Goal: Task Accomplishment & Management: Manage account settings

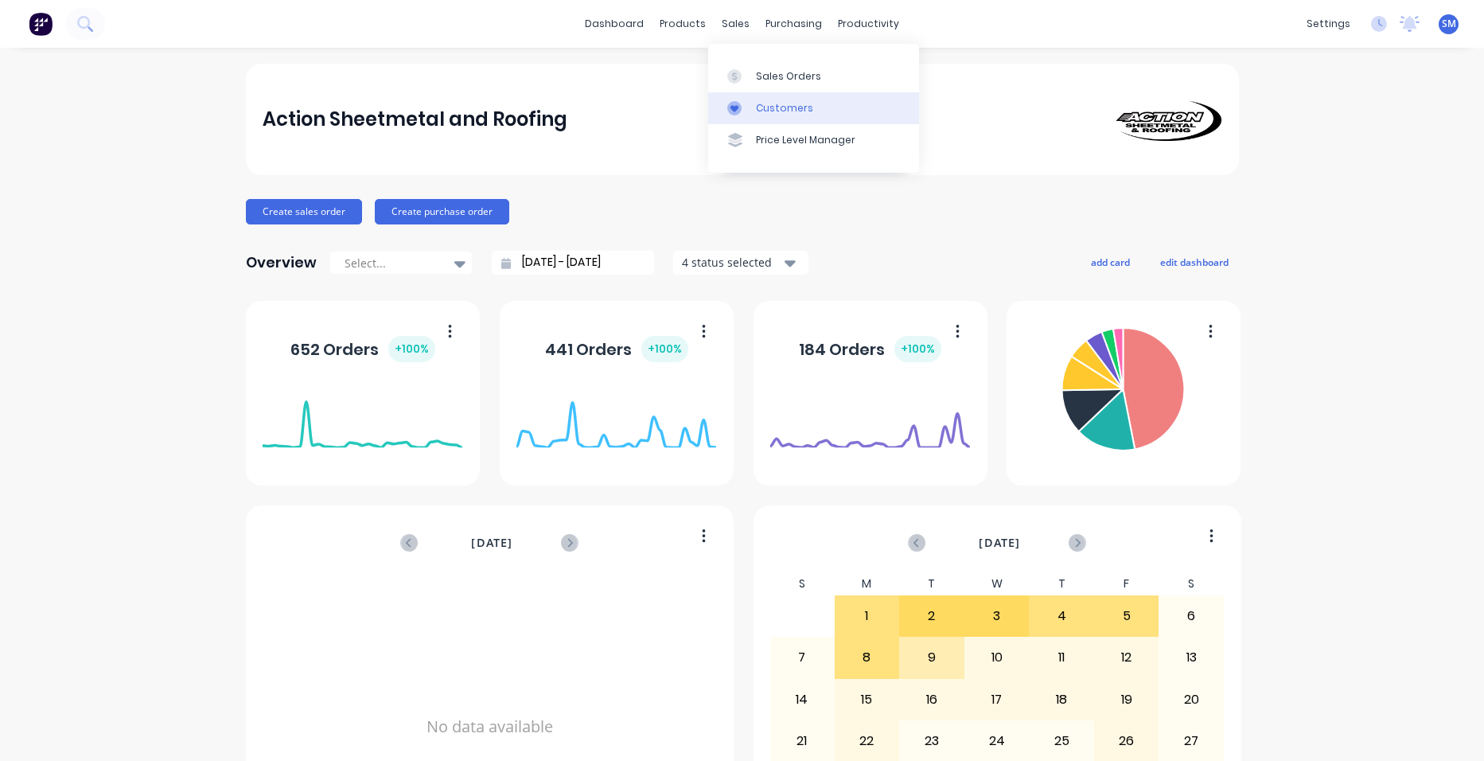
click at [754, 94] on link "Customers" at bounding box center [813, 108] width 211 height 32
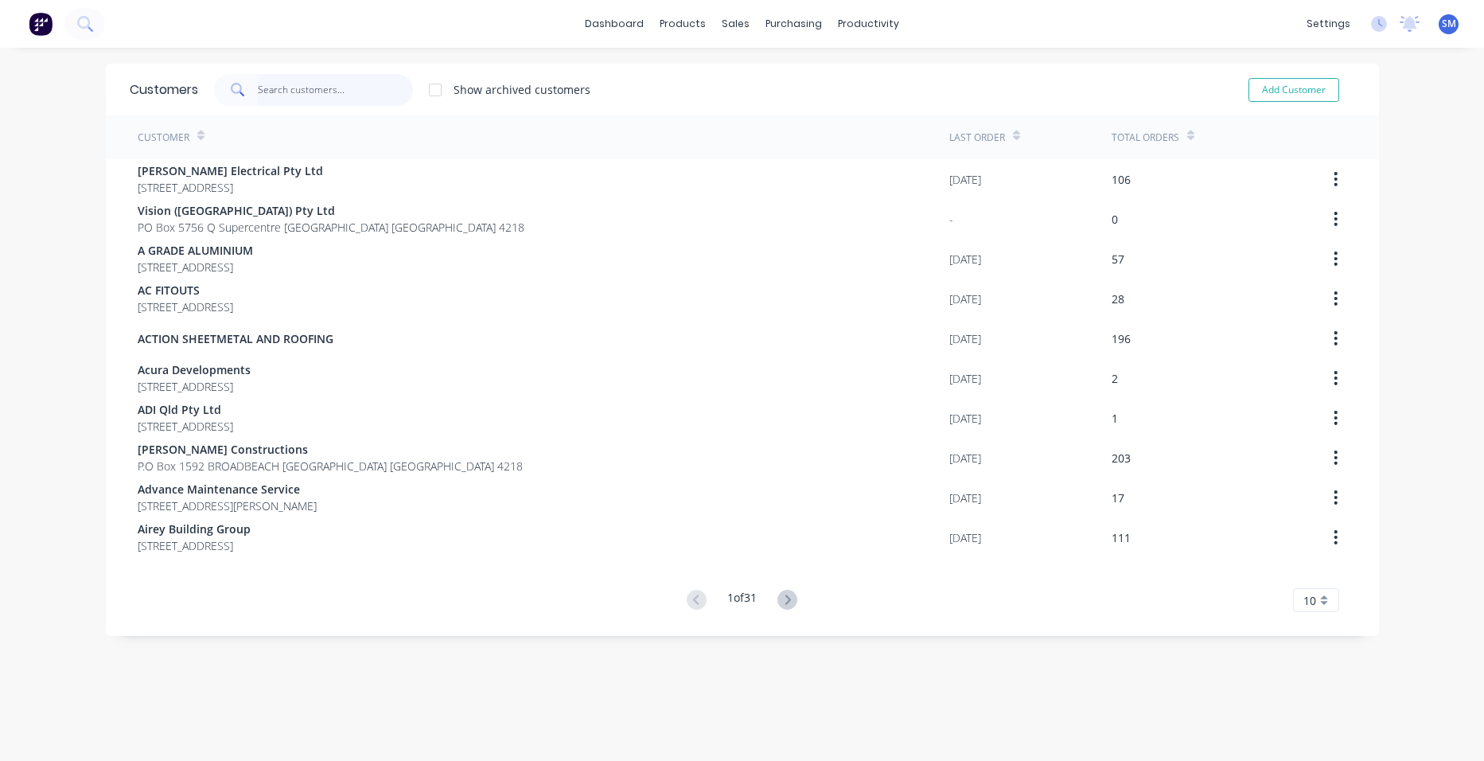
click at [342, 96] on input "text" at bounding box center [335, 90] width 155 height 32
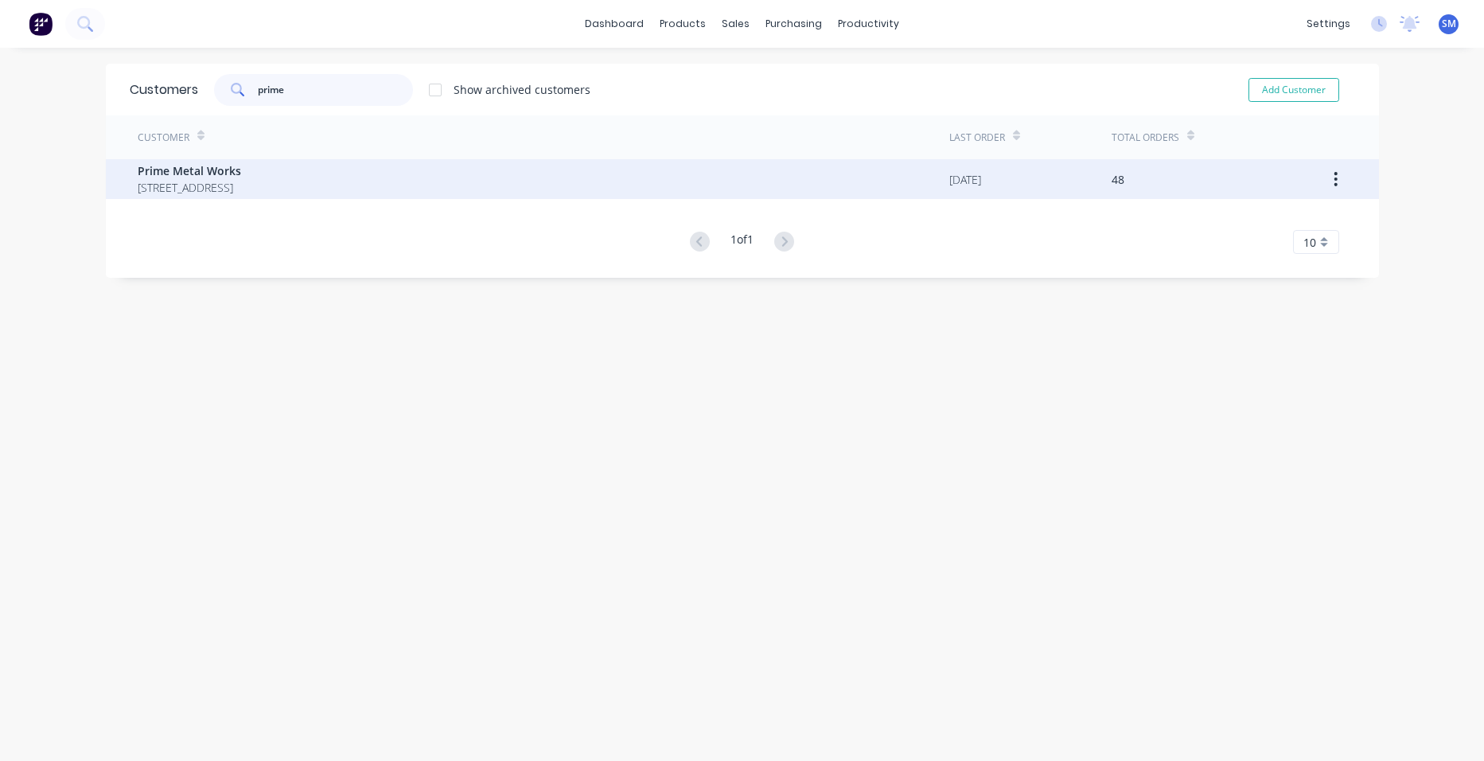
type input "prime"
click at [220, 165] on span "Prime Metal Works" at bounding box center [189, 170] width 103 height 17
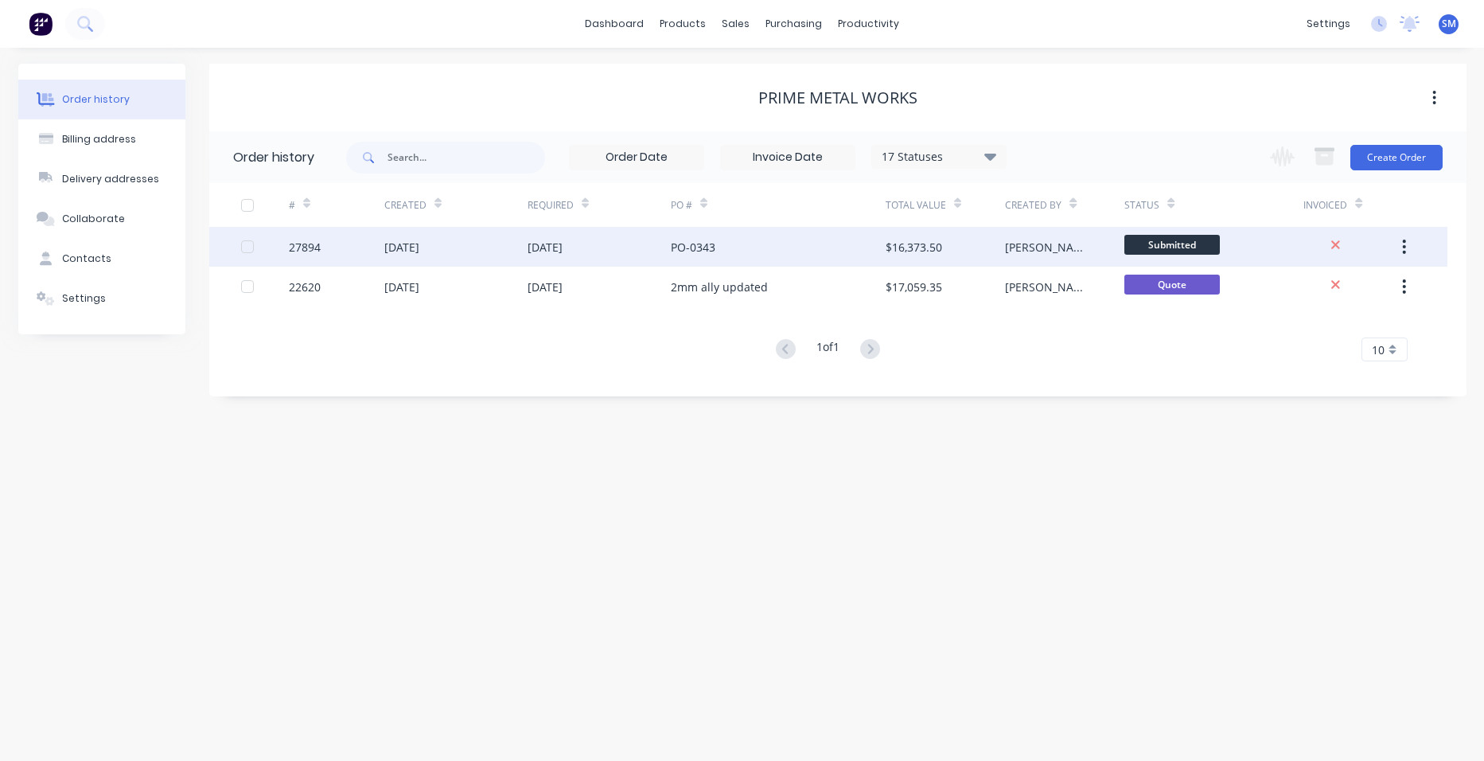
click at [707, 244] on div "PO-0343" at bounding box center [693, 247] width 45 height 17
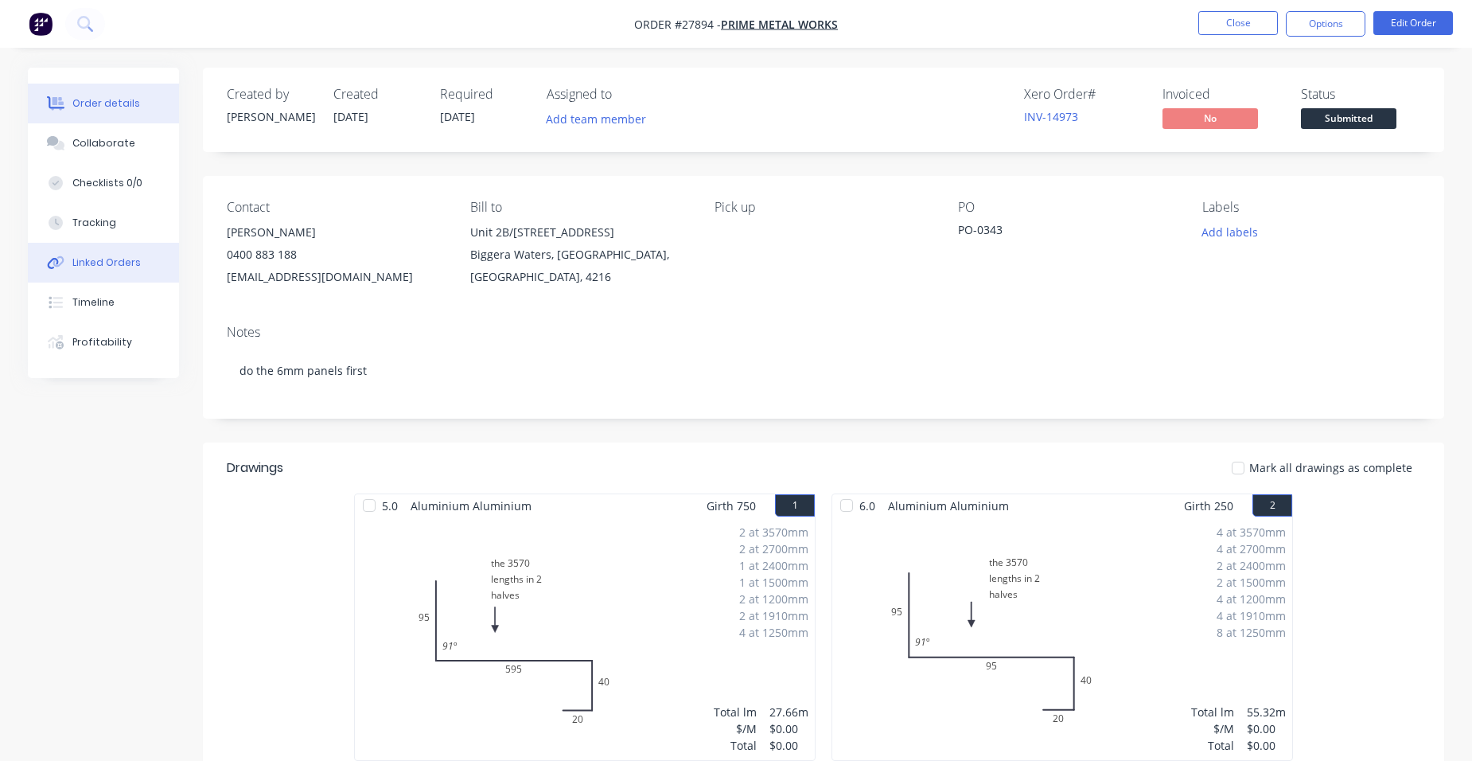
click at [131, 271] on button "Linked Orders" at bounding box center [103, 263] width 151 height 40
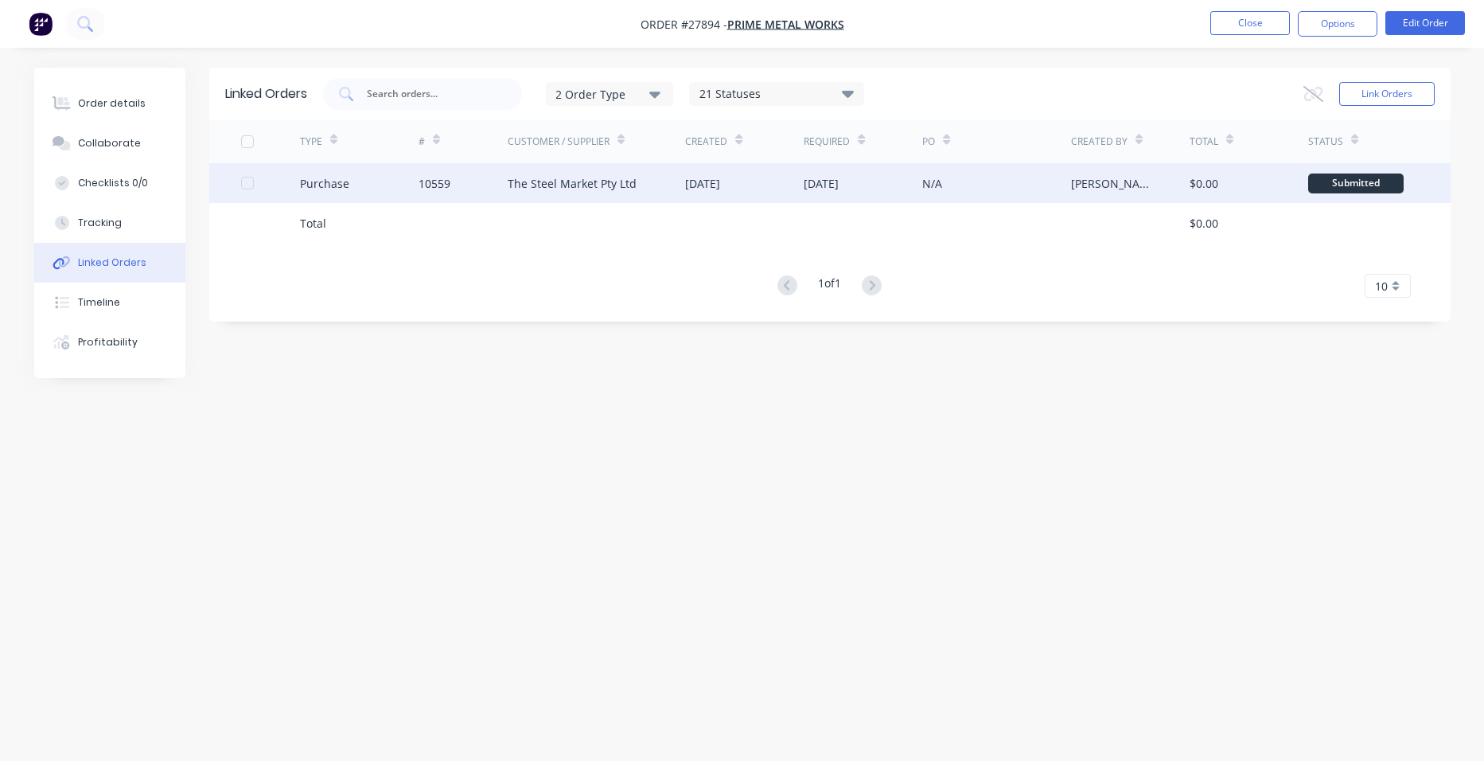
click at [658, 180] on div "The Steel Market Pty Ltd" at bounding box center [597, 183] width 178 height 40
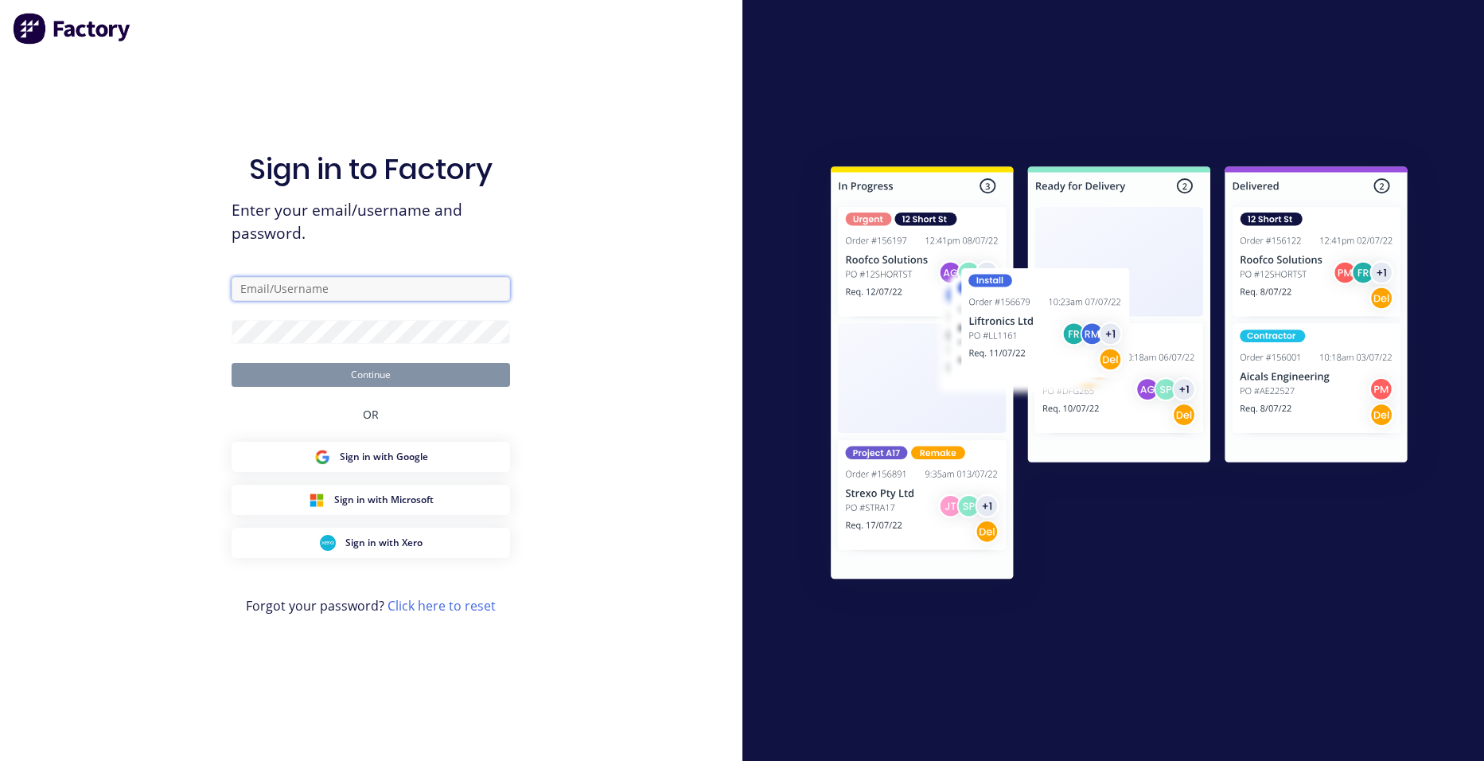
type input "[PERSON_NAME][EMAIL_ADDRESS][PERSON_NAME][DOMAIN_NAME]"
click at [423, 373] on button "Continue" at bounding box center [371, 375] width 279 height 24
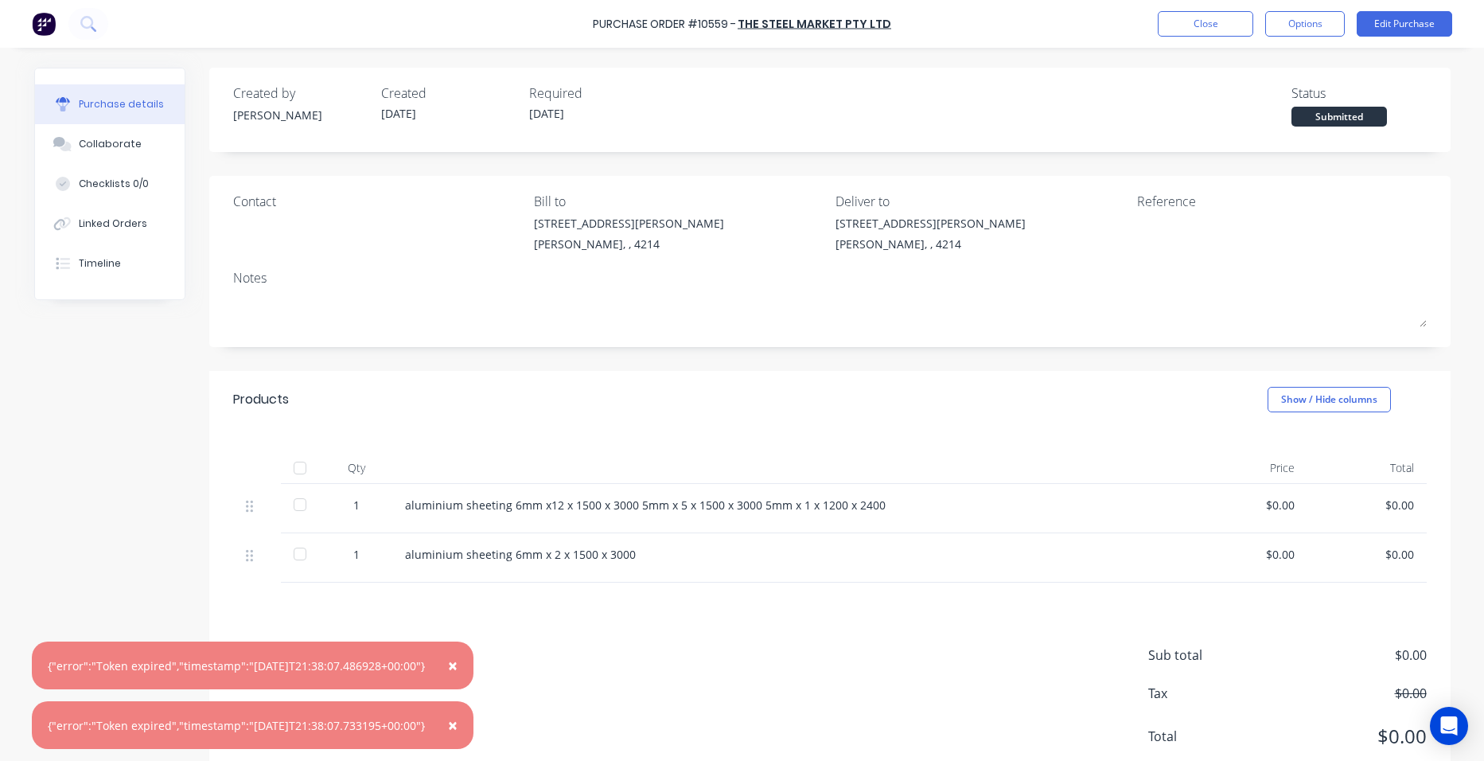
click at [458, 661] on span "×" at bounding box center [453, 665] width 10 height 22
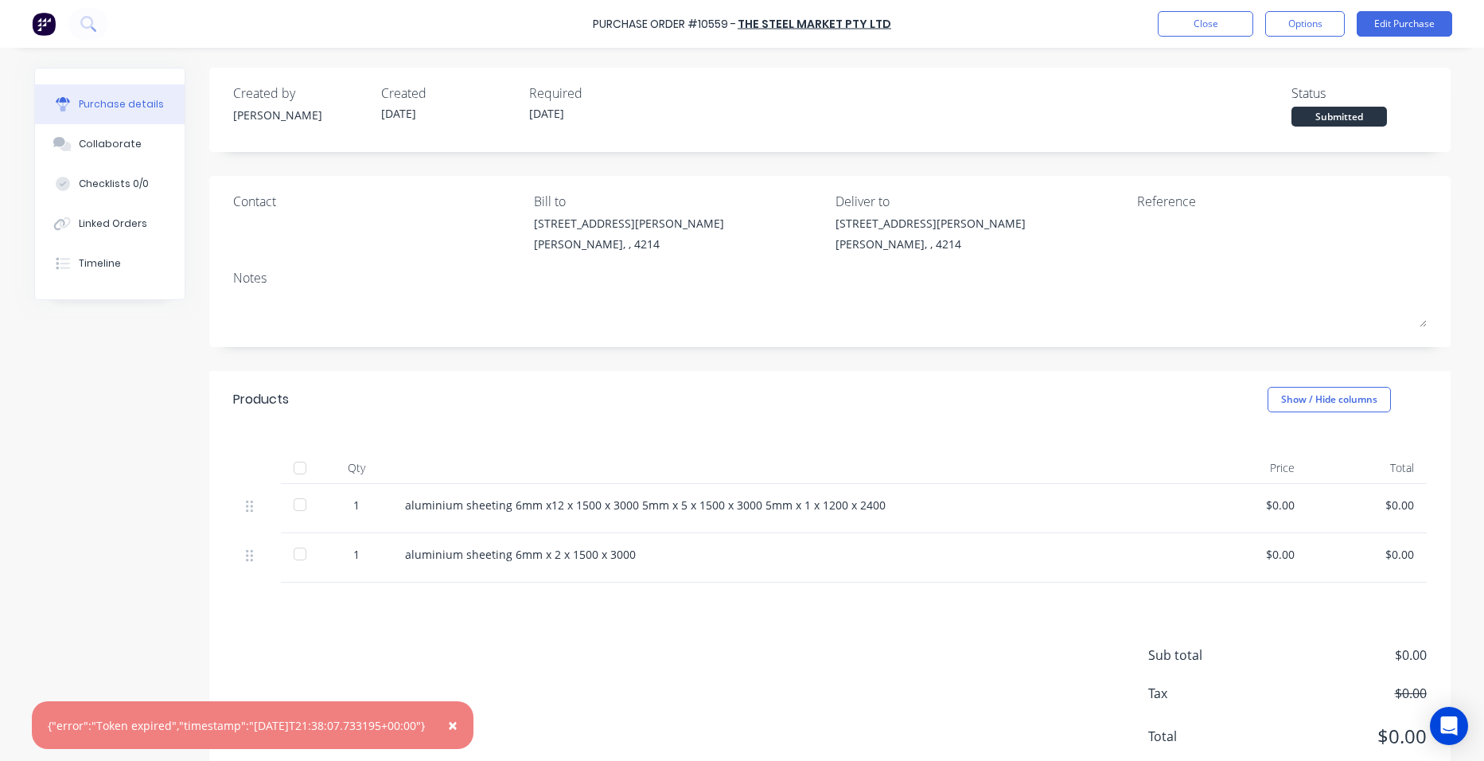
click at [458, 727] on span "×" at bounding box center [453, 725] width 10 height 22
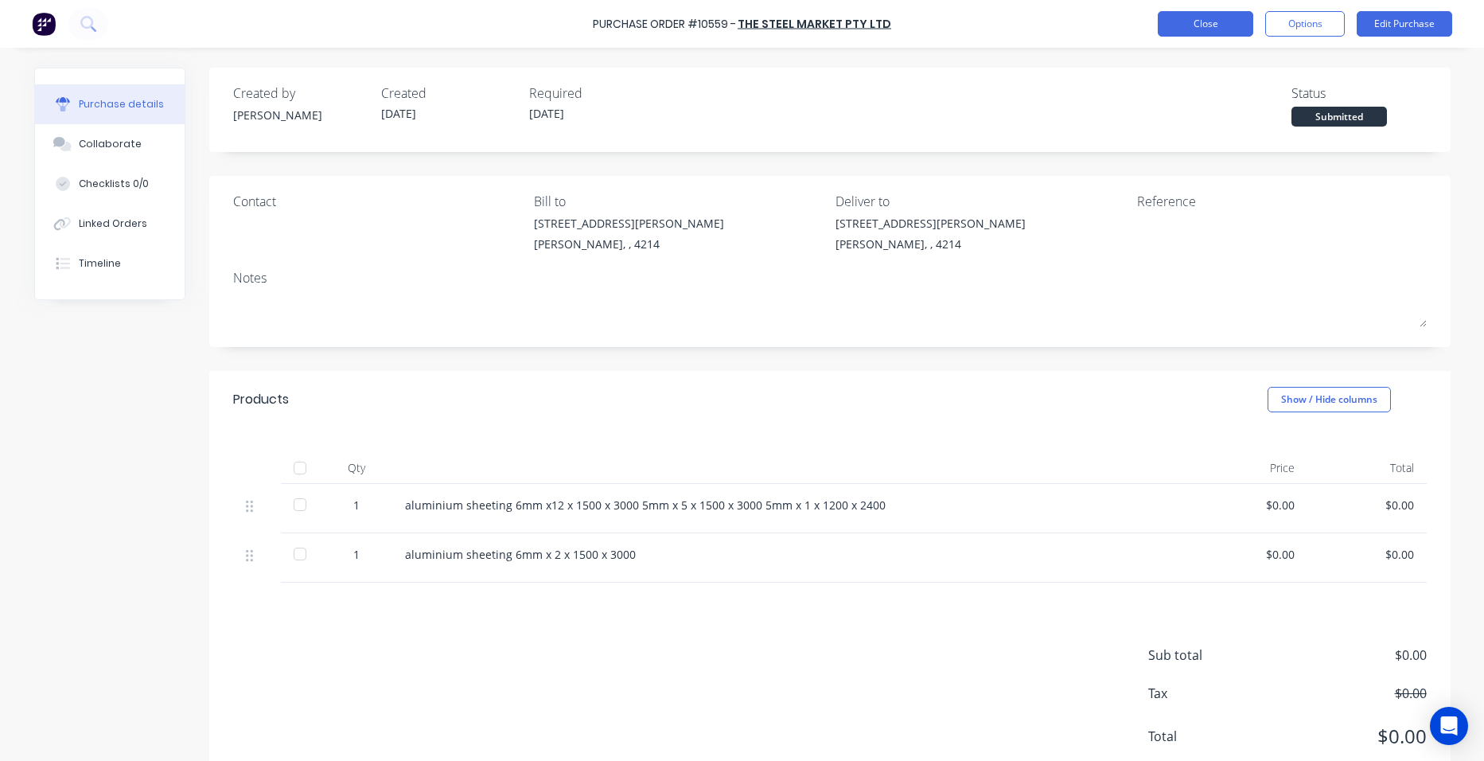
click at [1229, 21] on button "Close" at bounding box center [1206, 23] width 96 height 25
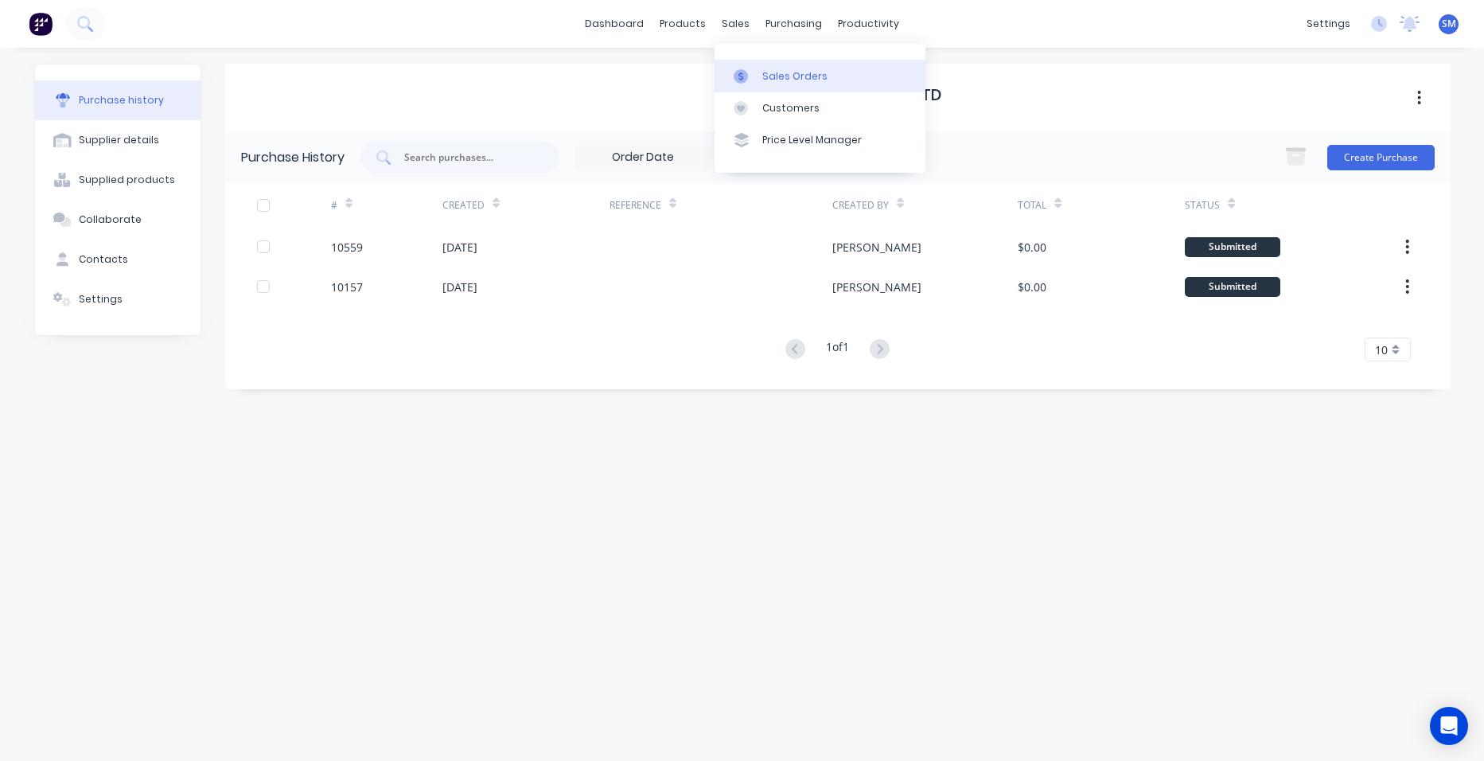
click at [754, 75] on div at bounding box center [746, 76] width 24 height 14
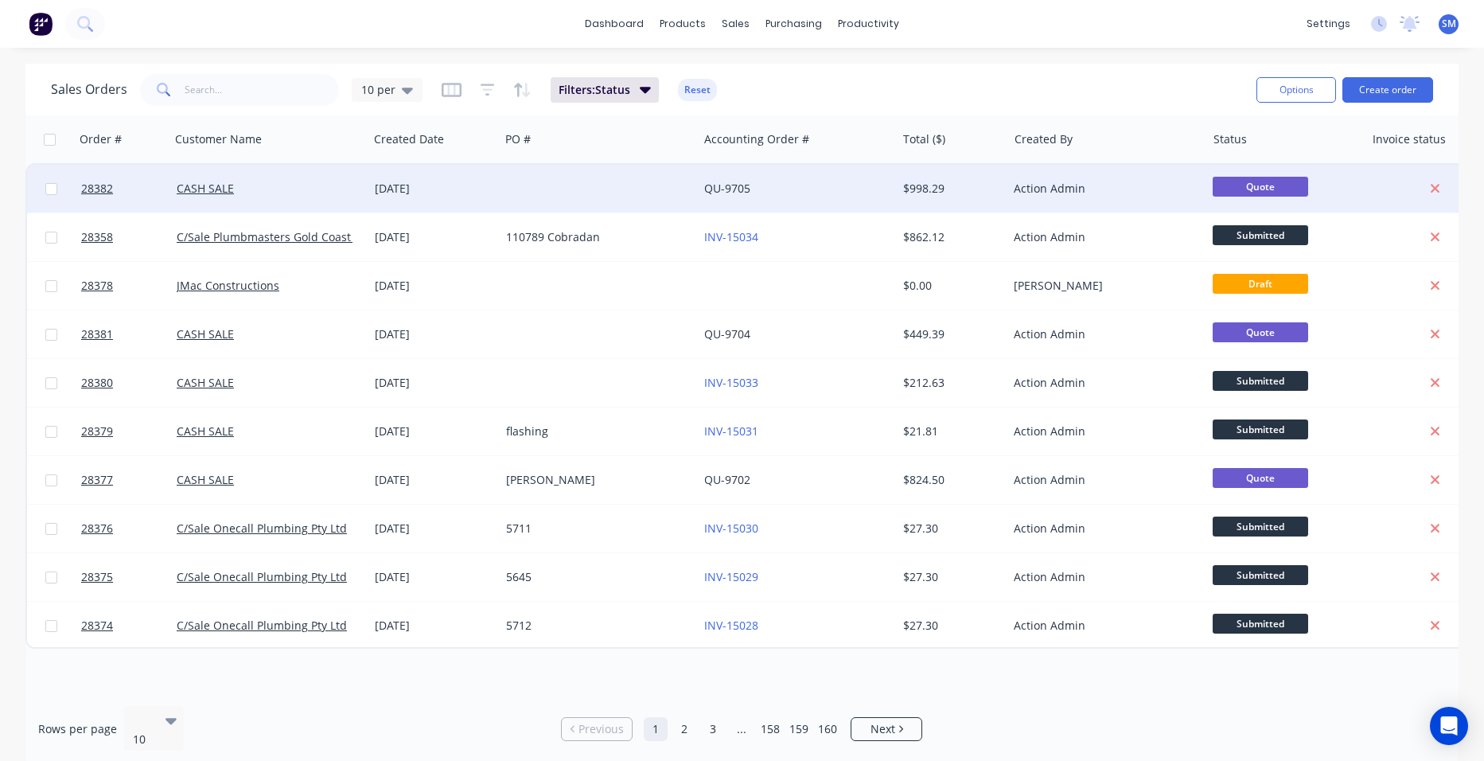
click at [640, 188] on div at bounding box center [599, 189] width 198 height 48
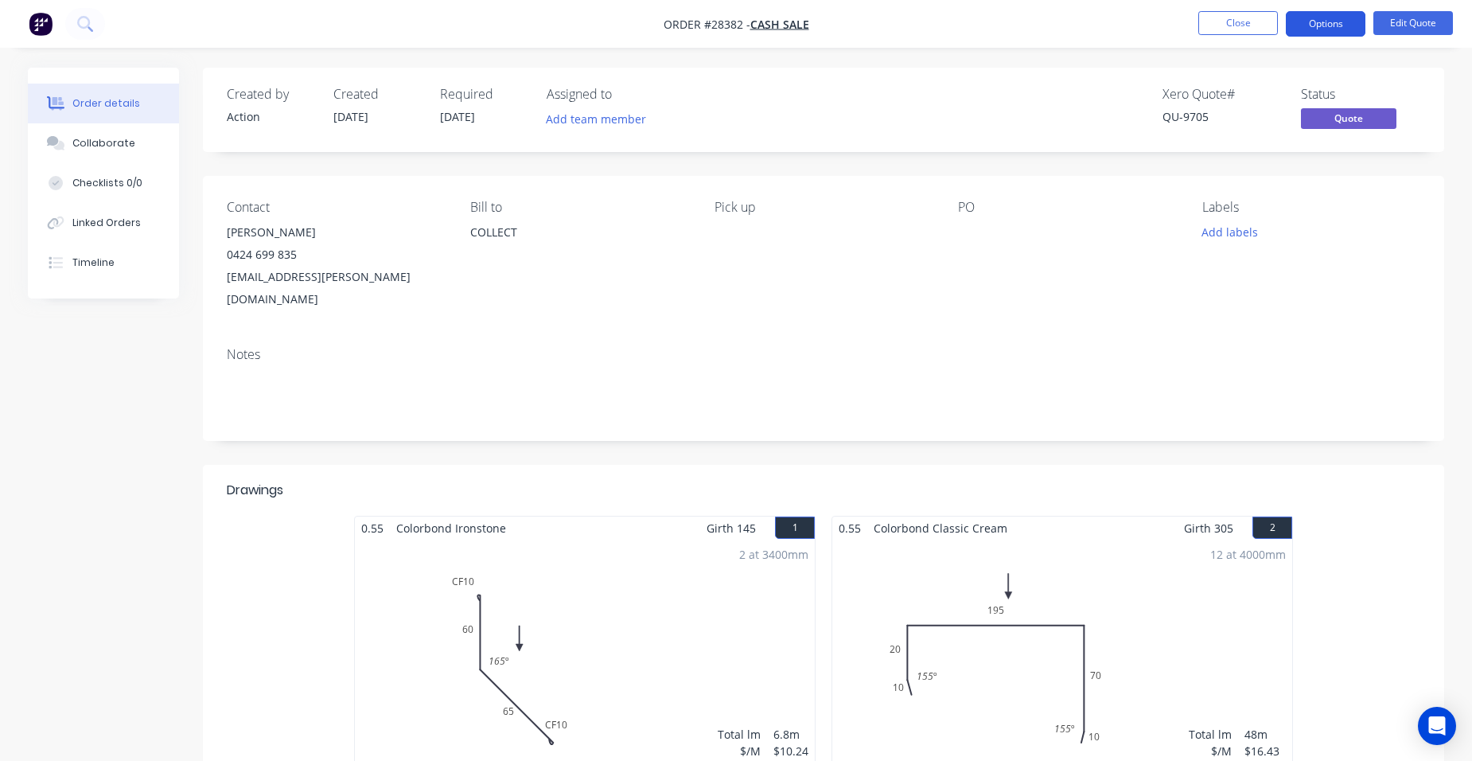
click at [1316, 26] on button "Options" at bounding box center [1326, 23] width 80 height 25
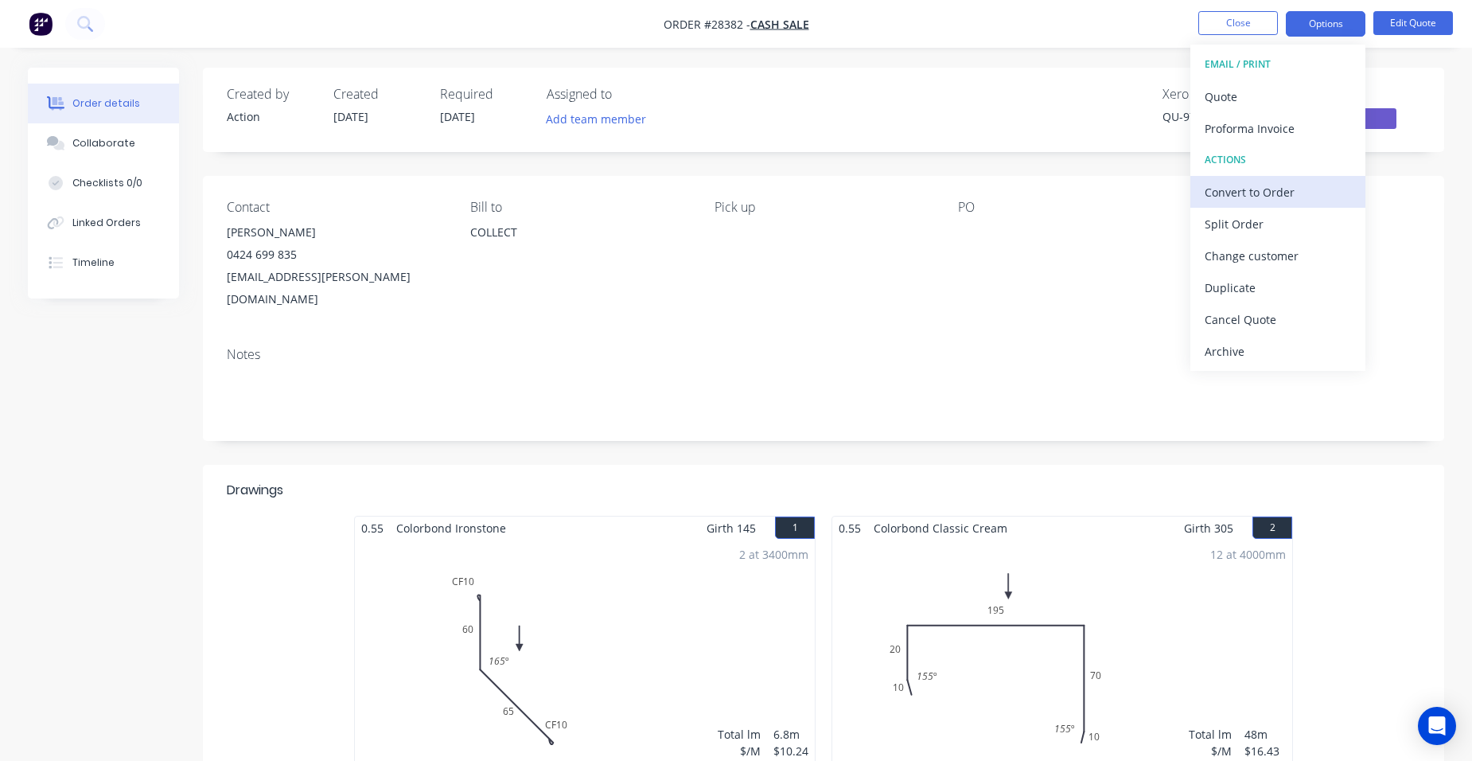
click at [1308, 183] on div "Convert to Order" at bounding box center [1278, 192] width 146 height 23
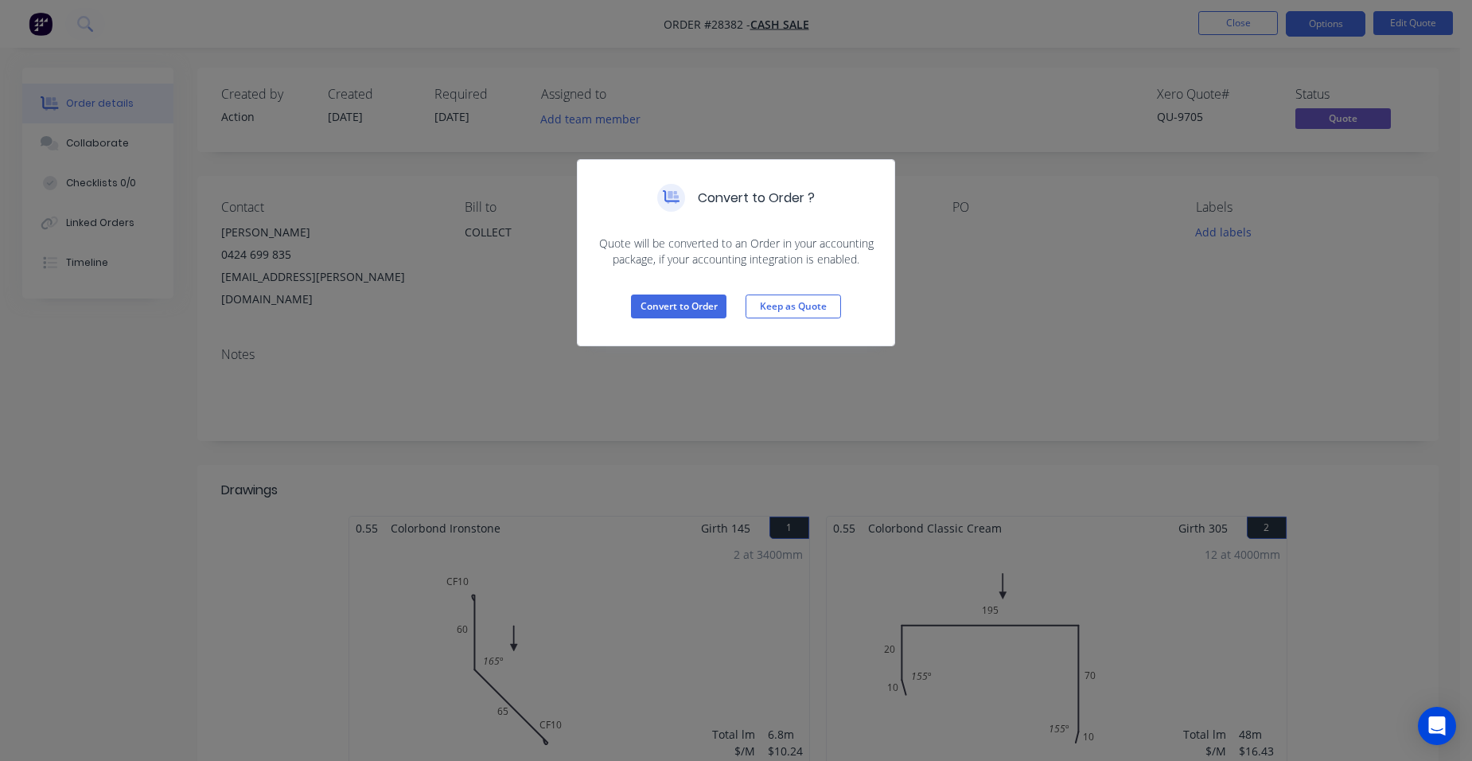
click at [1216, 20] on div "Convert to Order ? Quote will be converted to an Order in your accounting packa…" at bounding box center [736, 380] width 1472 height 761
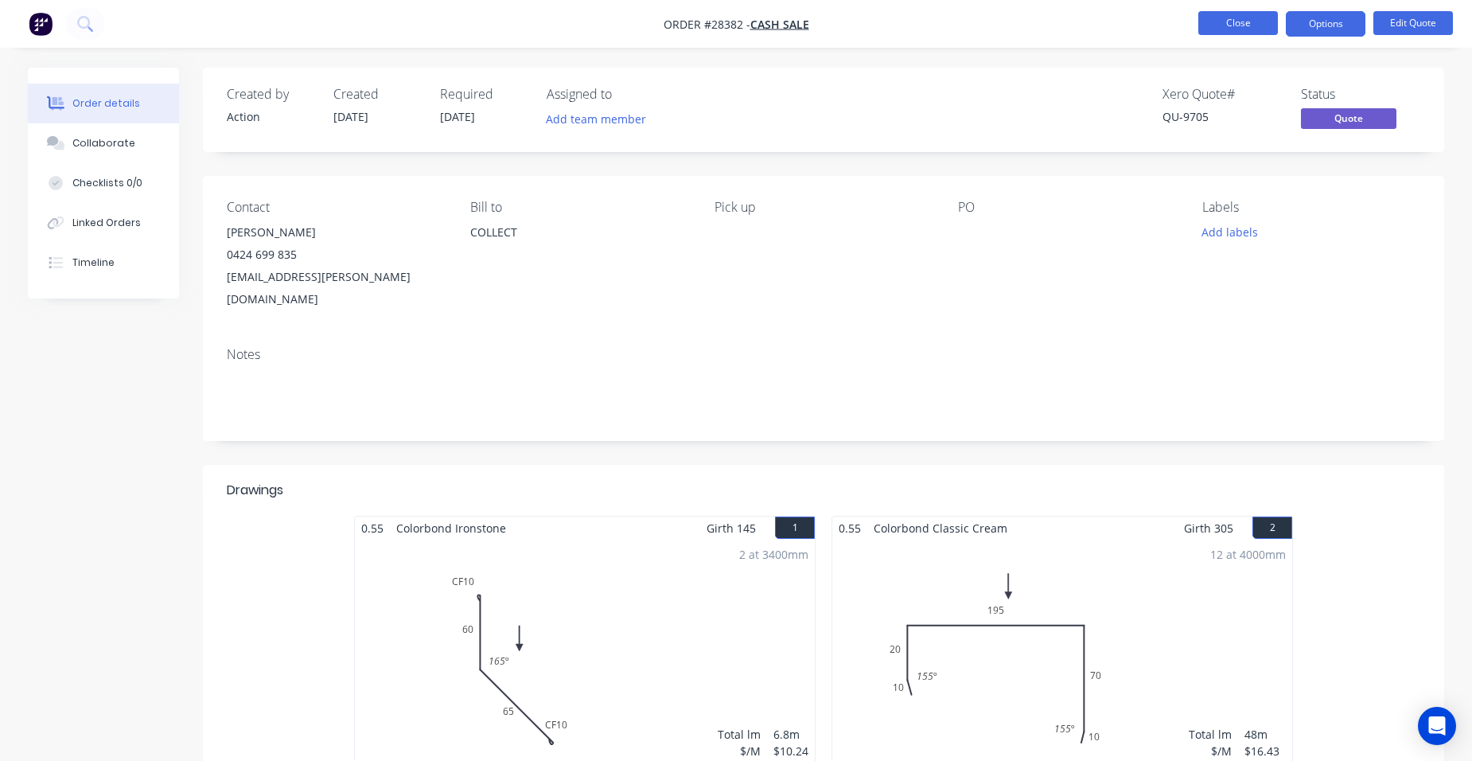
click at [1207, 23] on button "Close" at bounding box center [1239, 23] width 80 height 24
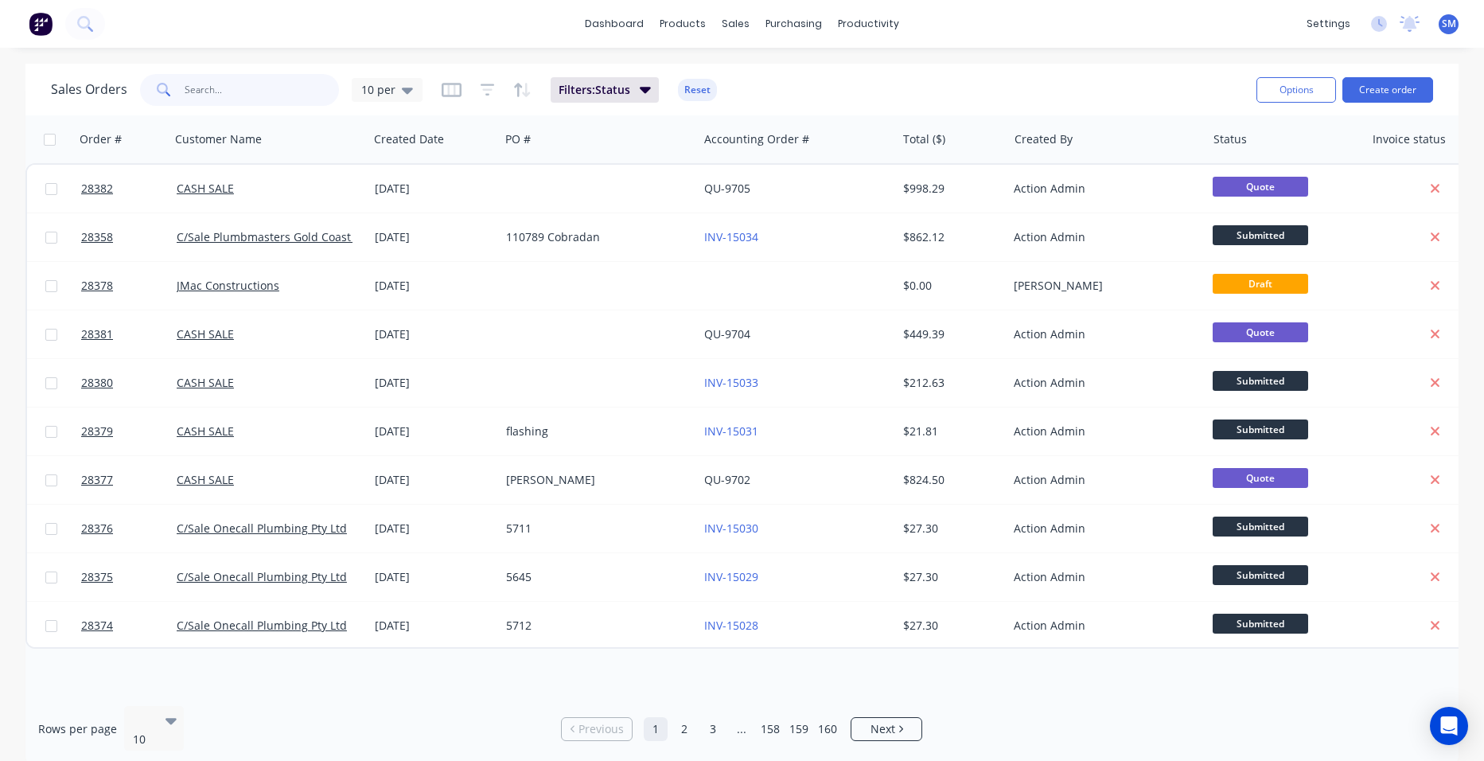
click at [243, 96] on input "text" at bounding box center [262, 90] width 155 height 32
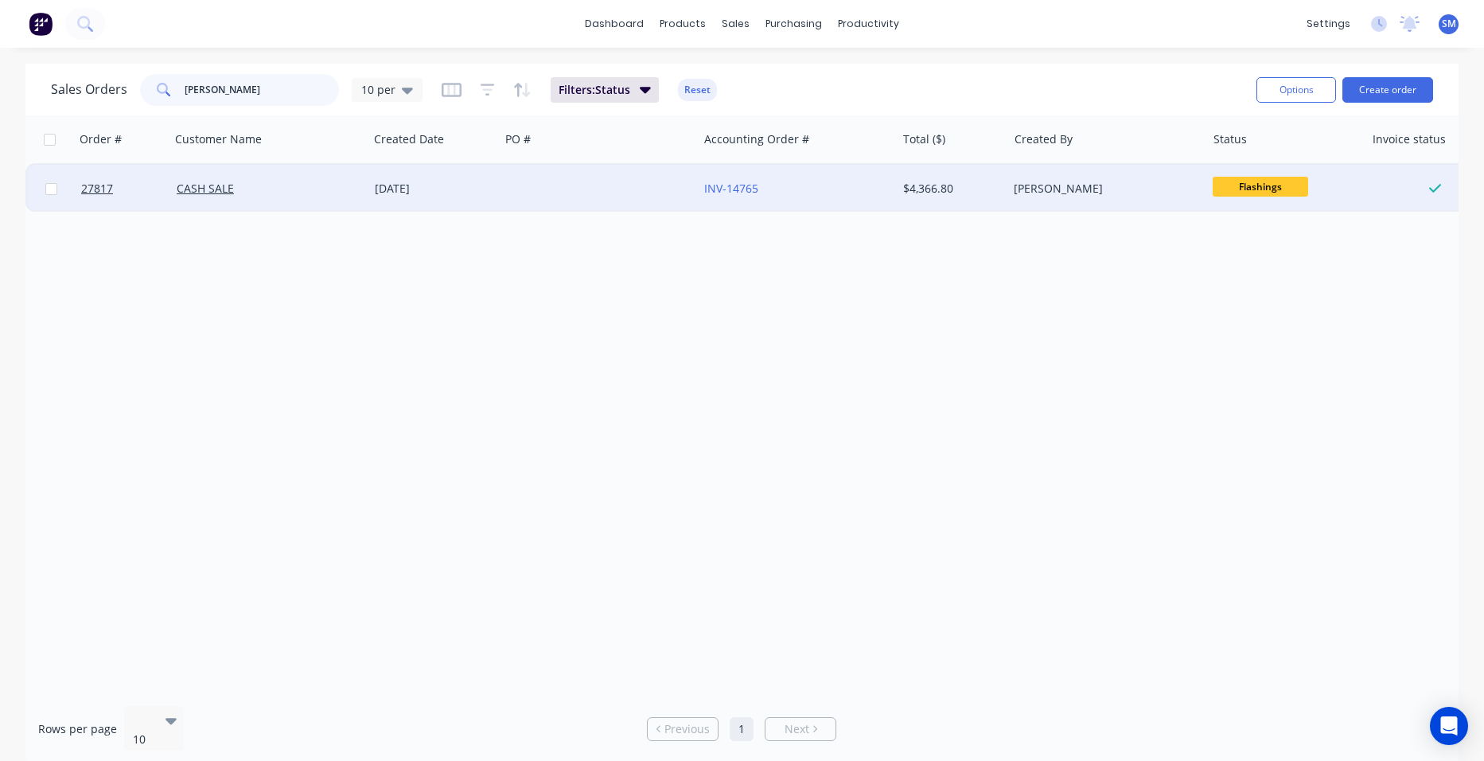
type input "[PERSON_NAME]"
click at [601, 179] on div at bounding box center [599, 189] width 198 height 48
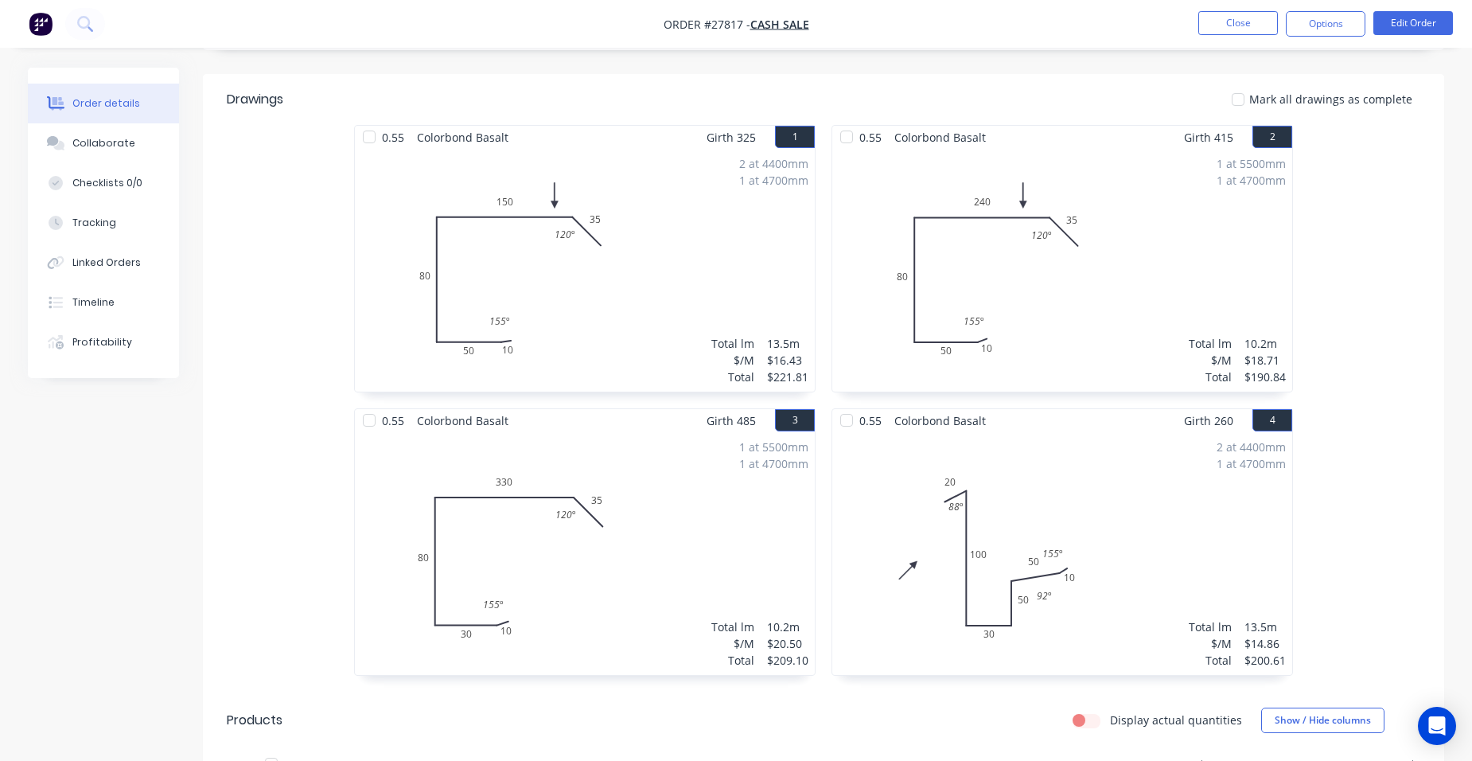
scroll to position [398, 0]
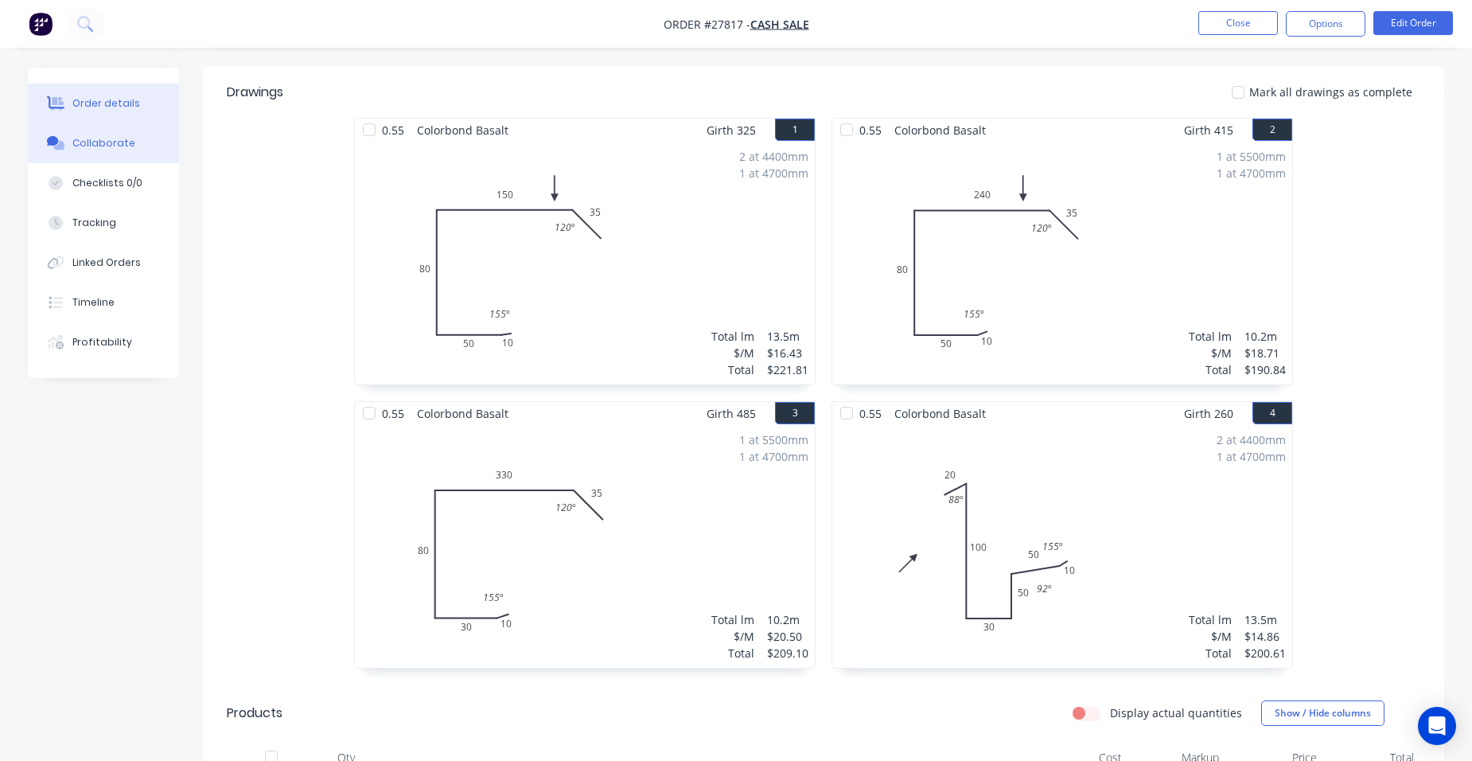
click at [125, 151] on button "Collaborate" at bounding box center [103, 143] width 151 height 40
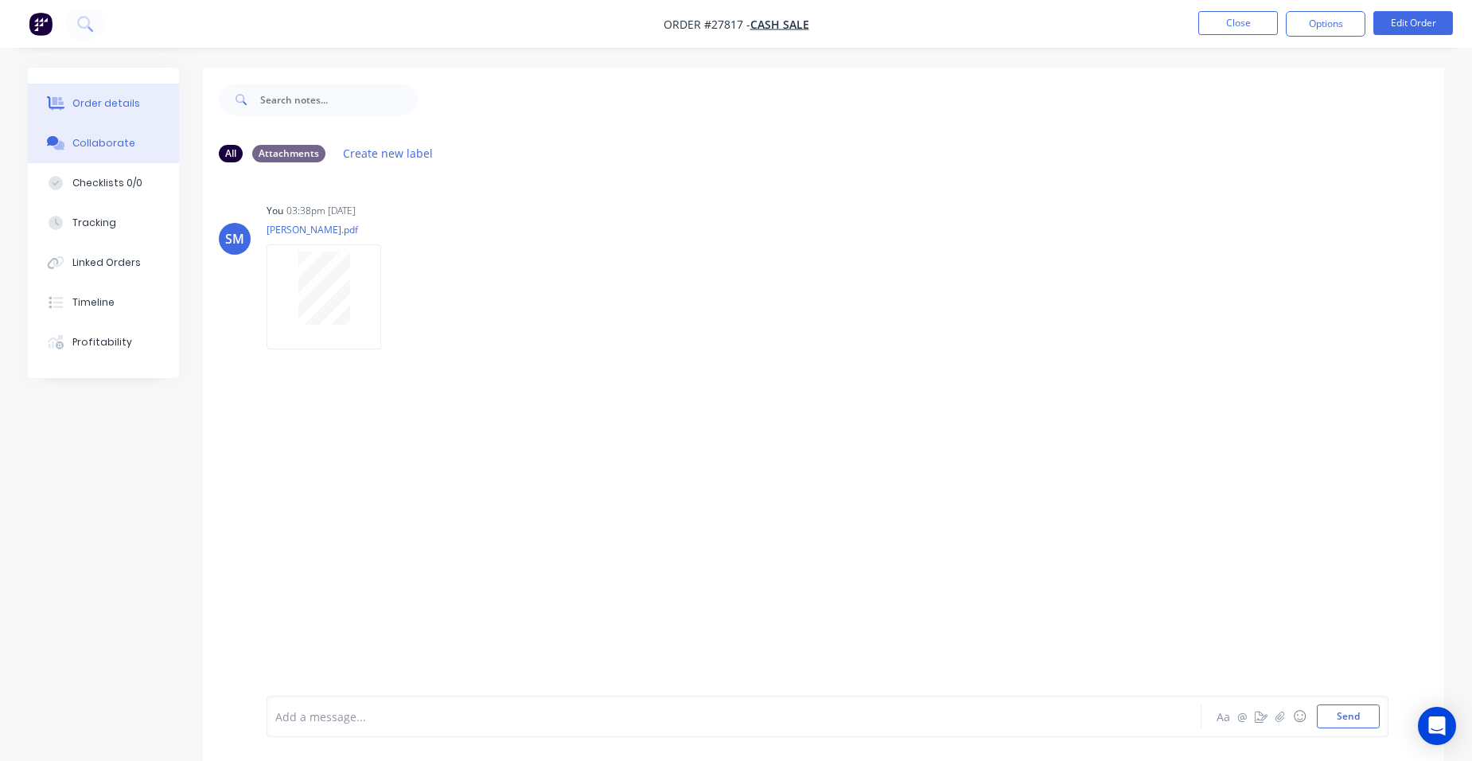
click at [120, 107] on div "Order details" at bounding box center [106, 103] width 68 height 14
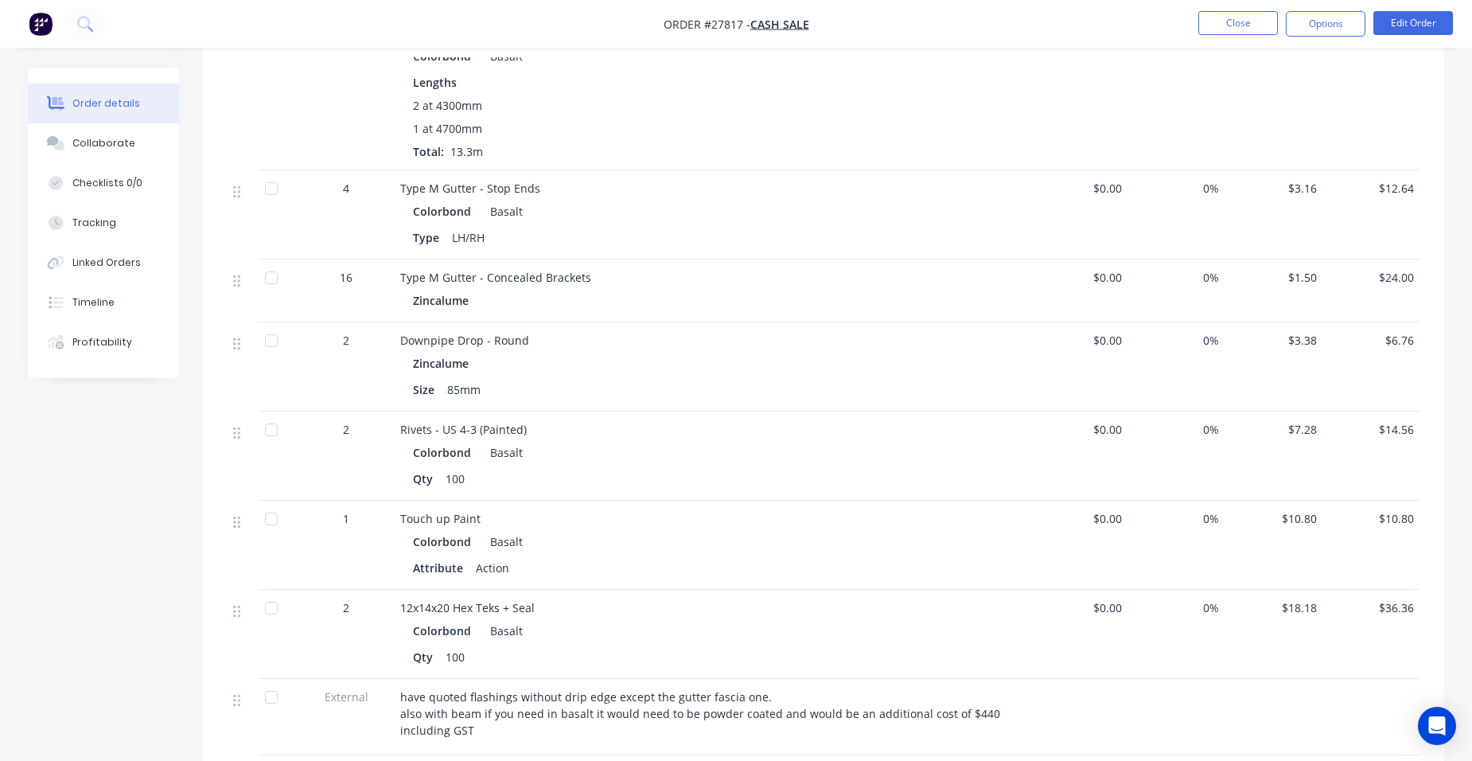
scroll to position [1990, 0]
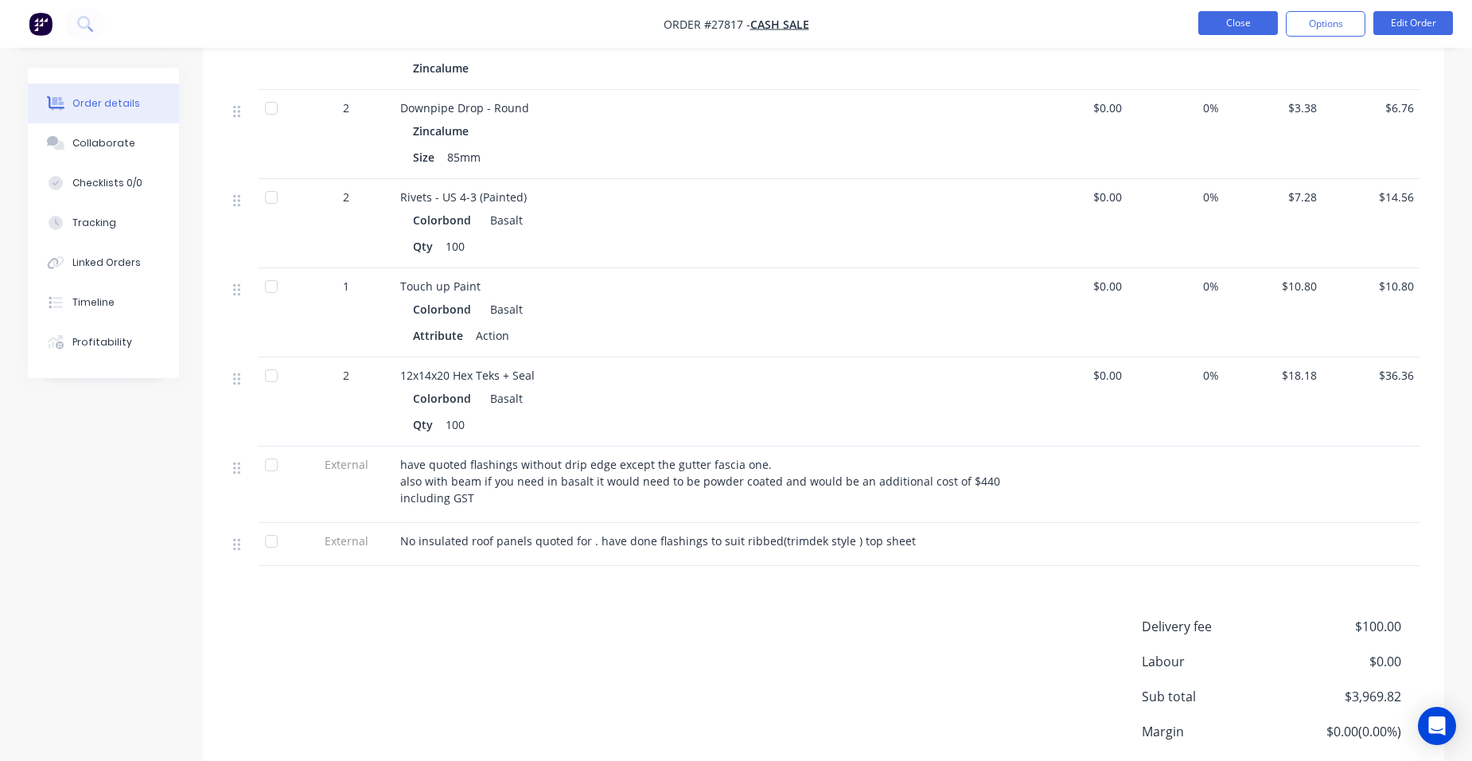
click at [1226, 32] on button "Close" at bounding box center [1239, 23] width 80 height 24
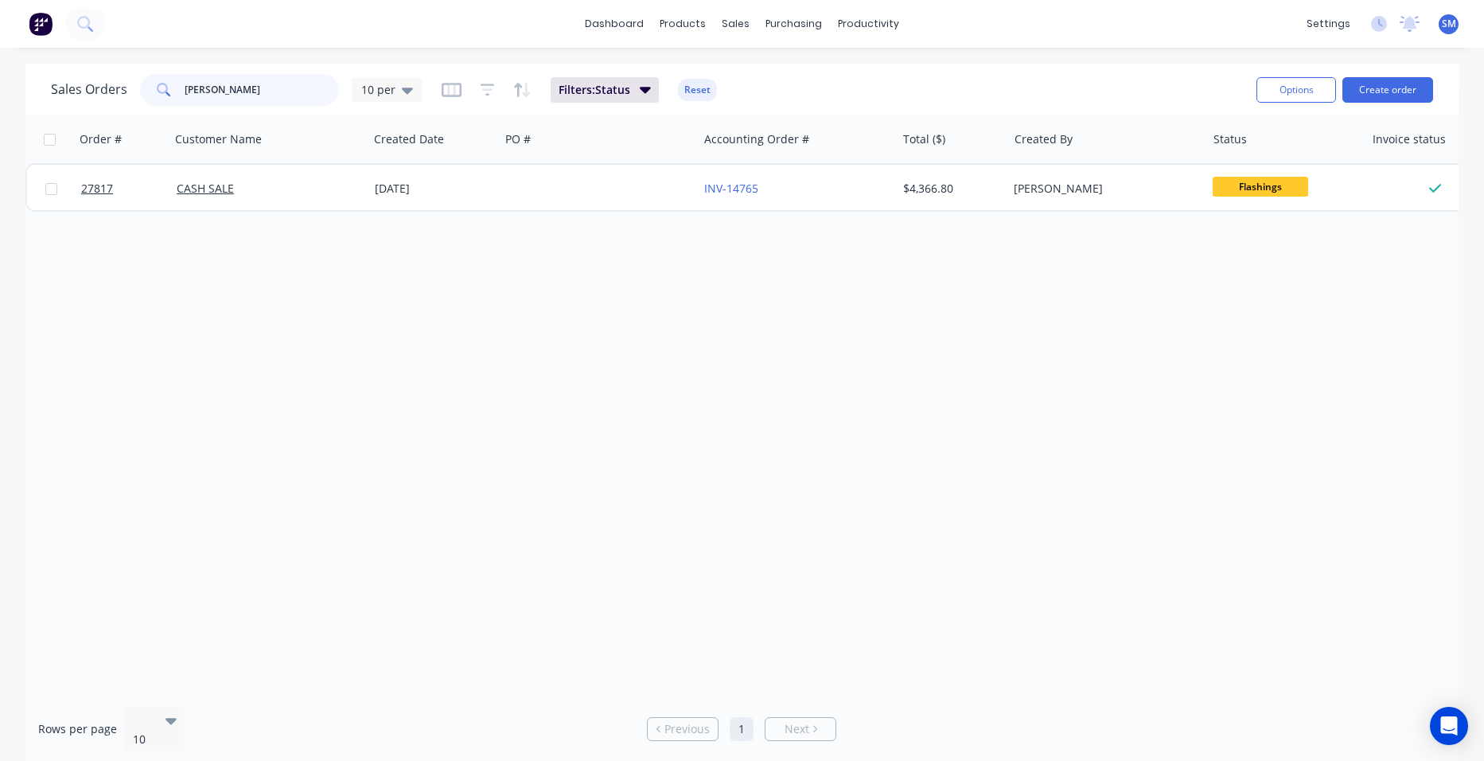
drag, startPoint x: 231, startPoint y: 89, endPoint x: 125, endPoint y: 96, distance: 106.1
click at [125, 96] on div "Sales Orders [PERSON_NAME] 10 per" at bounding box center [237, 90] width 372 height 32
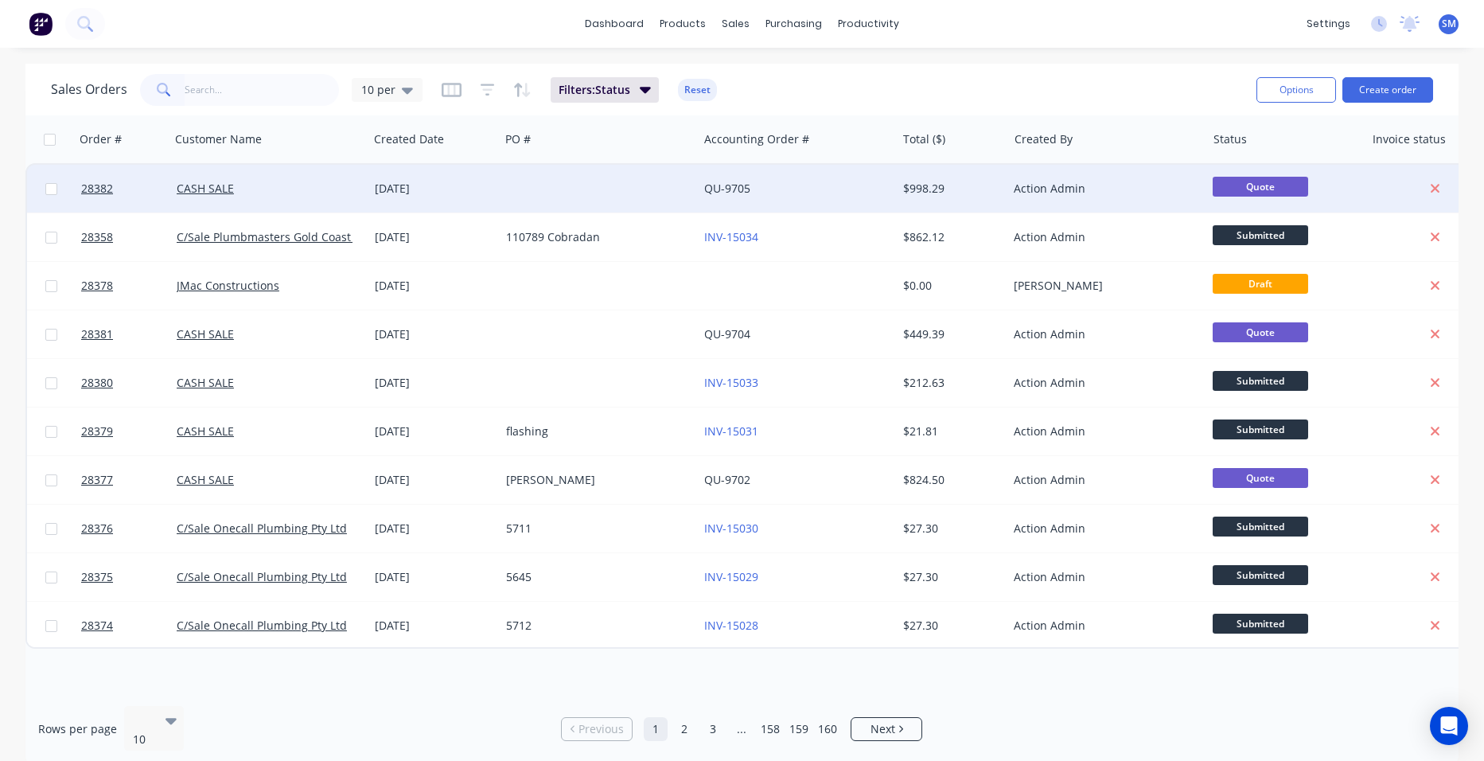
click at [612, 181] on div at bounding box center [599, 189] width 198 height 48
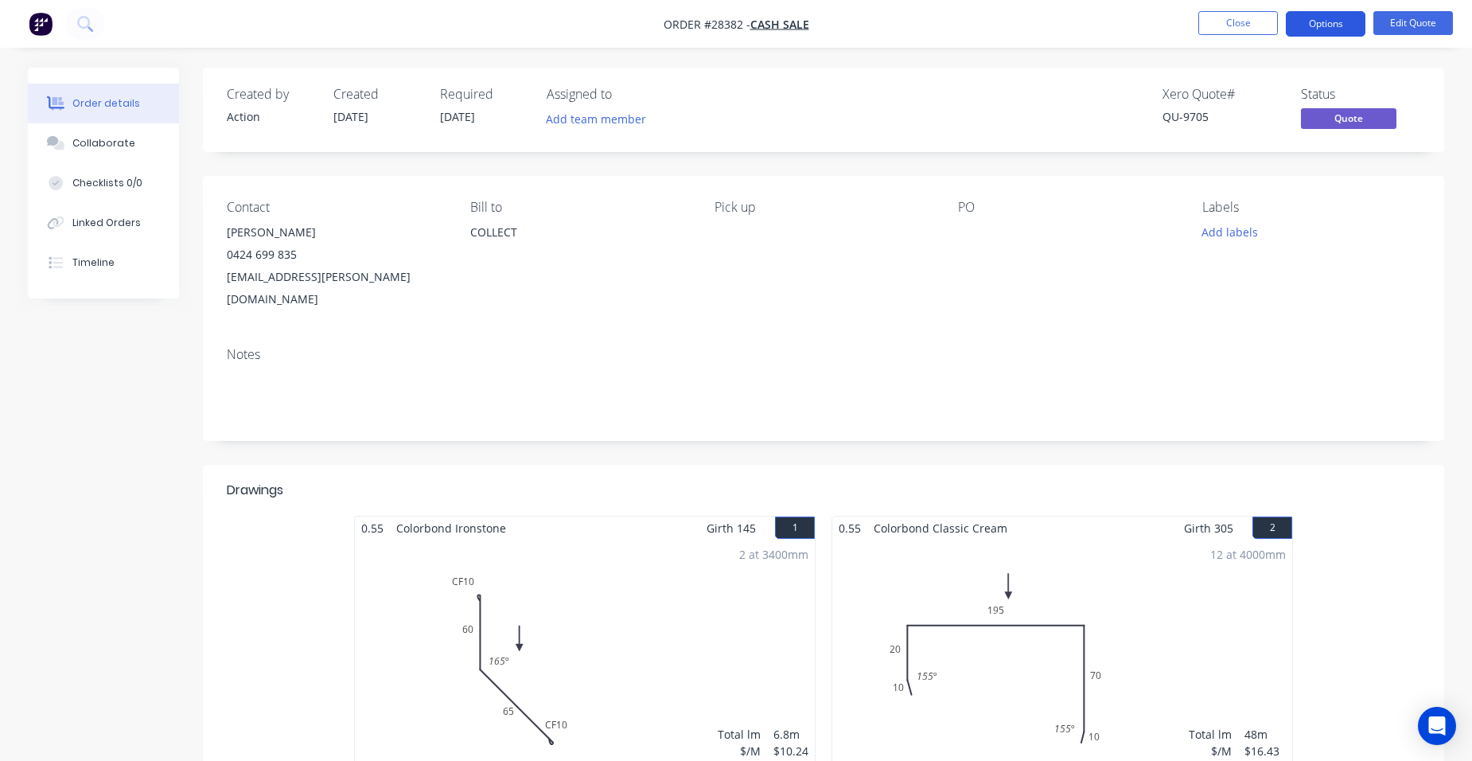
click at [1334, 25] on button "Options" at bounding box center [1326, 23] width 80 height 25
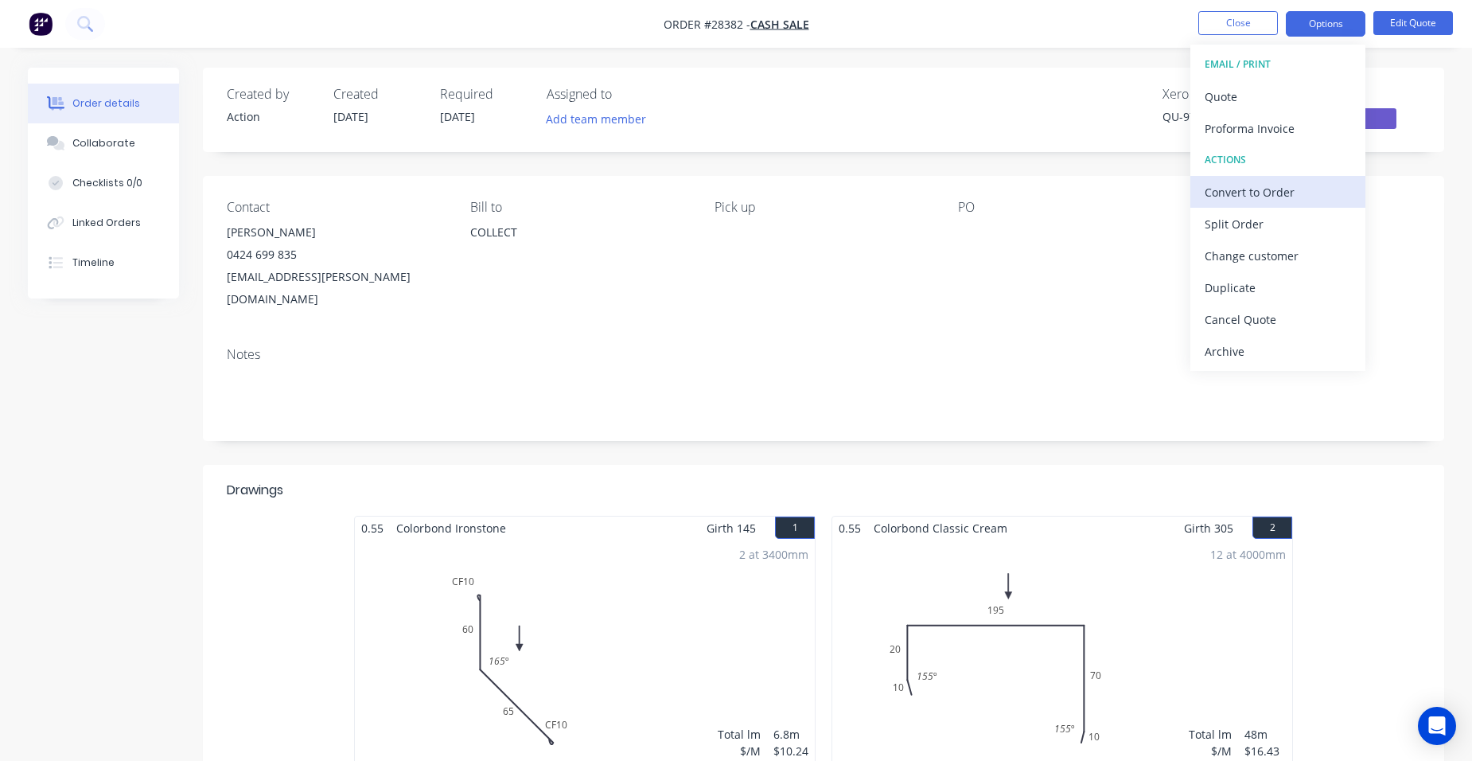
click at [1296, 182] on div "Convert to Order" at bounding box center [1278, 192] width 146 height 23
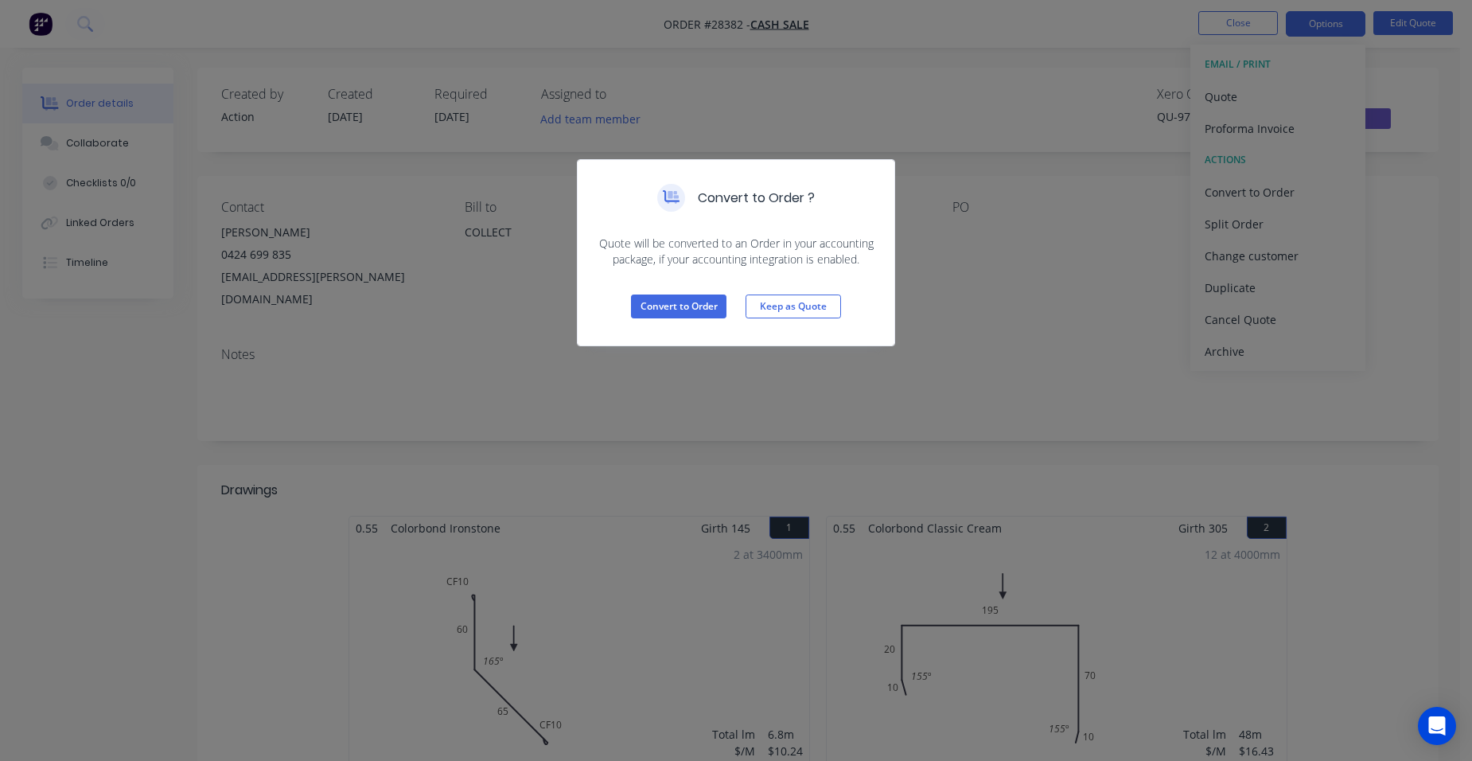
click at [699, 283] on div "Convert to Order Keep as Quote" at bounding box center [736, 306] width 317 height 78
click at [689, 298] on button "Convert to Order" at bounding box center [679, 306] width 96 height 24
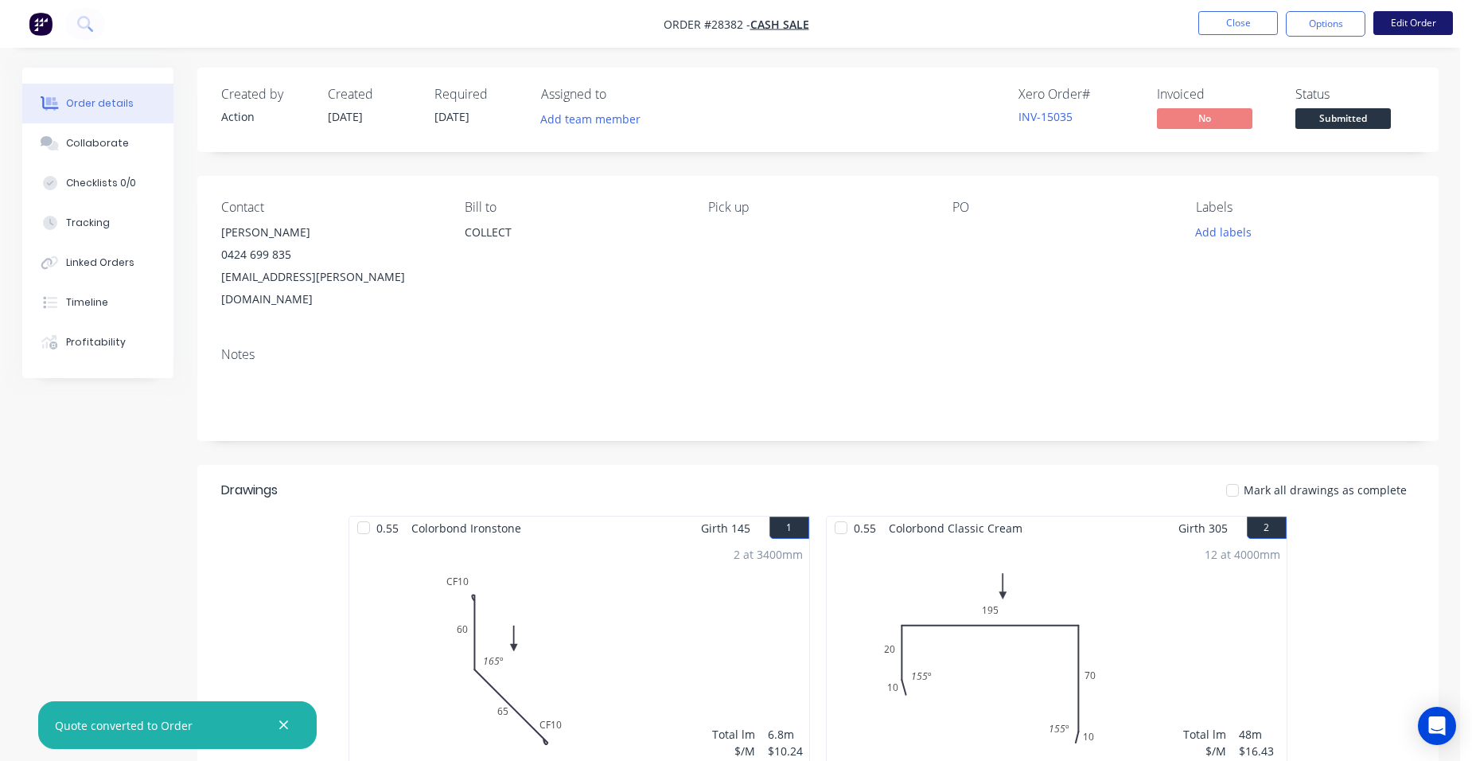
click at [1402, 25] on button "Edit Order" at bounding box center [1414, 23] width 80 height 24
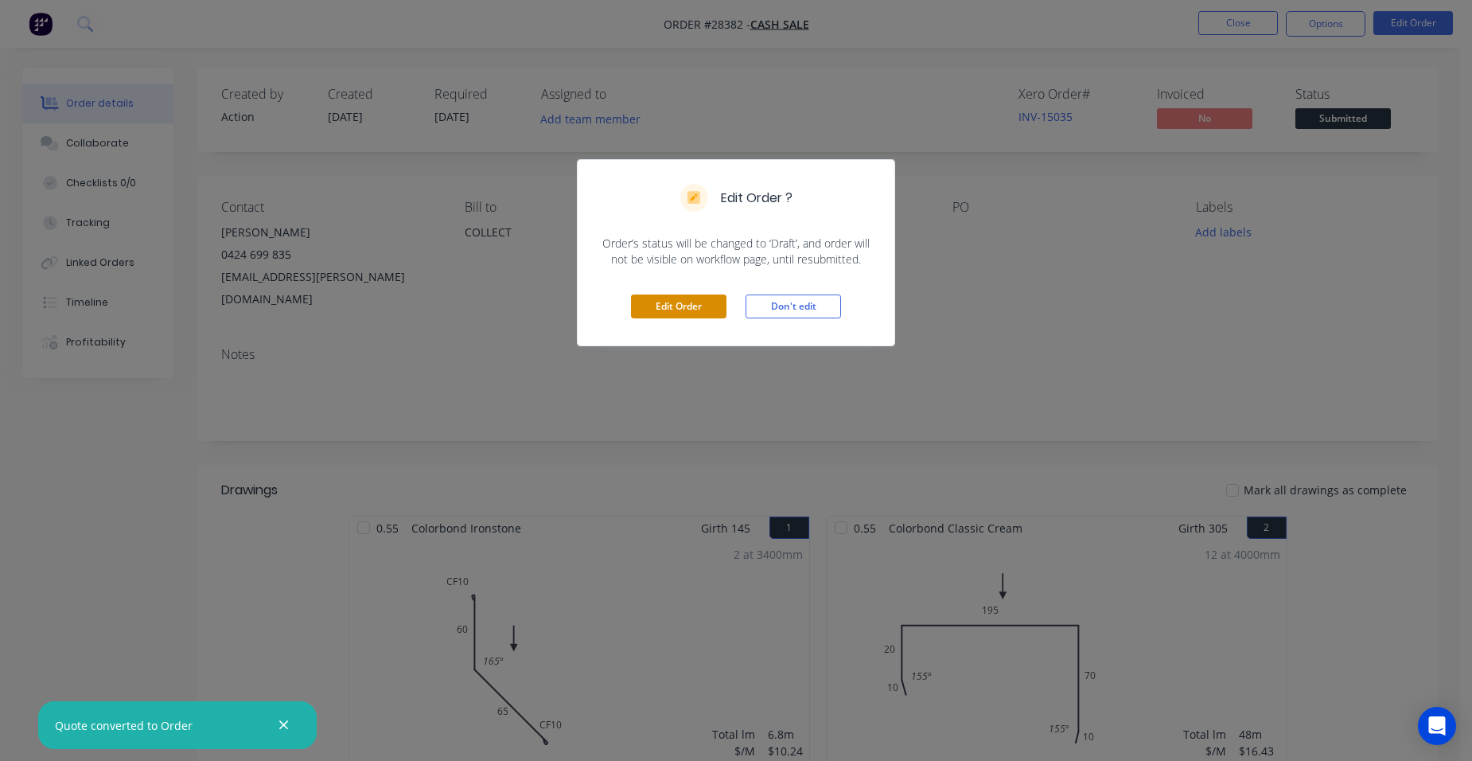
click at [696, 294] on button "Edit Order" at bounding box center [679, 306] width 96 height 24
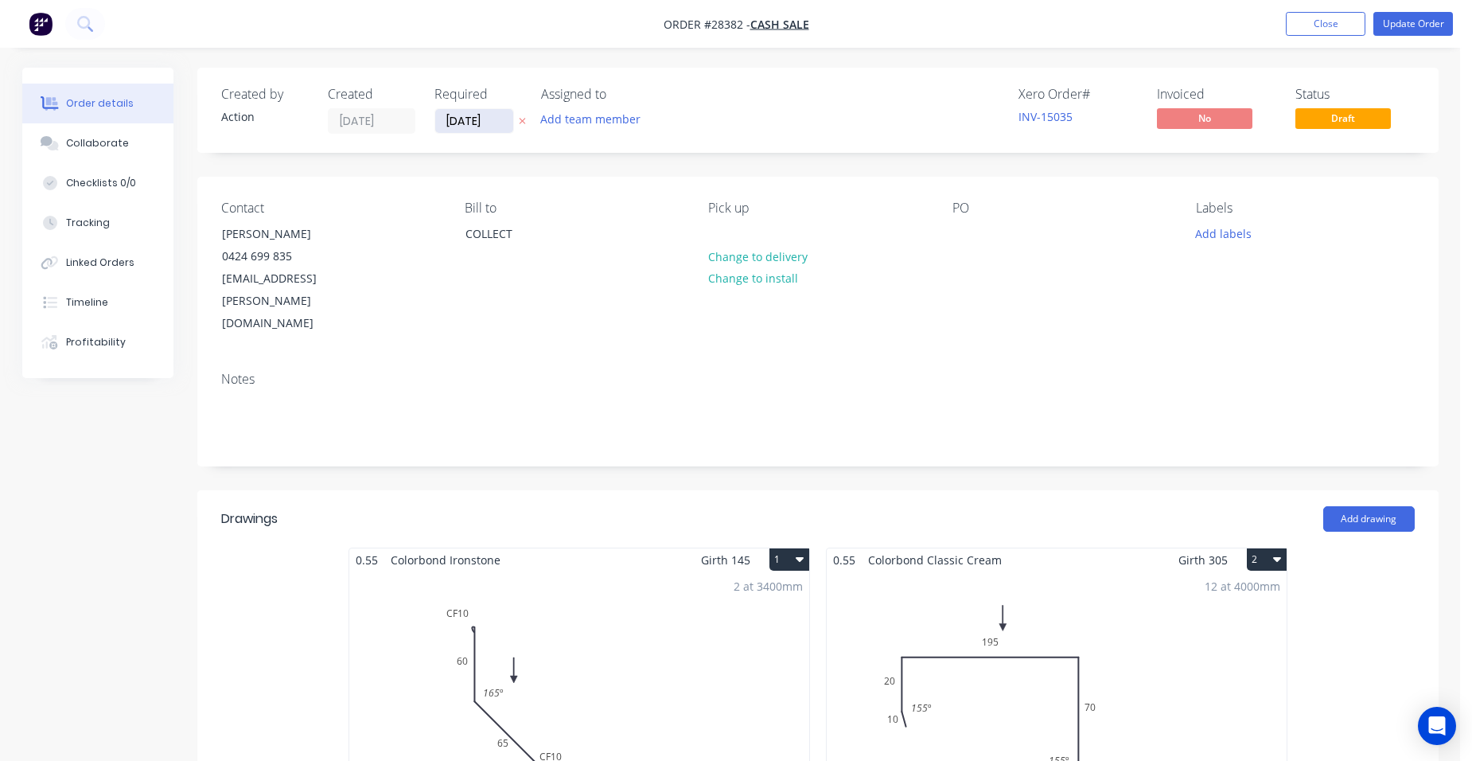
click at [488, 128] on input "[DATE]" at bounding box center [474, 121] width 78 height 24
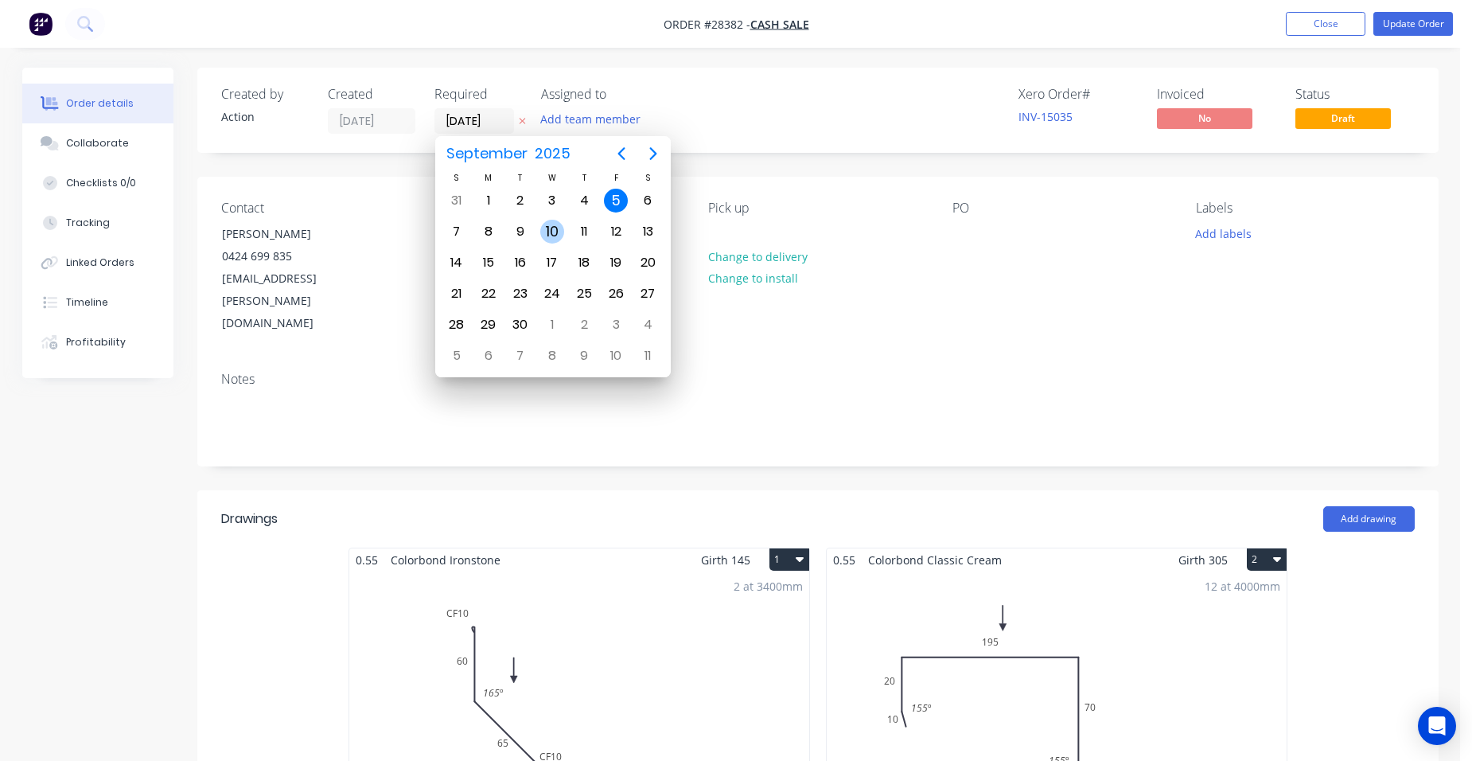
click at [558, 225] on div "10" at bounding box center [552, 232] width 24 height 24
type input "[DATE]"
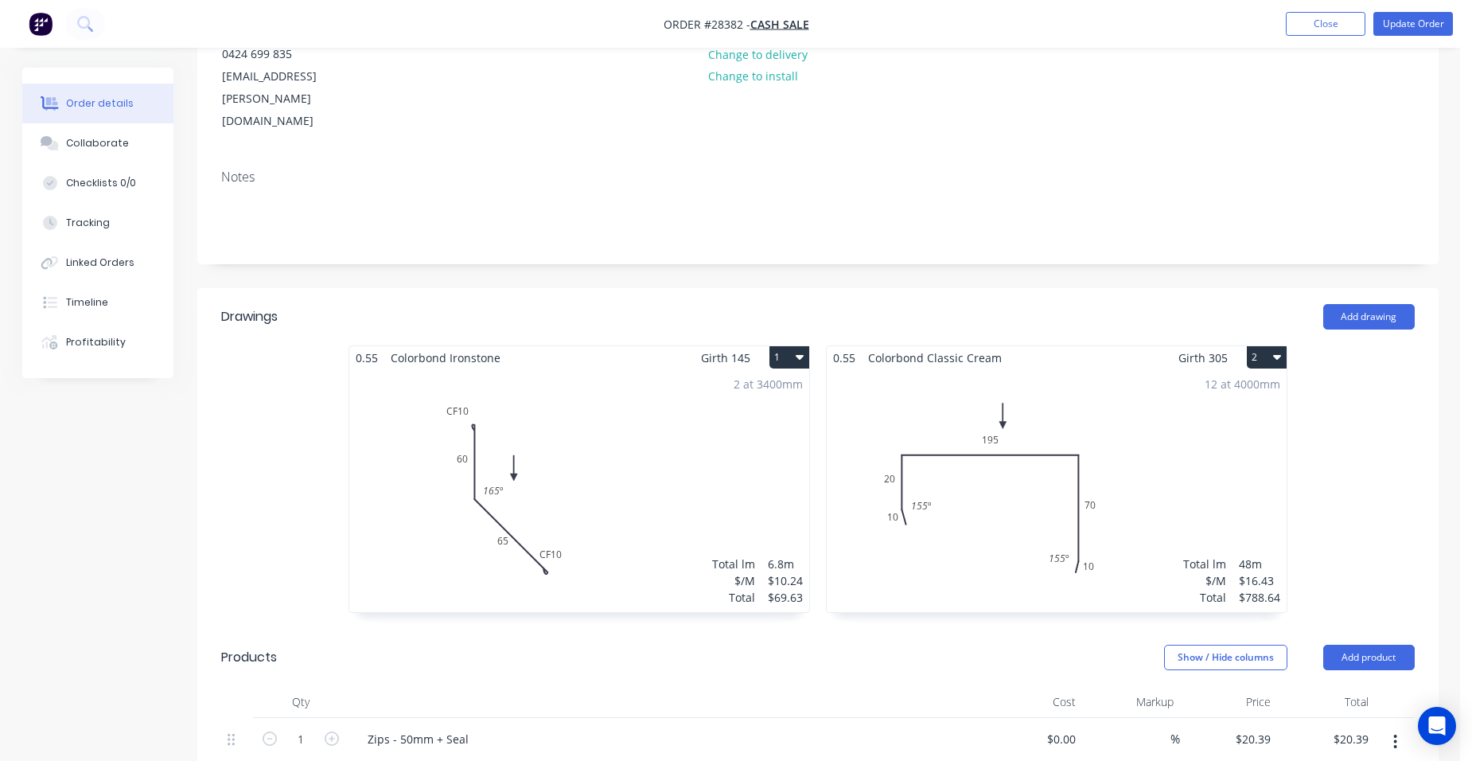
scroll to position [159, 0]
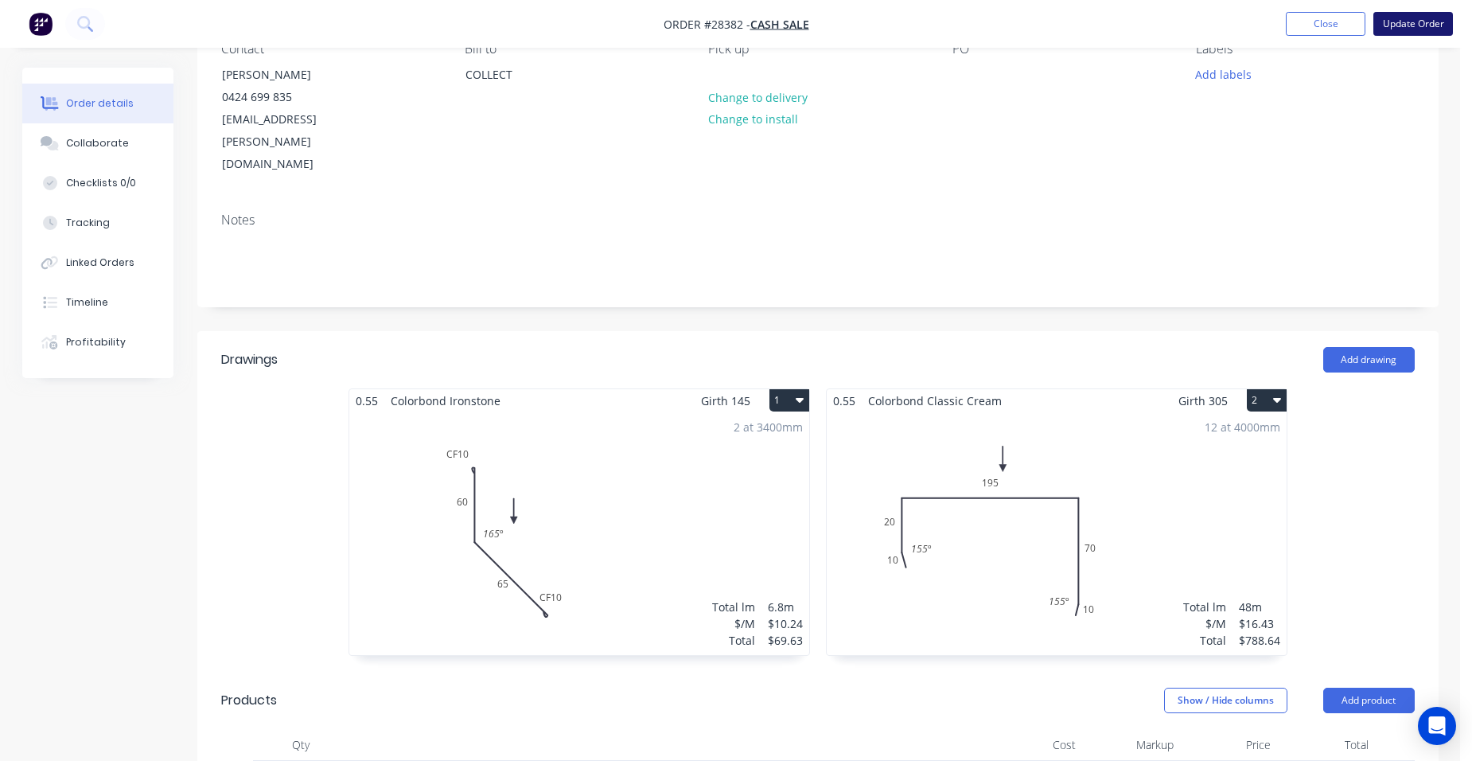
click at [1437, 16] on button "Update Order" at bounding box center [1414, 24] width 80 height 24
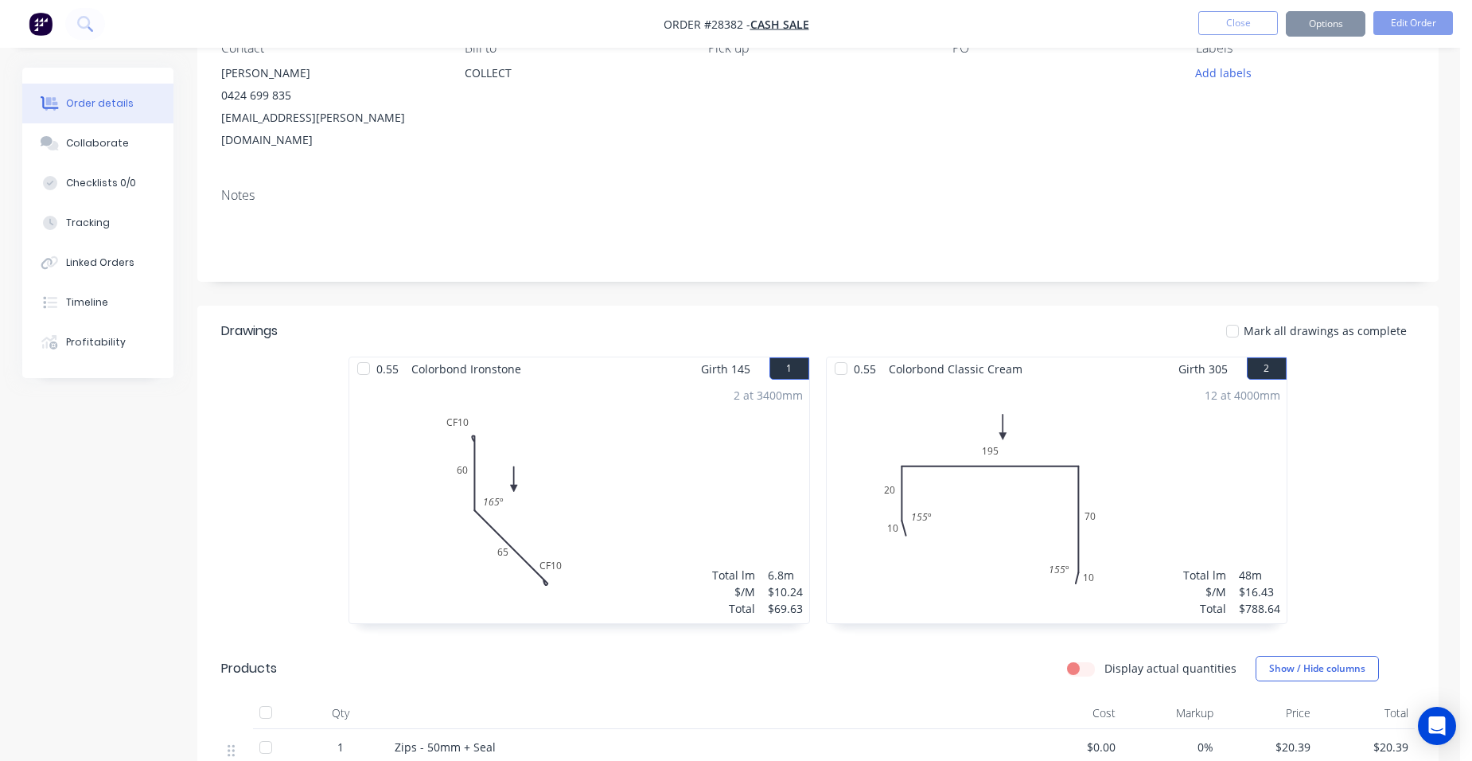
scroll to position [0, 0]
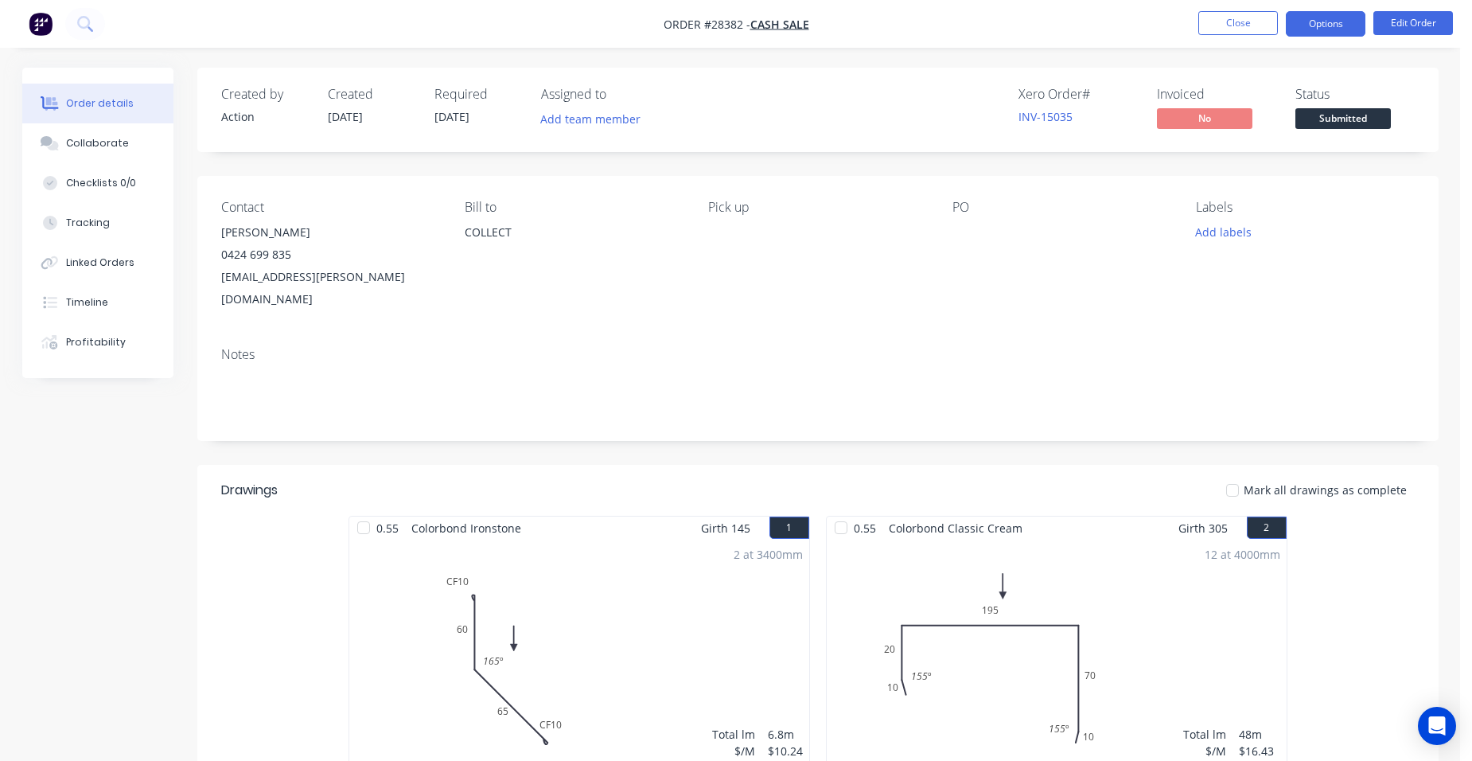
drag, startPoint x: 1351, startPoint y: 25, endPoint x: 1339, endPoint y: 36, distance: 16.4
click at [1351, 25] on button "Options" at bounding box center [1326, 23] width 80 height 25
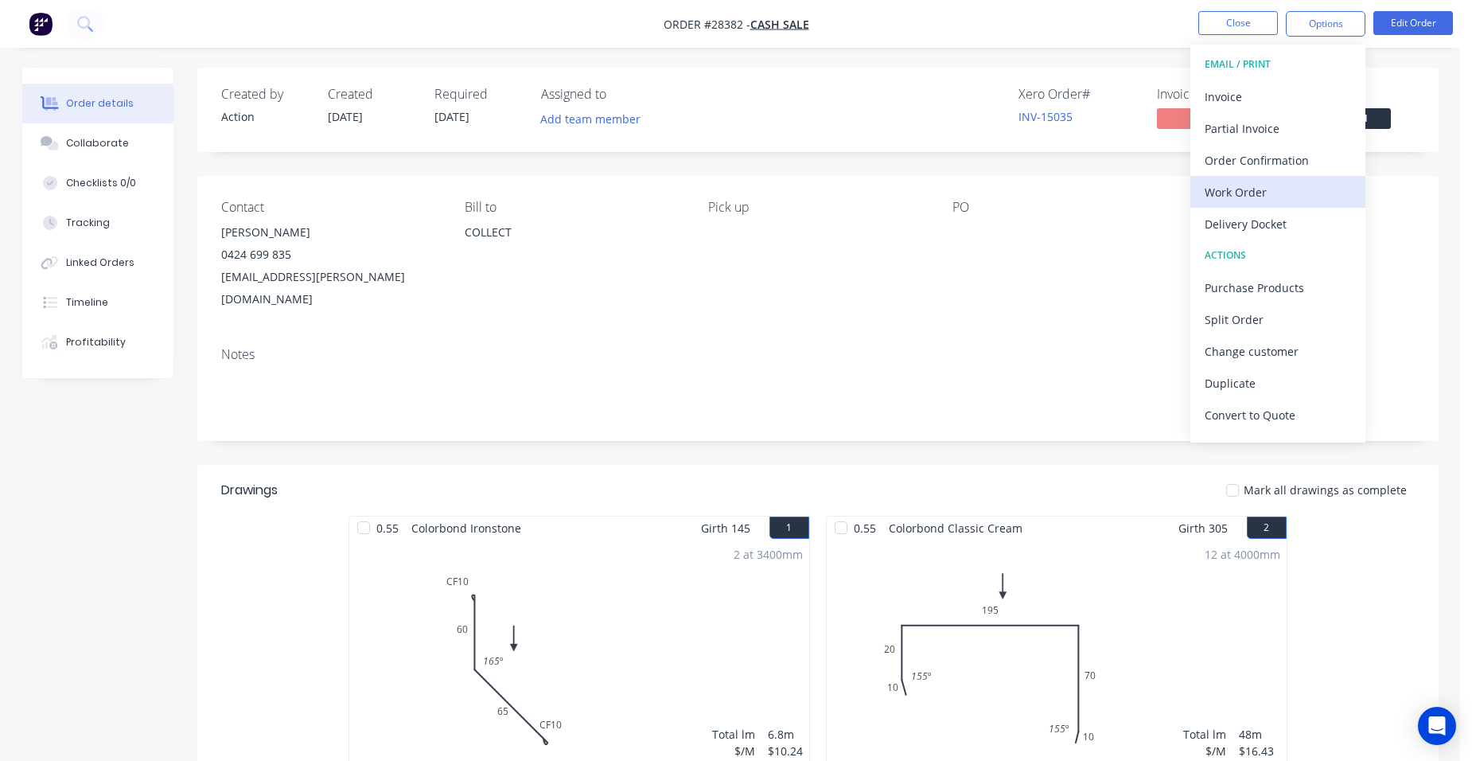
click at [1265, 187] on div "Work Order" at bounding box center [1278, 192] width 146 height 23
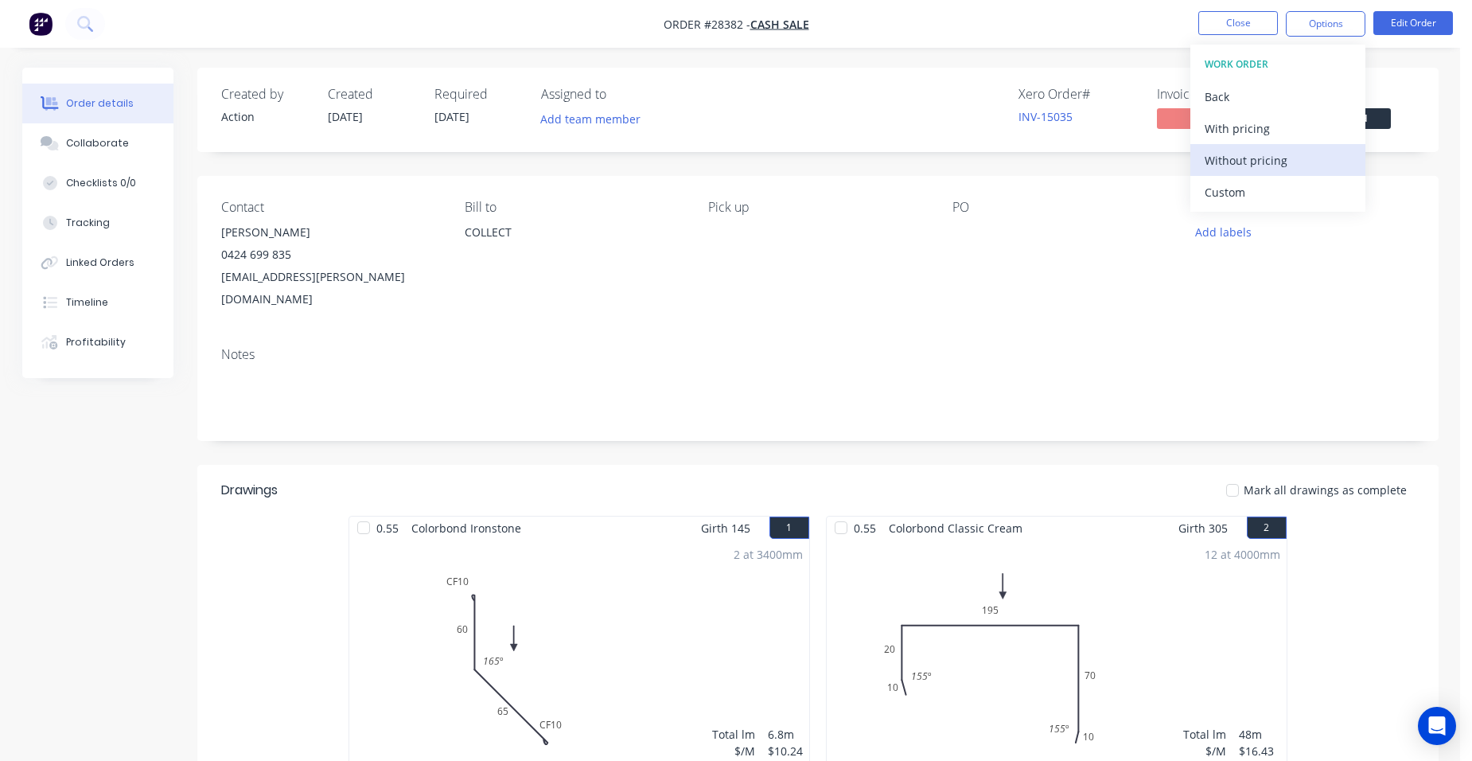
click at [1281, 172] on button "Without pricing" at bounding box center [1278, 160] width 175 height 32
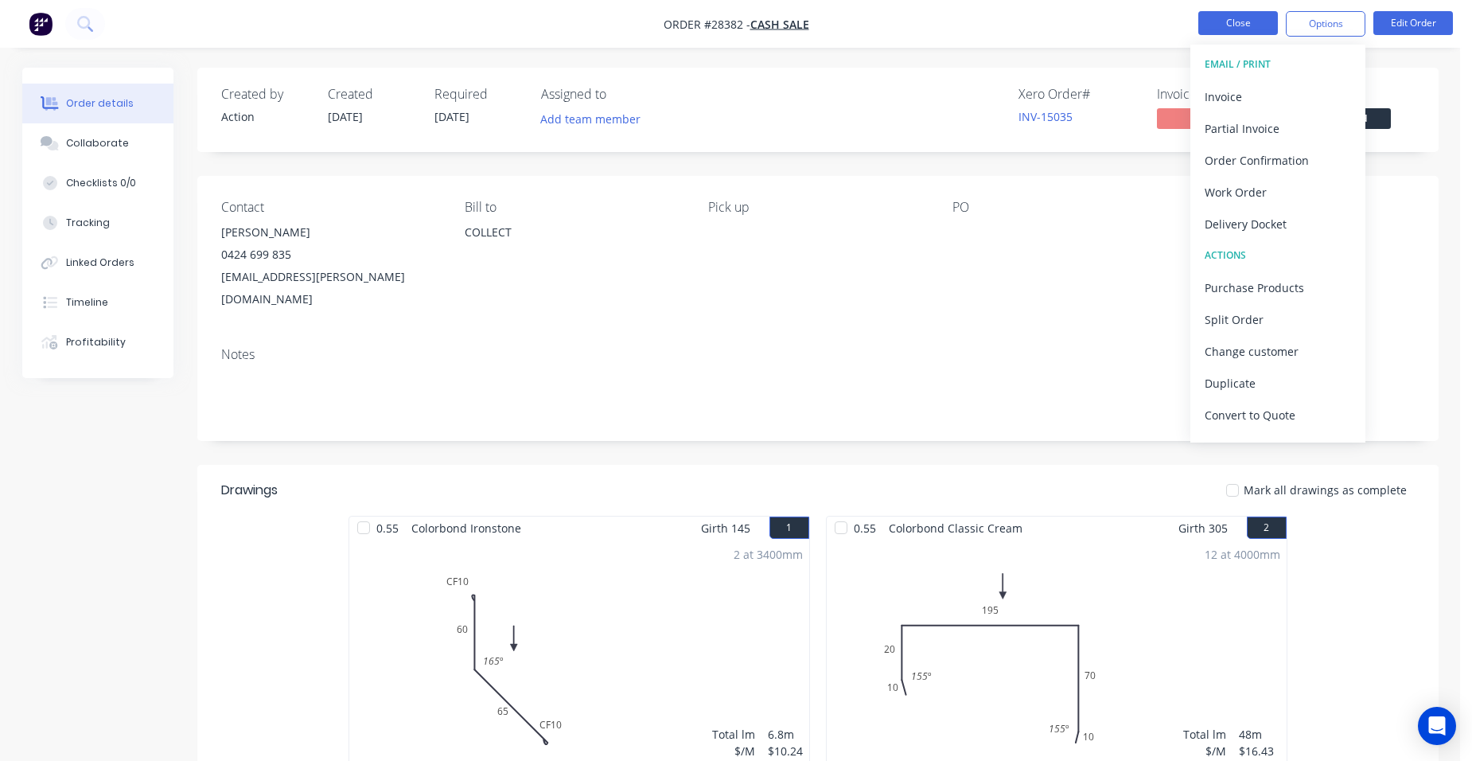
click at [1265, 25] on button "Close" at bounding box center [1239, 23] width 80 height 24
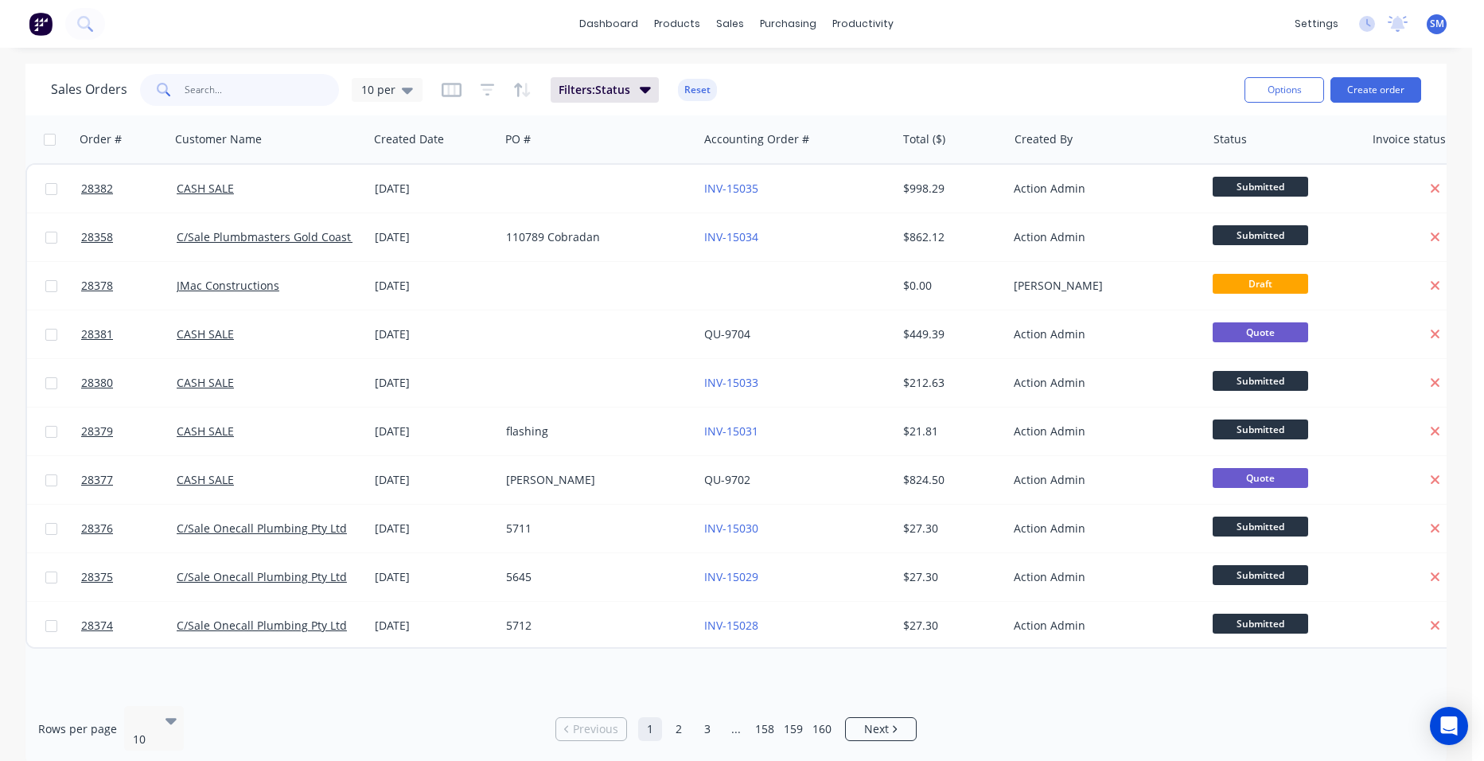
click at [248, 100] on input "text" at bounding box center [262, 90] width 155 height 32
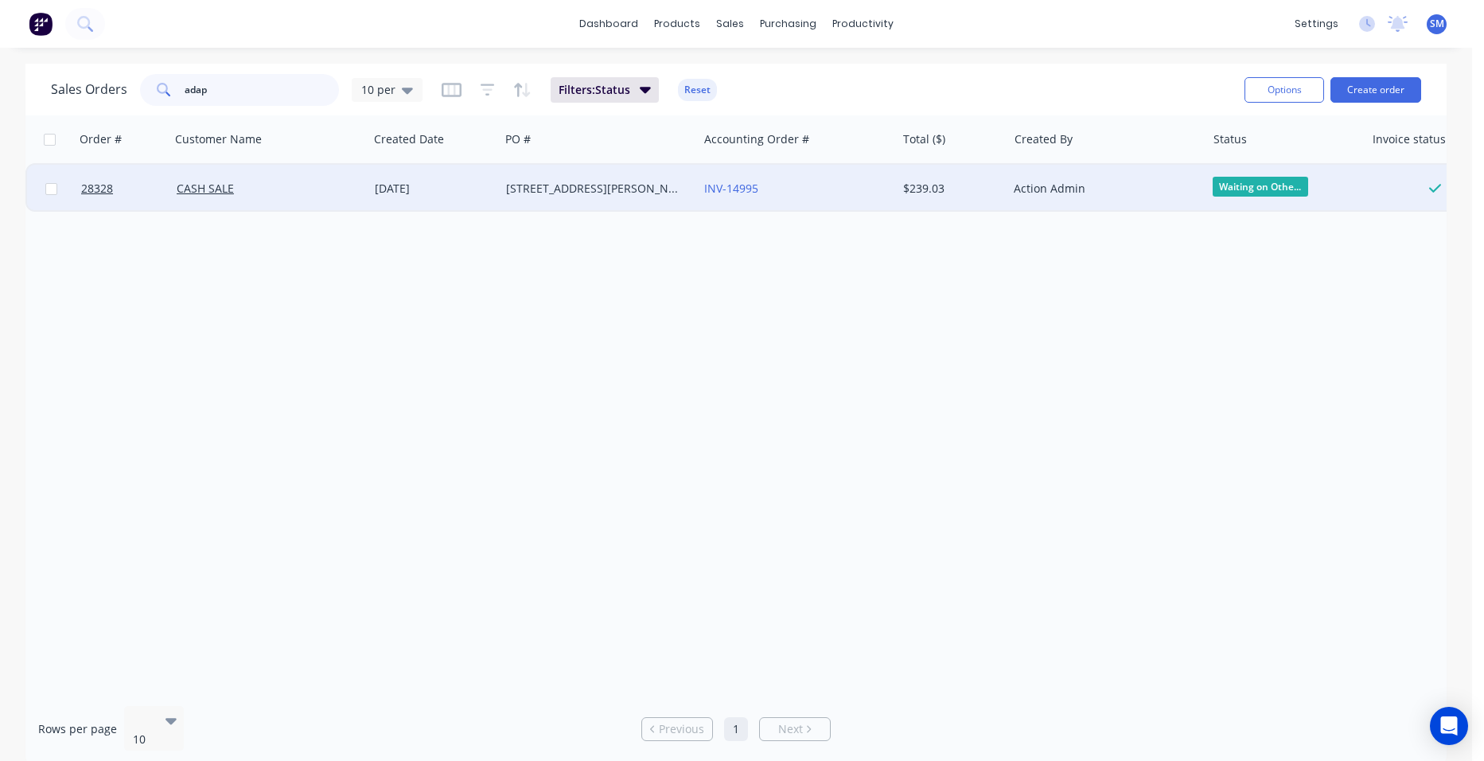
type input "adap"
click at [832, 191] on div "INV-14995" at bounding box center [792, 189] width 177 height 16
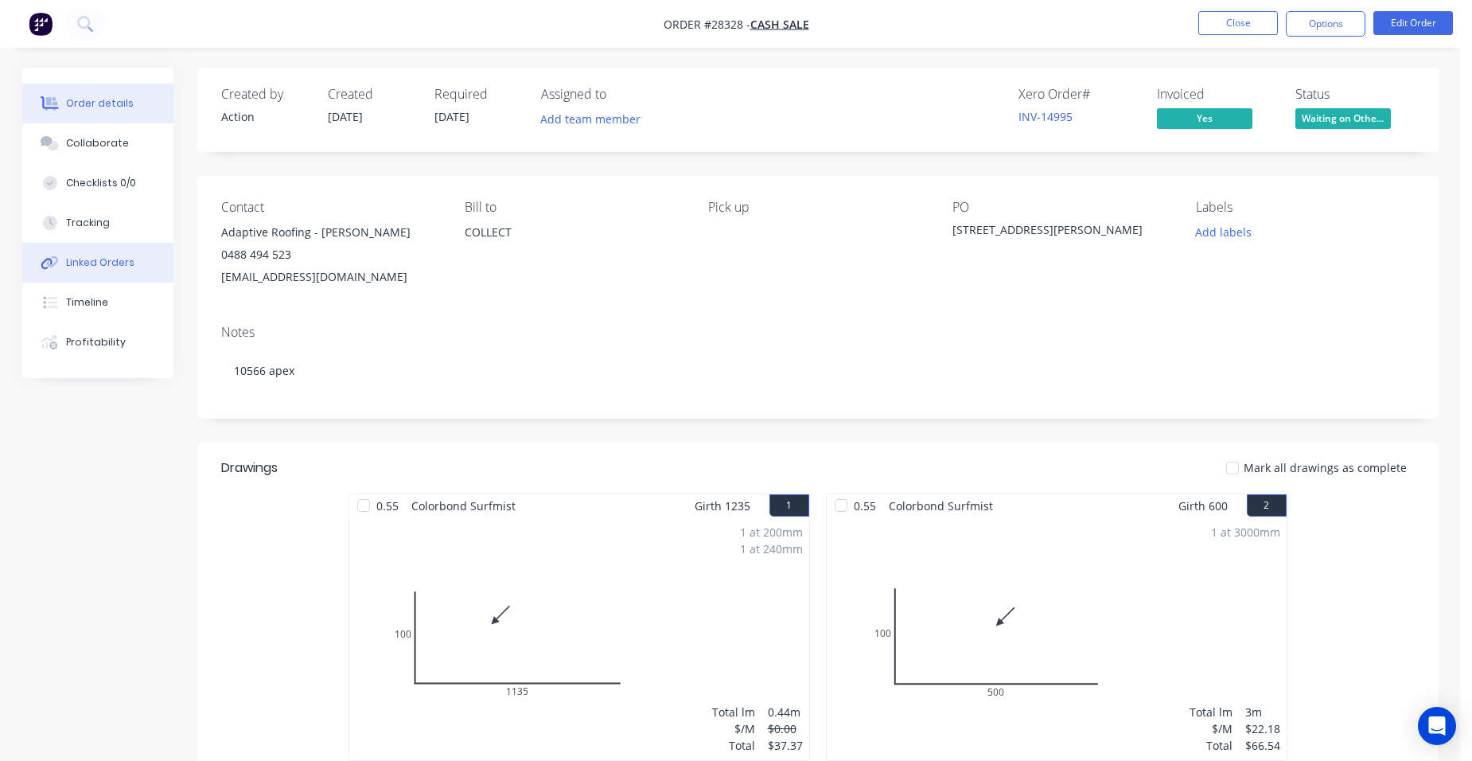
click at [138, 268] on button "Linked Orders" at bounding box center [97, 263] width 151 height 40
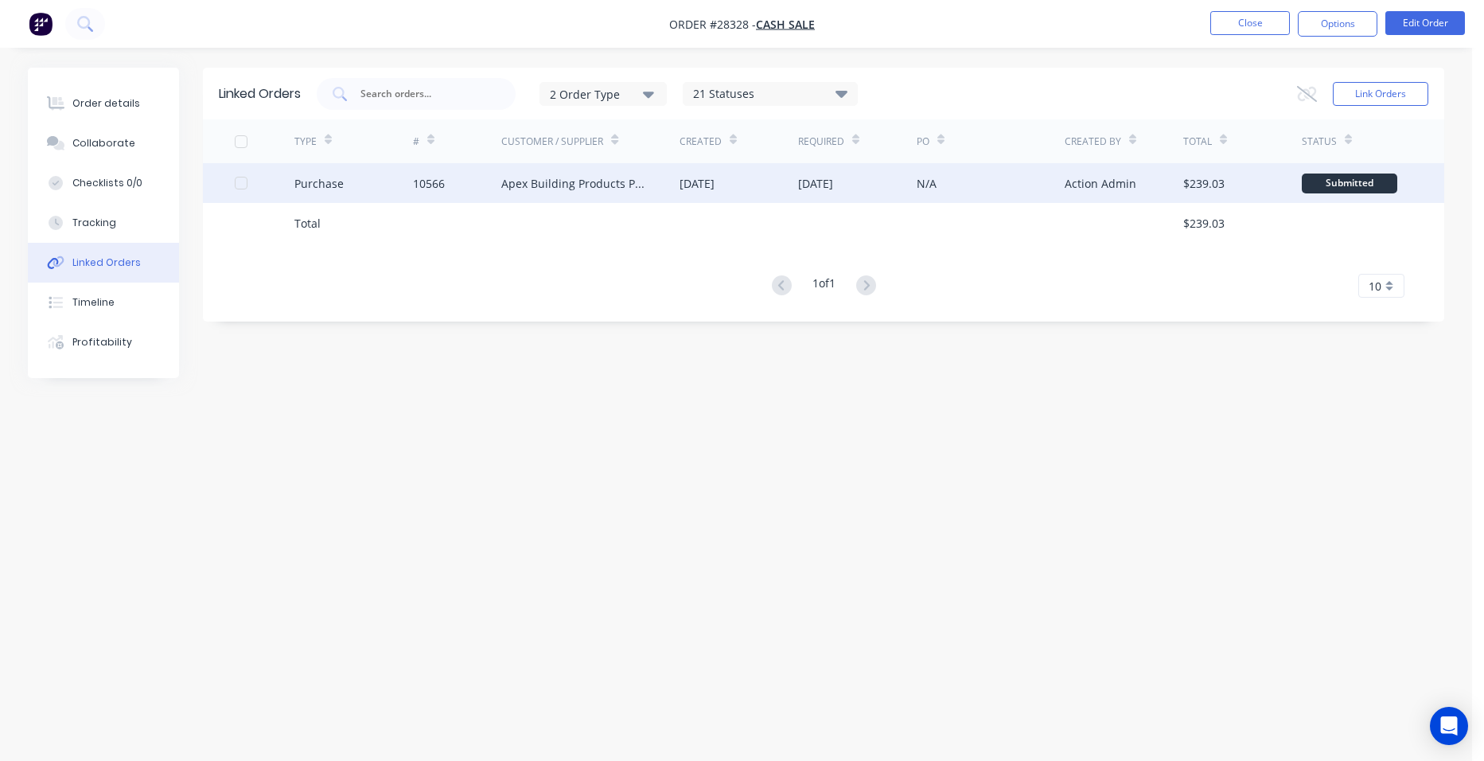
click at [436, 185] on div "10566" at bounding box center [429, 183] width 32 height 17
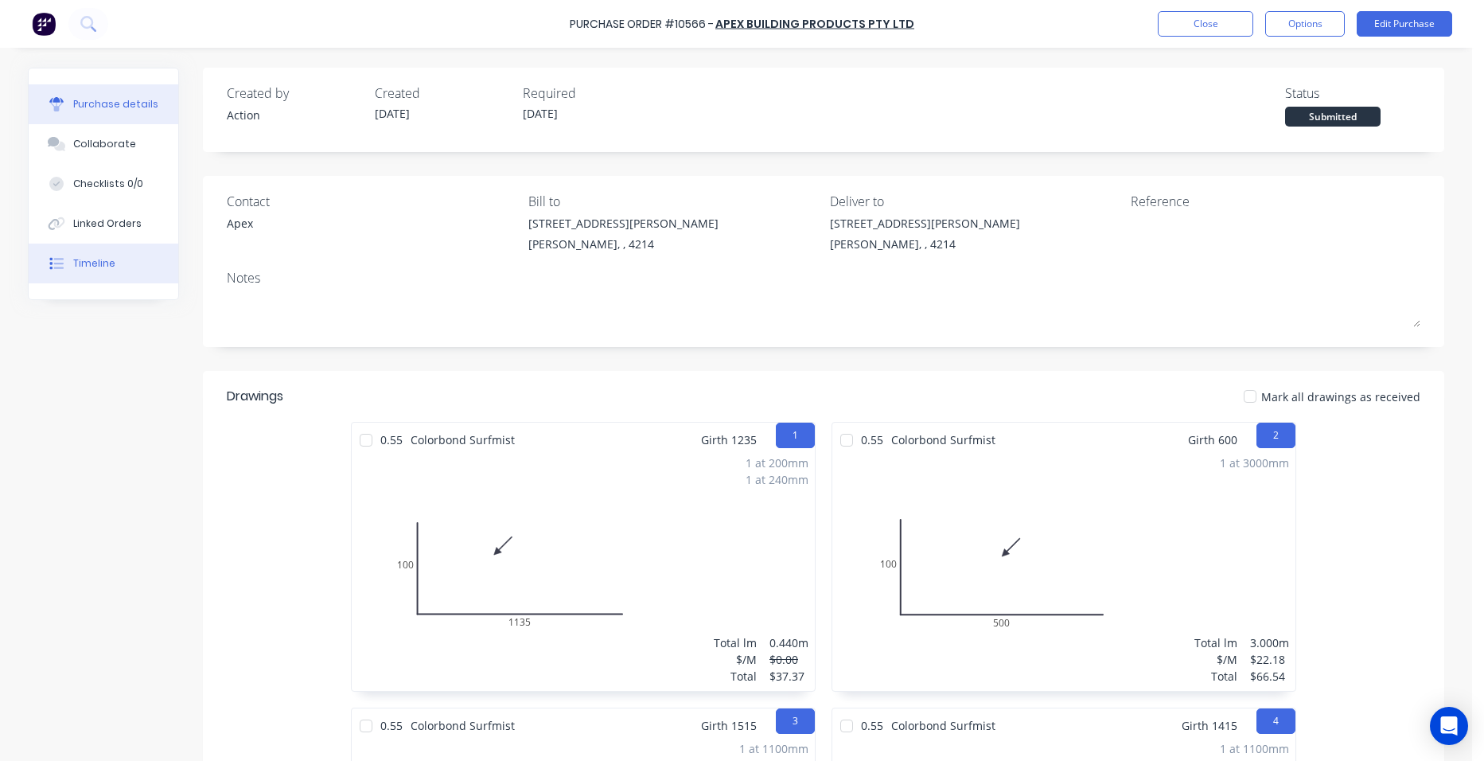
click at [116, 258] on button "Timeline" at bounding box center [104, 264] width 150 height 40
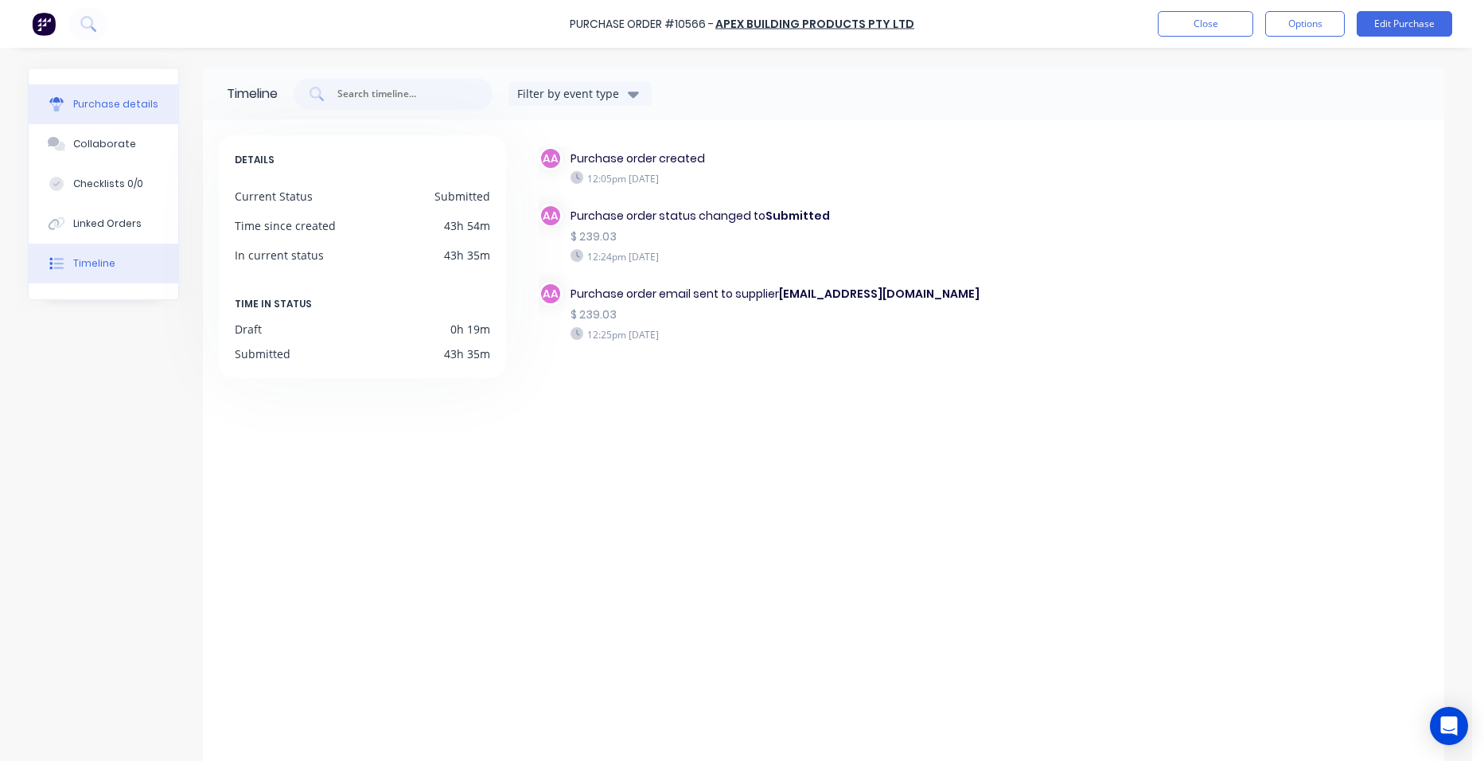
click at [123, 93] on button "Purchase details" at bounding box center [104, 104] width 150 height 40
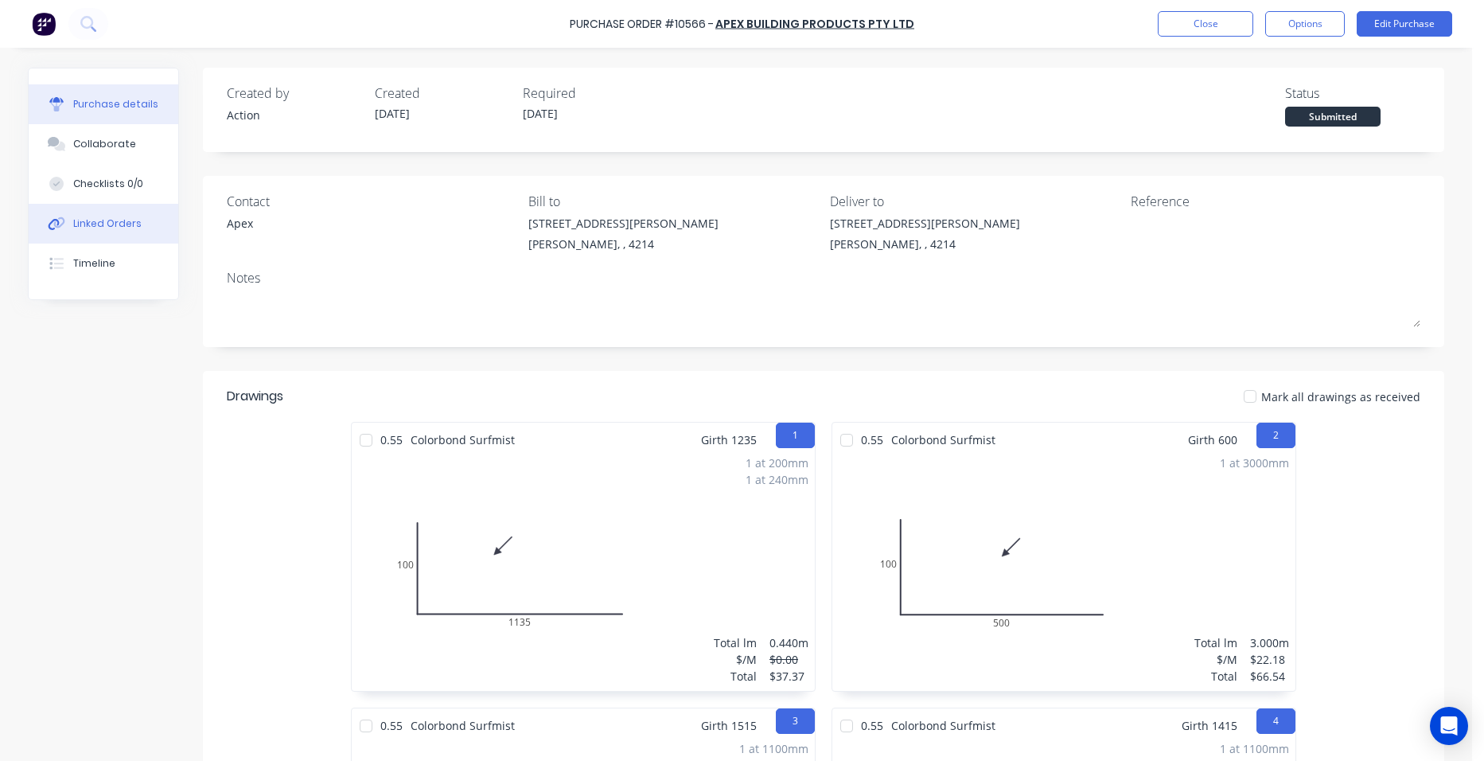
click at [124, 220] on div "Linked Orders" at bounding box center [107, 223] width 68 height 14
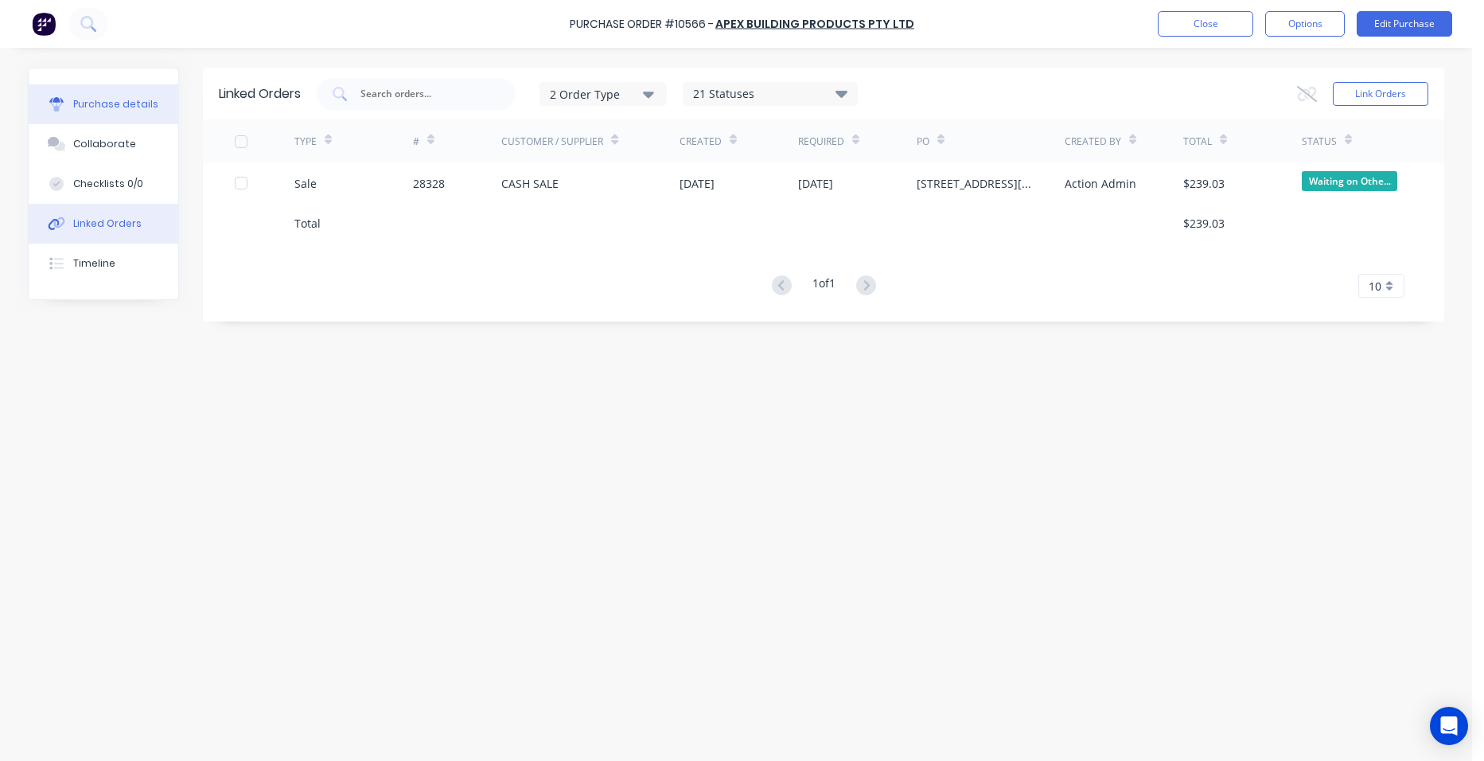
click at [119, 92] on button "Purchase details" at bounding box center [104, 104] width 150 height 40
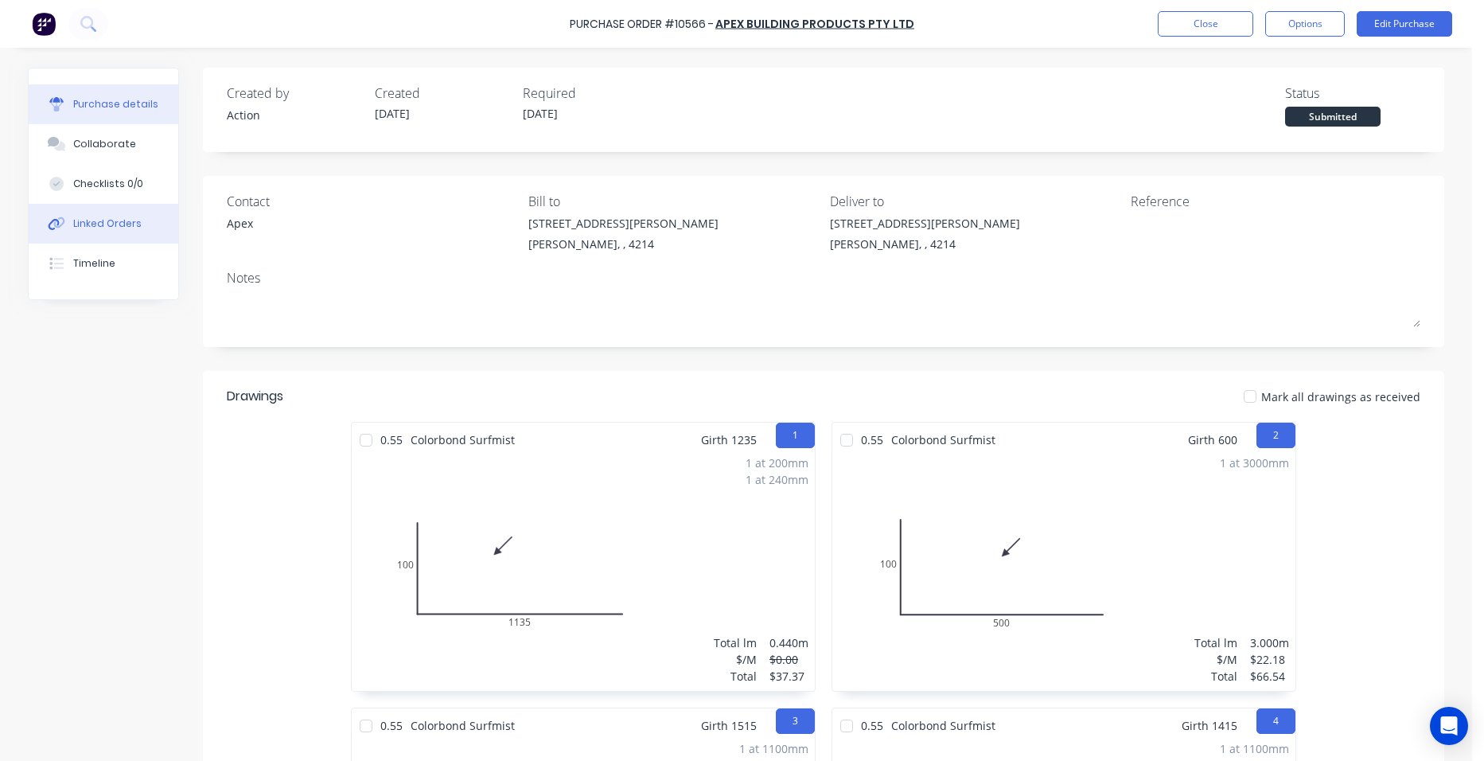
click at [157, 218] on button "Linked Orders" at bounding box center [104, 224] width 150 height 40
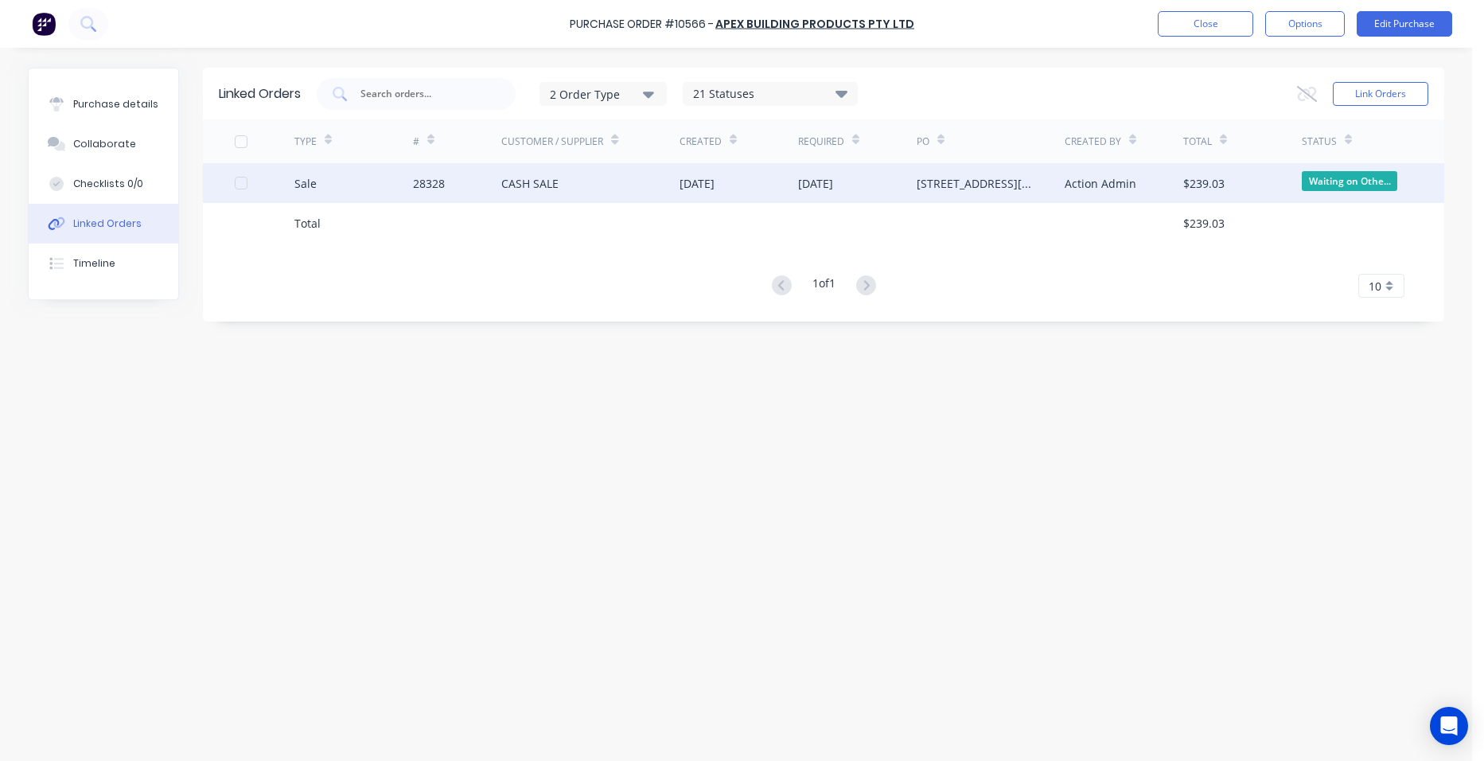
click at [615, 175] on div "CASH SALE" at bounding box center [590, 183] width 178 height 40
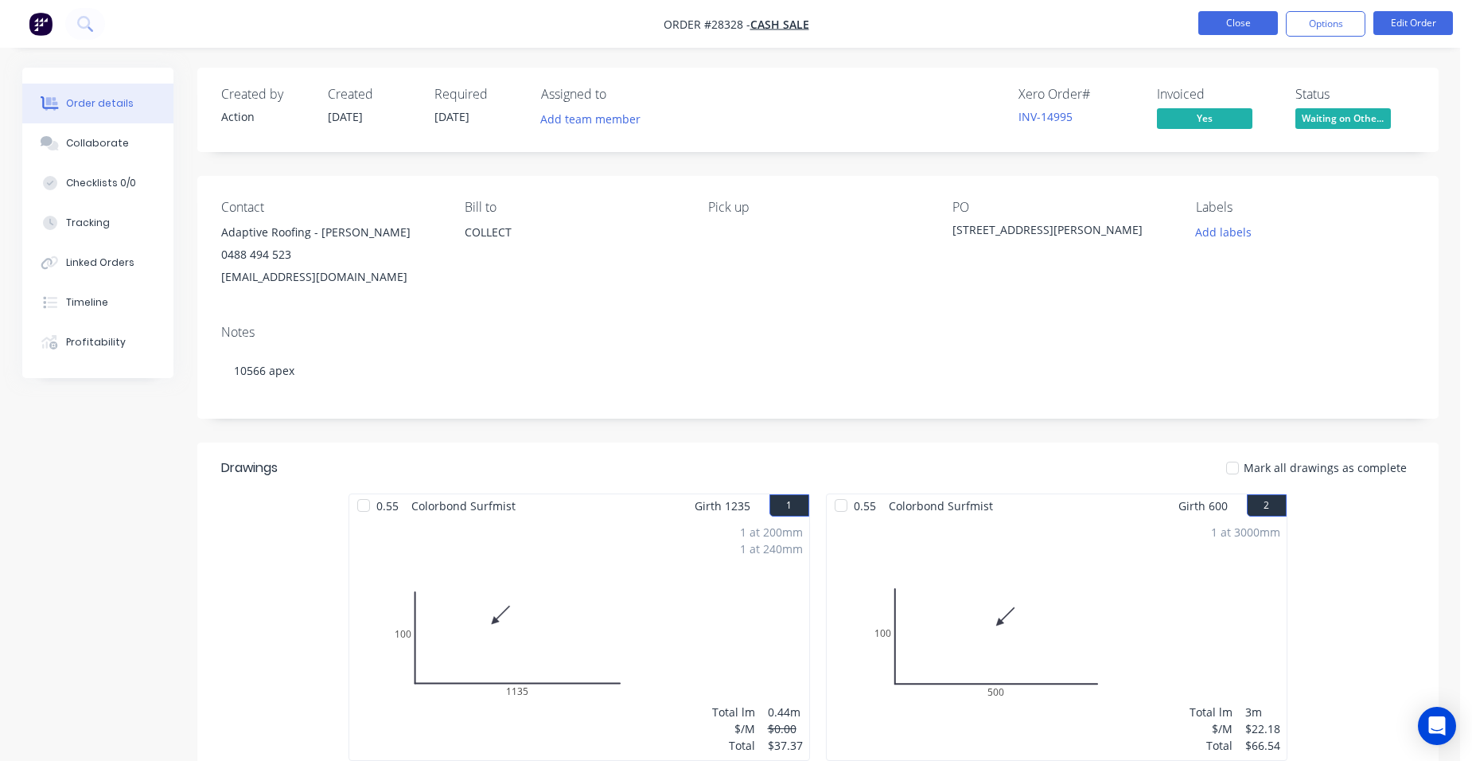
click at [1234, 30] on button "Close" at bounding box center [1239, 23] width 80 height 24
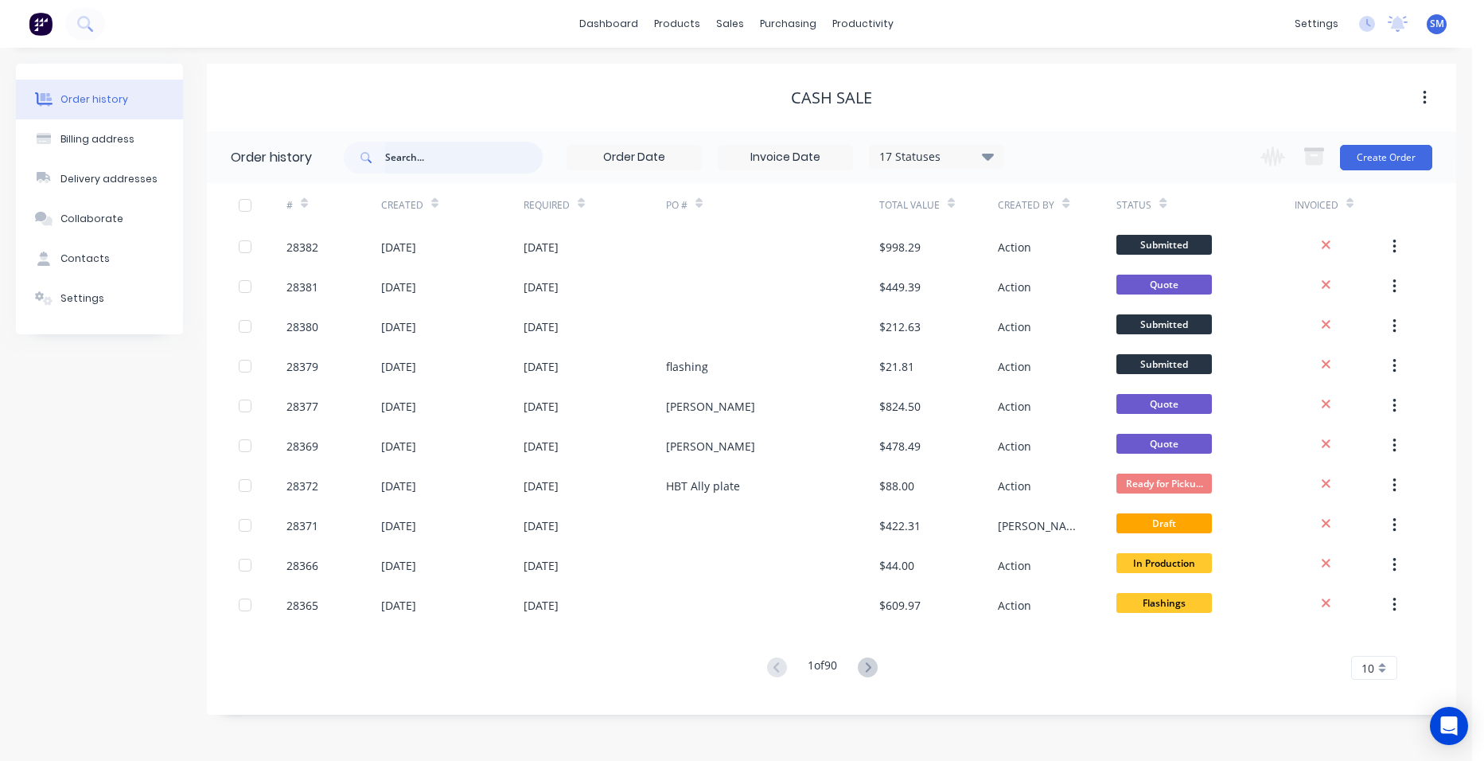
click at [478, 162] on input "text" at bounding box center [464, 158] width 158 height 32
type input "belmax"
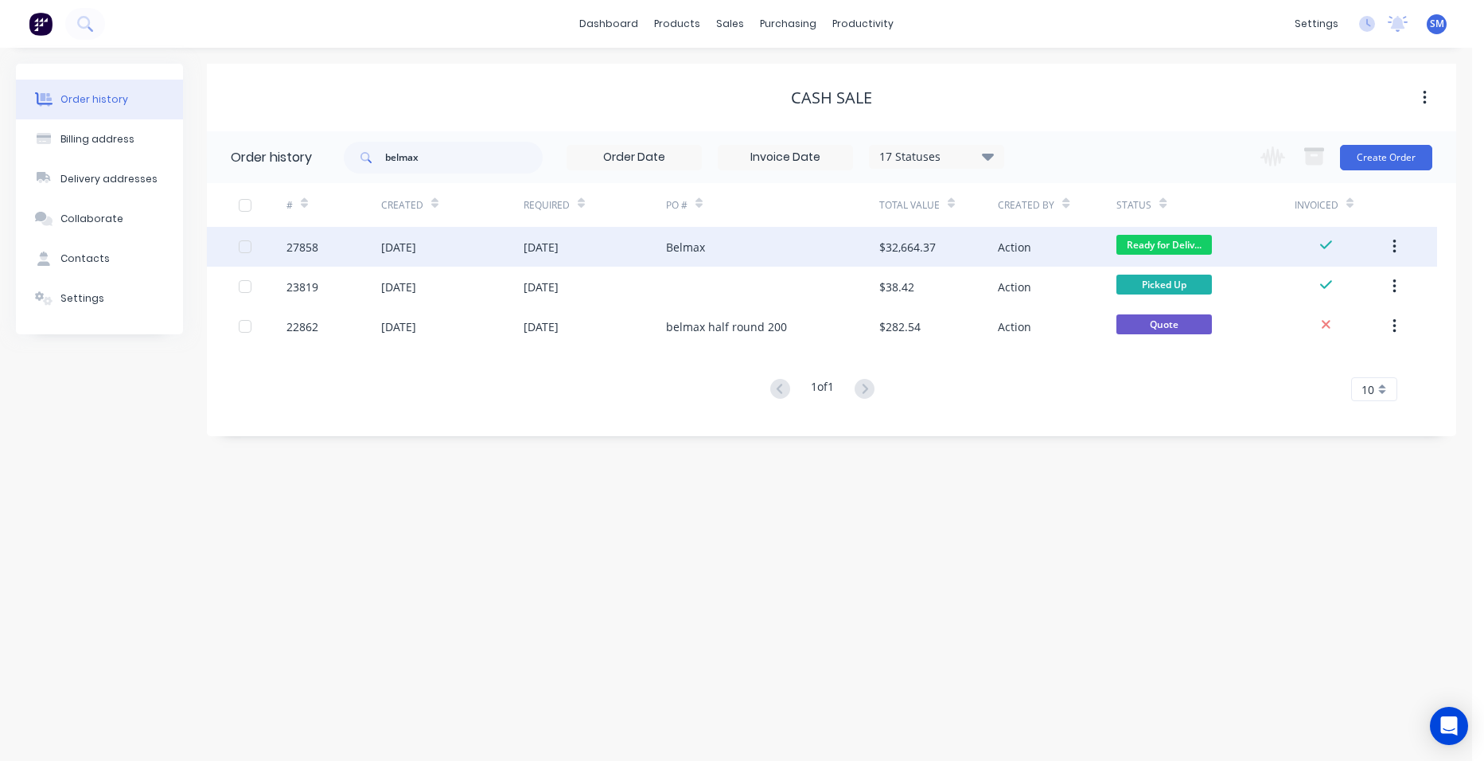
click at [723, 243] on div "Belmax" at bounding box center [772, 247] width 213 height 40
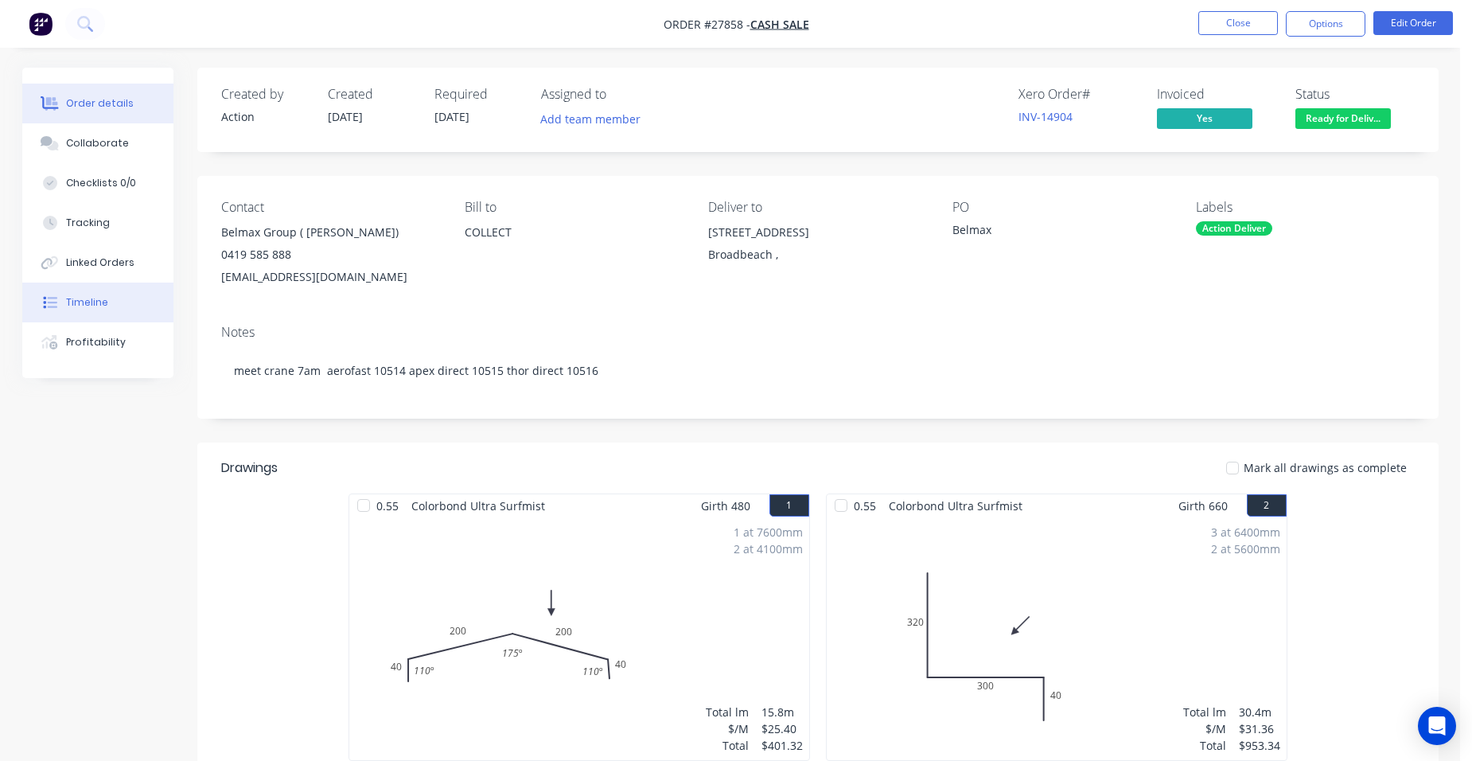
click at [108, 300] on button "Timeline" at bounding box center [97, 303] width 151 height 40
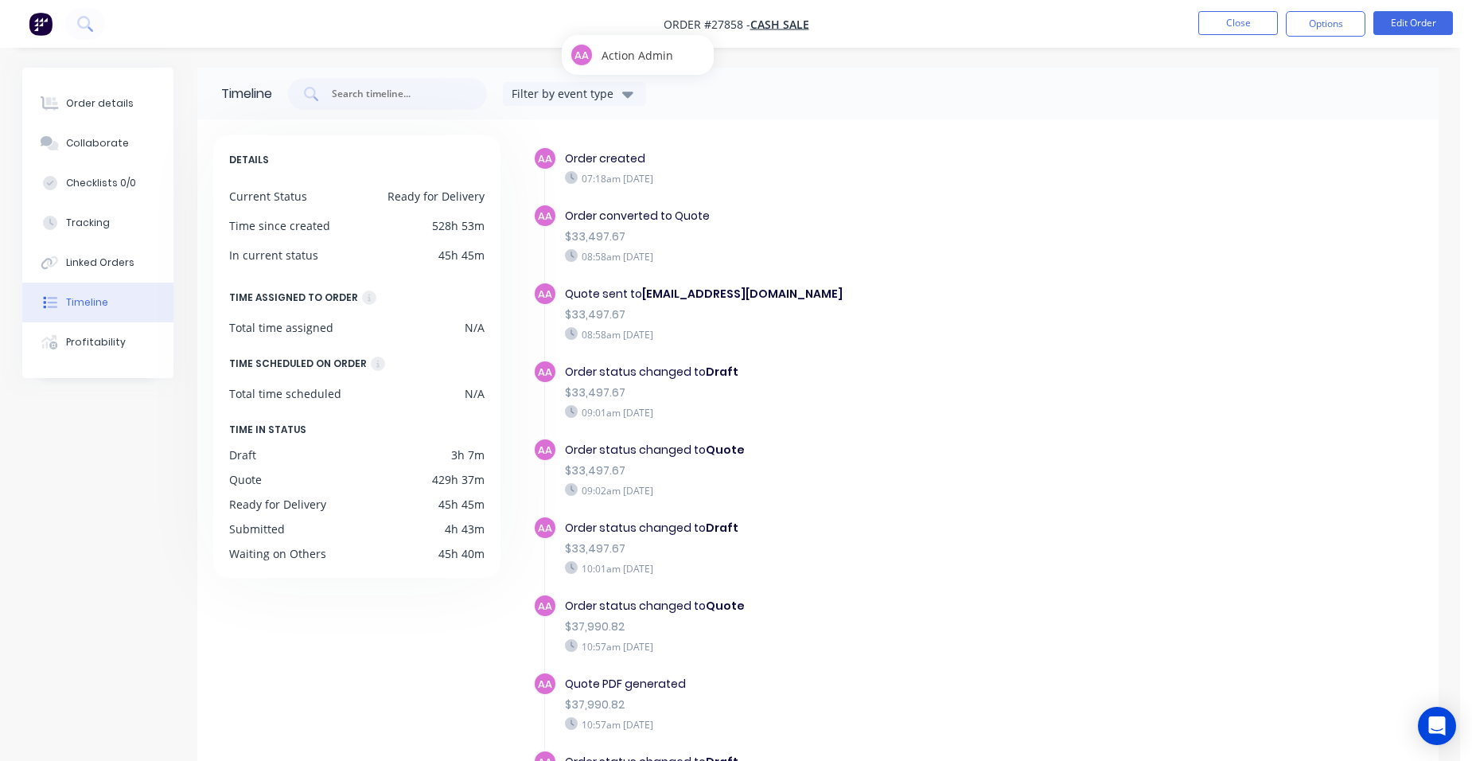
scroll to position [478, 0]
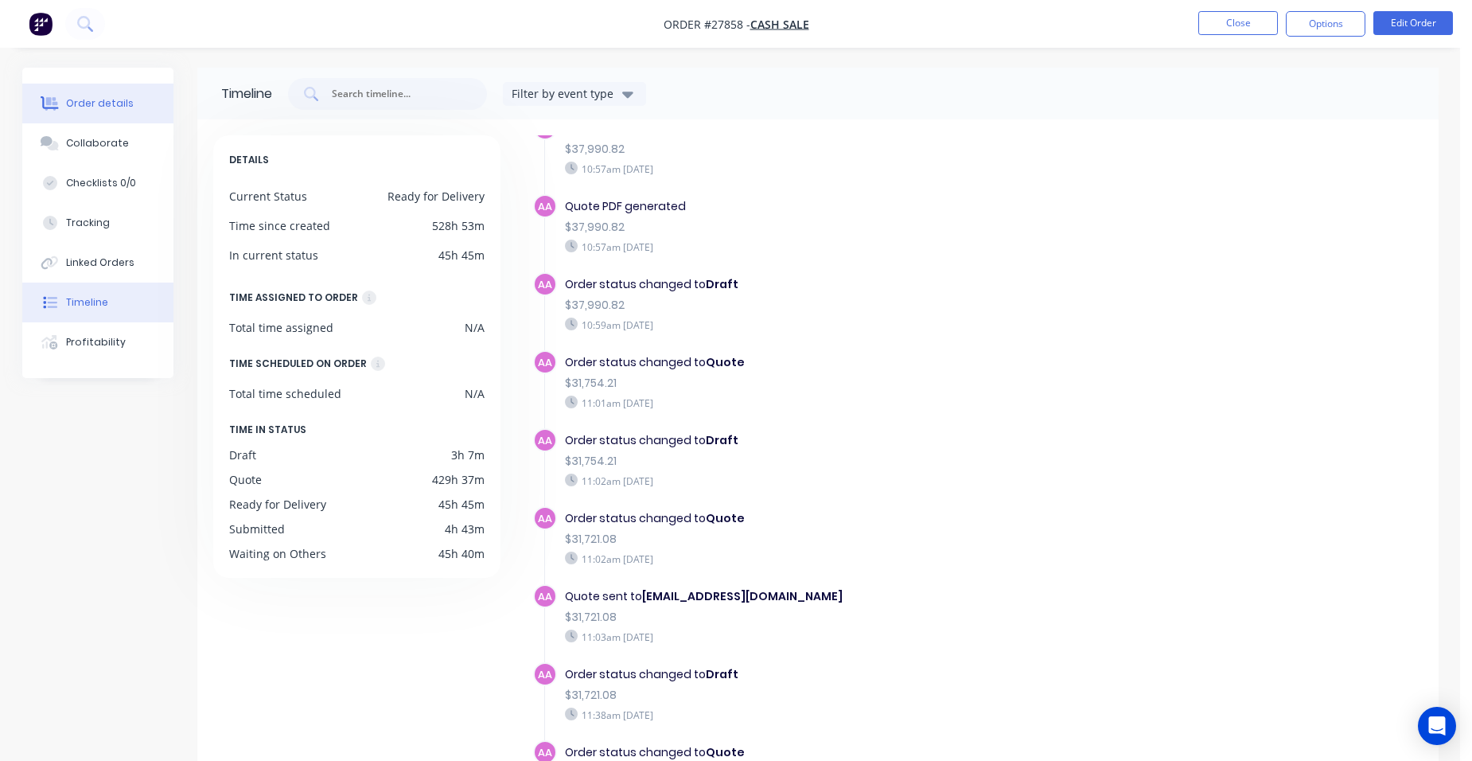
click at [76, 96] on div "Order details" at bounding box center [100, 103] width 68 height 14
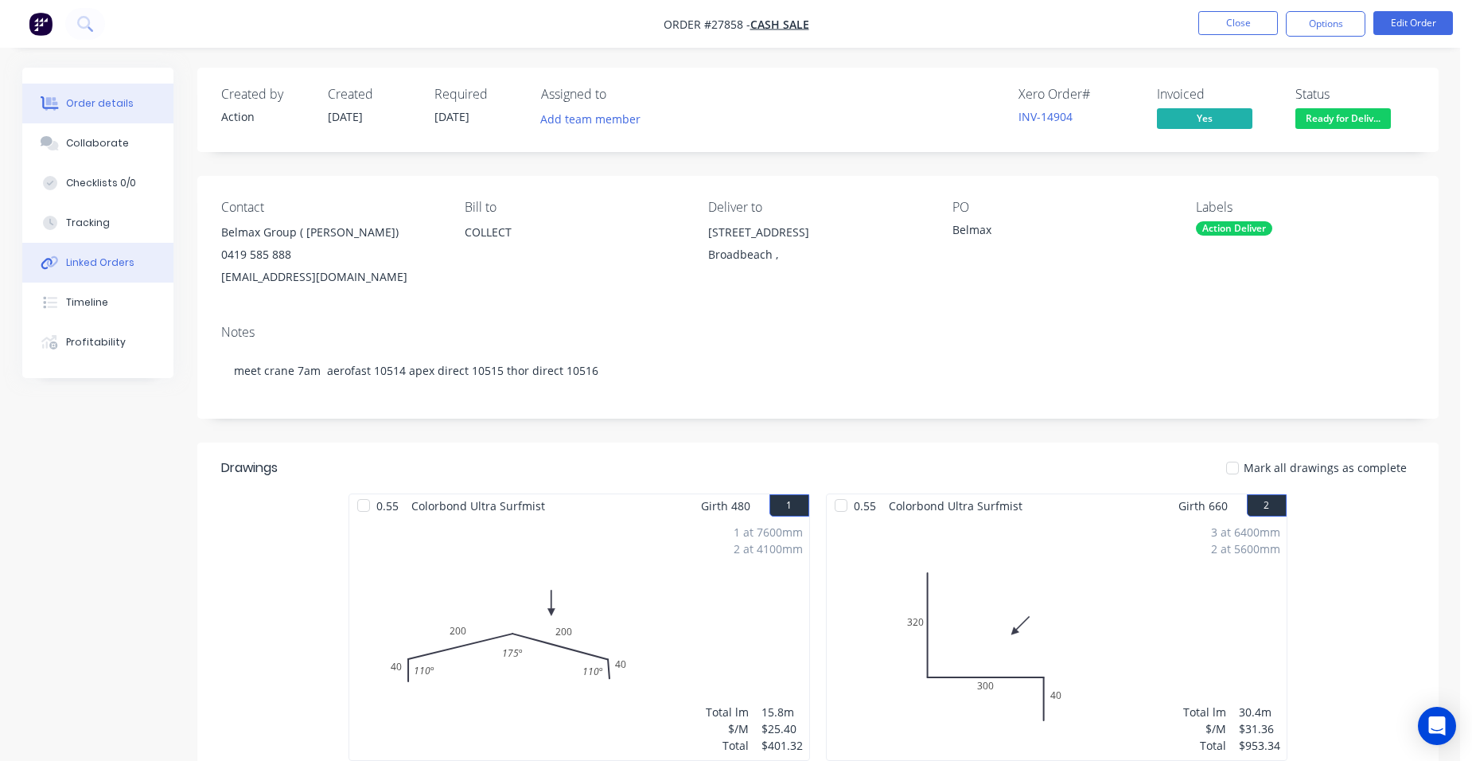
click at [131, 259] on button "Linked Orders" at bounding box center [97, 263] width 151 height 40
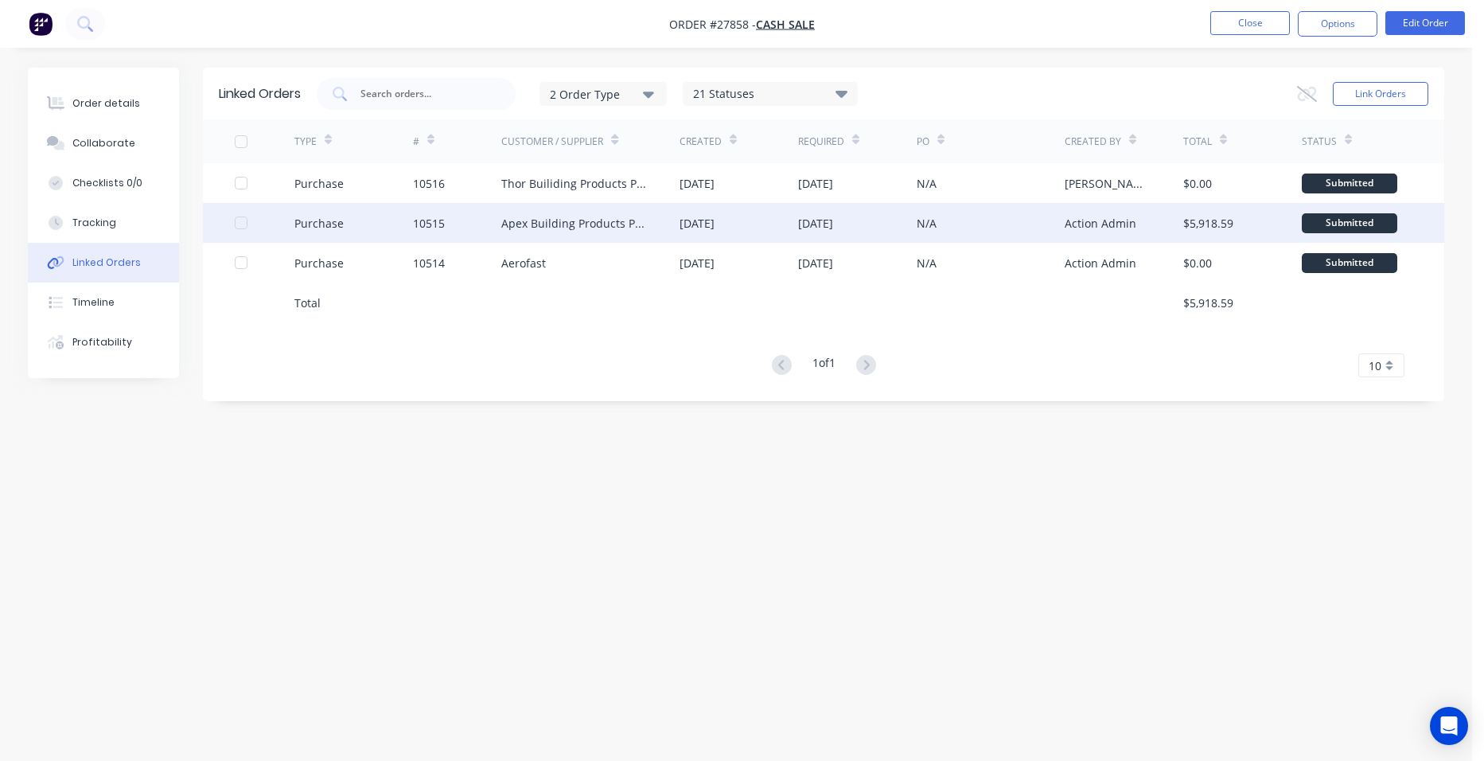
click at [467, 225] on div "10515" at bounding box center [457, 223] width 89 height 40
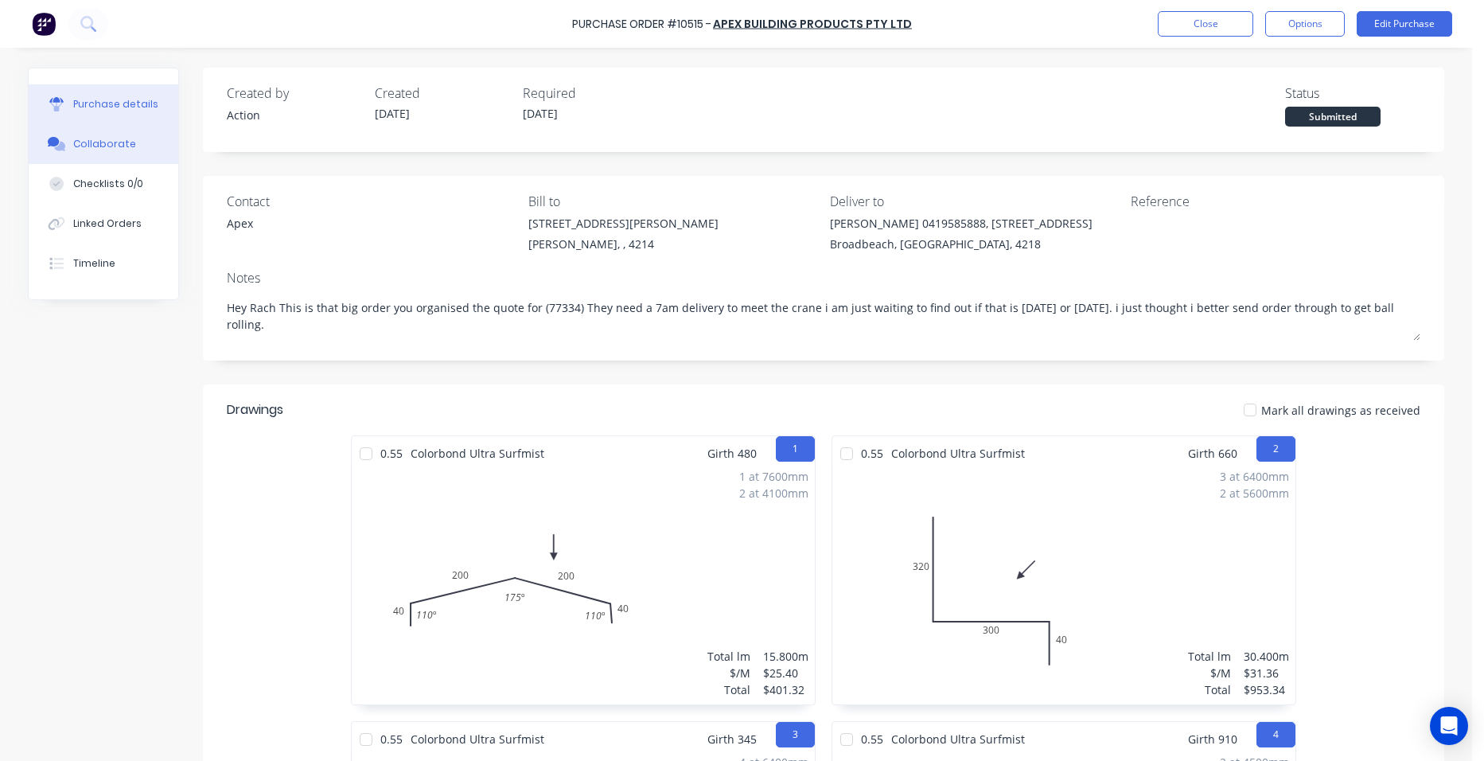
click at [128, 151] on button "Collaborate" at bounding box center [104, 144] width 150 height 40
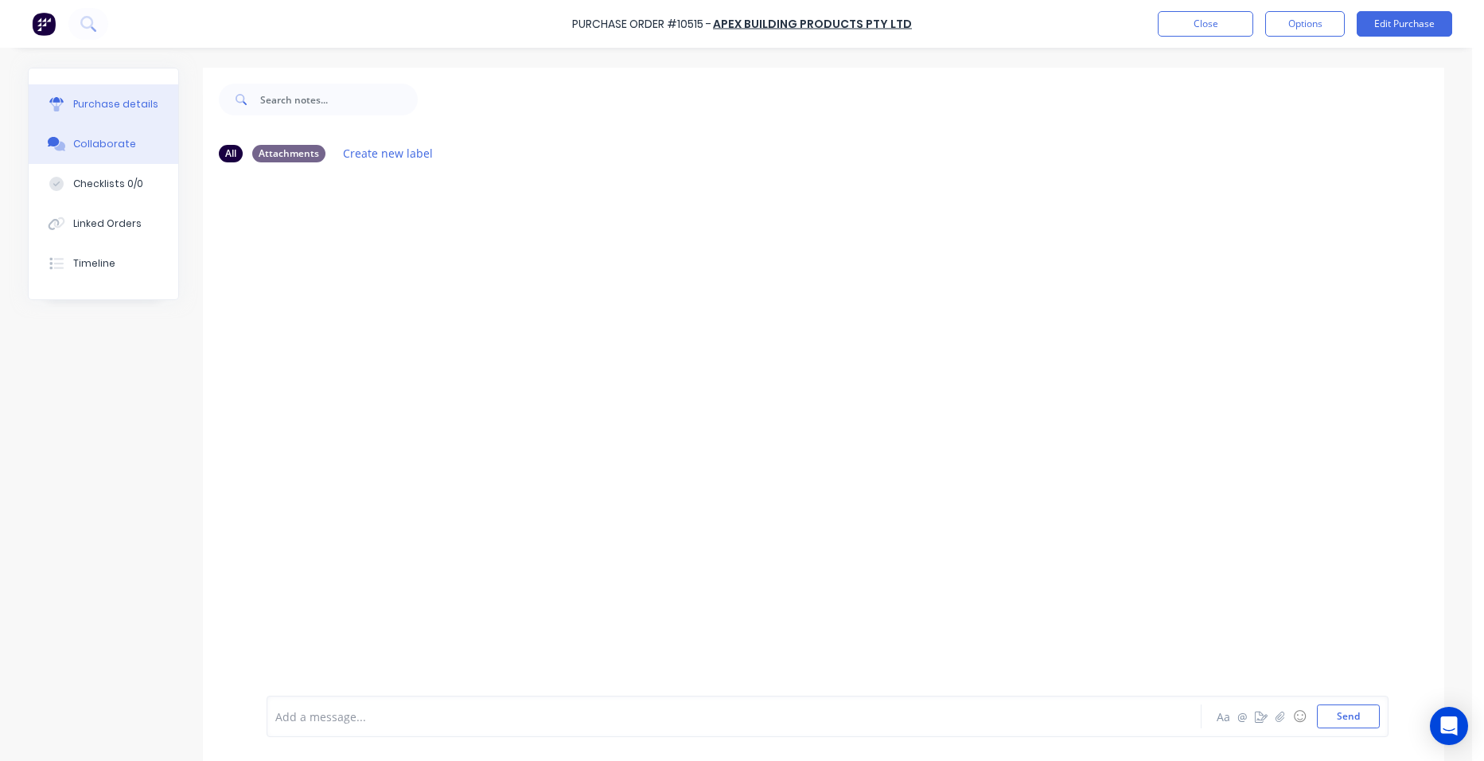
click at [166, 110] on button "Purchase details" at bounding box center [104, 104] width 150 height 40
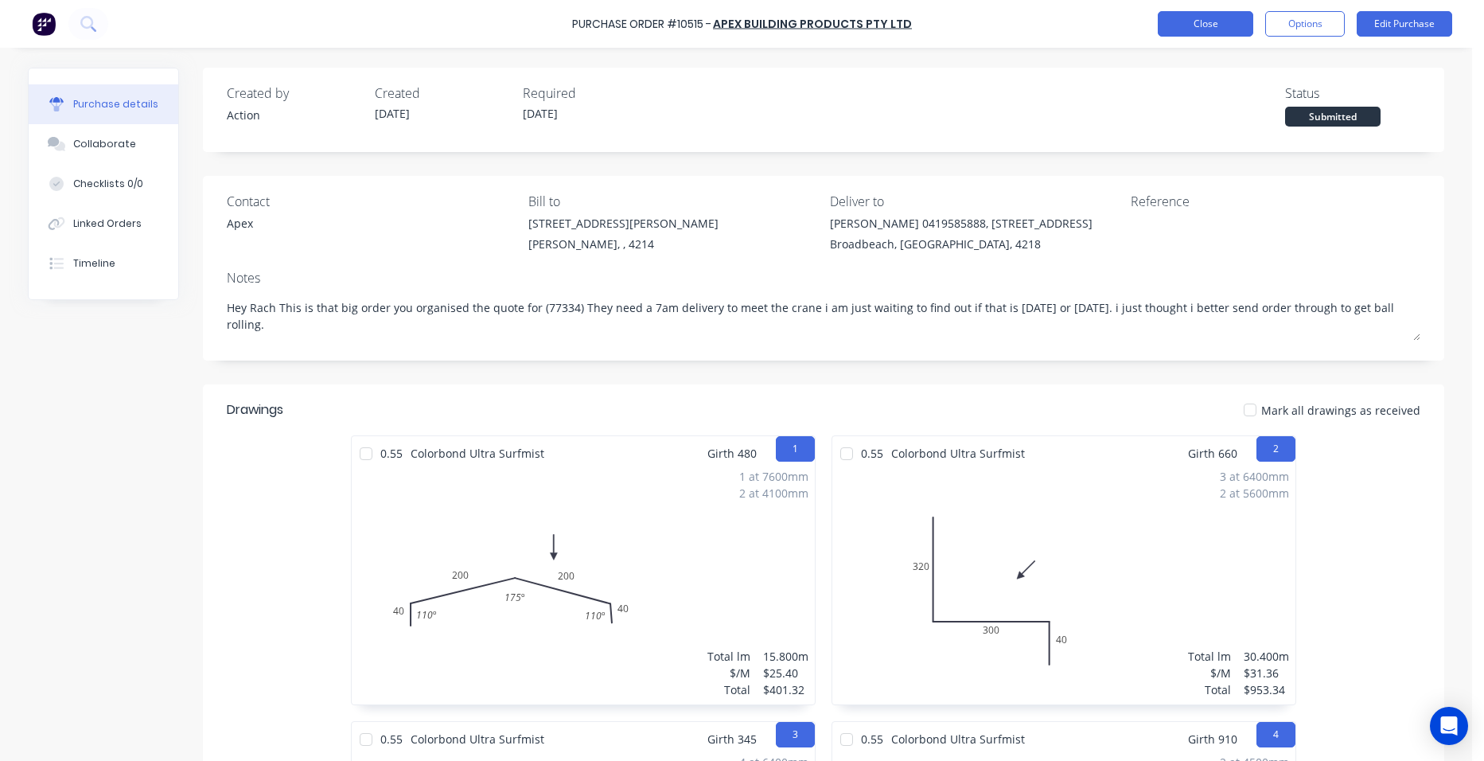
click at [1178, 18] on button "Close" at bounding box center [1206, 23] width 96 height 25
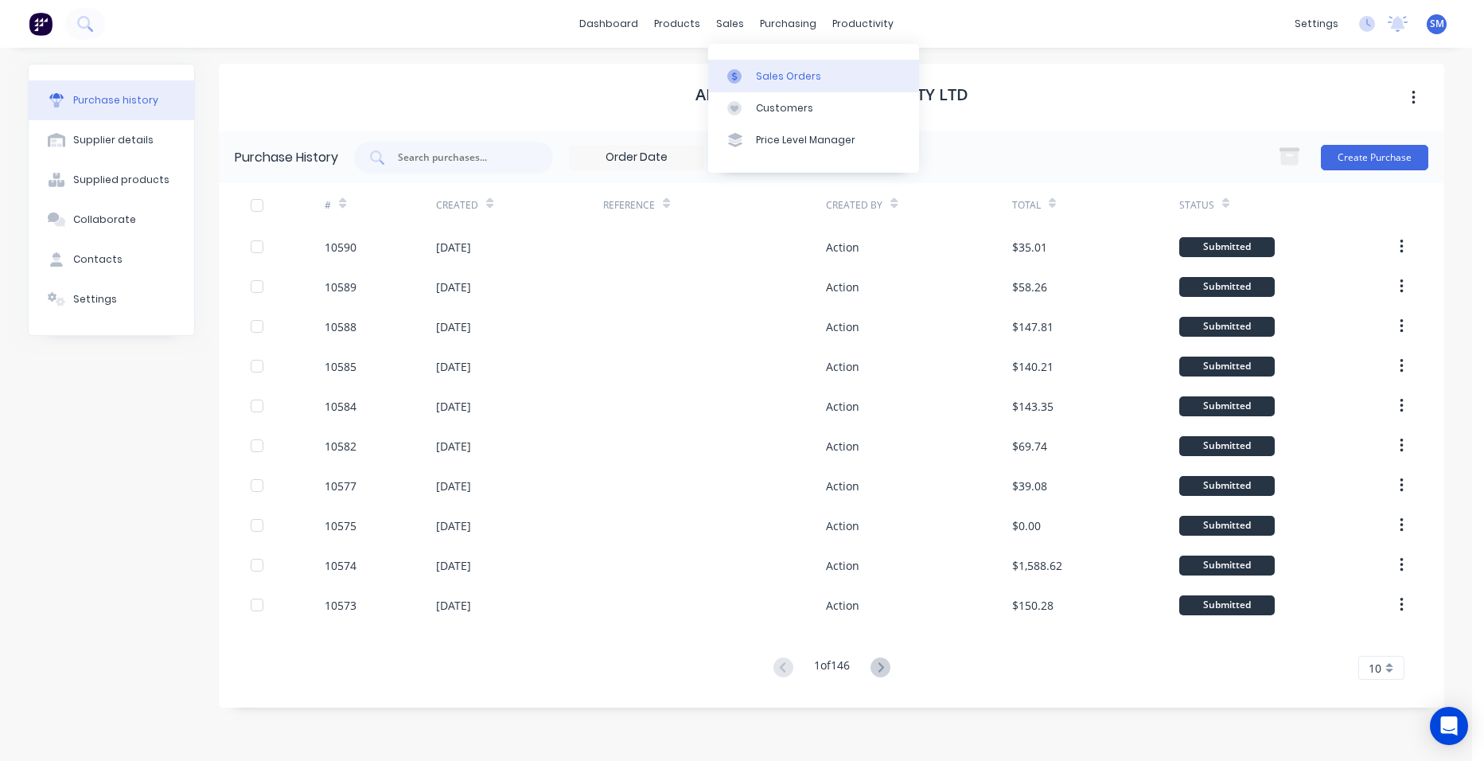
click at [777, 65] on link "Sales Orders" at bounding box center [813, 76] width 211 height 32
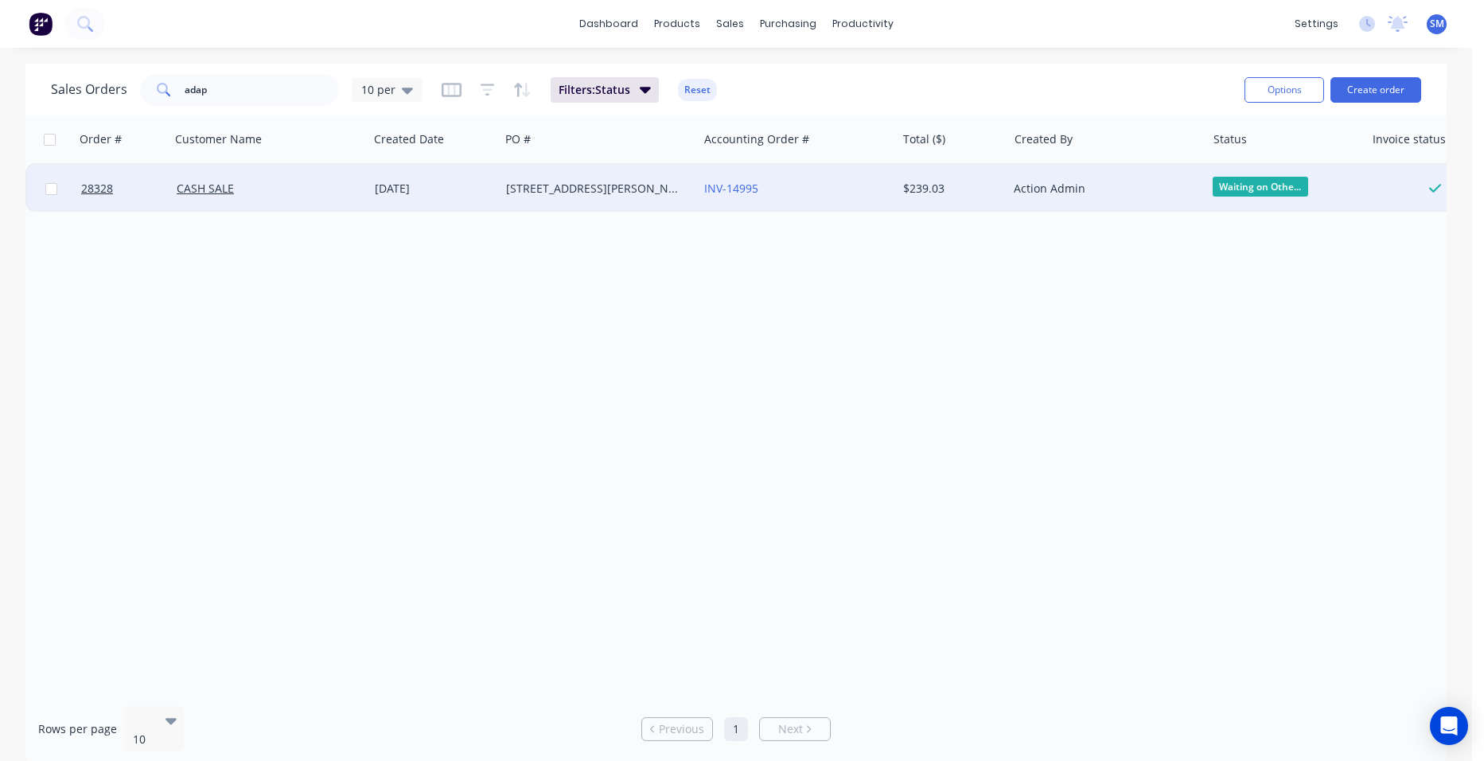
click at [651, 189] on div "[STREET_ADDRESS][PERSON_NAME]" at bounding box center [594, 189] width 177 height 16
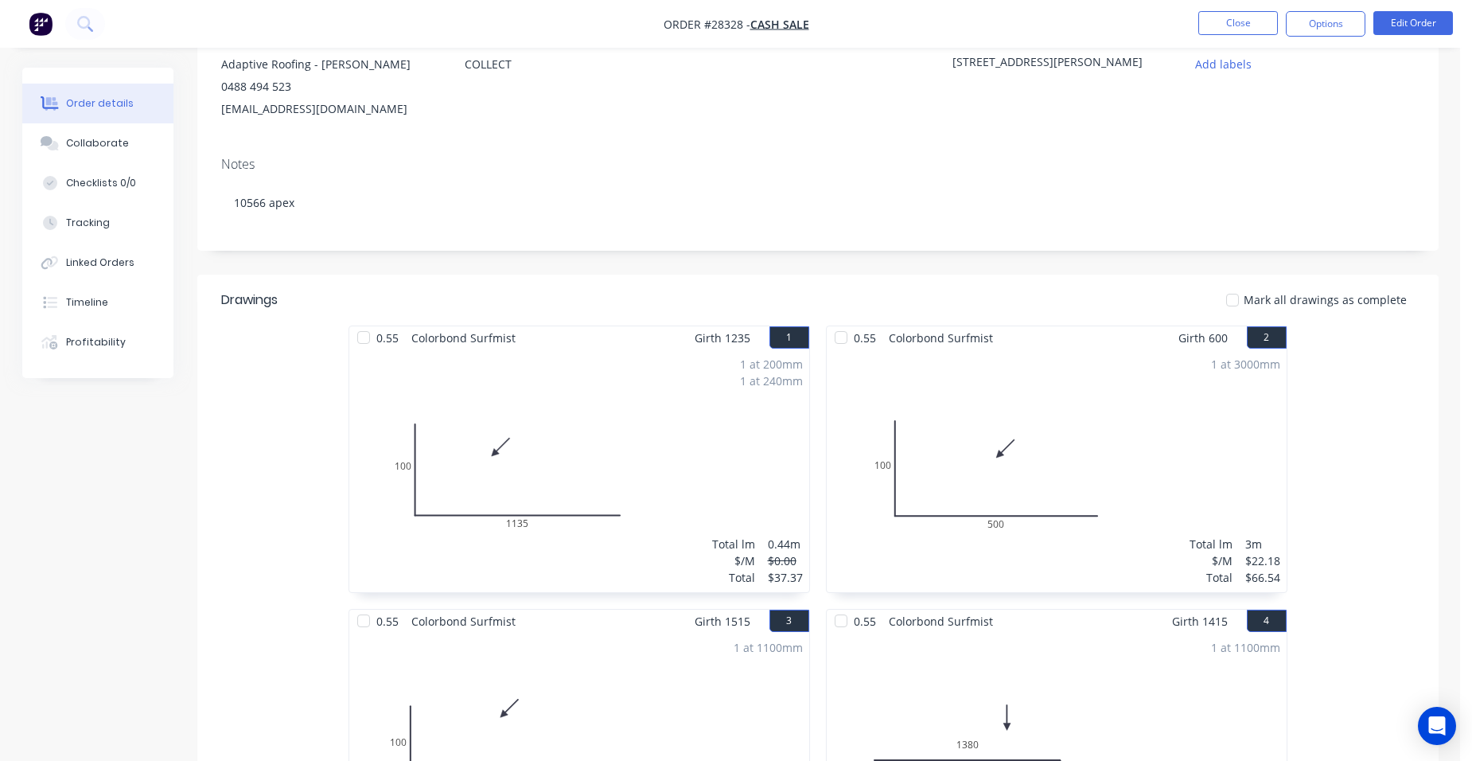
scroll to position [25, 0]
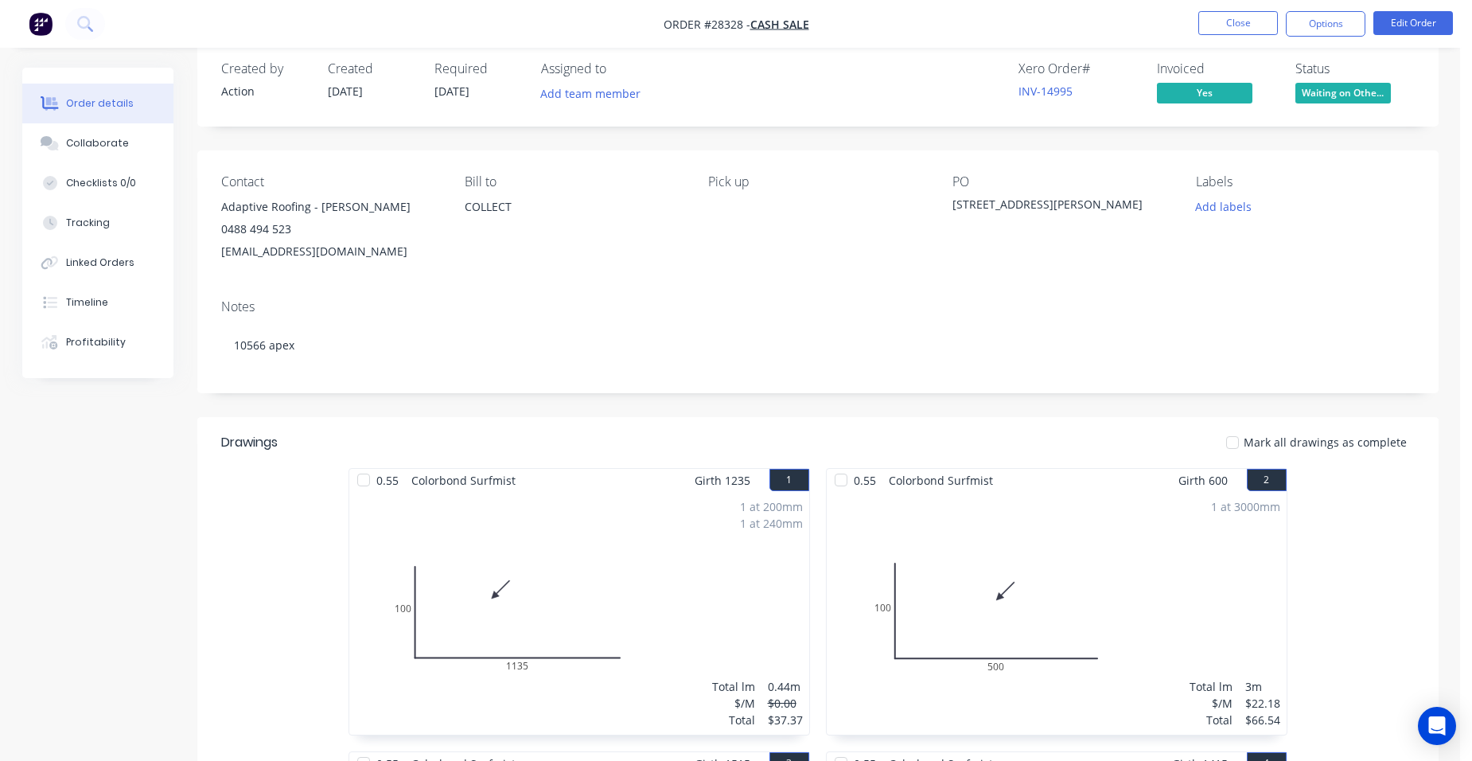
click at [119, 112] on button "Order details" at bounding box center [97, 104] width 151 height 40
click at [1231, 20] on button "Close" at bounding box center [1239, 23] width 80 height 24
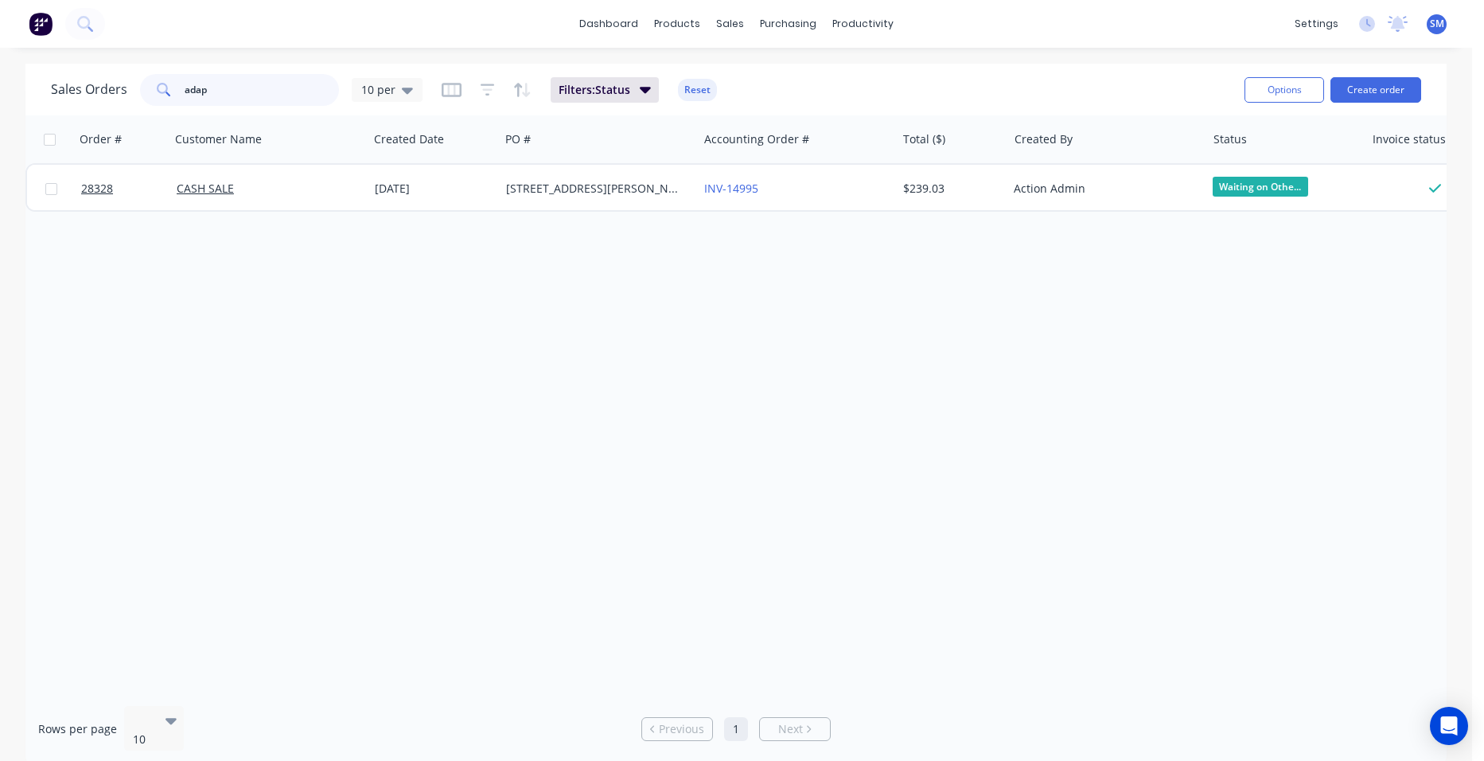
drag, startPoint x: 241, startPoint y: 88, endPoint x: 143, endPoint y: 87, distance: 97.9
click at [143, 87] on div "adap" at bounding box center [239, 90] width 199 height 32
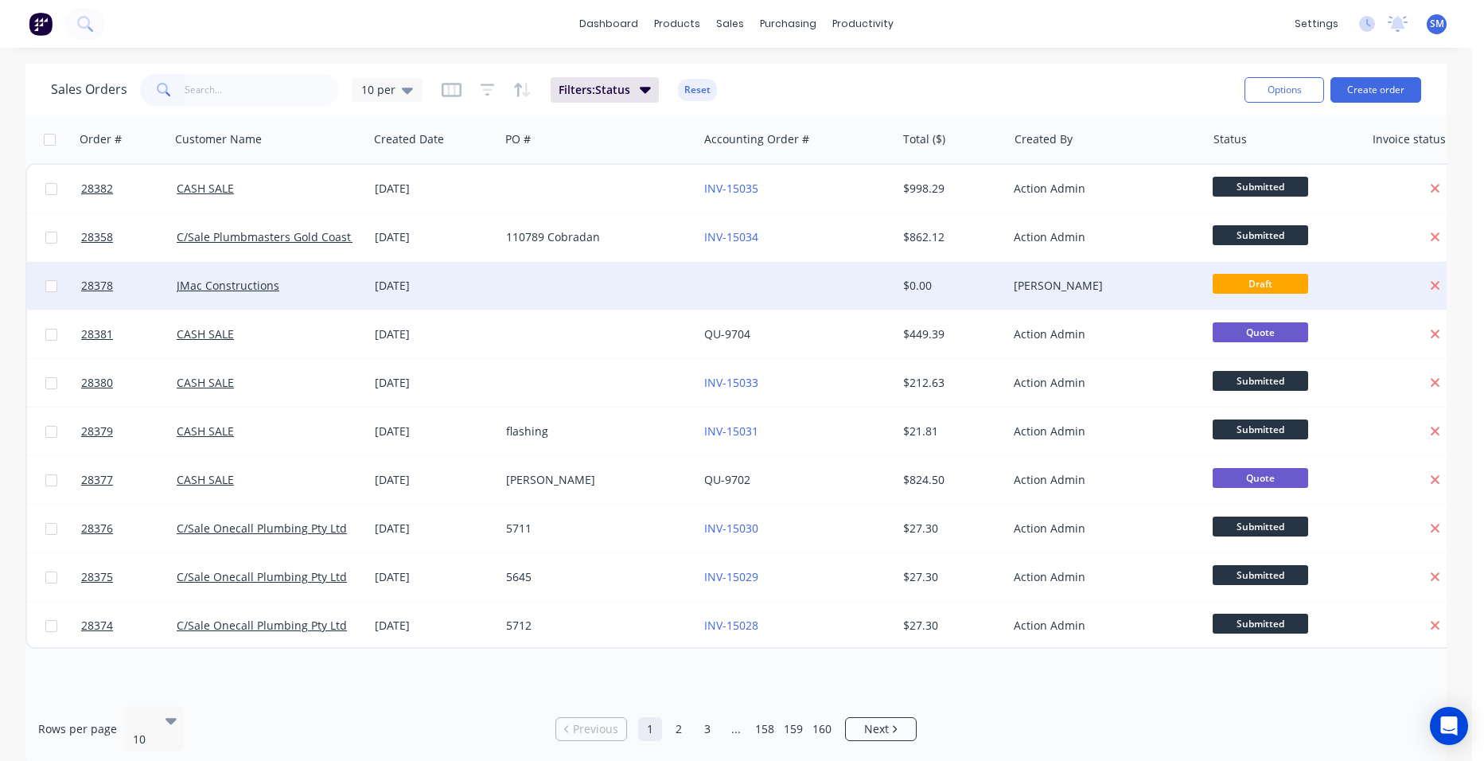
click at [560, 296] on div at bounding box center [599, 286] width 198 height 48
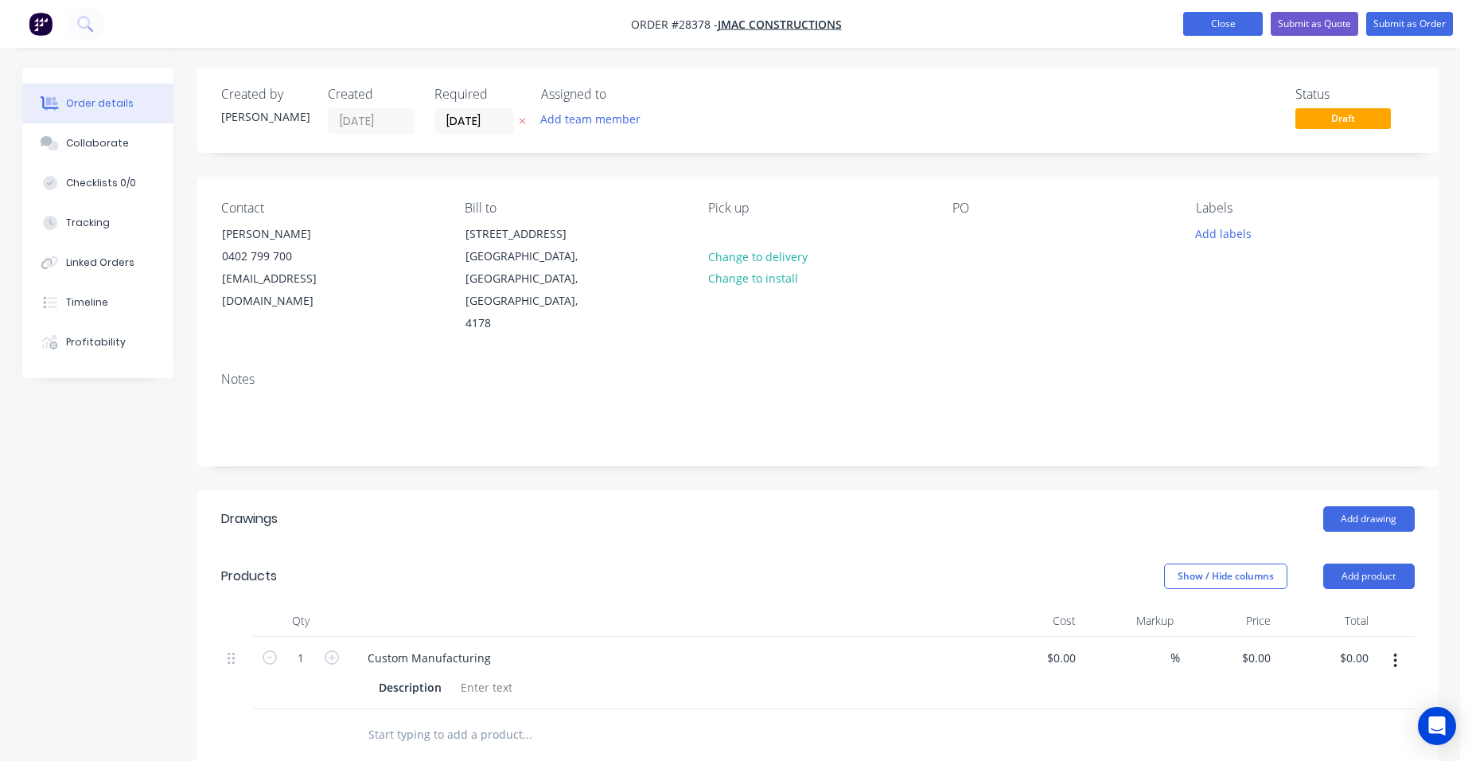
click at [1204, 19] on button "Close" at bounding box center [1223, 24] width 80 height 24
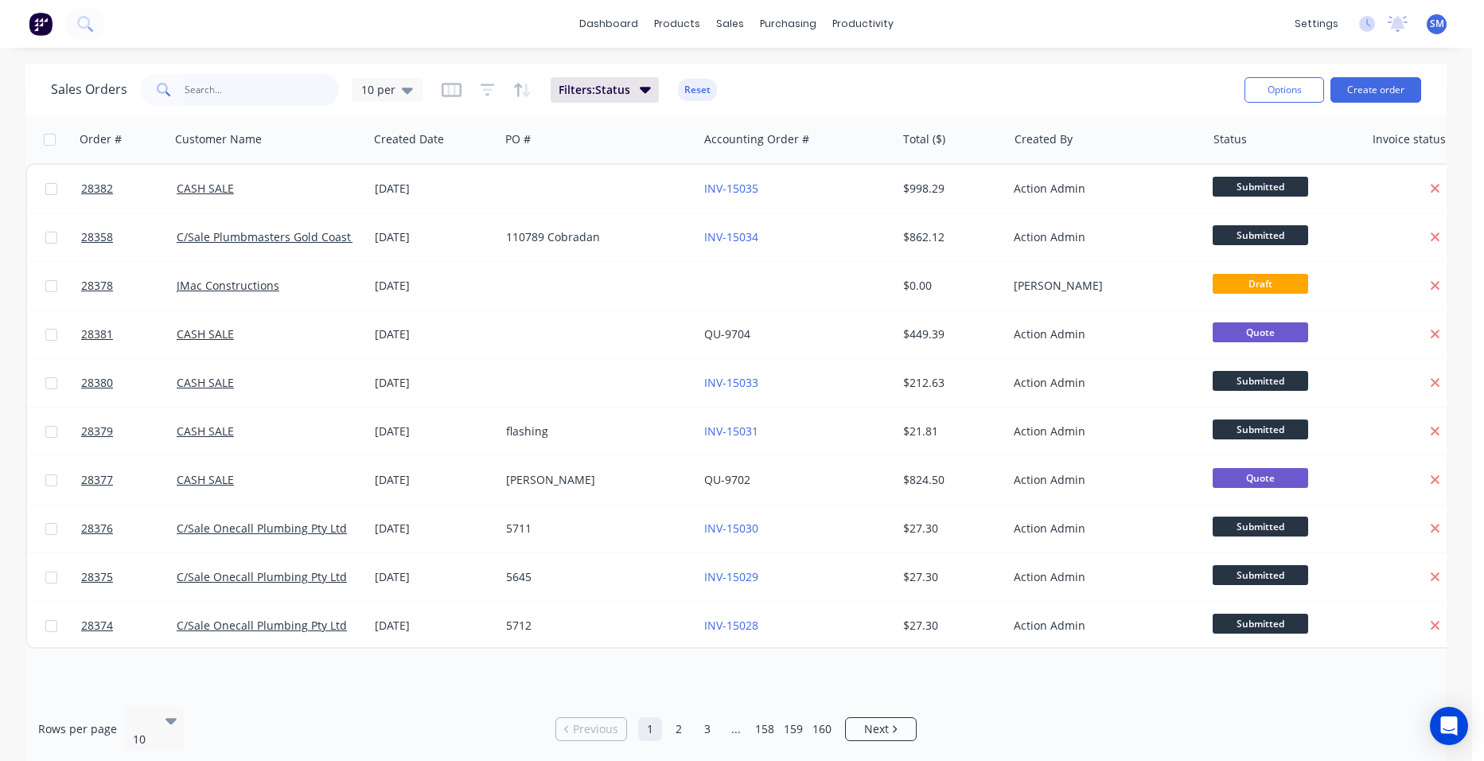
click at [226, 84] on input "text" at bounding box center [262, 90] width 155 height 32
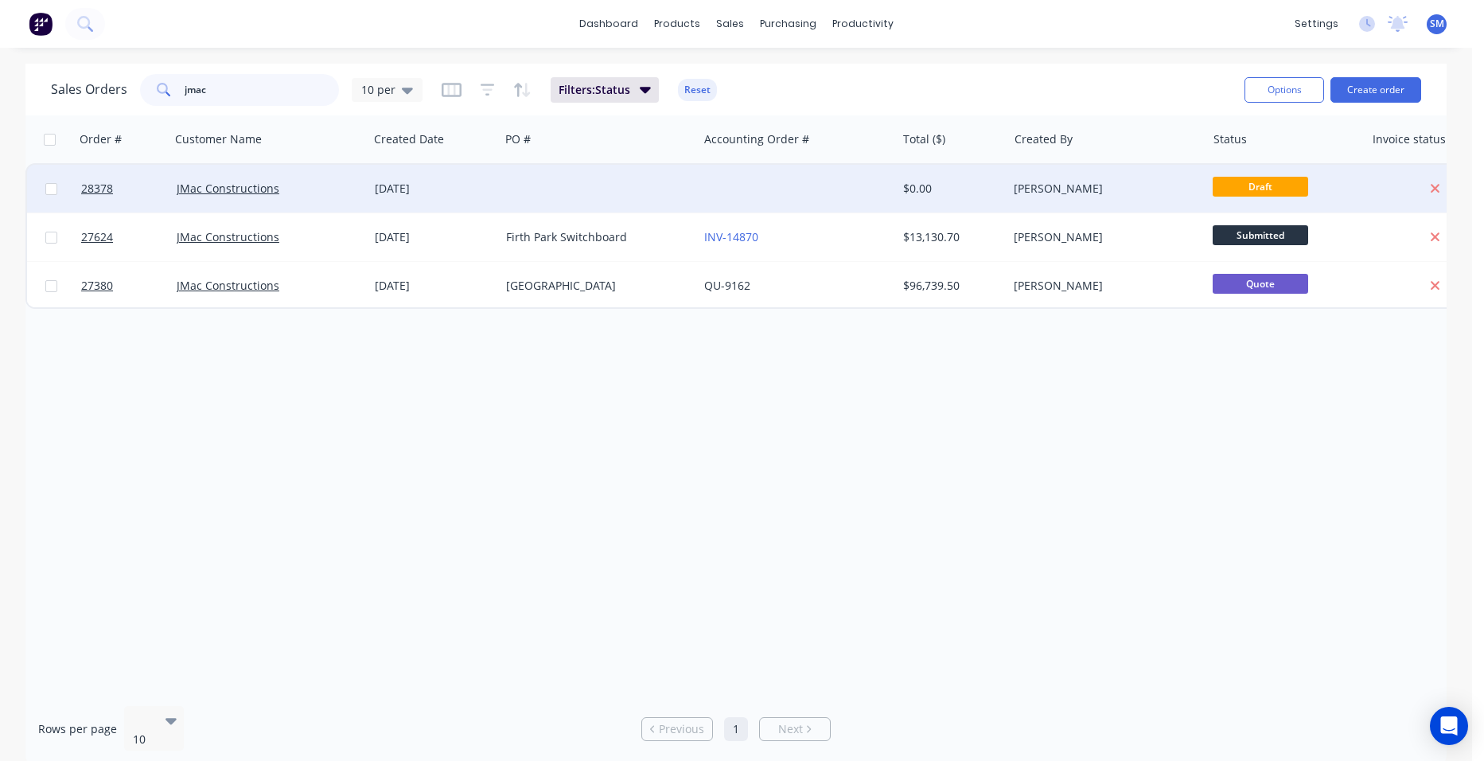
type input "jmac"
click at [761, 182] on div at bounding box center [797, 189] width 198 height 48
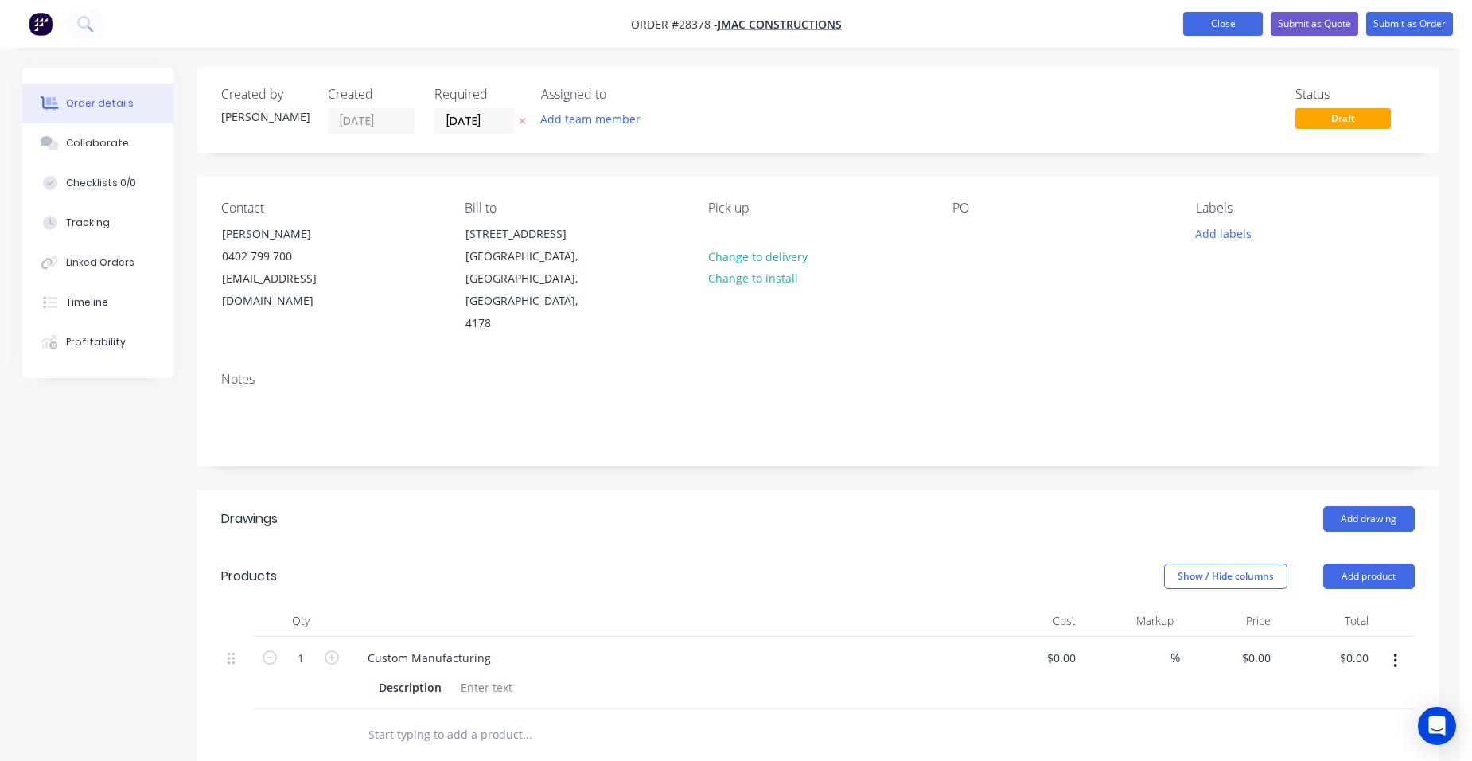
click at [1228, 27] on button "Close" at bounding box center [1223, 24] width 80 height 24
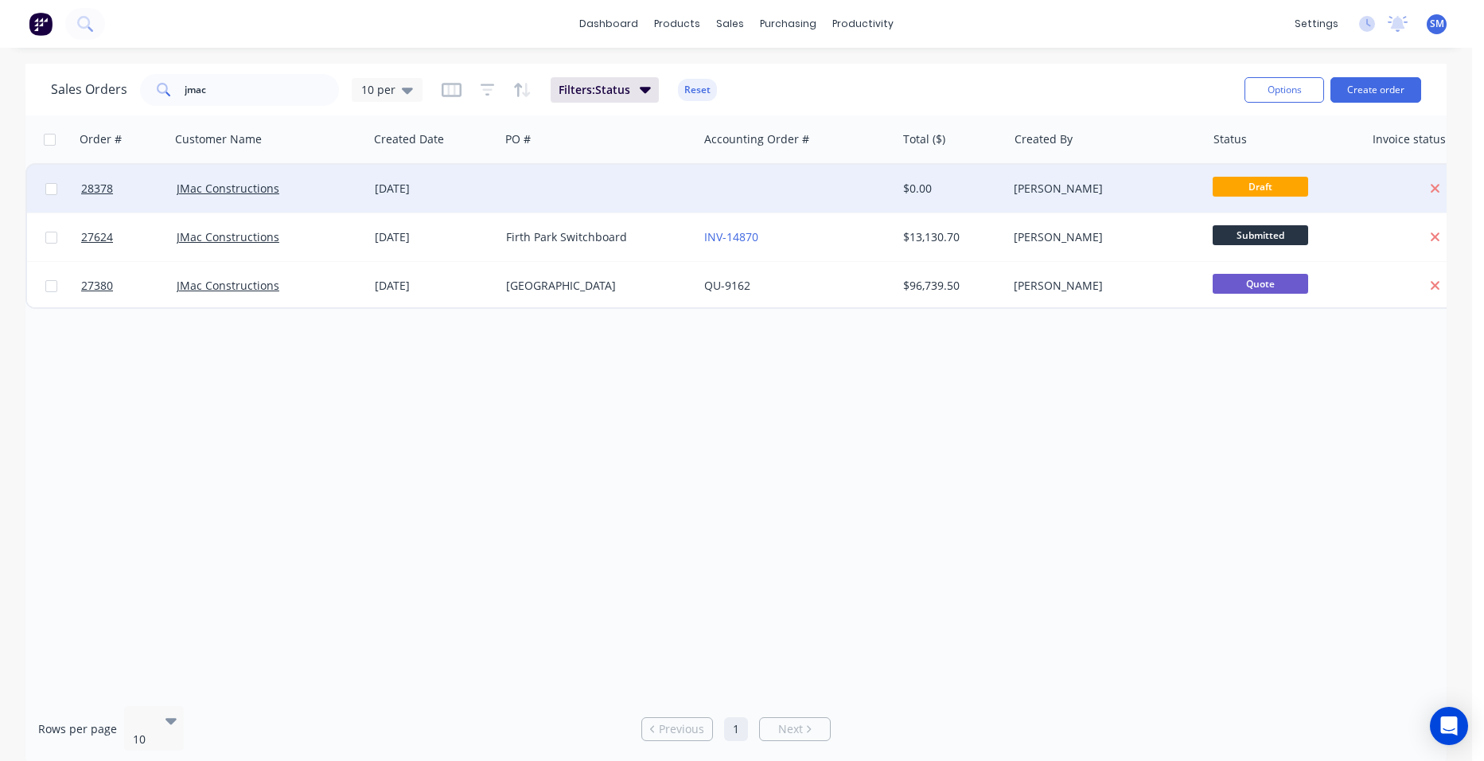
click at [749, 195] on div at bounding box center [797, 189] width 198 height 48
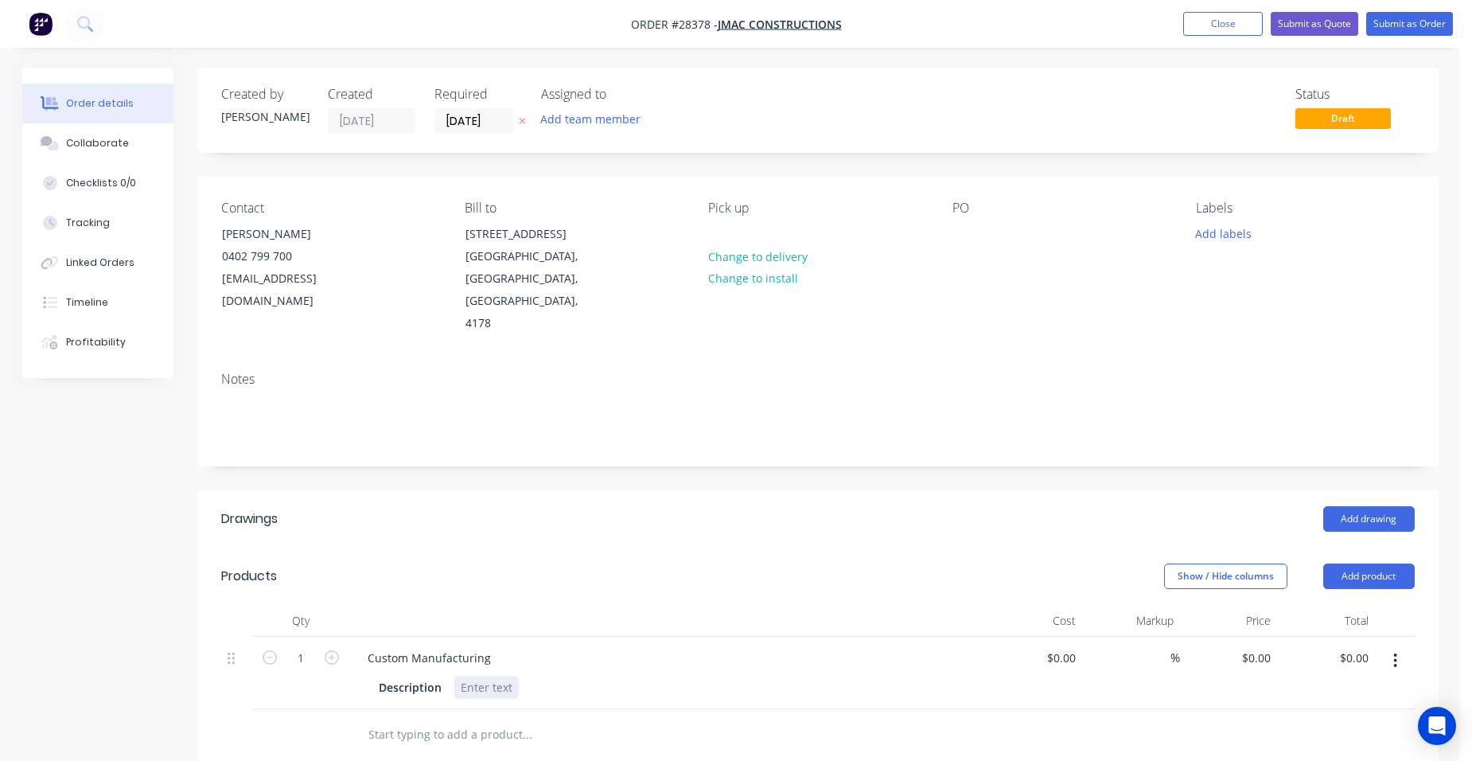
click at [490, 676] on div at bounding box center [486, 687] width 64 height 23
click at [1207, 28] on button "Close" at bounding box center [1223, 24] width 80 height 24
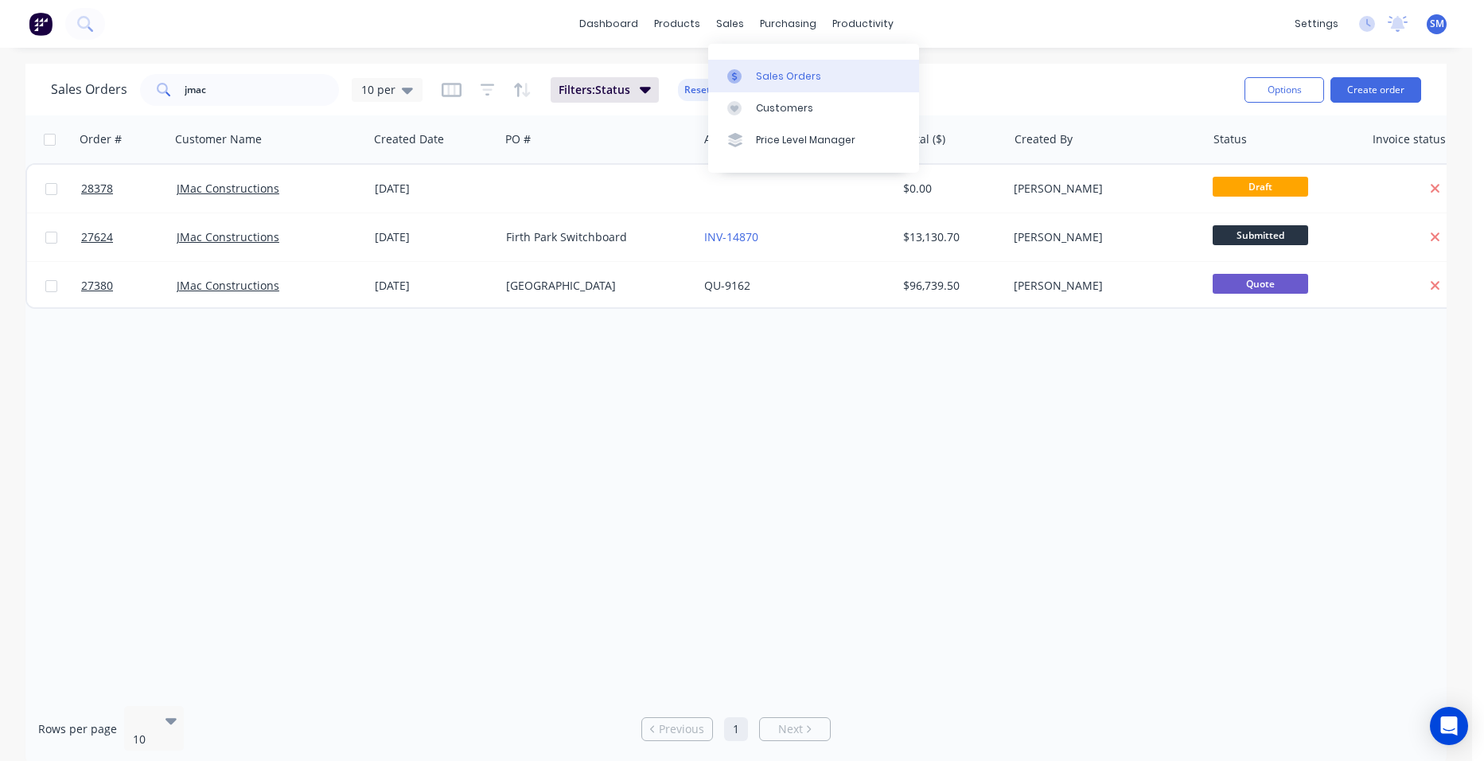
click at [762, 72] on div "Sales Orders" at bounding box center [788, 76] width 65 height 14
drag, startPoint x: 192, startPoint y: 89, endPoint x: 162, endPoint y: 88, distance: 30.3
click at [162, 88] on div "jmac" at bounding box center [239, 90] width 199 height 32
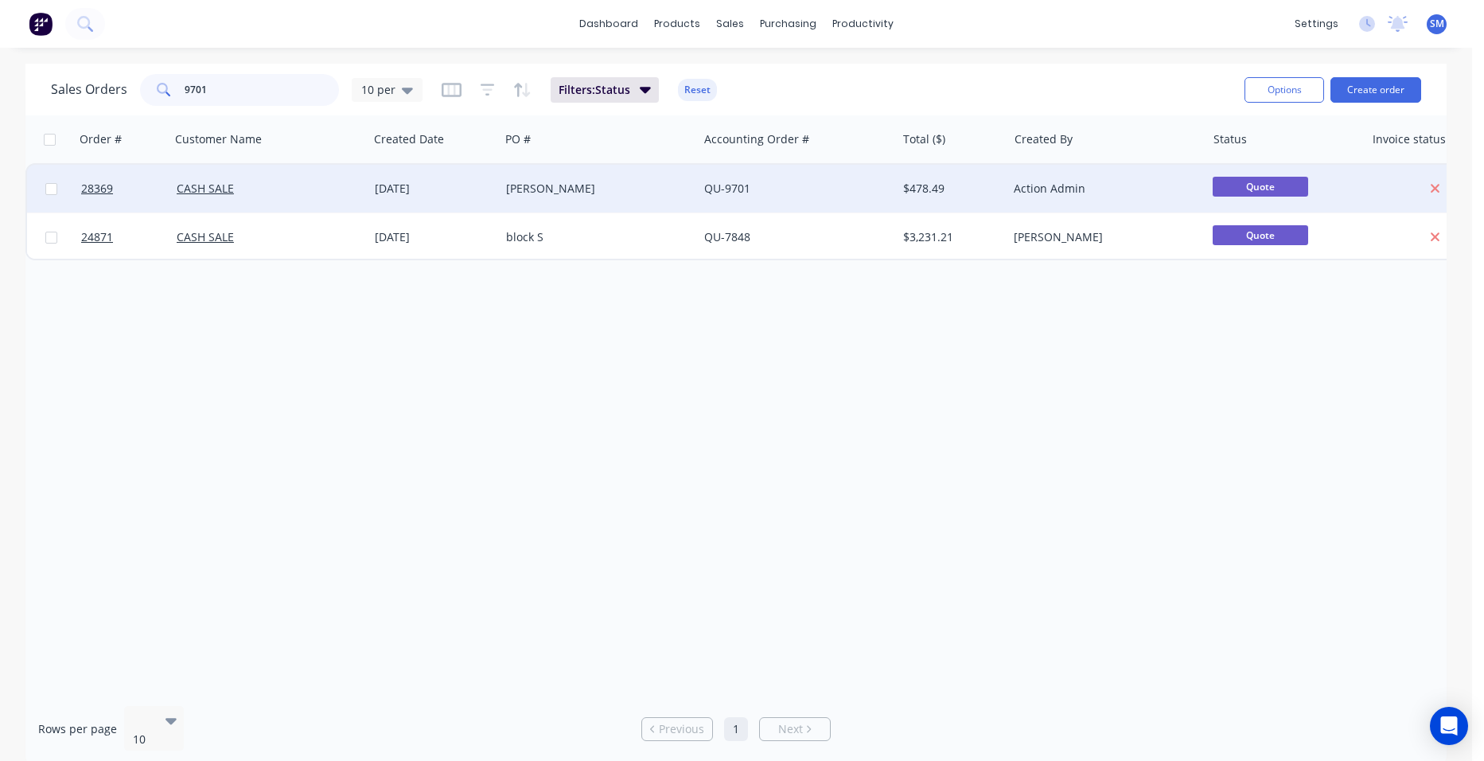
type input "9701"
click at [570, 188] on div "[PERSON_NAME]" at bounding box center [594, 189] width 177 height 16
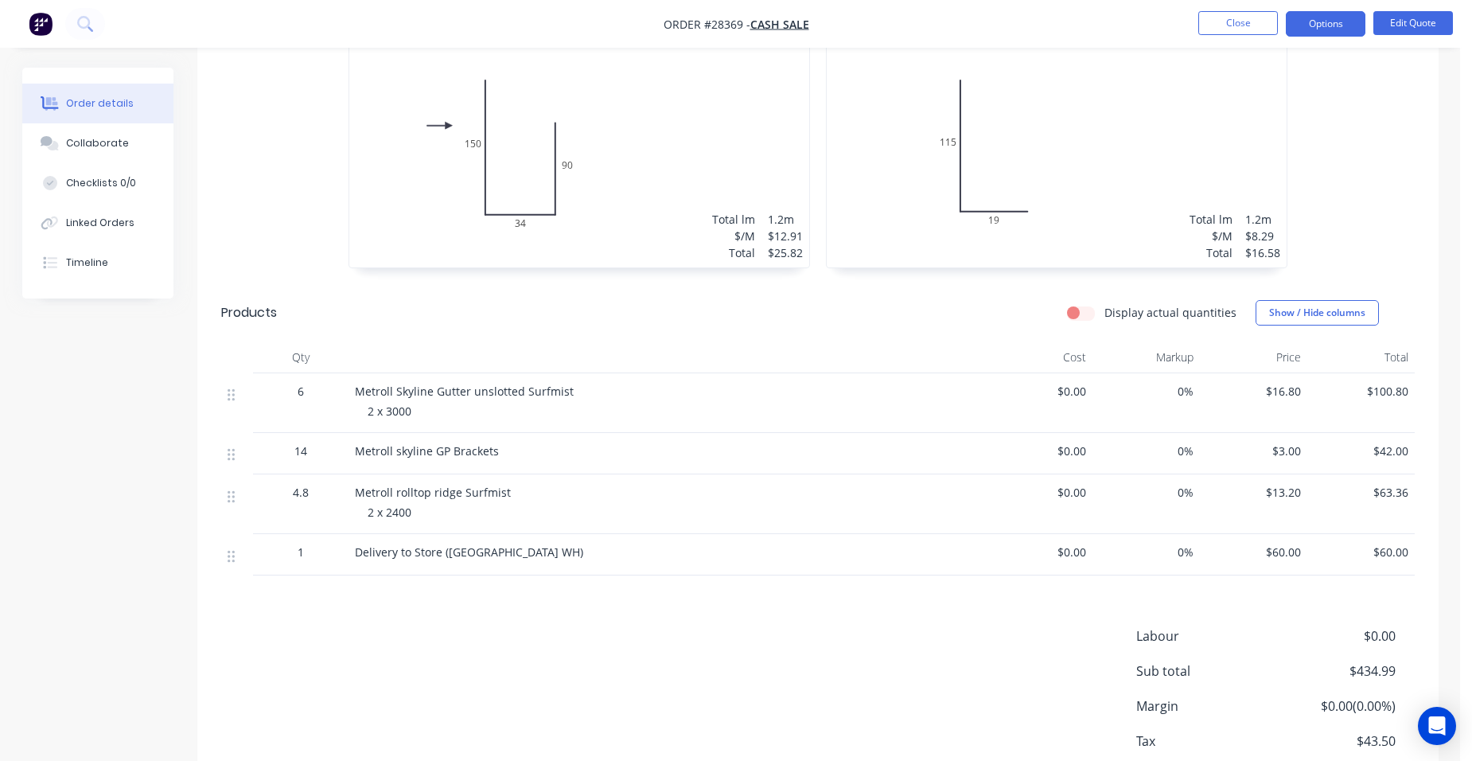
scroll to position [874, 0]
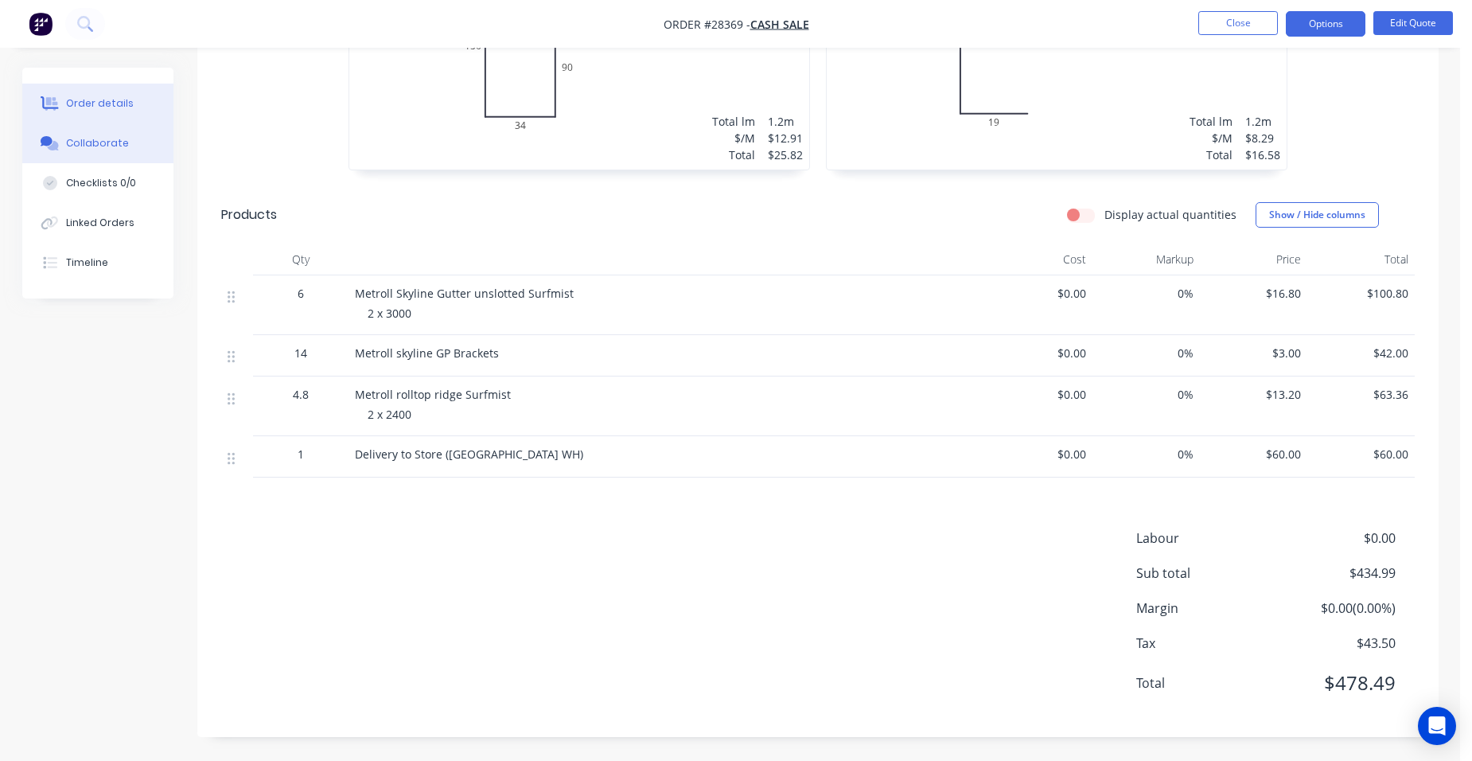
click at [84, 154] on button "Collaborate" at bounding box center [97, 143] width 151 height 40
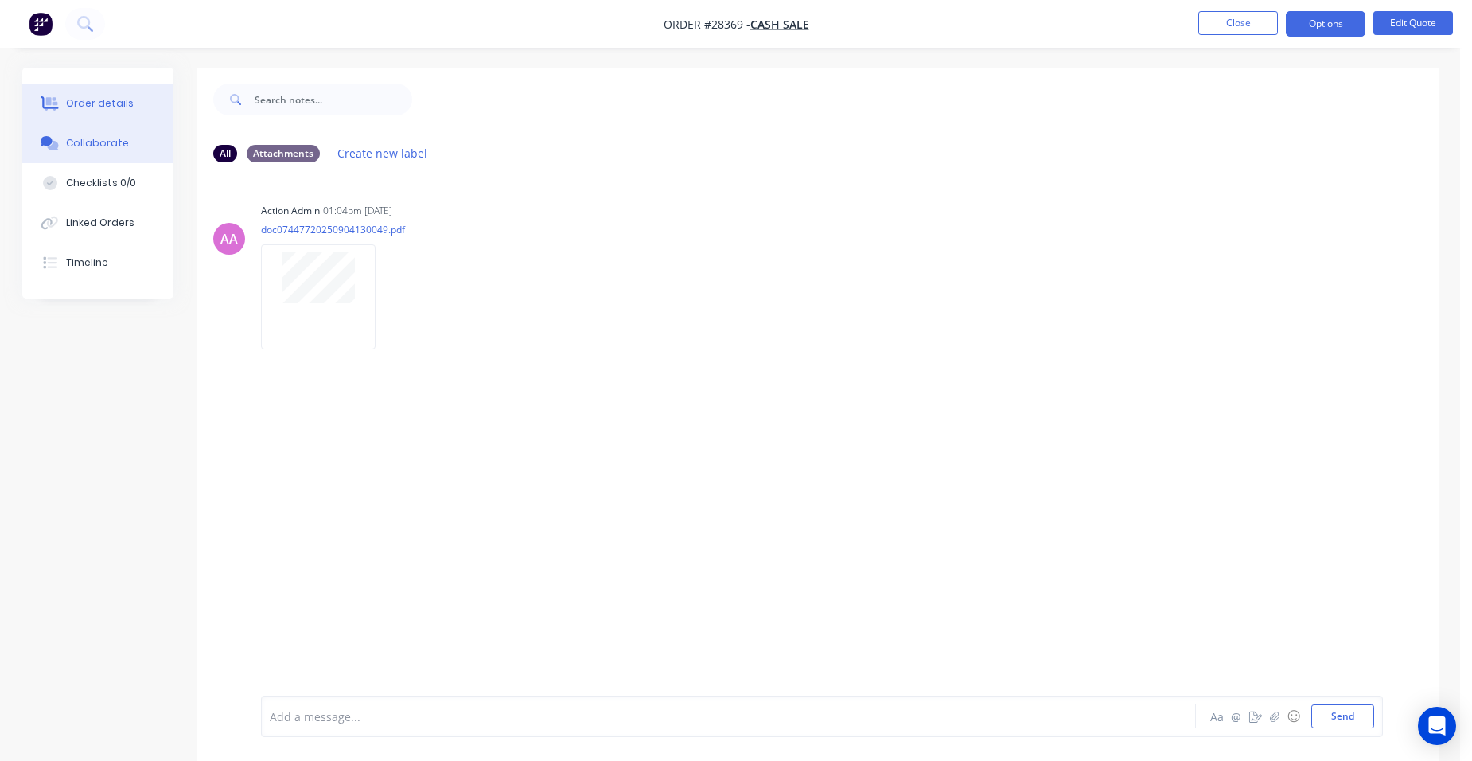
click at [139, 113] on button "Order details" at bounding box center [97, 104] width 151 height 40
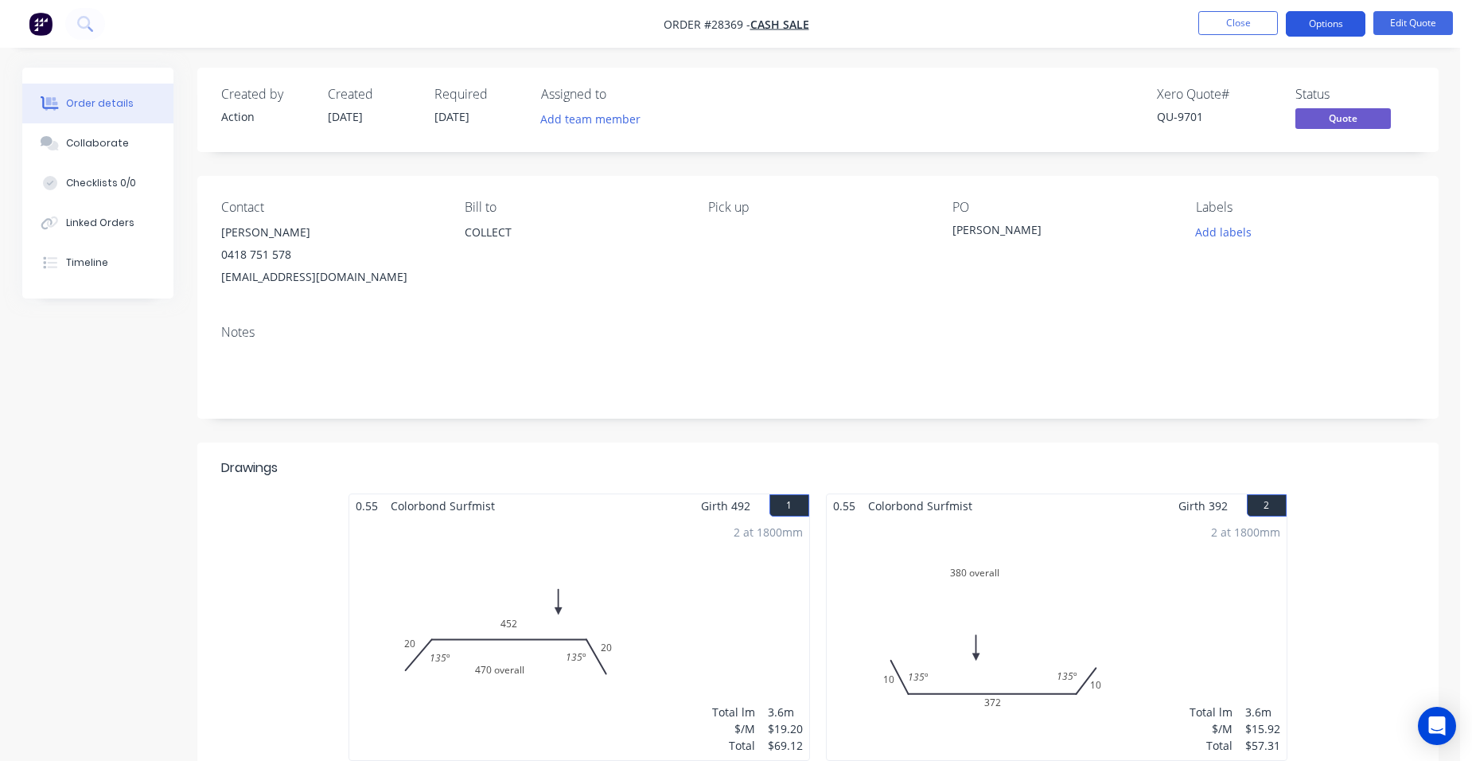
click at [1351, 27] on button "Options" at bounding box center [1326, 23] width 80 height 25
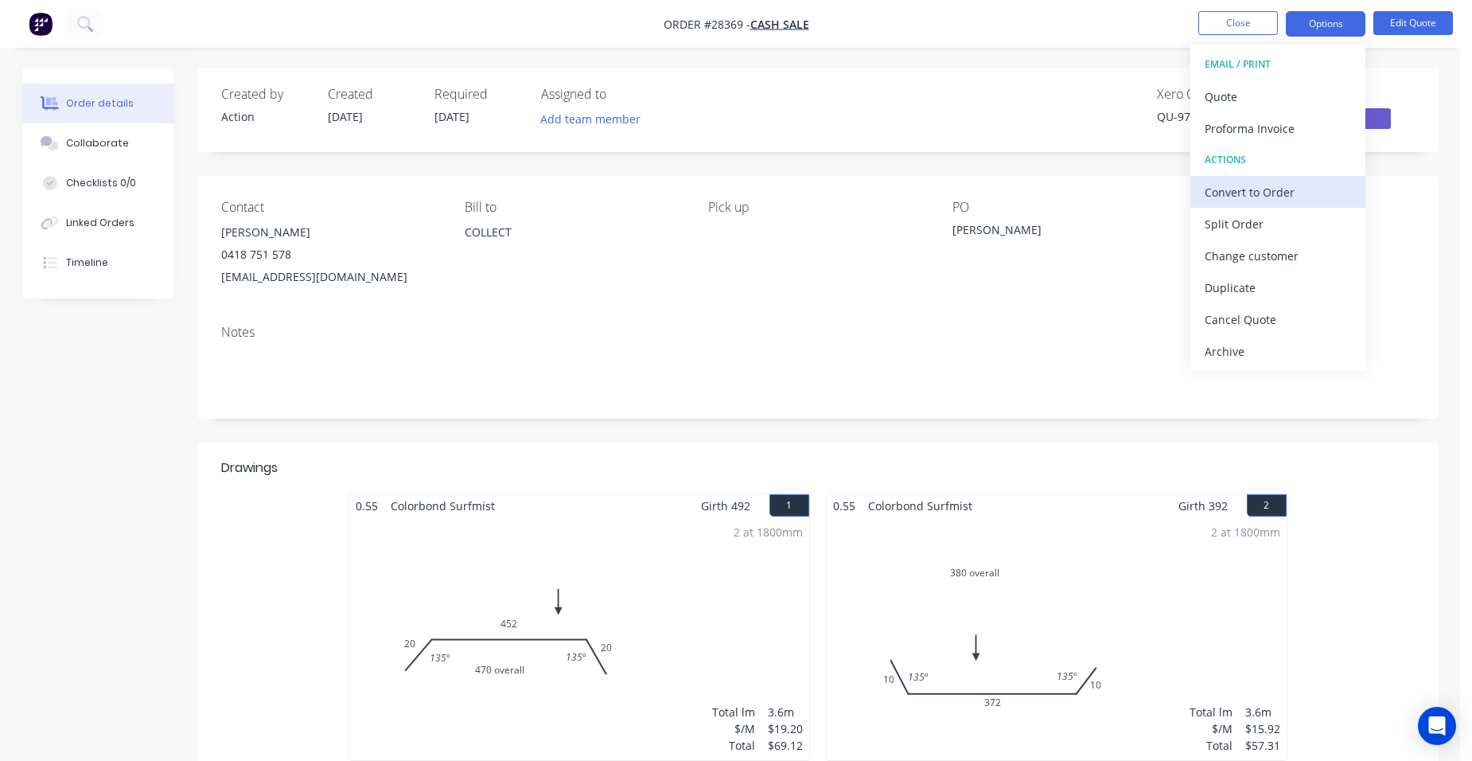
click at [1298, 197] on div "Convert to Order" at bounding box center [1278, 192] width 146 height 23
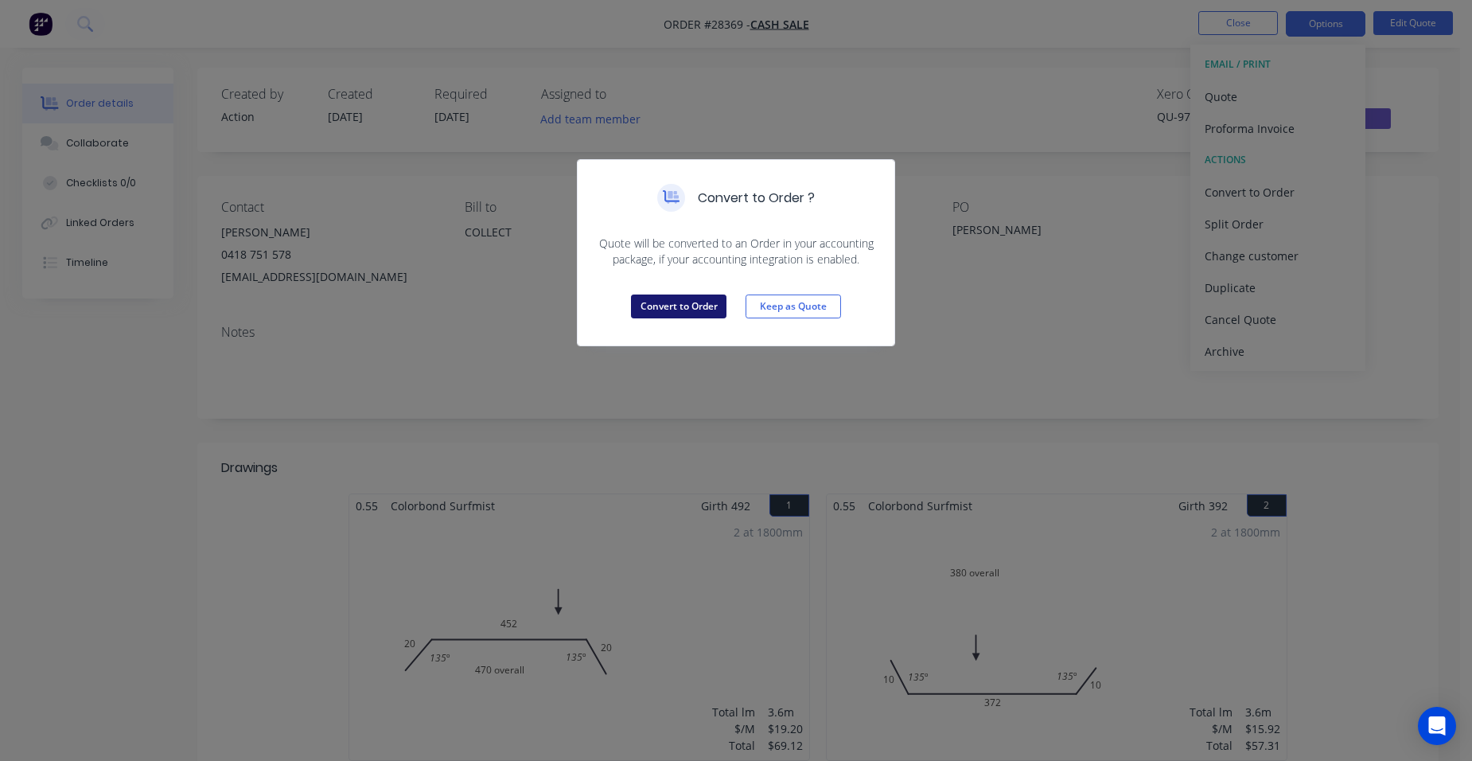
click at [675, 301] on button "Convert to Order" at bounding box center [679, 306] width 96 height 24
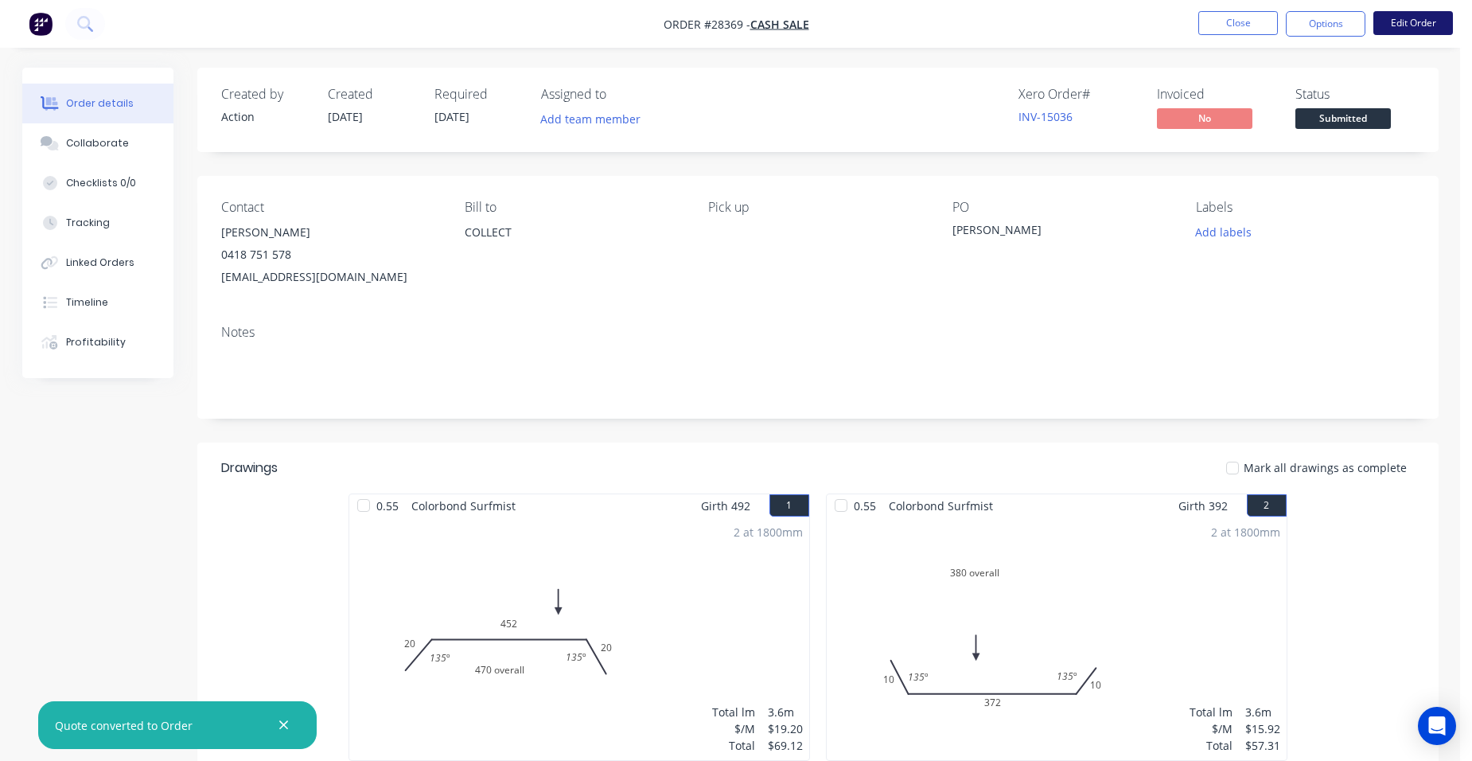
click at [1434, 24] on button "Edit Order" at bounding box center [1414, 23] width 80 height 24
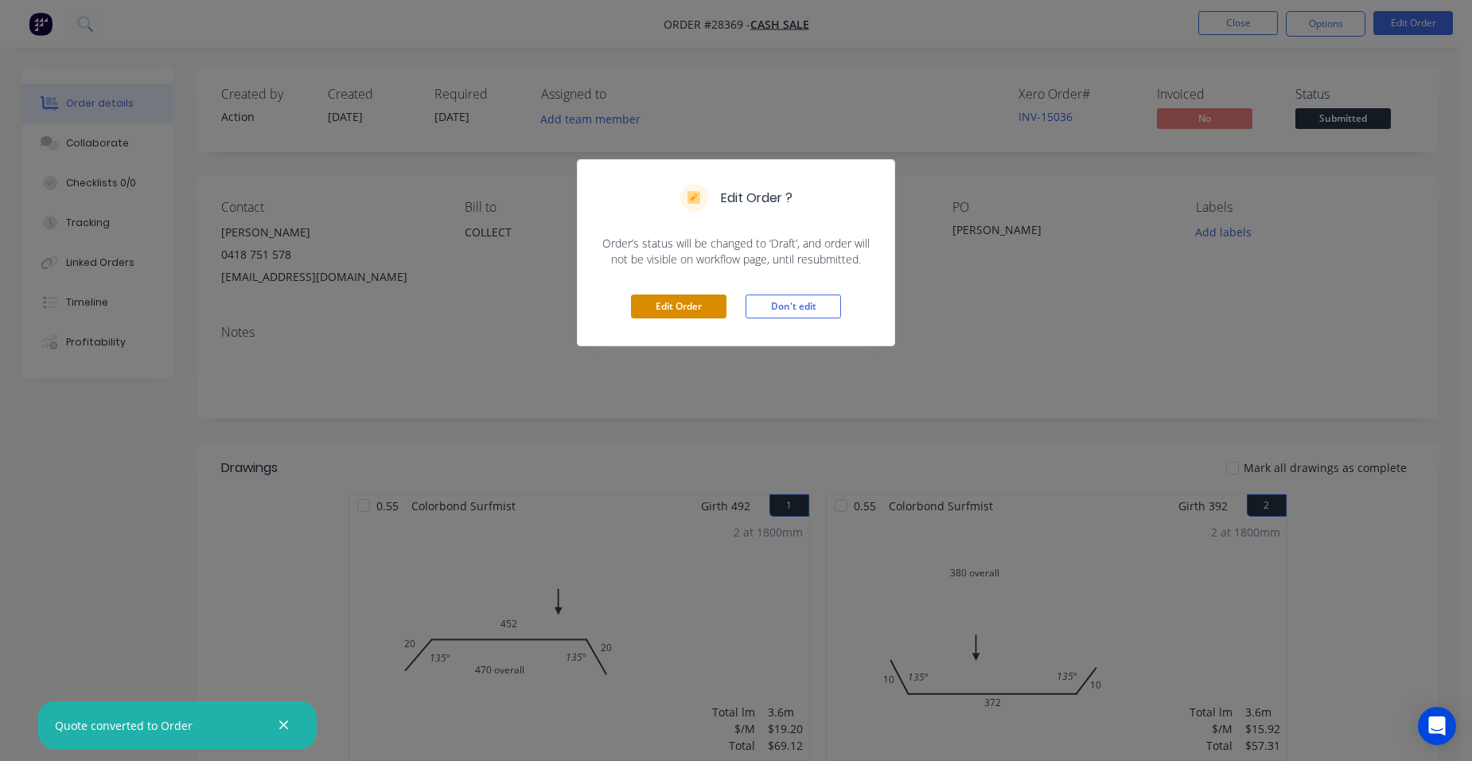
click at [694, 302] on button "Edit Order" at bounding box center [679, 306] width 96 height 24
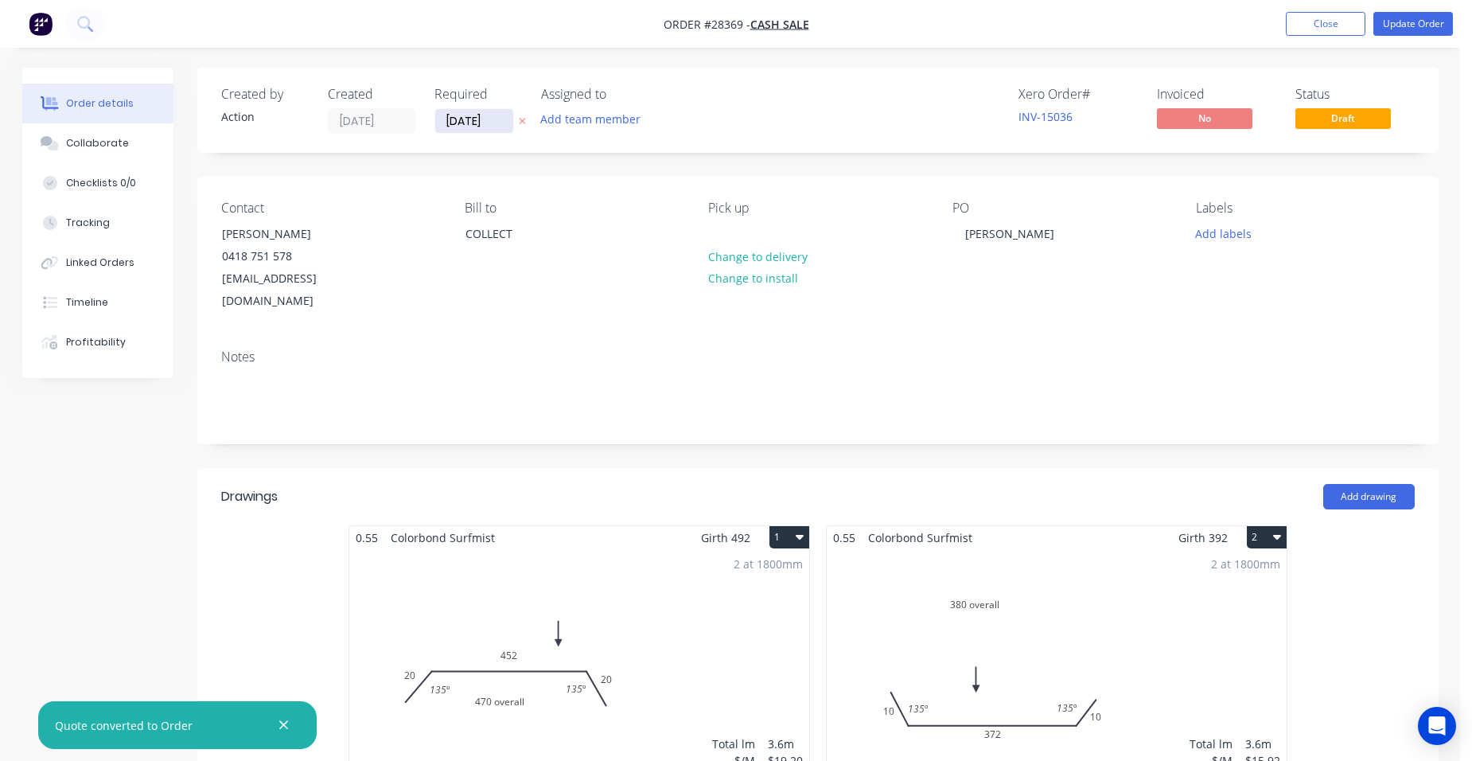
click at [490, 131] on input "[DATE]" at bounding box center [474, 121] width 78 height 24
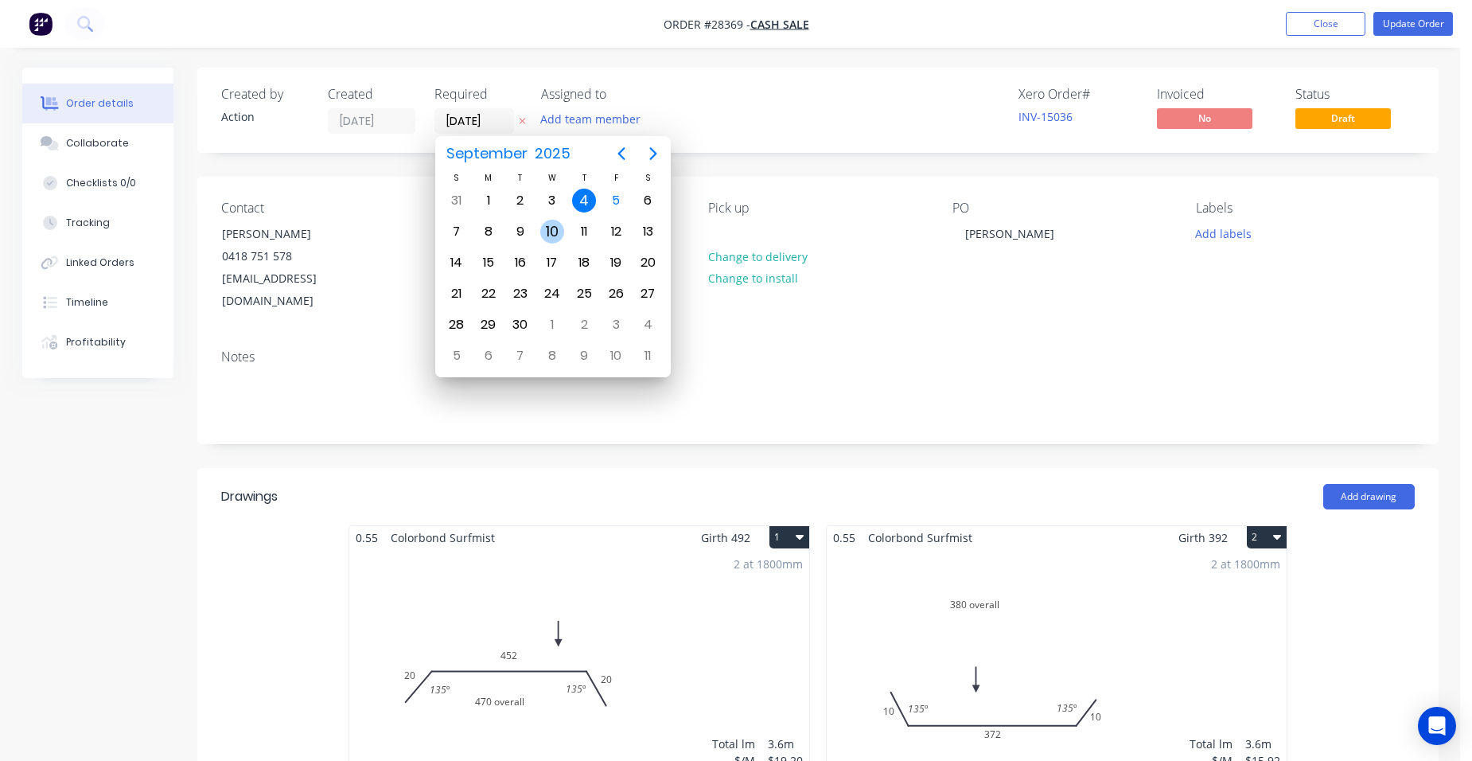
click at [549, 231] on div "10" at bounding box center [552, 232] width 24 height 24
type input "[DATE]"
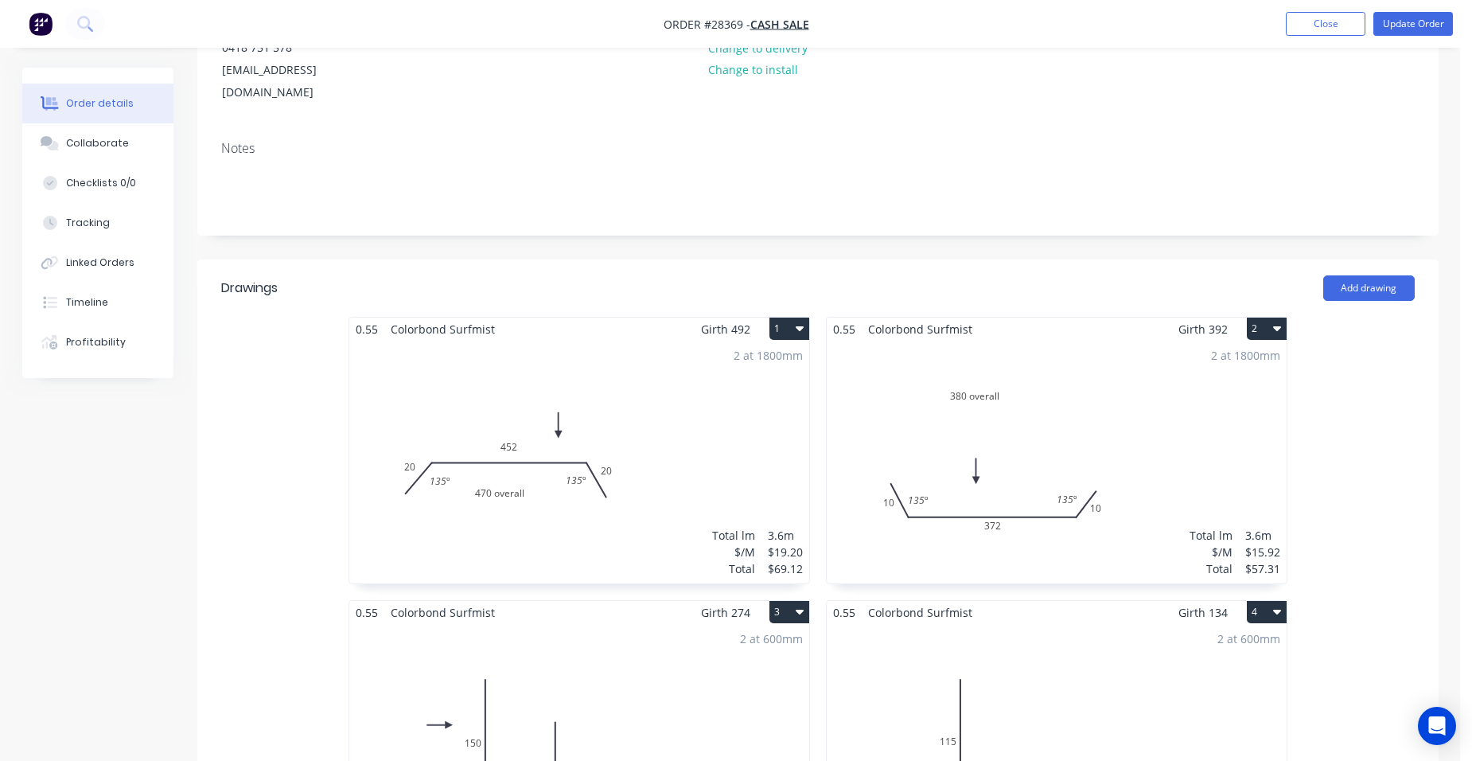
scroll to position [239, 0]
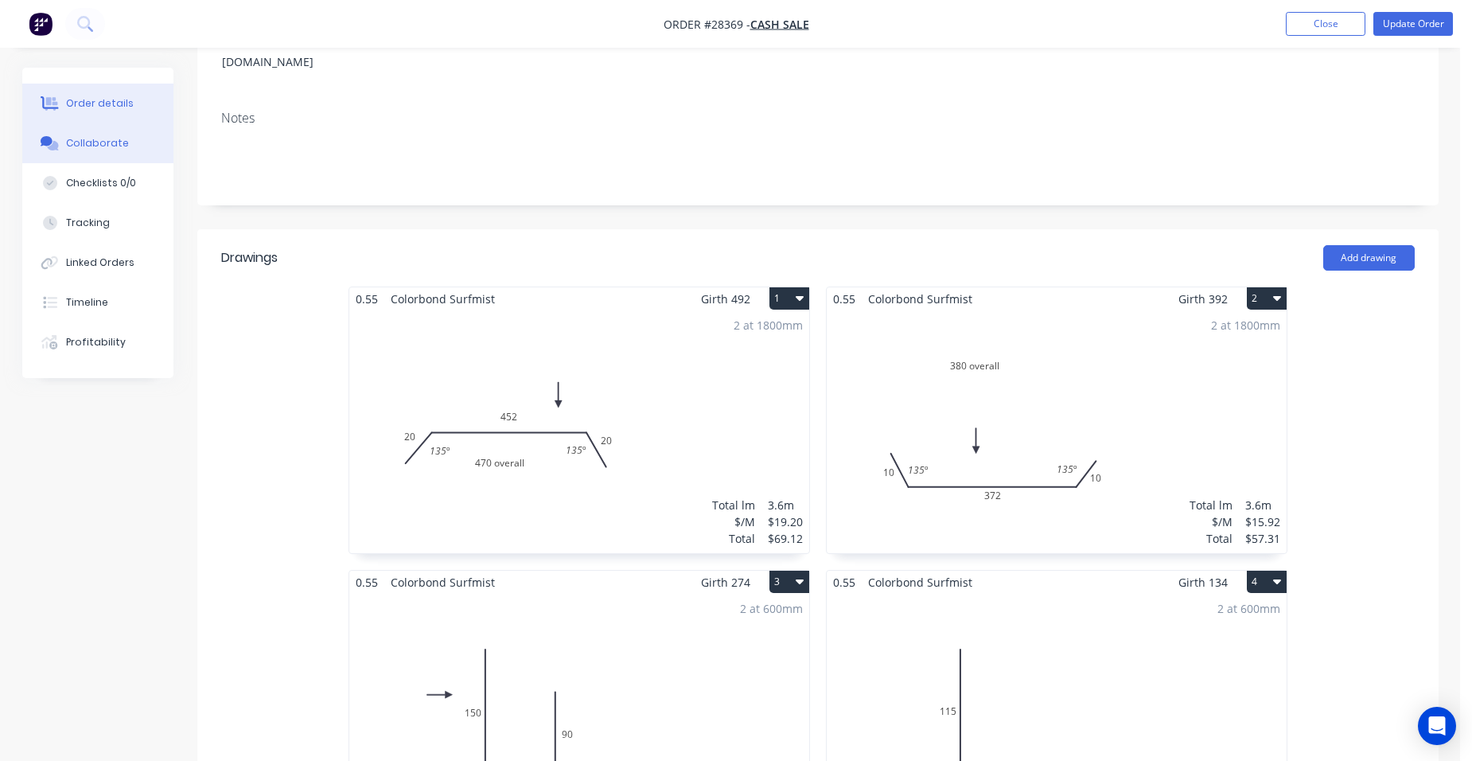
click at [76, 131] on button "Collaborate" at bounding box center [97, 143] width 151 height 40
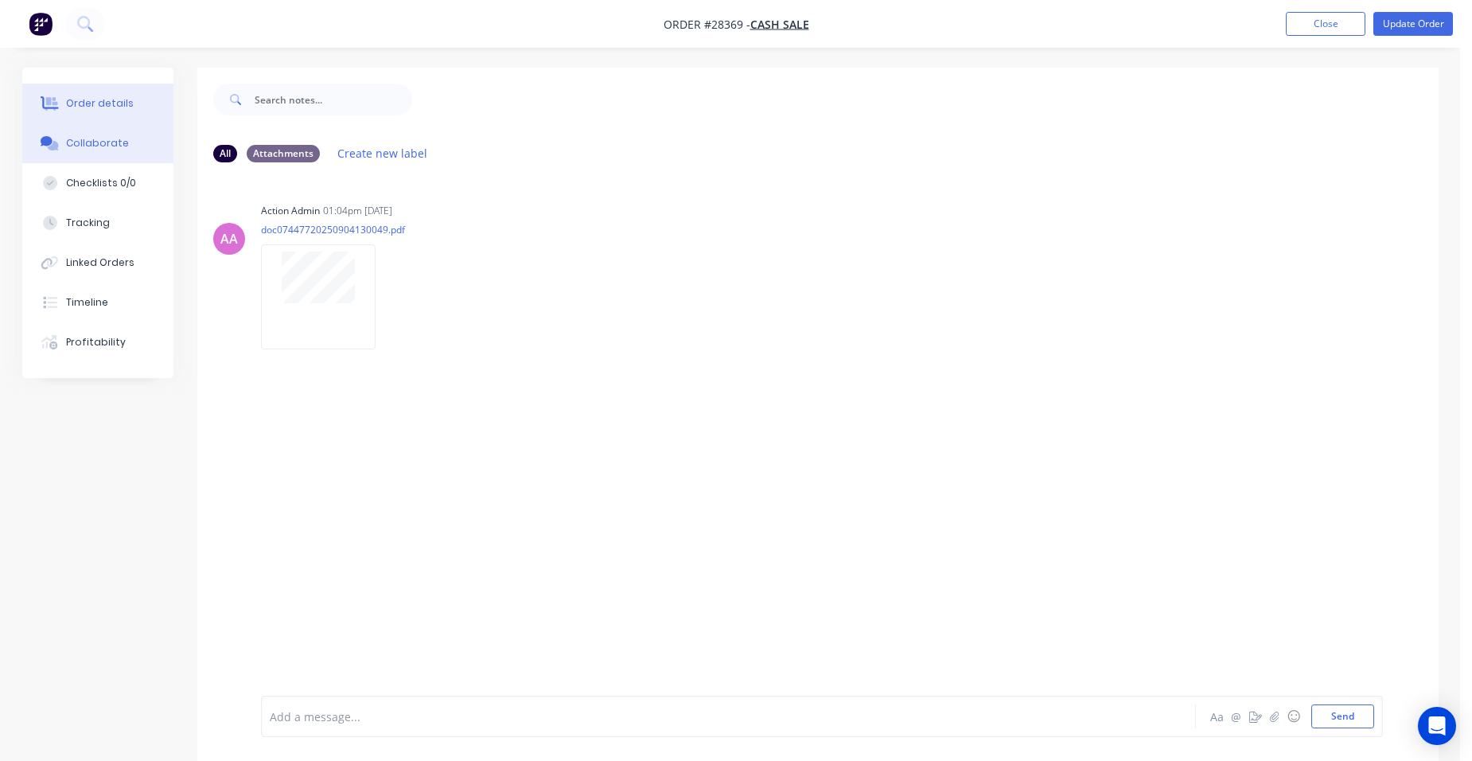
click at [116, 96] on div "Order details" at bounding box center [100, 103] width 68 height 14
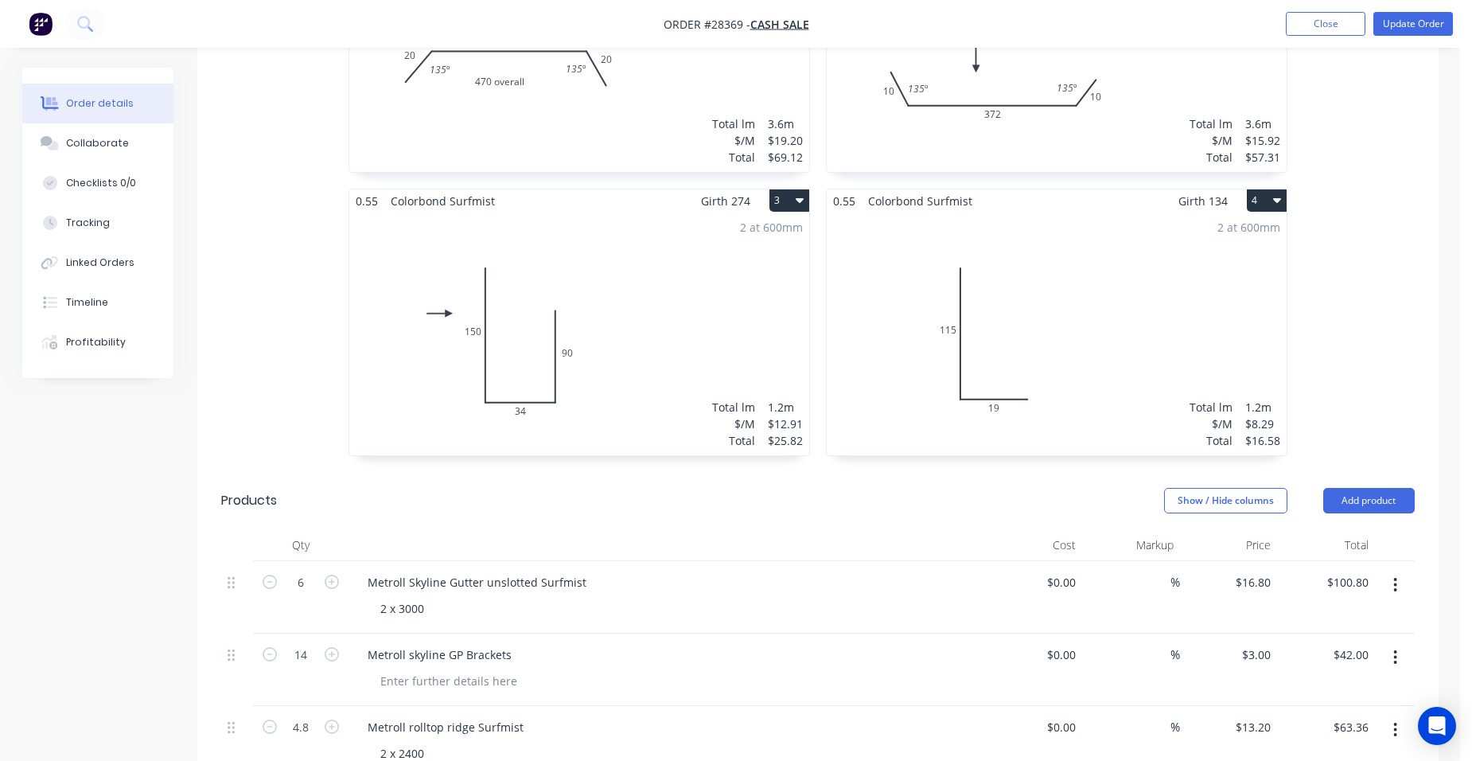
scroll to position [637, 0]
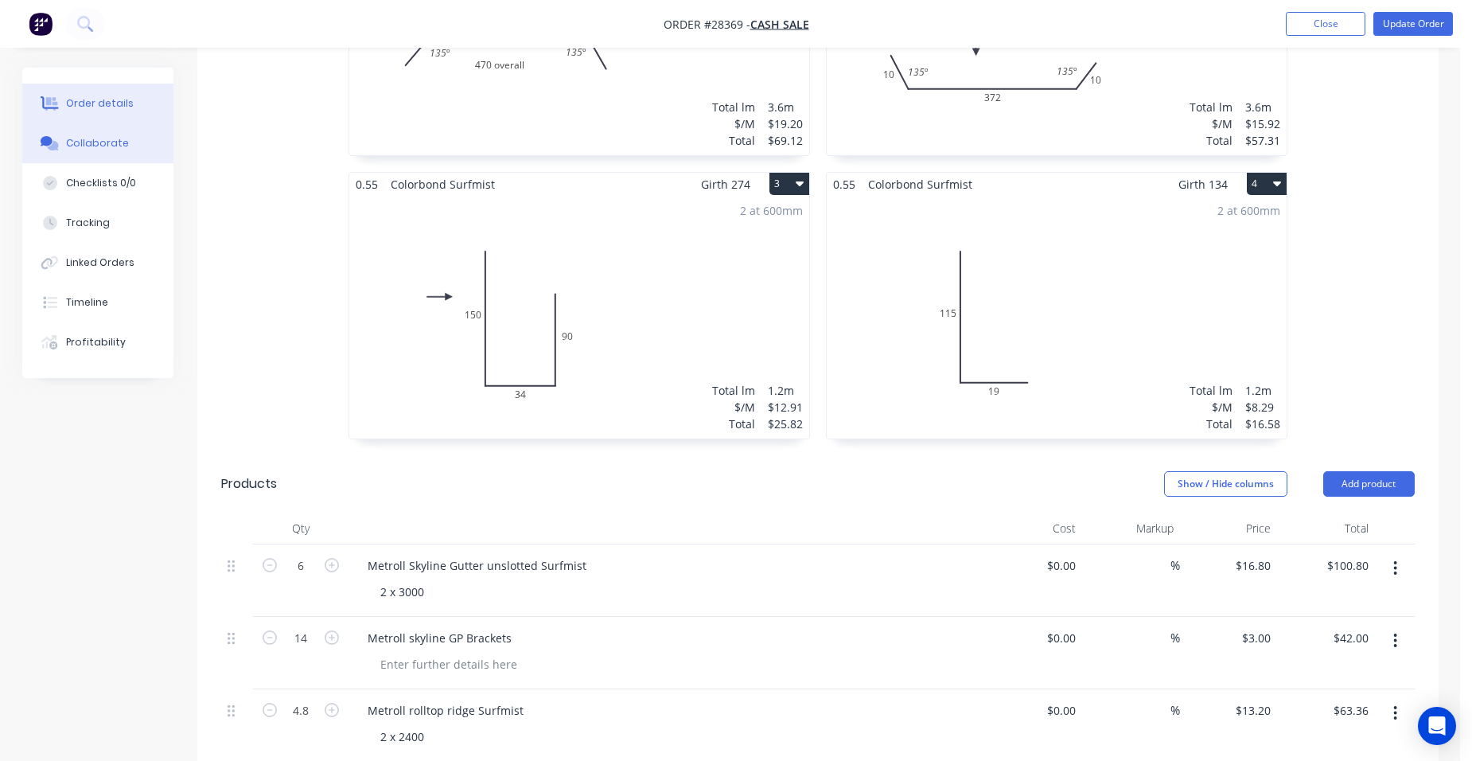
click at [117, 145] on div "Collaborate" at bounding box center [97, 143] width 63 height 14
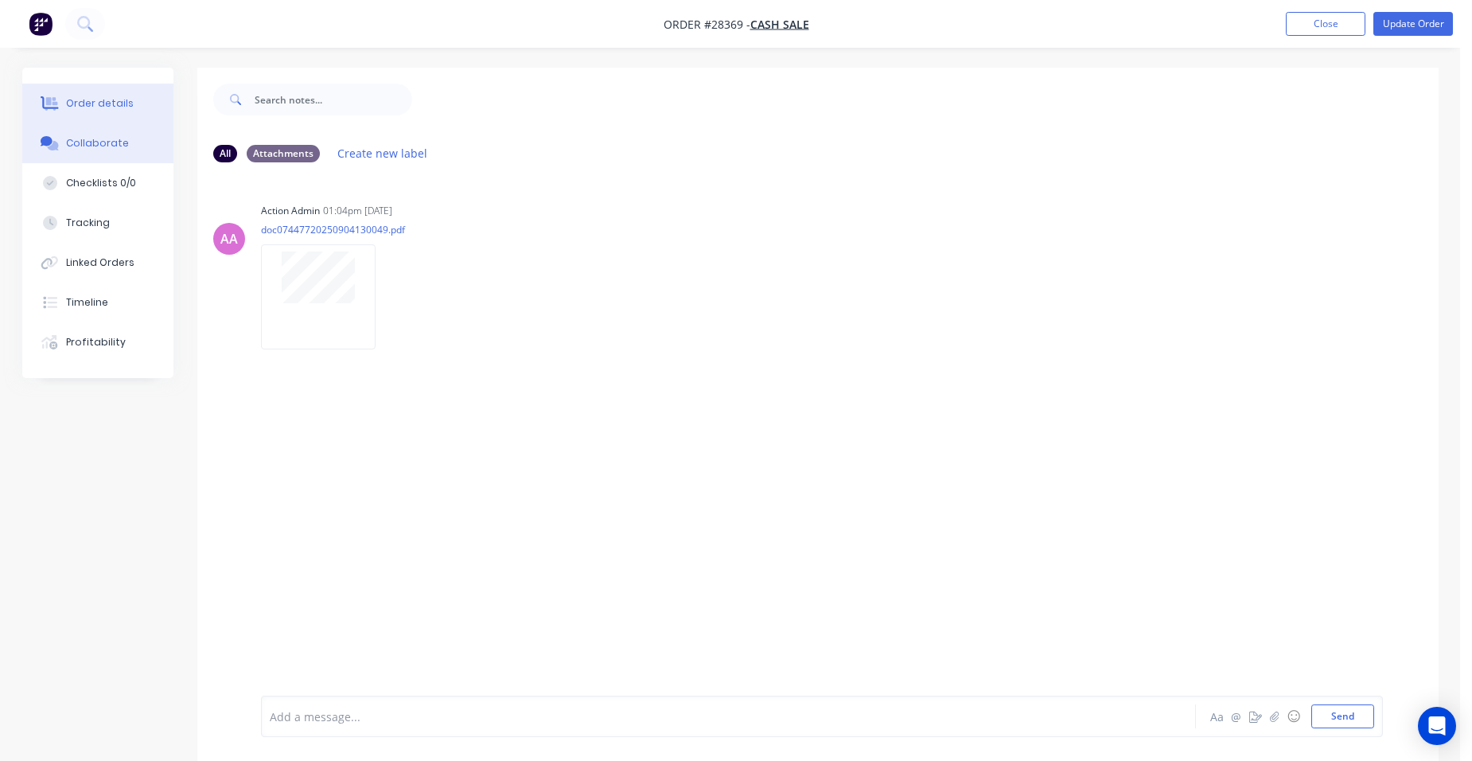
click at [127, 96] on button "Order details" at bounding box center [97, 104] width 151 height 40
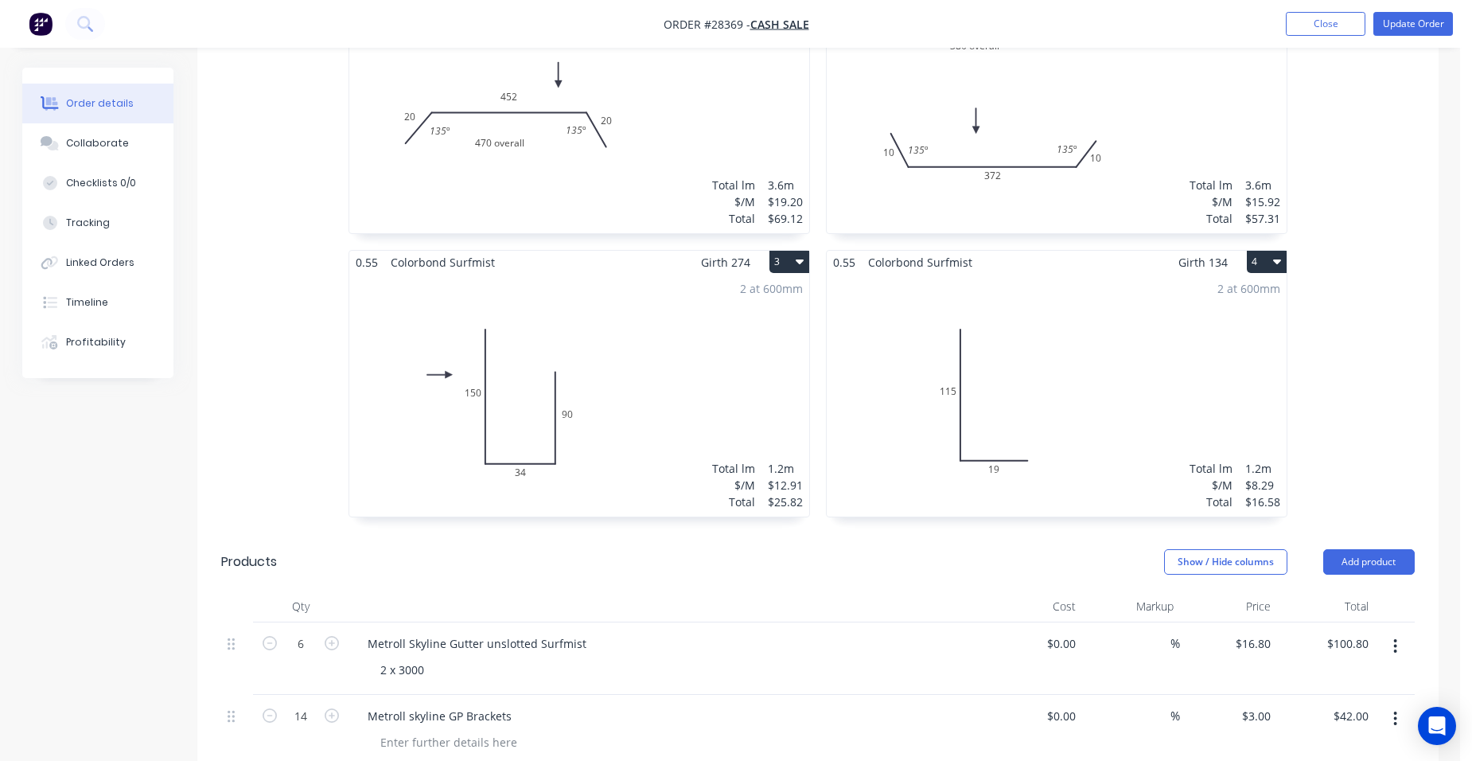
scroll to position [716, 0]
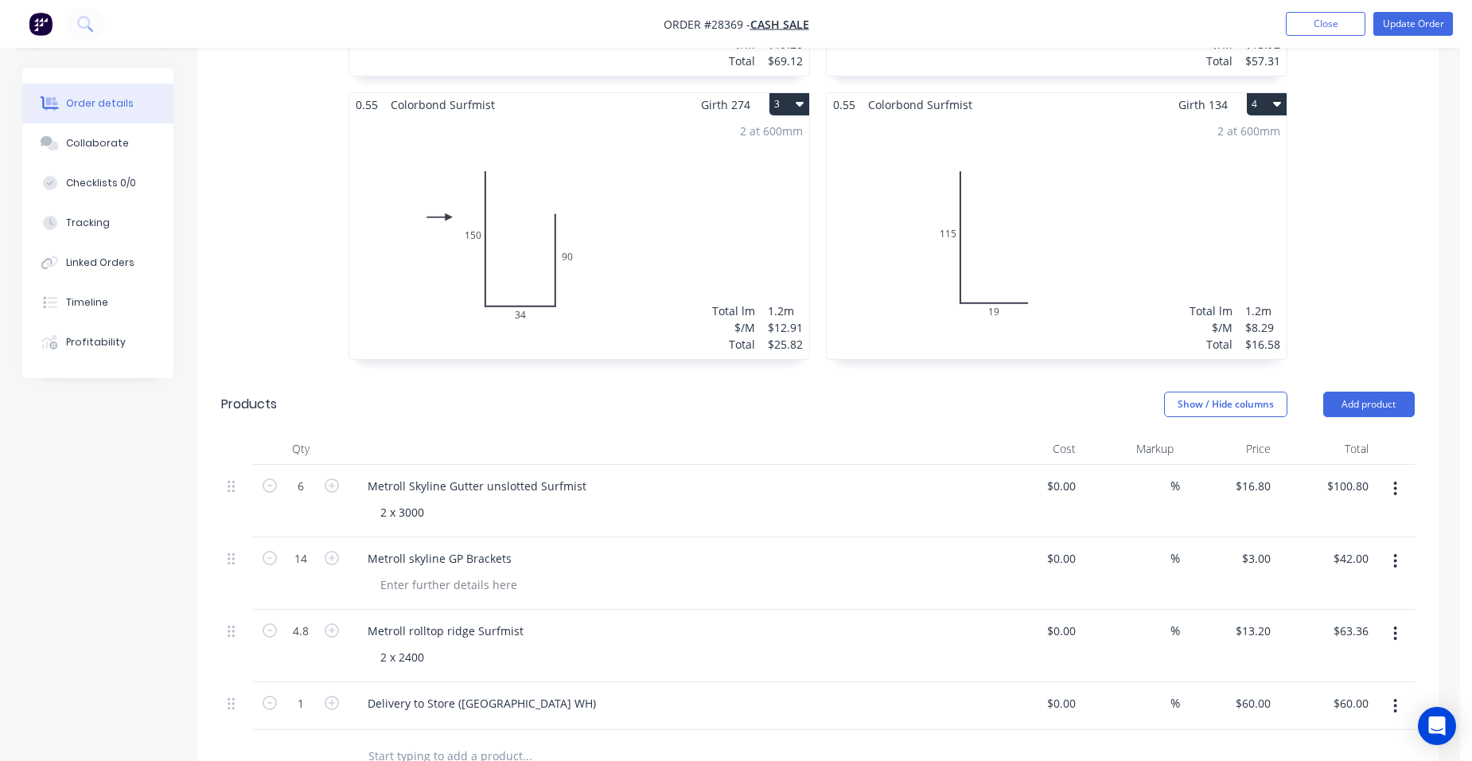
click at [1093, 286] on div "2 at 600mm Total lm $/M Total 1.2m $8.29 $16.58" at bounding box center [1057, 237] width 460 height 243
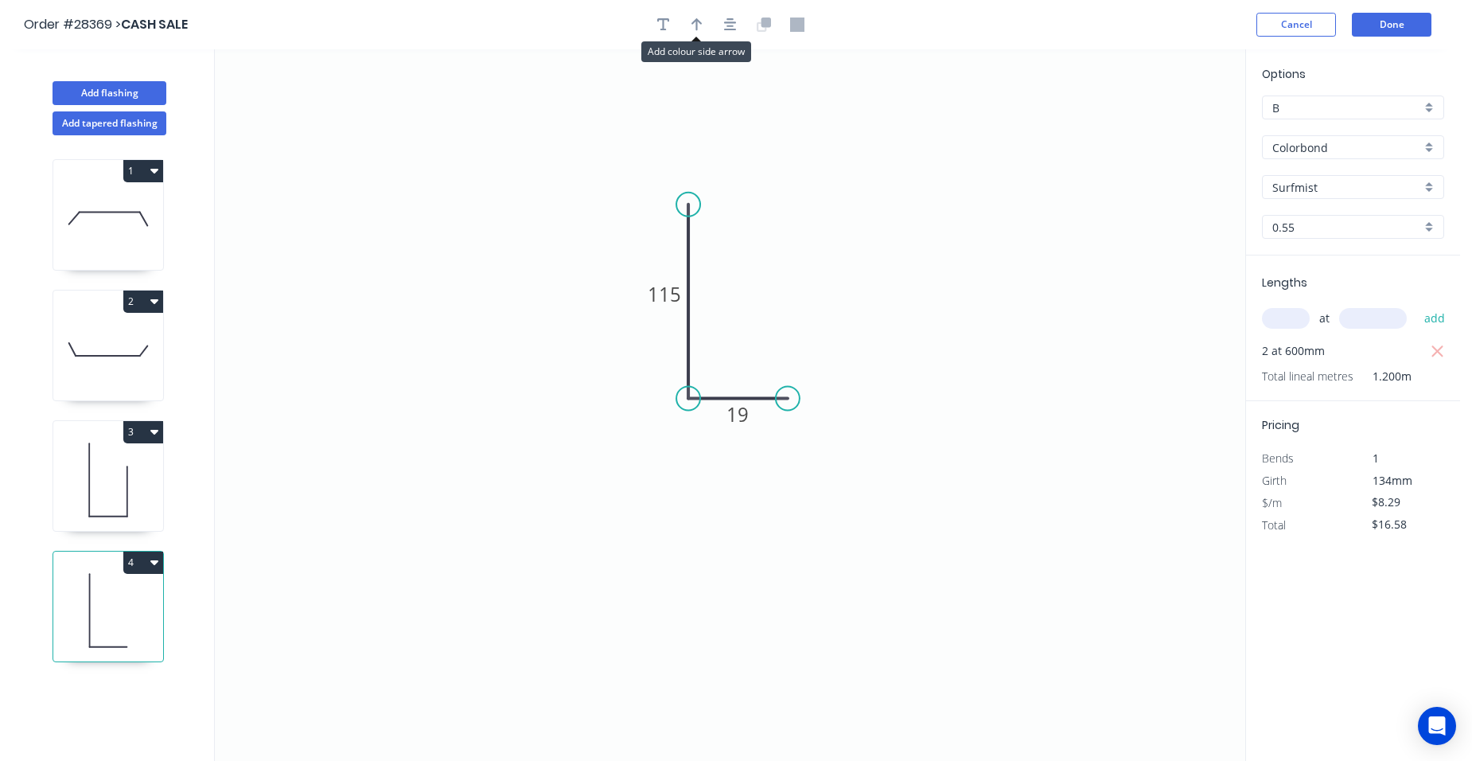
drag, startPoint x: 696, startPoint y: 29, endPoint x: 828, endPoint y: 55, distance: 135.3
click at [696, 29] on icon "button" at bounding box center [697, 25] width 11 height 14
drag, startPoint x: 1164, startPoint y: 126, endPoint x: 648, endPoint y: 367, distance: 570.0
click at [648, 367] on icon at bounding box center [648, 348] width 14 height 51
click at [1382, 26] on button "Done" at bounding box center [1392, 25] width 80 height 24
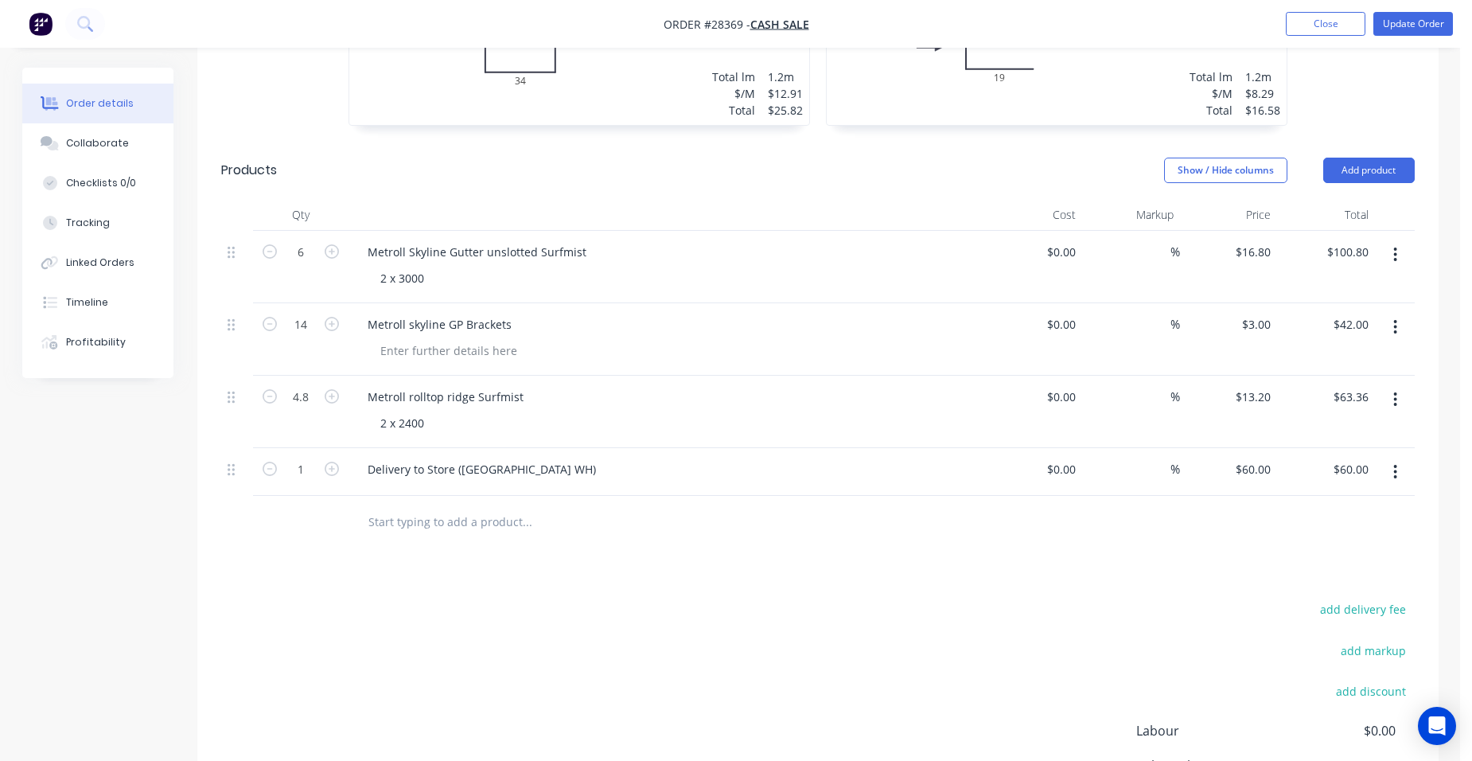
scroll to position [955, 0]
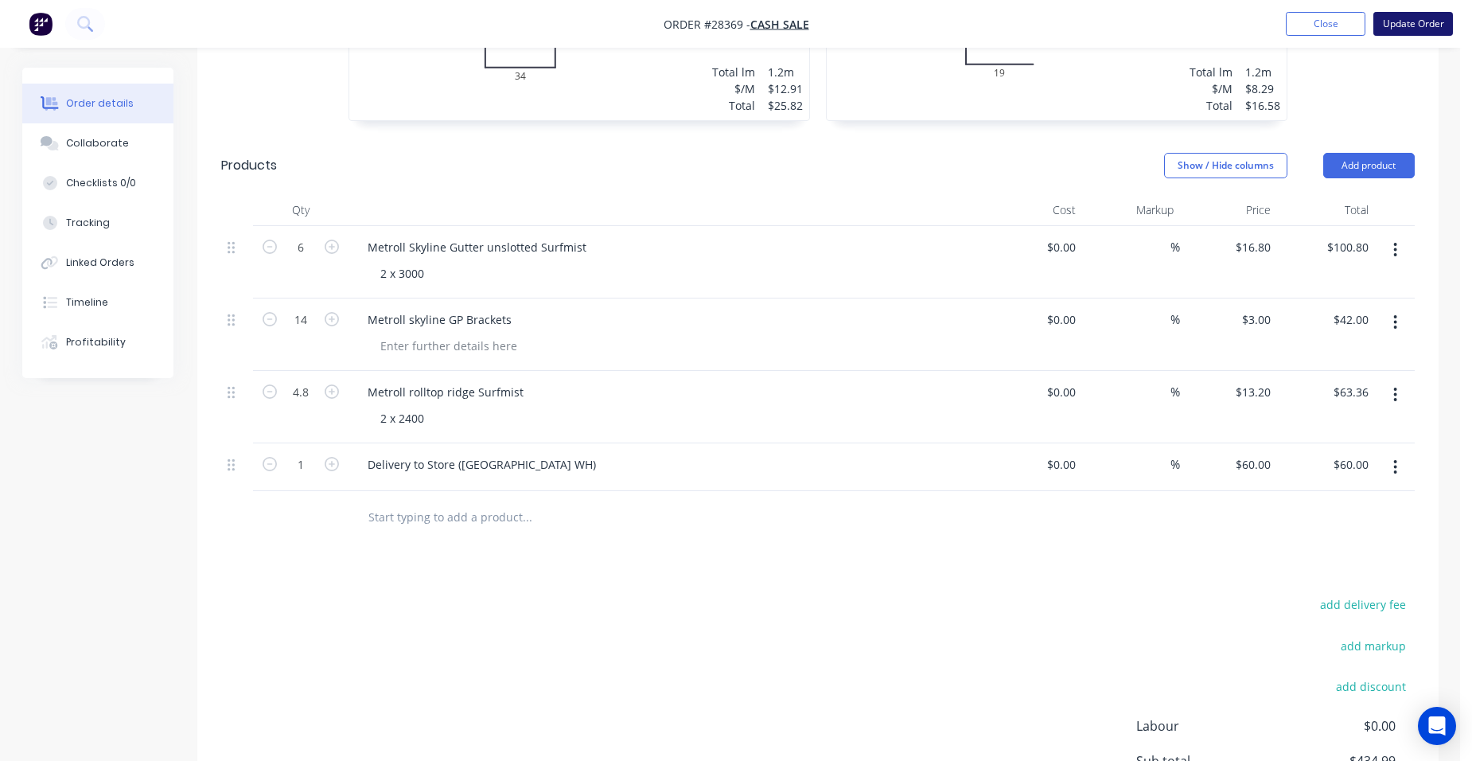
click at [1398, 12] on button "Update Order" at bounding box center [1414, 24] width 80 height 24
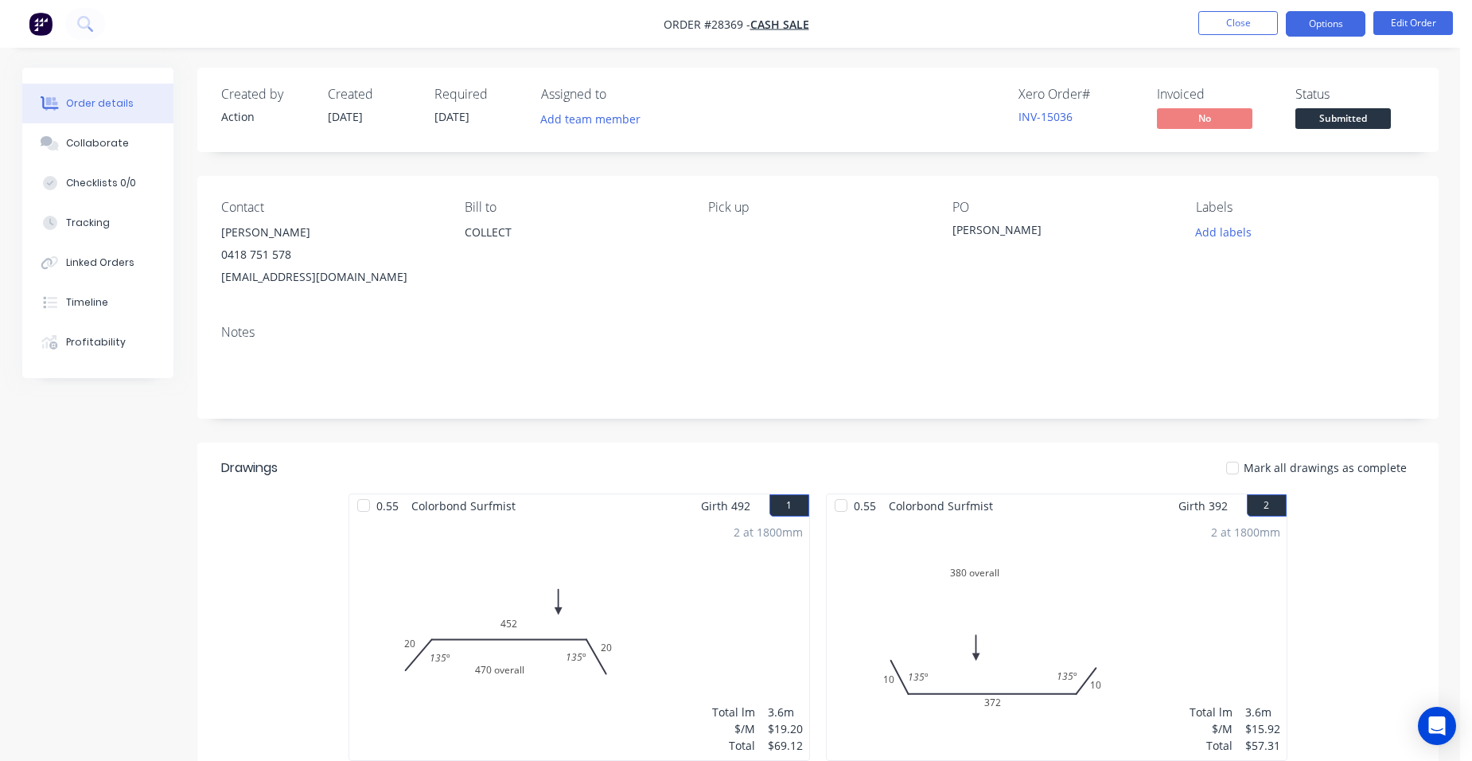
click at [1329, 20] on button "Options" at bounding box center [1326, 23] width 80 height 25
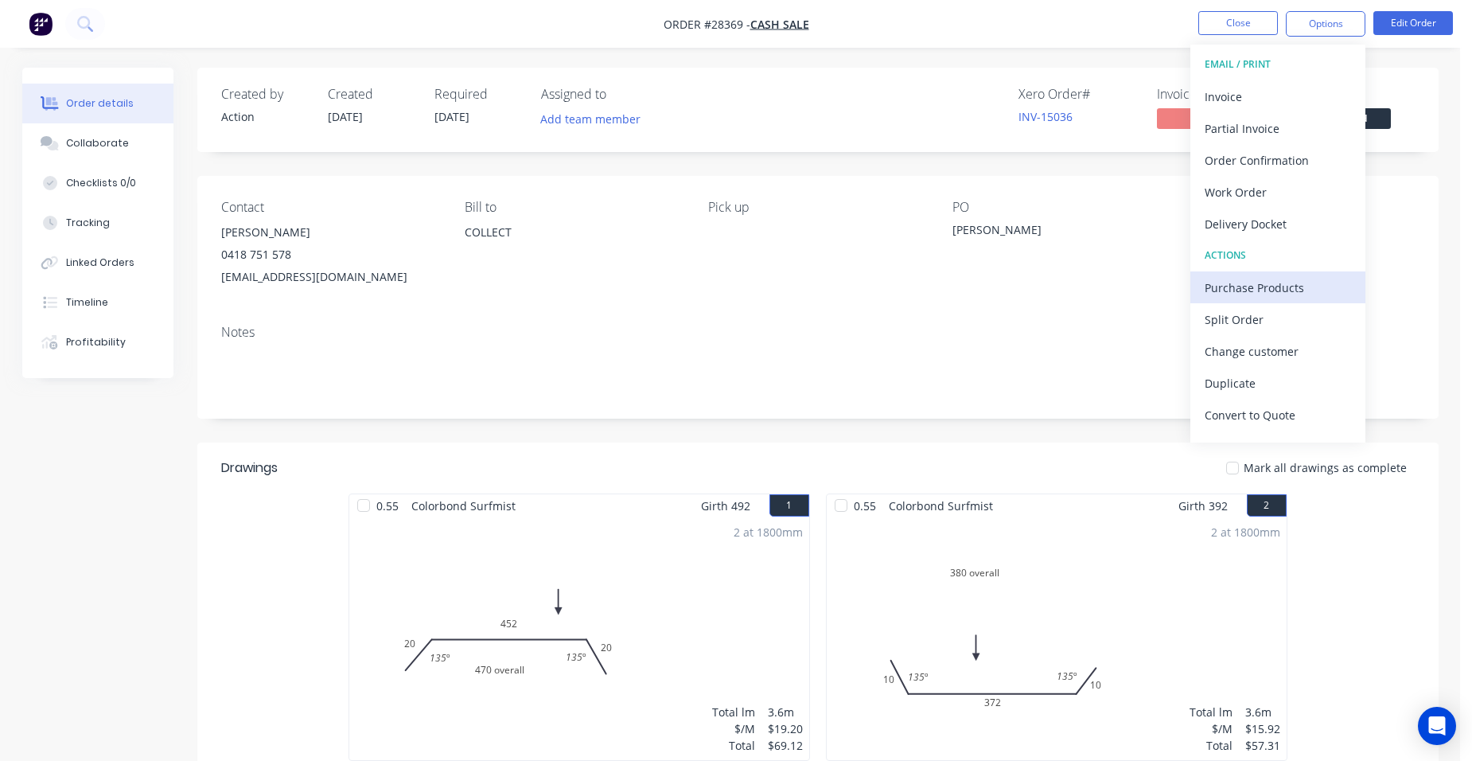
click at [1304, 279] on div "Purchase Products" at bounding box center [1278, 287] width 146 height 23
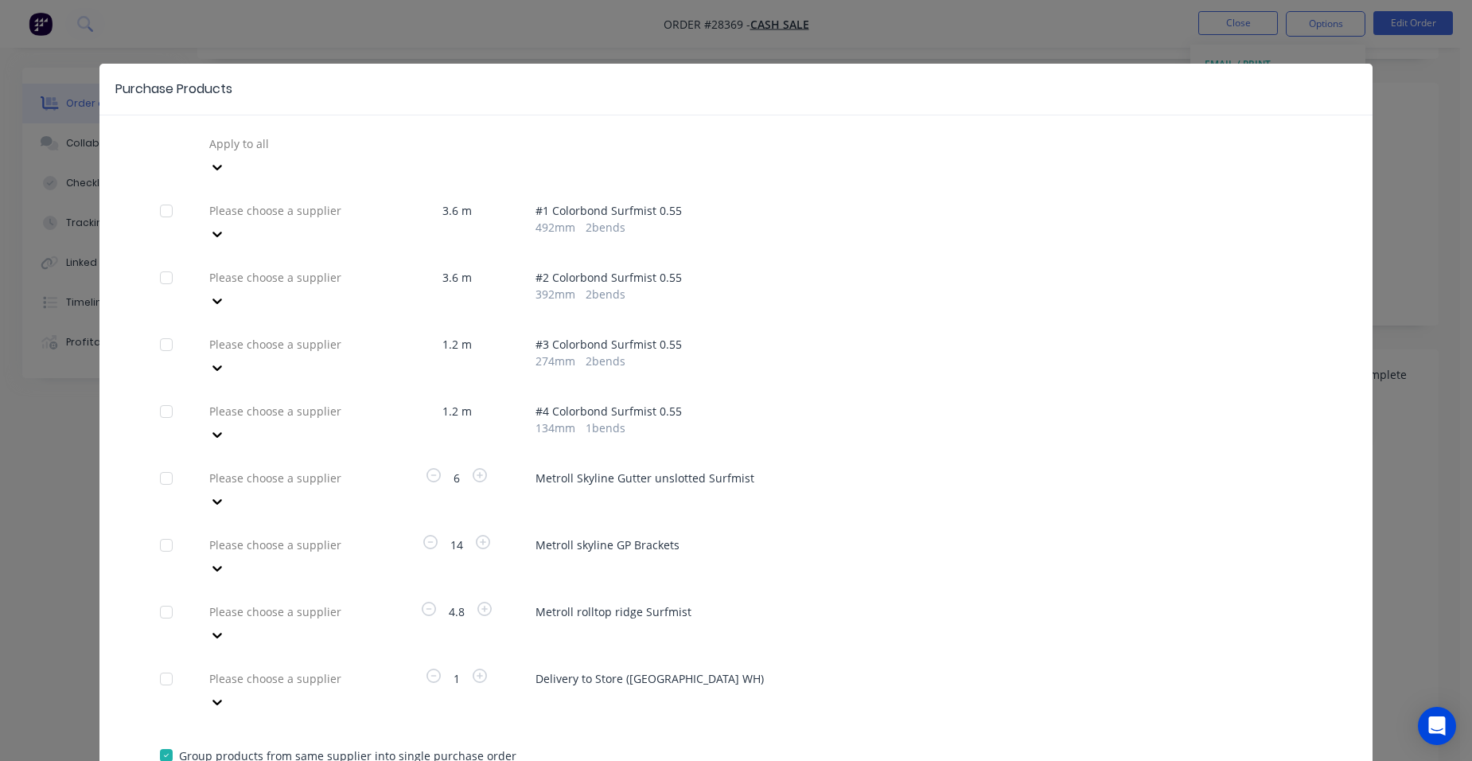
scroll to position [239, 0]
click at [329, 468] on div at bounding box center [322, 478] width 229 height 20
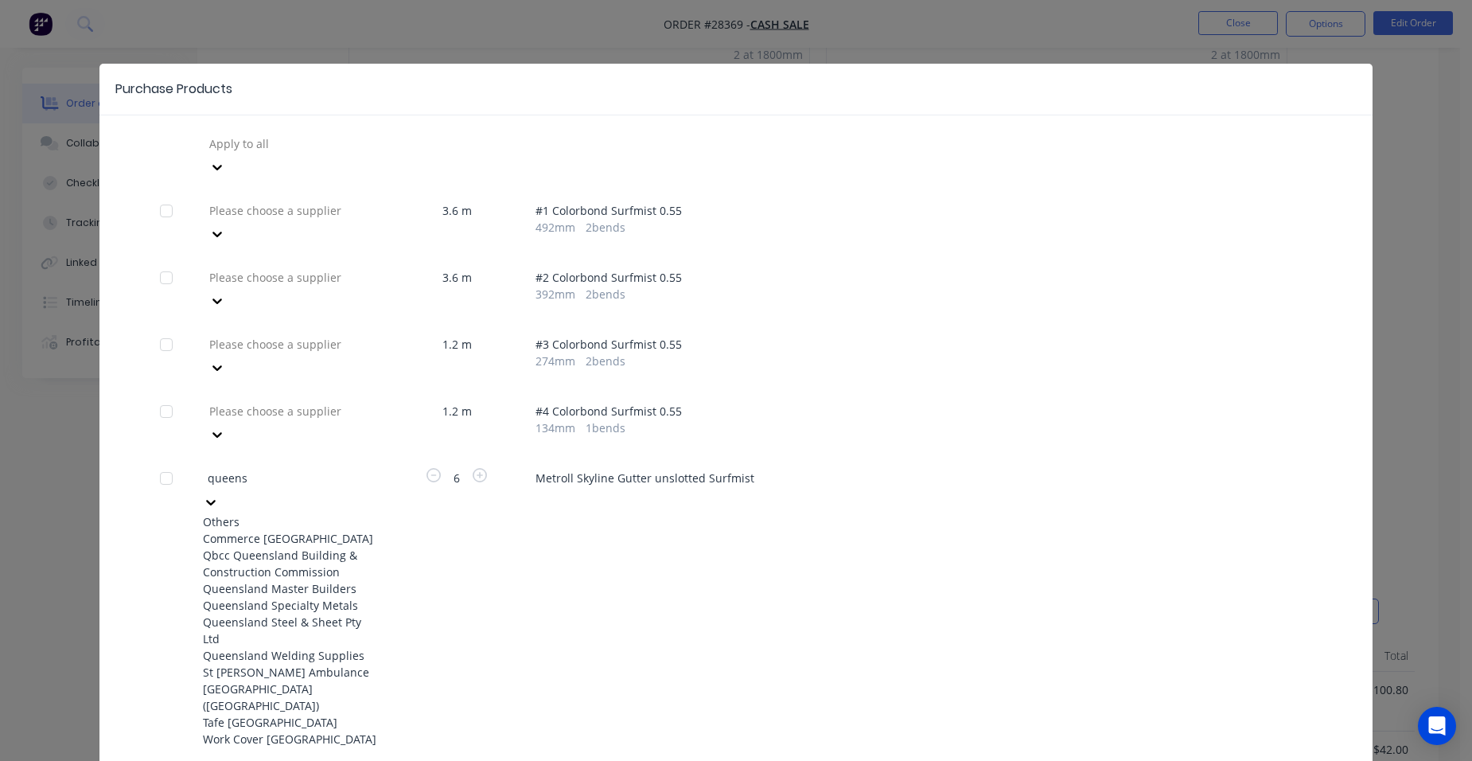
scroll to position [0, 0]
type input "qld r"
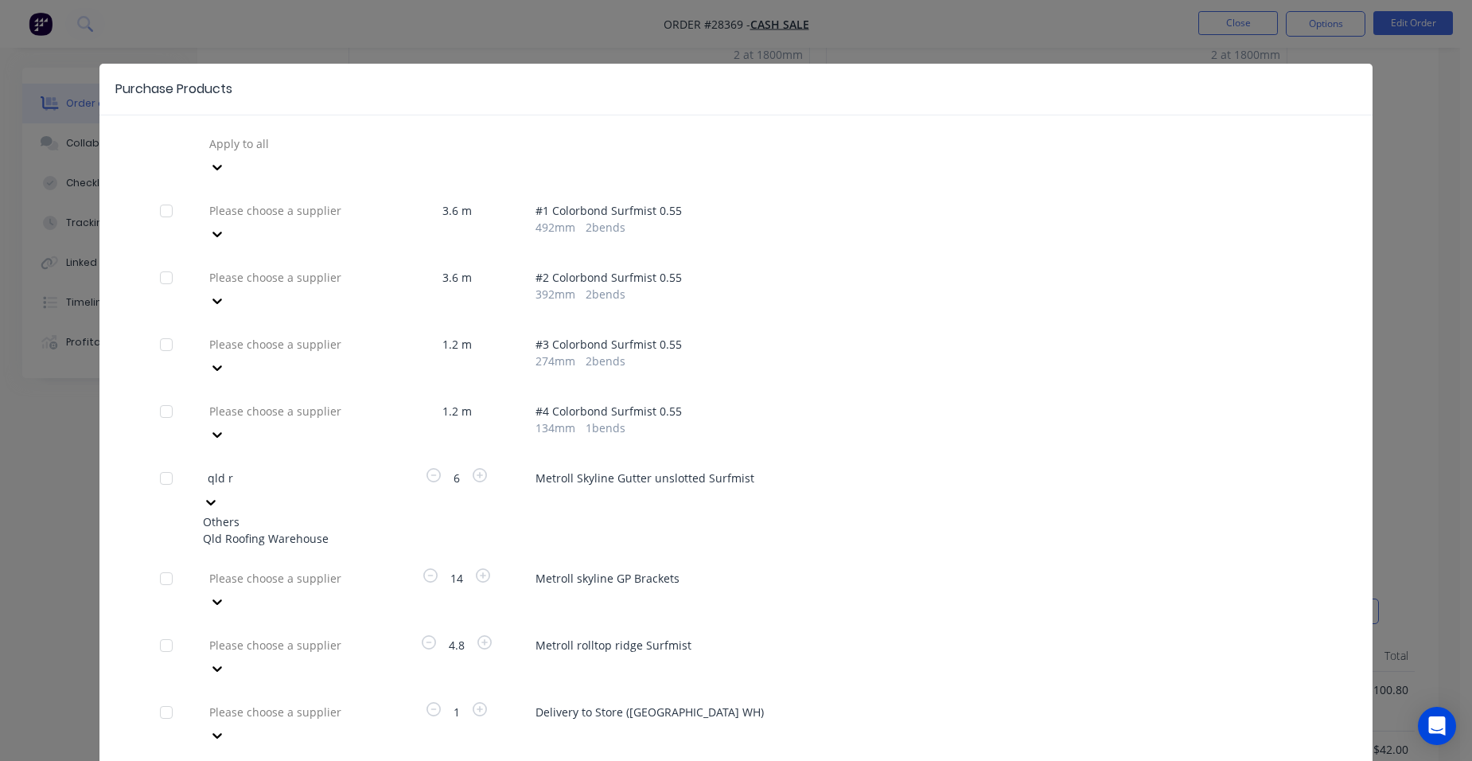
click at [279, 530] on div "Qld Roofing Warehouse" at bounding box center [290, 538] width 175 height 17
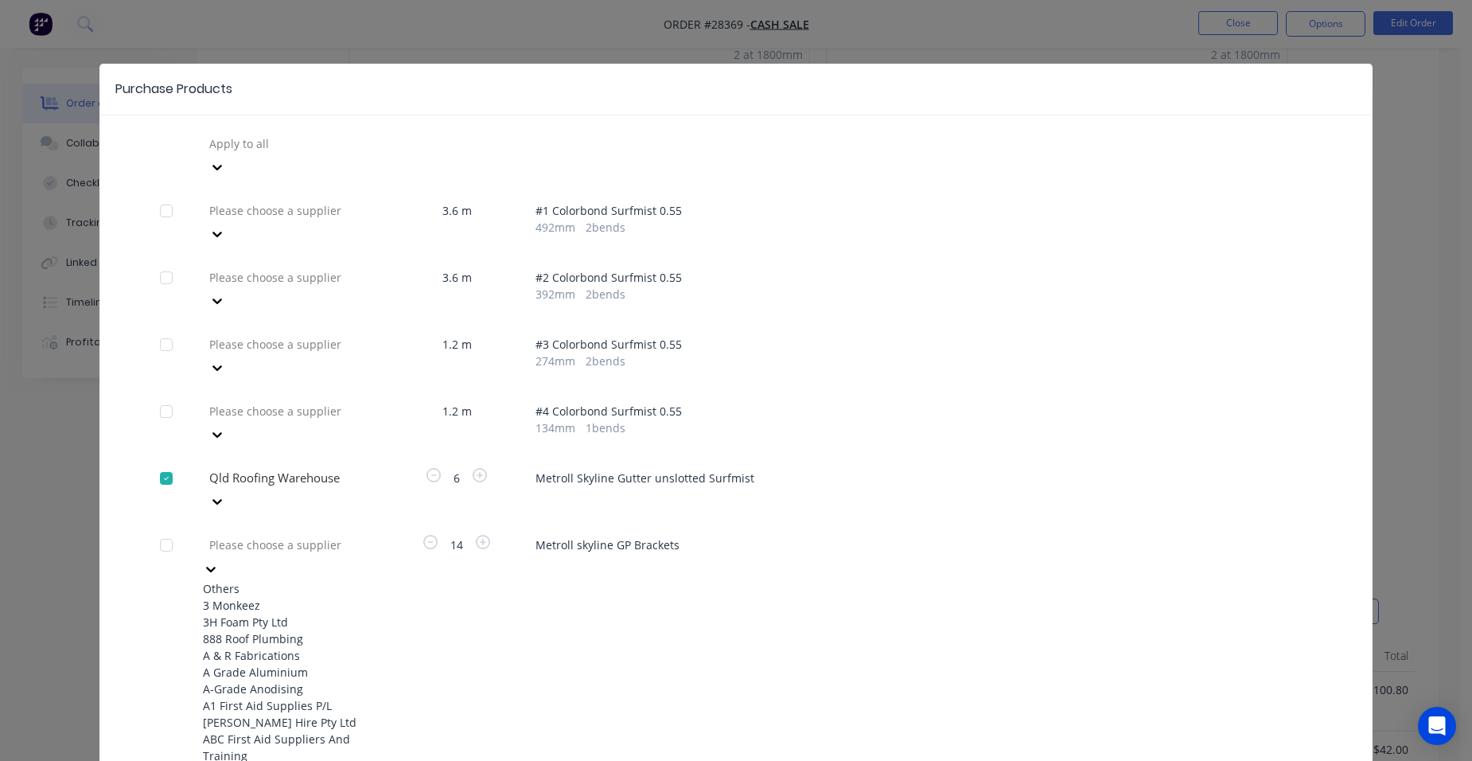
click at [275, 535] on div at bounding box center [322, 545] width 229 height 20
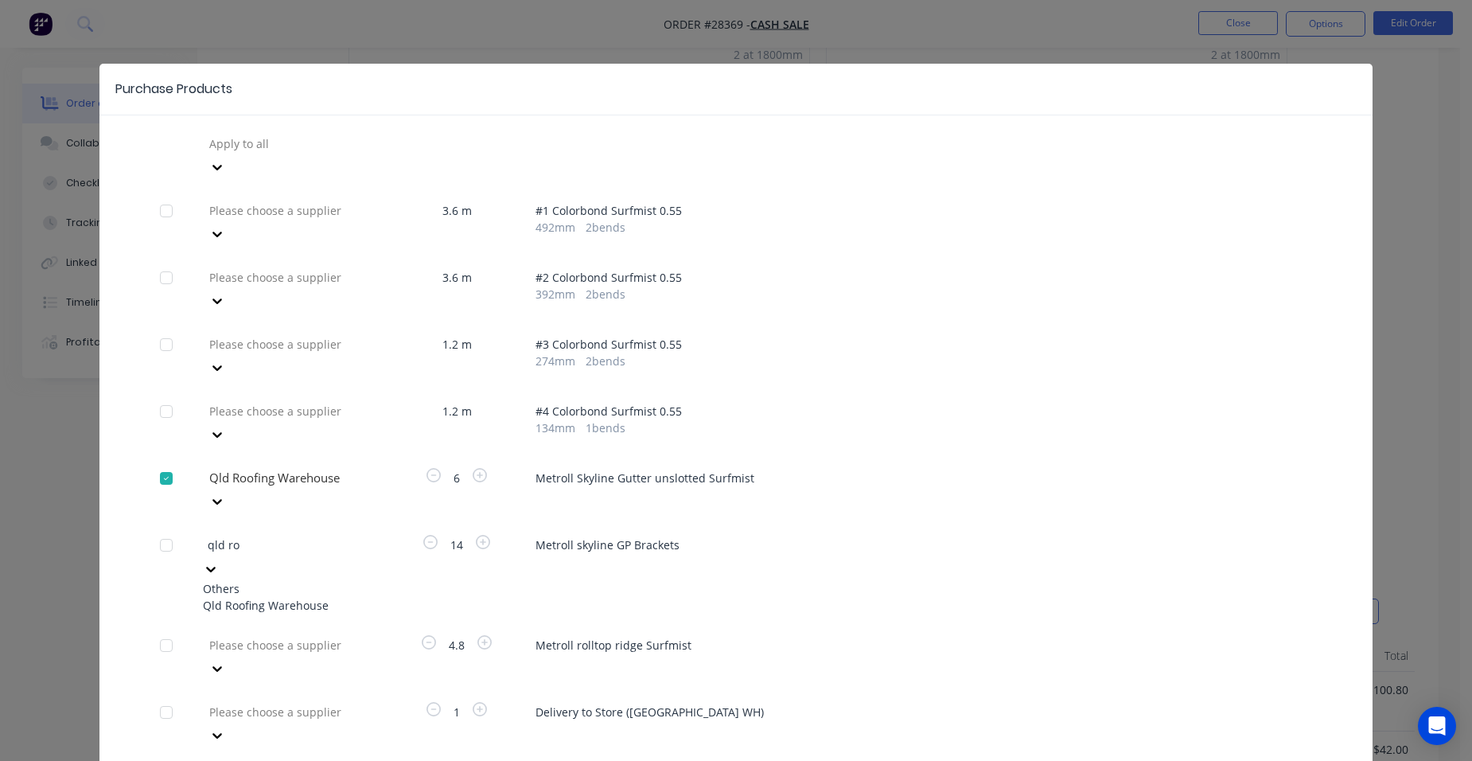
type input "qld roo"
click at [280, 597] on div "Qld Roofing Warehouse" at bounding box center [290, 605] width 175 height 17
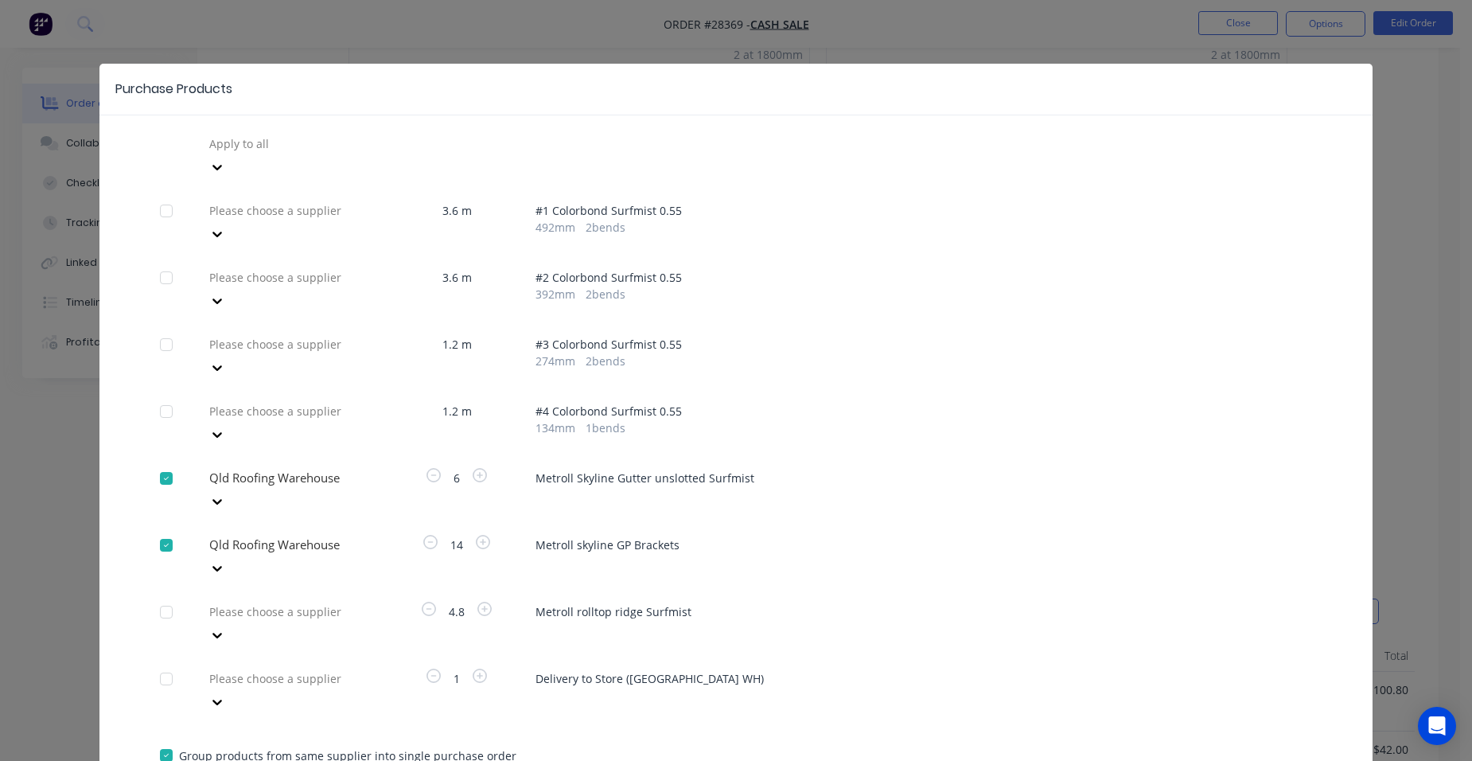
click at [271, 602] on div at bounding box center [322, 612] width 229 height 20
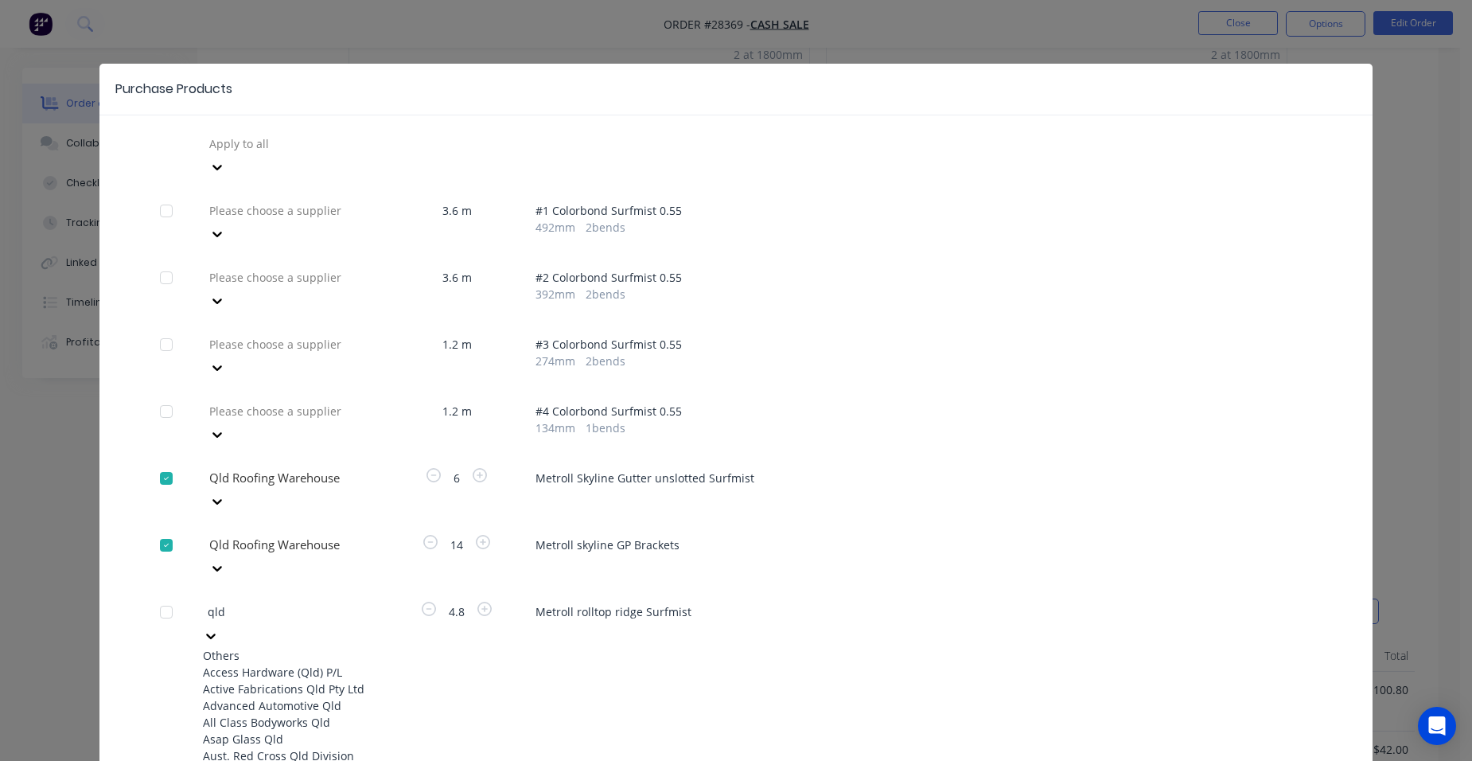
type input "qld r"
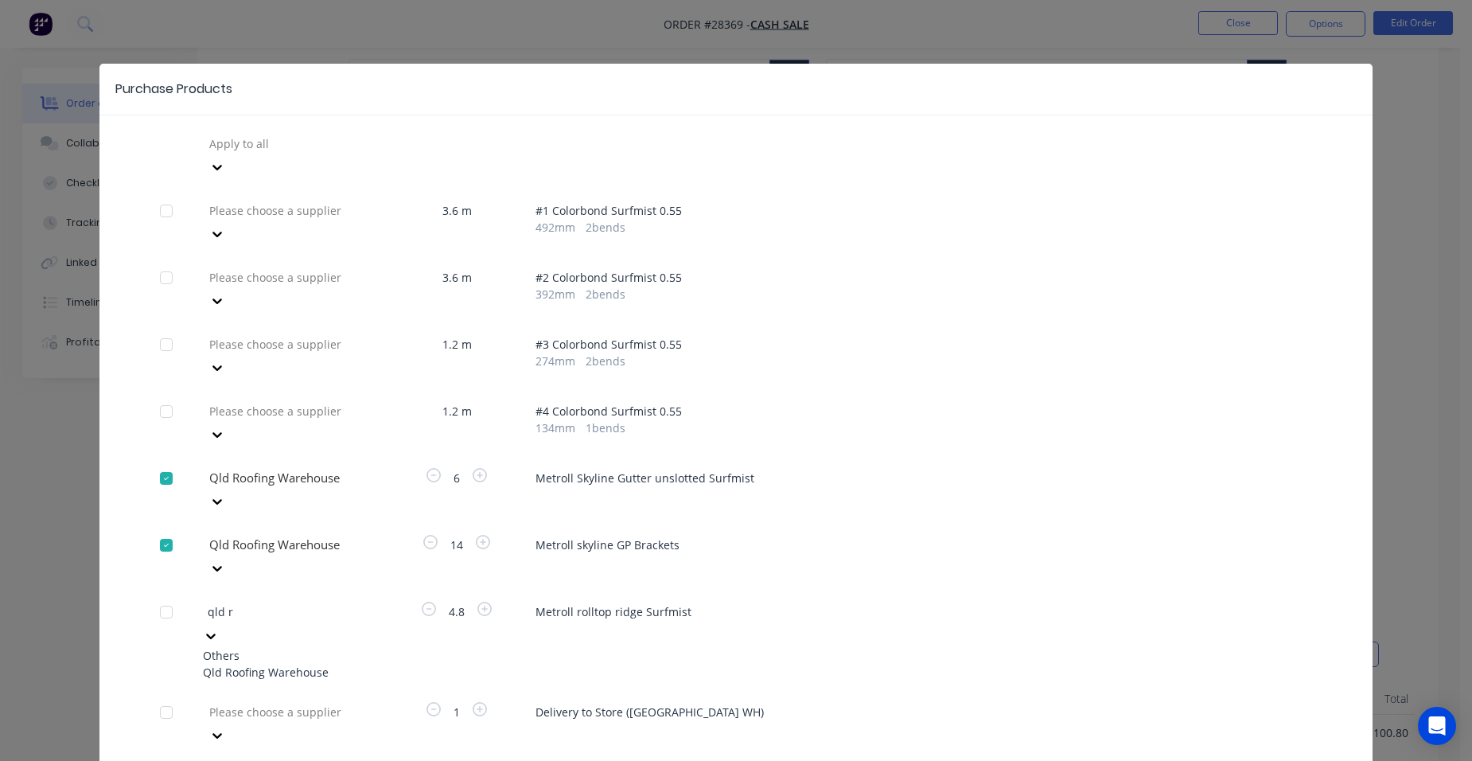
scroll to position [398, 0]
click at [253, 664] on div "Qld Roofing Warehouse" at bounding box center [290, 672] width 175 height 17
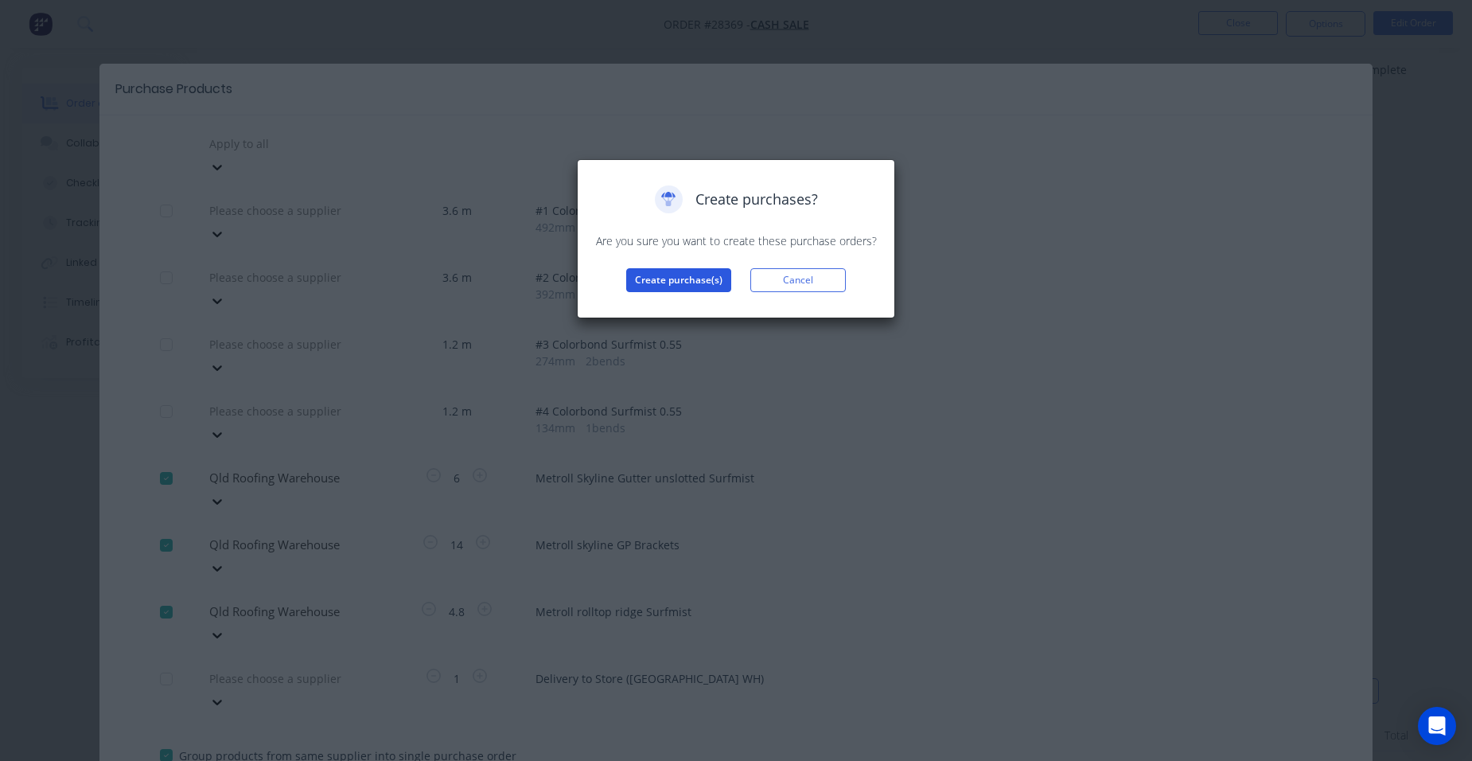
click at [633, 278] on button "Create purchase(s)" at bounding box center [678, 280] width 105 height 24
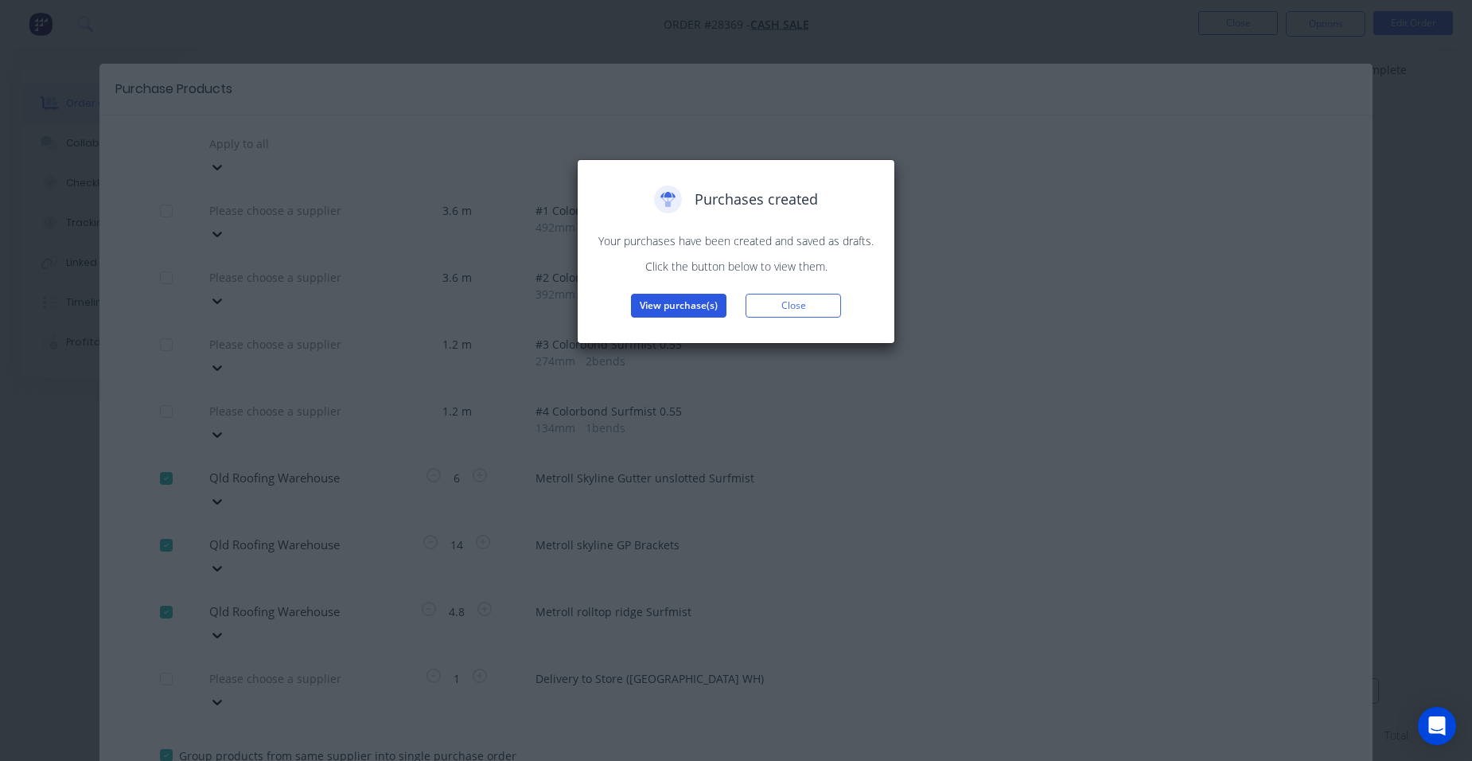
click at [648, 299] on button "View purchase(s)" at bounding box center [679, 306] width 96 height 24
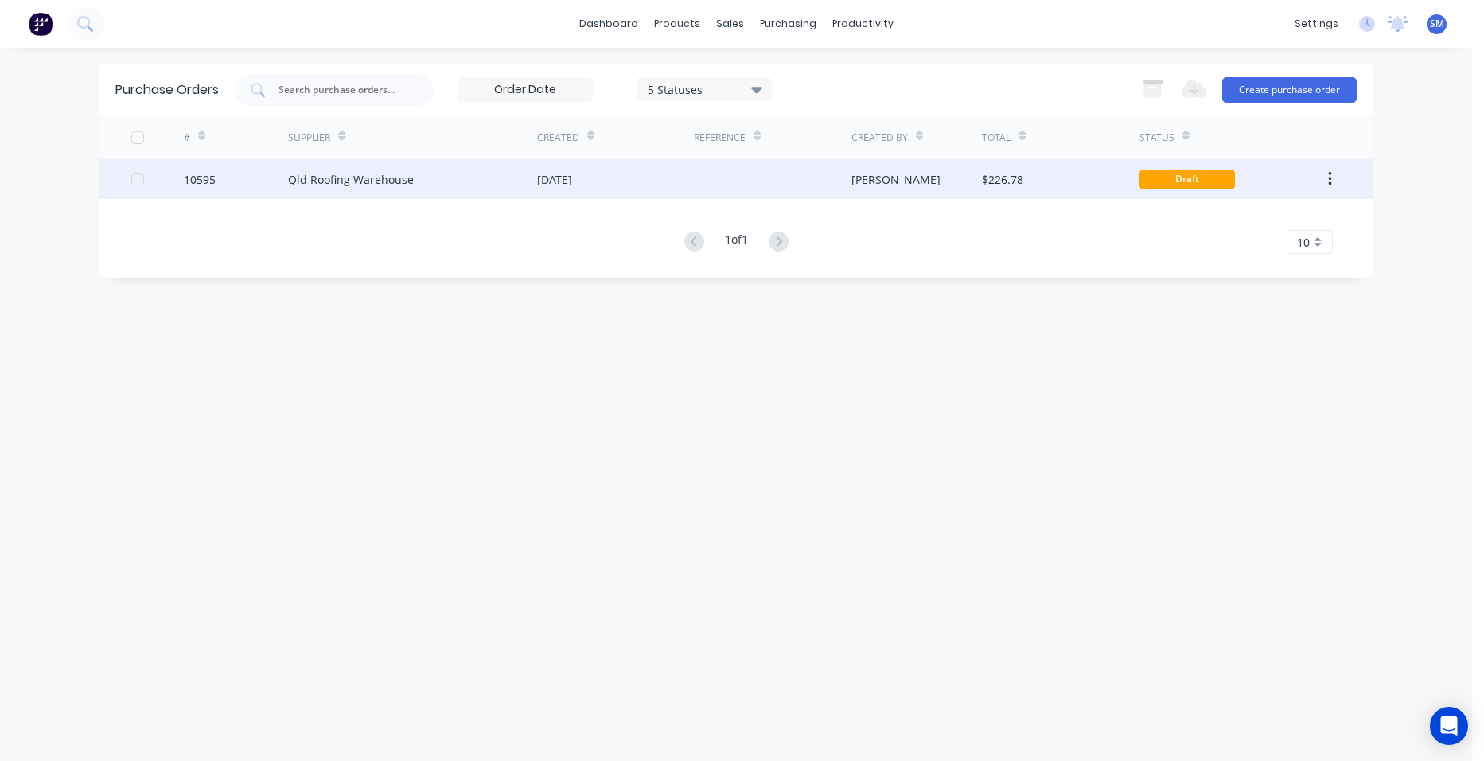
click at [672, 171] on div "[DATE]" at bounding box center [615, 179] width 157 height 40
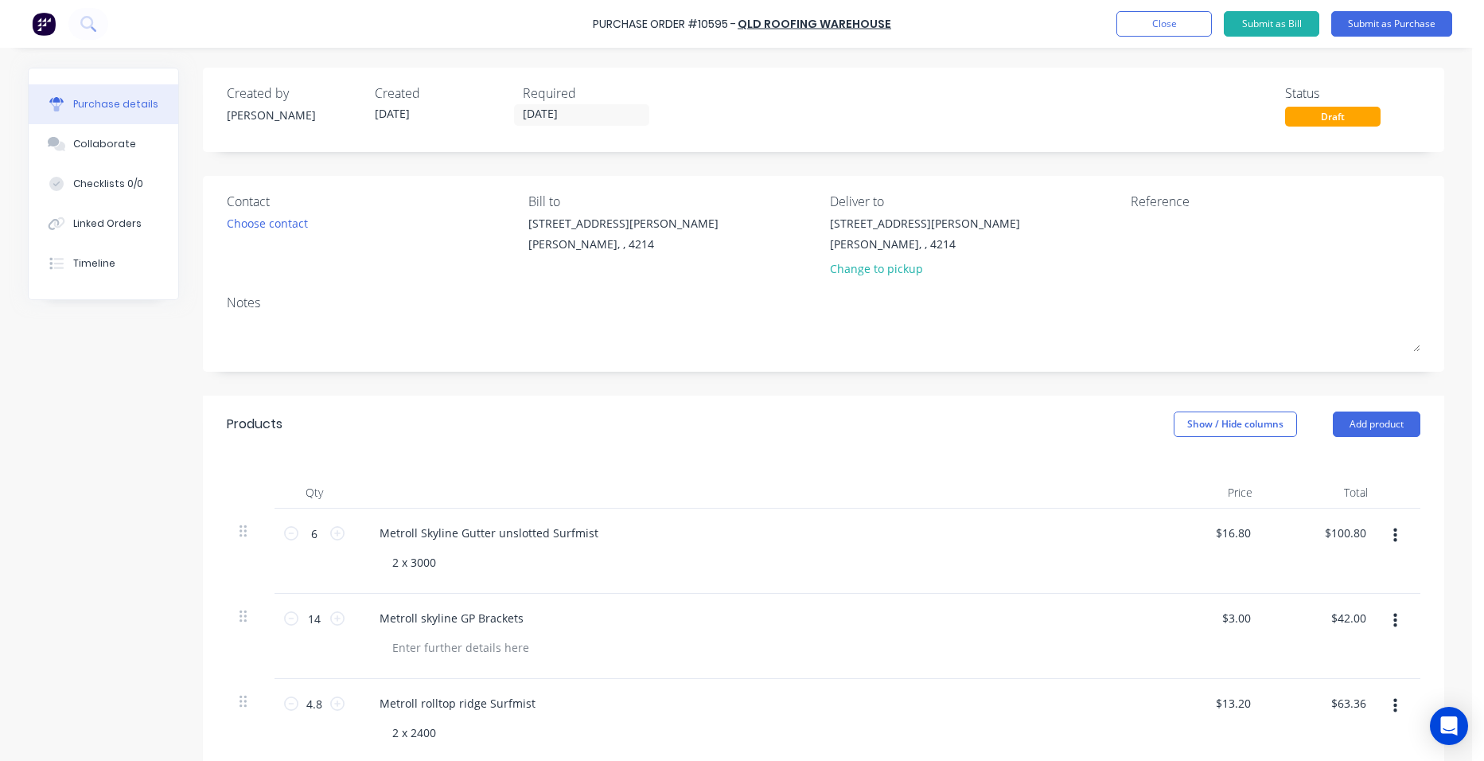
click at [908, 262] on div "Change to pickup" at bounding box center [925, 268] width 190 height 17
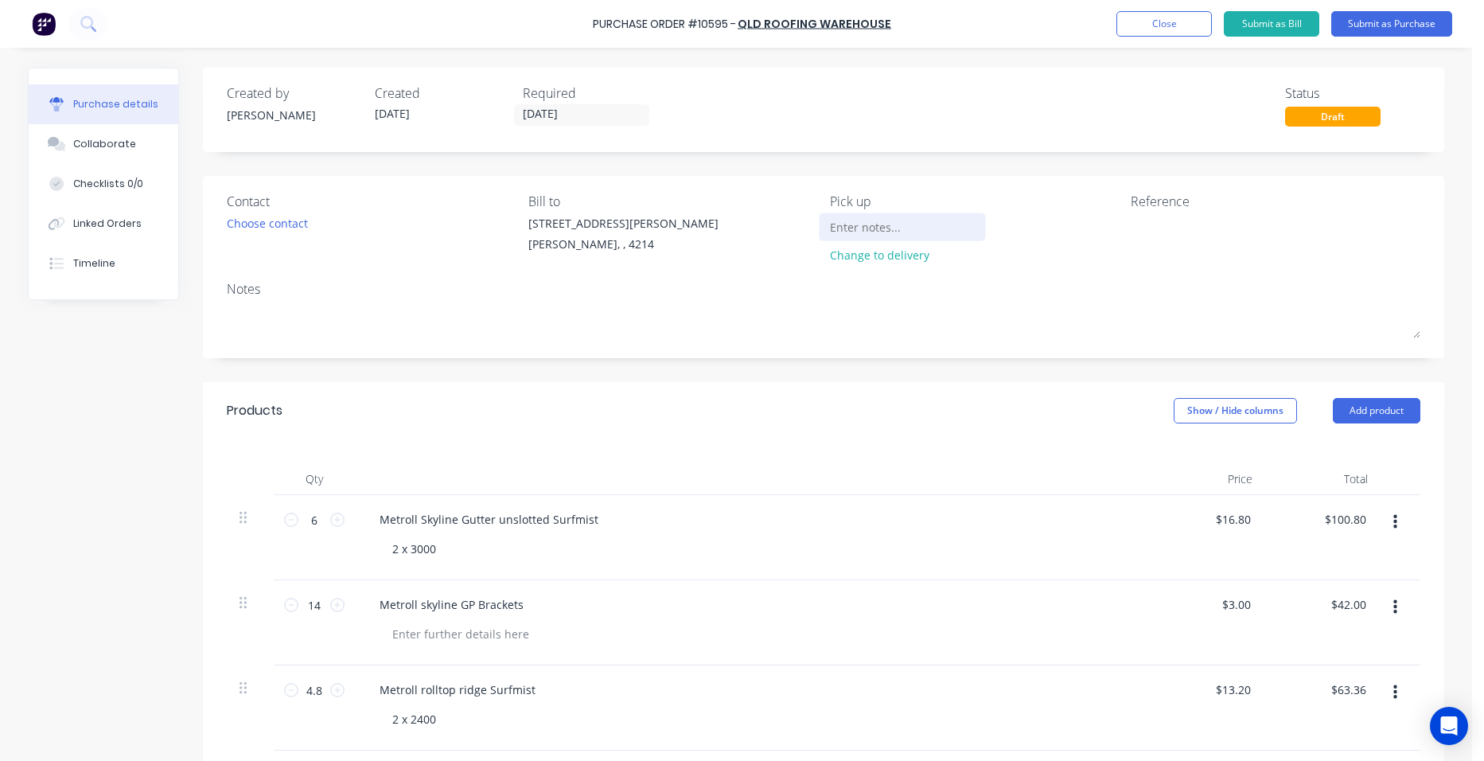
click at [875, 235] on input at bounding box center [902, 227] width 145 height 24
type input "from your store"
click at [1372, 21] on button "Submit as Purchase" at bounding box center [1391, 23] width 121 height 25
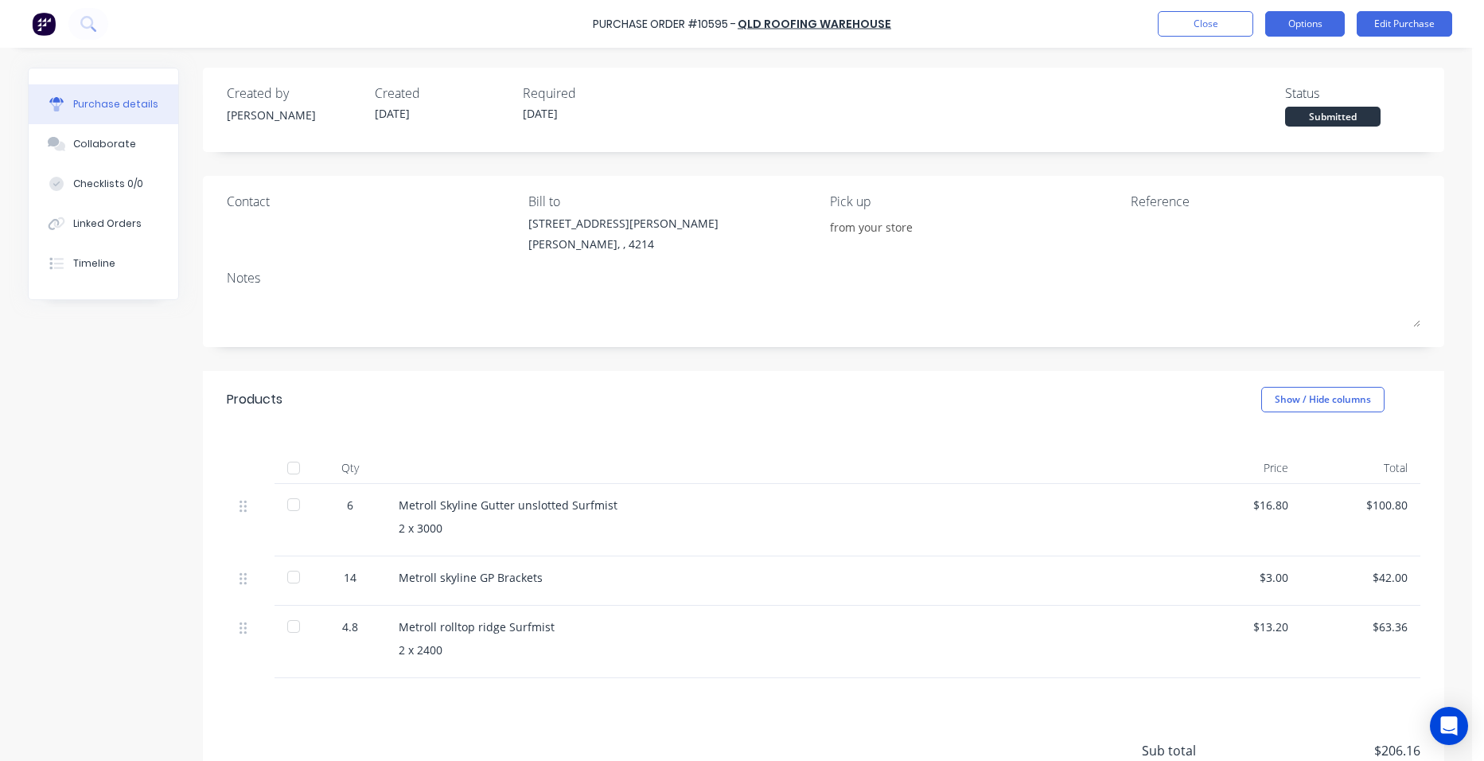
click at [1335, 18] on button "Options" at bounding box center [1305, 23] width 80 height 25
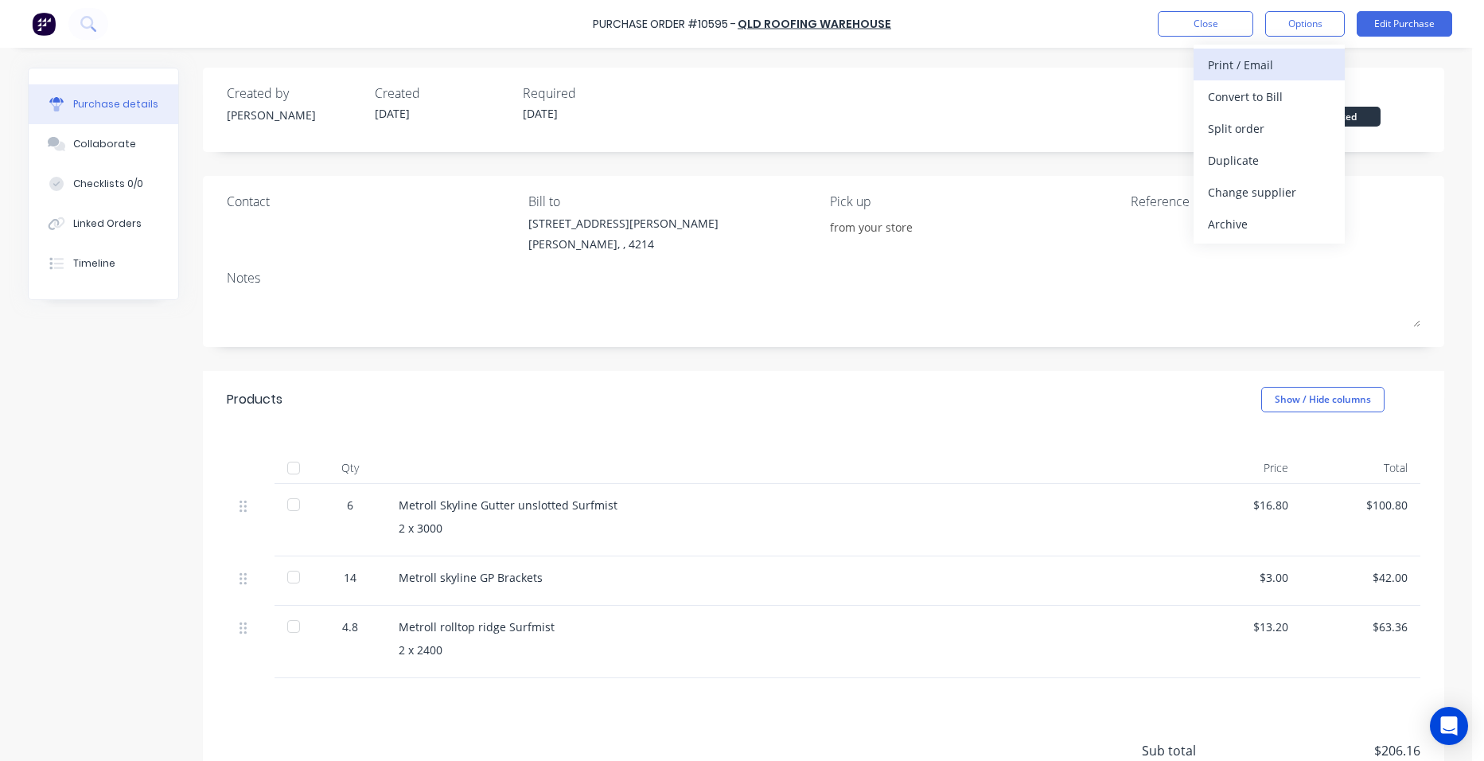
click at [1296, 55] on div "Print / Email" at bounding box center [1269, 64] width 123 height 23
click at [1250, 127] on div "Without pricing" at bounding box center [1269, 128] width 123 height 23
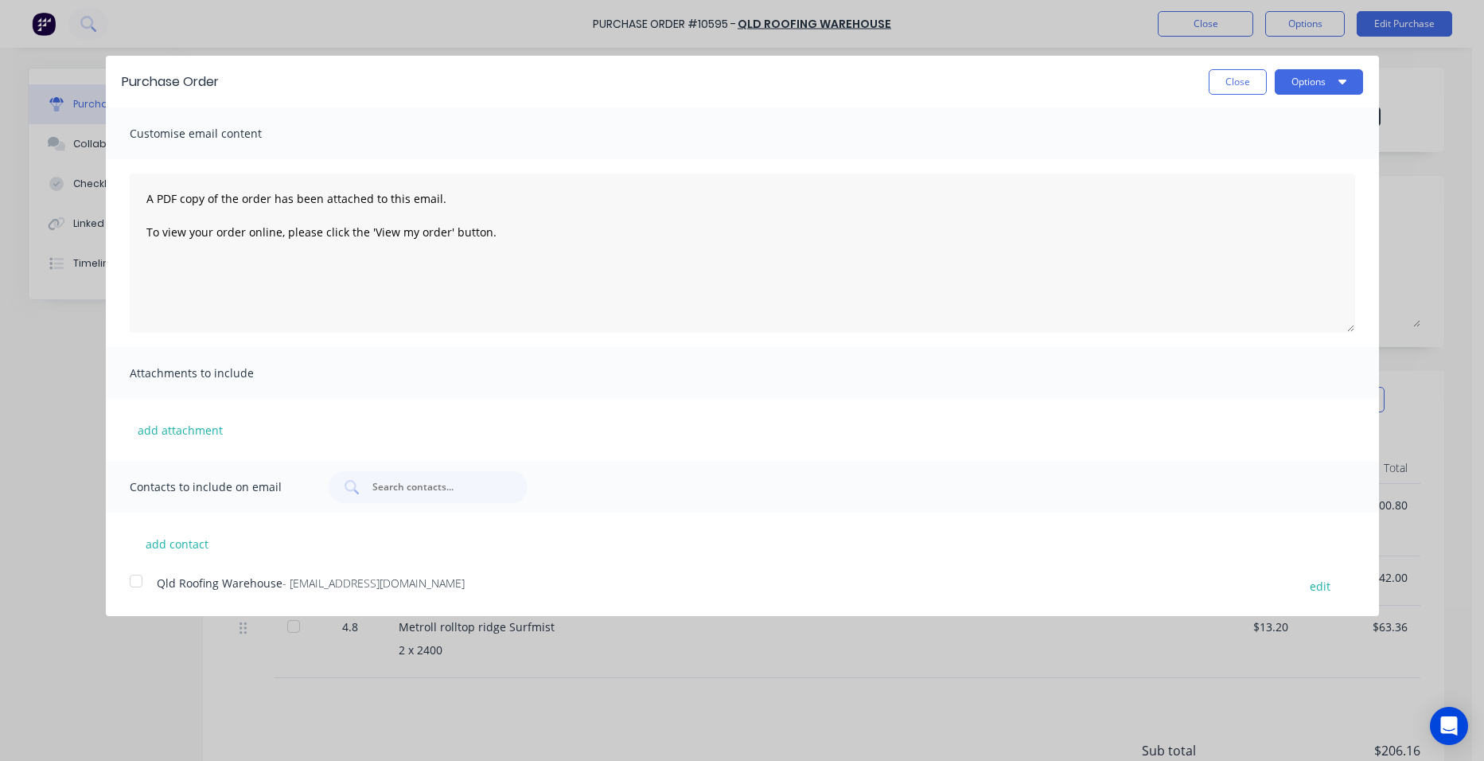
click at [125, 574] on div at bounding box center [136, 581] width 32 height 32
click at [1302, 84] on button "Options" at bounding box center [1319, 81] width 88 height 25
click at [1305, 163] on div "Email" at bounding box center [1287, 153] width 123 height 23
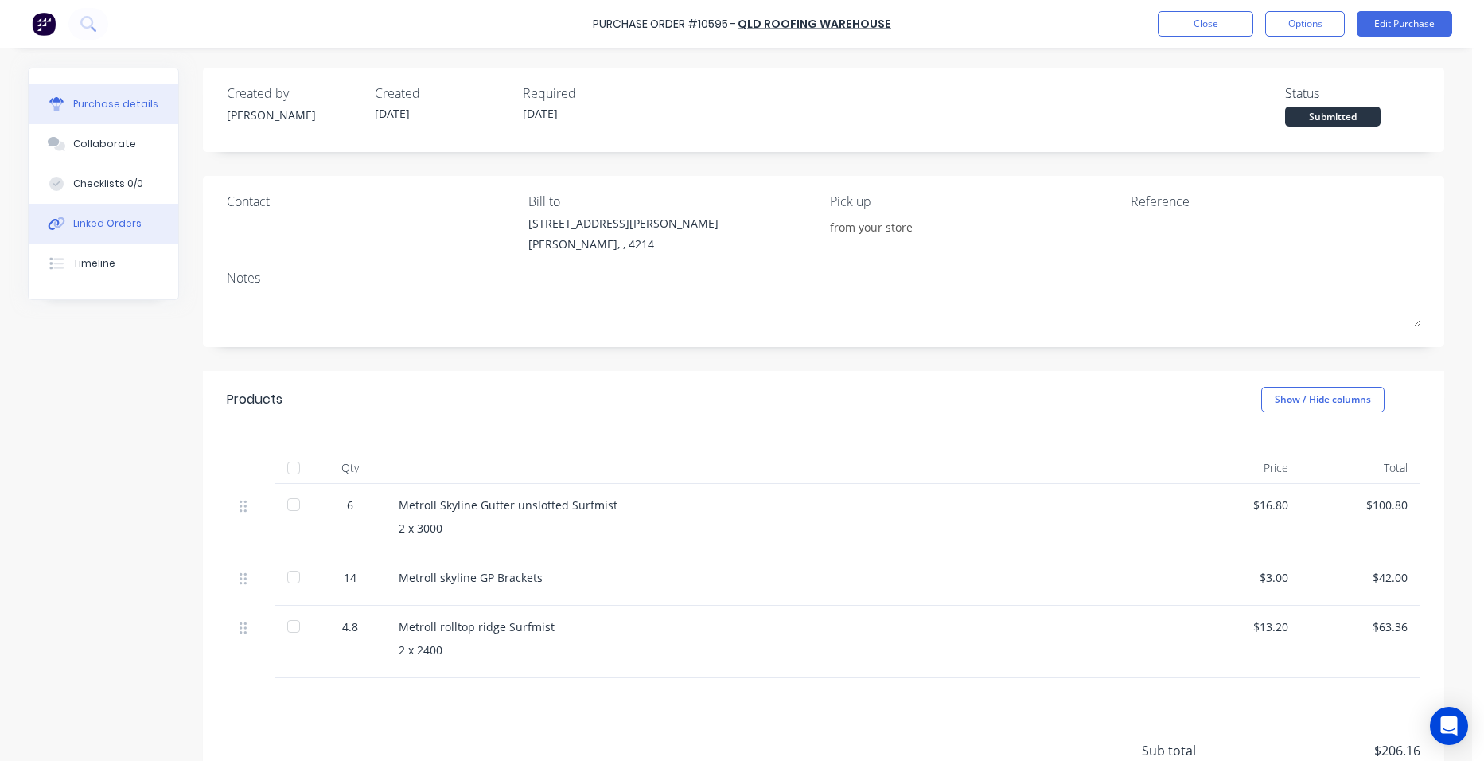
click at [130, 218] on div "Linked Orders" at bounding box center [107, 223] width 68 height 14
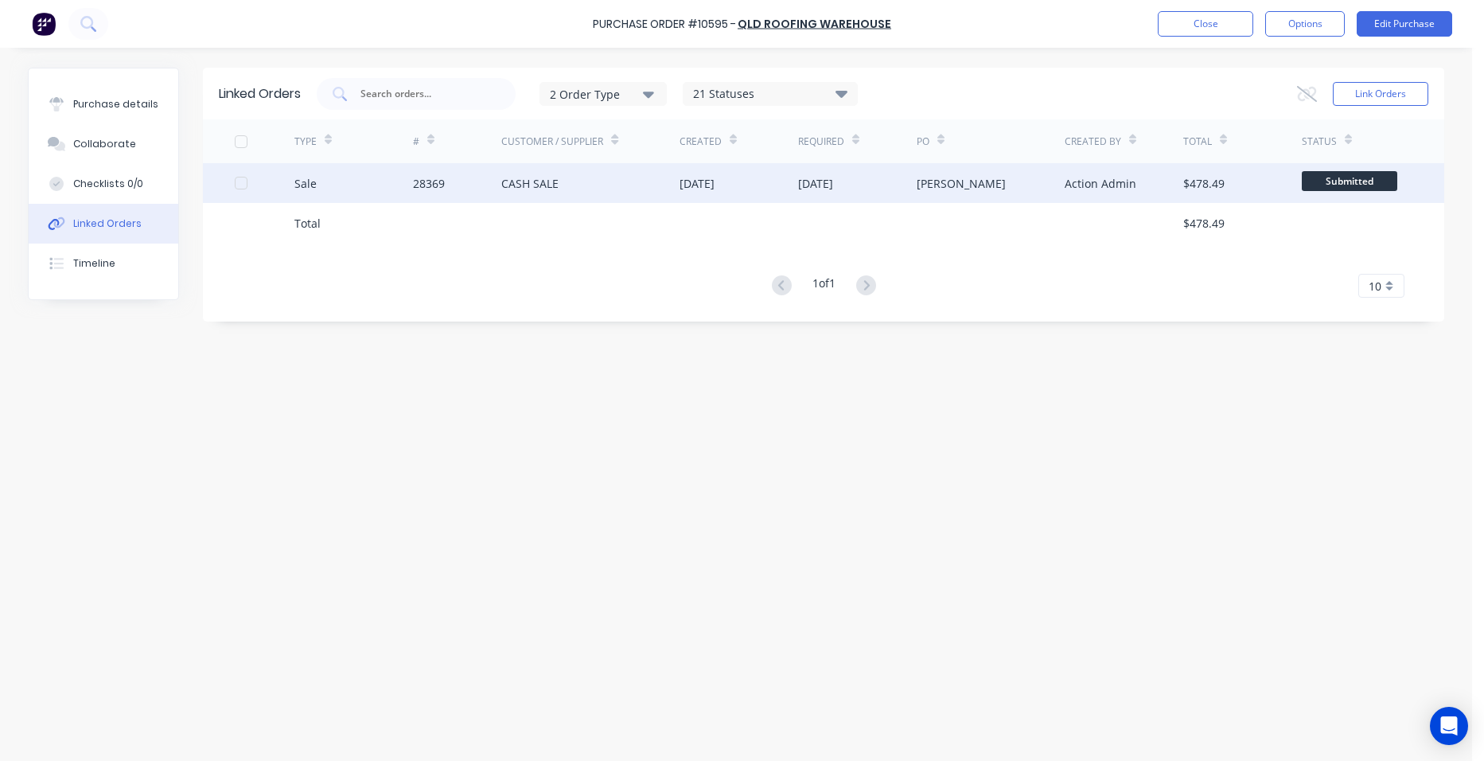
click at [563, 186] on div "CASH SALE" at bounding box center [590, 183] width 178 height 40
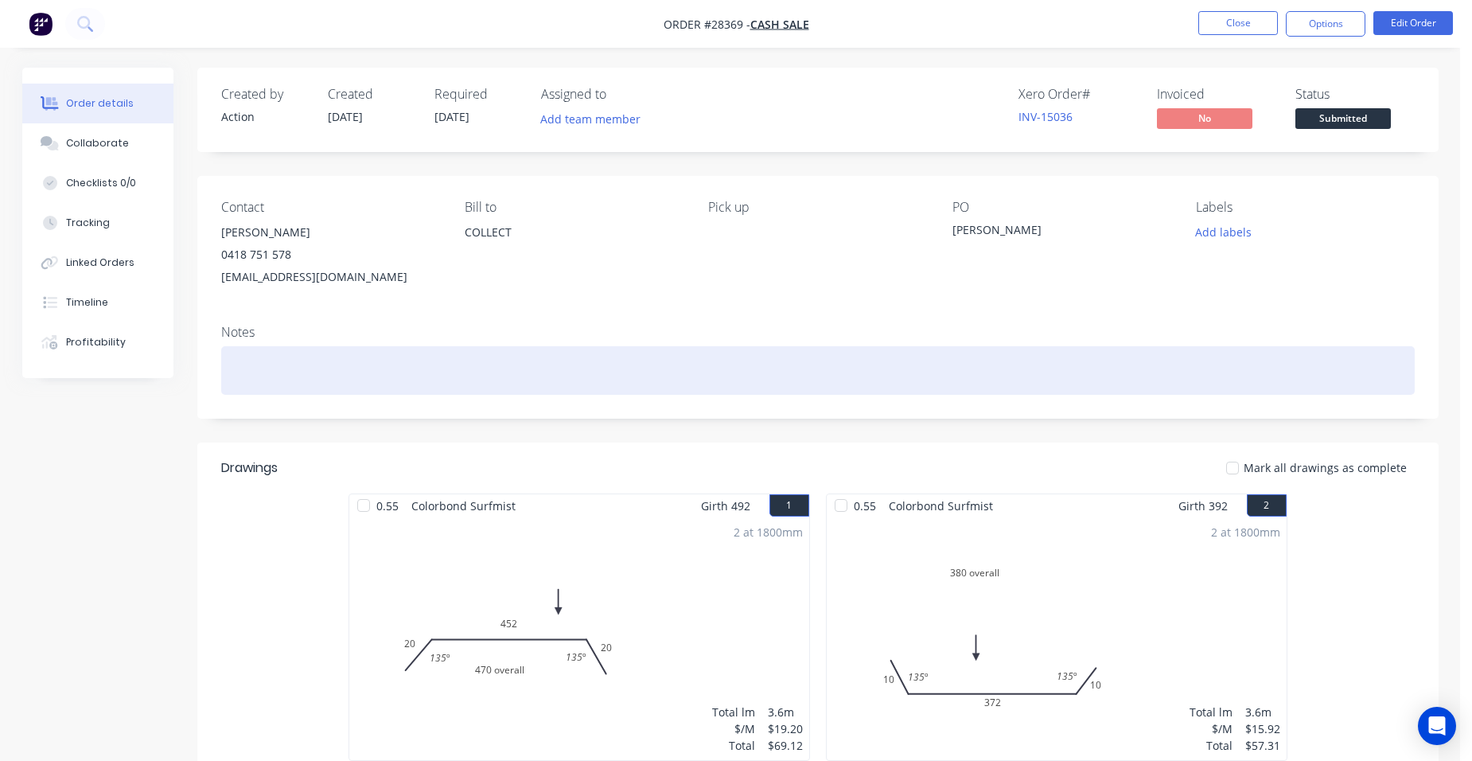
drag, startPoint x: 270, startPoint y: 374, endPoint x: 266, endPoint y: 353, distance: 21.1
click at [270, 371] on div at bounding box center [818, 370] width 1194 height 49
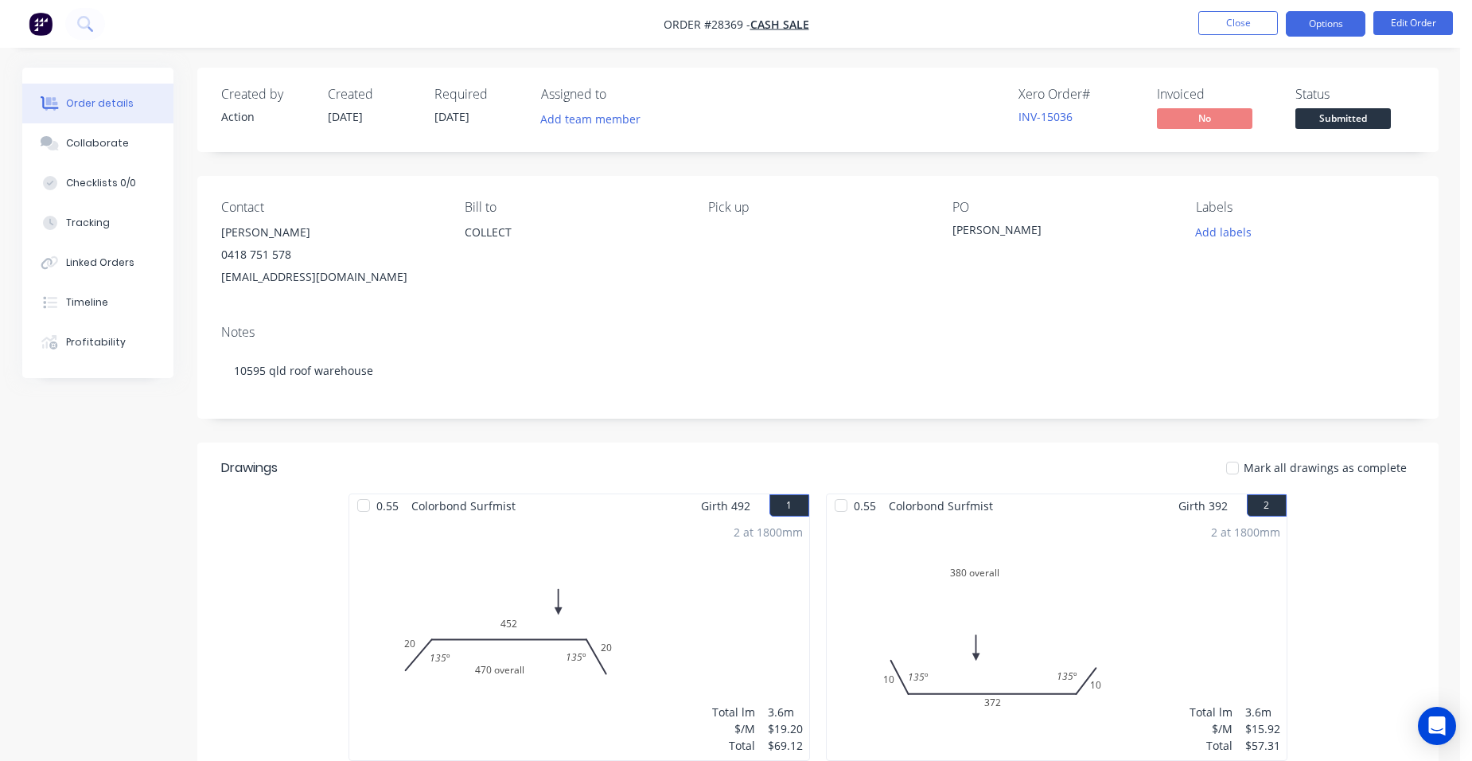
click at [1327, 25] on button "Options" at bounding box center [1326, 23] width 80 height 25
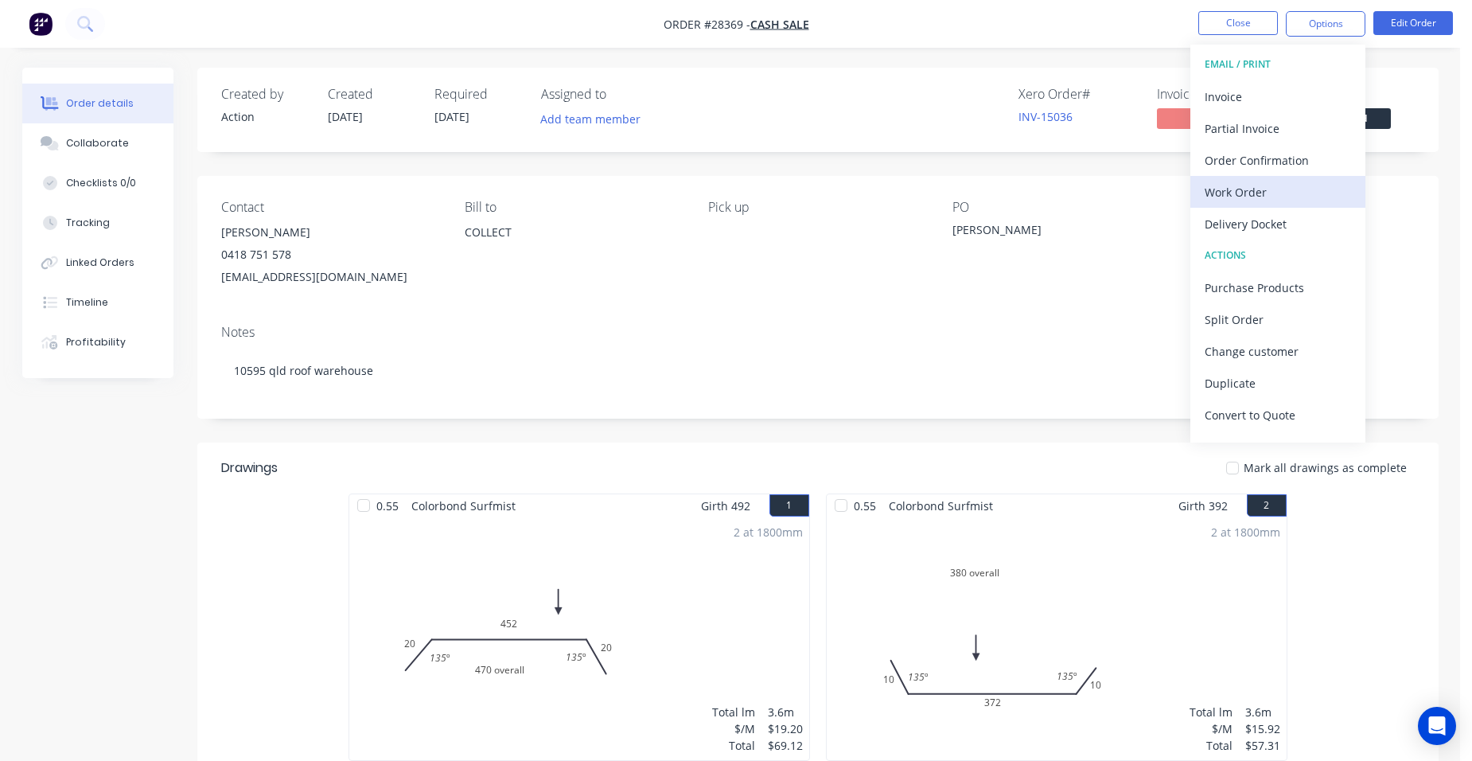
click at [1304, 187] on div "Work Order" at bounding box center [1278, 192] width 146 height 23
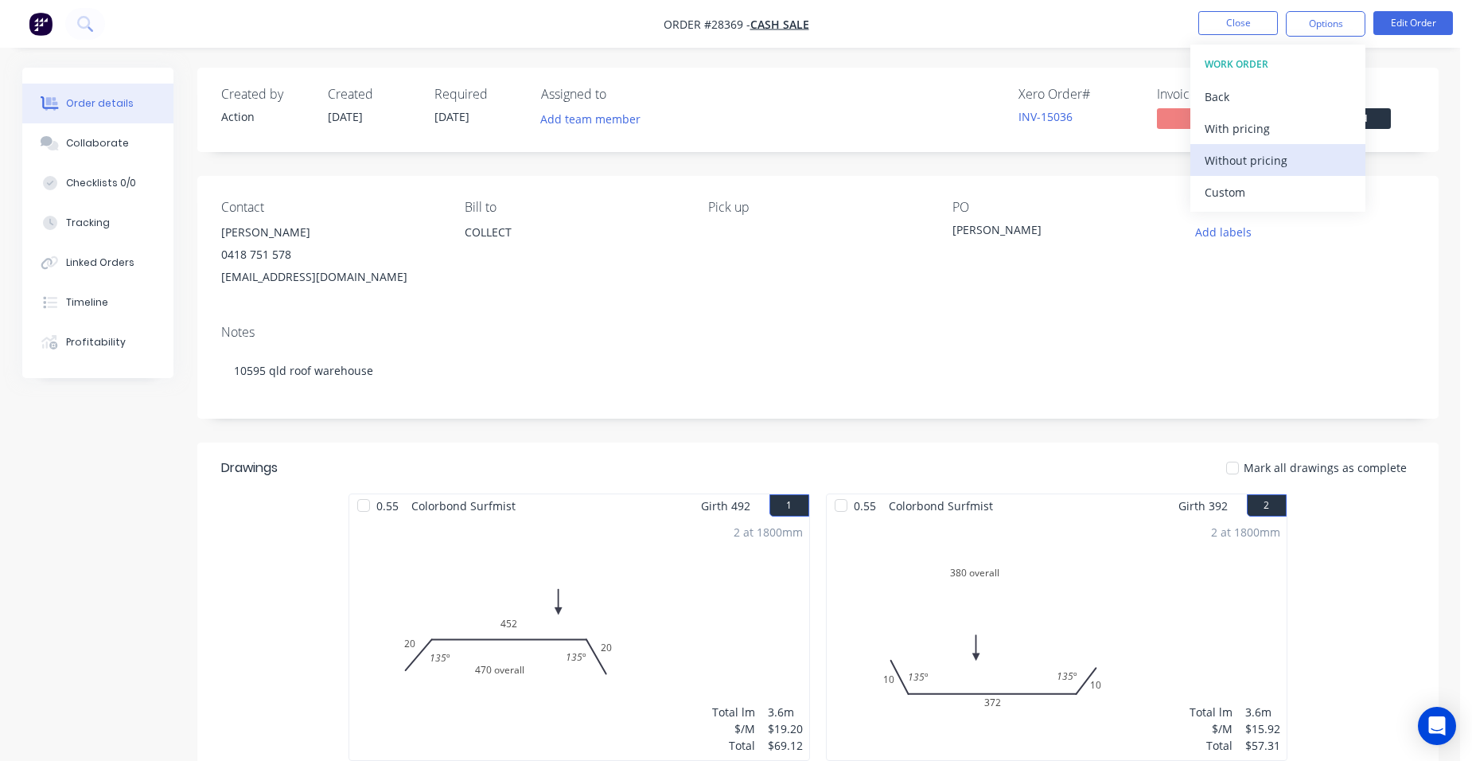
click at [1318, 158] on div "Without pricing" at bounding box center [1278, 160] width 146 height 23
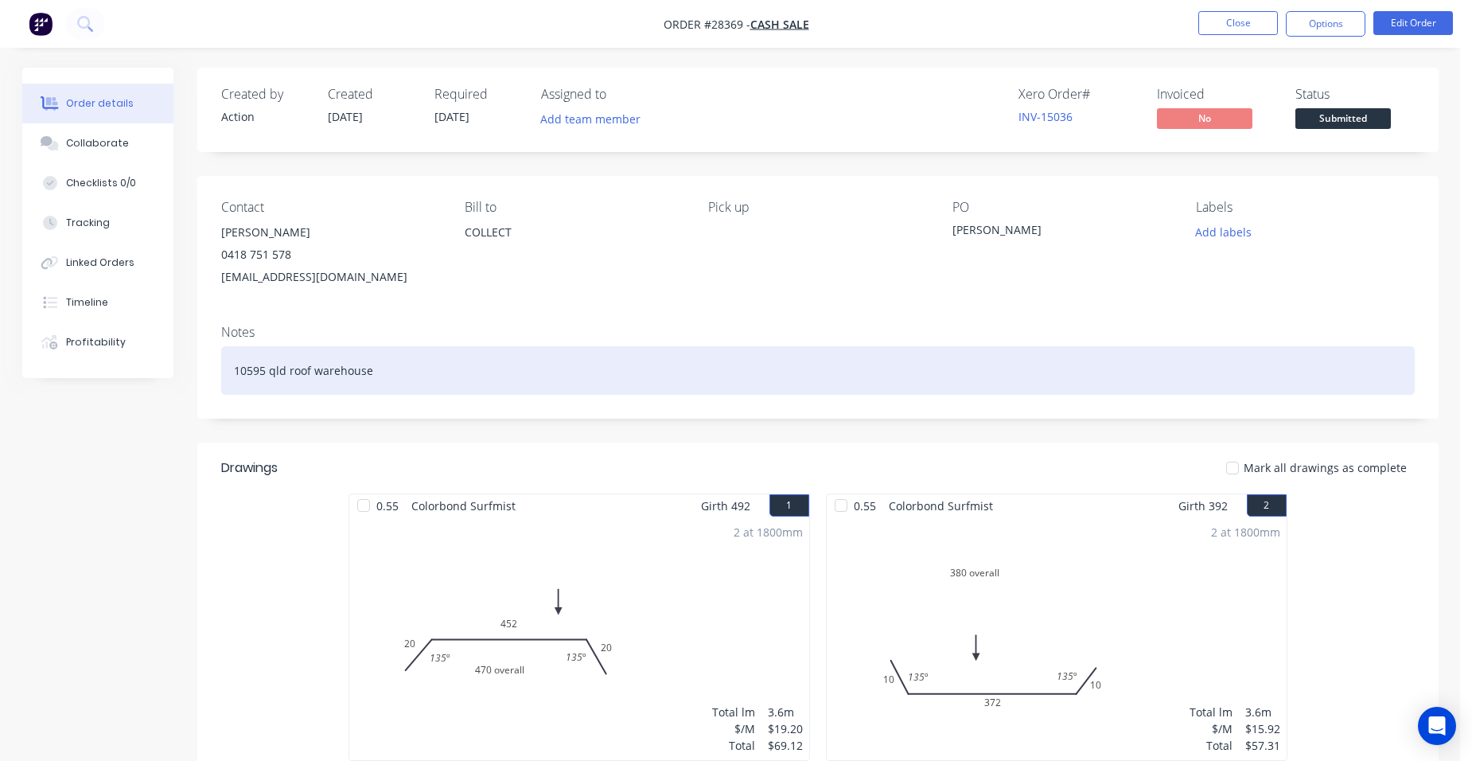
click at [423, 380] on div "10595 qld roof warehouse" at bounding box center [818, 370] width 1194 height 49
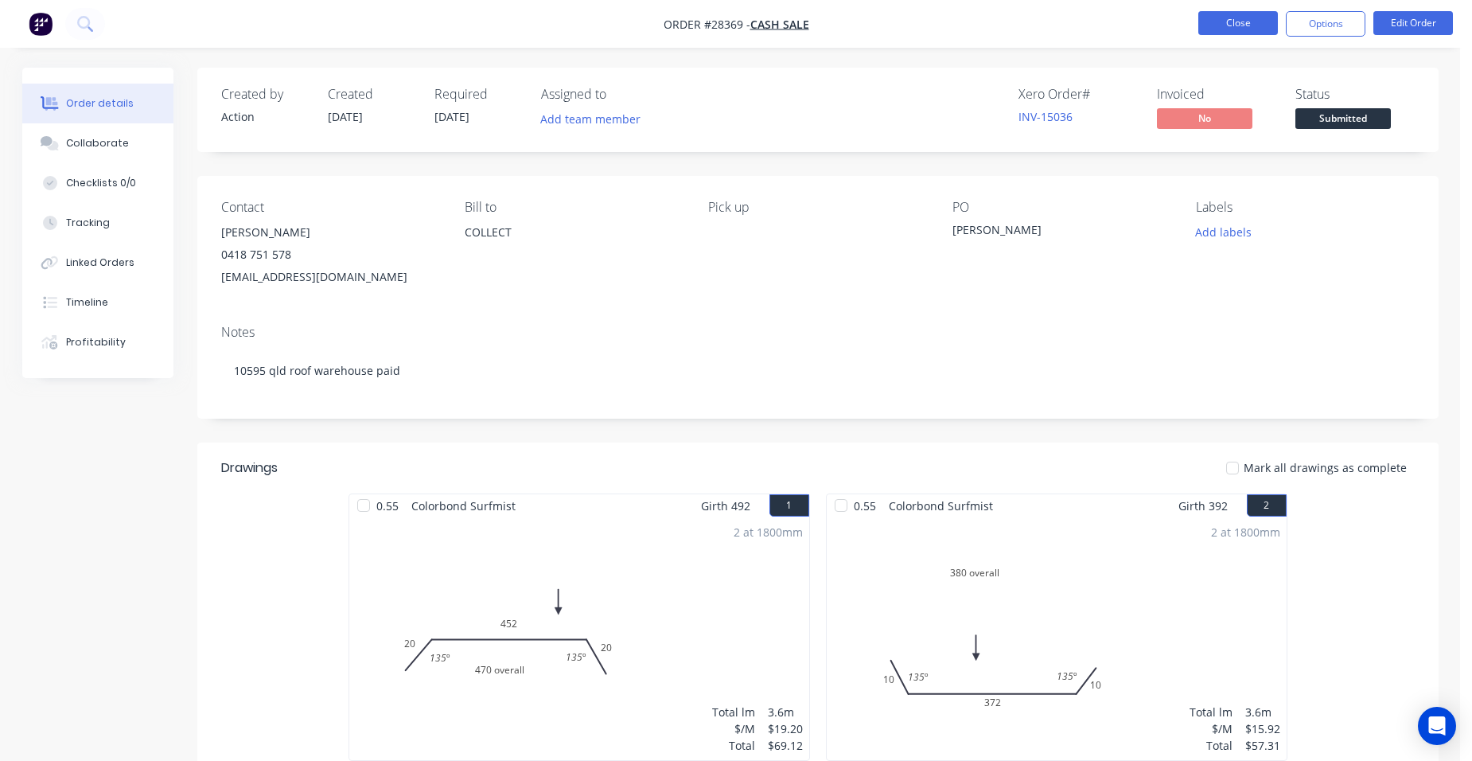
click at [1243, 21] on button "Close" at bounding box center [1239, 23] width 80 height 24
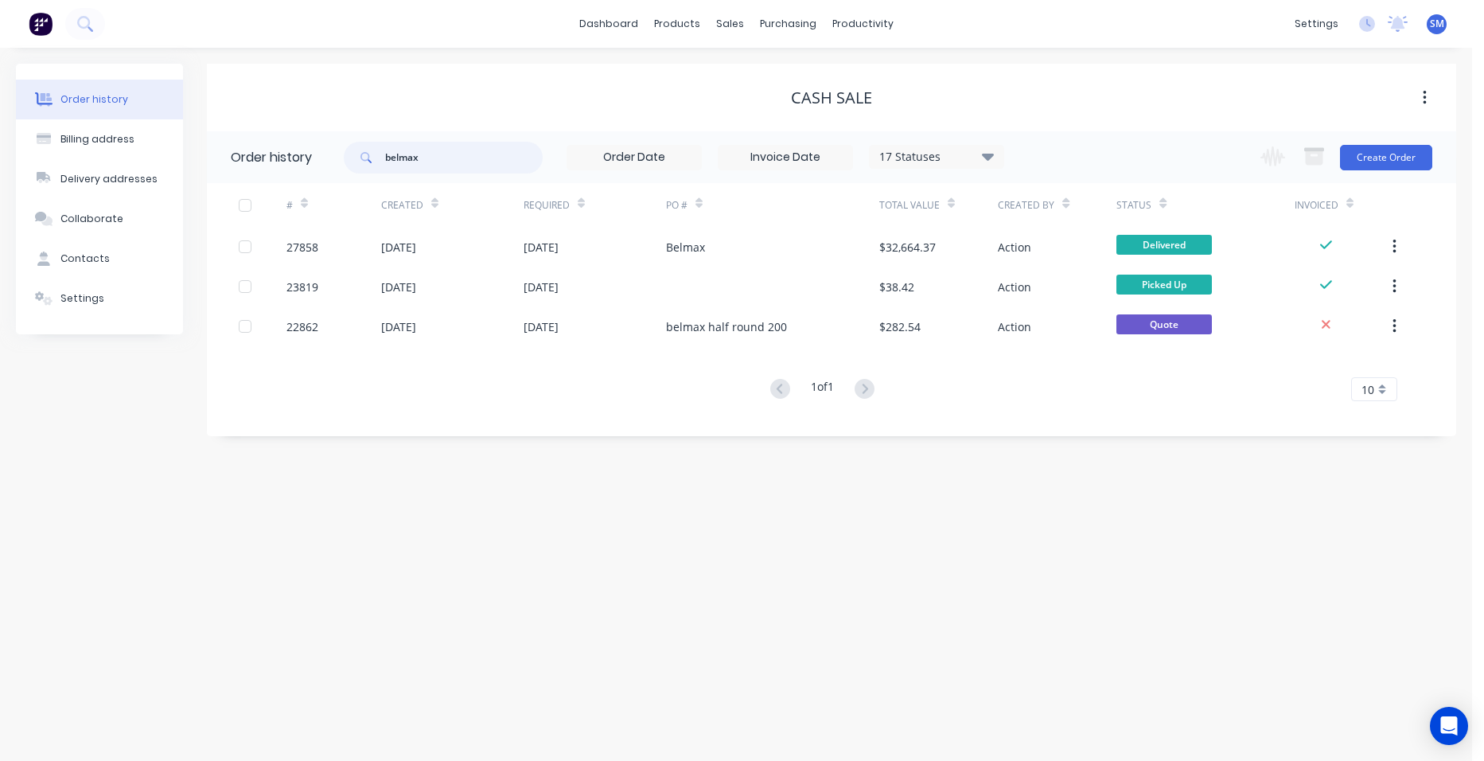
drag, startPoint x: 351, startPoint y: 155, endPoint x: 322, endPoint y: 147, distance: 30.5
click at [343, 155] on header "Order history belmax 17 Statuses Invoice Status Invoiced Not Invoiced Partial O…" at bounding box center [831, 157] width 1249 height 52
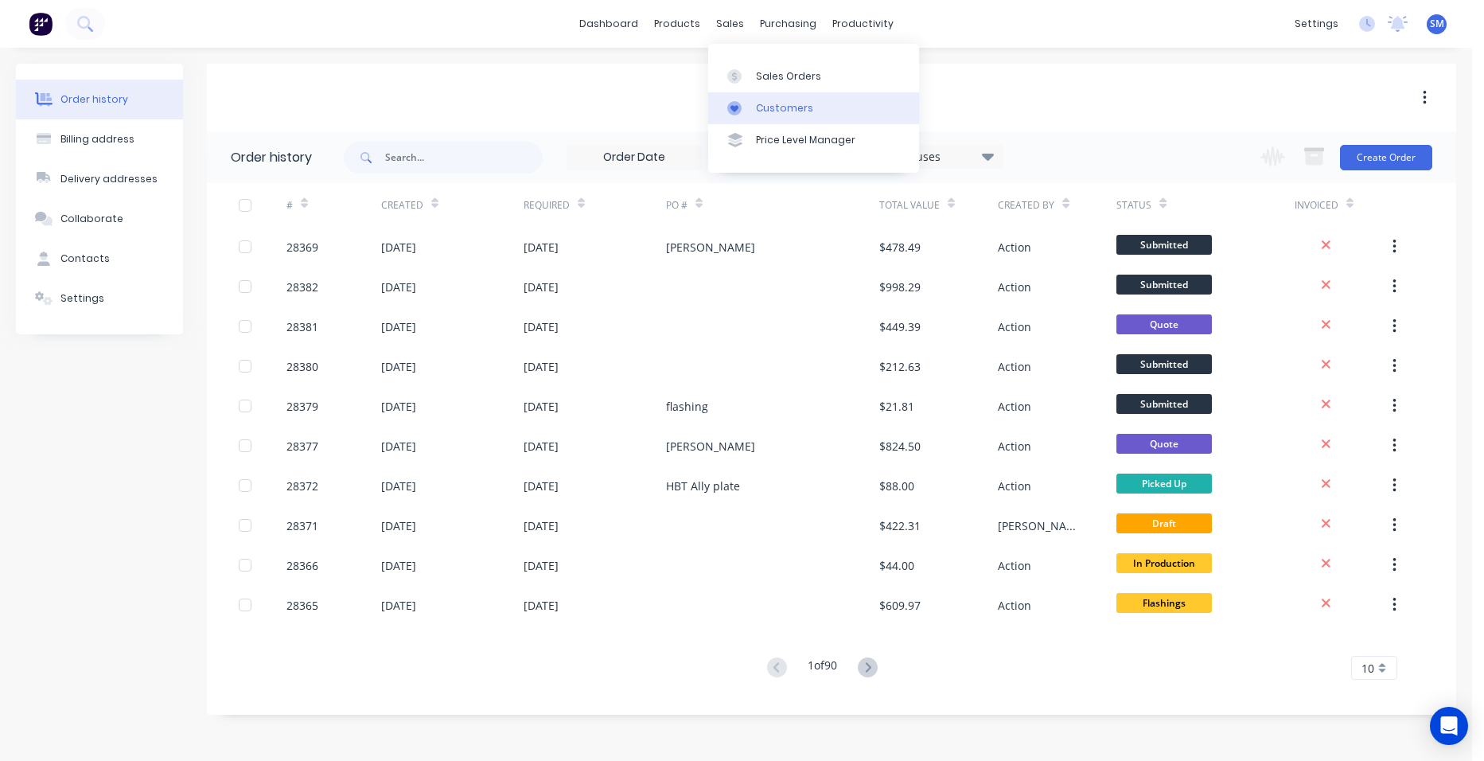
click at [759, 101] on div "Customers" at bounding box center [784, 108] width 57 height 14
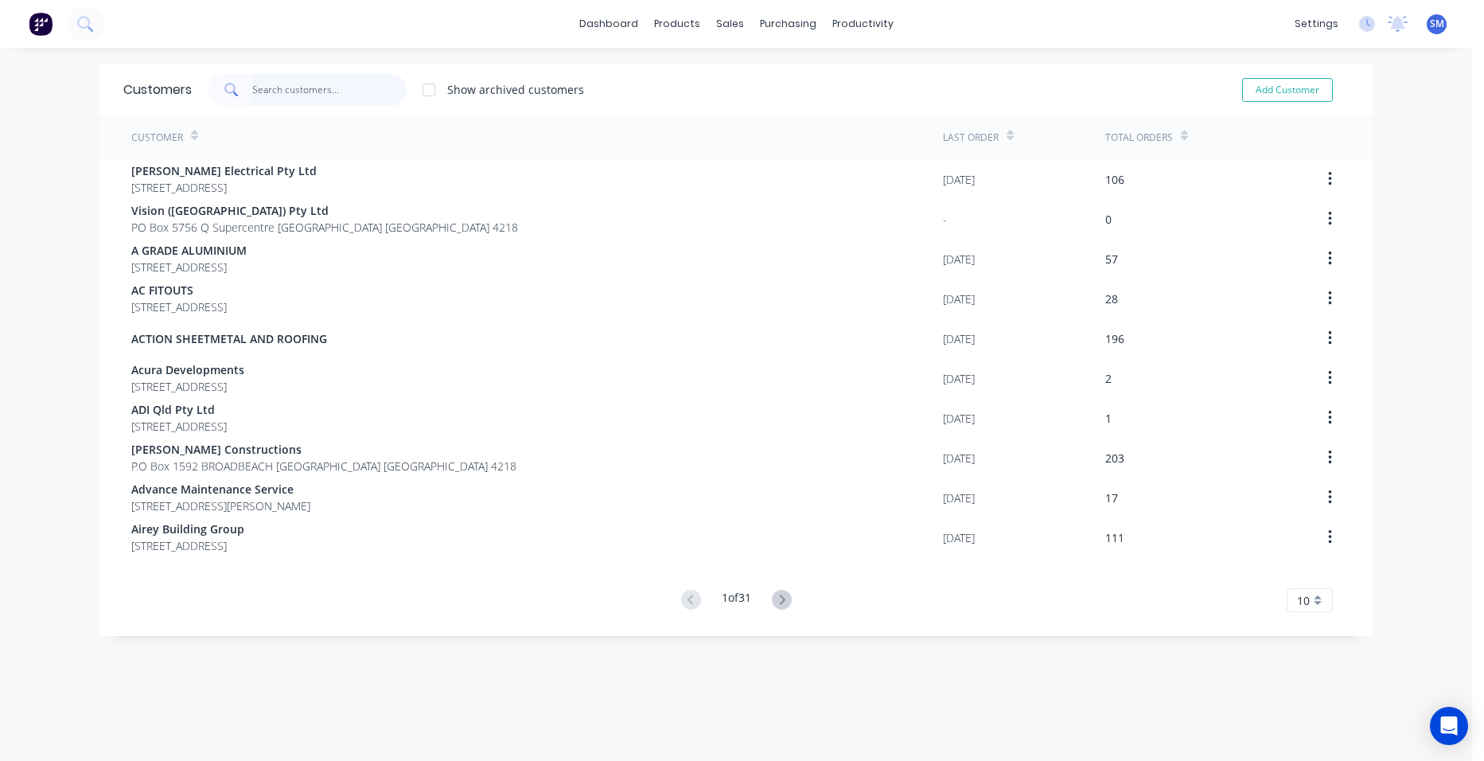
click at [272, 93] on input "text" at bounding box center [329, 90] width 155 height 32
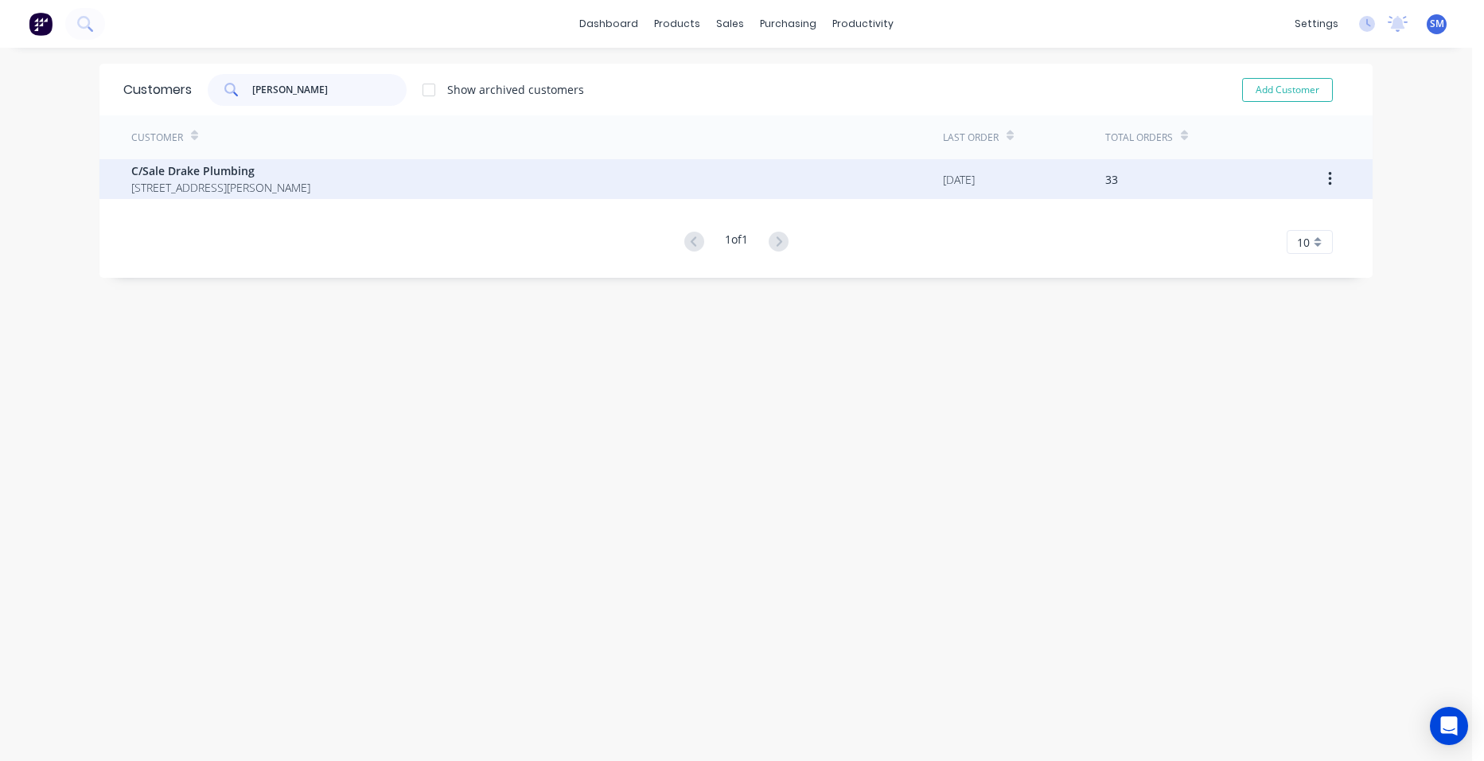
type input "[PERSON_NAME]"
click at [199, 163] on span "C/Sale Drake Plumbing" at bounding box center [220, 170] width 179 height 17
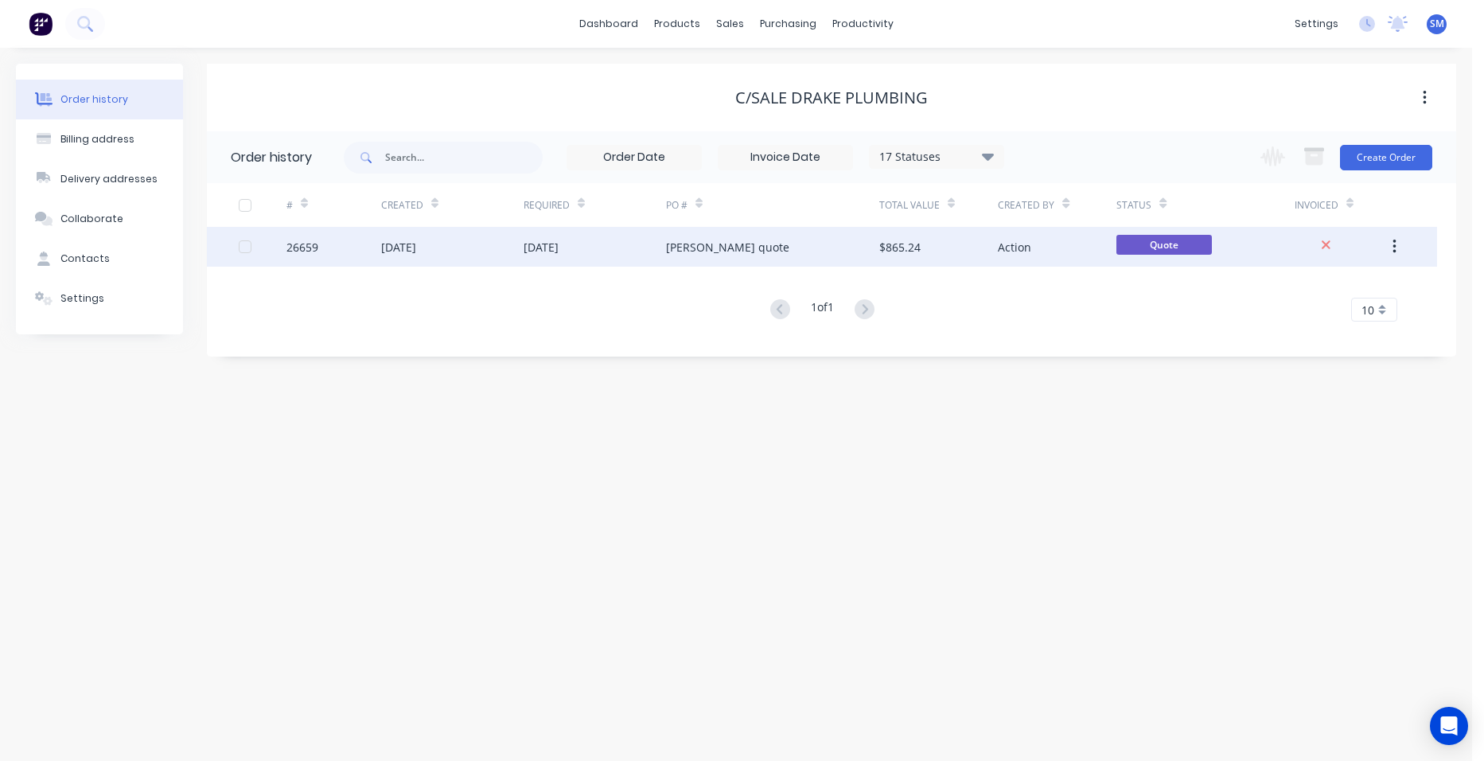
click at [778, 252] on div "[PERSON_NAME] quote" at bounding box center [772, 247] width 213 height 40
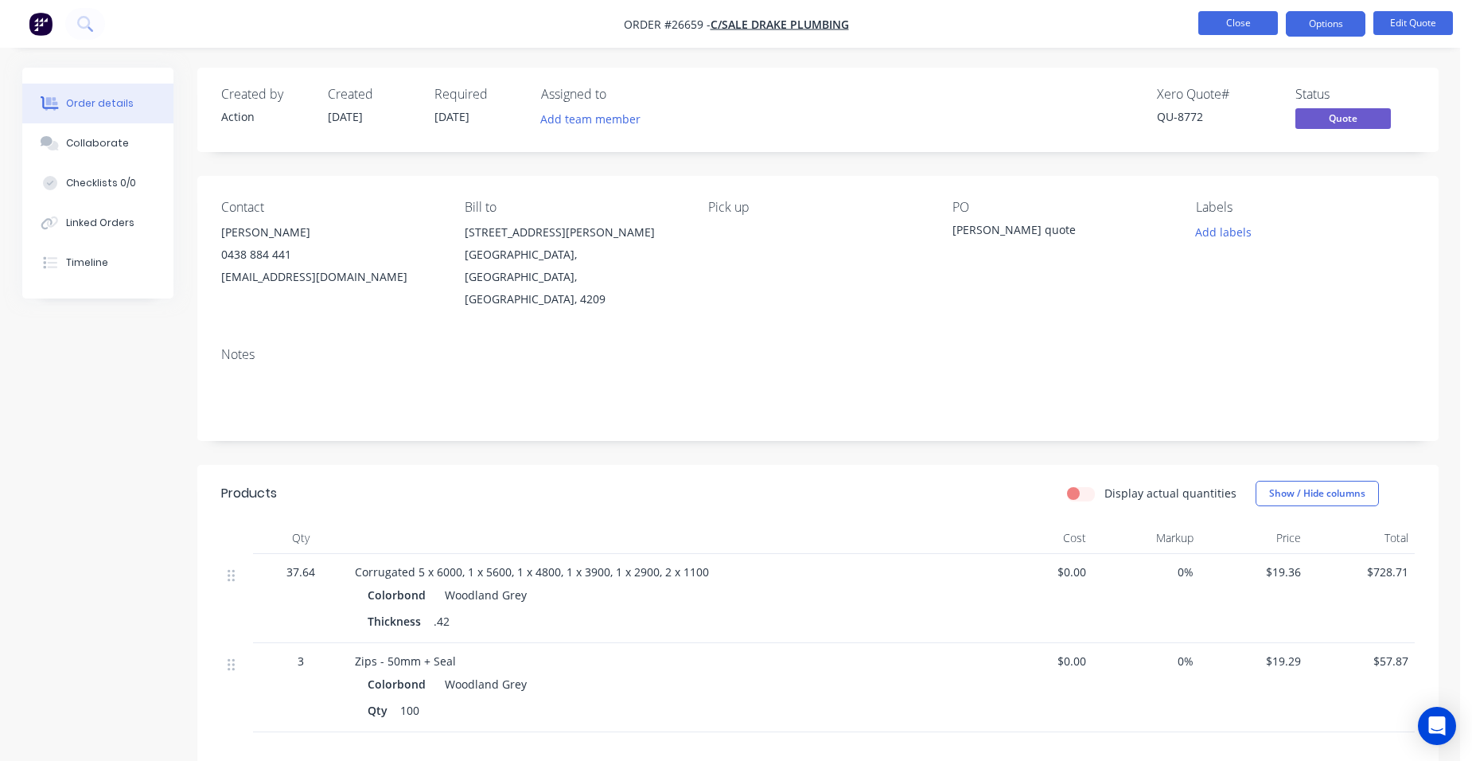
click at [1233, 20] on button "Close" at bounding box center [1239, 23] width 80 height 24
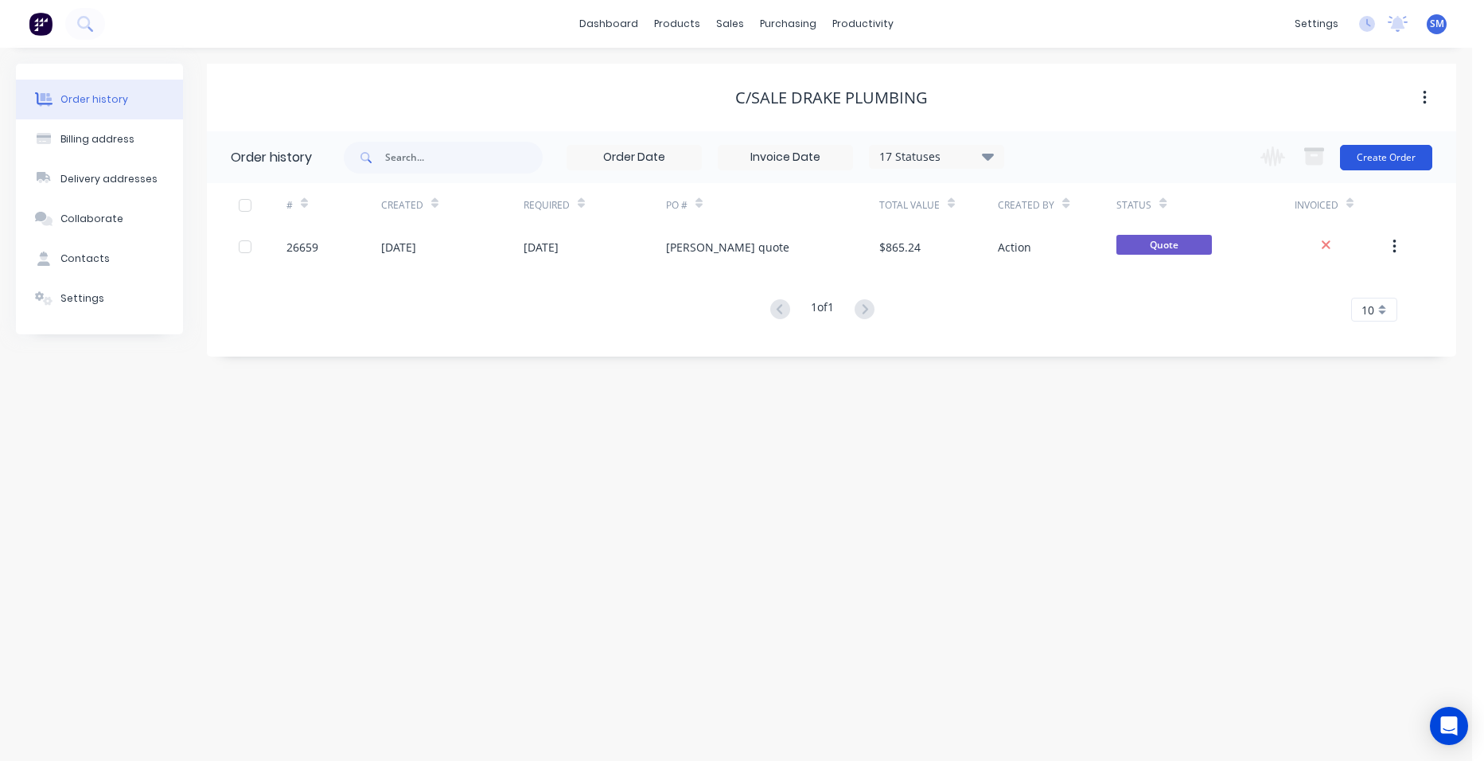
click at [1410, 145] on button "Create Order" at bounding box center [1386, 157] width 92 height 25
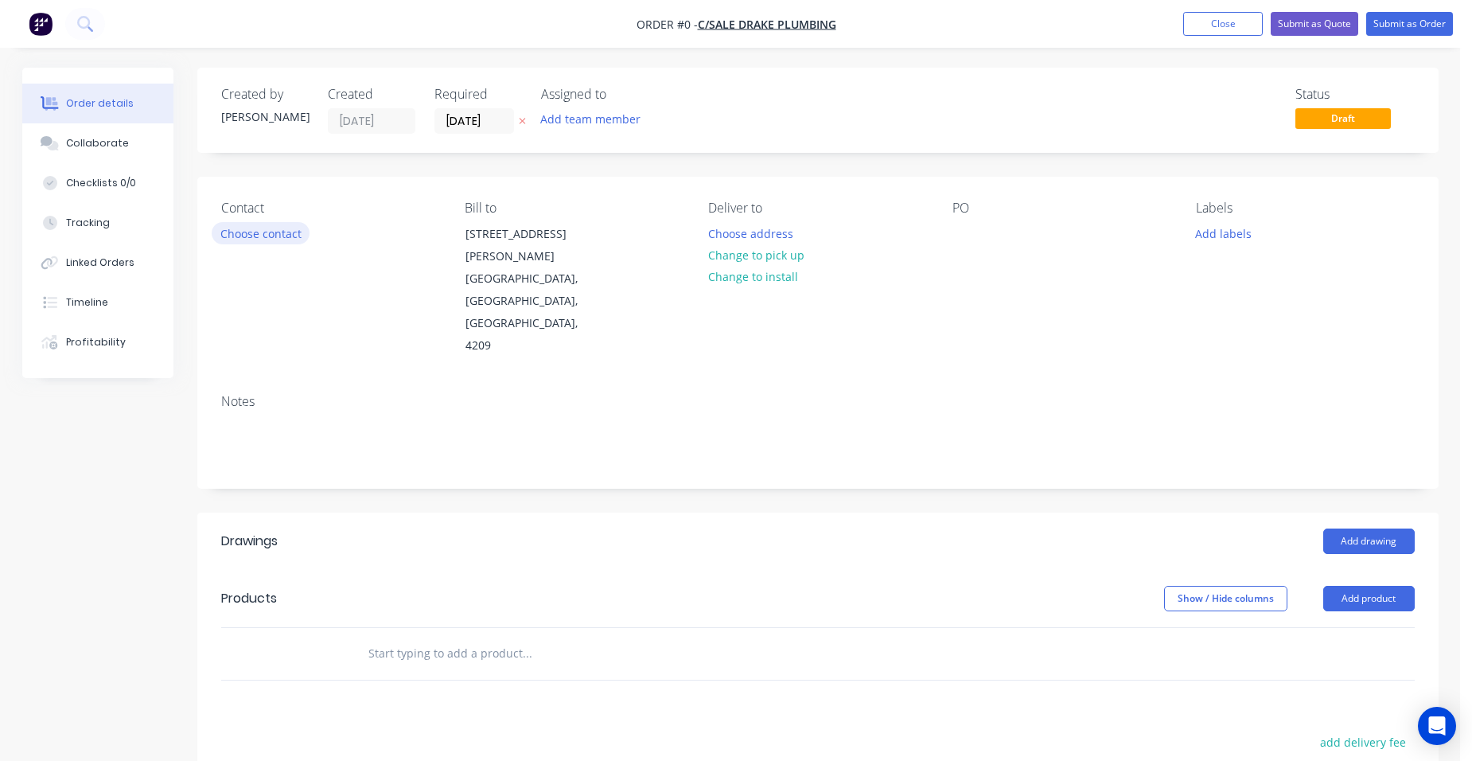
click at [290, 232] on button "Choose contact" at bounding box center [261, 232] width 98 height 21
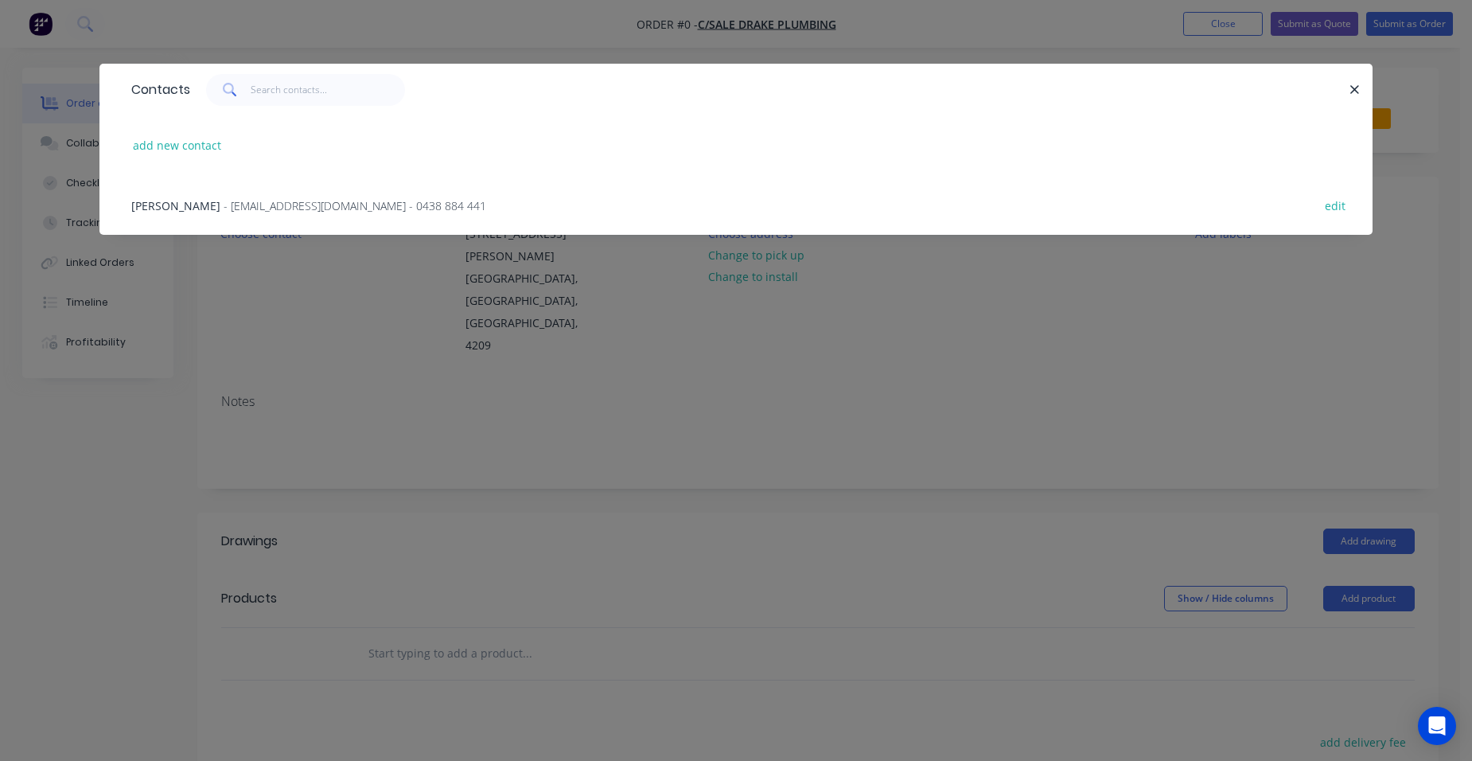
click at [267, 200] on span "- [EMAIL_ADDRESS][DOMAIN_NAME] - 0438 884 441" at bounding box center [355, 205] width 263 height 15
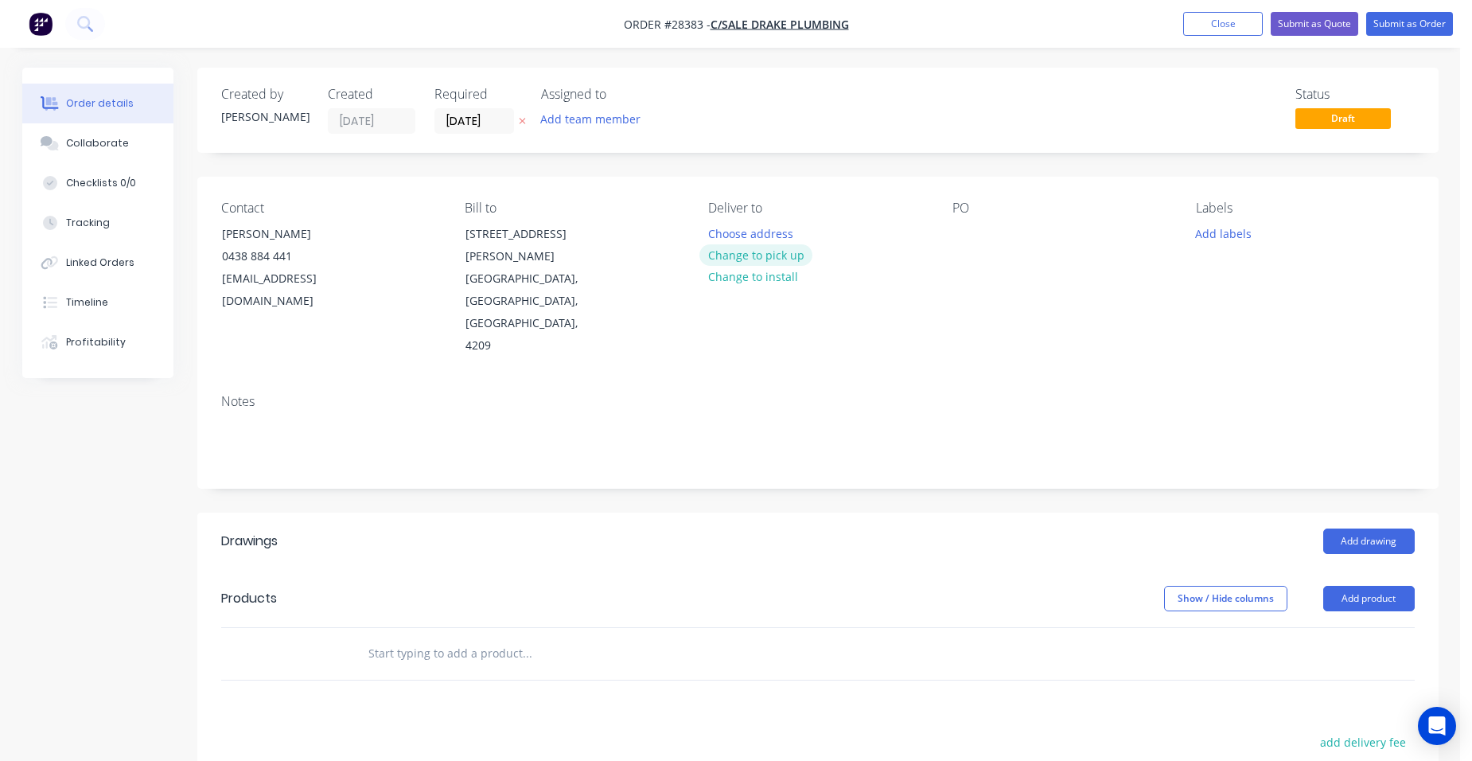
click at [743, 248] on button "Change to pick up" at bounding box center [756, 254] width 113 height 21
click at [1352, 528] on button "Add drawing" at bounding box center [1370, 540] width 92 height 25
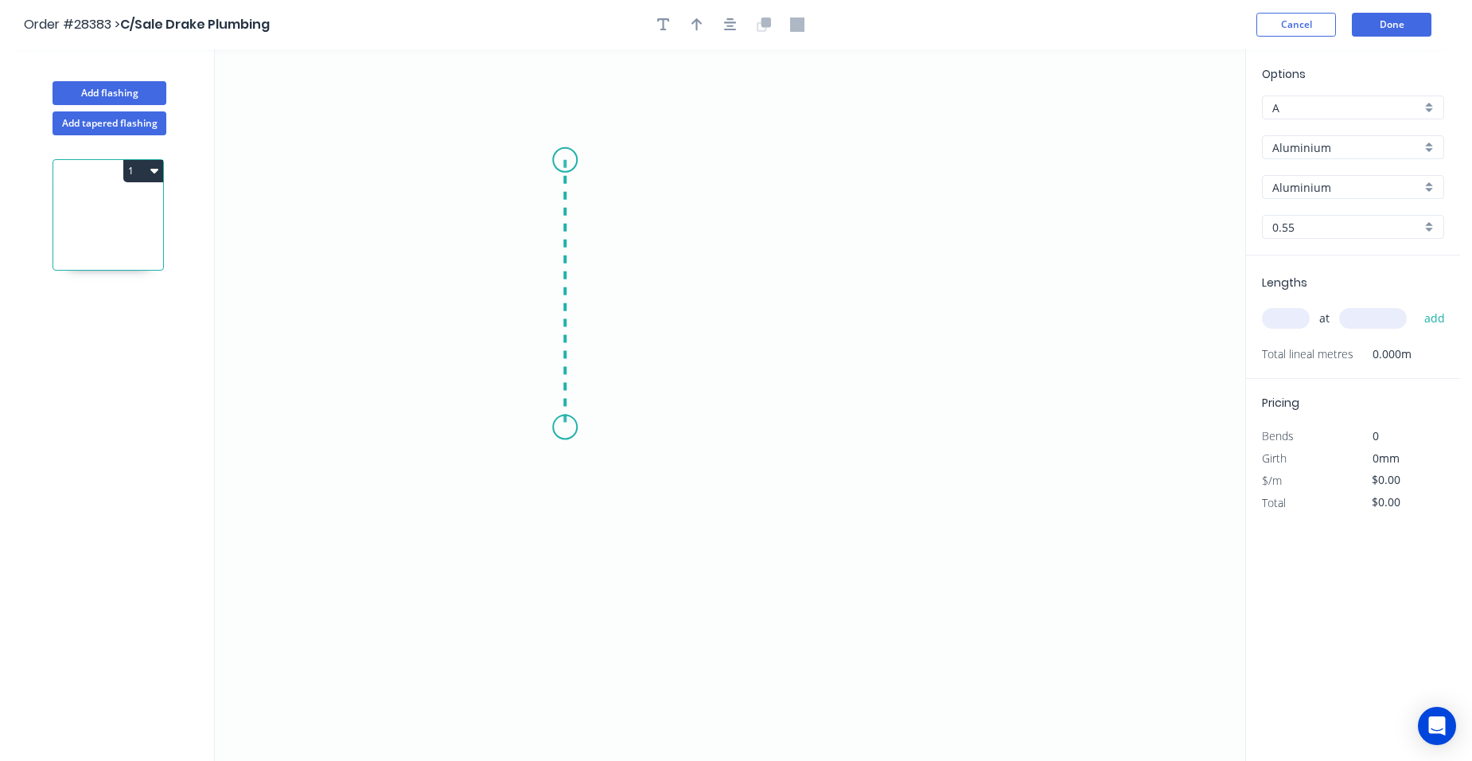
drag, startPoint x: 536, startPoint y: 269, endPoint x: 549, endPoint y: 427, distance: 159.0
click at [549, 427] on icon "0" at bounding box center [730, 404] width 1031 height 711
click at [580, 454] on icon "0 ?" at bounding box center [730, 404] width 1031 height 711
drag, startPoint x: 562, startPoint y: 151, endPoint x: 603, endPoint y: 130, distance: 46.6
click at [562, 150] on circle at bounding box center [565, 160] width 24 height 24
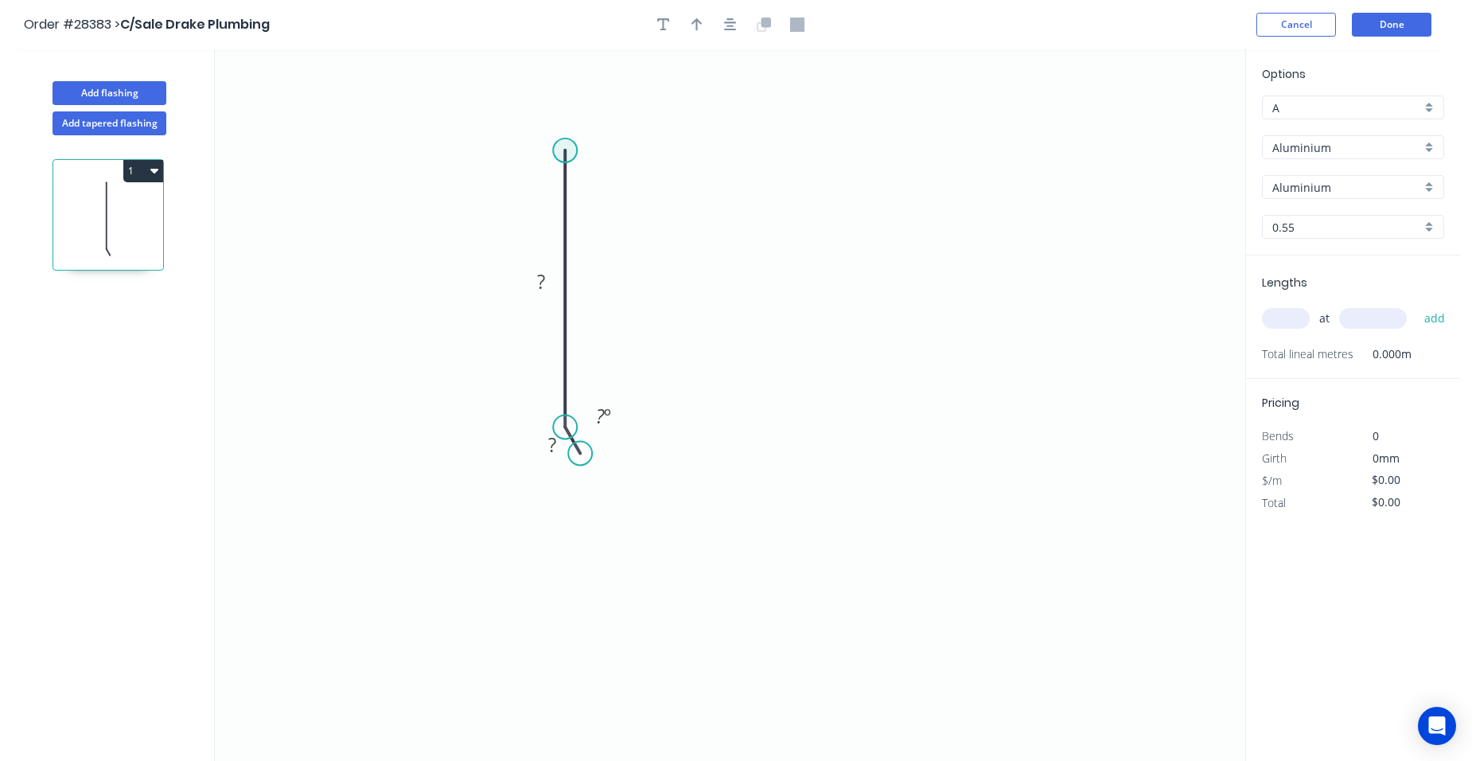
click at [570, 142] on circle at bounding box center [565, 150] width 24 height 24
click at [968, 166] on icon "0 ? ? ? º" at bounding box center [730, 404] width 1031 height 711
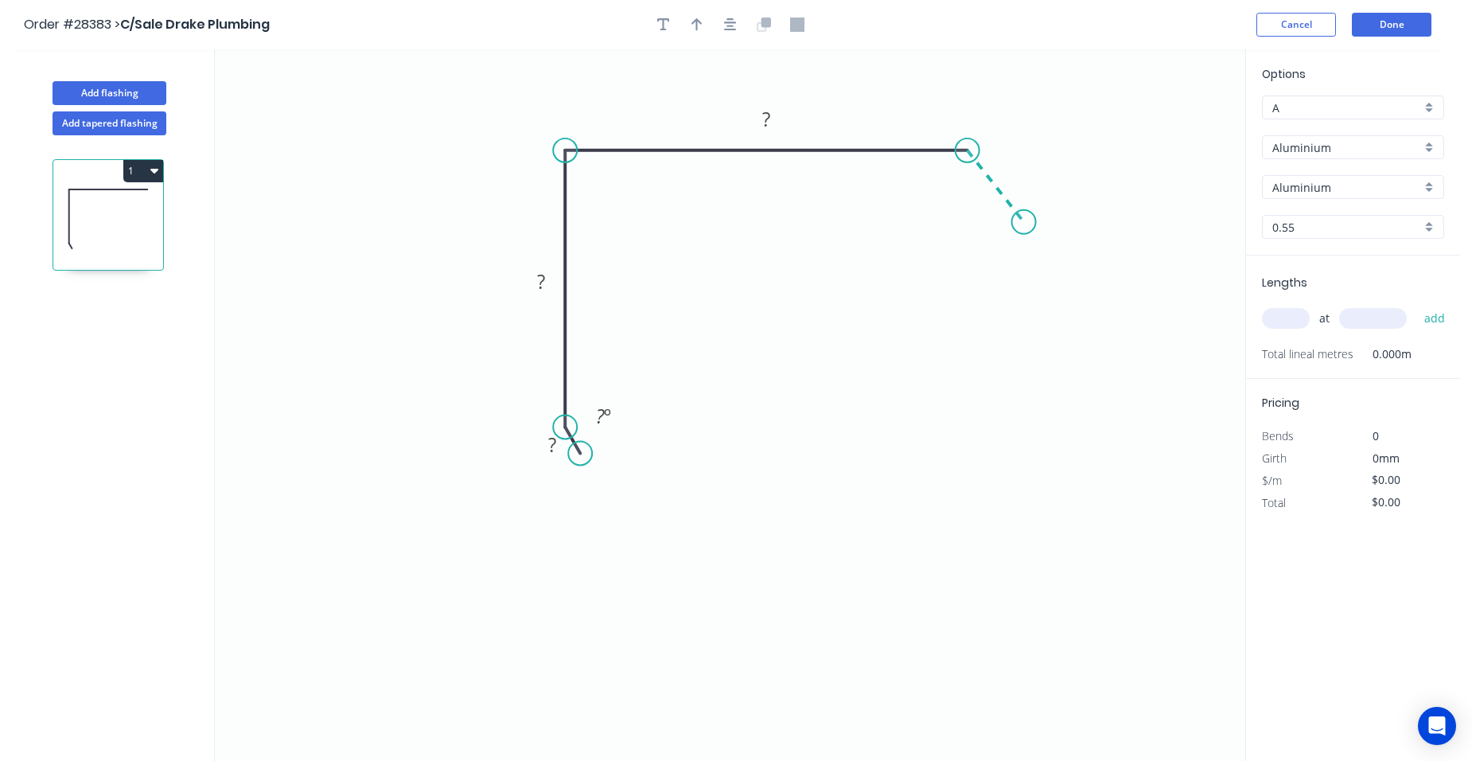
click at [1024, 222] on icon "0 ? ? ? ? º" at bounding box center [730, 404] width 1031 height 711
click at [1019, 164] on rect at bounding box center [1015, 165] width 32 height 22
click at [774, 116] on rect at bounding box center [766, 120] width 32 height 22
click at [549, 275] on rect at bounding box center [541, 282] width 32 height 22
click at [559, 439] on rect at bounding box center [552, 446] width 32 height 22
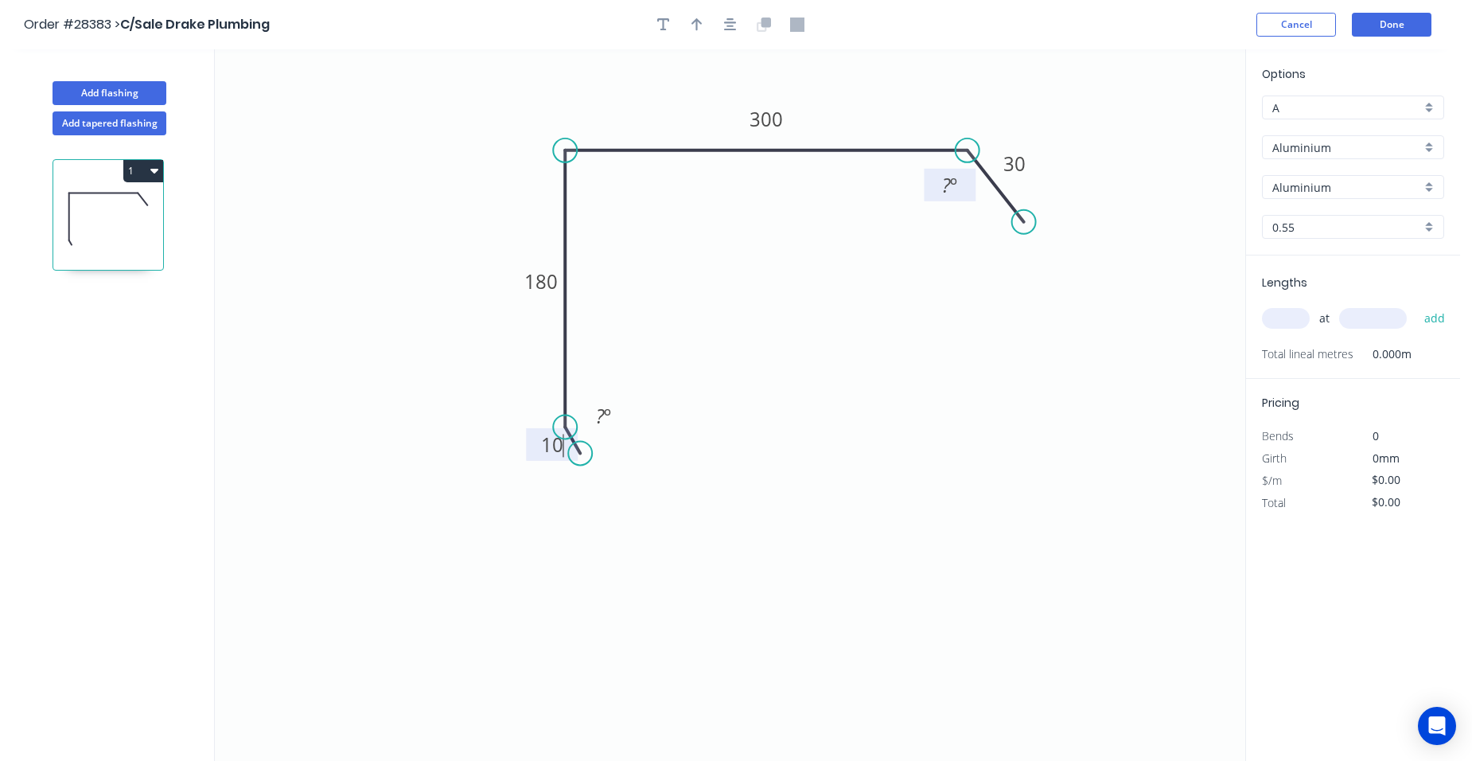
type input "$1.00"
click at [958, 189] on rect at bounding box center [950, 186] width 32 height 22
click at [696, 21] on icon "button" at bounding box center [697, 24] width 11 height 13
drag, startPoint x: 1163, startPoint y: 124, endPoint x: 509, endPoint y: 154, distance: 654.9
click at [509, 153] on icon at bounding box center [509, 132] width 14 height 51
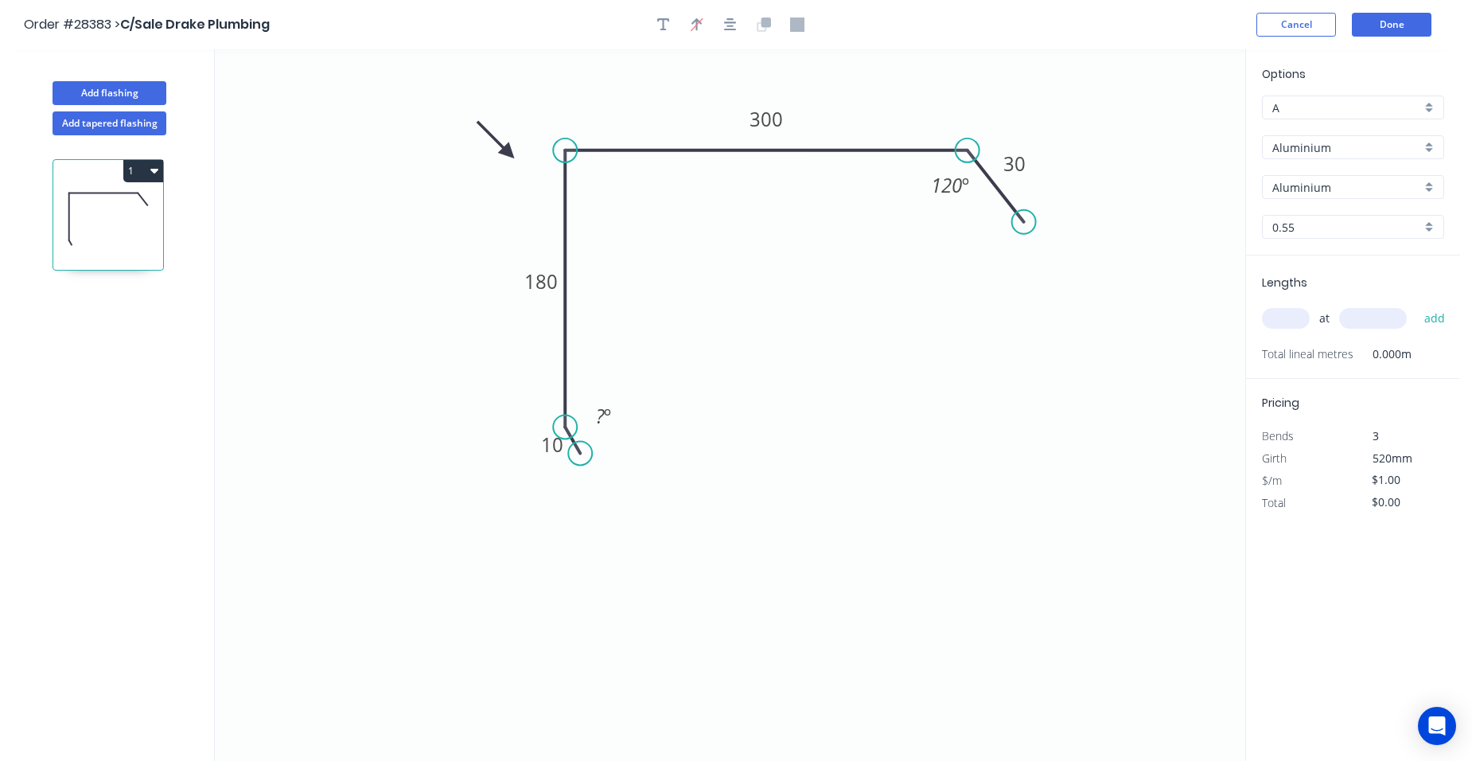
click at [1433, 150] on div "Aluminium" at bounding box center [1353, 147] width 182 height 24
click at [1361, 308] on div "Zincalume" at bounding box center [1353, 314] width 181 height 28
type input "Zincalume"
type input "Zinc"
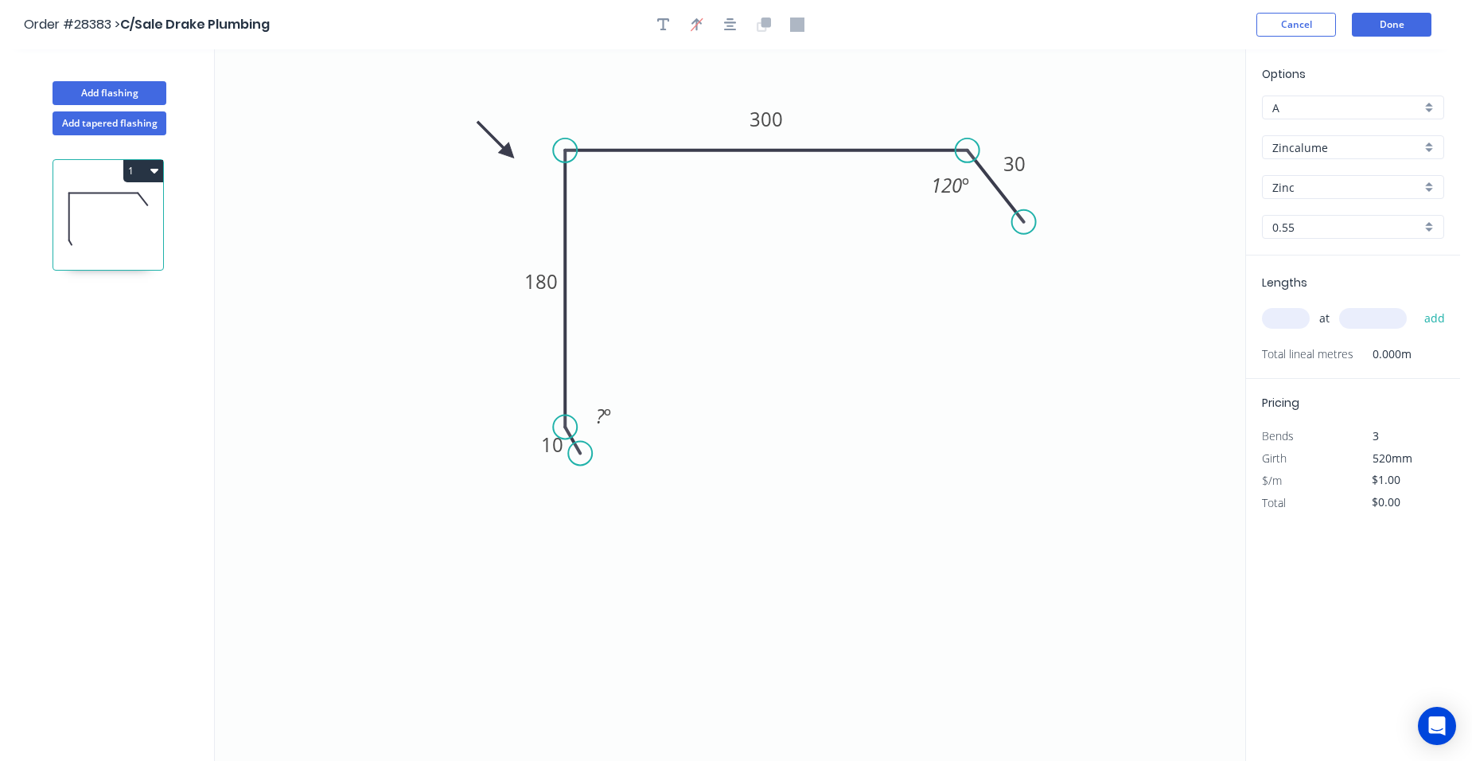
type input "$20.46"
click at [1284, 321] on input "text" at bounding box center [1286, 318] width 48 height 21
type input "1"
type input "5500"
click at [1417, 305] on button "add" at bounding box center [1435, 318] width 37 height 27
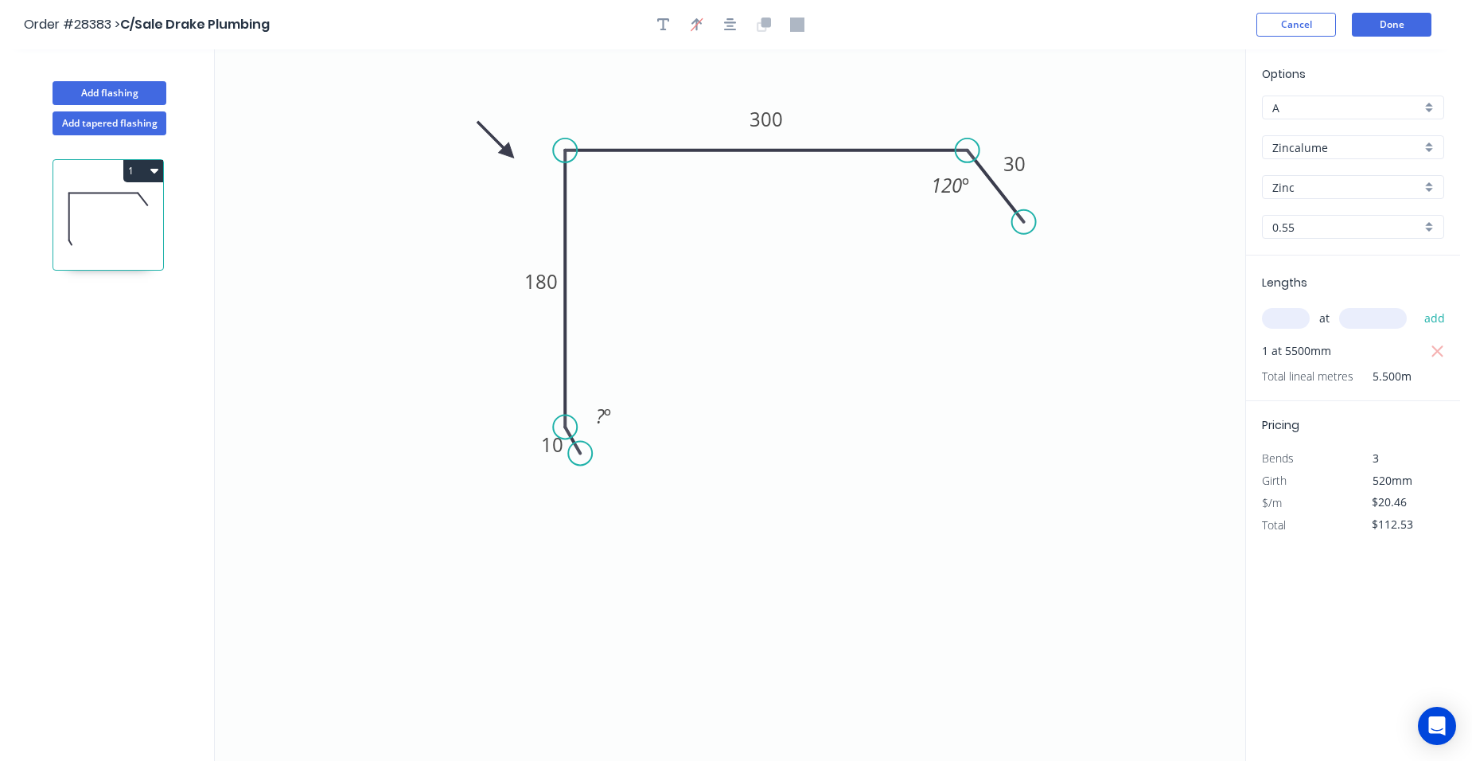
click at [147, 173] on button "1" at bounding box center [143, 171] width 40 height 22
click at [129, 216] on div "Duplicate" at bounding box center [87, 210] width 123 height 23
type input "$0.00"
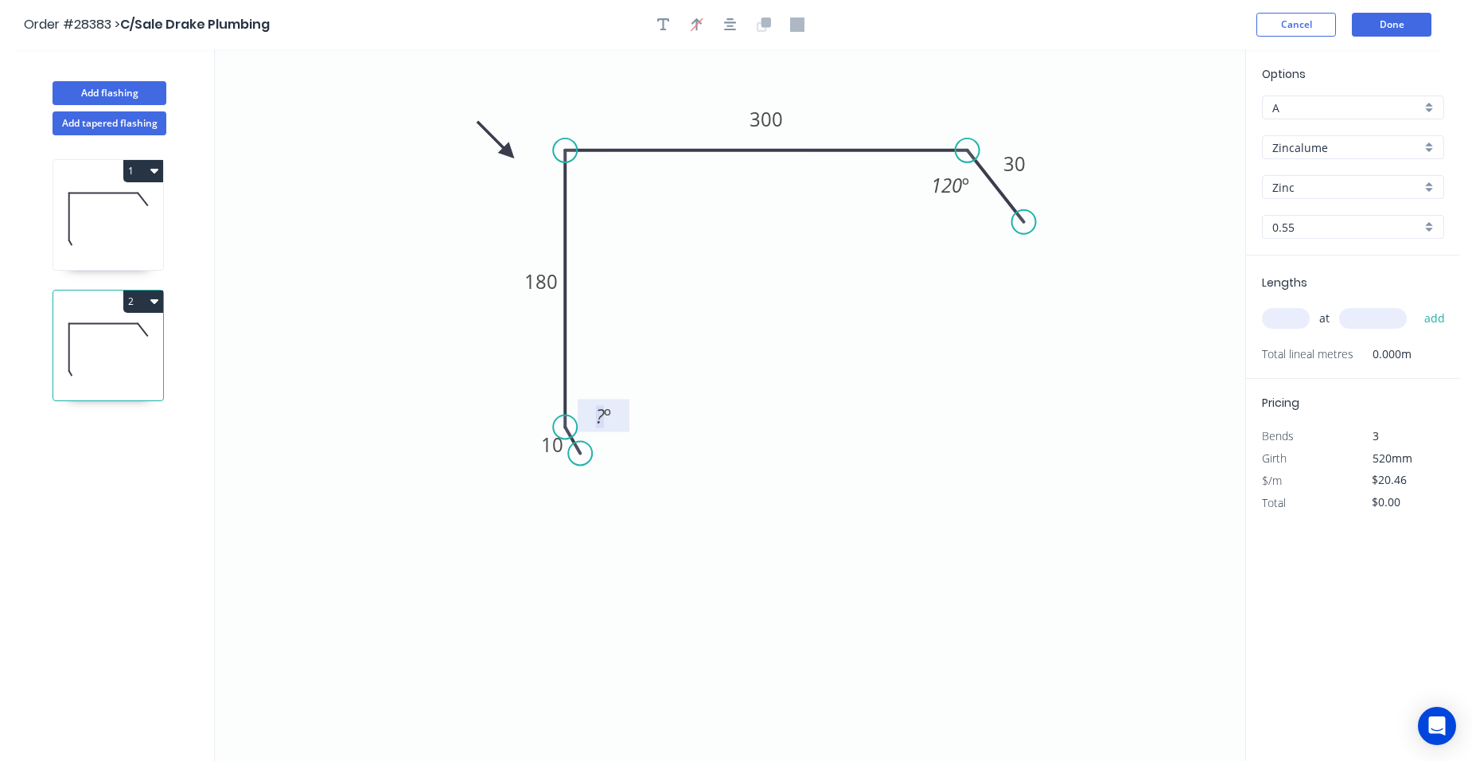
click at [603, 419] on tspan "?" at bounding box center [600, 416] width 9 height 26
click at [773, 115] on tspan "300" at bounding box center [766, 119] width 33 height 26
click at [1282, 326] on input "text" at bounding box center [1286, 318] width 48 height 21
type input "$17.89"
type input "2"
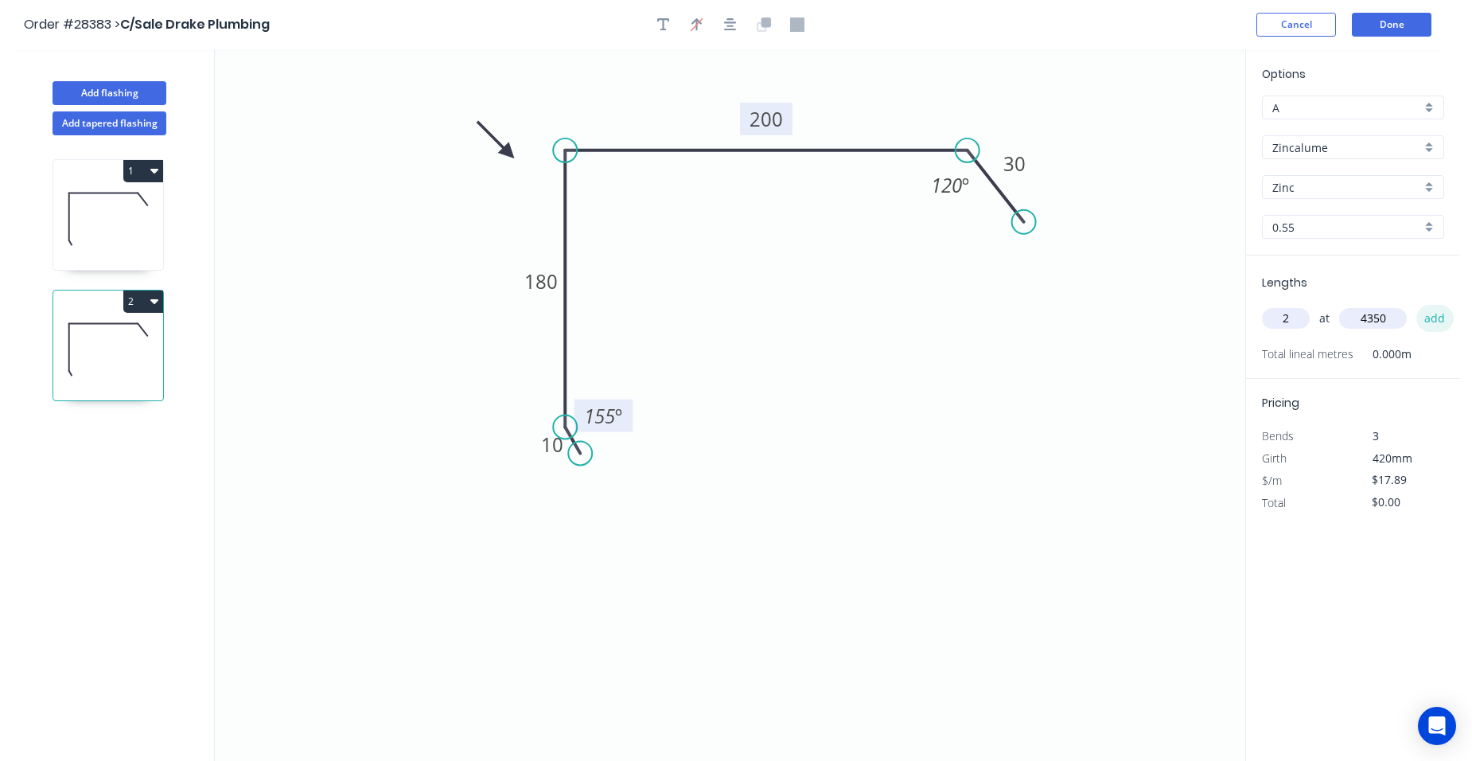
type input "4350"
click at [1437, 309] on button "add" at bounding box center [1435, 318] width 37 height 27
type input "$155.64"
click at [91, 216] on icon at bounding box center [108, 219] width 110 height 102
type input "$20.46"
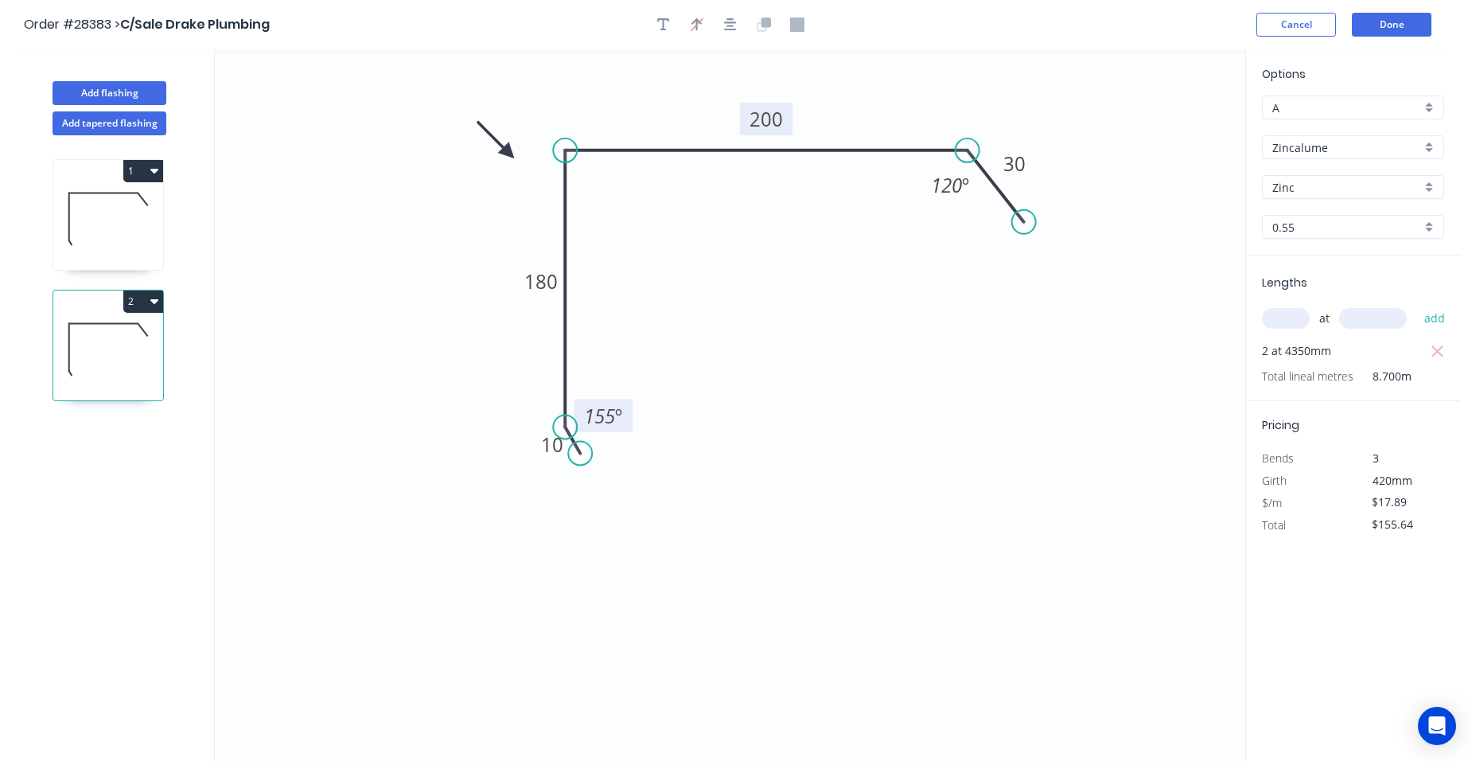
type input "$112.53"
click at [613, 418] on rect at bounding box center [604, 417] width 32 height 22
drag, startPoint x: 758, startPoint y: 467, endPoint x: 852, endPoint y: 378, distance: 130.1
click at [760, 467] on icon "0 10 180 300 30 155 º 120 º" at bounding box center [730, 404] width 1031 height 711
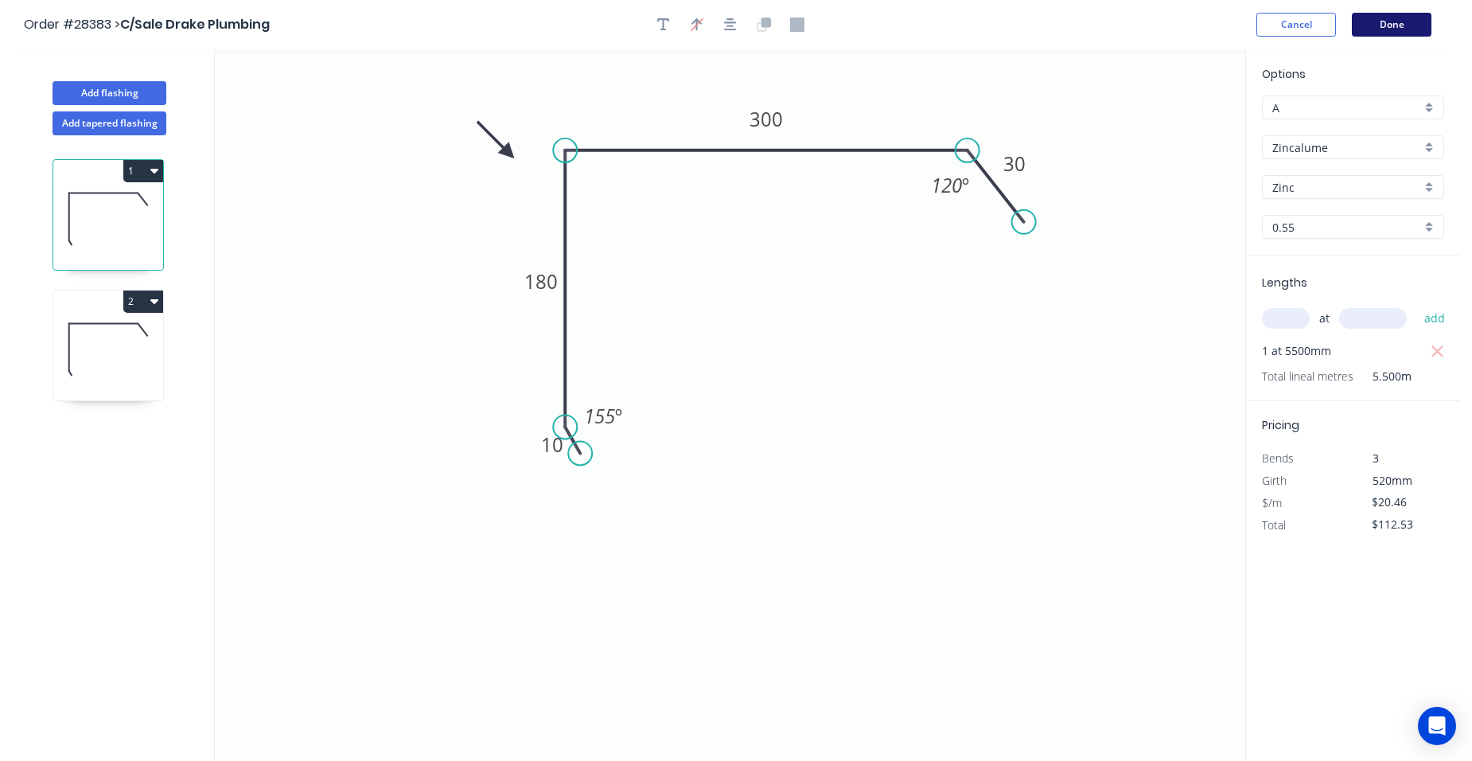
click at [1382, 22] on button "Done" at bounding box center [1392, 25] width 80 height 24
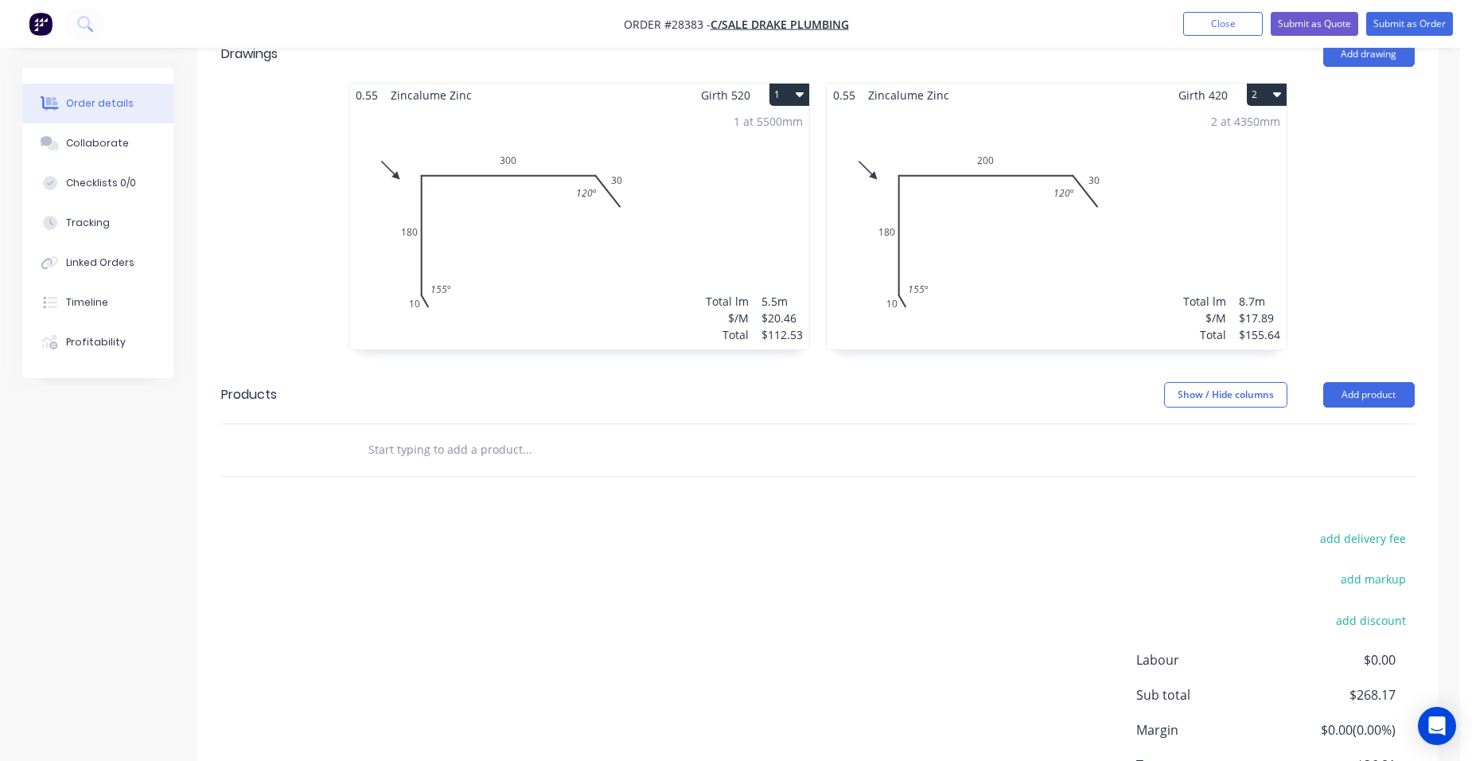
scroll to position [564, 0]
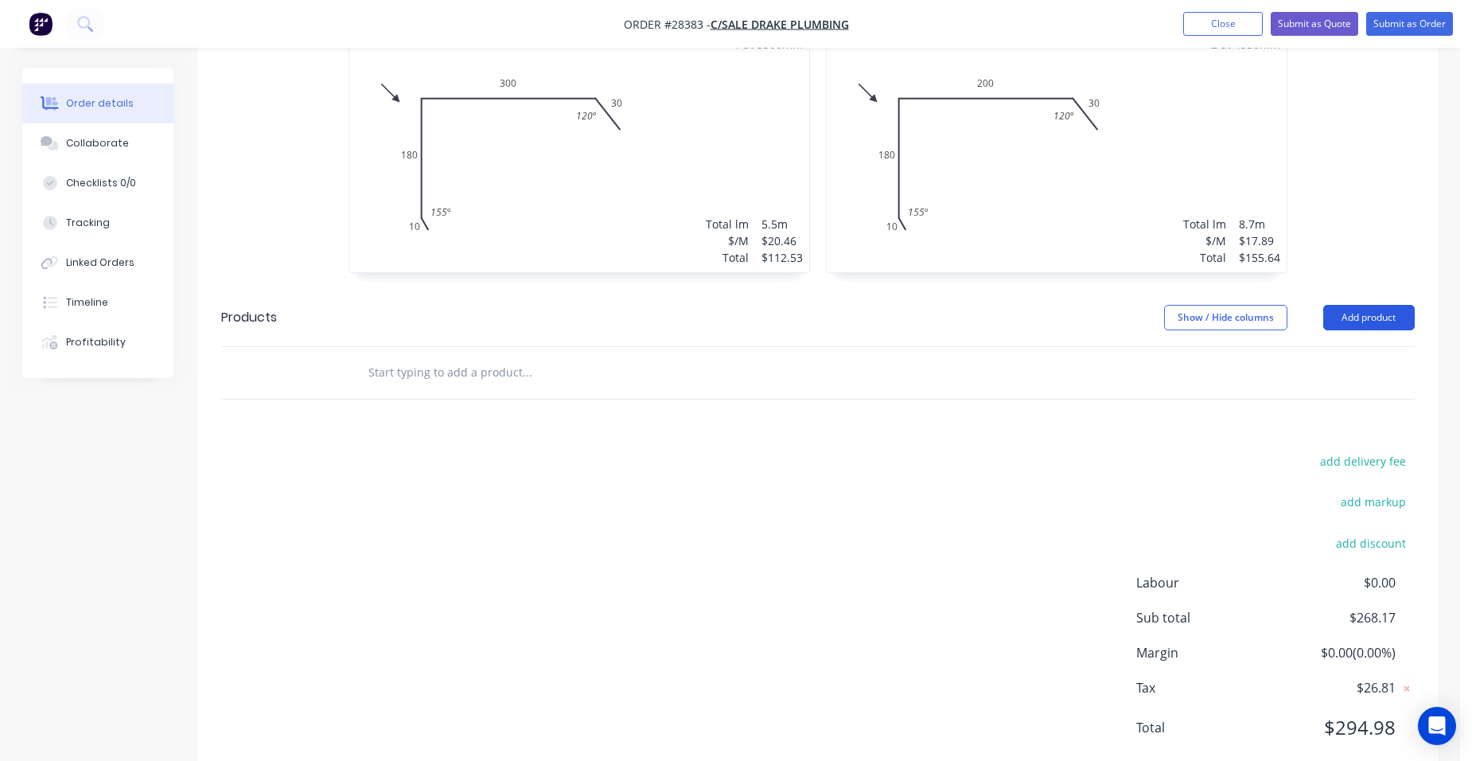
click at [1391, 305] on button "Add product" at bounding box center [1370, 317] width 92 height 25
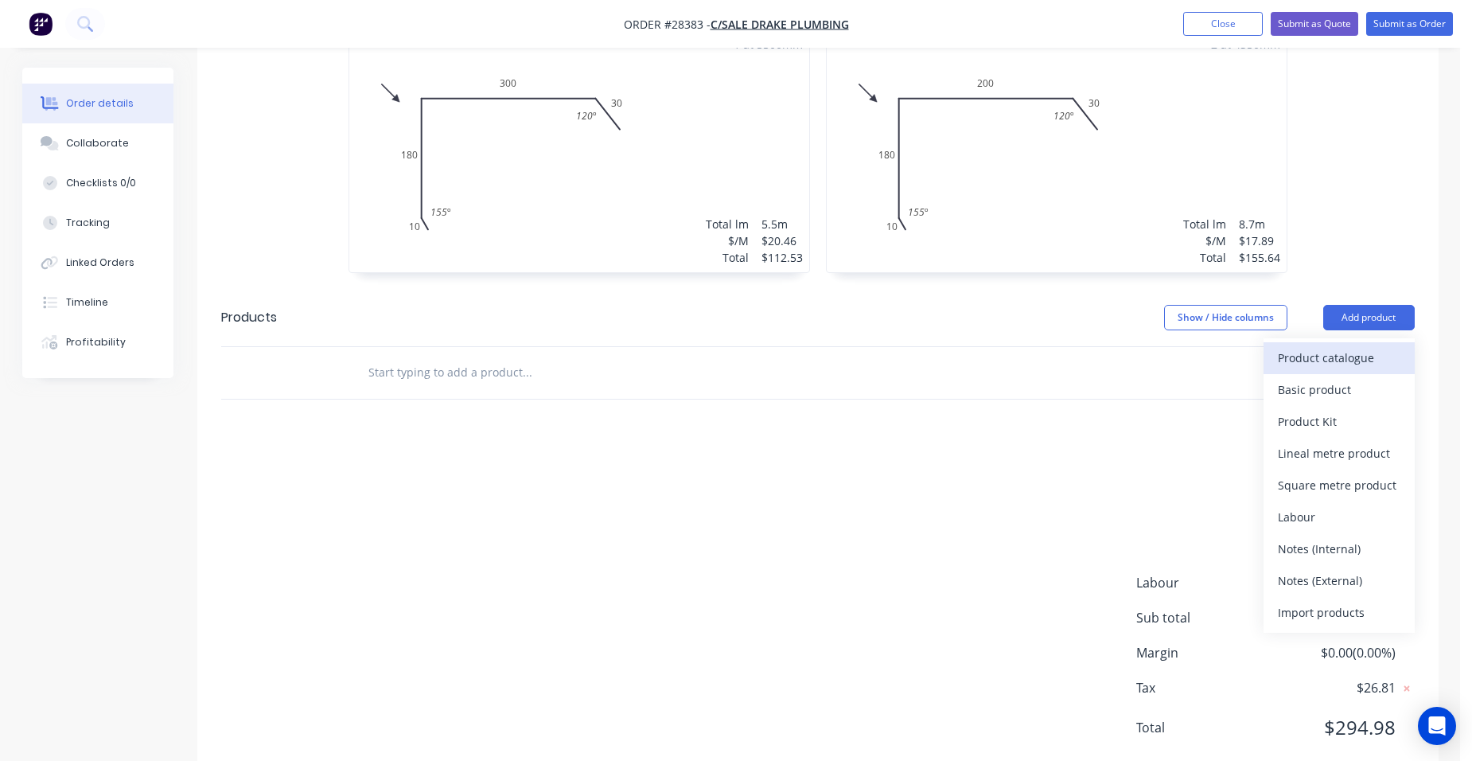
click at [1373, 346] on div "Product catalogue" at bounding box center [1339, 357] width 123 height 23
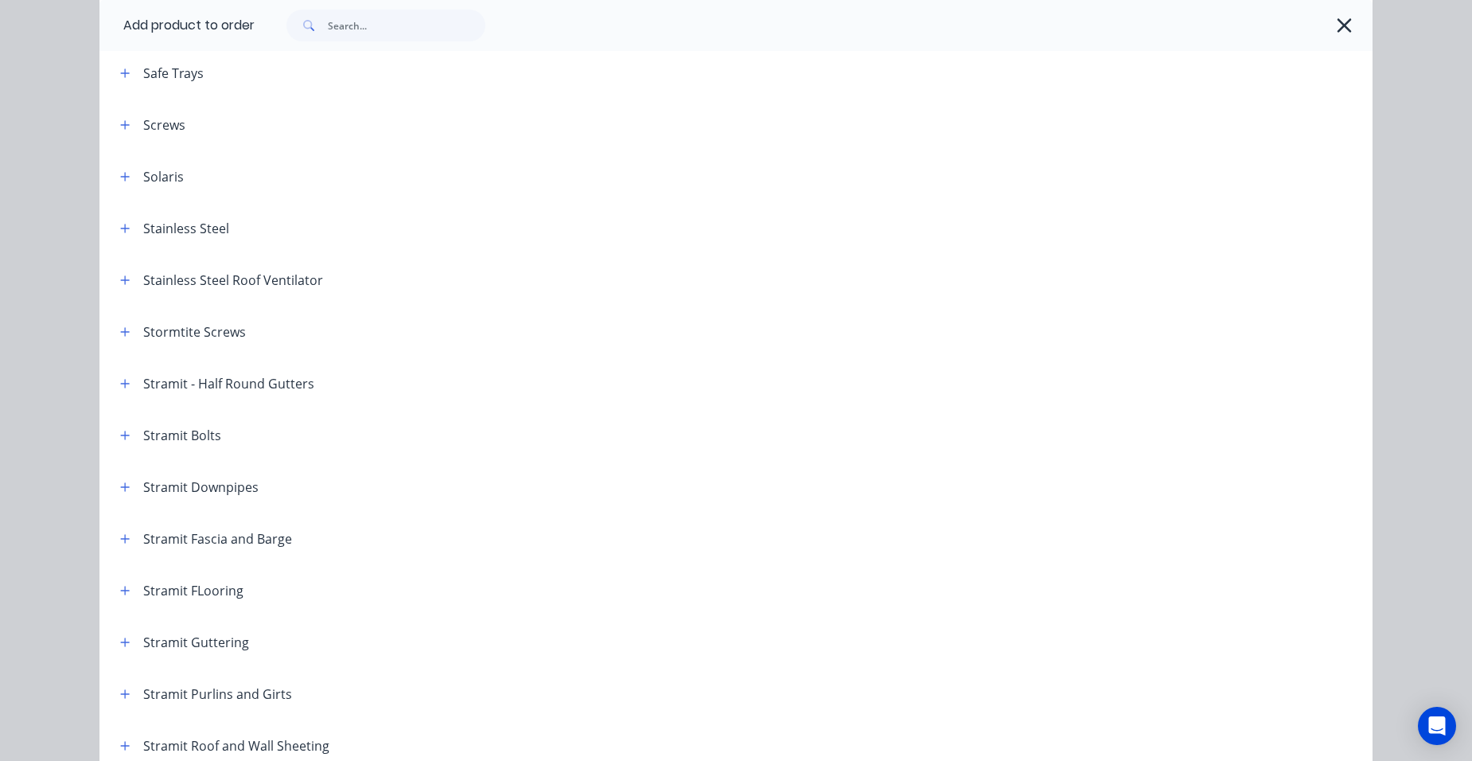
scroll to position [2388, 0]
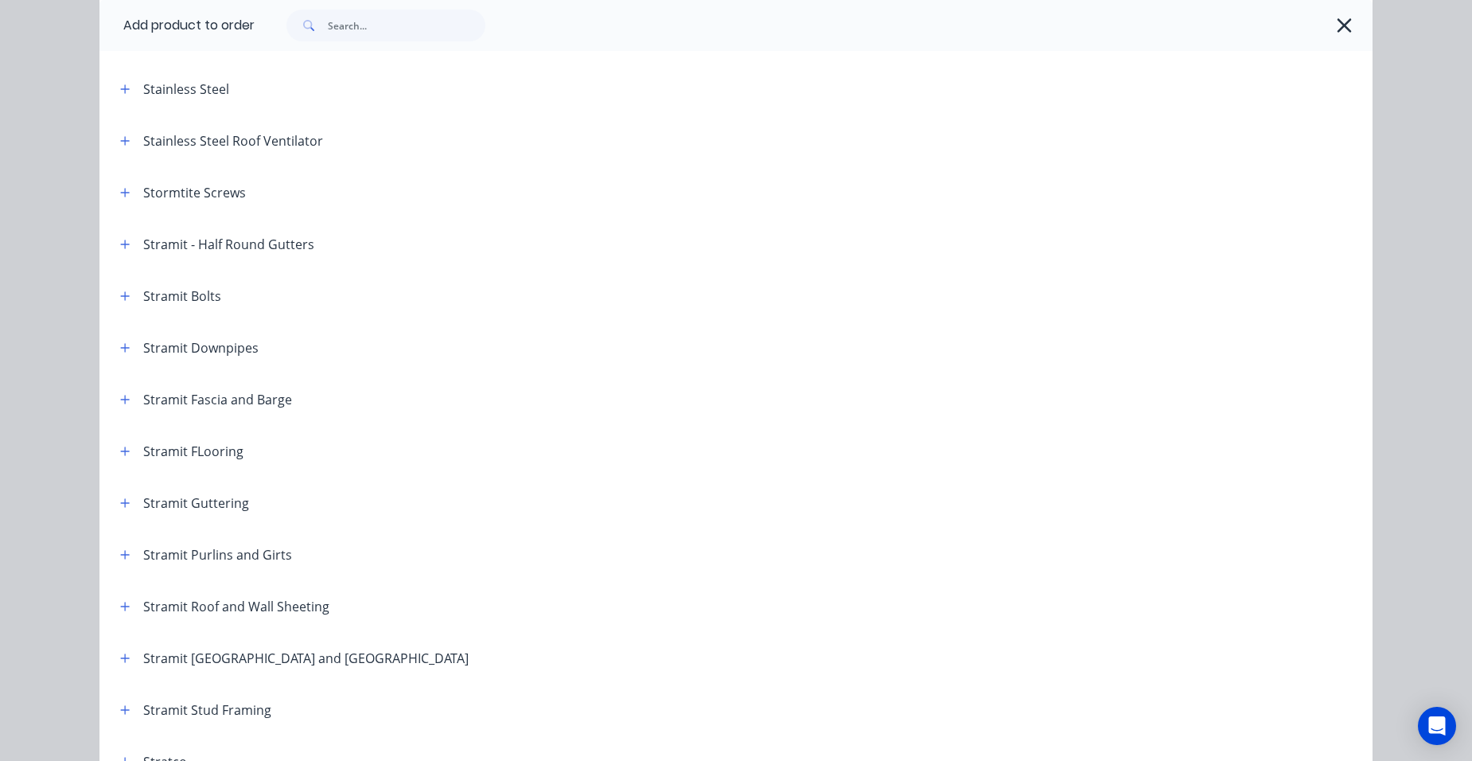
drag, startPoint x: 119, startPoint y: 498, endPoint x: 297, endPoint y: 467, distance: 180.2
click at [121, 499] on icon "button" at bounding box center [125, 502] width 9 height 9
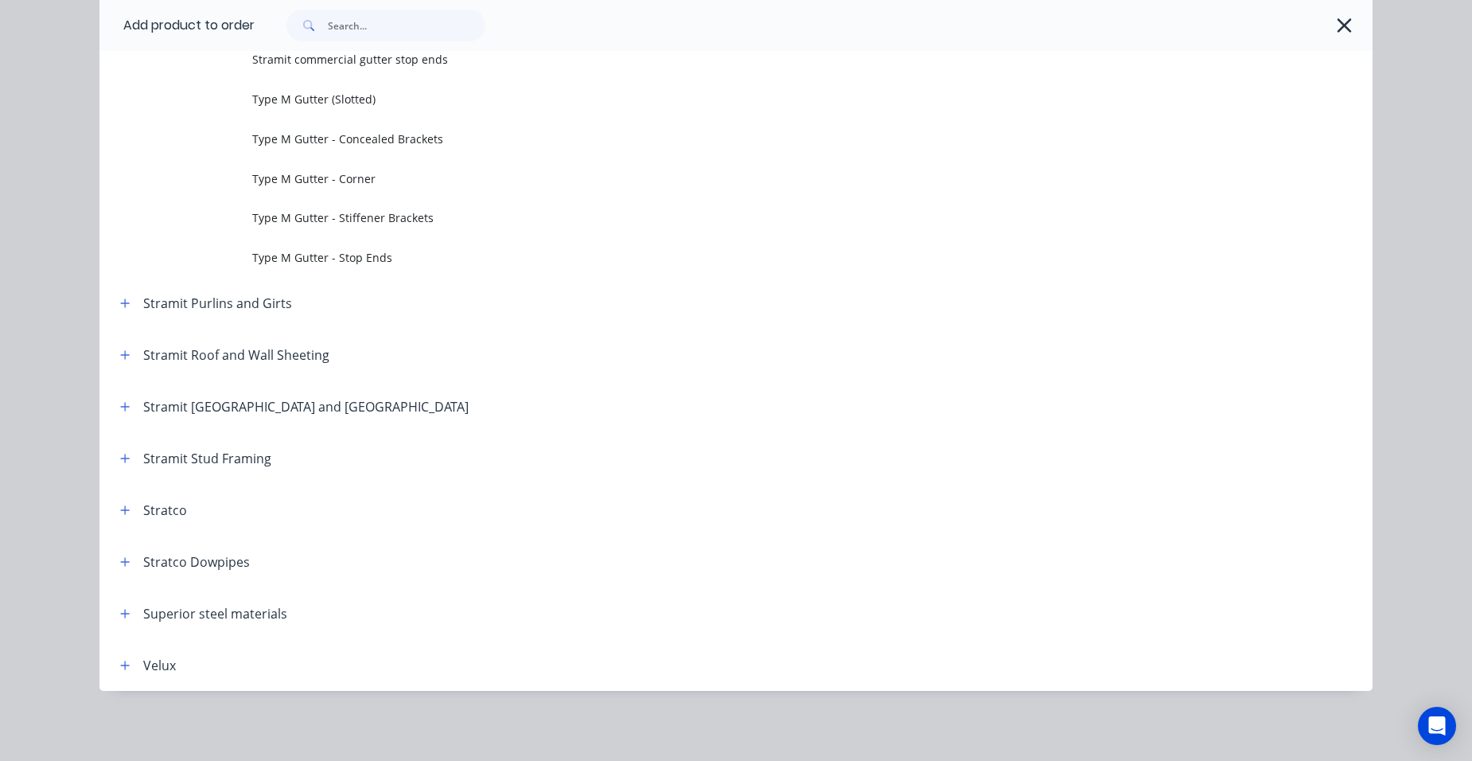
scroll to position [5213, 0]
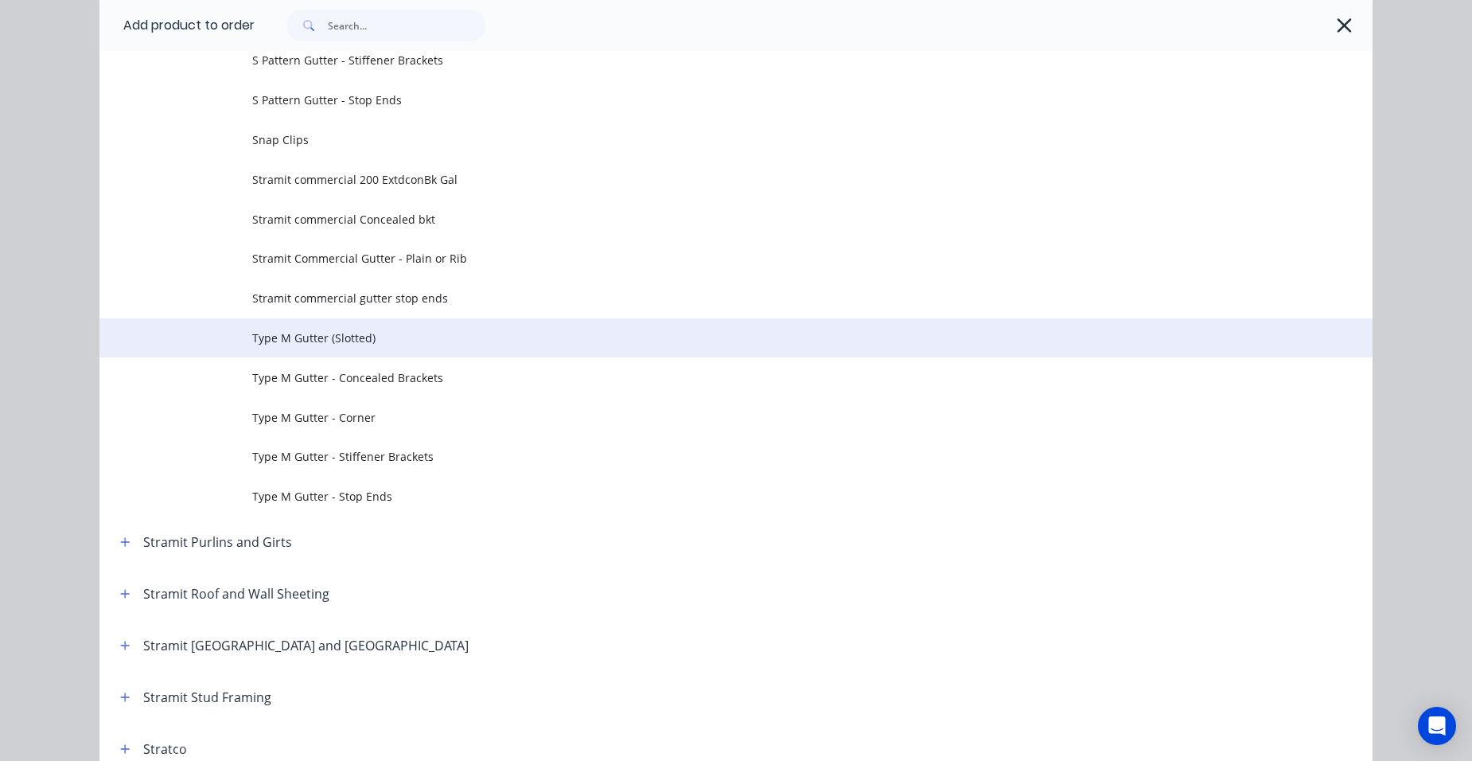
click at [375, 342] on span "Type M Gutter (Slotted)" at bounding box center [700, 337] width 896 height 17
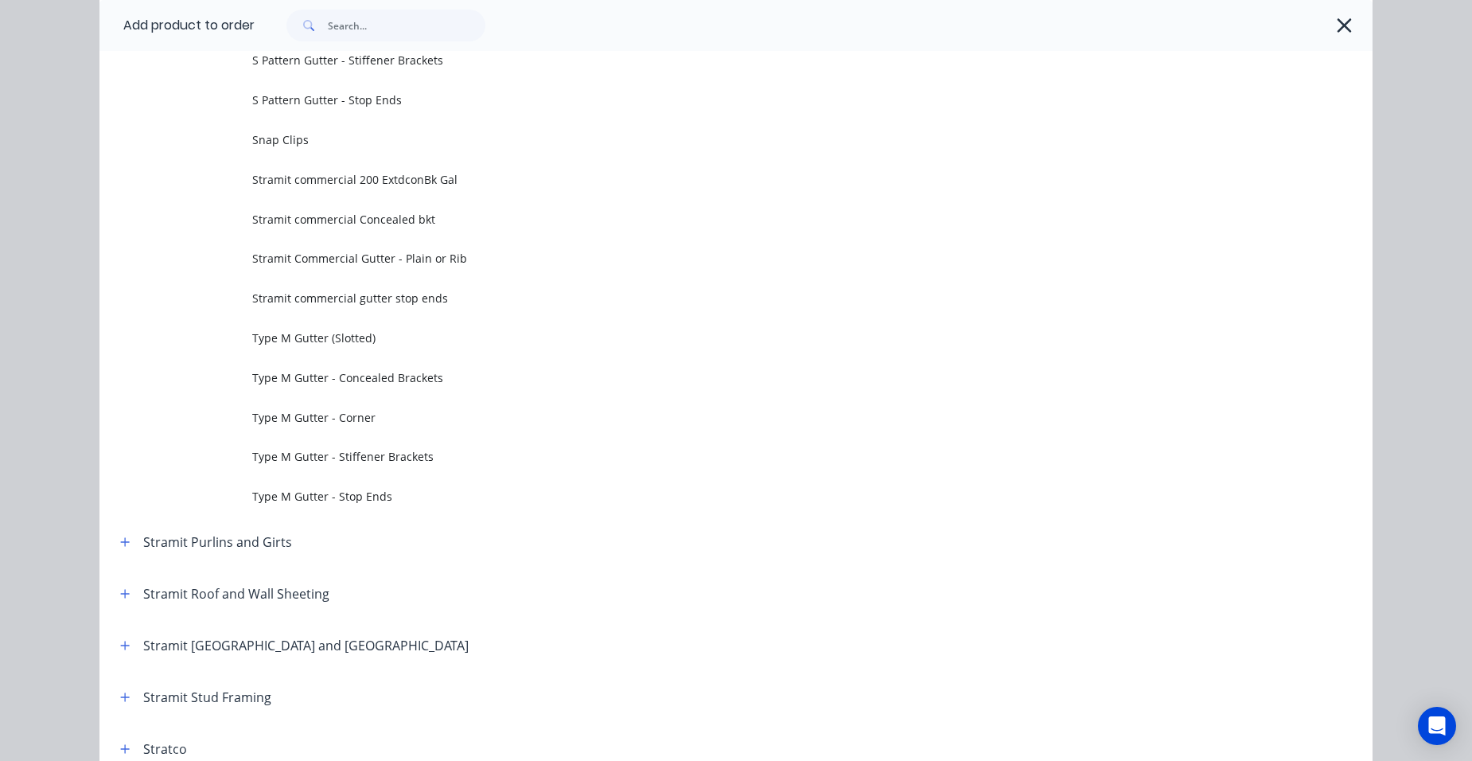
scroll to position [0, 0]
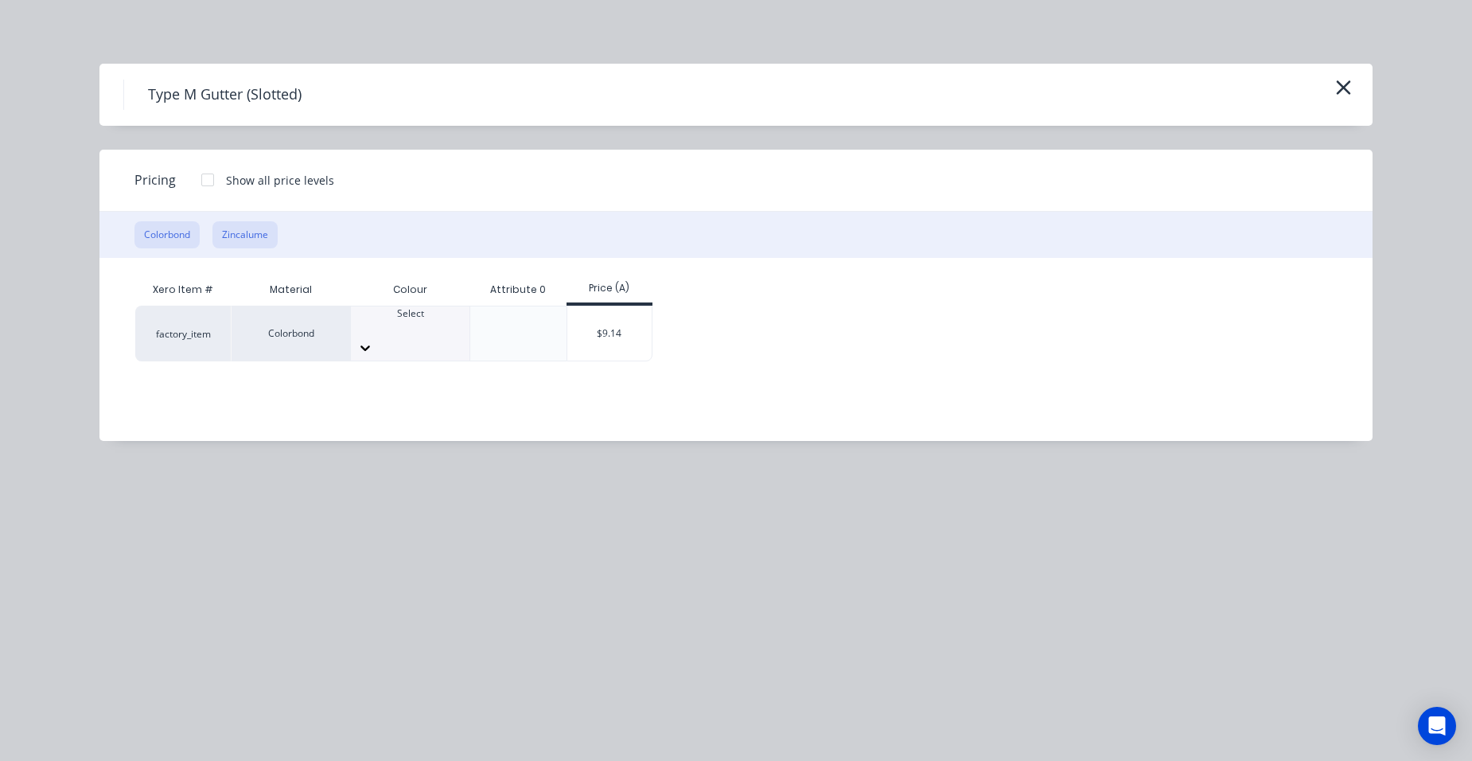
click at [256, 238] on button "Zincalume" at bounding box center [244, 234] width 65 height 27
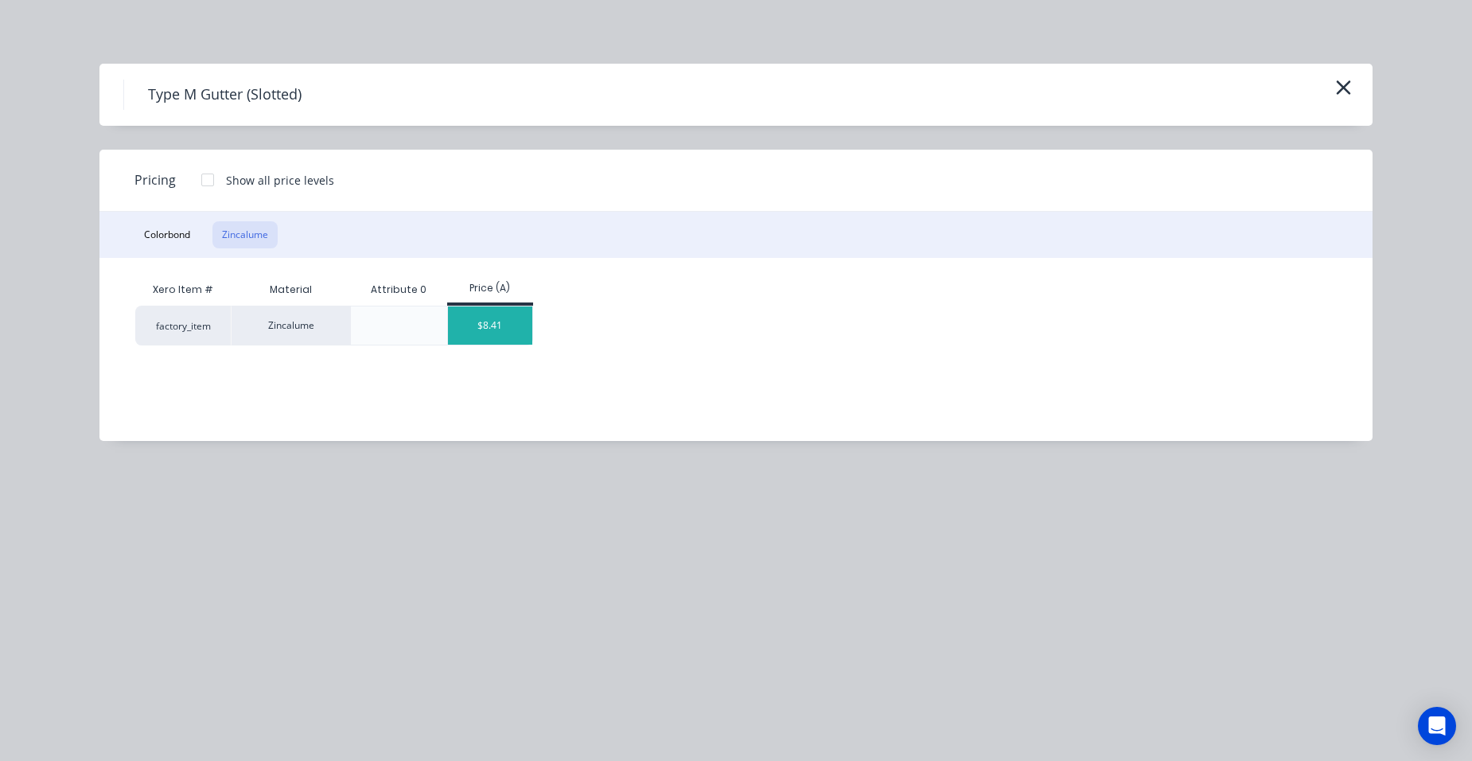
click at [493, 322] on div "$8.41" at bounding box center [490, 325] width 85 height 38
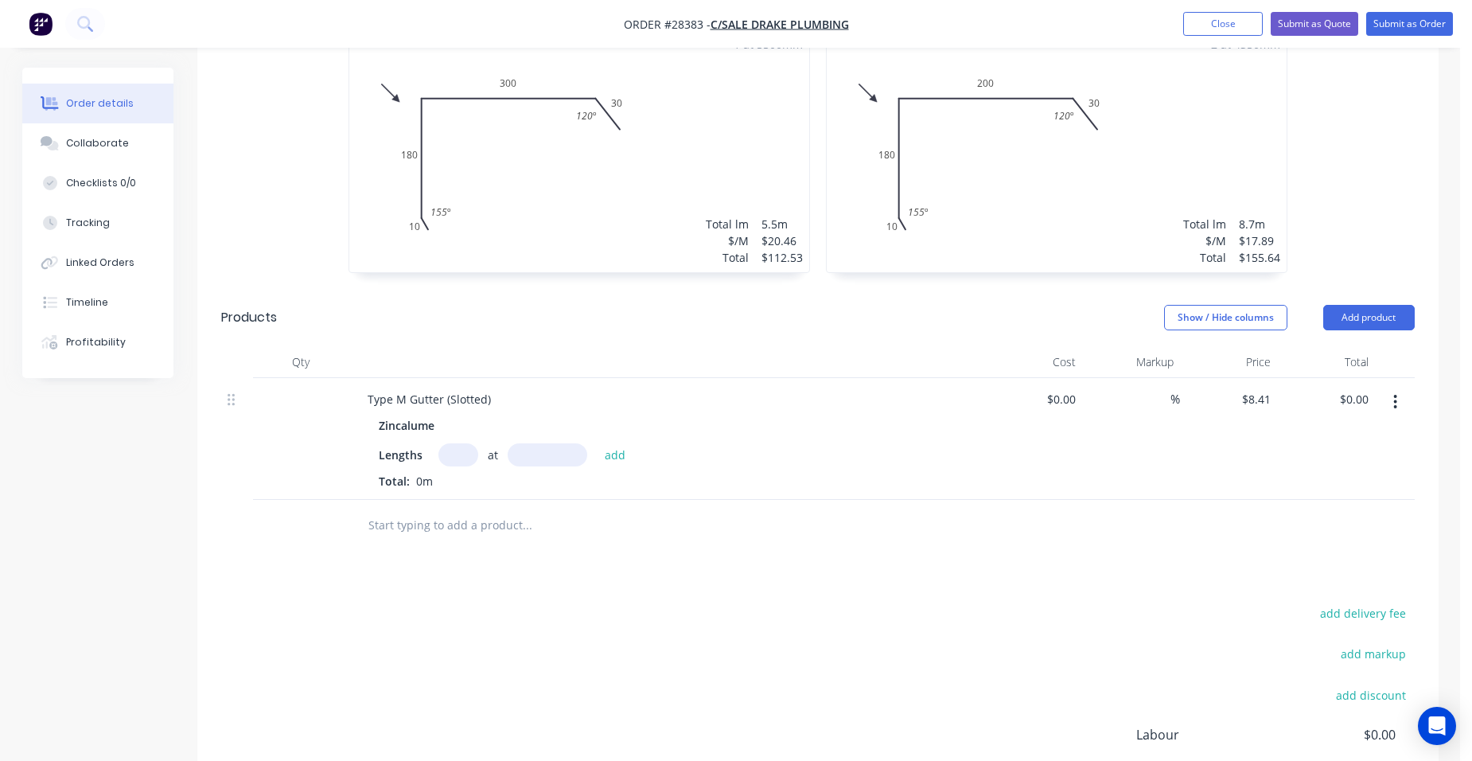
click at [469, 443] on input "text" at bounding box center [459, 454] width 40 height 23
type input "2"
type input "4300"
click at [597, 443] on button "add" at bounding box center [615, 453] width 37 height 21
type input "$72.33"
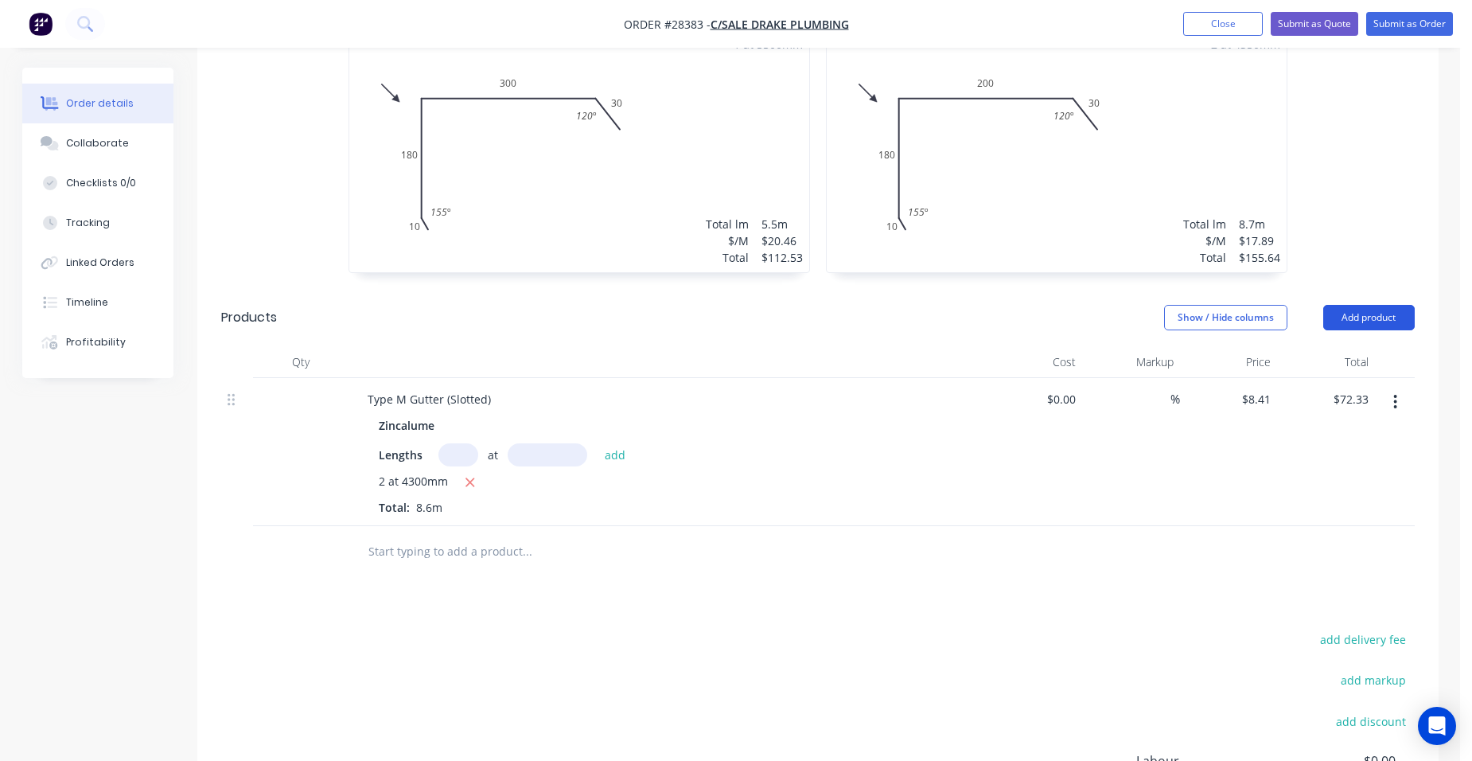
click at [1401, 305] on button "Add product" at bounding box center [1370, 317] width 92 height 25
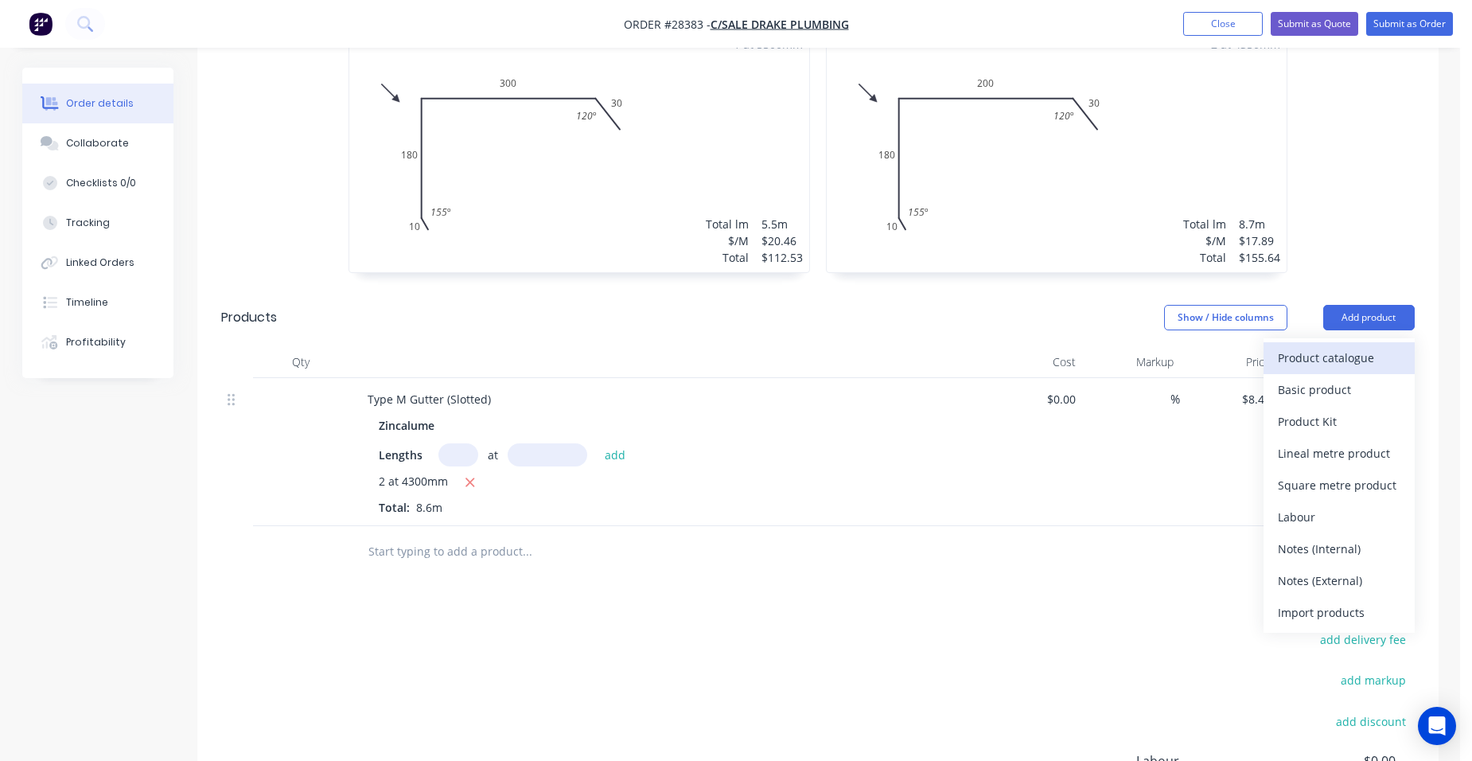
click at [1367, 346] on div "Product catalogue" at bounding box center [1339, 357] width 123 height 23
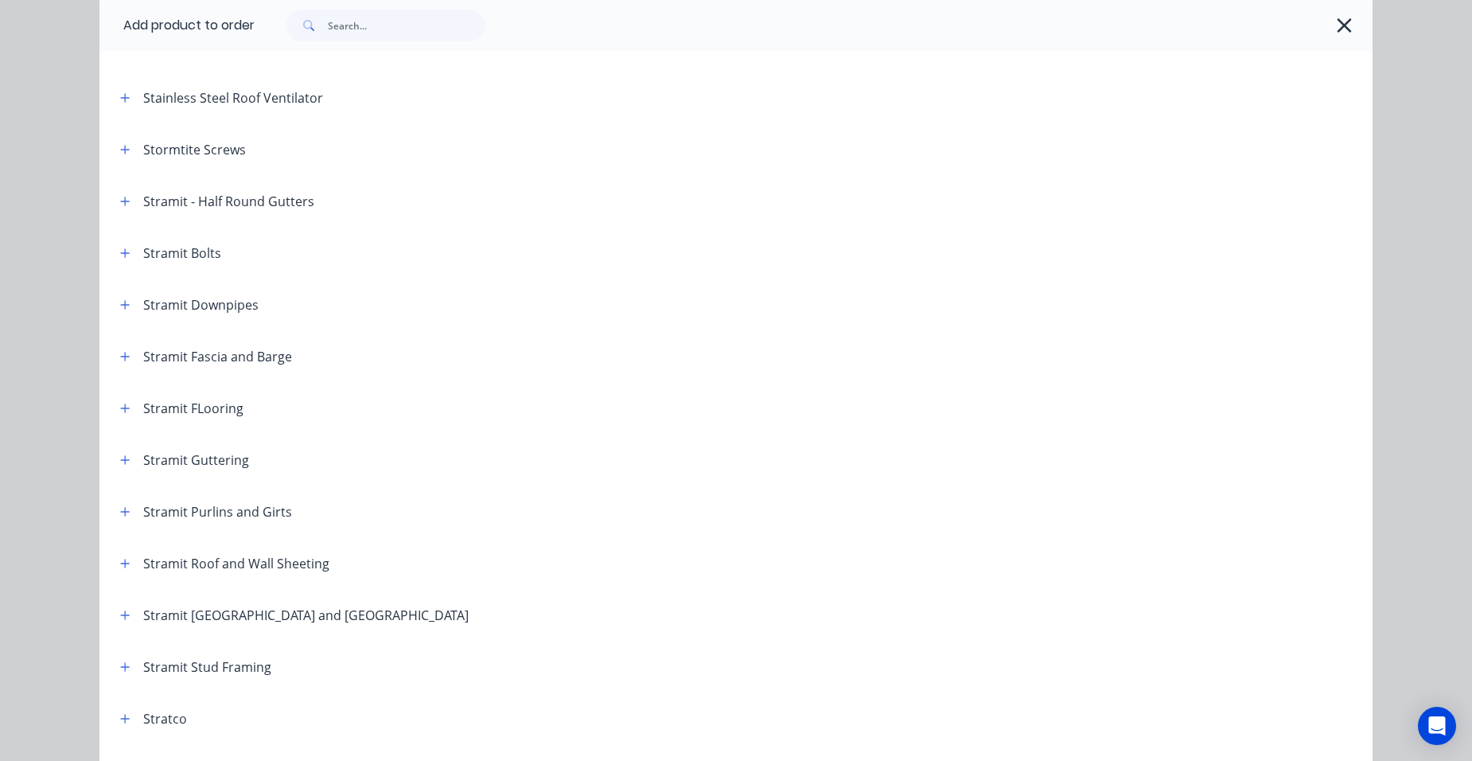
scroll to position [2467, 0]
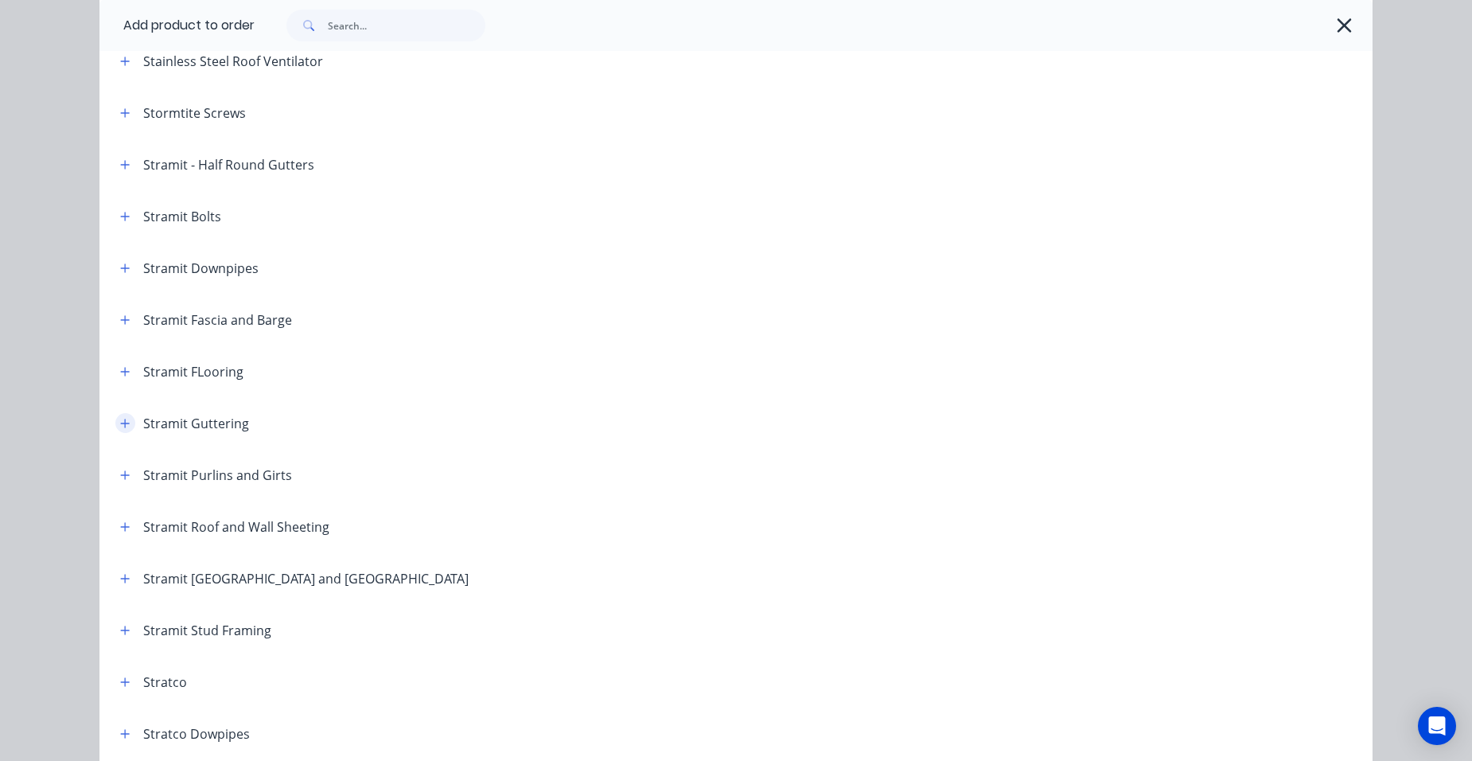
click at [120, 424] on icon "button" at bounding box center [125, 423] width 10 height 11
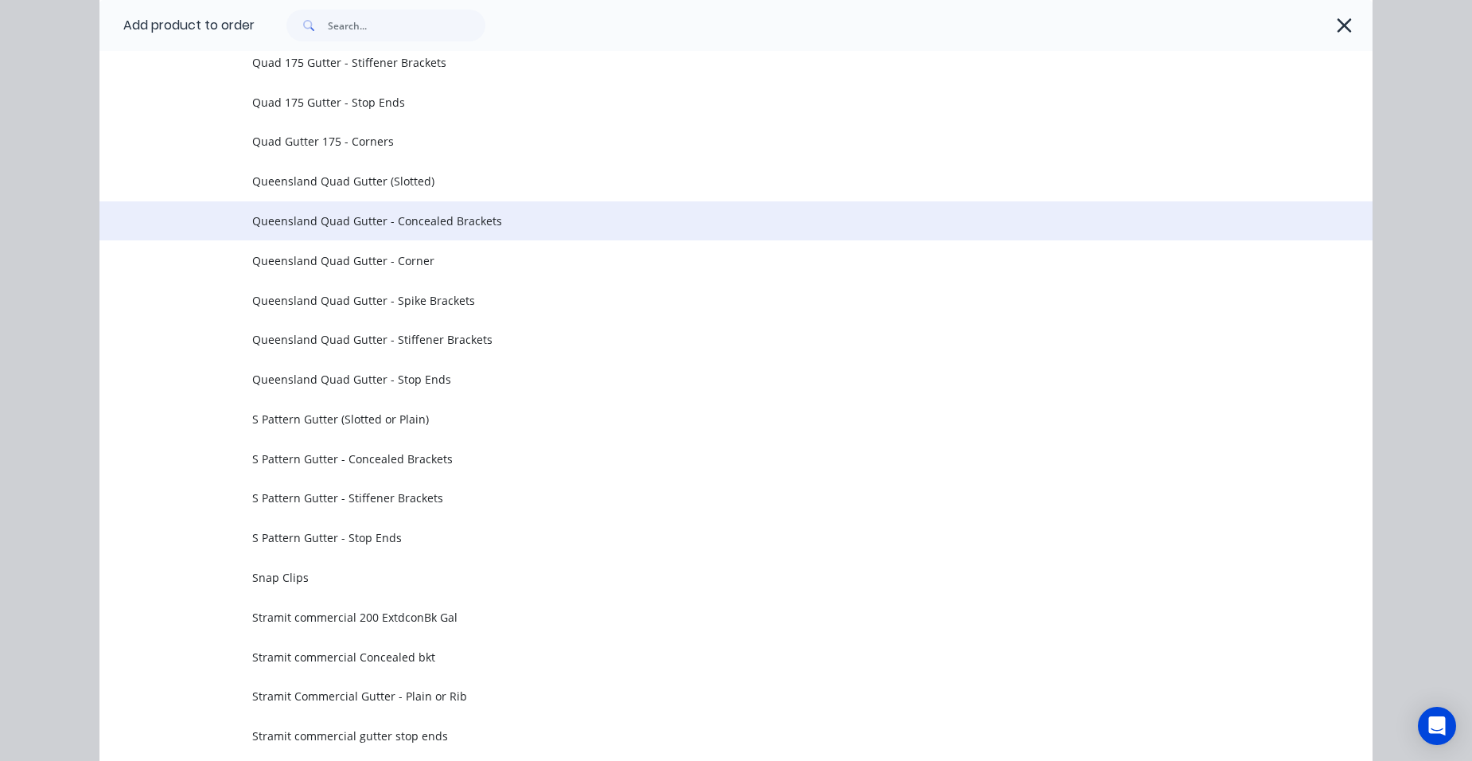
scroll to position [5093, 0]
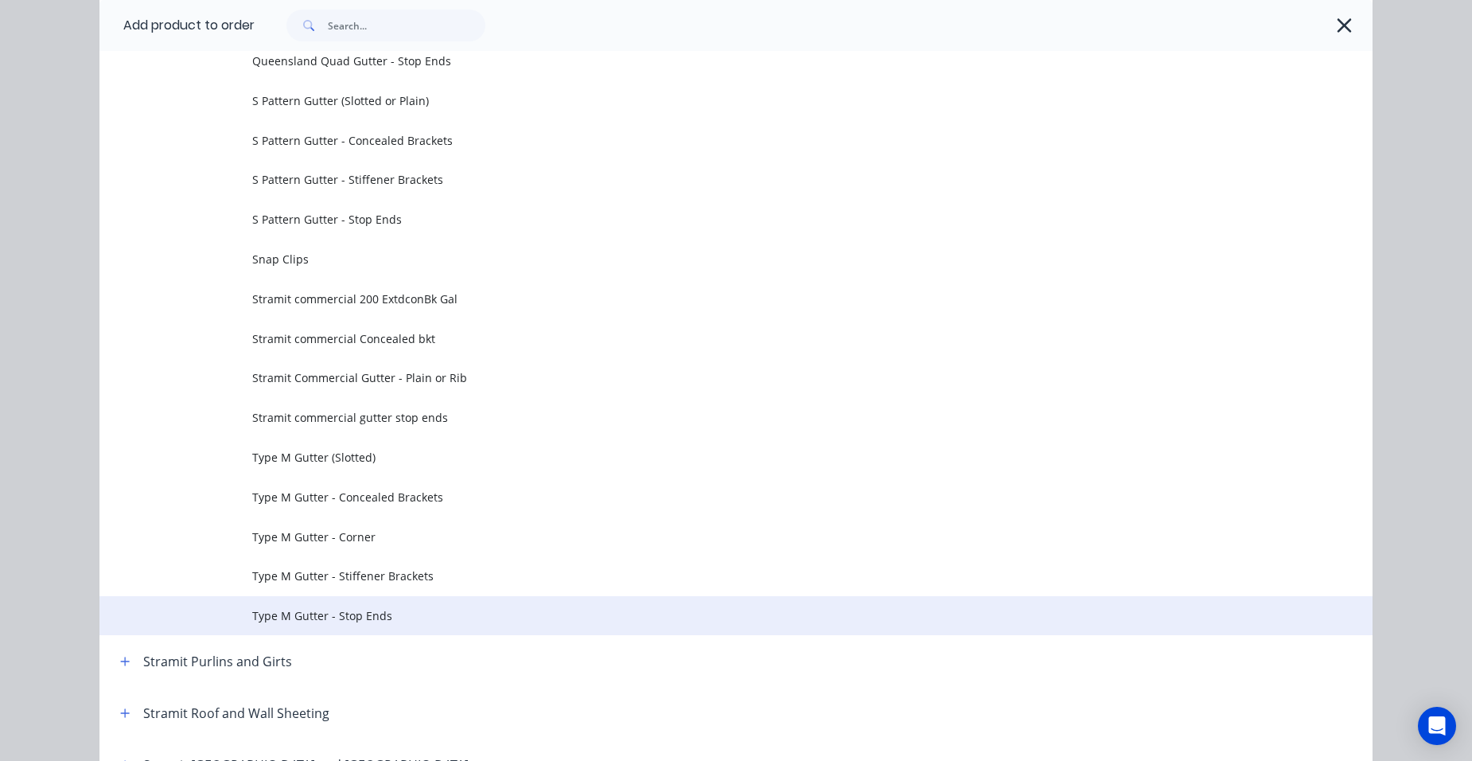
click at [364, 611] on span "Type M Gutter - Stop Ends" at bounding box center [700, 615] width 896 height 17
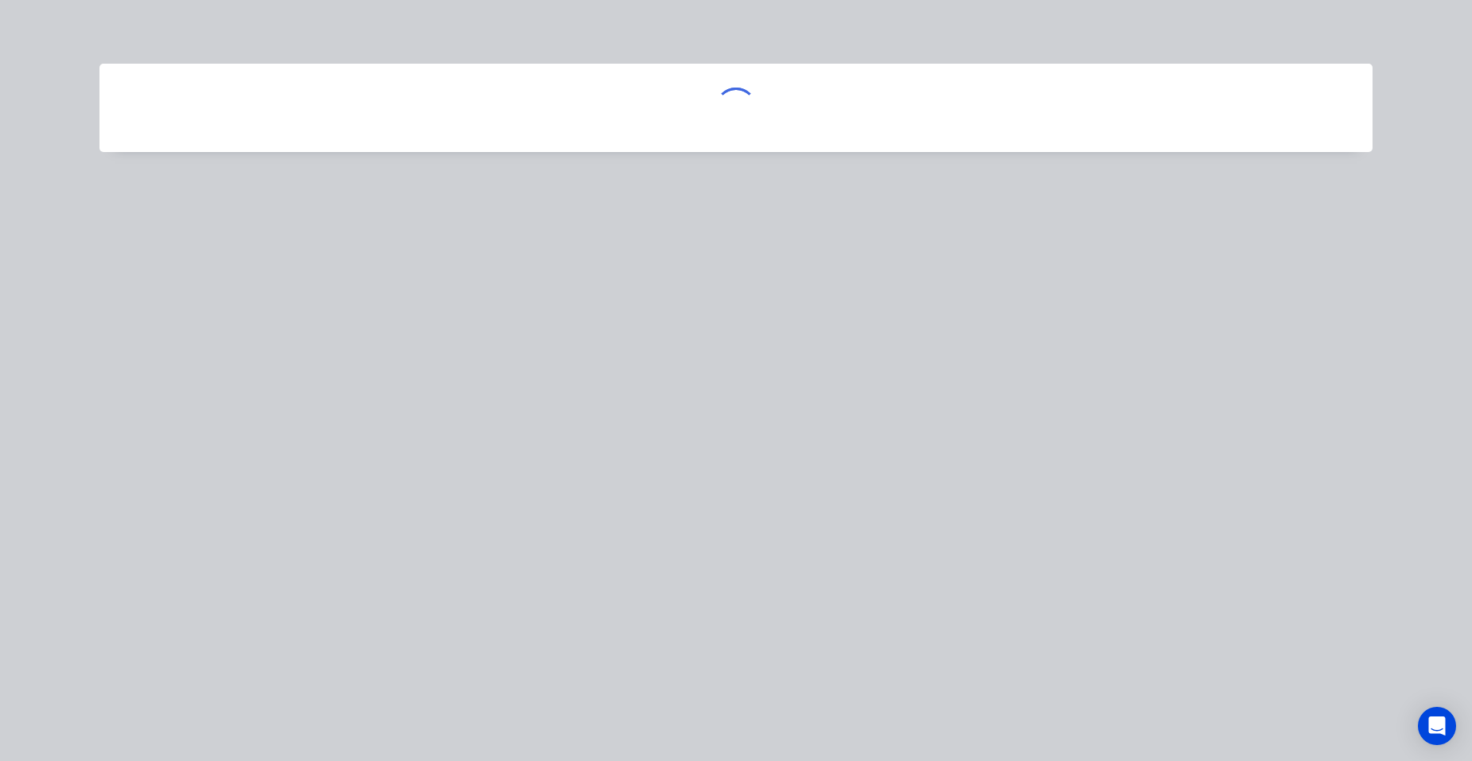
scroll to position [0, 0]
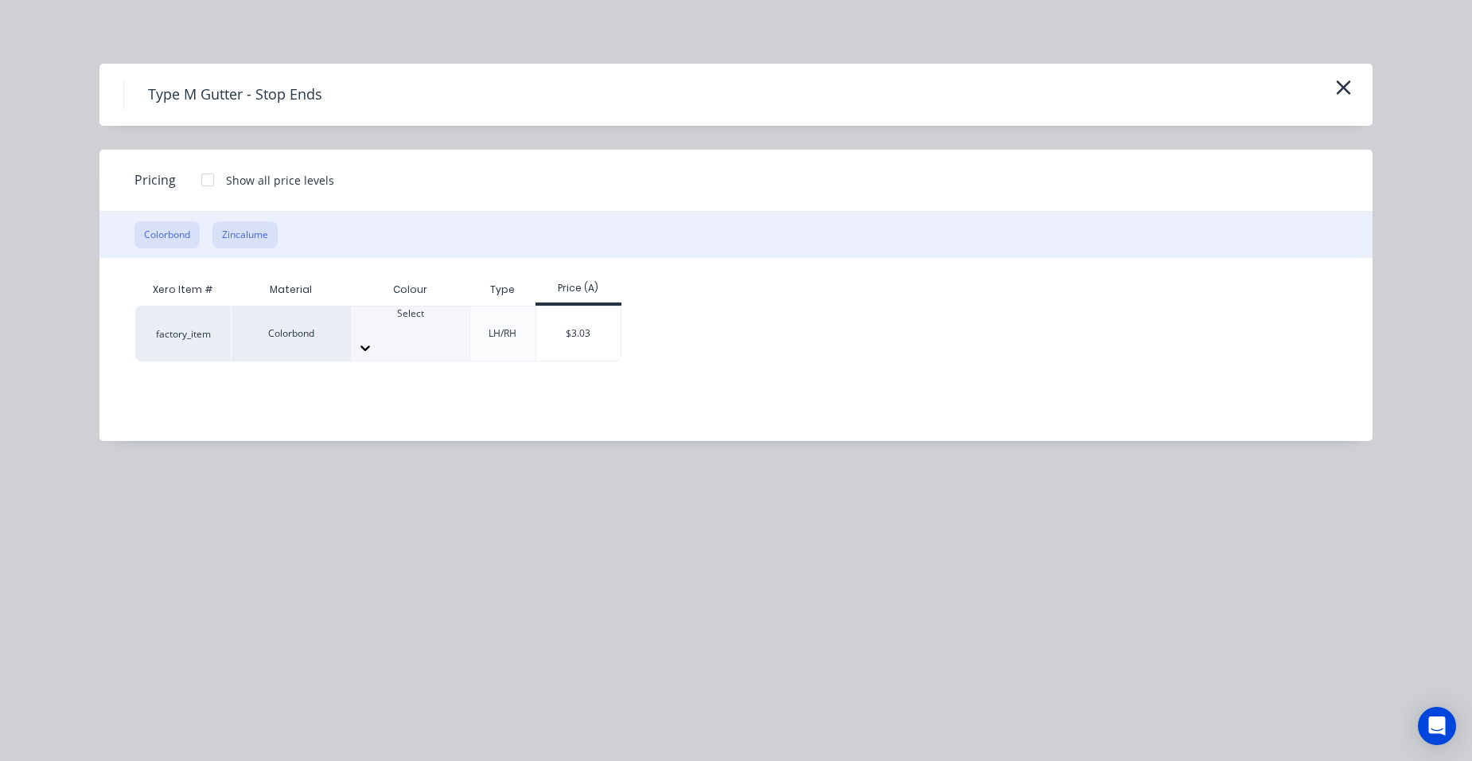
click at [249, 222] on button "Zincalume" at bounding box center [244, 234] width 65 height 27
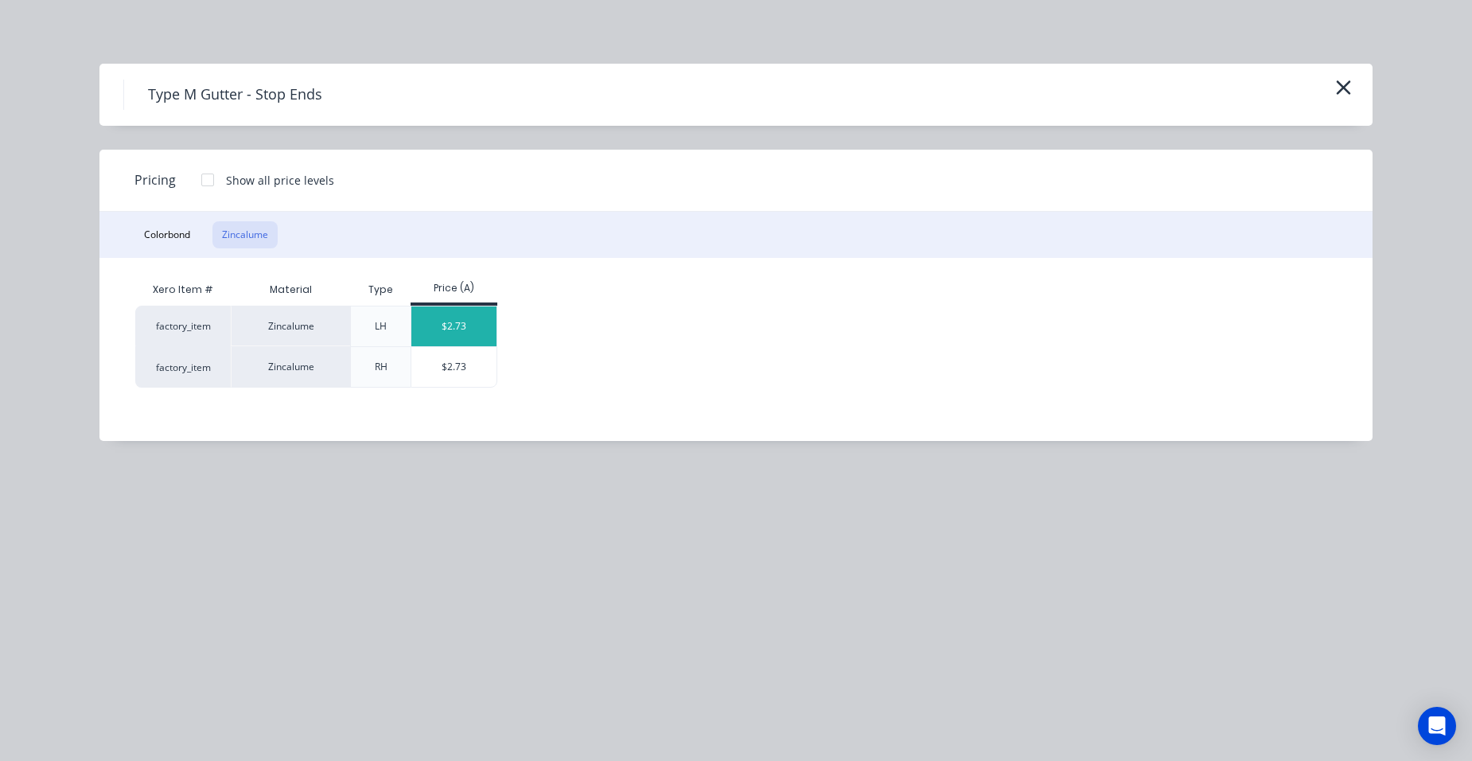
click at [437, 335] on div "$2.73" at bounding box center [453, 326] width 85 height 40
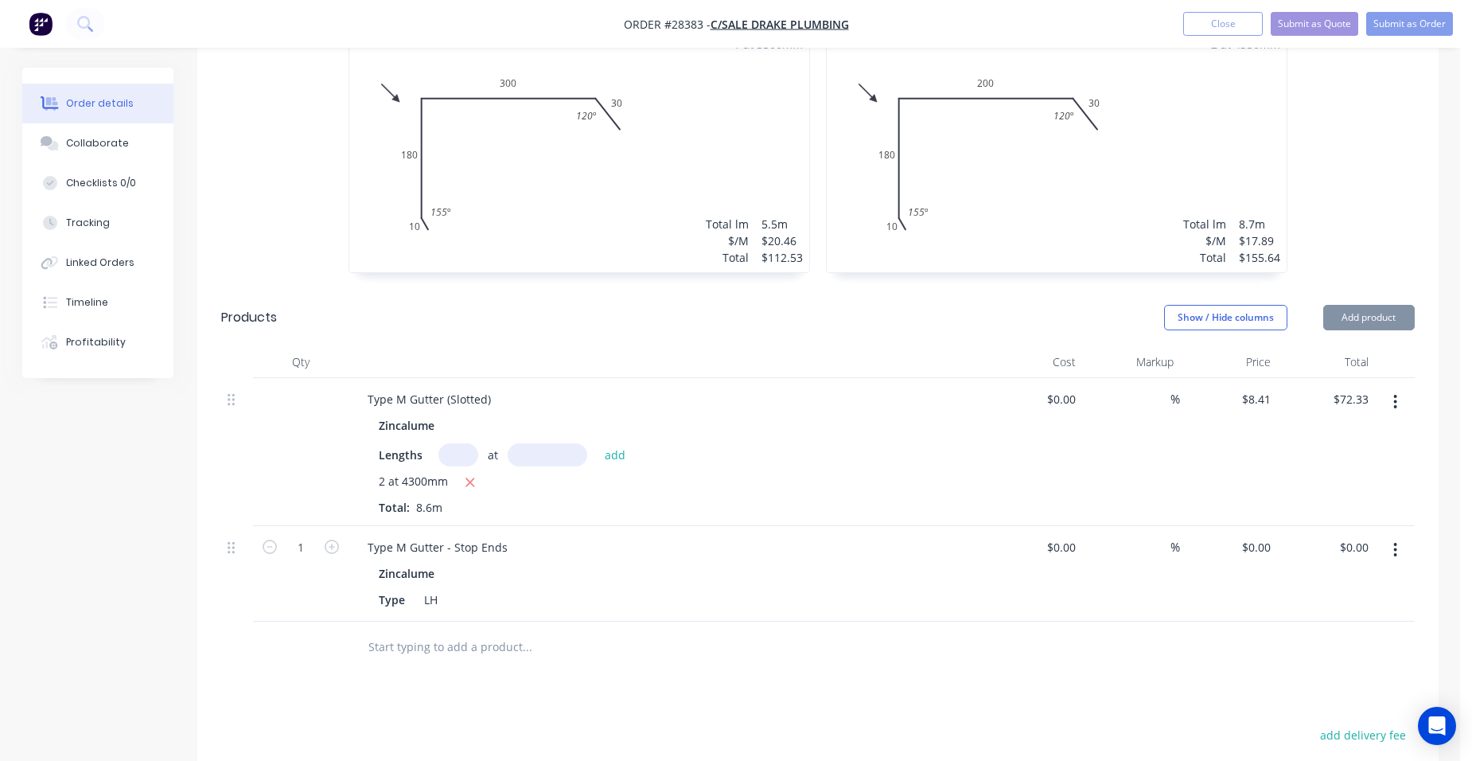
type input "$2.73"
click at [332, 540] on icon "button" at bounding box center [332, 547] width 14 height 14
type input "2"
type input "$5.46"
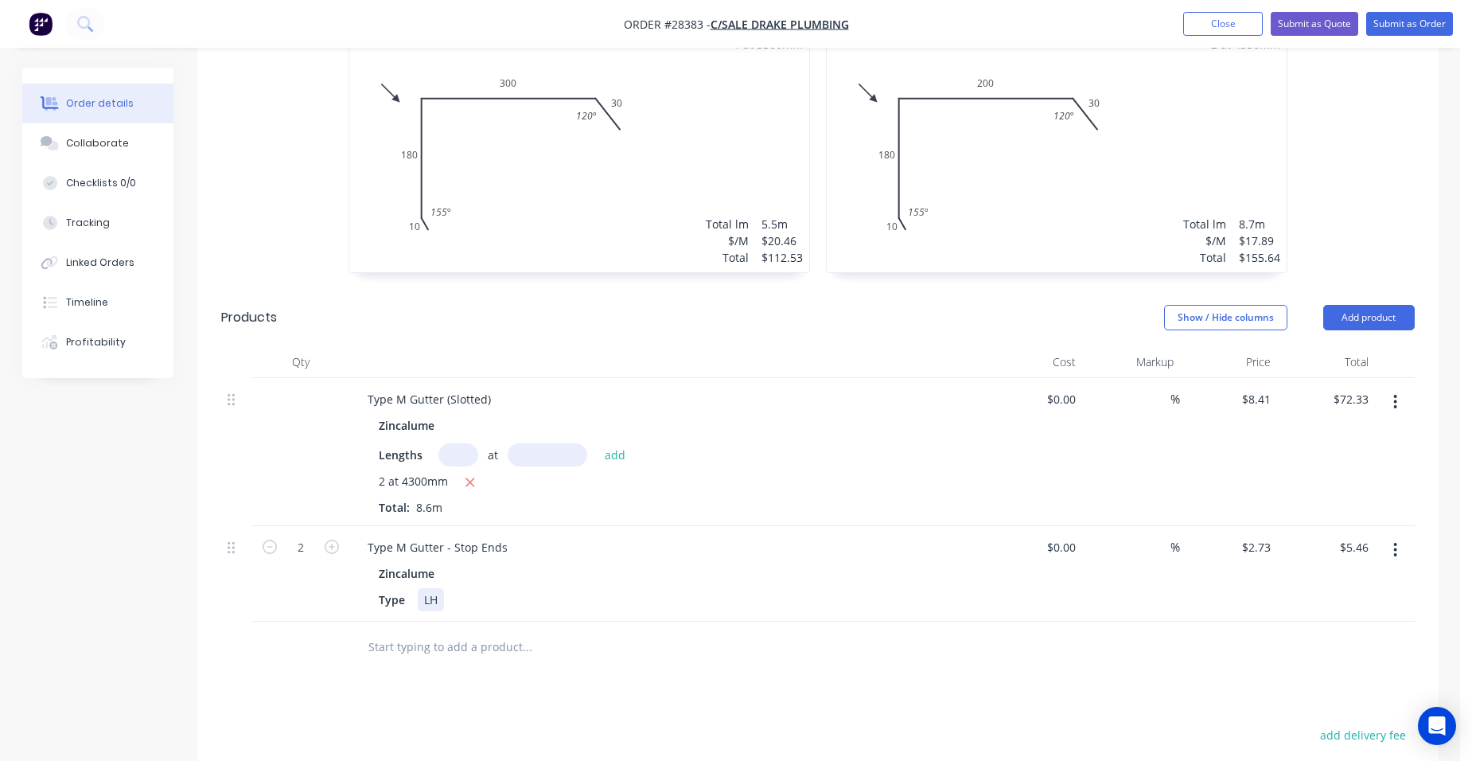
click at [442, 588] on div "LH" at bounding box center [431, 599] width 26 height 23
click at [1382, 305] on button "Add product" at bounding box center [1370, 317] width 92 height 25
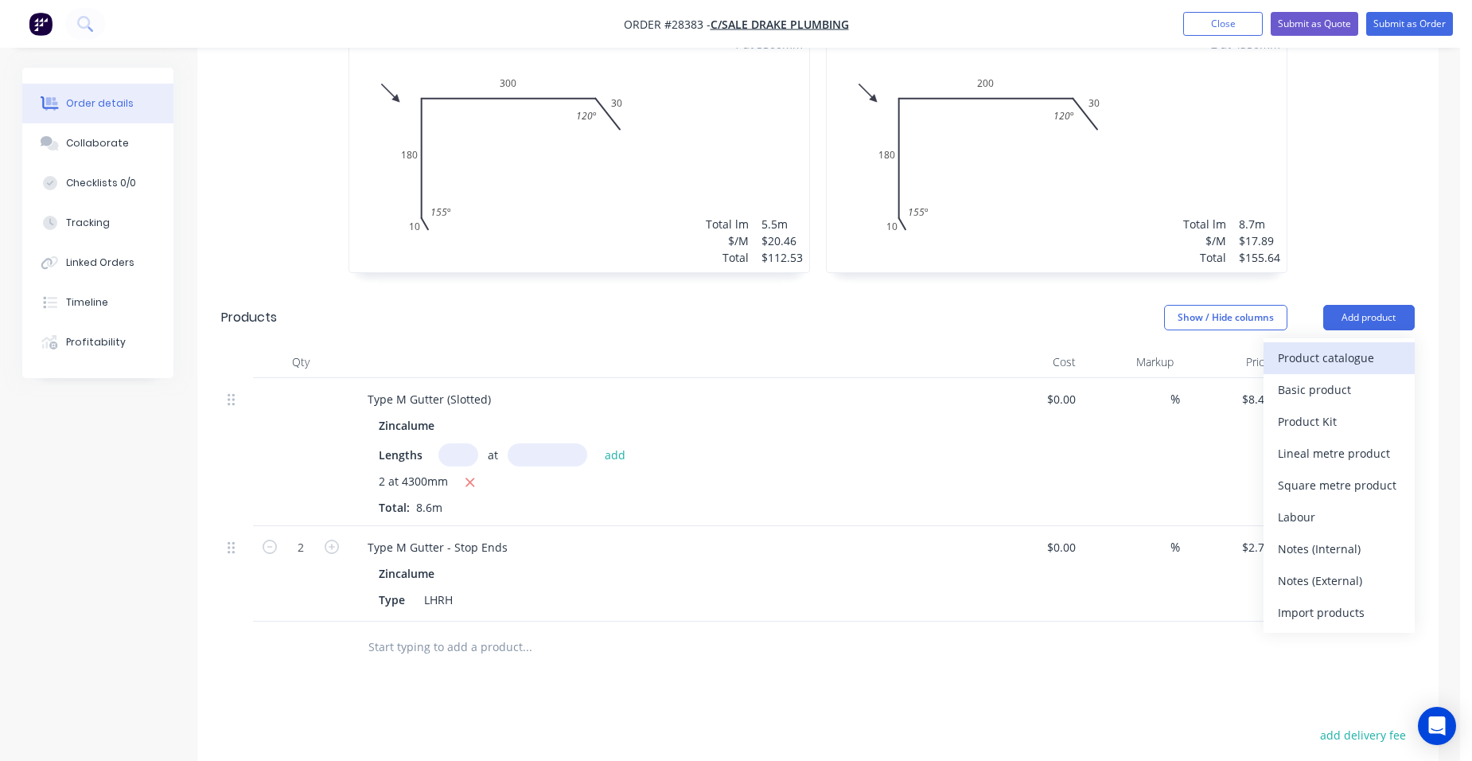
click at [1351, 346] on div "Product catalogue" at bounding box center [1339, 357] width 123 height 23
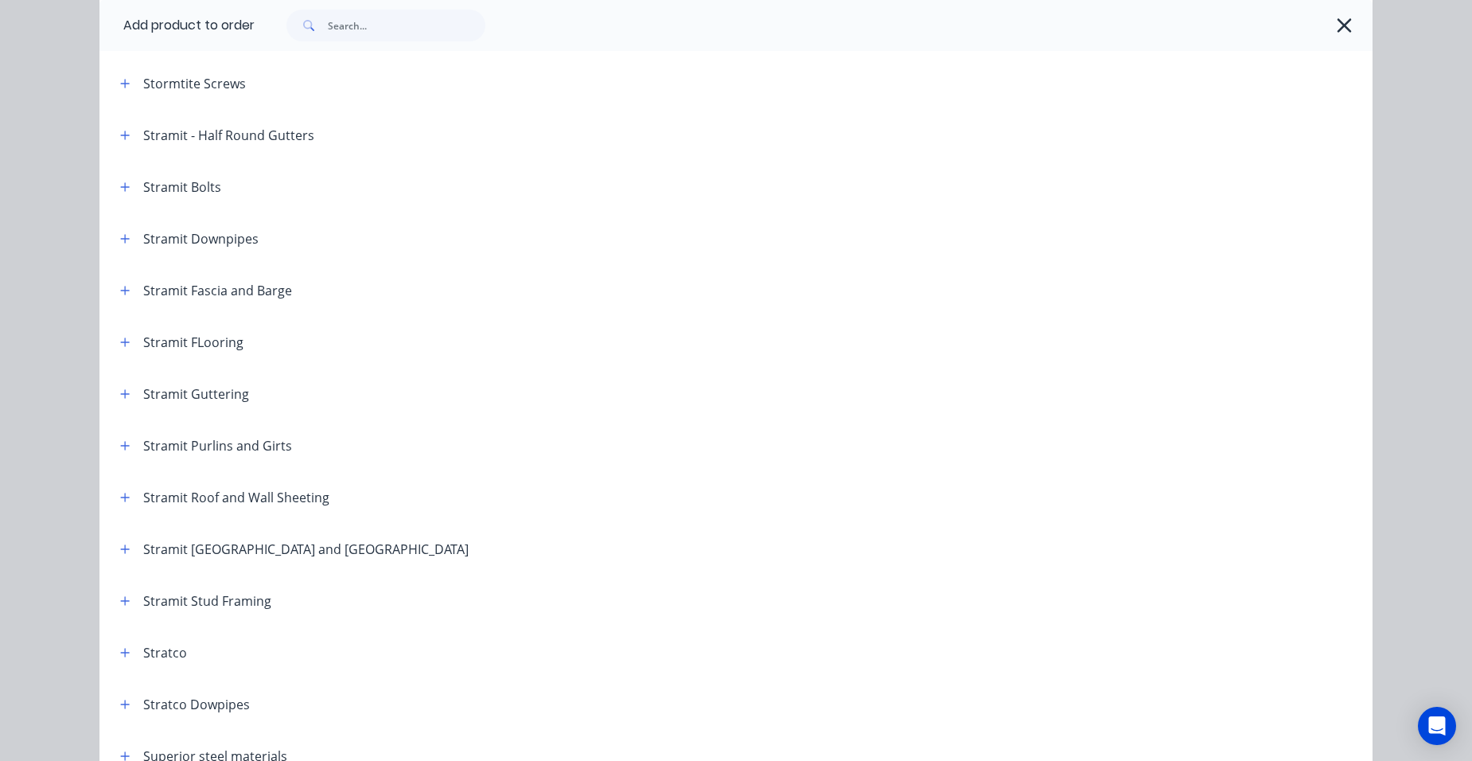
scroll to position [2639, 0]
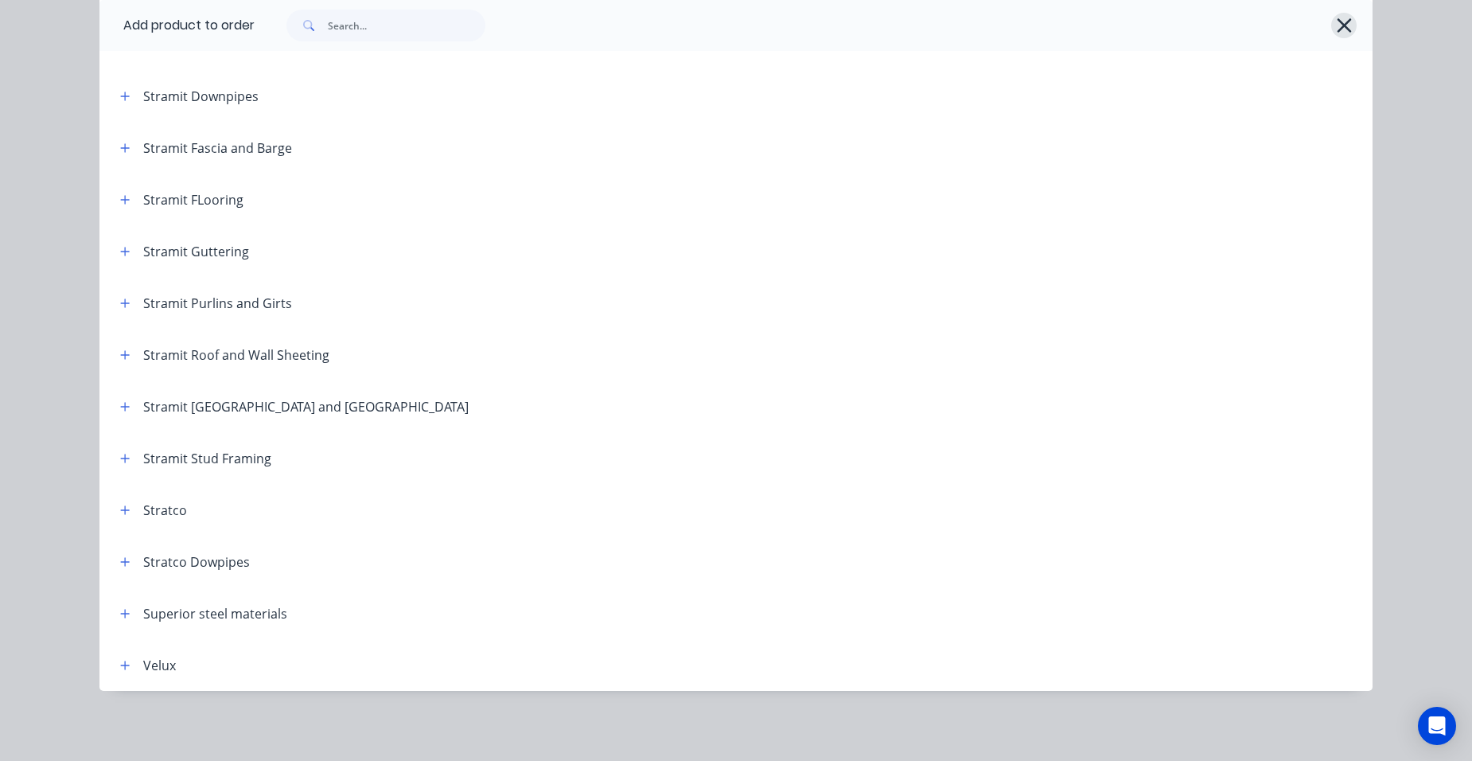
click at [1336, 23] on icon "button" at bounding box center [1344, 25] width 17 height 22
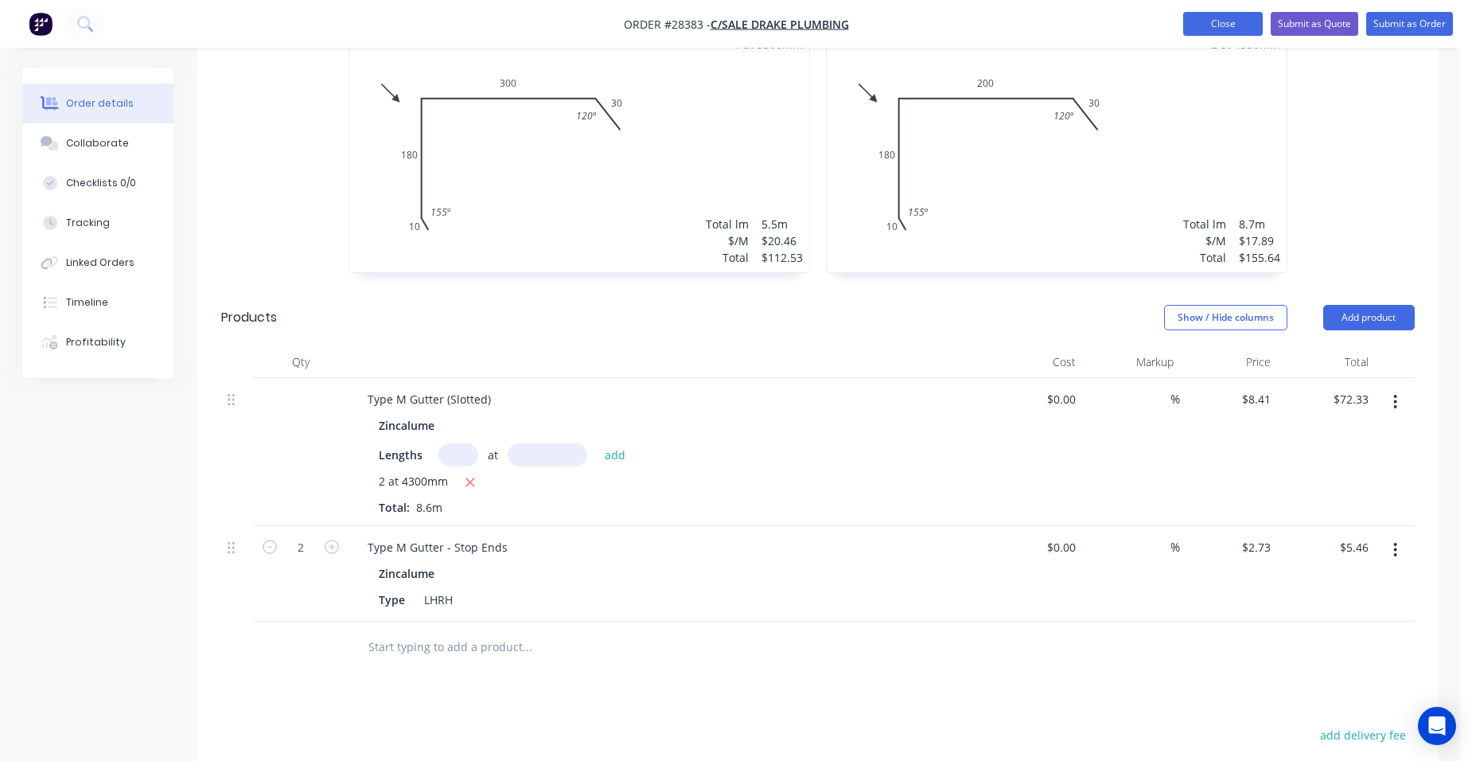
click at [1251, 16] on button "Close" at bounding box center [1223, 24] width 80 height 24
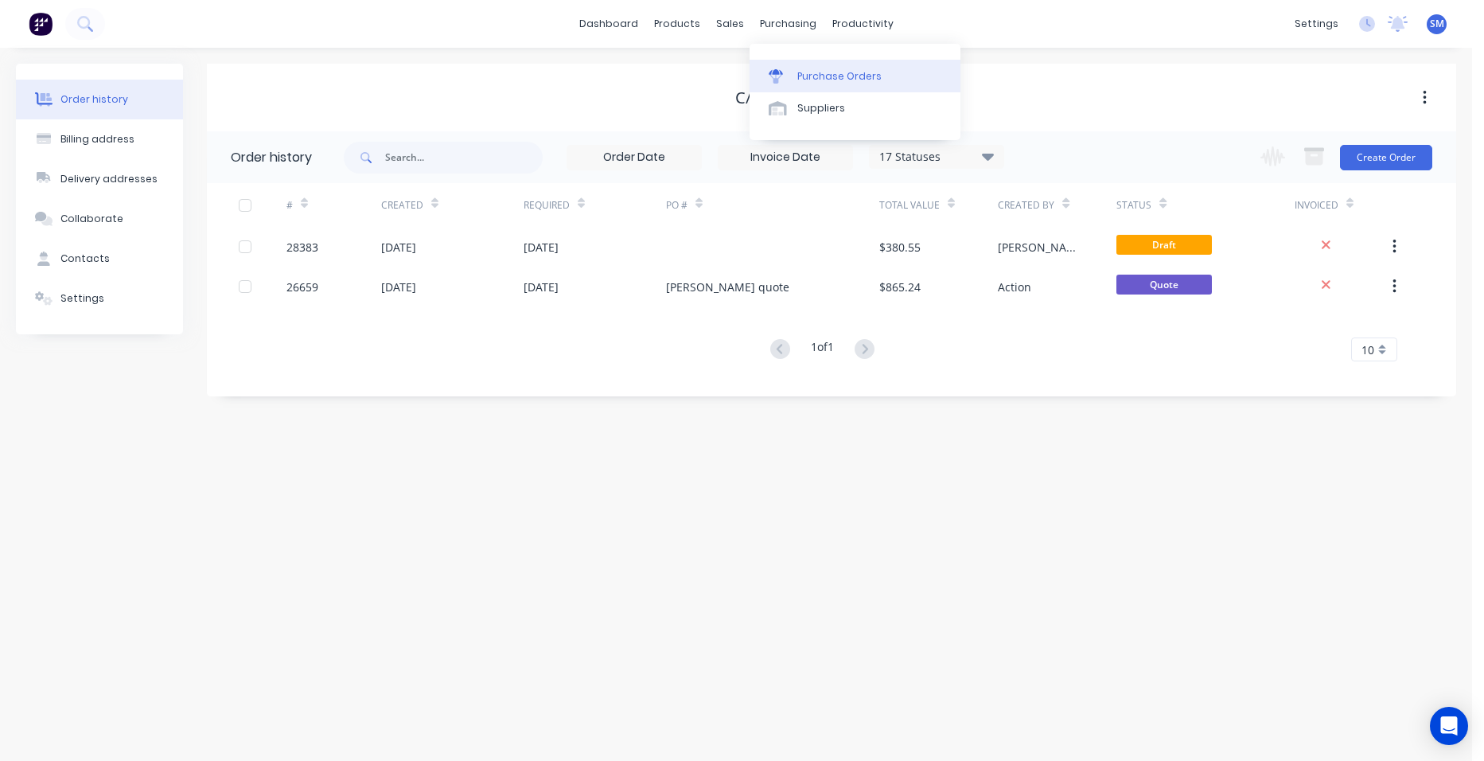
click at [828, 71] on div "Purchase Orders" at bounding box center [839, 76] width 84 height 14
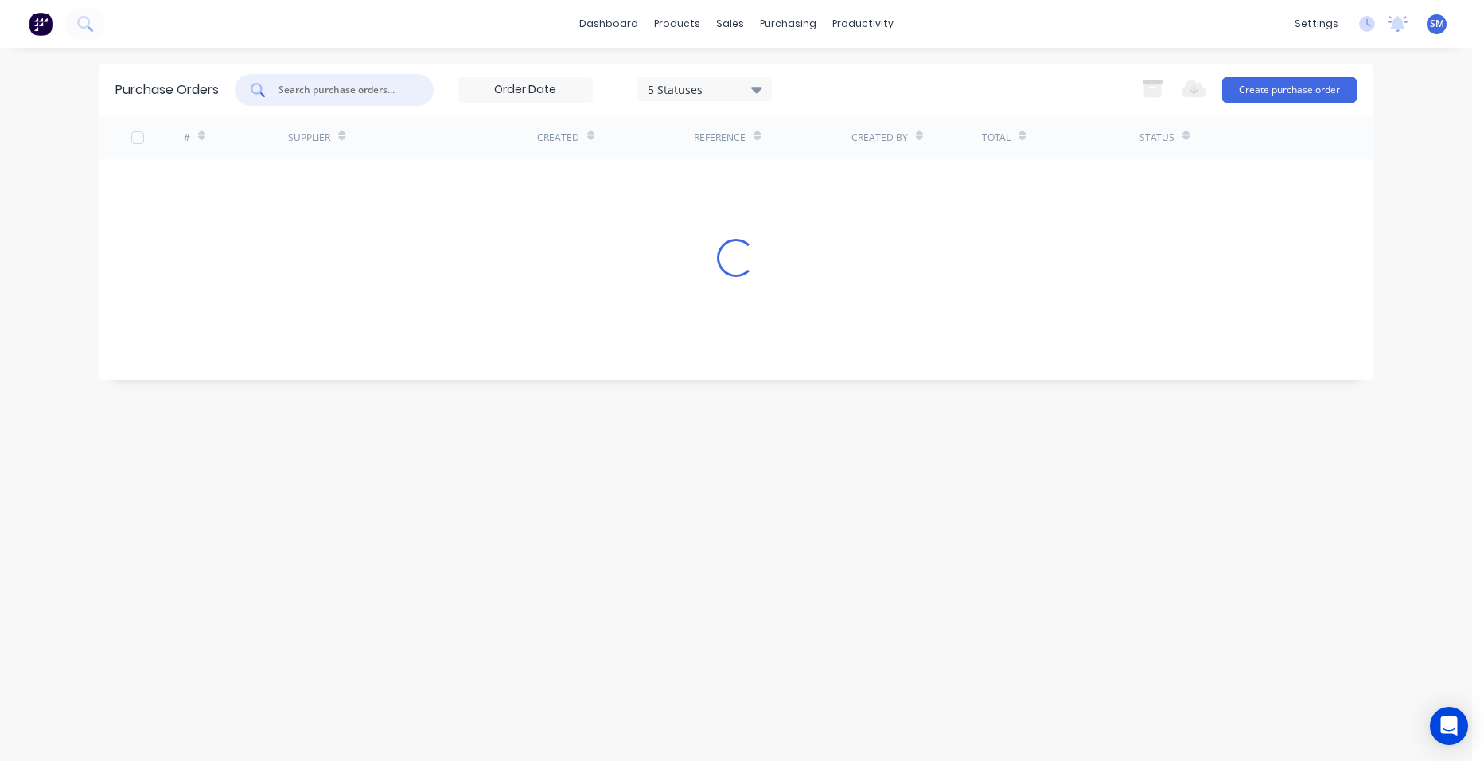
click at [356, 96] on input "text" at bounding box center [343, 90] width 132 height 16
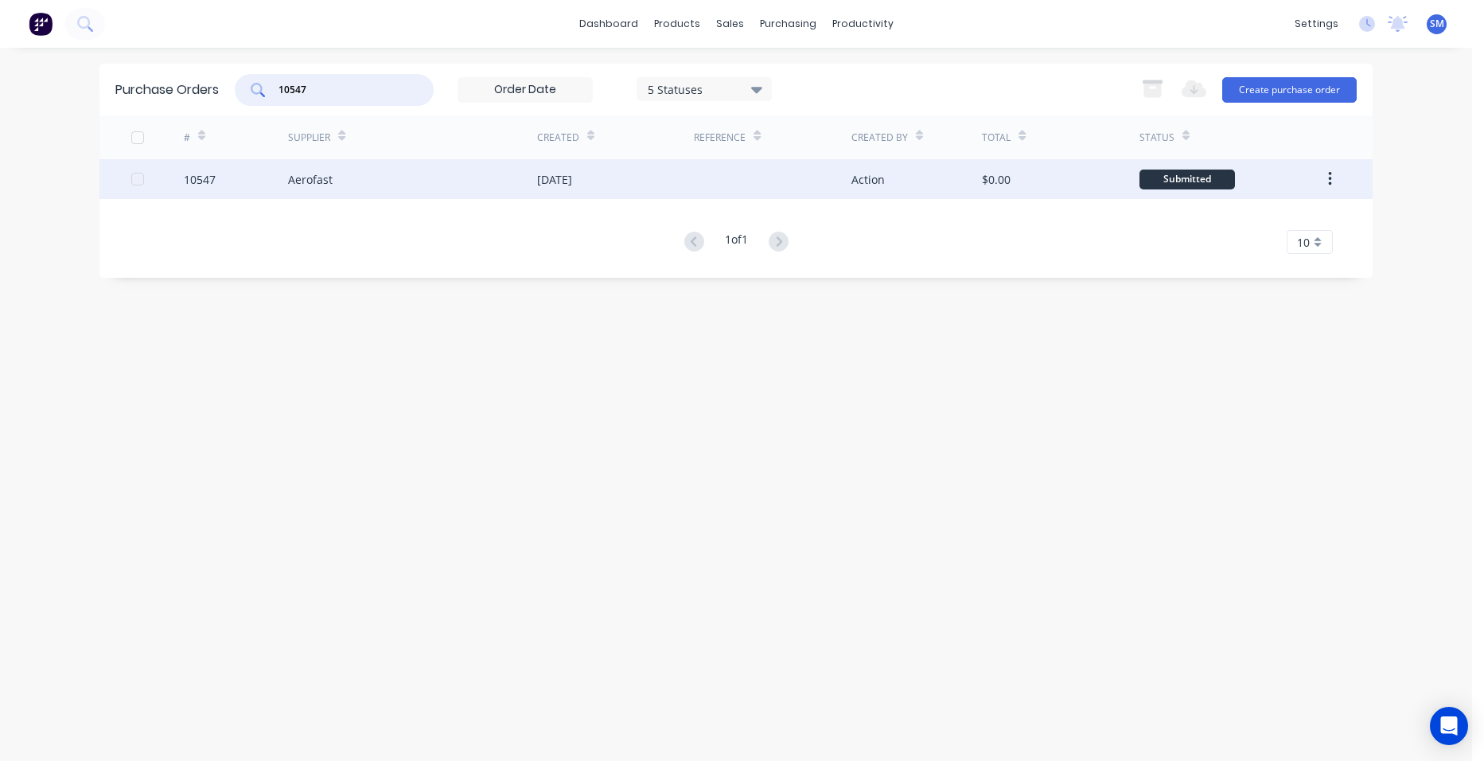
type input "10547"
click at [388, 181] on div "Aerofast" at bounding box center [412, 179] width 249 height 40
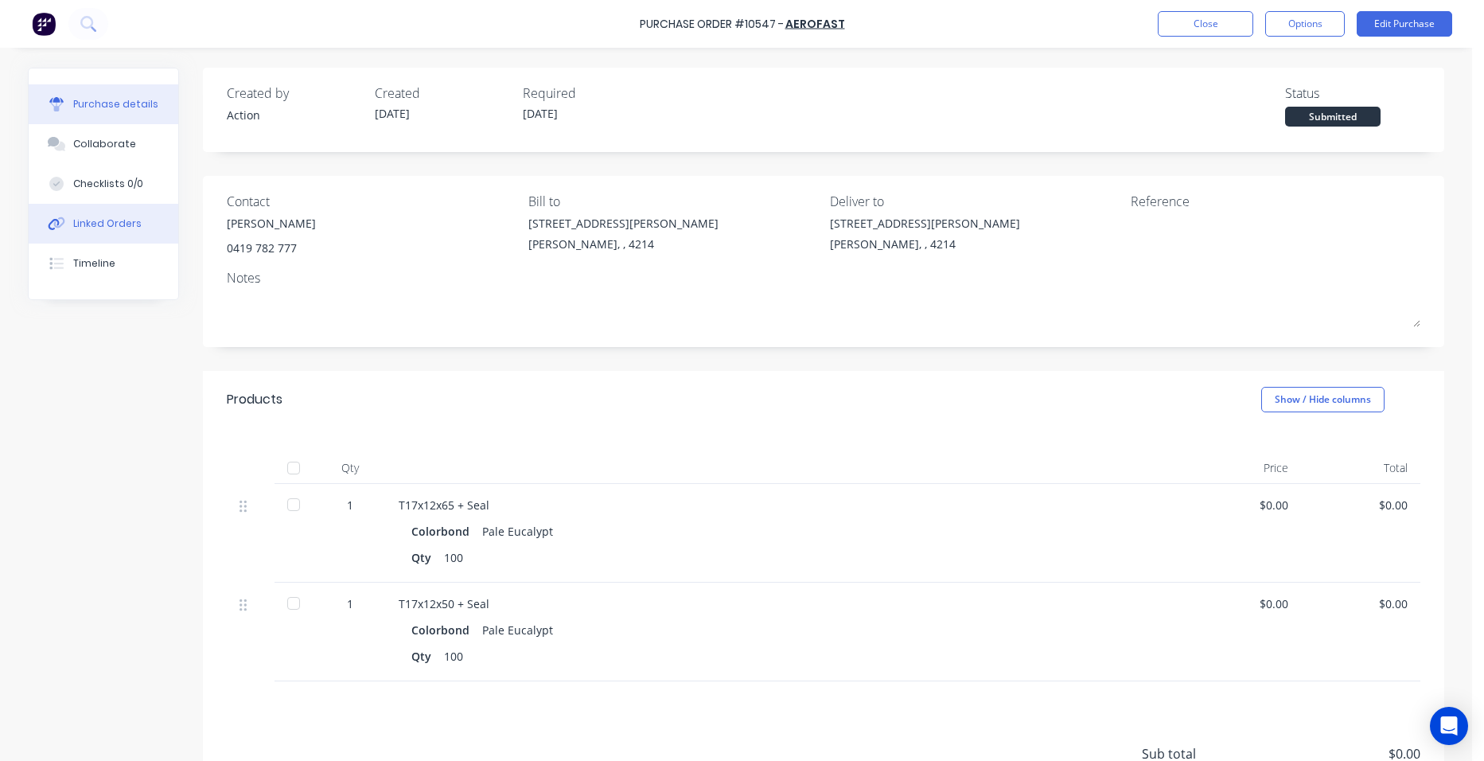
click at [109, 228] on div "Linked Orders" at bounding box center [107, 223] width 68 height 14
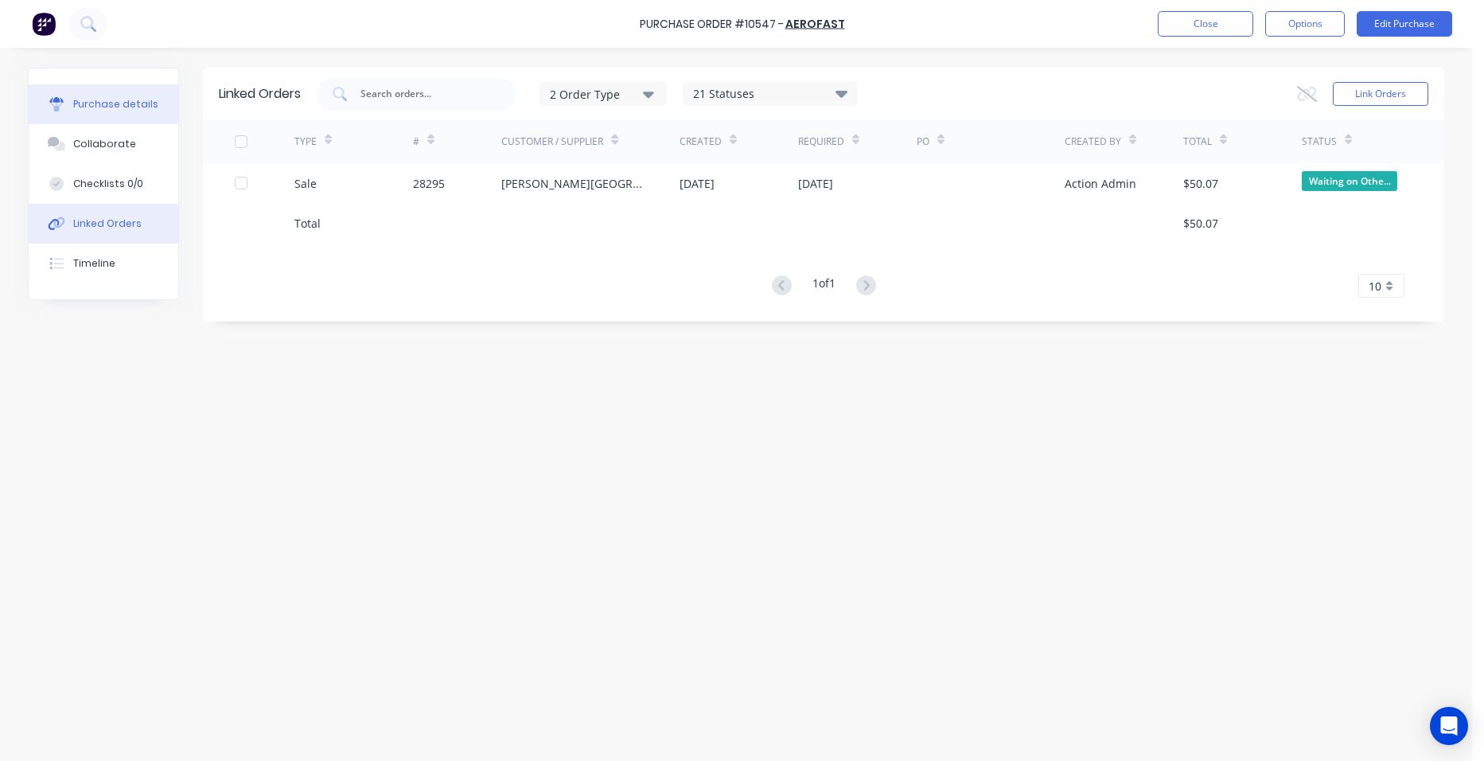
click at [120, 107] on div "Purchase details" at bounding box center [115, 104] width 85 height 14
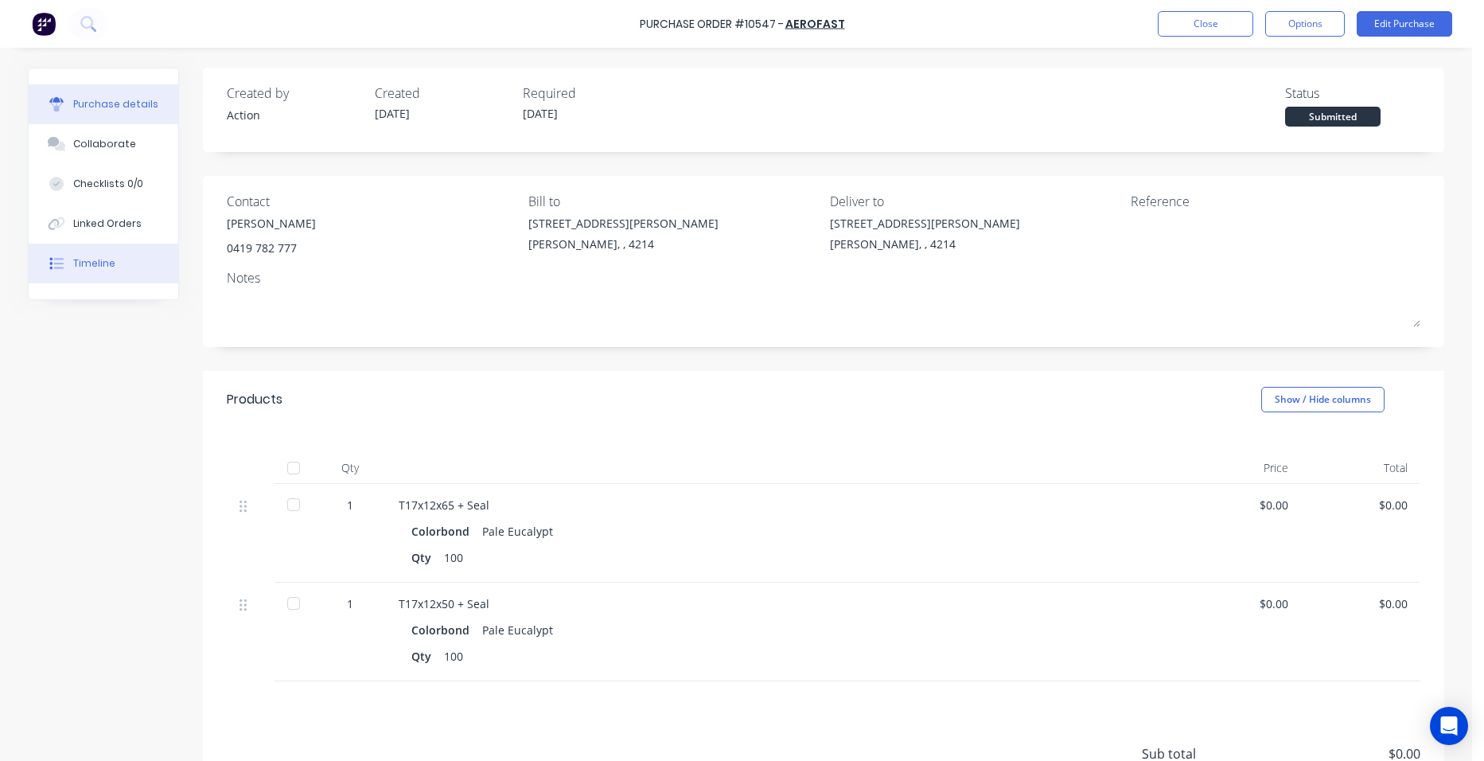
click at [106, 254] on button "Timeline" at bounding box center [104, 264] width 150 height 40
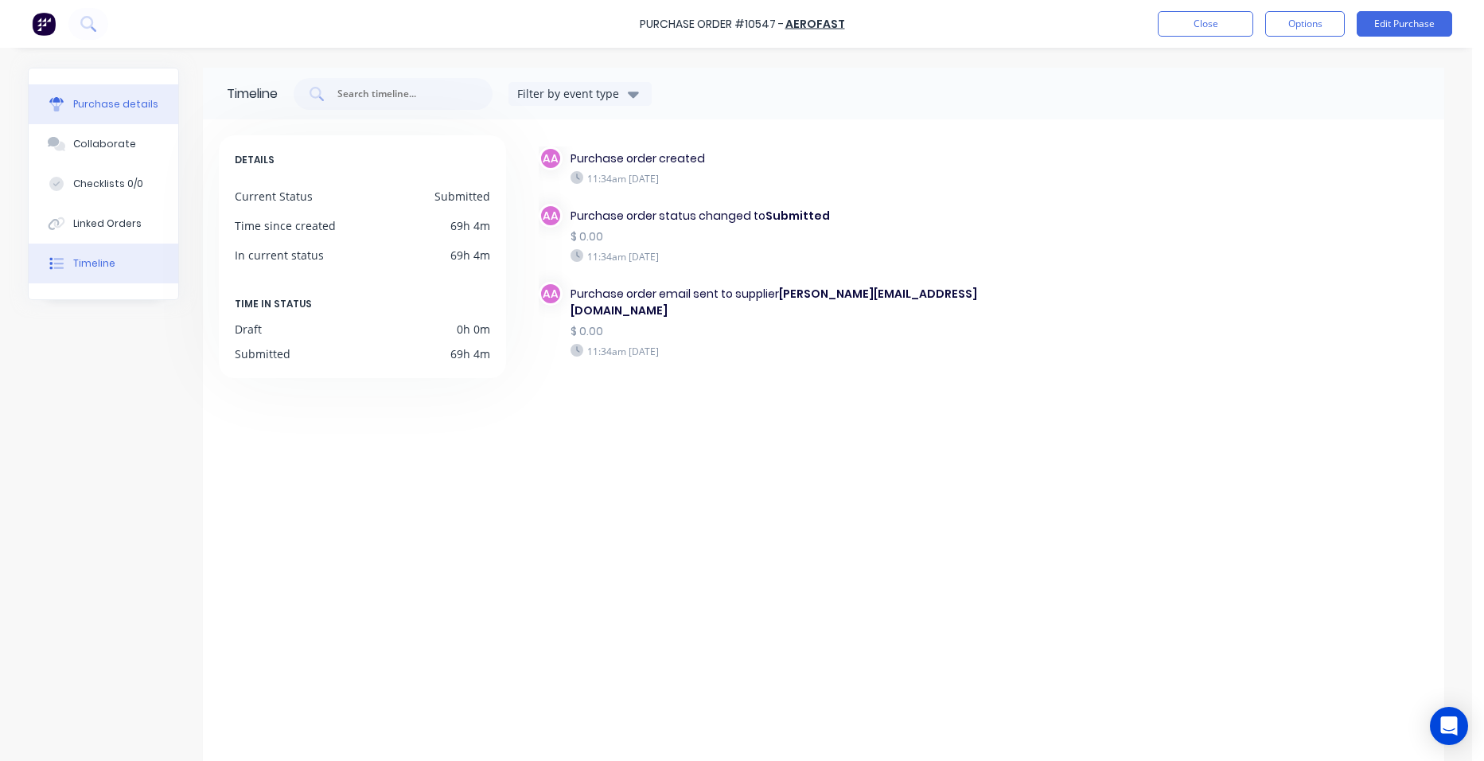
click at [115, 90] on button "Purchase details" at bounding box center [104, 104] width 150 height 40
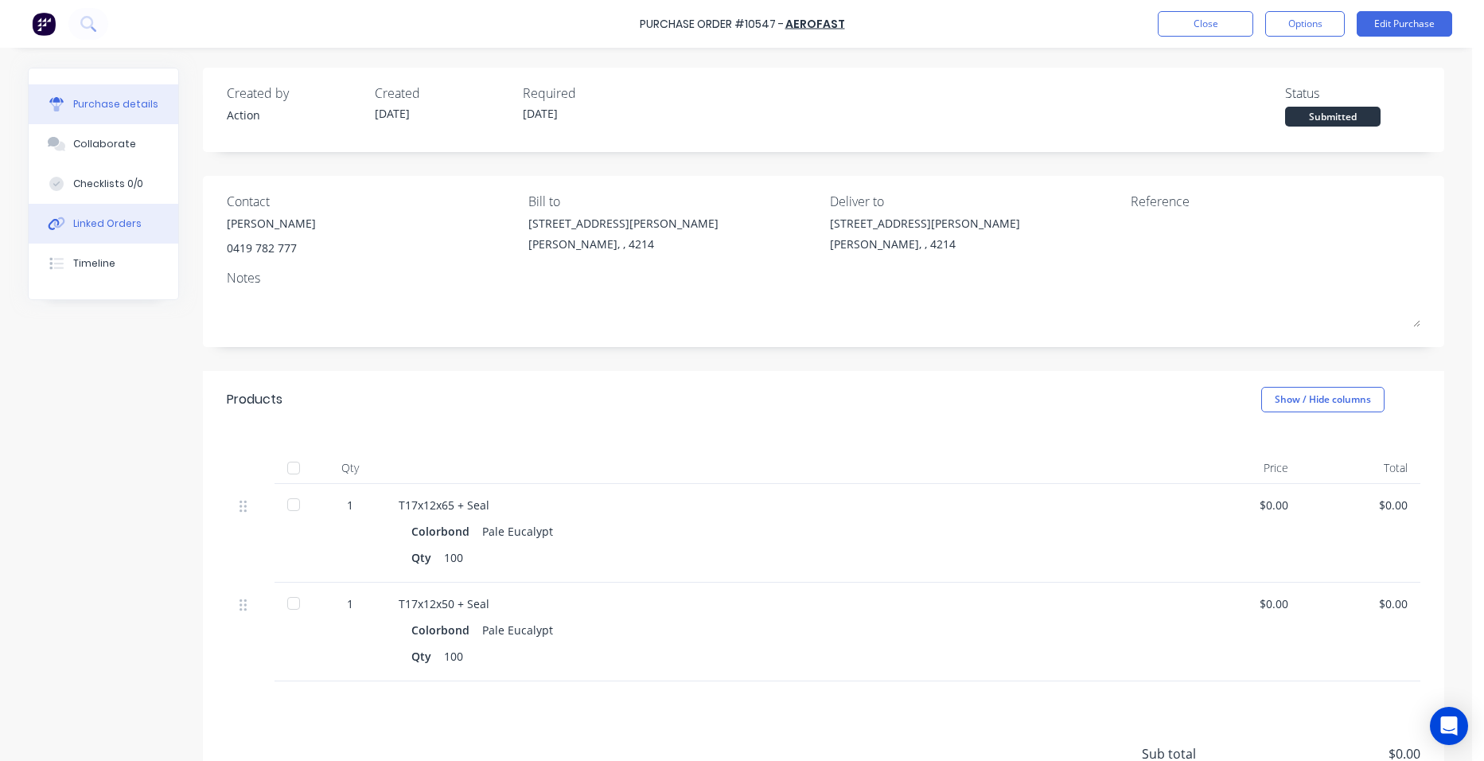
click at [134, 228] on button "Linked Orders" at bounding box center [104, 224] width 150 height 40
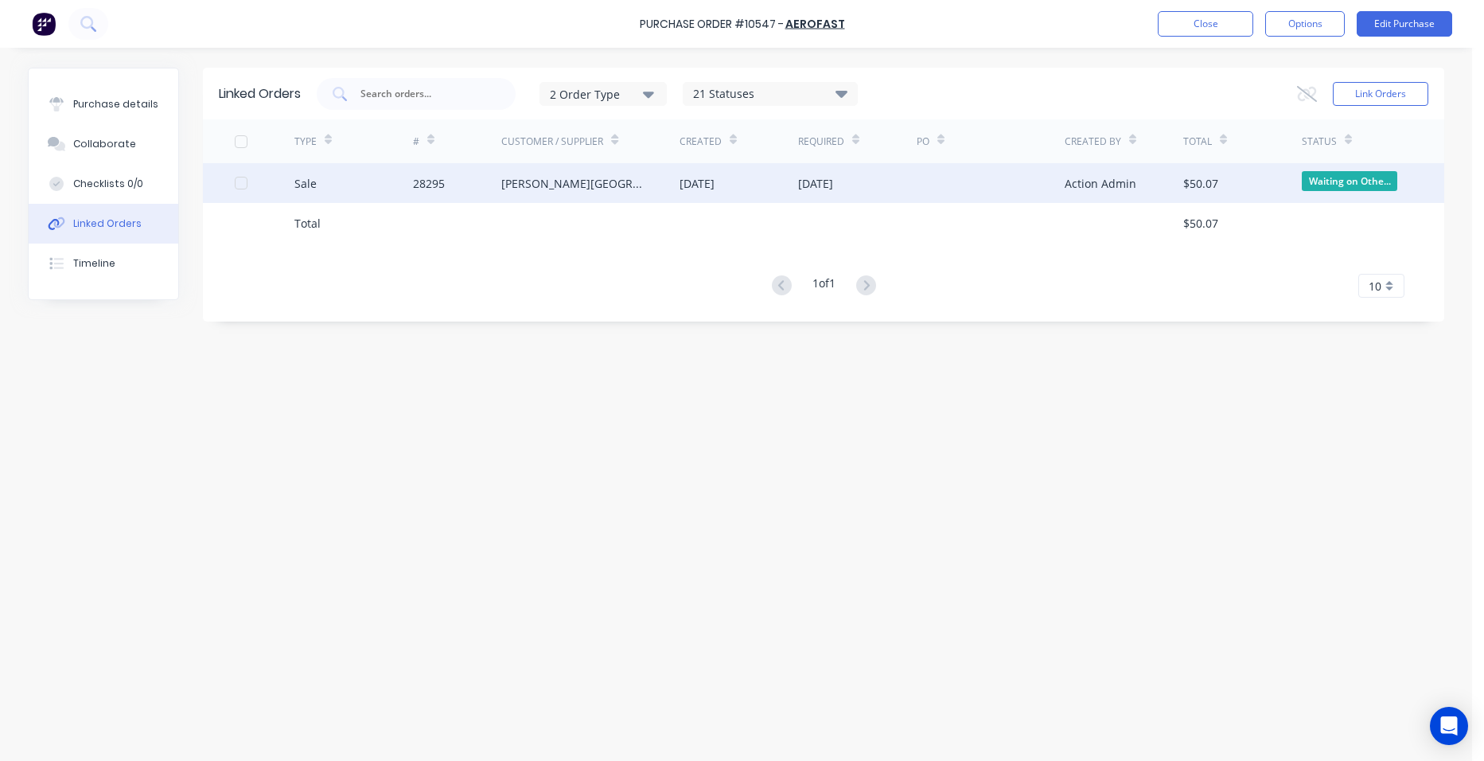
click at [506, 171] on div "[PERSON_NAME][GEOGRAPHIC_DATA]" at bounding box center [590, 183] width 178 height 40
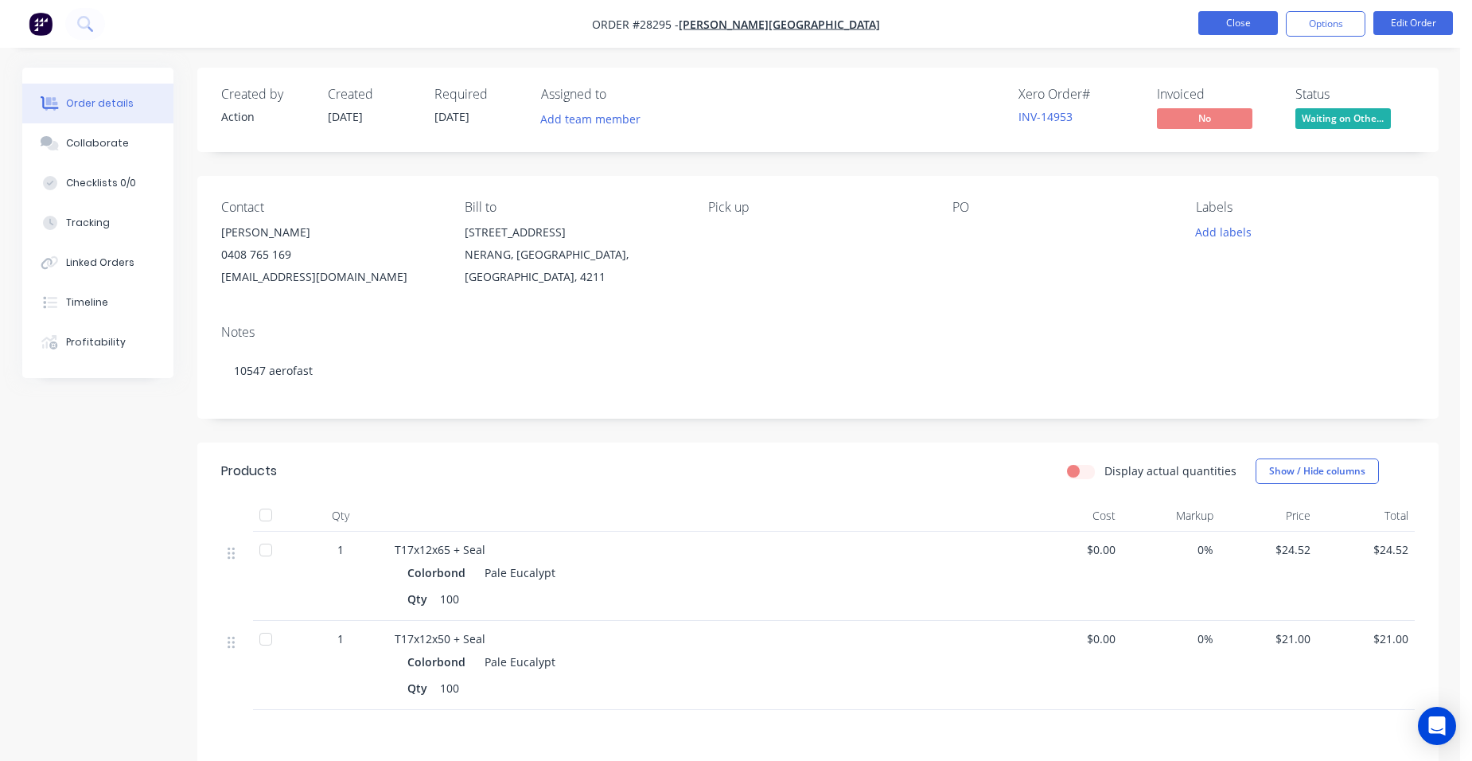
click at [1235, 18] on button "Close" at bounding box center [1239, 23] width 80 height 24
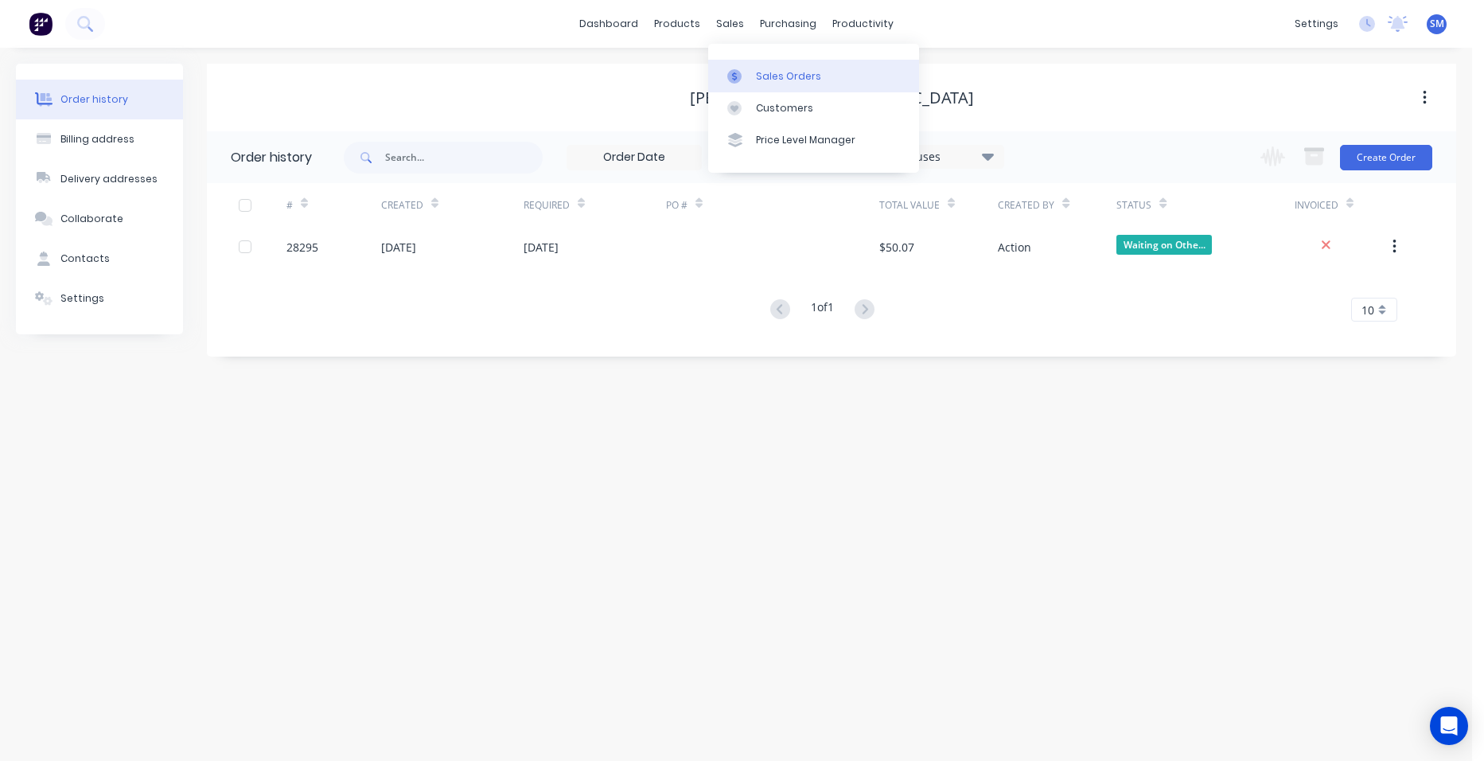
click at [778, 81] on div "Sales Orders" at bounding box center [788, 76] width 65 height 14
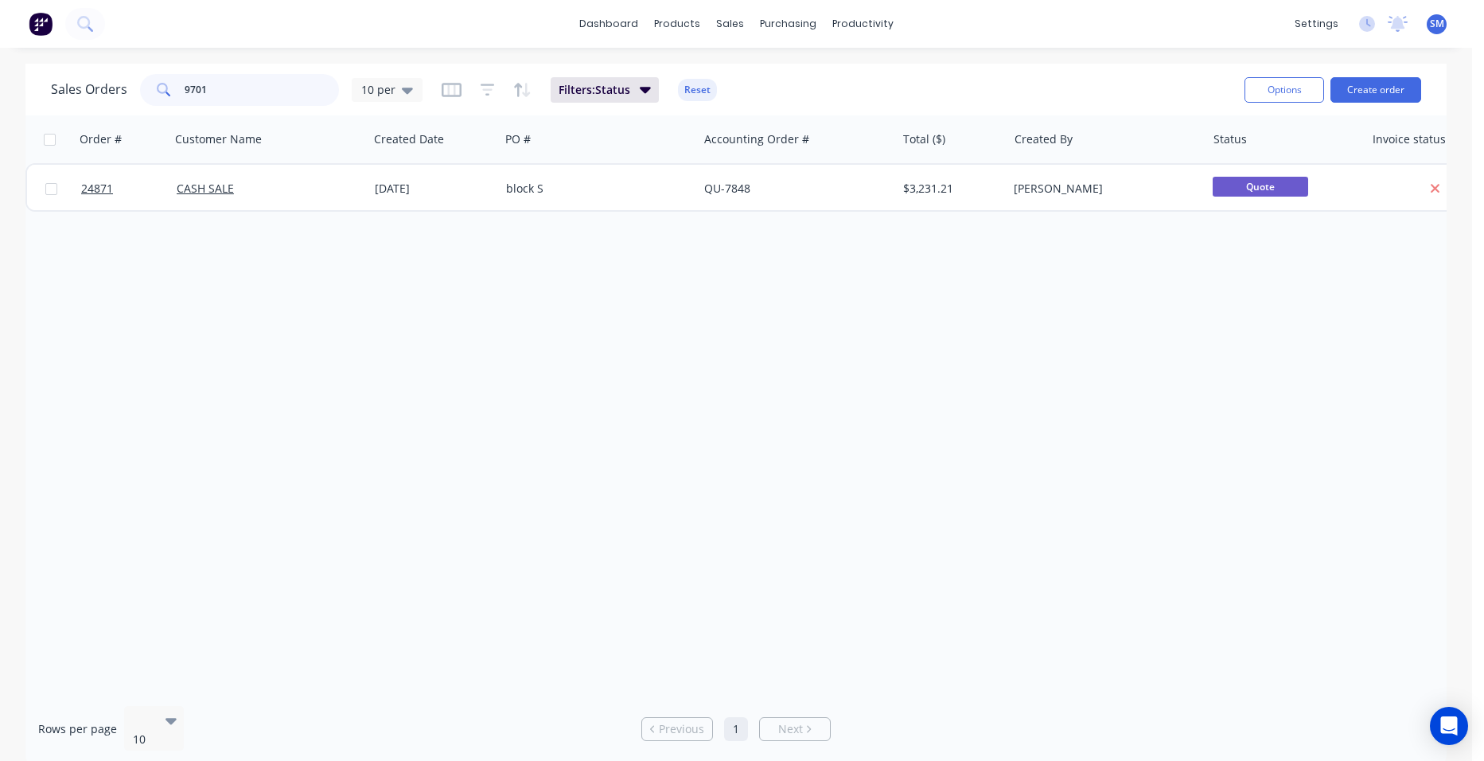
drag, startPoint x: 283, startPoint y: 90, endPoint x: 96, endPoint y: 73, distance: 187.8
click at [96, 74] on div "Sales Orders 9701 10 per" at bounding box center [237, 90] width 372 height 32
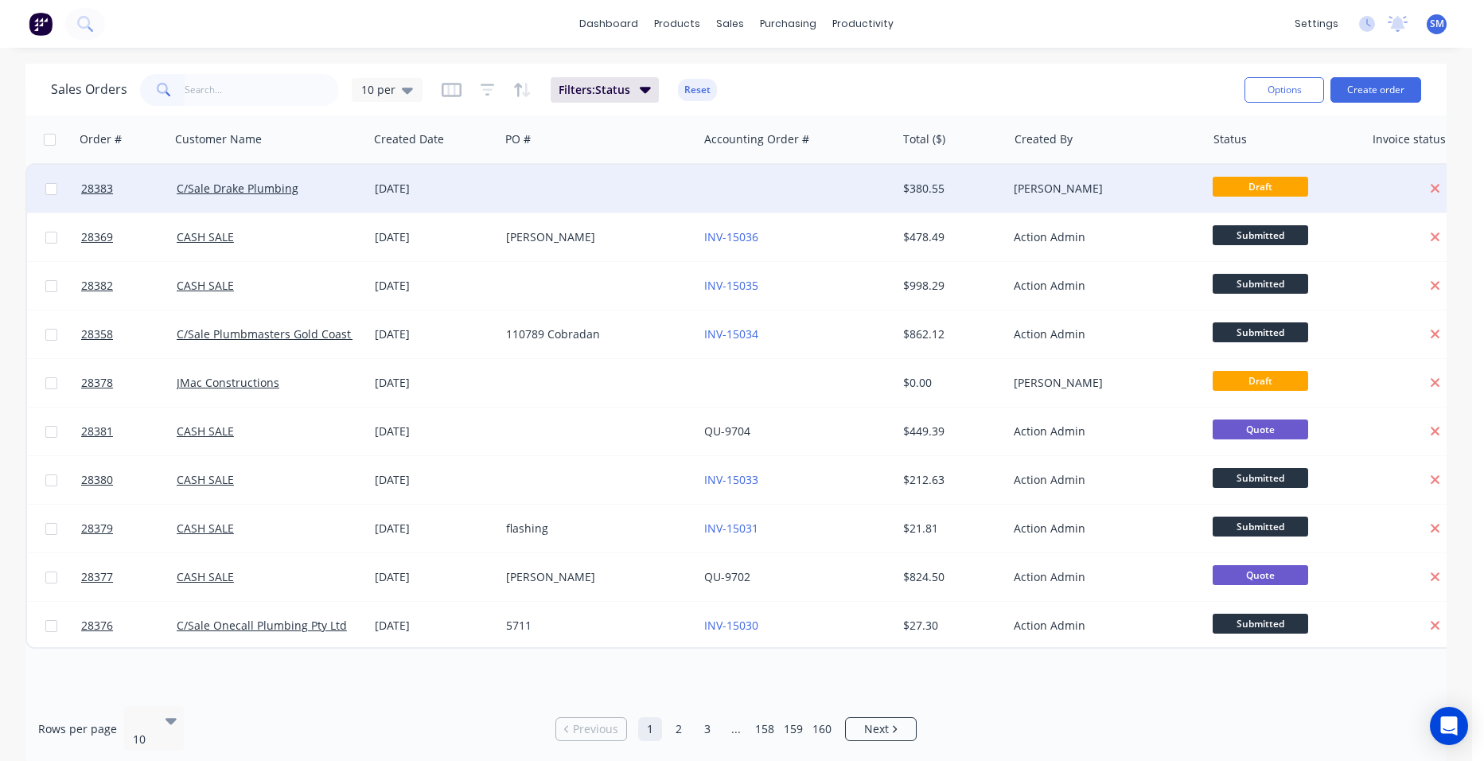
click at [622, 188] on div at bounding box center [599, 189] width 198 height 48
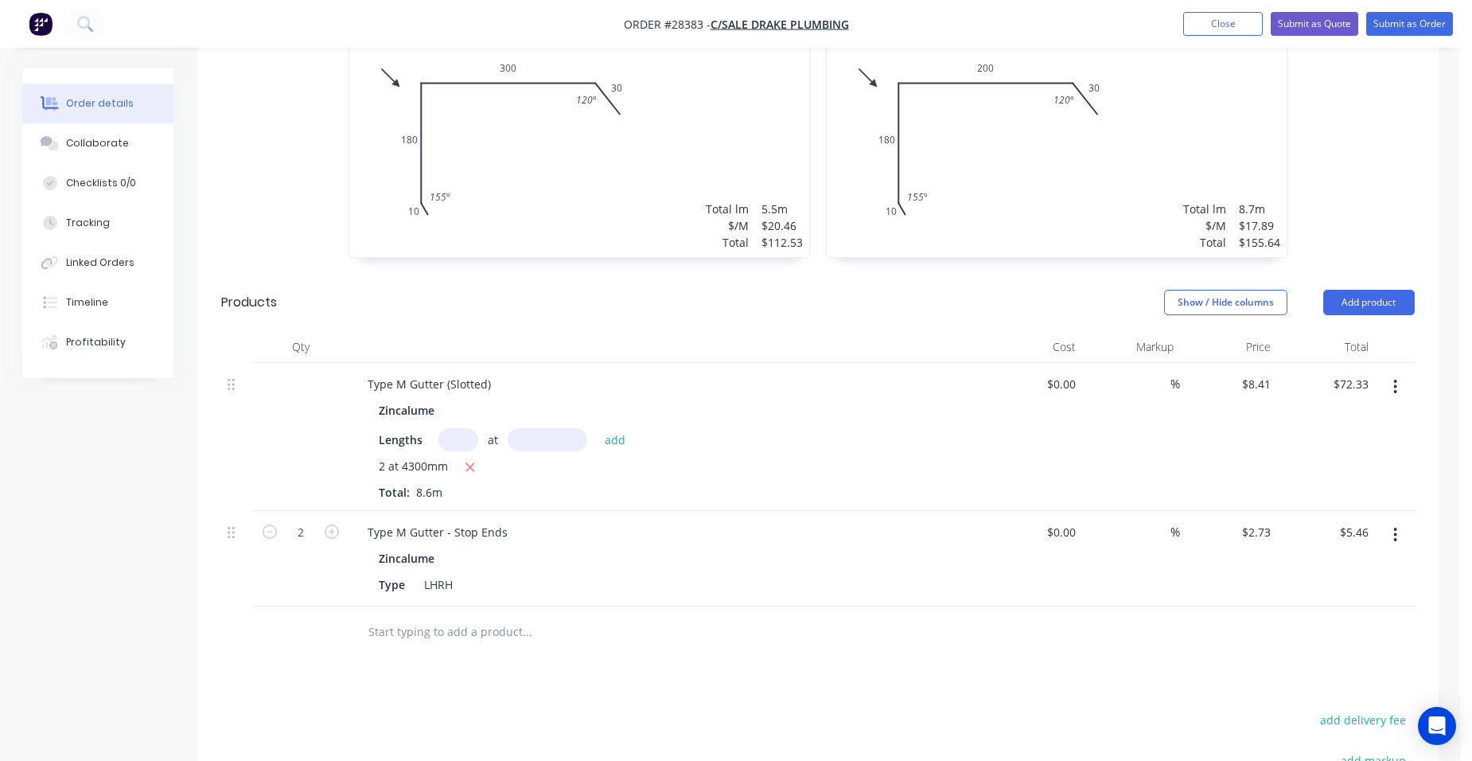
scroll to position [716, 0]
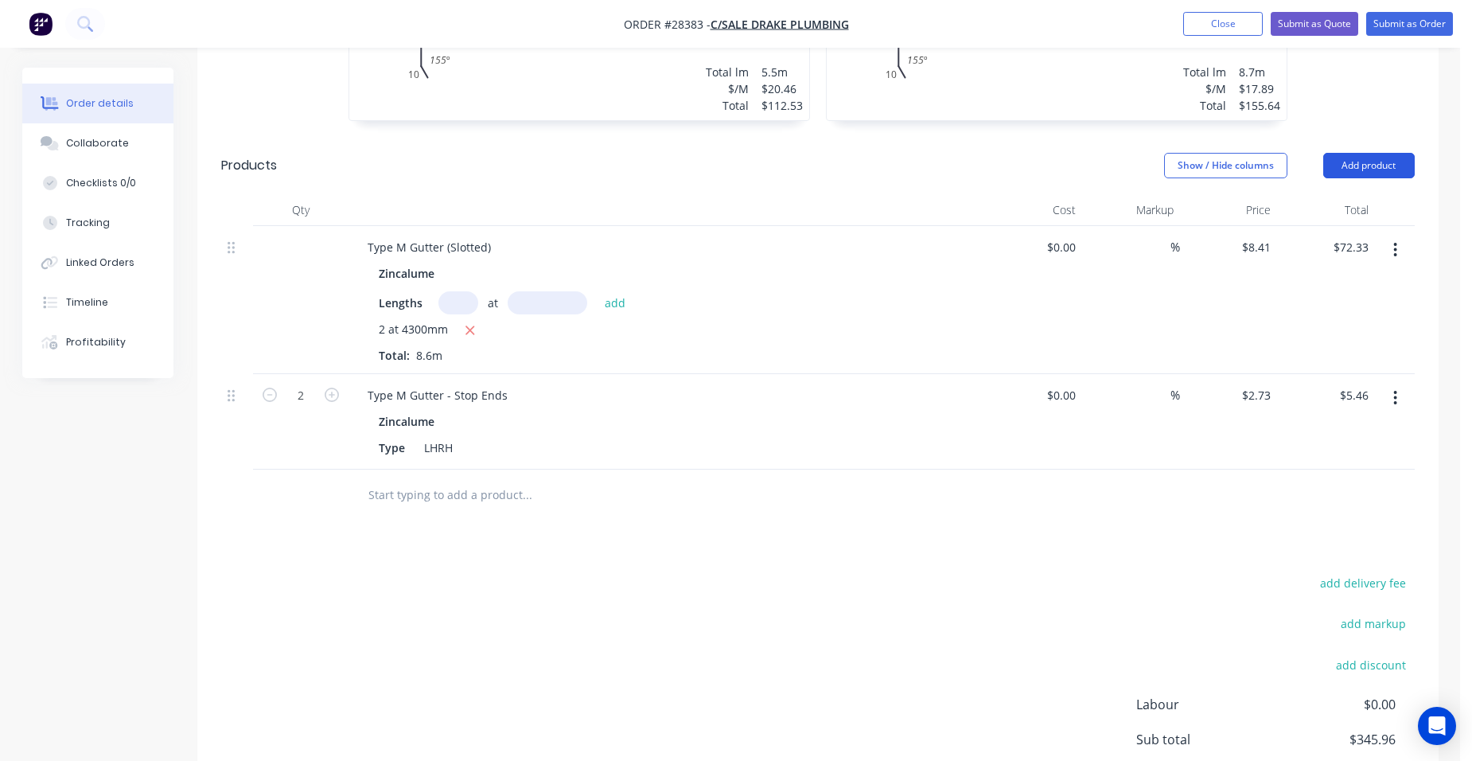
click at [1374, 153] on button "Add product" at bounding box center [1370, 165] width 92 height 25
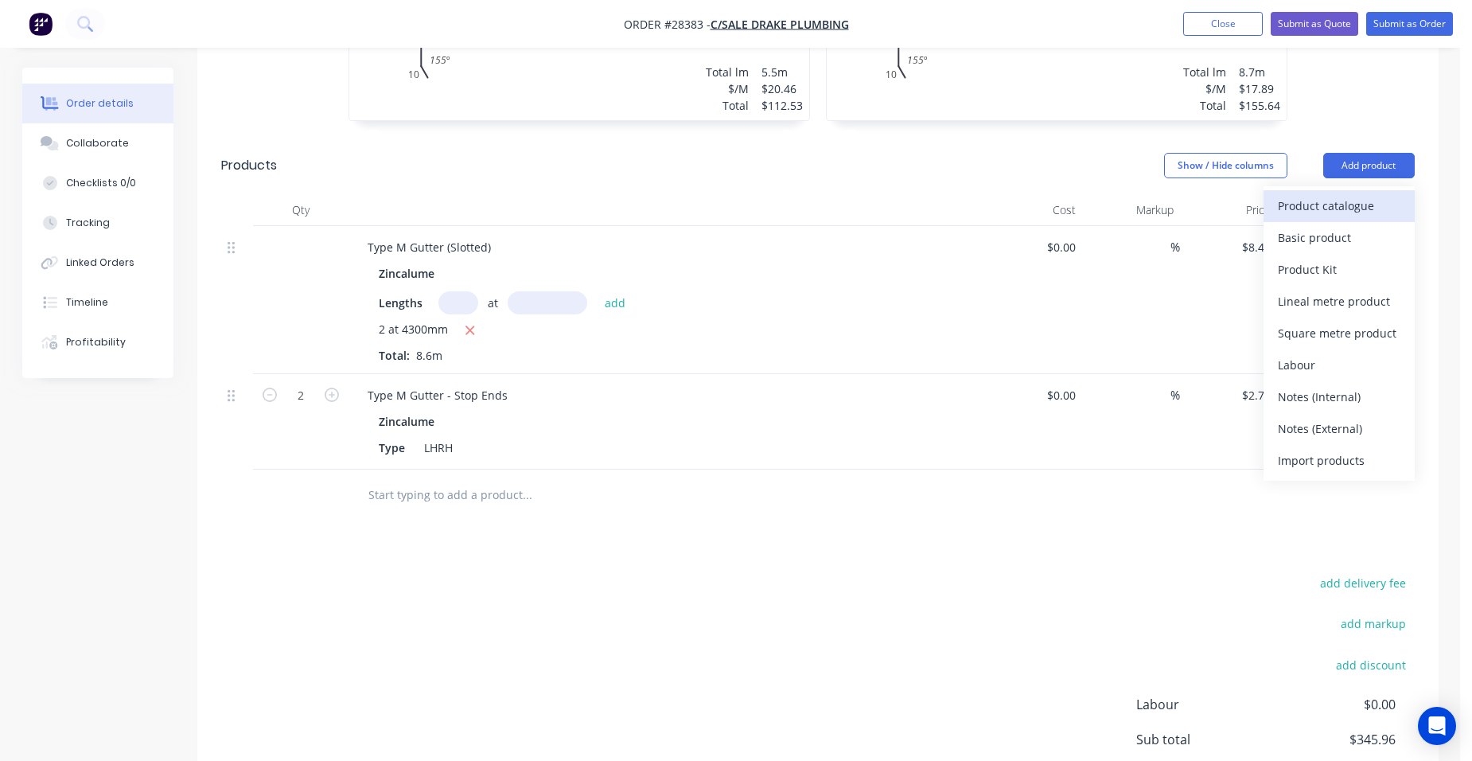
click at [1324, 194] on div "Product catalogue" at bounding box center [1339, 205] width 123 height 23
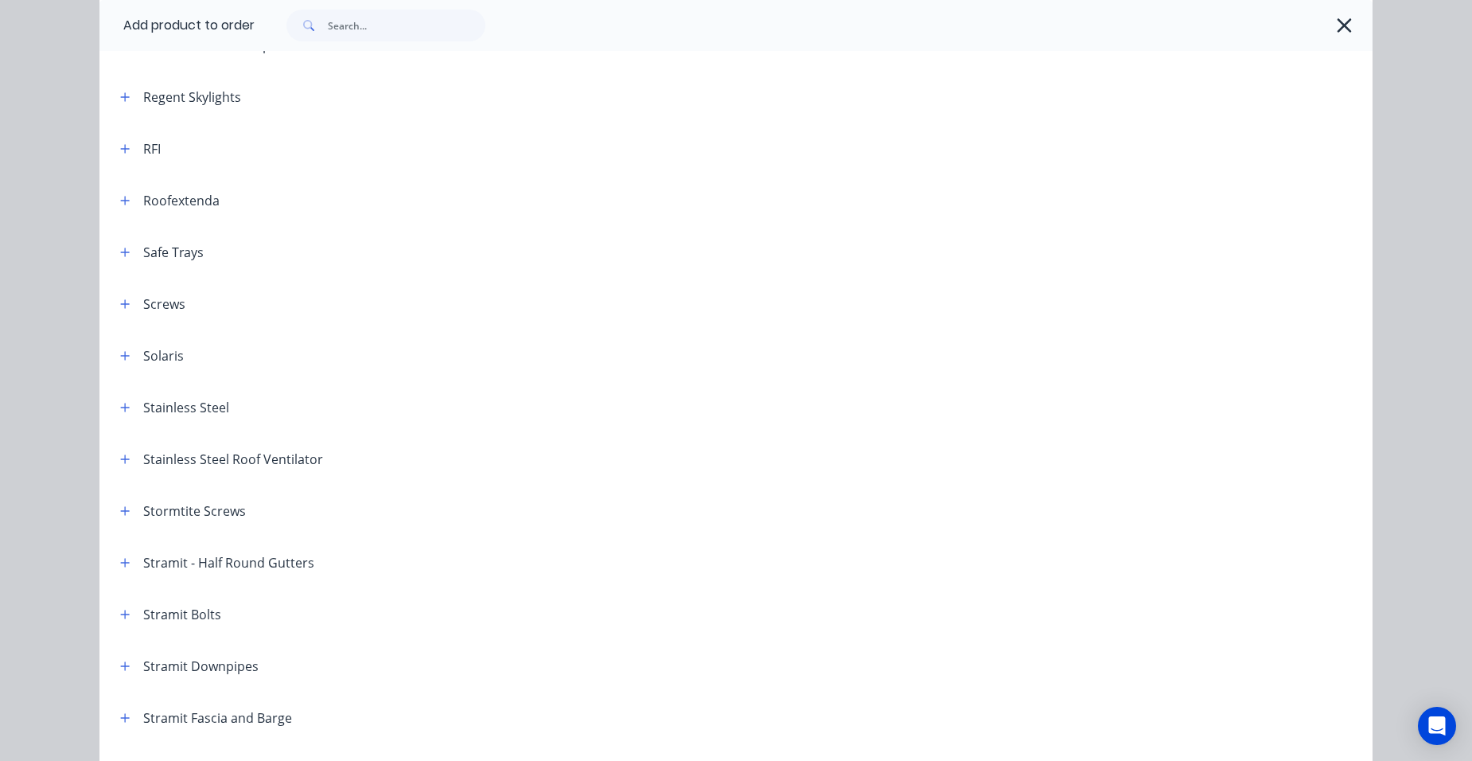
scroll to position [2467, 0]
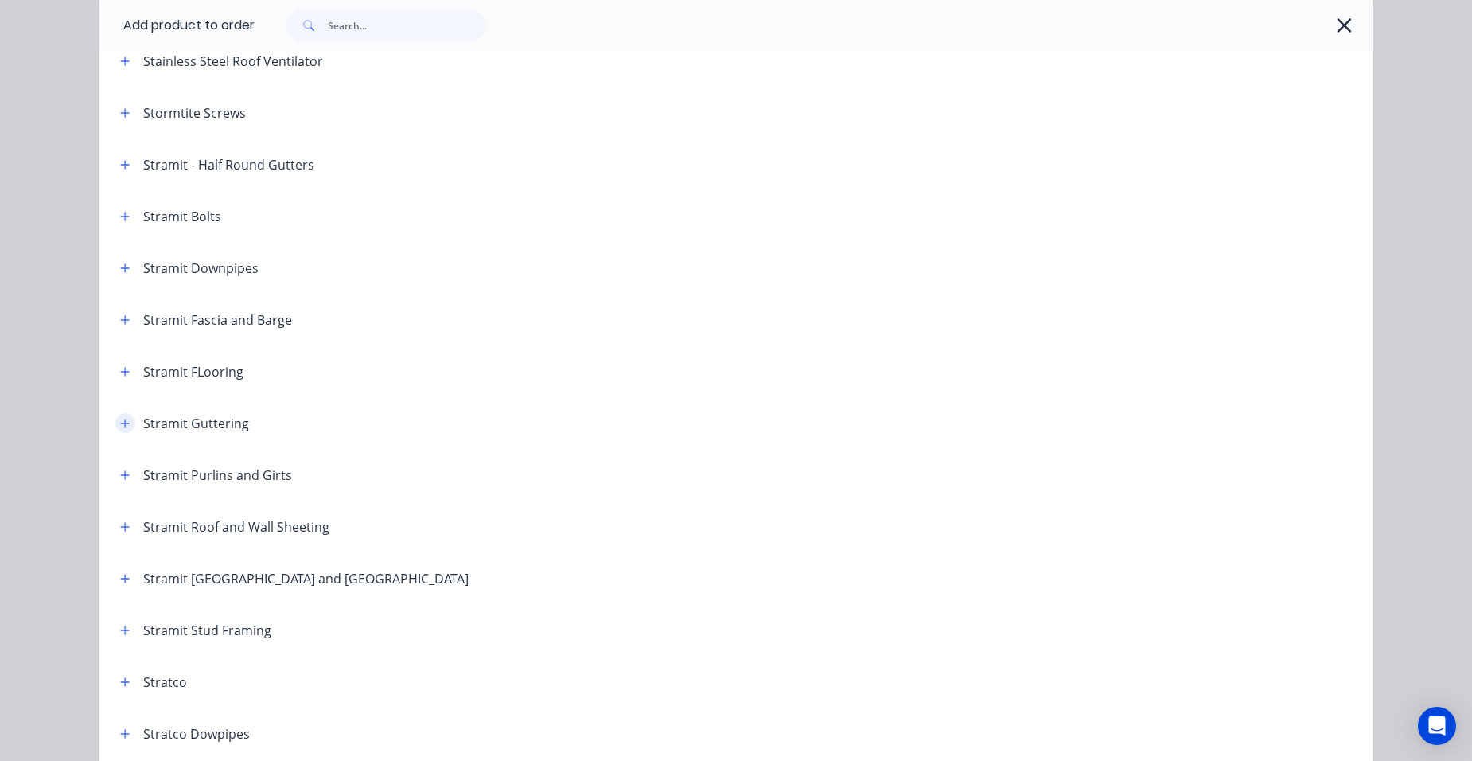
click at [120, 428] on icon "button" at bounding box center [125, 423] width 10 height 11
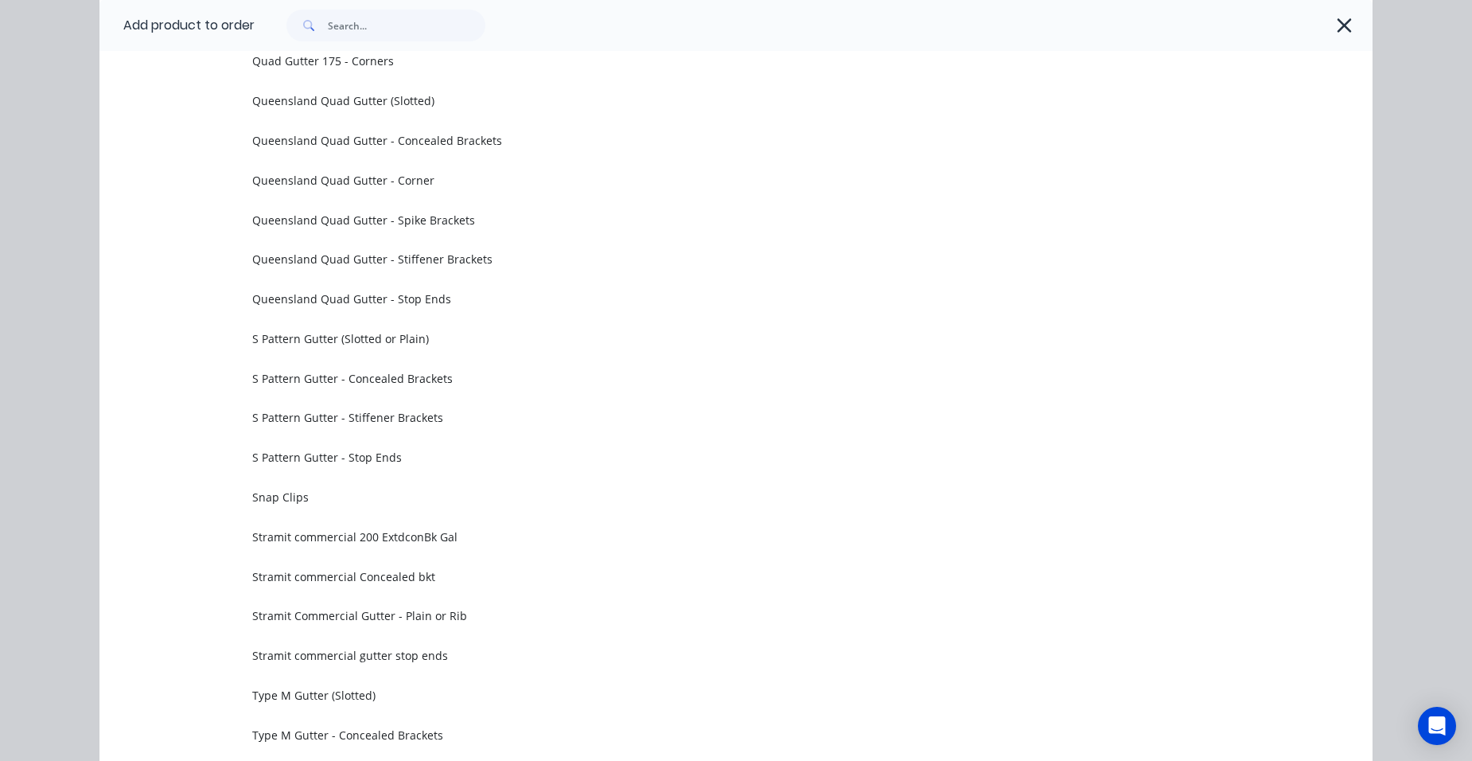
scroll to position [5093, 0]
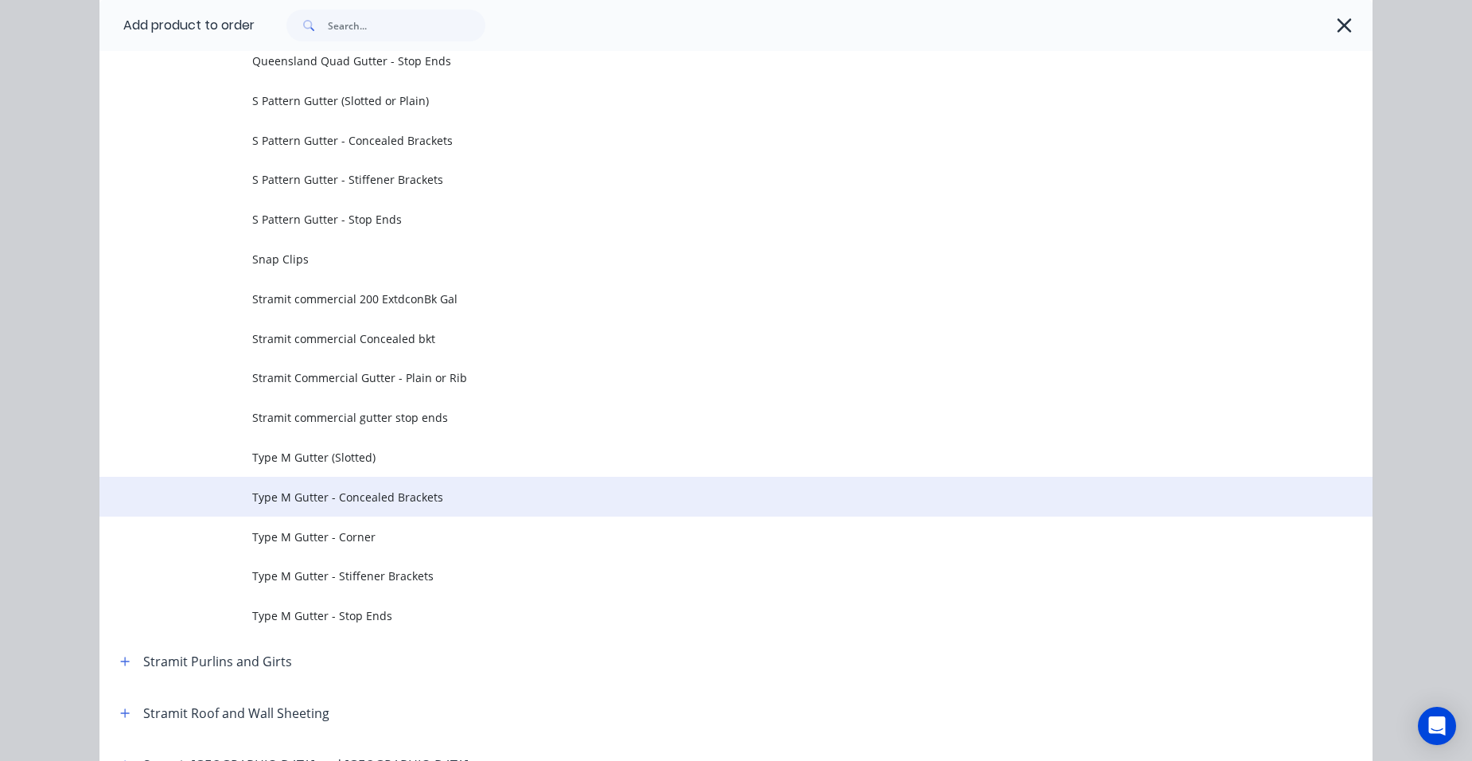
click at [397, 514] on td "Type M Gutter - Concealed Brackets" at bounding box center [812, 497] width 1121 height 40
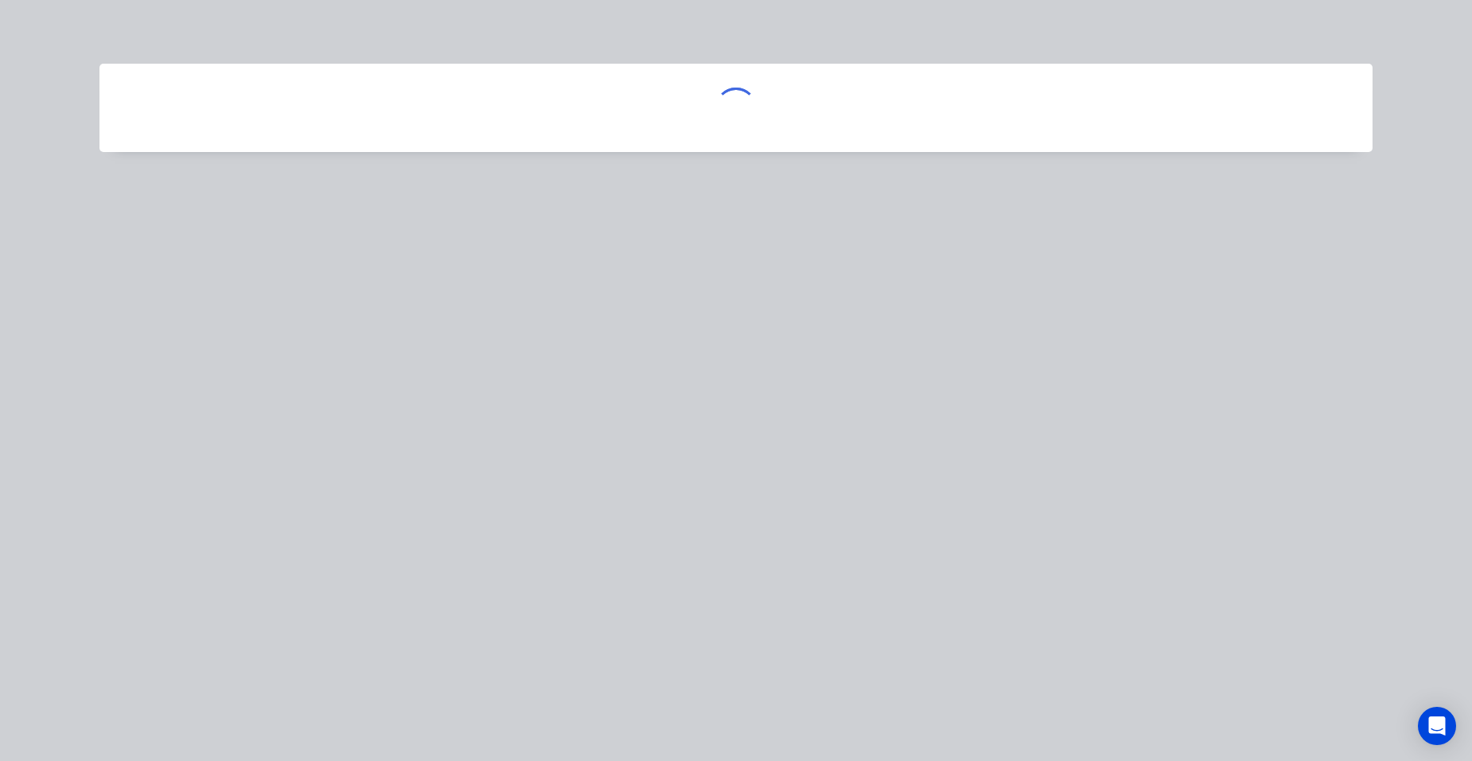
scroll to position [0, 0]
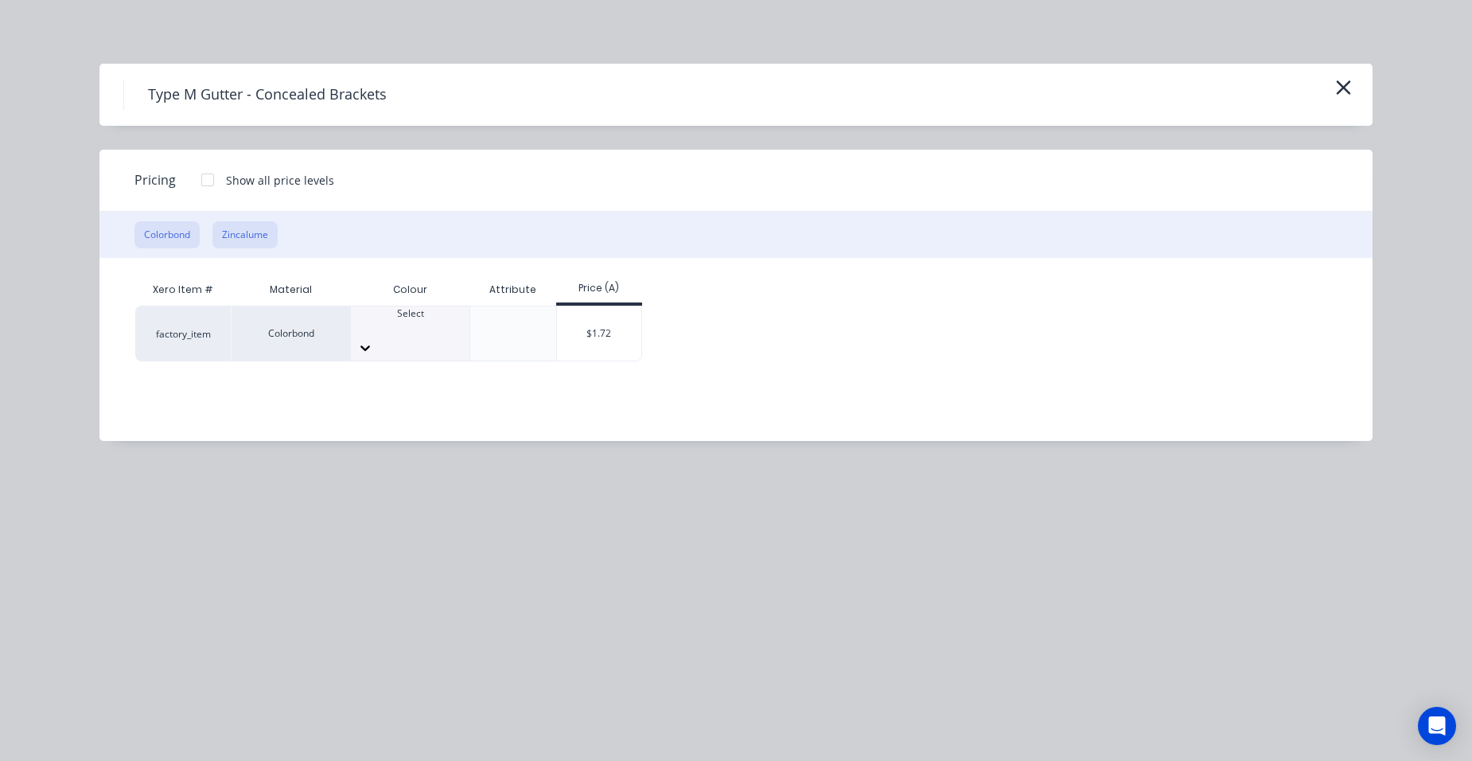
click at [248, 224] on button "Zincalume" at bounding box center [244, 234] width 65 height 27
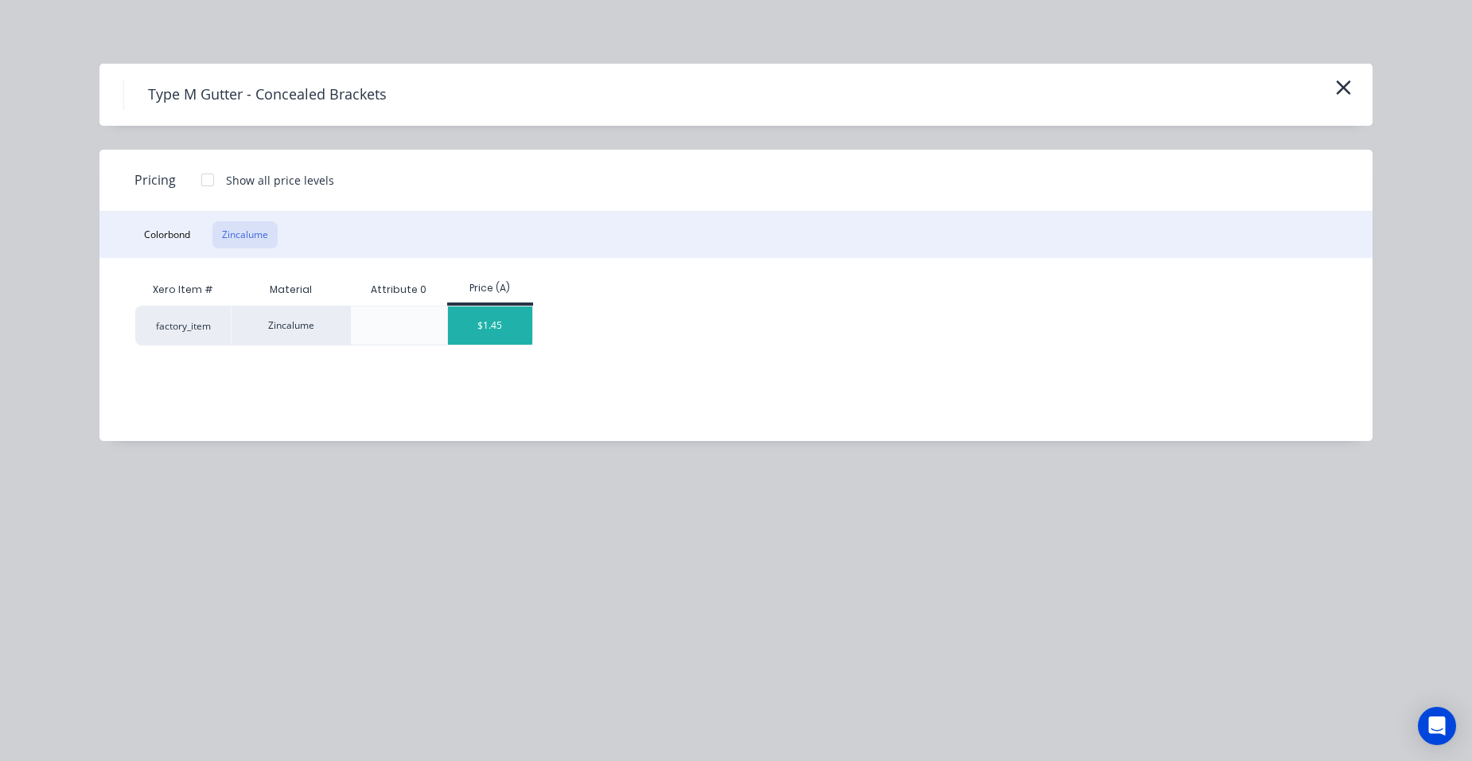
click at [476, 329] on div "$1.45" at bounding box center [490, 325] width 85 height 38
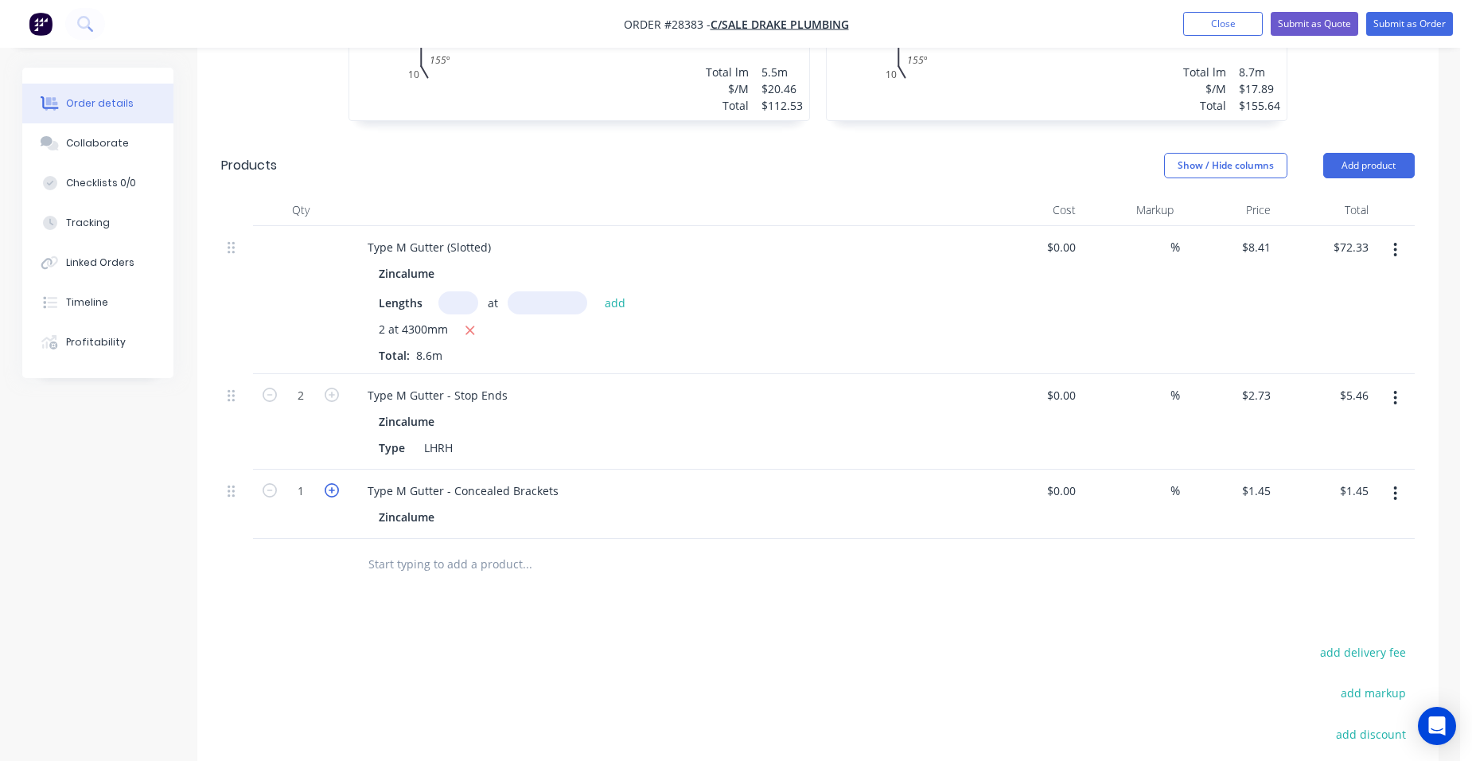
click at [332, 483] on icon "button" at bounding box center [332, 490] width 14 height 14
type input "2"
type input "$2.90"
click at [332, 483] on icon "button" at bounding box center [332, 490] width 14 height 14
type input "3"
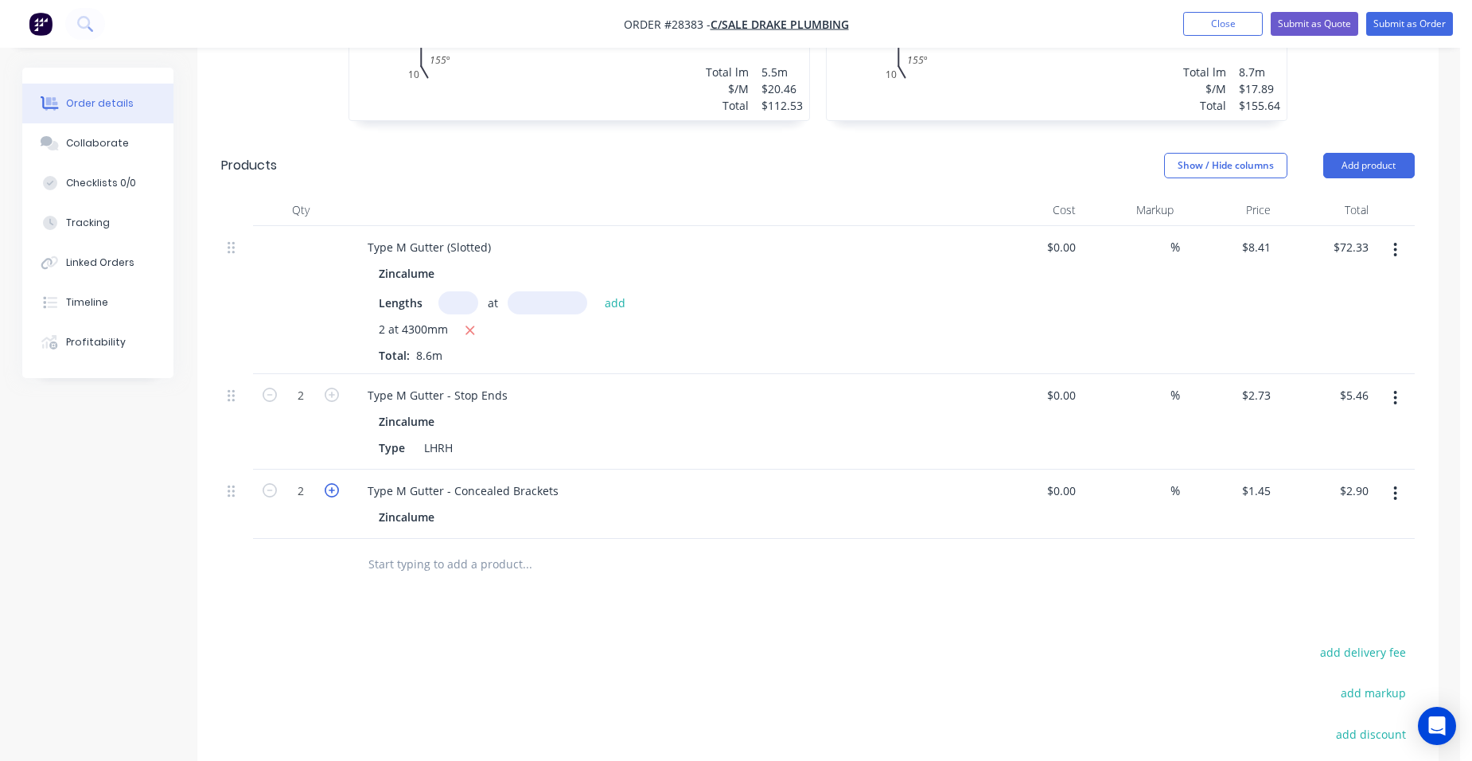
type input "$4.35"
click at [332, 483] on icon "button" at bounding box center [332, 490] width 14 height 14
type input "4"
type input "$5.80"
click at [332, 483] on icon "button" at bounding box center [332, 490] width 14 height 14
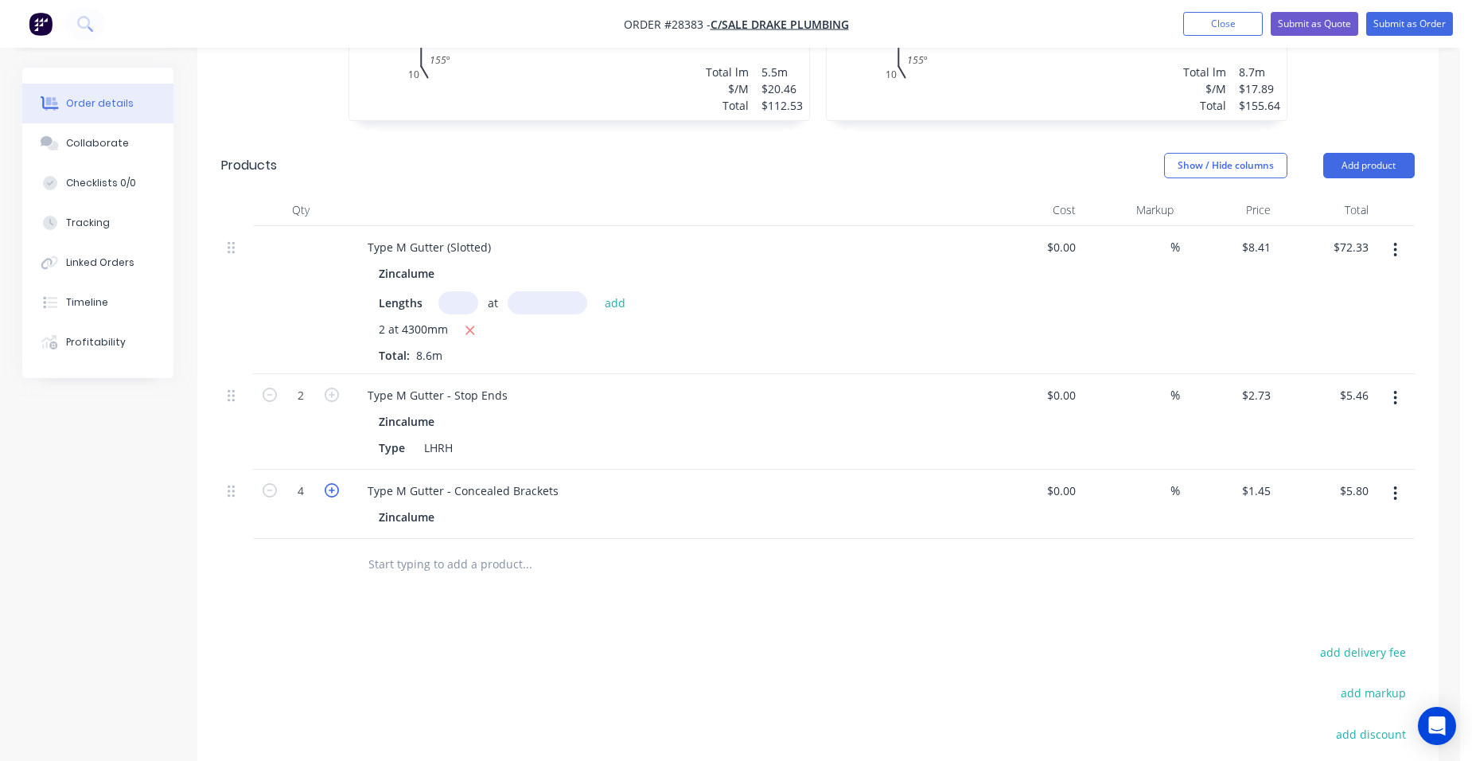
type input "5"
type input "$7.25"
click at [332, 483] on icon "button" at bounding box center [332, 490] width 14 height 14
type input "6"
type input "$8.70"
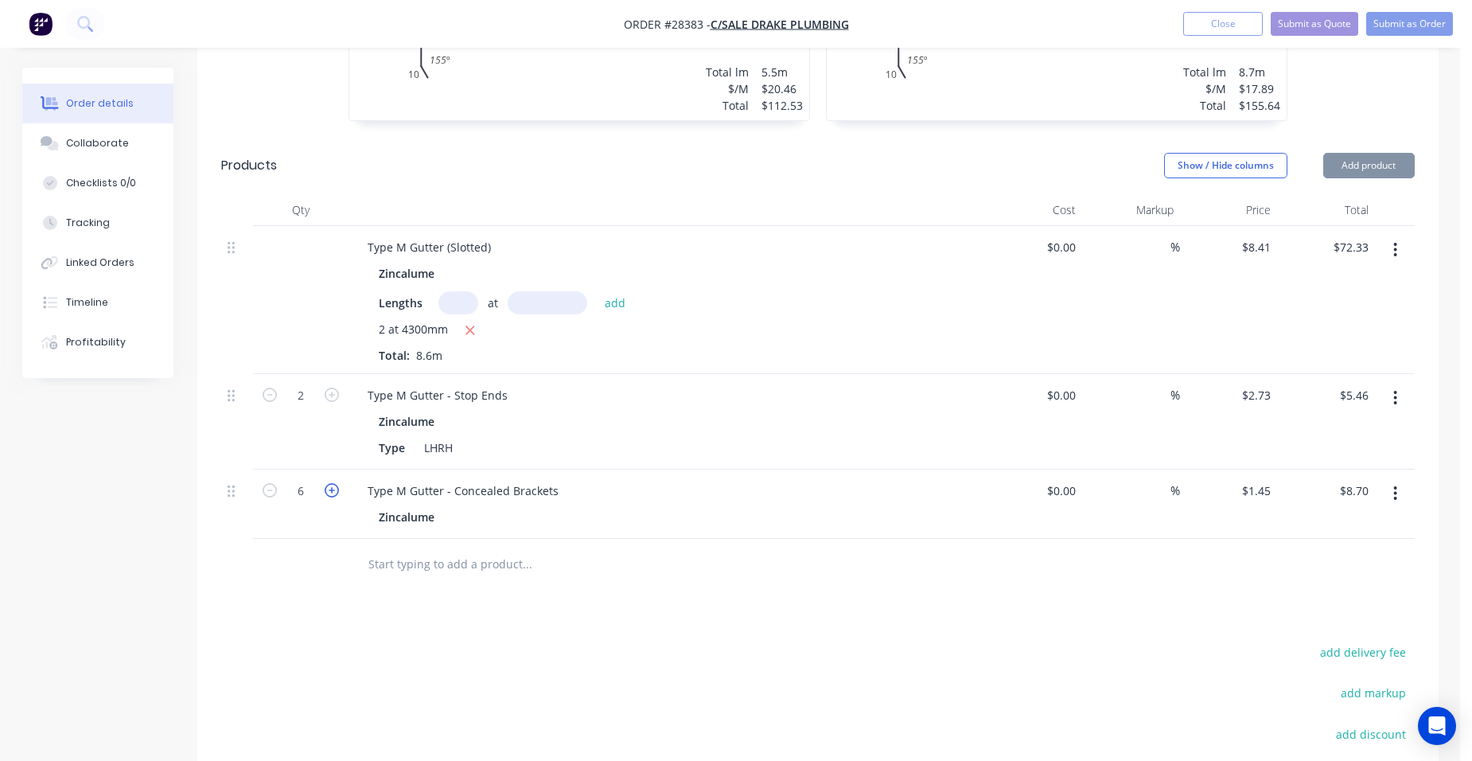
click at [330, 483] on icon "button" at bounding box center [332, 490] width 14 height 14
type input "7"
type input "$10.15"
click at [329, 483] on icon "button" at bounding box center [332, 490] width 14 height 14
type input "8"
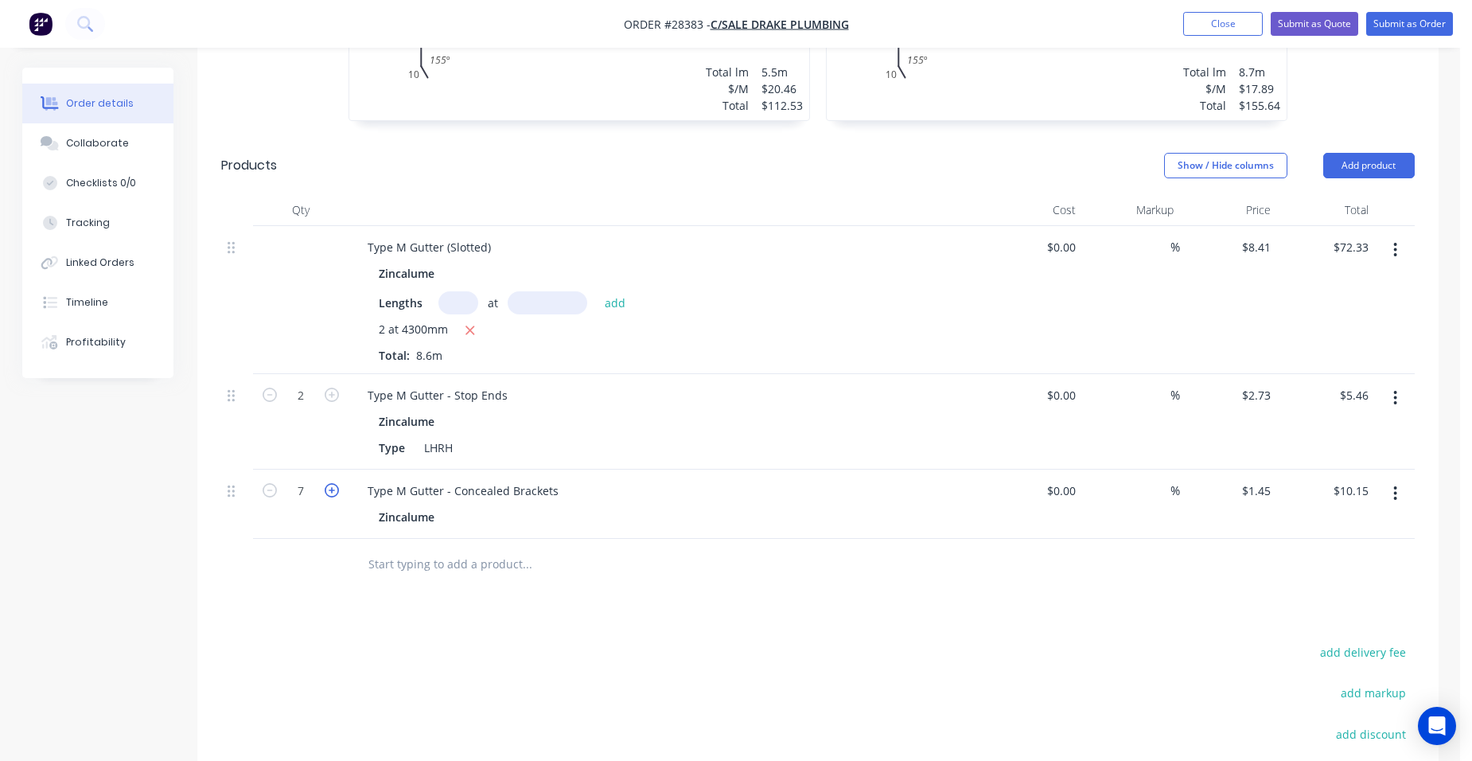
type input "$11.60"
click at [329, 483] on icon "button" at bounding box center [332, 490] width 14 height 14
type input "9"
type input "$13.05"
click at [329, 483] on icon "button" at bounding box center [332, 490] width 14 height 14
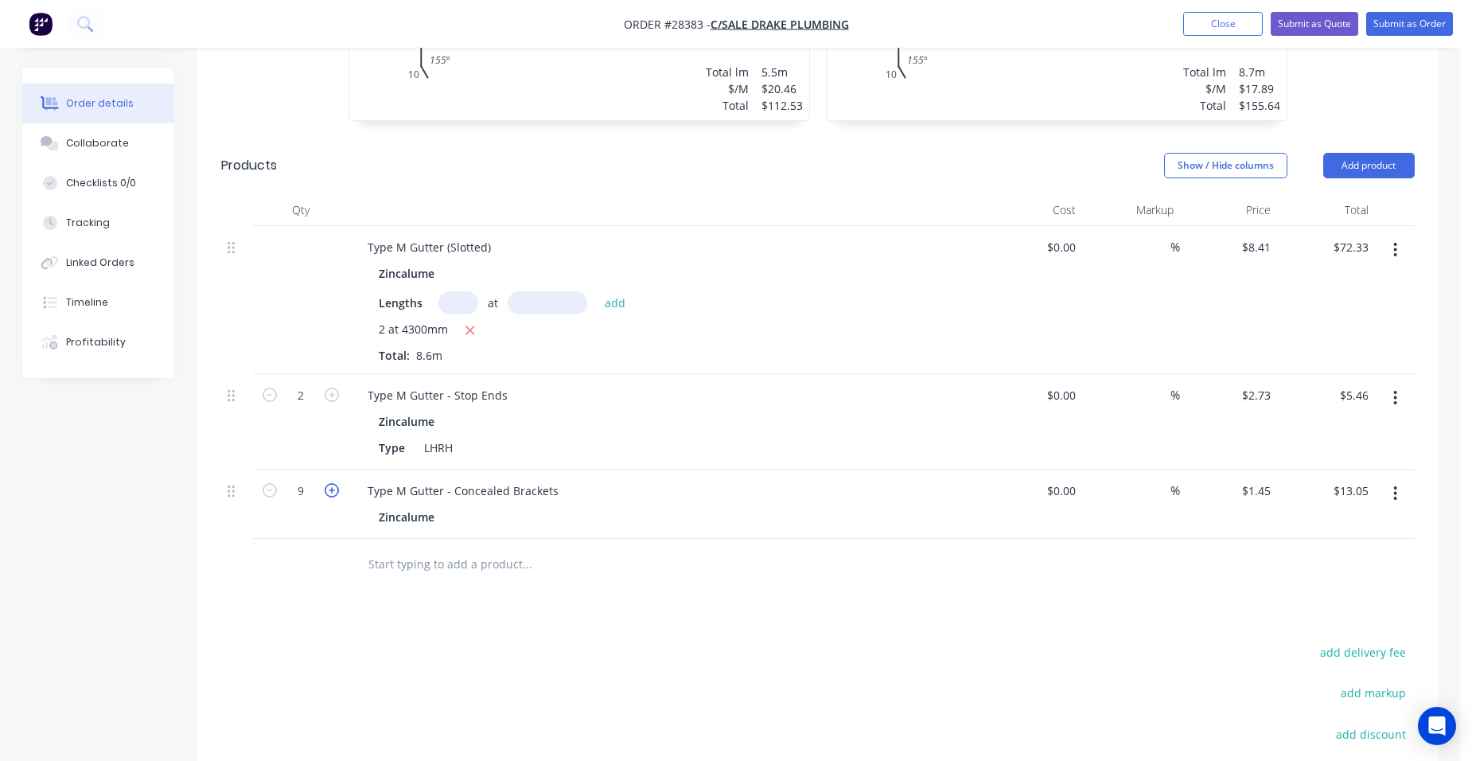
type input "10"
type input "$14.50"
click at [1413, 19] on button "Submit as Order" at bounding box center [1409, 24] width 87 height 24
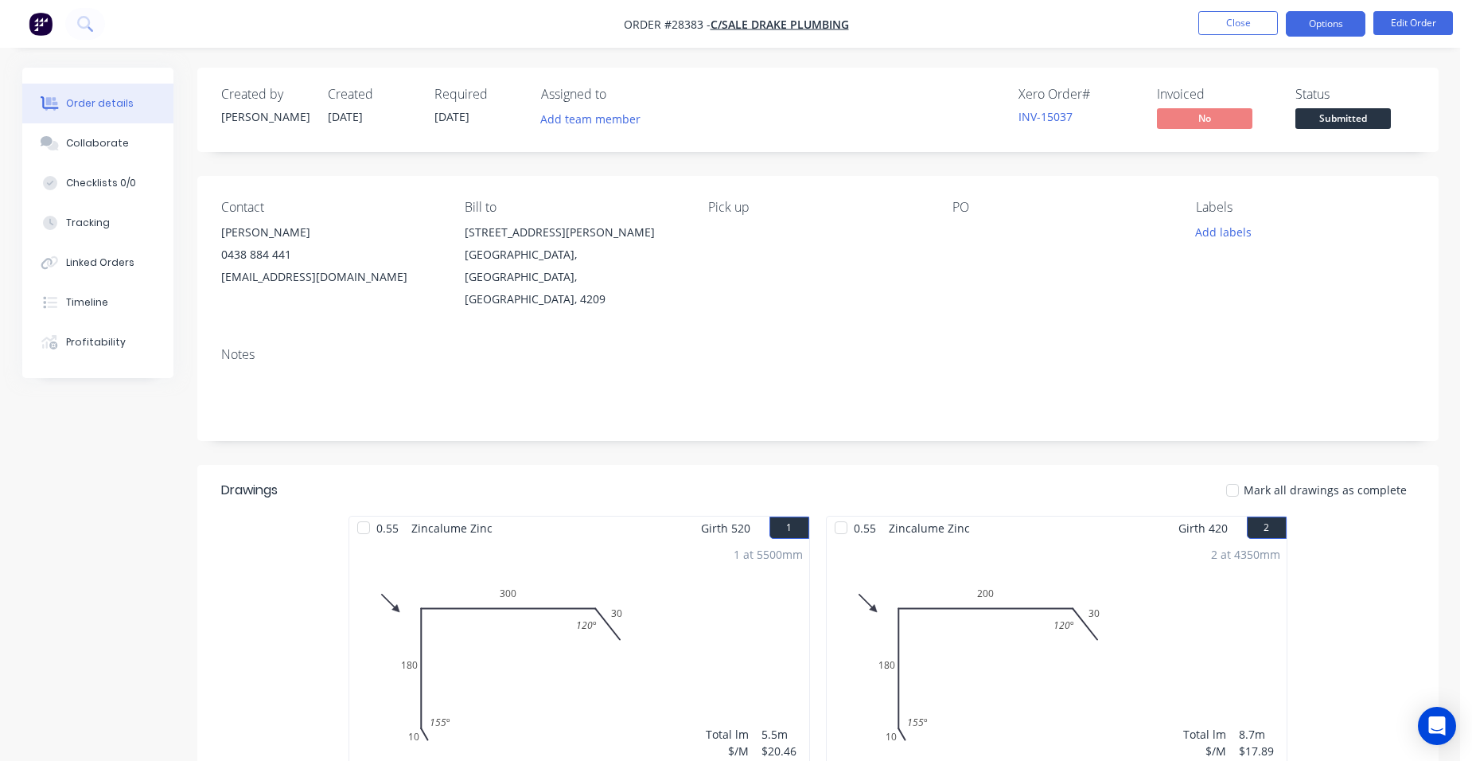
click at [1343, 28] on button "Options" at bounding box center [1326, 23] width 80 height 25
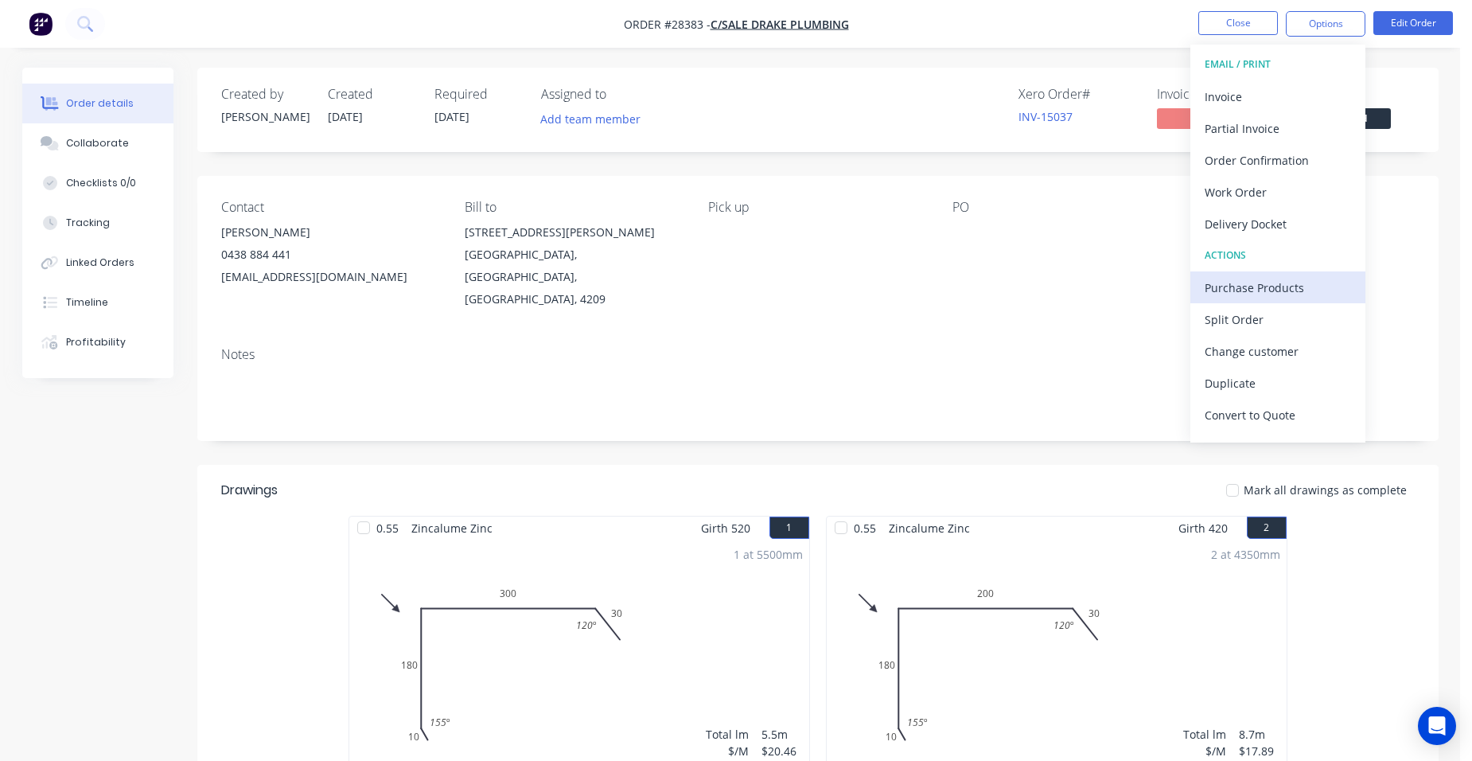
click at [1322, 285] on div "Purchase Products" at bounding box center [1278, 287] width 146 height 23
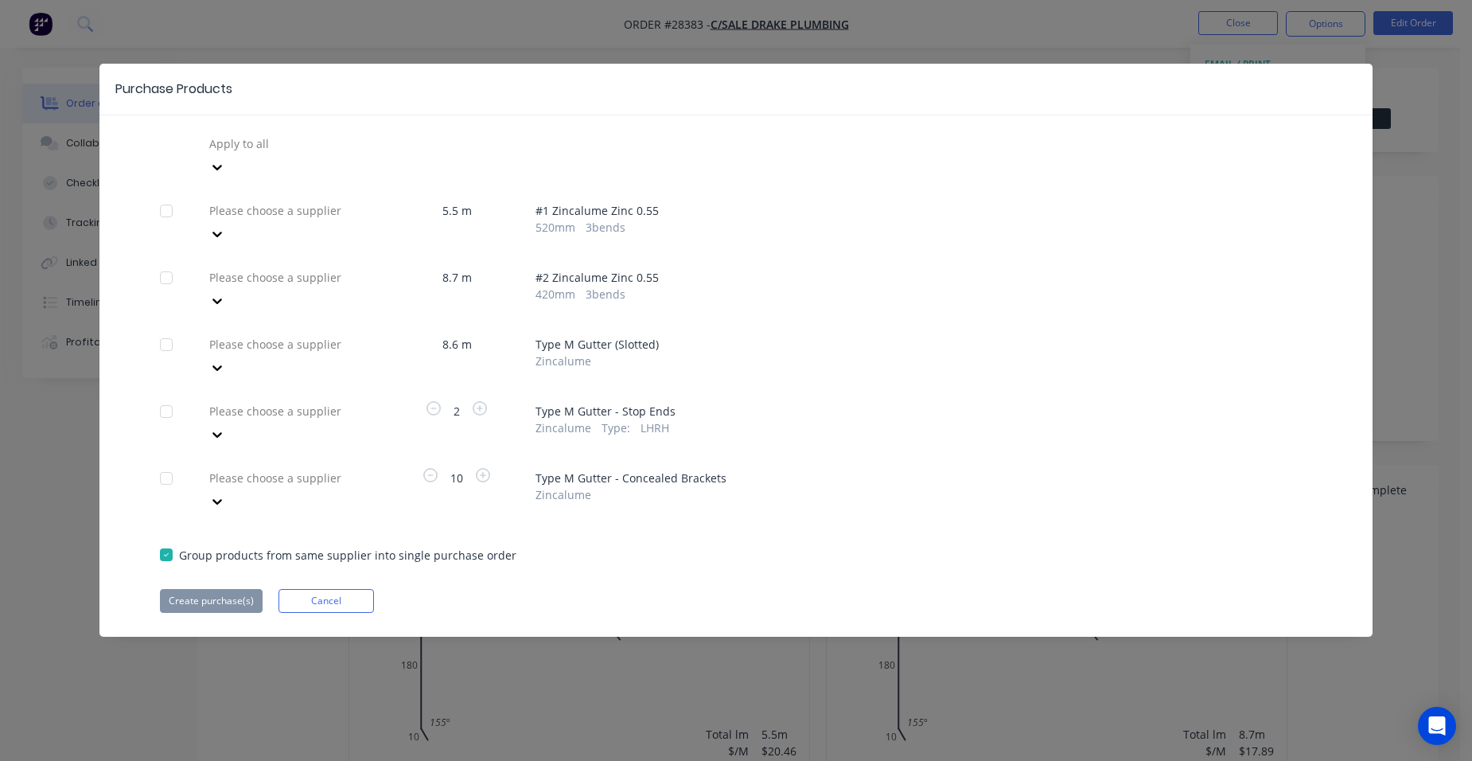
click at [273, 201] on div at bounding box center [322, 211] width 229 height 20
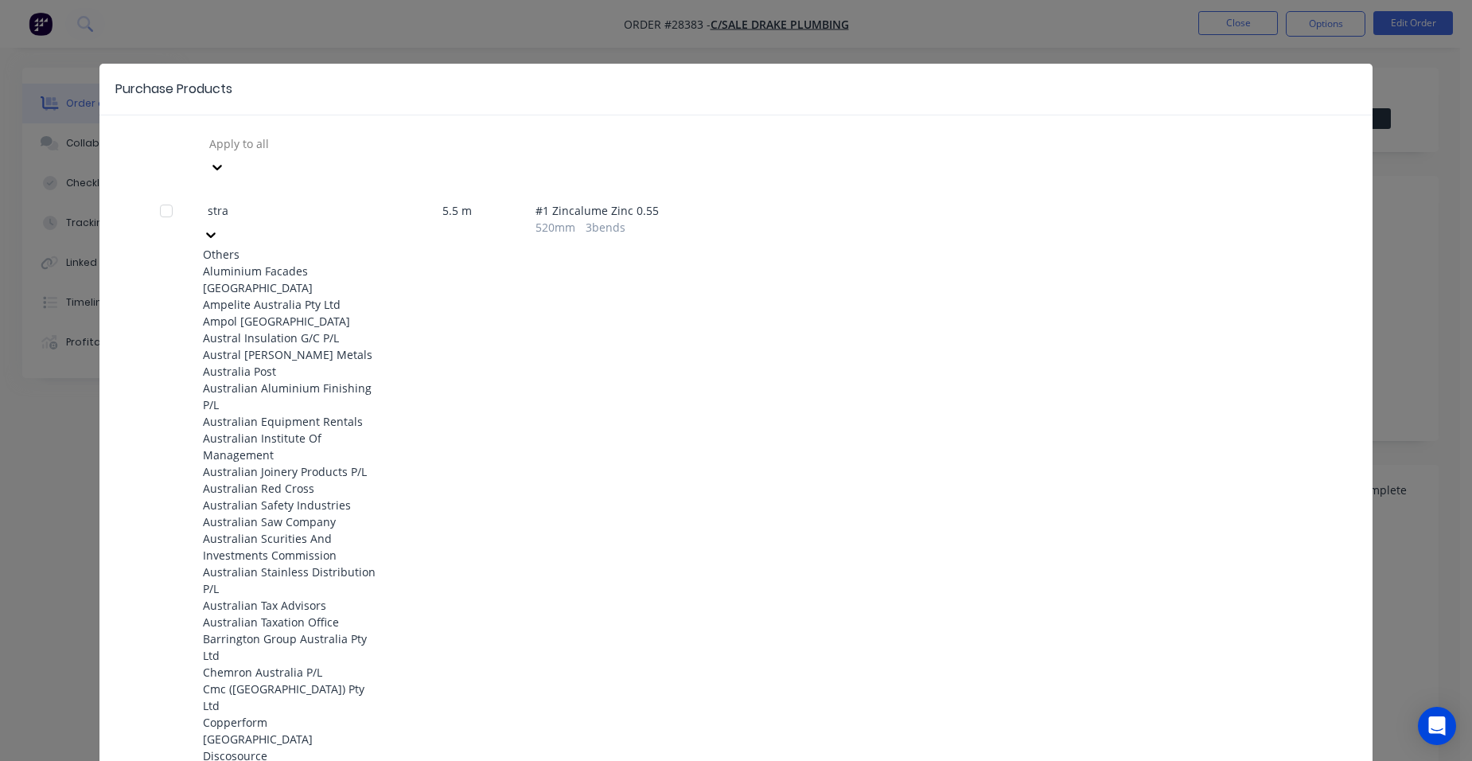
type input "[PERSON_NAME]"
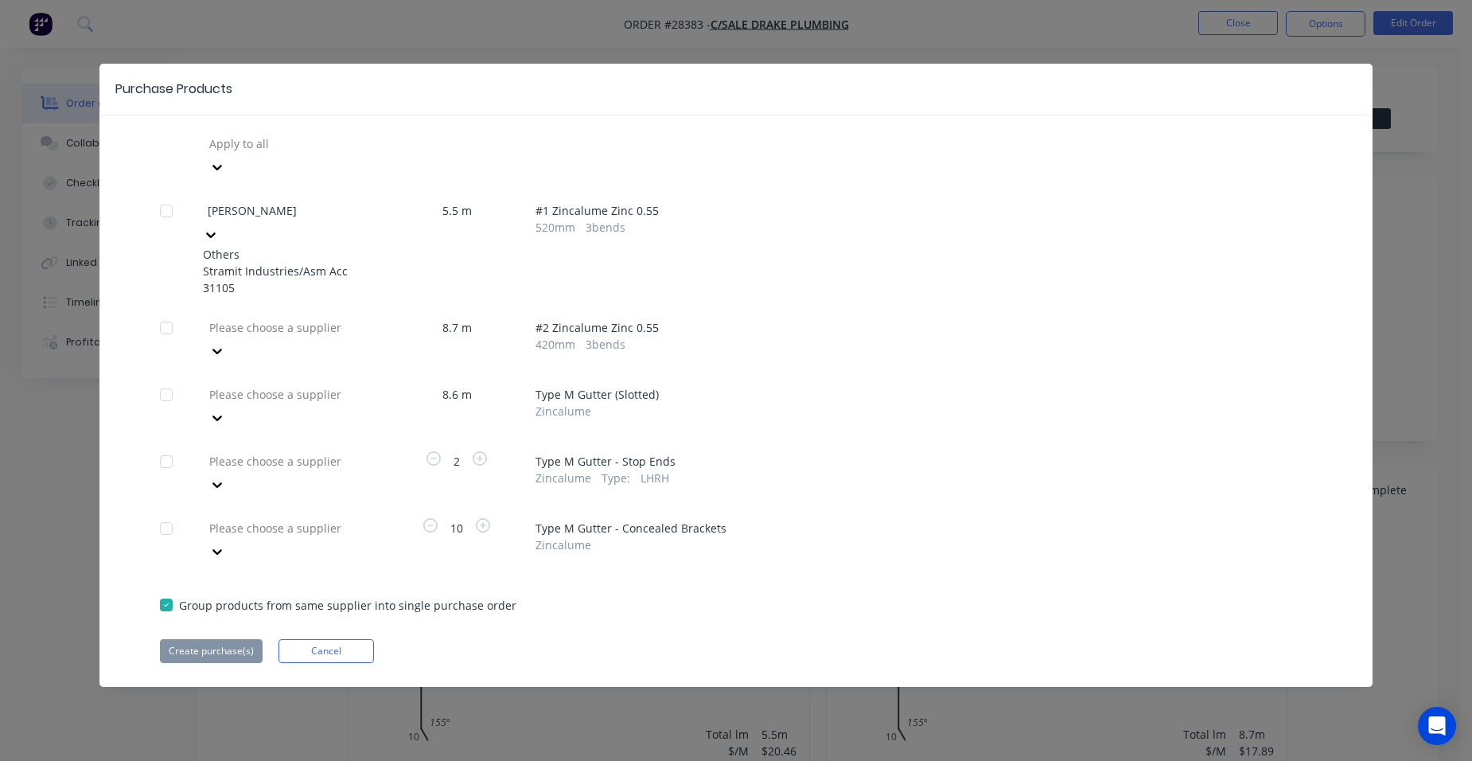
click at [244, 263] on div "Stramit Industries/Asm Acc 31105" at bounding box center [290, 279] width 175 height 33
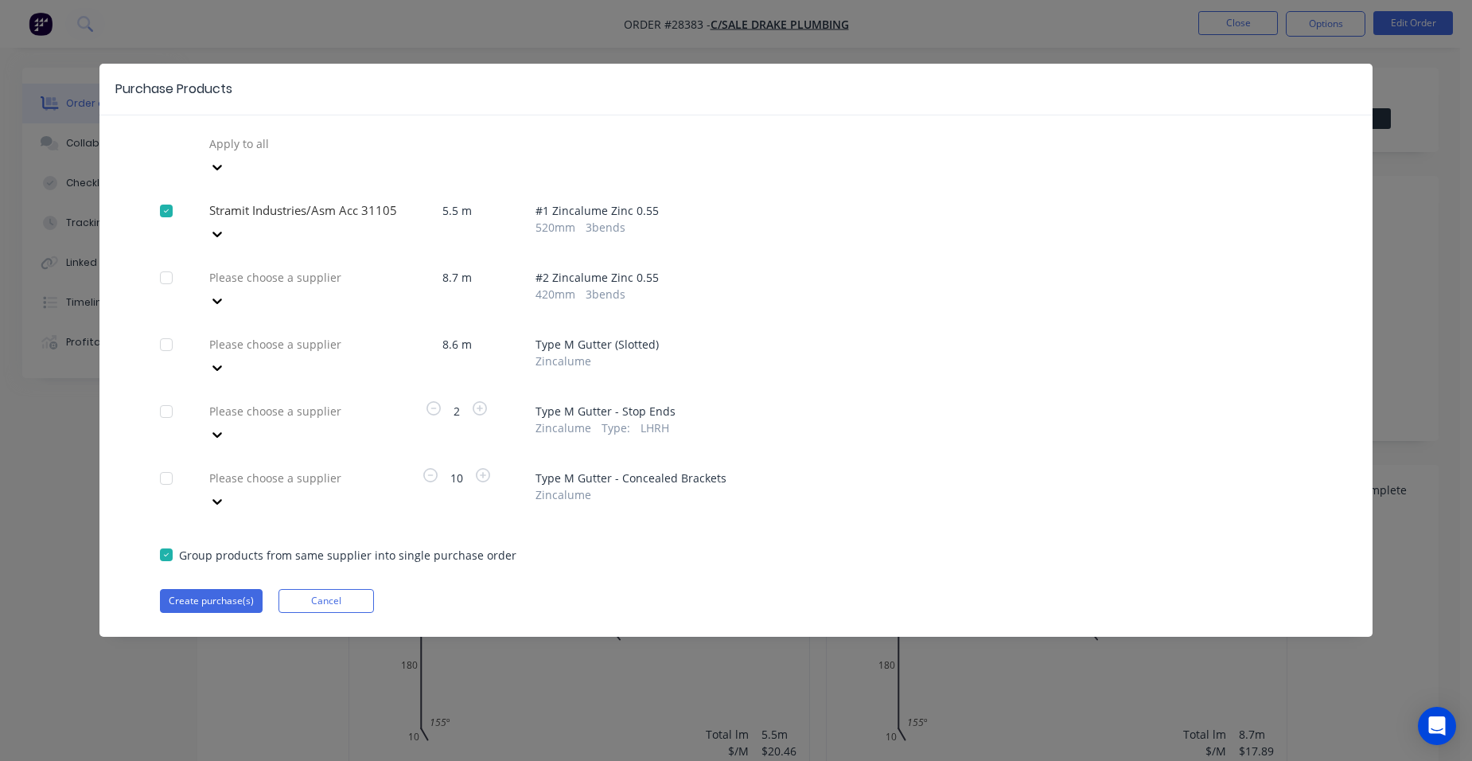
click at [242, 267] on div at bounding box center [322, 277] width 229 height 20
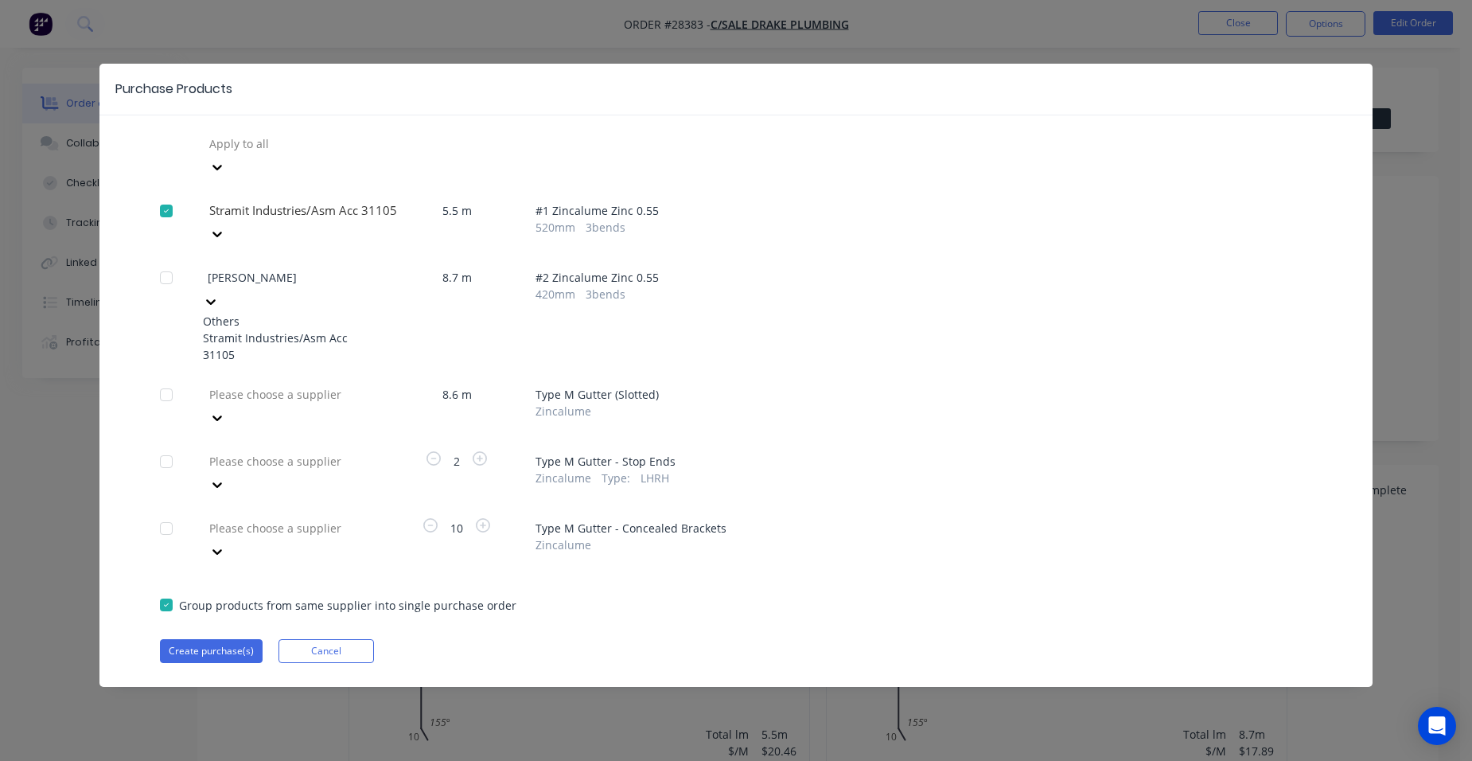
type input "strami"
click at [249, 329] on div "Stramit Industries/Asm Acc 31105" at bounding box center [290, 345] width 175 height 33
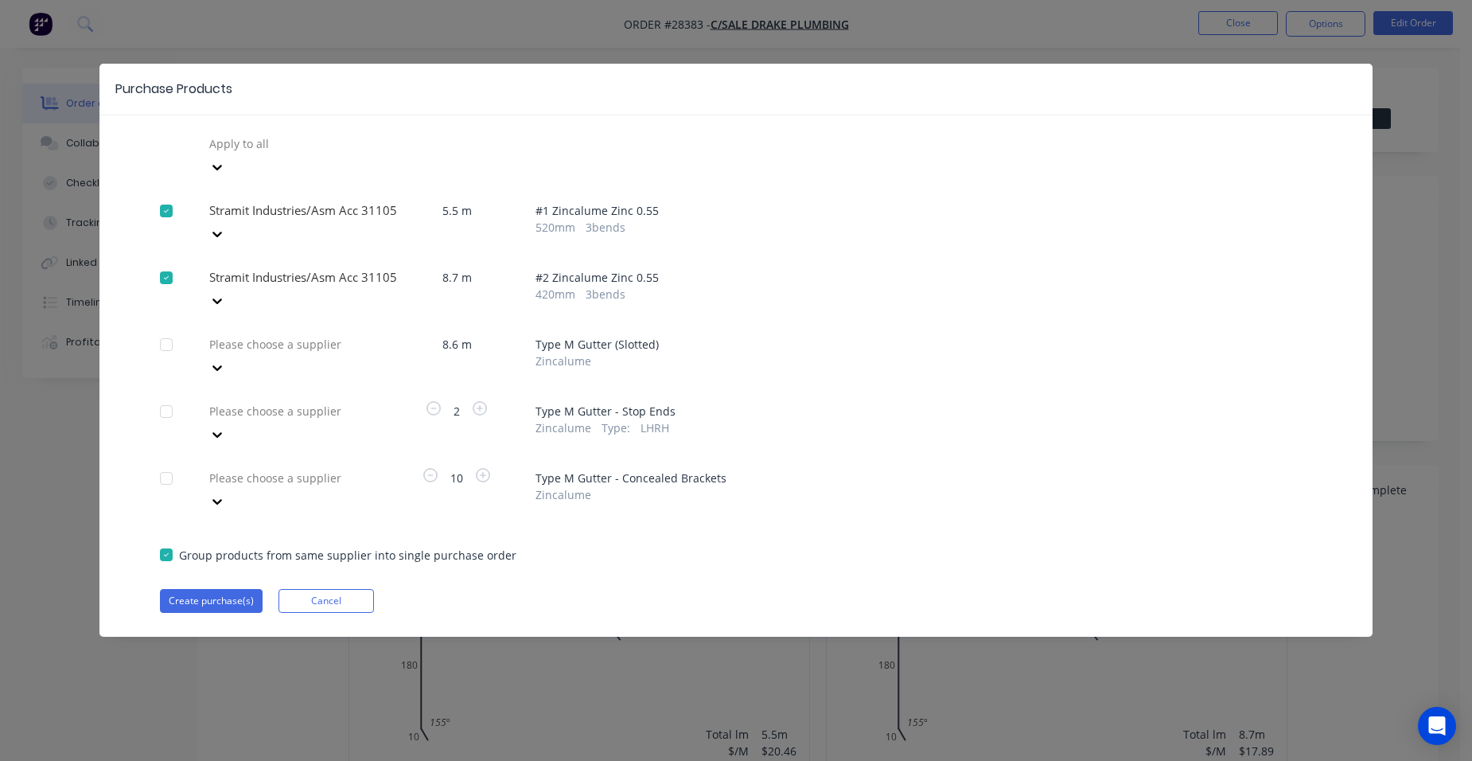
click at [224, 334] on div at bounding box center [322, 344] width 229 height 20
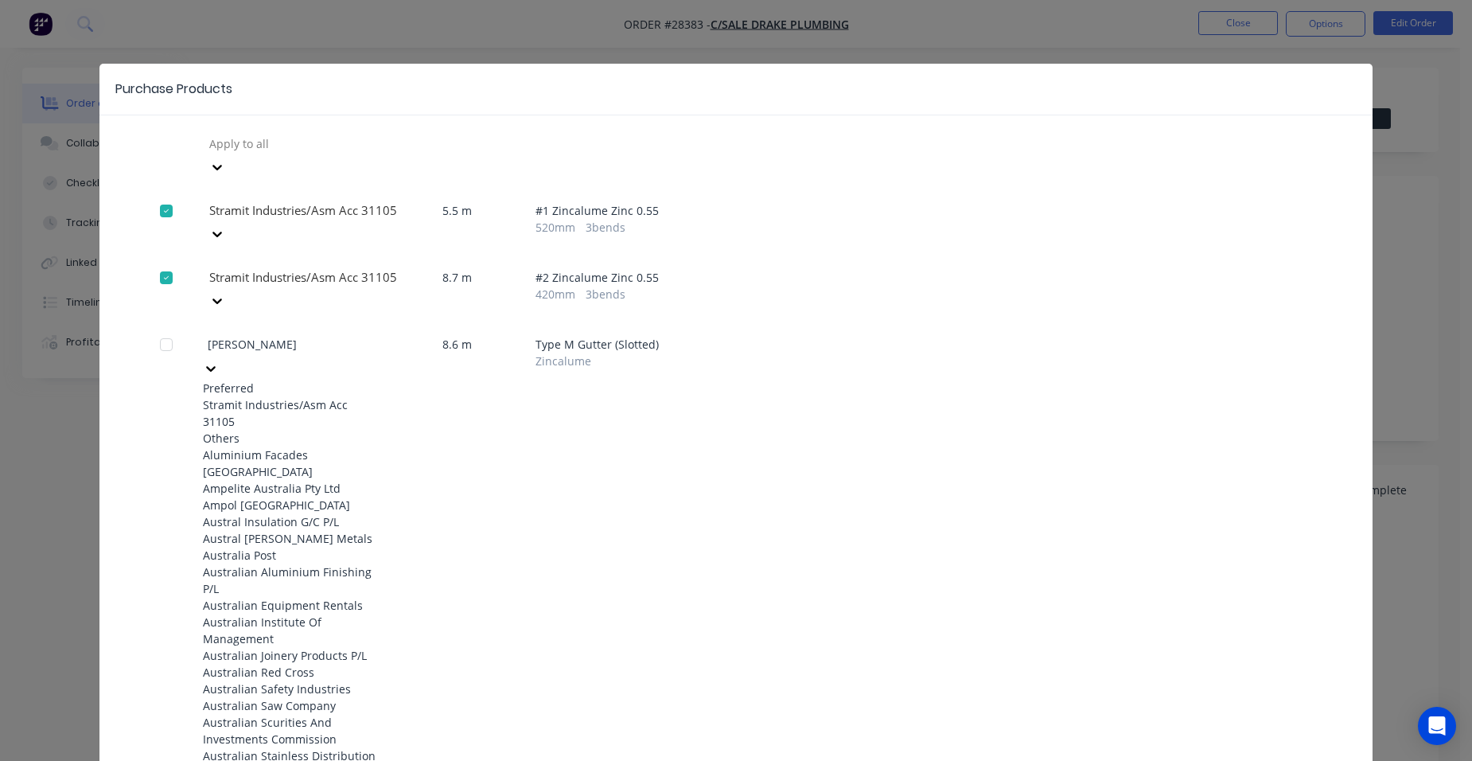
type input "strami"
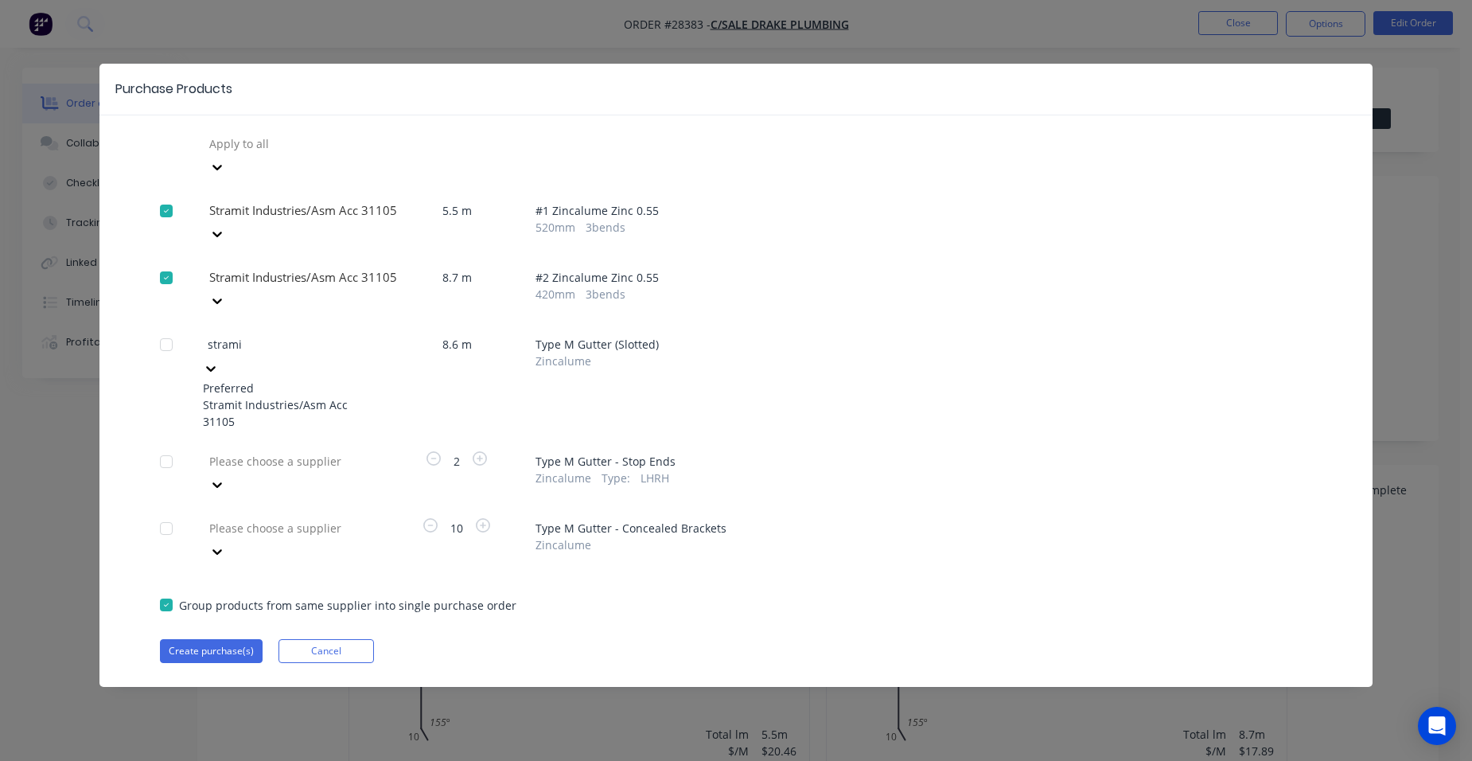
click at [243, 396] on div "Stramit Industries/Asm Acc 31105" at bounding box center [290, 412] width 175 height 33
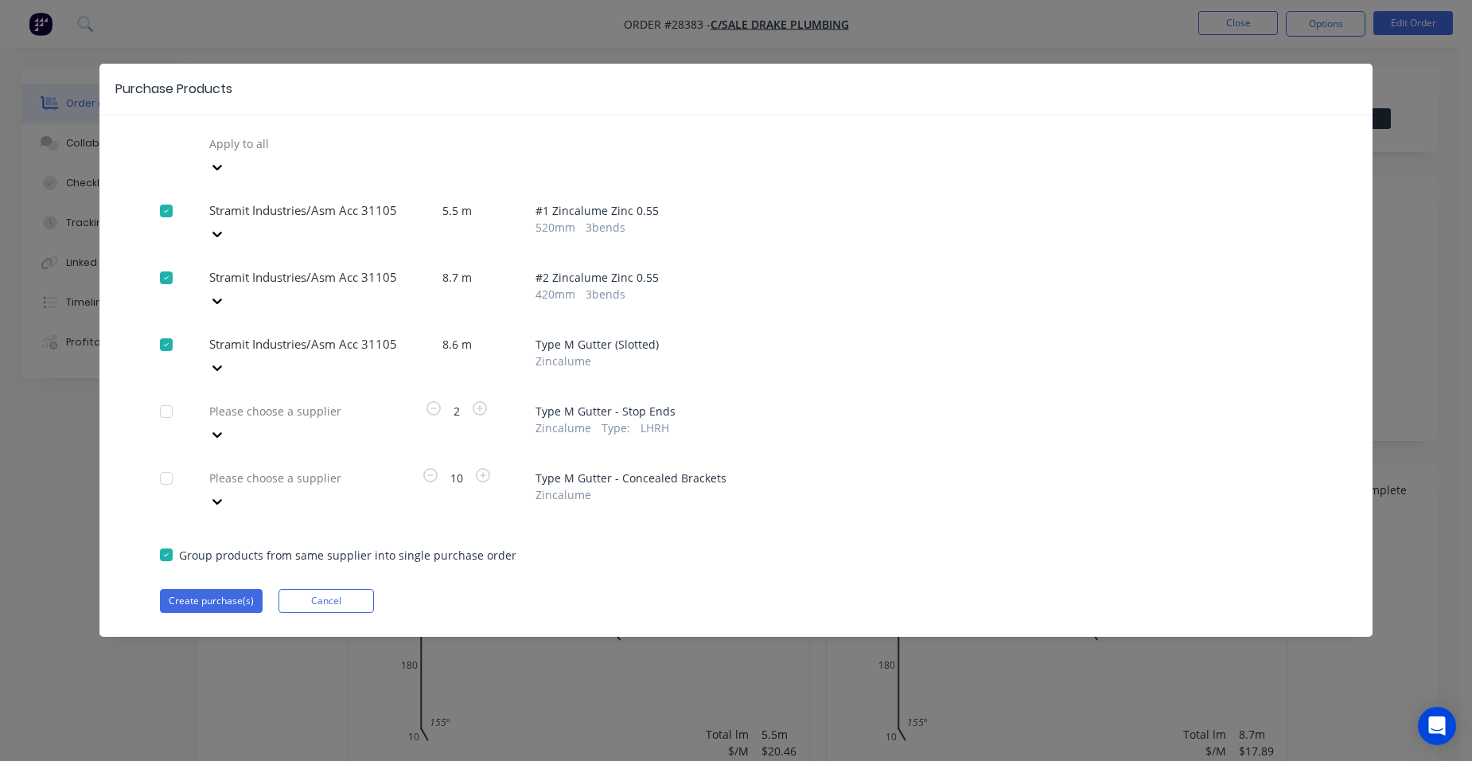
click at [244, 401] on div at bounding box center [322, 411] width 229 height 20
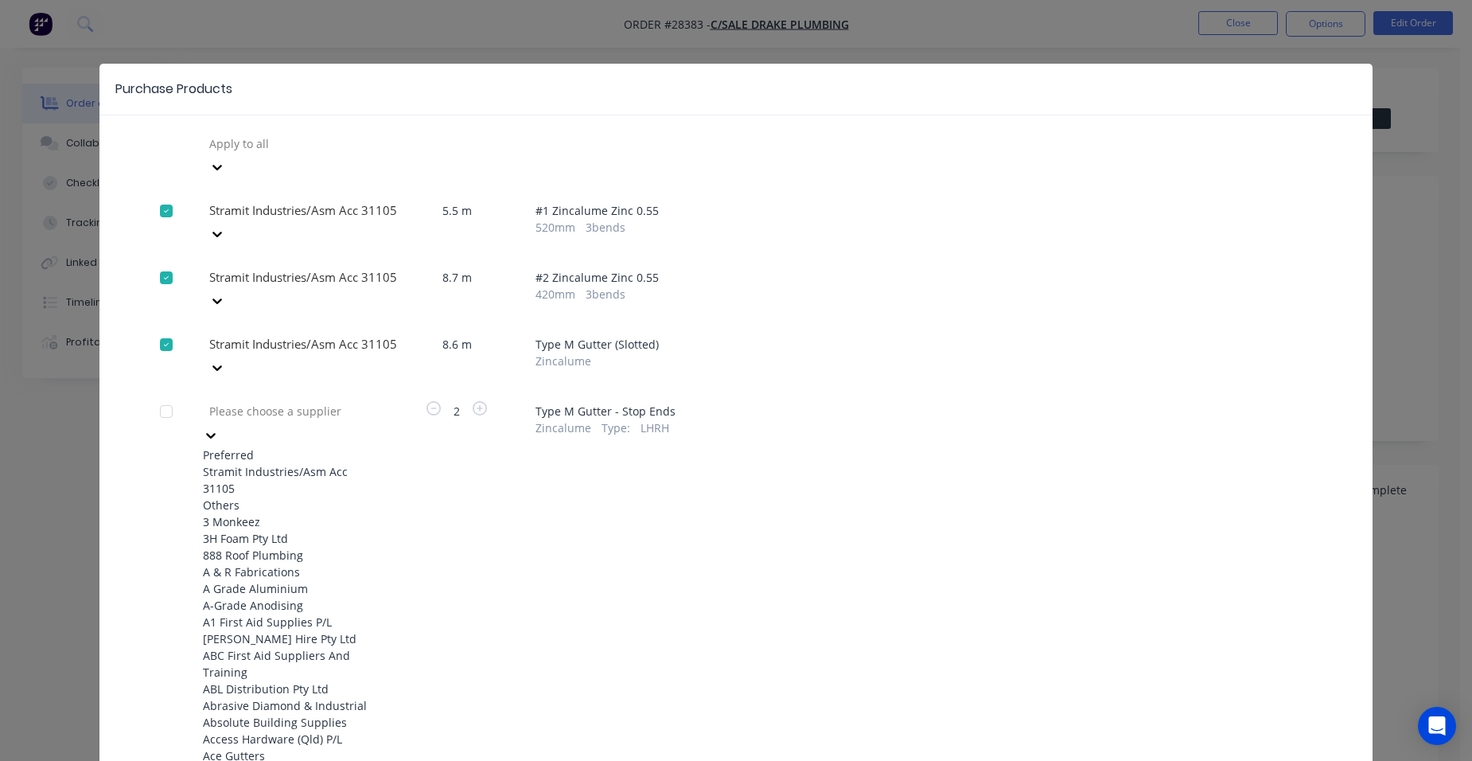
type input "s"
click at [282, 463] on div "Stramit Industries/Asm Acc 31105" at bounding box center [290, 479] width 175 height 33
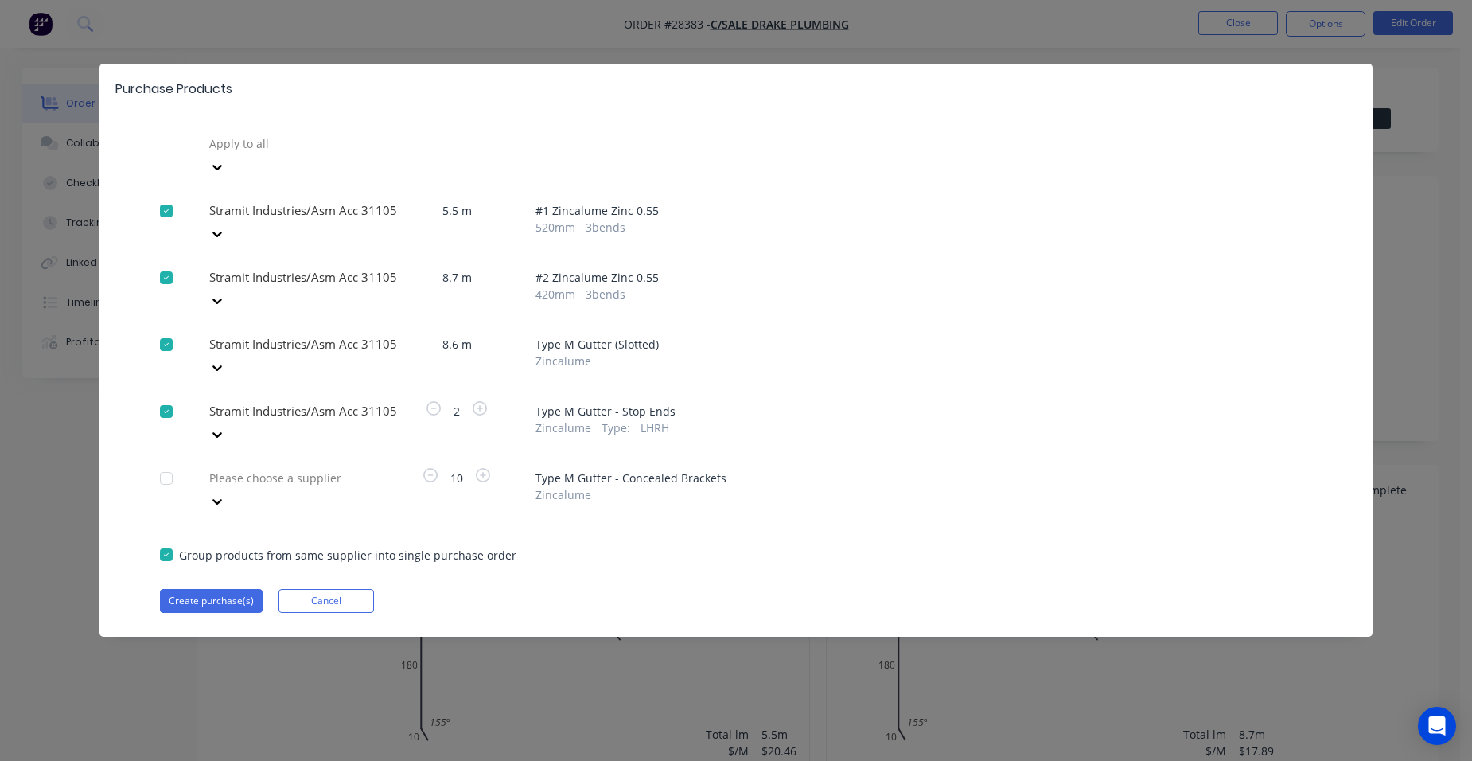
click at [275, 468] on div at bounding box center [322, 478] width 229 height 20
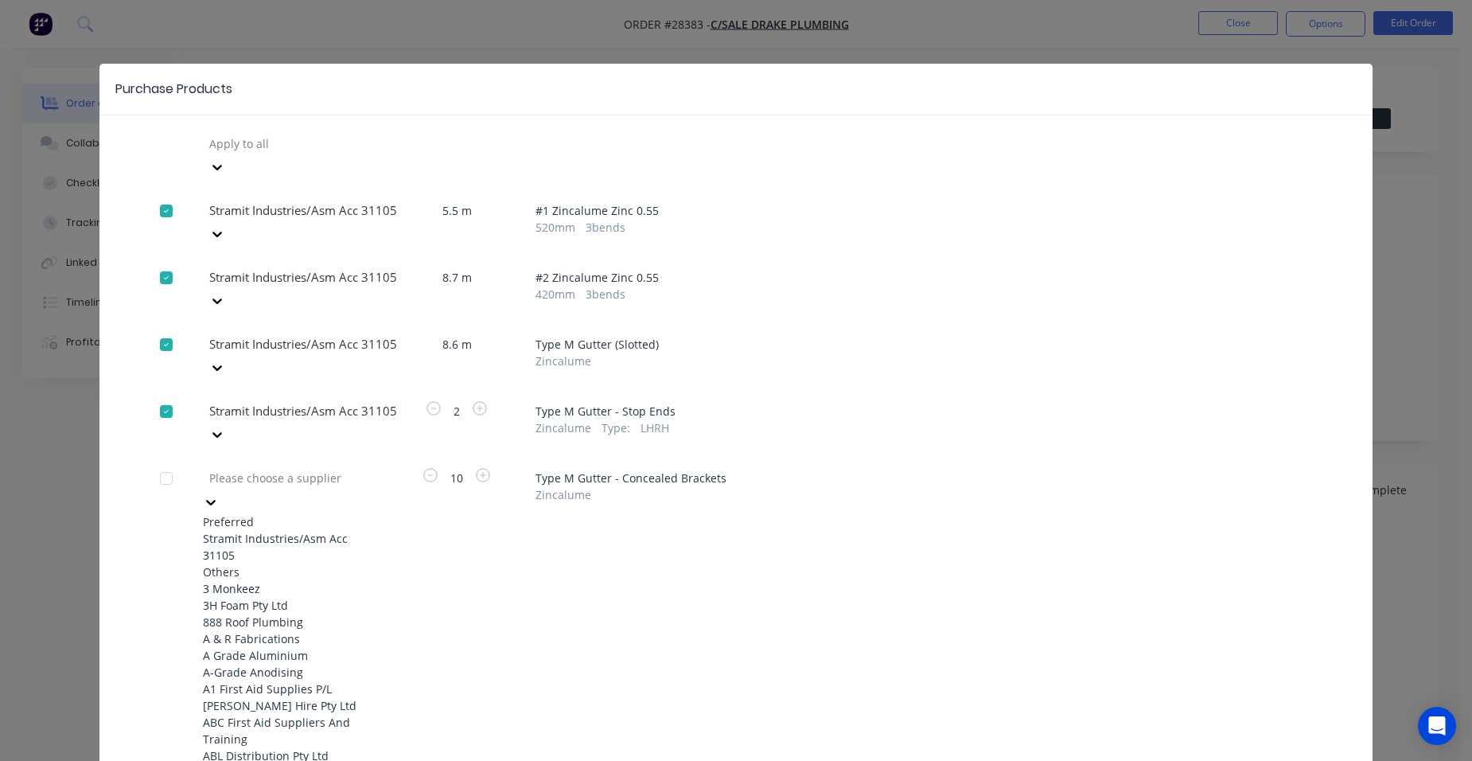
drag, startPoint x: 251, startPoint y: 471, endPoint x: 244, endPoint y: 466, distance: 8.6
click at [251, 530] on div "Stramit Industries/Asm Acc 31105" at bounding box center [290, 546] width 175 height 33
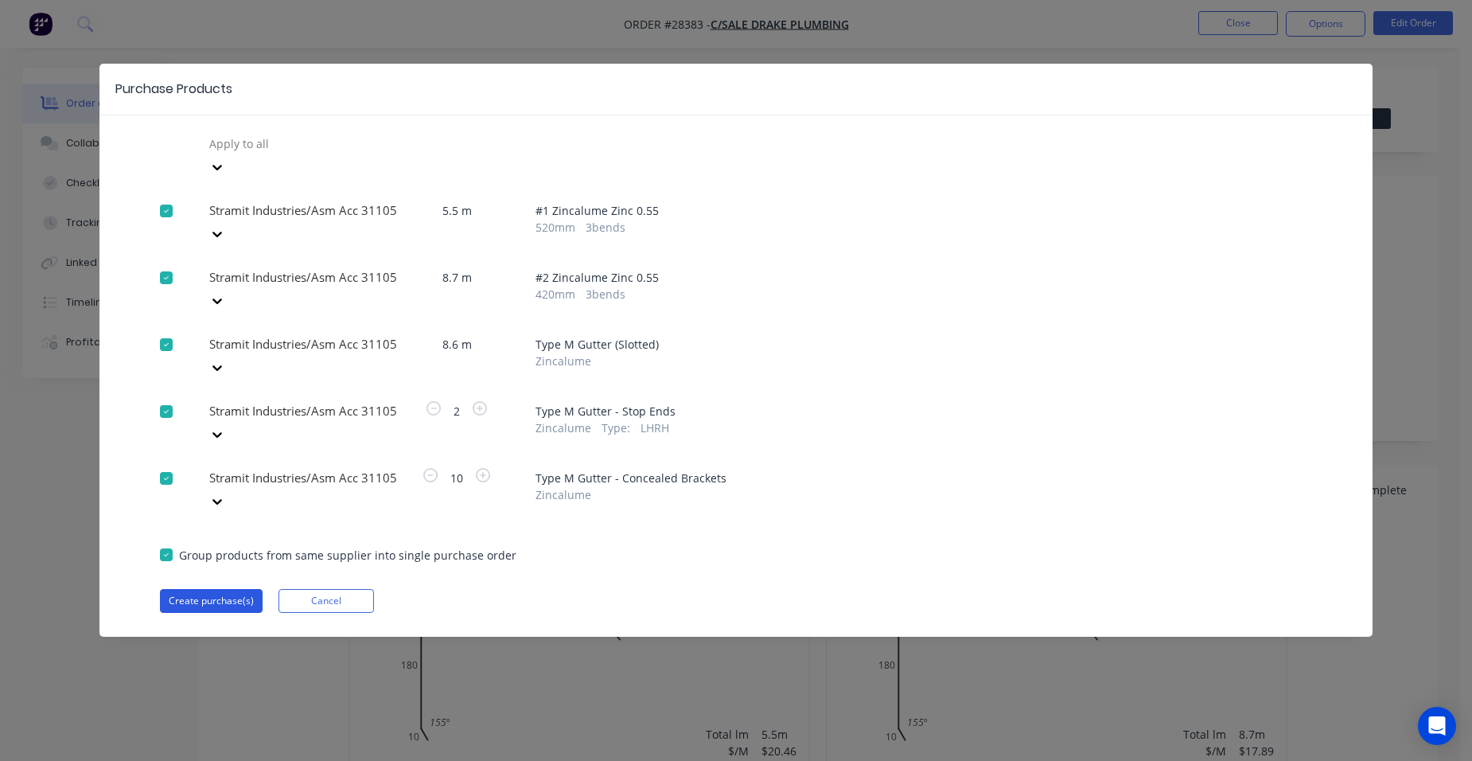
click at [198, 589] on button "Create purchase(s)" at bounding box center [211, 601] width 103 height 24
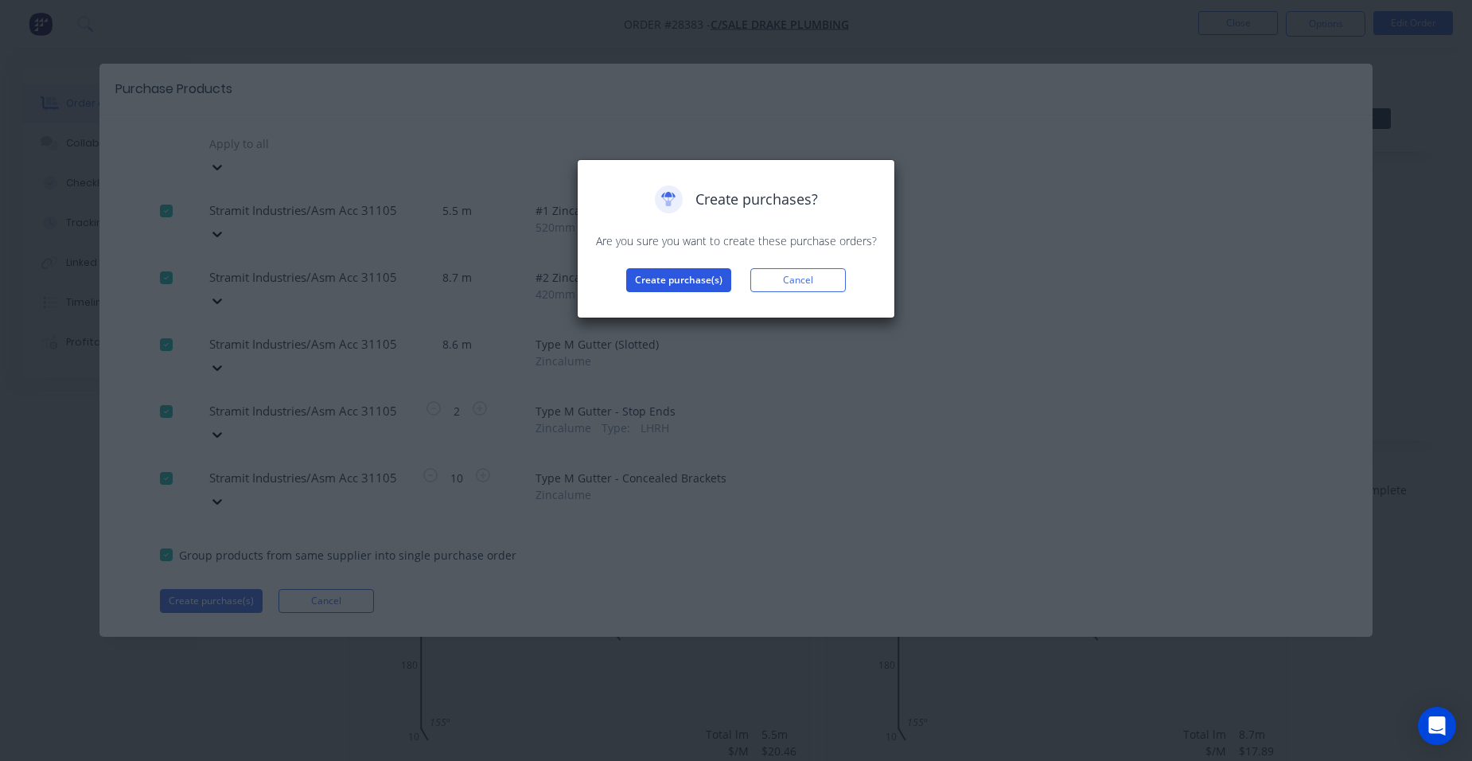
click at [662, 285] on button "Create purchase(s)" at bounding box center [678, 280] width 105 height 24
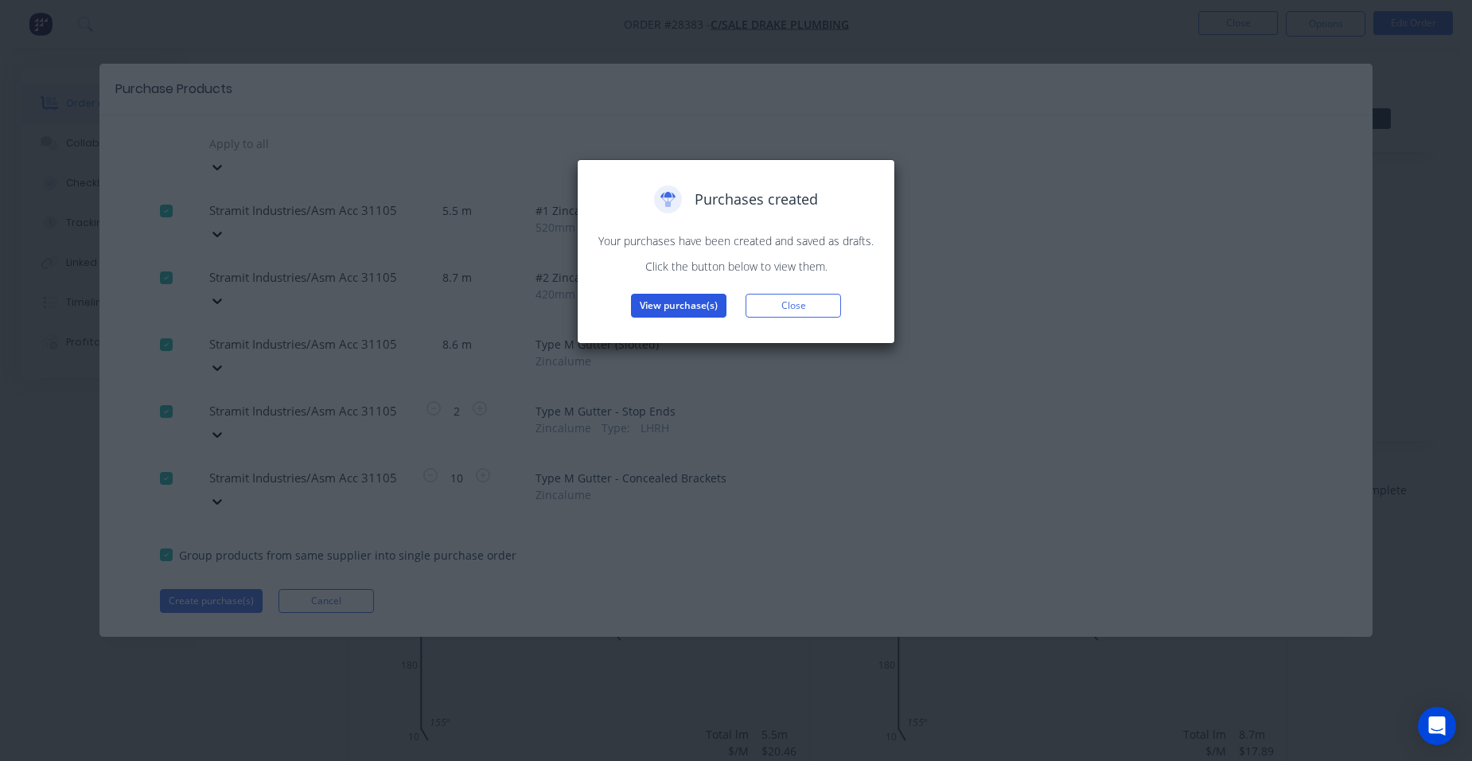
click at [662, 310] on button "View purchase(s)" at bounding box center [679, 306] width 96 height 24
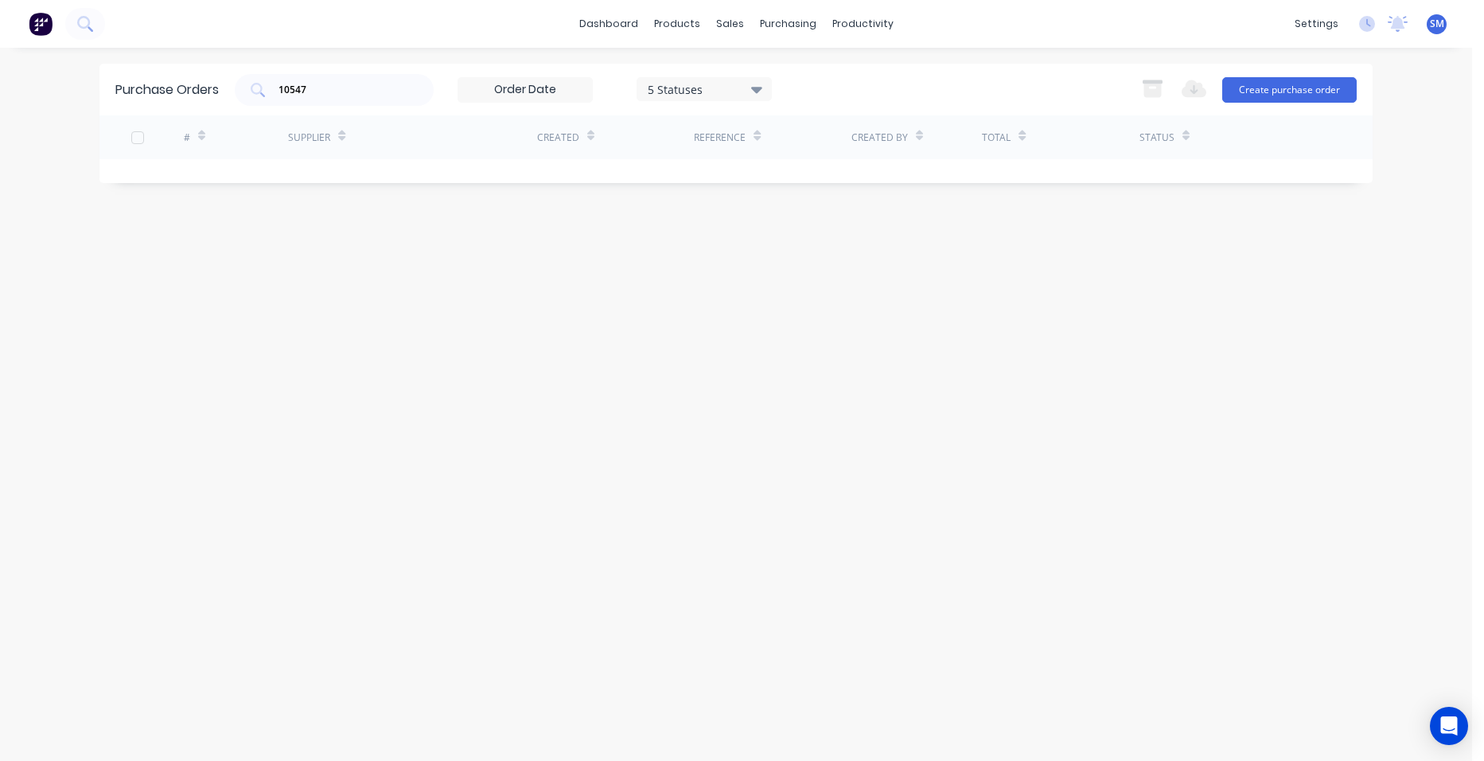
click at [212, 92] on div "Purchase Orders 10547 5 Statuses 5 Statuses Export to Excel (XLSX) Create purch…" at bounding box center [735, 90] width 1273 height 52
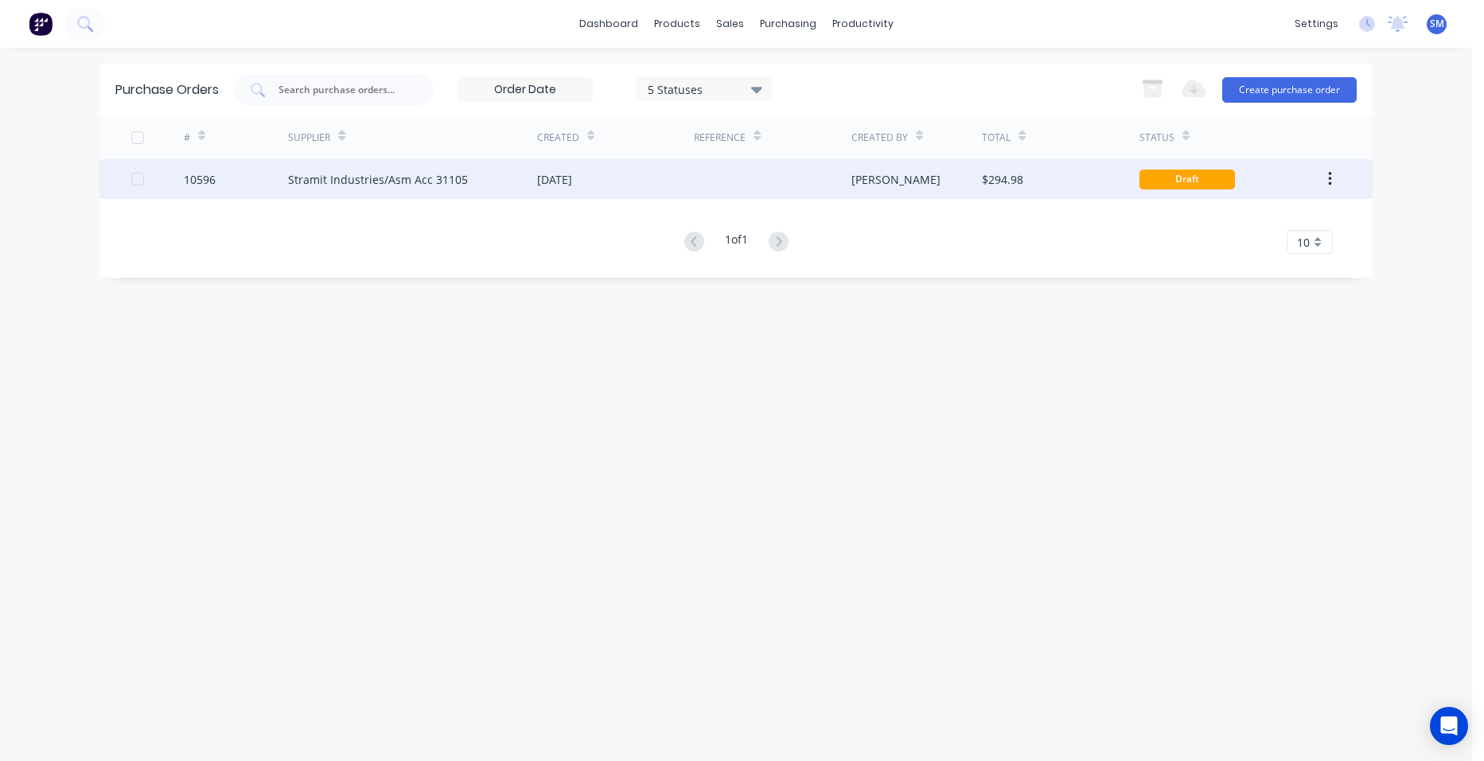
click at [632, 180] on div "[DATE]" at bounding box center [615, 179] width 157 height 40
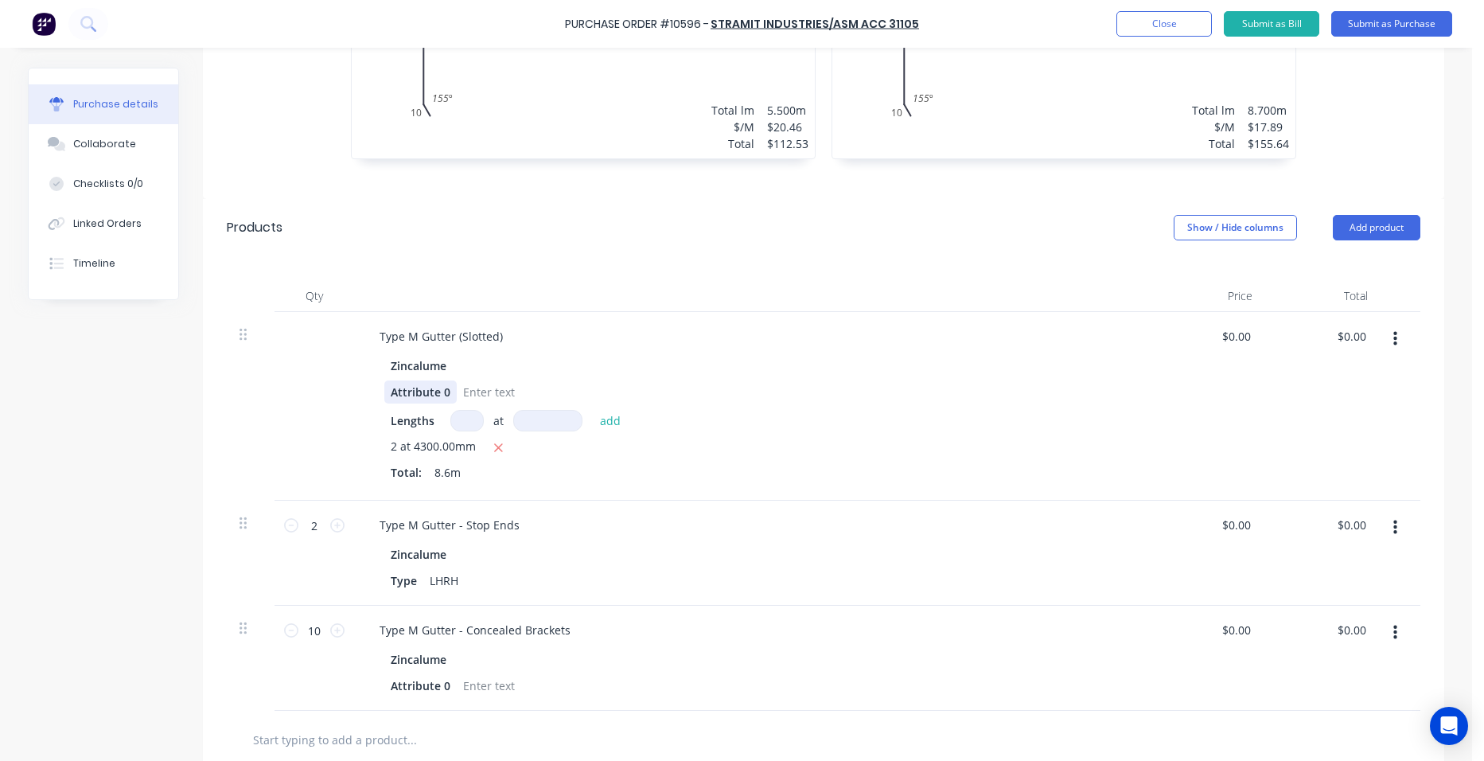
scroll to position [796, 0]
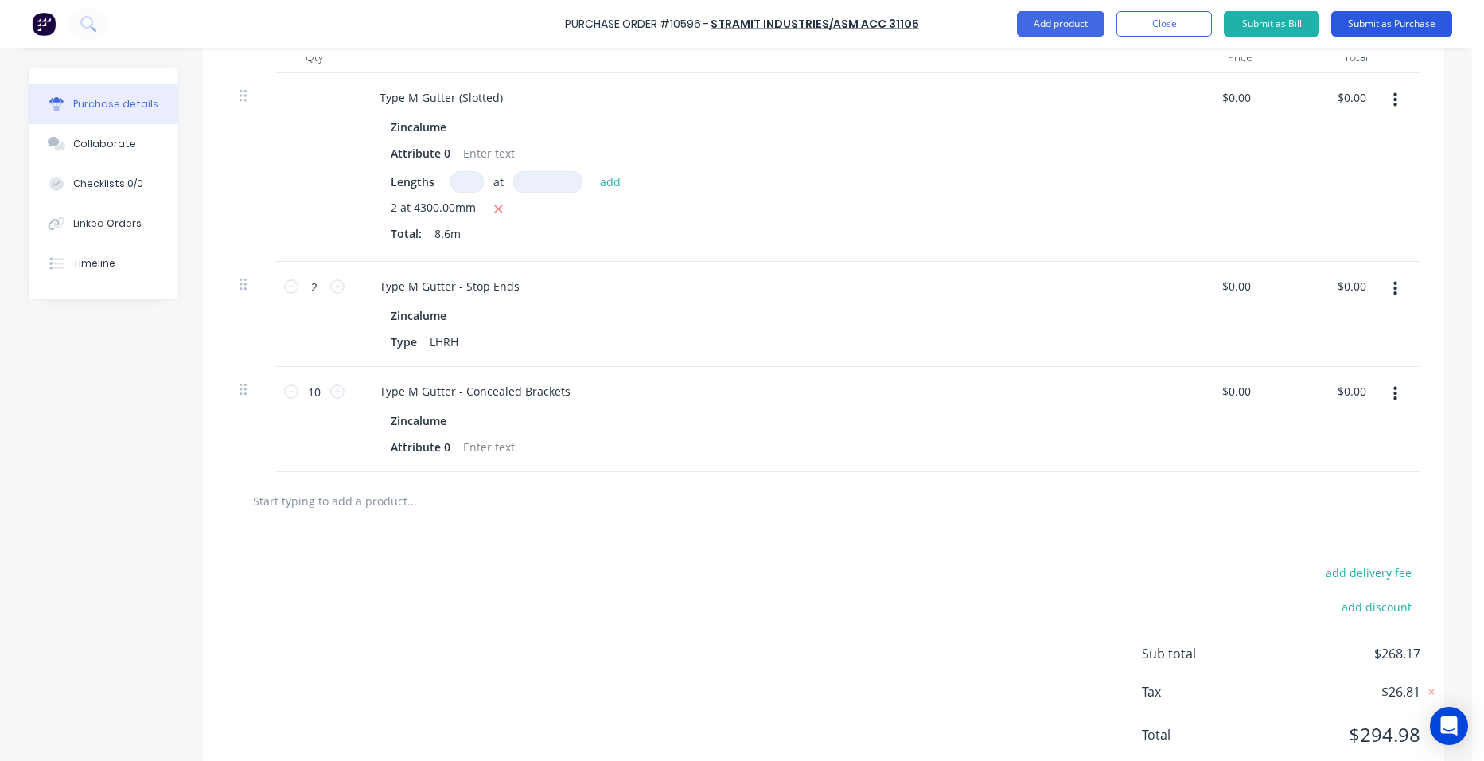
click at [1424, 19] on button "Submit as Purchase" at bounding box center [1391, 23] width 121 height 25
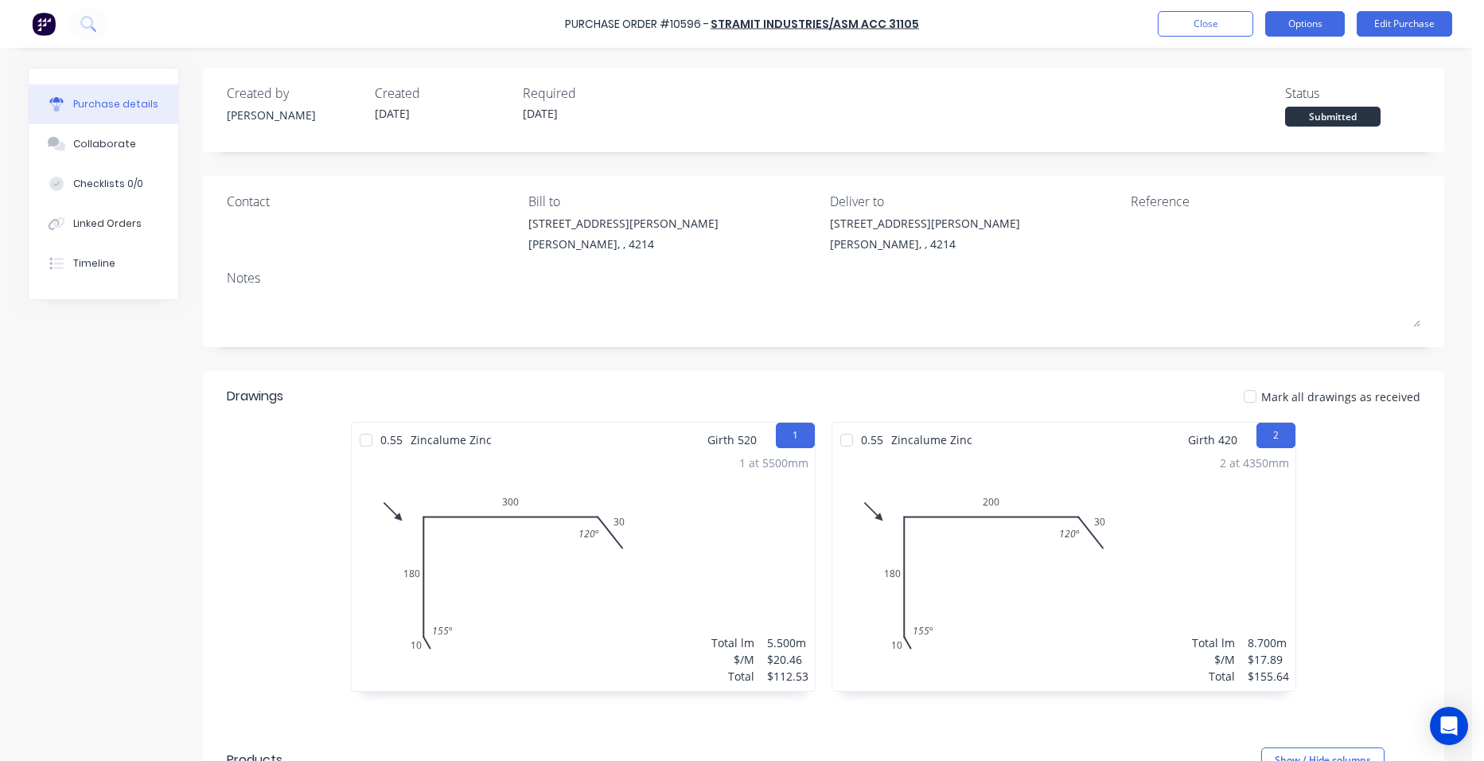
click at [1331, 18] on button "Options" at bounding box center [1305, 23] width 80 height 25
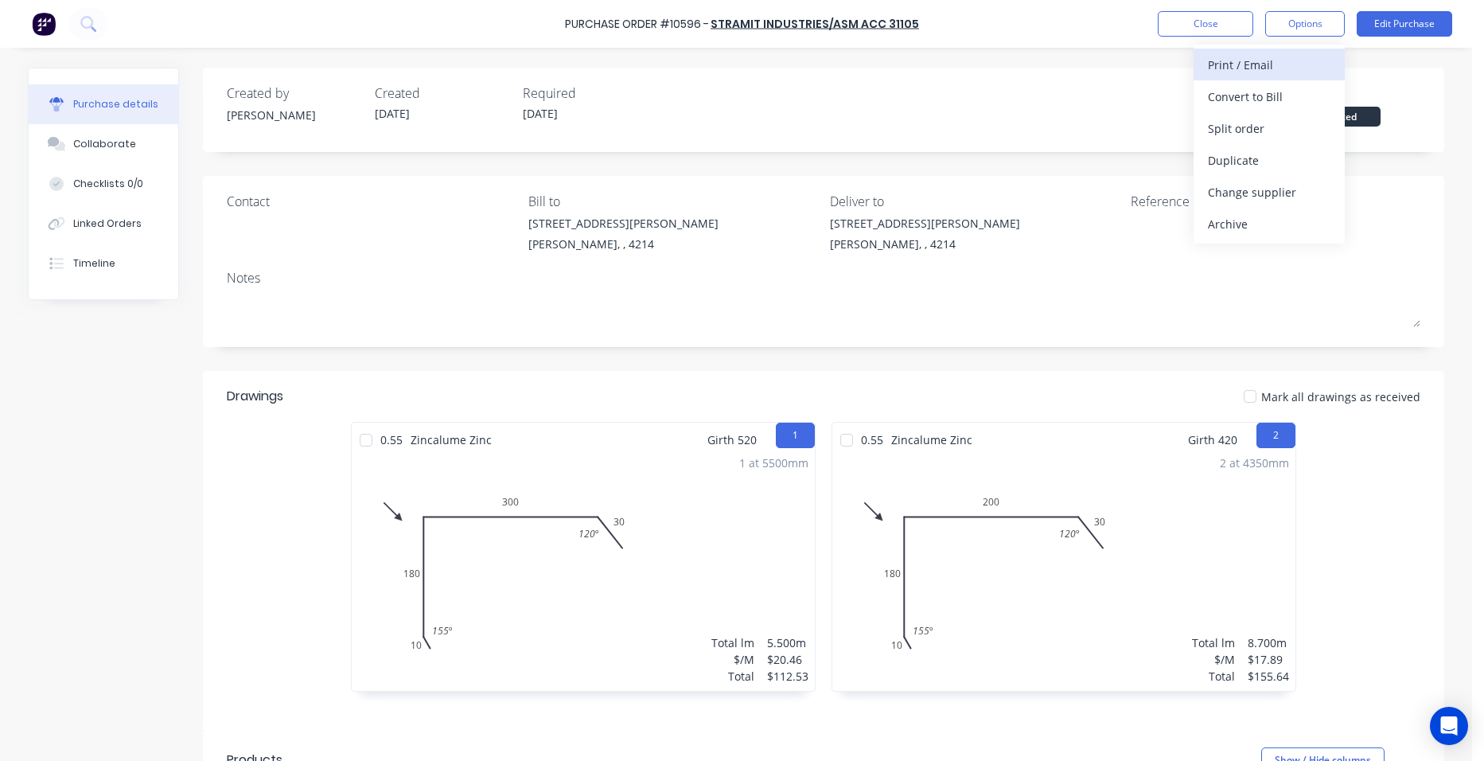
click at [1294, 59] on div "Print / Email" at bounding box center [1269, 64] width 123 height 23
click at [1252, 123] on div "Without pricing" at bounding box center [1269, 128] width 123 height 23
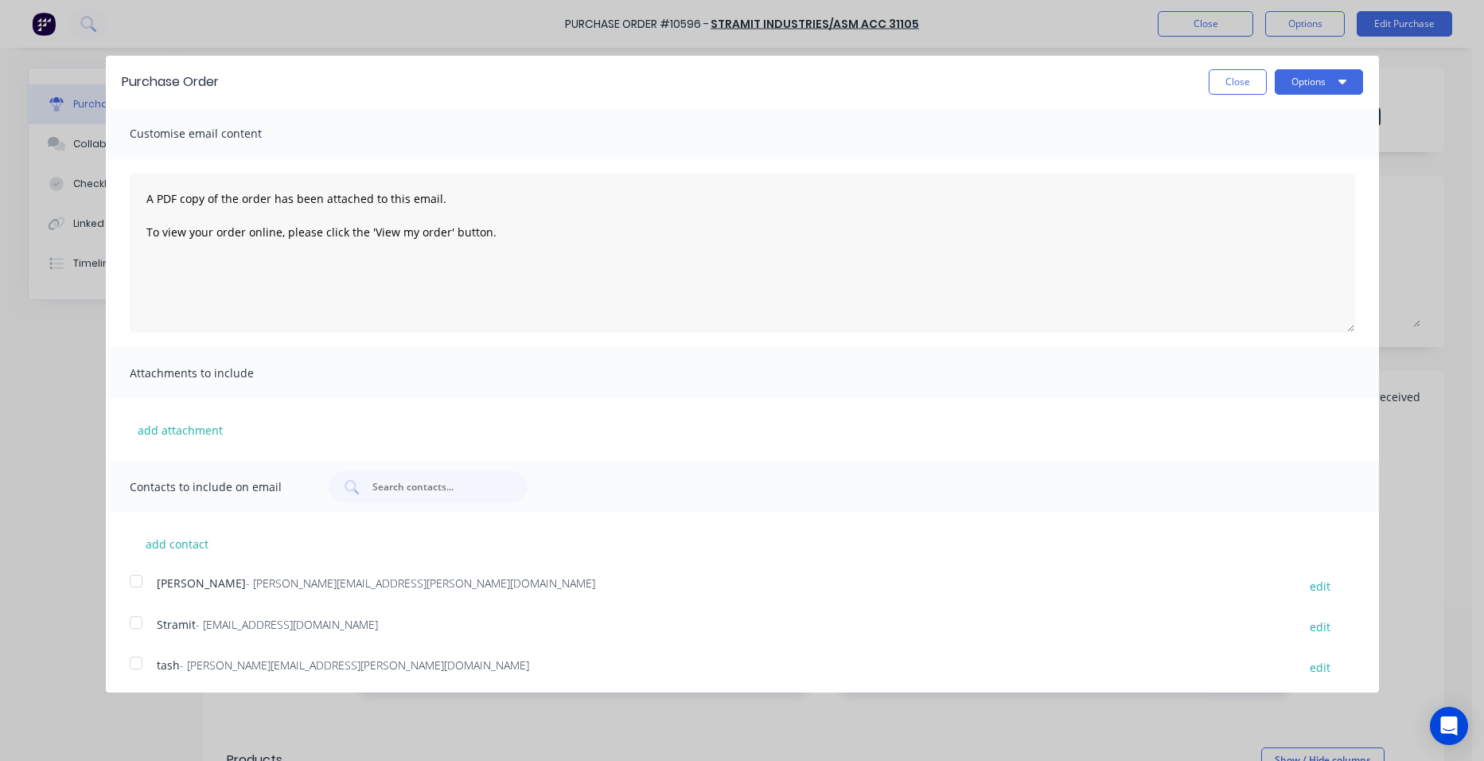
click at [130, 625] on div at bounding box center [136, 622] width 32 height 32
click at [1292, 86] on button "Options" at bounding box center [1319, 81] width 88 height 25
click at [1316, 149] on div "Email" at bounding box center [1287, 153] width 123 height 23
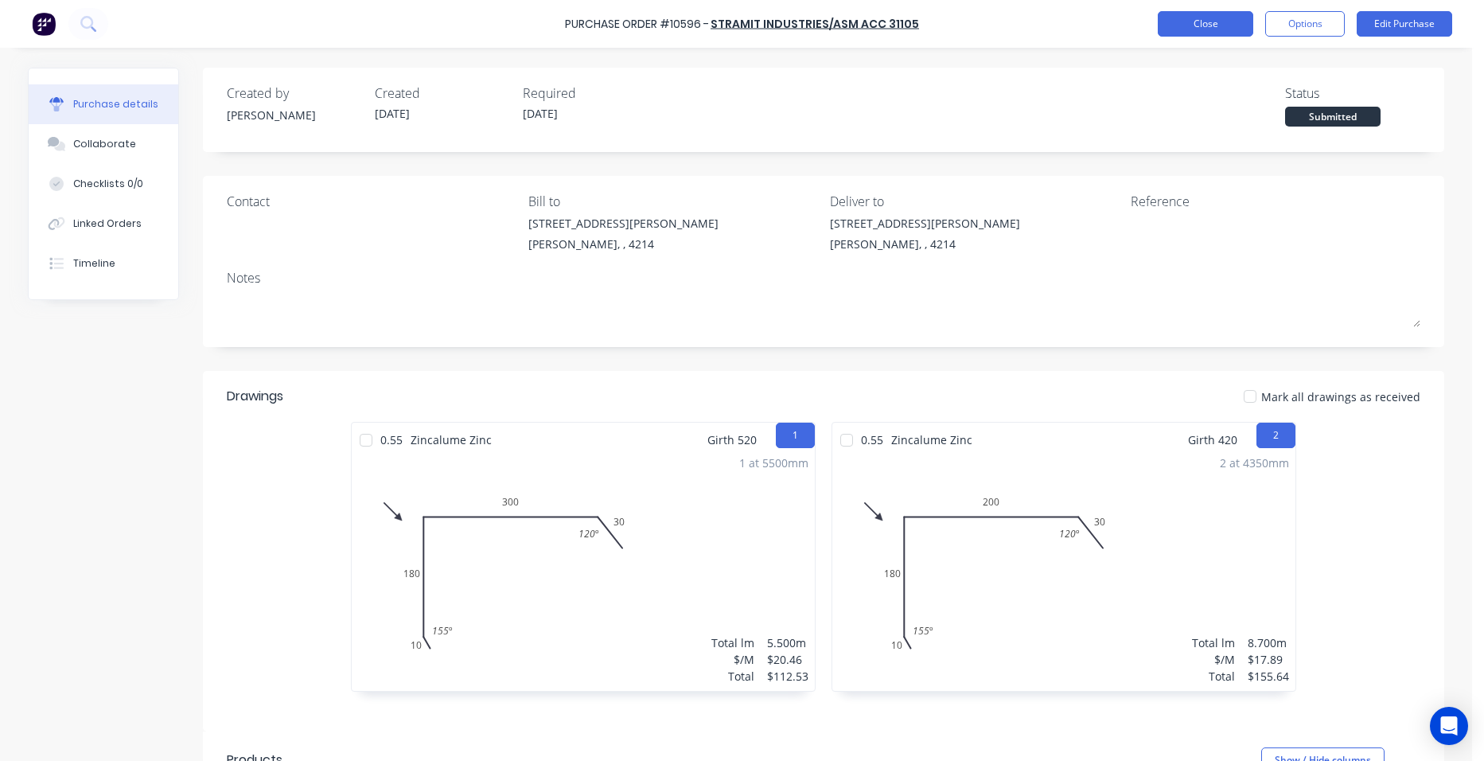
click at [1182, 16] on button "Close" at bounding box center [1206, 23] width 96 height 25
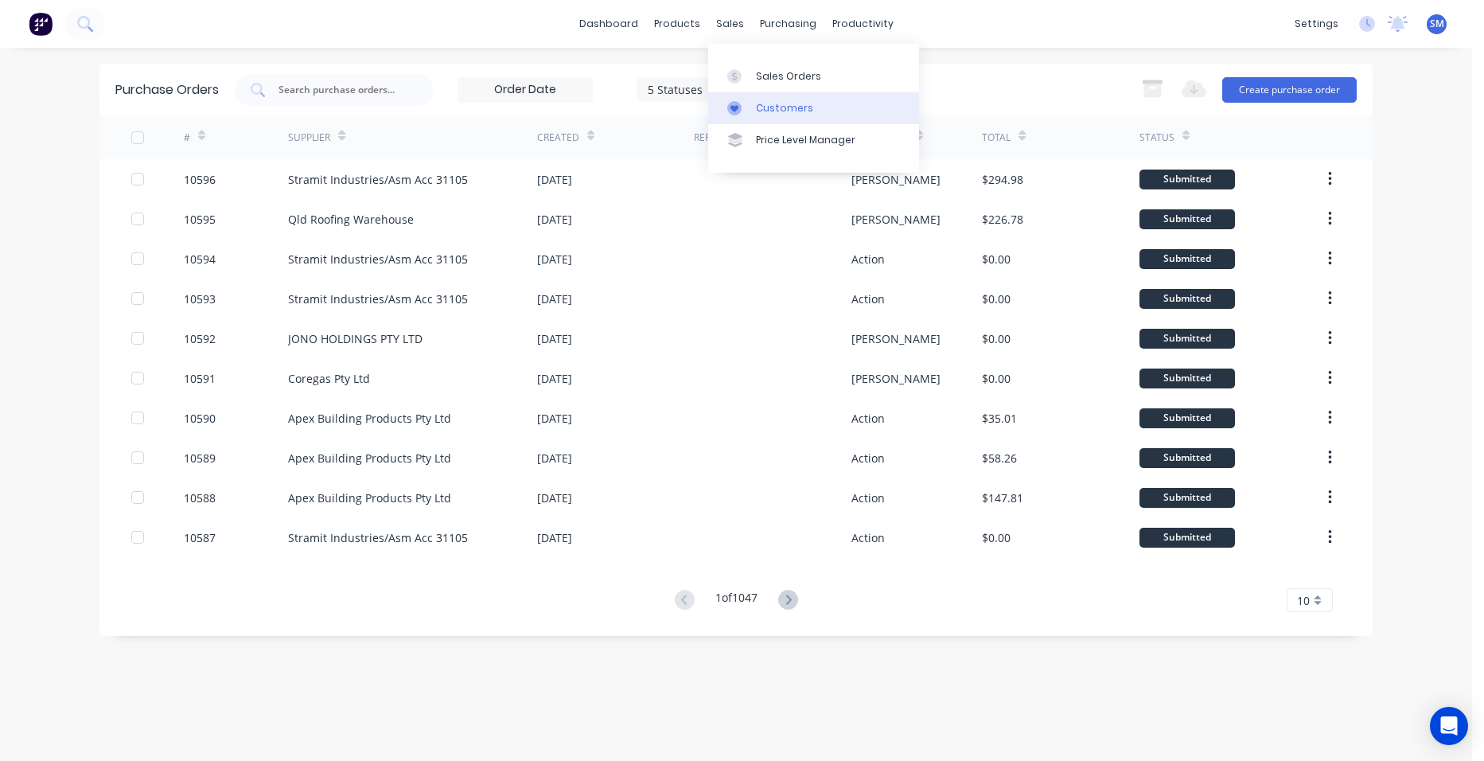
click at [756, 103] on div "Customers" at bounding box center [784, 108] width 57 height 14
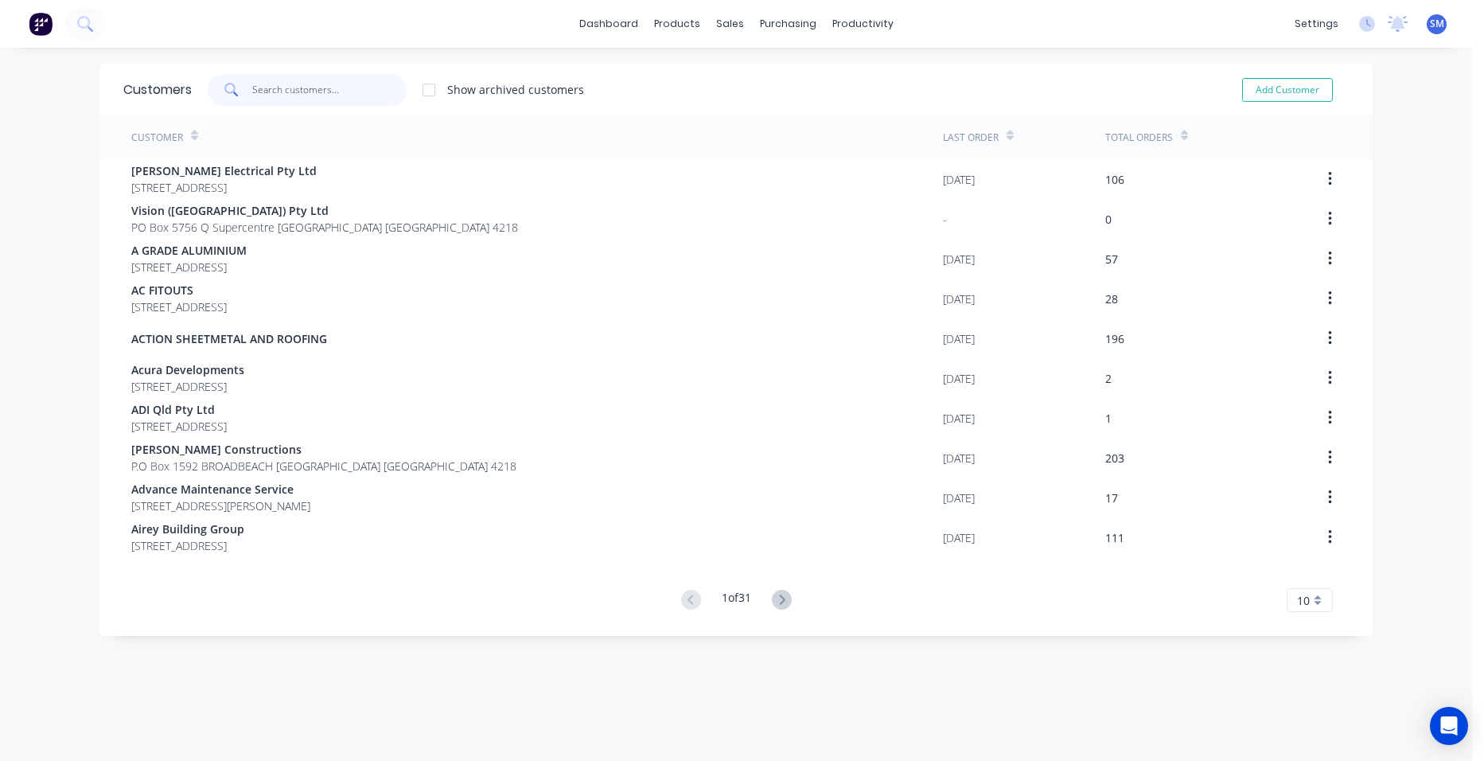
click at [320, 80] on input "text" at bounding box center [329, 90] width 155 height 32
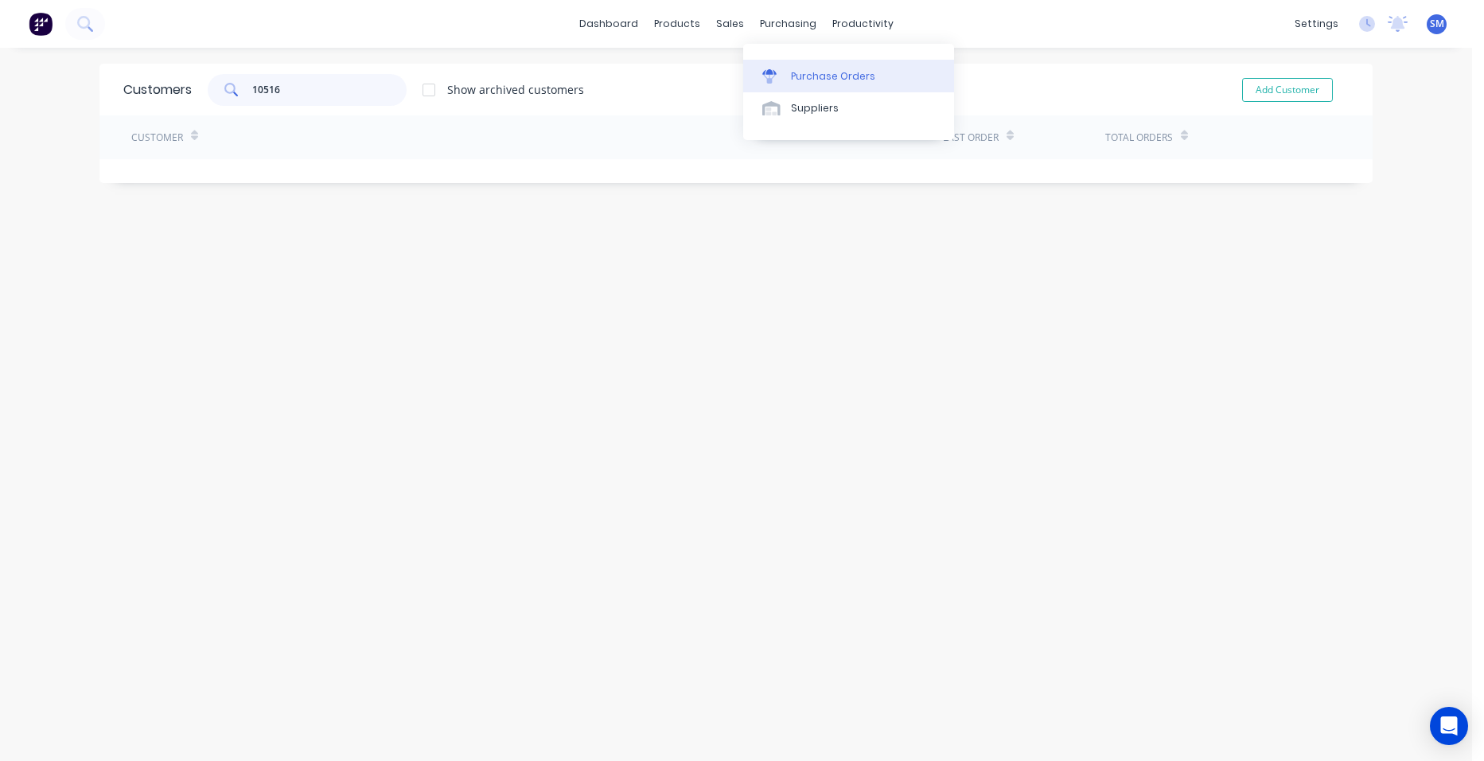
type input "10516"
click at [786, 74] on link "Purchase Orders" at bounding box center [848, 76] width 211 height 32
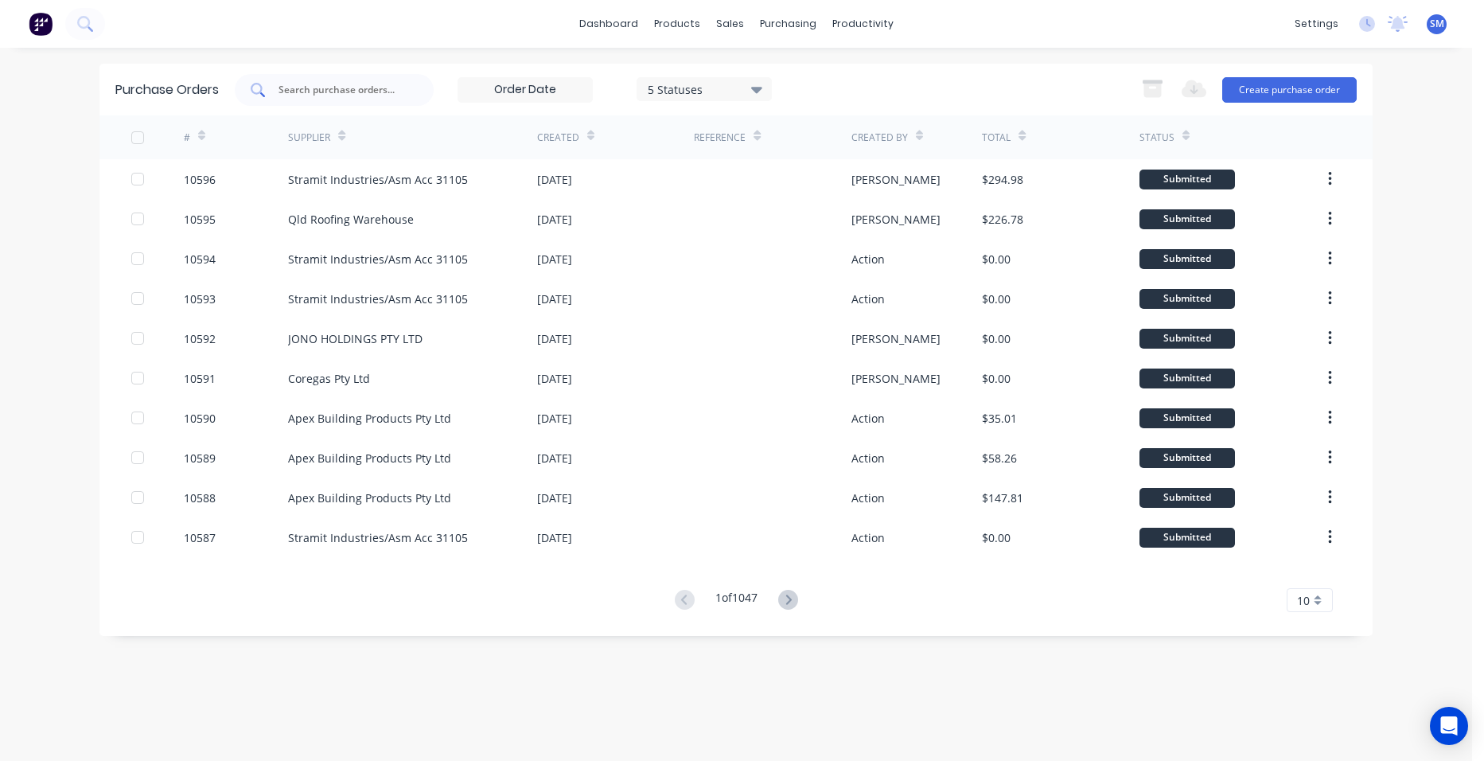
click at [319, 86] on input "text" at bounding box center [343, 90] width 132 height 16
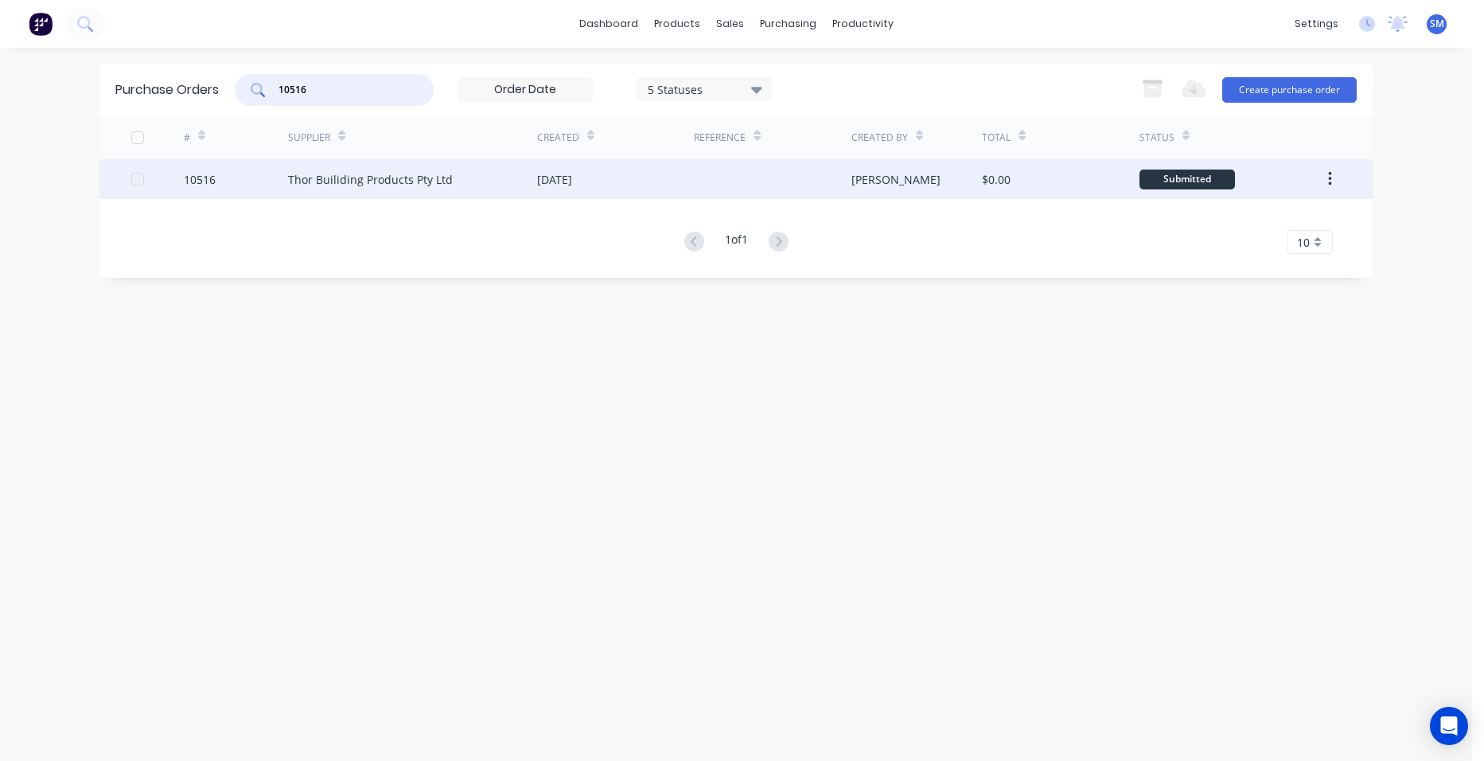
type input "10516"
click at [743, 176] on div at bounding box center [772, 179] width 157 height 40
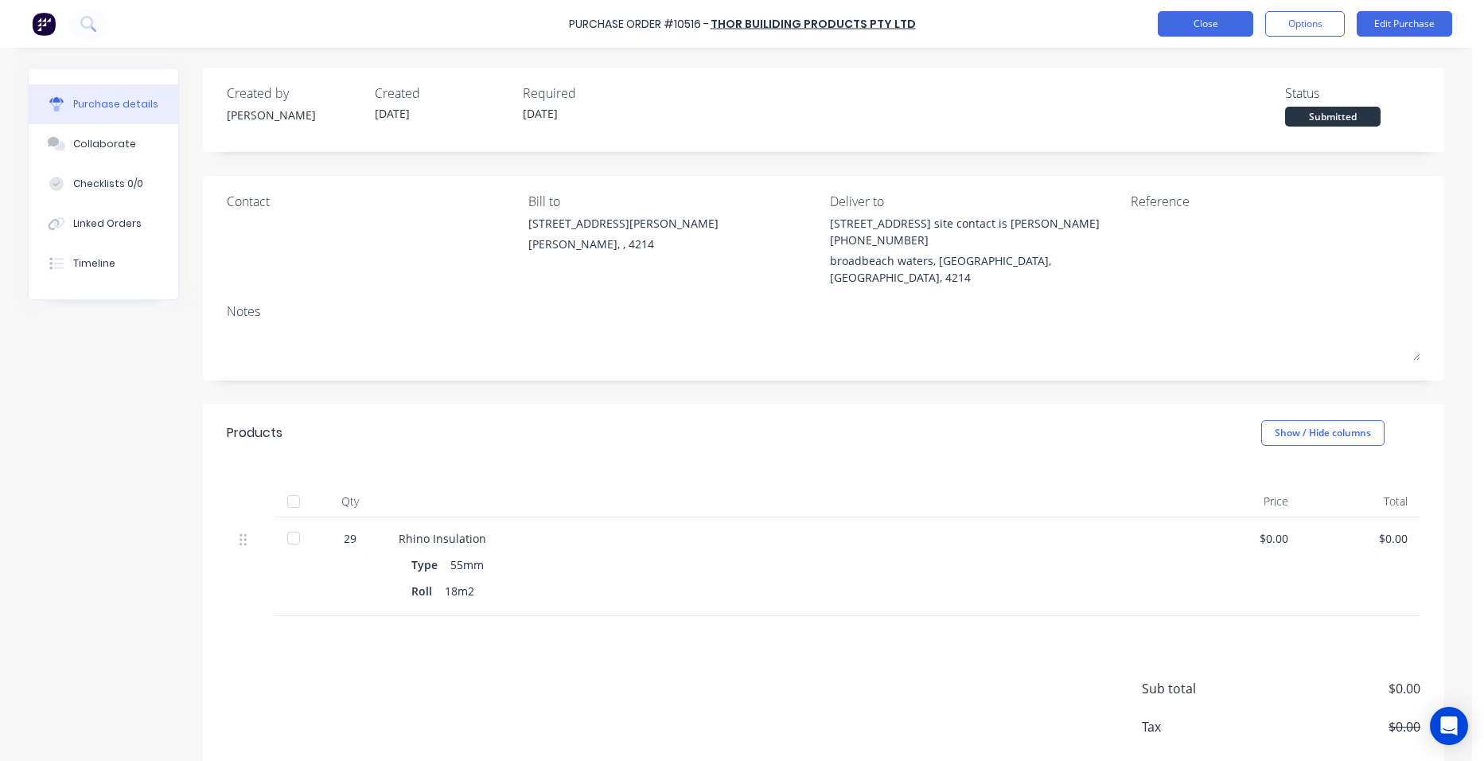
click at [1186, 21] on button "Close" at bounding box center [1206, 23] width 96 height 25
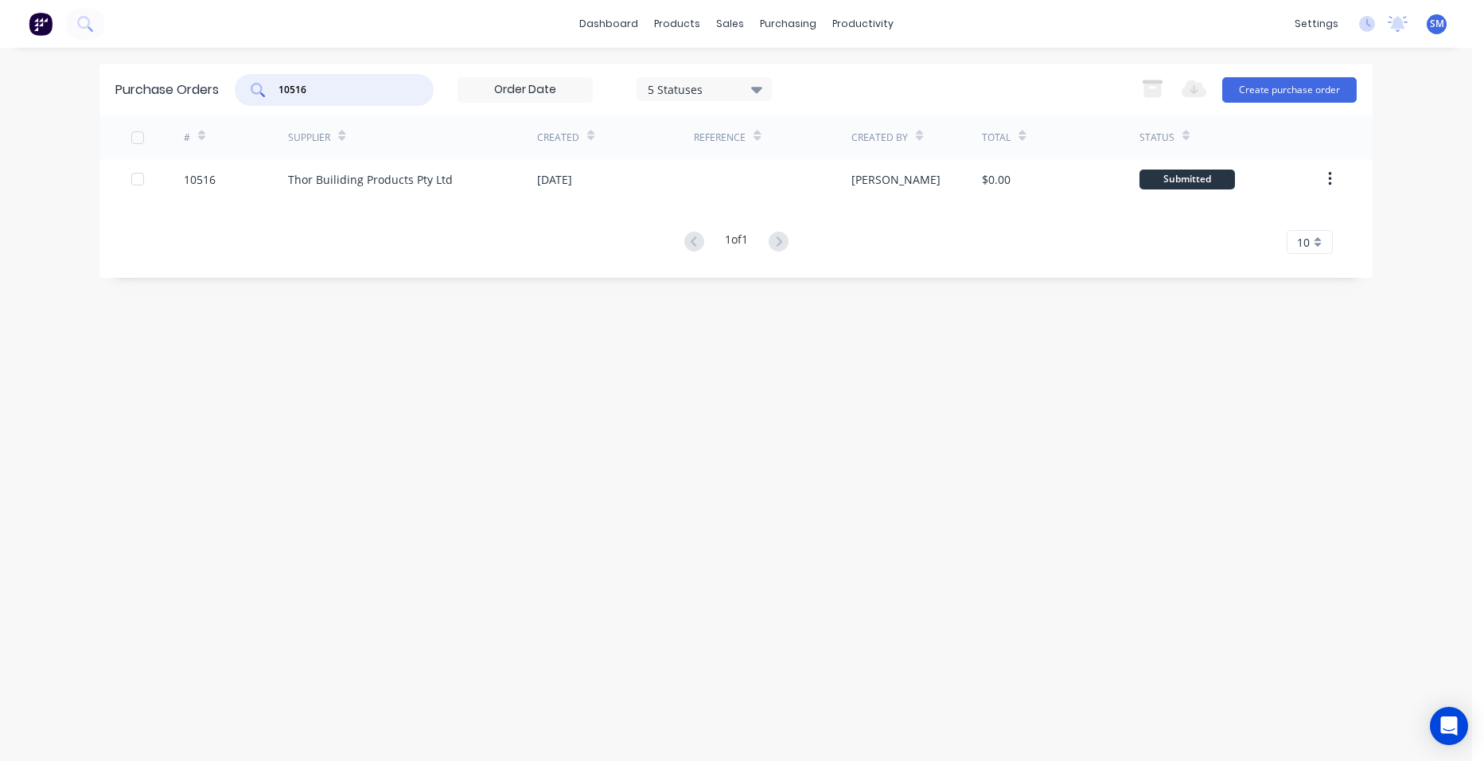
drag, startPoint x: 331, startPoint y: 89, endPoint x: 216, endPoint y: 87, distance: 115.4
click at [216, 87] on div "Purchase Orders 10516 5 Statuses 5 Statuses Export to Excel (XLSX) Create purch…" at bounding box center [735, 90] width 1273 height 52
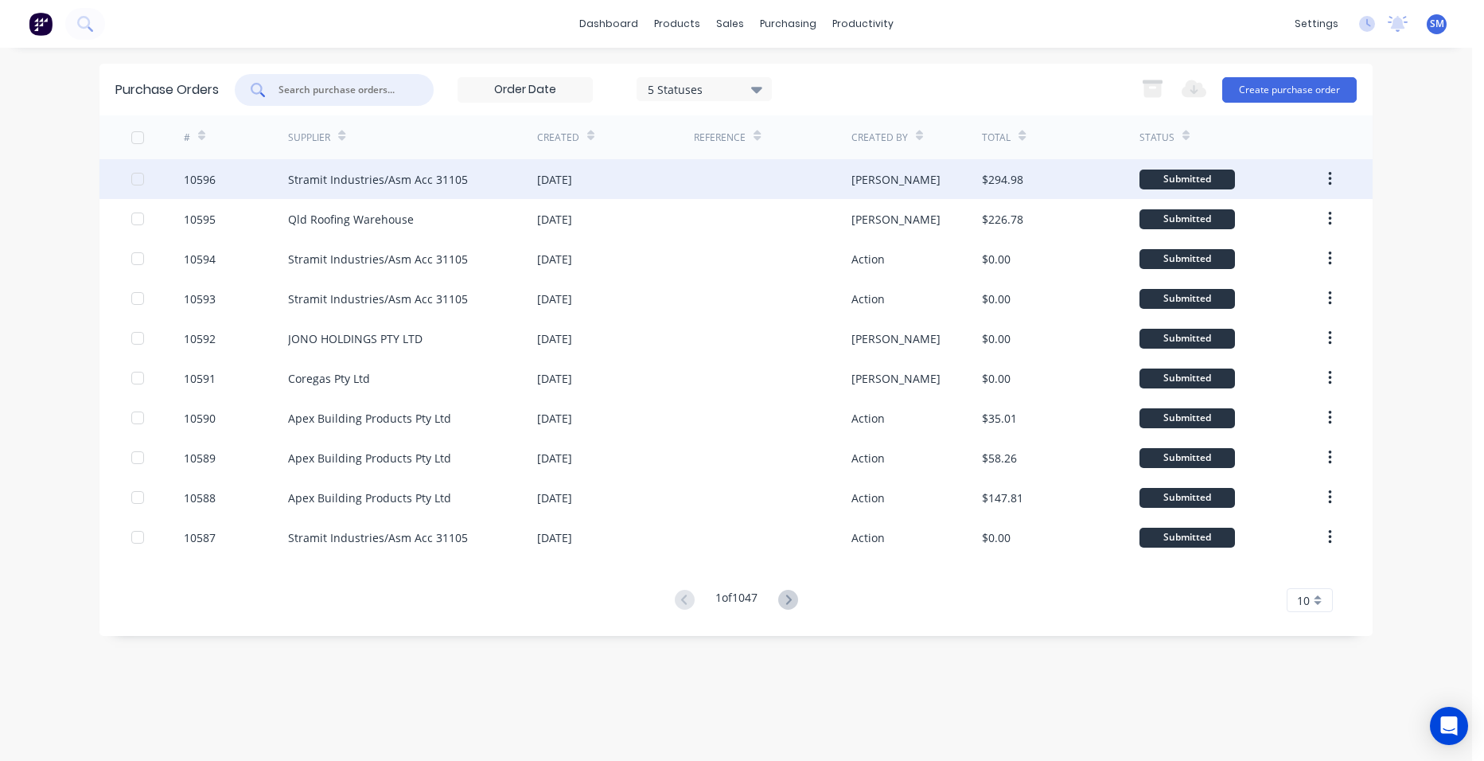
click at [707, 171] on div at bounding box center [772, 179] width 157 height 40
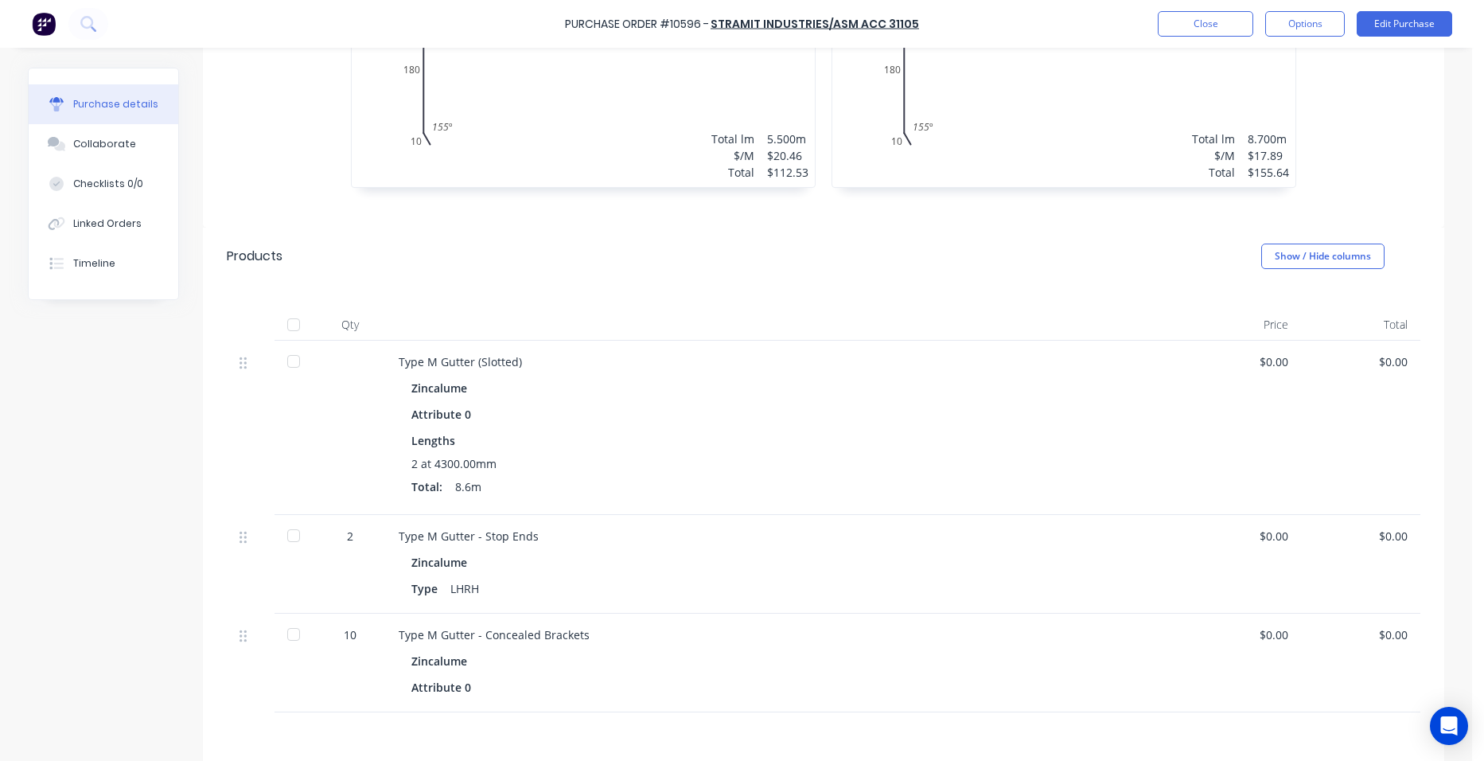
scroll to position [284, 0]
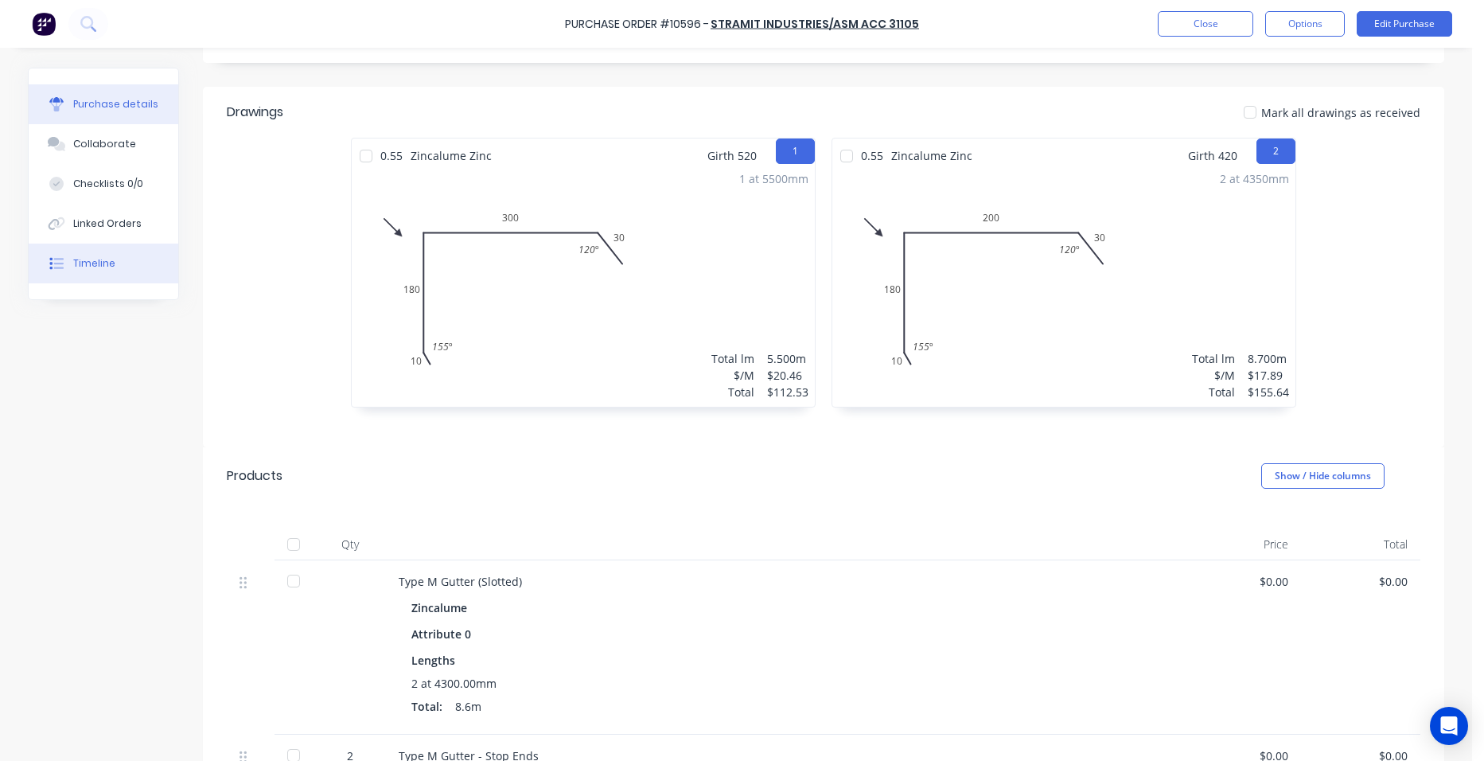
click at [118, 267] on button "Timeline" at bounding box center [104, 264] width 150 height 40
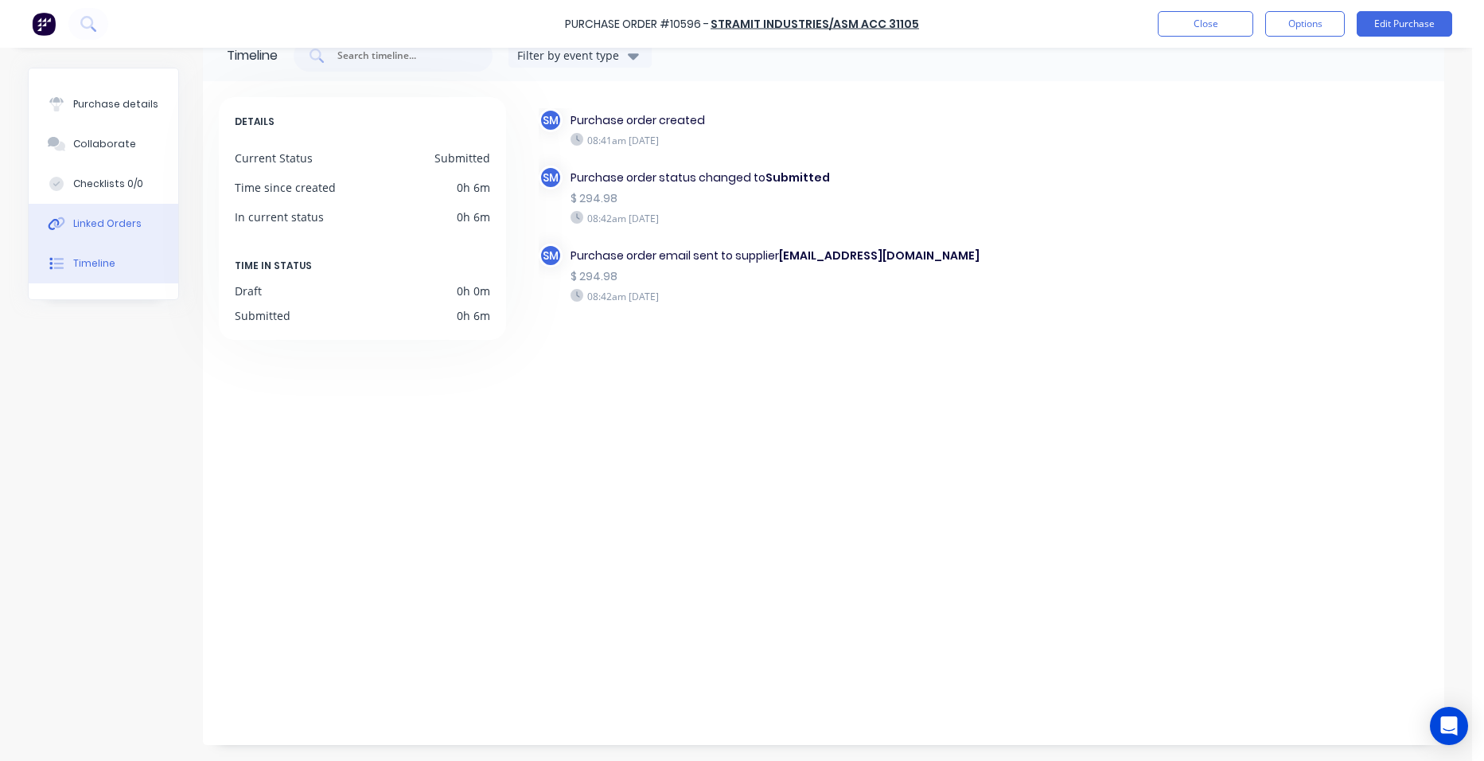
click at [131, 228] on div "Linked Orders" at bounding box center [107, 223] width 68 height 14
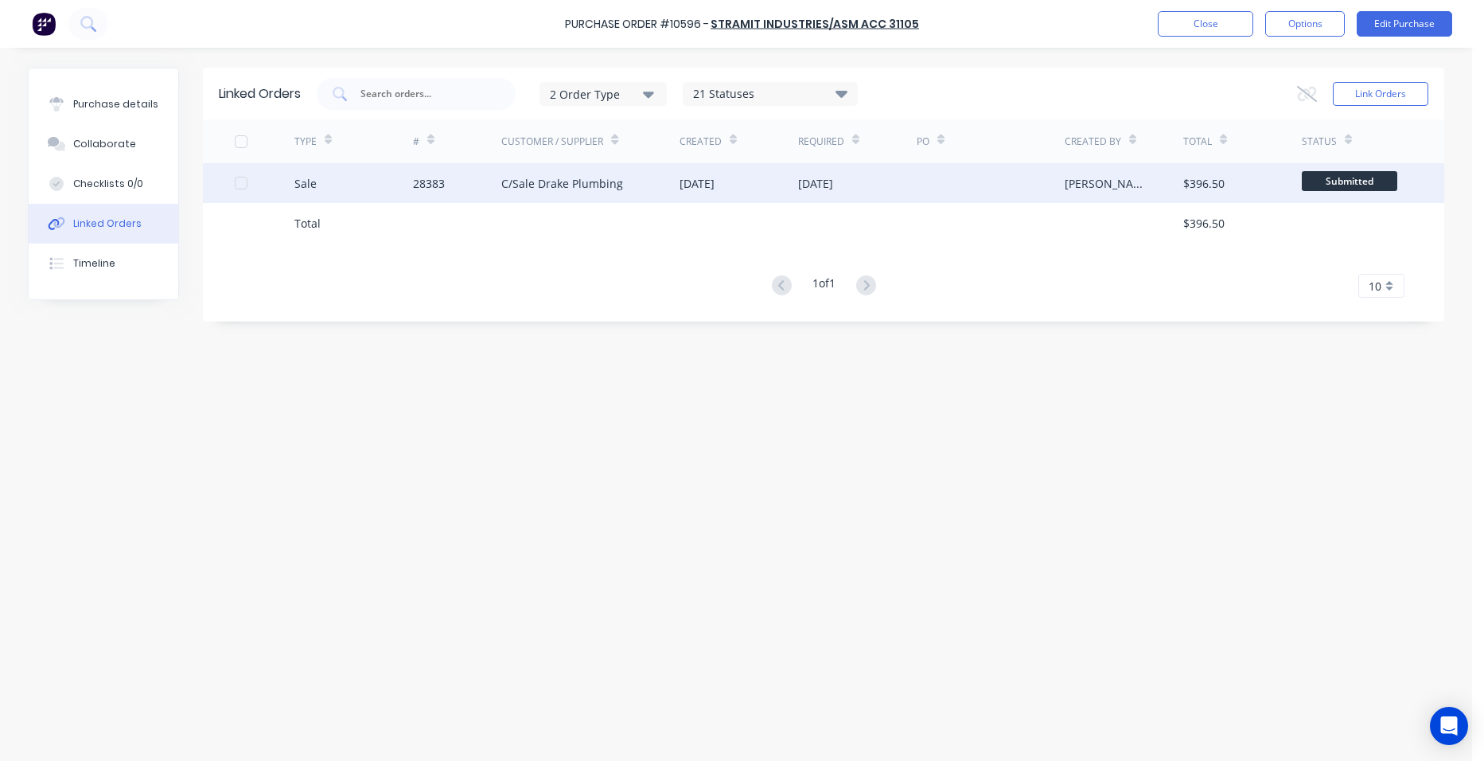
click at [649, 181] on div "C/Sale Drake Plumbing" at bounding box center [590, 183] width 178 height 40
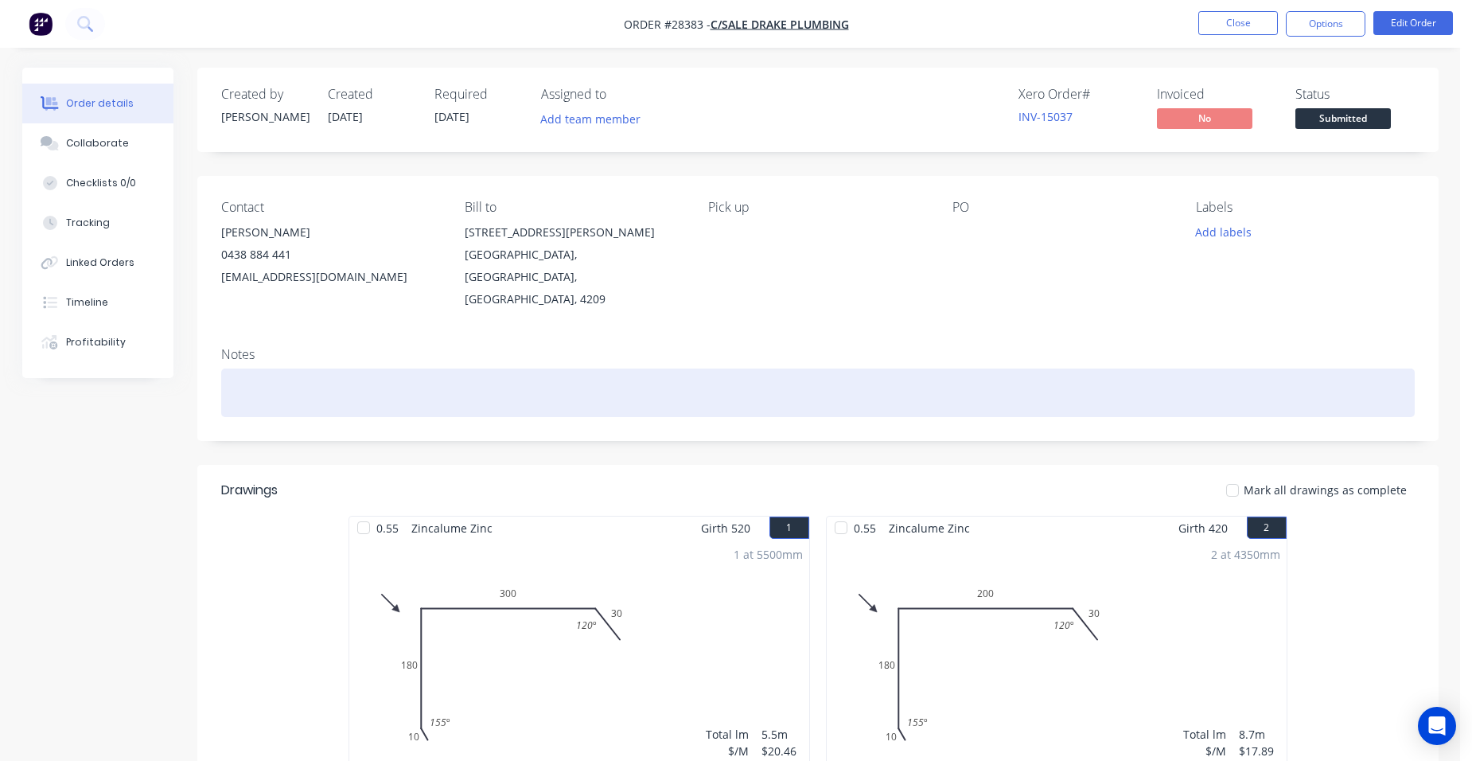
click at [272, 371] on div at bounding box center [818, 392] width 1194 height 49
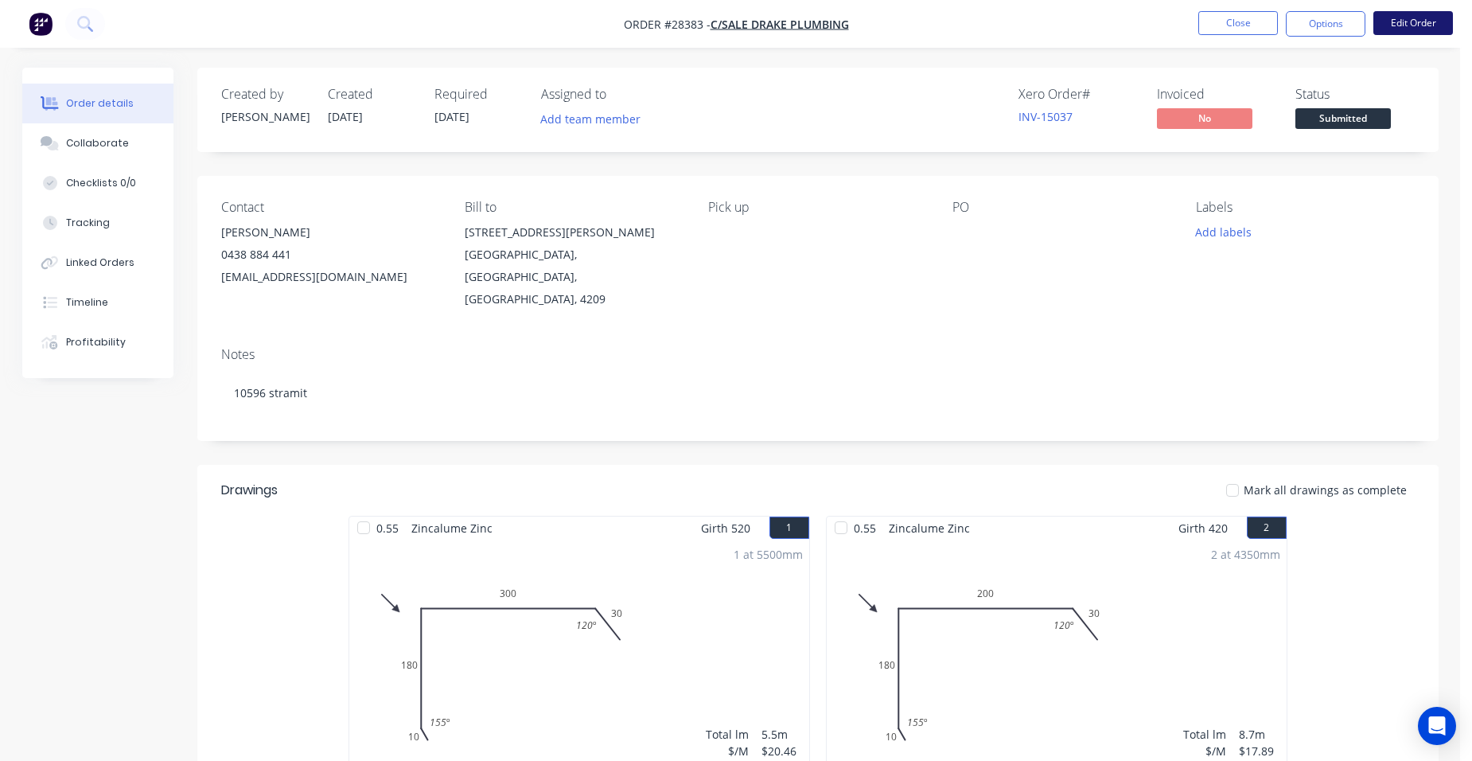
click at [1411, 14] on button "Edit Order" at bounding box center [1414, 23] width 80 height 24
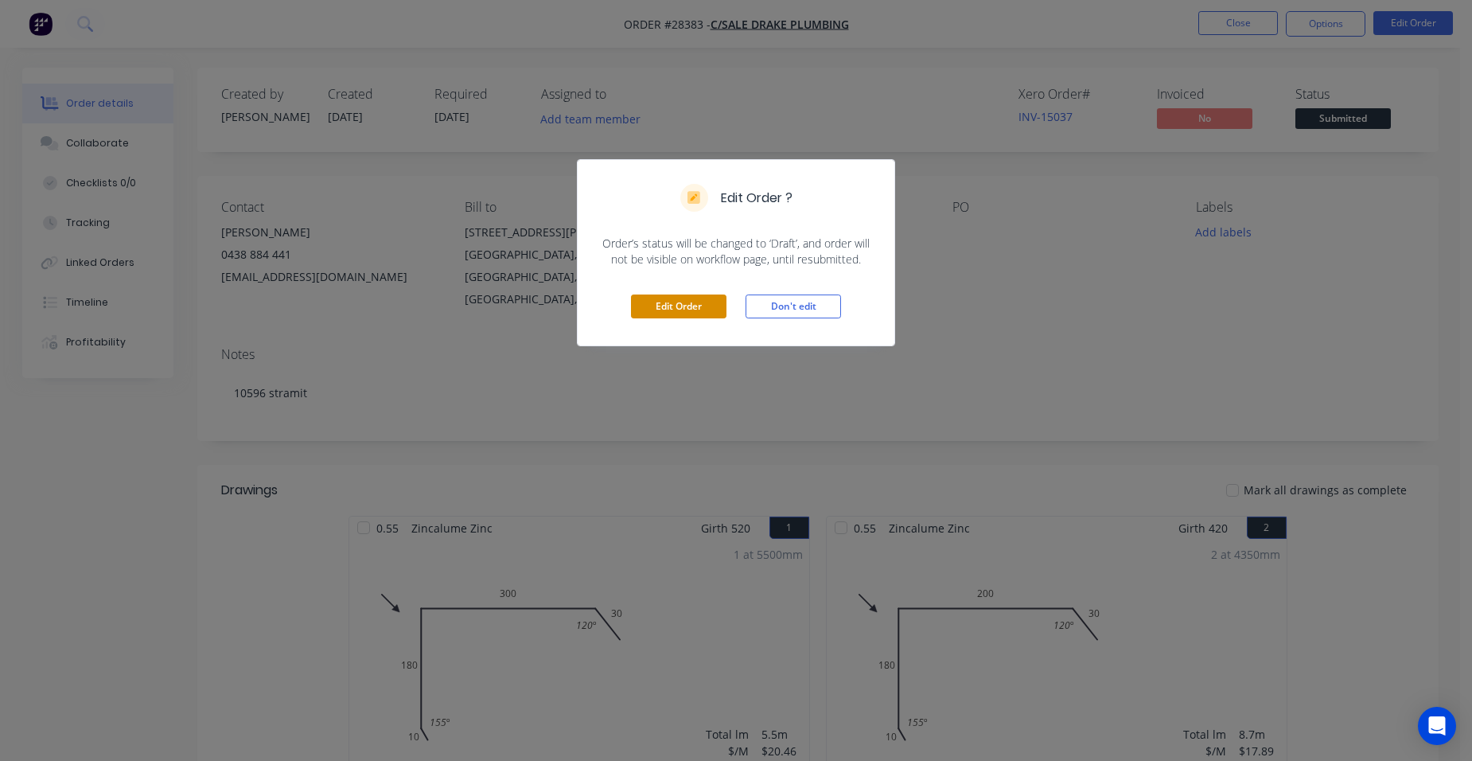
click at [691, 305] on button "Edit Order" at bounding box center [679, 306] width 96 height 24
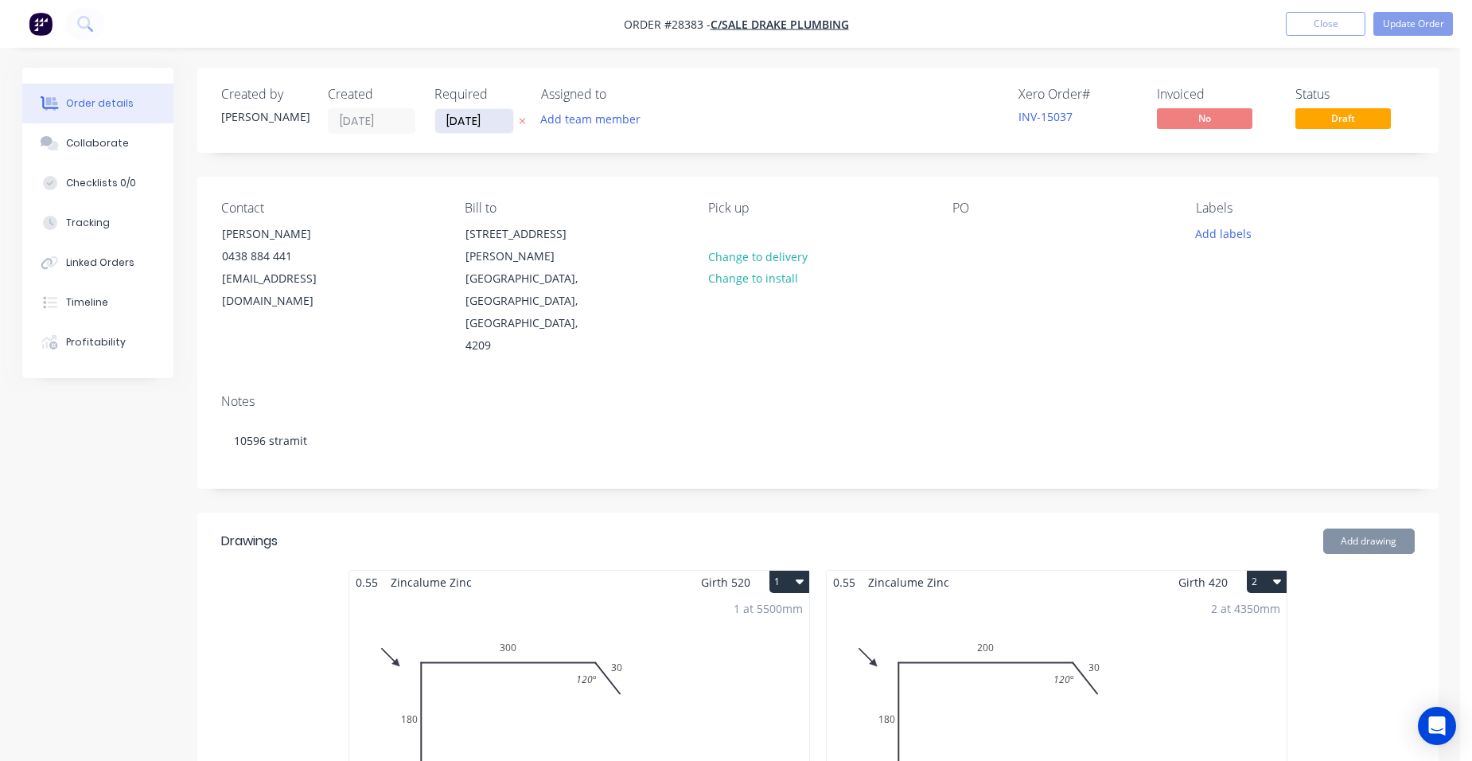
click at [475, 130] on input "[DATE]" at bounding box center [474, 121] width 78 height 24
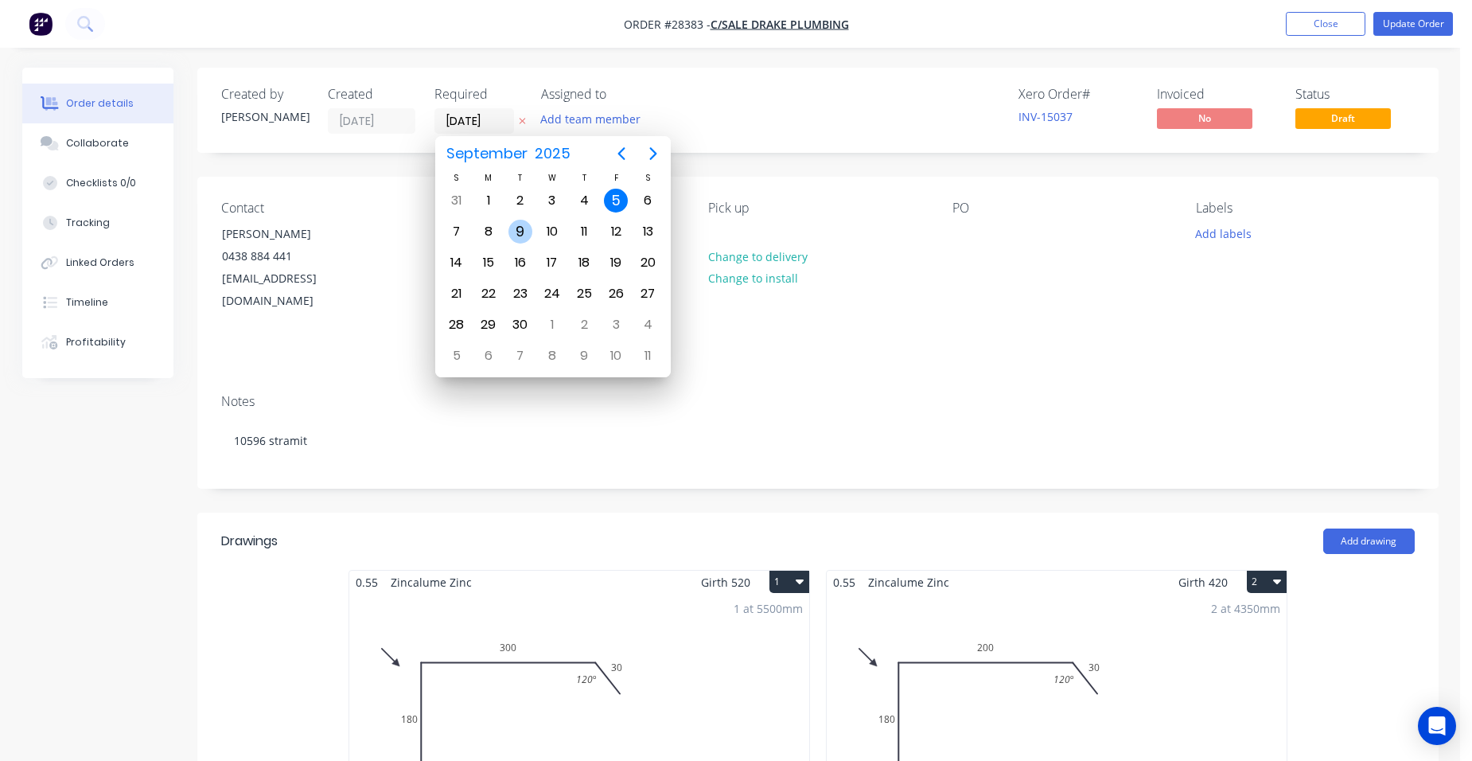
click at [510, 229] on div "9" at bounding box center [521, 232] width 24 height 24
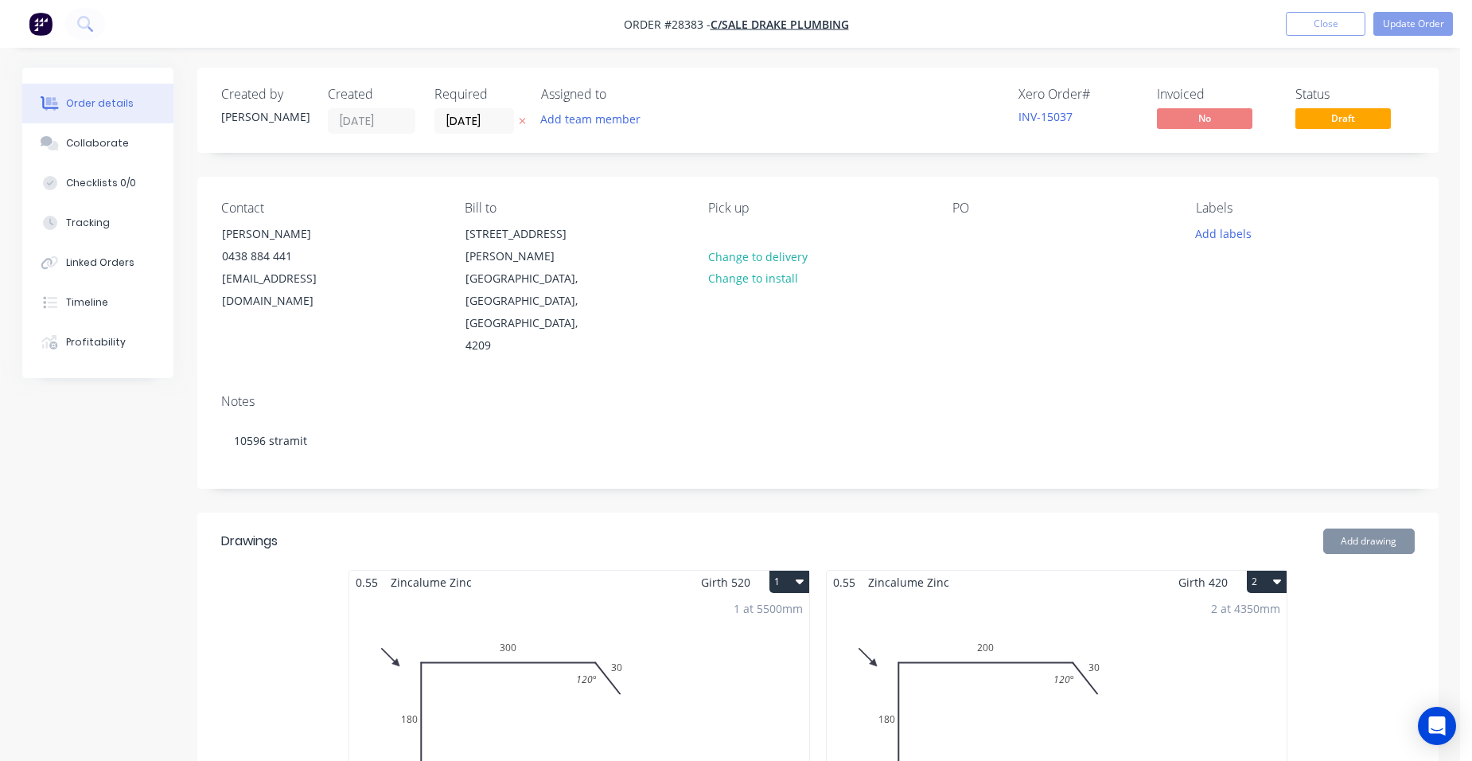
type input "[DATE]"
click at [1409, 25] on button "Update Order" at bounding box center [1414, 24] width 80 height 24
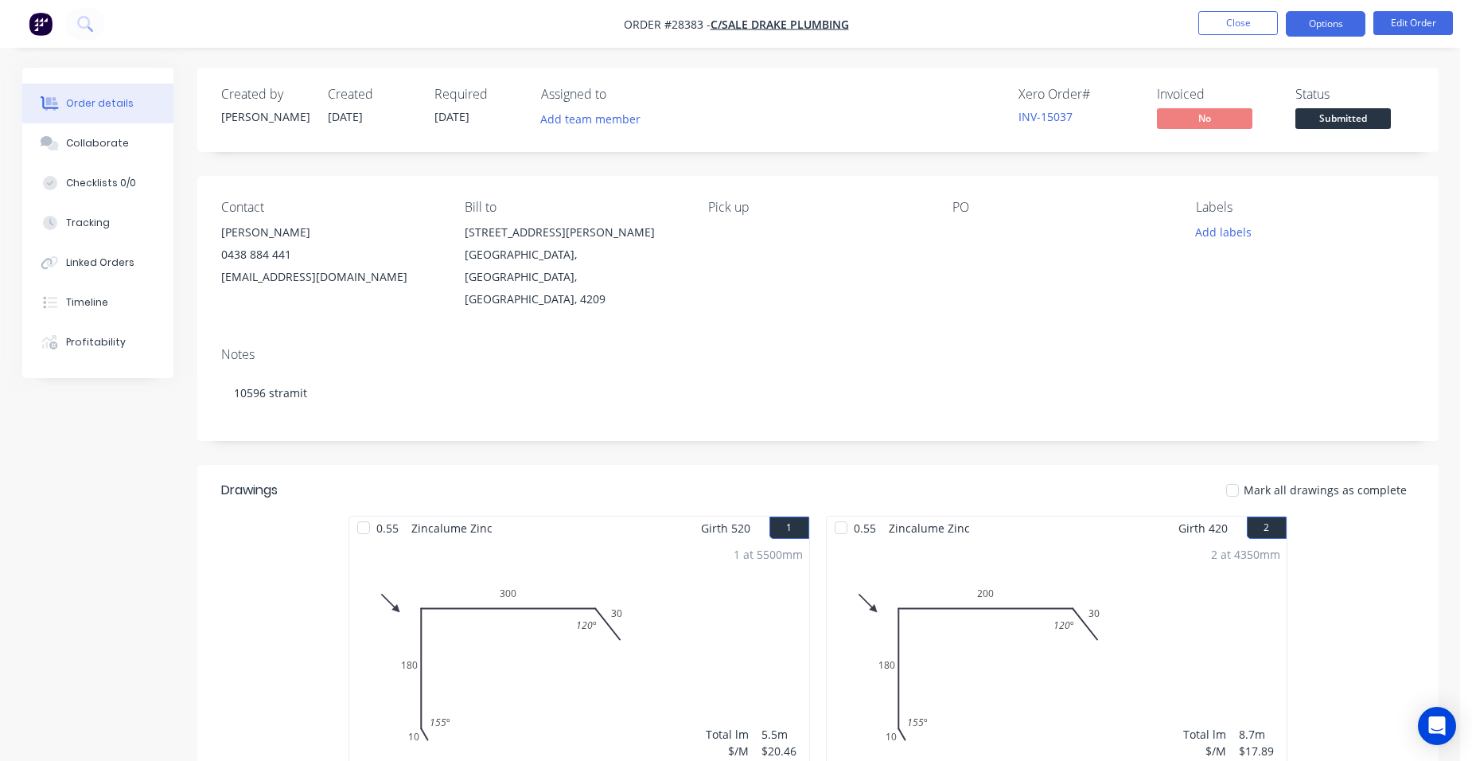
click at [1343, 25] on button "Options" at bounding box center [1326, 23] width 80 height 25
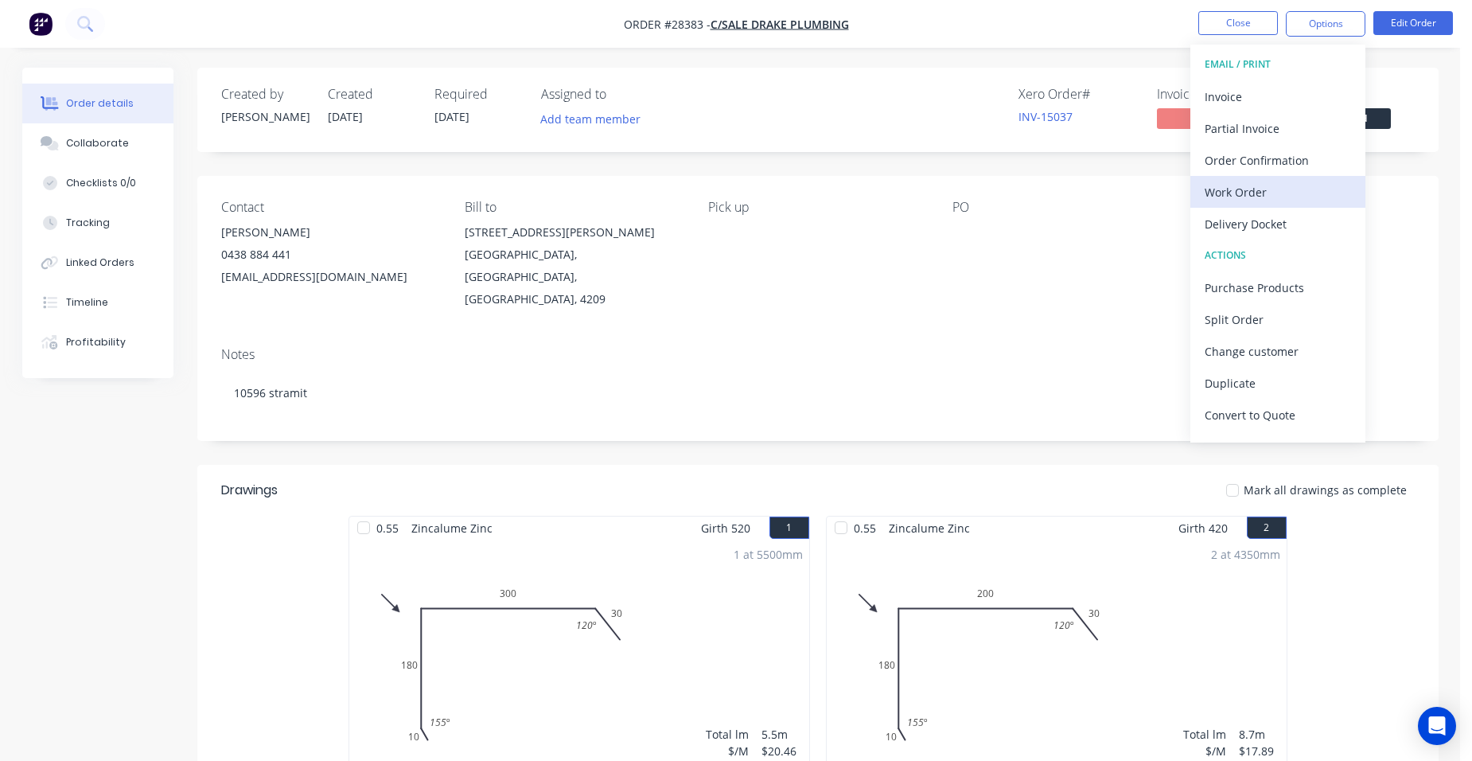
click at [1256, 193] on div "Work Order" at bounding box center [1278, 192] width 146 height 23
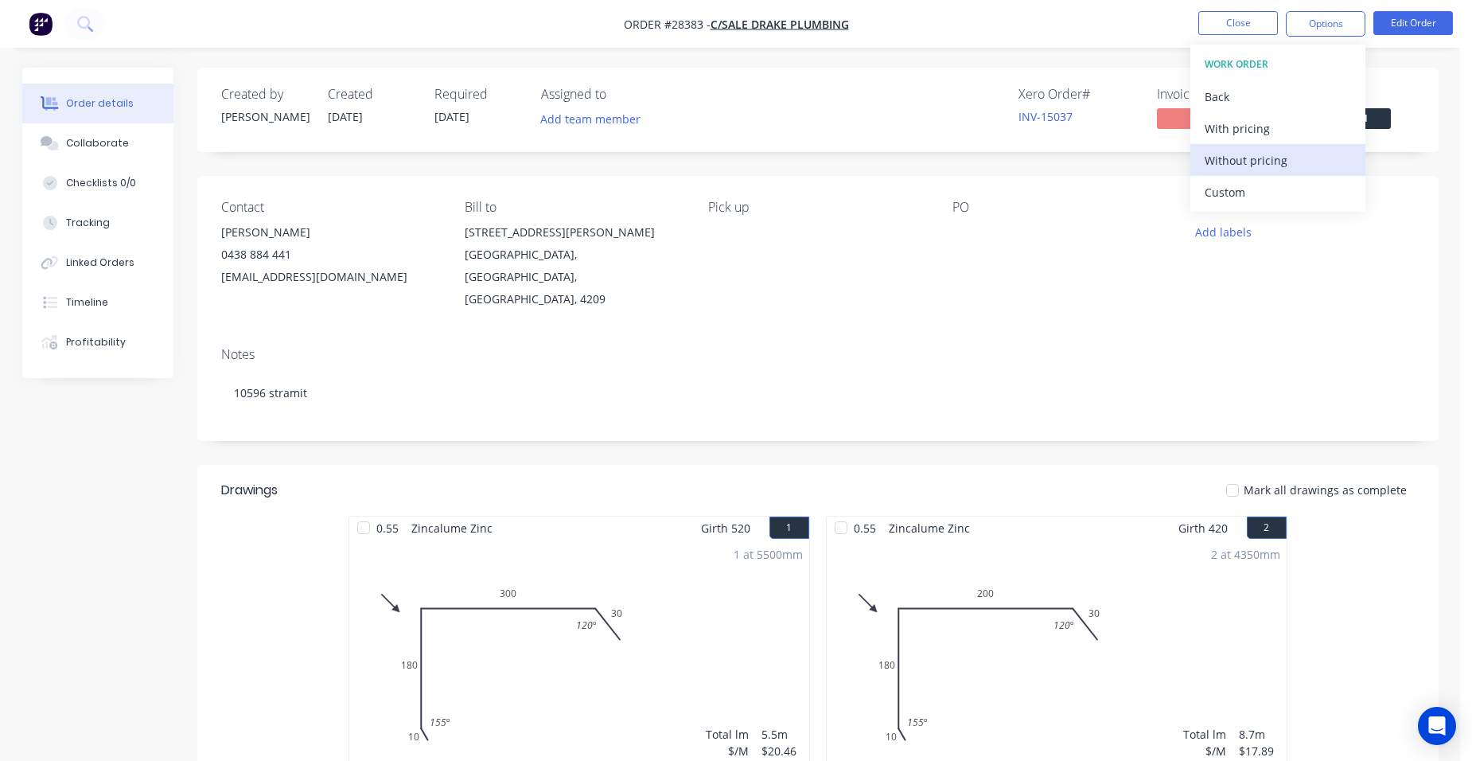
click at [1272, 169] on div "Without pricing" at bounding box center [1278, 160] width 146 height 23
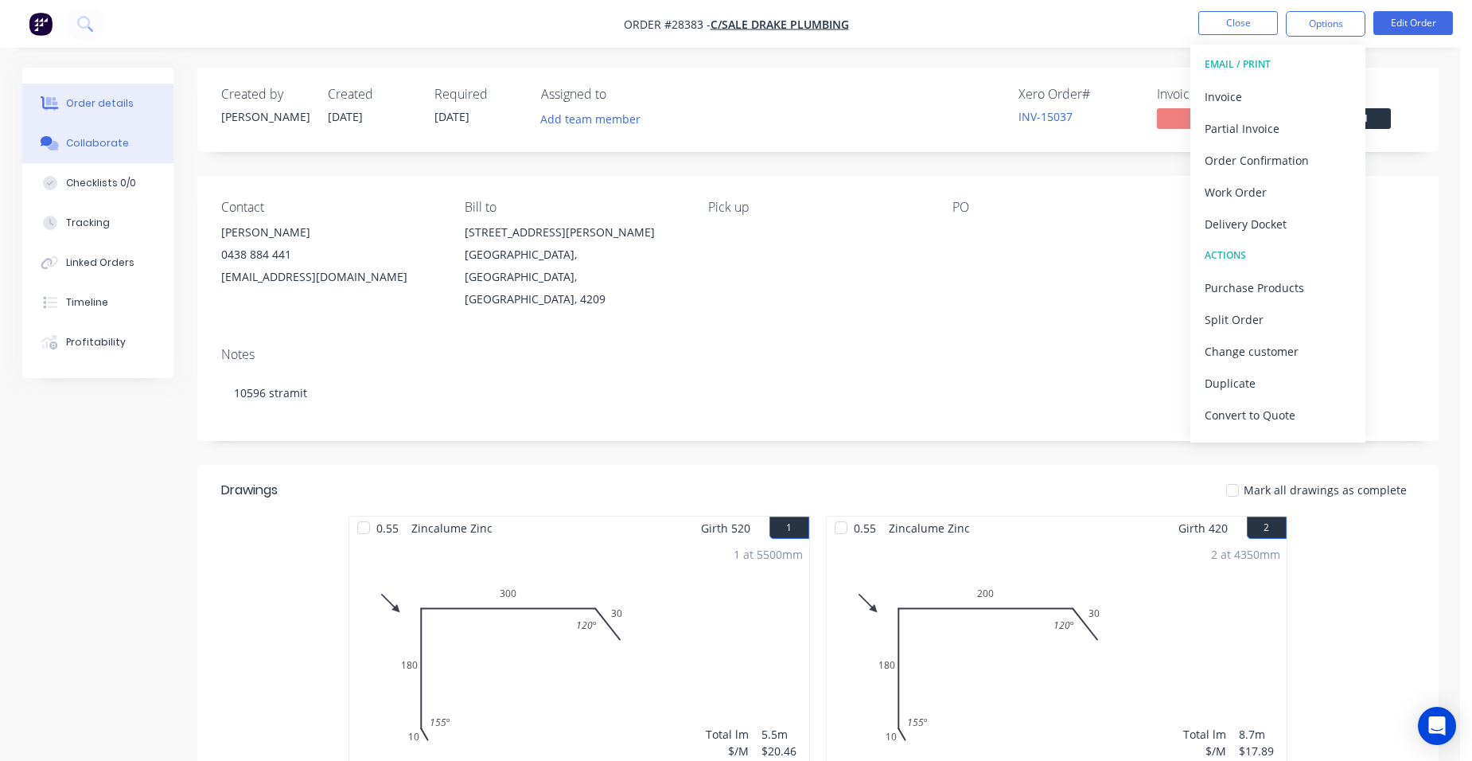
click at [76, 136] on div "Collaborate" at bounding box center [97, 143] width 63 height 14
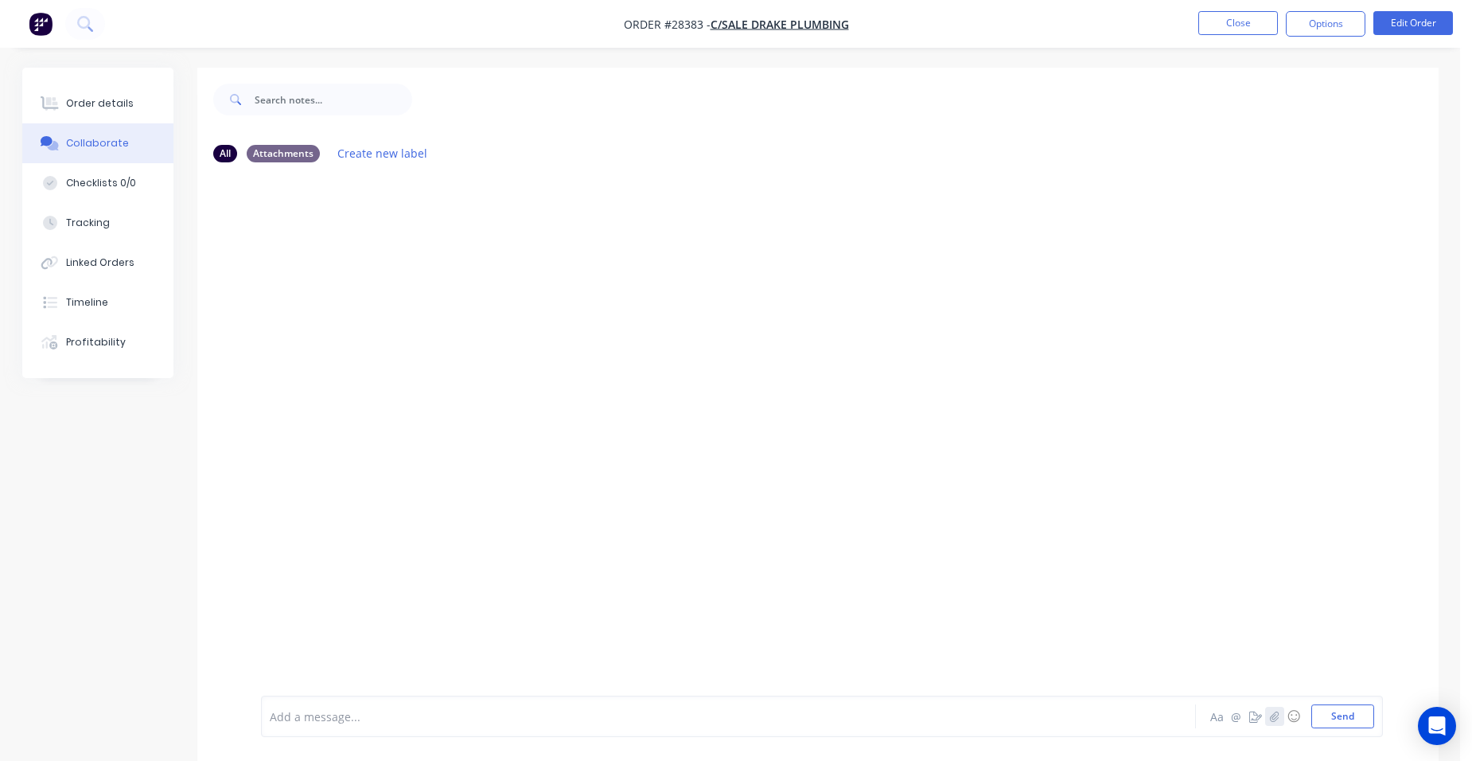
click at [1273, 713] on icon "button" at bounding box center [1274, 716] width 10 height 11
click at [1327, 724] on button "Send" at bounding box center [1343, 716] width 63 height 24
click at [113, 108] on div "Order details" at bounding box center [100, 103] width 68 height 14
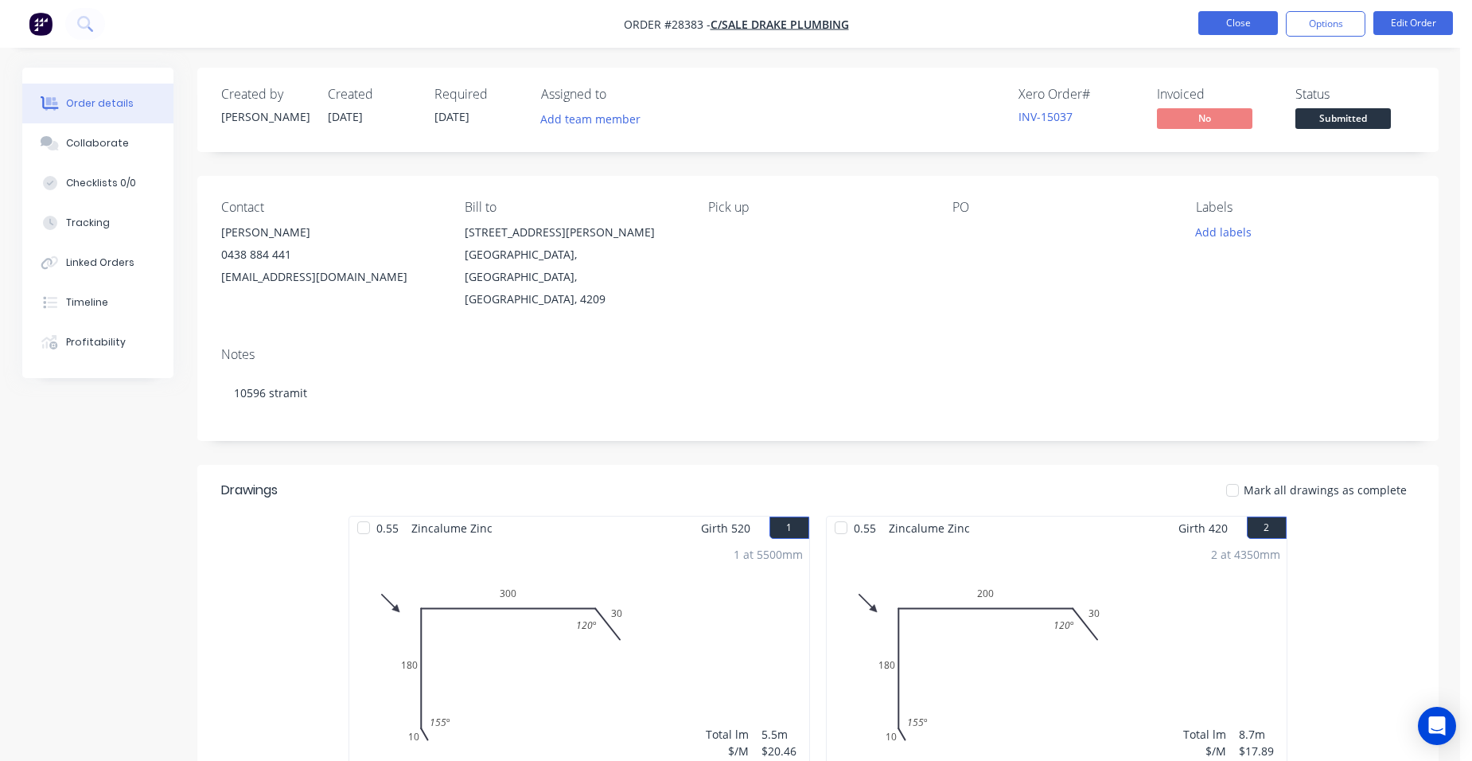
click at [1226, 21] on button "Close" at bounding box center [1239, 23] width 80 height 24
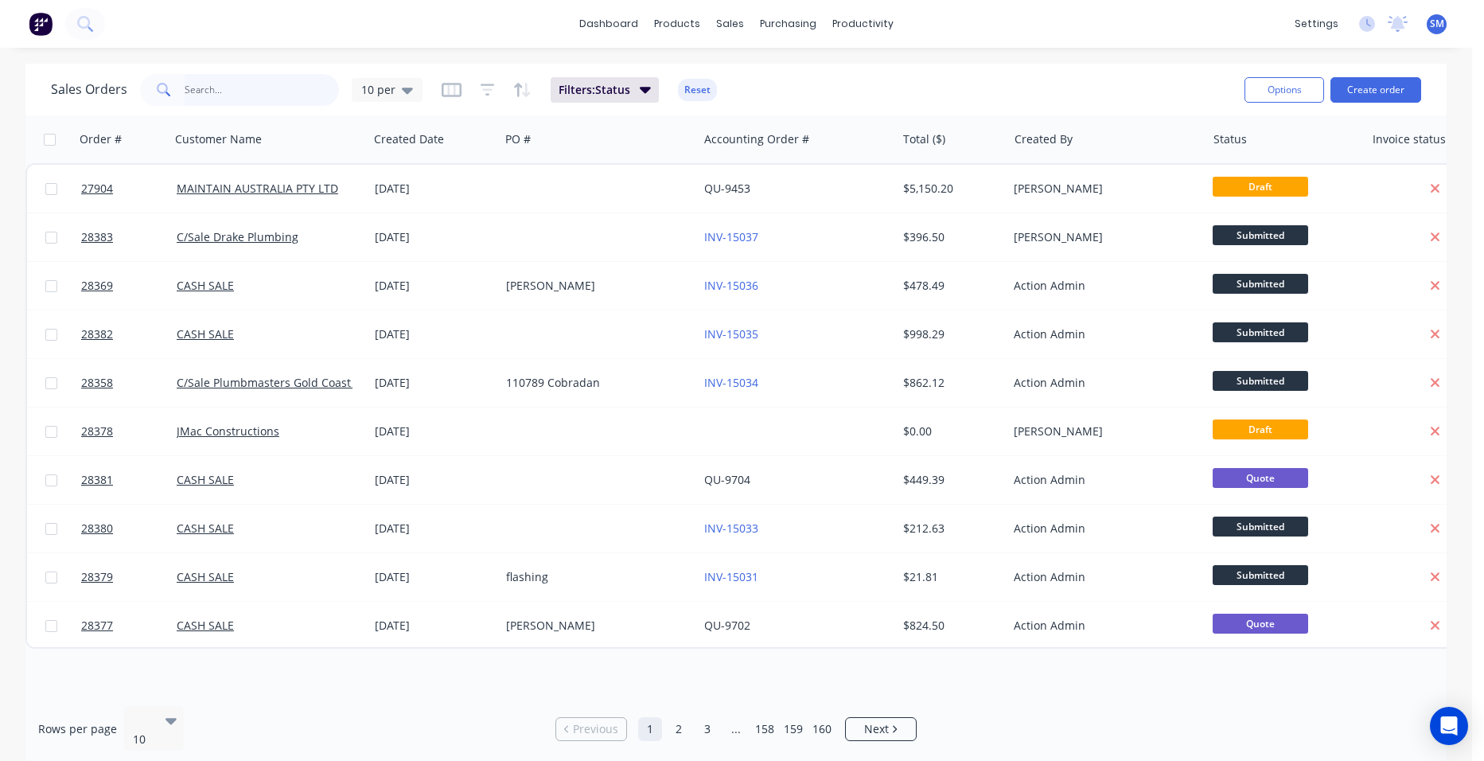
click at [287, 92] on input "text" at bounding box center [262, 90] width 155 height 32
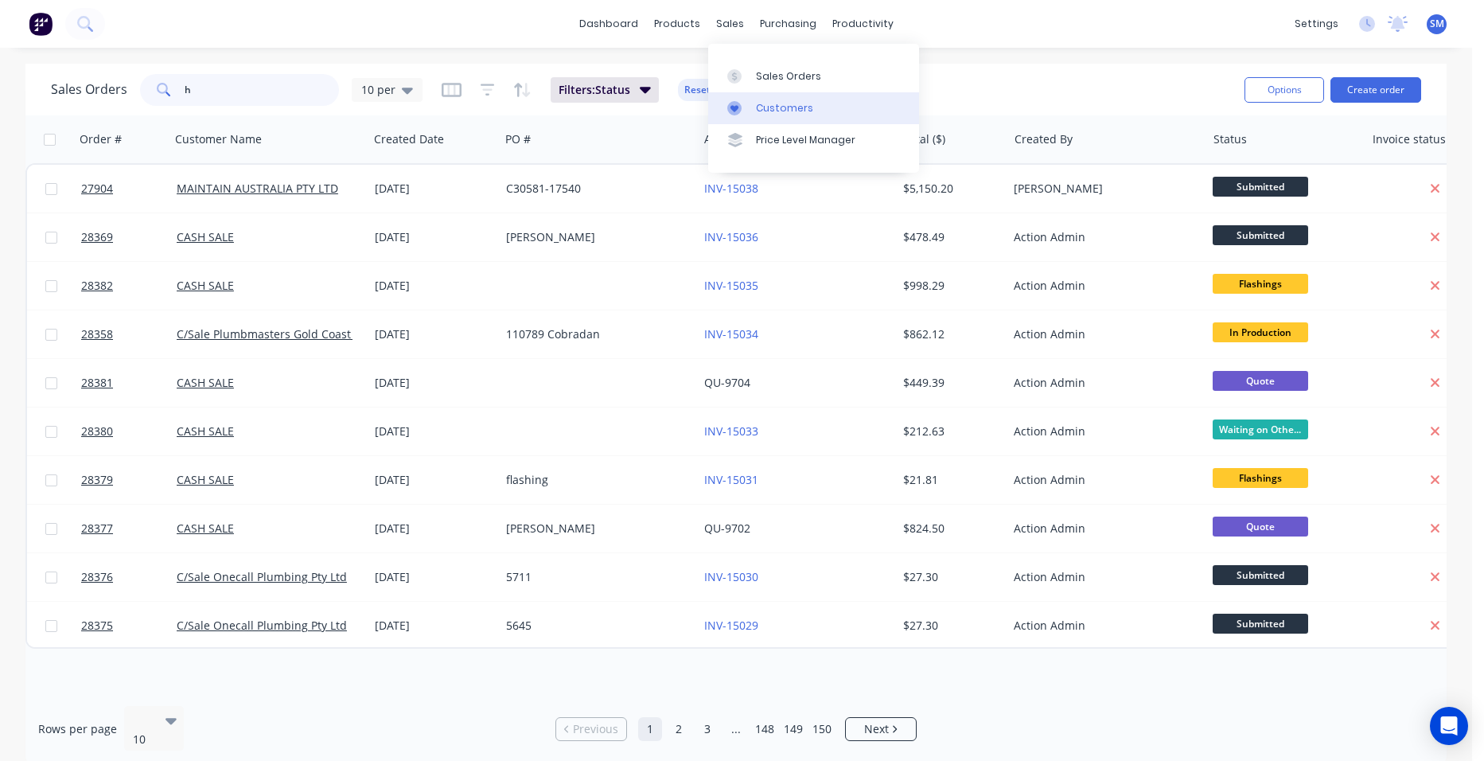
type input "h"
click at [766, 103] on div "Customers" at bounding box center [784, 108] width 57 height 14
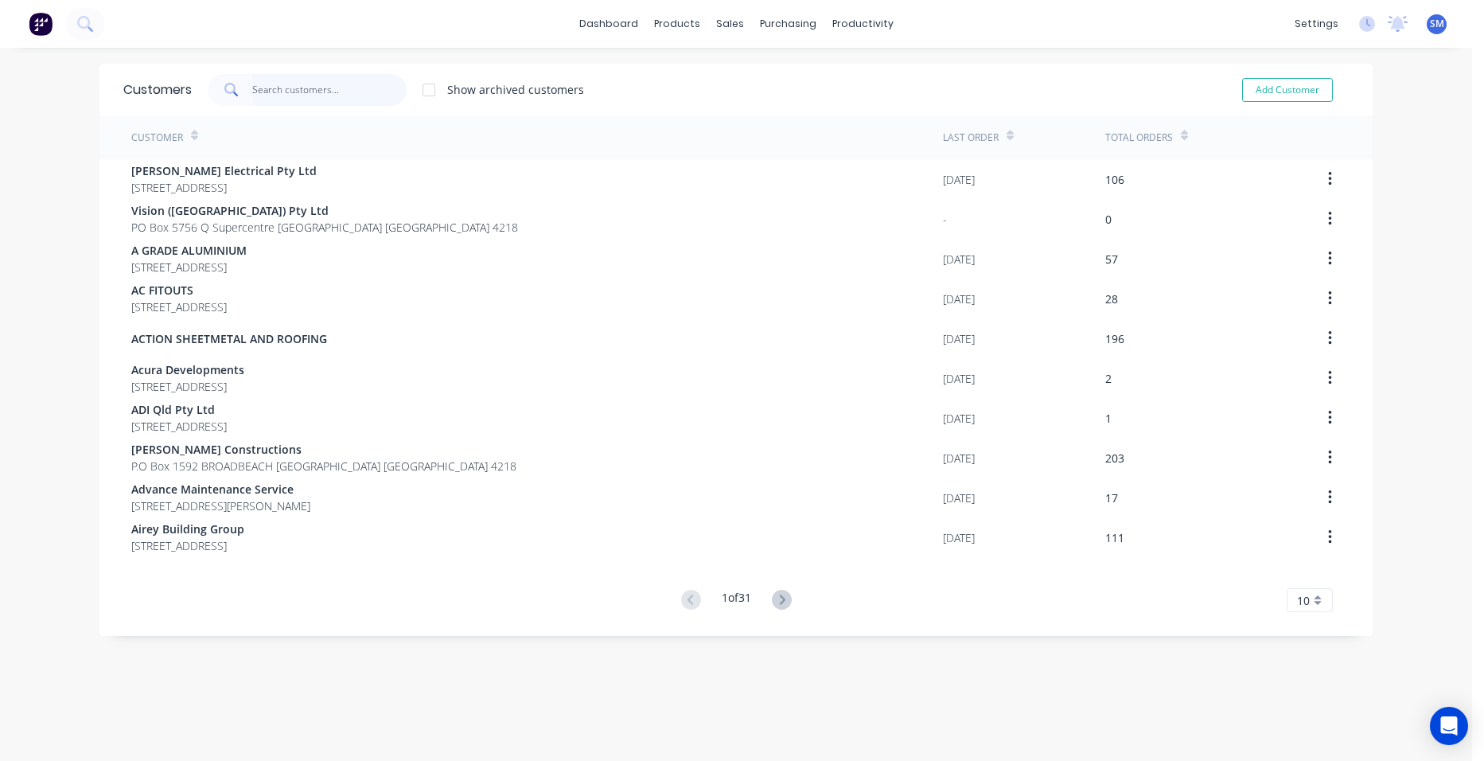
click at [337, 92] on input "text" at bounding box center [329, 90] width 155 height 32
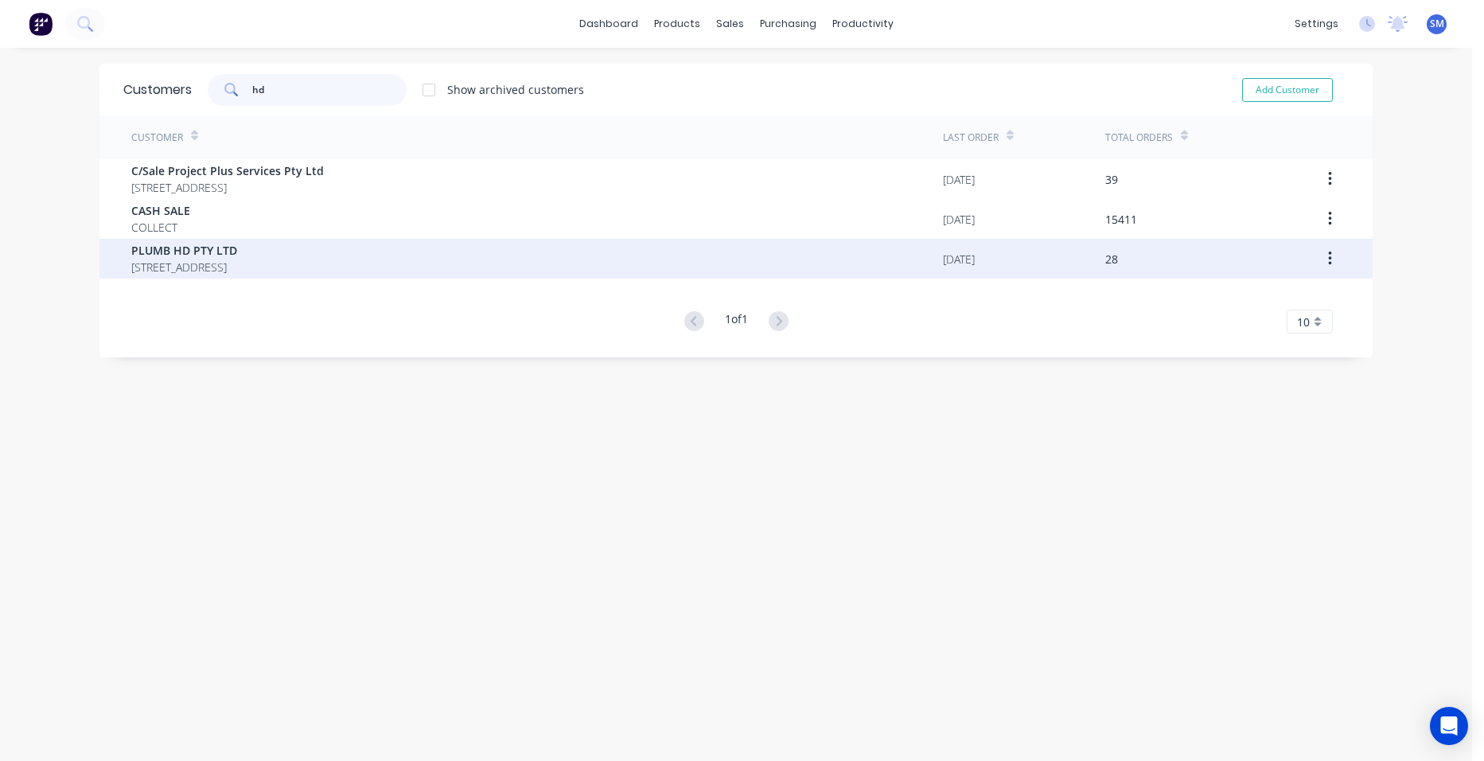
type input "hd"
click at [237, 250] on span "PLUMB HD PTY LTD" at bounding box center [184, 250] width 106 height 17
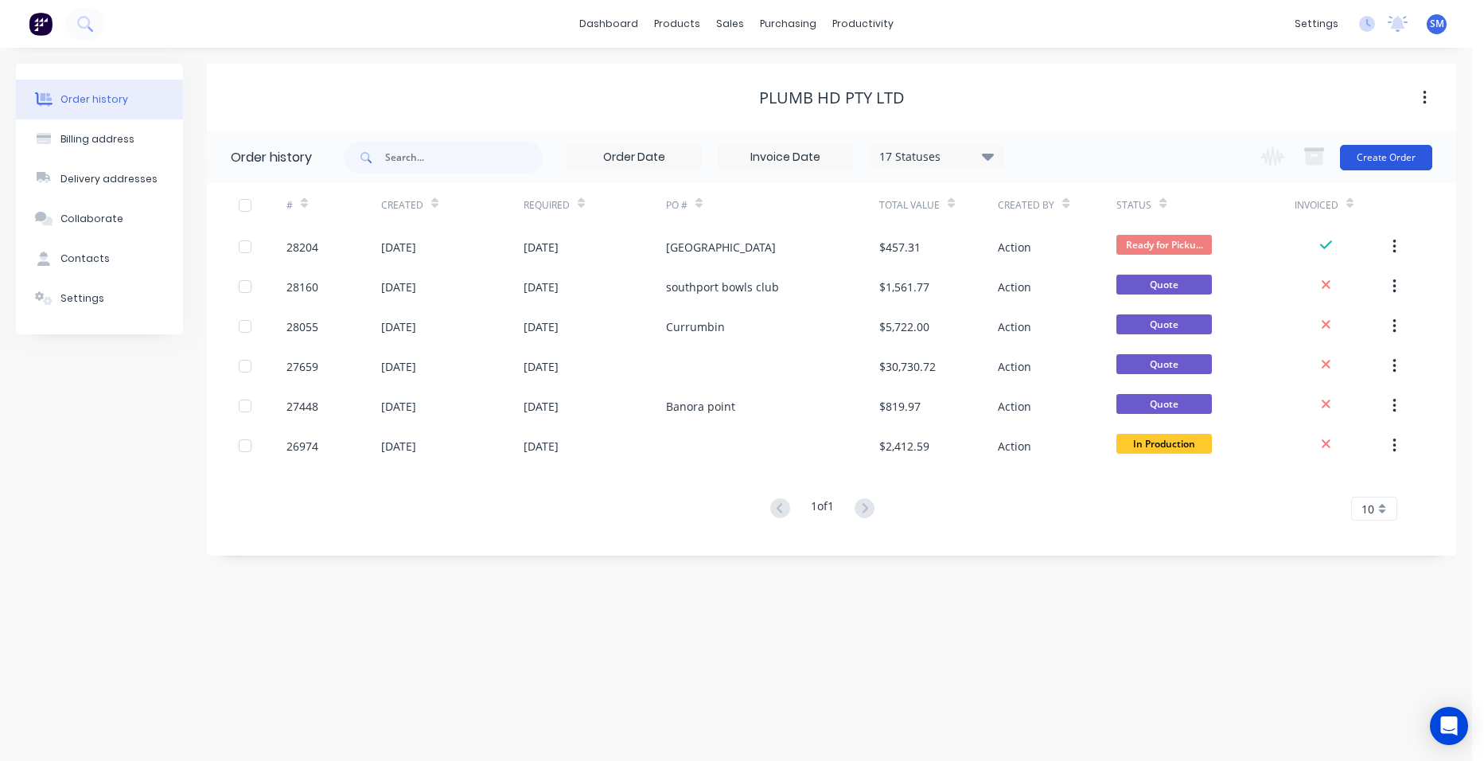
click at [1371, 150] on button "Create Order" at bounding box center [1386, 157] width 92 height 25
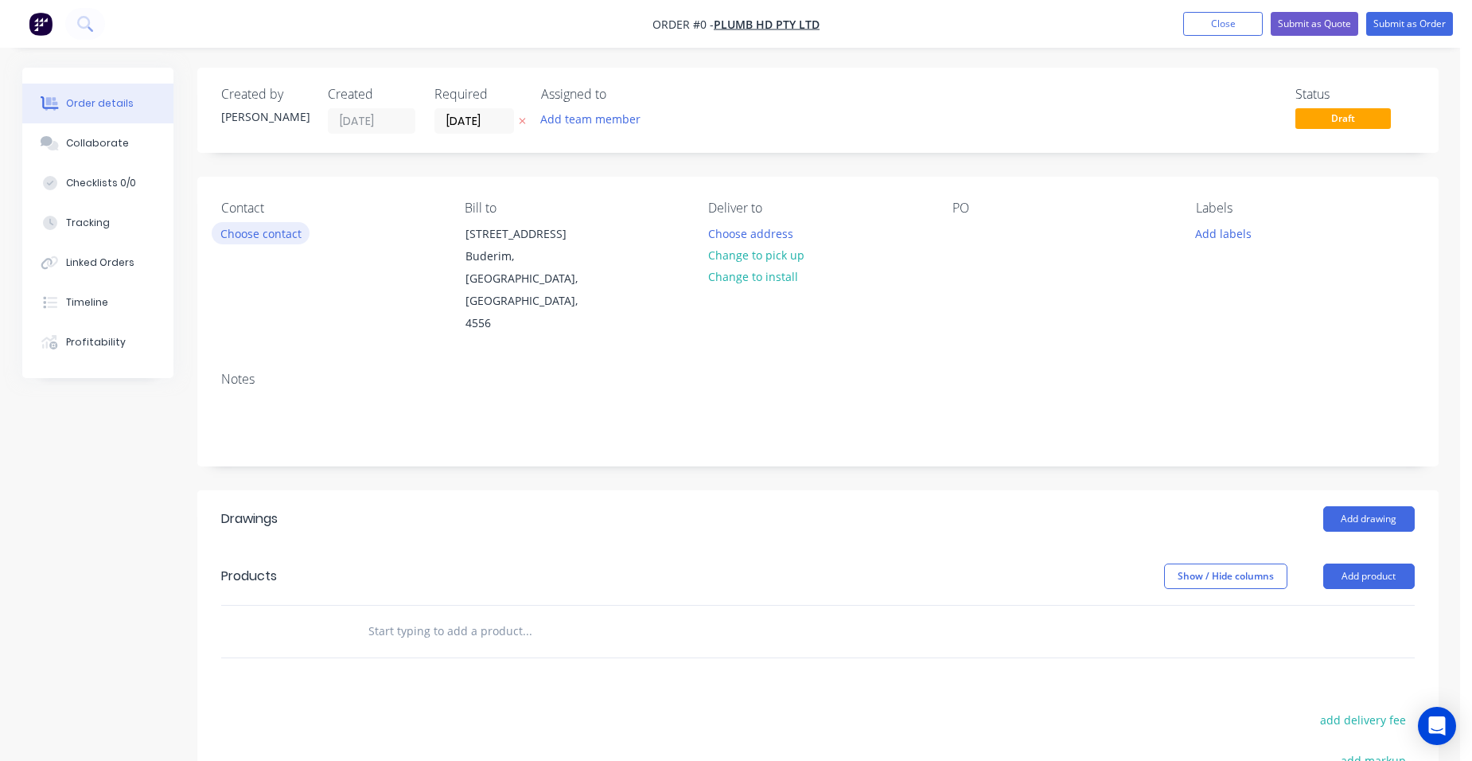
click at [267, 228] on button "Choose contact" at bounding box center [261, 232] width 98 height 21
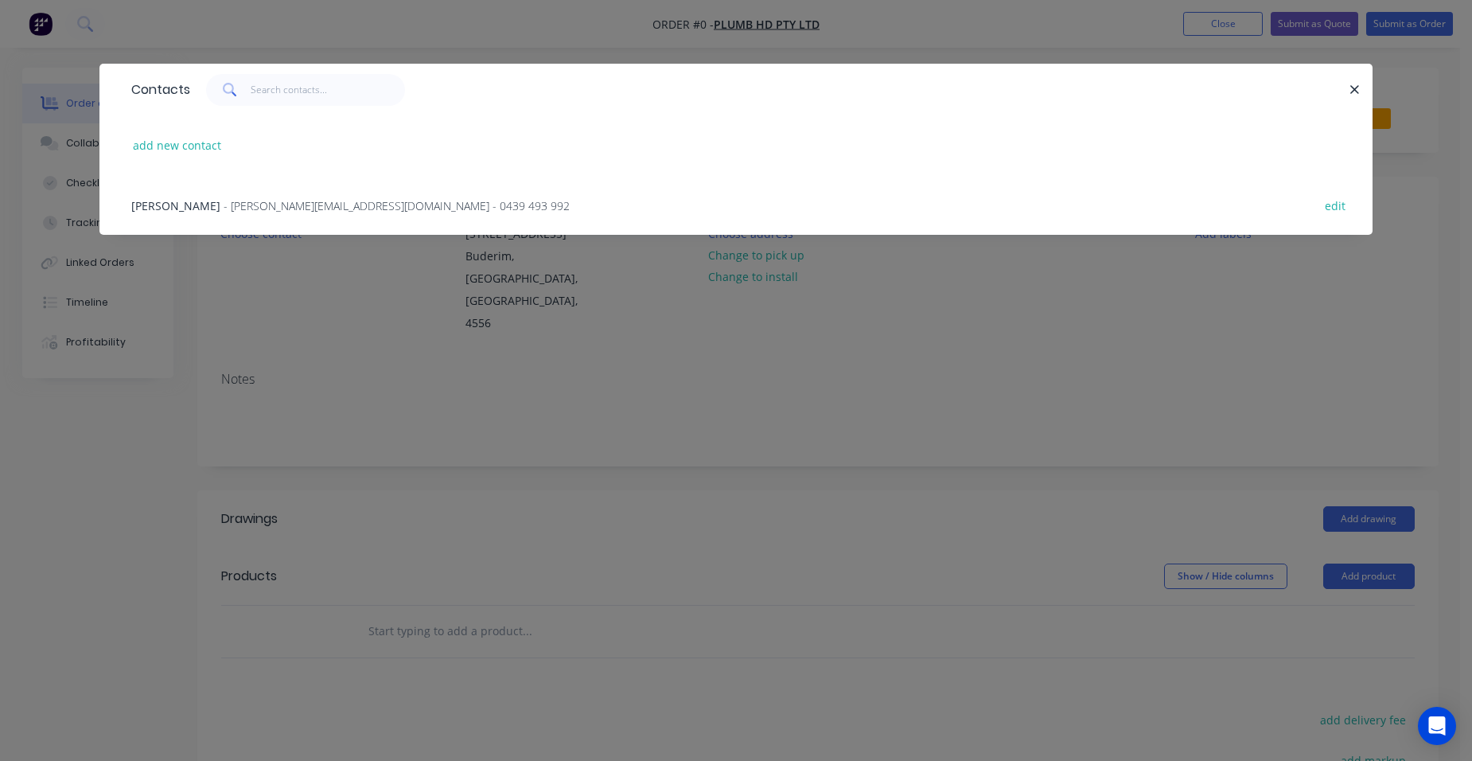
click at [262, 206] on span "- [PERSON_NAME][EMAIL_ADDRESS][DOMAIN_NAME] - 0439 493 992" at bounding box center [397, 205] width 346 height 15
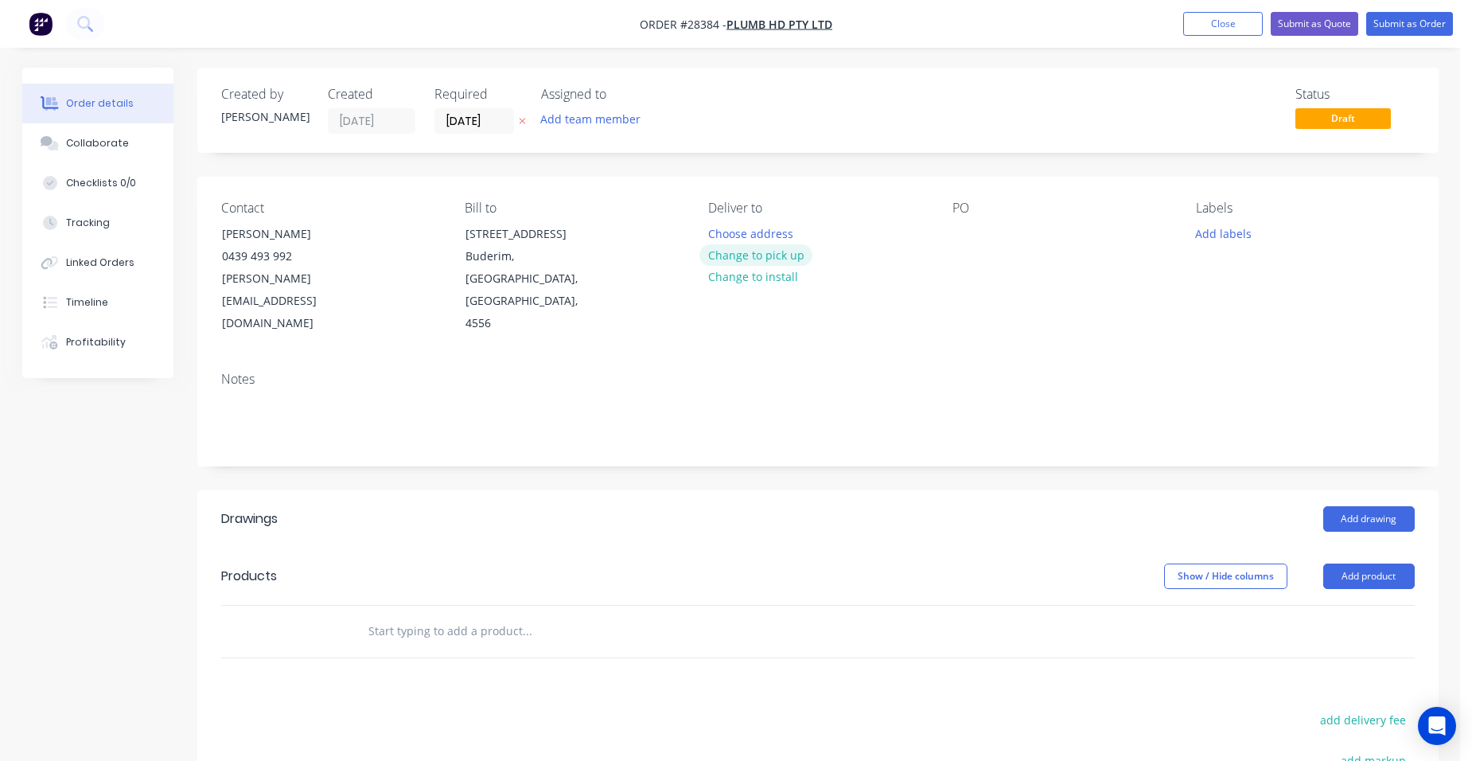
click at [743, 252] on button "Change to pick up" at bounding box center [756, 254] width 113 height 21
click at [1395, 506] on button "Add drawing" at bounding box center [1370, 518] width 92 height 25
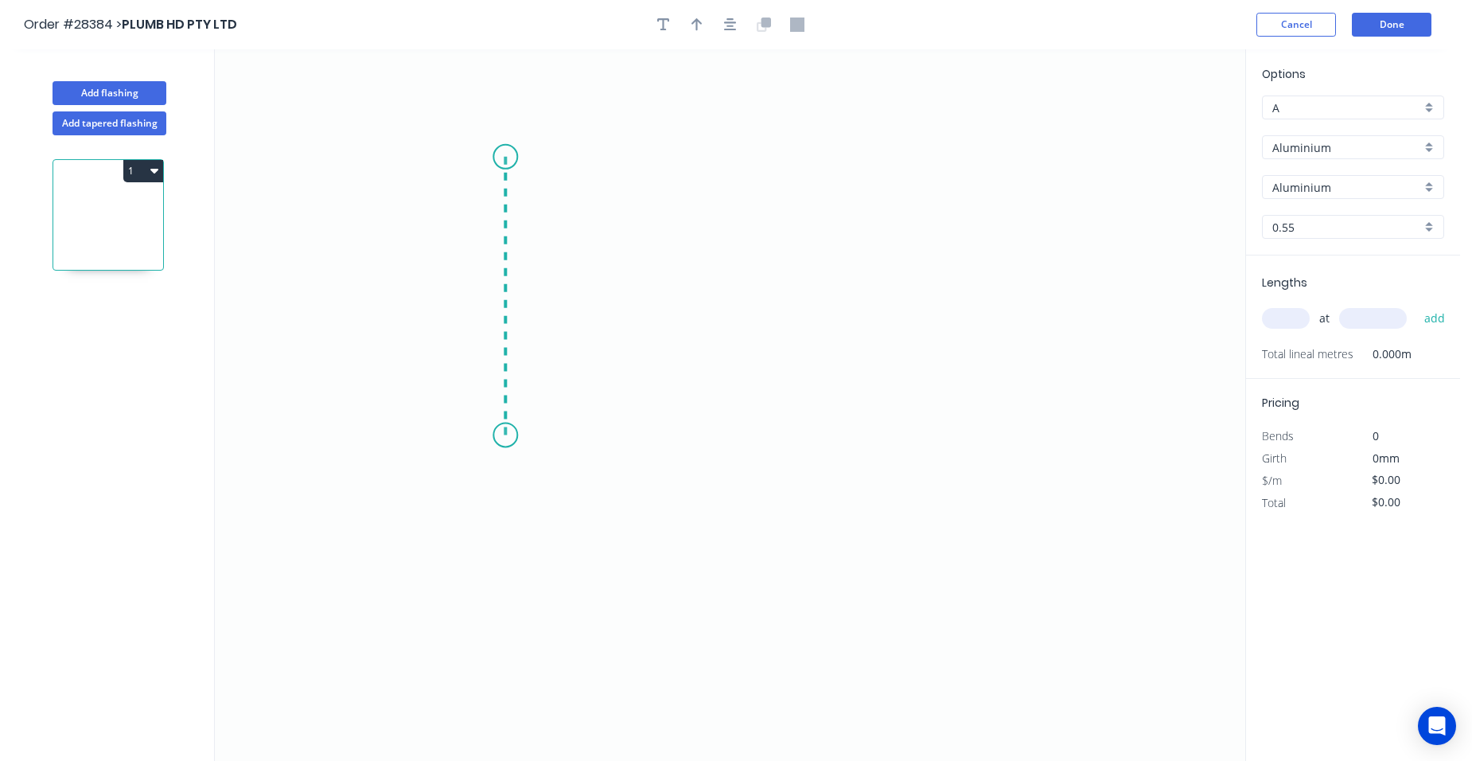
drag, startPoint x: 505, startPoint y: 157, endPoint x: 489, endPoint y: 435, distance: 279.0
click at [489, 435] on icon "0" at bounding box center [730, 404] width 1031 height 711
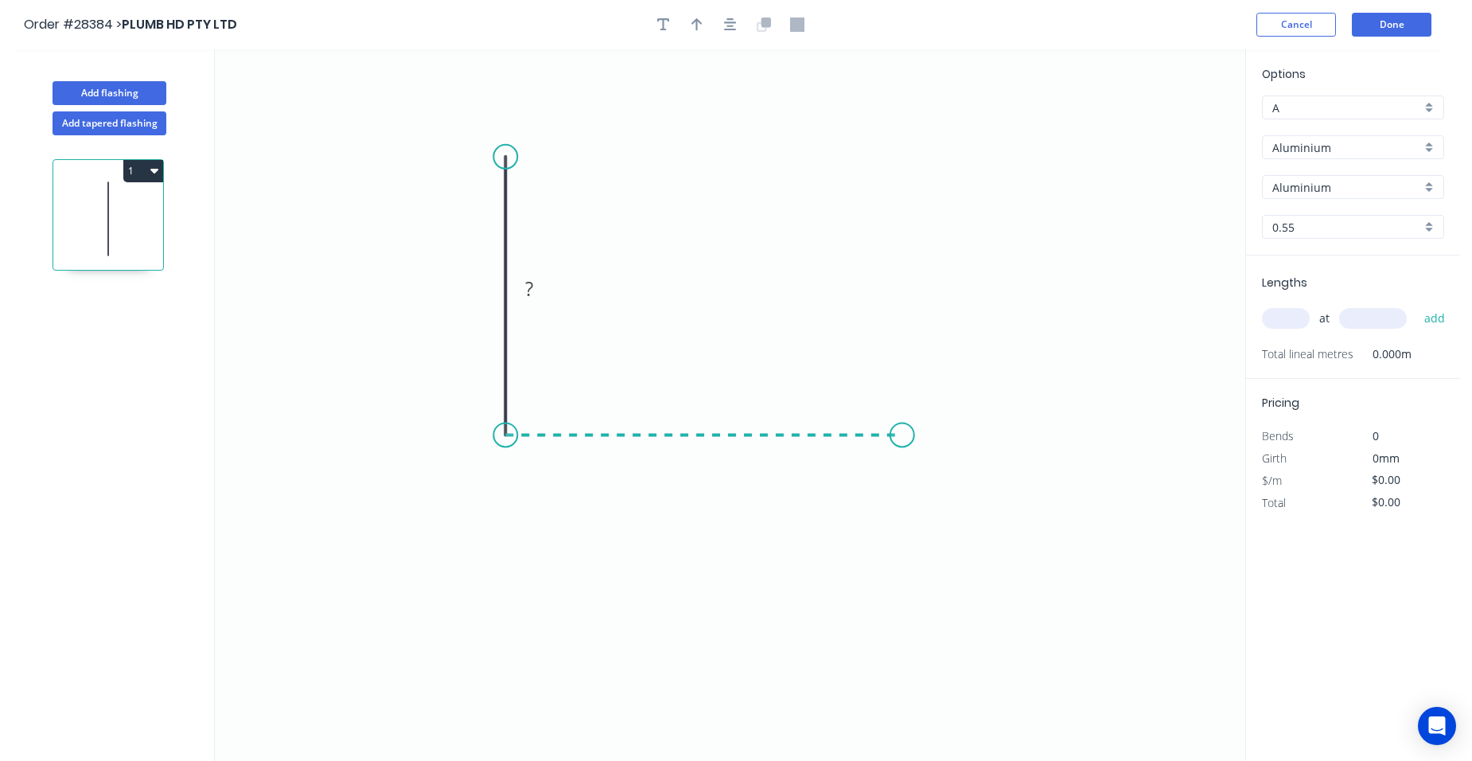
click at [902, 431] on icon "0 ?" at bounding box center [730, 404] width 1031 height 711
click at [949, 490] on icon "0 ? ?" at bounding box center [730, 404] width 1031 height 711
click at [948, 490] on circle at bounding box center [949, 481] width 24 height 24
click at [950, 434] on rect at bounding box center [942, 434] width 32 height 22
click at [713, 454] on rect at bounding box center [704, 452] width 32 height 22
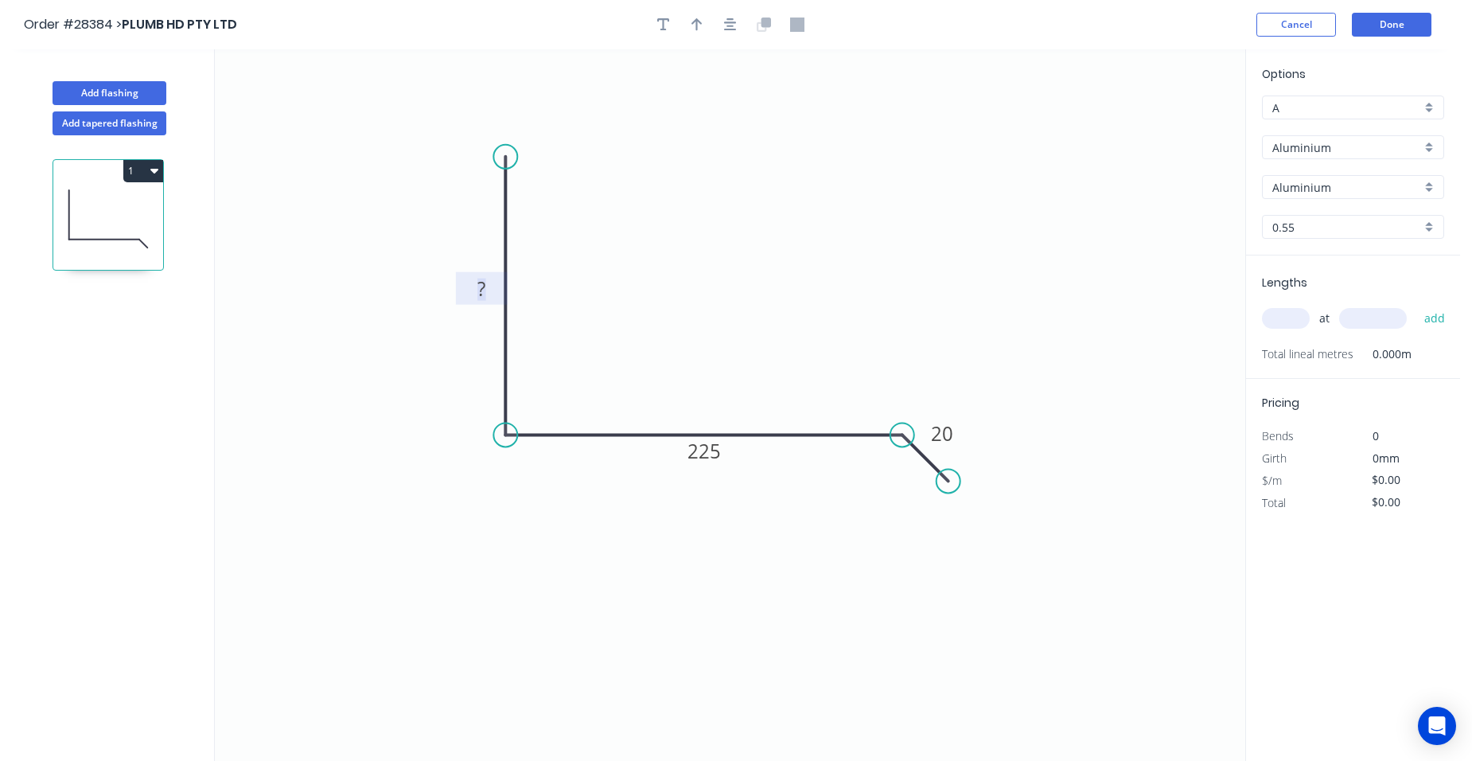
click at [493, 284] on rect at bounding box center [482, 290] width 32 height 22
click at [704, 21] on button "button" at bounding box center [697, 25] width 24 height 24
type input "$1.00"
drag, startPoint x: 1163, startPoint y: 126, endPoint x: 642, endPoint y: 306, distance: 550.9
click at [642, 306] on icon at bounding box center [642, 288] width 14 height 51
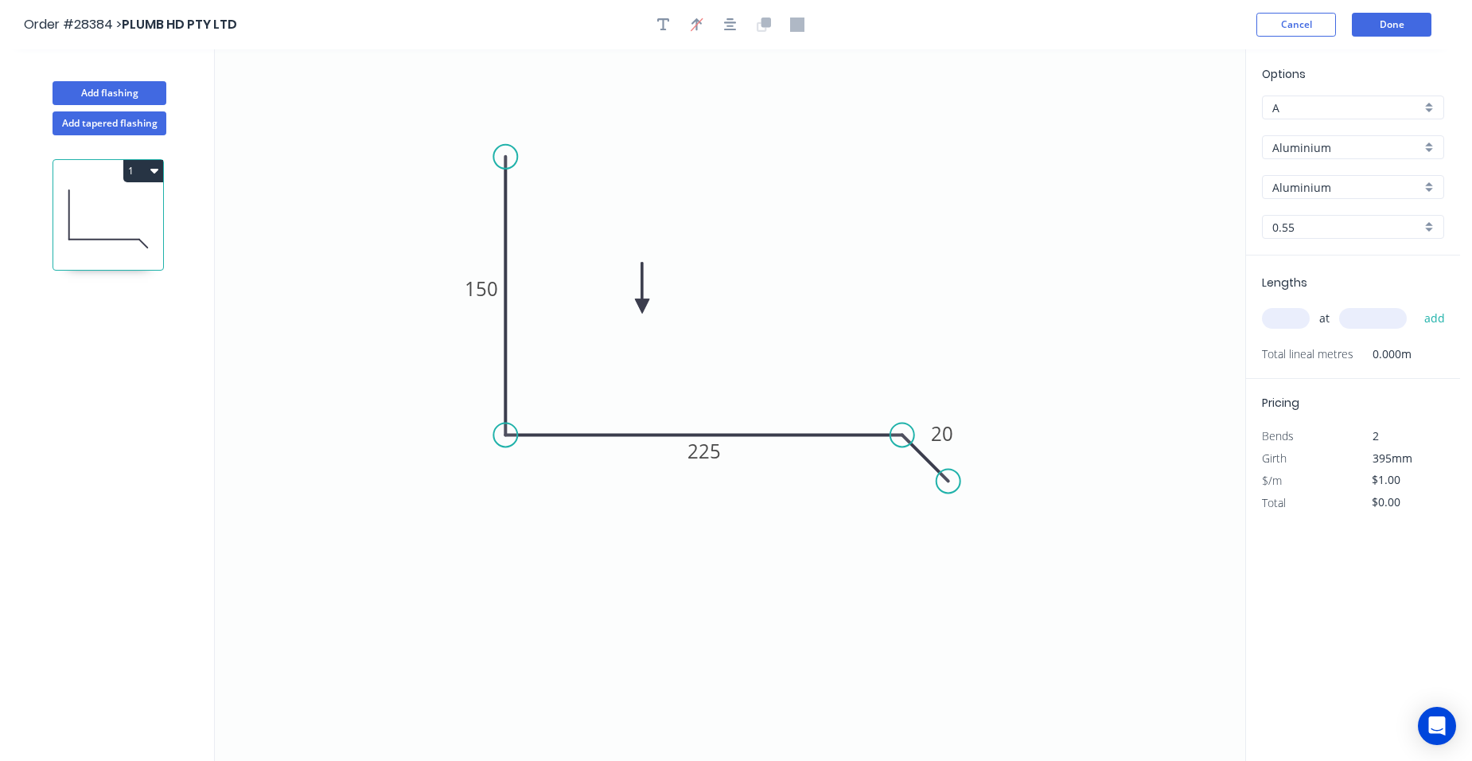
click at [1421, 134] on div "Options A A Aluminium Aluminium Aluminium Aluminium 0.55 0.55" at bounding box center [1353, 160] width 214 height 190
click at [1424, 144] on div "Aluminium" at bounding box center [1353, 147] width 182 height 24
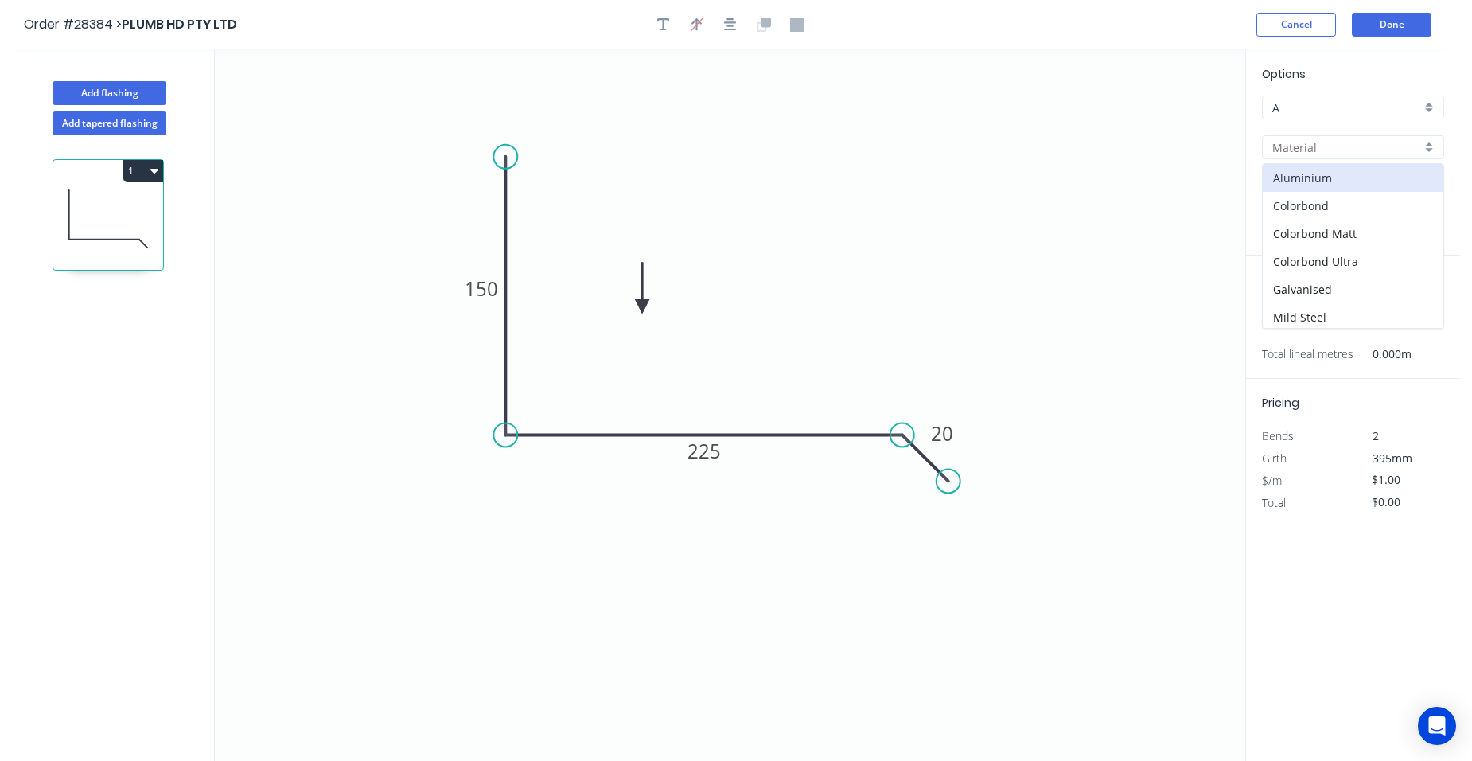
click at [1347, 201] on div "Colorbond" at bounding box center [1353, 206] width 181 height 28
type input "Colorbond"
type input "Basalt"
type input "$15.31"
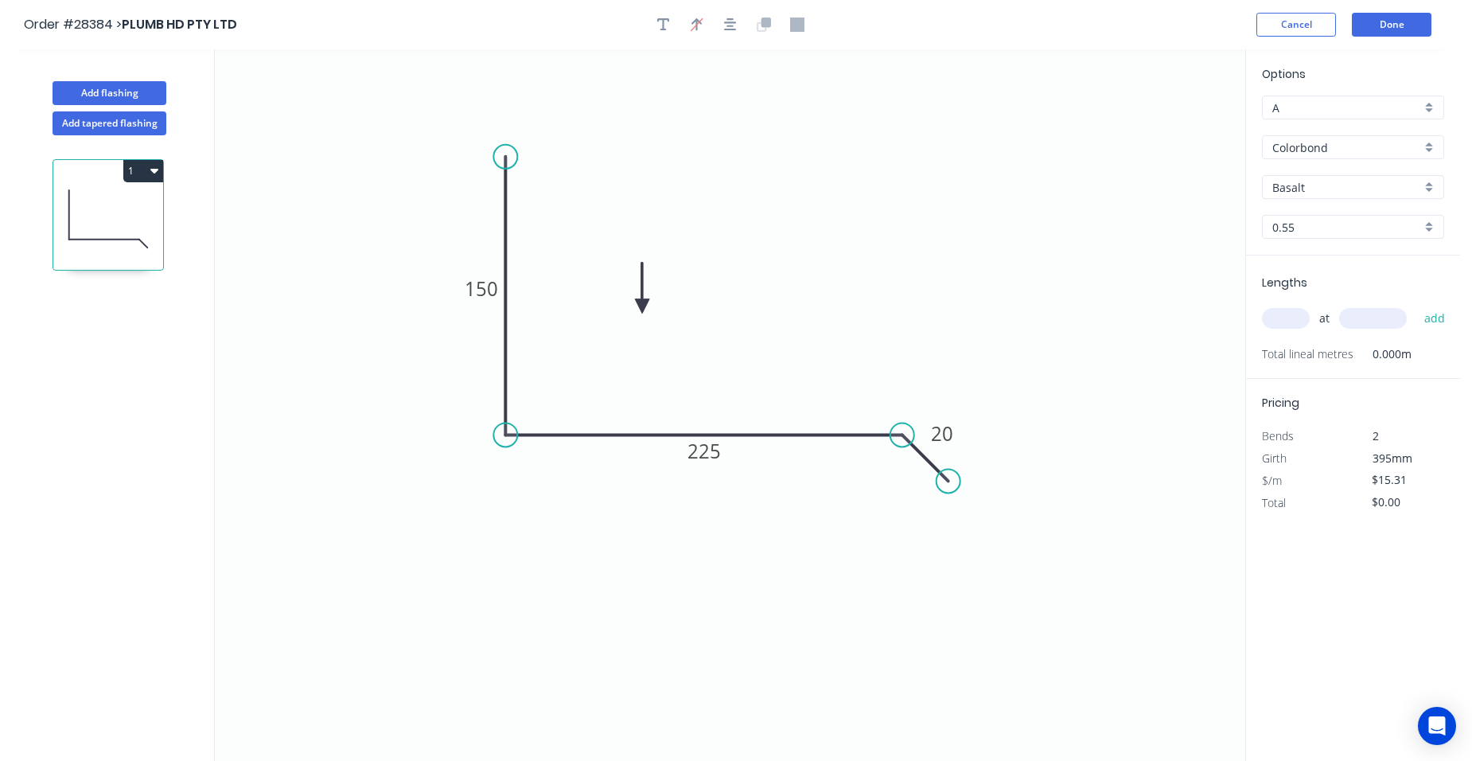
click at [1428, 182] on div "Basalt" at bounding box center [1353, 187] width 182 height 24
click at [1341, 291] on div "Cottage Green" at bounding box center [1353, 301] width 181 height 28
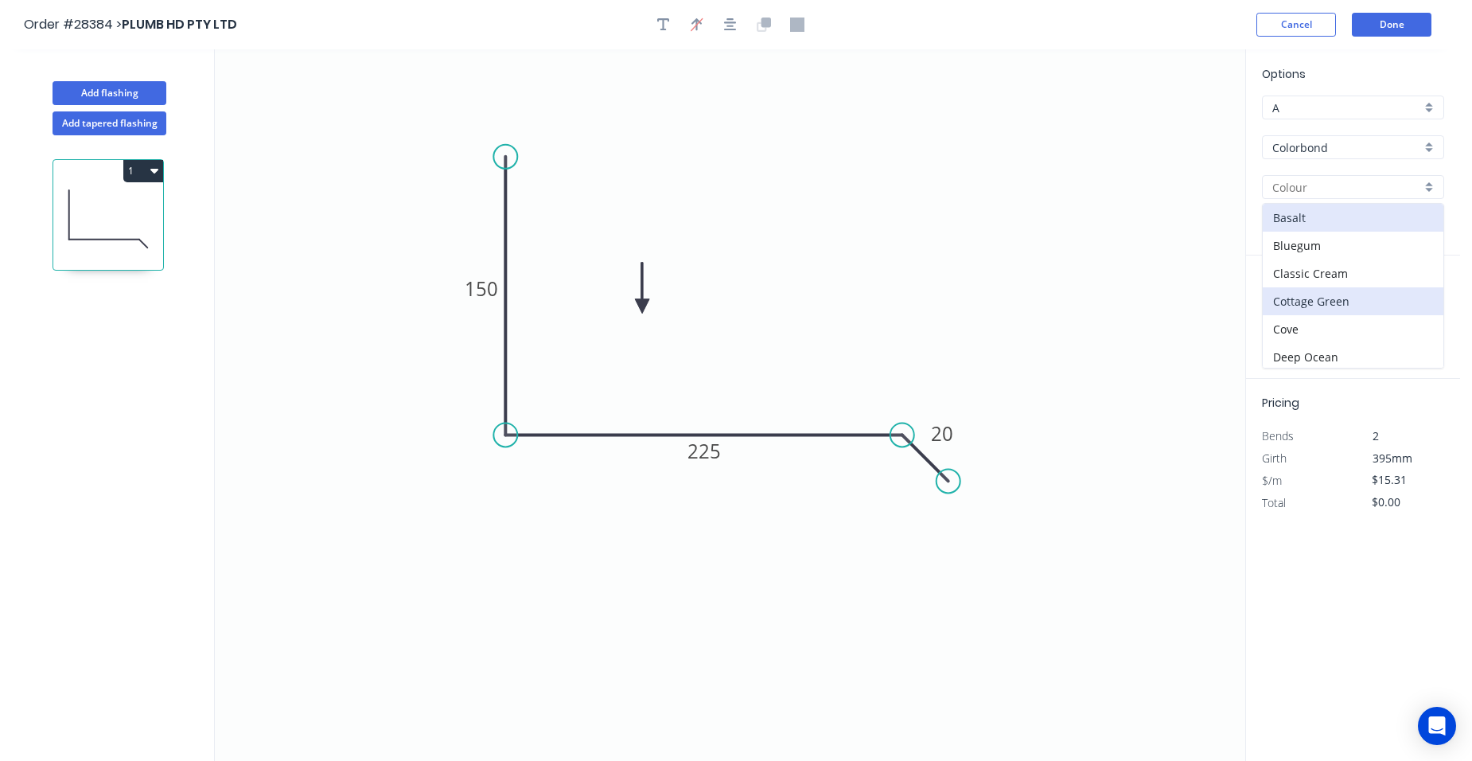
type input "Cottage Green"
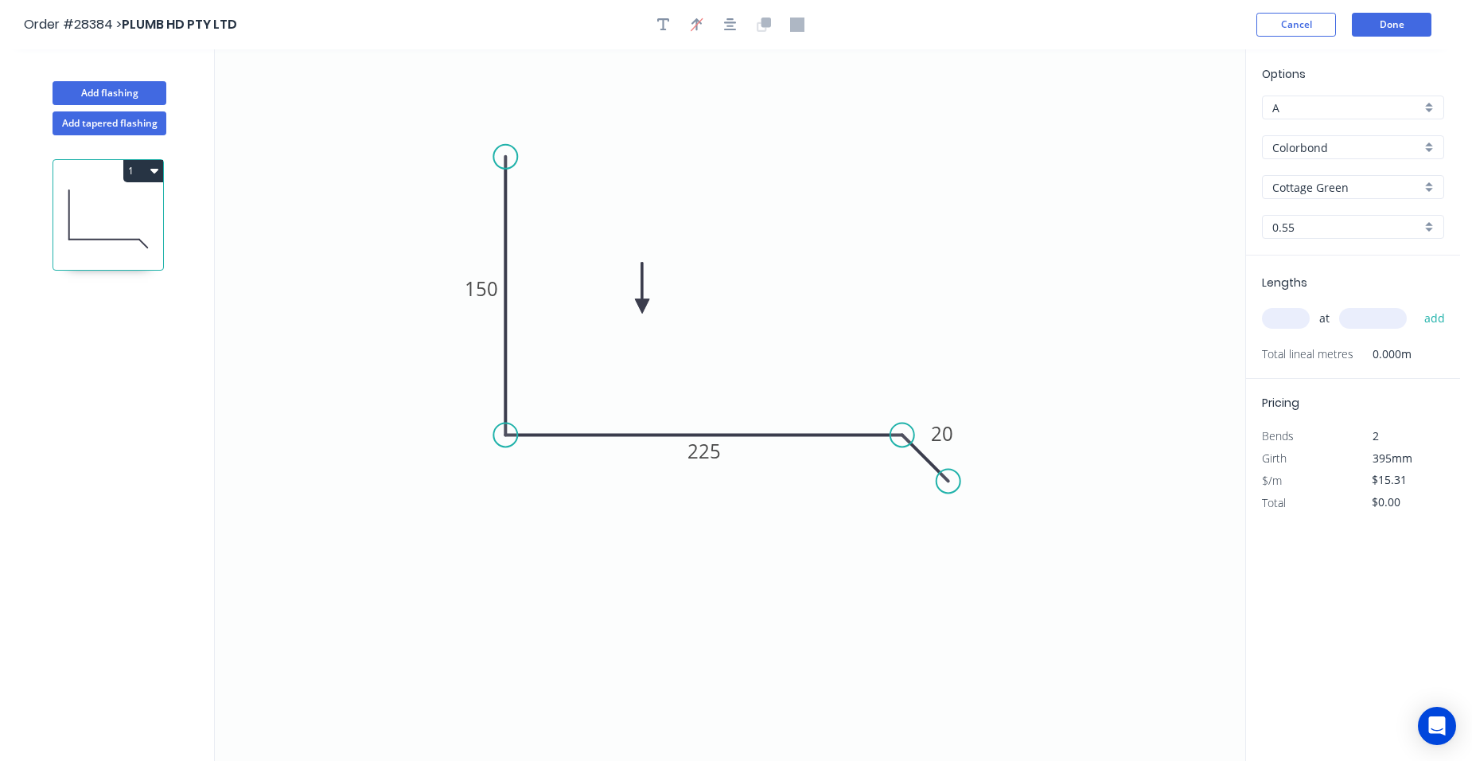
click at [1287, 316] on input "text" at bounding box center [1286, 318] width 48 height 21
type input "1"
type input "3000"
click at [1417, 305] on button "add" at bounding box center [1435, 318] width 37 height 27
click at [938, 485] on div "Show angle" at bounding box center [974, 493] width 160 height 33
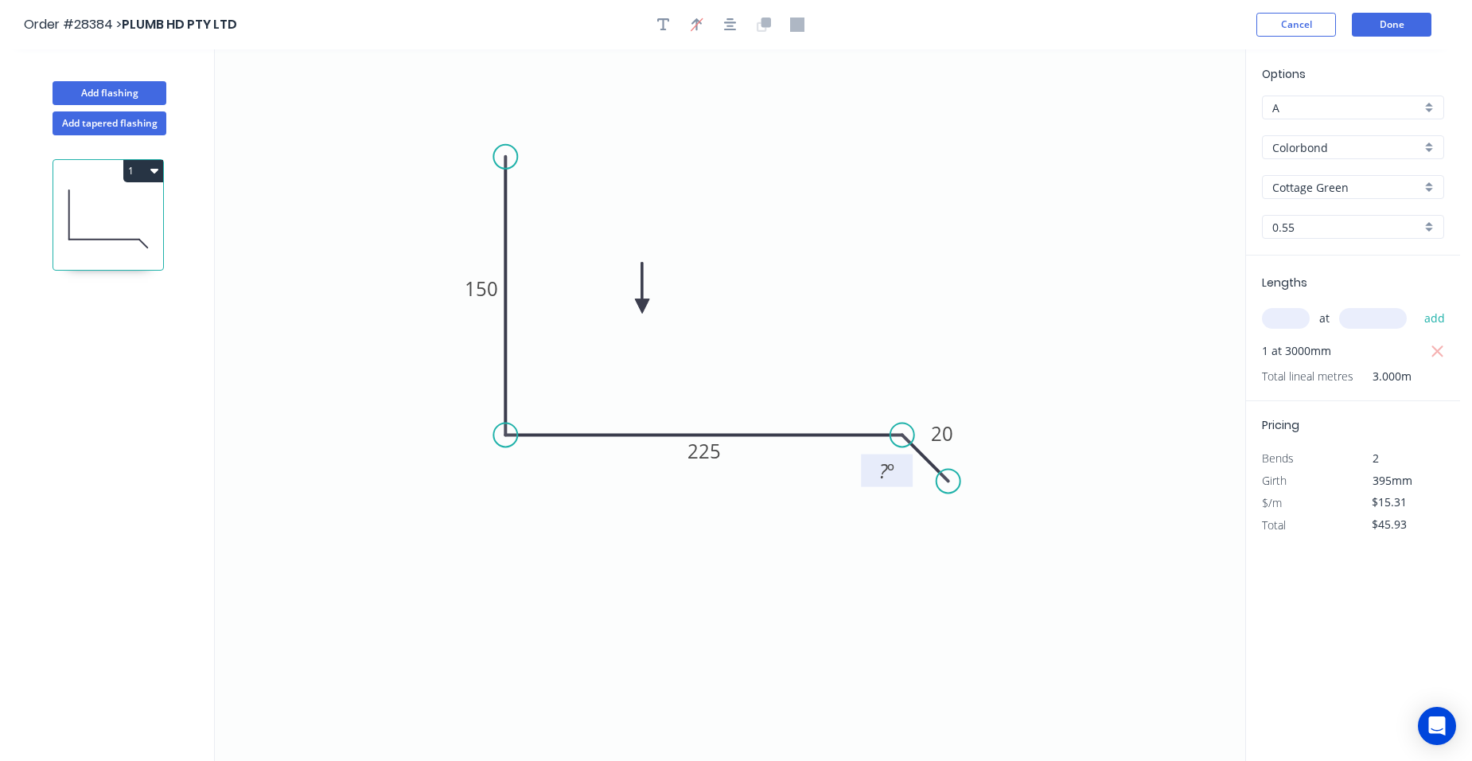
click at [900, 480] on rect at bounding box center [887, 472] width 32 height 22
click at [859, 340] on icon "0 150 225 20 135 º" at bounding box center [730, 404] width 1031 height 711
click at [133, 166] on button "1" at bounding box center [143, 171] width 40 height 22
click at [92, 201] on div "Duplicate" at bounding box center [87, 210] width 123 height 23
type input "$0.00"
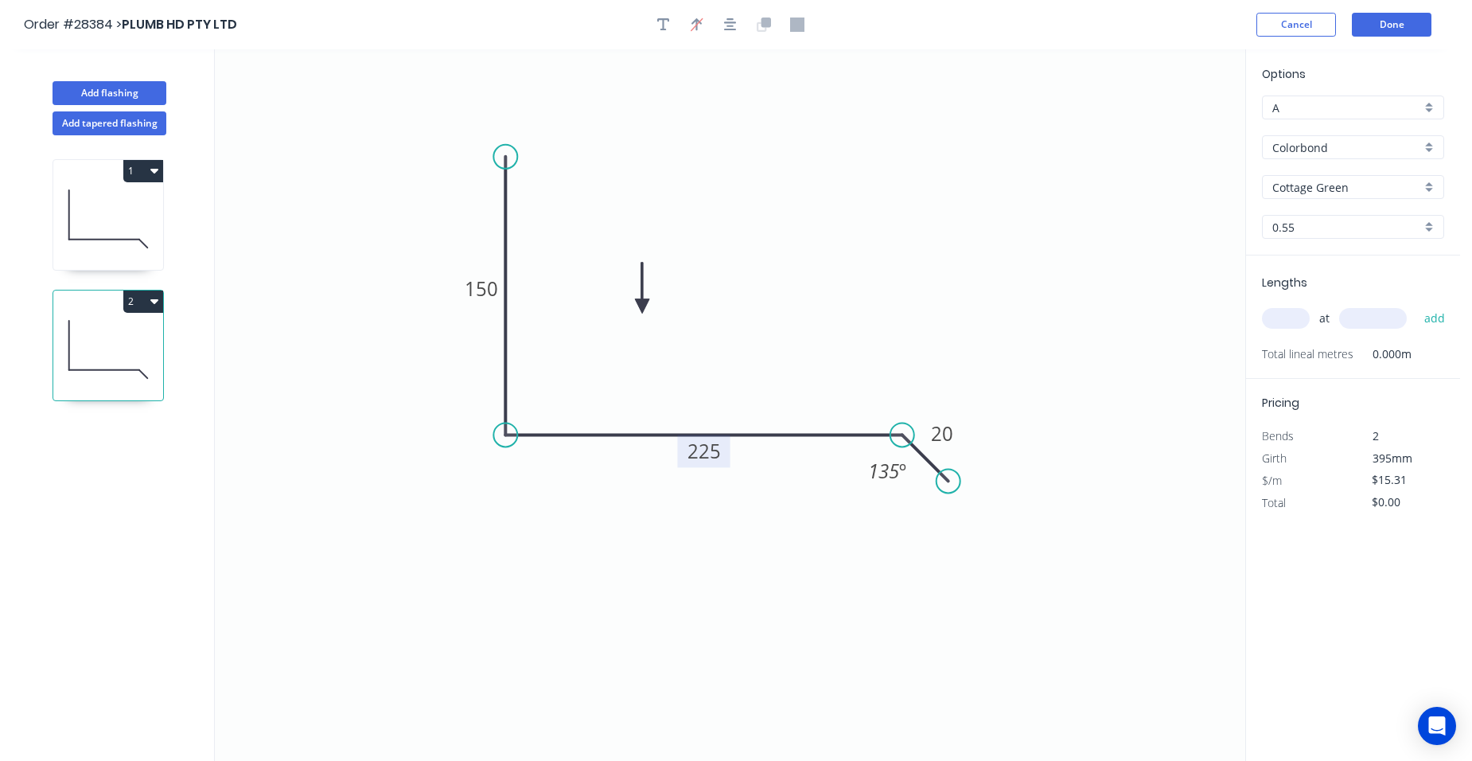
click at [701, 455] on tspan "225" at bounding box center [704, 451] width 33 height 26
click at [1277, 322] on input "text" at bounding box center [1286, 318] width 48 height 21
type input "$14.55"
type input "1"
type input "3000"
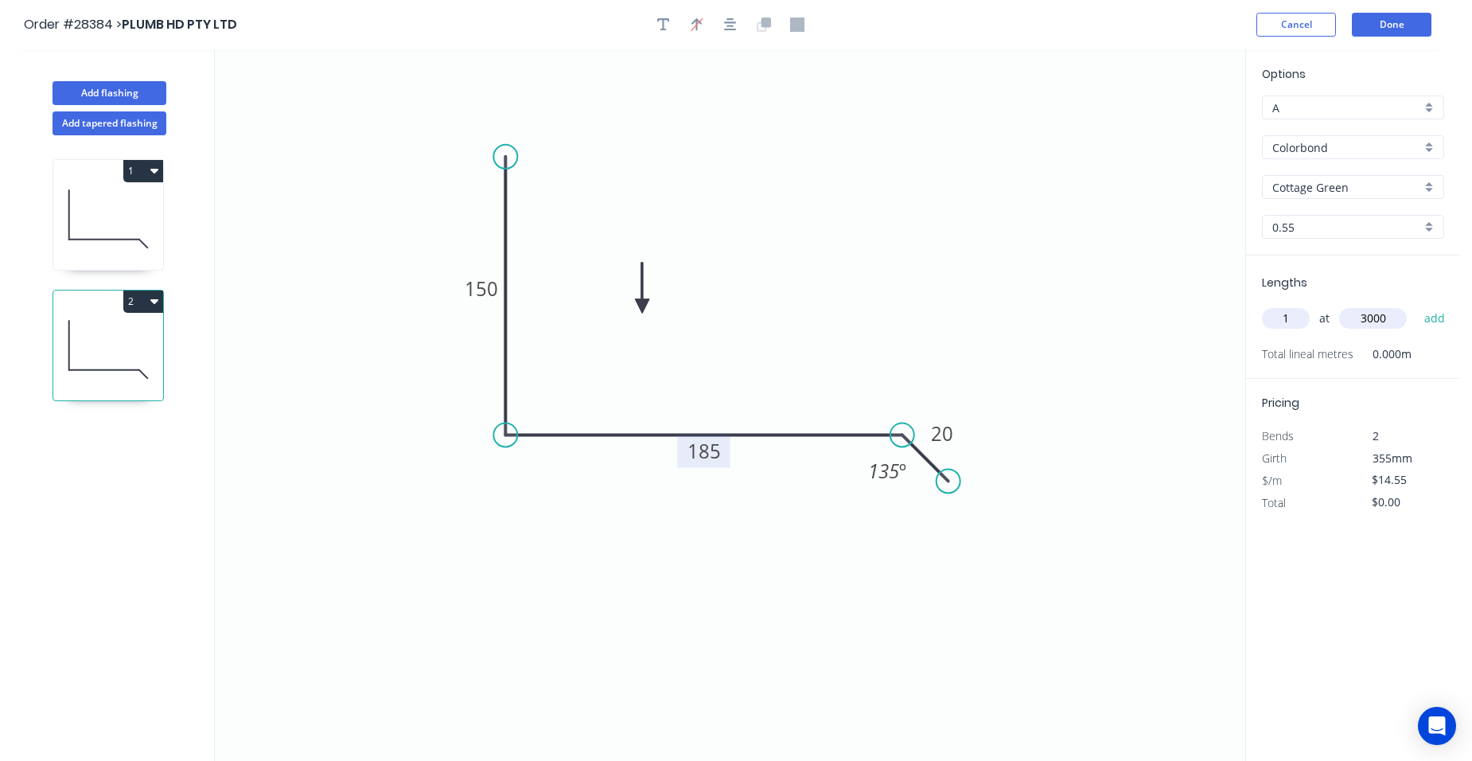
click at [1417, 305] on button "add" at bounding box center [1435, 318] width 37 height 27
click at [135, 303] on button "2" at bounding box center [143, 301] width 40 height 22
click at [124, 337] on div "Duplicate" at bounding box center [87, 340] width 123 height 23
type input "$0.00"
click at [715, 450] on tspan "185" at bounding box center [704, 451] width 33 height 26
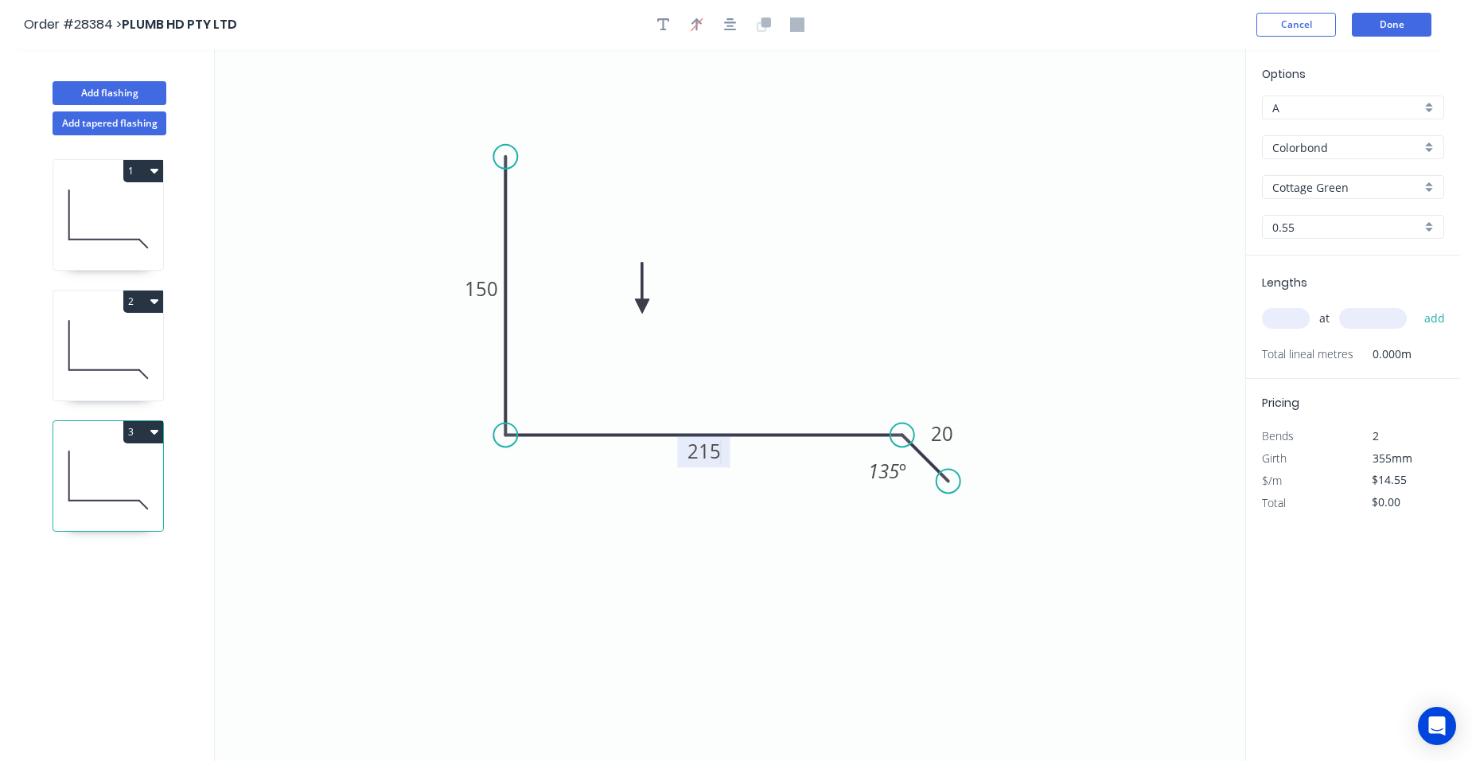
click at [1277, 322] on input "text" at bounding box center [1286, 318] width 48 height 21
type input "$15.31"
type input "1"
type input "3000"
click at [1417, 305] on button "add" at bounding box center [1435, 318] width 37 height 27
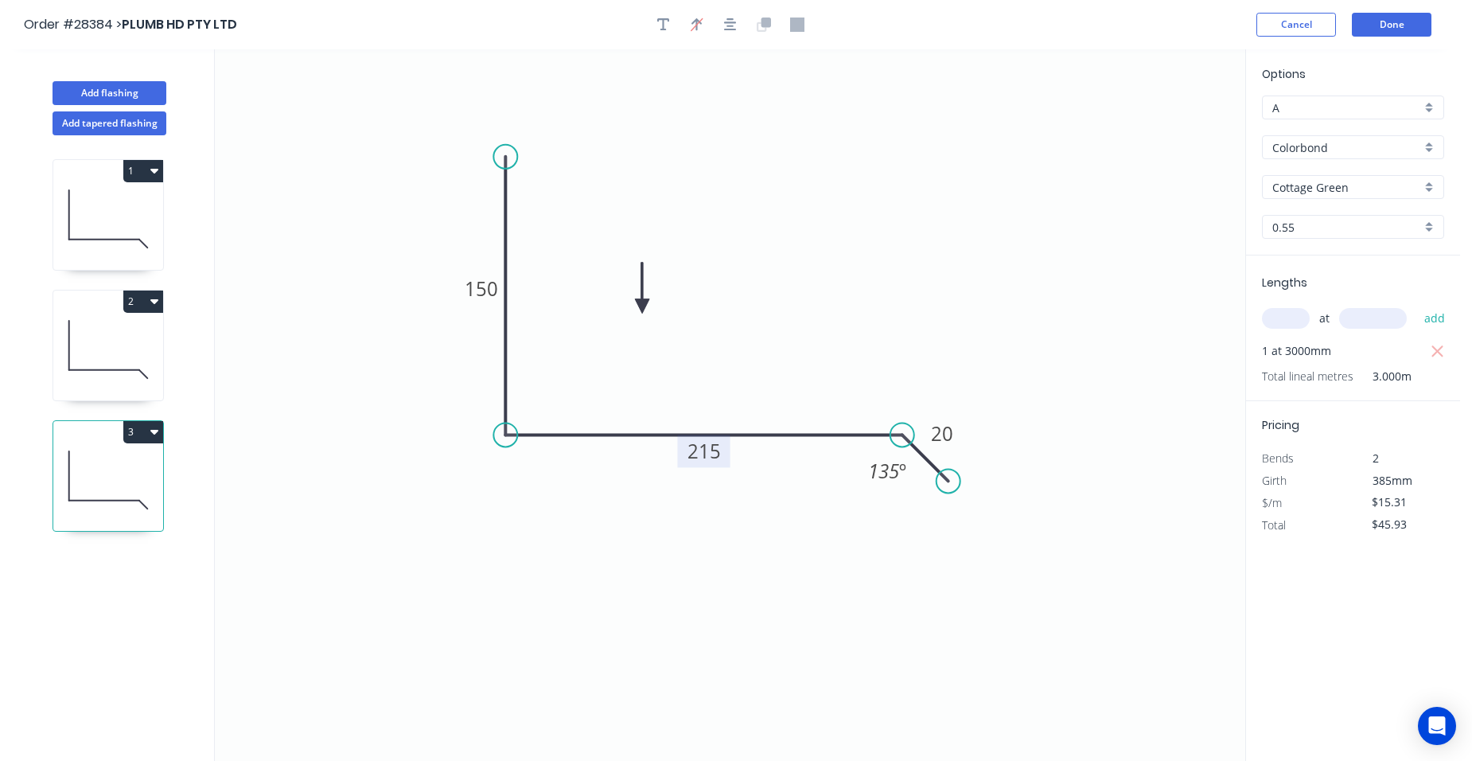
click at [156, 441] on button "3" at bounding box center [143, 432] width 40 height 22
click at [106, 466] on div "Duplicate" at bounding box center [87, 471] width 123 height 23
type input "$0.00"
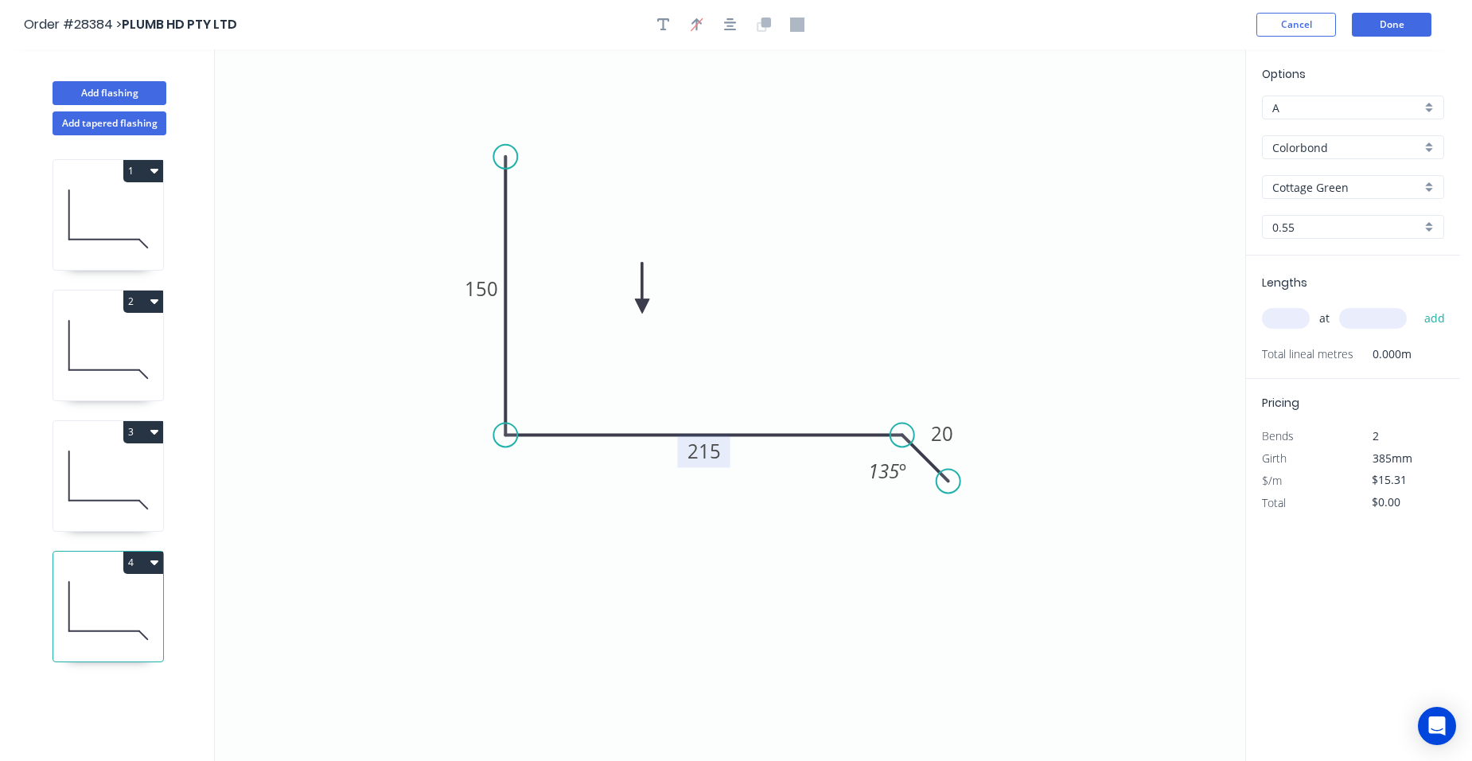
click at [719, 453] on tspan "215" at bounding box center [704, 451] width 33 height 26
click at [1277, 322] on input "text" at bounding box center [1286, 318] width 48 height 21
type input "$14.55"
type input "1"
type input "3000"
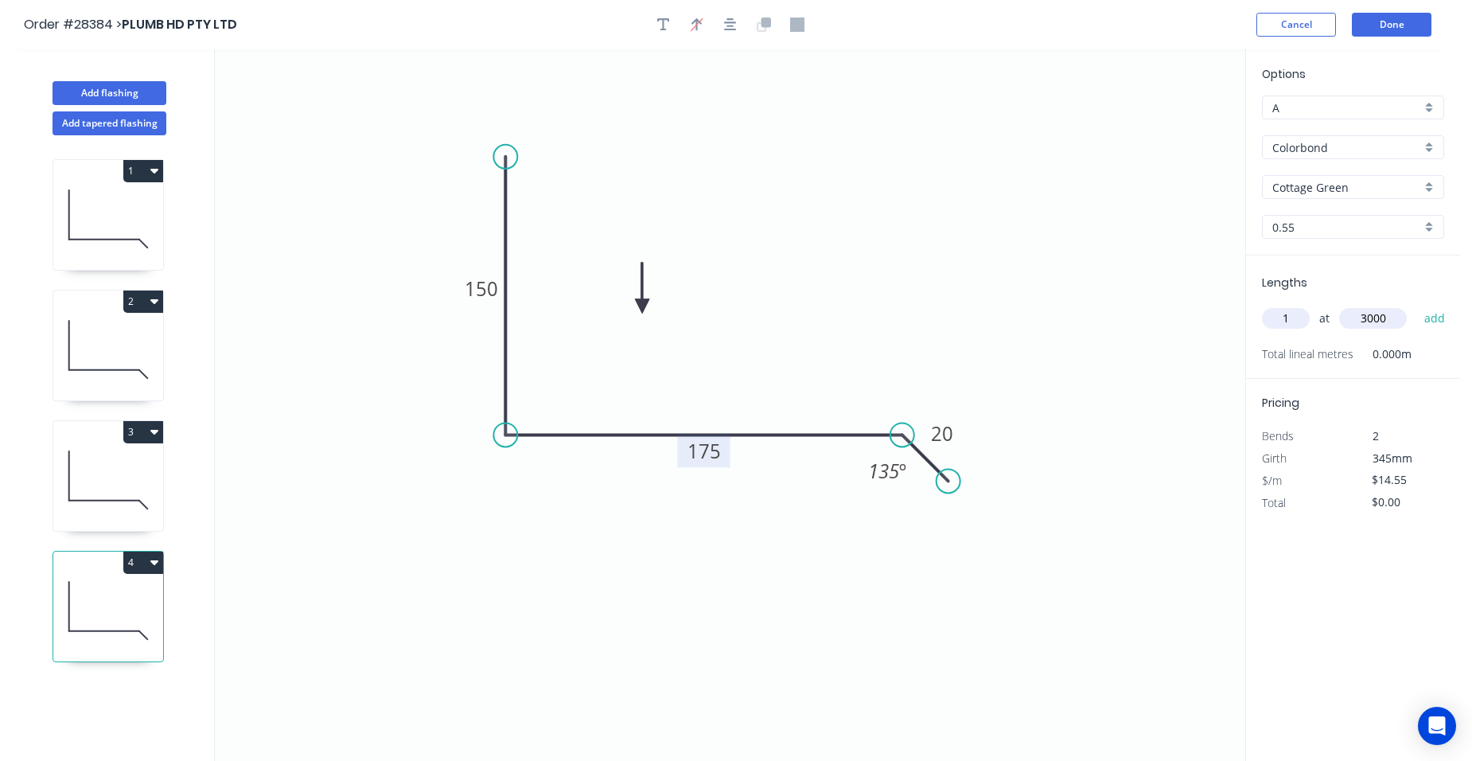
click at [1417, 305] on button "add" at bounding box center [1435, 318] width 37 height 27
type input "$43.65"
click at [128, 84] on button "Add flashing" at bounding box center [110, 93] width 114 height 24
type input "$0.00"
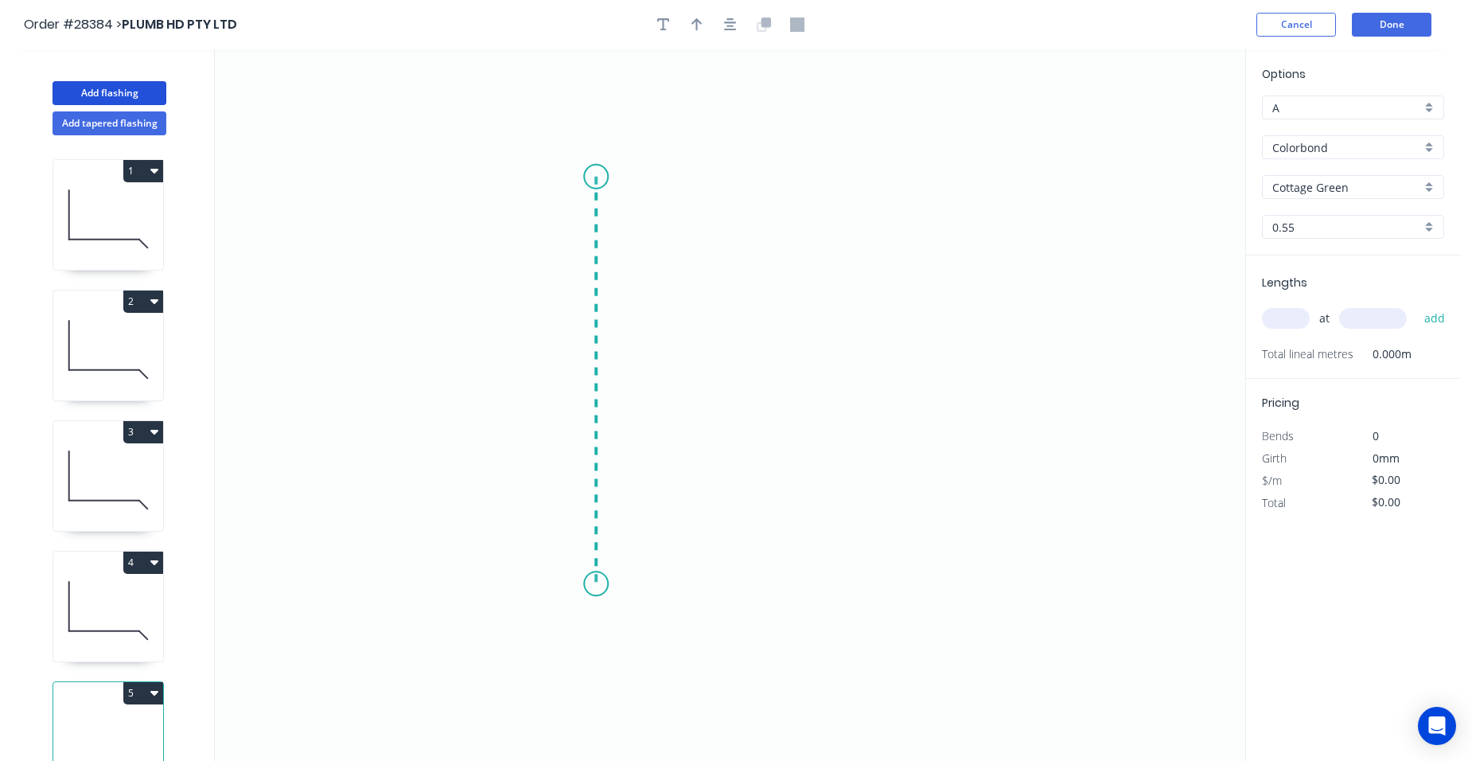
drag, startPoint x: 596, startPoint y: 177, endPoint x: 590, endPoint y: 584, distance: 407.5
click at [590, 584] on icon "0" at bounding box center [730, 404] width 1031 height 711
click at [635, 573] on icon "0 ?" at bounding box center [730, 404] width 1031 height 711
click at [598, 168] on circle at bounding box center [596, 177] width 24 height 24
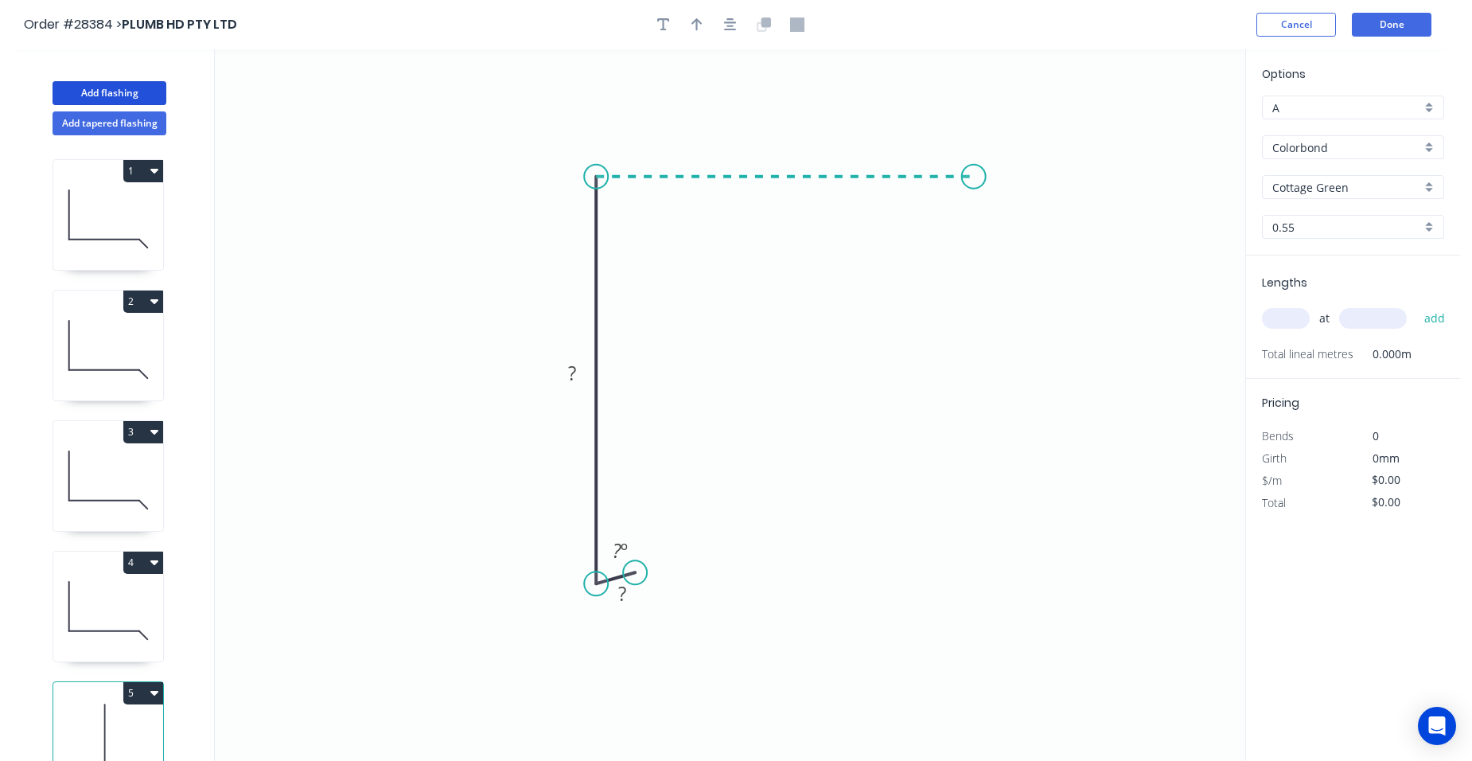
click at [974, 174] on icon "0 ? ? ? º" at bounding box center [730, 404] width 1031 height 711
click at [1014, 229] on icon "0 ? ? ? ? º" at bounding box center [730, 404] width 1031 height 711
click at [1014, 229] on circle at bounding box center [1014, 229] width 24 height 24
click at [1019, 175] on rect at bounding box center [1013, 182] width 32 height 22
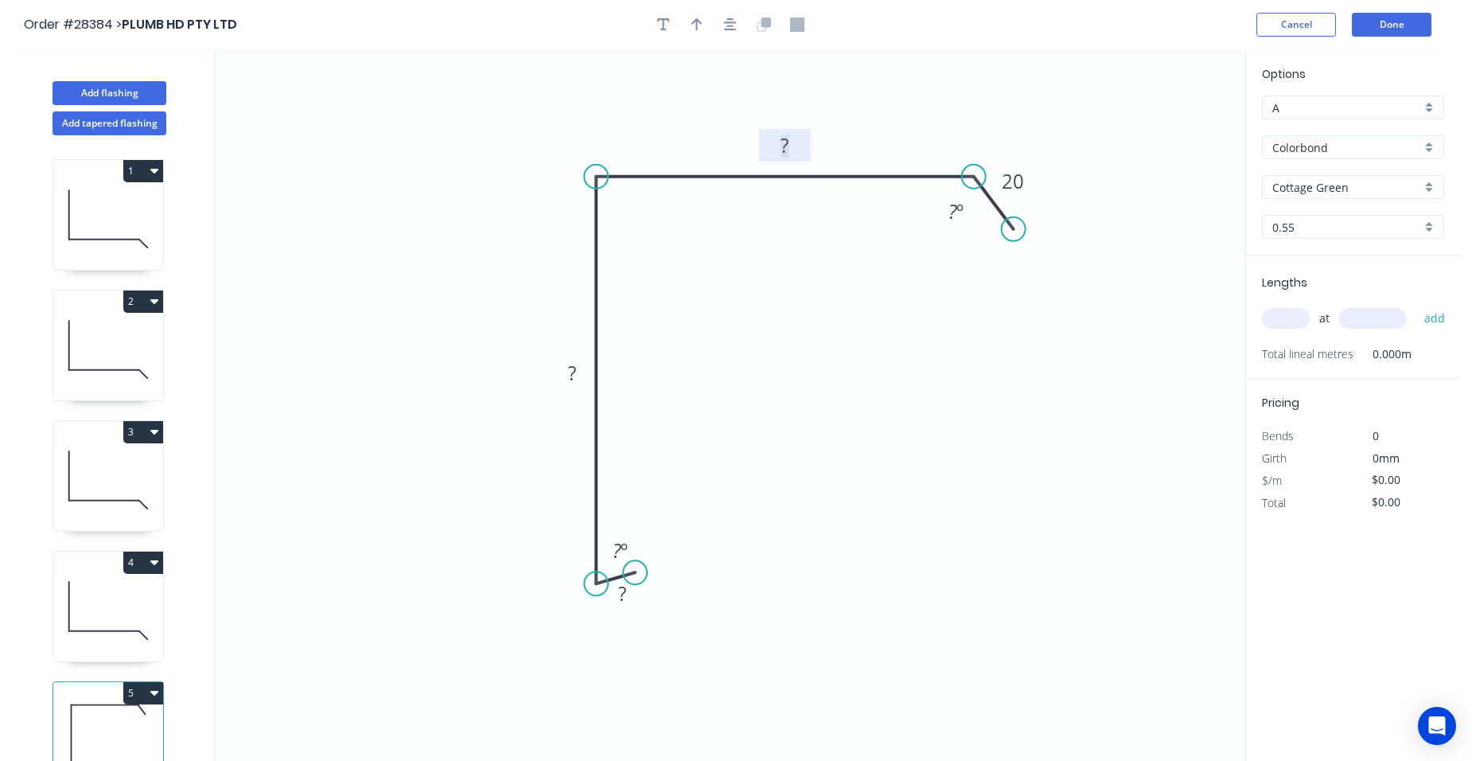
drag, startPoint x: 787, startPoint y: 146, endPoint x: 860, endPoint y: 143, distance: 72.5
click at [789, 146] on tspan "?" at bounding box center [785, 145] width 8 height 26
click at [581, 372] on rect at bounding box center [572, 374] width 32 height 22
click at [633, 595] on rect at bounding box center [622, 594] width 32 height 22
type input "$13.04"
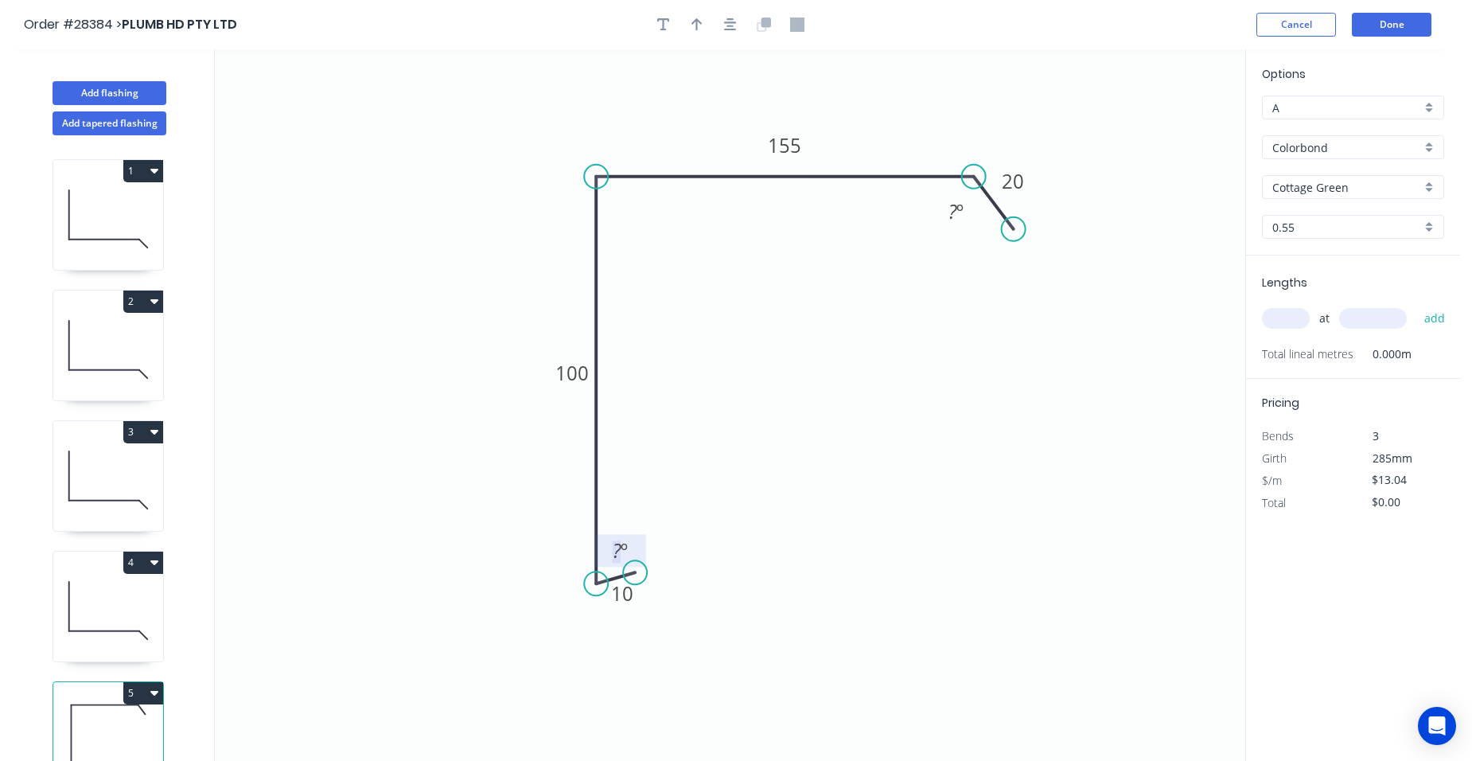
click at [621, 544] on tspan "º" at bounding box center [624, 550] width 7 height 26
click at [958, 205] on tspan "º" at bounding box center [960, 211] width 7 height 26
click at [701, 18] on icon "button" at bounding box center [697, 25] width 11 height 14
drag, startPoint x: 1165, startPoint y: 124, endPoint x: 480, endPoint y: 230, distance: 693.4
click at [505, 228] on icon at bounding box center [512, 202] width 14 height 51
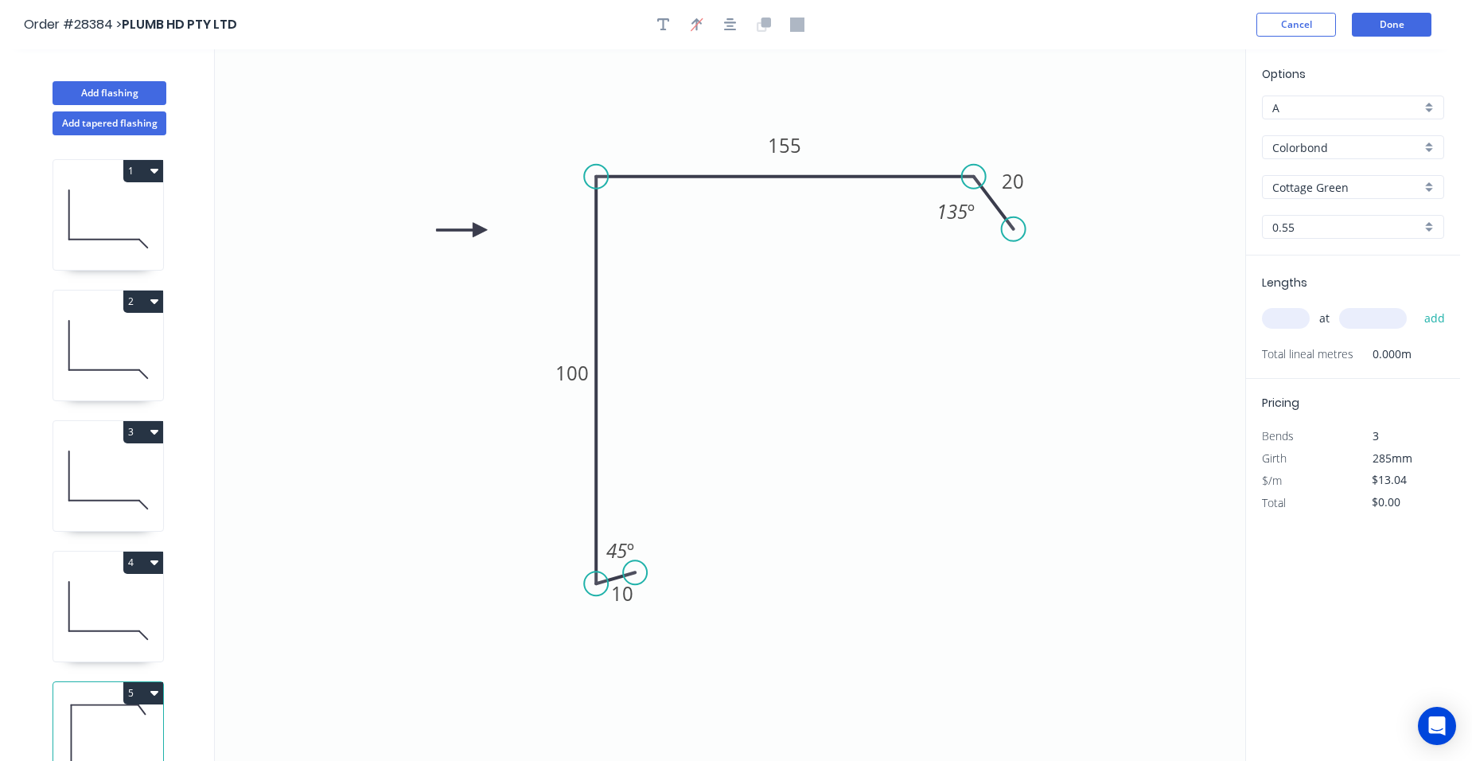
click at [1294, 321] on input "text" at bounding box center [1286, 318] width 48 height 21
type input "2"
type input "5800"
click at [1417, 305] on button "add" at bounding box center [1435, 318] width 37 height 27
type input "$151.26"
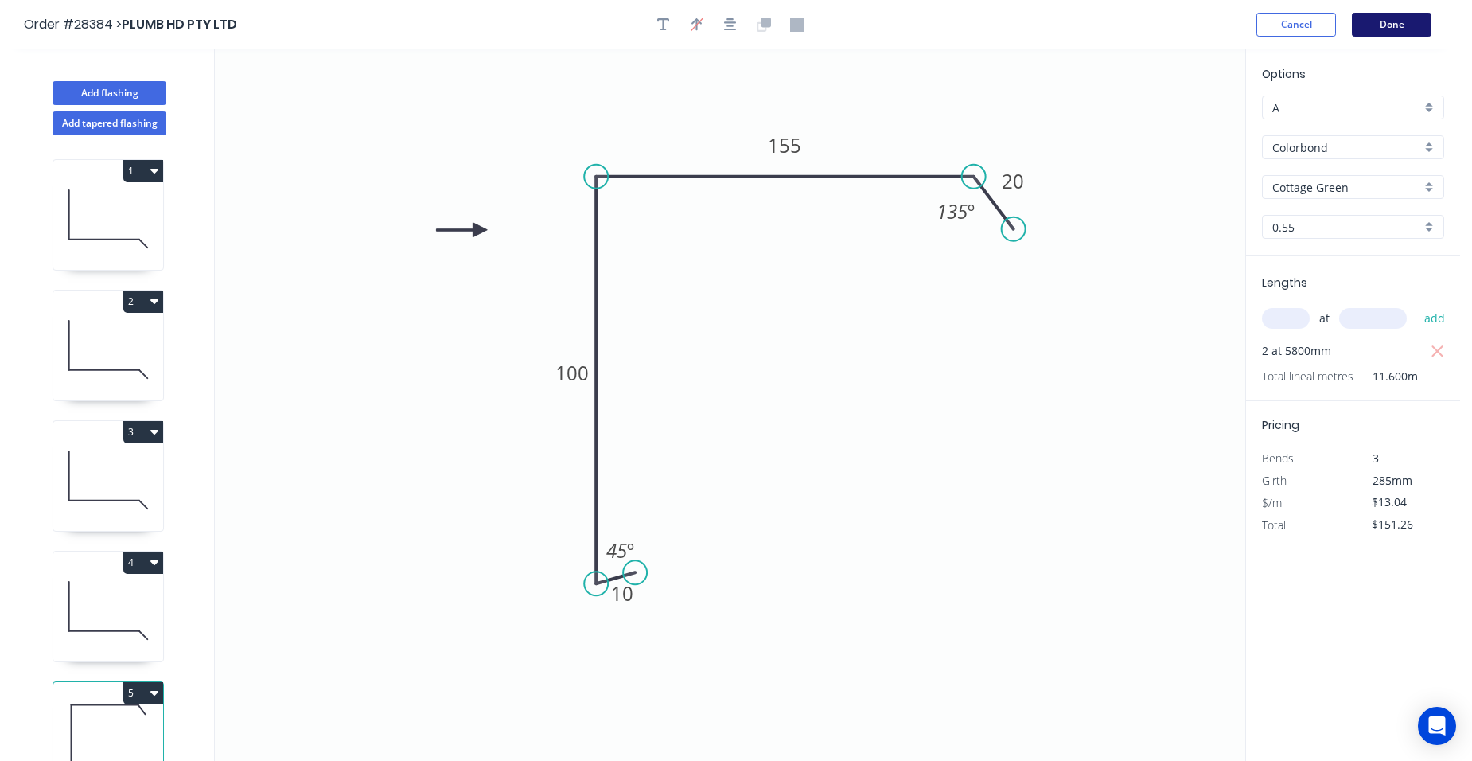
click at [1386, 29] on button "Done" at bounding box center [1392, 25] width 80 height 24
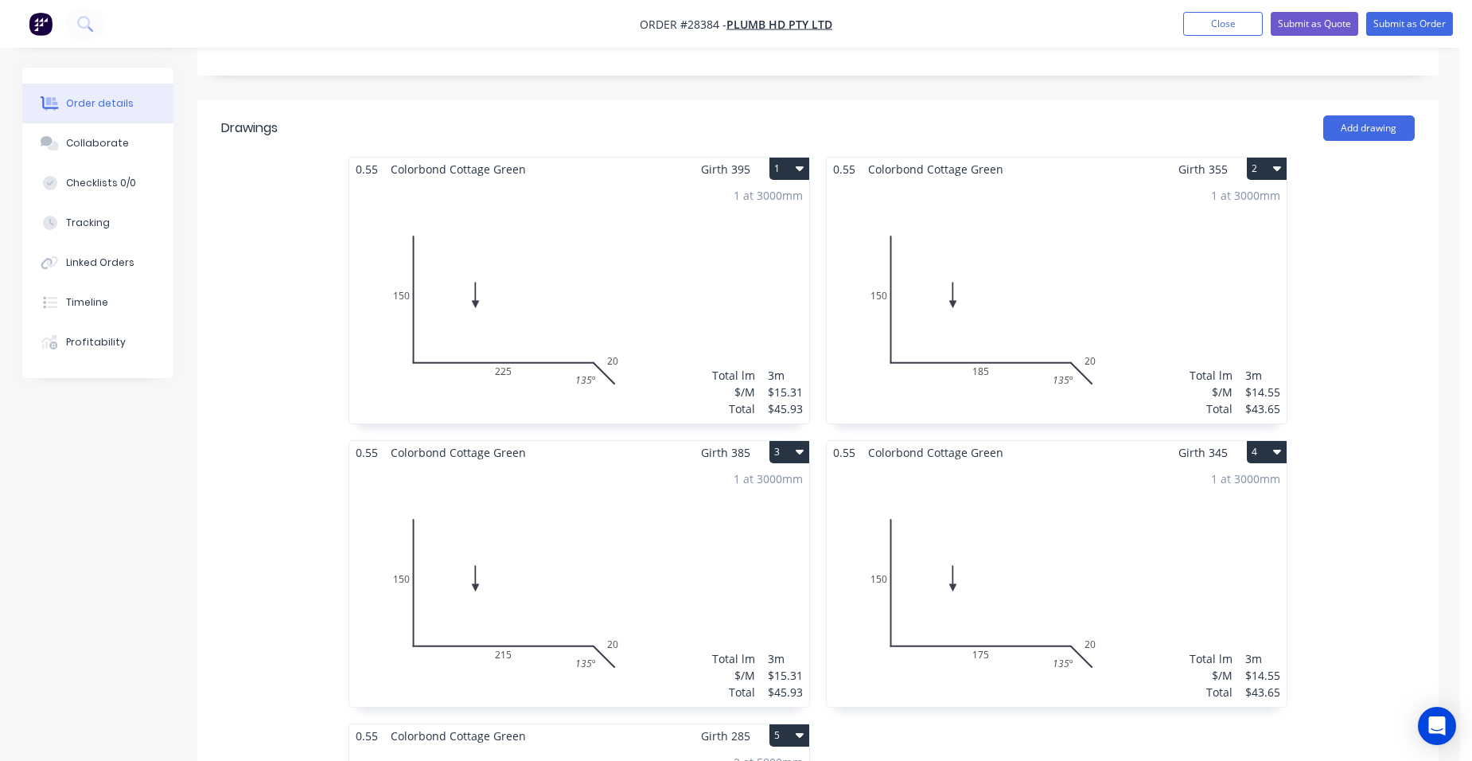
scroll to position [313, 0]
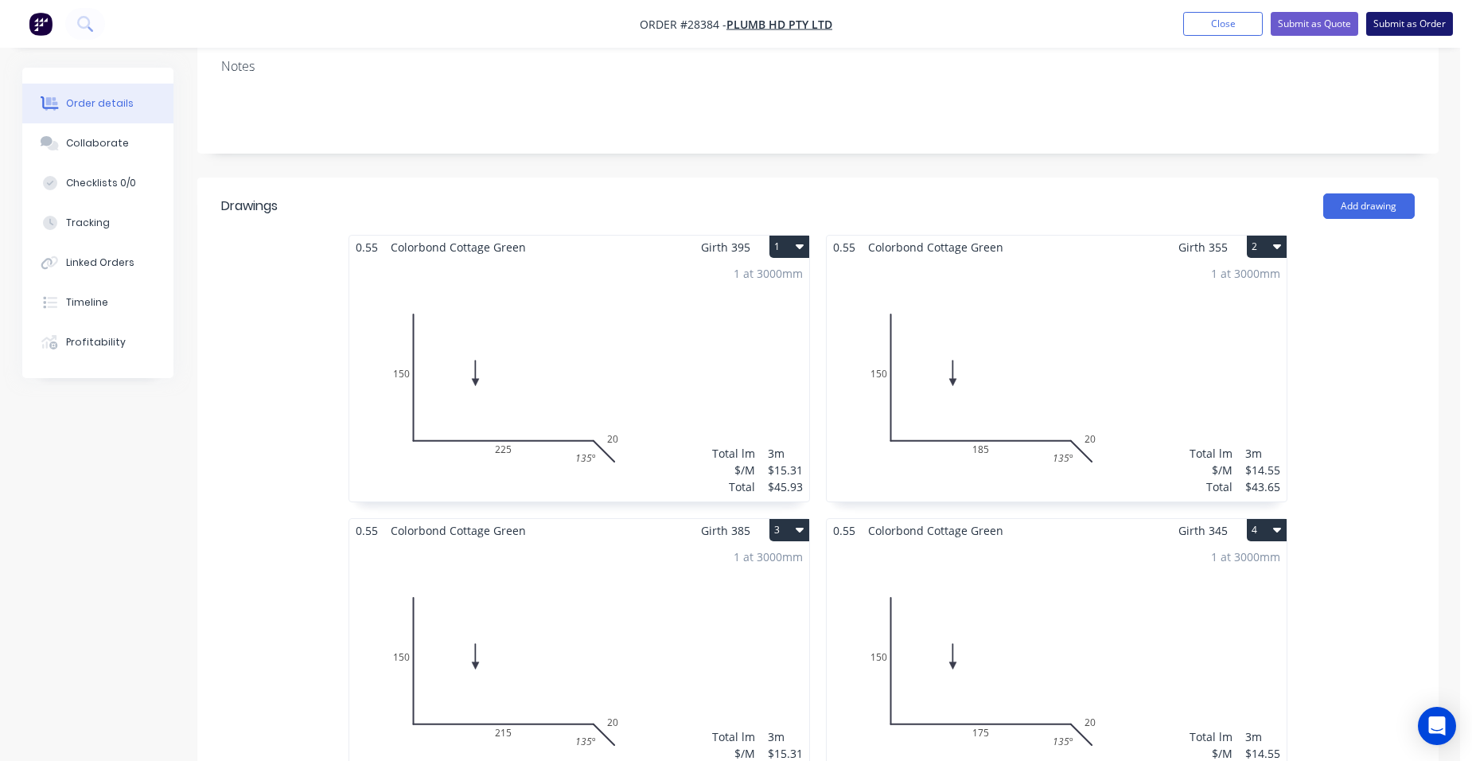
click at [1429, 21] on button "Submit as Order" at bounding box center [1409, 24] width 87 height 24
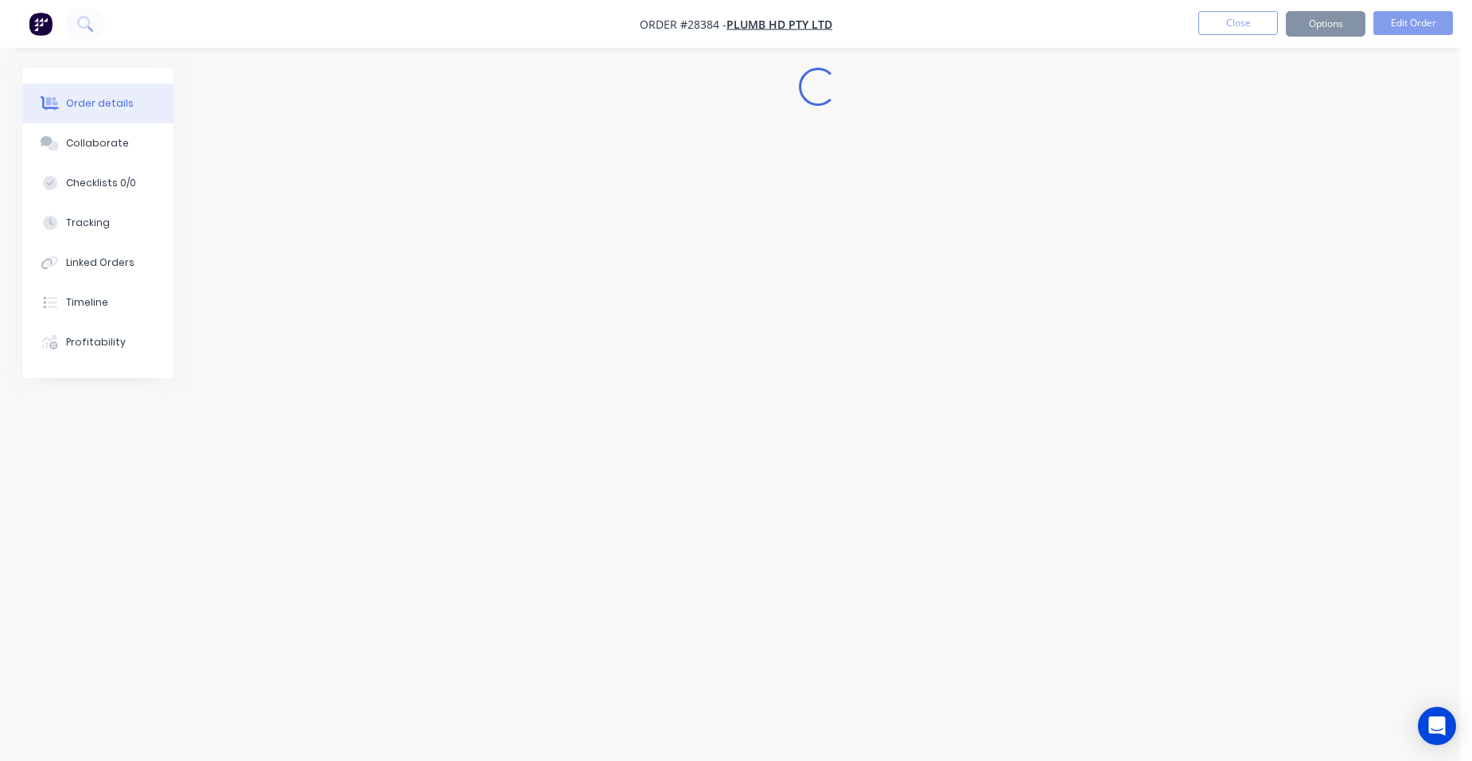
scroll to position [0, 0]
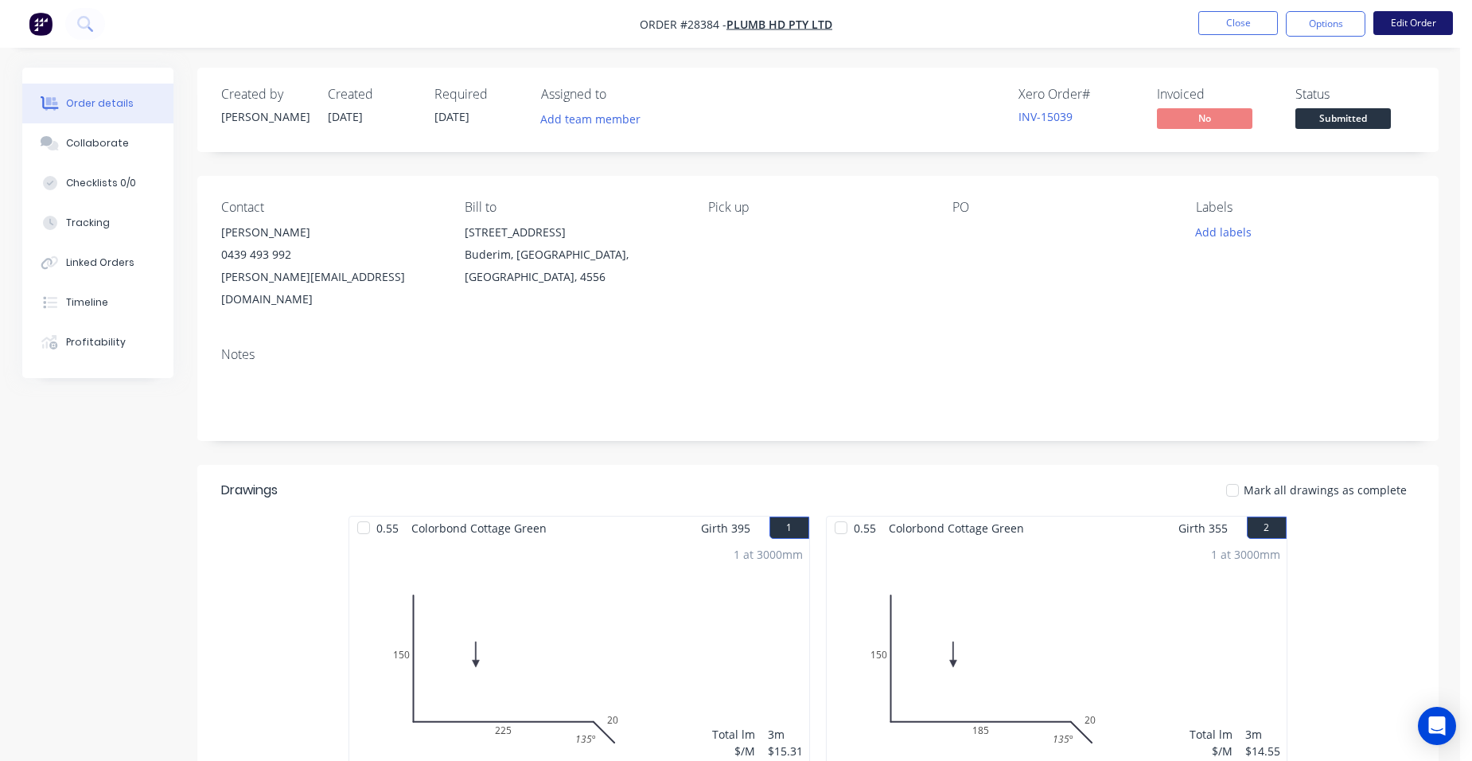
click at [1413, 19] on button "Edit Order" at bounding box center [1414, 23] width 80 height 24
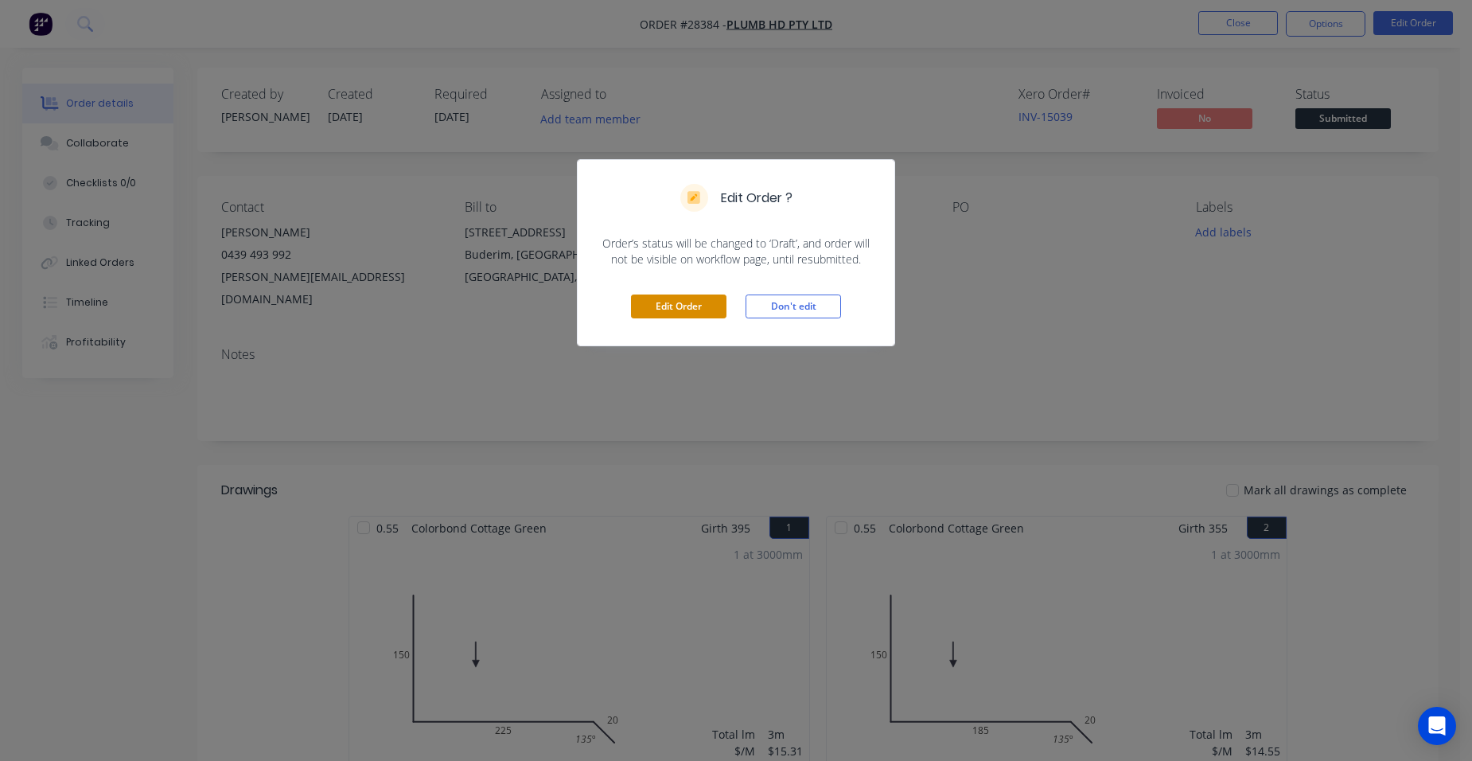
click at [637, 300] on button "Edit Order" at bounding box center [679, 306] width 96 height 24
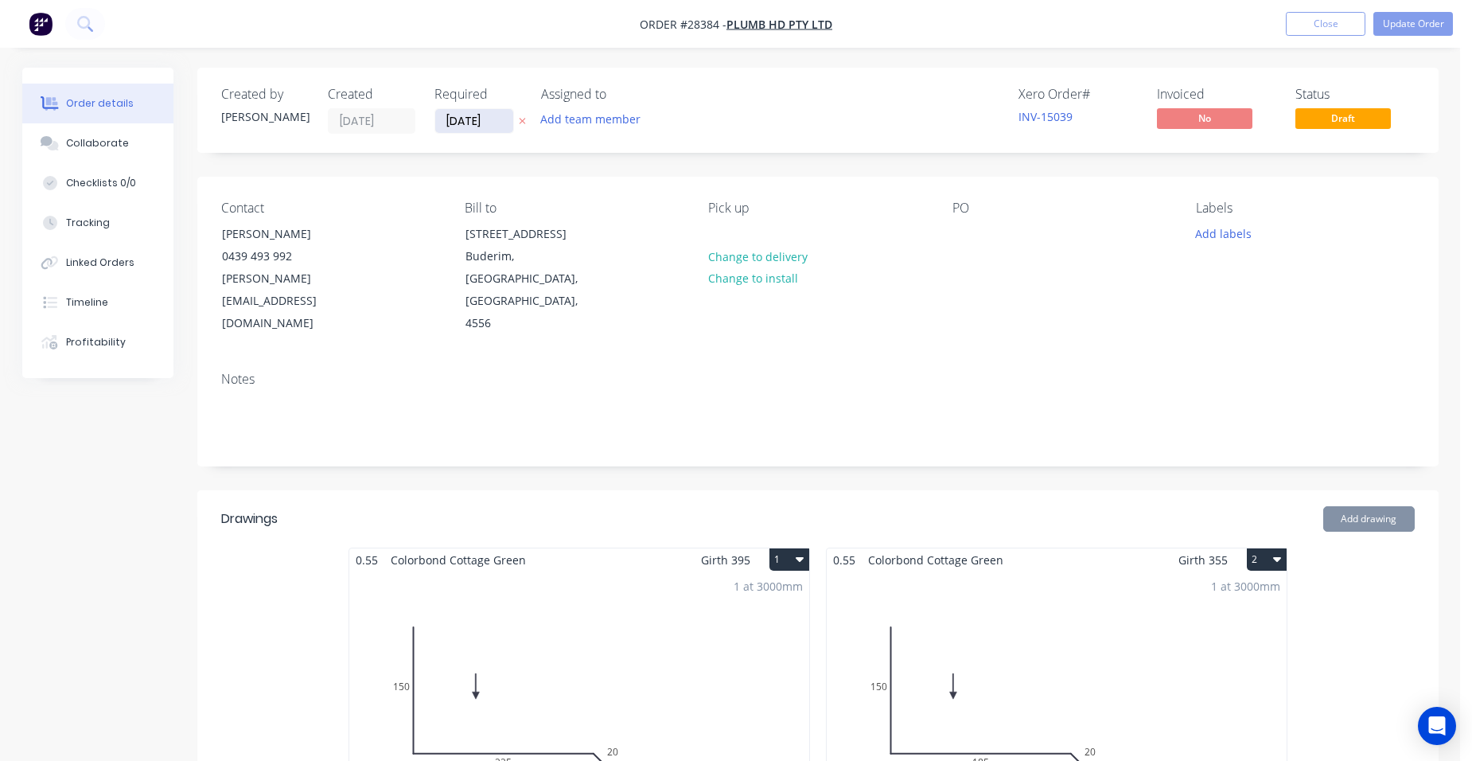
click at [481, 128] on input "[DATE]" at bounding box center [474, 121] width 78 height 24
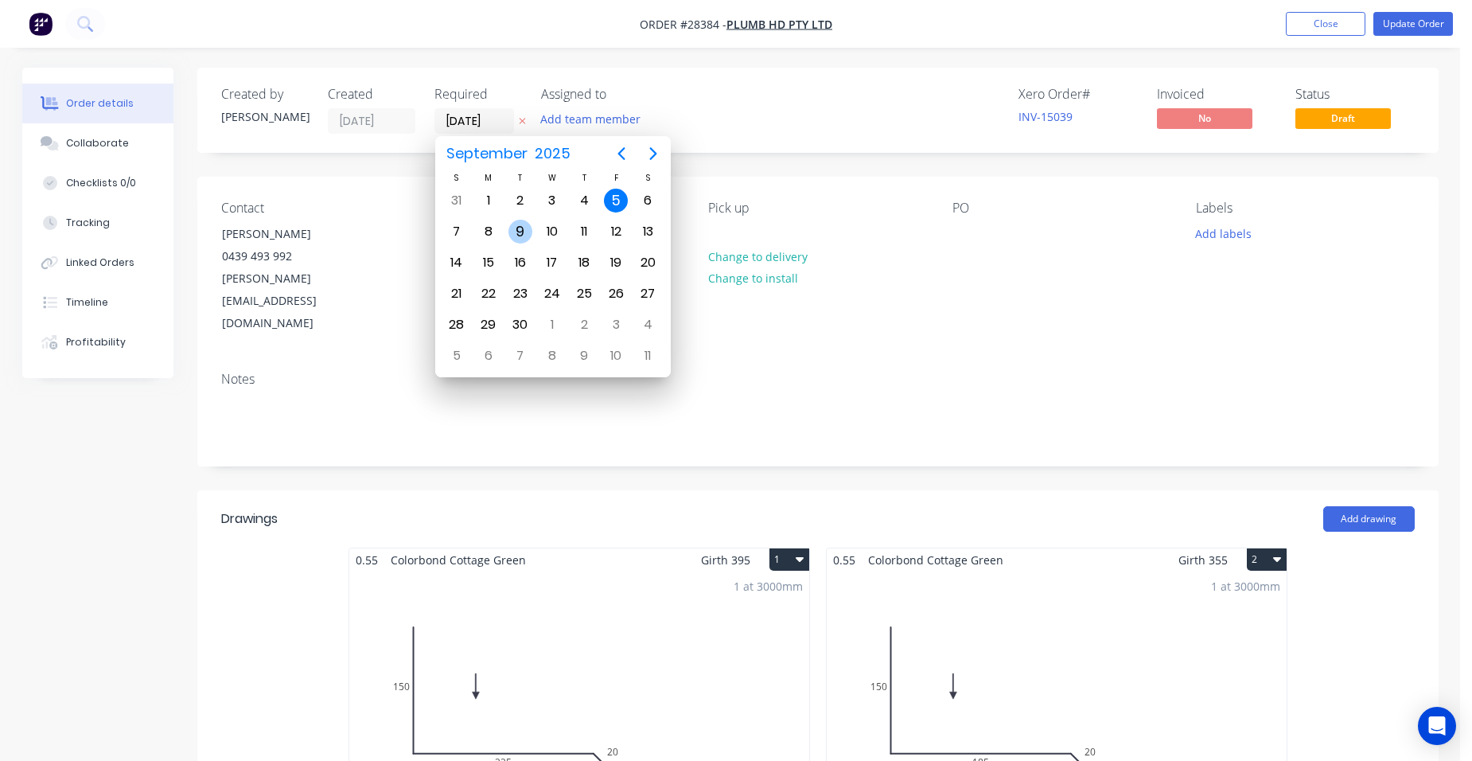
click at [514, 221] on div "9" at bounding box center [521, 232] width 24 height 24
type input "[DATE]"
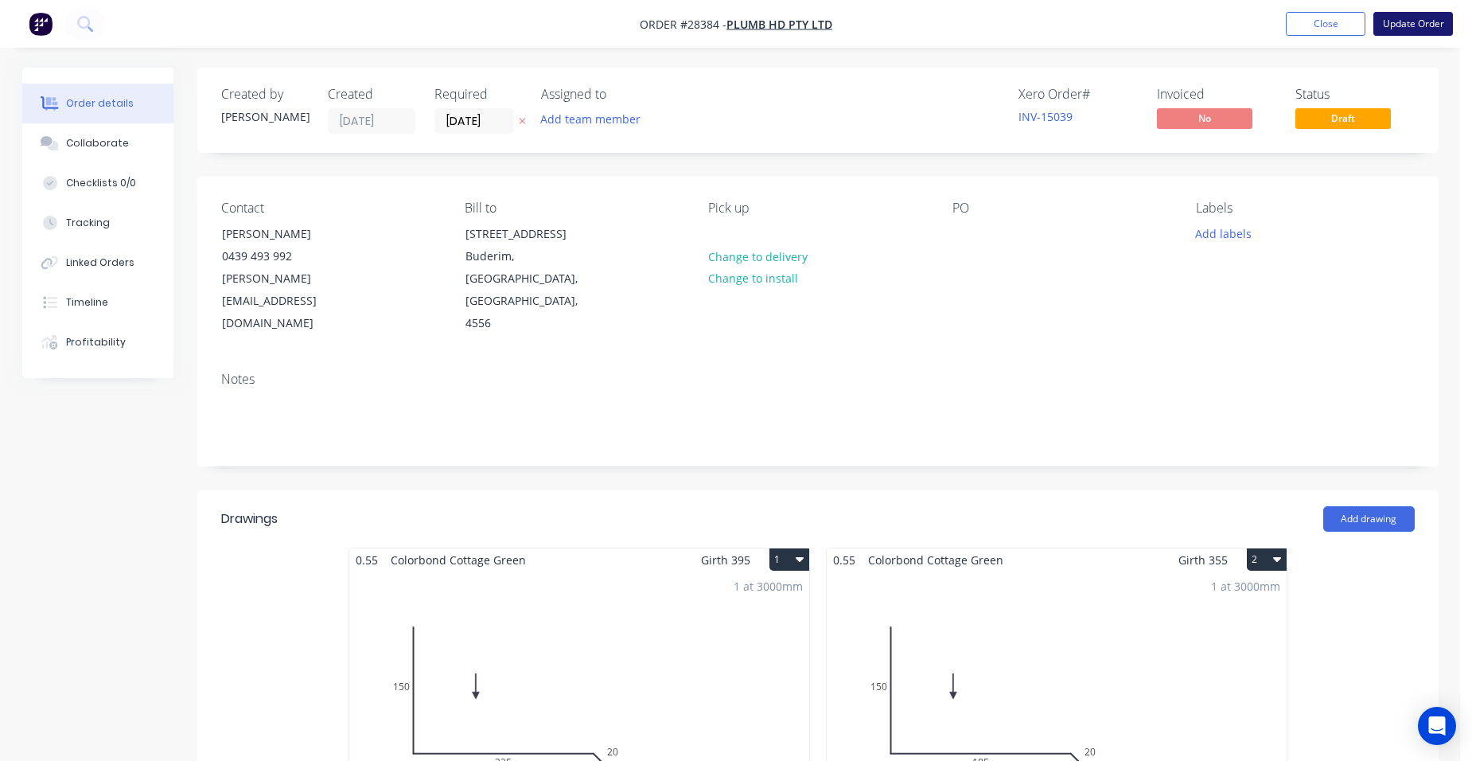
click at [1389, 12] on button "Update Order" at bounding box center [1414, 24] width 80 height 24
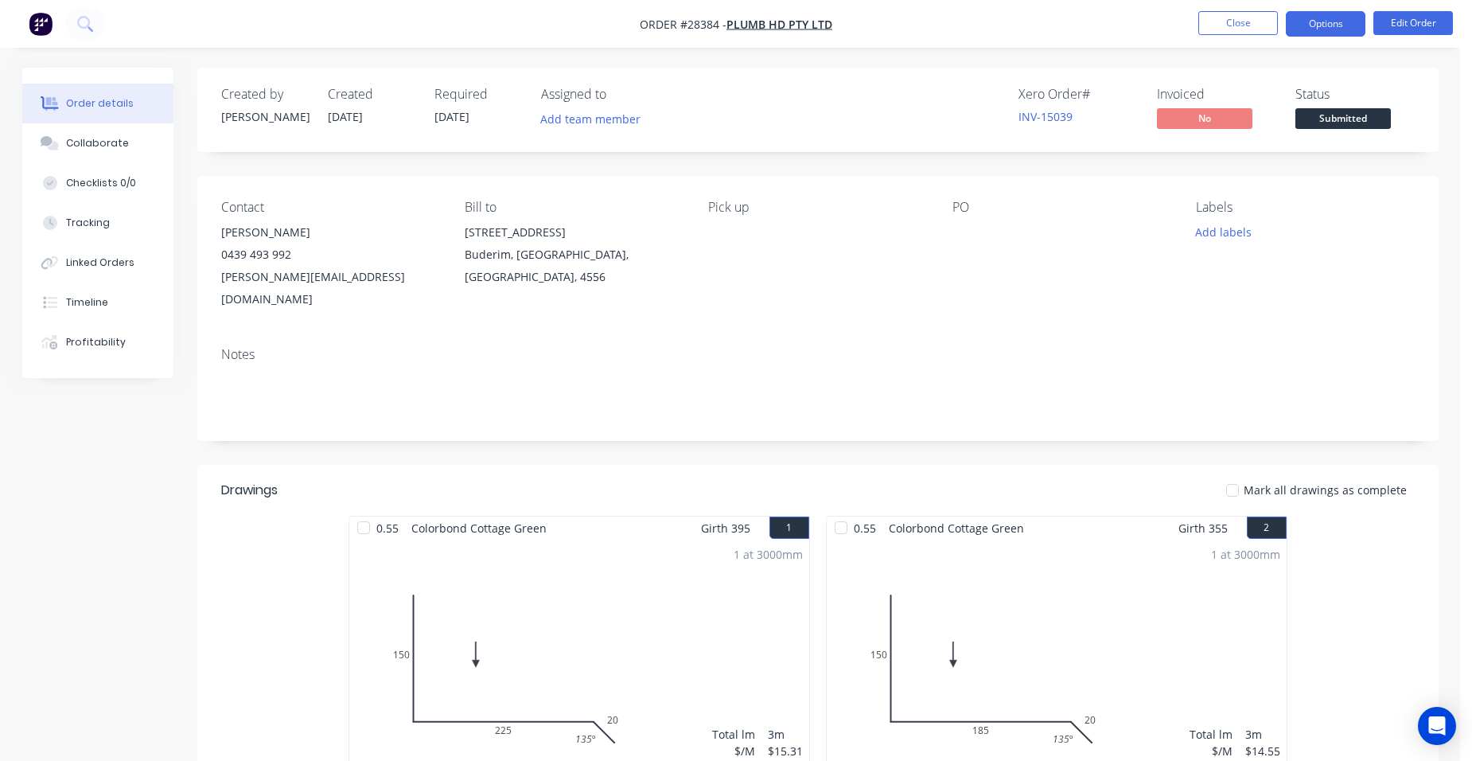
click at [1323, 28] on button "Options" at bounding box center [1326, 23] width 80 height 25
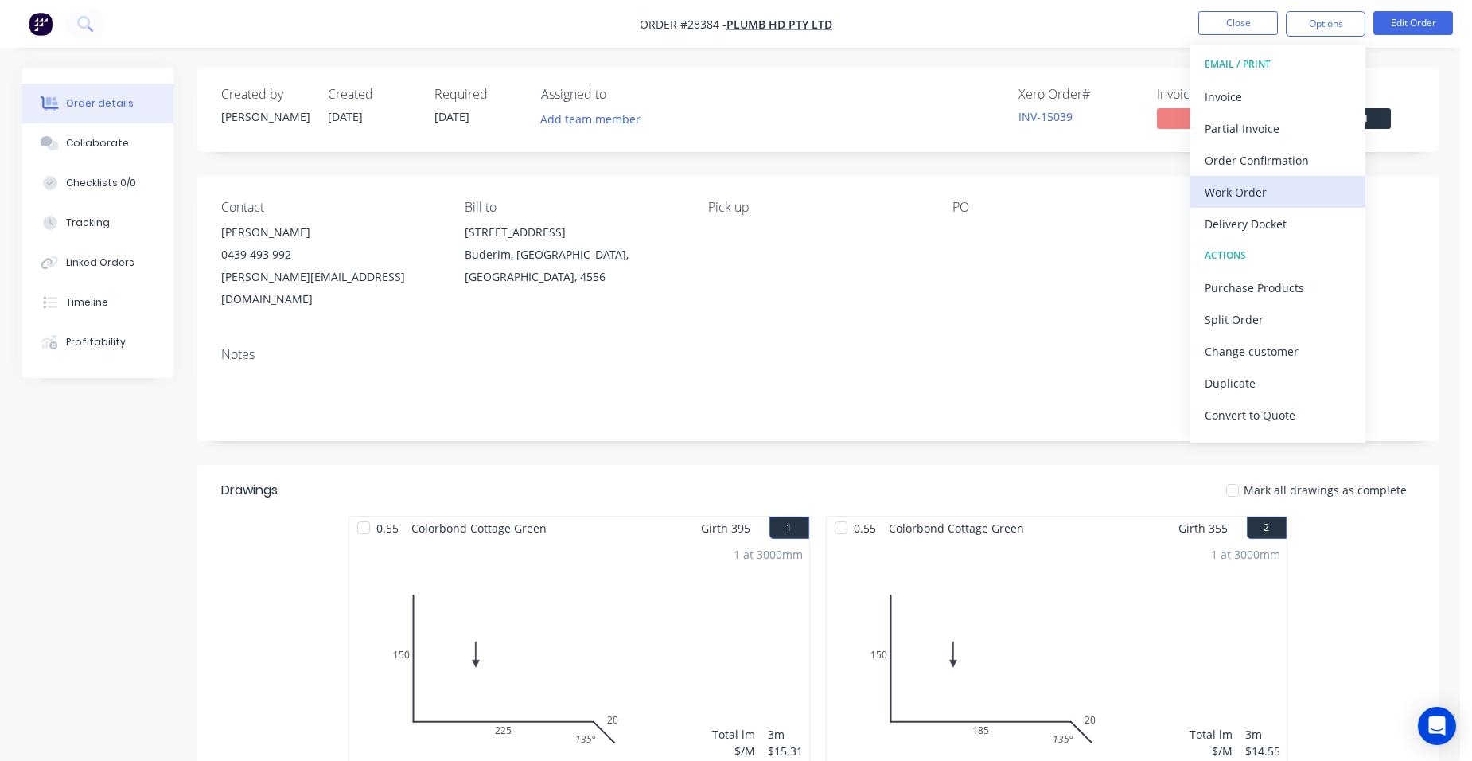
click at [1277, 198] on div "Work Order" at bounding box center [1278, 192] width 146 height 23
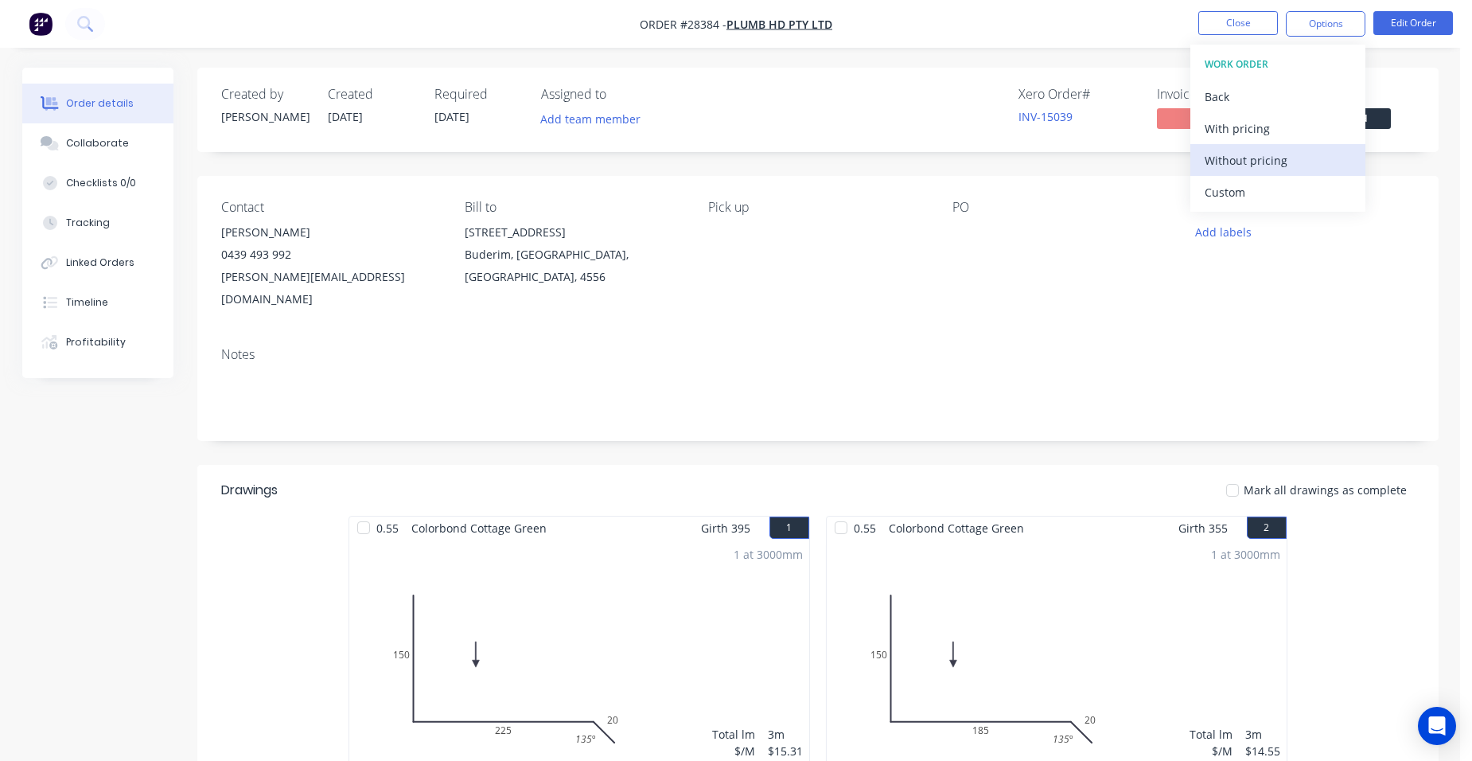
click at [1288, 159] on div "Without pricing" at bounding box center [1278, 160] width 146 height 23
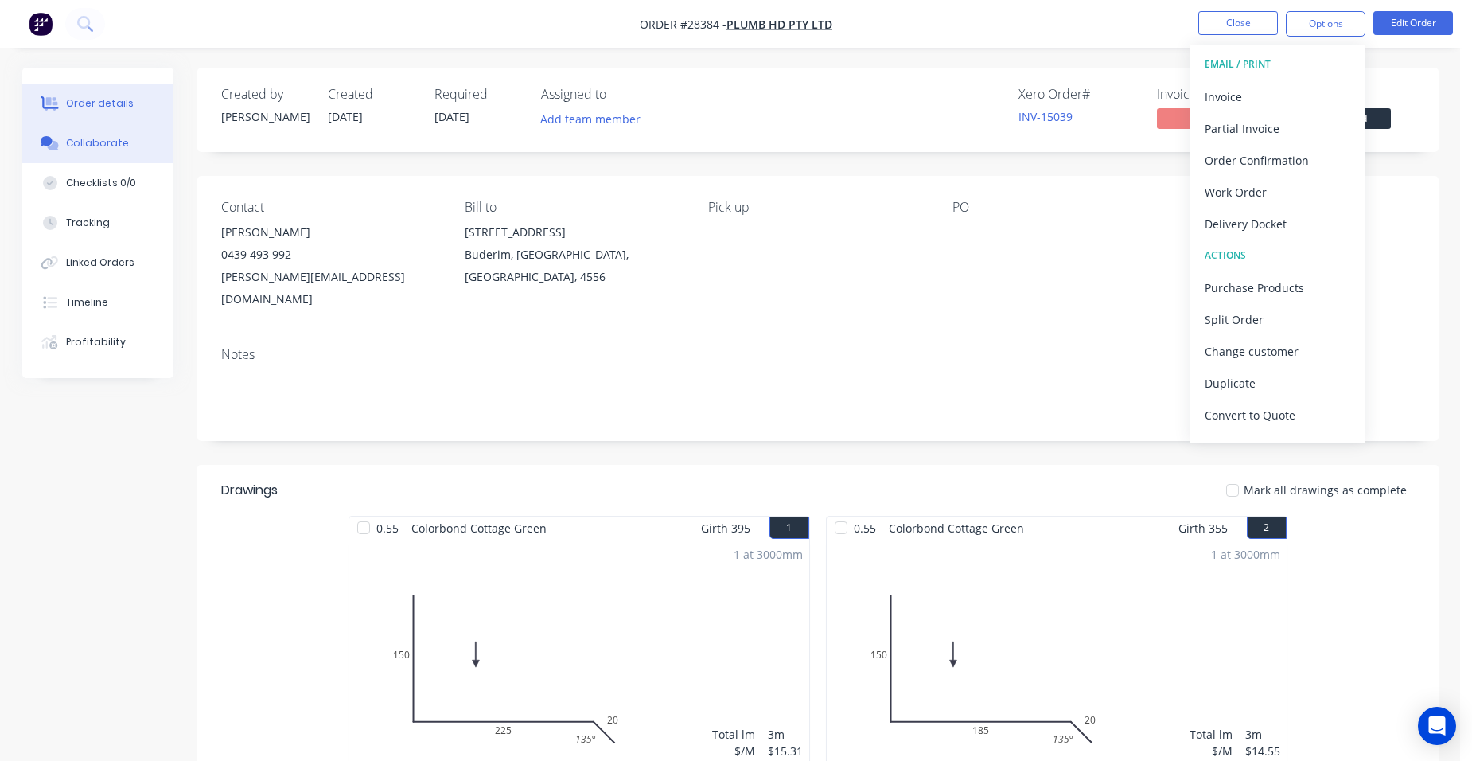
click at [123, 135] on button "Collaborate" at bounding box center [97, 143] width 151 height 40
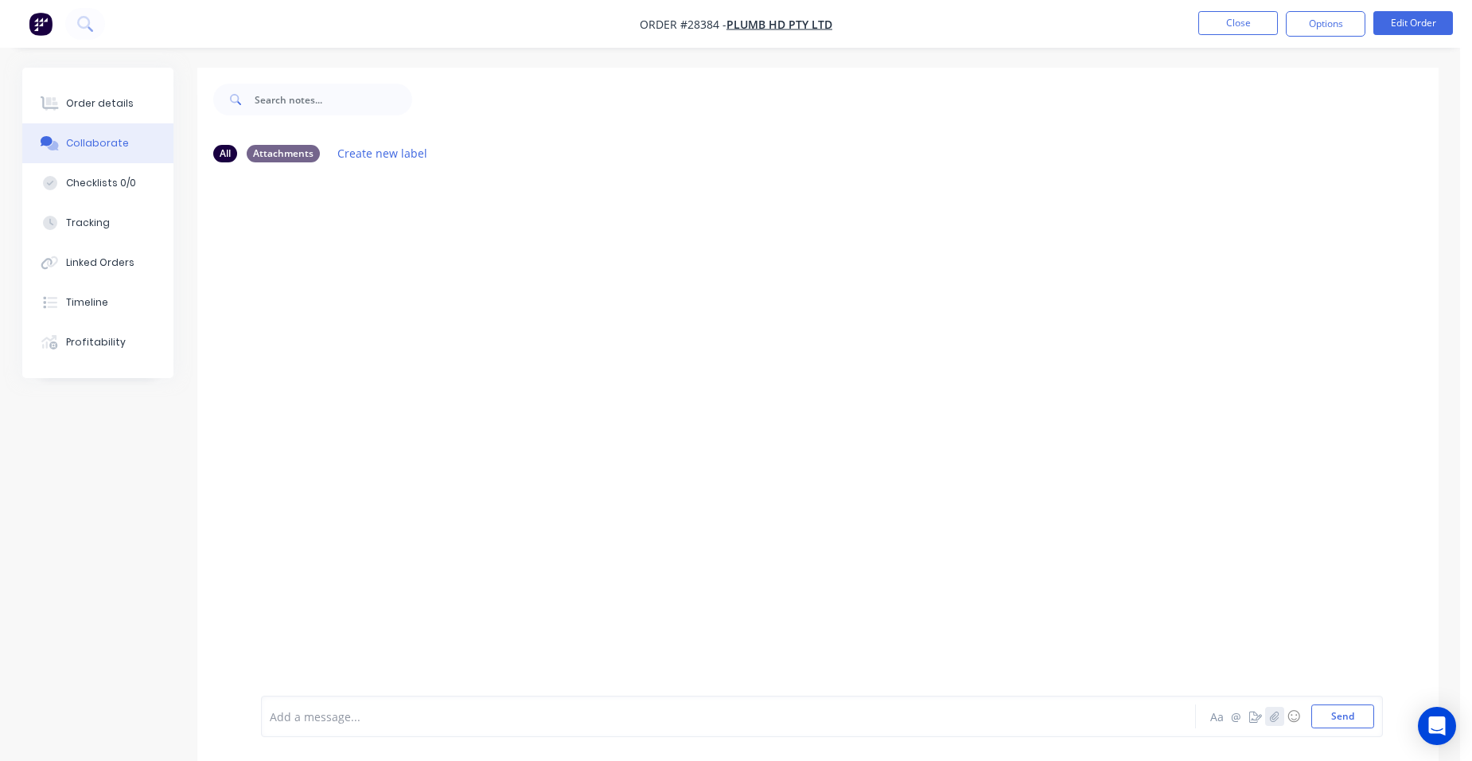
click at [1270, 711] on icon "button" at bounding box center [1274, 716] width 10 height 11
click at [1318, 716] on button "Send" at bounding box center [1343, 716] width 63 height 24
click at [95, 103] on div "Order details" at bounding box center [100, 103] width 68 height 14
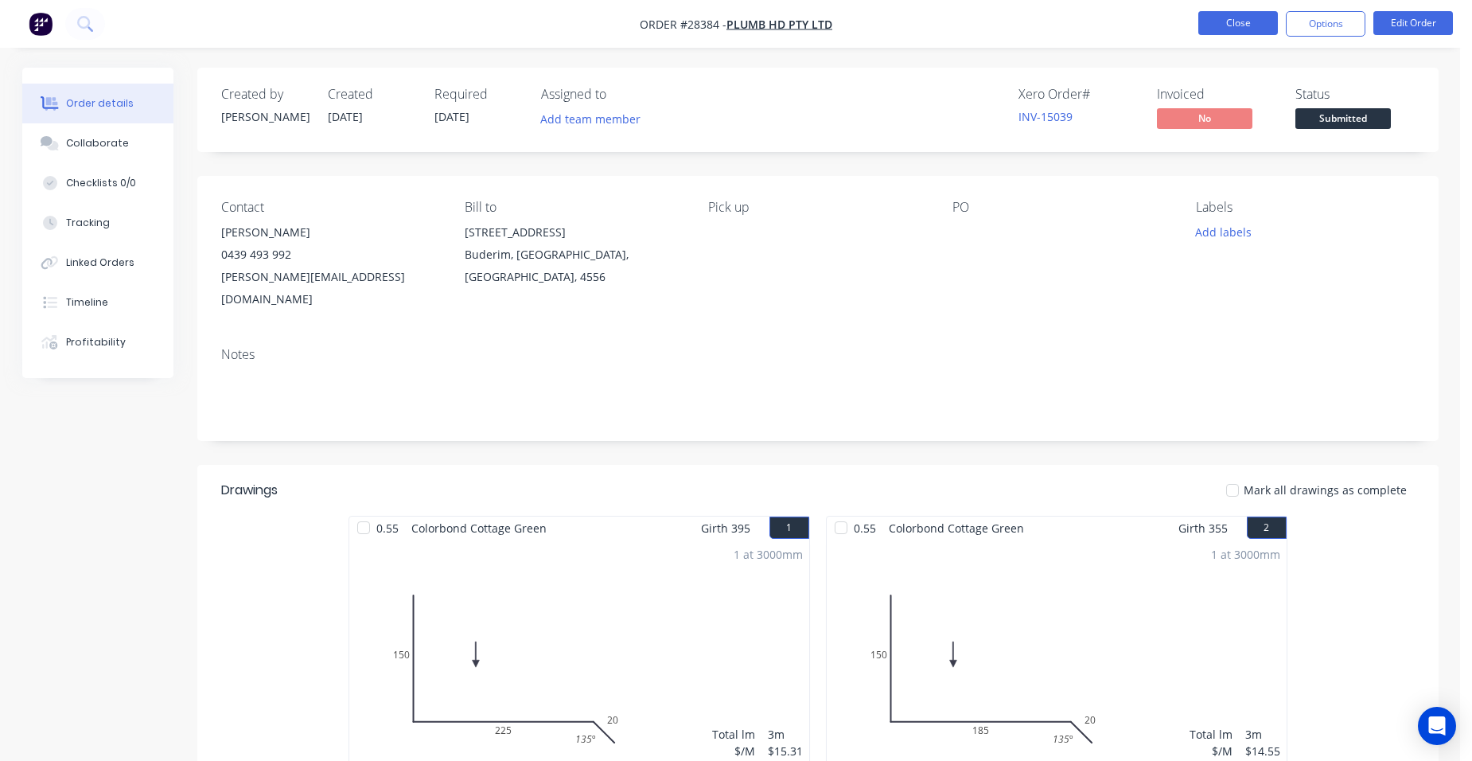
click at [1210, 18] on button "Close" at bounding box center [1239, 23] width 80 height 24
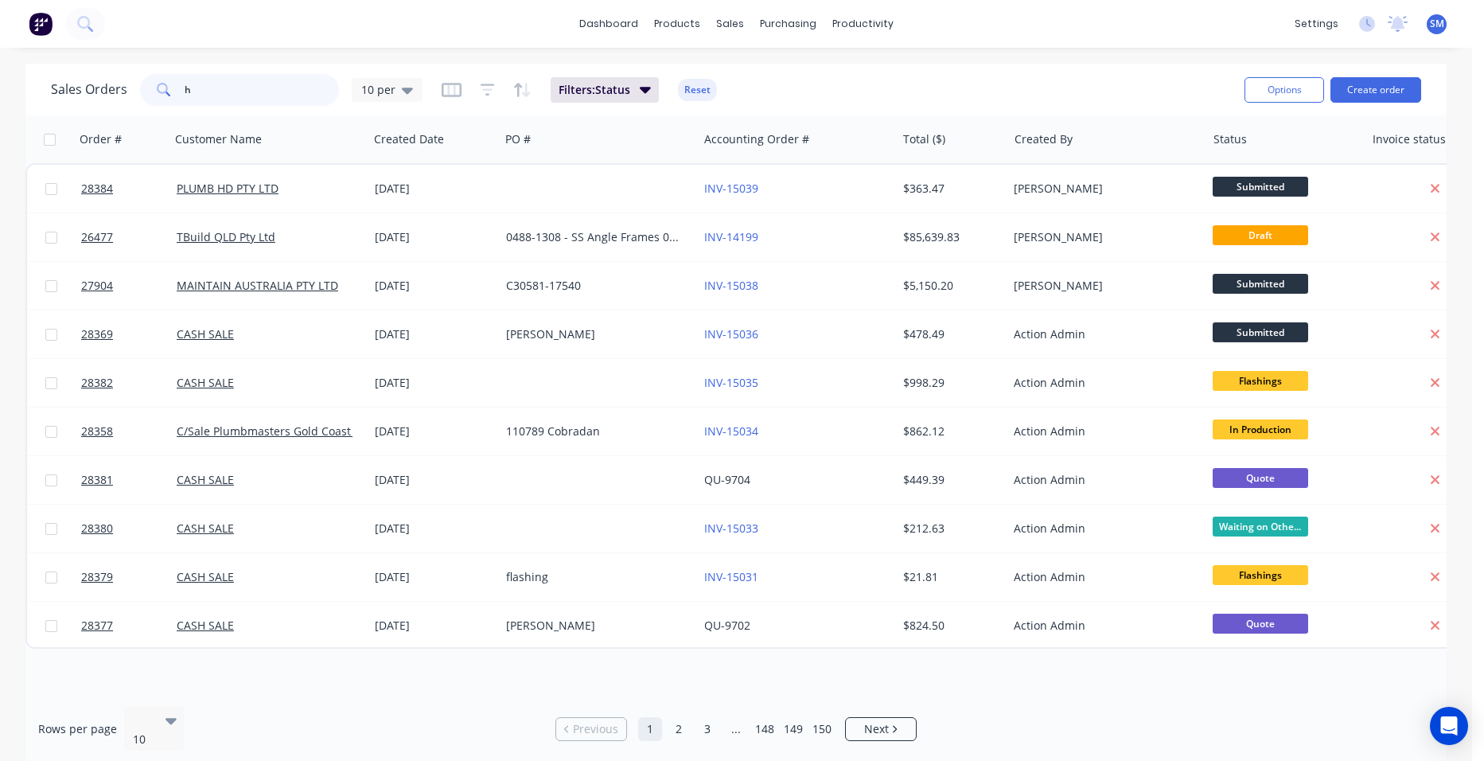
click at [263, 92] on input "h" at bounding box center [262, 90] width 155 height 32
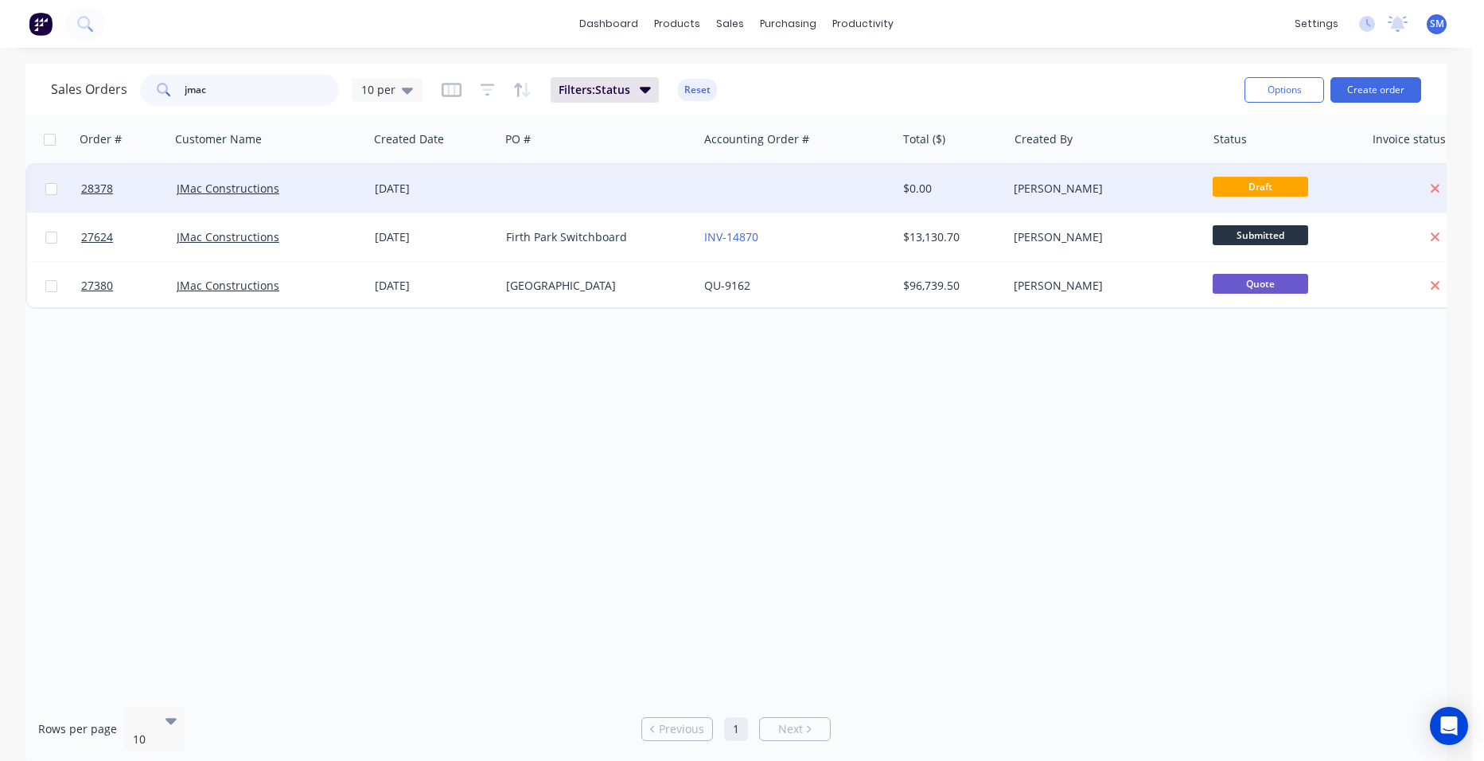
type input "jmac"
click at [681, 189] on div at bounding box center [599, 189] width 198 height 48
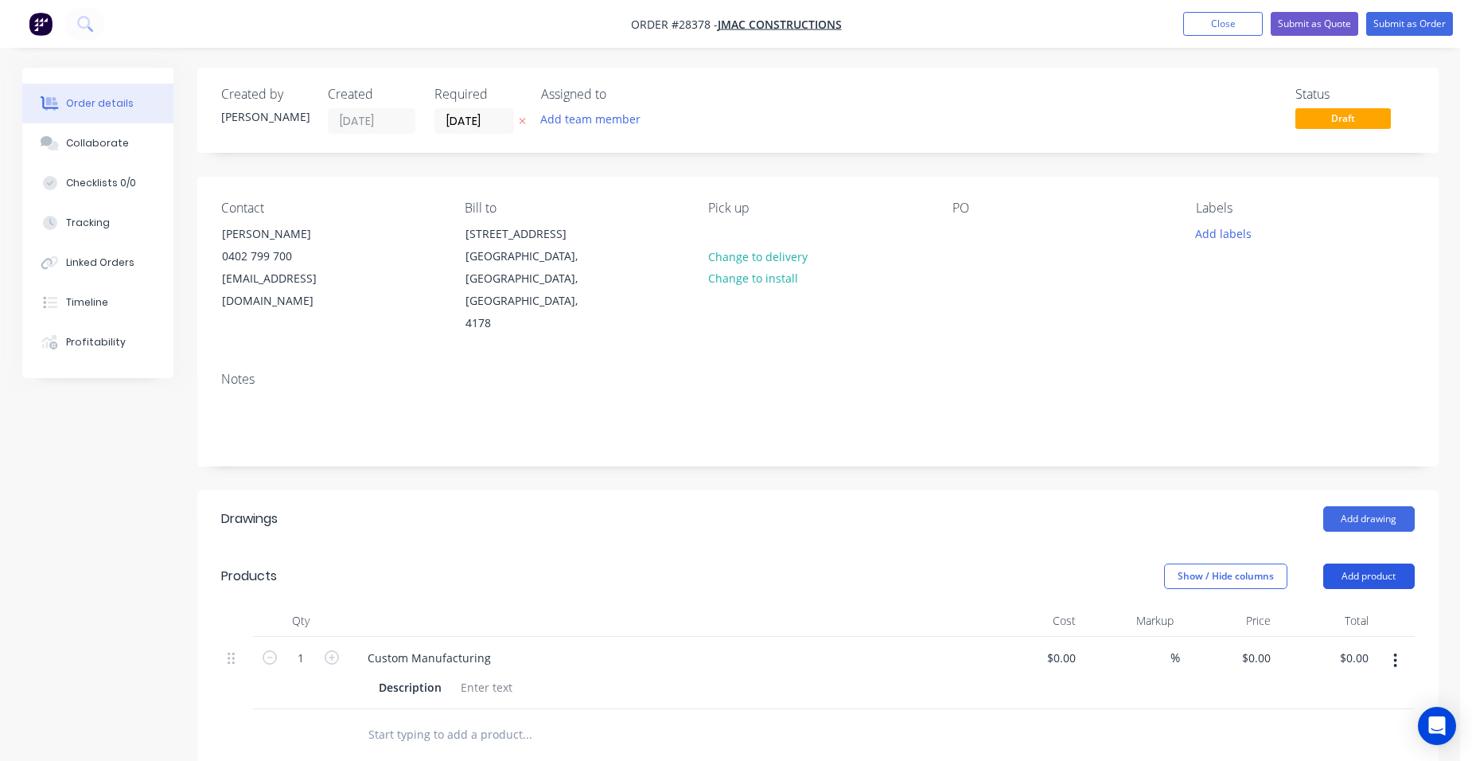
click at [1359, 563] on button "Add product" at bounding box center [1370, 575] width 92 height 25
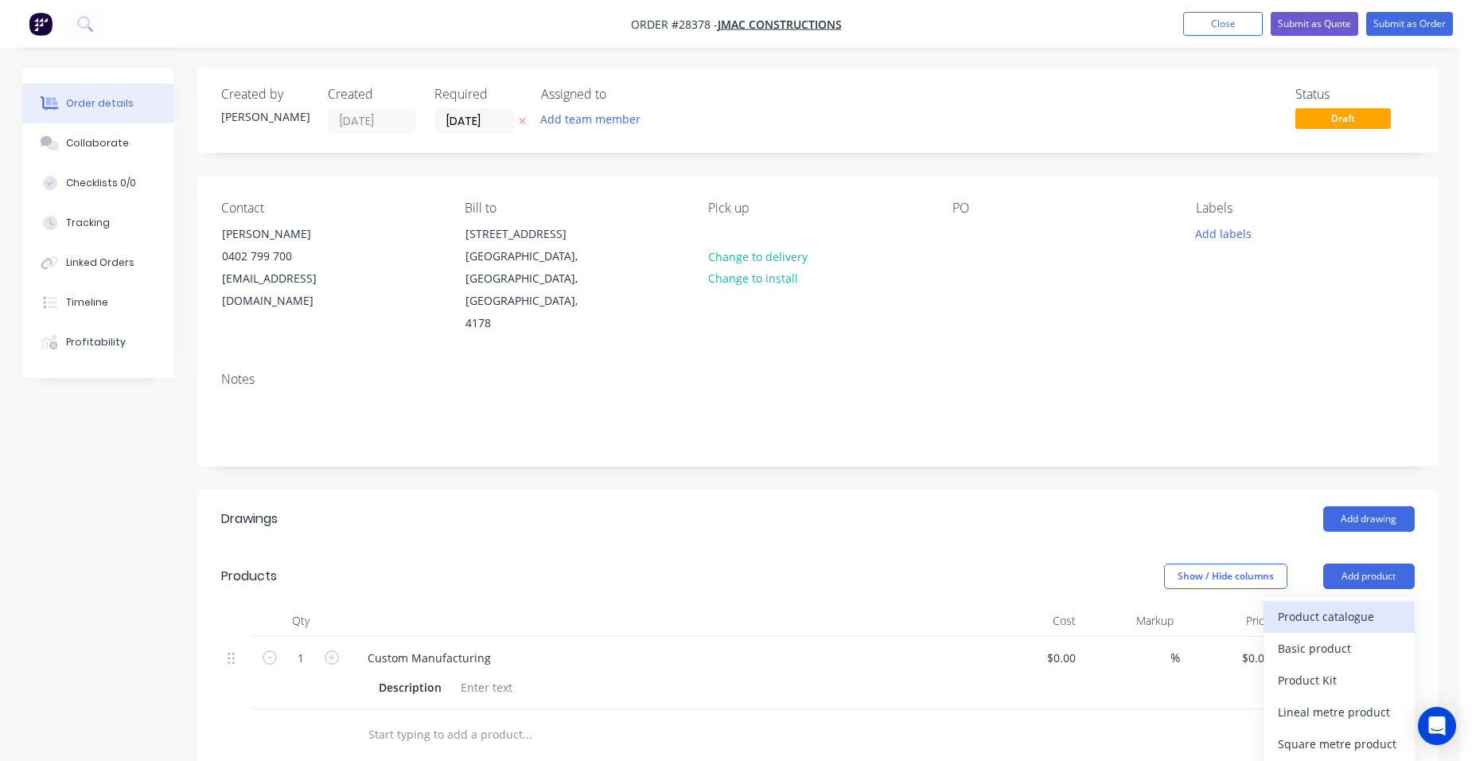
click at [1348, 605] on div "Product catalogue" at bounding box center [1339, 616] width 123 height 23
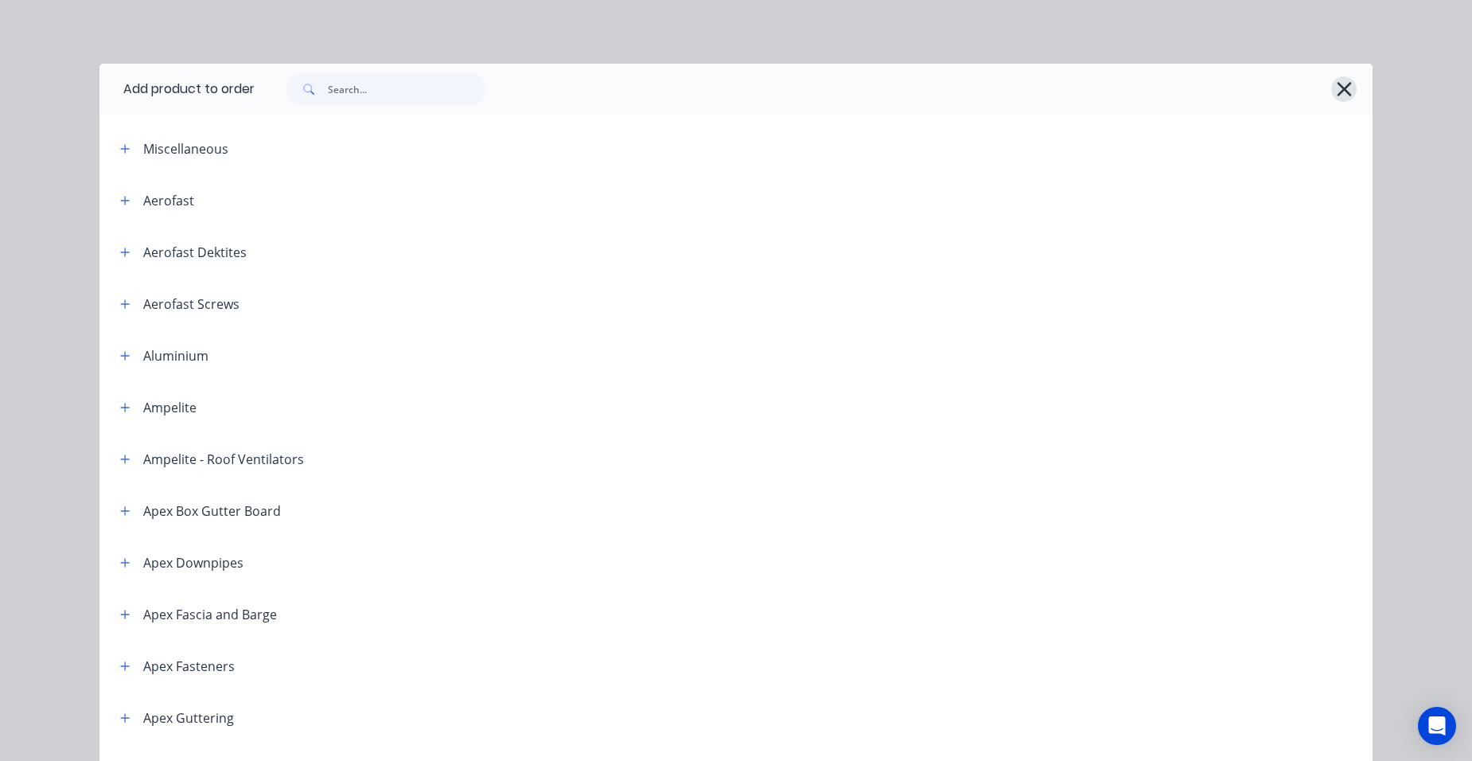
click at [1340, 91] on icon "button" at bounding box center [1344, 89] width 14 height 14
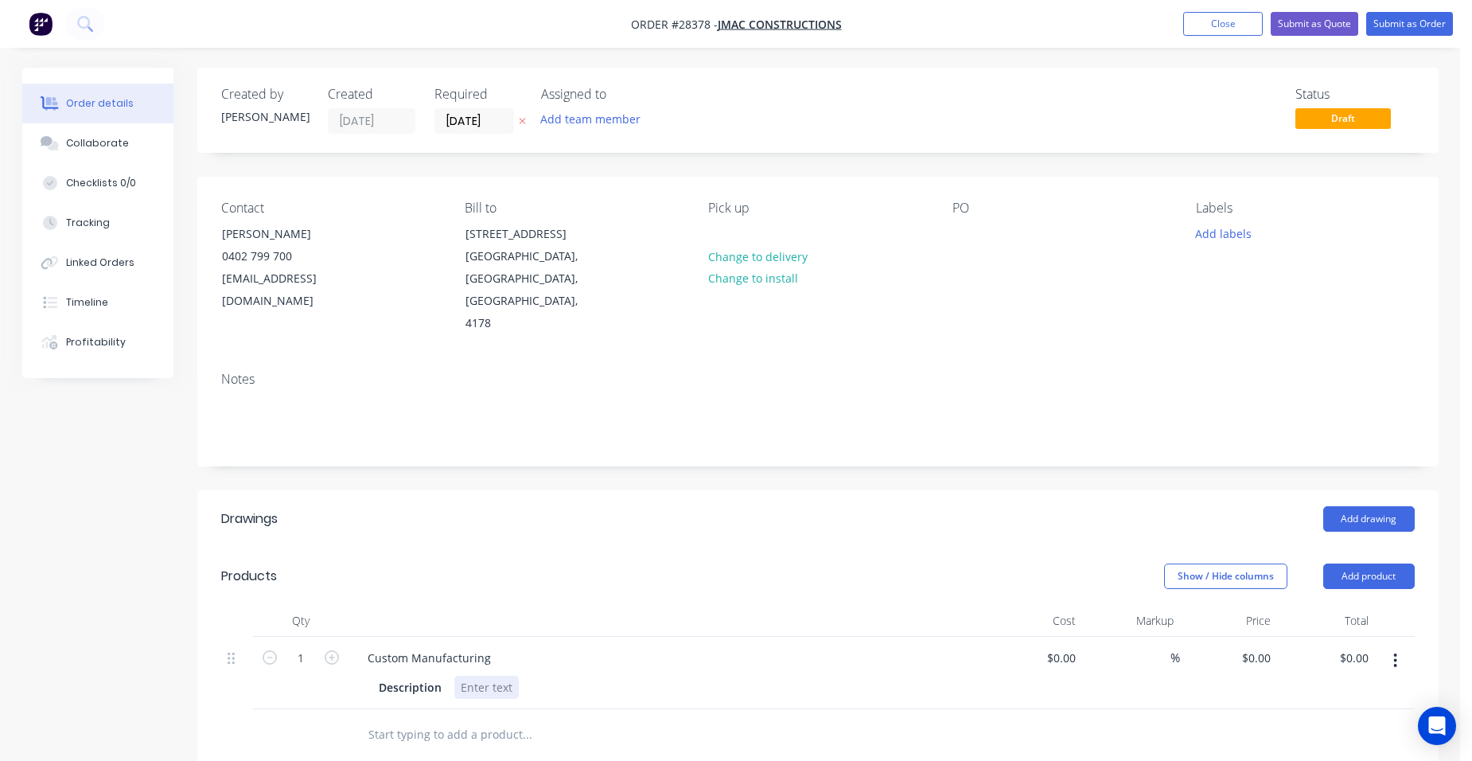
click at [474, 676] on div at bounding box center [486, 687] width 64 height 23
click at [1402, 646] on button "button" at bounding box center [1395, 660] width 37 height 29
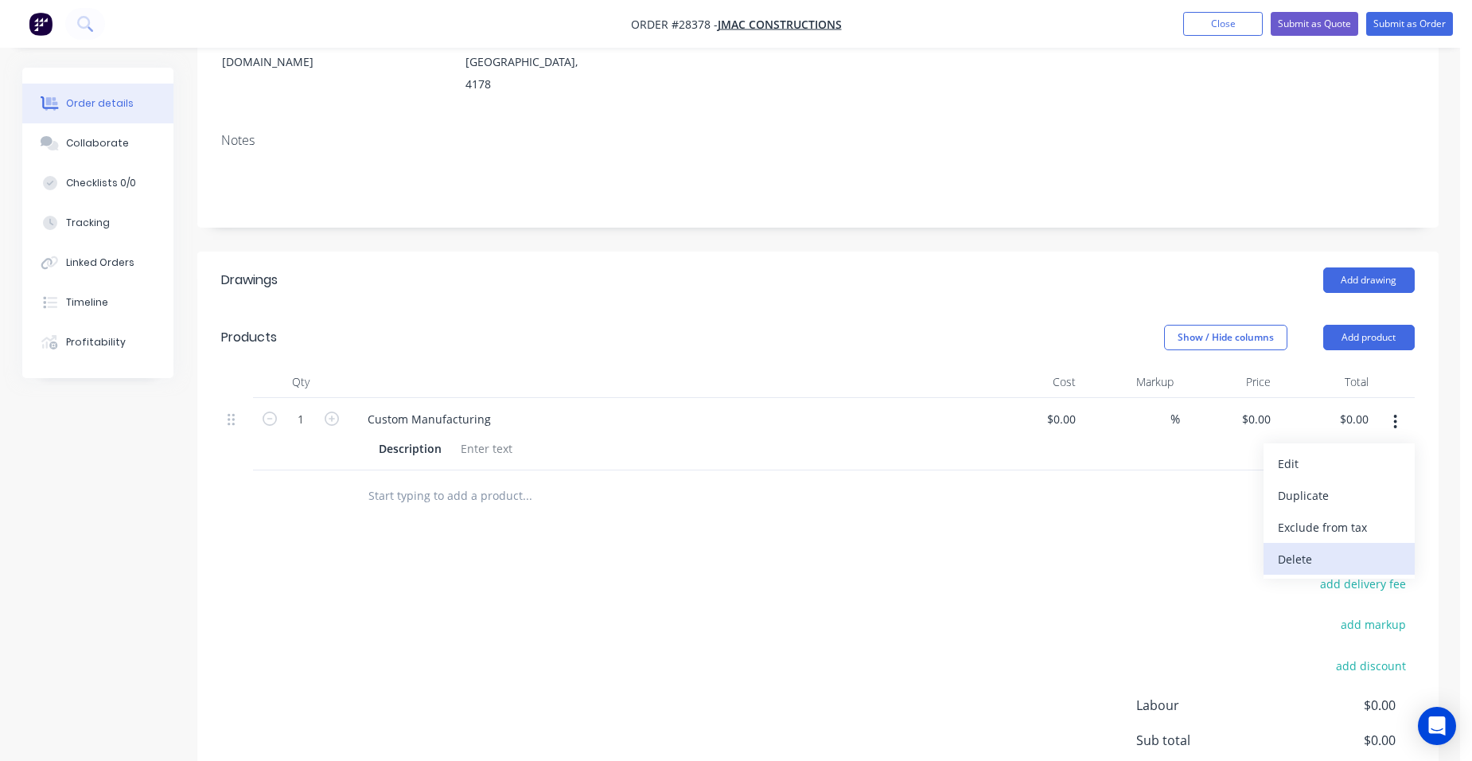
click at [1309, 548] on div "Delete" at bounding box center [1339, 559] width 123 height 23
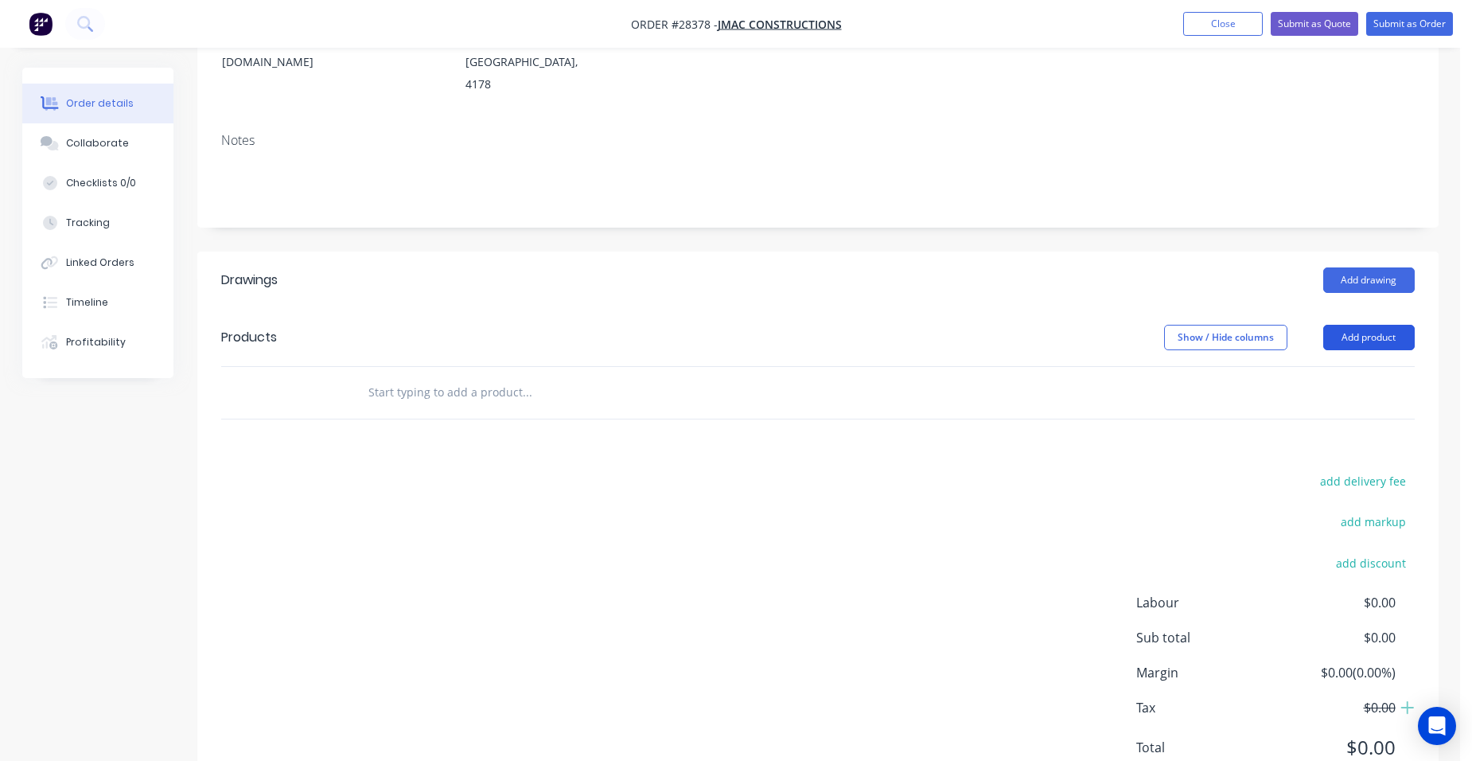
click at [1365, 325] on button "Add product" at bounding box center [1370, 337] width 92 height 25
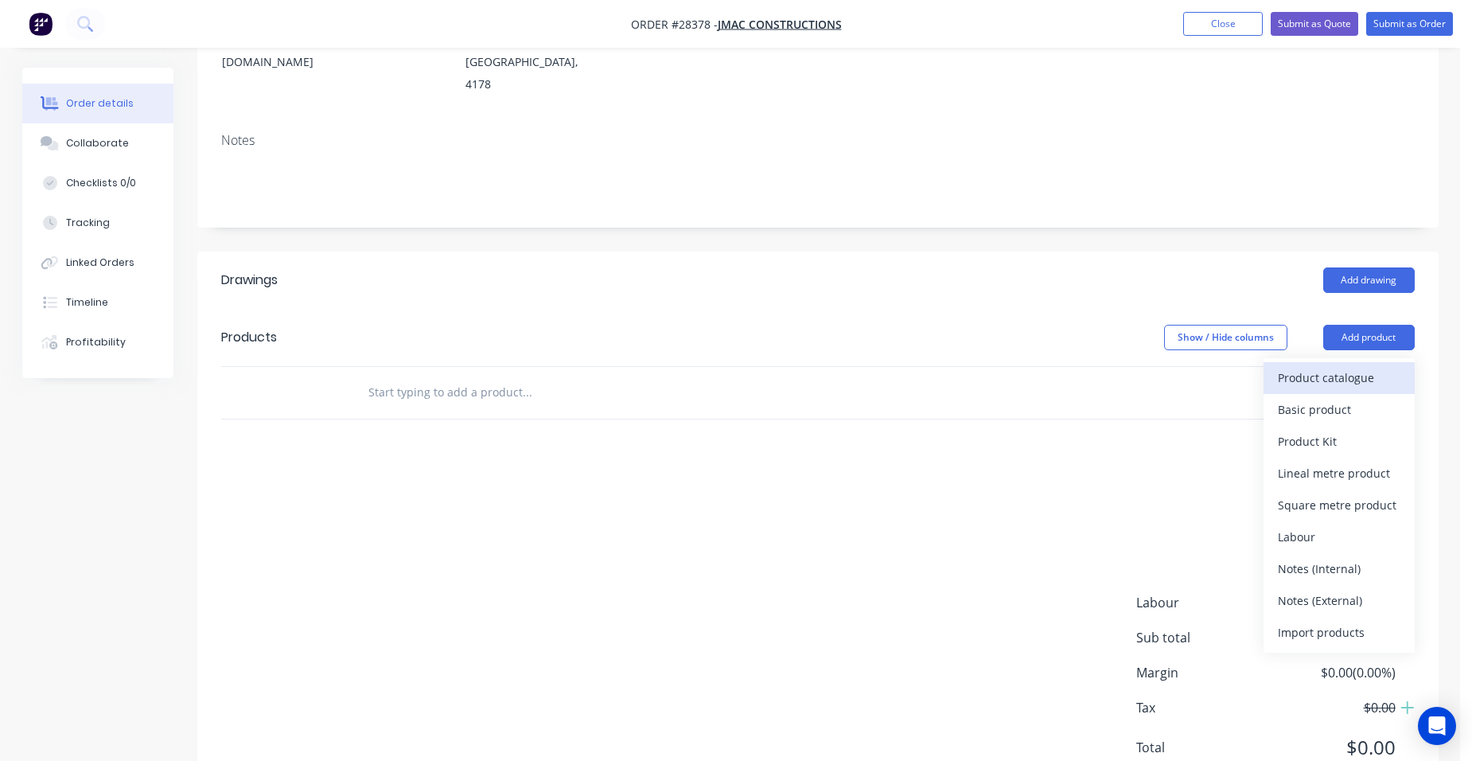
click at [1373, 366] on div "Product catalogue" at bounding box center [1339, 377] width 123 height 23
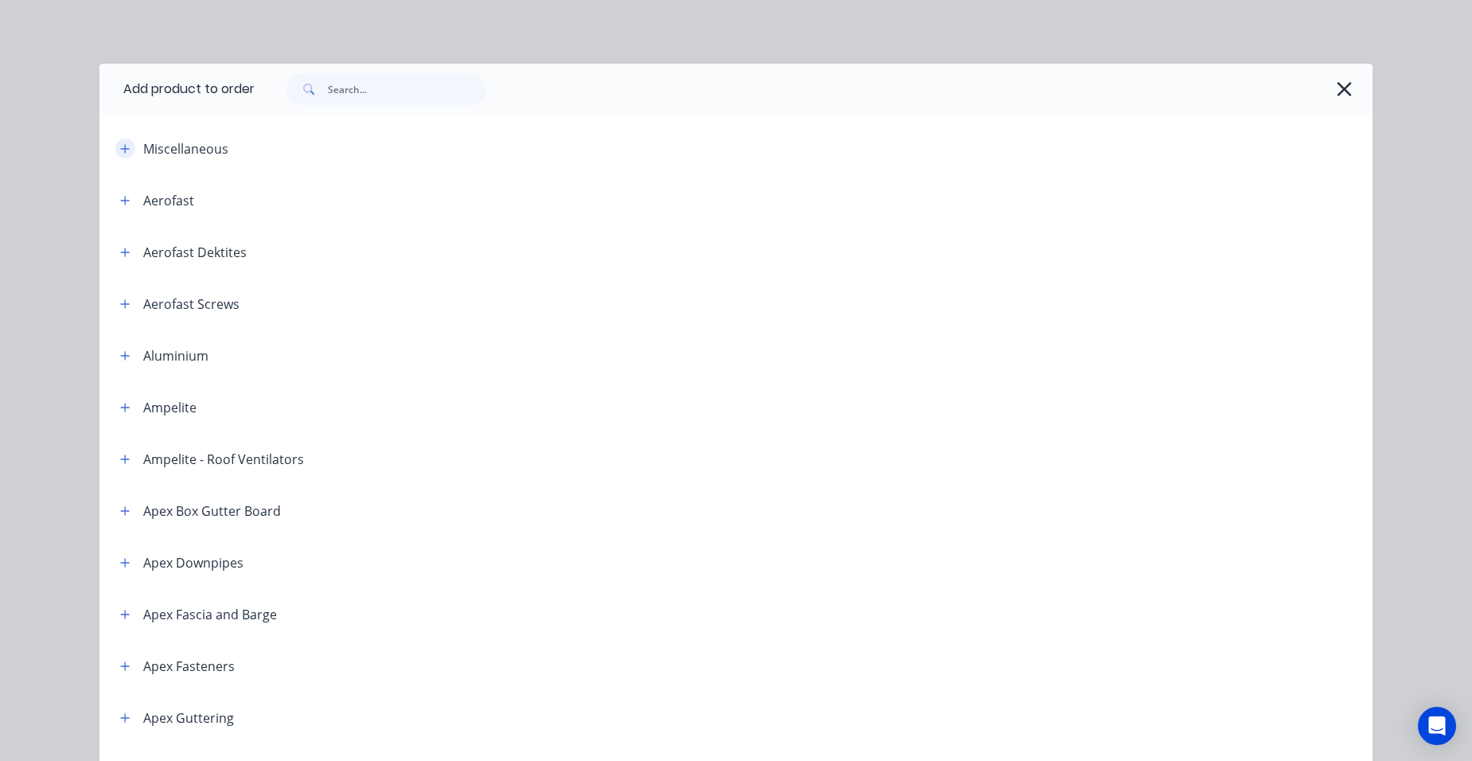
click at [120, 151] on icon "button" at bounding box center [125, 148] width 10 height 11
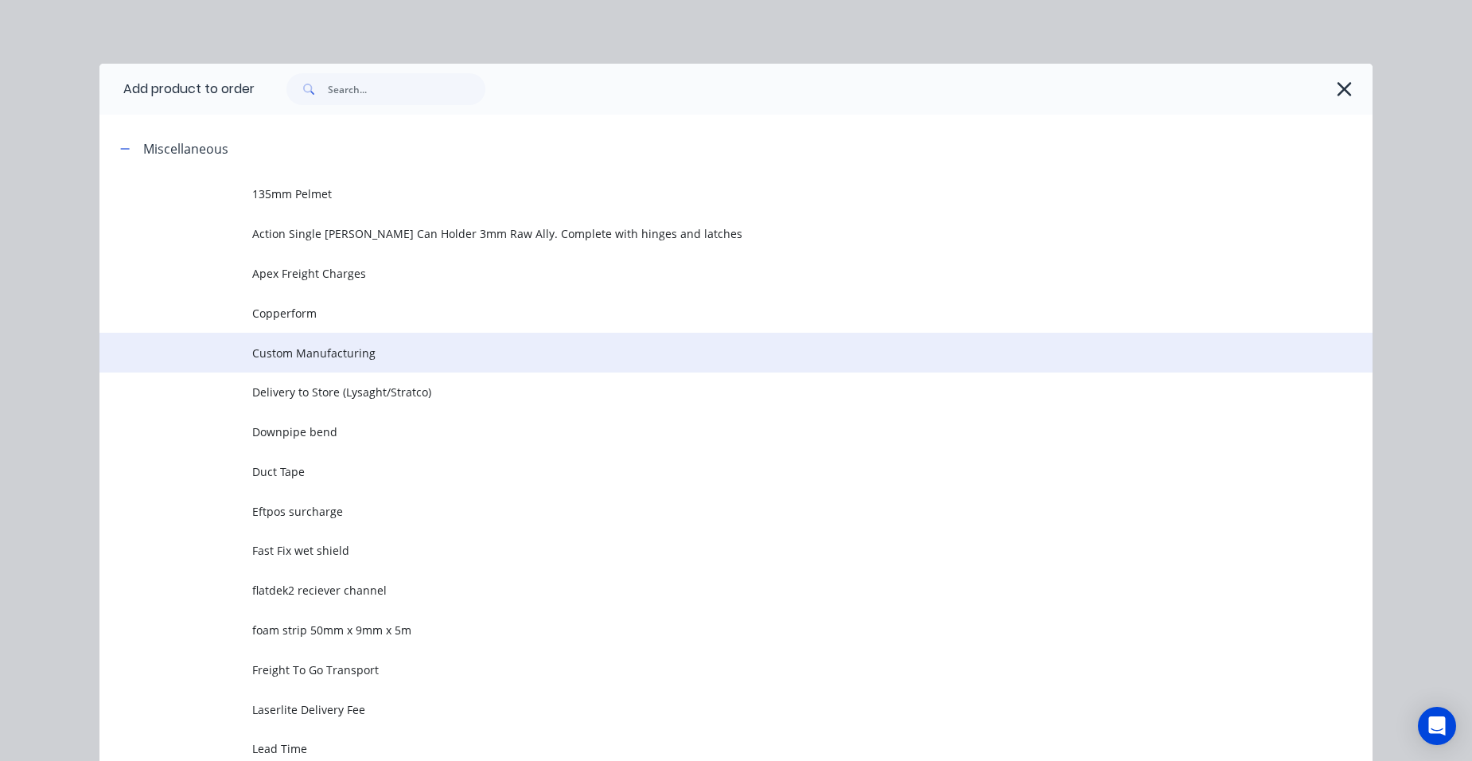
click at [344, 351] on span "Custom Manufacturing" at bounding box center [700, 353] width 896 height 17
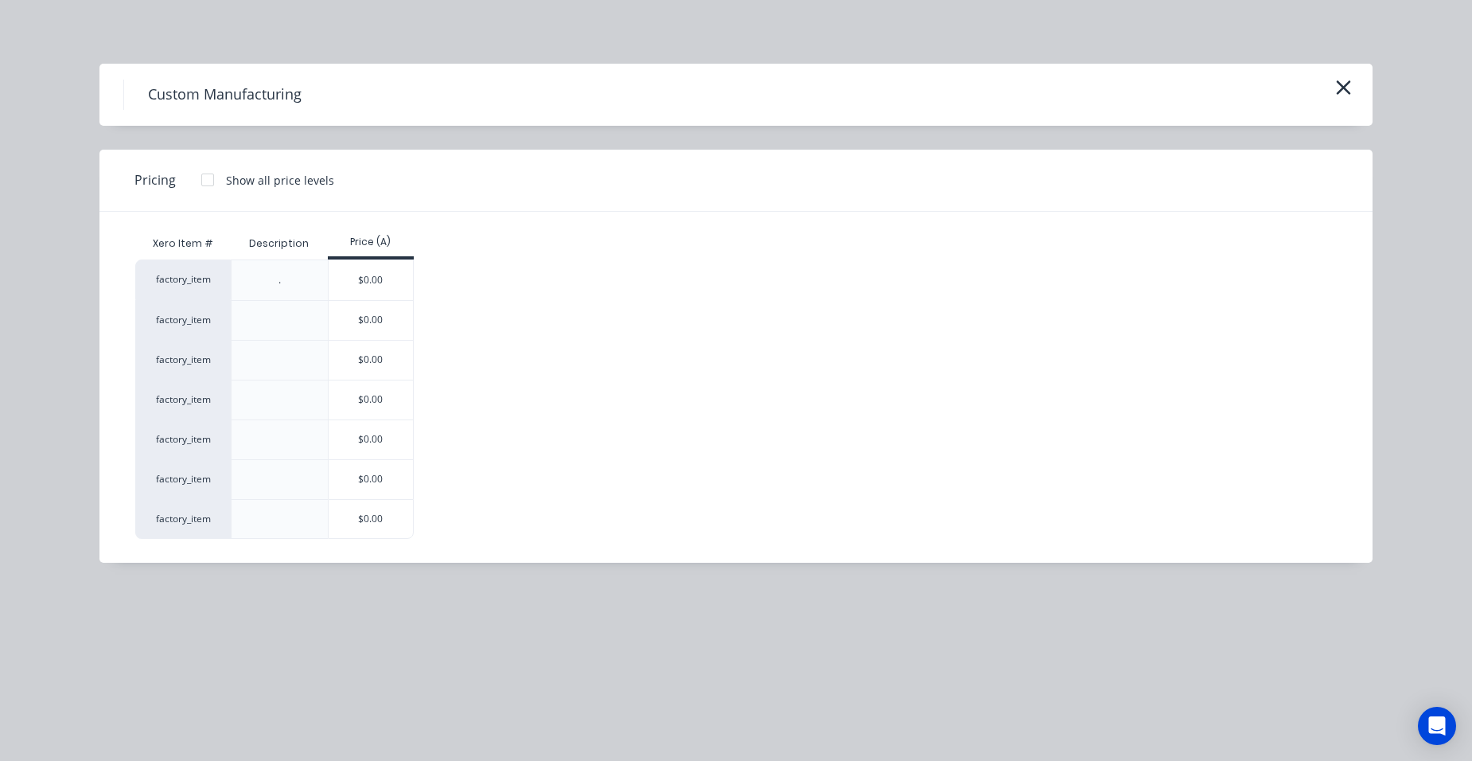
click at [361, 477] on div "$0.00" at bounding box center [371, 479] width 85 height 39
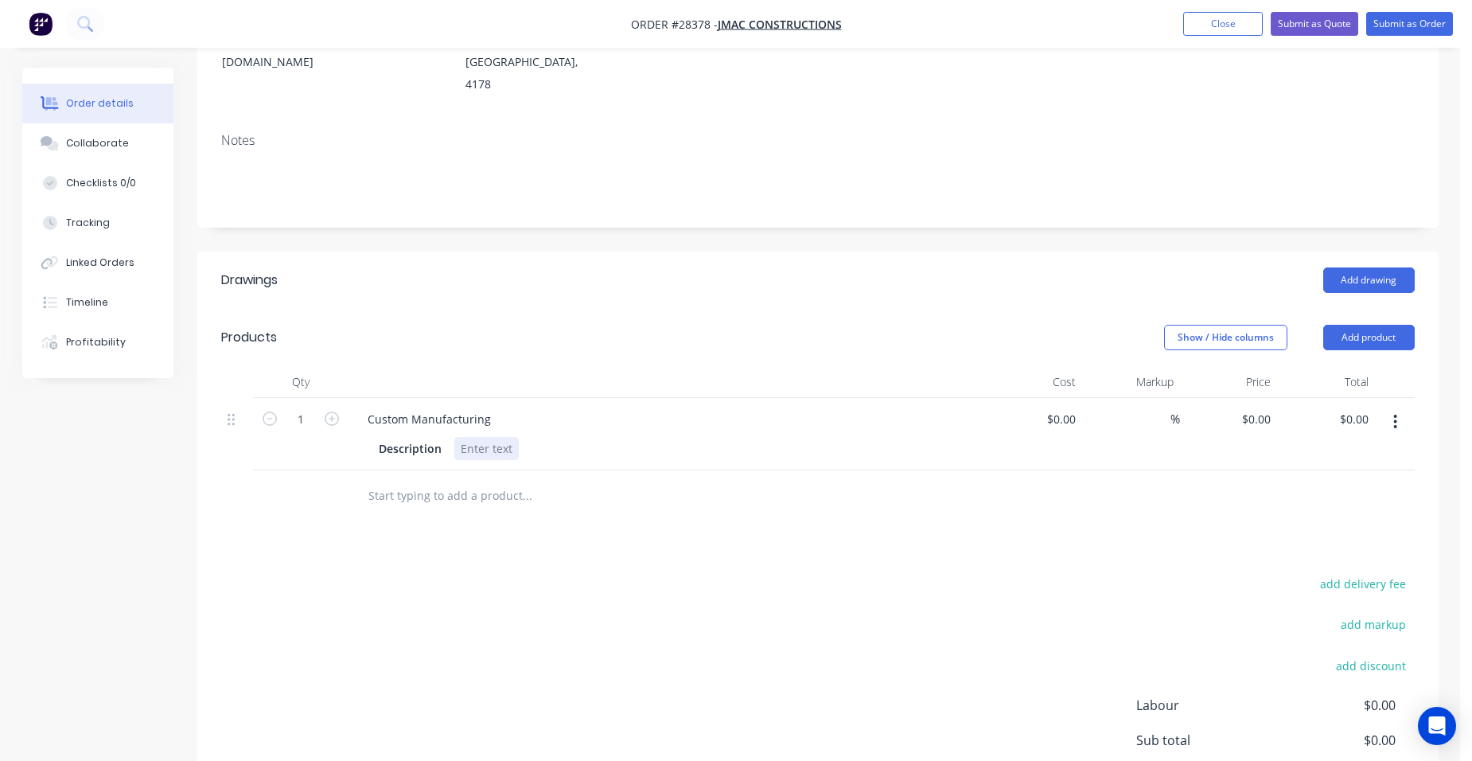
click at [483, 437] on div at bounding box center [486, 448] width 64 height 23
click at [1194, 29] on button "Close" at bounding box center [1223, 24] width 80 height 24
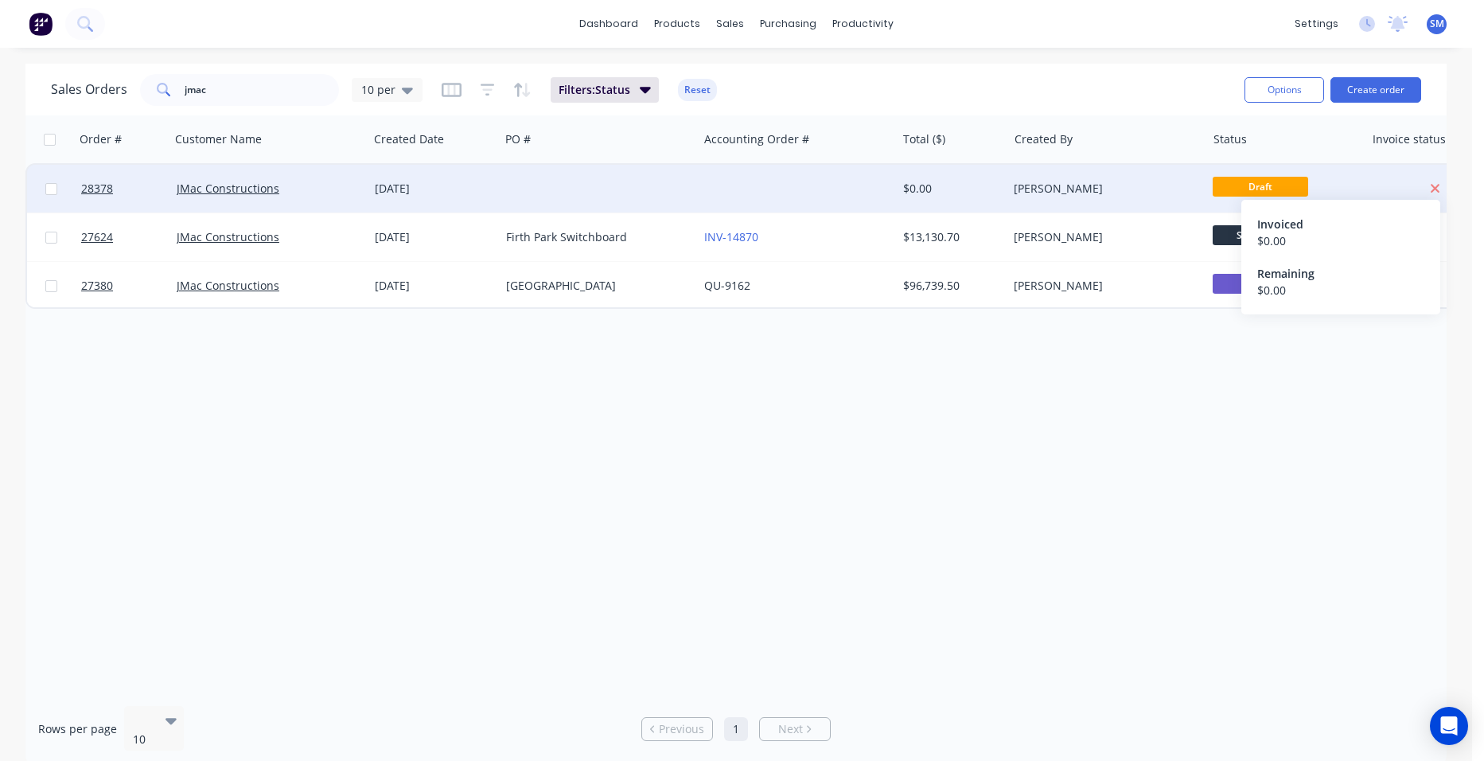
click at [1434, 184] on icon at bounding box center [1435, 188] width 10 height 14
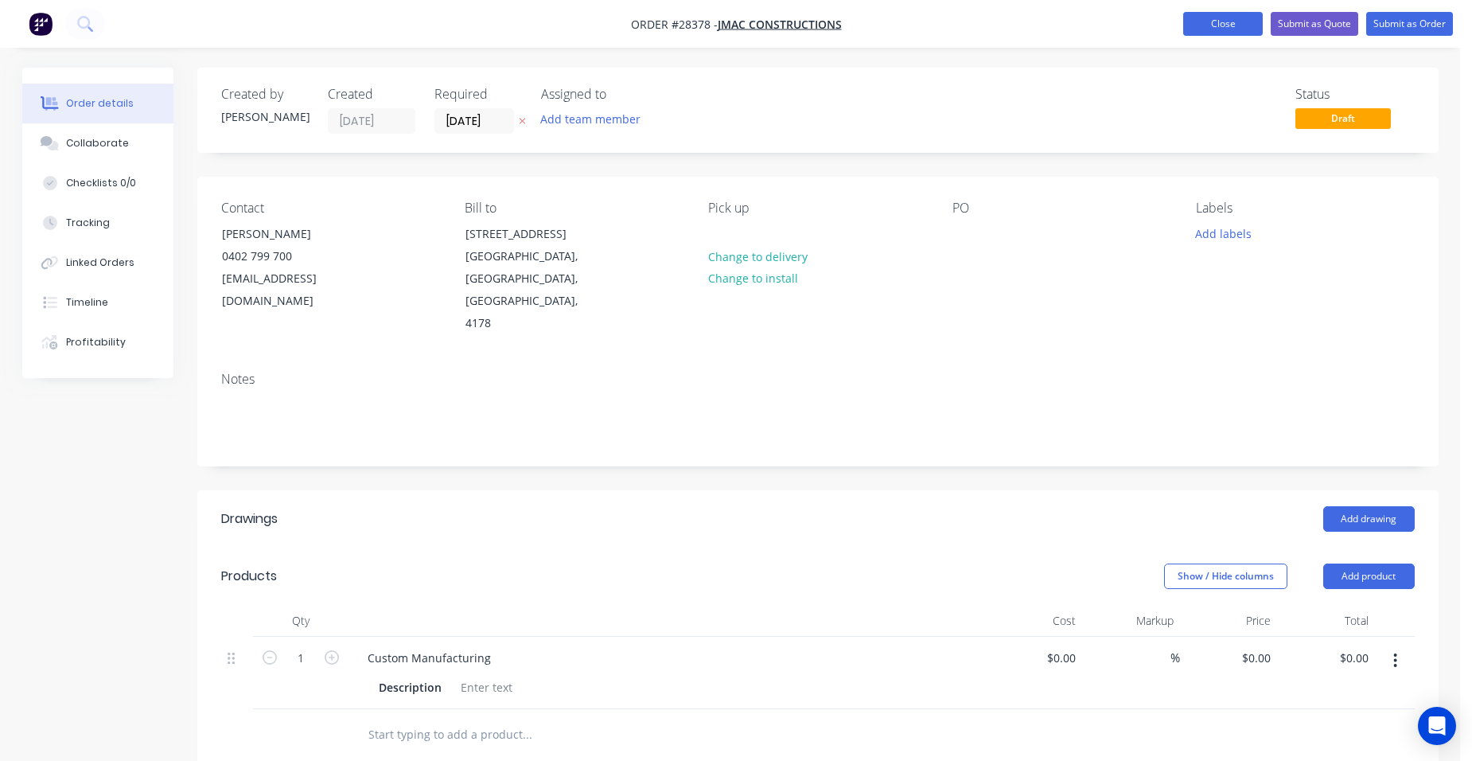
click at [1237, 20] on button "Close" at bounding box center [1223, 24] width 80 height 24
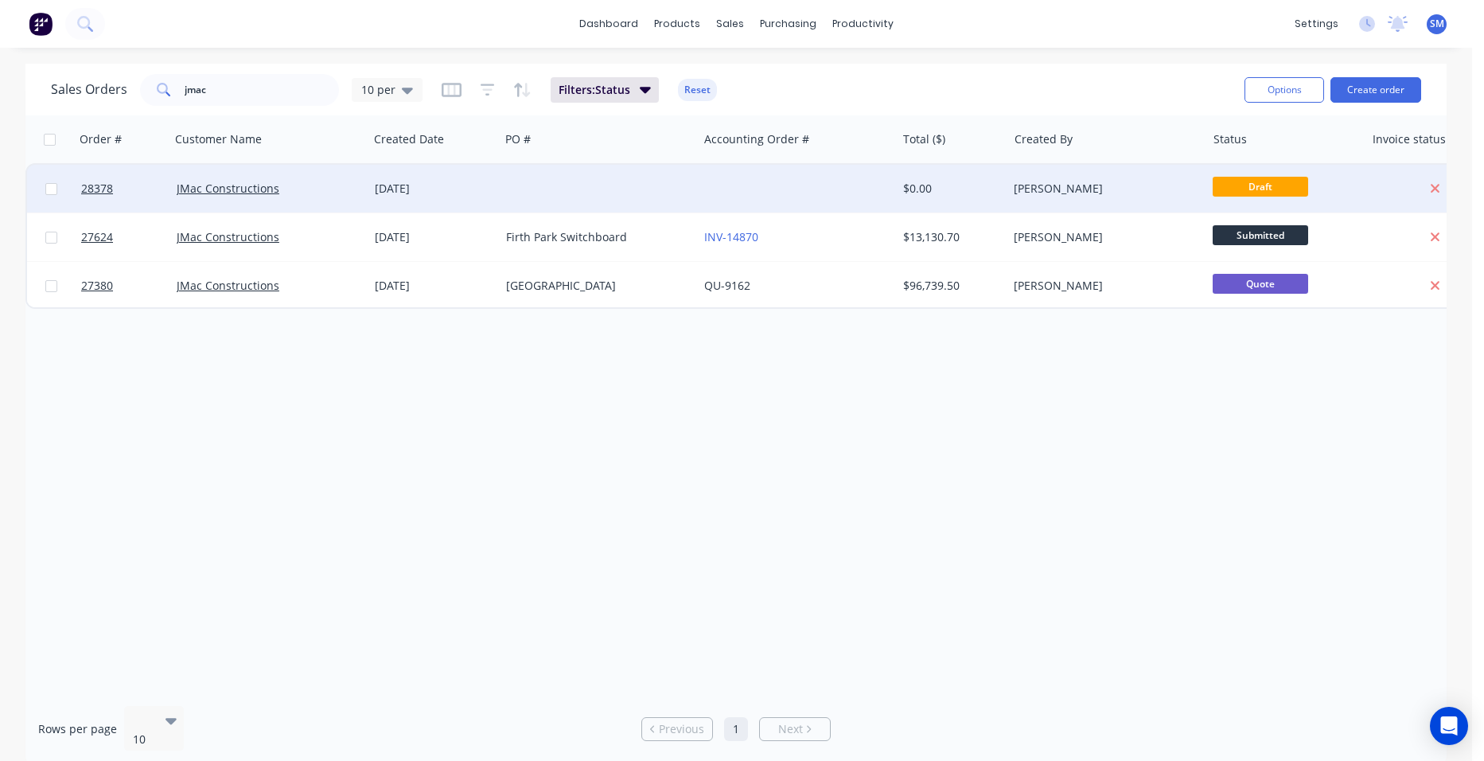
click at [672, 197] on div at bounding box center [599, 189] width 198 height 48
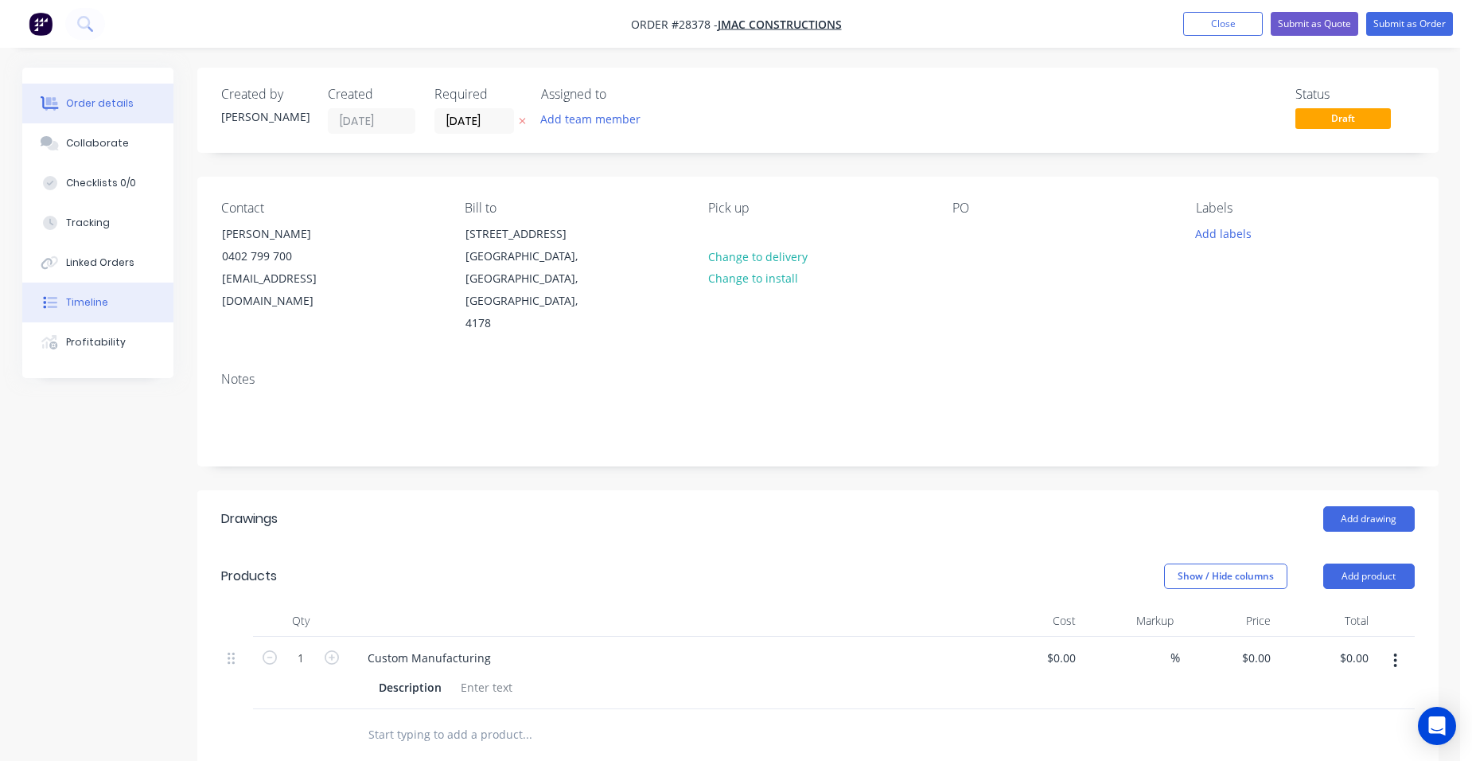
click at [118, 286] on button "Timeline" at bounding box center [97, 303] width 151 height 40
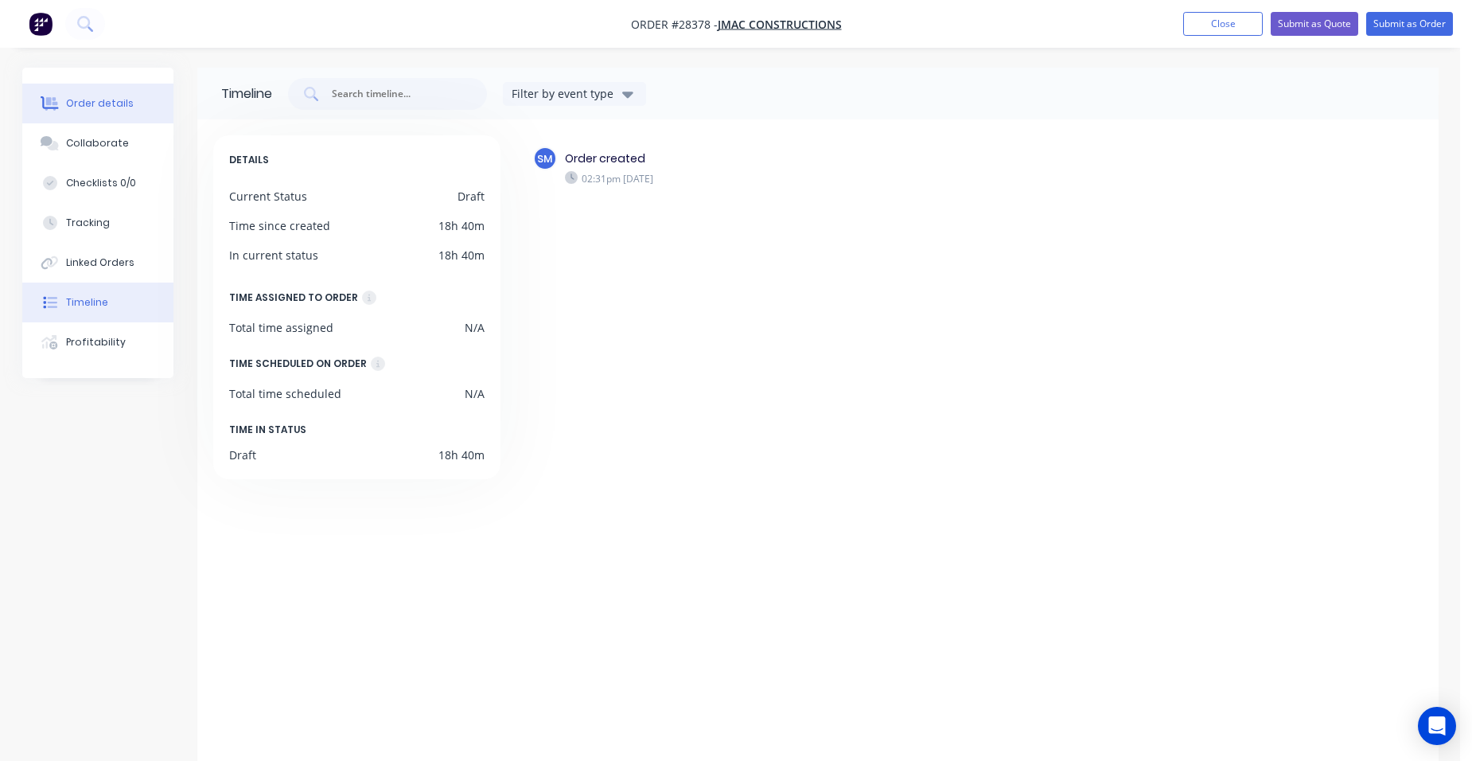
click at [101, 102] on div "Order details" at bounding box center [100, 103] width 68 height 14
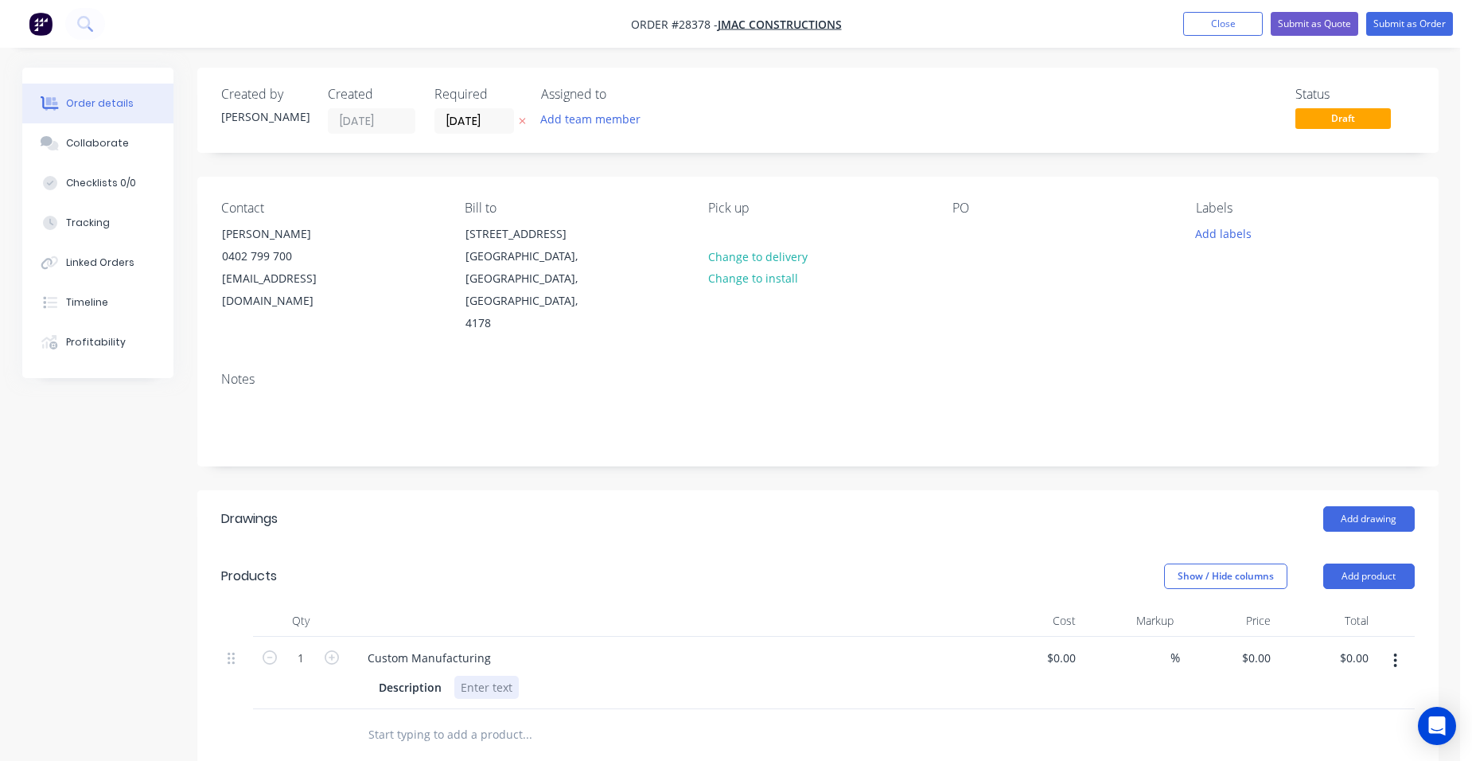
click at [476, 676] on div at bounding box center [486, 687] width 64 height 23
click at [1252, 21] on button "Close" at bounding box center [1223, 24] width 80 height 24
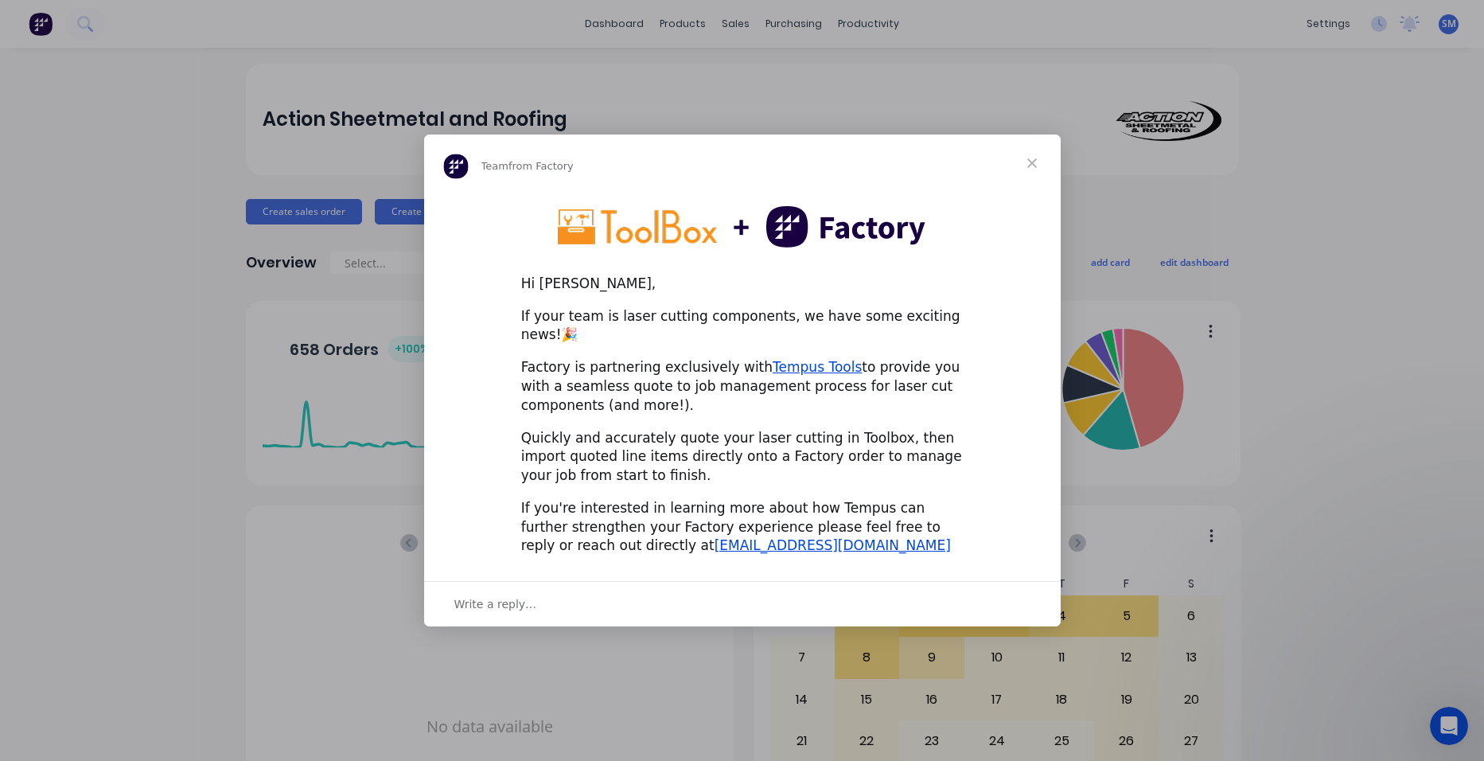
click at [1034, 173] on span "Close" at bounding box center [1032, 162] width 57 height 57
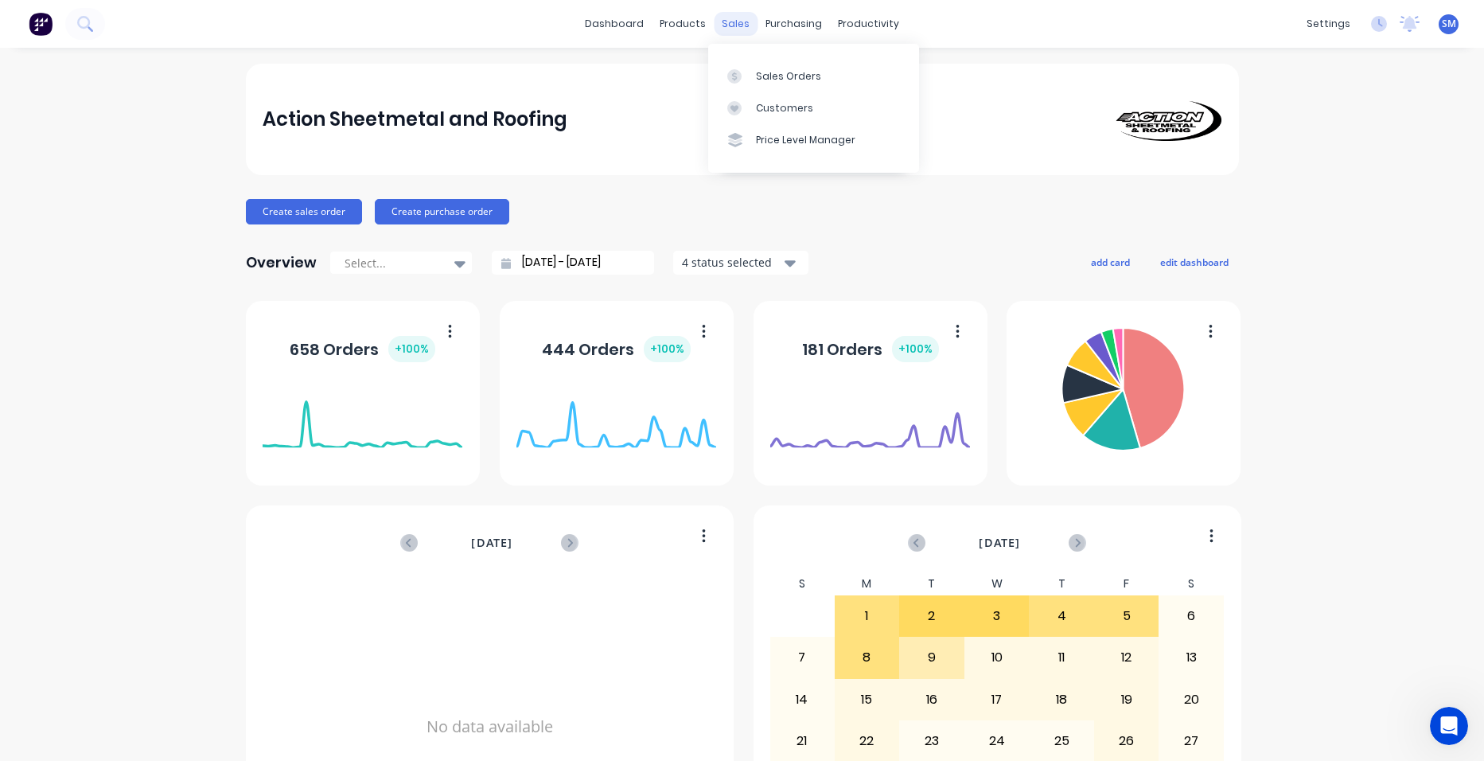
click at [727, 18] on div "sales" at bounding box center [736, 24] width 44 height 24
drag, startPoint x: 762, startPoint y: 65, endPoint x: 715, endPoint y: 82, distance: 50.6
click at [763, 66] on link "Sales Orders" at bounding box center [813, 76] width 211 height 32
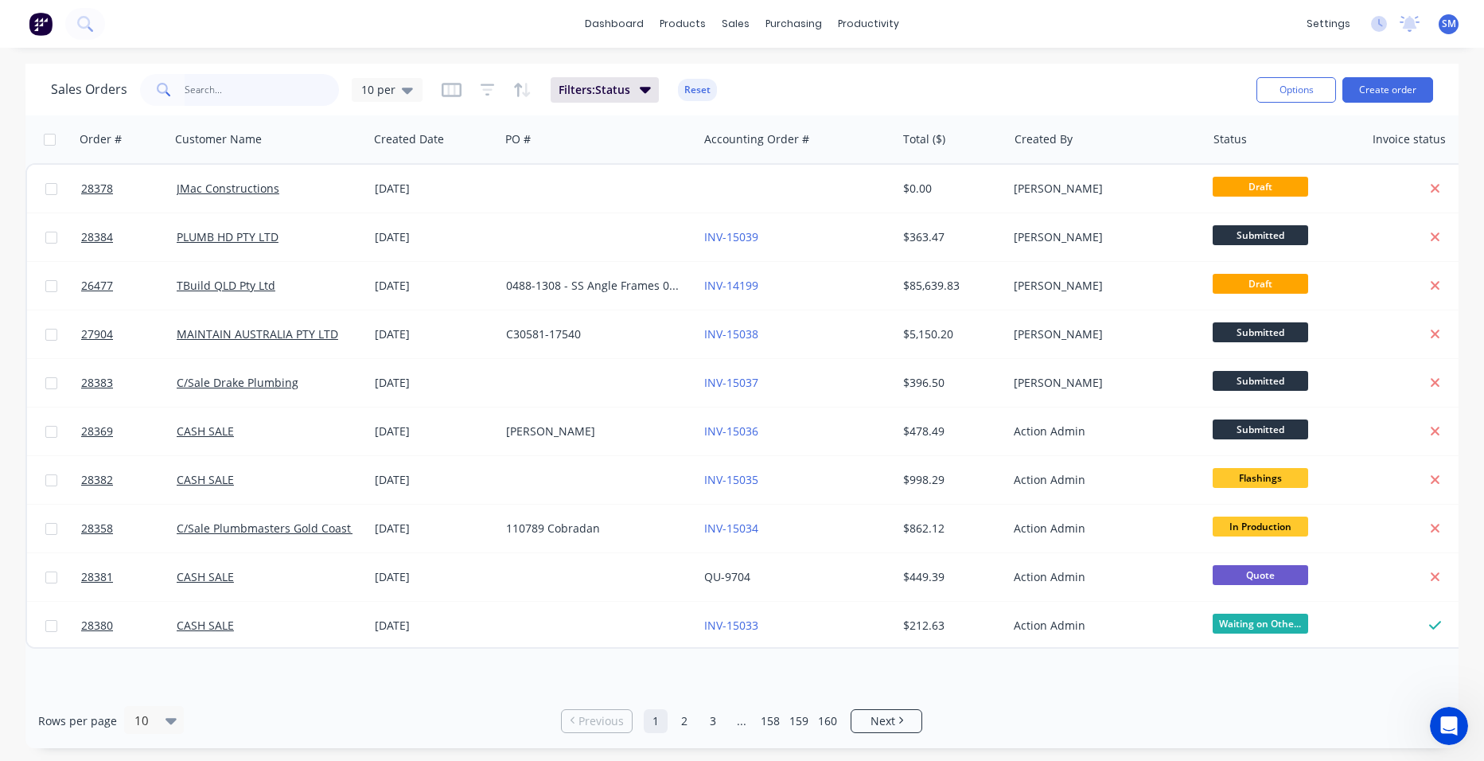
click at [250, 98] on input "text" at bounding box center [262, 90] width 155 height 32
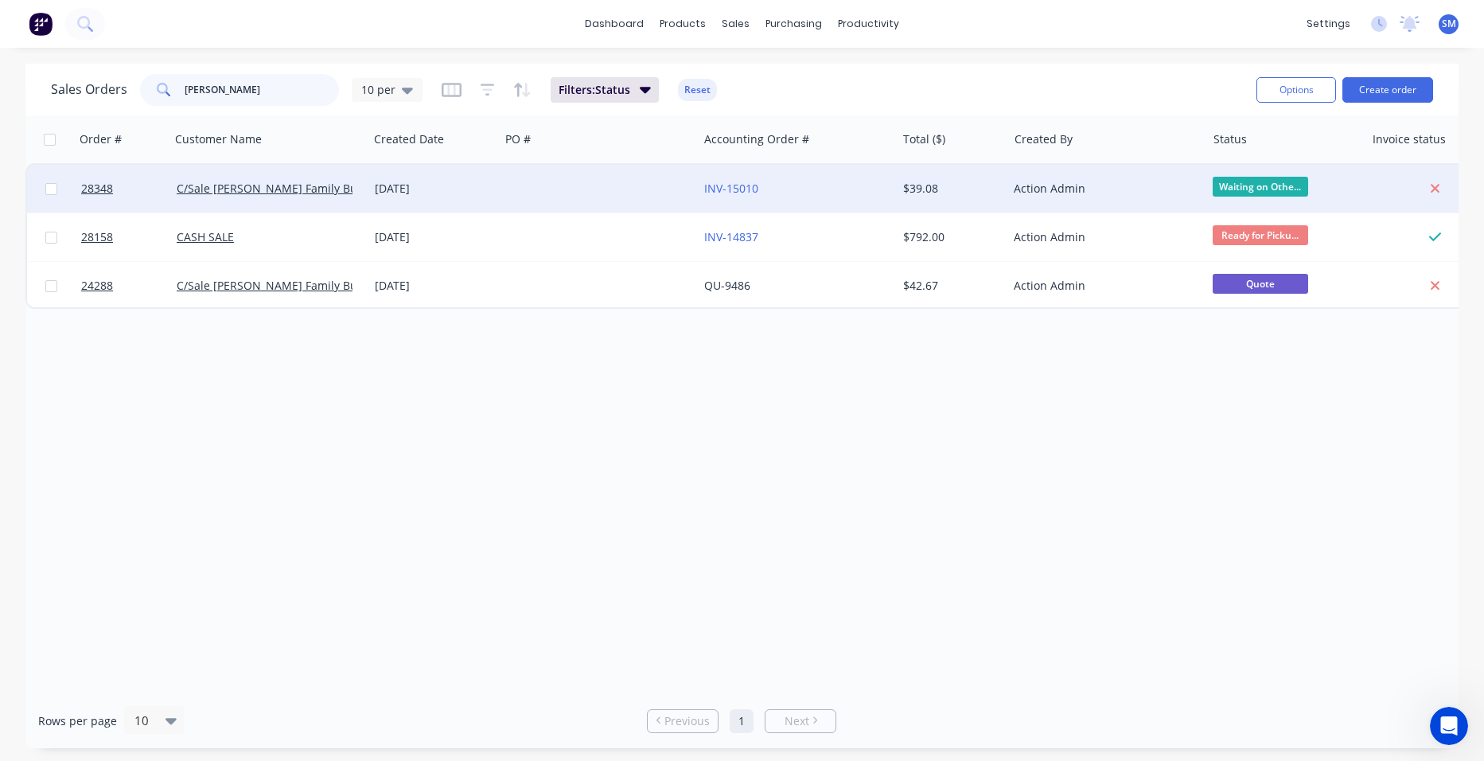
type input "newton"
click at [587, 183] on div at bounding box center [599, 189] width 198 height 48
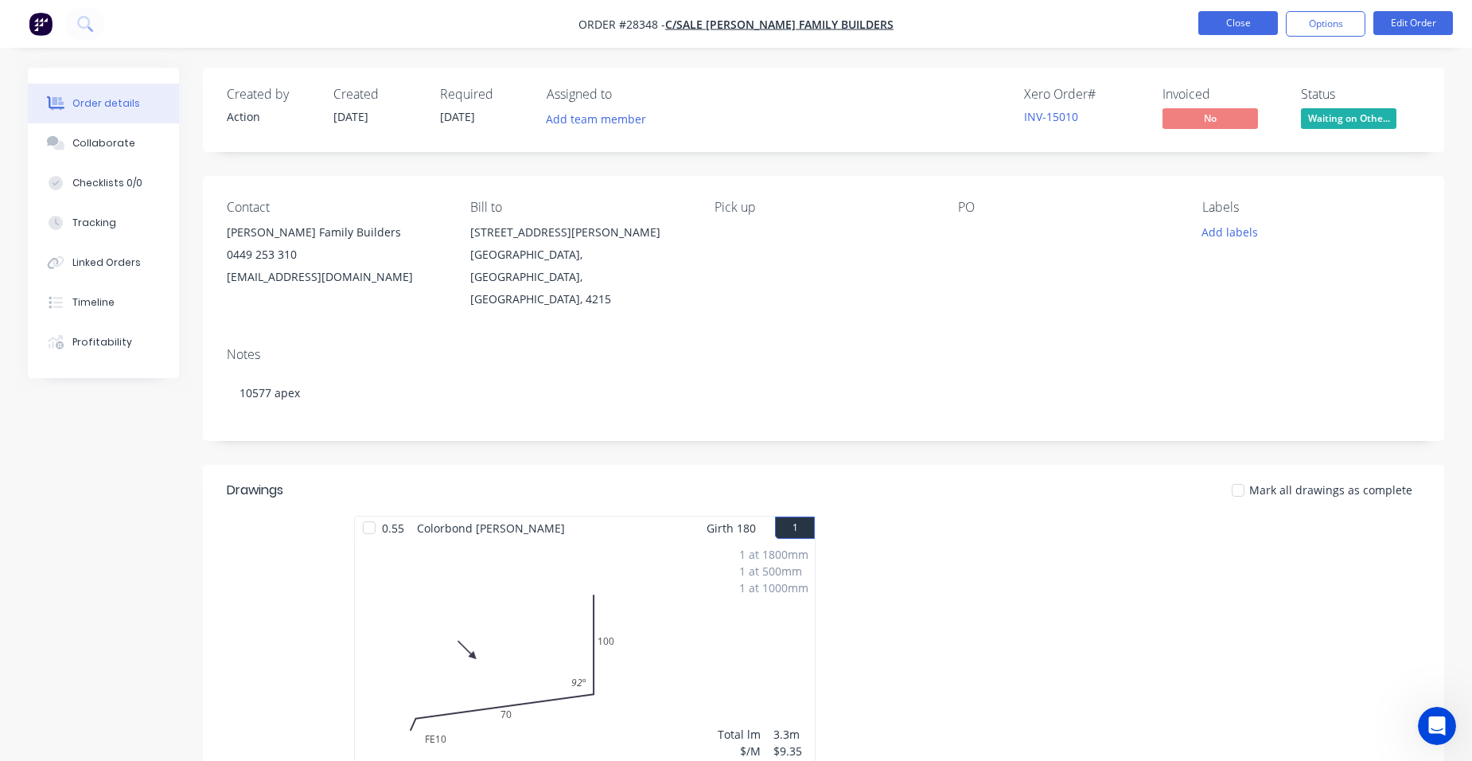
click at [1214, 13] on button "Close" at bounding box center [1239, 23] width 80 height 24
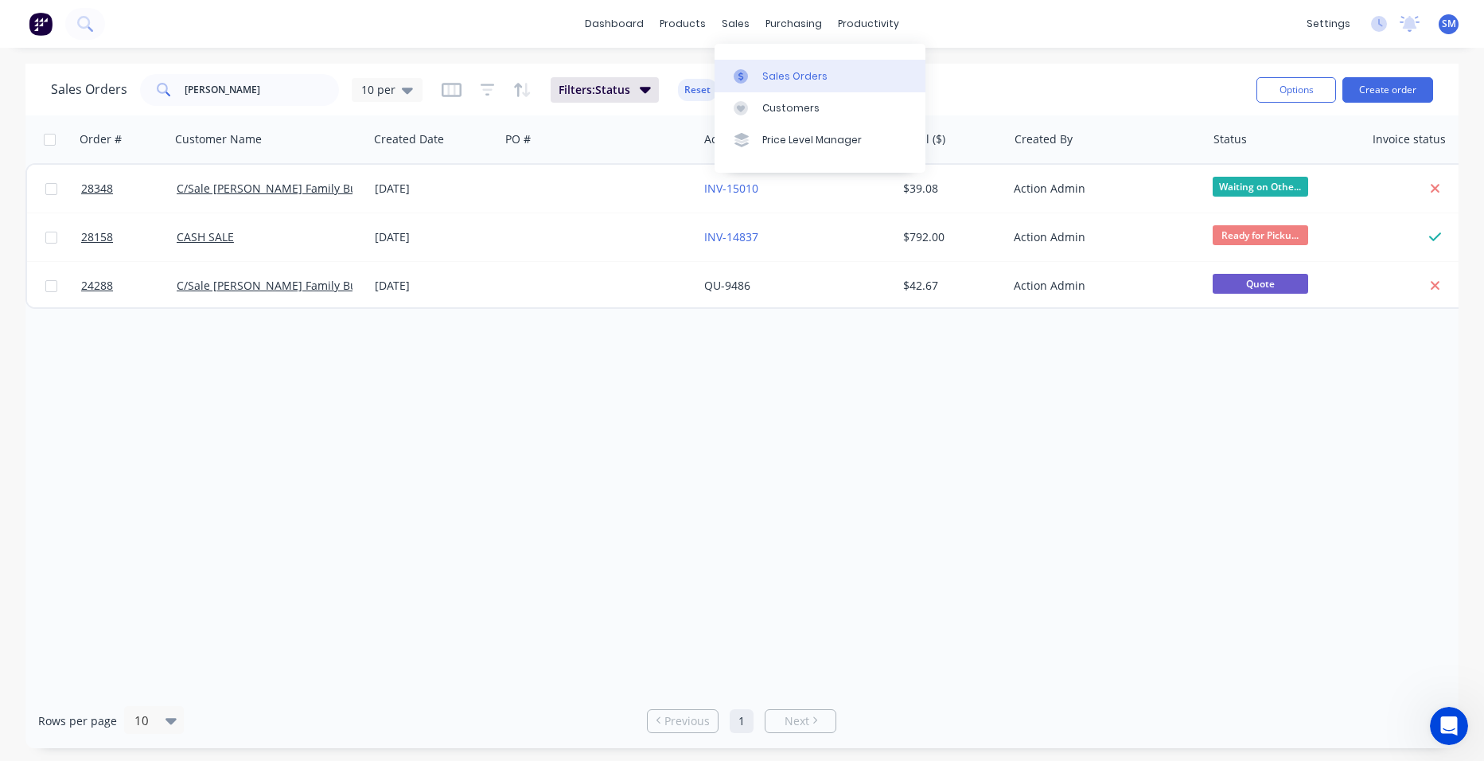
click at [792, 81] on div "Sales Orders" at bounding box center [794, 76] width 65 height 14
drag, startPoint x: 242, startPoint y: 80, endPoint x: 146, endPoint y: 80, distance: 96.3
click at [137, 78] on div "Sales Orders newton 10 per" at bounding box center [237, 90] width 372 height 32
type input "n"
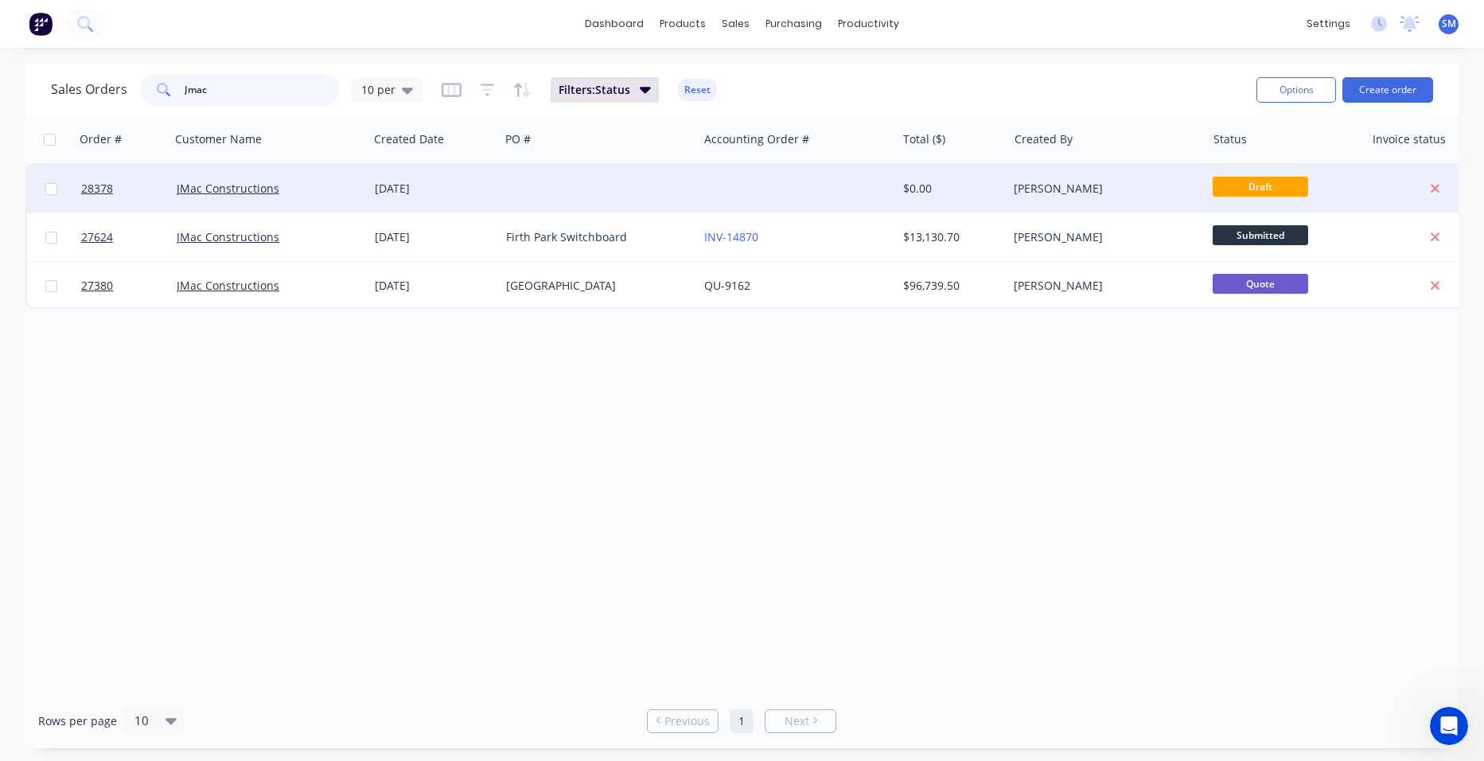
type input "Jmac"
click at [532, 179] on div at bounding box center [599, 189] width 198 height 48
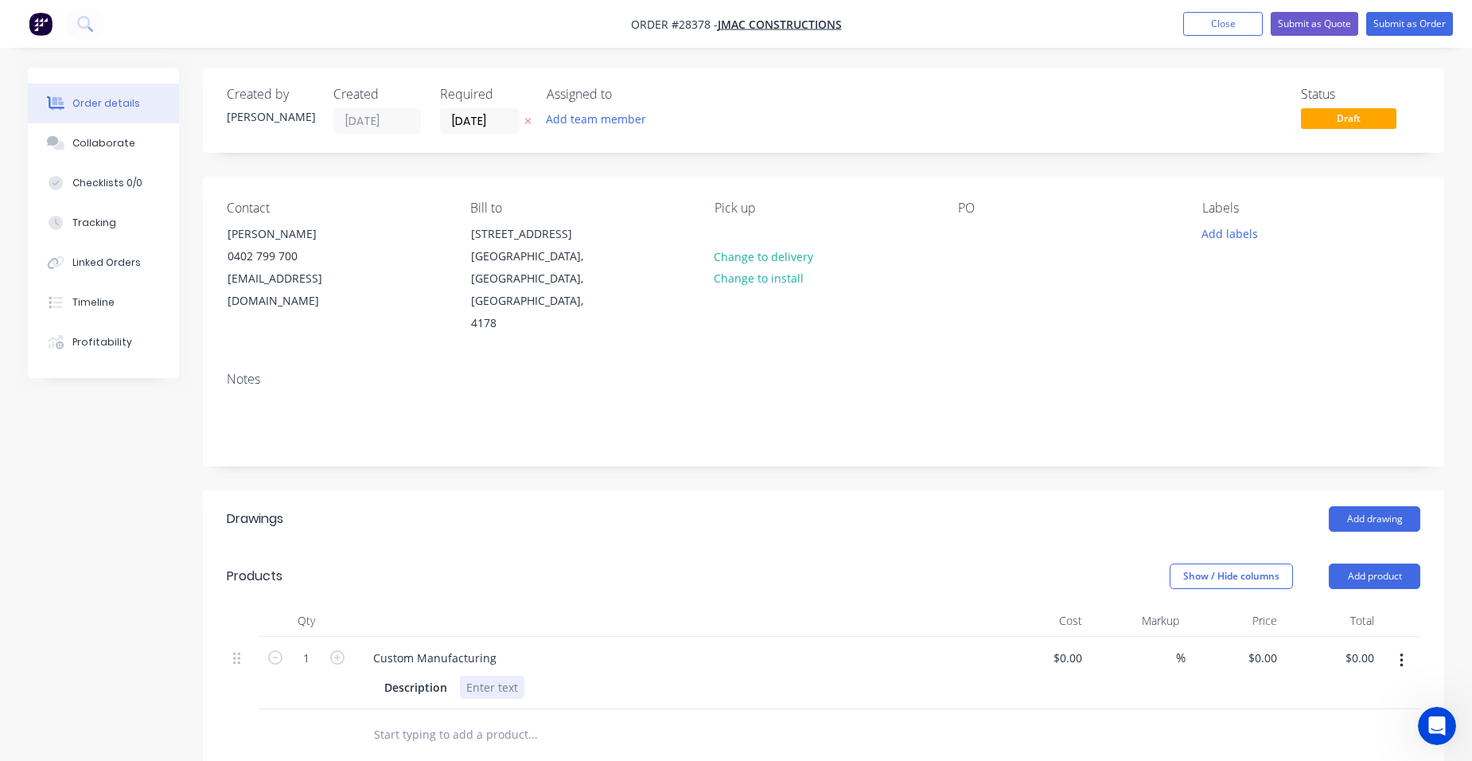
click at [489, 676] on div at bounding box center [492, 687] width 64 height 23
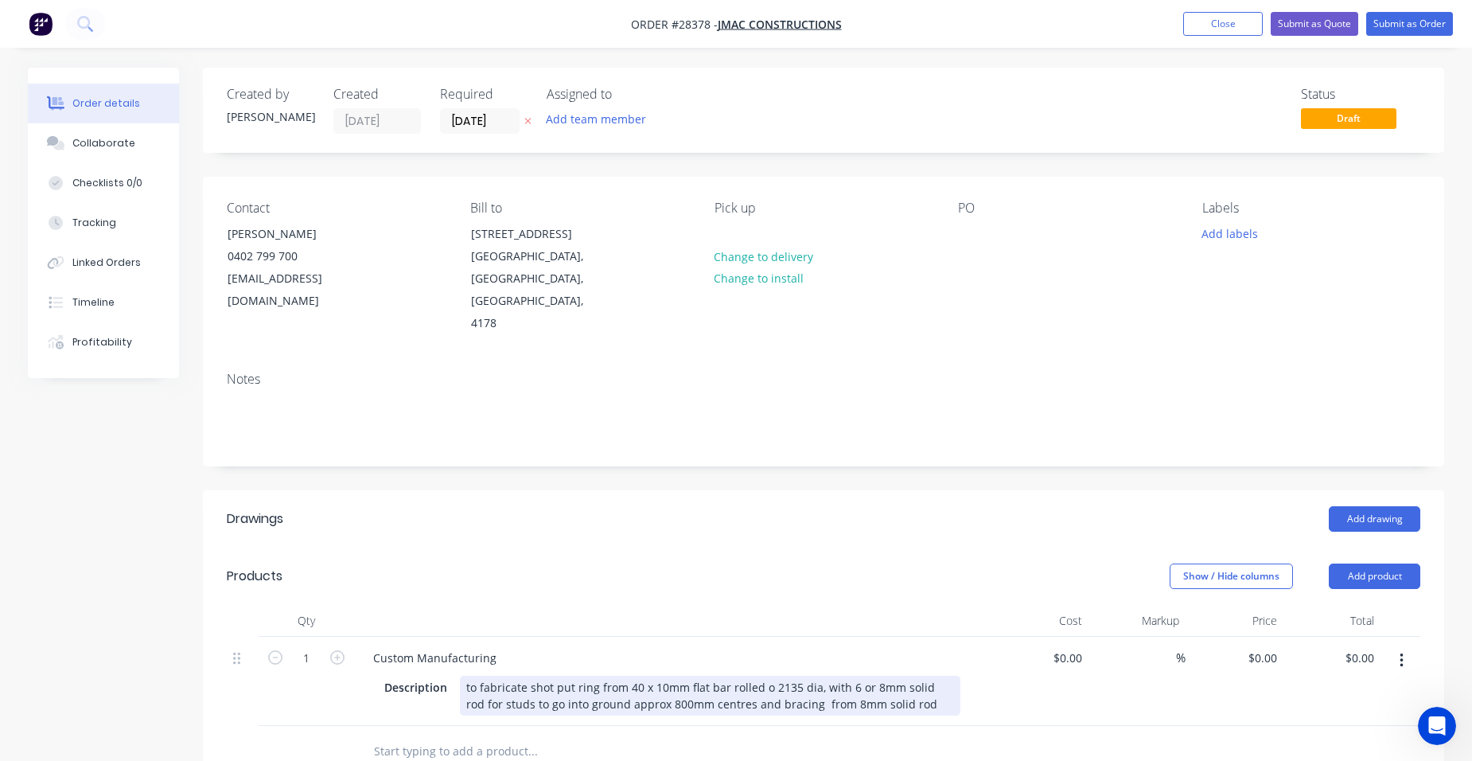
click at [918, 680] on div "to fabricate shot put ring from 40 x 10mm flat bar rolled o 2135 dia, with 6 or…" at bounding box center [710, 696] width 501 height 40
click at [625, 676] on div "to fabricate shot put ring from 40 x 10mm flat bar rolled o 2135 dia, with 6 or…" at bounding box center [710, 704] width 501 height 57
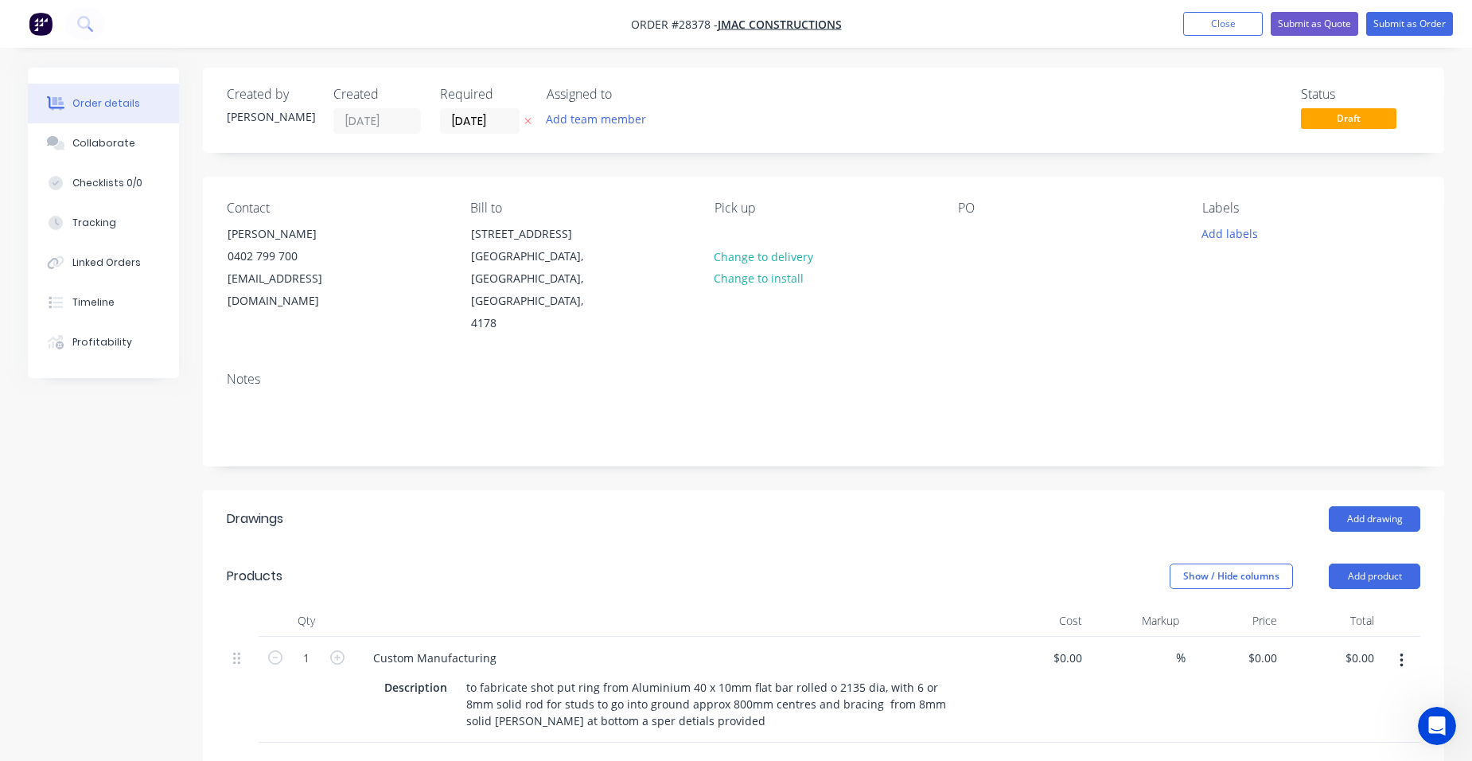
click at [346, 648] on button "button" at bounding box center [337, 656] width 21 height 17
type input "2"
click at [1277, 646] on input "0" at bounding box center [1274, 657] width 18 height 23
type input "$425.00"
type input "$850.00"
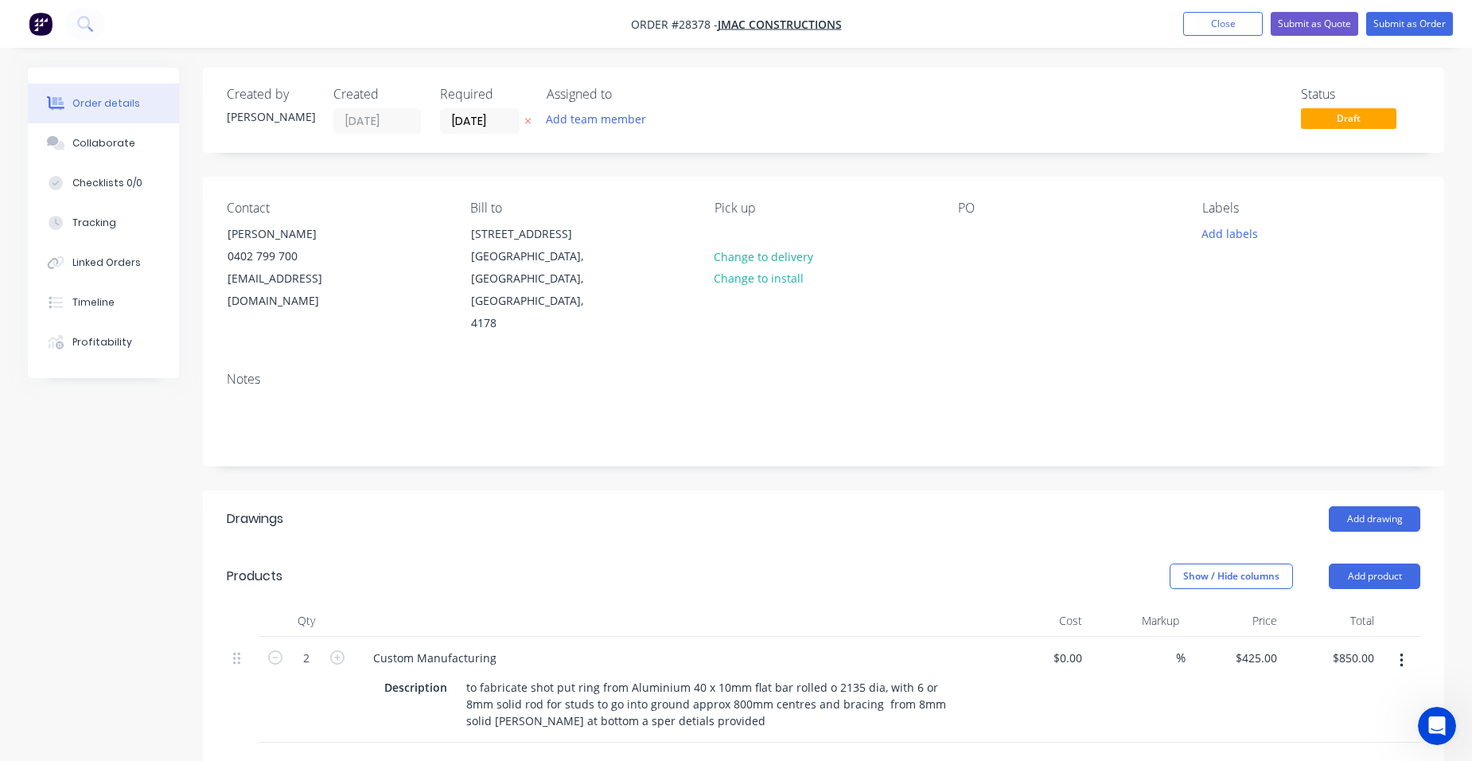
click at [1158, 708] on div "%" at bounding box center [1138, 690] width 98 height 106
click at [1348, 25] on button "Submit as Quote" at bounding box center [1315, 24] width 88 height 24
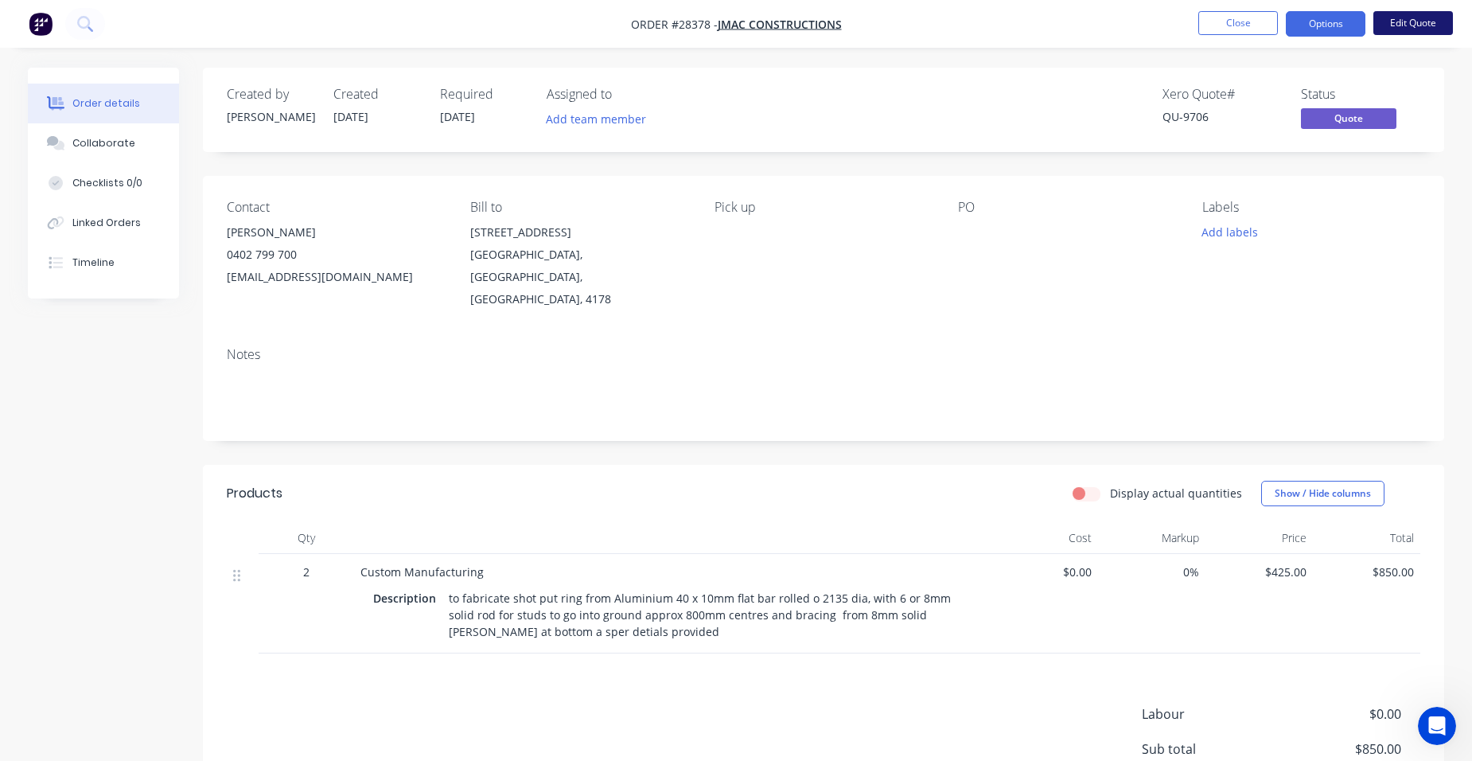
click at [1401, 21] on button "Edit Quote" at bounding box center [1414, 23] width 80 height 24
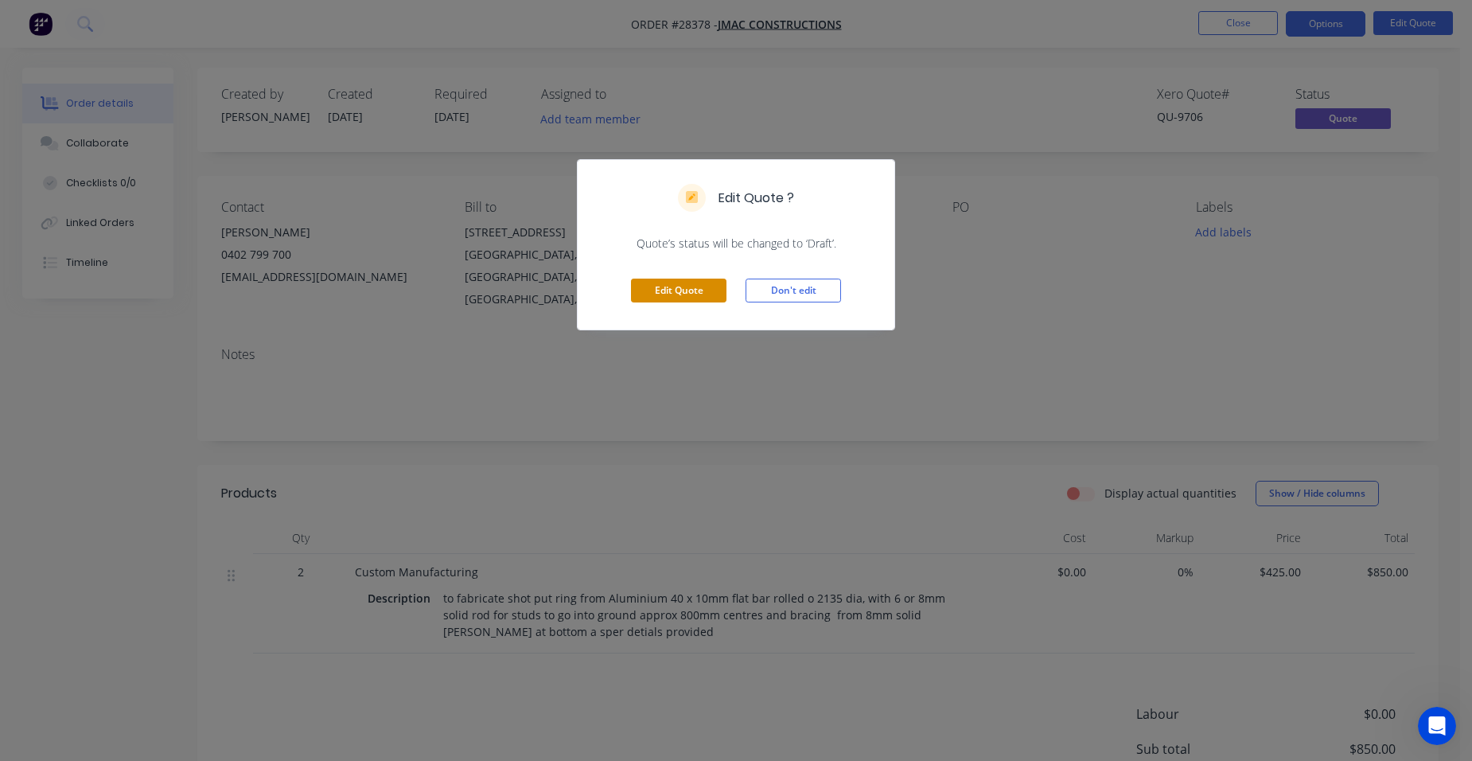
click at [665, 279] on button "Edit Quote" at bounding box center [679, 291] width 96 height 24
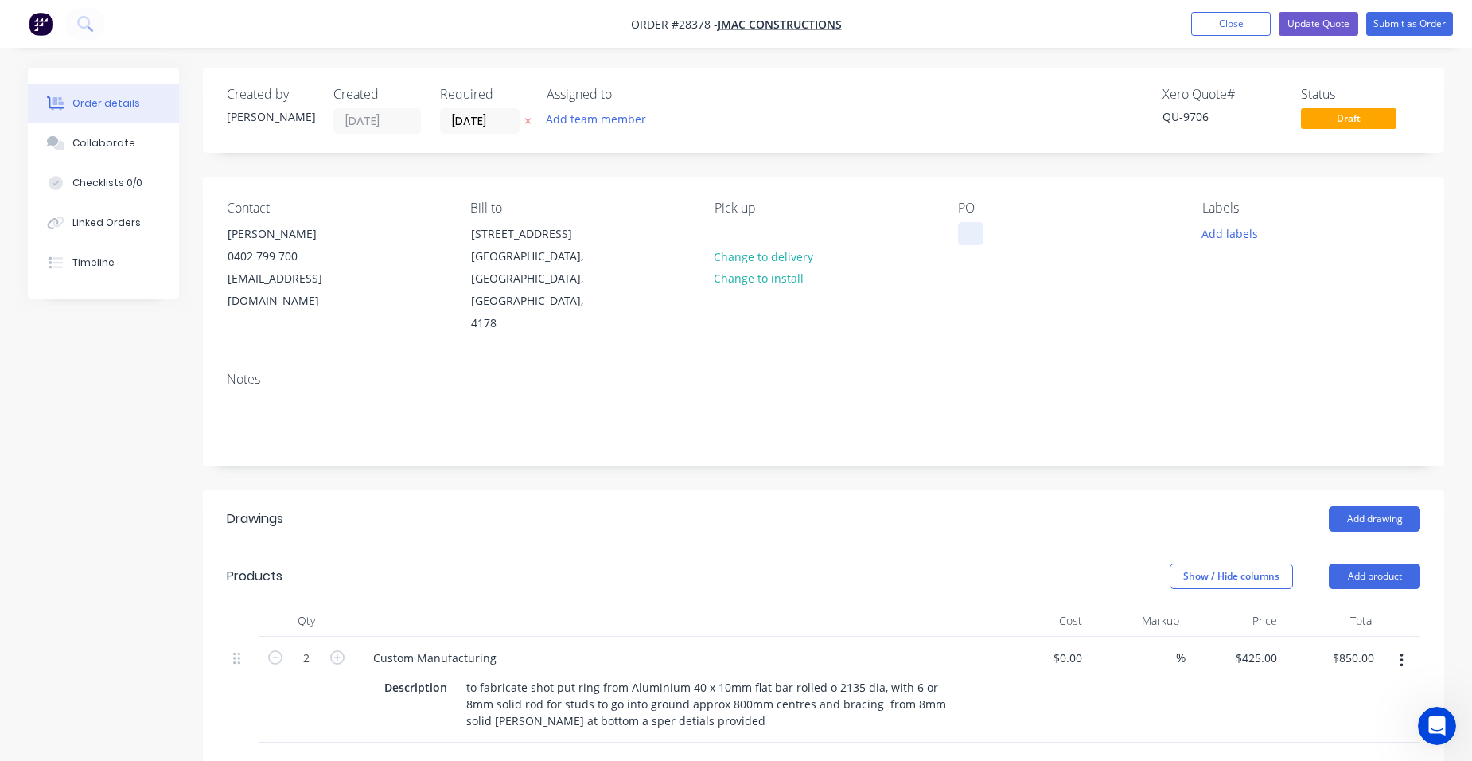
click at [966, 231] on div at bounding box center [970, 233] width 25 height 23
click at [1313, 23] on button "Update Quote" at bounding box center [1319, 24] width 80 height 24
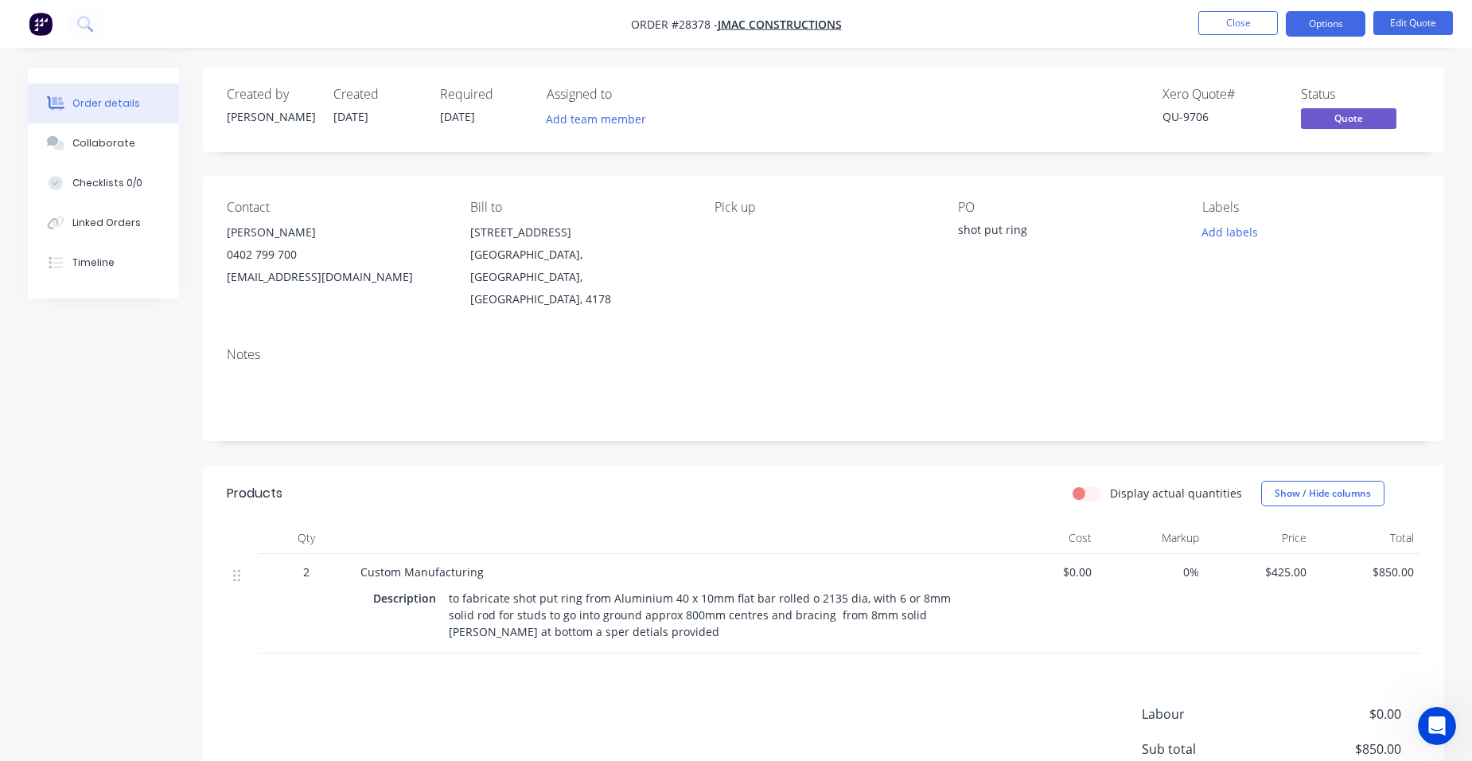
click at [1326, 24] on button "Options" at bounding box center [1326, 23] width 80 height 25
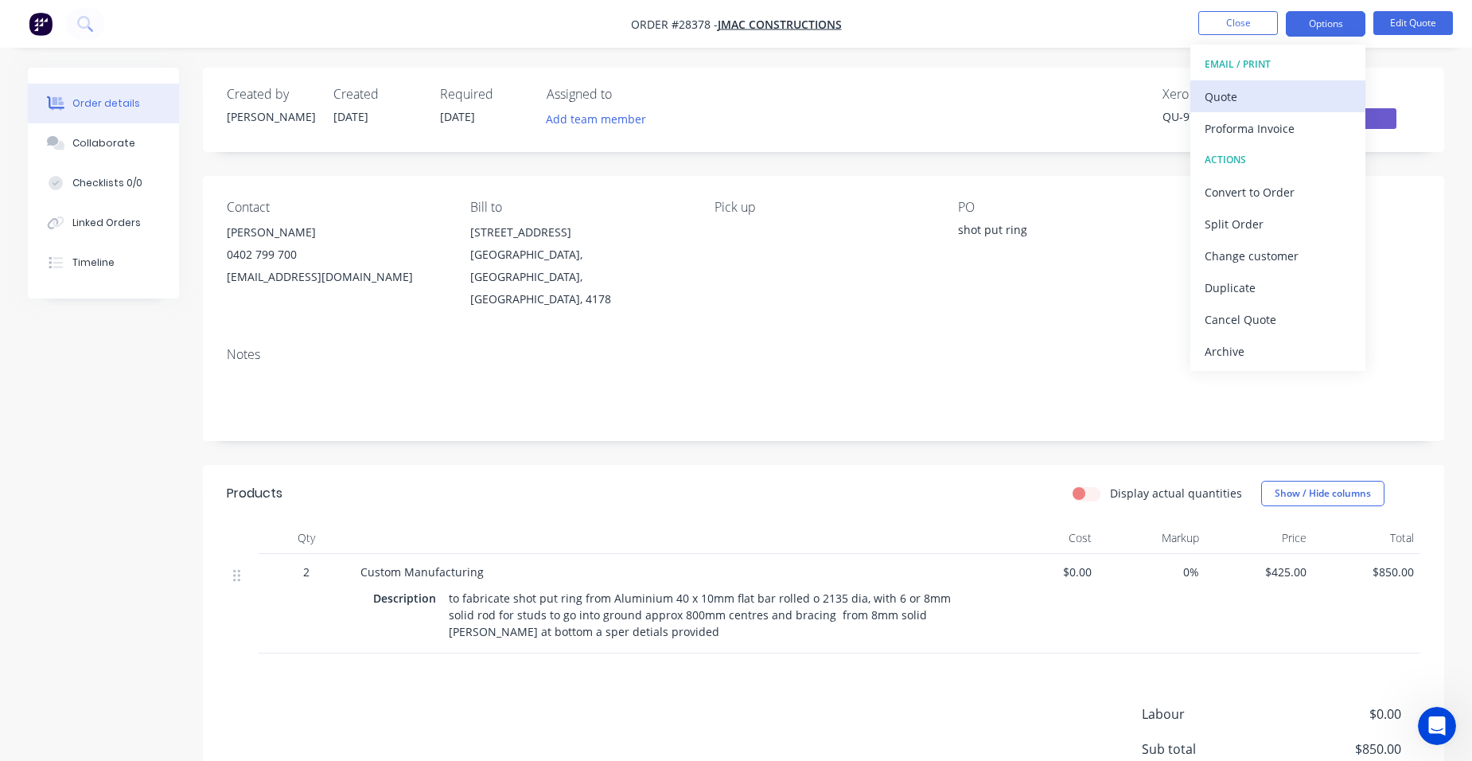
click at [1289, 101] on div "Quote" at bounding box center [1278, 96] width 146 height 23
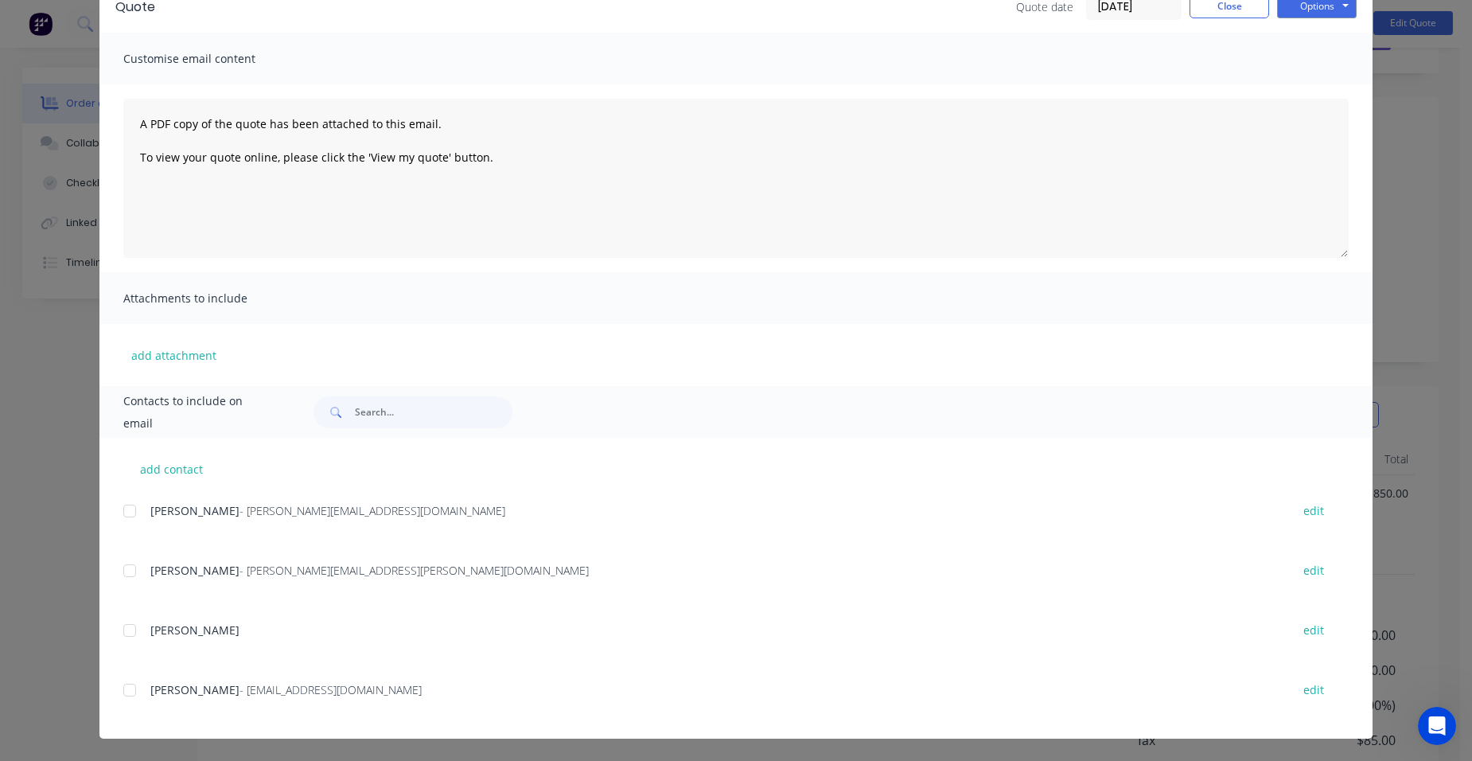
scroll to position [154, 0]
drag, startPoint x: 126, startPoint y: 693, endPoint x: 138, endPoint y: 686, distance: 13.9
click at [126, 692] on div at bounding box center [130, 690] width 32 height 32
click at [1303, 4] on button "Options" at bounding box center [1317, 6] width 80 height 24
click at [1304, 86] on button "Email" at bounding box center [1328, 87] width 102 height 26
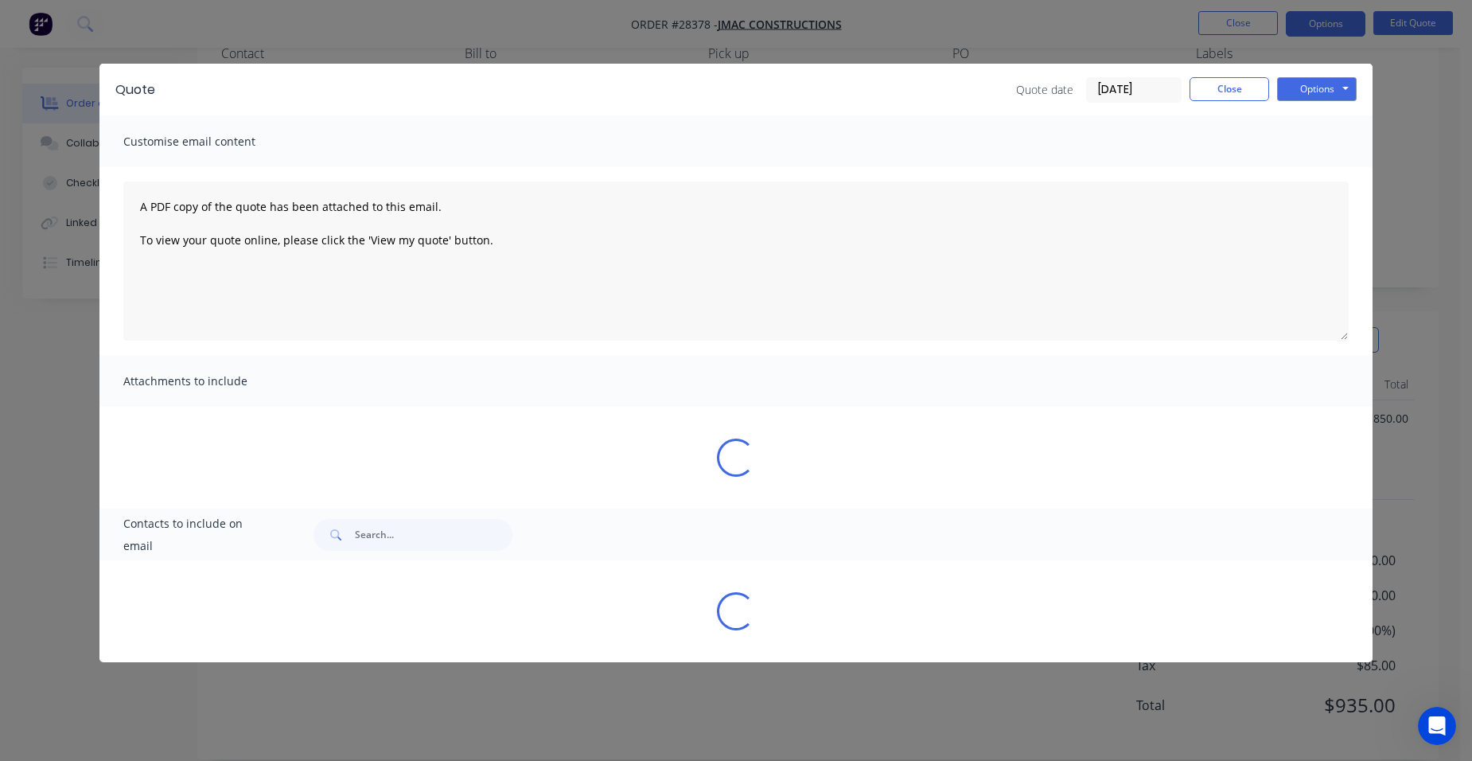
scroll to position [0, 0]
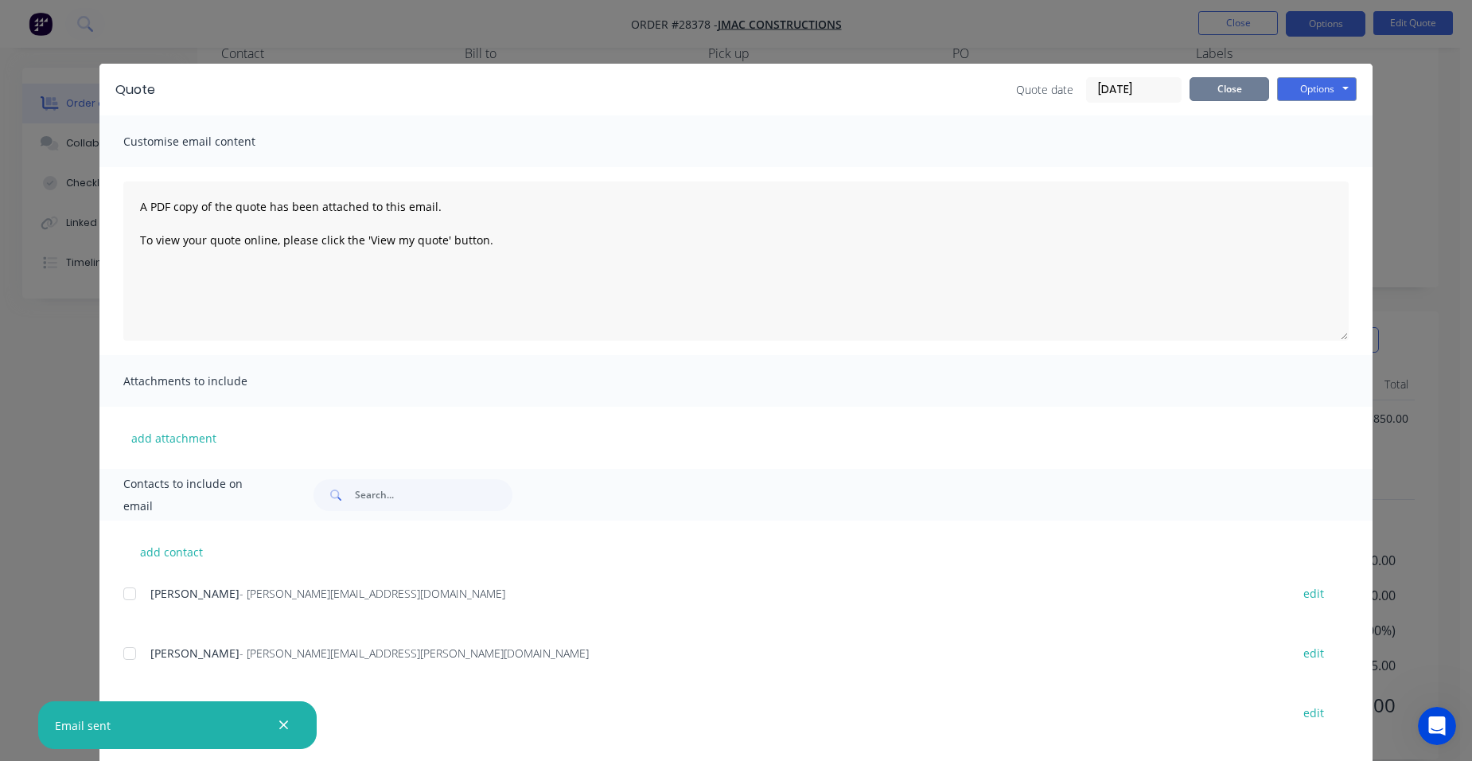
click at [1248, 87] on button "Close" at bounding box center [1230, 89] width 80 height 24
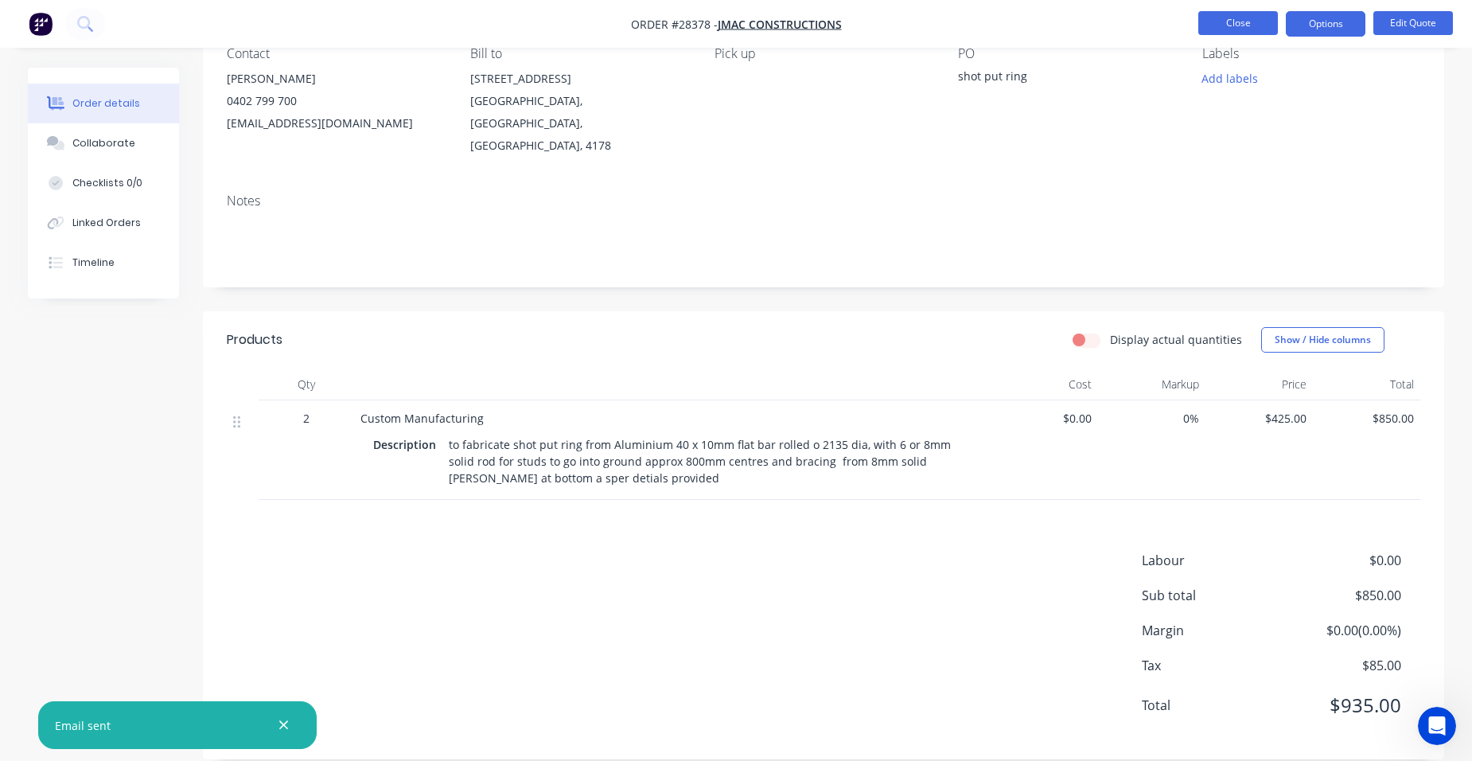
click at [1203, 22] on button "Close" at bounding box center [1239, 23] width 80 height 24
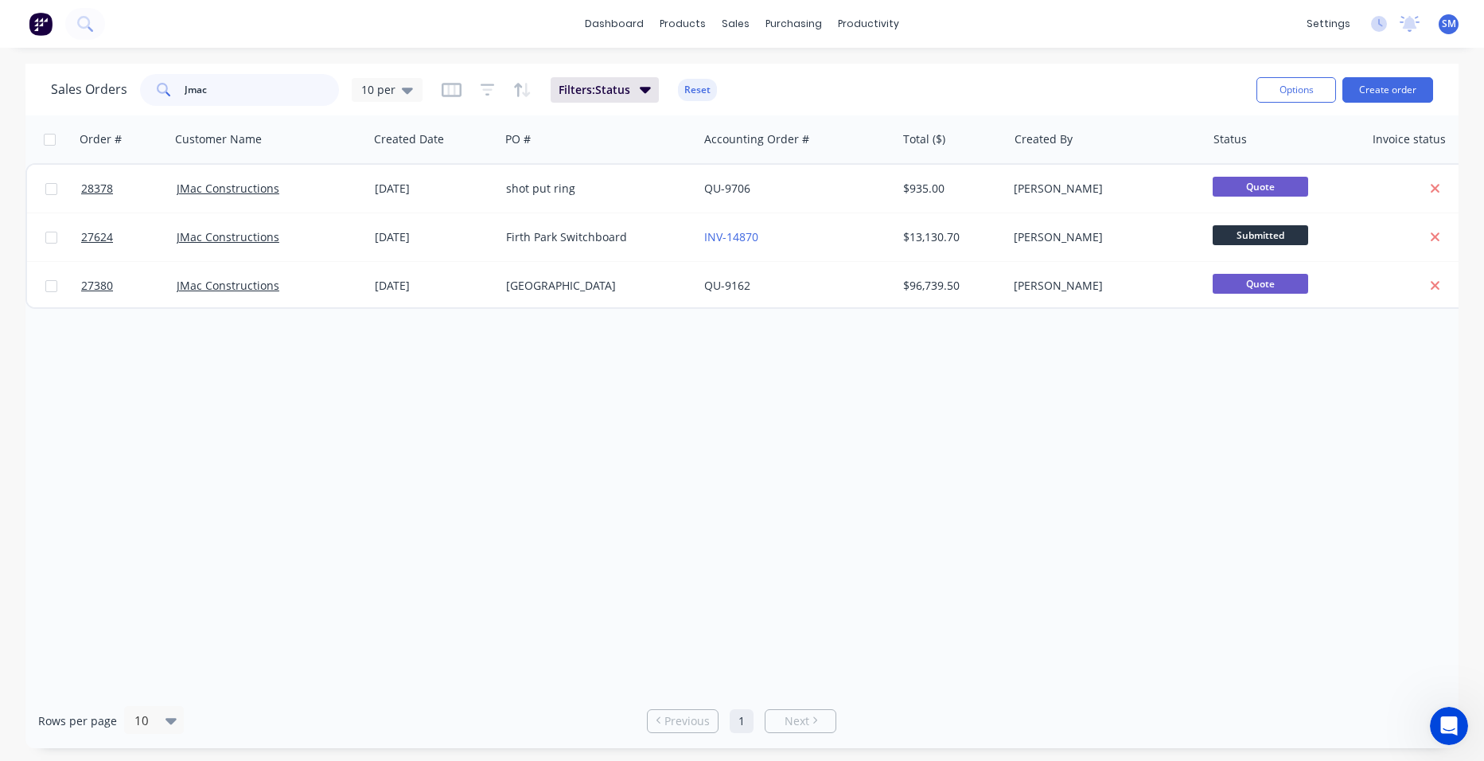
drag, startPoint x: 245, startPoint y: 90, endPoint x: 134, endPoint y: 69, distance: 113.3
click at [87, 88] on div "Sales Orders Jmac 10 per" at bounding box center [237, 90] width 372 height 32
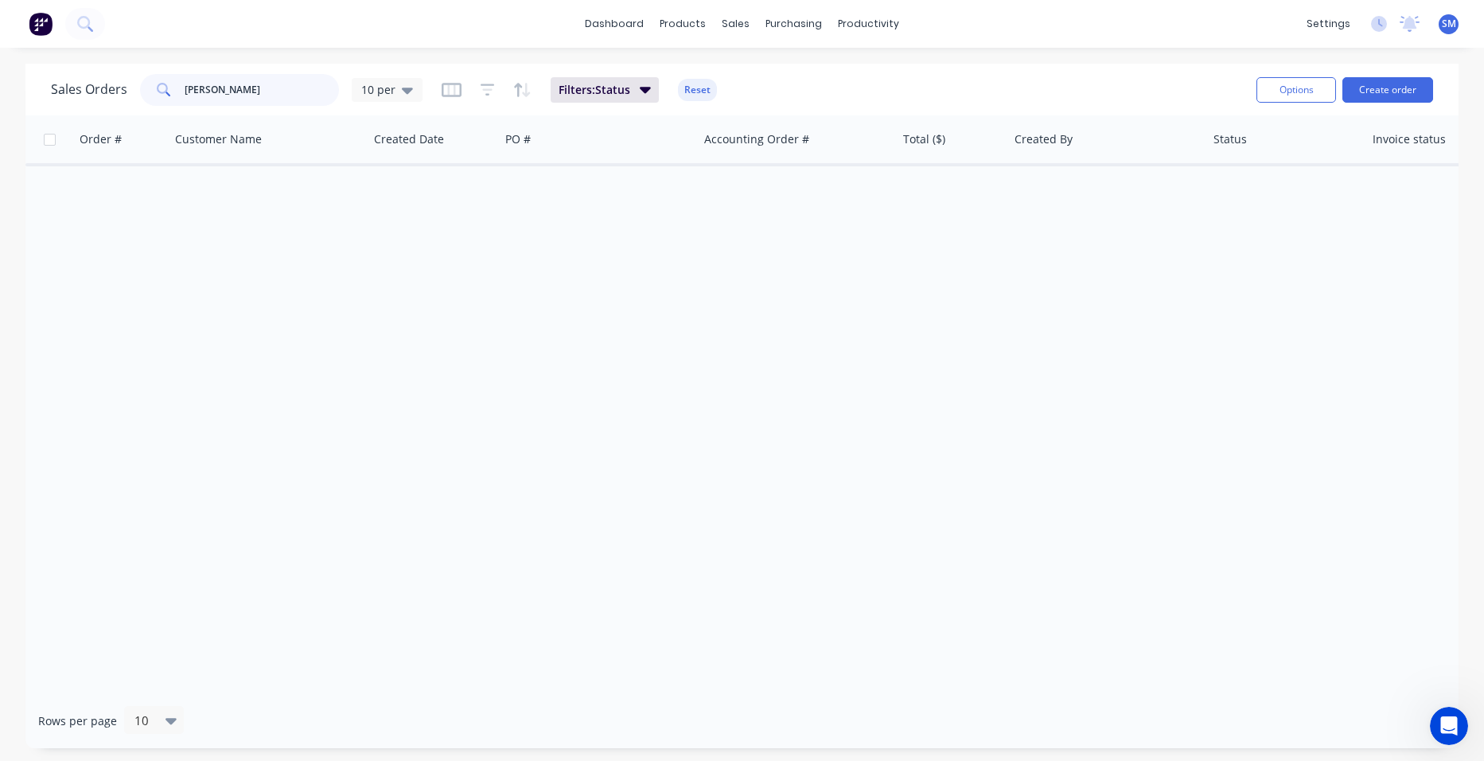
drag, startPoint x: 257, startPoint y: 89, endPoint x: 170, endPoint y: 91, distance: 87.6
click at [170, 91] on div "brad lamount" at bounding box center [239, 90] width 199 height 32
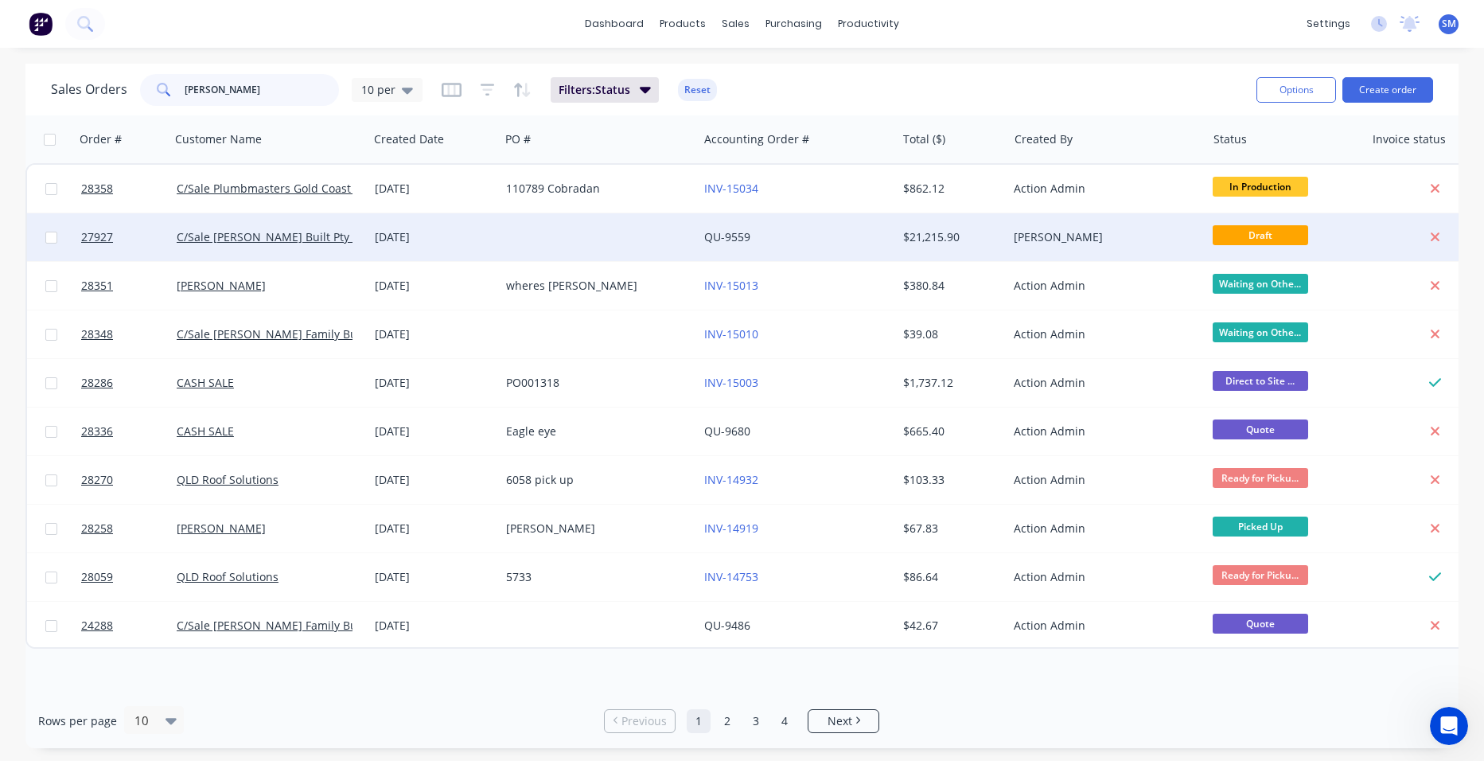
type input "brad"
click at [820, 226] on div "QU-9559" at bounding box center [797, 237] width 198 height 48
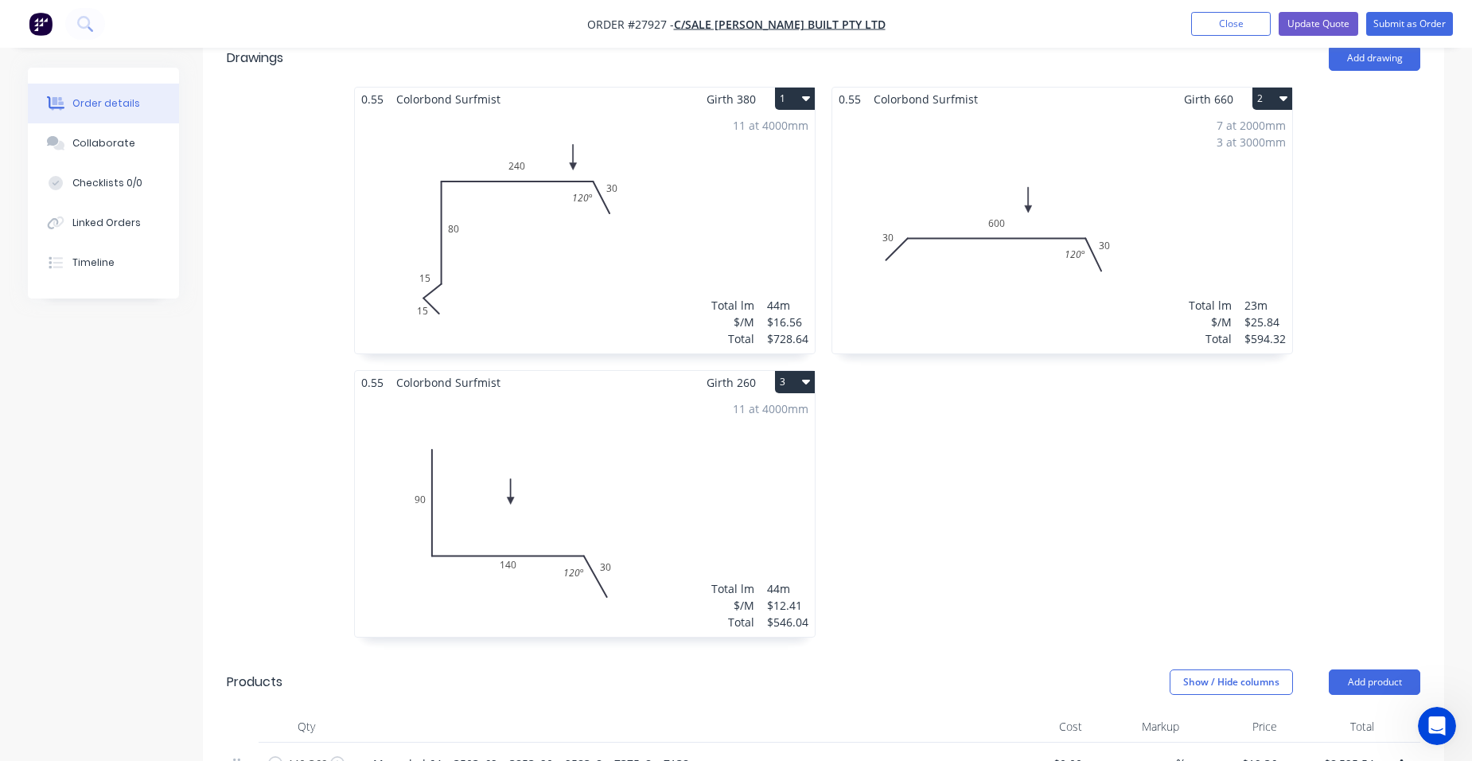
scroll to position [398, 0]
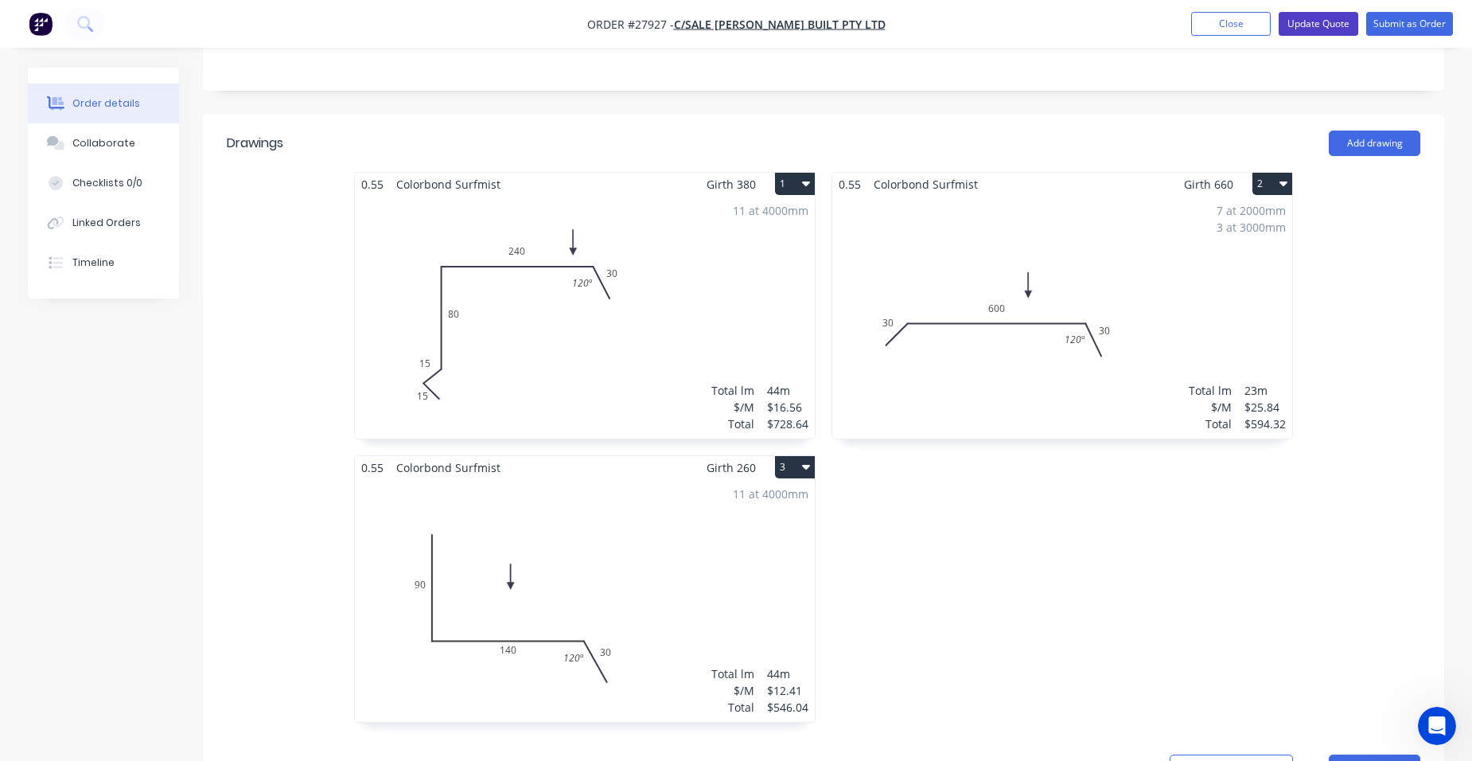
click at [1343, 27] on button "Update Quote" at bounding box center [1319, 24] width 80 height 24
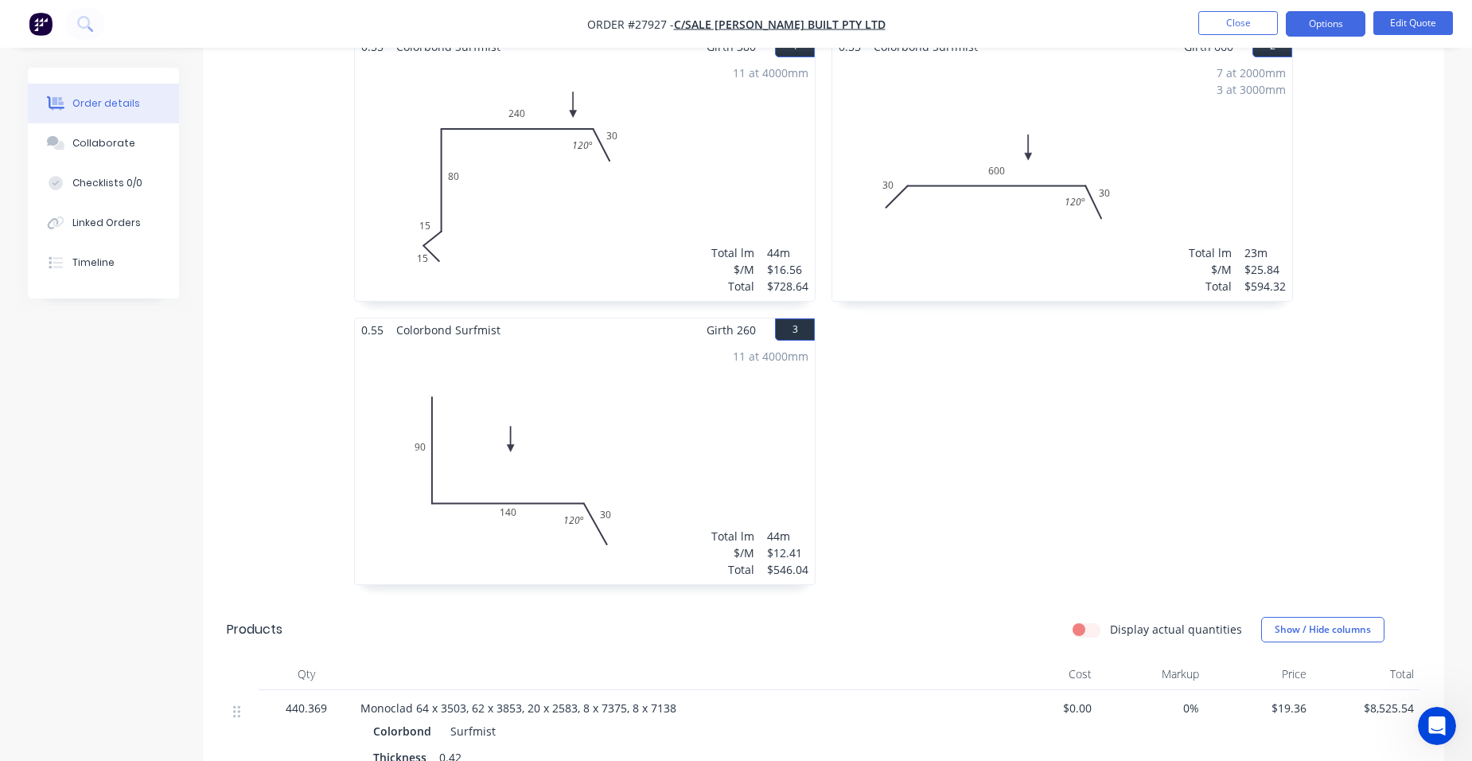
scroll to position [637, 0]
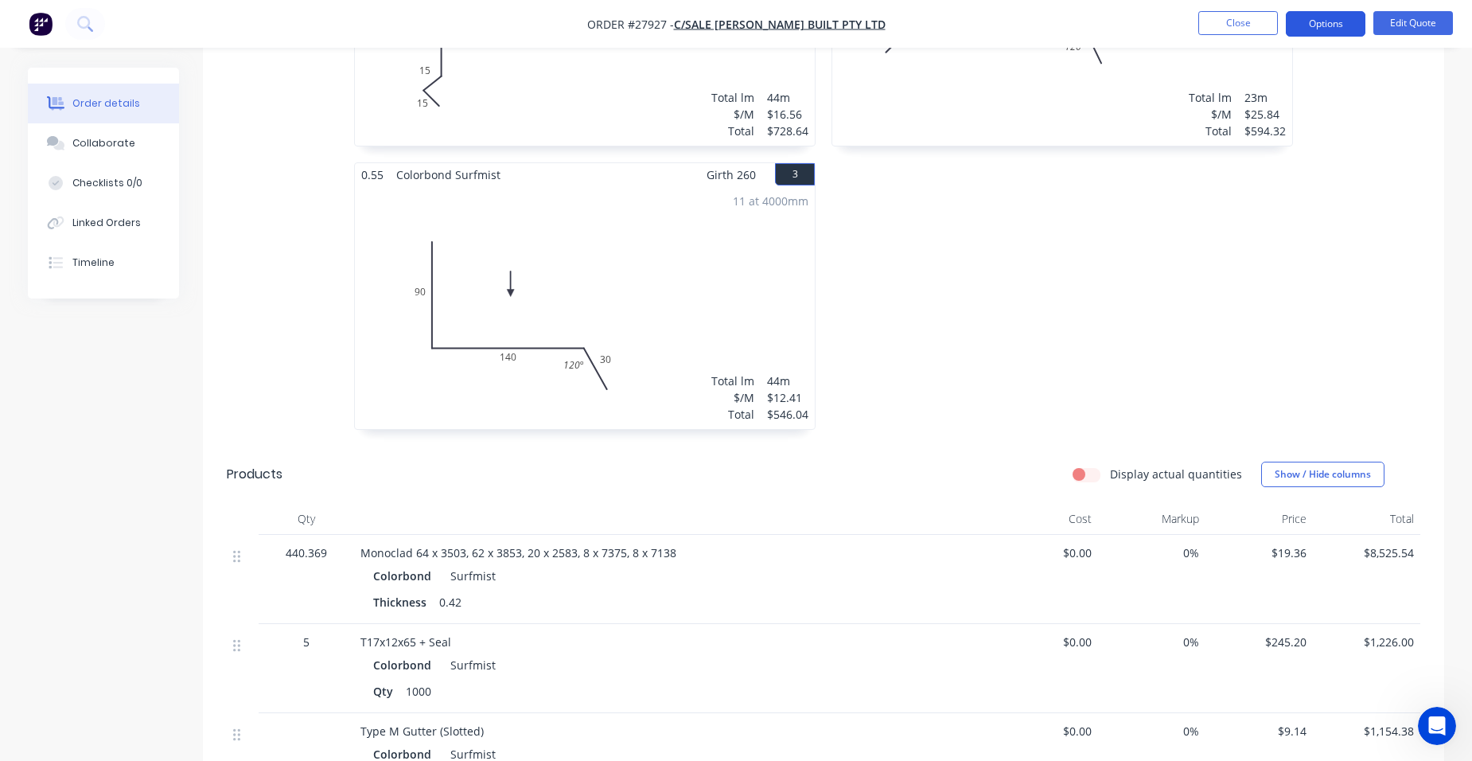
click at [1351, 29] on button "Options" at bounding box center [1326, 23] width 80 height 25
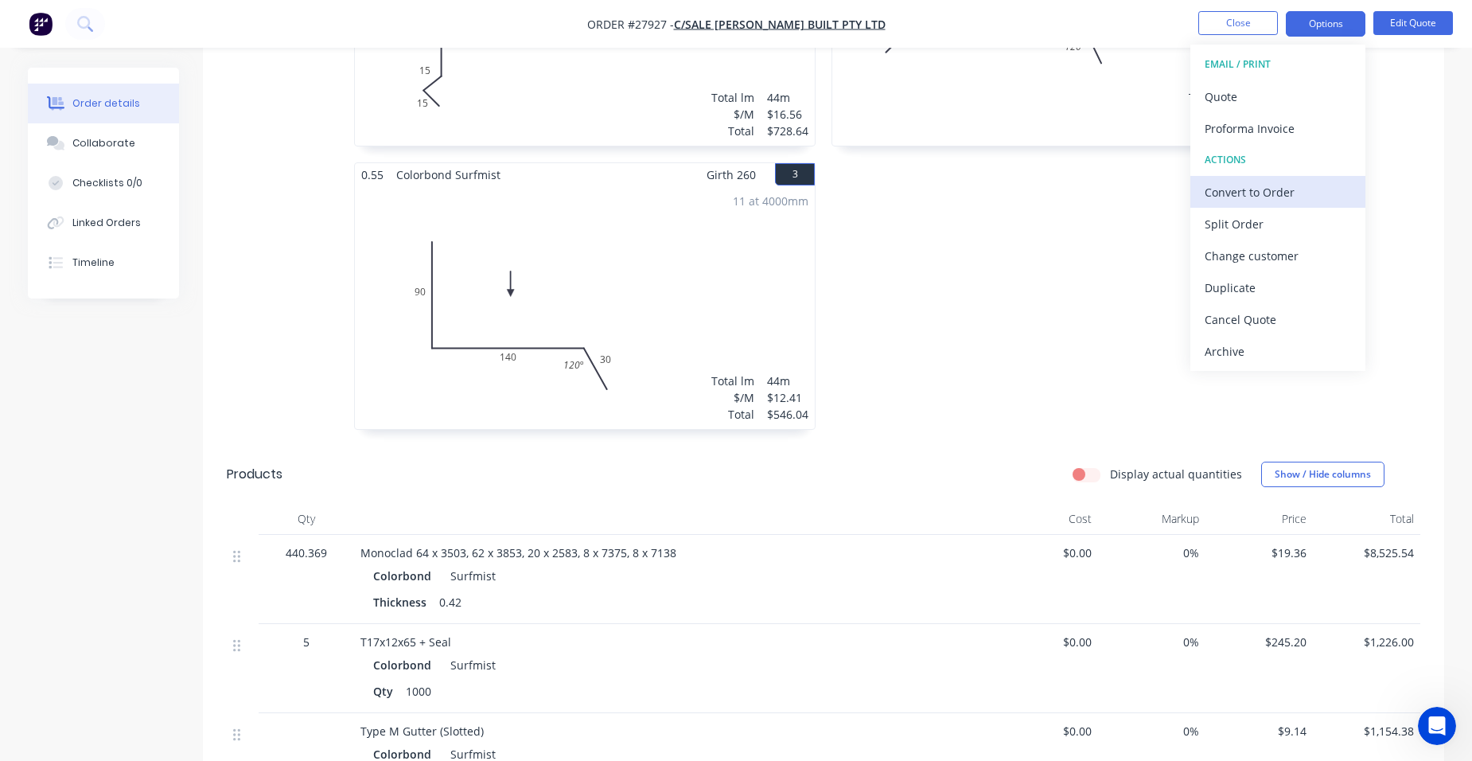
click at [1273, 194] on div "Convert to Order" at bounding box center [1278, 192] width 146 height 23
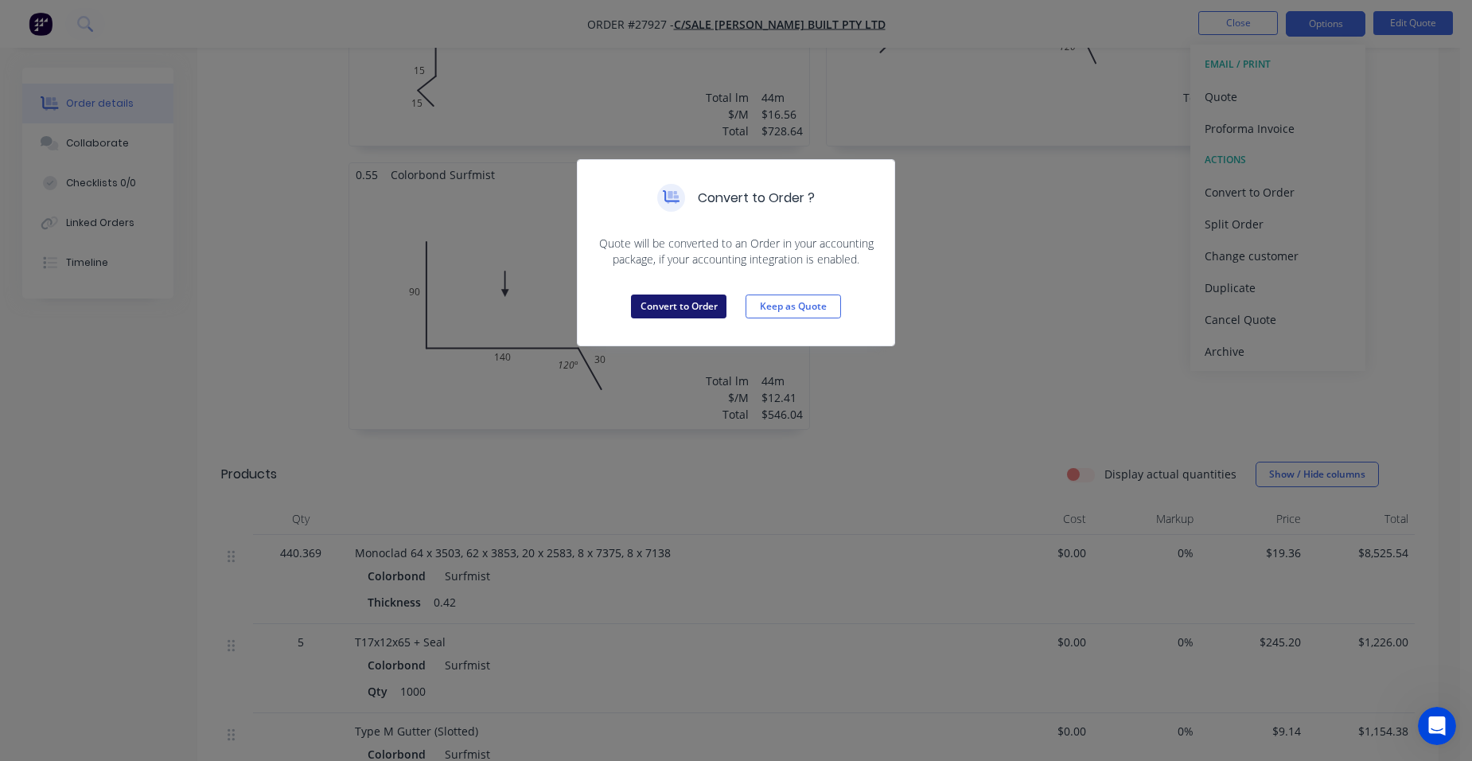
click at [707, 308] on button "Convert to Order" at bounding box center [679, 306] width 96 height 24
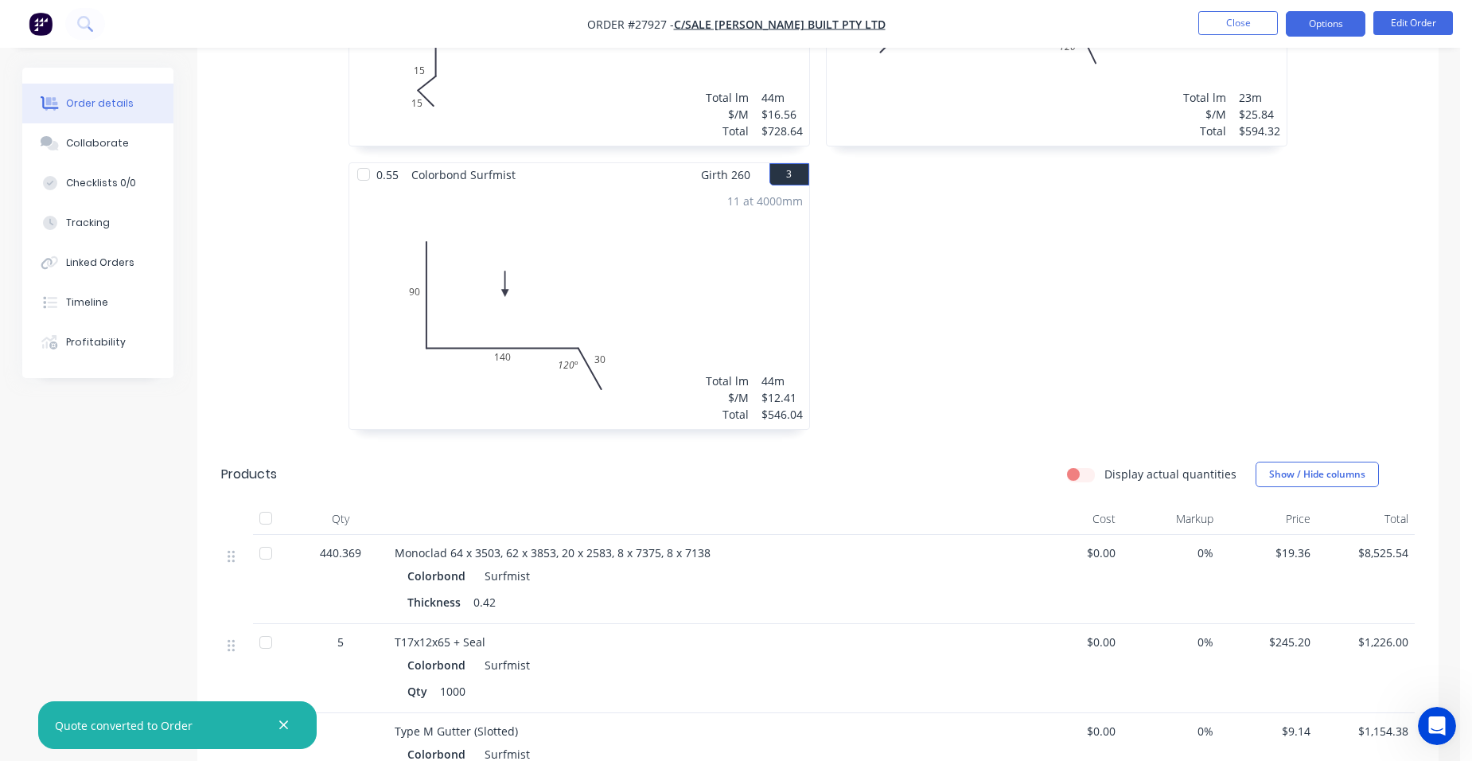
click at [1327, 27] on button "Options" at bounding box center [1326, 23] width 80 height 25
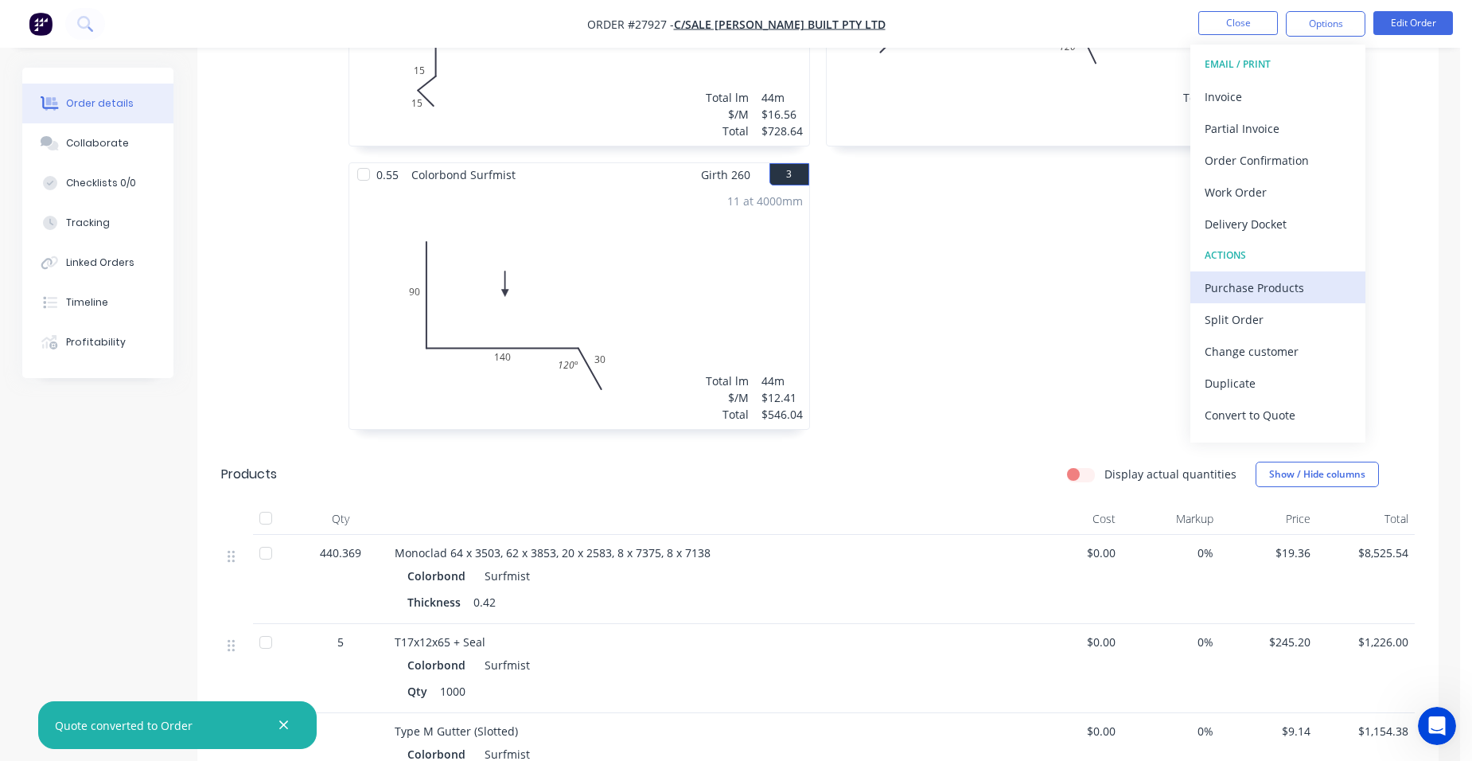
click at [1305, 282] on div "Purchase Products" at bounding box center [1278, 287] width 146 height 23
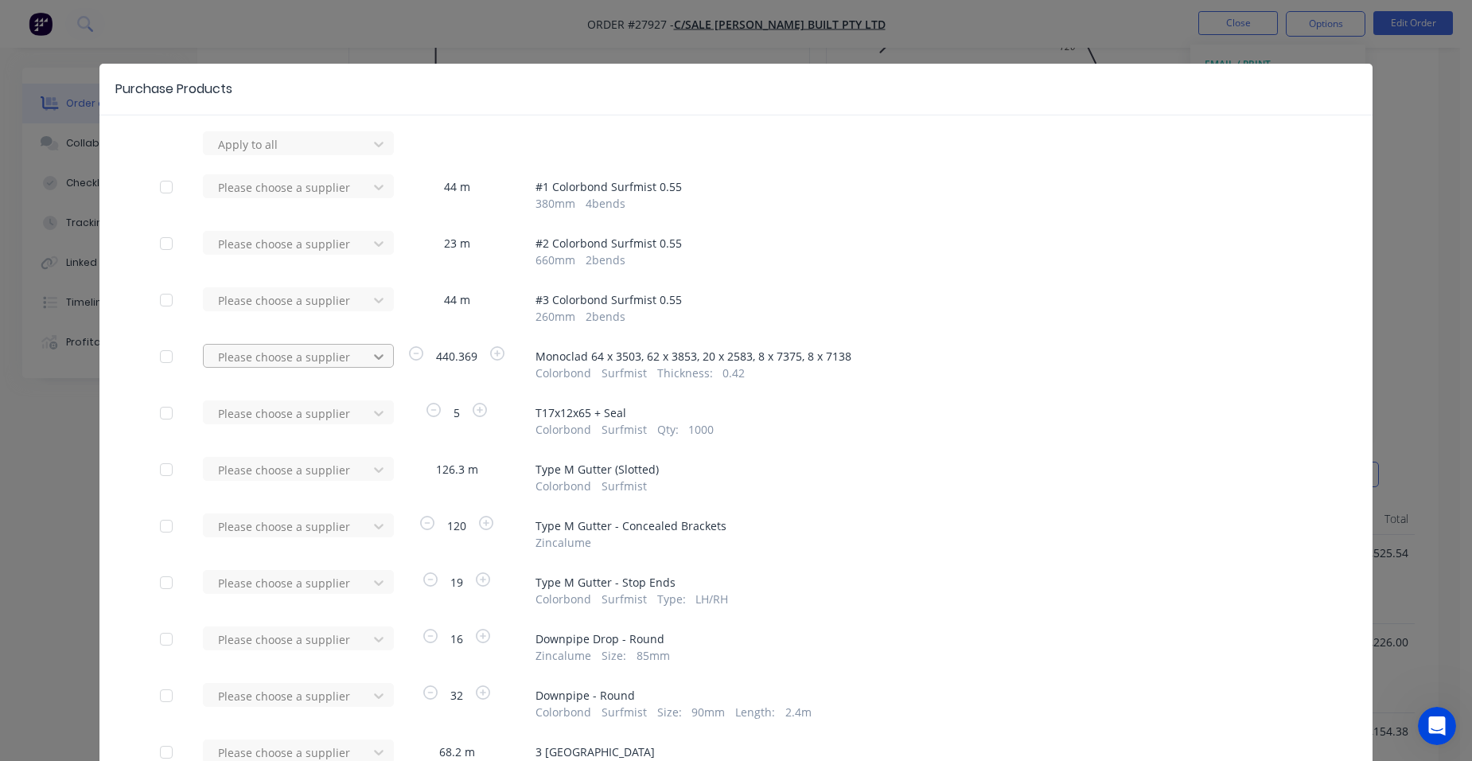
click at [364, 358] on div at bounding box center [378, 356] width 29 height 25
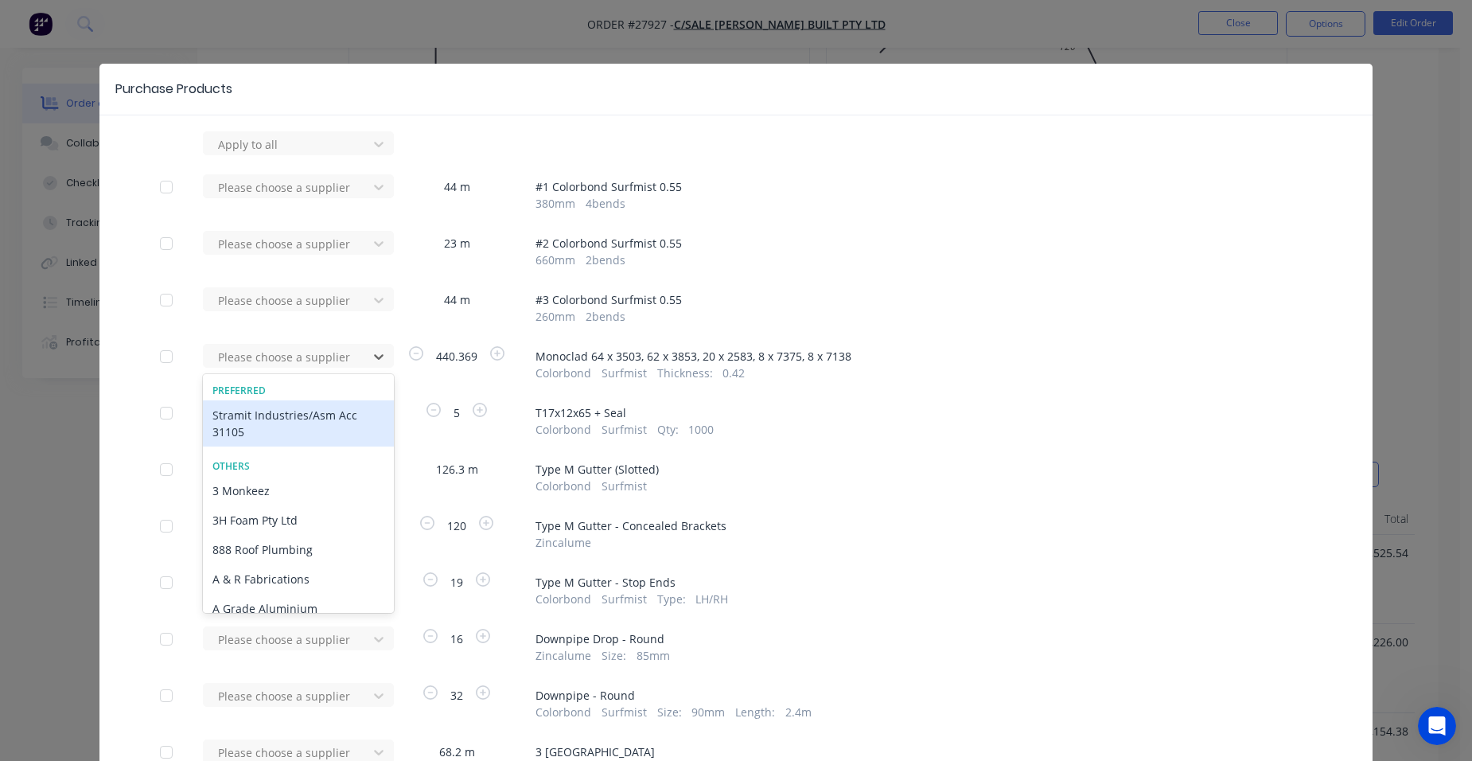
click at [290, 435] on div "Stramit Industries/Asm Acc 31105" at bounding box center [298, 423] width 191 height 46
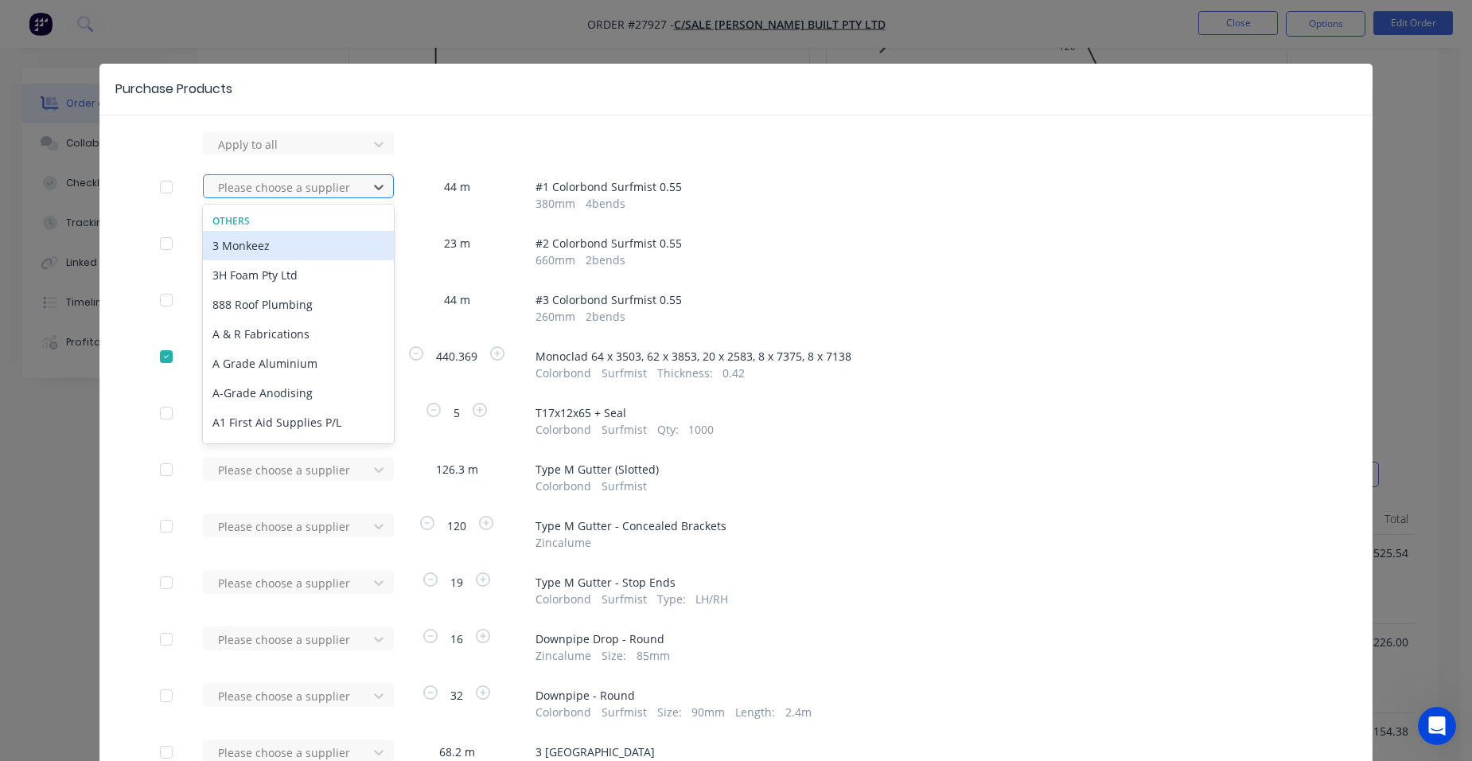
click at [321, 190] on div at bounding box center [287, 187] width 143 height 20
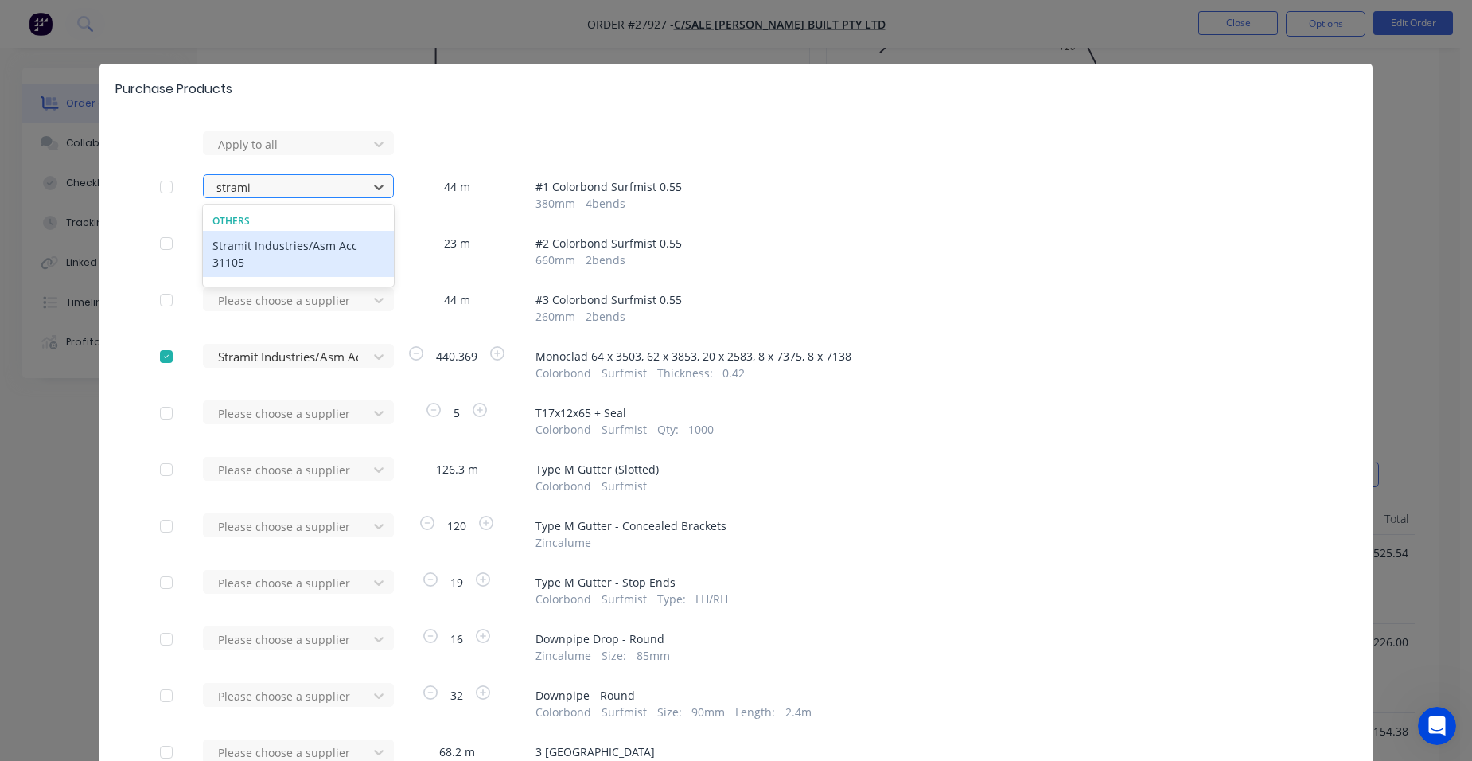
type input "stramit"
click at [310, 248] on div "Stramit Industries/Asm Acc 31105" at bounding box center [298, 254] width 191 height 46
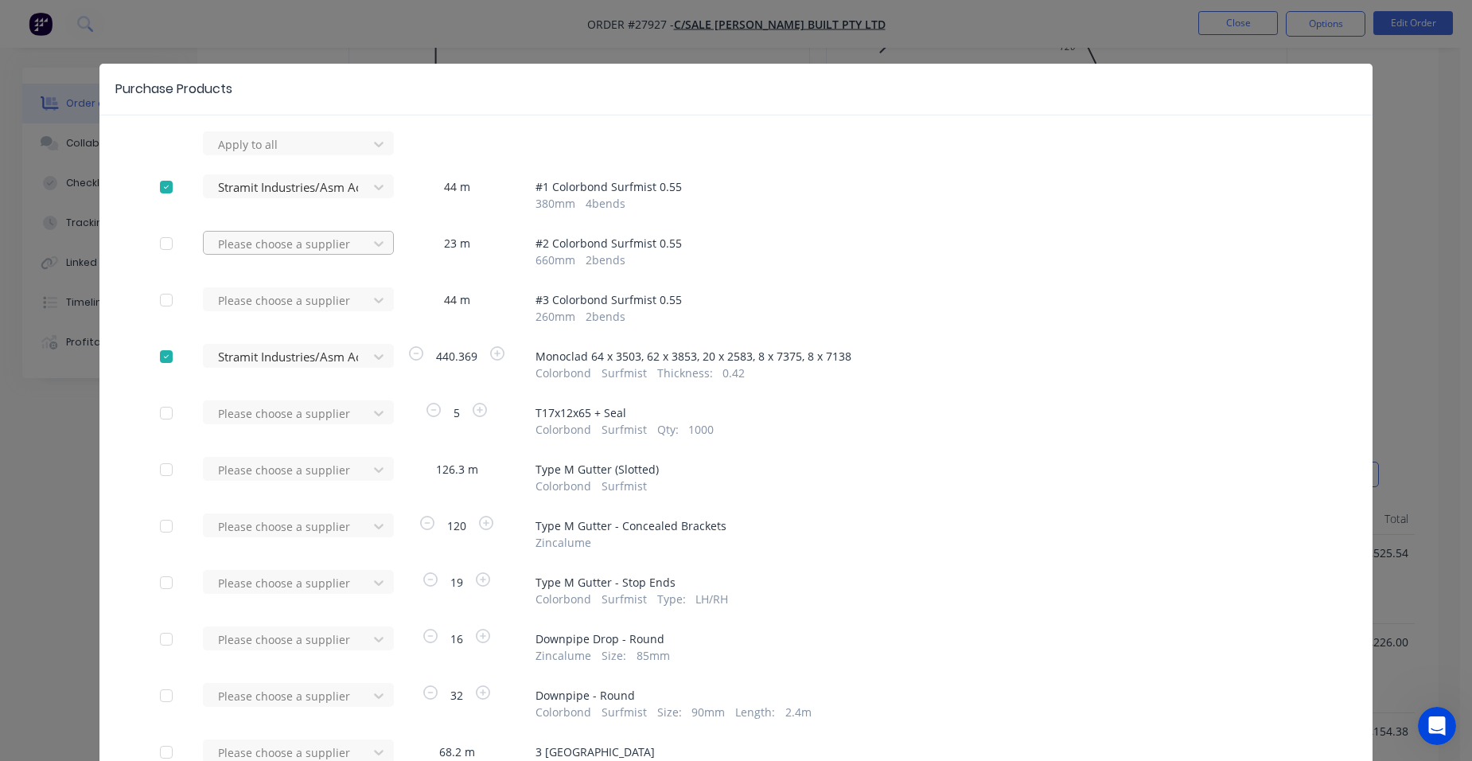
click at [309, 248] on div at bounding box center [287, 244] width 143 height 20
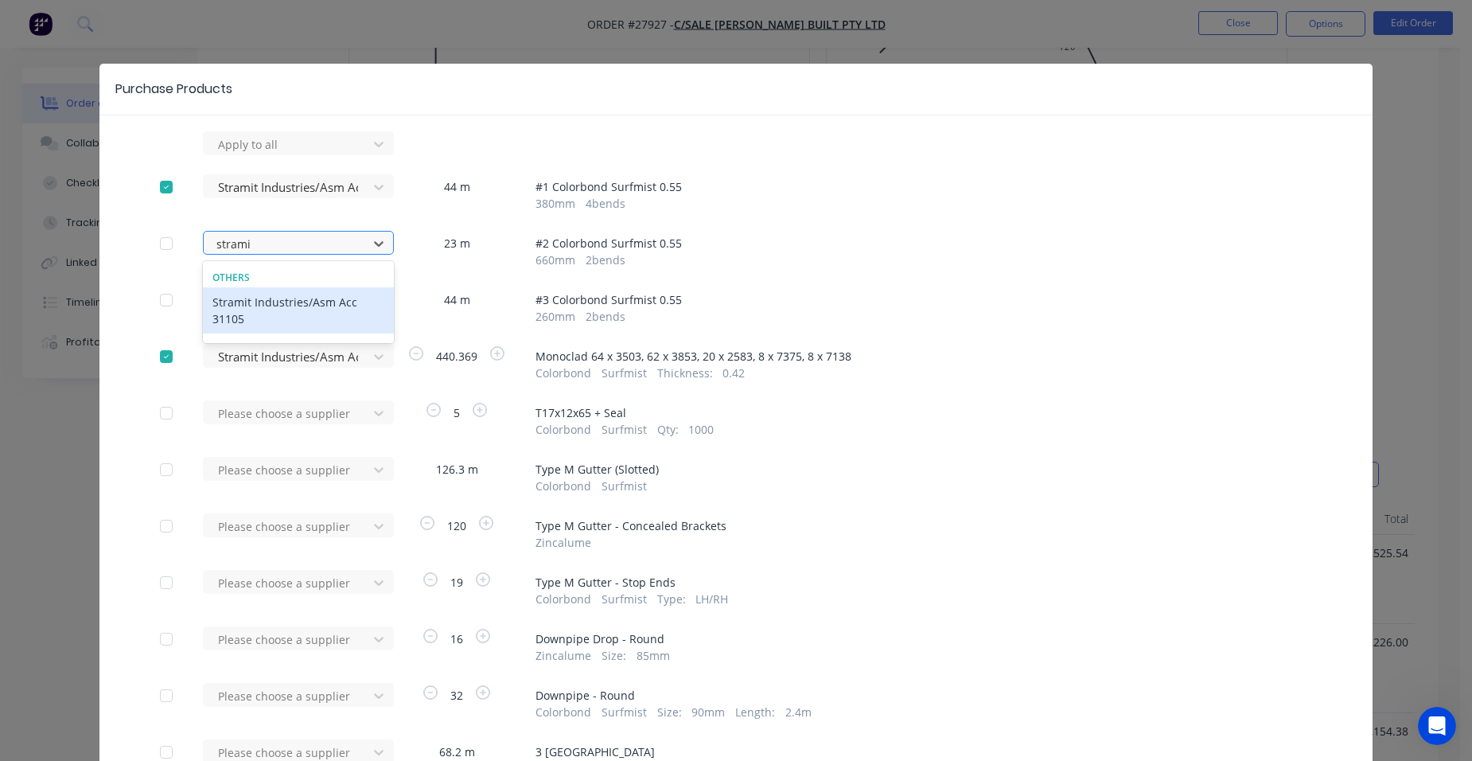
type input "stramit"
click at [283, 304] on div "Stramit Industries/Asm Acc 31105" at bounding box center [298, 310] width 191 height 46
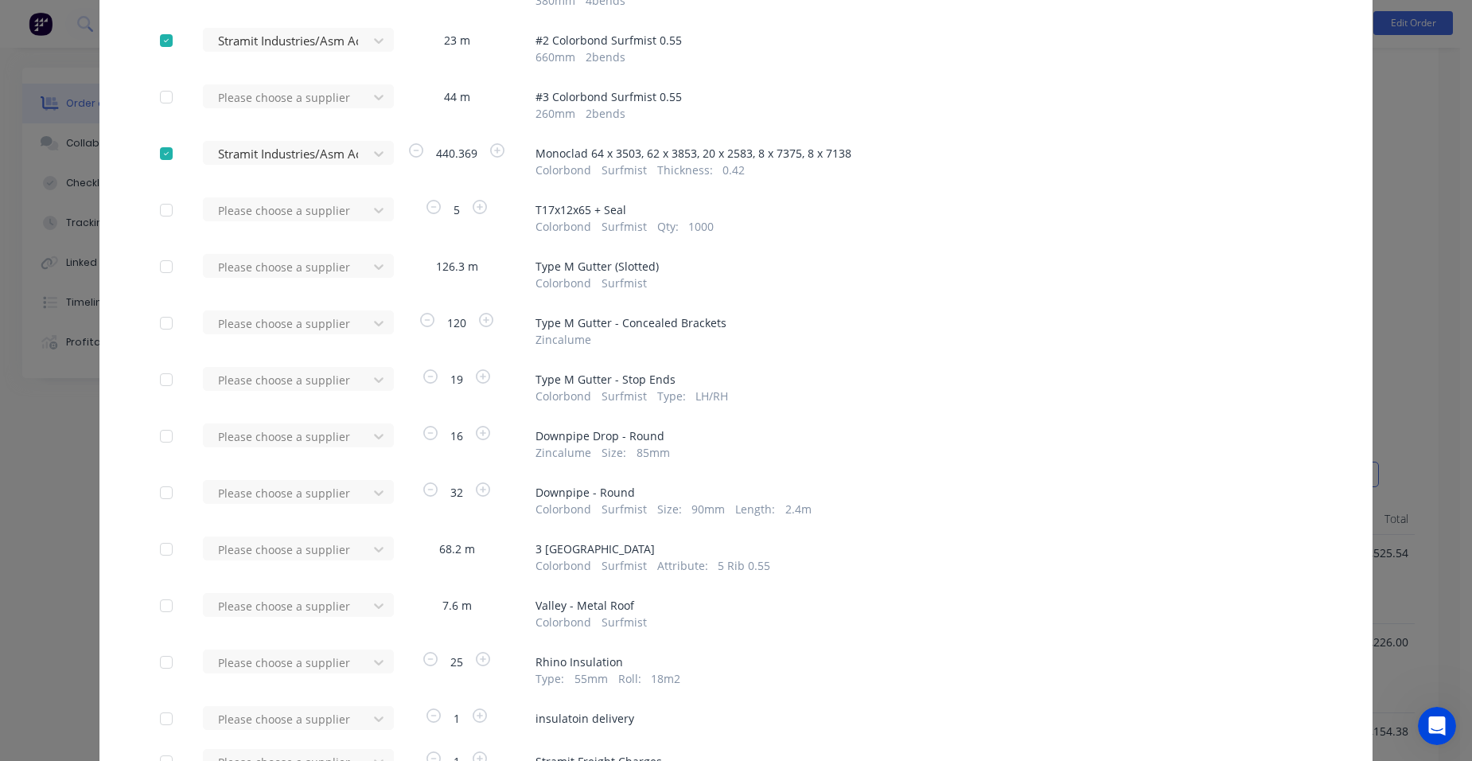
scroll to position [239, 0]
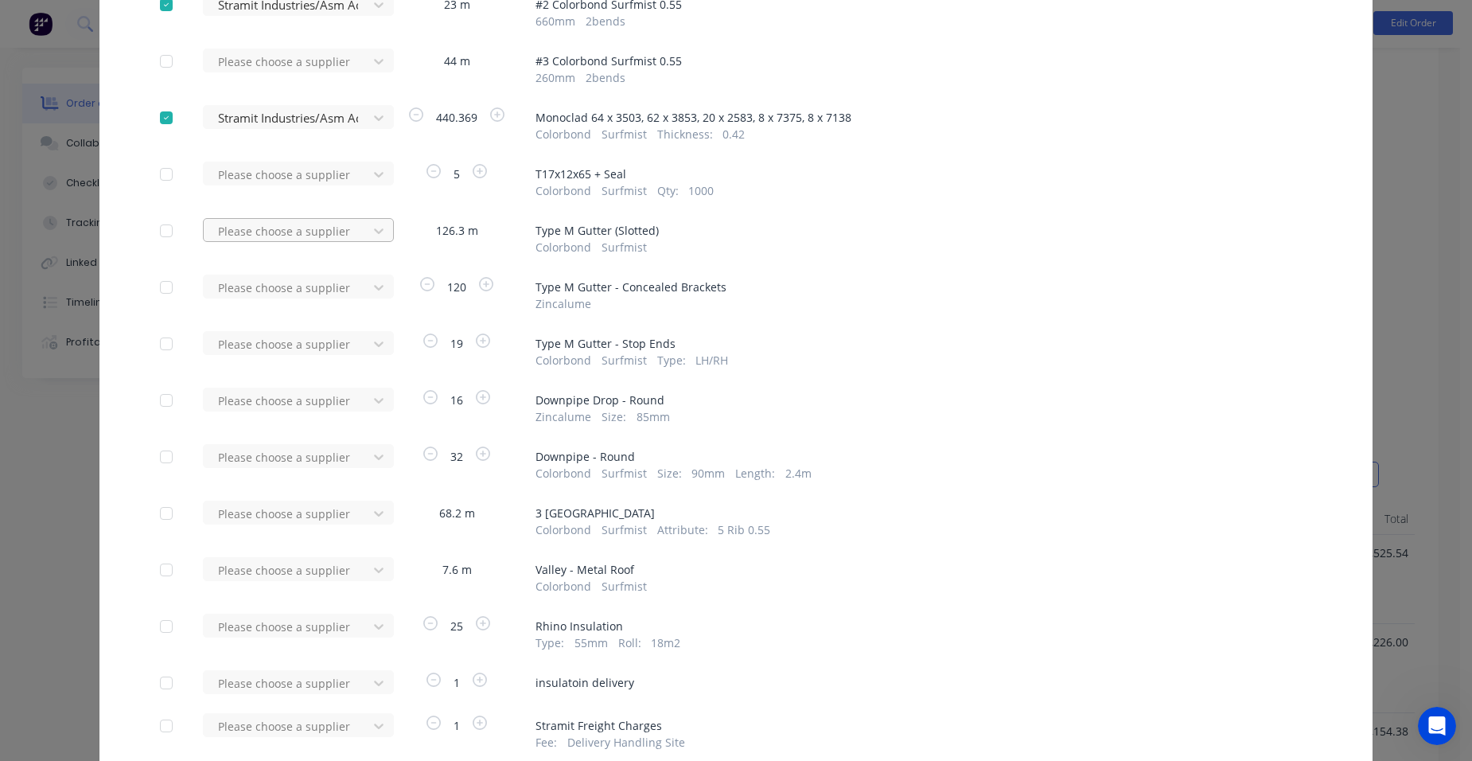
click at [287, 236] on div at bounding box center [287, 231] width 143 height 20
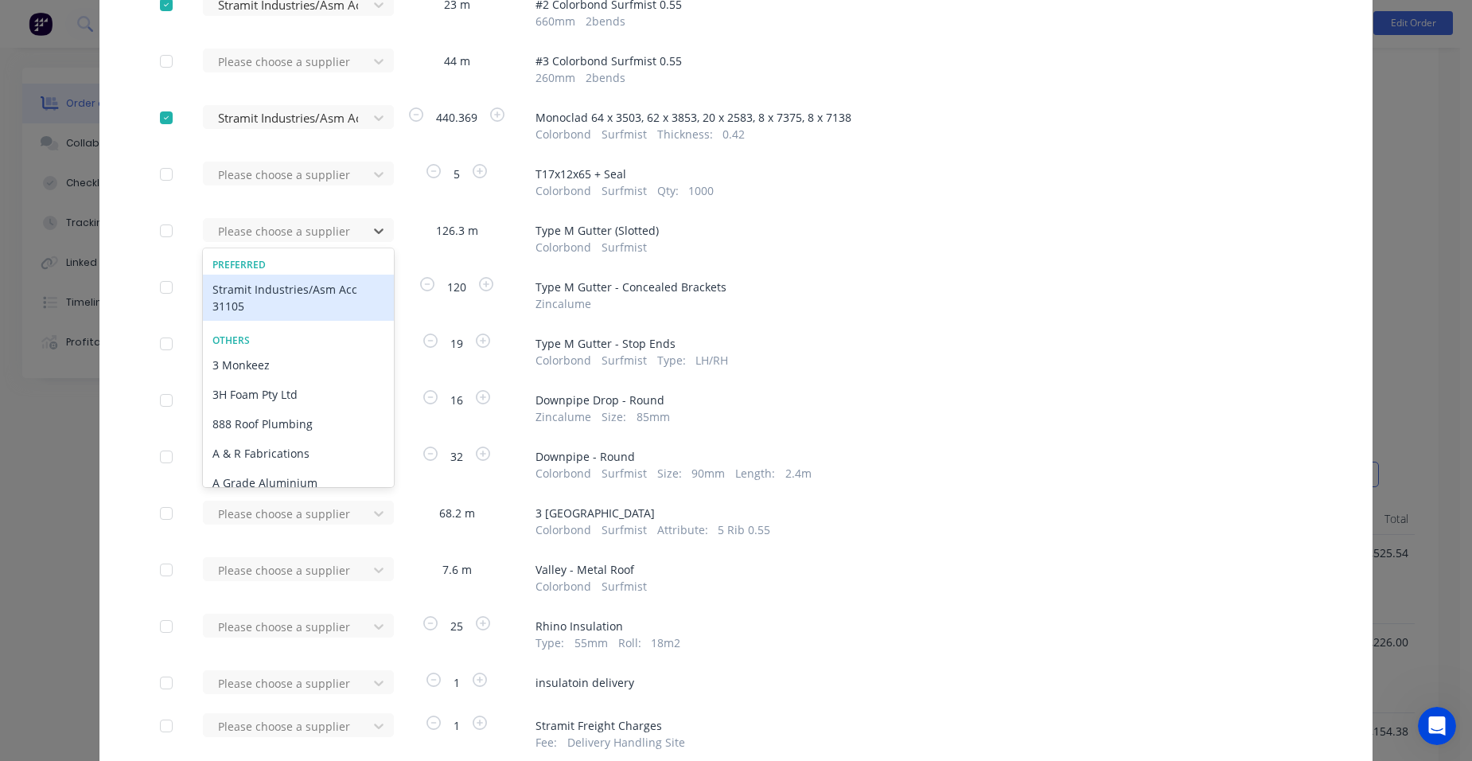
click at [273, 302] on div "Stramit Industries/Asm Acc 31105" at bounding box center [298, 298] width 191 height 46
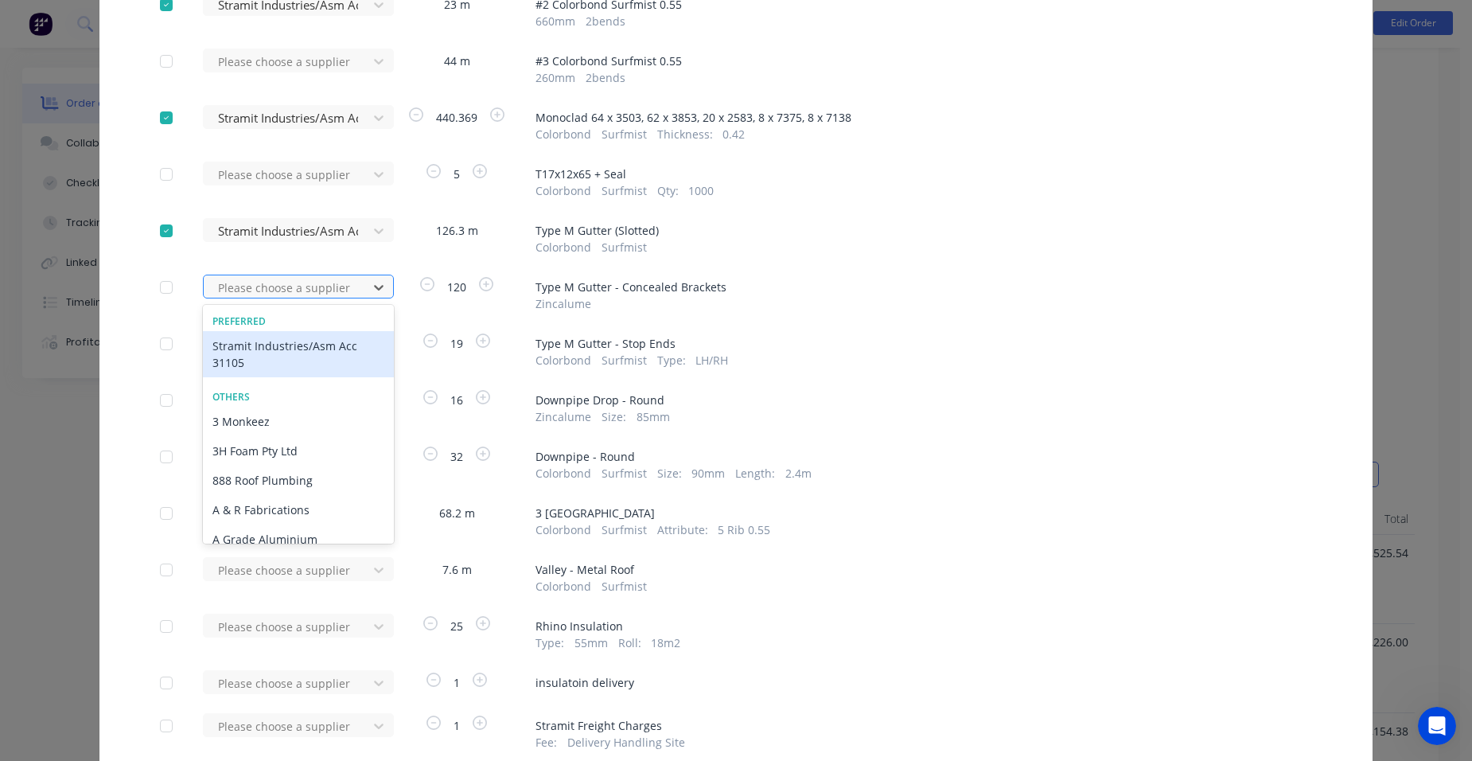
click at [279, 290] on div at bounding box center [287, 288] width 143 height 20
click at [260, 355] on div "Stramit Industries/Asm Acc 31105" at bounding box center [298, 354] width 191 height 46
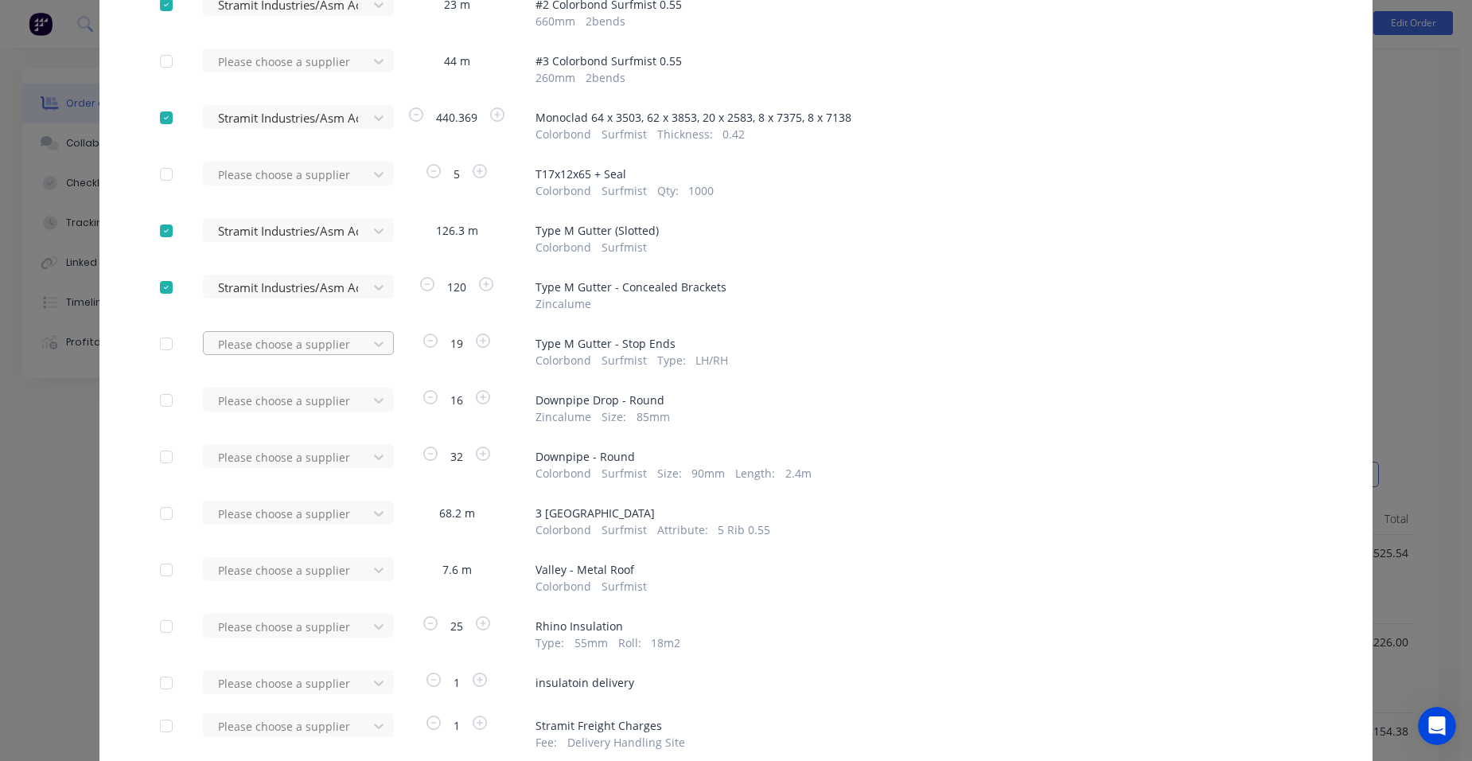
click at [275, 352] on div at bounding box center [287, 344] width 143 height 20
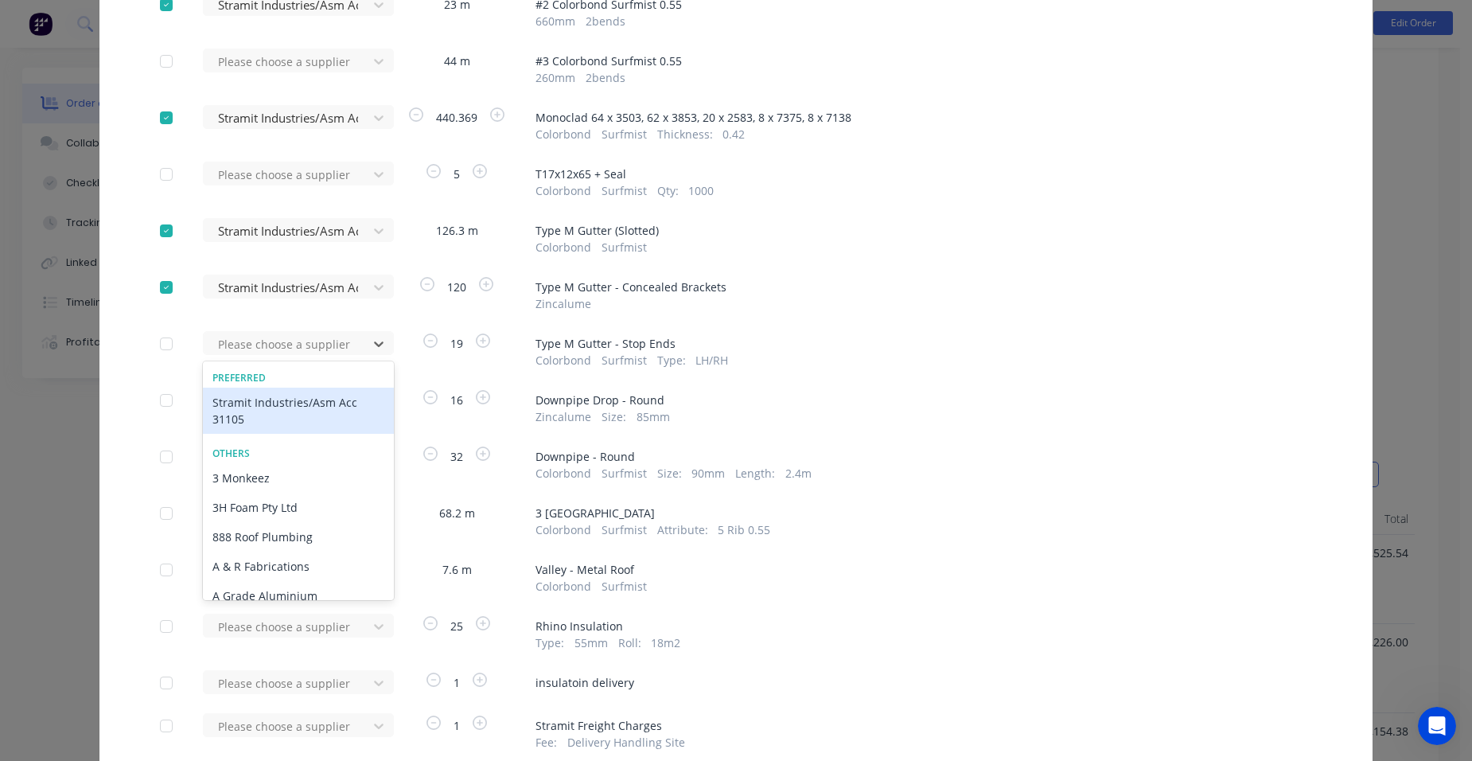
click at [251, 406] on div "Stramit Industries/Asm Acc 31105" at bounding box center [298, 411] width 191 height 46
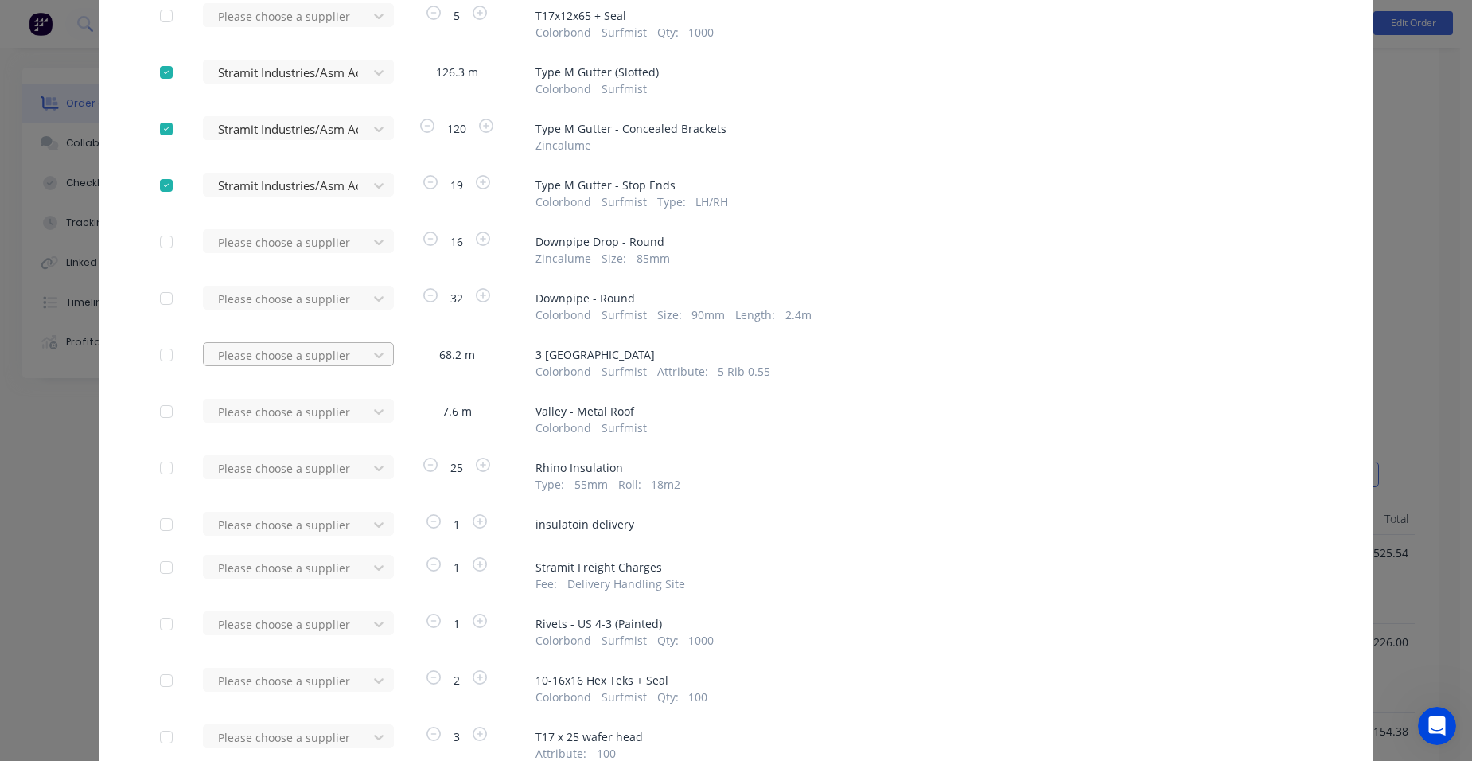
scroll to position [398, 0]
click at [291, 236] on div at bounding box center [287, 242] width 143 height 20
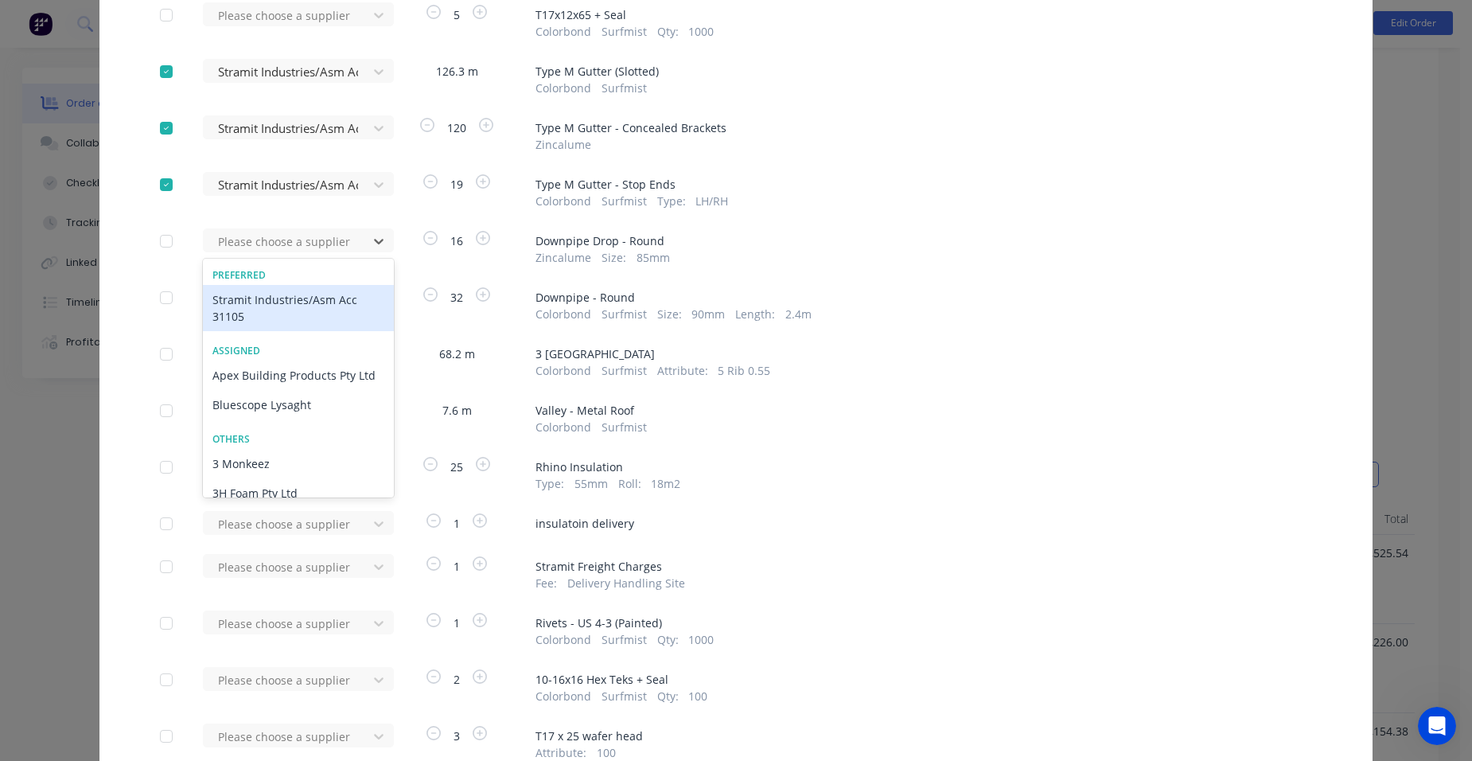
click at [251, 311] on div "Stramit Industries/Asm Acc 31105" at bounding box center [298, 308] width 191 height 46
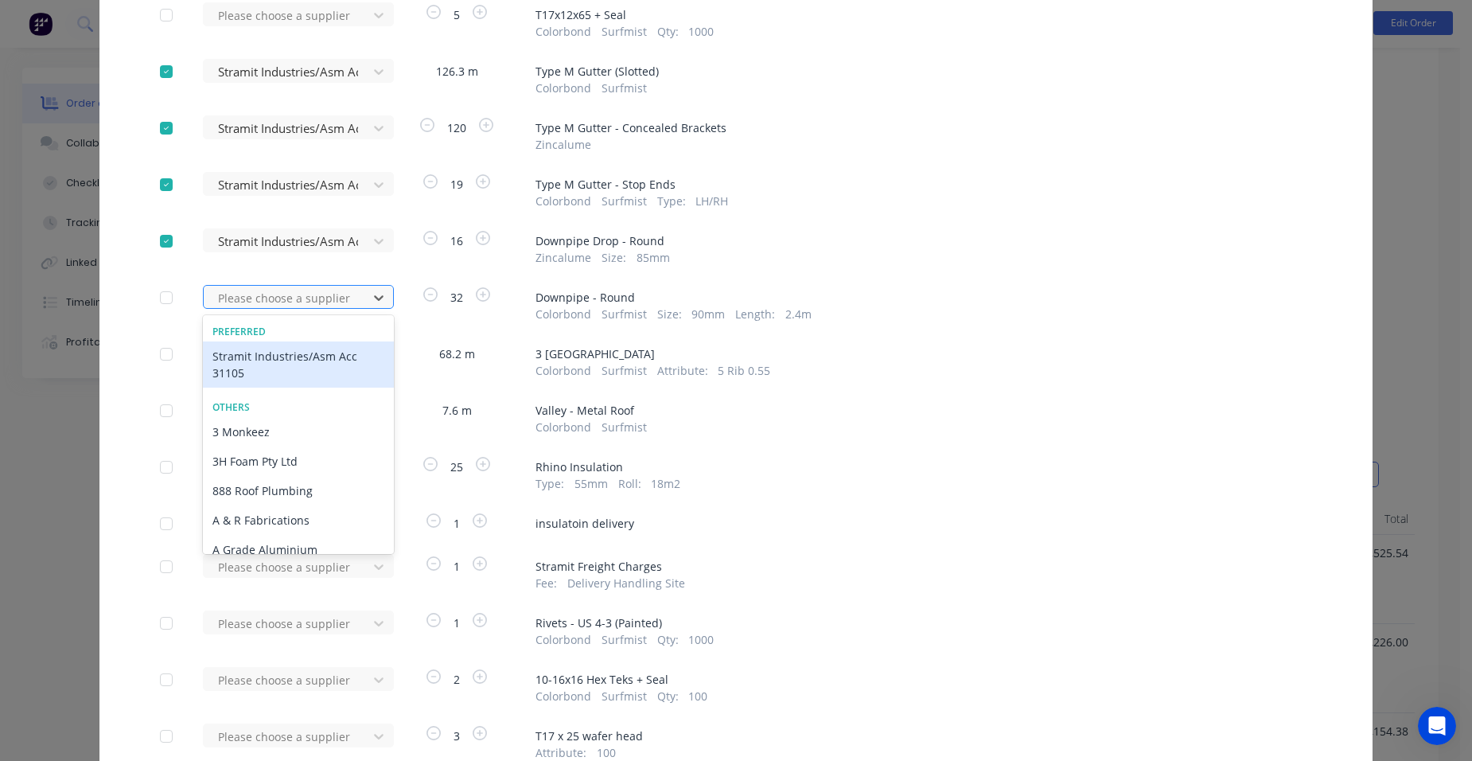
click at [295, 301] on div at bounding box center [287, 298] width 143 height 20
click at [261, 357] on div "Stramit Industries/Asm Acc 31105" at bounding box center [298, 364] width 191 height 46
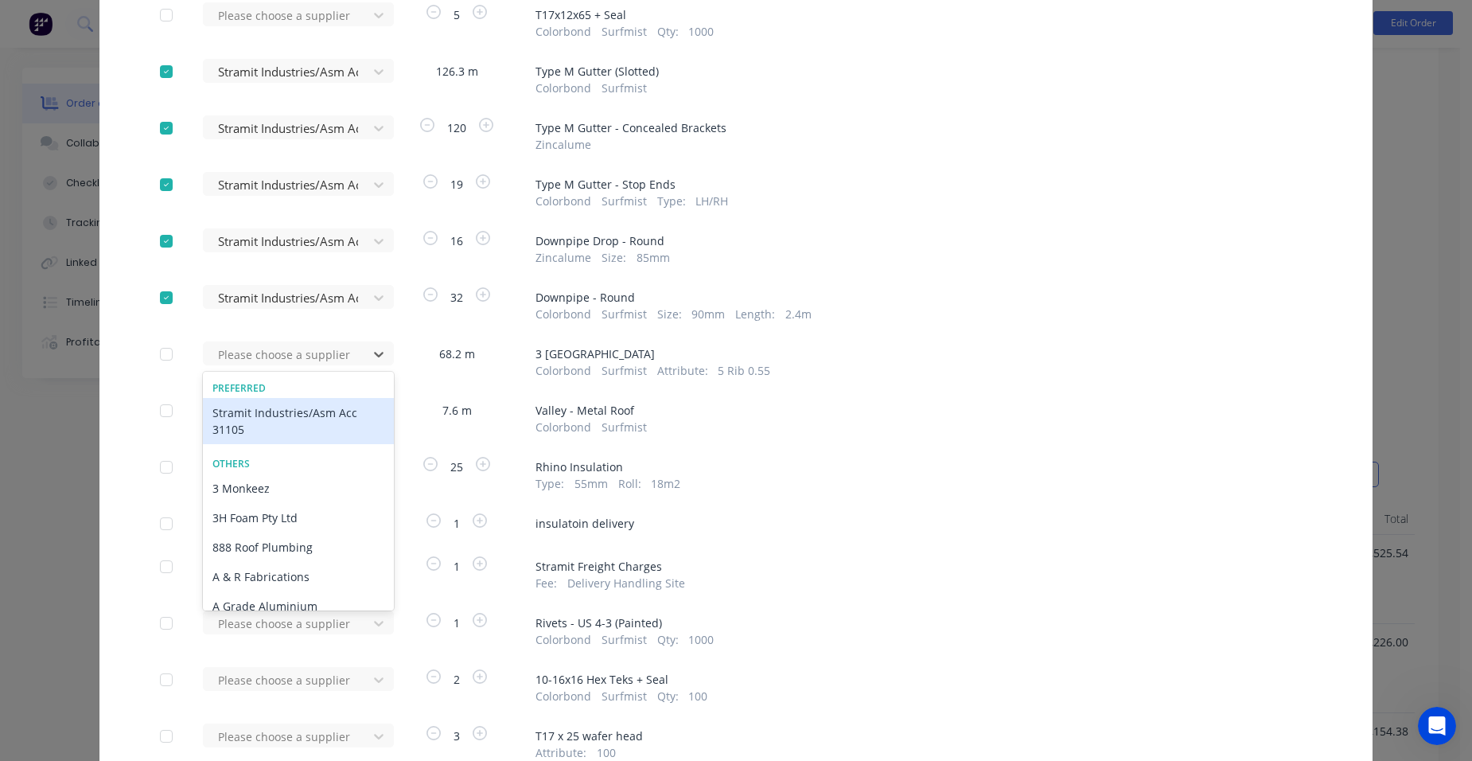
drag, startPoint x: 268, startPoint y: 349, endPoint x: 258, endPoint y: 368, distance: 21.7
click at [266, 352] on div at bounding box center [287, 355] width 143 height 20
click at [253, 415] on div "Stramit Industries/Asm Acc 31105" at bounding box center [298, 421] width 191 height 46
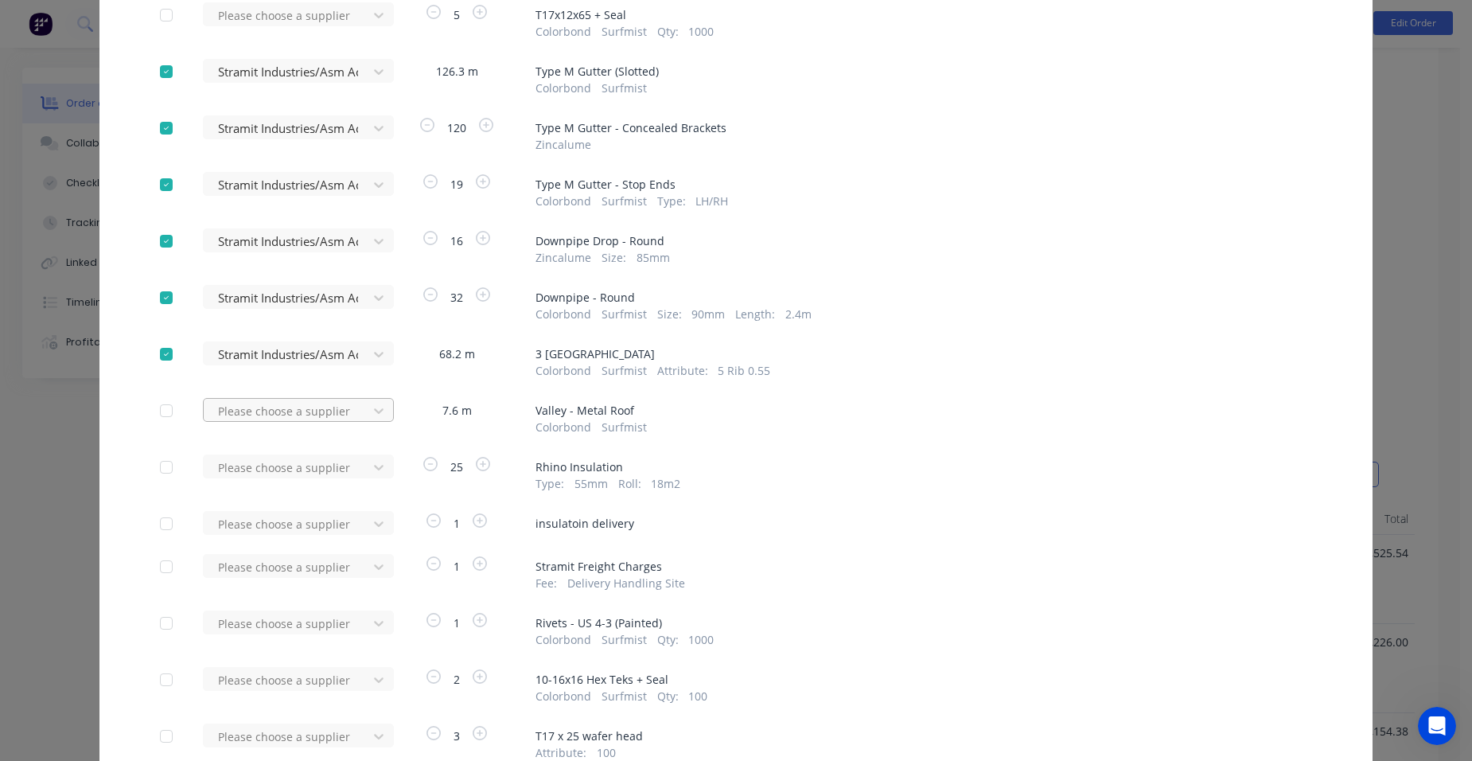
click at [253, 415] on div at bounding box center [287, 411] width 143 height 20
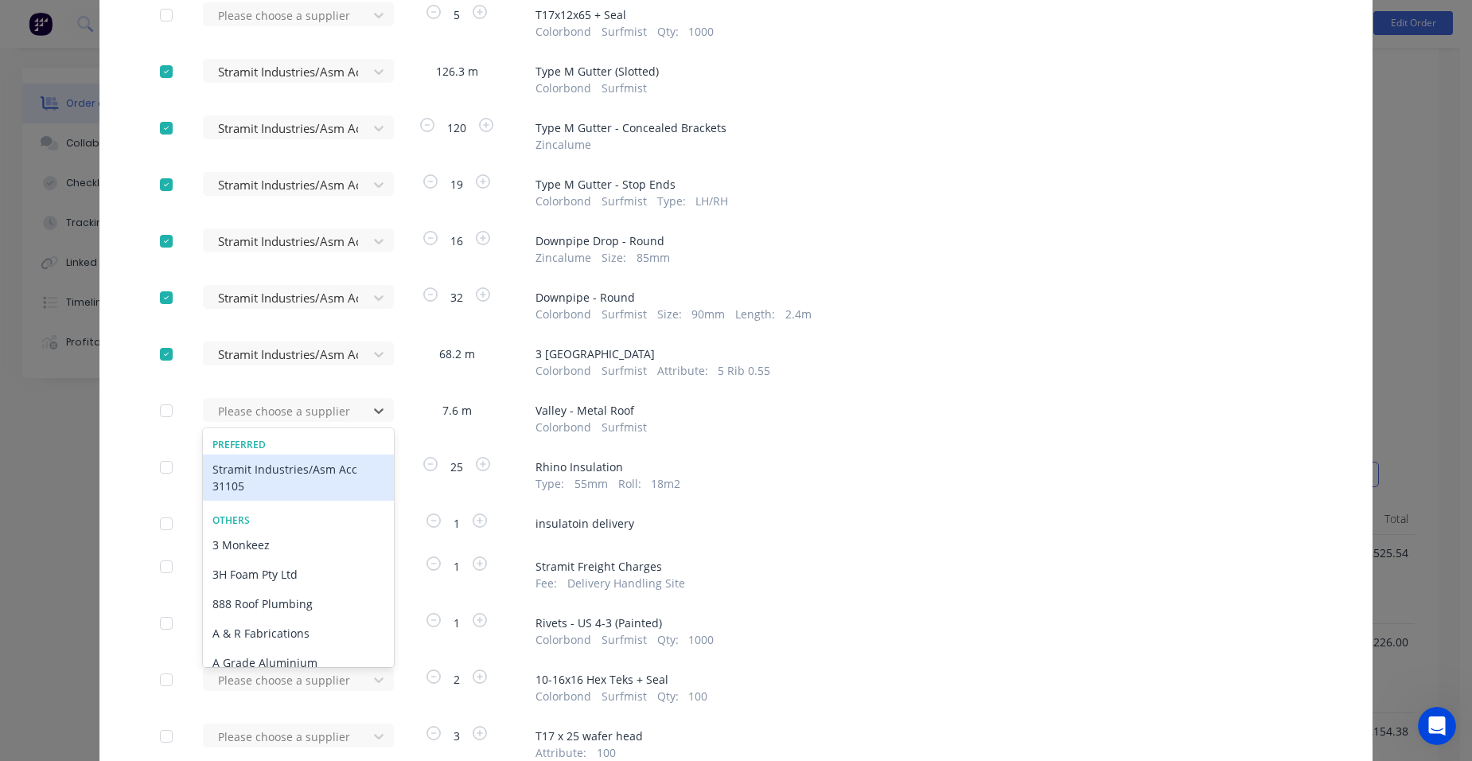
click at [236, 474] on div "Stramit Industries/Asm Acc 31105" at bounding box center [298, 477] width 191 height 46
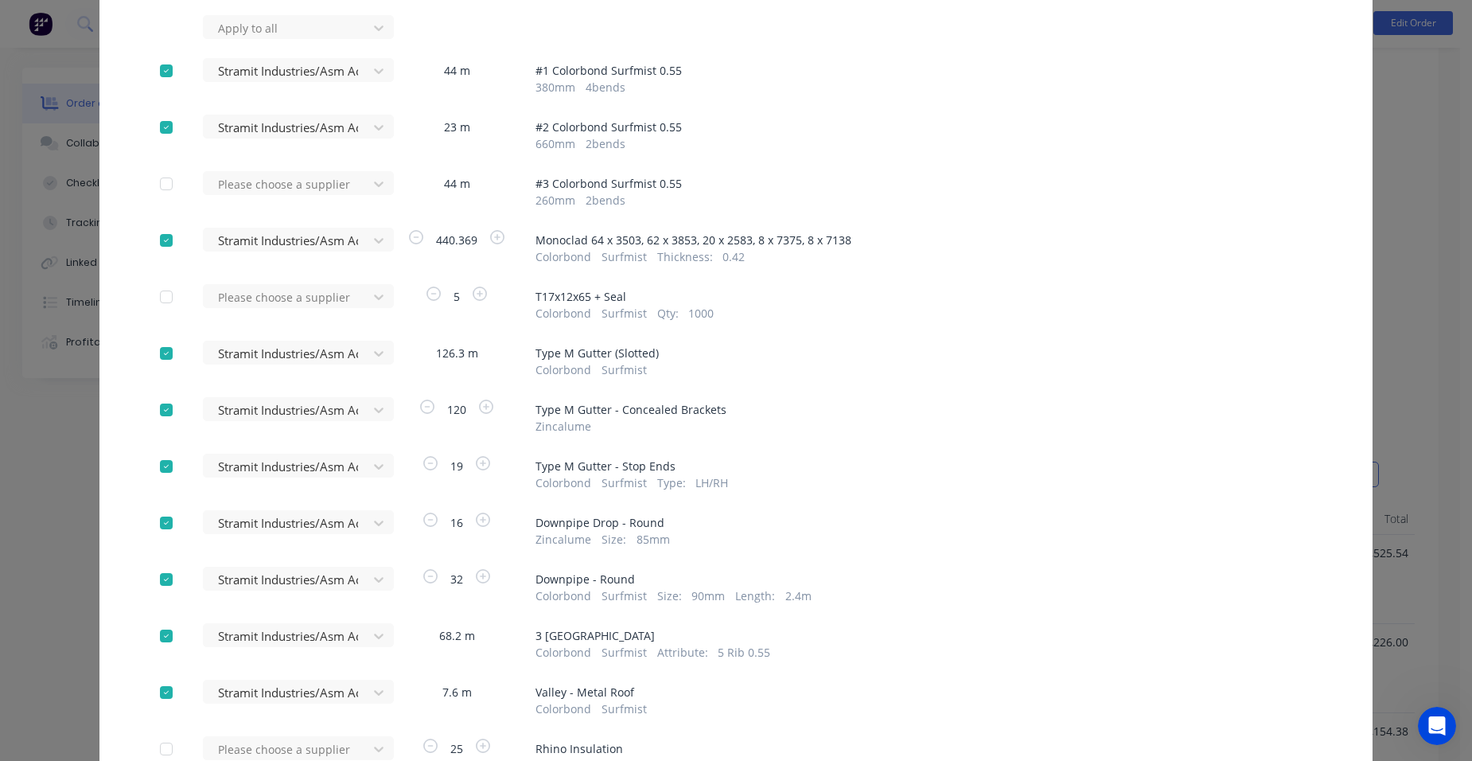
scroll to position [80, 0]
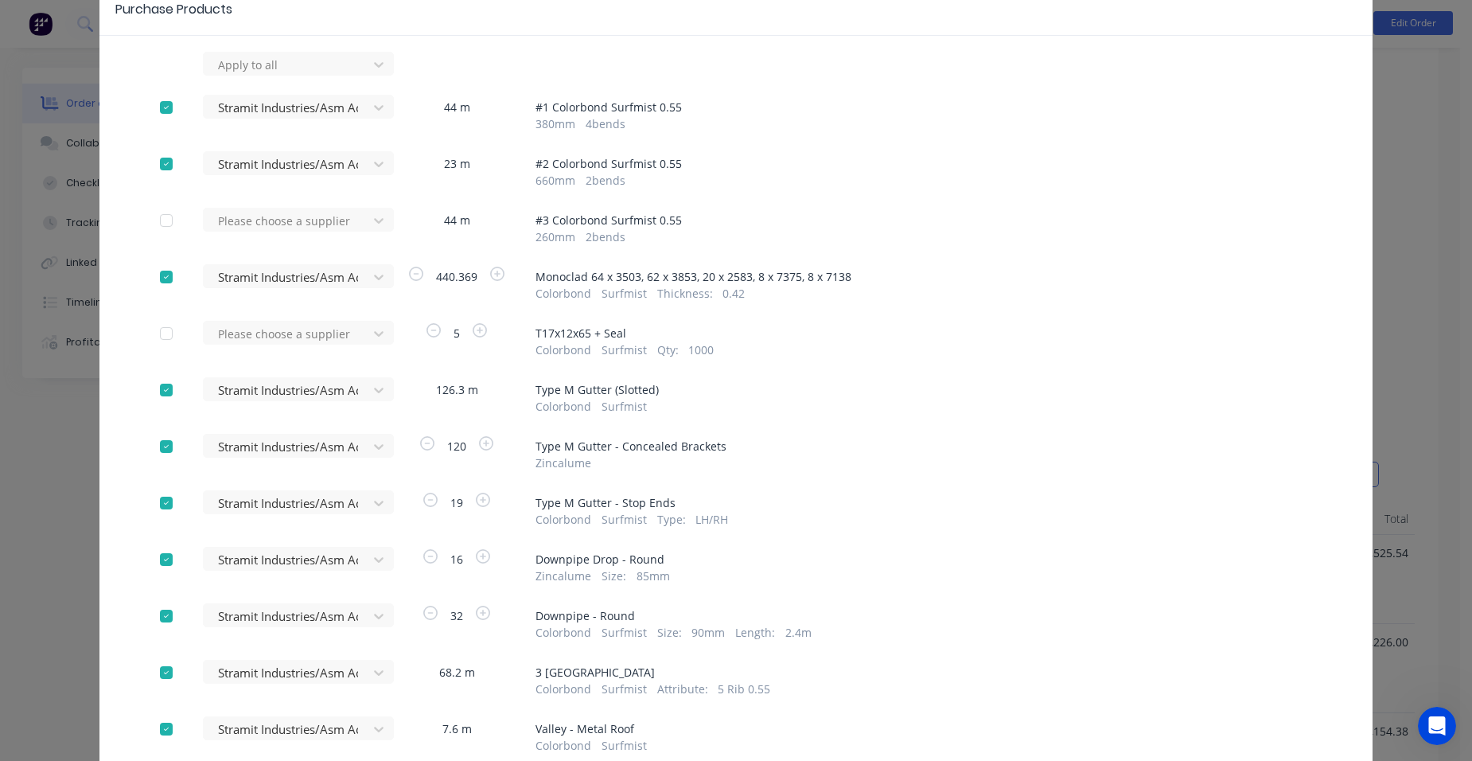
click at [159, 166] on div at bounding box center [166, 164] width 32 height 32
click at [162, 106] on div at bounding box center [166, 108] width 32 height 32
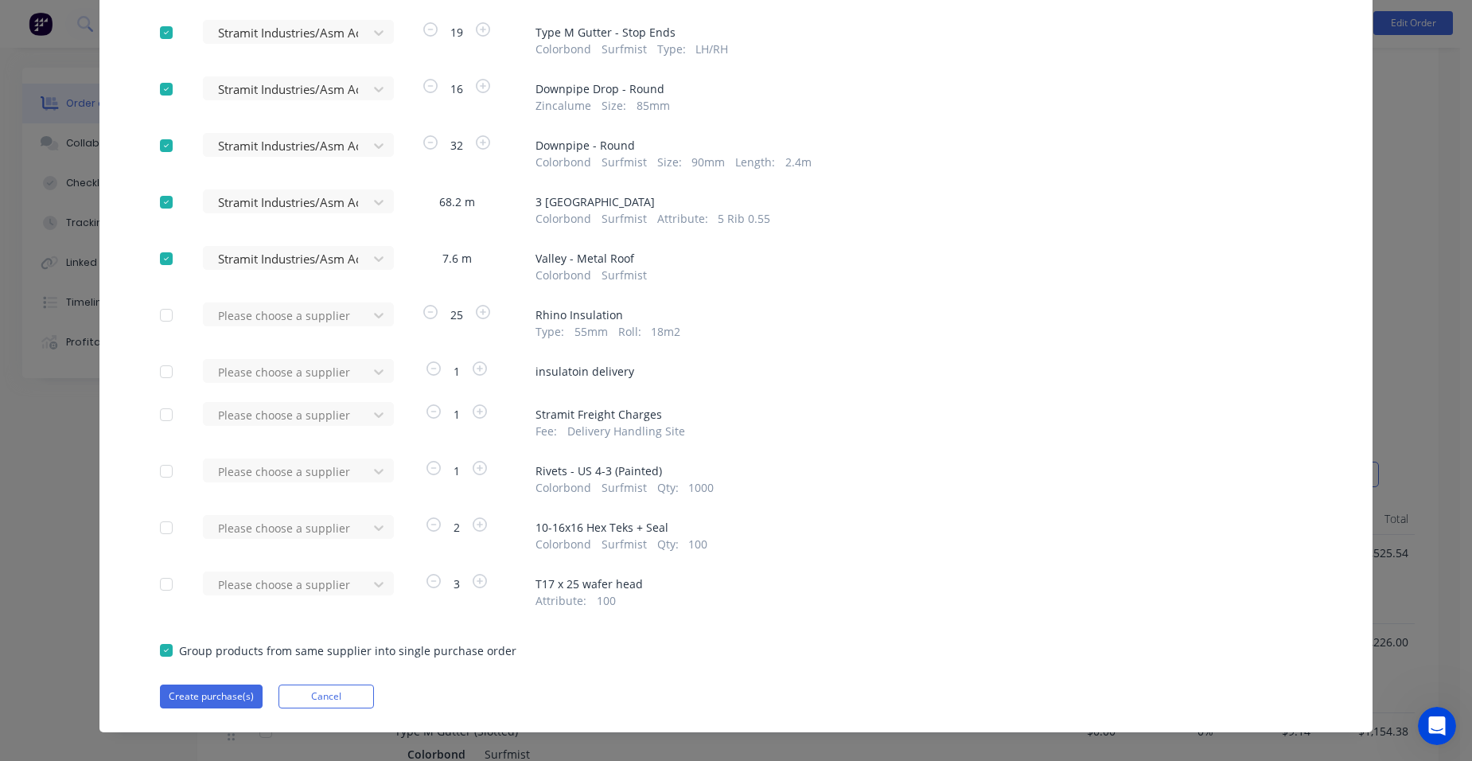
scroll to position [557, 0]
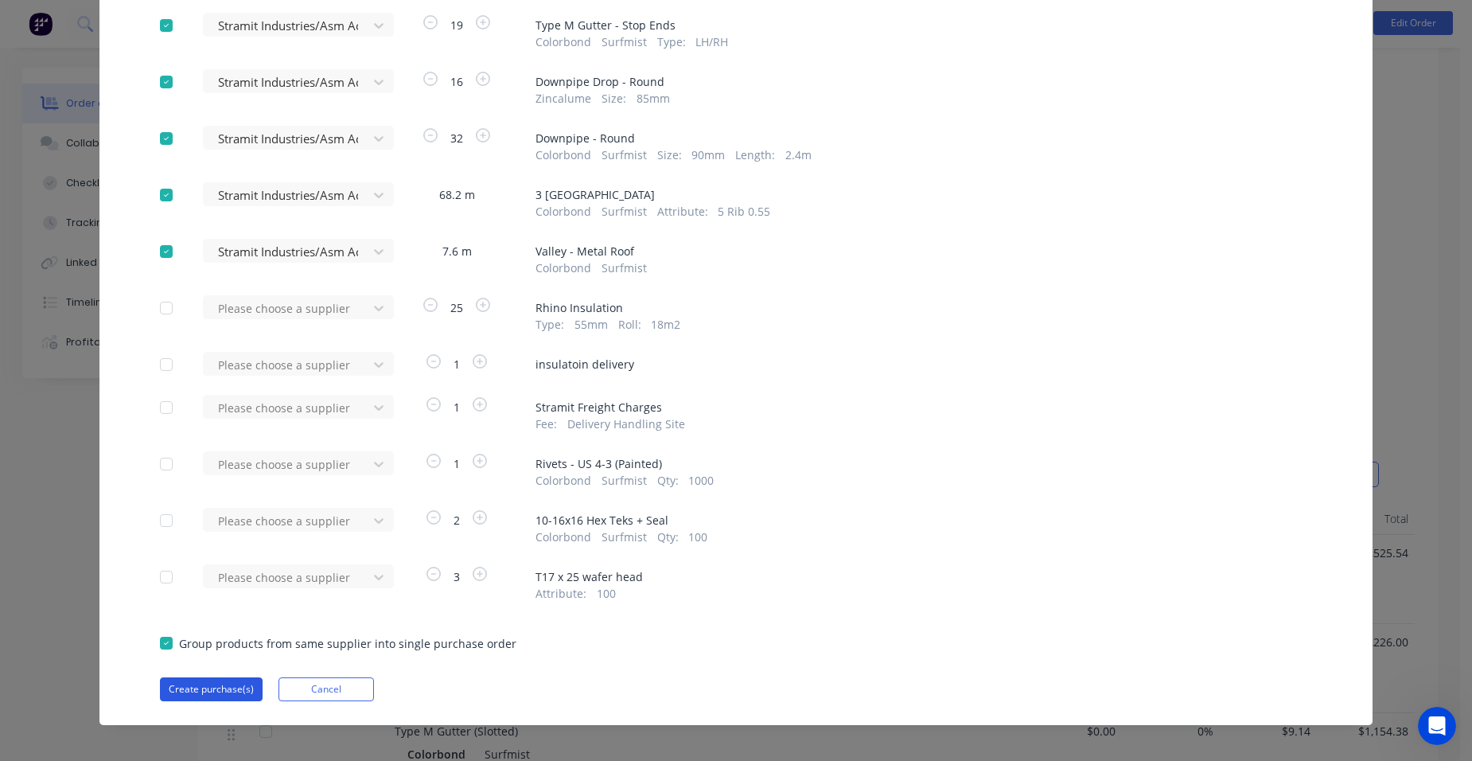
click at [232, 687] on button "Create purchase(s)" at bounding box center [211, 689] width 103 height 24
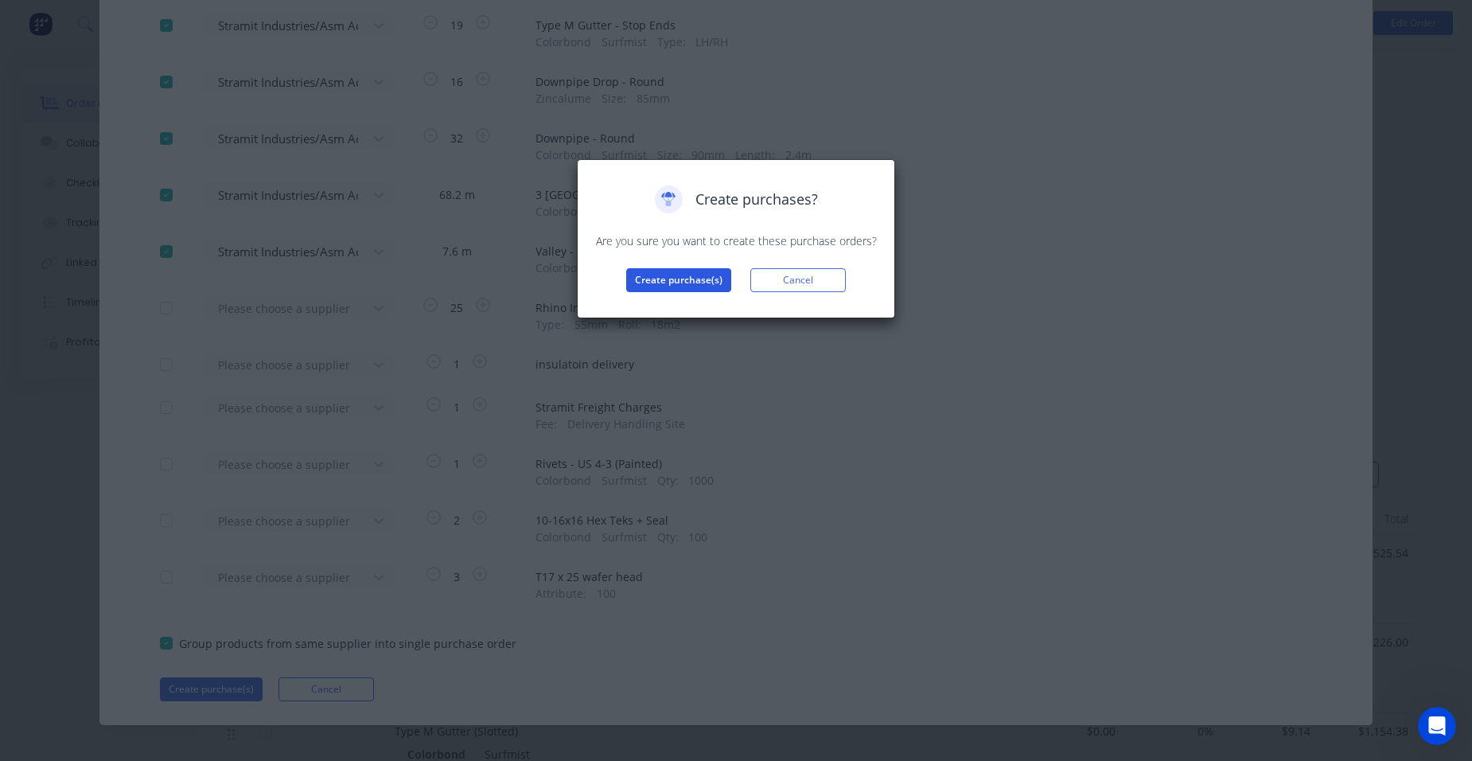
click at [670, 271] on button "Create purchase(s)" at bounding box center [678, 280] width 105 height 24
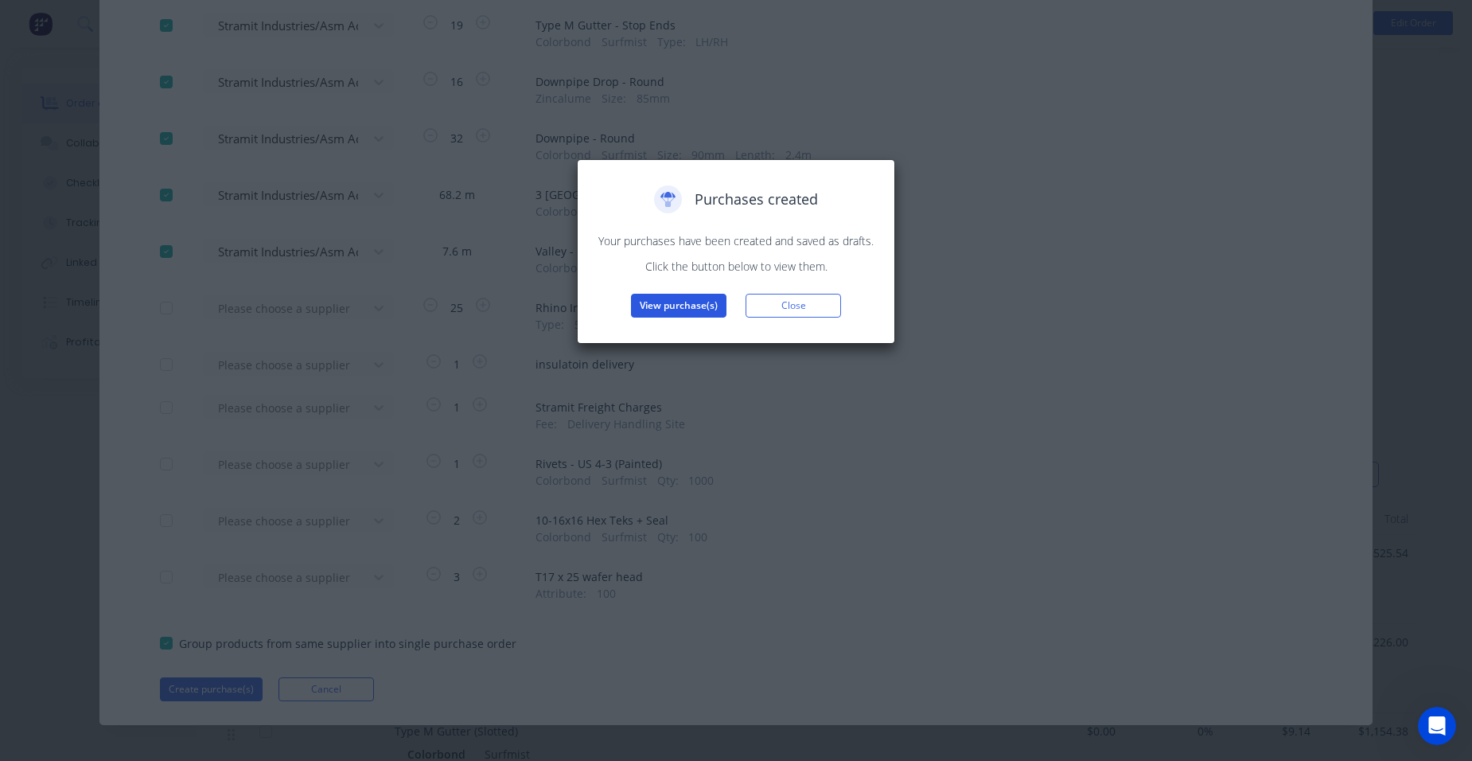
click at [645, 310] on button "View purchase(s)" at bounding box center [679, 306] width 96 height 24
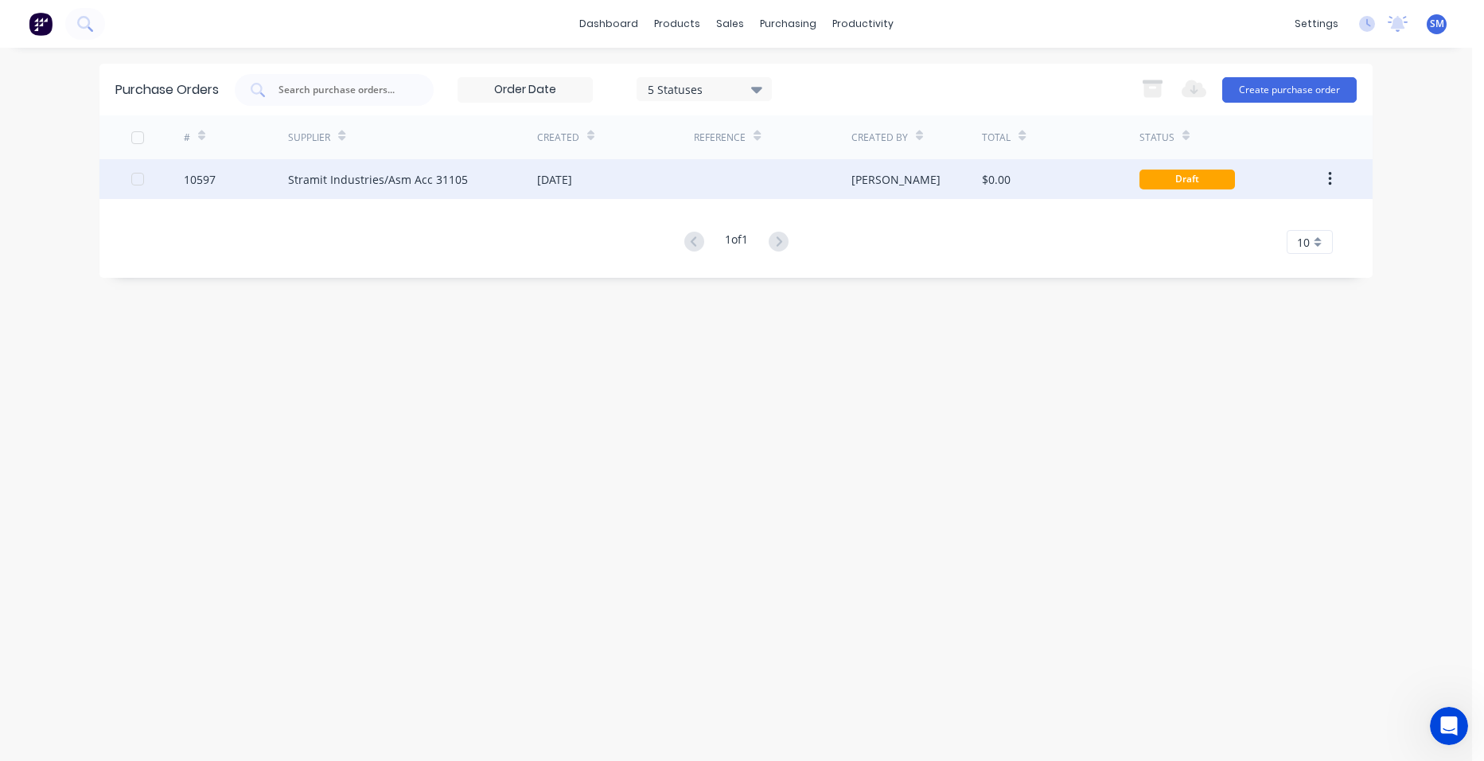
click at [642, 187] on div "[DATE]" at bounding box center [615, 179] width 157 height 40
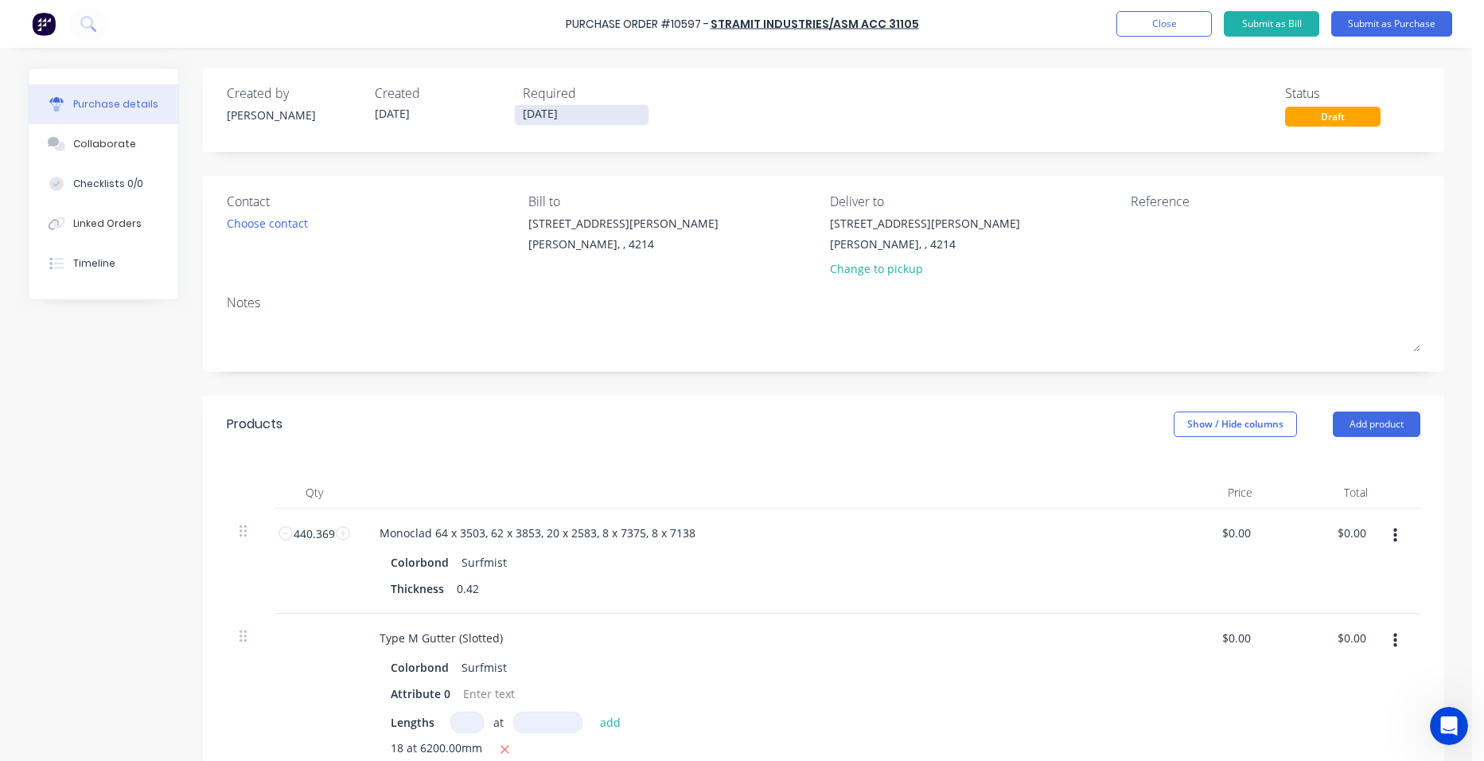
click at [536, 115] on input "[DATE]" at bounding box center [582, 115] width 134 height 20
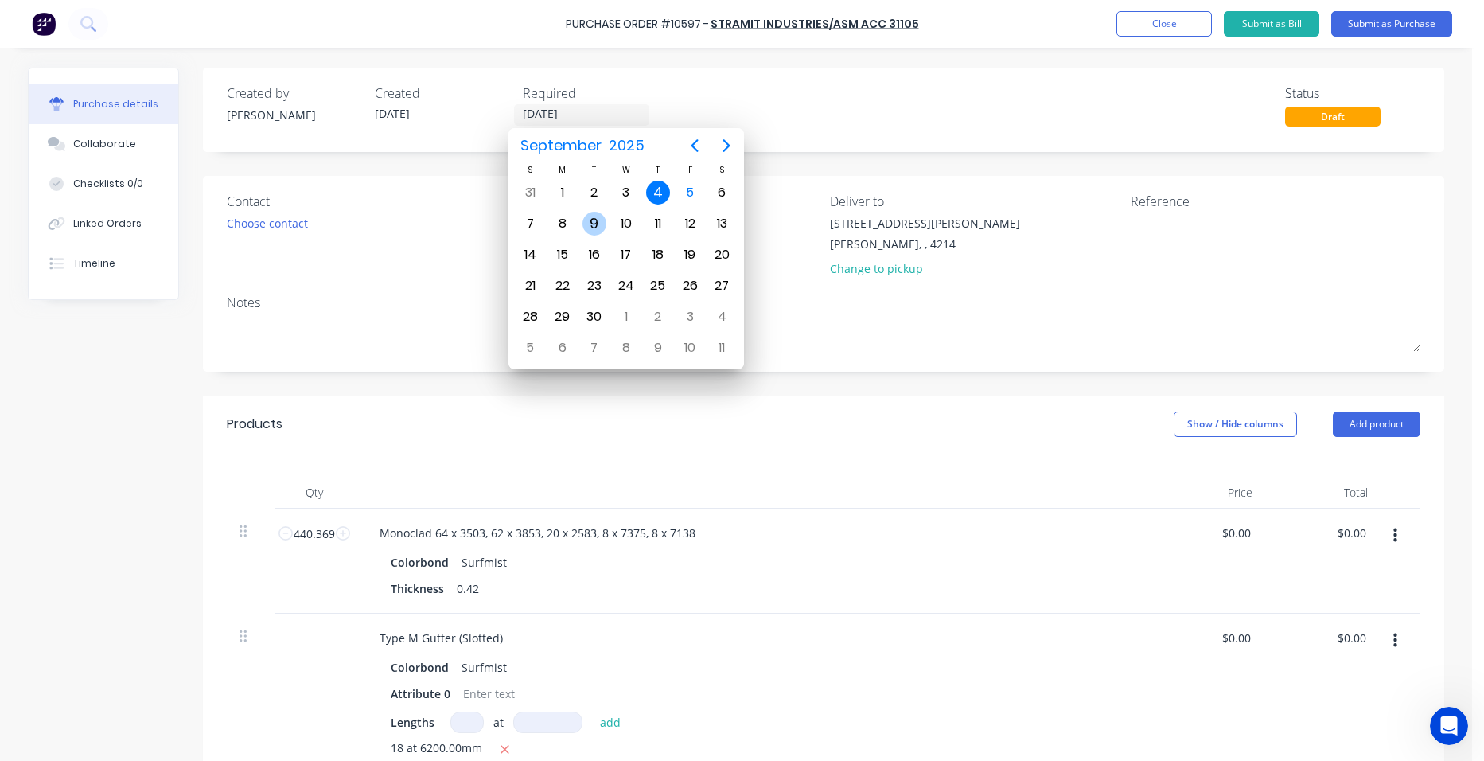
click at [587, 222] on div "9" at bounding box center [595, 224] width 24 height 24
type input "[DATE]"
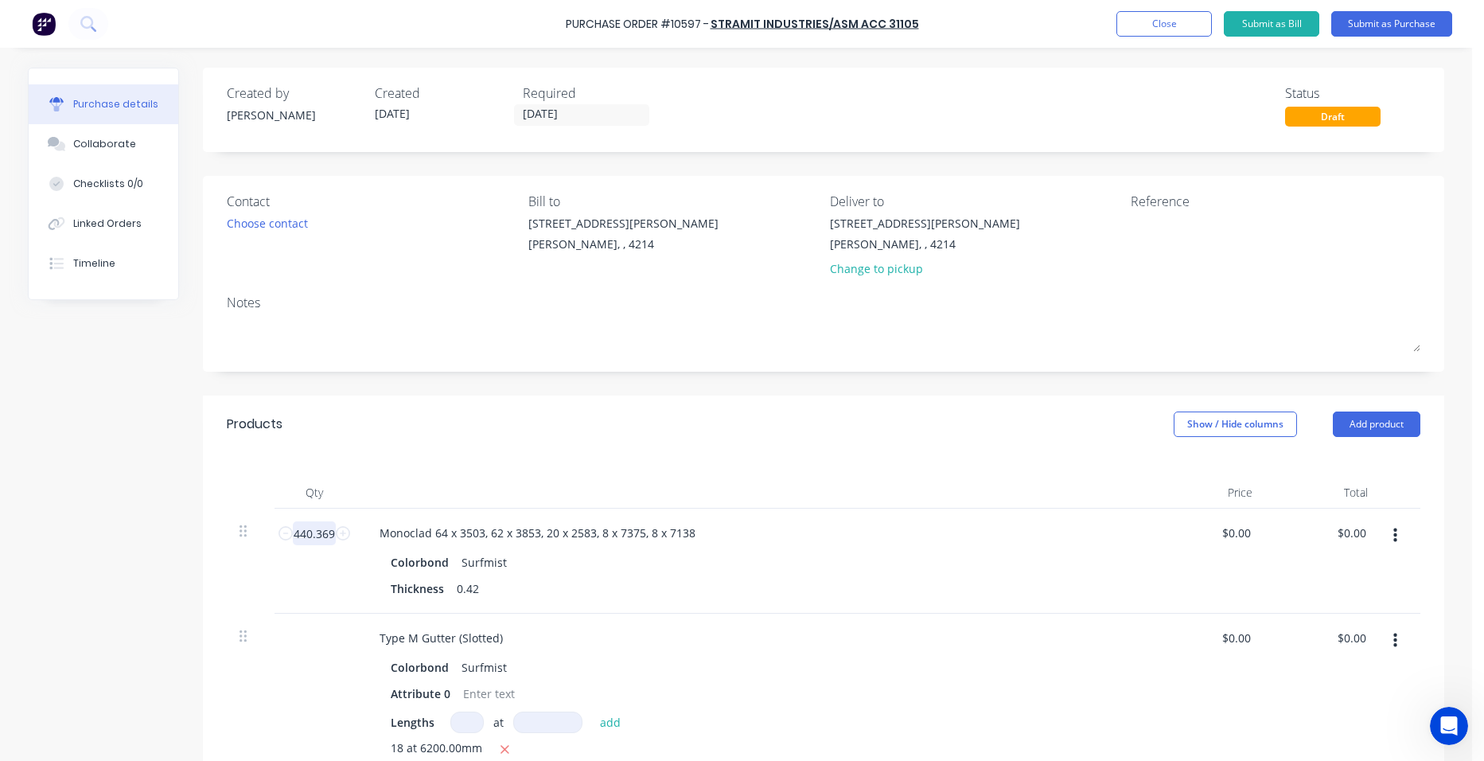
click at [329, 532] on input "440.369" at bounding box center [314, 533] width 43 height 24
type input "480.7"
click at [354, 497] on div at bounding box center [752, 493] width 796 height 32
click at [495, 530] on div "Monoclad 64 x 3503, 62 x 3853, 20 x 2583, 8 x 7375, 8 x 7138" at bounding box center [537, 532] width 341 height 23
click at [550, 480] on div at bounding box center [752, 493] width 796 height 32
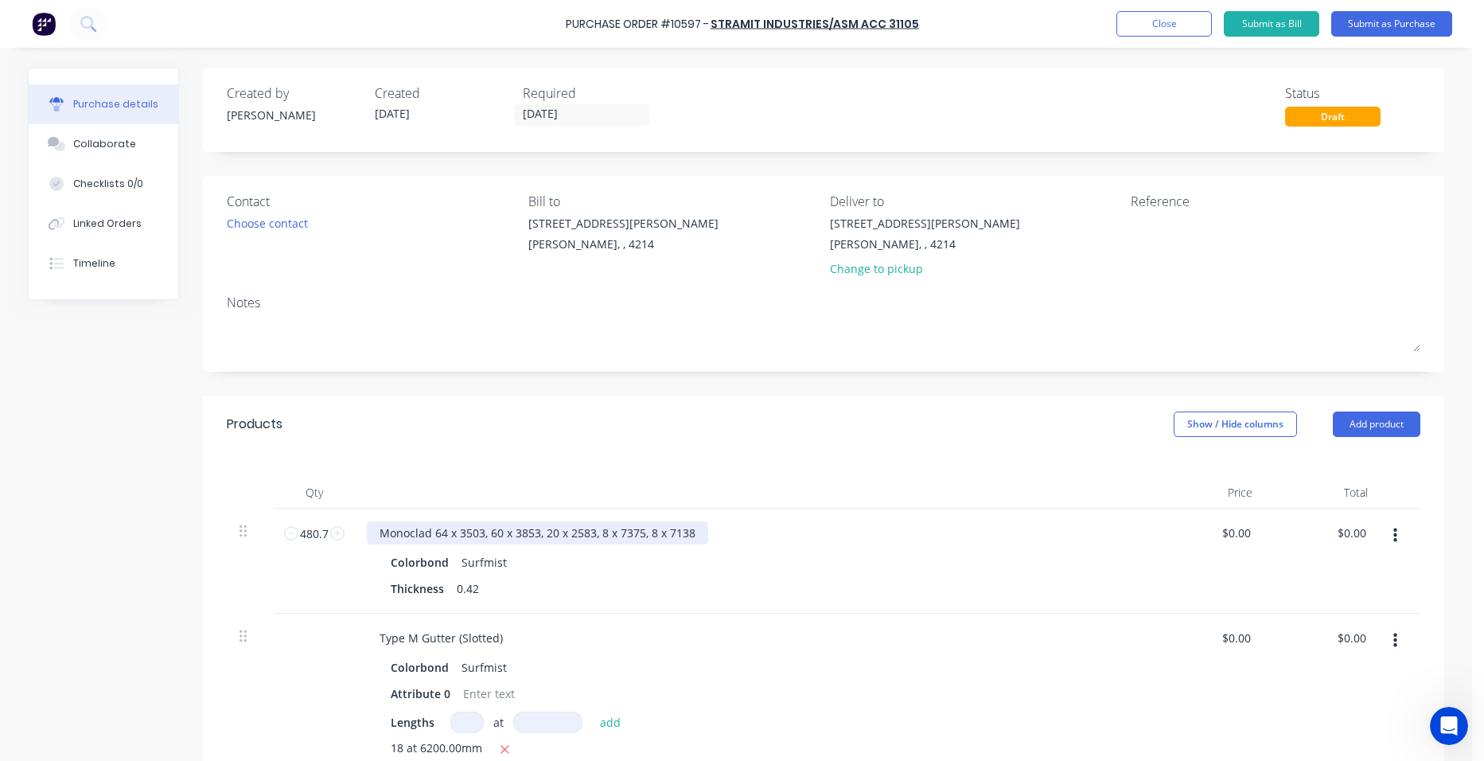
click at [498, 527] on div "Monoclad 64 x 3503, 60 x 3853, 20 x 2583, 8 x 7375, 8 x 7138" at bounding box center [537, 532] width 341 height 23
click at [492, 528] on div "Monoclad 64 x 3503, 60 x 3853, 20 x 2583, 8 x 7375, 8 x 7138" at bounding box center [537, 532] width 341 height 23
click at [493, 530] on div "Monoclad 64 x 3503, 60 x 3853, 20 x 2583, 8 x 7375, 8 x 7138" at bounding box center [537, 532] width 341 height 23
click at [440, 529] on div "Monoclad 64 x 3503, 62 x 3853, 20 x 2583, 8 x 7375, 8 x 7138" at bounding box center [537, 532] width 341 height 23
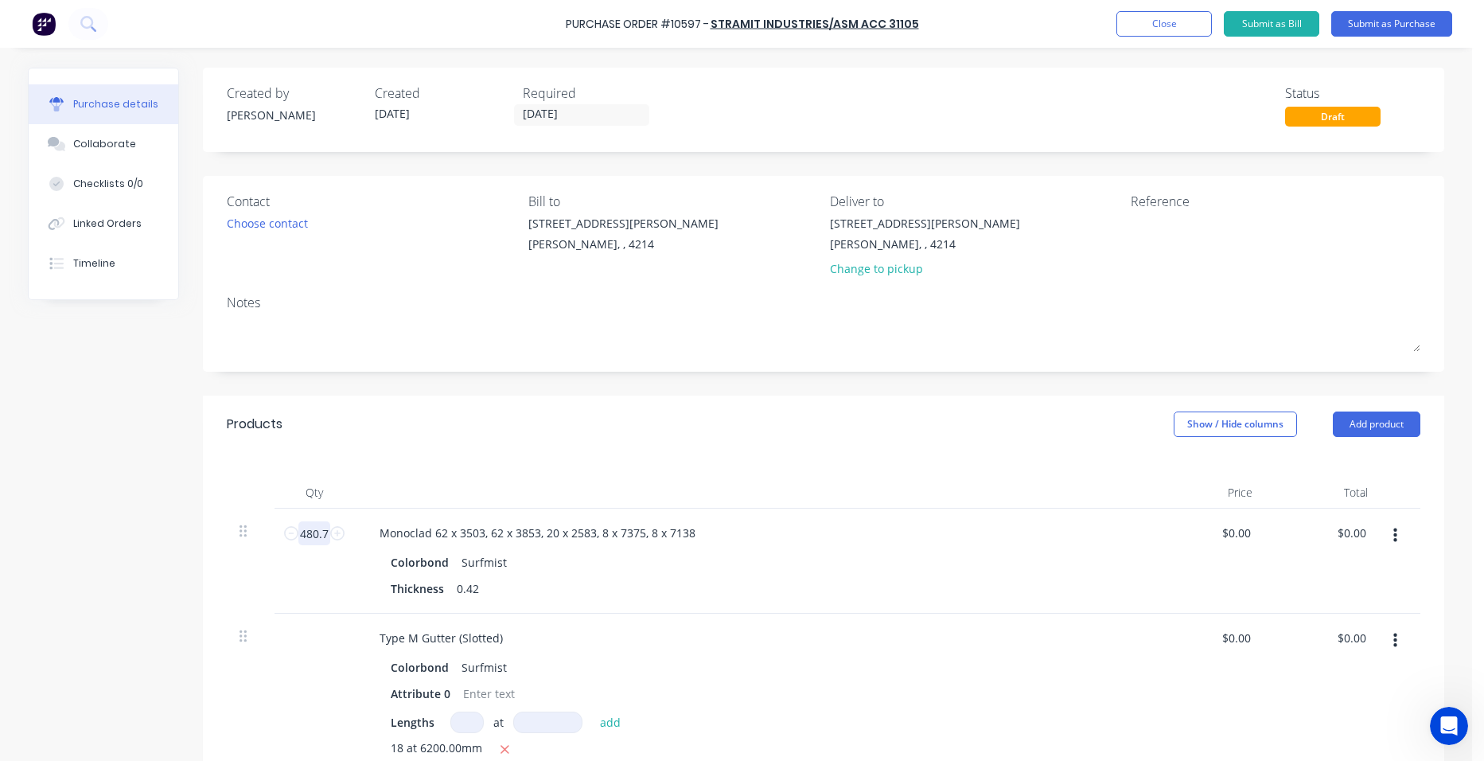
click at [321, 532] on input "480.7" at bounding box center [314, 533] width 32 height 24
type input "475.36"
drag, startPoint x: 704, startPoint y: 528, endPoint x: 718, endPoint y: 530, distance: 13.7
click at [705, 529] on div "Monoclad 62 x 3503, 62 x 3853, 20 x 2583, 8 x 7375, 8 x 7138" at bounding box center [752, 532] width 770 height 23
click at [878, 240] on div "Ashmore, , 4214" at bounding box center [925, 244] width 190 height 17
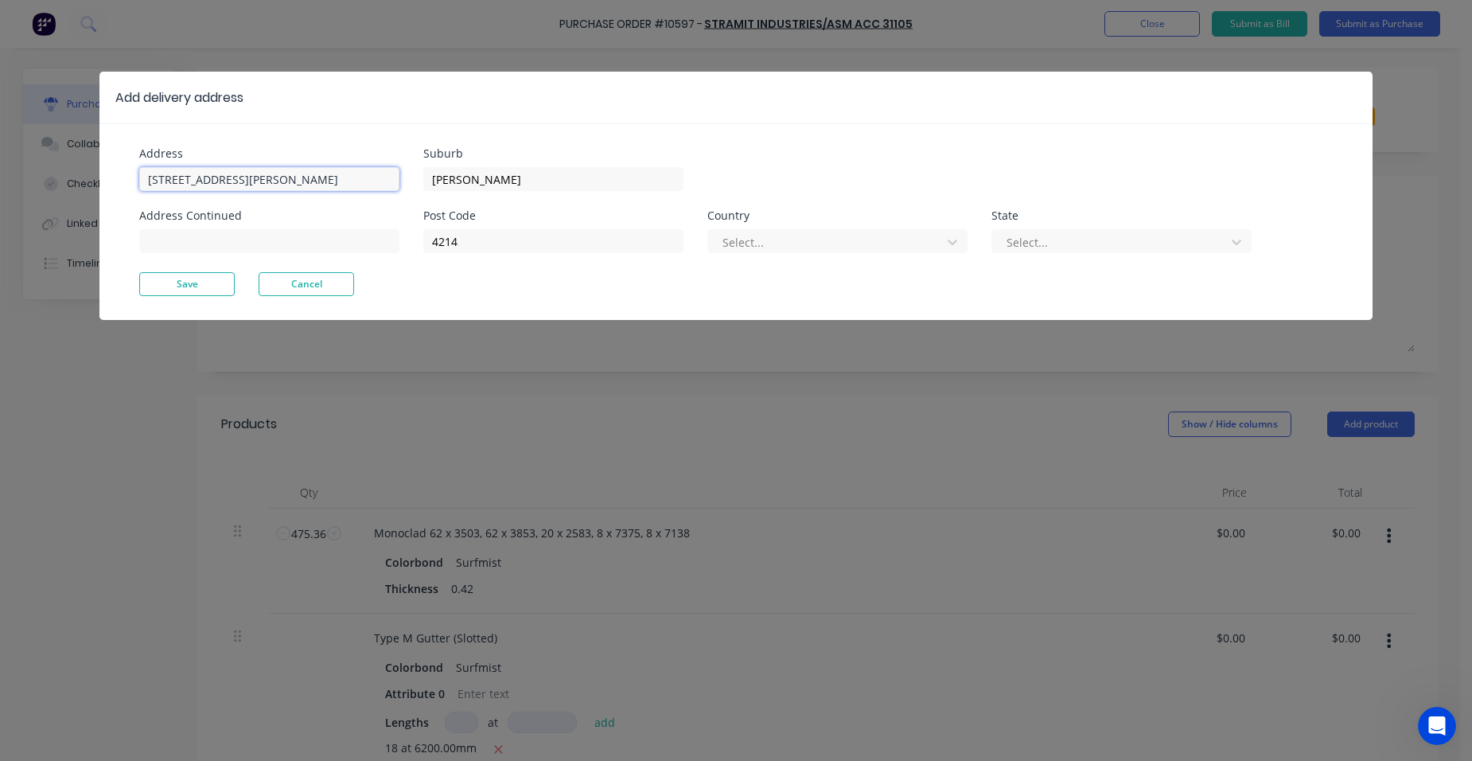
drag, startPoint x: 240, startPoint y: 179, endPoint x: 101, endPoint y: 177, distance: 138.5
click at [101, 177] on div "Address 513 Olsen Ave Address Continued Suburb Ashmore Post Code 4214 Country S…" at bounding box center [735, 221] width 1273 height 197
type input "13 Tattler Way"
drag, startPoint x: 489, startPoint y: 180, endPoint x: 415, endPoint y: 166, distance: 75.4
click at [415, 165] on div "Address 13 Tattler Way Address Continued Suburb Ashmore Post Code 4214 Country …" at bounding box center [437, 210] width 597 height 124
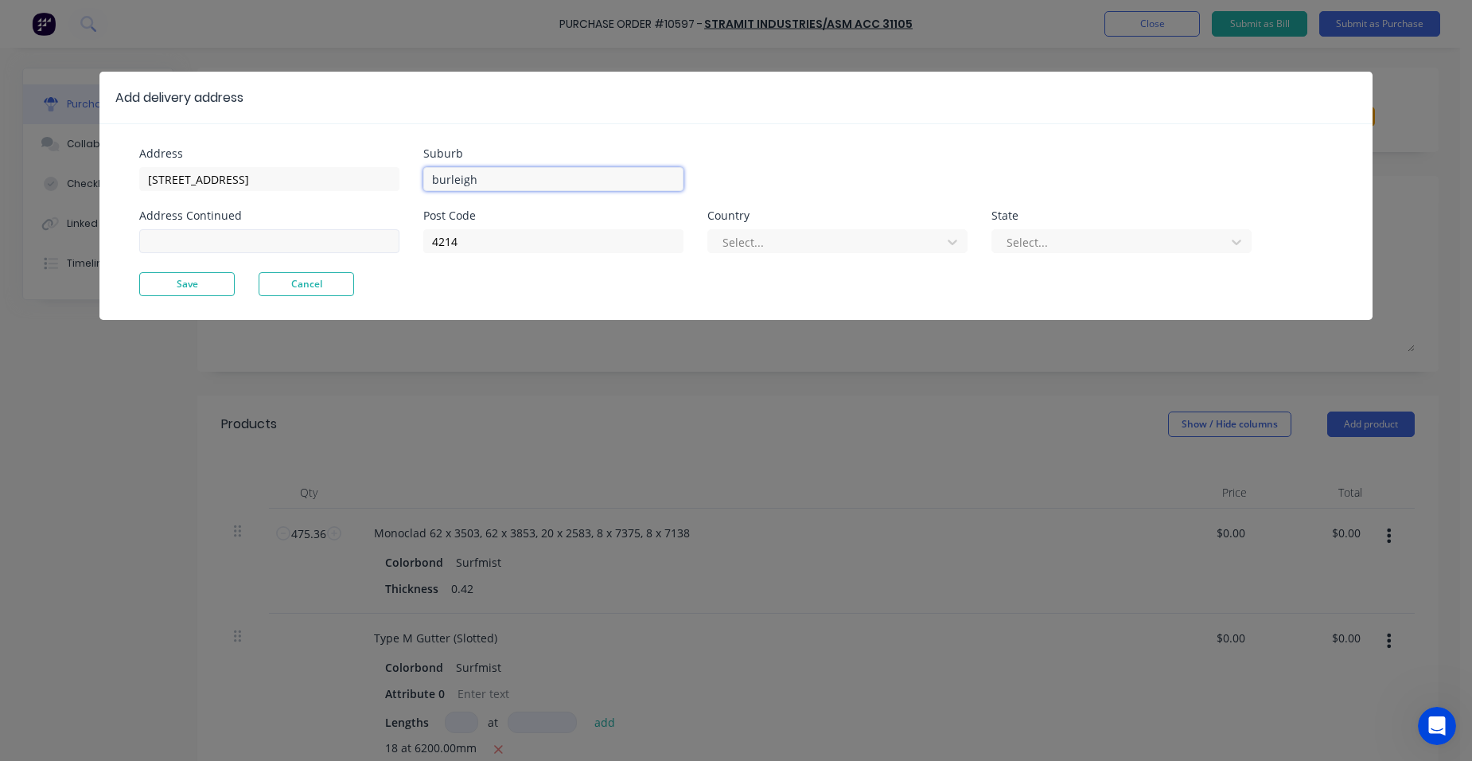
type input "burleigh"
click at [167, 246] on input at bounding box center [269, 241] width 260 height 24
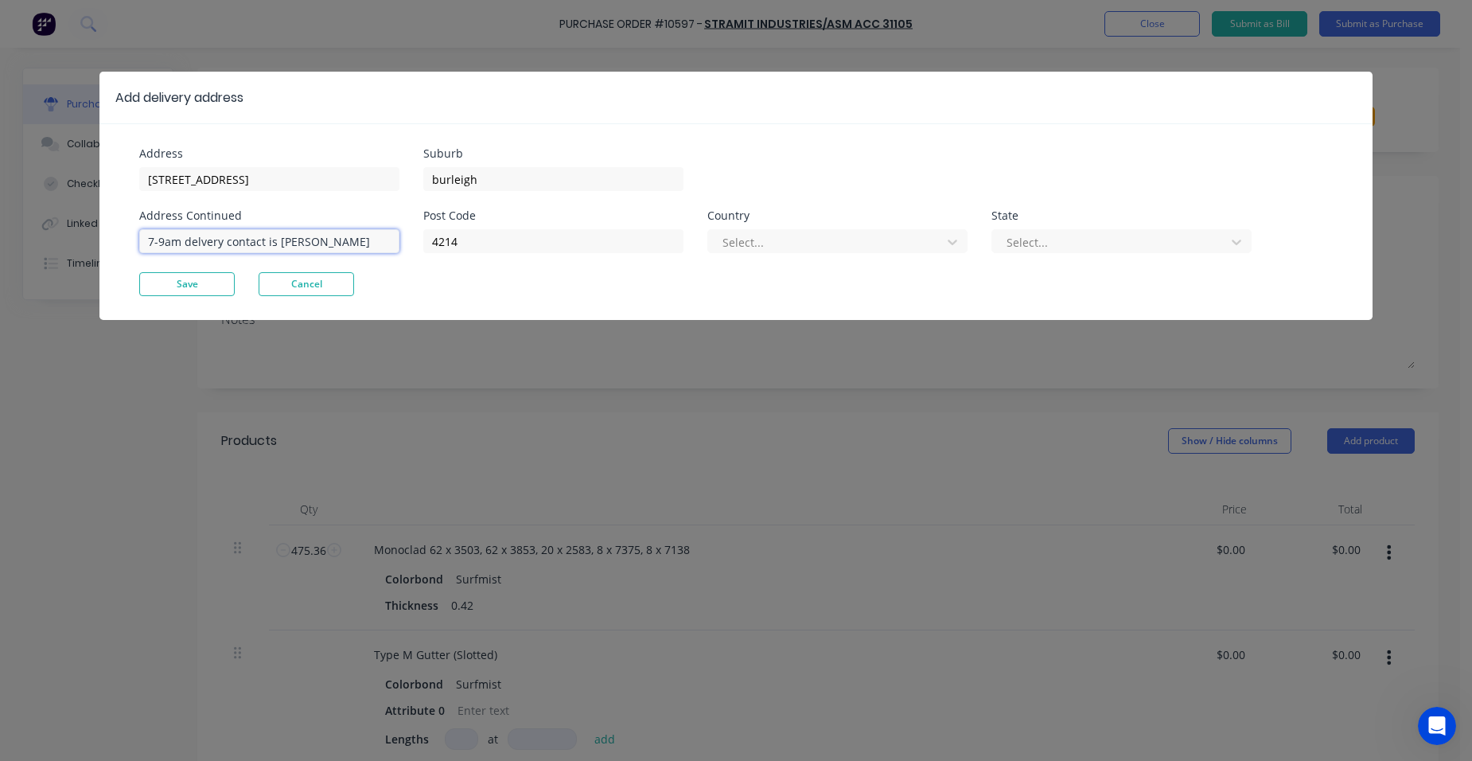
type input "7-9am delvery contact is Brad"
click at [760, 247] on div at bounding box center [827, 242] width 212 height 20
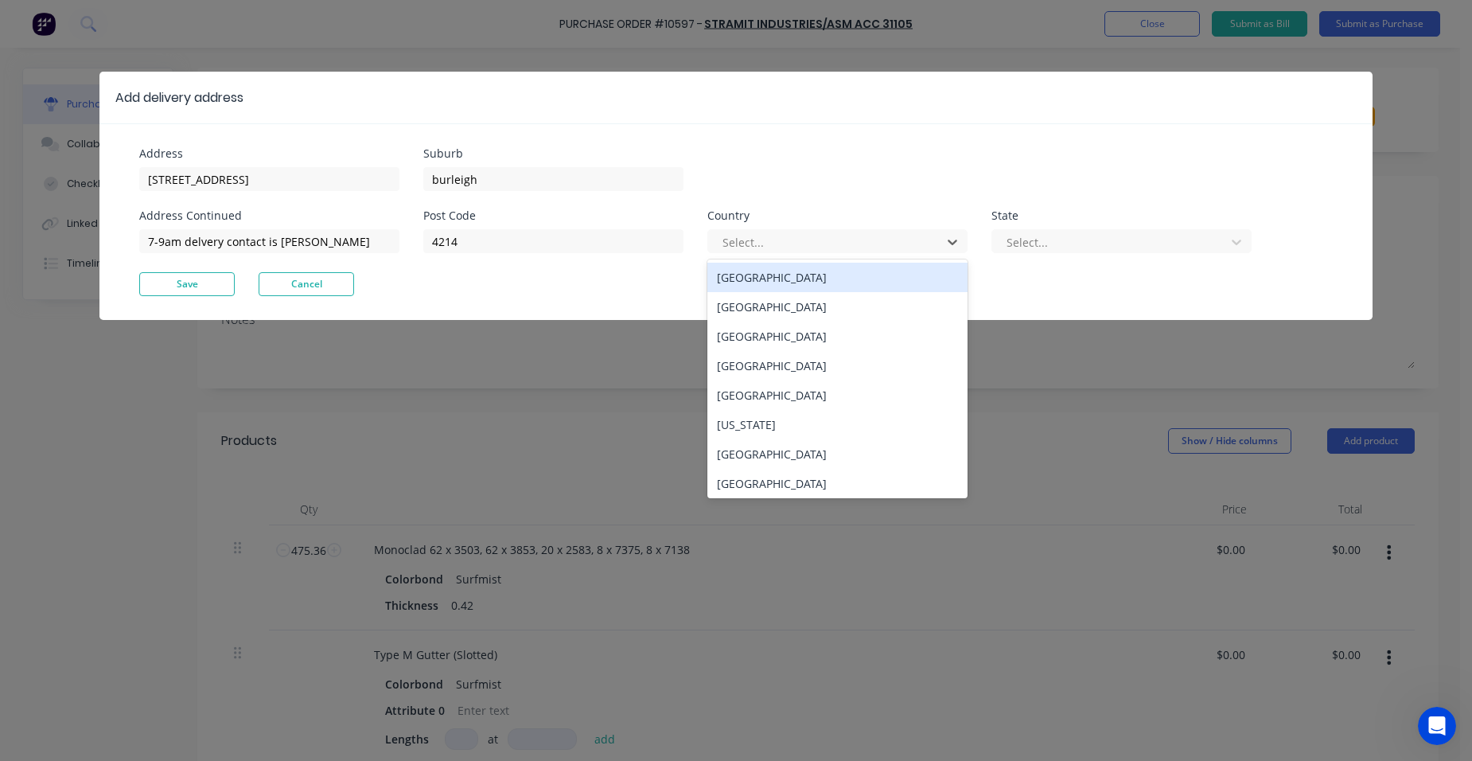
drag, startPoint x: 760, startPoint y: 270, endPoint x: 874, endPoint y: 275, distance: 113.9
click at [762, 274] on div "Australia" at bounding box center [838, 277] width 260 height 29
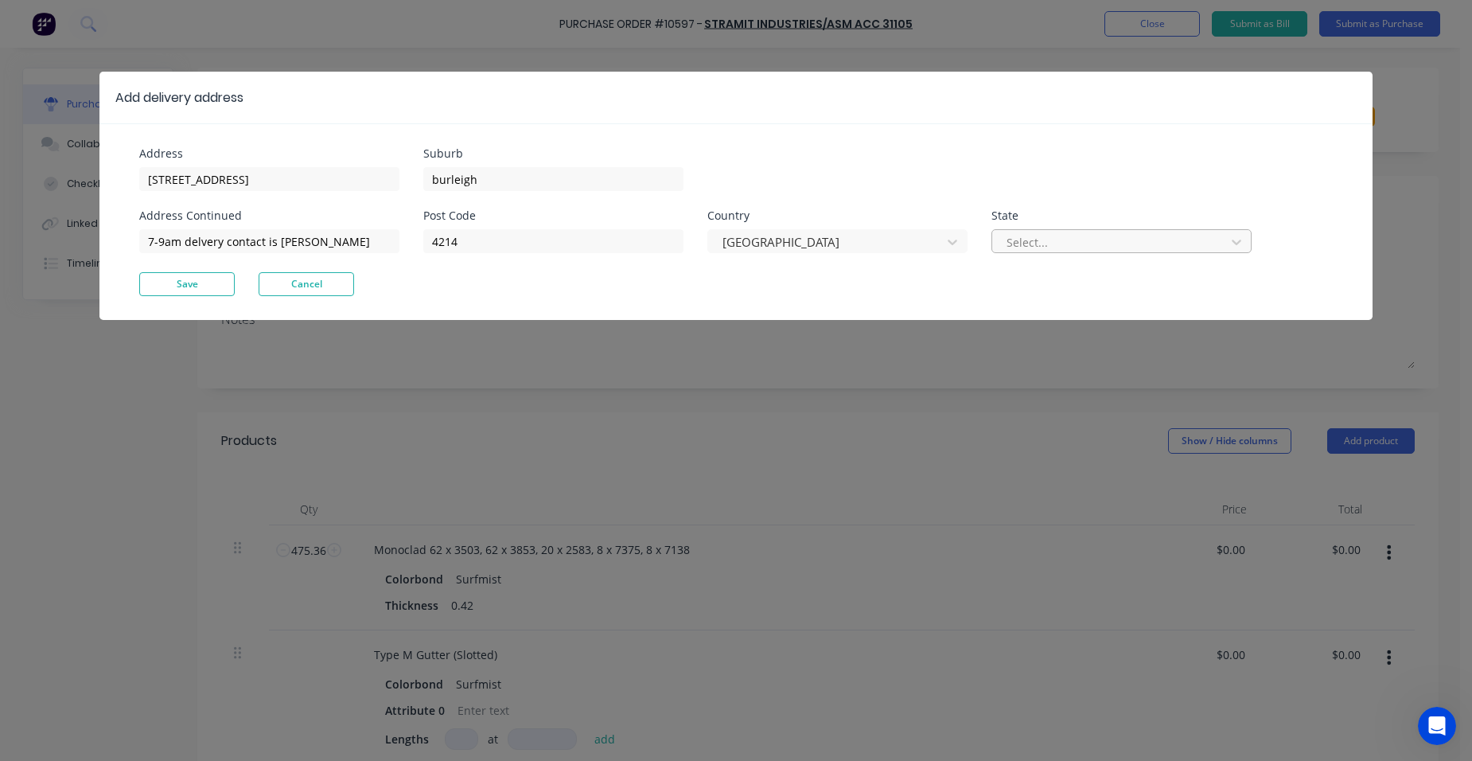
click at [1049, 241] on div at bounding box center [1111, 242] width 212 height 20
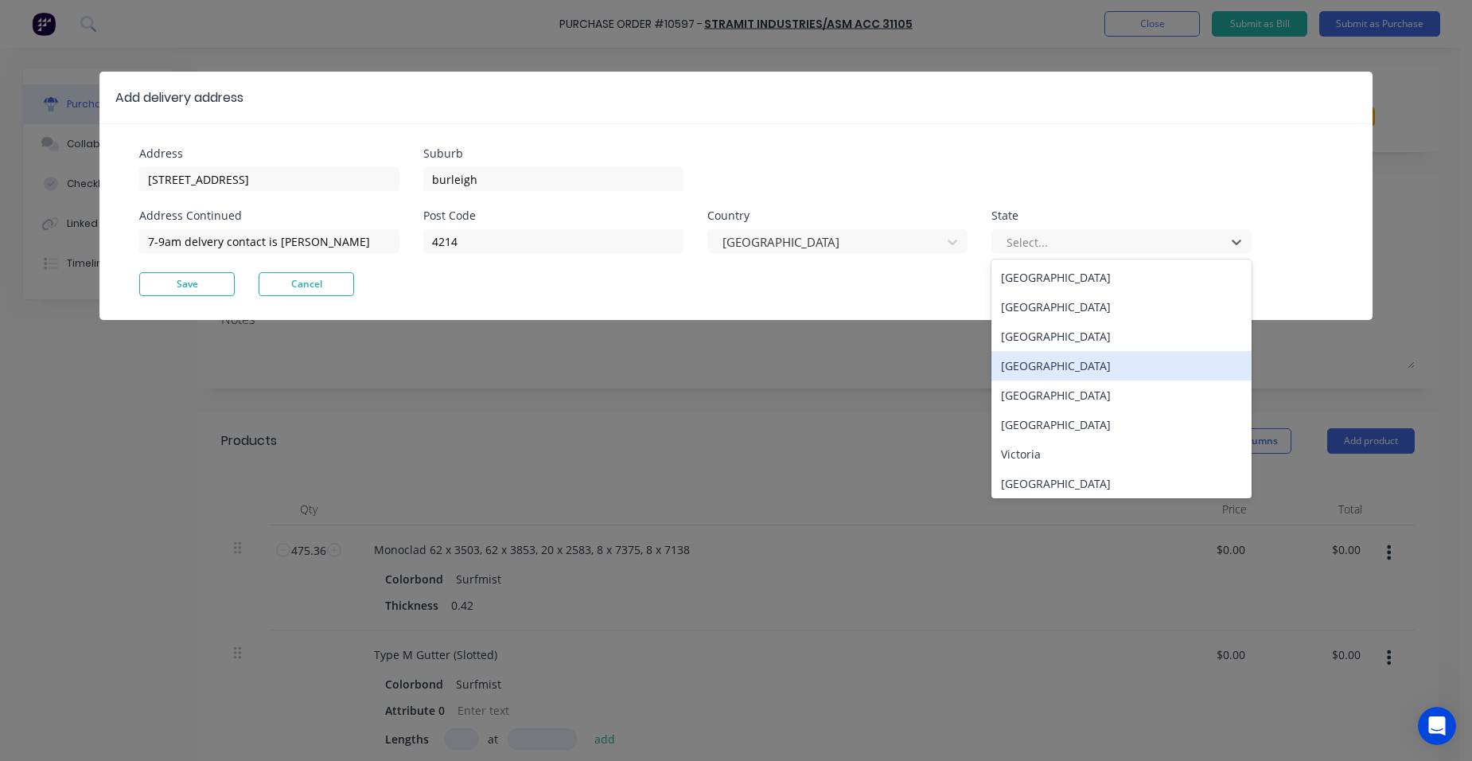
click at [1025, 372] on div "Queensland" at bounding box center [1122, 365] width 260 height 29
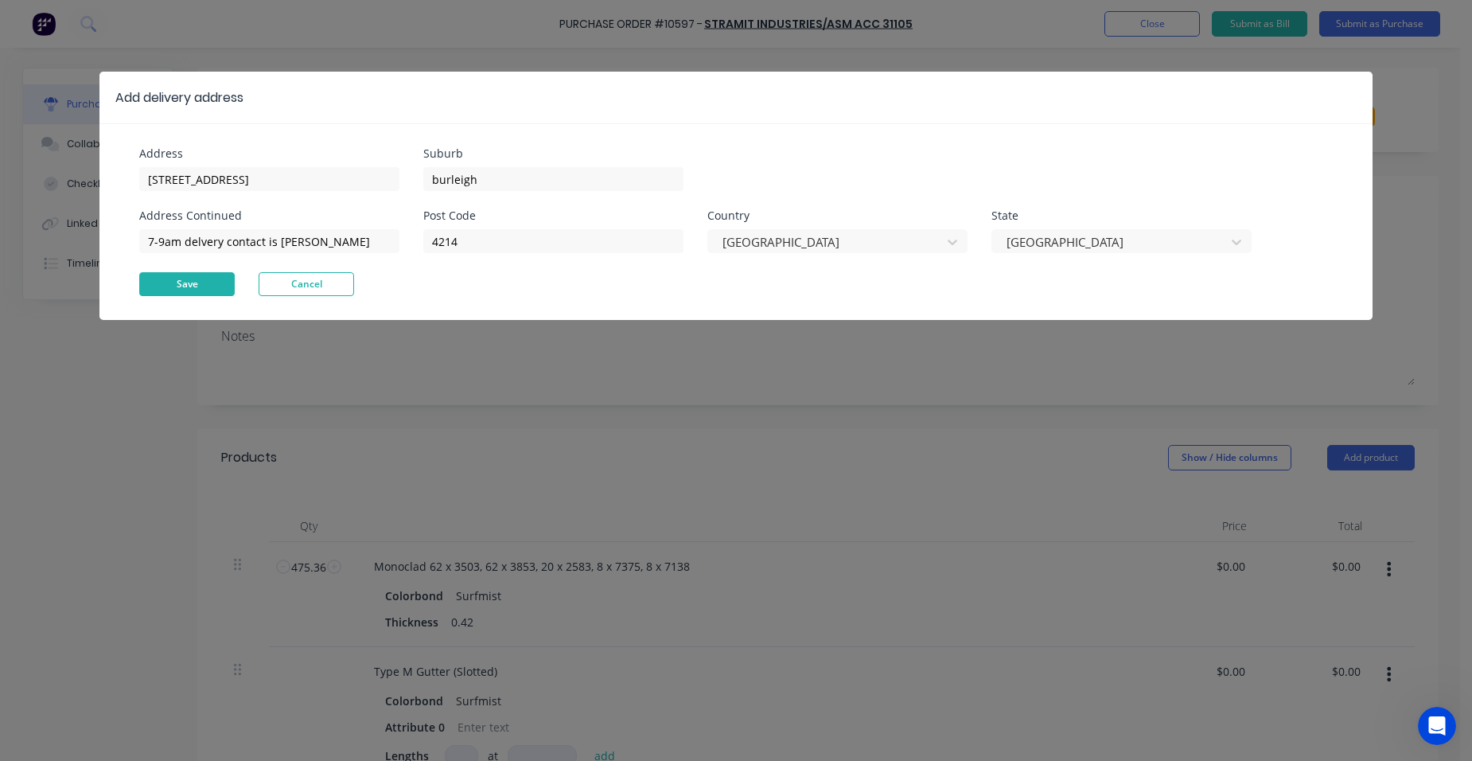
click at [171, 282] on button "Save" at bounding box center [187, 284] width 96 height 24
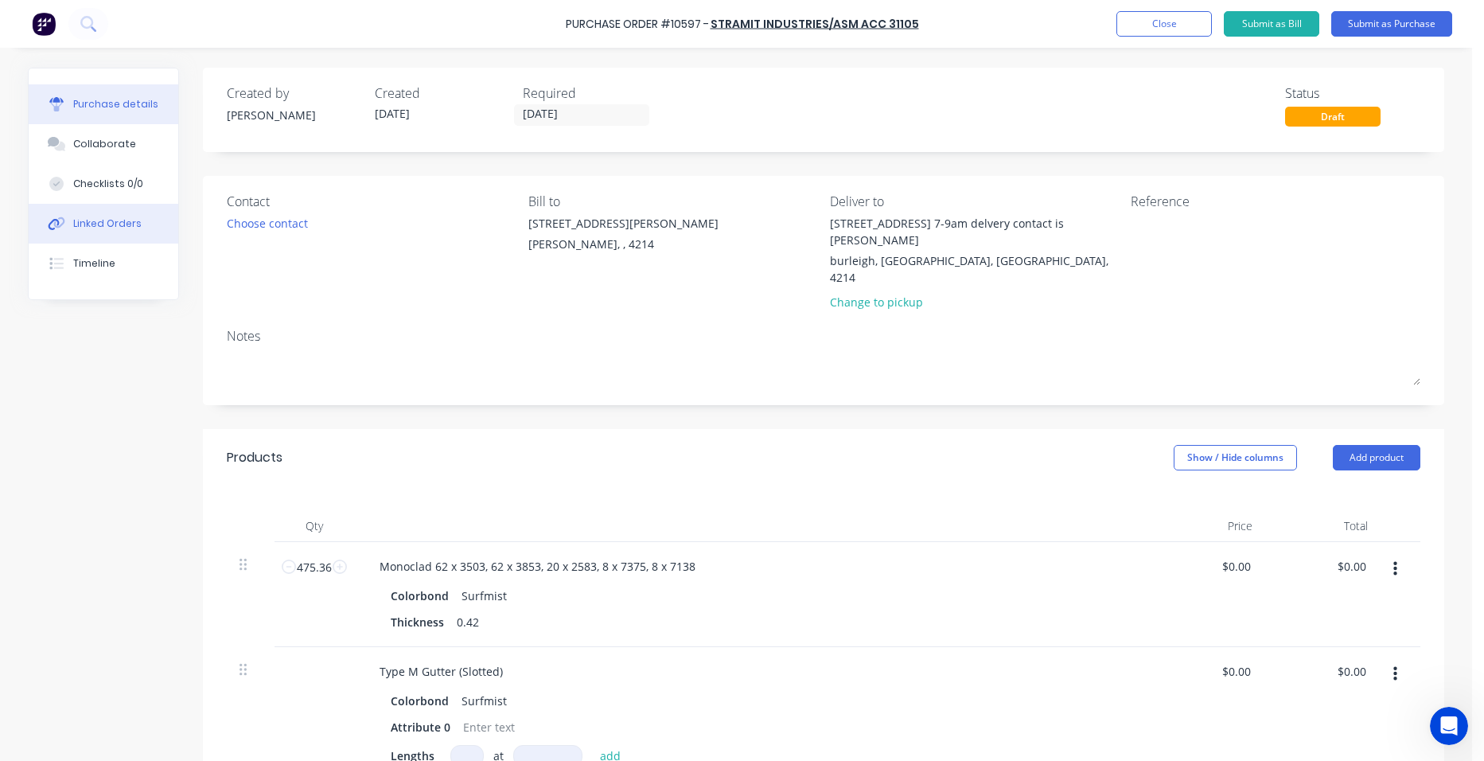
click at [76, 218] on div "Linked Orders" at bounding box center [107, 223] width 68 height 14
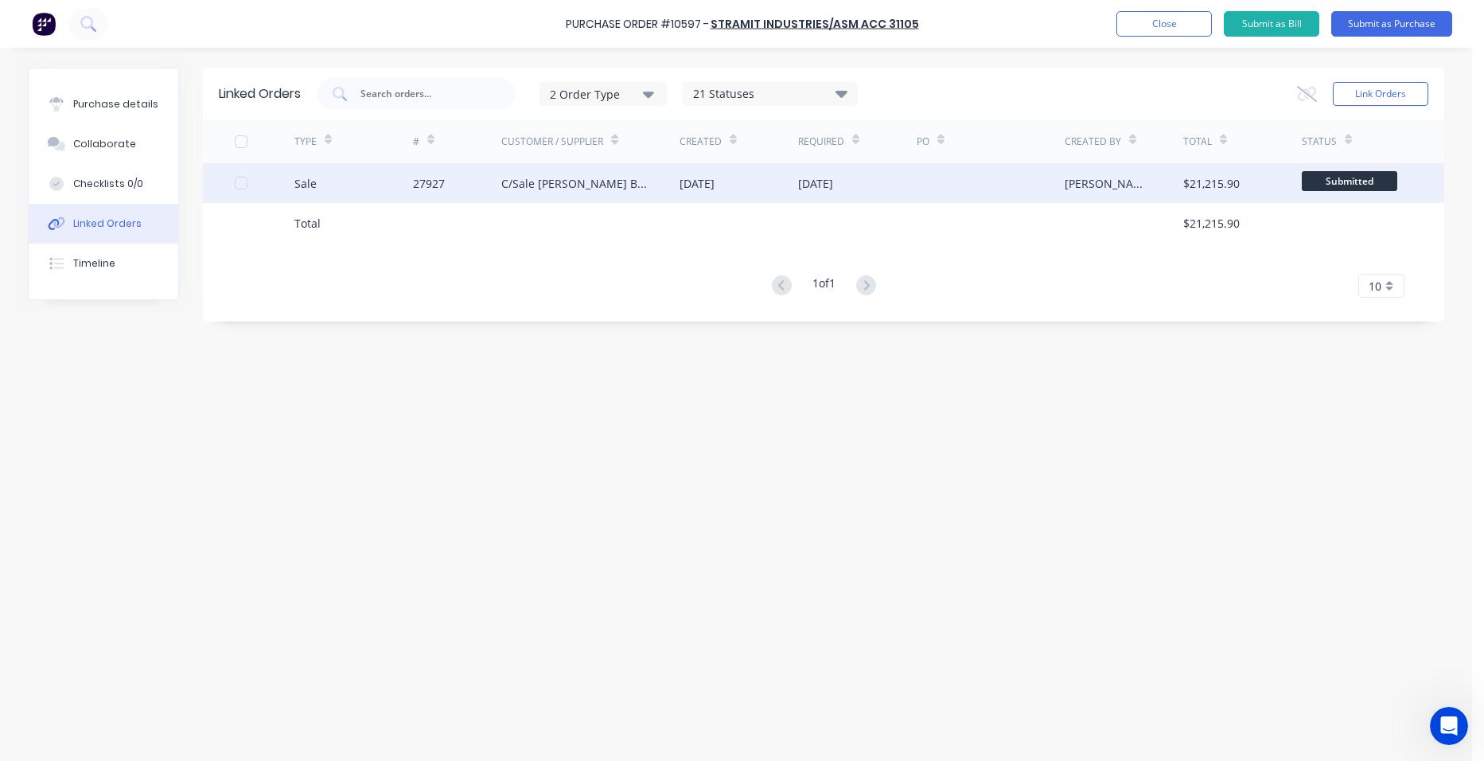
click at [425, 191] on div "27927" at bounding box center [429, 183] width 32 height 17
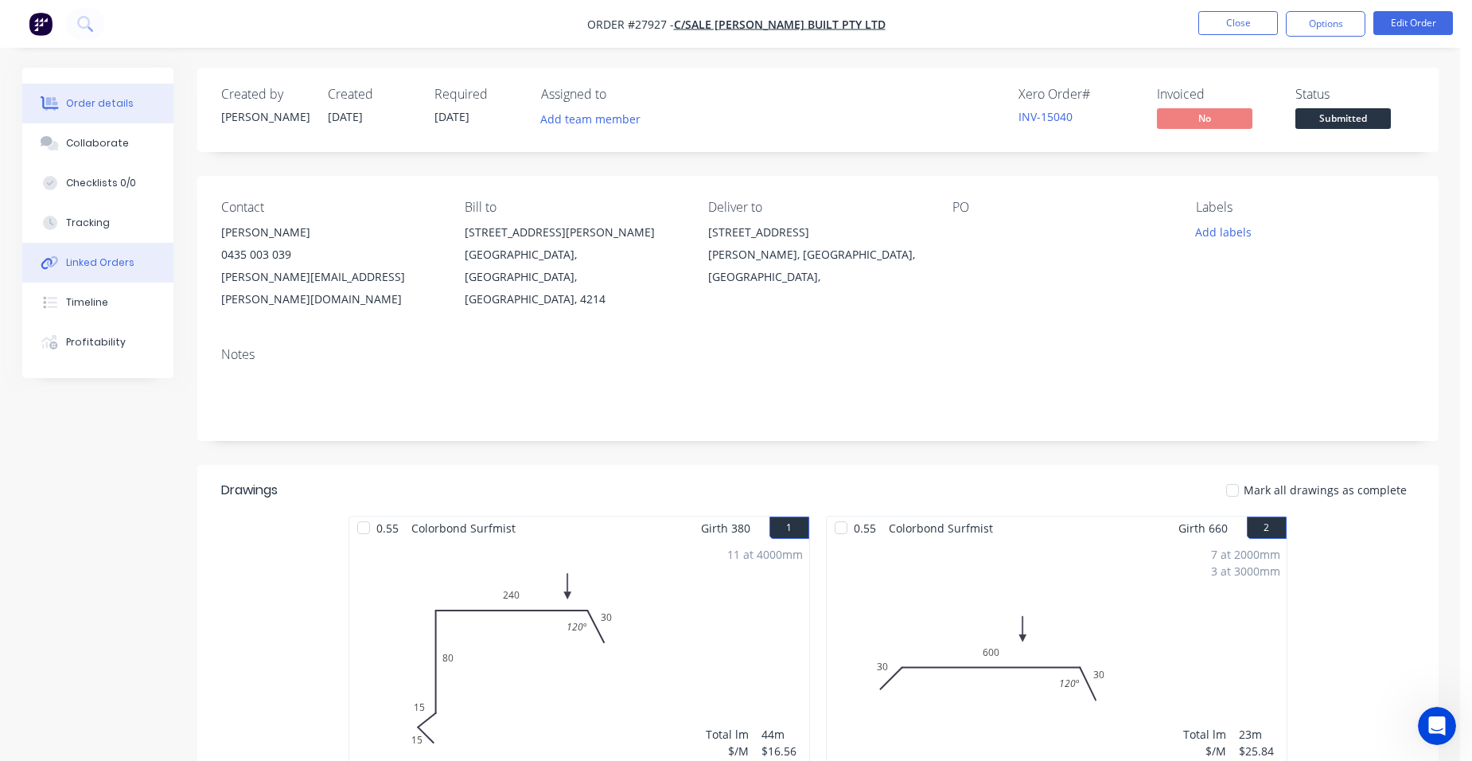
click at [128, 263] on div "Linked Orders" at bounding box center [100, 262] width 68 height 14
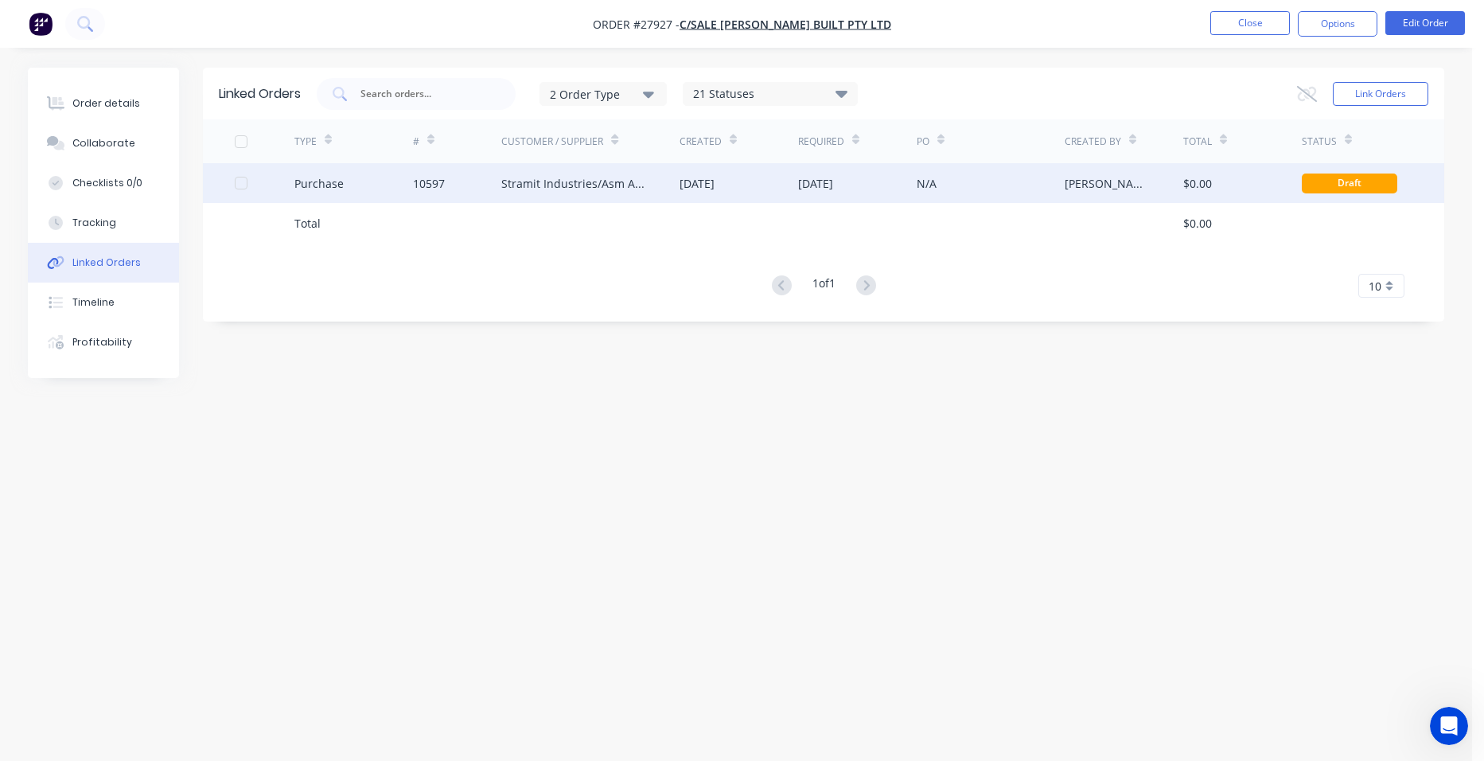
click at [435, 178] on div "10597" at bounding box center [429, 183] width 32 height 17
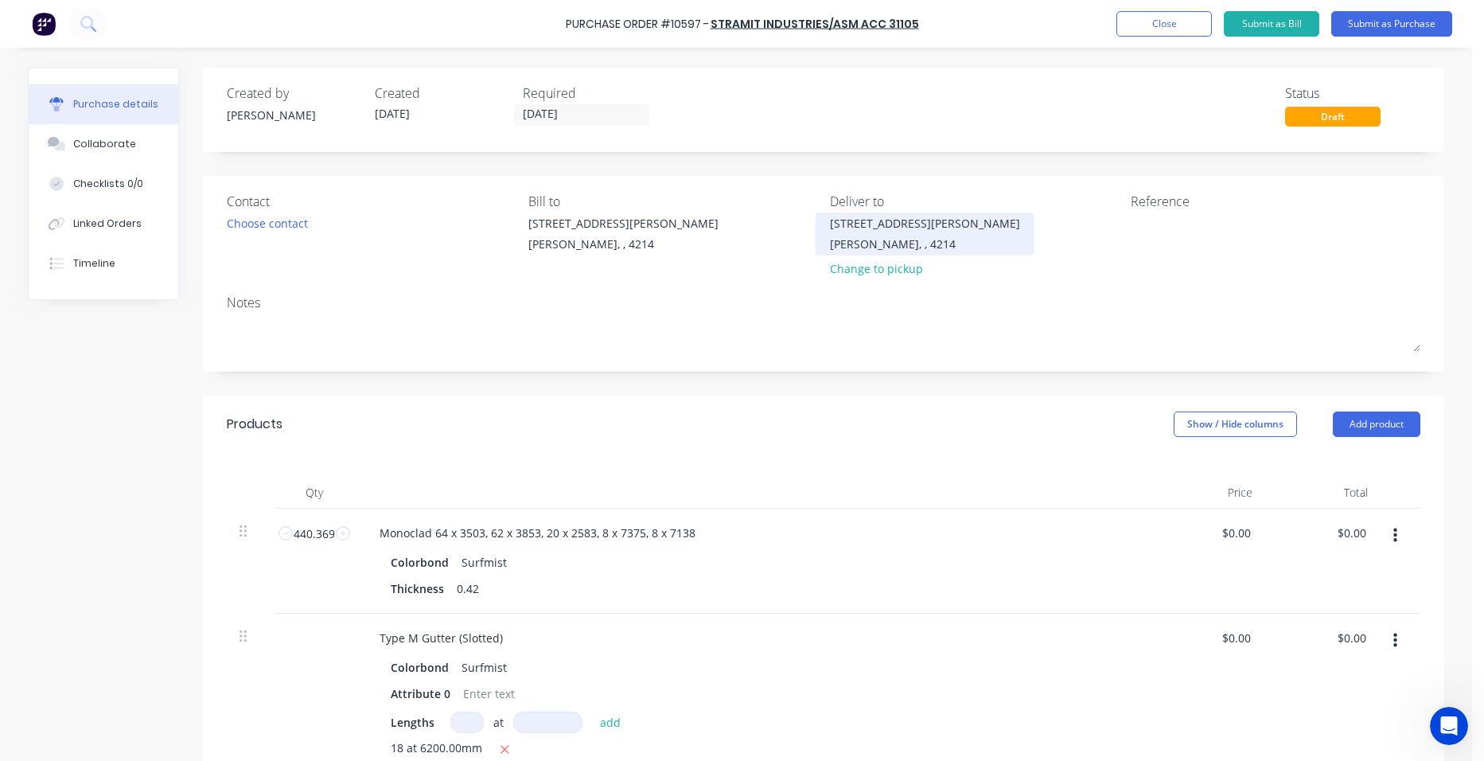
click at [845, 248] on div "Ashmore, , 4214" at bounding box center [925, 244] width 190 height 17
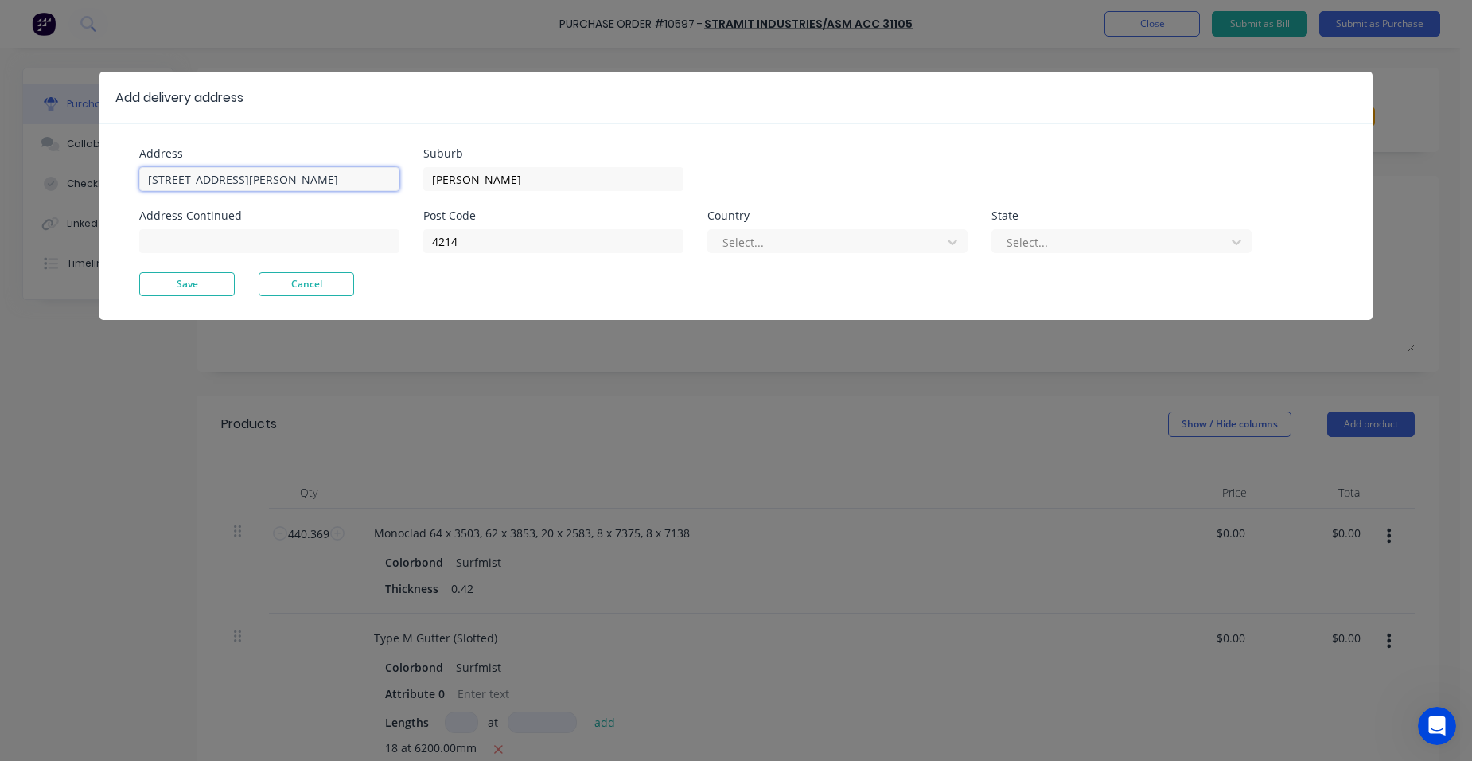
drag, startPoint x: 211, startPoint y: 171, endPoint x: 78, endPoint y: 147, distance: 135.0
click at [78, 147] on div "Add delivery address Address 513 Olsen Ave Address Continued Suburb Ashmore Pos…" at bounding box center [736, 380] width 1472 height 761
type input "13 Tattler way"
drag, startPoint x: 487, startPoint y: 181, endPoint x: 419, endPoint y: 166, distance: 69.1
click at [419, 166] on div "Address 13 Tattler way Address Continued Suburb Ashmore Post Code 4214 Country …" at bounding box center [437, 210] width 597 height 124
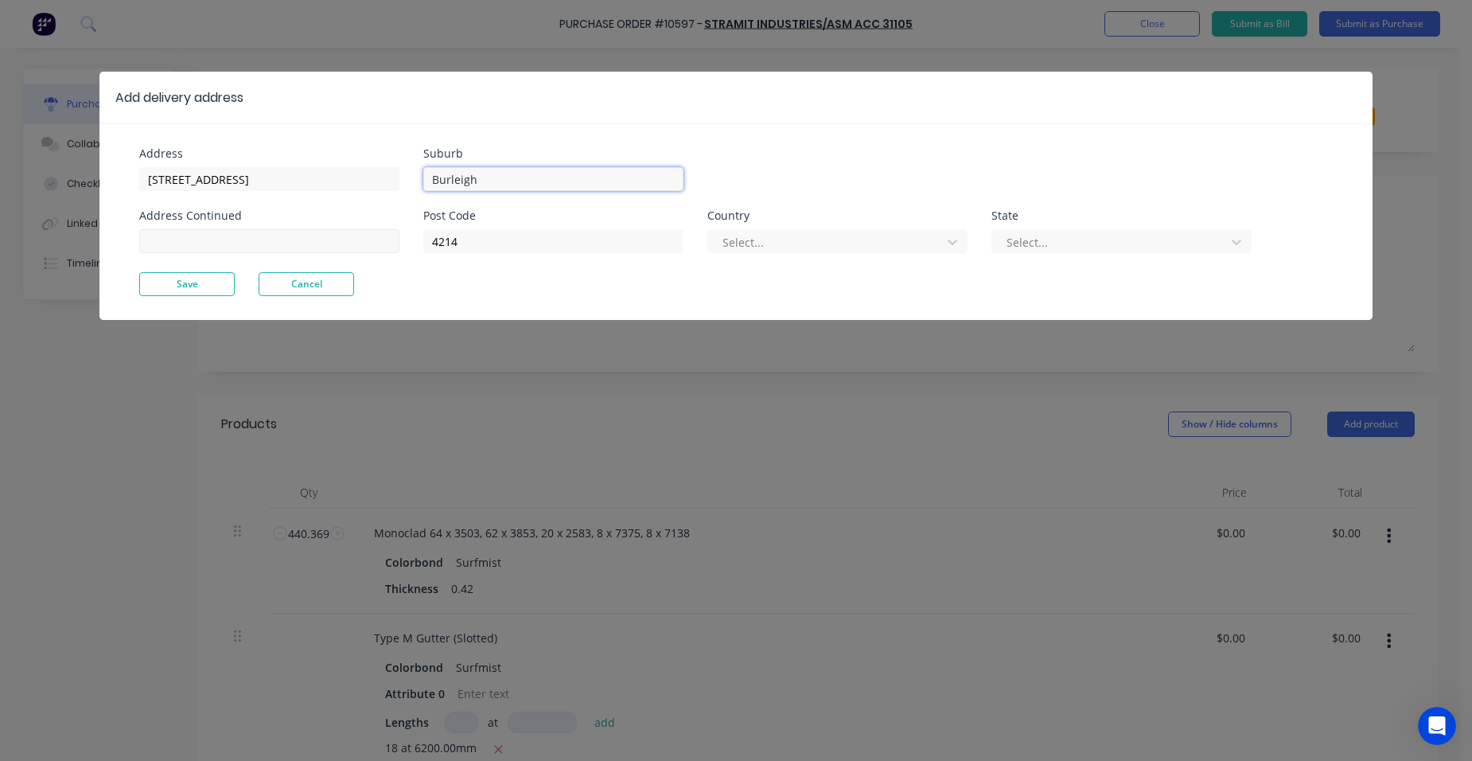
type input "Burleigh"
click at [273, 248] on input at bounding box center [269, 241] width 260 height 24
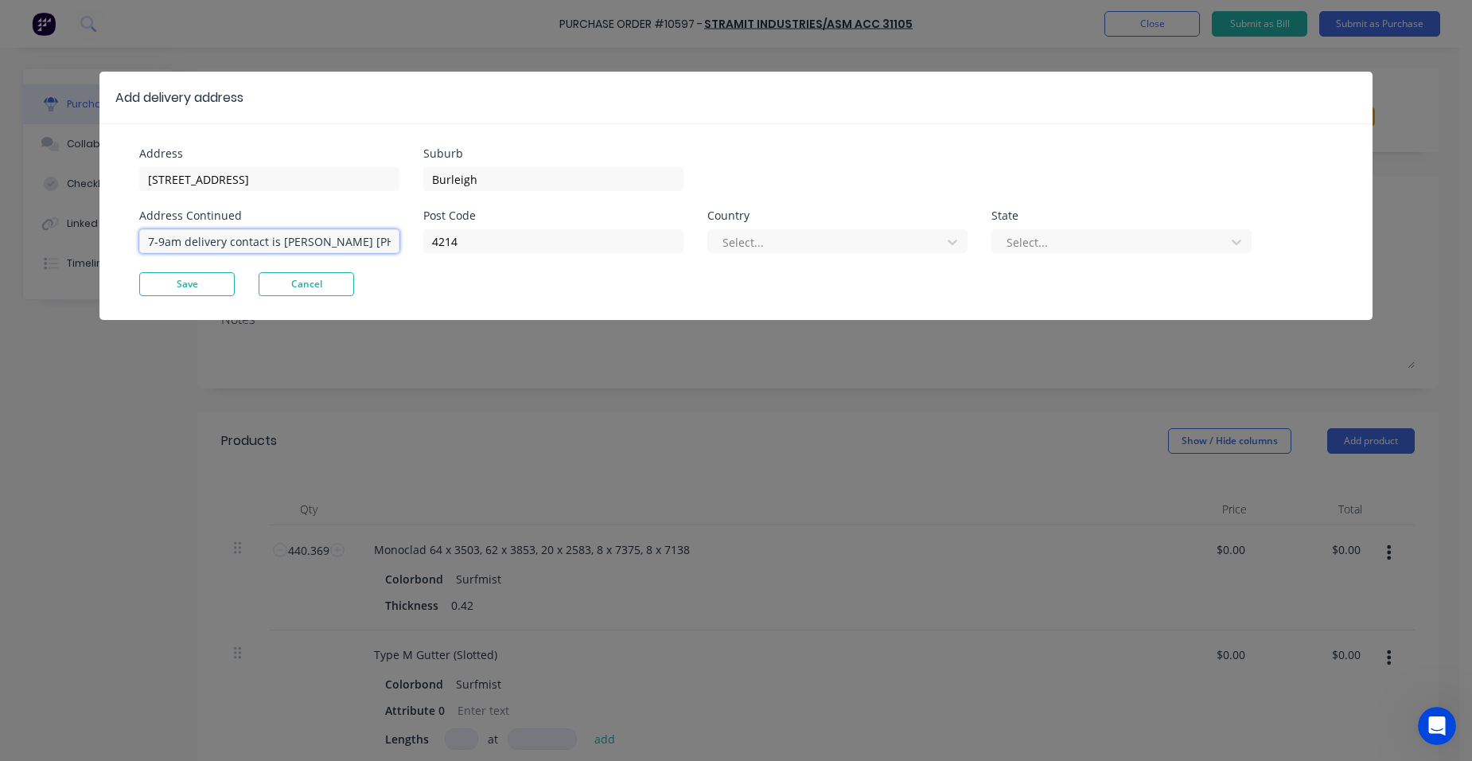
type input "7-9am delivery contact is brad 0435 003 039"
drag, startPoint x: 443, startPoint y: 225, endPoint x: 420, endPoint y: 217, distance: 24.4
click at [420, 217] on div "Address 13 Tattler way Address Continued 7-9am delivery contact is brad 0435 00…" at bounding box center [437, 210] width 597 height 124
click at [764, 244] on div at bounding box center [827, 242] width 212 height 20
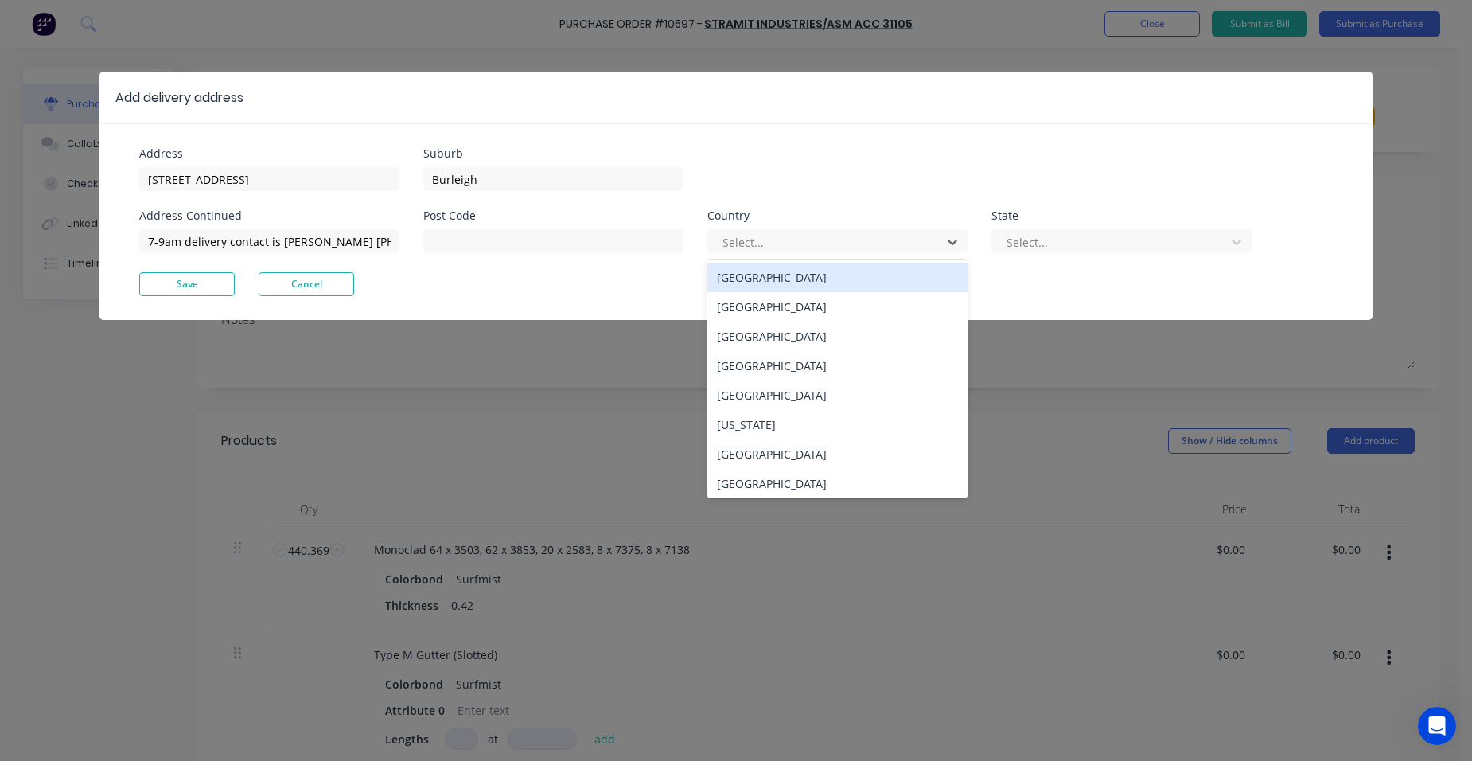
click at [752, 281] on div "Australia" at bounding box center [838, 277] width 260 height 29
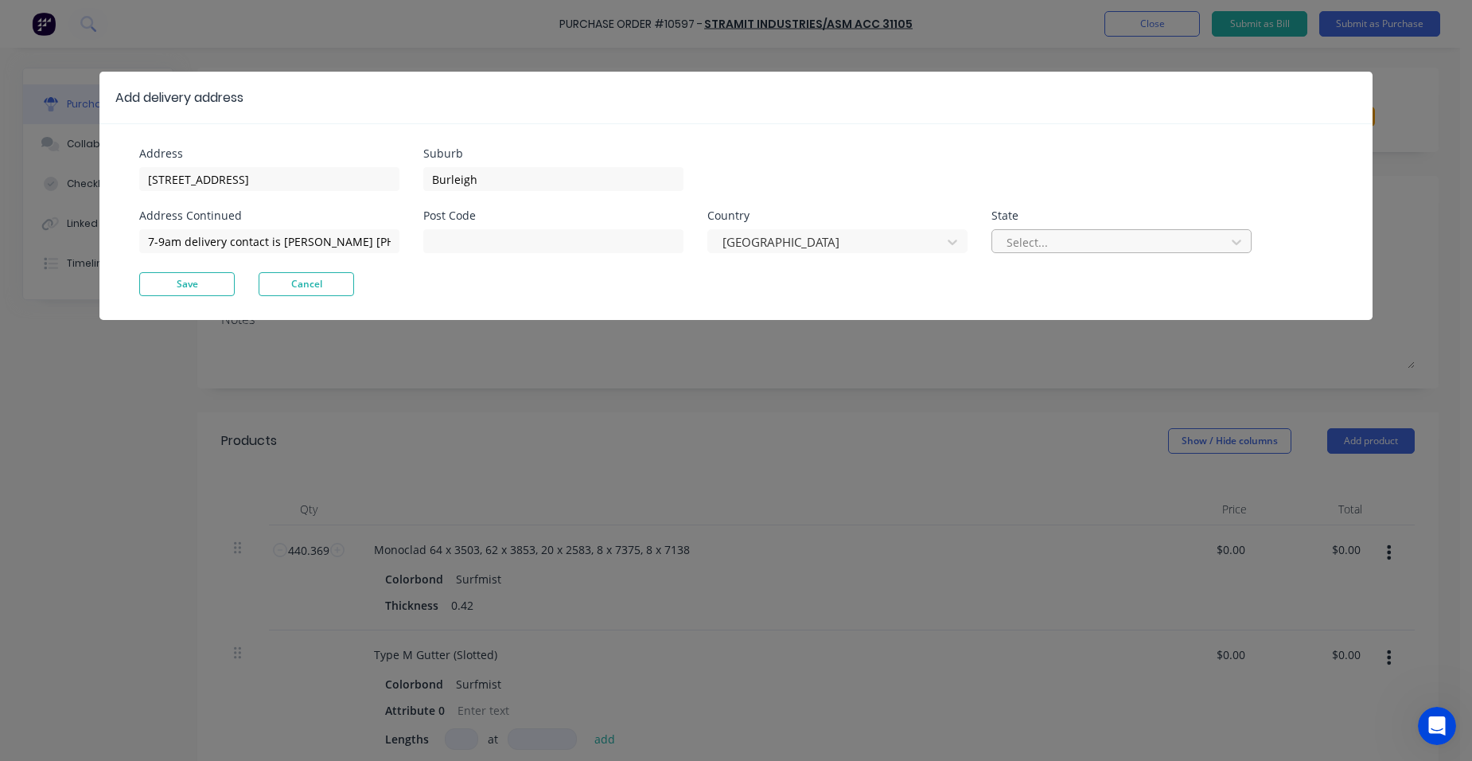
click at [1047, 240] on div at bounding box center [1111, 242] width 212 height 20
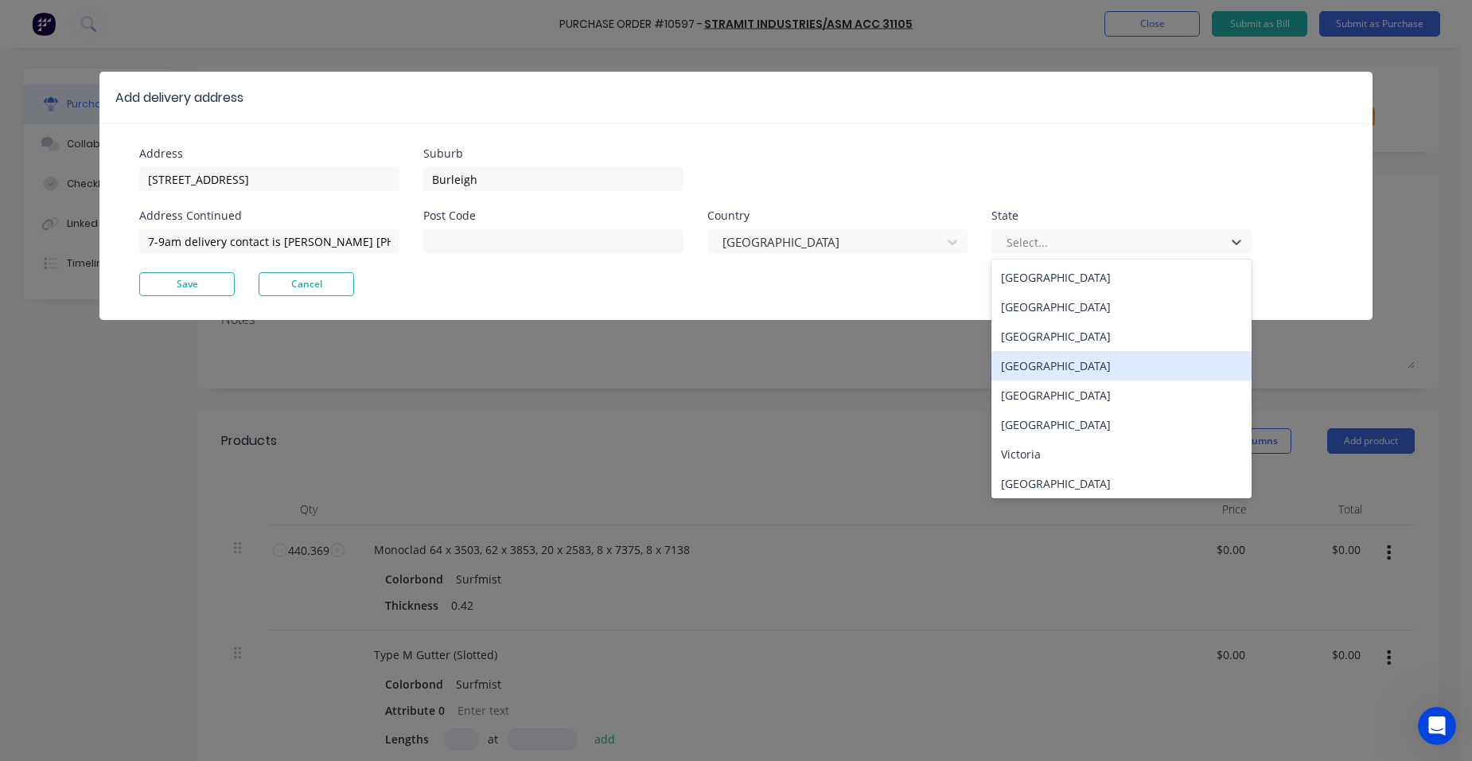
click at [1058, 368] on div "Queensland" at bounding box center [1122, 365] width 260 height 29
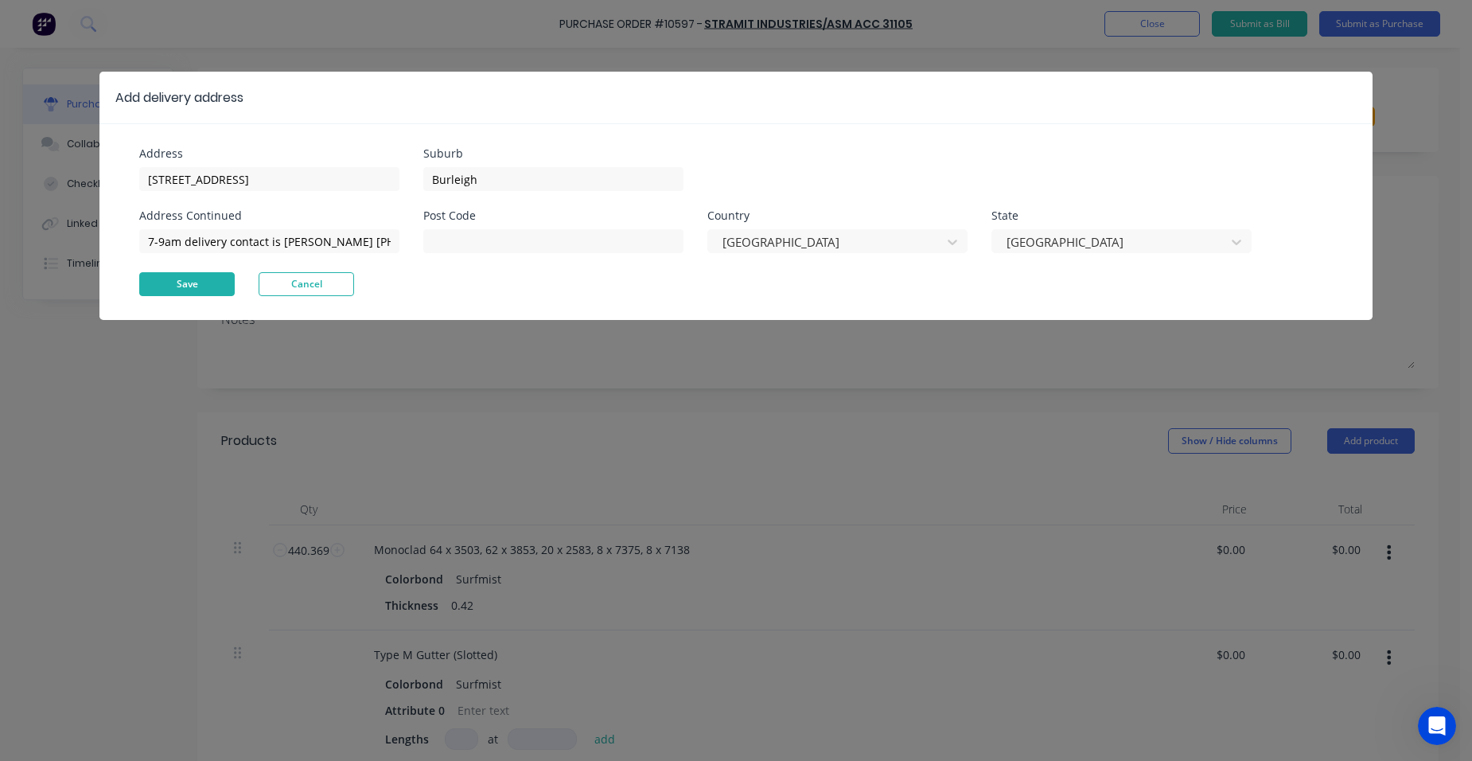
click at [211, 284] on button "Save" at bounding box center [187, 284] width 96 height 24
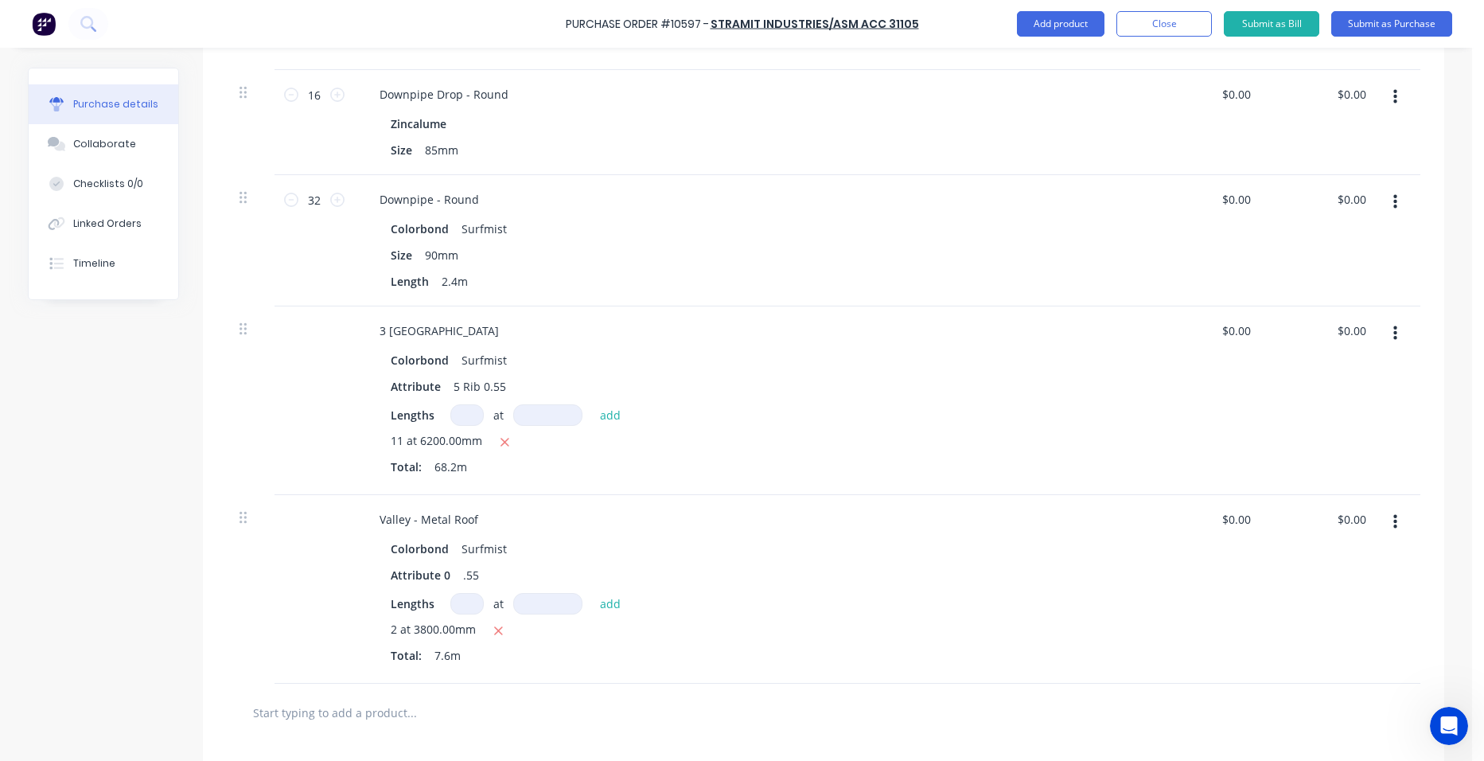
scroll to position [1031, 0]
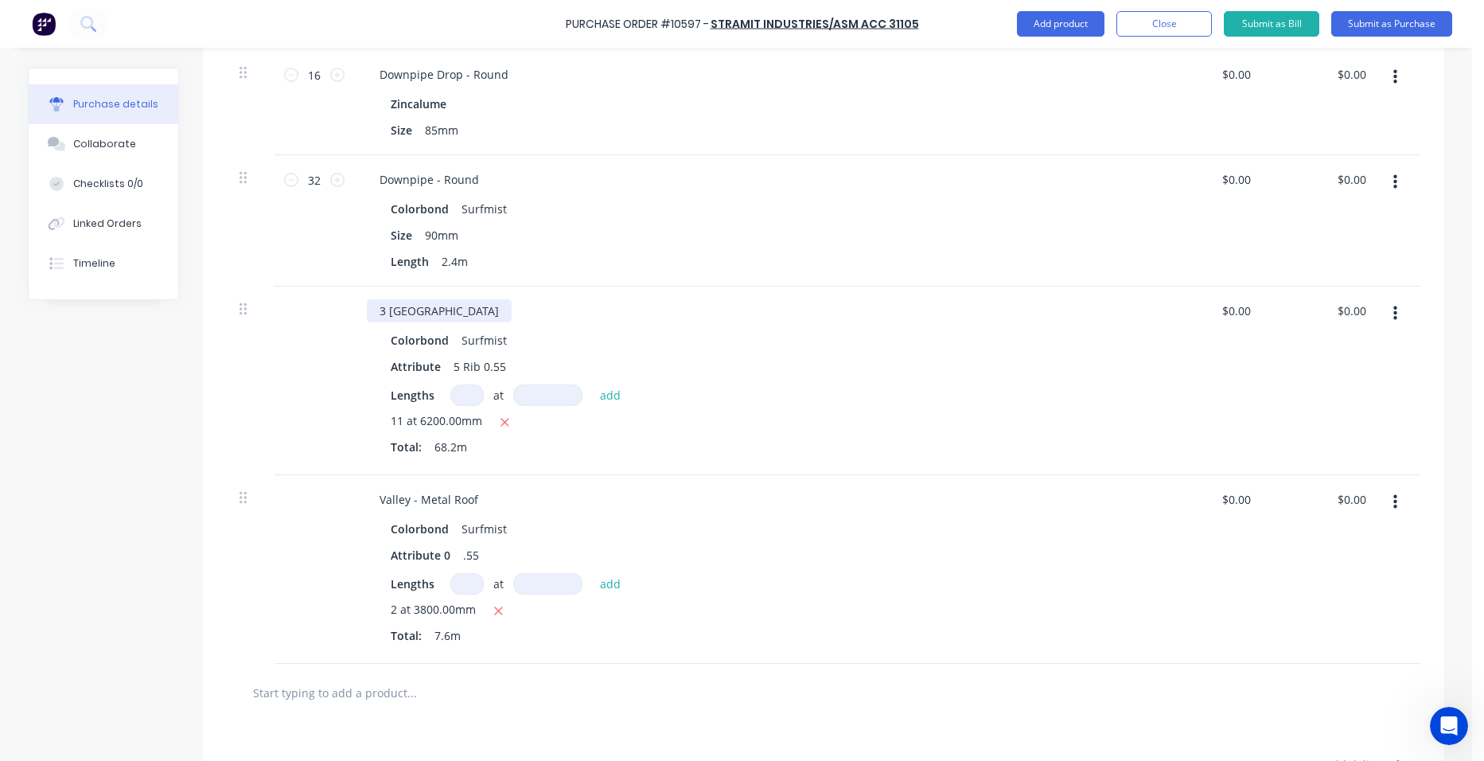
click at [449, 315] on div "3 Bend Ridge" at bounding box center [439, 310] width 145 height 23
click at [1156, 31] on button "Close" at bounding box center [1165, 23] width 96 height 25
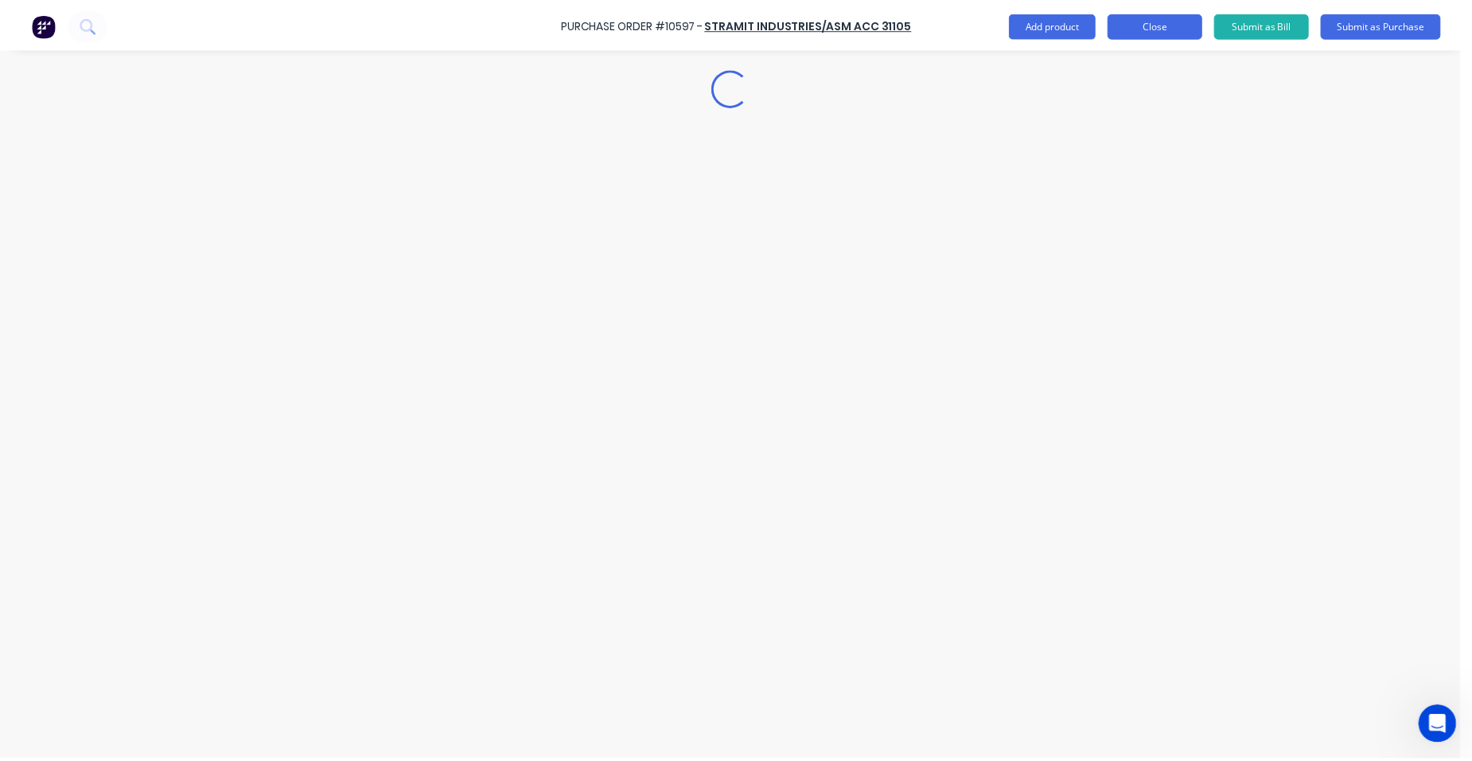
scroll to position [0, 0]
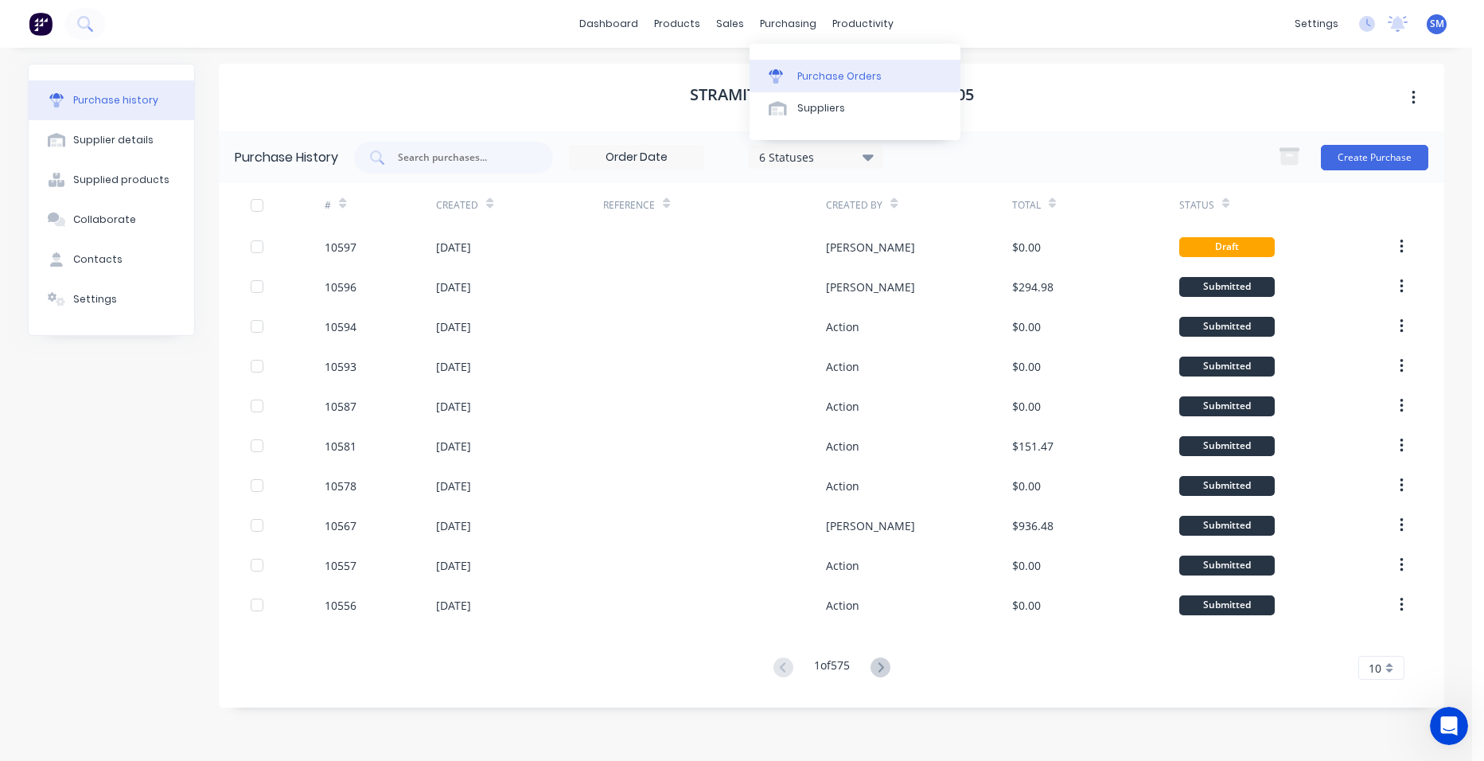
click at [852, 78] on div "Purchase Orders" at bounding box center [839, 76] width 84 height 14
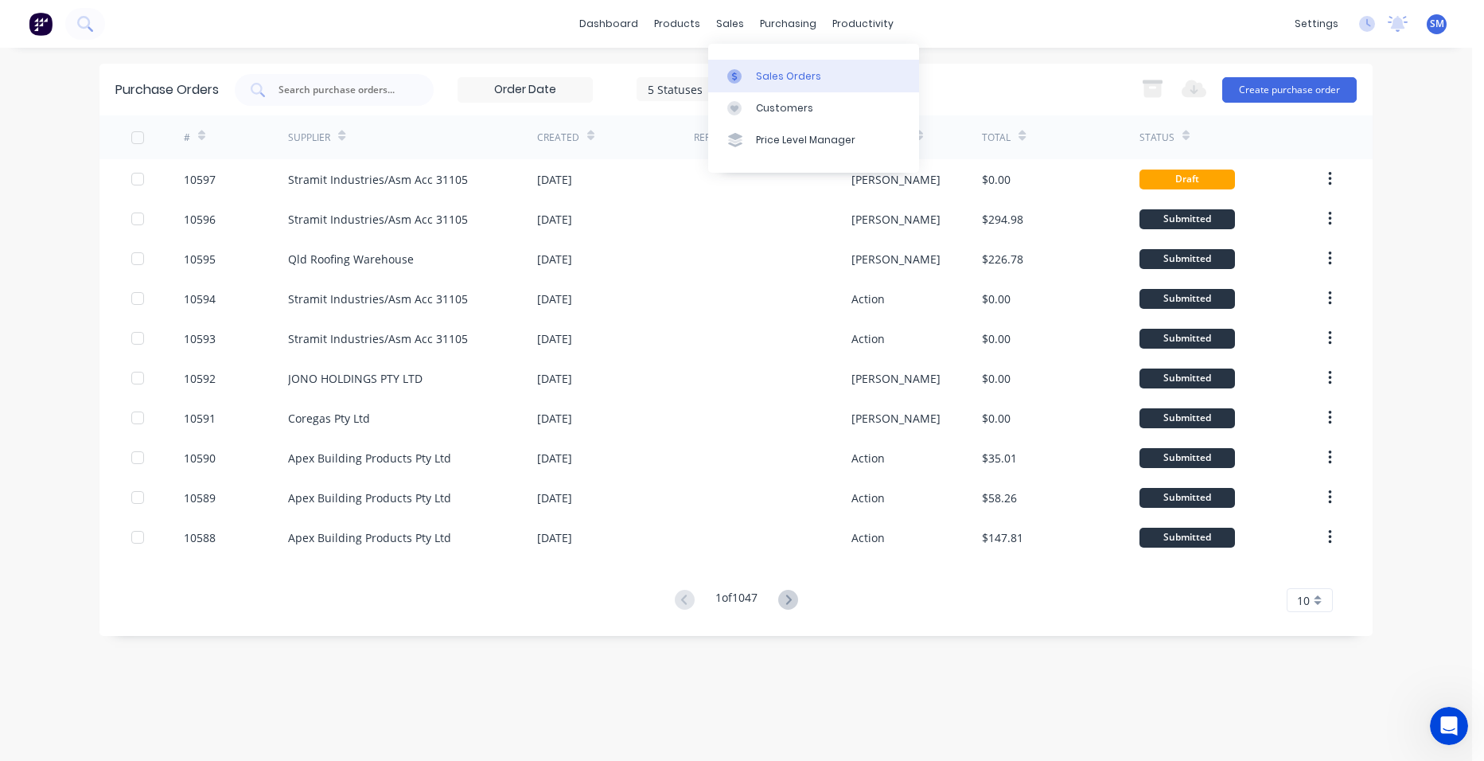
click at [758, 68] on link "Sales Orders" at bounding box center [813, 76] width 211 height 32
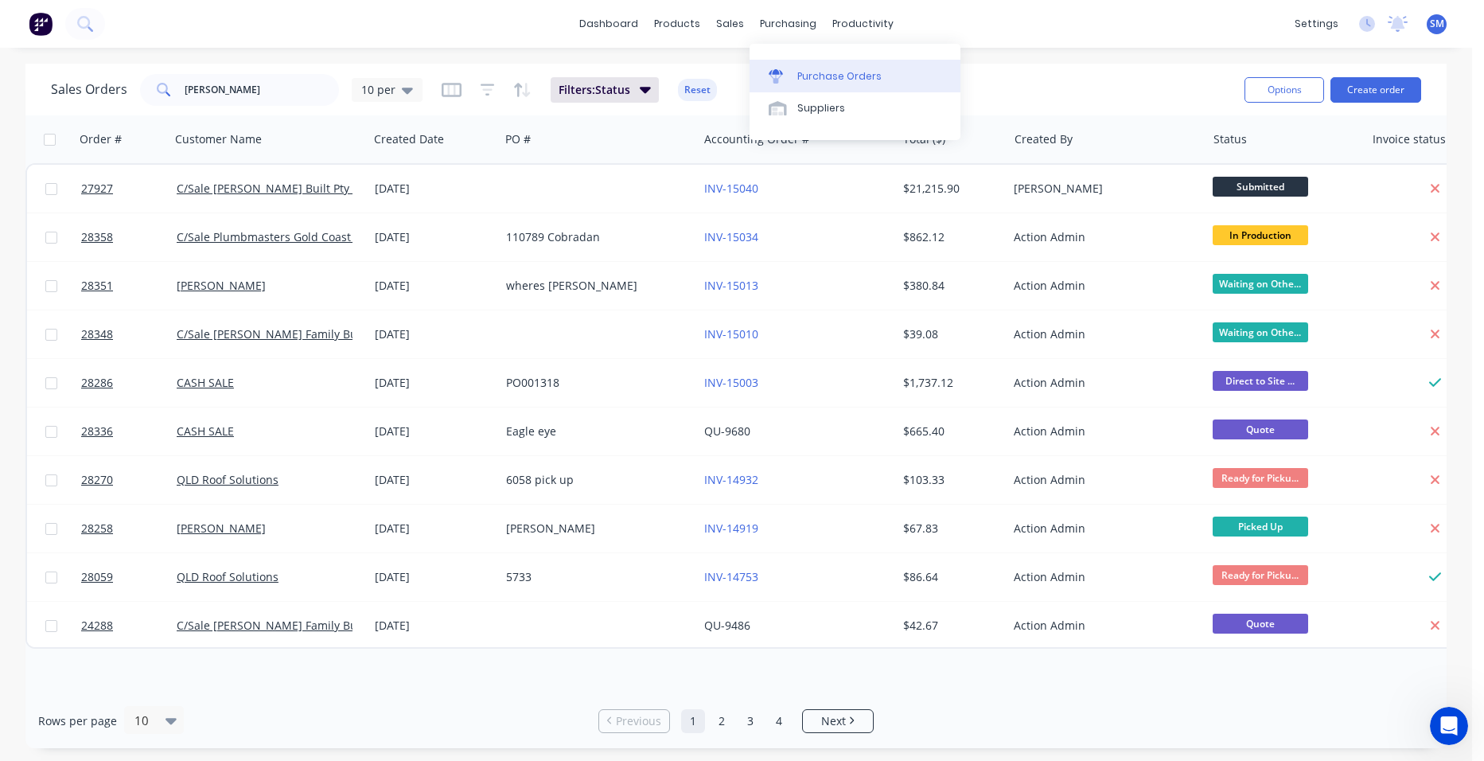
click at [813, 72] on div "Purchase Orders" at bounding box center [839, 76] width 84 height 14
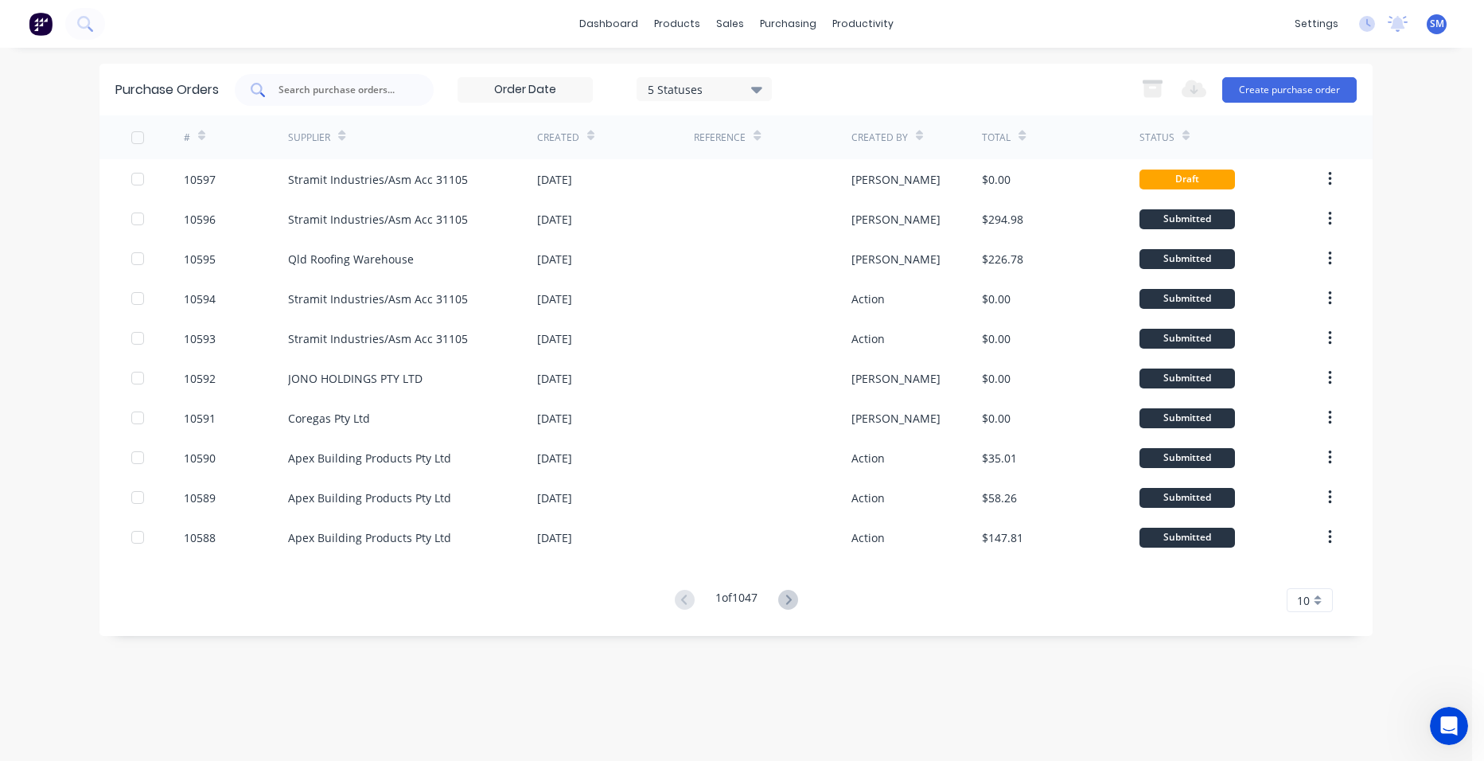
click at [379, 99] on div at bounding box center [334, 90] width 199 height 32
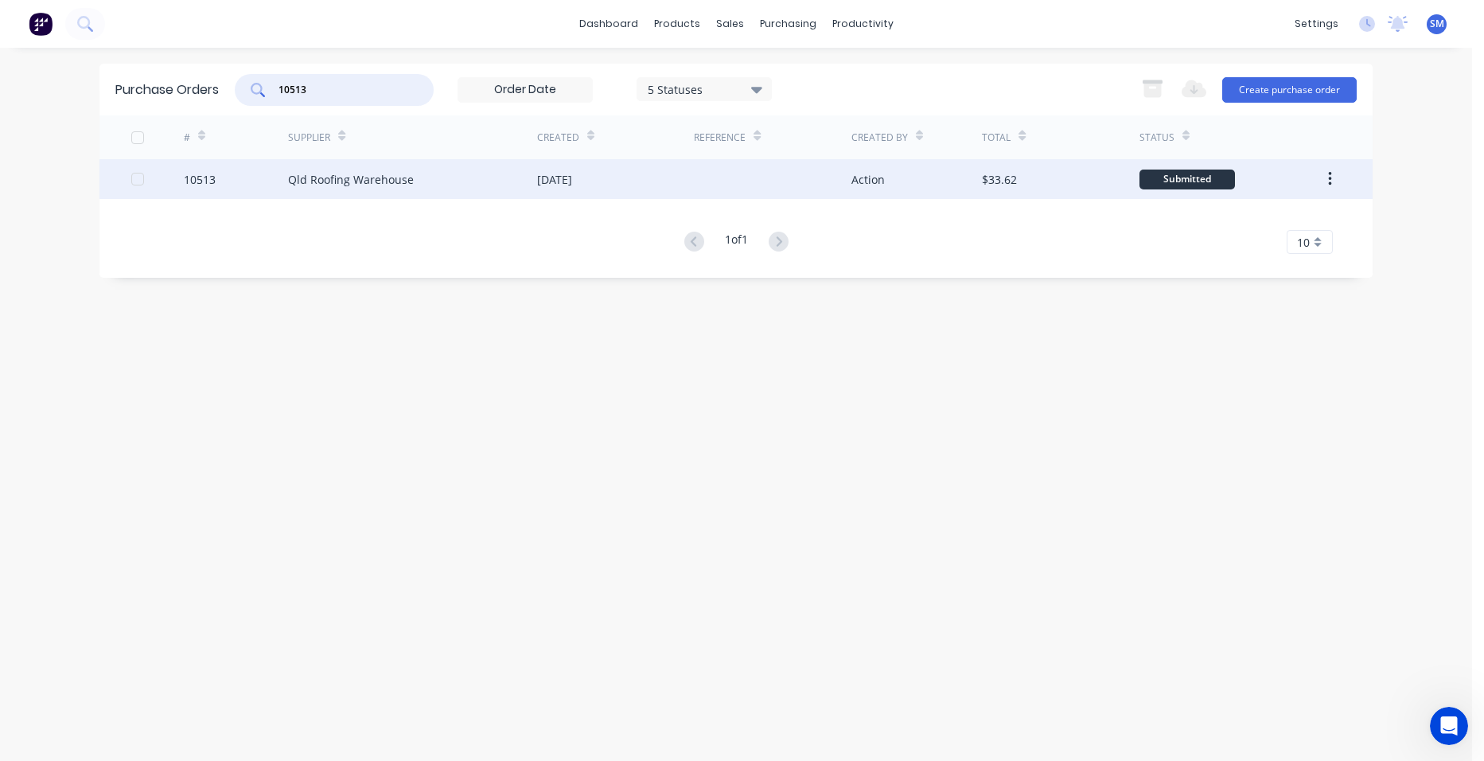
type input "10513"
click at [642, 177] on div "[DATE]" at bounding box center [615, 179] width 157 height 40
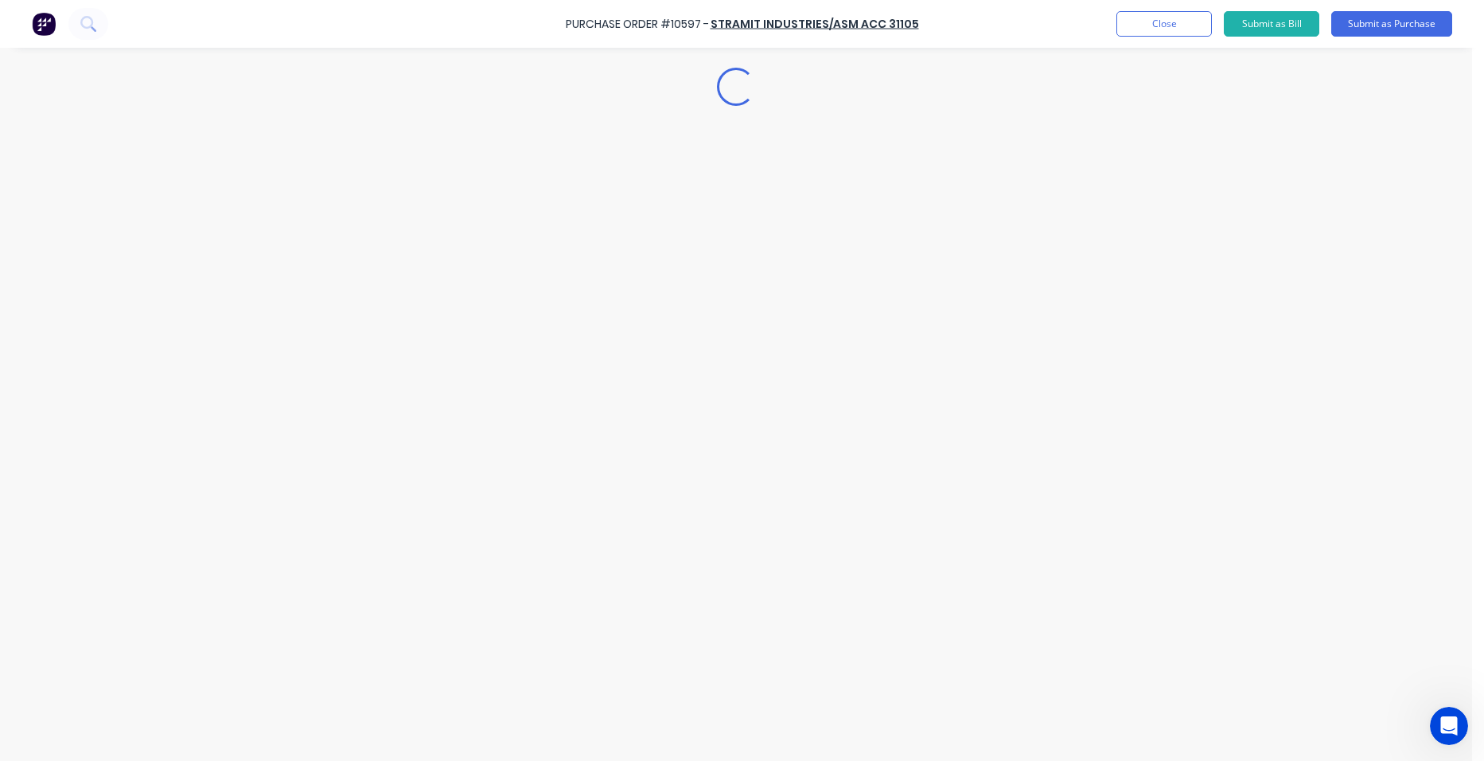
type textarea "x"
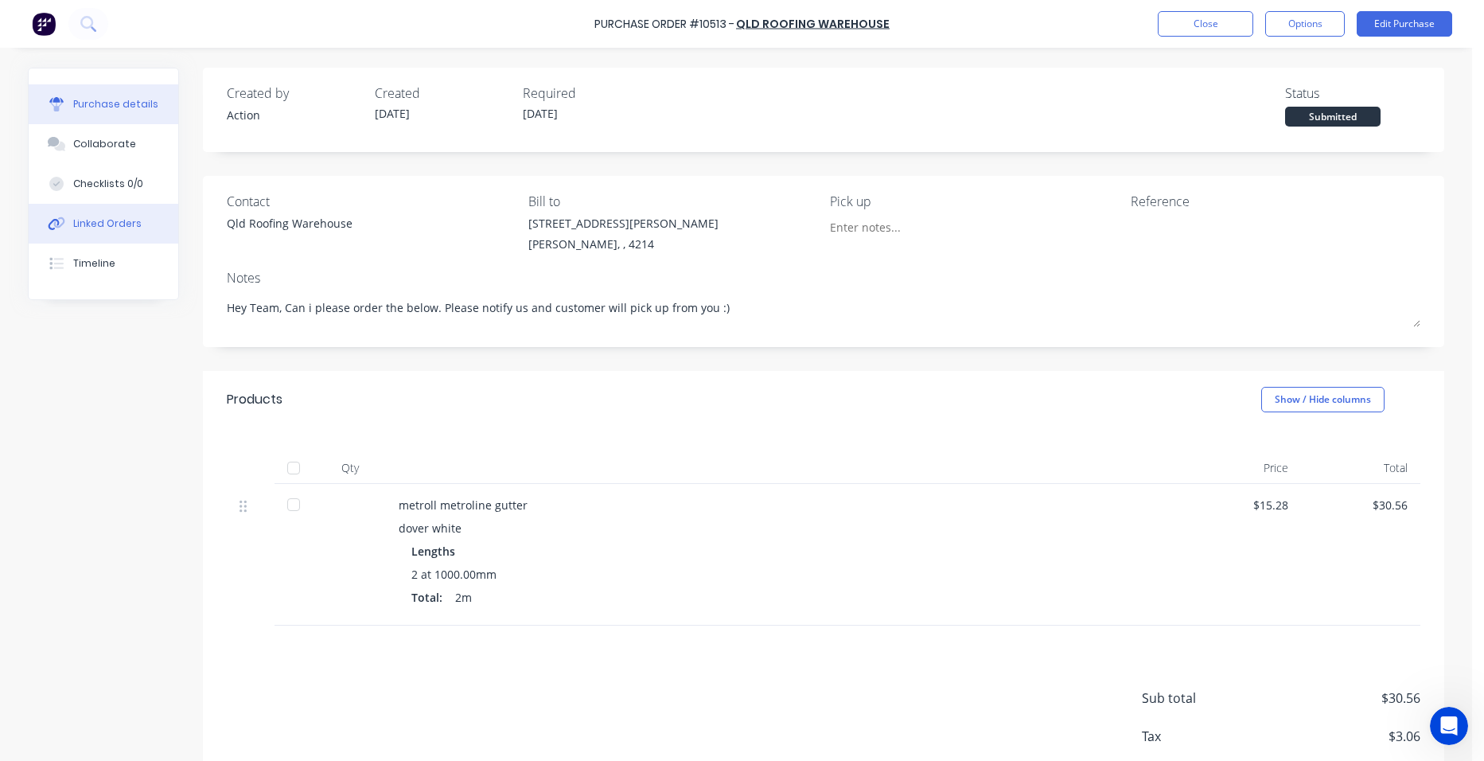
click at [73, 217] on div "Linked Orders" at bounding box center [107, 223] width 68 height 14
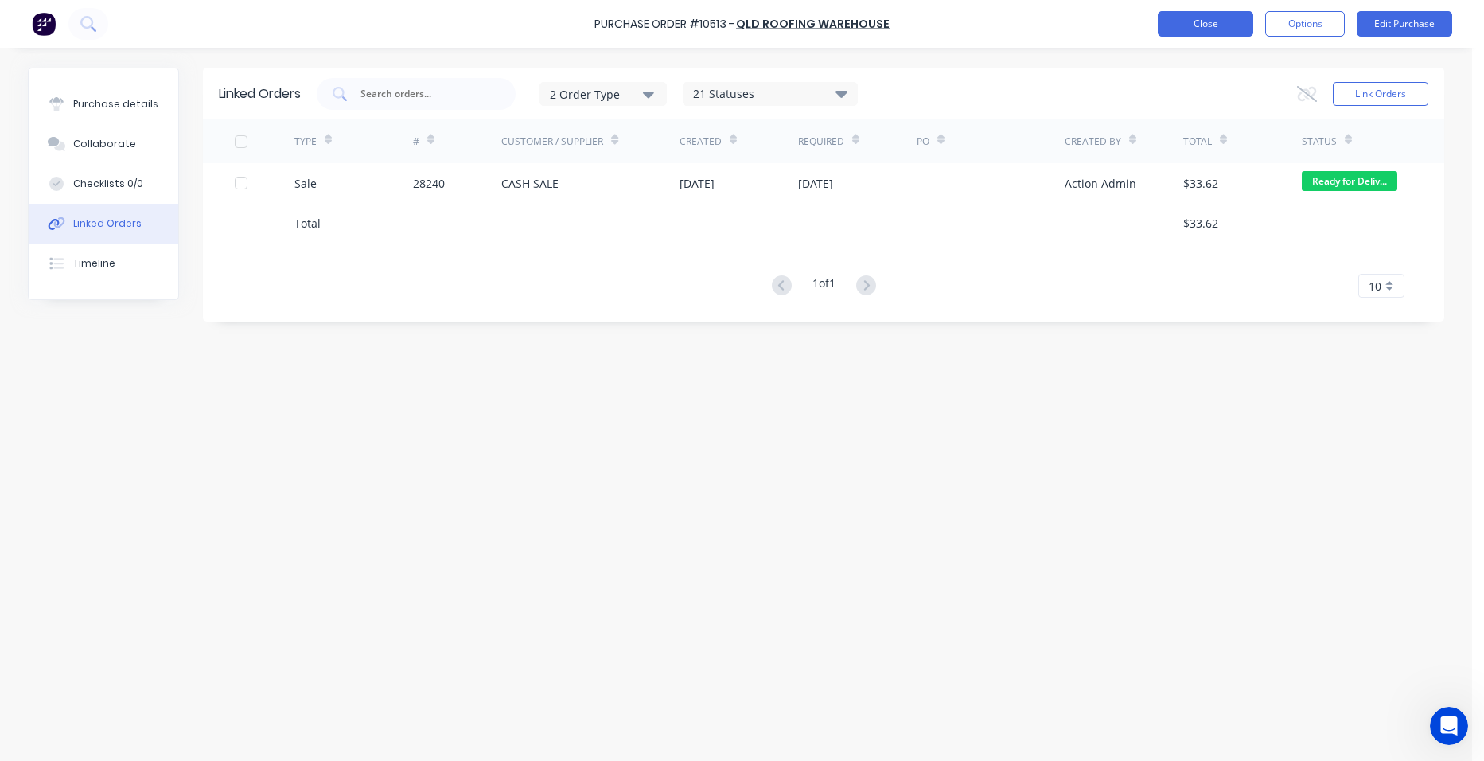
click at [1174, 21] on button "Close" at bounding box center [1206, 23] width 96 height 25
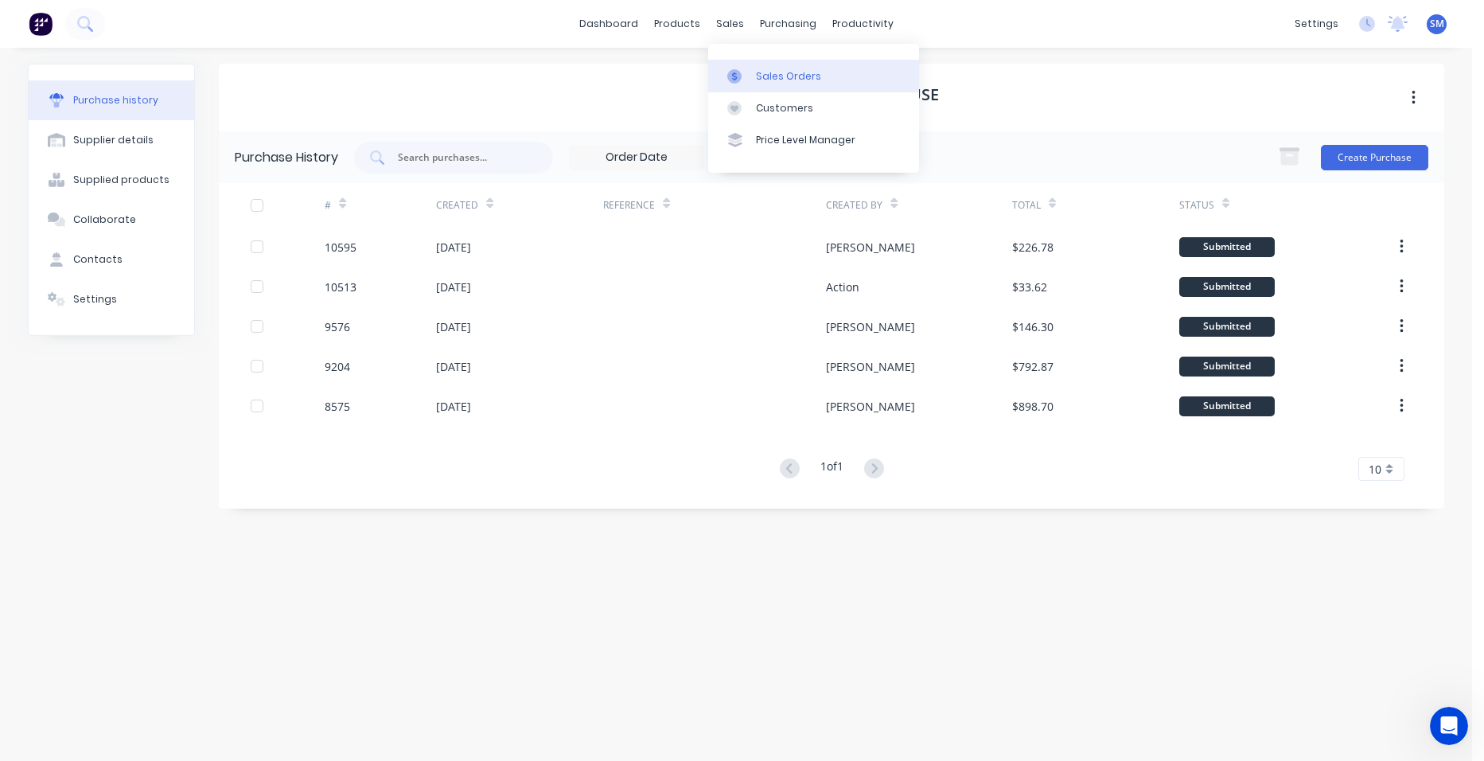
click at [764, 66] on link "Sales Orders" at bounding box center [813, 76] width 211 height 32
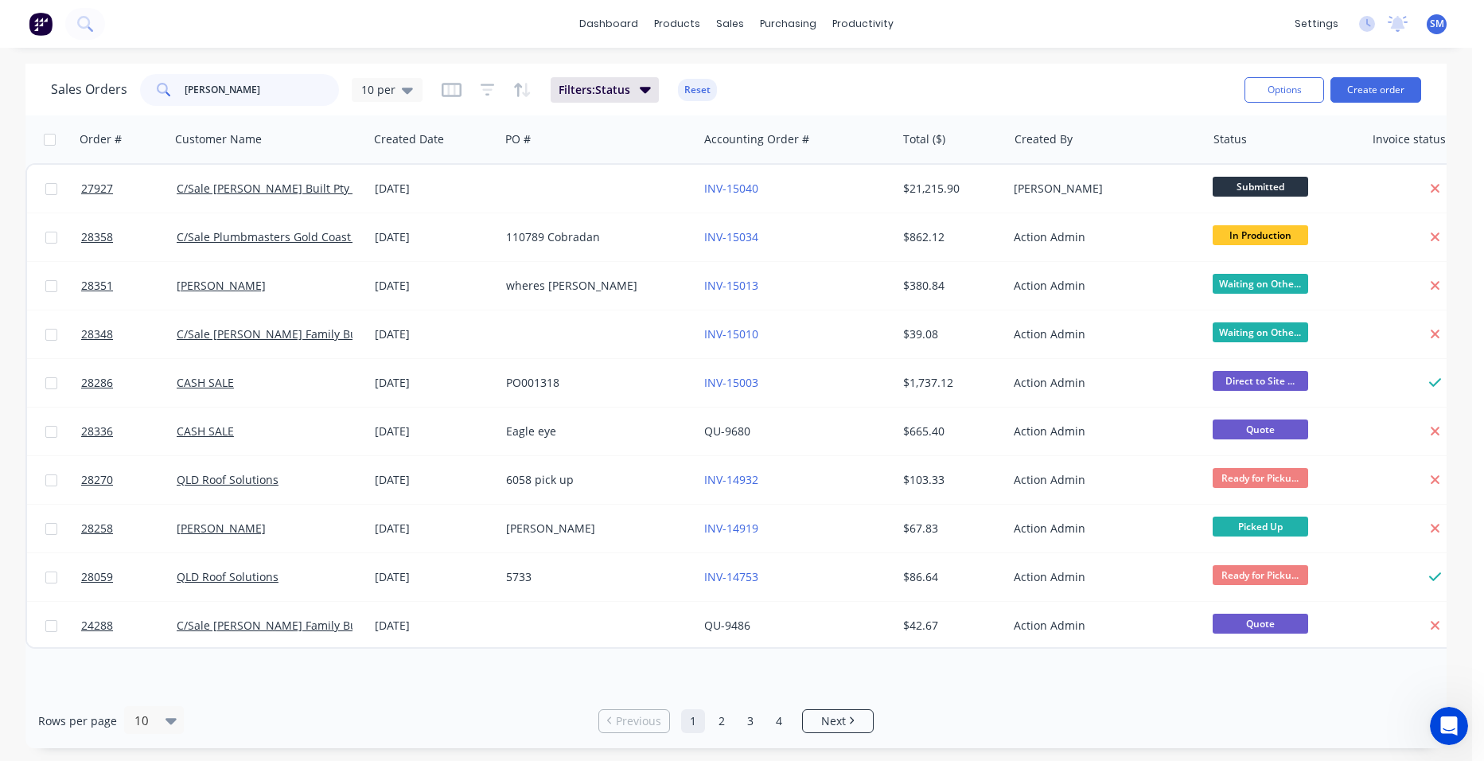
drag, startPoint x: 243, startPoint y: 88, endPoint x: 158, endPoint y: 88, distance: 84.4
click at [158, 88] on div "brad" at bounding box center [239, 90] width 199 height 32
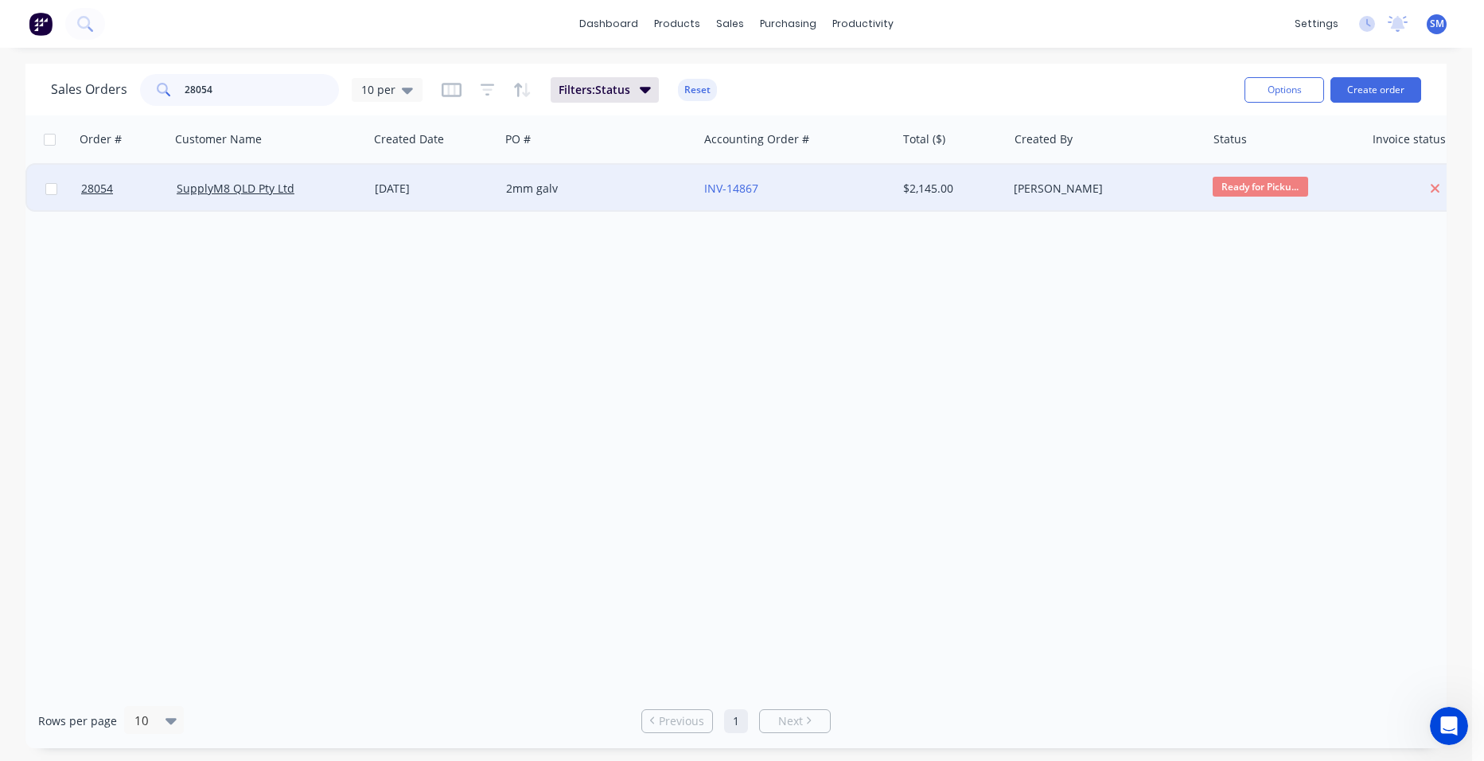
type input "28054"
click at [633, 191] on div "2mm galv" at bounding box center [594, 189] width 177 height 16
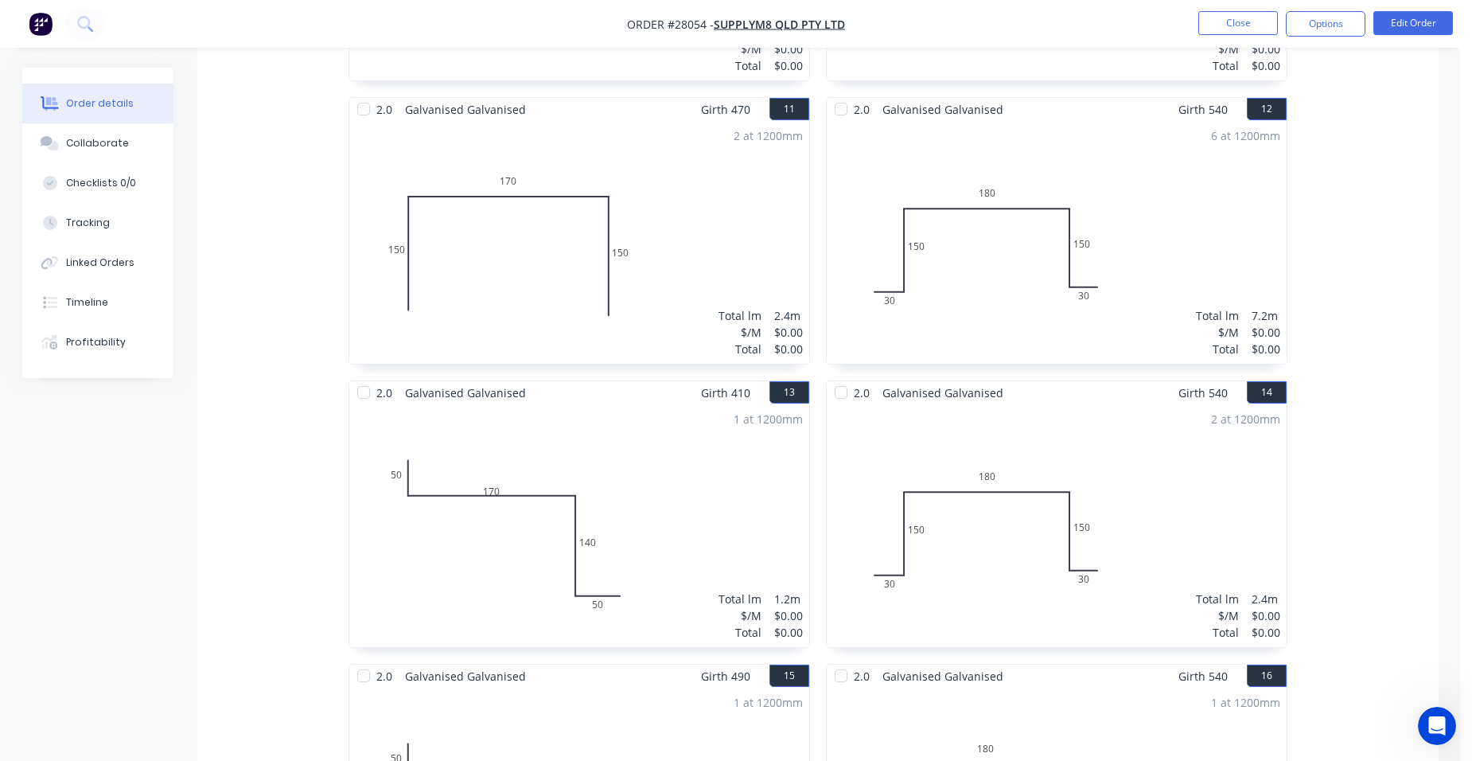
scroll to position [1781, 0]
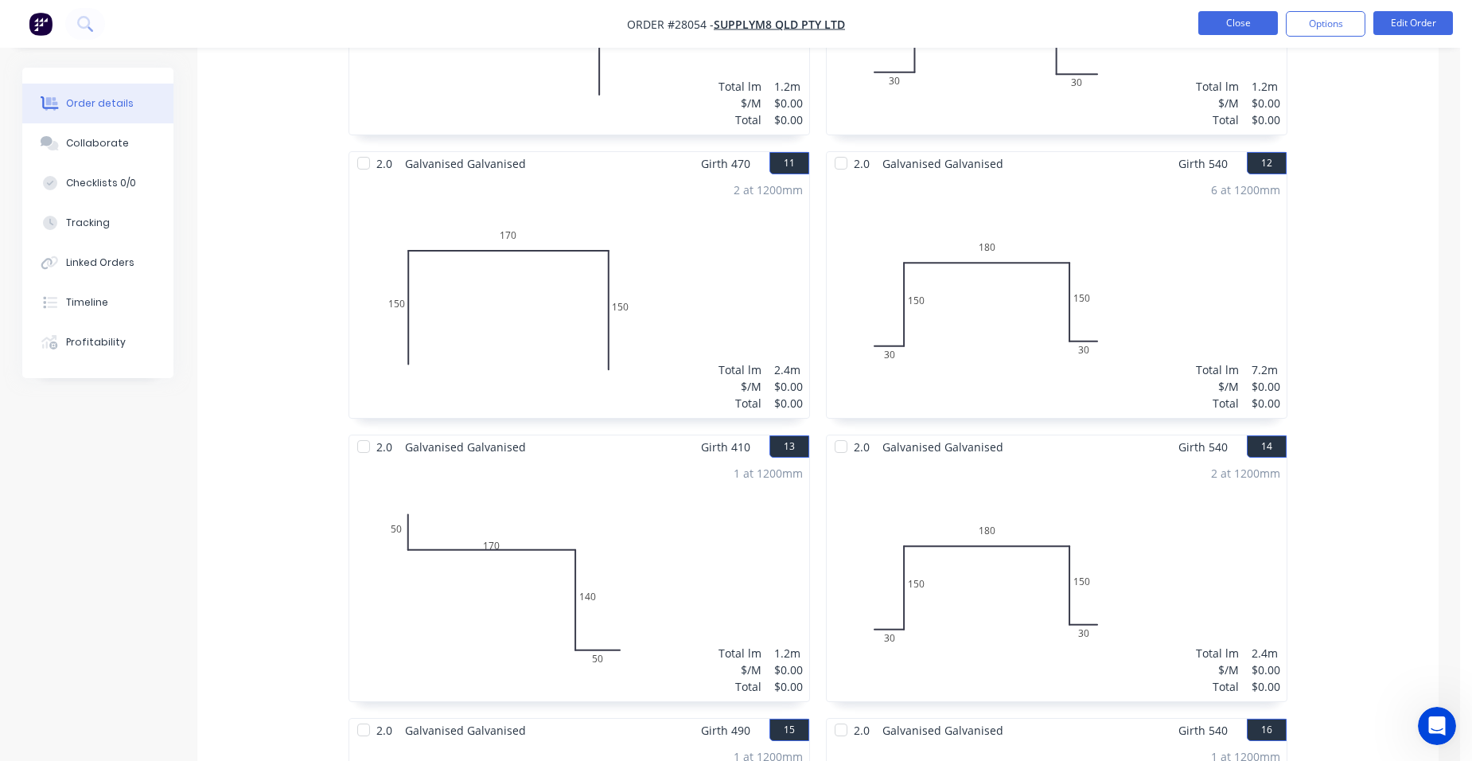
click at [1241, 22] on button "Close" at bounding box center [1239, 23] width 80 height 24
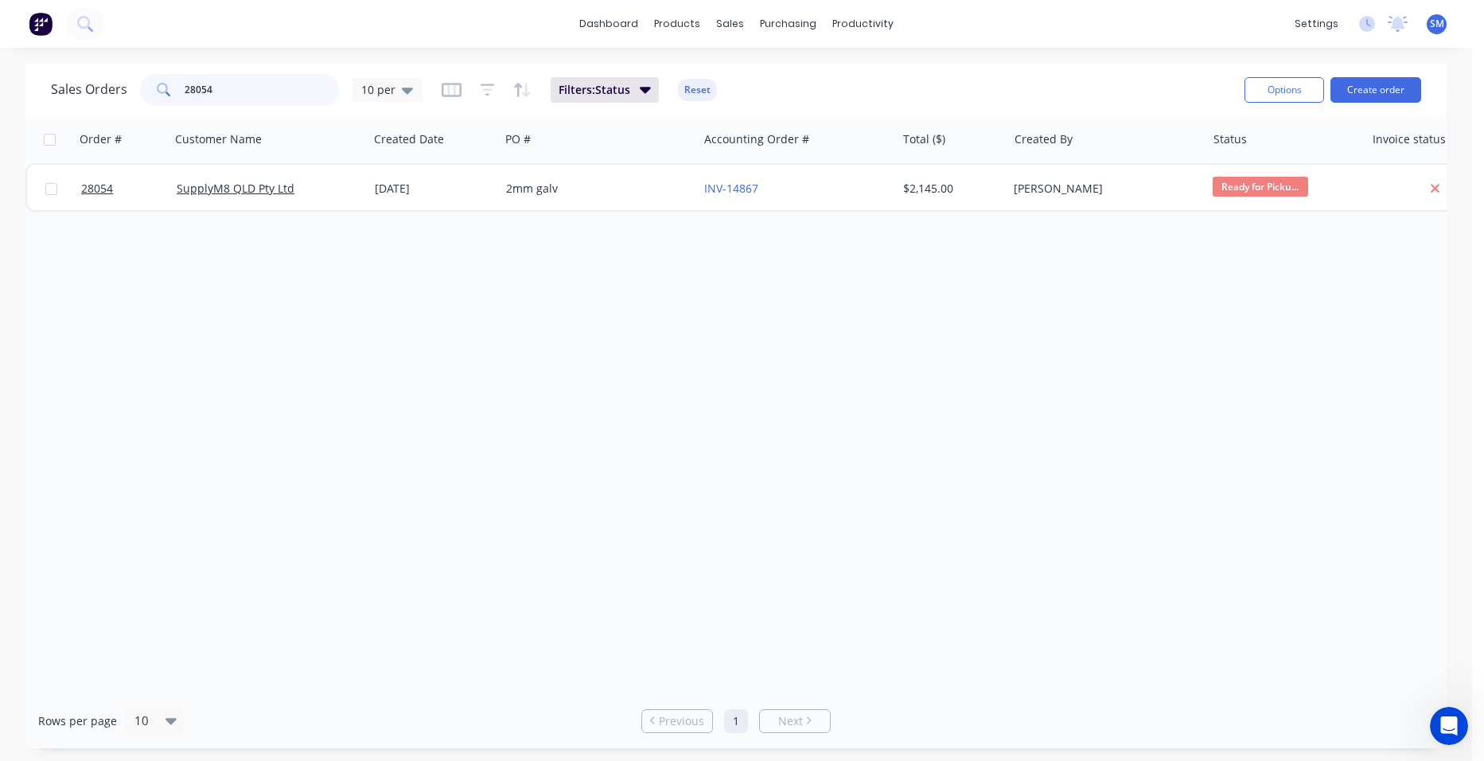
drag, startPoint x: 226, startPoint y: 92, endPoint x: 110, endPoint y: 76, distance: 117.2
click at [110, 76] on div "Sales Orders 28054 10 per" at bounding box center [237, 90] width 372 height 32
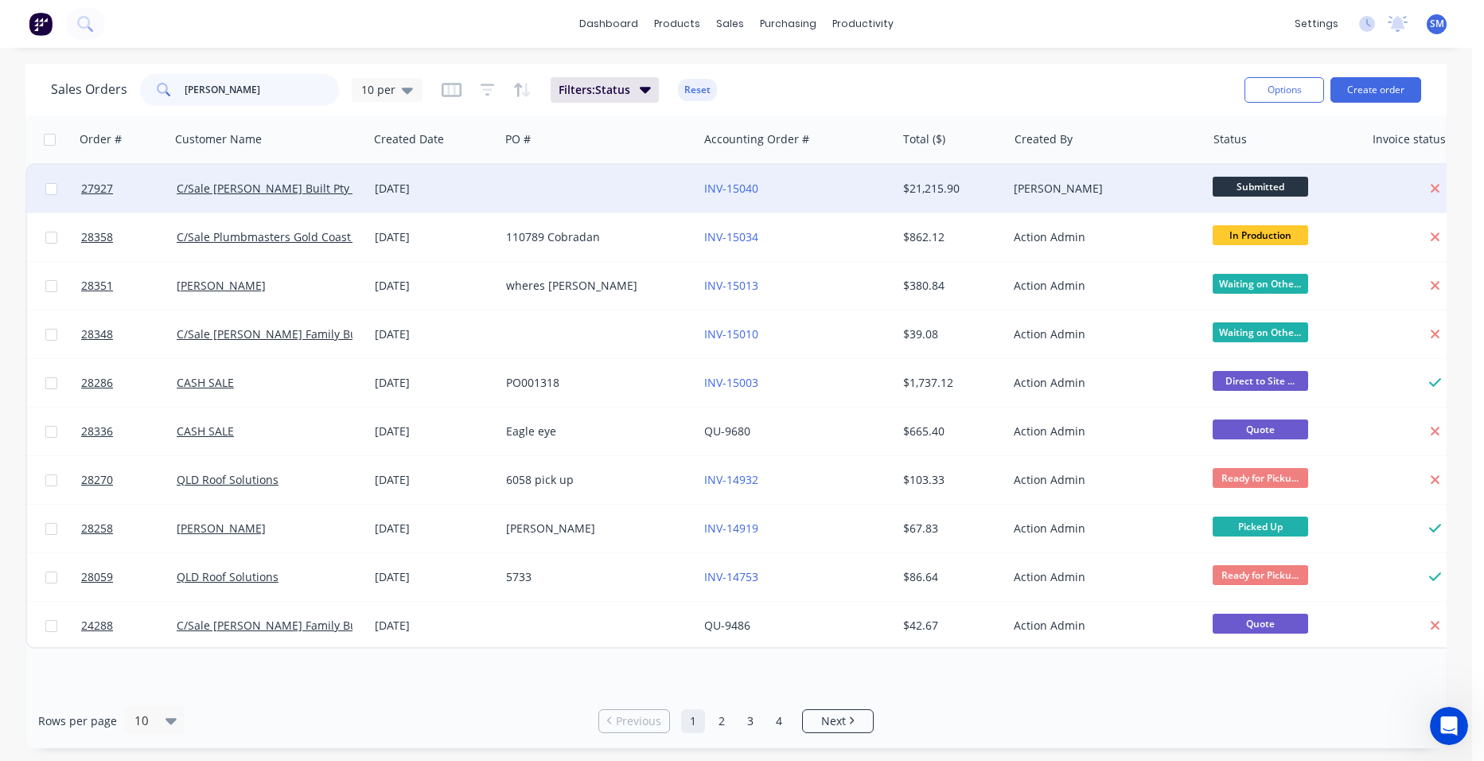
type input "brad"
click at [595, 176] on div at bounding box center [599, 189] width 198 height 48
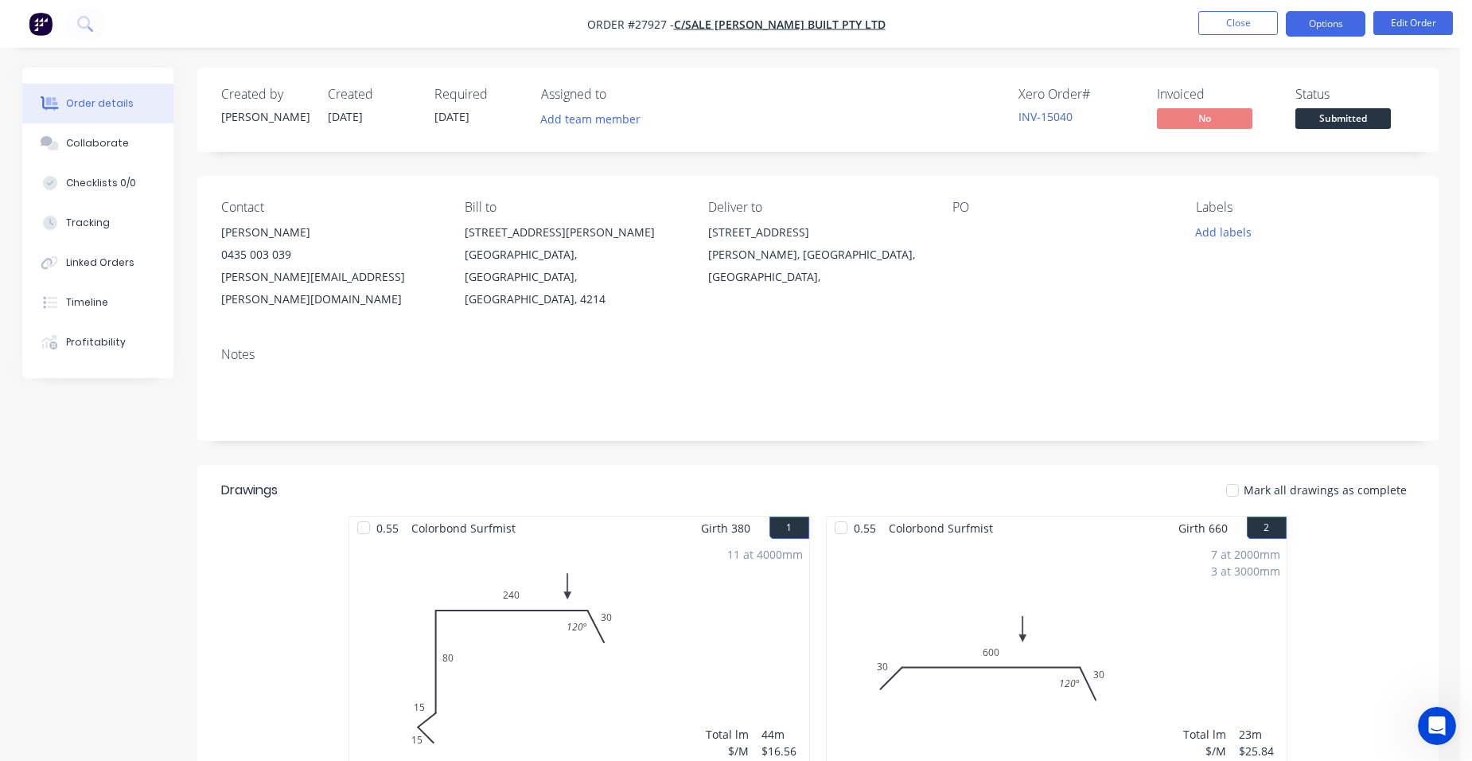
click at [1341, 18] on button "Options" at bounding box center [1326, 23] width 80 height 25
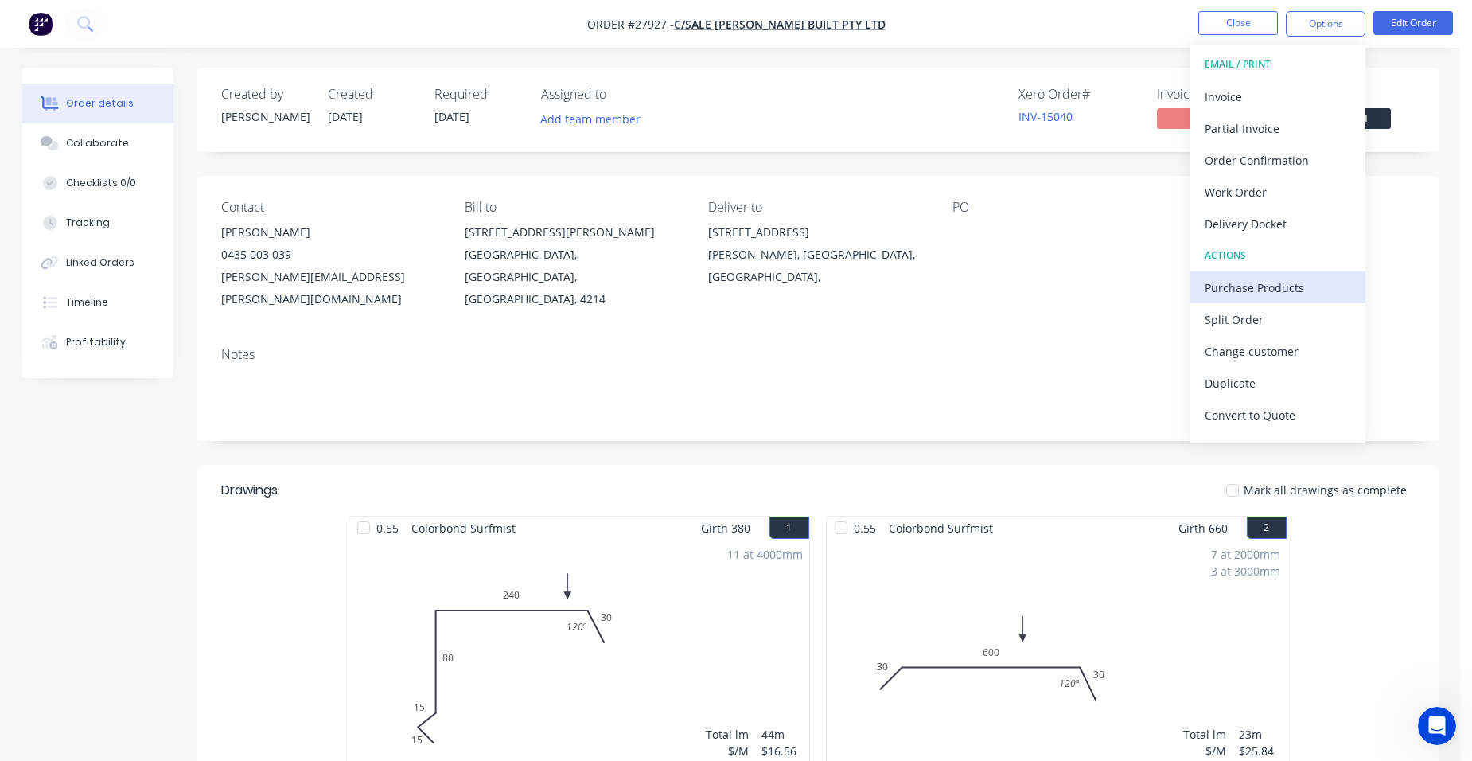
click at [1283, 284] on div "Purchase Products" at bounding box center [1278, 287] width 146 height 23
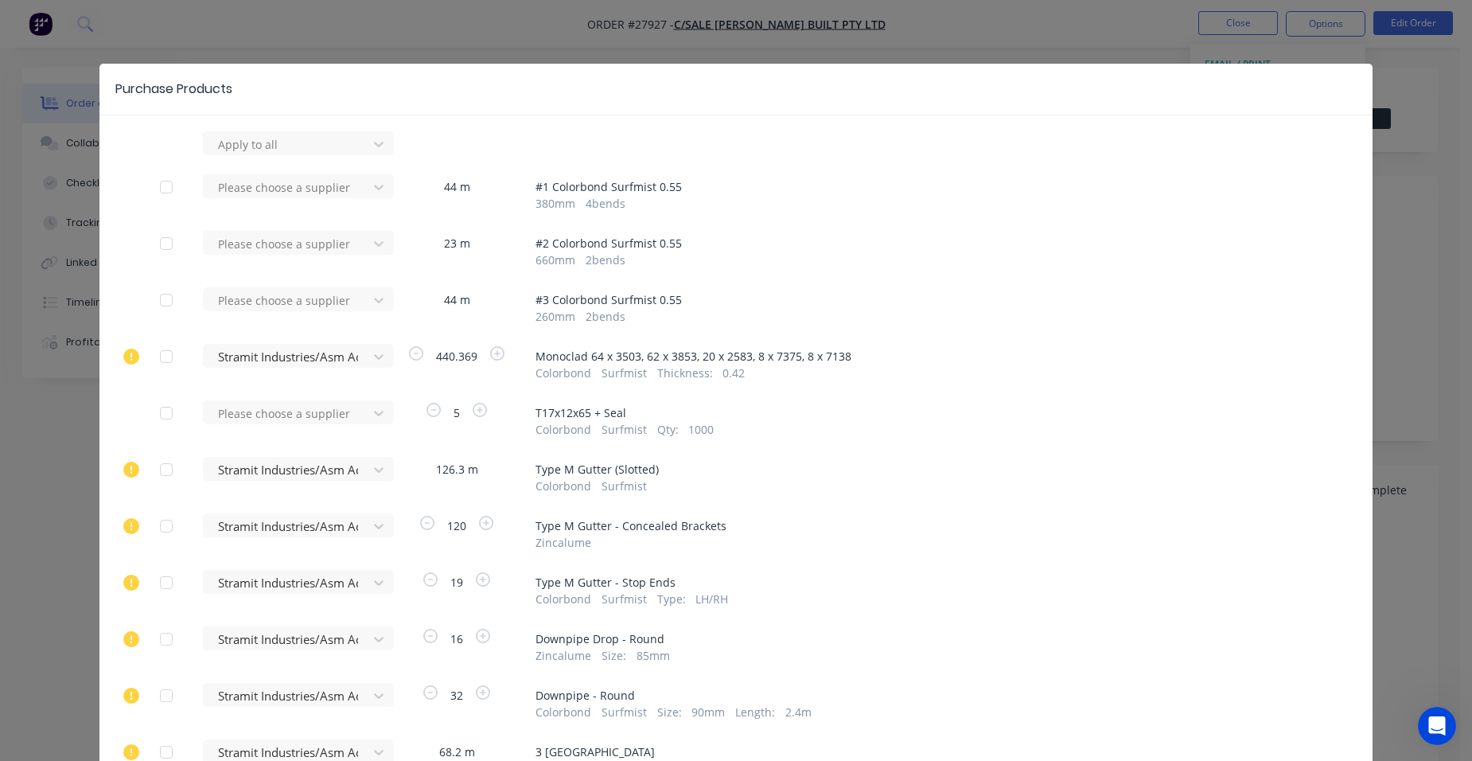
scroll to position [239, 0]
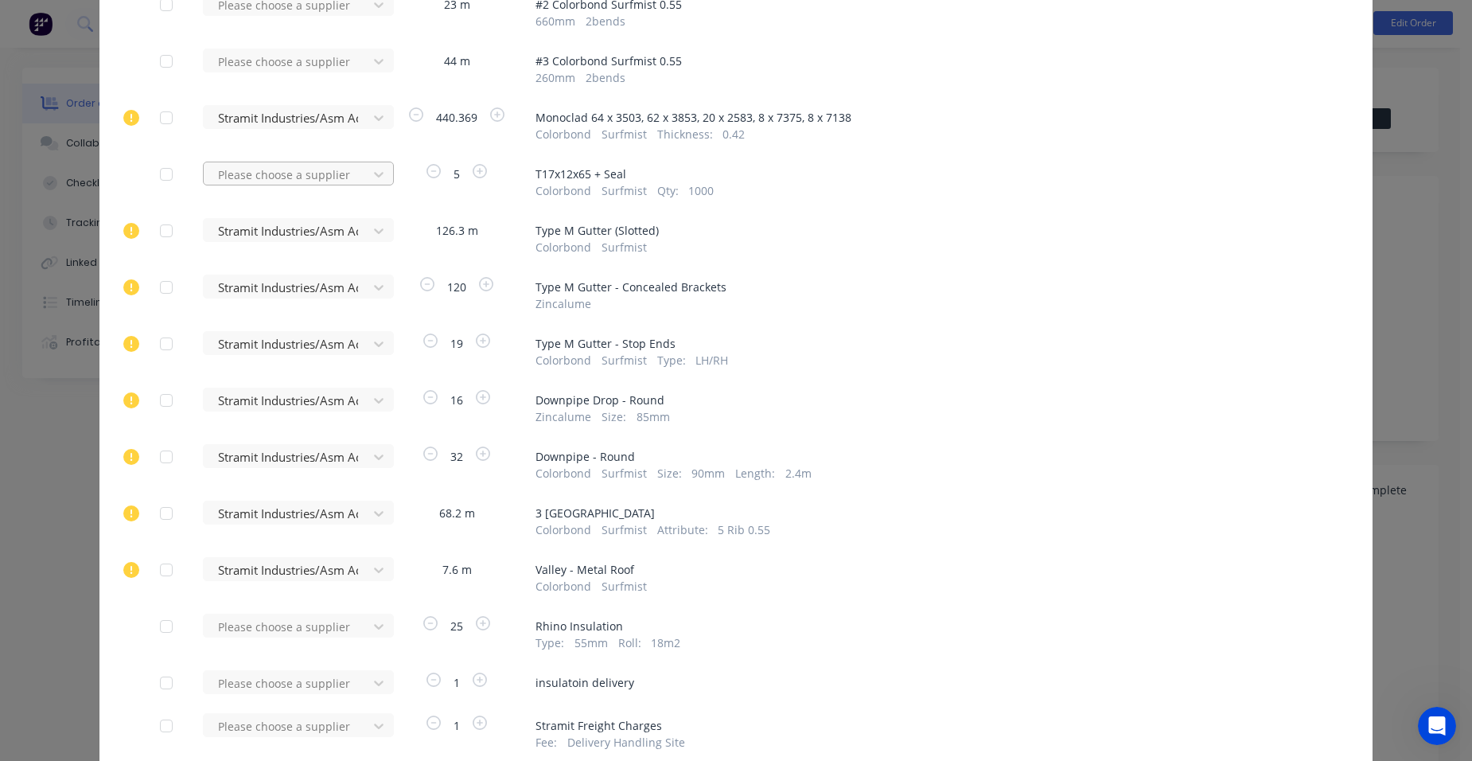
click at [283, 177] on div at bounding box center [287, 175] width 143 height 20
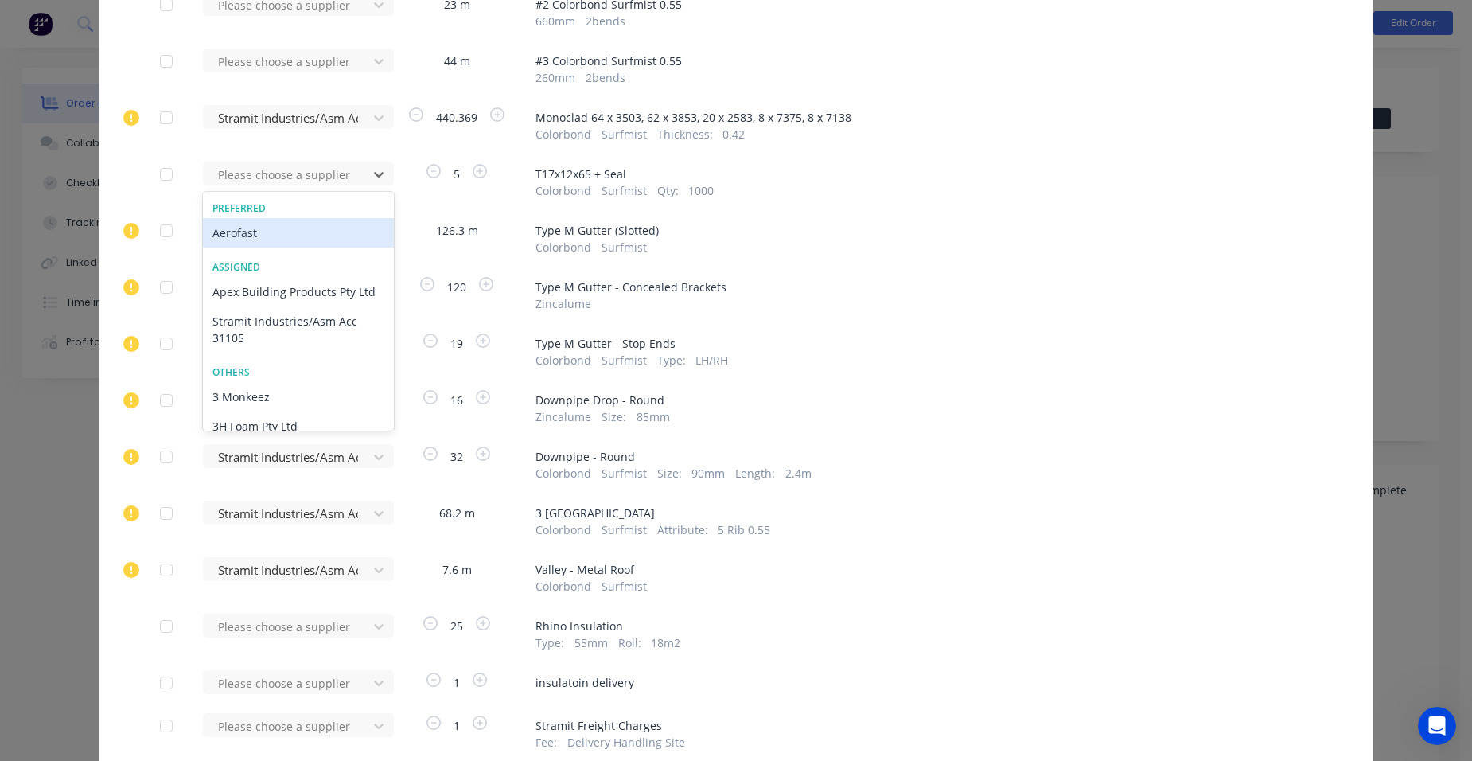
click at [273, 231] on div "Aerofast" at bounding box center [298, 232] width 191 height 29
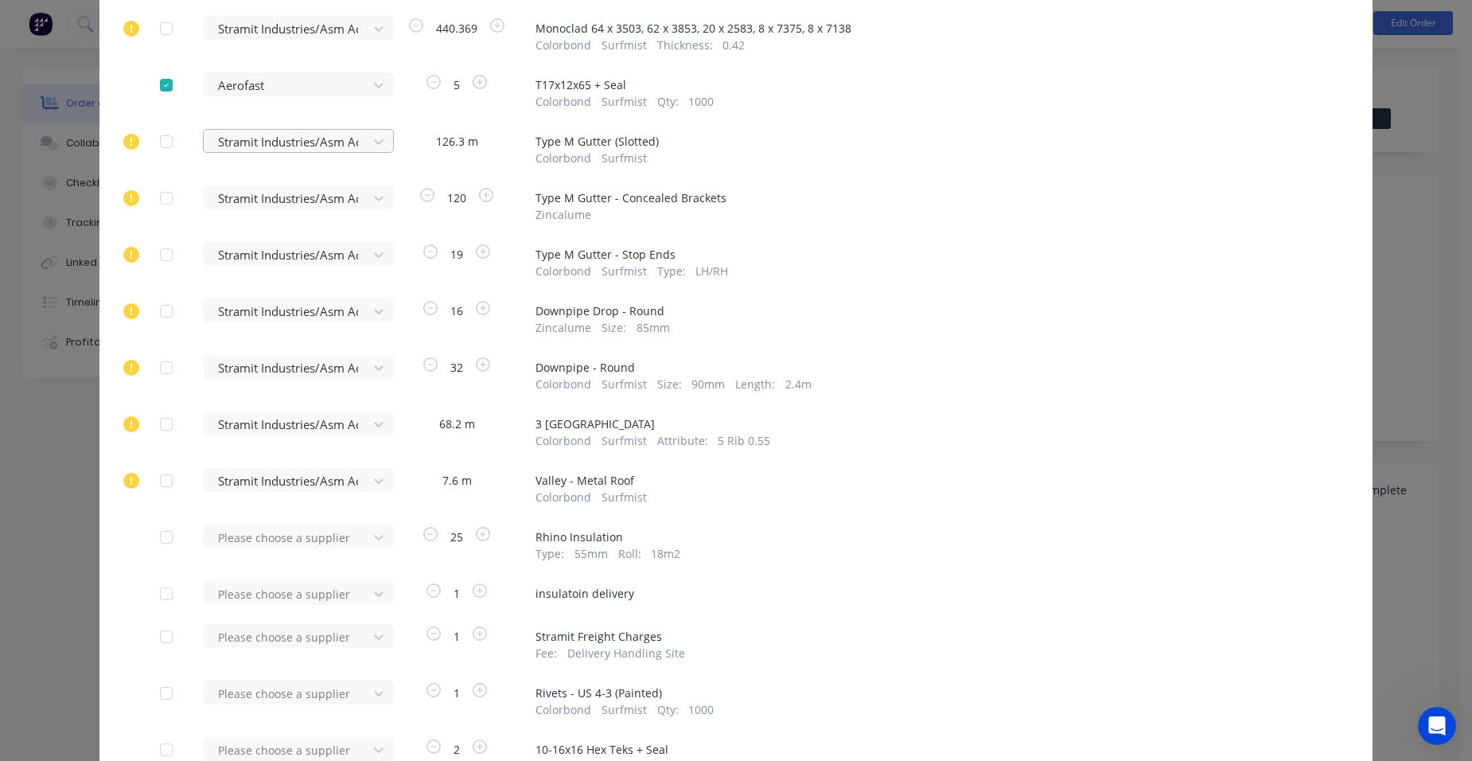
scroll to position [557, 0]
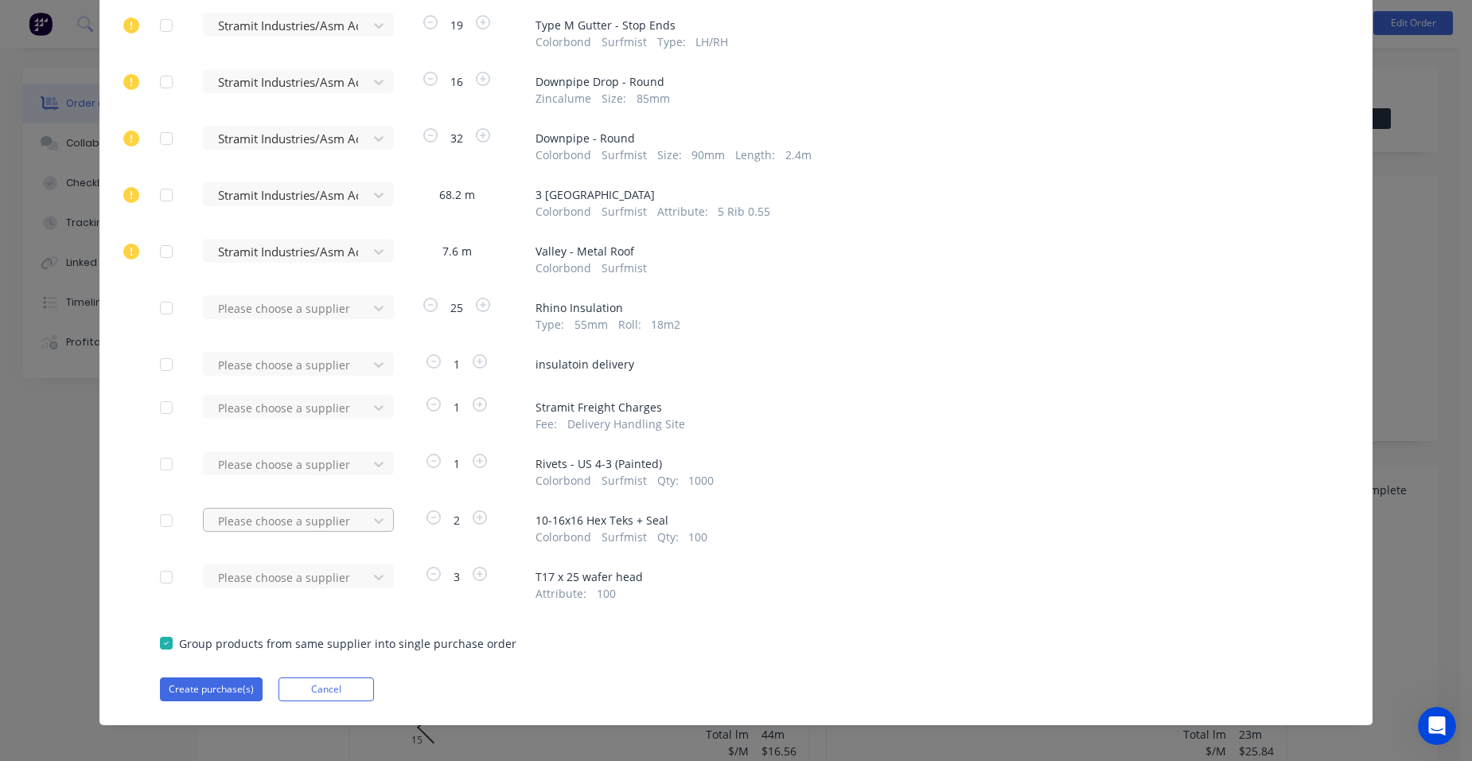
click at [309, 517] on div "Please choose a supplier" at bounding box center [290, 526] width 175 height 37
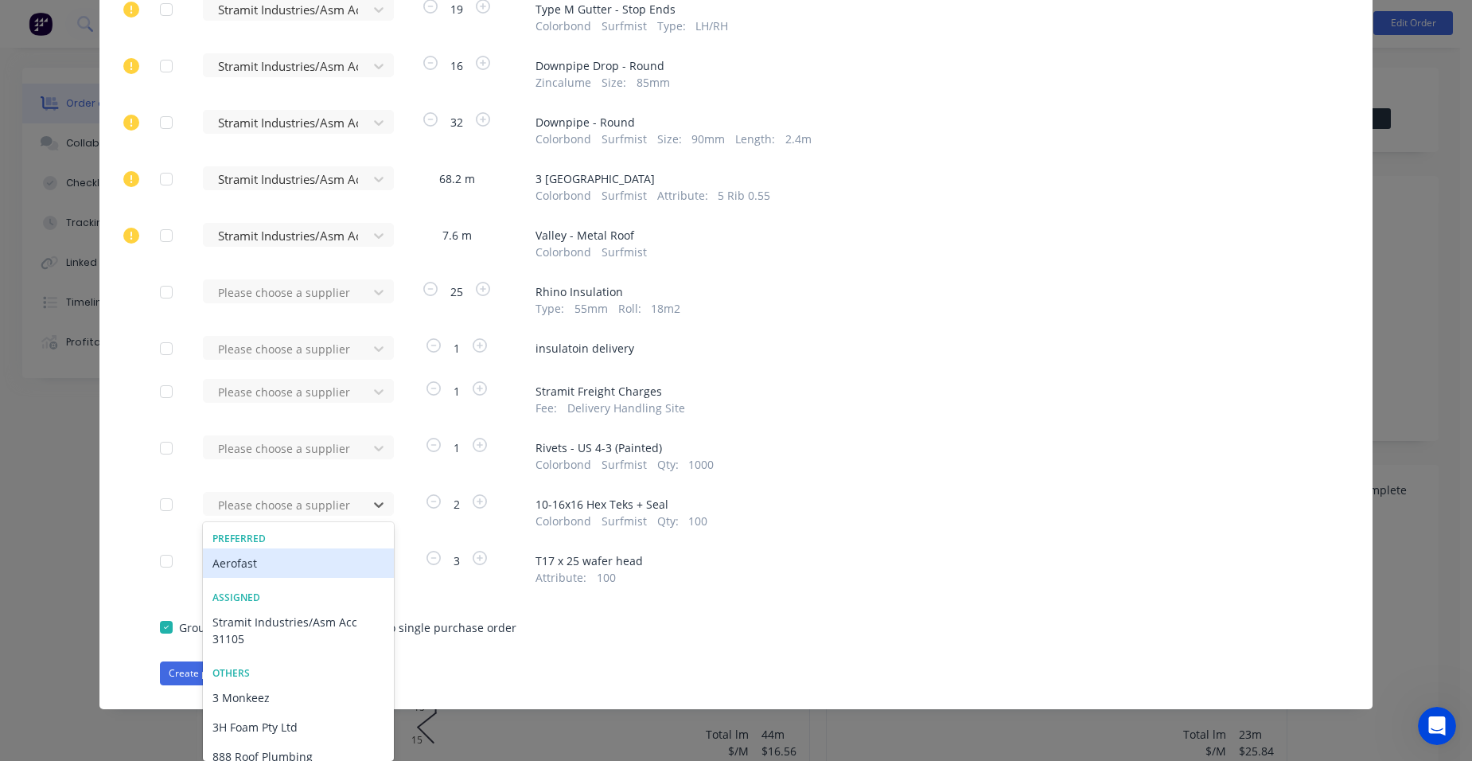
click at [281, 559] on div "Aerofast" at bounding box center [298, 562] width 191 height 29
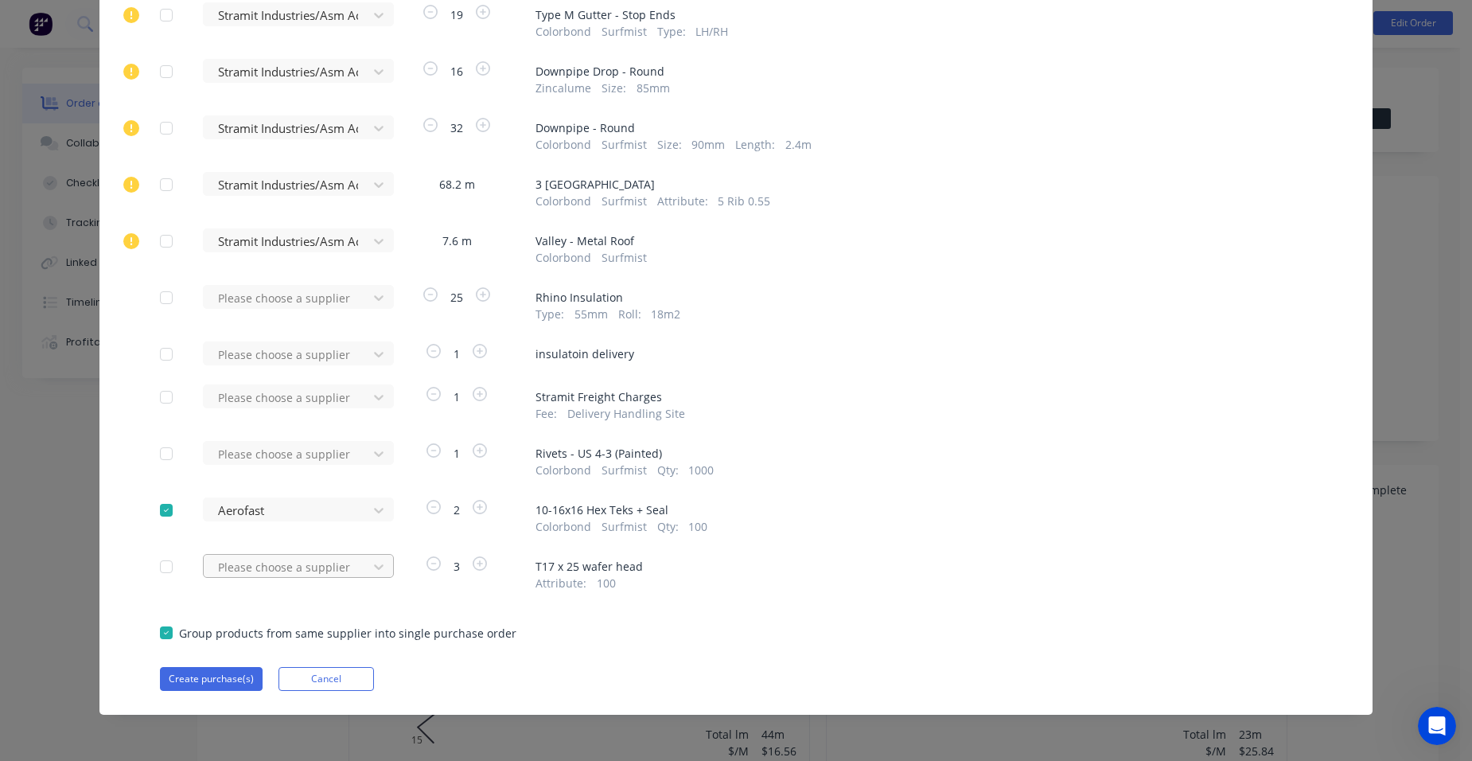
click at [284, 560] on div "Please choose a supplier" at bounding box center [290, 566] width 175 height 24
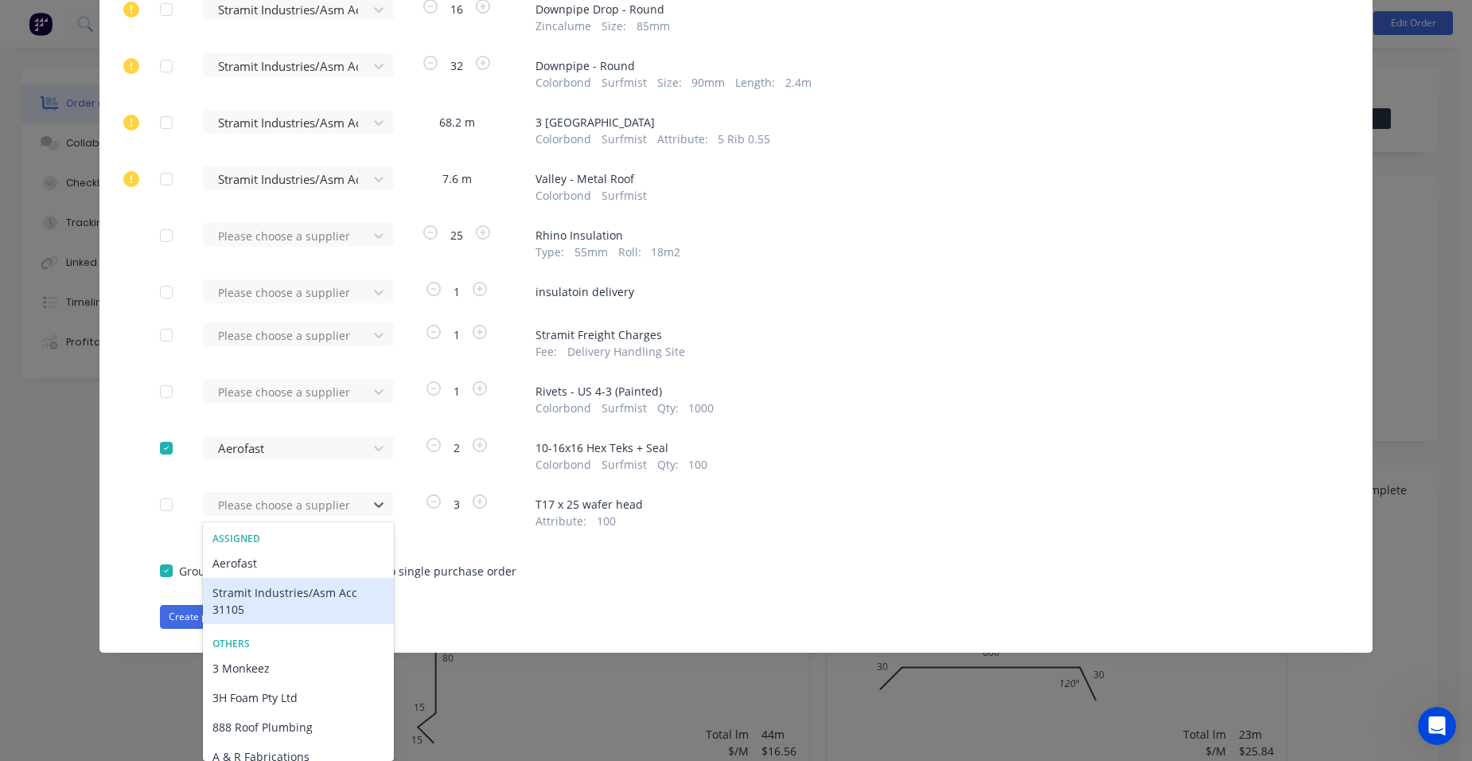
click at [259, 601] on div "Stramit Industries/Asm Acc 31105" at bounding box center [298, 601] width 191 height 46
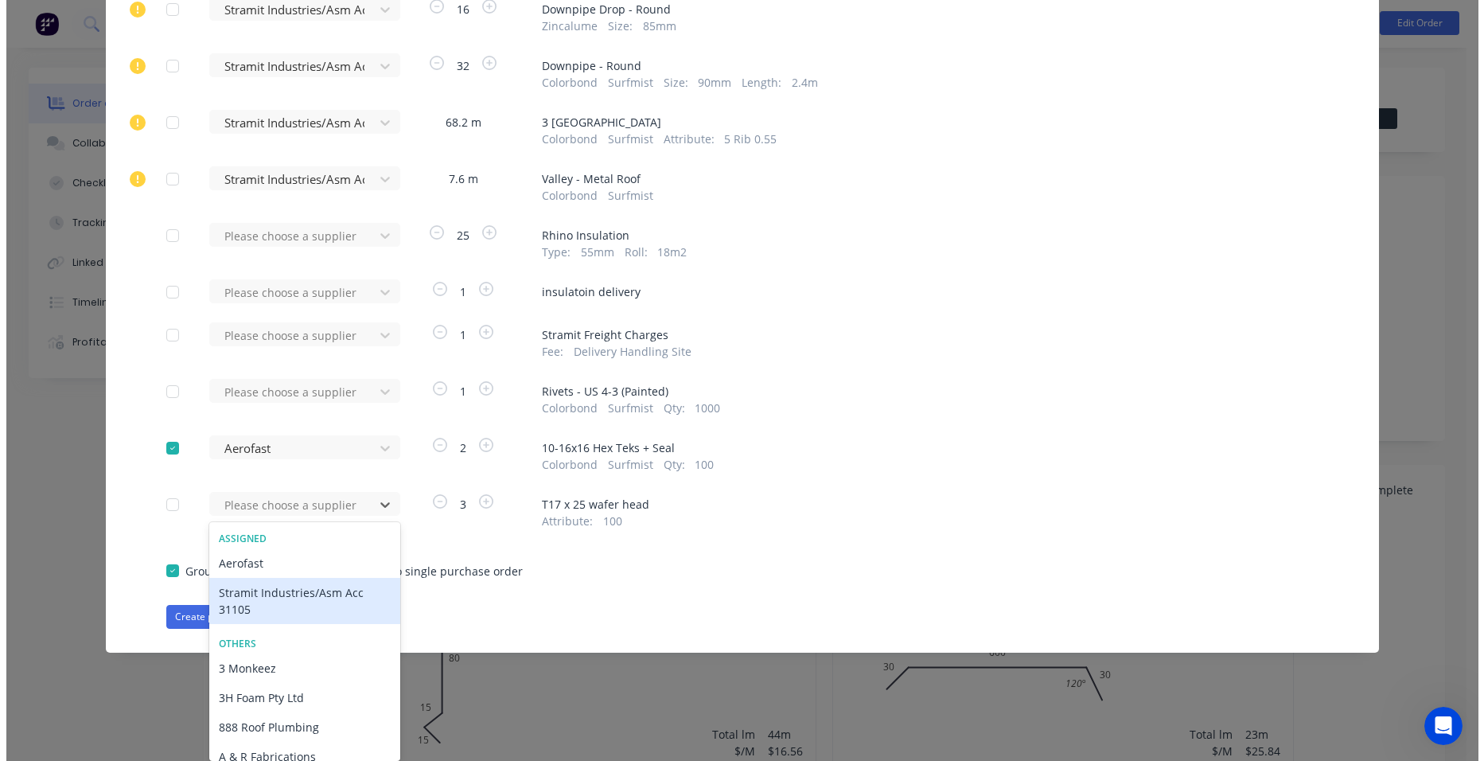
scroll to position [567, 0]
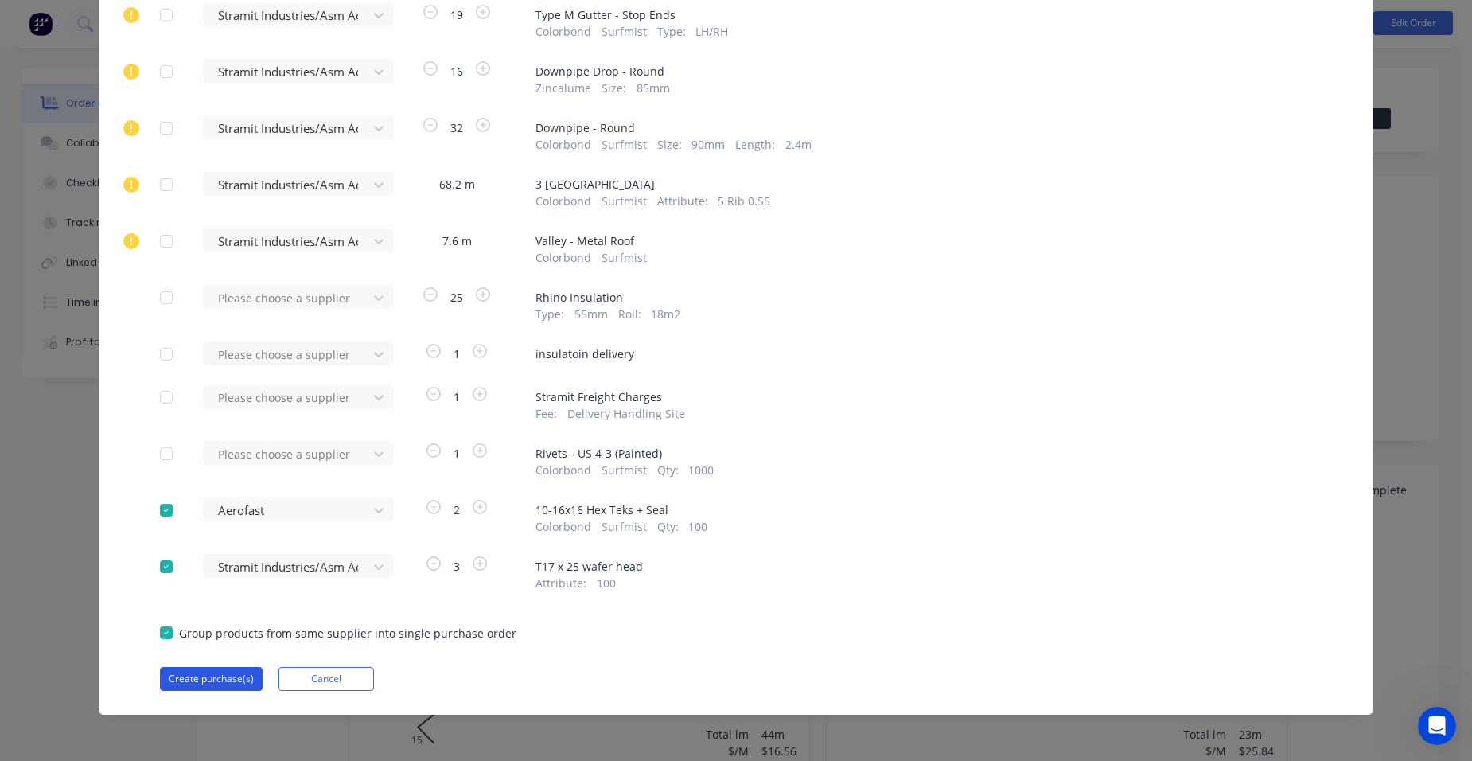
click at [200, 678] on button "Create purchase(s)" at bounding box center [211, 679] width 103 height 24
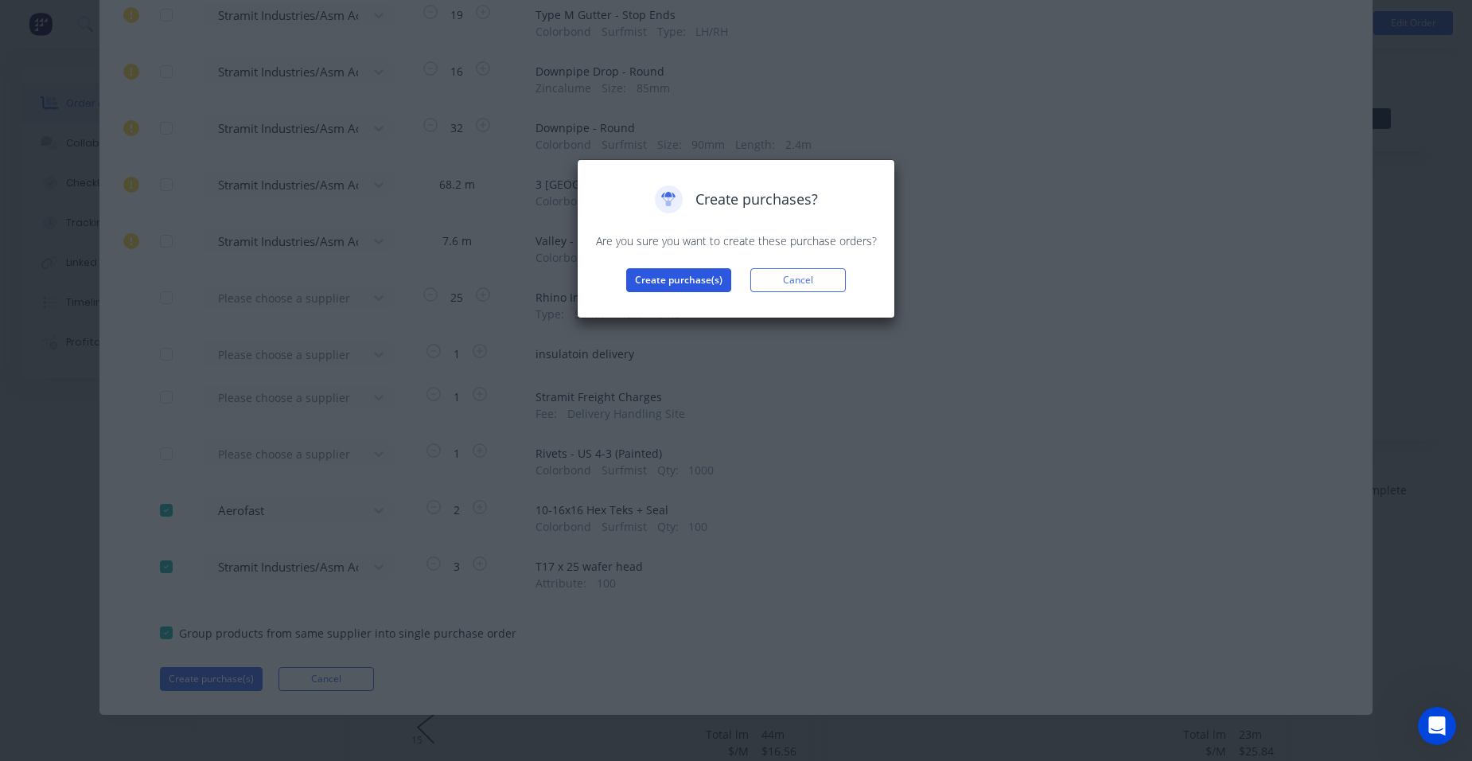
click at [718, 282] on button "Create purchase(s)" at bounding box center [678, 280] width 105 height 24
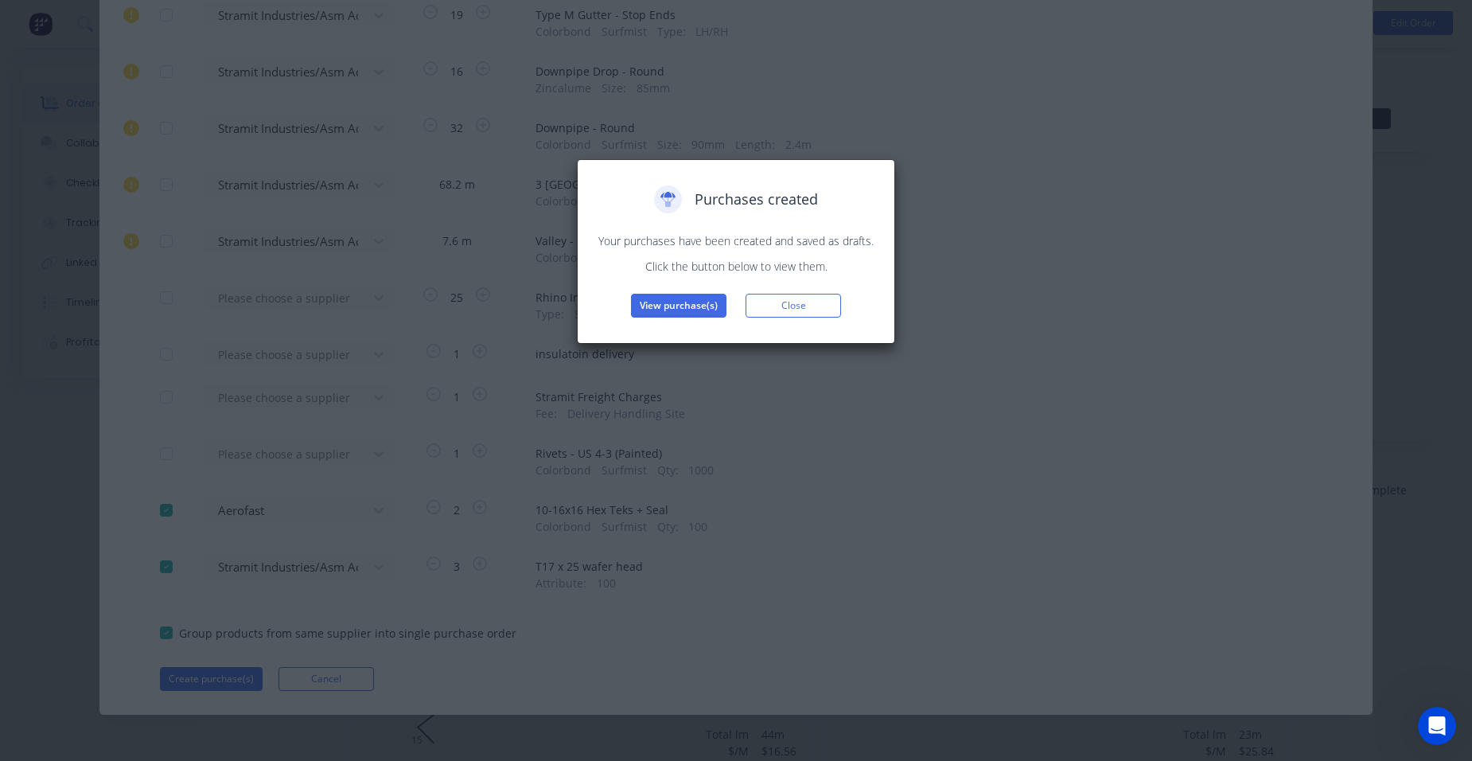
click at [714, 299] on button "View purchase(s)" at bounding box center [679, 306] width 96 height 24
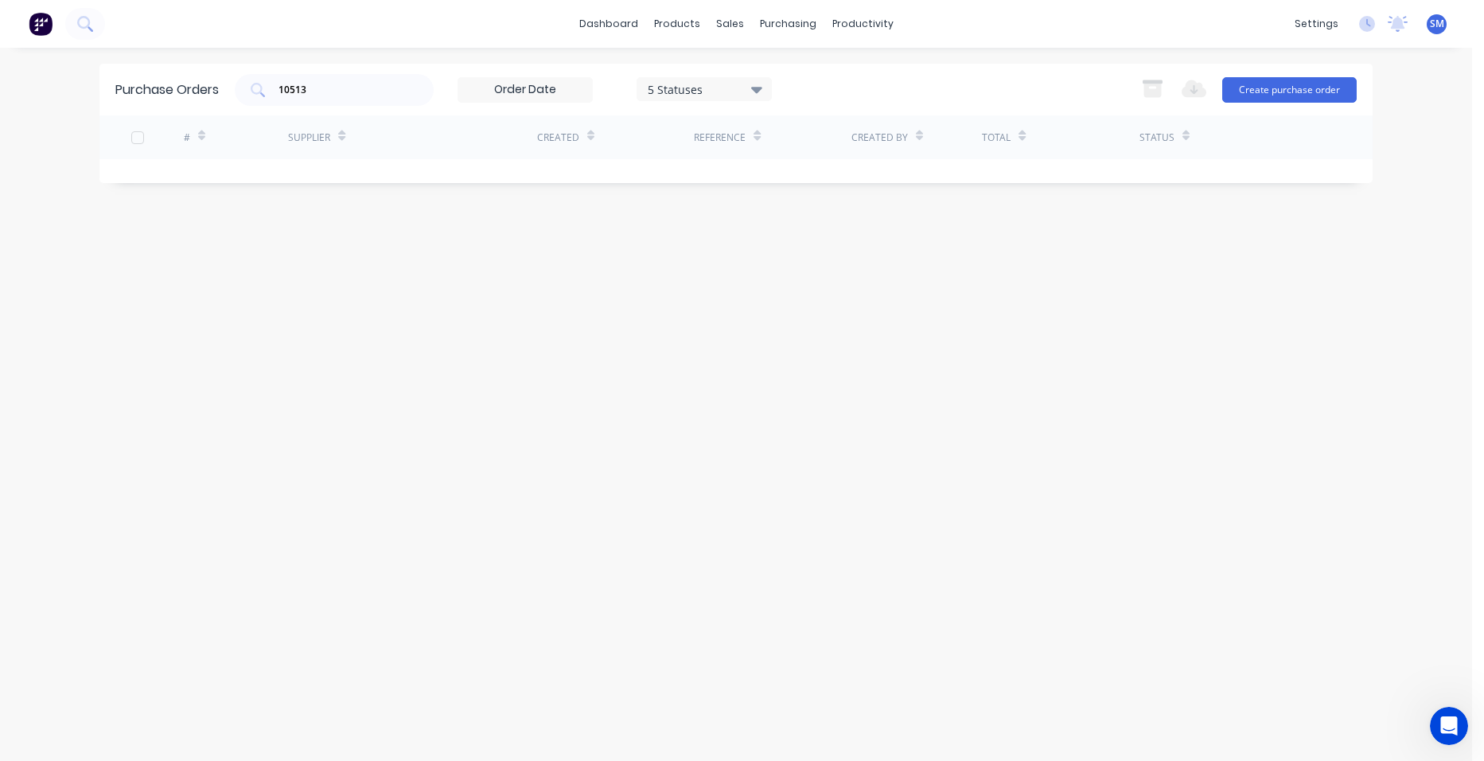
click at [231, 66] on div "Purchase Orders 10513 5 Statuses 5 Statuses Export to Excel (XLSX) Create purch…" at bounding box center [735, 90] width 1273 height 52
click at [336, 94] on input "10513" at bounding box center [343, 90] width 132 height 16
type input "1"
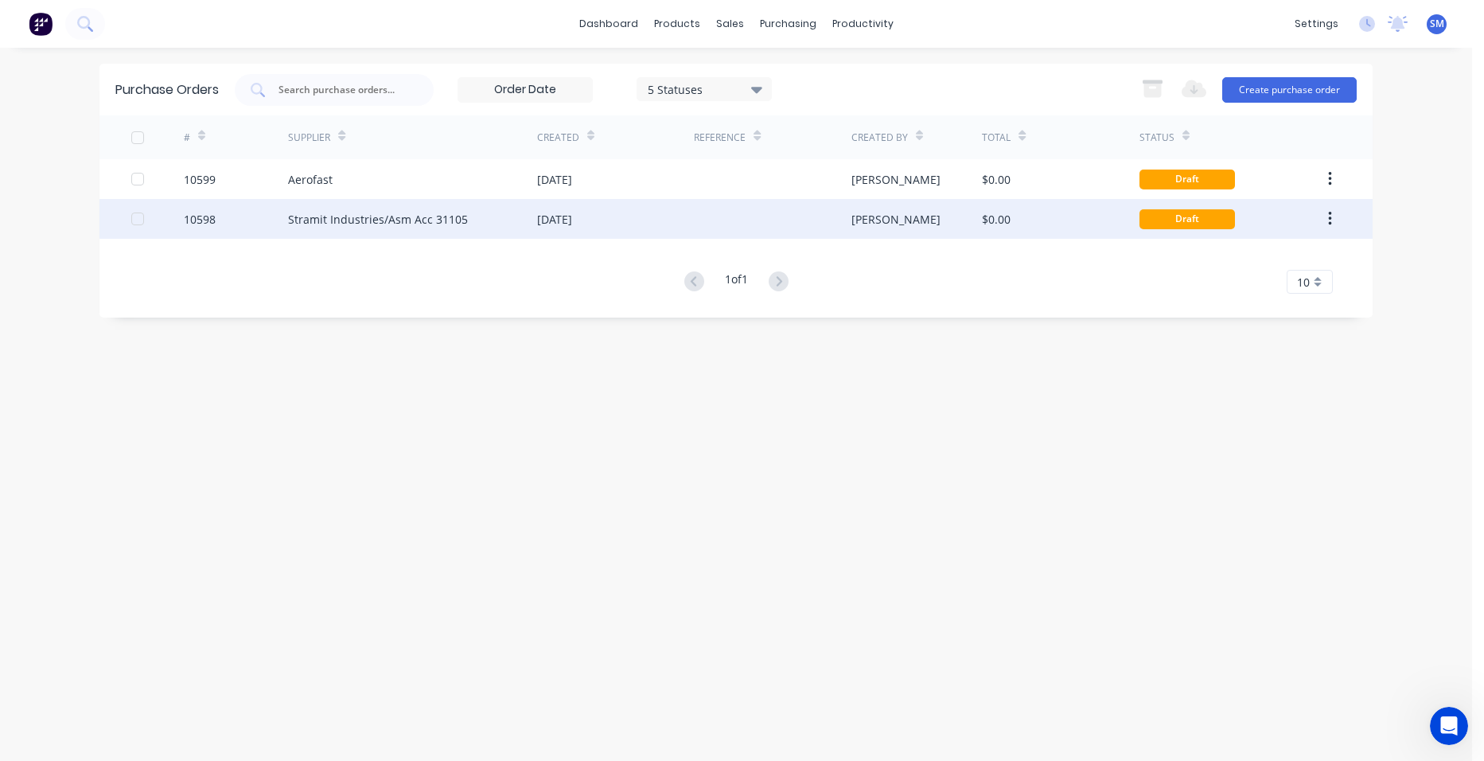
click at [763, 220] on div at bounding box center [772, 219] width 157 height 40
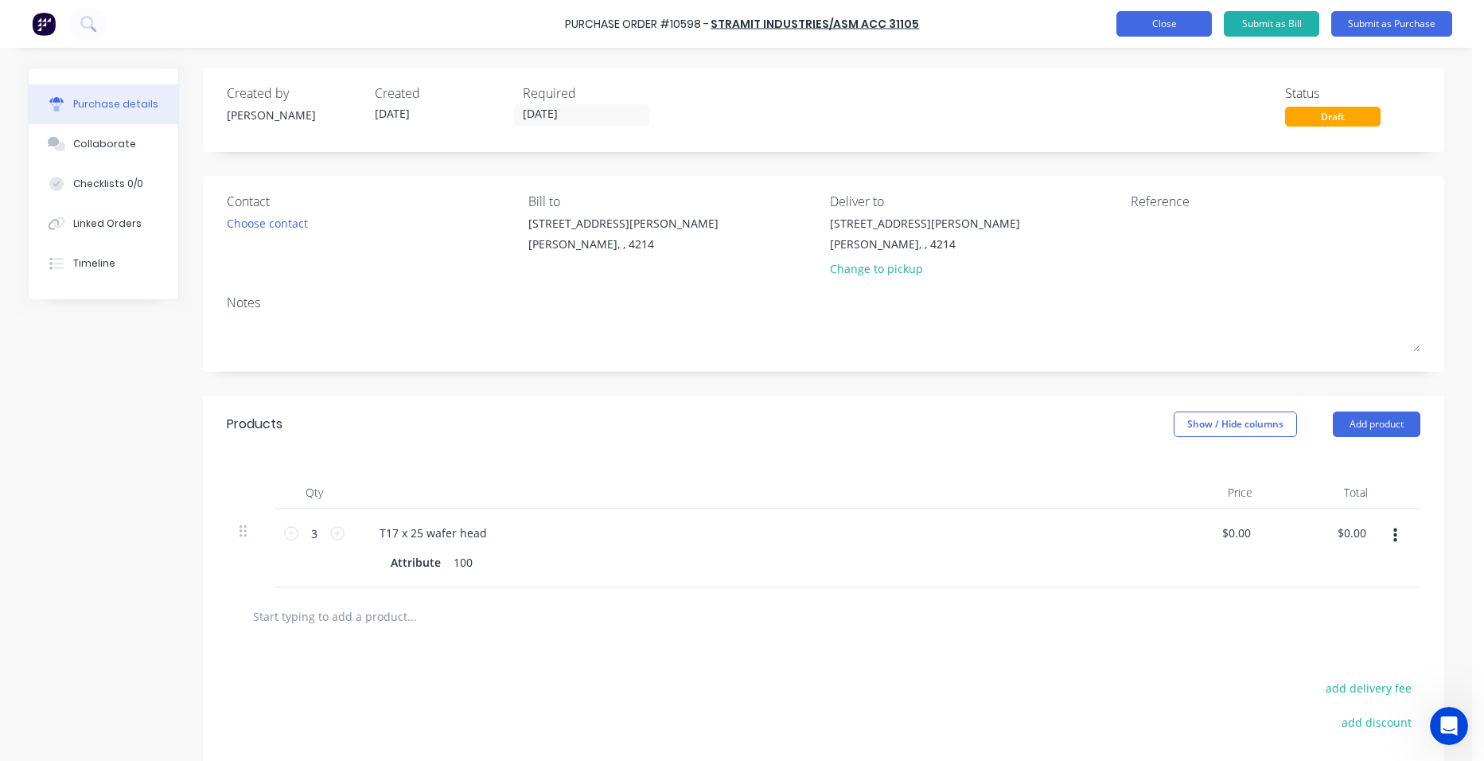
click at [1151, 33] on button "Close" at bounding box center [1165, 23] width 96 height 25
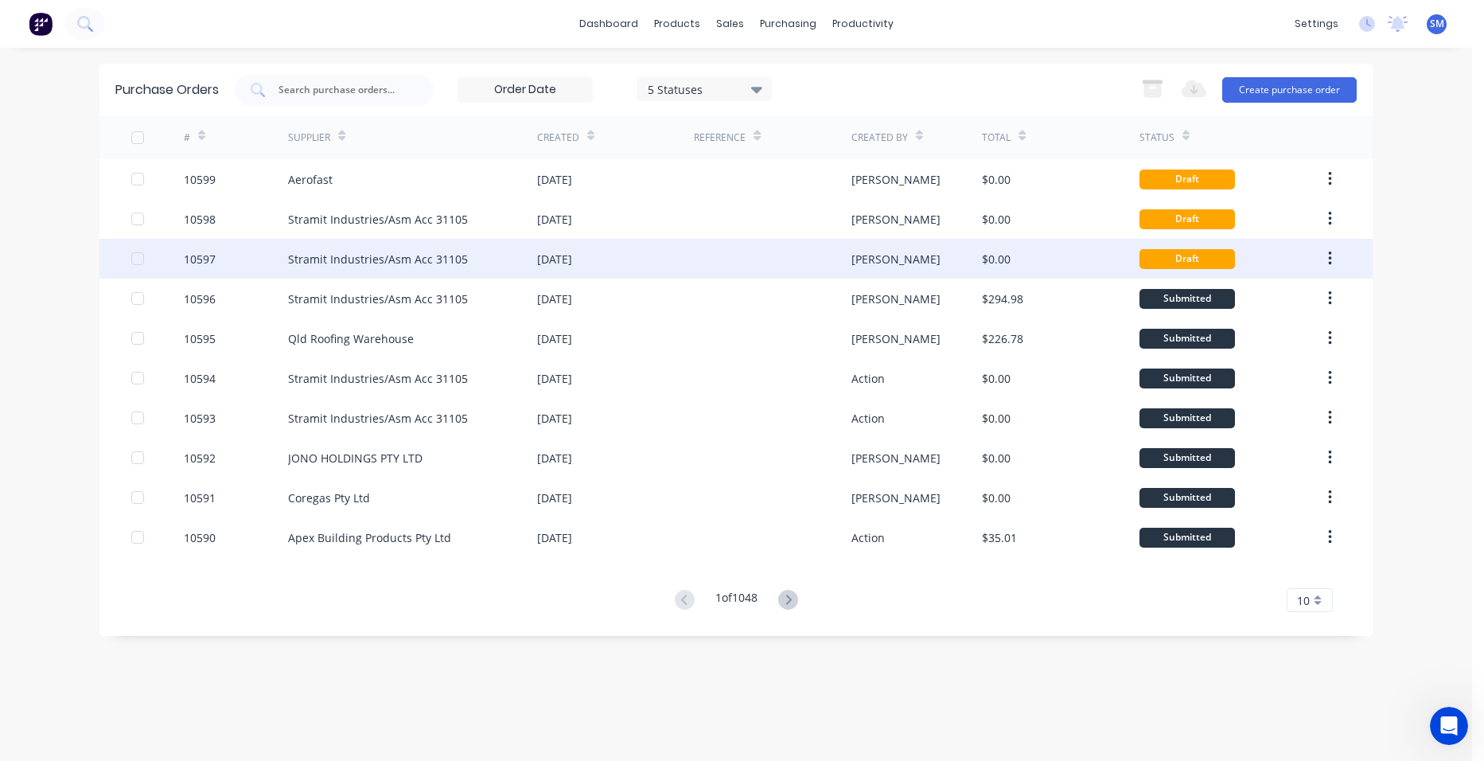
click at [680, 251] on div "[DATE]" at bounding box center [615, 259] width 157 height 40
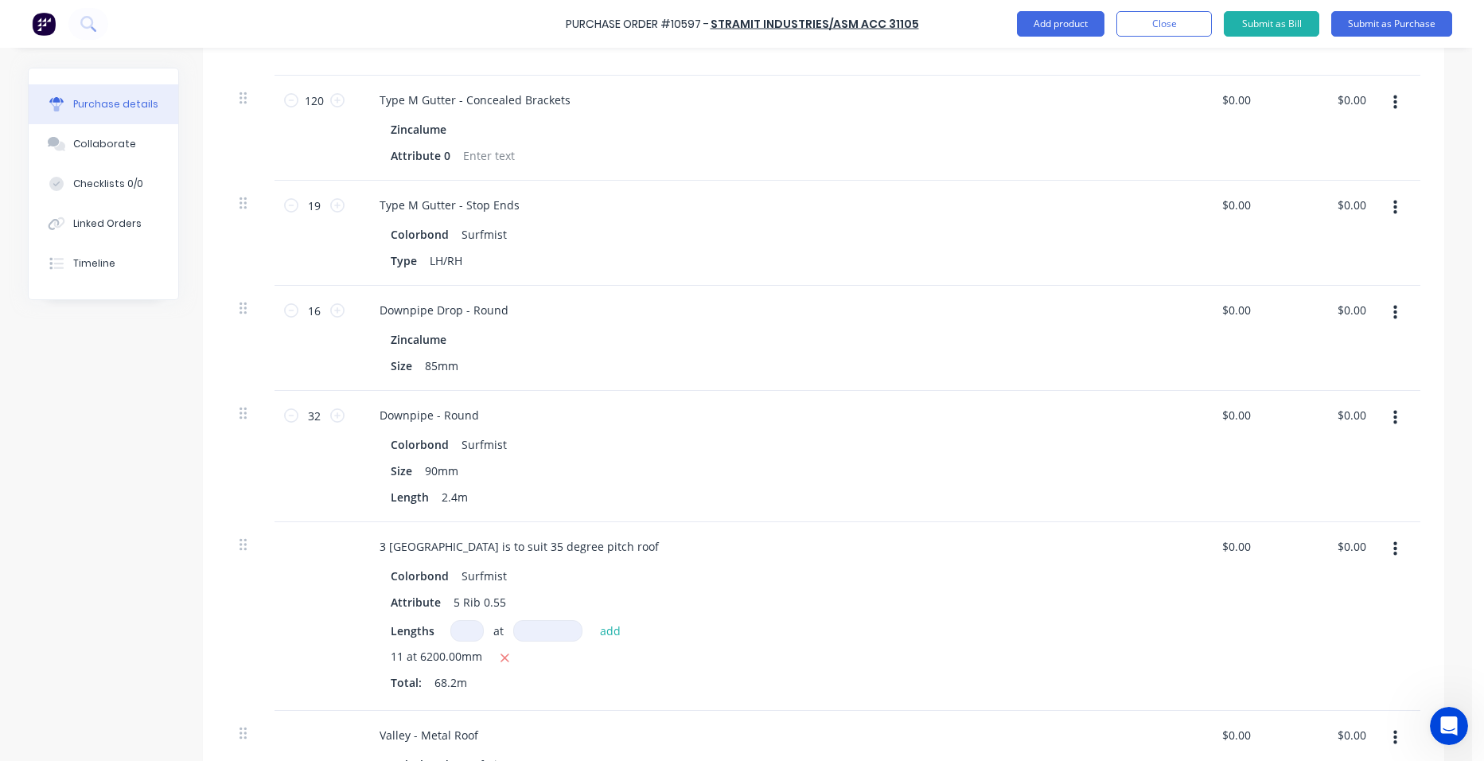
scroll to position [1035, 0]
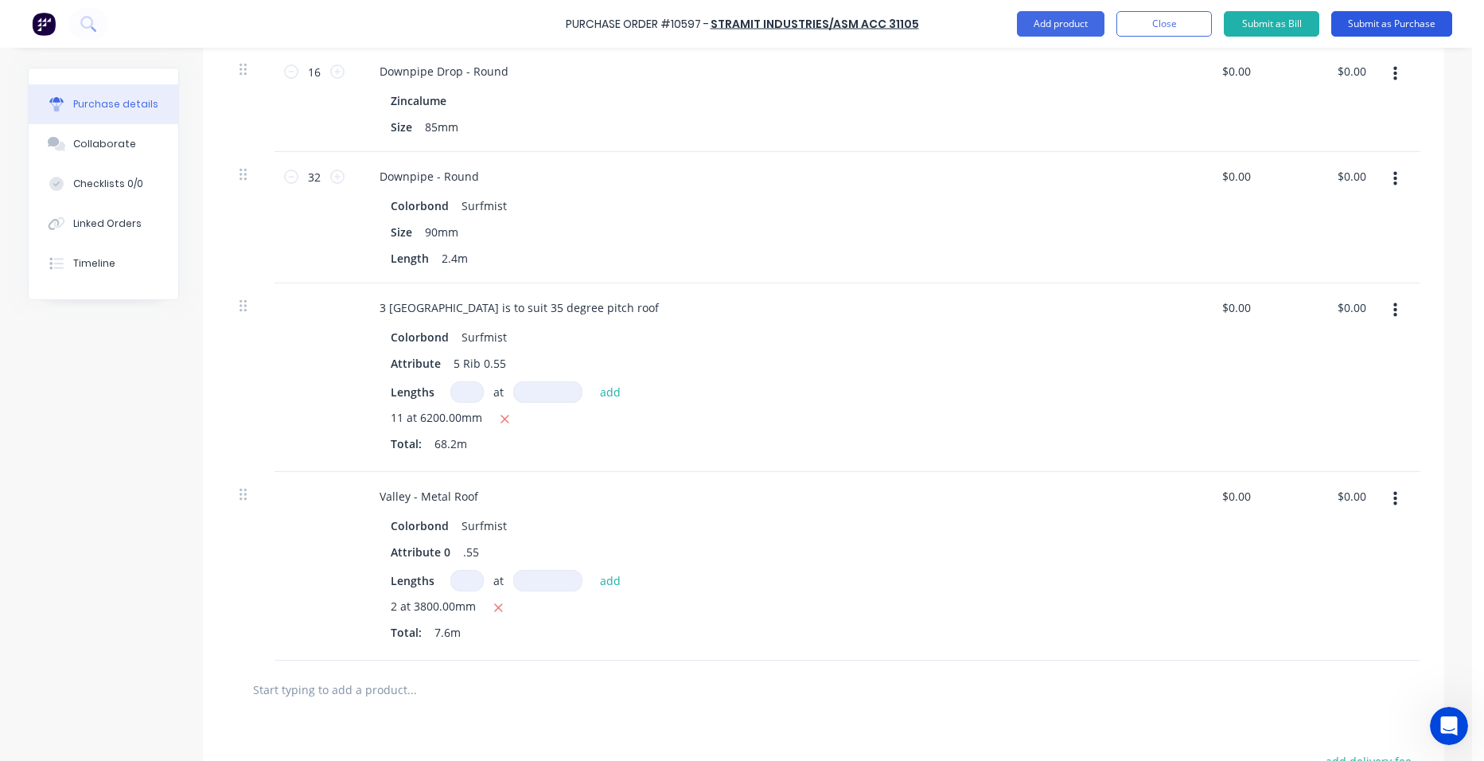
click at [1380, 19] on button "Submit as Purchase" at bounding box center [1391, 23] width 121 height 25
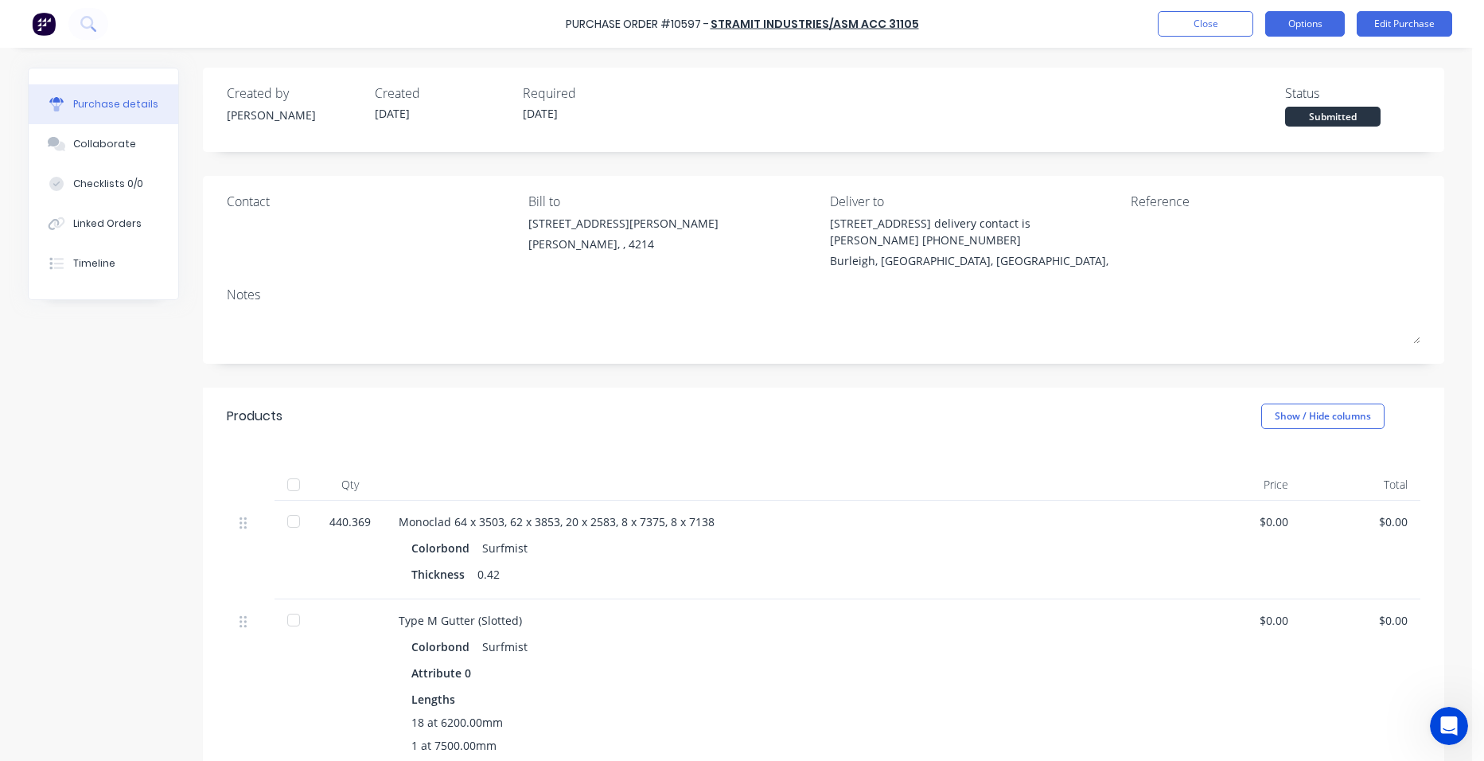
click at [1322, 18] on button "Options" at bounding box center [1305, 23] width 80 height 25
click at [1374, 18] on button "Edit Purchase" at bounding box center [1405, 23] width 96 height 25
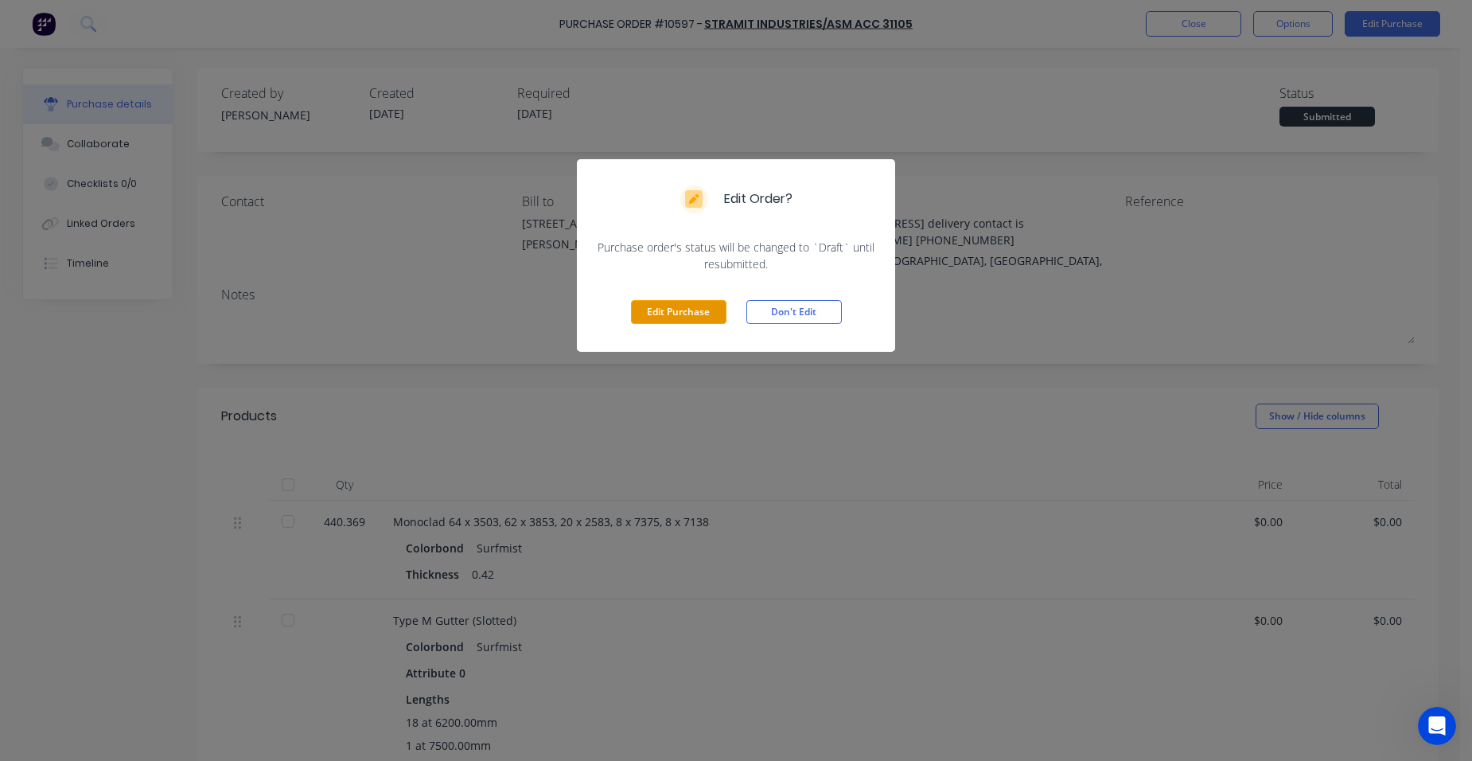
click at [709, 305] on button "Edit Purchase" at bounding box center [679, 312] width 96 height 24
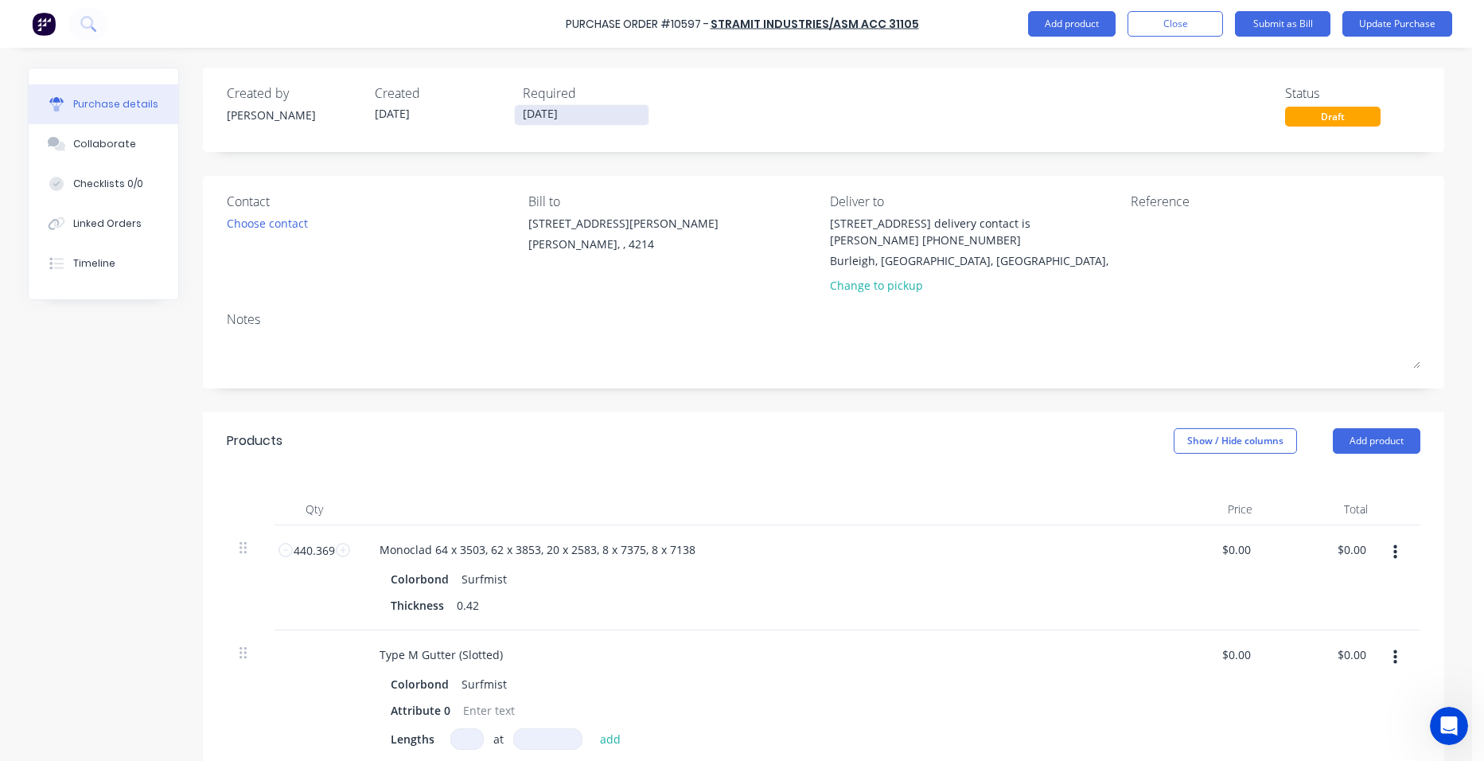
click at [530, 123] on input "[DATE]" at bounding box center [582, 115] width 134 height 20
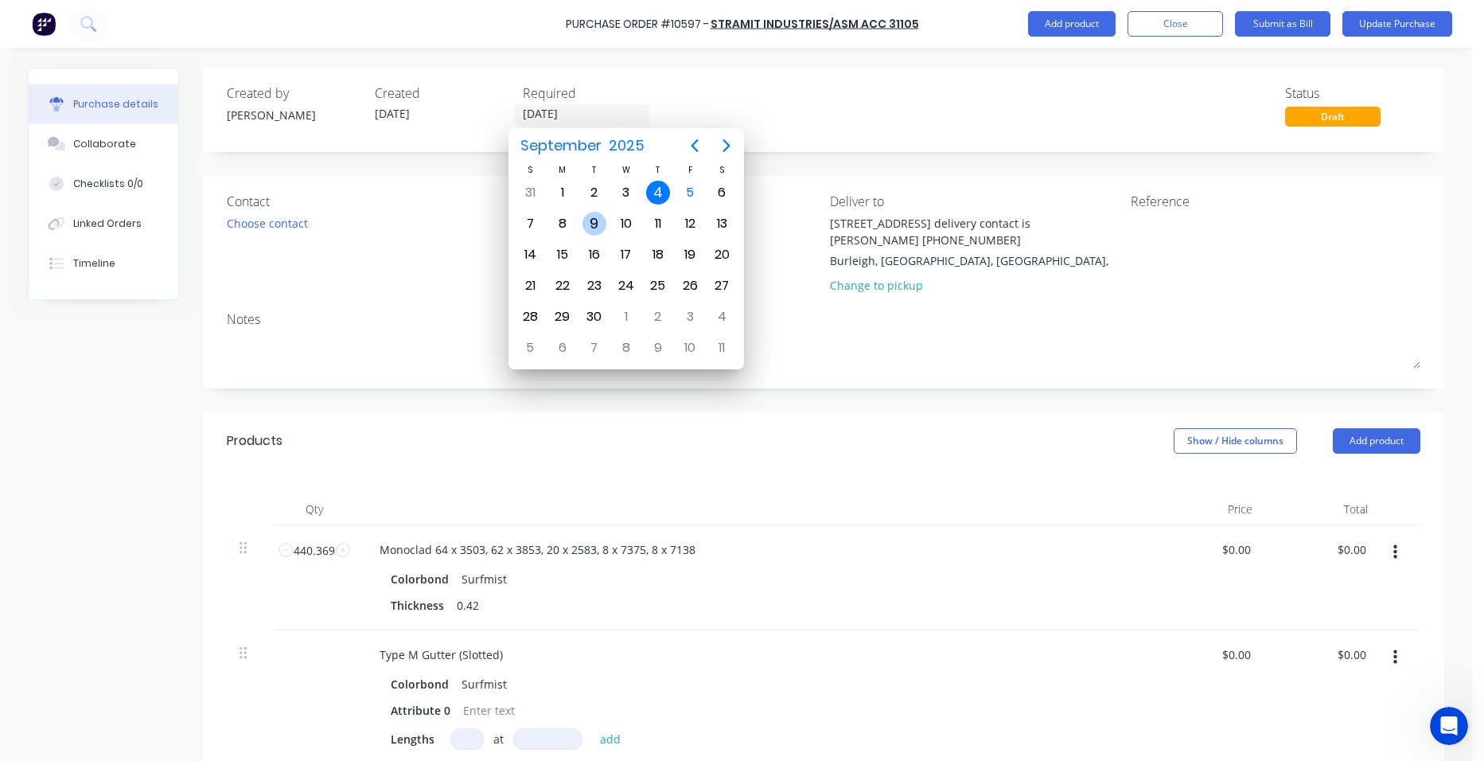
click at [595, 218] on div "9" at bounding box center [595, 224] width 24 height 24
type input "[DATE]"
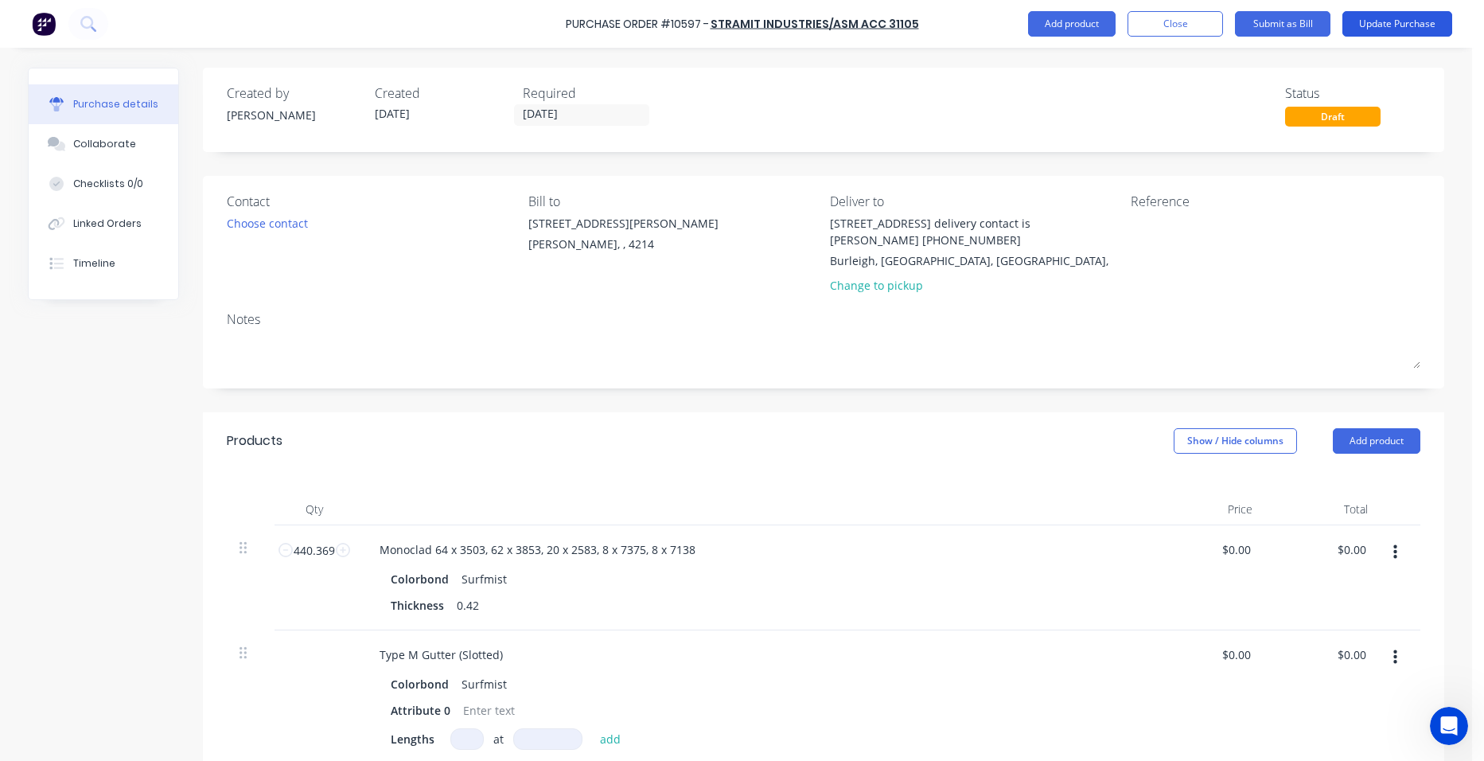
click at [1363, 25] on button "Update Purchase" at bounding box center [1398, 23] width 110 height 25
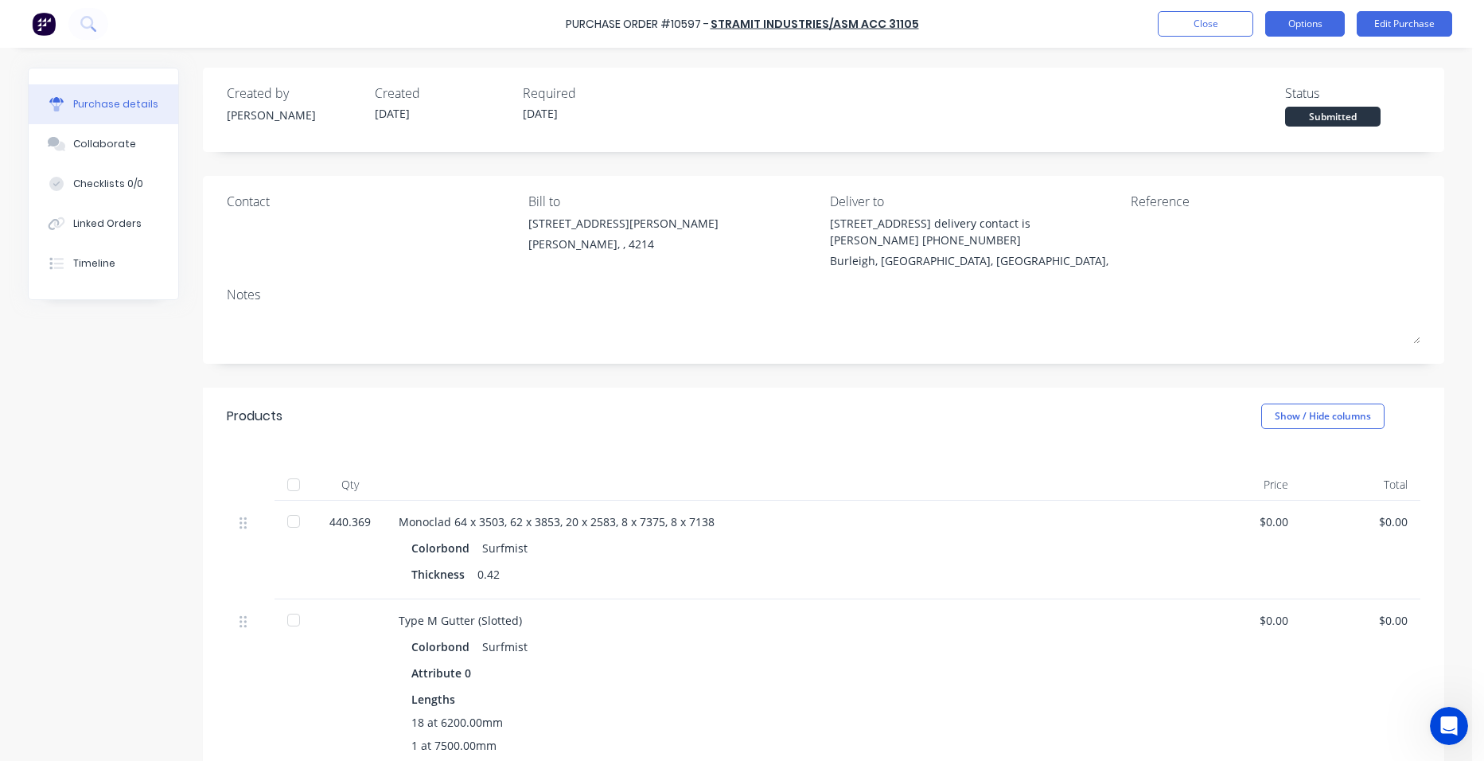
click at [1312, 22] on button "Options" at bounding box center [1305, 23] width 80 height 25
drag, startPoint x: 1268, startPoint y: 60, endPoint x: 1231, endPoint y: 162, distance: 109.0
click at [1269, 60] on div "Print / Email" at bounding box center [1269, 64] width 123 height 23
click at [1224, 125] on div "Without pricing" at bounding box center [1269, 128] width 123 height 23
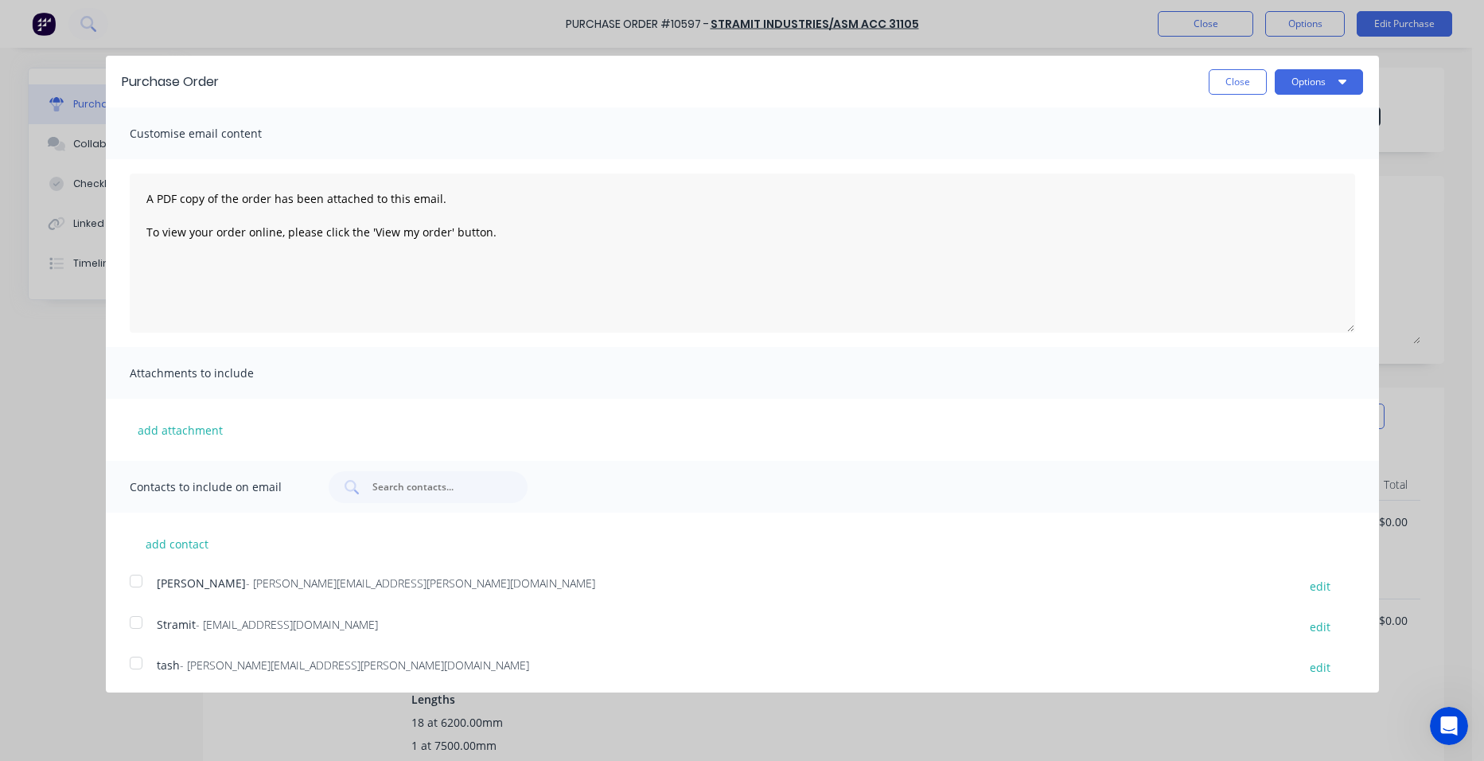
drag, startPoint x: 139, startPoint y: 618, endPoint x: 271, endPoint y: 575, distance: 139.2
click at [140, 618] on div at bounding box center [136, 622] width 32 height 32
click at [1302, 84] on button "Options" at bounding box center [1319, 81] width 88 height 25
click at [1261, 154] on div "Email" at bounding box center [1287, 153] width 123 height 23
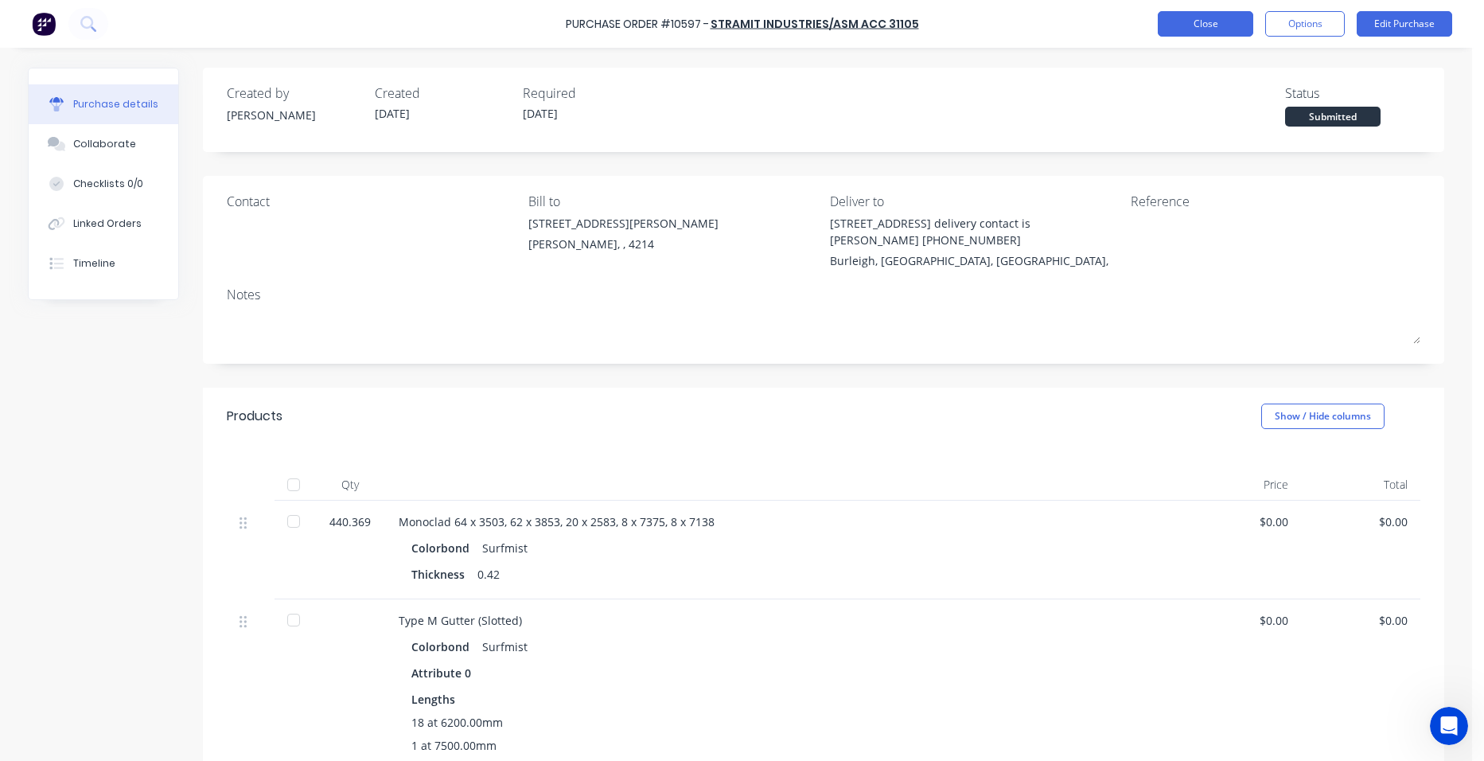
click at [1176, 21] on button "Close" at bounding box center [1206, 23] width 96 height 25
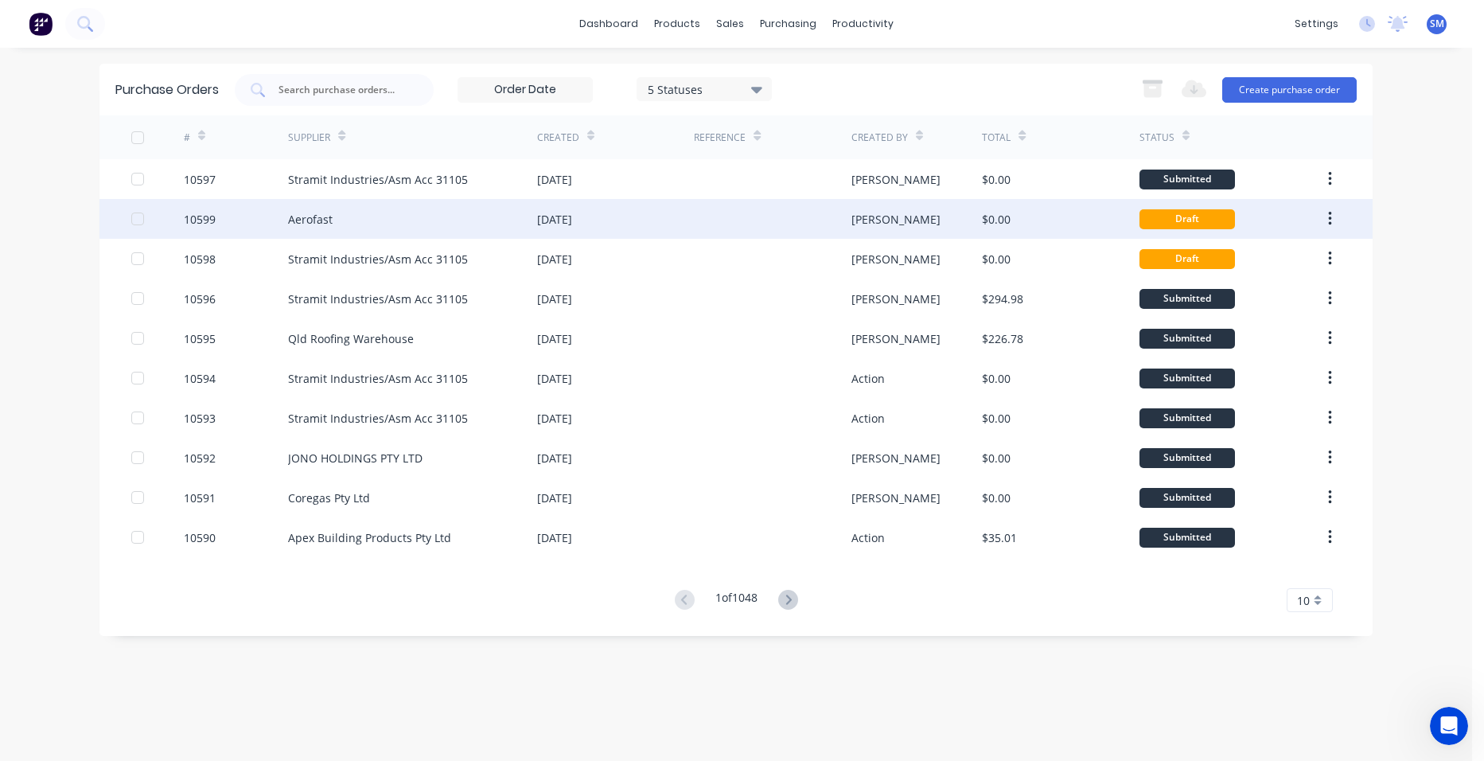
click at [715, 220] on div at bounding box center [772, 219] width 157 height 40
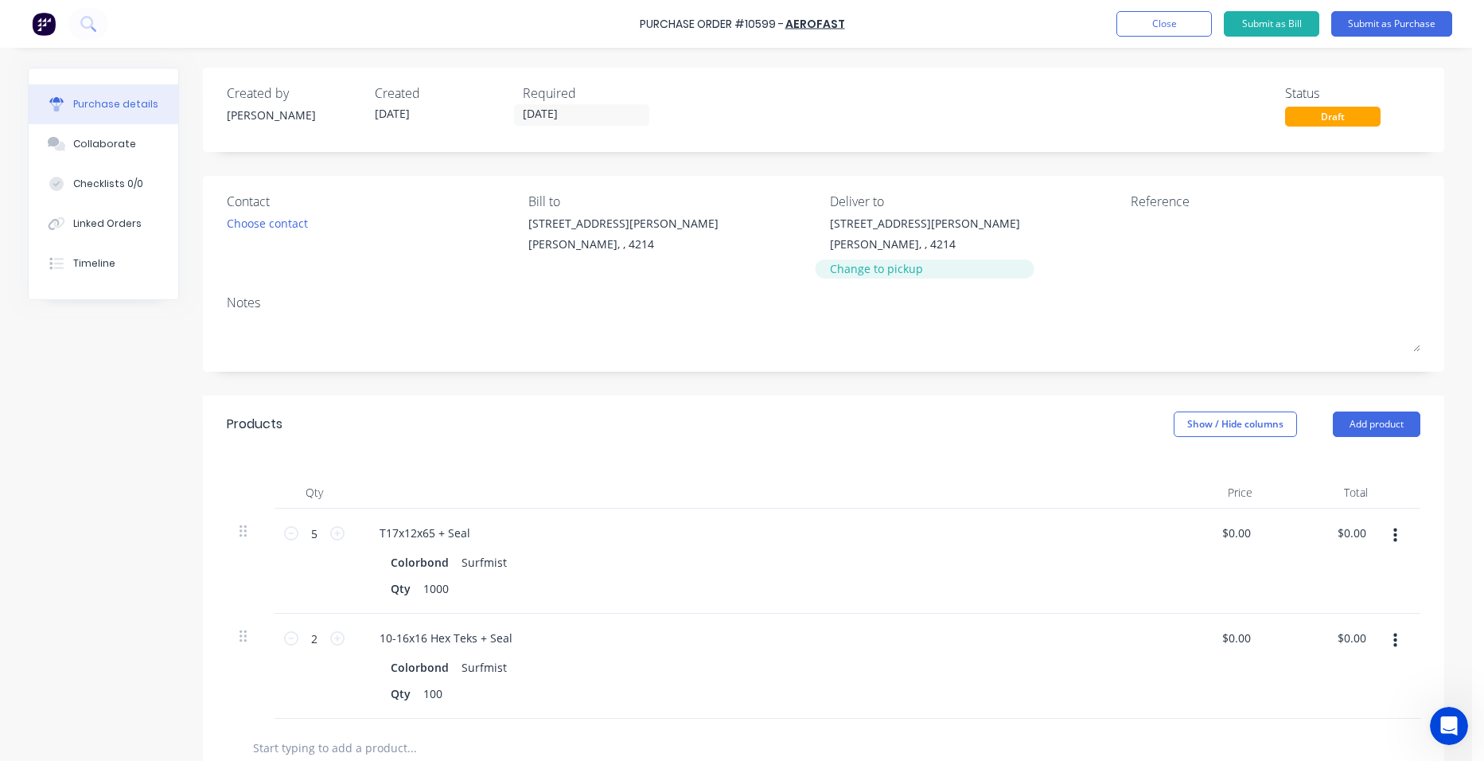
scroll to position [239, 0]
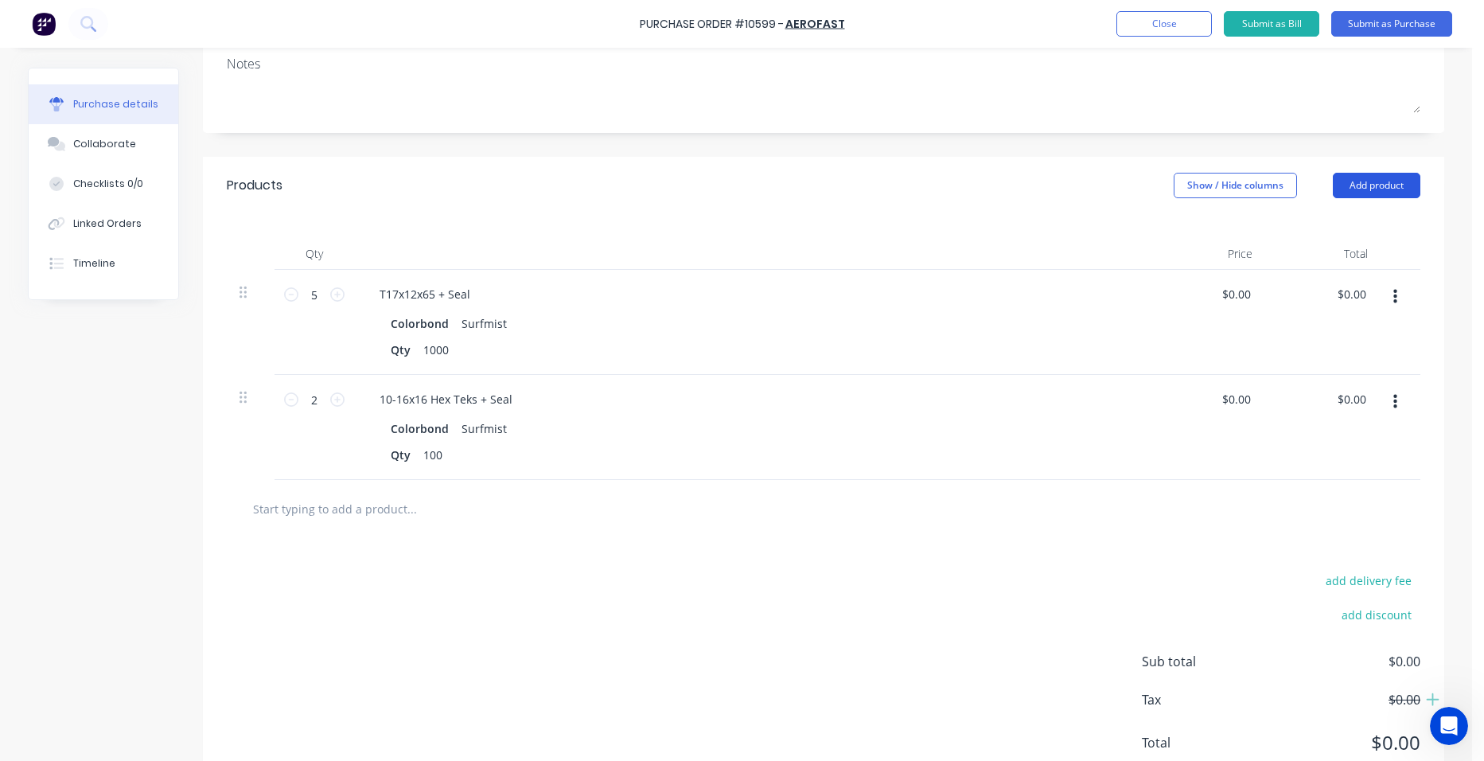
click at [1377, 187] on button "Add product" at bounding box center [1377, 185] width 88 height 25
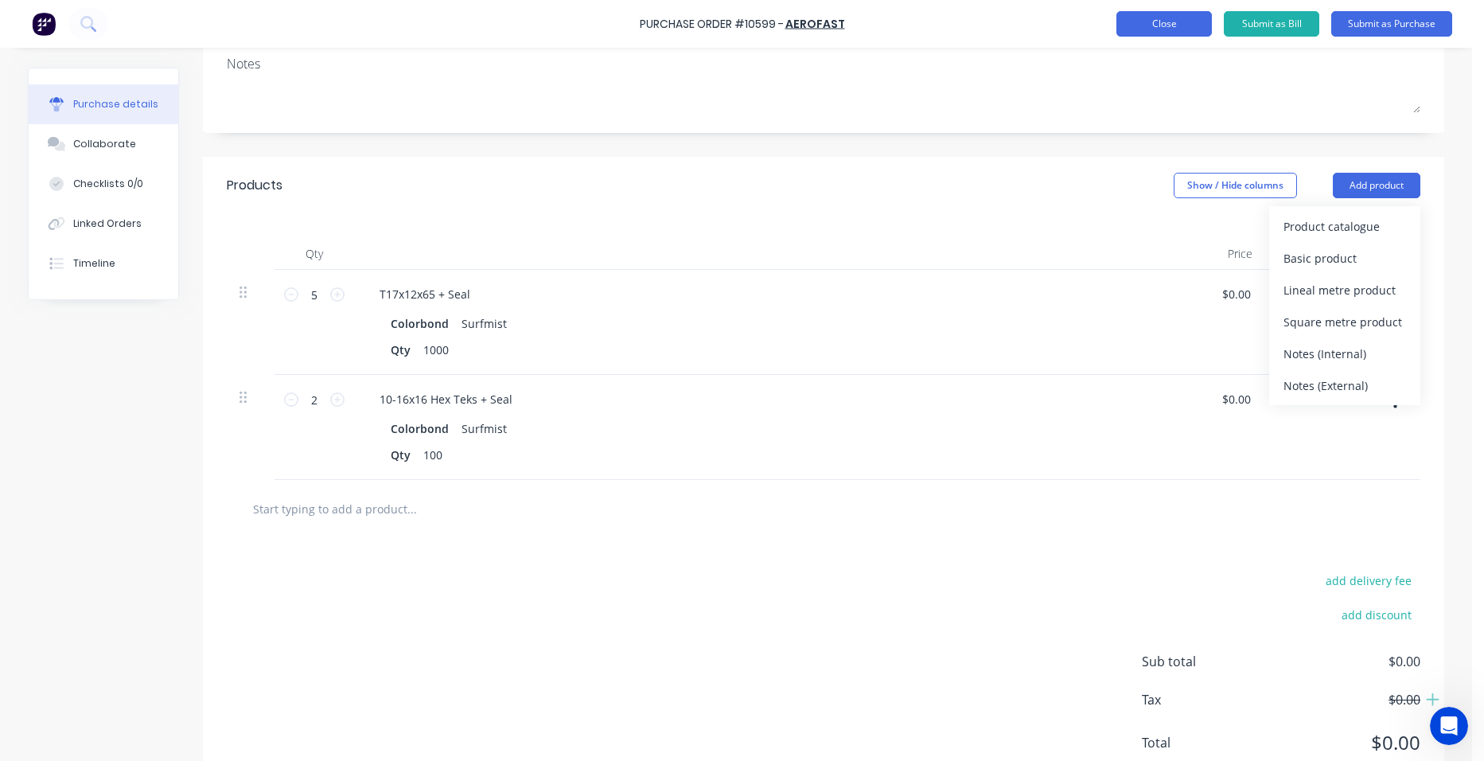
click at [1157, 21] on button "Close" at bounding box center [1165, 23] width 96 height 25
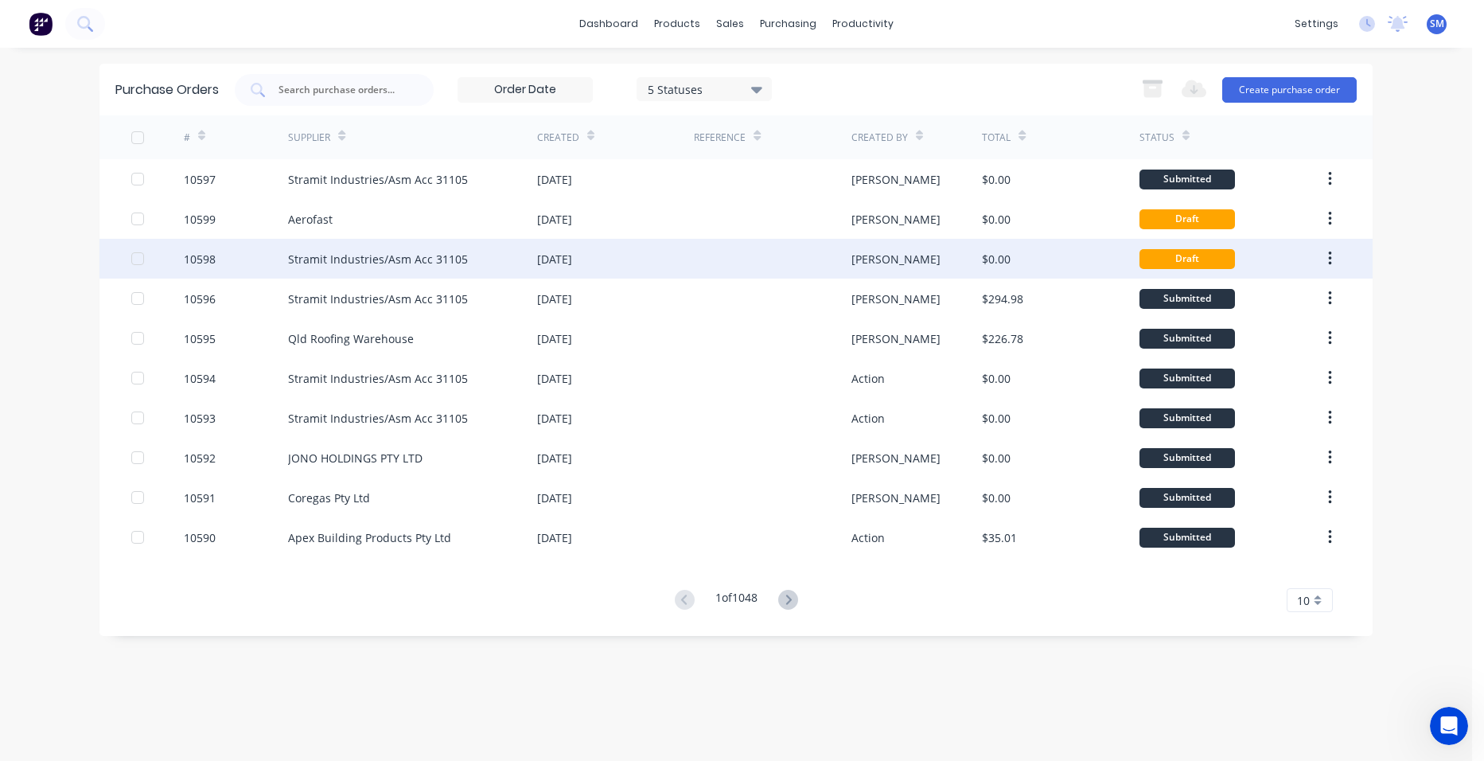
click at [706, 270] on div at bounding box center [772, 259] width 157 height 40
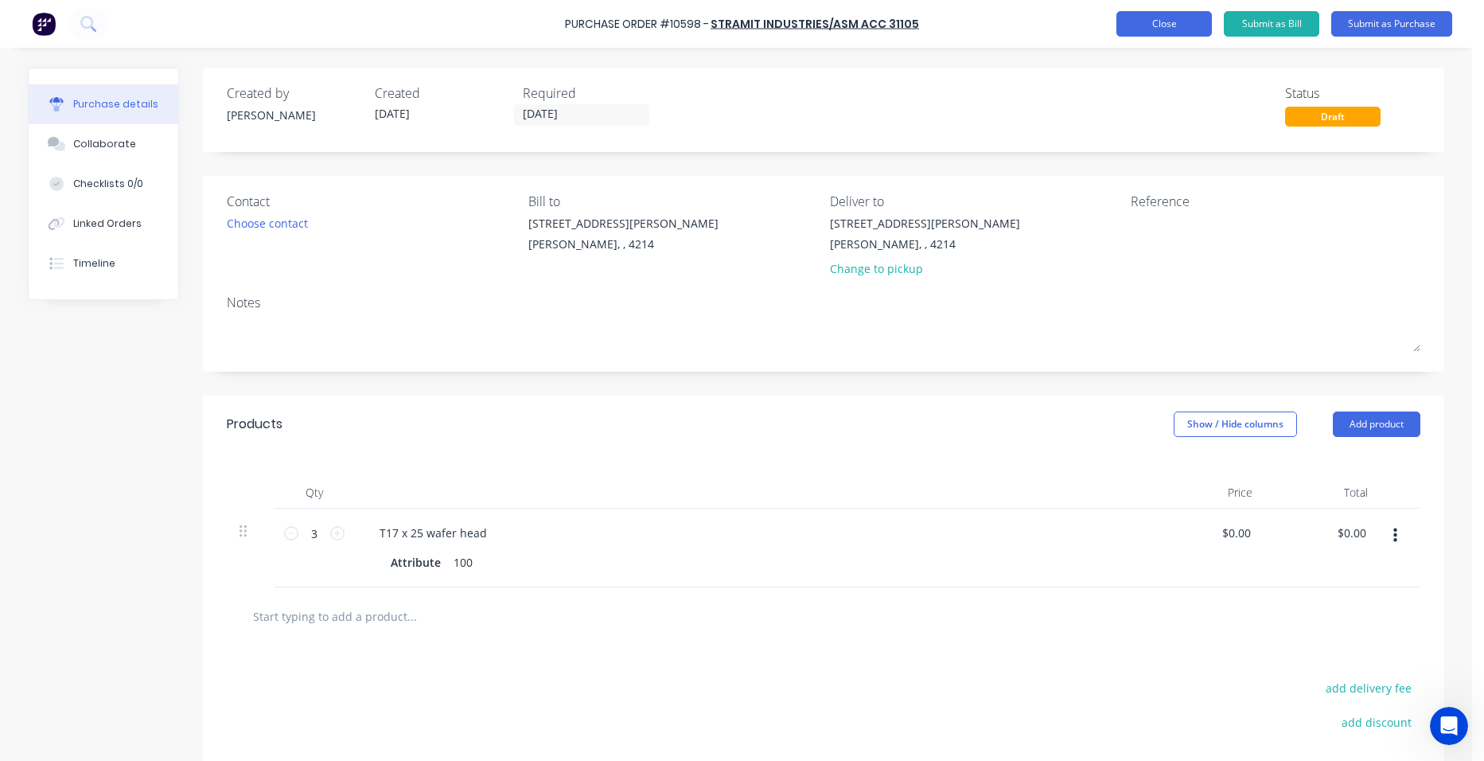
click at [1165, 28] on button "Close" at bounding box center [1165, 23] width 96 height 25
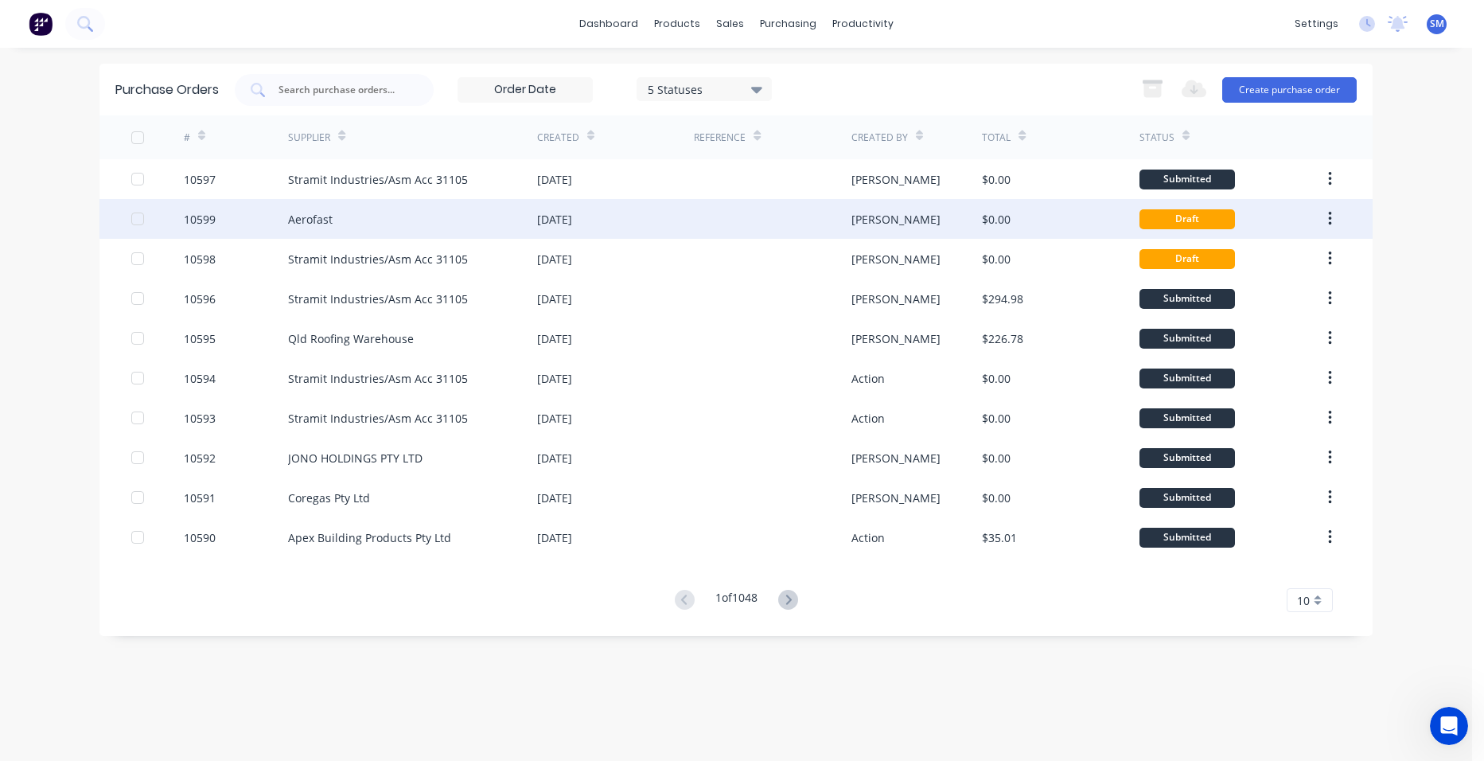
click at [803, 212] on div at bounding box center [772, 219] width 157 height 40
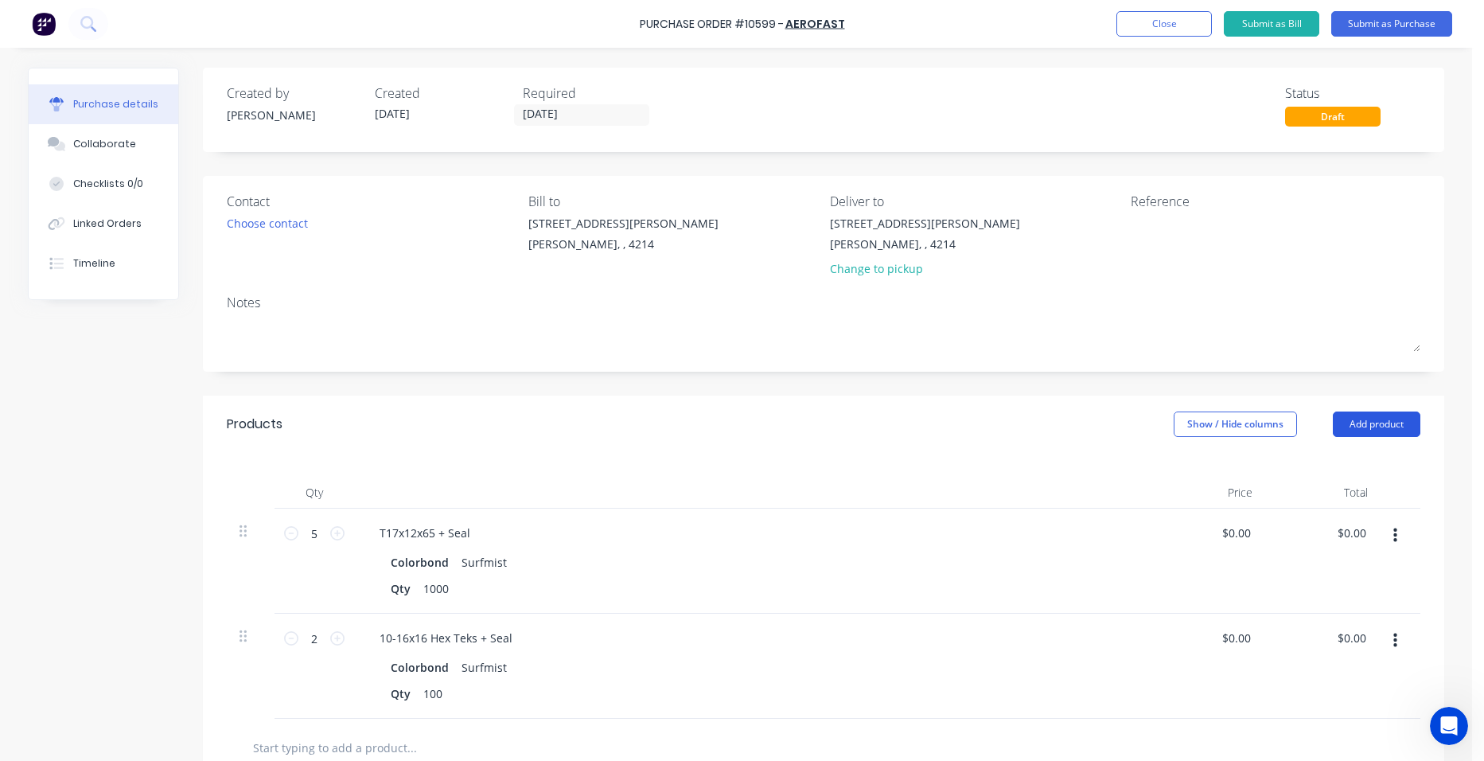
click at [1377, 429] on button "Add product" at bounding box center [1377, 423] width 88 height 25
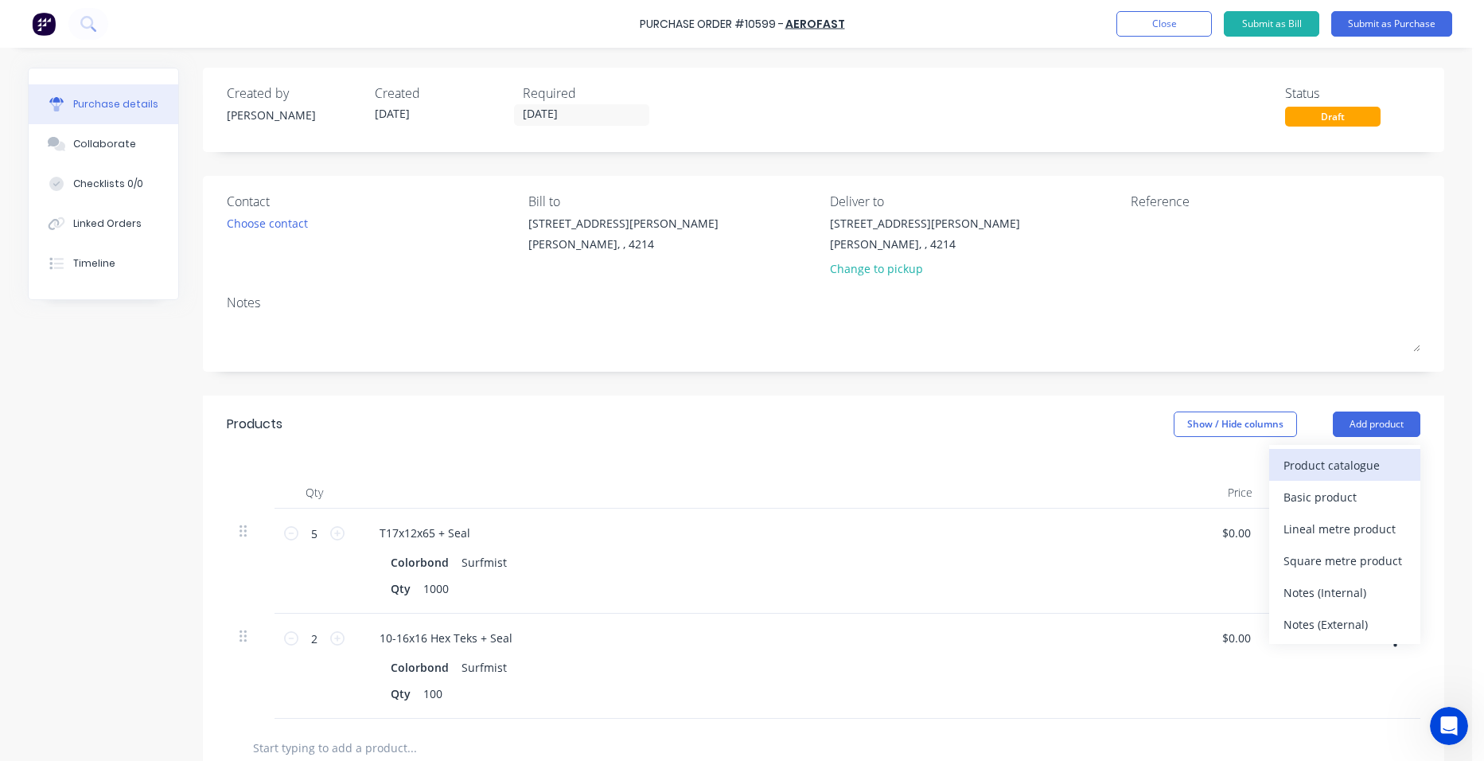
click at [1366, 454] on div "Product catalogue" at bounding box center [1345, 465] width 123 height 23
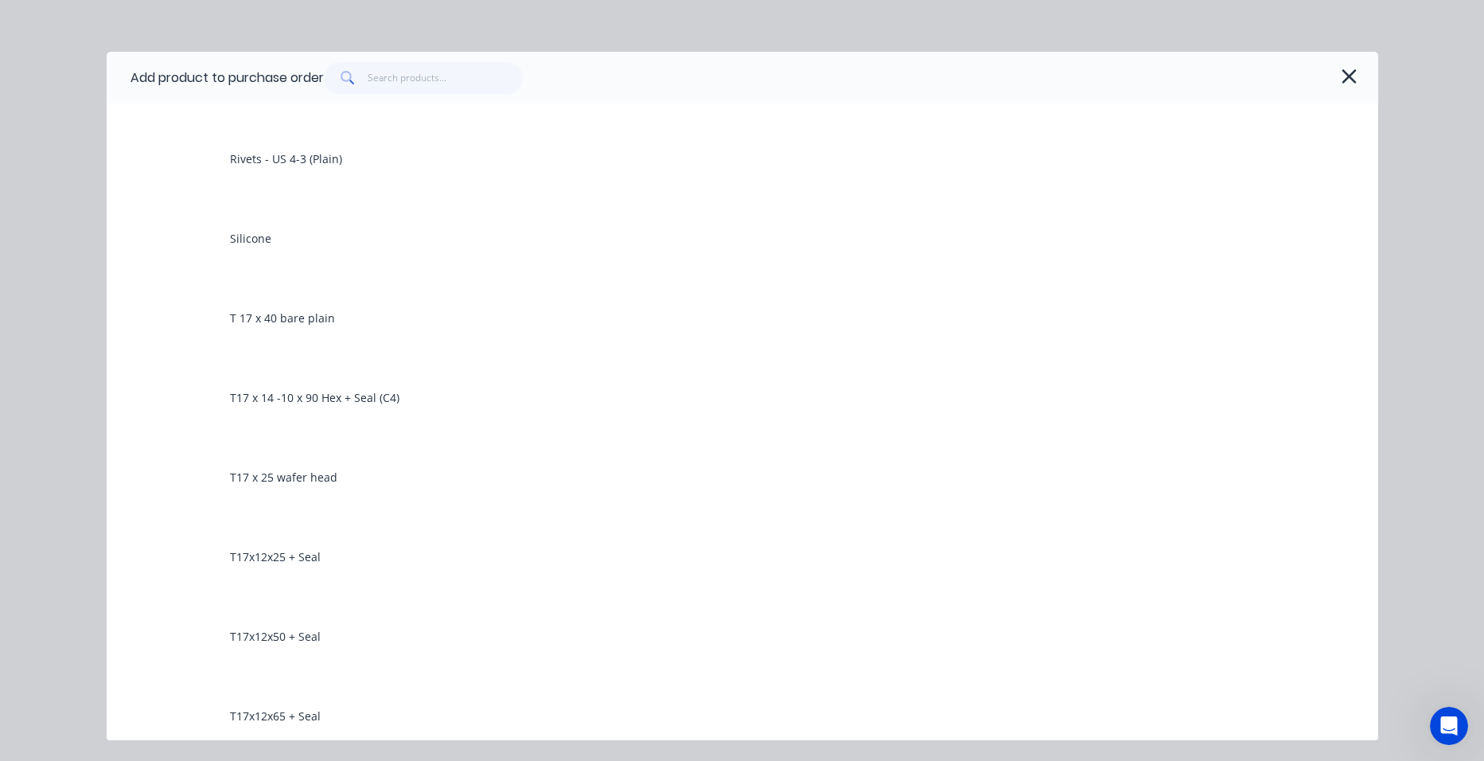
scroll to position [3820, 0]
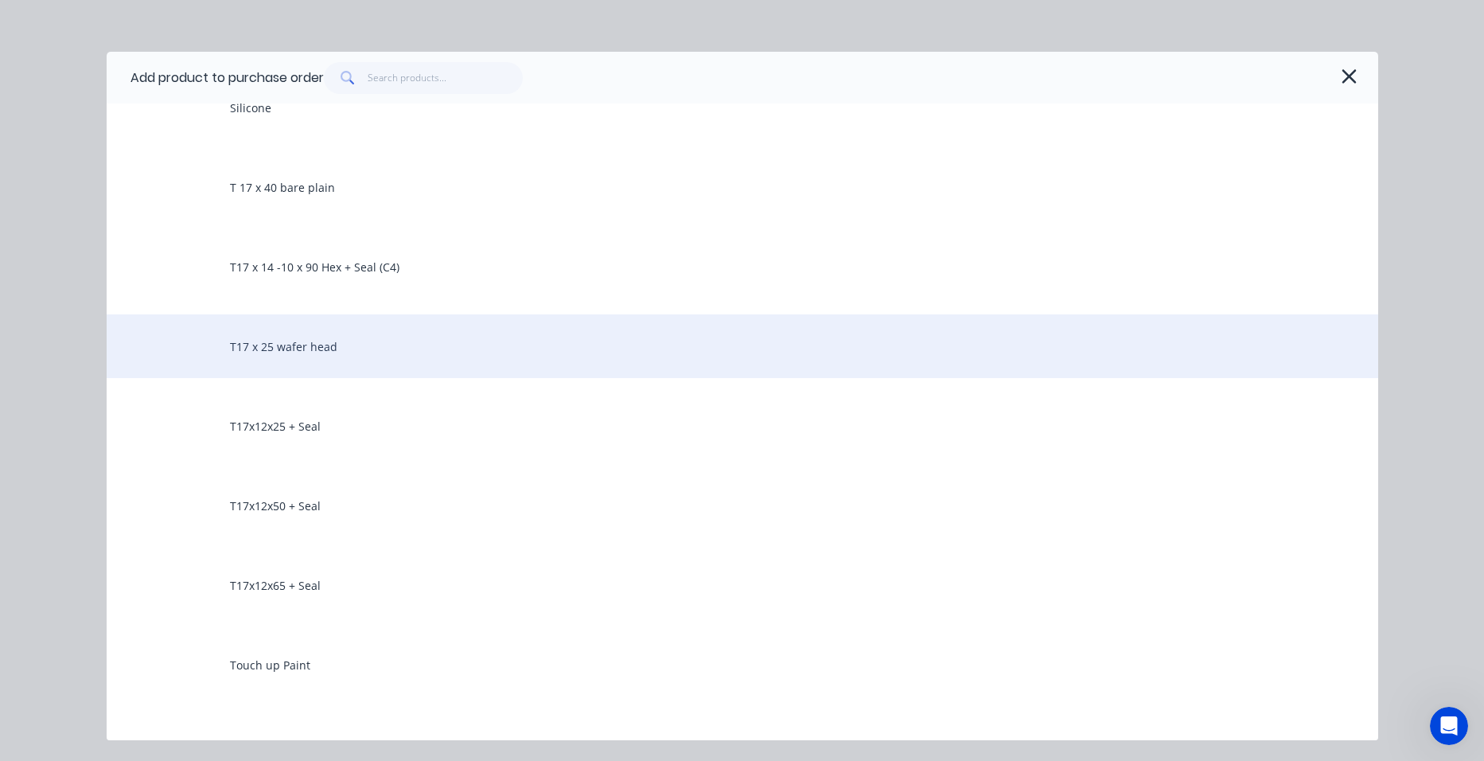
click at [366, 351] on div "T17 x 25 wafer head" at bounding box center [743, 346] width 1272 height 64
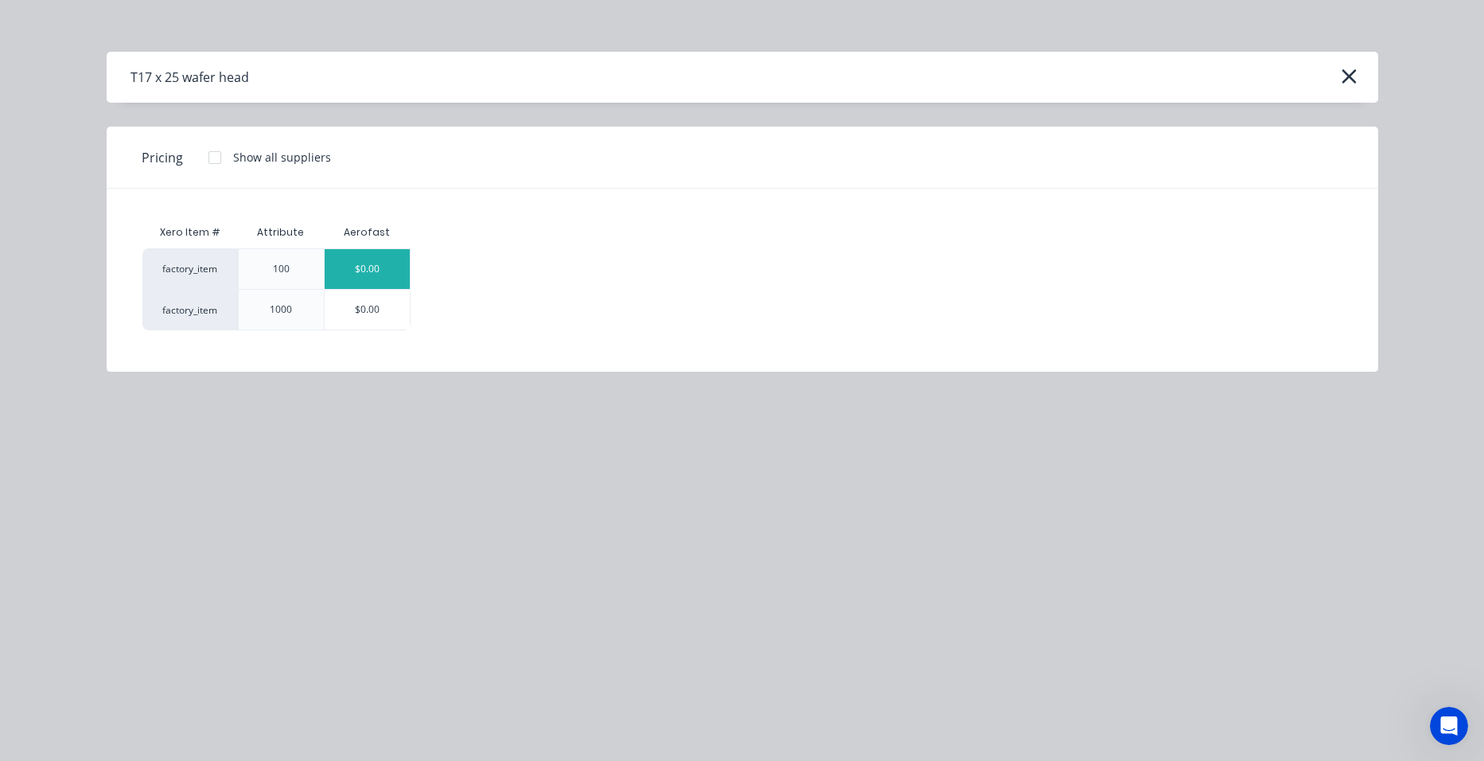
click at [400, 271] on div "$0.00" at bounding box center [367, 269] width 85 height 40
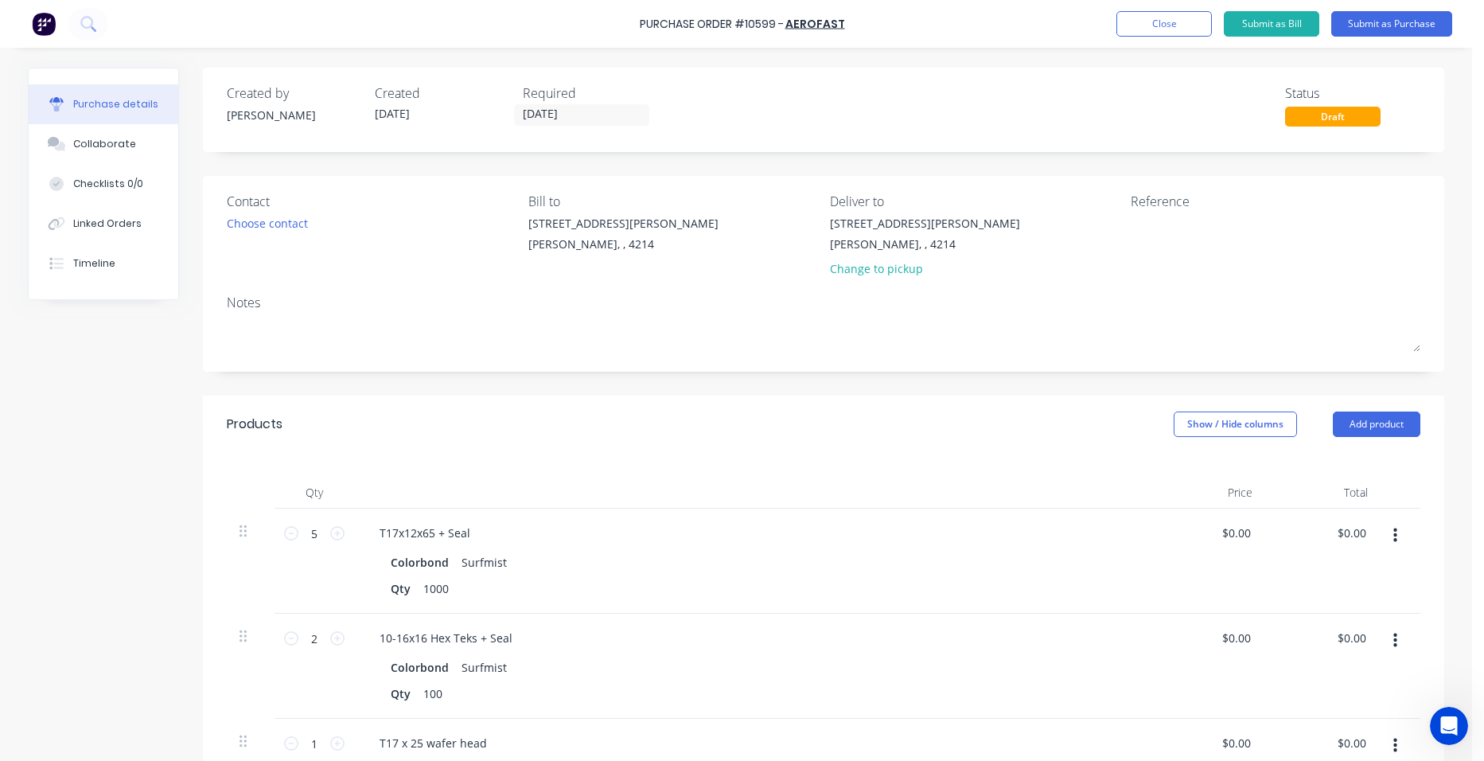
scroll to position [318, 0]
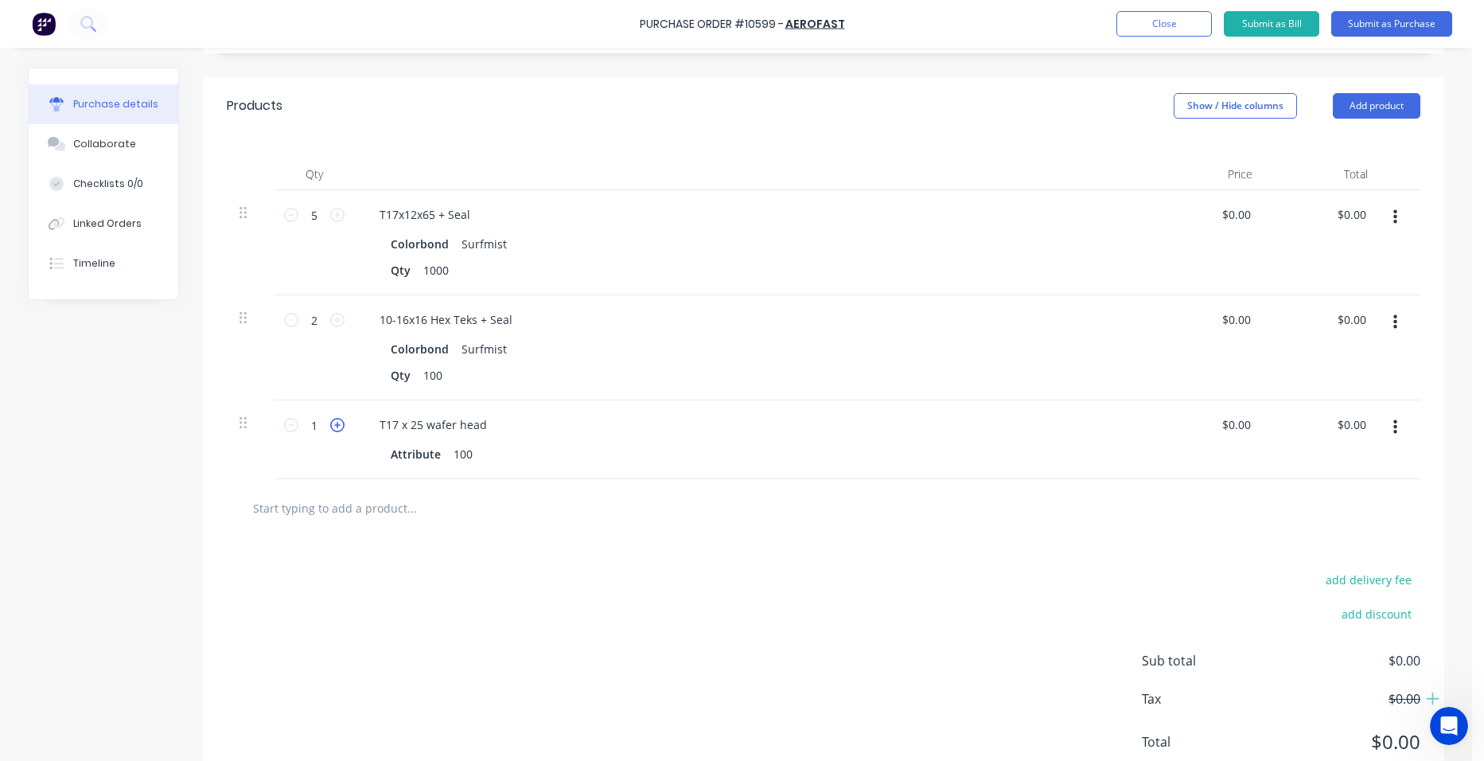
click at [330, 428] on icon at bounding box center [337, 425] width 14 height 14
type input "3"
click at [604, 411] on div "T17 x 25 wafer head Attribute 100" at bounding box center [752, 439] width 796 height 79
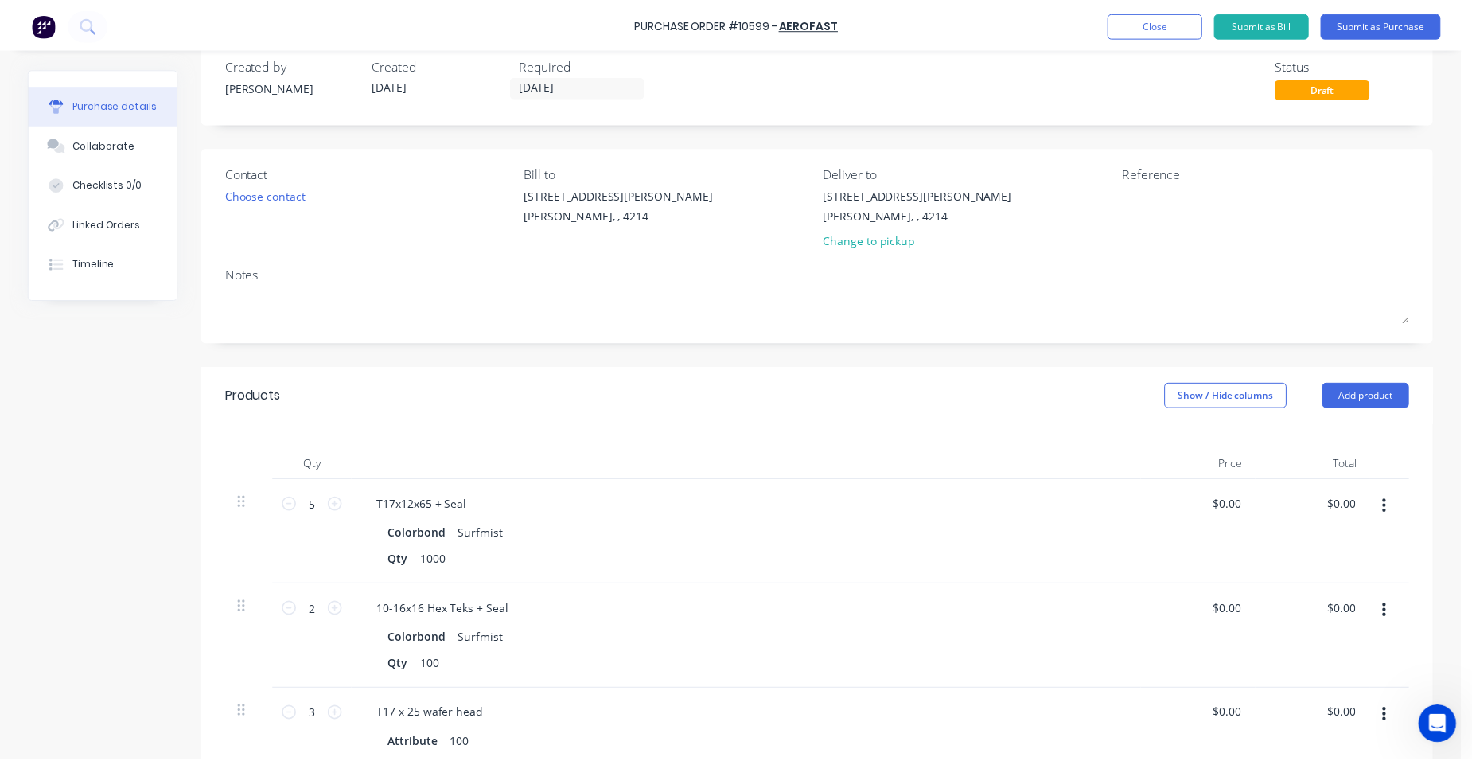
scroll to position [0, 0]
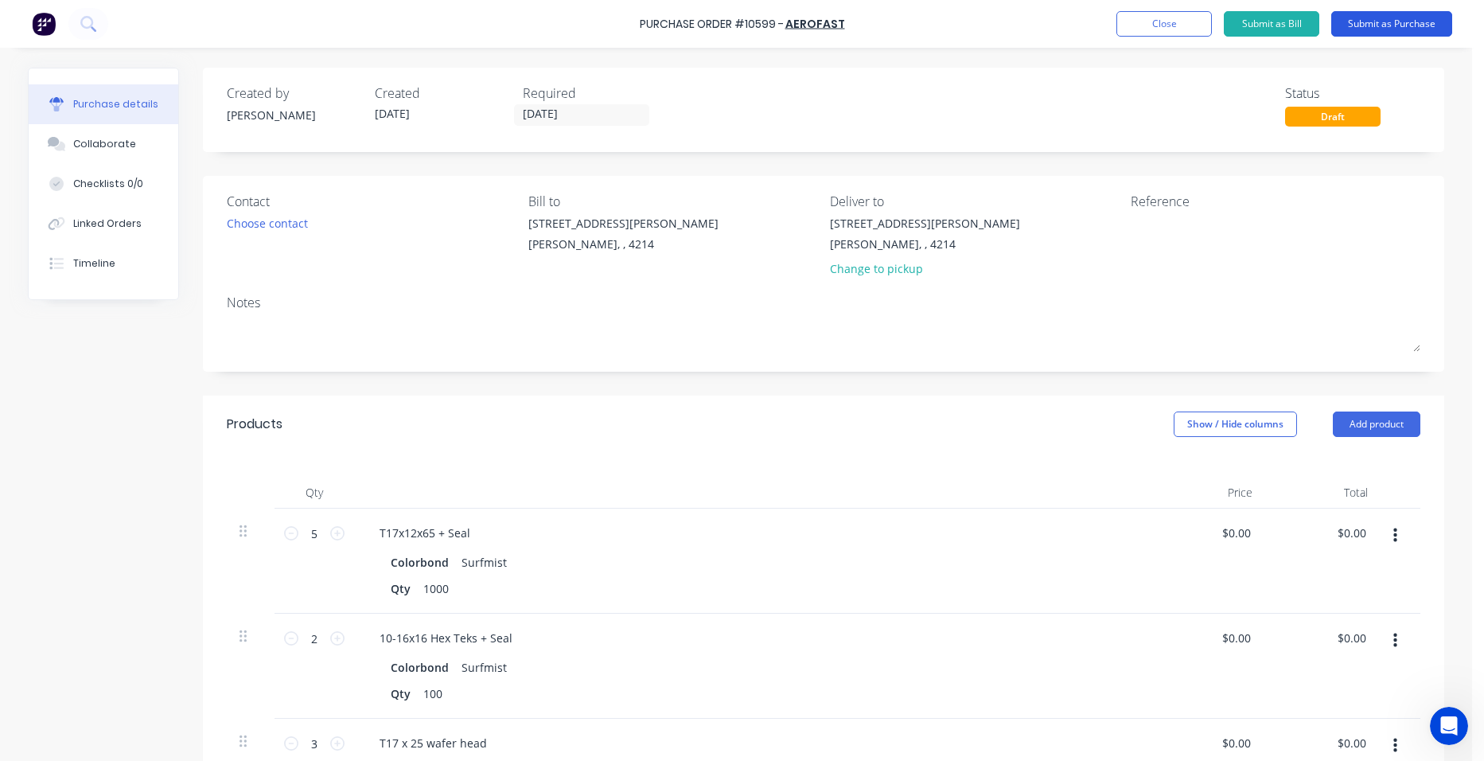
click at [1367, 21] on button "Submit as Purchase" at bounding box center [1391, 23] width 121 height 25
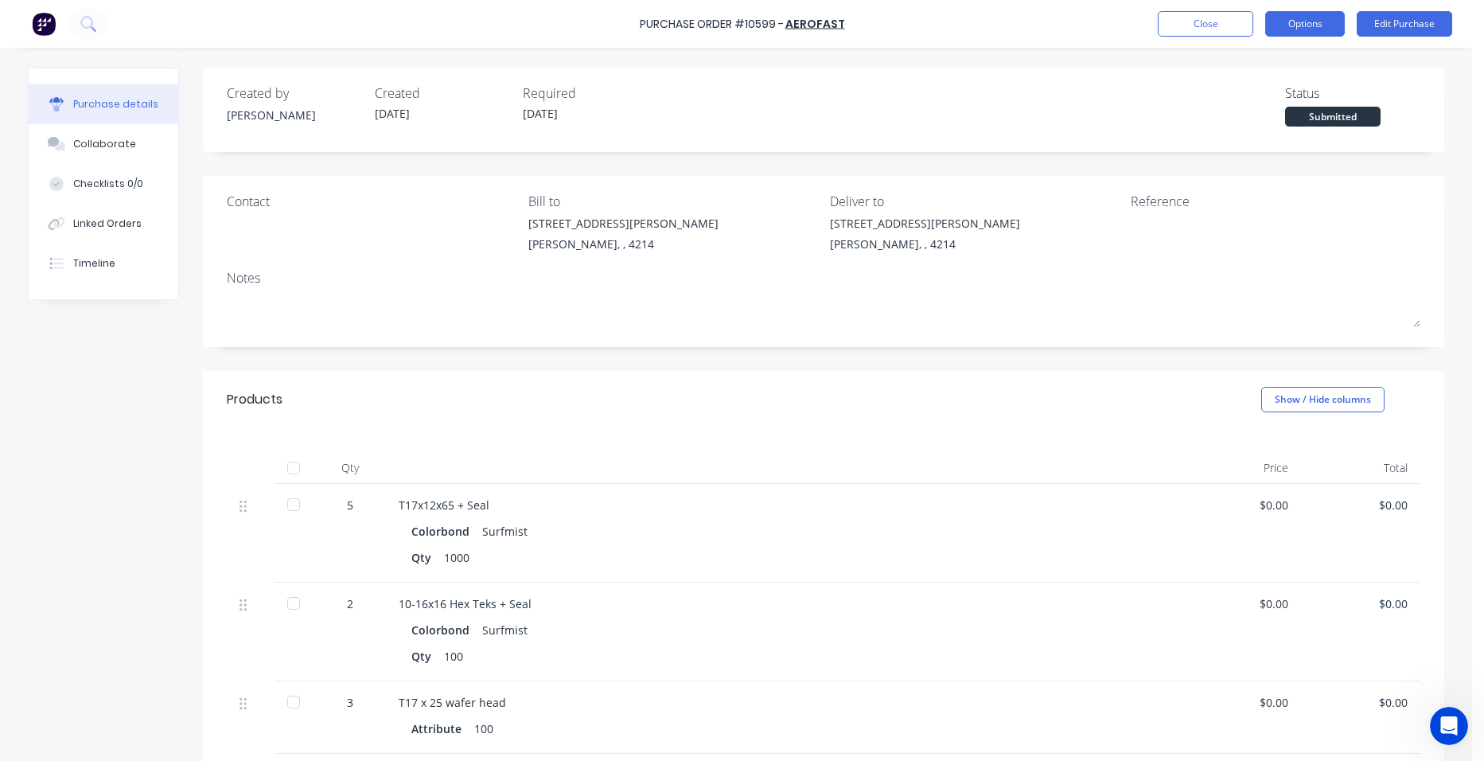
click at [1326, 24] on button "Options" at bounding box center [1305, 23] width 80 height 25
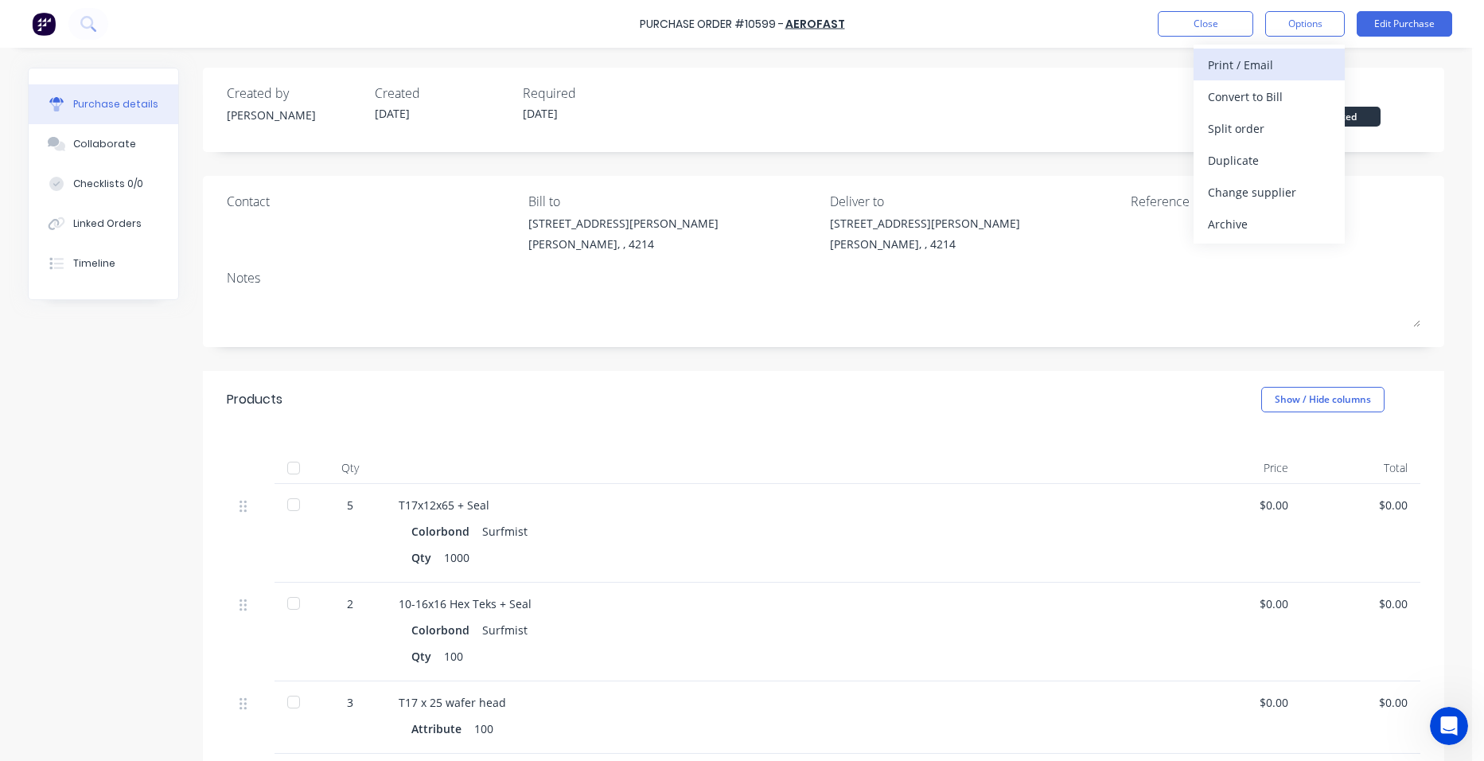
click at [1279, 57] on div "Print / Email" at bounding box center [1269, 64] width 123 height 23
click at [1261, 124] on div "Without pricing" at bounding box center [1269, 128] width 123 height 23
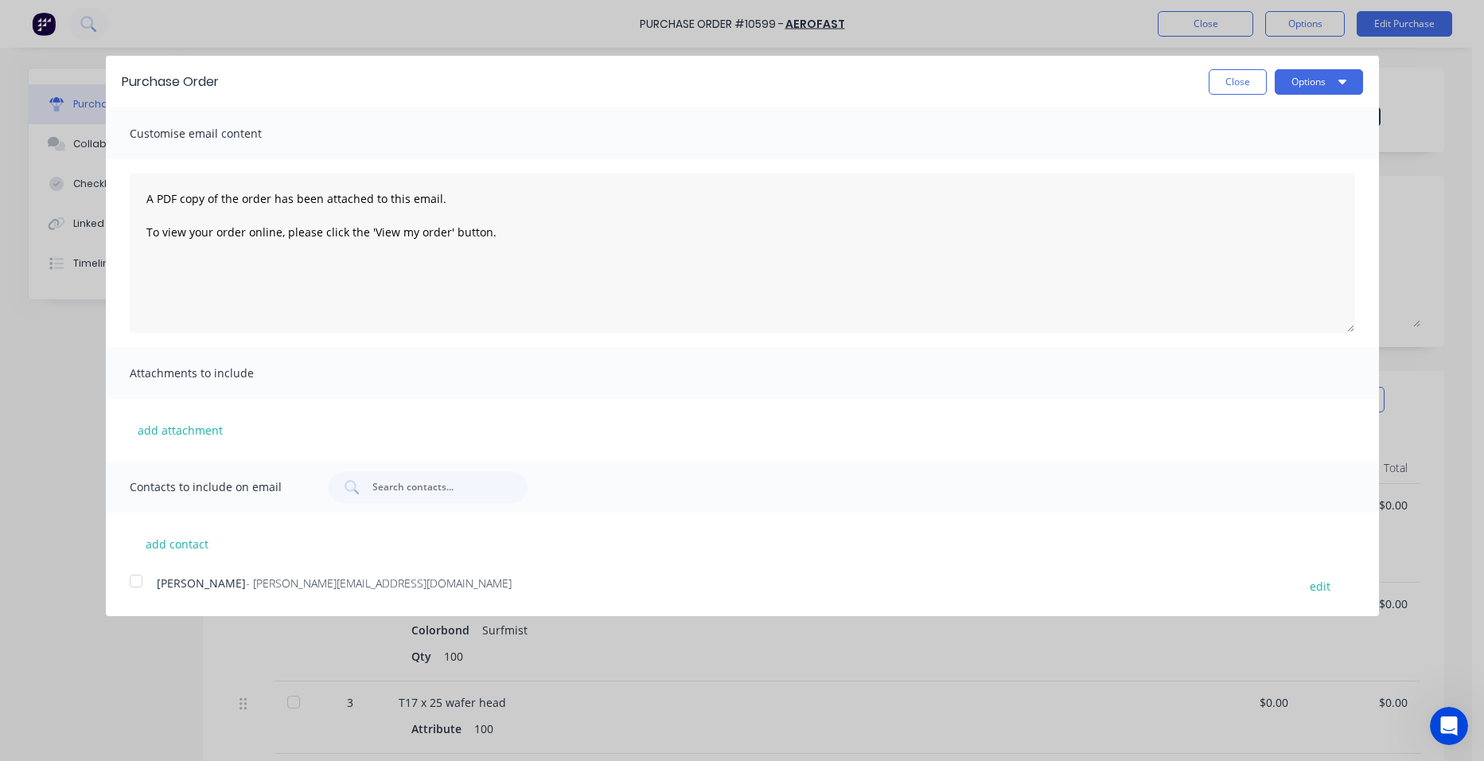
click at [142, 574] on div at bounding box center [136, 581] width 32 height 32
drag, startPoint x: 1317, startPoint y: 80, endPoint x: 1303, endPoint y: 100, distance: 24.5
click at [1315, 83] on button "Options" at bounding box center [1319, 81] width 88 height 25
drag, startPoint x: 1277, startPoint y: 145, endPoint x: 1280, endPoint y: 127, distance: 17.8
click at [1276, 146] on div "Email" at bounding box center [1287, 153] width 123 height 23
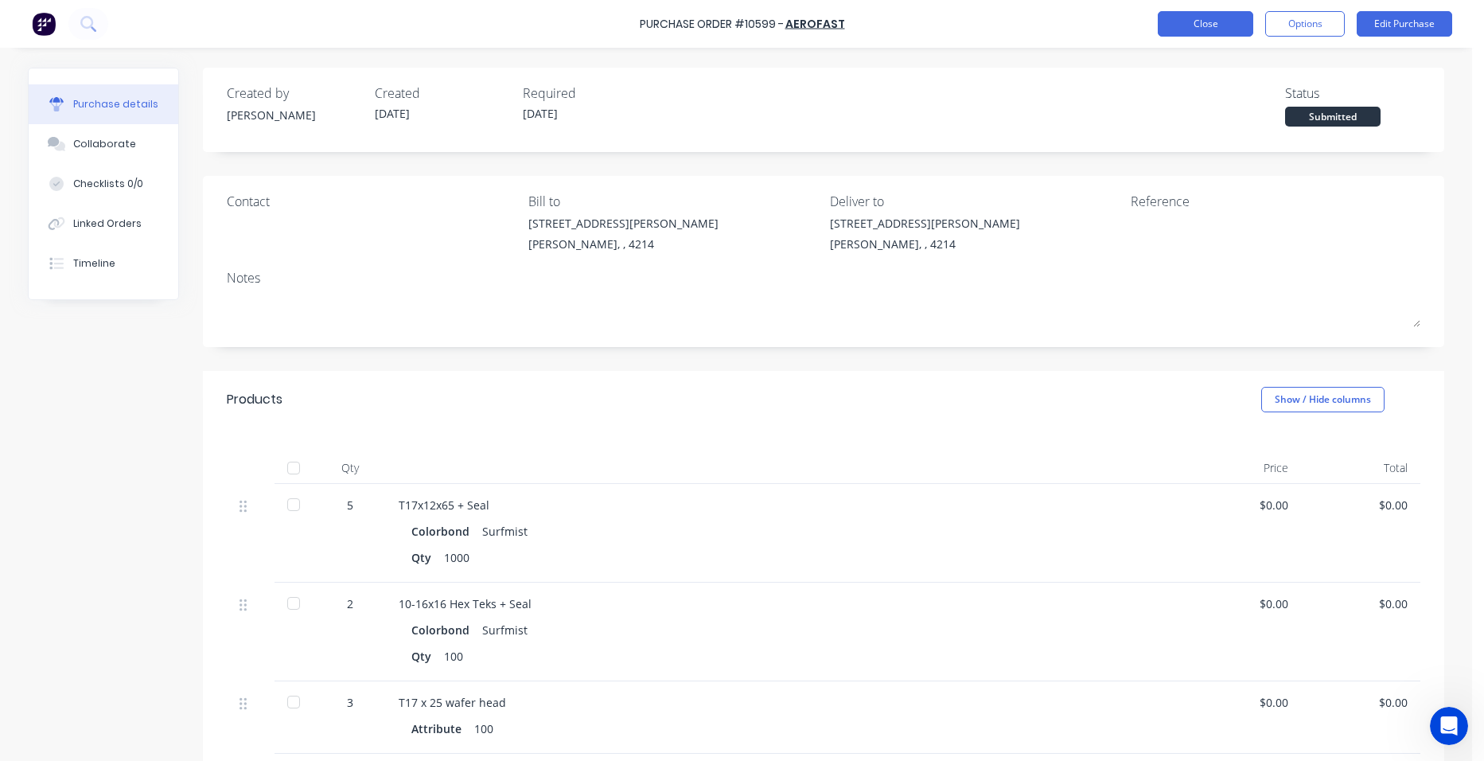
click at [1179, 29] on button "Close" at bounding box center [1206, 23] width 96 height 25
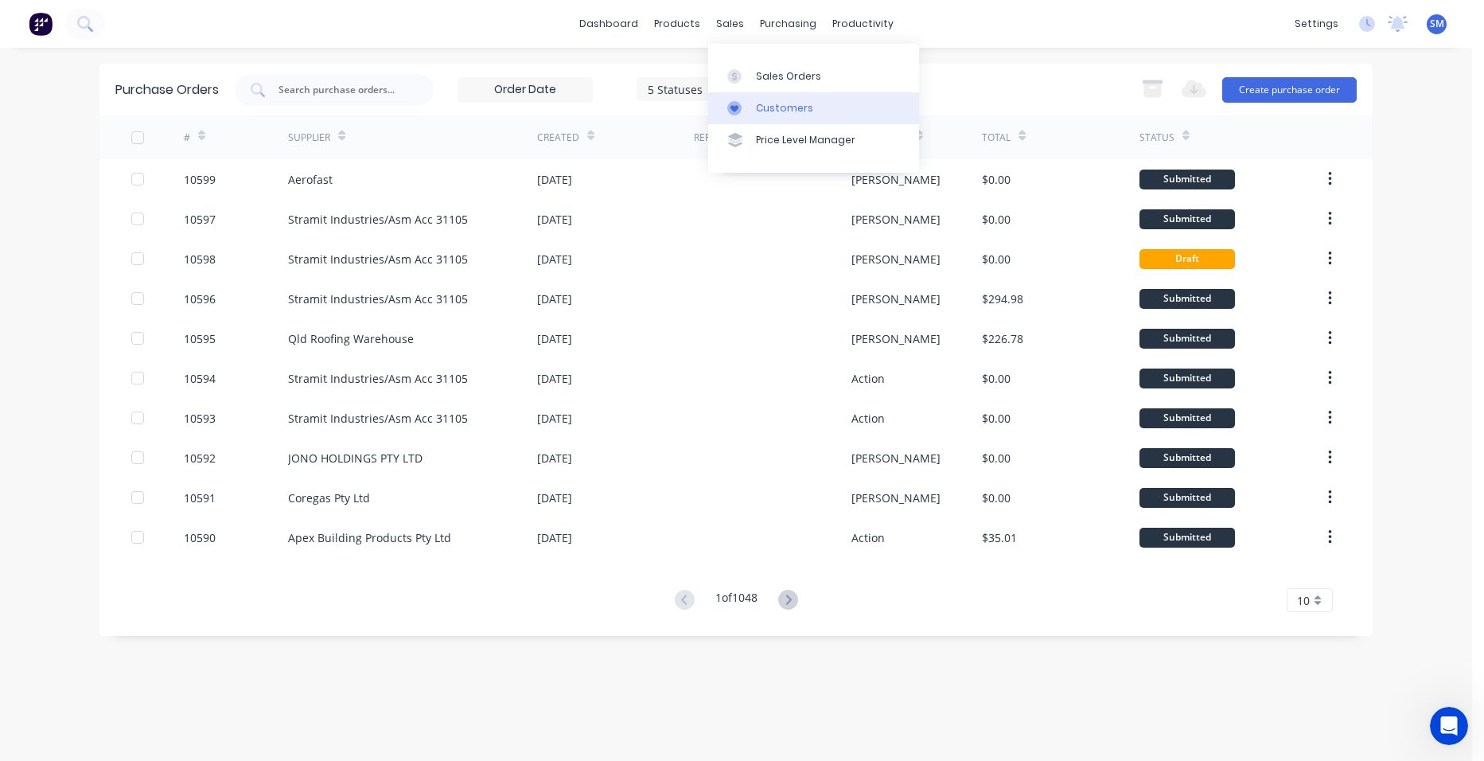
drag, startPoint x: 766, startPoint y: 103, endPoint x: 744, endPoint y: 115, distance: 25.3
click at [766, 104] on div "Customers" at bounding box center [784, 108] width 57 height 14
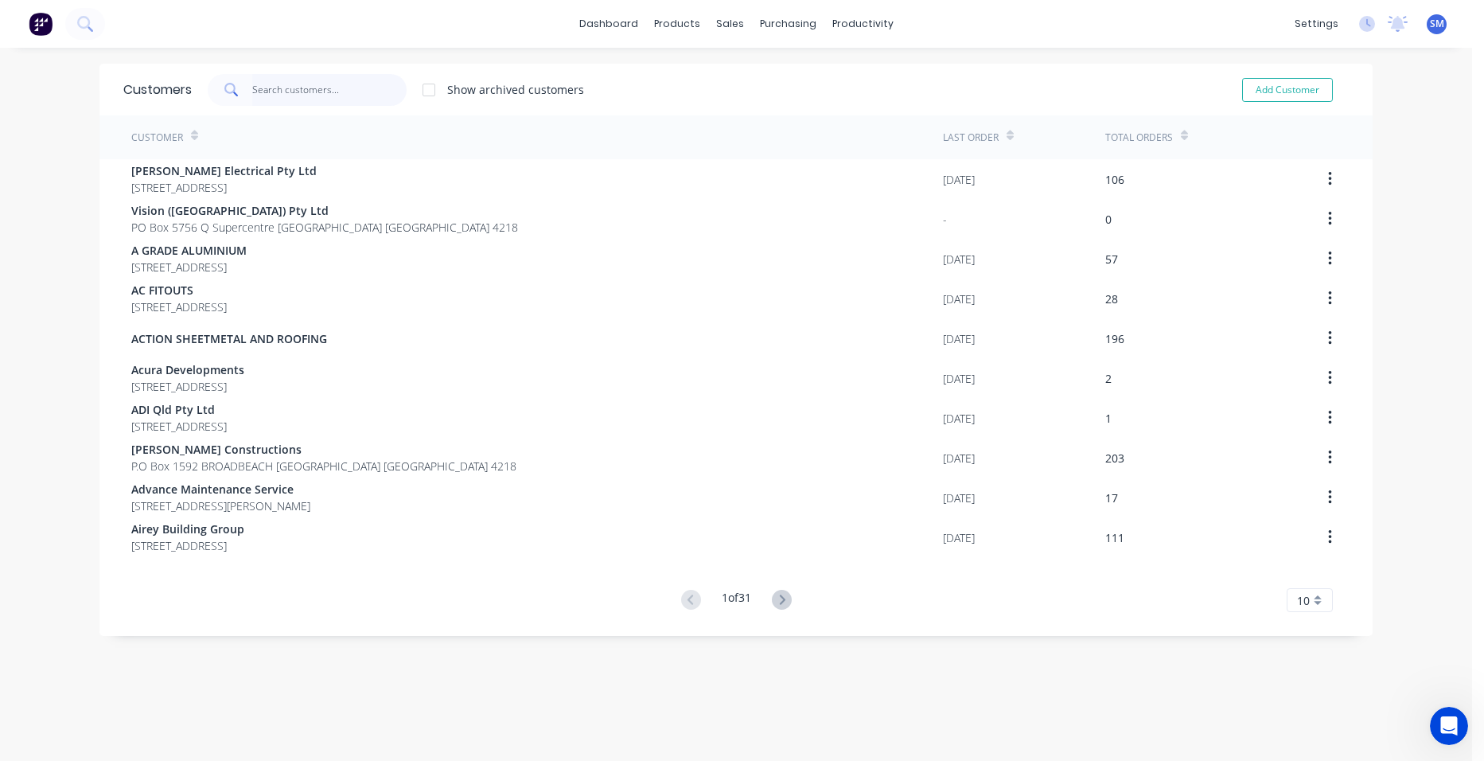
click at [318, 94] on input "text" at bounding box center [329, 90] width 155 height 32
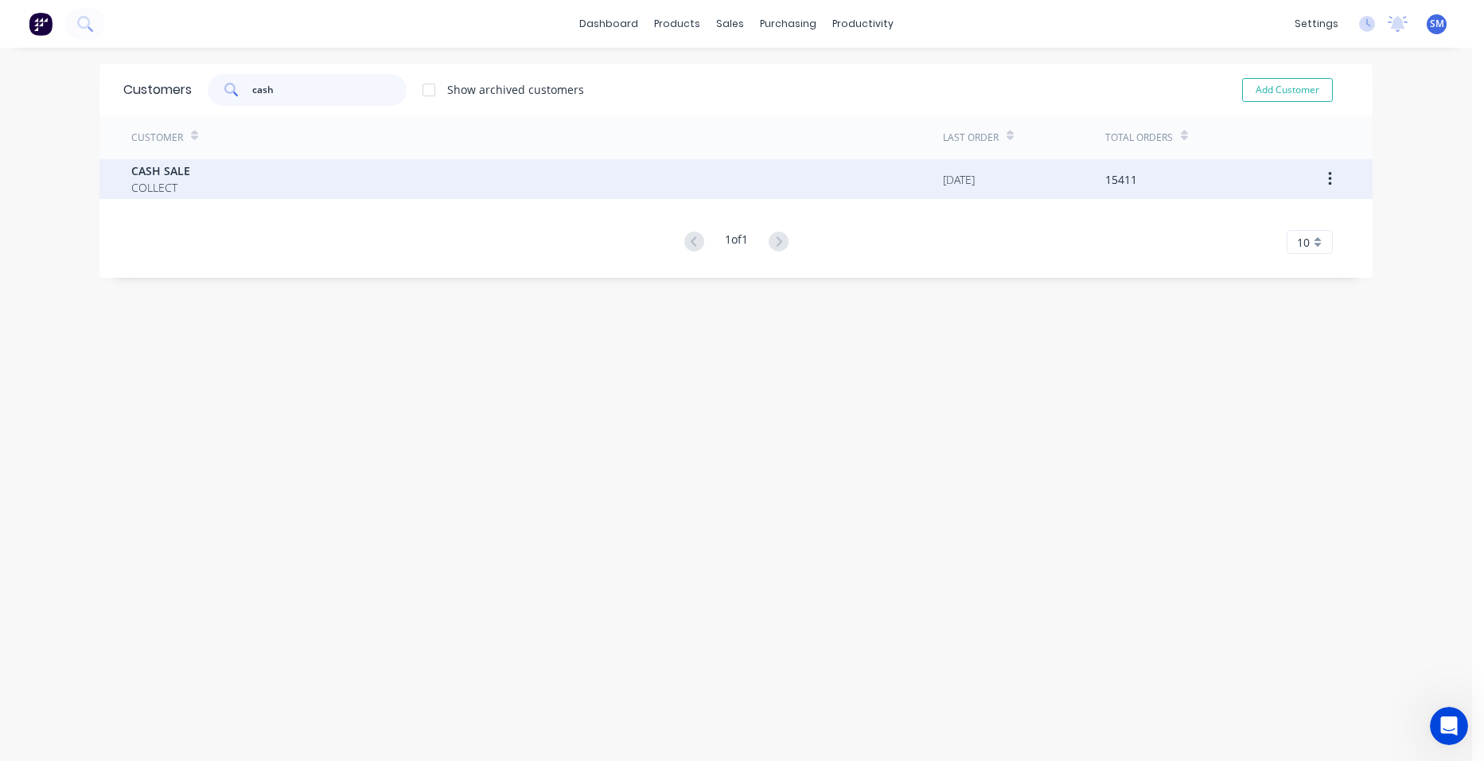
type input "cash"
click at [236, 175] on div "CASH SALE COLLECT" at bounding box center [537, 179] width 812 height 40
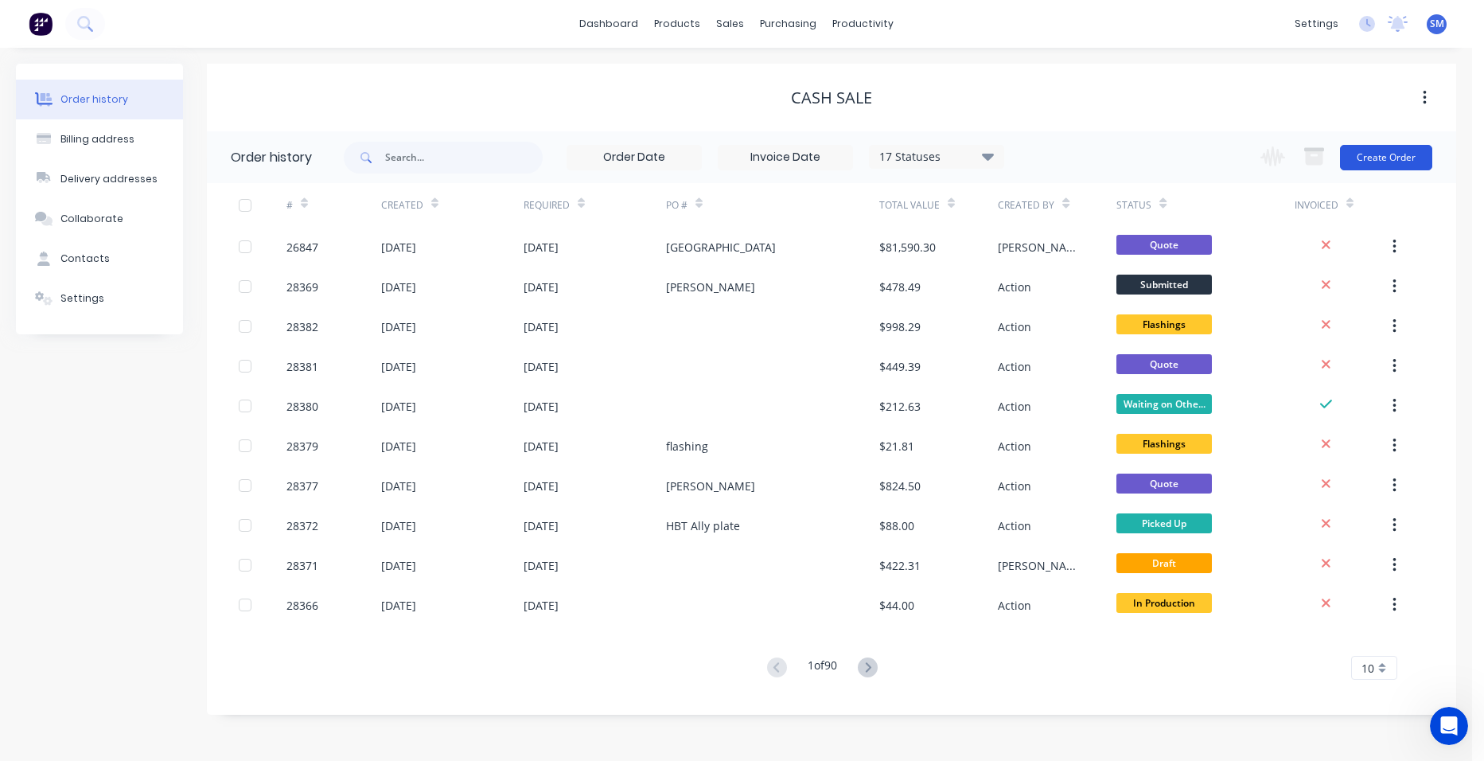
click at [1352, 158] on button "Create Order" at bounding box center [1386, 157] width 92 height 25
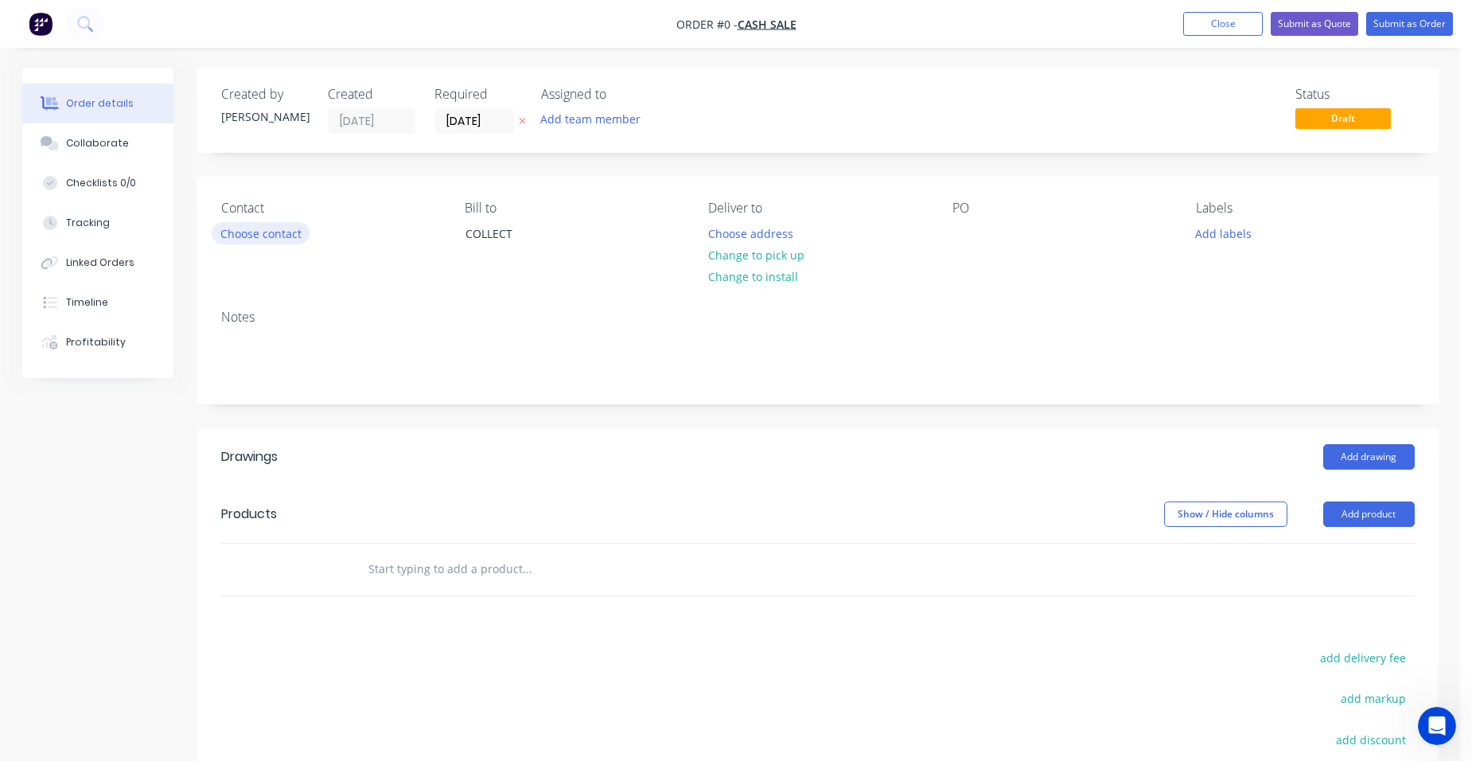
click at [285, 241] on button "Choose contact" at bounding box center [261, 232] width 98 height 21
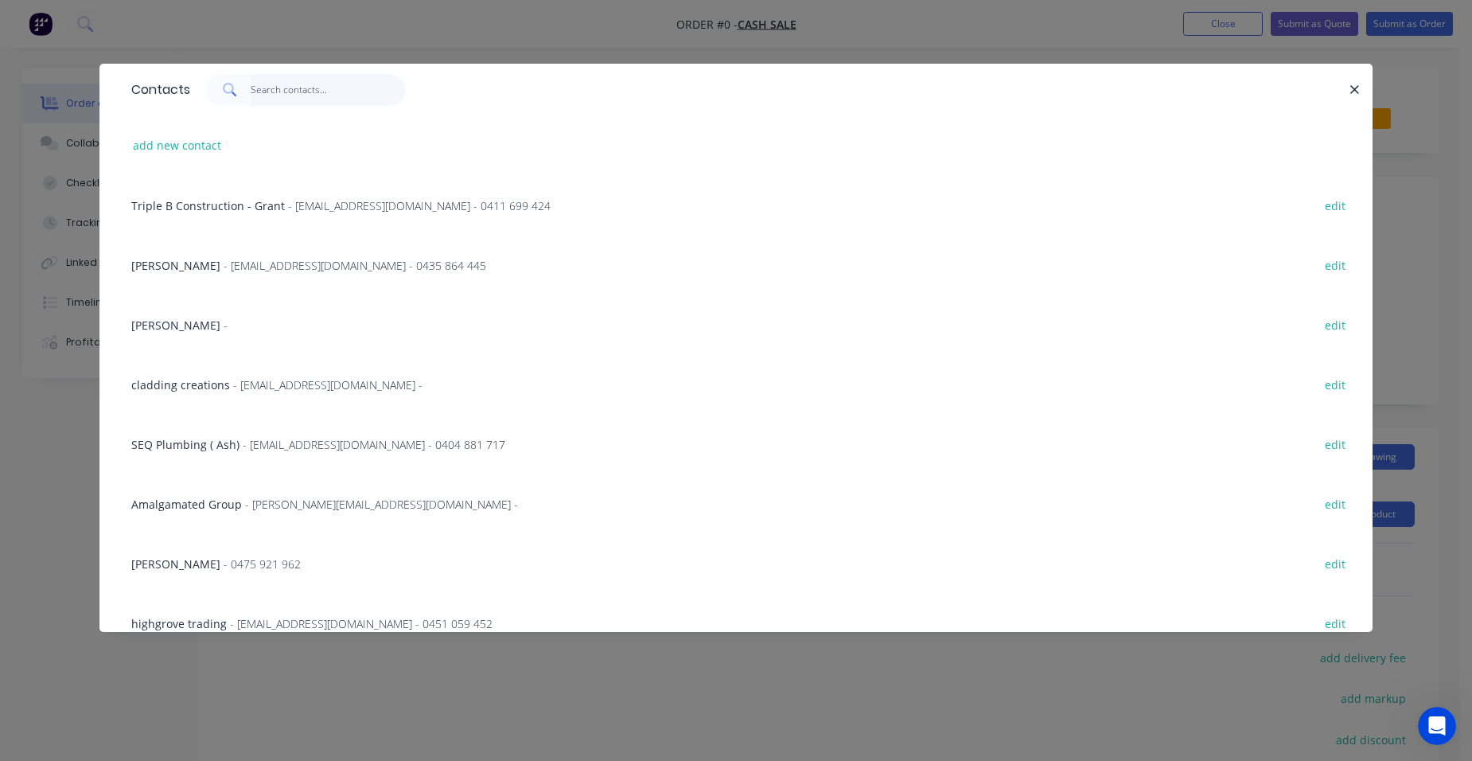
click at [285, 94] on input "text" at bounding box center [328, 90] width 155 height 32
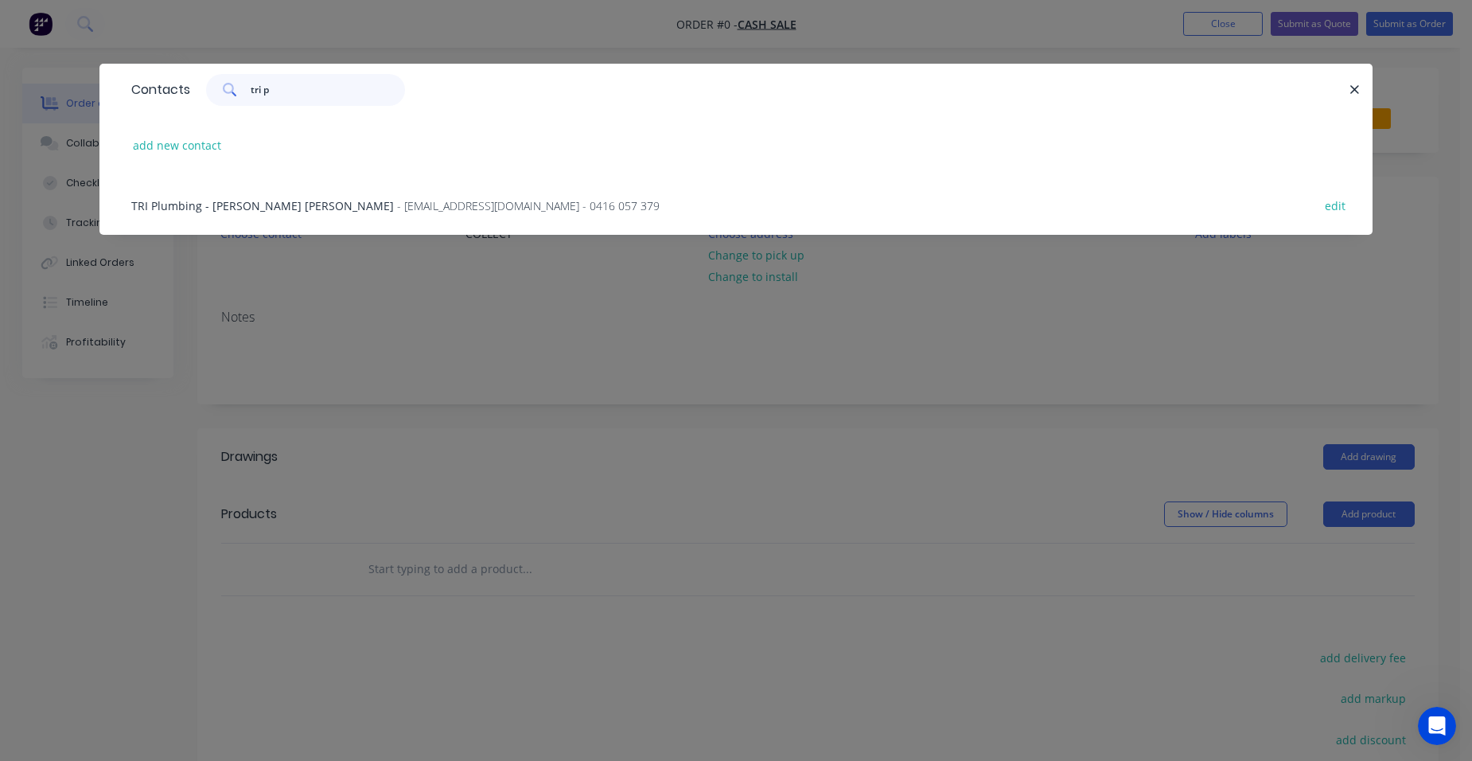
type input "tri p"
click at [397, 205] on span "- roofing@triplumbing.com.au - 0416 057 379" at bounding box center [528, 205] width 263 height 15
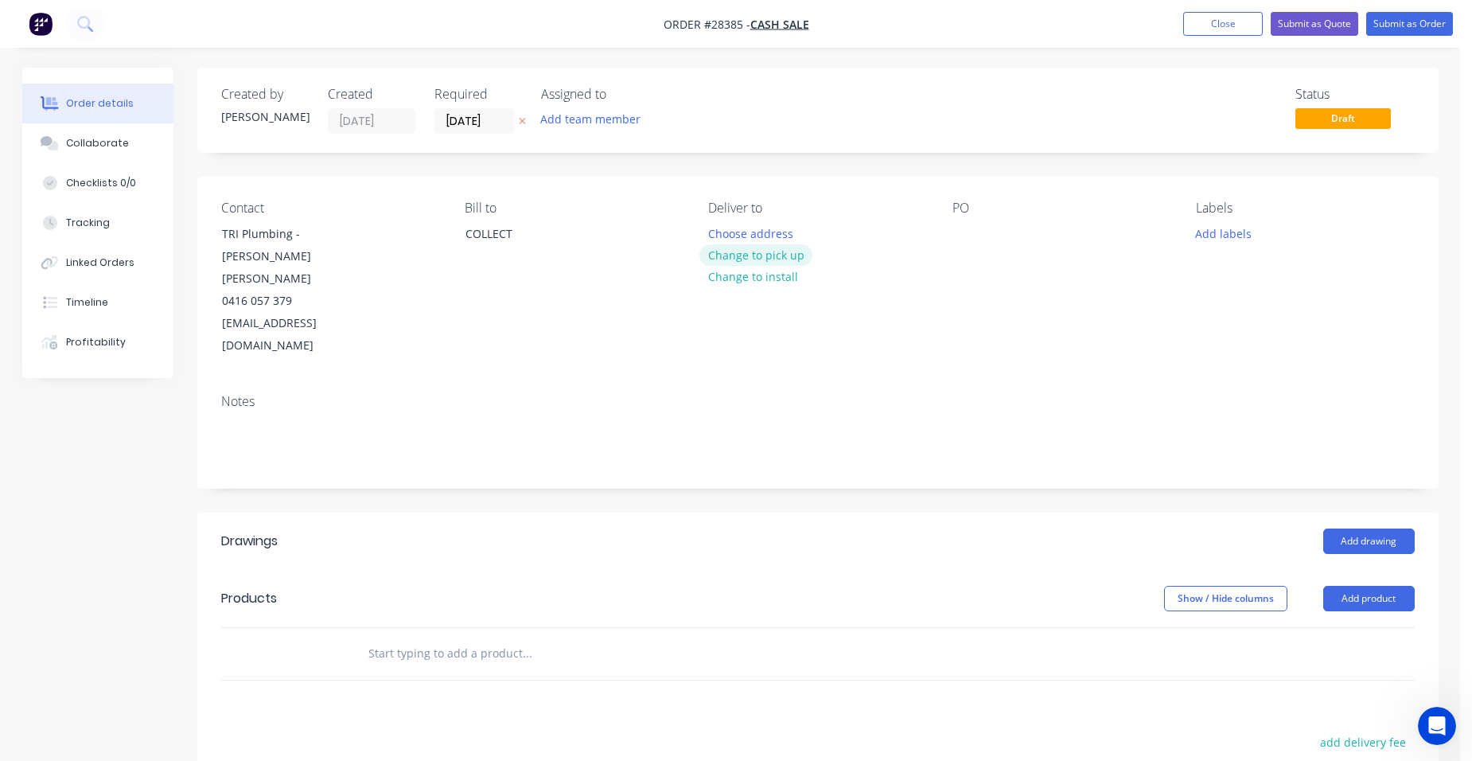
click at [770, 255] on button "Change to pick up" at bounding box center [756, 254] width 113 height 21
click at [1369, 528] on button "Add drawing" at bounding box center [1370, 540] width 92 height 25
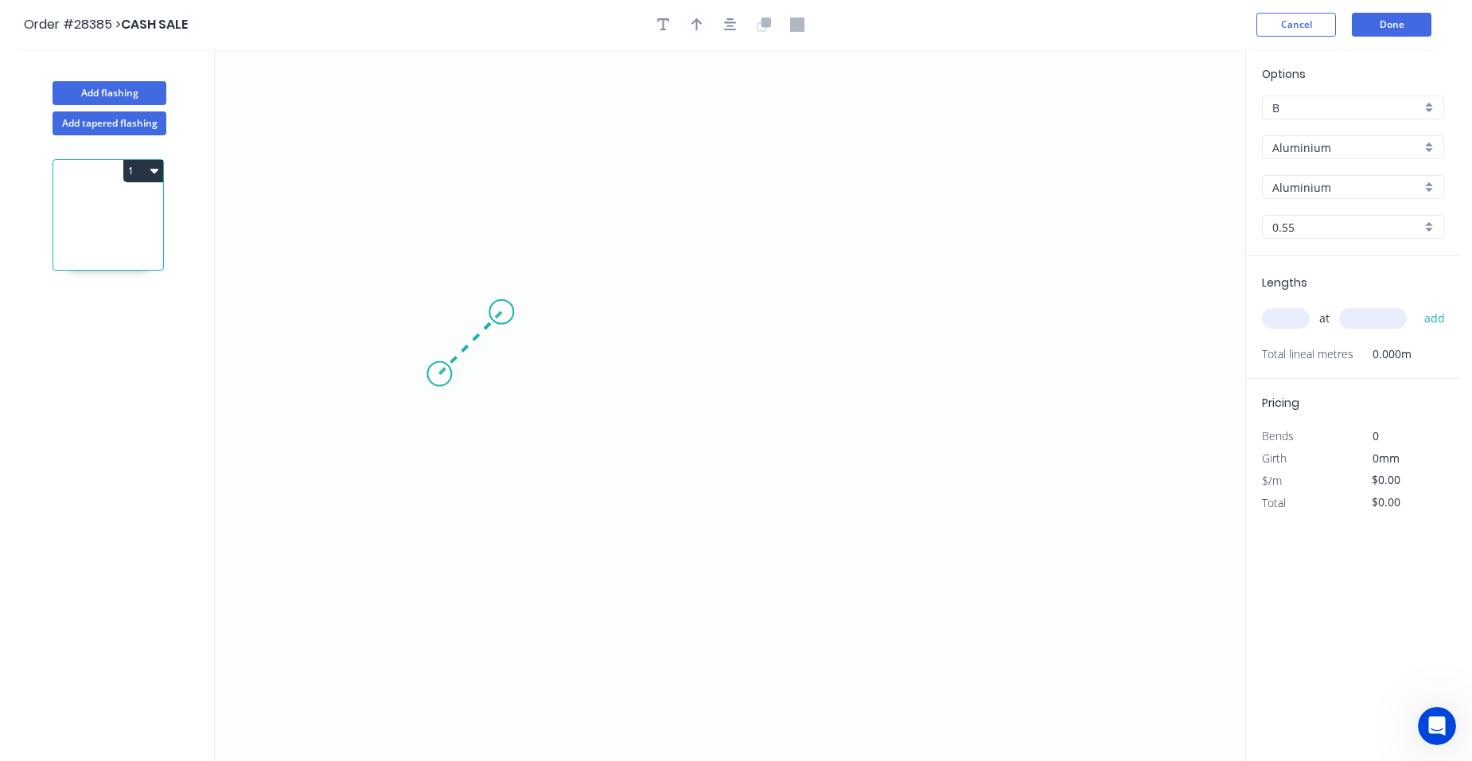
drag, startPoint x: 439, startPoint y: 374, endPoint x: 501, endPoint y: 312, distance: 87.8
click at [501, 312] on icon "0" at bounding box center [730, 404] width 1031 height 711
drag, startPoint x: 929, startPoint y: 313, endPoint x: 956, endPoint y: 327, distance: 30.6
click at [930, 314] on icon "0 ?" at bounding box center [730, 404] width 1031 height 711
click at [1003, 386] on icon "0 ? ?" at bounding box center [730, 404] width 1031 height 711
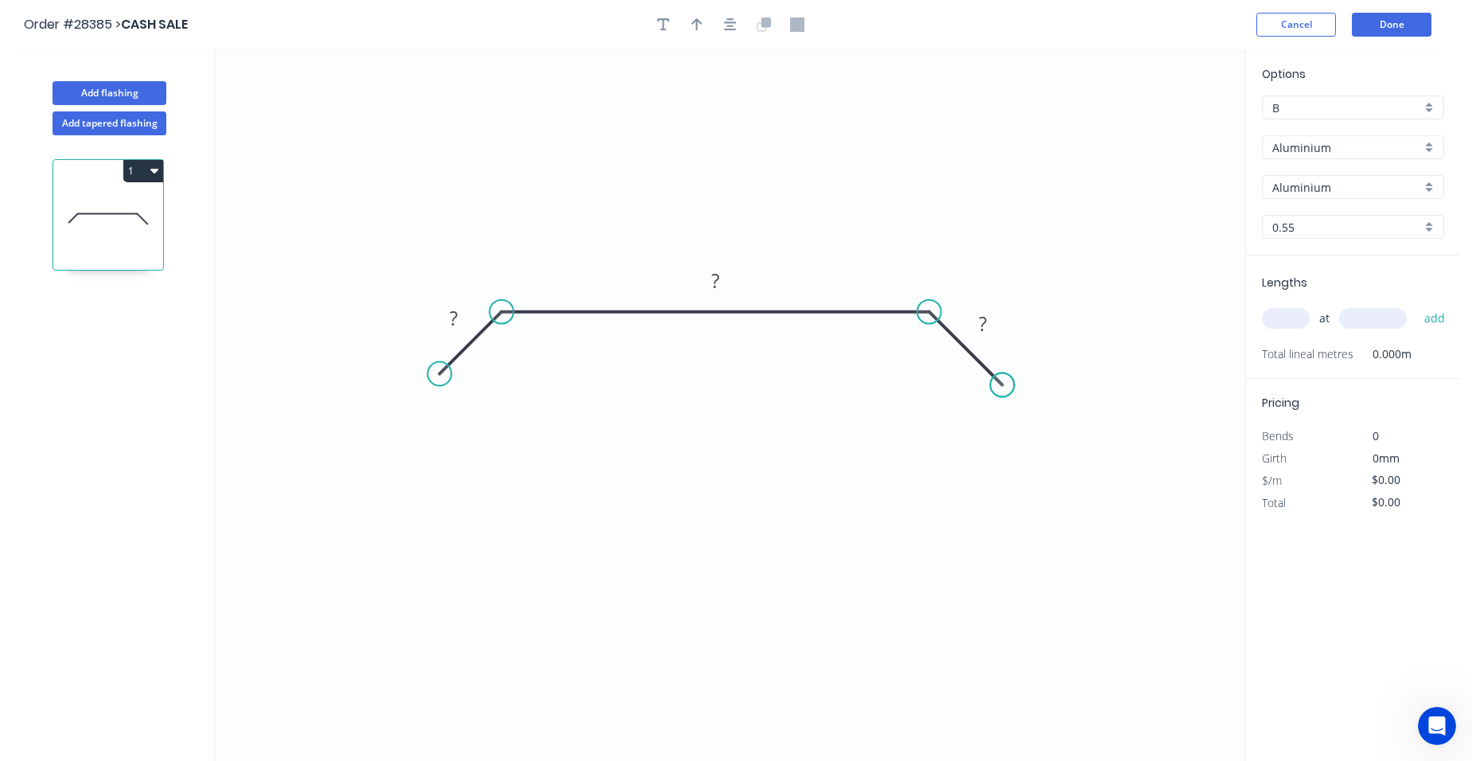
click at [1003, 386] on circle at bounding box center [1003, 385] width 24 height 24
click at [985, 326] on tspan "?" at bounding box center [983, 323] width 8 height 26
click at [728, 279] on rect at bounding box center [716, 282] width 32 height 22
drag, startPoint x: 461, startPoint y: 311, endPoint x: 442, endPoint y: 310, distance: 18.3
click at [461, 310] on rect at bounding box center [454, 319] width 32 height 22
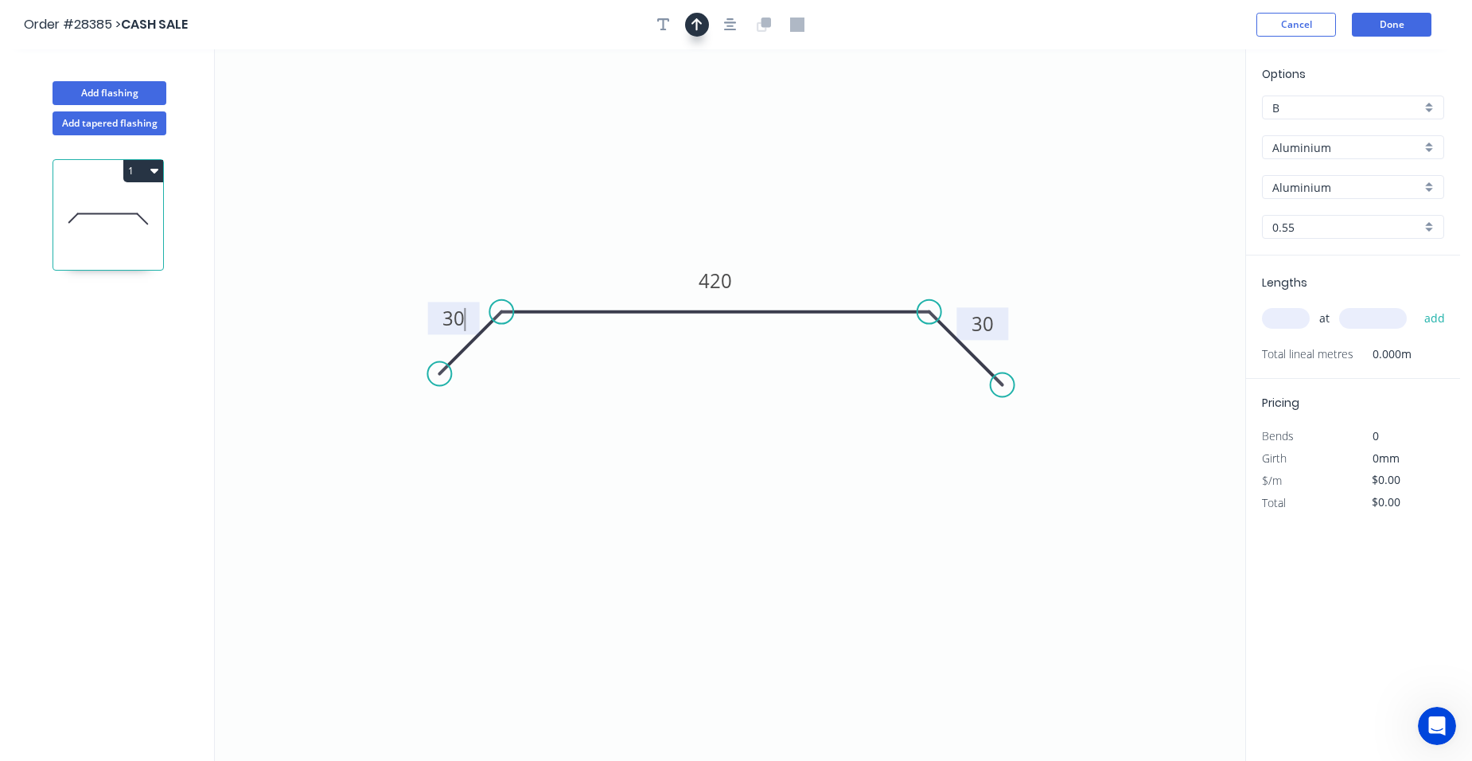
click at [689, 33] on div at bounding box center [730, 25] width 167 height 24
type input "$1.00"
click at [697, 25] on icon "button" at bounding box center [697, 24] width 11 height 13
drag, startPoint x: 1160, startPoint y: 124, endPoint x: 847, endPoint y: 233, distance: 332.0
click at [848, 229] on icon at bounding box center [853, 204] width 14 height 51
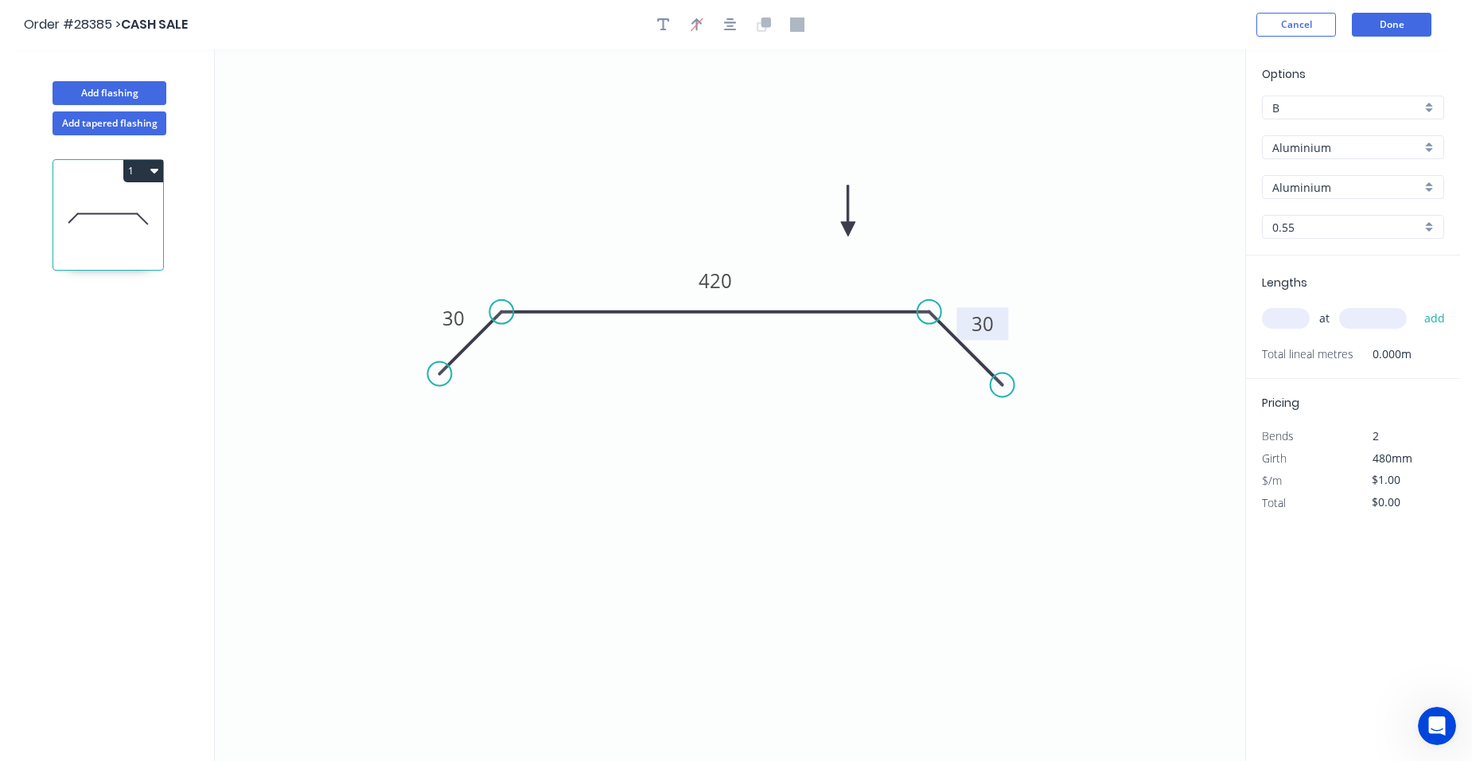
click at [1432, 139] on div "Aluminium" at bounding box center [1353, 147] width 182 height 24
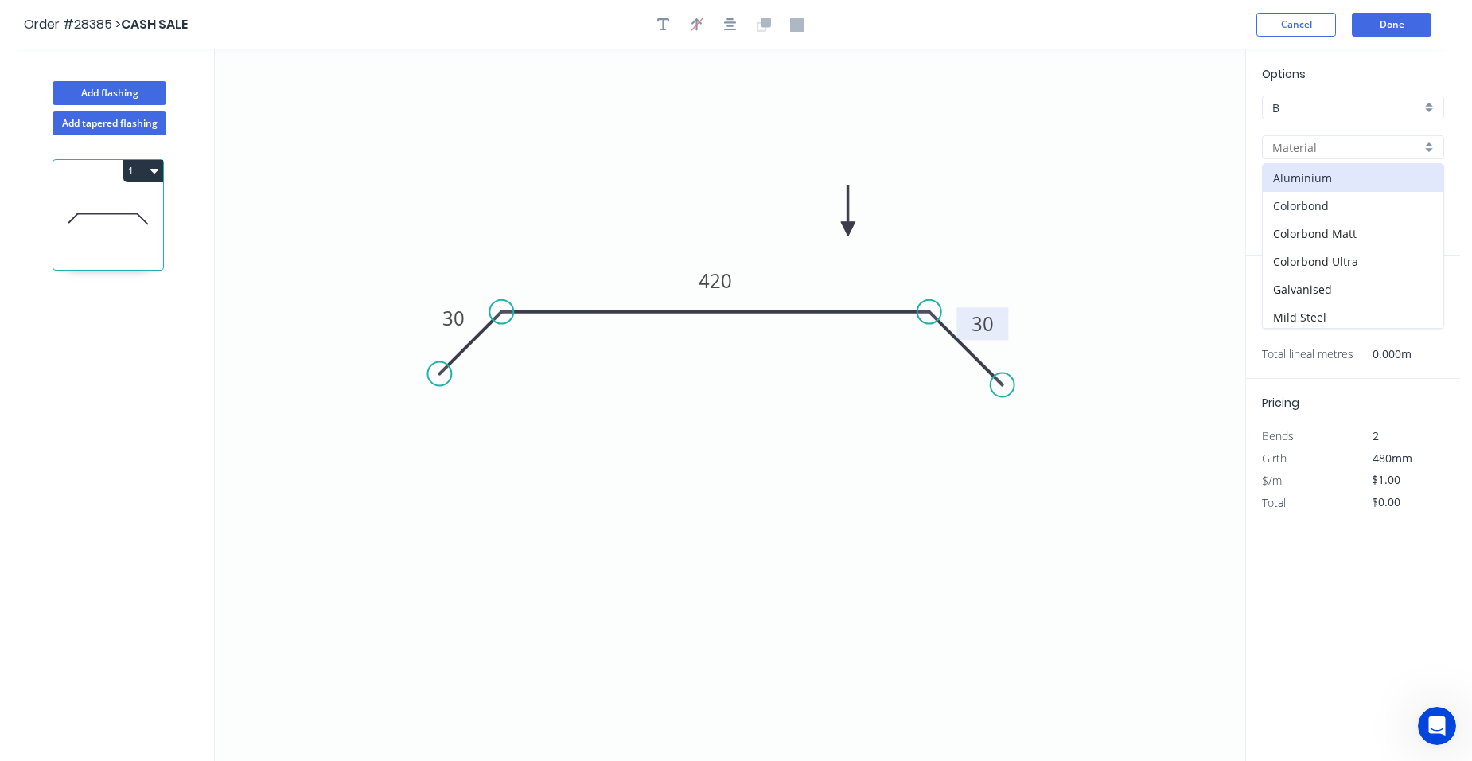
click at [1347, 202] on div "Colorbond" at bounding box center [1353, 206] width 181 height 28
type input "Colorbond"
type input "Basalt"
type input "$19.20"
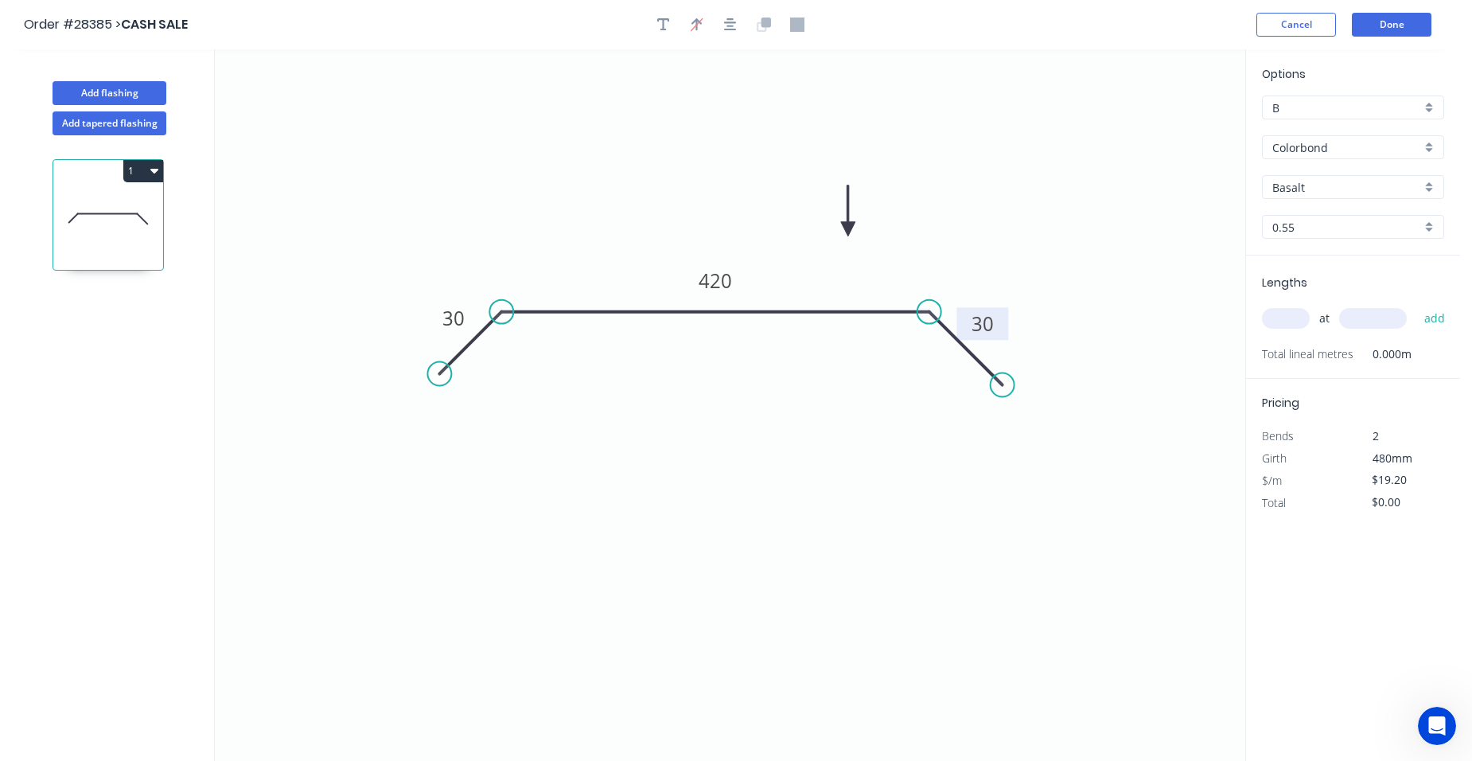
click at [1420, 188] on input "Basalt" at bounding box center [1347, 187] width 149 height 17
click at [1349, 291] on div "Surfmist" at bounding box center [1353, 297] width 181 height 28
type input "Surfmist"
click at [1288, 321] on input "text" at bounding box center [1286, 318] width 48 height 21
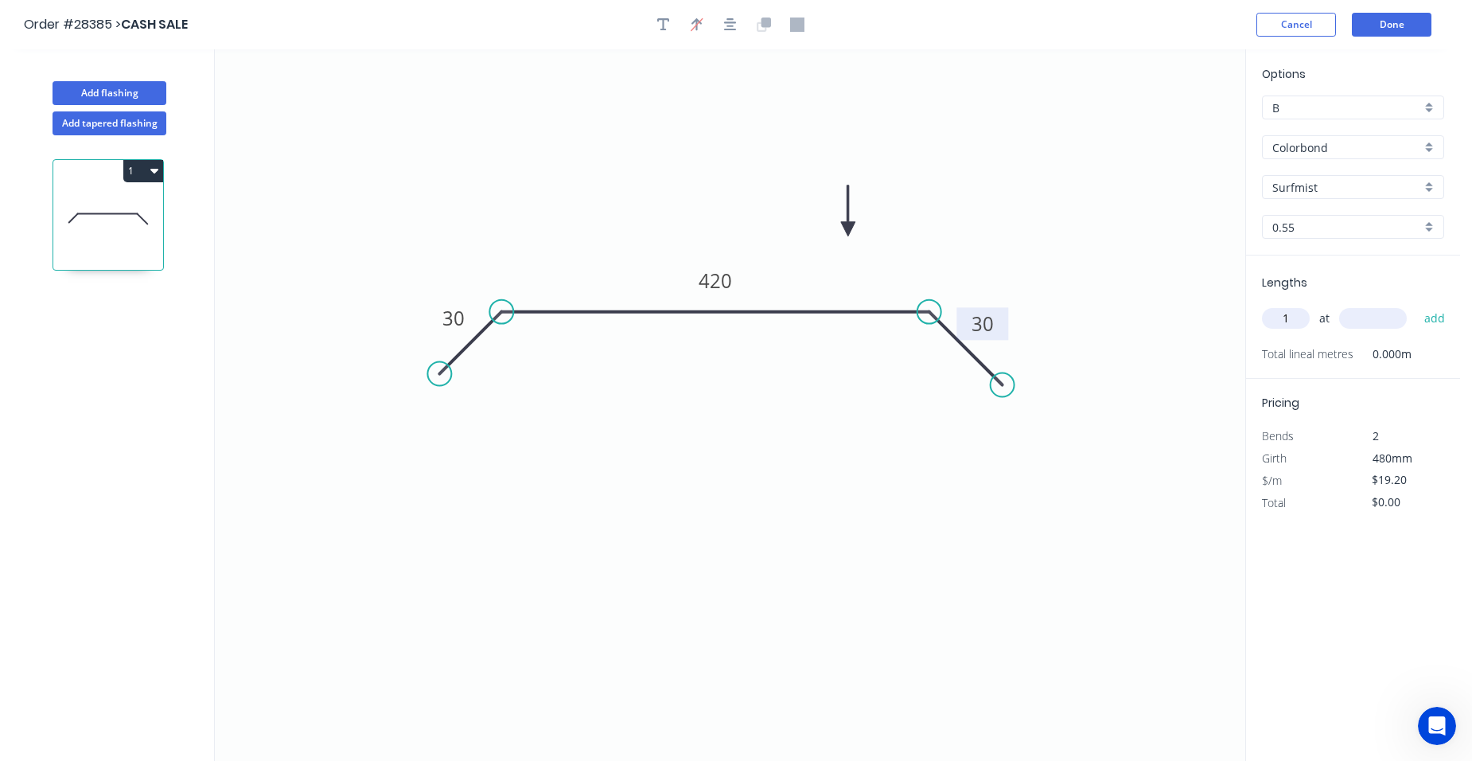
type input "1"
type input "3000"
click at [1417, 305] on button "add" at bounding box center [1435, 318] width 37 height 27
type input "$57.60"
click at [1412, 29] on button "Done" at bounding box center [1392, 25] width 80 height 24
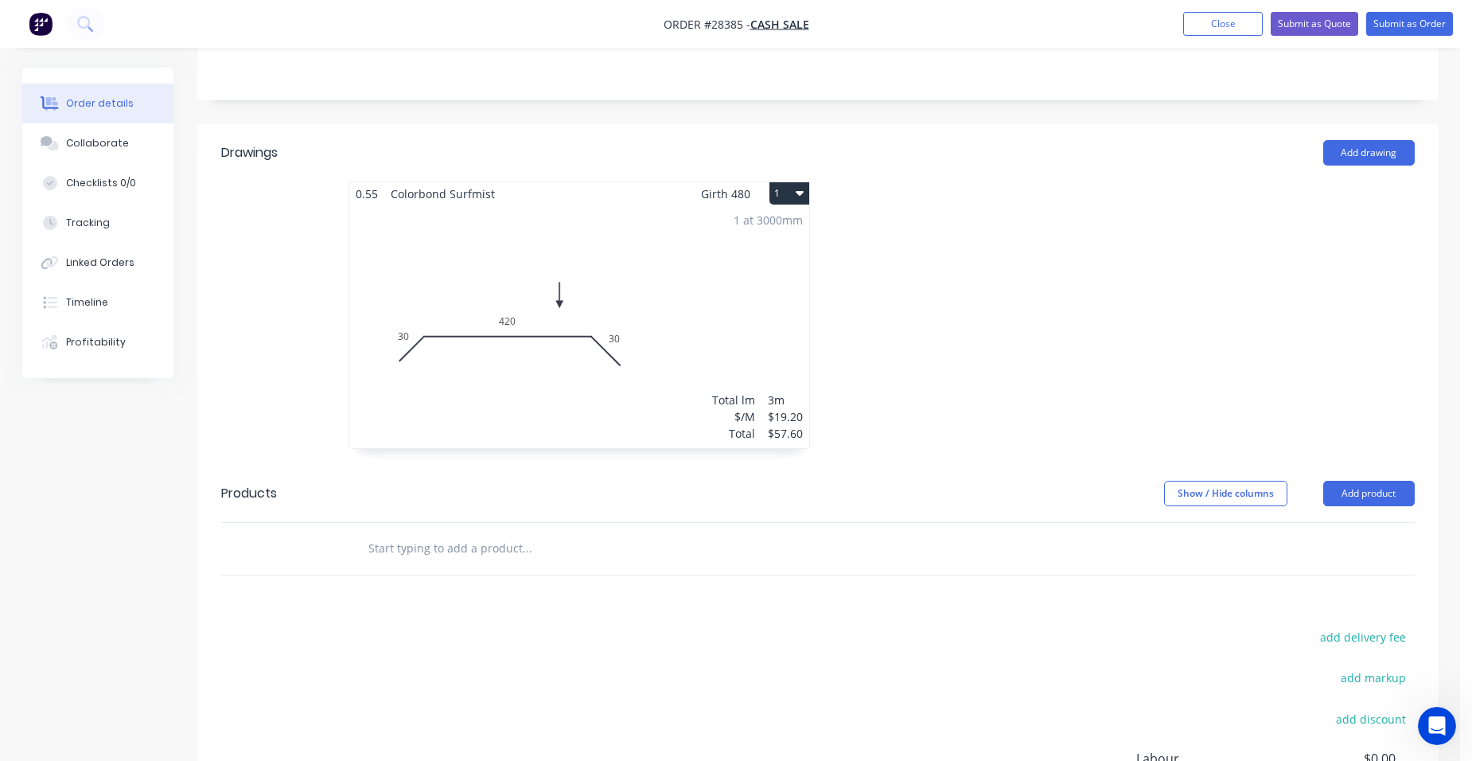
scroll to position [398, 0]
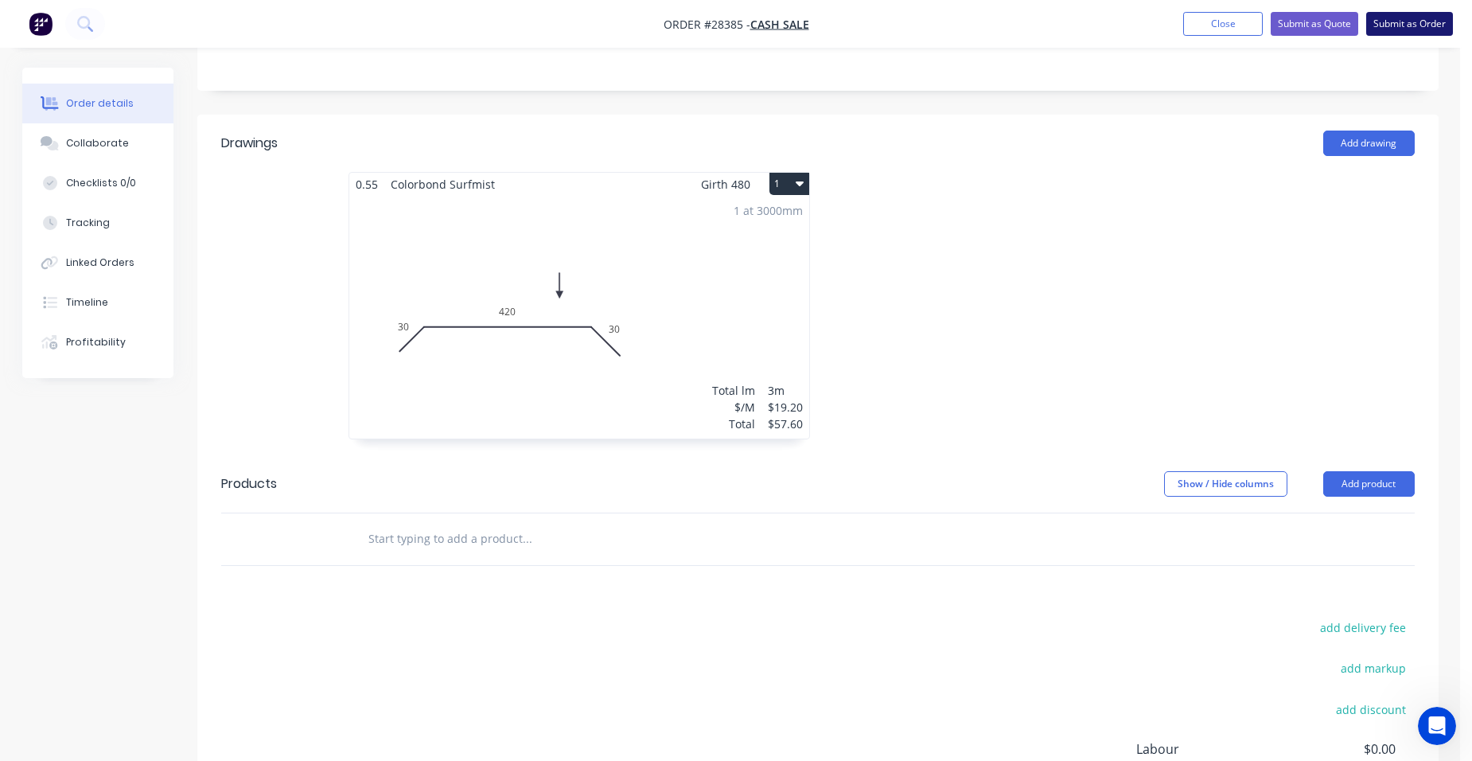
click at [1373, 21] on button "Submit as Order" at bounding box center [1409, 24] width 87 height 24
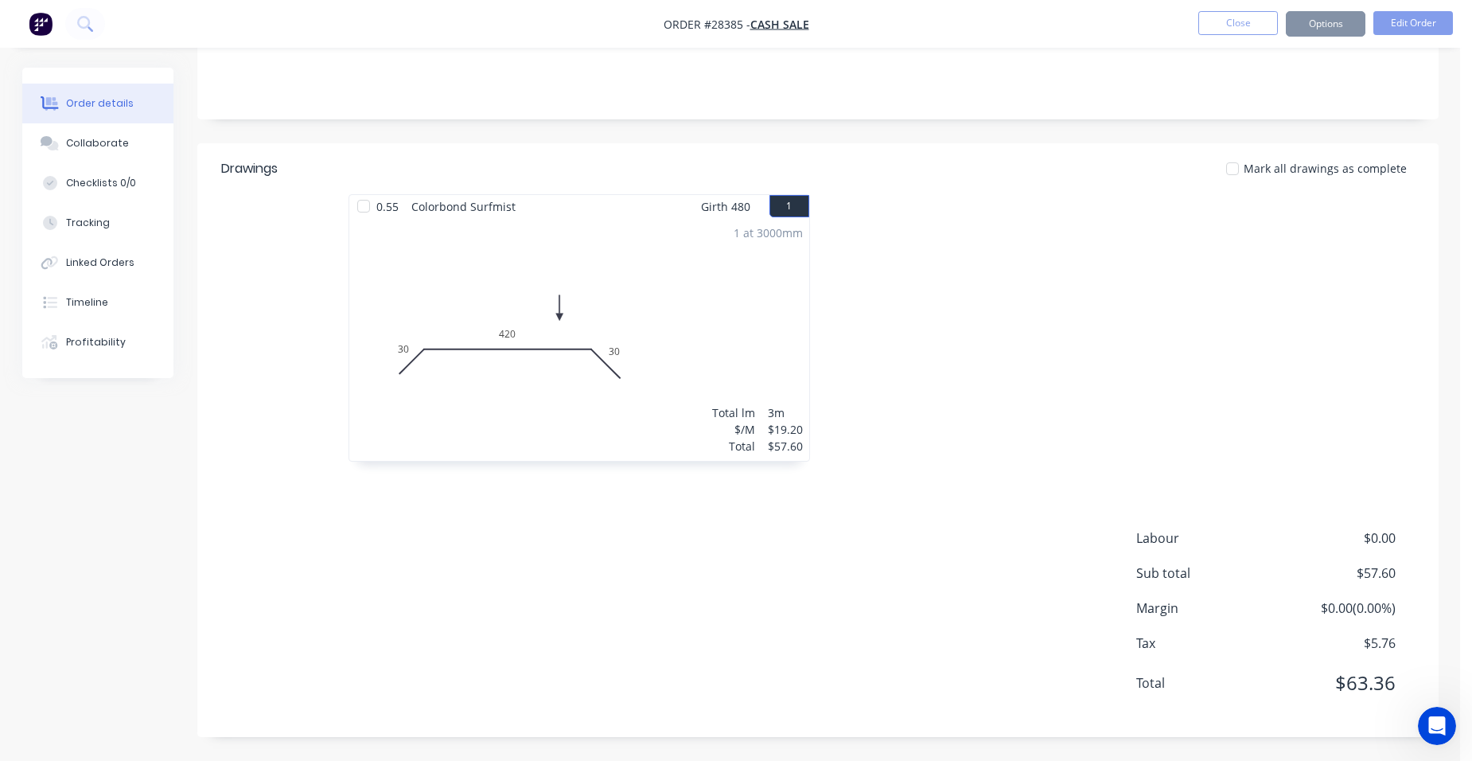
scroll to position [0, 0]
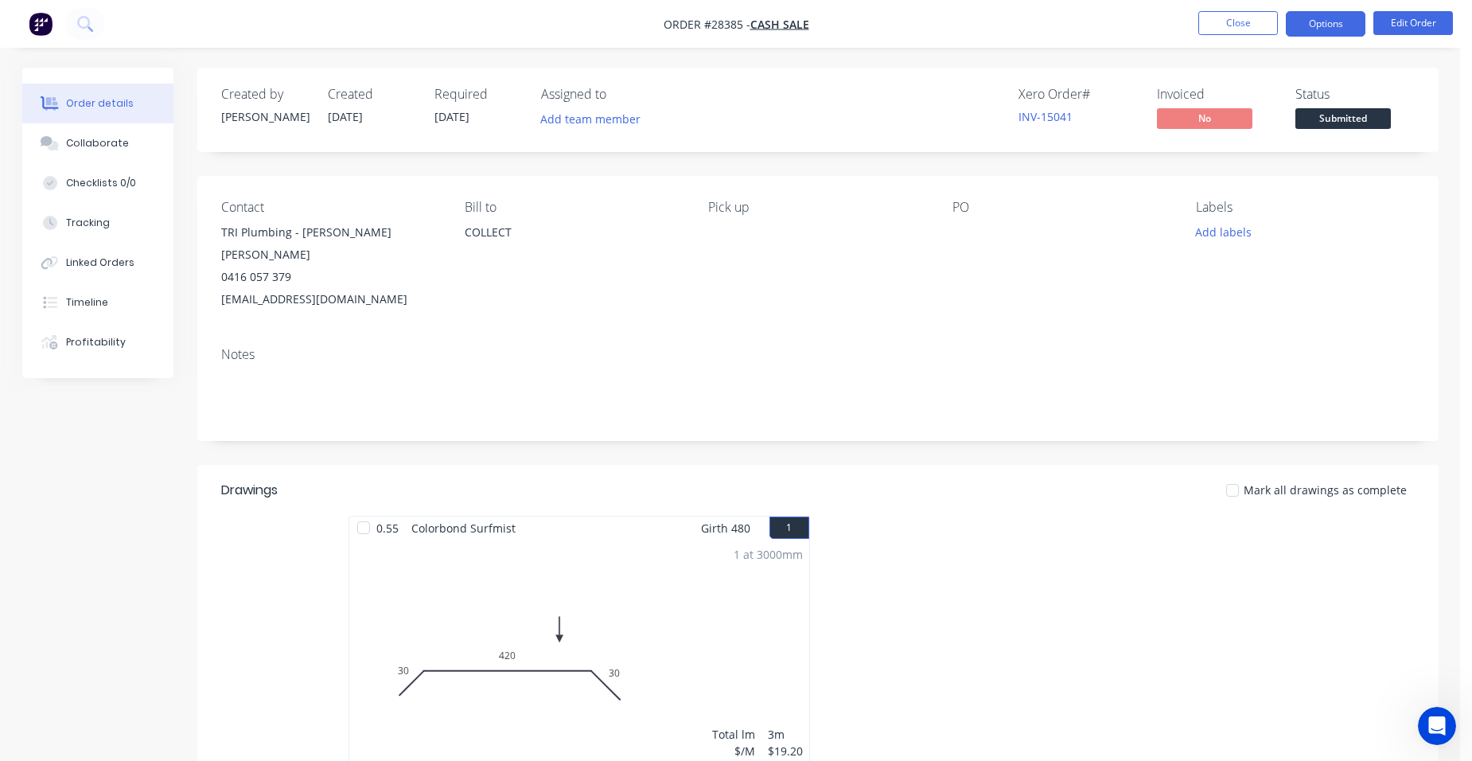
click at [1324, 28] on button "Options" at bounding box center [1326, 23] width 80 height 25
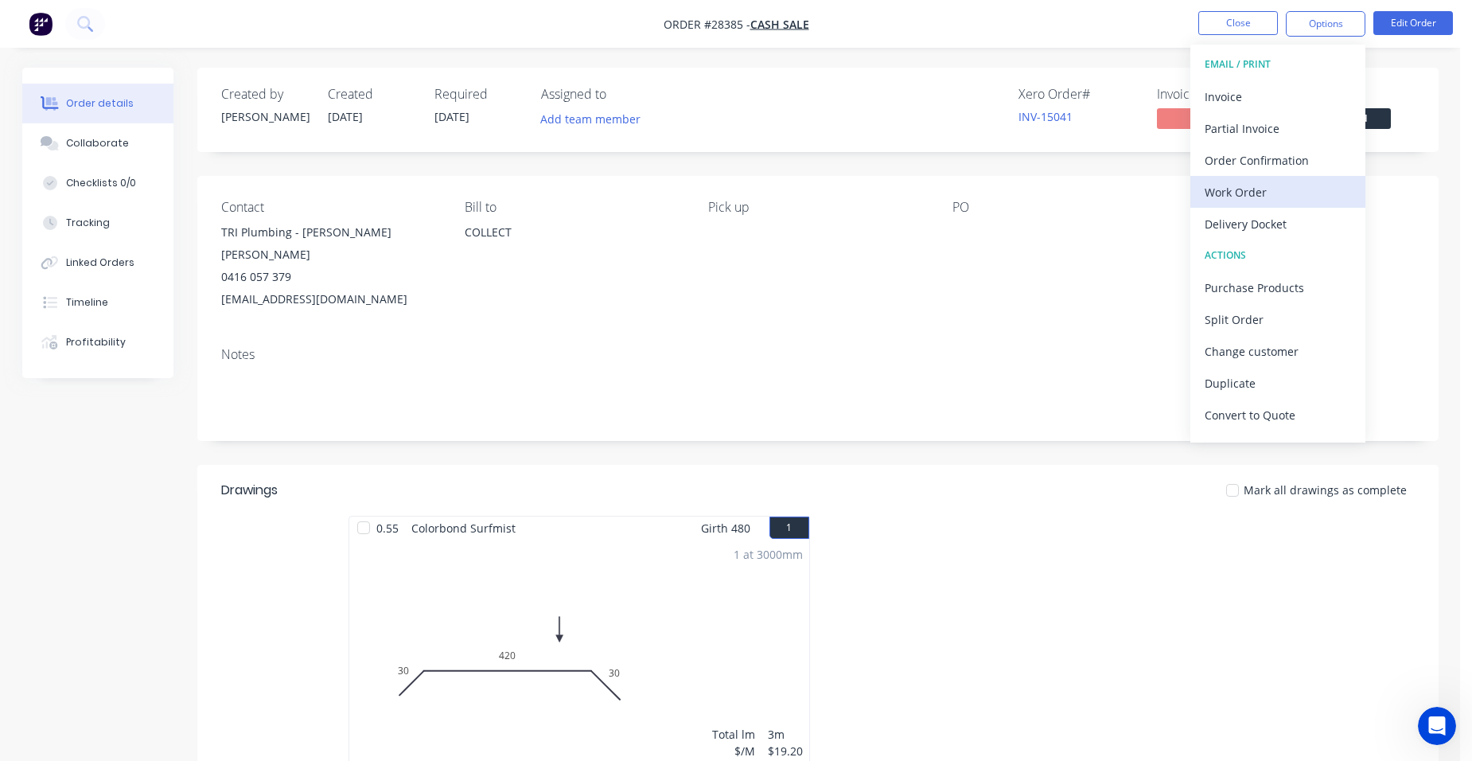
click at [1269, 194] on div "Work Order" at bounding box center [1278, 192] width 146 height 23
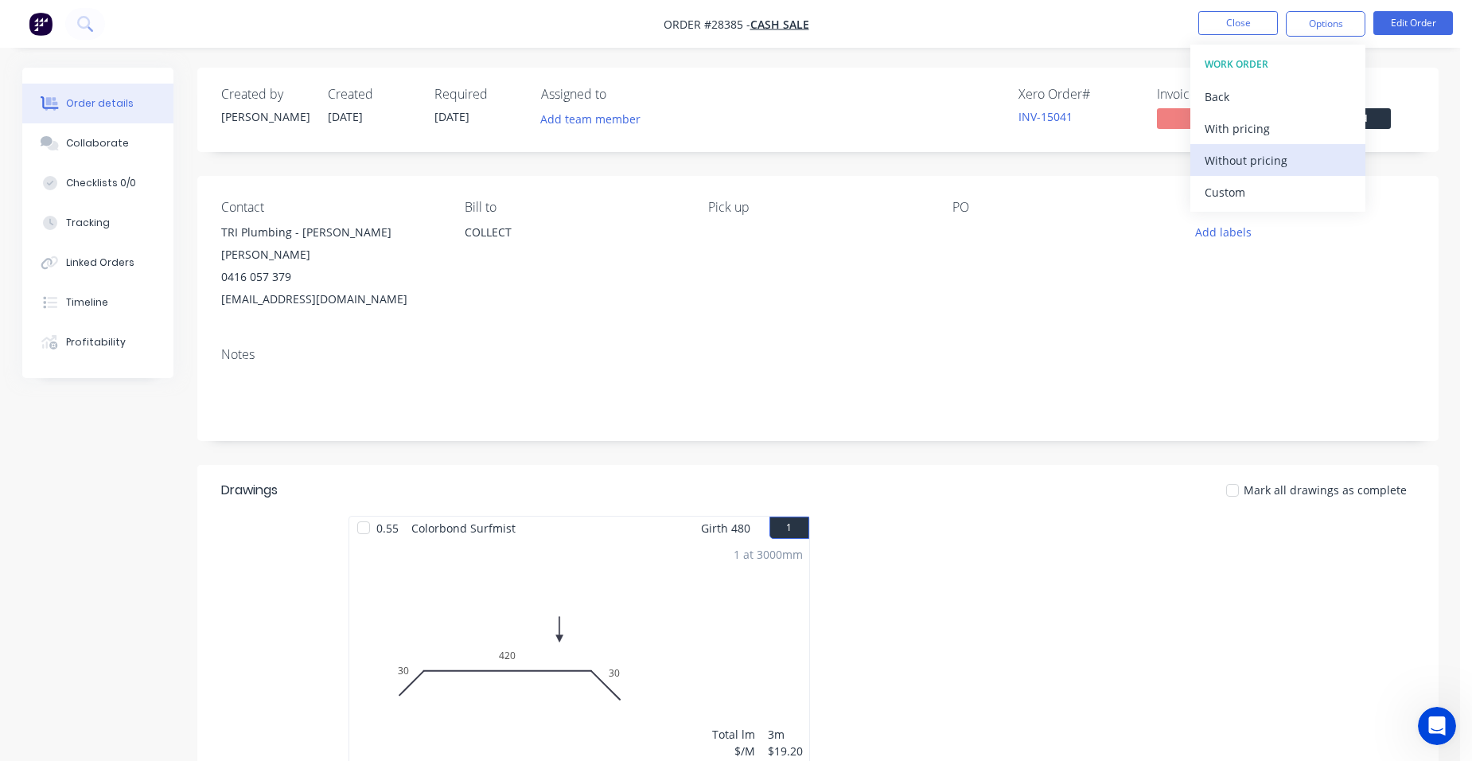
click at [1307, 154] on div "Without pricing" at bounding box center [1278, 160] width 146 height 23
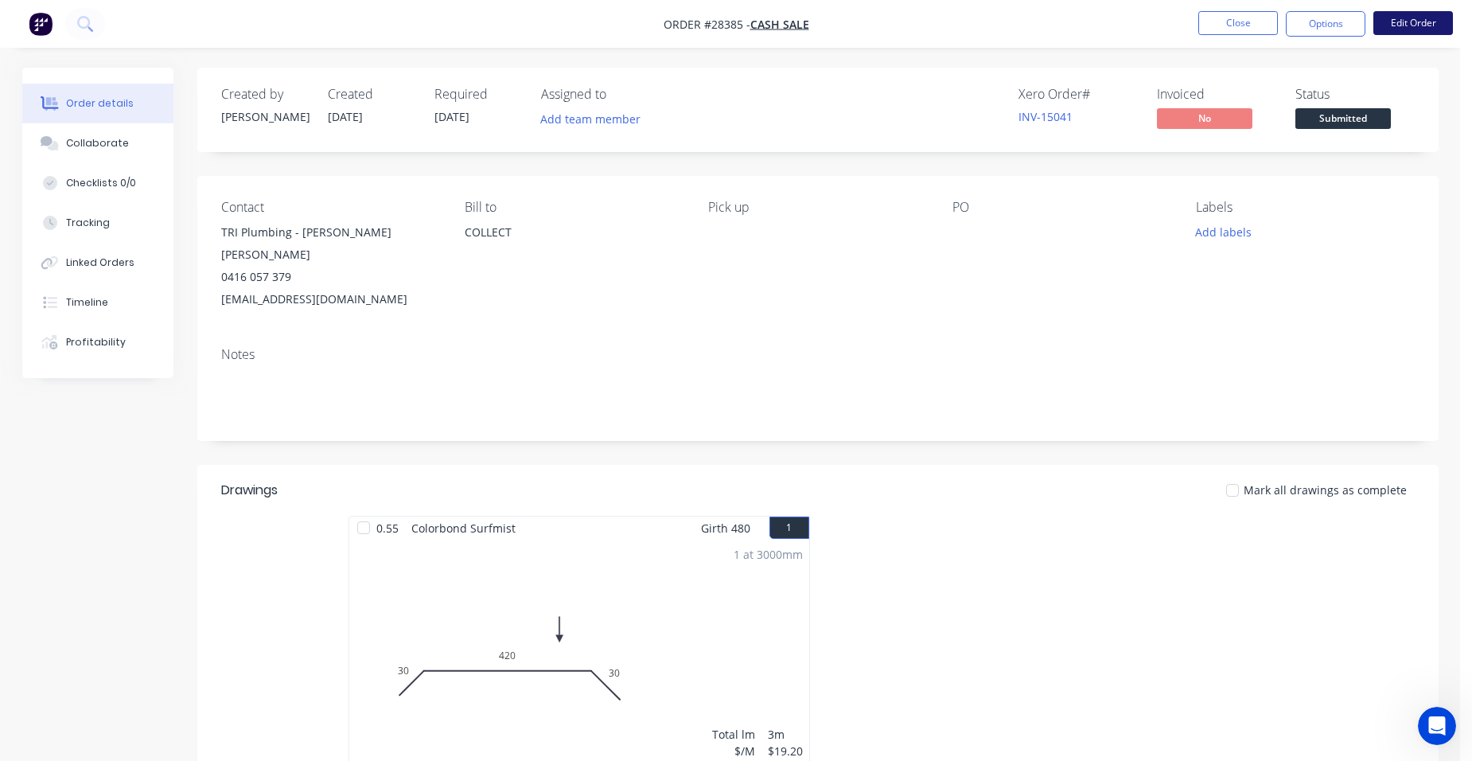
click at [1421, 23] on button "Edit Order" at bounding box center [1414, 23] width 80 height 24
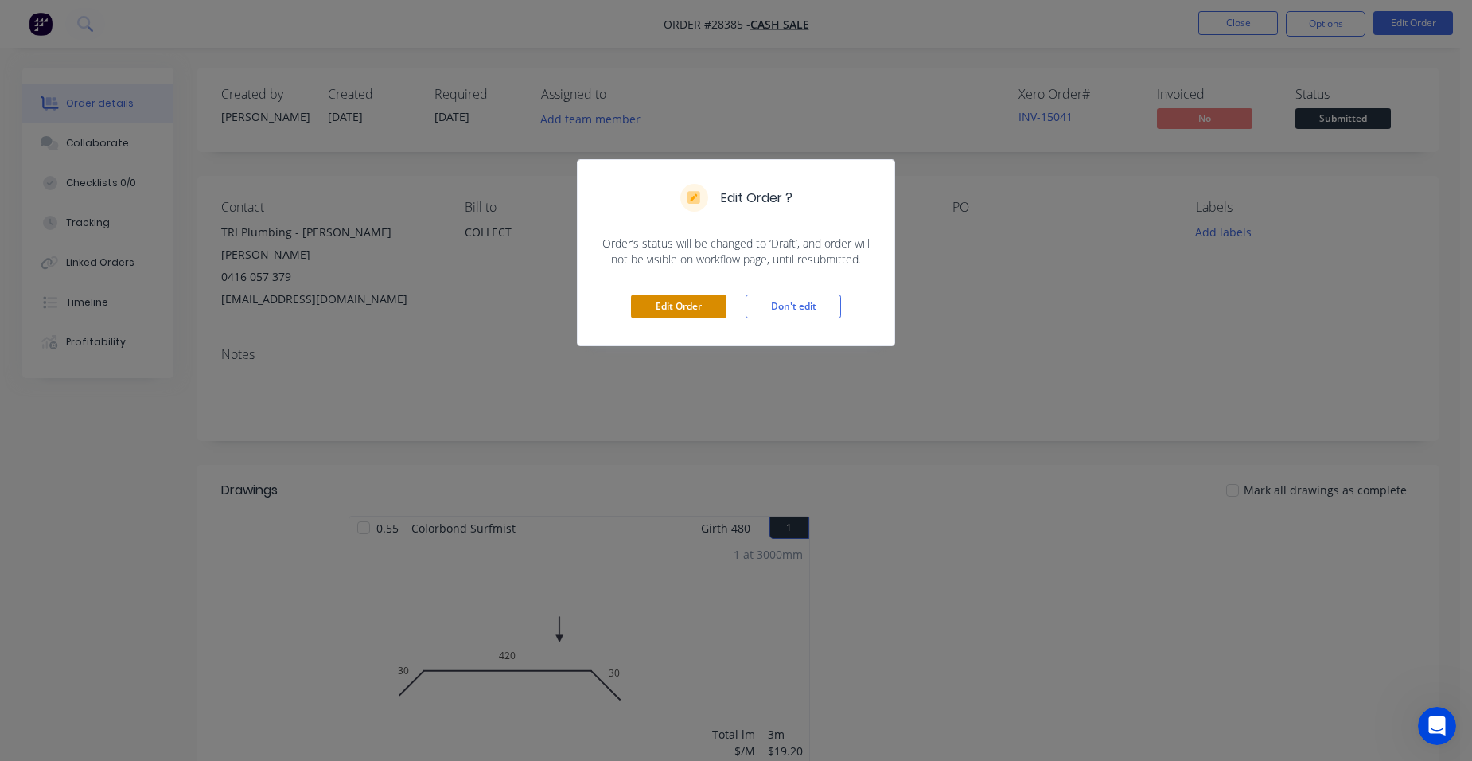
click at [688, 300] on button "Edit Order" at bounding box center [679, 306] width 96 height 24
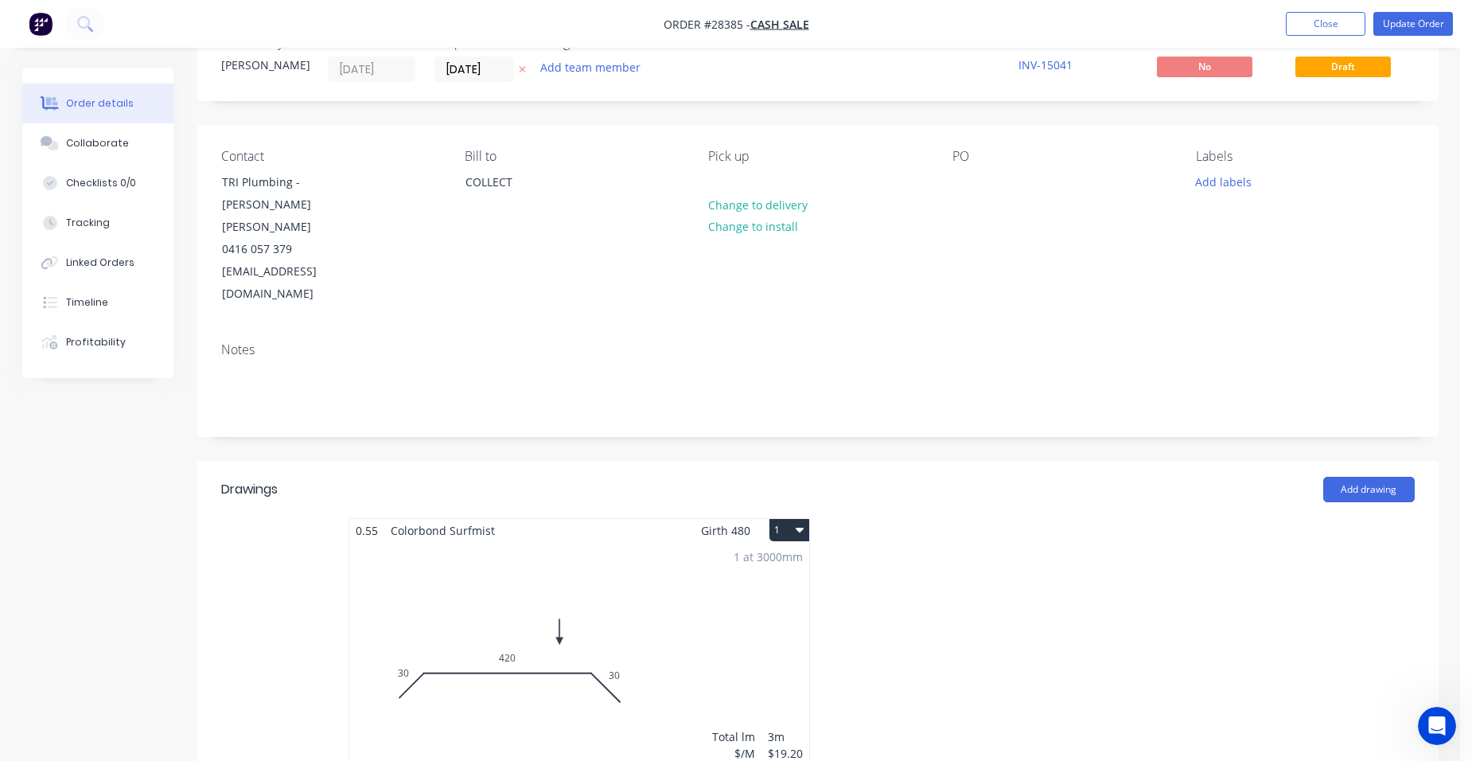
scroll to position [80, 0]
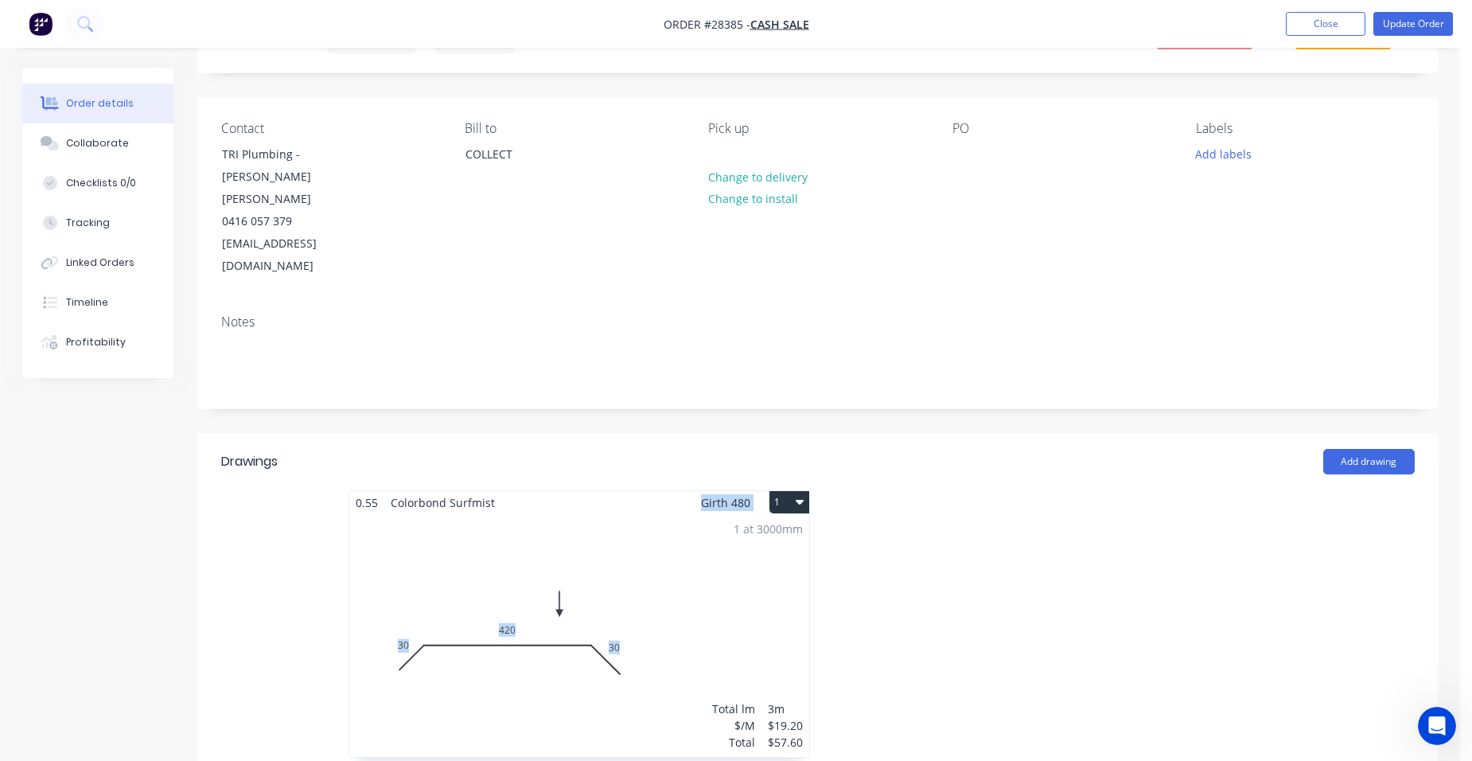
click at [626, 490] on div "0.55 Colorbond Surfmist Girth 480 1 0 30 420 30 0 30 420 30 1 at 3000mm Total l…" at bounding box center [580, 623] width 462 height 267
drag, startPoint x: 626, startPoint y: 470, endPoint x: 627, endPoint y: 520, distance: 51.0
click at [627, 520] on div "1 at 3000mm Total lm $/M Total 3m $19.20 $57.60" at bounding box center [579, 635] width 460 height 243
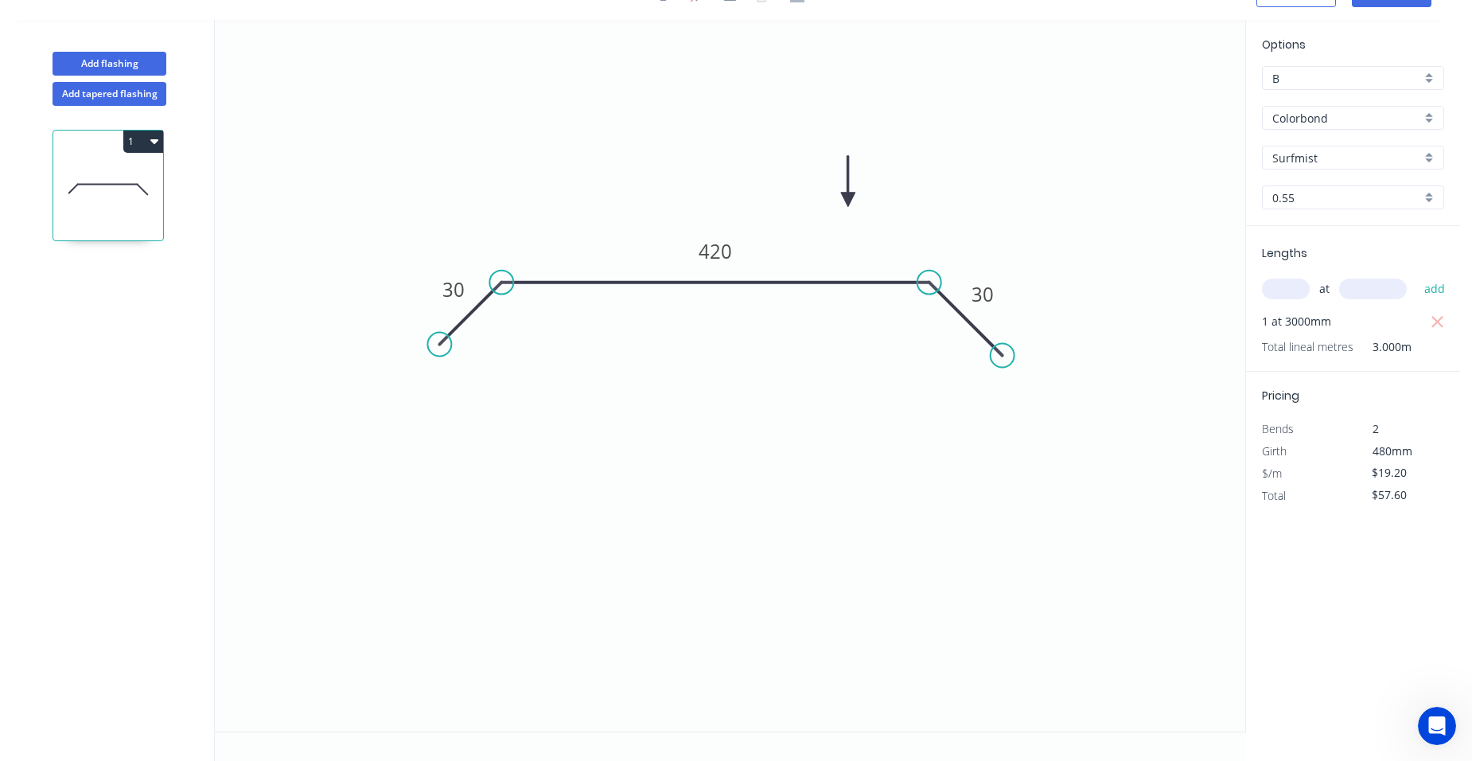
click at [922, 294] on icon "0 30 420 30" at bounding box center [730, 375] width 1031 height 711
click at [953, 339] on div "Show angle" at bounding box center [1006, 342] width 160 height 33
click at [920, 322] on tspan "º" at bounding box center [917, 318] width 7 height 26
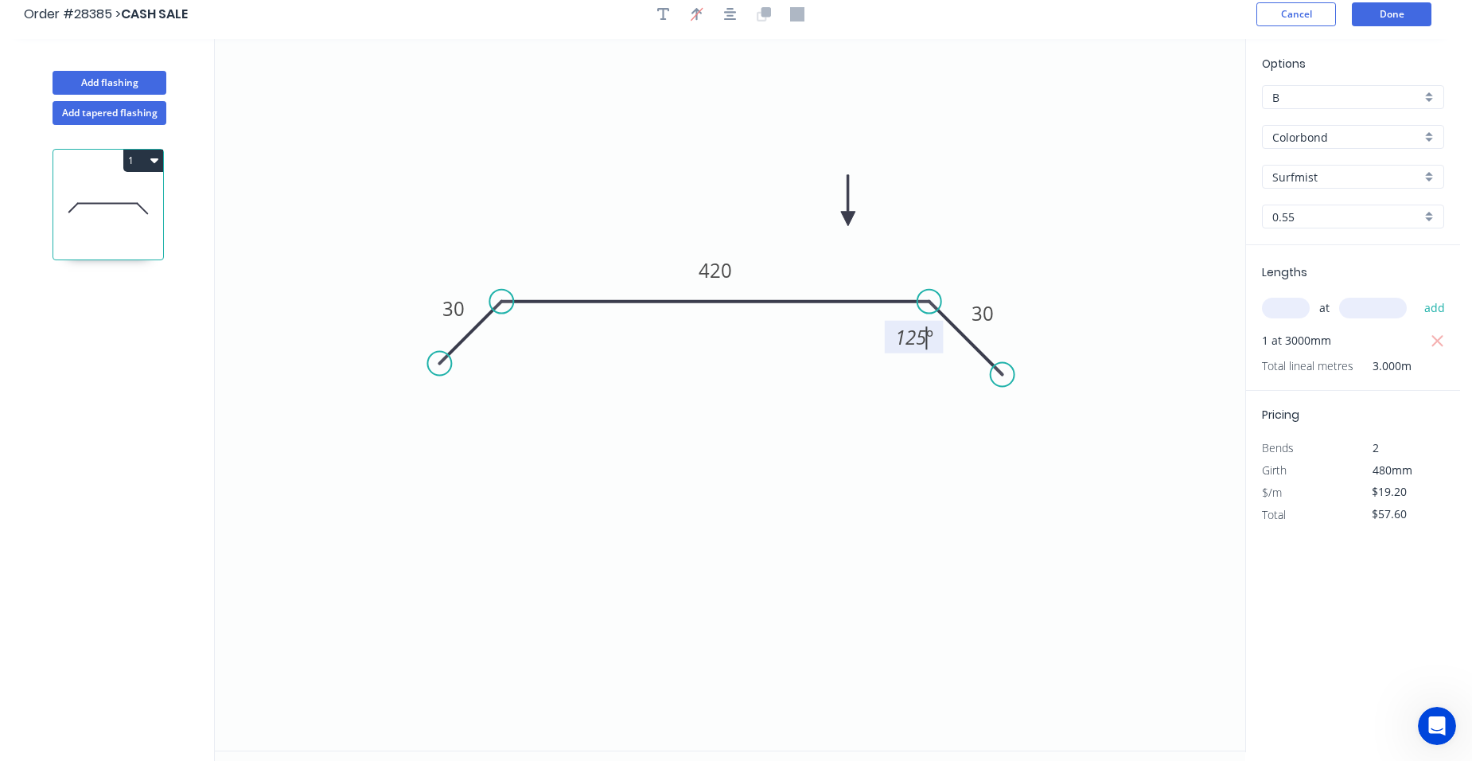
scroll to position [0, 0]
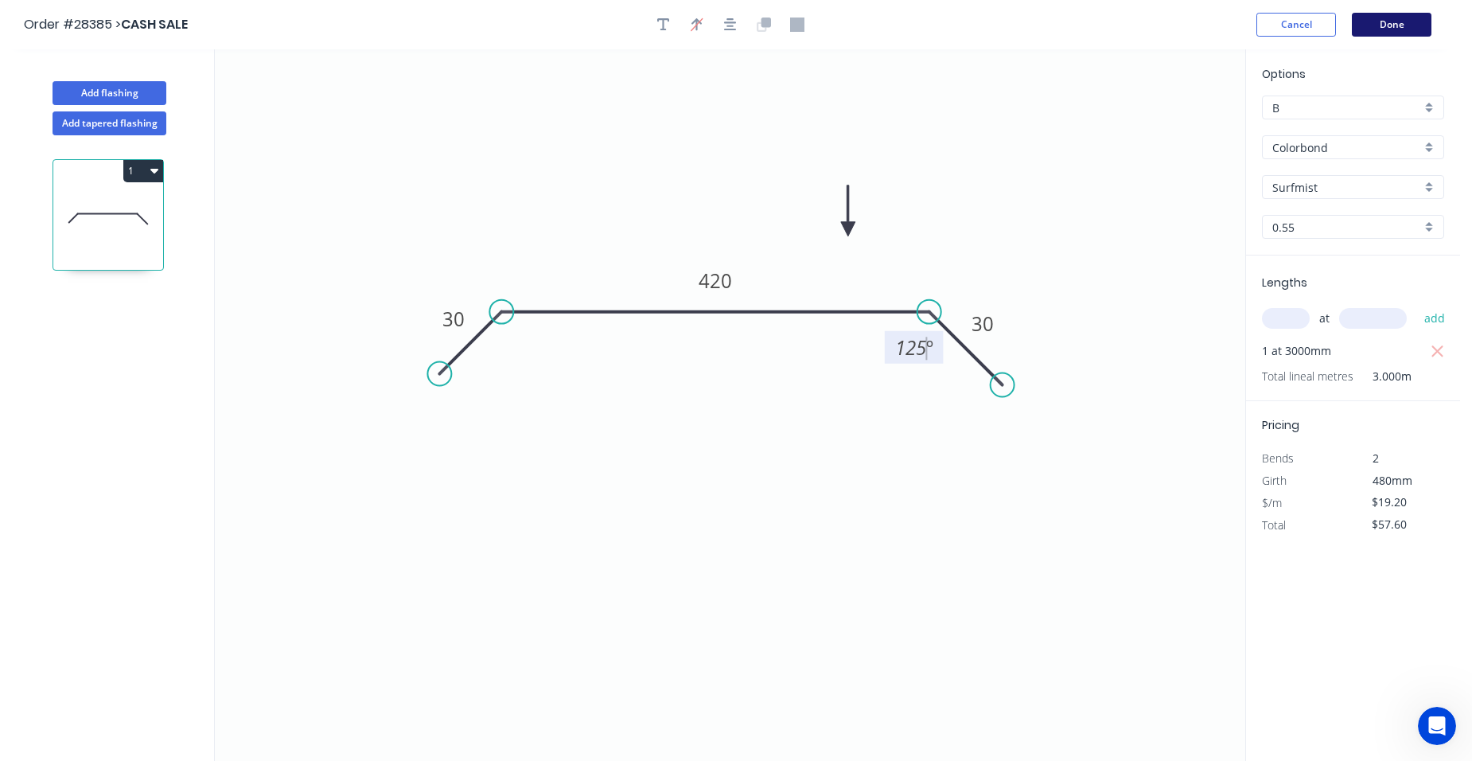
click at [1399, 27] on button "Done" at bounding box center [1392, 25] width 80 height 24
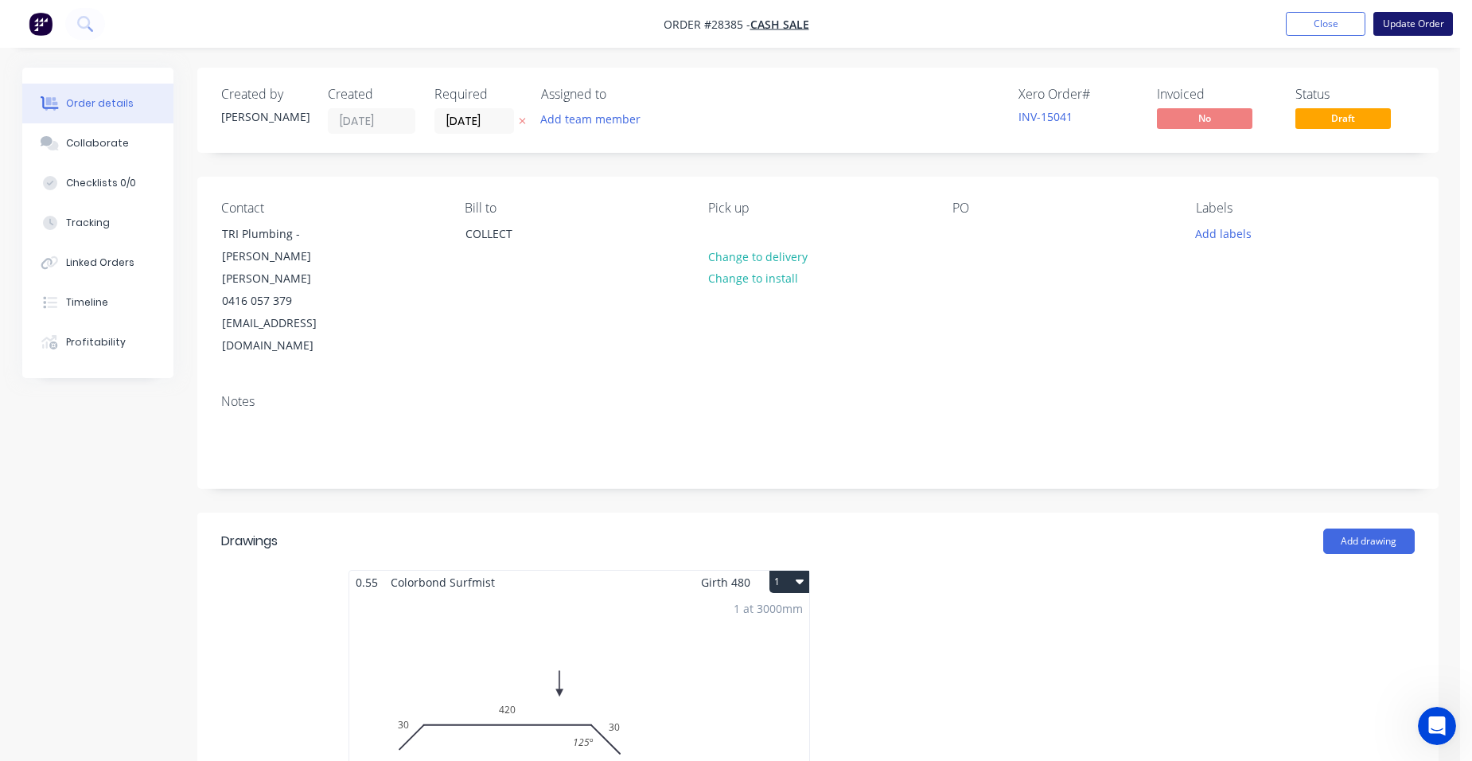
click at [1431, 25] on button "Update Order" at bounding box center [1414, 24] width 80 height 24
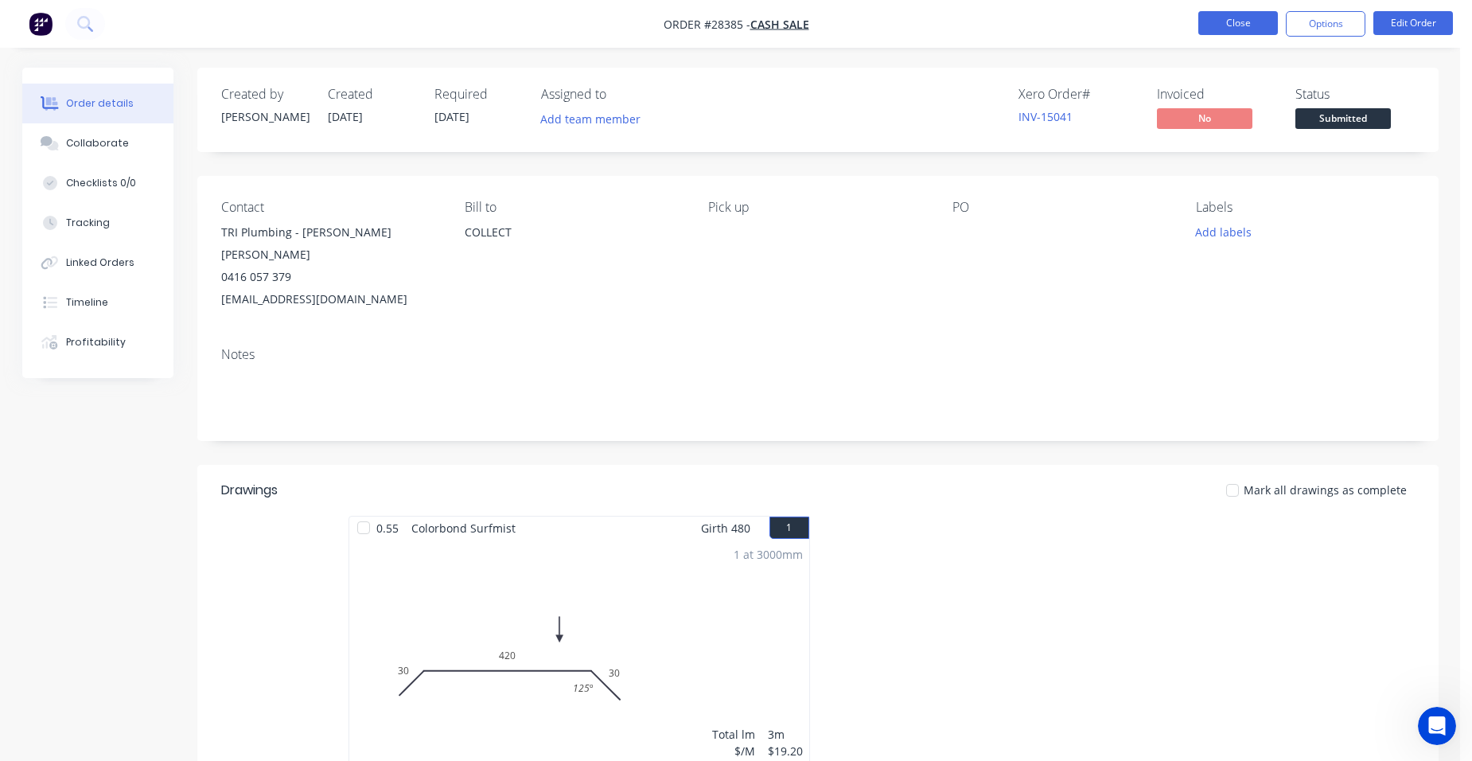
click at [1236, 25] on button "Close" at bounding box center [1239, 23] width 80 height 24
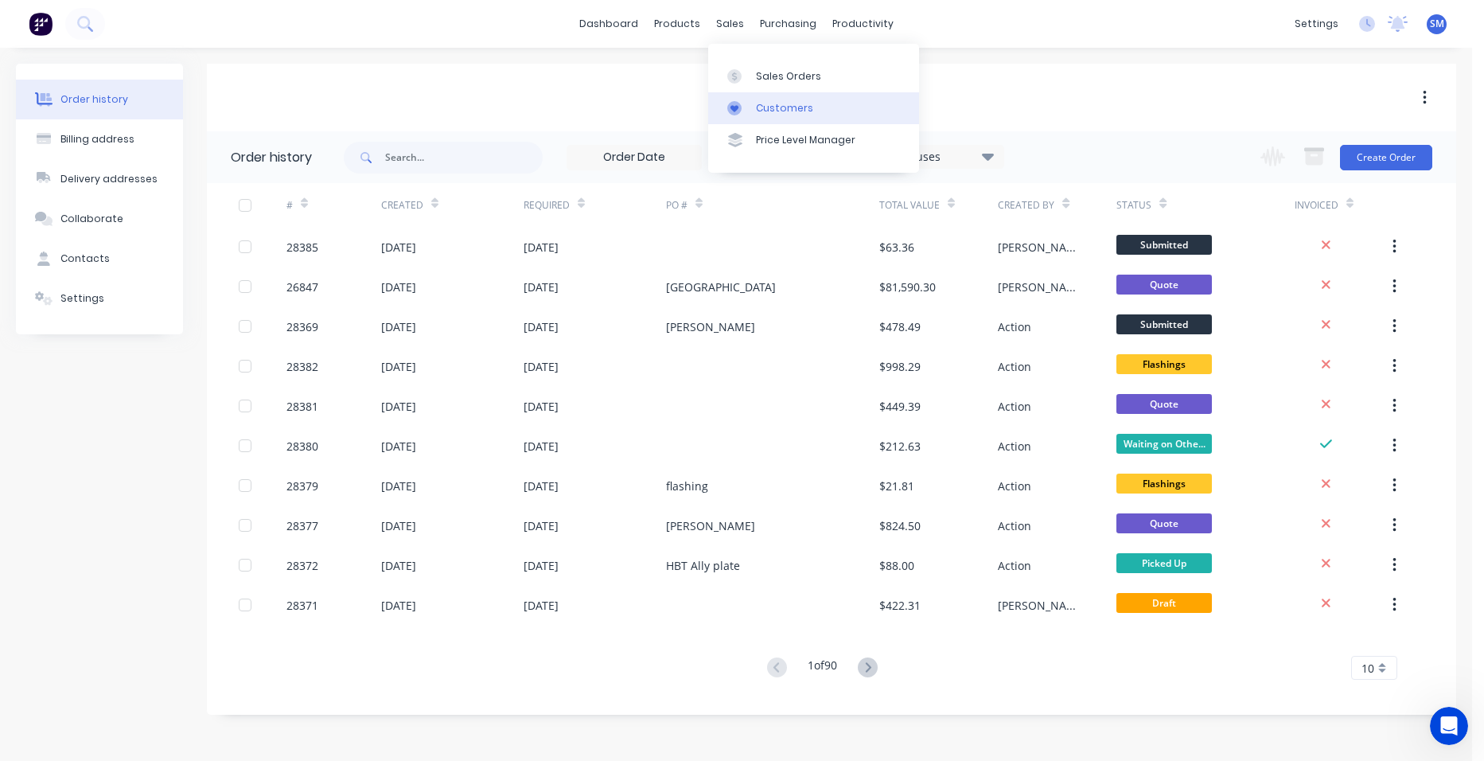
click at [760, 101] on div "Customers" at bounding box center [784, 108] width 57 height 14
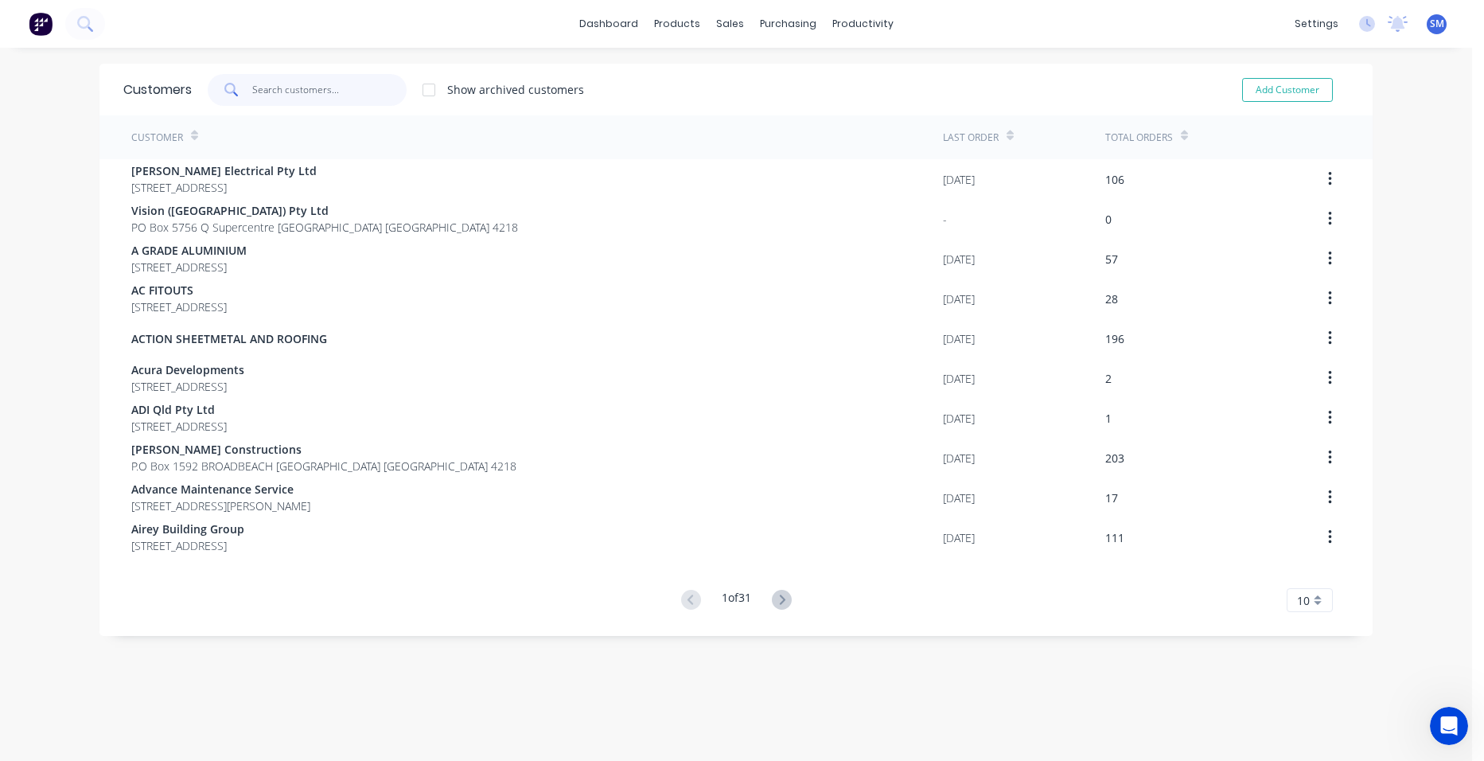
click at [326, 96] on input "text" at bounding box center [329, 90] width 155 height 32
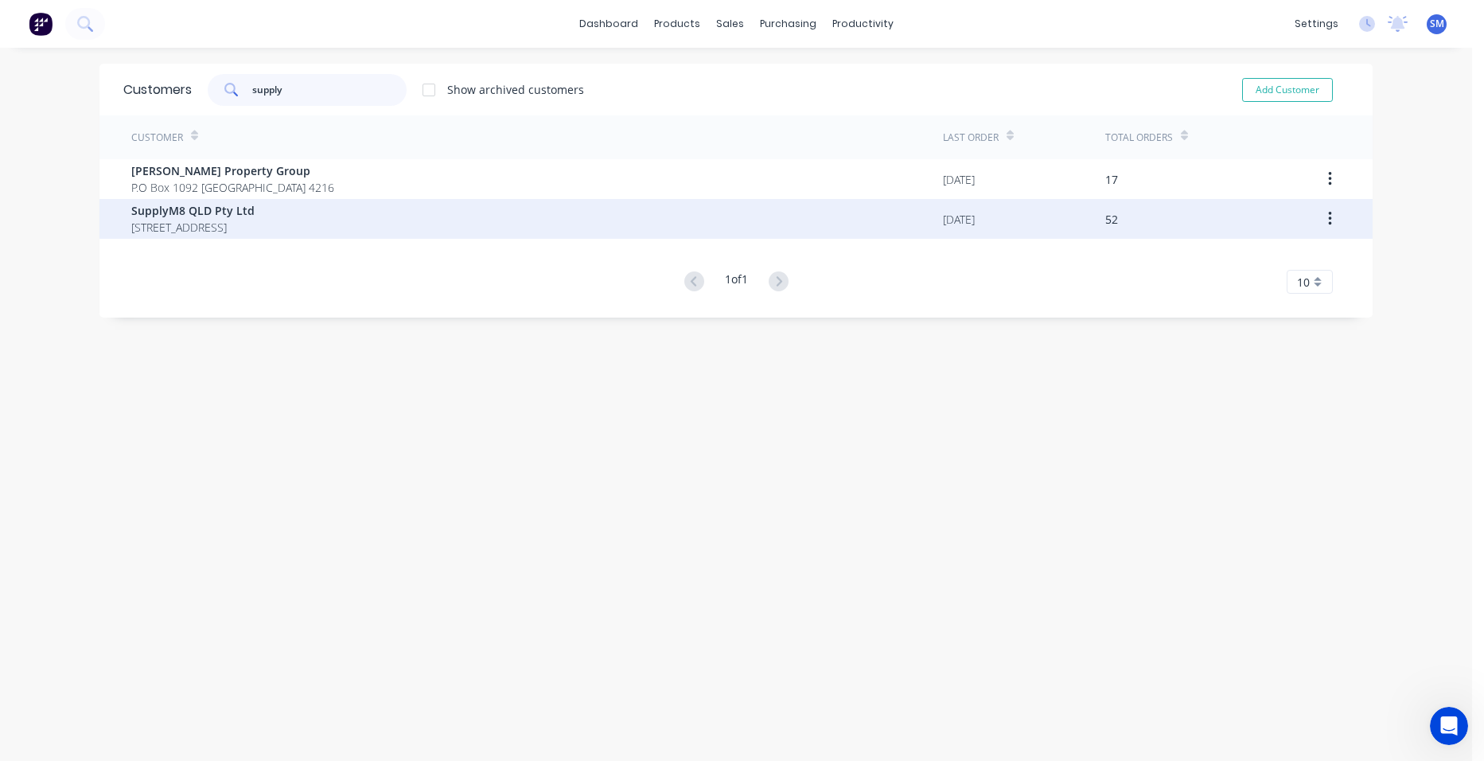
type input "supply"
click at [131, 227] on span "10 Vista Crescent PIMPAMA Queensland Australia 4209" at bounding box center [192, 227] width 123 height 17
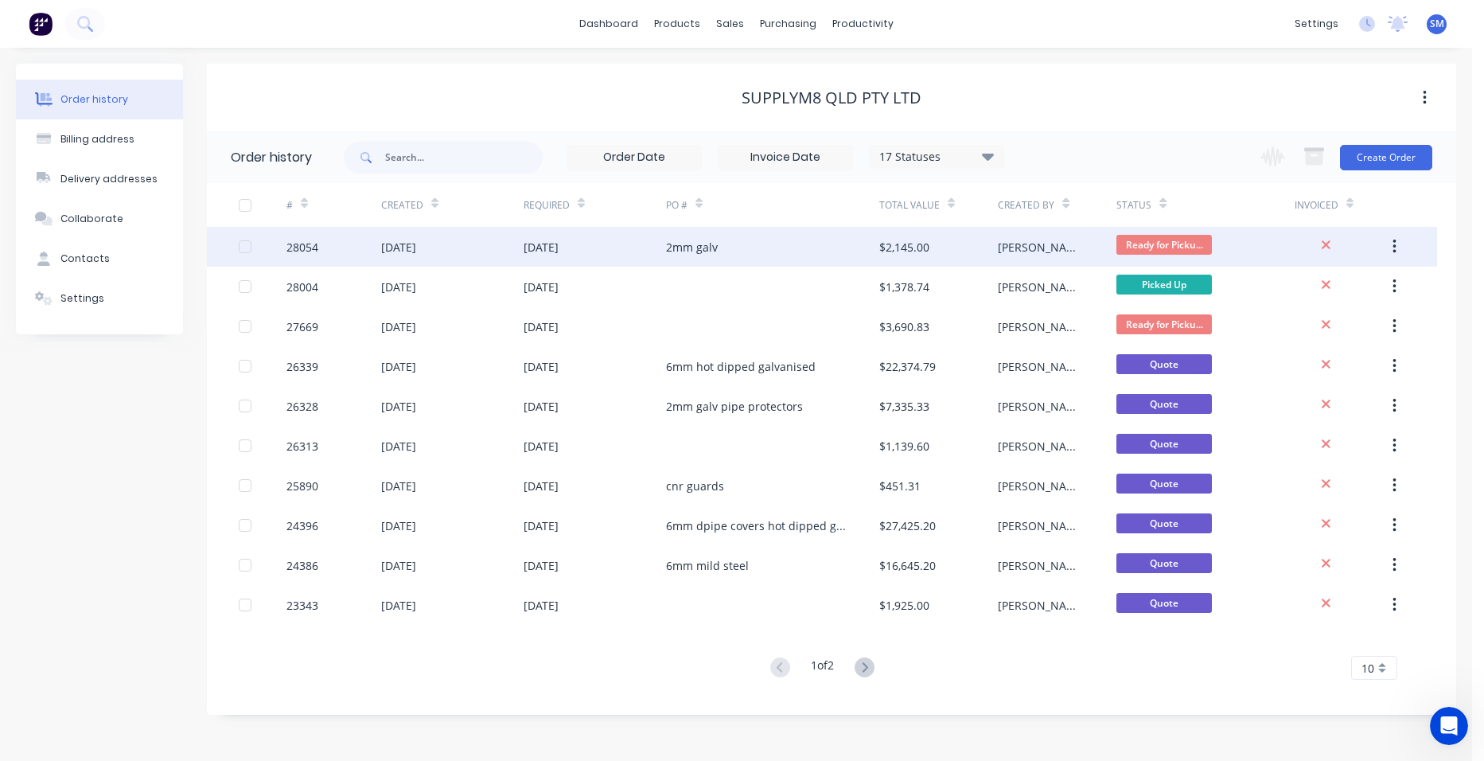
click at [725, 245] on div "2mm galv" at bounding box center [772, 247] width 213 height 40
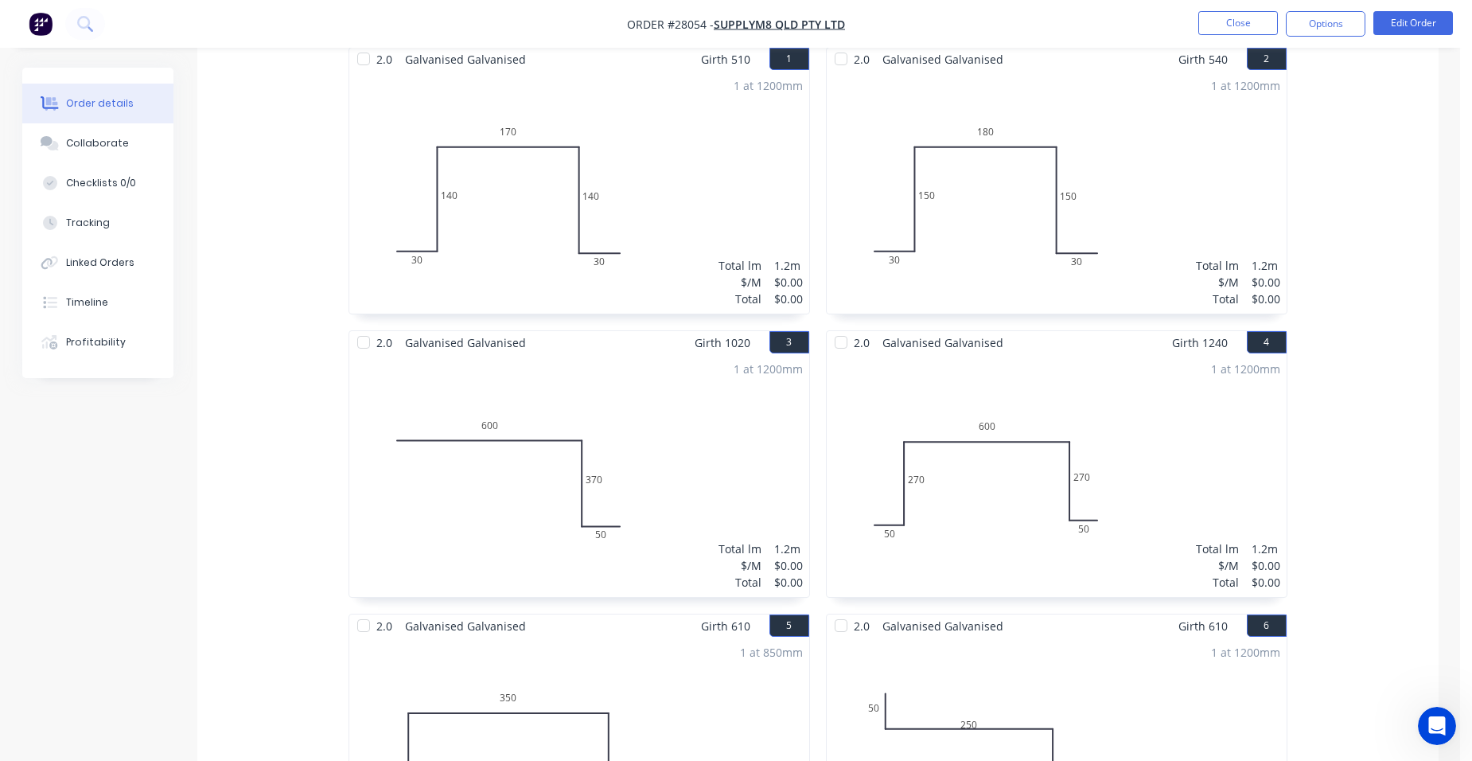
scroll to position [557, 0]
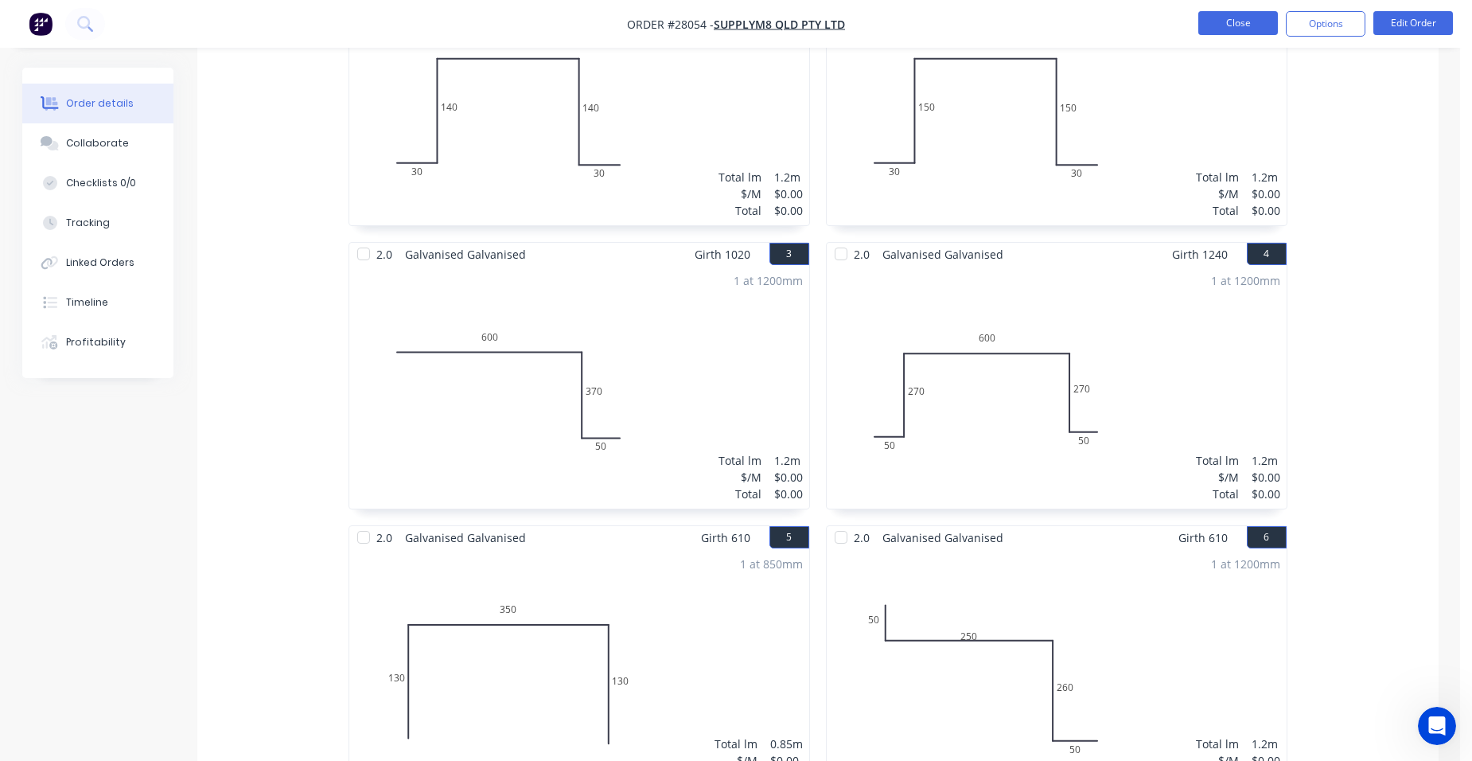
click at [1234, 24] on button "Close" at bounding box center [1239, 23] width 80 height 24
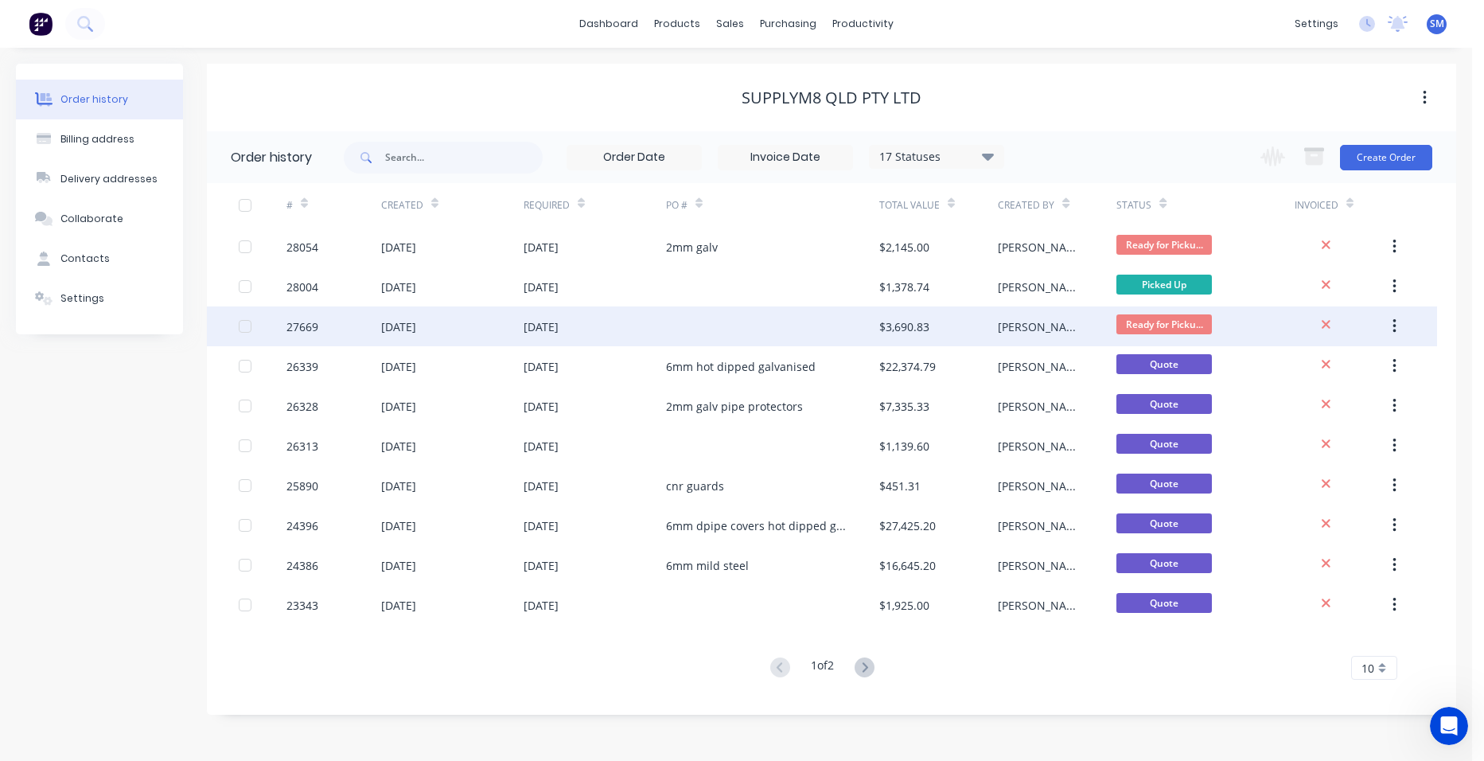
click at [833, 329] on div at bounding box center [772, 326] width 213 height 40
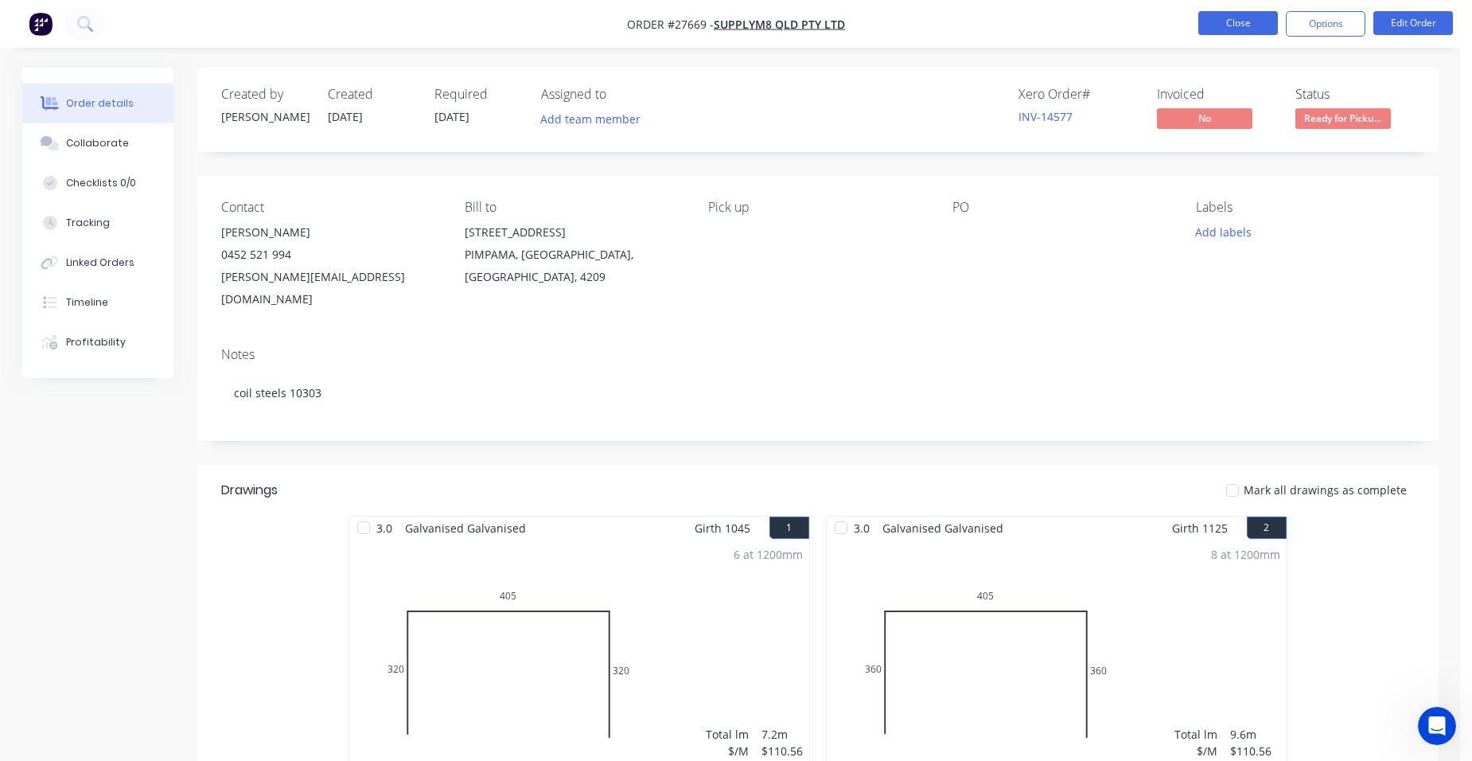
click at [1218, 18] on button "Close" at bounding box center [1239, 23] width 80 height 24
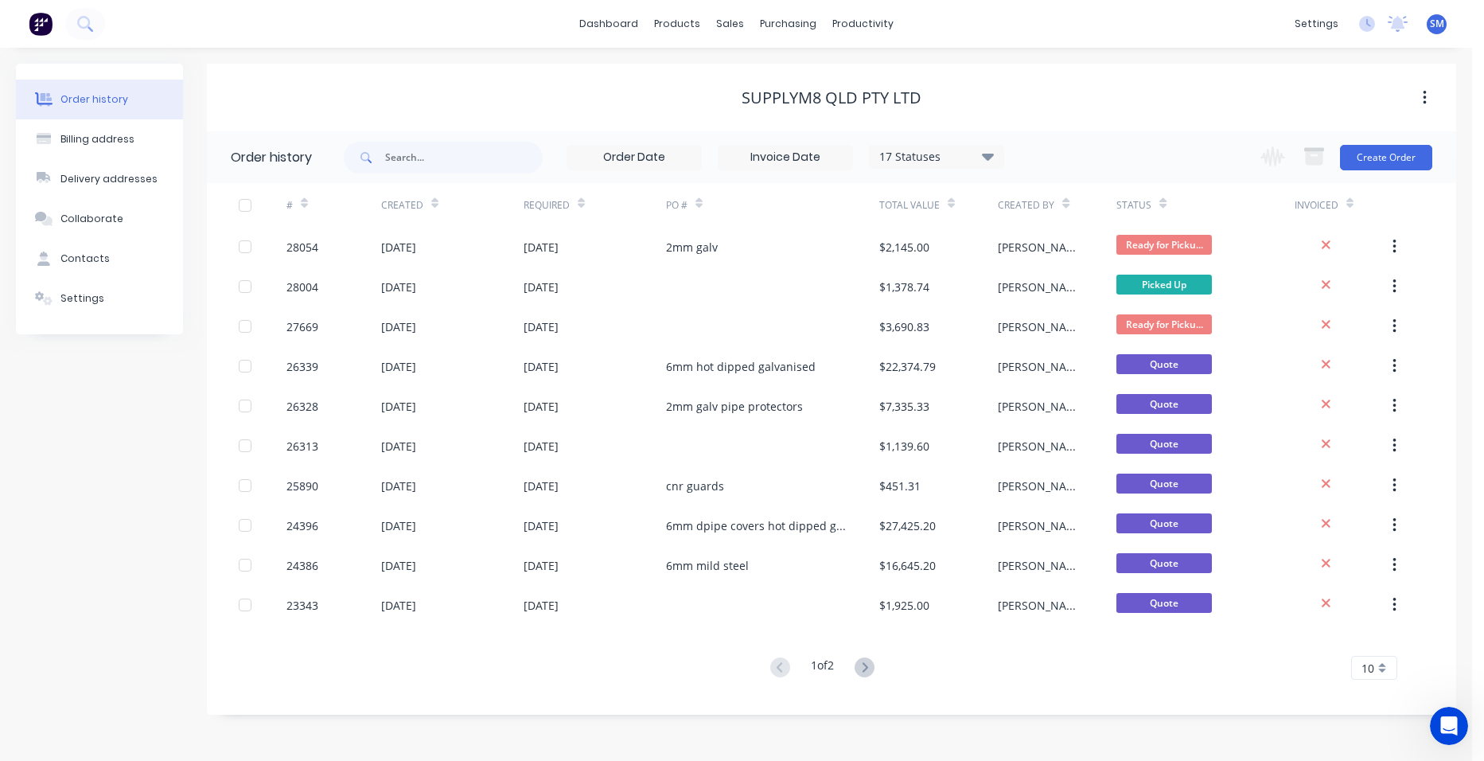
click at [988, 160] on icon at bounding box center [988, 156] width 12 height 7
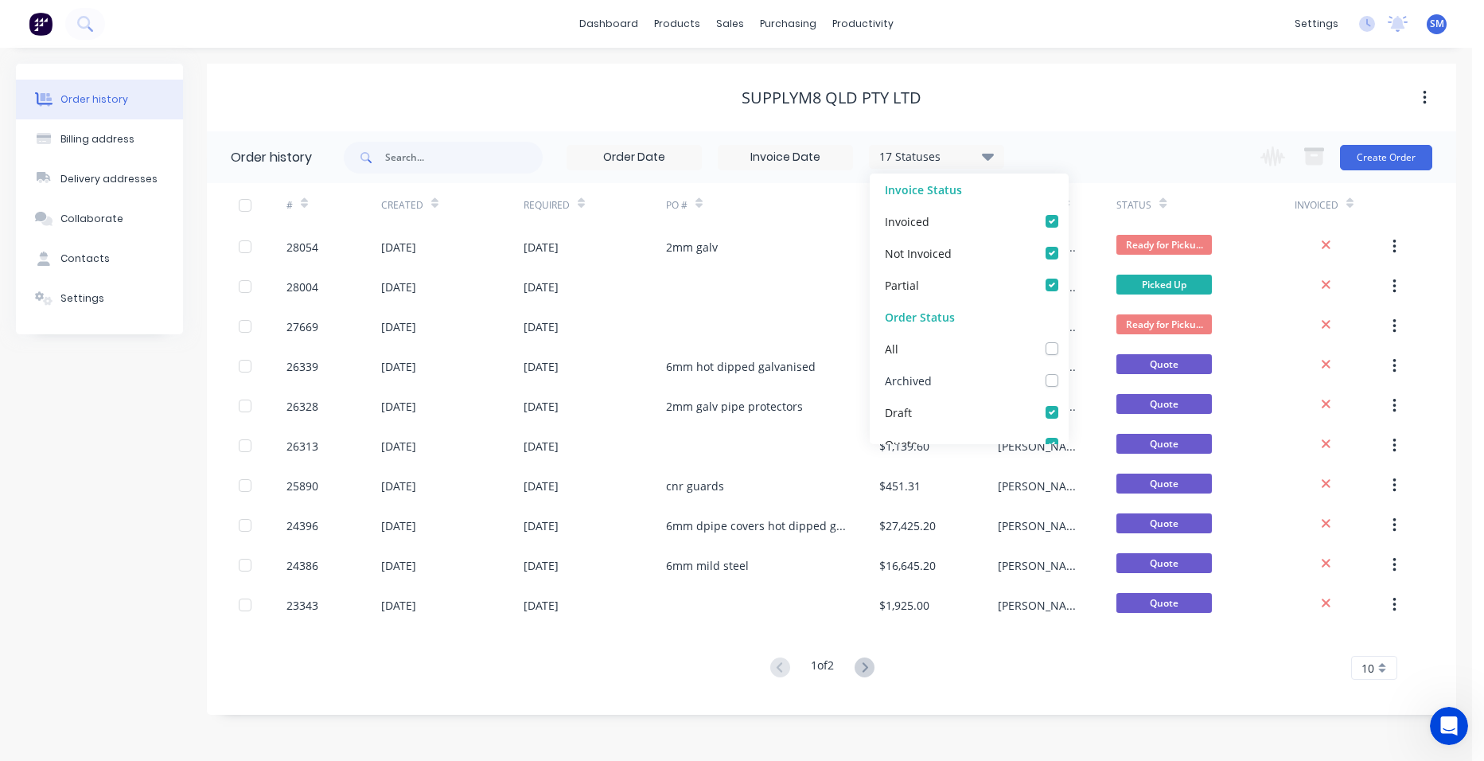
click at [1068, 372] on label at bounding box center [1068, 372] width 0 height 0
click at [1068, 378] on input "checkbox" at bounding box center [1074, 379] width 13 height 15
checkbox input "true"
click at [1059, 161] on div "18 Statuses Invoice Status Invoiced Not Invoiced Partial Order Status All Archi…" at bounding box center [900, 157] width 1113 height 52
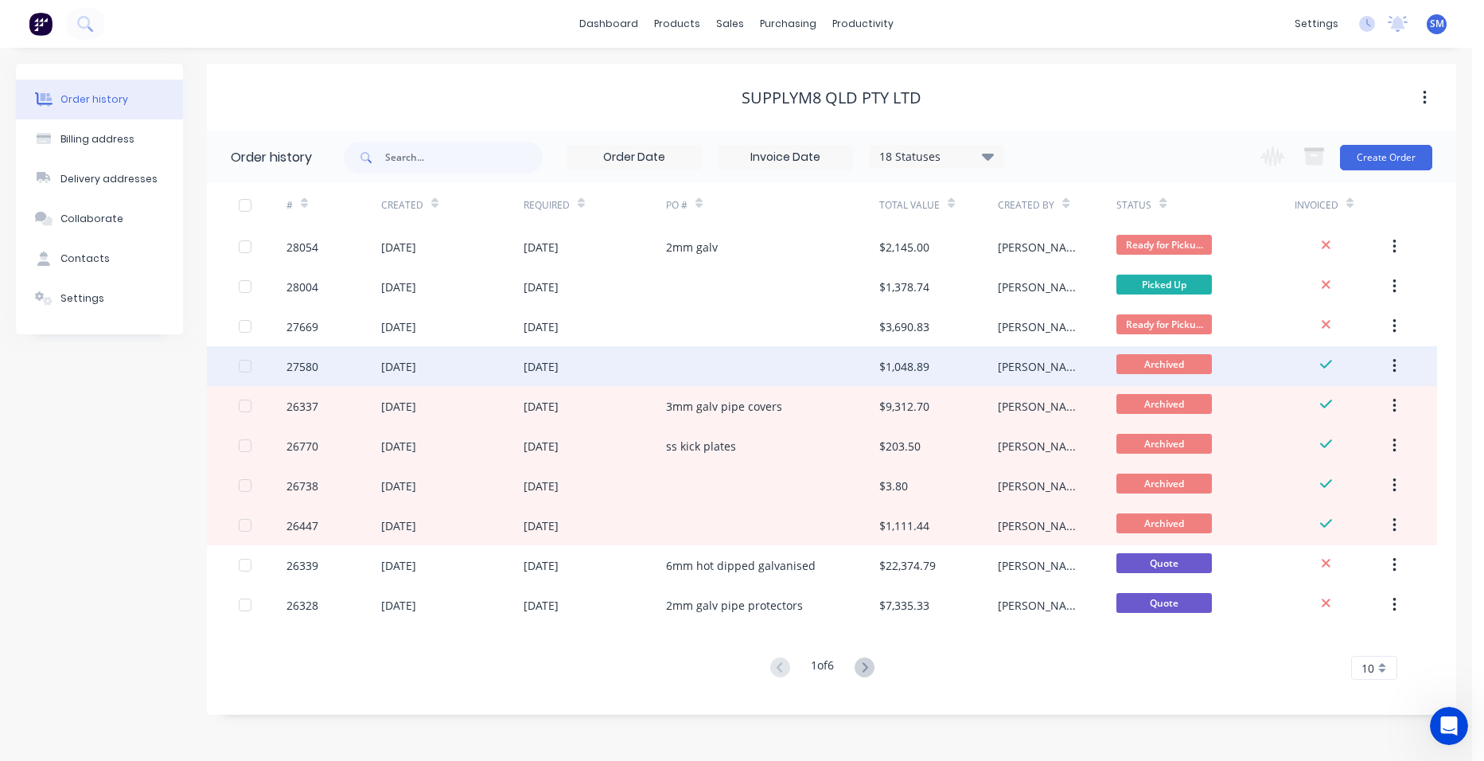
click at [815, 363] on div at bounding box center [772, 366] width 213 height 40
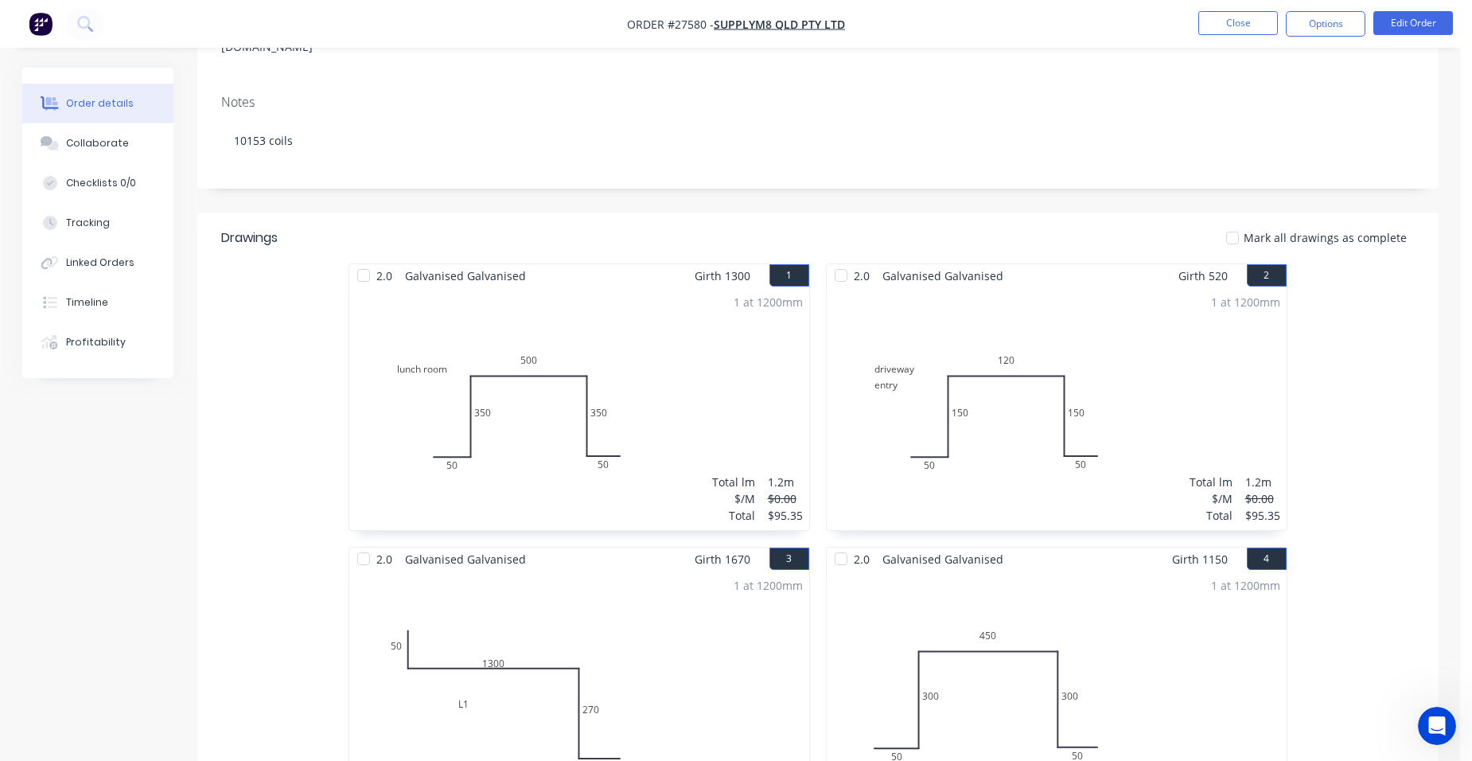
scroll to position [318, 0]
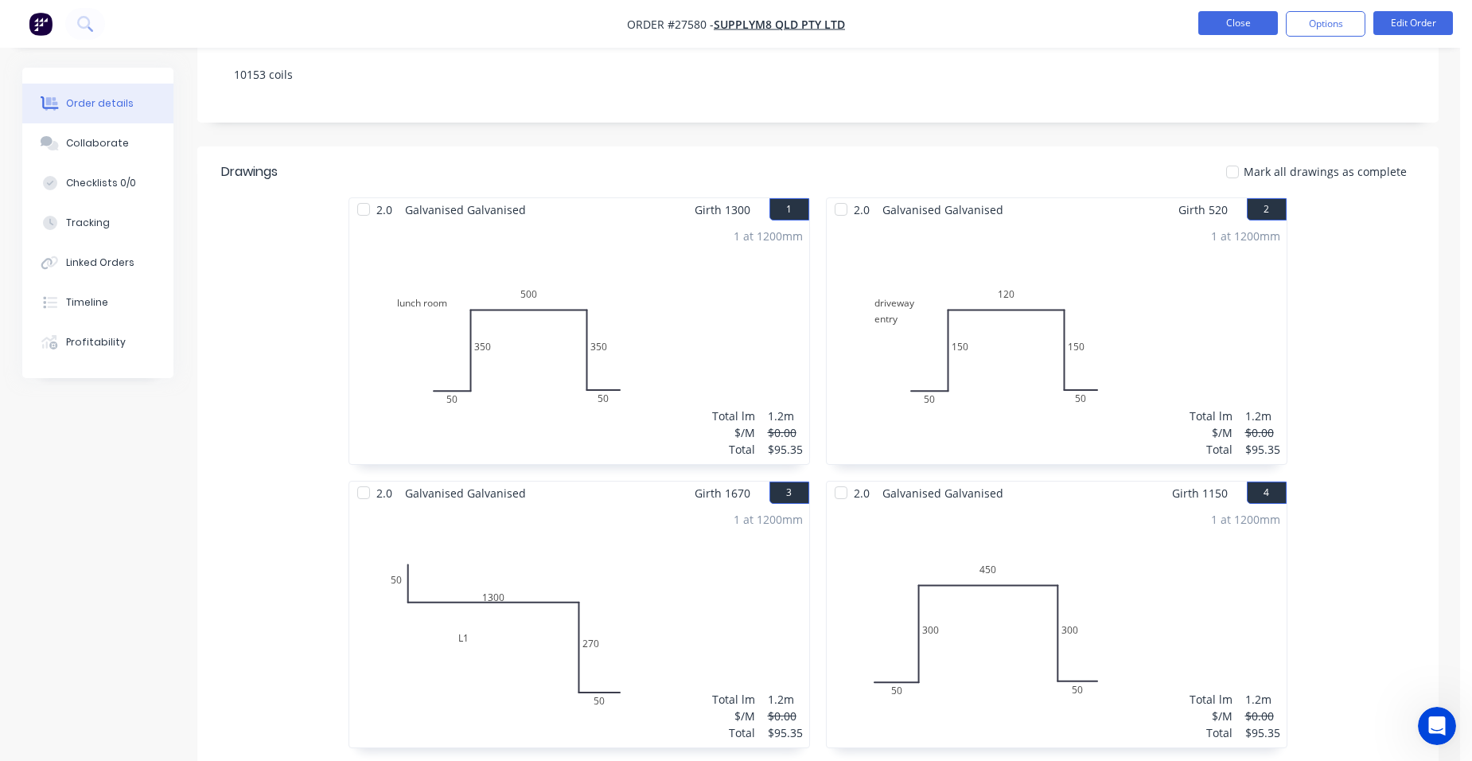
click at [1265, 26] on button "Close" at bounding box center [1239, 23] width 80 height 24
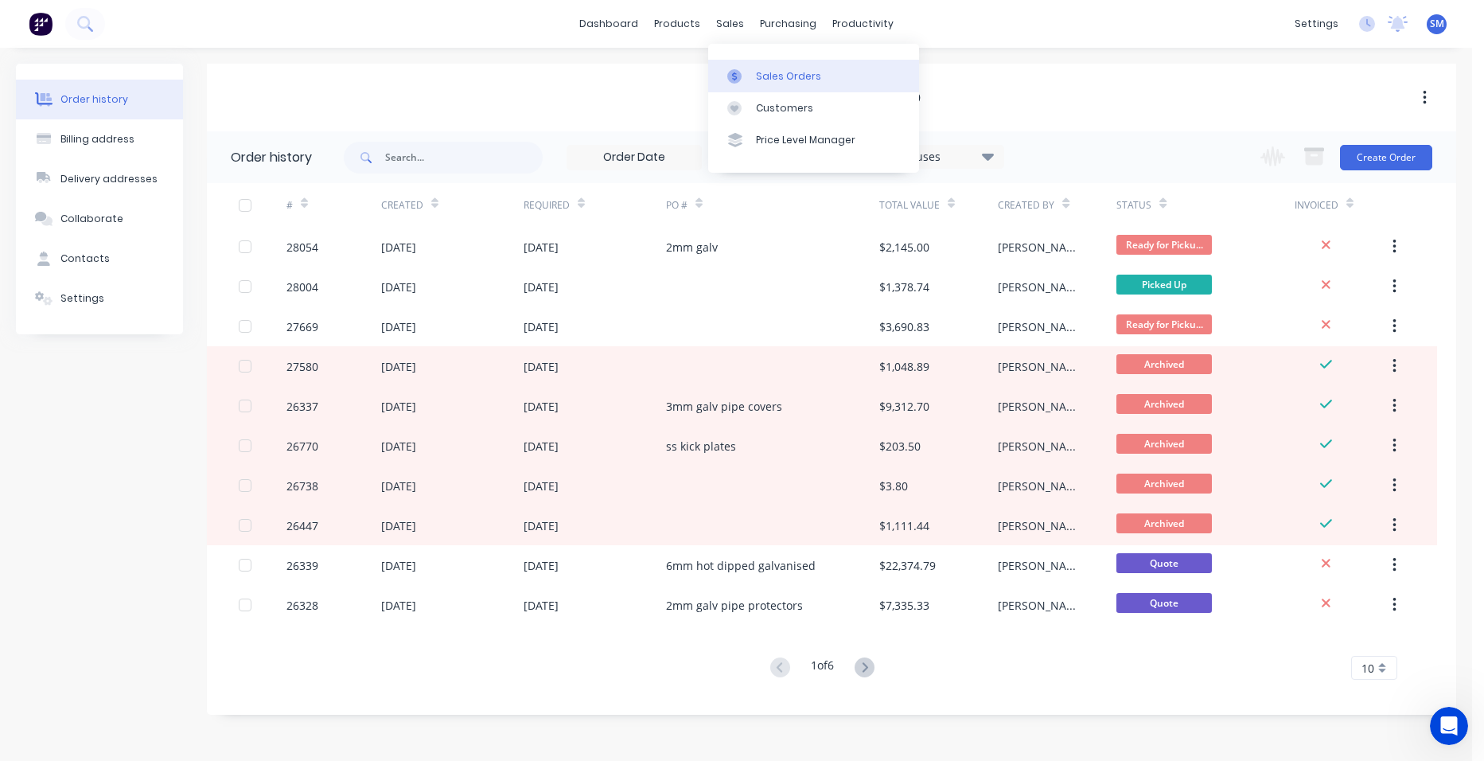
click at [741, 69] on icon at bounding box center [734, 76] width 14 height 14
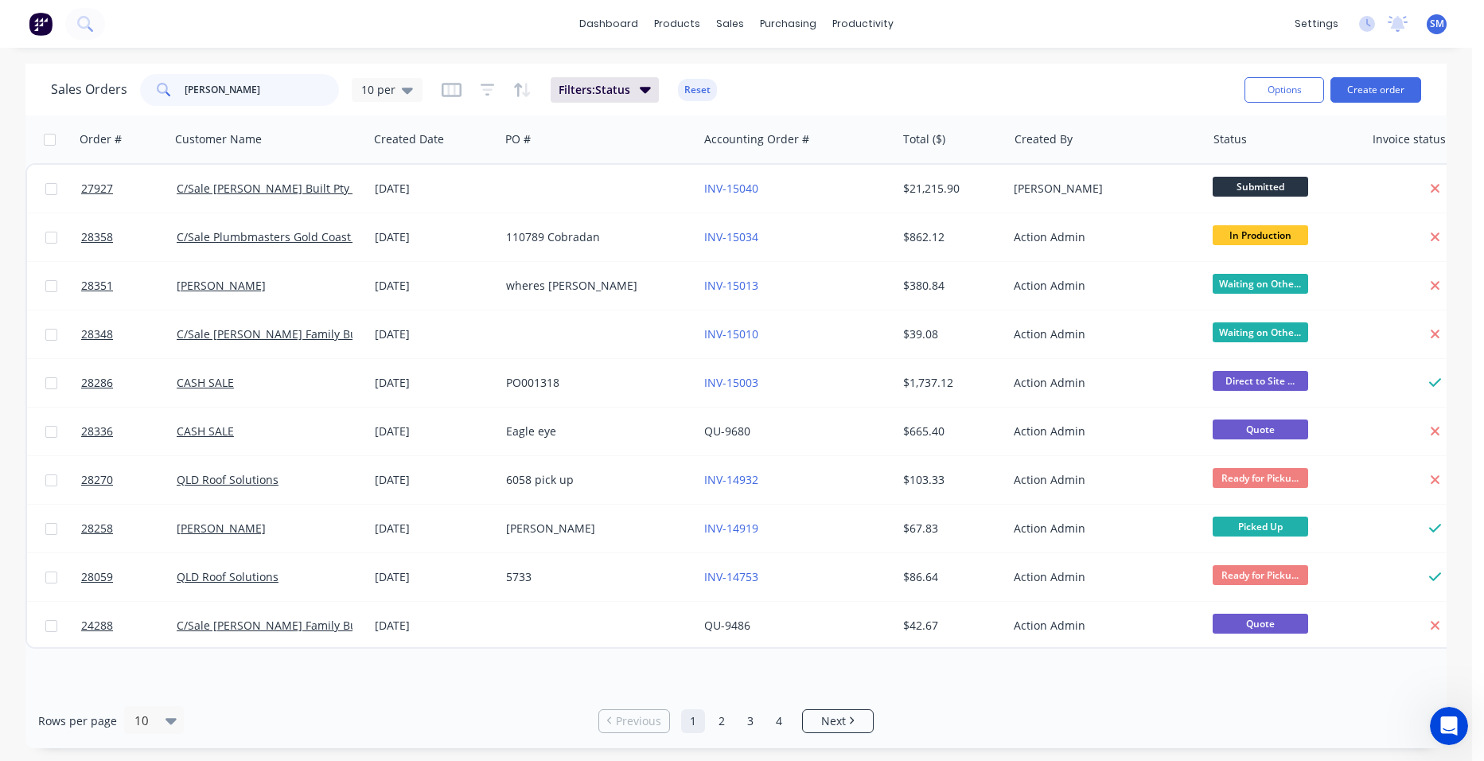
drag, startPoint x: 204, startPoint y: 91, endPoint x: 138, endPoint y: 92, distance: 66.1
click at [138, 92] on div "Sales Orders brad 10 per" at bounding box center [237, 90] width 372 height 32
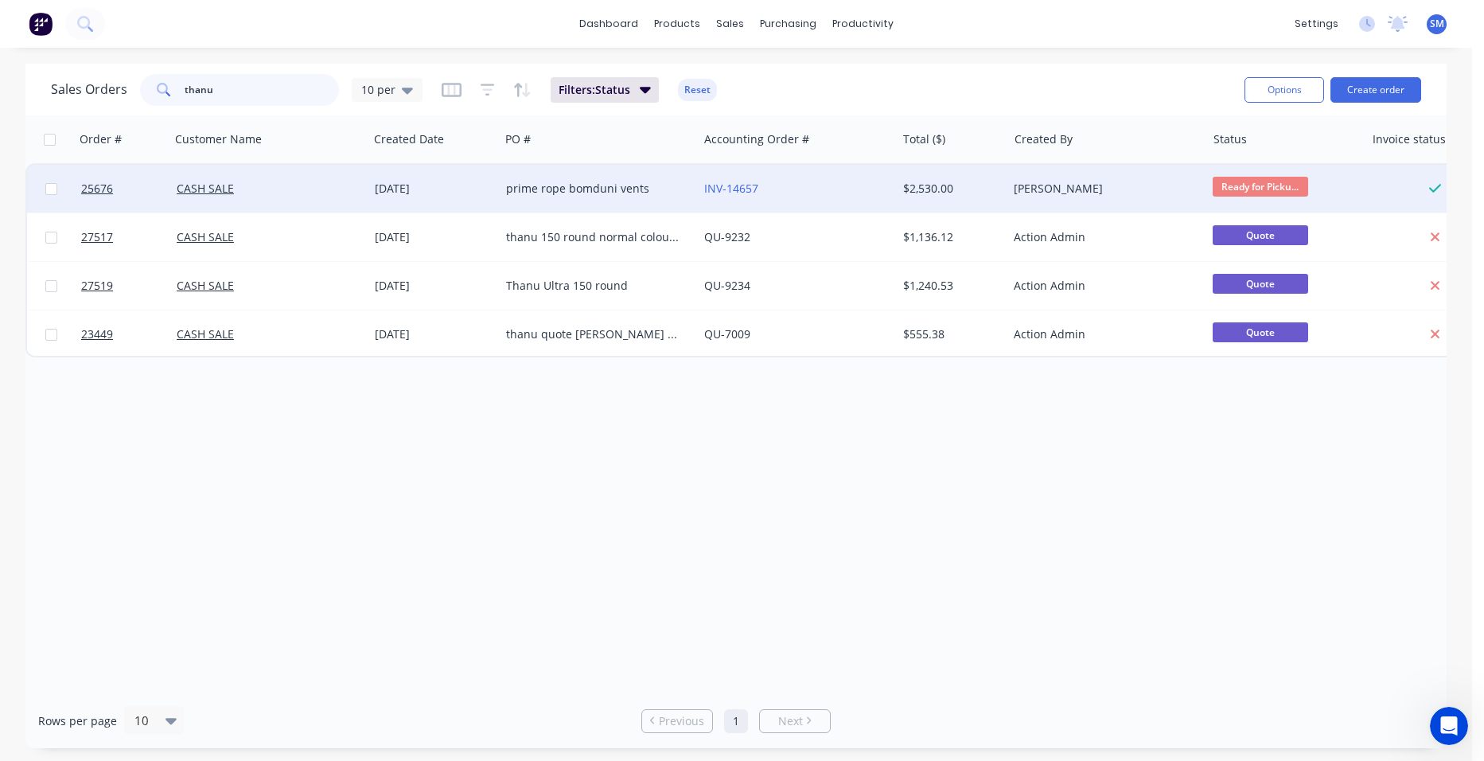
type input "thanu"
click at [770, 185] on div "INV-14657" at bounding box center [792, 189] width 177 height 16
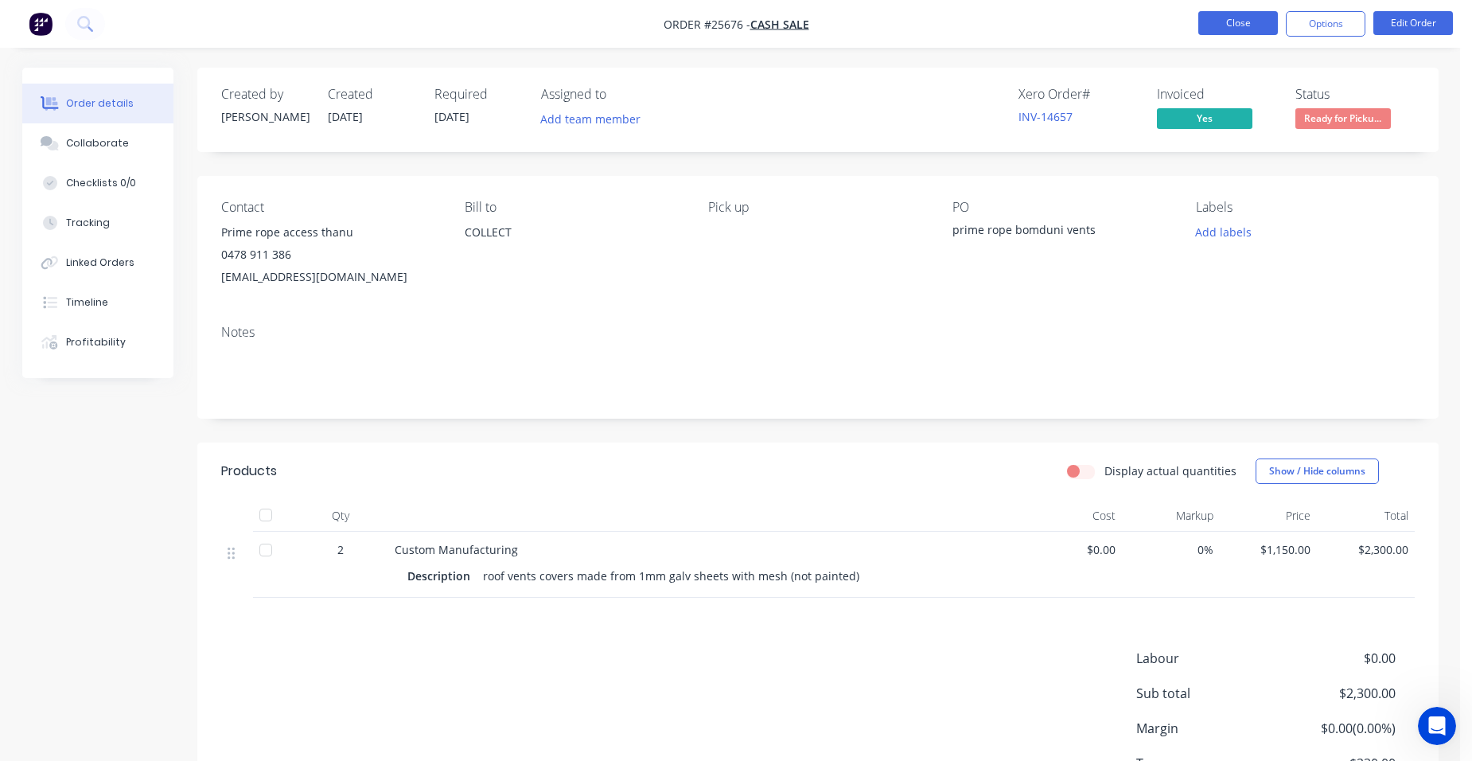
click at [1218, 21] on button "Close" at bounding box center [1239, 23] width 80 height 24
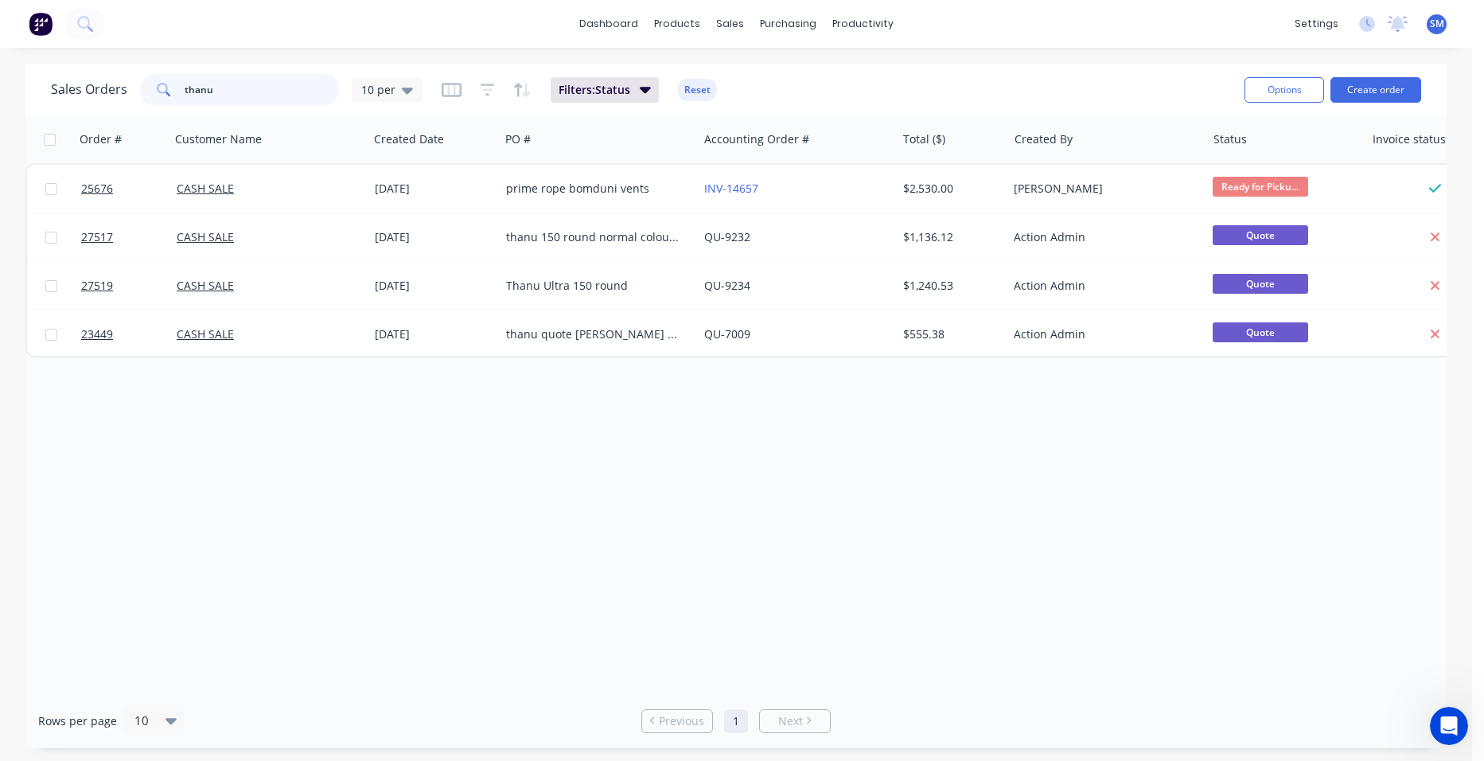
click at [173, 93] on div "thanu" at bounding box center [239, 90] width 199 height 32
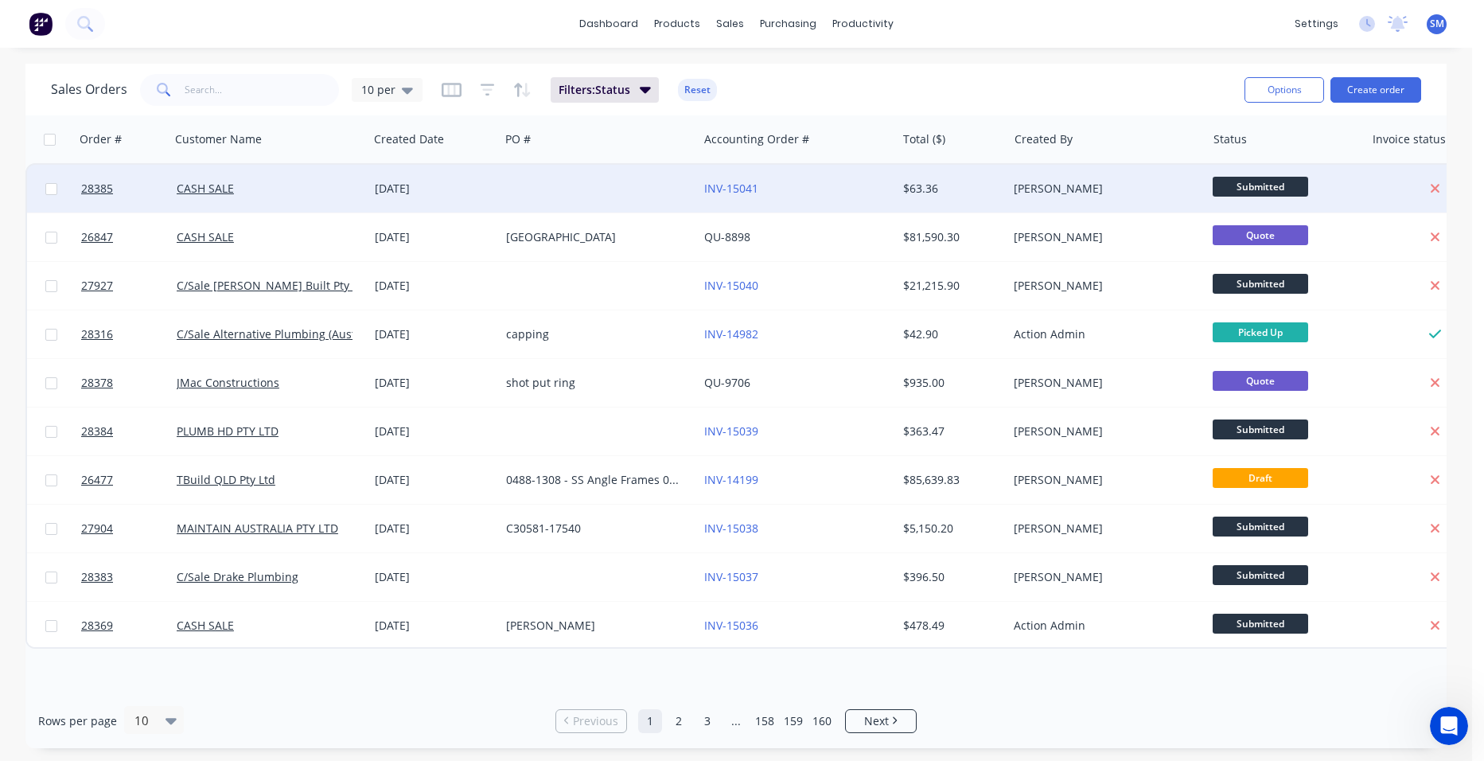
click at [511, 188] on div at bounding box center [599, 189] width 198 height 48
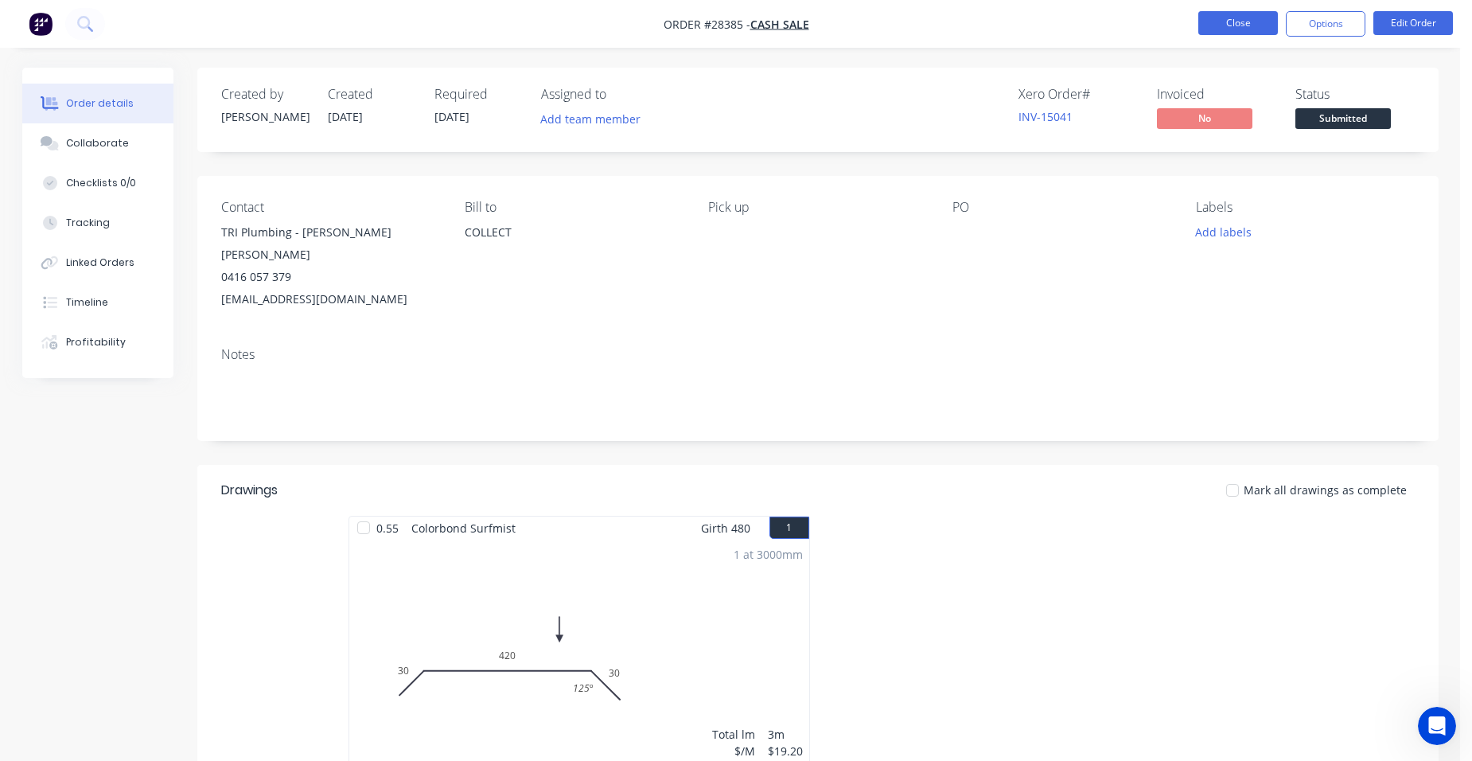
click at [1212, 21] on button "Close" at bounding box center [1239, 23] width 80 height 24
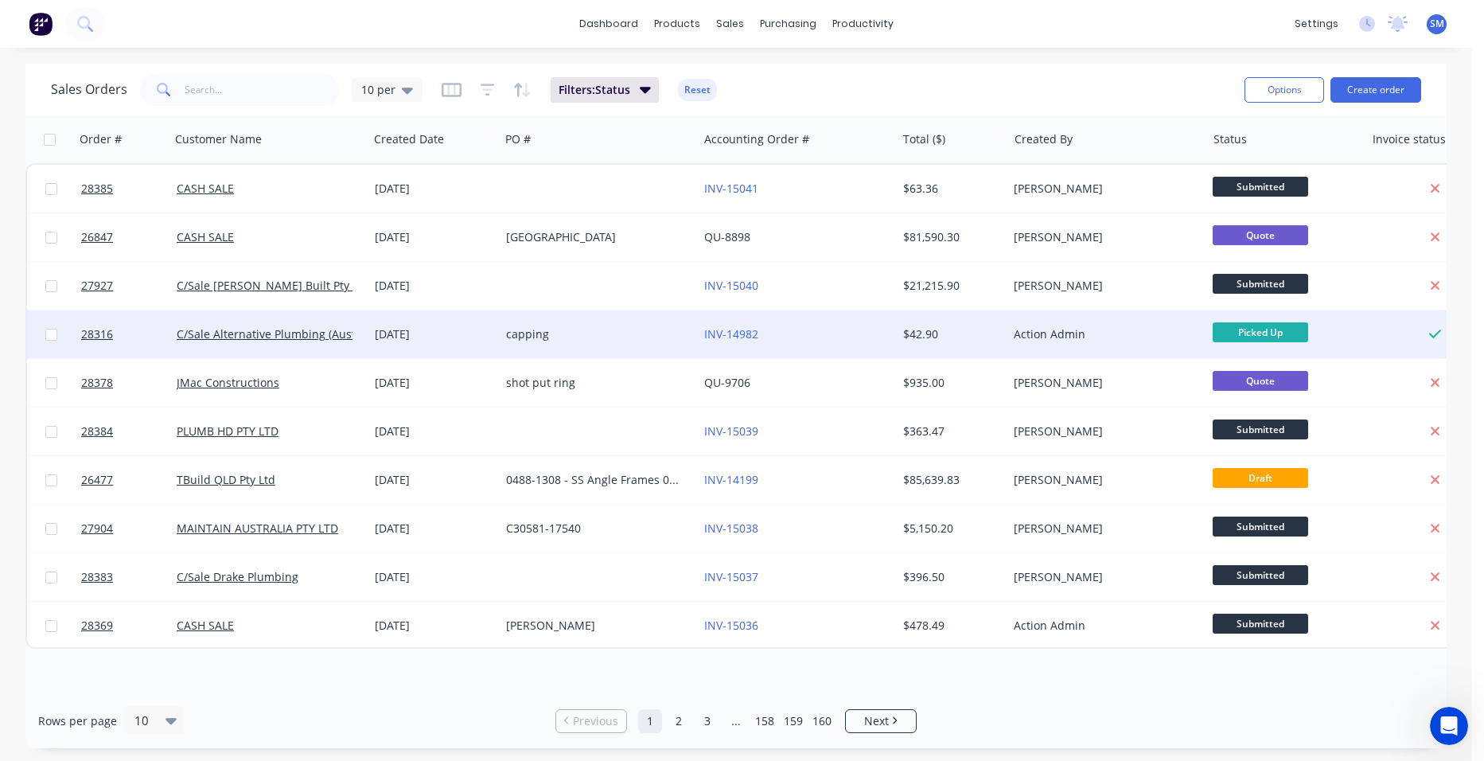
click at [598, 333] on div "capping" at bounding box center [594, 334] width 177 height 16
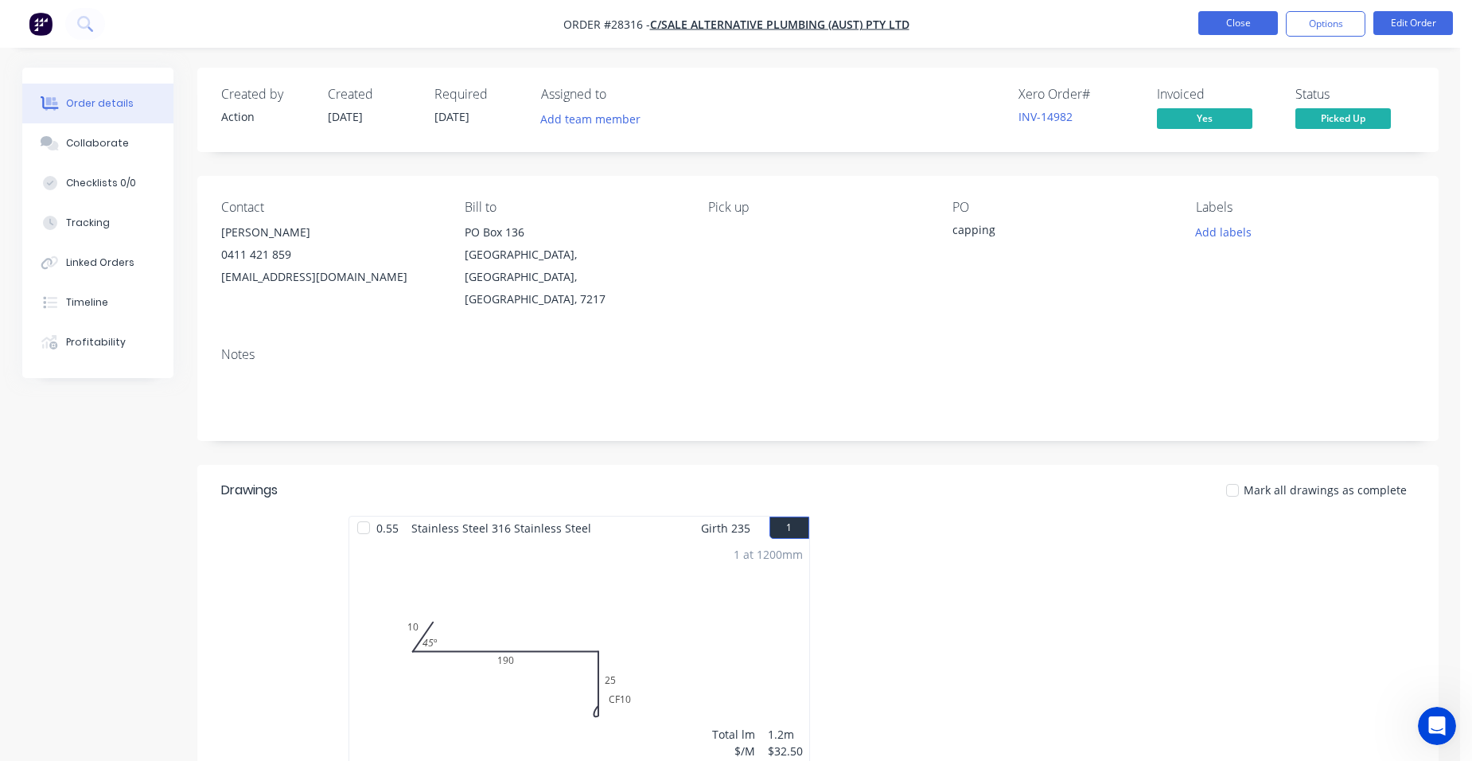
click at [1222, 13] on button "Close" at bounding box center [1239, 23] width 80 height 24
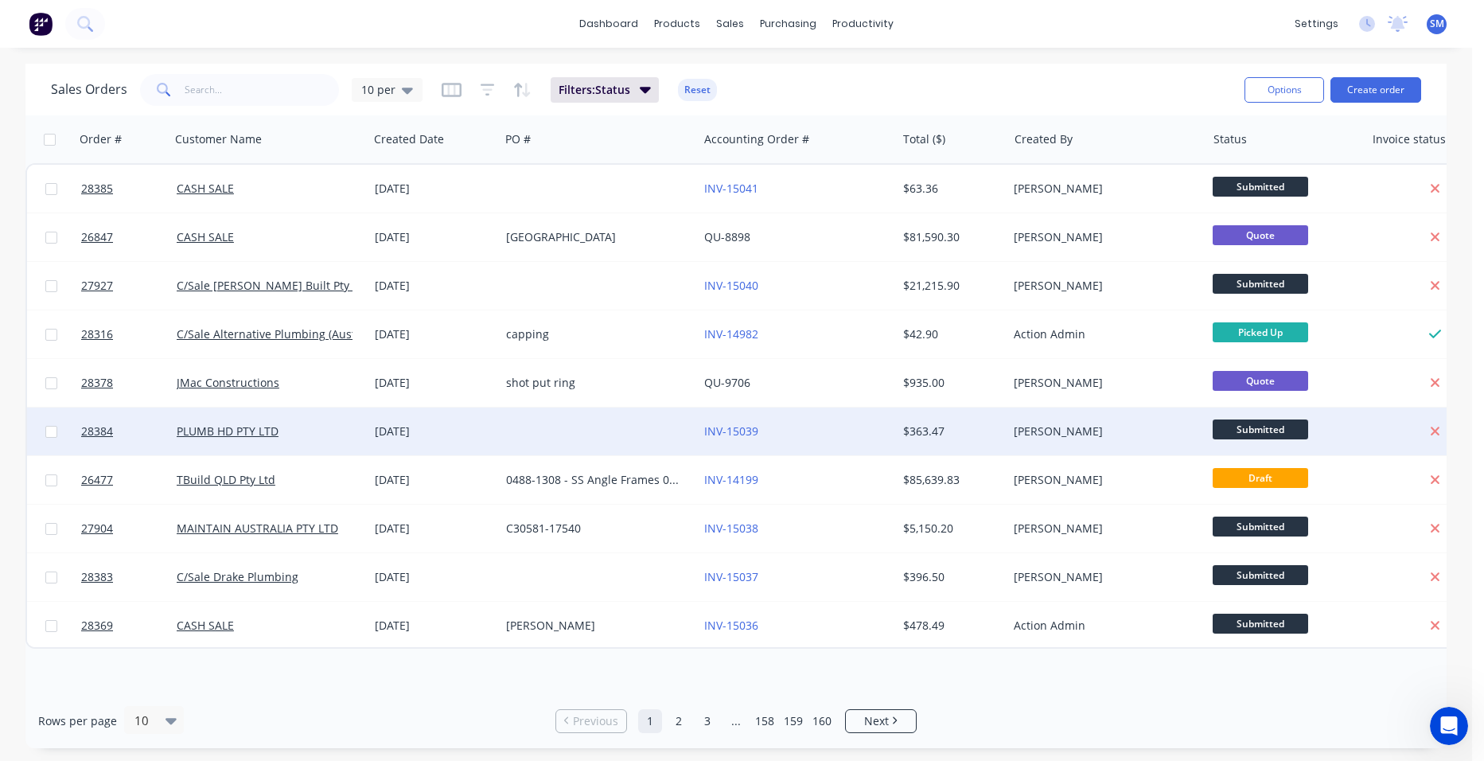
click at [518, 435] on div at bounding box center [599, 431] width 198 height 48
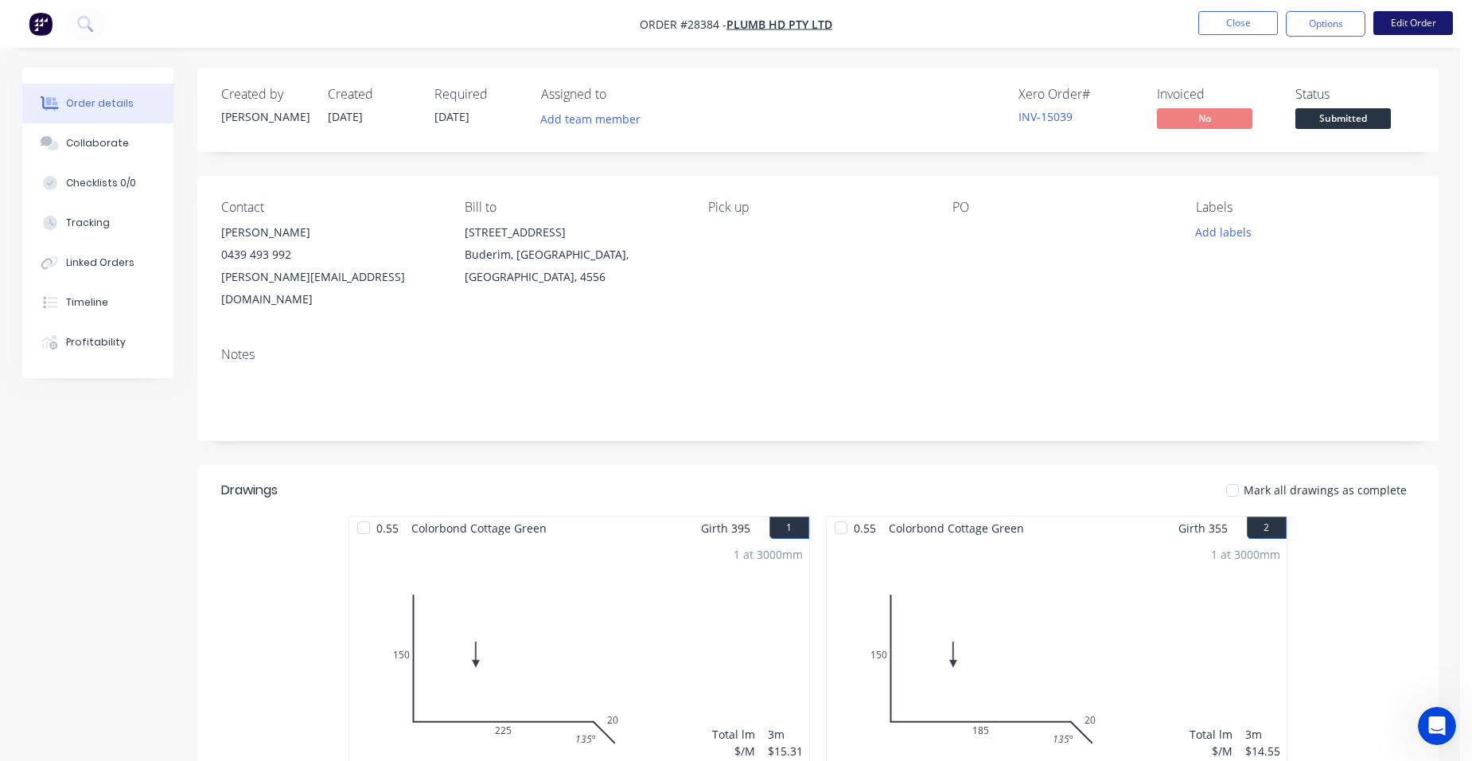
click at [1408, 29] on button "Edit Order" at bounding box center [1414, 23] width 80 height 24
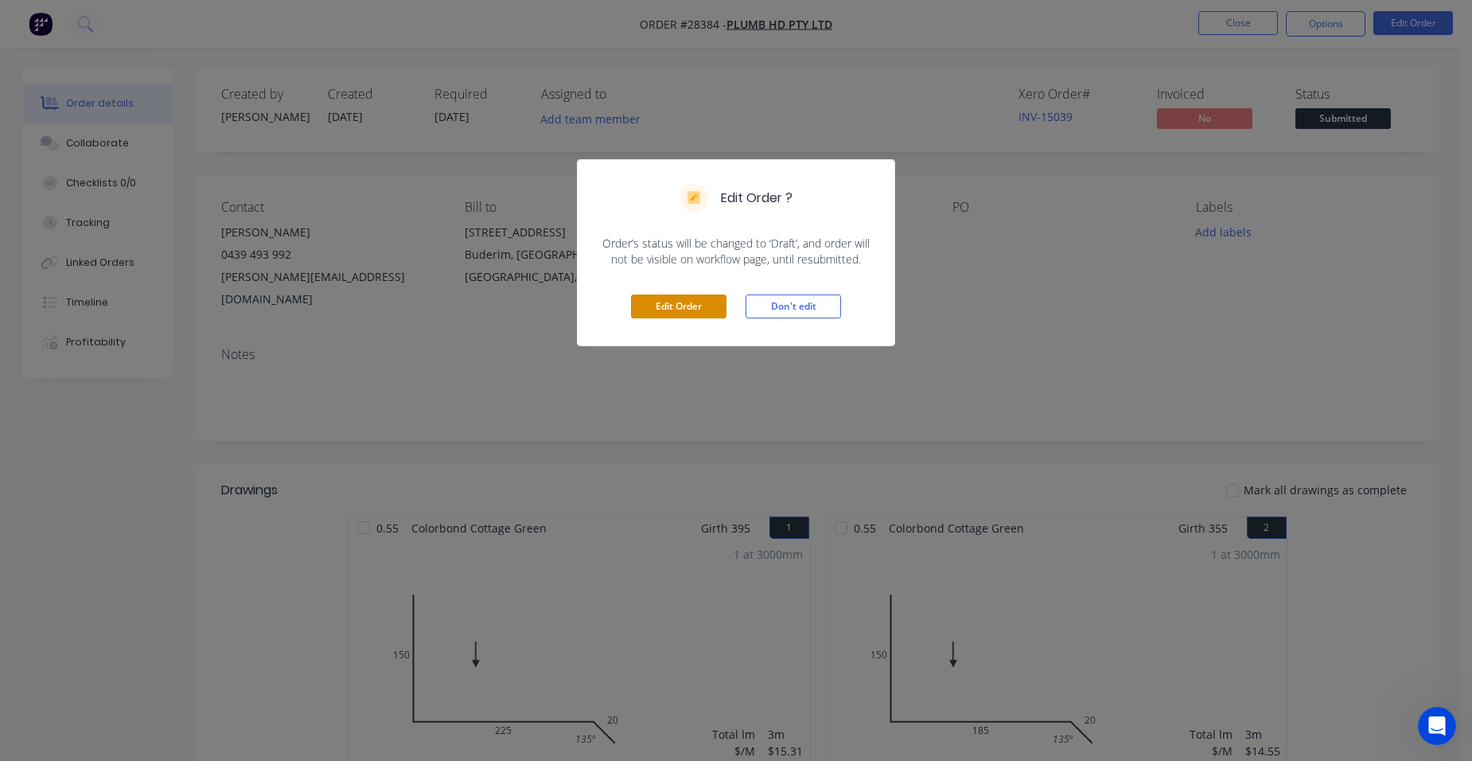
click at [657, 305] on button "Edit Order" at bounding box center [679, 306] width 96 height 24
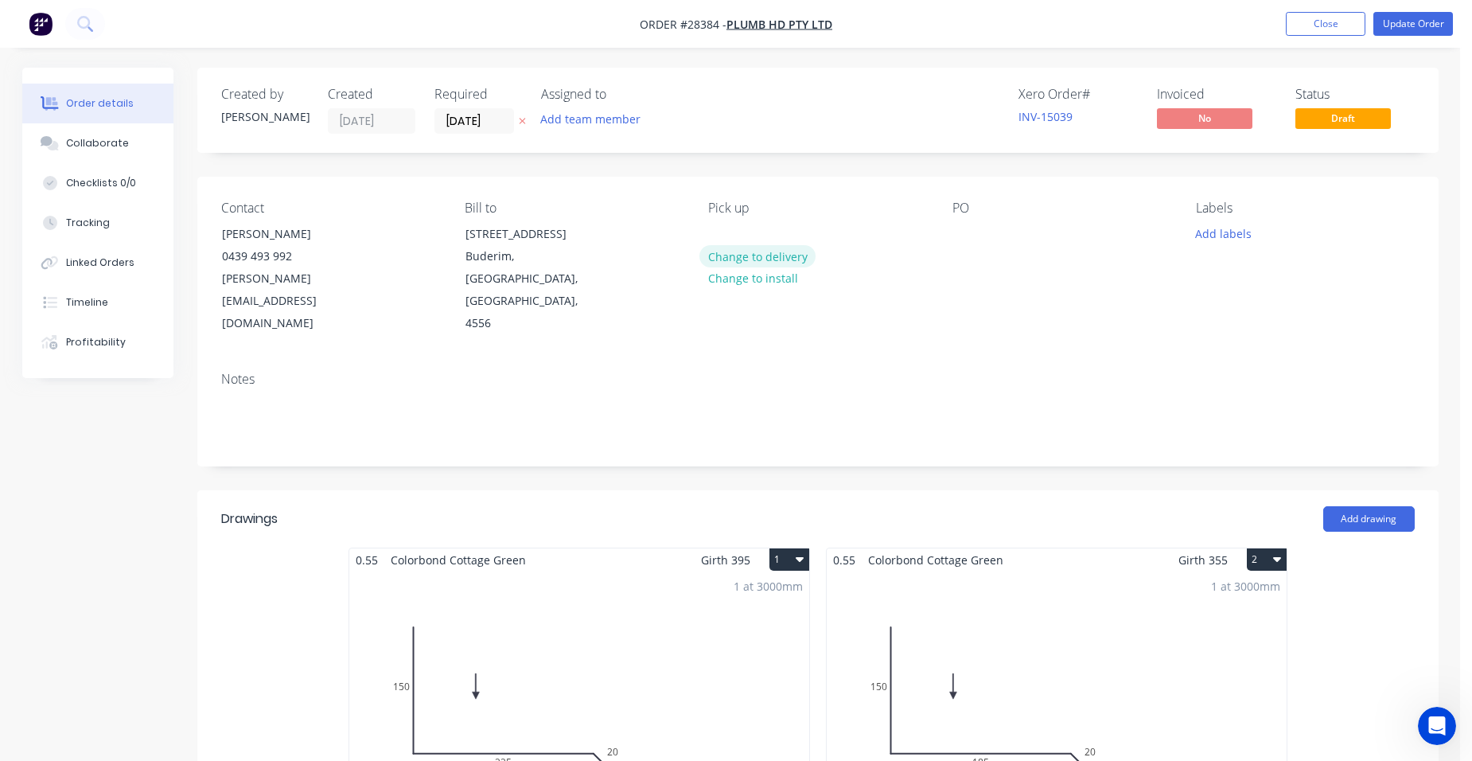
click at [747, 250] on button "Change to delivery" at bounding box center [758, 255] width 116 height 21
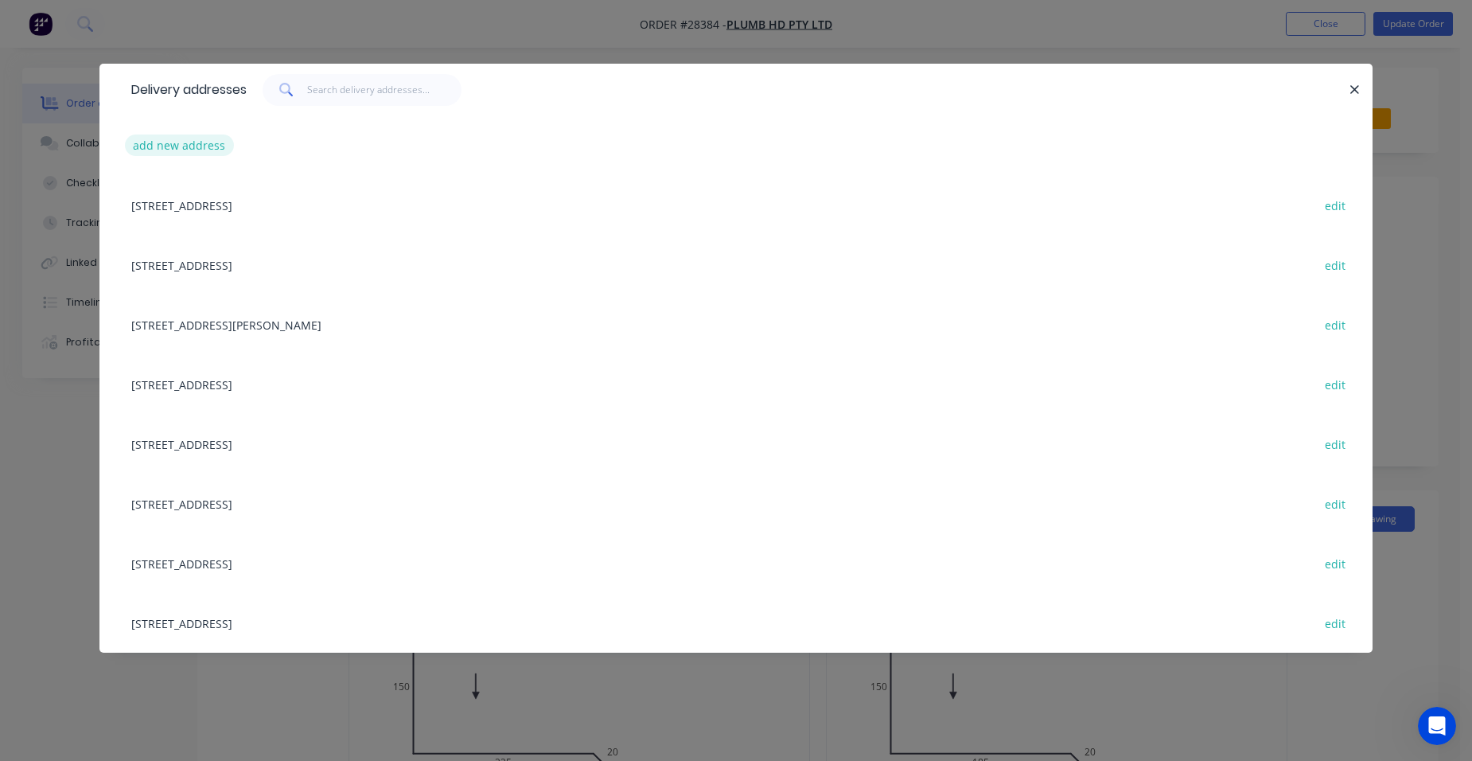
click at [185, 152] on button "add new address" at bounding box center [179, 144] width 109 height 21
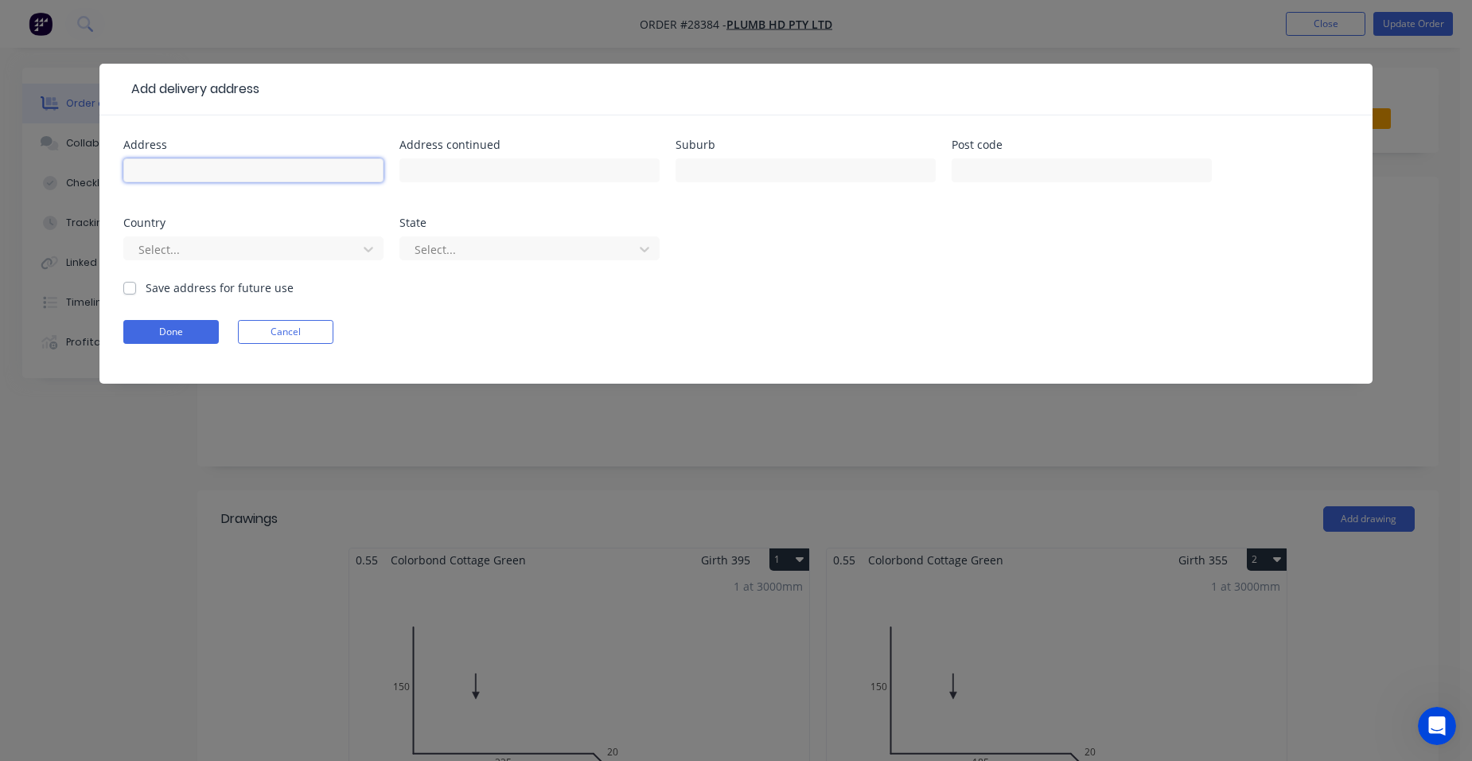
click at [171, 177] on input "text" at bounding box center [253, 170] width 260 height 24
click at [221, 176] on input "5 Sullivan" at bounding box center [253, 170] width 260 height 24
type input "5 Sullivan Road"
click at [796, 173] on input "text" at bounding box center [806, 170] width 260 height 24
type input "Tallebudgera"
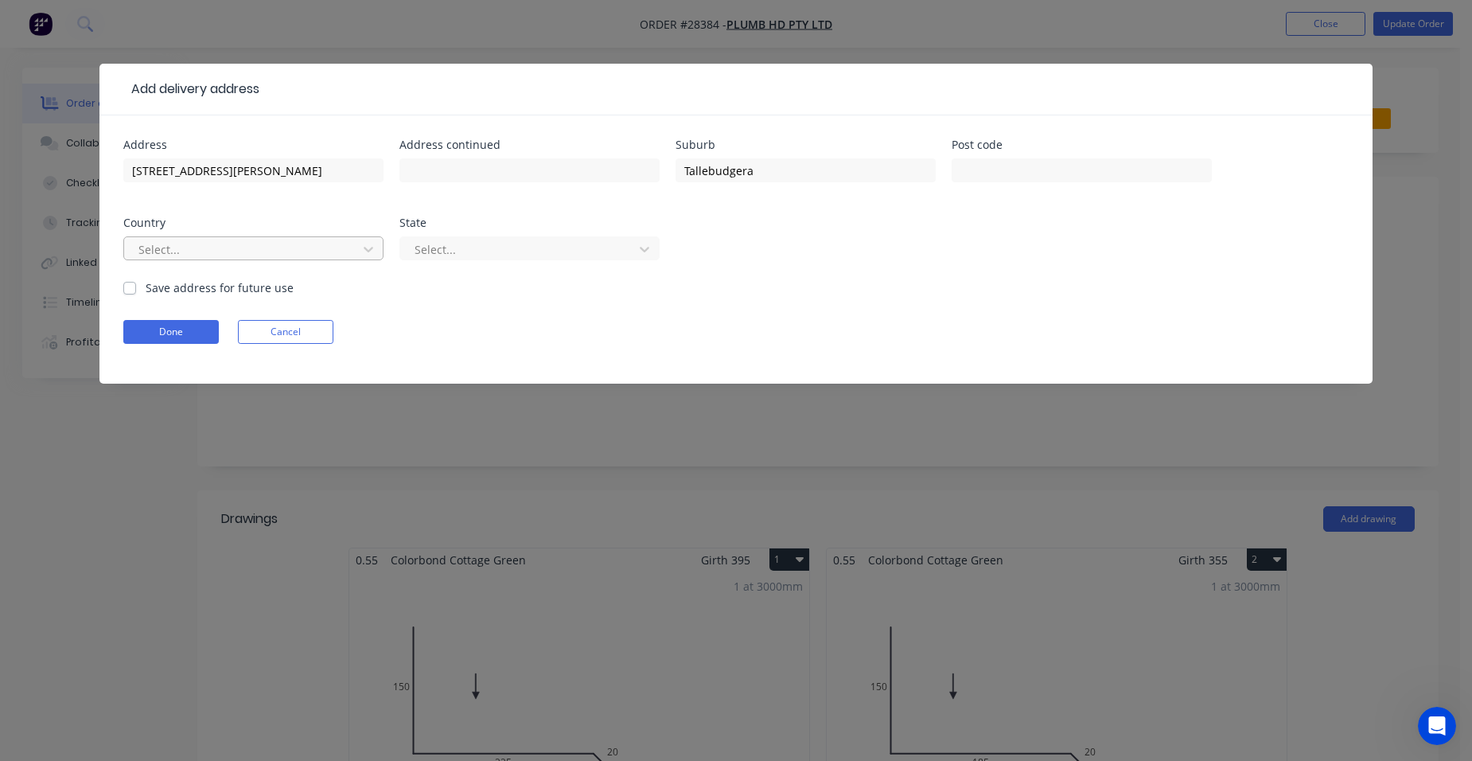
click at [181, 248] on div at bounding box center [243, 250] width 212 height 20
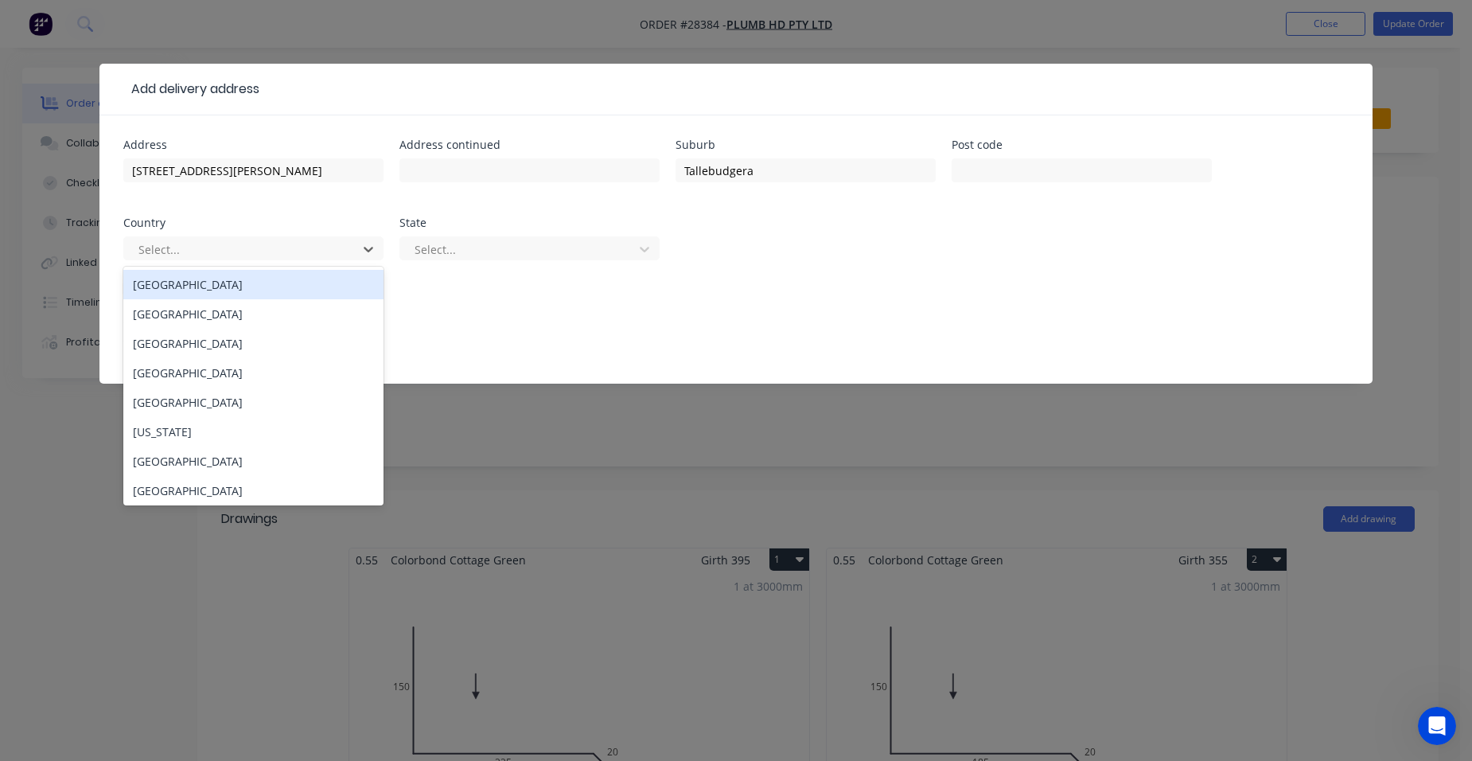
click at [166, 279] on div "Australia" at bounding box center [253, 284] width 260 height 29
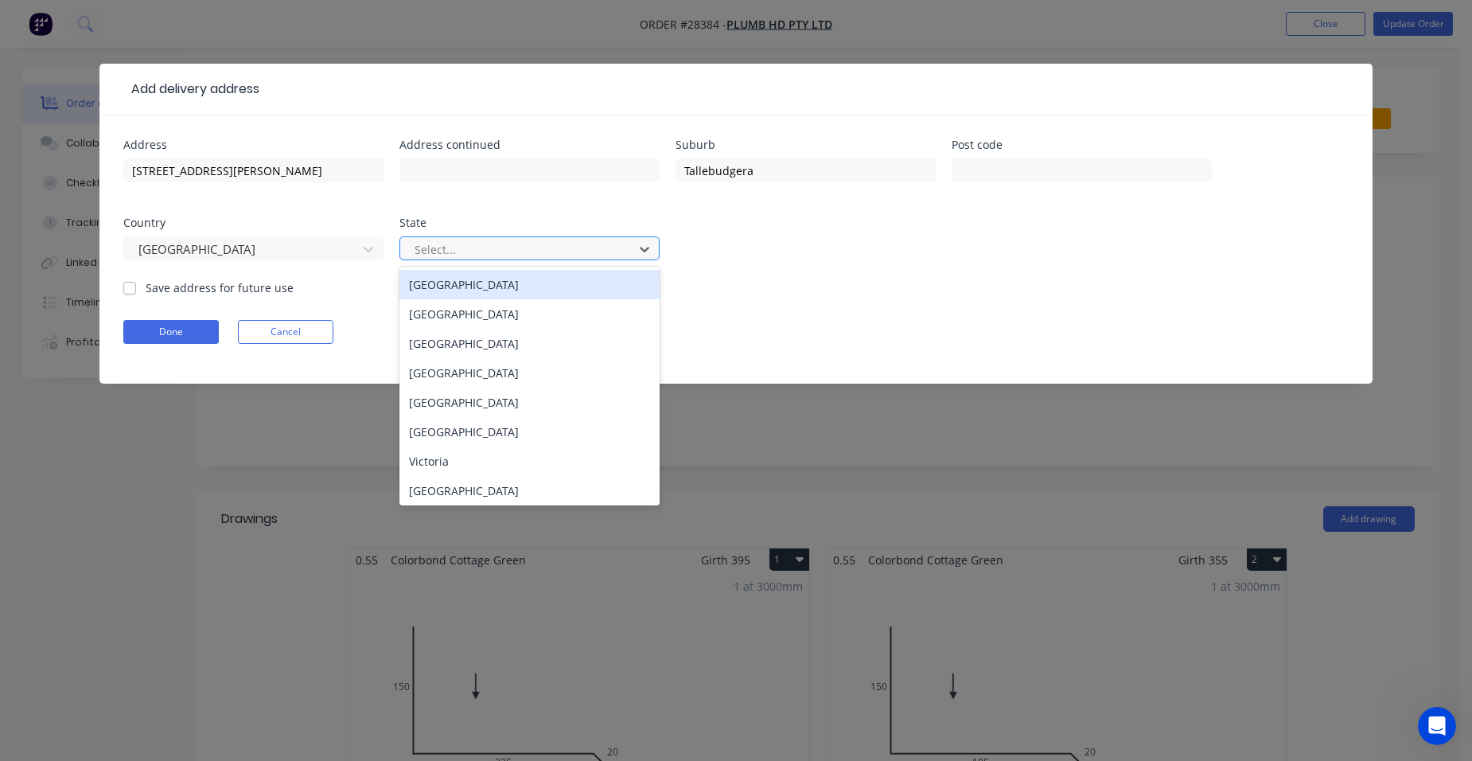
click at [487, 244] on div at bounding box center [519, 250] width 212 height 20
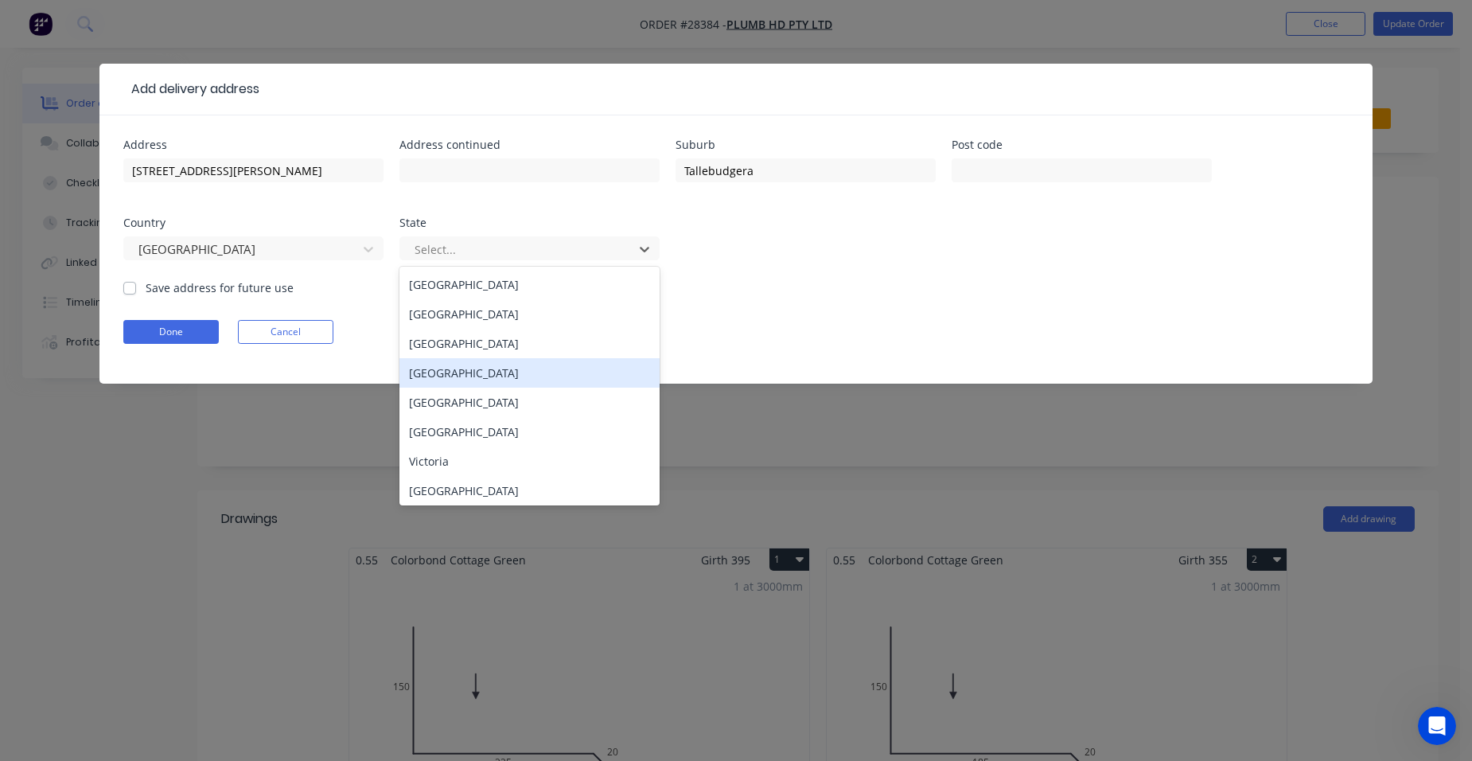
click at [445, 372] on div "Queensland" at bounding box center [530, 372] width 260 height 29
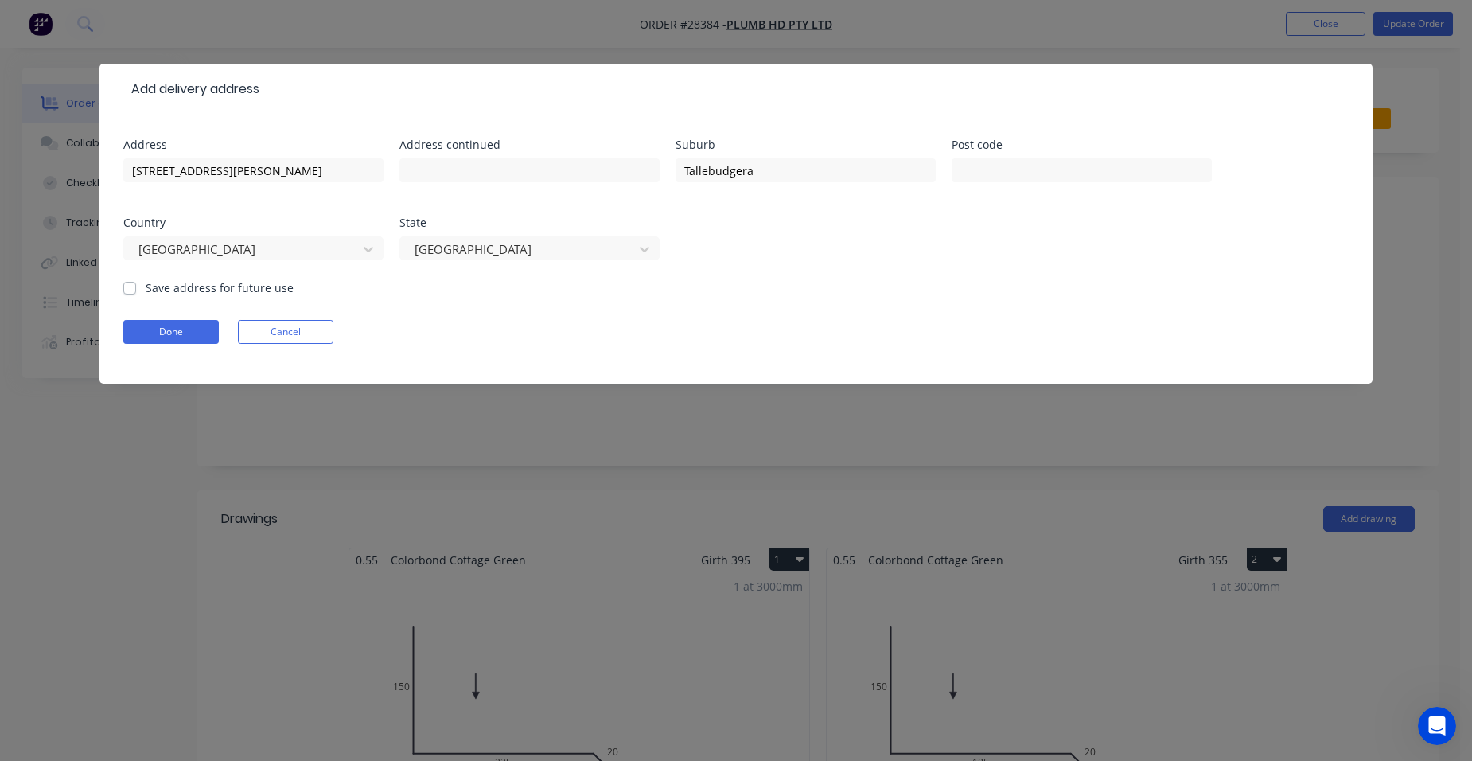
click at [146, 287] on label "Save address for future use" at bounding box center [220, 287] width 148 height 17
click at [128, 287] on input "Save address for future use" at bounding box center [129, 286] width 13 height 15
checkbox input "true"
click at [134, 335] on button "Done" at bounding box center [171, 332] width 96 height 24
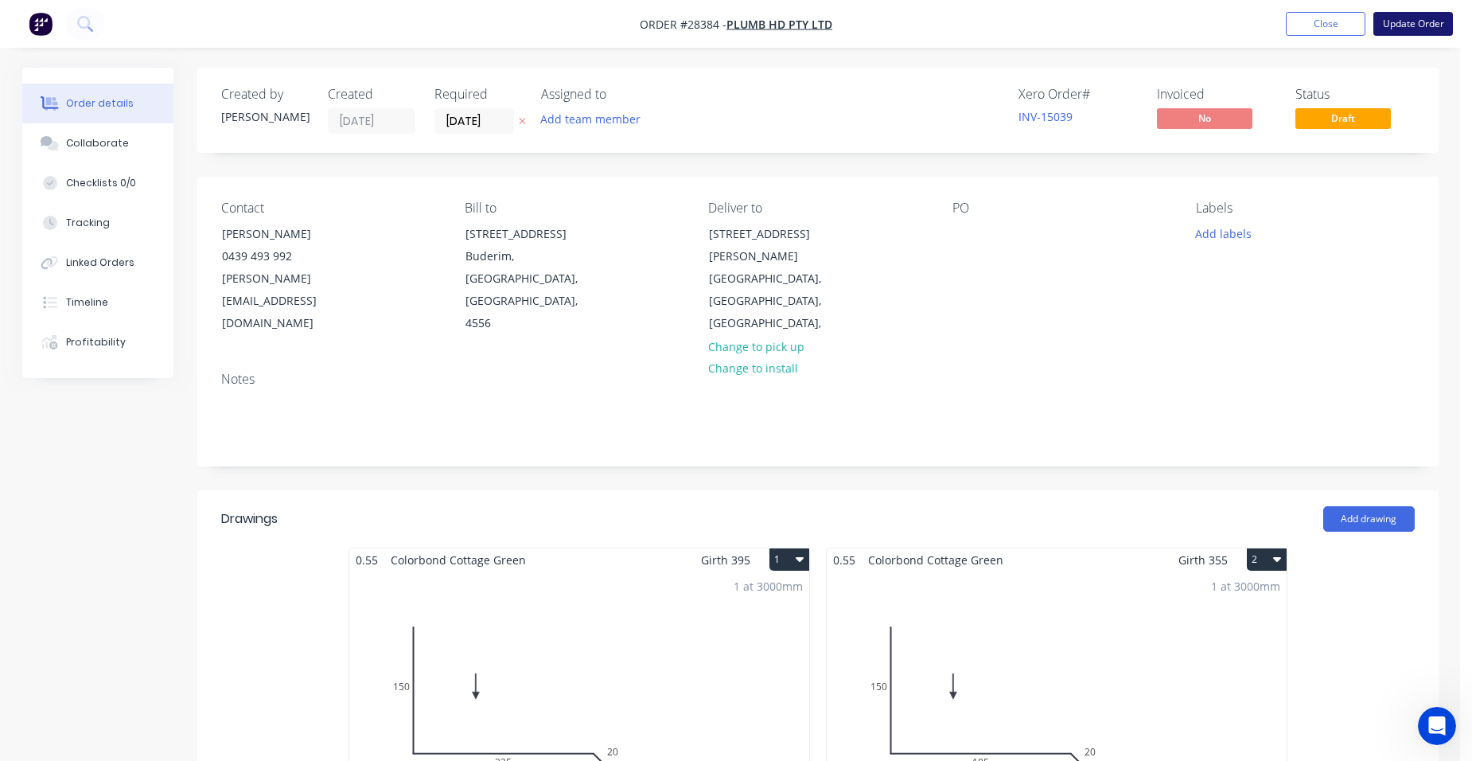
click at [1405, 30] on button "Update Order" at bounding box center [1414, 24] width 80 height 24
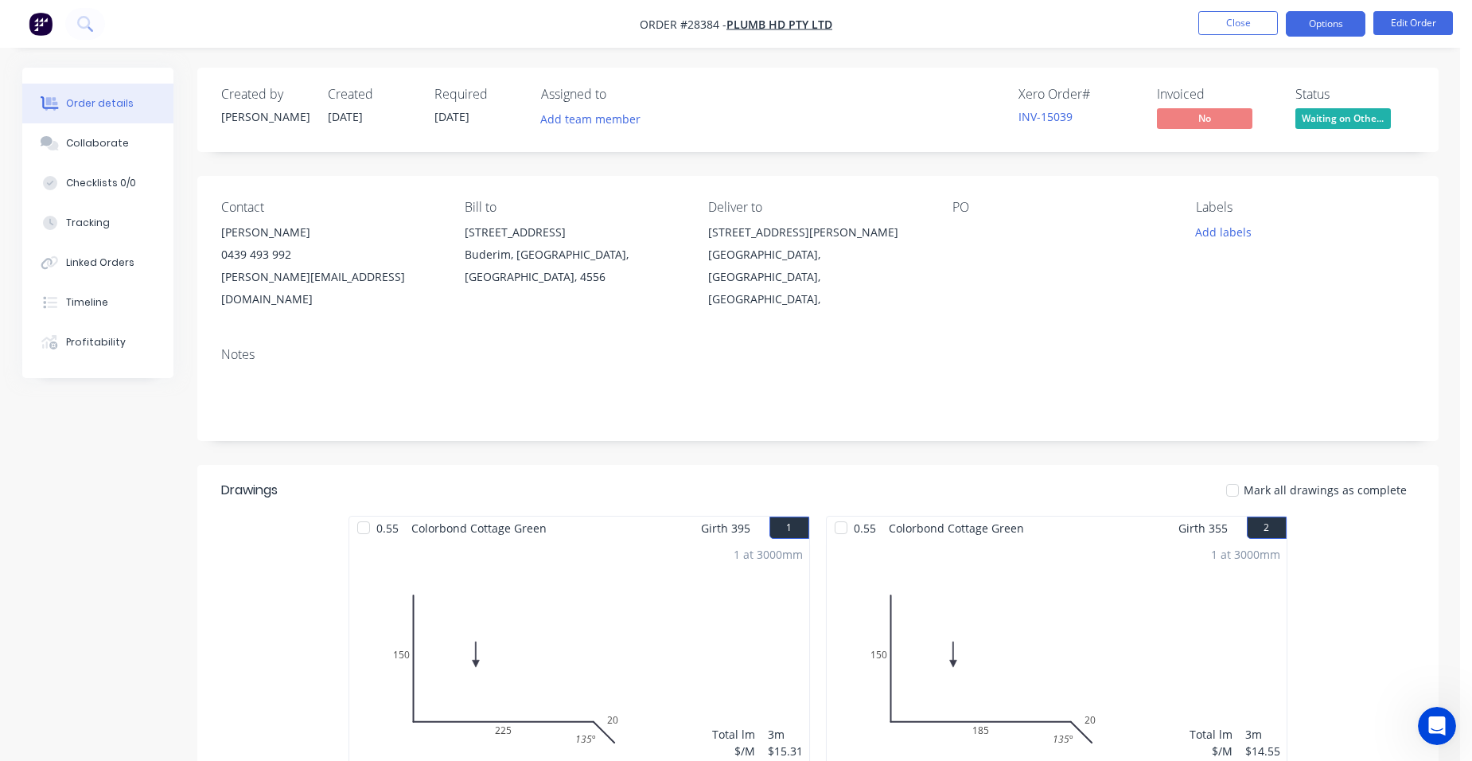
click at [1352, 26] on button "Options" at bounding box center [1326, 23] width 80 height 25
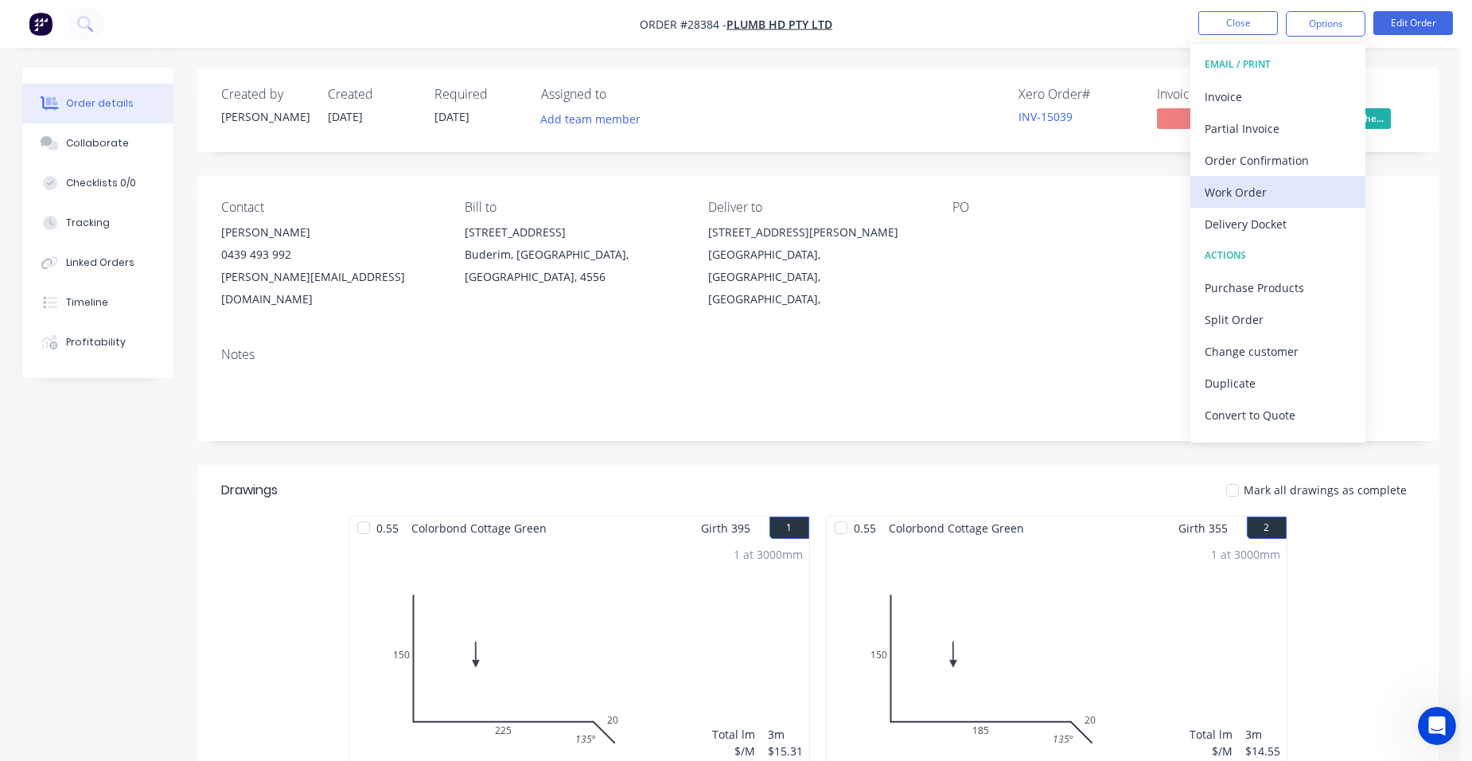
click at [1305, 176] on button "Work Order" at bounding box center [1278, 192] width 175 height 32
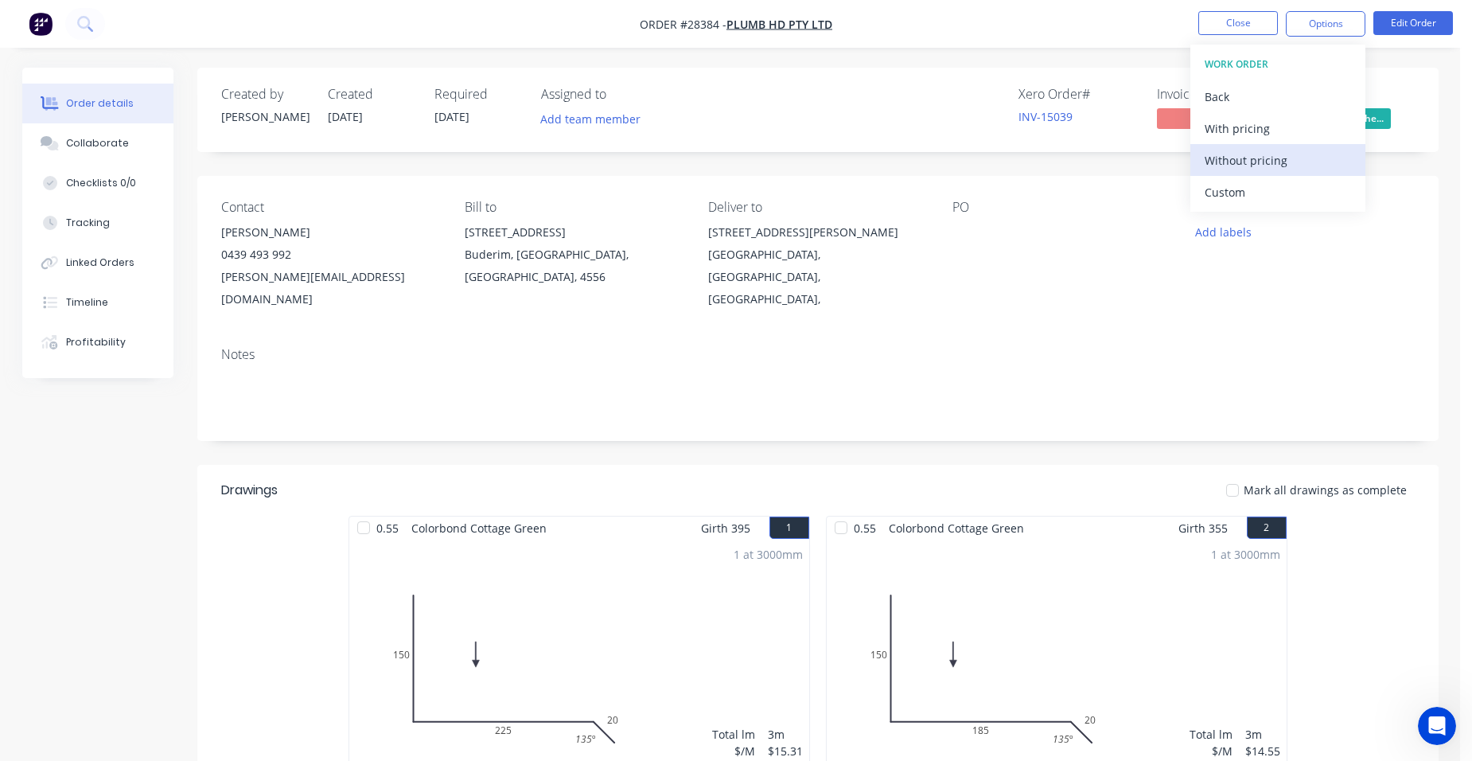
click at [1303, 164] on div "Without pricing" at bounding box center [1278, 160] width 146 height 23
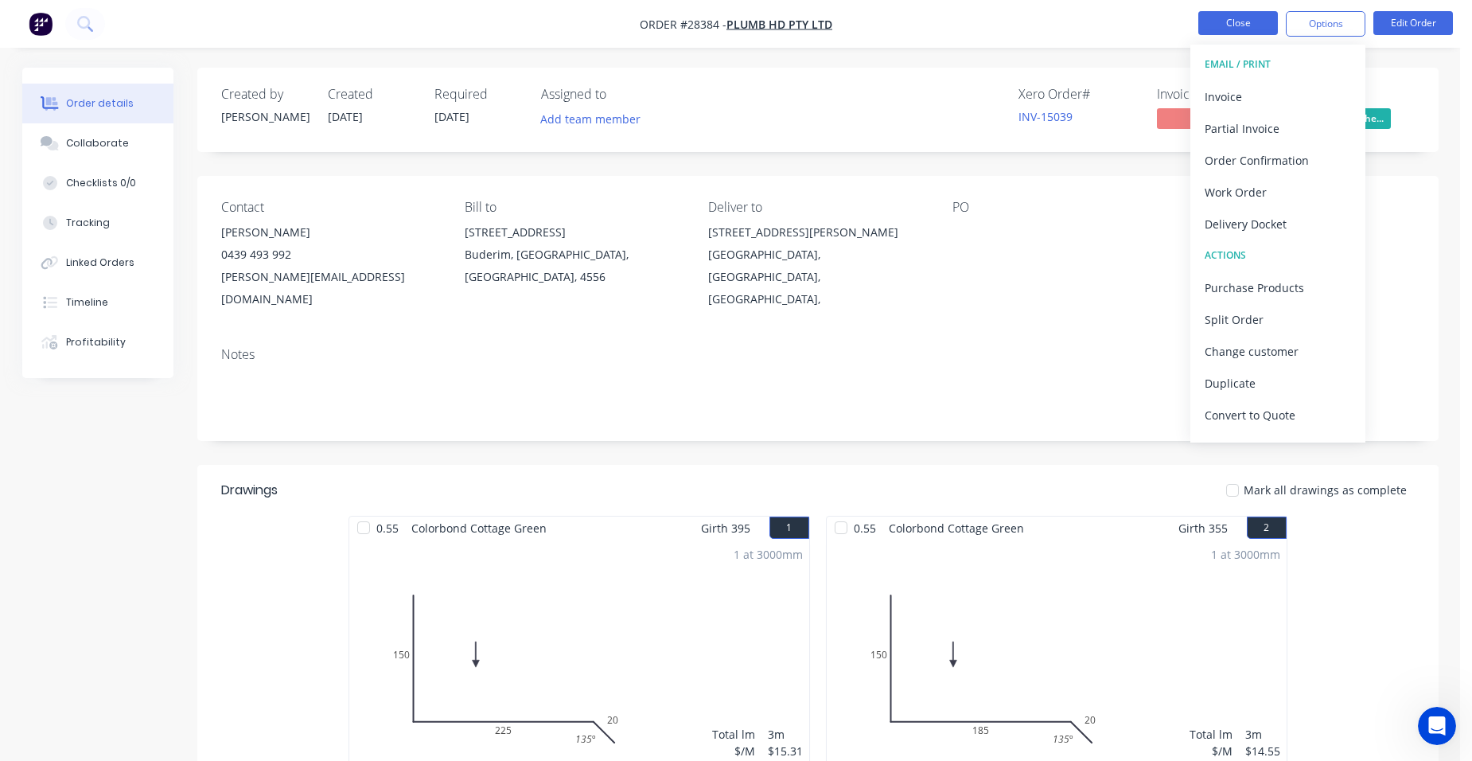
click at [1258, 17] on button "Close" at bounding box center [1239, 23] width 80 height 24
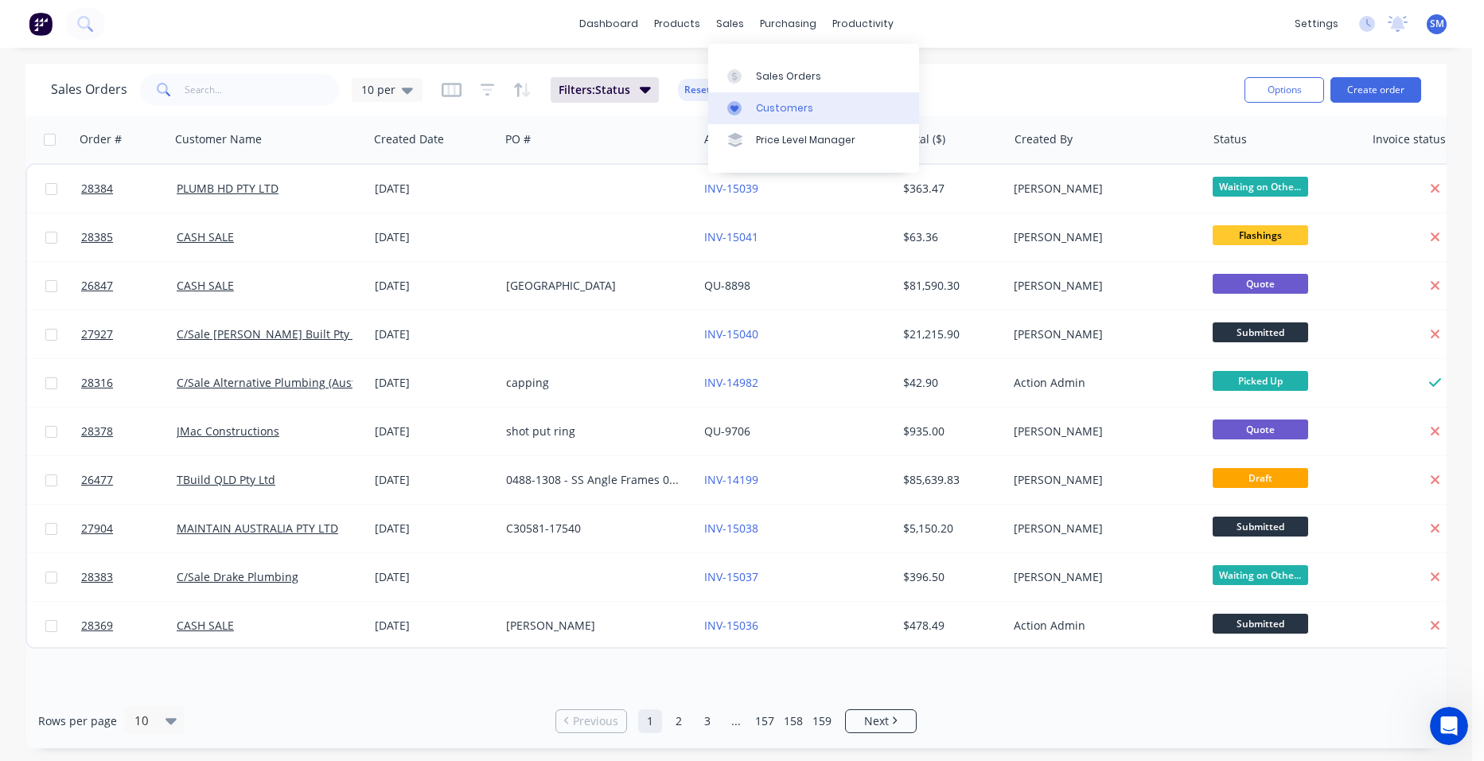
click at [782, 102] on div "Customers" at bounding box center [784, 108] width 57 height 14
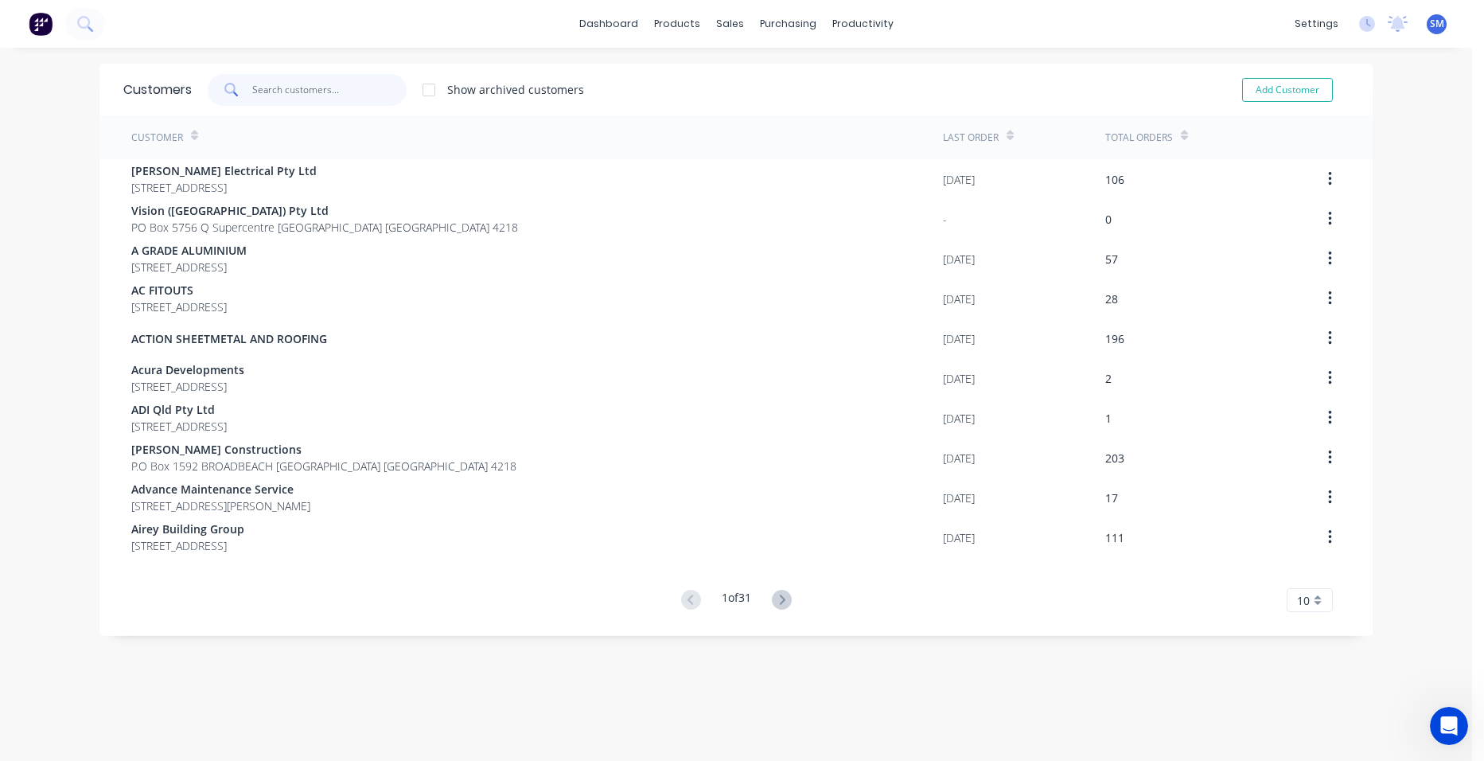
click at [303, 97] on input "text" at bounding box center [329, 90] width 155 height 32
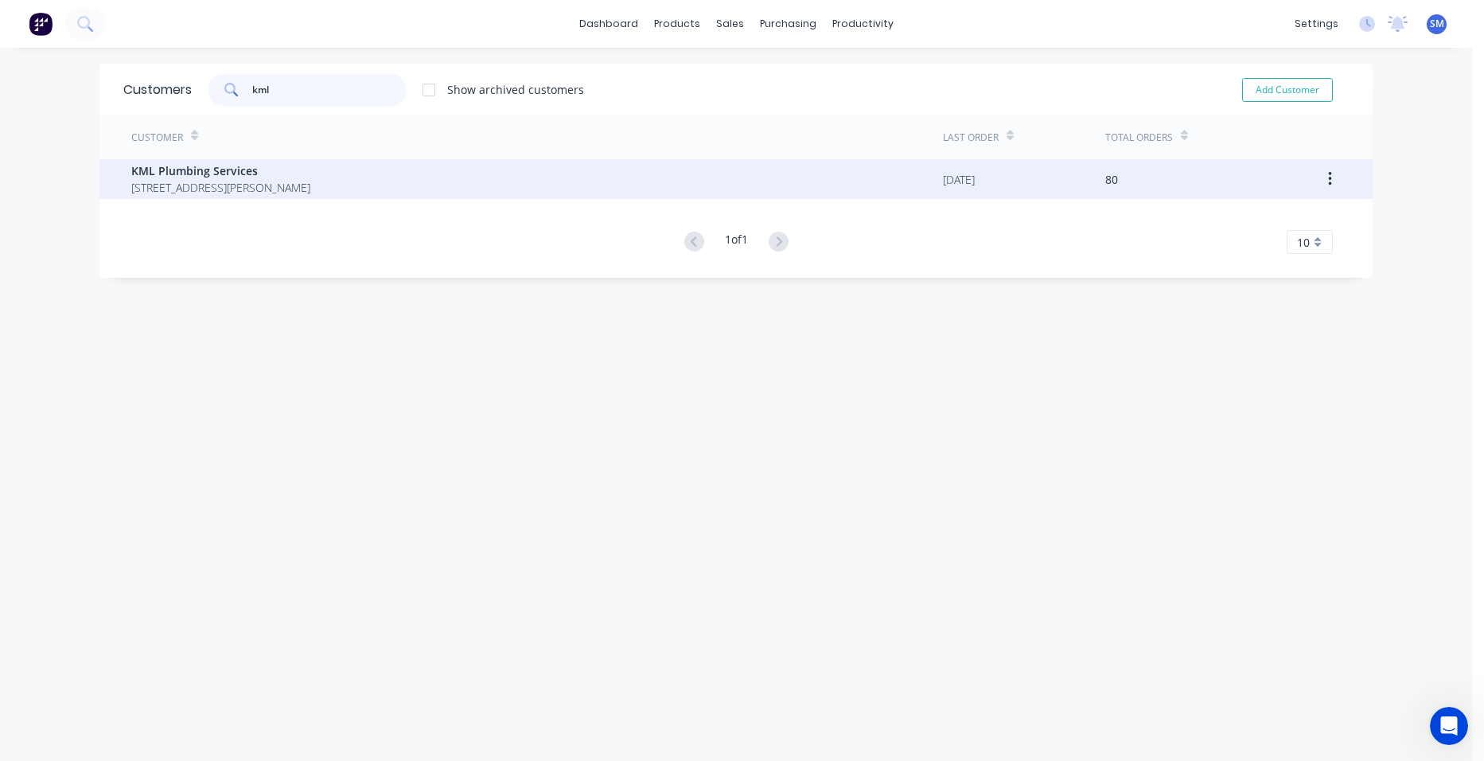
type input "kml"
click at [179, 187] on span "P.O Box 330 ASHMORE Queensland Australia 4214" at bounding box center [220, 187] width 179 height 17
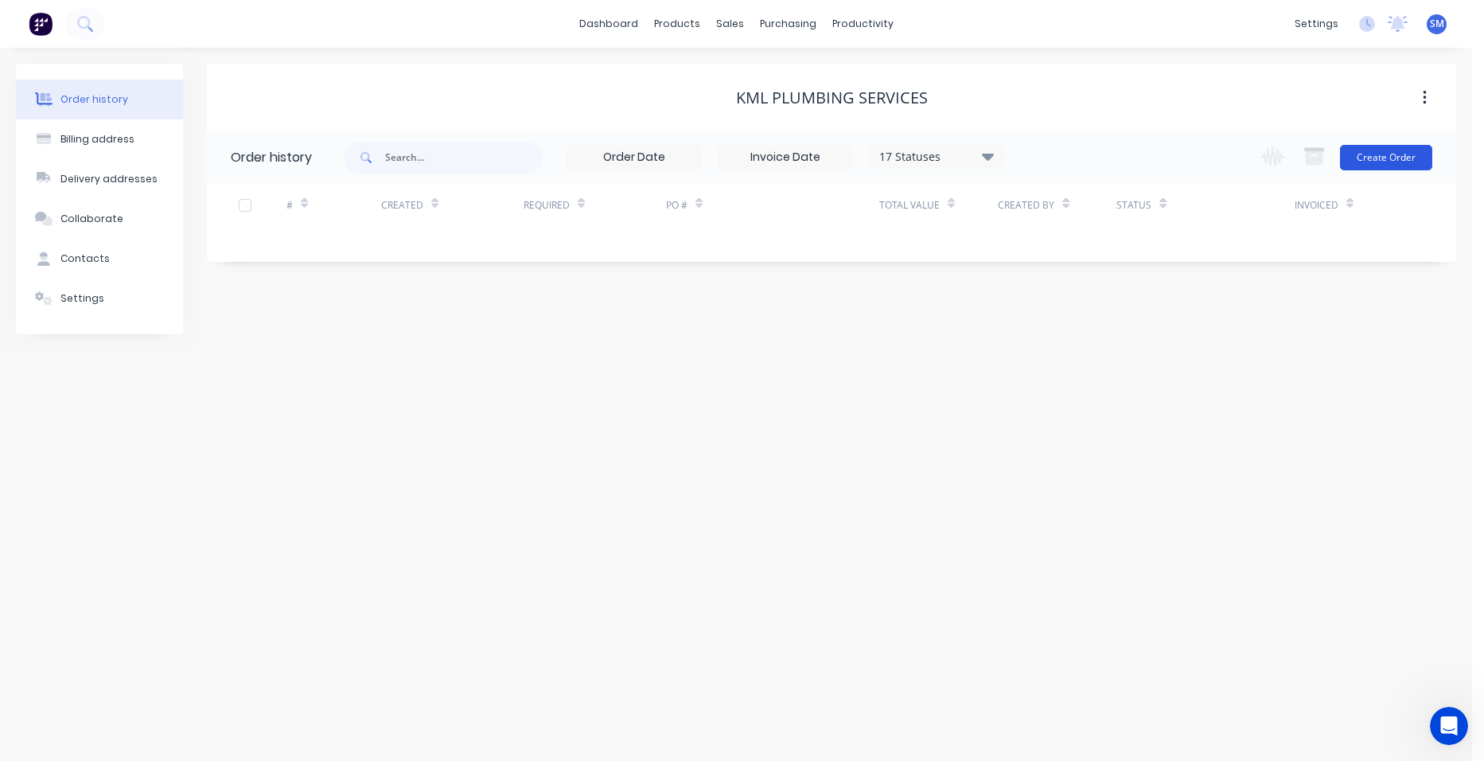
click at [1394, 151] on button "Create Order" at bounding box center [1386, 157] width 92 height 25
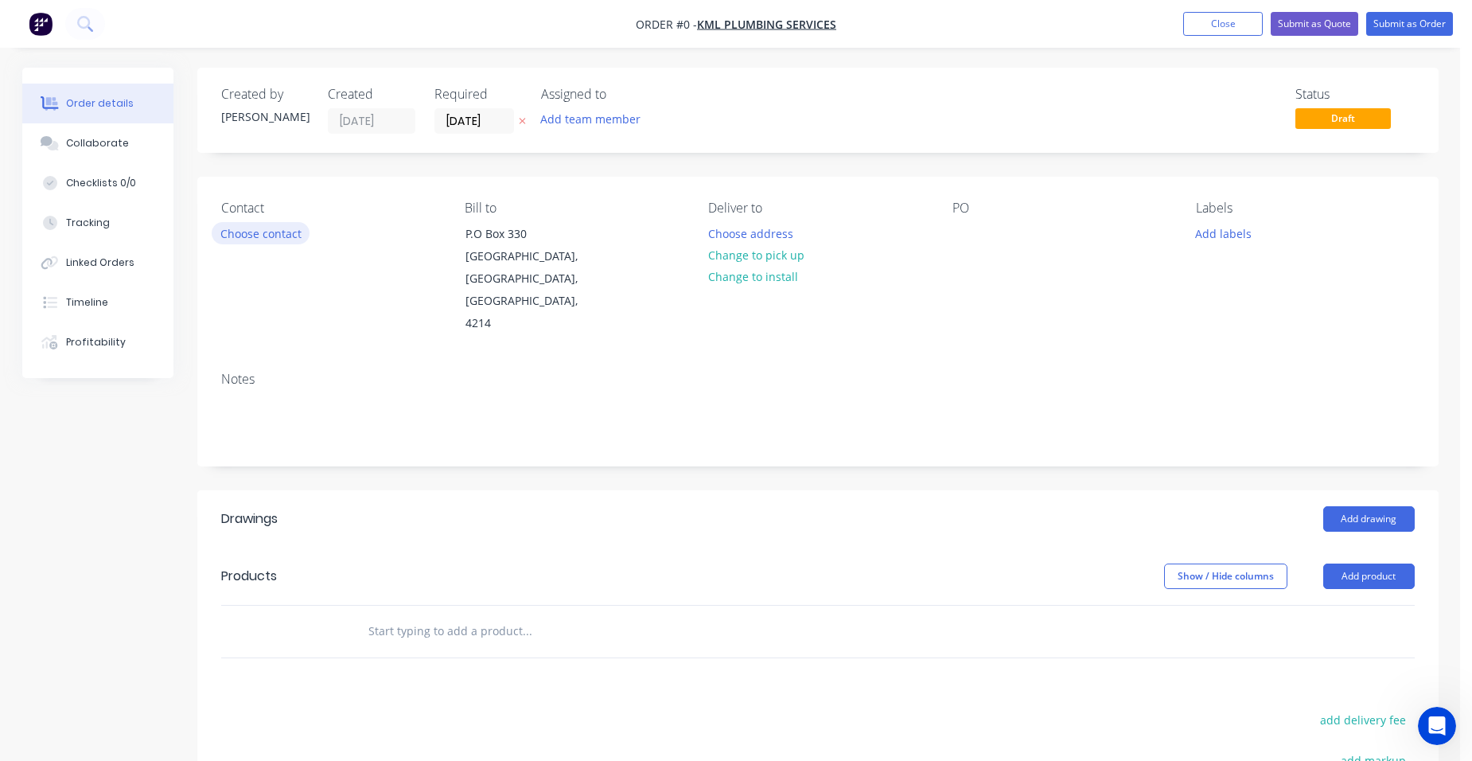
click at [283, 239] on button "Choose contact" at bounding box center [261, 232] width 98 height 21
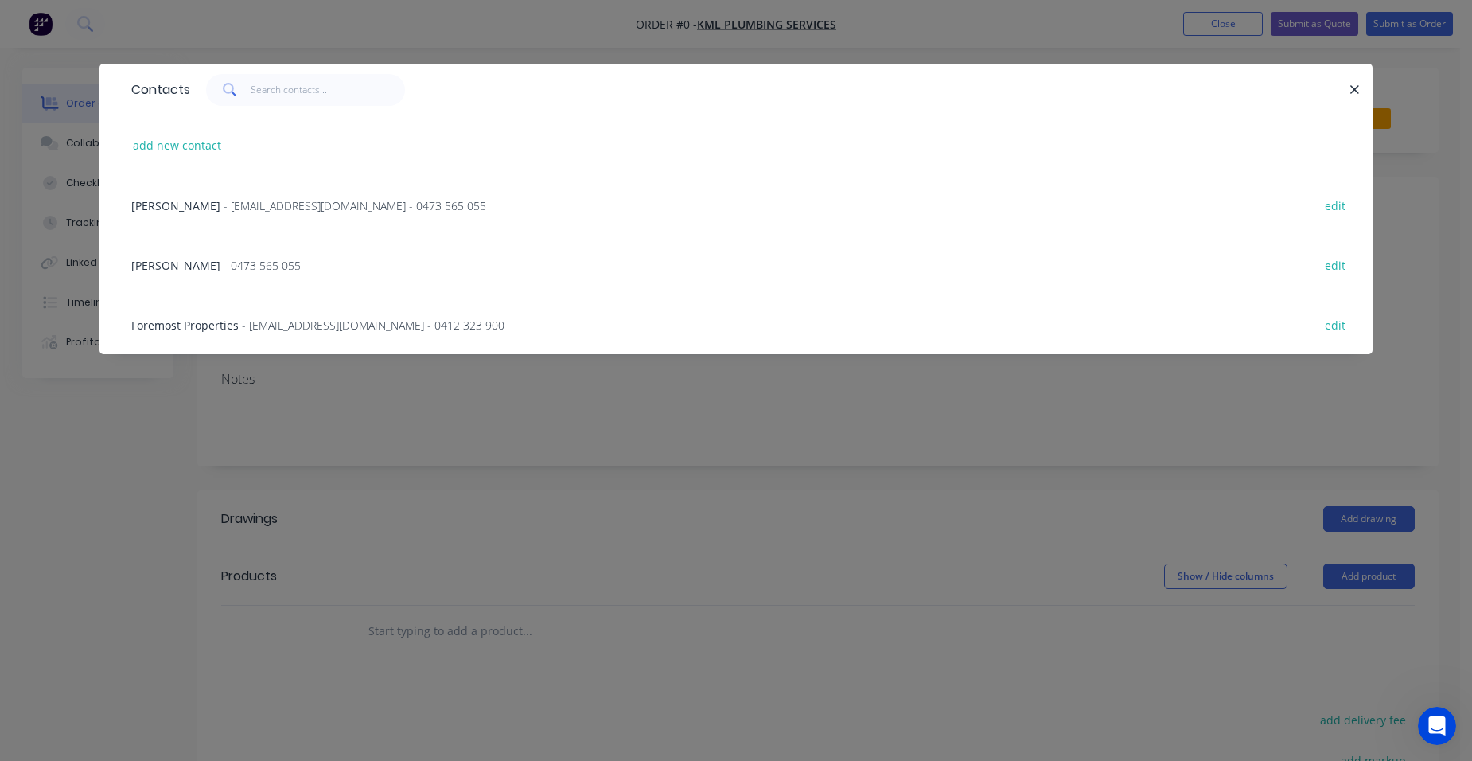
click at [281, 204] on span "- info@kmlplumbing.com.au - 0473 565 055" at bounding box center [355, 205] width 263 height 15
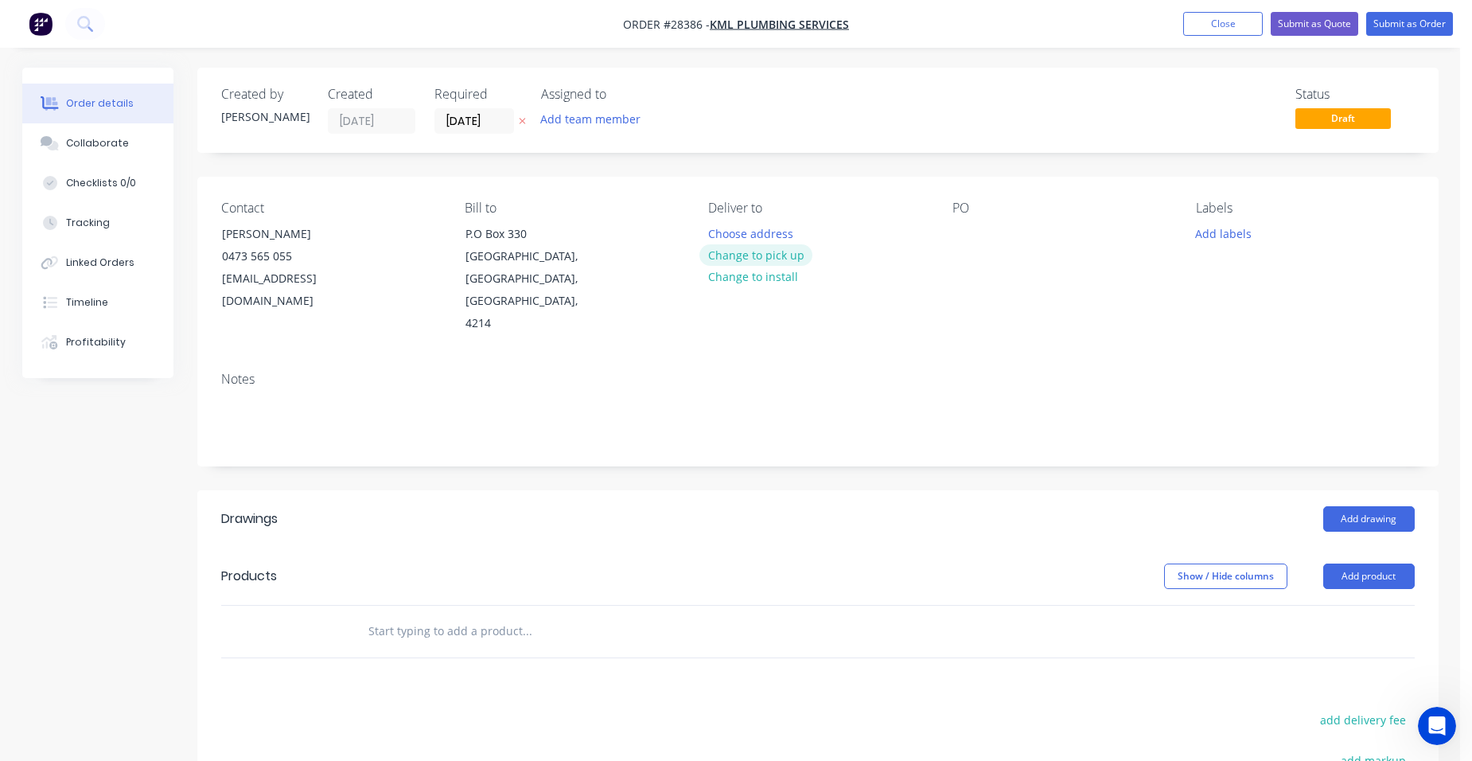
click at [717, 257] on button "Change to pick up" at bounding box center [756, 254] width 113 height 21
click at [958, 244] on div at bounding box center [965, 233] width 25 height 23
click at [1024, 264] on div "PO 22416" at bounding box center [1062, 268] width 218 height 134
click at [1342, 563] on button "Add product" at bounding box center [1370, 575] width 92 height 25
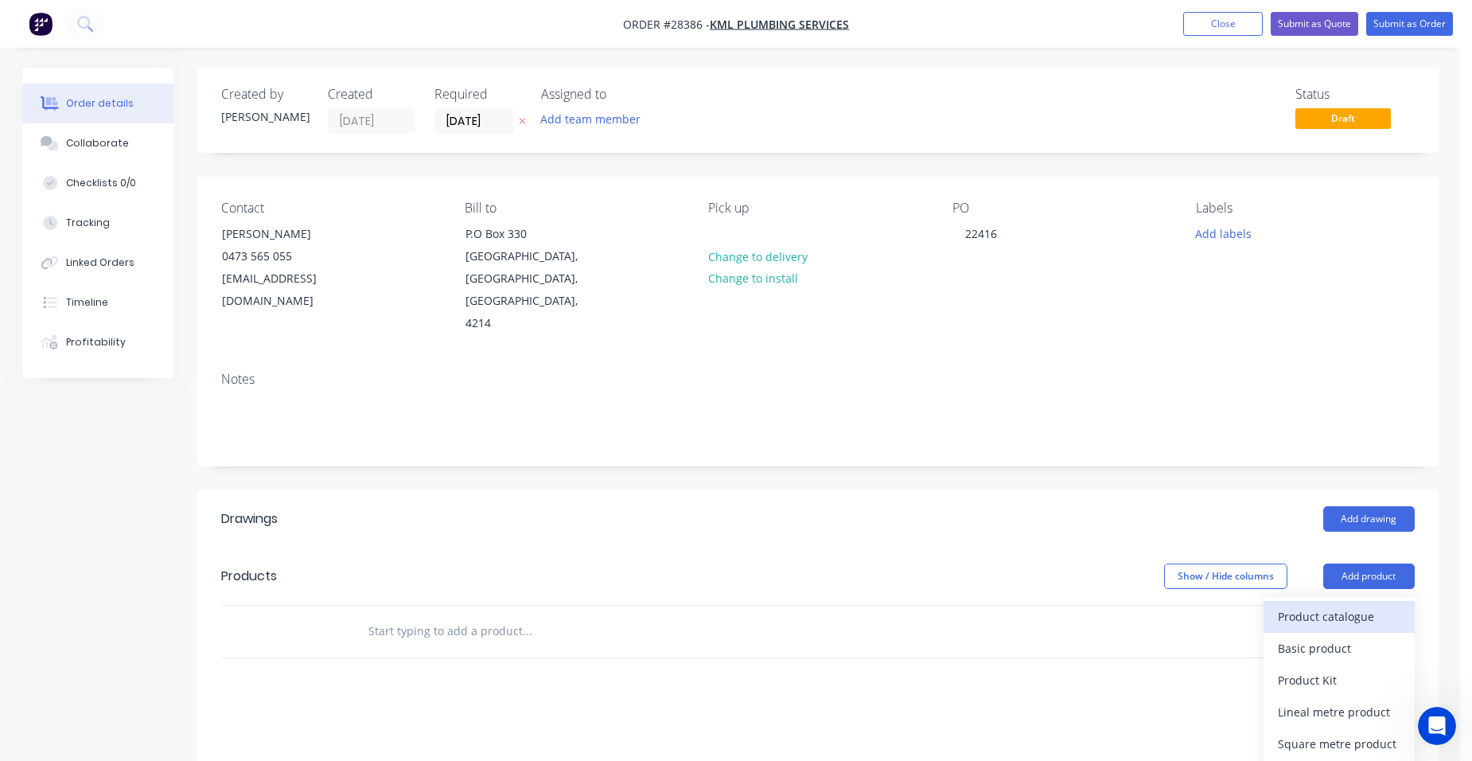
click at [1285, 605] on div "Product catalogue" at bounding box center [1339, 616] width 123 height 23
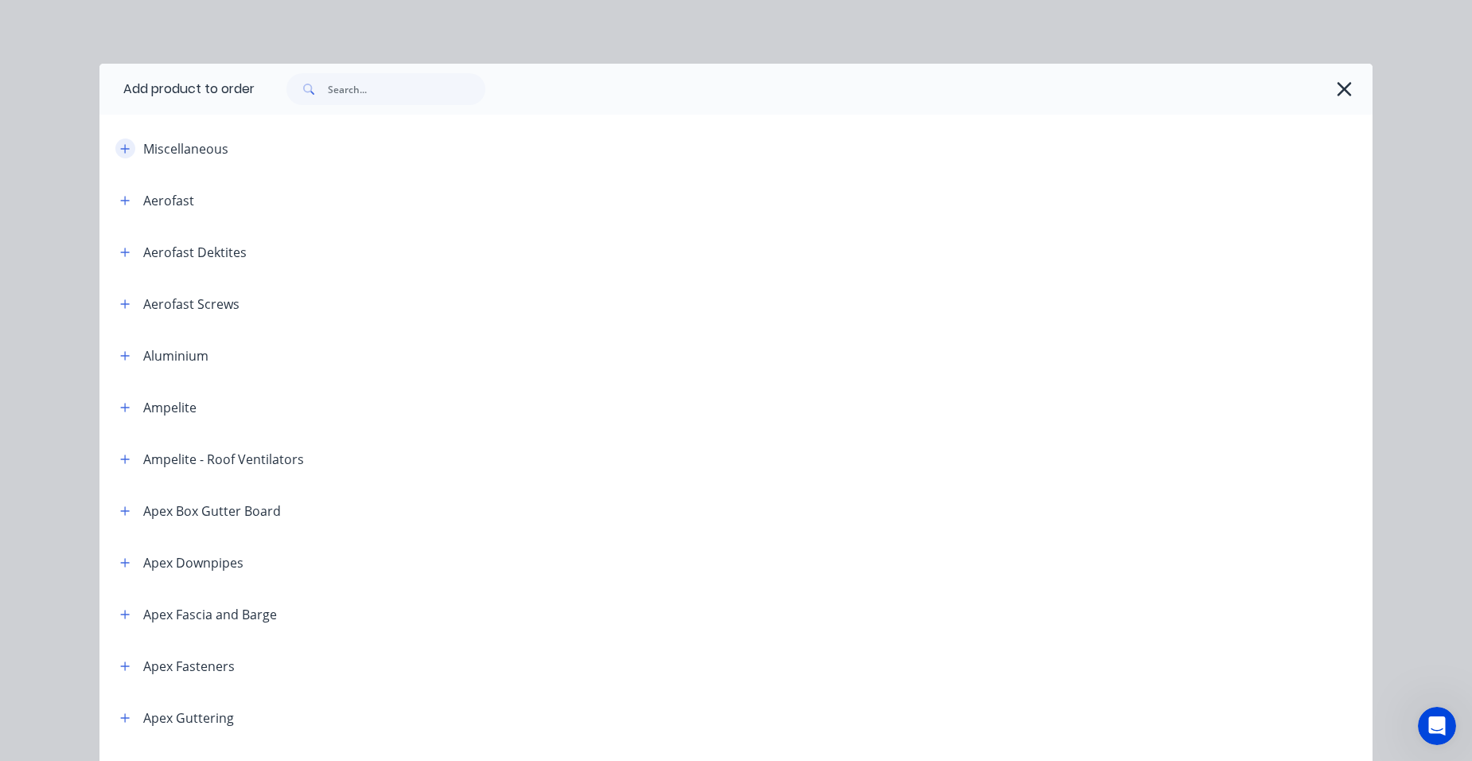
click at [123, 143] on icon "button" at bounding box center [125, 148] width 10 height 11
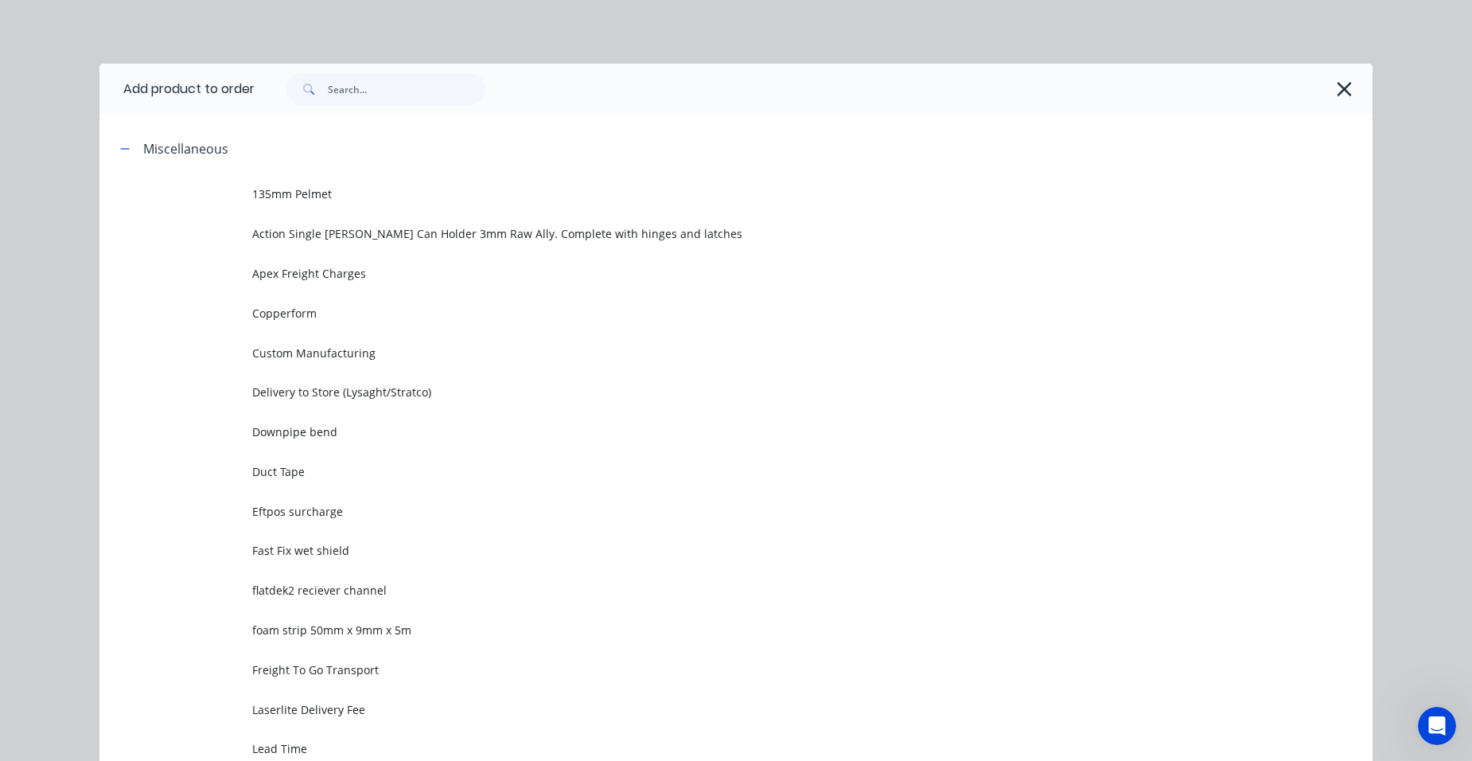
click at [380, 362] on td "Custom Manufacturing" at bounding box center [812, 353] width 1121 height 40
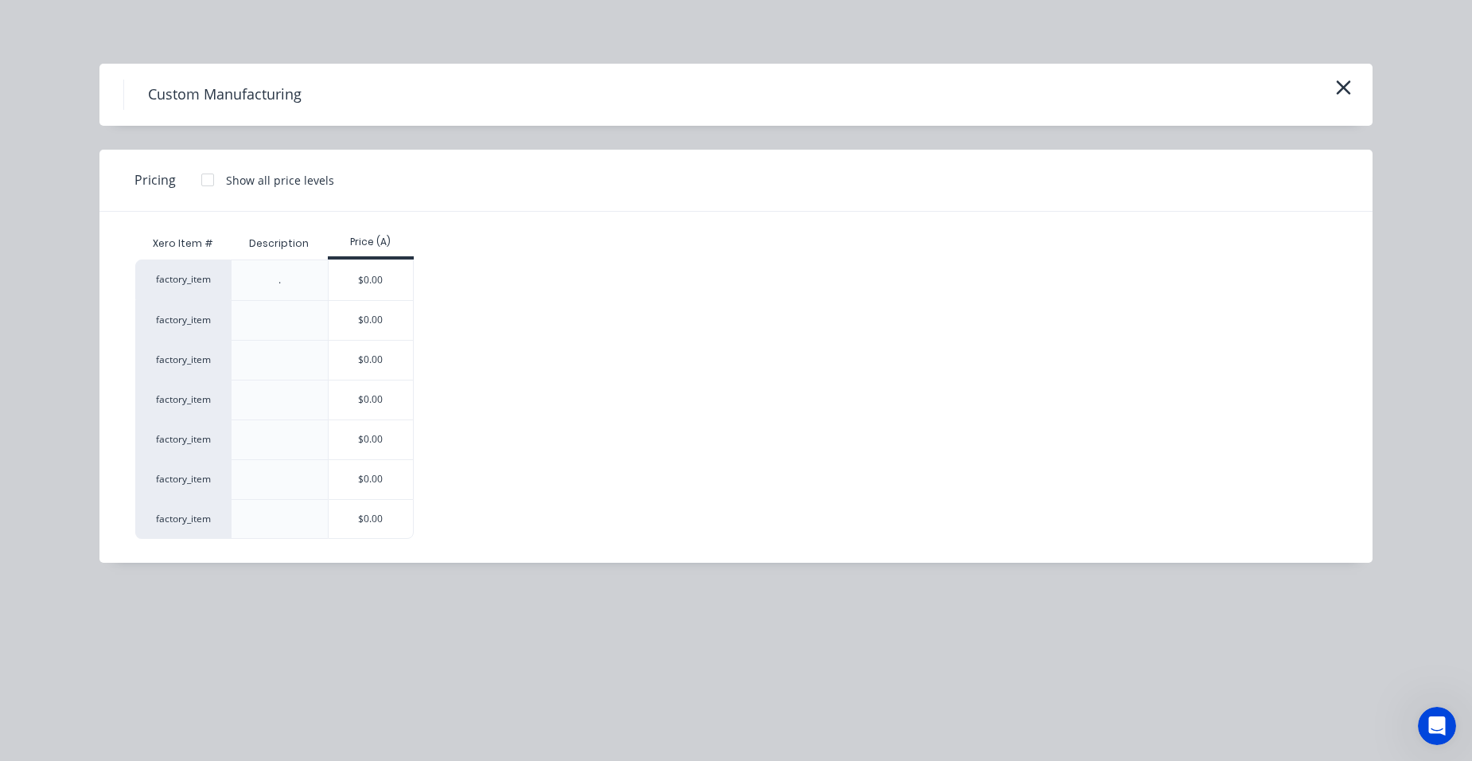
click at [378, 494] on div "$0.00" at bounding box center [371, 479] width 85 height 39
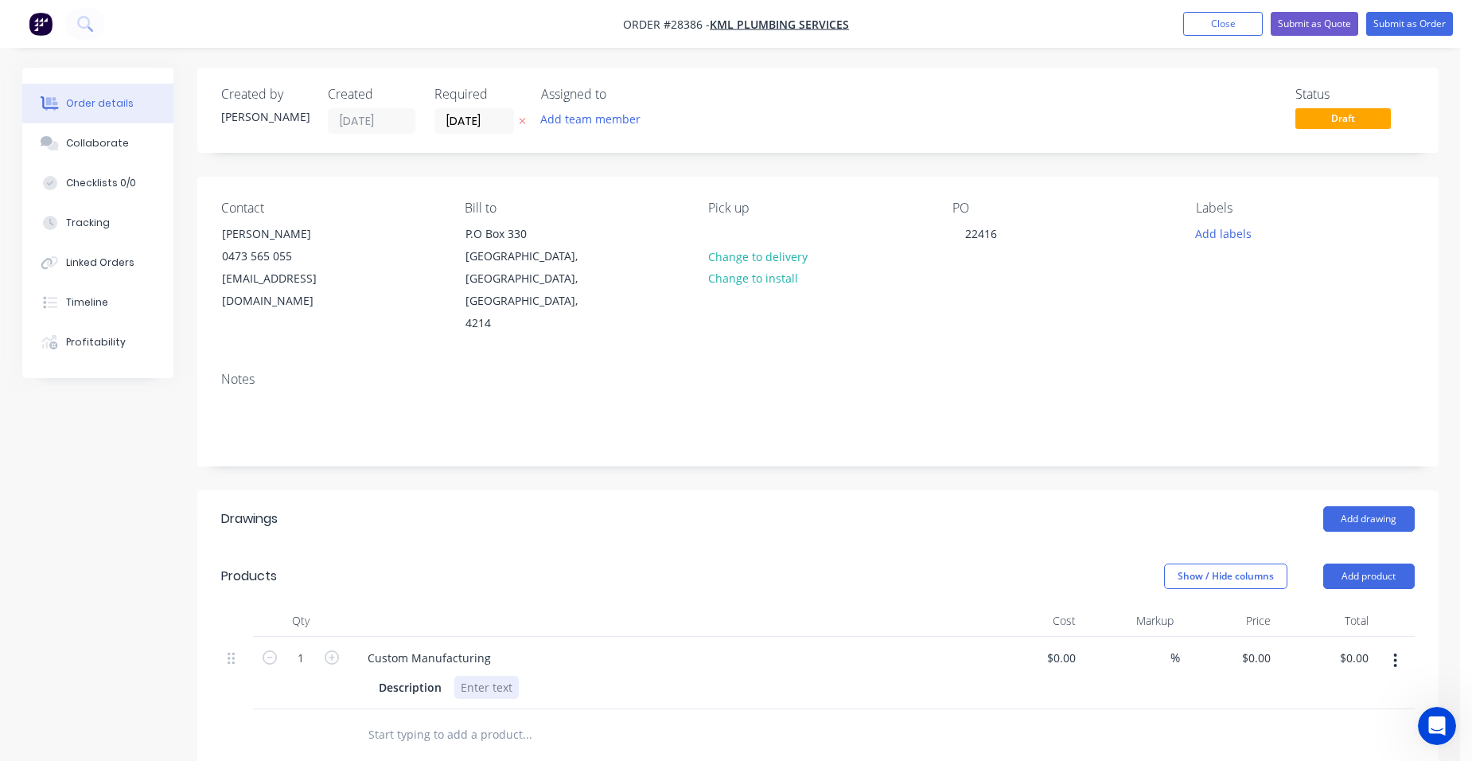
click at [468, 676] on div at bounding box center [486, 687] width 64 height 23
click at [484, 119] on input "[DATE]" at bounding box center [474, 121] width 78 height 24
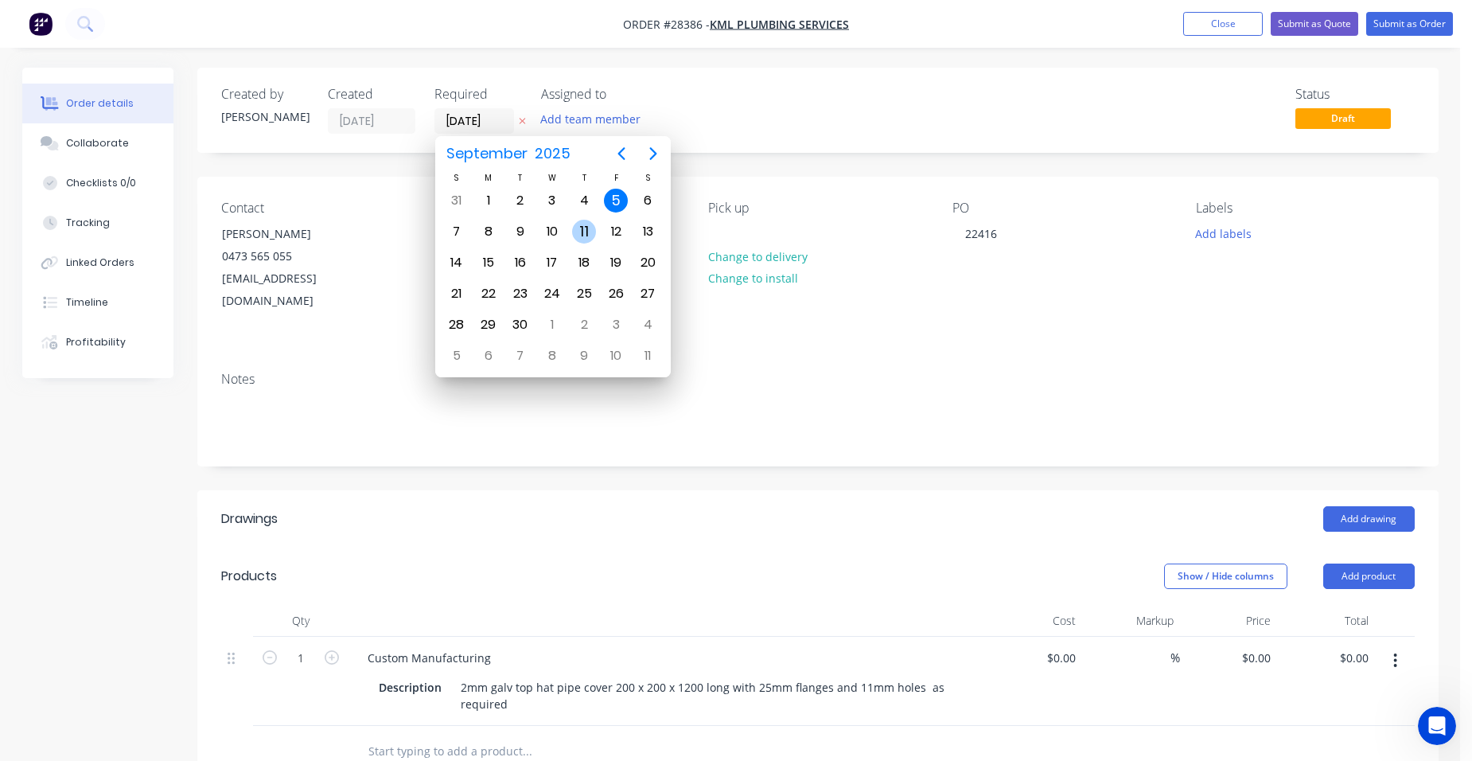
click at [576, 222] on div "11" at bounding box center [584, 232] width 24 height 24
type input "11/09/25"
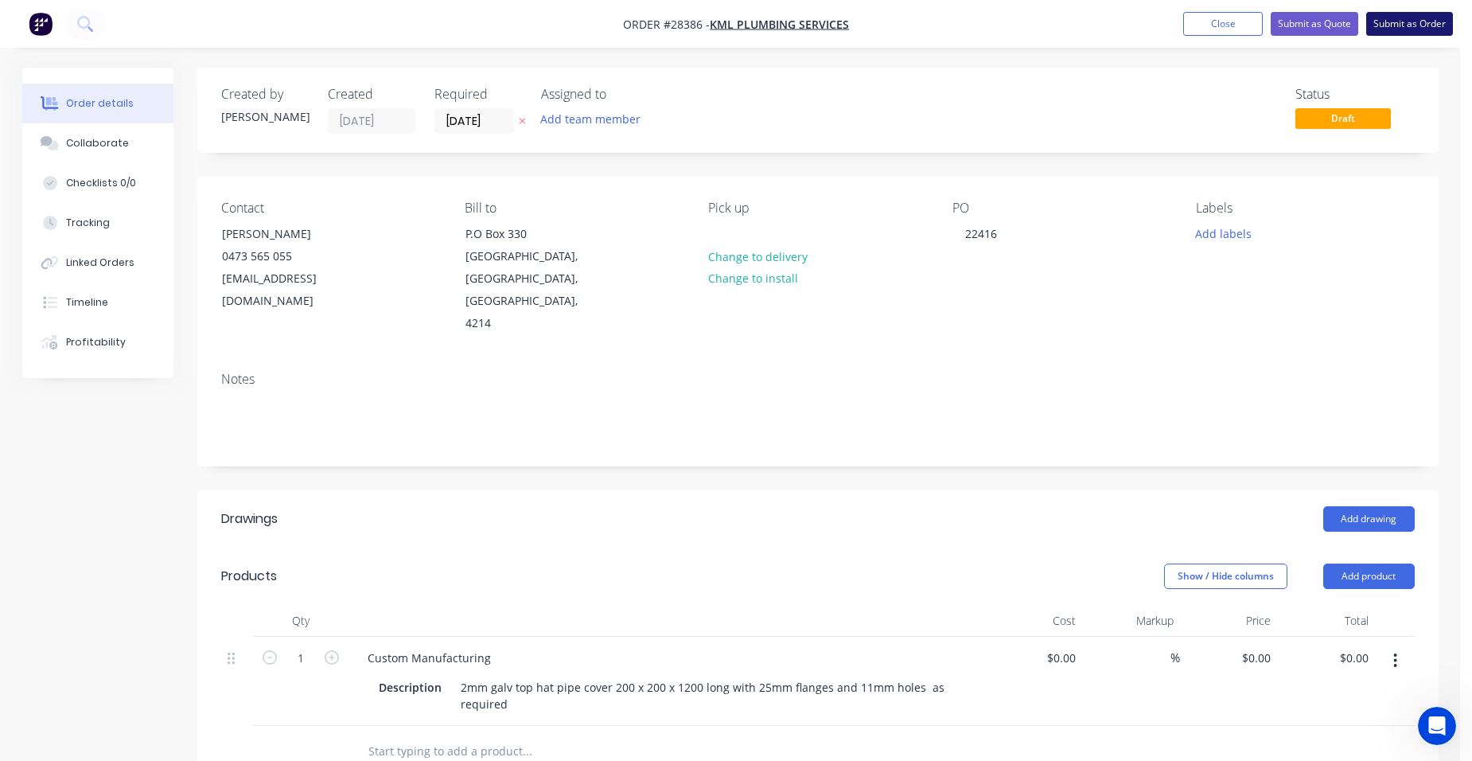
click at [1382, 31] on button "Submit as Order" at bounding box center [1409, 24] width 87 height 24
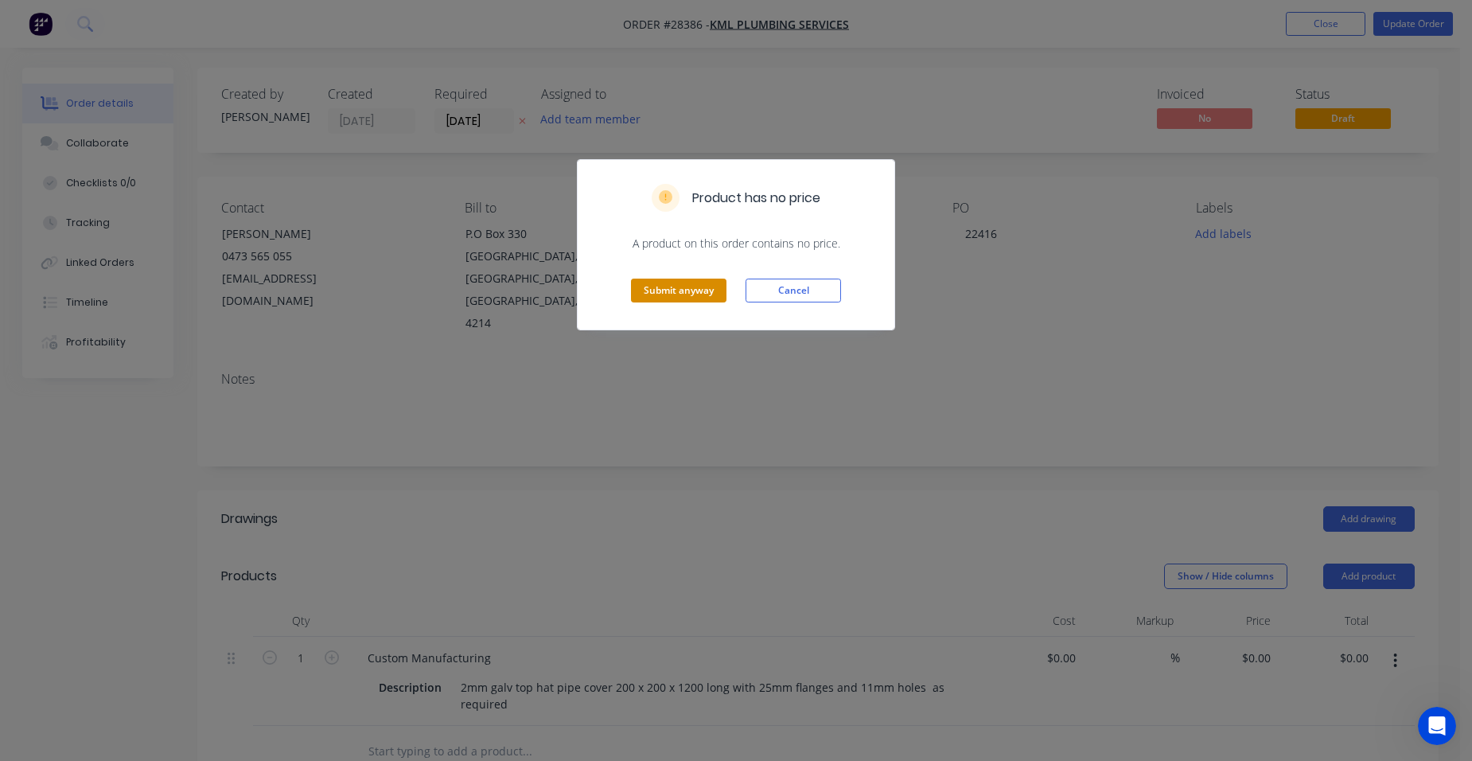
click at [680, 284] on button "Submit anyway" at bounding box center [679, 291] width 96 height 24
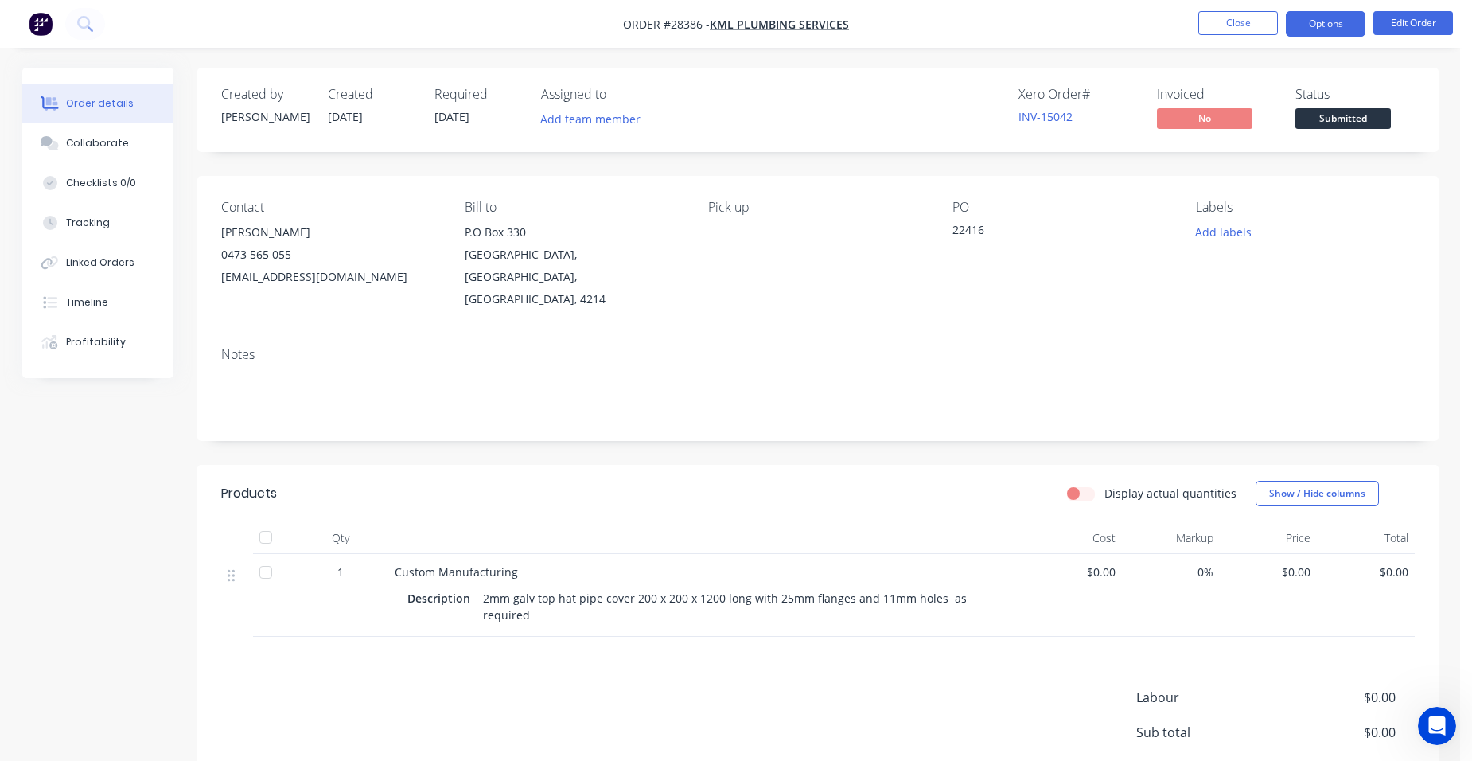
click at [1349, 25] on button "Options" at bounding box center [1326, 23] width 80 height 25
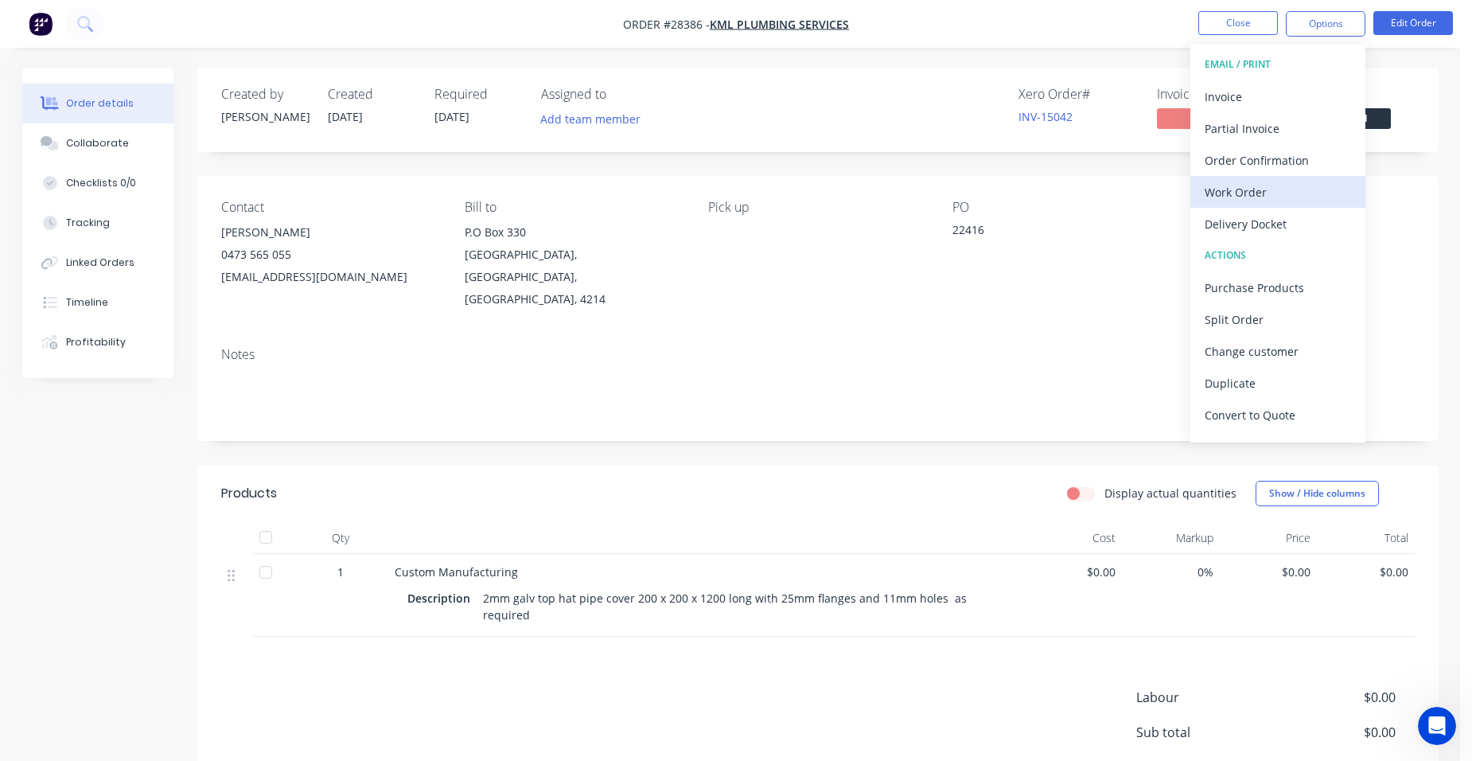
click at [1293, 193] on div "Work Order" at bounding box center [1278, 192] width 146 height 23
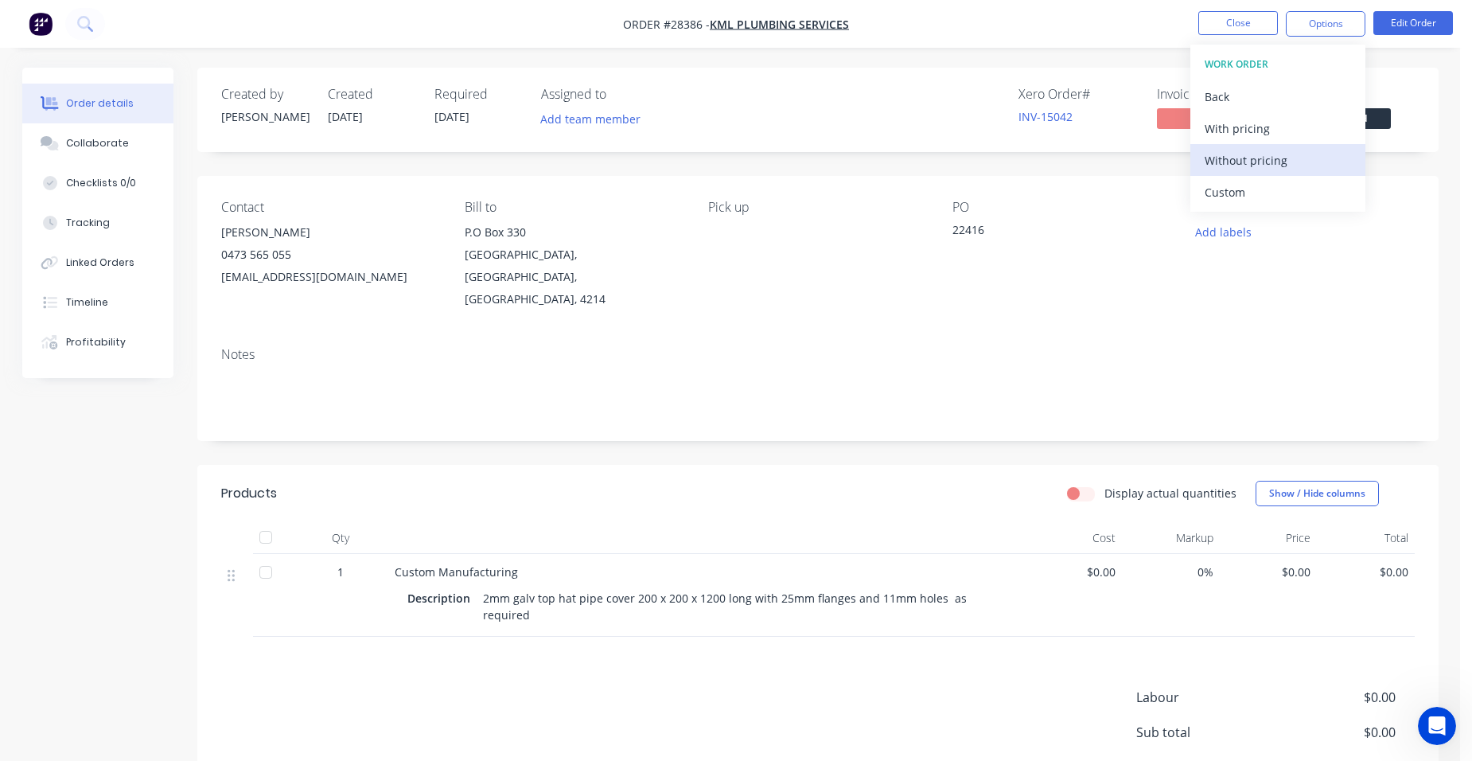
click at [1297, 168] on div "Without pricing" at bounding box center [1278, 160] width 146 height 23
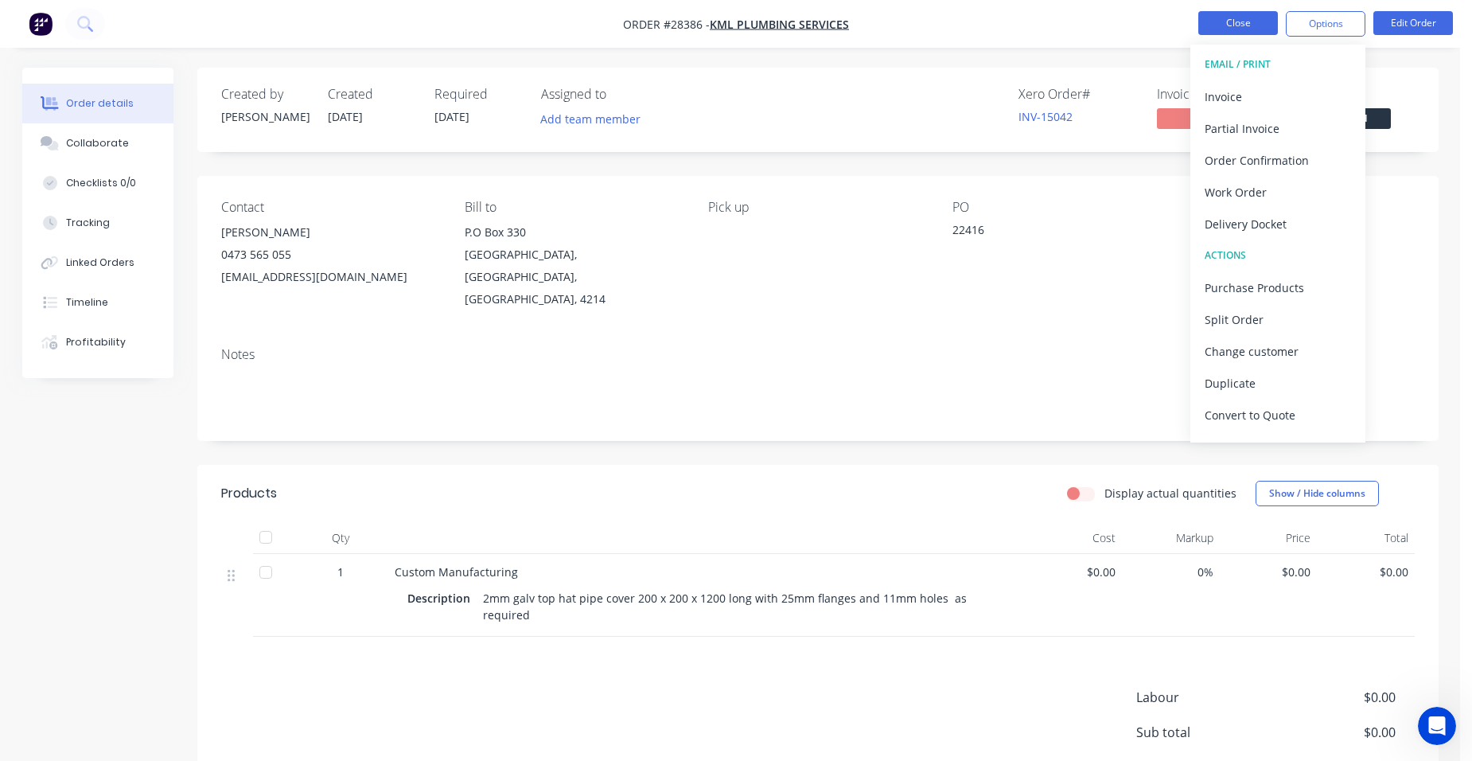
click at [1234, 29] on button "Close" at bounding box center [1239, 23] width 80 height 24
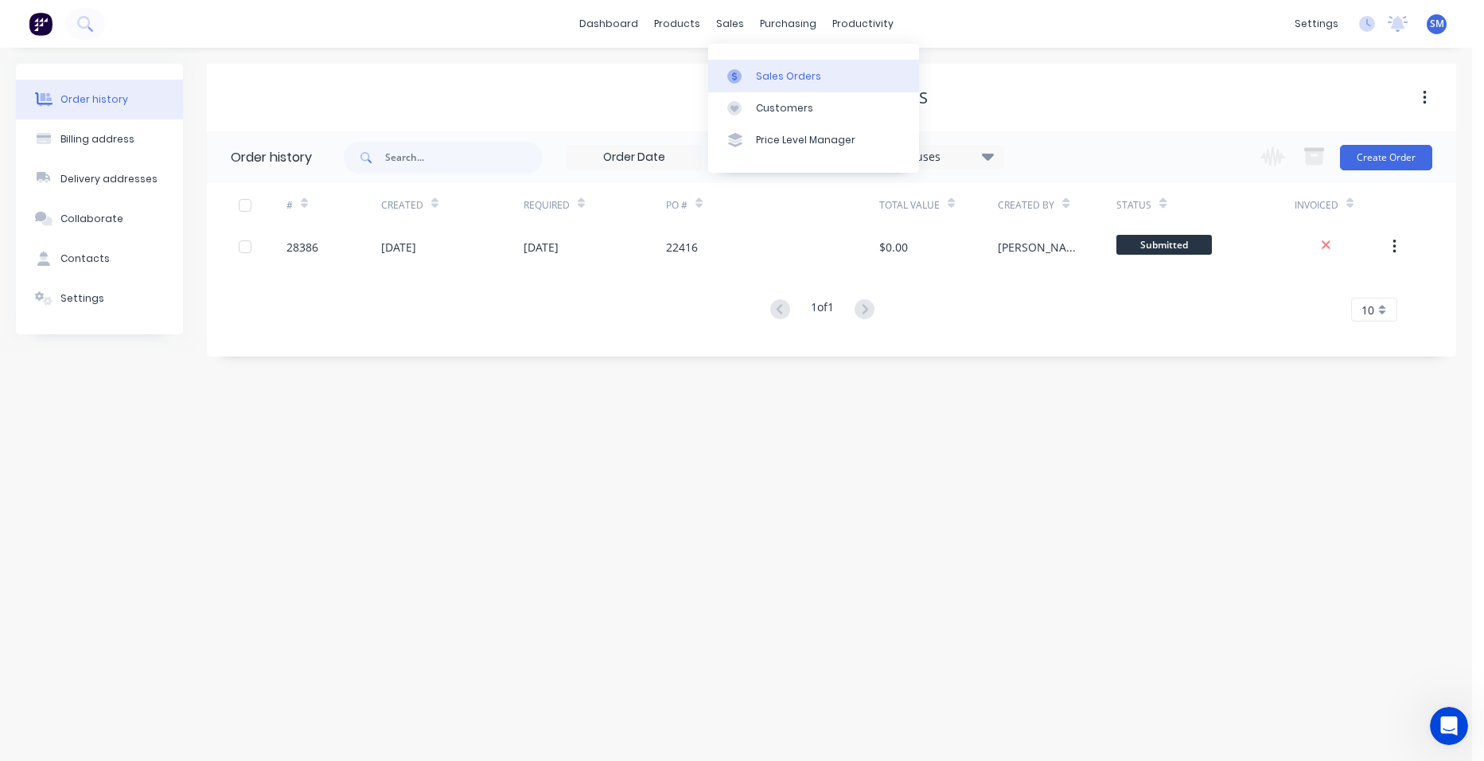
click at [757, 72] on div "Sales Orders" at bounding box center [788, 76] width 65 height 14
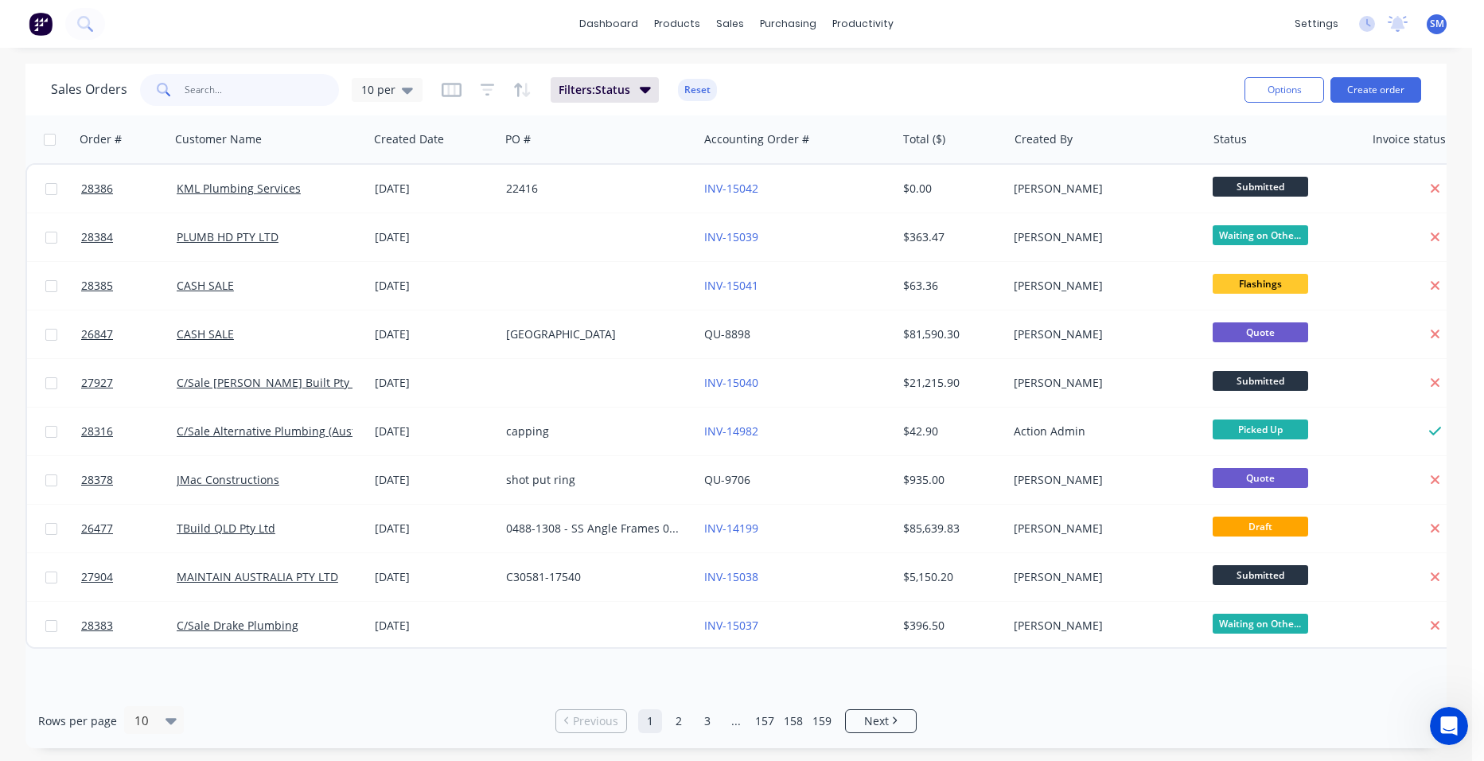
click at [236, 94] on input "text" at bounding box center [262, 90] width 155 height 32
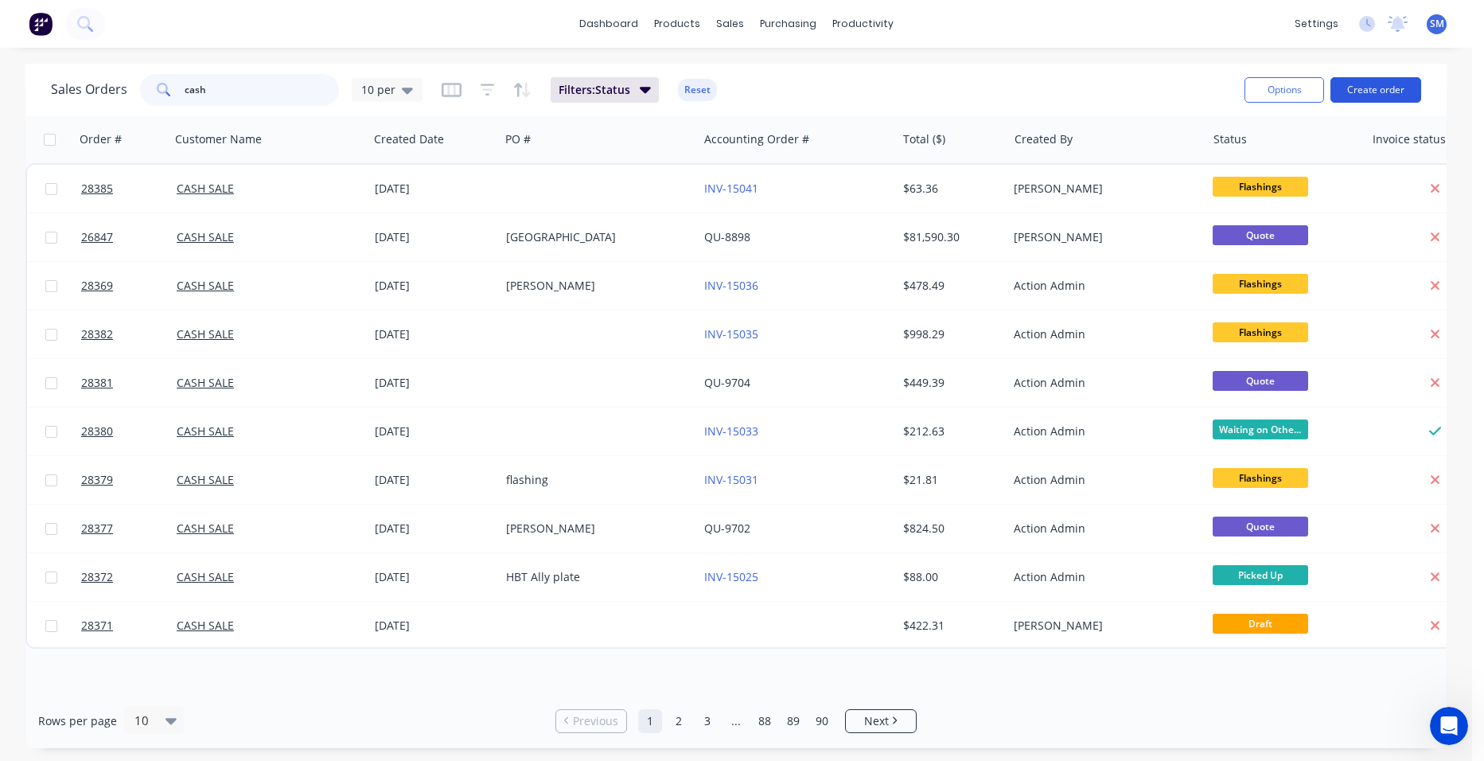
type input "cash"
click at [1407, 87] on button "Create order" at bounding box center [1376, 89] width 91 height 25
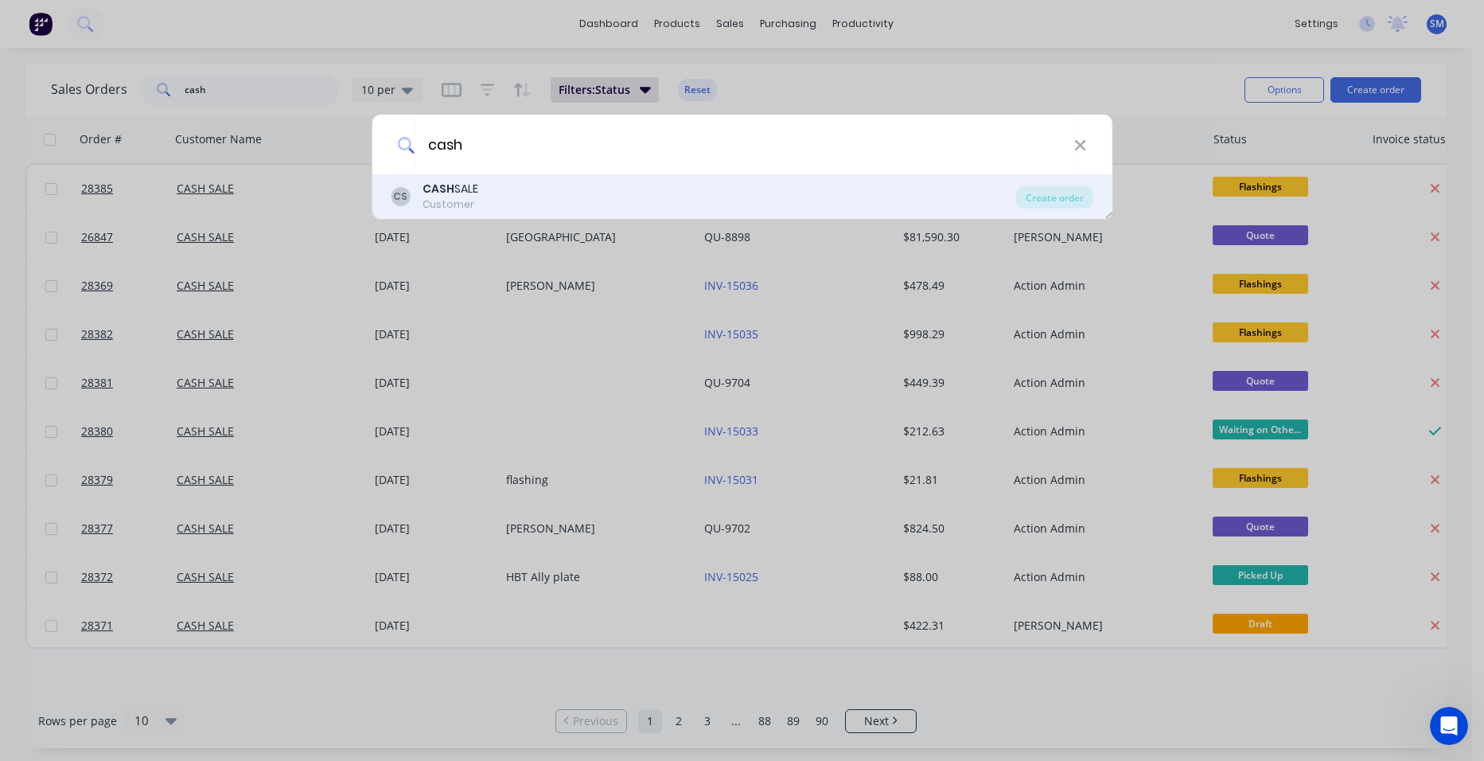
type input "cash"
click at [478, 191] on div "CASH SALE" at bounding box center [451, 189] width 56 height 17
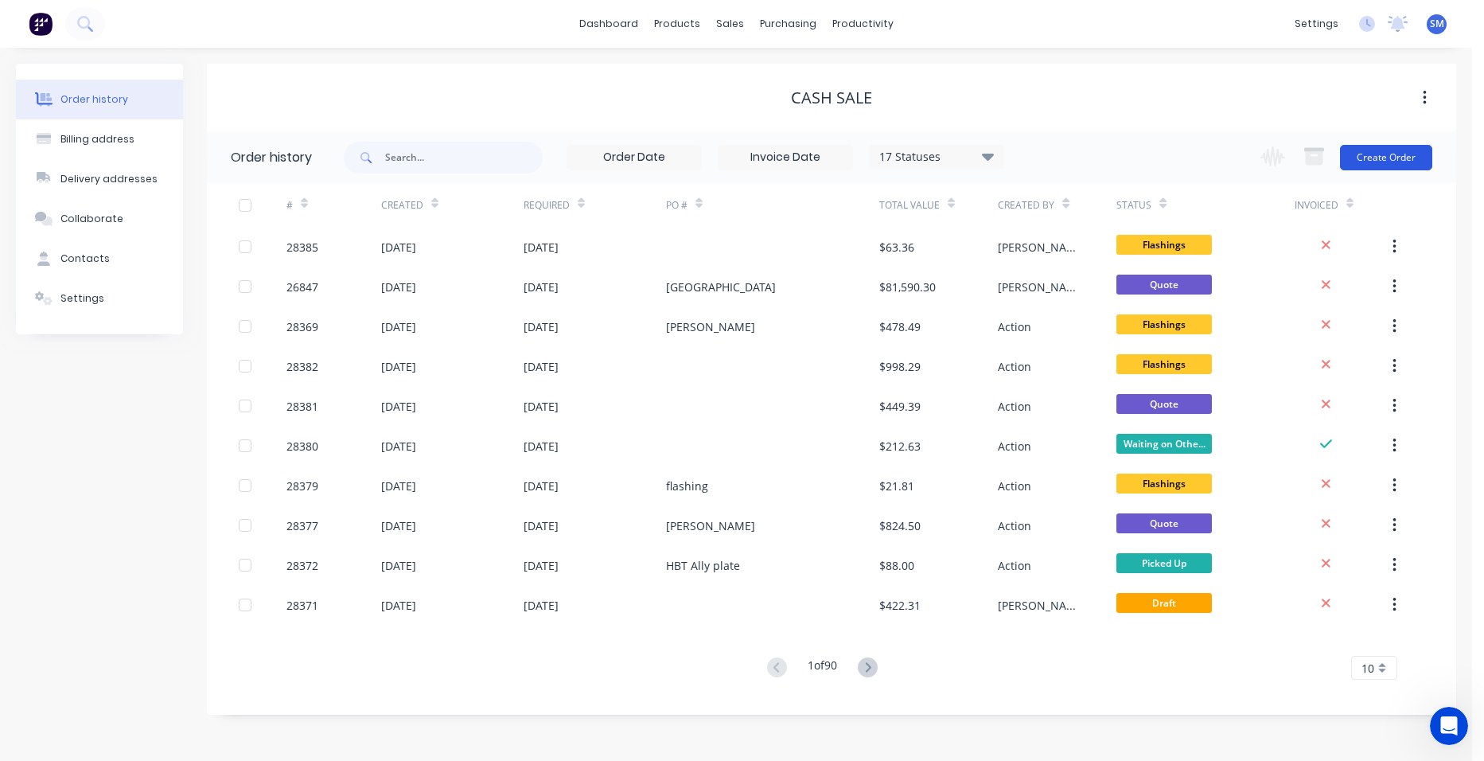
click at [1383, 166] on button "Create Order" at bounding box center [1386, 157] width 92 height 25
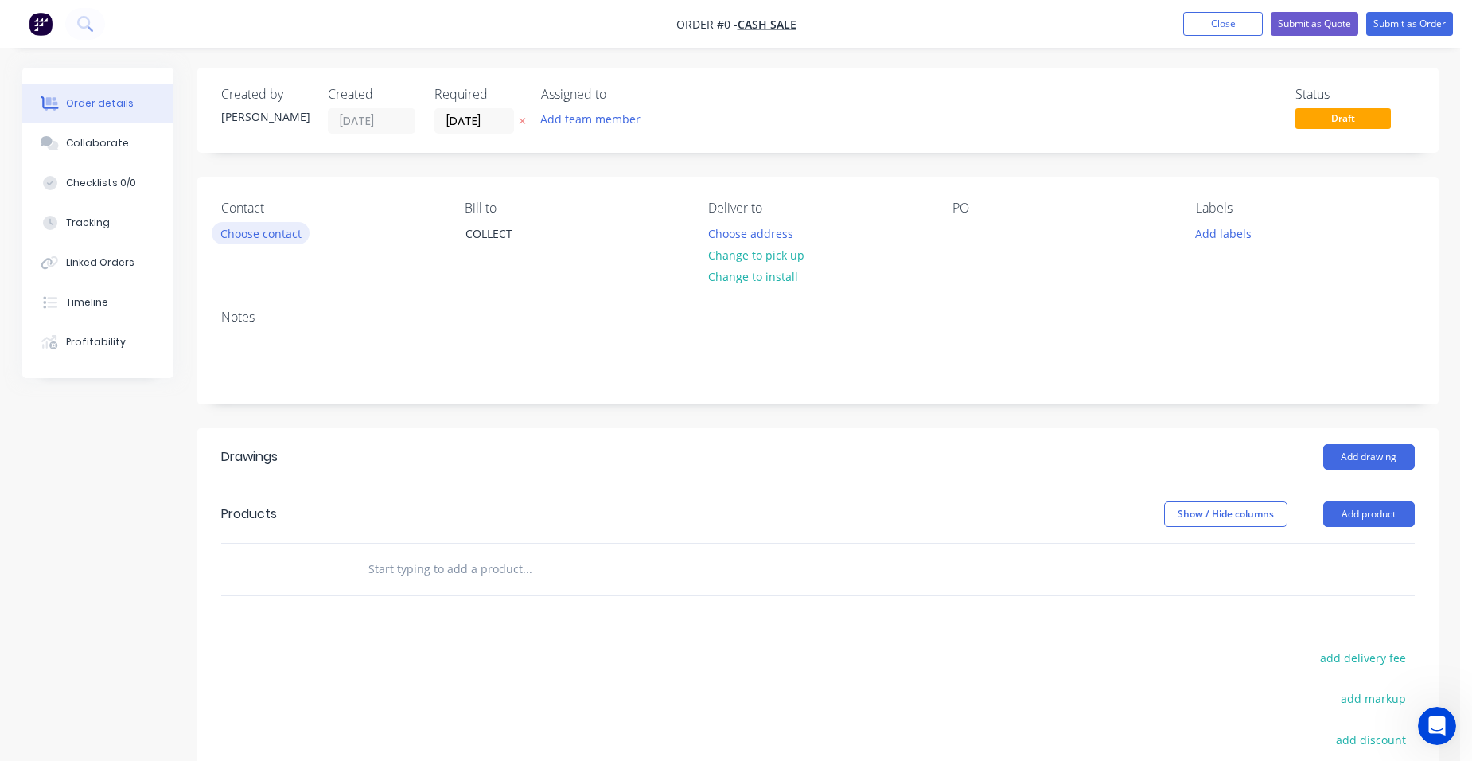
click at [284, 231] on button "Choose contact" at bounding box center [261, 232] width 98 height 21
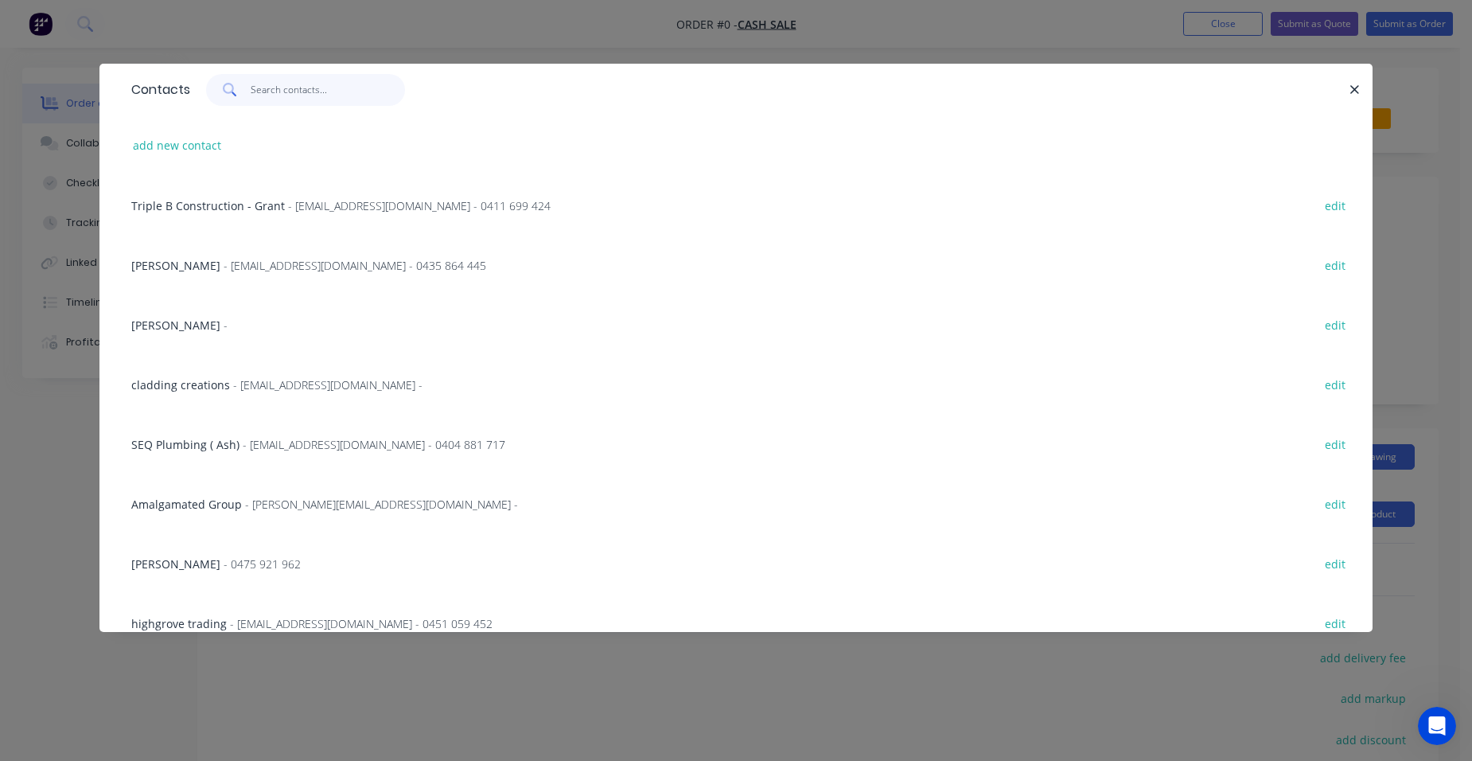
click at [286, 100] on input "text" at bounding box center [328, 90] width 155 height 32
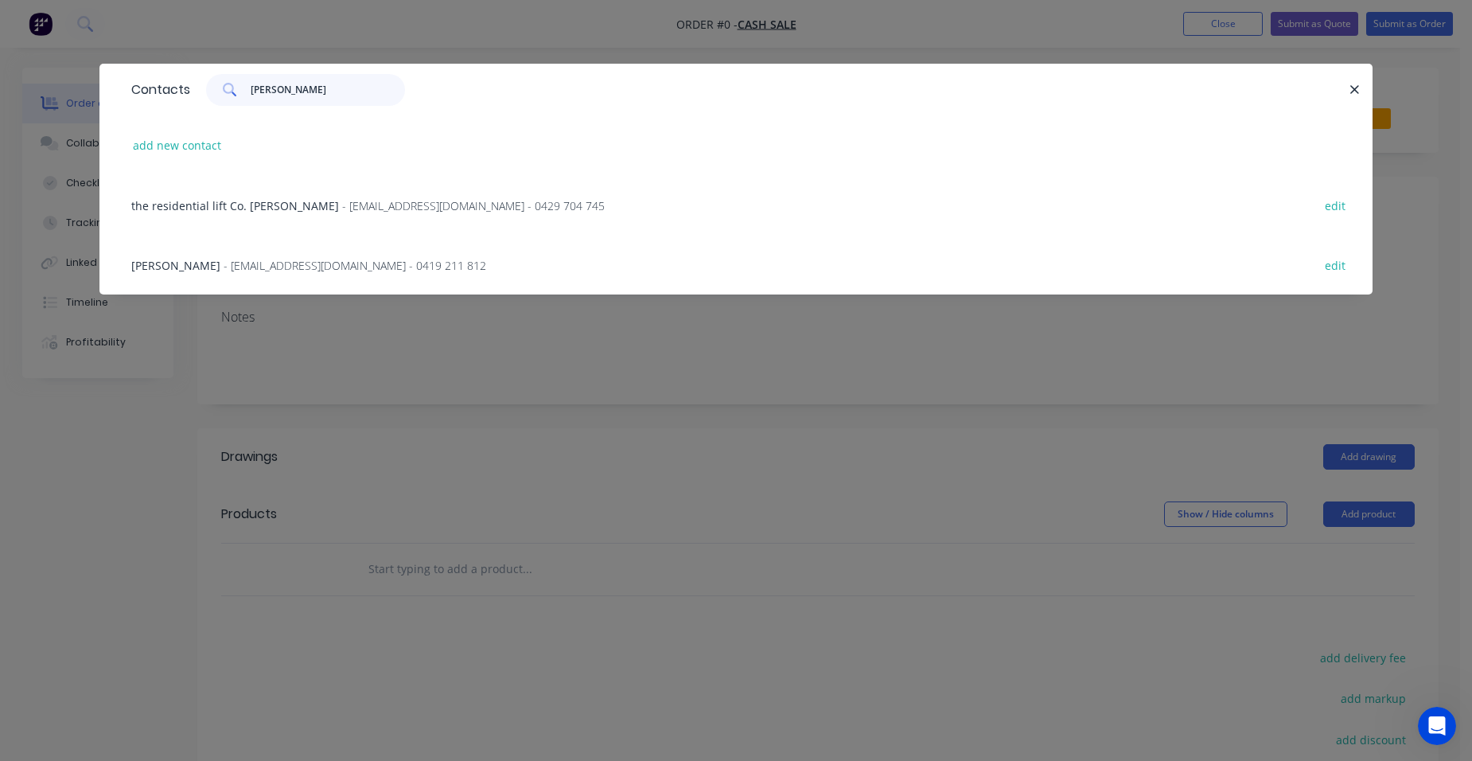
type input "trevor guym"
click at [392, 274] on div "Trevor Guymer - tguymer44@hotmail.com - 0419 211 812 edit" at bounding box center [736, 265] width 1226 height 60
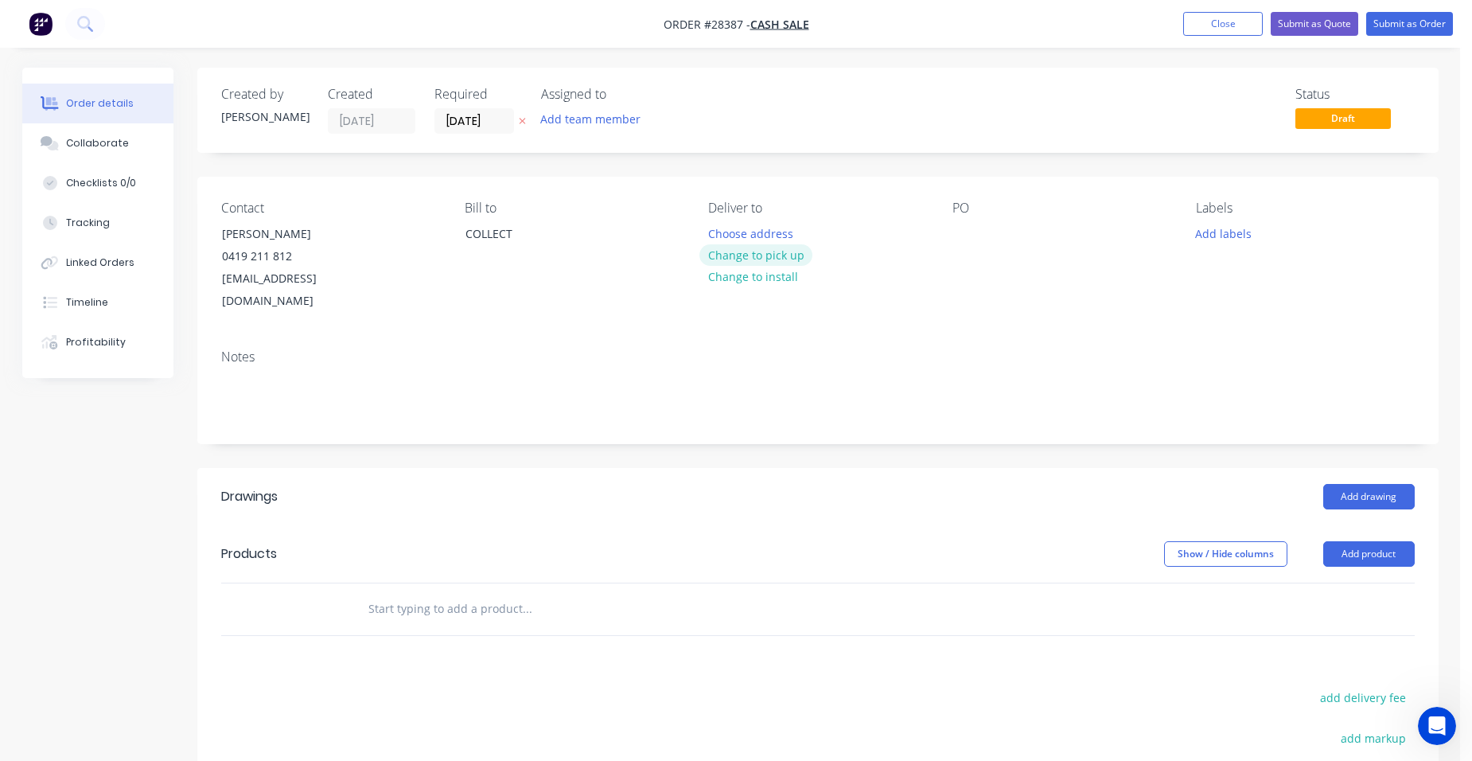
click at [793, 253] on button "Change to pick up" at bounding box center [756, 254] width 113 height 21
click at [495, 130] on input "[DATE]" at bounding box center [474, 121] width 78 height 24
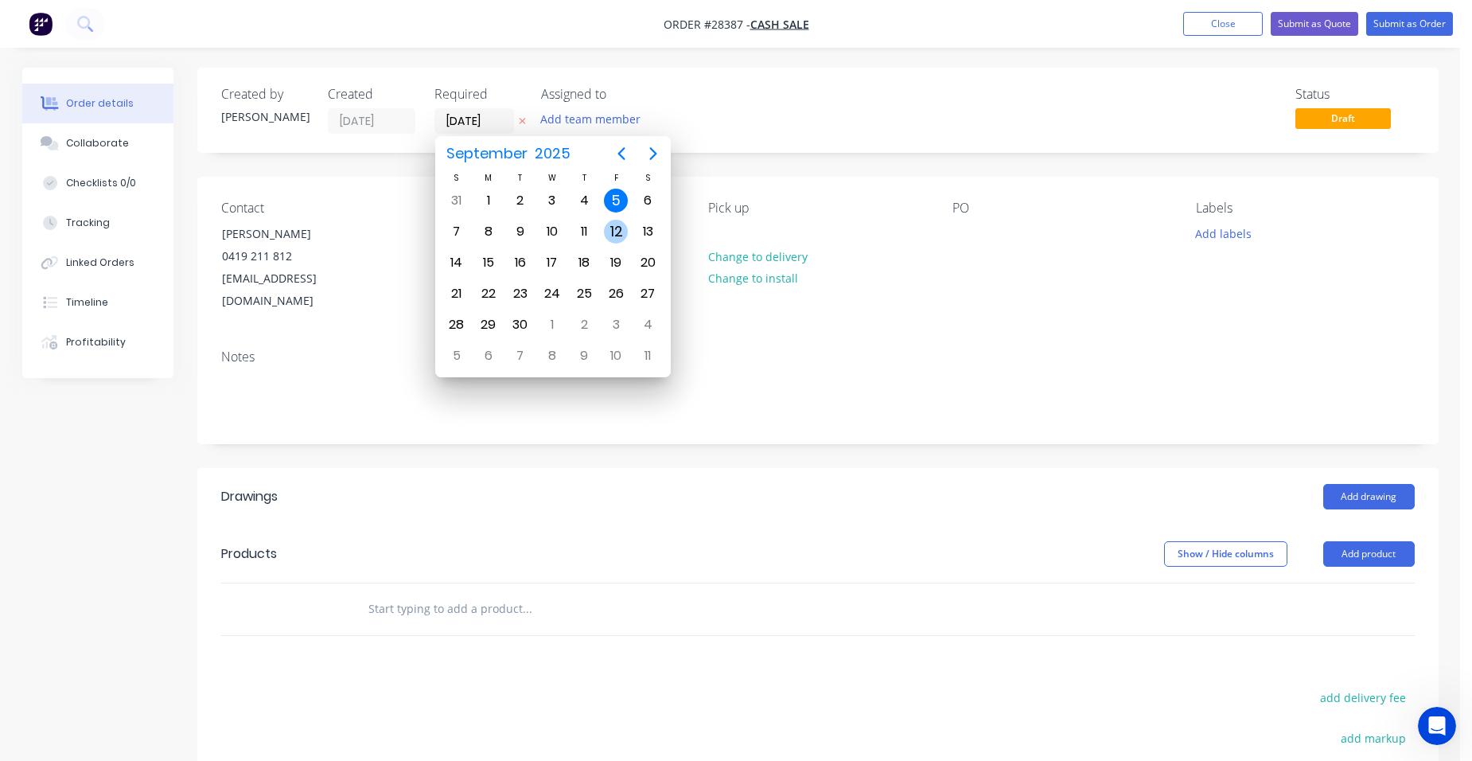
click at [602, 229] on div "12" at bounding box center [616, 231] width 32 height 30
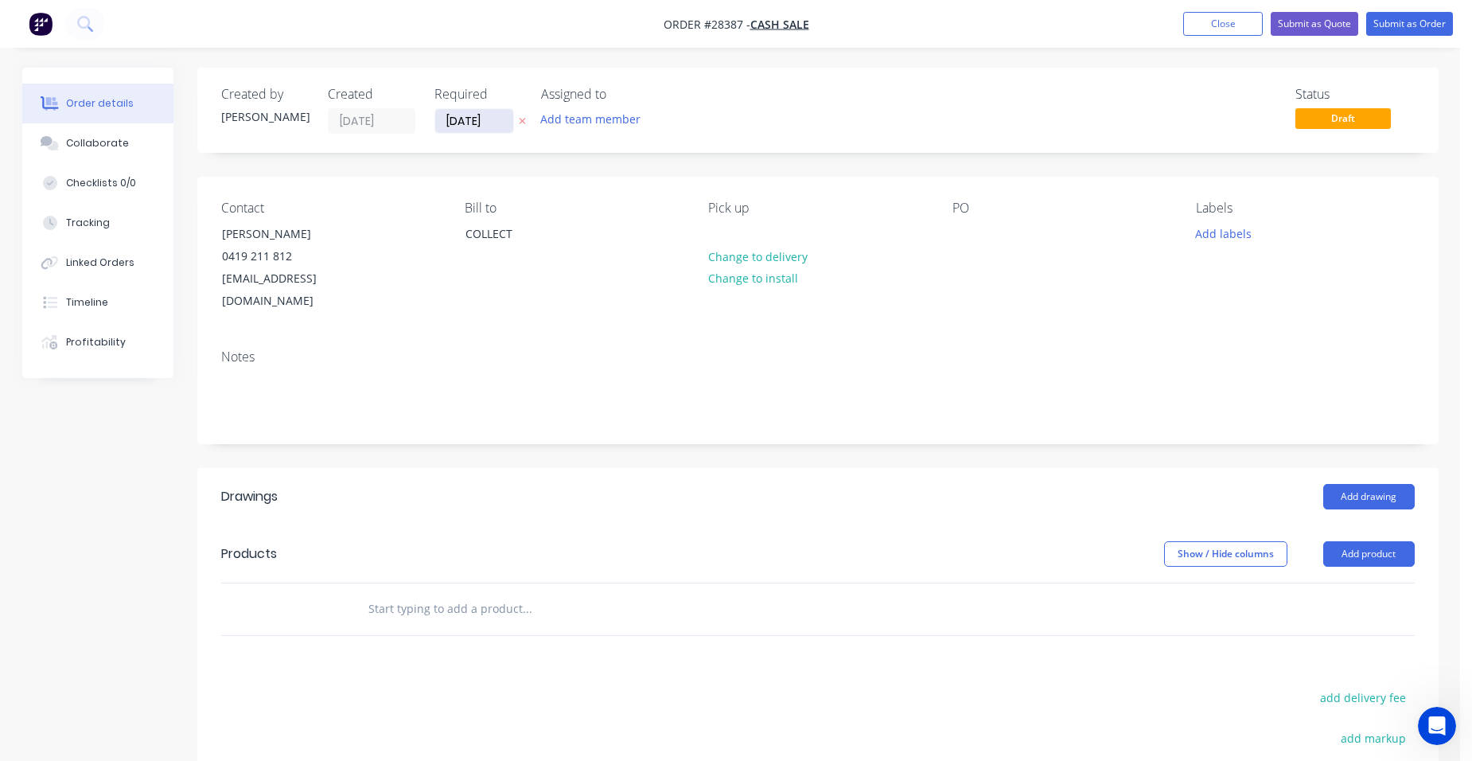
click at [505, 130] on input "12/09/25" at bounding box center [474, 121] width 78 height 24
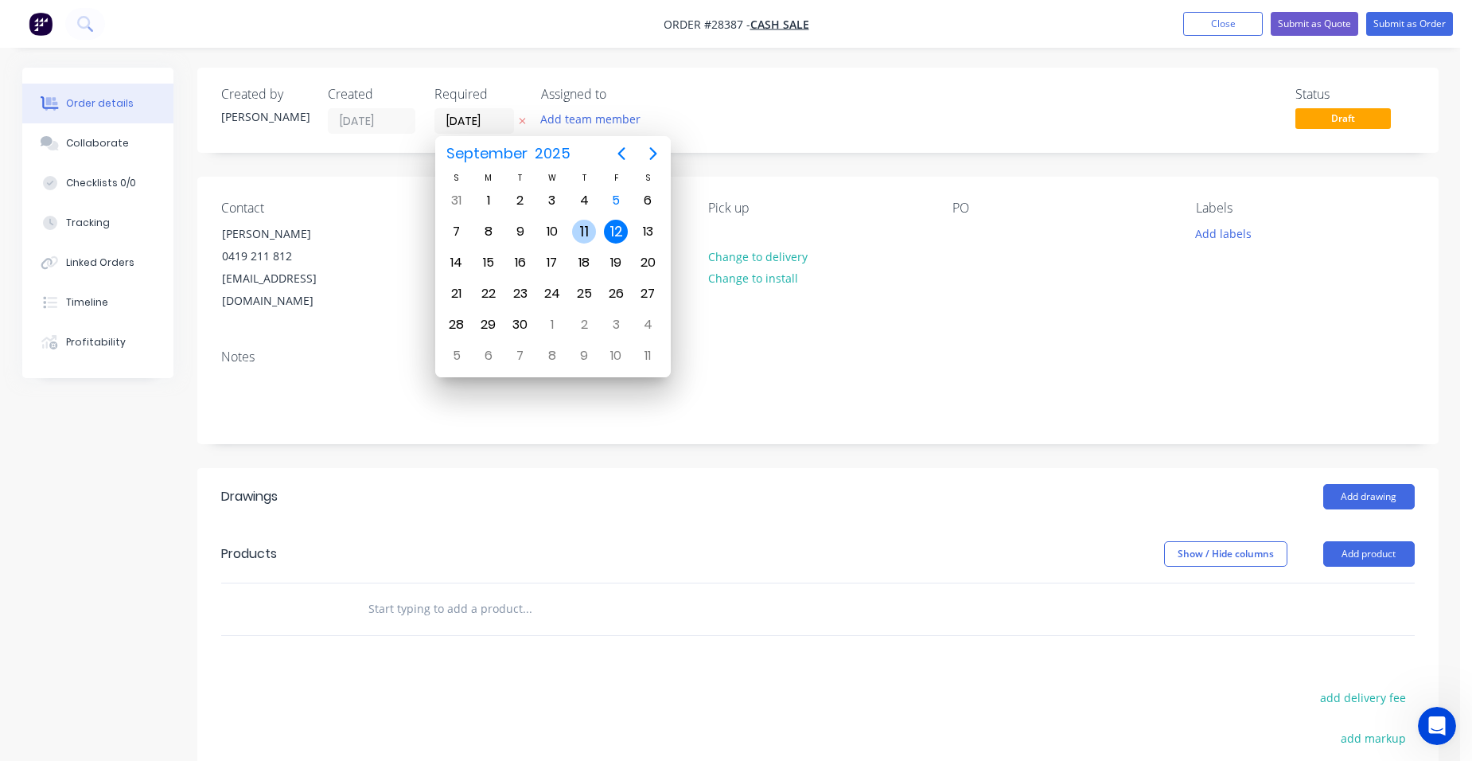
click at [576, 218] on div "11" at bounding box center [584, 231] width 32 height 30
type input "11/09/25"
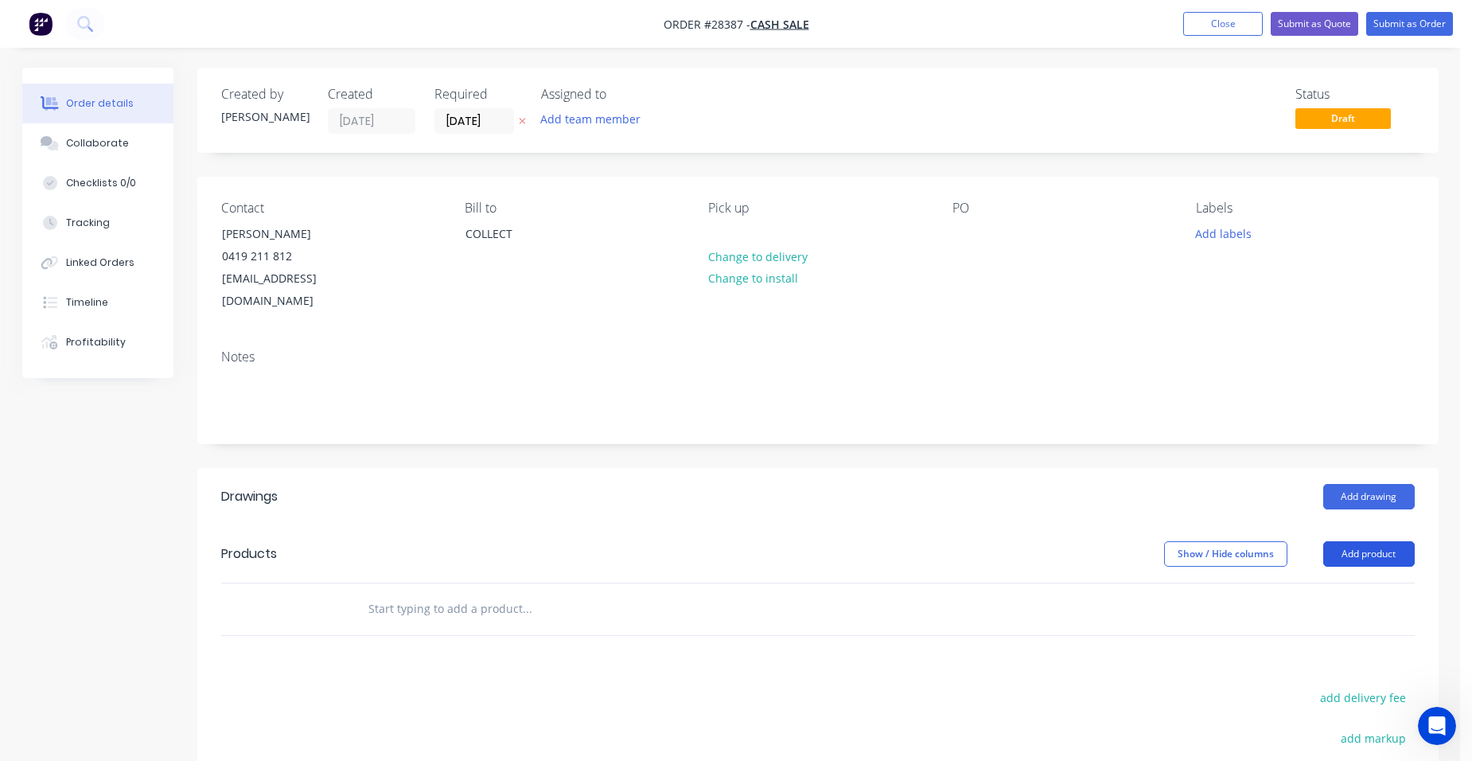
click at [1342, 541] on button "Add product" at bounding box center [1370, 553] width 92 height 25
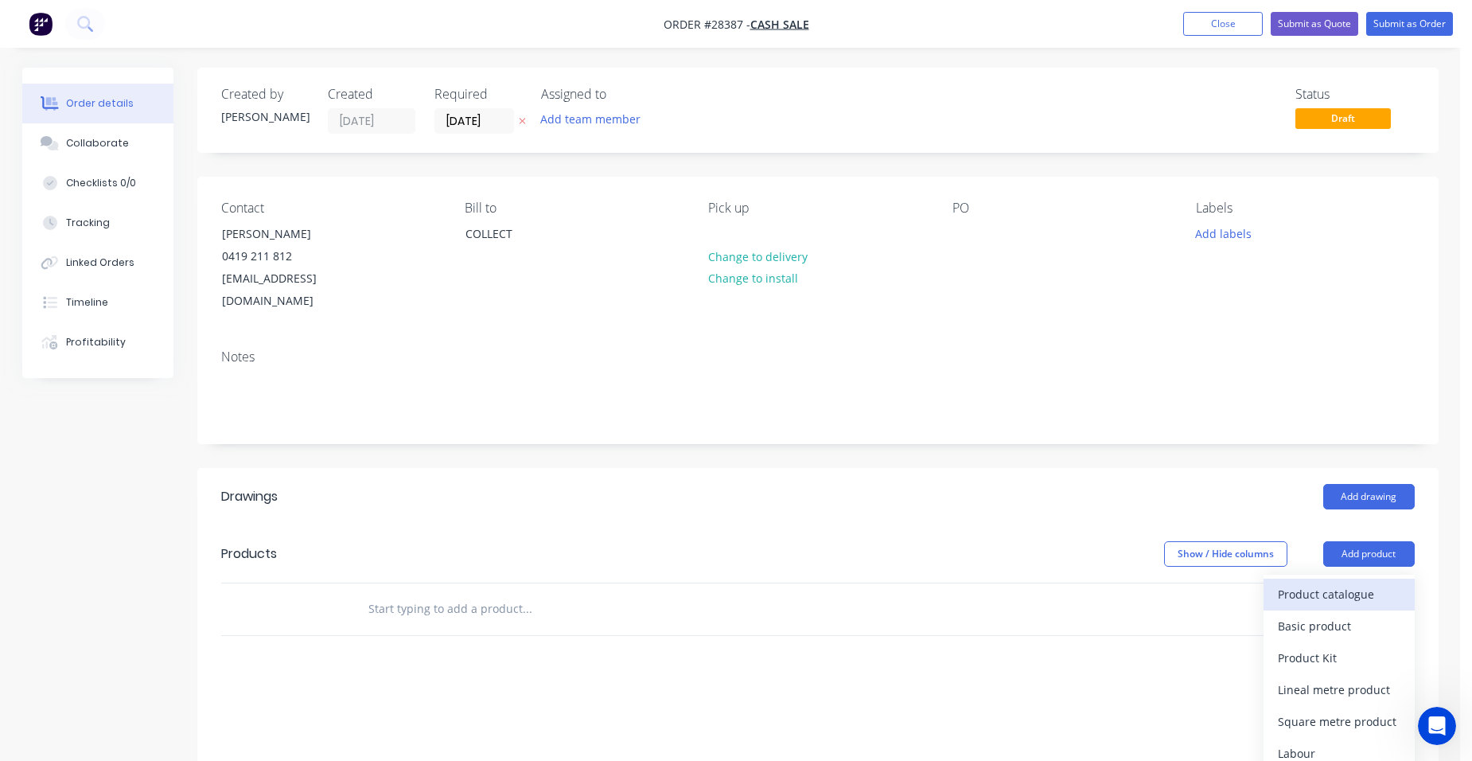
click at [1332, 579] on button "Product catalogue" at bounding box center [1339, 595] width 151 height 32
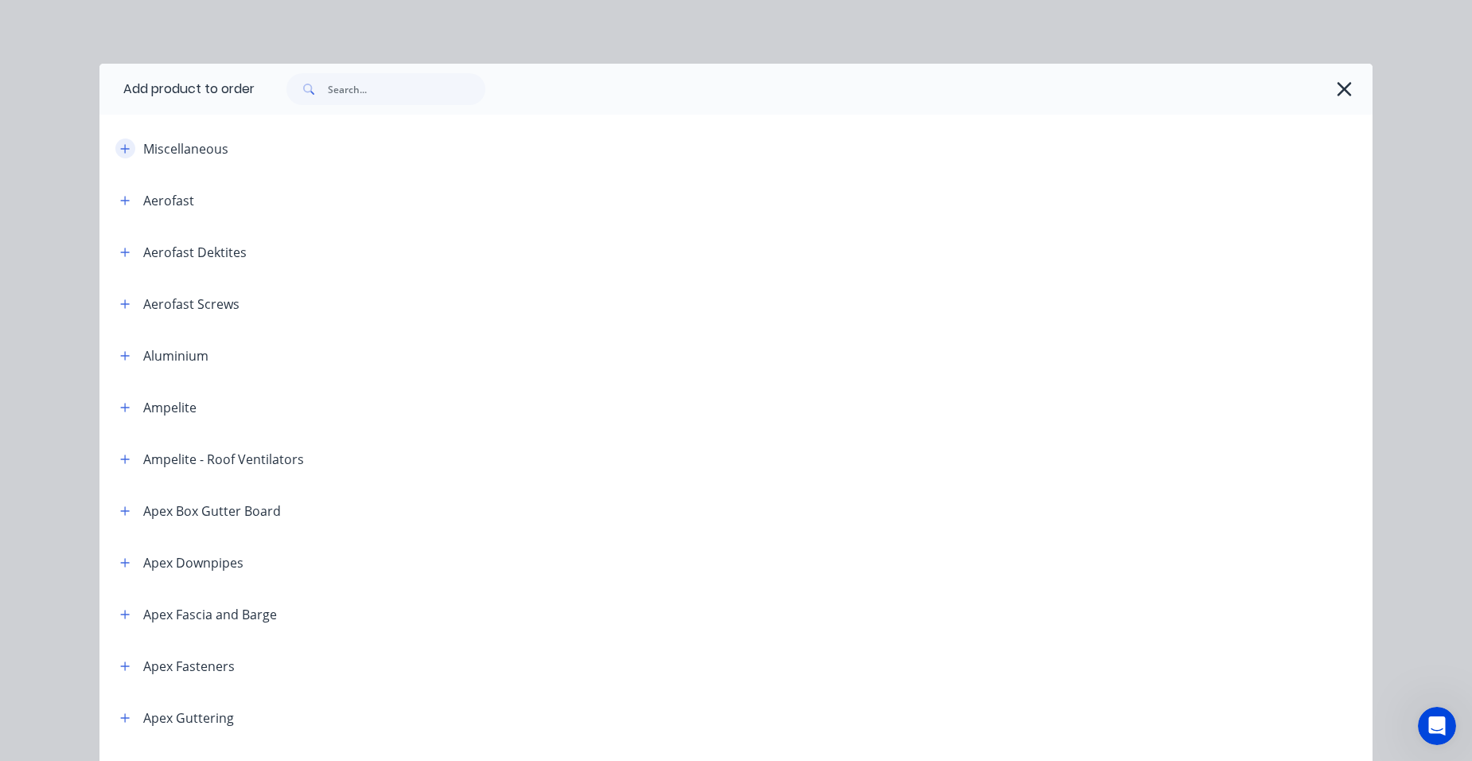
click at [126, 143] on button "button" at bounding box center [125, 148] width 20 height 20
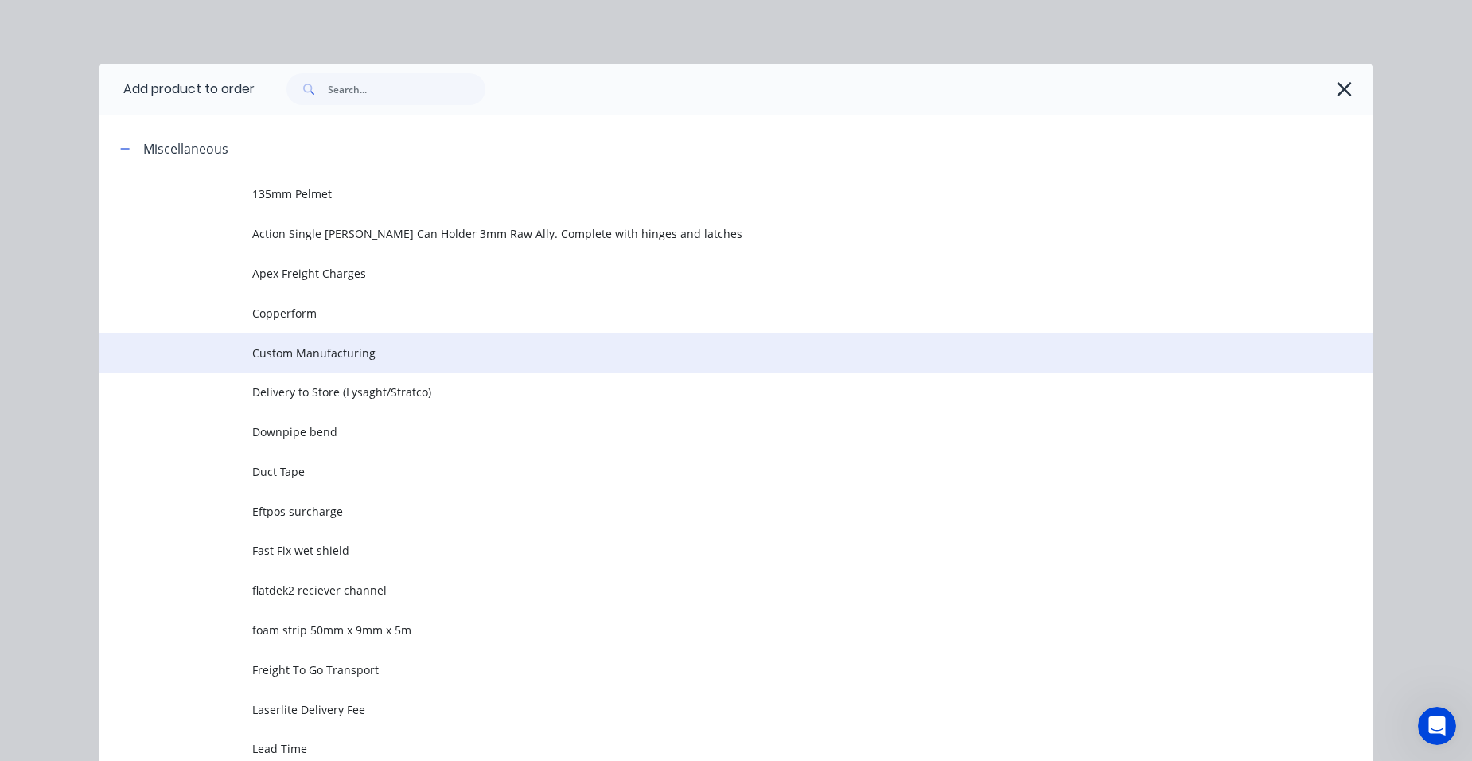
click at [342, 345] on span "Custom Manufacturing" at bounding box center [700, 353] width 896 height 17
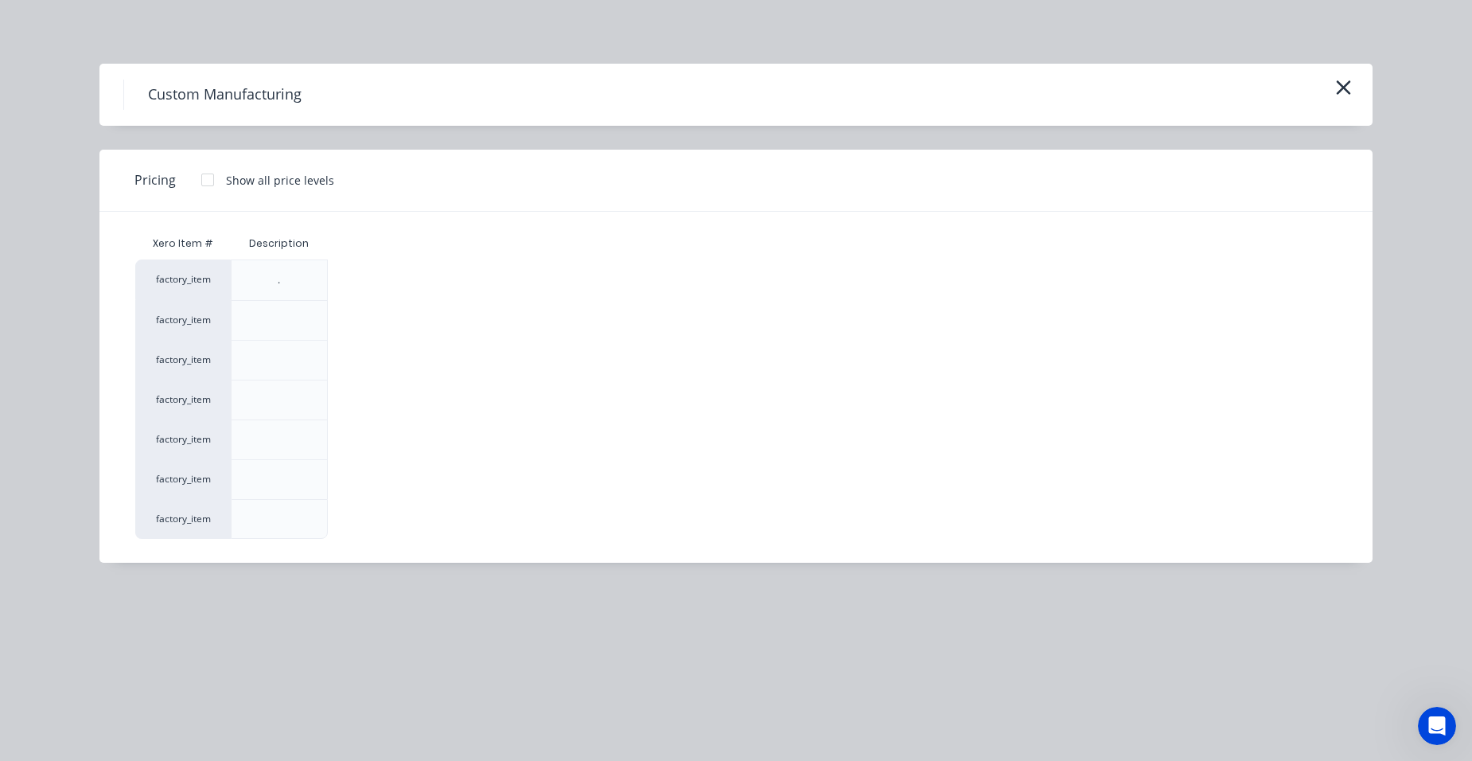
click at [209, 176] on div at bounding box center [208, 180] width 32 height 32
click at [350, 464] on div "$0.00" at bounding box center [371, 479] width 85 height 39
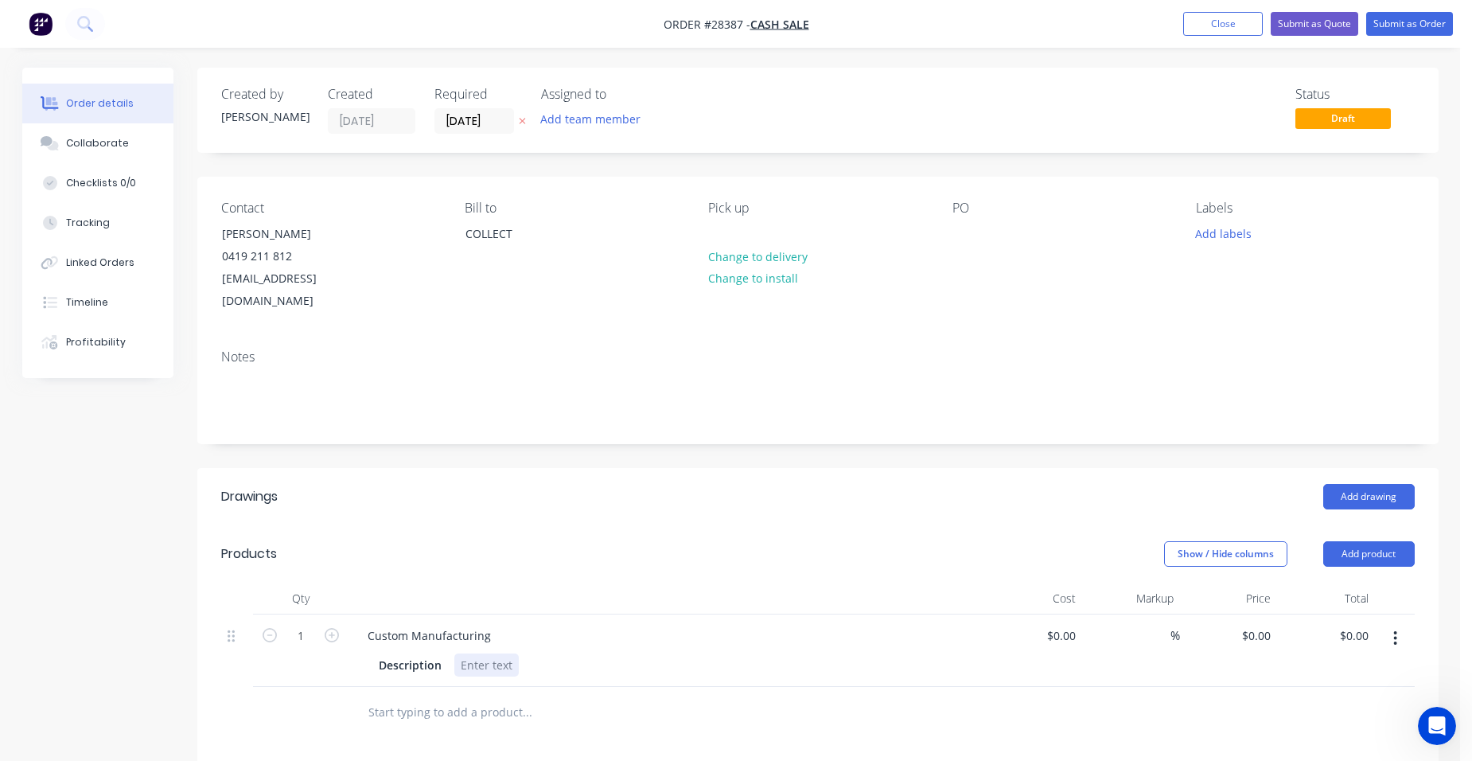
click at [476, 653] on div at bounding box center [486, 664] width 64 height 23
click at [1416, 23] on button "Submit as Order" at bounding box center [1409, 24] width 87 height 24
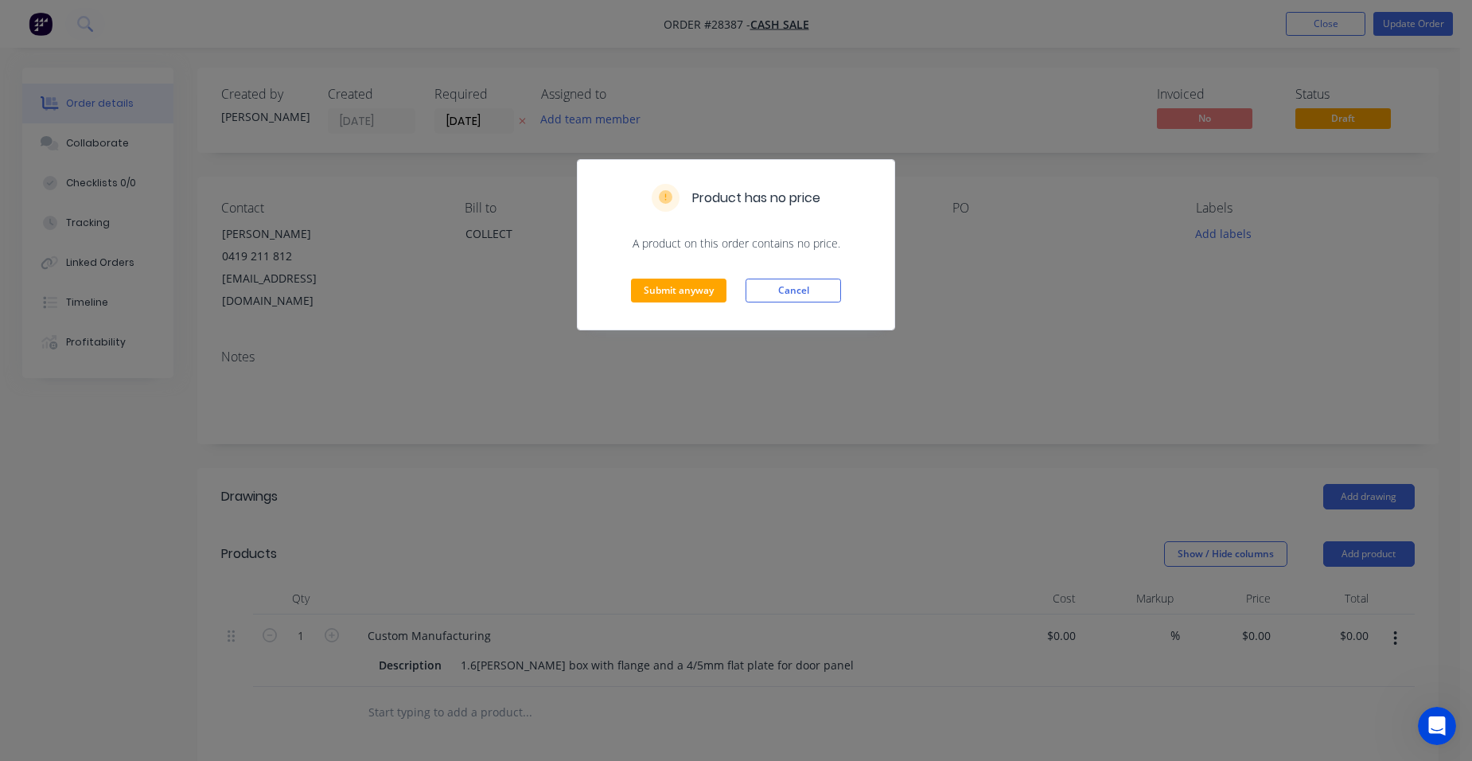
drag, startPoint x: 1090, startPoint y: 568, endPoint x: 1103, endPoint y: 564, distance: 14.1
click at [1088, 569] on div "Product has no price A product on this order contains no price. Submit anyway C…" at bounding box center [736, 380] width 1472 height 761
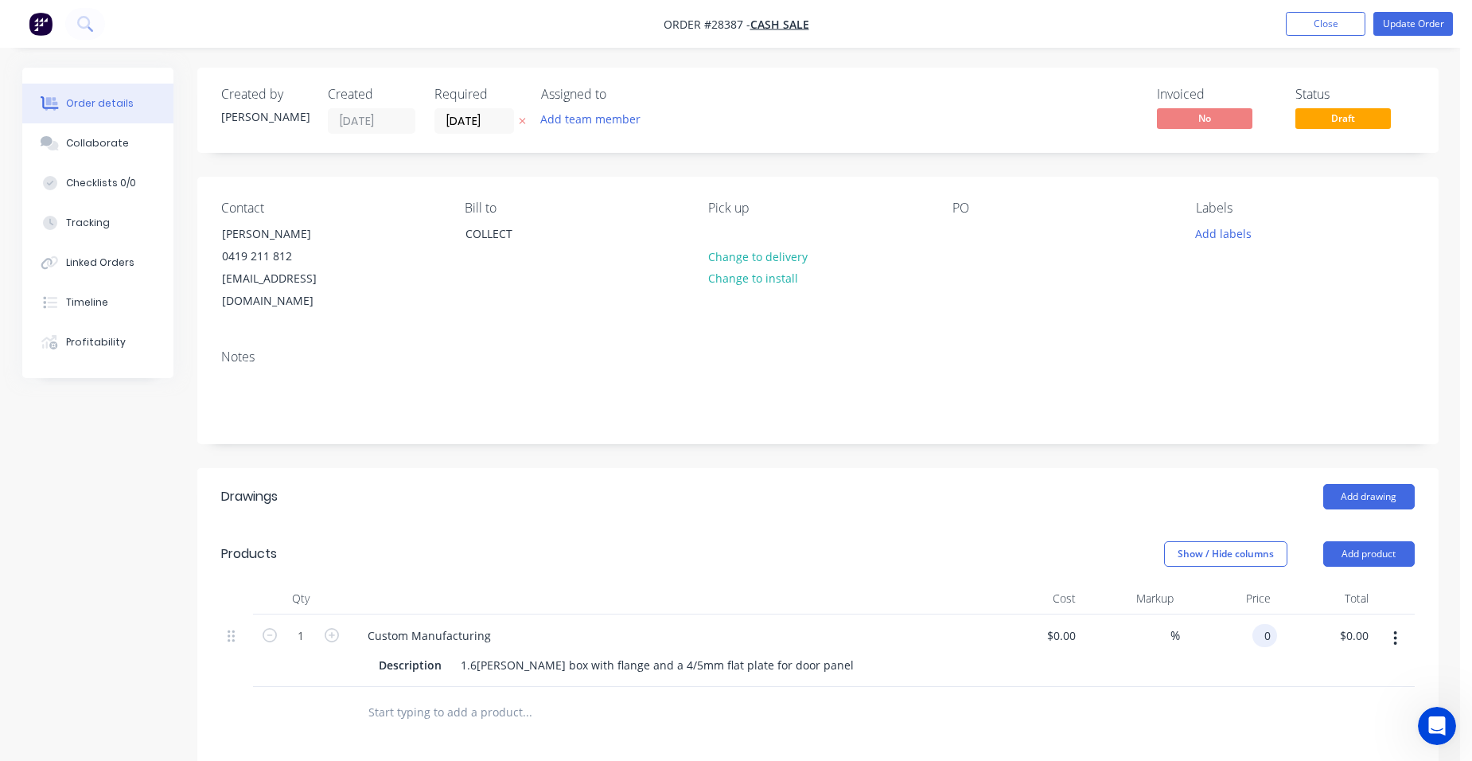
click at [1269, 624] on input "0" at bounding box center [1268, 635] width 18 height 23
type input "$200.00"
click at [1210, 625] on div "$200.00 200" at bounding box center [1229, 650] width 98 height 72
click at [1413, 16] on button "Update Order" at bounding box center [1414, 24] width 80 height 24
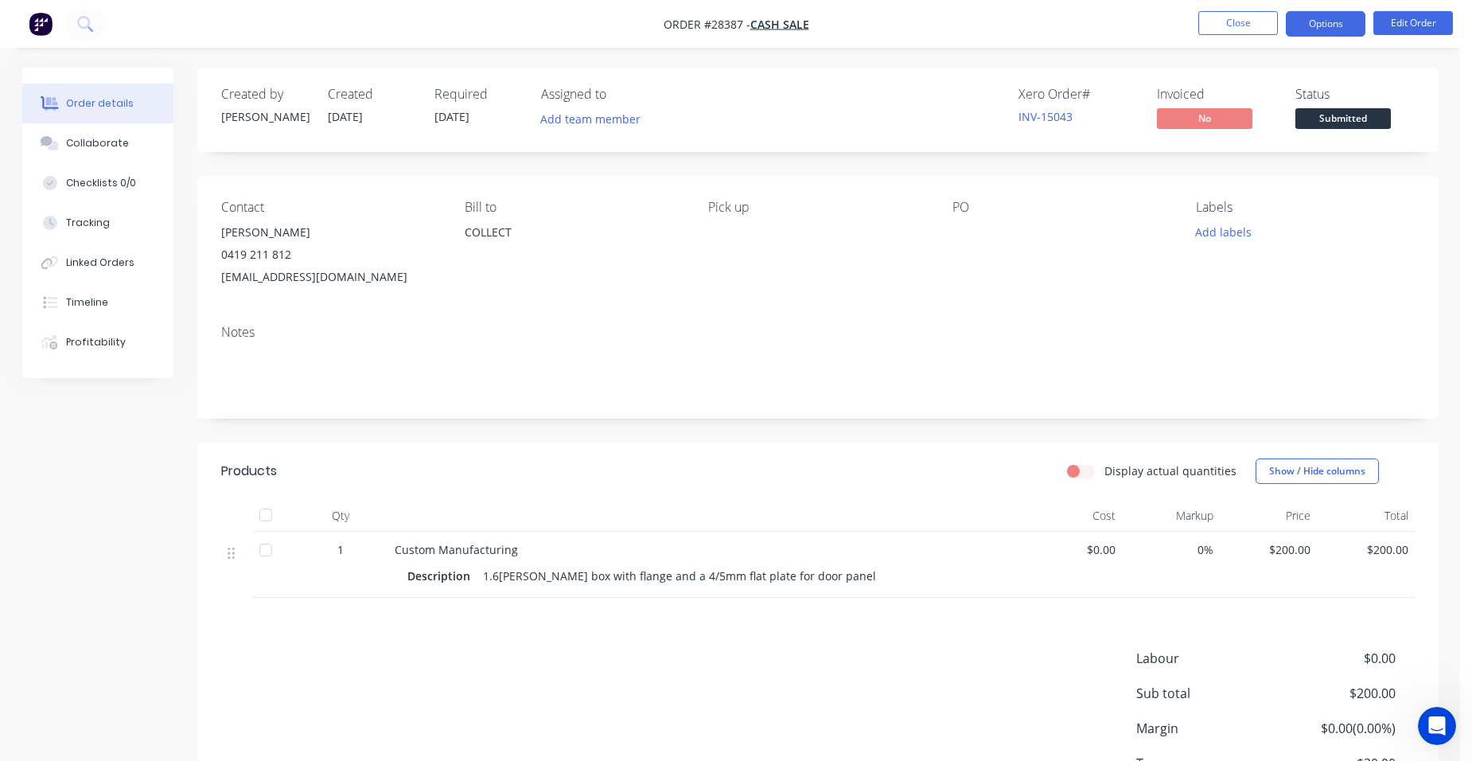
click at [1328, 16] on button "Options" at bounding box center [1326, 23] width 80 height 25
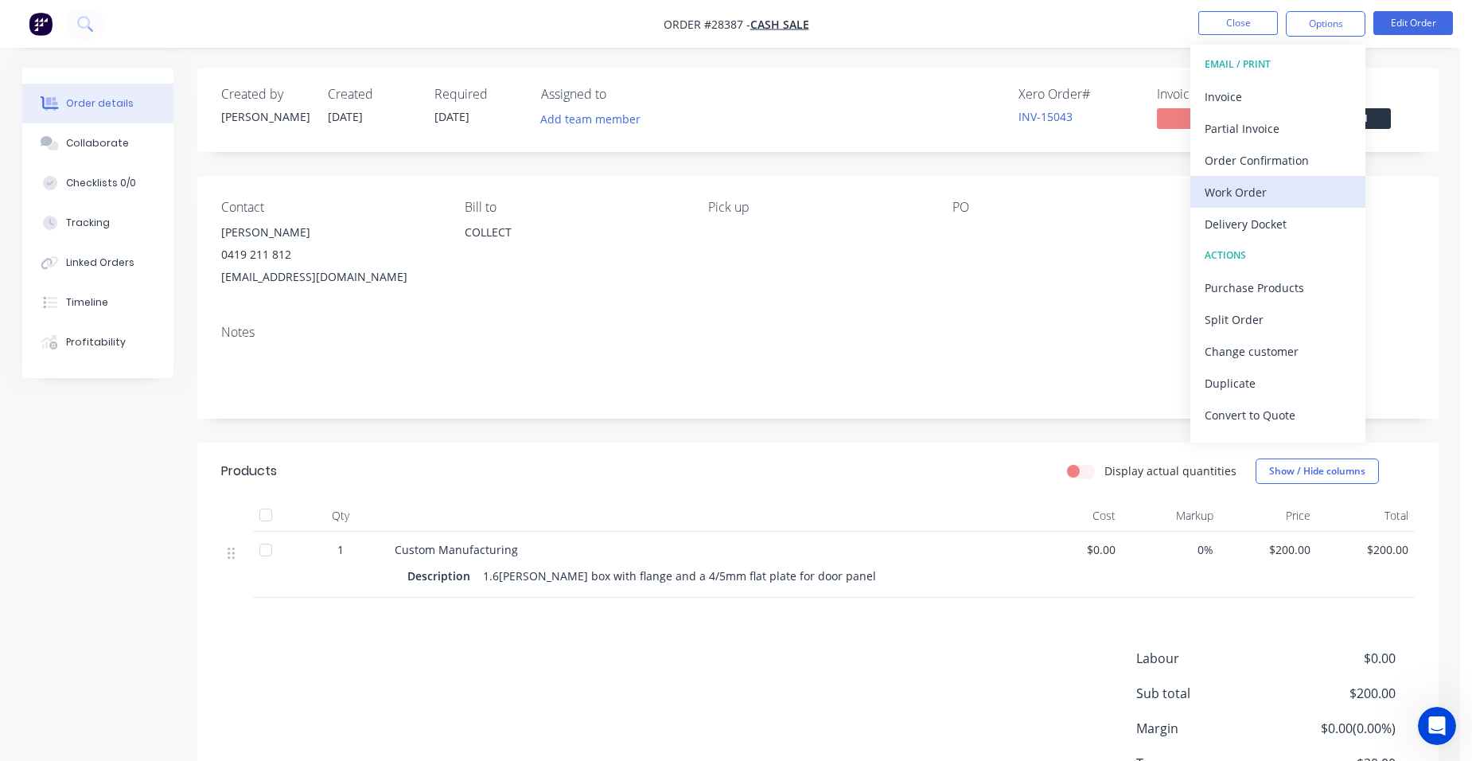
click at [1296, 182] on div "Work Order" at bounding box center [1278, 192] width 146 height 23
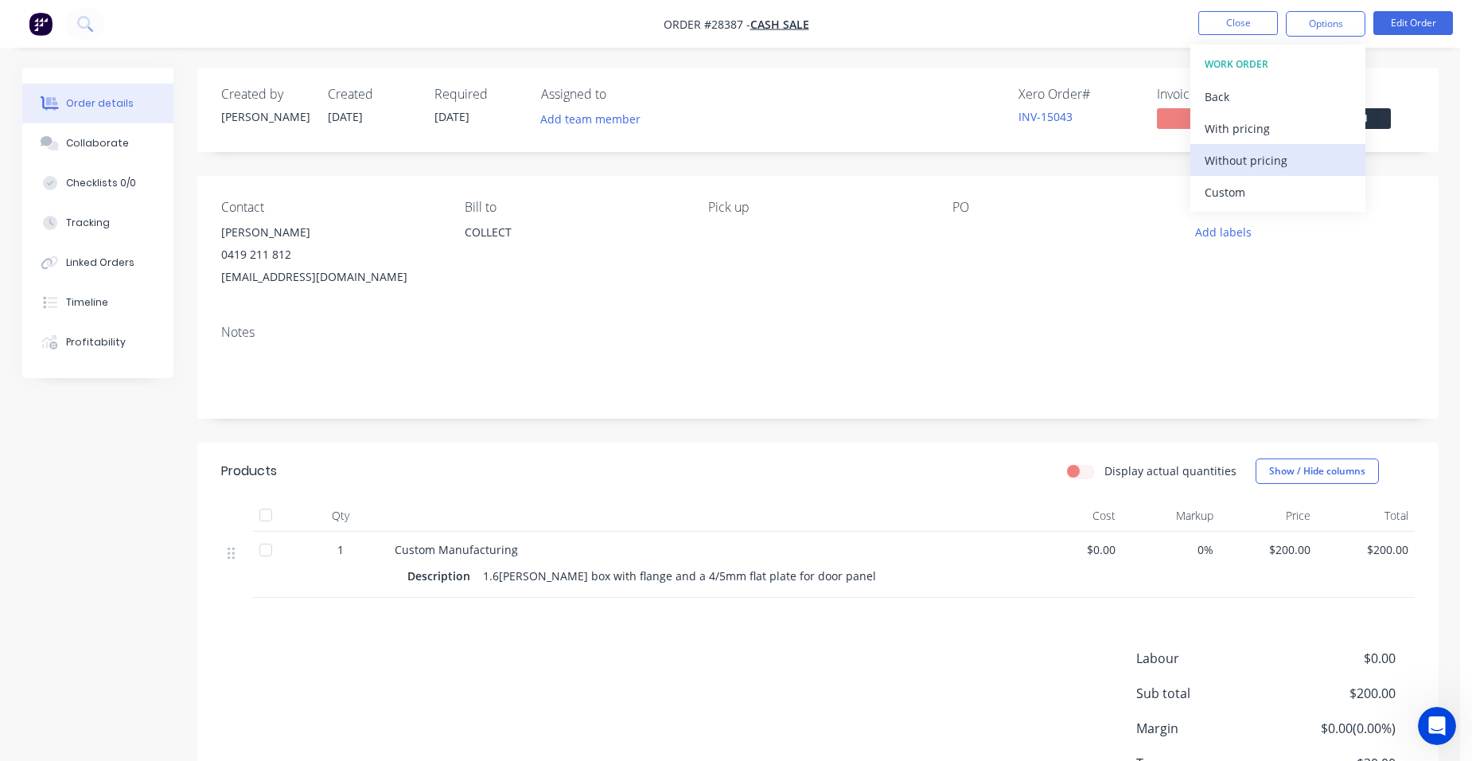
click at [1303, 169] on div "Without pricing" at bounding box center [1278, 160] width 146 height 23
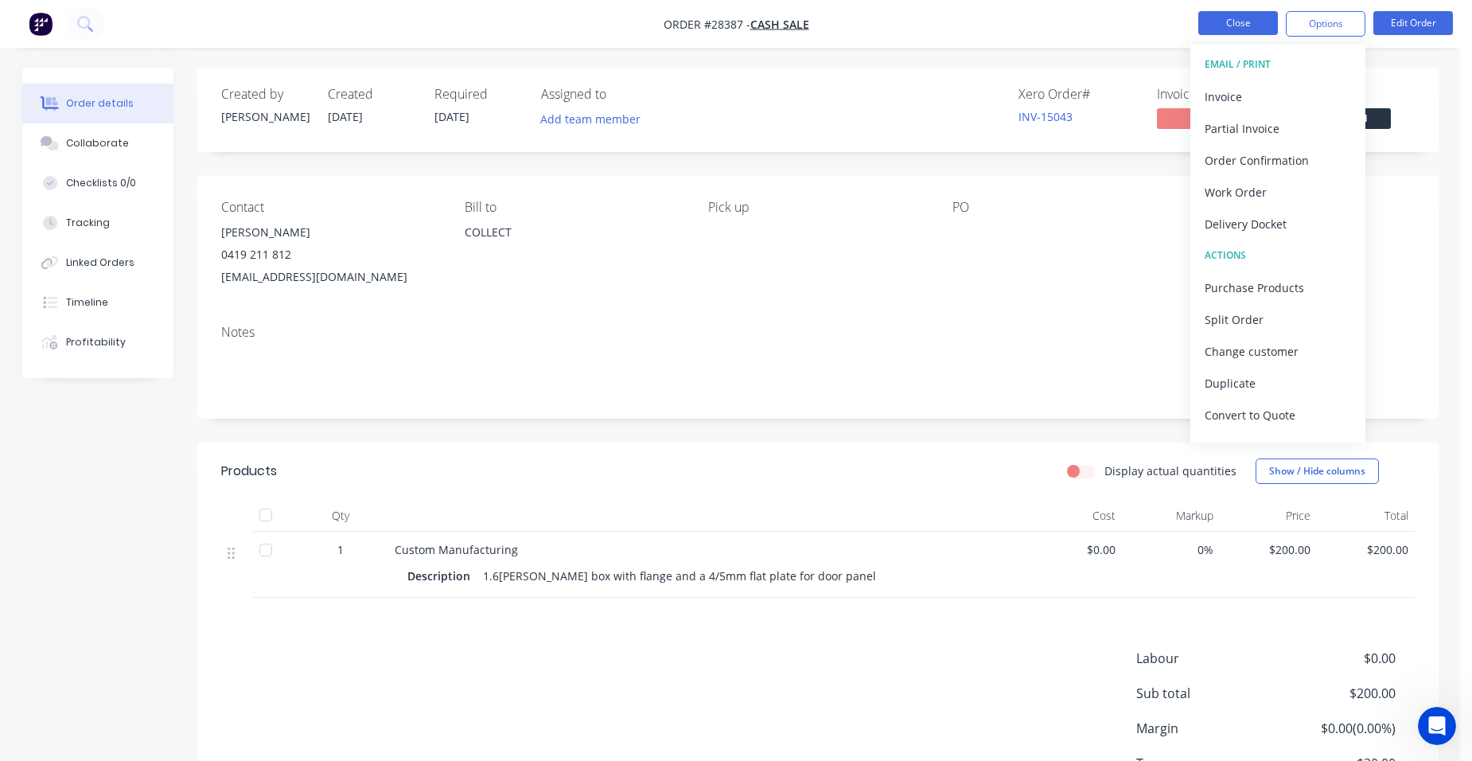
click at [1238, 22] on button "Close" at bounding box center [1239, 23] width 80 height 24
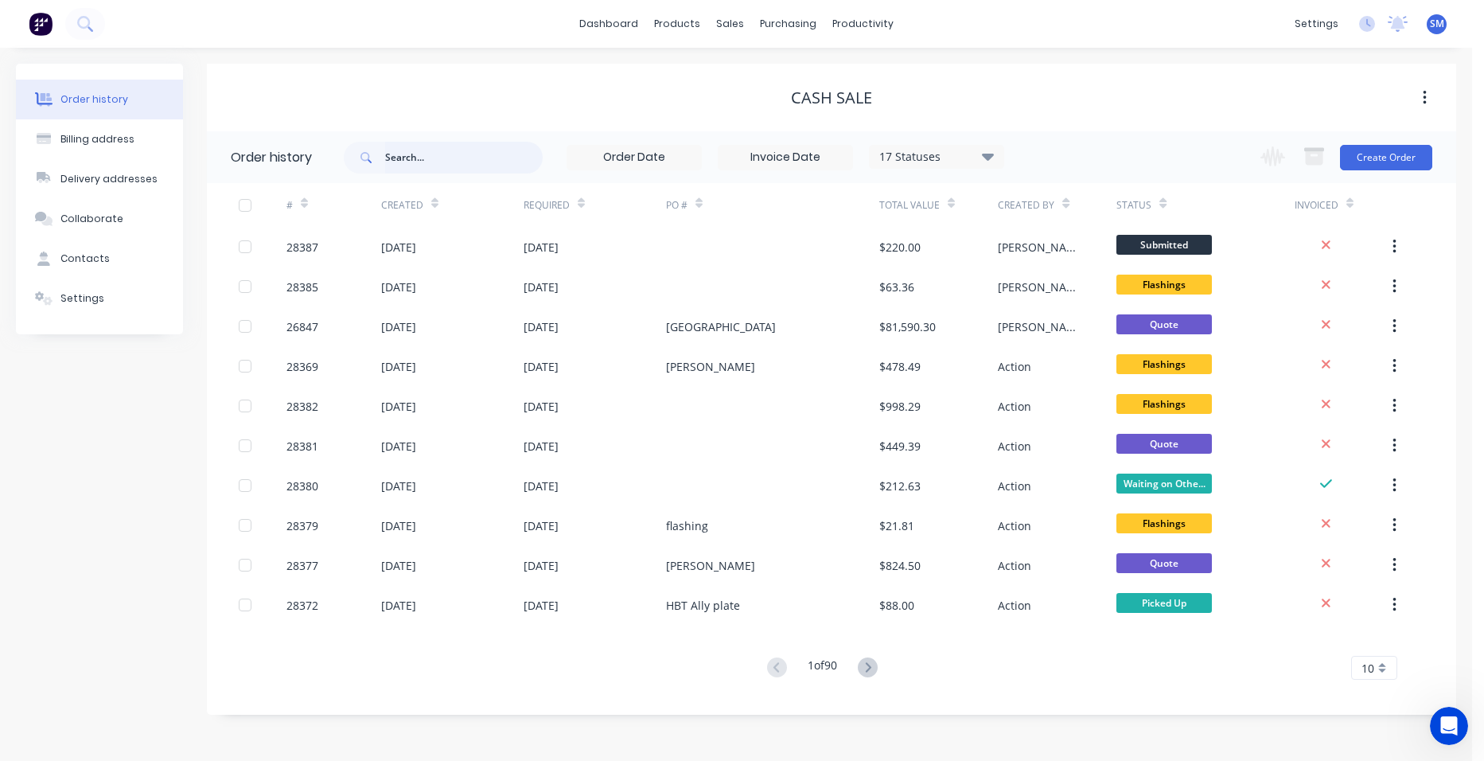
click at [476, 155] on input "text" at bounding box center [464, 158] width 158 height 32
type input "grant pfor"
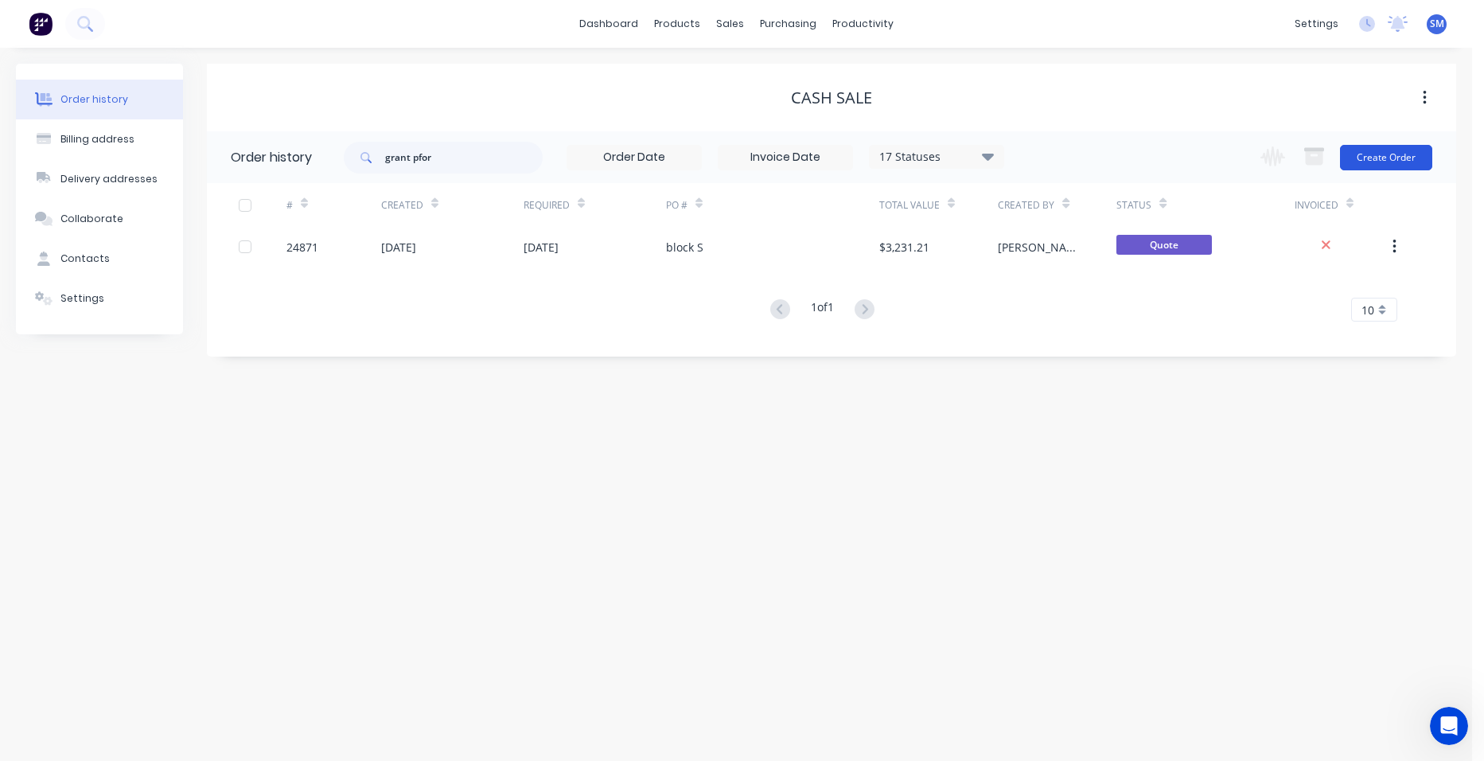
click at [1368, 165] on button "Create Order" at bounding box center [1386, 157] width 92 height 25
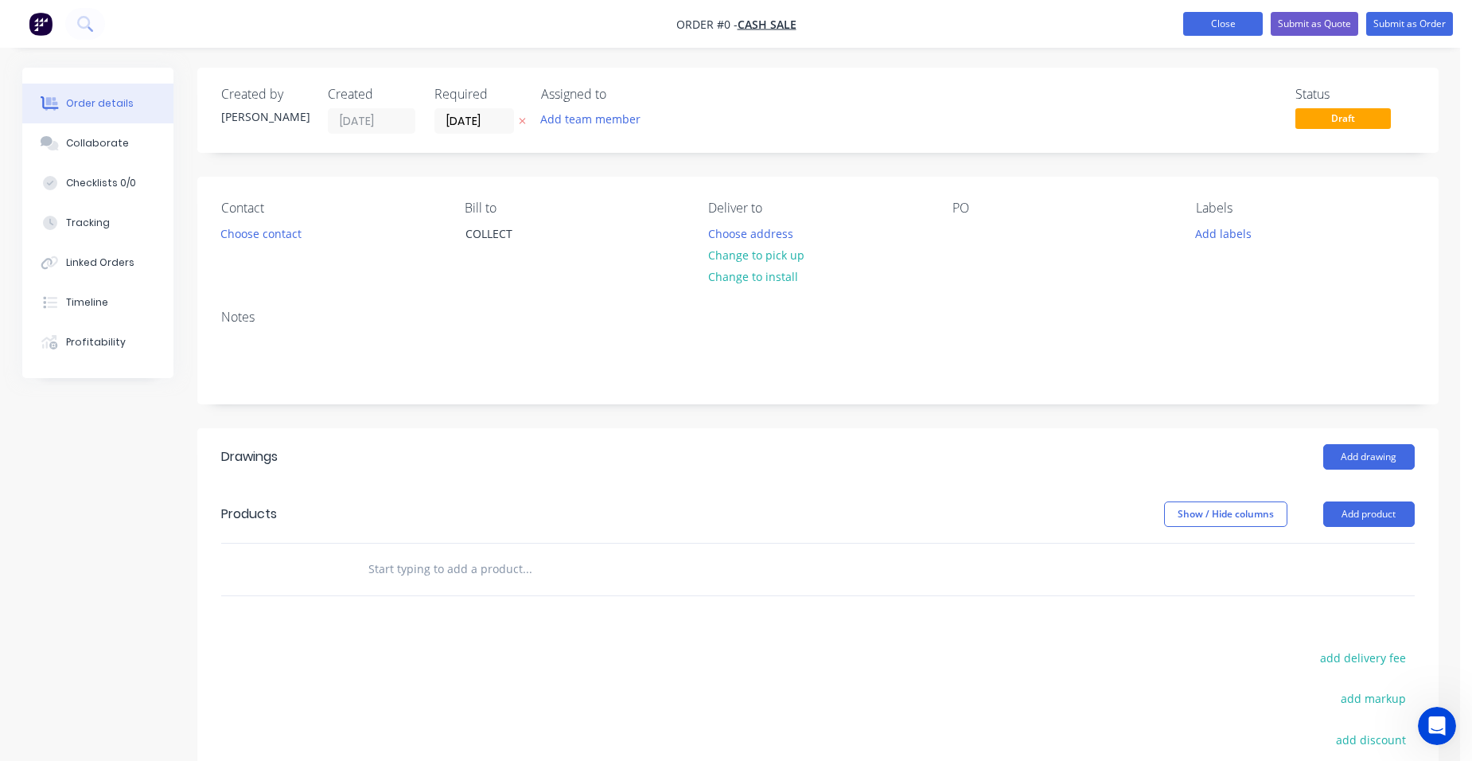
click at [1235, 19] on button "Close" at bounding box center [1223, 24] width 80 height 24
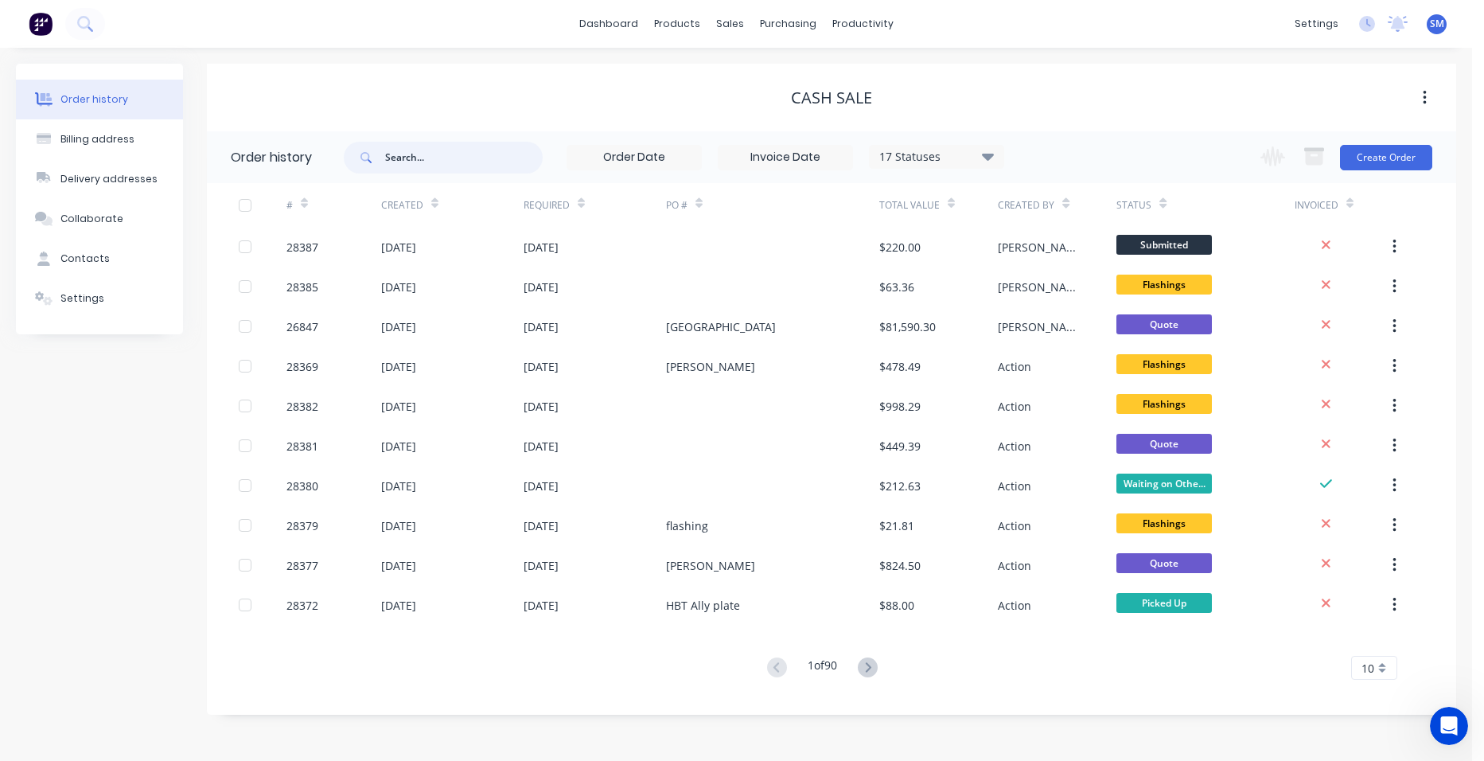
click at [419, 151] on input "text" at bounding box center [464, 158] width 158 height 32
type input "grant pf"
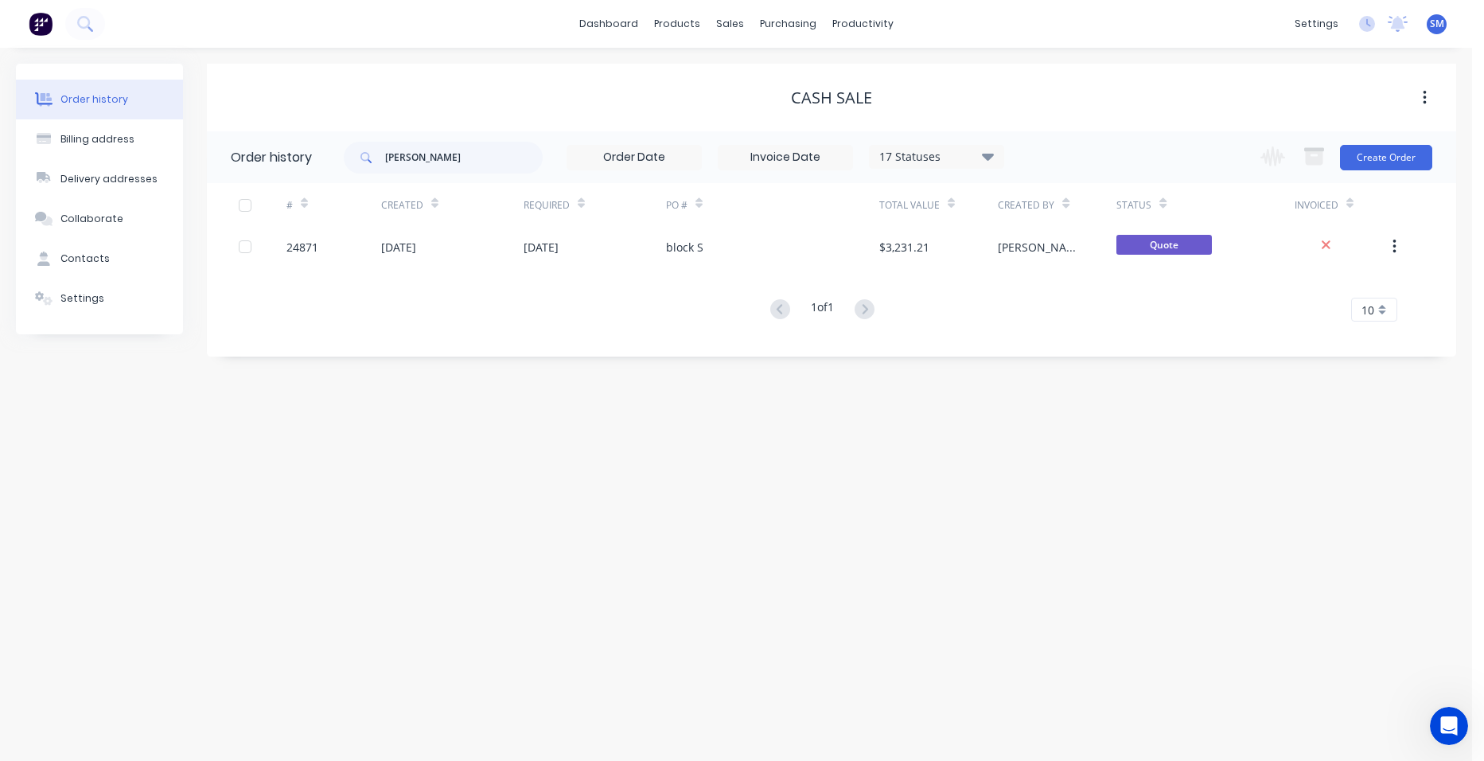
click at [980, 156] on div "17 Statuses" at bounding box center [937, 157] width 134 height 18
click at [1068, 340] on label at bounding box center [1068, 340] width 0 height 0
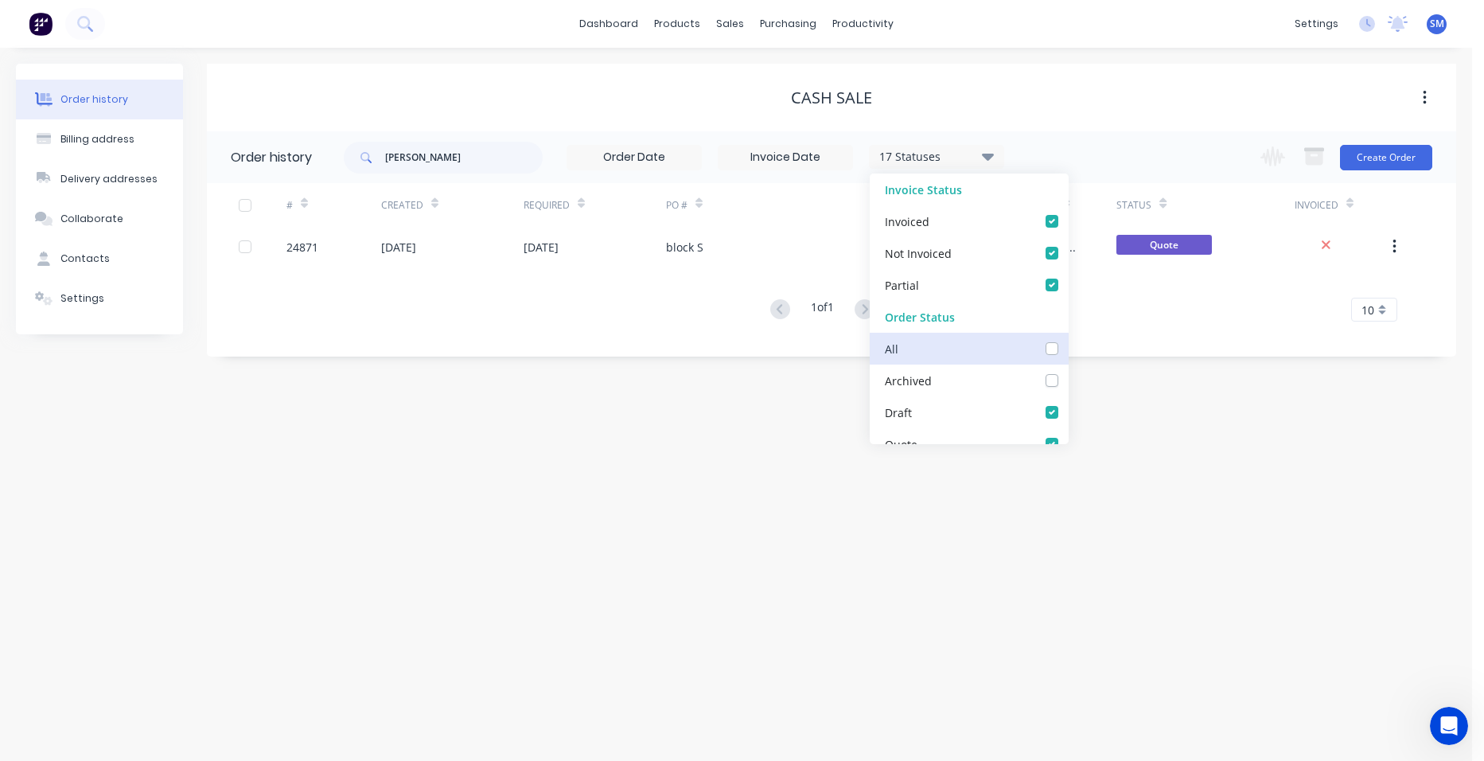
click at [1068, 346] on input "checkbox" at bounding box center [1074, 347] width 13 height 15
checkbox input "true"
click at [777, 510] on div "Order history Billing address Delivery addresses Collaborate Contacts Settings …" at bounding box center [736, 404] width 1472 height 713
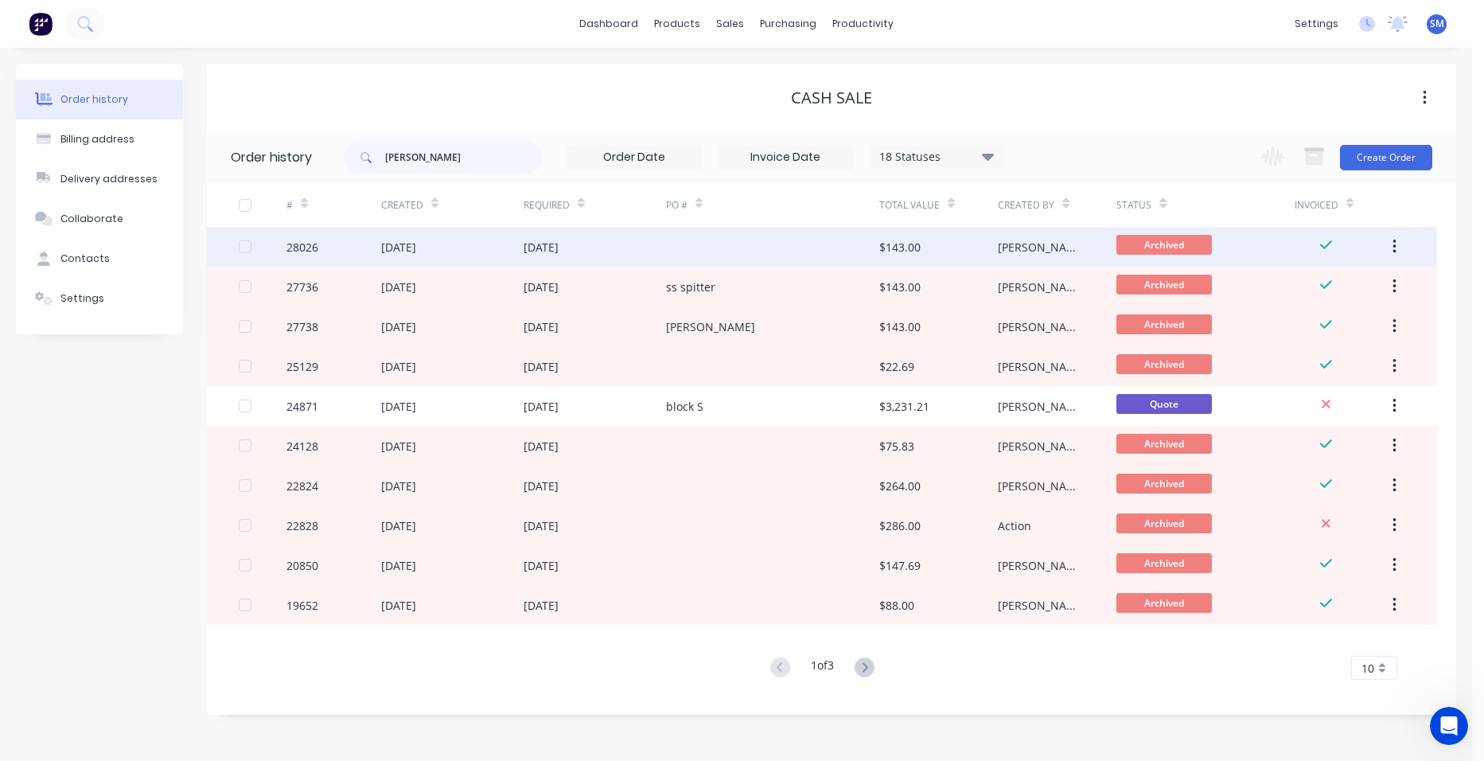
click at [719, 241] on div at bounding box center [772, 247] width 213 height 40
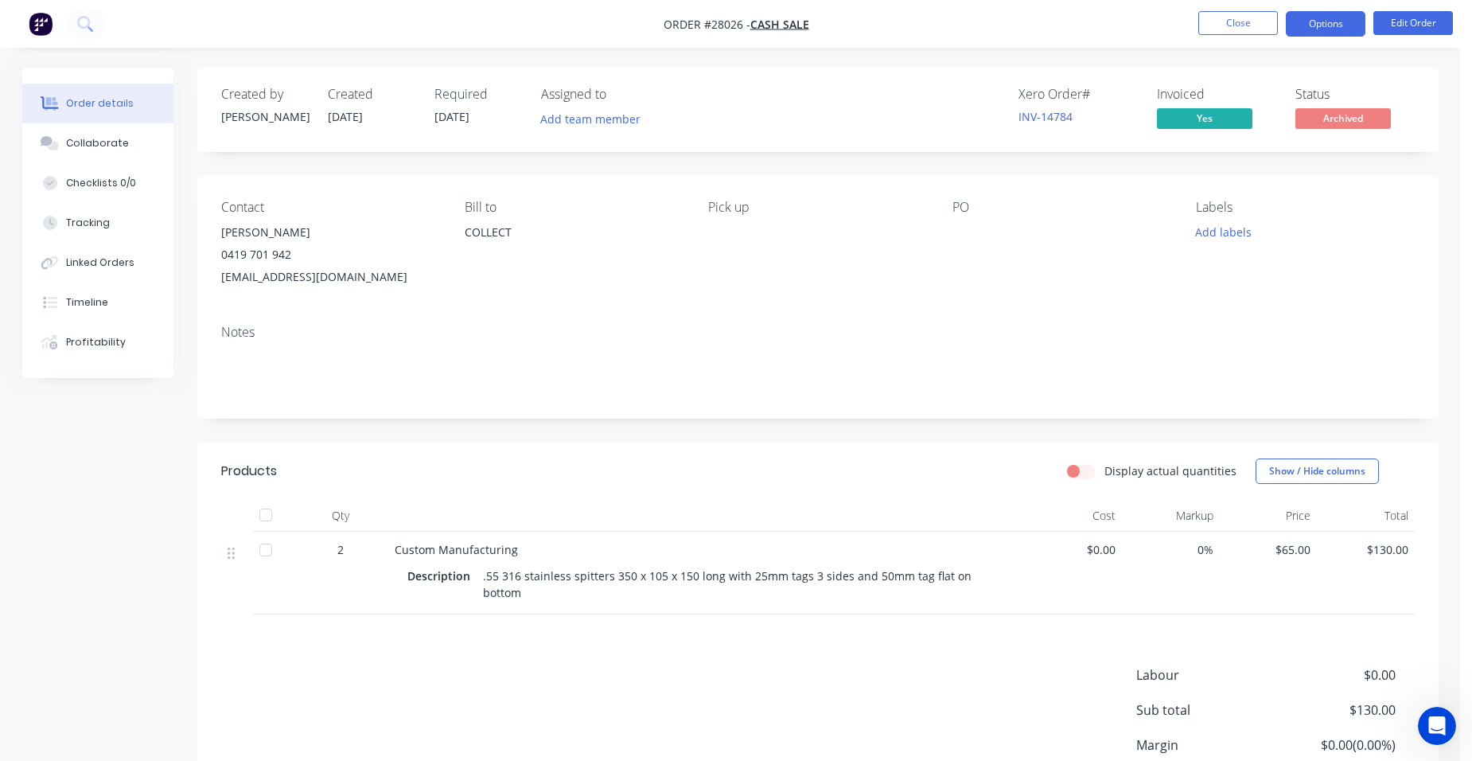
click at [1312, 21] on button "Options" at bounding box center [1326, 23] width 80 height 25
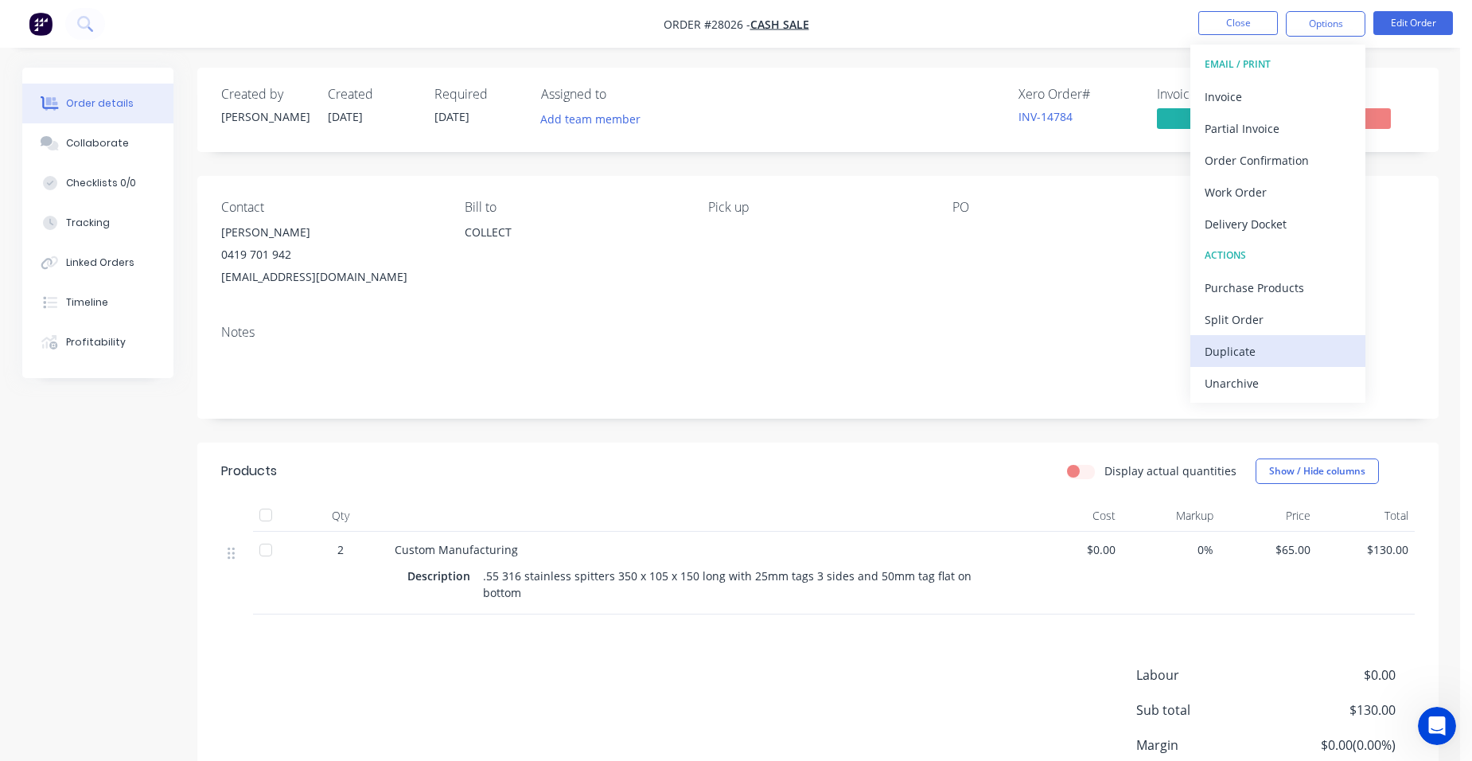
click at [1300, 341] on div "Duplicate" at bounding box center [1278, 351] width 146 height 23
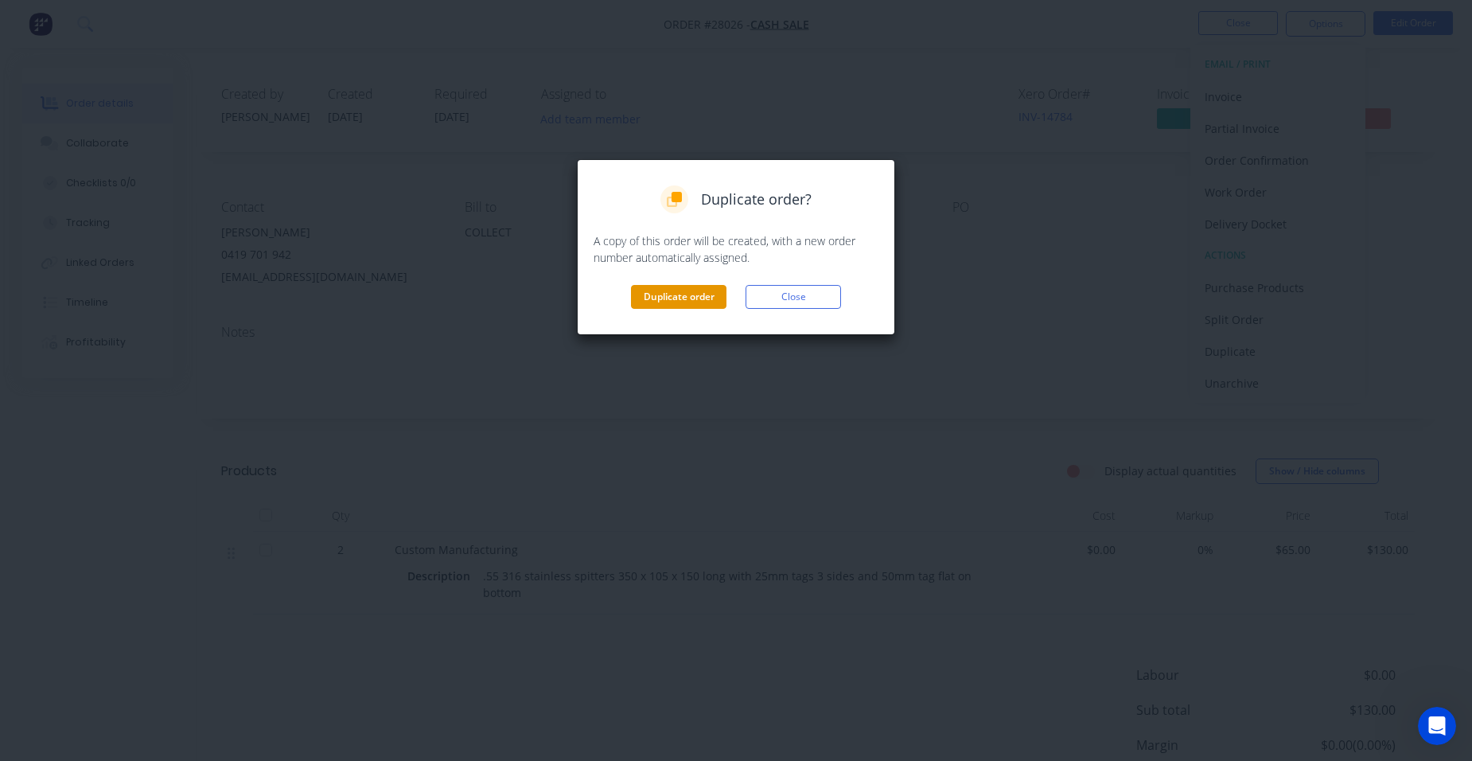
click at [695, 296] on button "Duplicate order" at bounding box center [679, 297] width 96 height 24
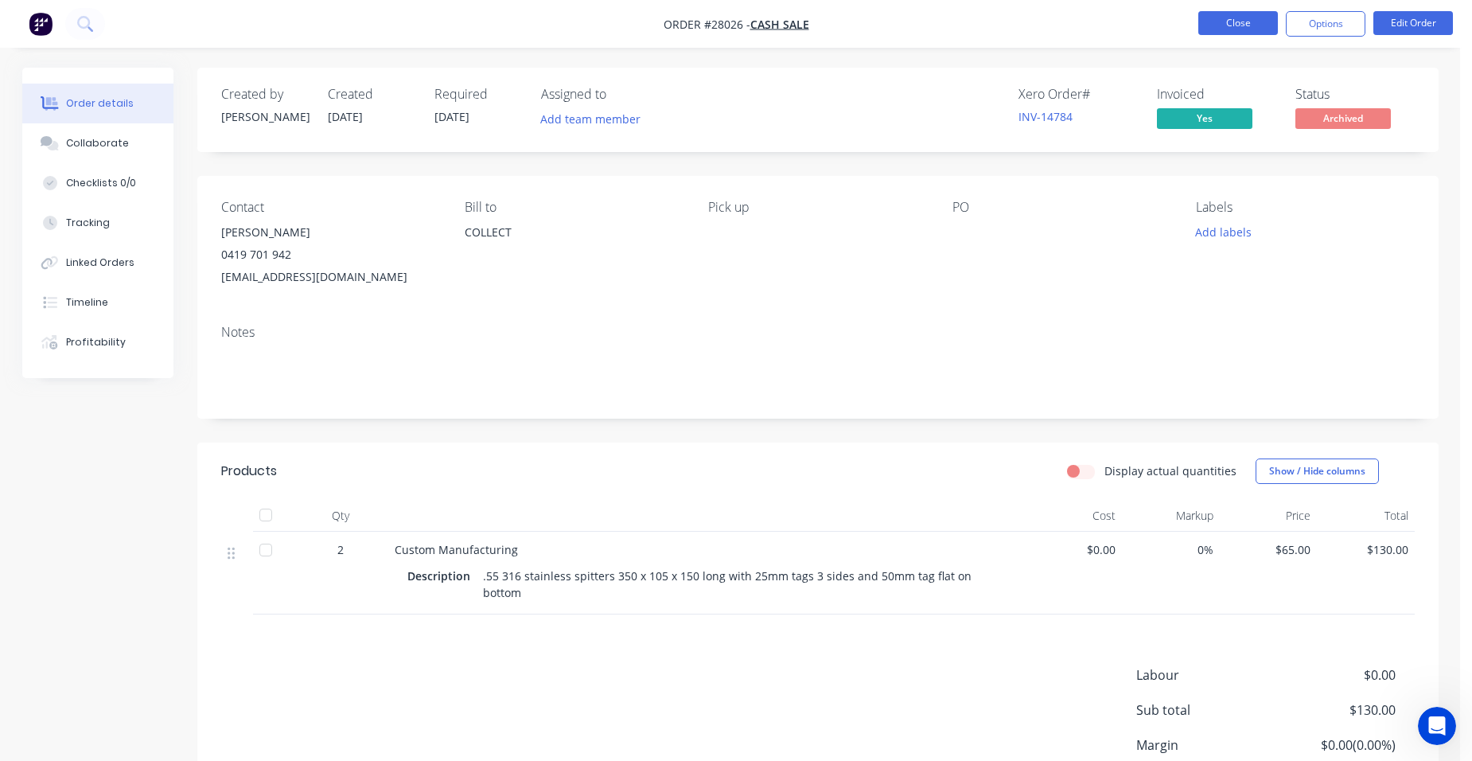
click at [1242, 21] on button "Close" at bounding box center [1239, 23] width 80 height 24
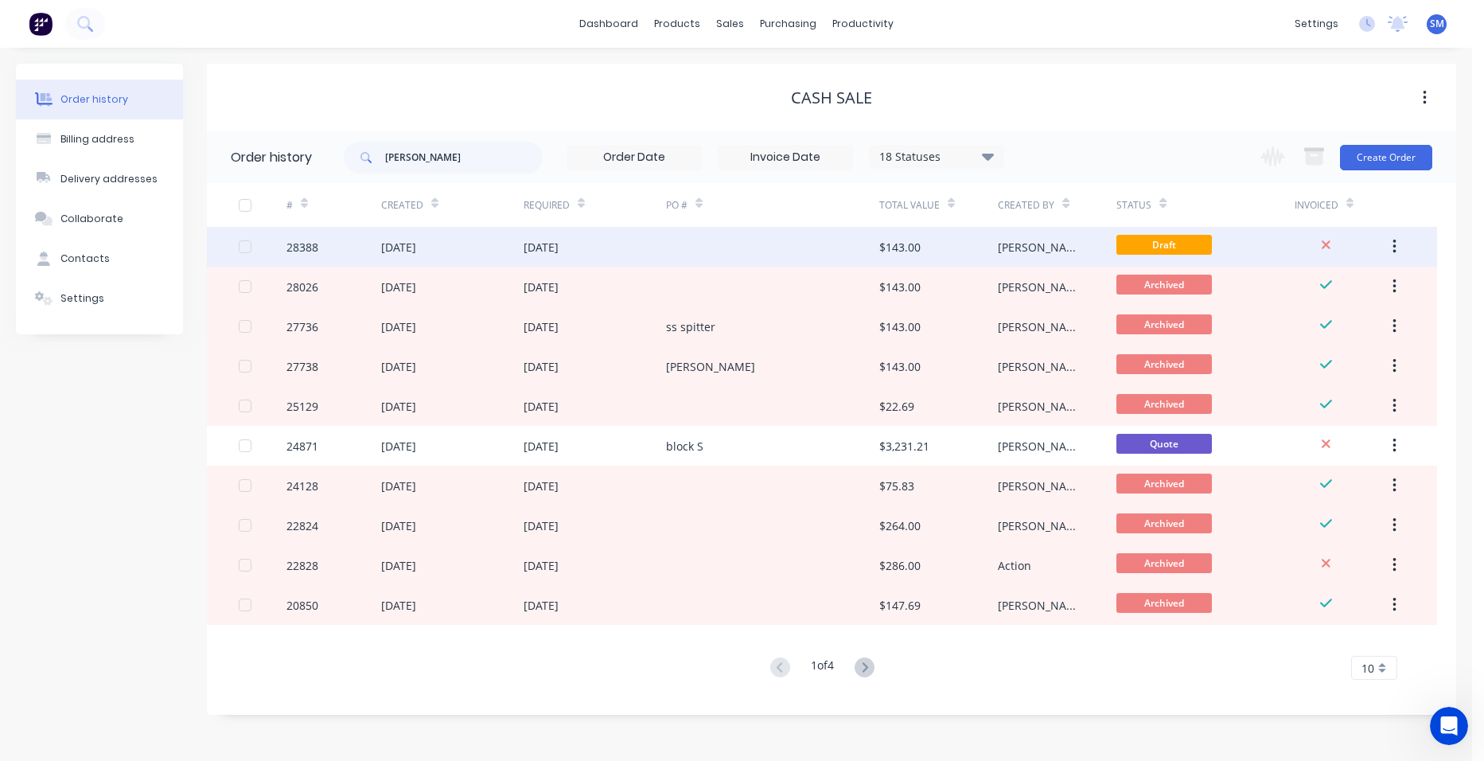
click at [664, 252] on div "[DATE]" at bounding box center [595, 247] width 142 height 40
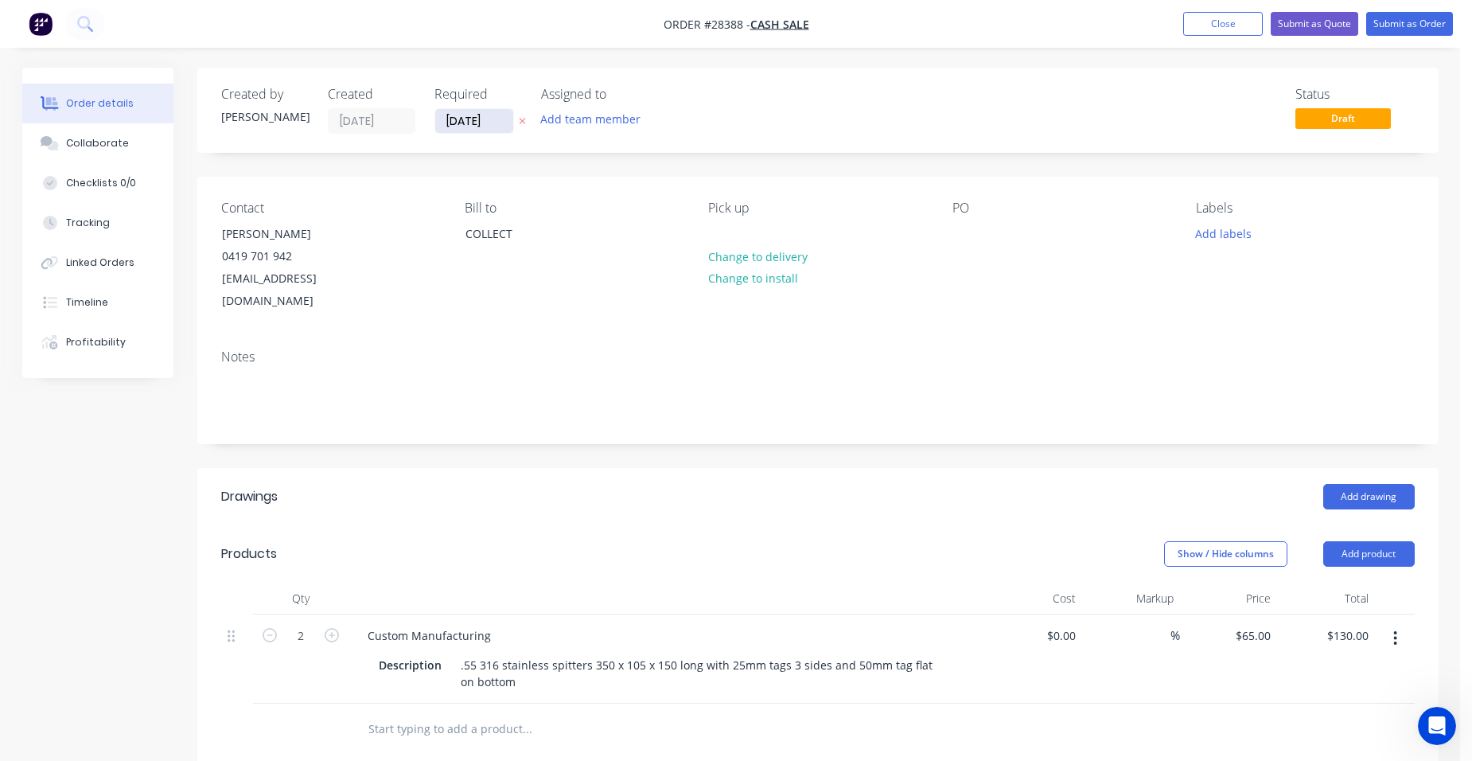
click at [486, 115] on input "[DATE]" at bounding box center [474, 121] width 78 height 24
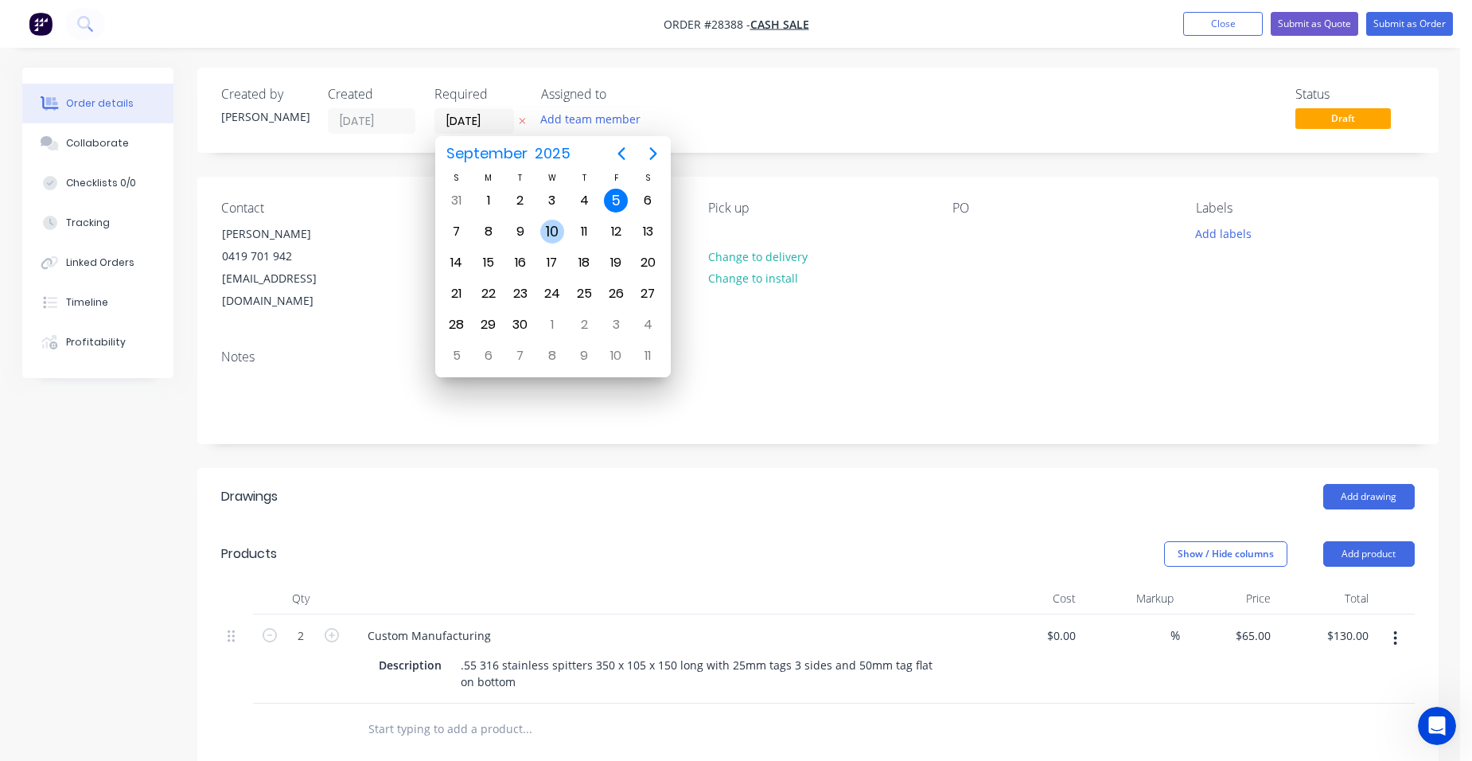
click at [540, 226] on div "10" at bounding box center [552, 232] width 24 height 24
type input "[DATE]"
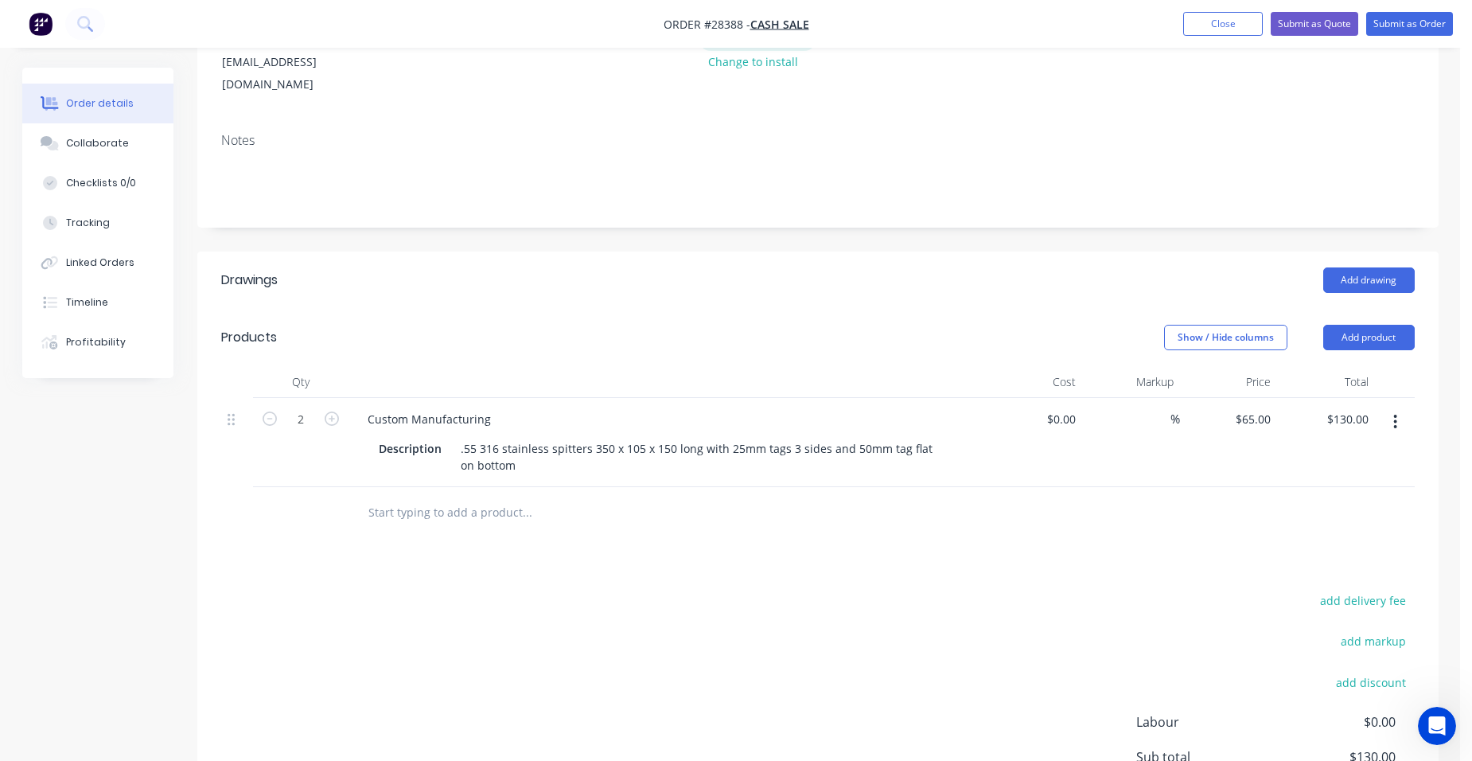
scroll to position [239, 0]
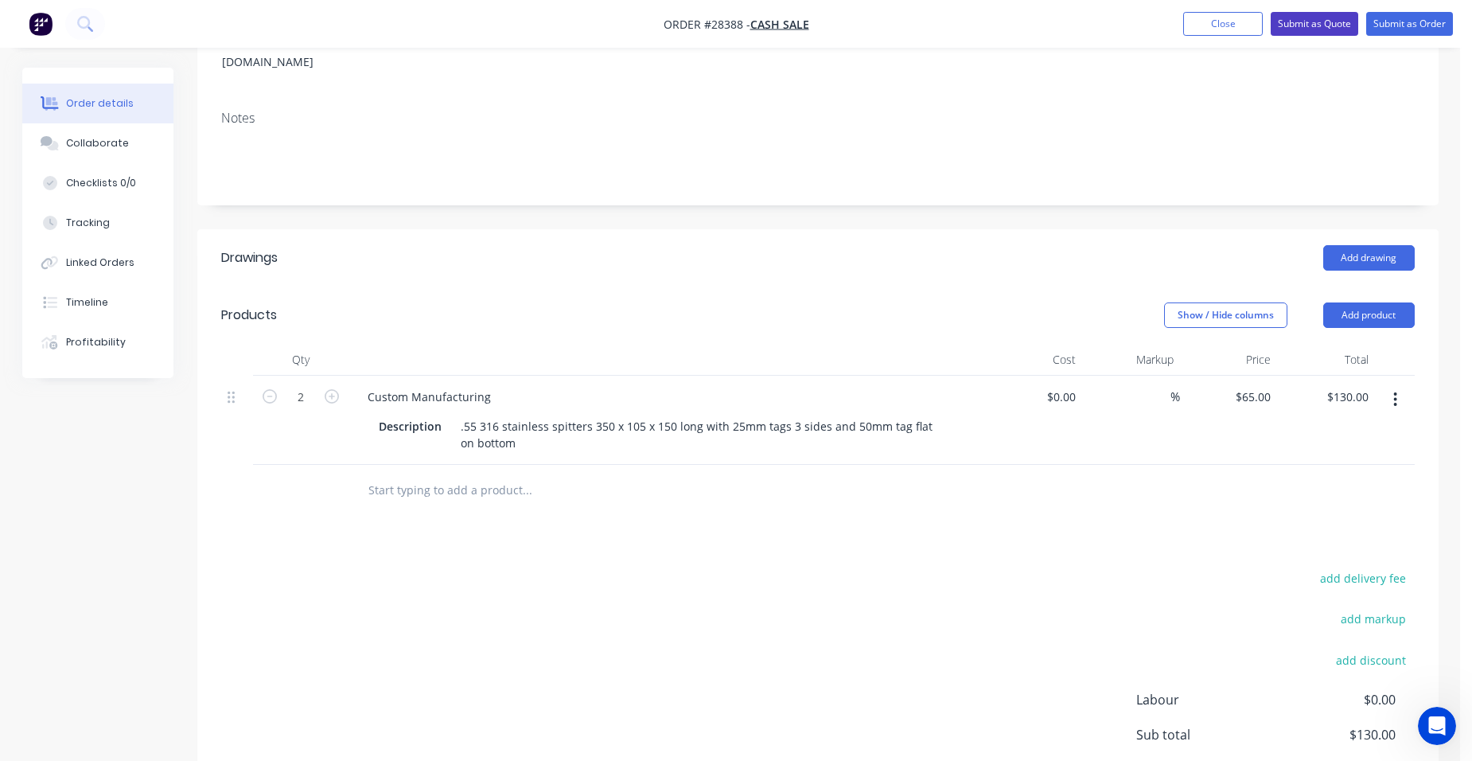
click at [1289, 25] on button "Submit as Quote" at bounding box center [1315, 24] width 88 height 24
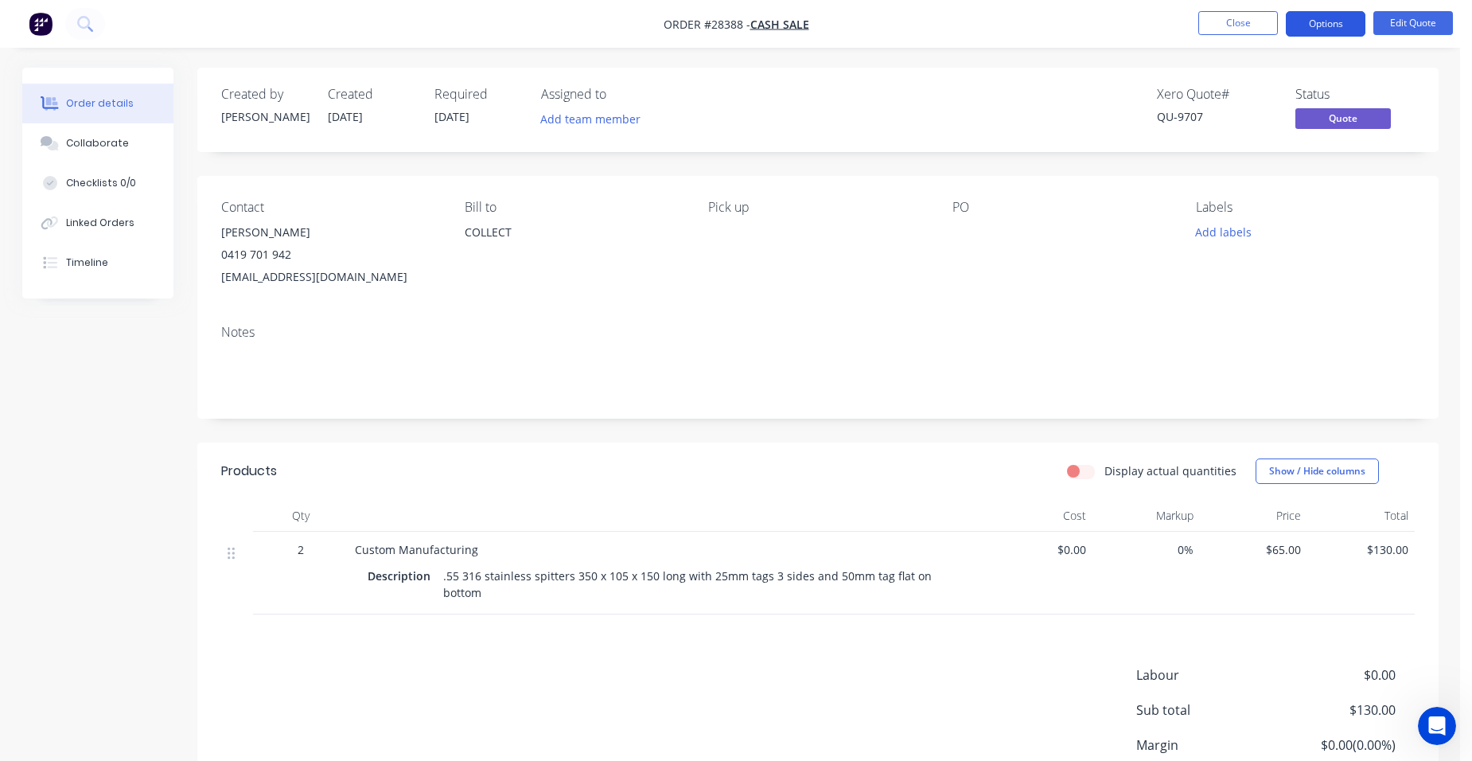
click at [1318, 25] on button "Options" at bounding box center [1326, 23] width 80 height 25
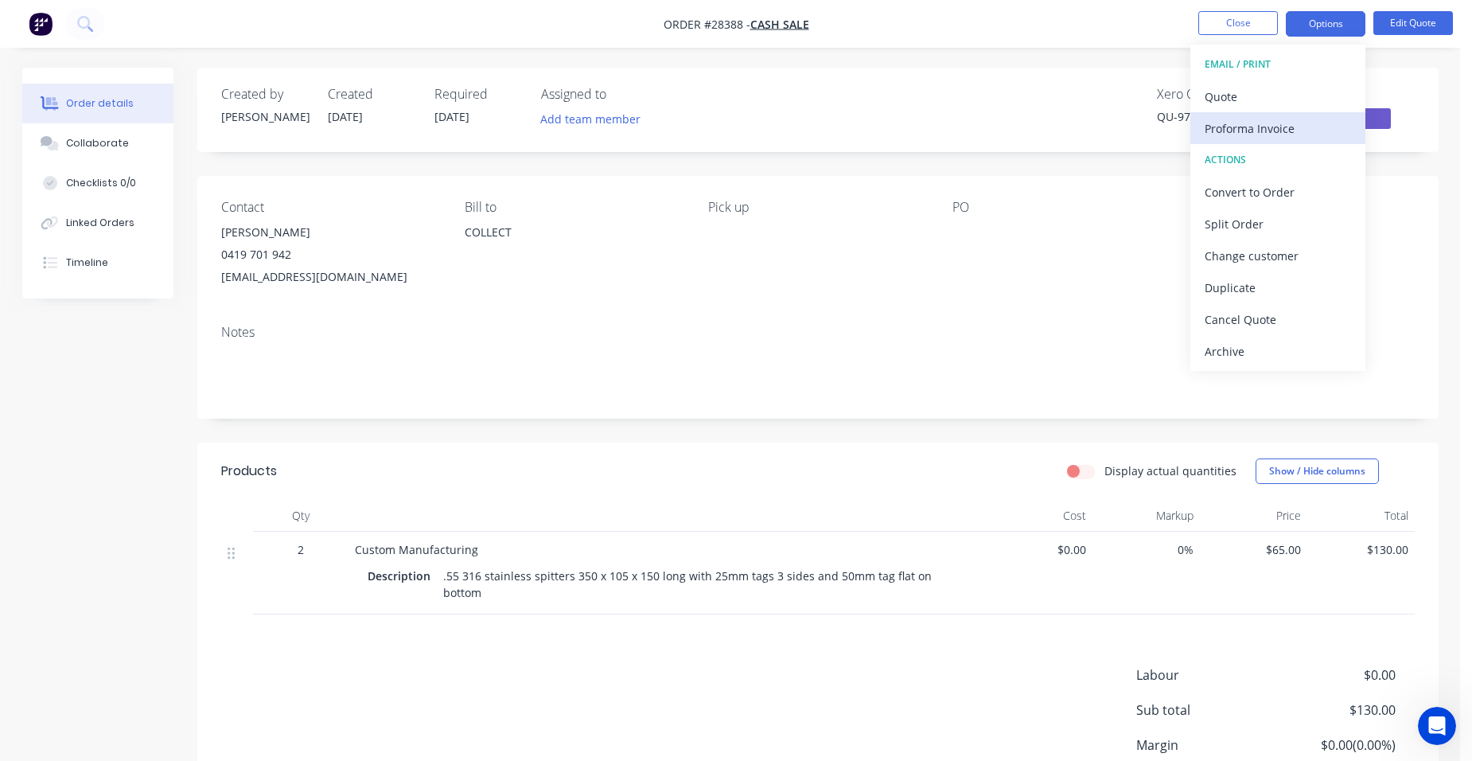
click at [1277, 115] on button "Proforma Invoice" at bounding box center [1278, 128] width 175 height 32
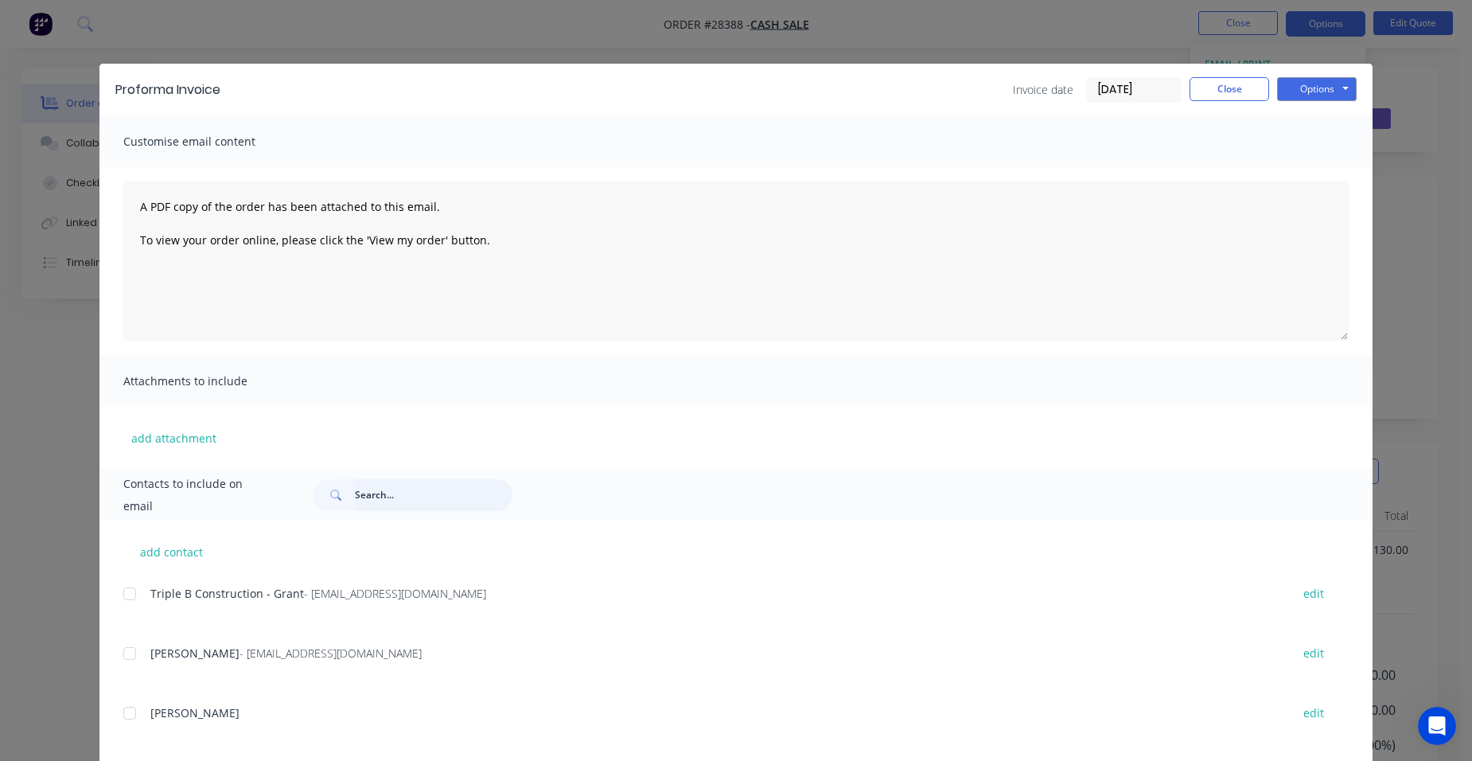
click at [411, 503] on input "text" at bounding box center [434, 495] width 158 height 32
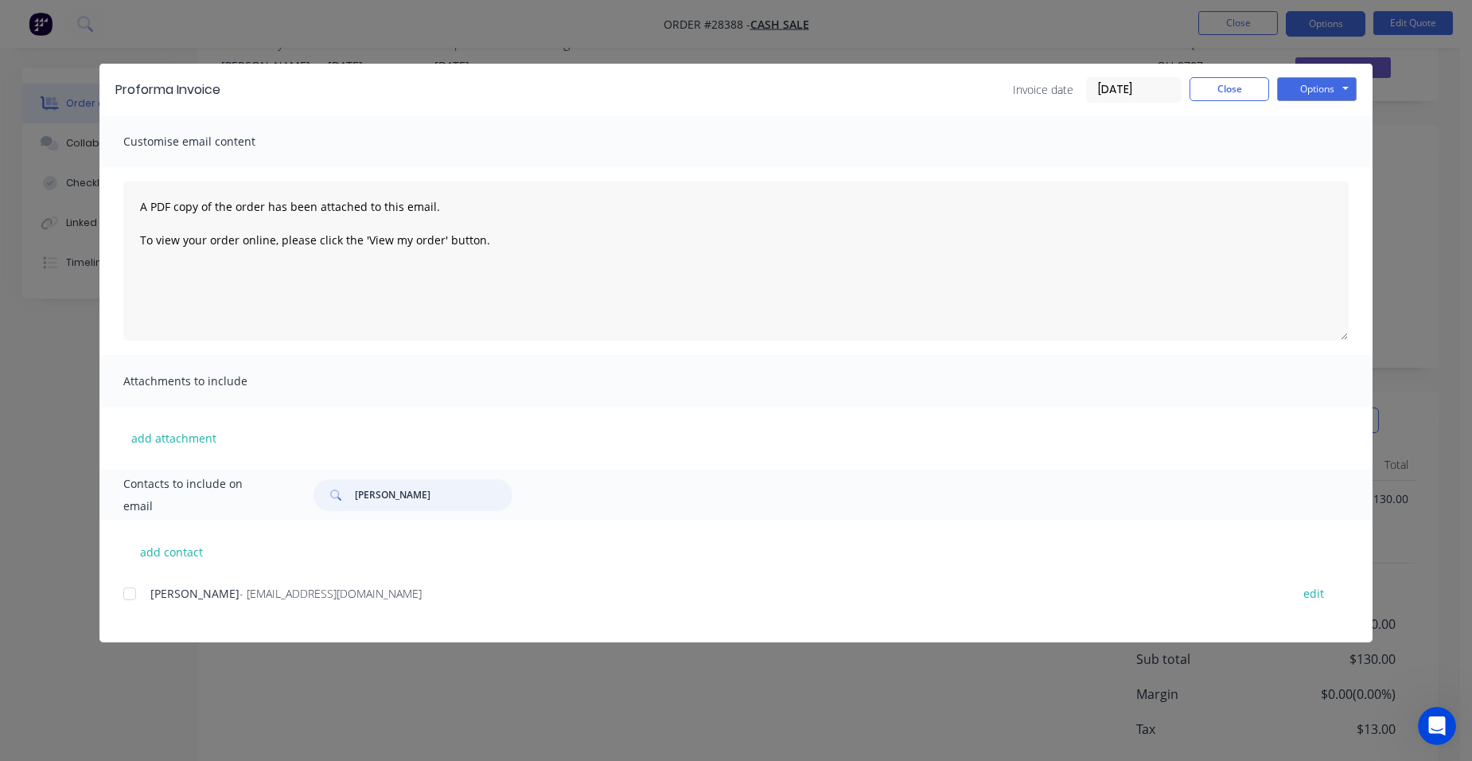
scroll to position [80, 0]
click at [136, 590] on div at bounding box center [130, 594] width 32 height 32
type input "grant pf"
click at [1294, 81] on button "Options" at bounding box center [1317, 89] width 80 height 24
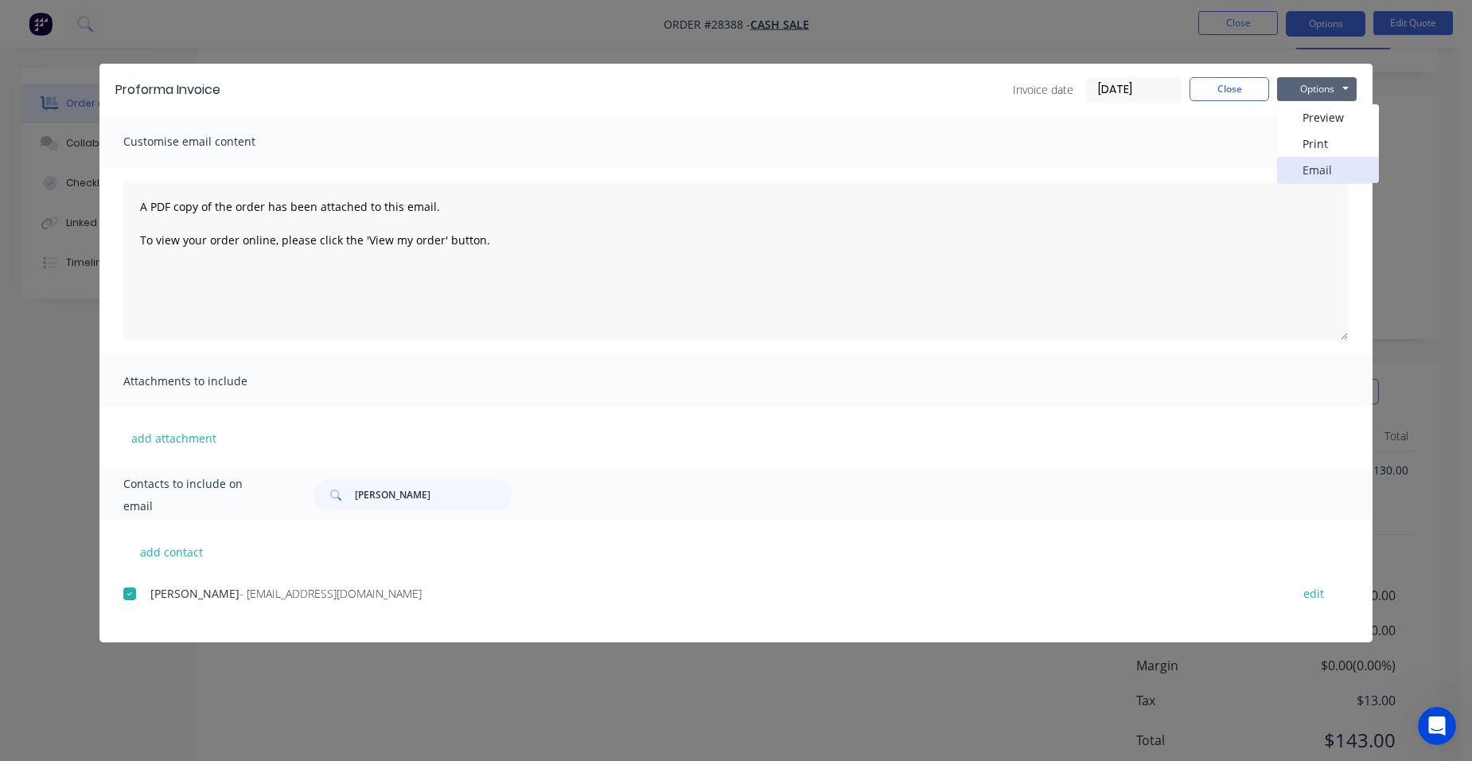
click at [1295, 166] on button "Email" at bounding box center [1328, 170] width 102 height 26
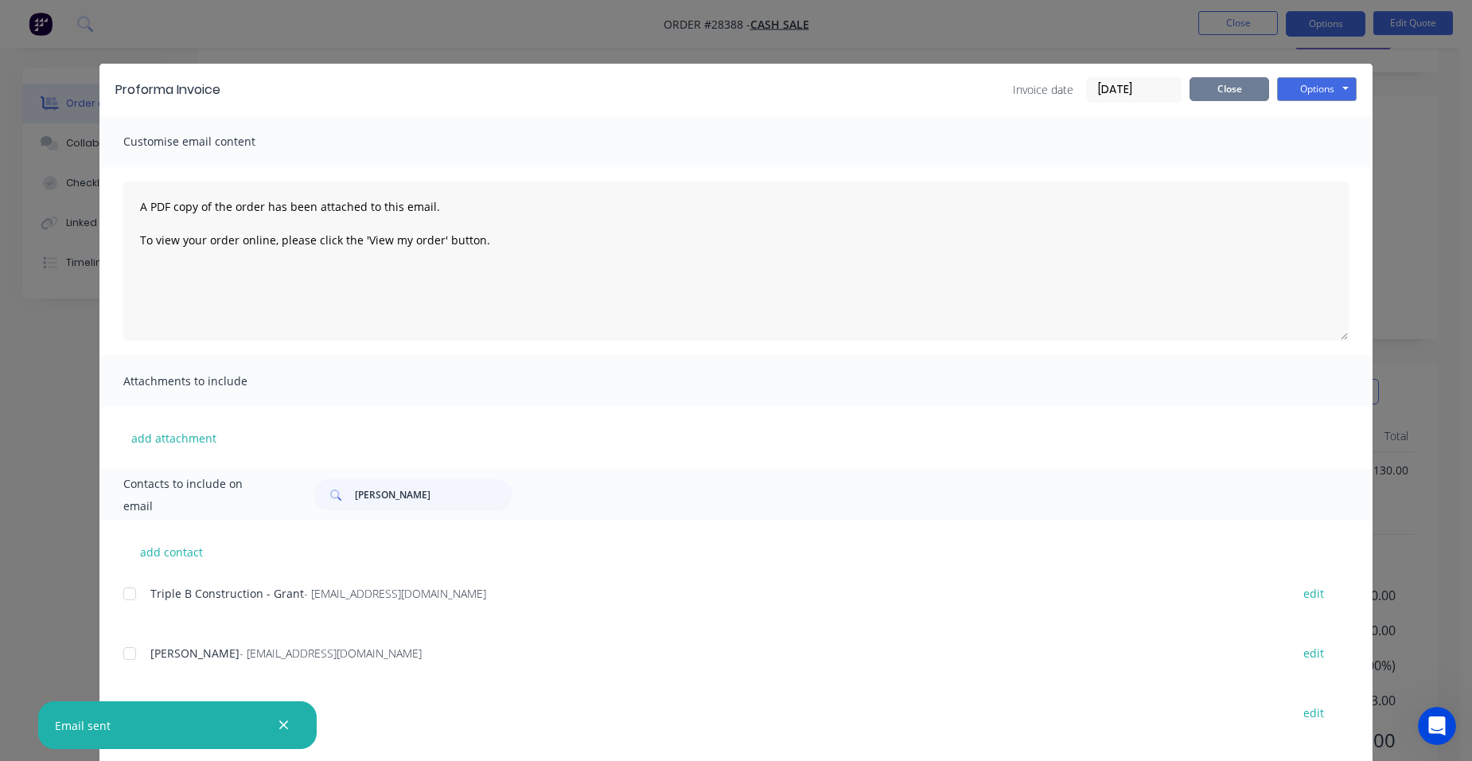
click at [1230, 88] on button "Close" at bounding box center [1230, 89] width 80 height 24
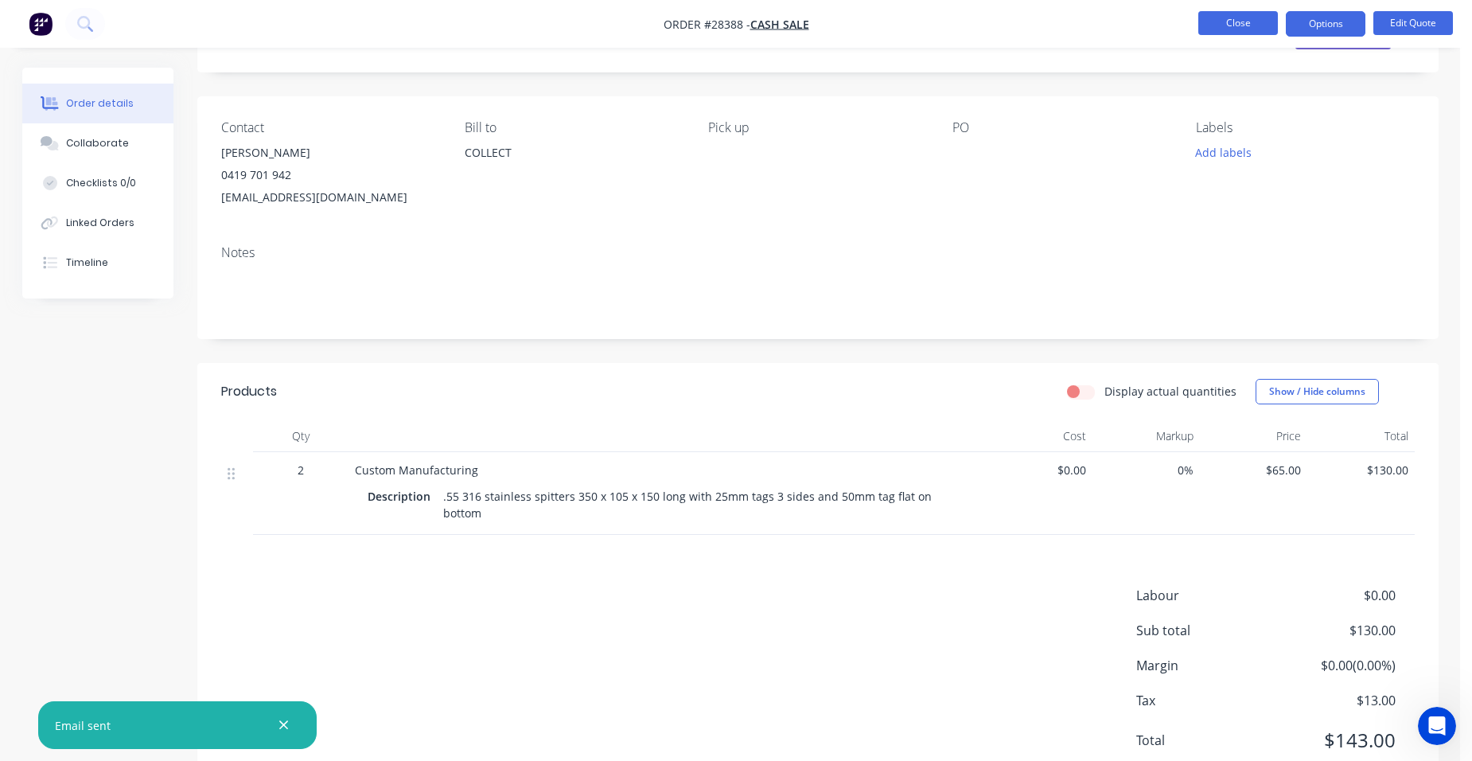
click at [1239, 24] on button "Close" at bounding box center [1239, 23] width 80 height 24
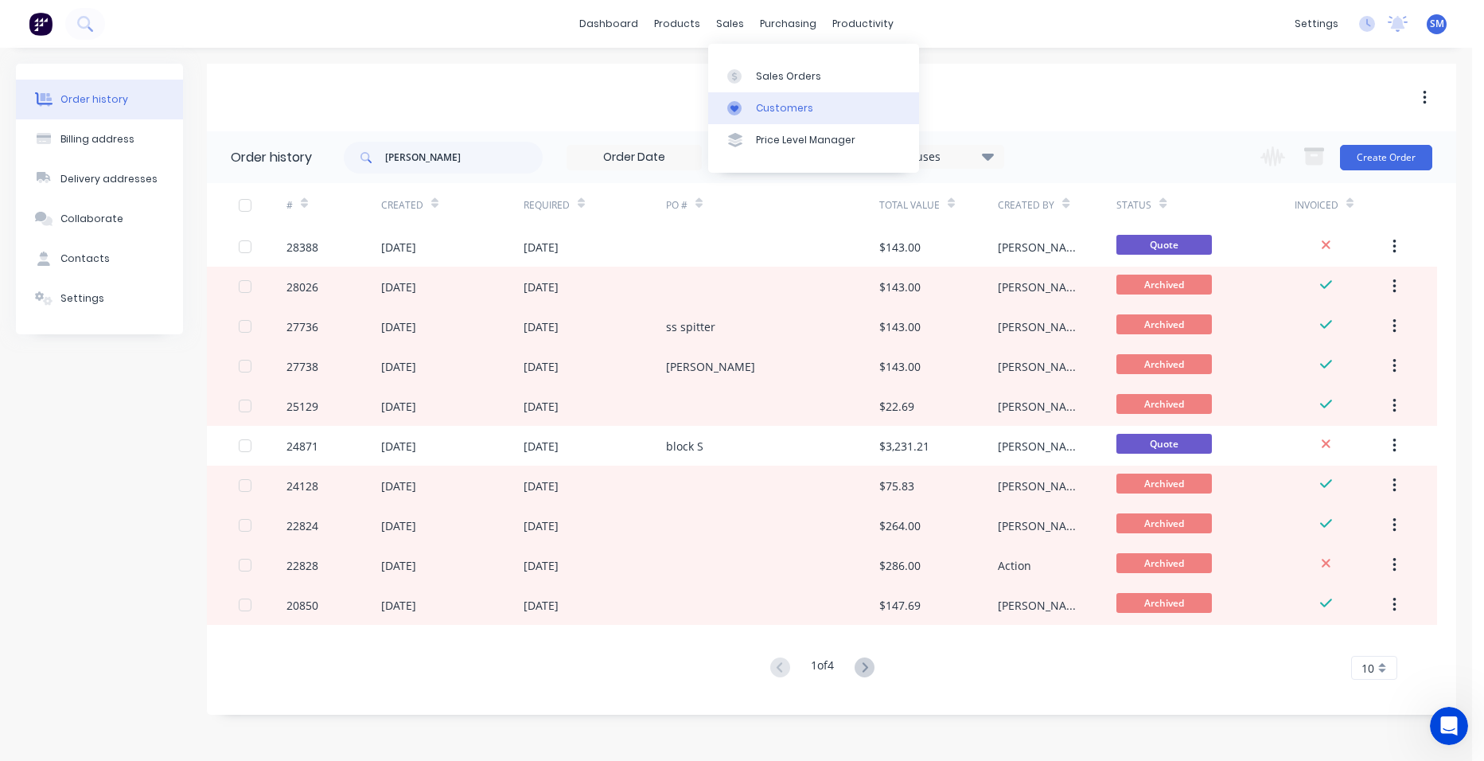
click at [754, 100] on link "Customers" at bounding box center [813, 108] width 211 height 32
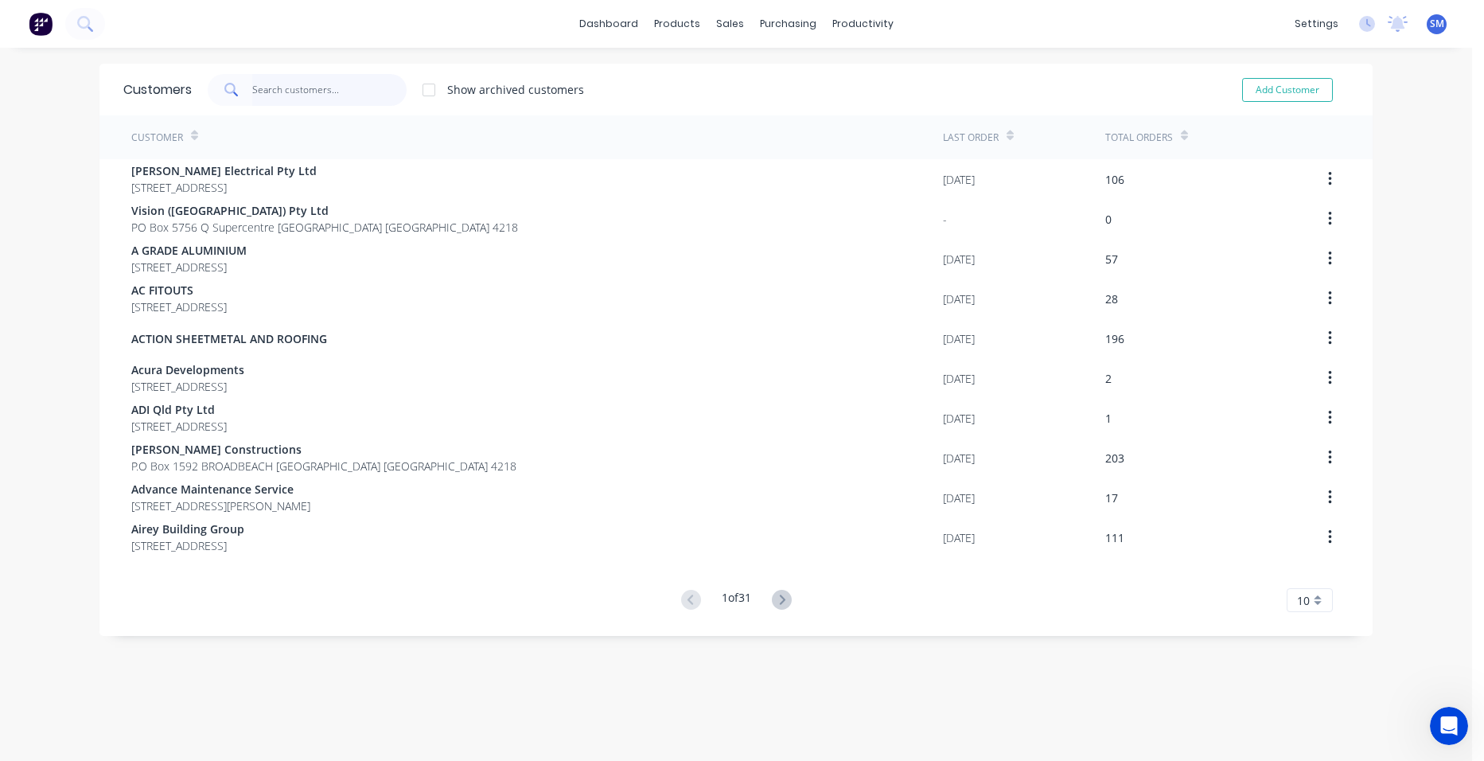
click at [282, 87] on input "text" at bounding box center [329, 90] width 155 height 32
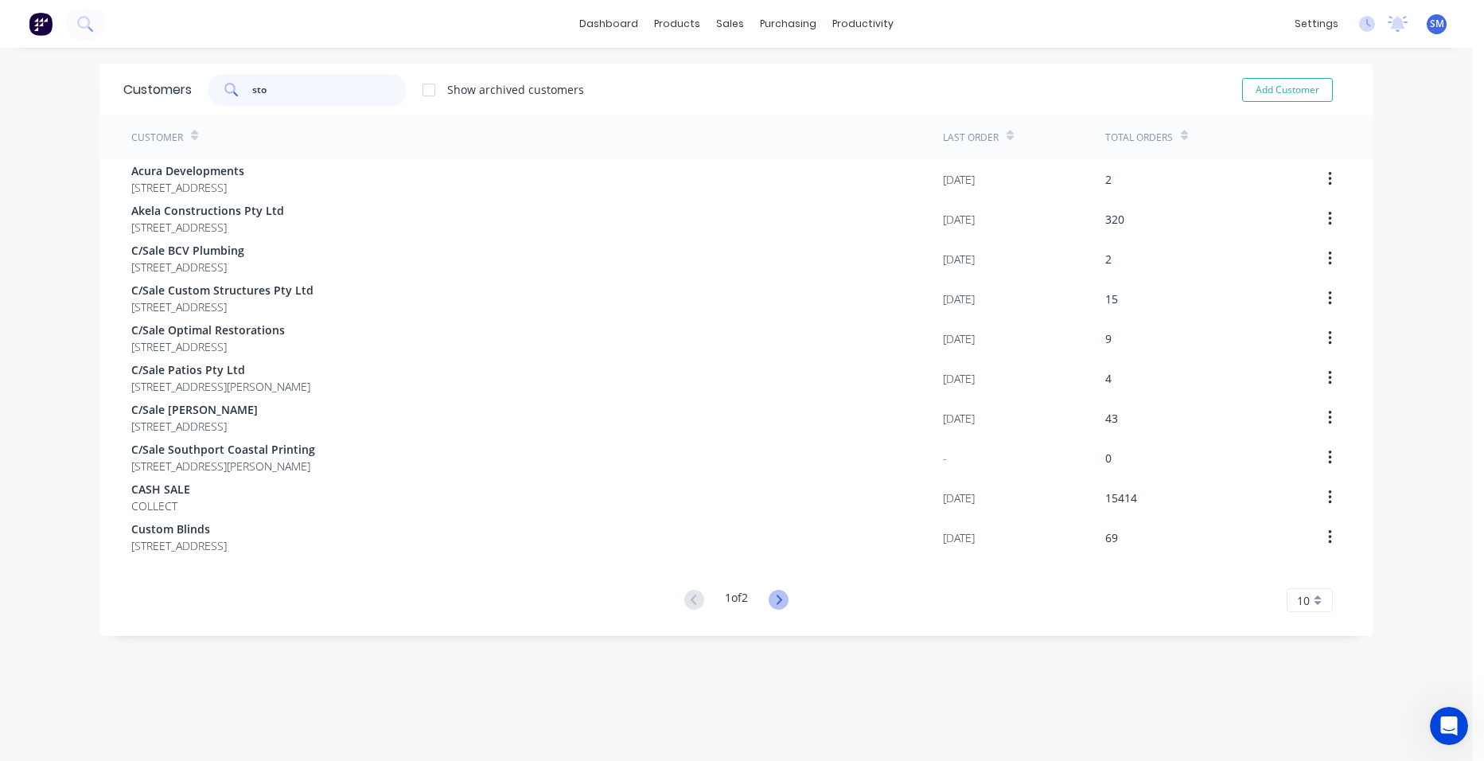
type input "sto"
click at [769, 598] on icon at bounding box center [779, 600] width 20 height 20
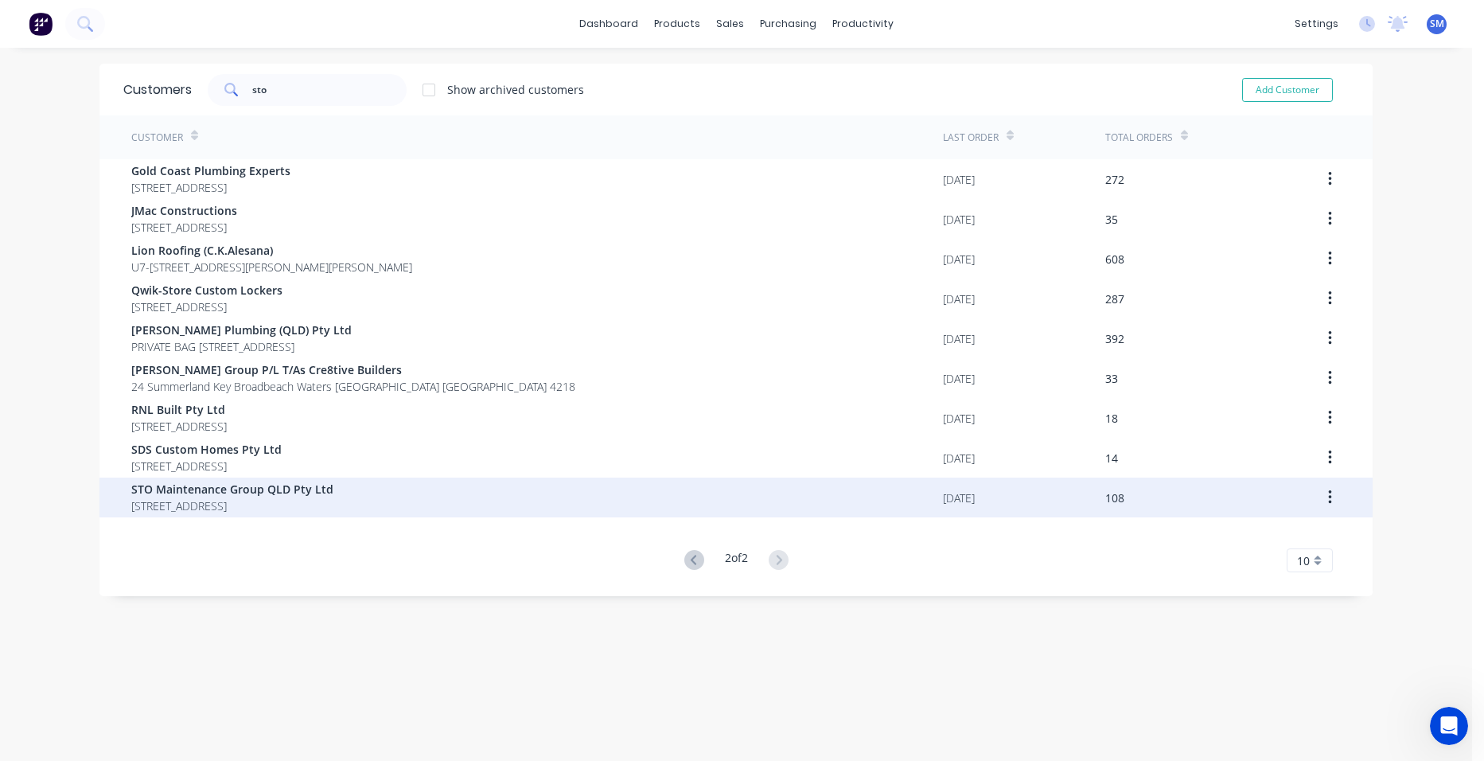
click at [304, 490] on span "STO Maintenance Group QLD Pty Ltd" at bounding box center [232, 489] width 202 height 17
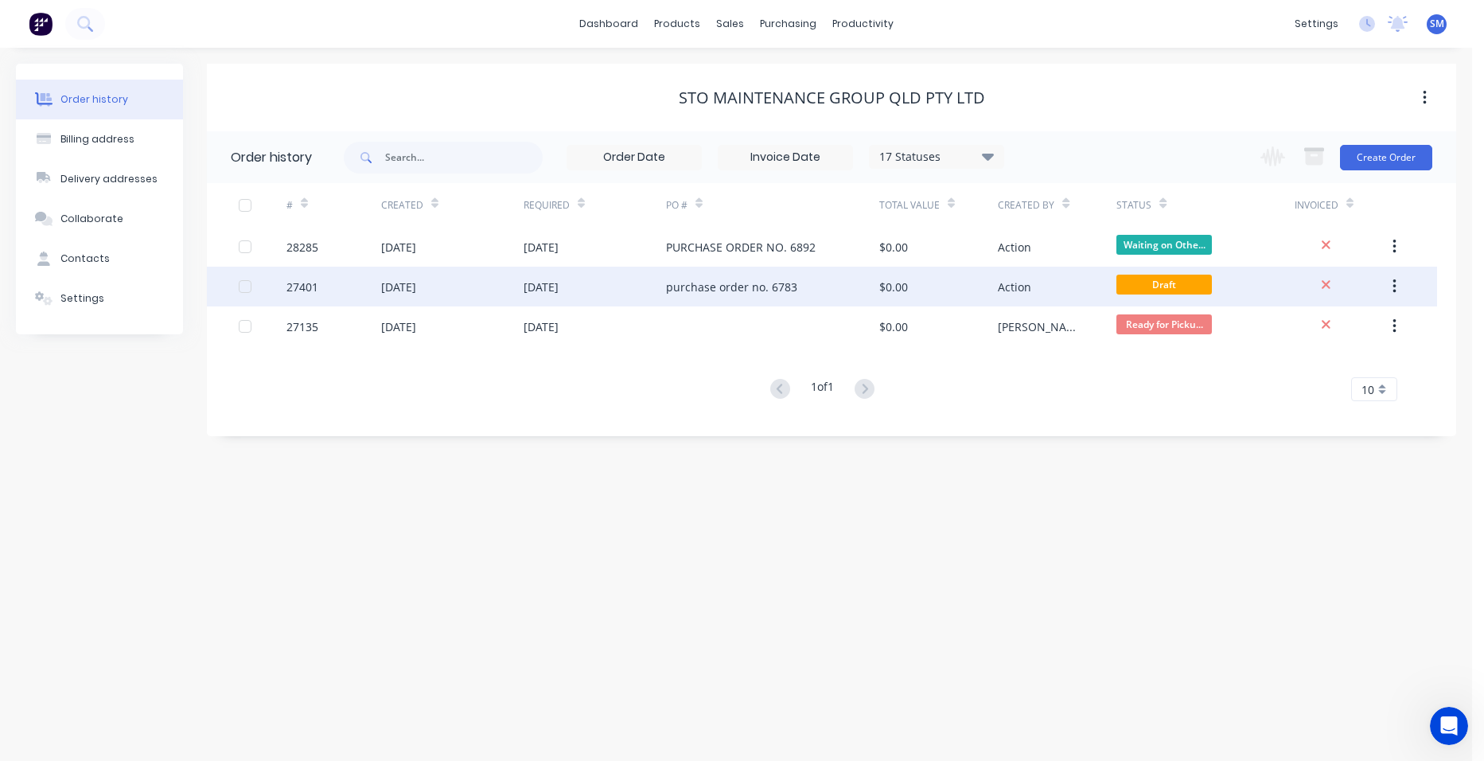
click at [763, 276] on div "purchase order no. 6783" at bounding box center [772, 287] width 213 height 40
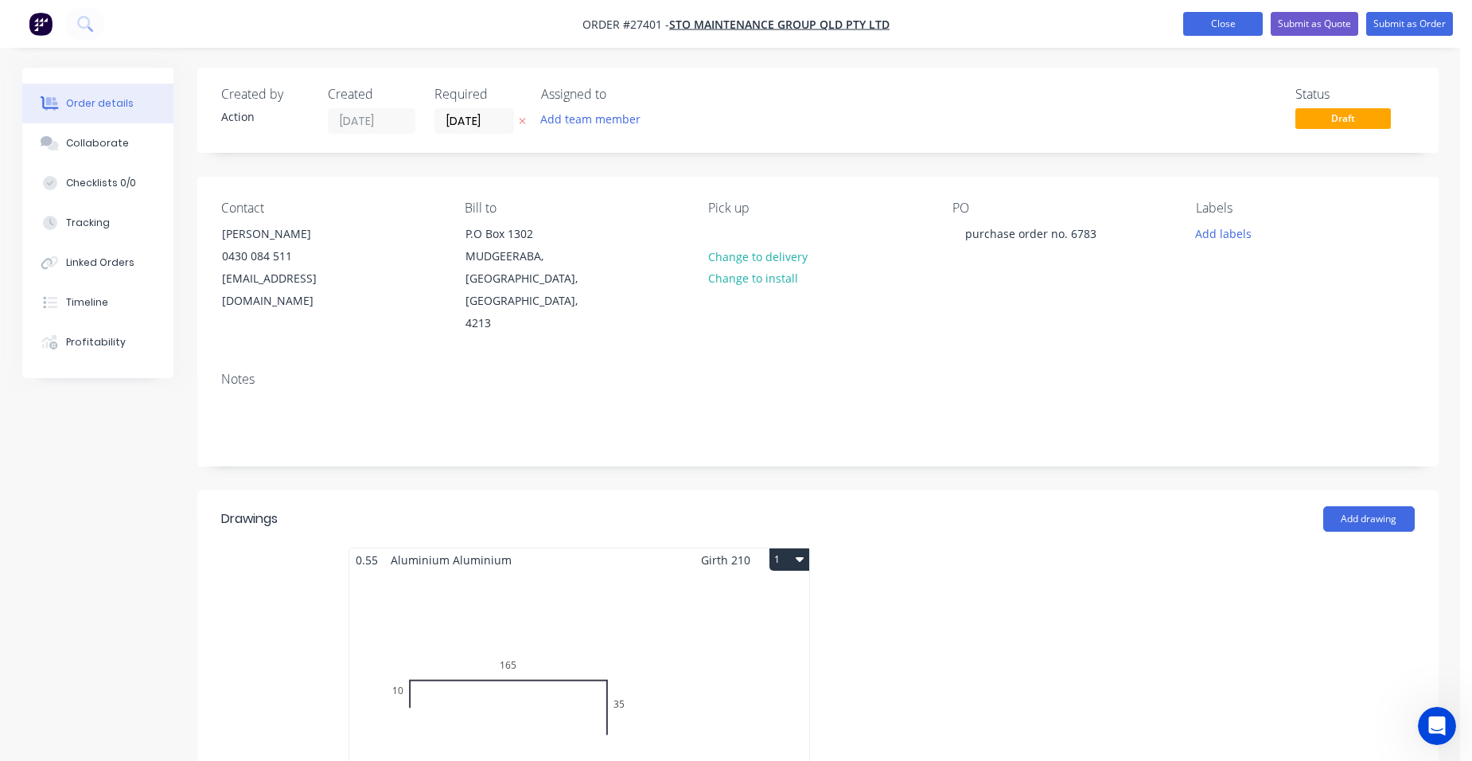
click at [1217, 16] on button "Close" at bounding box center [1223, 24] width 80 height 24
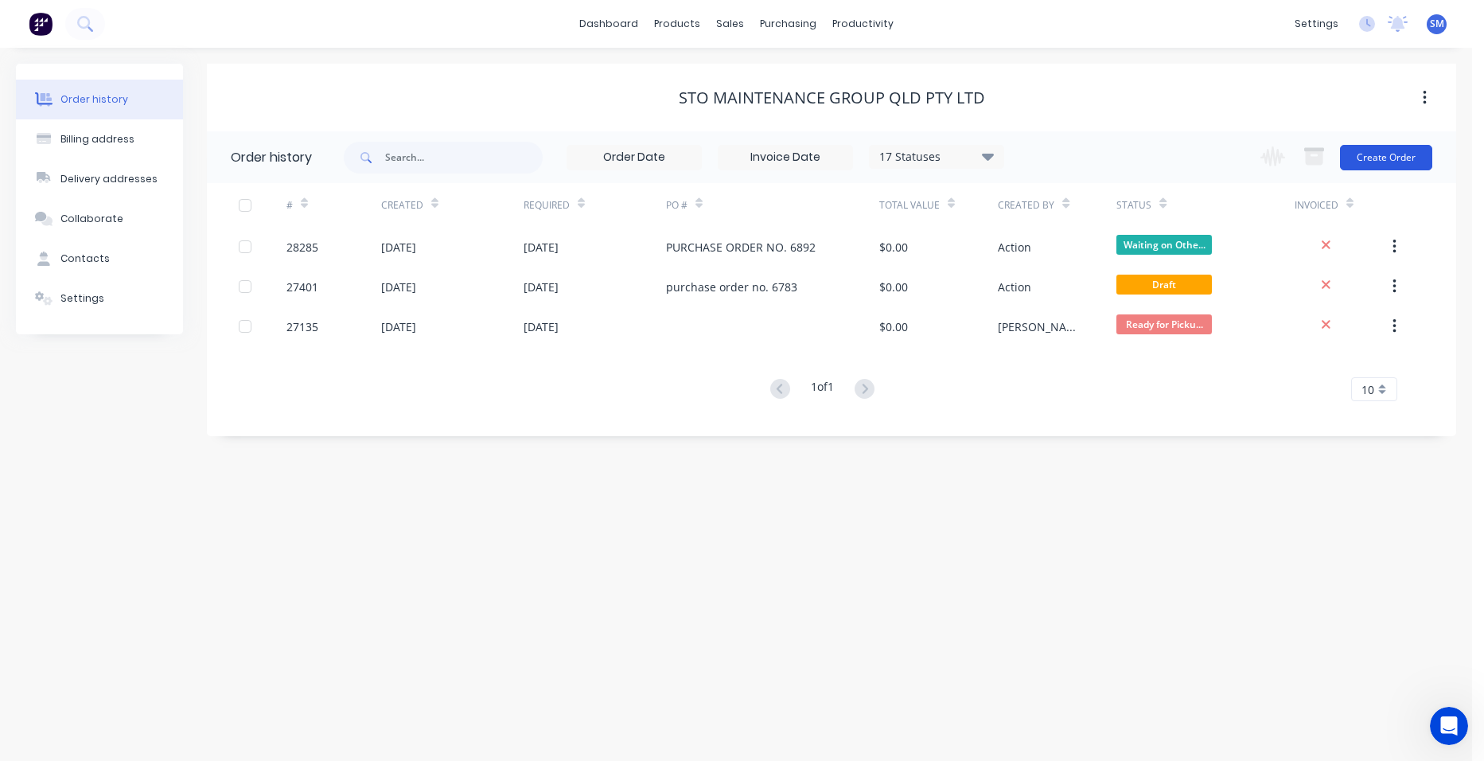
click at [1387, 158] on button "Create Order" at bounding box center [1386, 157] width 92 height 25
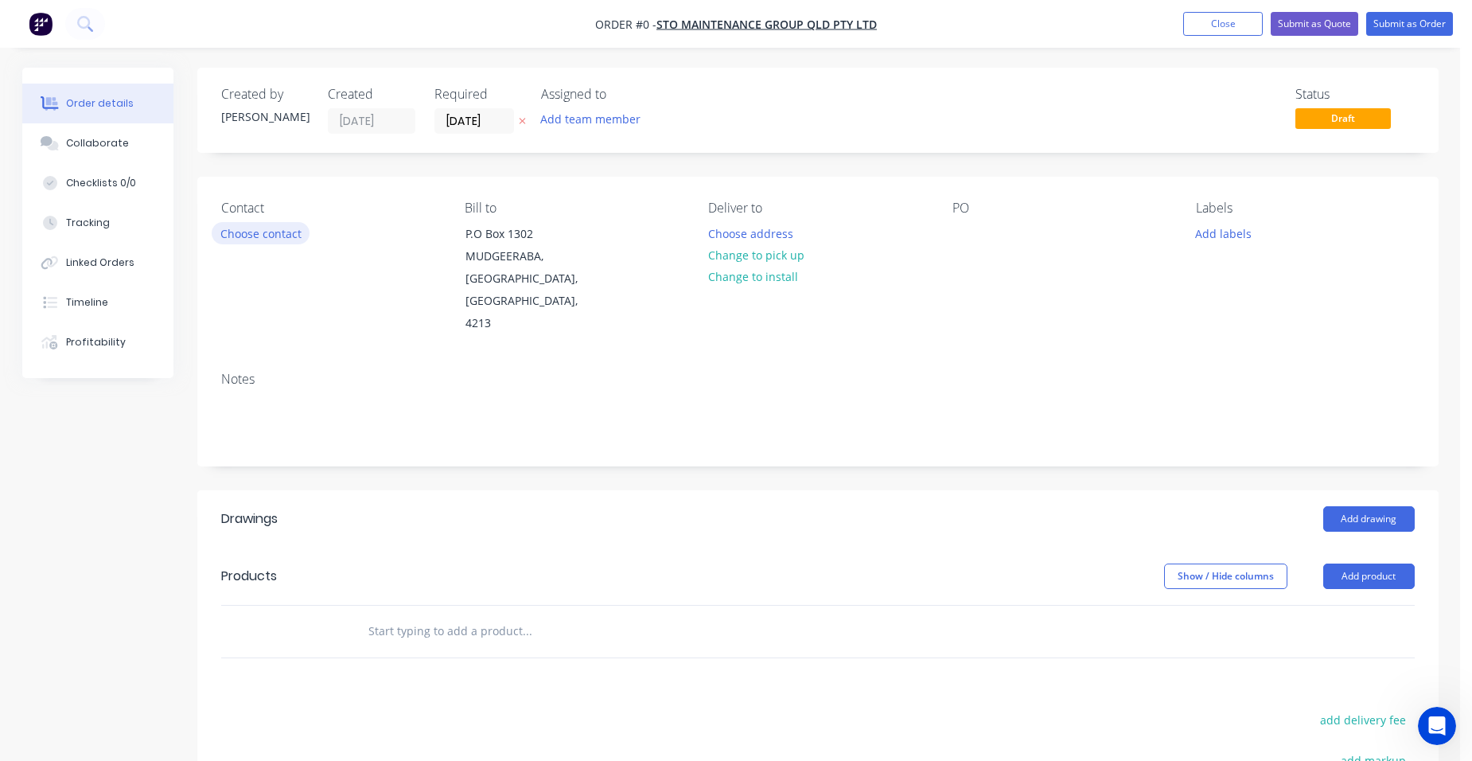
click at [287, 228] on button "Choose contact" at bounding box center [261, 232] width 98 height 21
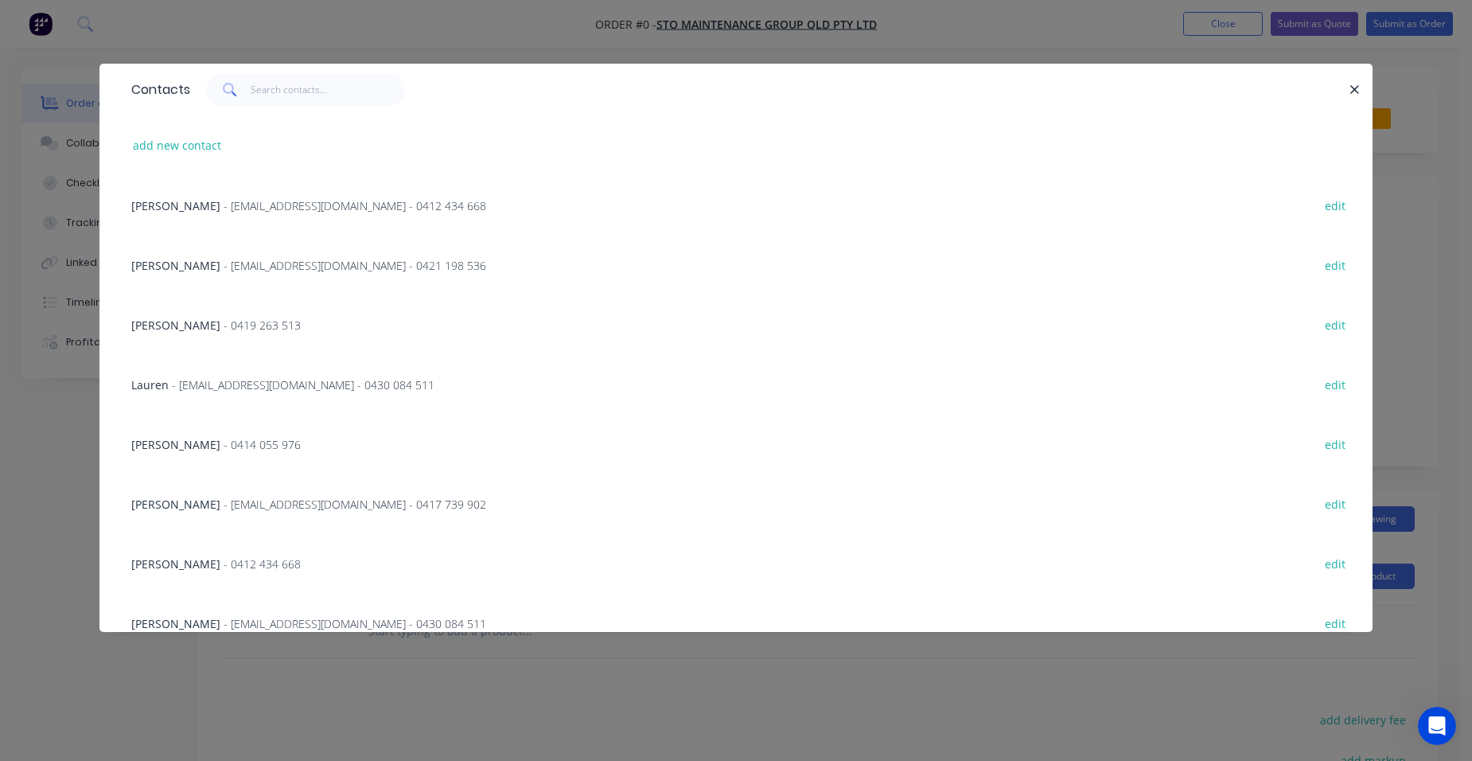
click at [209, 206] on span "Stephen Tickner" at bounding box center [175, 205] width 89 height 15
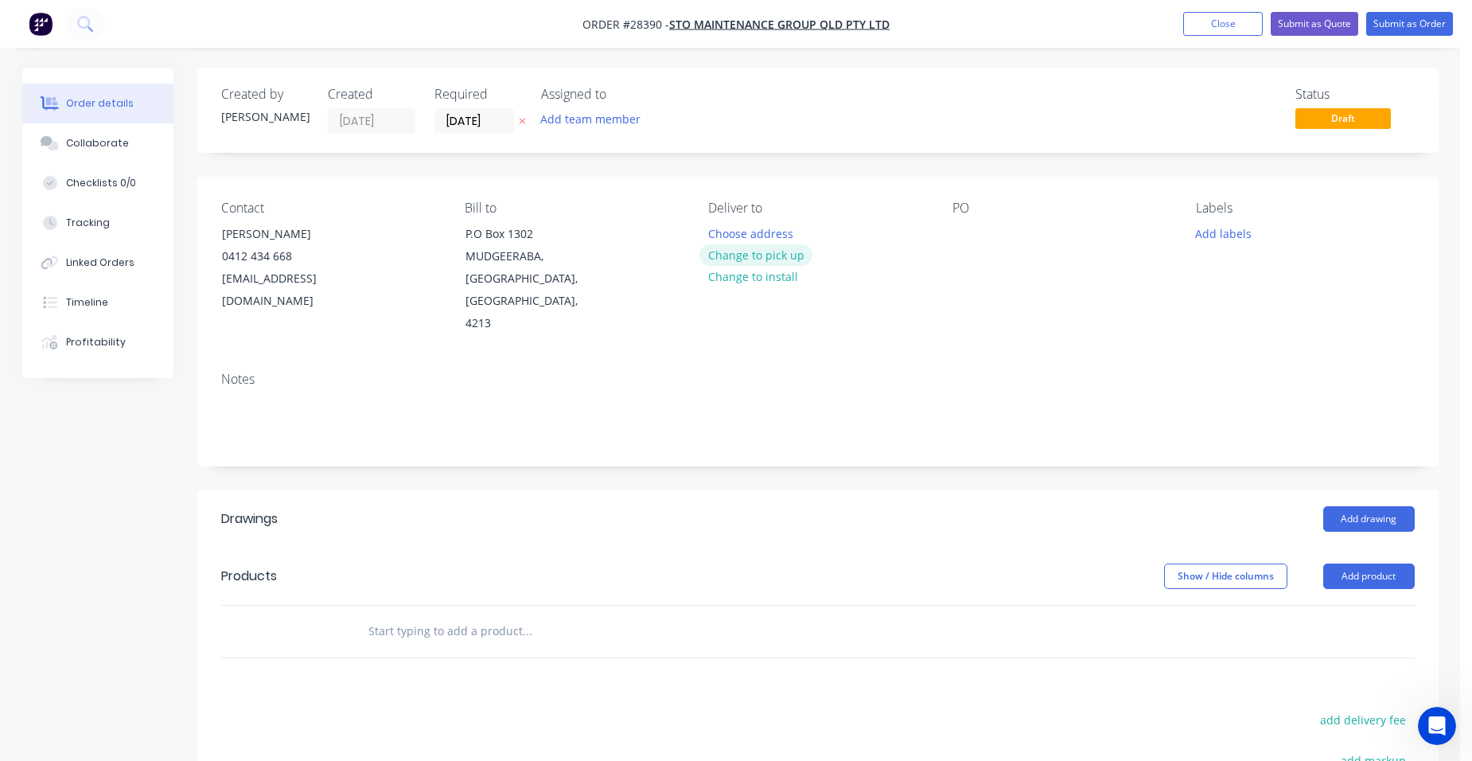
click at [719, 259] on button "Change to pick up" at bounding box center [756, 254] width 113 height 21
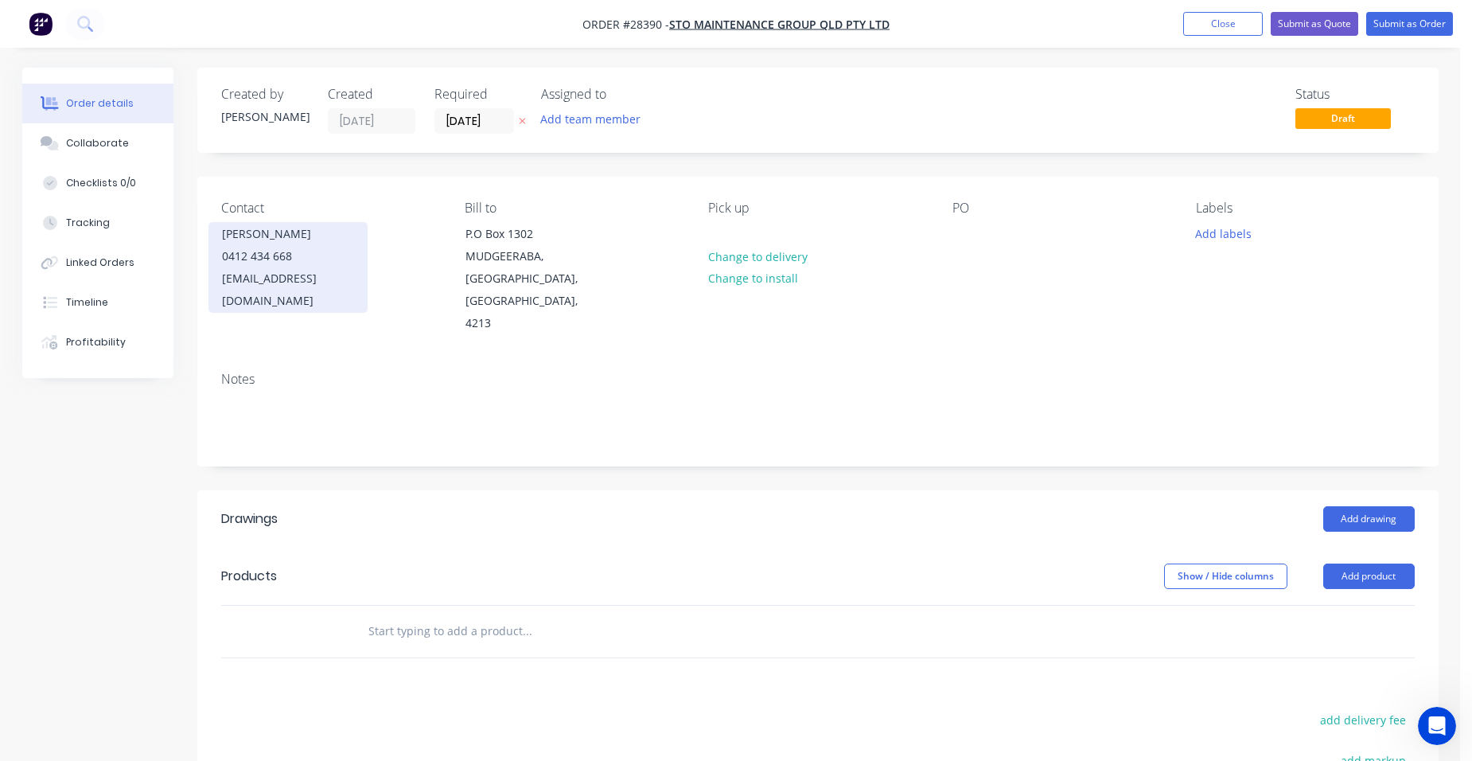
click at [277, 261] on div "0412 434 668" at bounding box center [288, 256] width 132 height 22
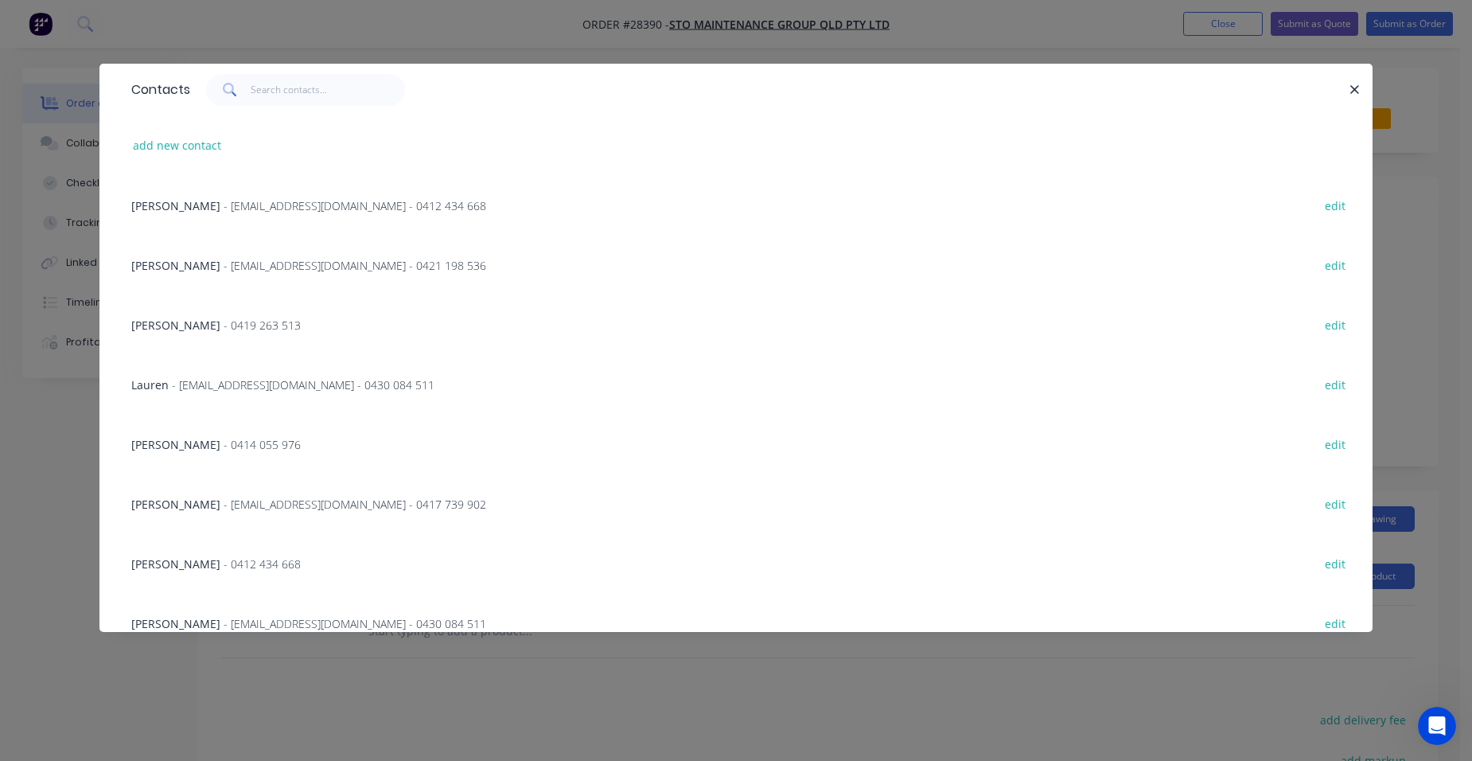
click at [271, 210] on span "- accounts@stoproperty.com.au - 0412 434 668" at bounding box center [355, 205] width 263 height 15
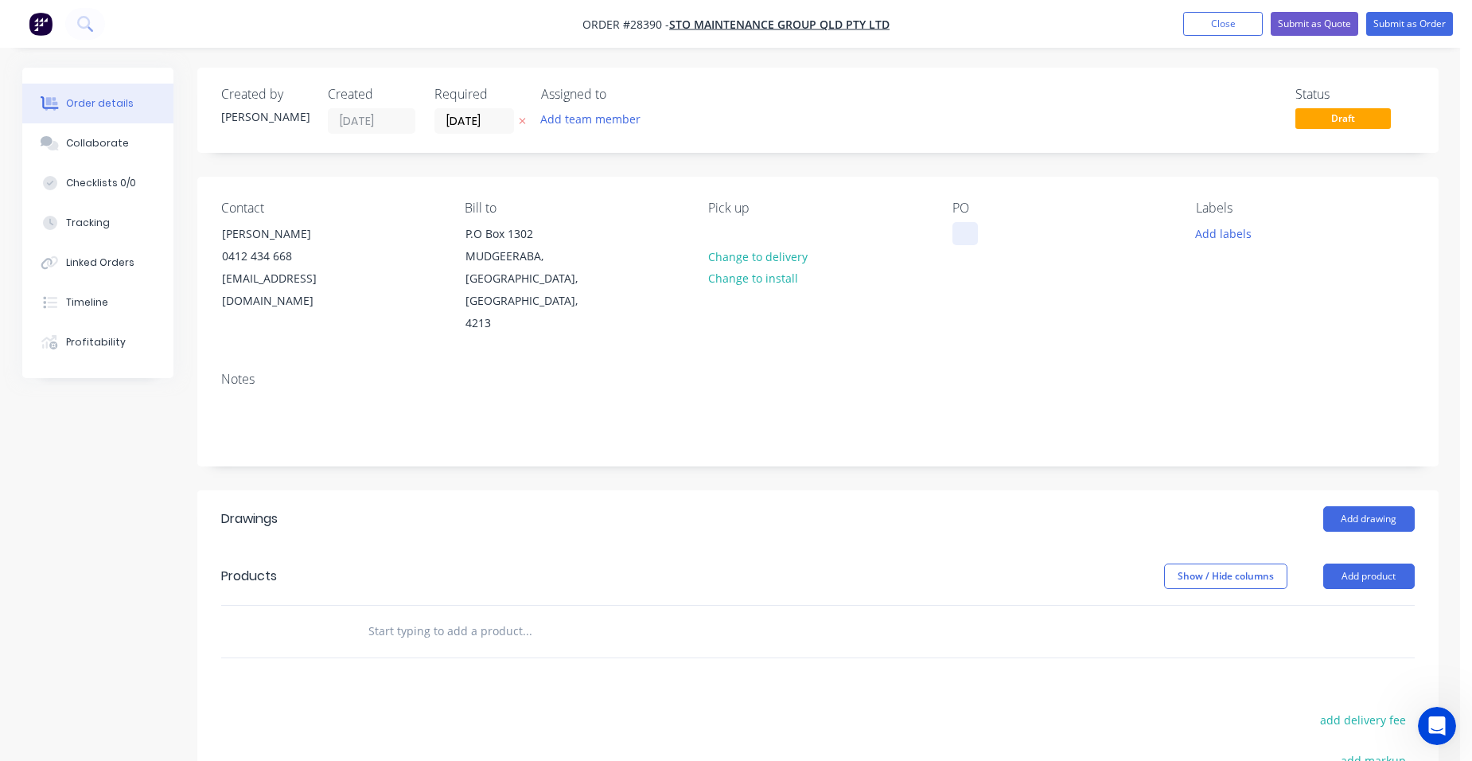
click at [966, 229] on div at bounding box center [965, 233] width 25 height 23
click at [1403, 506] on button "Add drawing" at bounding box center [1370, 518] width 92 height 25
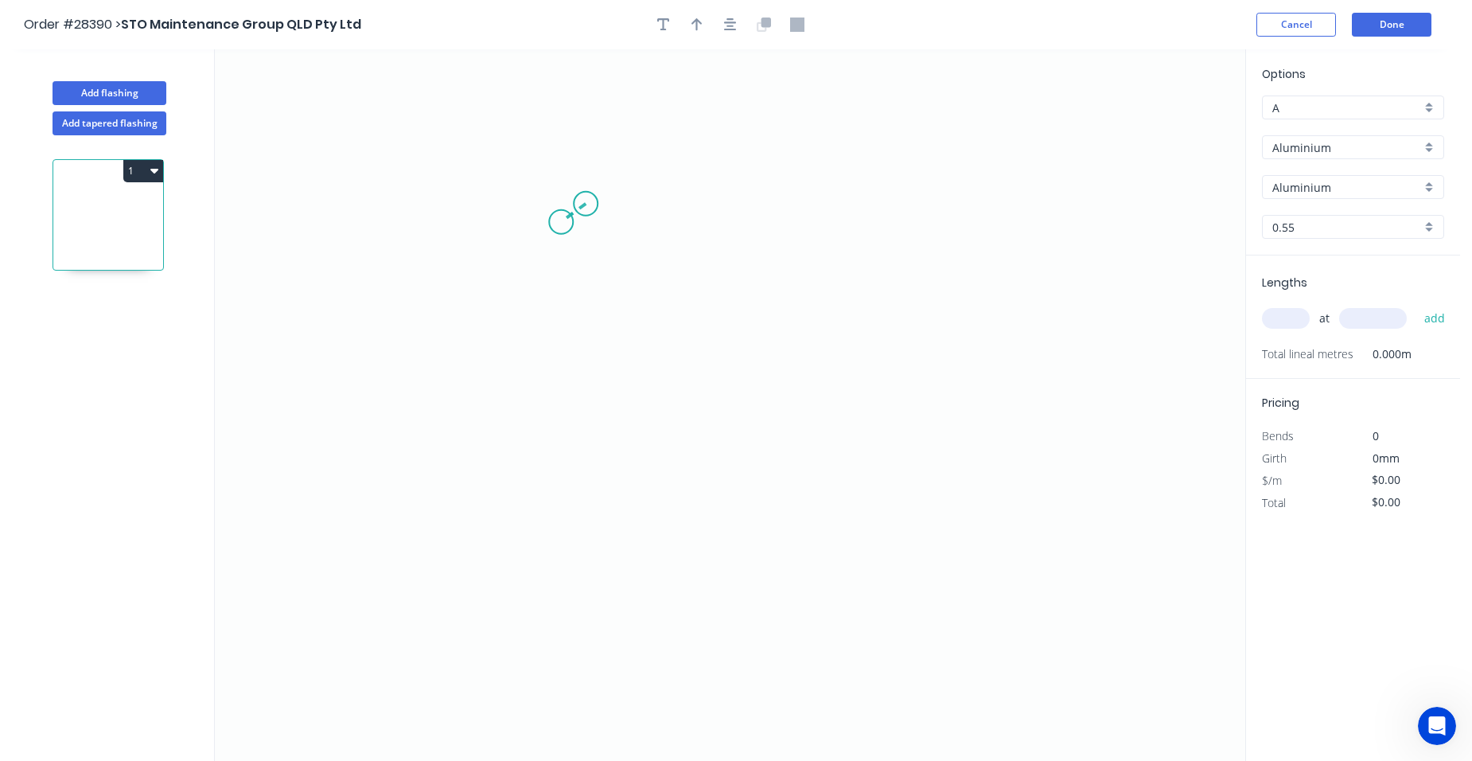
drag, startPoint x: 586, startPoint y: 204, endPoint x: 561, endPoint y: 222, distance: 30.7
click at [561, 222] on icon "0" at bounding box center [730, 404] width 1031 height 711
click at [567, 492] on icon "0 ?" at bounding box center [730, 404] width 1031 height 711
drag, startPoint x: 835, startPoint y: 489, endPoint x: 851, endPoint y: 481, distance: 18.2
click at [836, 489] on icon "0 ? ? ? º" at bounding box center [730, 404] width 1031 height 711
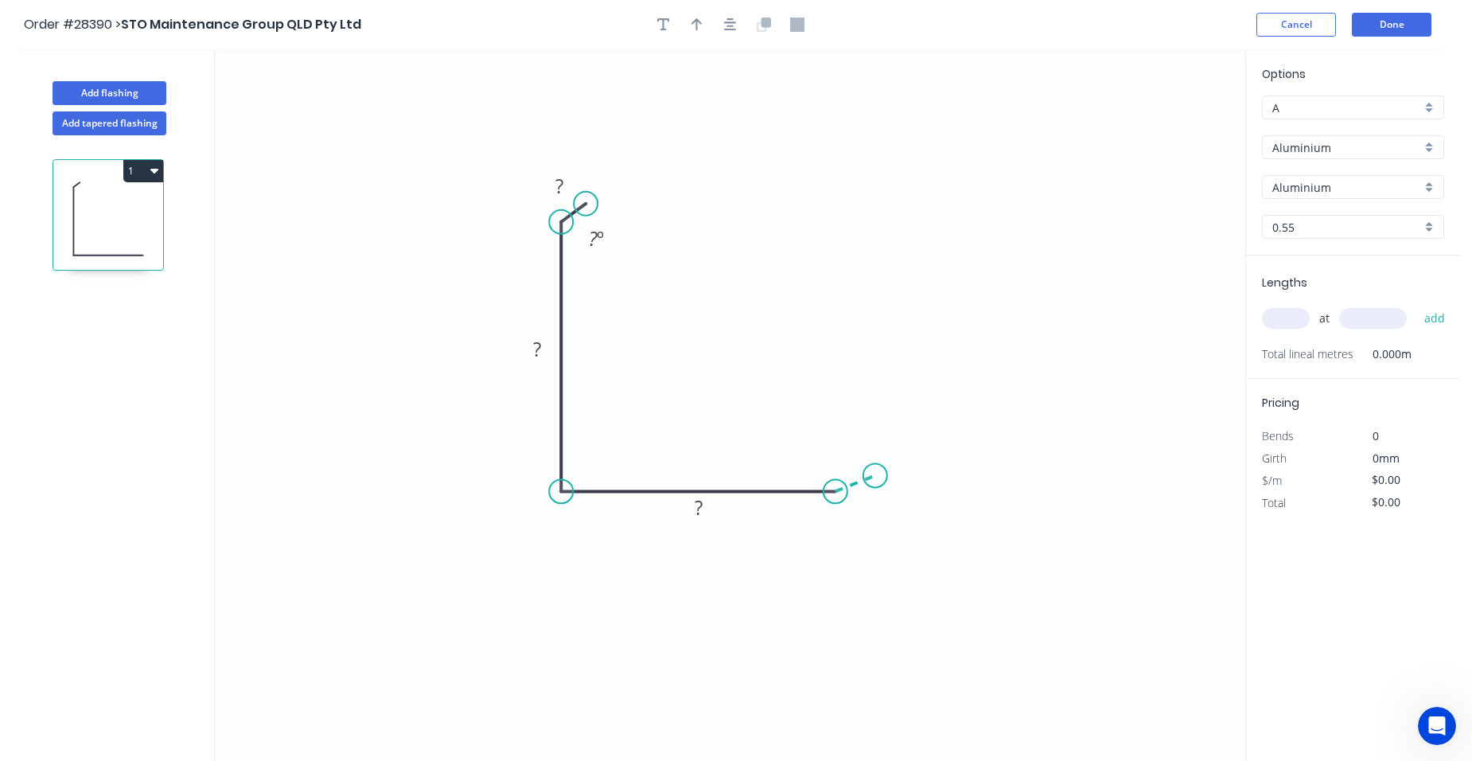
click at [875, 476] on icon "0 ? ? ? ? º" at bounding box center [730, 404] width 1031 height 711
drag, startPoint x: 590, startPoint y: 202, endPoint x: 575, endPoint y: 193, distance: 17.2
click at [575, 193] on circle at bounding box center [575, 193] width 24 height 24
click at [558, 188] on rect at bounding box center [547, 190] width 32 height 22
click at [606, 225] on tspan "º" at bounding box center [603, 229] width 7 height 26
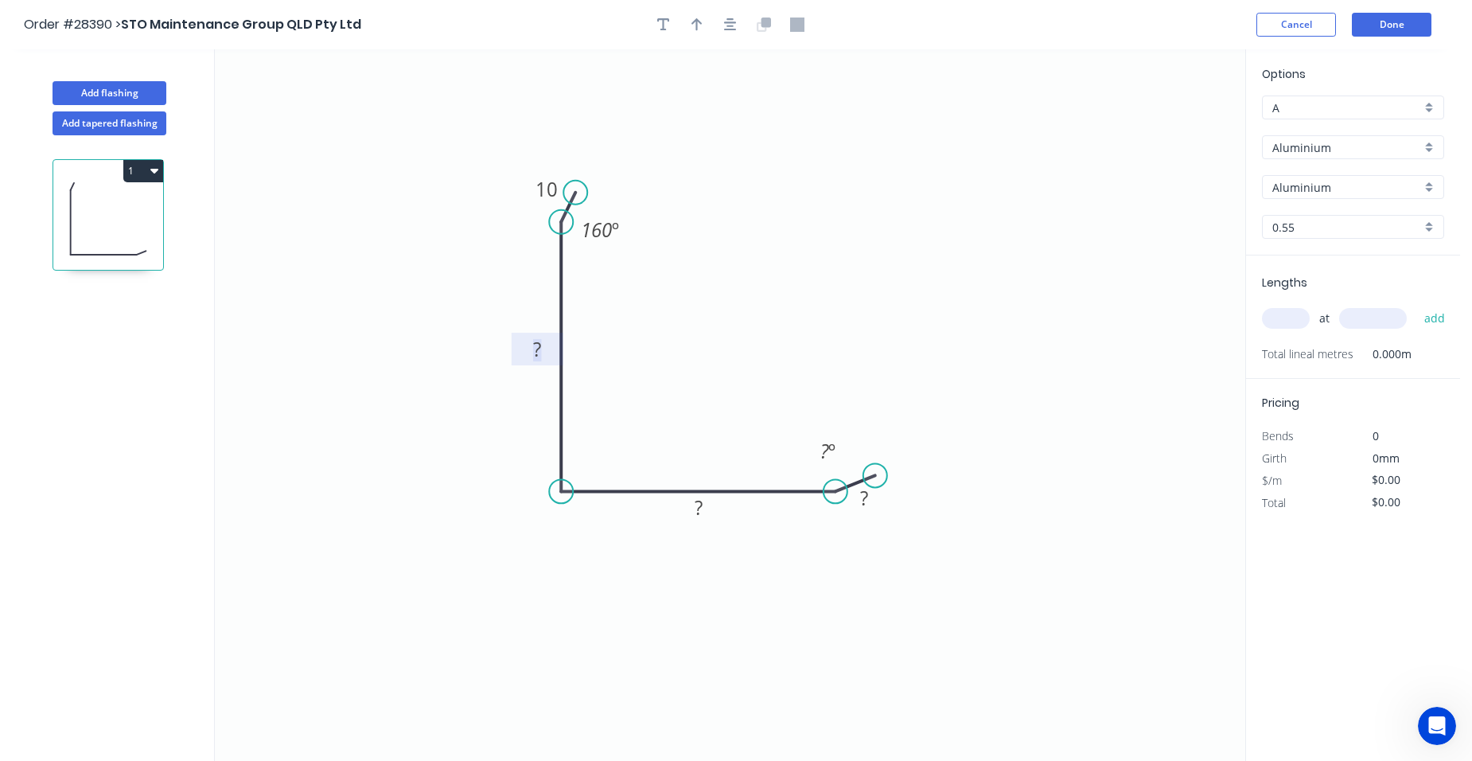
click at [544, 360] on rect at bounding box center [537, 350] width 32 height 22
click at [704, 499] on rect at bounding box center [699, 508] width 32 height 22
click at [867, 490] on tspan "?" at bounding box center [864, 498] width 8 height 26
type input "$1.00"
click at [832, 449] on tspan "º" at bounding box center [831, 451] width 7 height 26
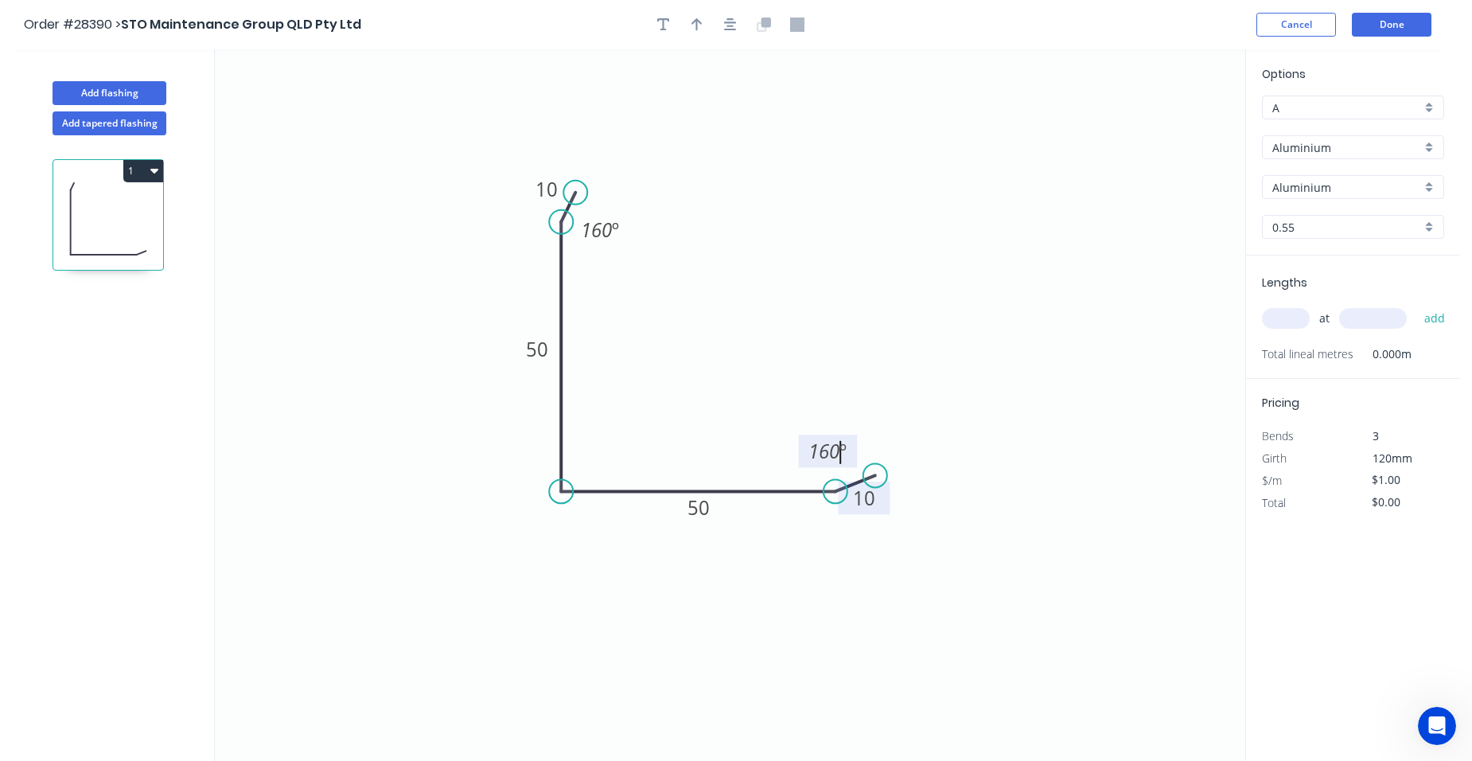
click at [683, 24] on div at bounding box center [730, 25] width 167 height 24
click at [692, 25] on icon "button" at bounding box center [697, 25] width 11 height 14
drag, startPoint x: 1164, startPoint y: 127, endPoint x: 468, endPoint y: 470, distance: 776.3
click at [468, 411] on icon at bounding box center [461, 385] width 14 height 51
click at [1435, 145] on div "Aluminium" at bounding box center [1353, 147] width 182 height 24
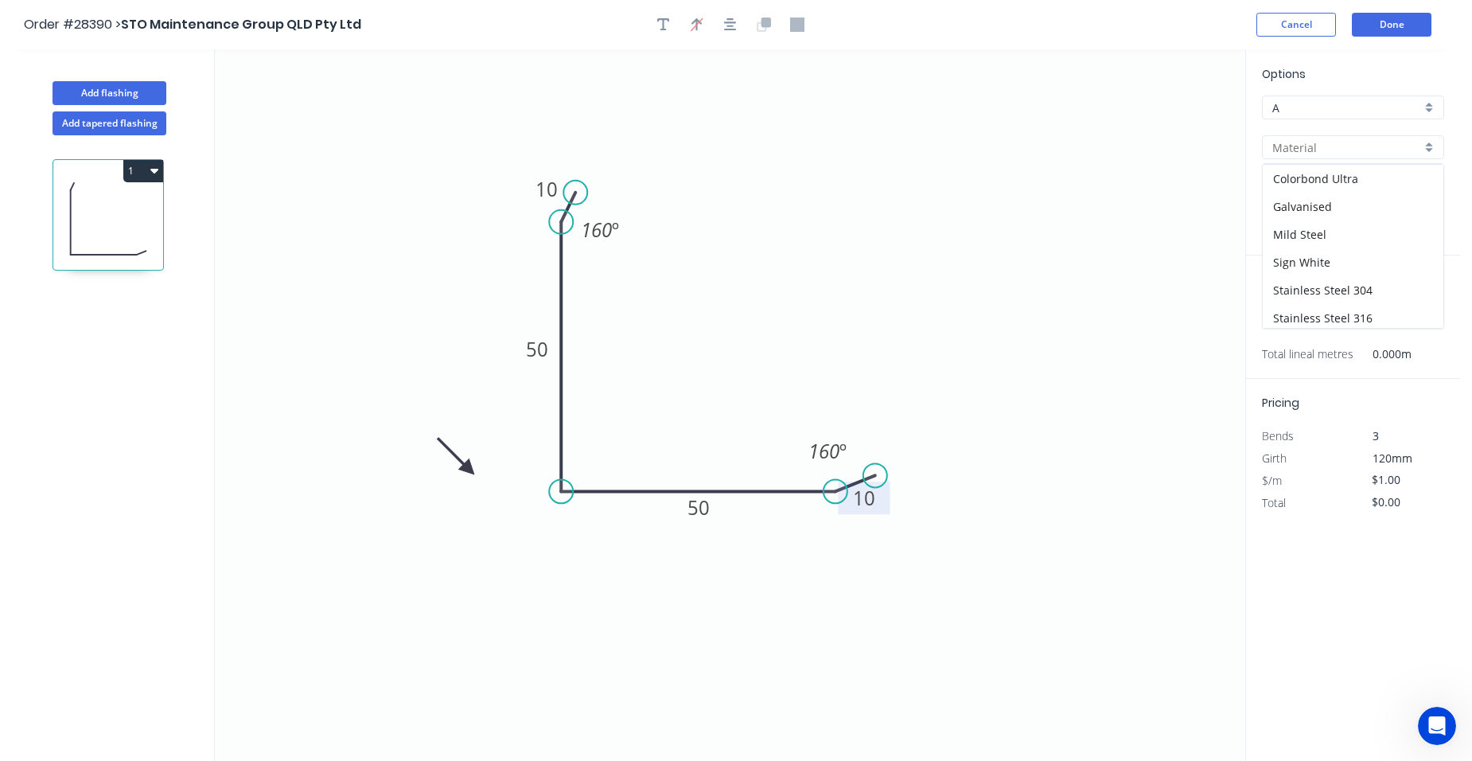
scroll to position [142, 0]
click at [1388, 222] on div "Stainless Steel 304" at bounding box center [1353, 230] width 181 height 28
type input "Stainless Steel 304"
type input "Stainless Steel"
click at [1430, 227] on div "0.55" at bounding box center [1353, 227] width 182 height 24
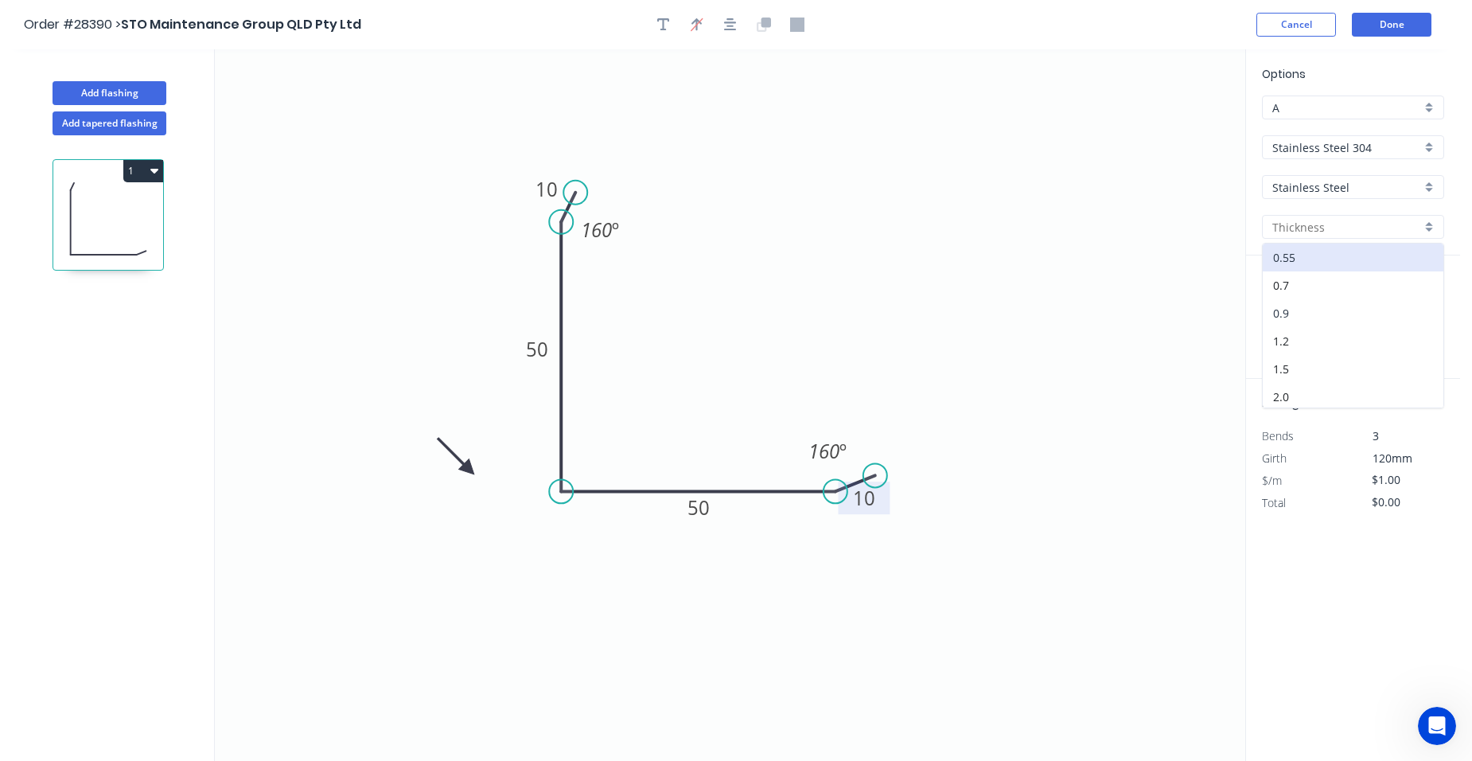
click at [1343, 317] on div "0.9" at bounding box center [1353, 313] width 181 height 28
type input "0.9"
click at [1300, 321] on input "text" at bounding box center [1286, 318] width 48 height 21
type input "1"
type input "2400"
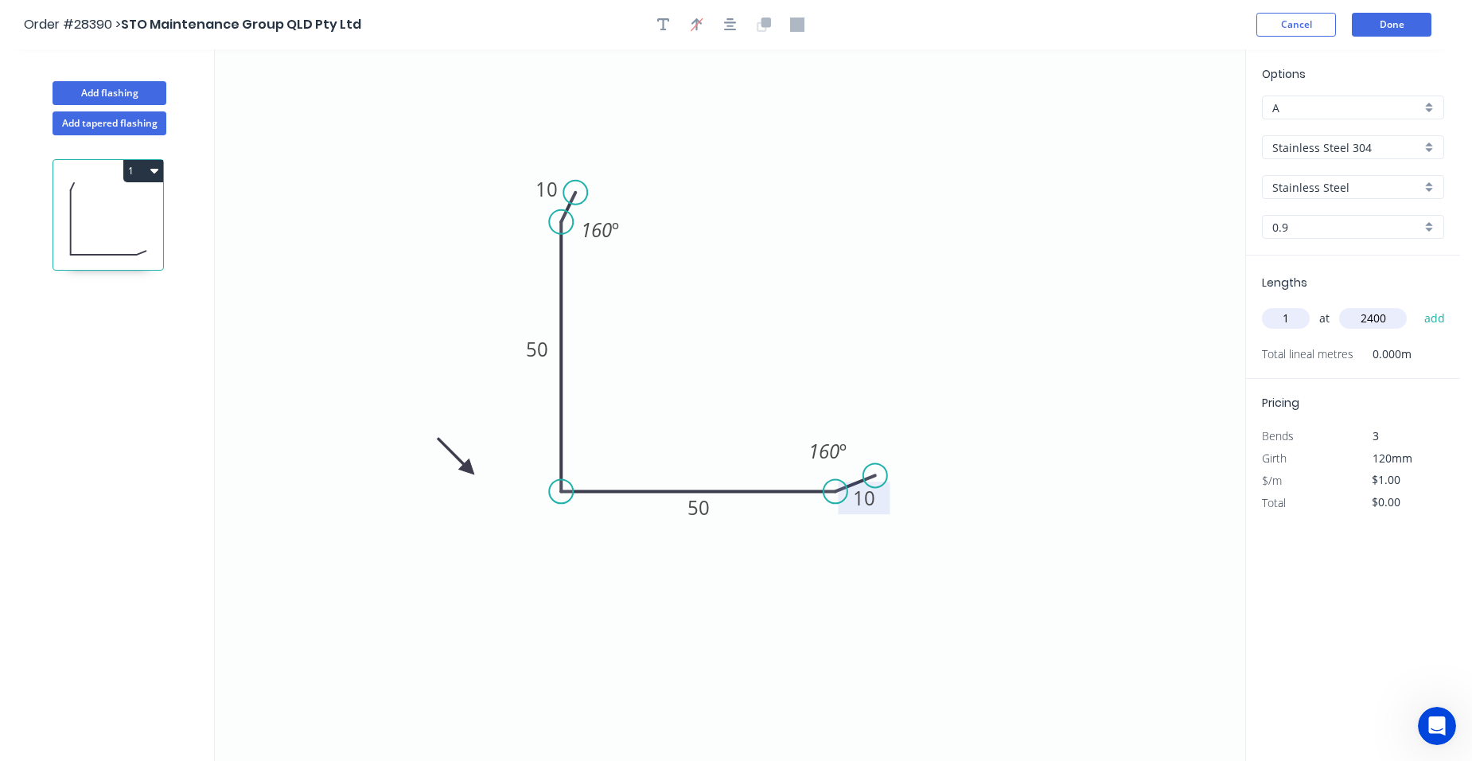
click at [1417, 305] on button "add" at bounding box center [1435, 318] width 37 height 27
type input "$2.40"
click at [1391, 20] on button "Done" at bounding box center [1392, 25] width 80 height 24
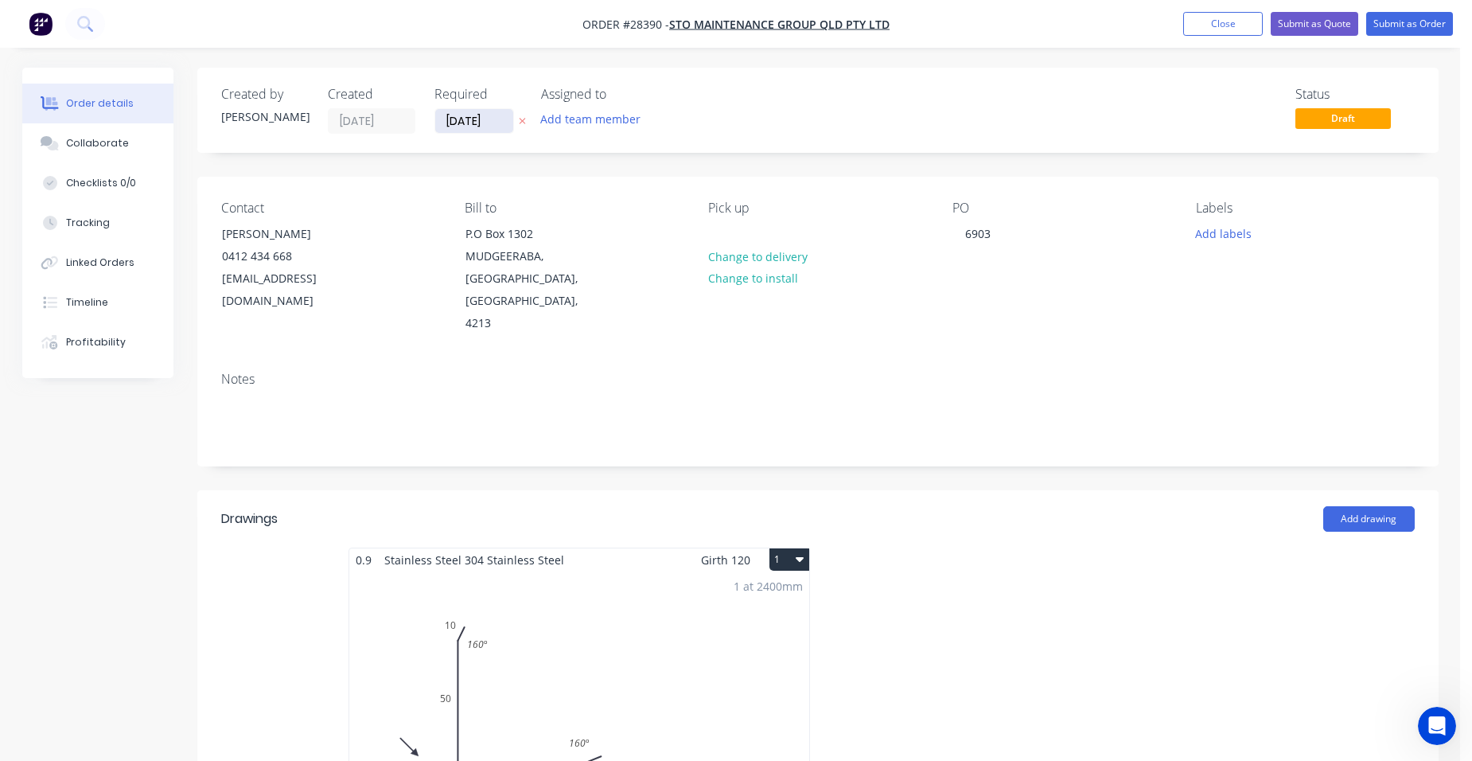
click at [474, 122] on input "[DATE]" at bounding box center [474, 121] width 78 height 24
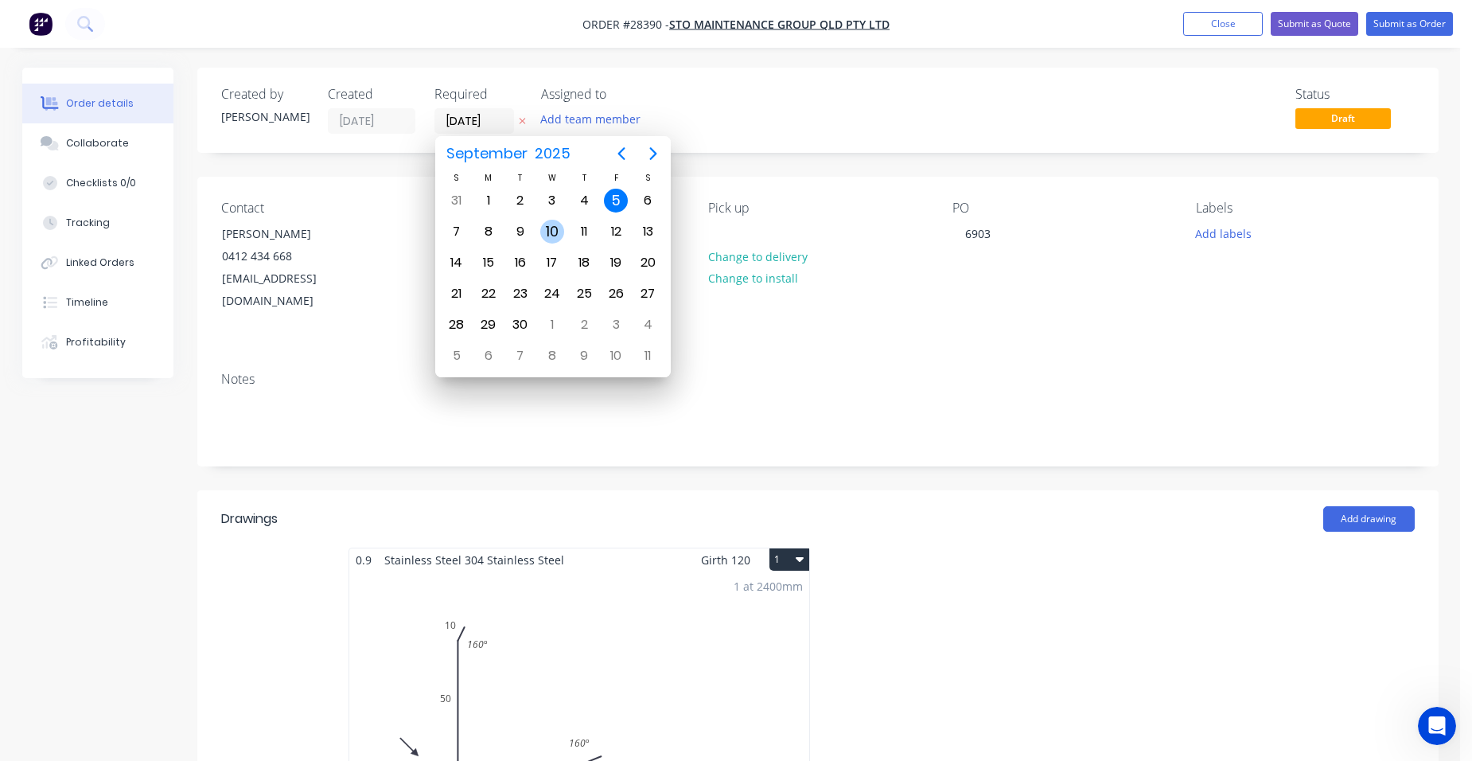
click at [539, 226] on div "10" at bounding box center [552, 231] width 32 height 30
type input "[DATE]"
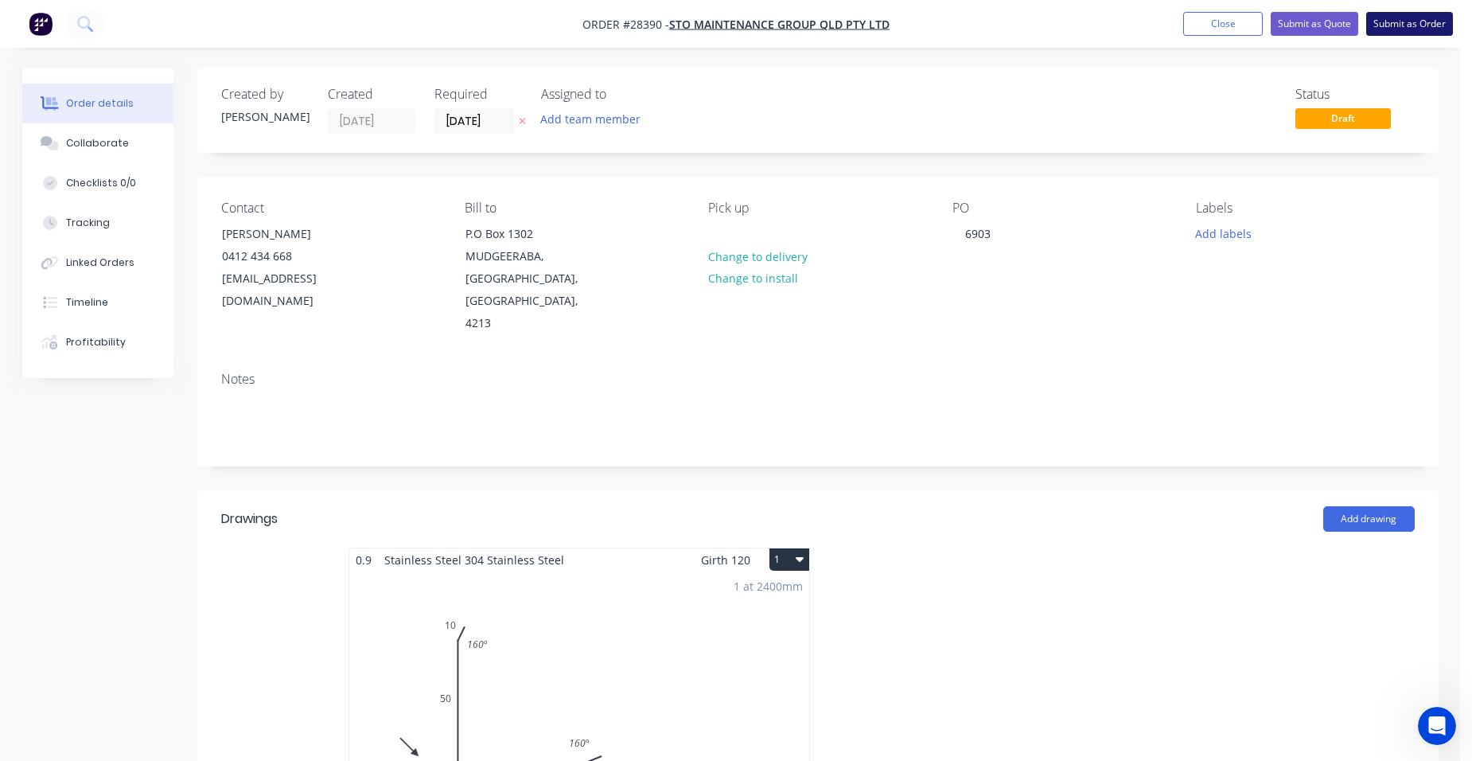
click at [1421, 23] on button "Submit as Order" at bounding box center [1409, 24] width 87 height 24
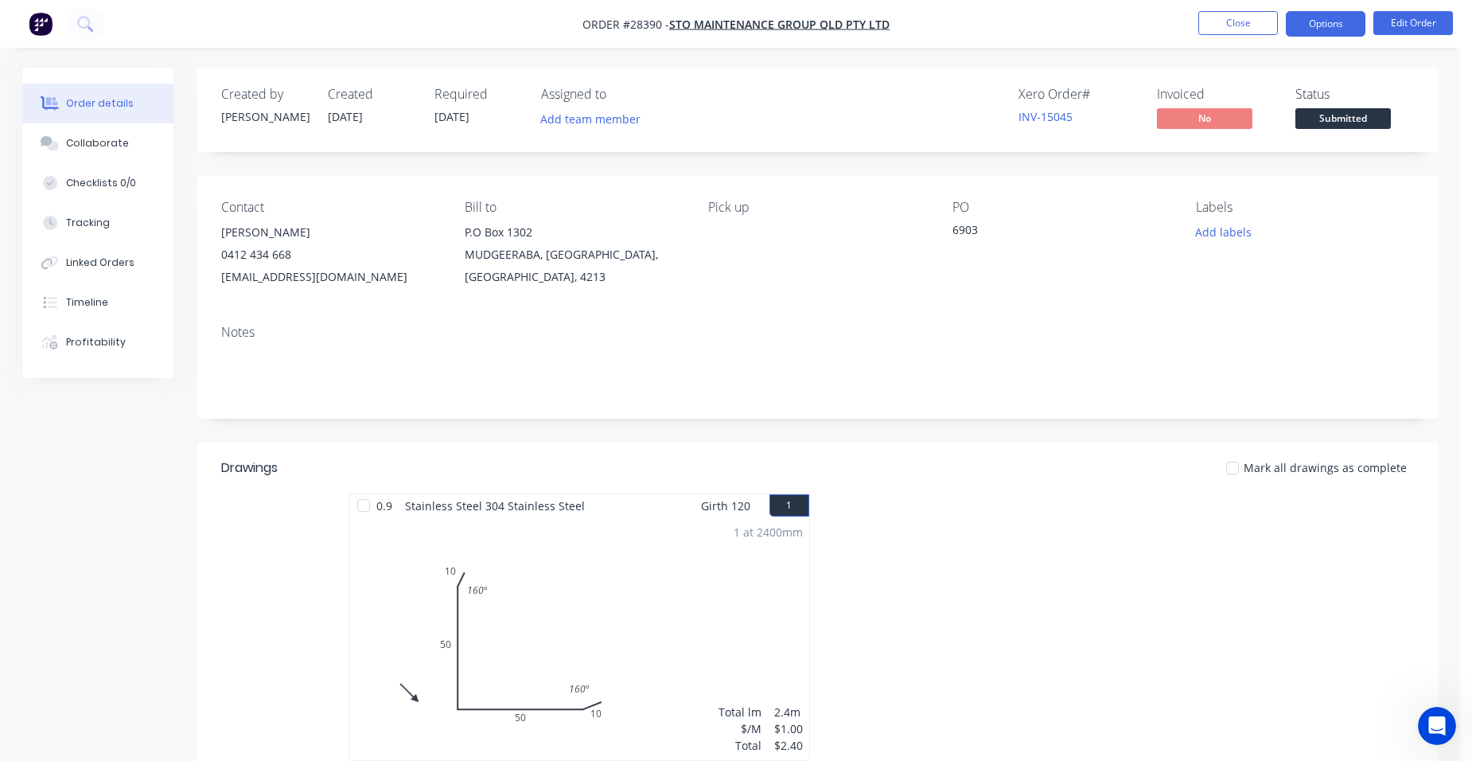
click at [1331, 28] on button "Options" at bounding box center [1326, 23] width 80 height 25
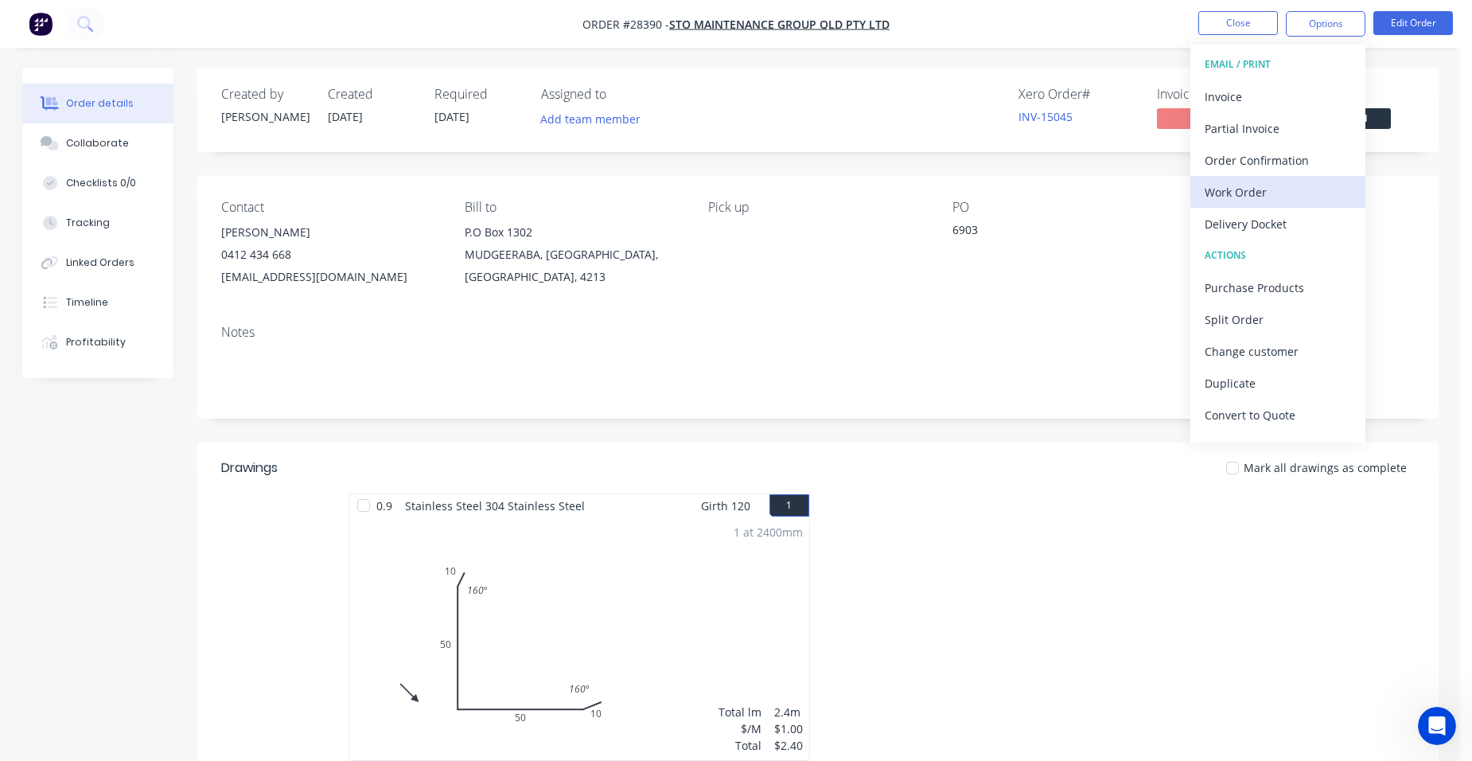
click at [1278, 193] on div "Work Order" at bounding box center [1278, 192] width 146 height 23
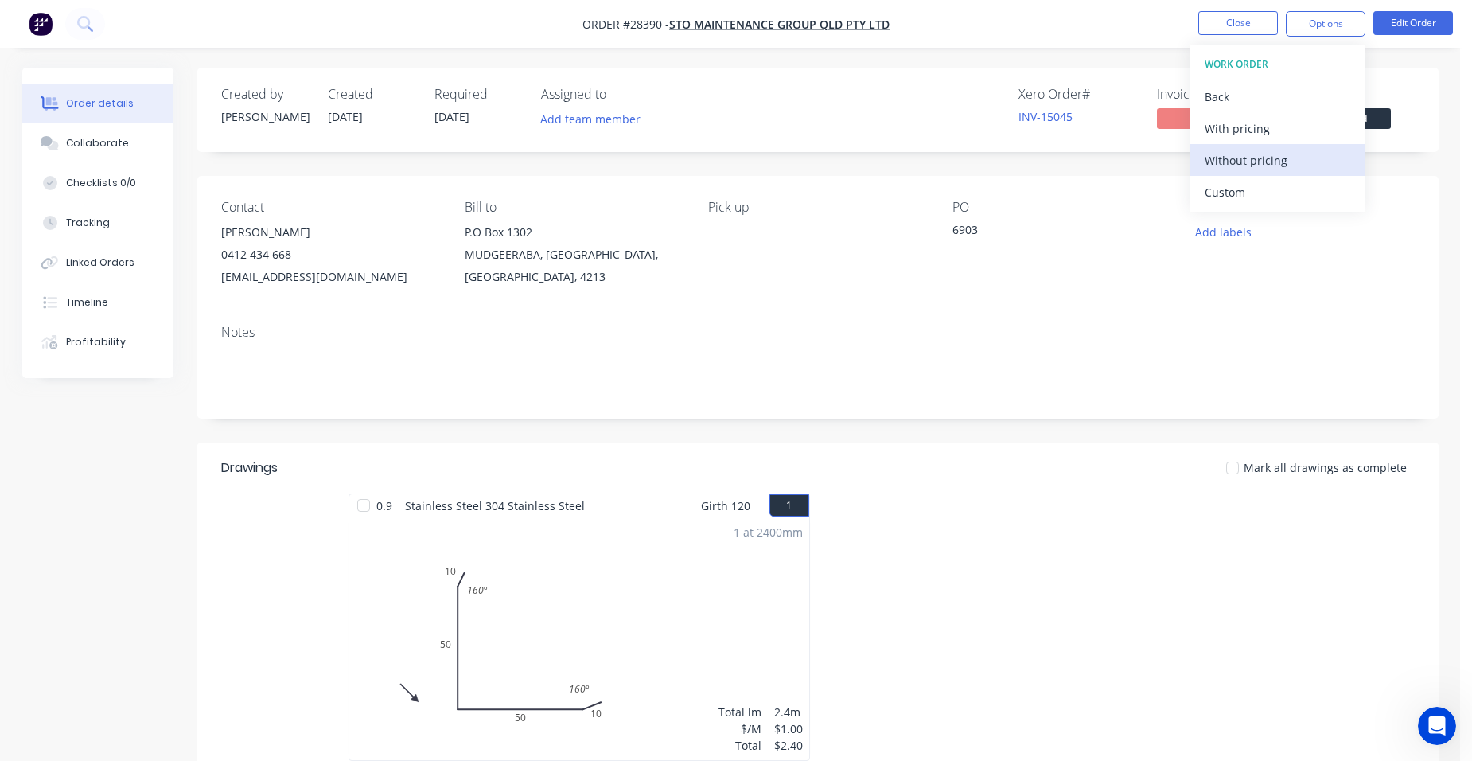
click at [1282, 169] on div "Without pricing" at bounding box center [1278, 160] width 146 height 23
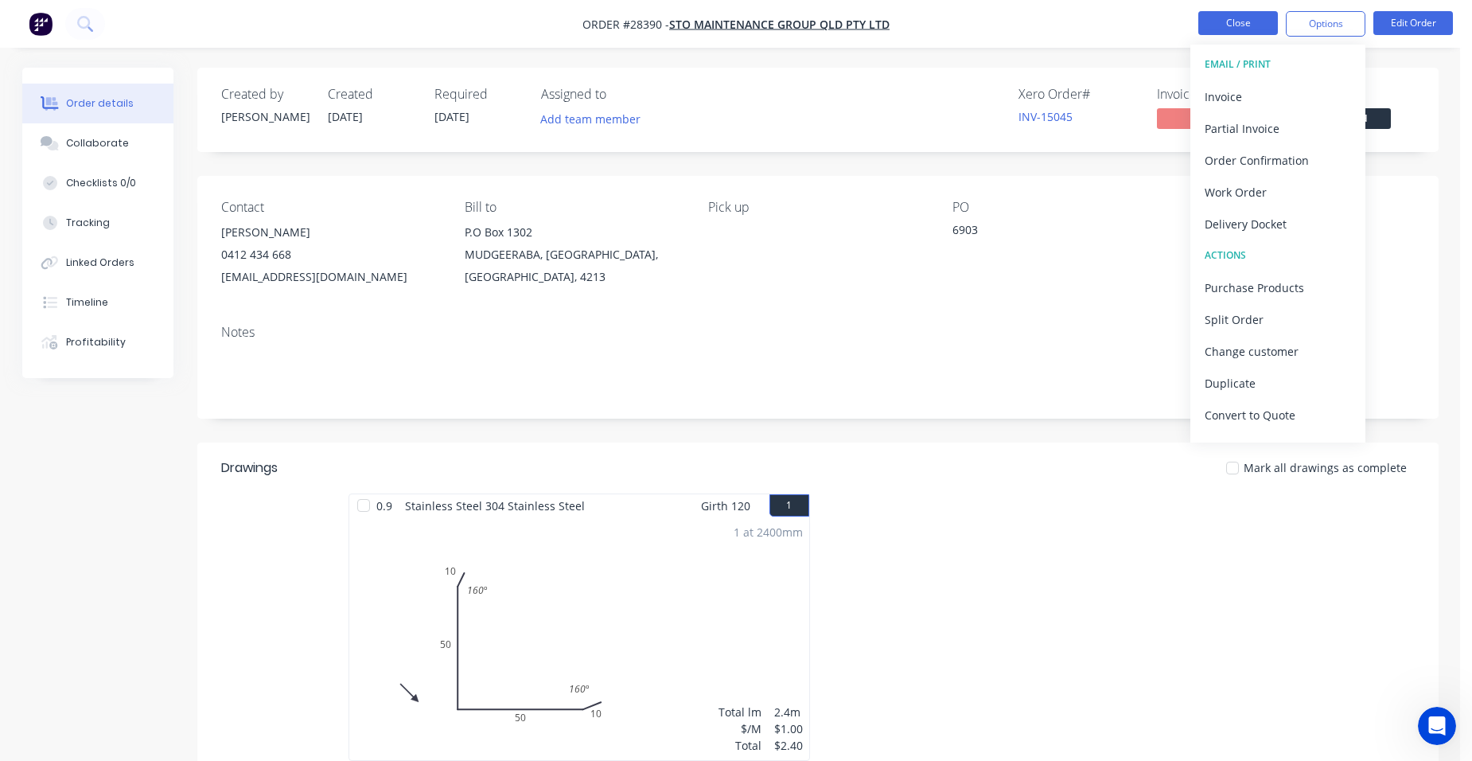
click at [1211, 21] on button "Close" at bounding box center [1239, 23] width 80 height 24
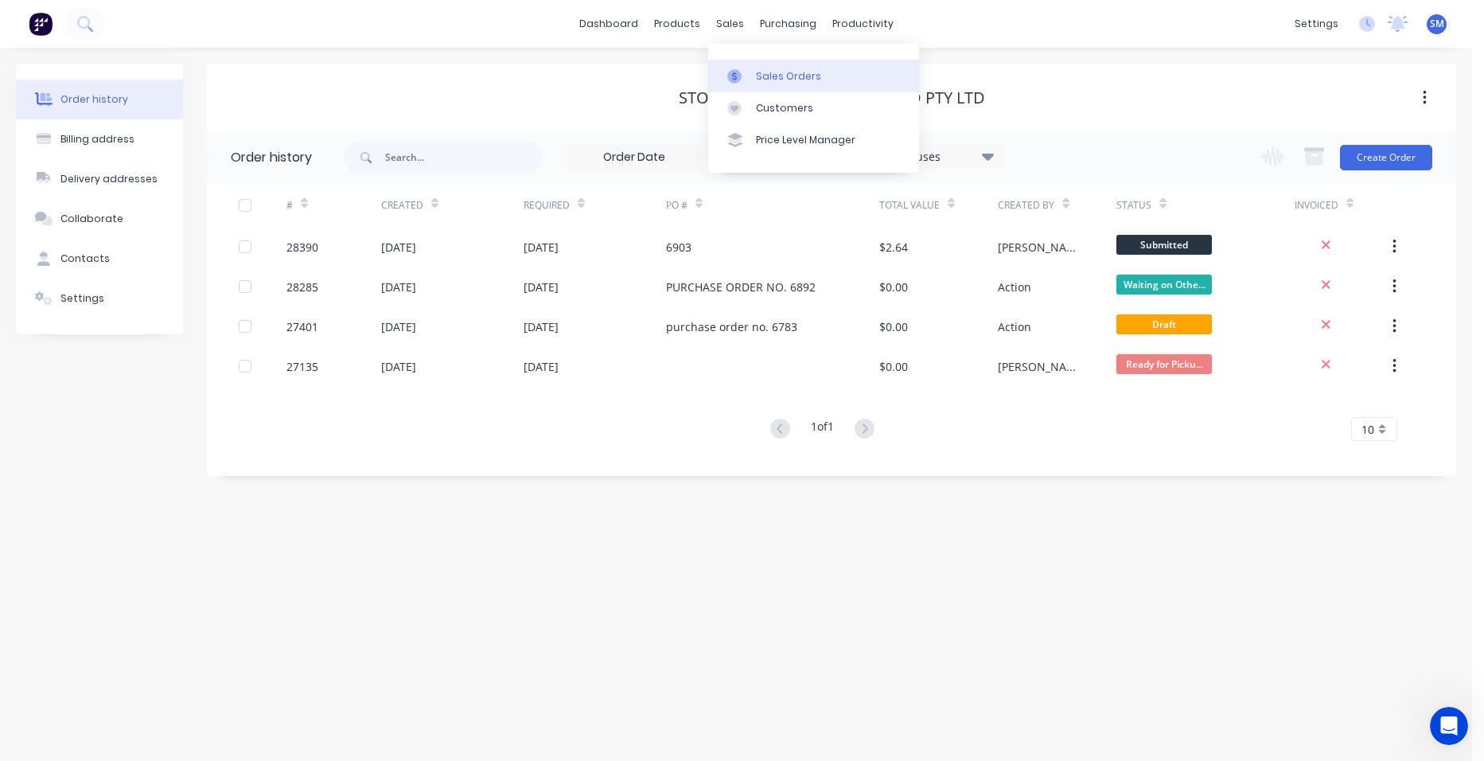
click at [765, 77] on div "Sales Orders" at bounding box center [788, 76] width 65 height 14
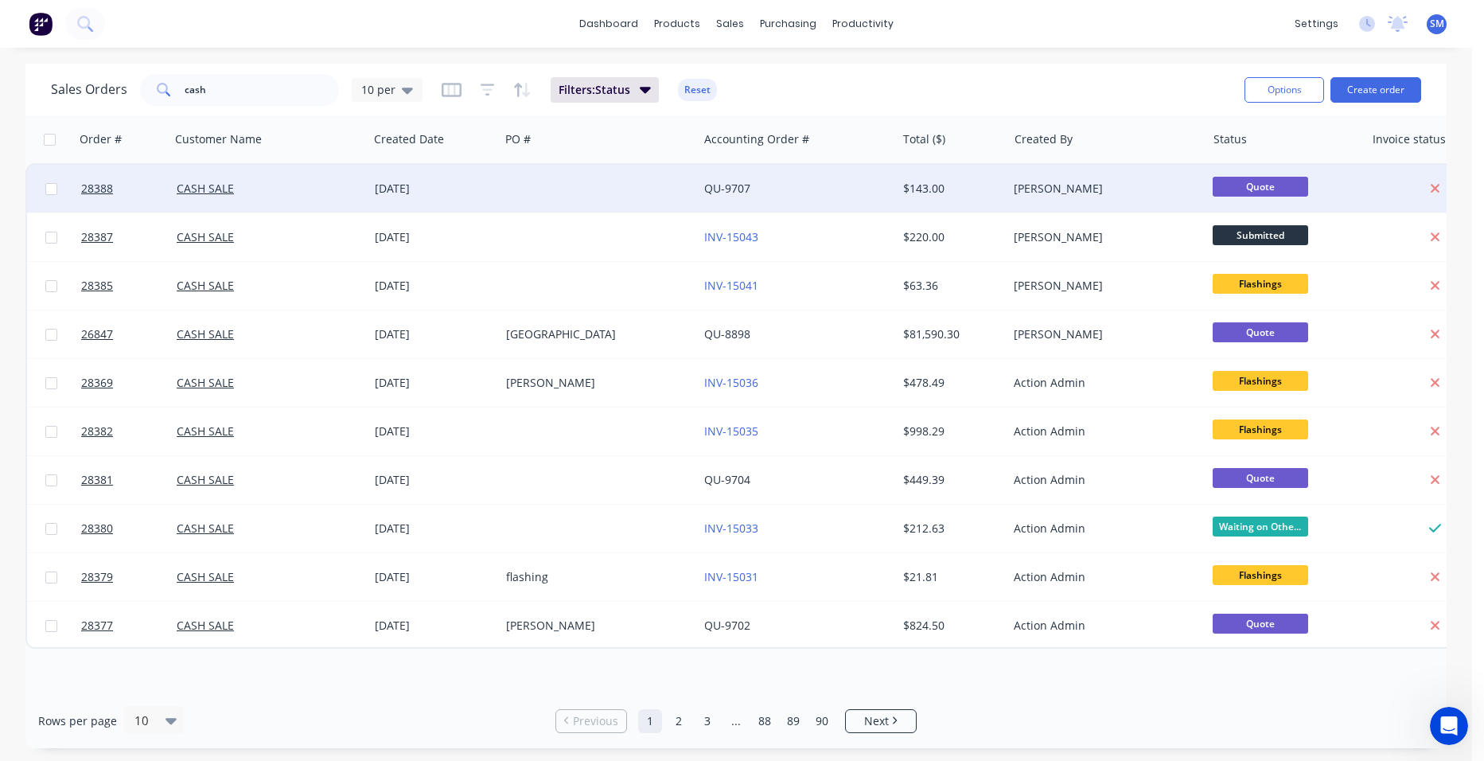
click at [623, 184] on div at bounding box center [599, 189] width 198 height 48
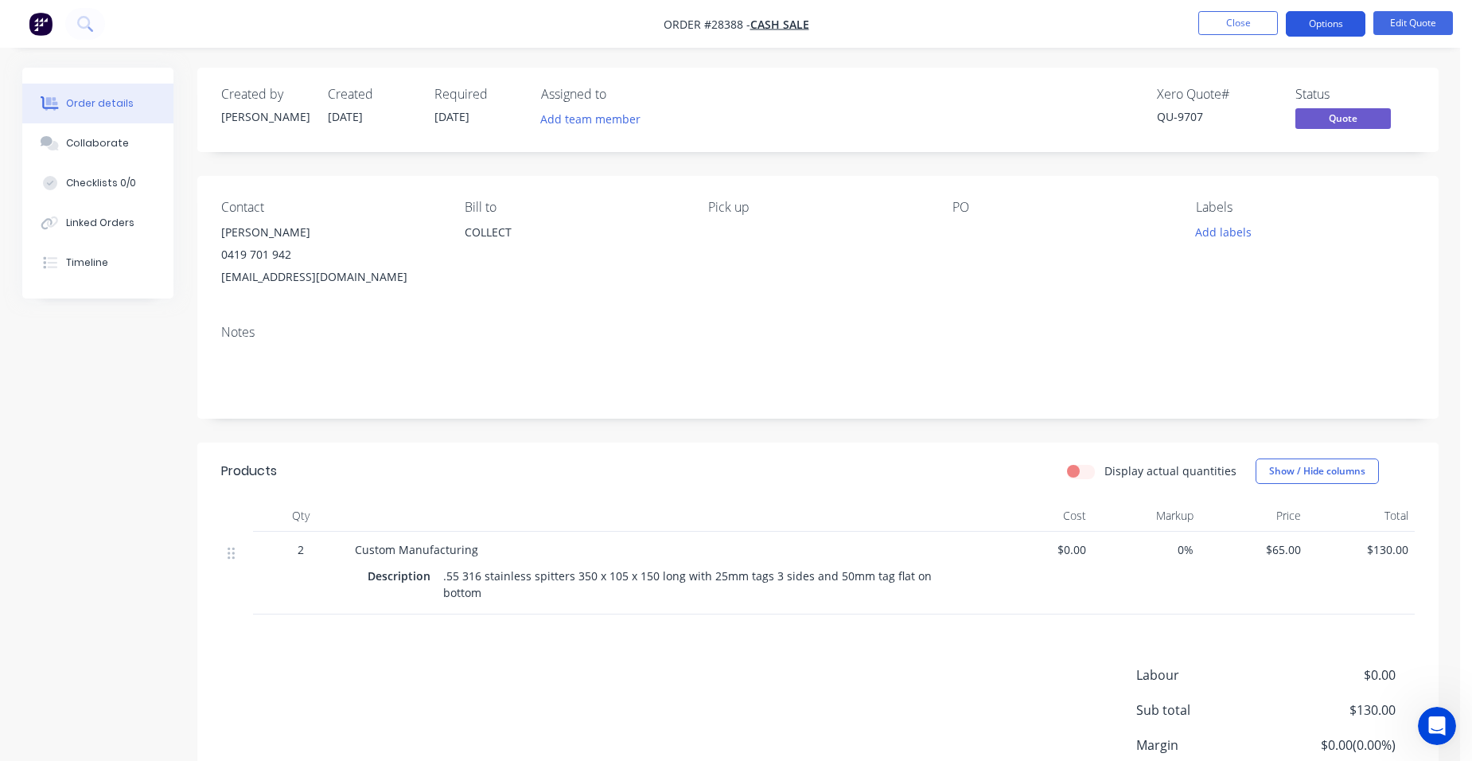
click at [1343, 25] on button "Options" at bounding box center [1326, 23] width 80 height 25
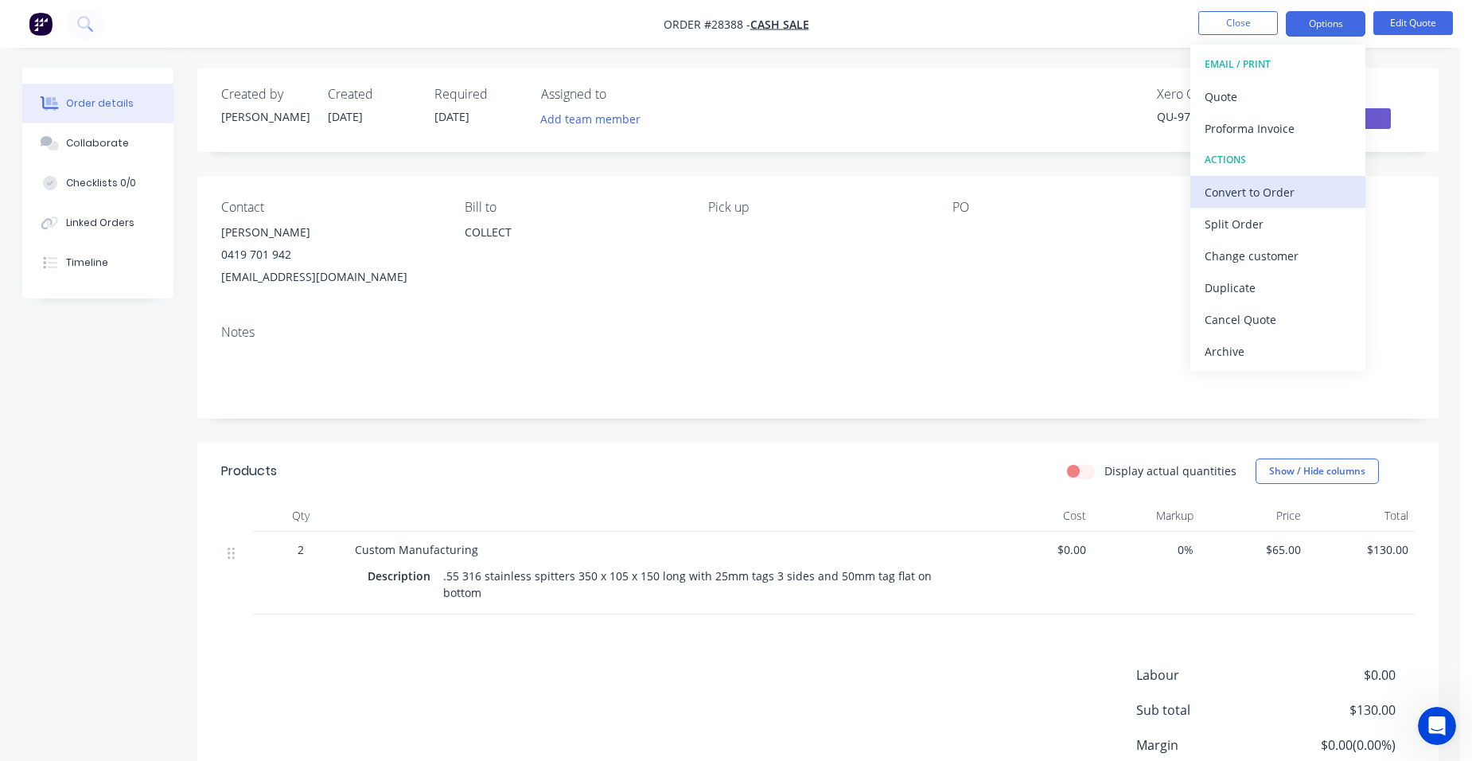
click at [1297, 184] on div "Convert to Order" at bounding box center [1278, 192] width 146 height 23
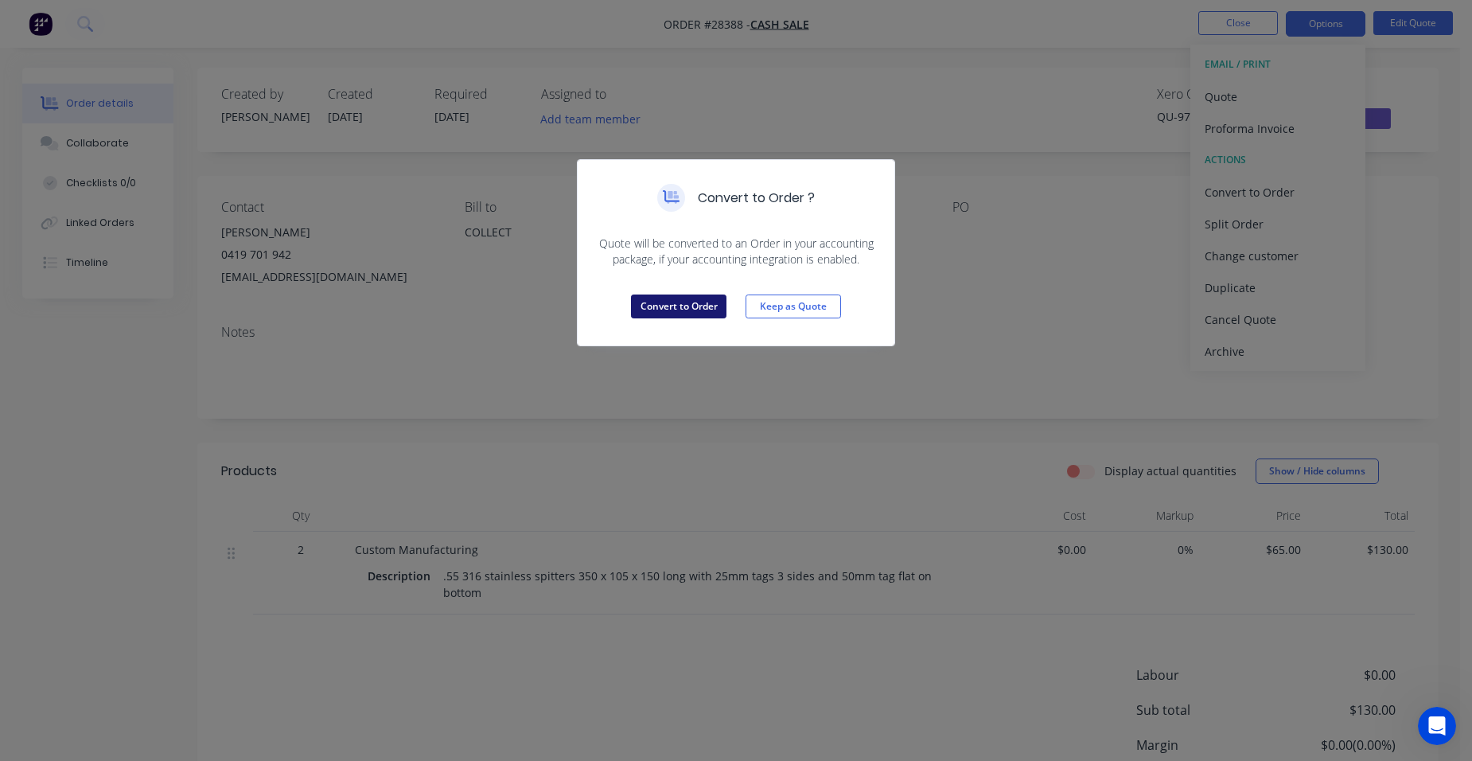
click at [677, 311] on button "Convert to Order" at bounding box center [679, 306] width 96 height 24
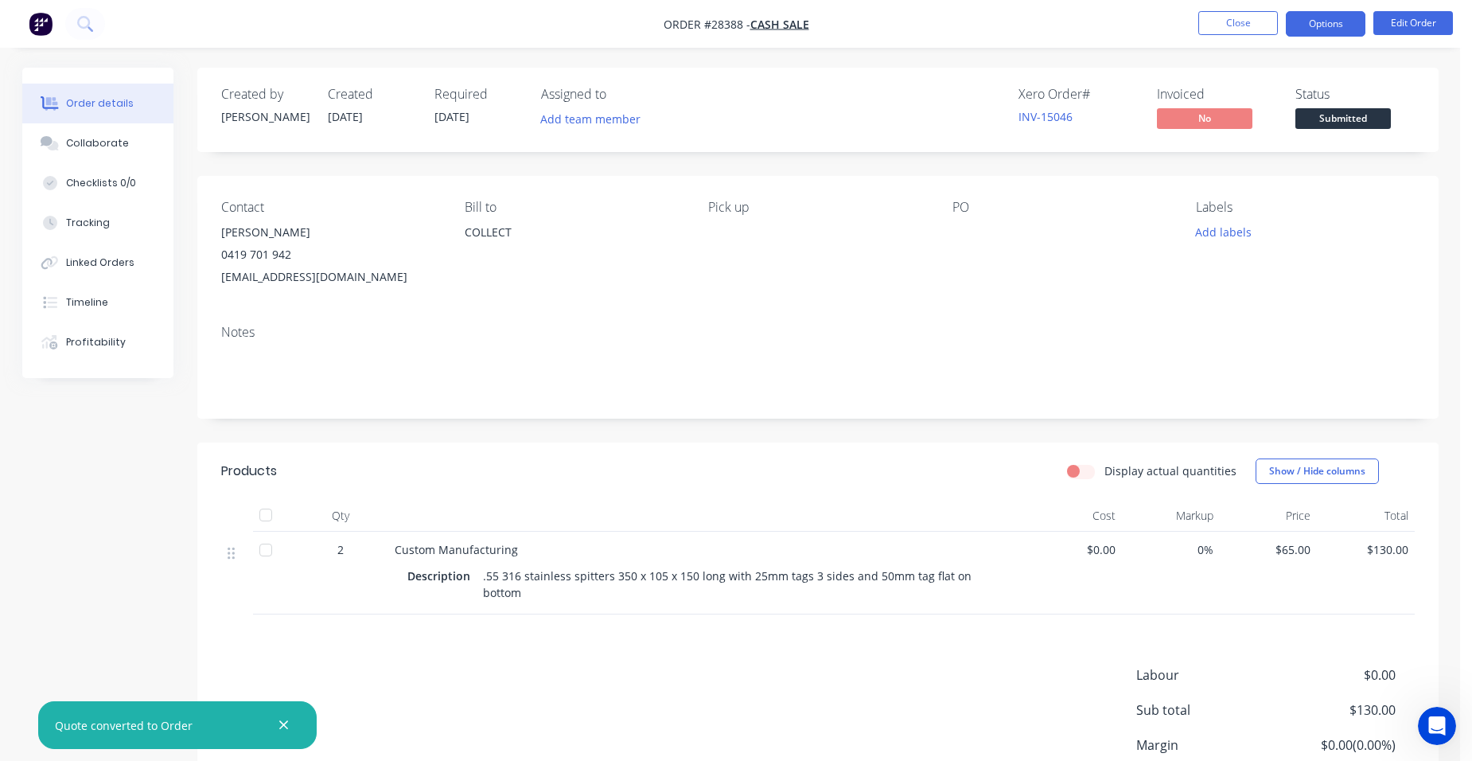
click at [1338, 22] on button "Options" at bounding box center [1326, 23] width 80 height 25
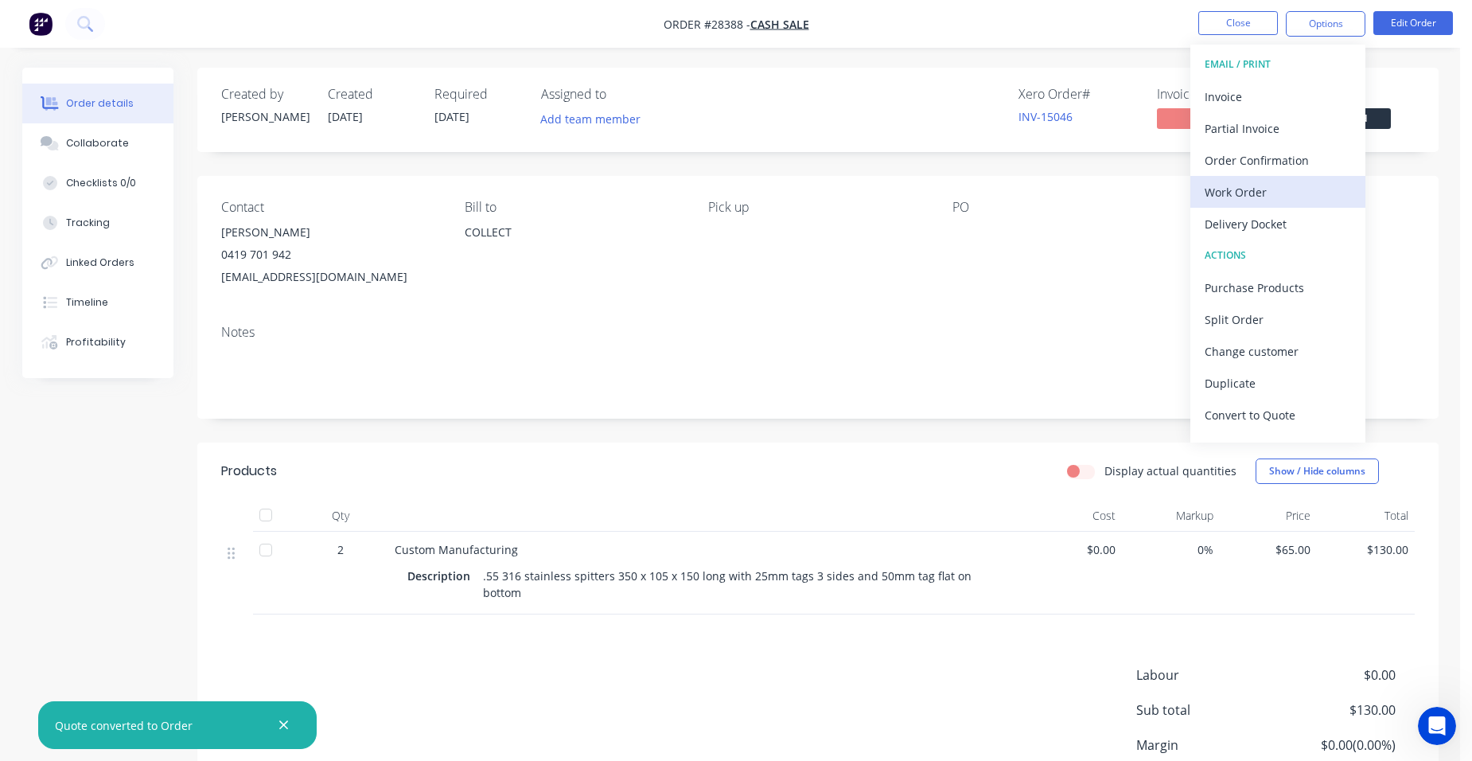
click at [1312, 194] on div "Work Order" at bounding box center [1278, 192] width 146 height 23
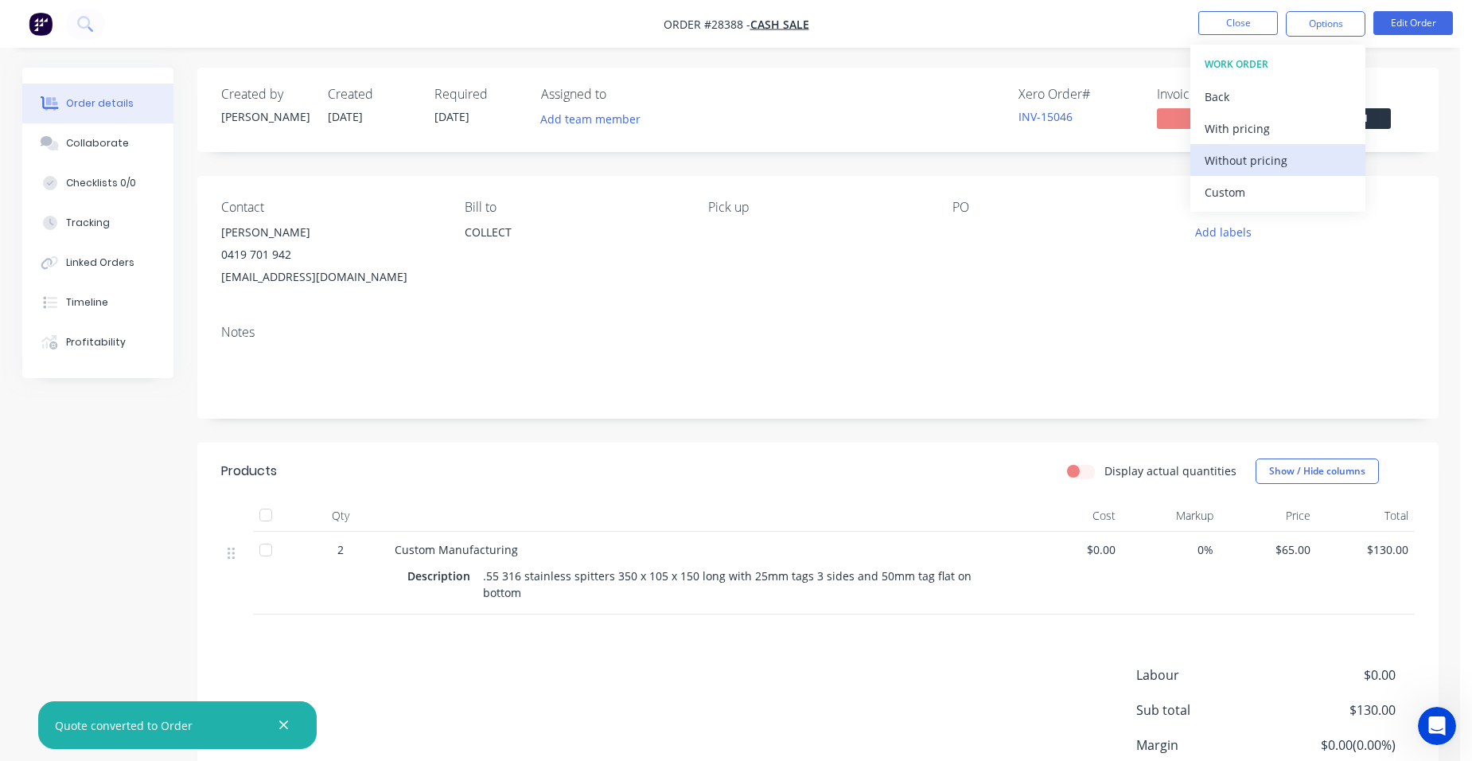
drag, startPoint x: 1311, startPoint y: 173, endPoint x: 1300, endPoint y: 179, distance: 12.1
click at [1310, 172] on button "Without pricing" at bounding box center [1278, 160] width 175 height 32
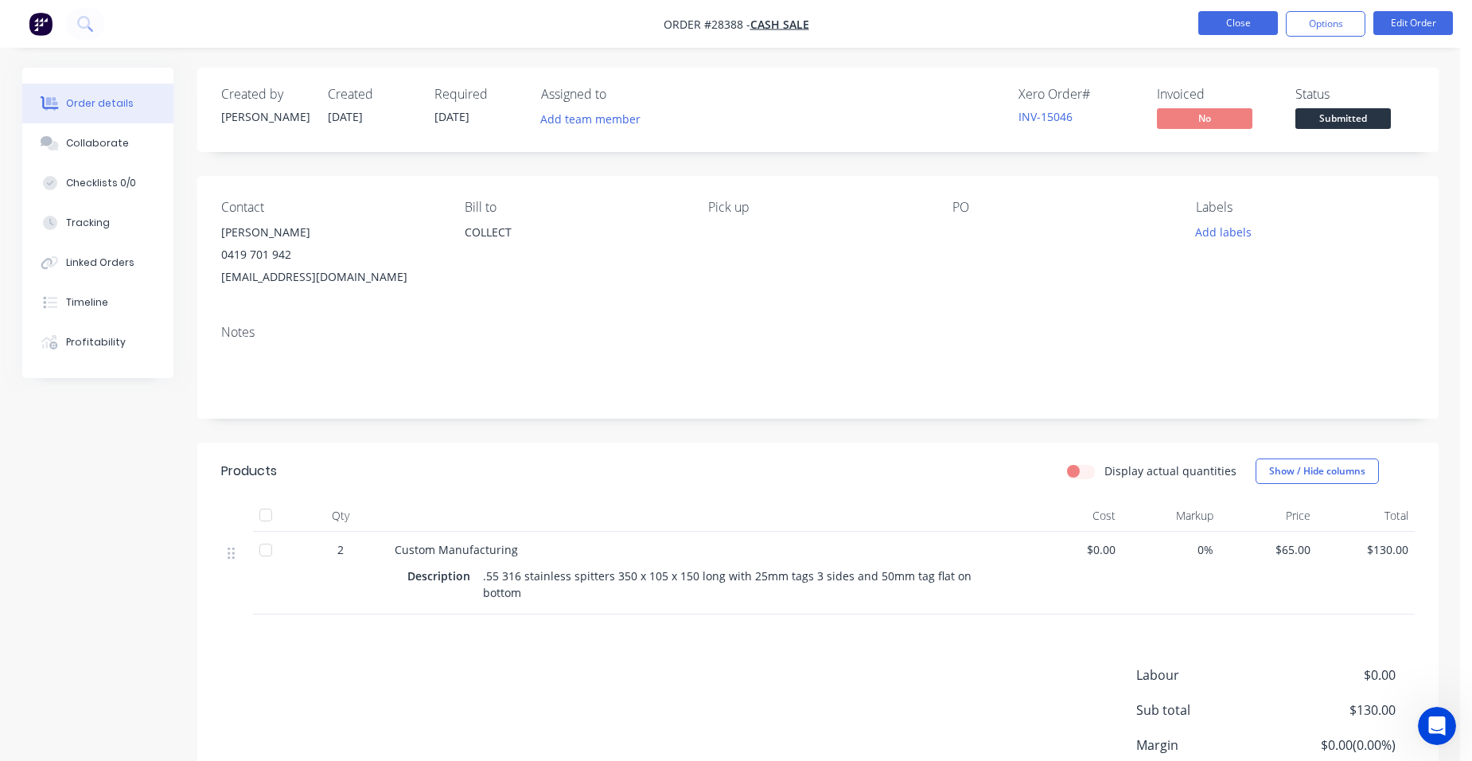
click at [1237, 24] on button "Close" at bounding box center [1239, 23] width 80 height 24
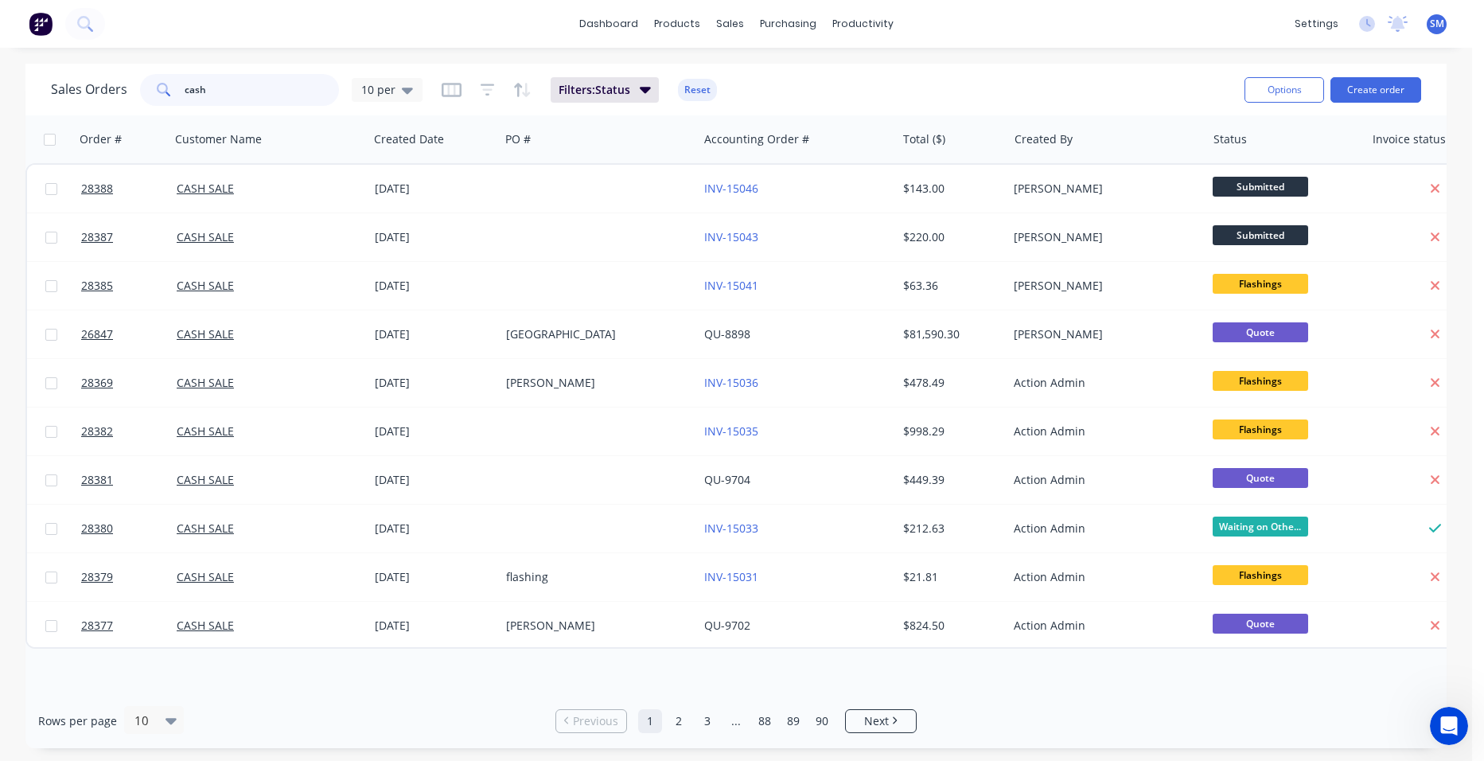
click at [177, 103] on div "cash" at bounding box center [239, 90] width 199 height 32
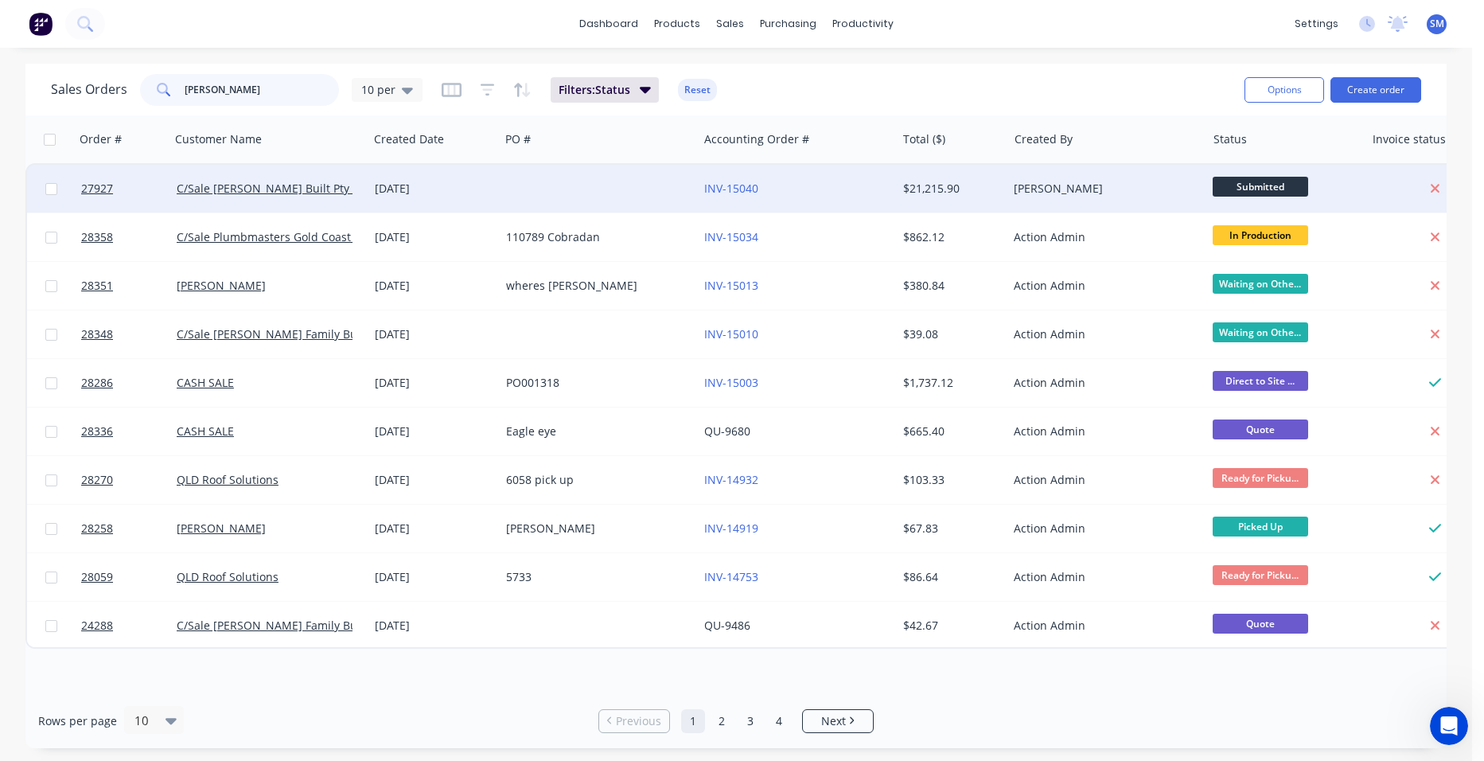
type input "brad"
click at [614, 183] on div at bounding box center [599, 189] width 198 height 48
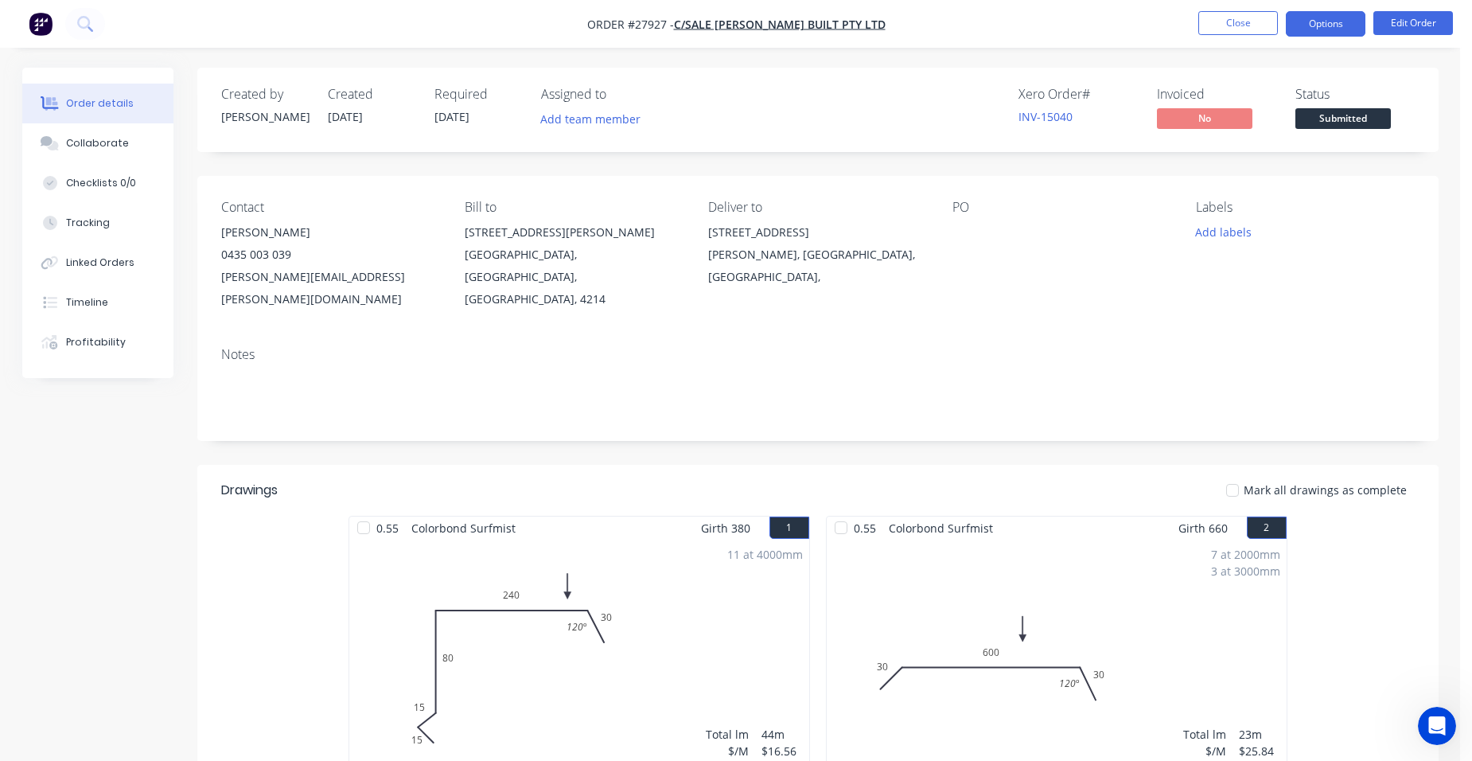
click at [1326, 18] on button "Options" at bounding box center [1326, 23] width 80 height 25
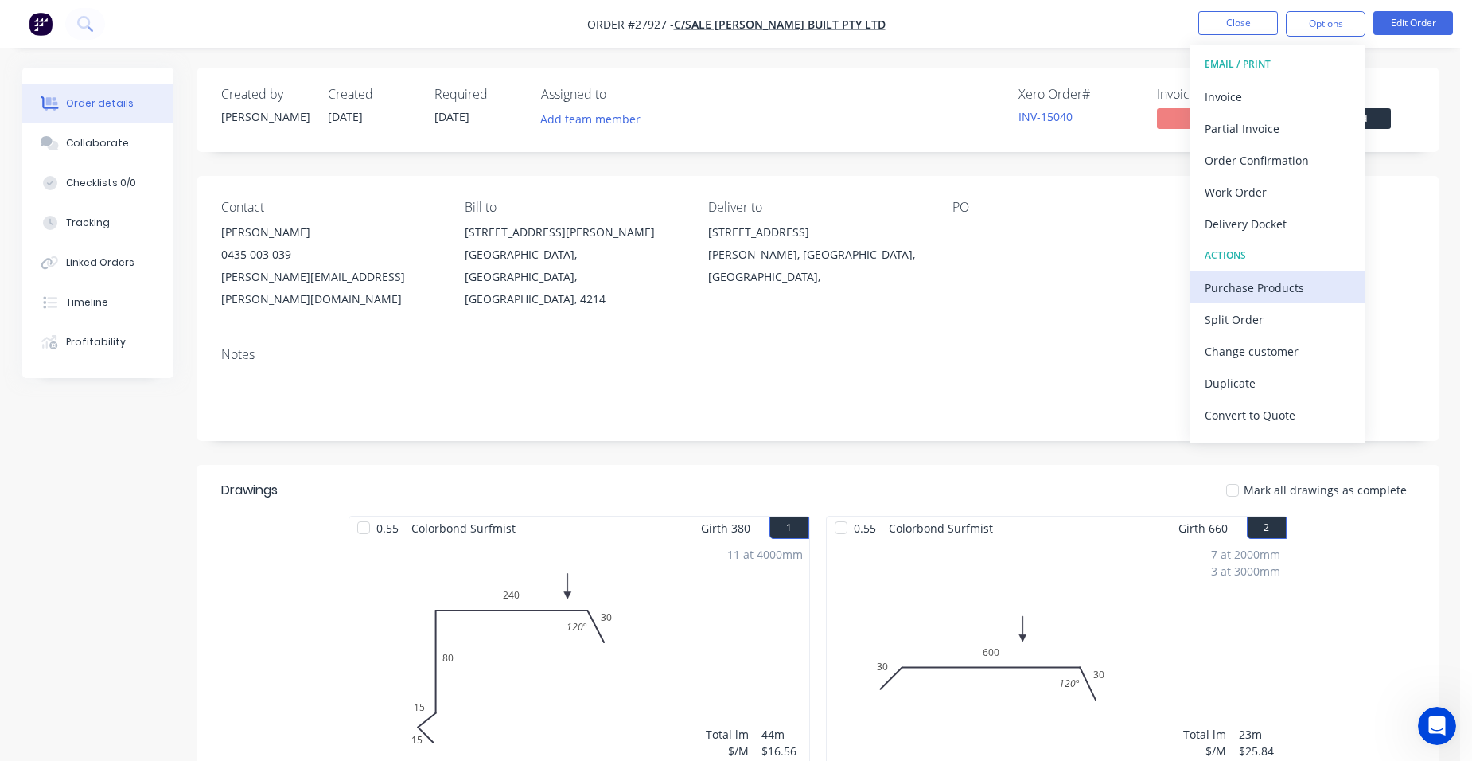
click at [1304, 287] on div "Purchase Products" at bounding box center [1278, 287] width 146 height 23
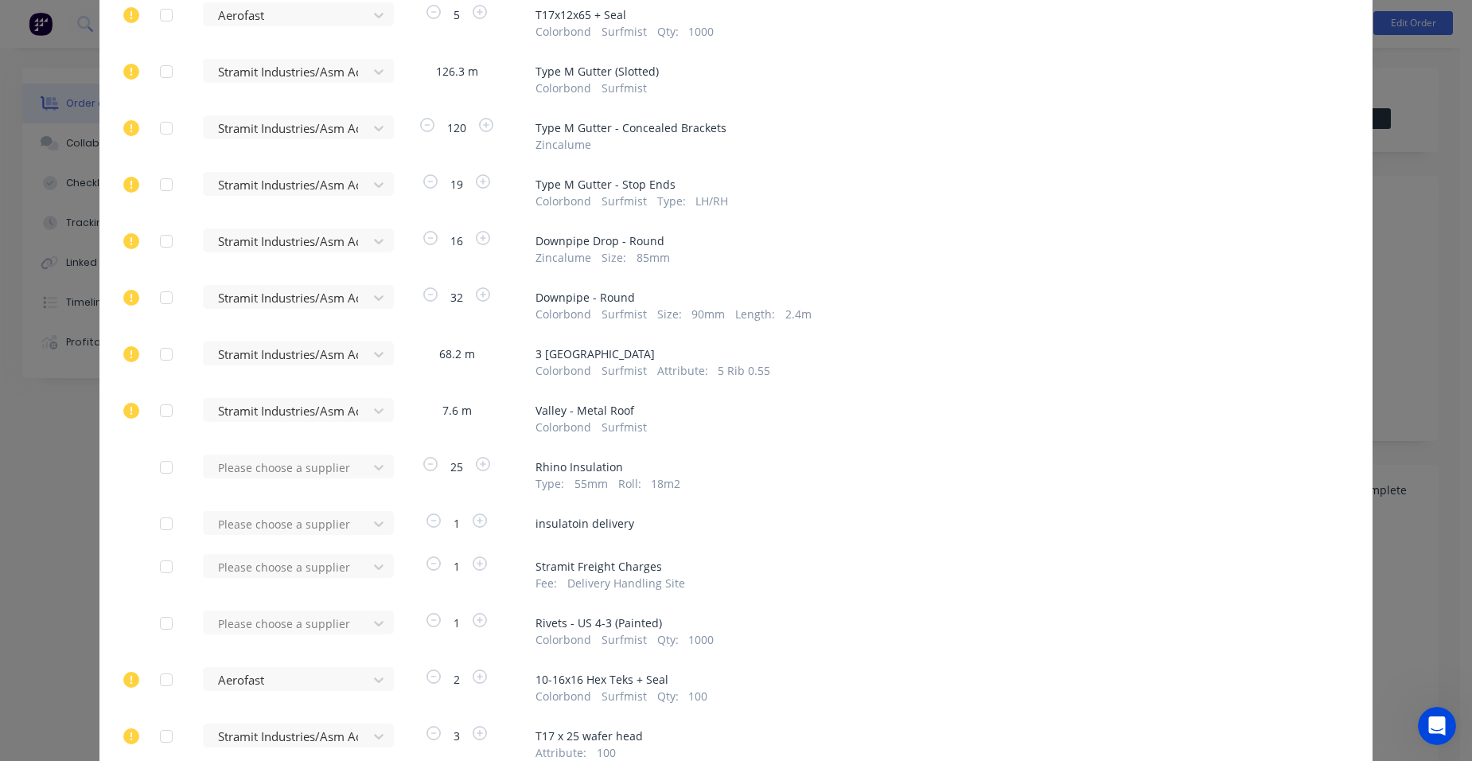
scroll to position [478, 0]
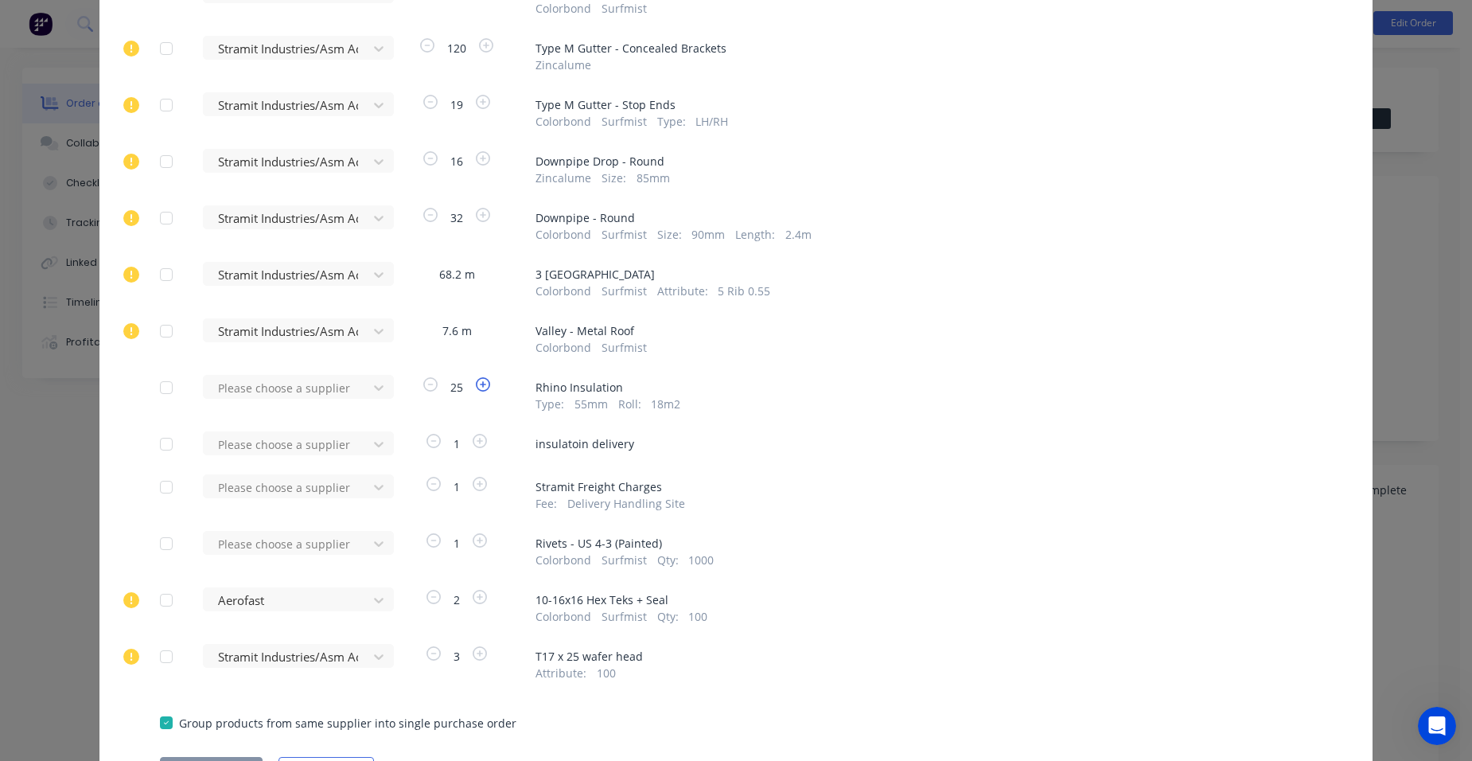
click at [476, 381] on icon "button" at bounding box center [483, 384] width 14 height 14
click at [259, 392] on div at bounding box center [287, 388] width 143 height 20
type input "thor"
click at [263, 447] on div "Thor Builiding Products Pty Ltd" at bounding box center [298, 445] width 191 height 29
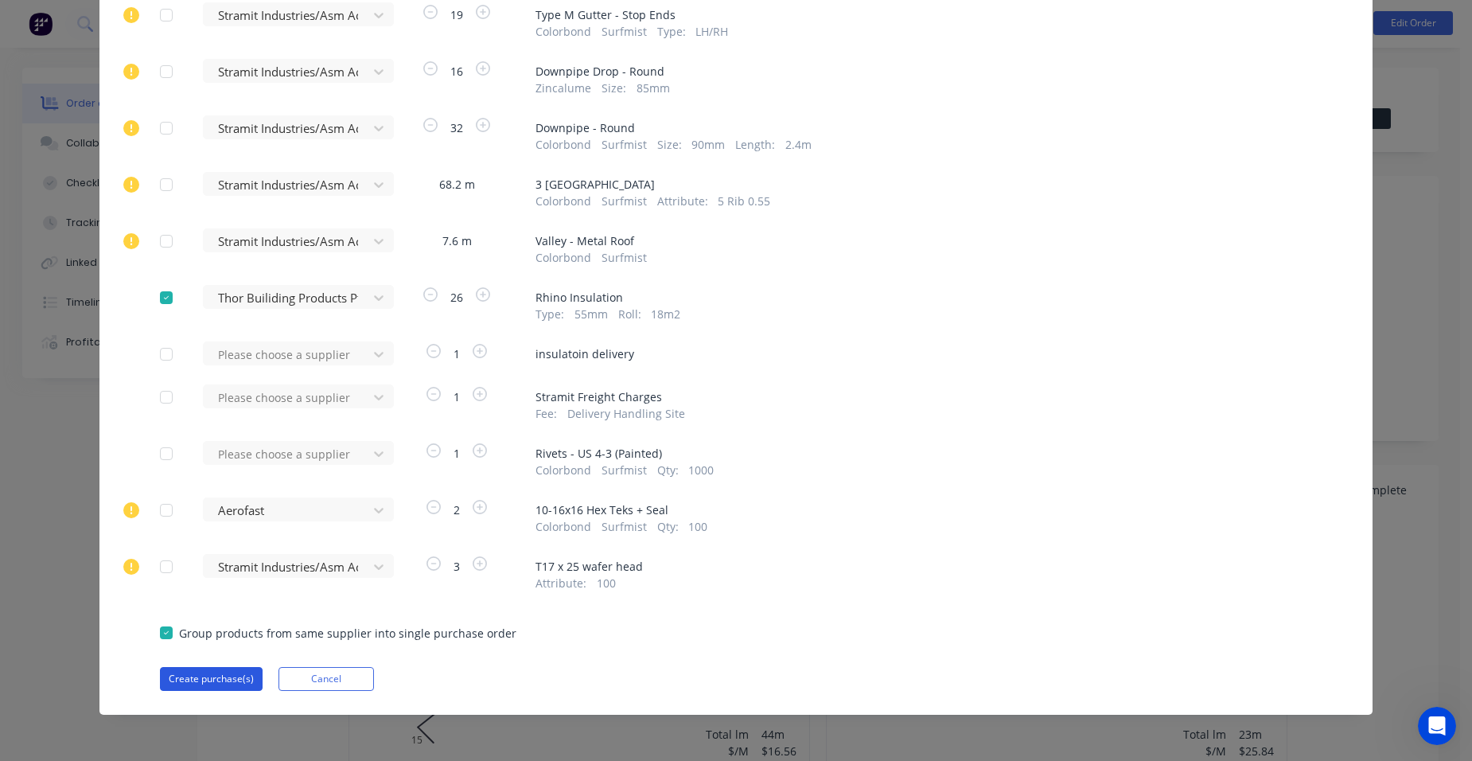
click at [171, 676] on button "Create purchase(s)" at bounding box center [211, 679] width 103 height 24
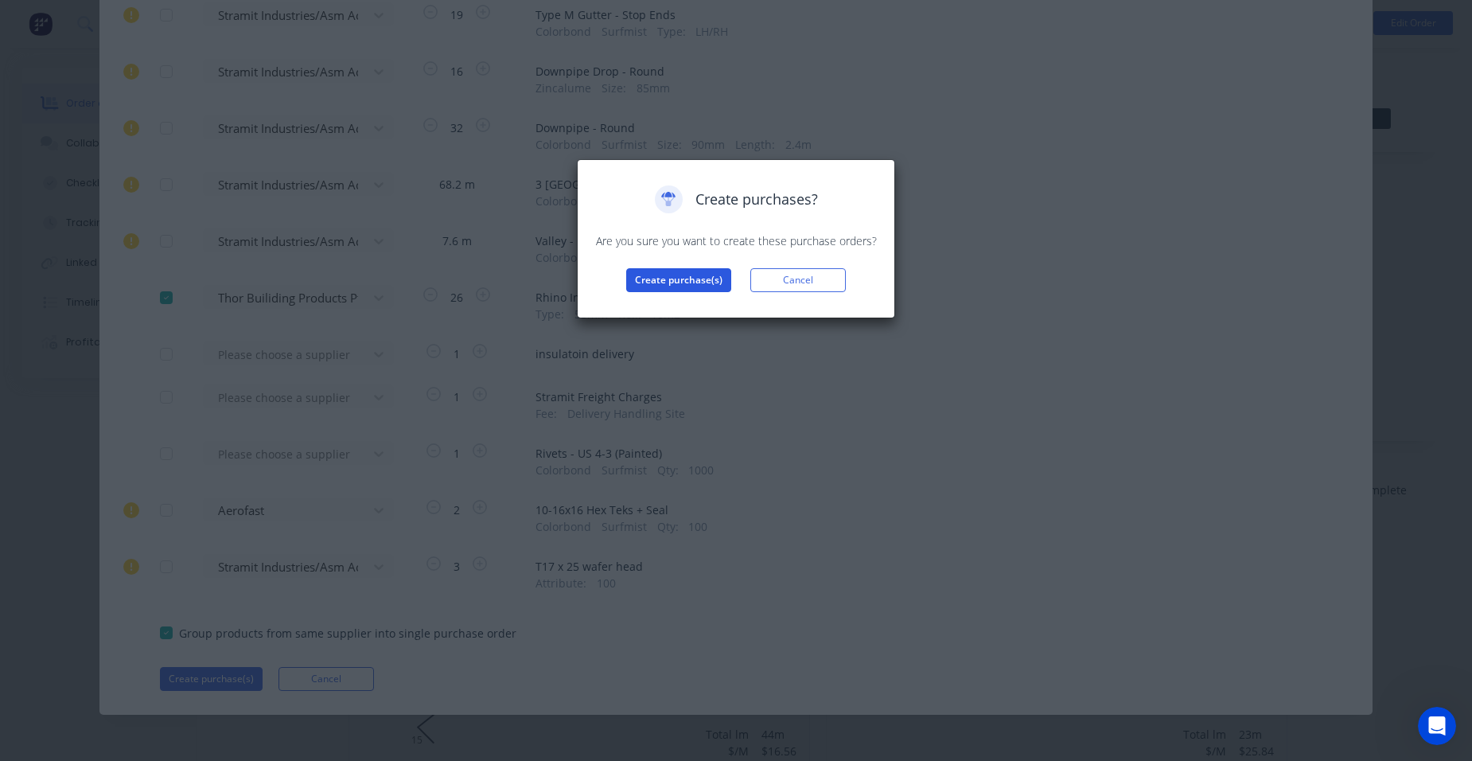
click at [709, 279] on button "Create purchase(s)" at bounding box center [678, 280] width 105 height 24
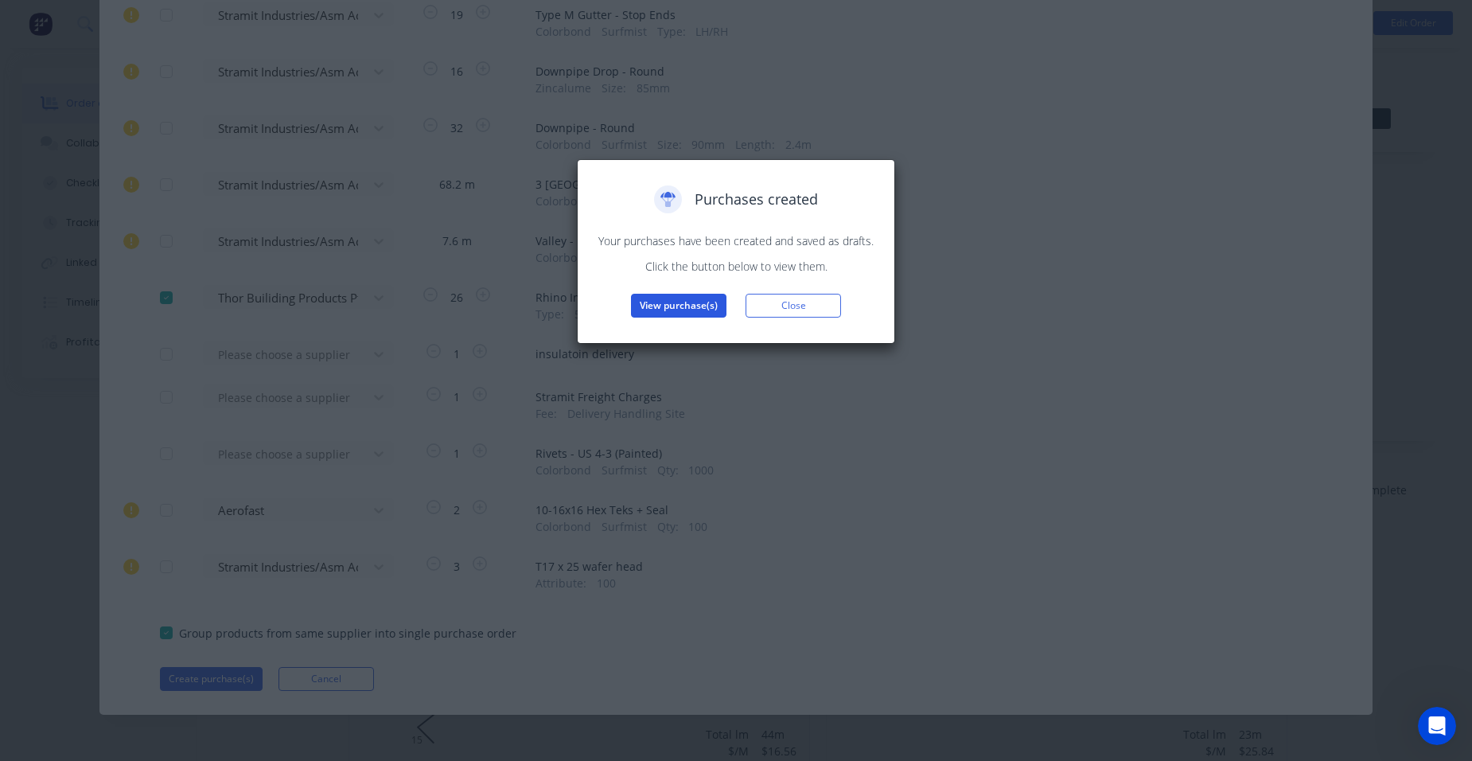
click at [698, 300] on button "View purchase(s)" at bounding box center [679, 306] width 96 height 24
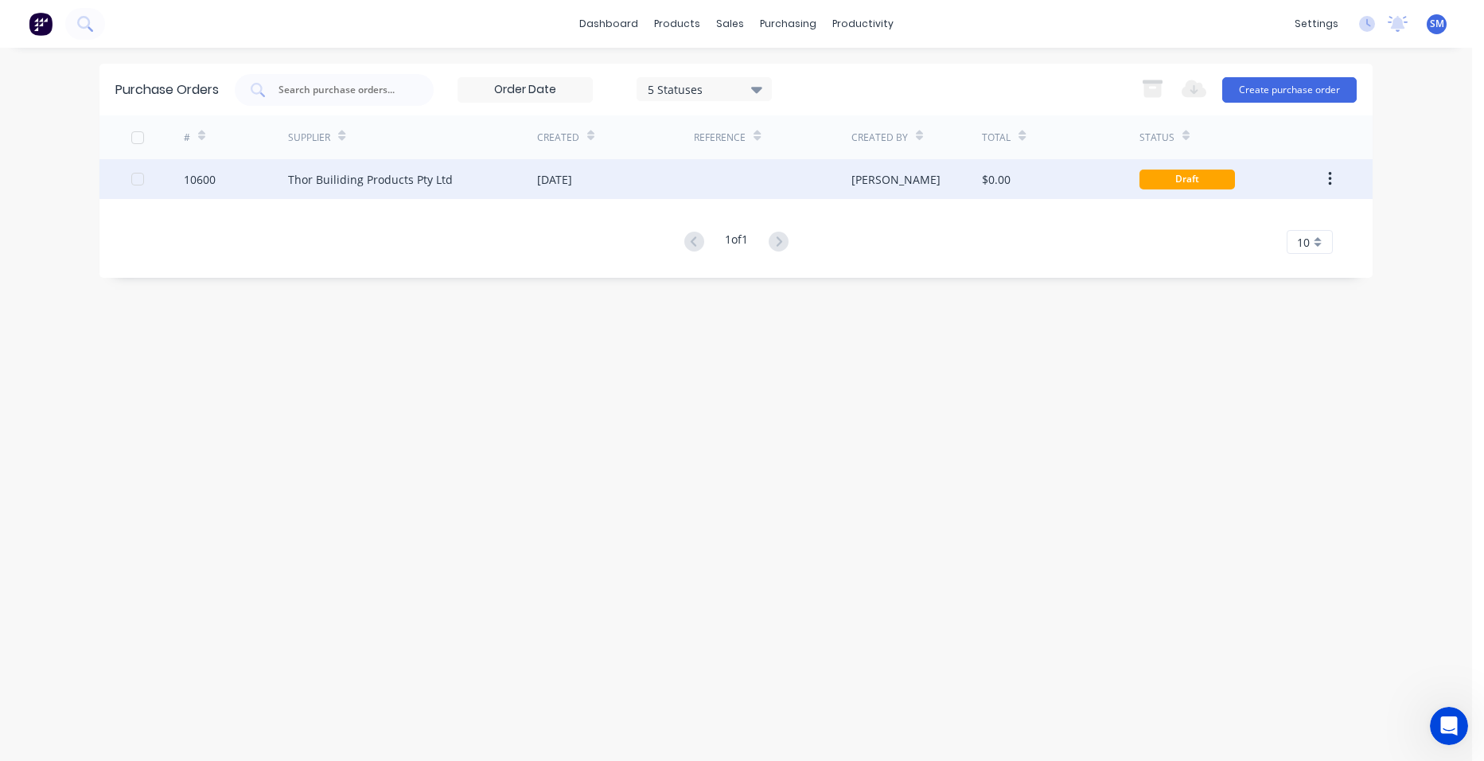
click at [664, 173] on div "[DATE]" at bounding box center [615, 179] width 157 height 40
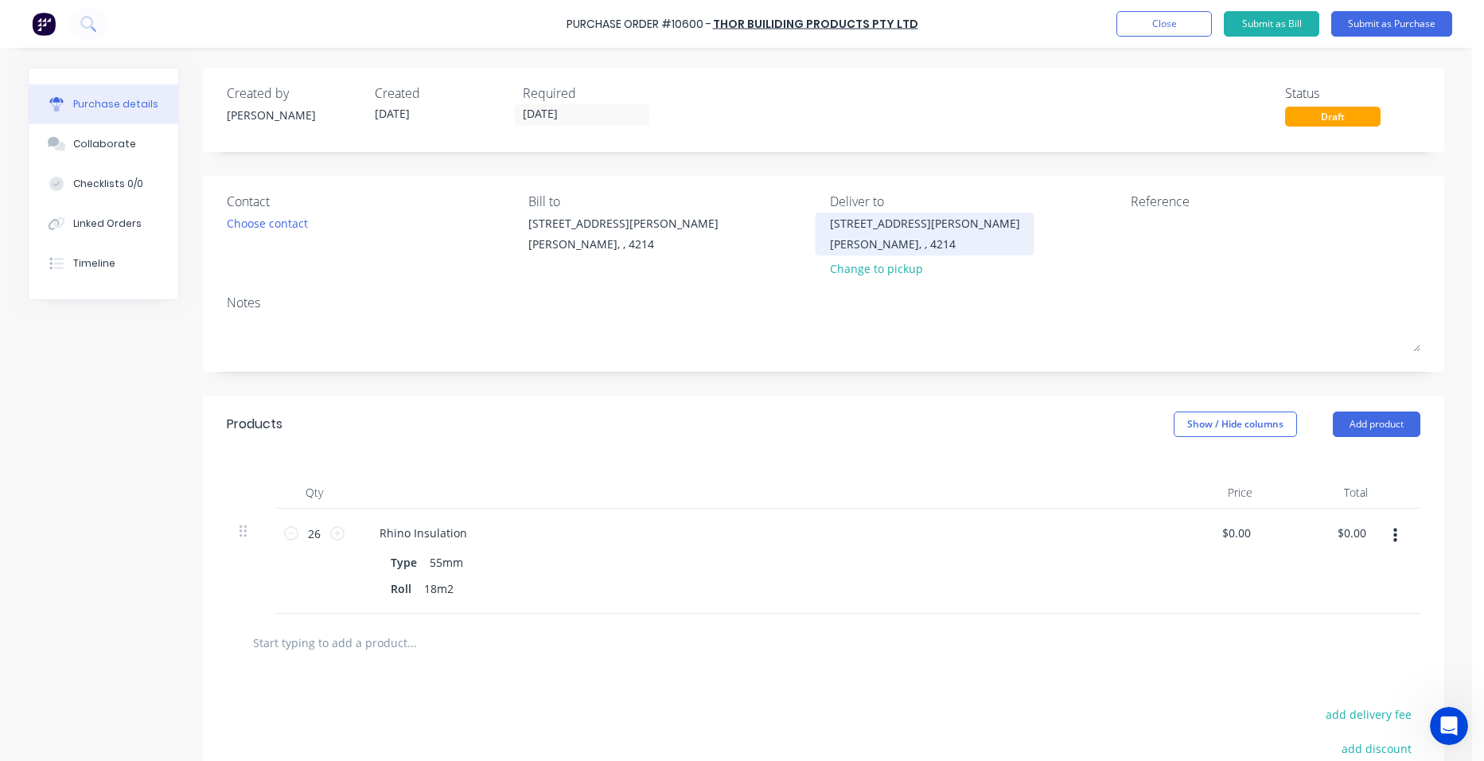
click at [863, 232] on div "513 Olsen Ave Ashmore, , 4214" at bounding box center [925, 233] width 190 height 37
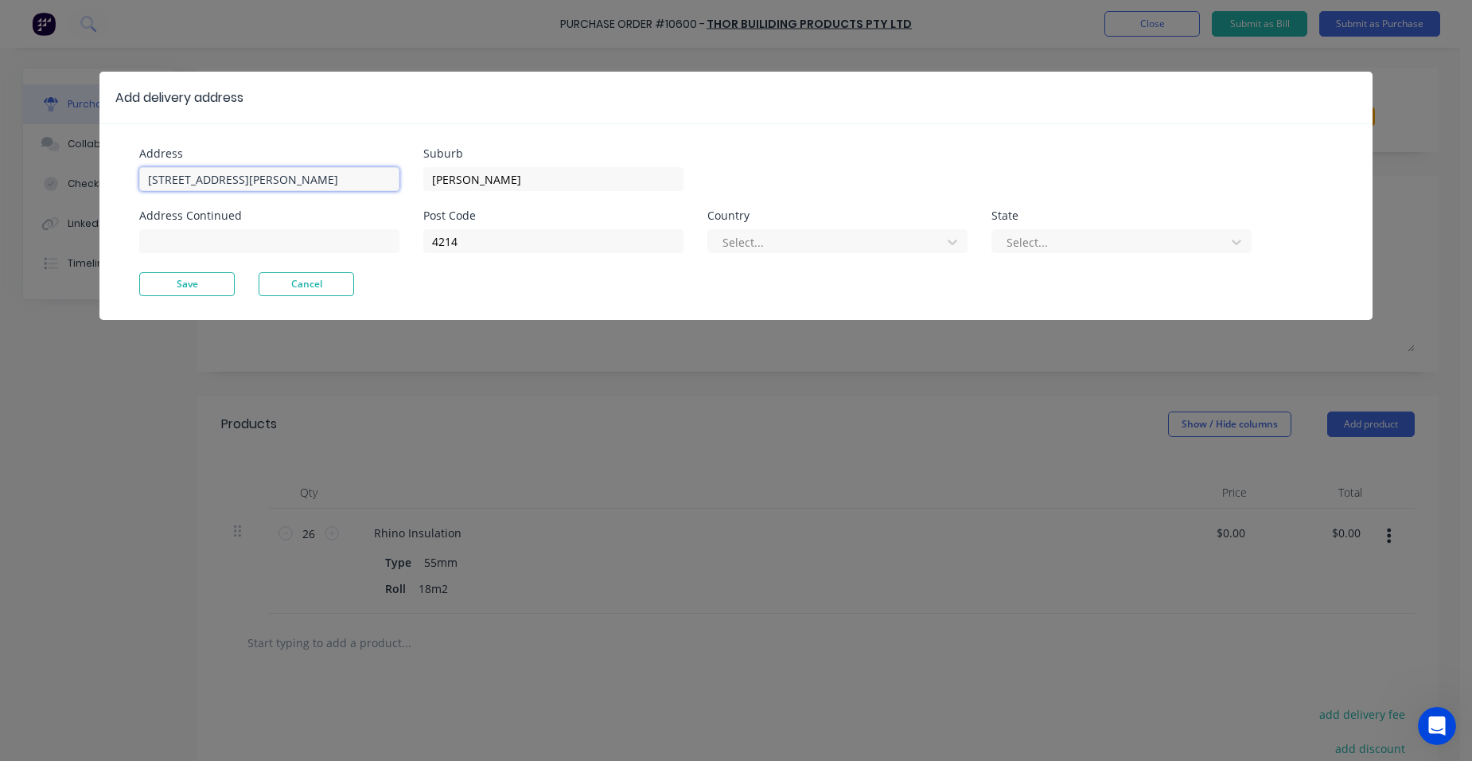
drag, startPoint x: 84, startPoint y: 185, endPoint x: 43, endPoint y: 182, distance: 40.7
click at [43, 182] on div "Add delivery address Address 513 Olsen Ave Address Continued Suburb Ashmore Pos…" at bounding box center [736, 380] width 1472 height 761
type input "13 Tattler Way"
drag, startPoint x: 487, startPoint y: 174, endPoint x: 423, endPoint y: 185, distance: 64.6
click at [423, 185] on input "Ashmore" at bounding box center [553, 179] width 260 height 24
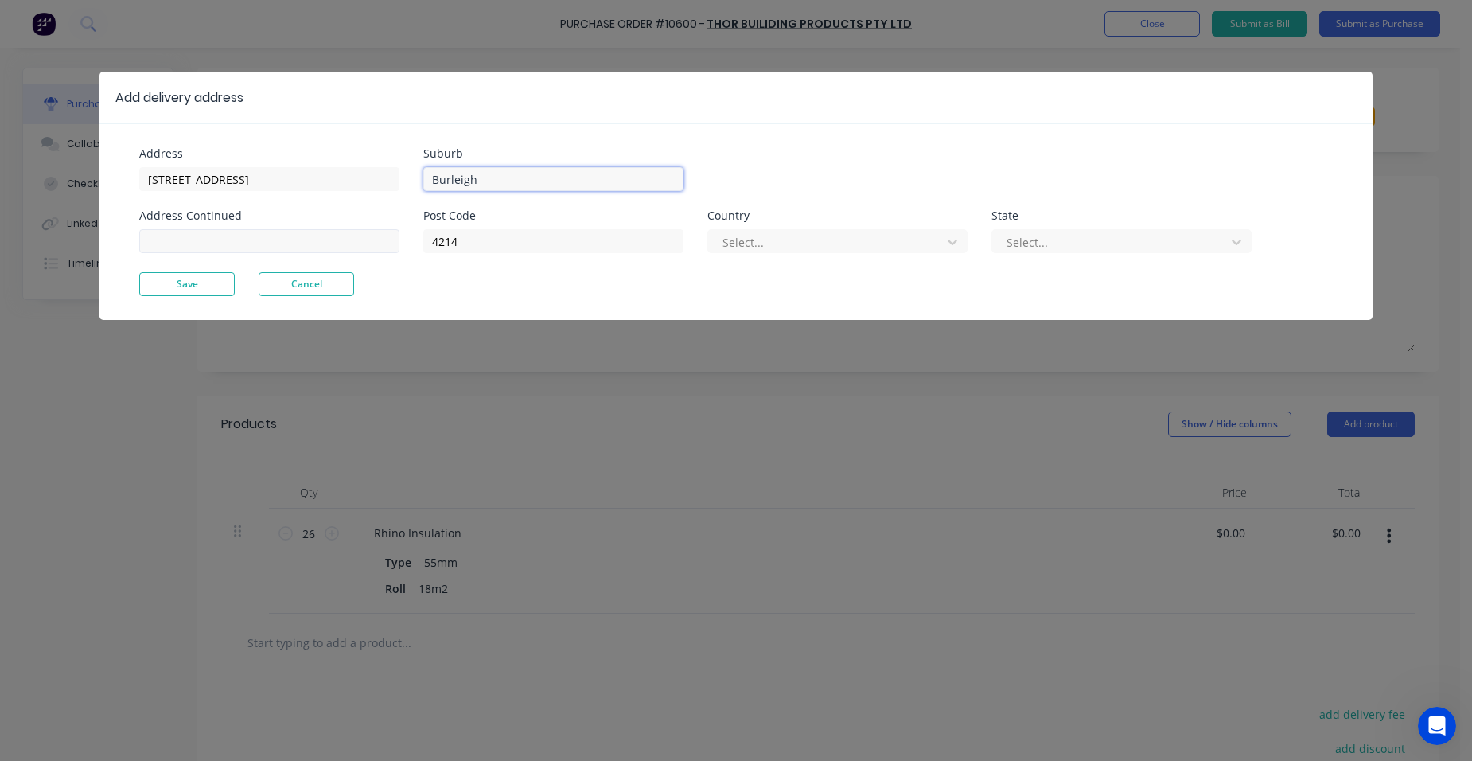
type input "Burleigh"
click at [159, 239] on input at bounding box center [269, 241] width 260 height 24
type input "contact is Brad"
drag, startPoint x: 473, startPoint y: 227, endPoint x: 398, endPoint y: 235, distance: 75.2
click at [398, 235] on div "Address 13 Tattler Way Address Continued contact is Brad Suburb Burleigh Post C…" at bounding box center [437, 210] width 597 height 124
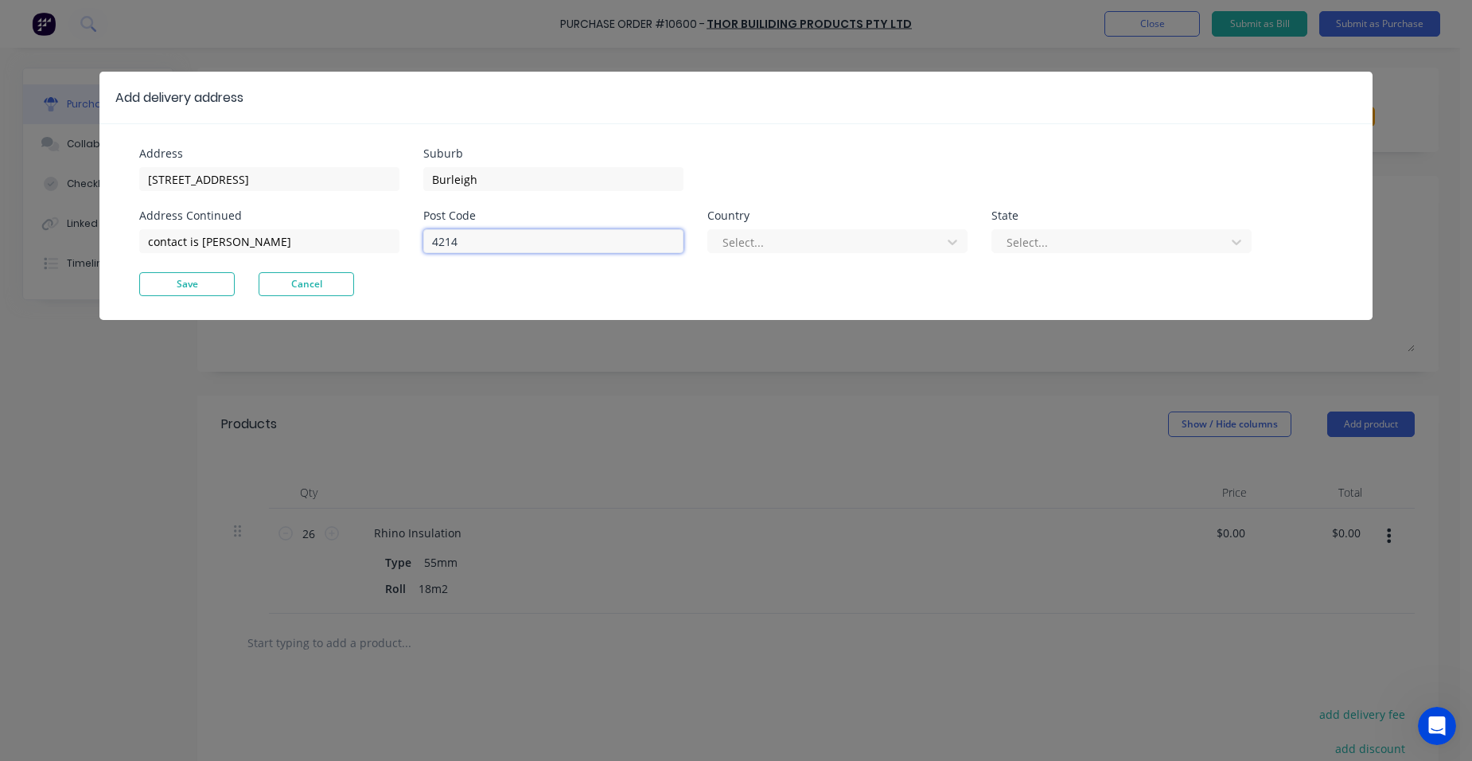
click at [466, 245] on input "4214" at bounding box center [553, 241] width 260 height 24
drag, startPoint x: 466, startPoint y: 245, endPoint x: 410, endPoint y: 244, distance: 56.5
click at [410, 244] on div "Address 13 Tattler Way Address Continued contact is Brad Suburb Burleigh Post C…" at bounding box center [437, 210] width 597 height 124
click at [856, 249] on div at bounding box center [827, 242] width 212 height 20
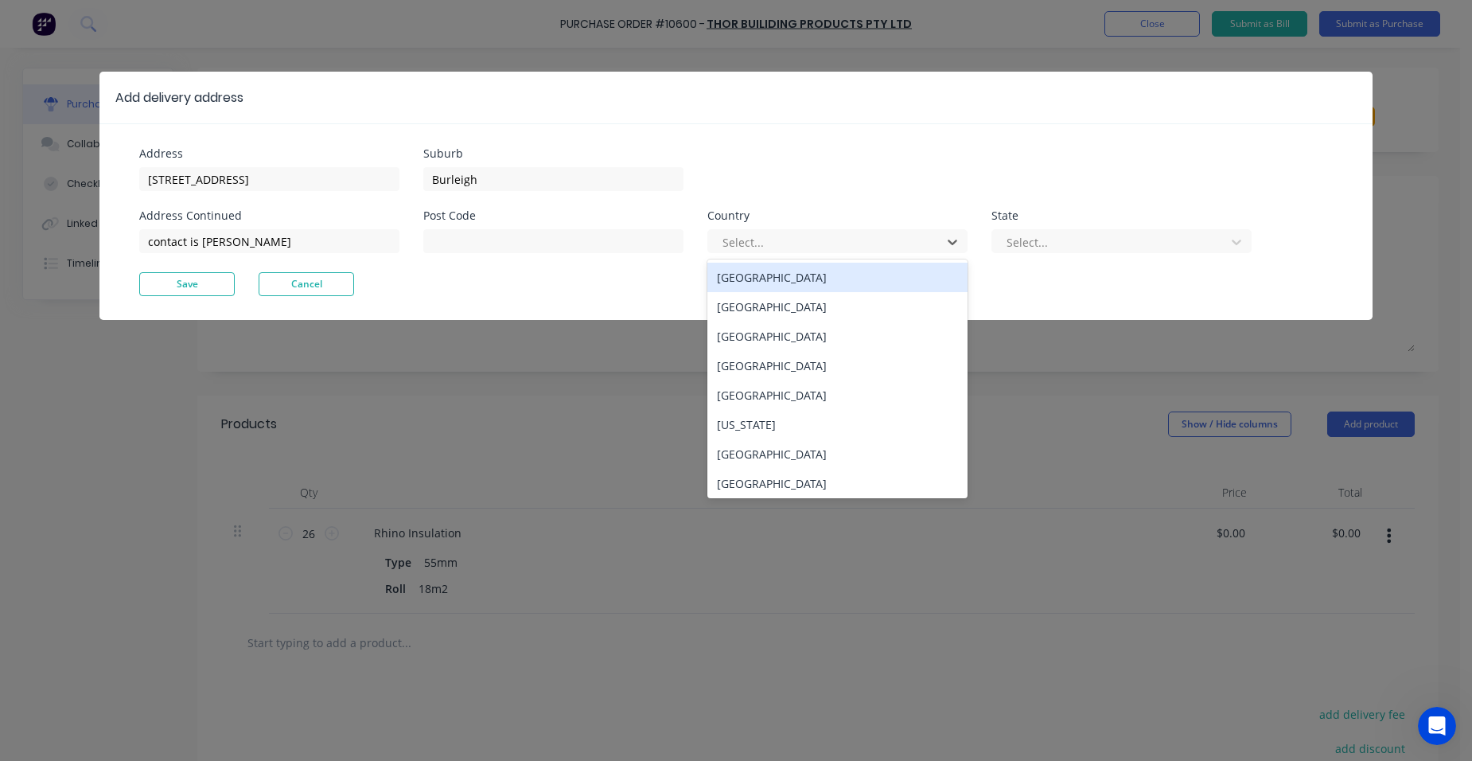
click at [776, 275] on div "Australia" at bounding box center [838, 277] width 260 height 29
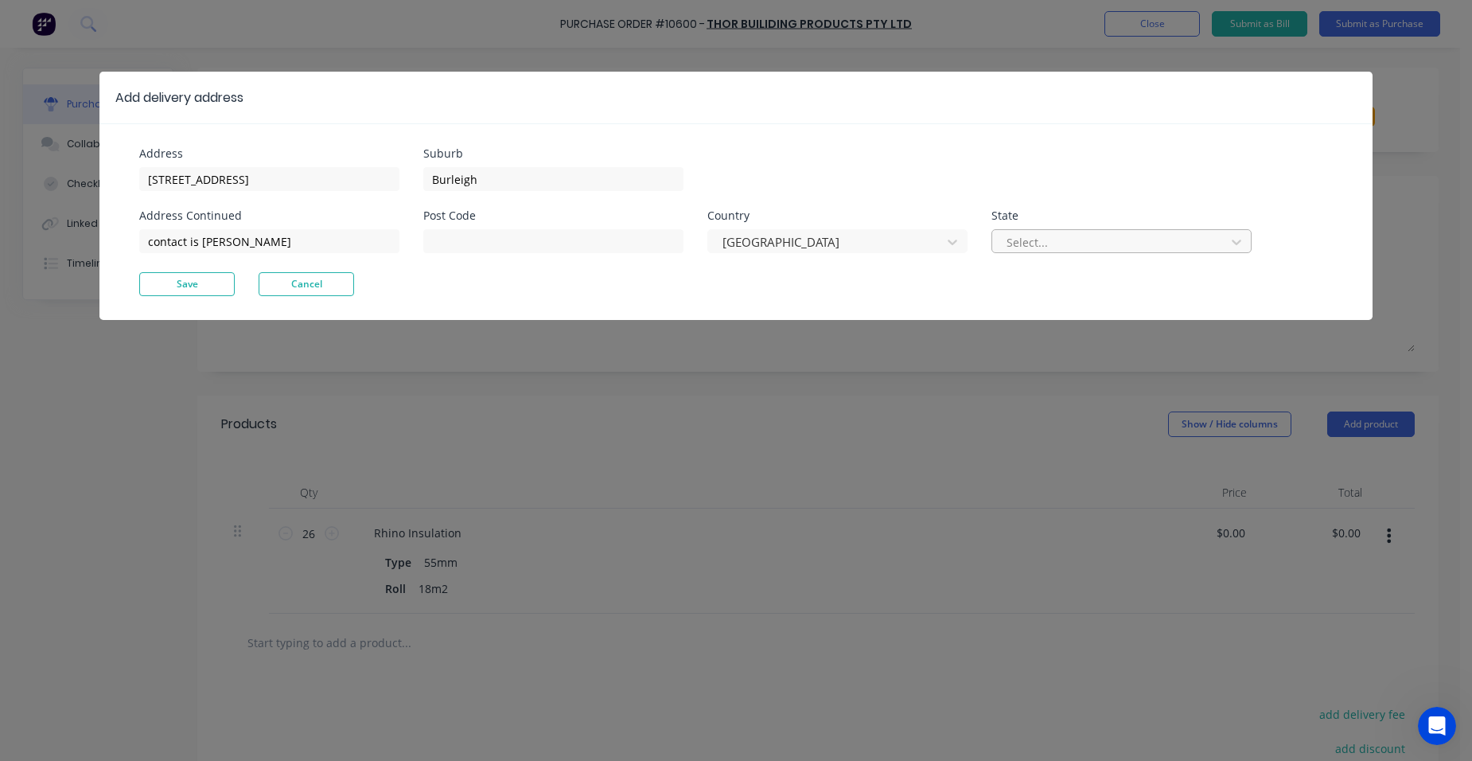
click at [1050, 242] on div at bounding box center [1111, 242] width 212 height 20
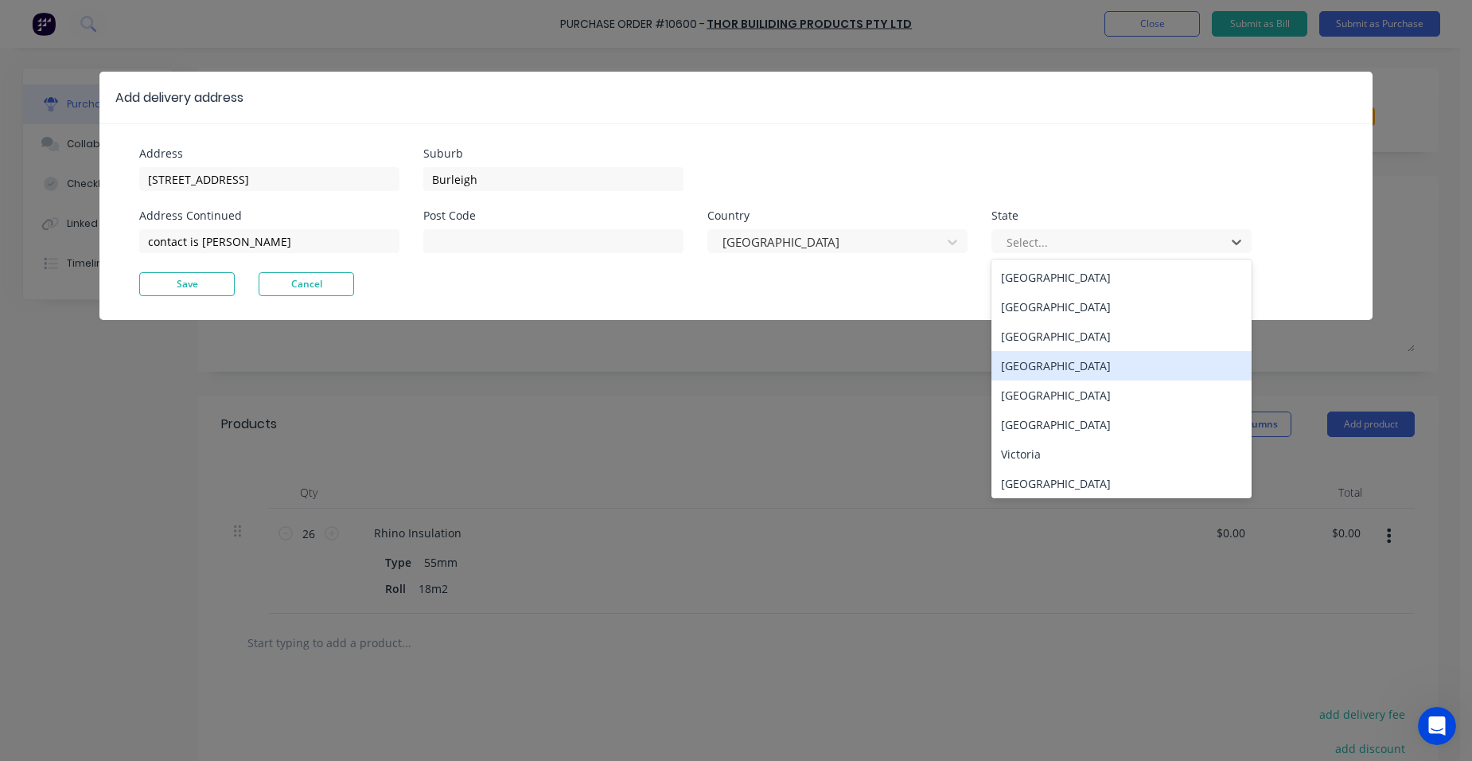
click at [1047, 369] on div "Queensland" at bounding box center [1122, 365] width 260 height 29
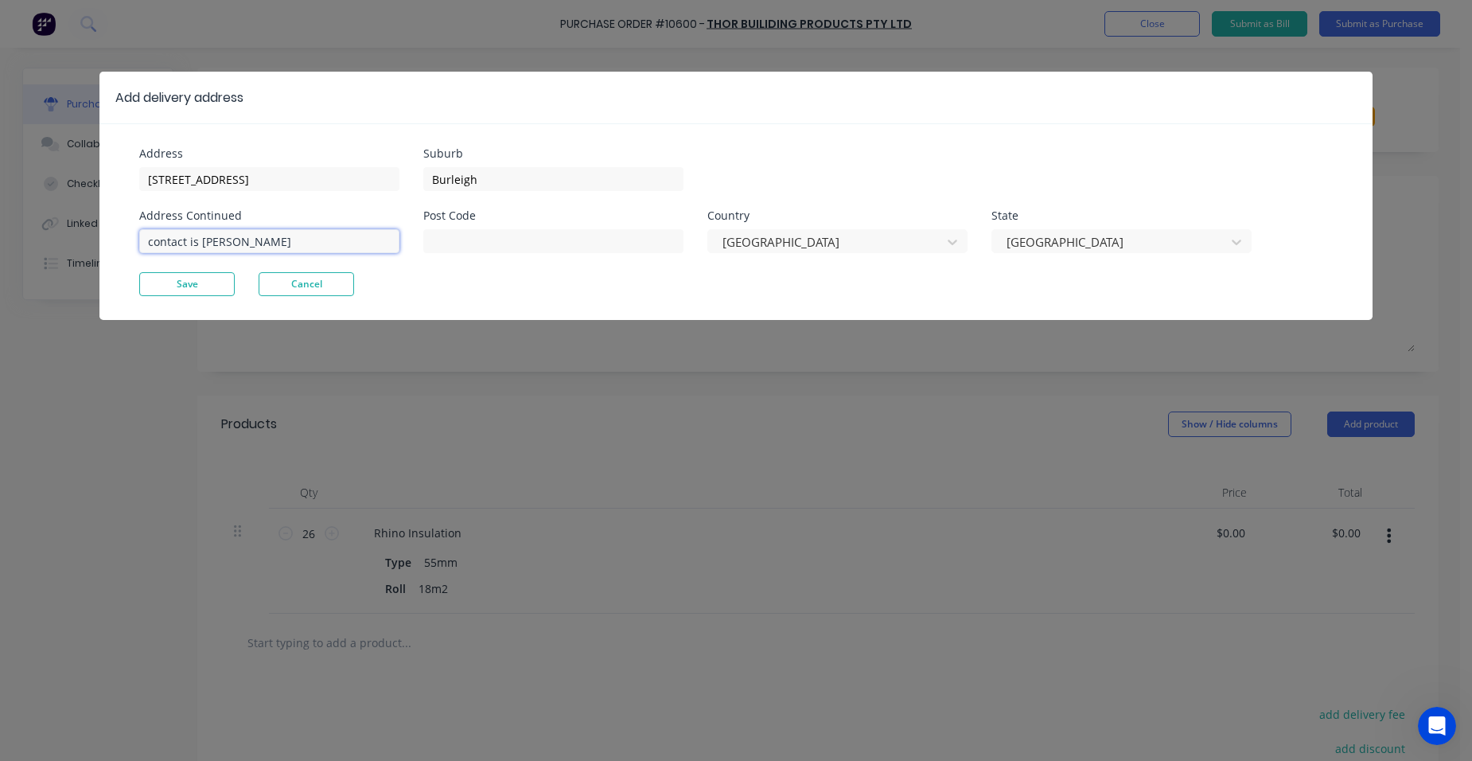
click at [256, 240] on input "contact is Brad" at bounding box center [269, 241] width 260 height 24
type input "contact is Brad 0435 003 039"
click at [216, 285] on button "Save" at bounding box center [187, 284] width 96 height 24
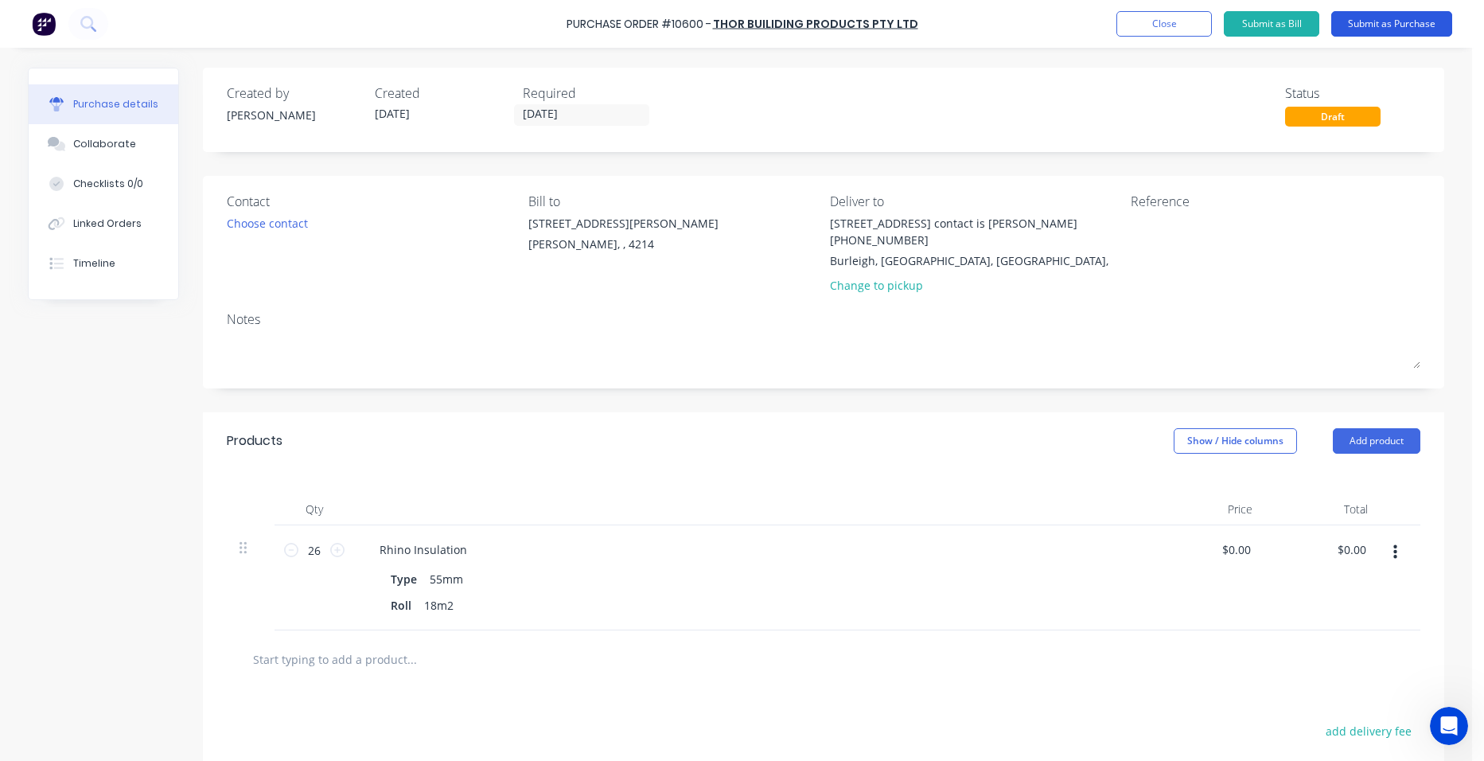
click at [1384, 21] on button "Submit as Purchase" at bounding box center [1391, 23] width 121 height 25
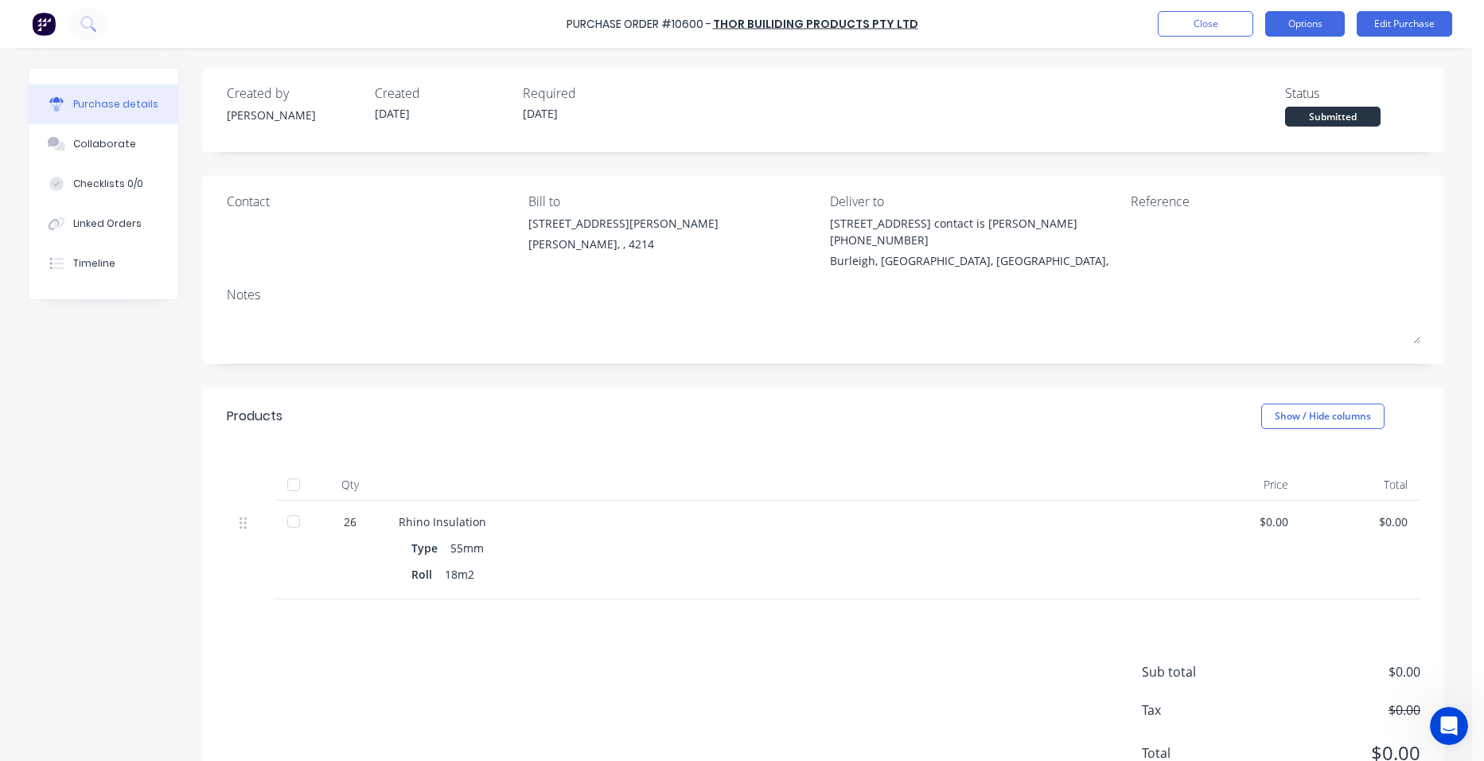
click at [1334, 31] on button "Options" at bounding box center [1305, 23] width 80 height 25
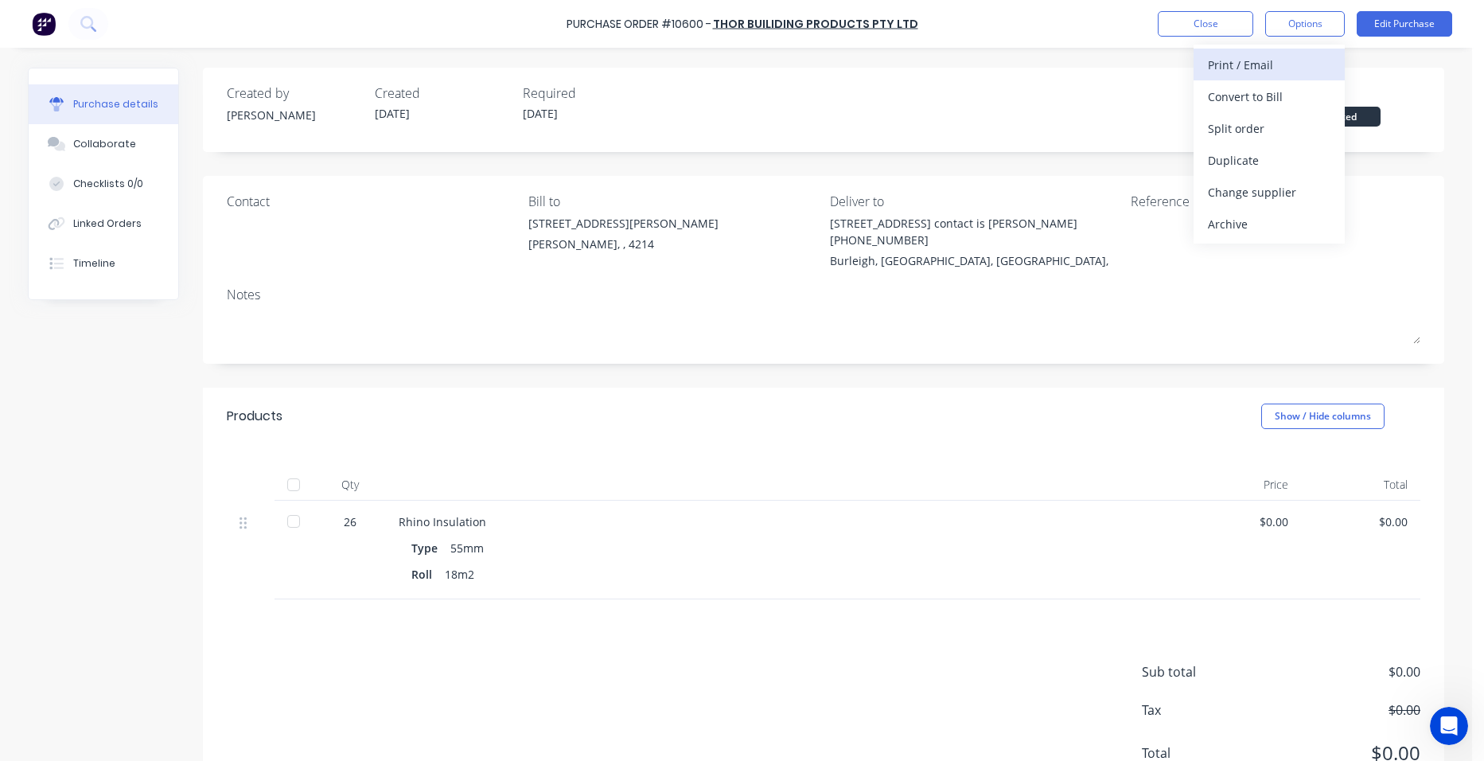
click at [1290, 56] on div "Print / Email" at bounding box center [1269, 64] width 123 height 23
click at [1272, 120] on div "Without pricing" at bounding box center [1269, 128] width 123 height 23
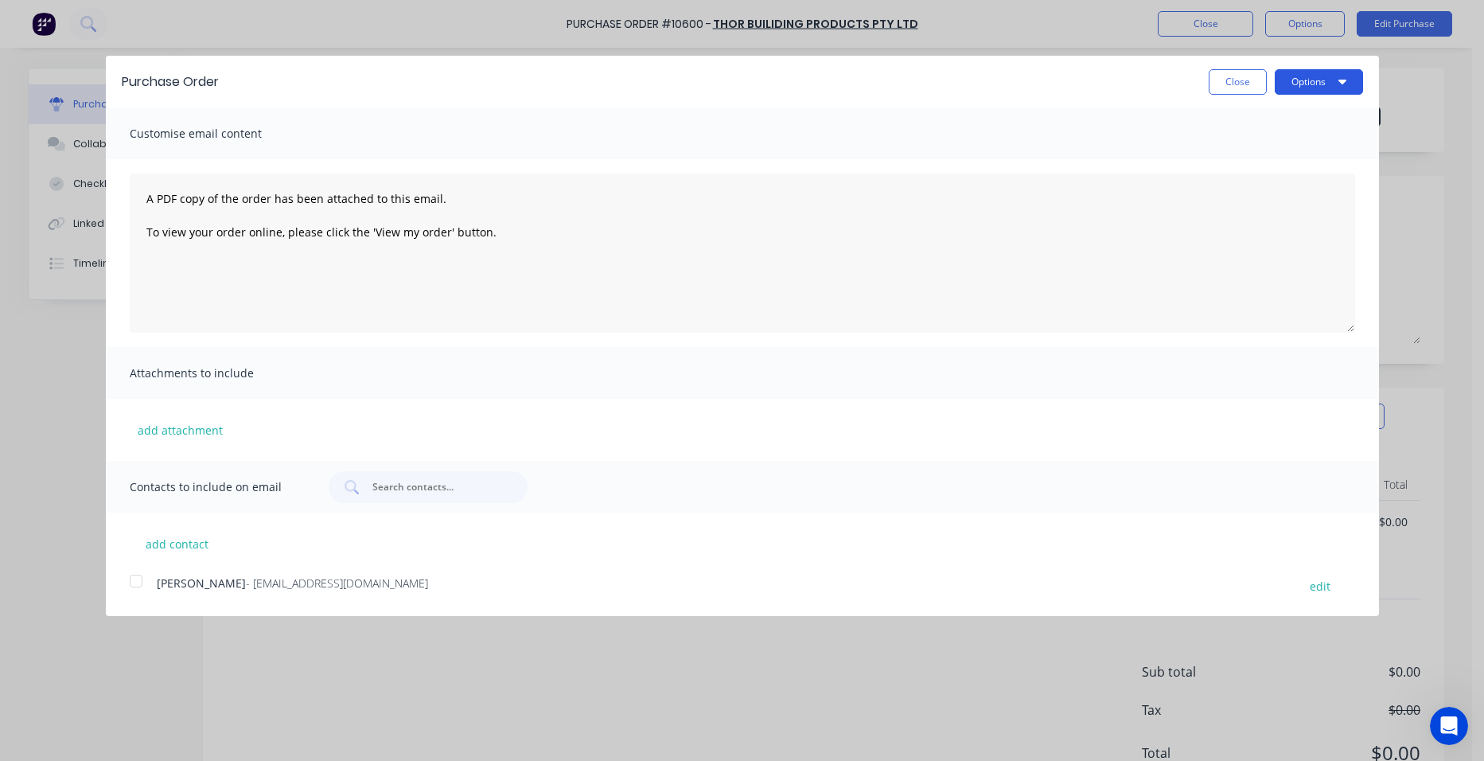
click at [1301, 79] on button "Options" at bounding box center [1319, 81] width 88 height 25
click at [1281, 120] on div "Print" at bounding box center [1287, 122] width 123 height 23
click at [1210, 90] on button "Close" at bounding box center [1238, 81] width 58 height 25
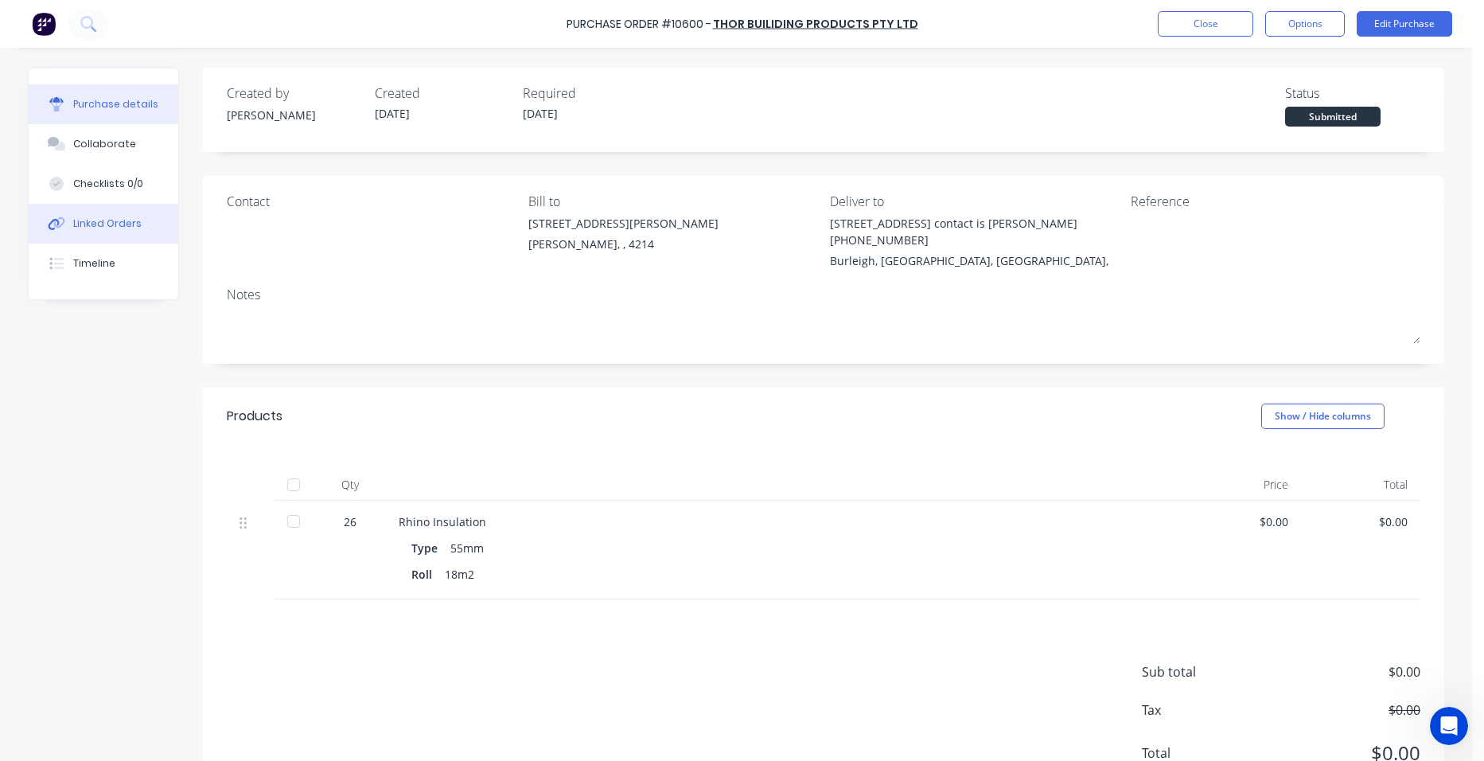
click at [127, 221] on div "Linked Orders" at bounding box center [107, 223] width 68 height 14
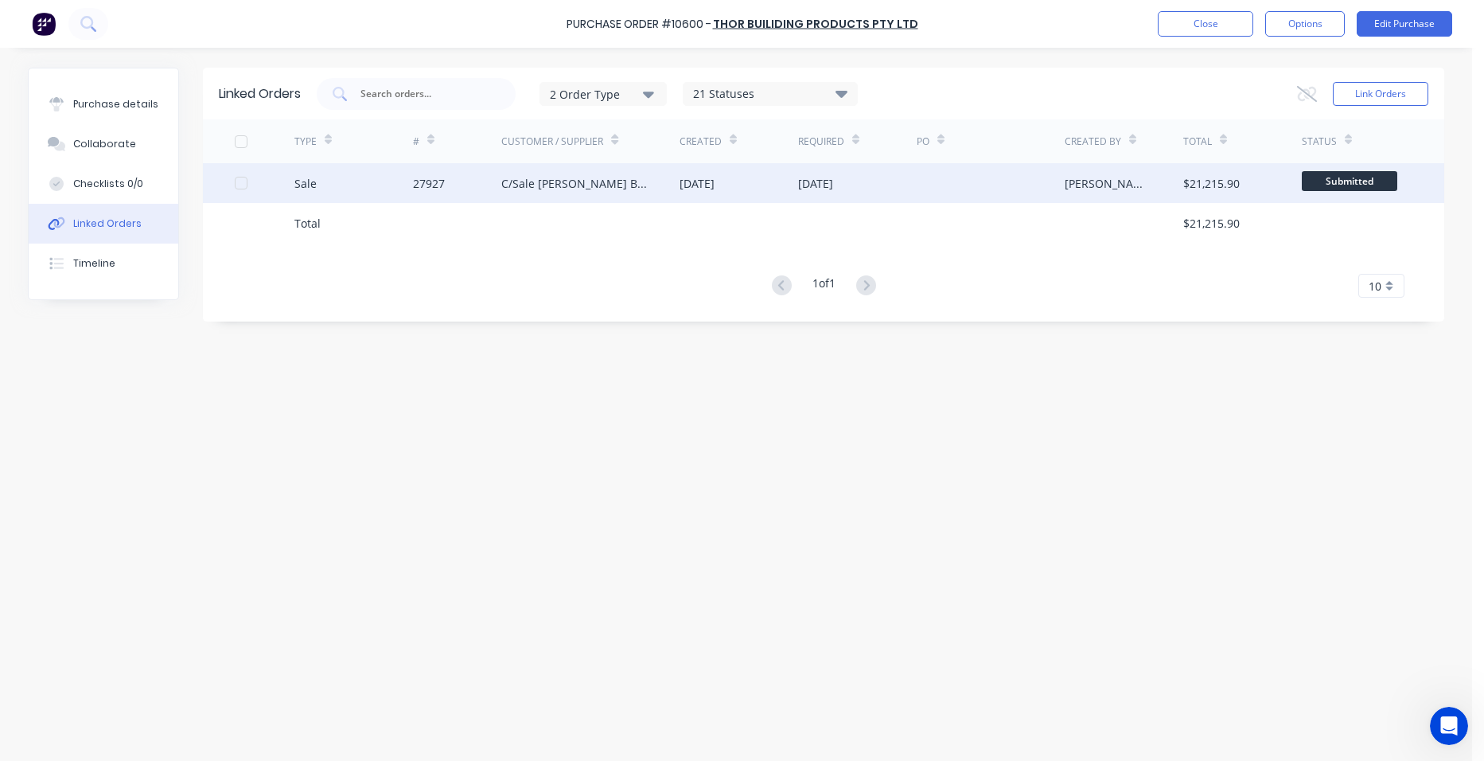
click at [384, 185] on div "Sale" at bounding box center [353, 183] width 119 height 40
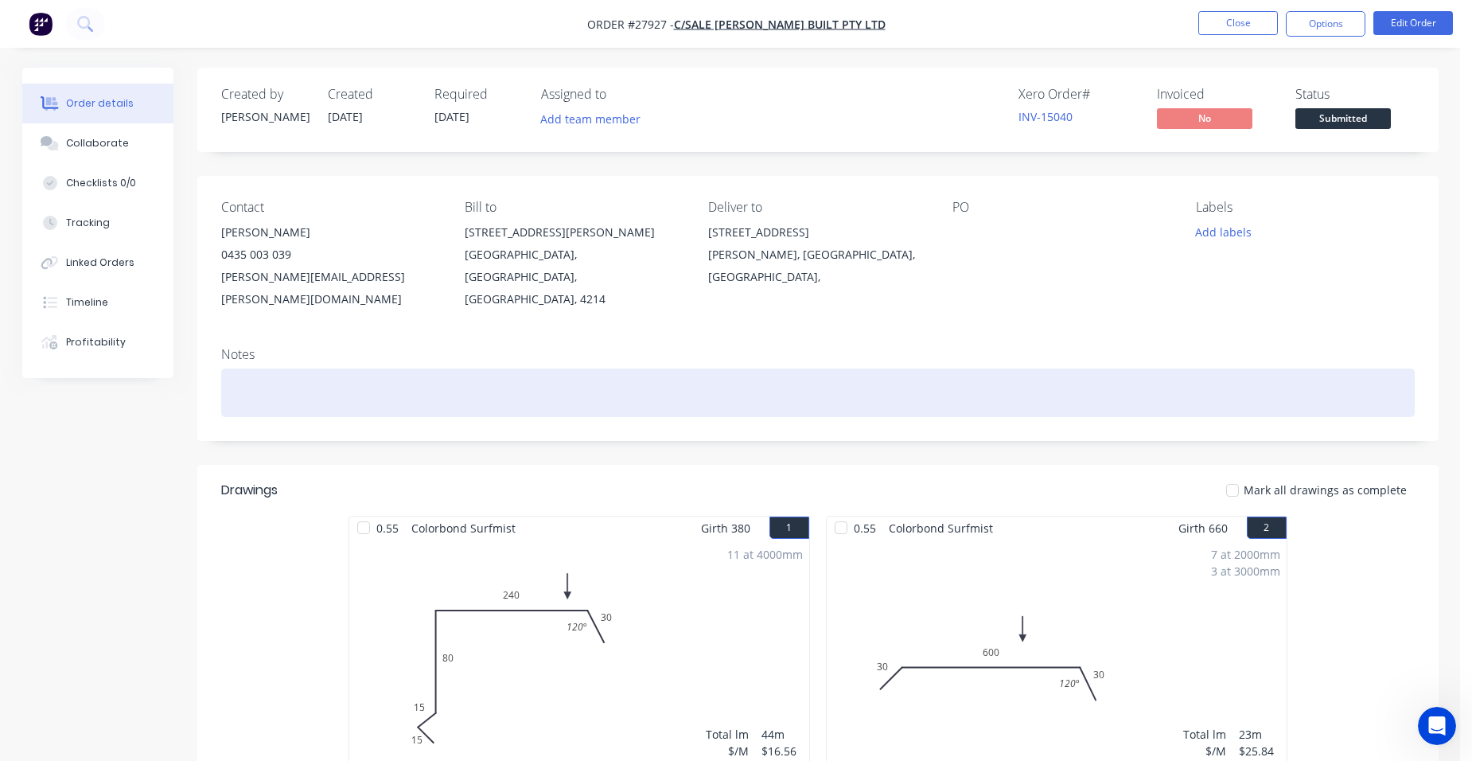
click at [275, 368] on div at bounding box center [818, 392] width 1194 height 49
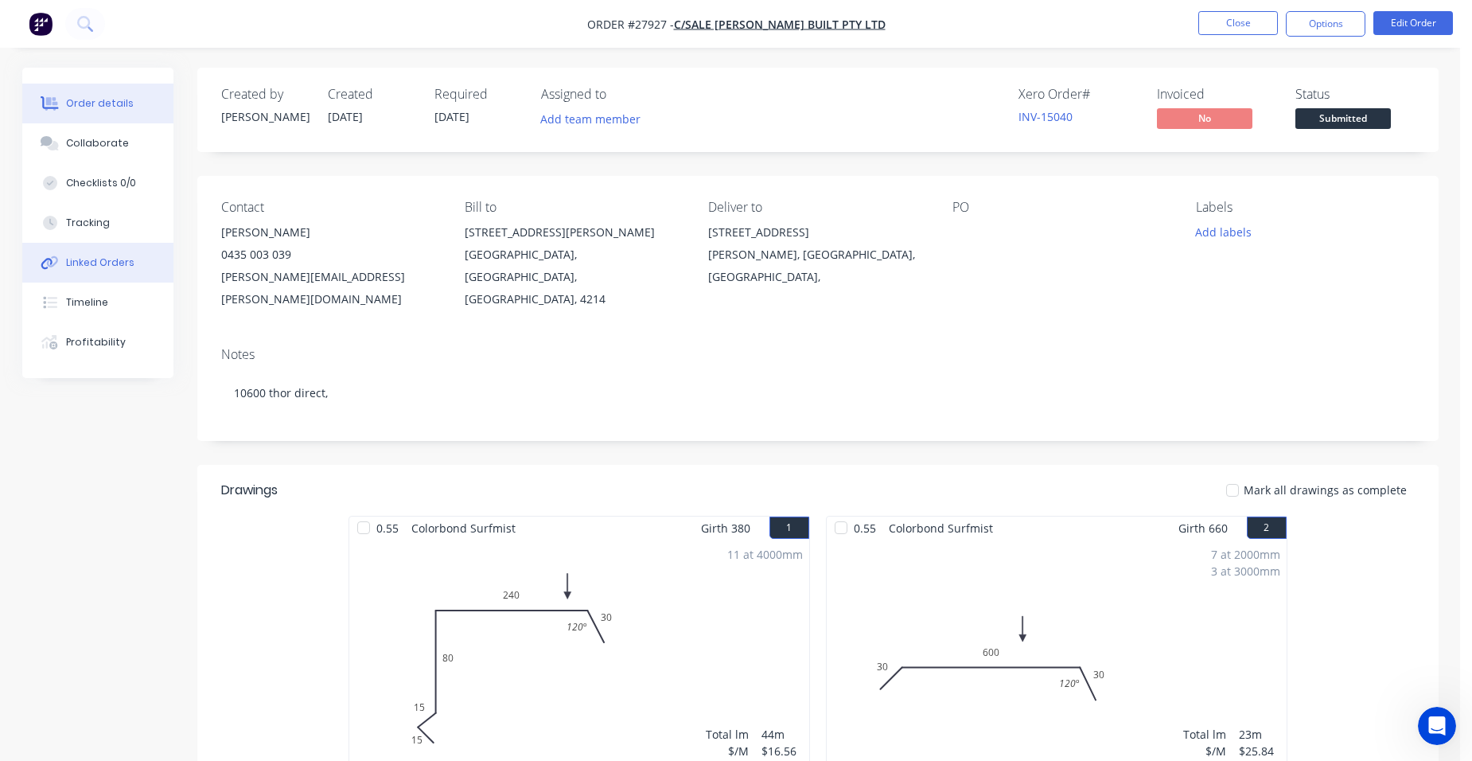
click at [114, 268] on div "Linked Orders" at bounding box center [100, 262] width 68 height 14
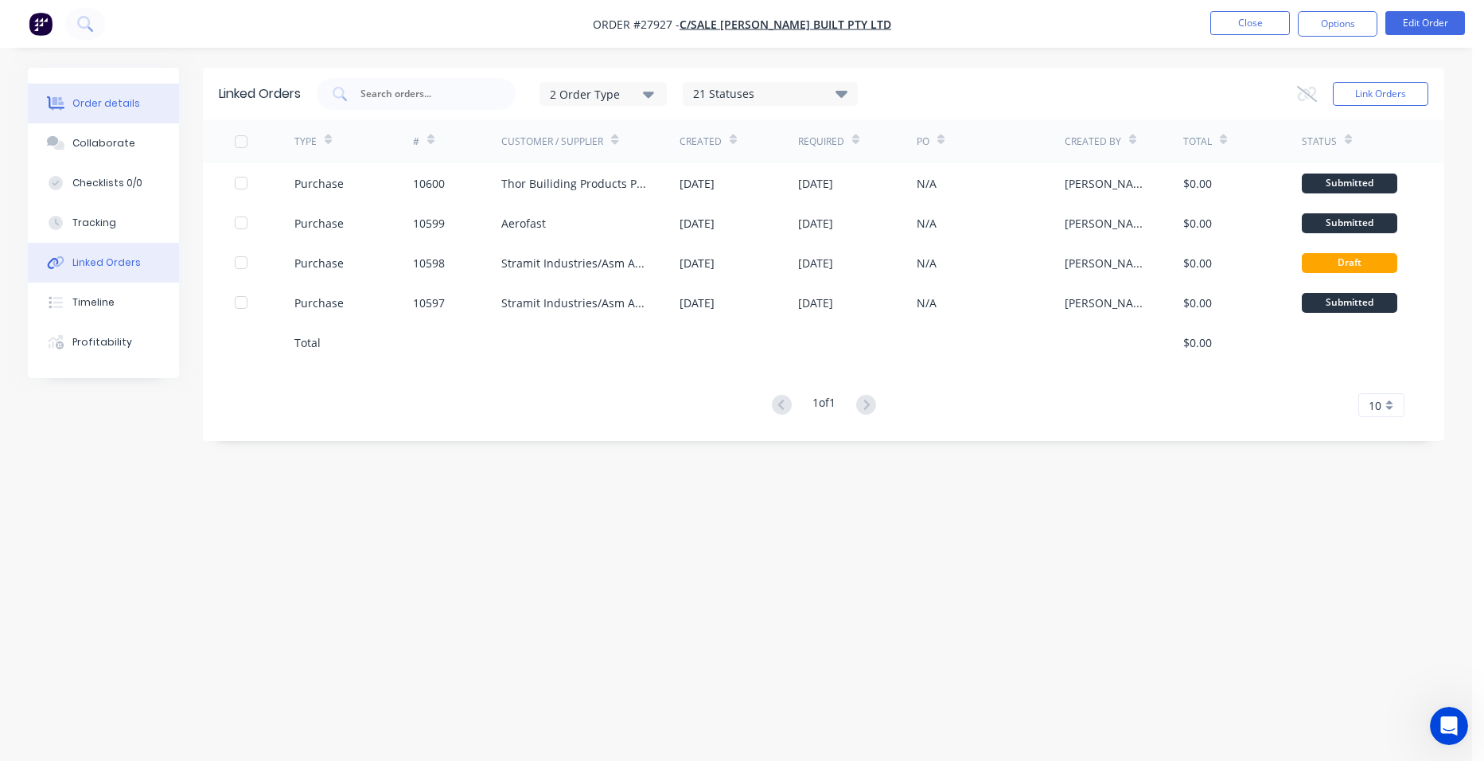
click at [97, 104] on div "Order details" at bounding box center [106, 103] width 68 height 14
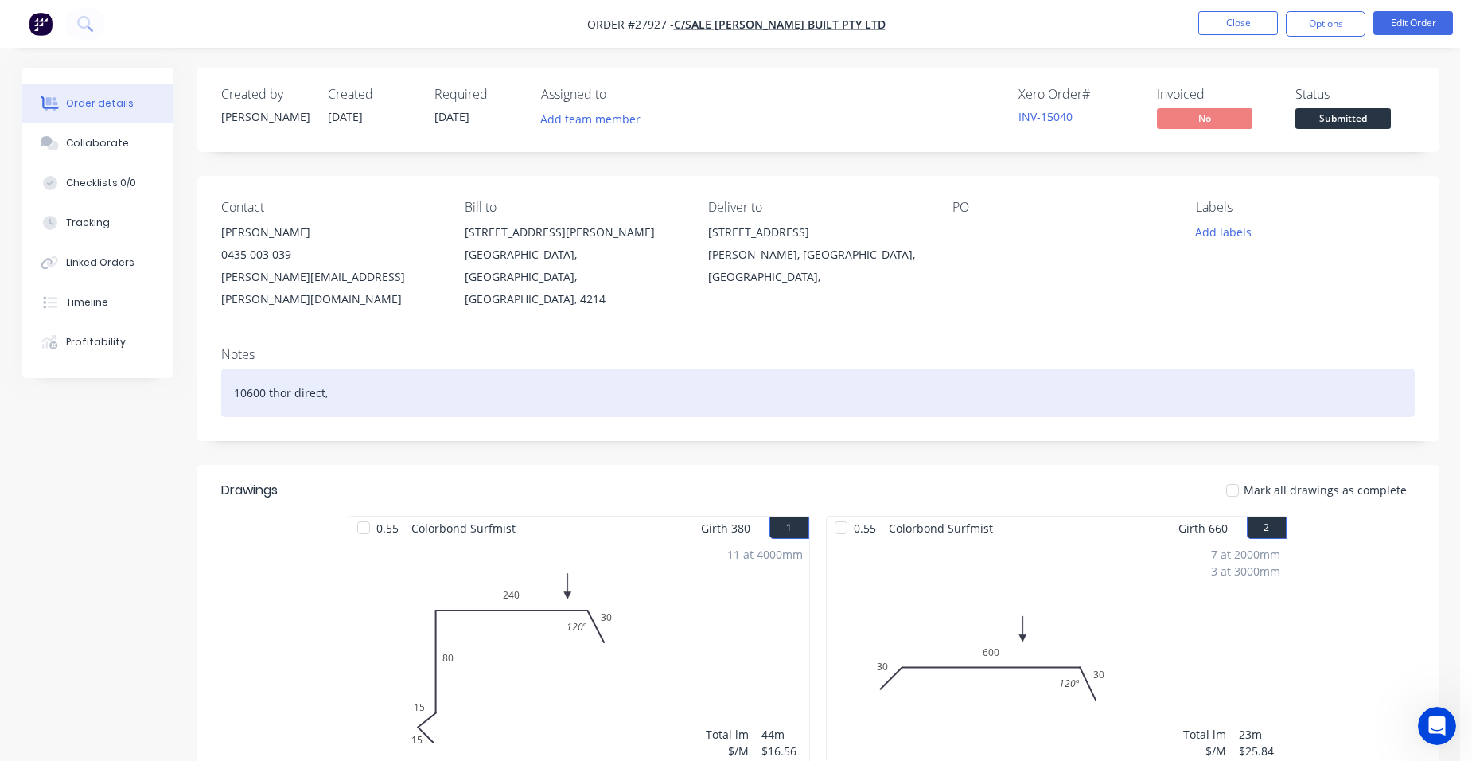
click at [349, 368] on div "10600 thor direct," at bounding box center [818, 392] width 1194 height 49
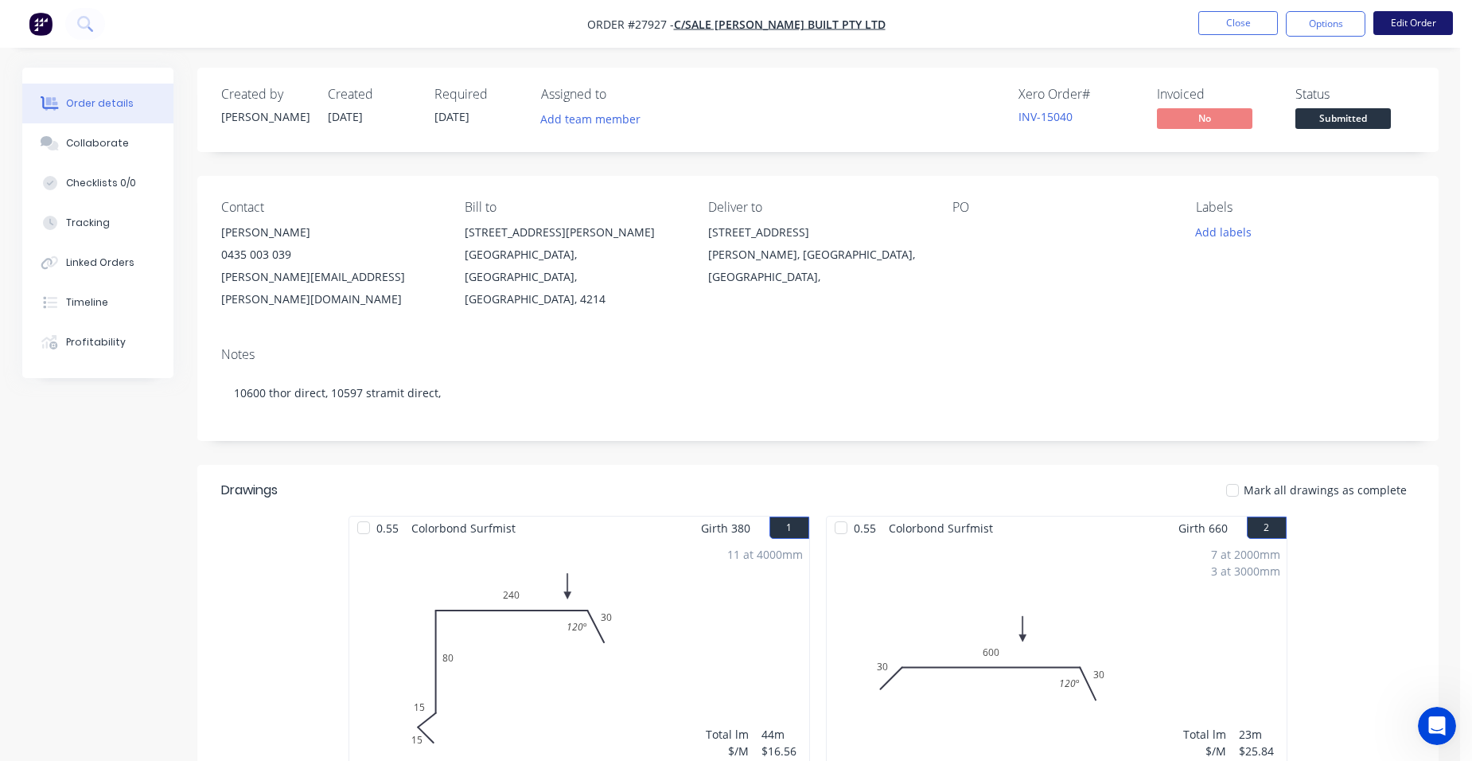
click at [1387, 20] on button "Edit Order" at bounding box center [1414, 23] width 80 height 24
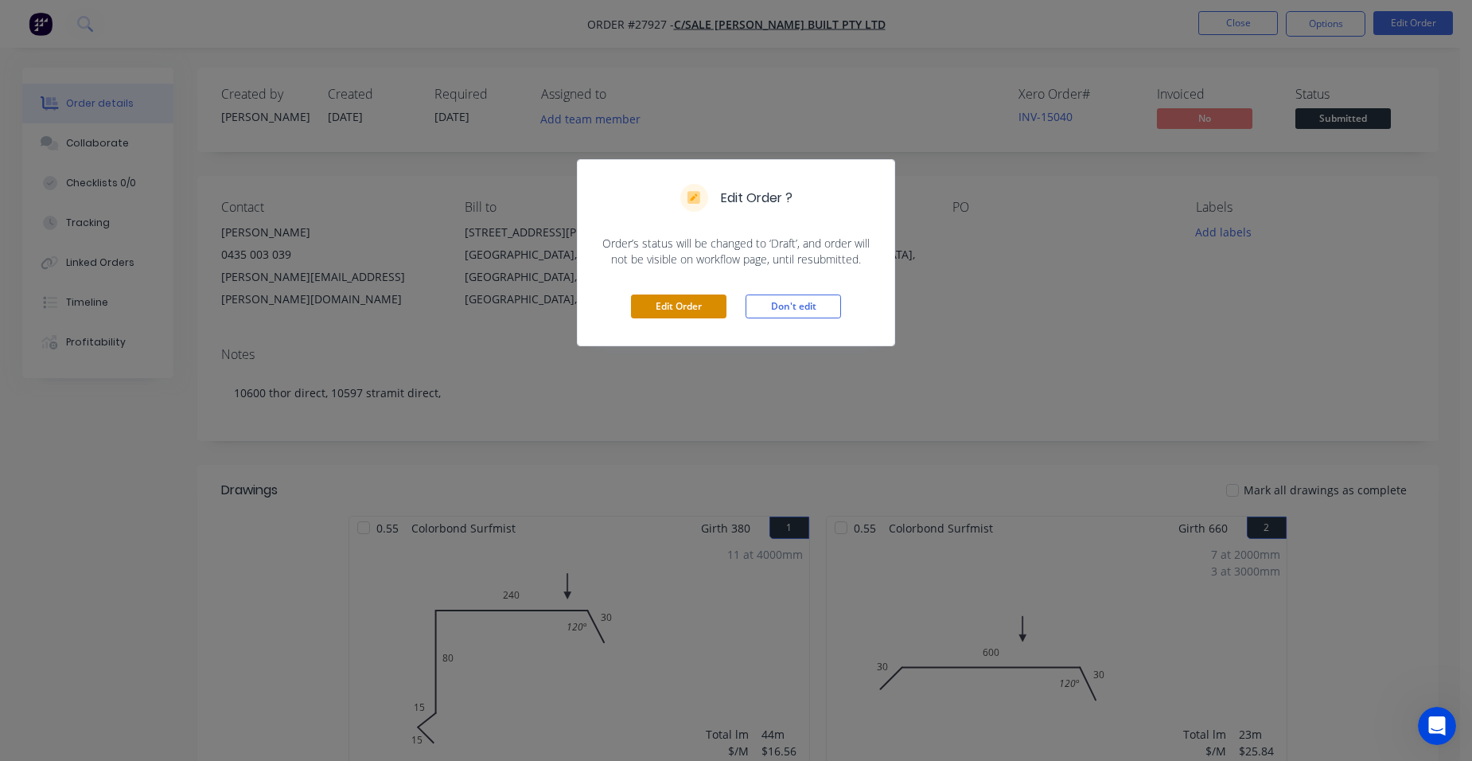
click at [705, 306] on button "Edit Order" at bounding box center [679, 306] width 96 height 24
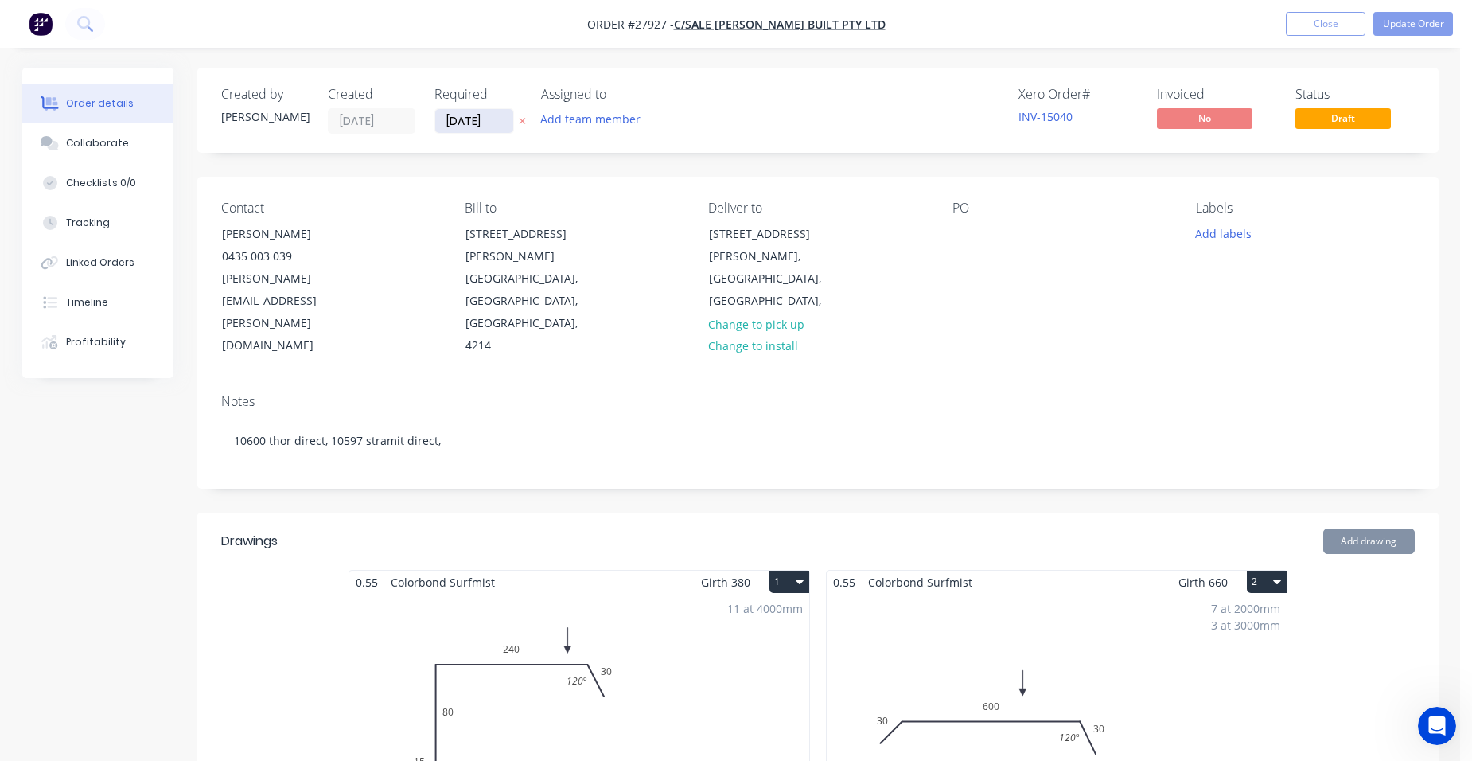
click at [462, 122] on input "[DATE]" at bounding box center [474, 121] width 78 height 24
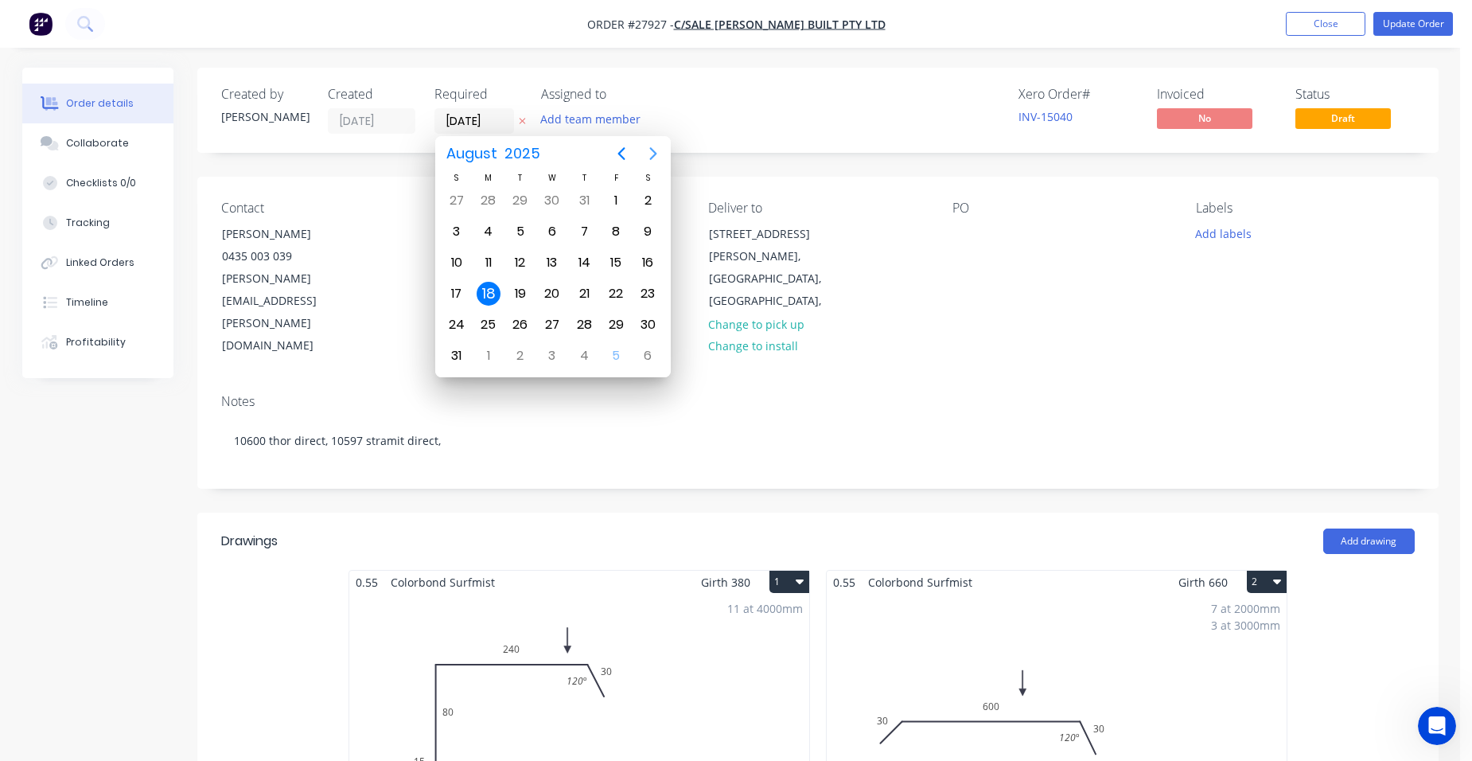
click at [653, 147] on icon "Next page" at bounding box center [653, 153] width 19 height 19
click at [528, 222] on div "9" at bounding box center [521, 232] width 24 height 24
type input "[DATE]"
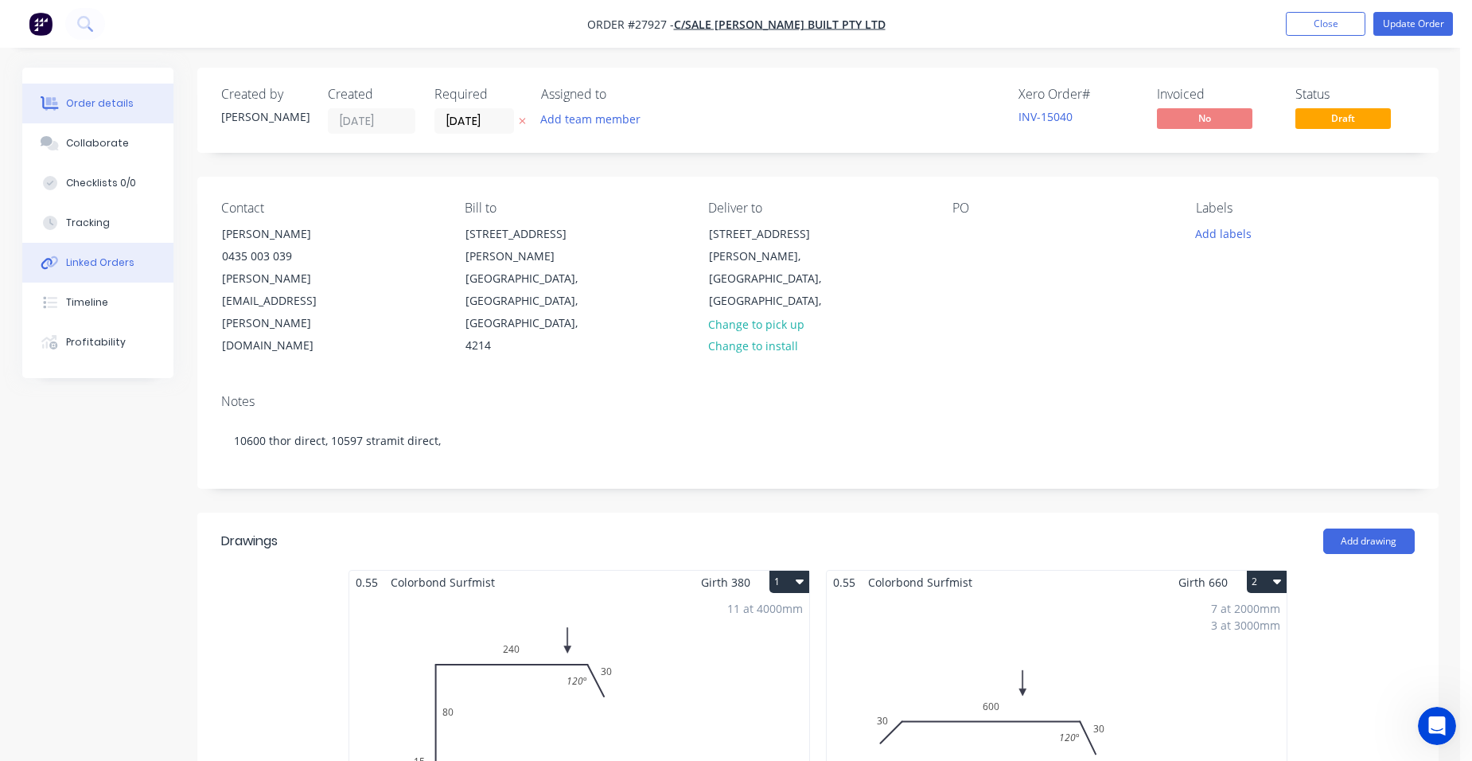
click at [144, 270] on button "Linked Orders" at bounding box center [97, 263] width 151 height 40
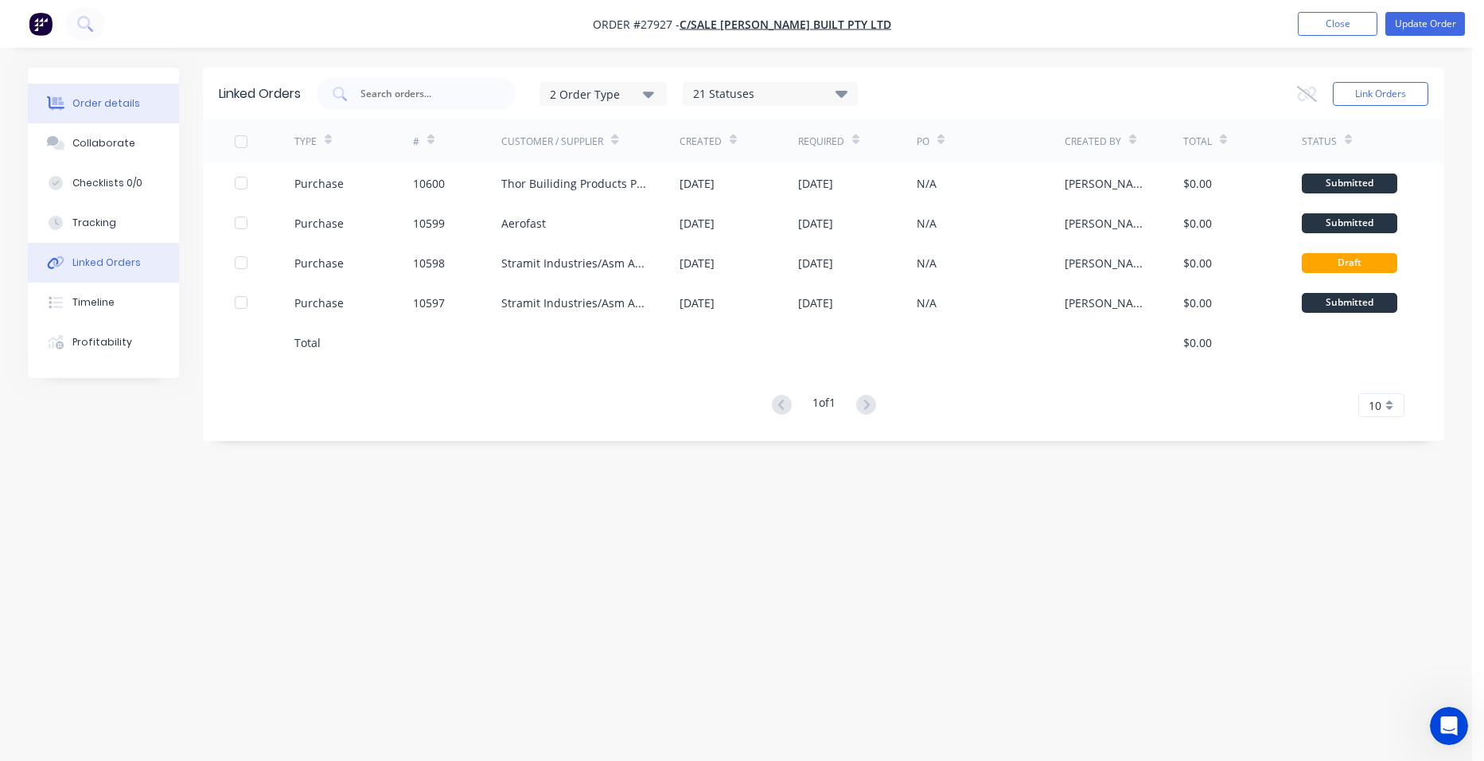
click at [111, 97] on div "Order details" at bounding box center [106, 103] width 68 height 14
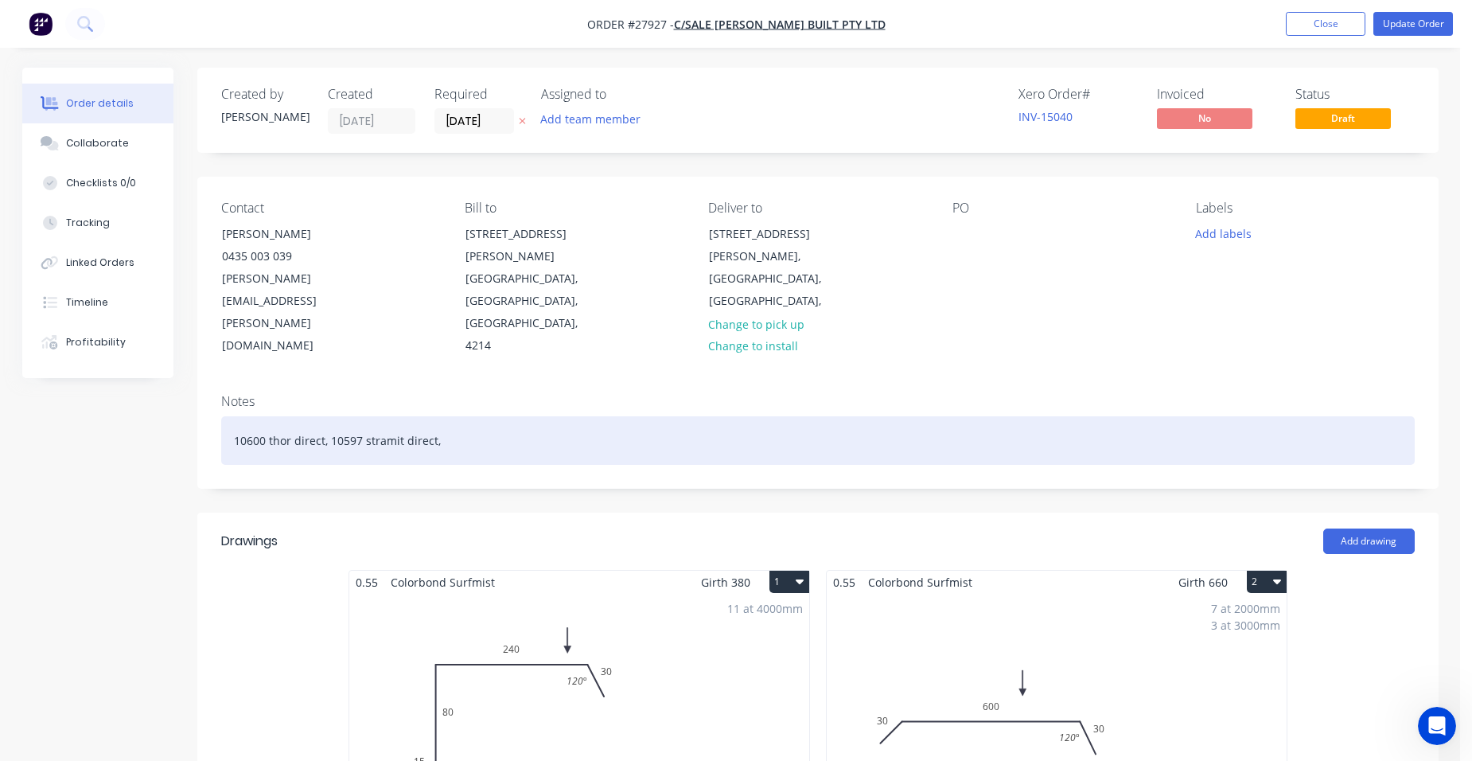
click at [467, 416] on div "10600 thor direct, 10597 stramit direct," at bounding box center [818, 440] width 1194 height 49
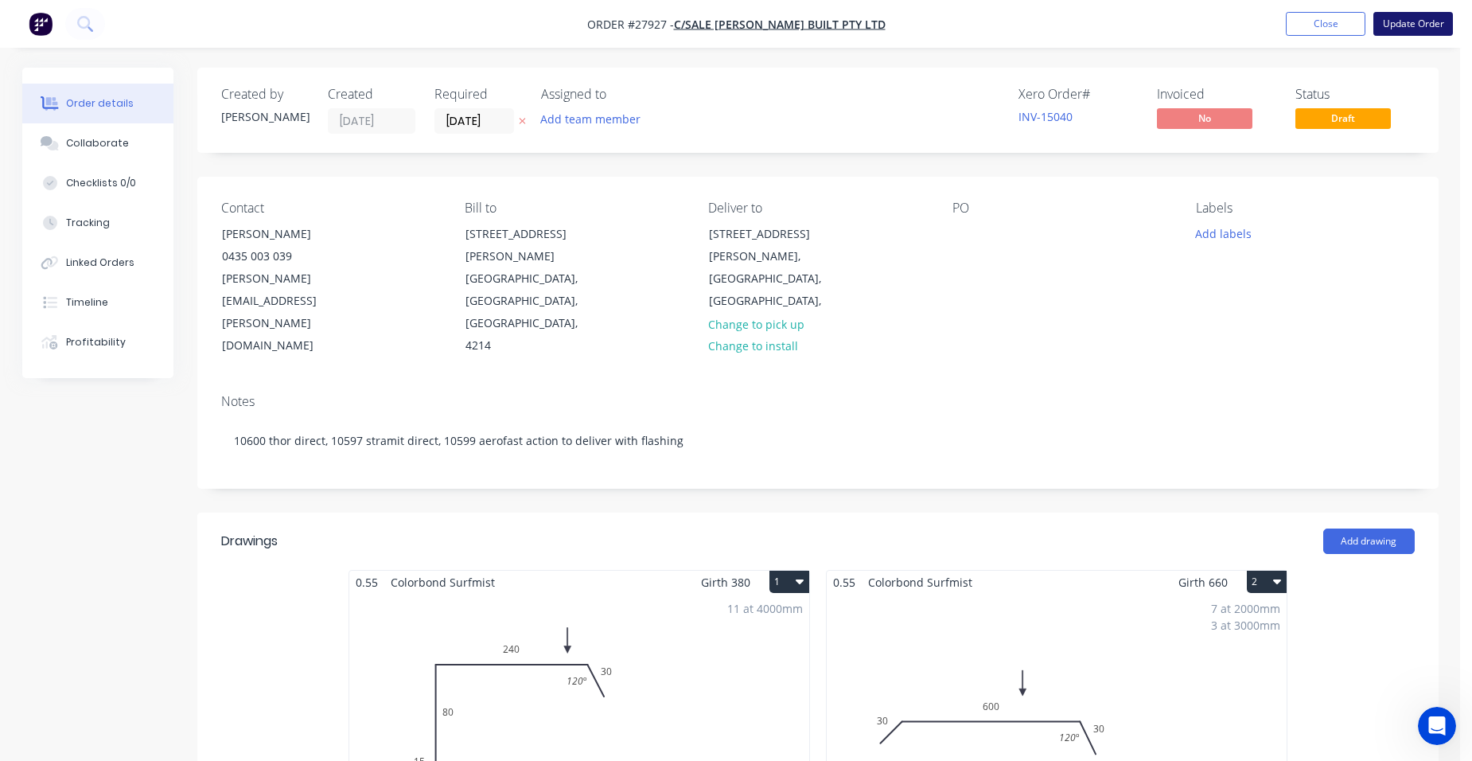
click at [1422, 25] on button "Update Order" at bounding box center [1414, 24] width 80 height 24
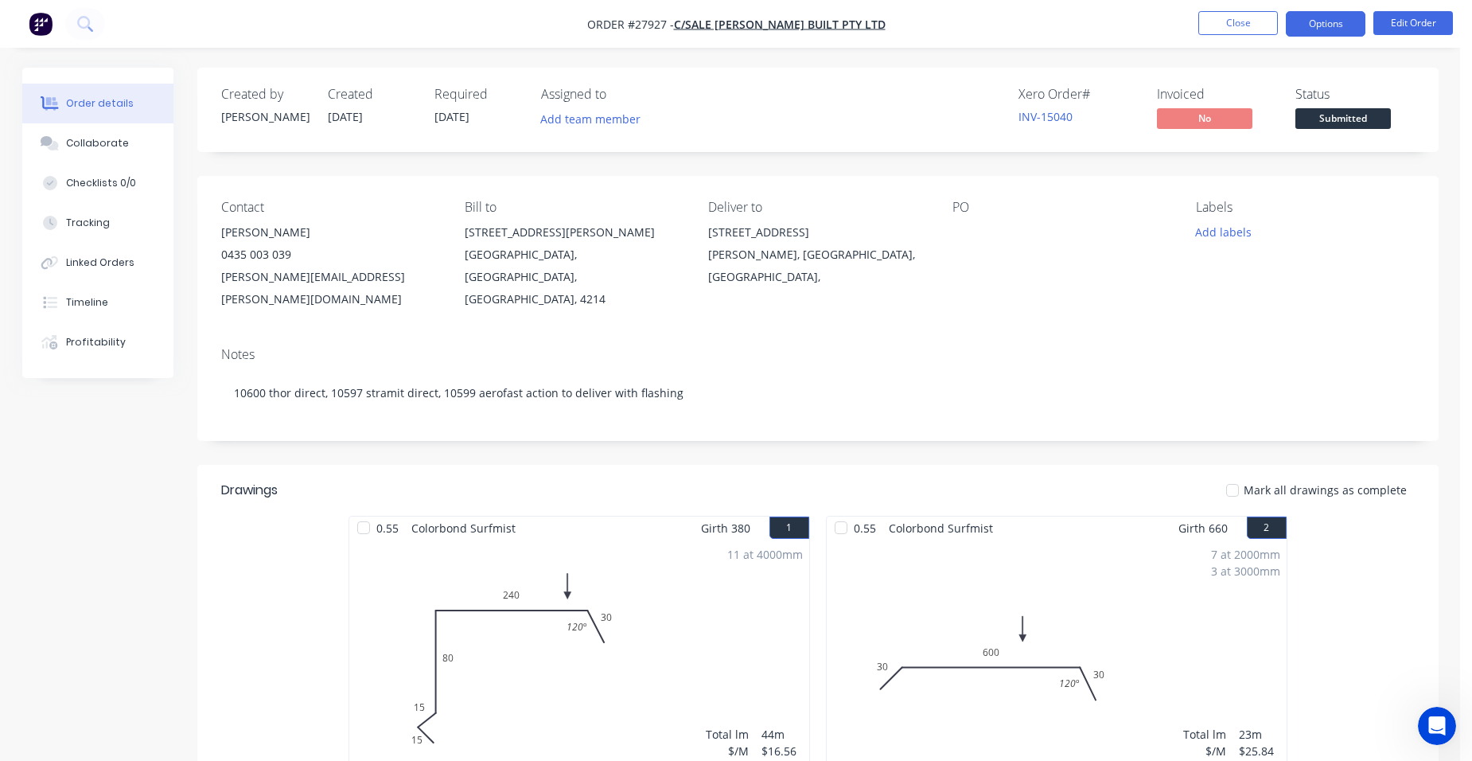
click at [1320, 25] on button "Options" at bounding box center [1326, 23] width 80 height 25
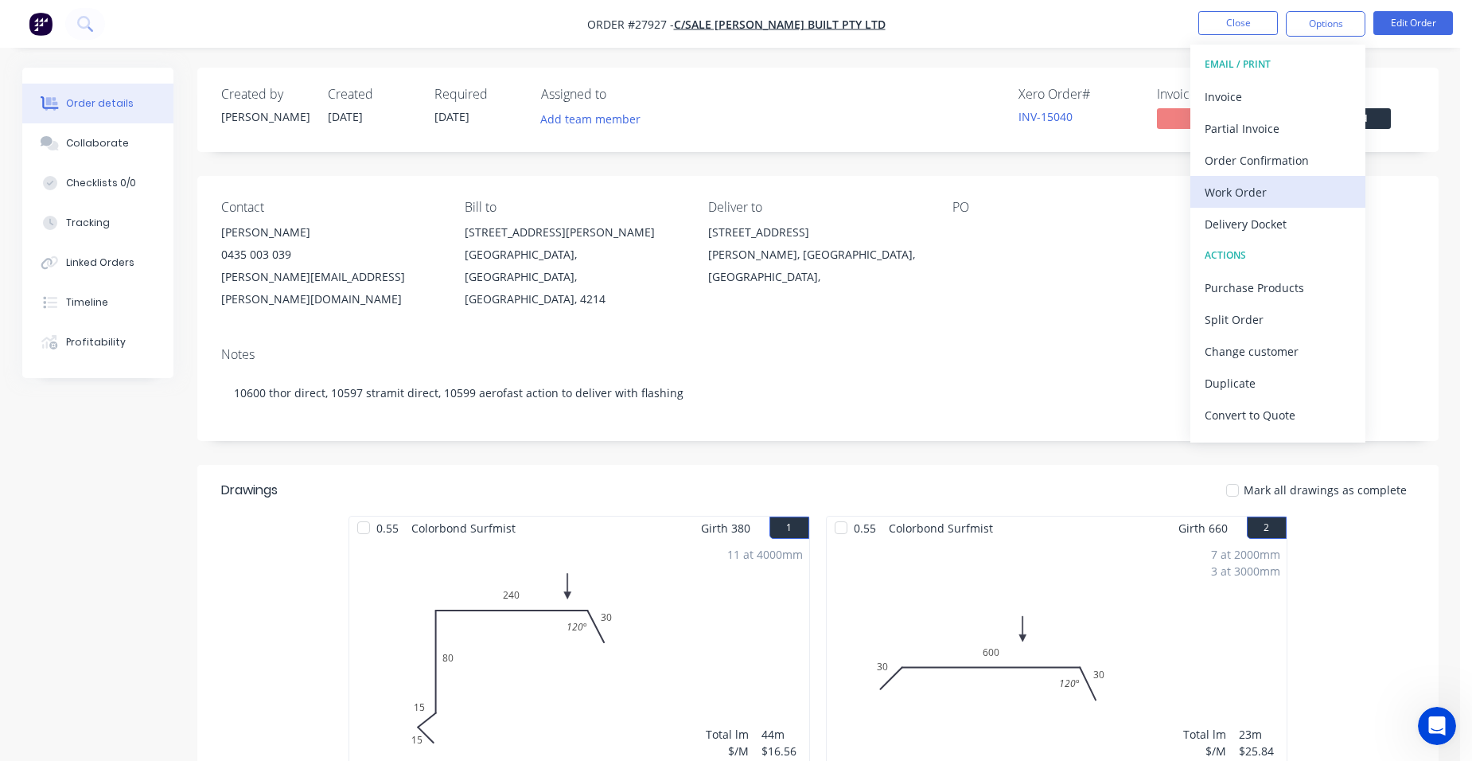
click at [1285, 179] on button "Work Order" at bounding box center [1278, 192] width 175 height 32
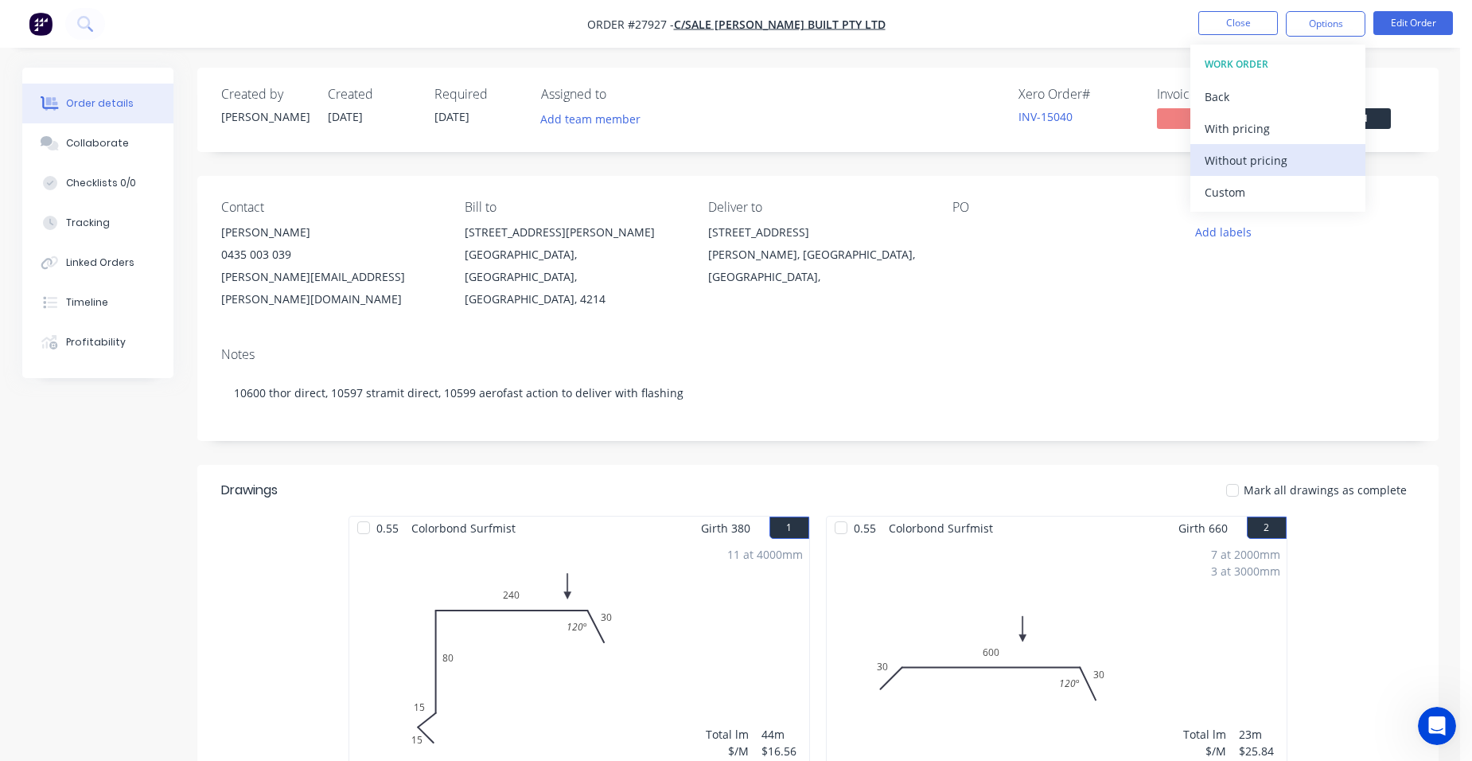
click at [1318, 164] on div "Without pricing" at bounding box center [1278, 160] width 146 height 23
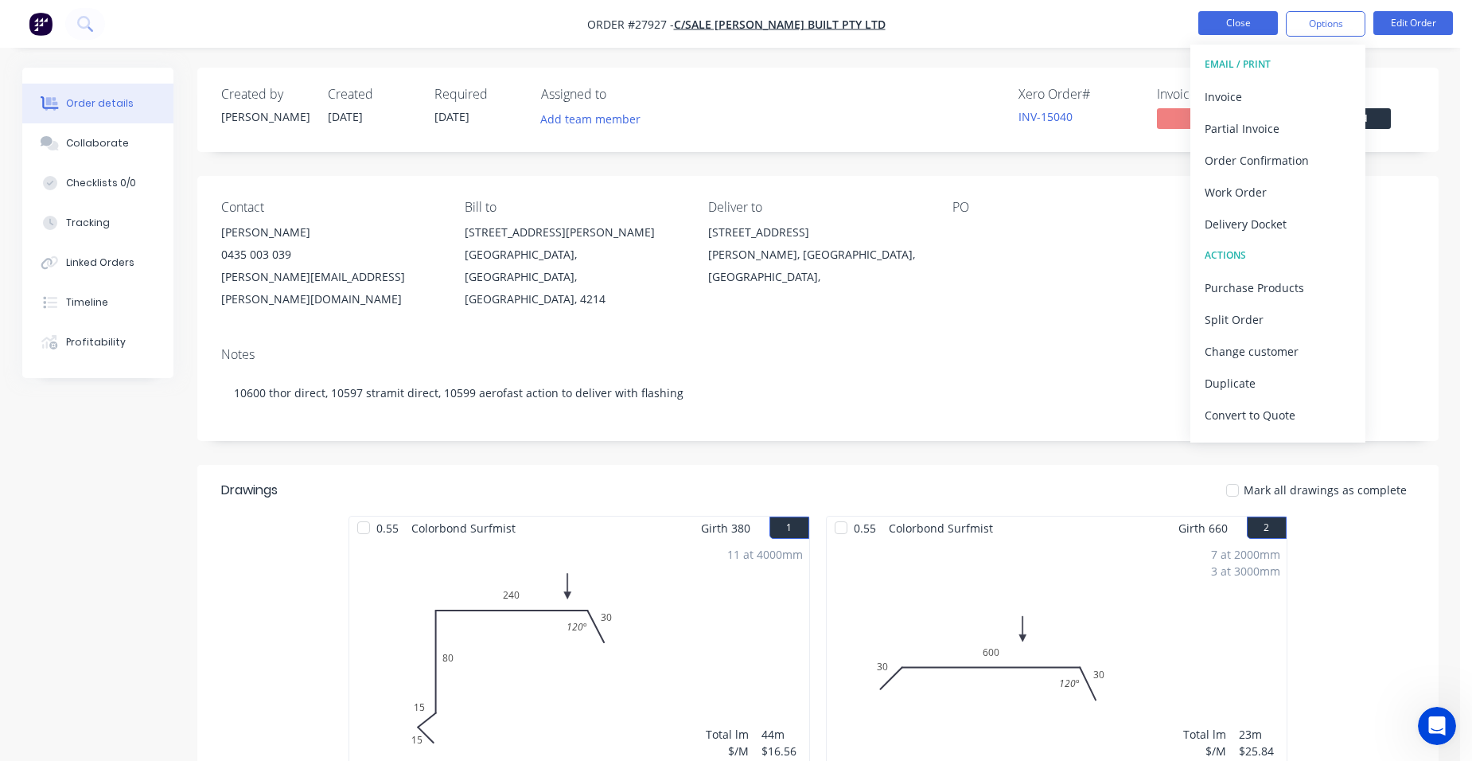
click at [1216, 26] on button "Close" at bounding box center [1239, 23] width 80 height 24
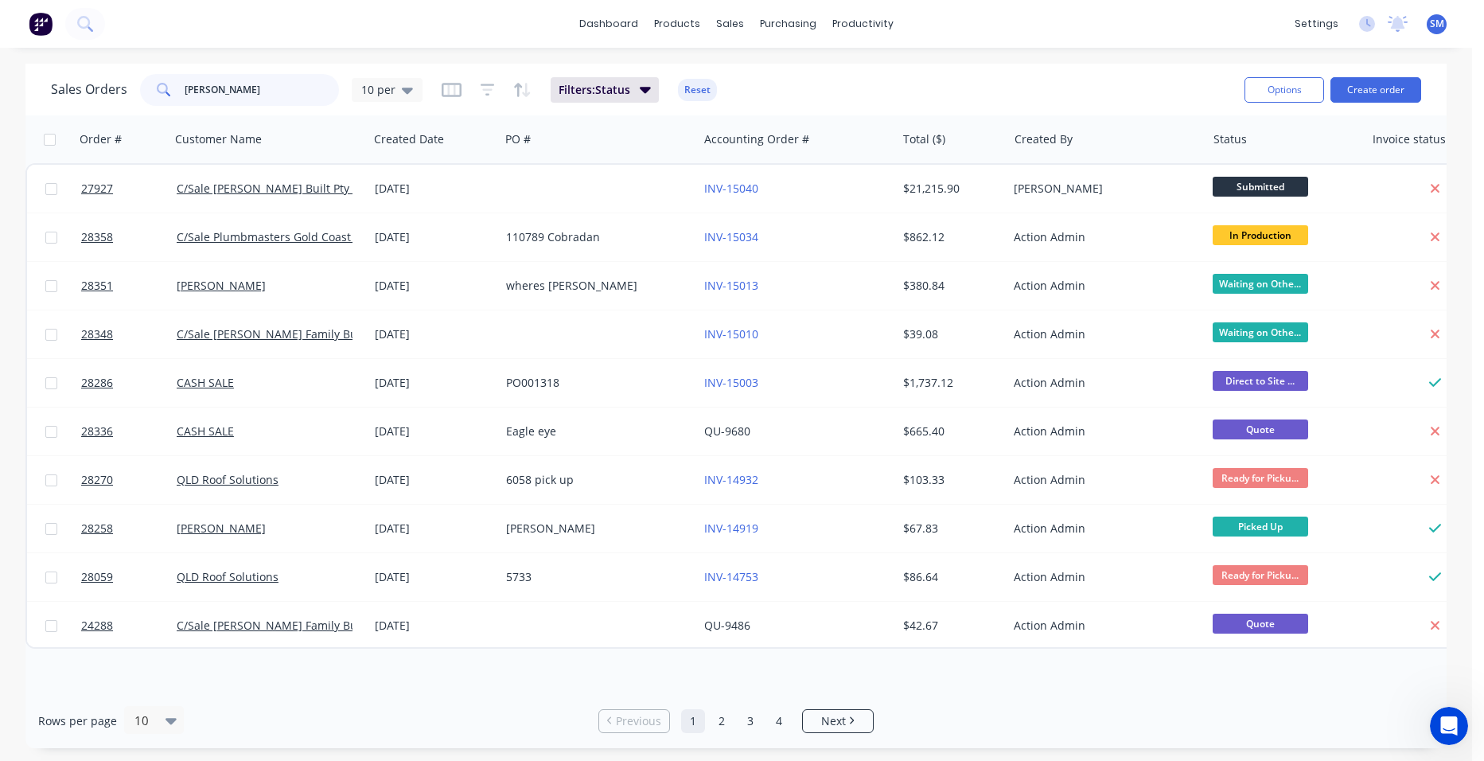
drag, startPoint x: 205, startPoint y: 87, endPoint x: 186, endPoint y: 77, distance: 21.4
click at [165, 94] on div "brad" at bounding box center [239, 90] width 199 height 32
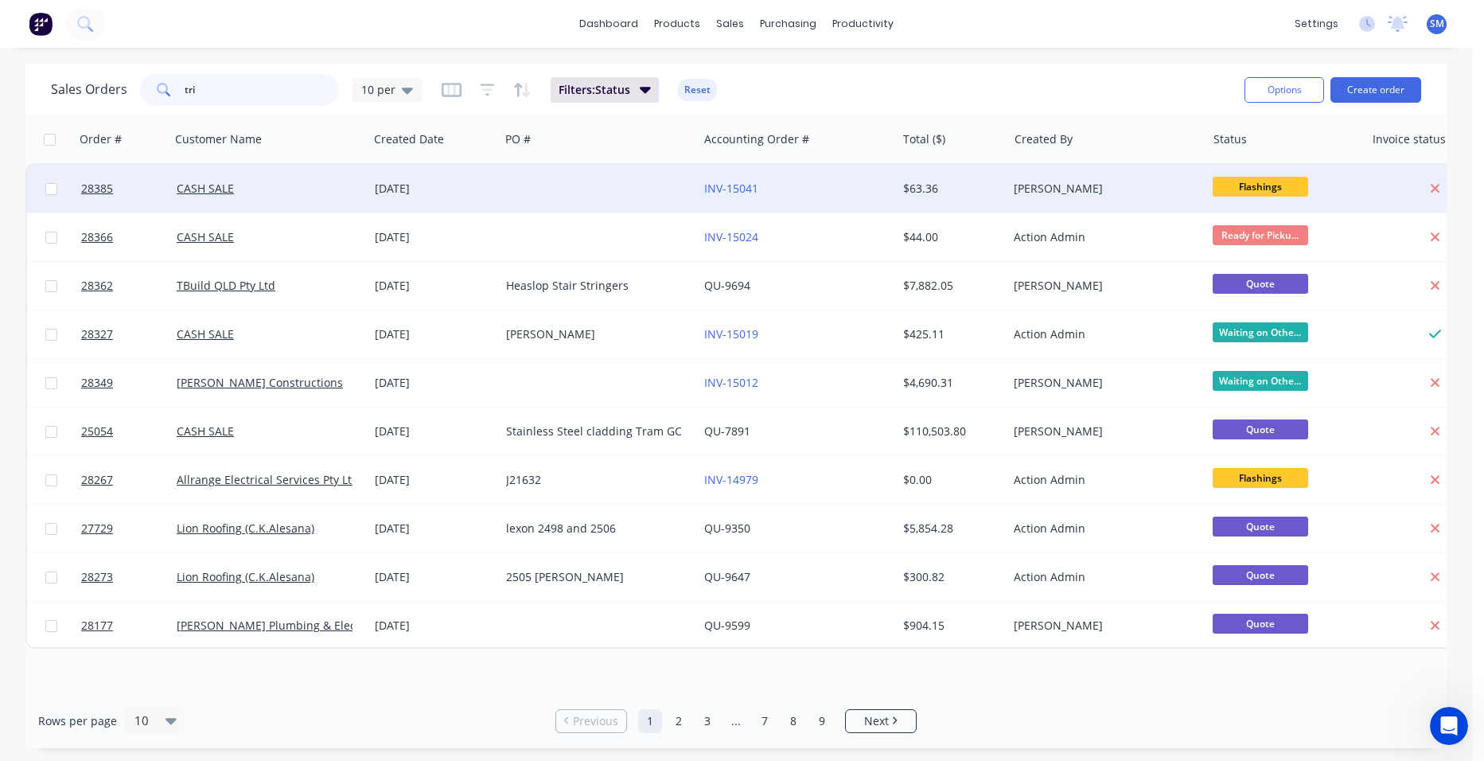
type input "tri"
click at [809, 186] on div "INV-15041" at bounding box center [792, 189] width 177 height 16
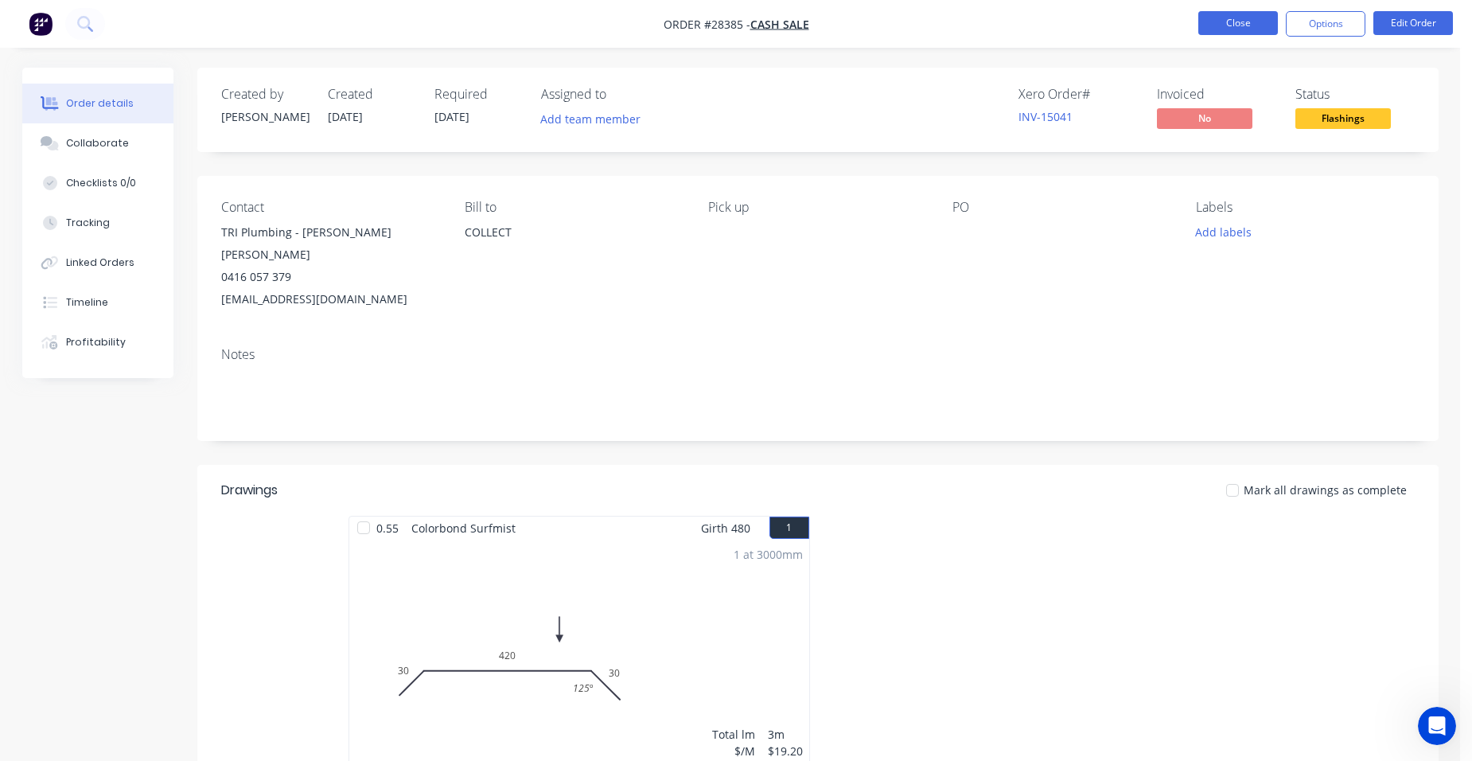
click at [1233, 30] on button "Close" at bounding box center [1239, 23] width 80 height 24
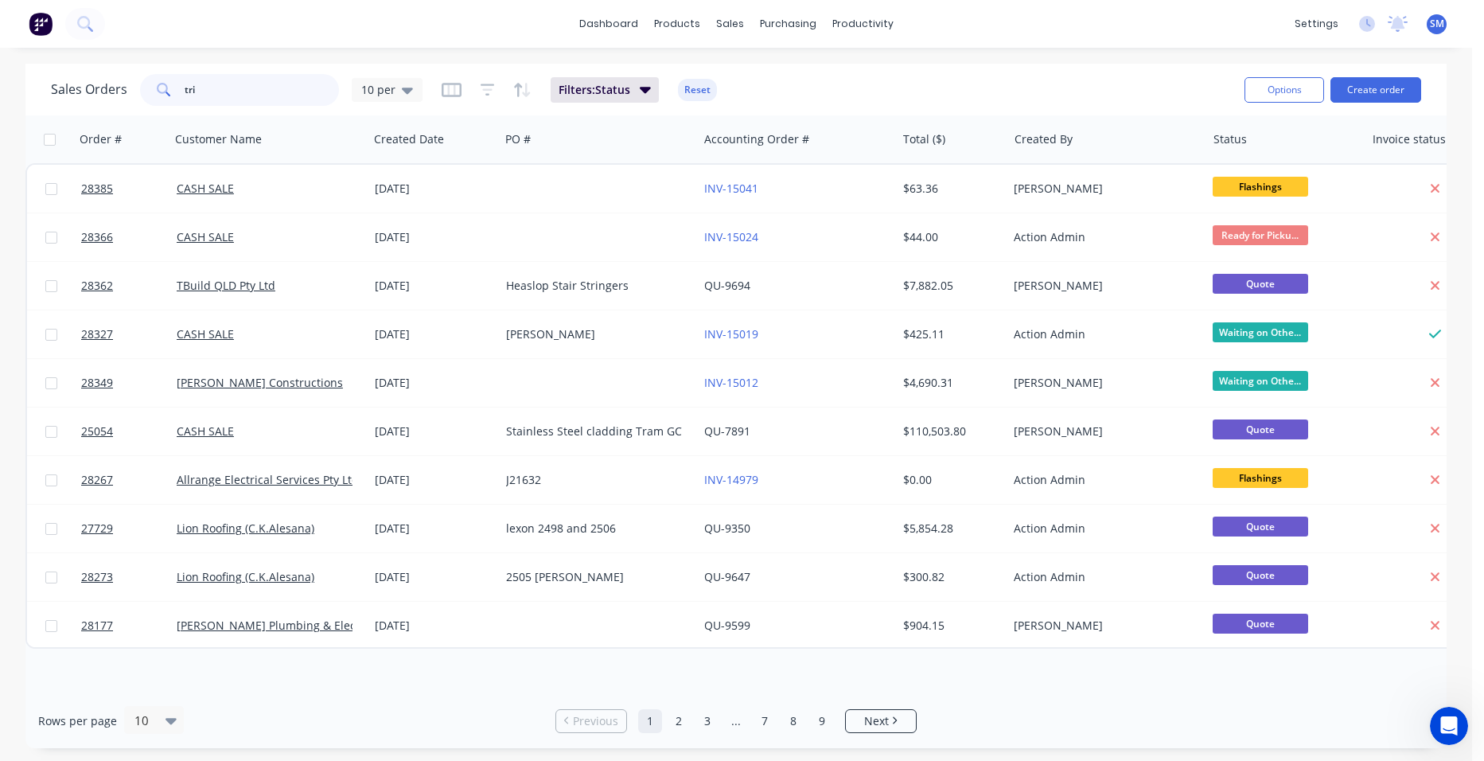
drag, startPoint x: 227, startPoint y: 94, endPoint x: 158, endPoint y: 88, distance: 69.5
click at [158, 88] on div "tri" at bounding box center [239, 90] width 199 height 32
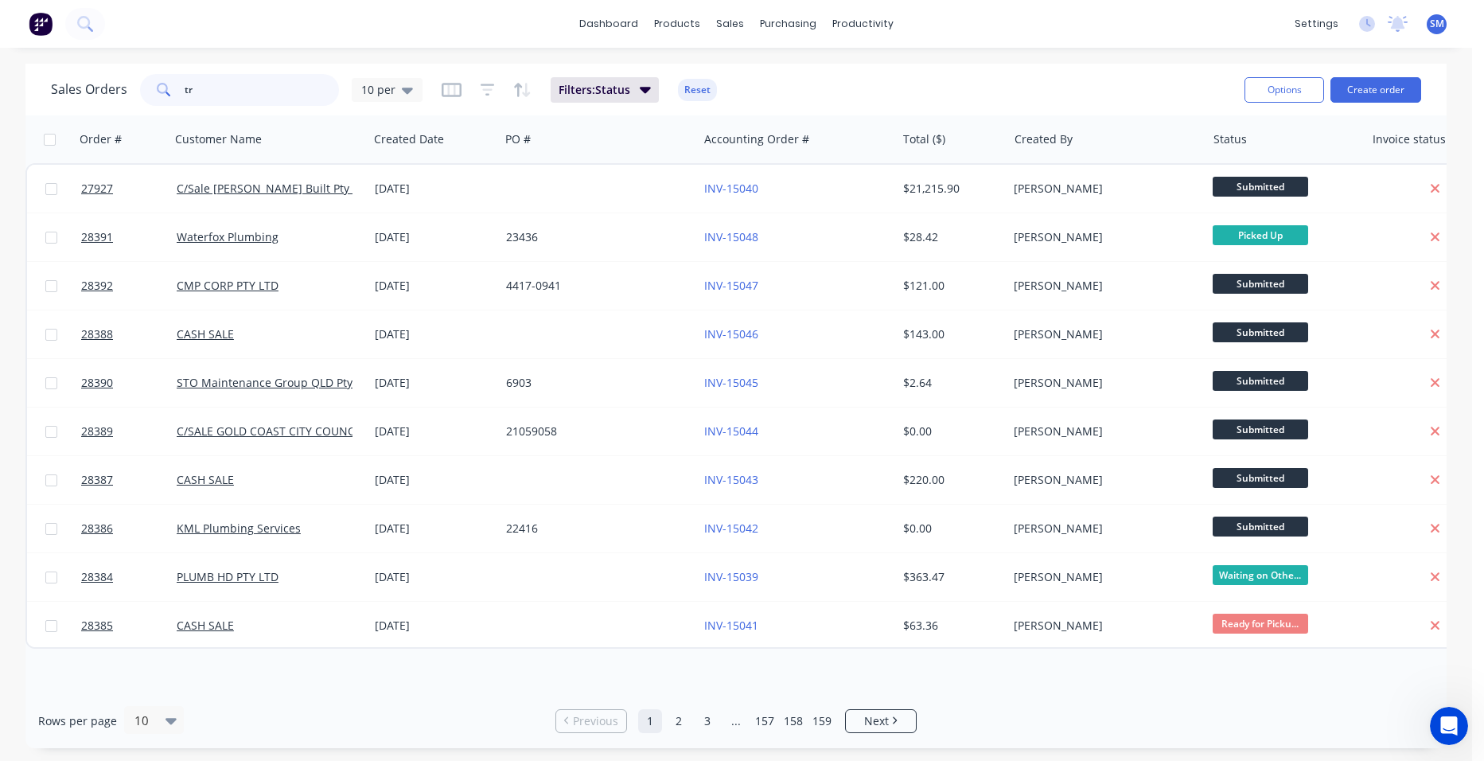
type input "tri"
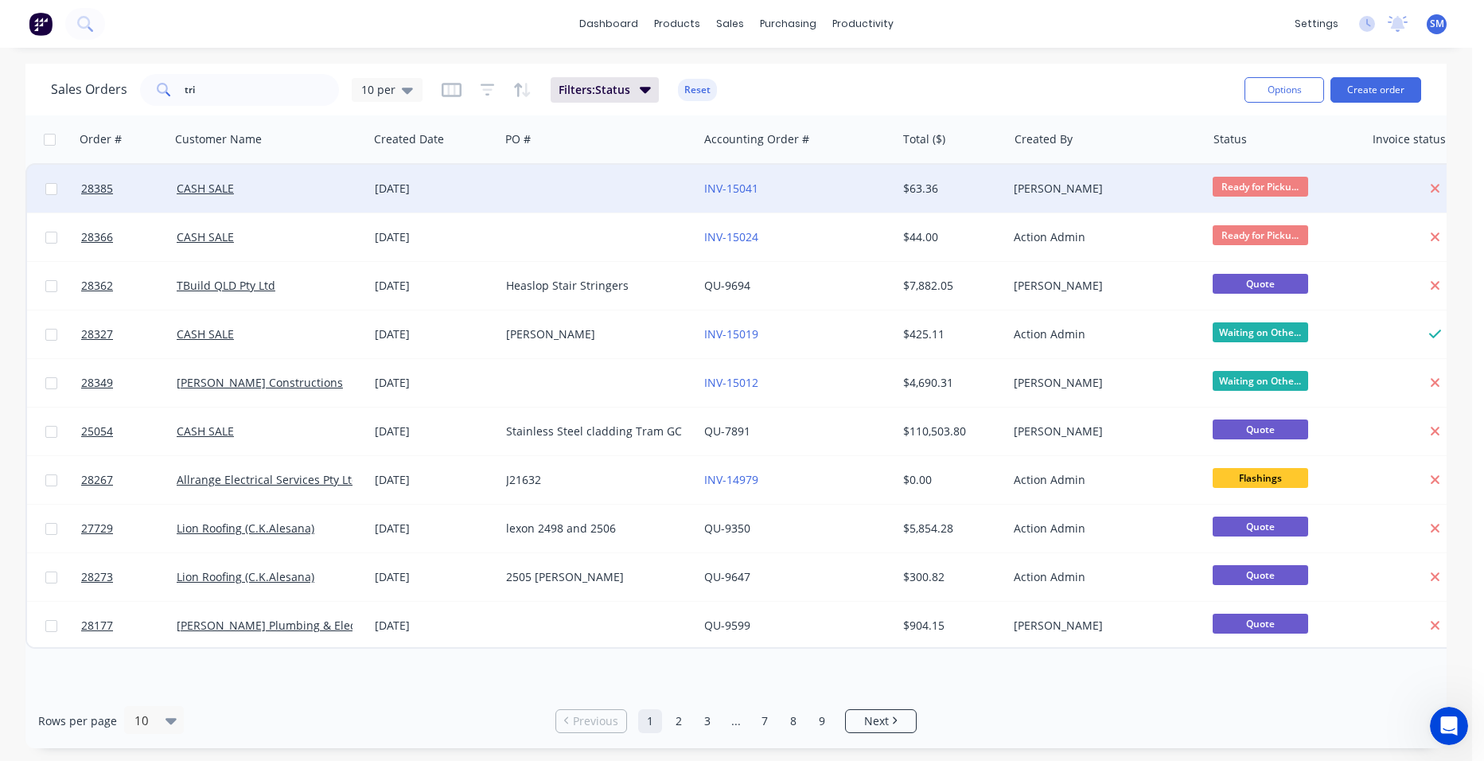
click at [614, 185] on div at bounding box center [599, 189] width 198 height 48
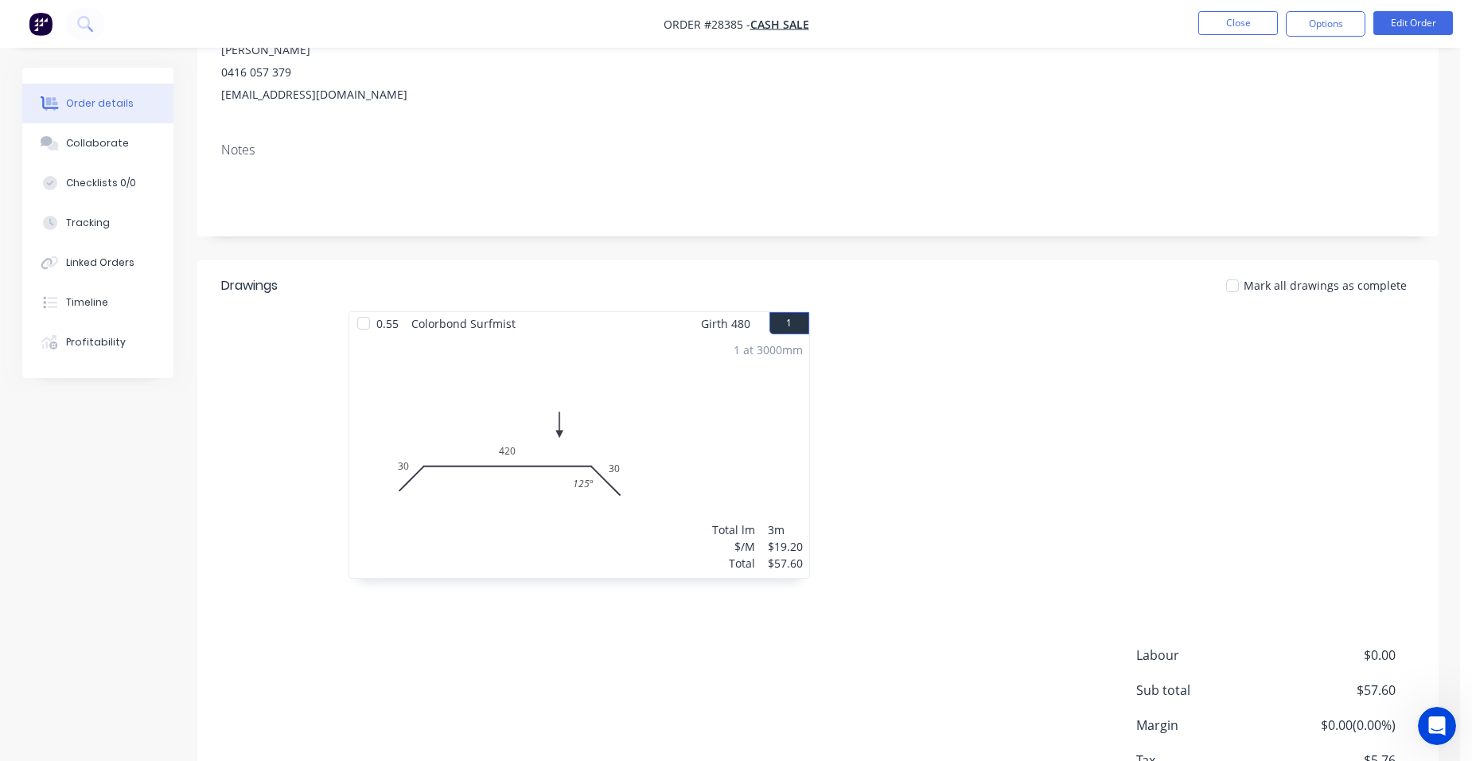
scroll to position [60, 0]
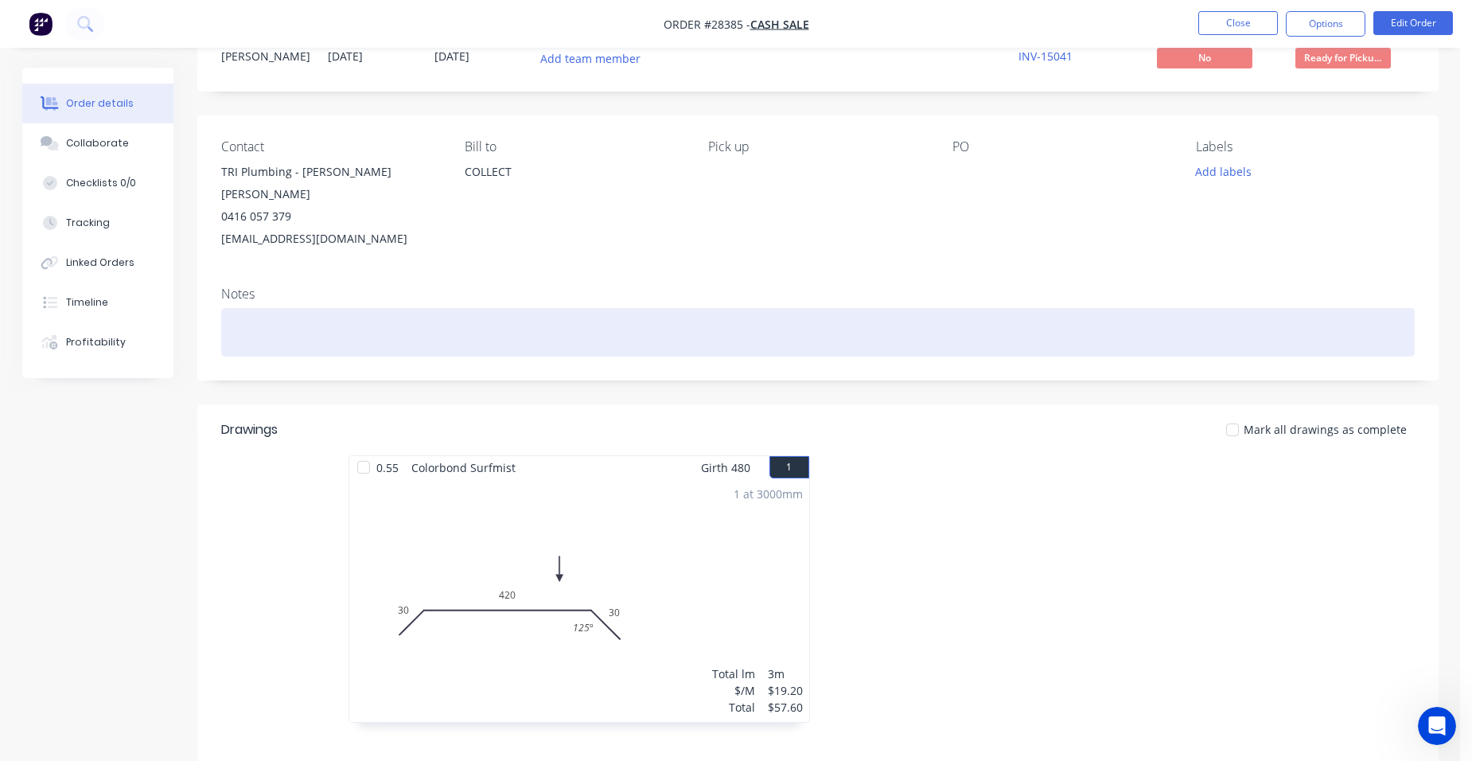
click at [257, 317] on div at bounding box center [818, 332] width 1194 height 49
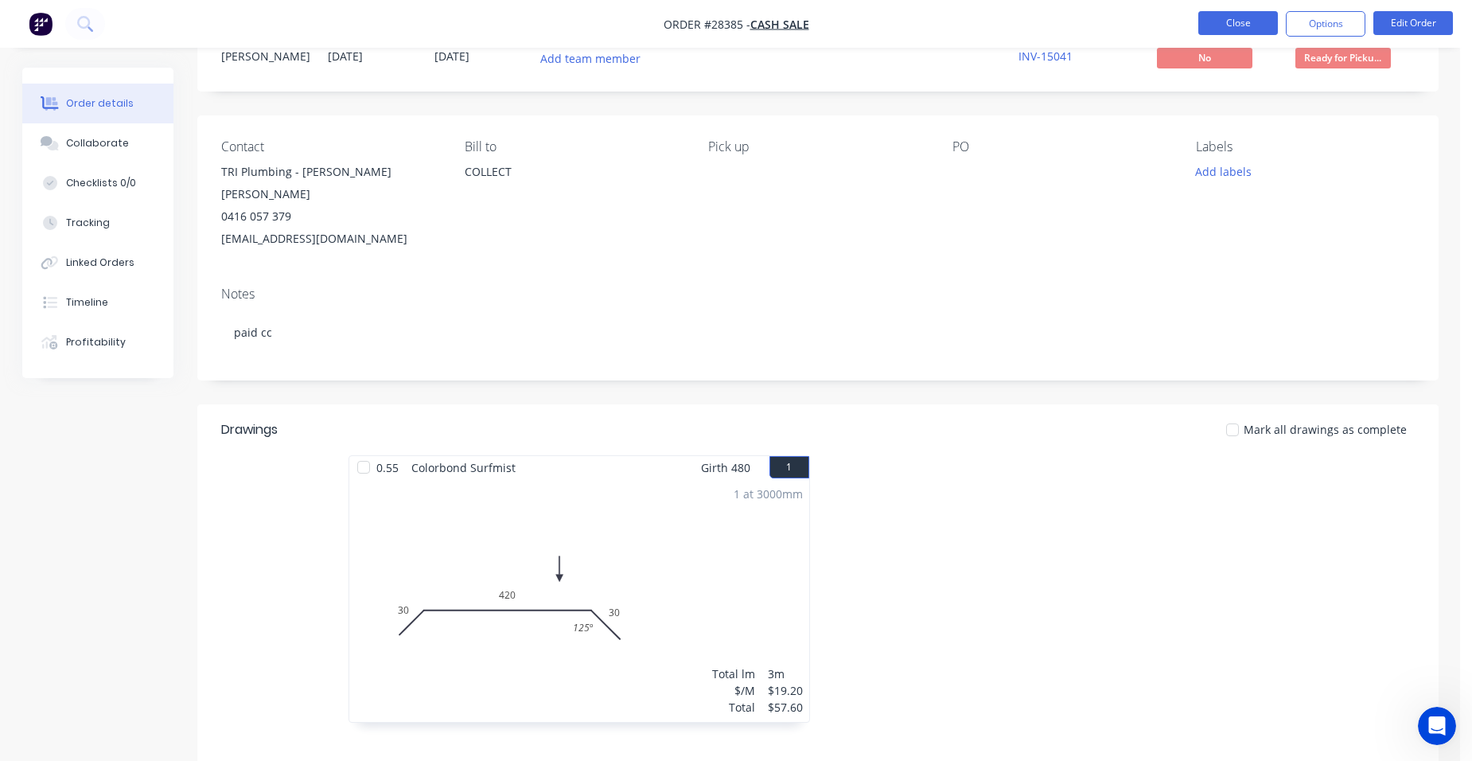
click at [1217, 15] on button "Close" at bounding box center [1239, 23] width 80 height 24
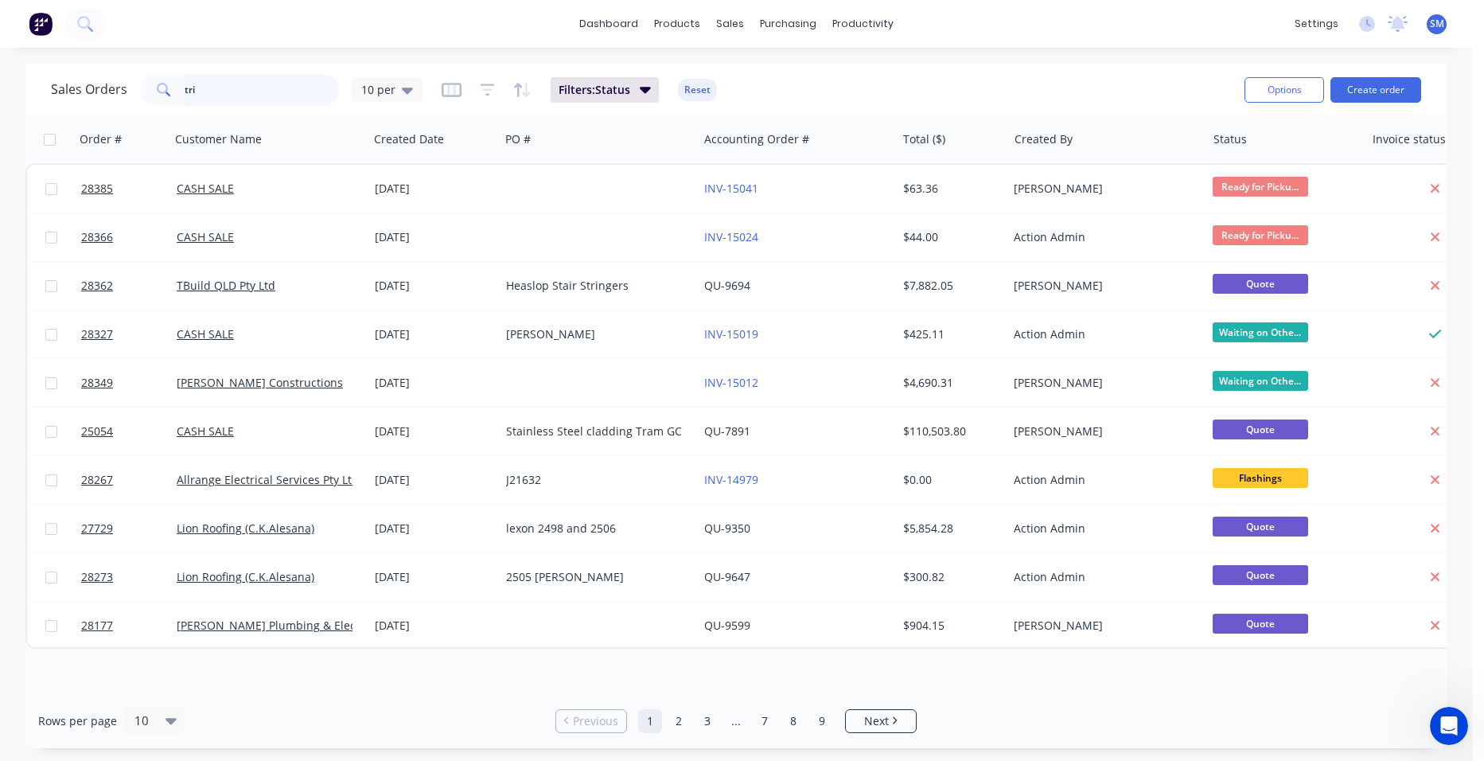
click at [199, 97] on input "tri" at bounding box center [262, 90] width 155 height 32
type input "t"
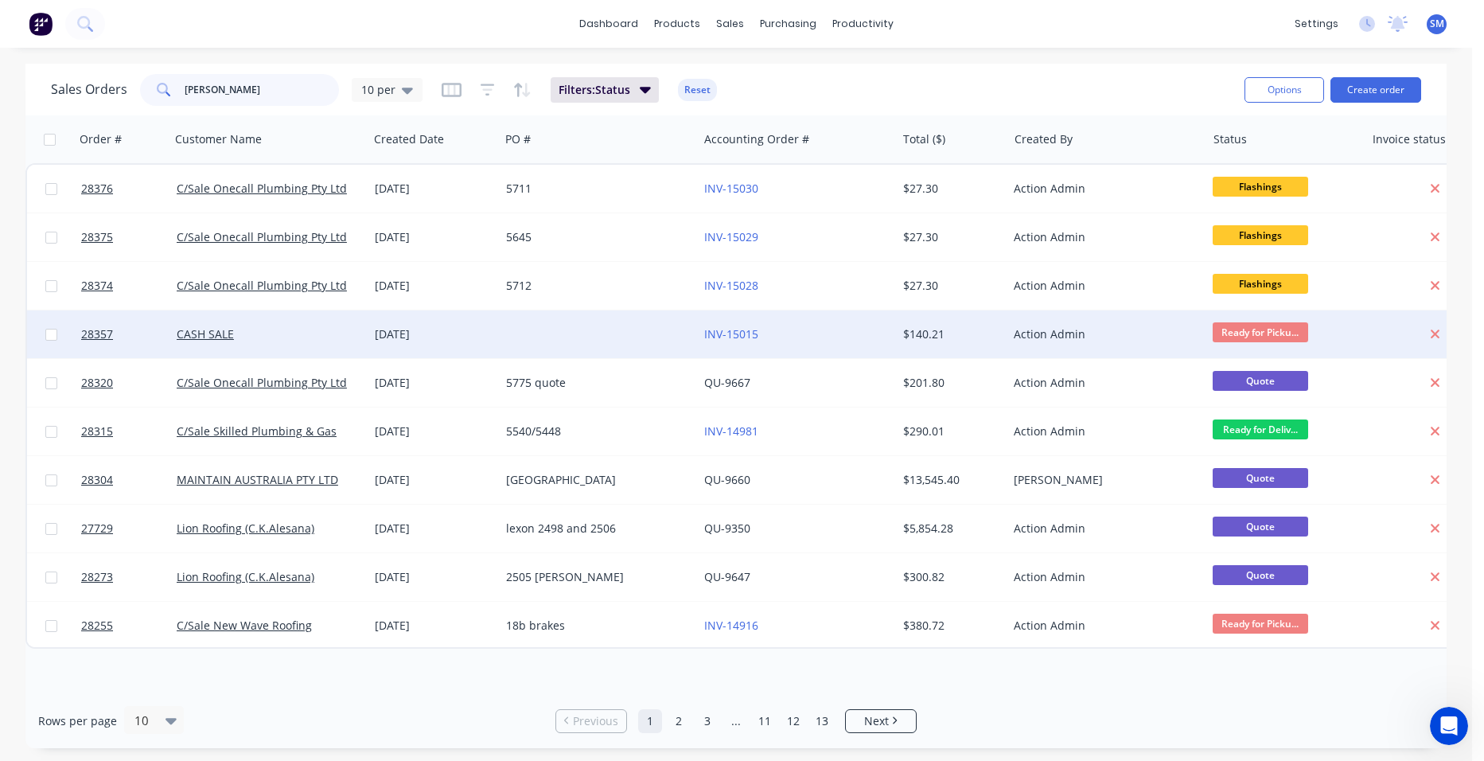
type input "chris"
click at [625, 332] on div at bounding box center [599, 334] width 198 height 48
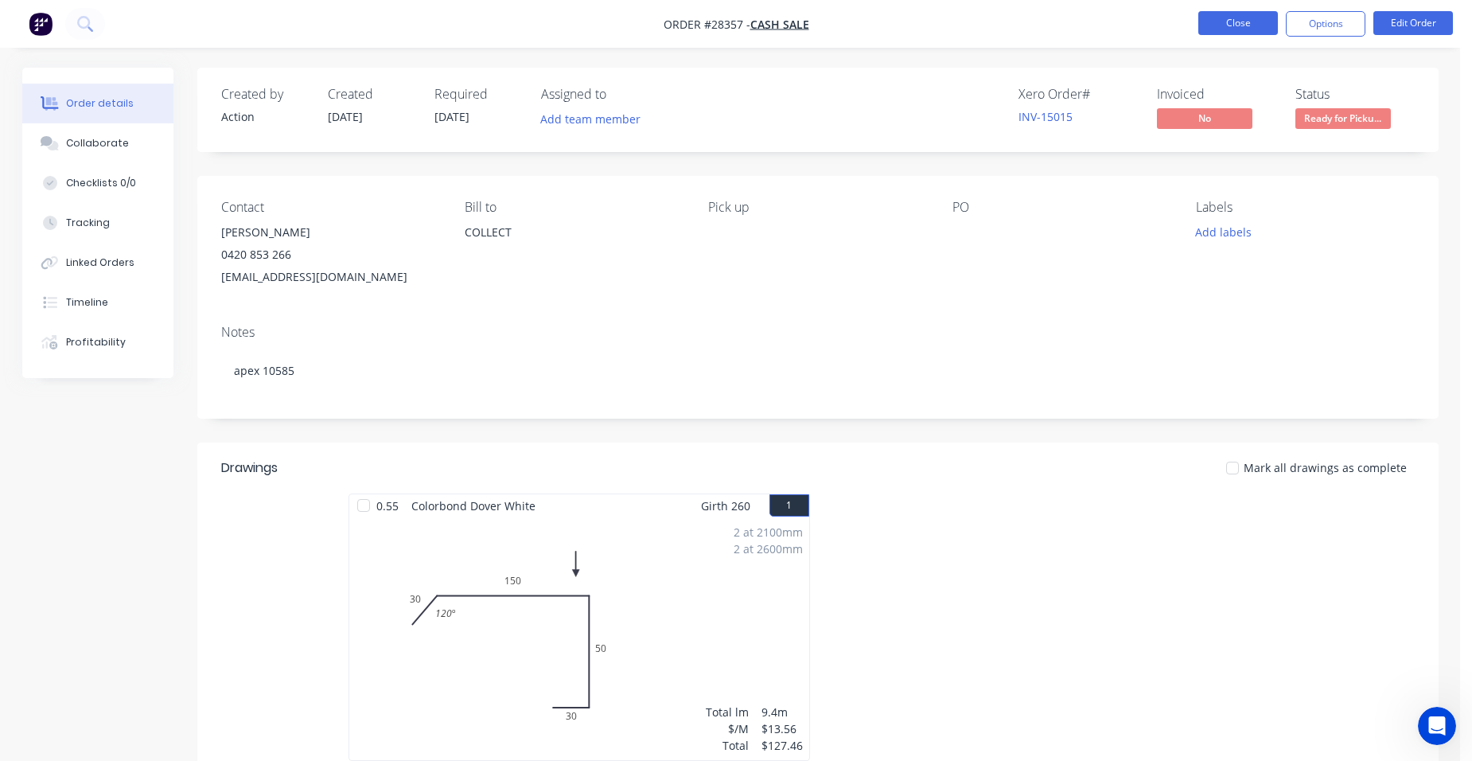
click at [1225, 17] on button "Close" at bounding box center [1239, 23] width 80 height 24
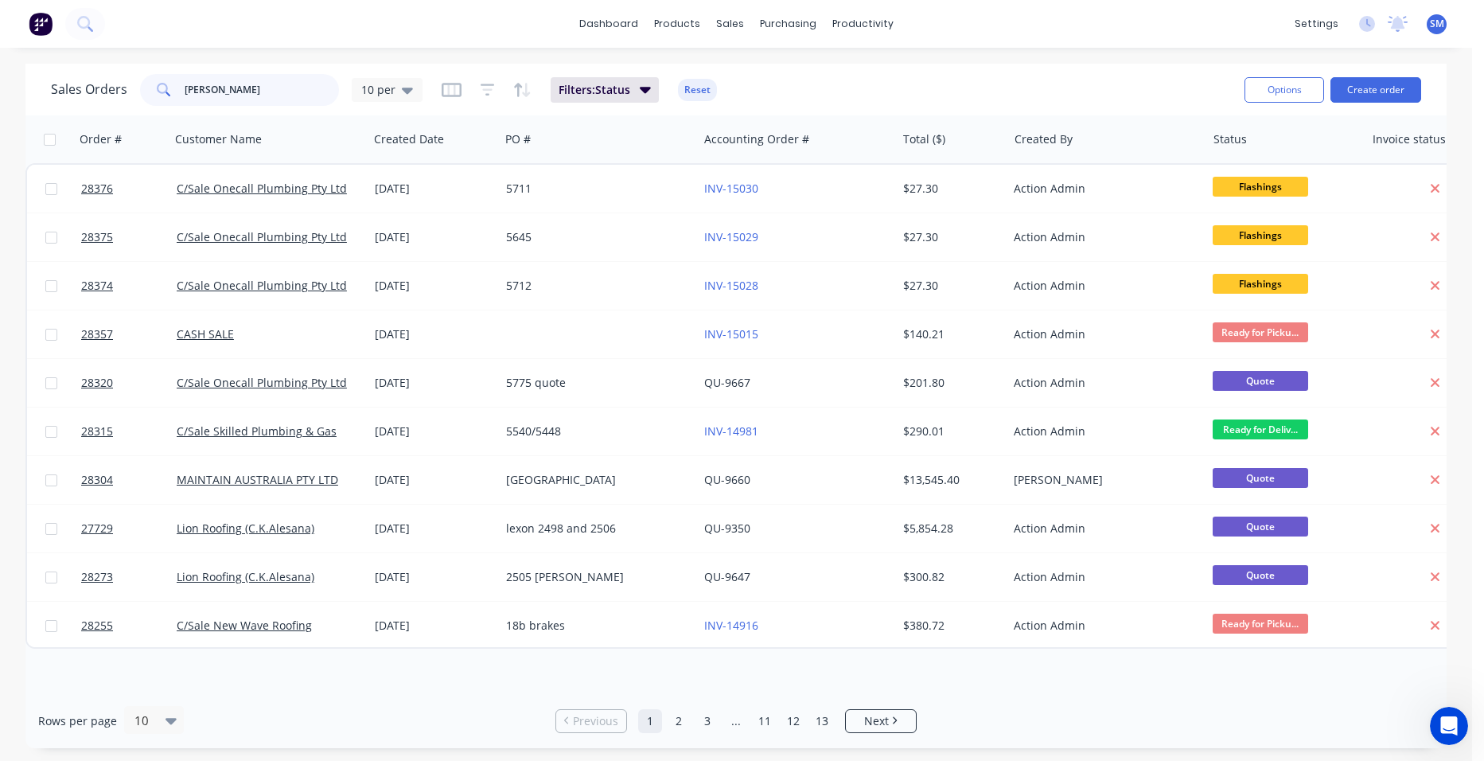
drag, startPoint x: 255, startPoint y: 84, endPoint x: 185, endPoint y: 88, distance: 70.1
click at [181, 80] on div "chris" at bounding box center [239, 90] width 199 height 32
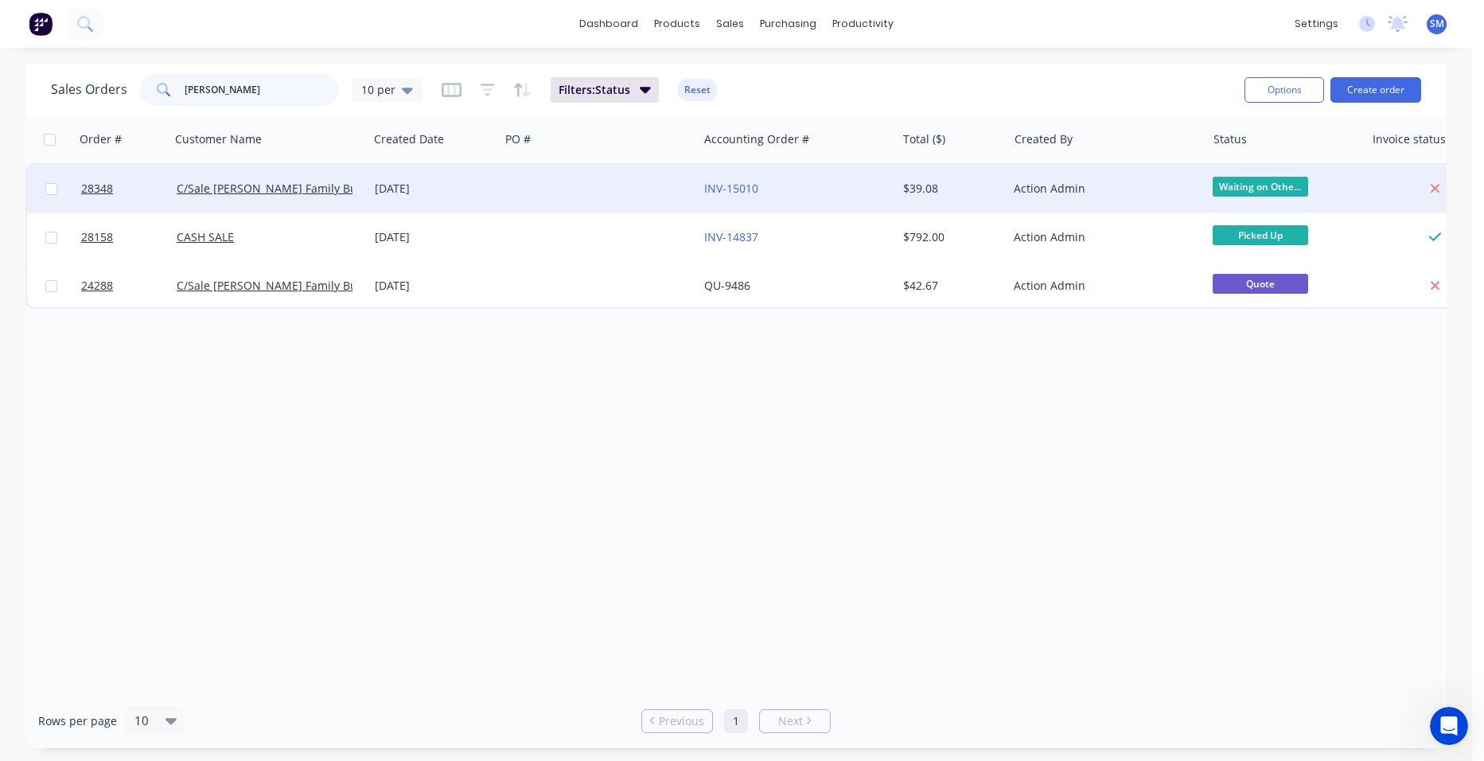
type input "newton"
click at [561, 179] on div at bounding box center [599, 189] width 198 height 48
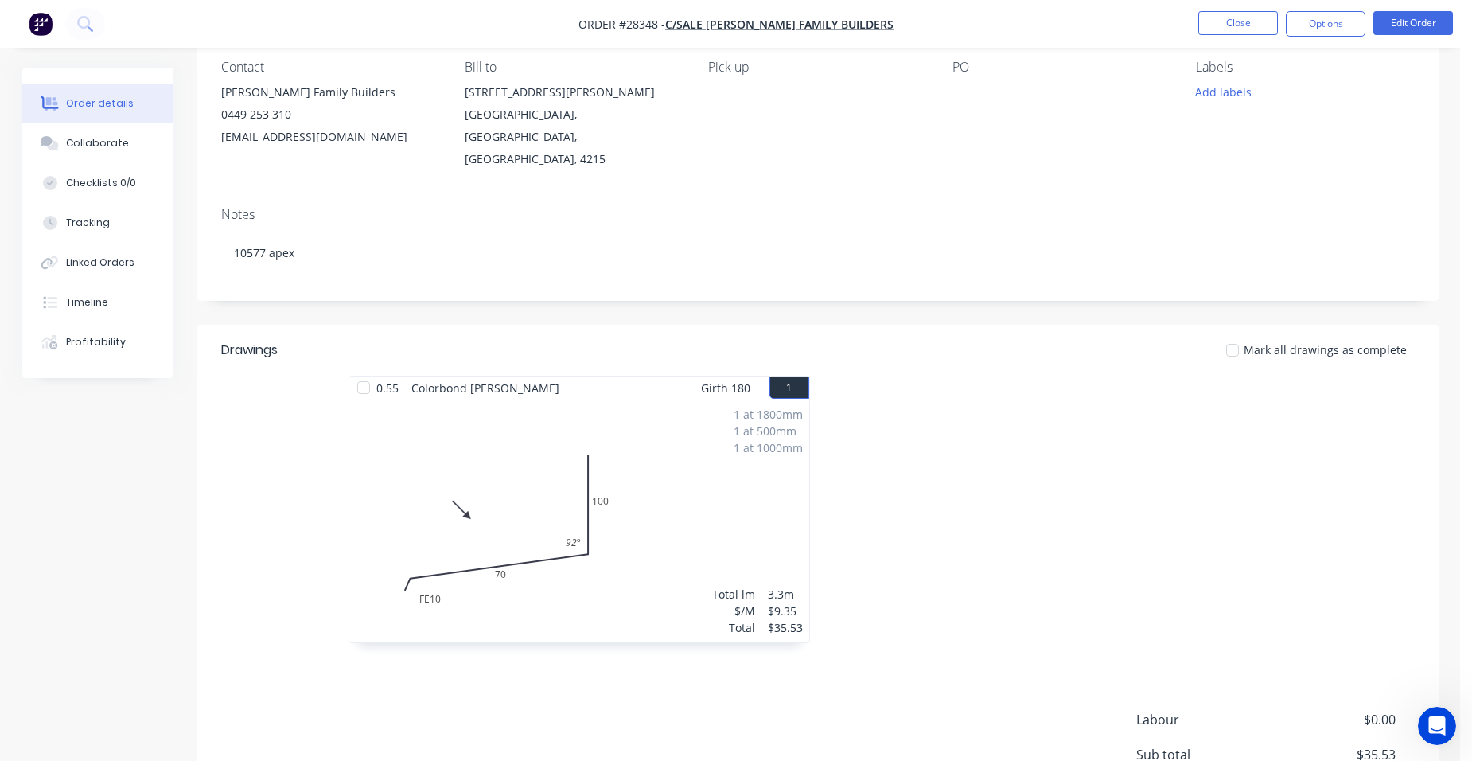
scroll to position [60, 0]
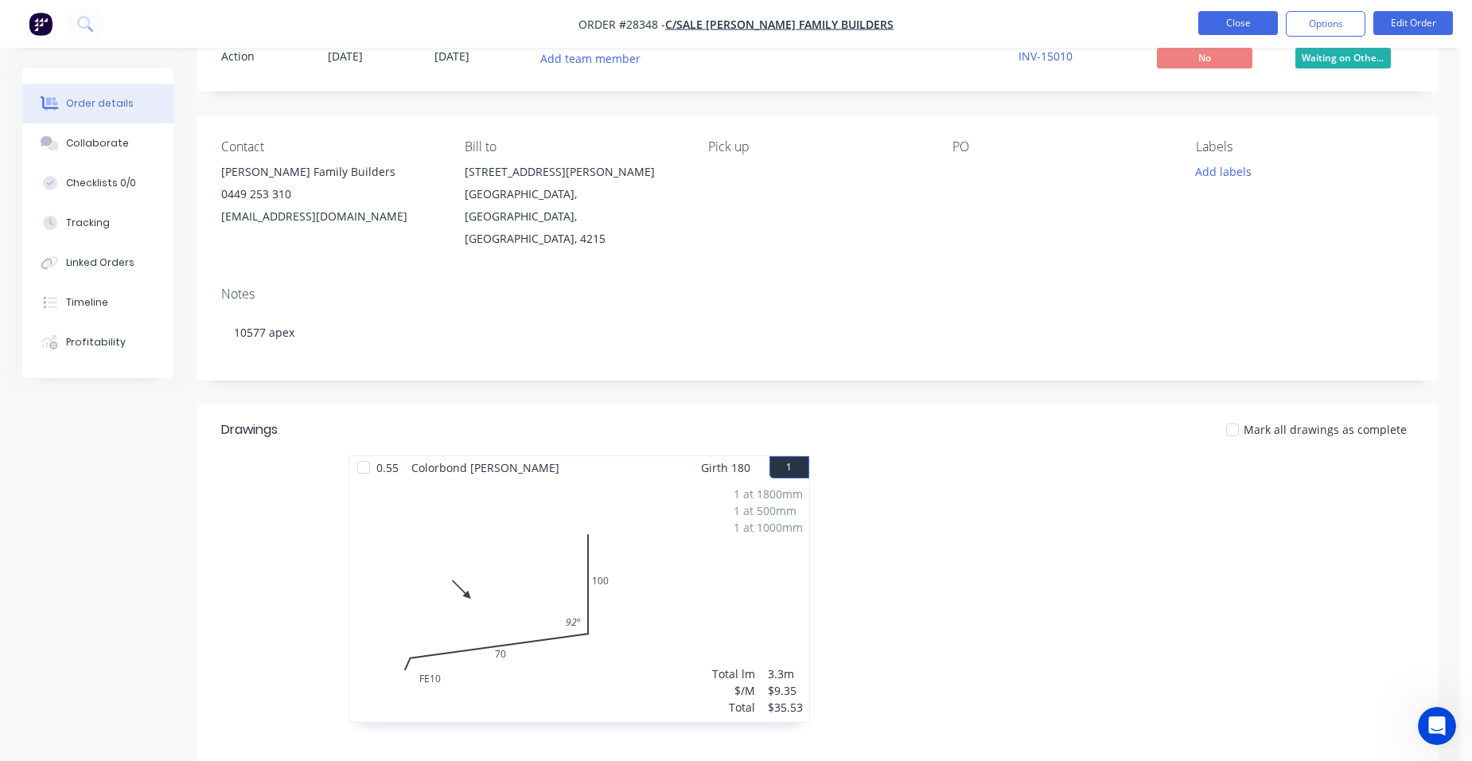
click at [1206, 25] on button "Close" at bounding box center [1239, 23] width 80 height 24
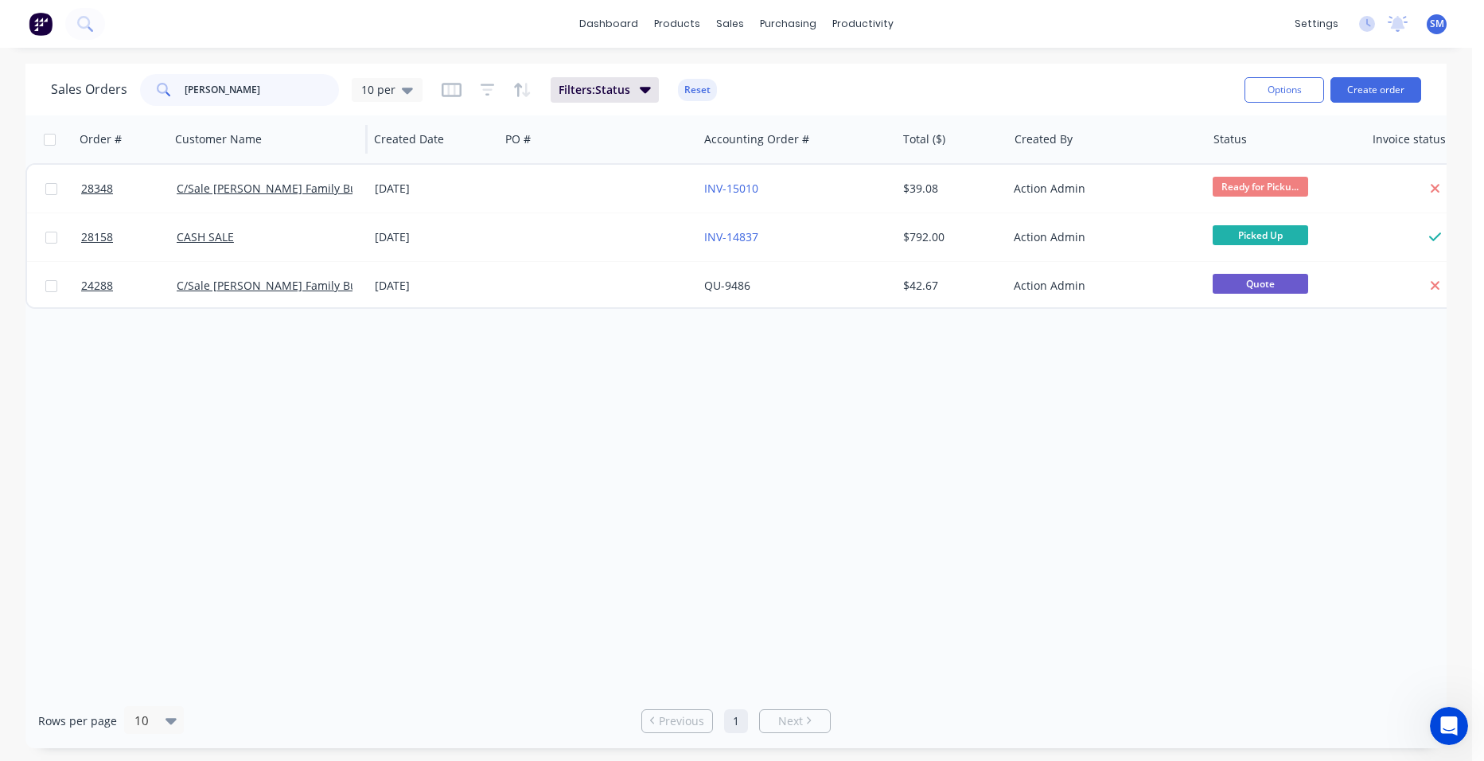
drag, startPoint x: 254, startPoint y: 131, endPoint x: 178, endPoint y: 119, distance: 76.7
click at [167, 116] on div "Sales Orders newton 10 per Filters: Status Reset Options Create order Order # C…" at bounding box center [735, 406] width 1421 height 684
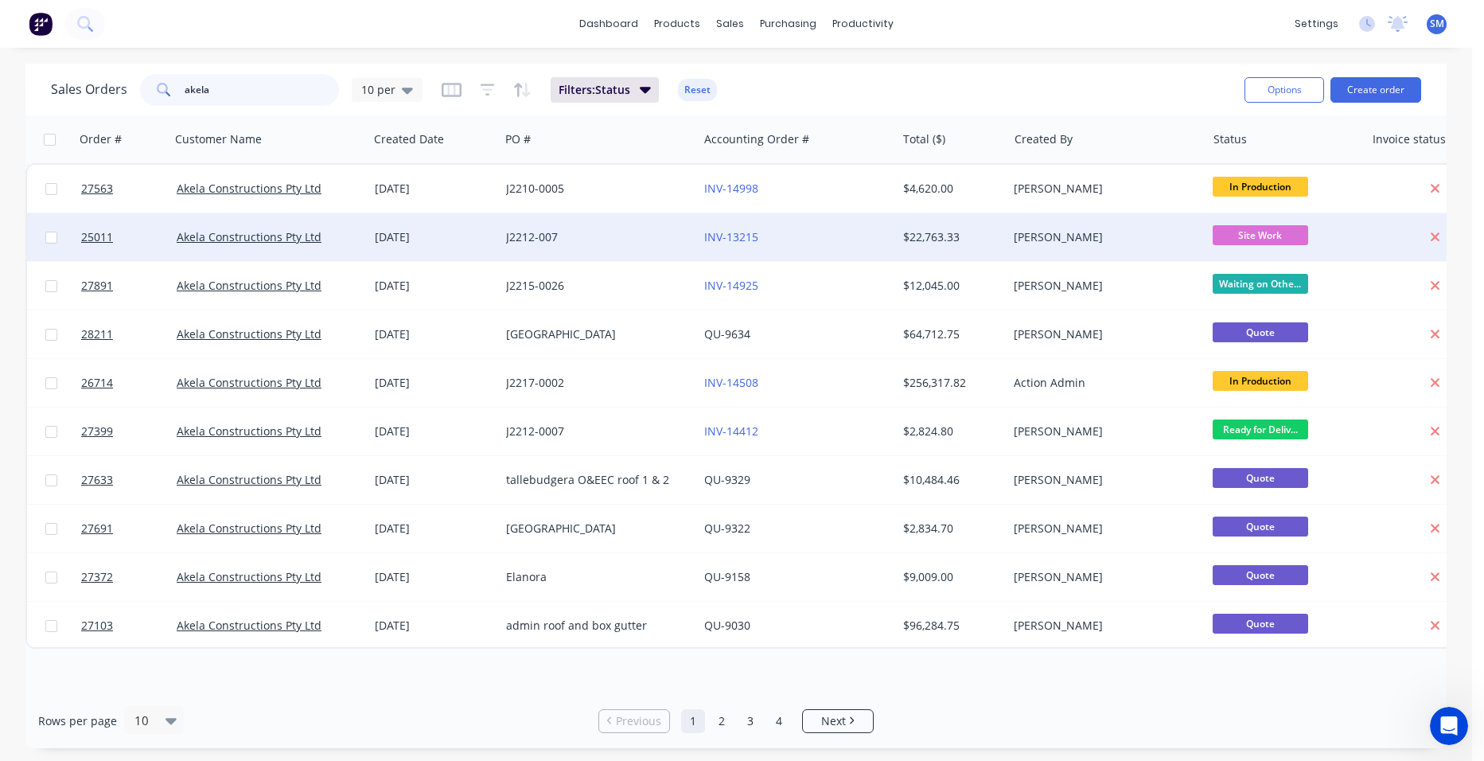
type input "akela"
click at [852, 225] on div "INV-13215" at bounding box center [797, 237] width 198 height 48
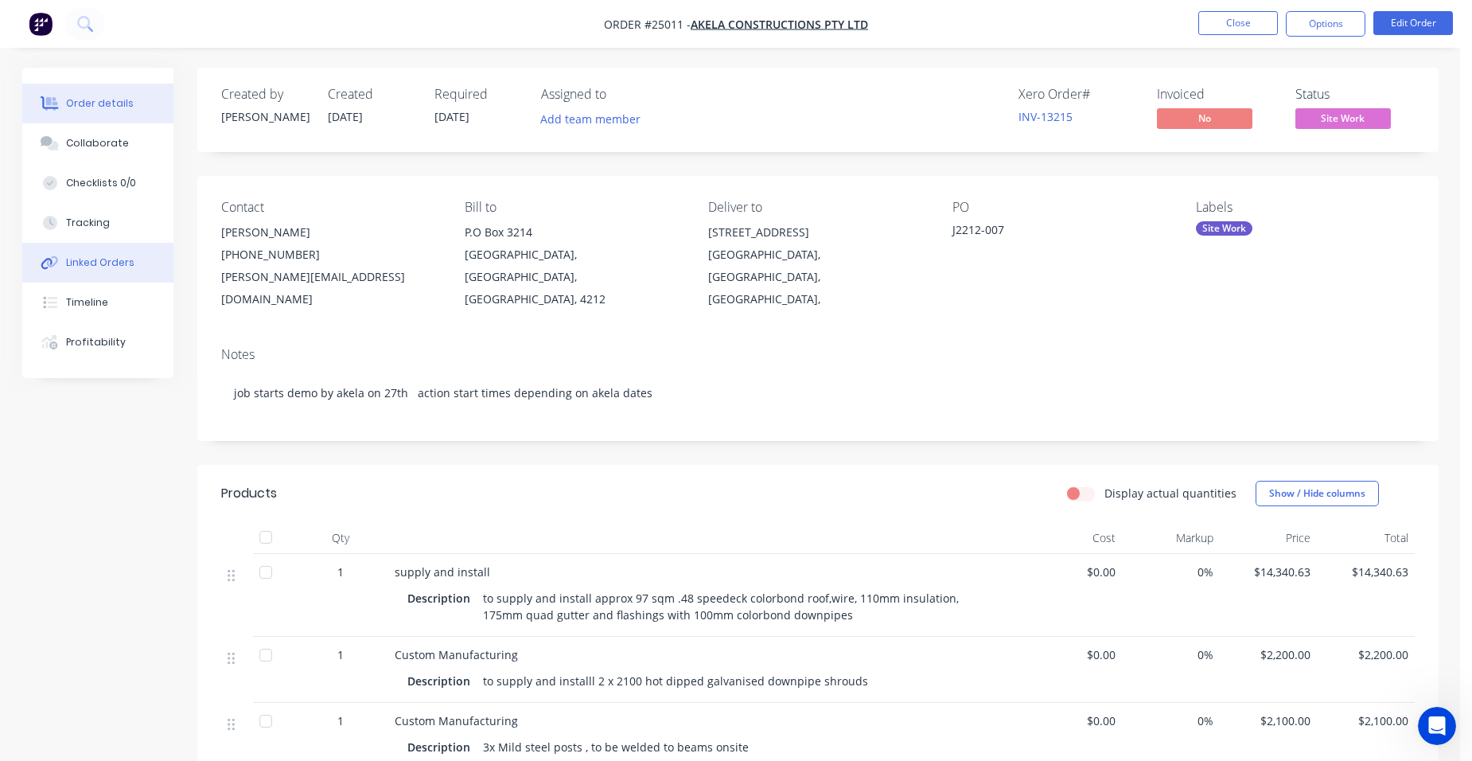
drag, startPoint x: 116, startPoint y: 260, endPoint x: 150, endPoint y: 273, distance: 35.8
click at [118, 260] on div "Linked Orders" at bounding box center [100, 262] width 68 height 14
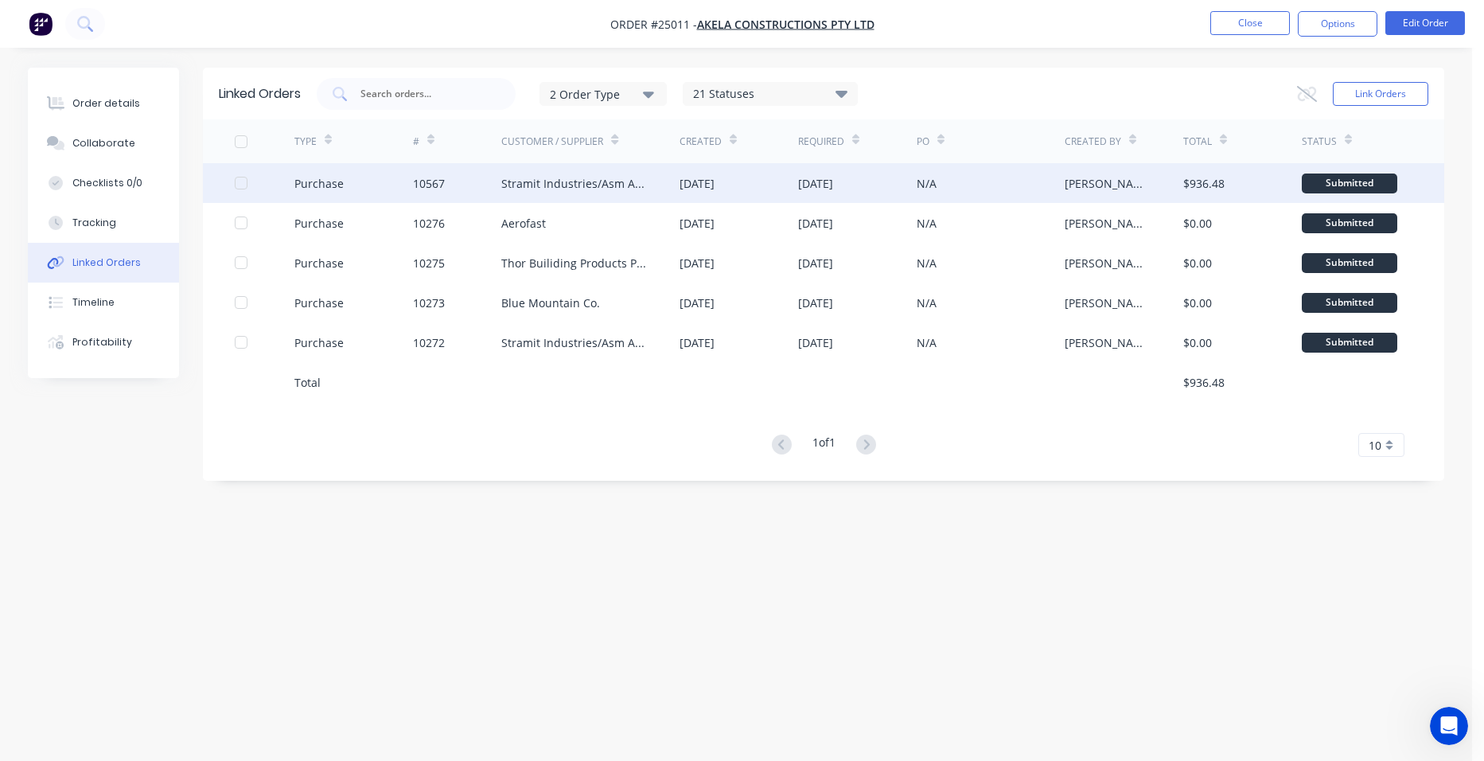
click at [587, 184] on div "Stramit Industries/Asm Acc 31105" at bounding box center [574, 183] width 146 height 17
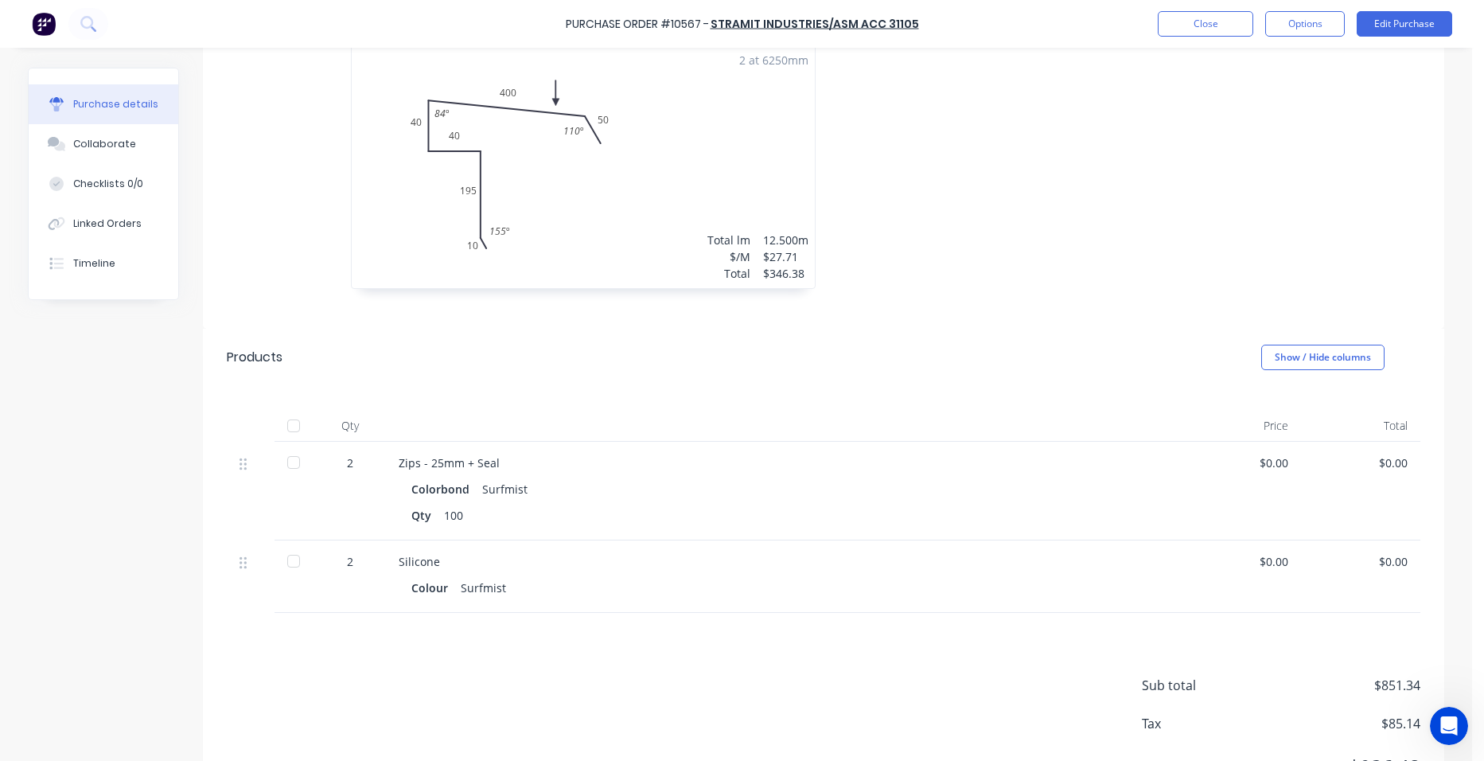
scroll to position [784, 0]
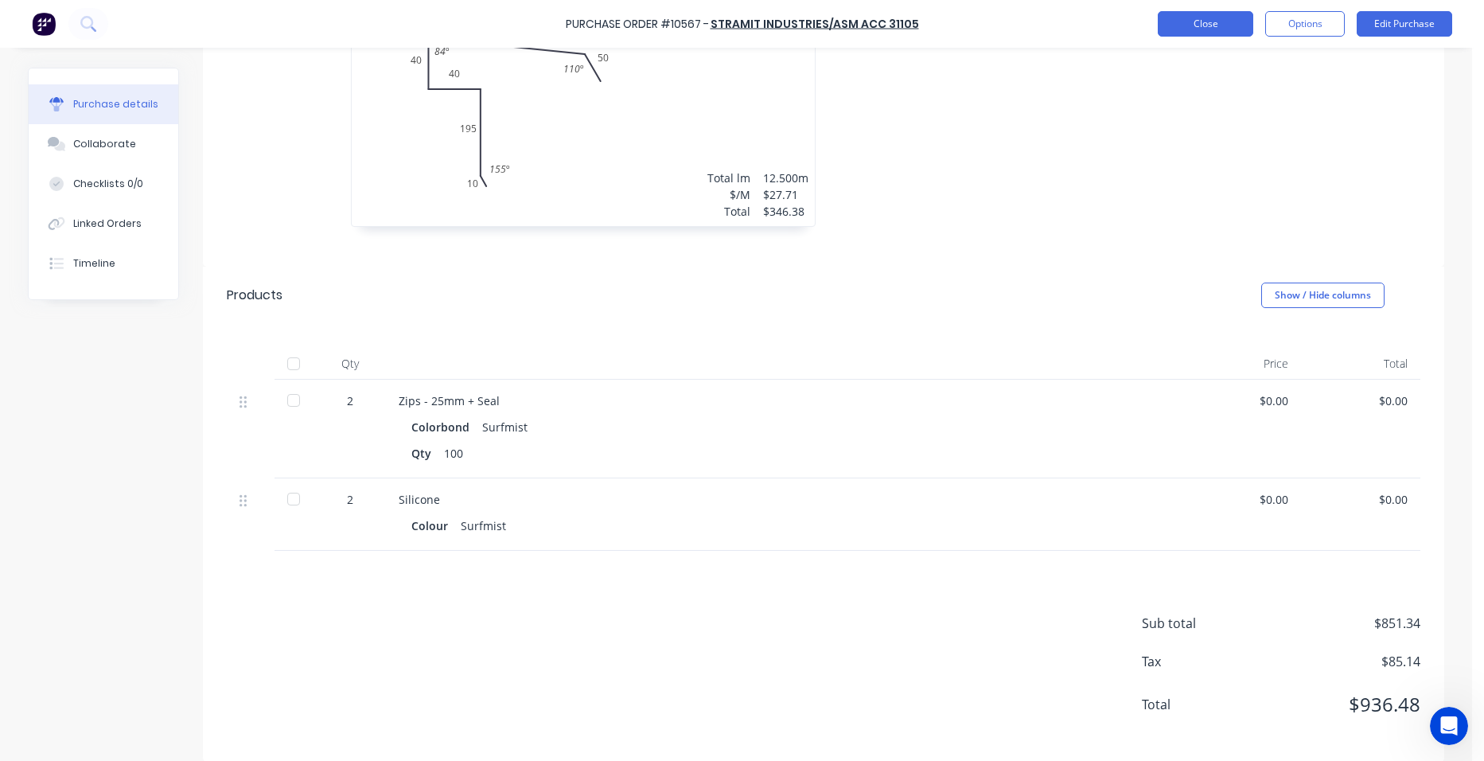
click at [1211, 14] on button "Close" at bounding box center [1206, 23] width 96 height 25
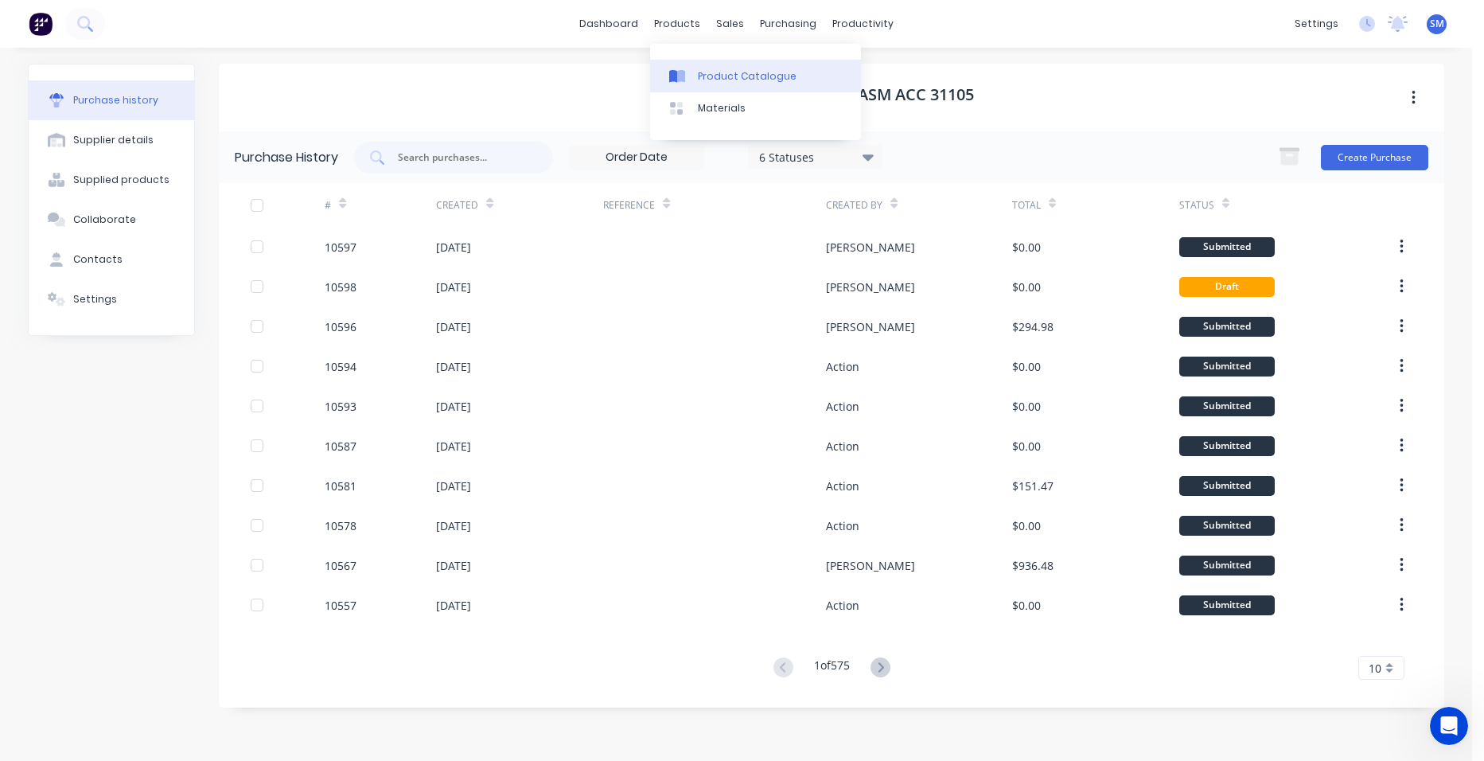
click at [704, 71] on div "Product Catalogue" at bounding box center [747, 76] width 99 height 14
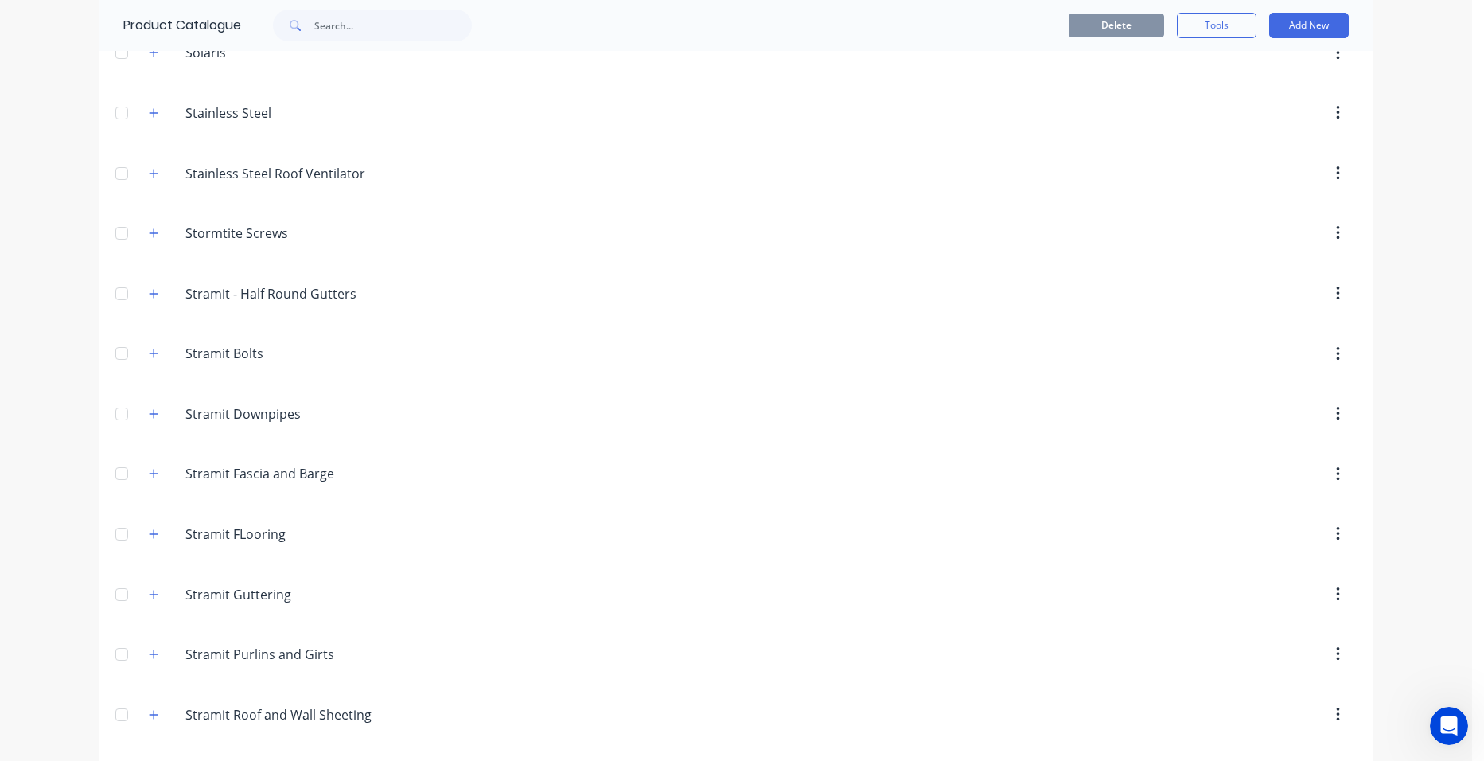
scroll to position [2945, 0]
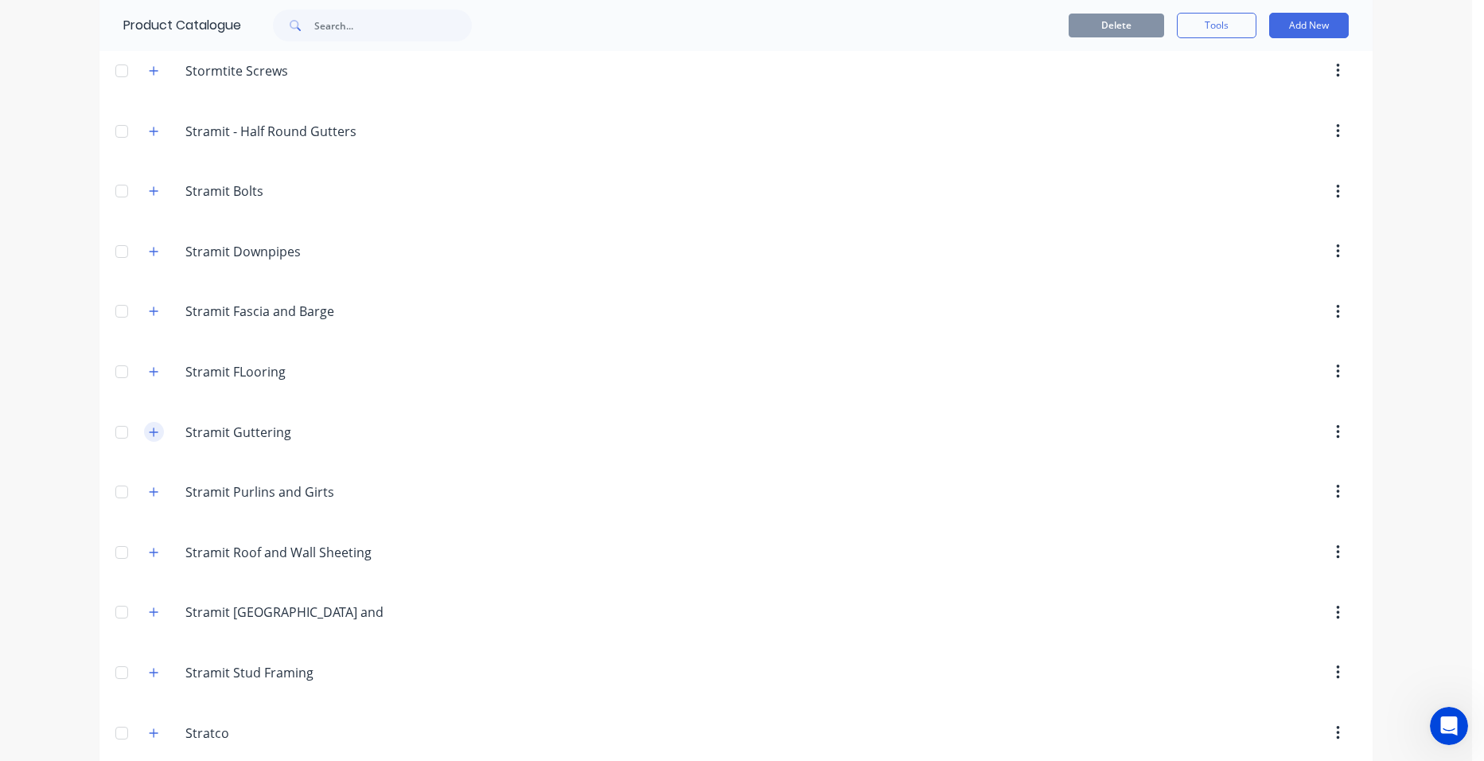
click at [153, 437] on icon "button" at bounding box center [154, 432] width 10 height 11
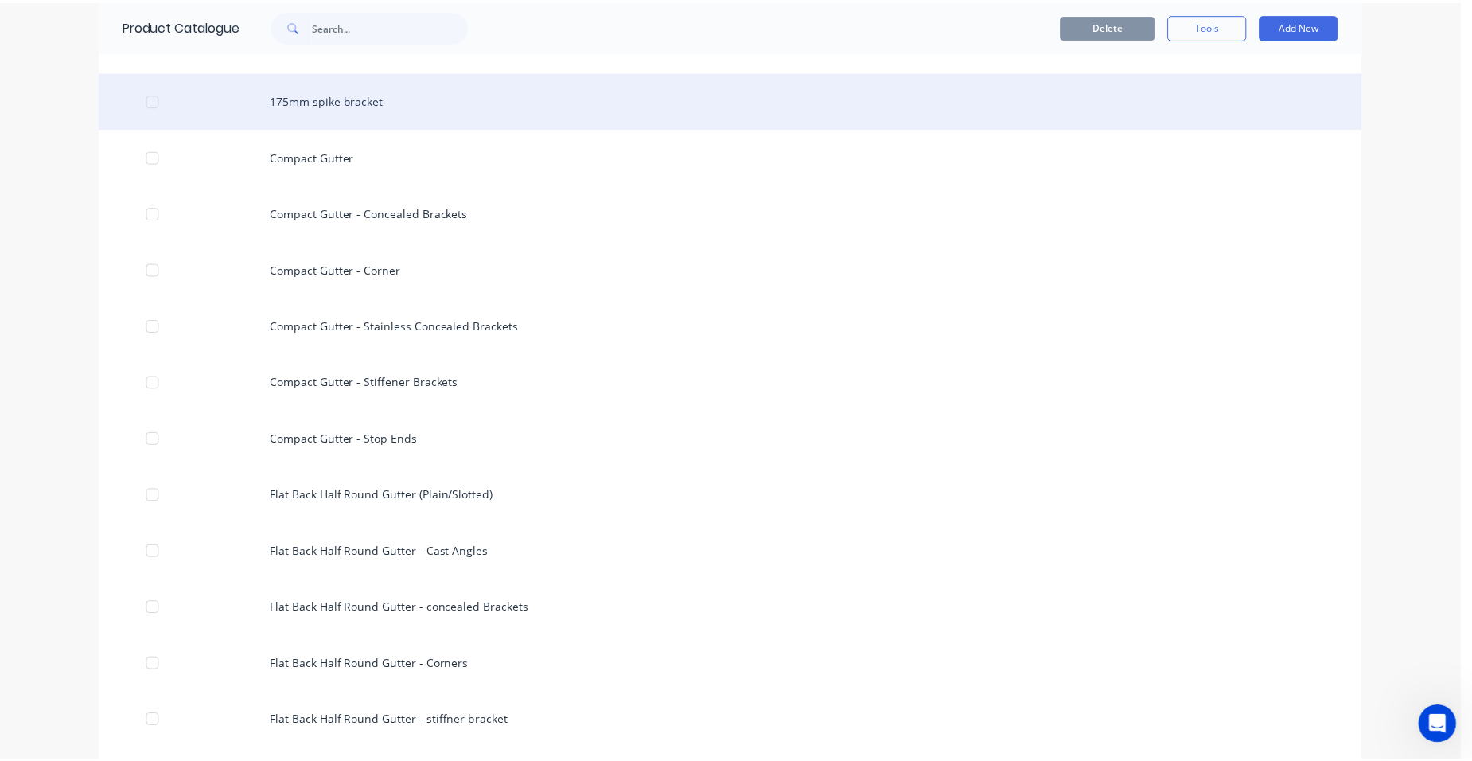
scroll to position [3343, 0]
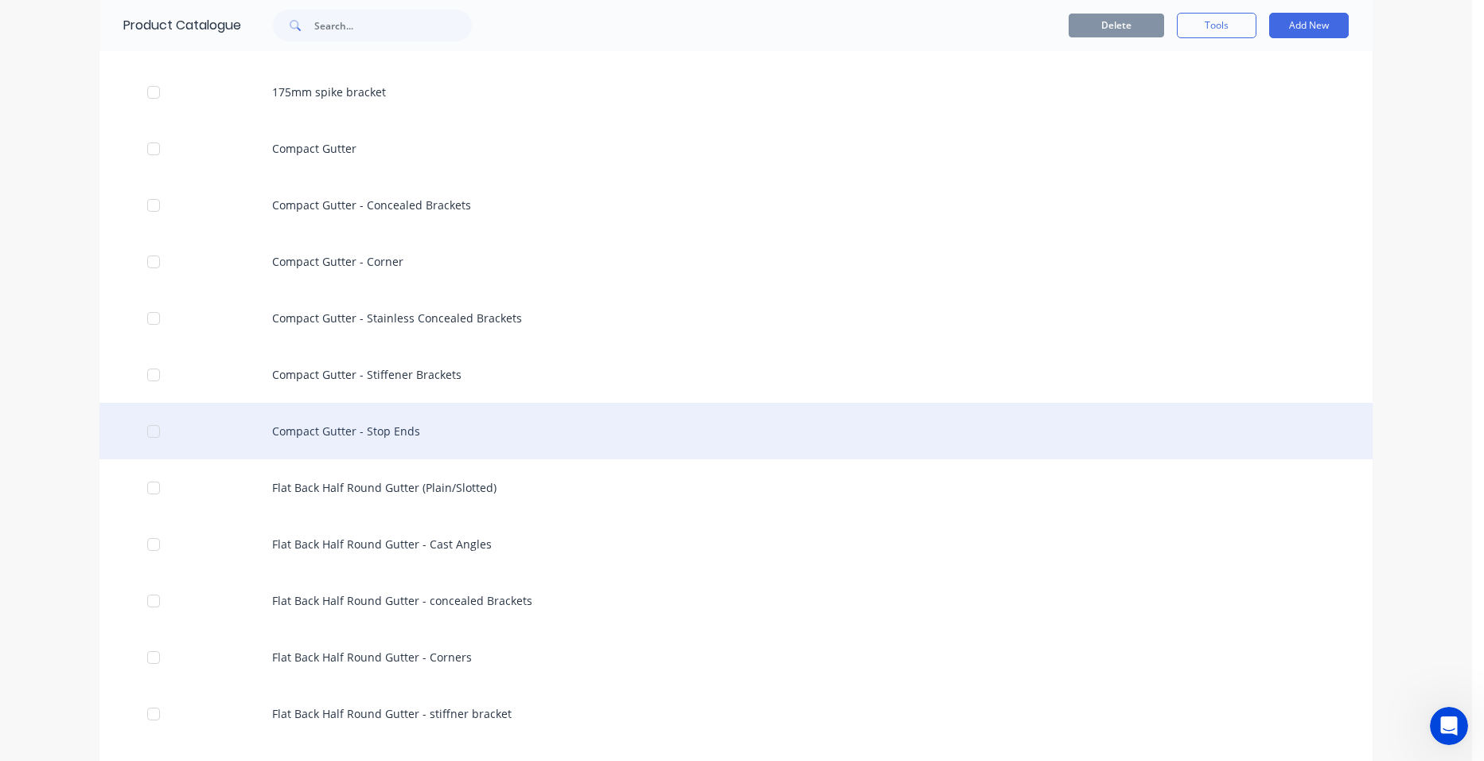
click at [442, 435] on div "Compact Gutter - Stop Ends" at bounding box center [735, 431] width 1273 height 57
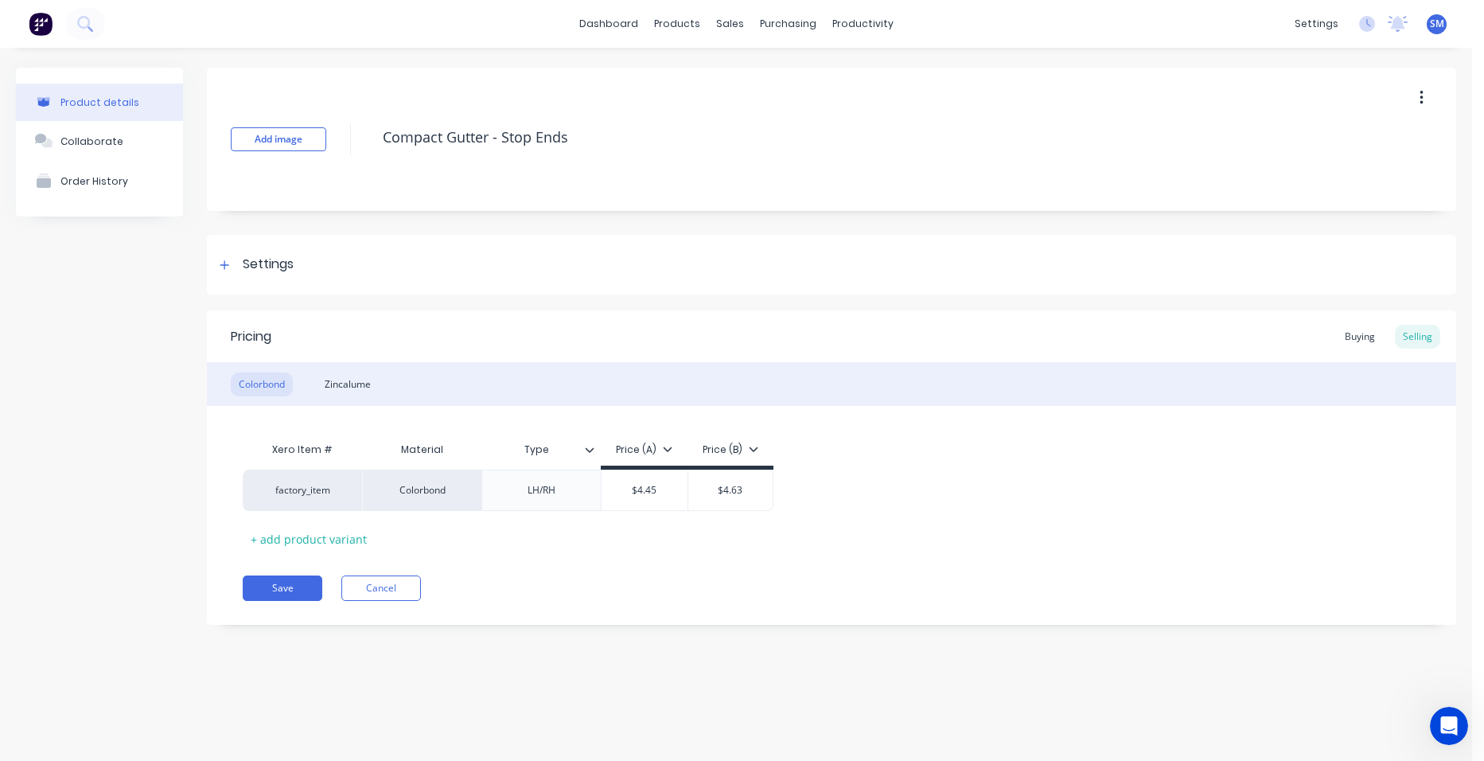
type textarea "x"
click at [749, 67] on link "Sales Orders" at bounding box center [813, 76] width 211 height 32
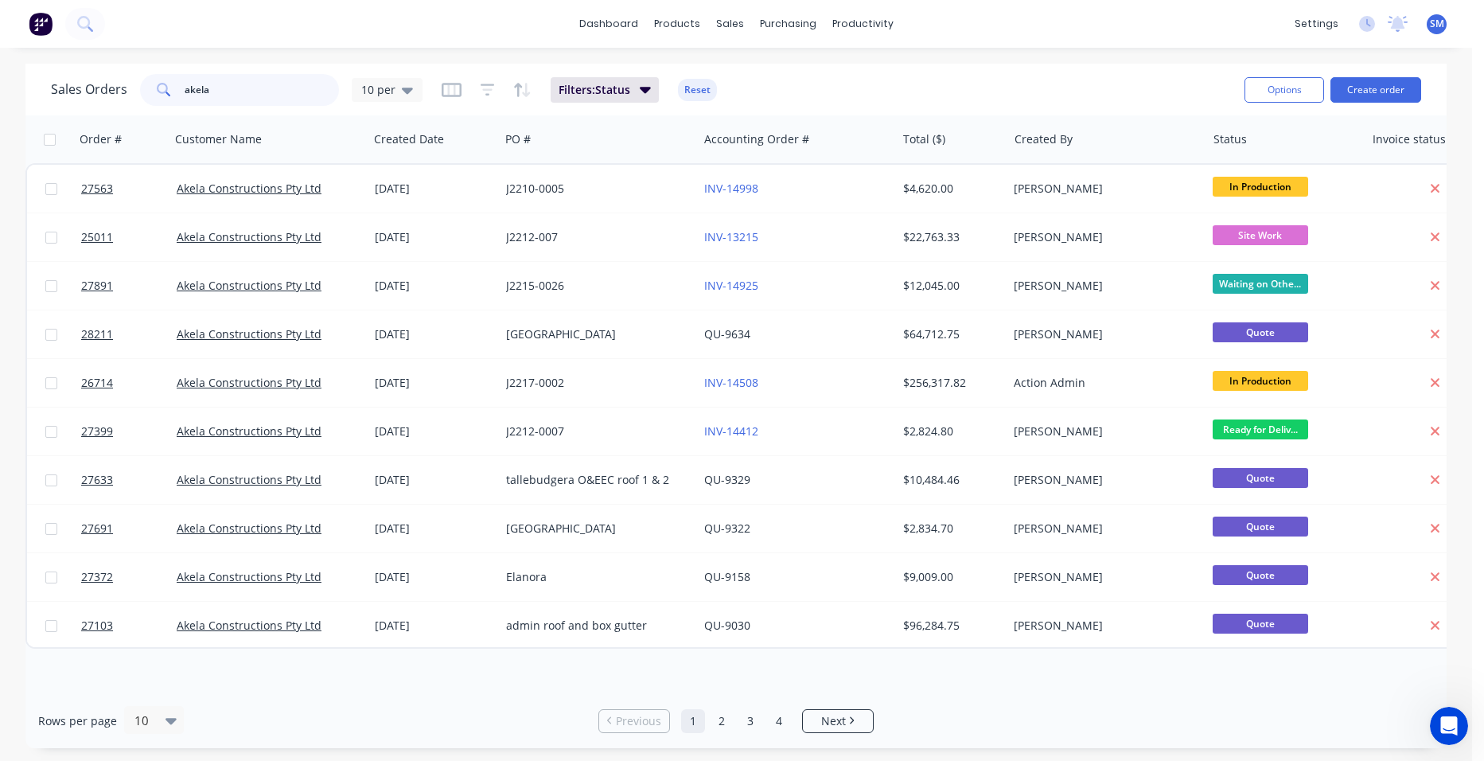
drag, startPoint x: 229, startPoint y: 96, endPoint x: 132, endPoint y: 92, distance: 97.2
click at [132, 92] on div "Sales Orders akela 10 per" at bounding box center [237, 90] width 372 height 32
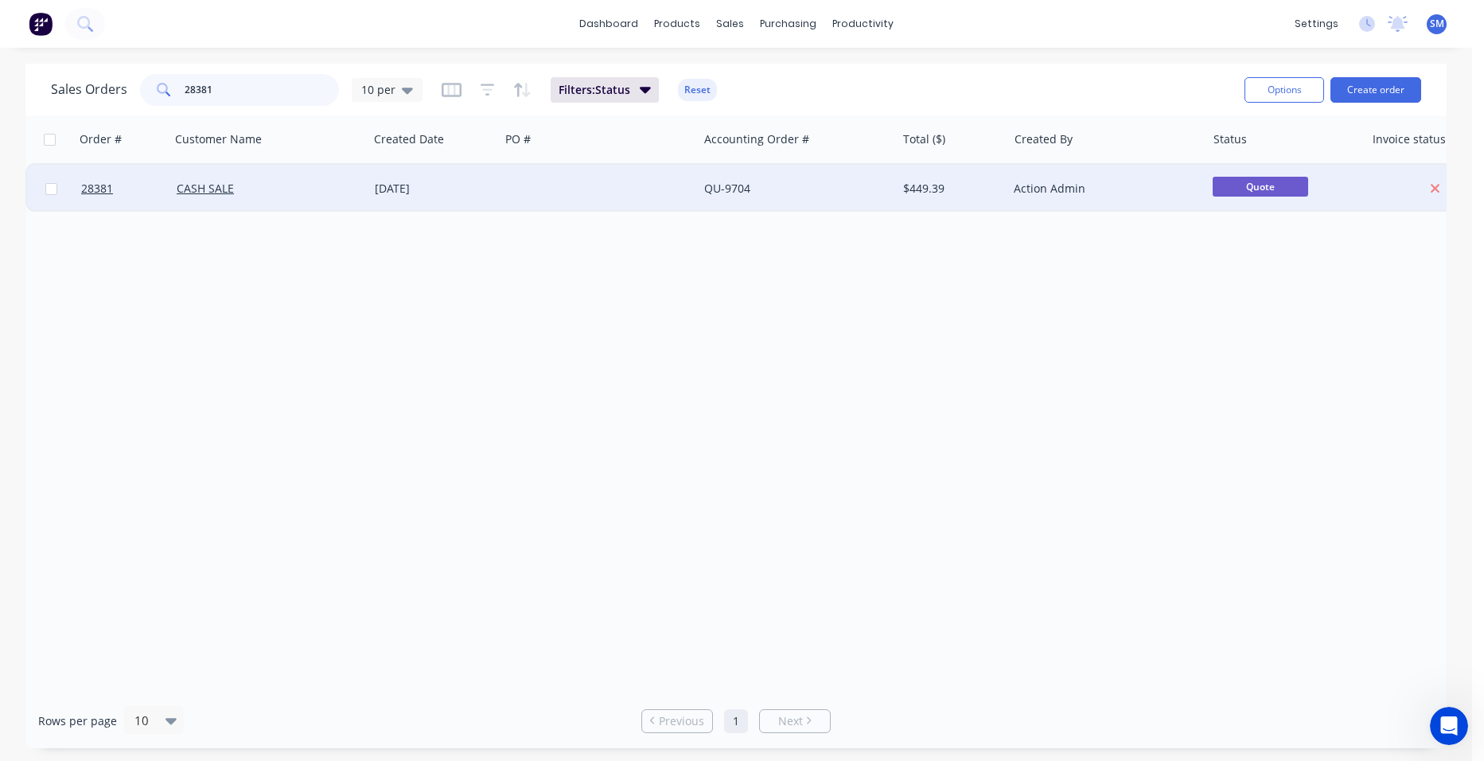
type input "28381"
click at [512, 186] on div at bounding box center [599, 189] width 198 height 48
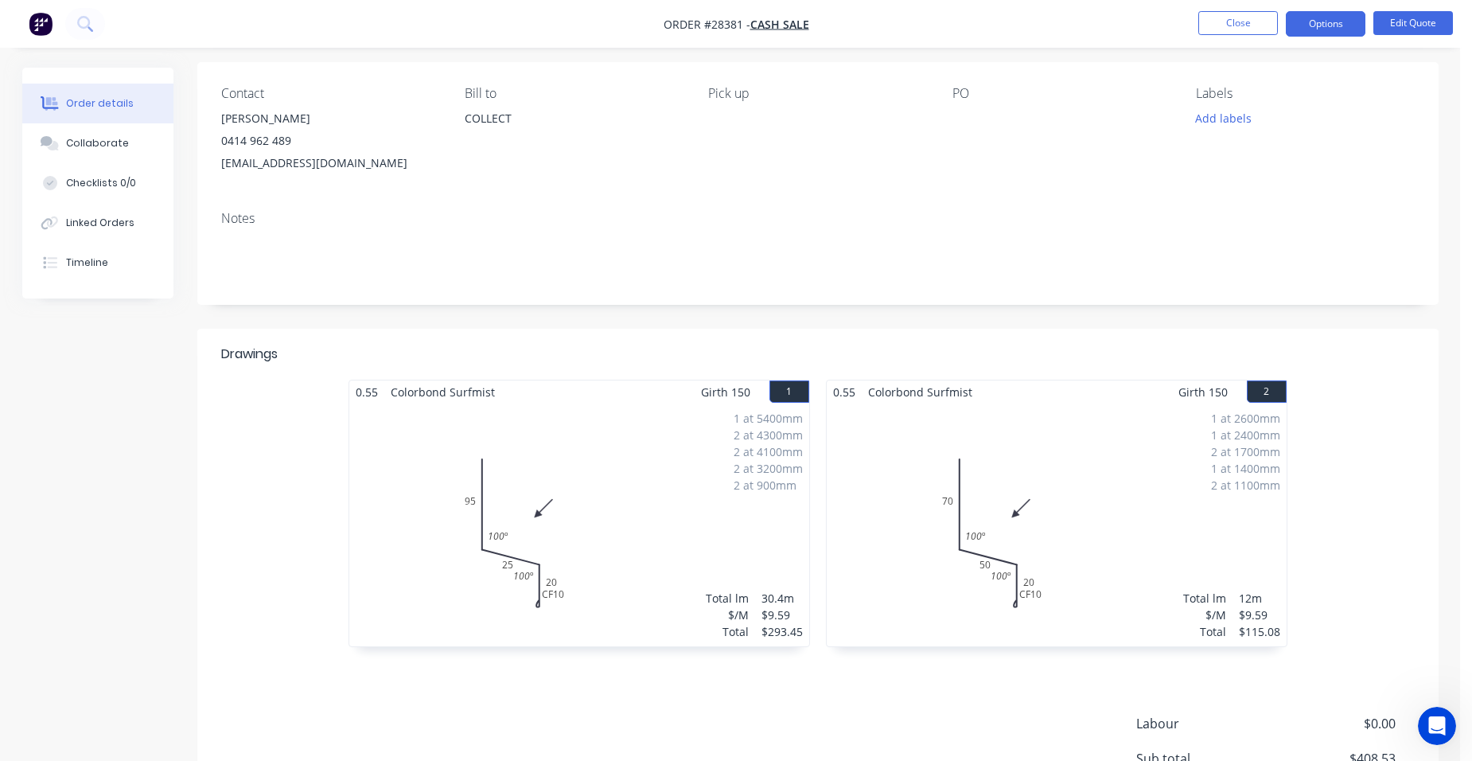
scroll to position [299, 0]
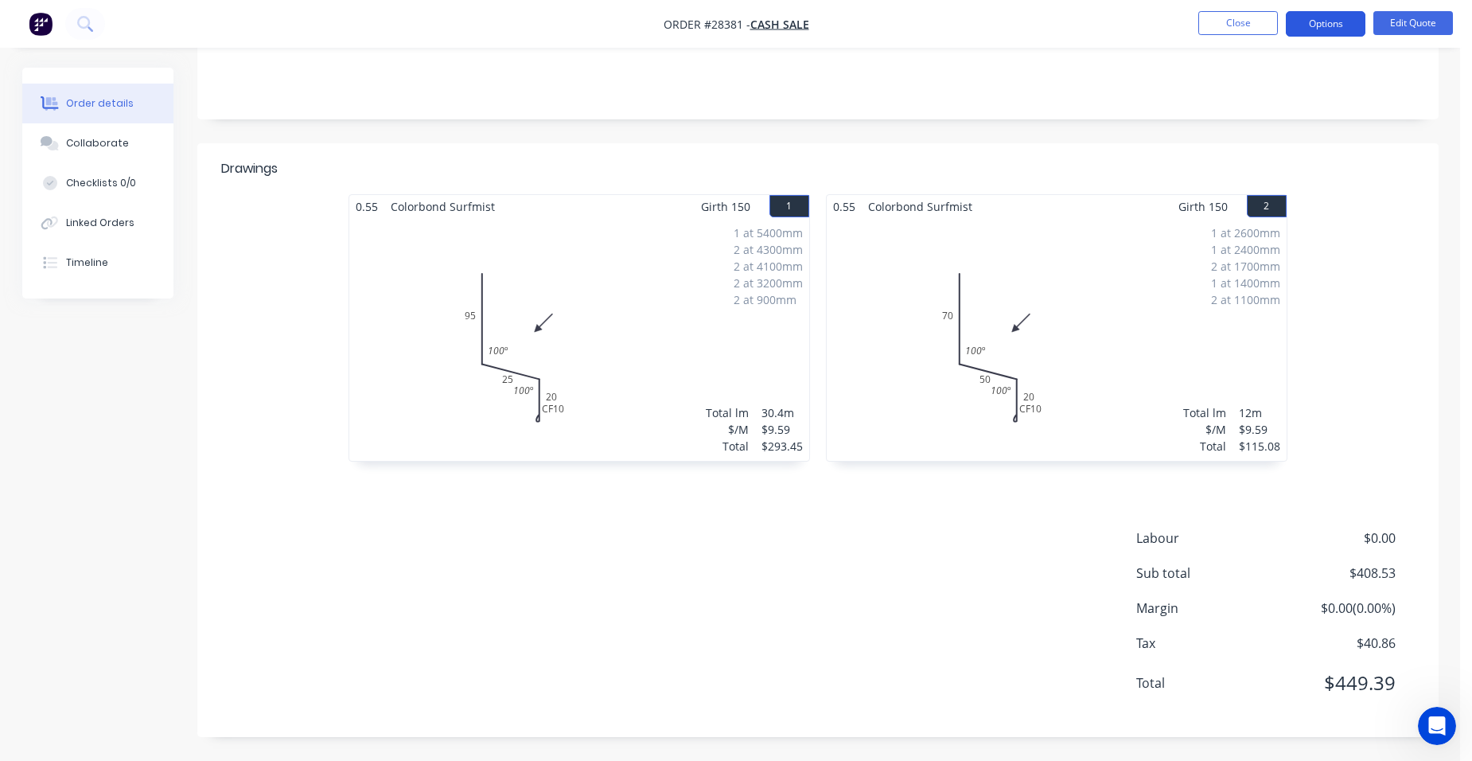
click at [1316, 26] on button "Options" at bounding box center [1326, 23] width 80 height 25
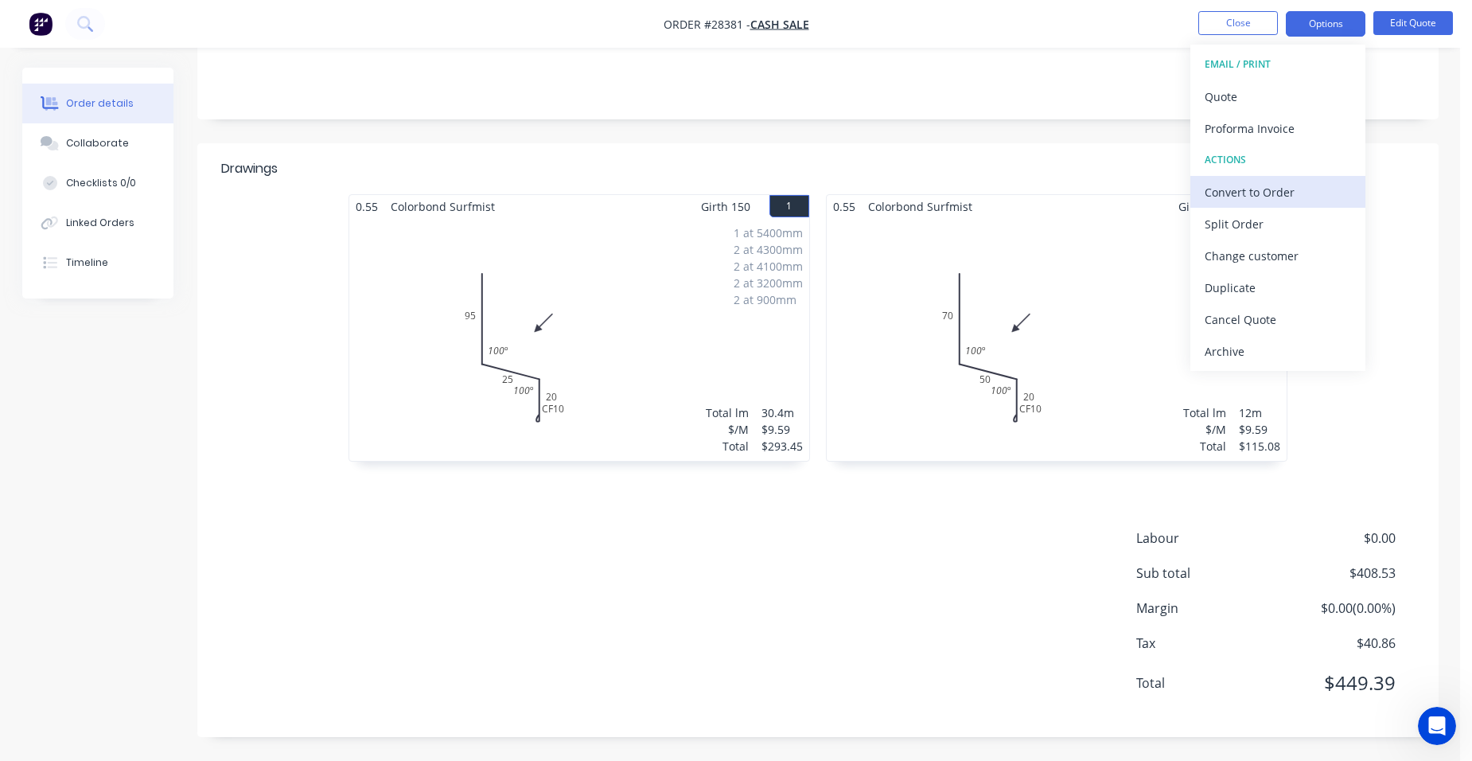
click at [1296, 183] on div "Convert to Order" at bounding box center [1278, 192] width 146 height 23
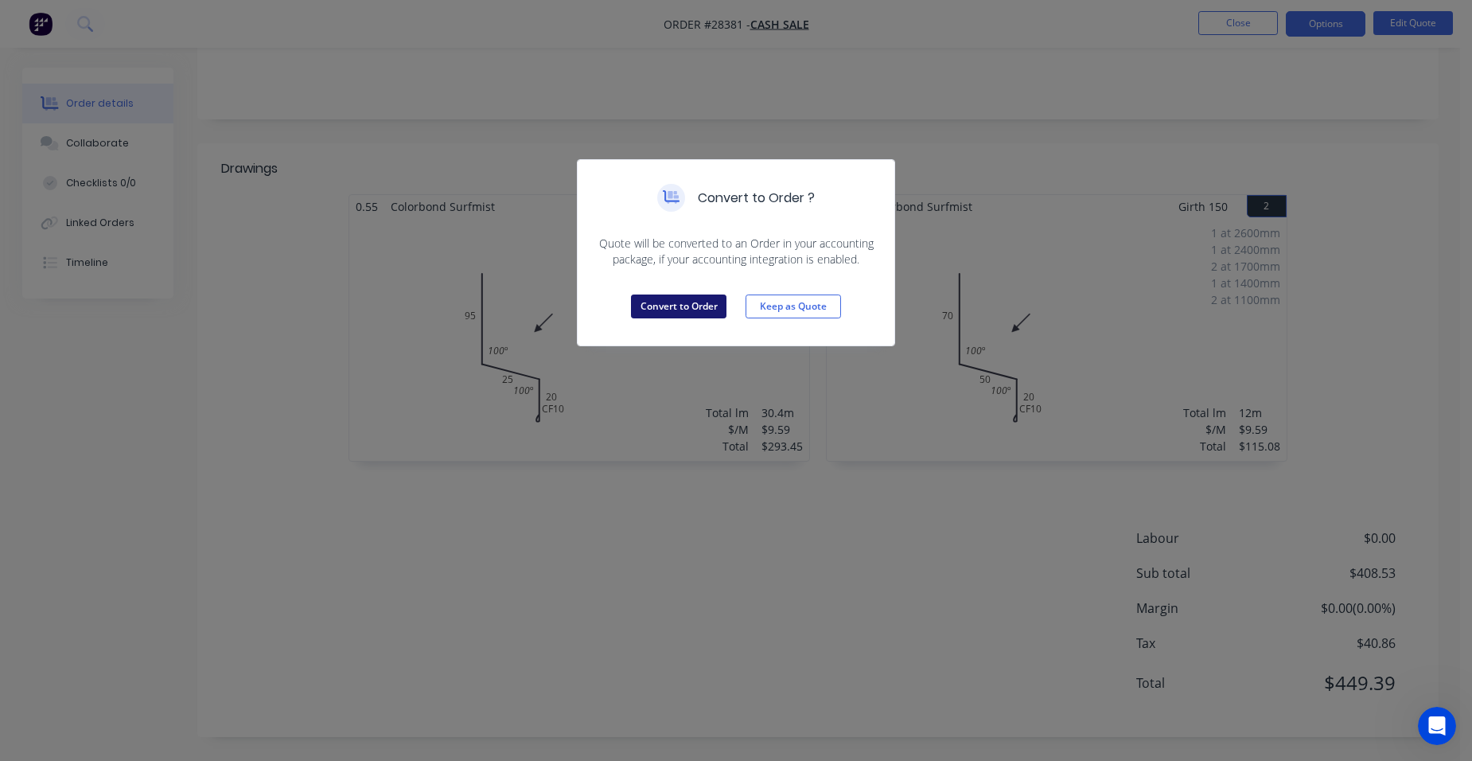
click at [645, 307] on button "Convert to Order" at bounding box center [679, 306] width 96 height 24
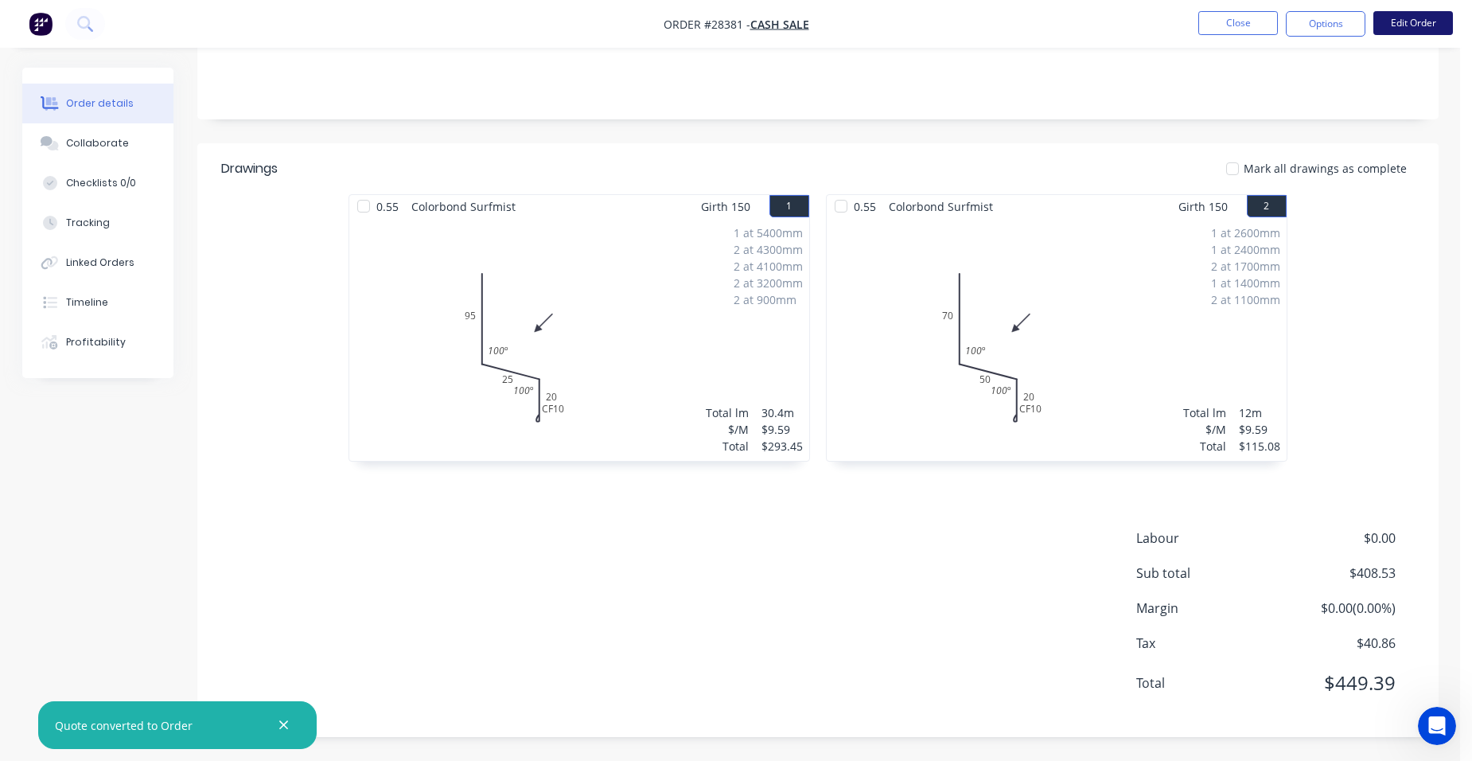
click at [1396, 17] on button "Edit Order" at bounding box center [1414, 23] width 80 height 24
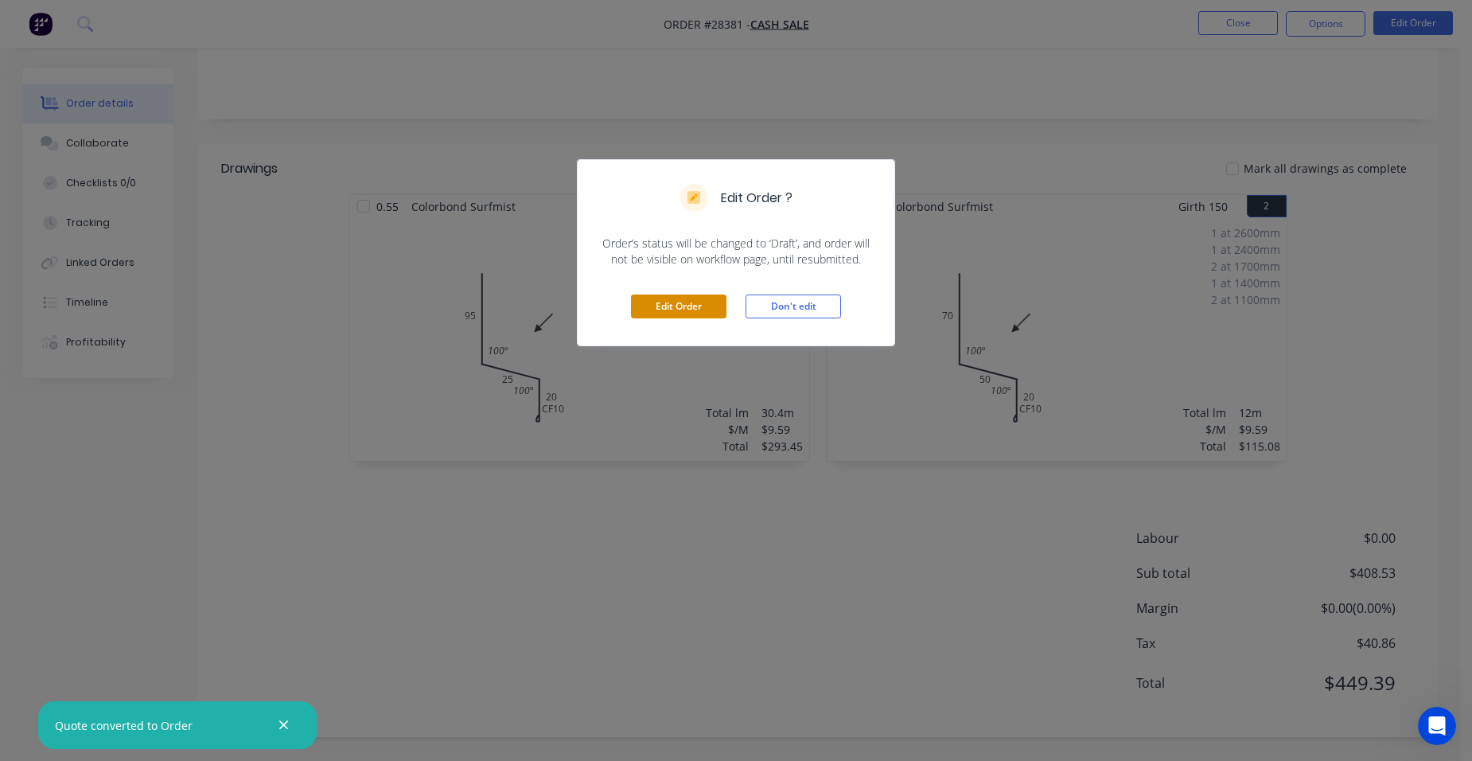
click at [670, 298] on button "Edit Order" at bounding box center [679, 306] width 96 height 24
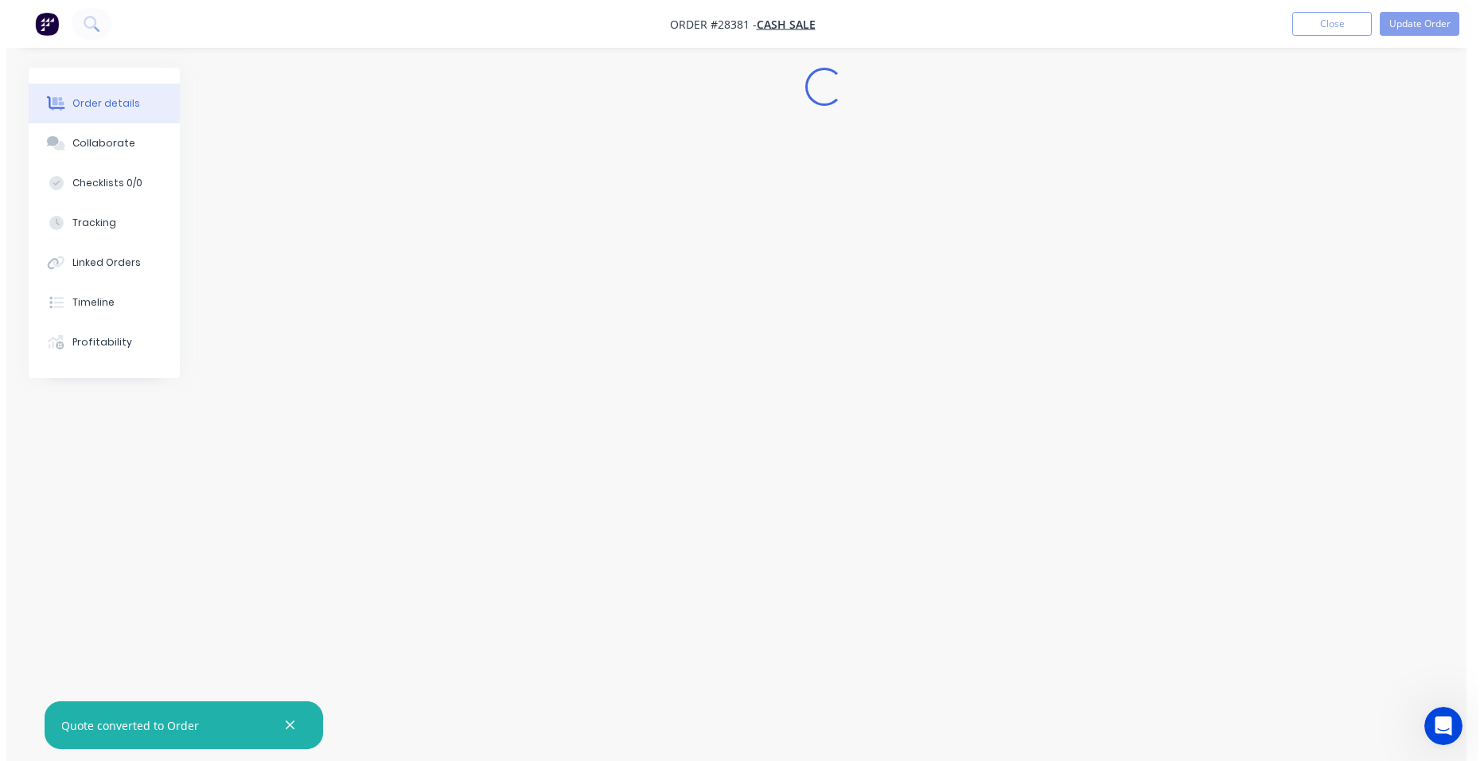
scroll to position [0, 0]
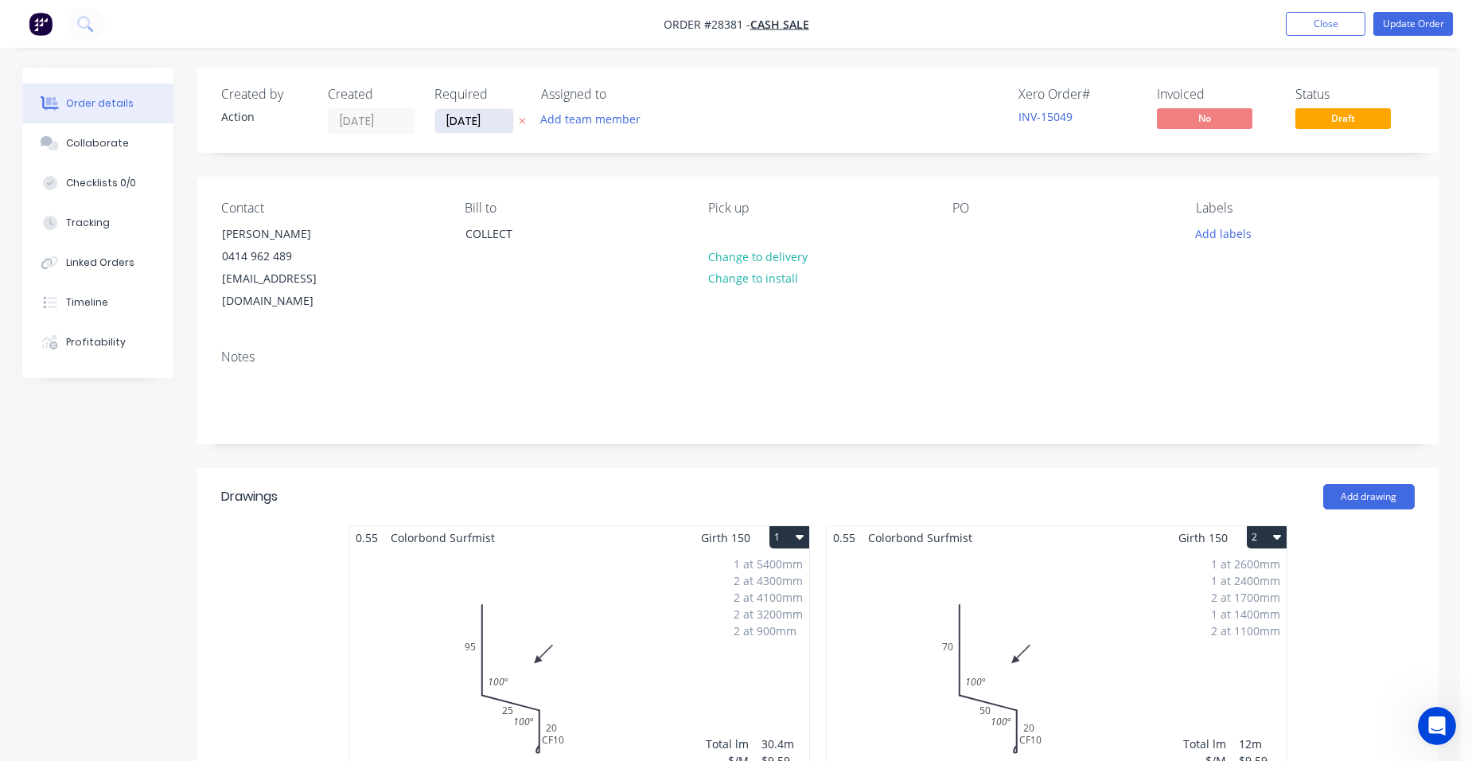
click at [489, 119] on input "[DATE]" at bounding box center [474, 121] width 78 height 24
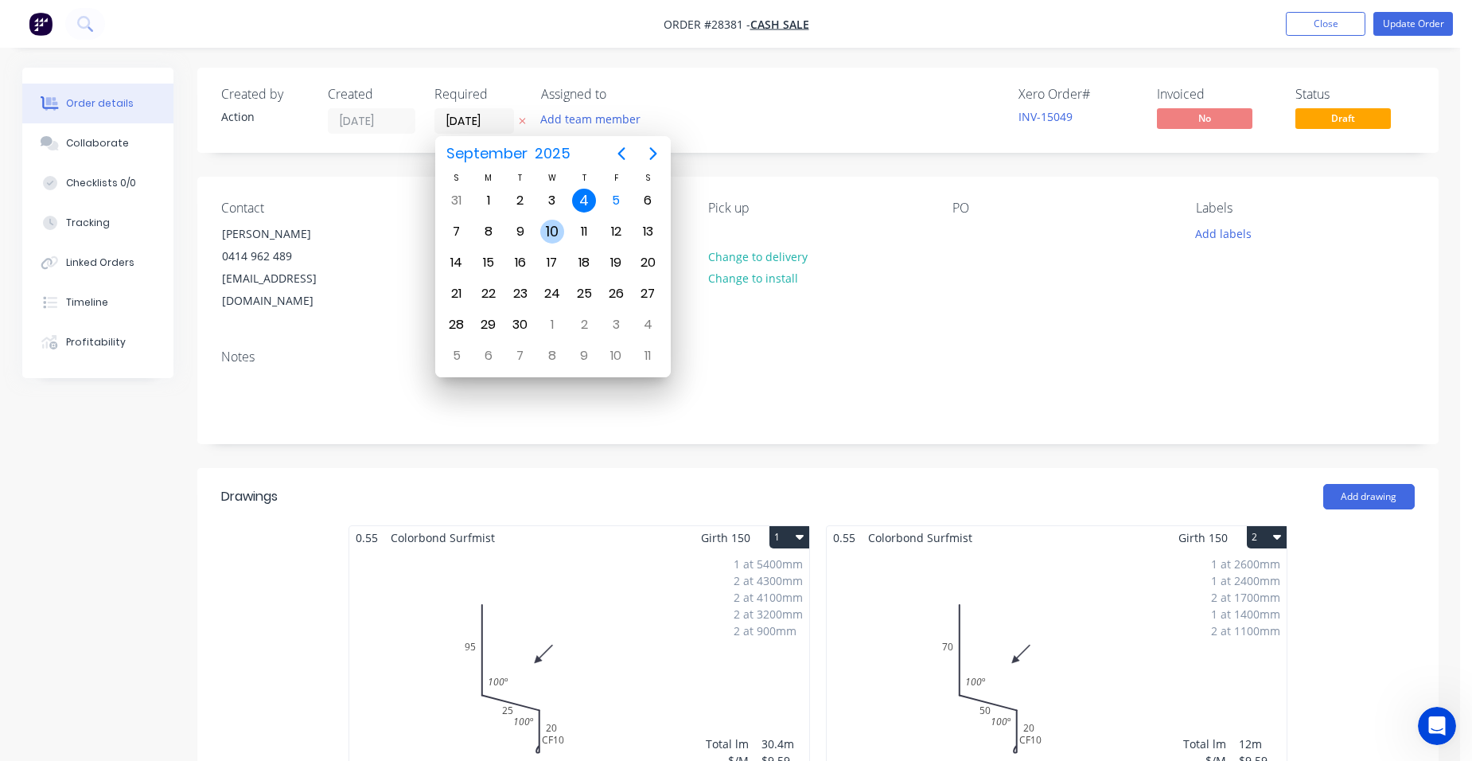
click at [556, 232] on div "10" at bounding box center [552, 232] width 24 height 24
type input "[DATE]"
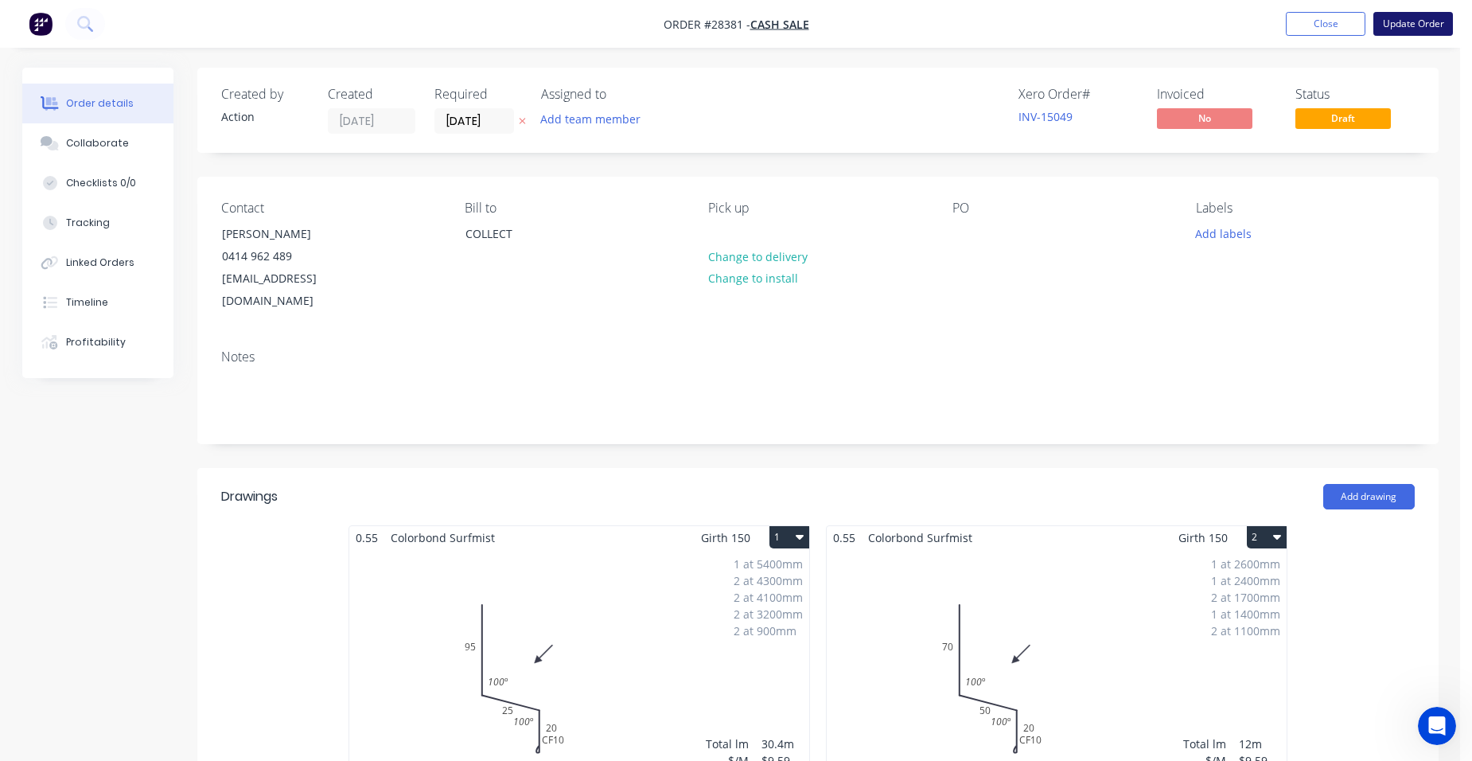
click at [1426, 23] on button "Update Order" at bounding box center [1414, 24] width 80 height 24
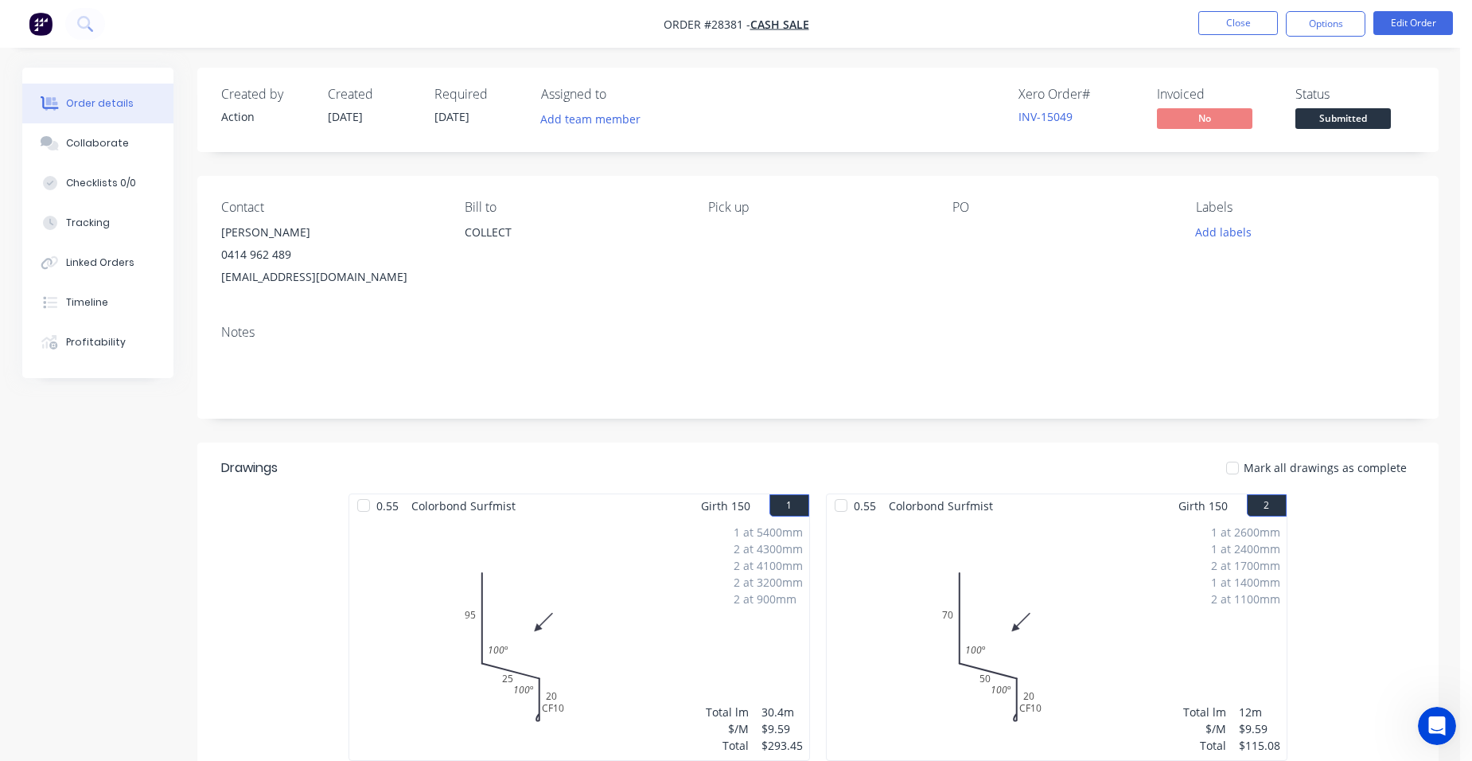
drag, startPoint x: 1308, startPoint y: 21, endPoint x: 1301, endPoint y: 41, distance: 20.9
click at [1308, 21] on button "Options" at bounding box center [1326, 23] width 80 height 25
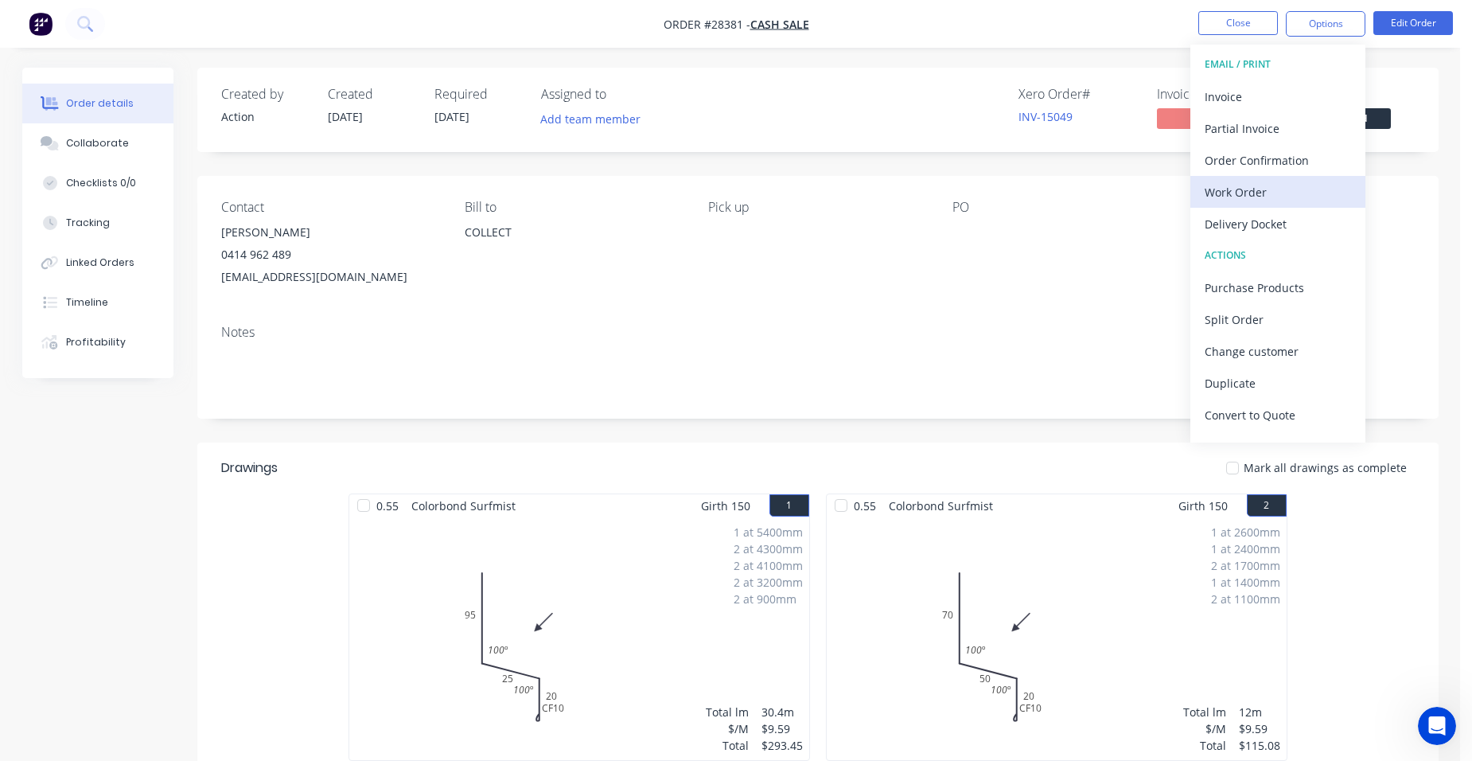
click at [1278, 186] on div "Work Order" at bounding box center [1278, 192] width 146 height 23
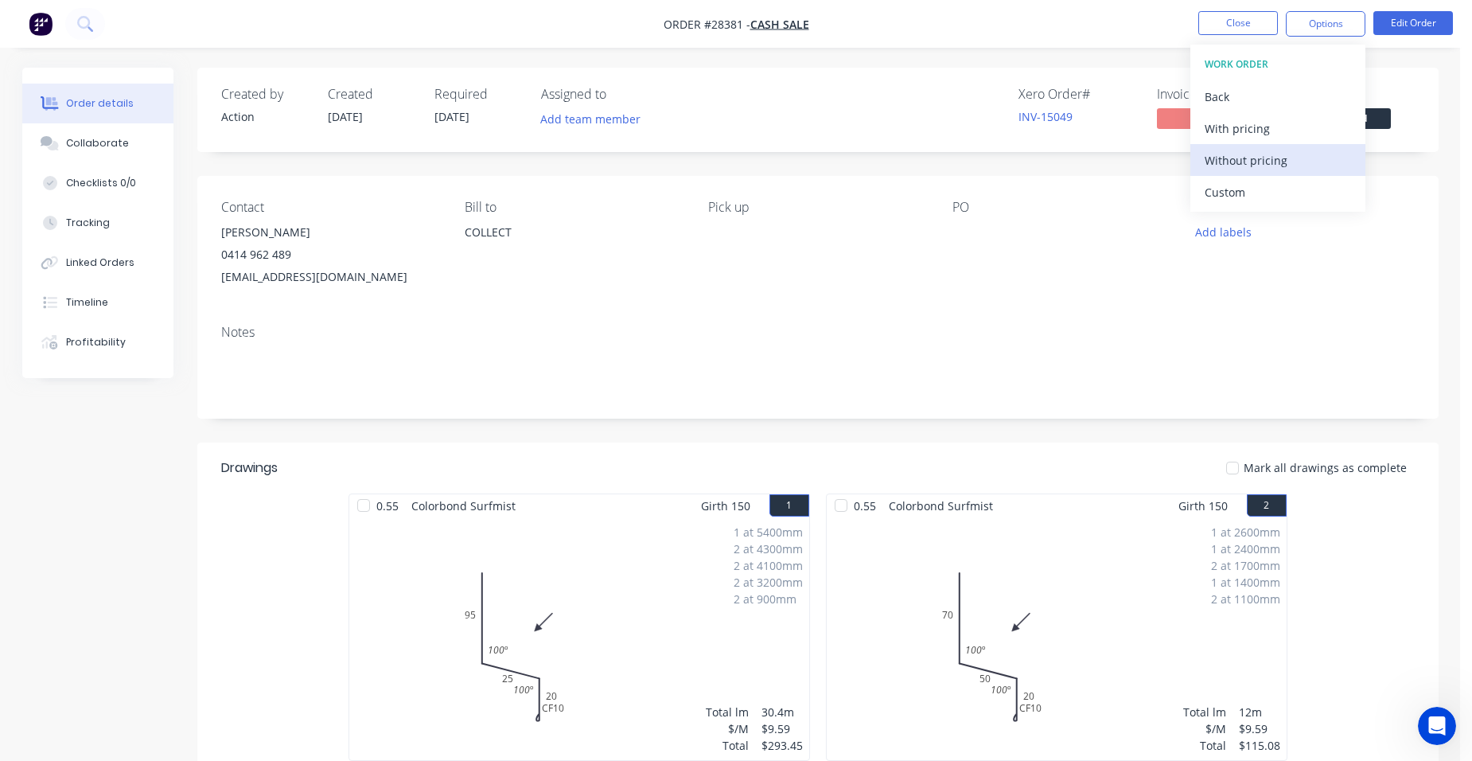
click at [1291, 163] on div "Without pricing" at bounding box center [1278, 160] width 146 height 23
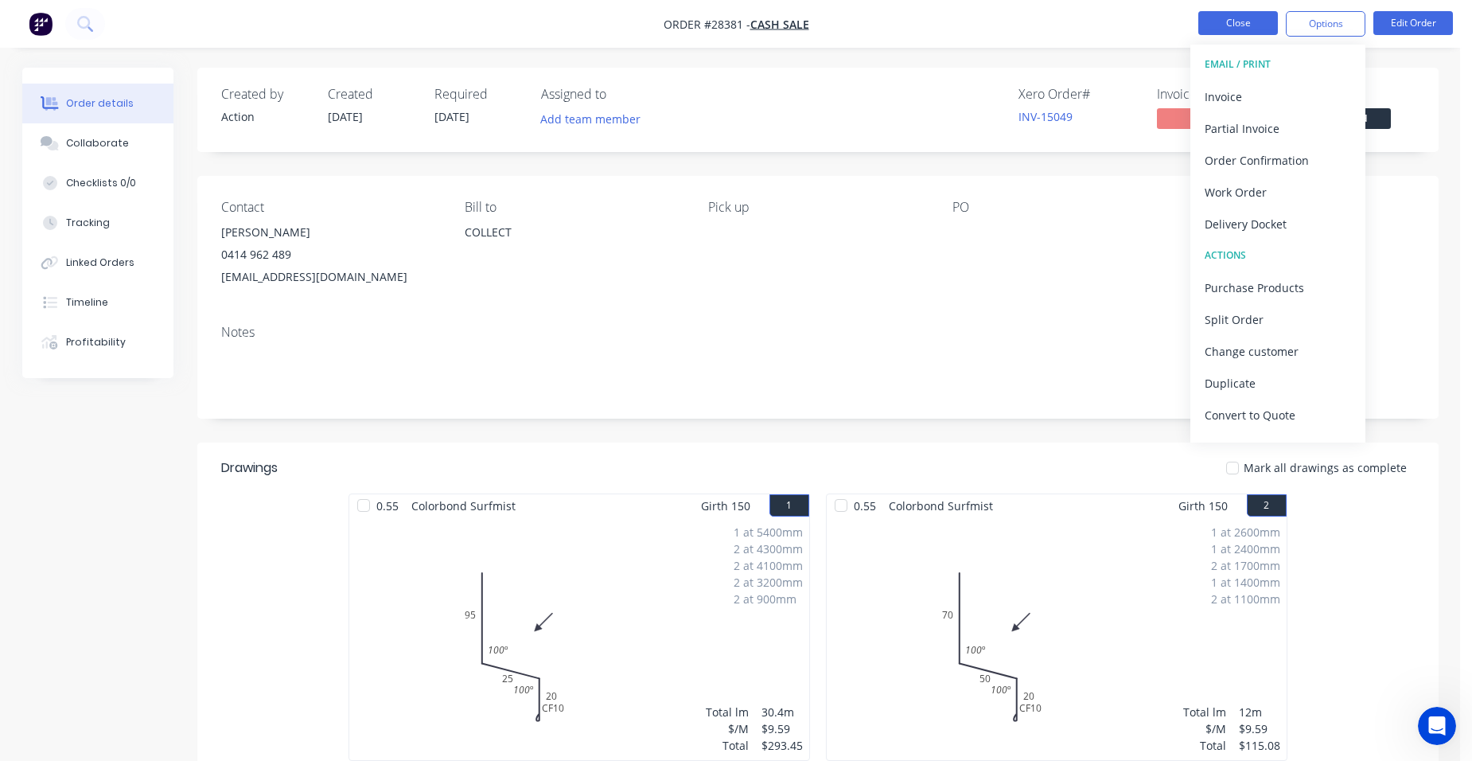
click at [1205, 22] on button "Close" at bounding box center [1239, 23] width 80 height 24
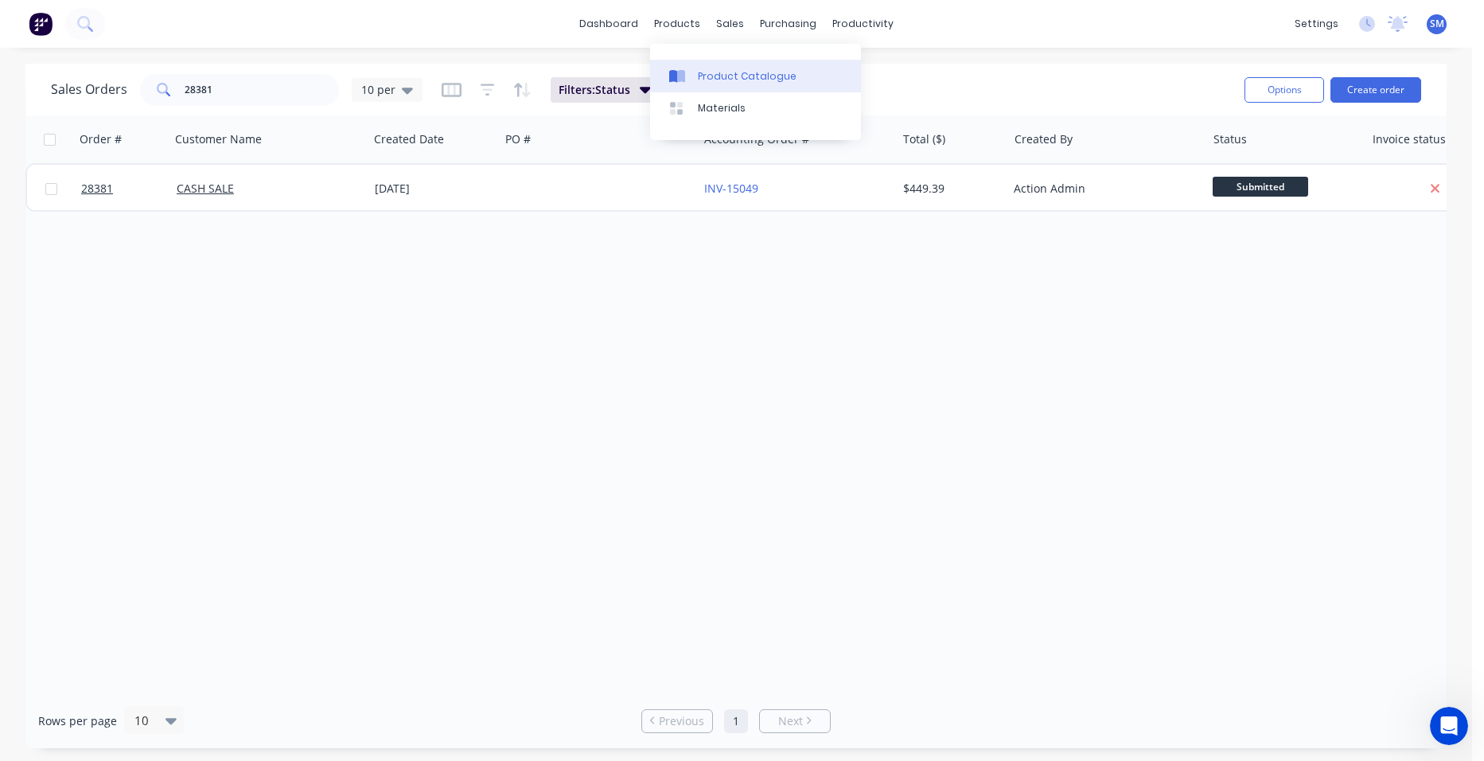
click at [710, 68] on link "Product Catalogue" at bounding box center [755, 76] width 211 height 32
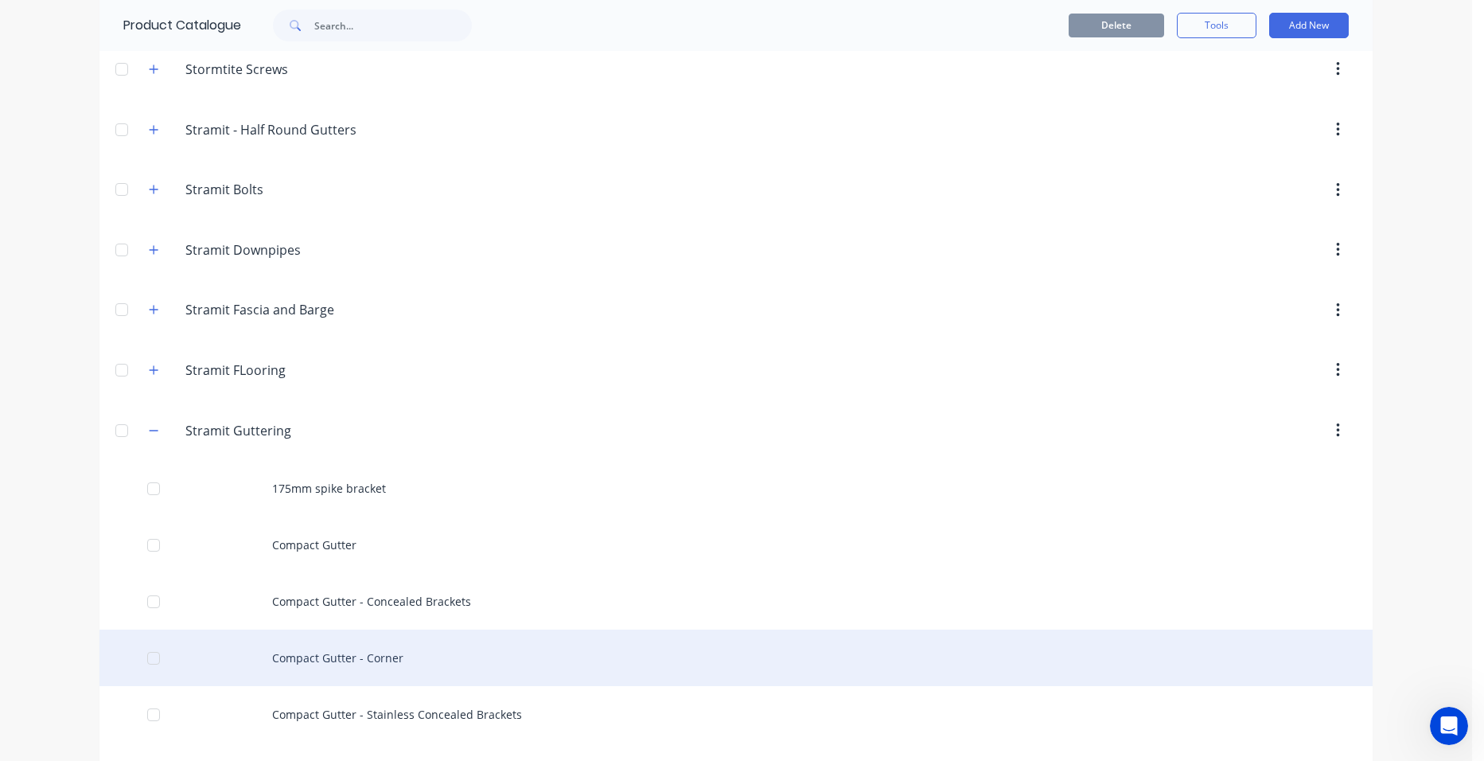
scroll to position [3104, 0]
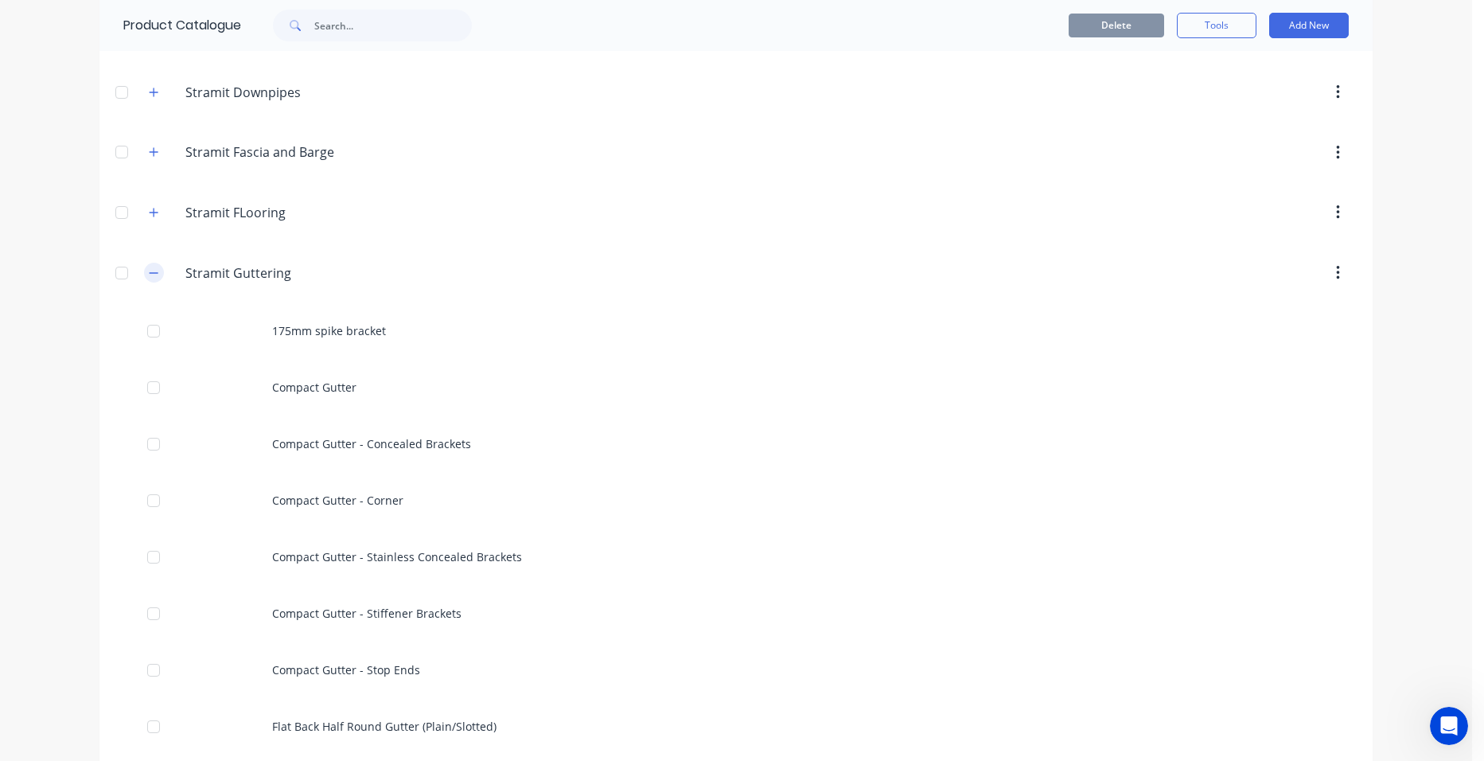
click at [149, 277] on icon "button" at bounding box center [154, 272] width 10 height 11
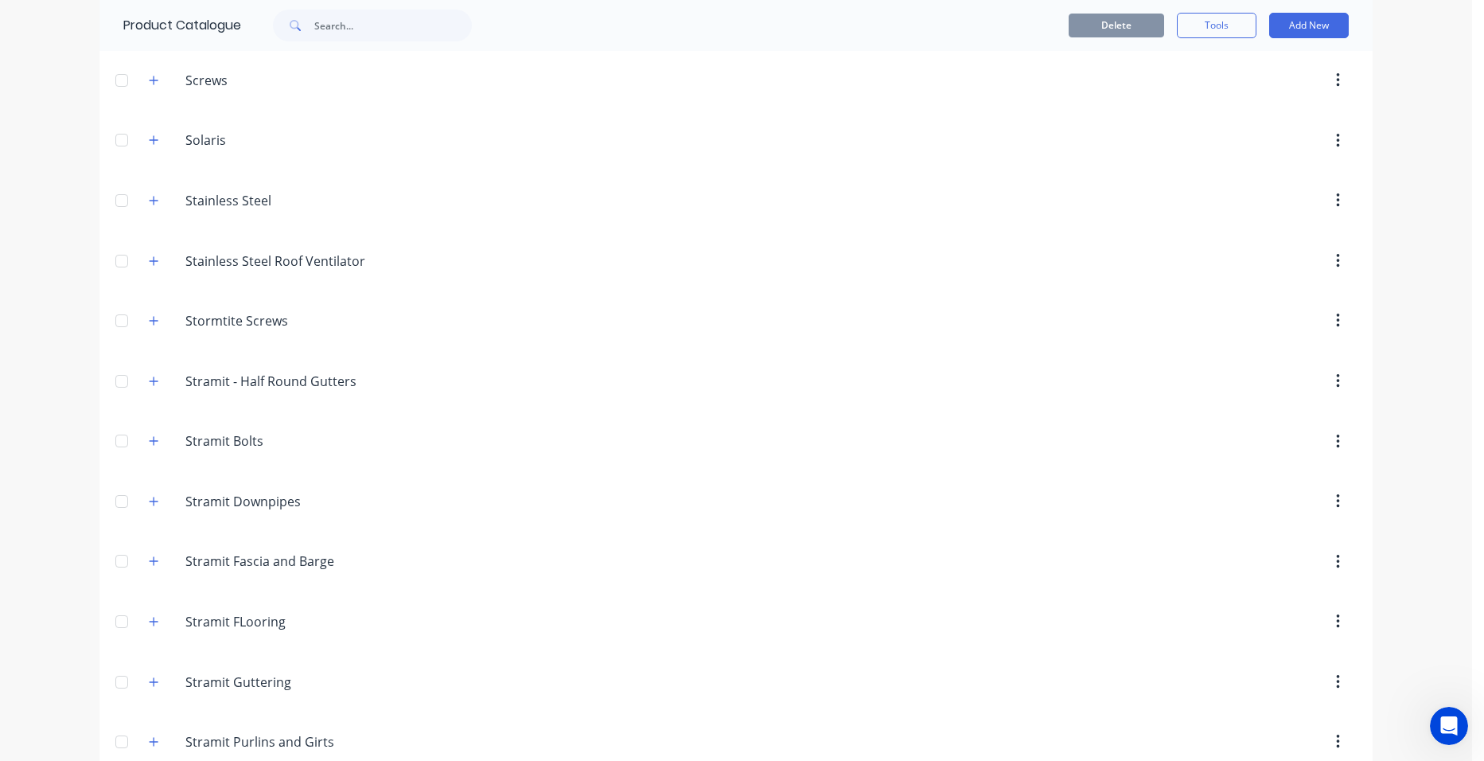
scroll to position [2506, 0]
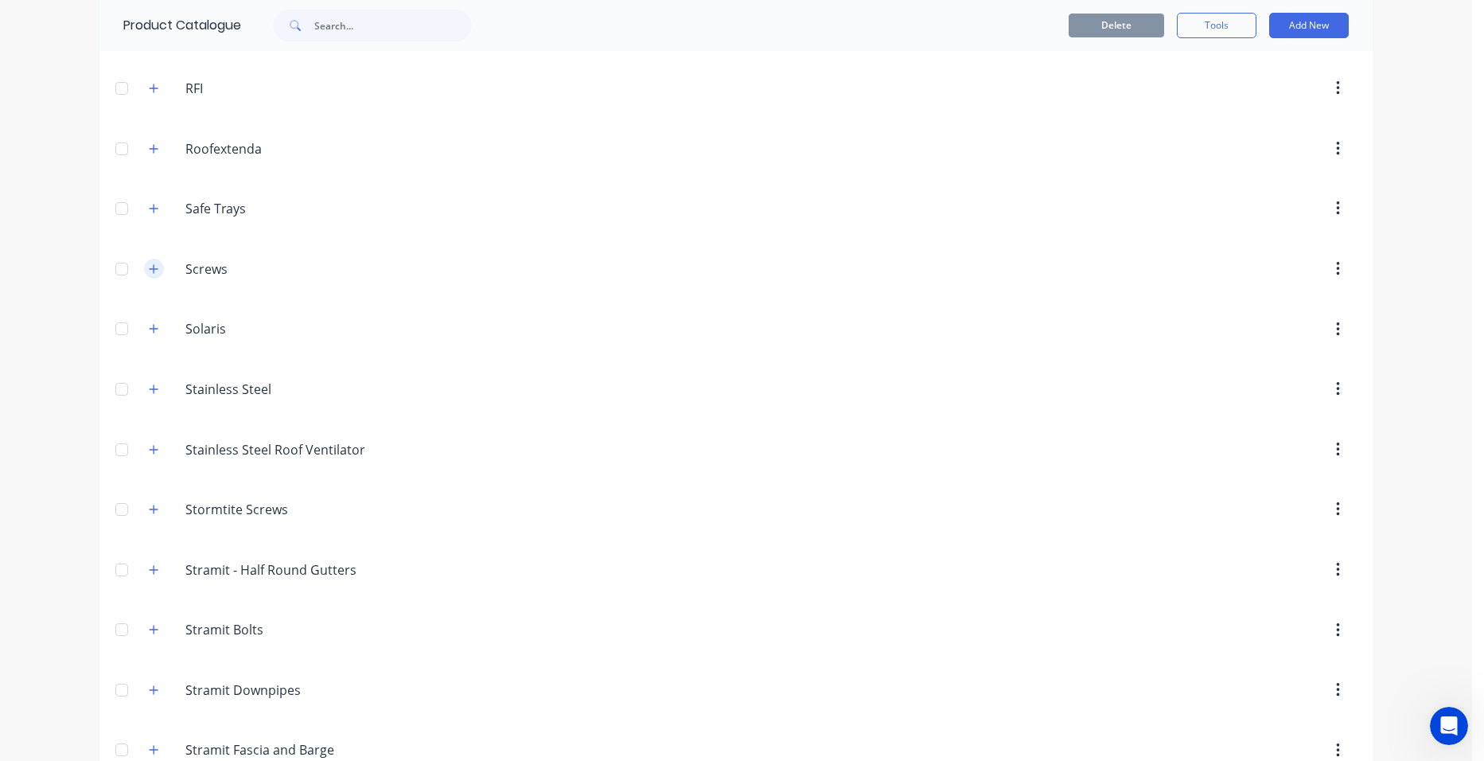
click at [150, 274] on icon "button" at bounding box center [154, 268] width 10 height 11
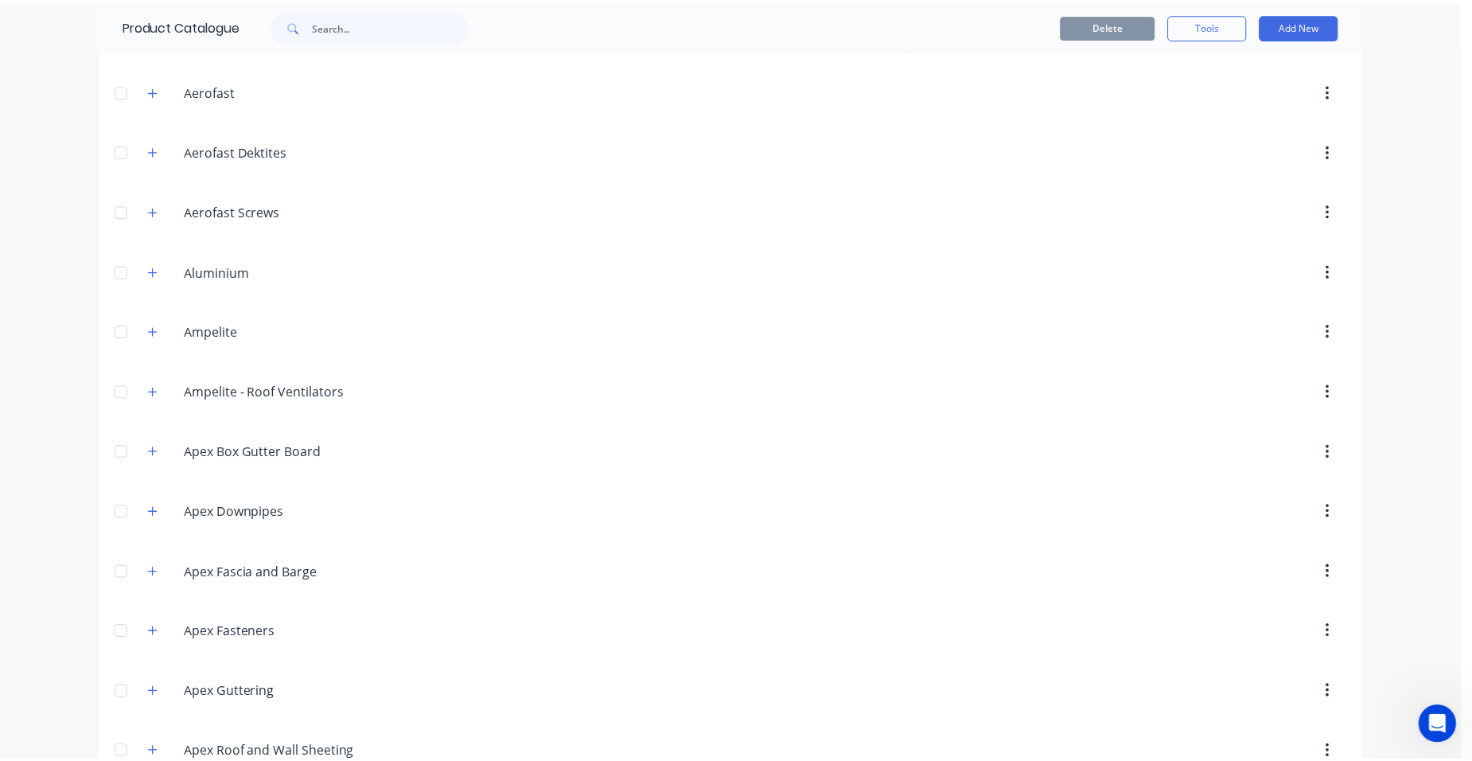
scroll to position [0, 0]
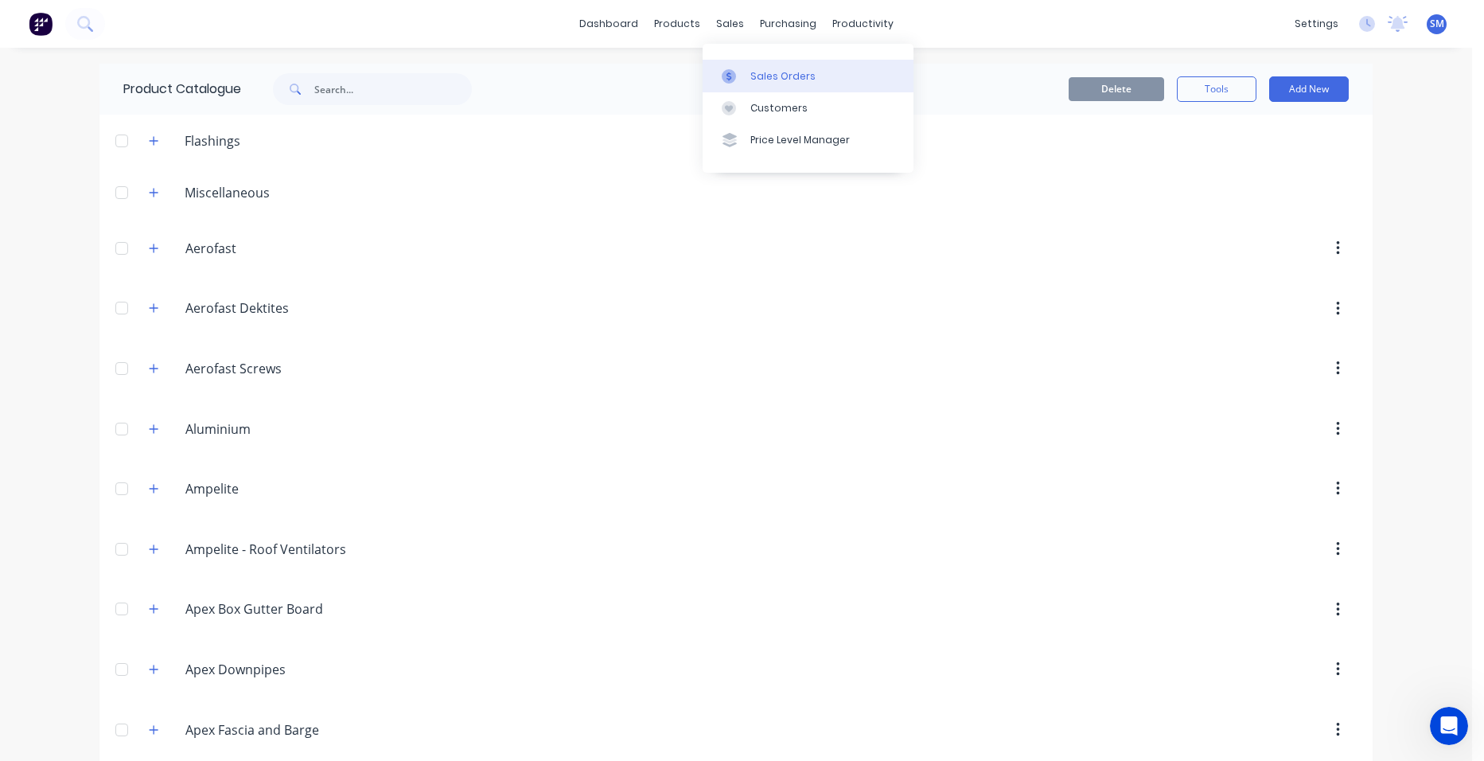
click at [760, 79] on div "Sales Orders" at bounding box center [782, 76] width 65 height 14
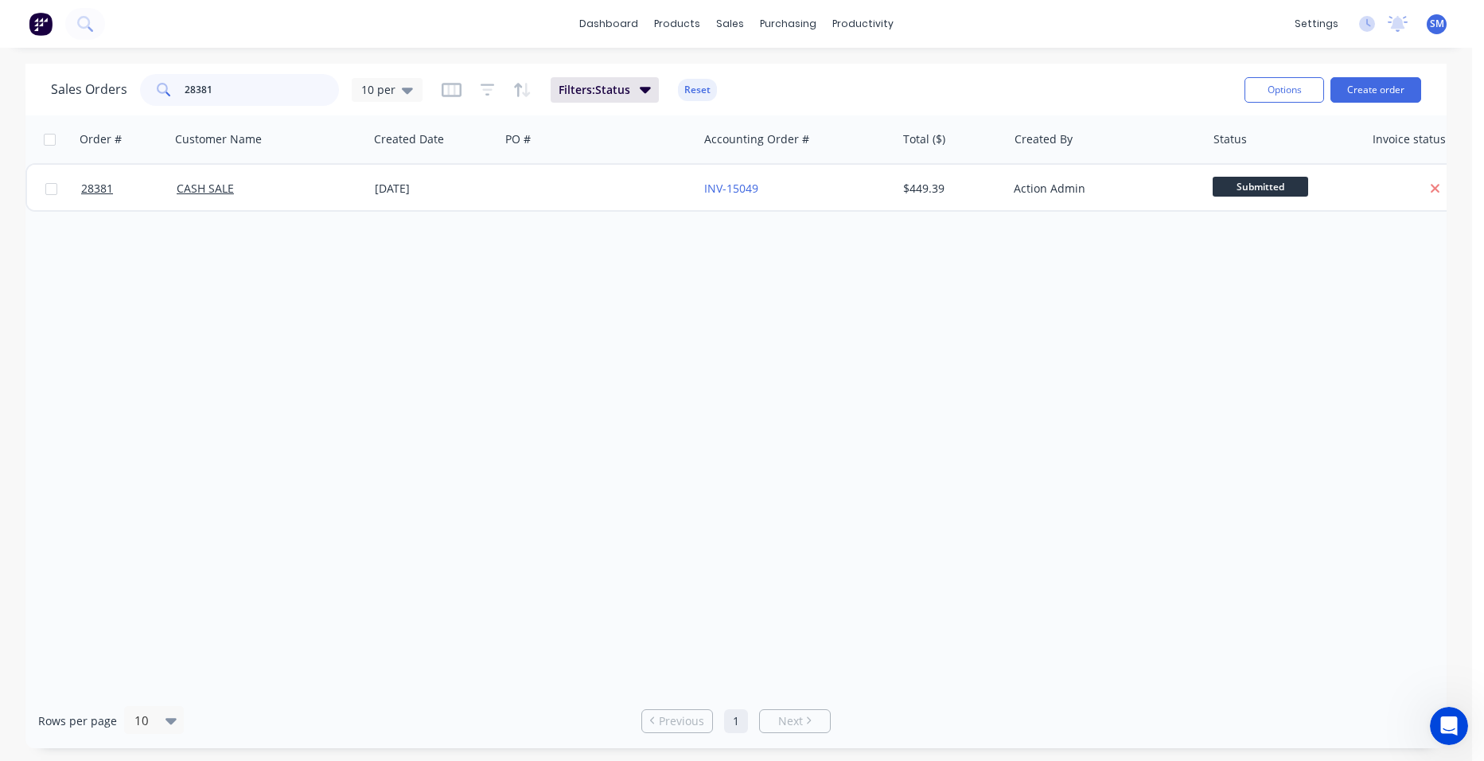
drag, startPoint x: 216, startPoint y: 84, endPoint x: 193, endPoint y: 62, distance: 32.1
click at [150, 85] on div "28381" at bounding box center [239, 90] width 199 height 32
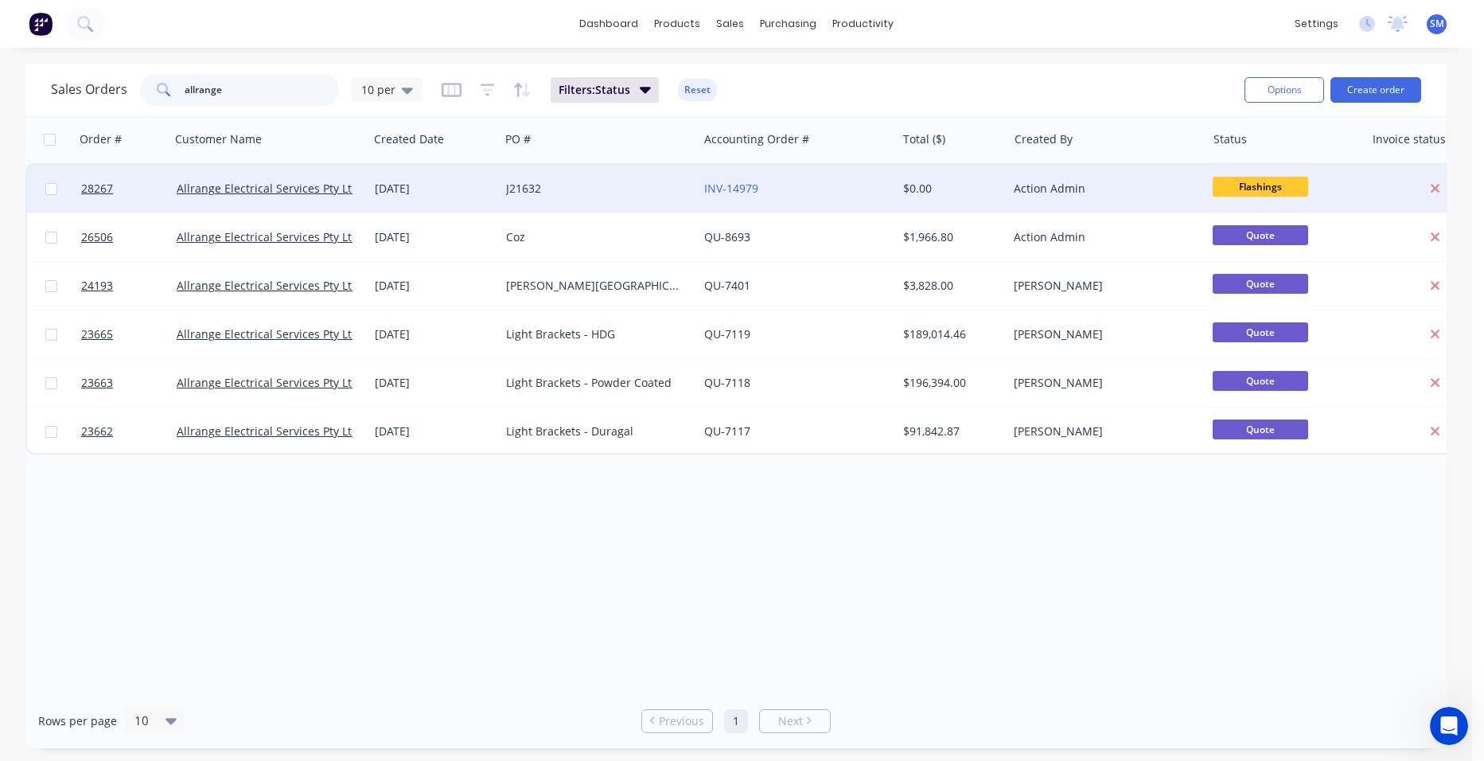
type input "allrange"
click at [639, 178] on div "J21632" at bounding box center [599, 189] width 198 height 48
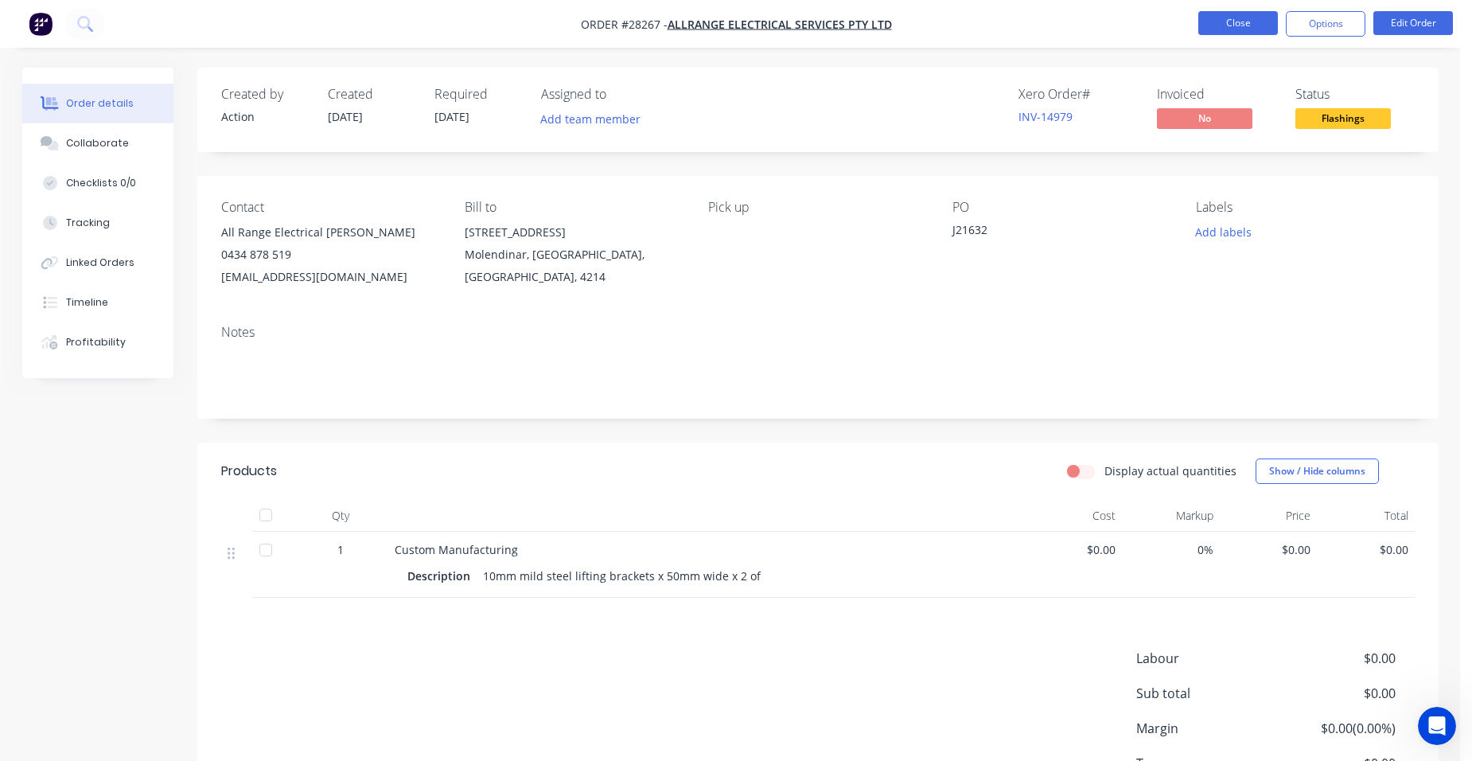
click at [1246, 25] on button "Close" at bounding box center [1239, 23] width 80 height 24
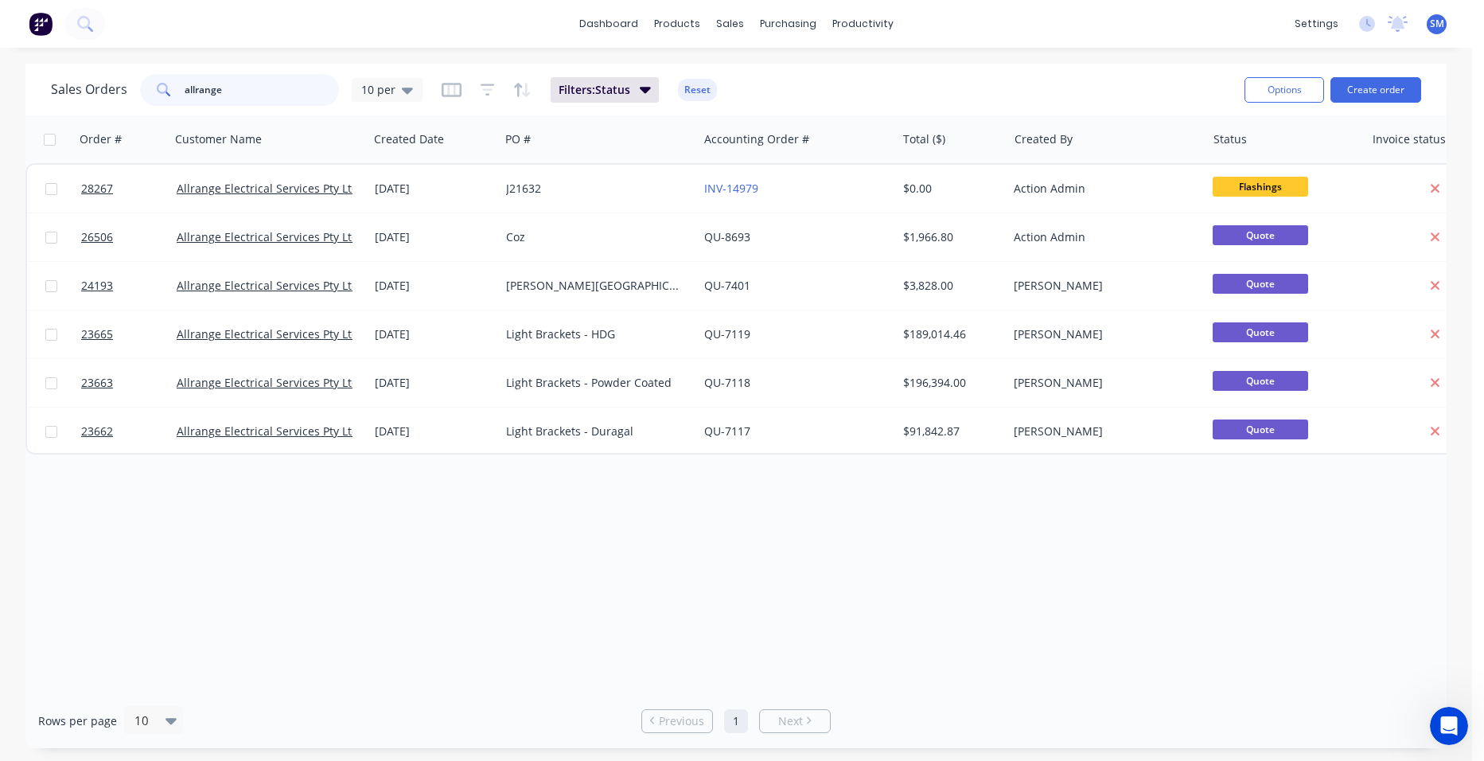
drag, startPoint x: 272, startPoint y: 91, endPoint x: 127, endPoint y: 80, distance: 145.3
click at [127, 80] on div "Sales Orders allrange 10 per" at bounding box center [237, 90] width 372 height 32
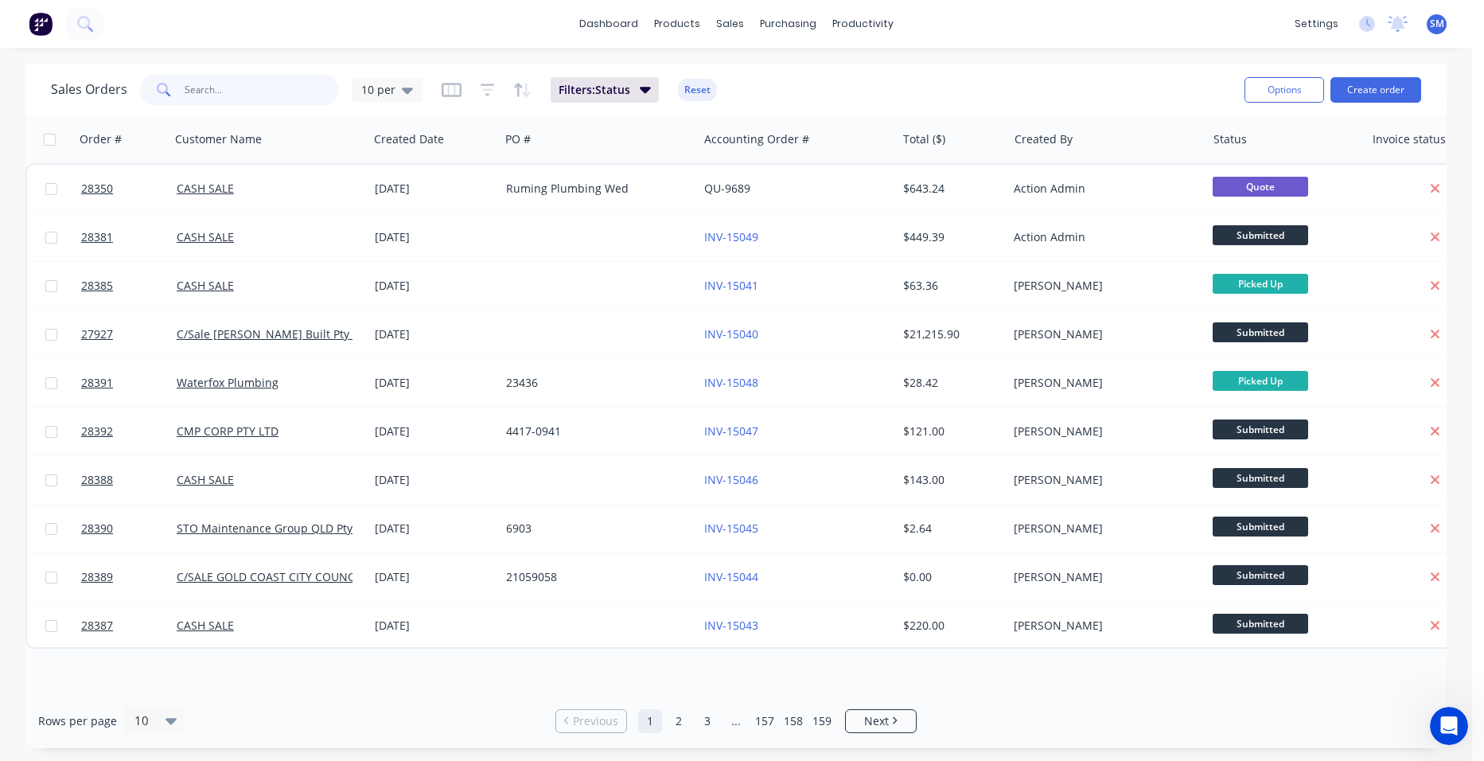
click at [216, 96] on input "text" at bounding box center [262, 90] width 155 height 32
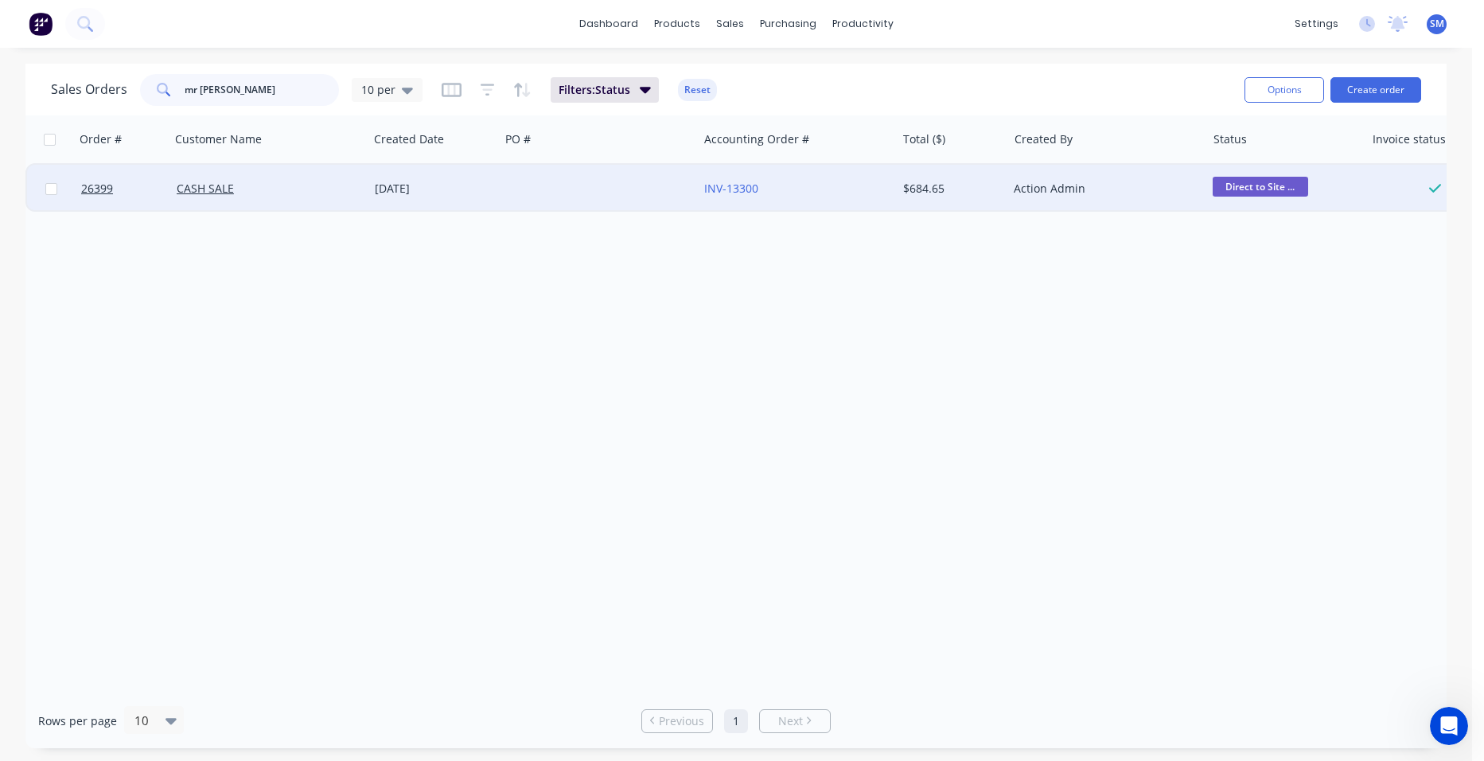
type input "mr build"
click at [556, 185] on div at bounding box center [599, 189] width 198 height 48
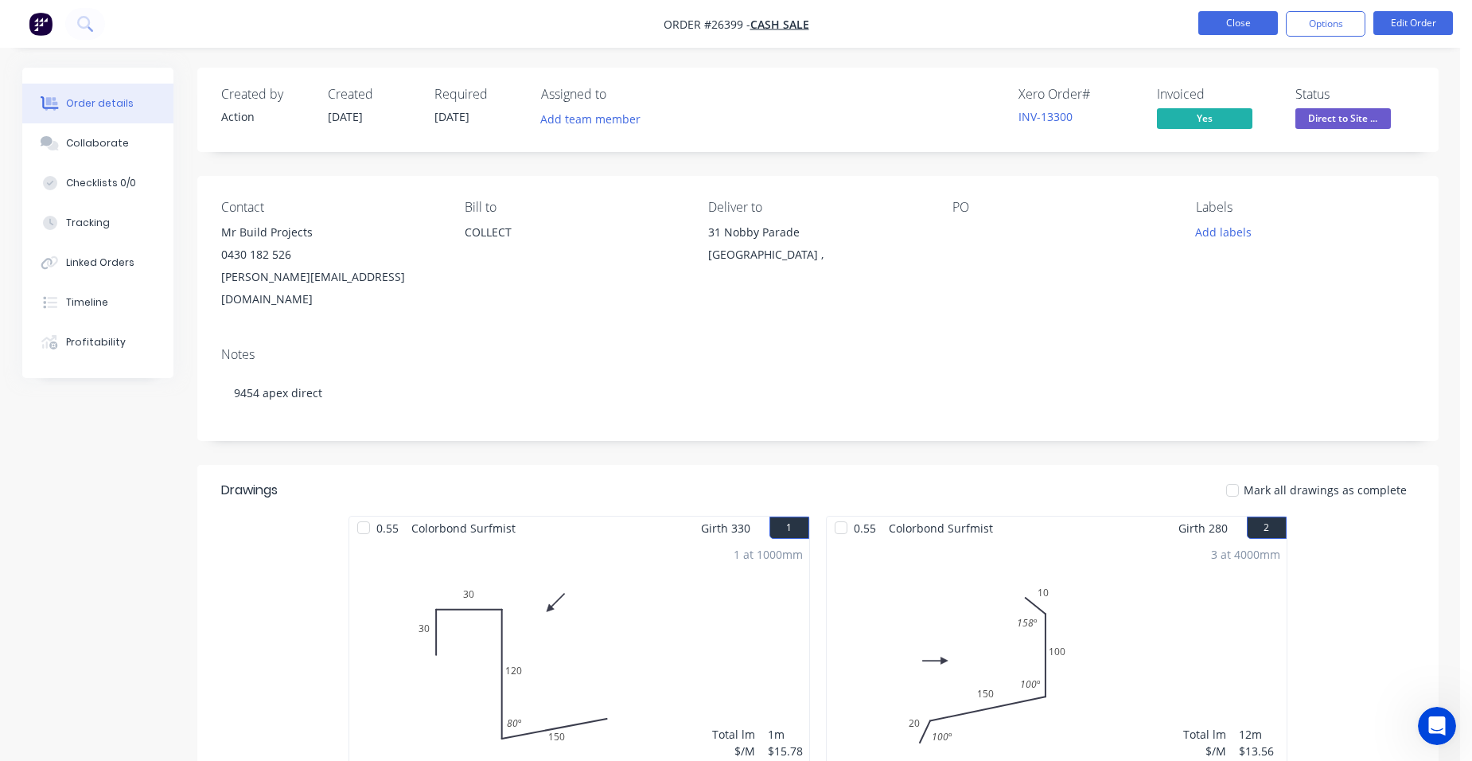
click at [1236, 21] on button "Close" at bounding box center [1239, 23] width 80 height 24
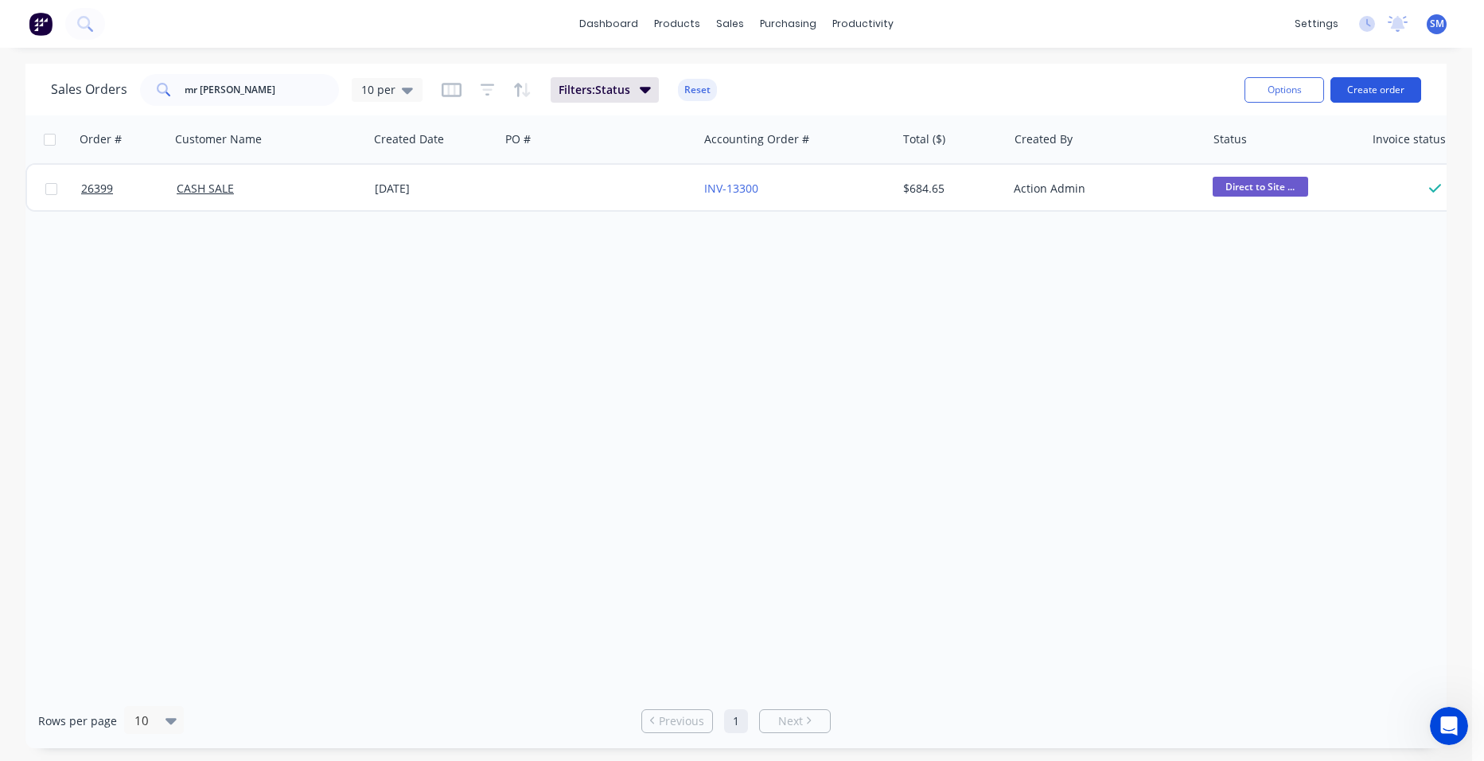
click at [1363, 77] on button "Create order" at bounding box center [1376, 89] width 91 height 25
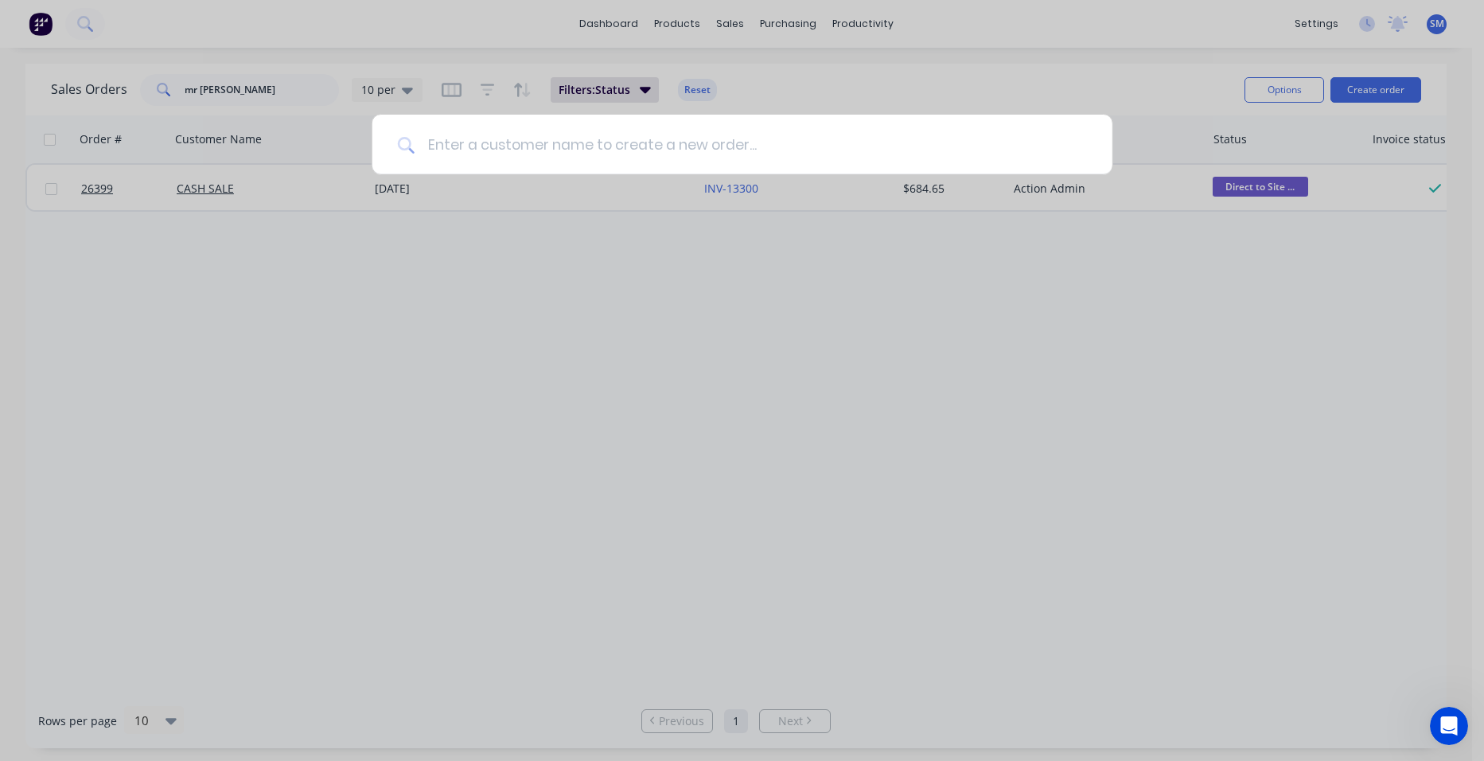
click at [439, 149] on input at bounding box center [751, 145] width 672 height 60
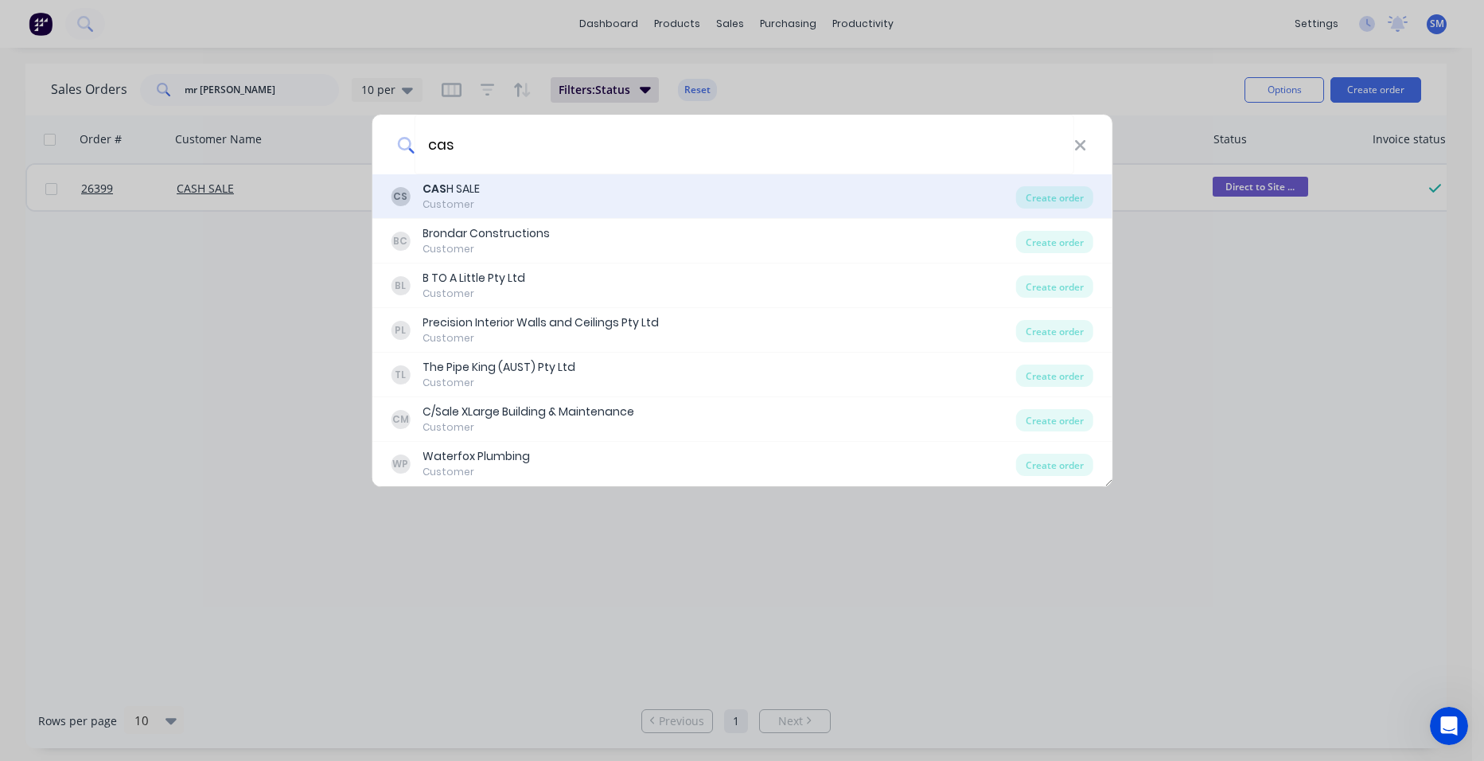
type input "cas"
click at [479, 191] on div "CAS H SALE" at bounding box center [451, 189] width 57 height 17
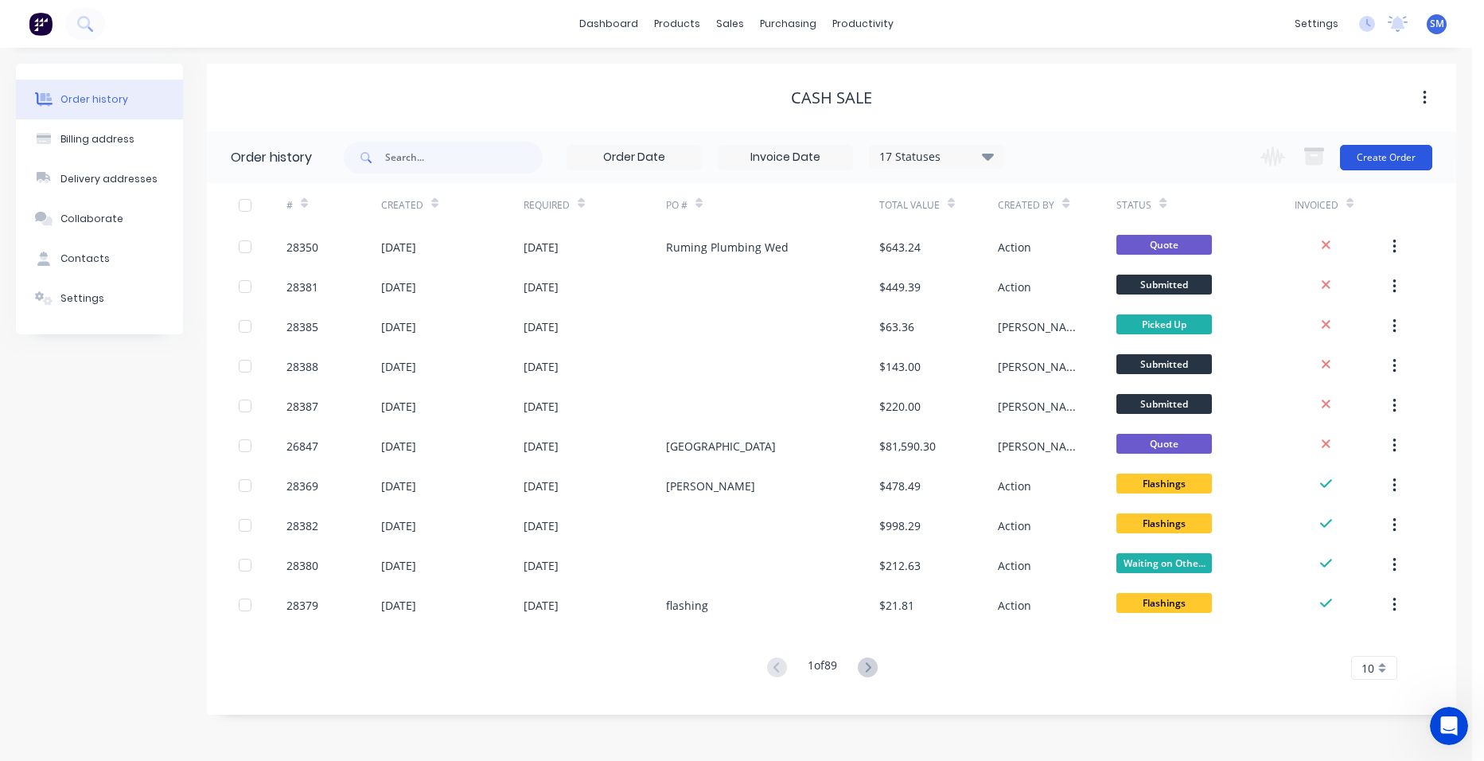
click at [1394, 158] on button "Create Order" at bounding box center [1386, 157] width 92 height 25
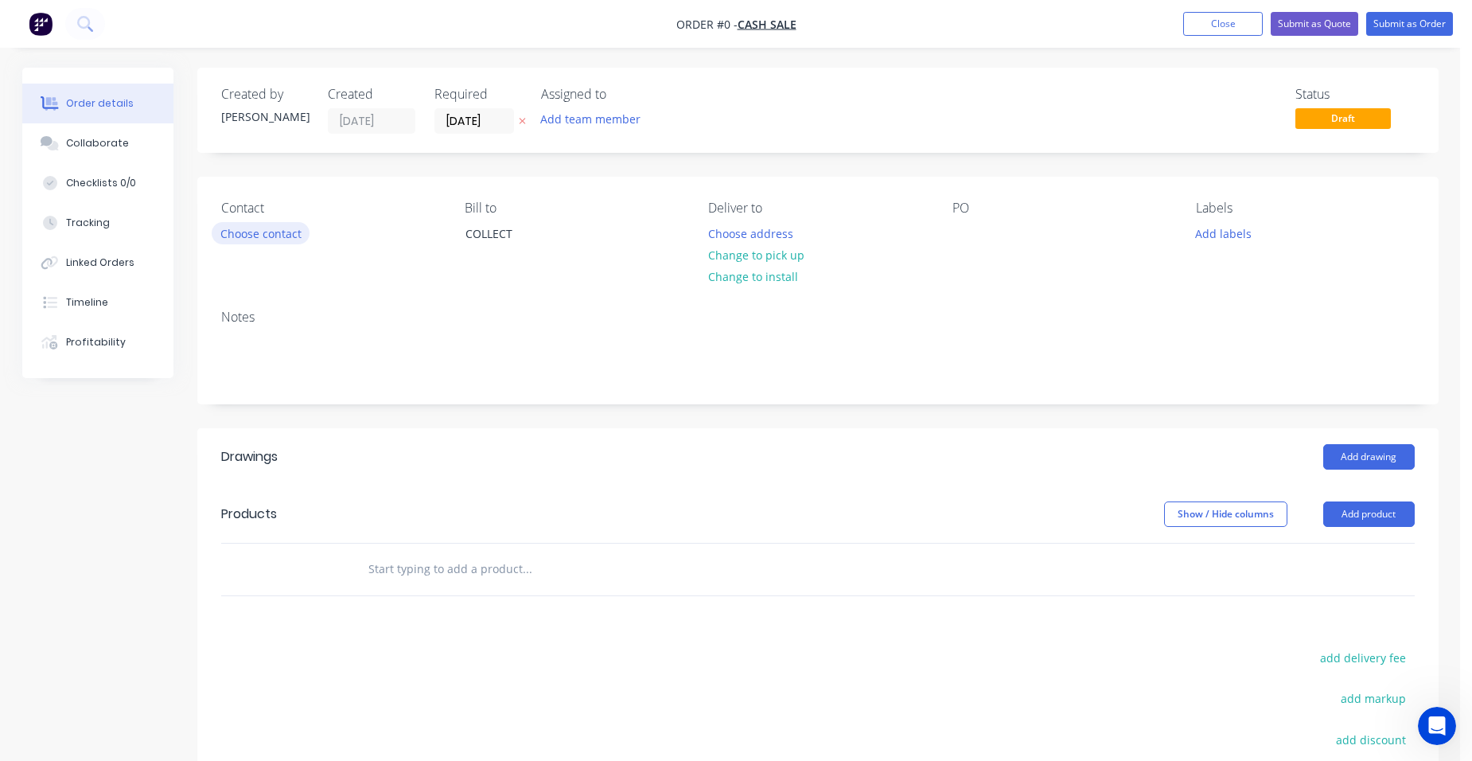
click at [274, 235] on button "Choose contact" at bounding box center [261, 232] width 98 height 21
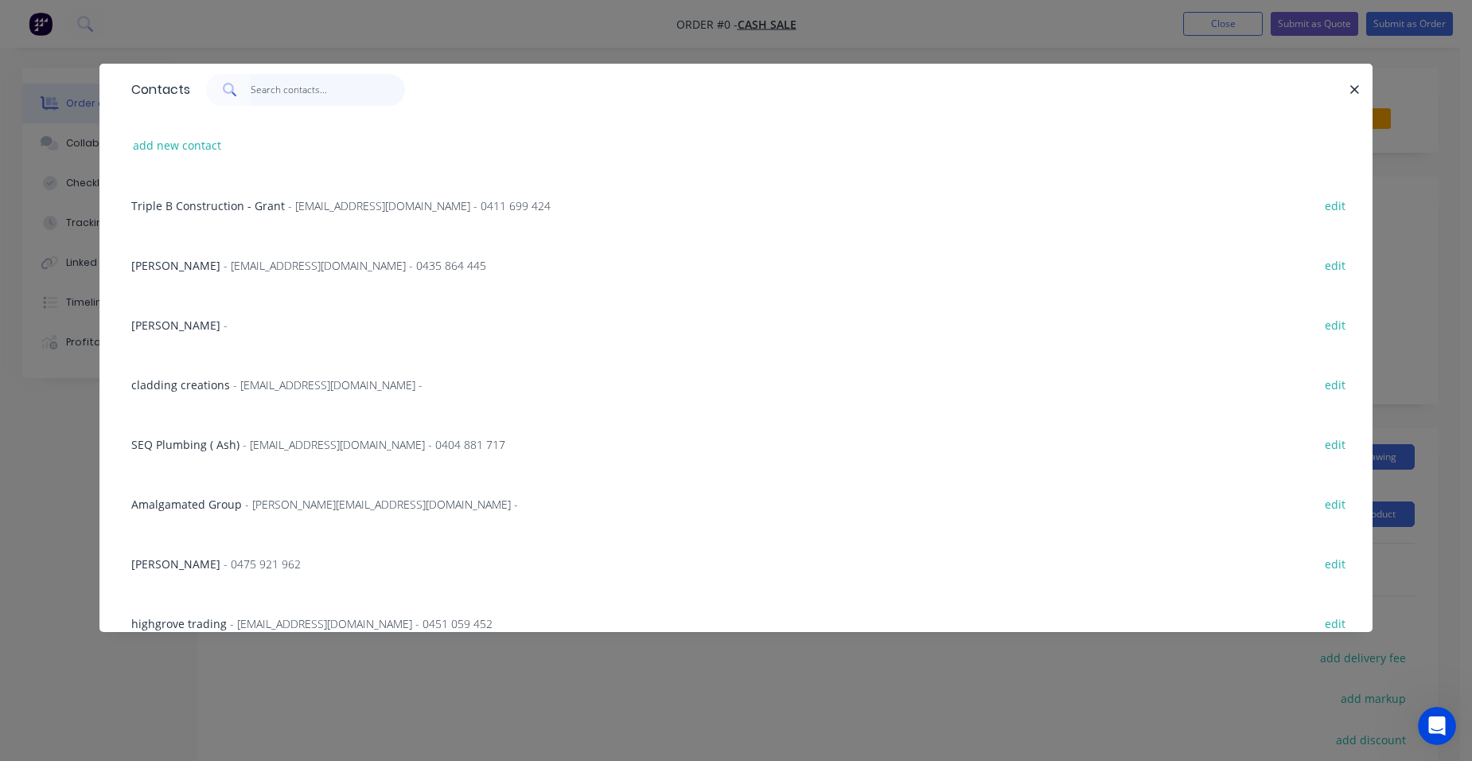
click at [271, 92] on input "text" at bounding box center [328, 90] width 155 height 32
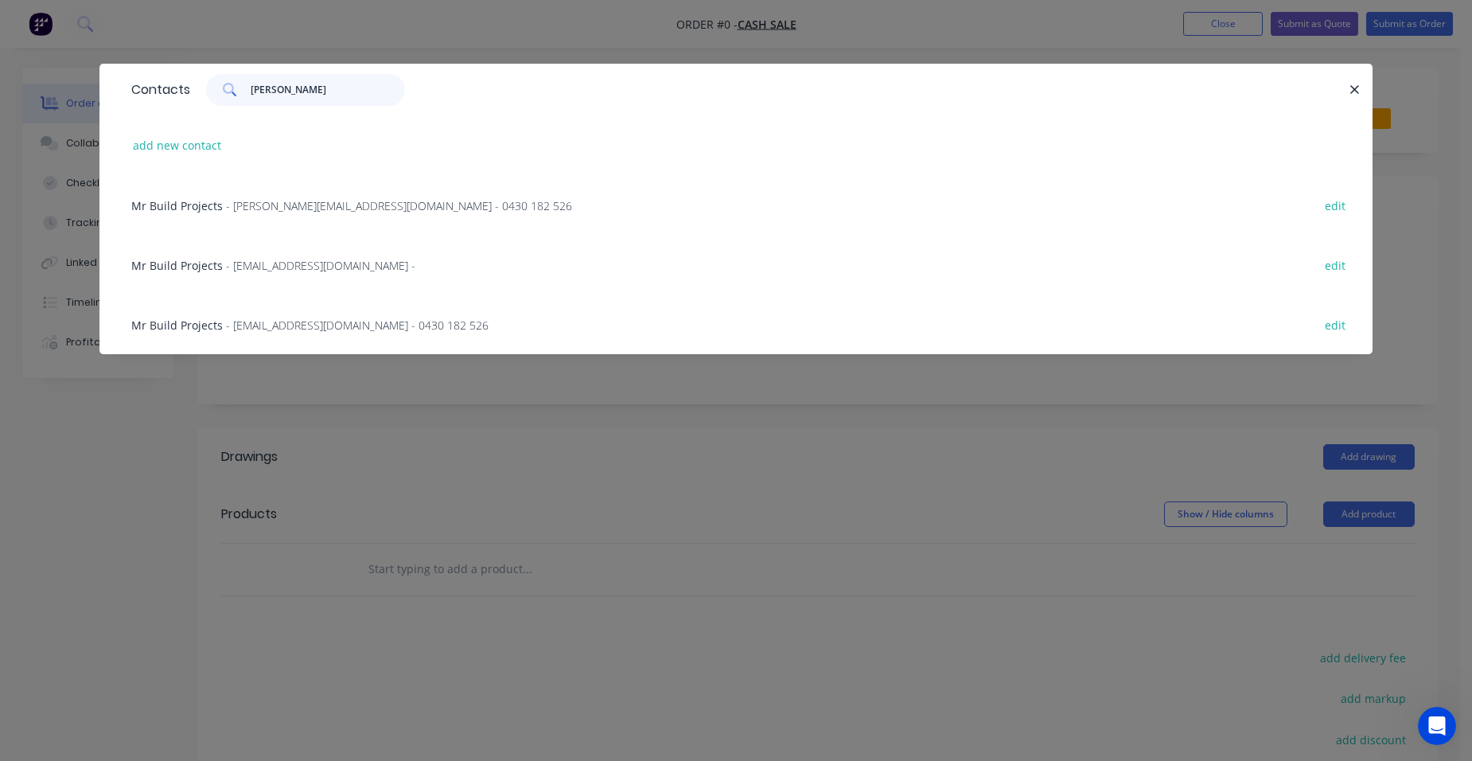
type input "mr bui"
click at [354, 200] on span "- cameron@mrbuildprojects.com.au - 0430 182 526" at bounding box center [399, 205] width 346 height 15
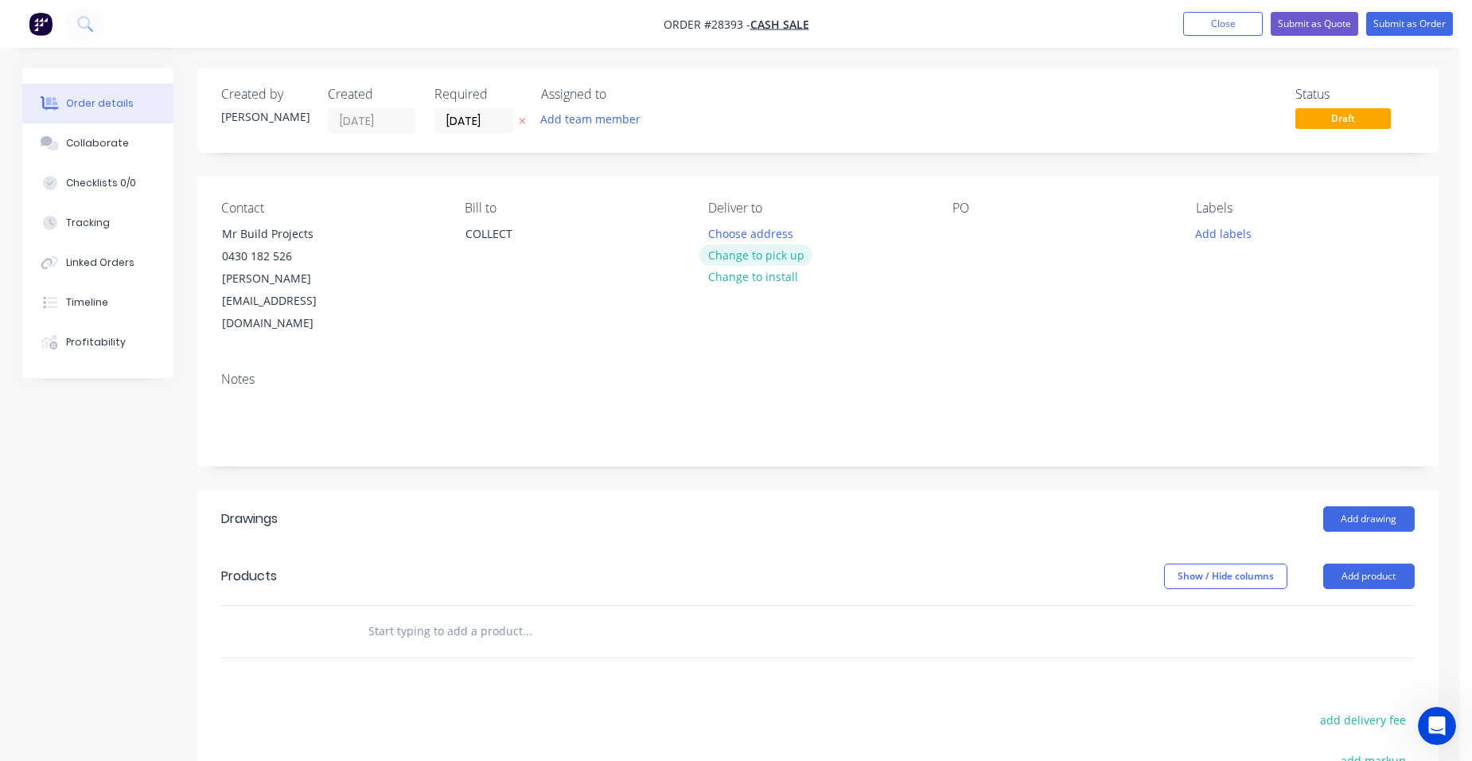
click at [741, 244] on button "Change to pick up" at bounding box center [756, 254] width 113 height 21
click at [1336, 506] on button "Add drawing" at bounding box center [1370, 518] width 92 height 25
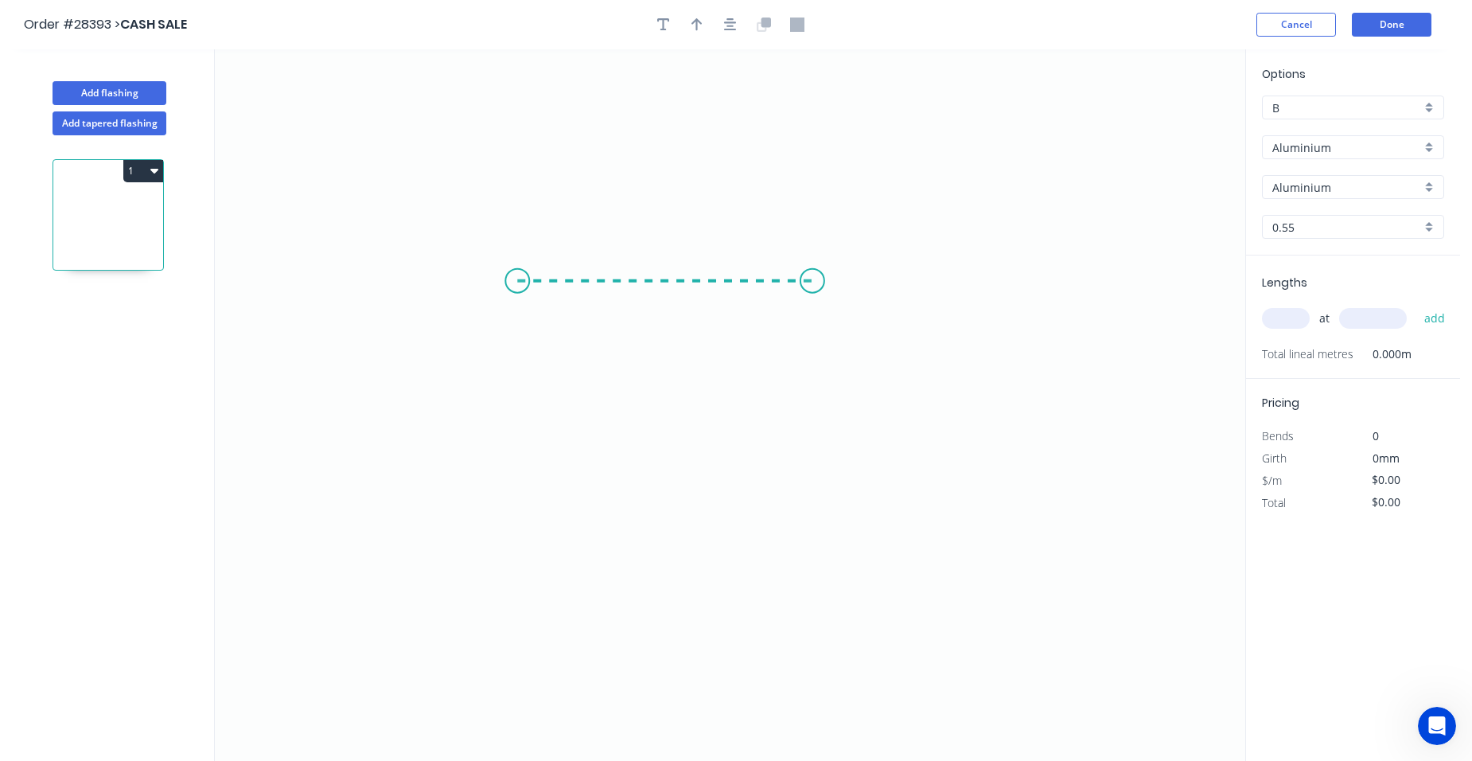
drag, startPoint x: 517, startPoint y: 281, endPoint x: 814, endPoint y: 271, distance: 297.0
click at [814, 271] on icon "0" at bounding box center [730, 404] width 1031 height 711
click at [817, 321] on icon "0 ?" at bounding box center [730, 404] width 1031 height 711
click at [817, 321] on circle at bounding box center [814, 321] width 24 height 24
click at [679, 243] on rect at bounding box center [666, 251] width 32 height 22
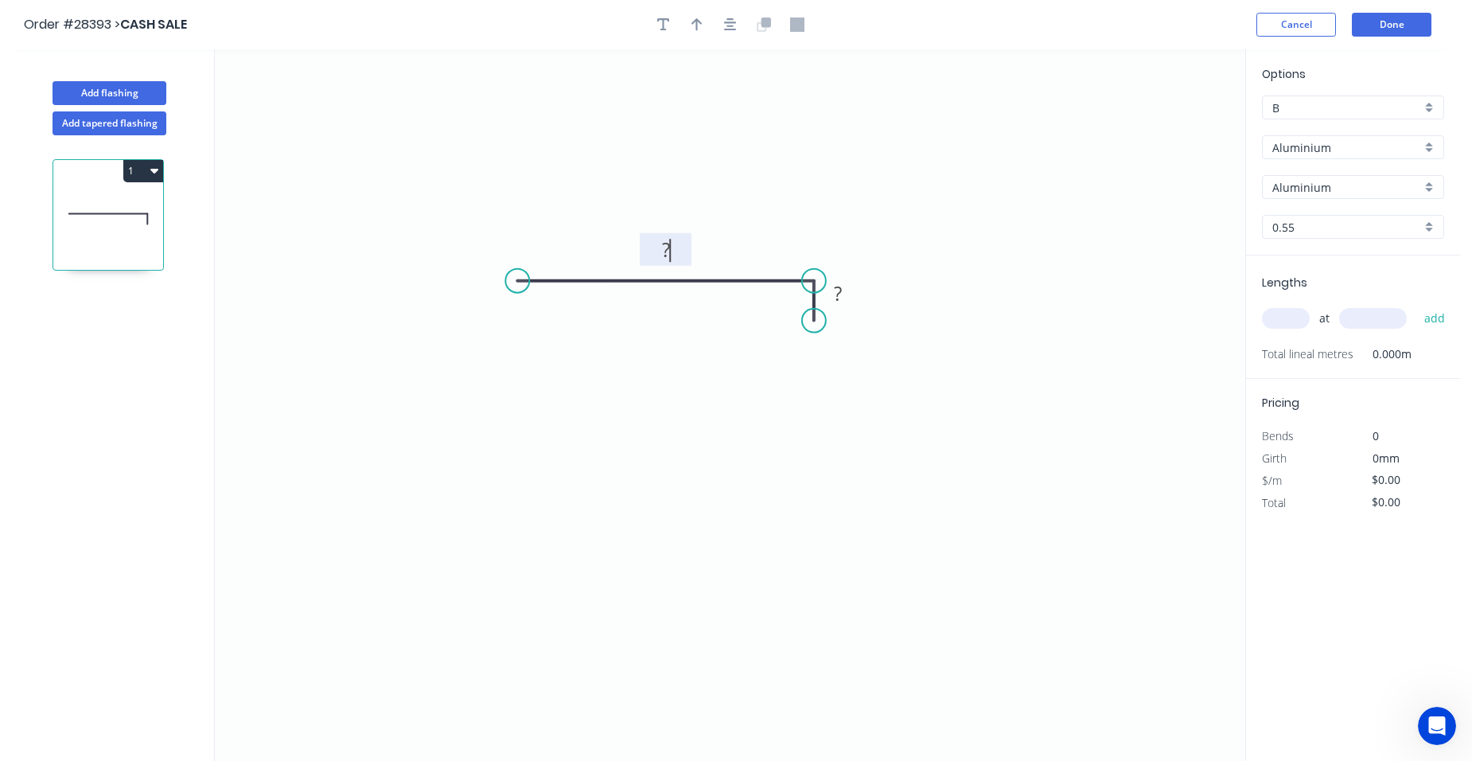
click at [674, 250] on rect at bounding box center [666, 251] width 32 height 22
click at [840, 293] on tspan "?" at bounding box center [838, 293] width 8 height 26
click at [704, 18] on button "button" at bounding box center [697, 25] width 24 height 24
type input "$1.00"
drag, startPoint x: 1162, startPoint y: 124, endPoint x: 743, endPoint y: 235, distance: 433.0
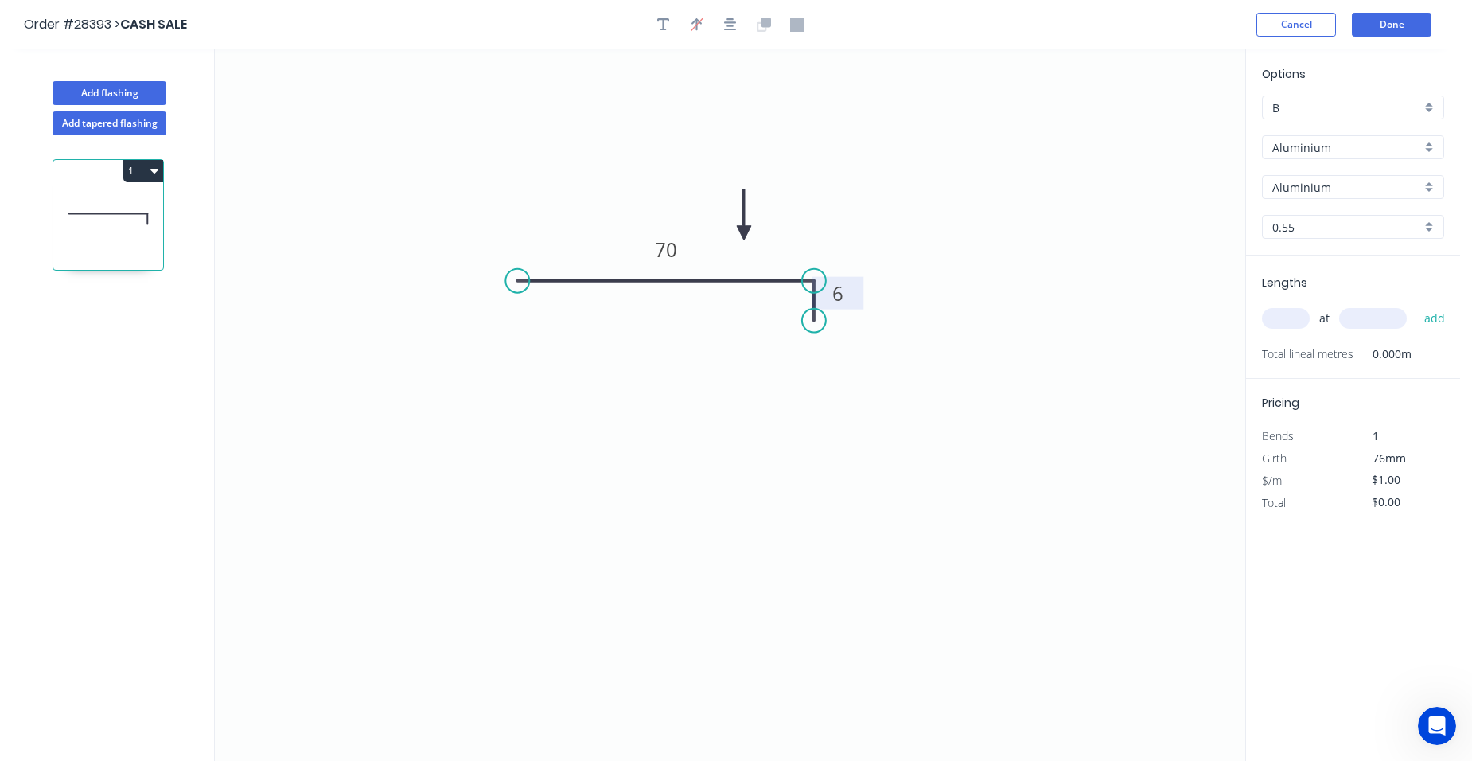
click at [743, 235] on icon at bounding box center [744, 214] width 14 height 51
click at [846, 292] on rect at bounding box center [838, 294] width 32 height 22
click at [1428, 148] on div "Aluminium" at bounding box center [1353, 147] width 182 height 24
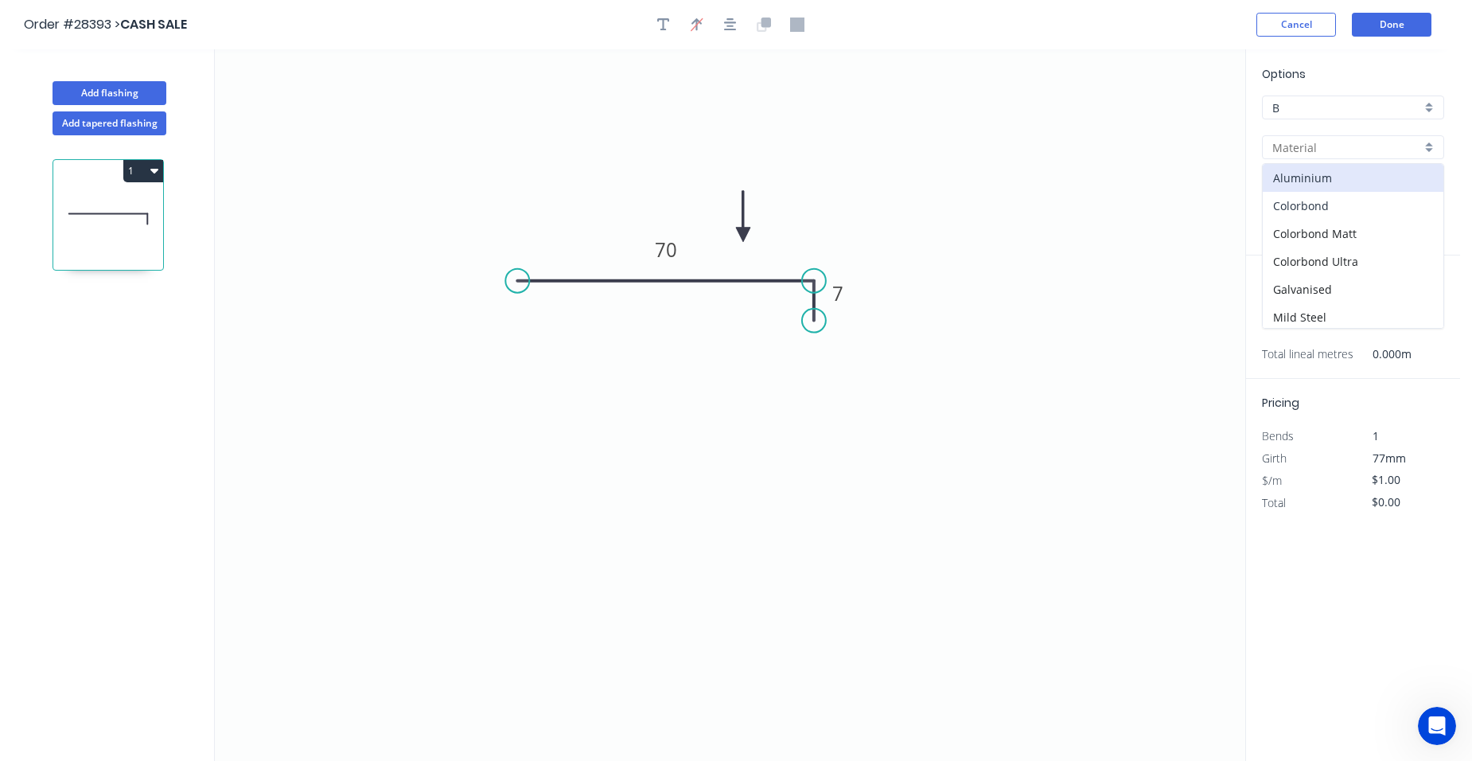
click at [1359, 216] on div "Colorbond" at bounding box center [1353, 206] width 181 height 28
type input "Colorbond"
type input "Basalt"
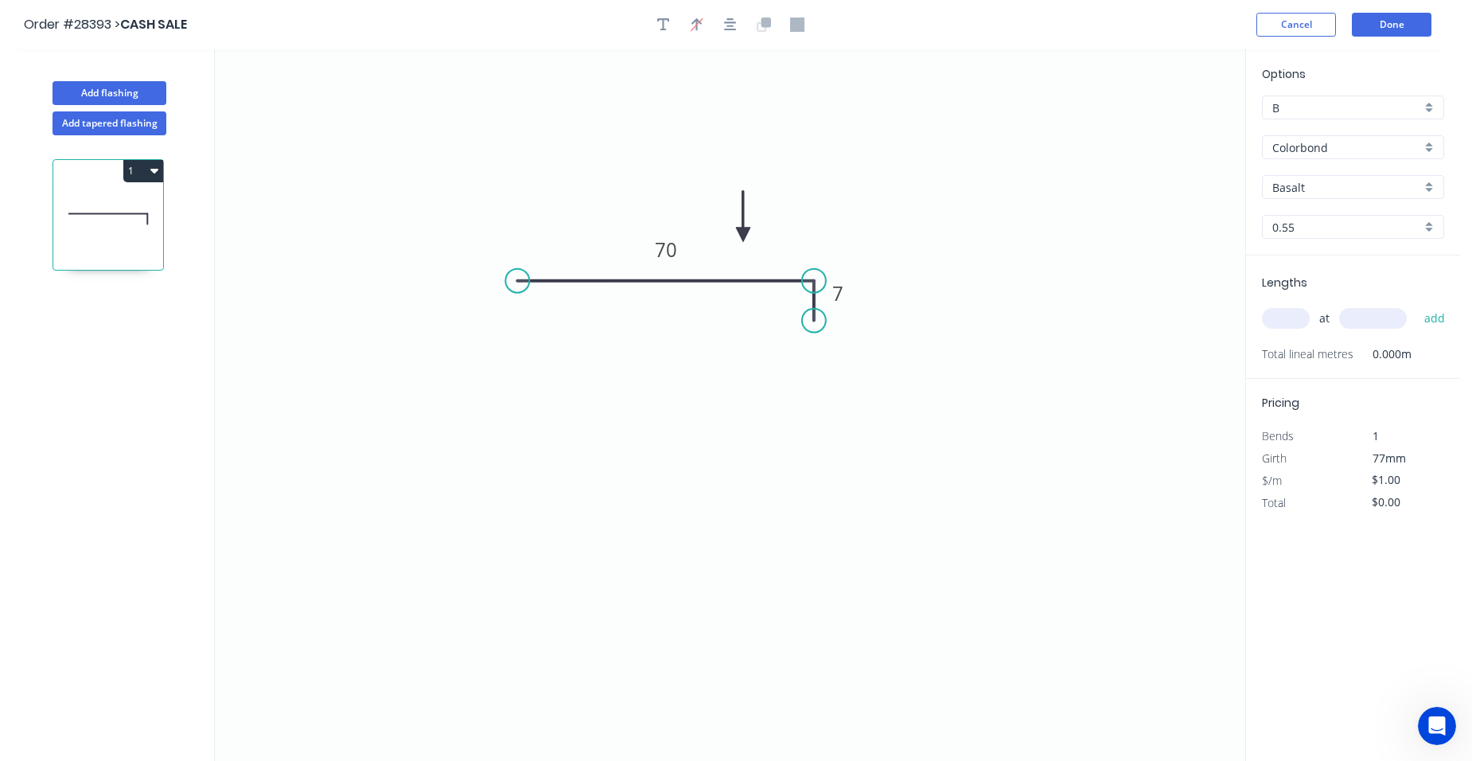
type input "$6.77"
click at [1429, 186] on div "Basalt" at bounding box center [1353, 187] width 182 height 24
click at [1353, 244] on div "Night Sky" at bounding box center [1353, 238] width 181 height 28
type input "Night Sky"
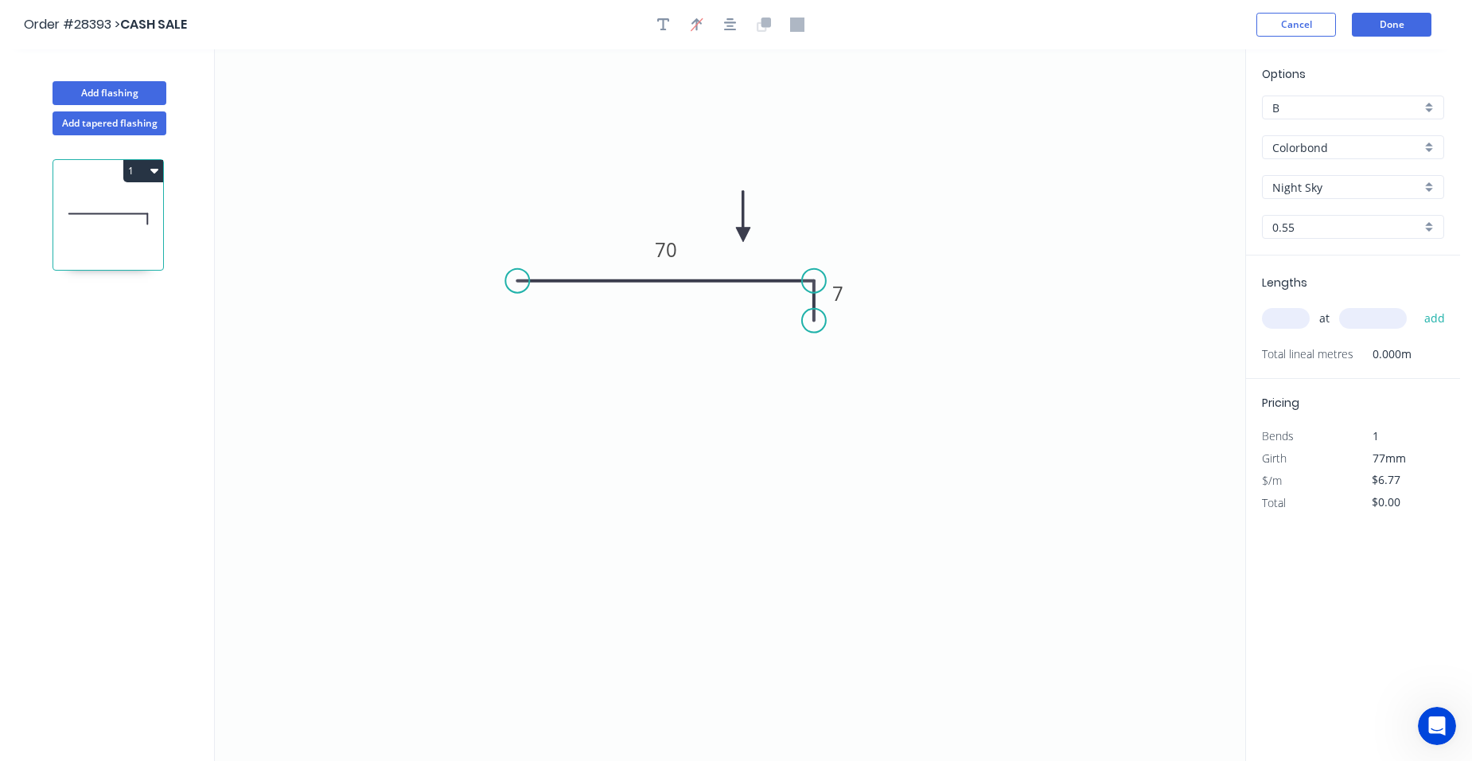
click at [1288, 314] on input "text" at bounding box center [1286, 318] width 48 height 21
type input "1"
type input "2100"
click at [1417, 305] on button "add" at bounding box center [1435, 318] width 37 height 27
type input "$14.22"
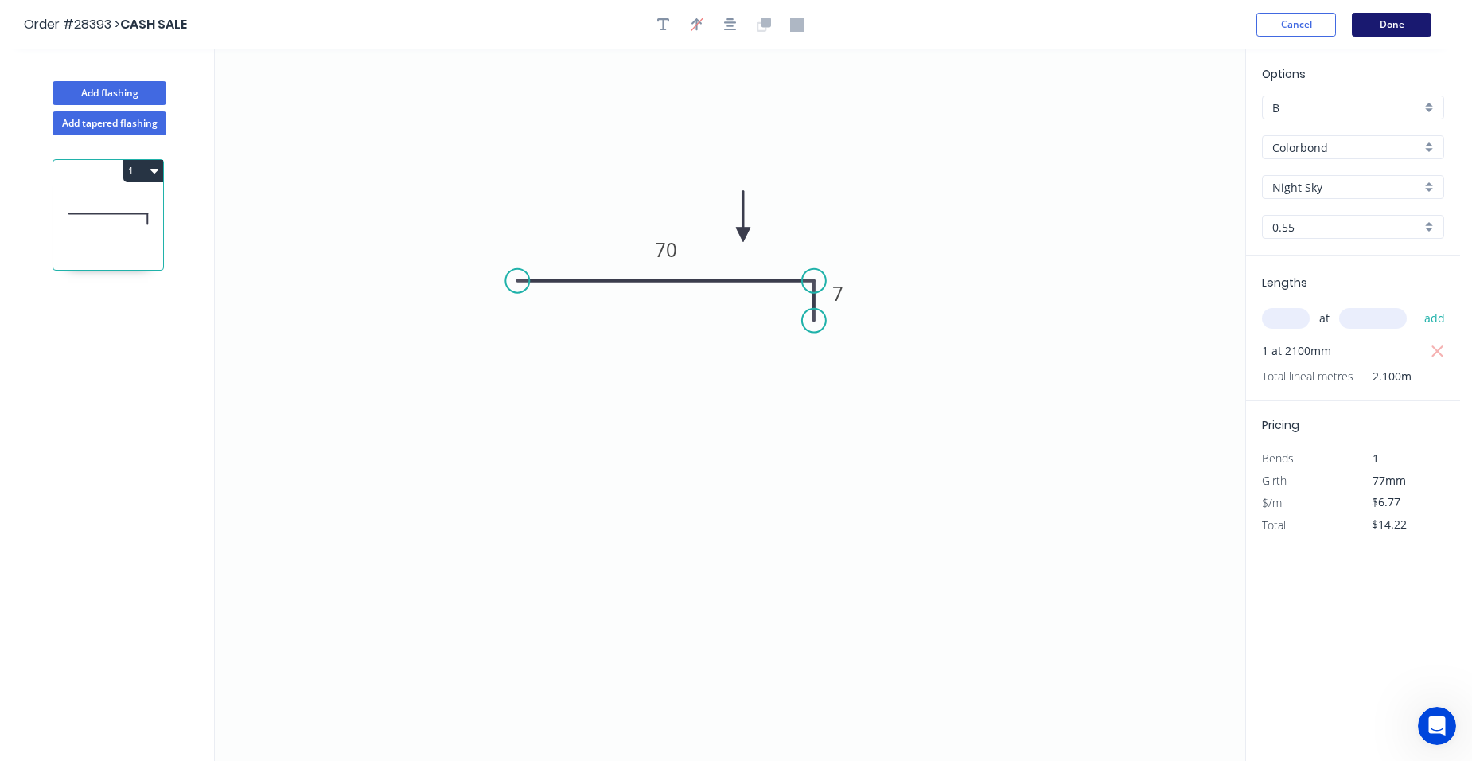
click at [1386, 32] on button "Done" at bounding box center [1392, 25] width 80 height 24
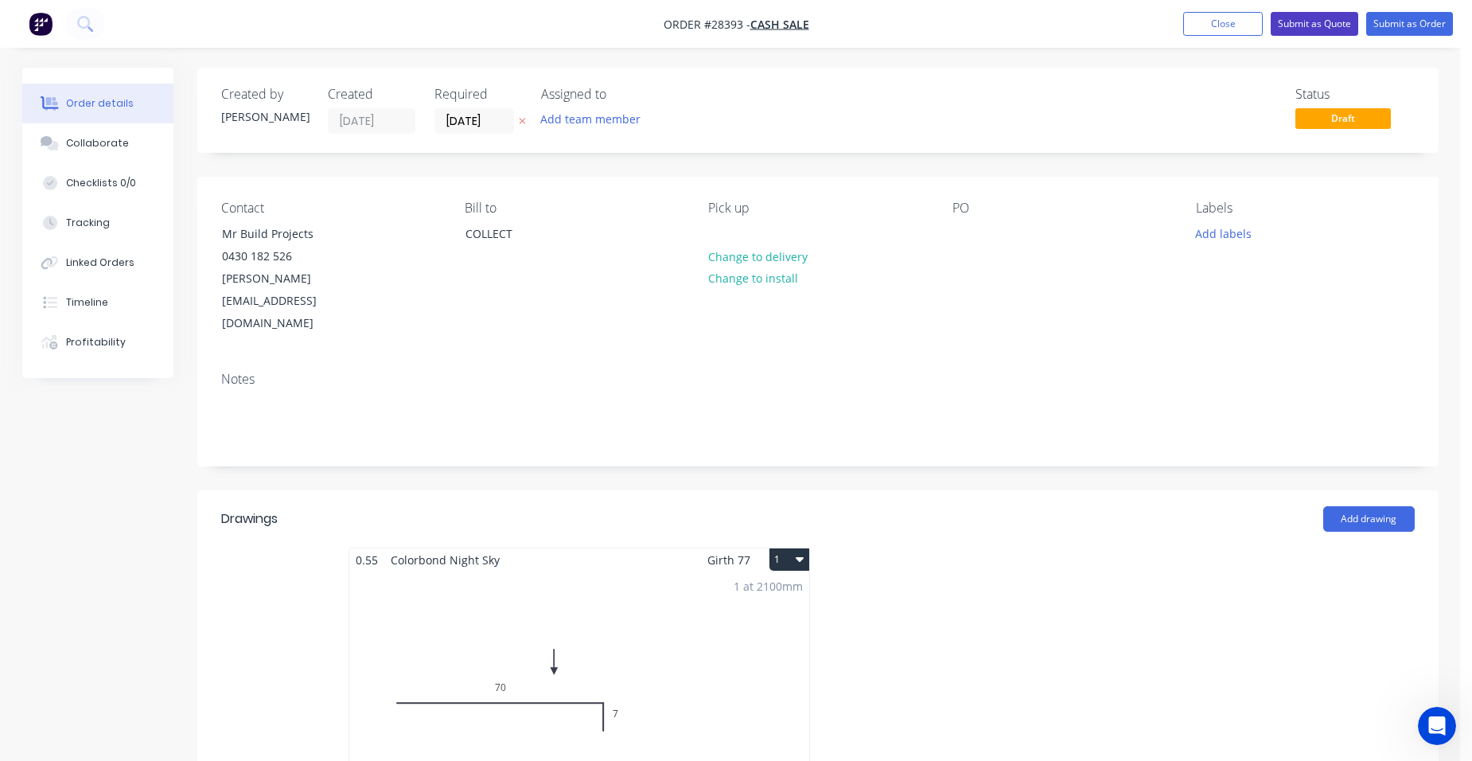
click at [1328, 23] on button "Submit as Quote" at bounding box center [1315, 24] width 88 height 24
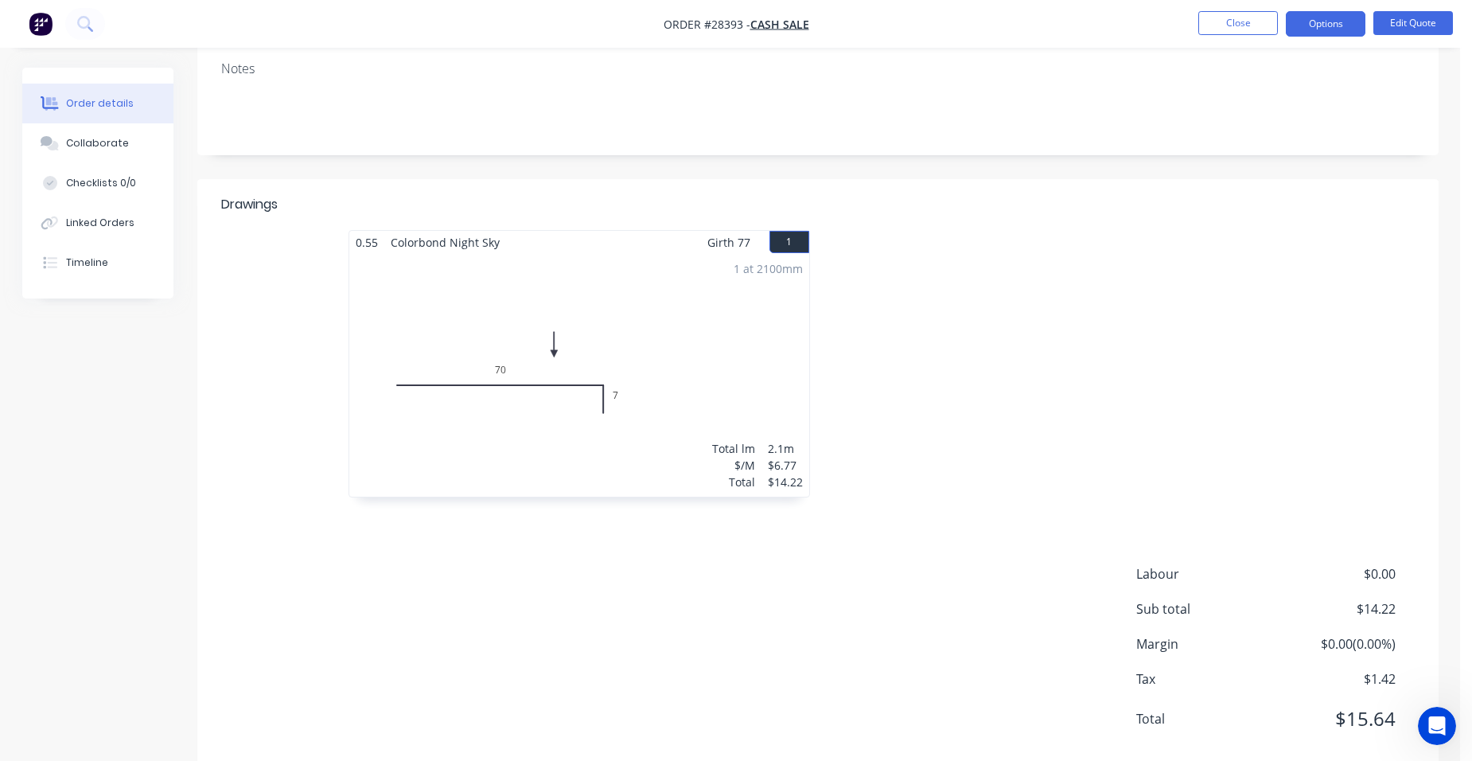
scroll to position [299, 0]
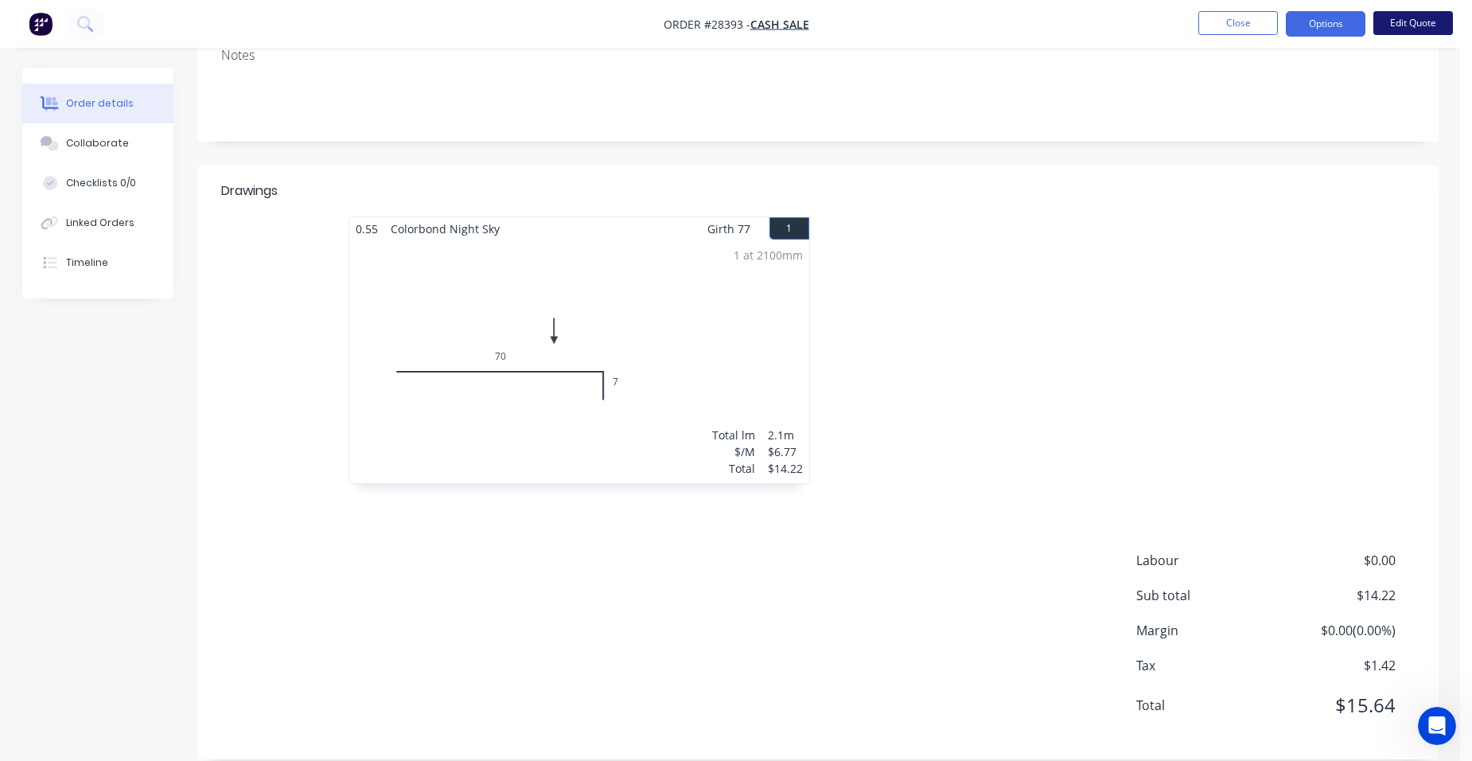
click at [1409, 33] on button "Edit Quote" at bounding box center [1414, 23] width 80 height 24
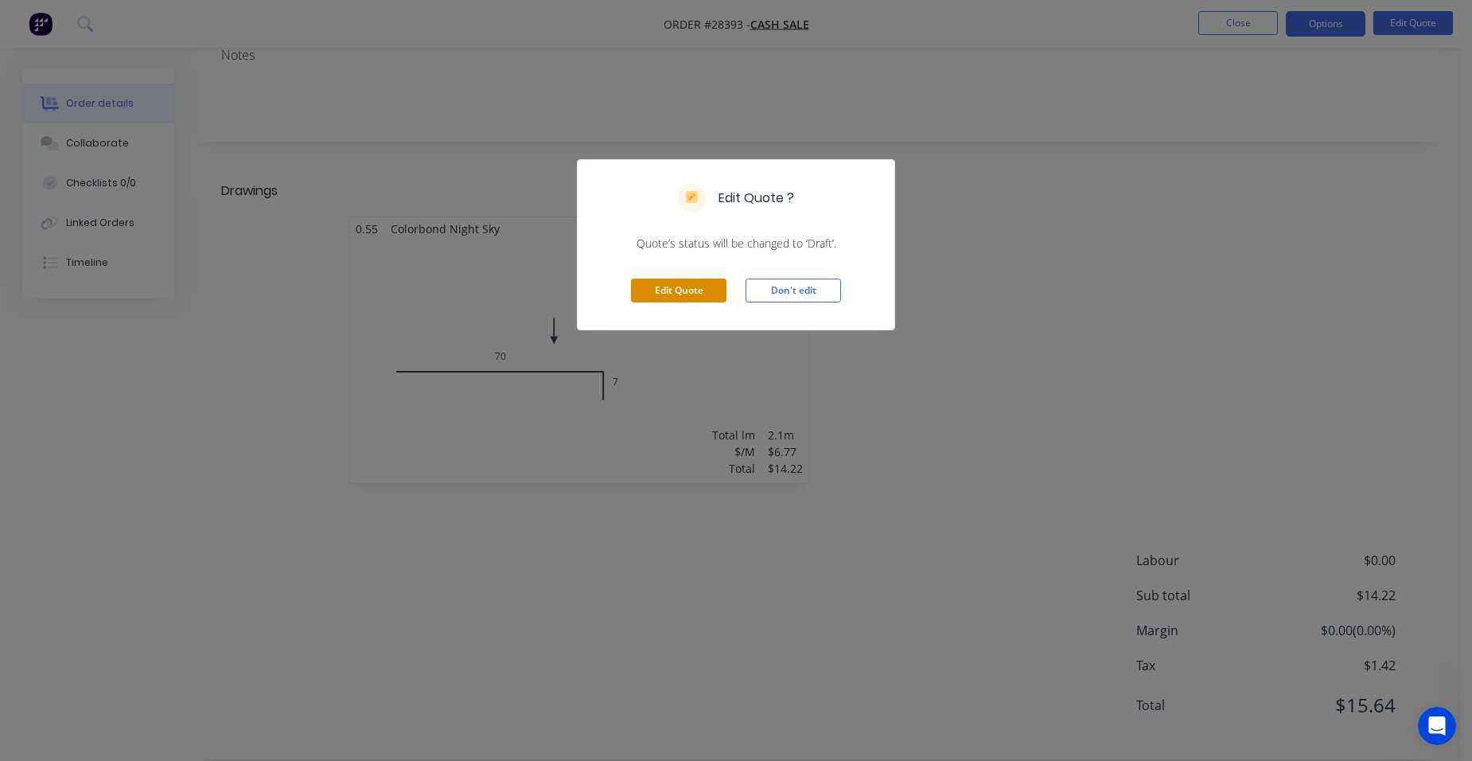
click at [679, 291] on button "Edit Quote" at bounding box center [679, 291] width 96 height 24
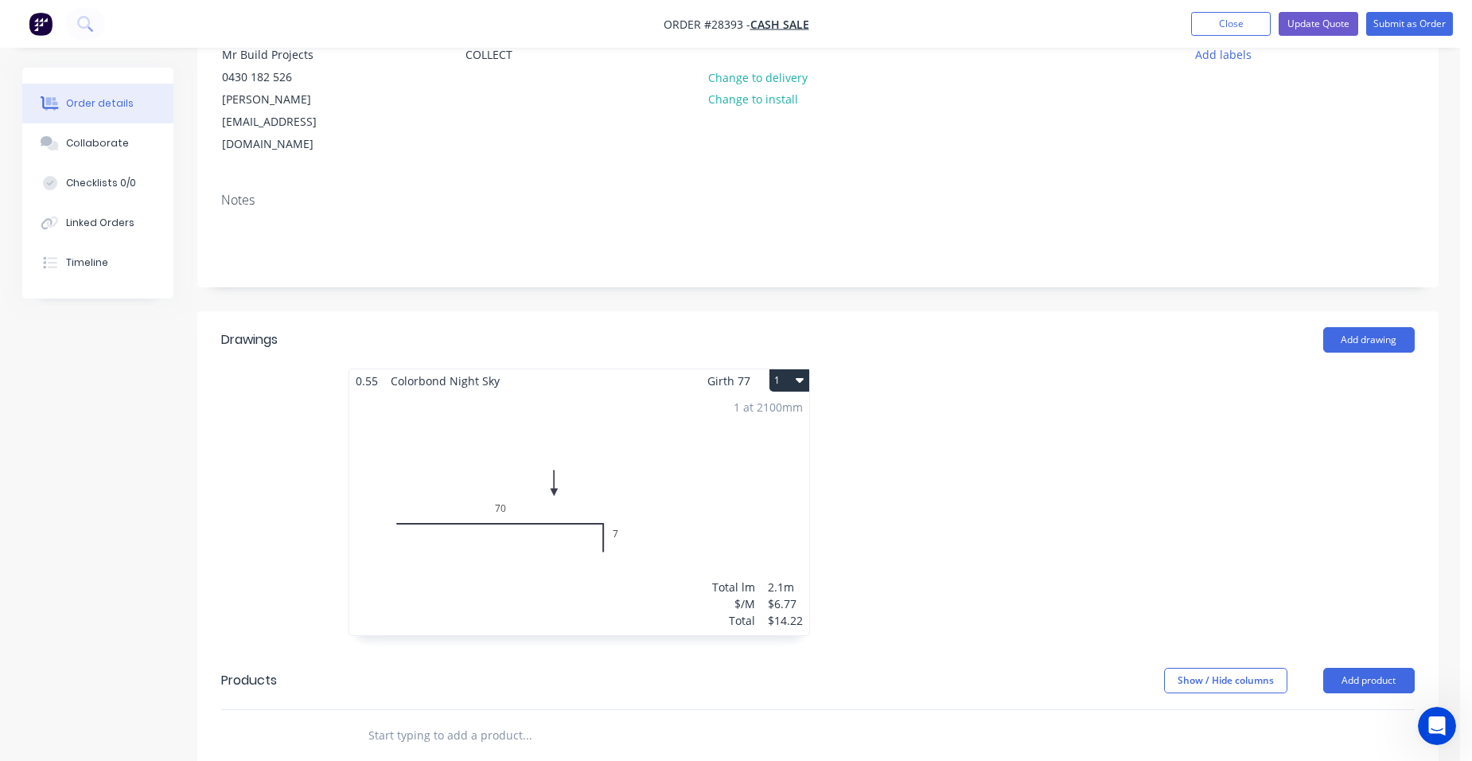
scroll to position [318, 0]
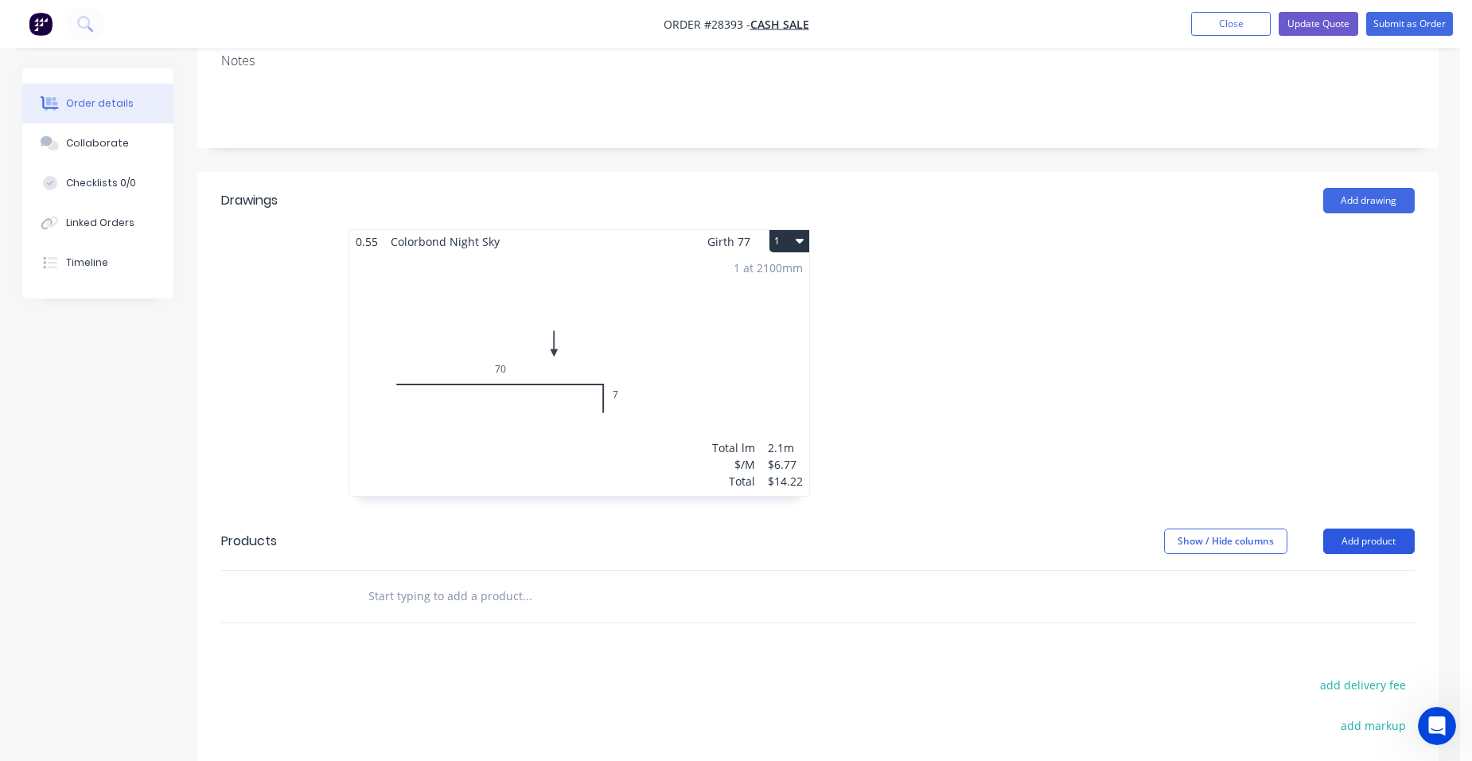
click at [1366, 528] on button "Add product" at bounding box center [1370, 540] width 92 height 25
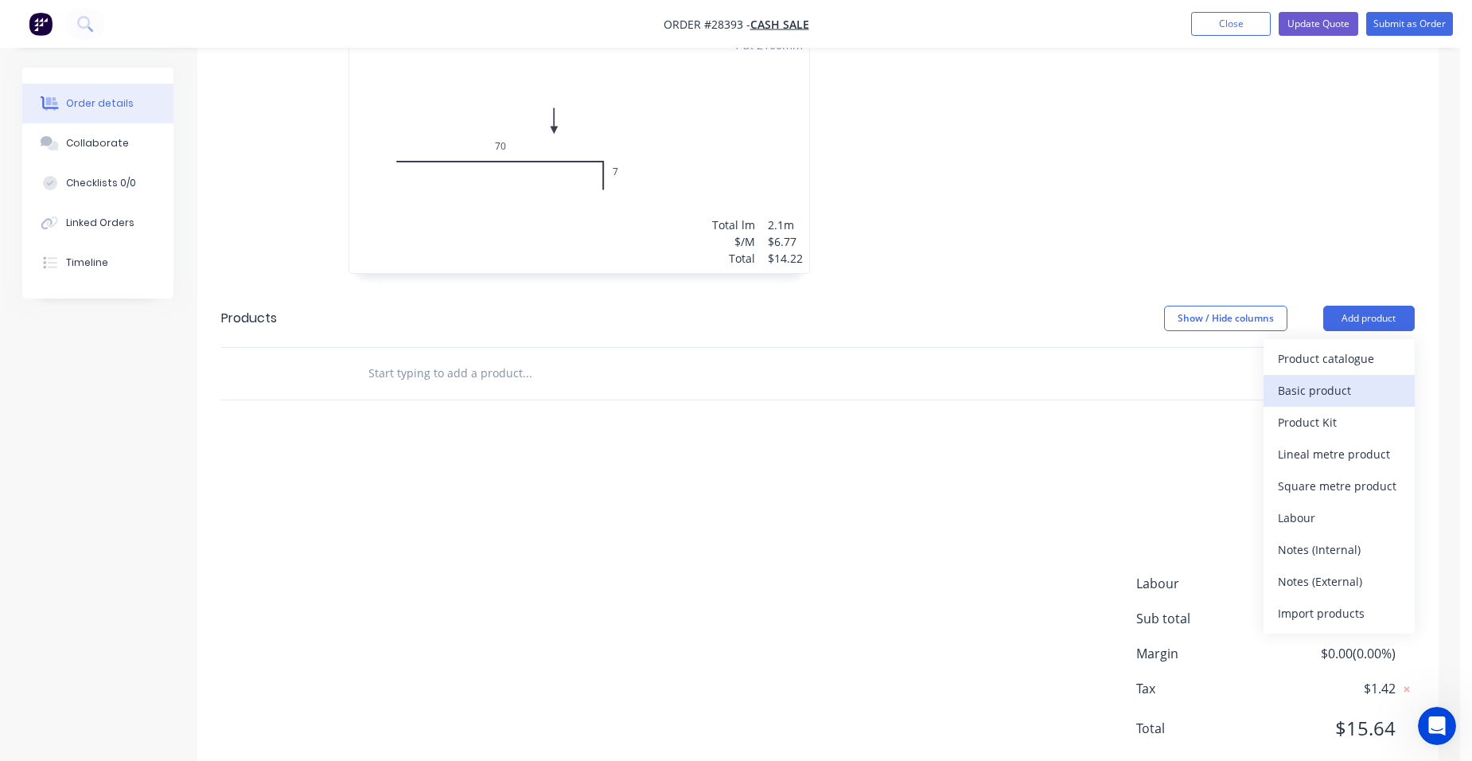
scroll to position [542, 0]
drag, startPoint x: 1369, startPoint y: 525, endPoint x: 871, endPoint y: 436, distance: 505.3
click at [1363, 569] on div "Notes (External)" at bounding box center [1339, 580] width 123 height 23
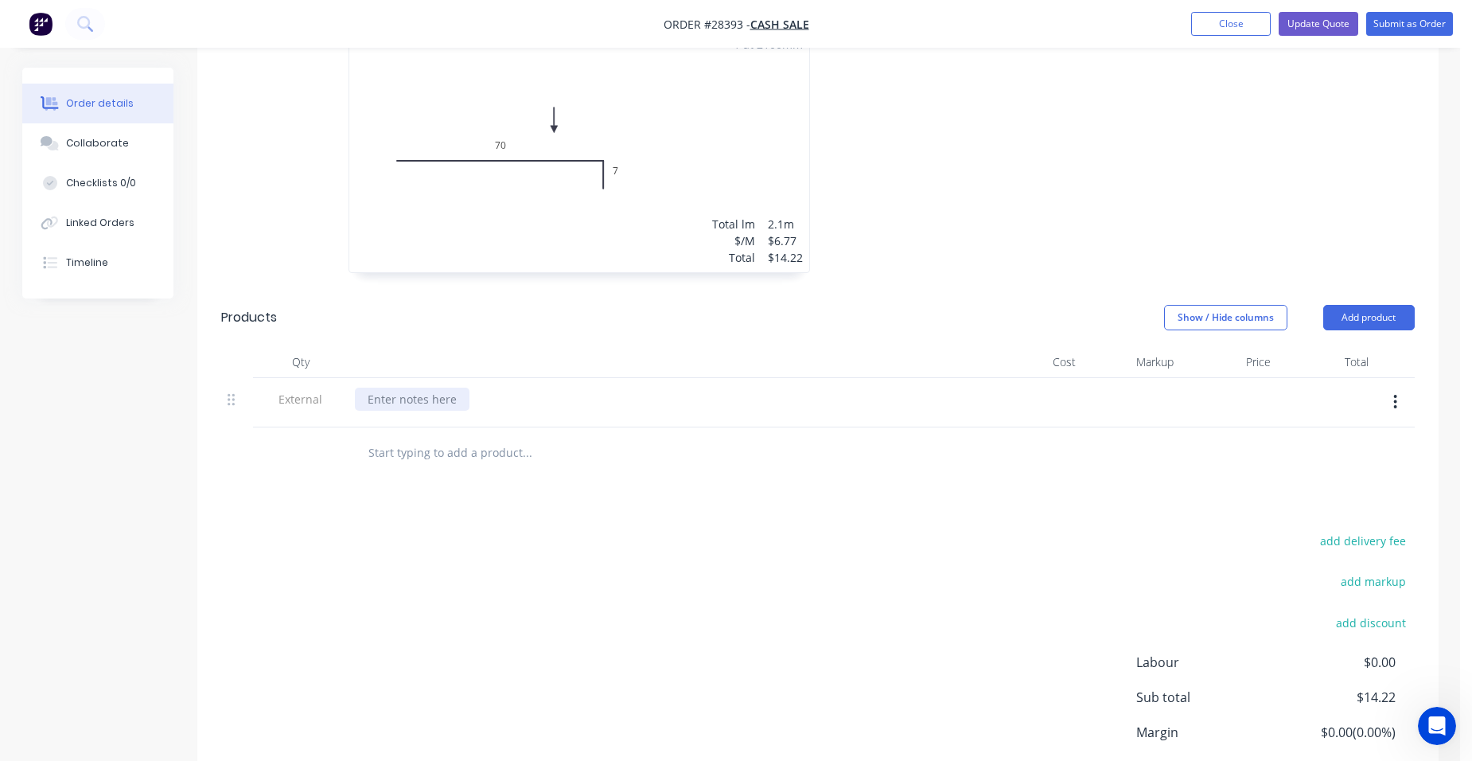
click at [454, 388] on div at bounding box center [412, 399] width 115 height 23
click at [1308, 25] on button "Update Quote" at bounding box center [1319, 24] width 80 height 24
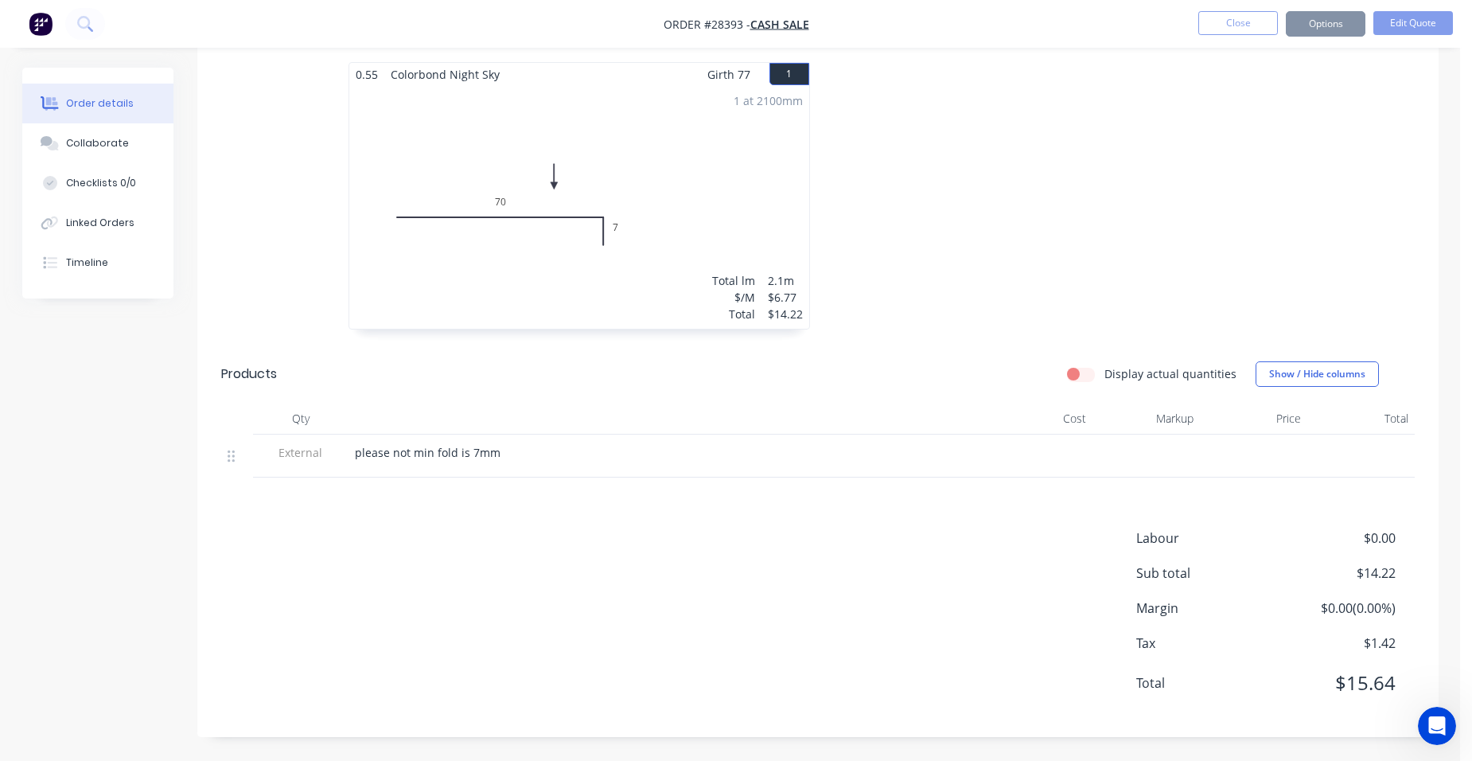
scroll to position [0, 0]
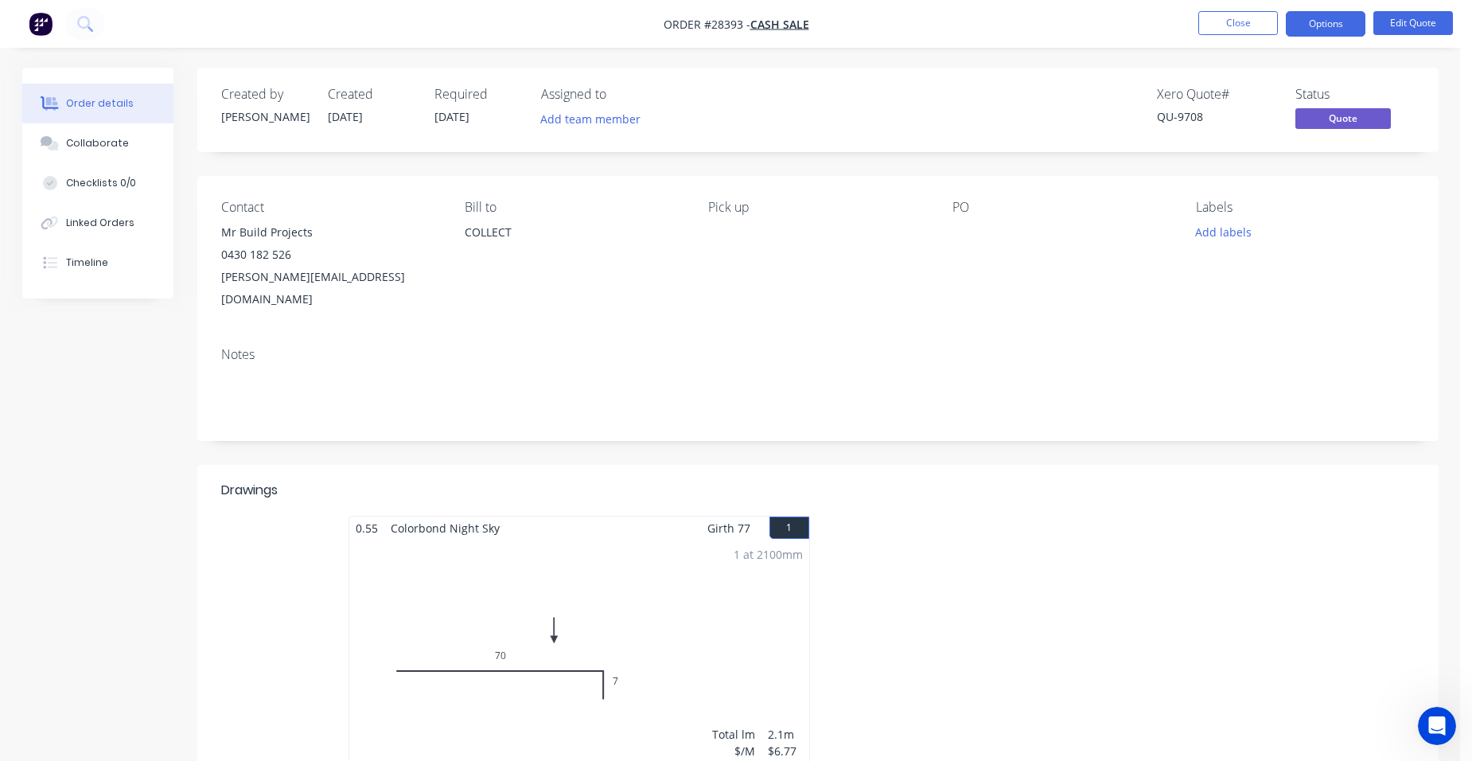
click at [1308, 25] on button "Options" at bounding box center [1326, 23] width 80 height 25
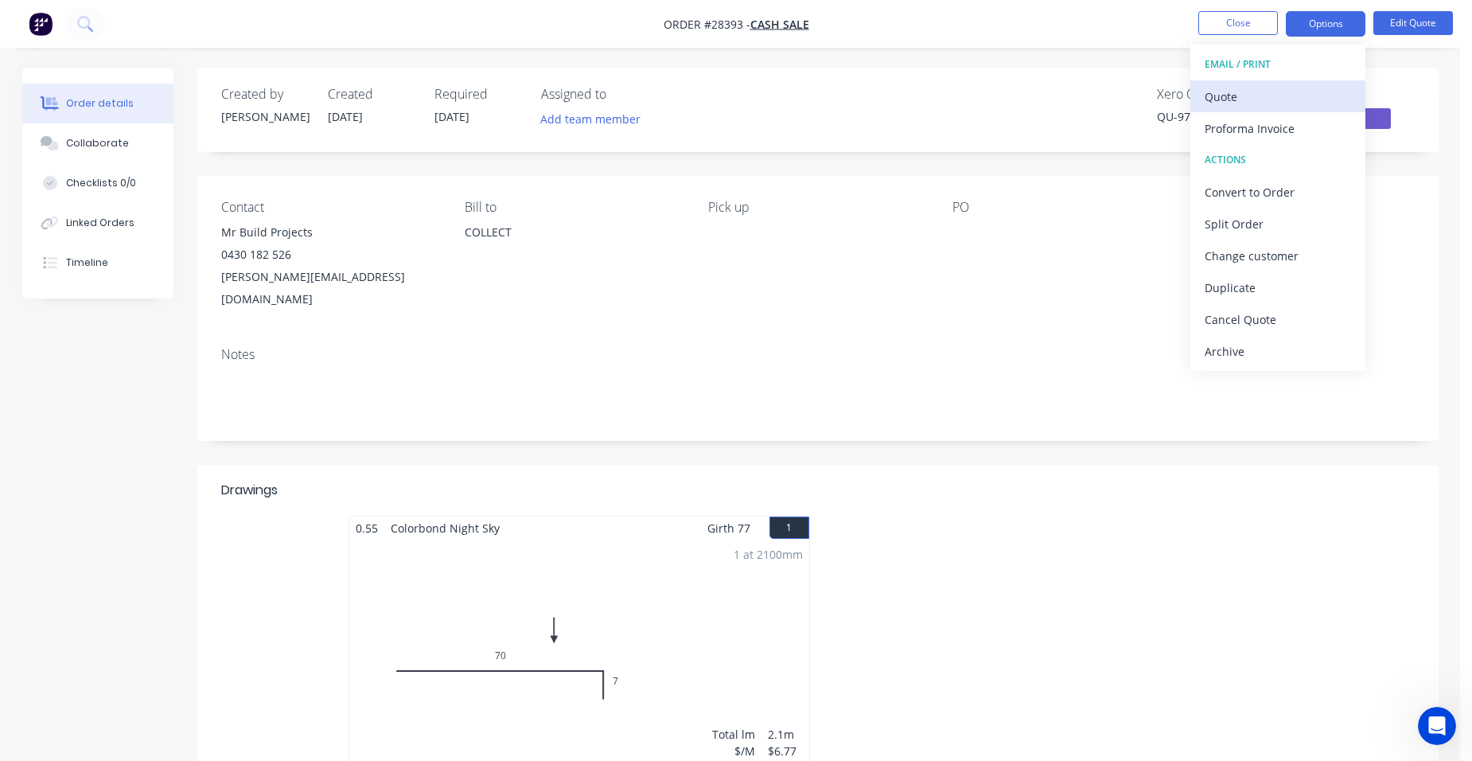
click at [1273, 94] on div "Quote" at bounding box center [1278, 96] width 146 height 23
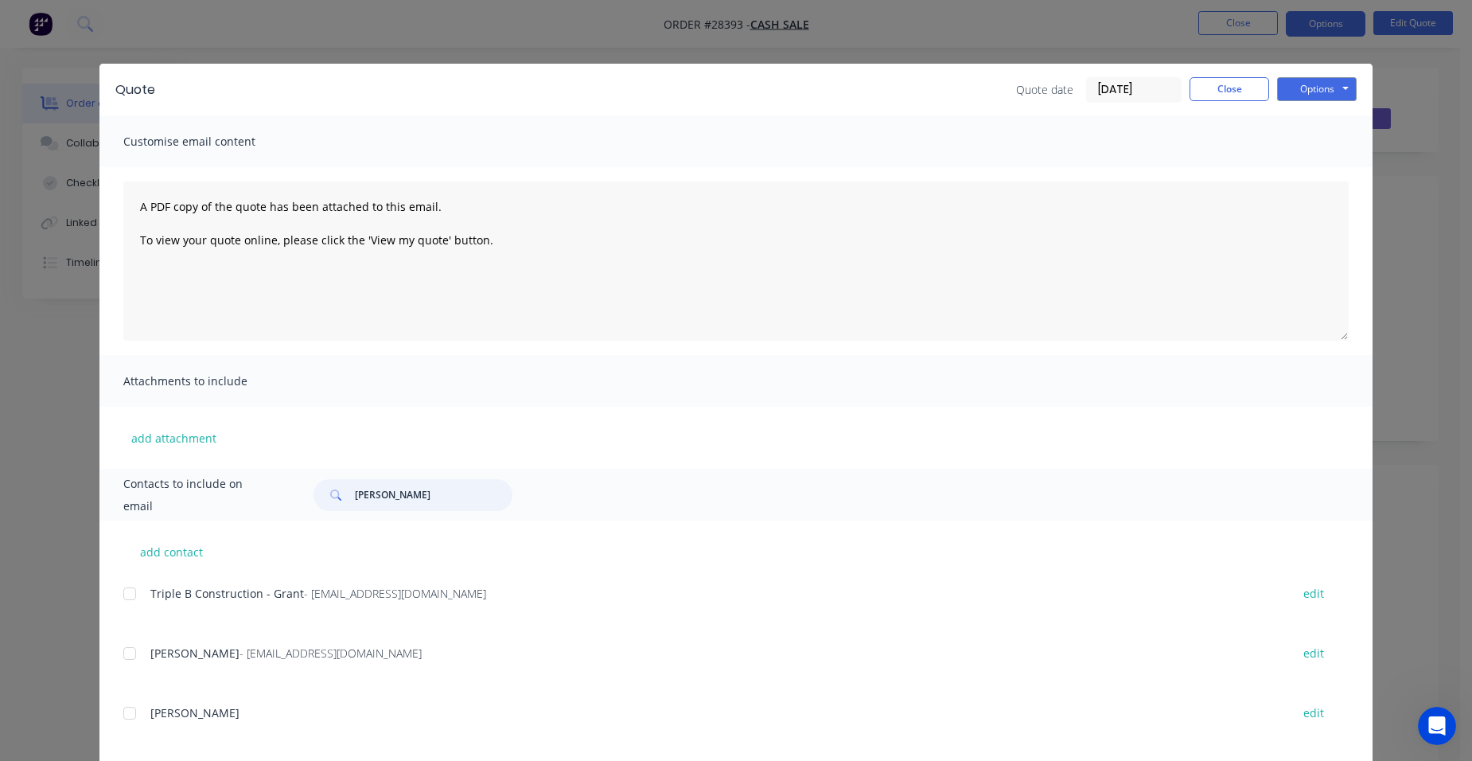
drag, startPoint x: 425, startPoint y: 488, endPoint x: 300, endPoint y: 488, distance: 124.9
click at [300, 488] on div "grant pf" at bounding box center [823, 495] width 1051 height 32
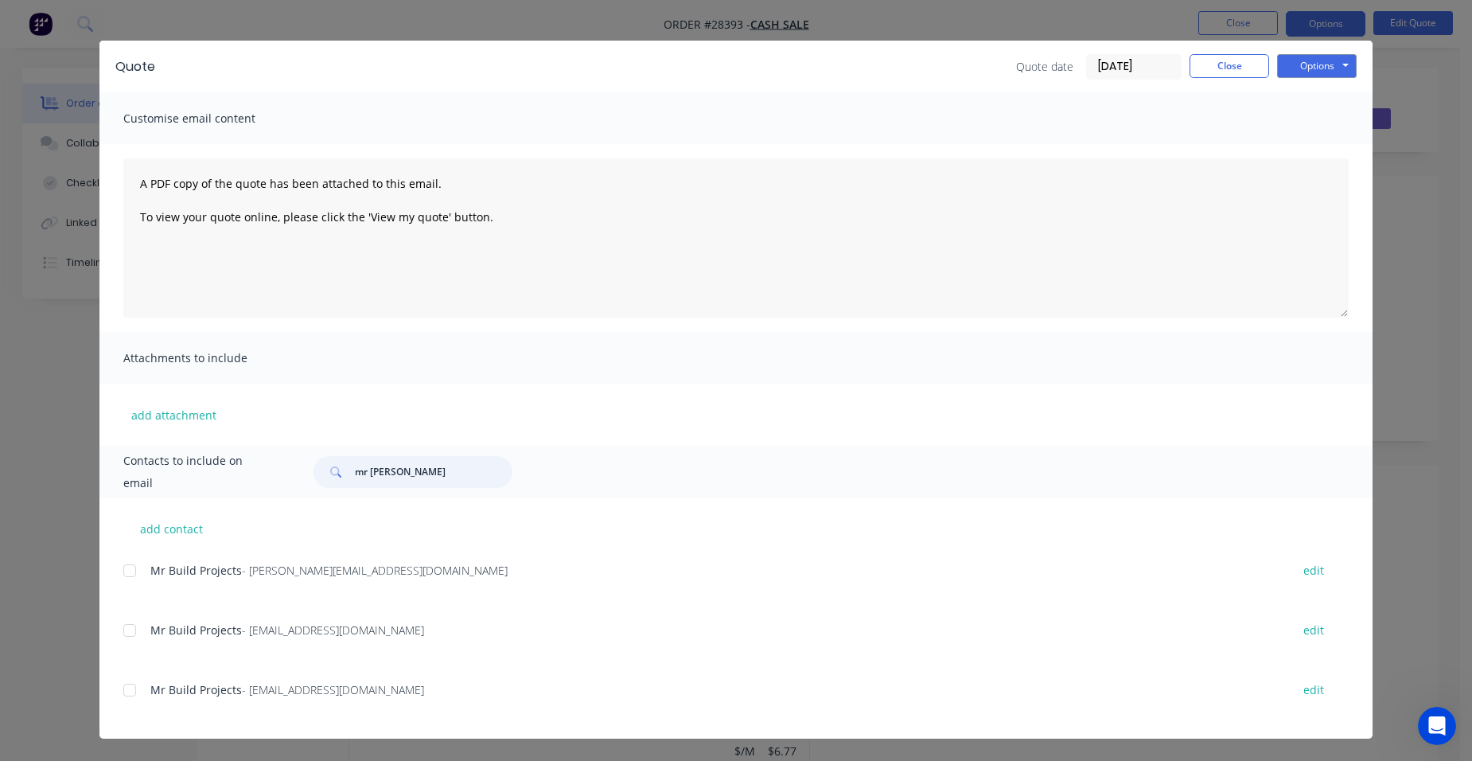
click at [121, 567] on div at bounding box center [130, 571] width 32 height 32
type input "mr build"
click at [1286, 63] on button "Options" at bounding box center [1317, 66] width 80 height 24
click at [1308, 143] on button "Email" at bounding box center [1328, 147] width 102 height 26
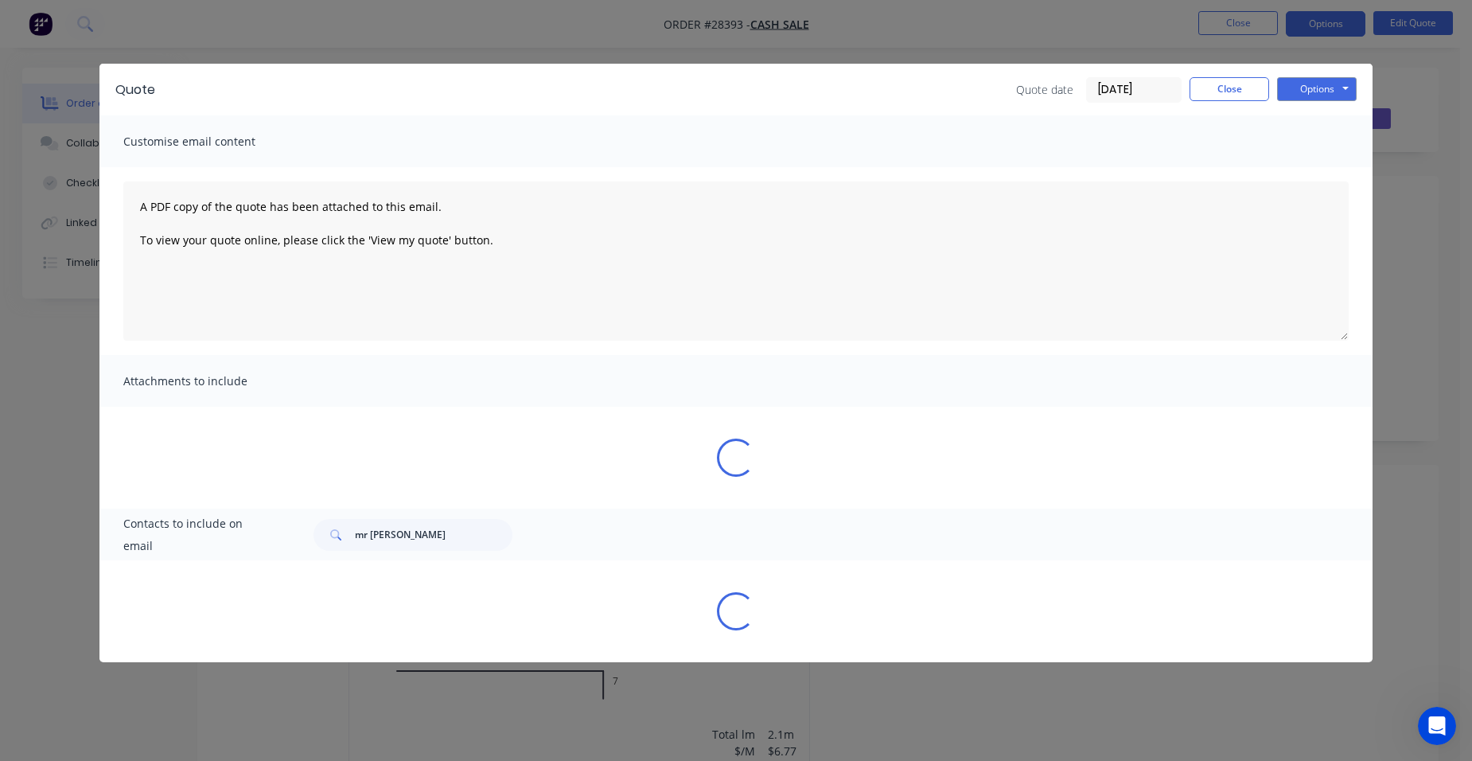
scroll to position [0, 0]
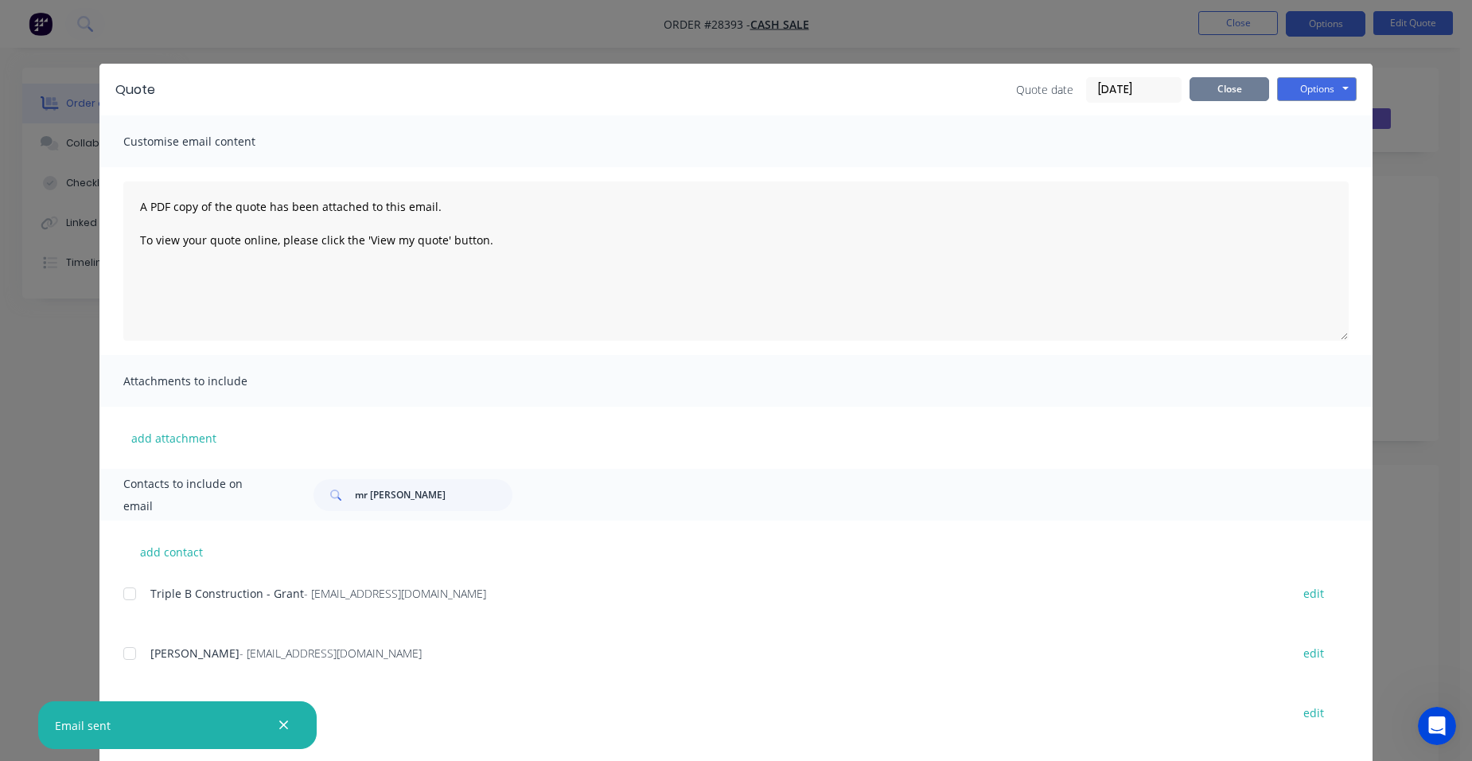
click at [1244, 80] on button "Close" at bounding box center [1230, 89] width 80 height 24
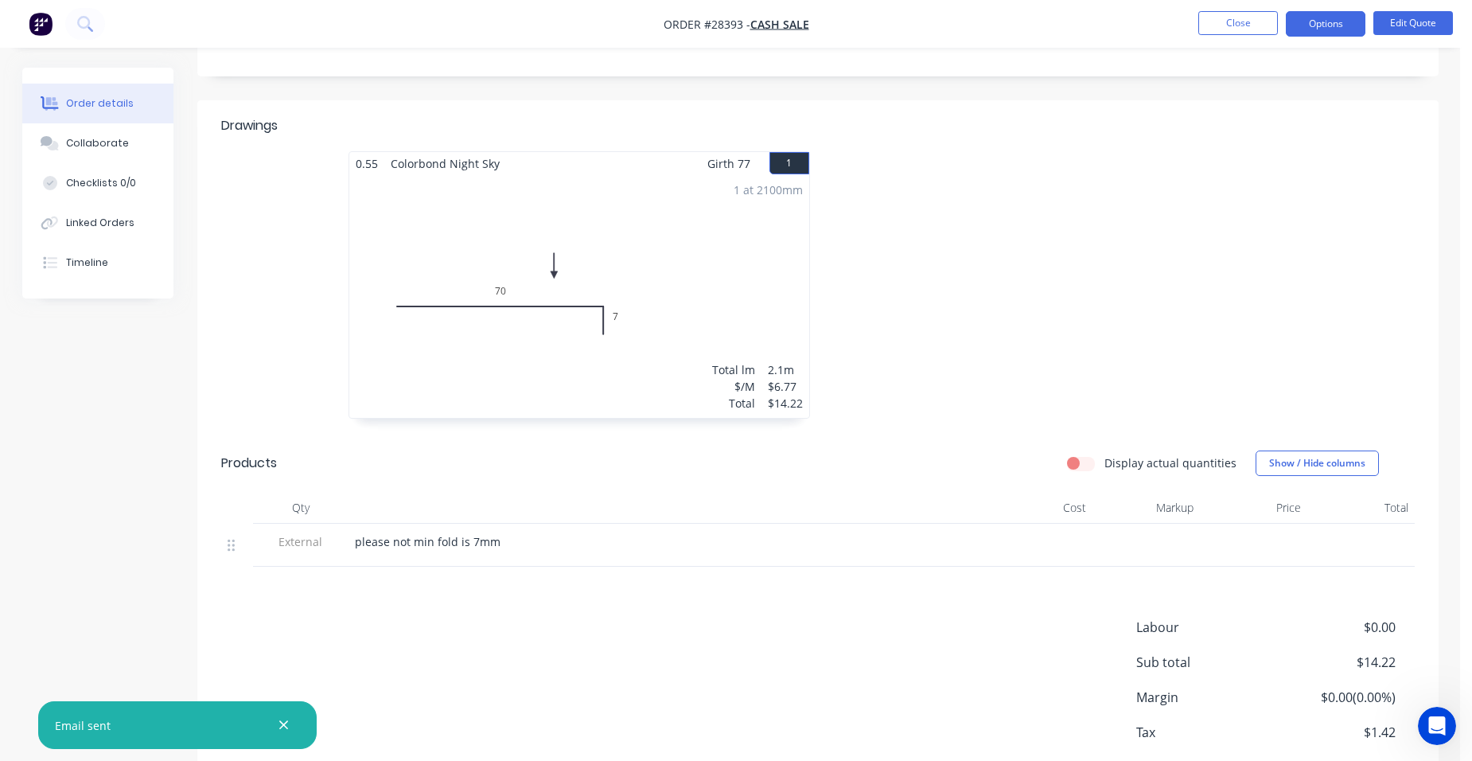
scroll to position [272, 0]
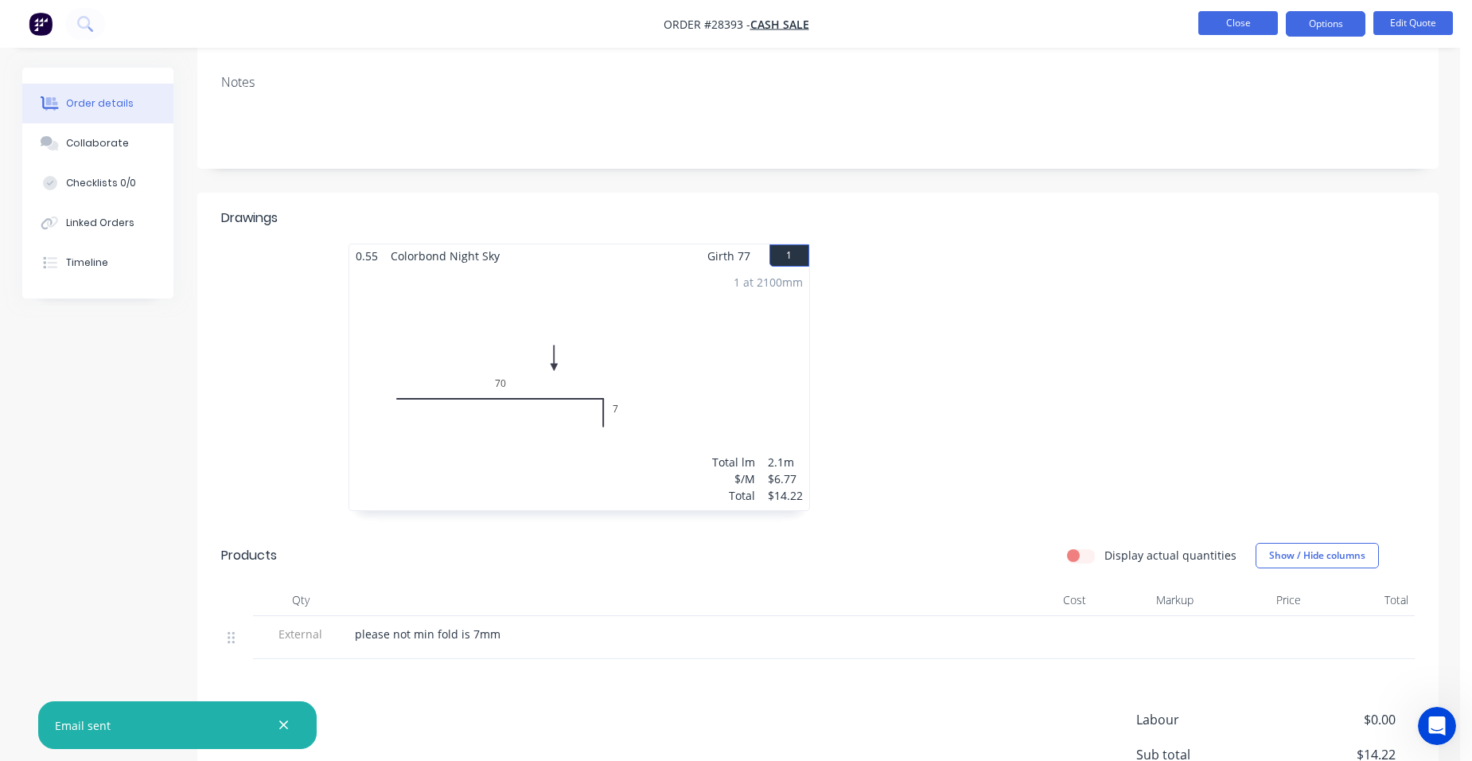
click at [1231, 24] on button "Close" at bounding box center [1239, 23] width 80 height 24
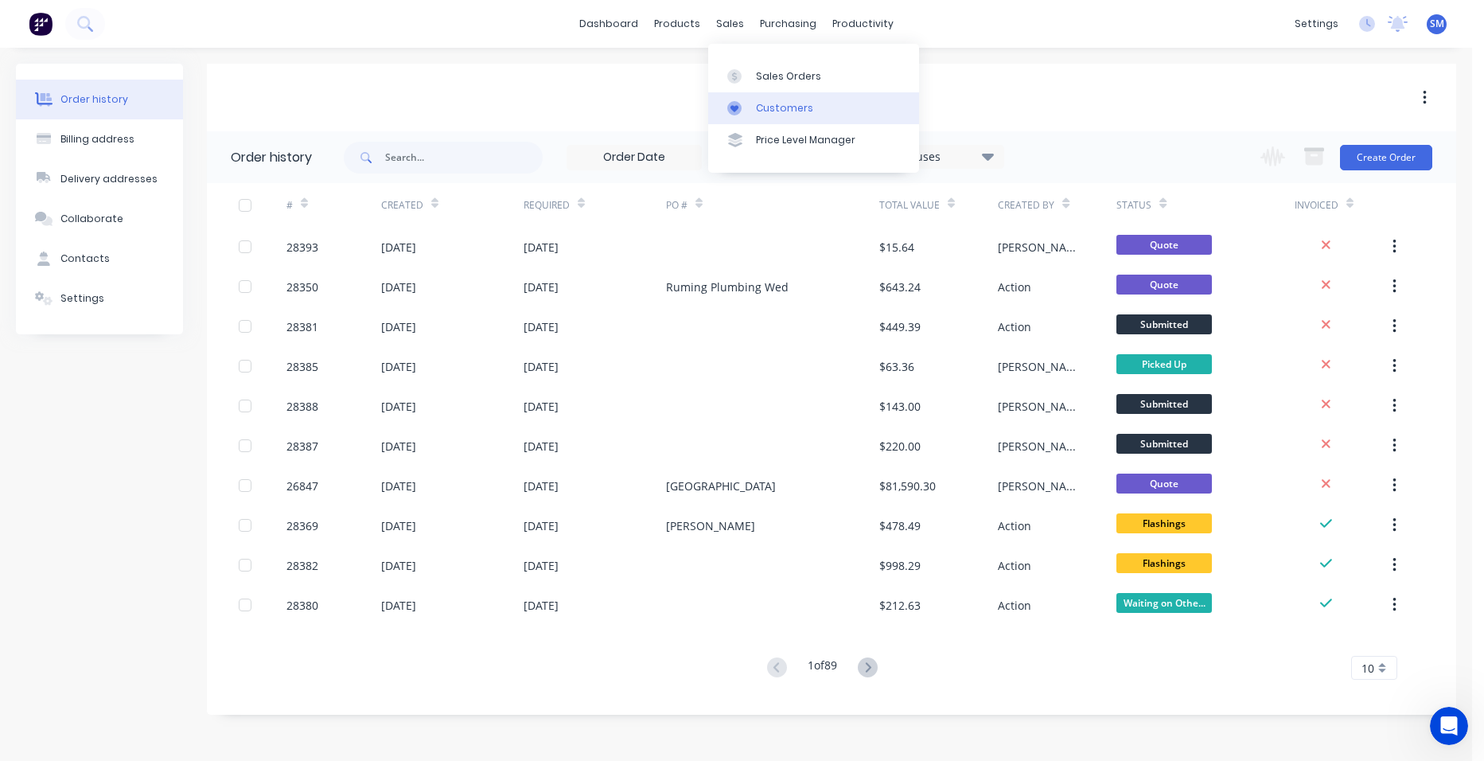
click at [766, 111] on div "Customers" at bounding box center [784, 108] width 57 height 14
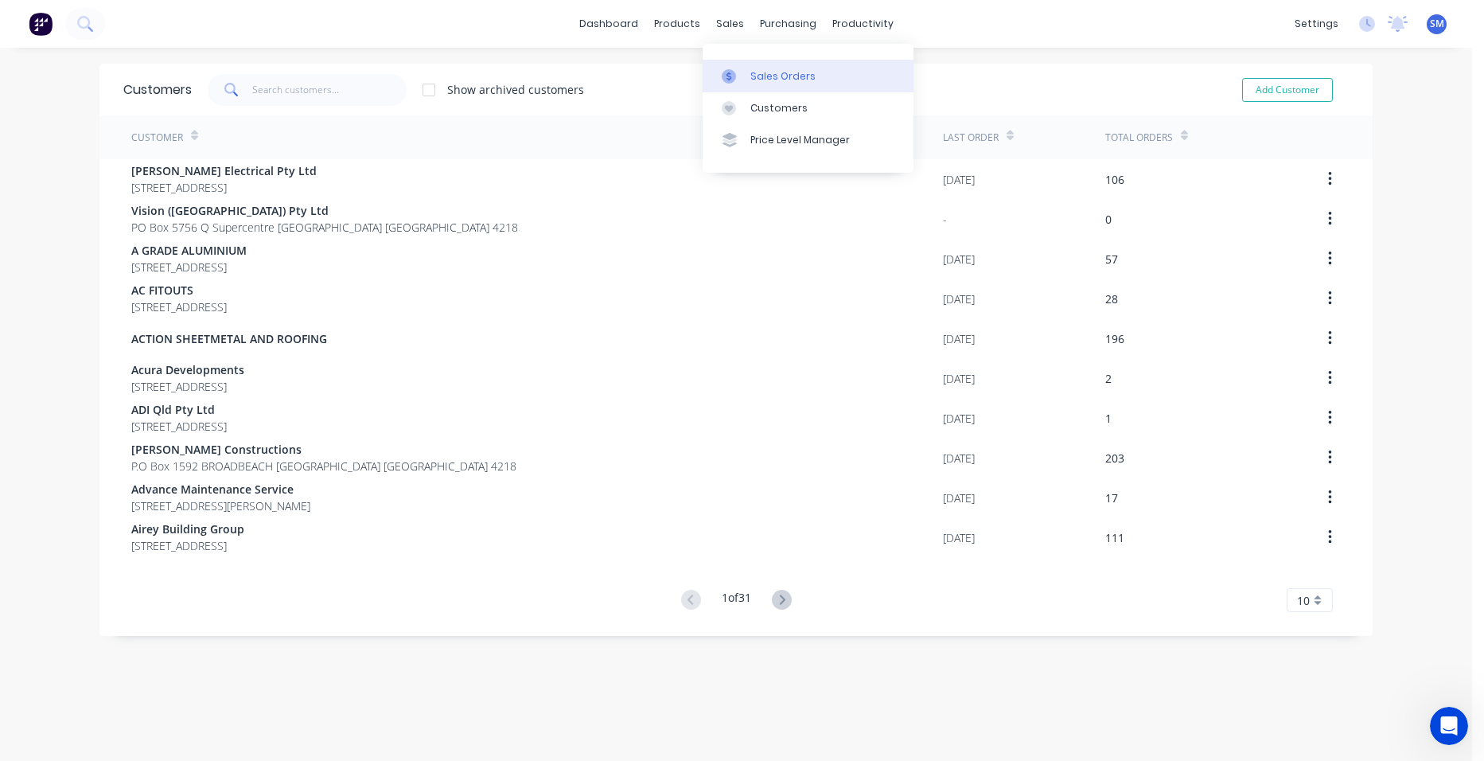
click at [754, 69] on div "Sales Orders" at bounding box center [782, 76] width 65 height 14
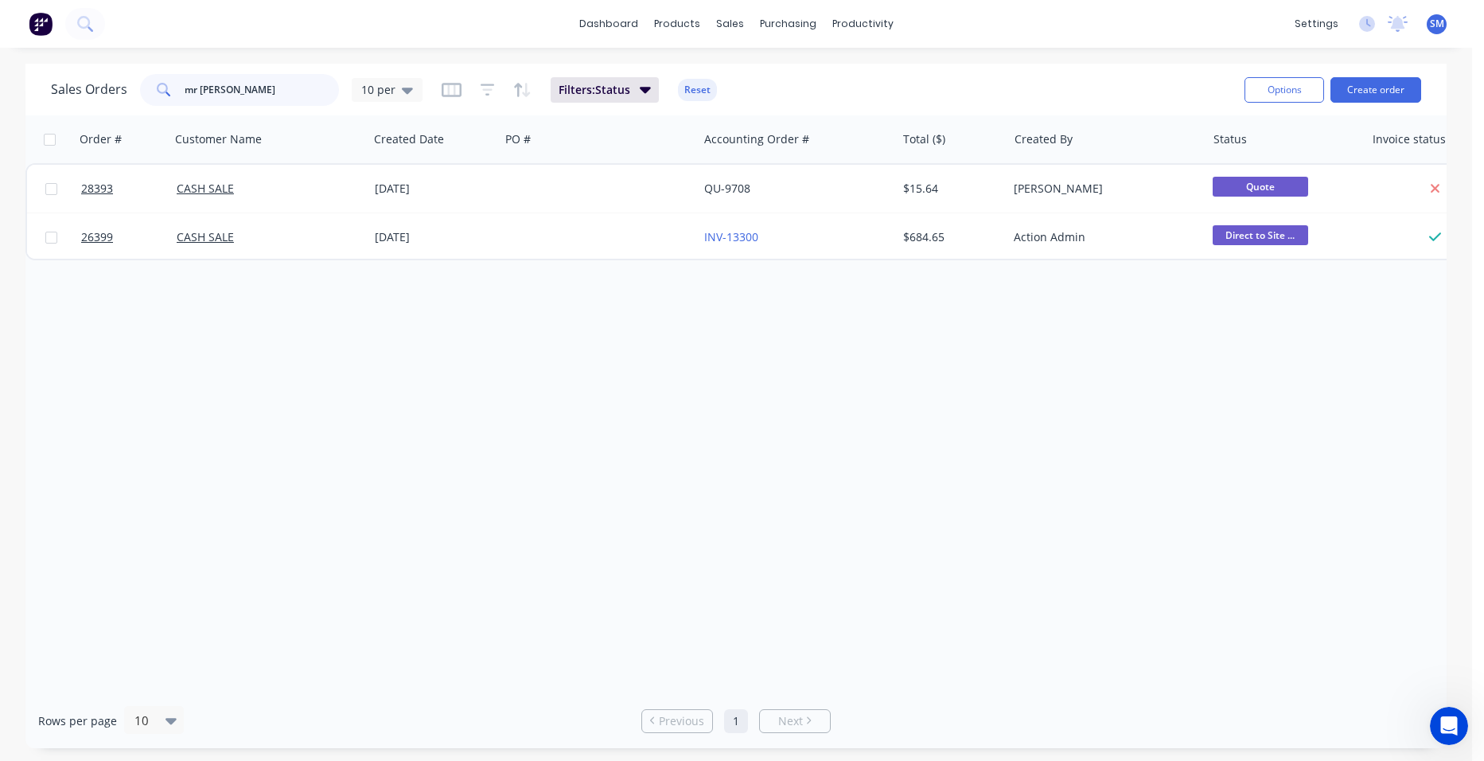
drag, startPoint x: 266, startPoint y: 97, endPoint x: 157, endPoint y: 55, distance: 116.9
click at [157, 55] on div "dashboard products sales purchasing productivity dashboard products Product Cat…" at bounding box center [736, 380] width 1472 height 761
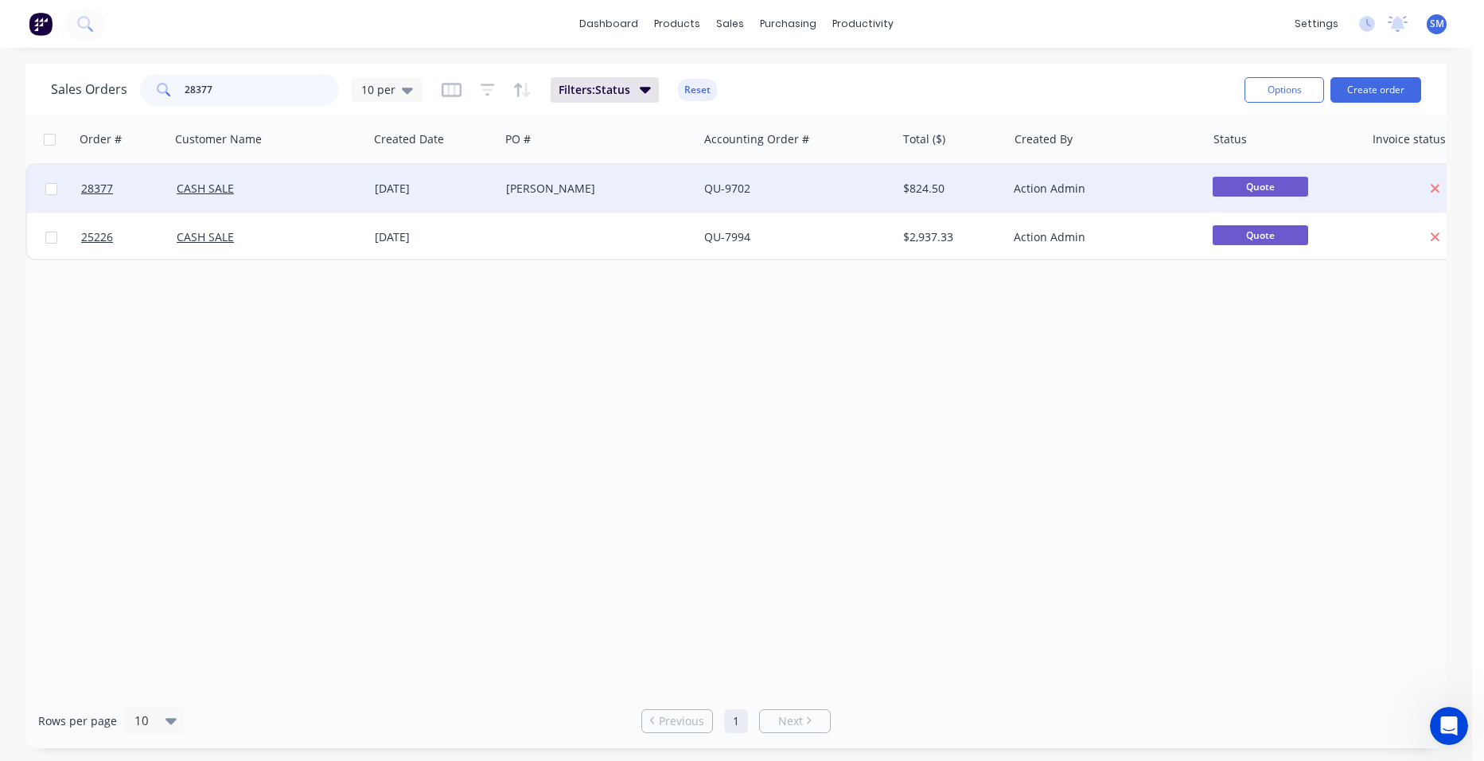
type input "28377"
click at [649, 177] on div "[PERSON_NAME]" at bounding box center [599, 189] width 198 height 48
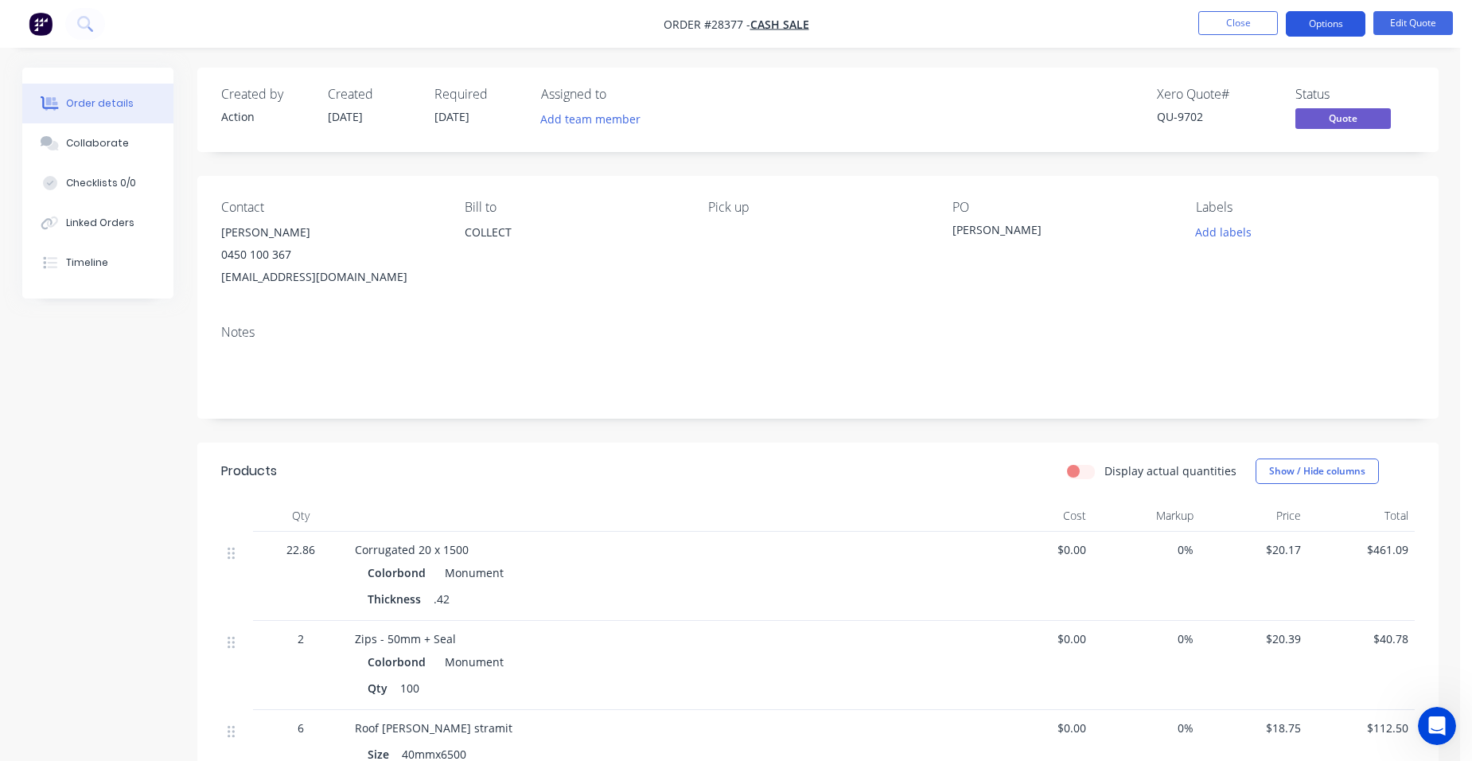
click at [1319, 19] on button "Options" at bounding box center [1326, 23] width 80 height 25
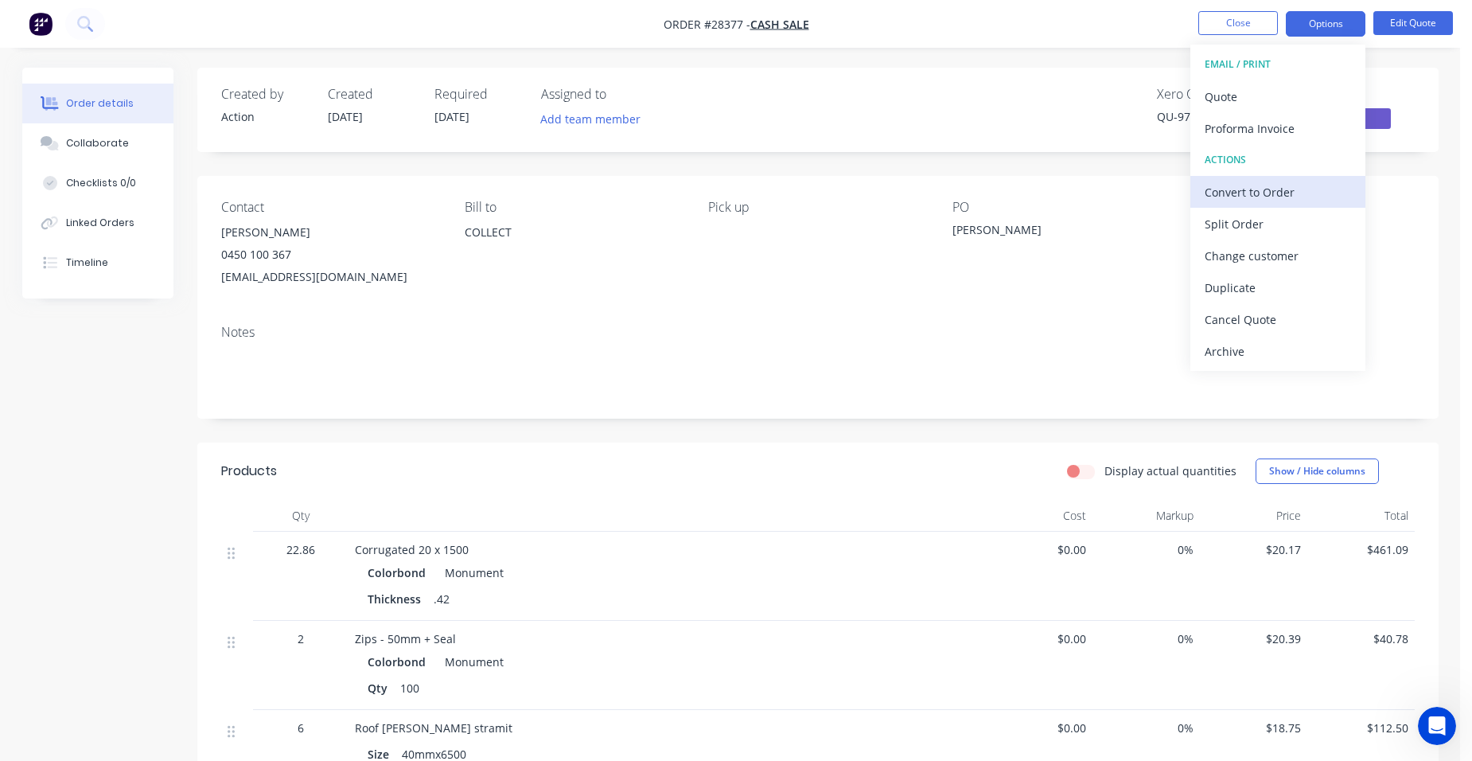
click at [1289, 186] on div "Convert to Order" at bounding box center [1278, 192] width 146 height 23
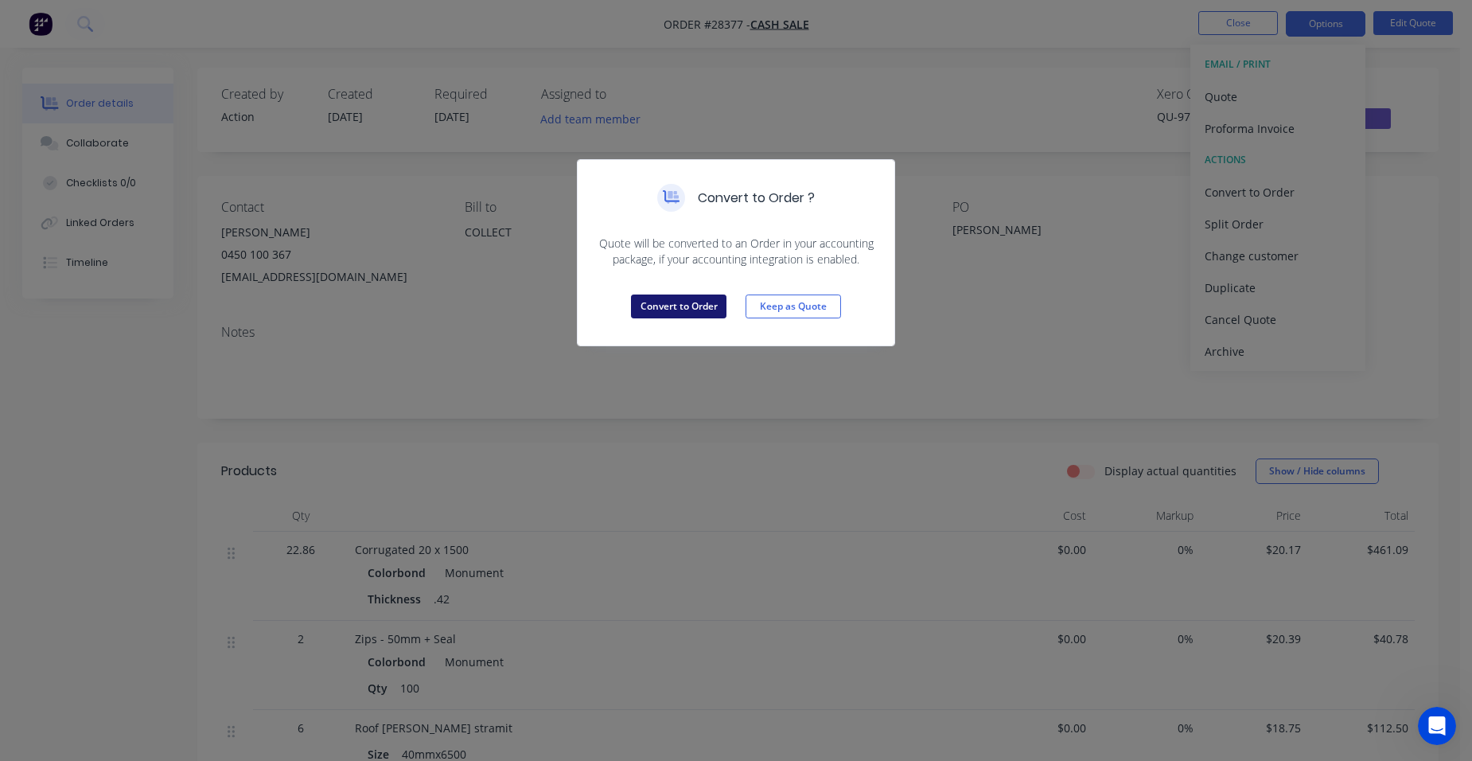
click at [684, 298] on button "Convert to Order" at bounding box center [679, 306] width 96 height 24
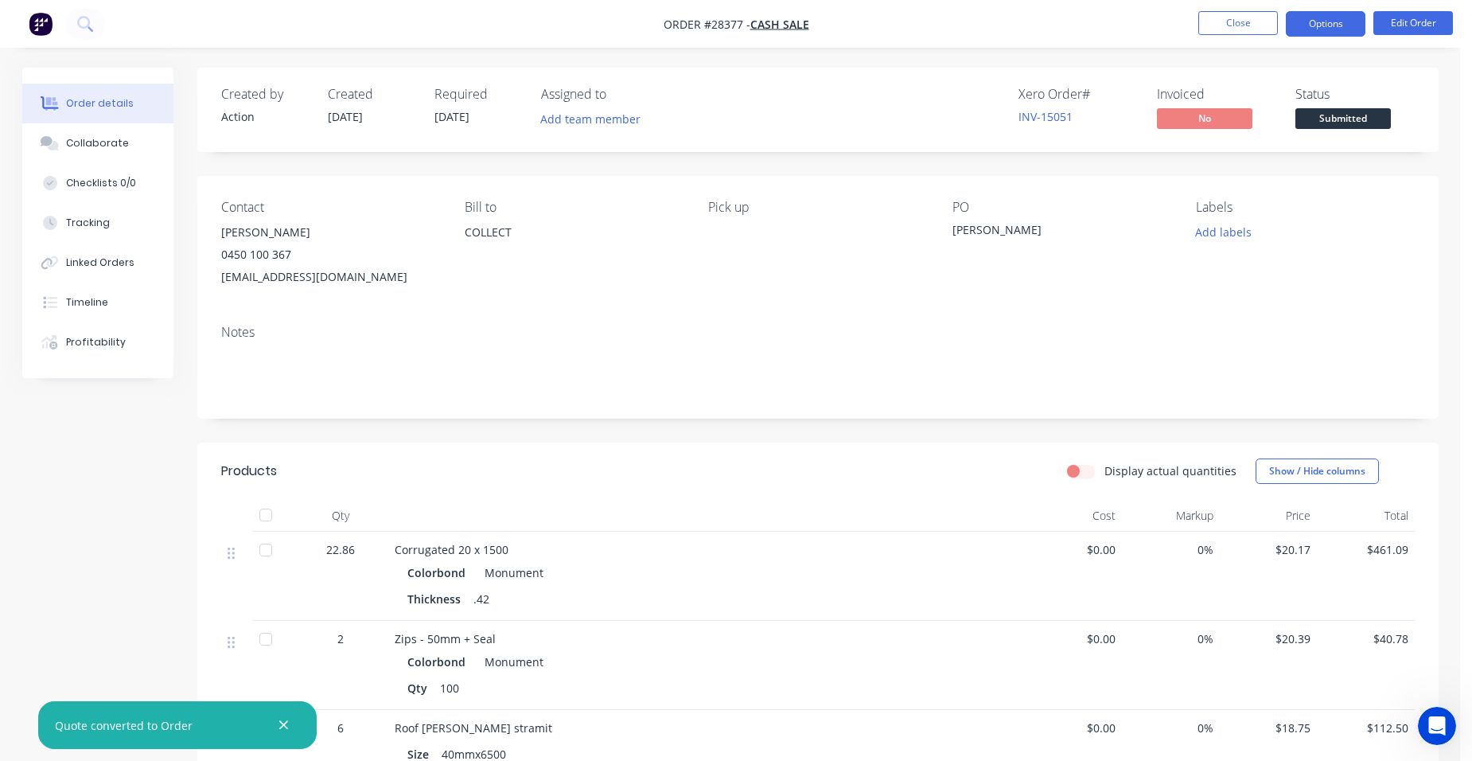
click at [1357, 23] on button "Options" at bounding box center [1326, 23] width 80 height 25
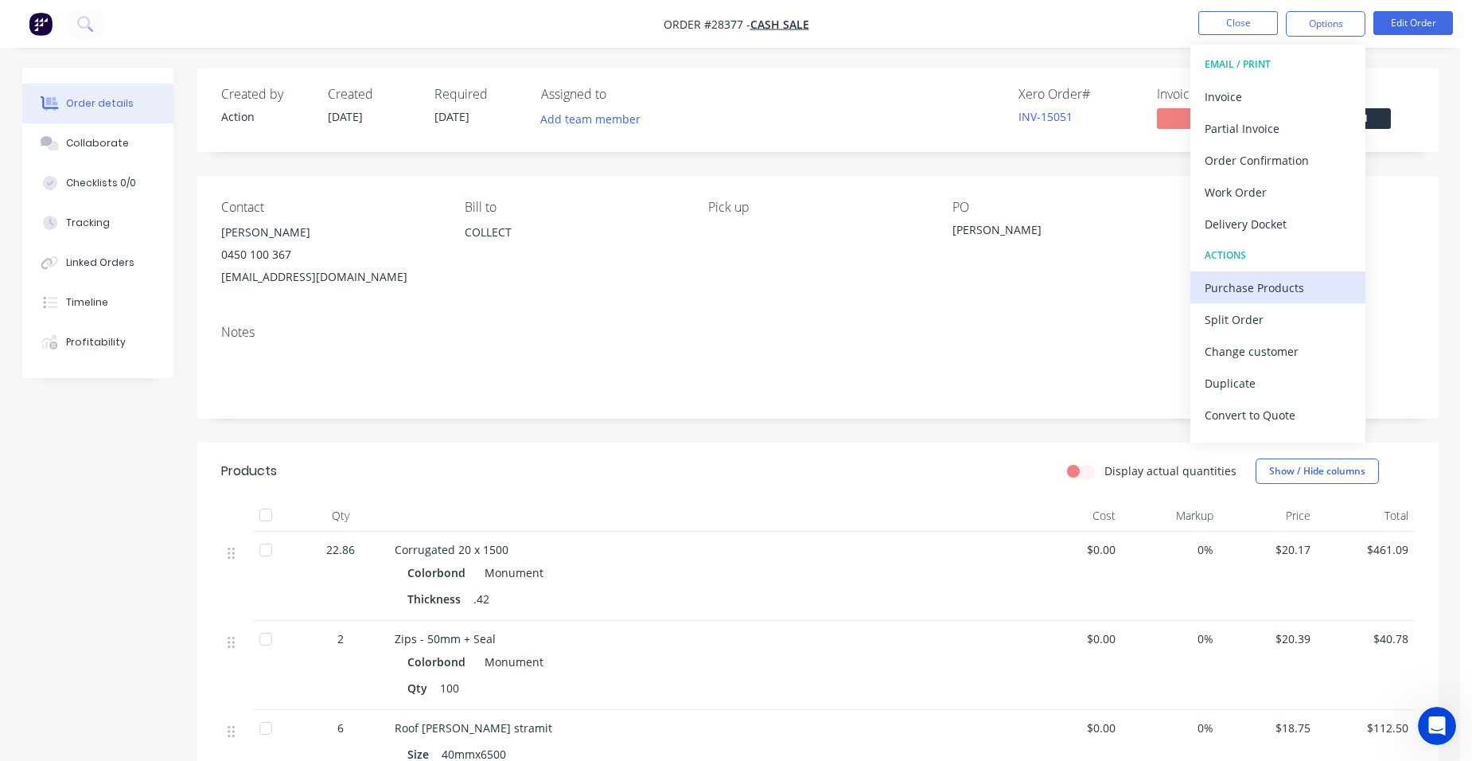
click at [1261, 290] on div "Purchase Products" at bounding box center [1278, 287] width 146 height 23
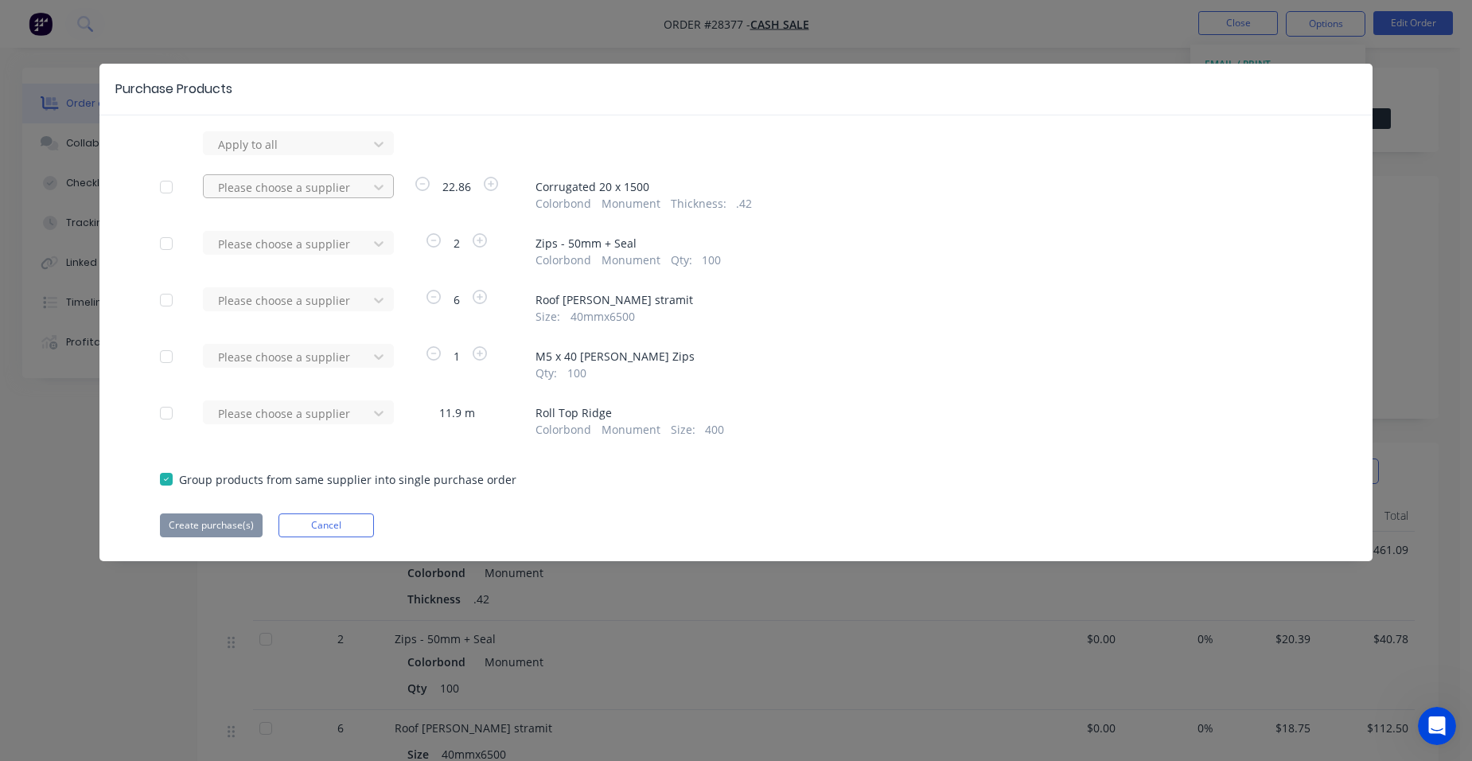
click at [322, 178] on div at bounding box center [287, 187] width 143 height 20
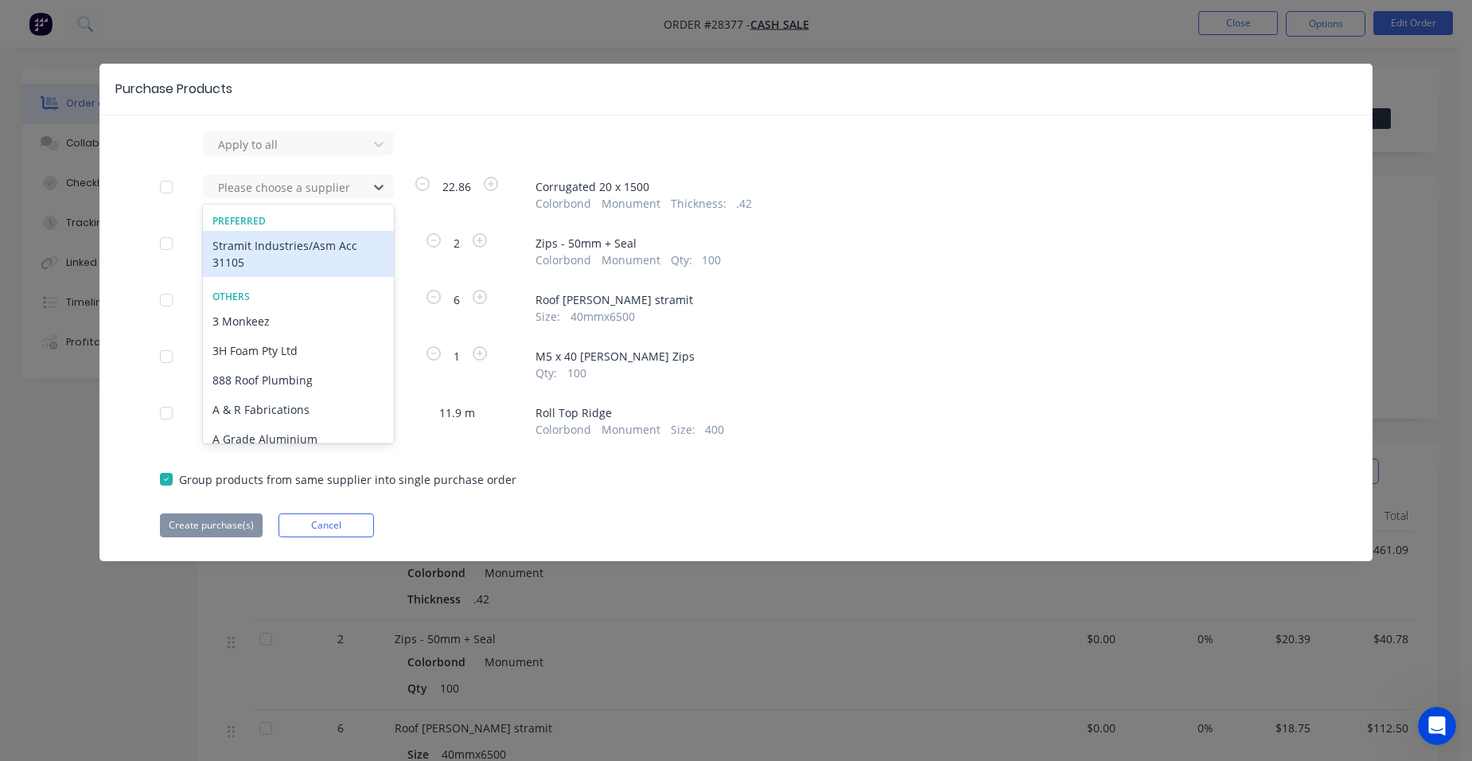
click at [255, 250] on div "Stramit Industries/Asm Acc 31105" at bounding box center [298, 254] width 191 height 46
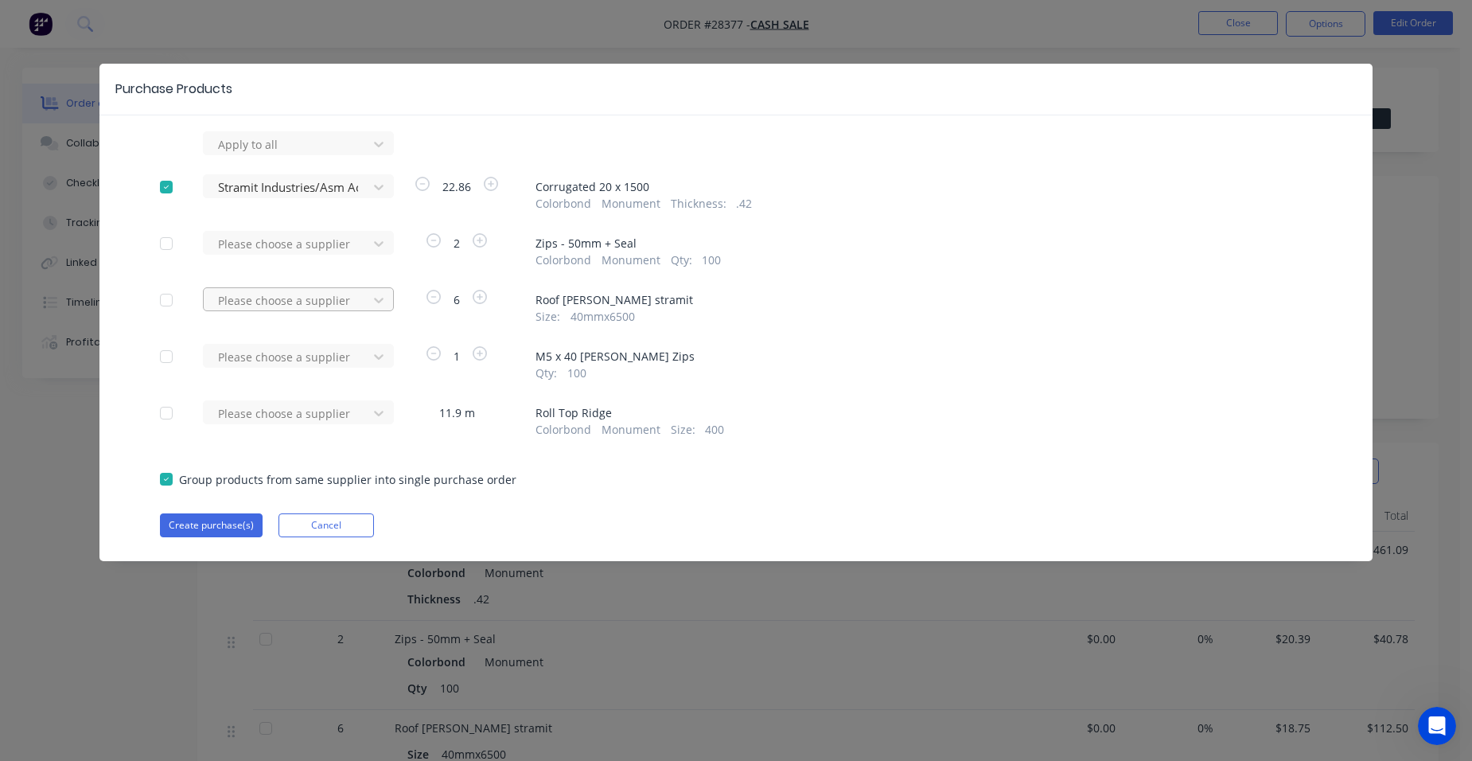
click at [294, 299] on div at bounding box center [287, 300] width 143 height 20
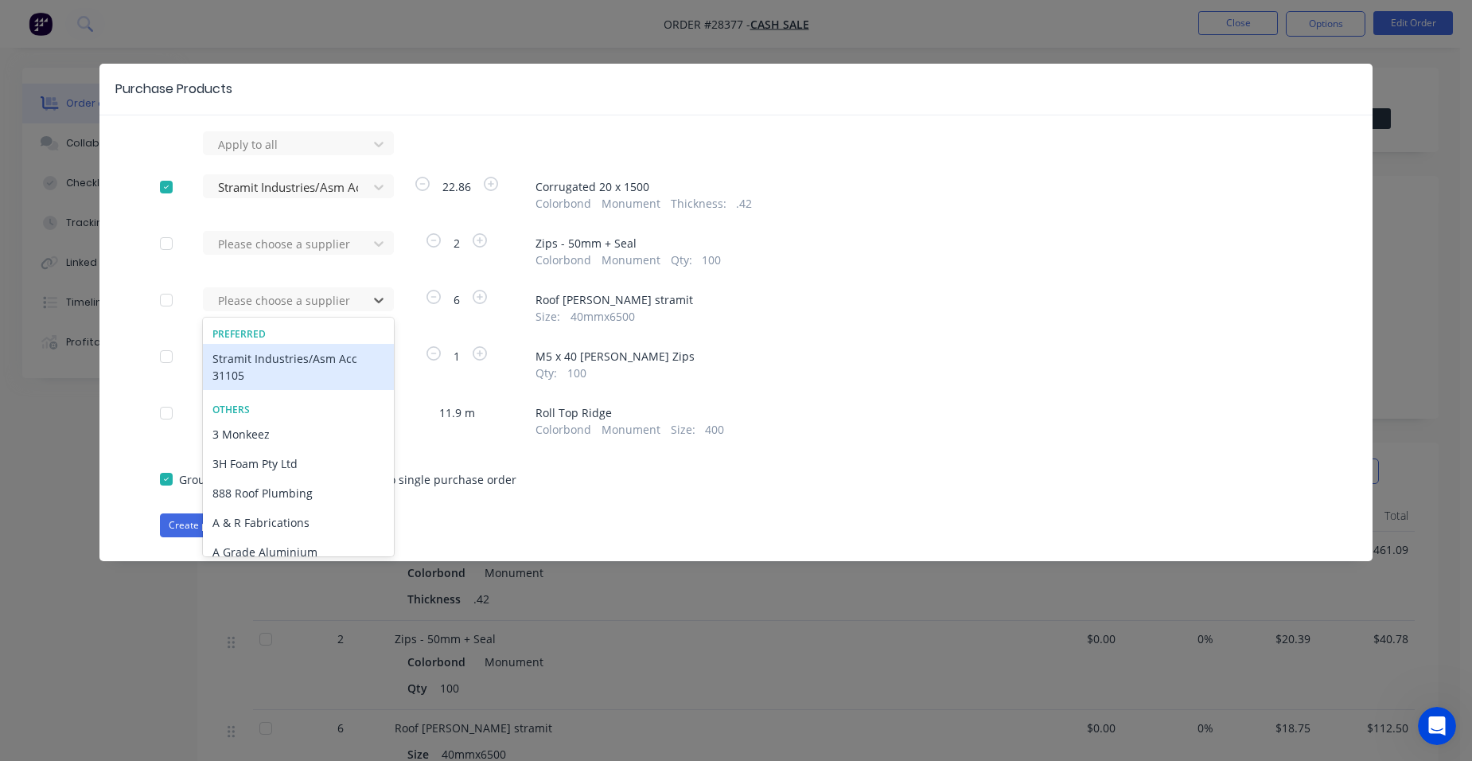
click at [287, 364] on div "Stramit Industries/Asm Acc 31105" at bounding box center [298, 367] width 191 height 46
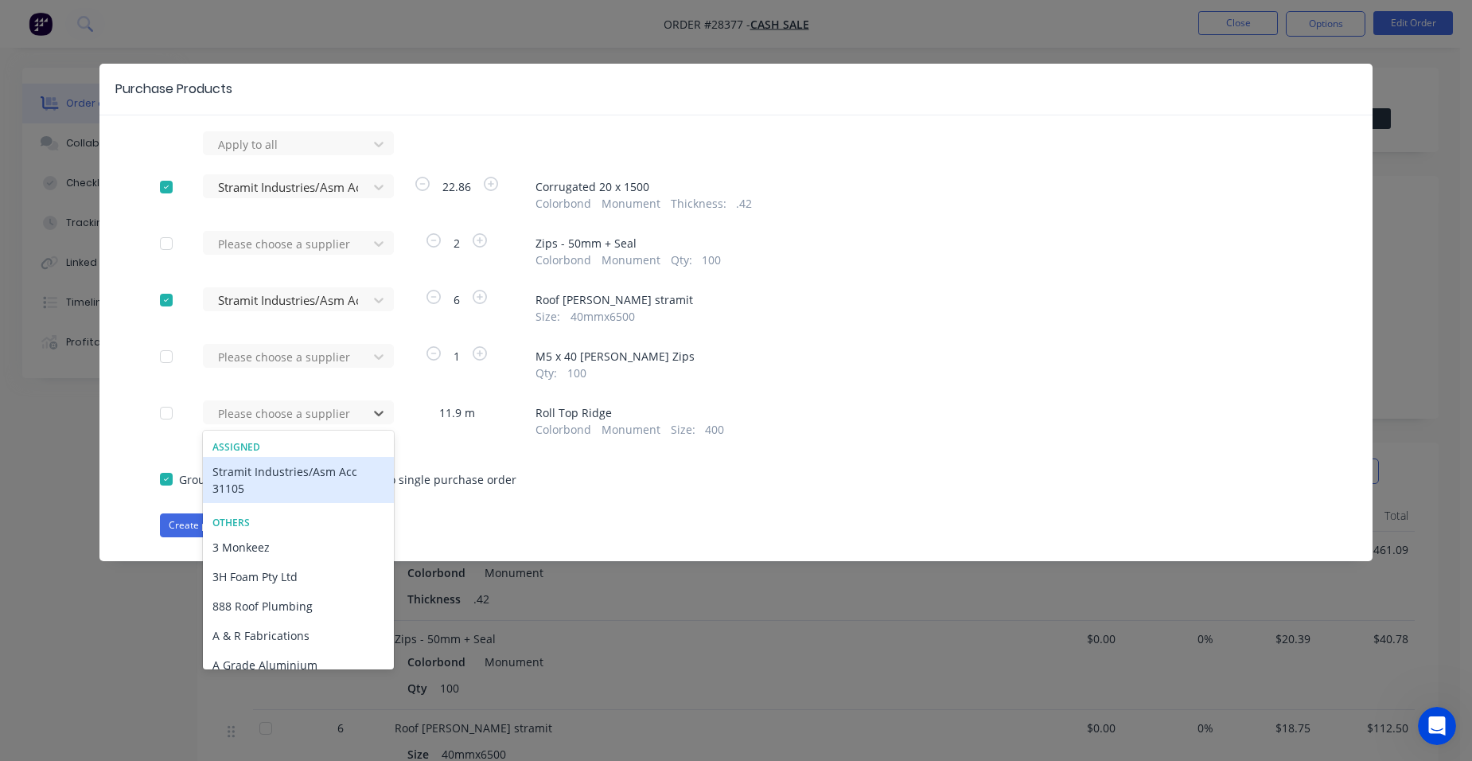
drag, startPoint x: 264, startPoint y: 413, endPoint x: 252, endPoint y: 425, distance: 16.9
click at [263, 414] on div at bounding box center [287, 413] width 143 height 20
click at [209, 492] on div "Stramit Industries/Asm Acc 31105" at bounding box center [298, 480] width 191 height 46
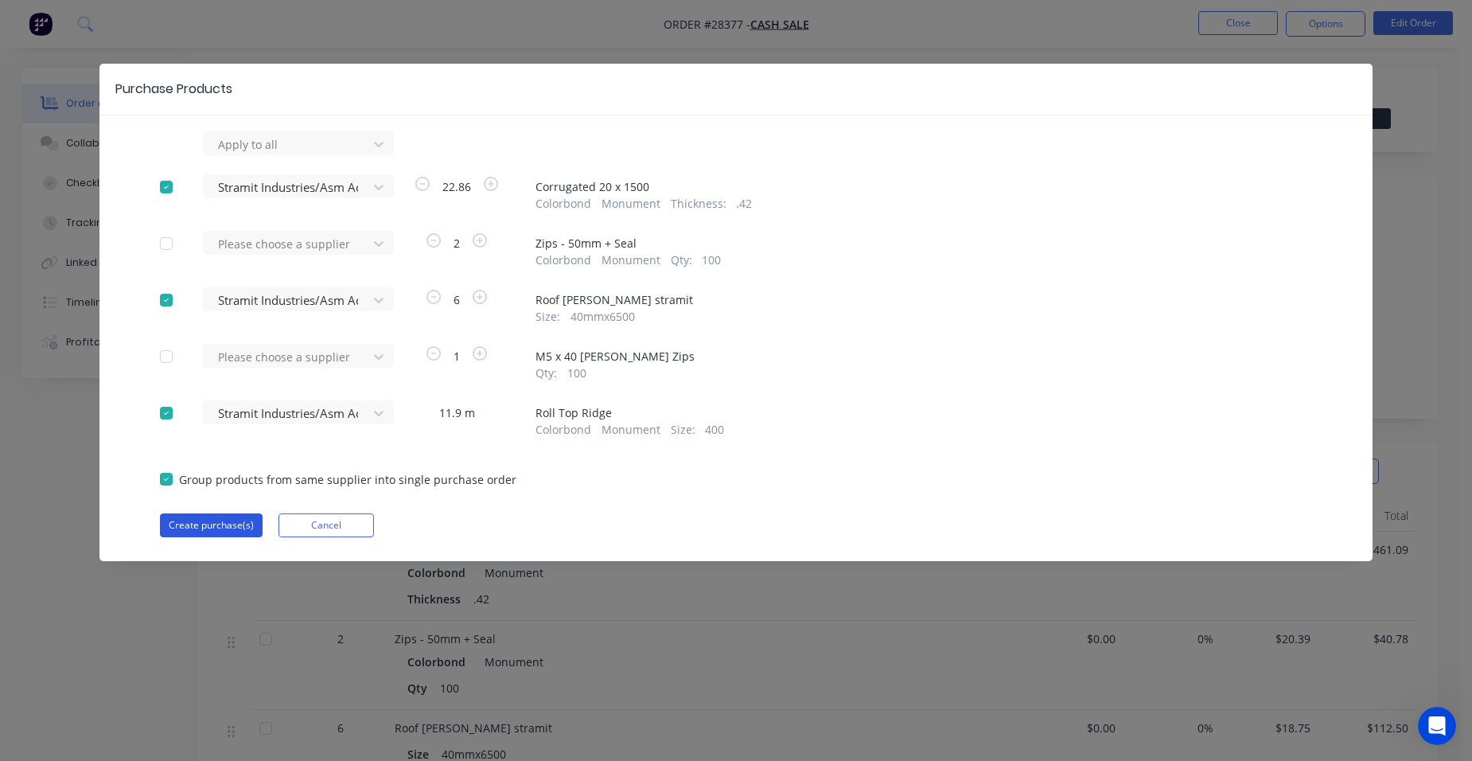
click at [220, 528] on button "Create purchase(s)" at bounding box center [211, 525] width 103 height 24
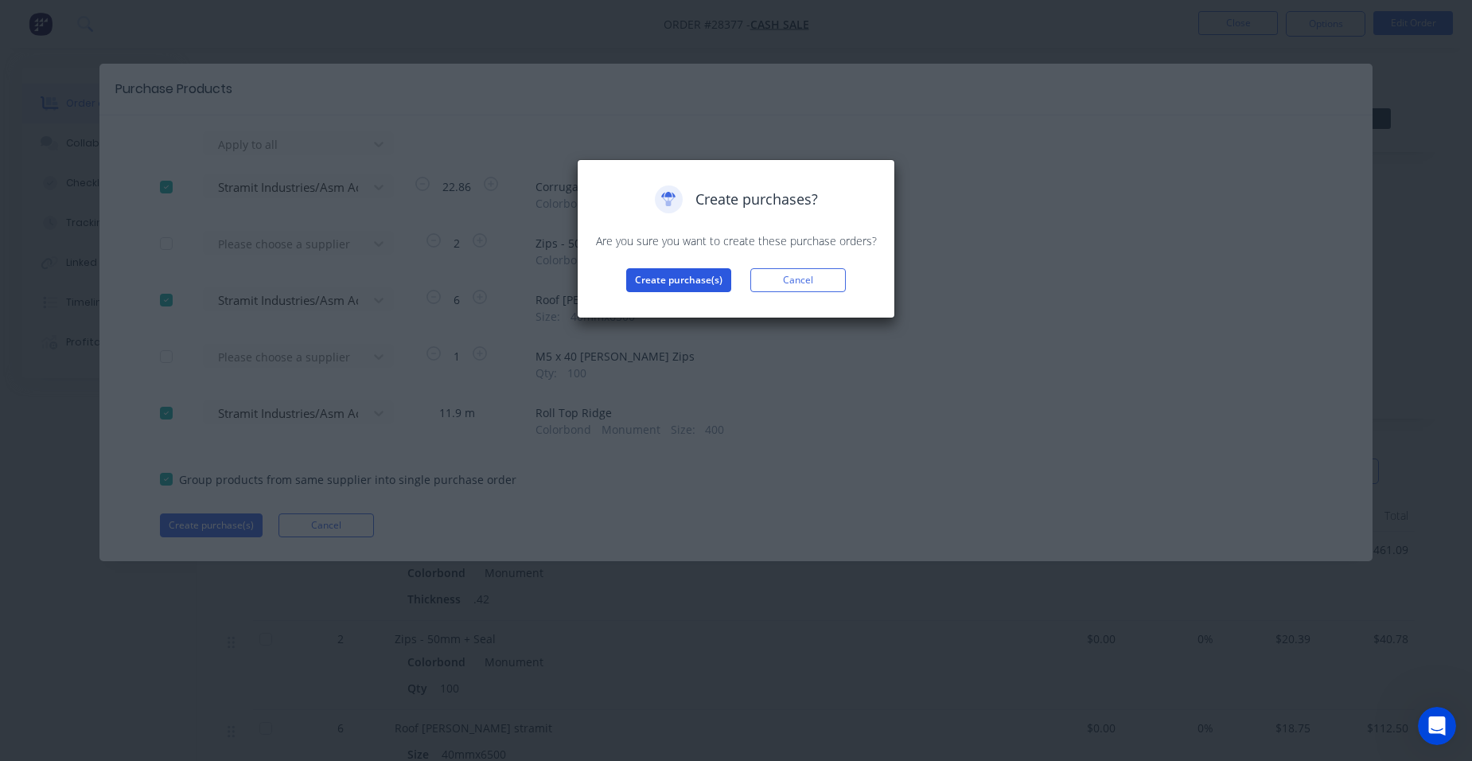
click at [655, 275] on button "Create purchase(s)" at bounding box center [678, 280] width 105 height 24
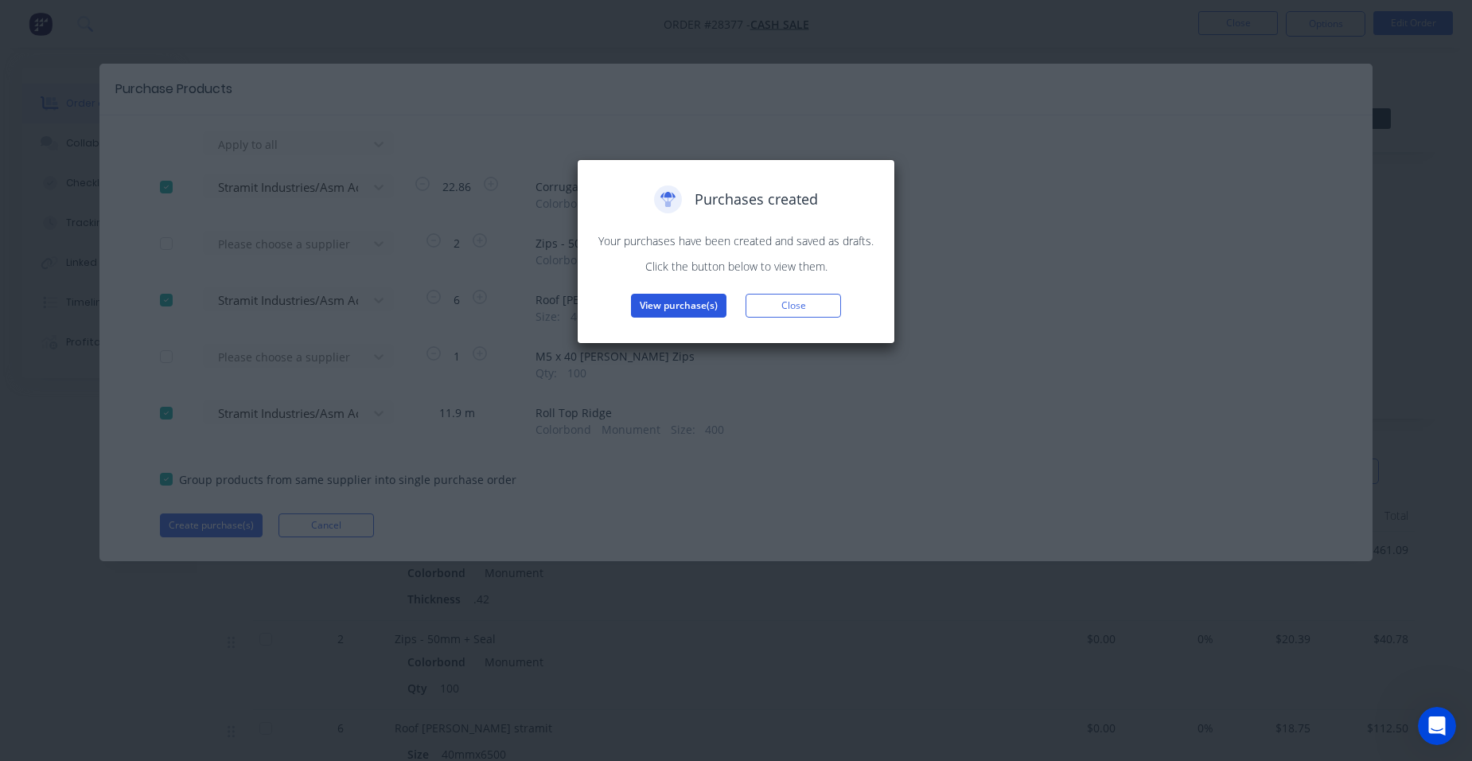
click at [664, 309] on button "View purchase(s)" at bounding box center [679, 306] width 96 height 24
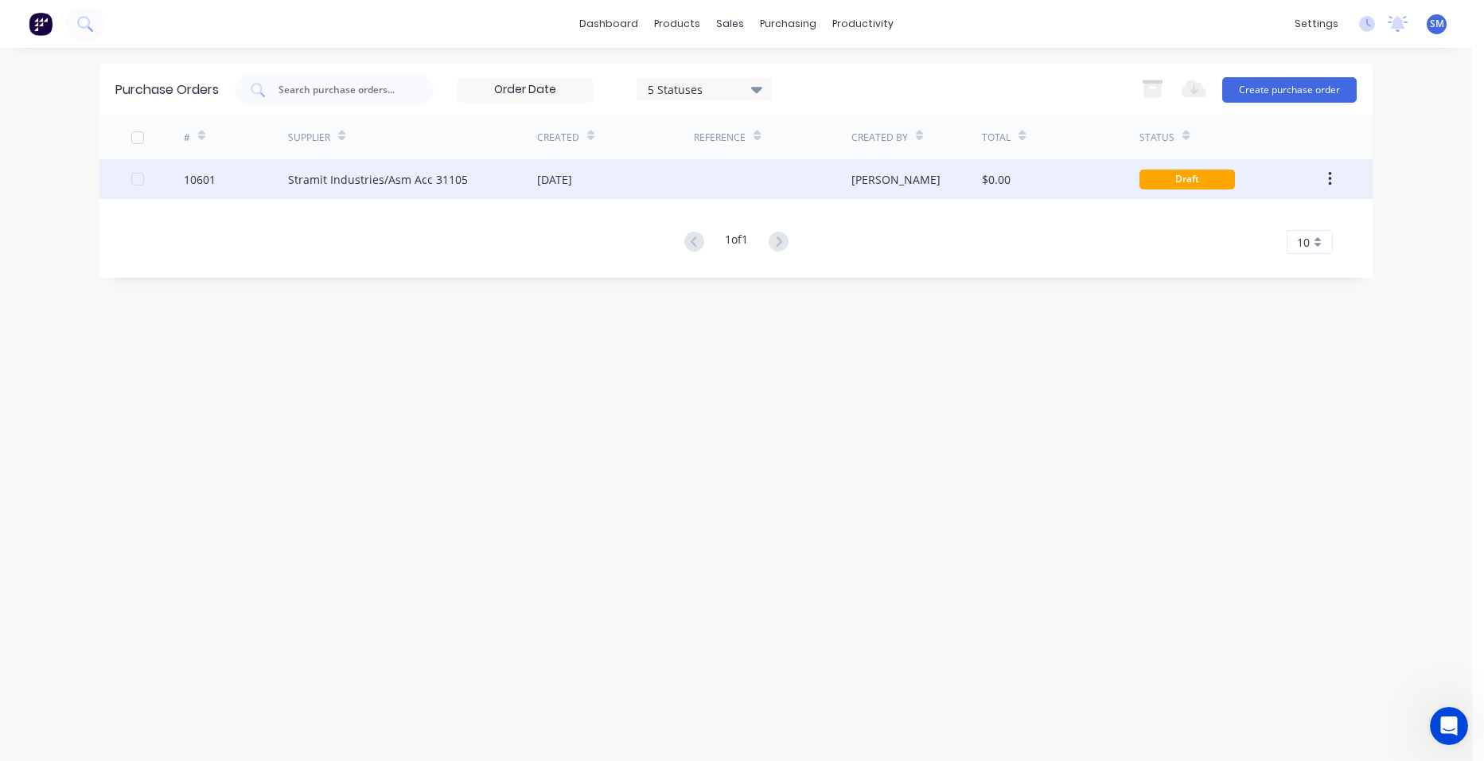
click at [671, 178] on div "[DATE]" at bounding box center [615, 179] width 157 height 40
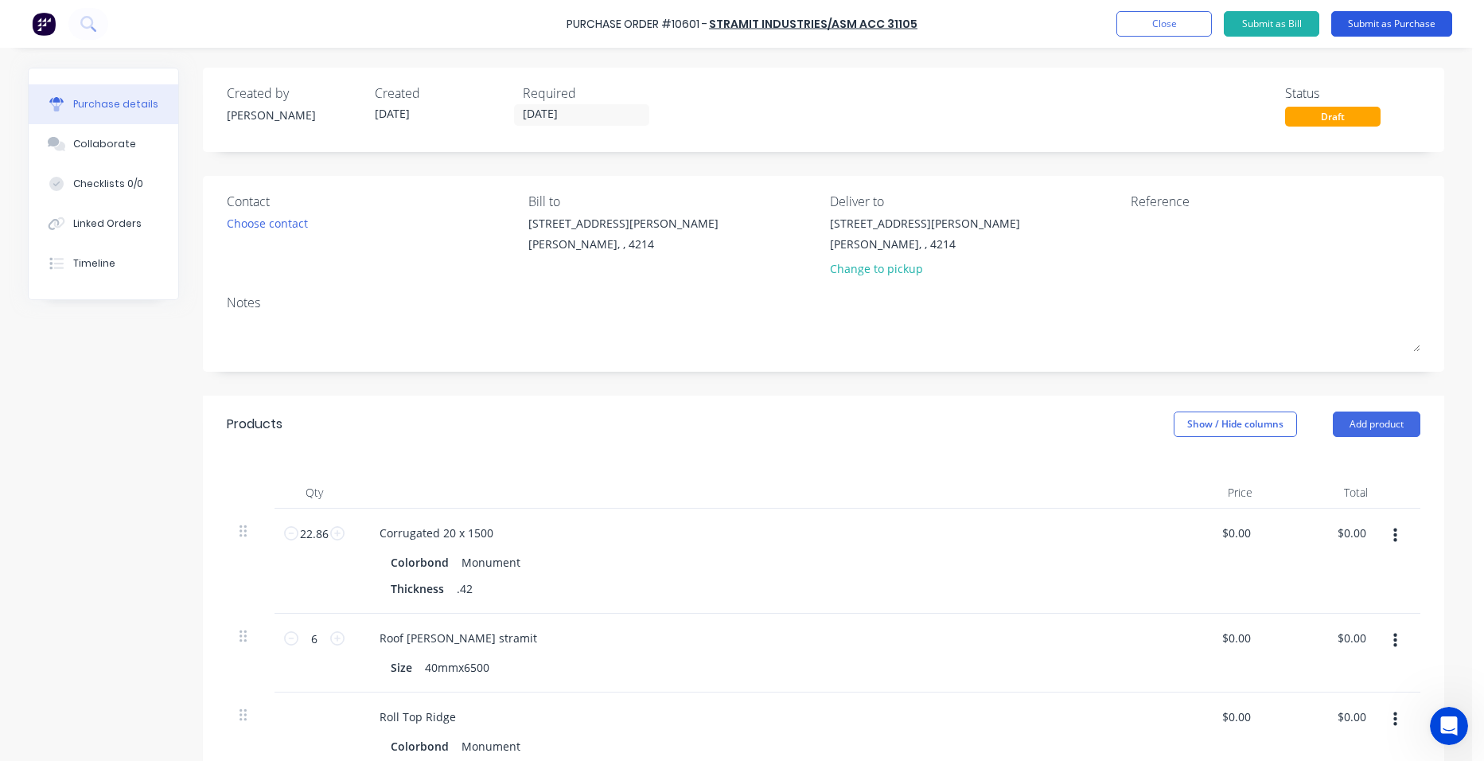
click at [1424, 20] on button "Submit as Purchase" at bounding box center [1391, 23] width 121 height 25
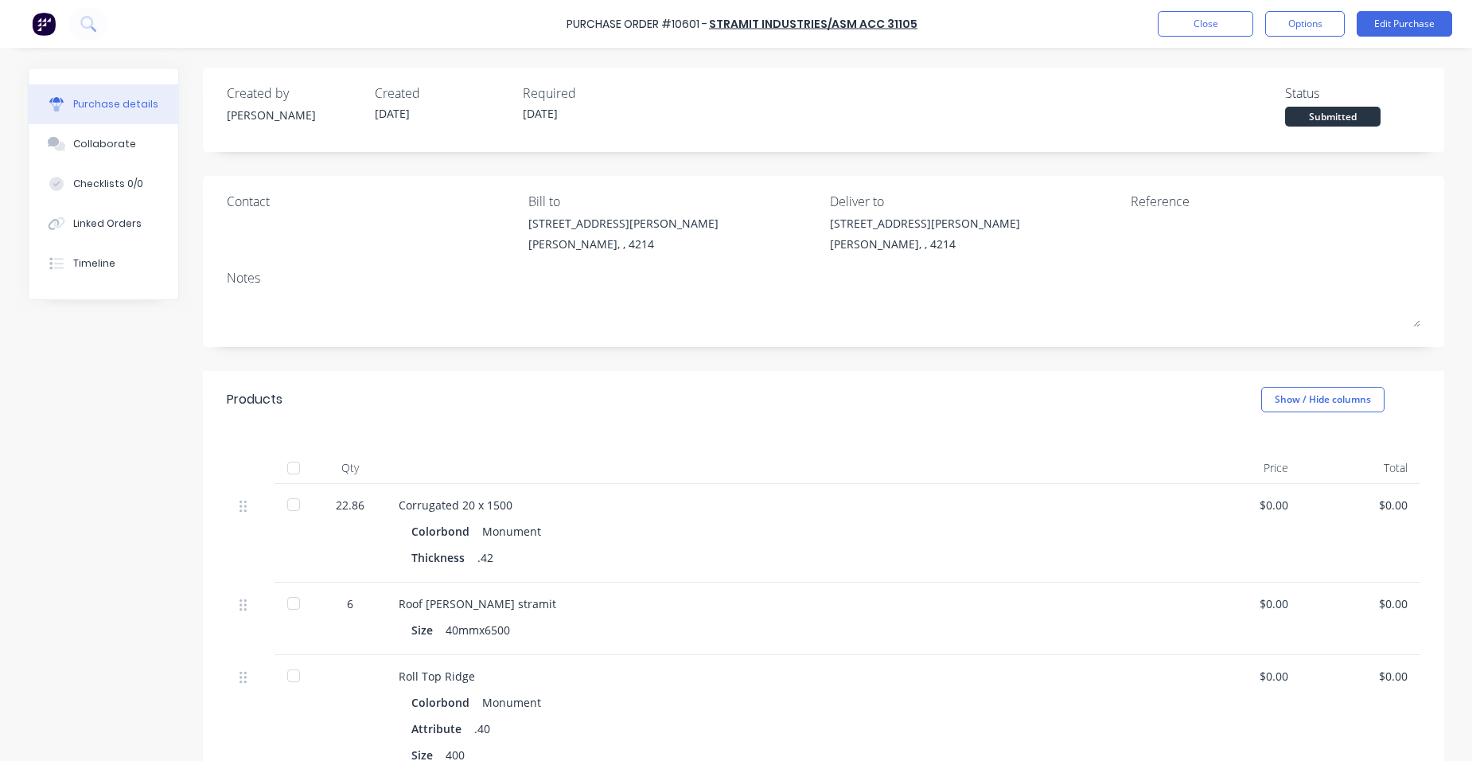
click at [1318, 28] on button "Options" at bounding box center [1305, 23] width 80 height 25
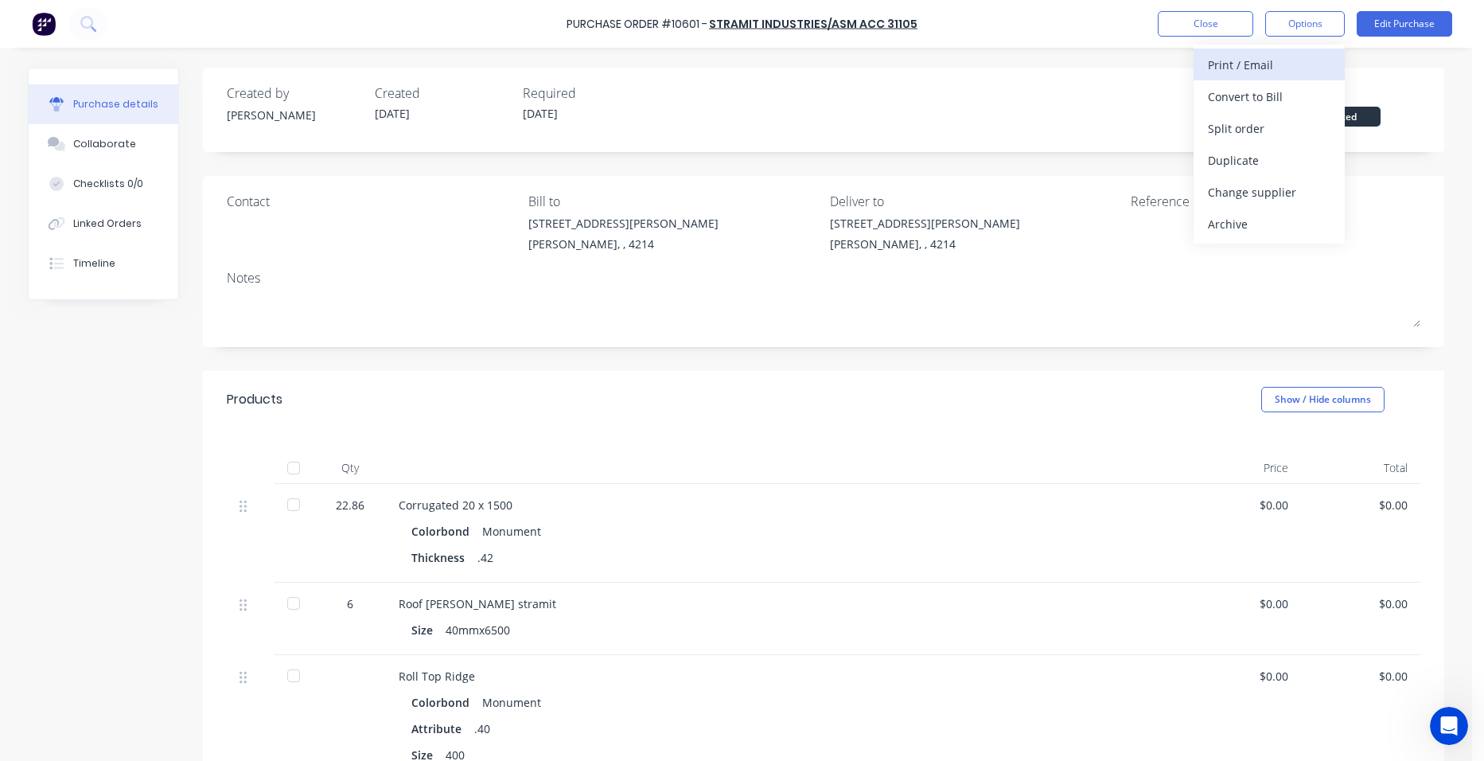
click at [1292, 55] on div "Print / Email" at bounding box center [1269, 64] width 123 height 23
click at [1265, 129] on div "Without pricing" at bounding box center [1269, 128] width 123 height 23
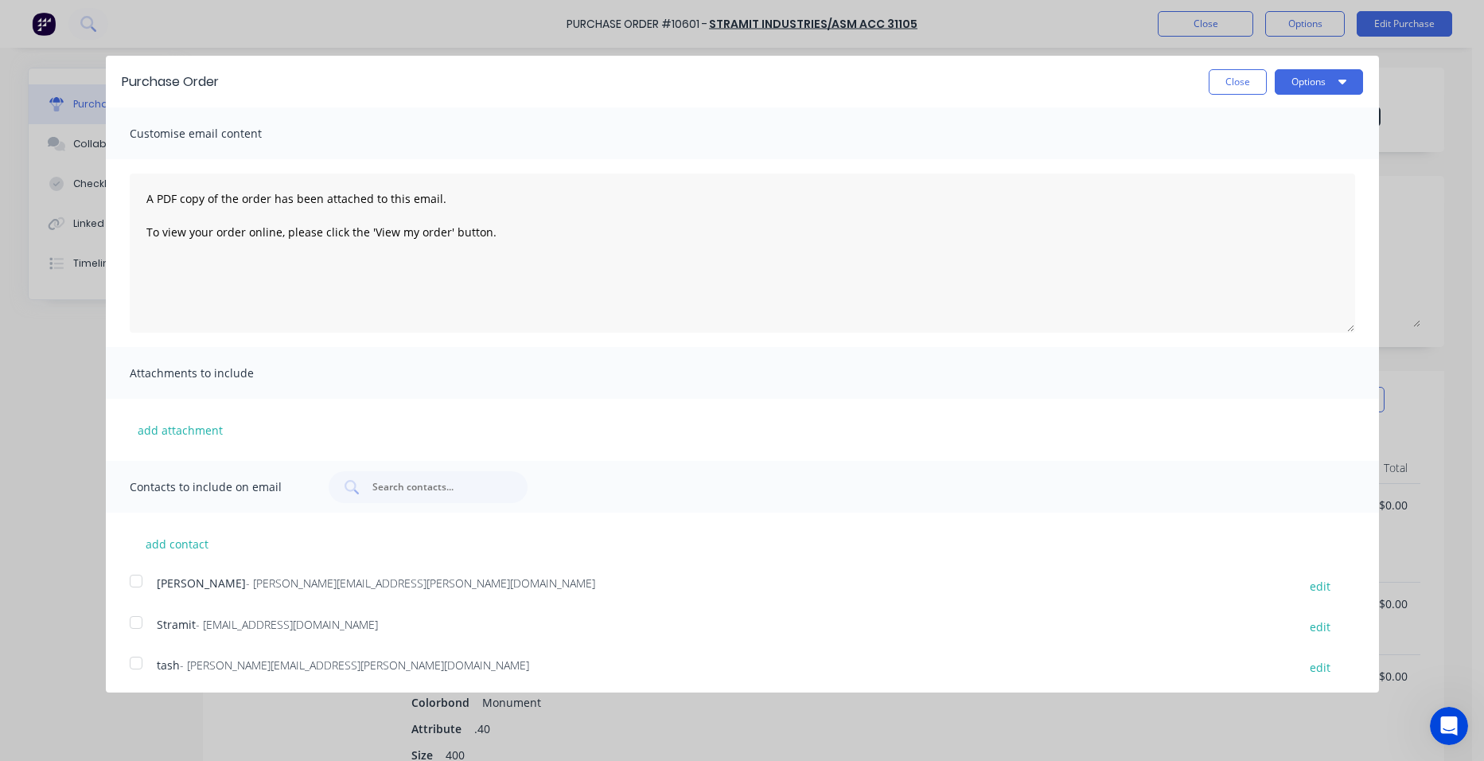
drag, startPoint x: 133, startPoint y: 618, endPoint x: 167, endPoint y: 605, distance: 36.5
click at [134, 617] on div at bounding box center [136, 622] width 32 height 32
click at [1275, 76] on button "Options" at bounding box center [1319, 81] width 88 height 25
click at [1297, 149] on div "Email" at bounding box center [1287, 153] width 123 height 23
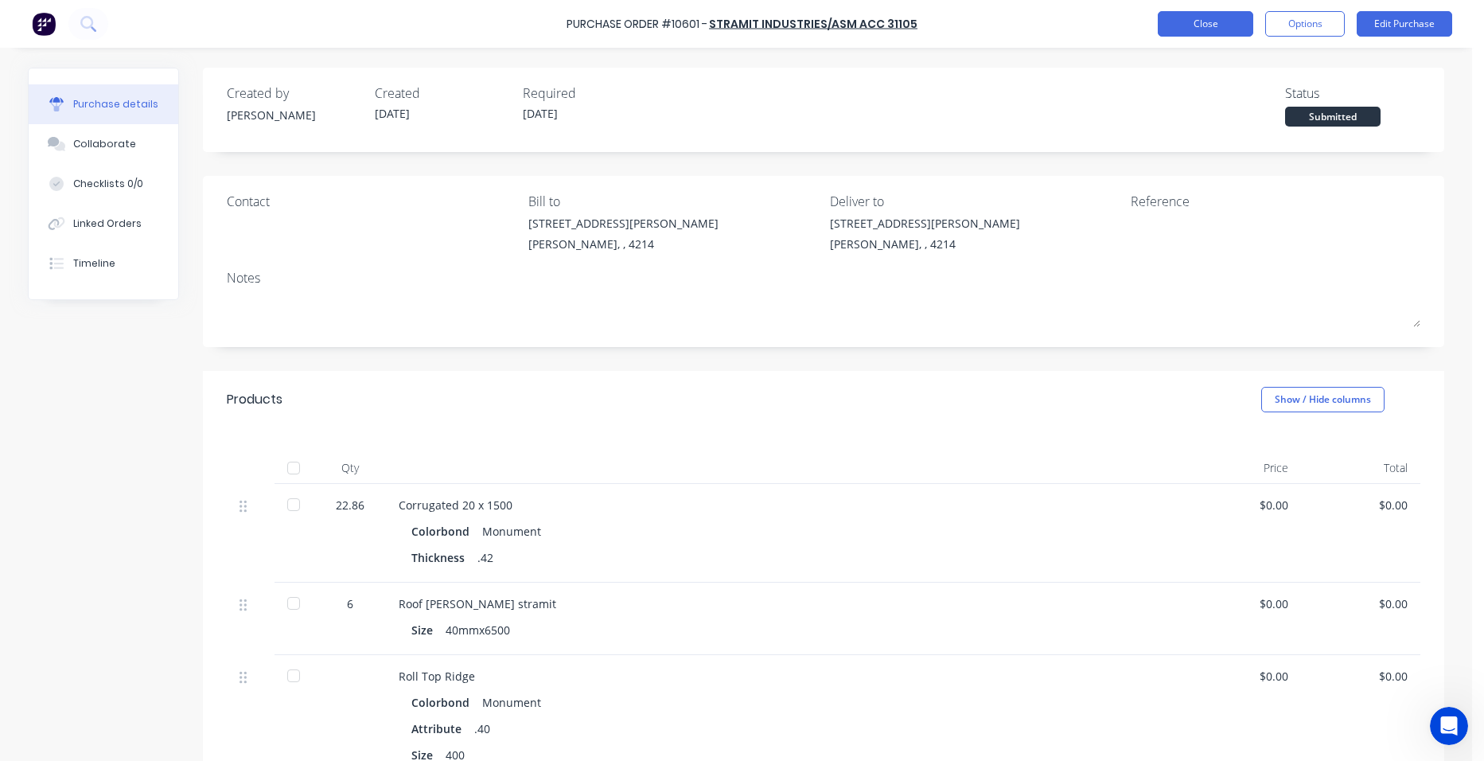
click at [1183, 25] on button "Close" at bounding box center [1206, 23] width 96 height 25
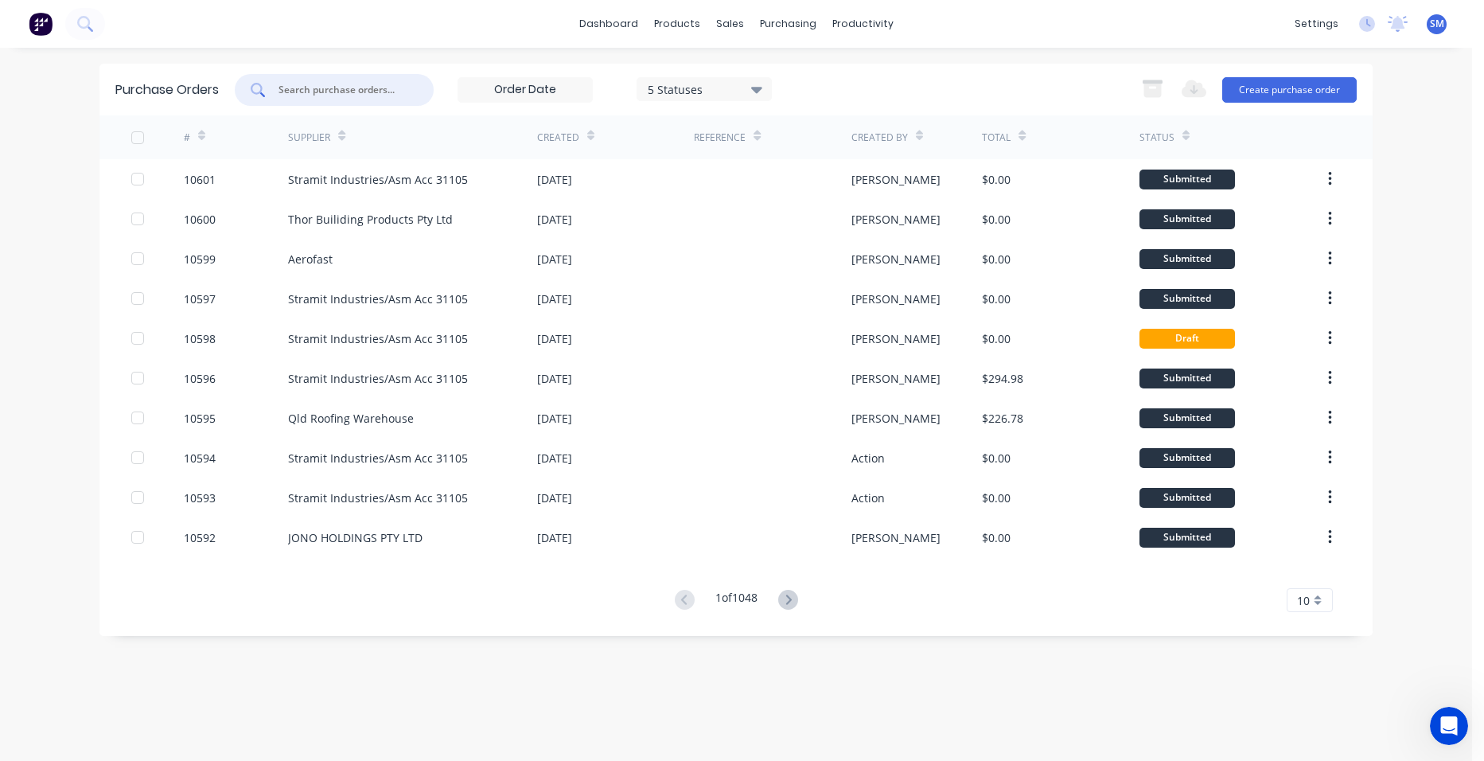
click at [336, 91] on input "text" at bounding box center [343, 90] width 132 height 16
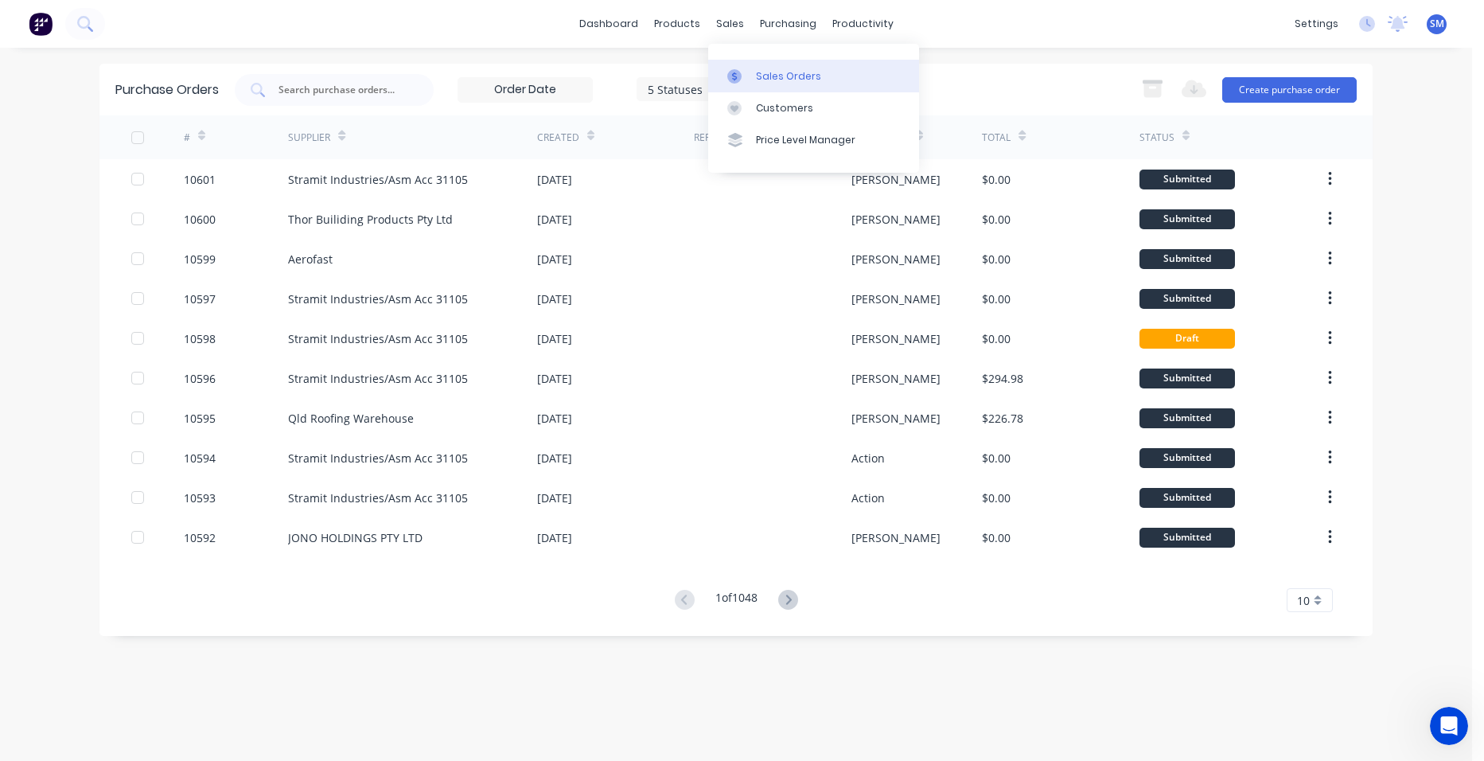
click at [750, 72] on div at bounding box center [739, 76] width 24 height 14
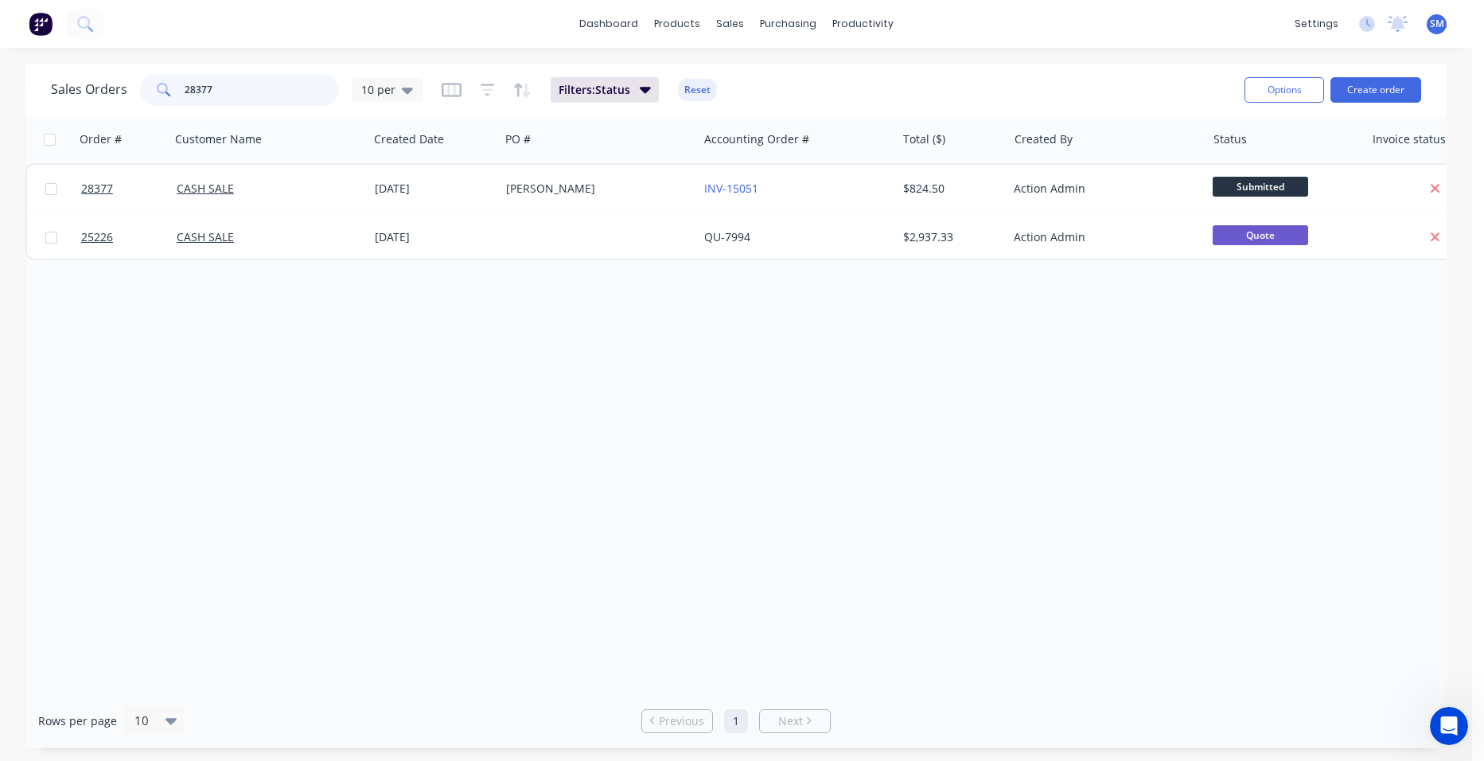
drag, startPoint x: 96, startPoint y: 83, endPoint x: 127, endPoint y: 87, distance: 30.5
click at [42, 80] on div "Sales Orders 28377 10 per Filters: Status Reset Options Create order" at bounding box center [735, 90] width 1421 height 52
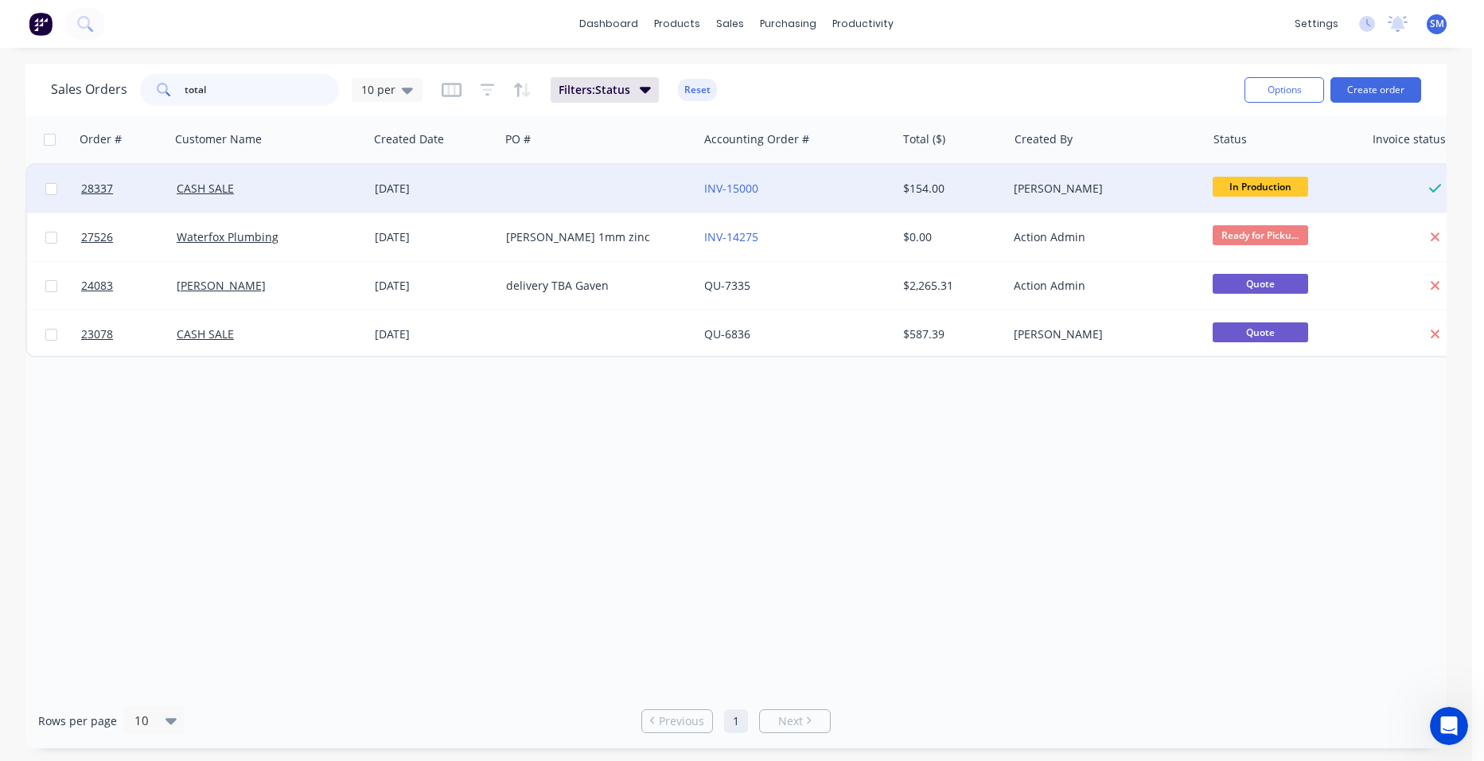
type input "total"
click at [586, 190] on div at bounding box center [599, 189] width 198 height 48
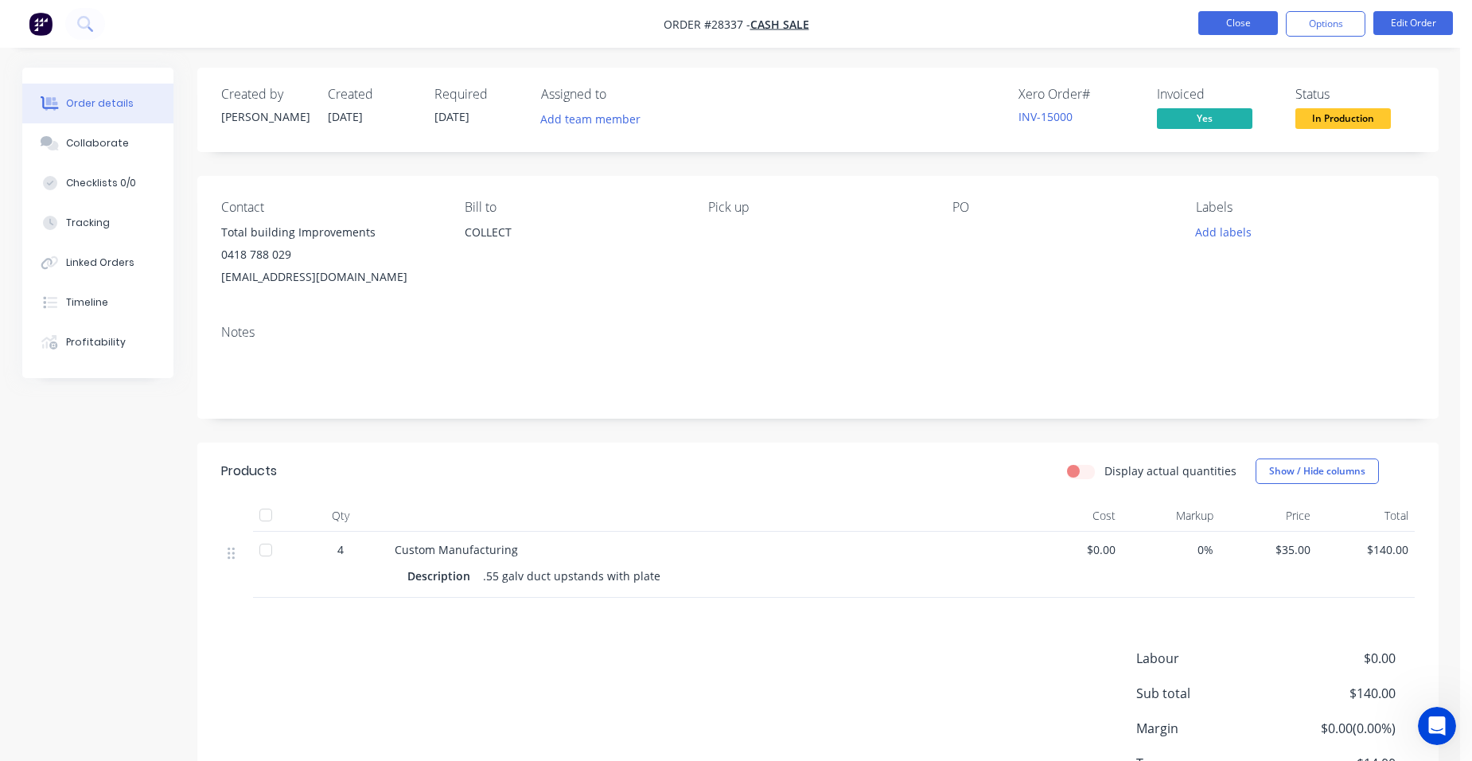
click at [1225, 18] on button "Close" at bounding box center [1239, 23] width 80 height 24
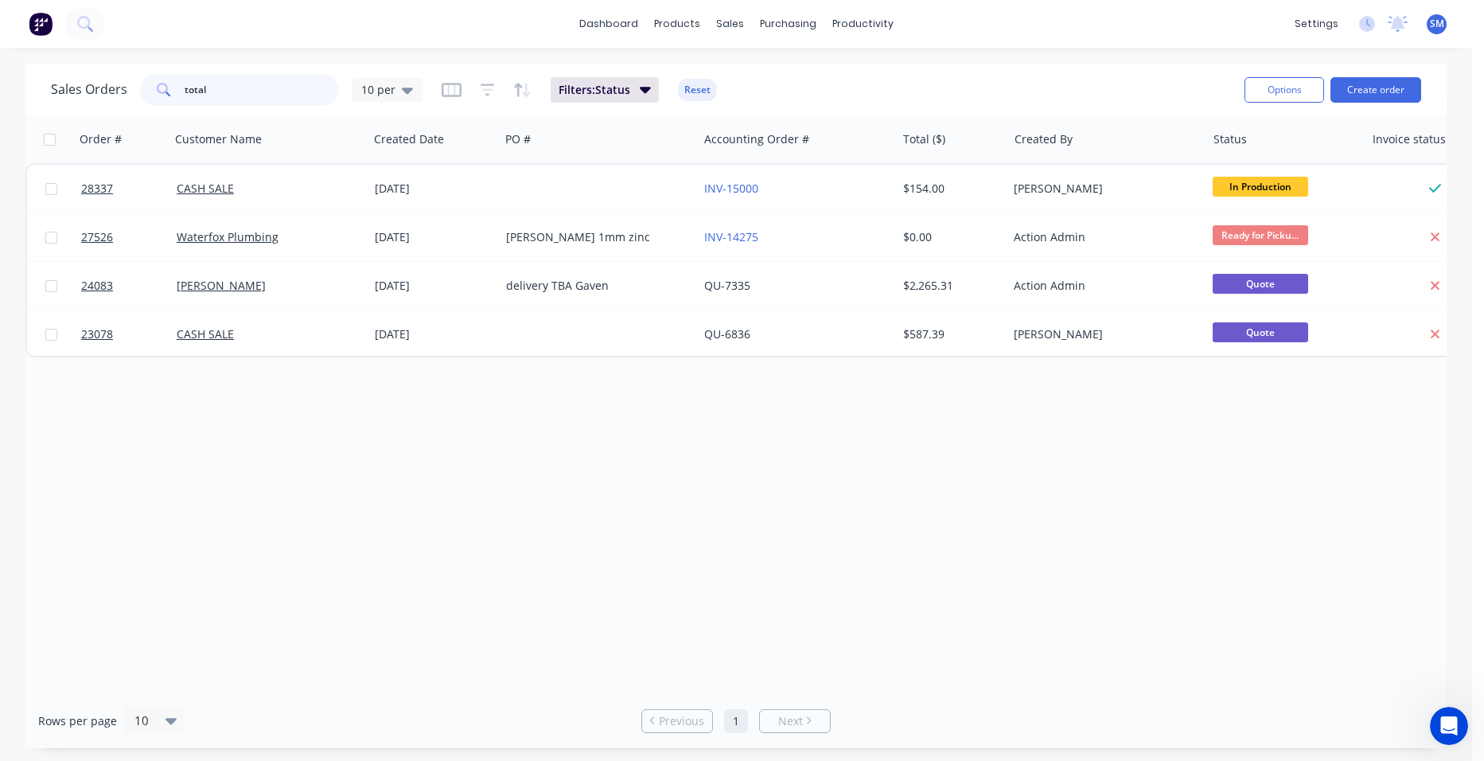
drag, startPoint x: 115, startPoint y: 89, endPoint x: 84, endPoint y: 80, distance: 32.2
click at [90, 89] on div "Sales Orders total 10 per" at bounding box center [237, 90] width 372 height 32
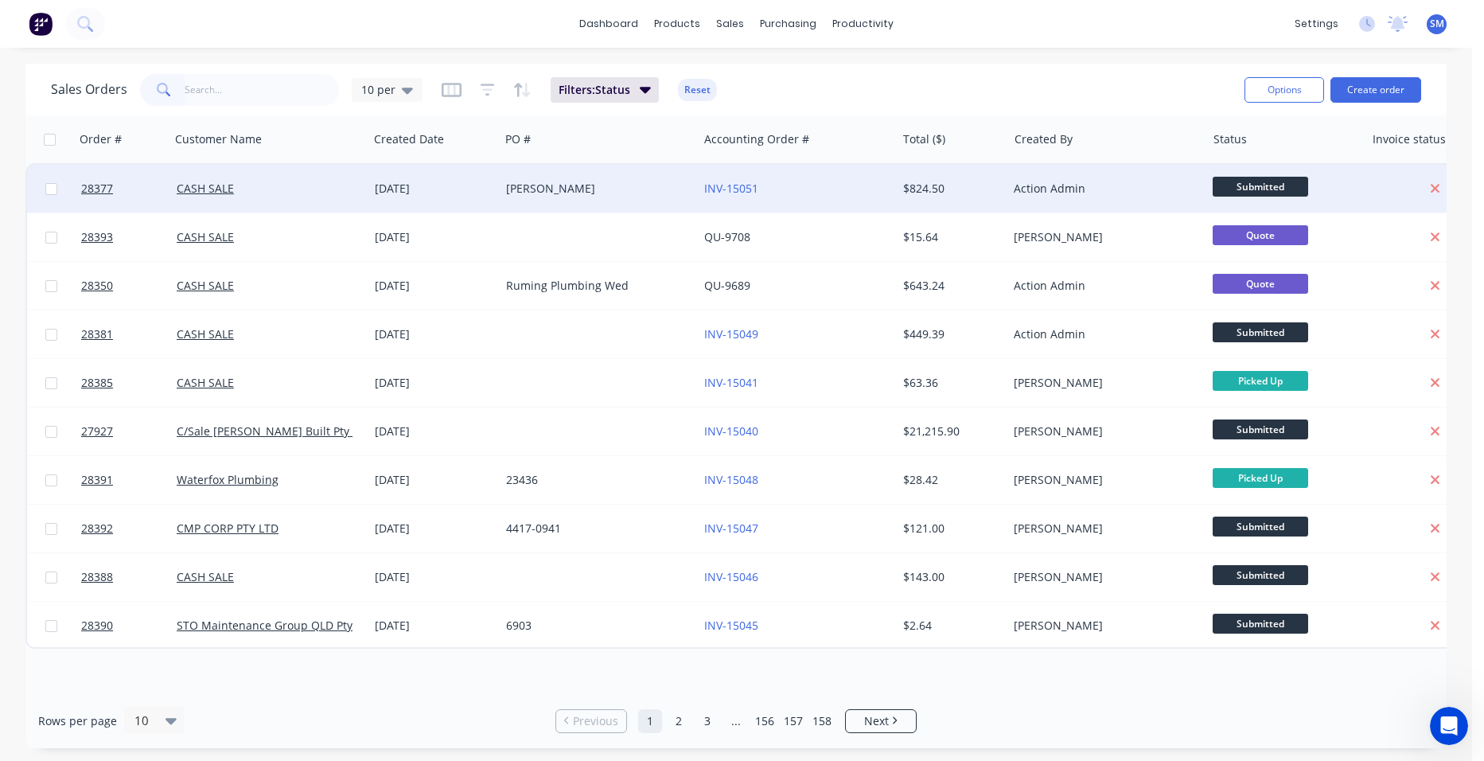
click at [622, 181] on div "[PERSON_NAME]" at bounding box center [594, 189] width 177 height 16
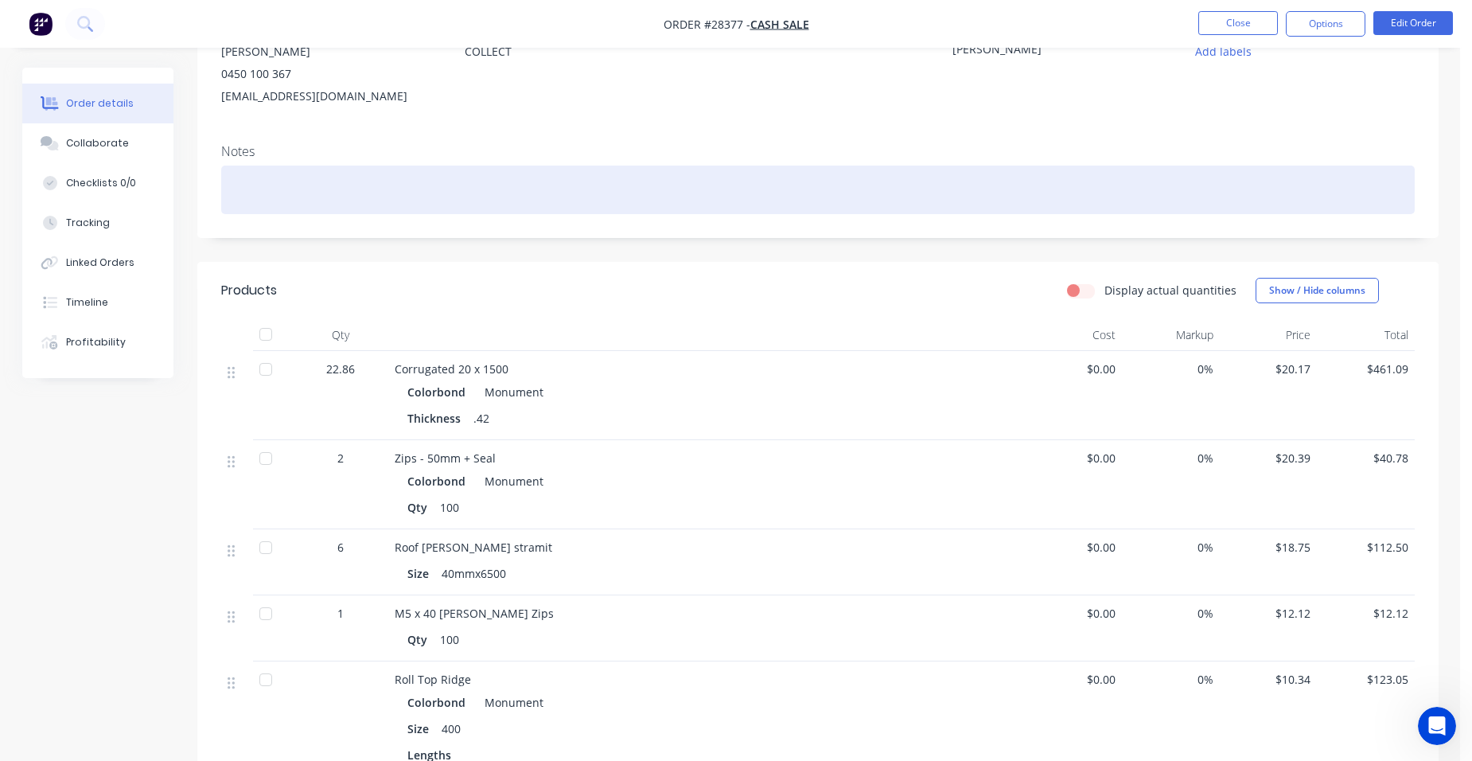
scroll to position [239, 0]
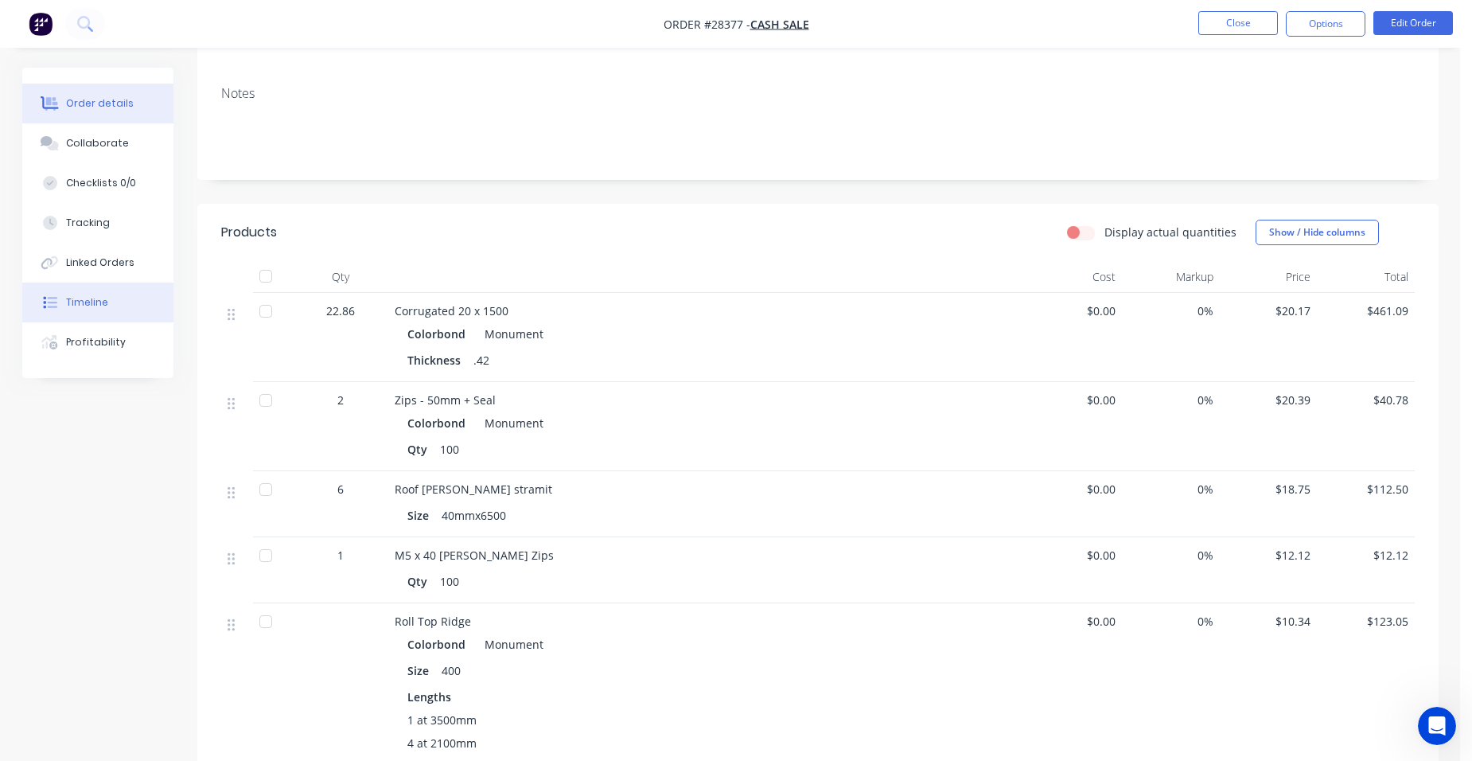
click at [122, 302] on button "Timeline" at bounding box center [97, 303] width 151 height 40
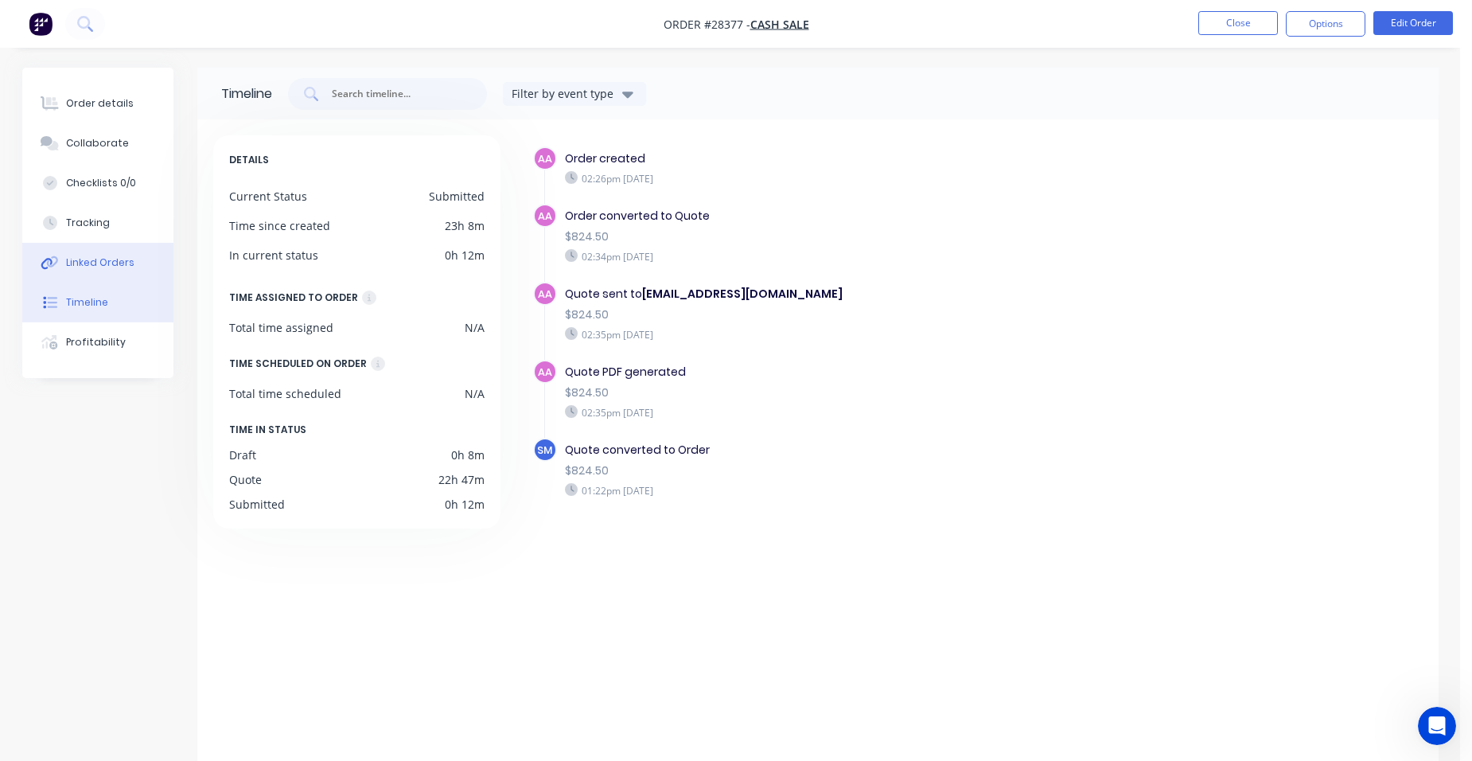
click at [121, 268] on div "Linked Orders" at bounding box center [100, 262] width 68 height 14
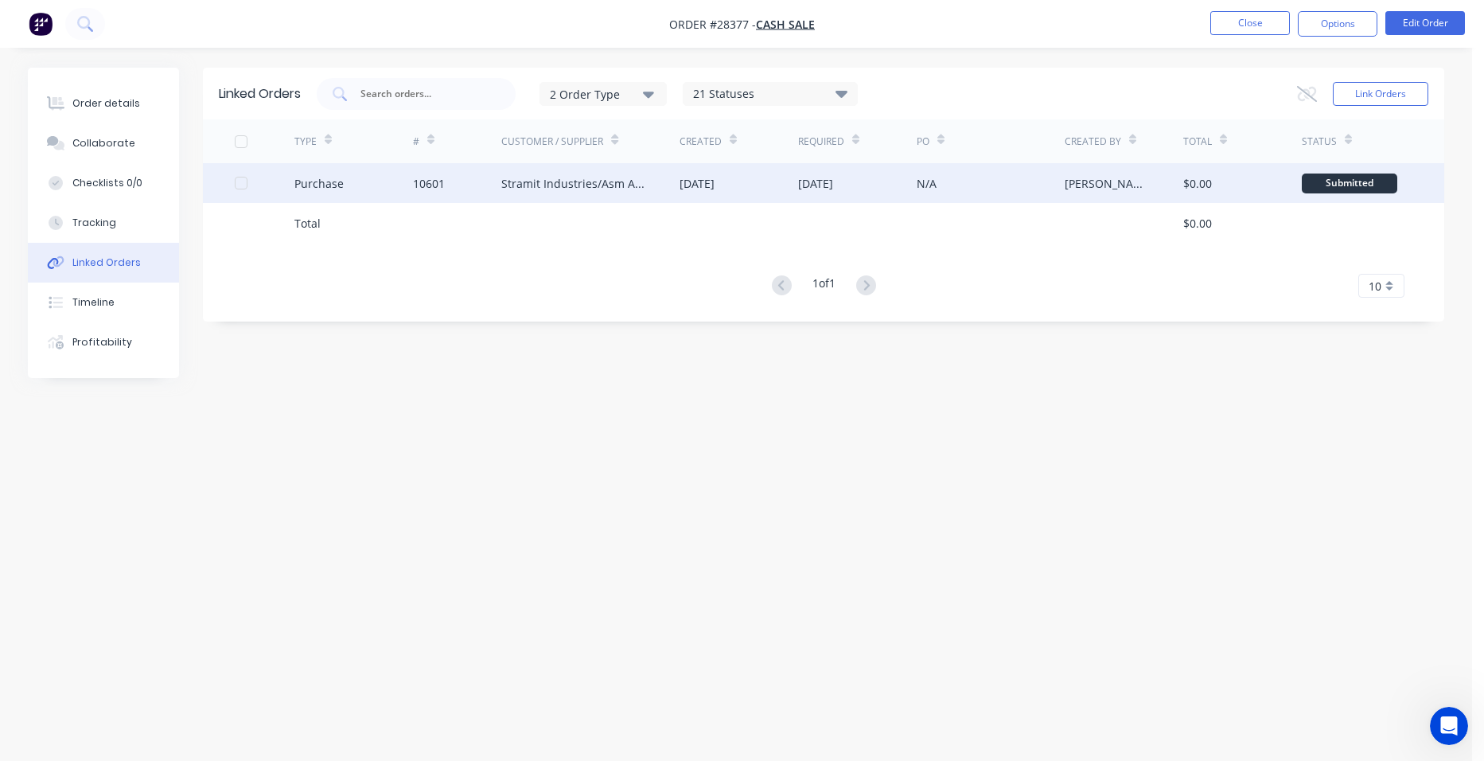
click at [460, 187] on div "10601" at bounding box center [457, 183] width 89 height 40
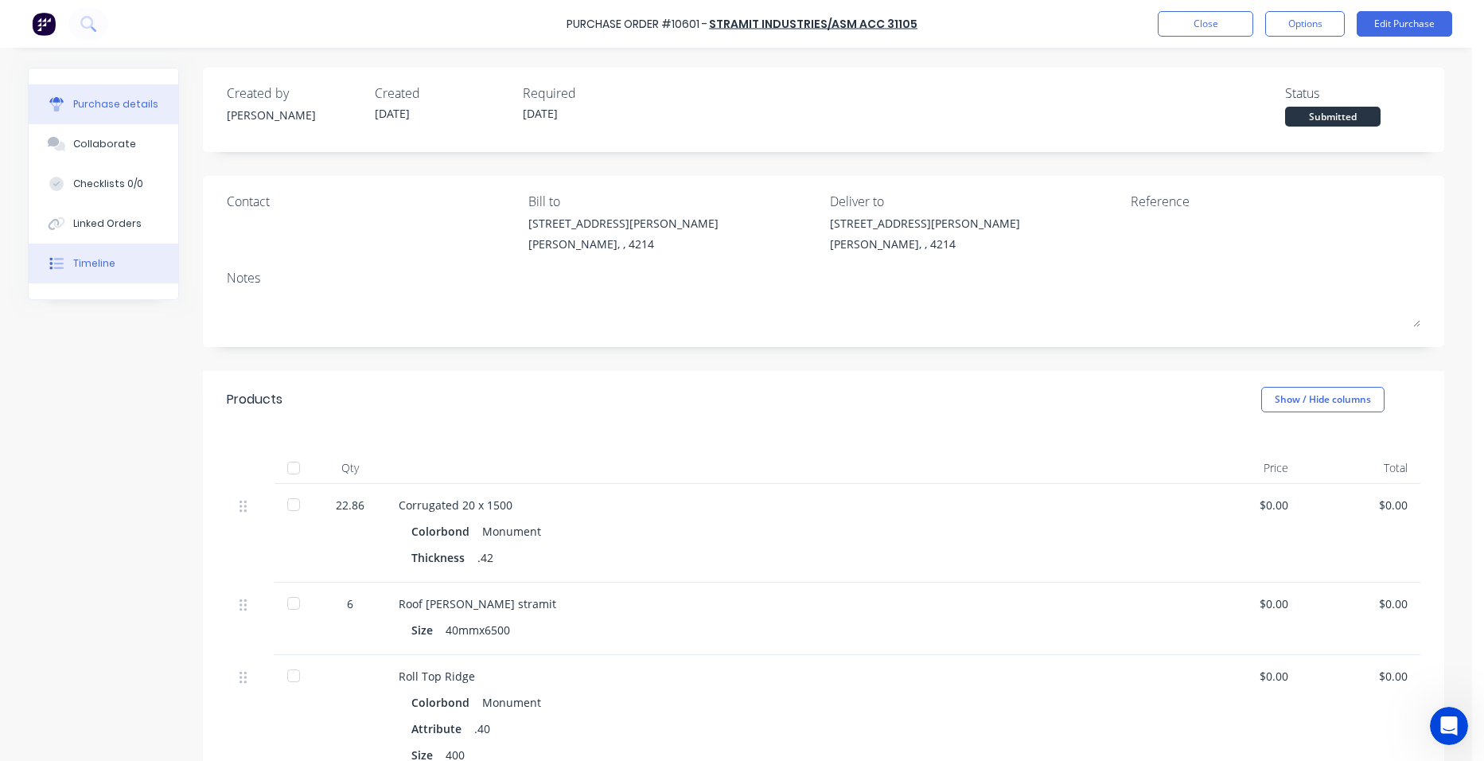
click at [103, 259] on div "Timeline" at bounding box center [94, 263] width 42 height 14
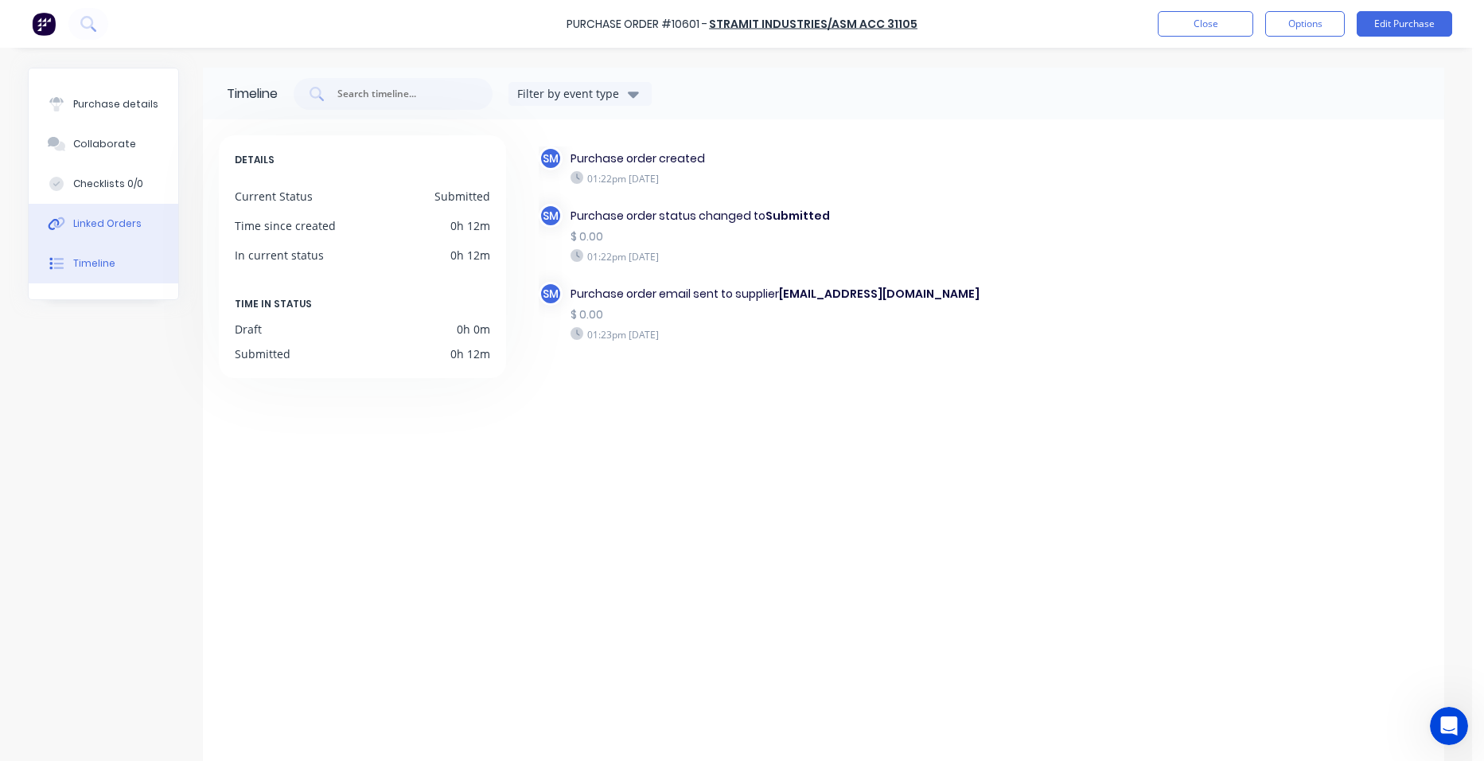
click at [88, 229] on div "Linked Orders" at bounding box center [107, 223] width 68 height 14
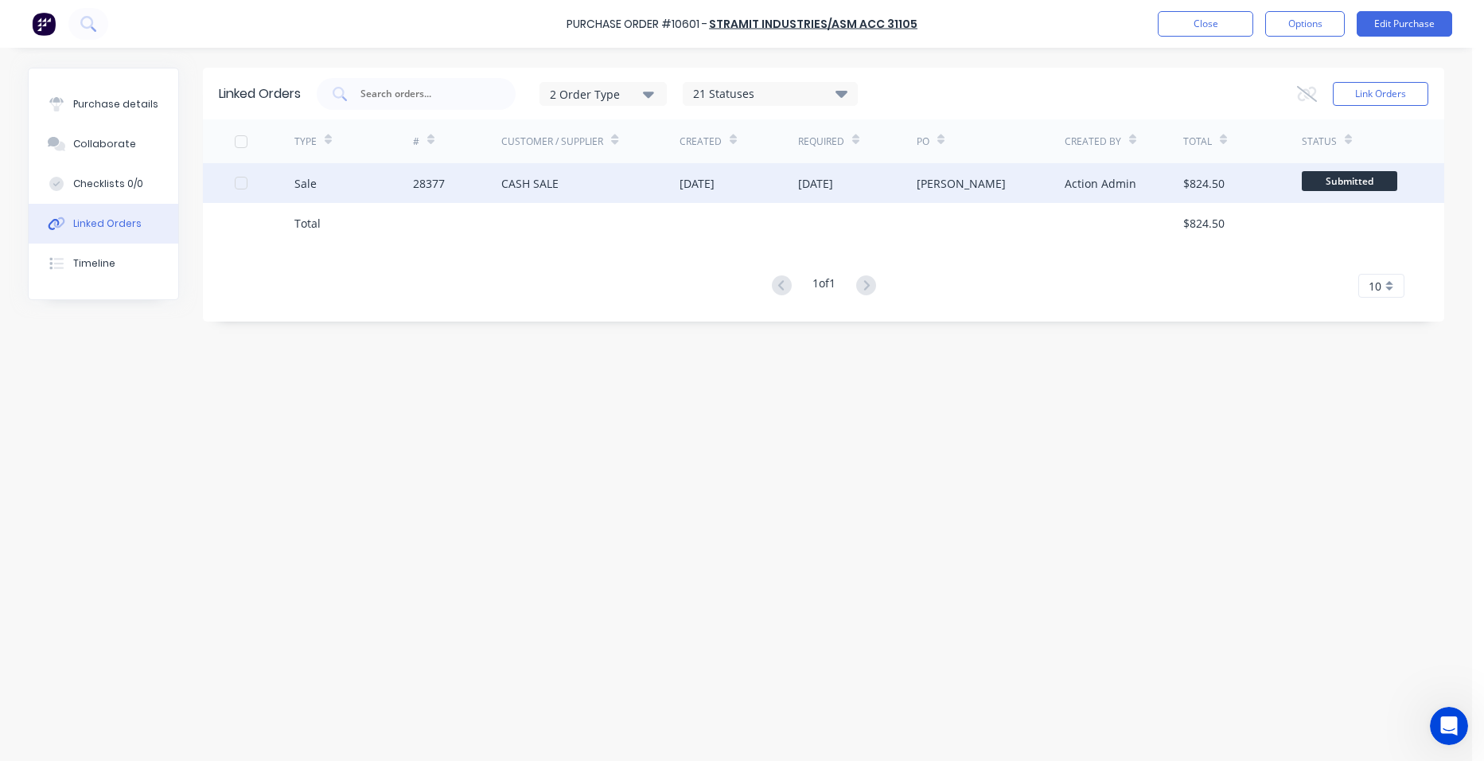
click at [467, 187] on div "28377" at bounding box center [457, 183] width 89 height 40
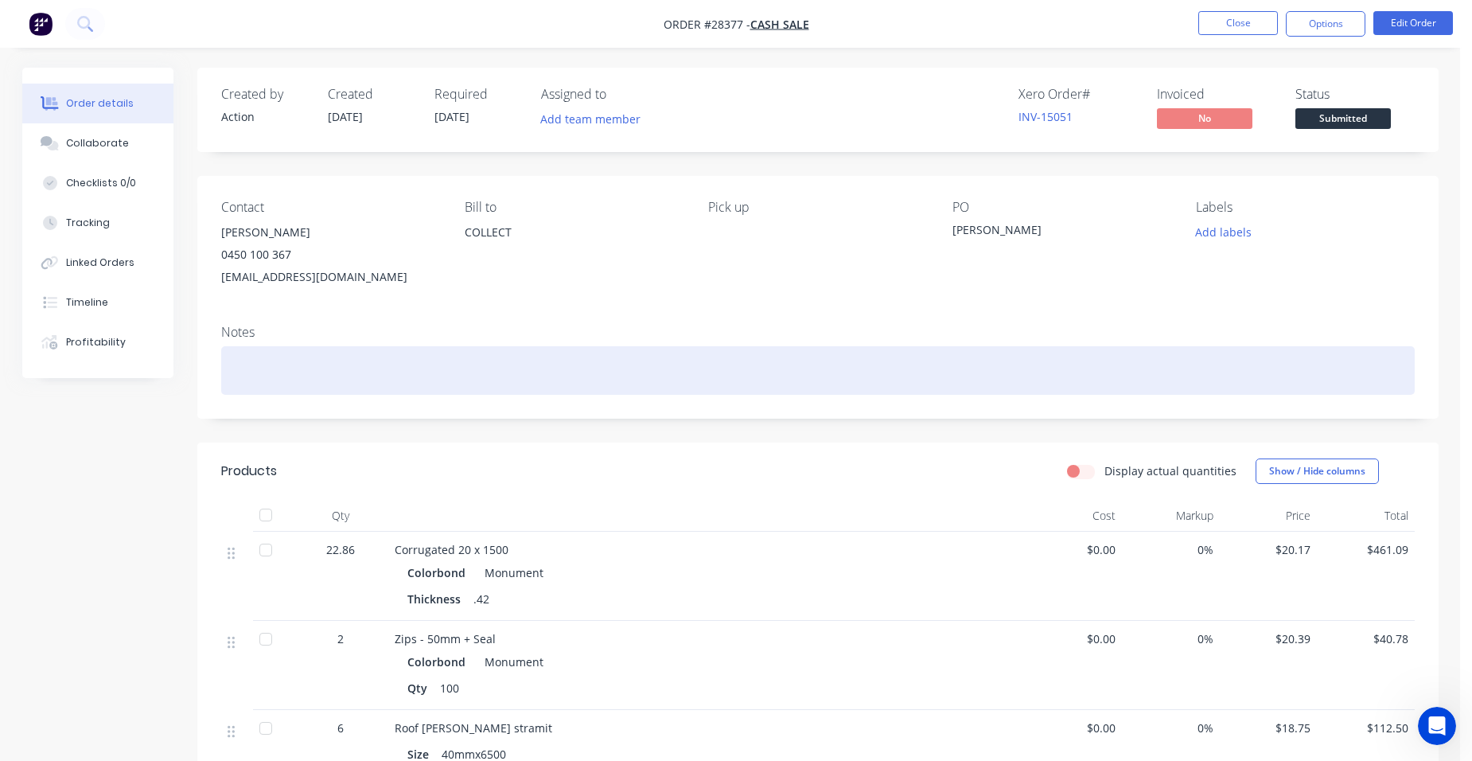
click at [280, 380] on div at bounding box center [818, 370] width 1194 height 49
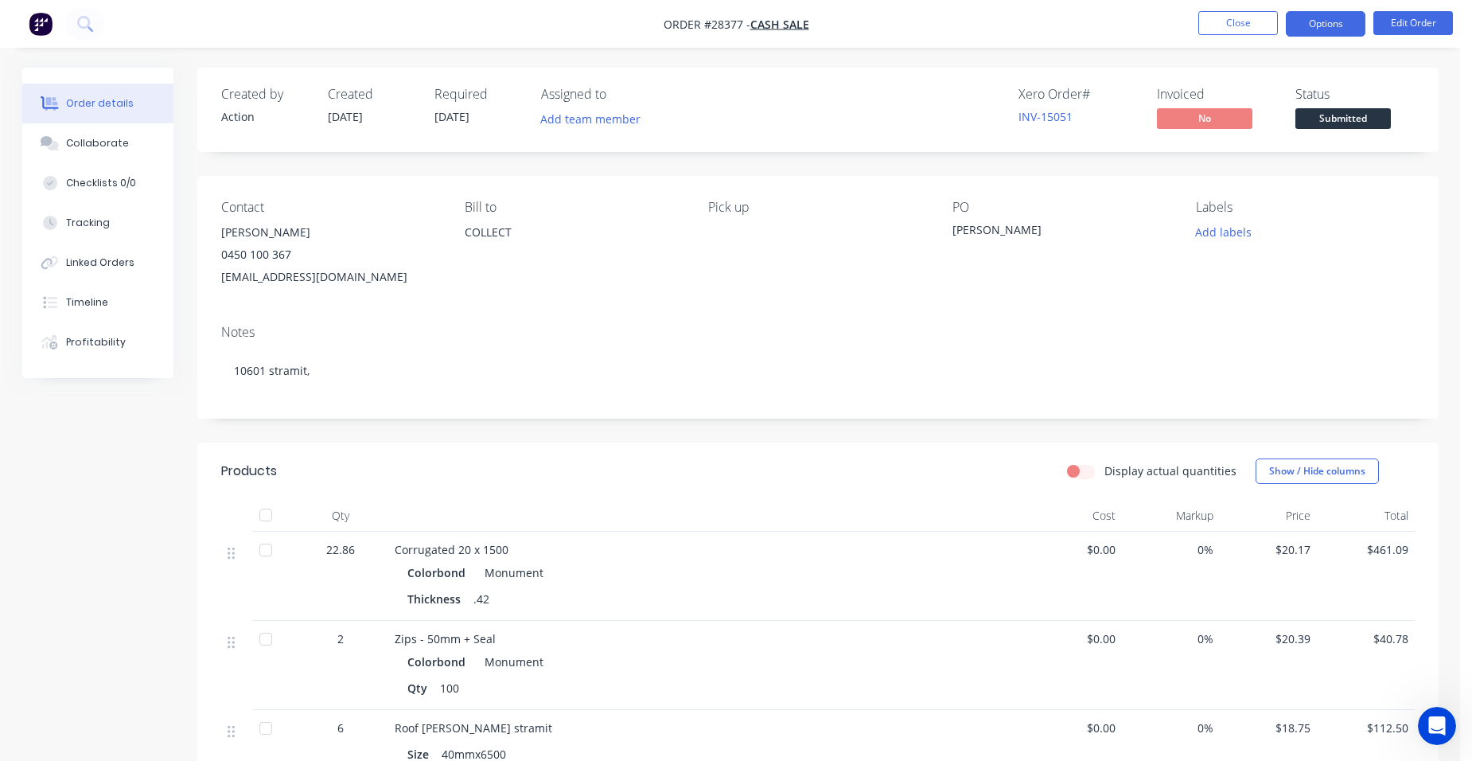
click at [1326, 20] on button "Options" at bounding box center [1326, 23] width 80 height 25
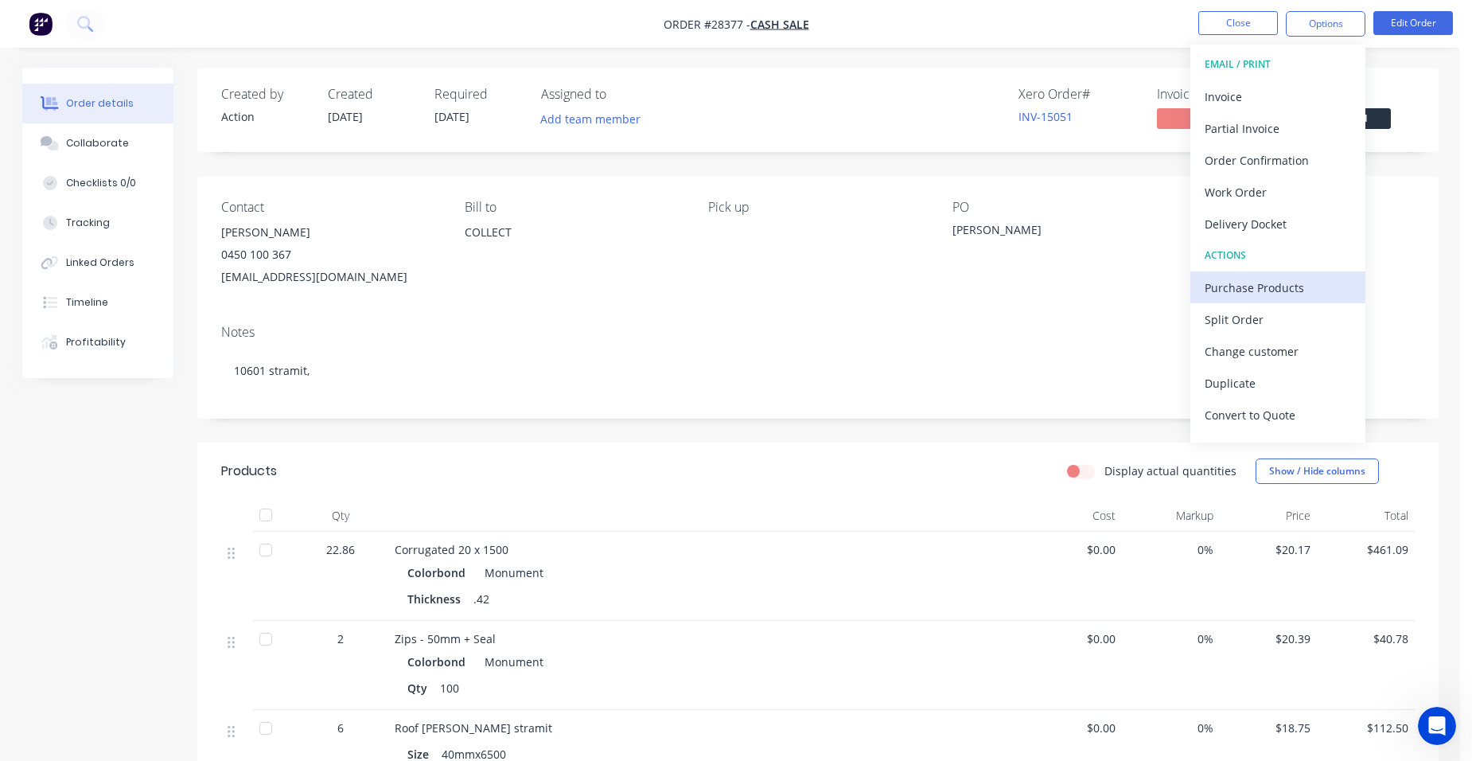
click at [1284, 289] on div "Purchase Products" at bounding box center [1278, 287] width 146 height 23
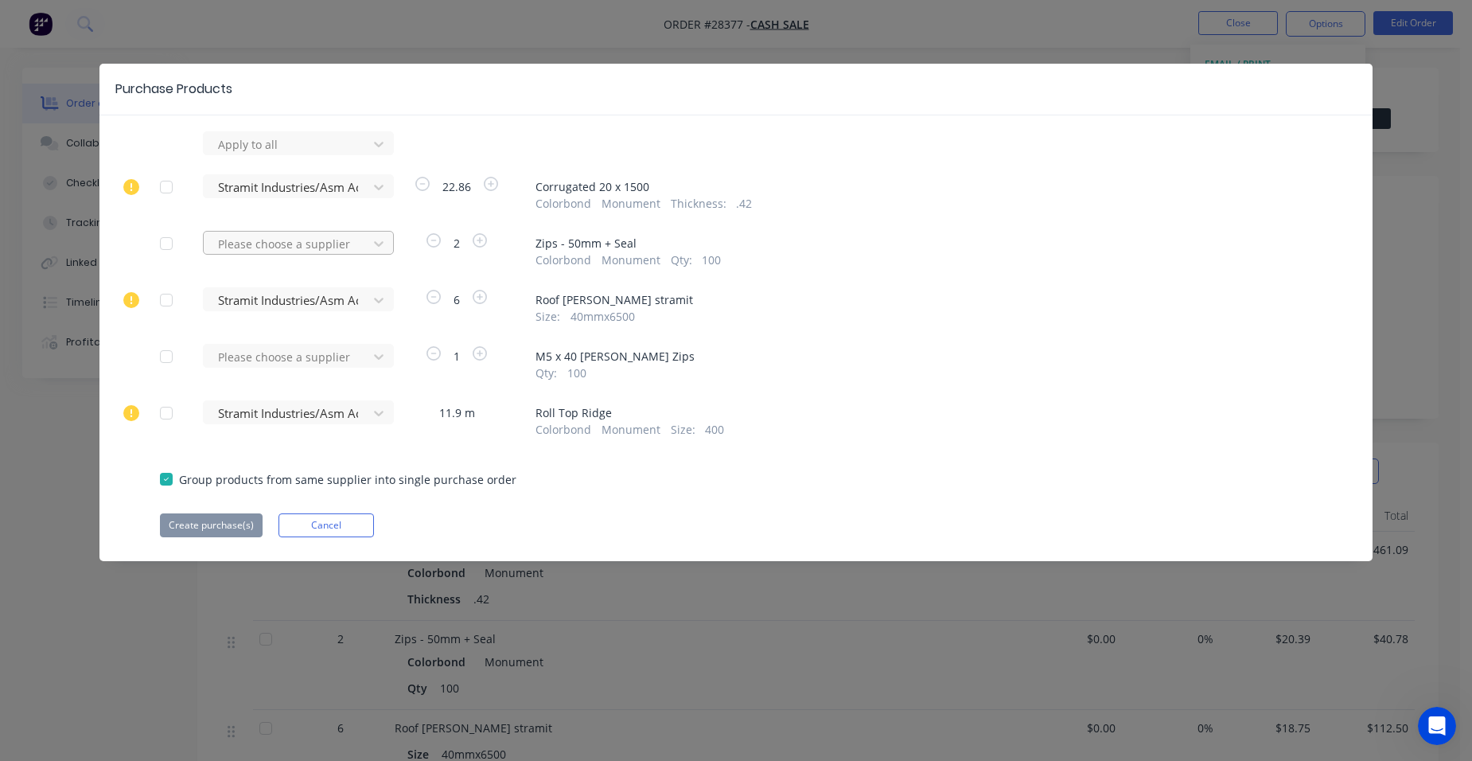
click at [297, 247] on div at bounding box center [287, 244] width 143 height 20
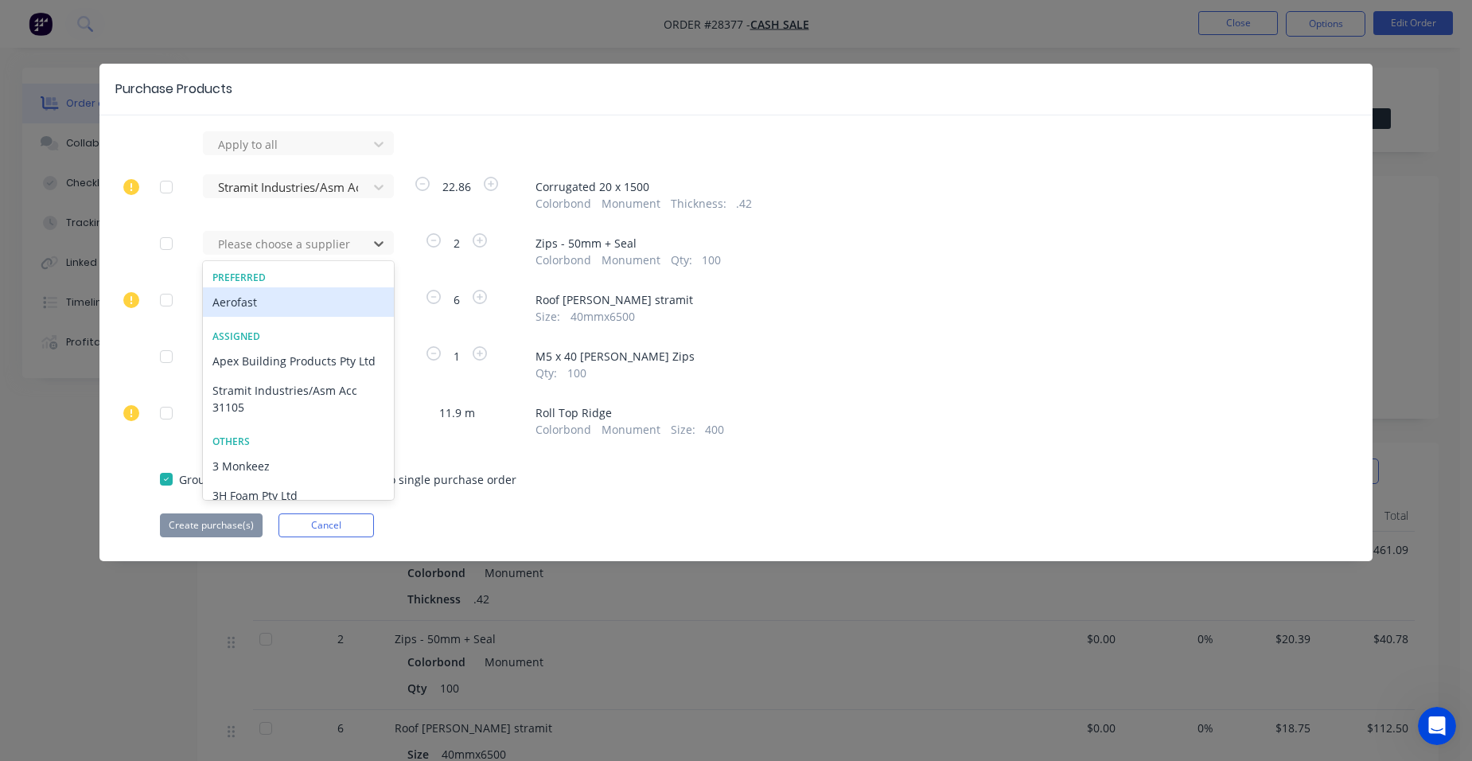
click at [257, 303] on div "Aerofast" at bounding box center [298, 301] width 191 height 29
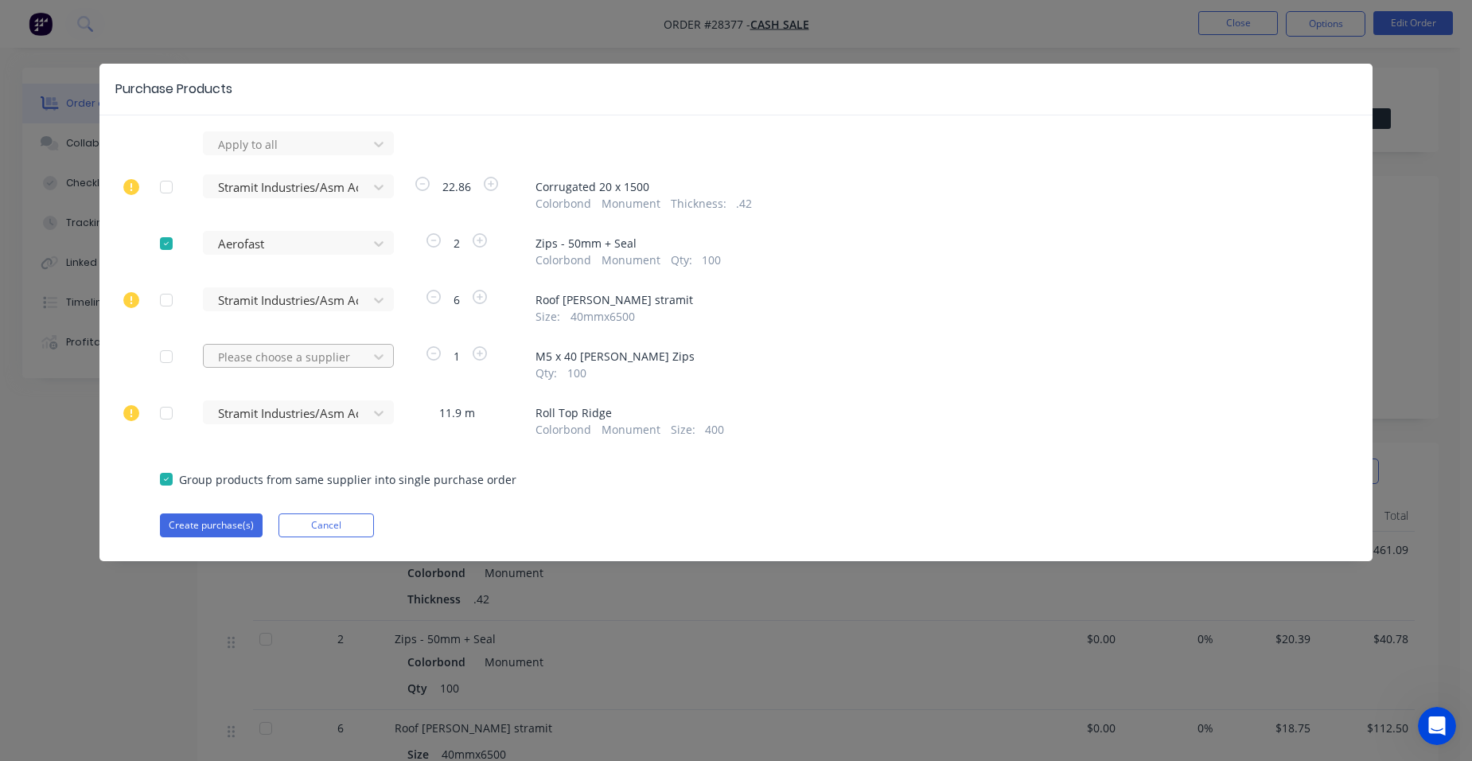
click at [275, 357] on div at bounding box center [287, 357] width 143 height 20
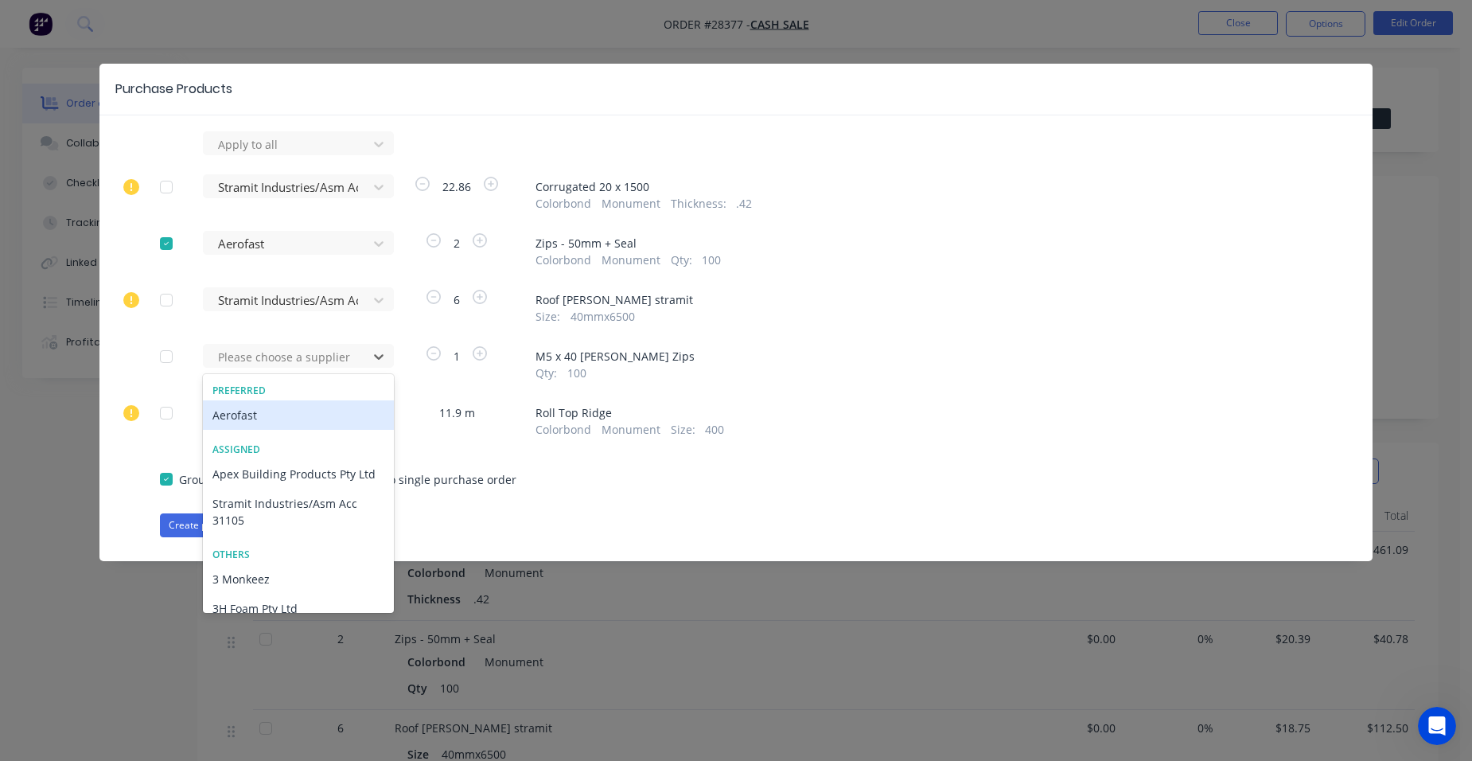
click at [251, 410] on div "Aerofast" at bounding box center [298, 414] width 191 height 29
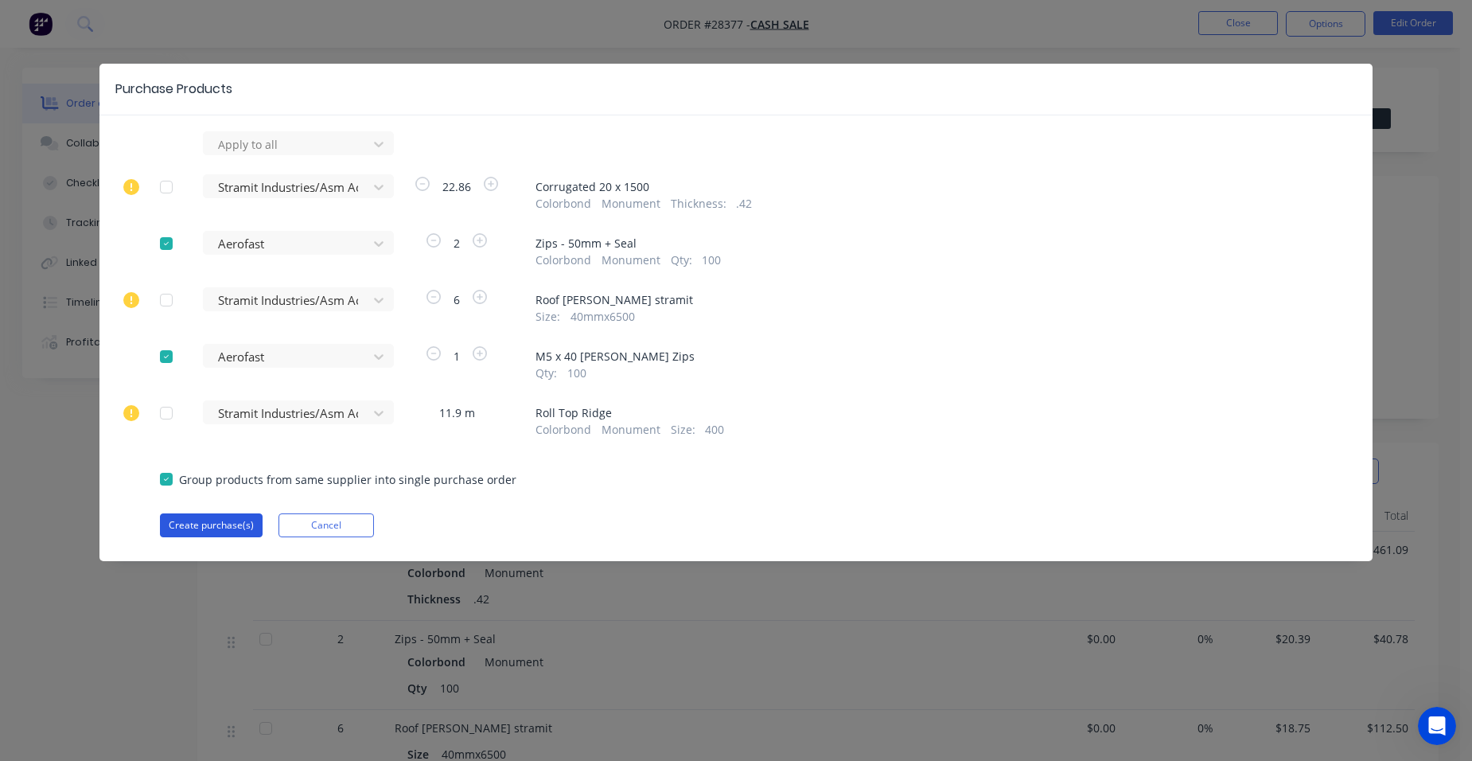
click at [186, 517] on button "Create purchase(s)" at bounding box center [211, 525] width 103 height 24
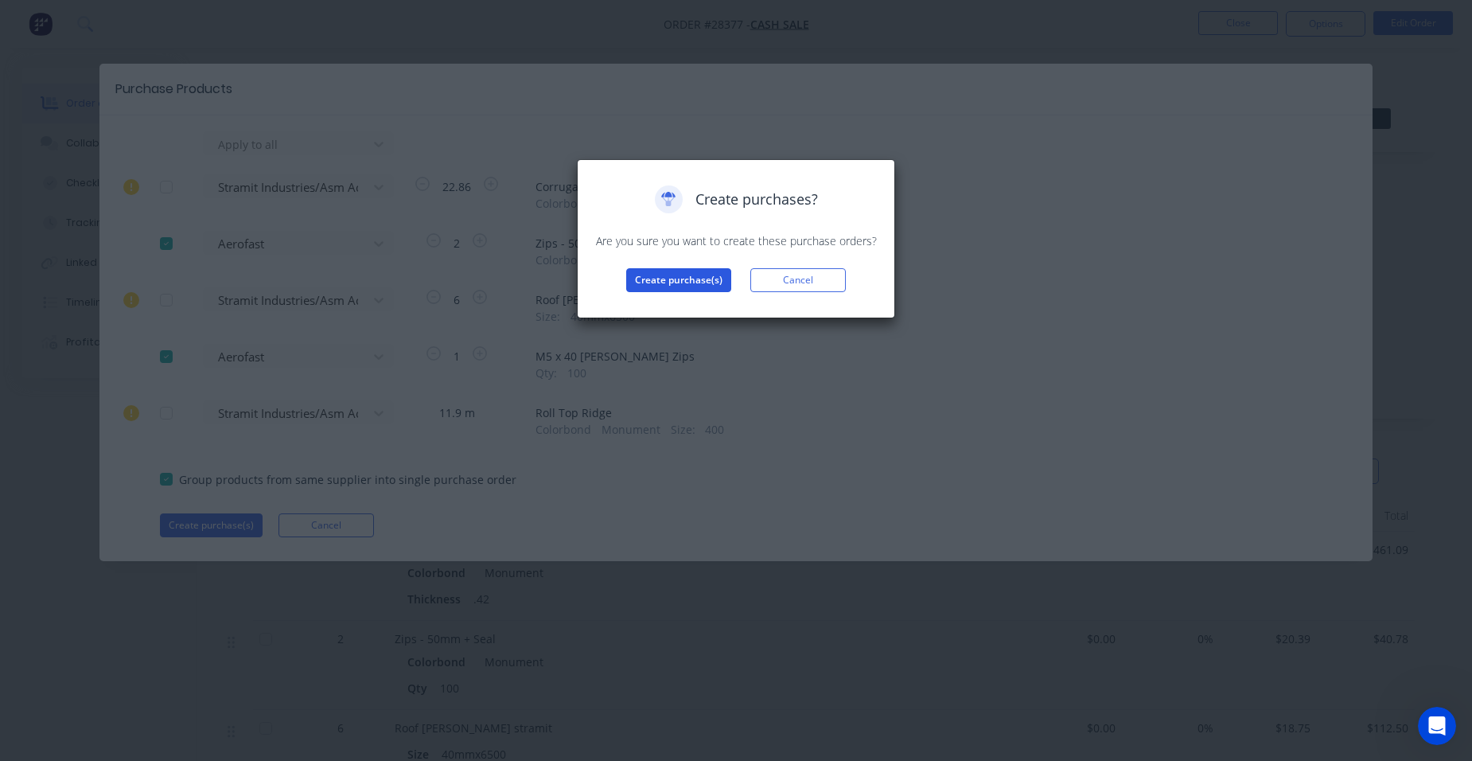
click at [713, 275] on button "Create purchase(s)" at bounding box center [678, 280] width 105 height 24
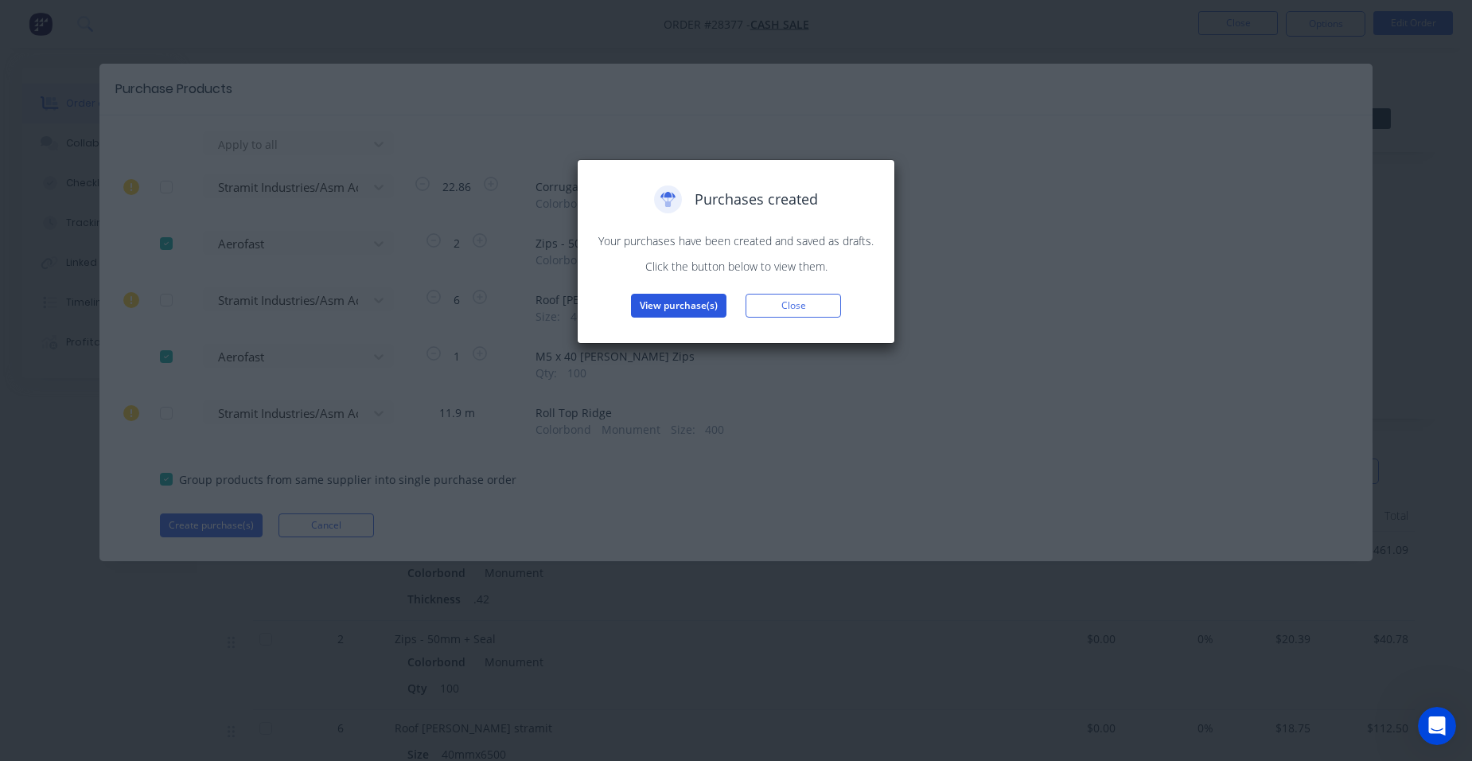
click at [678, 303] on button "View purchase(s)" at bounding box center [679, 306] width 96 height 24
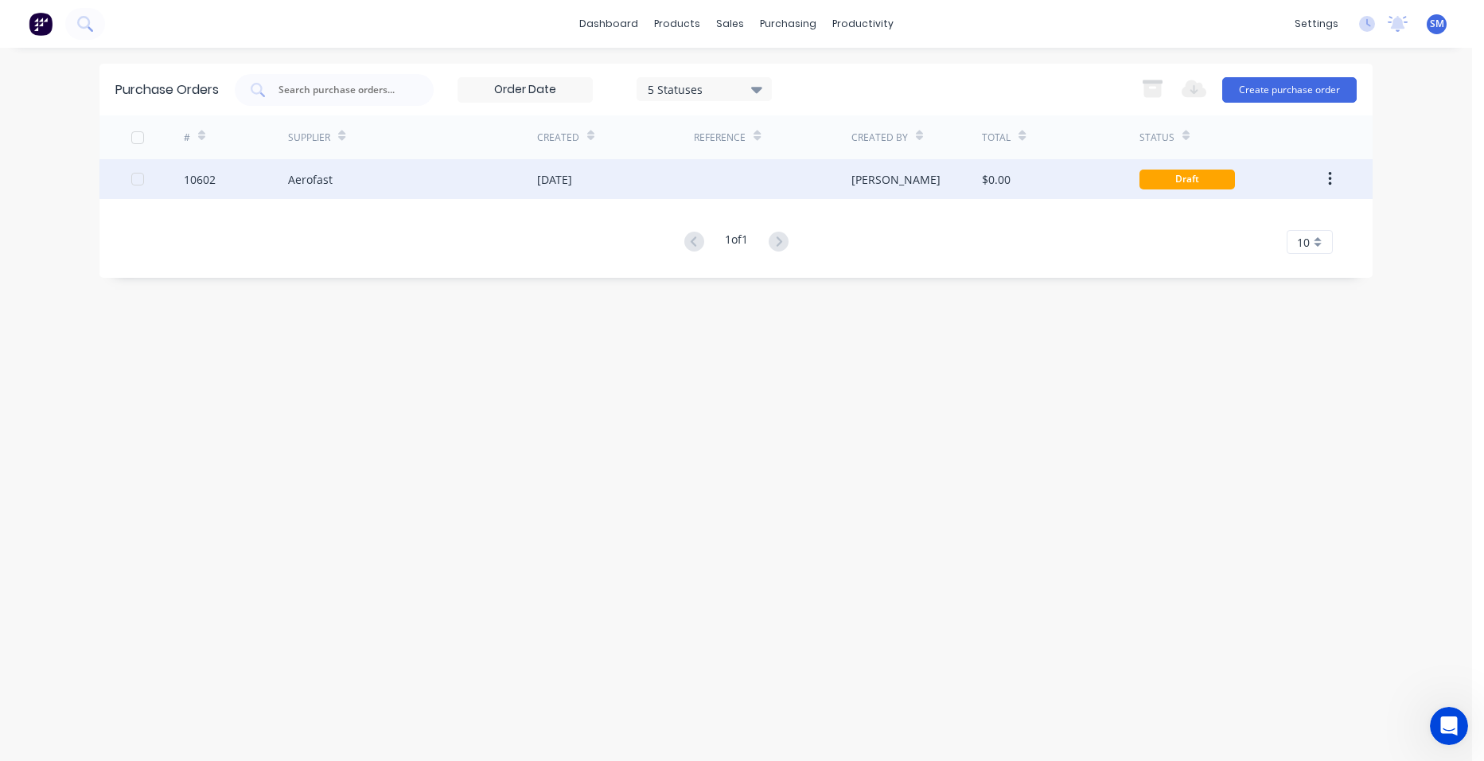
click at [673, 181] on div "[DATE]" at bounding box center [615, 179] width 157 height 40
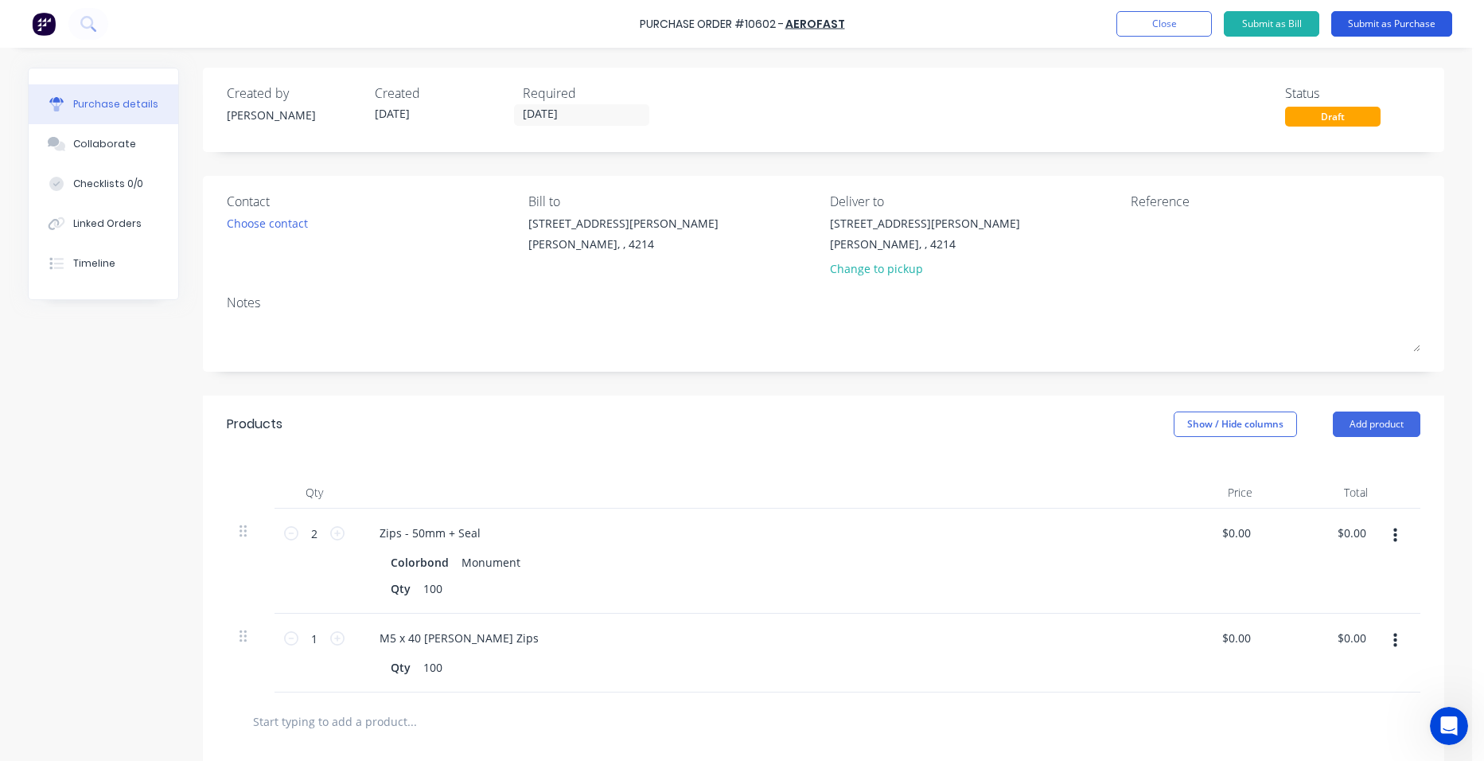
click at [1409, 25] on button "Submit as Purchase" at bounding box center [1391, 23] width 121 height 25
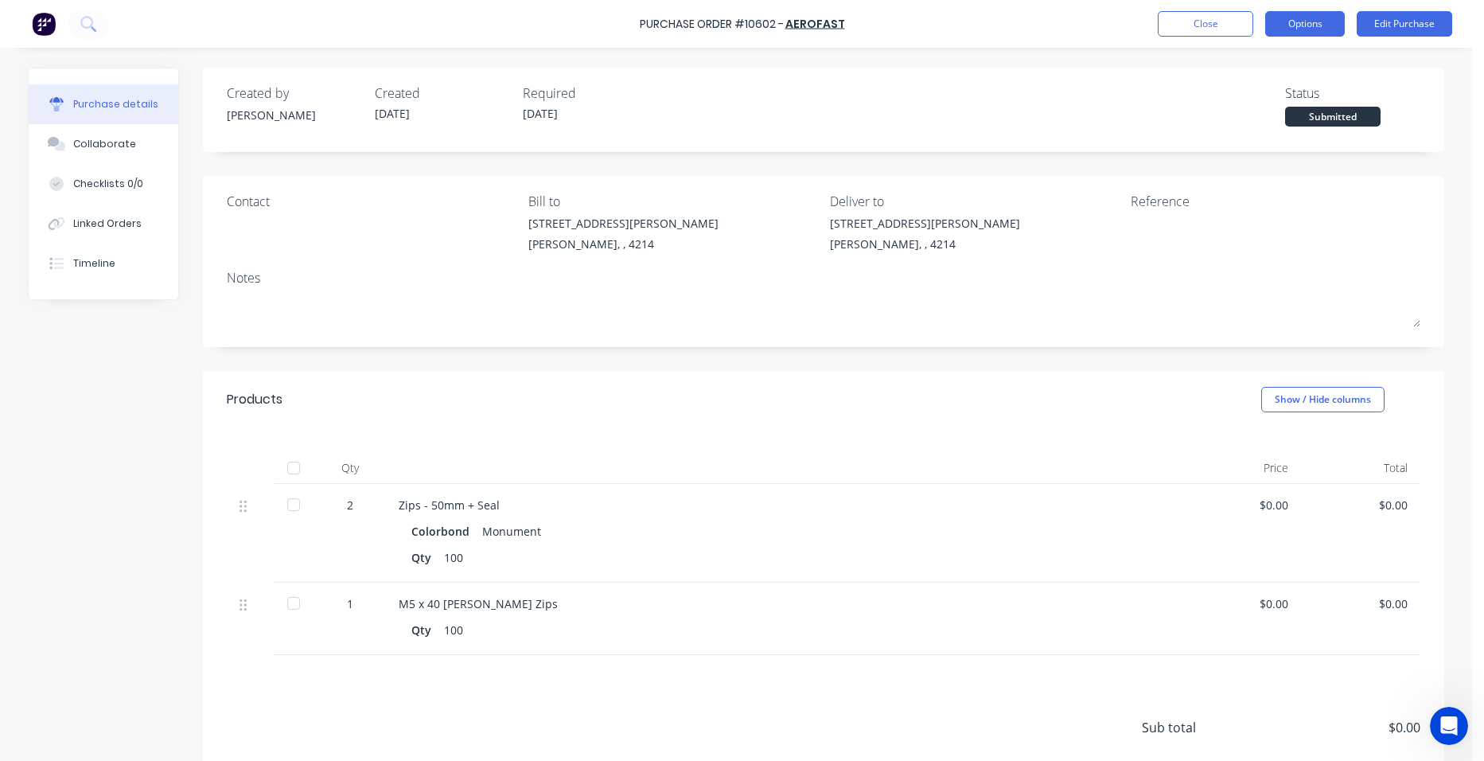
click at [1310, 31] on button "Options" at bounding box center [1305, 23] width 80 height 25
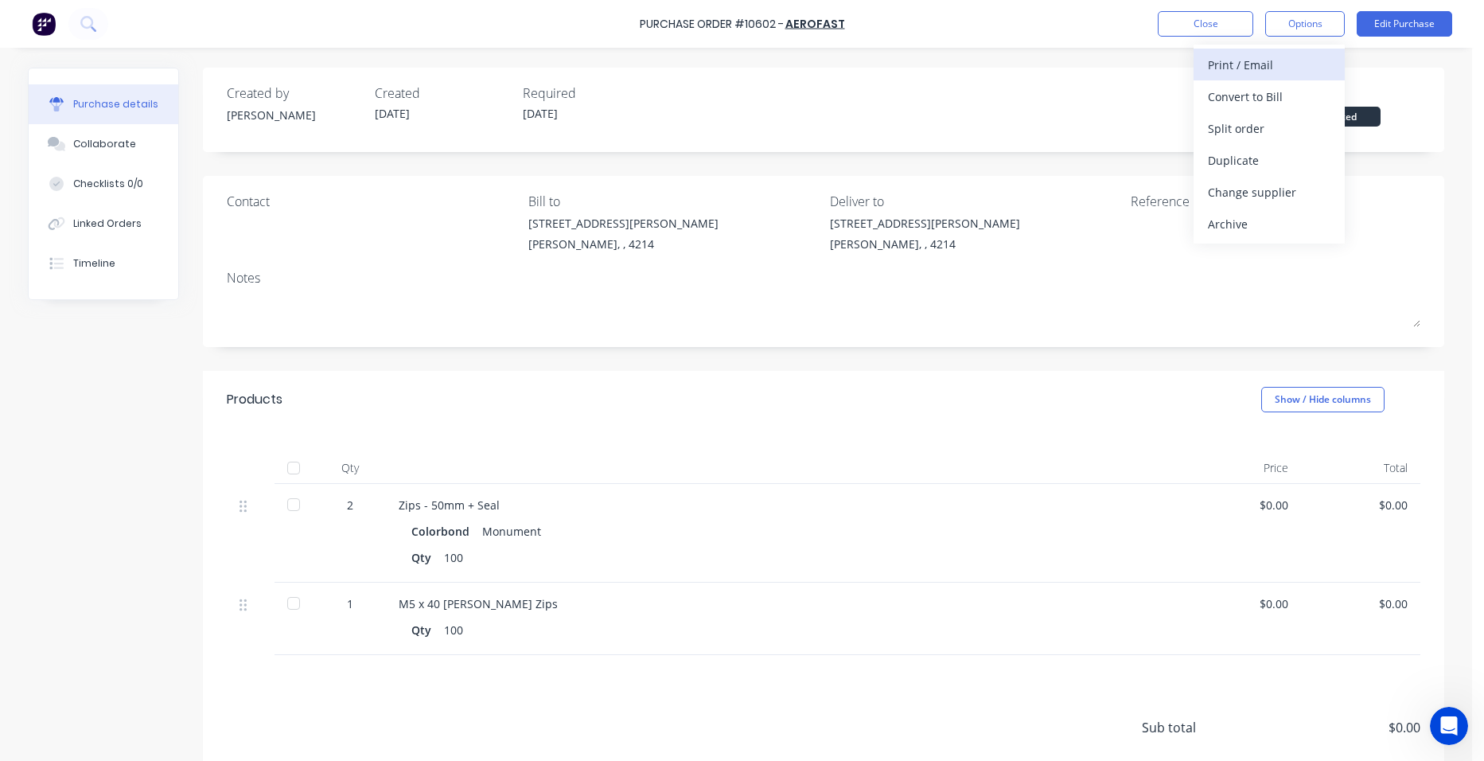
click at [1280, 62] on div "Print / Email" at bounding box center [1269, 64] width 123 height 23
click at [1258, 123] on div "Without pricing" at bounding box center [1269, 128] width 123 height 23
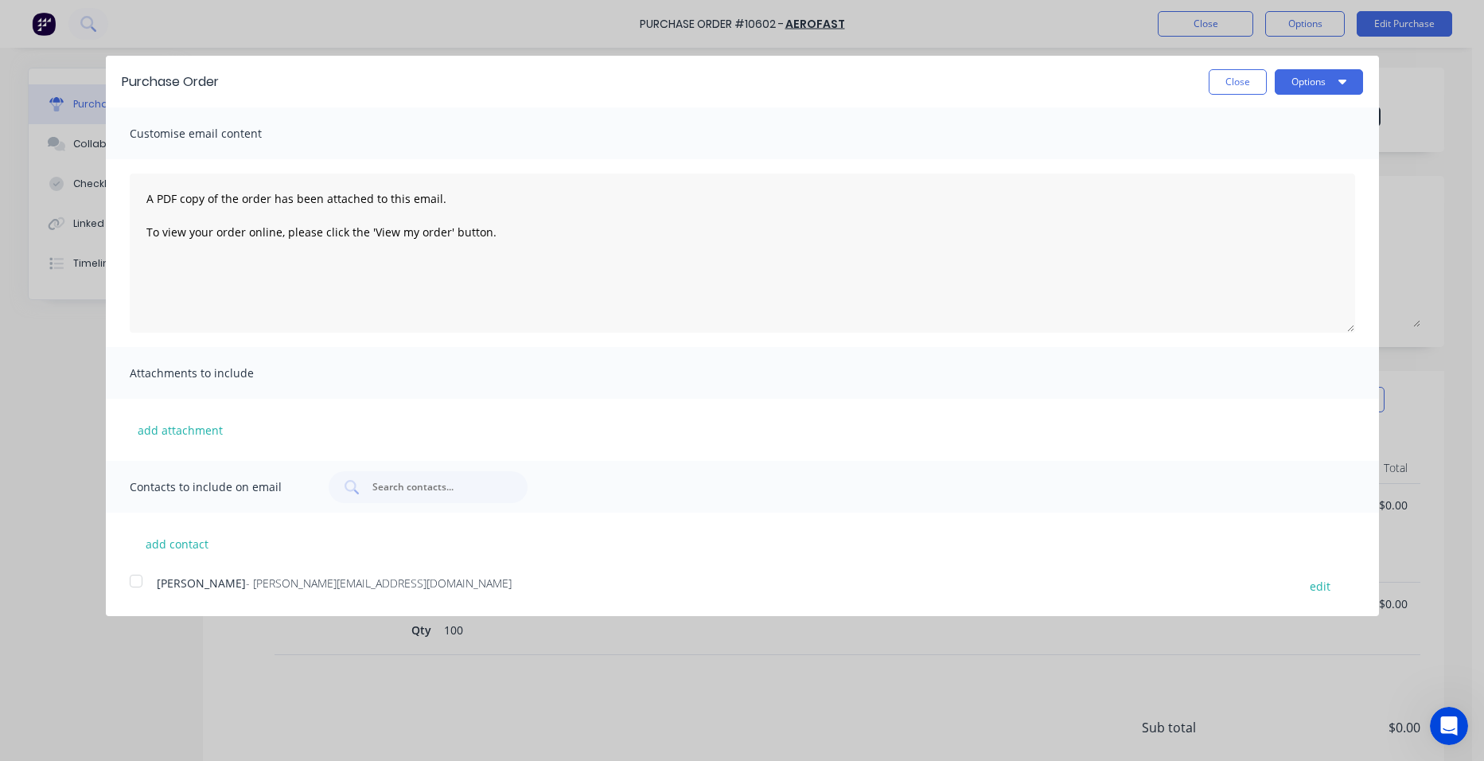
click at [145, 575] on div at bounding box center [136, 581] width 32 height 32
click at [1317, 79] on button "Options" at bounding box center [1319, 81] width 88 height 25
click at [1293, 144] on div "Email" at bounding box center [1287, 153] width 123 height 23
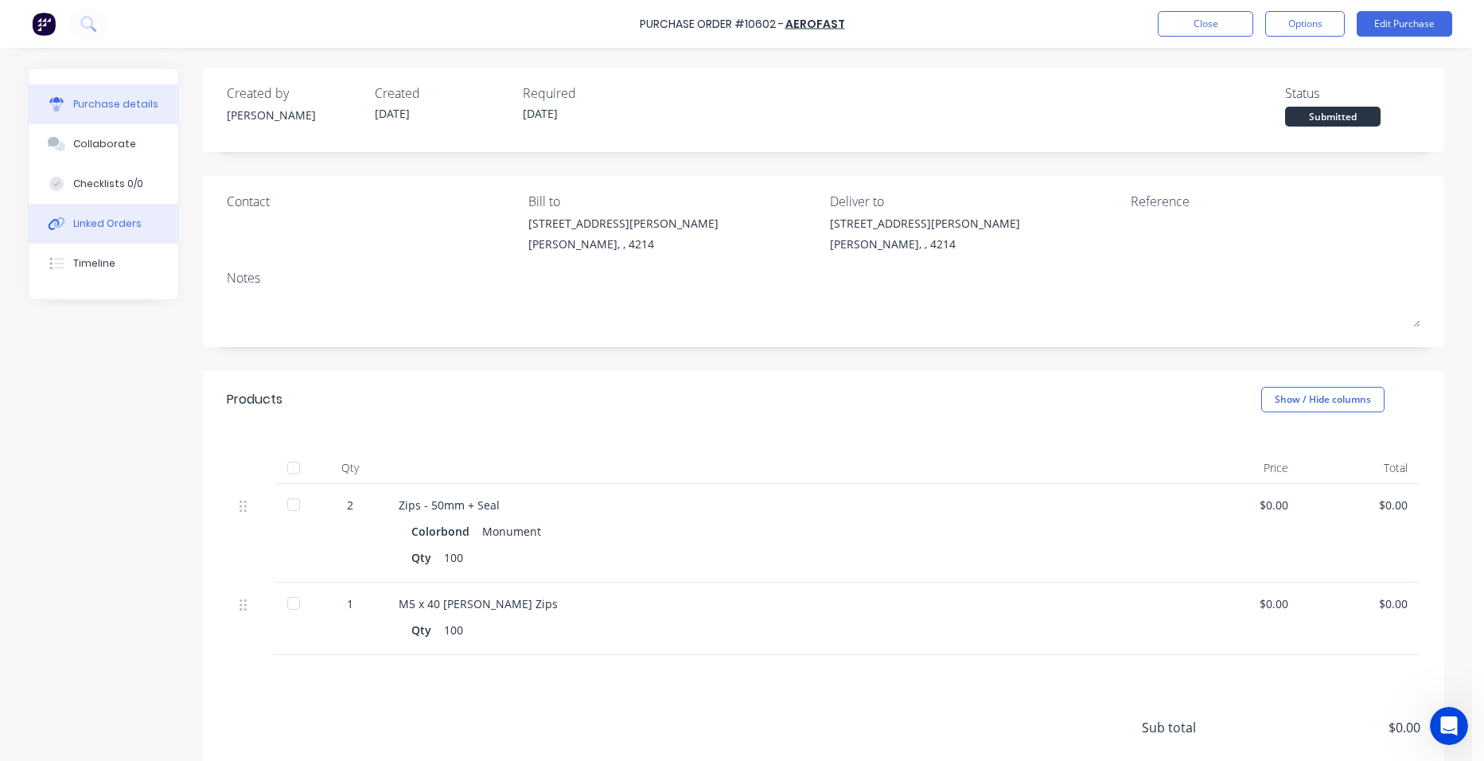
click at [100, 222] on div "Linked Orders" at bounding box center [107, 223] width 68 height 14
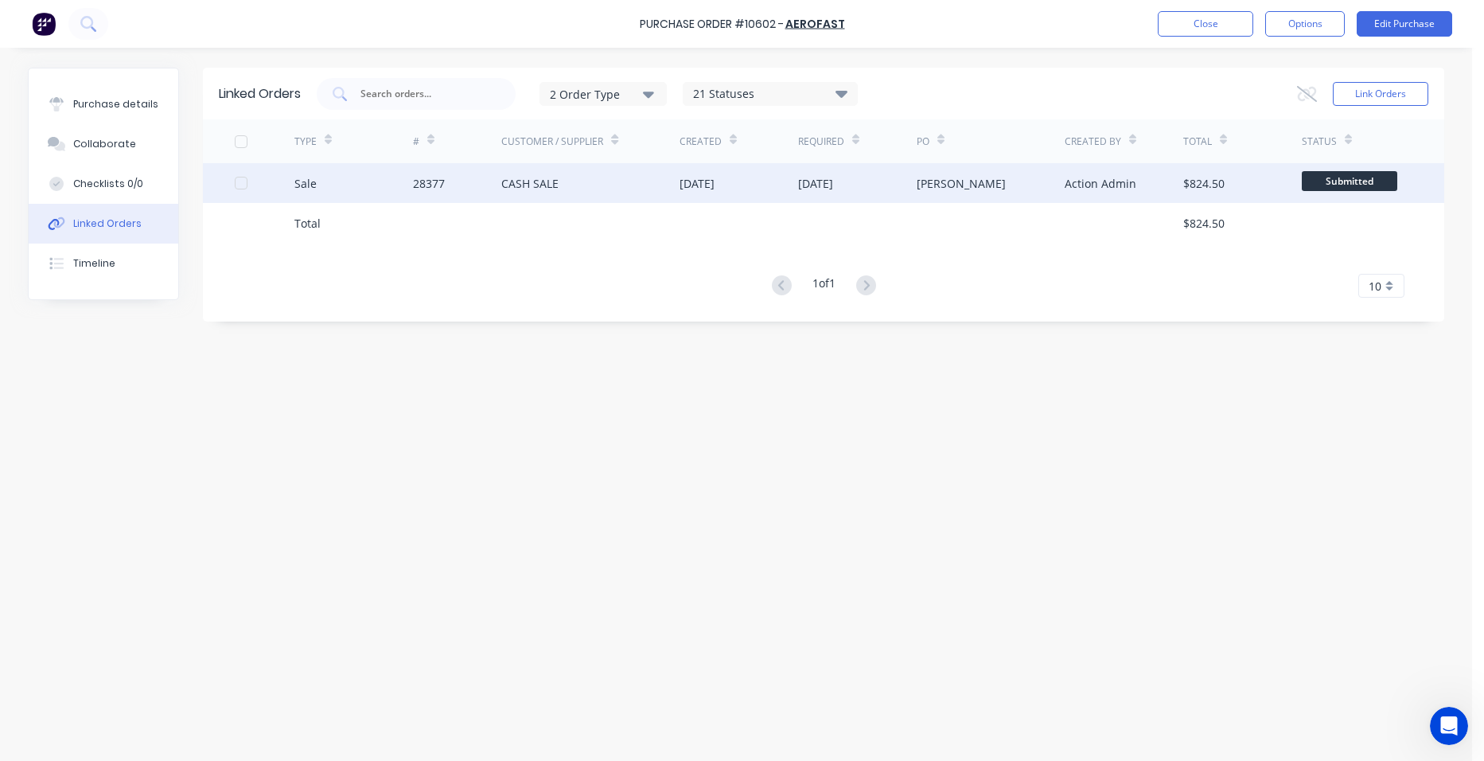
click at [587, 186] on div "CASH SALE" at bounding box center [590, 183] width 178 height 40
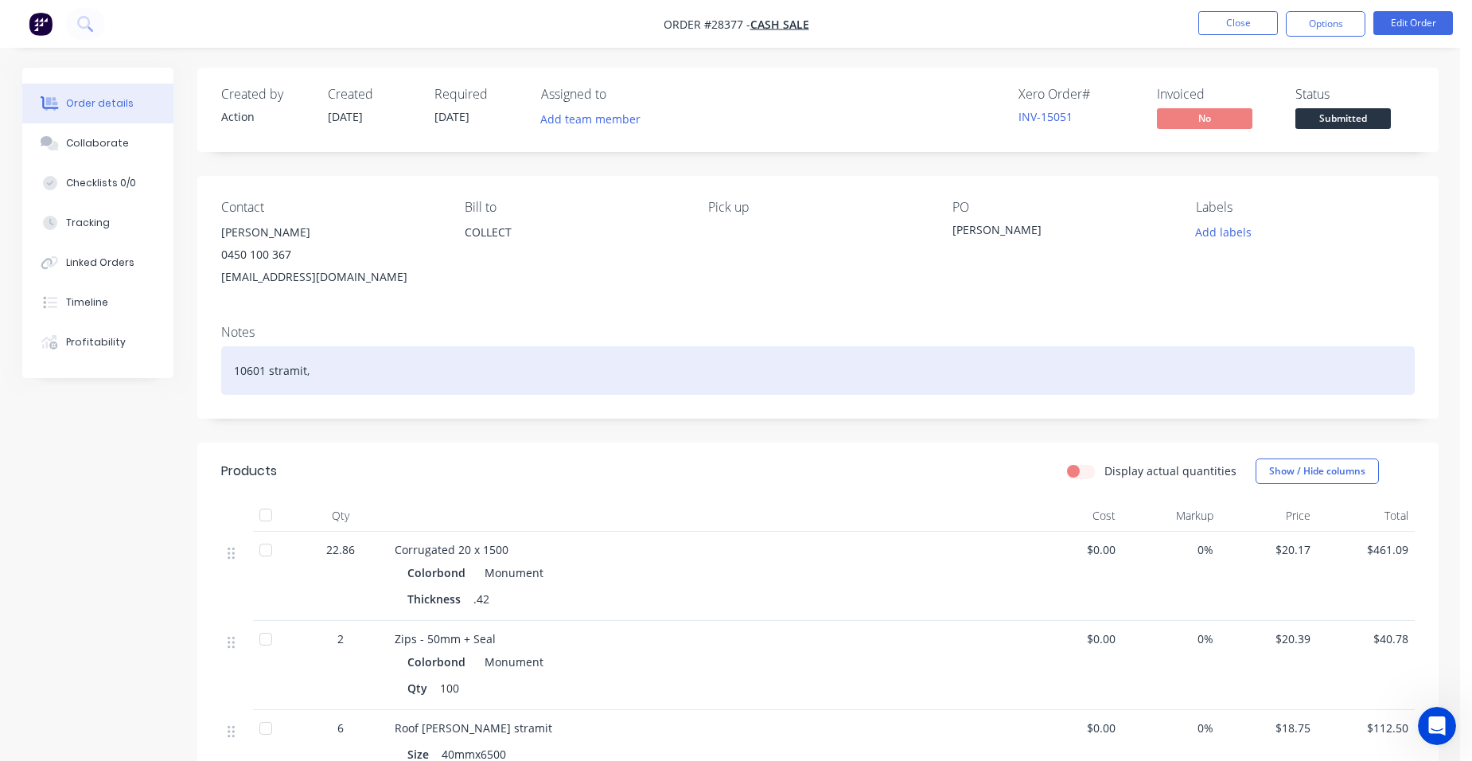
click at [337, 376] on div "10601 stramit," at bounding box center [818, 370] width 1194 height 49
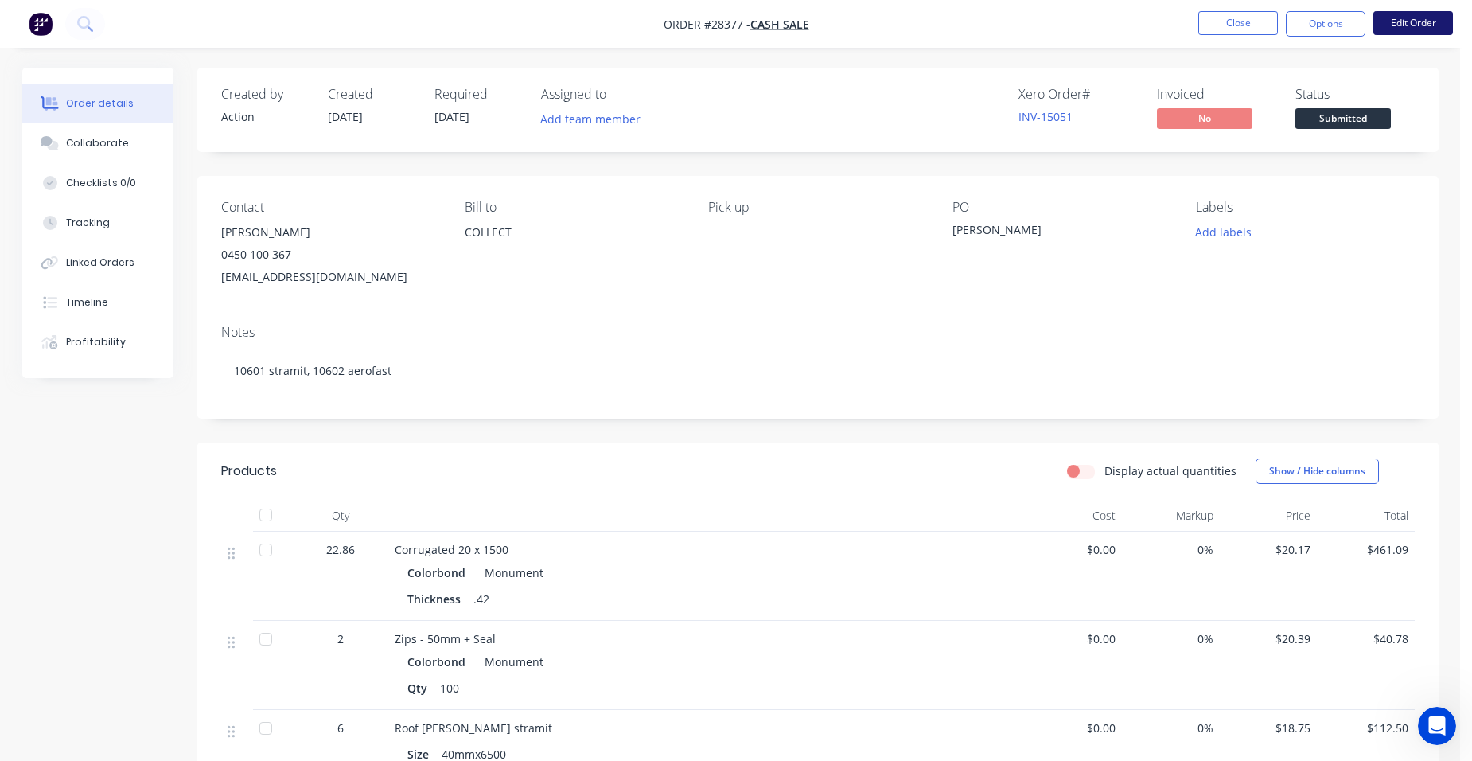
click at [1421, 20] on button "Edit Order" at bounding box center [1414, 23] width 80 height 24
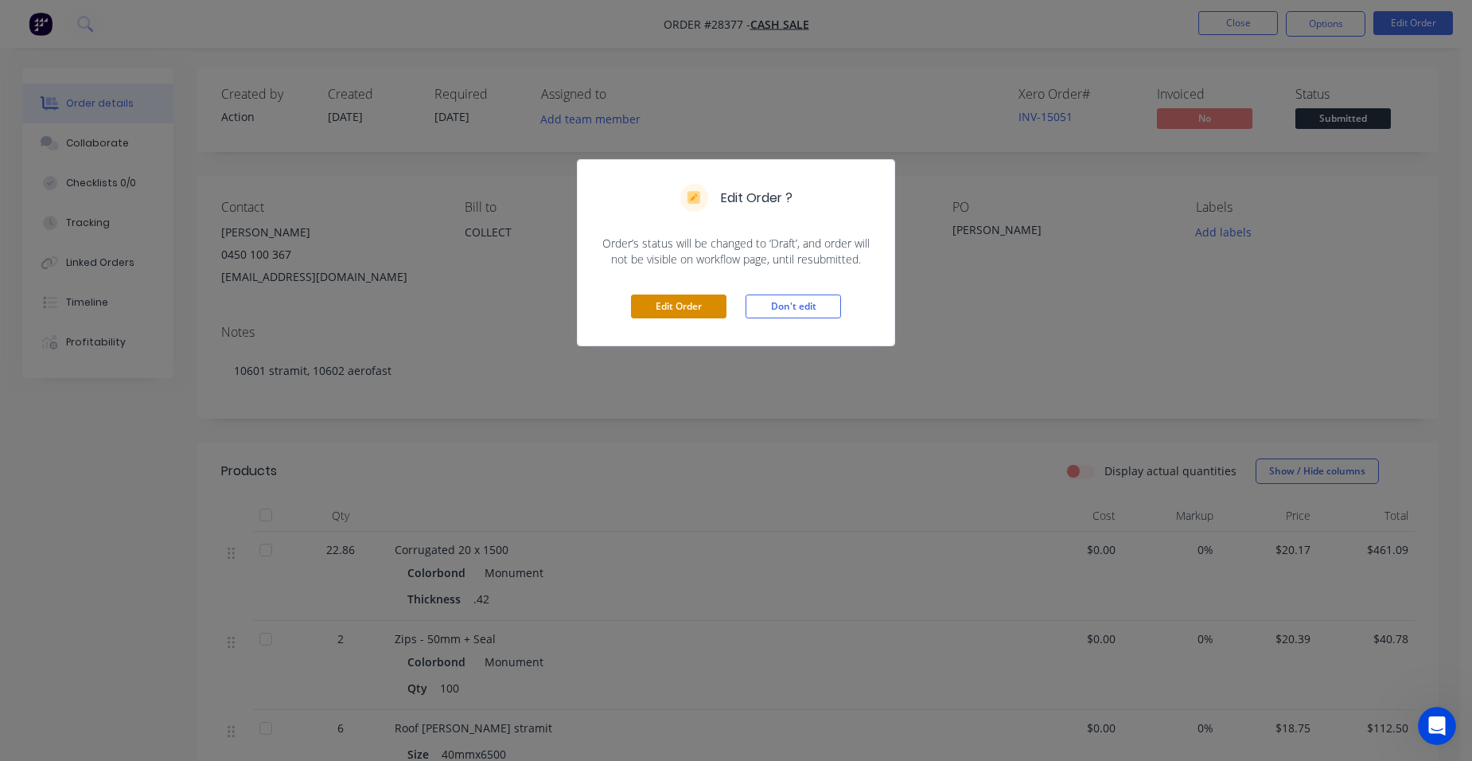
click at [683, 296] on button "Edit Order" at bounding box center [679, 306] width 96 height 24
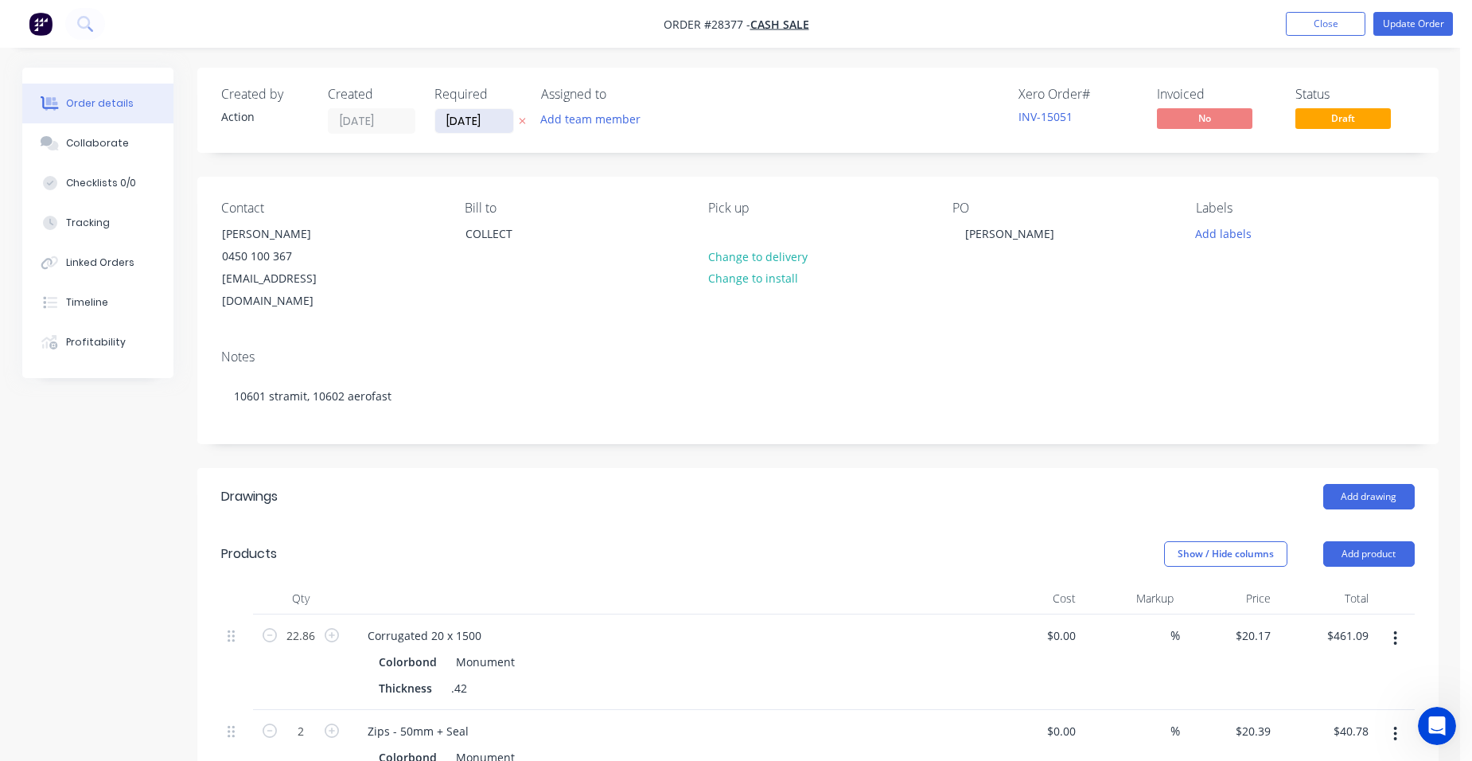
click at [474, 123] on input "08/09/25" at bounding box center [474, 121] width 78 height 24
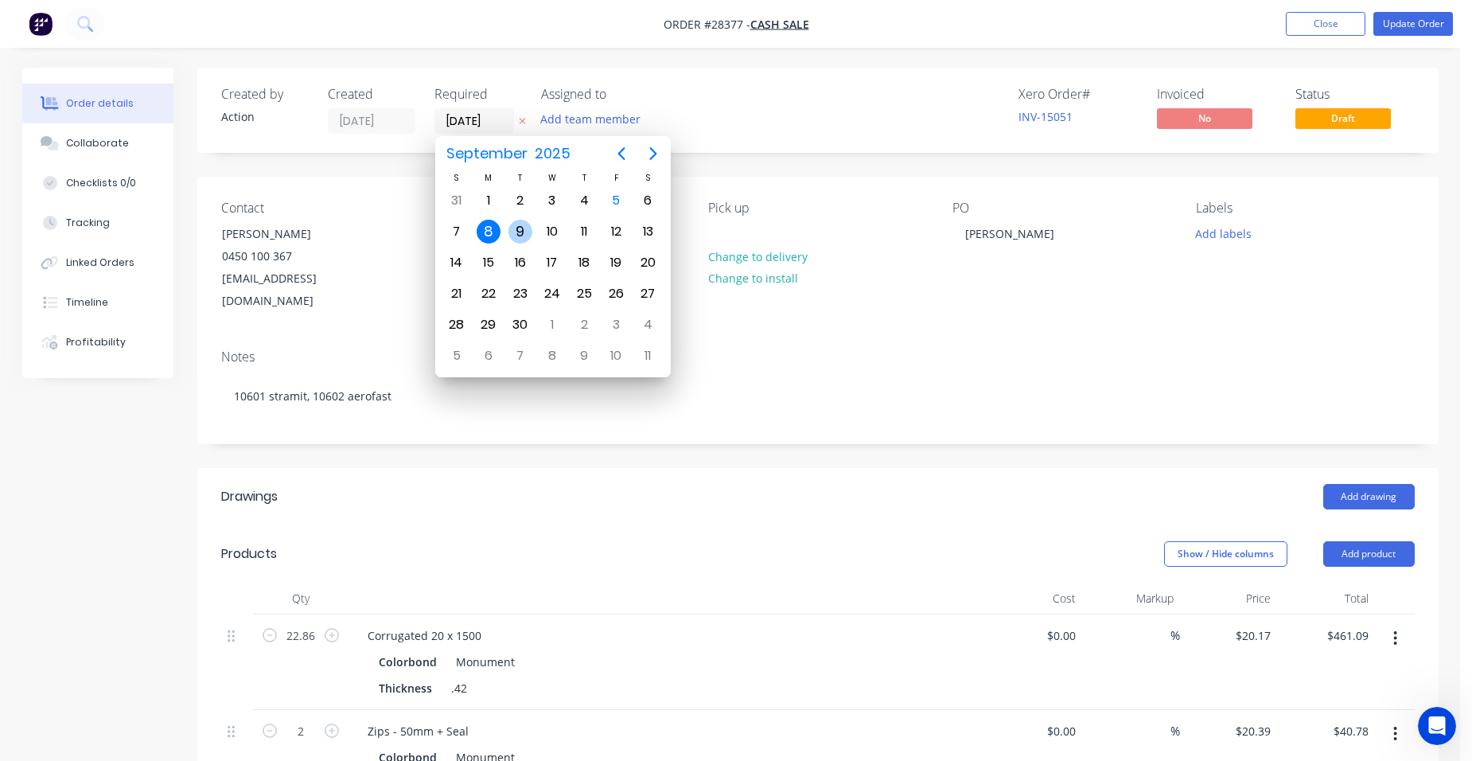
click at [517, 224] on div "9" at bounding box center [521, 232] width 24 height 24
type input "[DATE]"
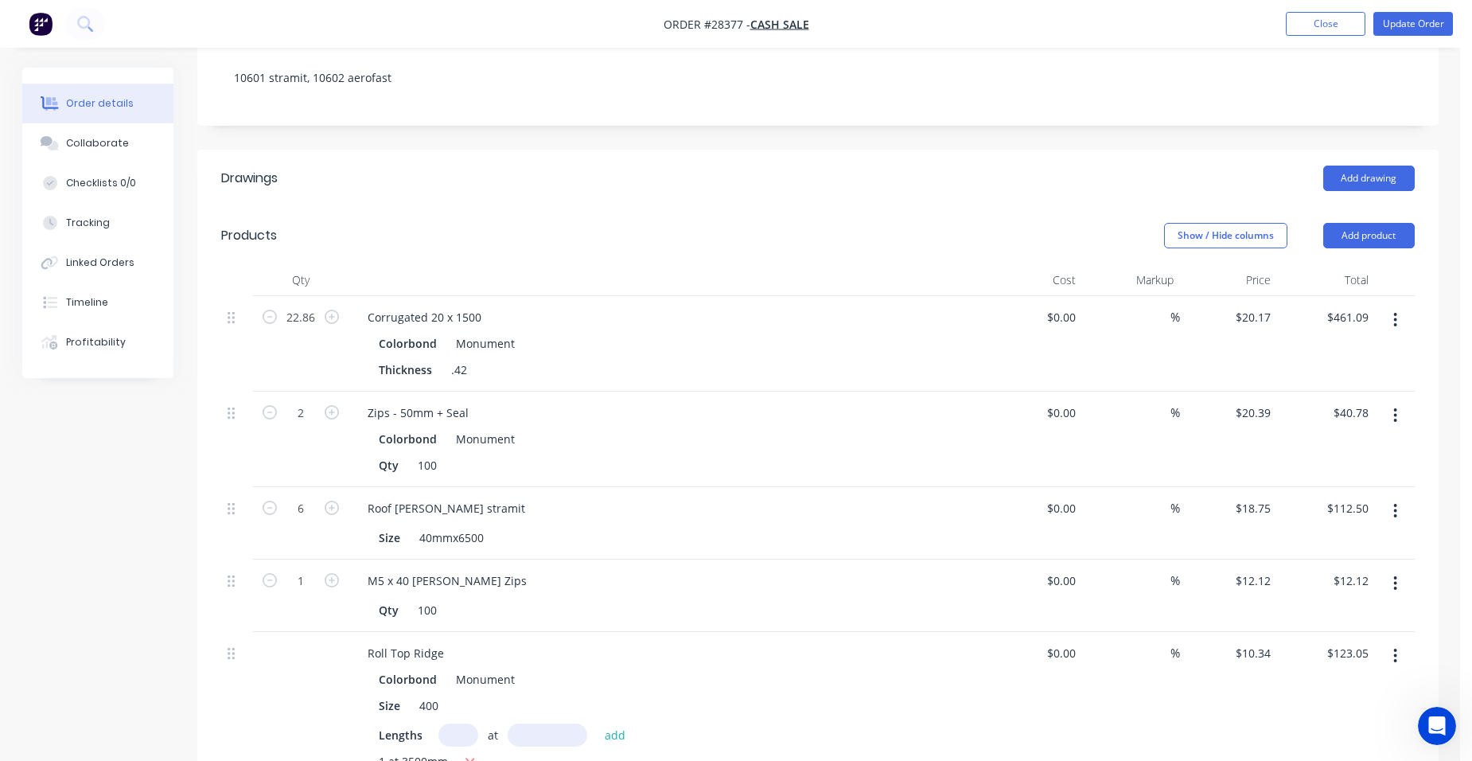
scroll to position [557, 0]
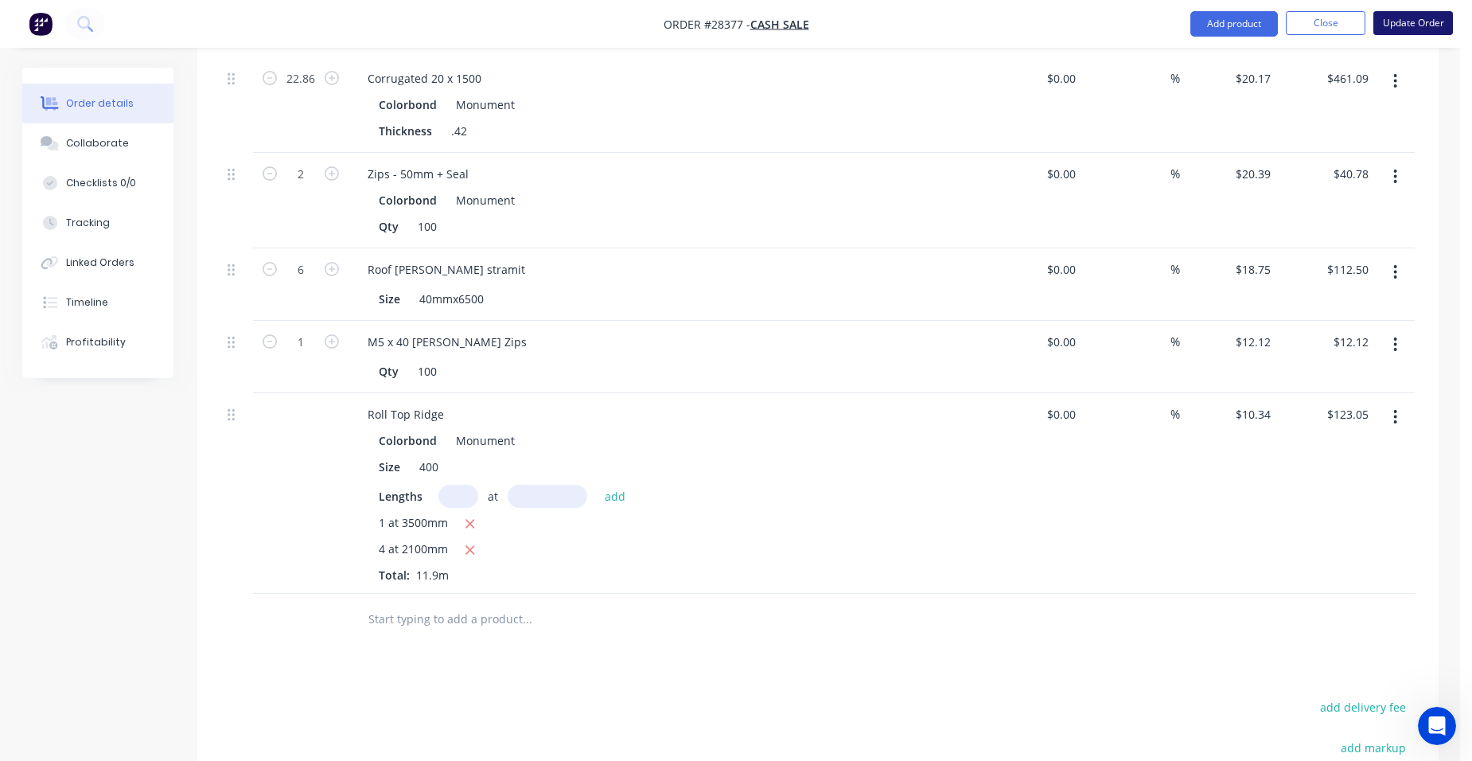
click at [1394, 21] on button "Update Order" at bounding box center [1414, 23] width 80 height 24
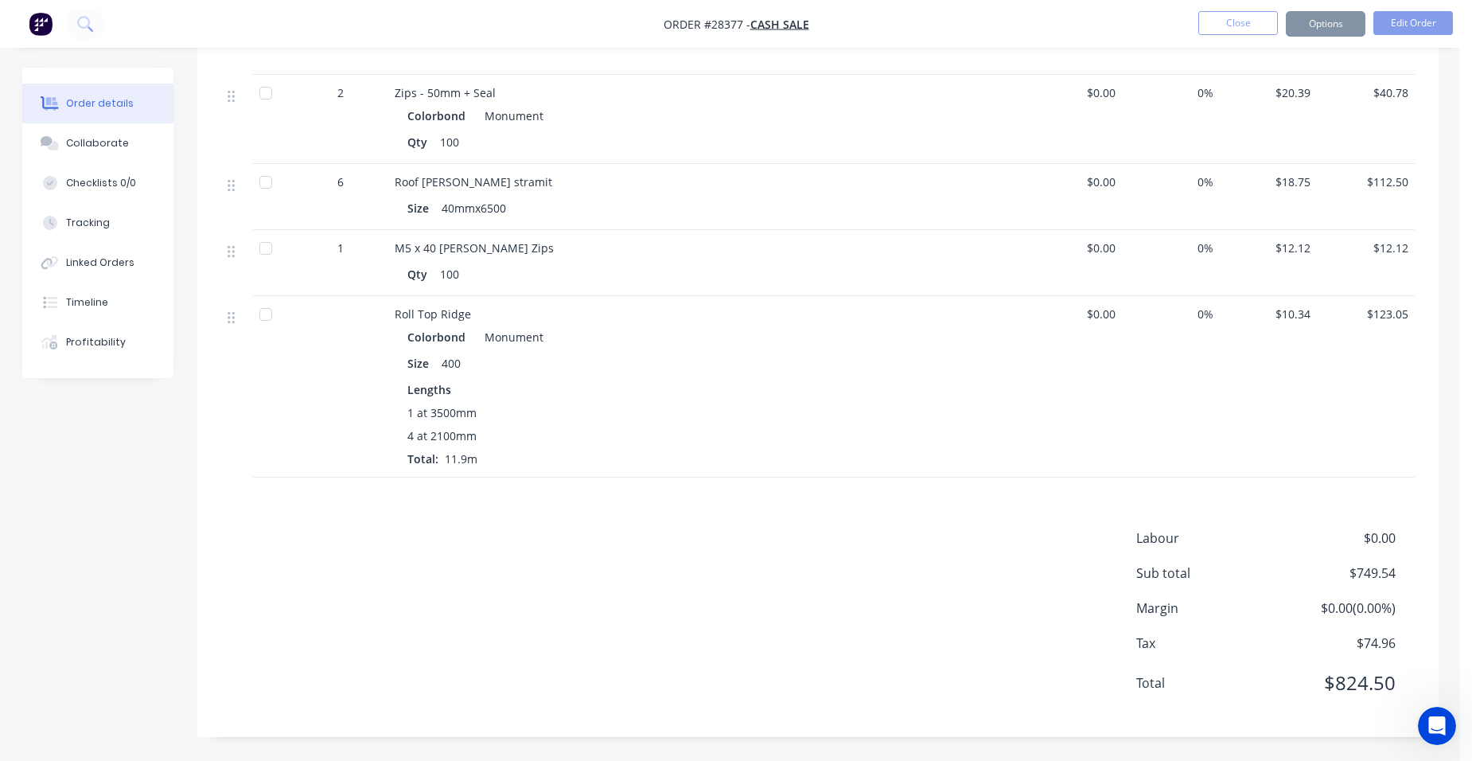
scroll to position [0, 0]
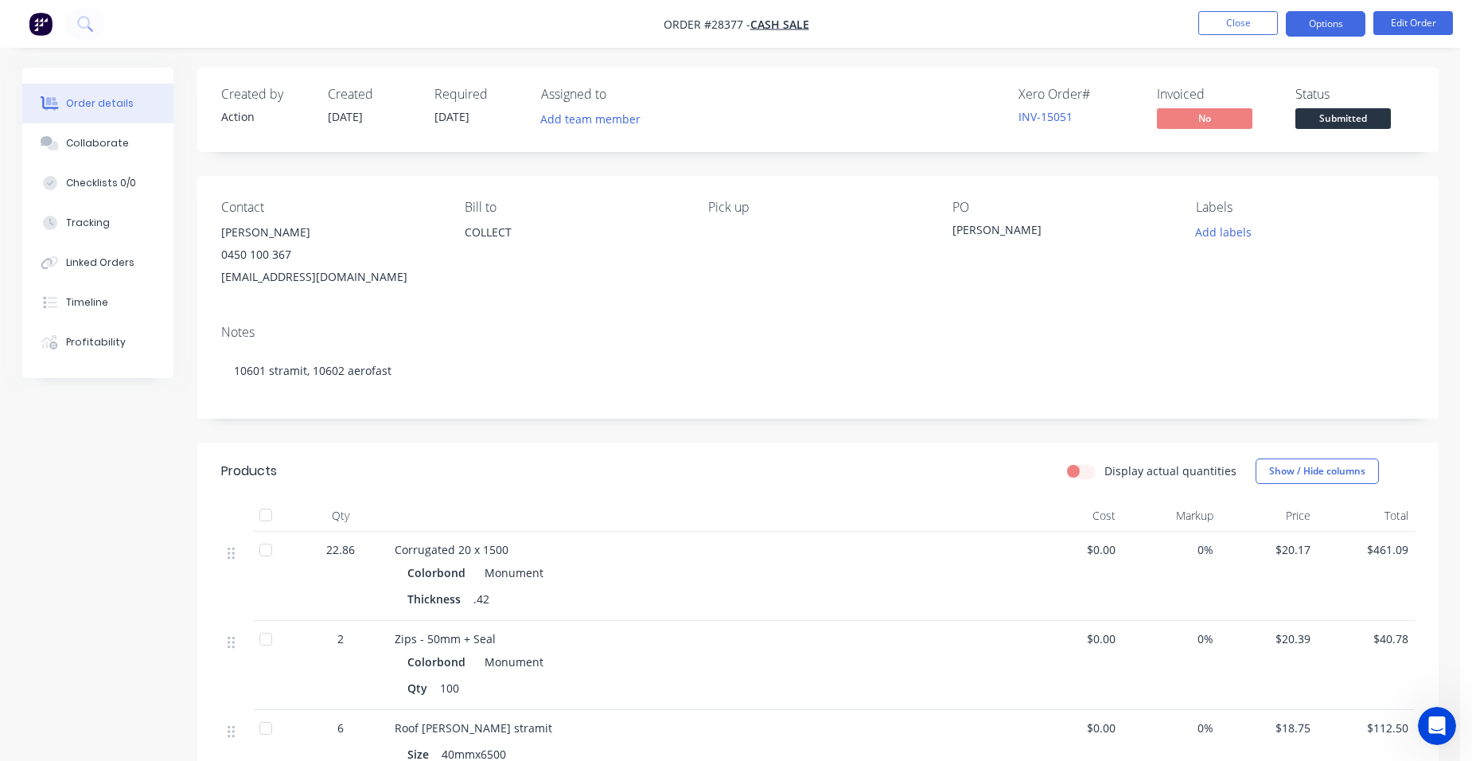
click at [1335, 27] on button "Options" at bounding box center [1326, 23] width 80 height 25
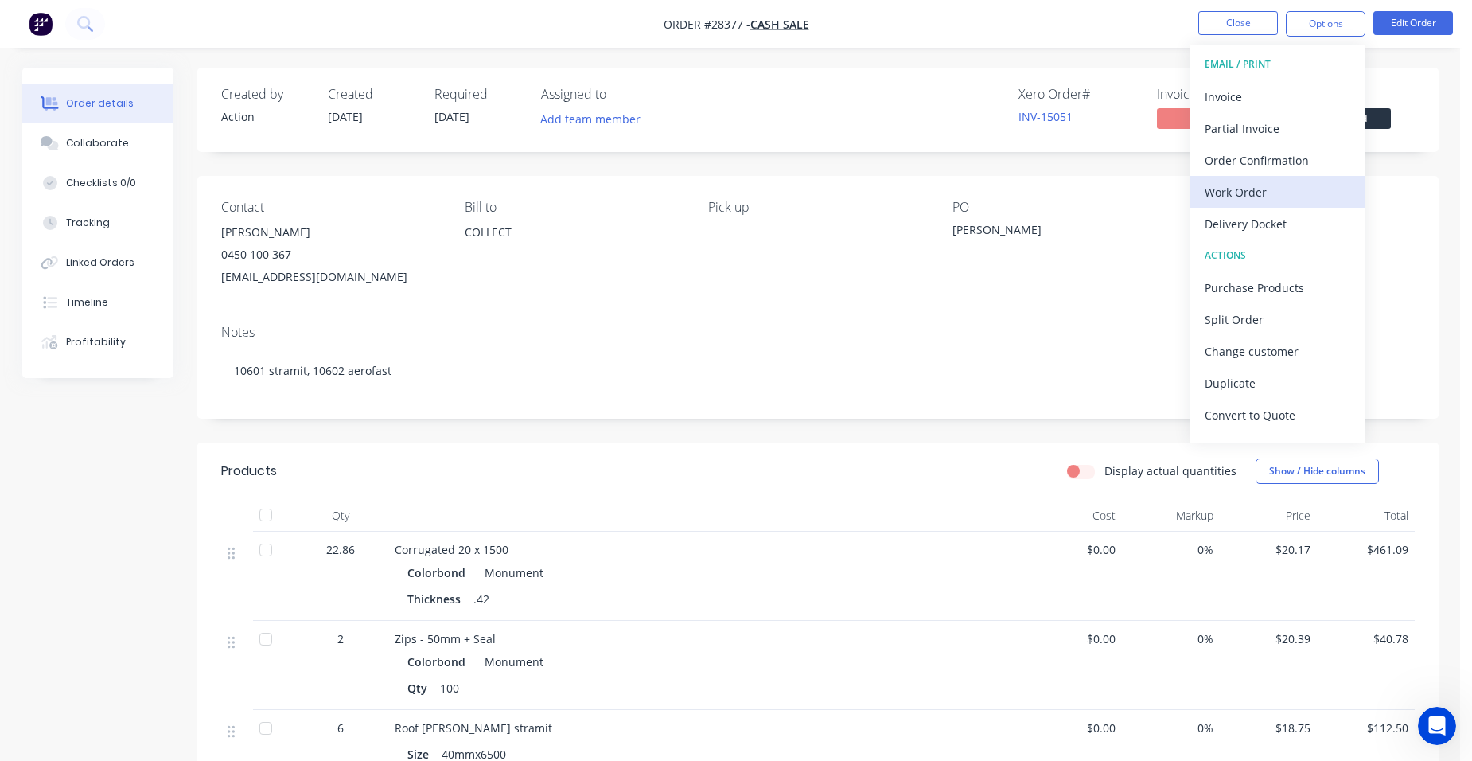
click at [1253, 189] on div "Work Order" at bounding box center [1278, 192] width 146 height 23
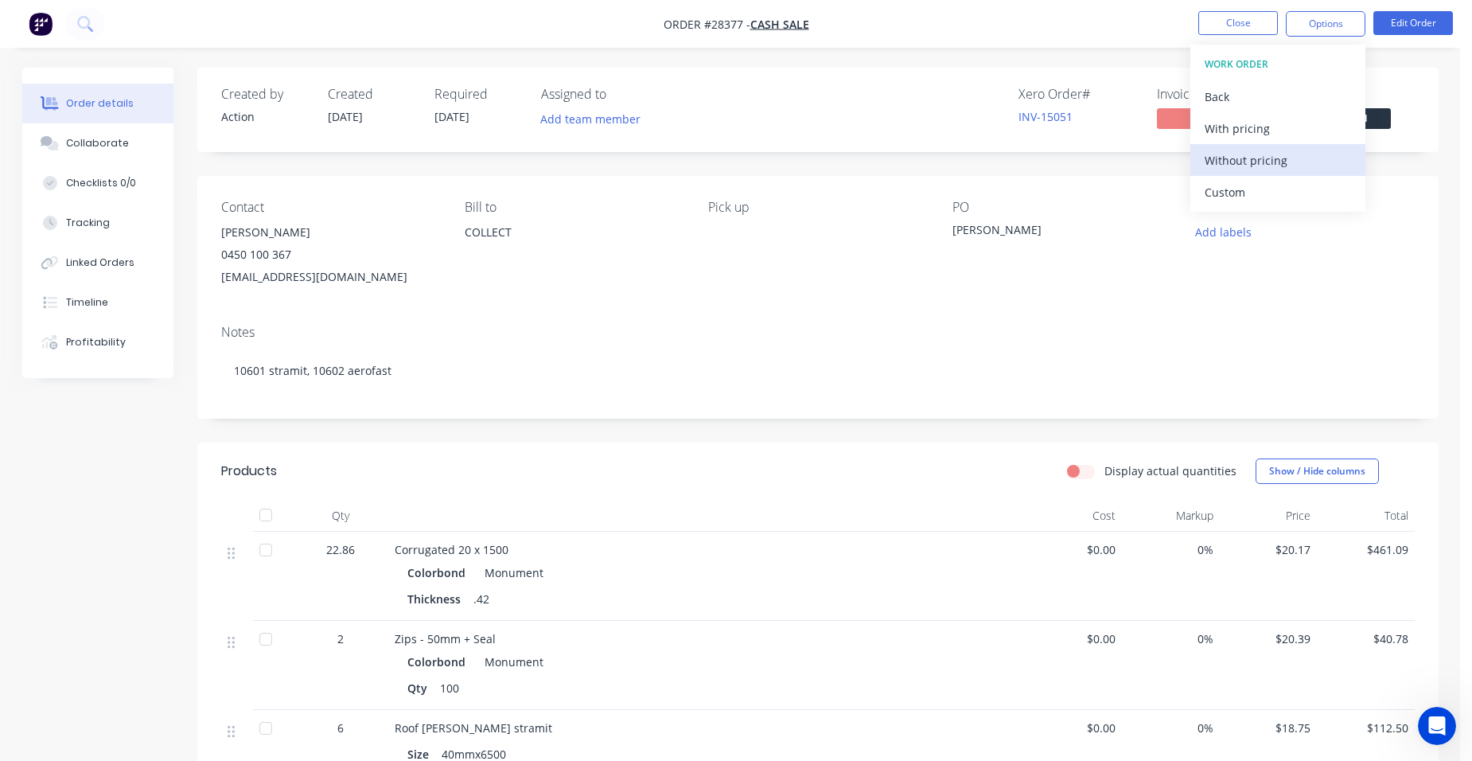
click at [1288, 158] on div "Without pricing" at bounding box center [1278, 160] width 146 height 23
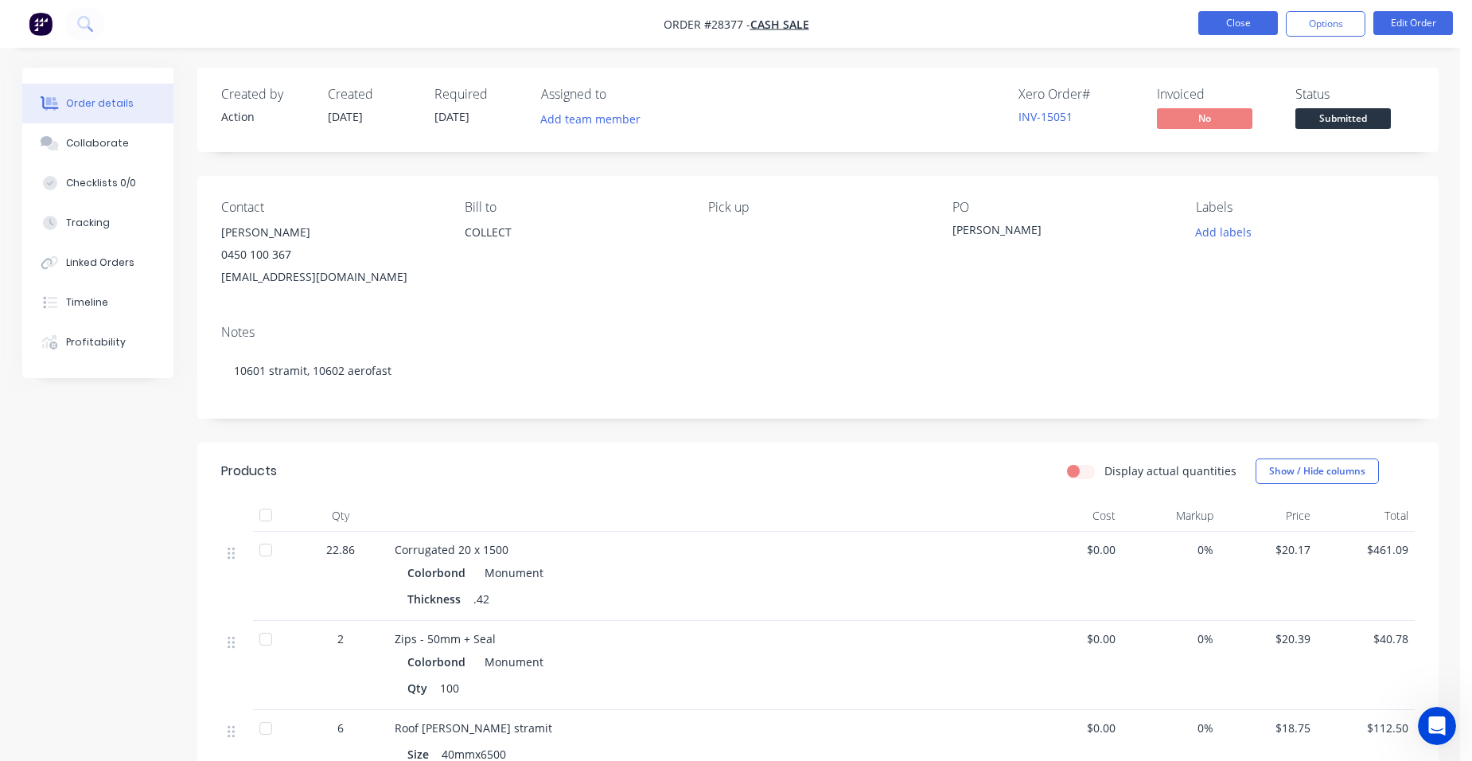
click at [1227, 28] on button "Close" at bounding box center [1239, 23] width 80 height 24
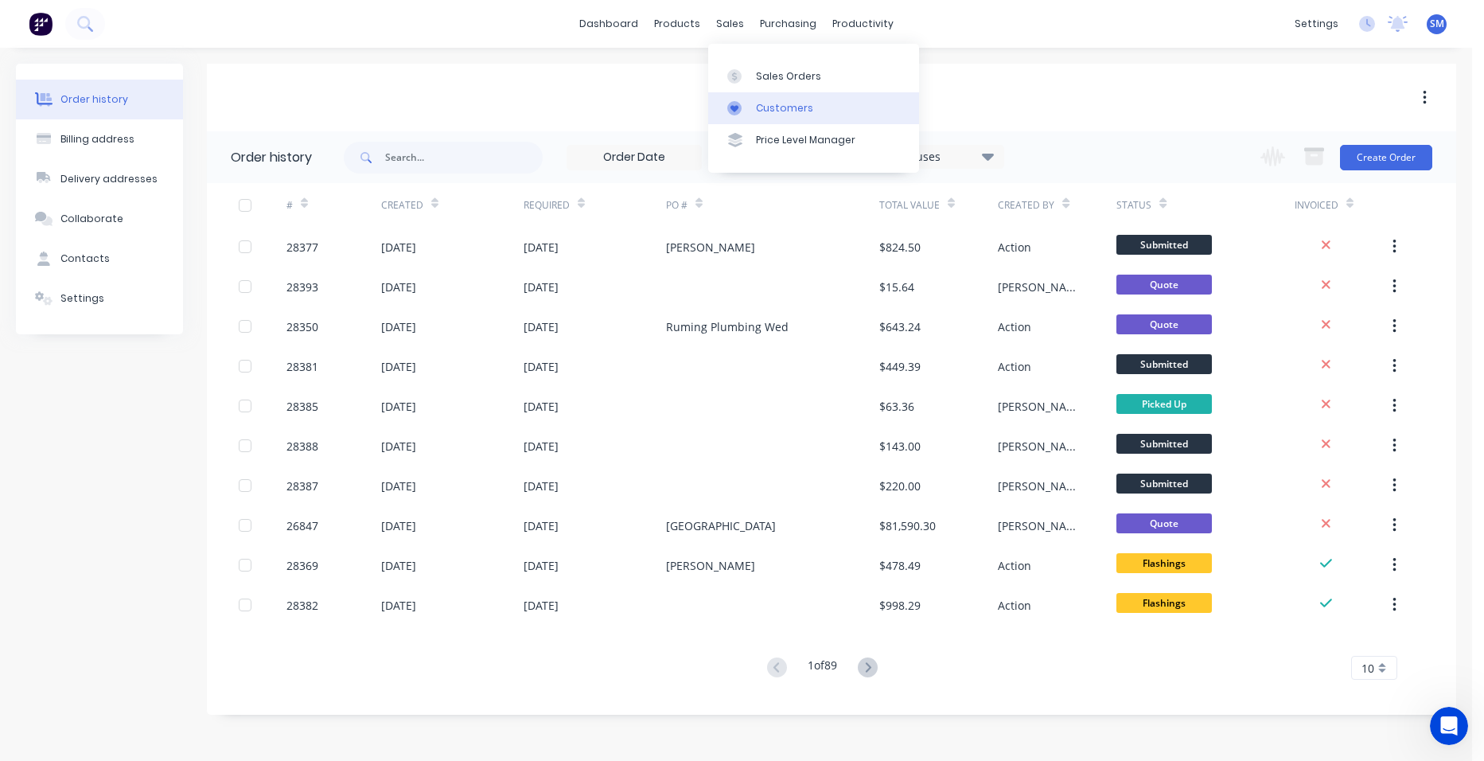
click at [778, 107] on div "Customers" at bounding box center [784, 108] width 57 height 14
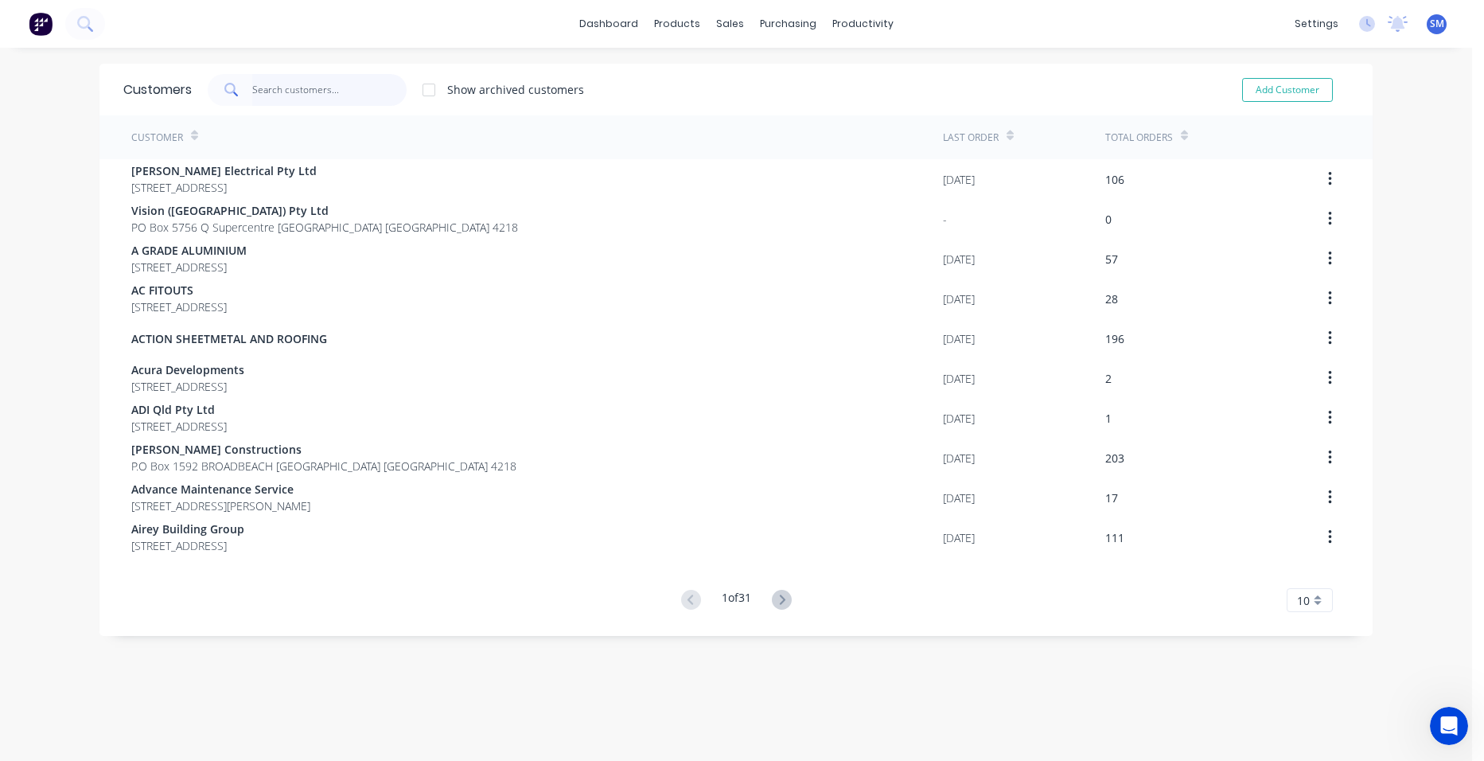
click at [306, 81] on input "text" at bounding box center [329, 90] width 155 height 32
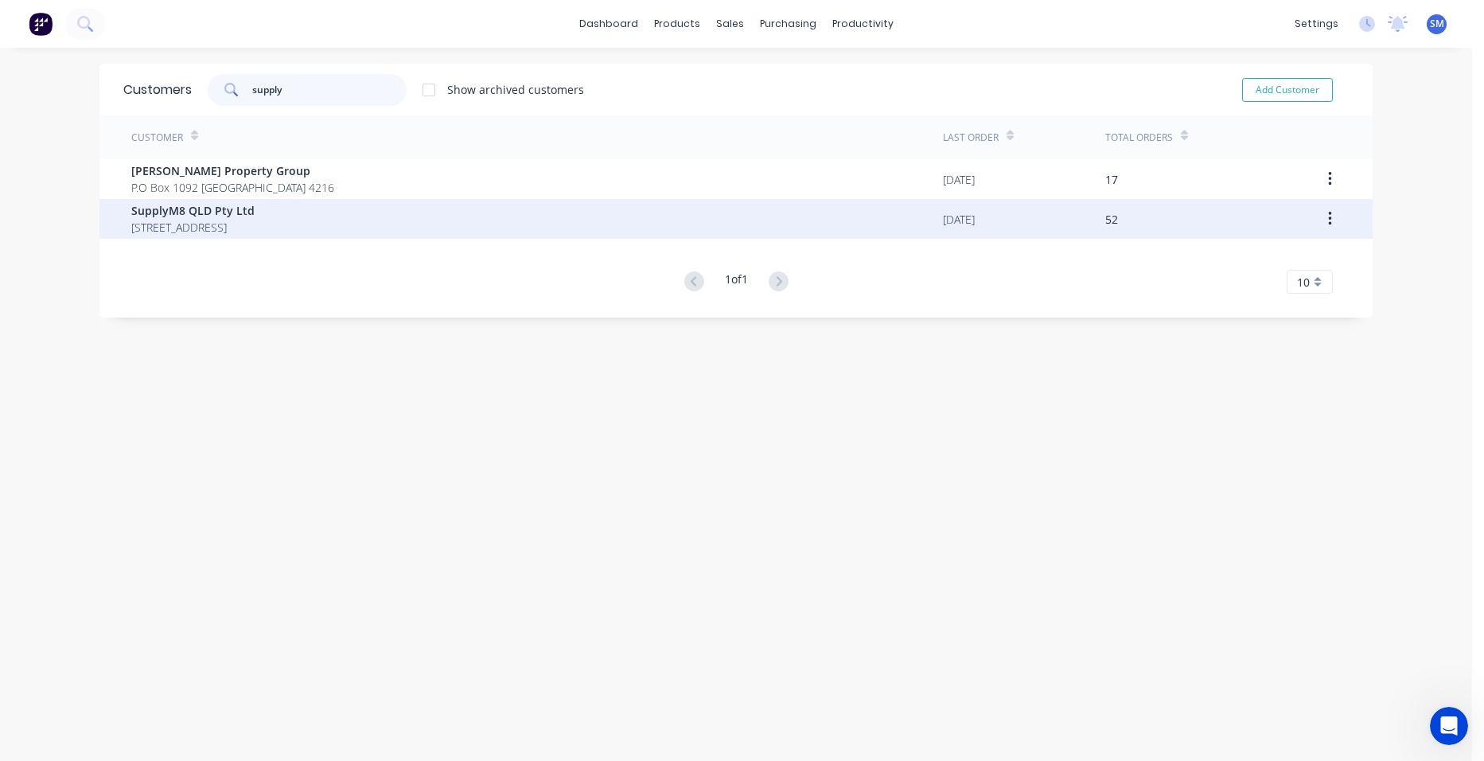
type input "supply"
click at [232, 211] on span "SupplyM8 QLD Pty Ltd" at bounding box center [192, 210] width 123 height 17
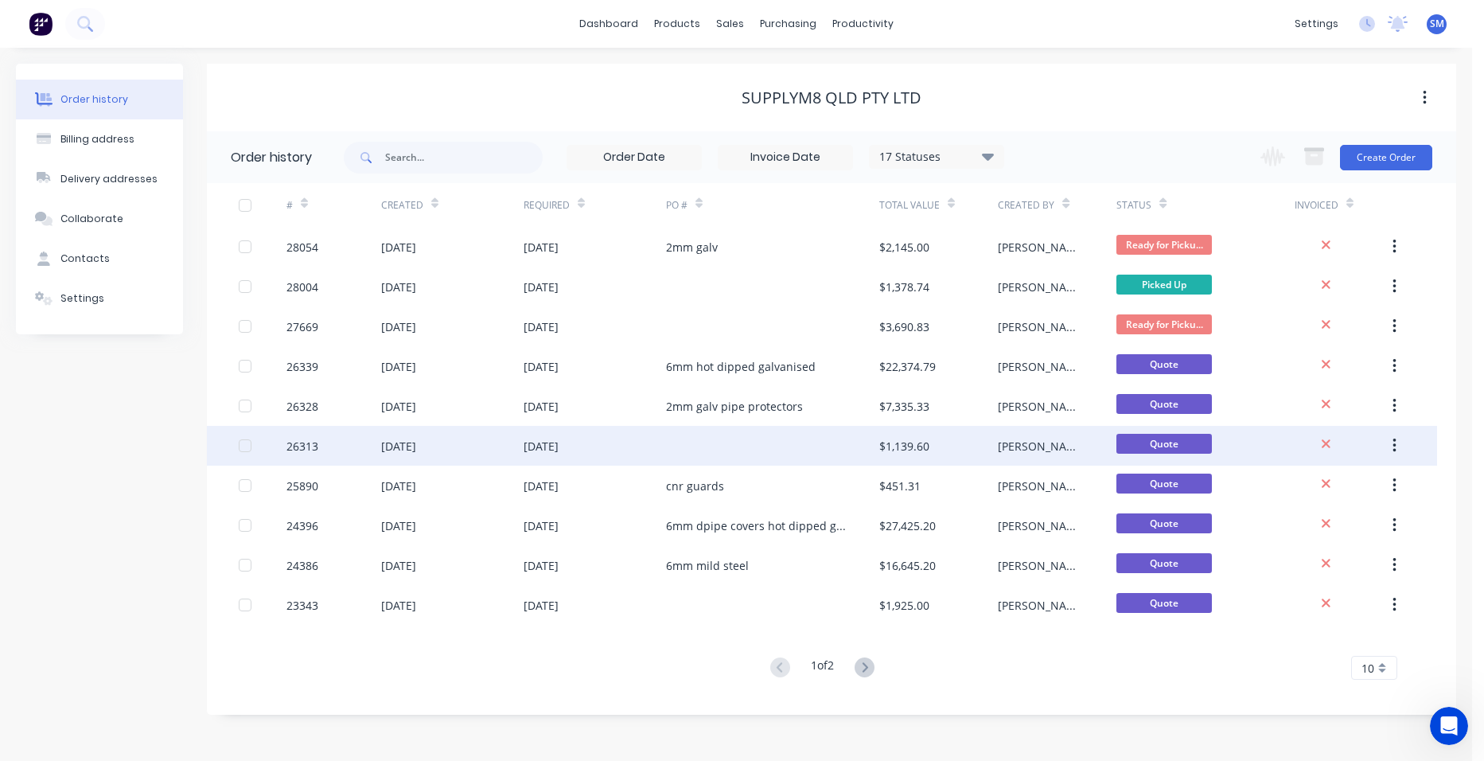
click at [852, 452] on div at bounding box center [772, 446] width 213 height 40
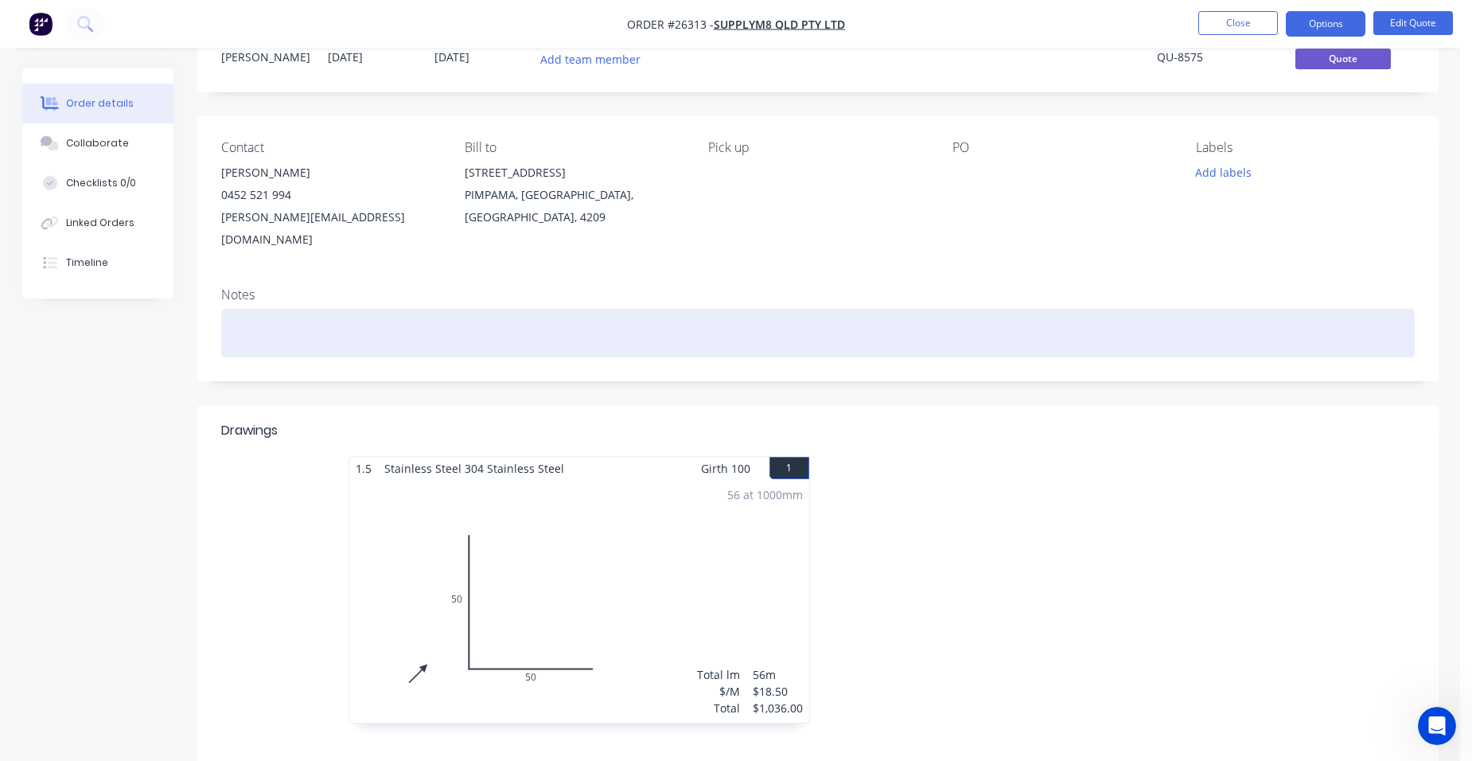
scroll to position [239, 0]
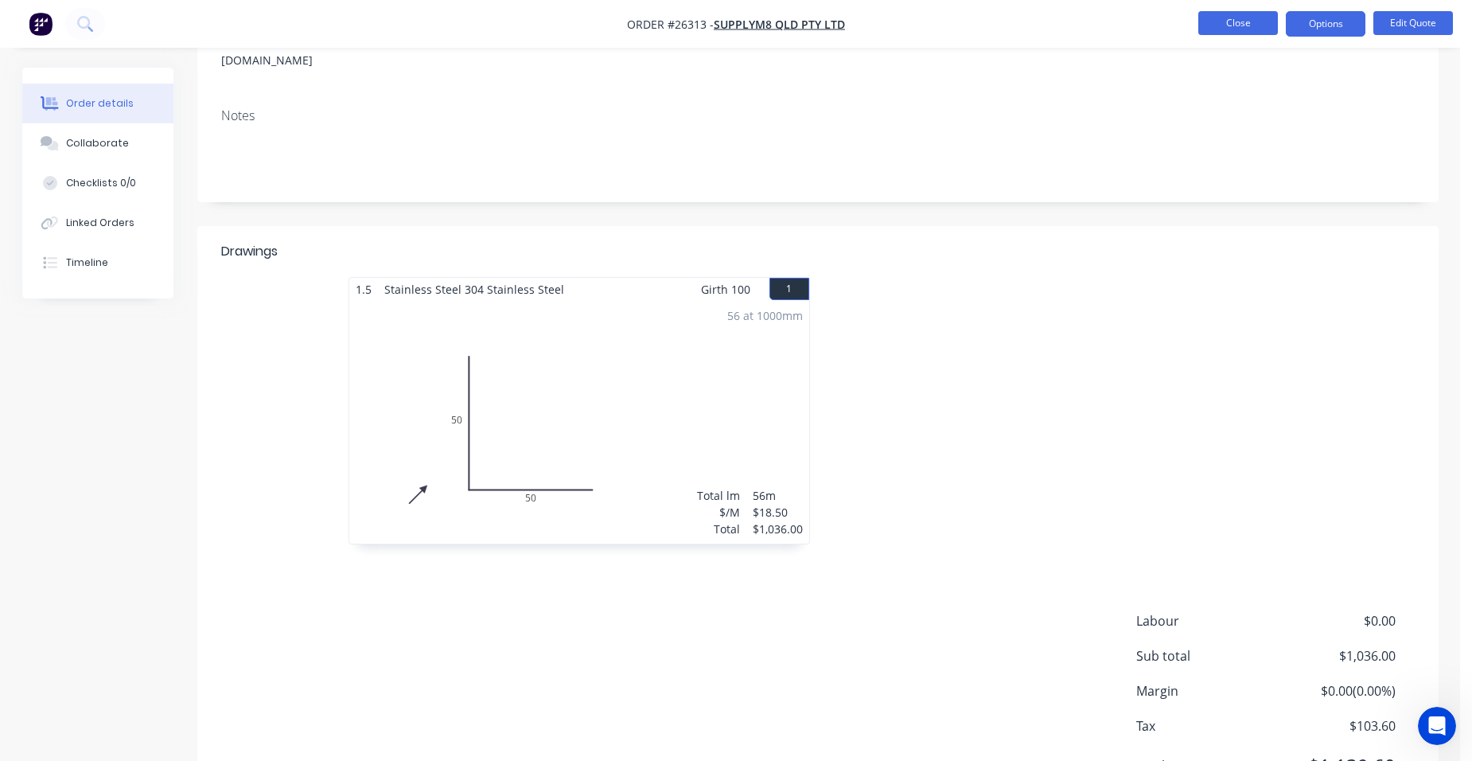
click at [1265, 22] on button "Close" at bounding box center [1239, 23] width 80 height 24
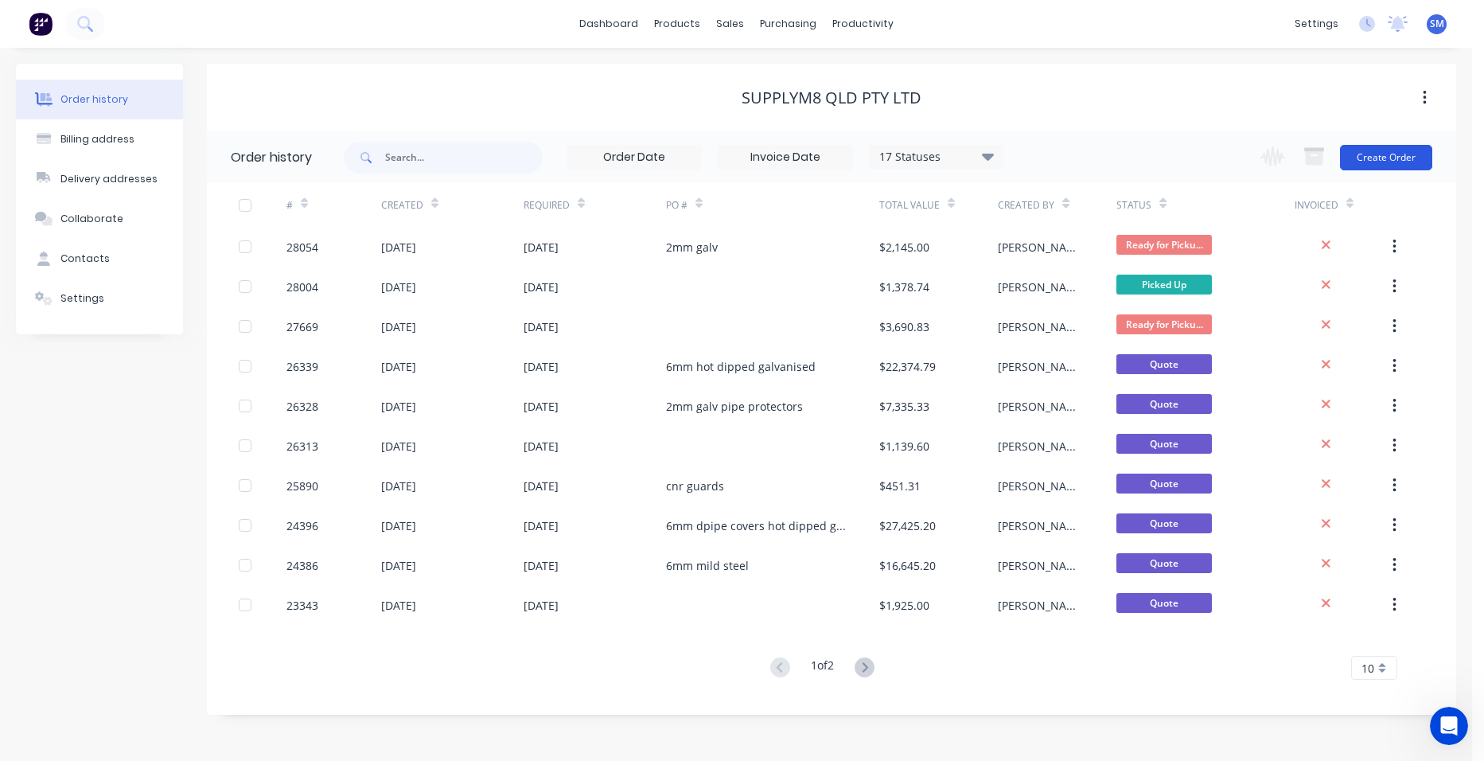
click at [1375, 150] on button "Create Order" at bounding box center [1386, 157] width 92 height 25
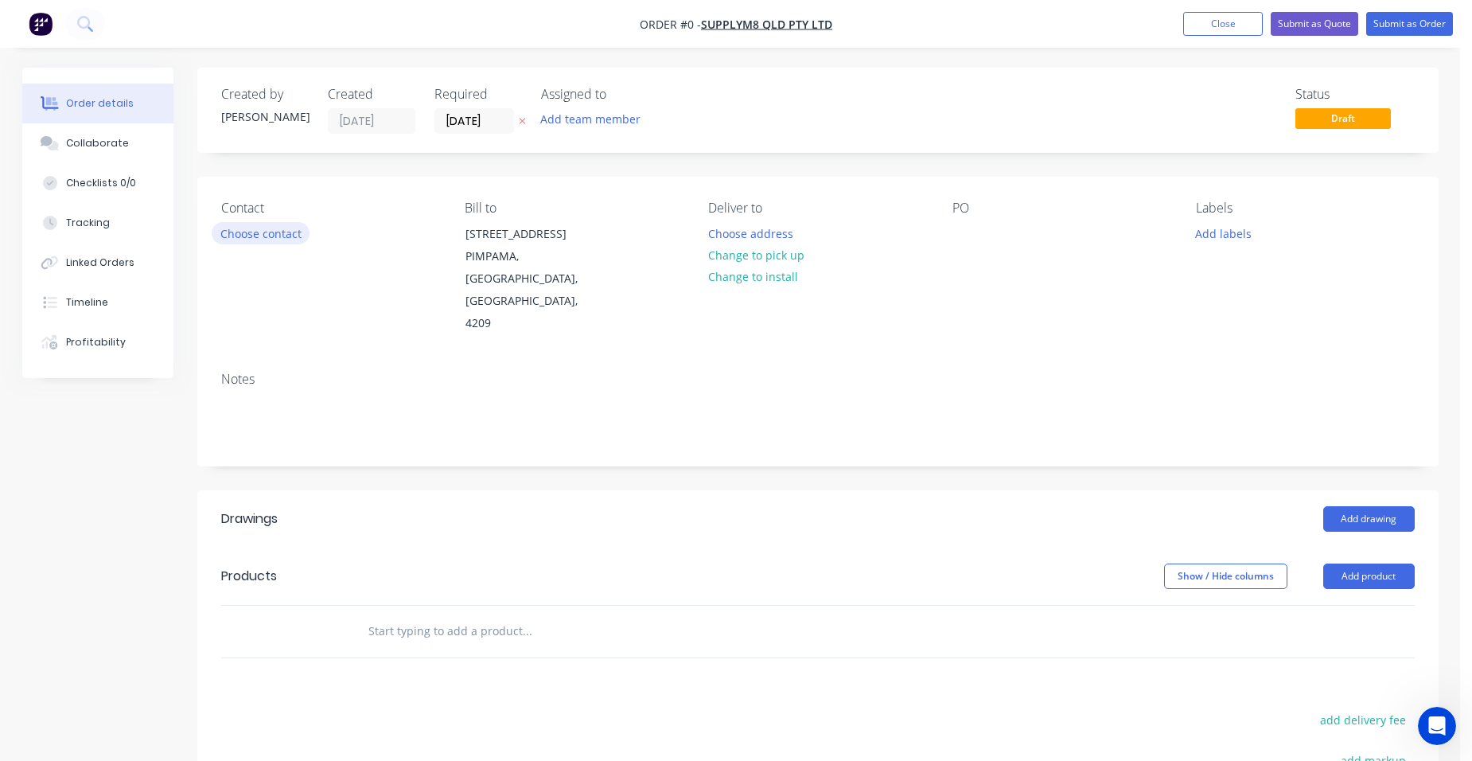
click at [301, 232] on button "Choose contact" at bounding box center [261, 232] width 98 height 21
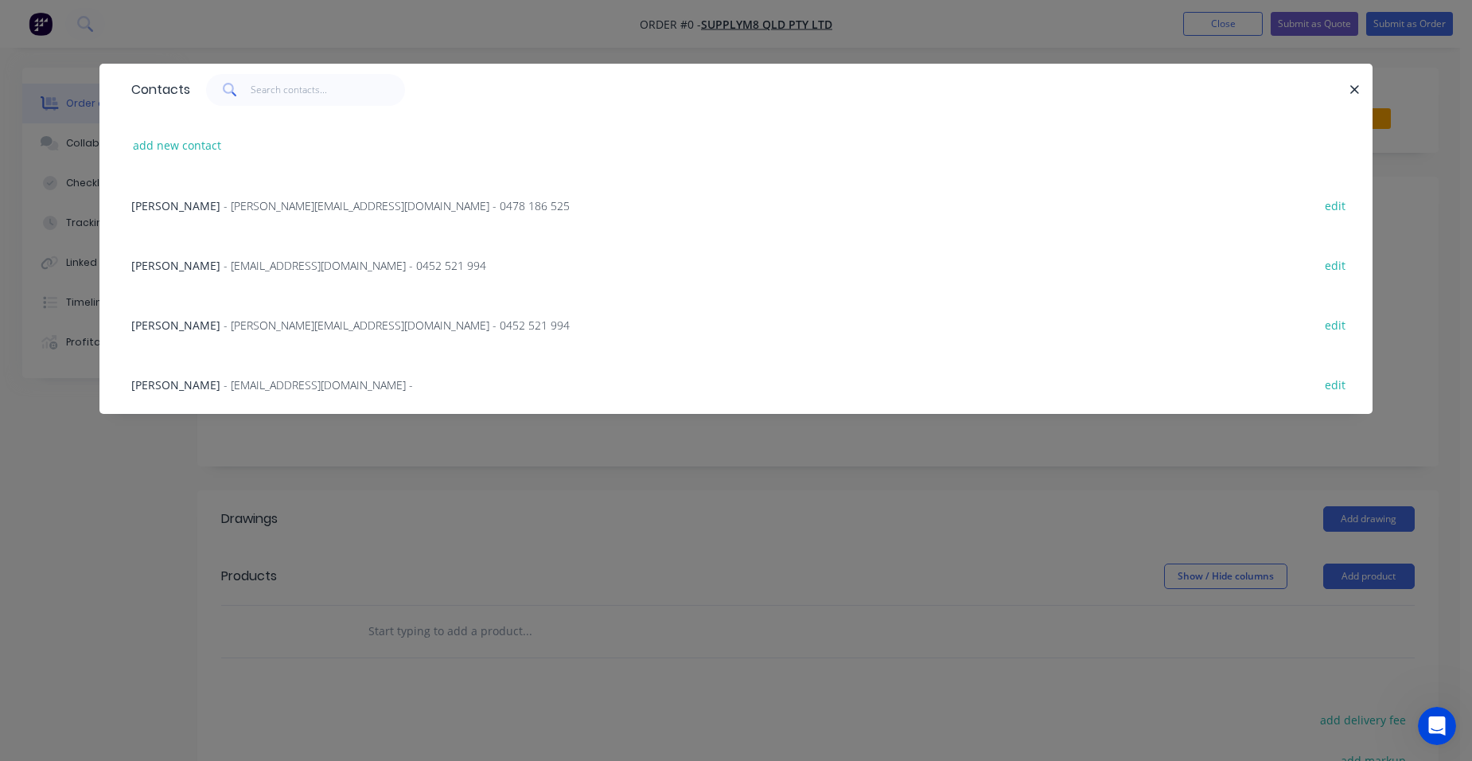
click at [273, 330] on span "- sylvia@supplym8qld.com.au - 0452 521 994" at bounding box center [397, 325] width 346 height 15
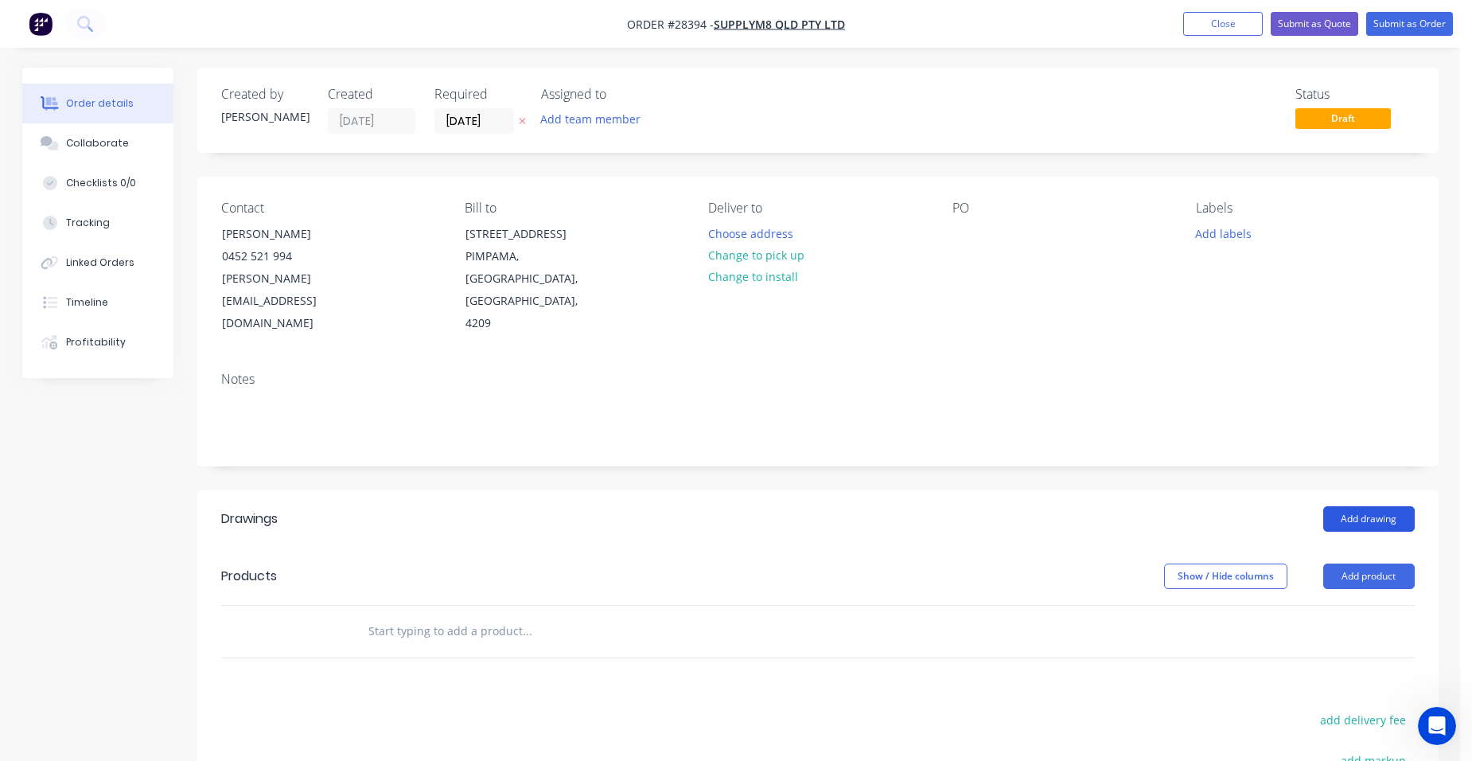
click at [1363, 506] on button "Add drawing" at bounding box center [1370, 518] width 92 height 25
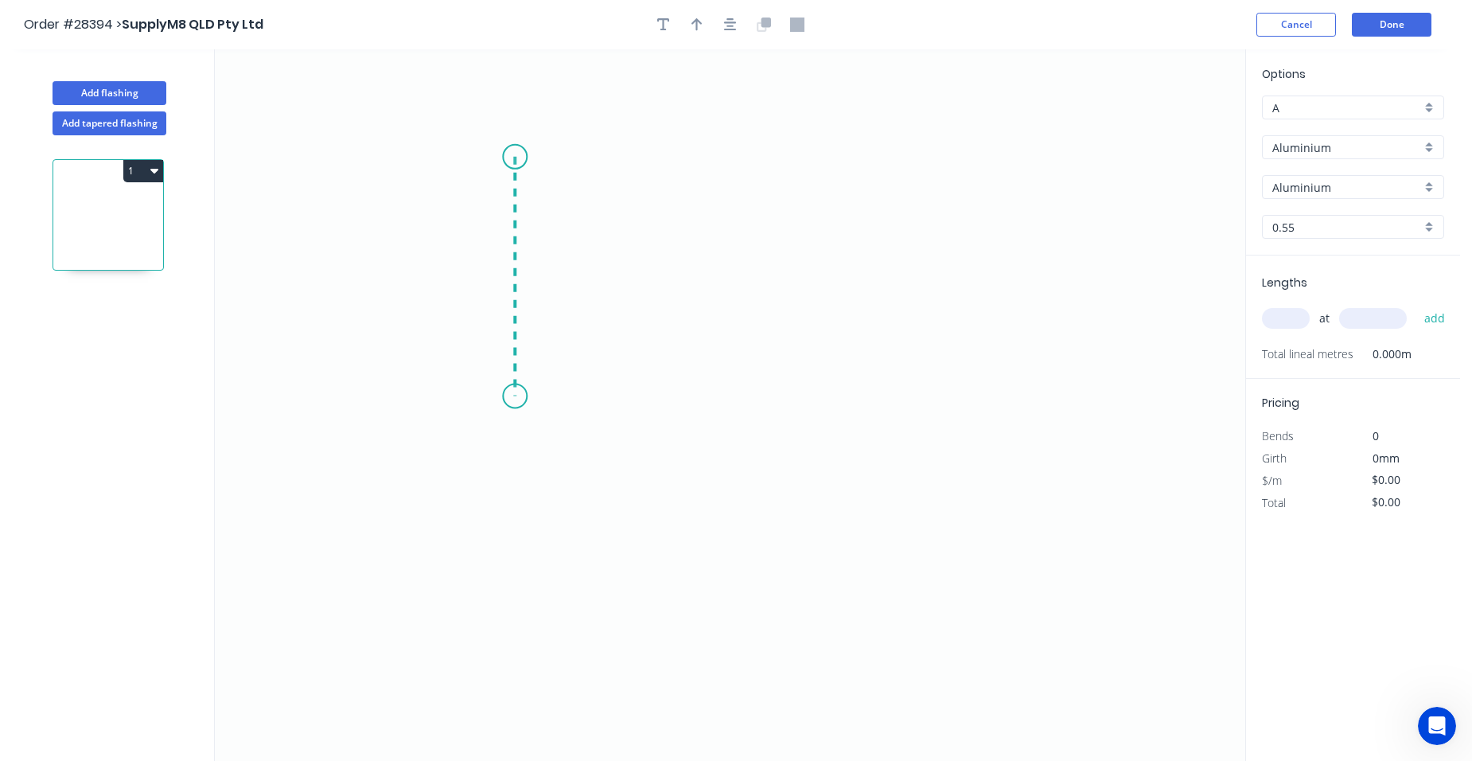
drag, startPoint x: 515, startPoint y: 157, endPoint x: 514, endPoint y: 396, distance: 239.6
click at [514, 396] on icon "0" at bounding box center [730, 404] width 1031 height 711
click at [735, 390] on icon "0 ?" at bounding box center [730, 404] width 1031 height 711
click at [735, 390] on circle at bounding box center [735, 396] width 24 height 24
click at [504, 266] on rect at bounding box center [491, 270] width 32 height 22
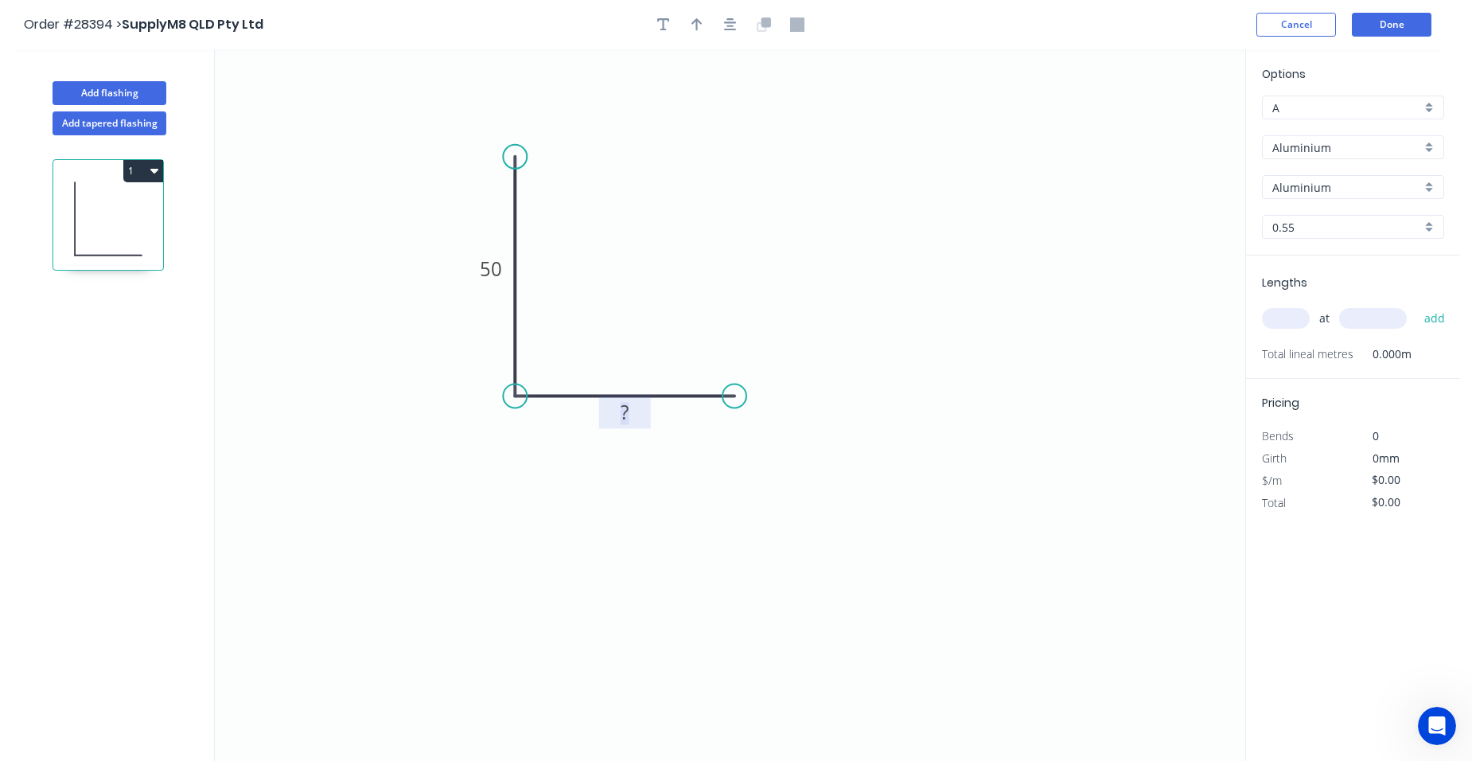
click at [627, 411] on tspan "?" at bounding box center [625, 412] width 8 height 26
click at [1392, 16] on button "Done" at bounding box center [1392, 25] width 80 height 24
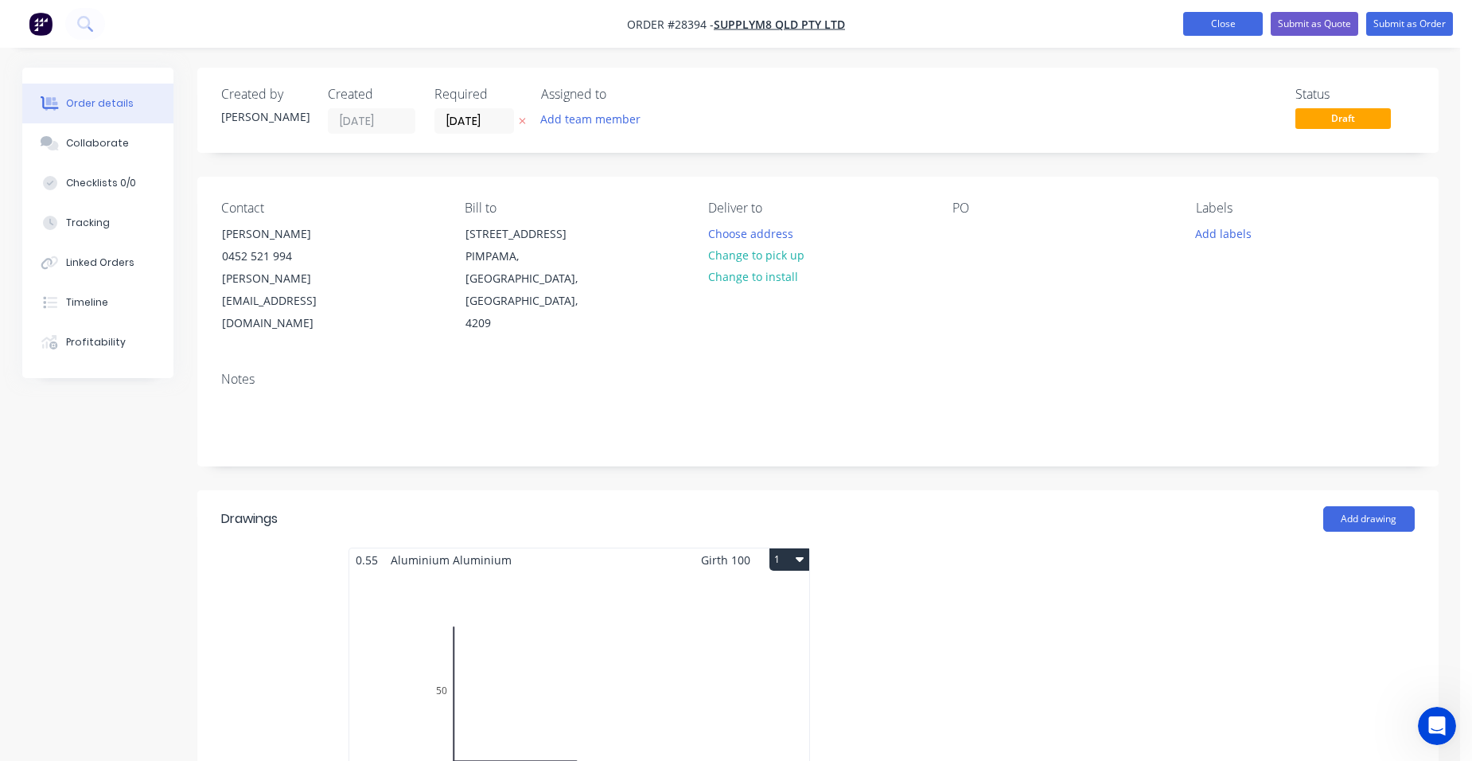
click at [1211, 20] on button "Close" at bounding box center [1223, 24] width 80 height 24
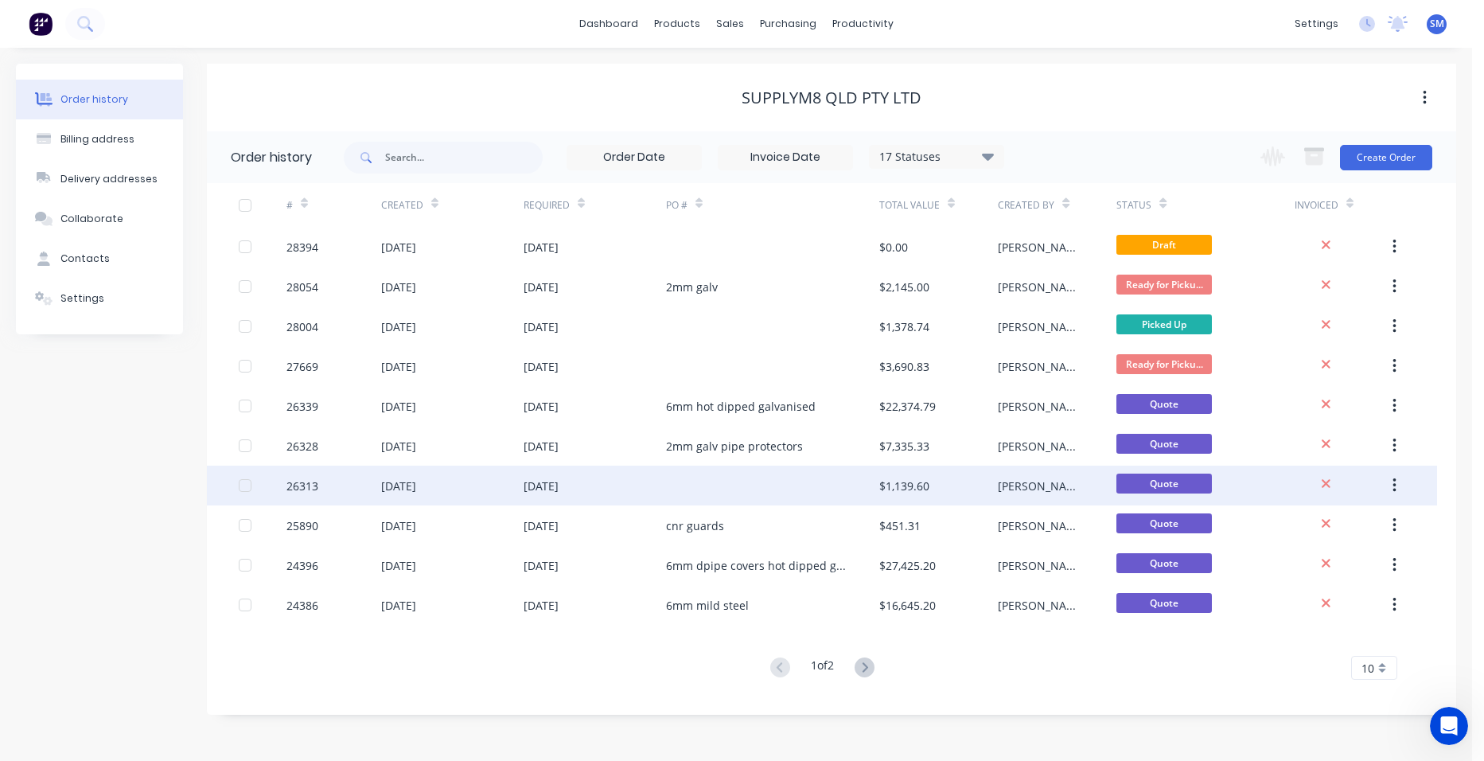
click at [814, 478] on div at bounding box center [772, 486] width 213 height 40
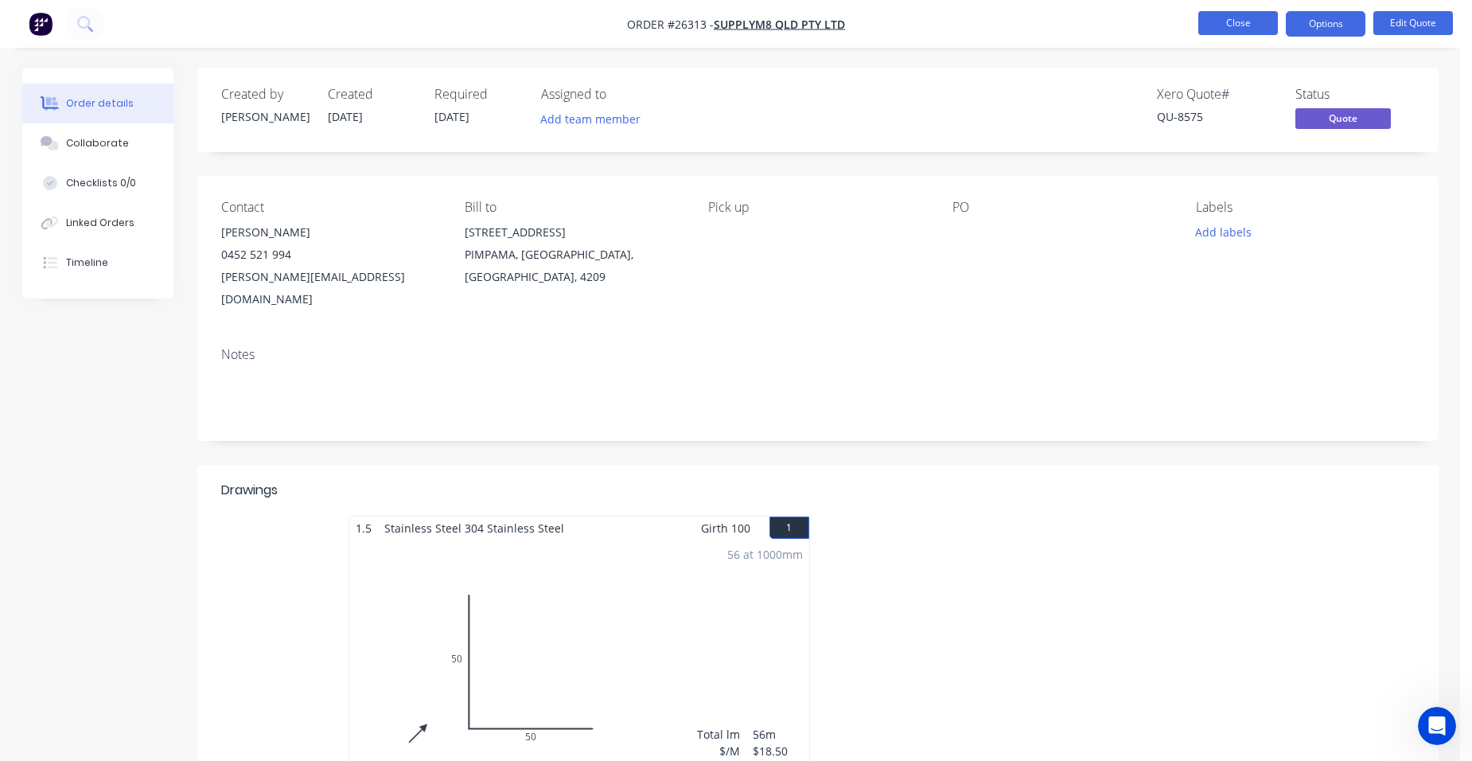
click at [1212, 14] on button "Close" at bounding box center [1239, 23] width 80 height 24
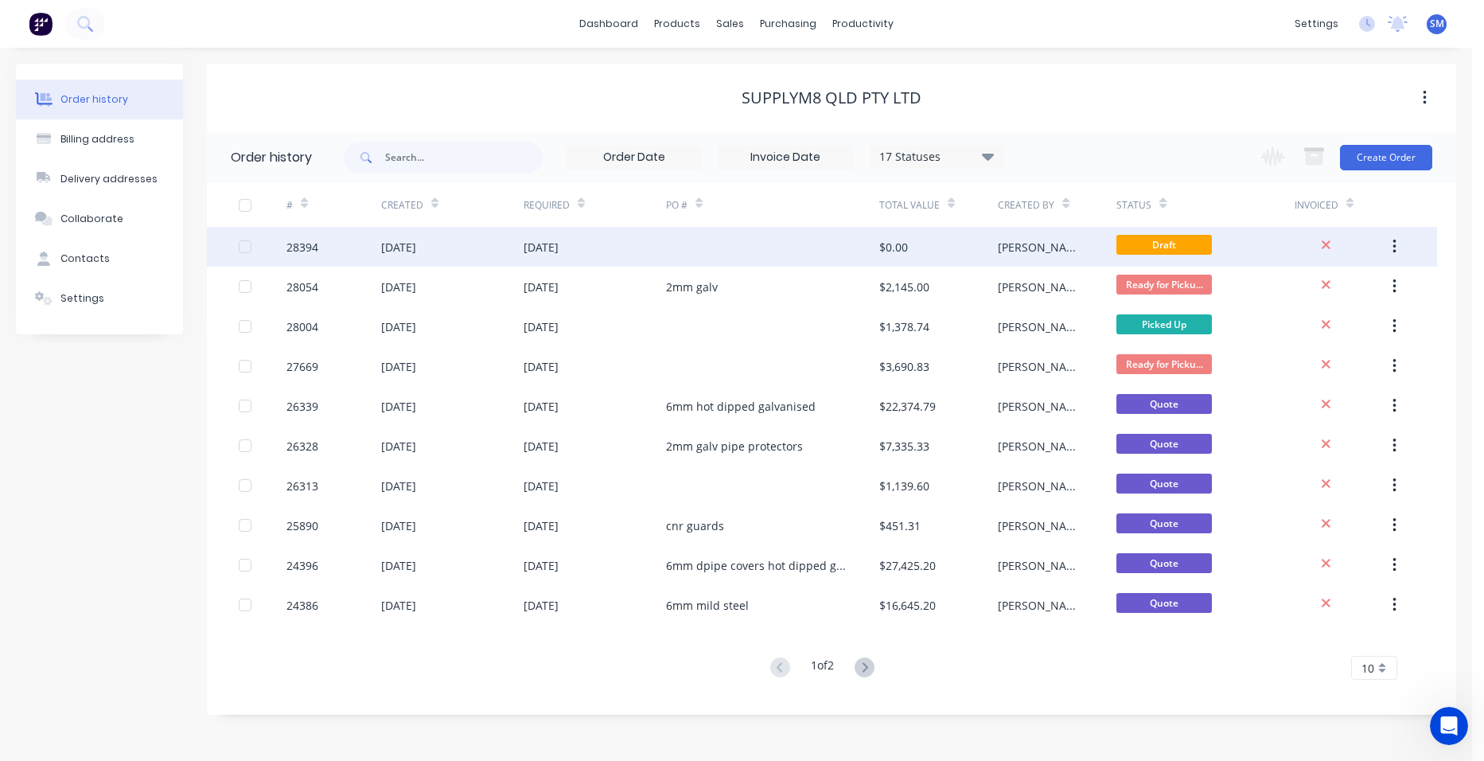
click at [816, 255] on div at bounding box center [772, 247] width 213 height 40
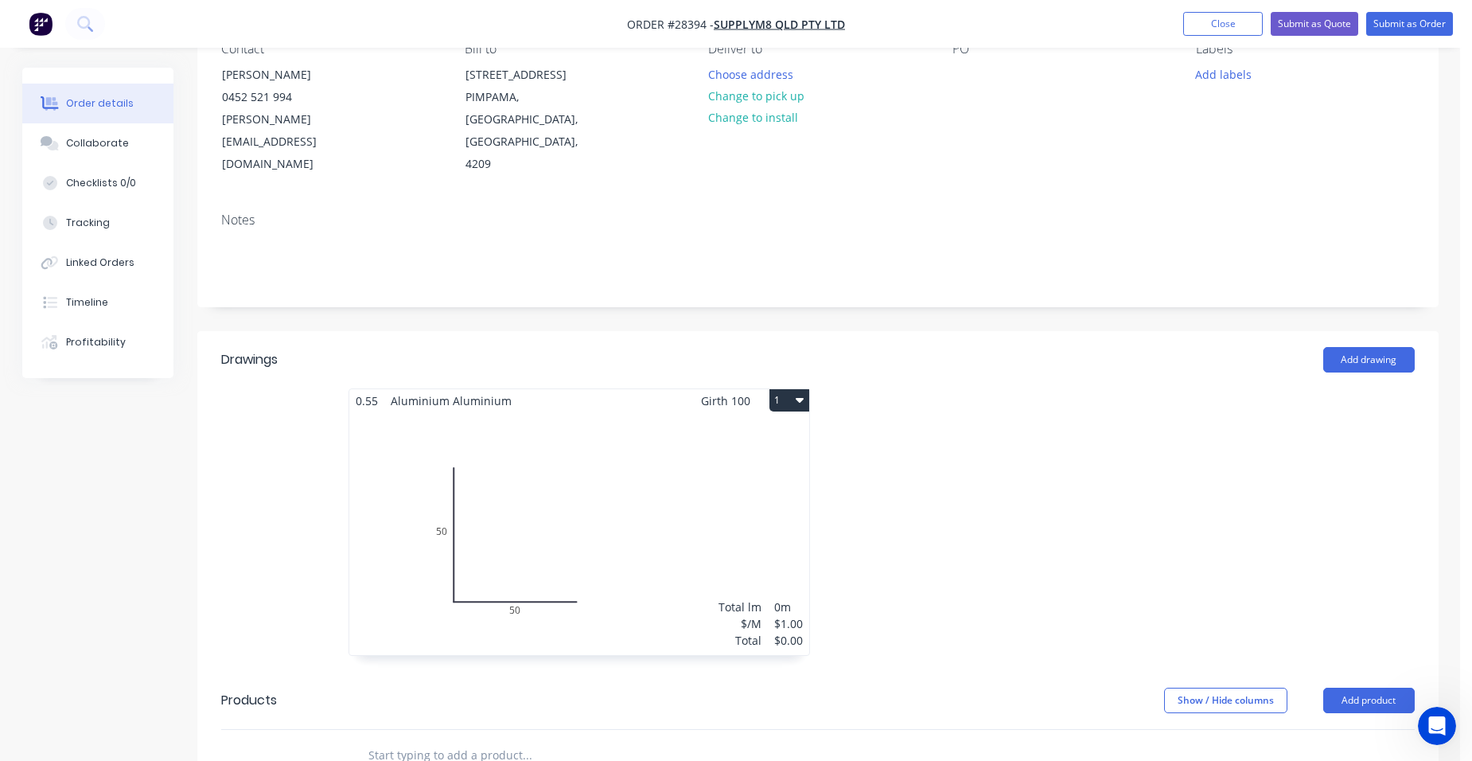
click at [669, 458] on div "Total lm $/M Total 0m $1.00 $0.00" at bounding box center [579, 533] width 460 height 243
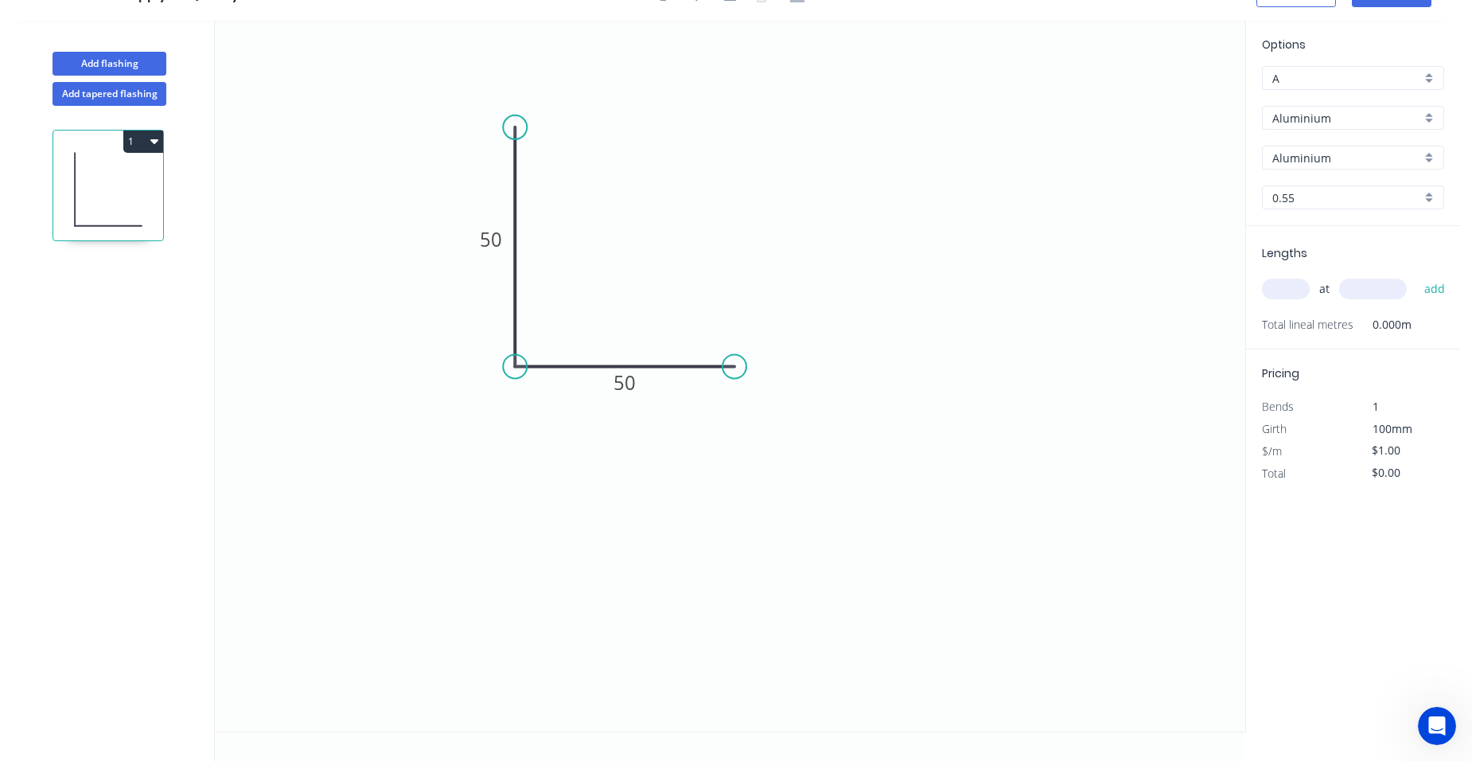
drag, startPoint x: 1433, startPoint y: 194, endPoint x: 1423, endPoint y: 212, distance: 19.9
click at [1433, 195] on div "0.55" at bounding box center [1353, 197] width 182 height 24
click at [1315, 341] on div "1.5" at bounding box center [1353, 340] width 181 height 28
type input "1.5"
click at [1429, 109] on div "Aluminium" at bounding box center [1353, 118] width 182 height 24
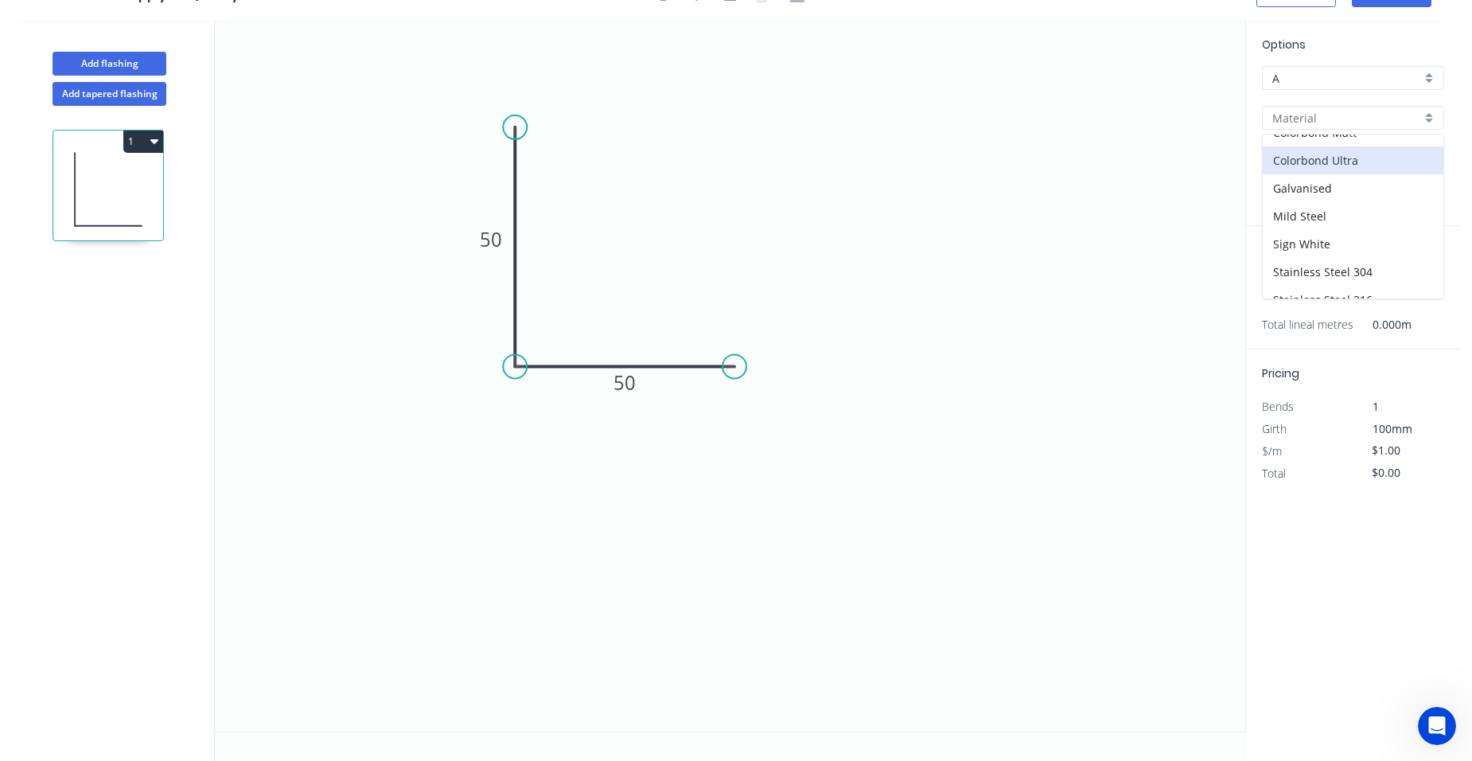
scroll to position [142, 0]
click at [1370, 206] on div "Stainless Steel 304" at bounding box center [1353, 201] width 181 height 28
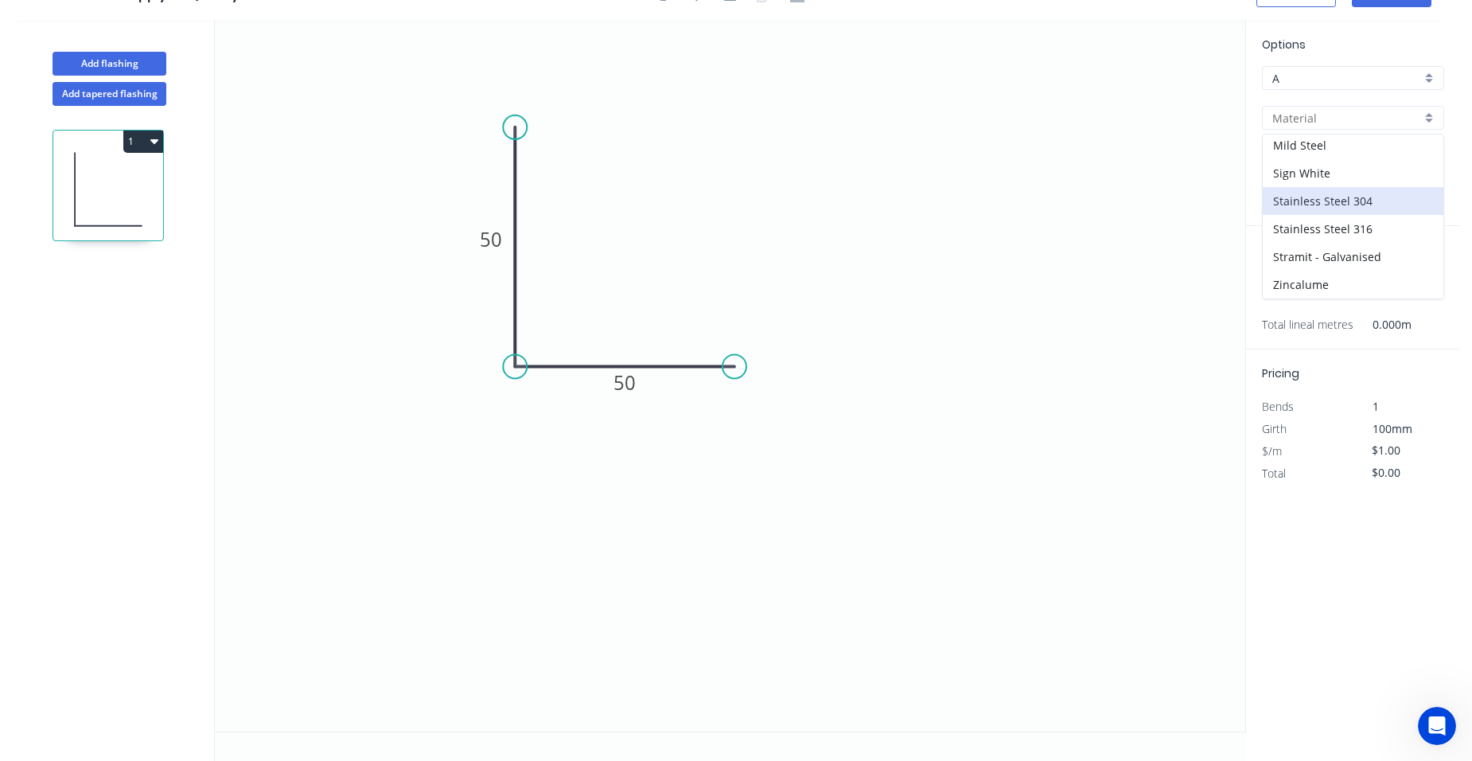
type input "Stainless Steel 304"
type input "Stainless Steel"
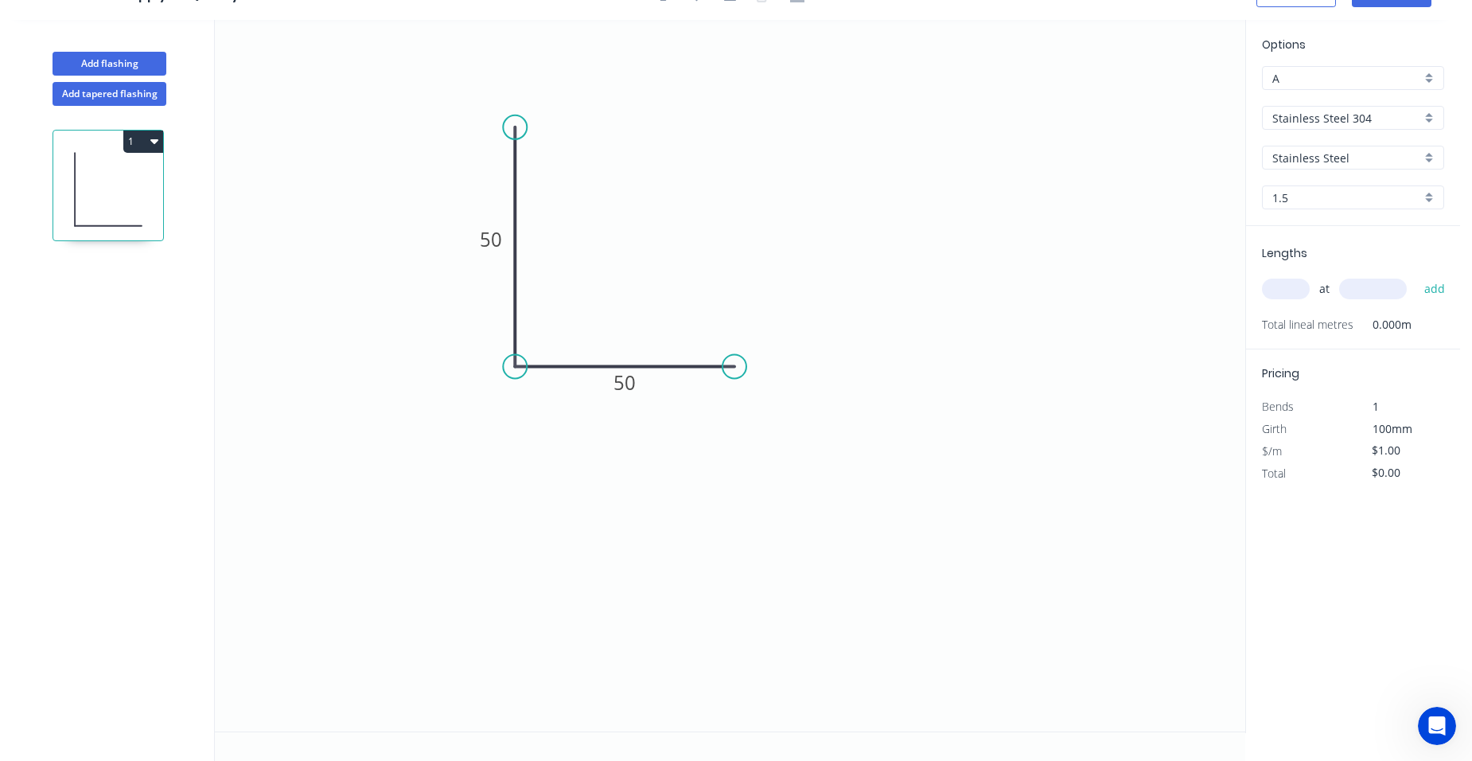
scroll to position [0, 0]
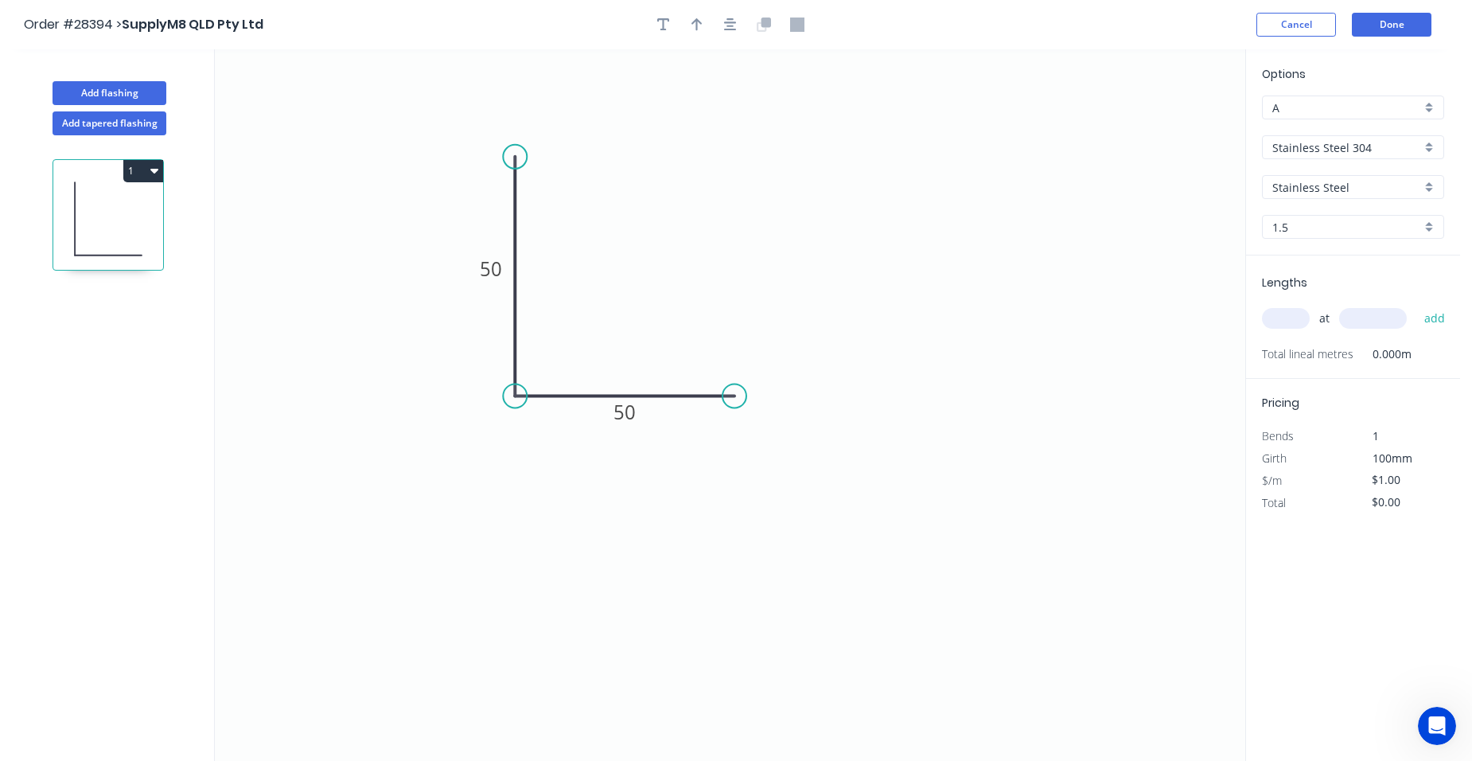
click at [1288, 315] on input "text" at bounding box center [1286, 318] width 48 height 21
type input "1"
type input "1350"
drag, startPoint x: 1444, startPoint y: 501, endPoint x: 1431, endPoint y: 486, distance: 19.2
click at [1442, 501] on div "Total $0.00" at bounding box center [1353, 503] width 206 height 22
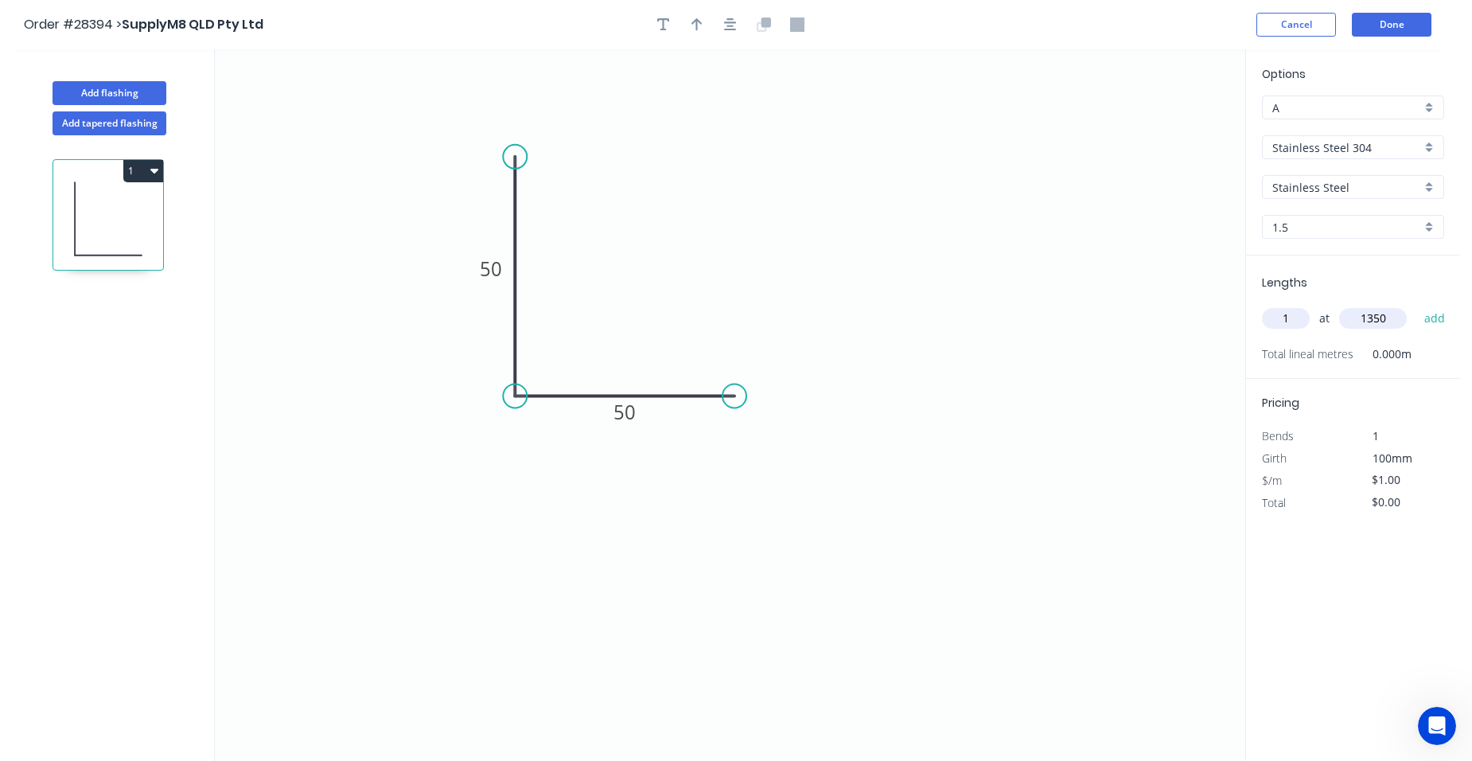
drag, startPoint x: 1408, startPoint y: 478, endPoint x: 1343, endPoint y: 478, distance: 64.5
click at [1343, 480] on div "$/m $1.00" at bounding box center [1353, 481] width 206 height 22
type input "$18.50"
click at [1324, 472] on div "$/m" at bounding box center [1301, 481] width 103 height 22
click at [1432, 314] on button "add" at bounding box center [1435, 318] width 37 height 27
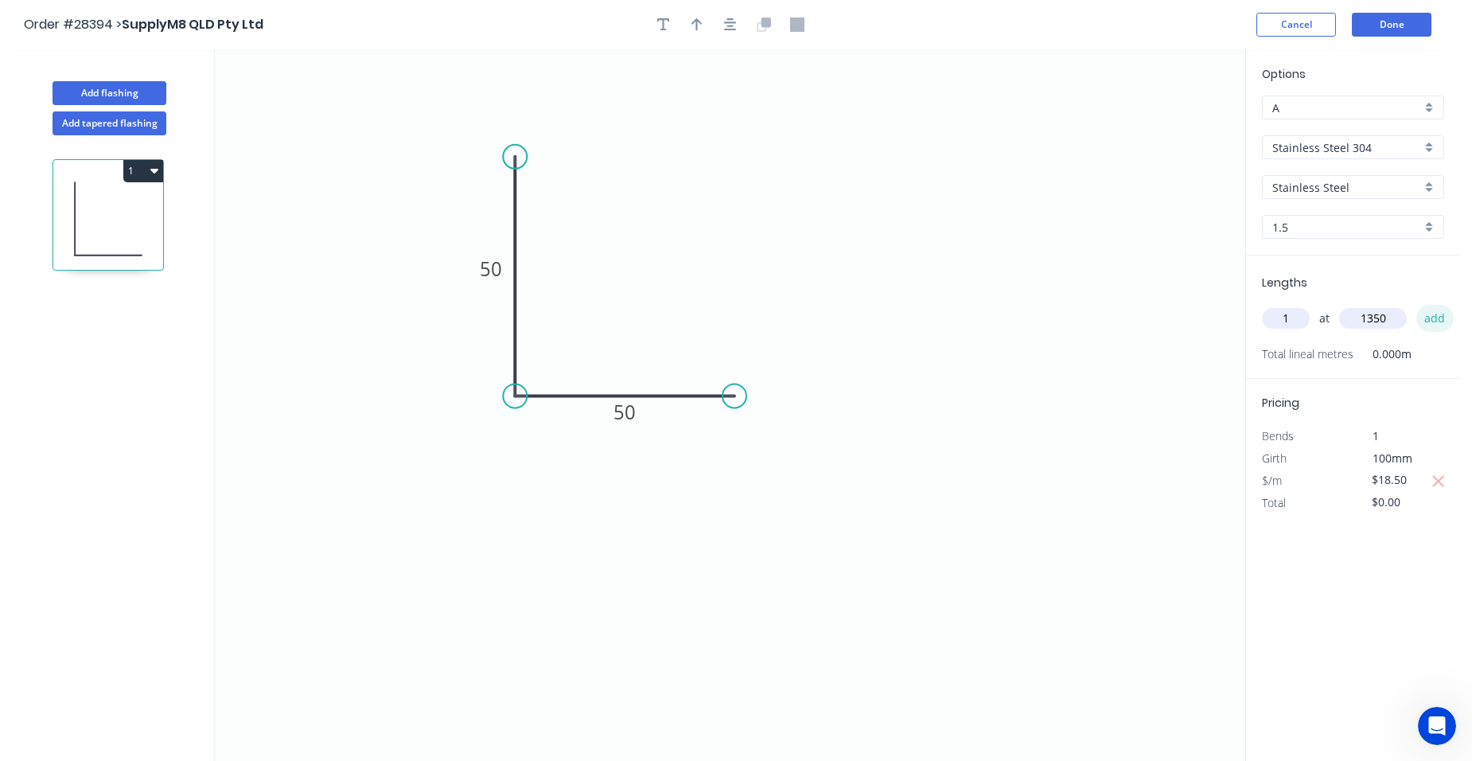
type input "$24.98"
click at [1398, 24] on button "Done" at bounding box center [1392, 25] width 80 height 24
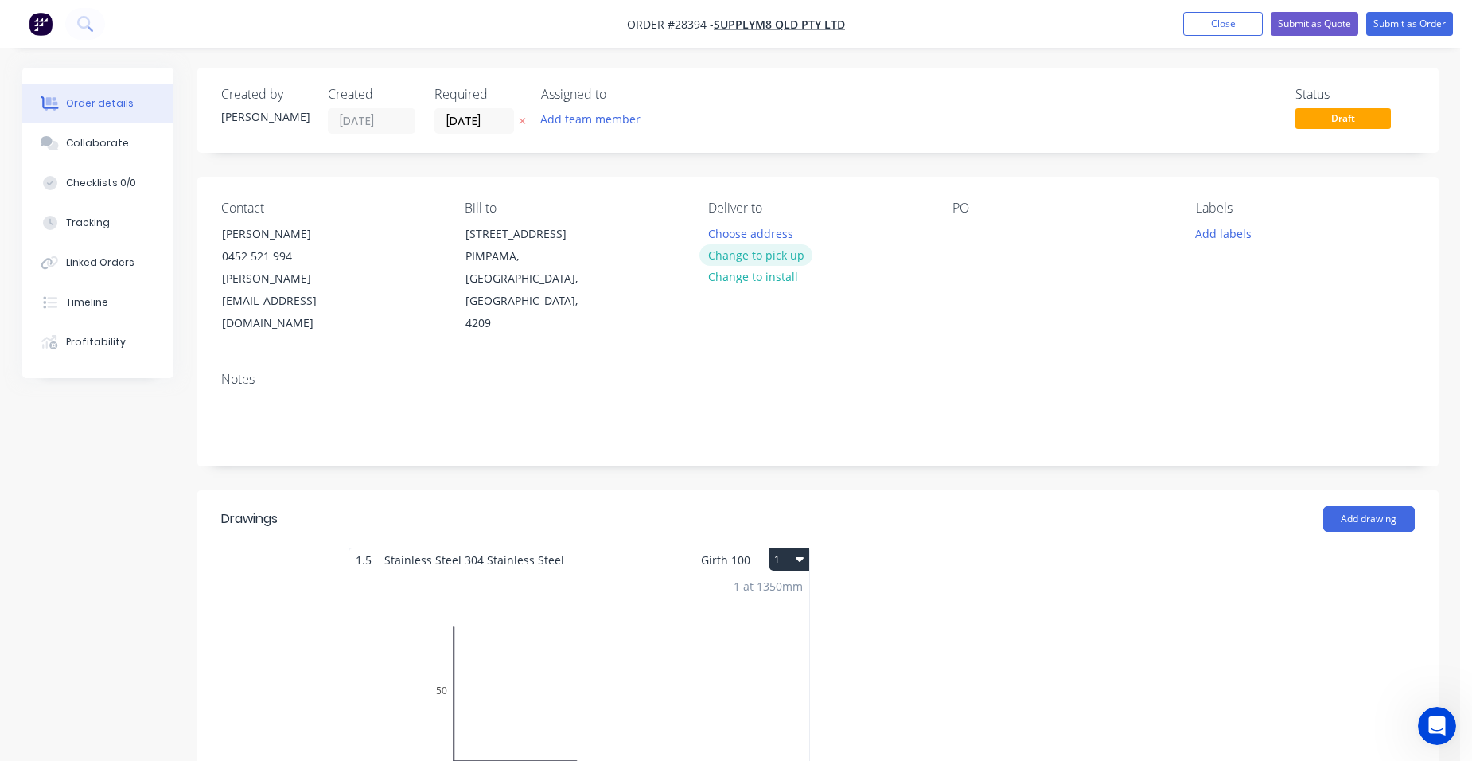
click at [775, 250] on button "Change to pick up" at bounding box center [756, 254] width 113 height 21
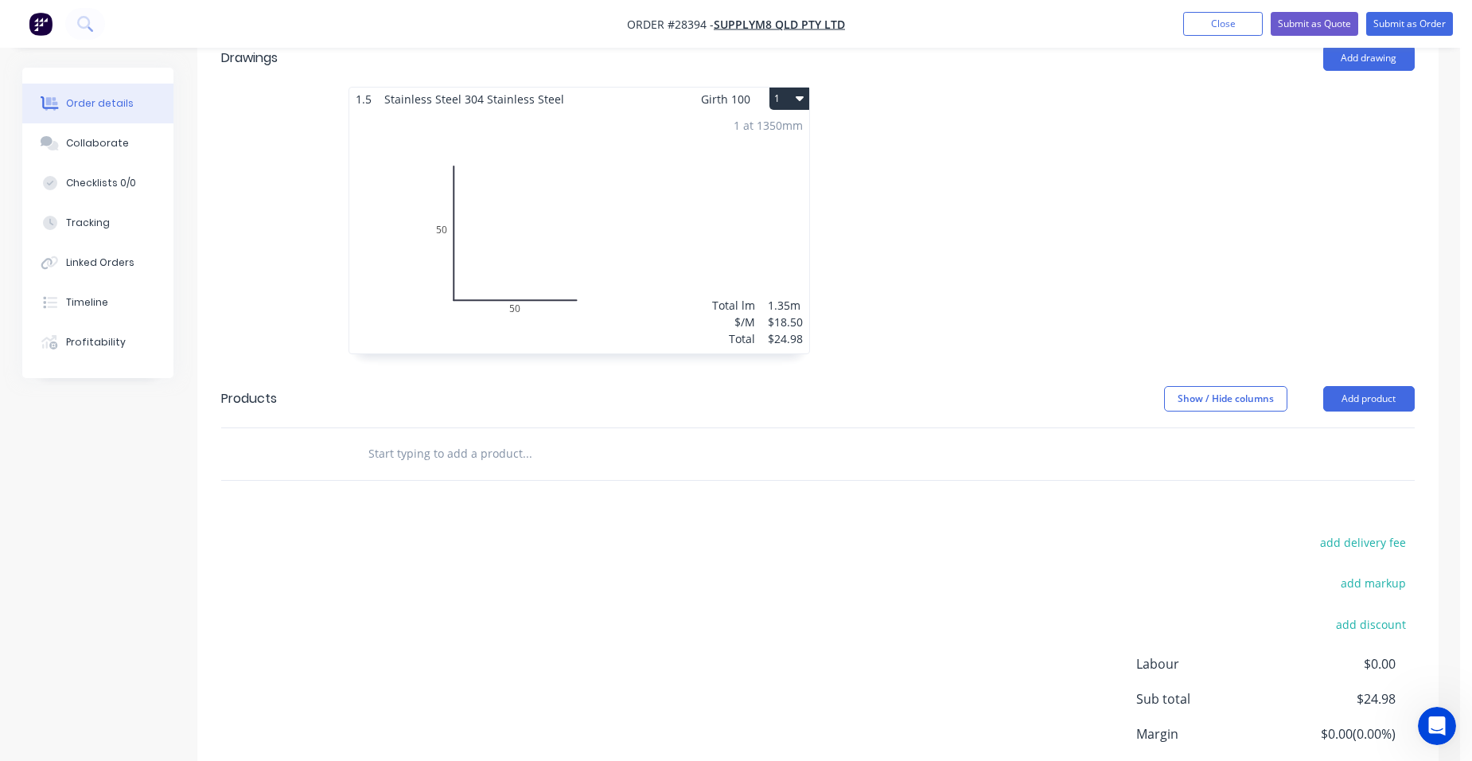
scroll to position [303, 0]
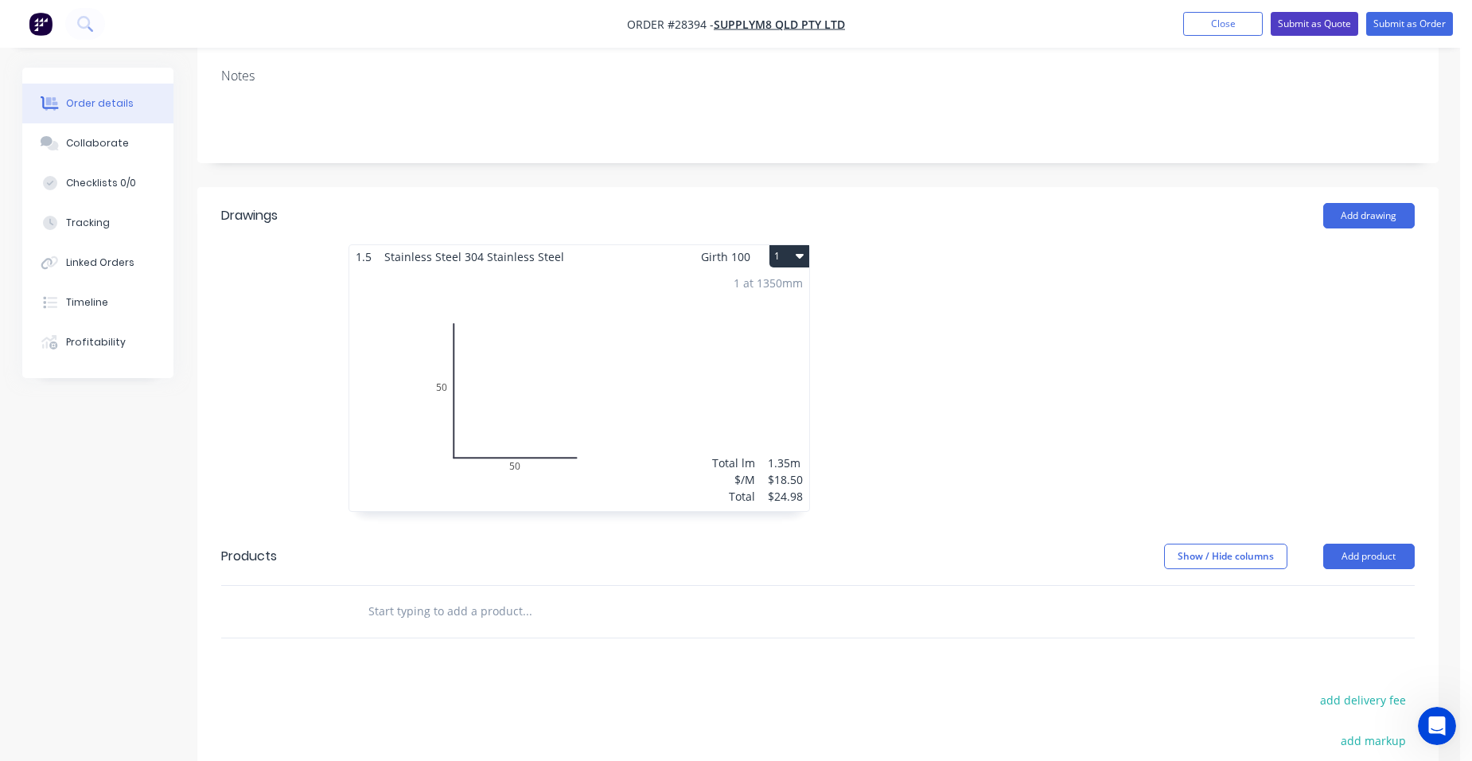
click at [1320, 21] on button "Submit as Quote" at bounding box center [1315, 24] width 88 height 24
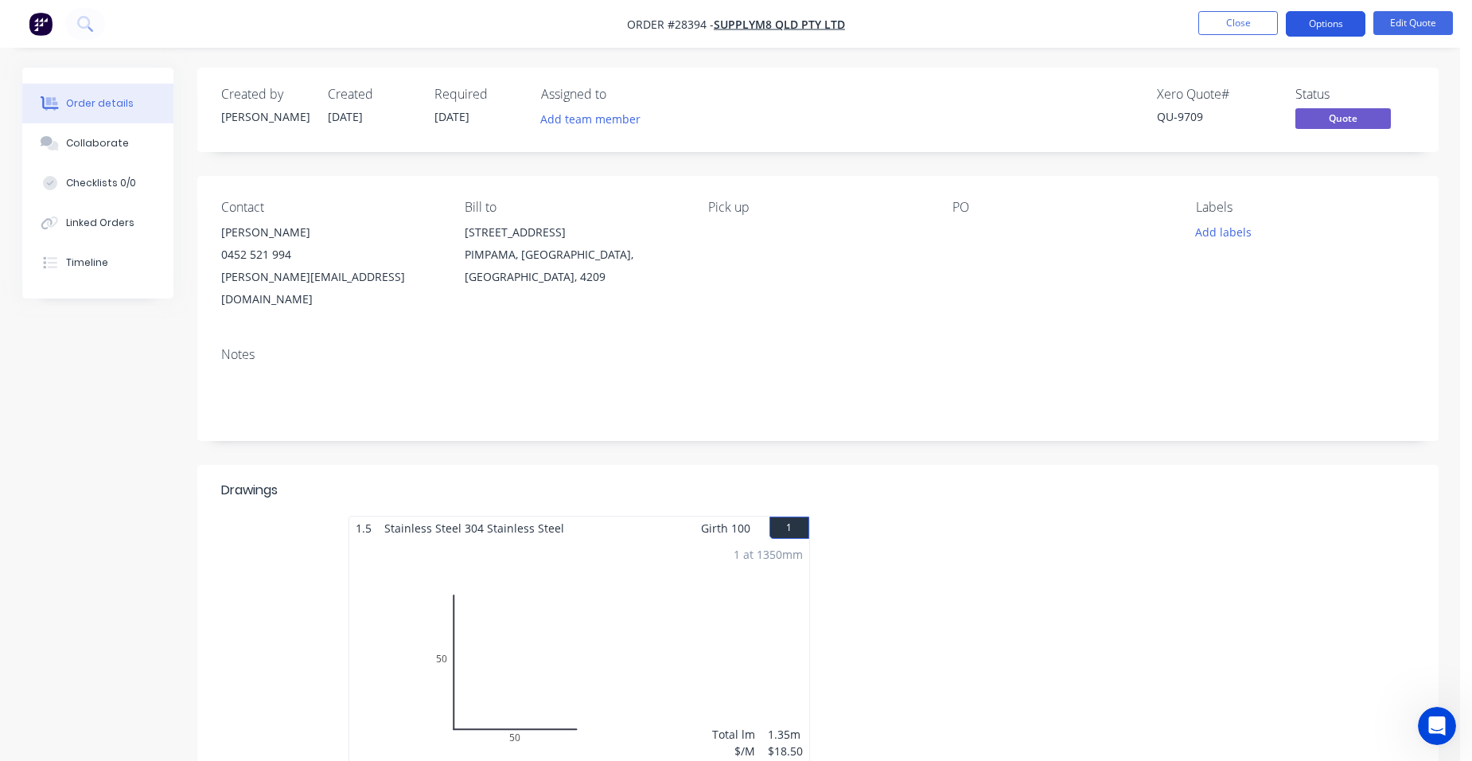
click at [1339, 24] on button "Options" at bounding box center [1326, 23] width 80 height 25
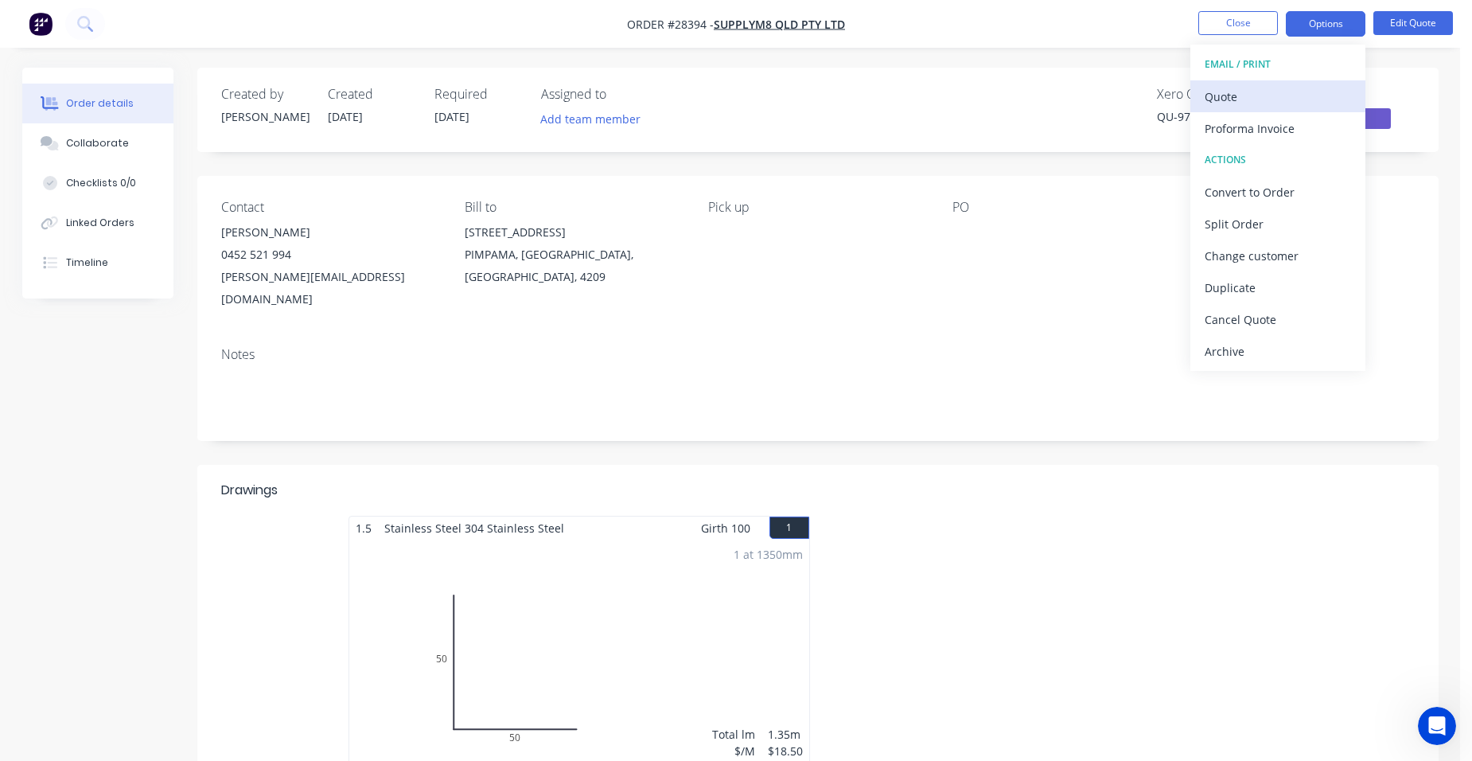
click at [1313, 107] on div "Quote" at bounding box center [1278, 96] width 146 height 23
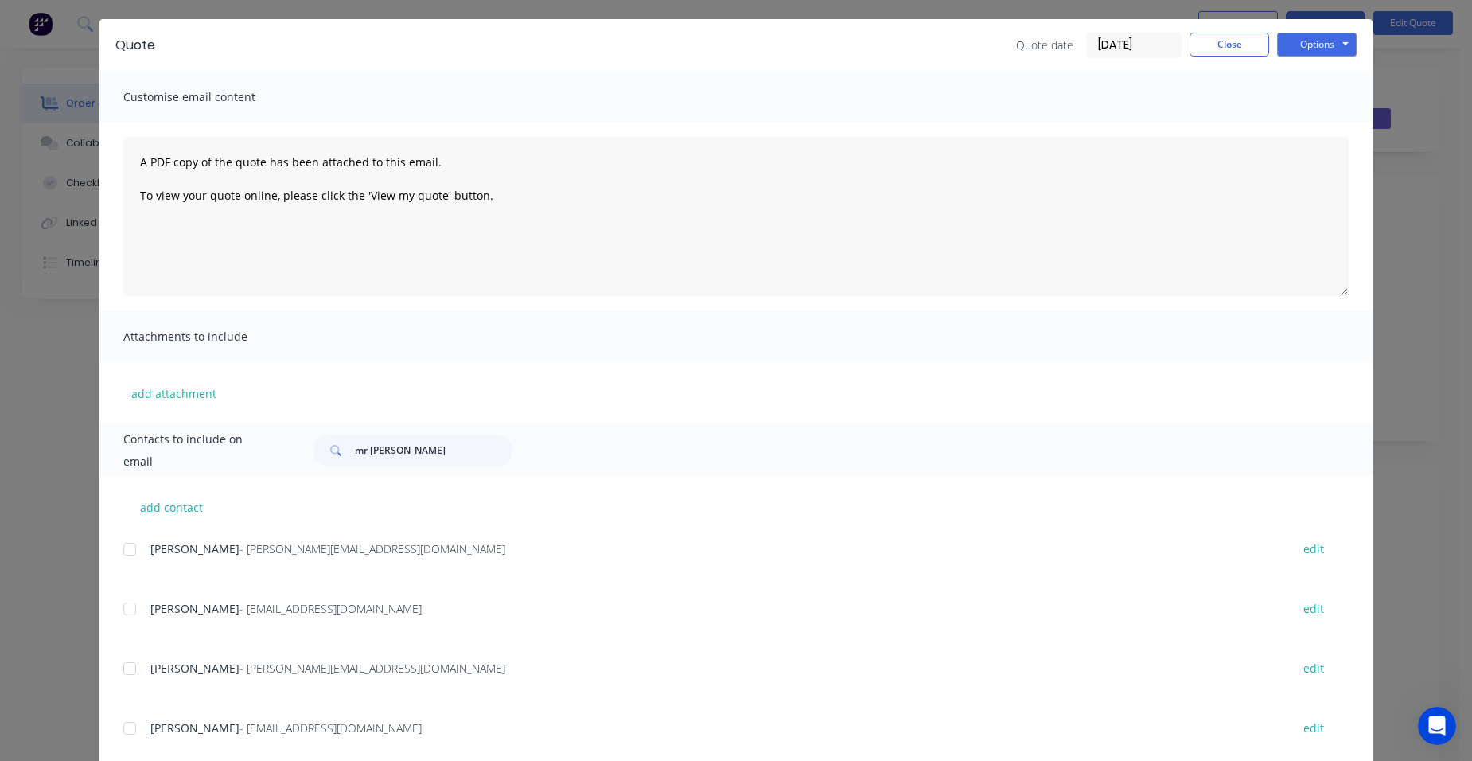
scroll to position [83, 0]
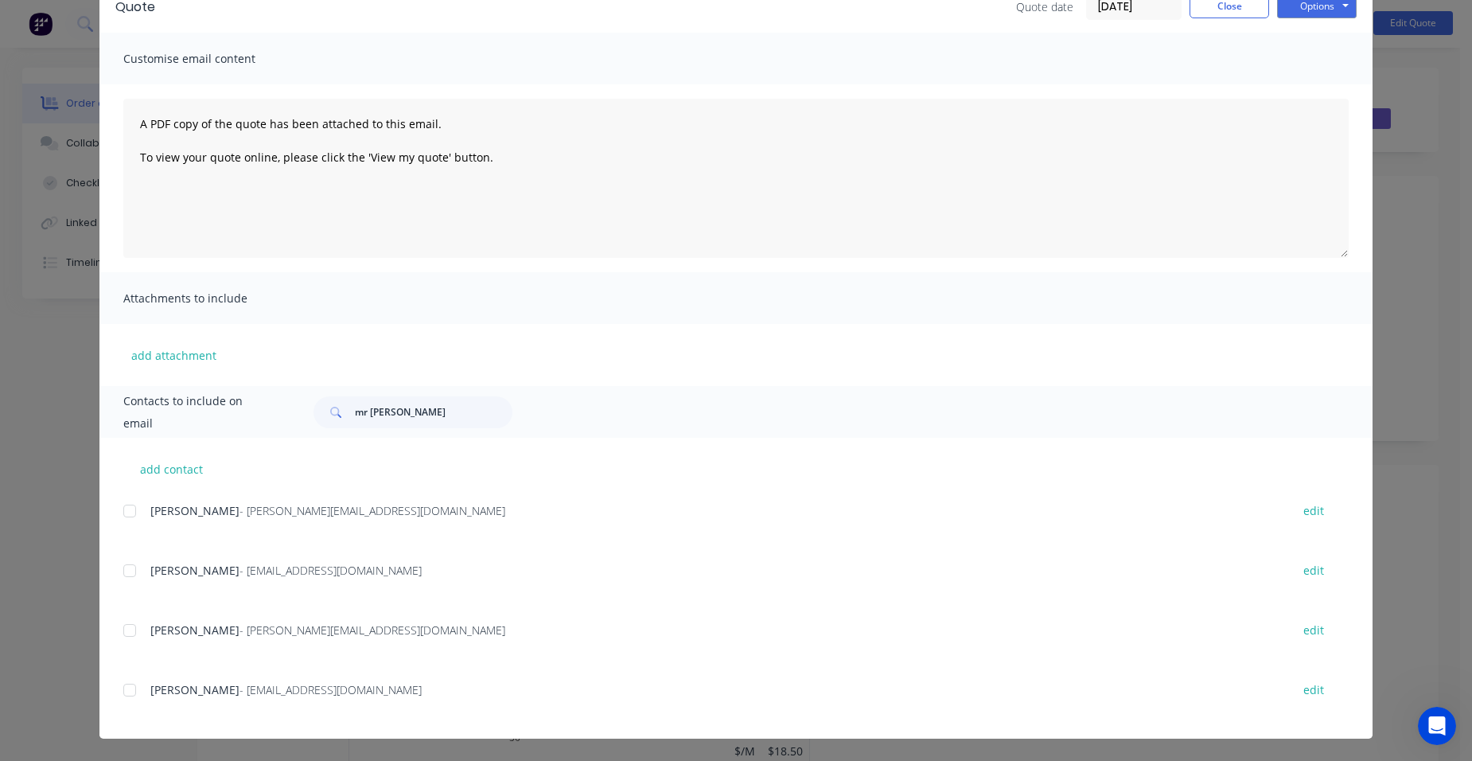
click at [121, 626] on div at bounding box center [130, 630] width 32 height 32
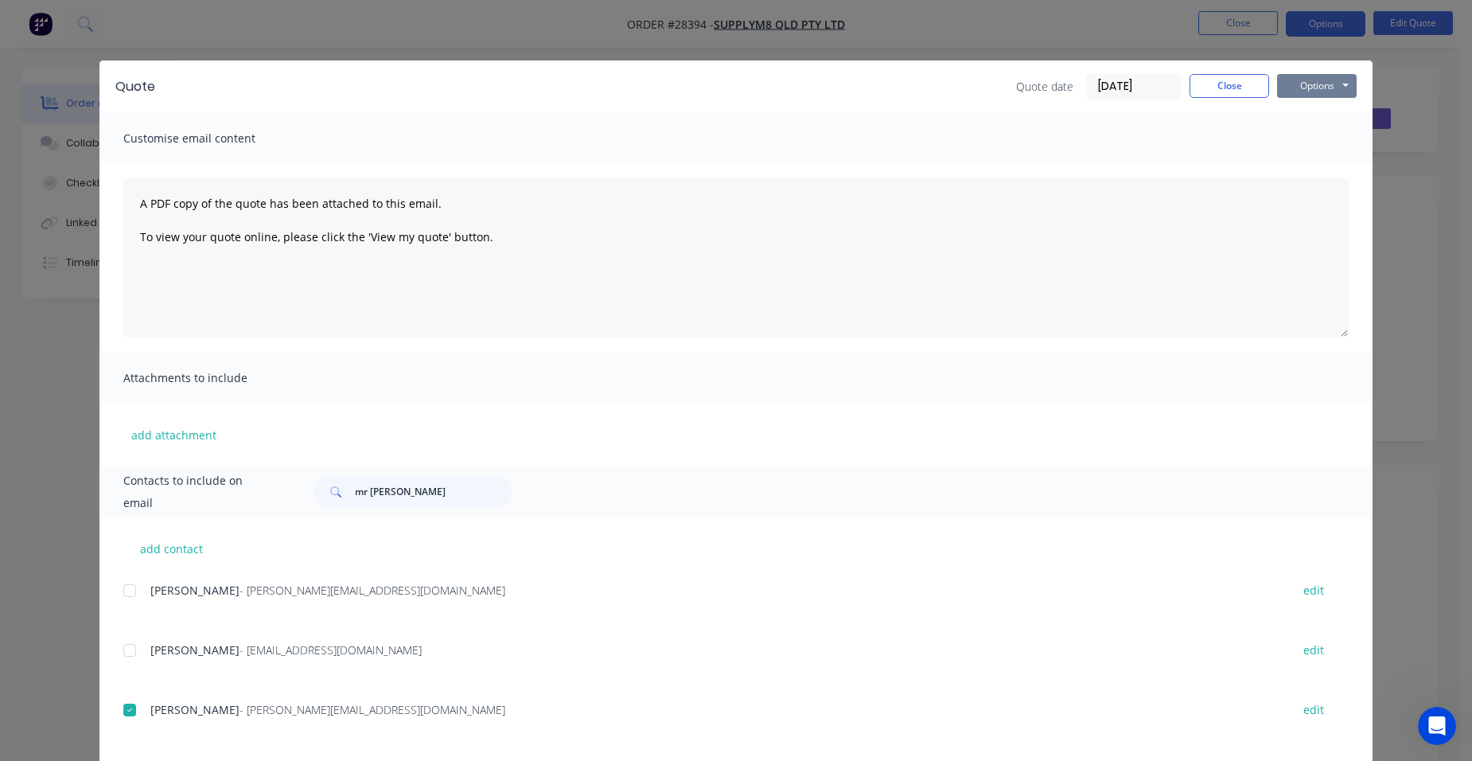
drag, startPoint x: 1324, startPoint y: 84, endPoint x: 1320, endPoint y: 92, distance: 8.6
click at [1323, 84] on button "Options" at bounding box center [1317, 86] width 80 height 24
click at [1312, 165] on button "Email" at bounding box center [1328, 167] width 102 height 26
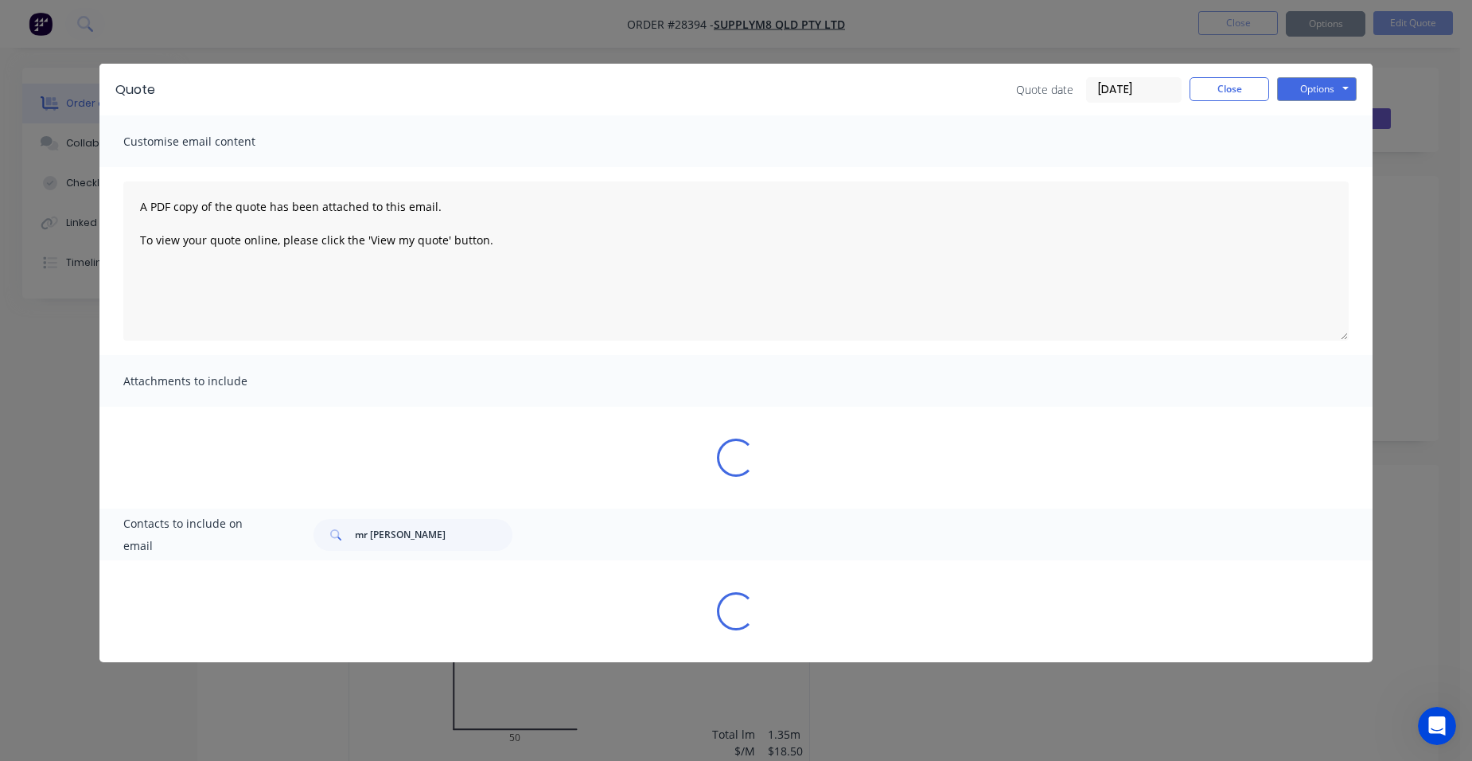
scroll to position [0, 0]
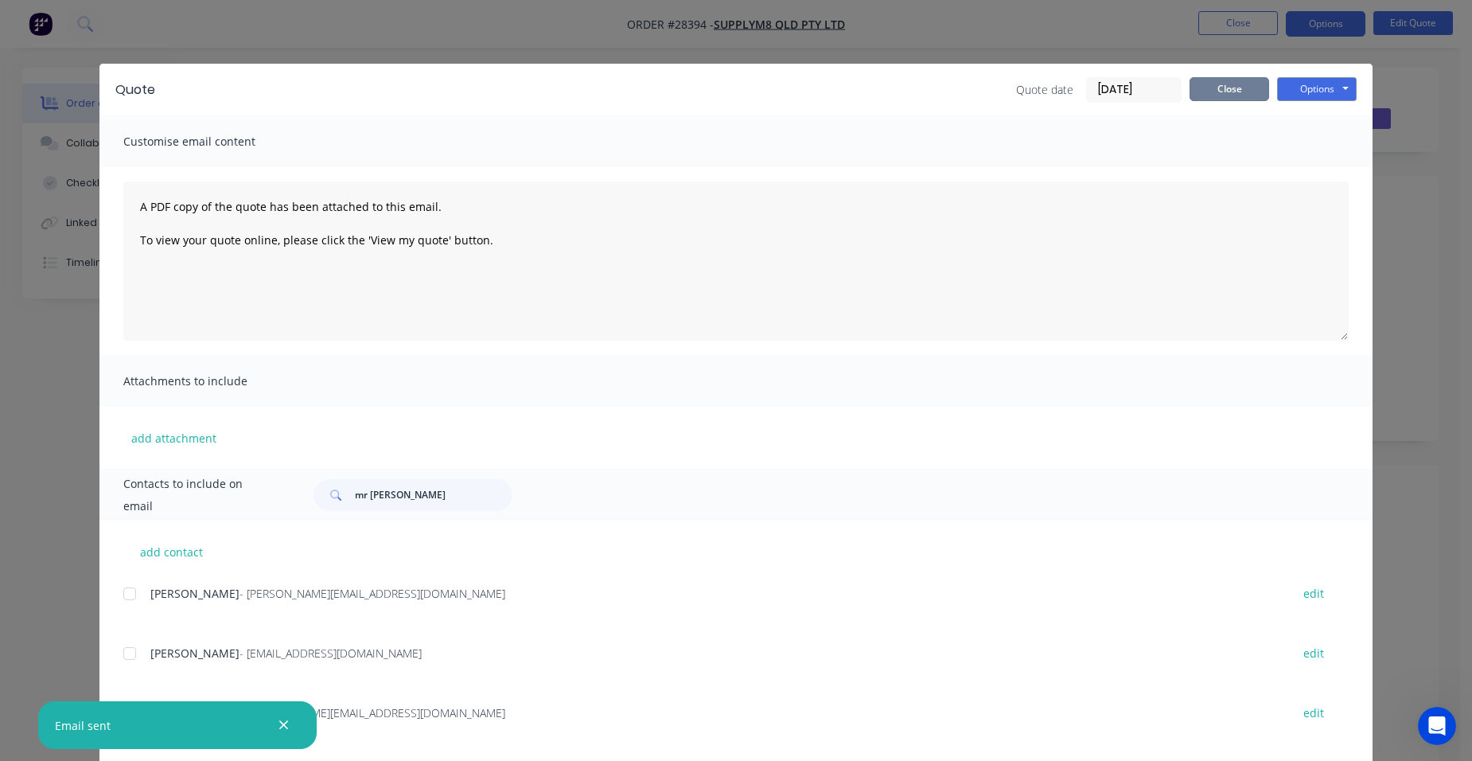
click at [1222, 94] on button "Close" at bounding box center [1230, 89] width 80 height 24
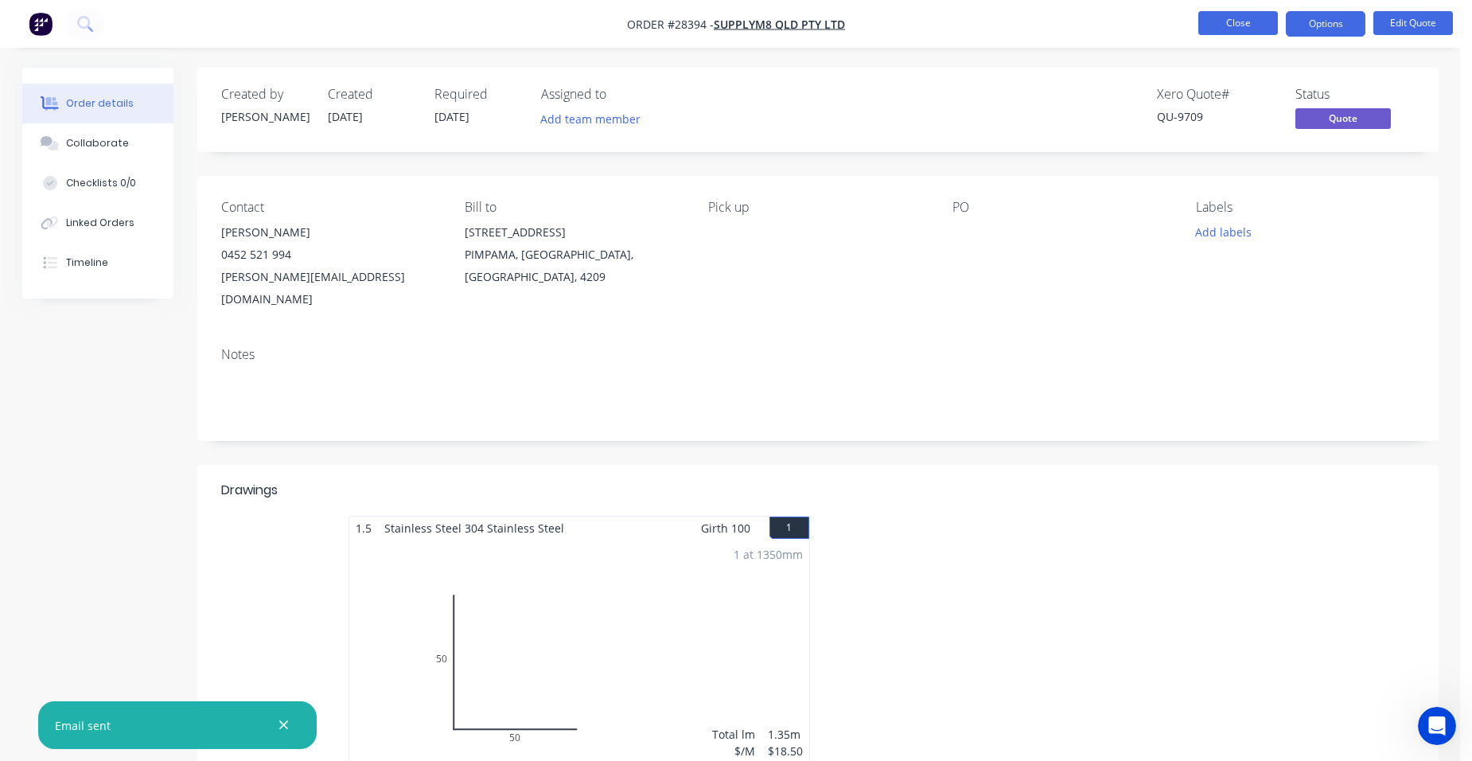
click at [1214, 18] on button "Close" at bounding box center [1239, 23] width 80 height 24
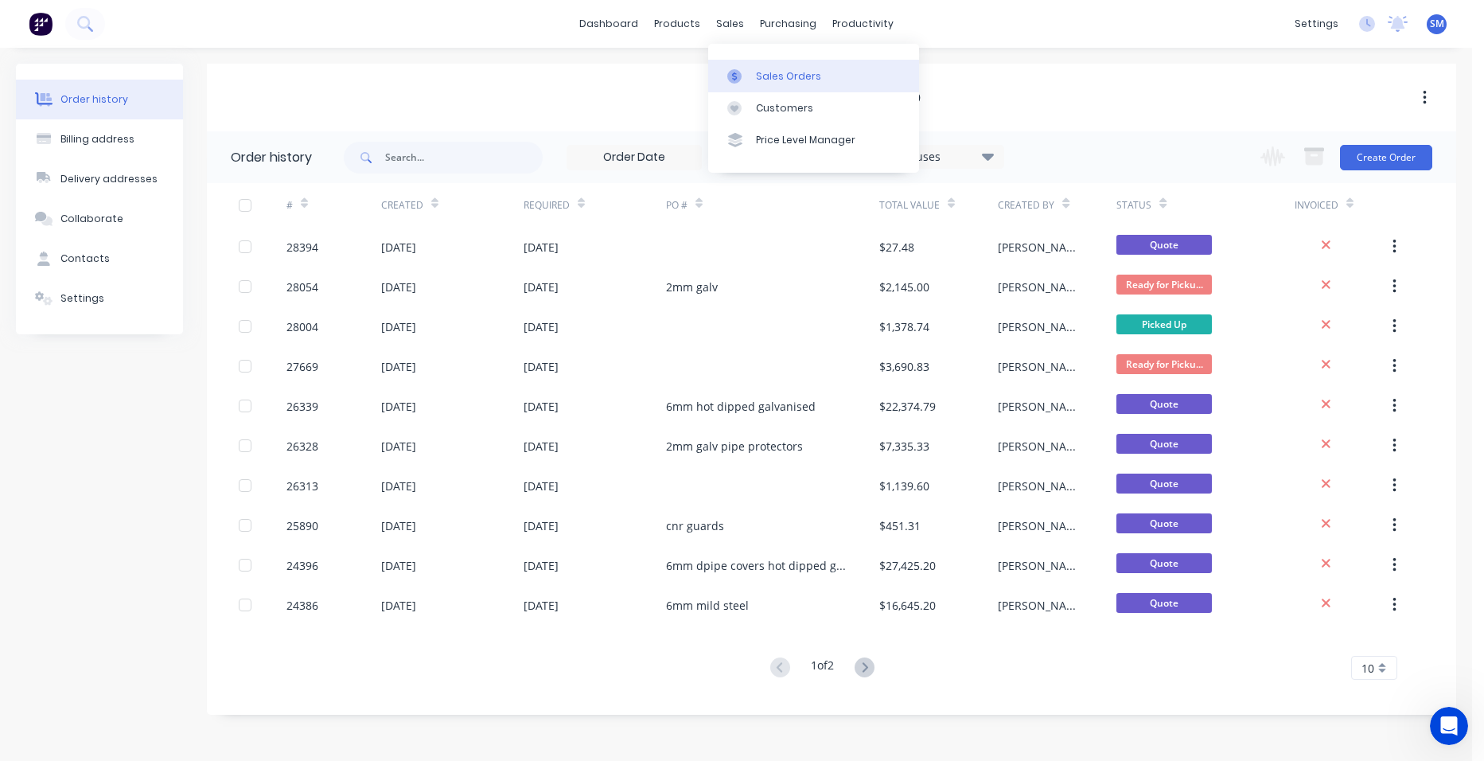
click at [748, 70] on div at bounding box center [739, 76] width 24 height 14
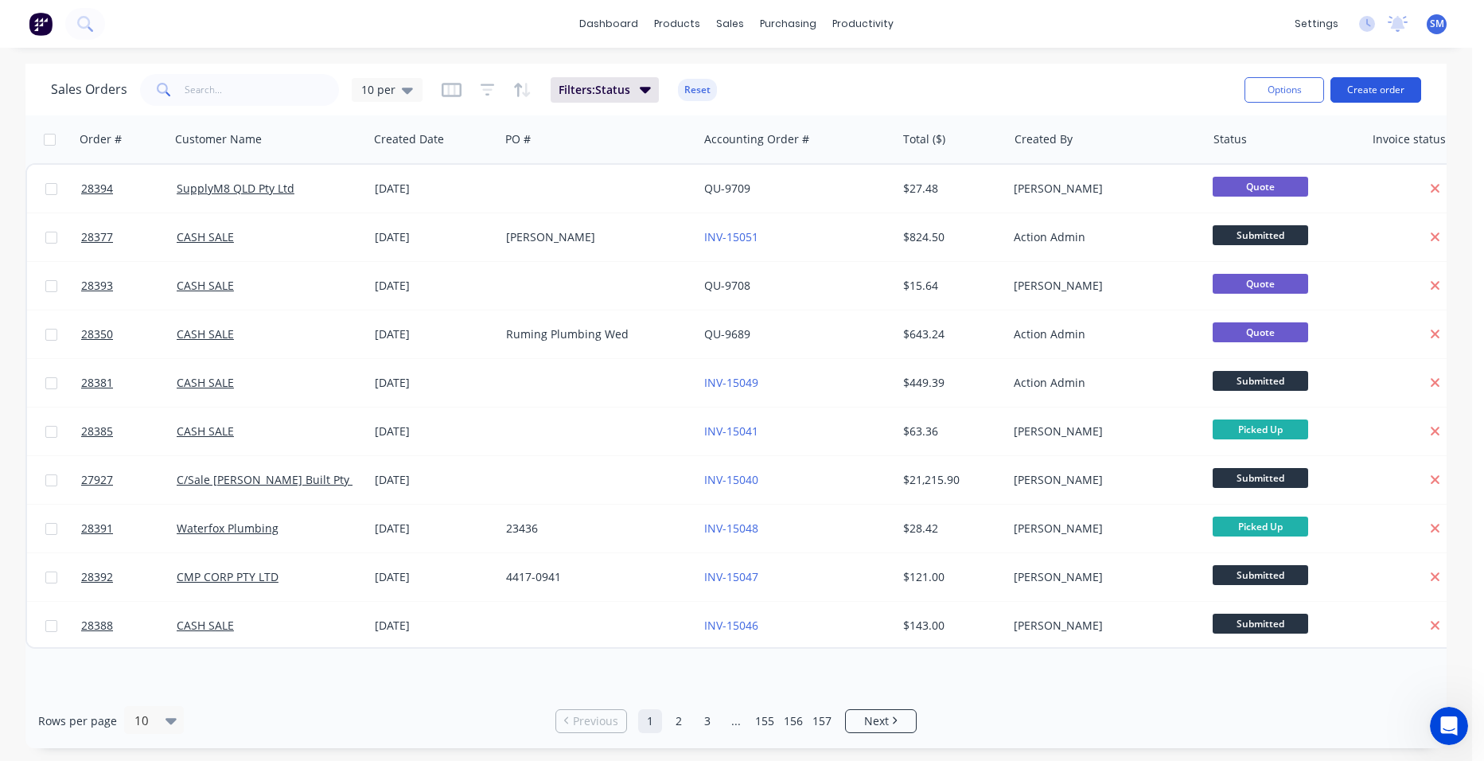
click at [1362, 94] on button "Create order" at bounding box center [1376, 89] width 91 height 25
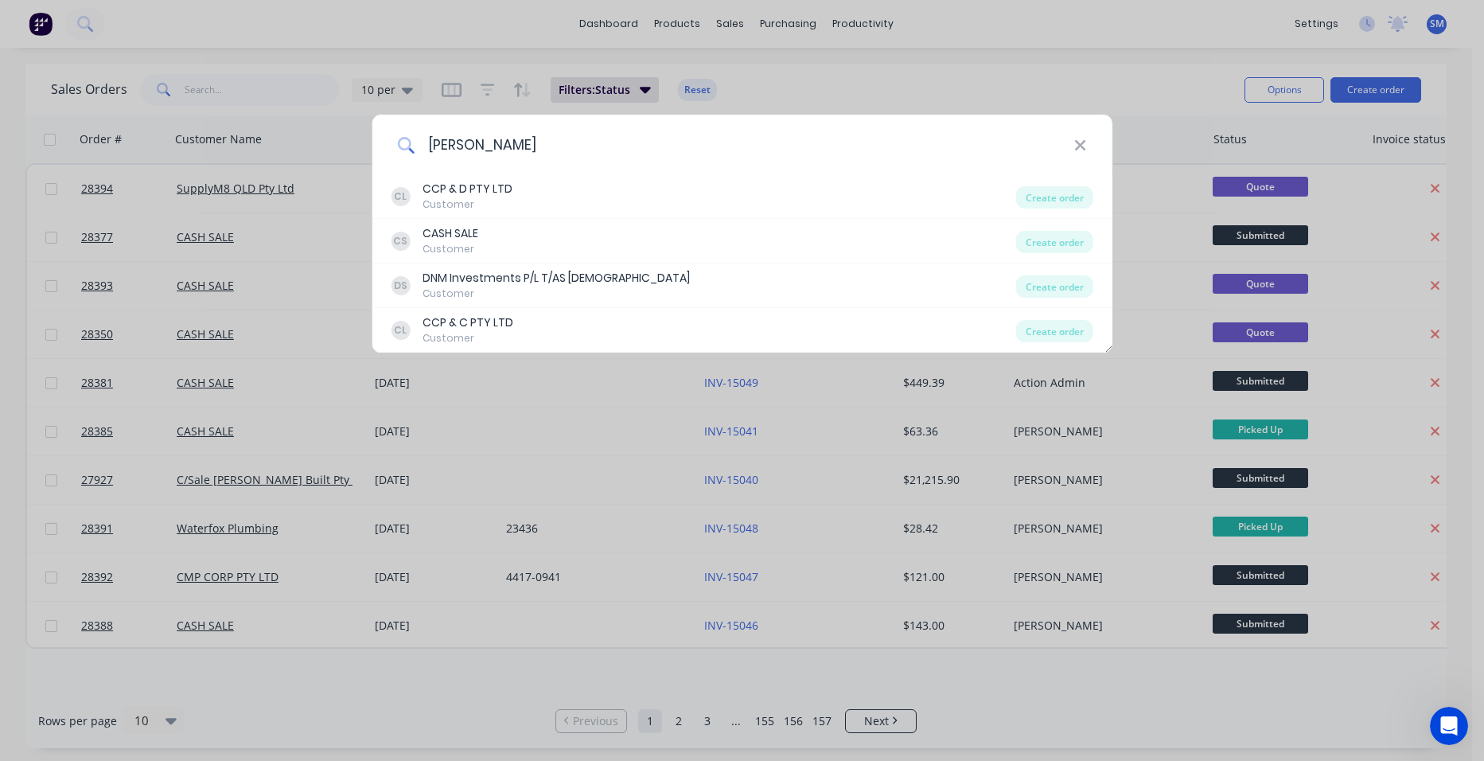
type input "trevor"
click at [1077, 149] on icon at bounding box center [1080, 145] width 10 height 10
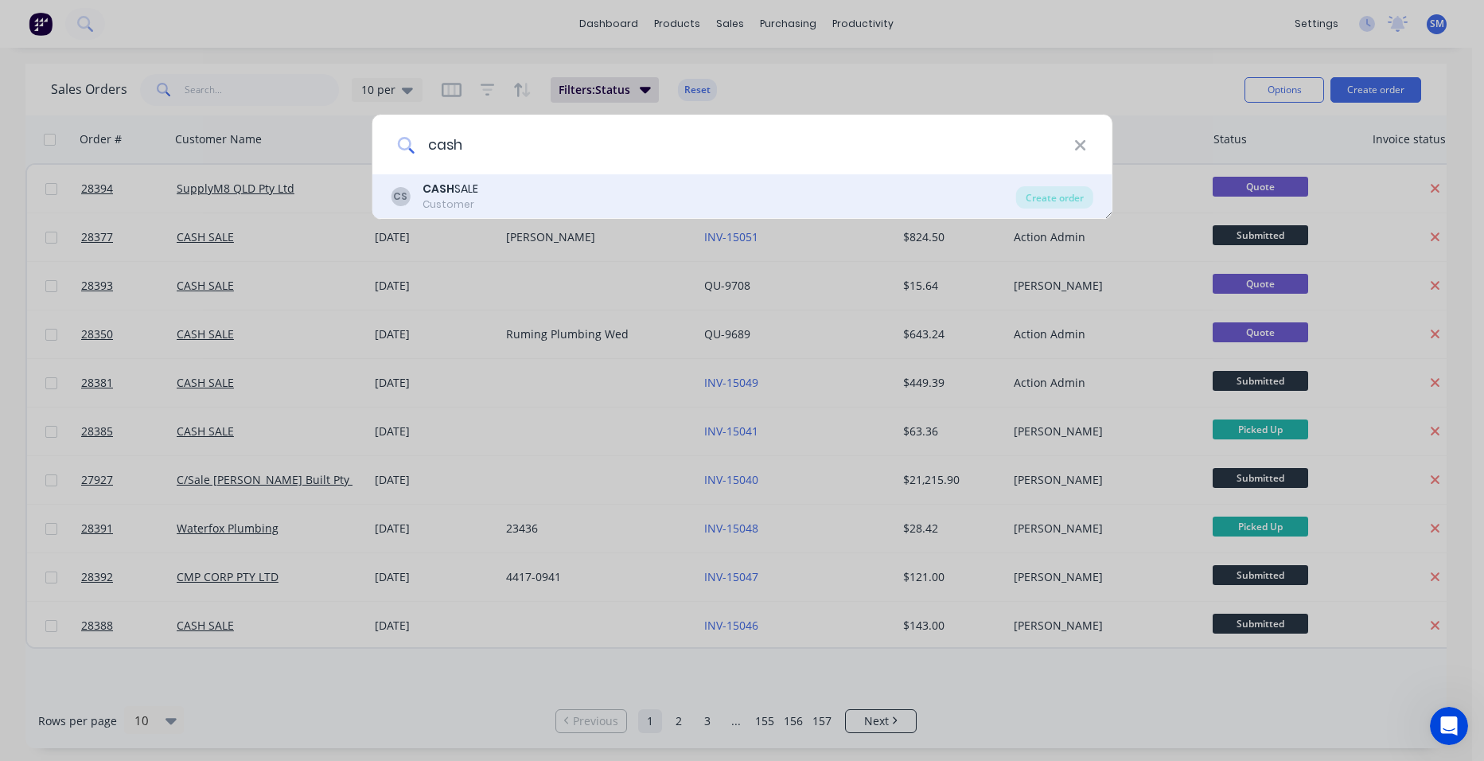
type input "cash"
click at [475, 183] on div "CASH SALE" at bounding box center [451, 189] width 56 height 17
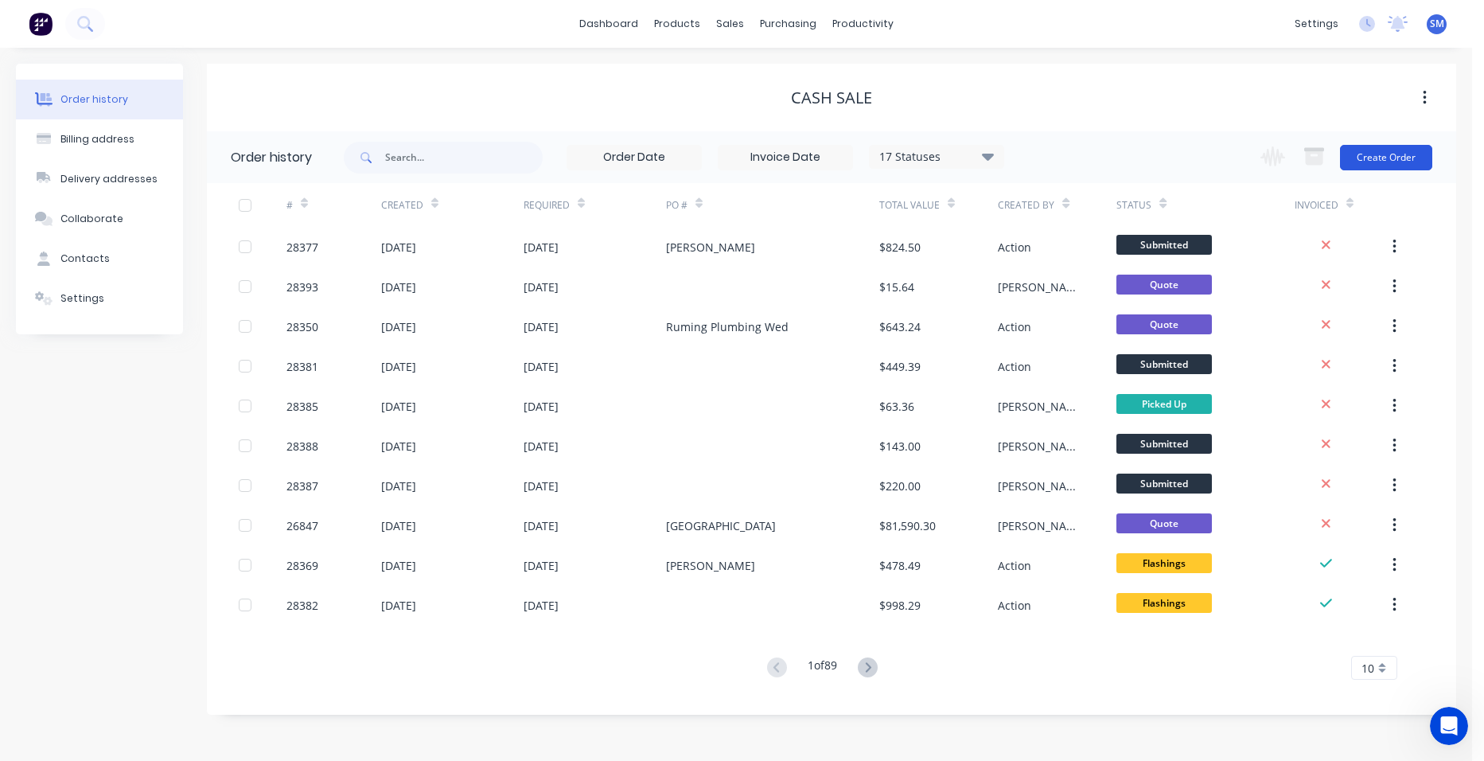
click at [1375, 158] on button "Create Order" at bounding box center [1386, 157] width 92 height 25
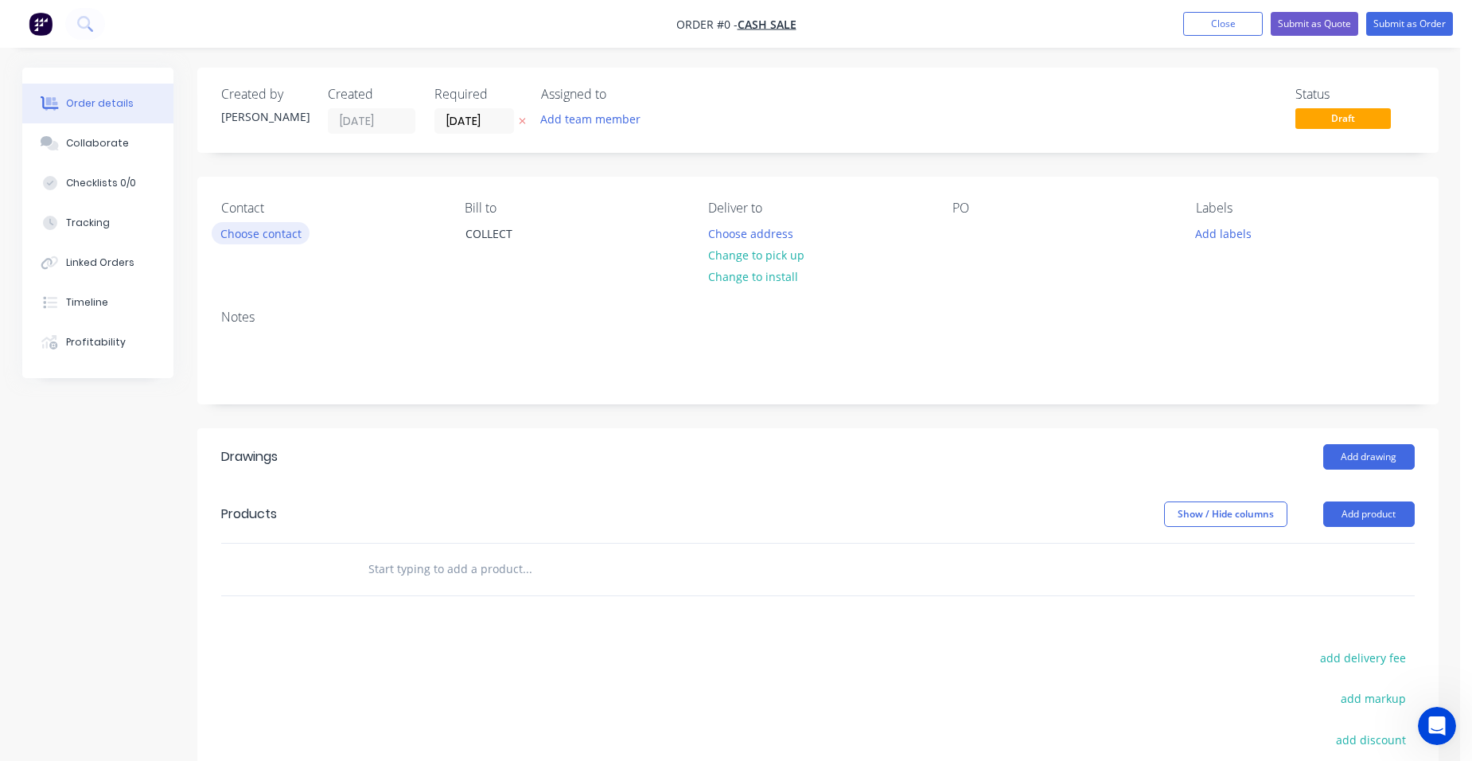
click at [248, 234] on button "Choose contact" at bounding box center [261, 232] width 98 height 21
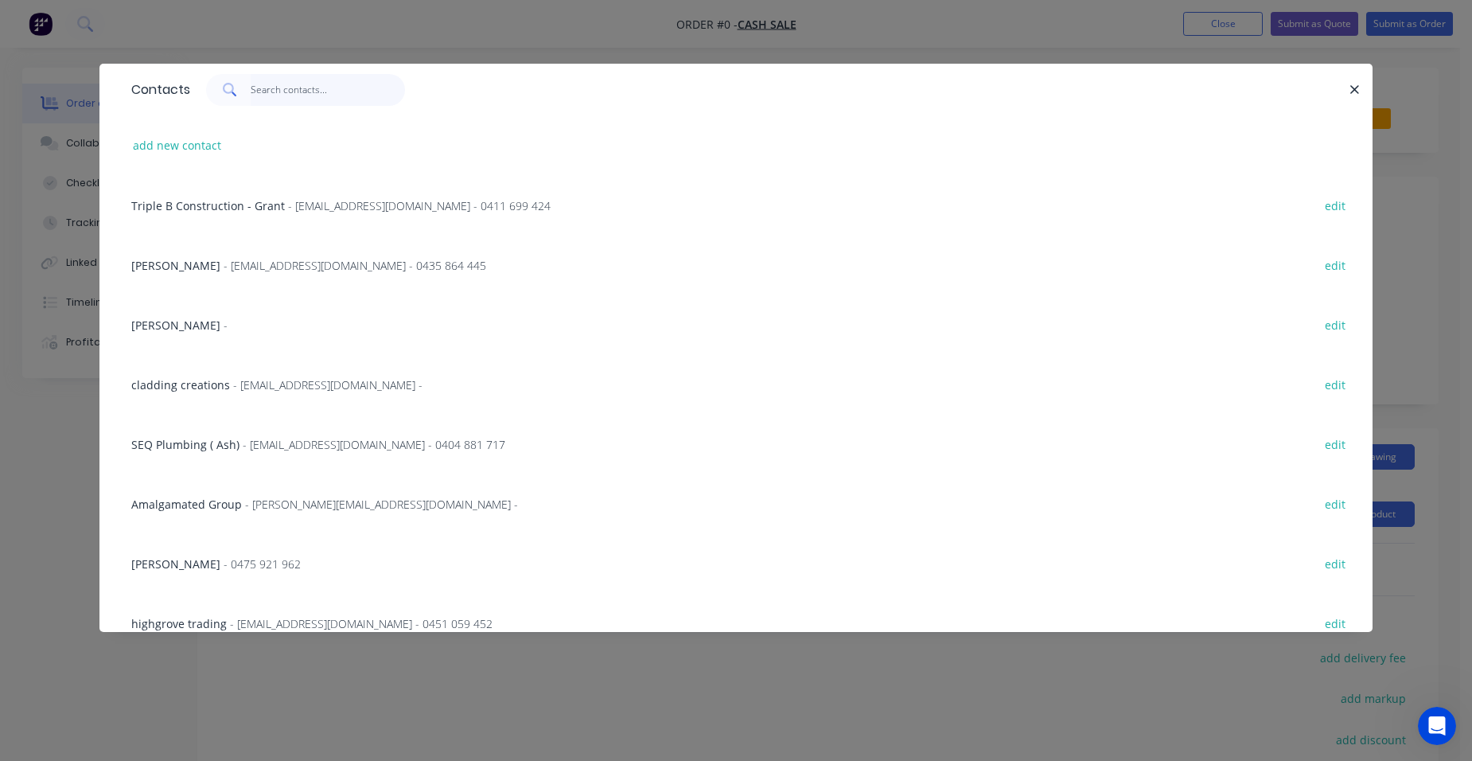
click at [274, 87] on input "text" at bounding box center [328, 90] width 155 height 32
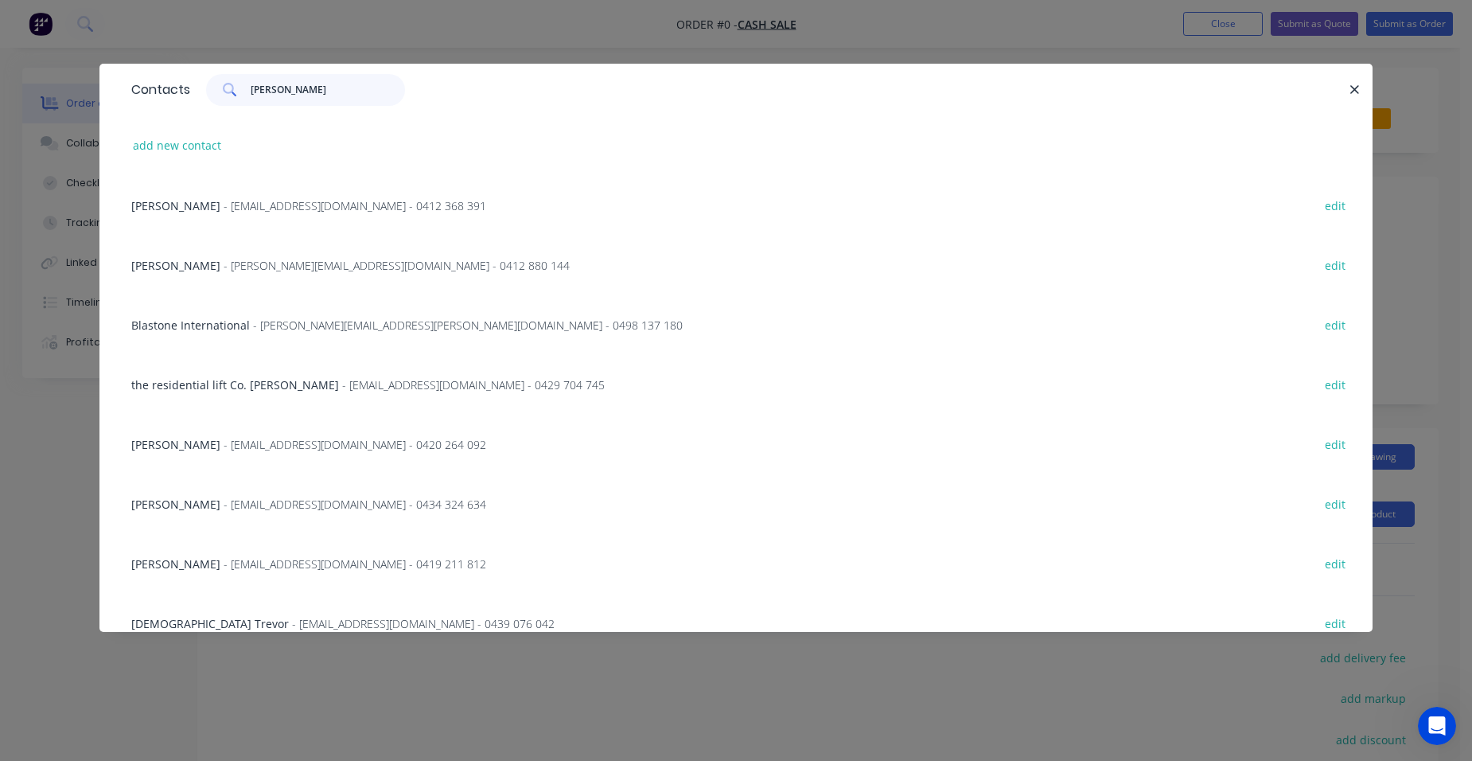
type input "trevor"
click at [237, 450] on span "- palmer8485@gmail.com - 0420 264 092" at bounding box center [355, 444] width 263 height 15
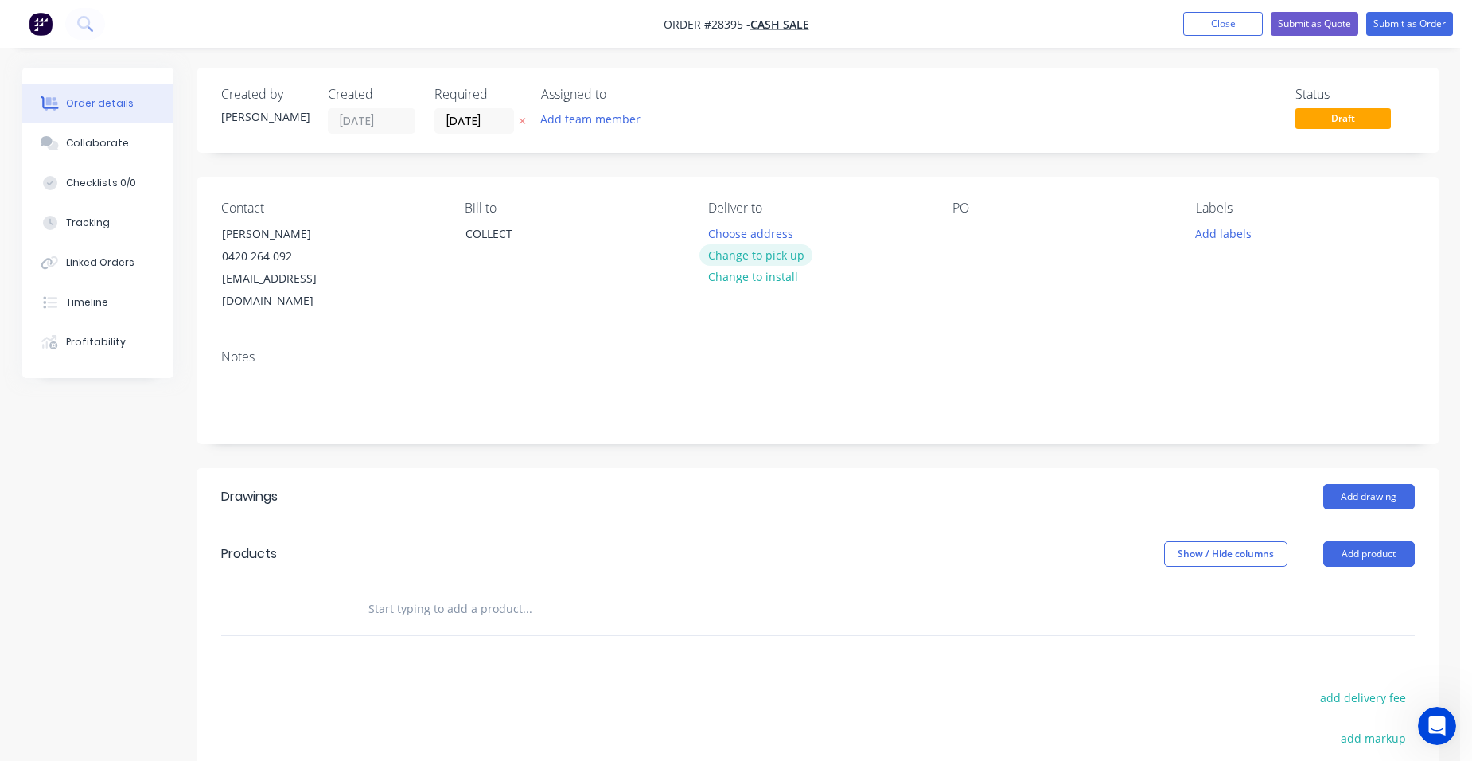
click at [796, 249] on button "Change to pick up" at bounding box center [756, 254] width 113 height 21
click at [1378, 541] on button "Add product" at bounding box center [1370, 553] width 92 height 25
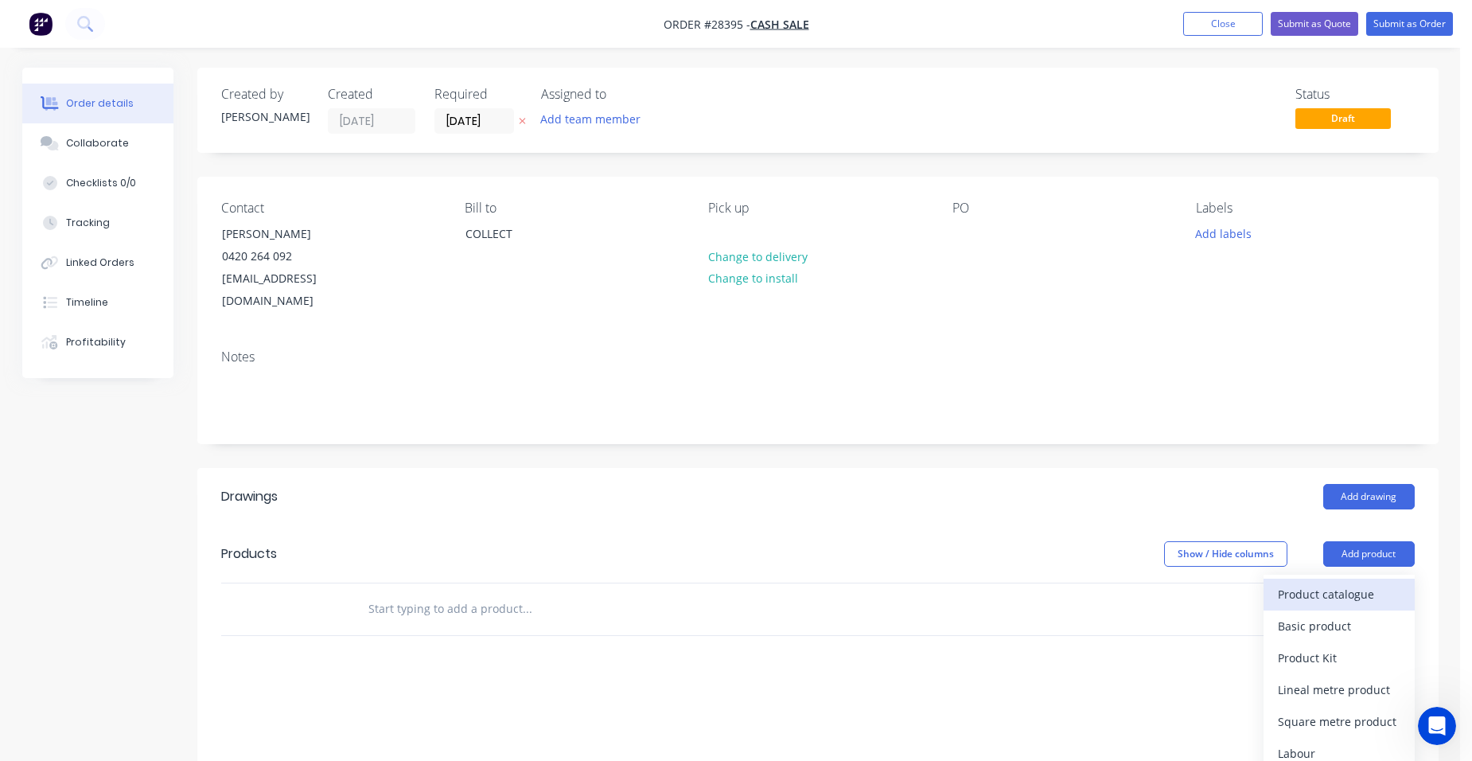
click at [1355, 583] on div "Product catalogue" at bounding box center [1339, 594] width 123 height 23
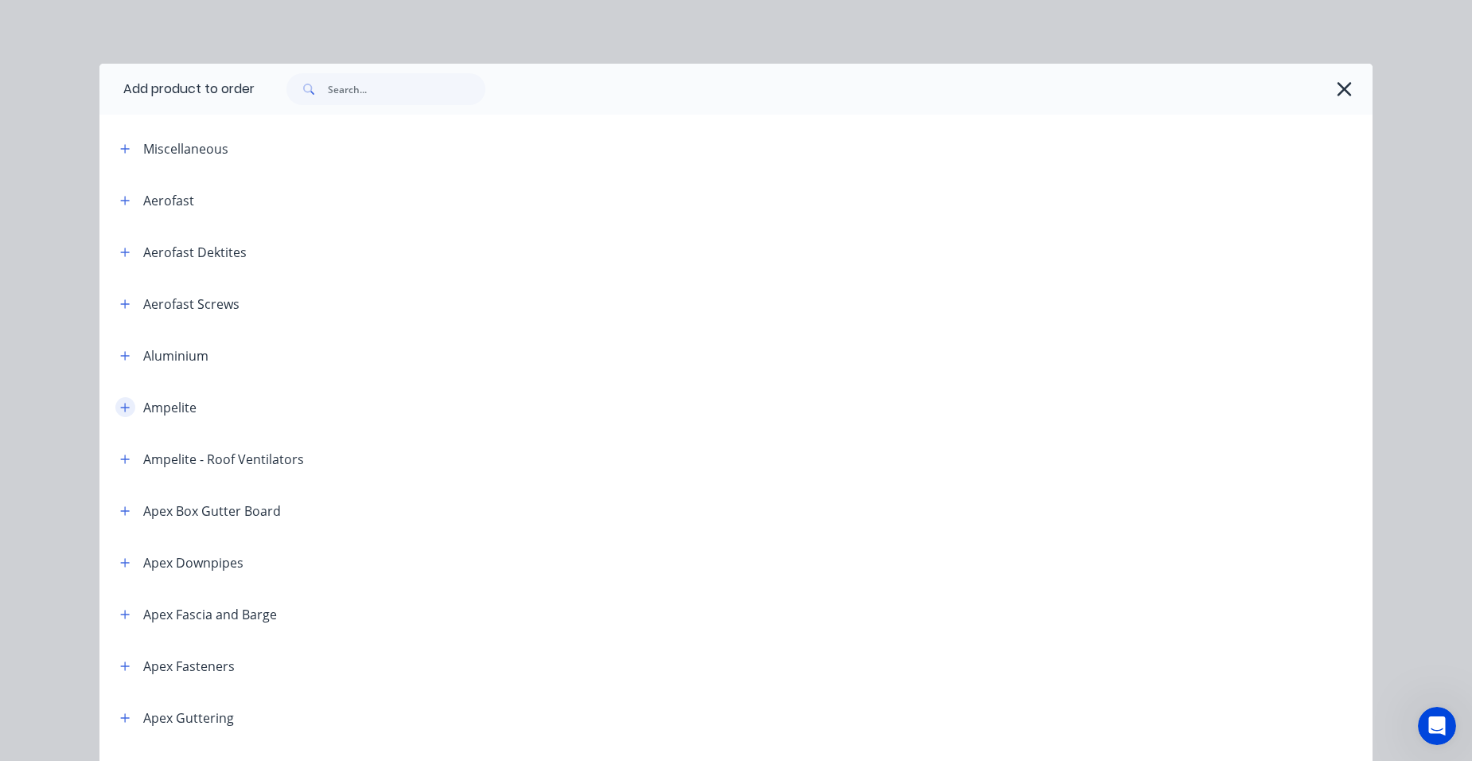
click at [121, 407] on icon "button" at bounding box center [125, 407] width 9 height 9
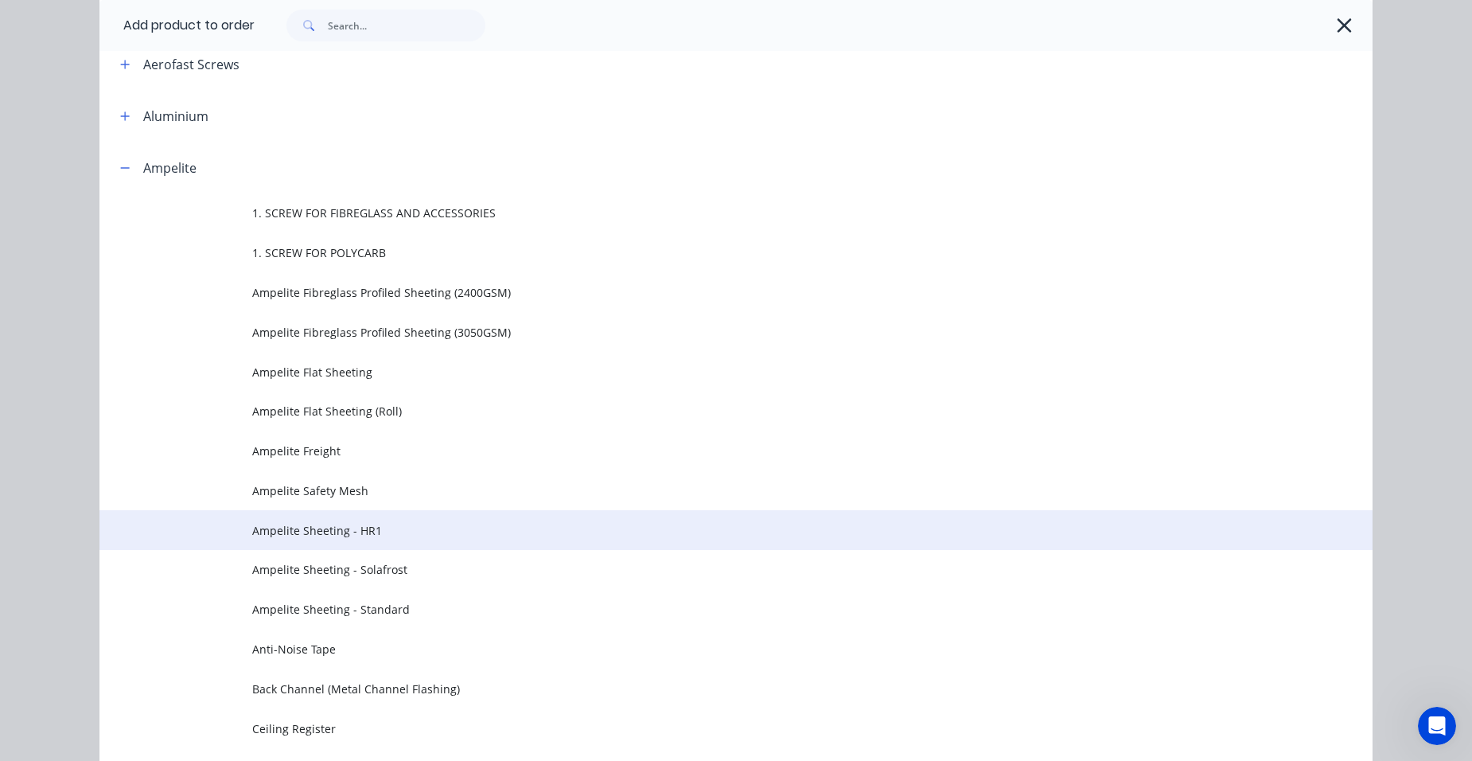
scroll to position [398, 0]
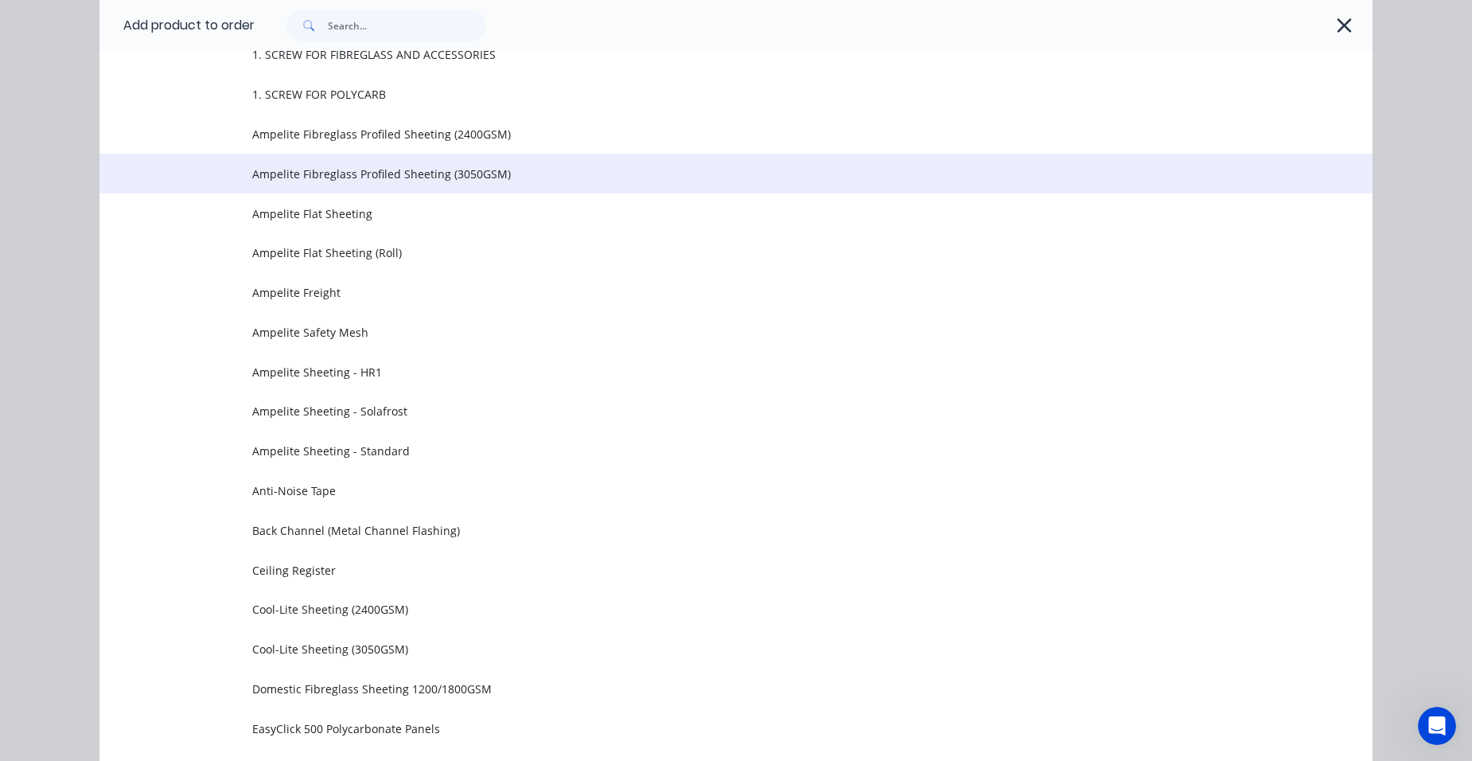
click at [394, 172] on span "Ampelite Fibreglass Profiled Sheeting (3050GSM)" at bounding box center [700, 174] width 896 height 17
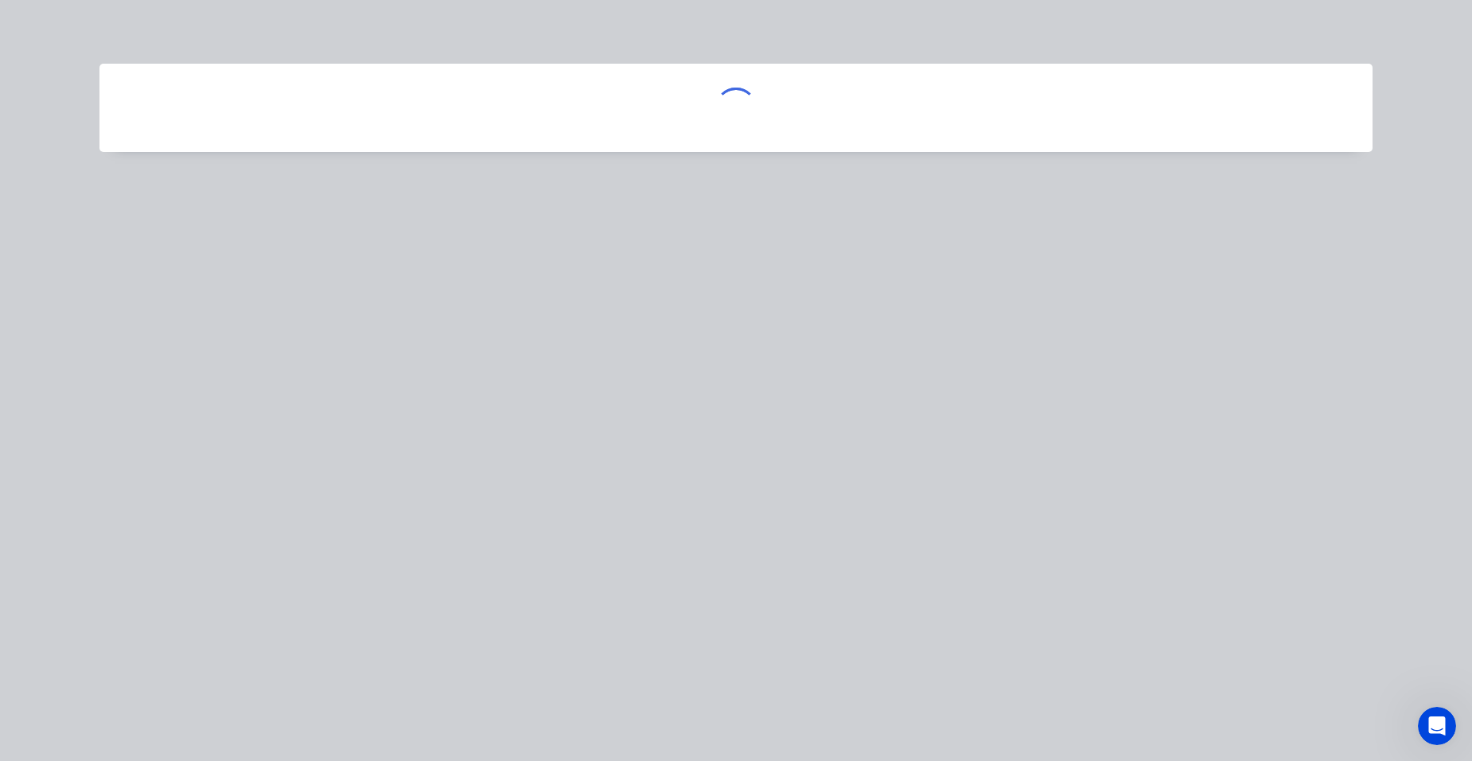
scroll to position [0, 0]
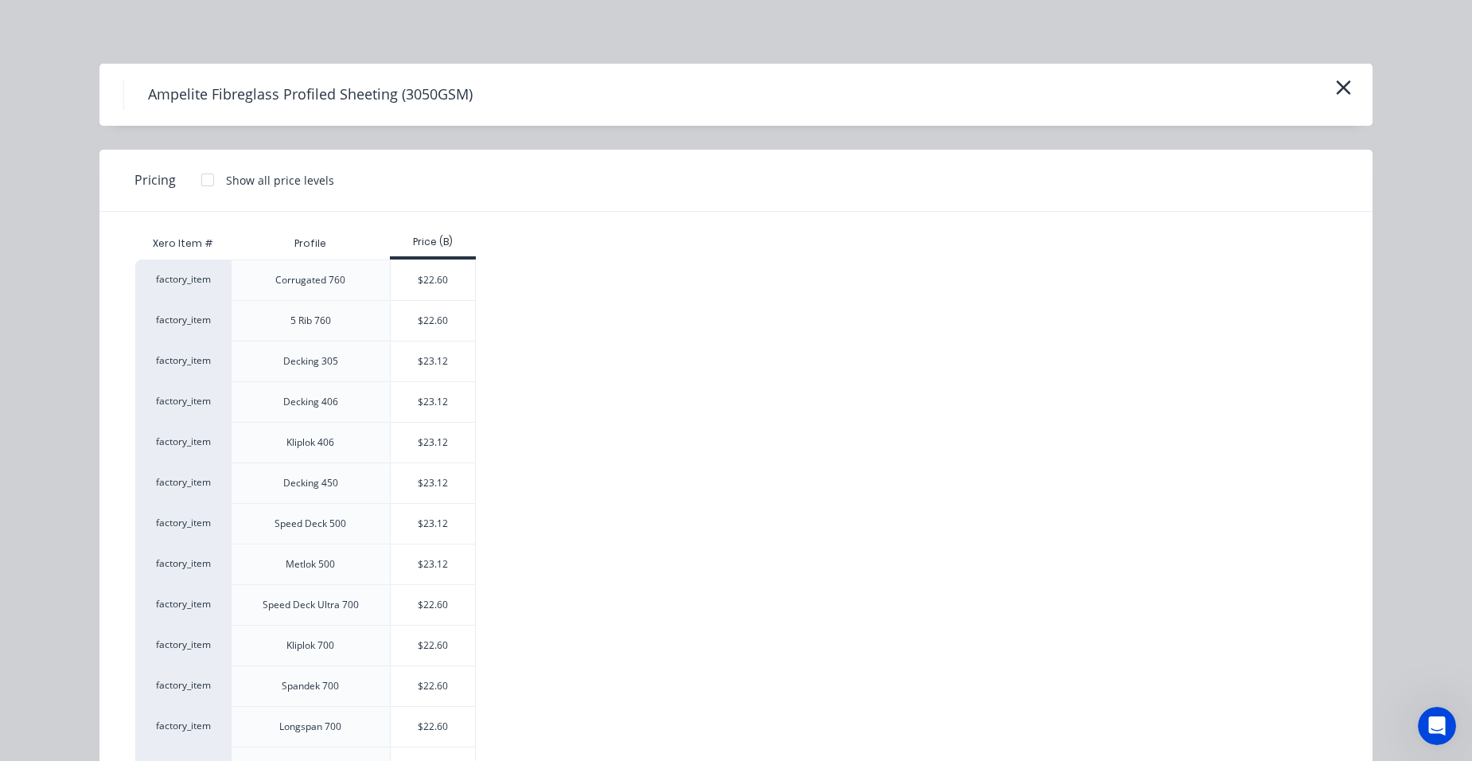
click at [203, 175] on div at bounding box center [208, 180] width 32 height 32
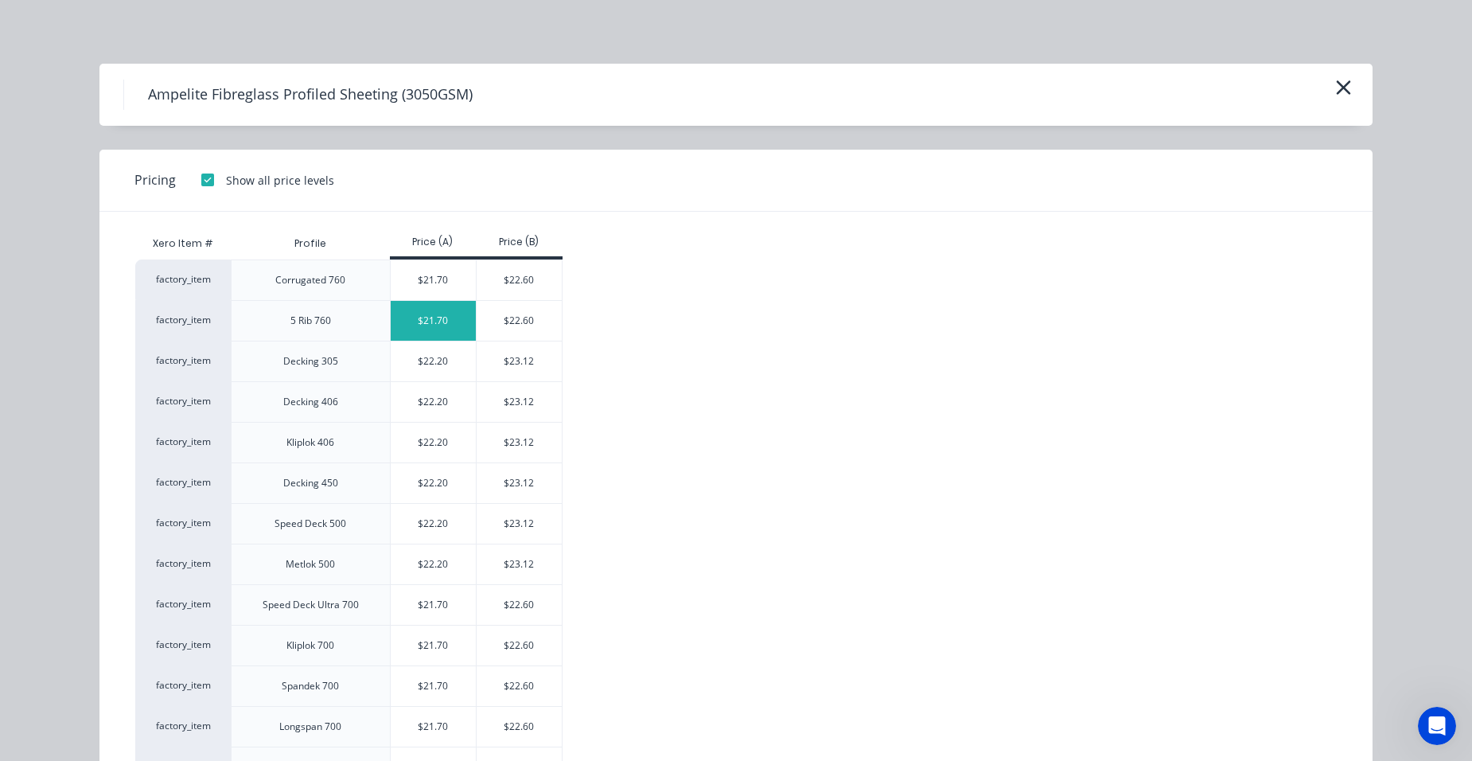
click at [415, 317] on div "$21.70" at bounding box center [434, 321] width 86 height 40
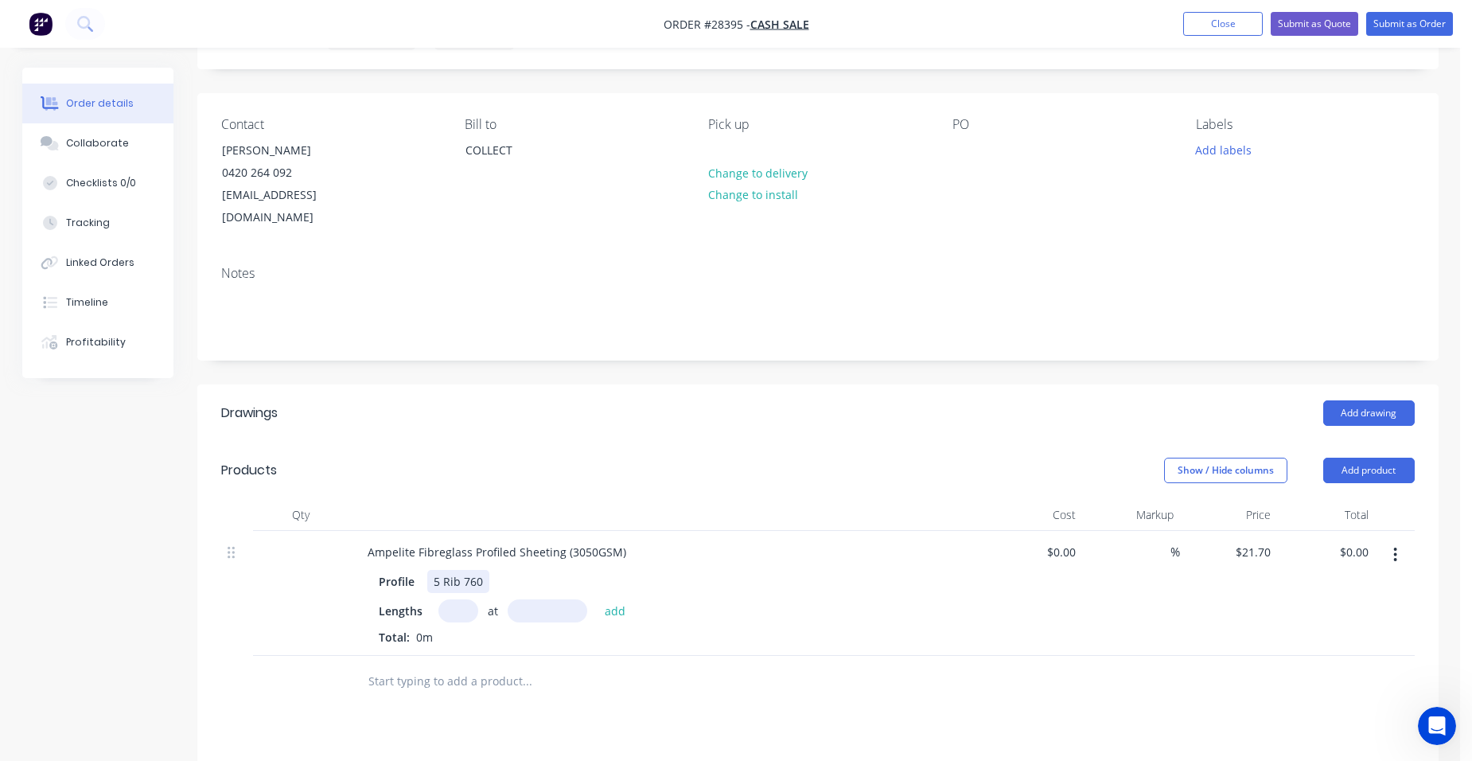
scroll to position [159, 0]
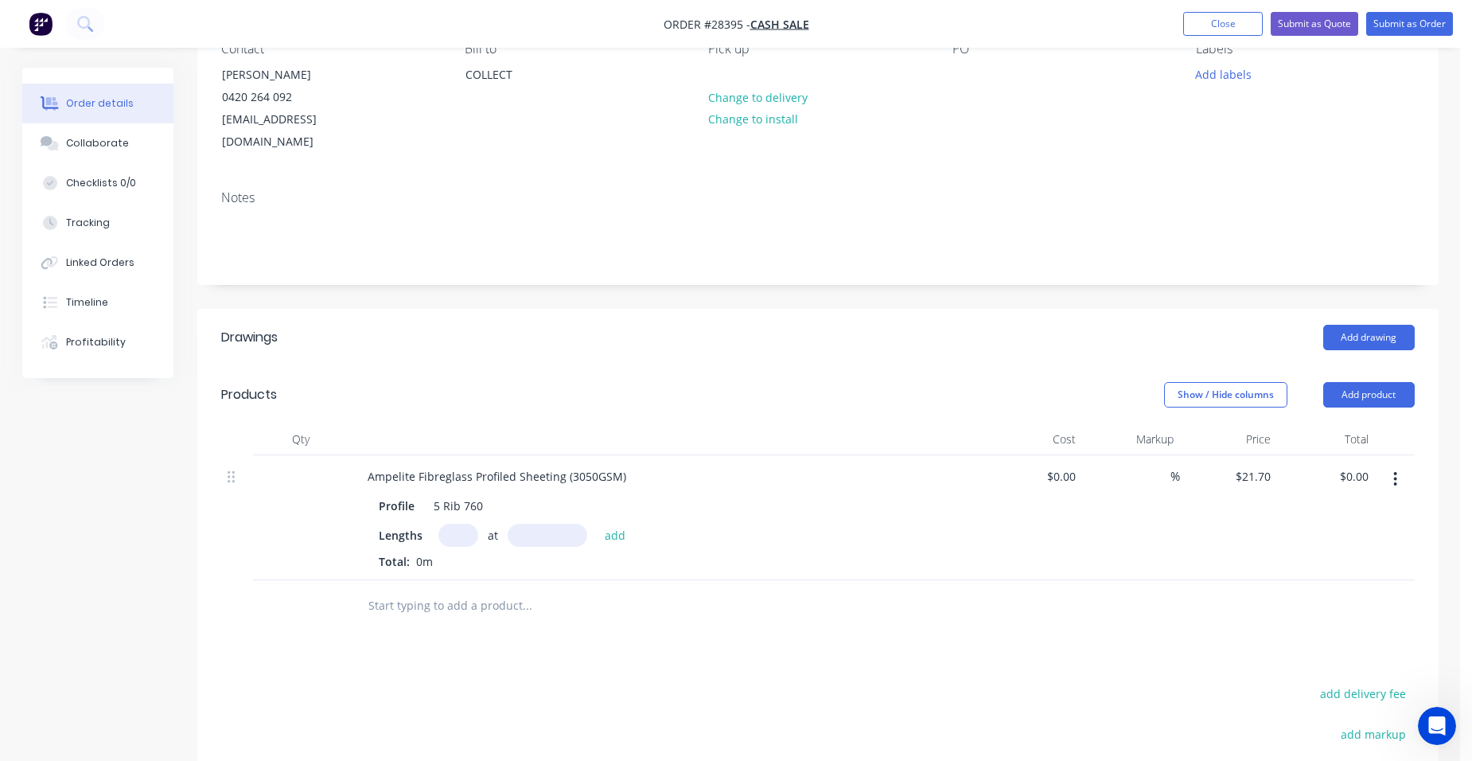
drag, startPoint x: 457, startPoint y: 520, endPoint x: 464, endPoint y: 513, distance: 10.1
click at [458, 524] on input "text" at bounding box center [459, 535] width 40 height 23
type input "8"
type input "5150"
click at [597, 524] on button "add" at bounding box center [615, 534] width 37 height 21
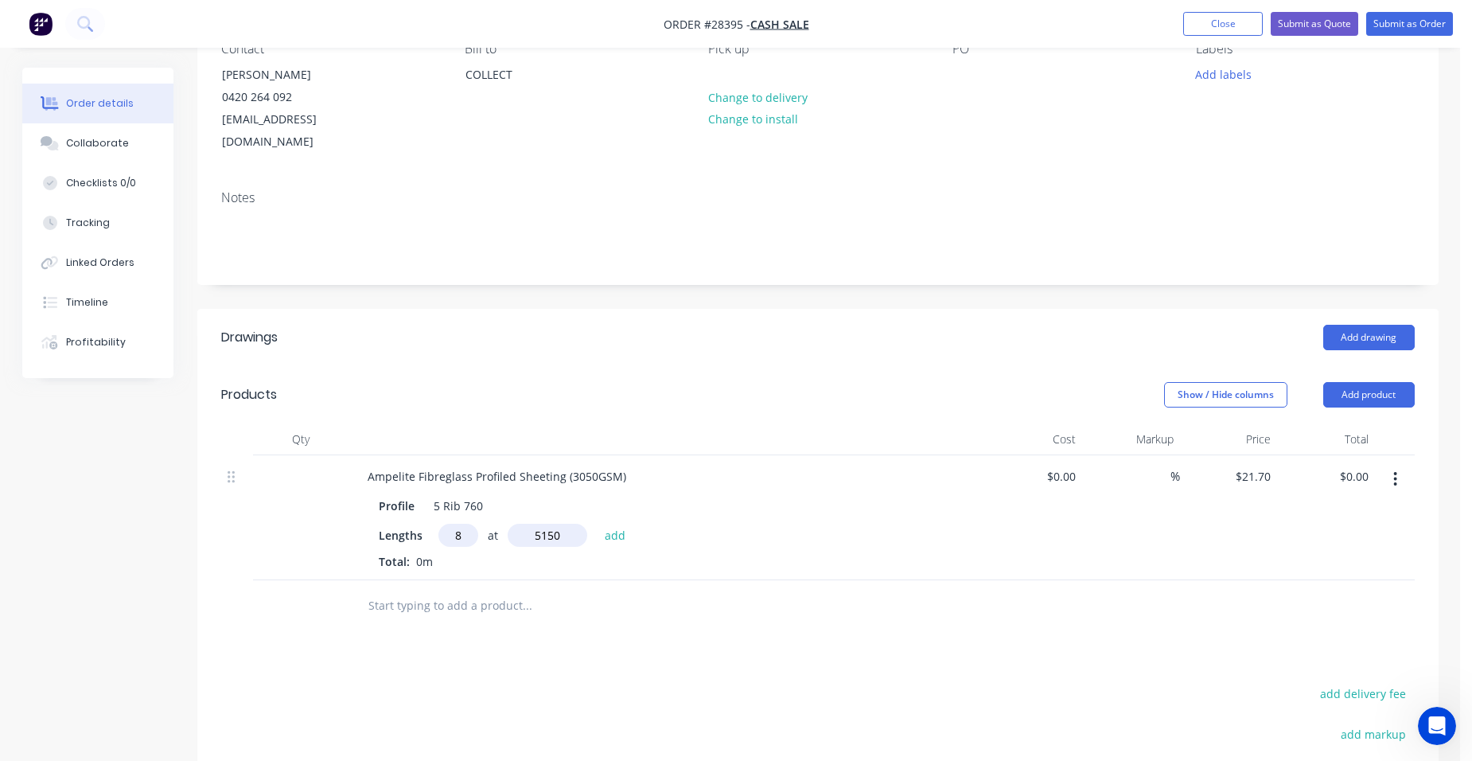
type input "$894.04"
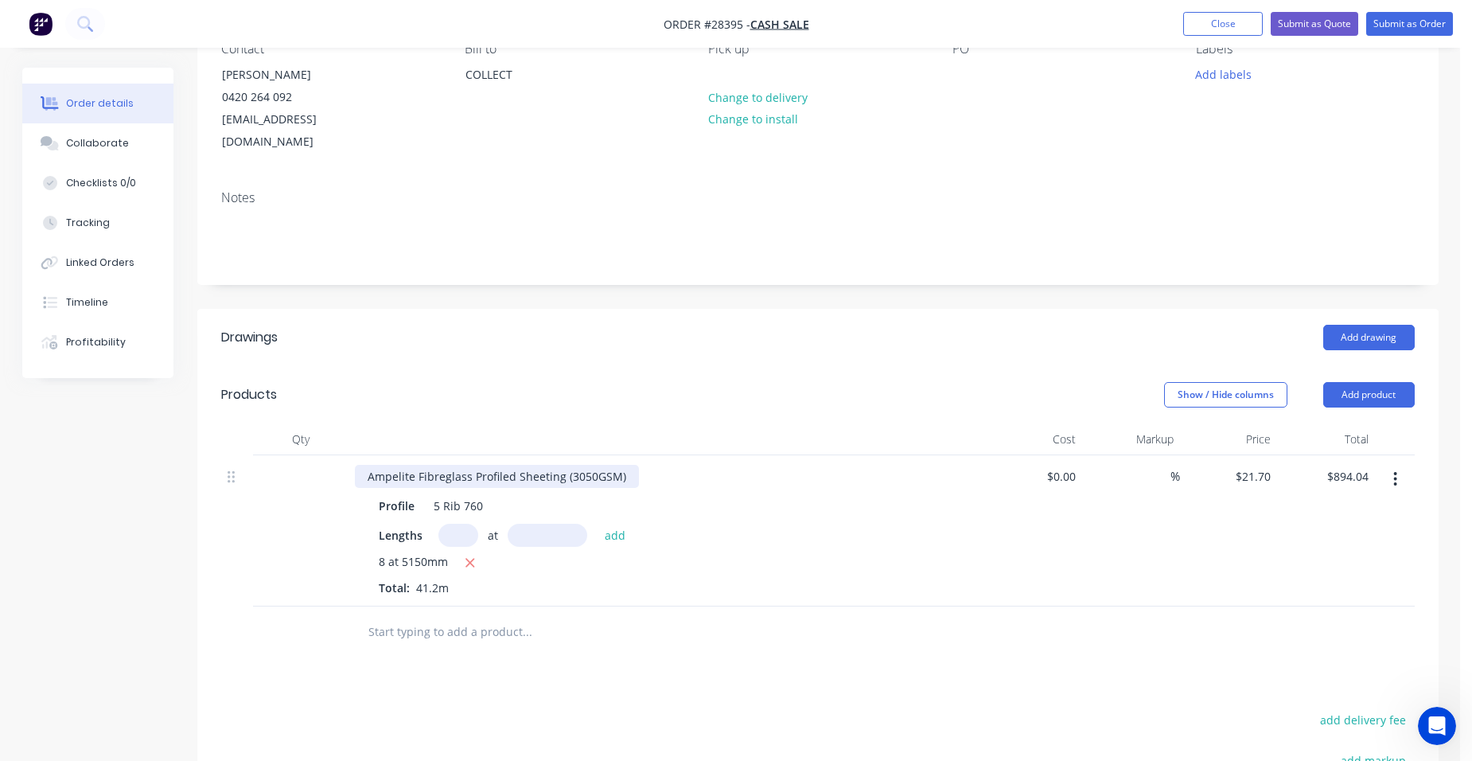
click at [630, 465] on div "Ampelite Fibreglass Profiled Sheeting (3050GSM)" at bounding box center [497, 476] width 284 height 23
drag, startPoint x: 1371, startPoint y: 377, endPoint x: 1367, endPoint y: 387, distance: 10.3
click at [1372, 382] on button "Add product" at bounding box center [1370, 394] width 92 height 25
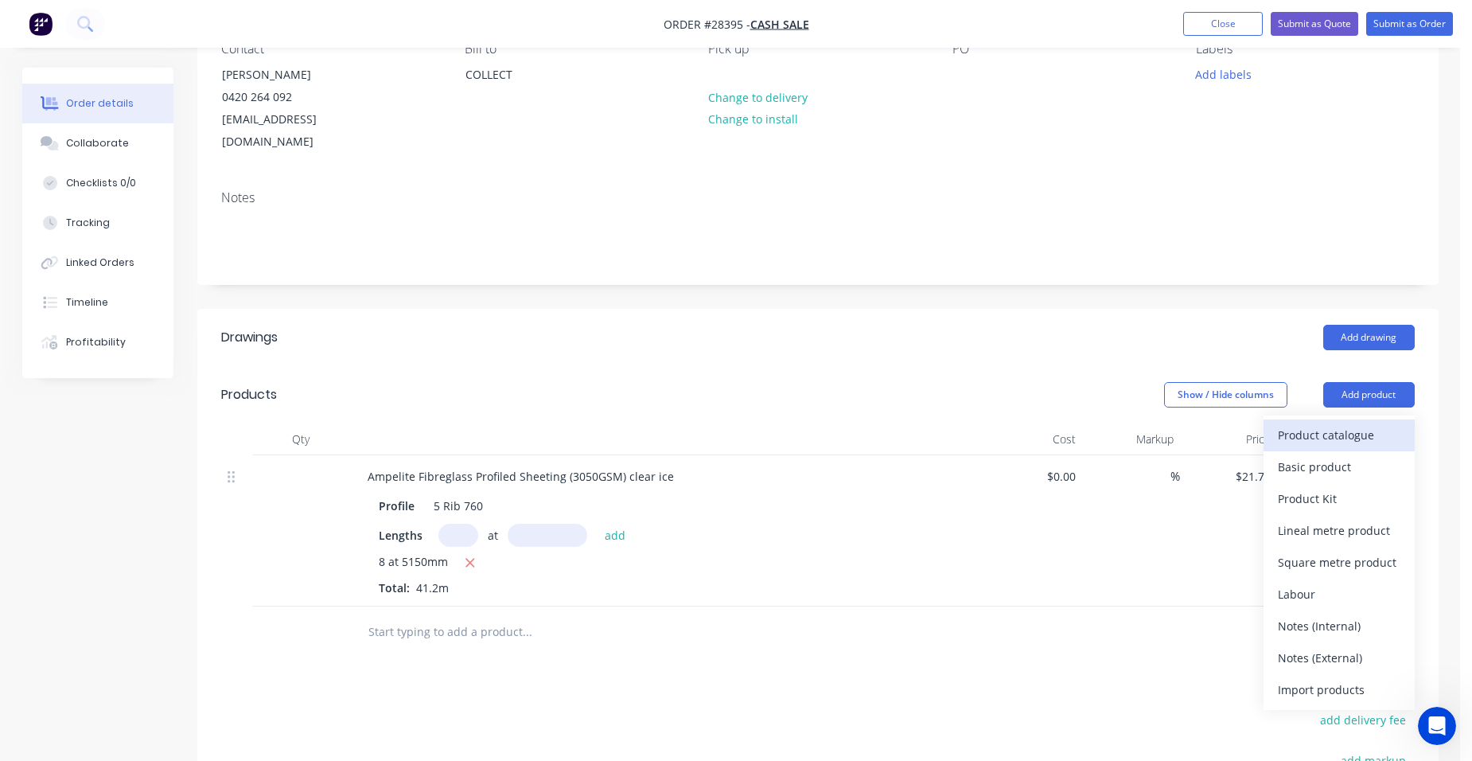
click at [1362, 423] on div "Product catalogue" at bounding box center [1339, 434] width 123 height 23
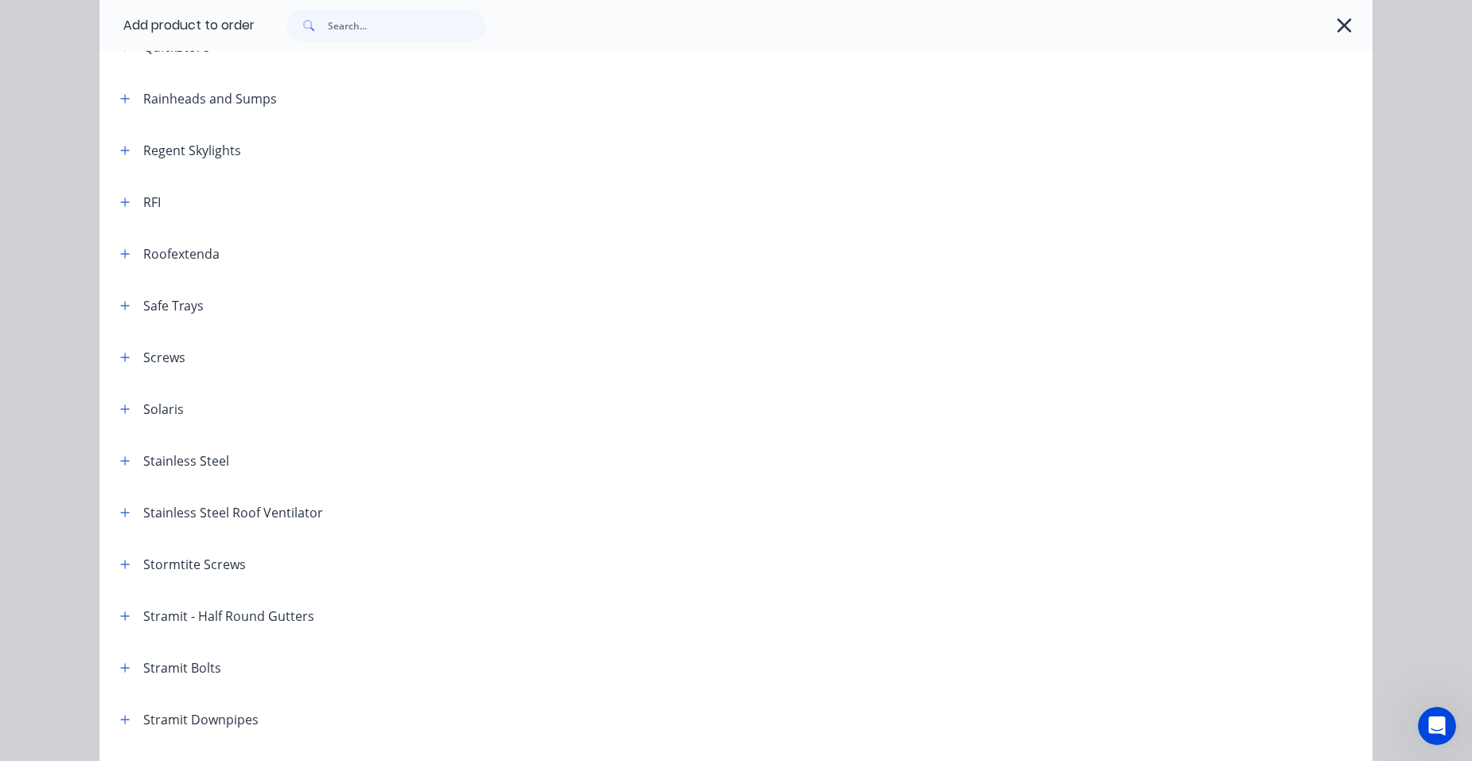
scroll to position [2149, 0]
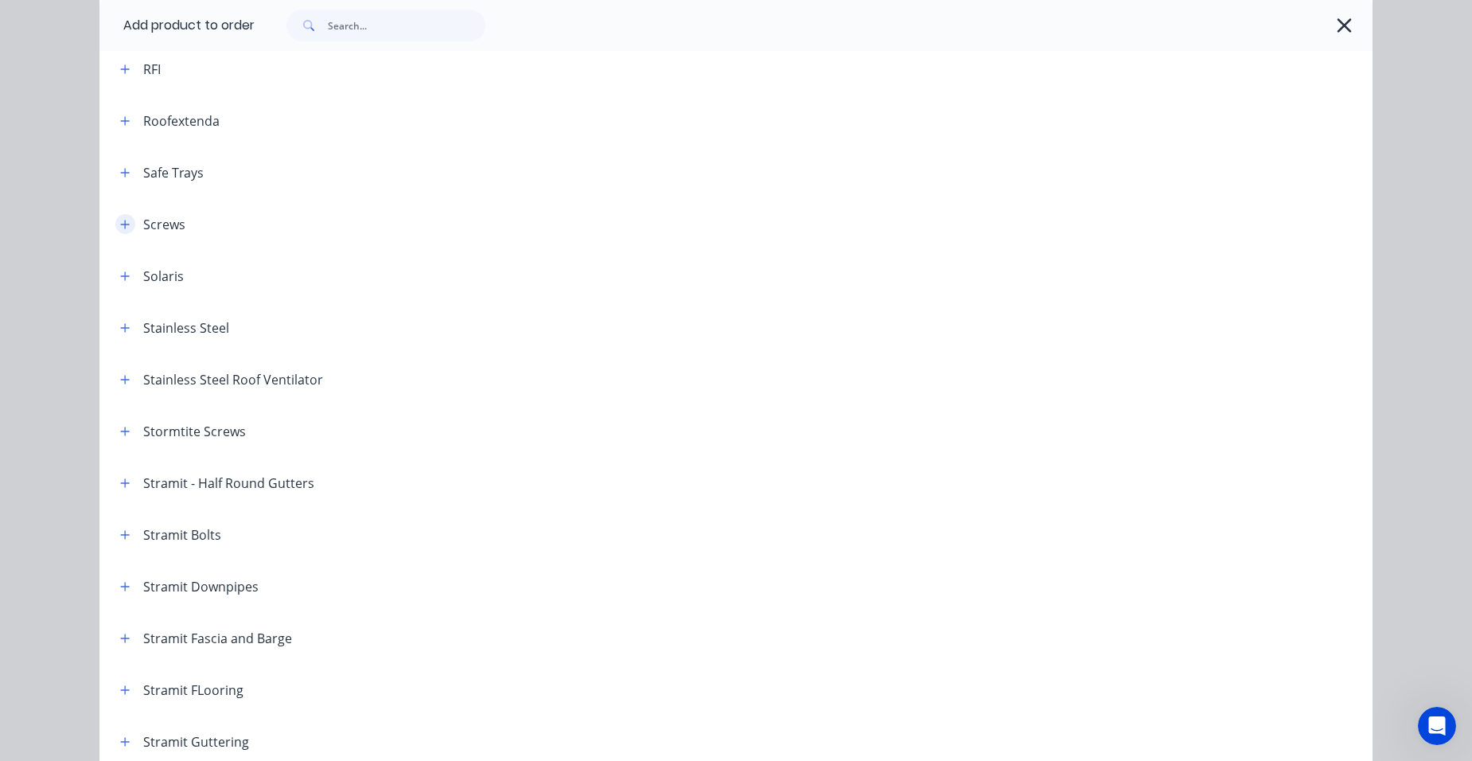
click at [120, 225] on icon "button" at bounding box center [125, 224] width 10 height 11
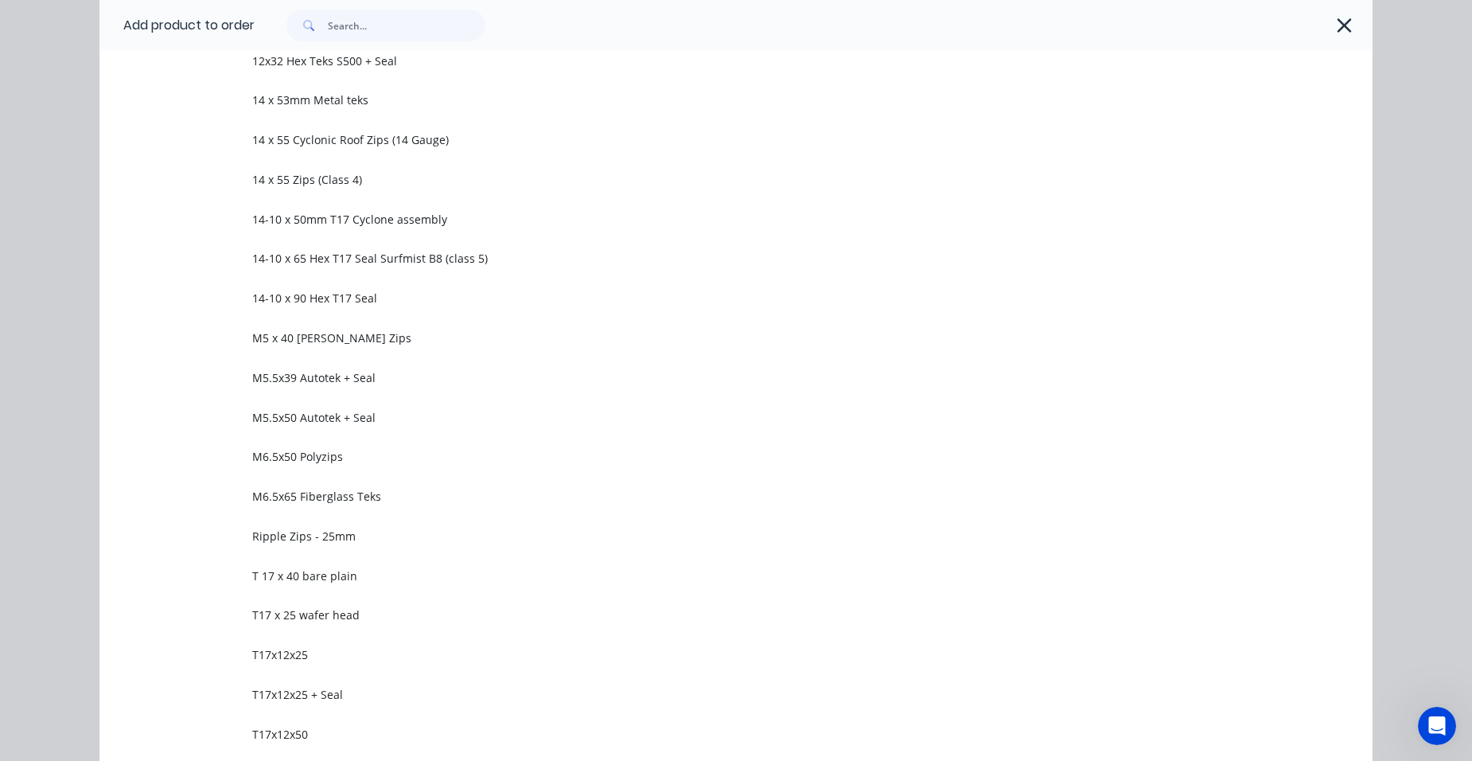
scroll to position [3024, 0]
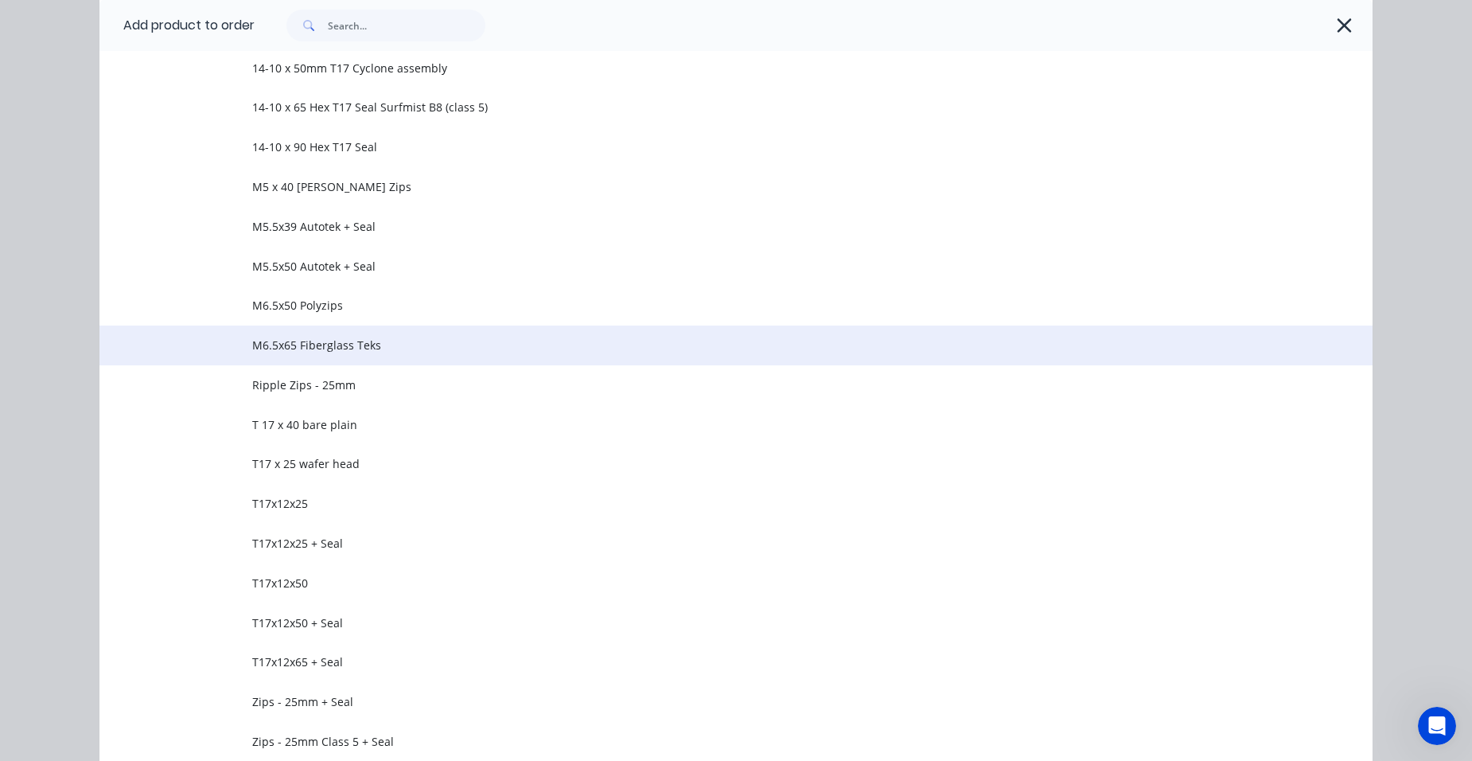
click at [347, 353] on span "M6.5x65 Fiberglass Teks" at bounding box center [700, 345] width 896 height 17
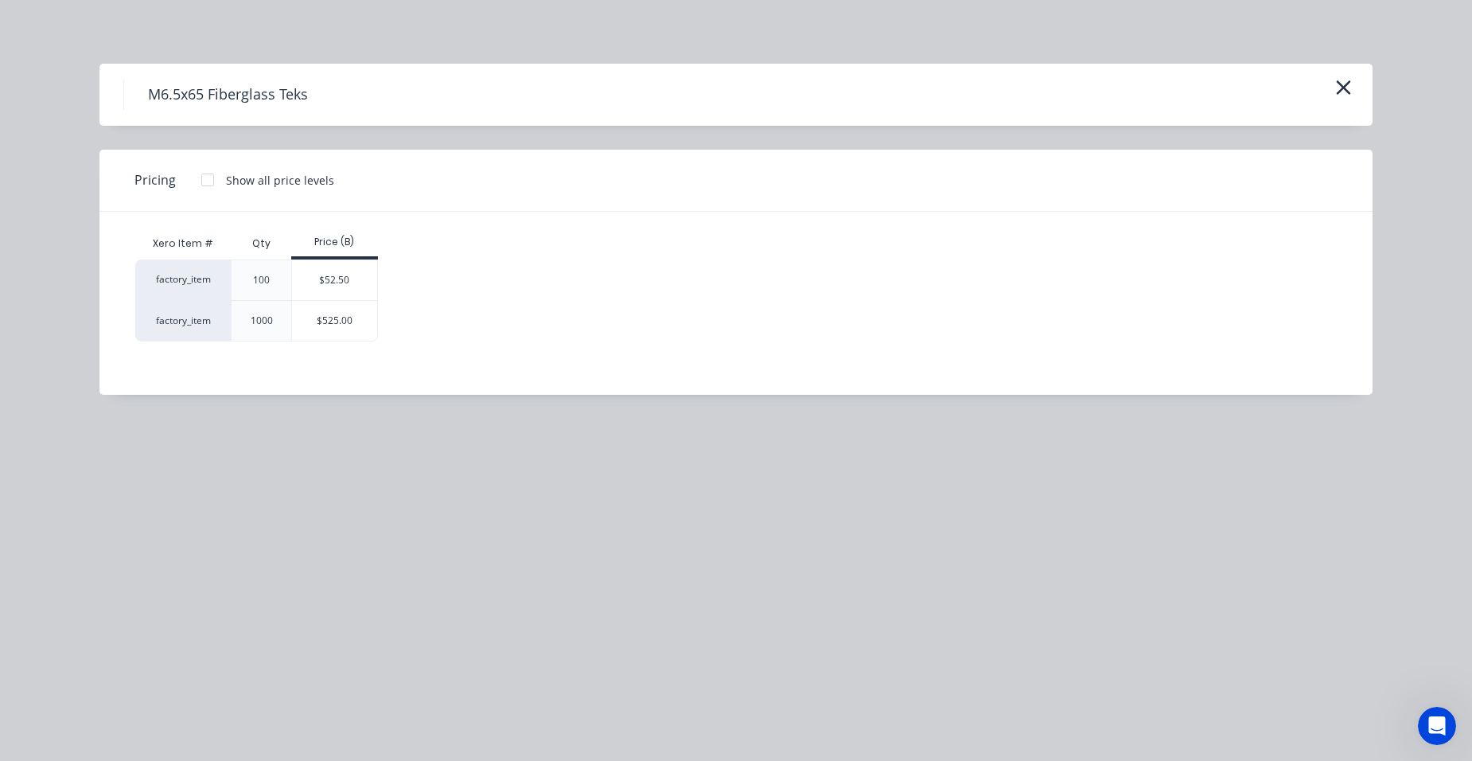
click at [208, 173] on div at bounding box center [208, 180] width 32 height 32
click at [346, 315] on div "$550.00" at bounding box center [335, 321] width 86 height 40
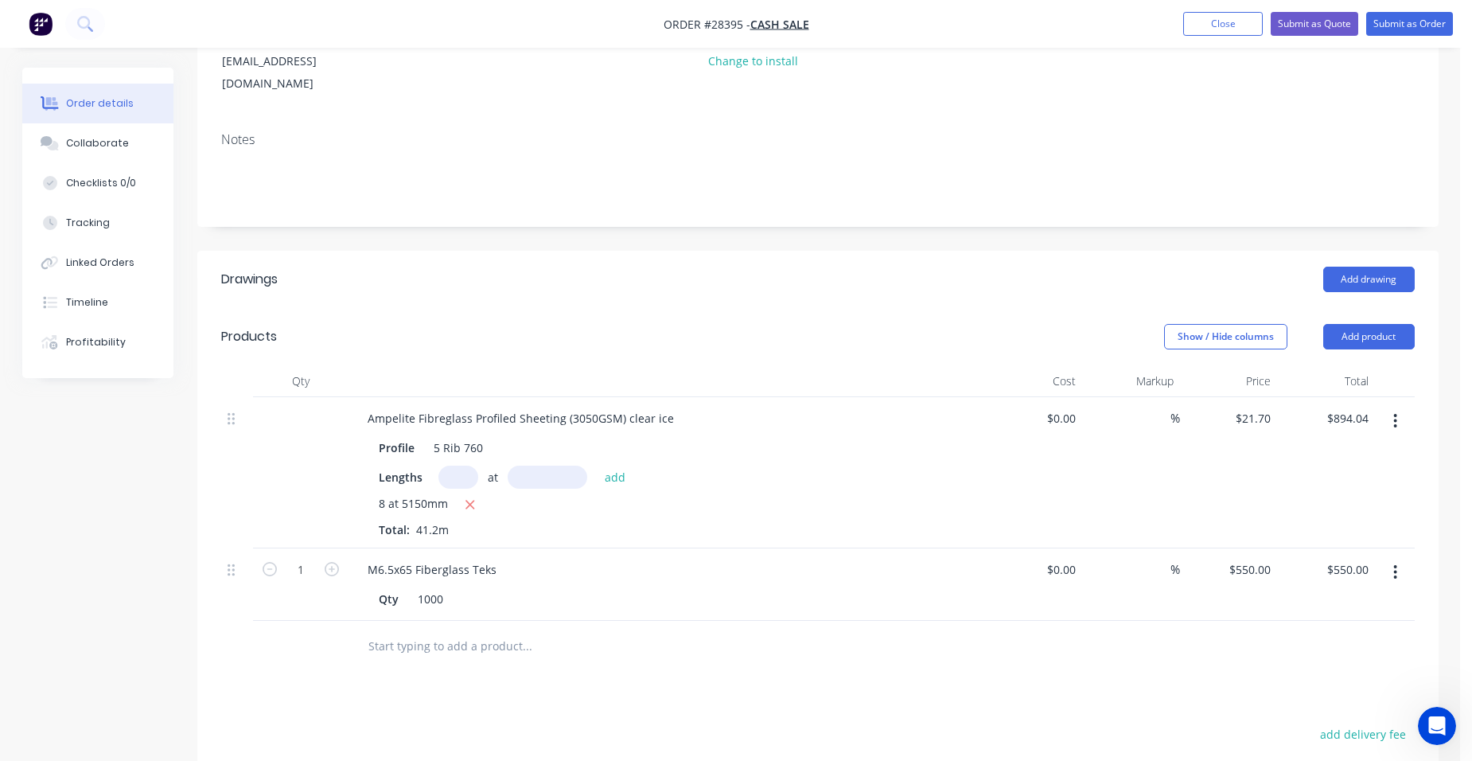
scroll to position [398, 0]
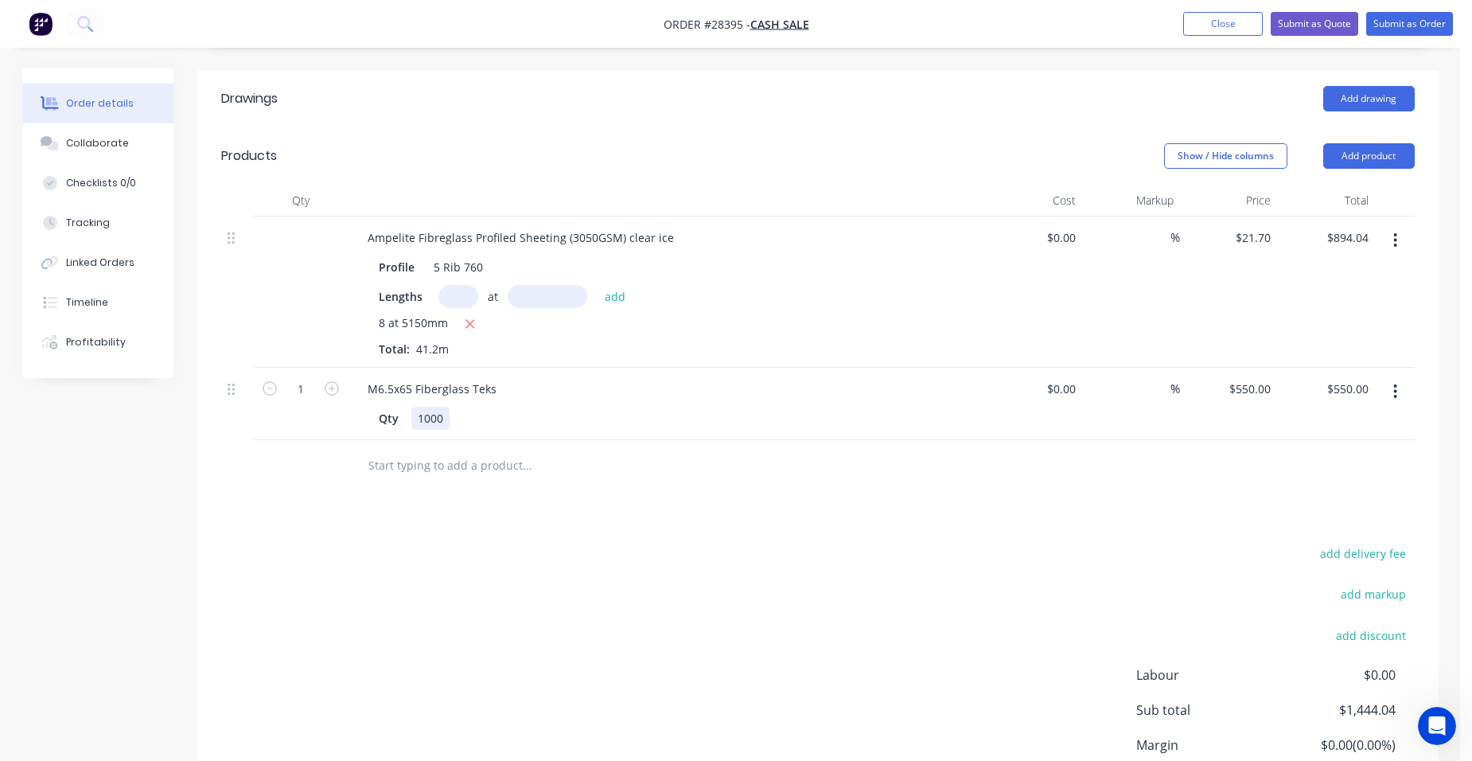
click at [448, 407] on div "1000" at bounding box center [430, 418] width 38 height 23
click at [1273, 377] on input "550" at bounding box center [1263, 388] width 27 height 23
type input "$137.50"
click at [1279, 368] on div "$137.50 $550.00" at bounding box center [1326, 404] width 98 height 72
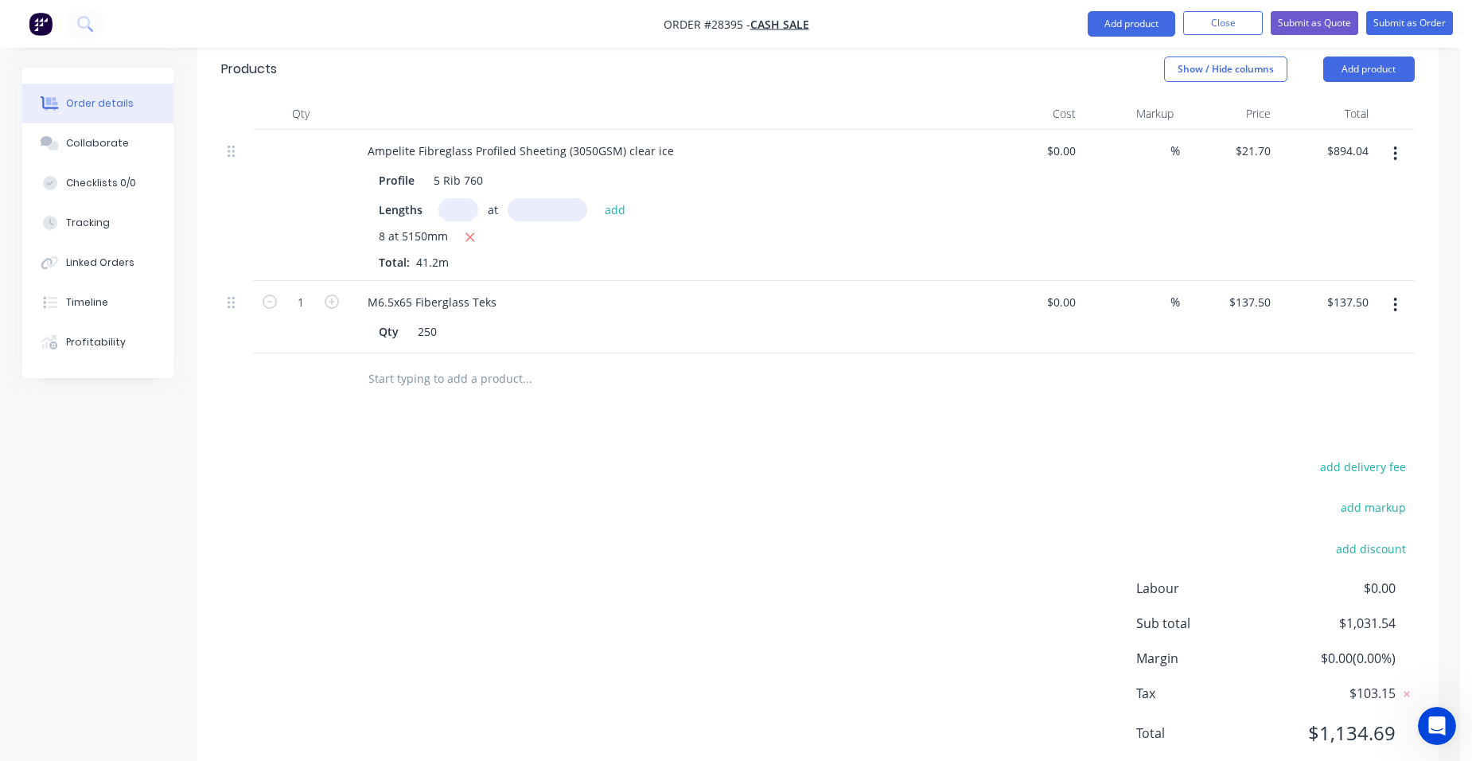
scroll to position [513, 0]
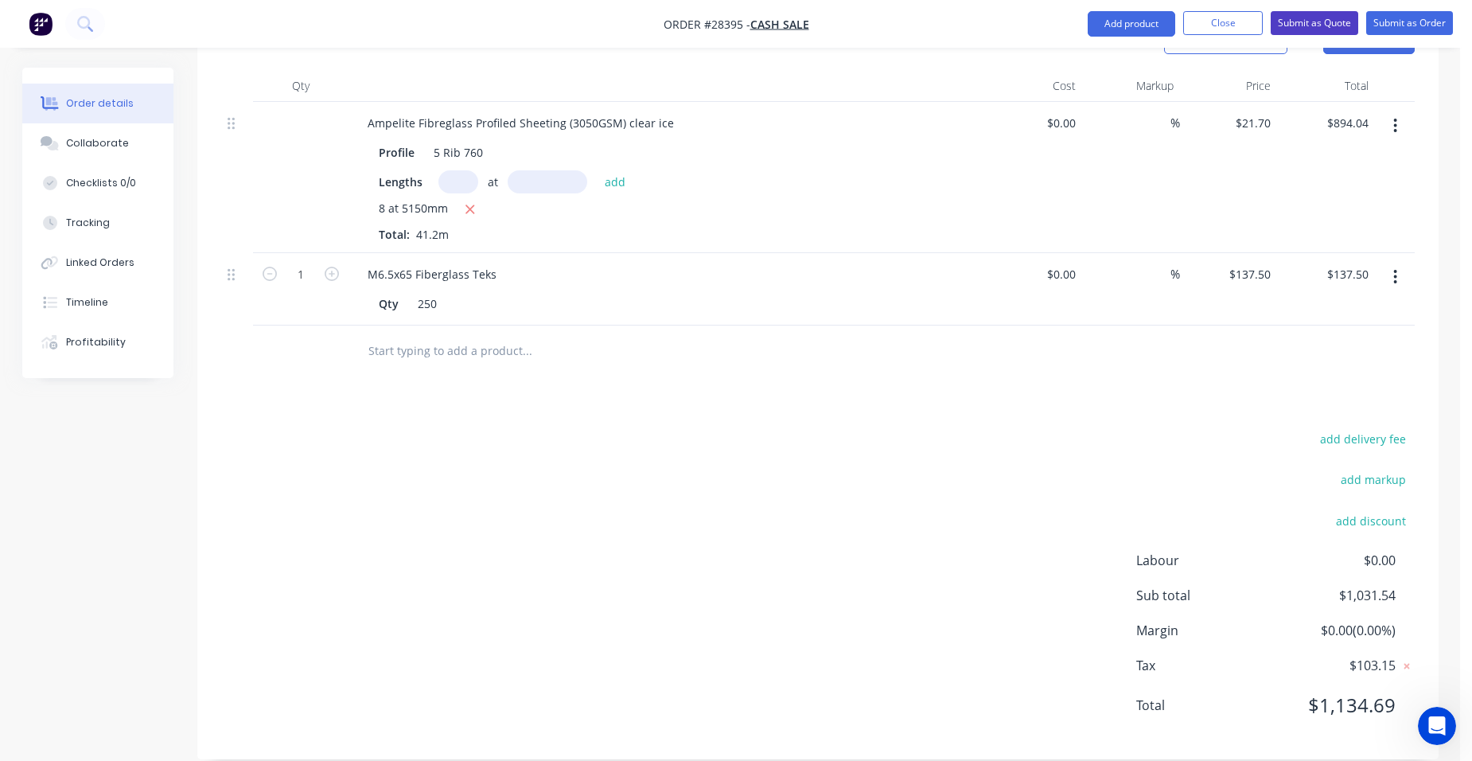
click at [1326, 18] on button "Submit as Quote" at bounding box center [1315, 23] width 88 height 24
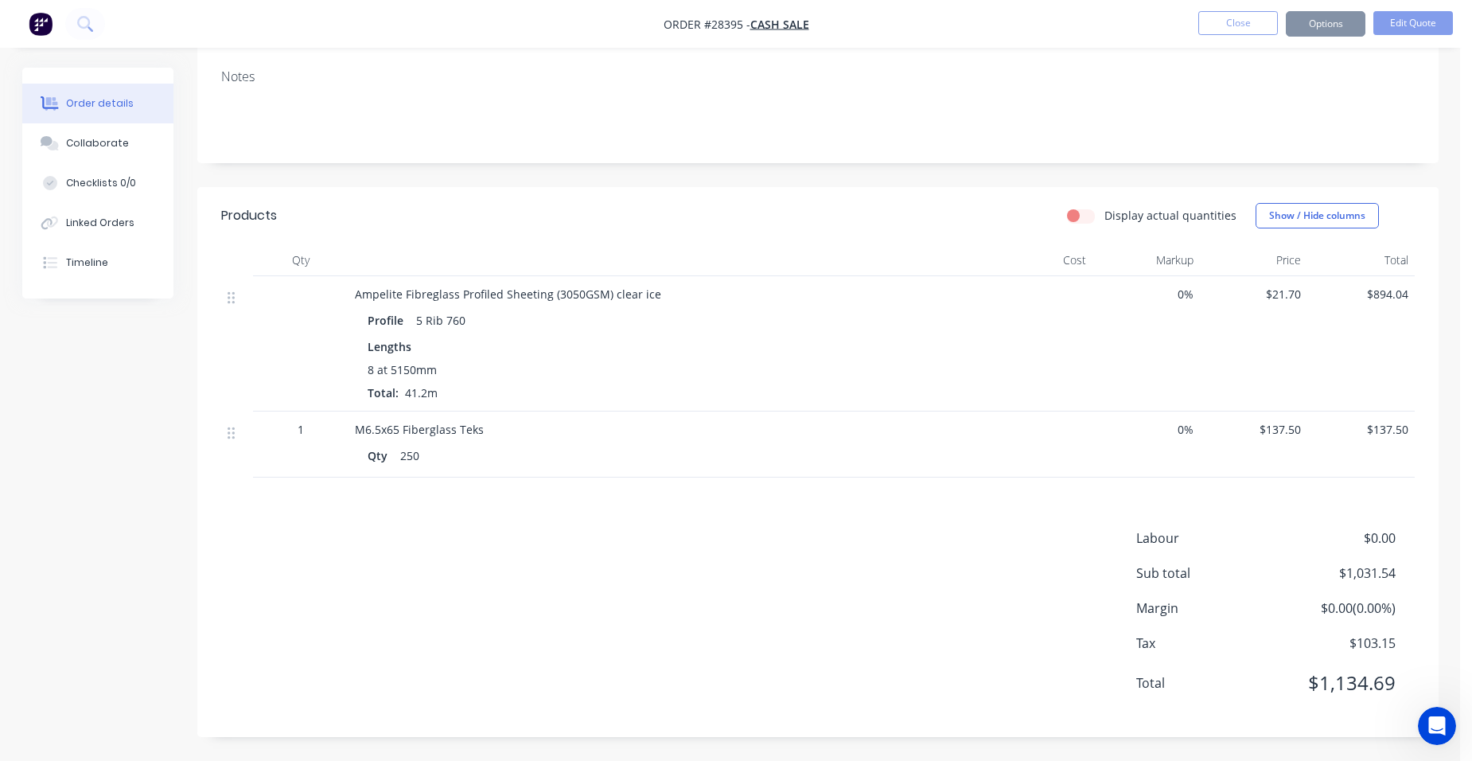
scroll to position [0, 0]
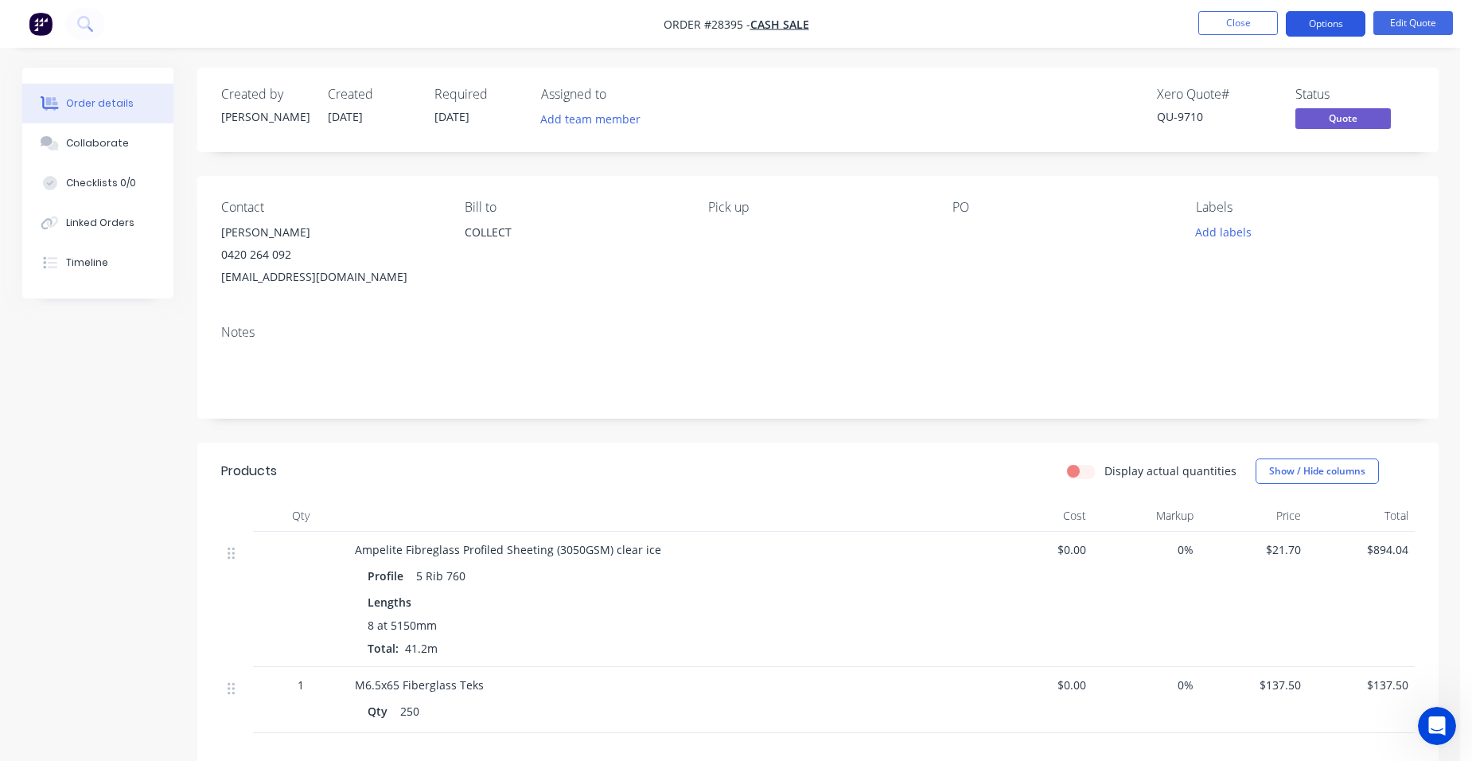
click at [1343, 18] on button "Options" at bounding box center [1326, 23] width 80 height 25
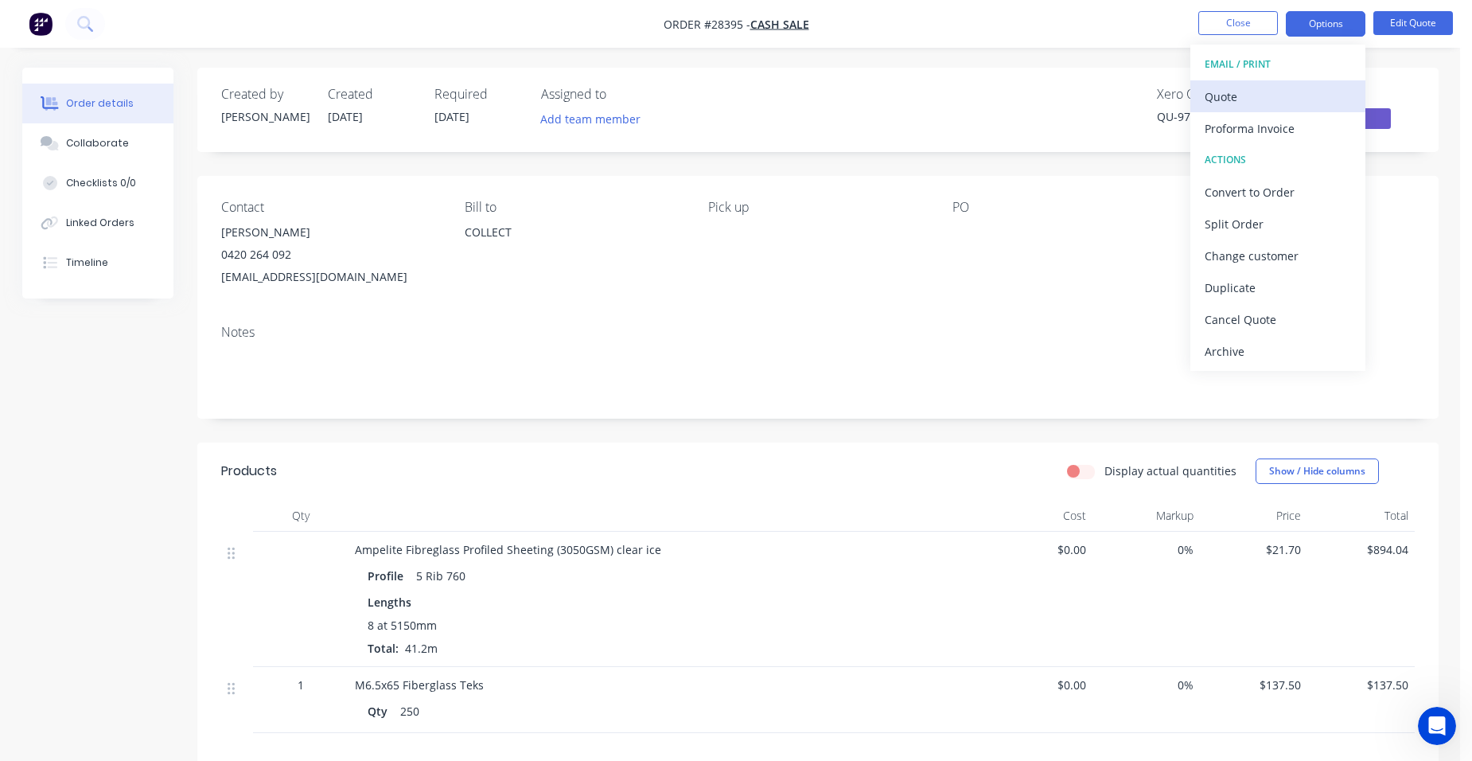
click at [1261, 91] on div "Quote" at bounding box center [1278, 96] width 146 height 23
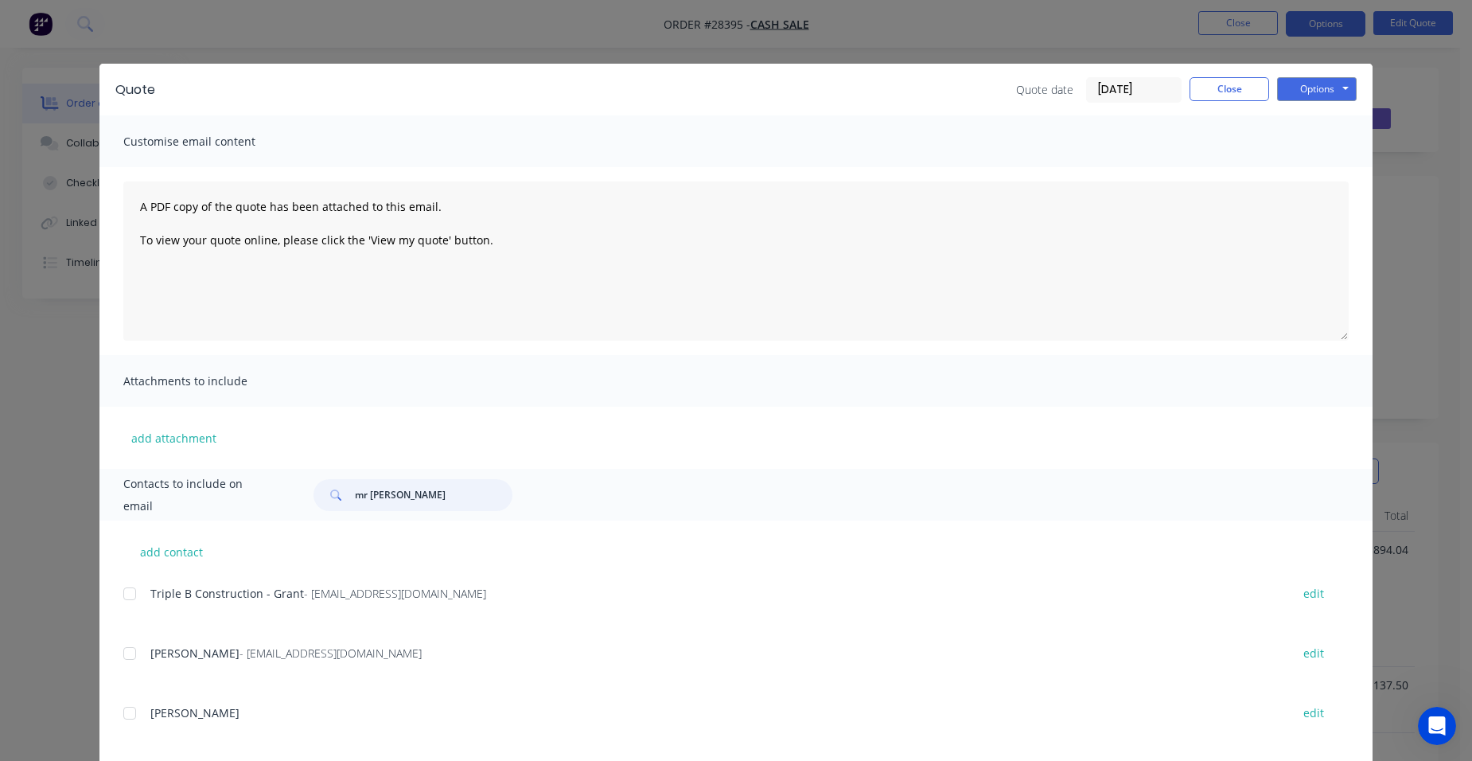
drag, startPoint x: 399, startPoint y: 500, endPoint x: 300, endPoint y: 484, distance: 100.0
click at [300, 484] on div "mr build" at bounding box center [823, 495] width 1051 height 32
click at [124, 597] on div at bounding box center [130, 594] width 32 height 32
type input "trevor"
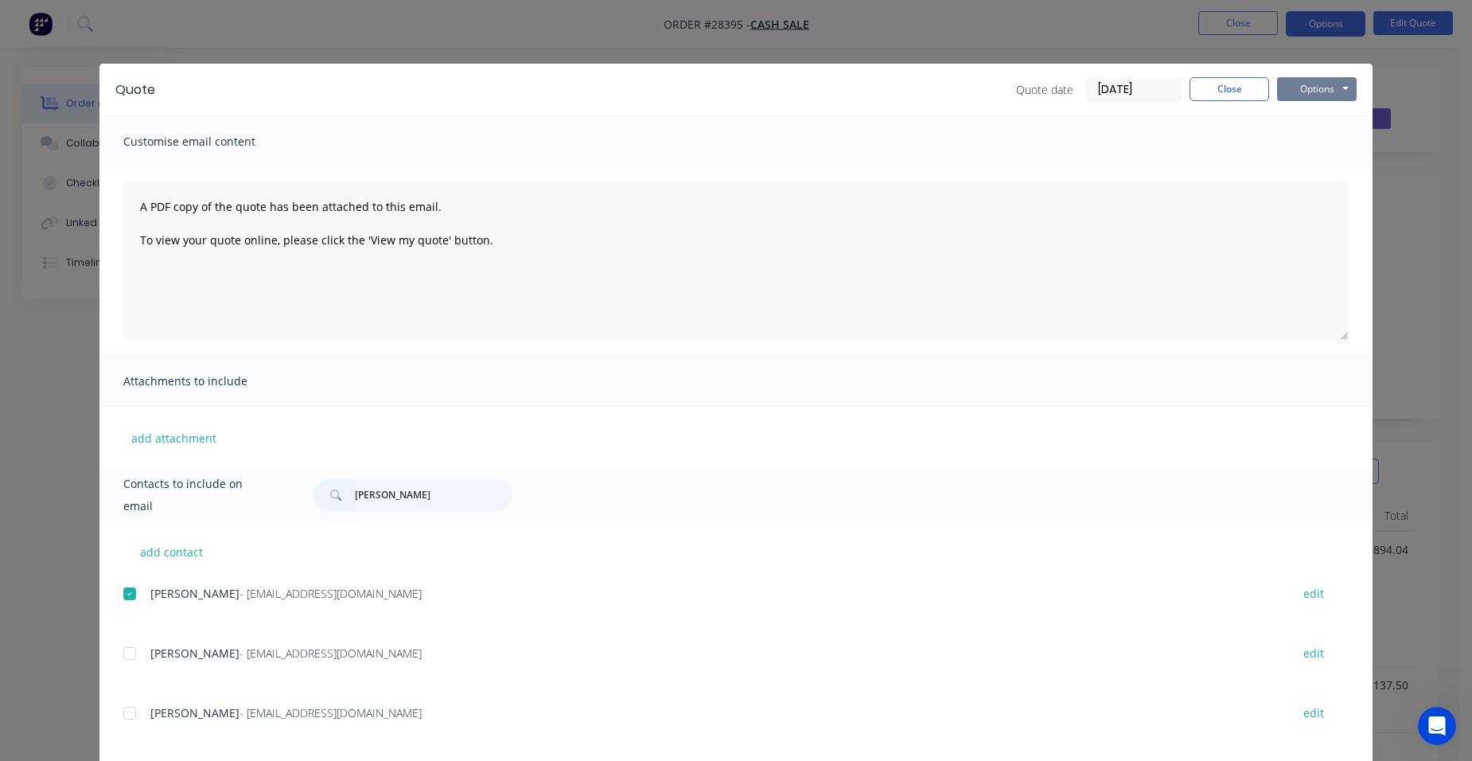
click at [1333, 81] on button "Options" at bounding box center [1317, 89] width 80 height 24
click at [1316, 146] on button "Print" at bounding box center [1328, 144] width 102 height 26
click at [1202, 90] on button "Close" at bounding box center [1230, 89] width 80 height 24
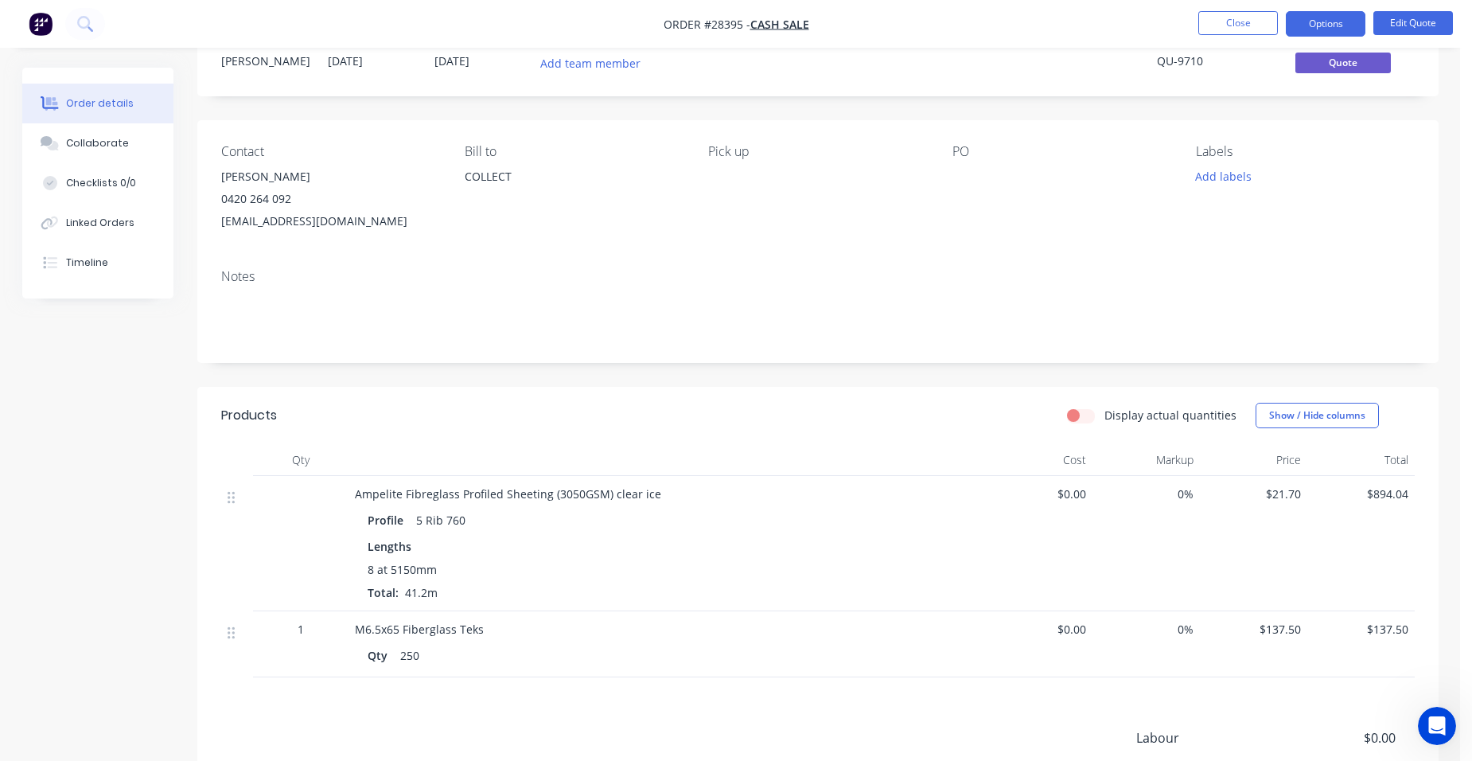
scroll to position [159, 0]
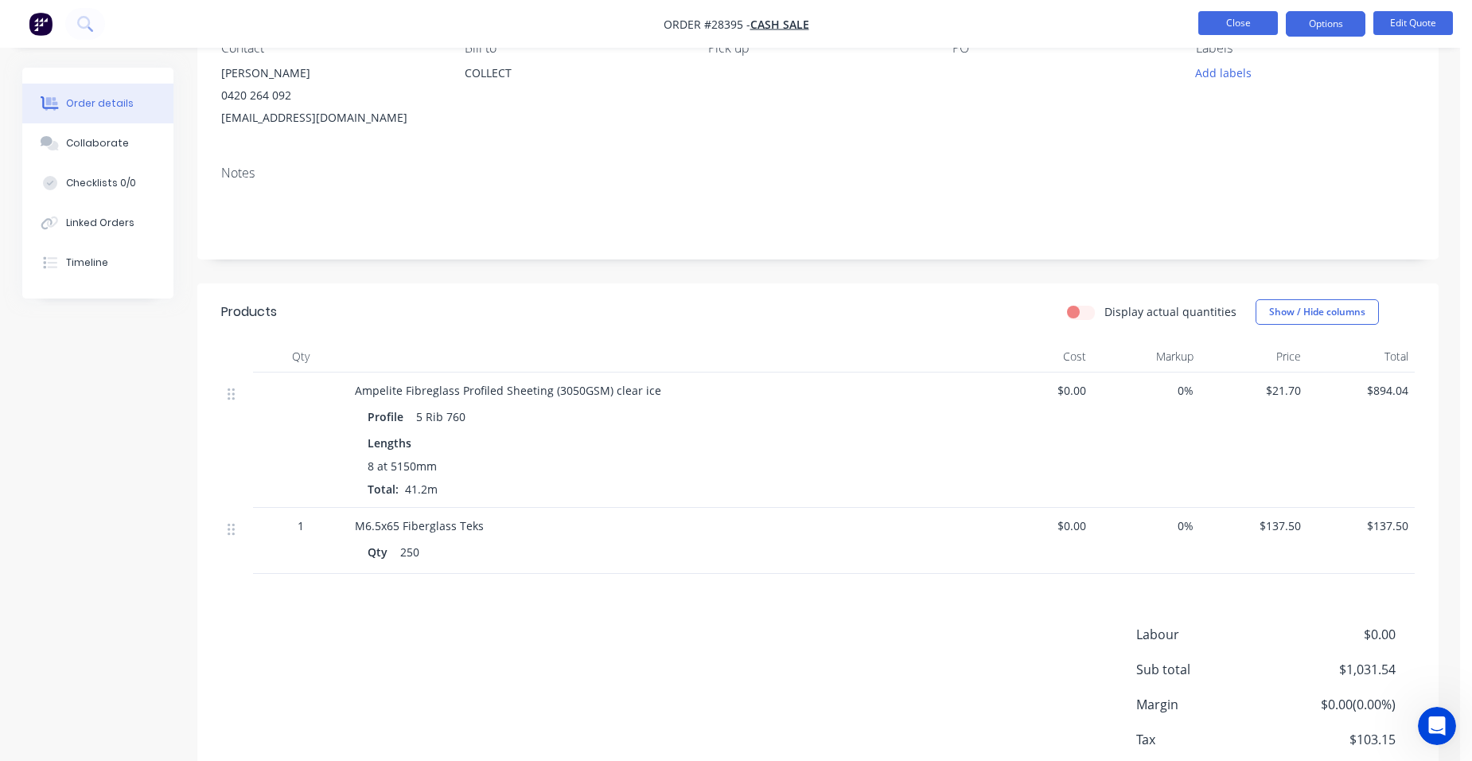
click at [1234, 22] on button "Close" at bounding box center [1239, 23] width 80 height 24
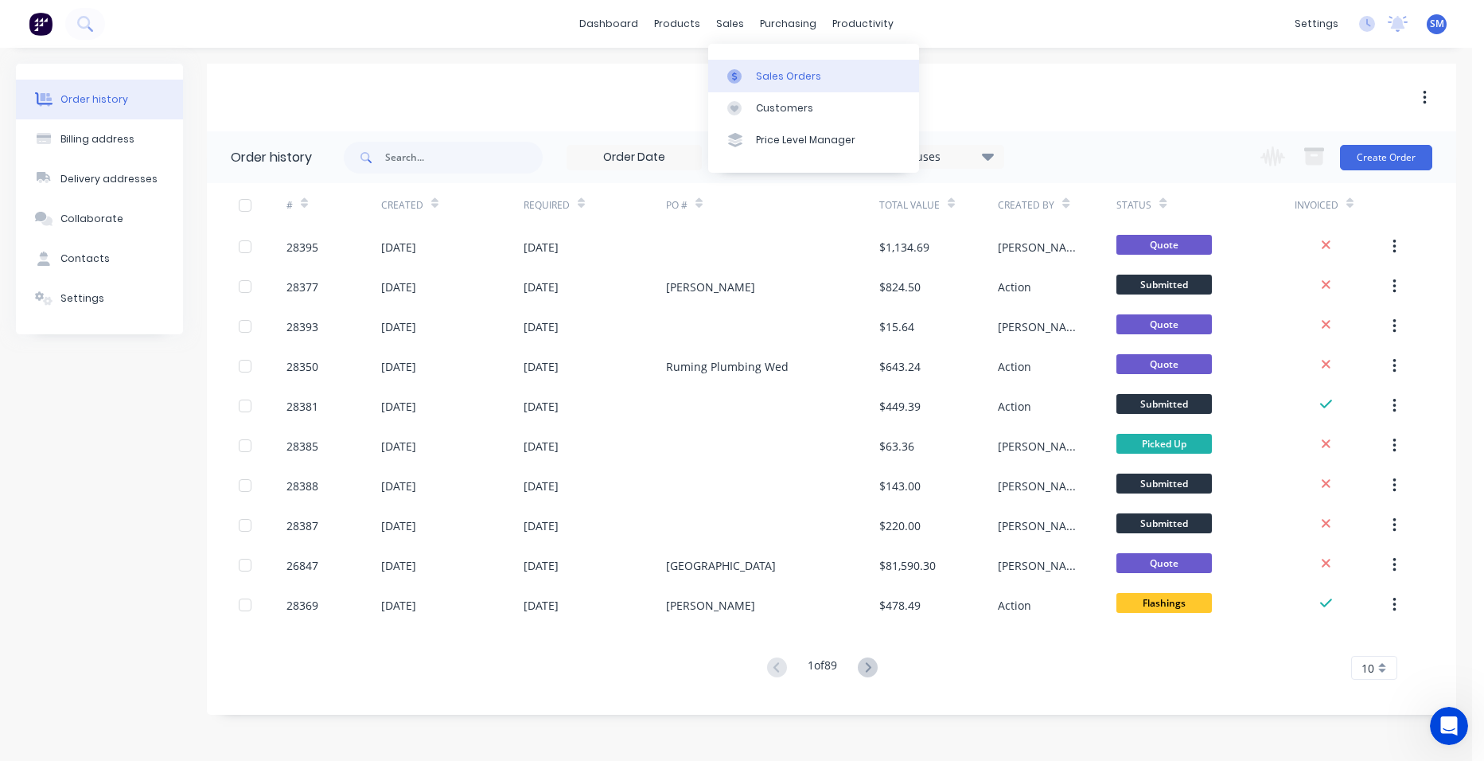
click at [775, 82] on div "Sales Orders" at bounding box center [788, 76] width 65 height 14
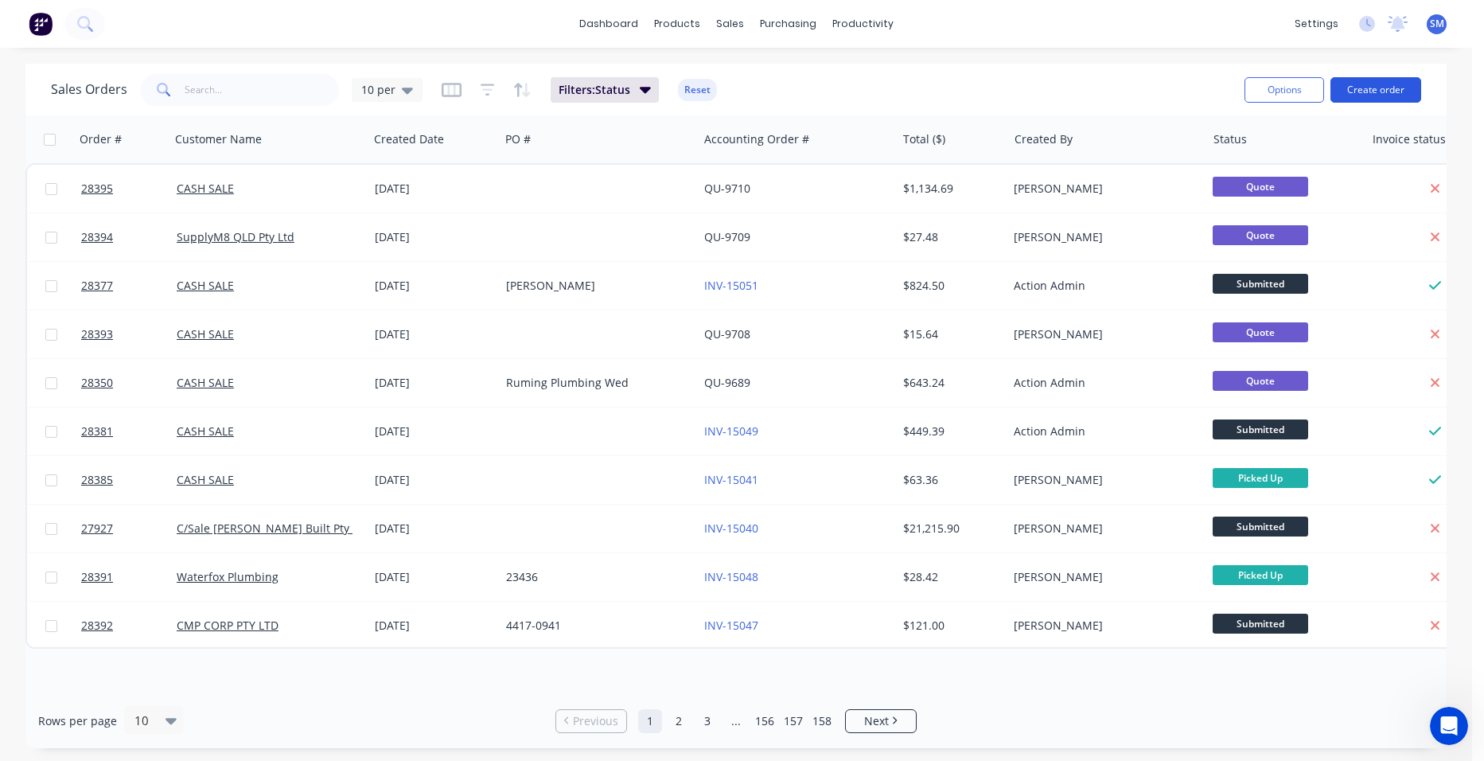
click at [1359, 91] on button "Create order" at bounding box center [1376, 89] width 91 height 25
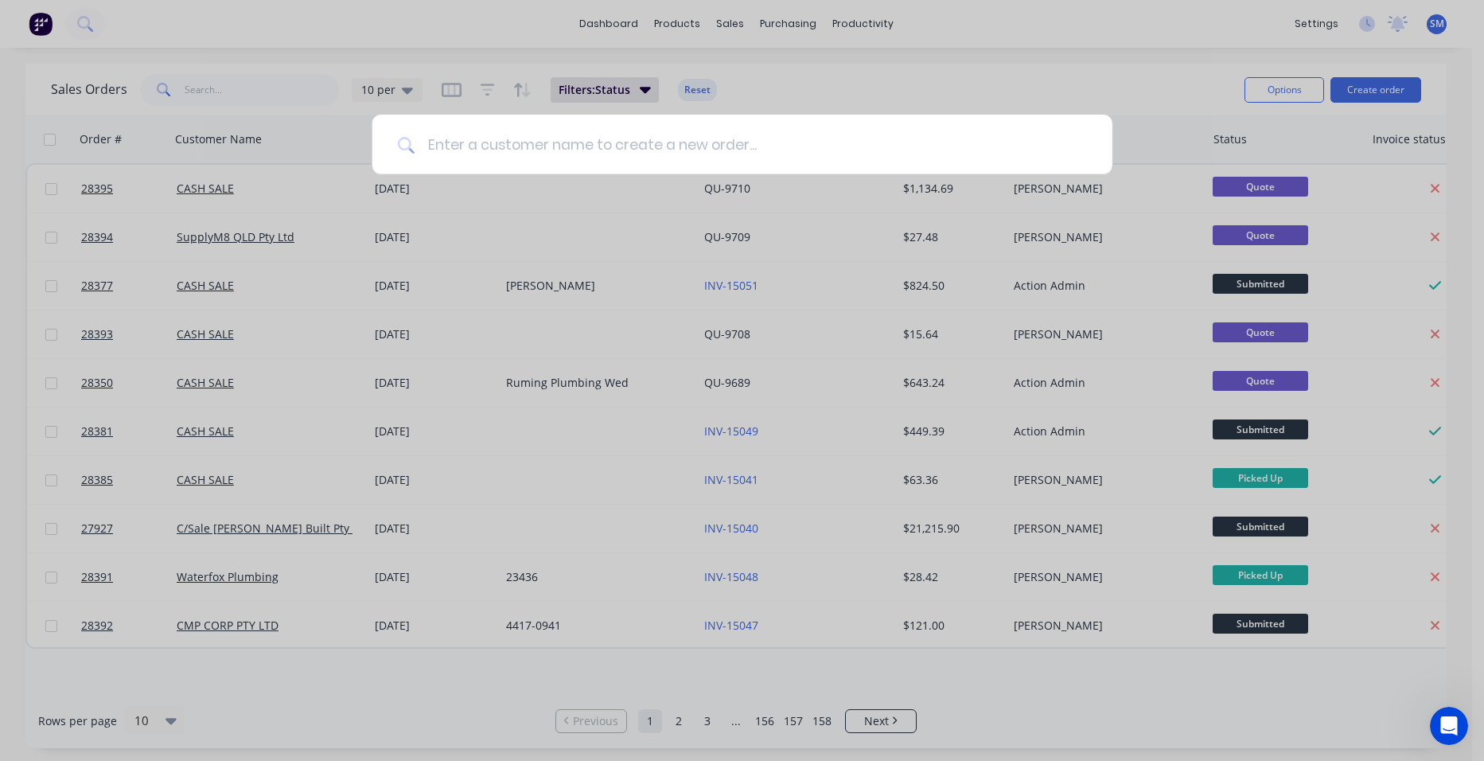
click at [491, 147] on input at bounding box center [751, 145] width 672 height 60
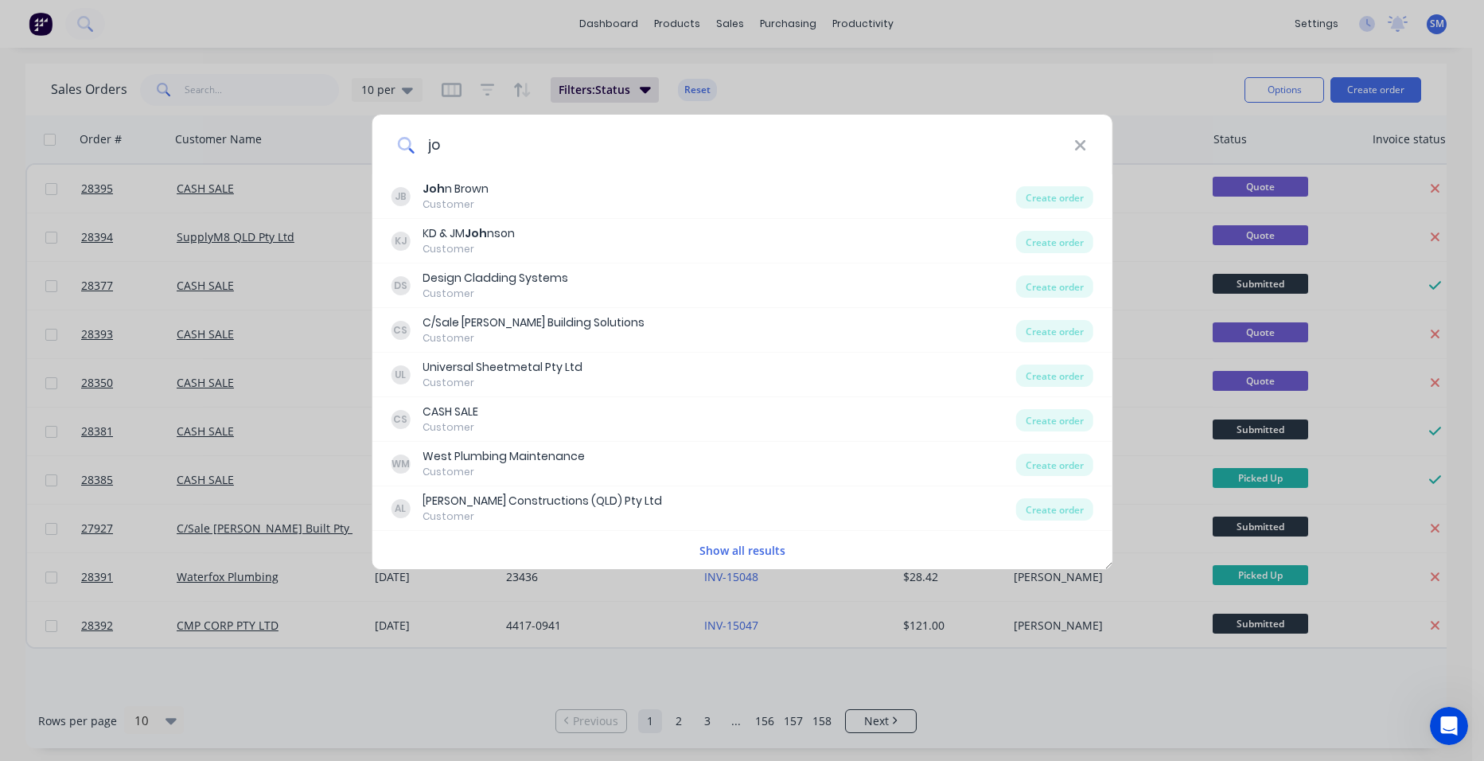
type input "j"
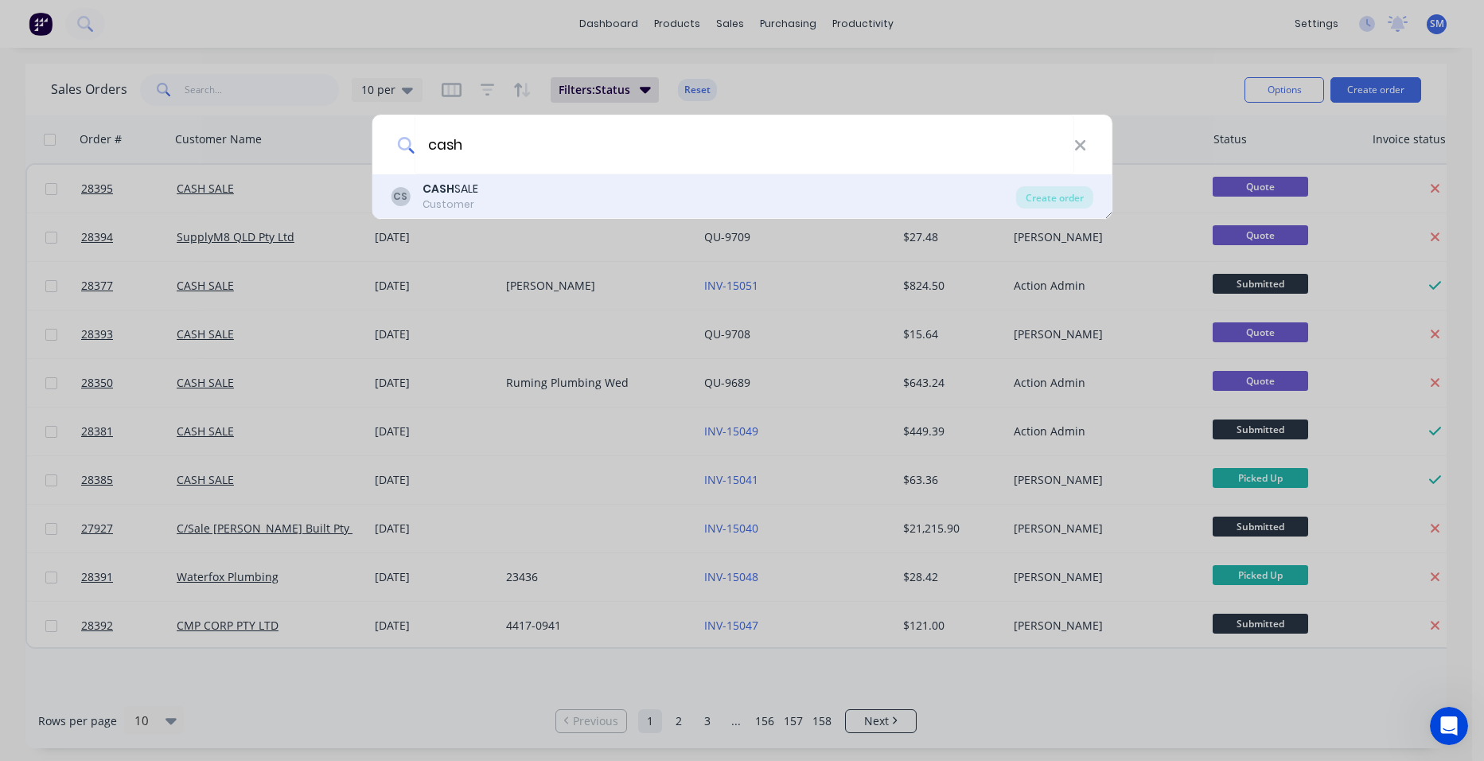
type input "cash"
click at [432, 184] on b "CASH" at bounding box center [439, 189] width 32 height 16
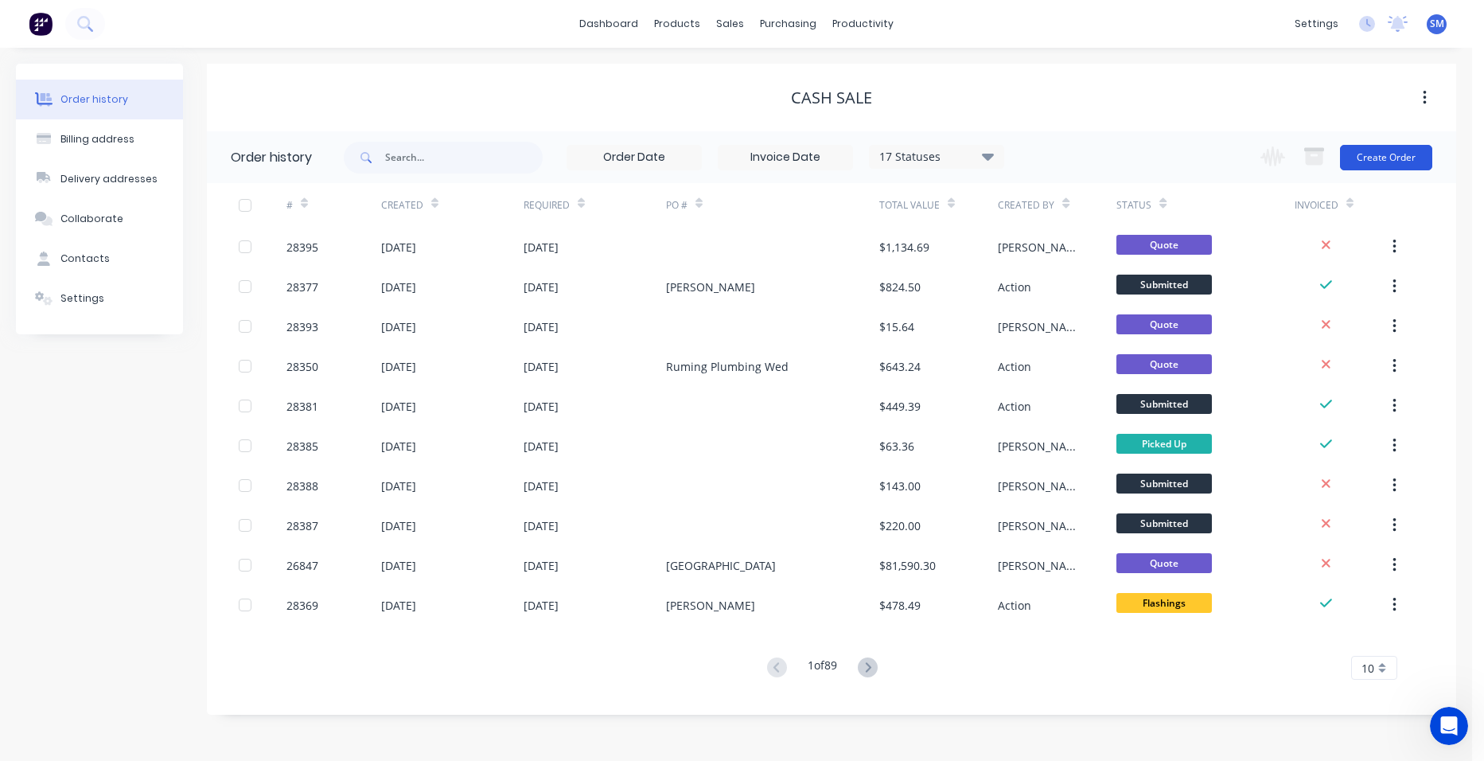
click at [1401, 153] on button "Create Order" at bounding box center [1386, 157] width 92 height 25
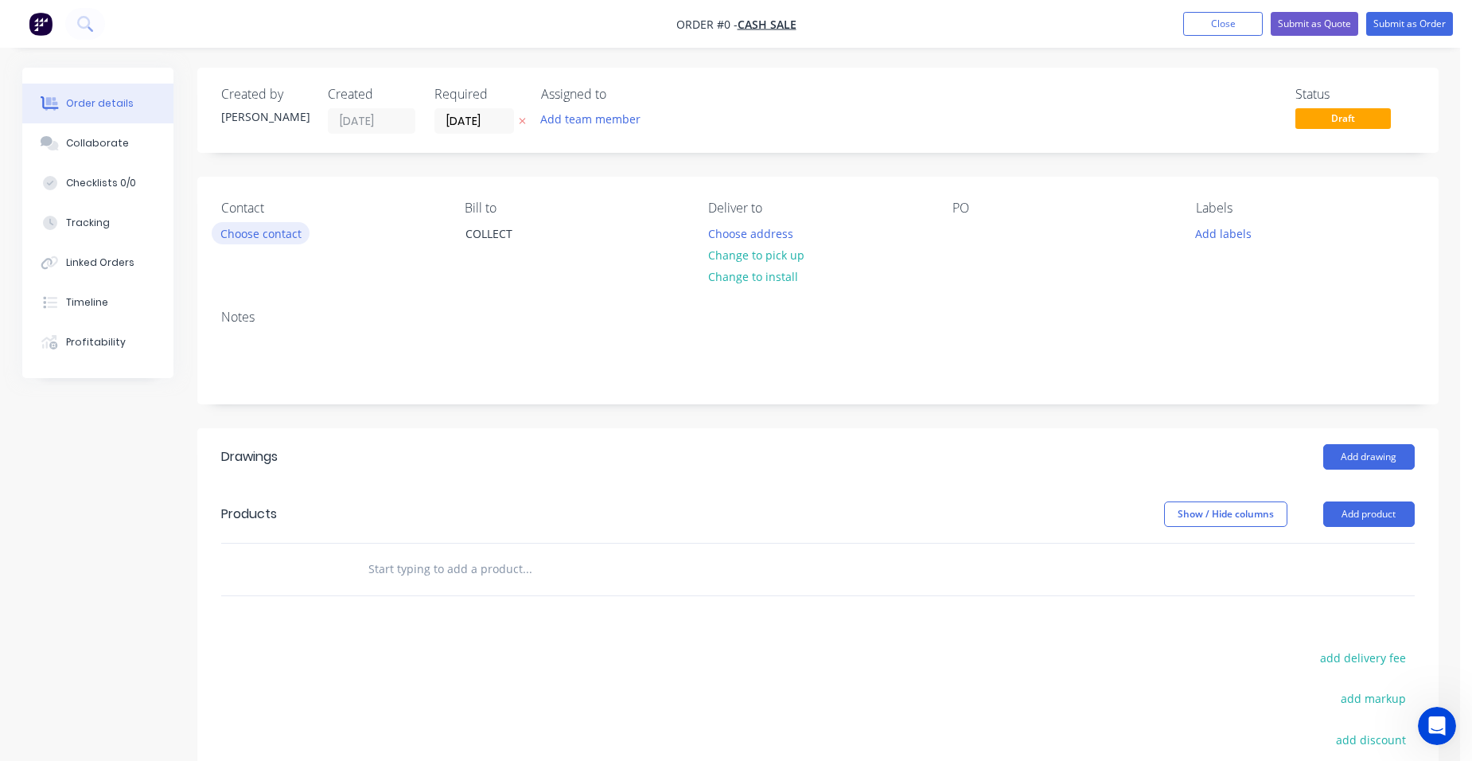
click at [240, 228] on button "Choose contact" at bounding box center [261, 232] width 98 height 21
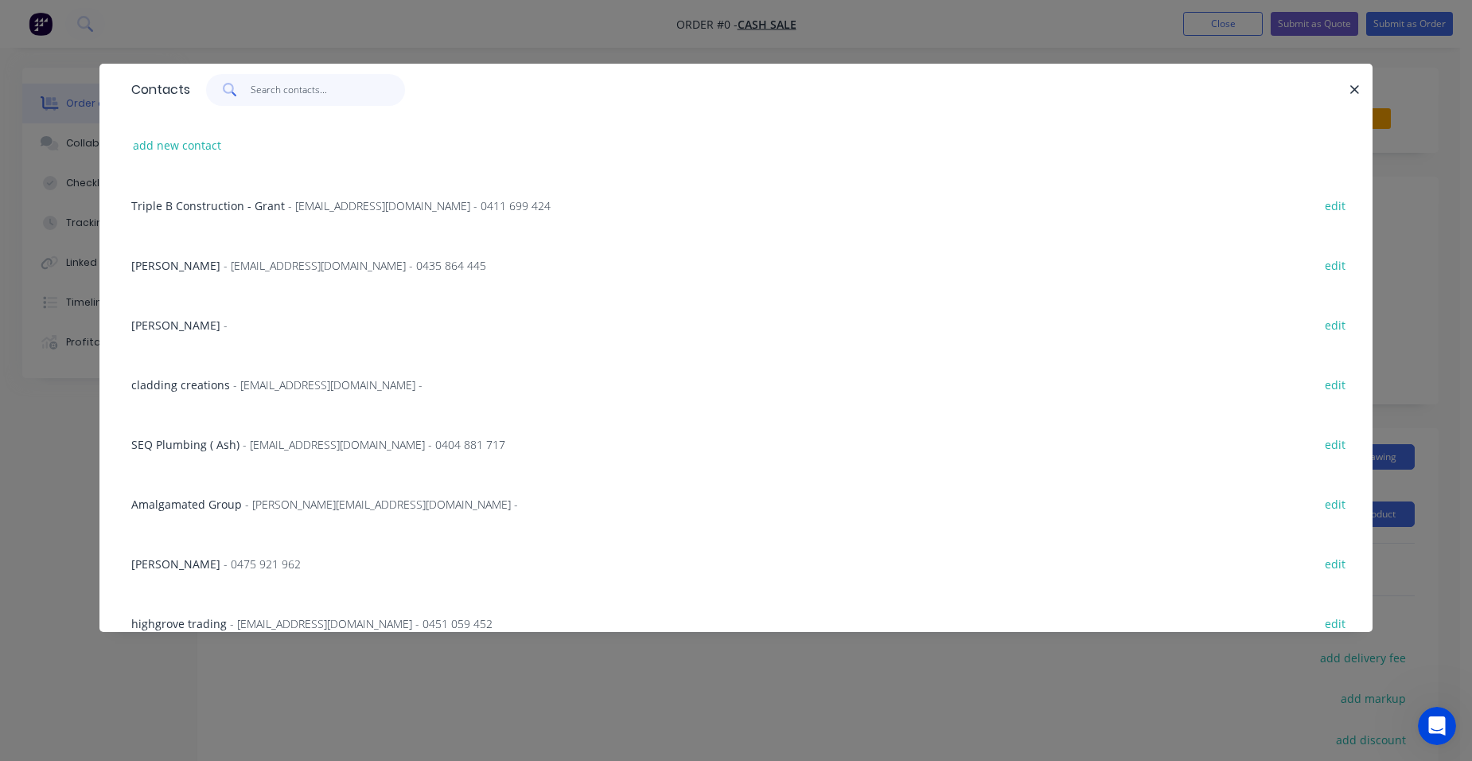
click at [275, 96] on input "text" at bounding box center [328, 90] width 155 height 32
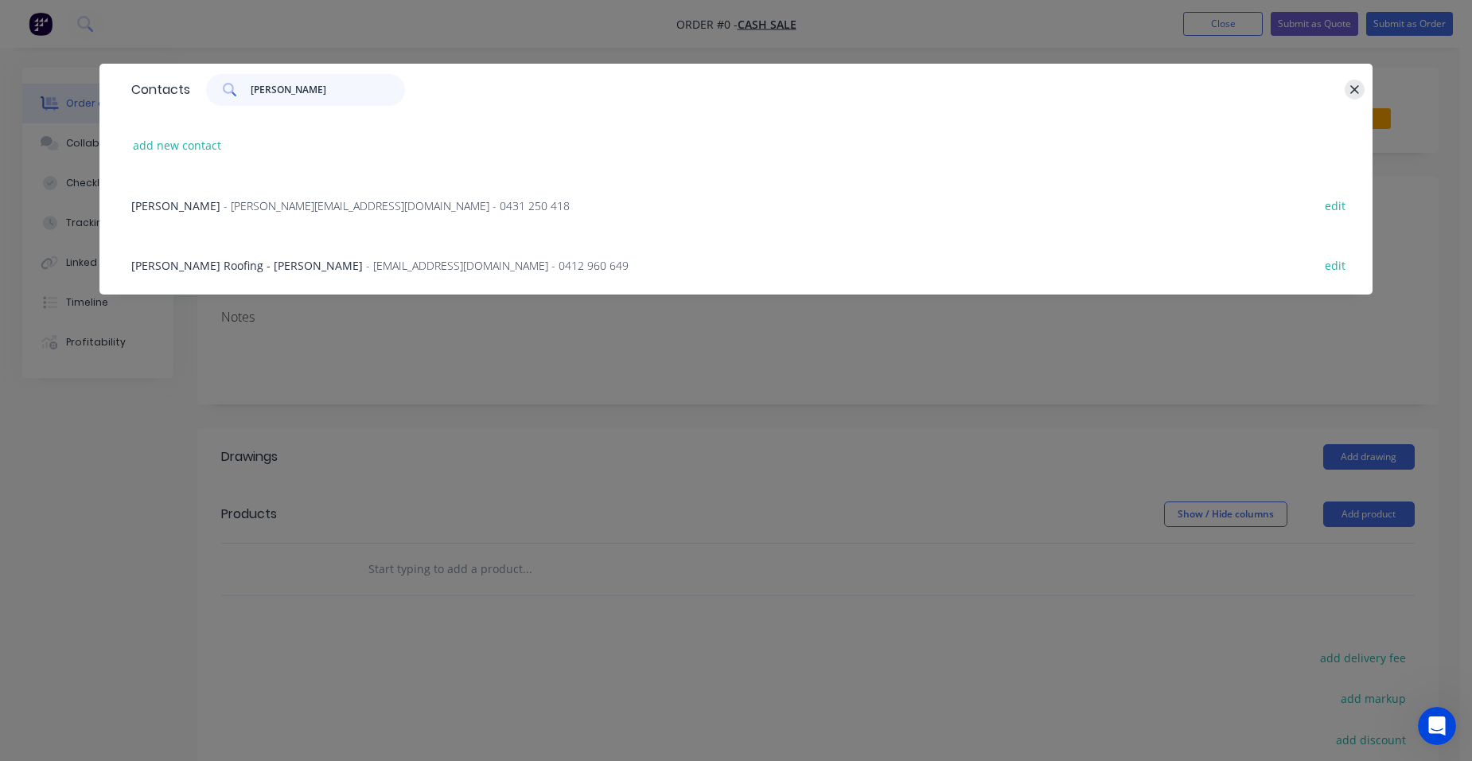
type input "john wa"
click at [1354, 93] on icon "button" at bounding box center [1355, 90] width 10 height 14
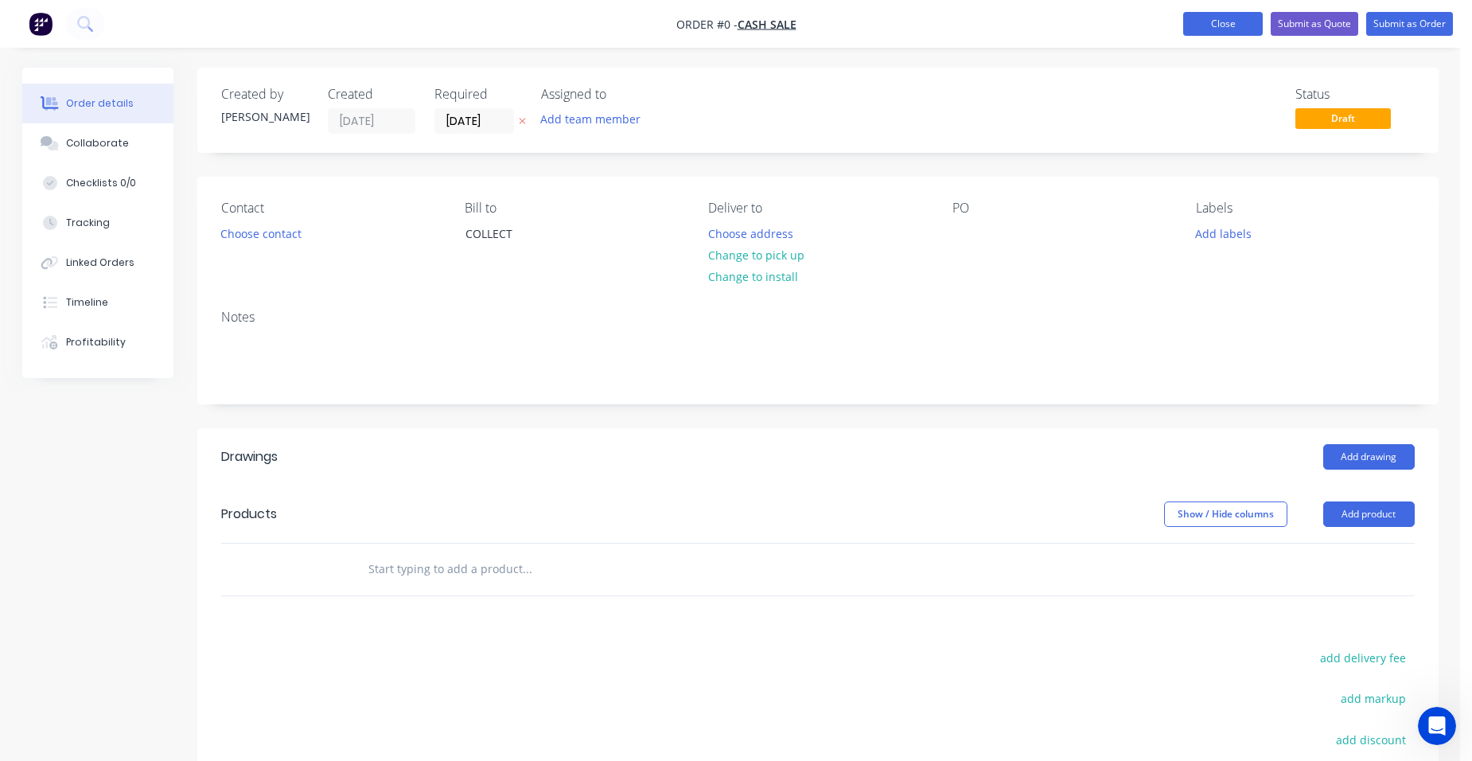
click at [1232, 25] on button "Close" at bounding box center [1223, 24] width 80 height 24
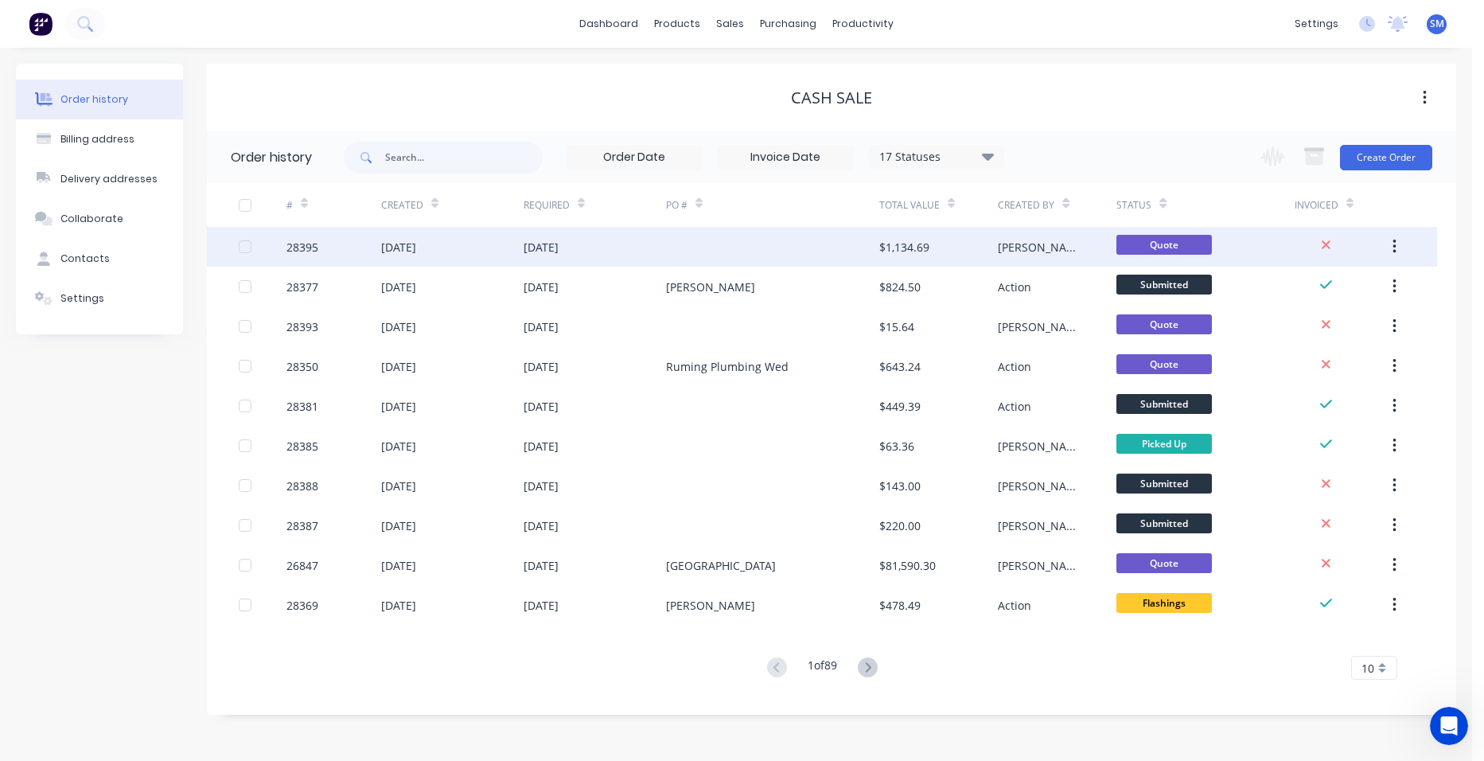
click at [786, 238] on div at bounding box center [772, 247] width 213 height 40
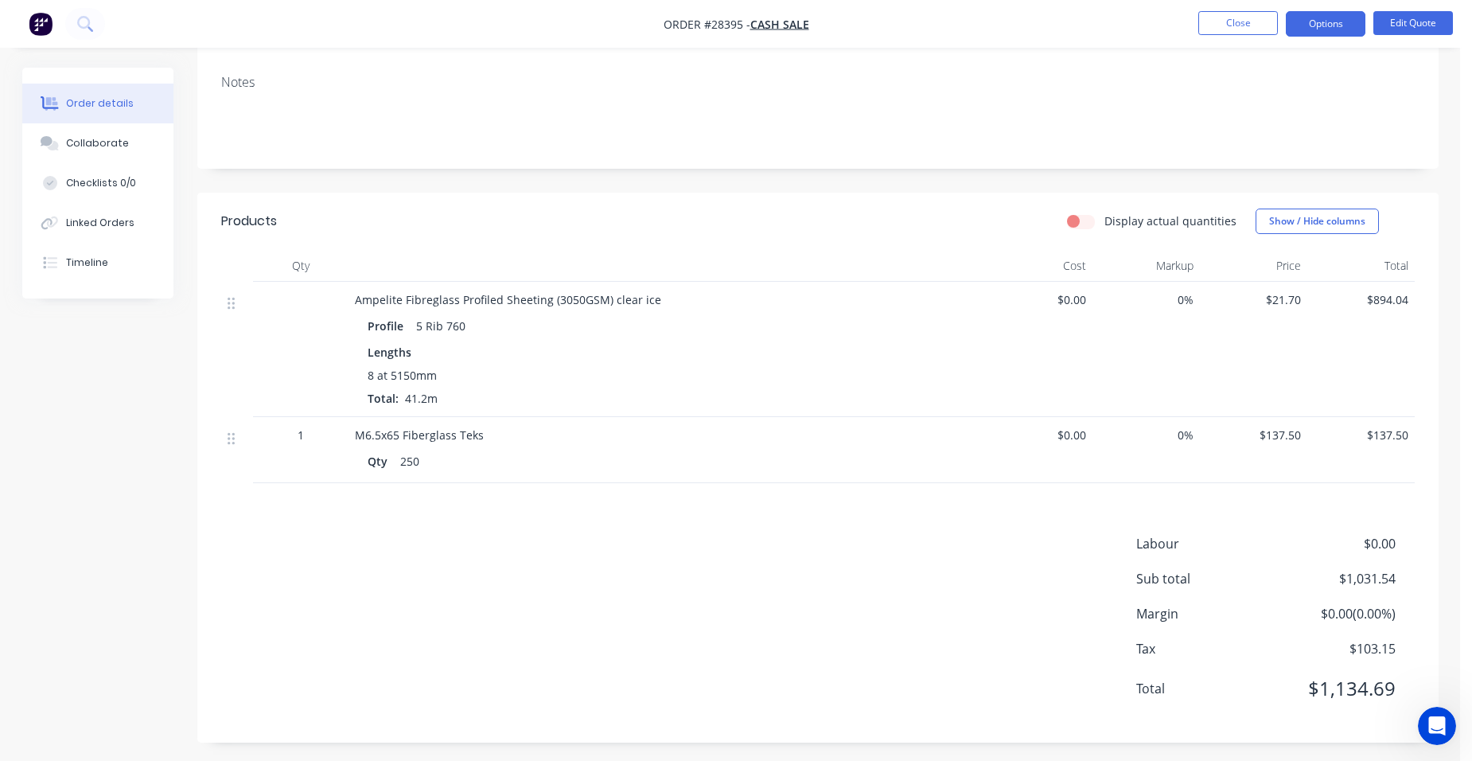
scroll to position [255, 0]
click at [1331, 24] on button "Options" at bounding box center [1326, 23] width 80 height 25
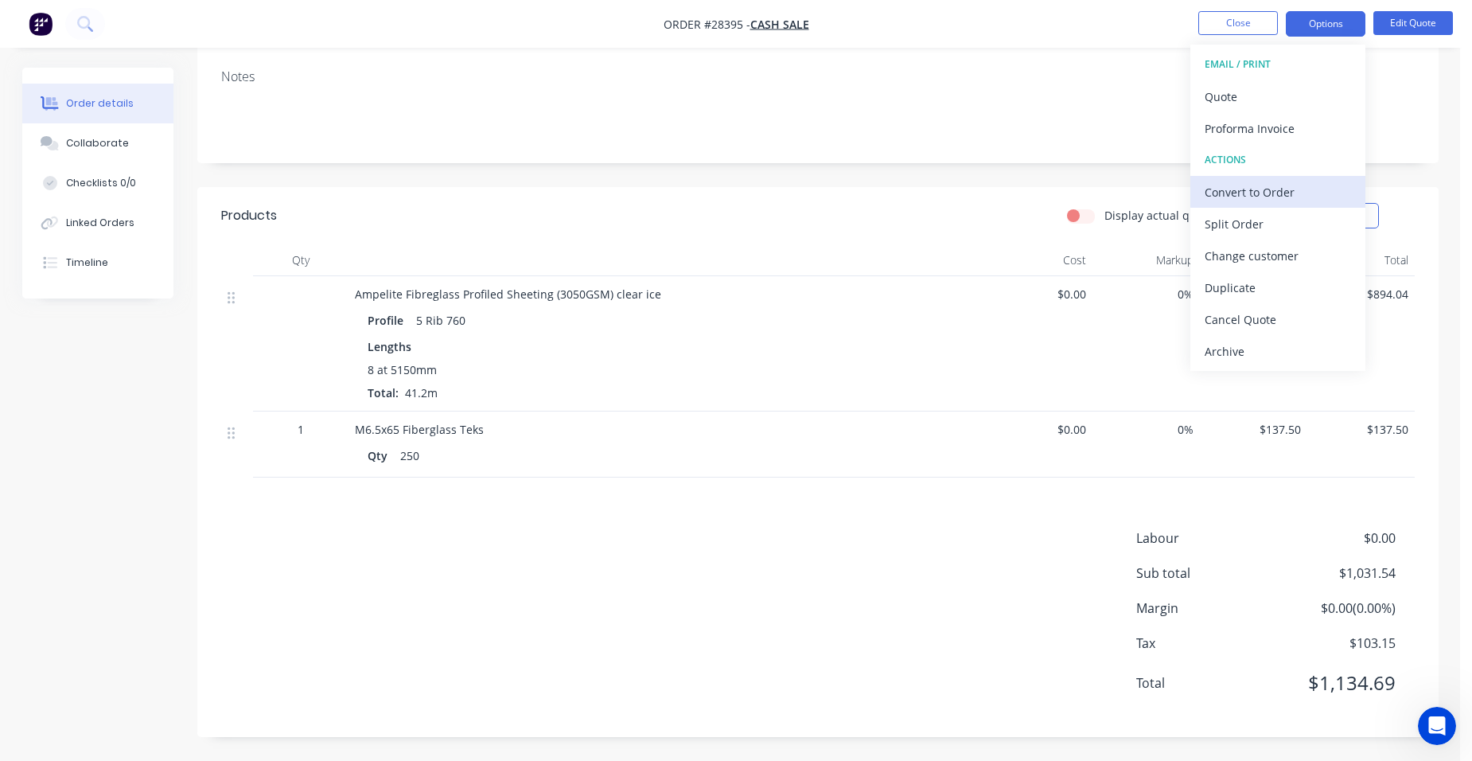
click at [1245, 199] on div "Convert to Order" at bounding box center [1278, 192] width 146 height 23
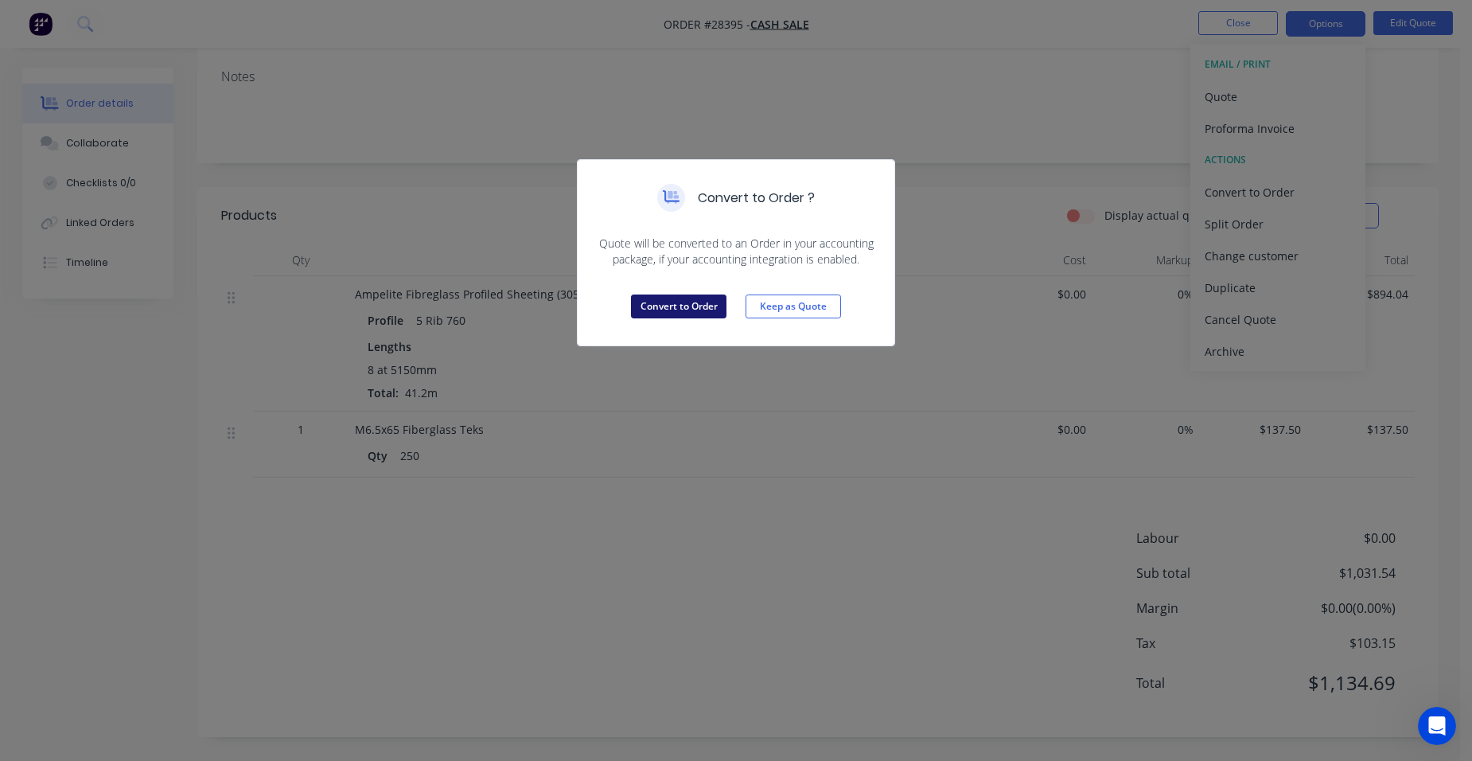
click at [662, 305] on button "Convert to Order" at bounding box center [679, 306] width 96 height 24
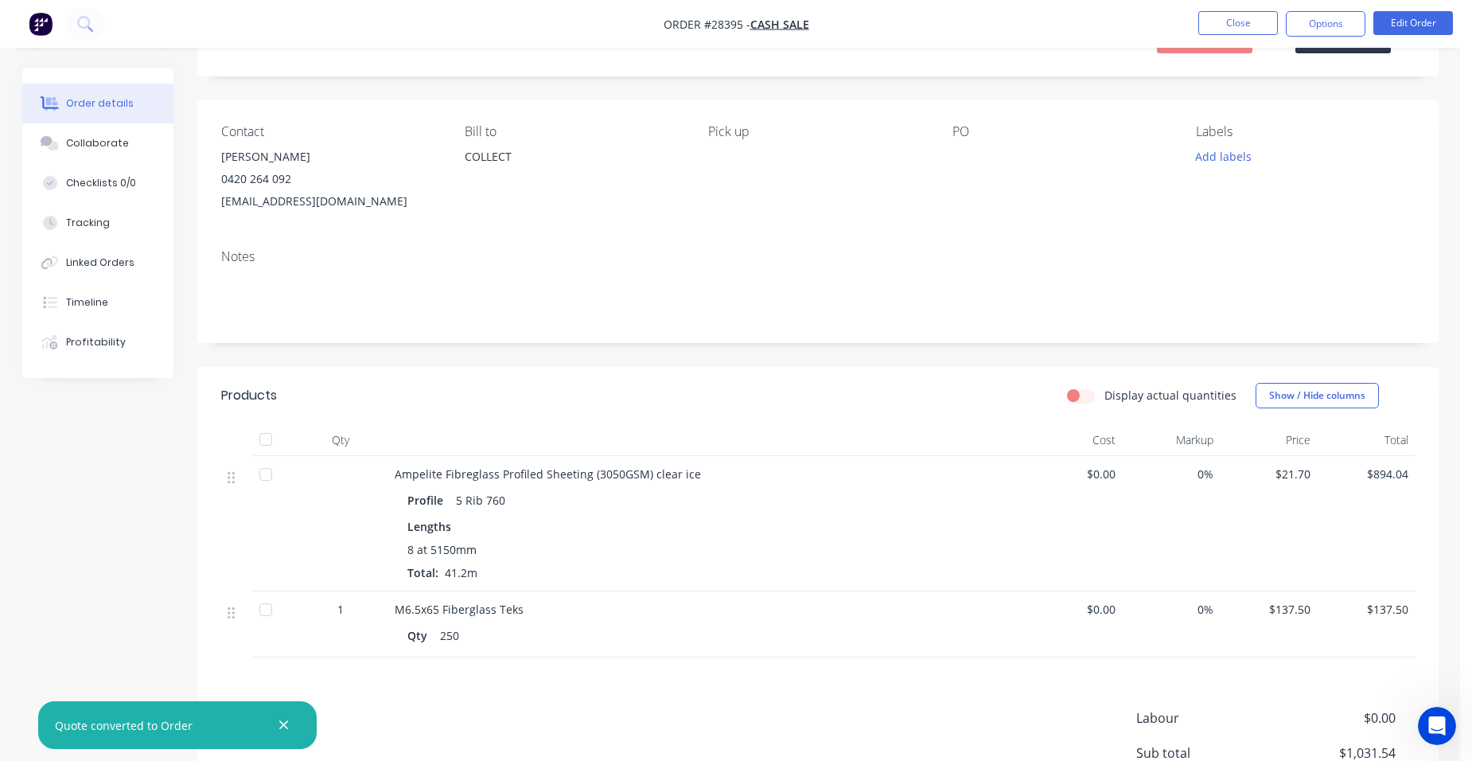
scroll to position [17, 0]
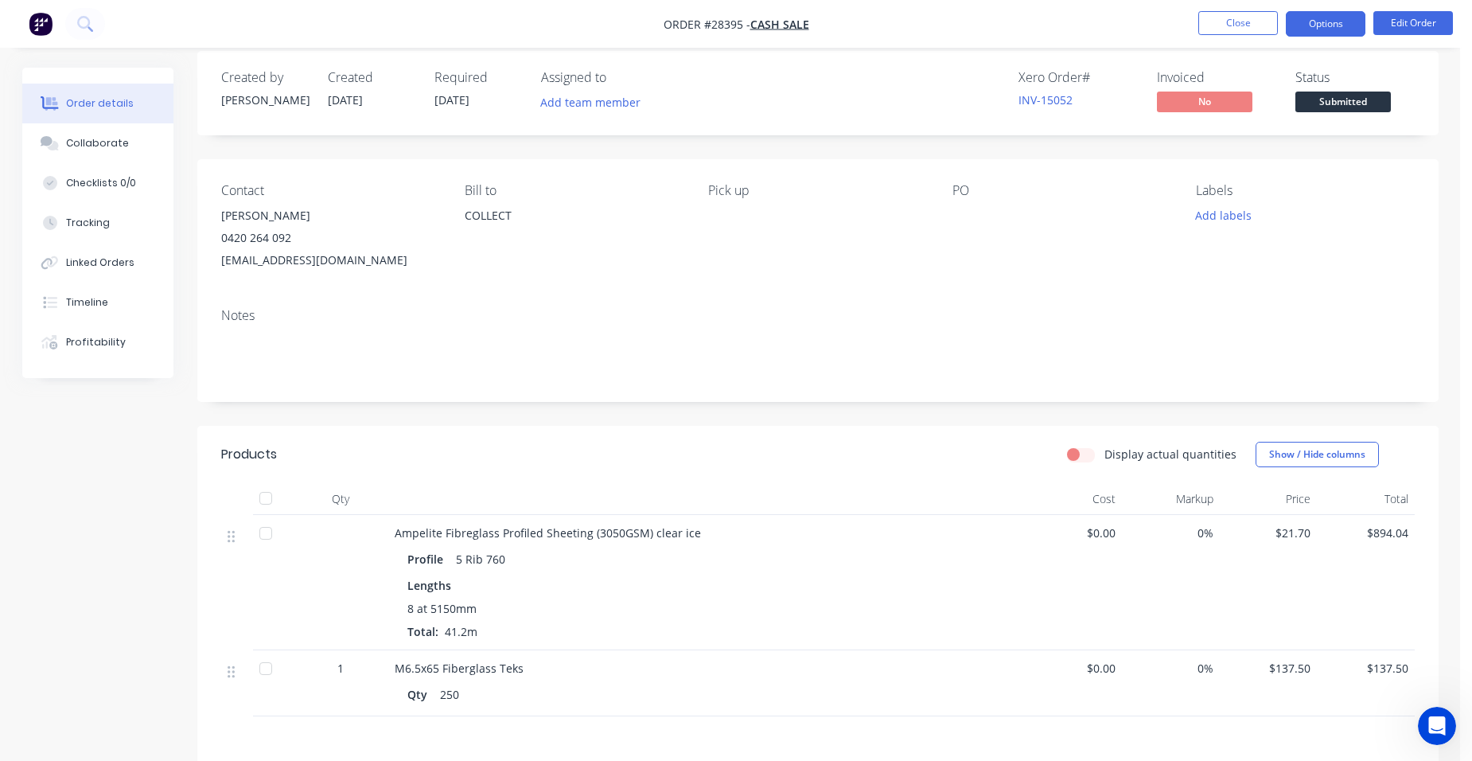
click at [1326, 18] on button "Options" at bounding box center [1326, 23] width 80 height 25
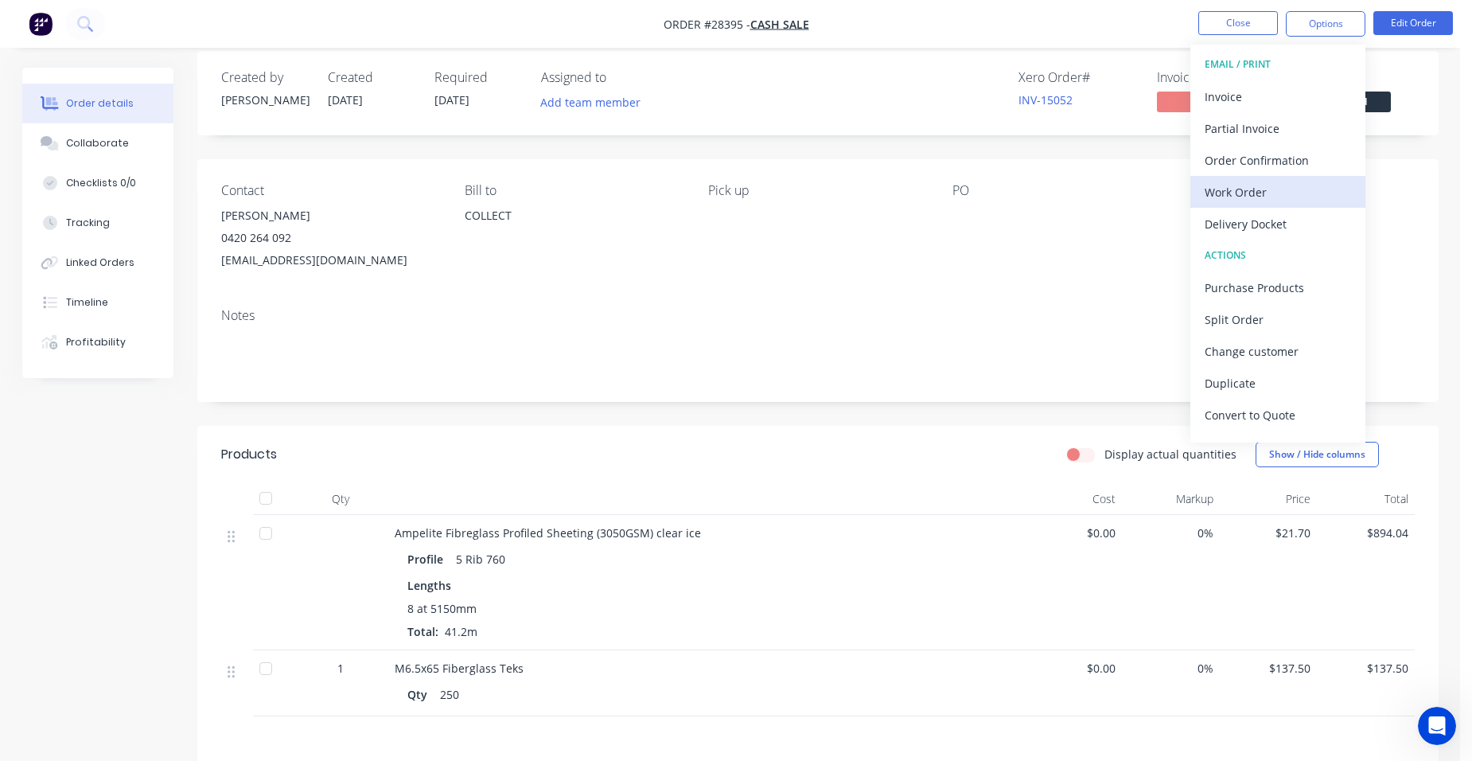
click at [1280, 202] on div "Work Order" at bounding box center [1278, 192] width 146 height 23
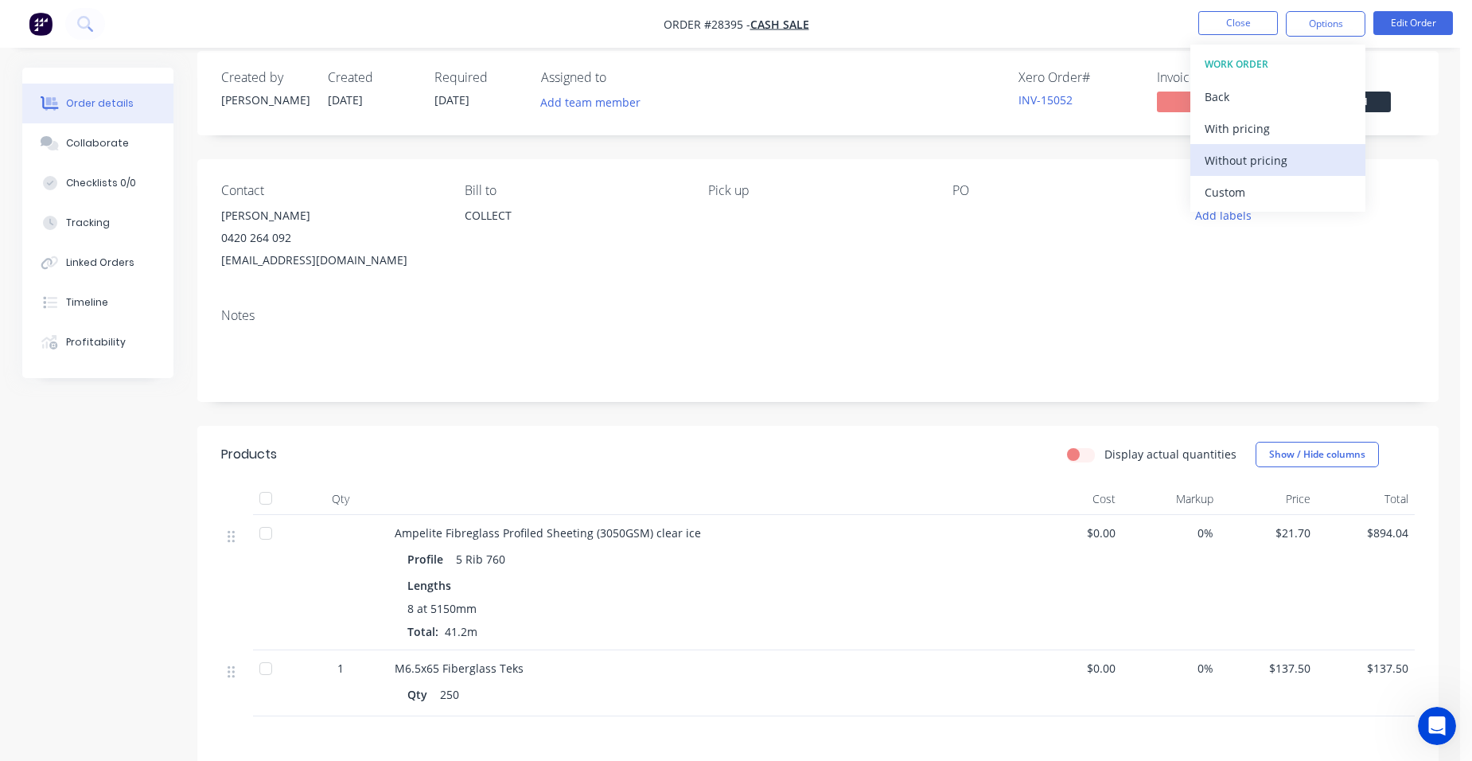
click at [1284, 168] on div "Without pricing" at bounding box center [1278, 160] width 146 height 23
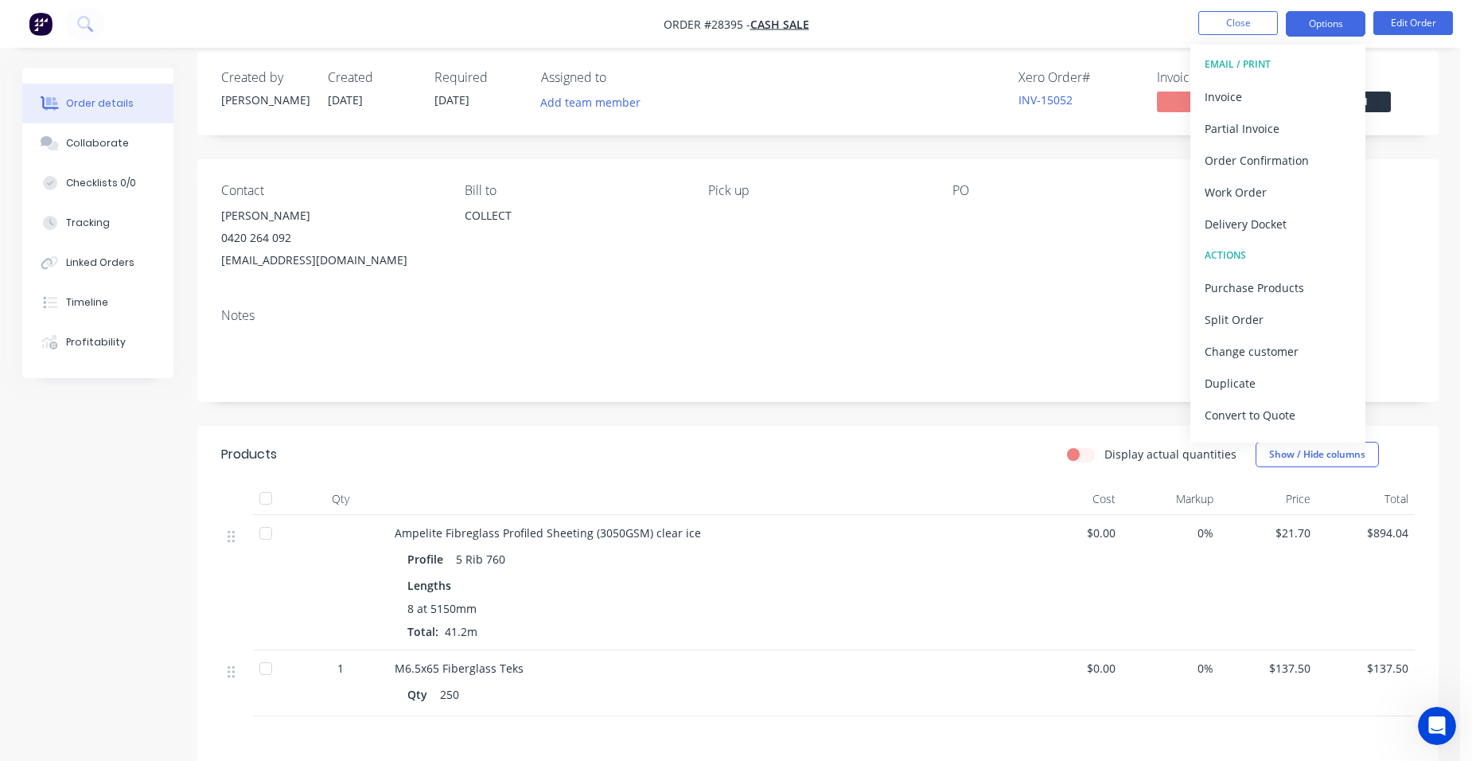
click at [1312, 24] on button "Options" at bounding box center [1326, 23] width 80 height 25
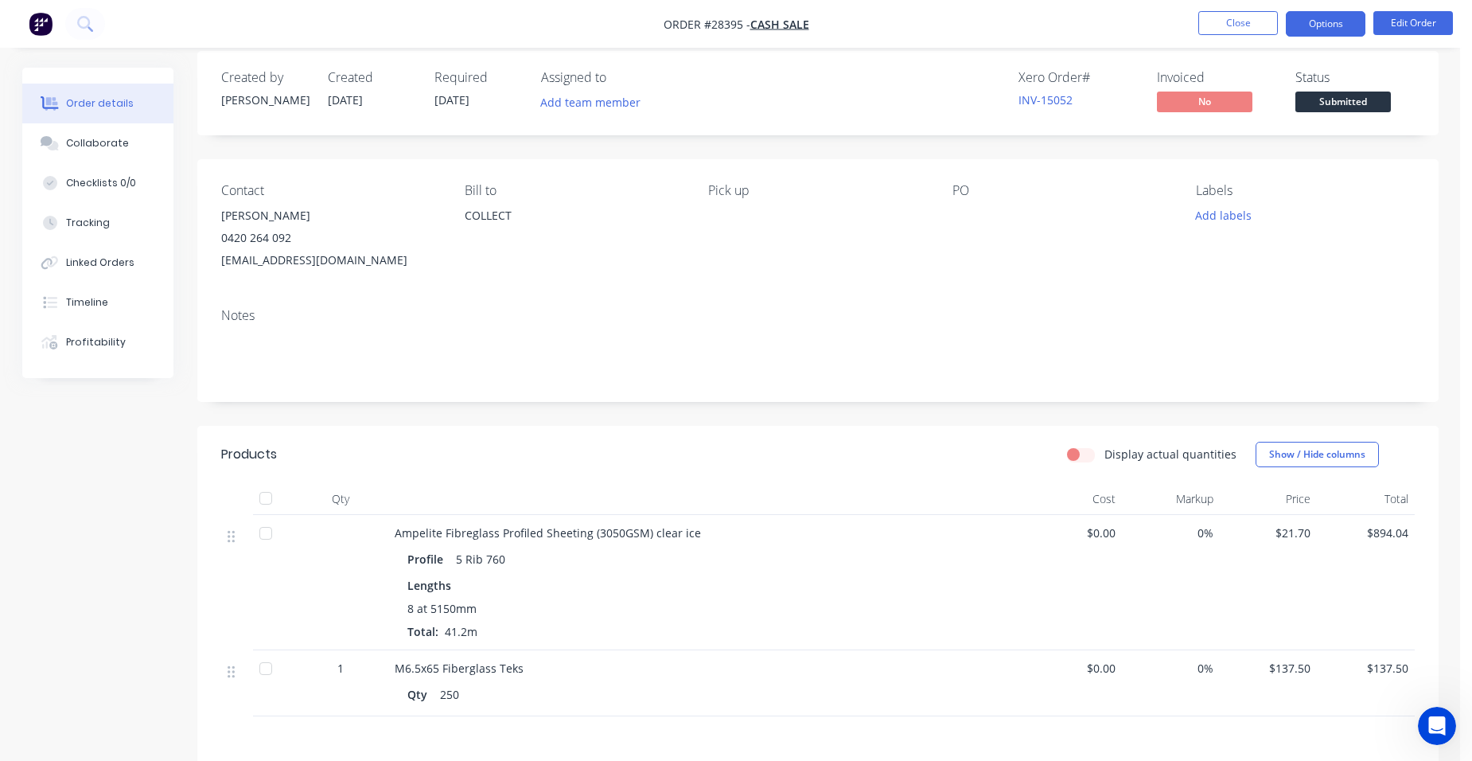
click at [1312, 24] on button "Options" at bounding box center [1326, 23] width 80 height 25
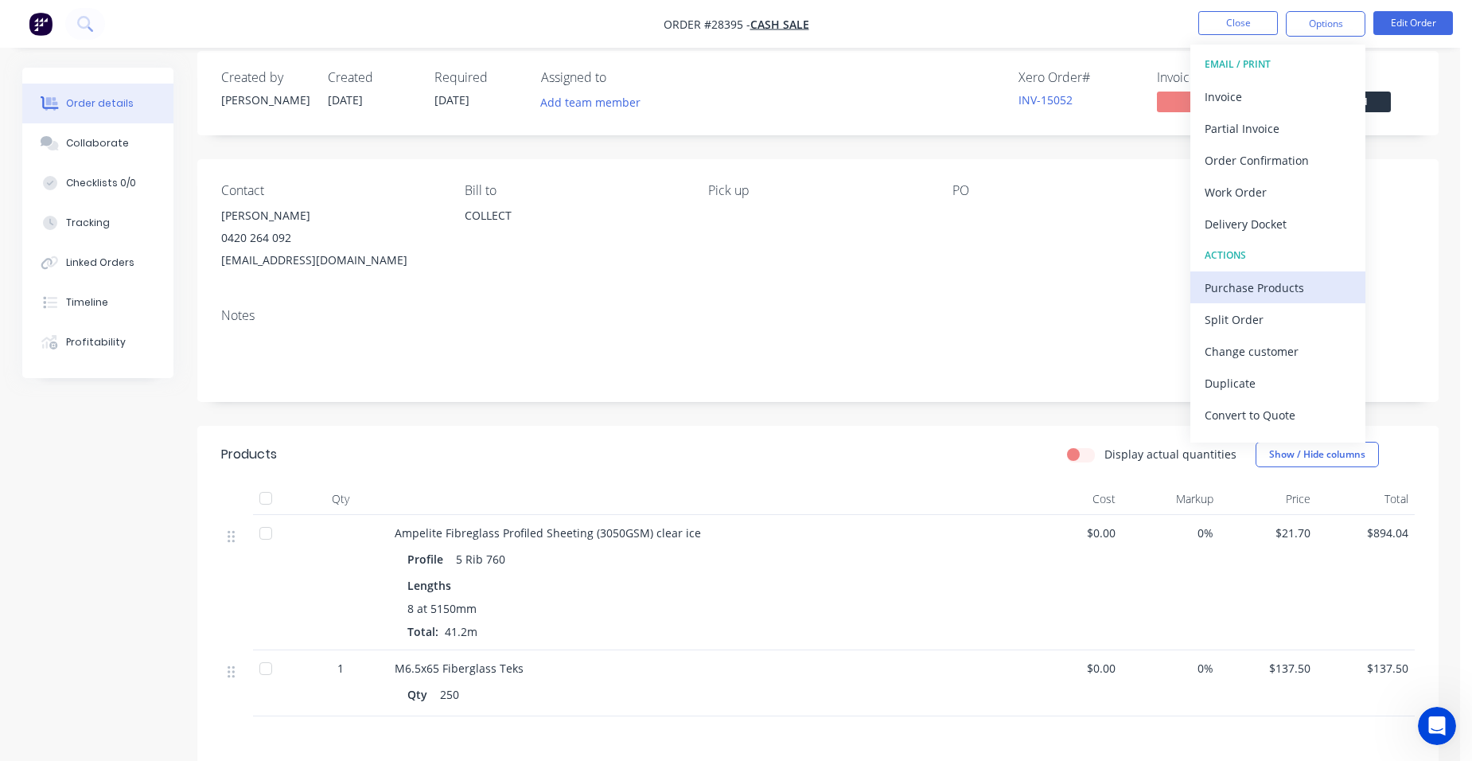
click at [1270, 290] on div "Purchase Products" at bounding box center [1278, 287] width 146 height 23
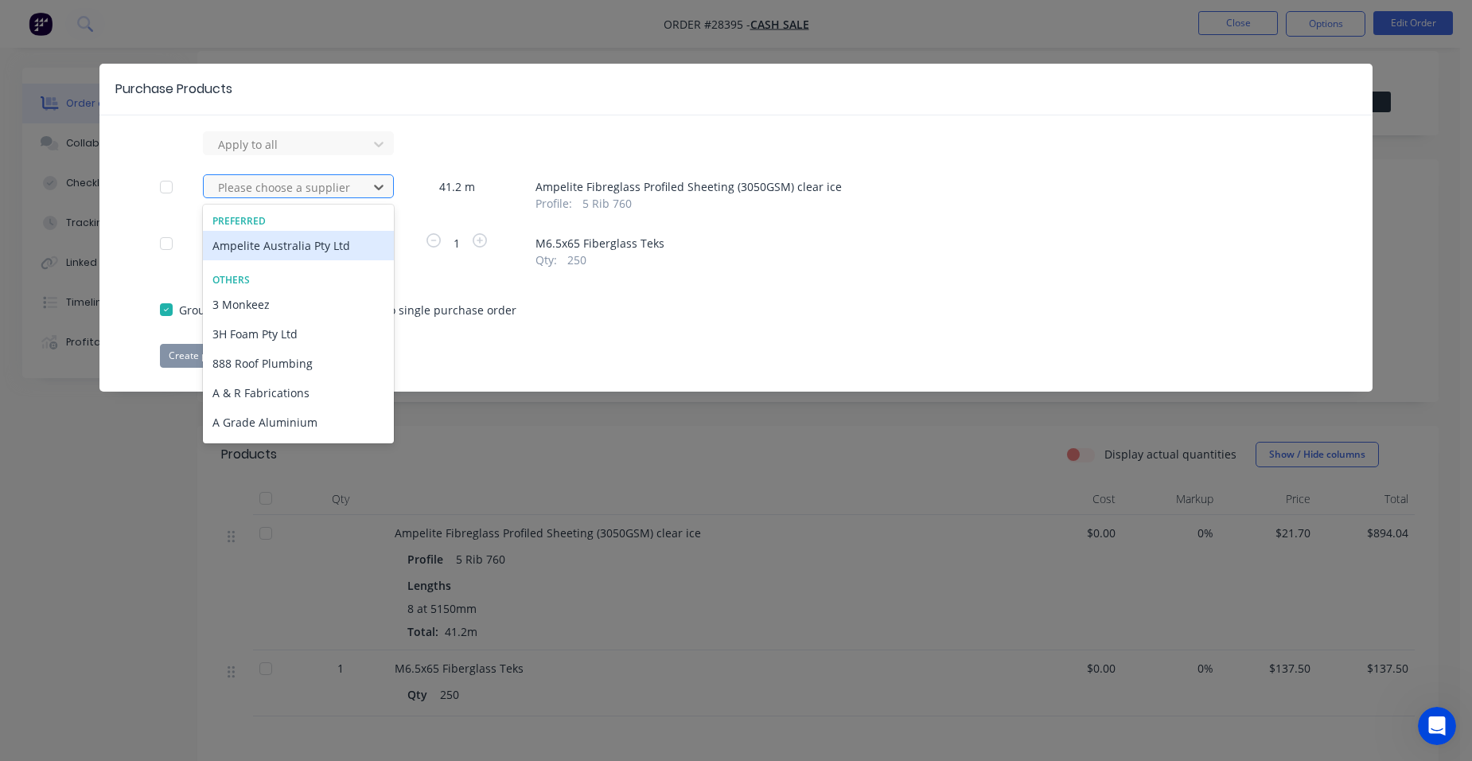
click at [298, 191] on div at bounding box center [287, 187] width 143 height 20
click at [247, 241] on div "Ampelite Australia Pty Ltd" at bounding box center [298, 245] width 191 height 29
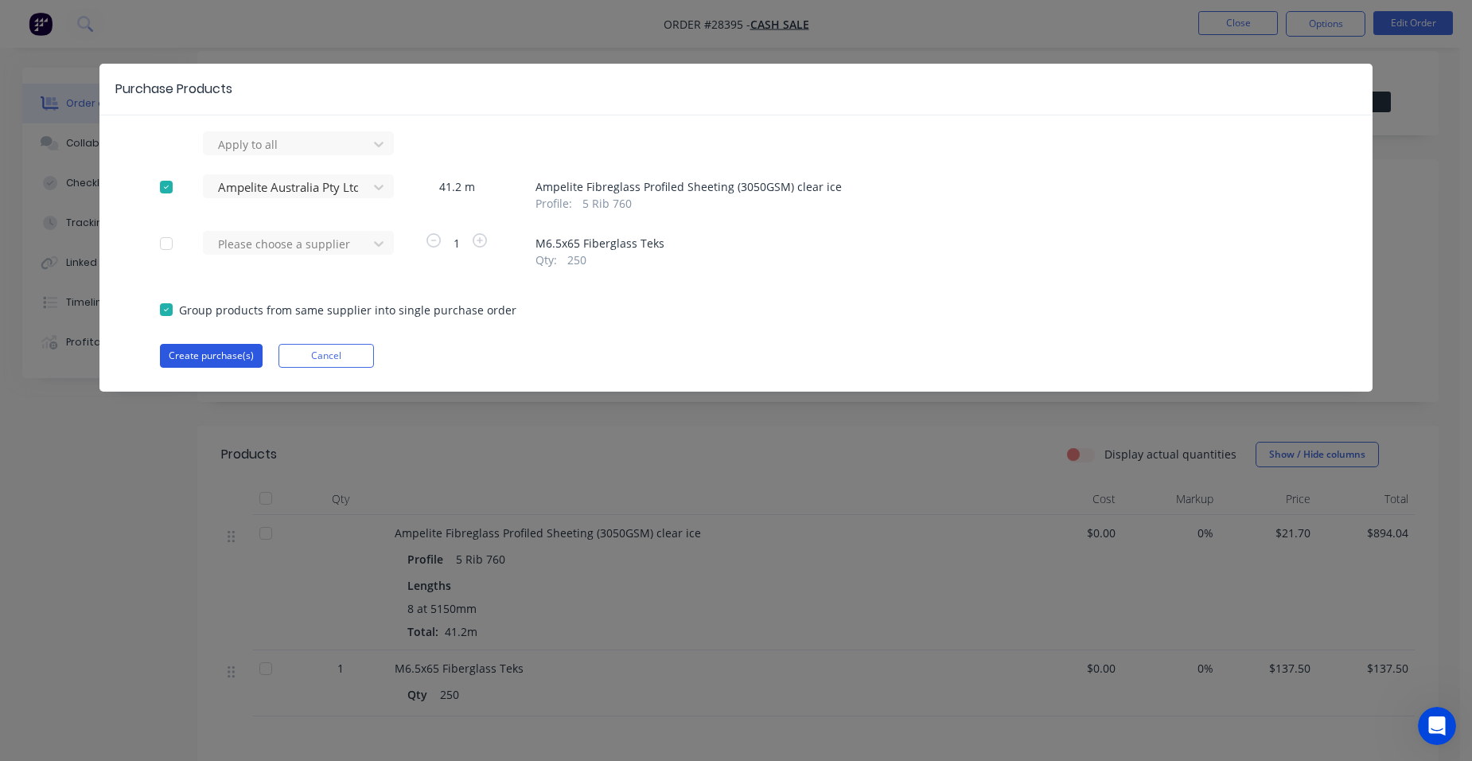
click at [212, 357] on button "Create purchase(s)" at bounding box center [211, 356] width 103 height 24
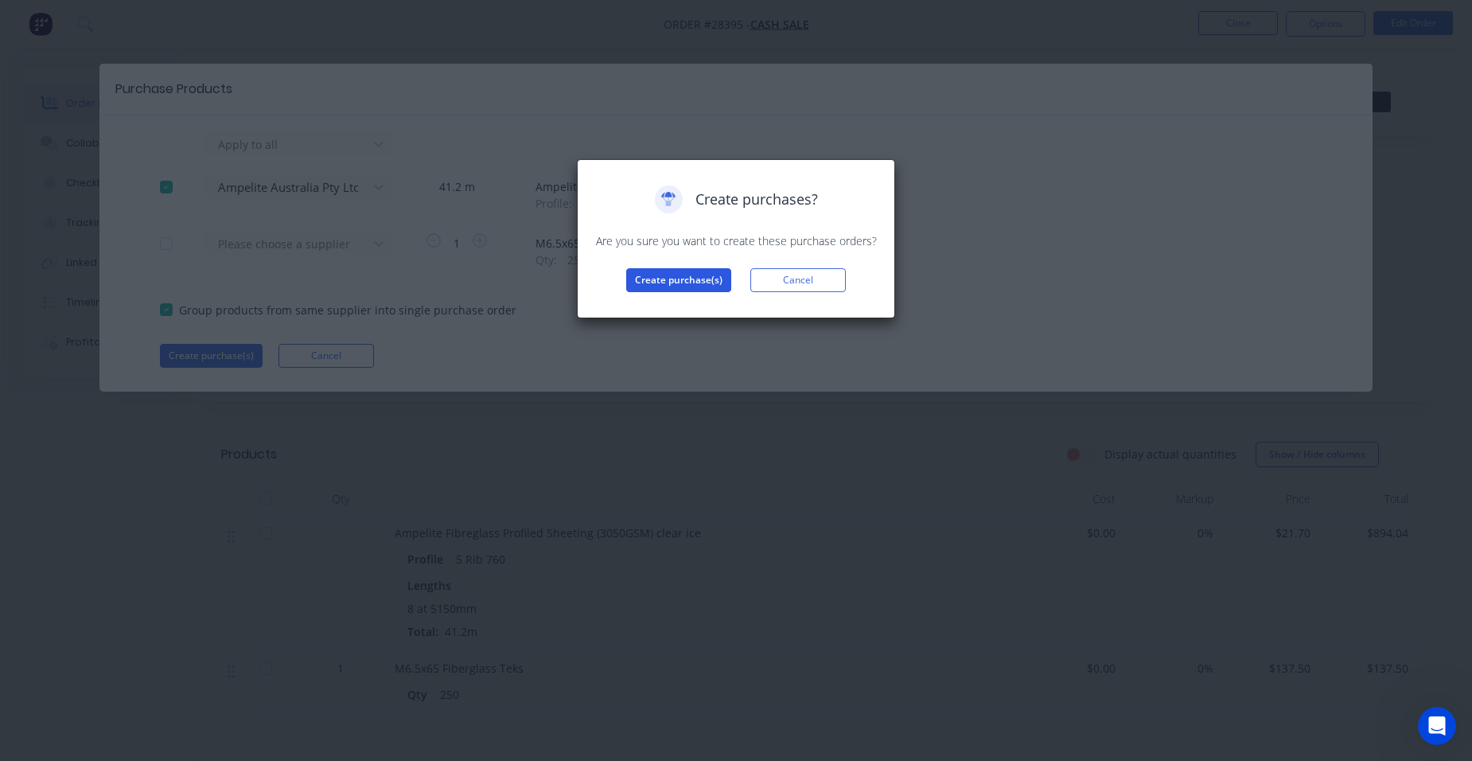
click at [685, 269] on button "Create purchase(s)" at bounding box center [678, 280] width 105 height 24
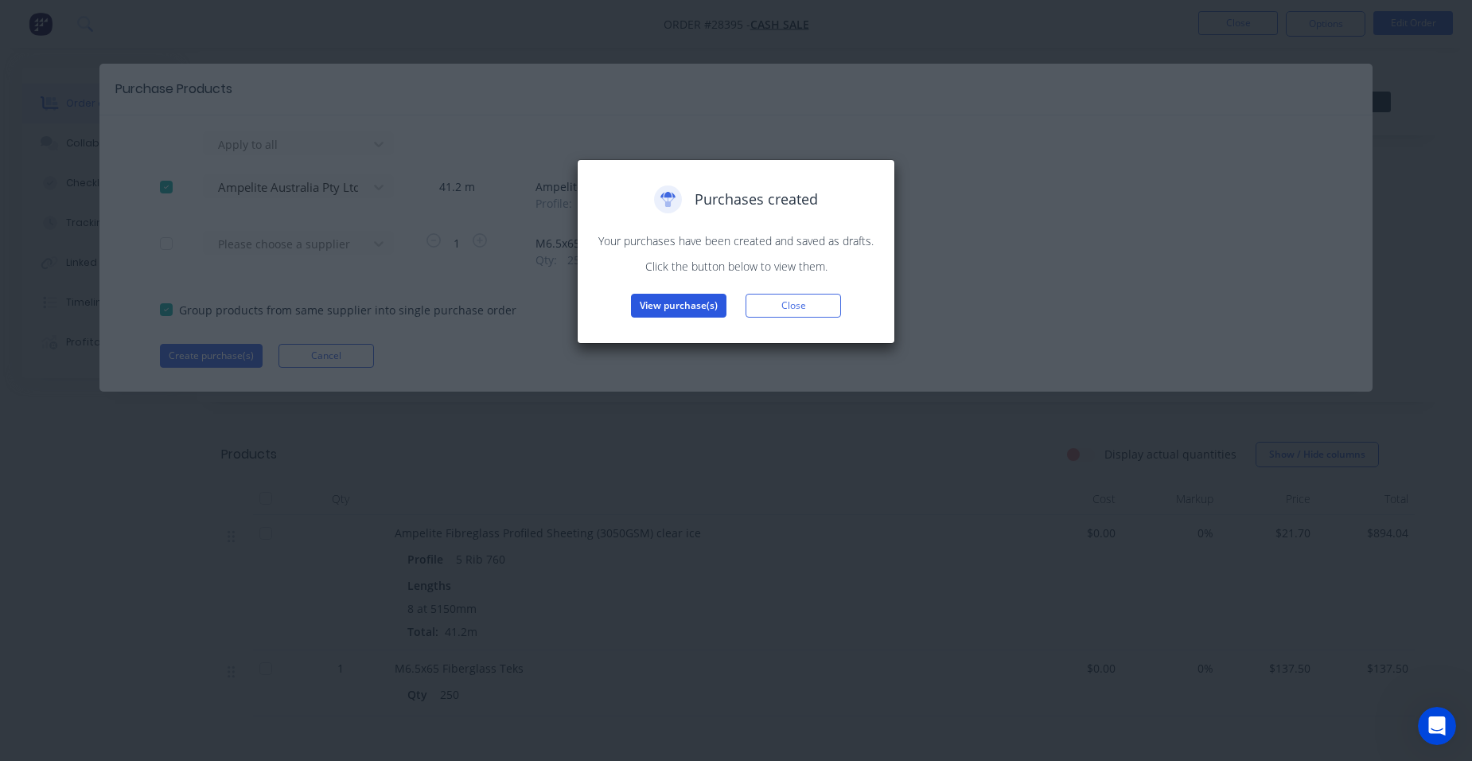
click at [684, 308] on button "View purchase(s)" at bounding box center [679, 306] width 96 height 24
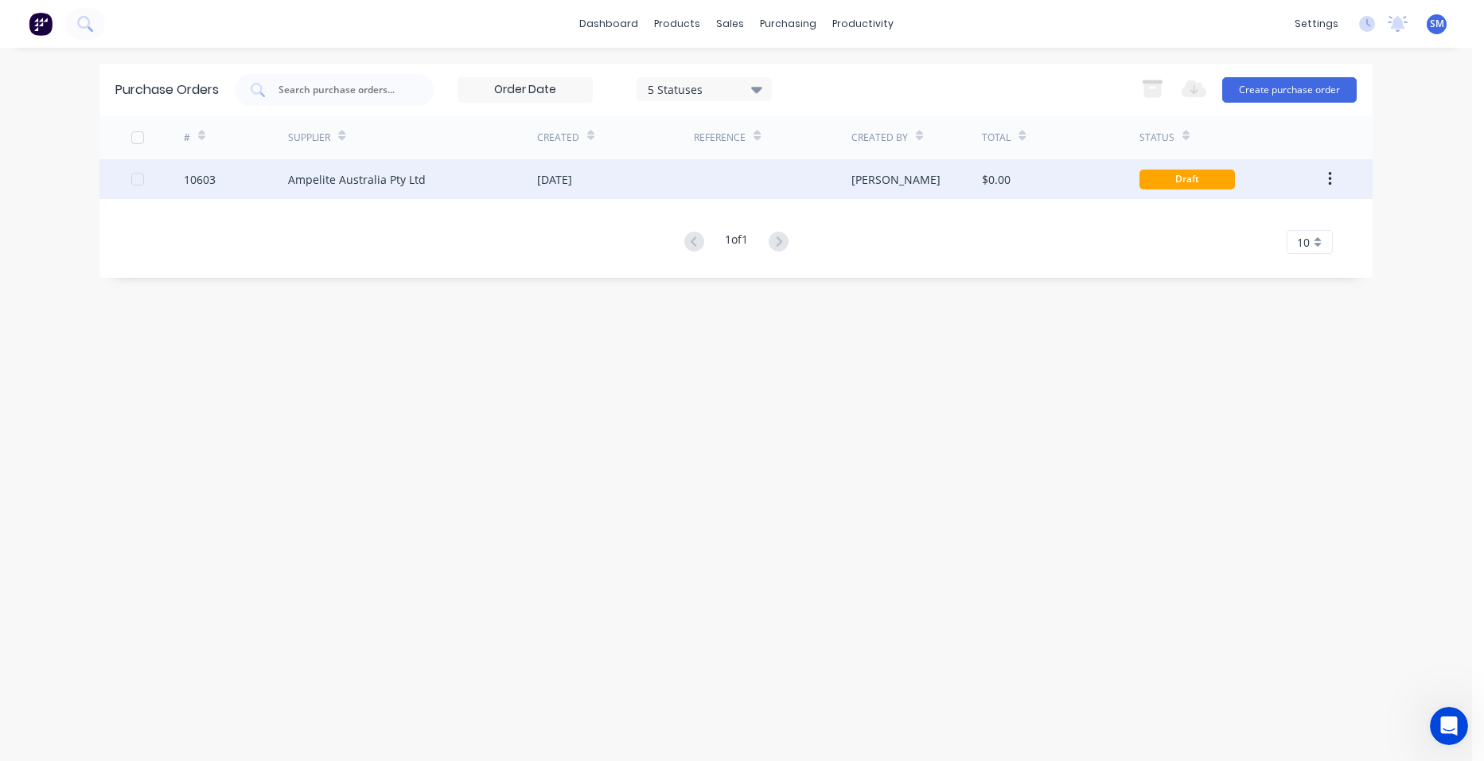
click at [699, 163] on div at bounding box center [772, 179] width 157 height 40
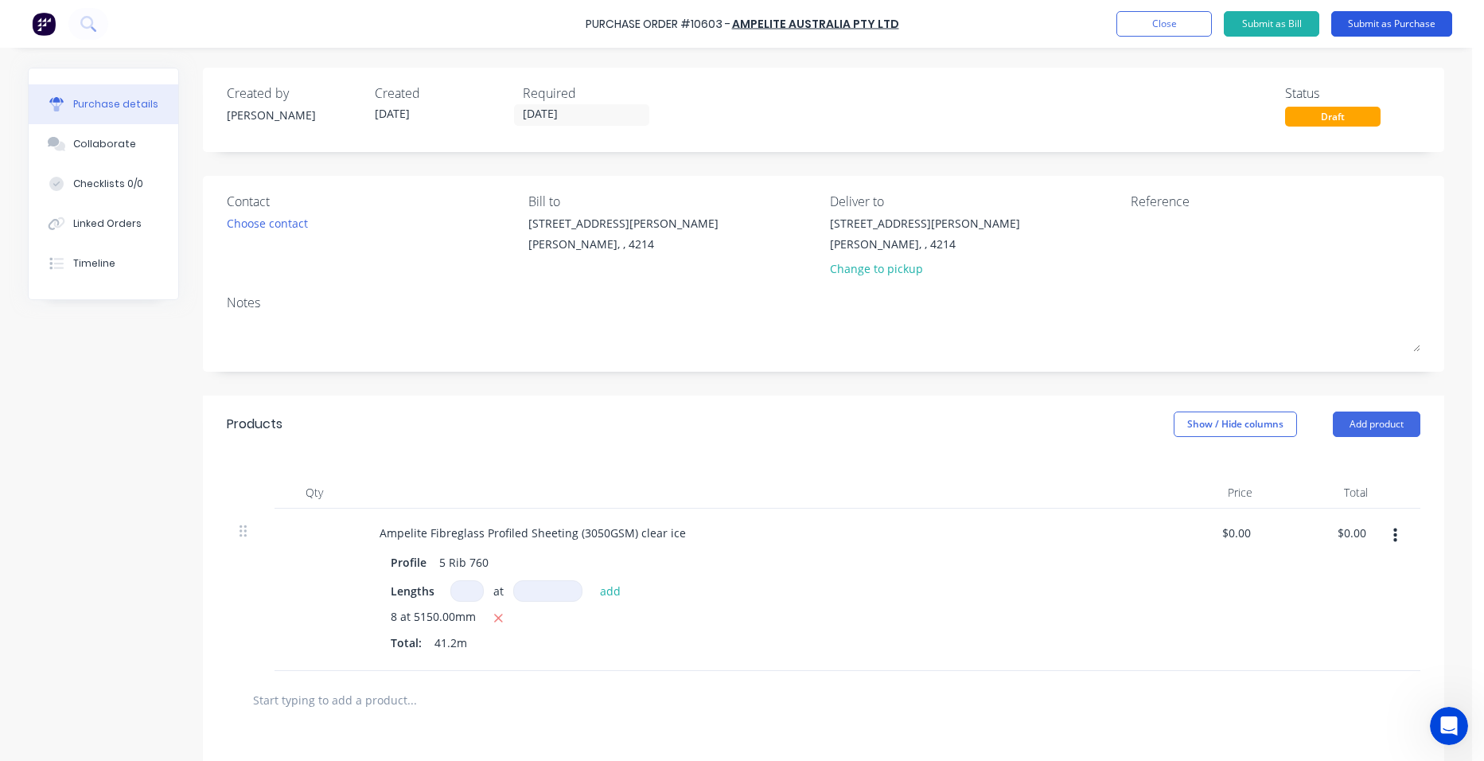
click at [1367, 21] on button "Submit as Purchase" at bounding box center [1391, 23] width 121 height 25
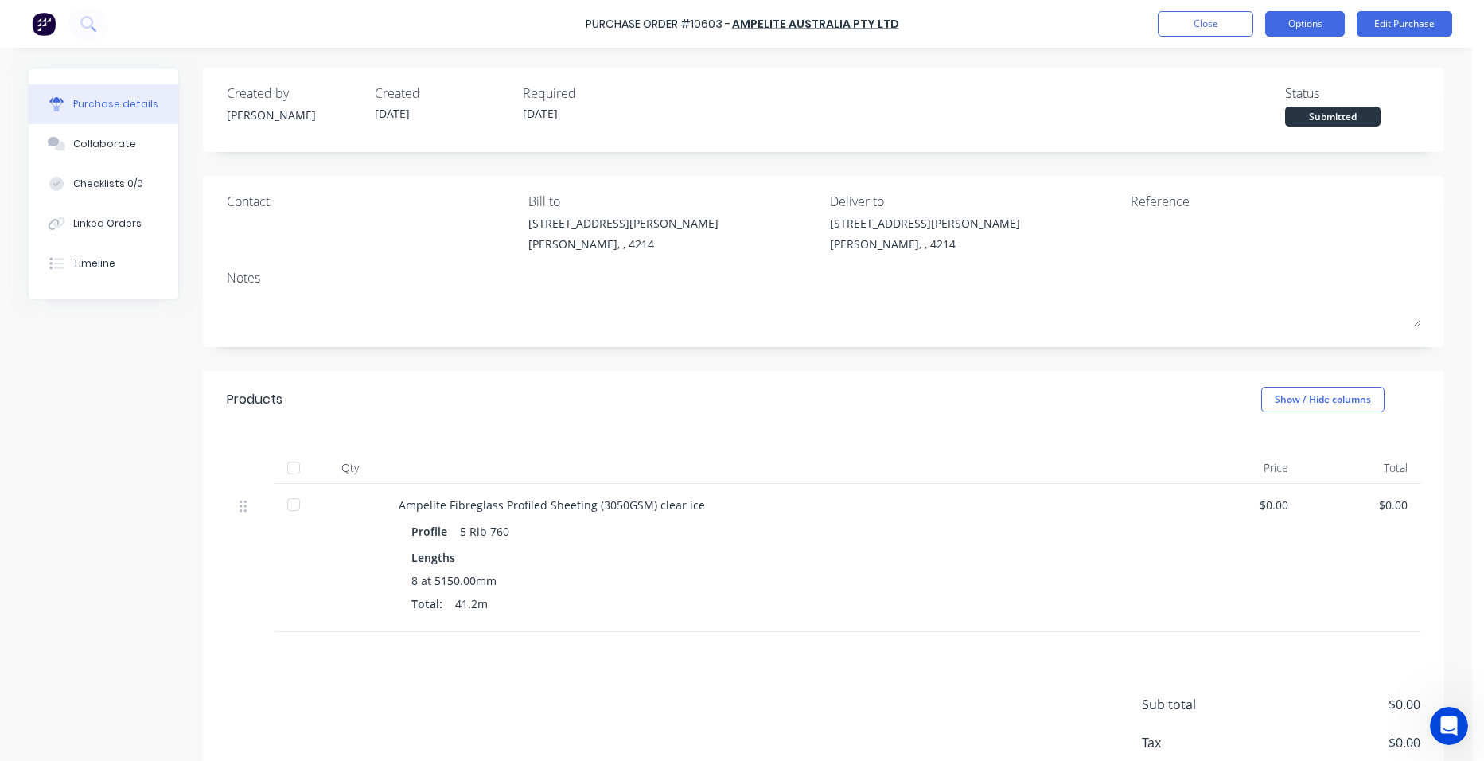
click at [1339, 20] on button "Options" at bounding box center [1305, 23] width 80 height 25
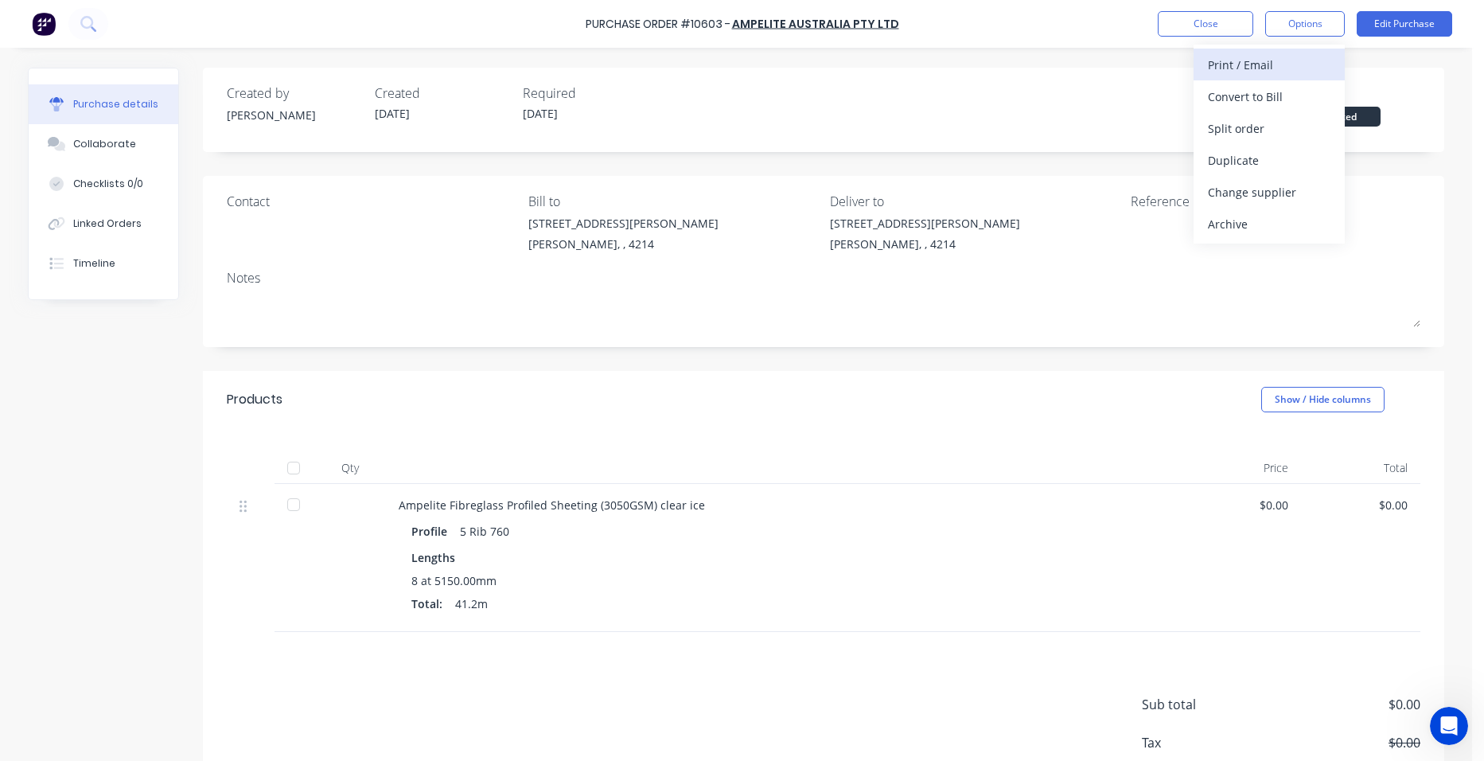
click at [1305, 60] on div "Print / Email" at bounding box center [1269, 64] width 123 height 23
click at [1233, 124] on div "Without pricing" at bounding box center [1269, 128] width 123 height 23
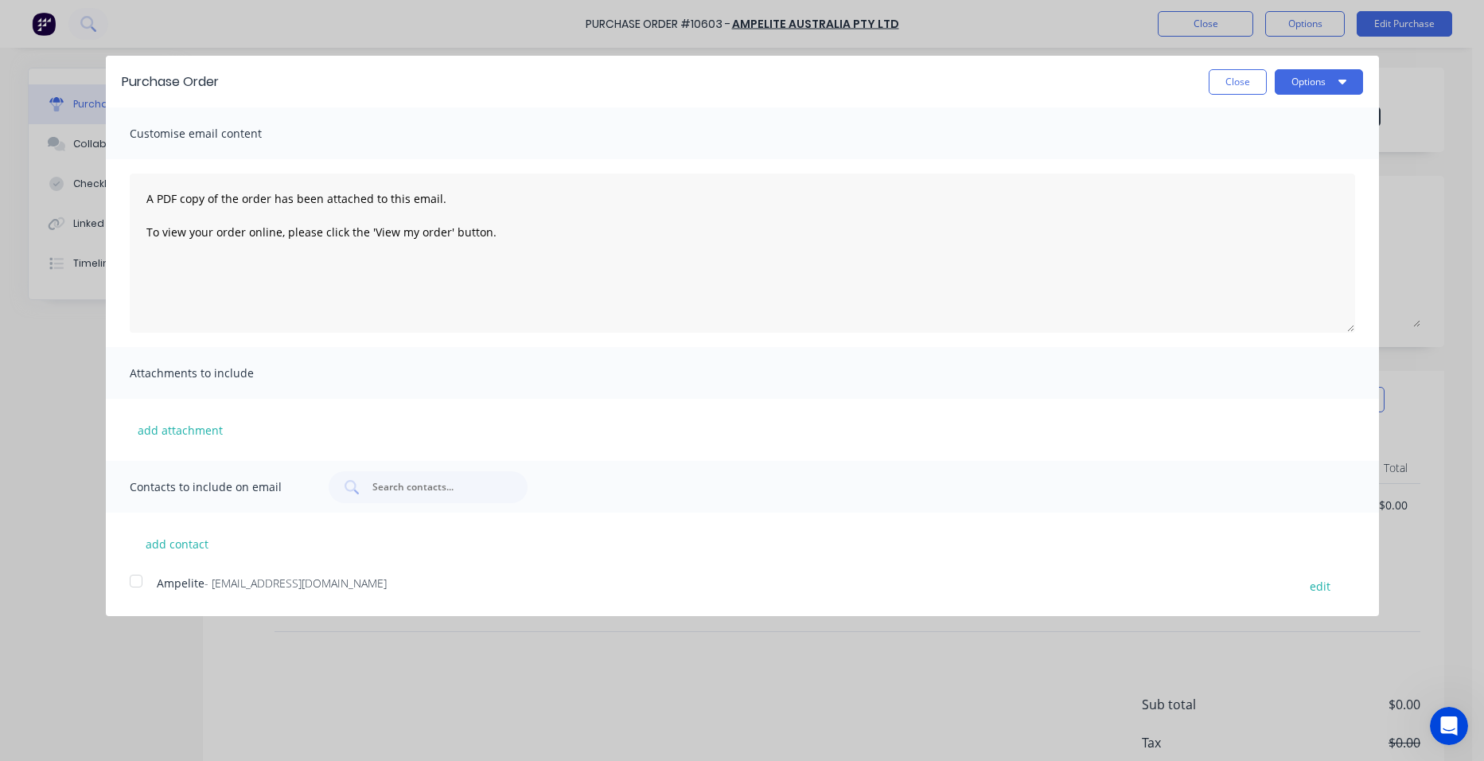
click at [144, 585] on div at bounding box center [136, 581] width 32 height 32
click at [1335, 80] on button "Options" at bounding box center [1319, 81] width 88 height 25
drag, startPoint x: 1312, startPoint y: 142, endPoint x: 1303, endPoint y: 137, distance: 10.4
click at [1311, 142] on div "Email" at bounding box center [1287, 153] width 123 height 23
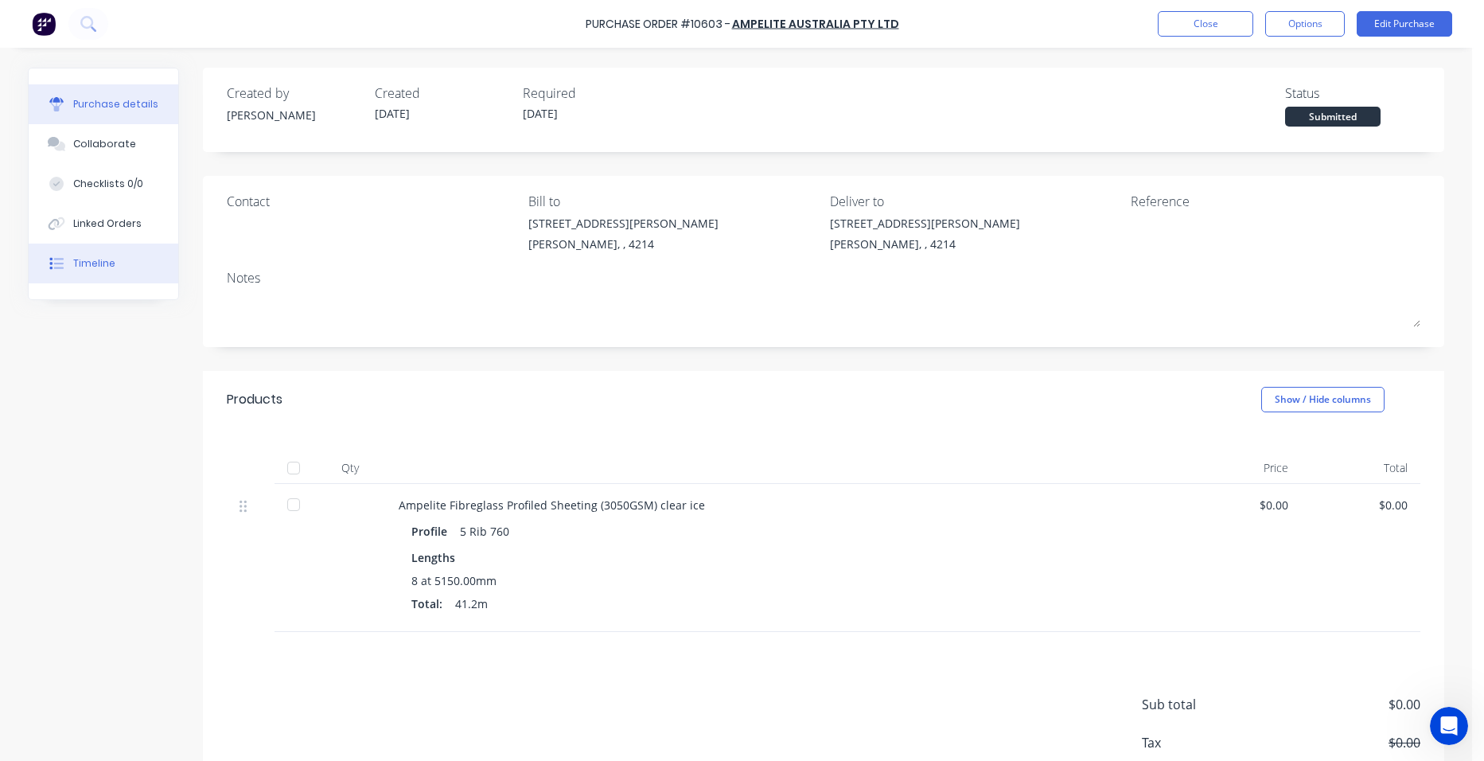
click at [102, 251] on button "Timeline" at bounding box center [104, 264] width 150 height 40
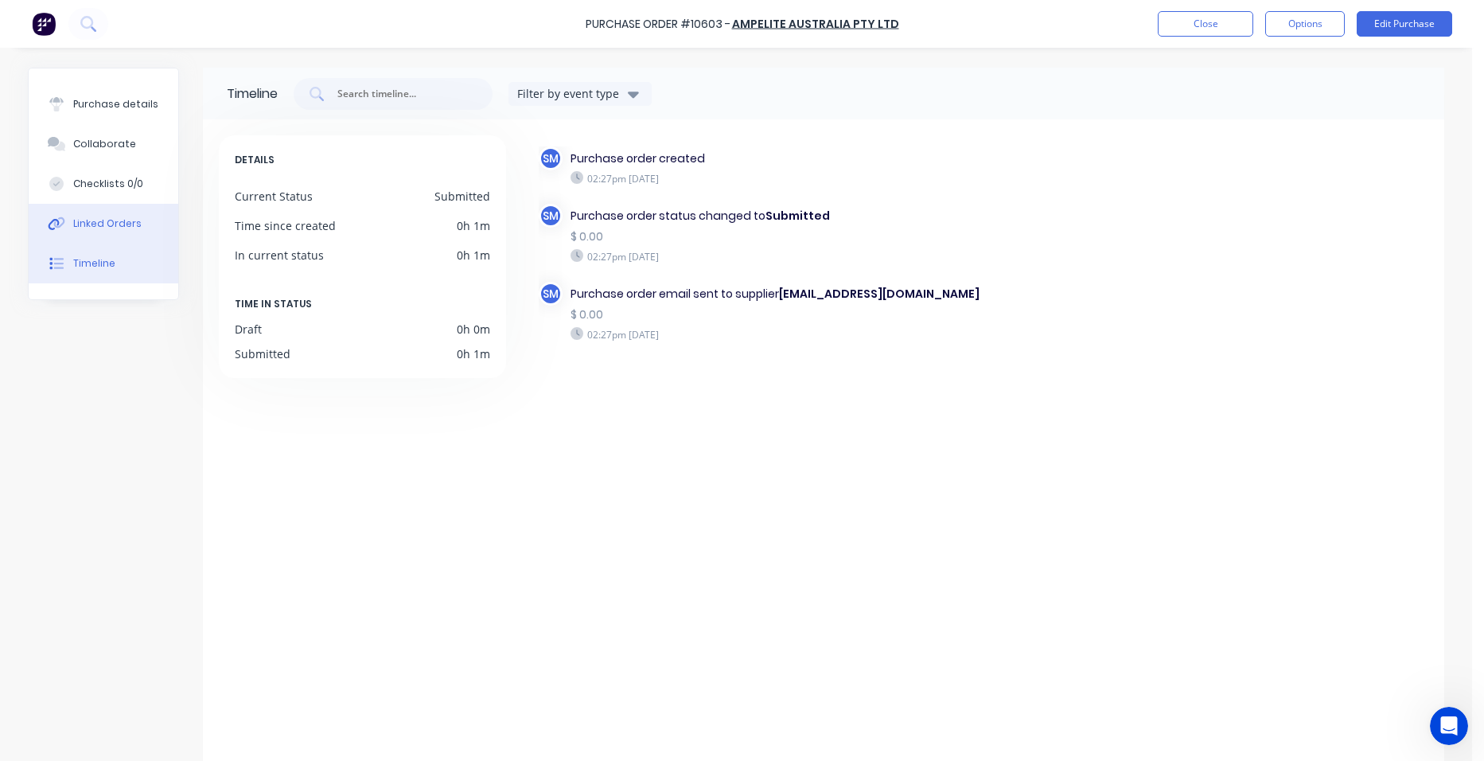
click at [122, 240] on button "Linked Orders" at bounding box center [104, 224] width 150 height 40
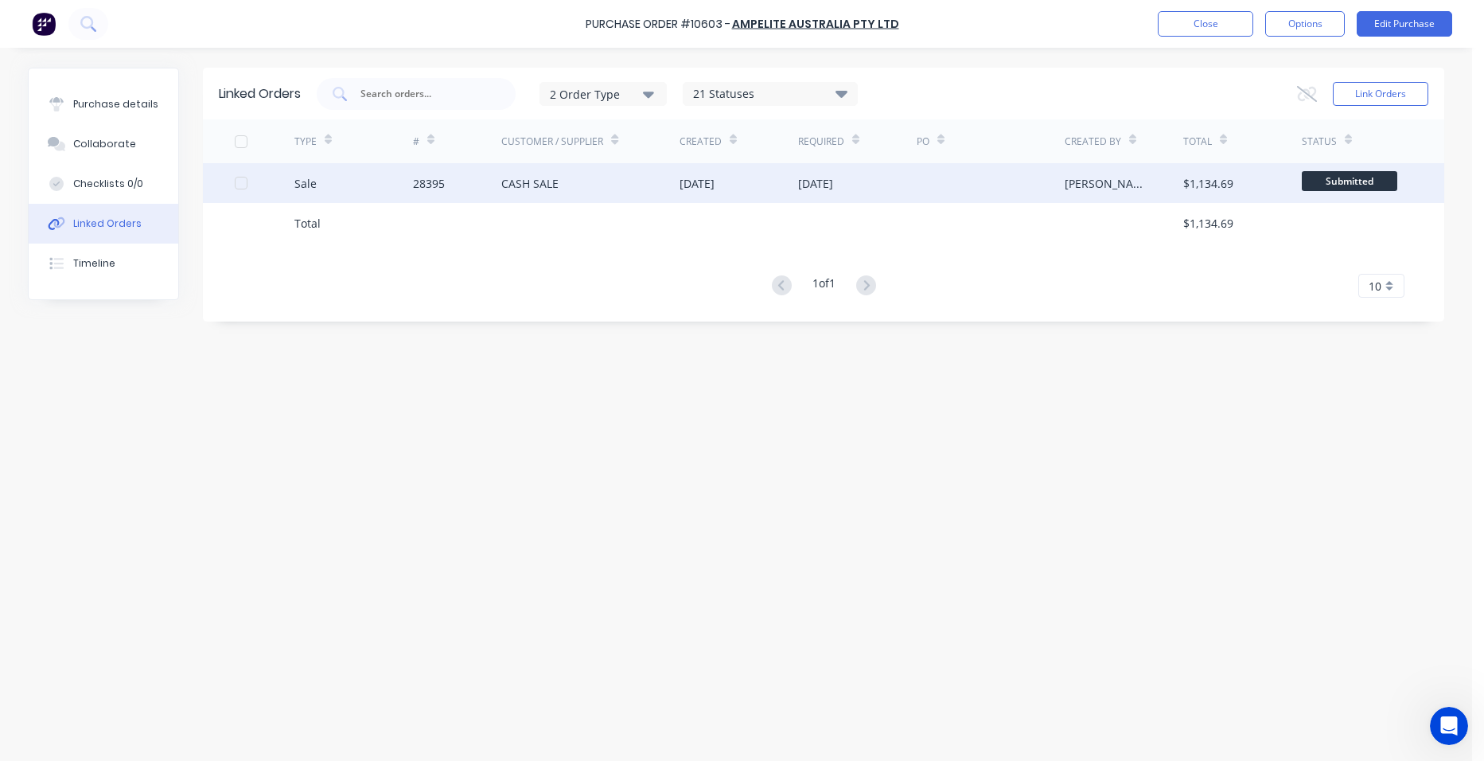
click at [615, 185] on div "CASH SALE" at bounding box center [590, 183] width 178 height 40
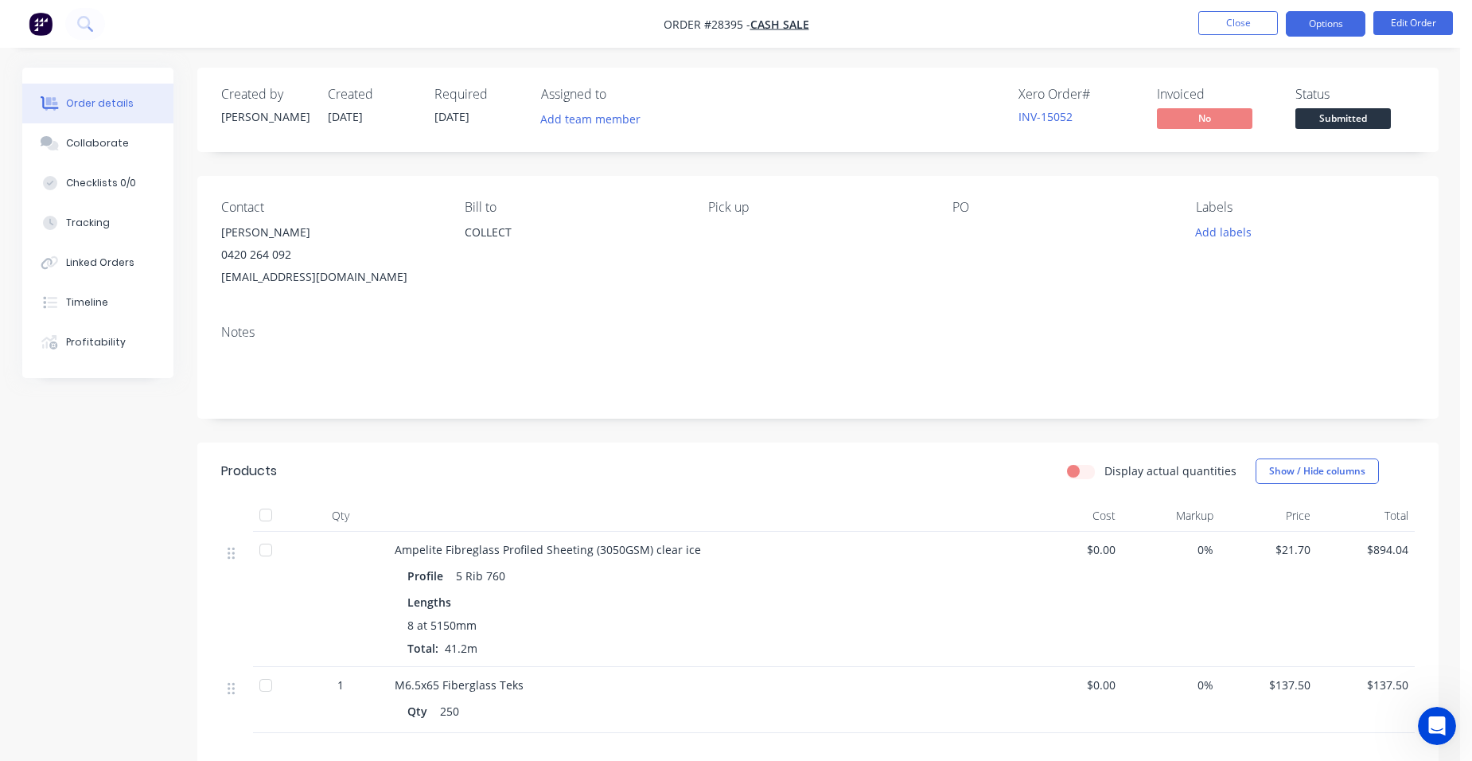
click at [1341, 18] on button "Options" at bounding box center [1326, 23] width 80 height 25
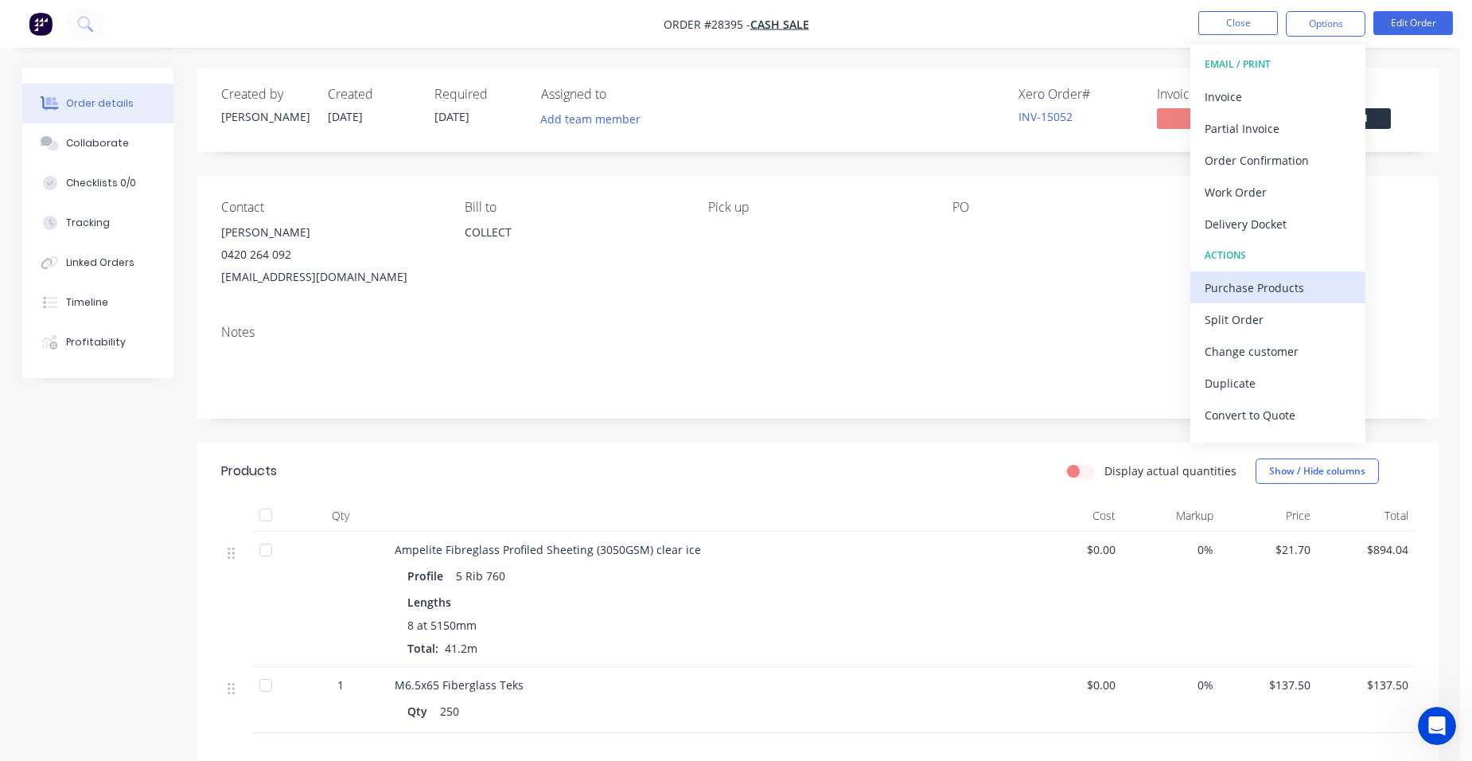
click at [1292, 288] on div "Purchase Products" at bounding box center [1278, 287] width 146 height 23
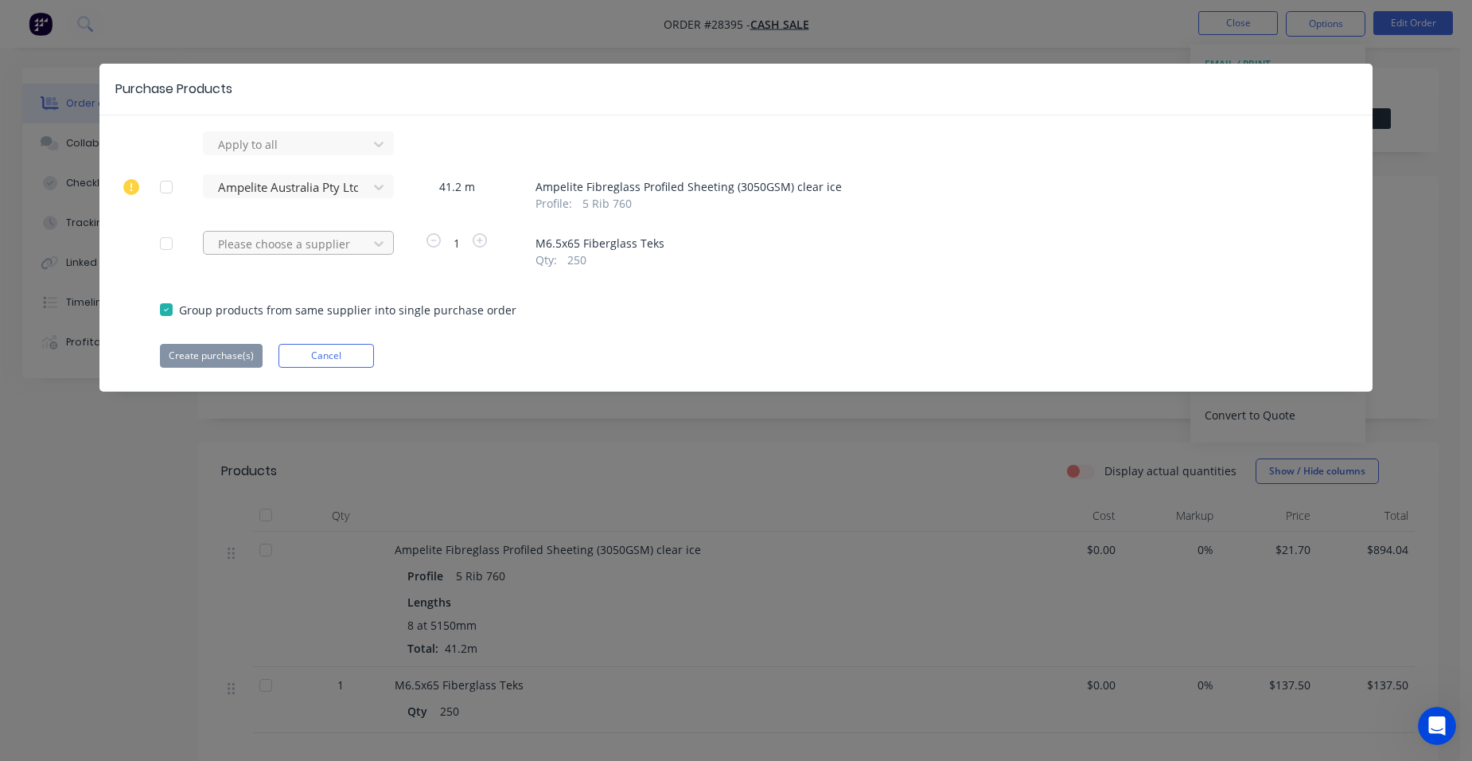
click at [271, 241] on div at bounding box center [287, 244] width 143 height 20
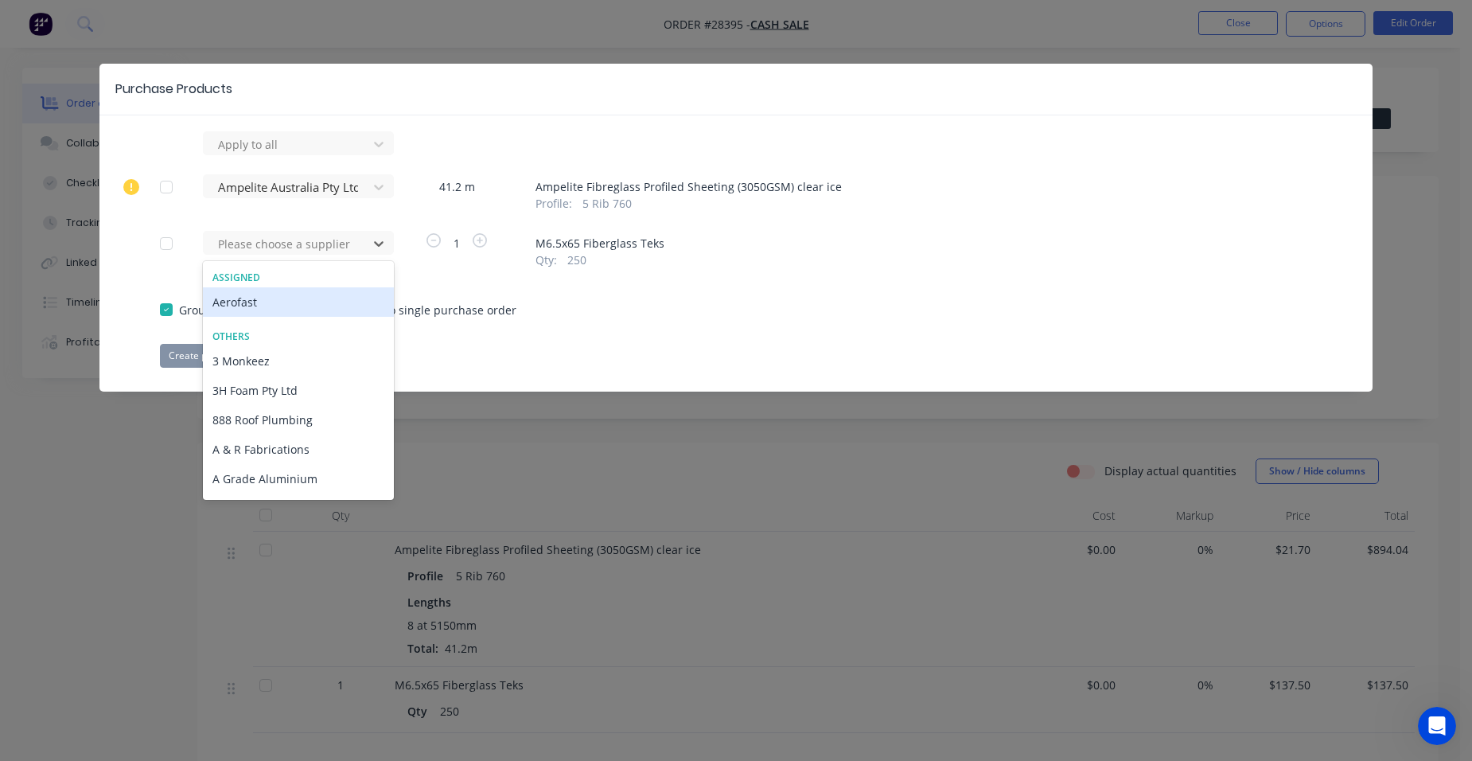
click at [257, 300] on div "Aerofast" at bounding box center [298, 301] width 191 height 29
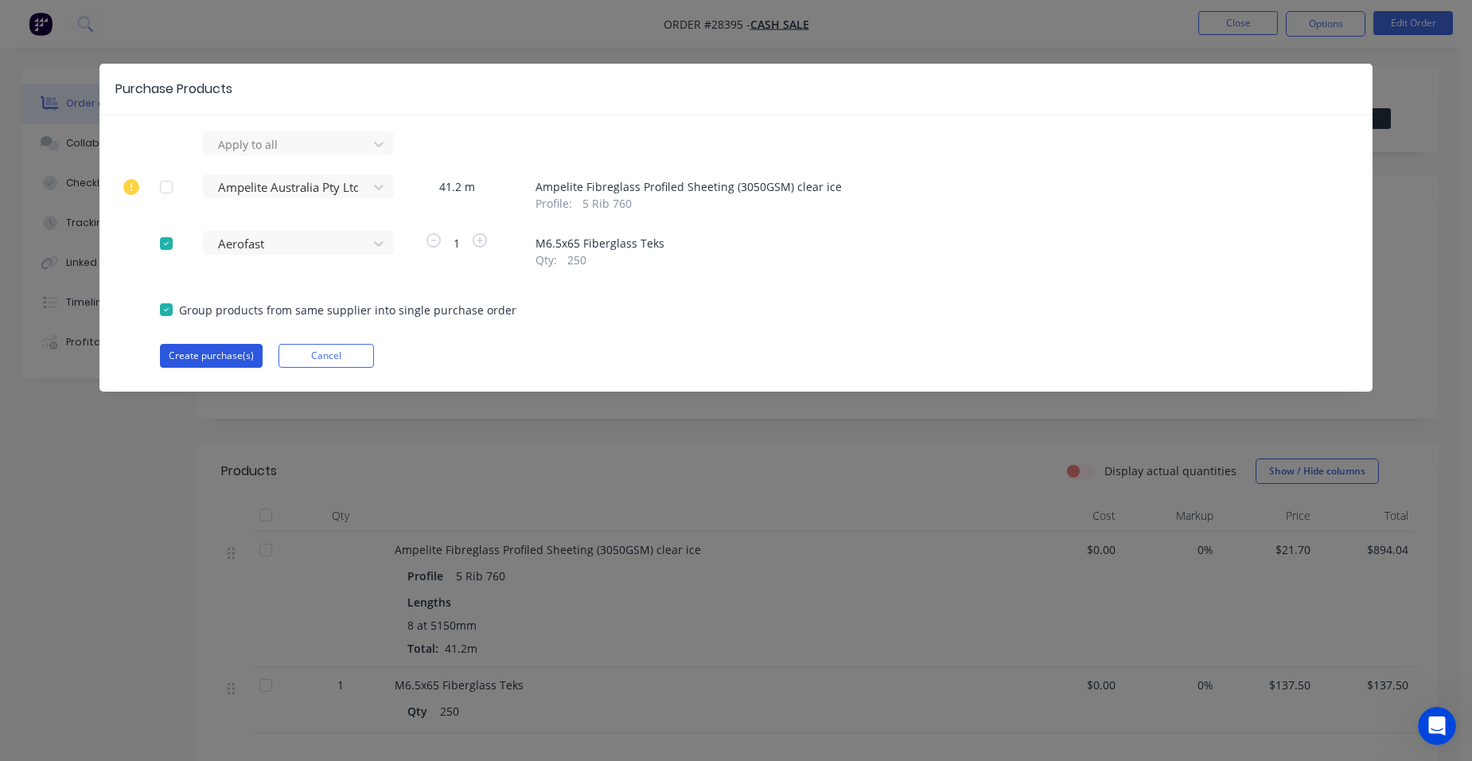
click at [213, 349] on button "Create purchase(s)" at bounding box center [211, 356] width 103 height 24
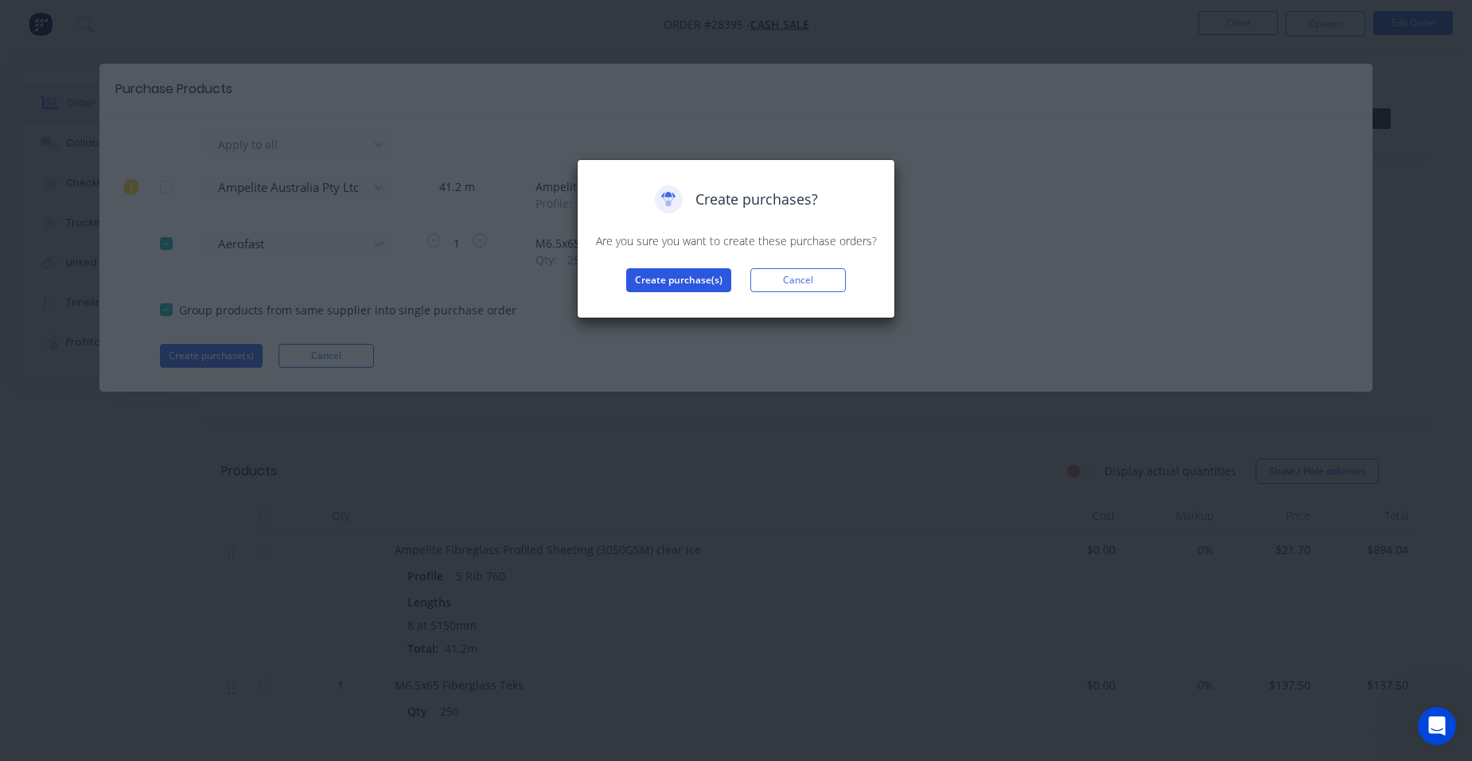
click at [663, 277] on button "Create purchase(s)" at bounding box center [678, 280] width 105 height 24
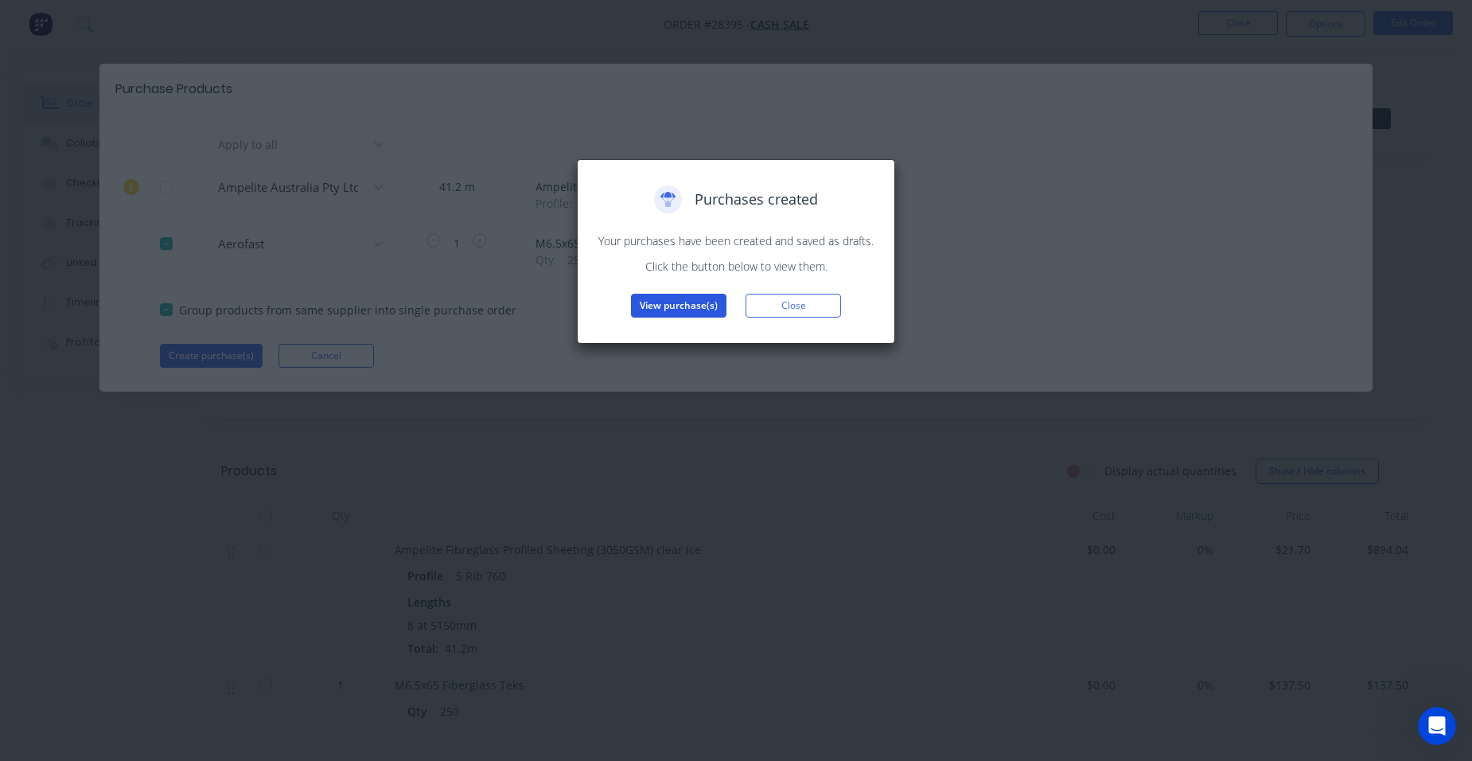
click at [651, 302] on button "View purchase(s)" at bounding box center [679, 306] width 96 height 24
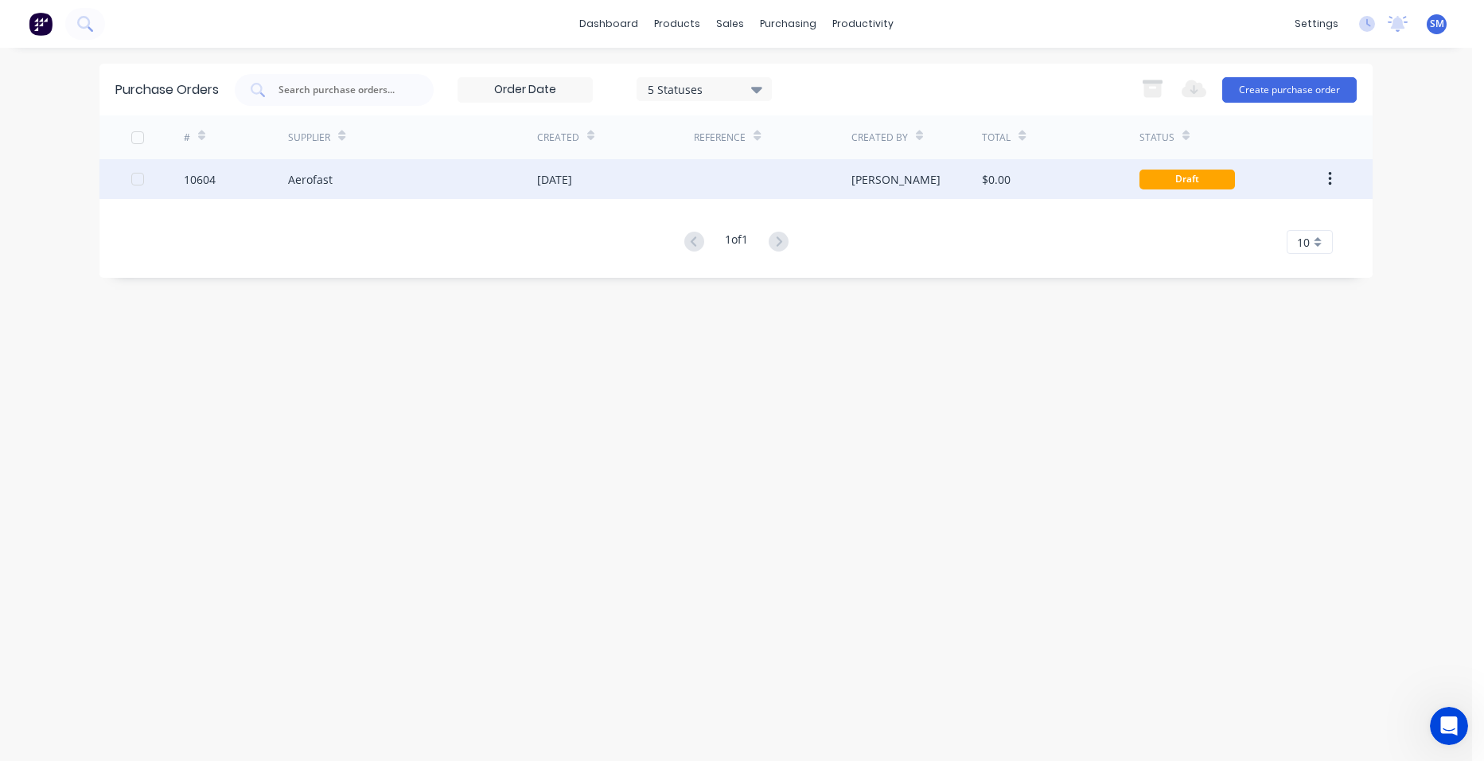
click at [610, 179] on div "[DATE]" at bounding box center [615, 179] width 157 height 40
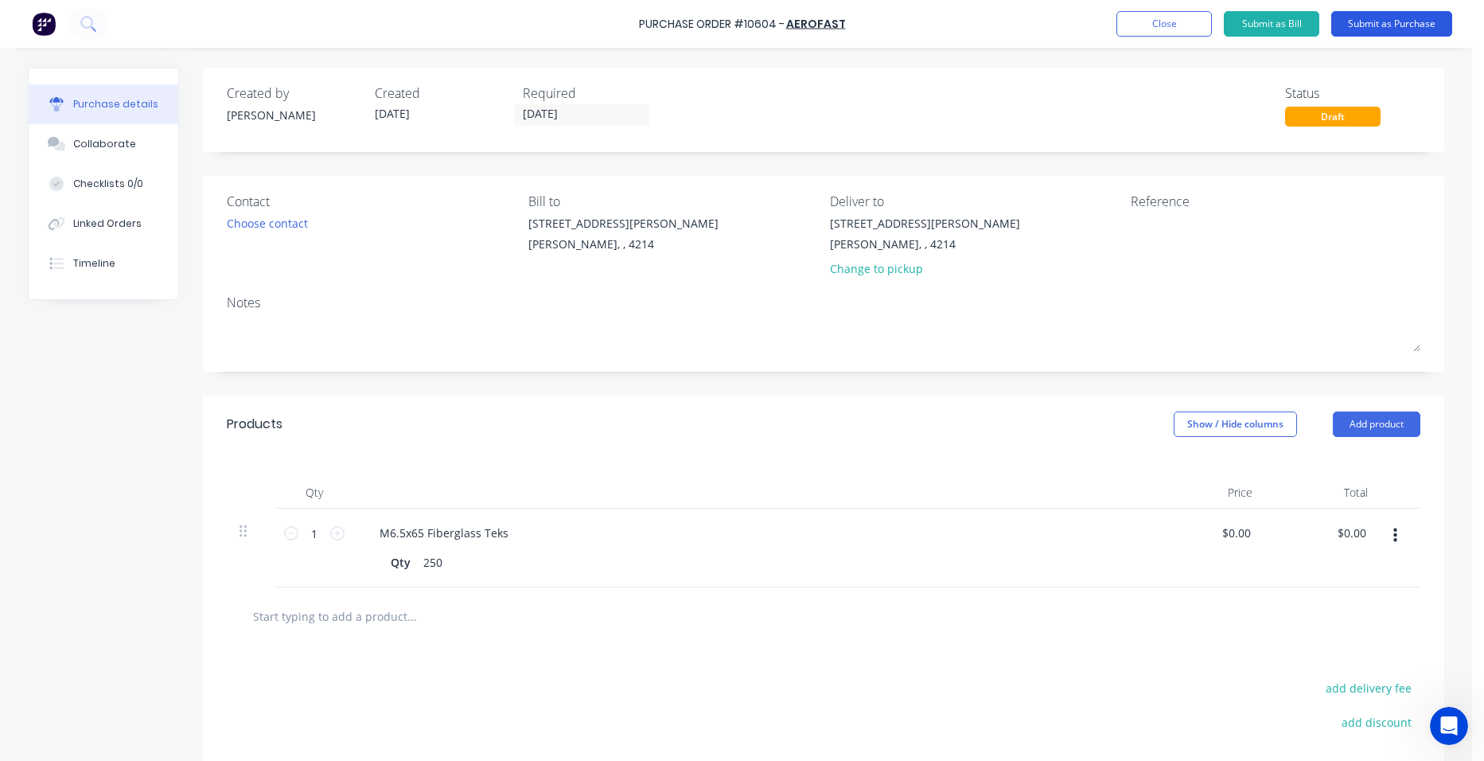
click at [1382, 29] on button "Submit as Purchase" at bounding box center [1391, 23] width 121 height 25
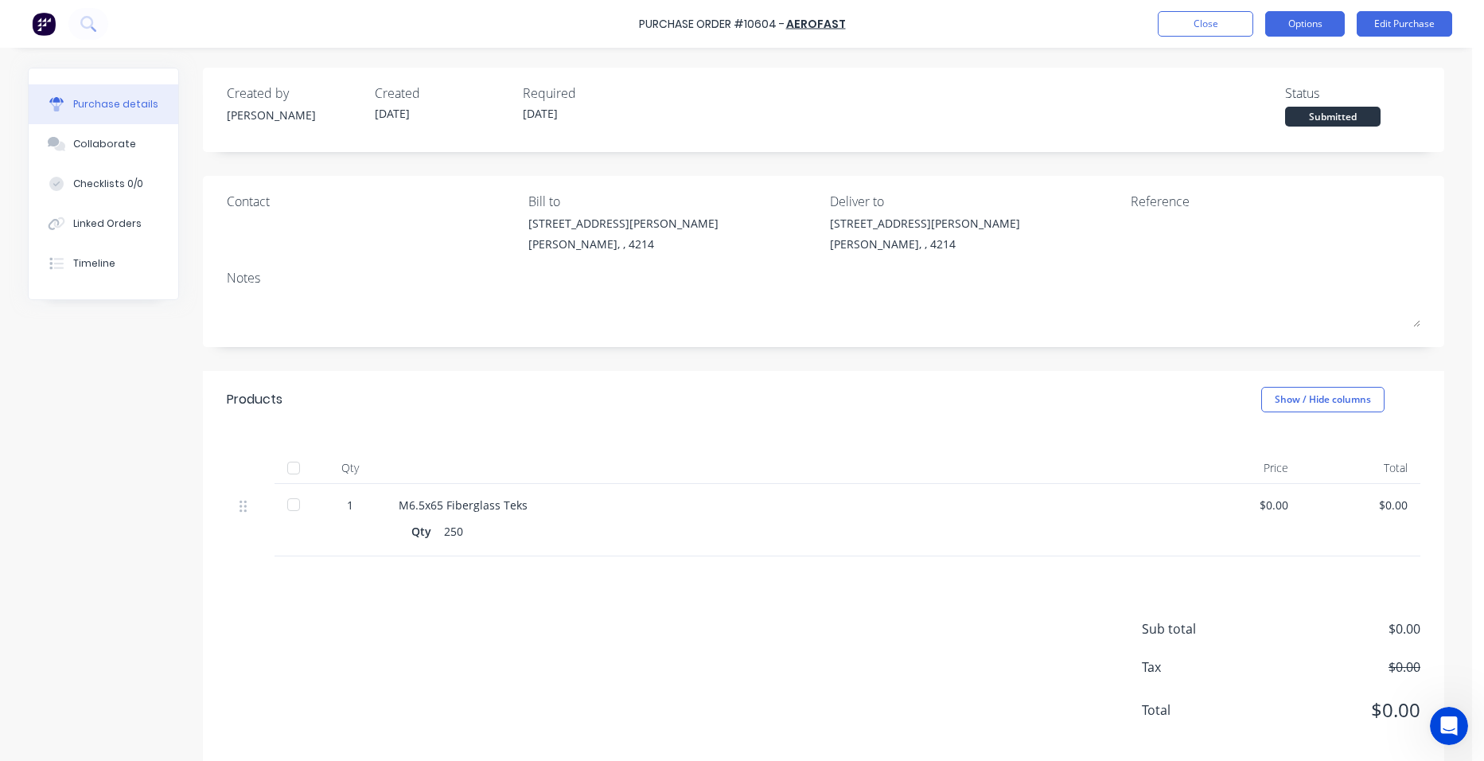
click at [1291, 30] on button "Options" at bounding box center [1305, 23] width 80 height 25
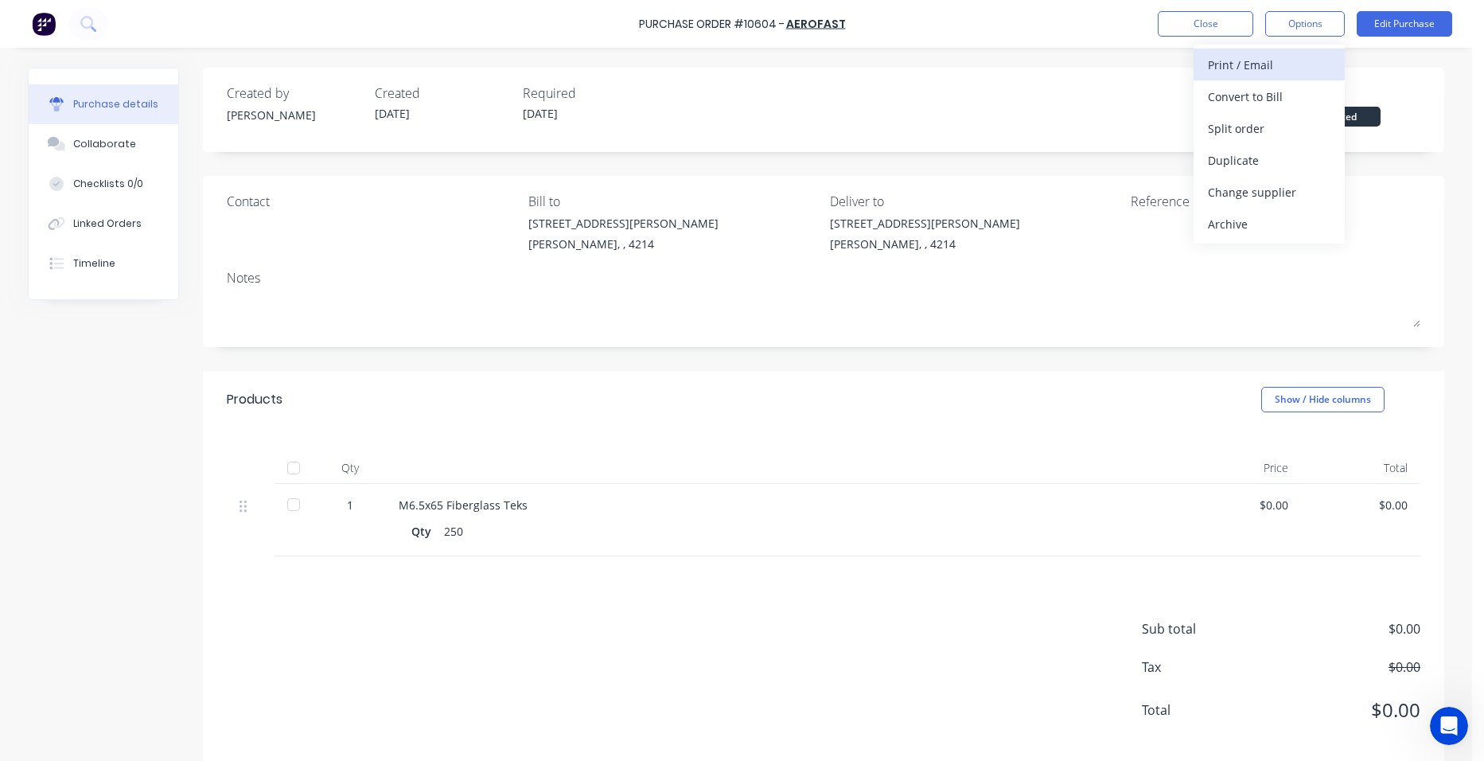
click at [1292, 72] on div "Print / Email" at bounding box center [1269, 64] width 123 height 23
click at [1284, 131] on div "Without pricing" at bounding box center [1269, 128] width 123 height 23
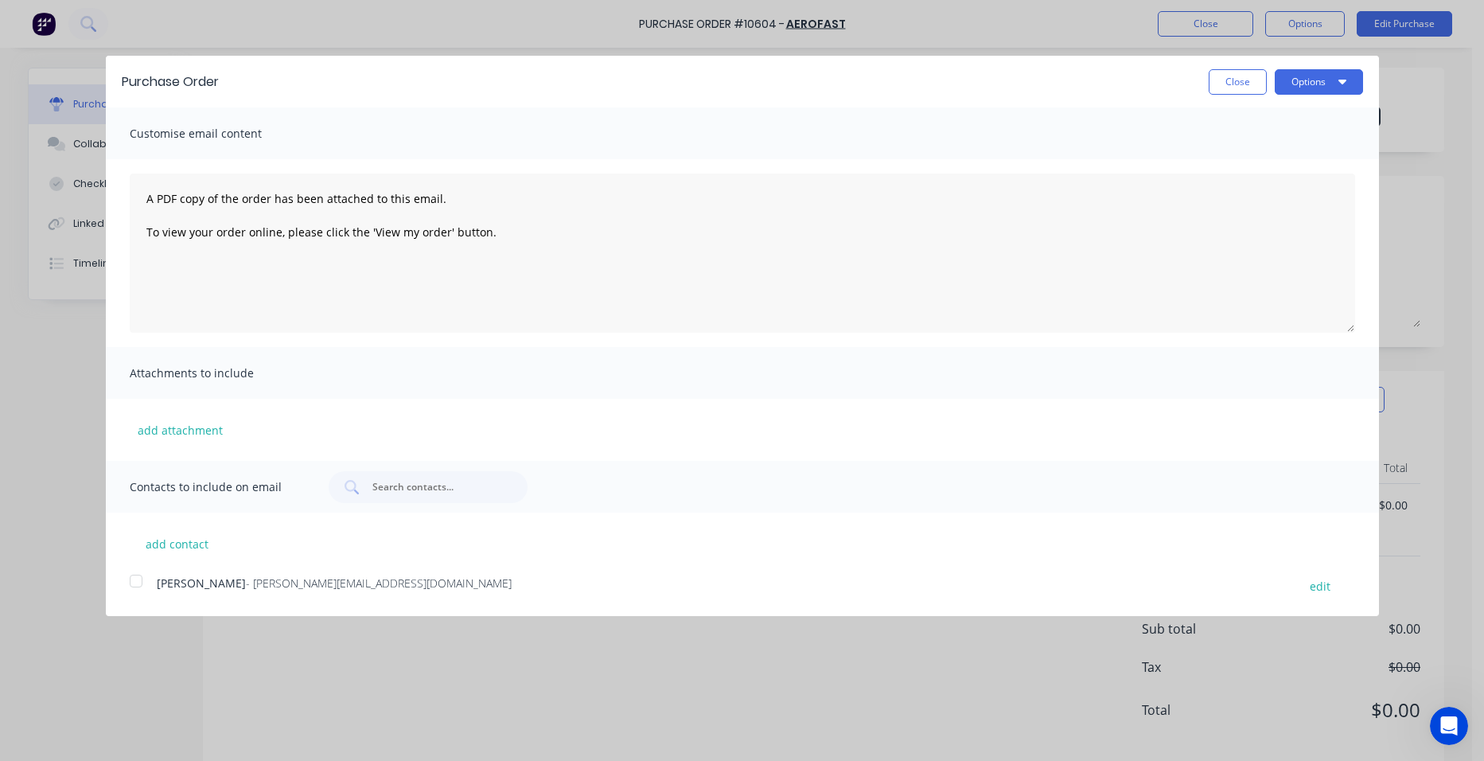
drag, startPoint x: 131, startPoint y: 582, endPoint x: 271, endPoint y: 530, distance: 150.1
click at [131, 582] on div at bounding box center [136, 581] width 32 height 32
click at [1319, 82] on button "Options" at bounding box center [1319, 81] width 88 height 25
click at [1271, 143] on div "Email" at bounding box center [1287, 153] width 123 height 23
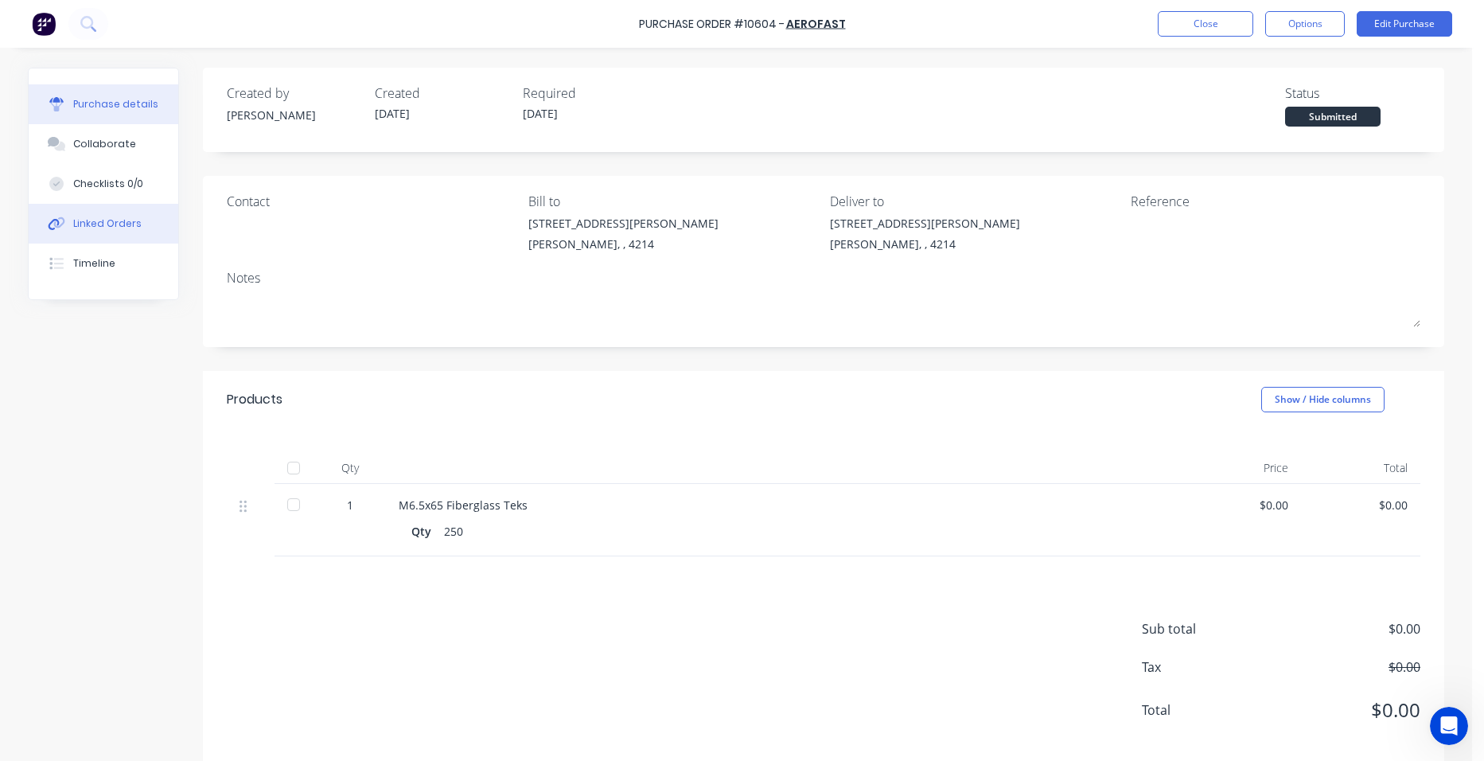
click at [103, 231] on button "Linked Orders" at bounding box center [104, 224] width 150 height 40
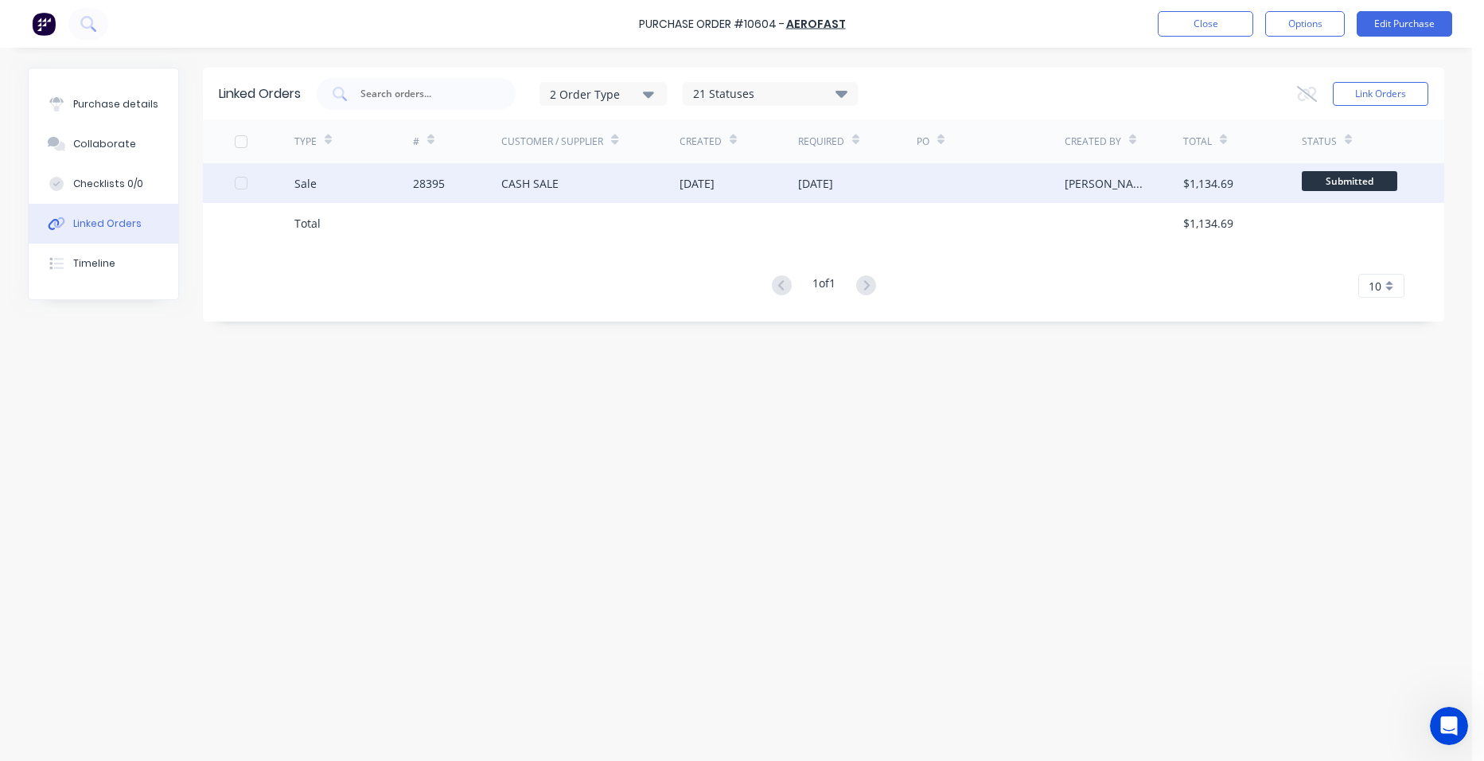
click at [651, 193] on div "CASH SALE" at bounding box center [590, 183] width 178 height 40
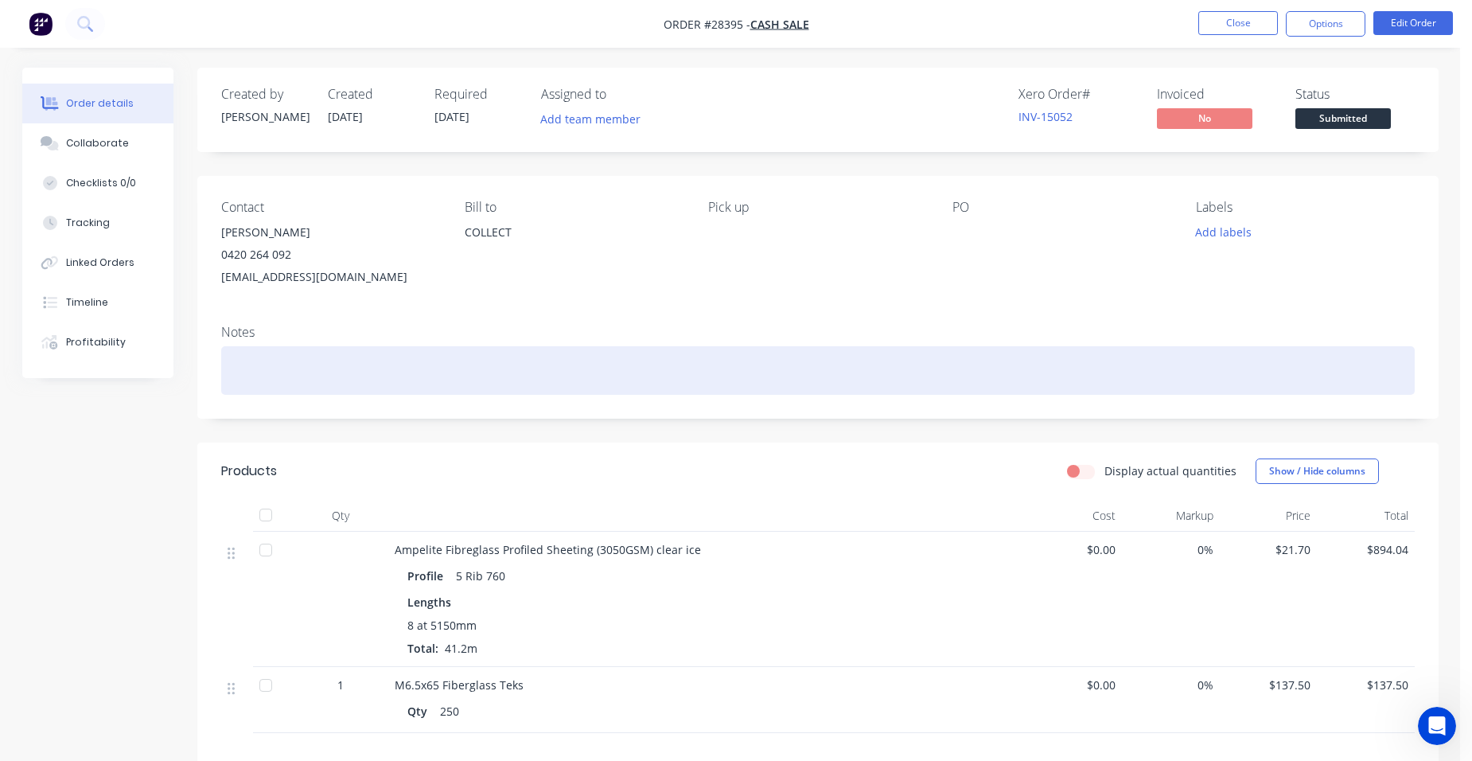
click at [284, 368] on div at bounding box center [818, 370] width 1194 height 49
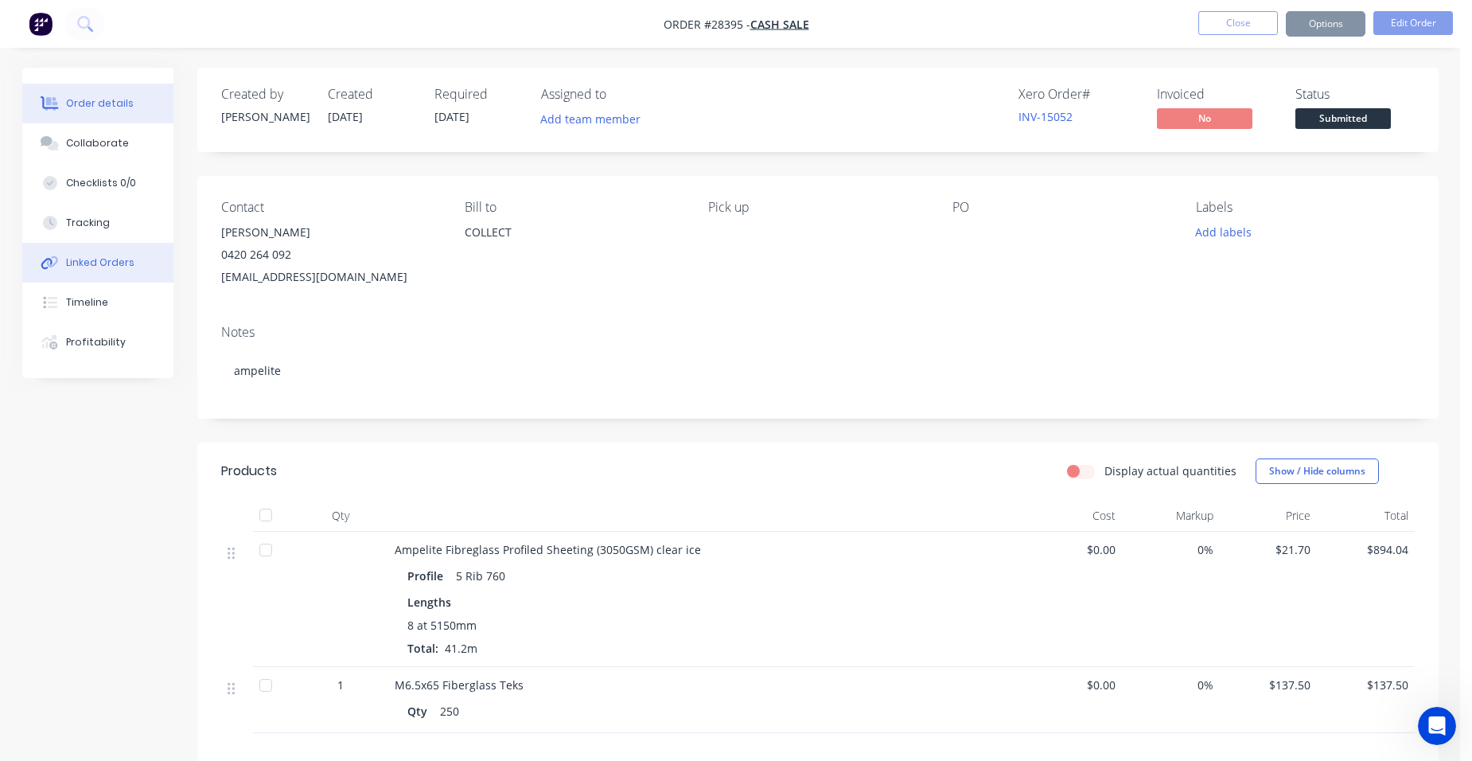
click at [124, 262] on div "Linked Orders" at bounding box center [100, 262] width 68 height 14
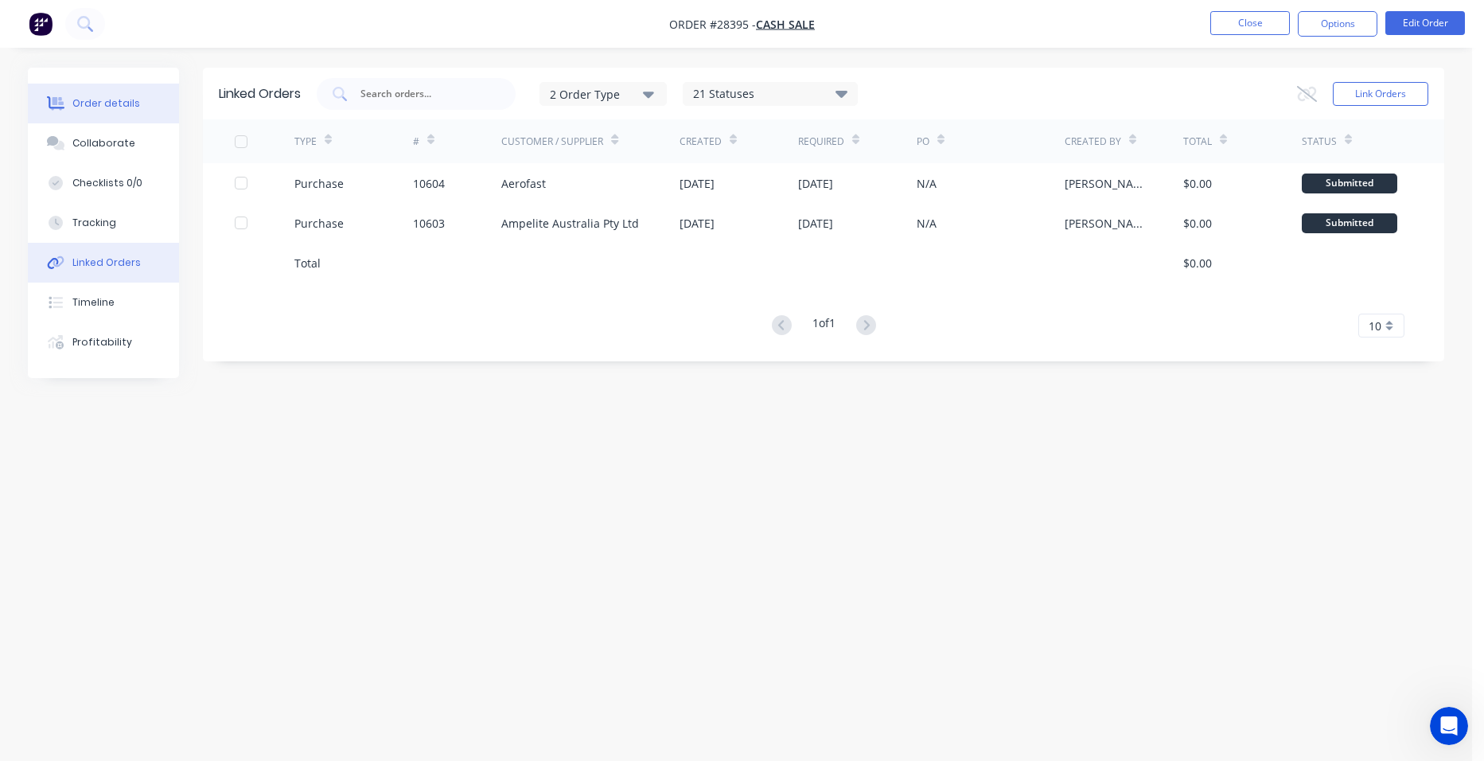
click at [92, 104] on div "Order details" at bounding box center [106, 103] width 68 height 14
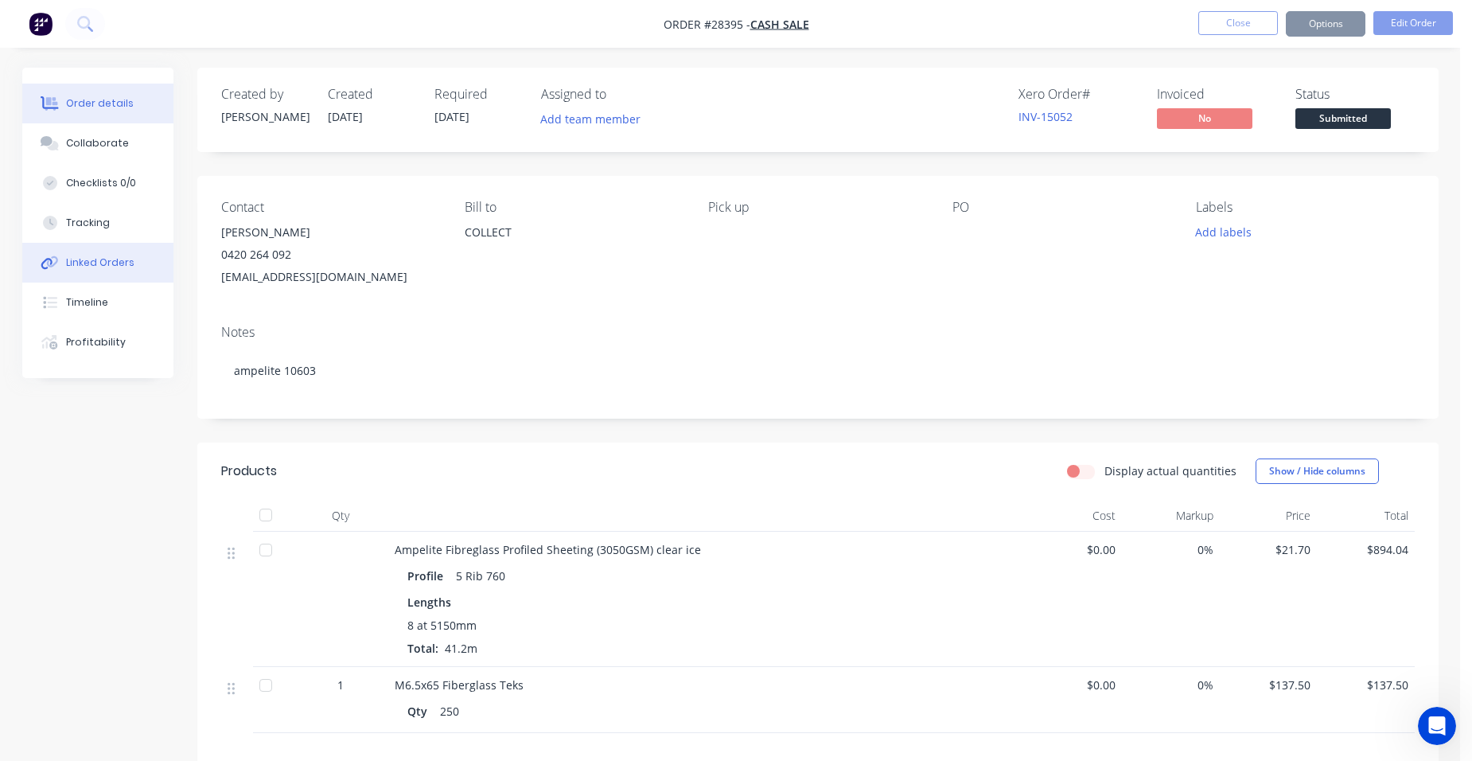
click at [100, 267] on div "Linked Orders" at bounding box center [100, 262] width 68 height 14
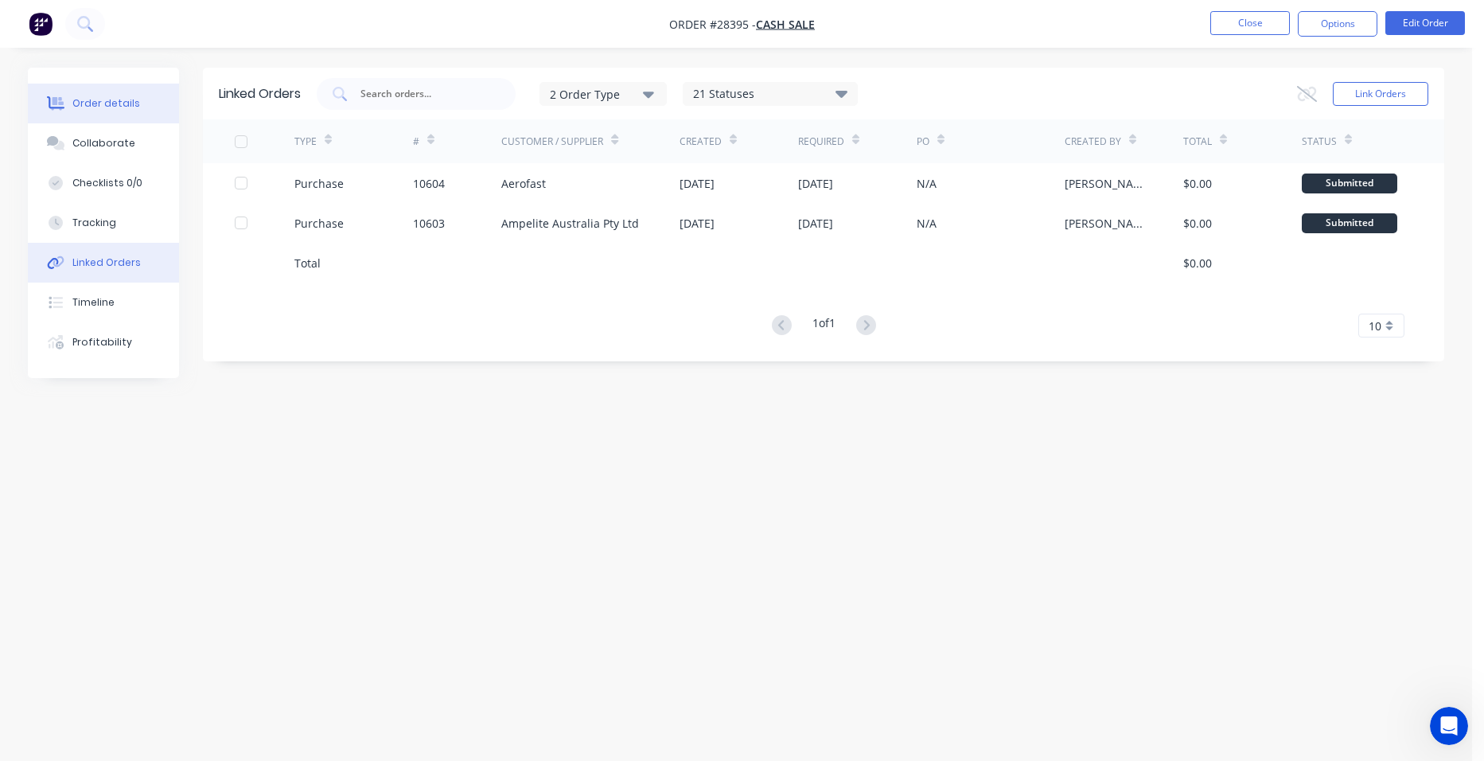
click at [101, 107] on div "Order details" at bounding box center [106, 103] width 68 height 14
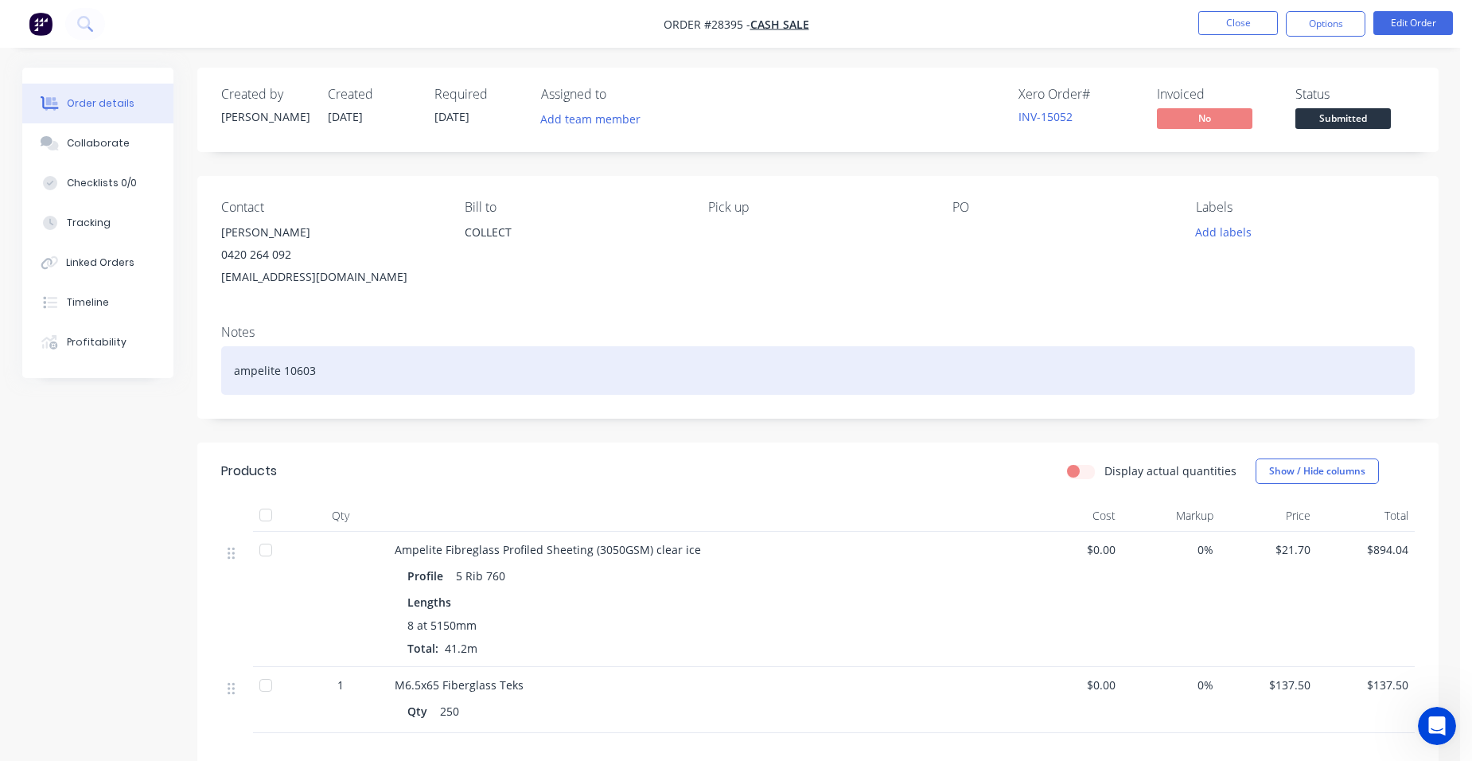
click at [322, 381] on div "ampelite 10603" at bounding box center [818, 370] width 1194 height 49
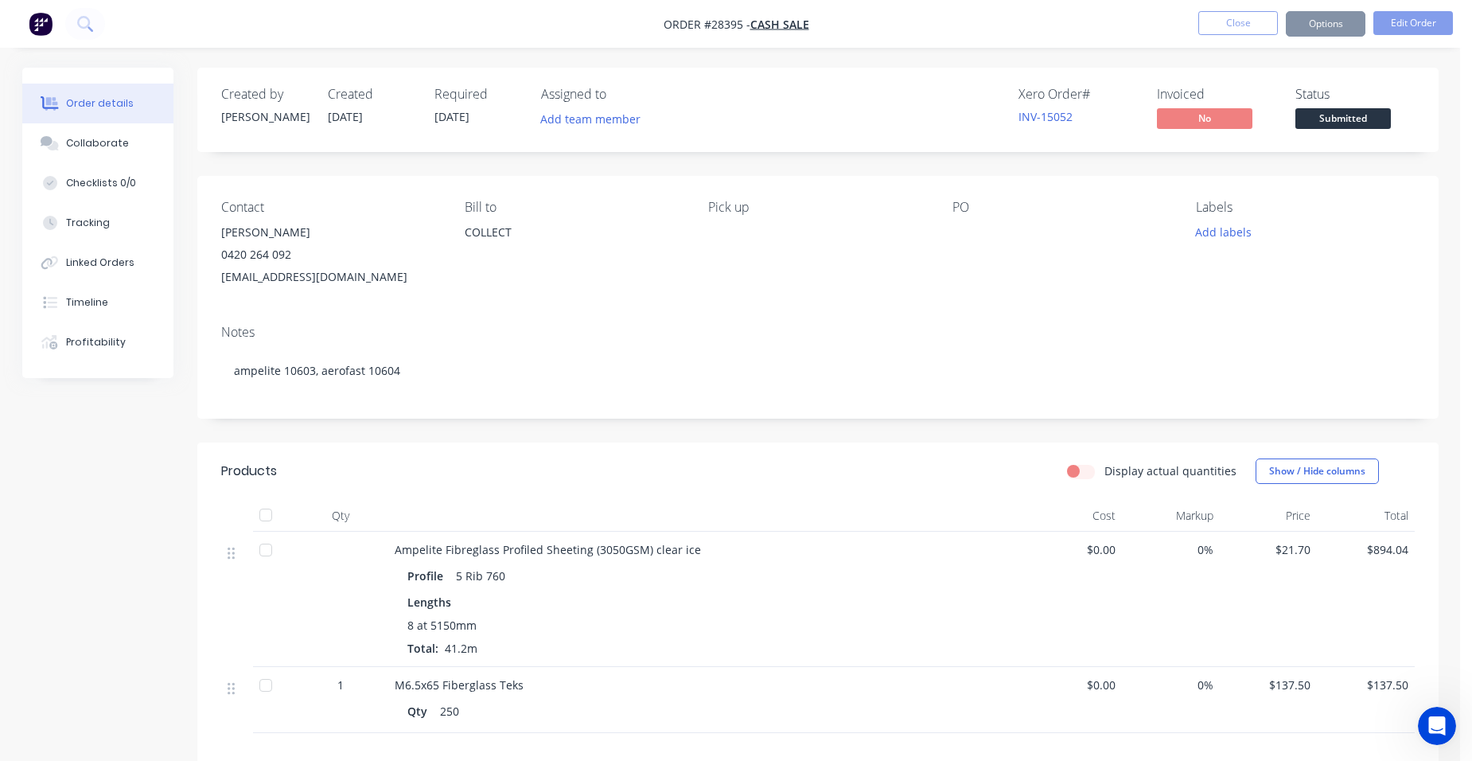
click at [520, 337] on div "Notes" at bounding box center [818, 332] width 1194 height 15
click at [1426, 15] on button "Edit Order" at bounding box center [1414, 23] width 80 height 24
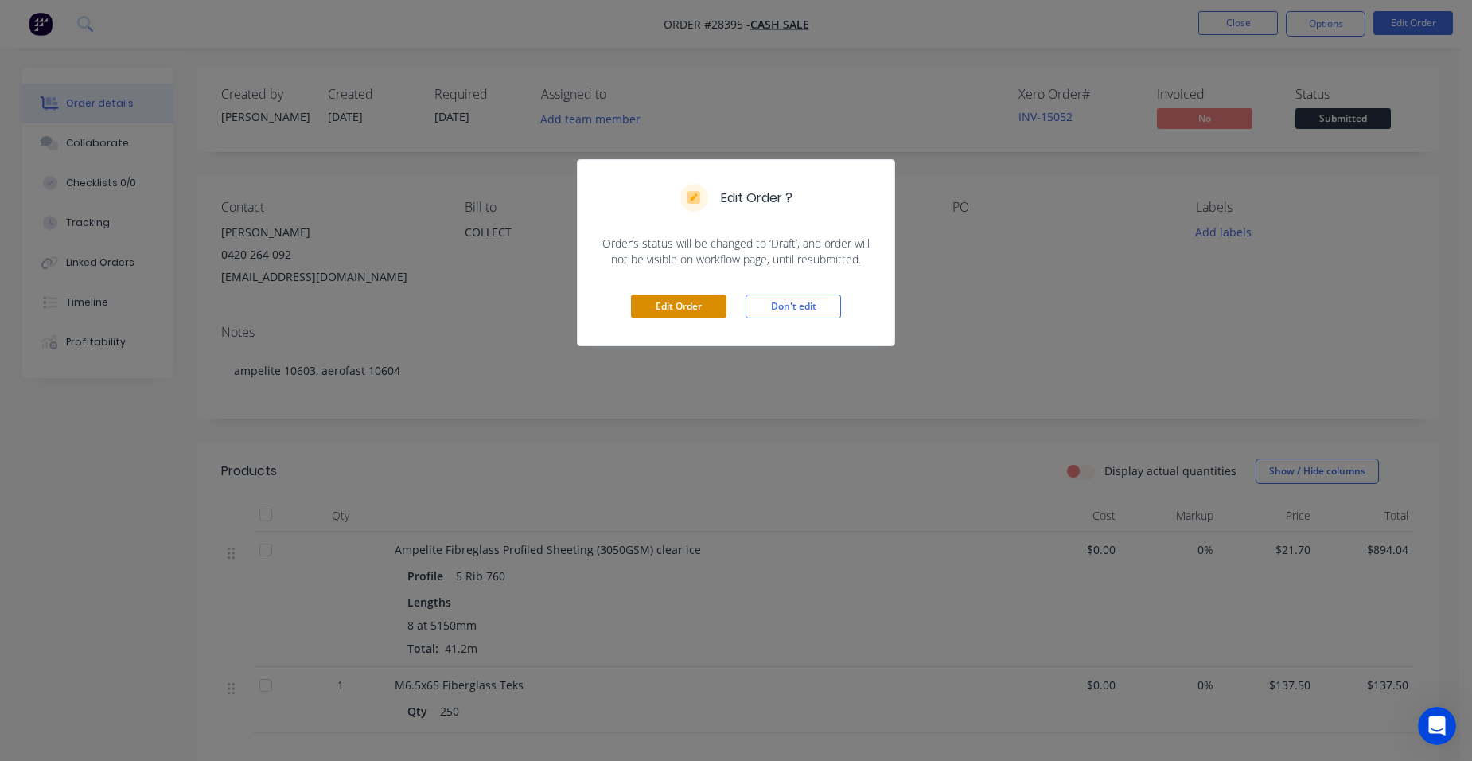
click at [696, 299] on button "Edit Order" at bounding box center [679, 306] width 96 height 24
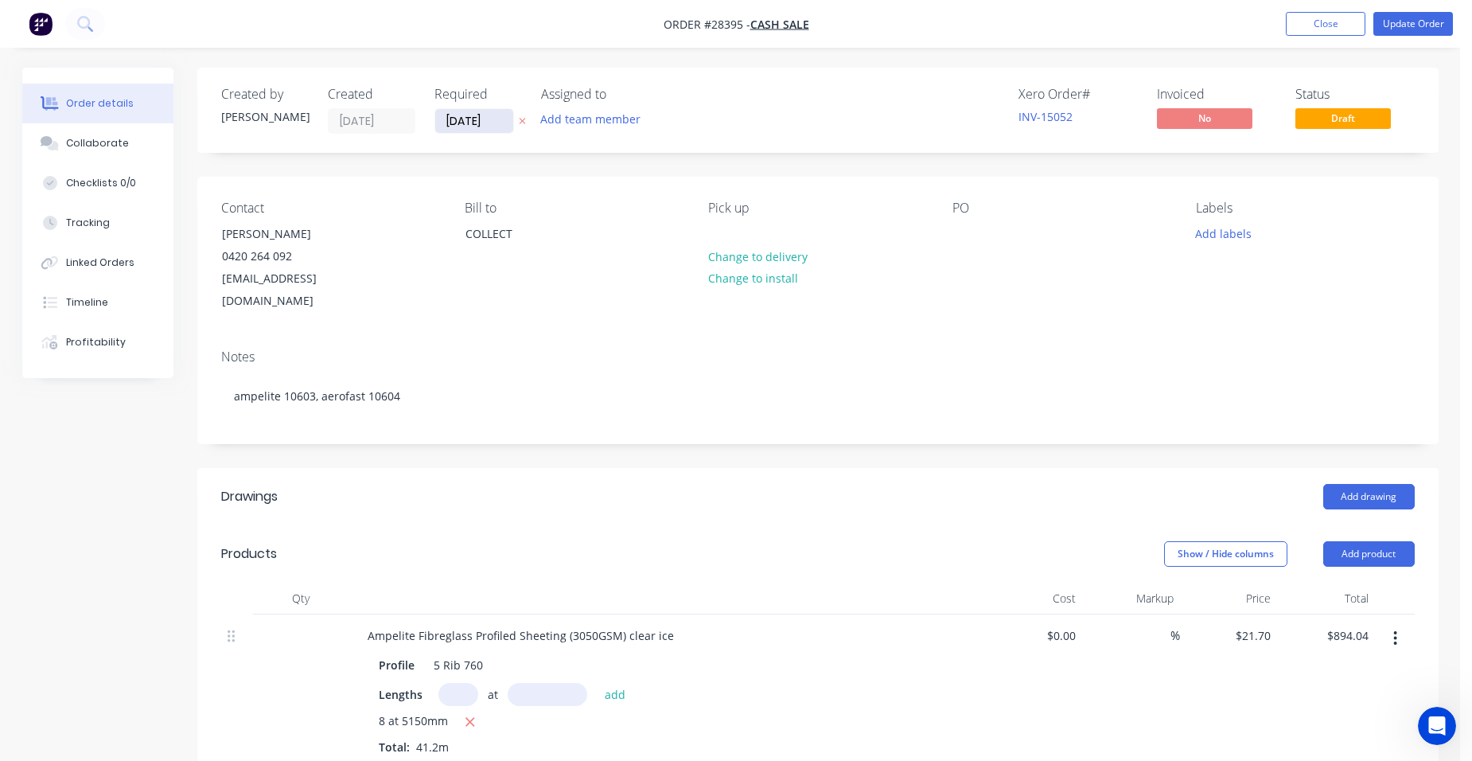
click at [482, 129] on input "[DATE]" at bounding box center [474, 121] width 78 height 24
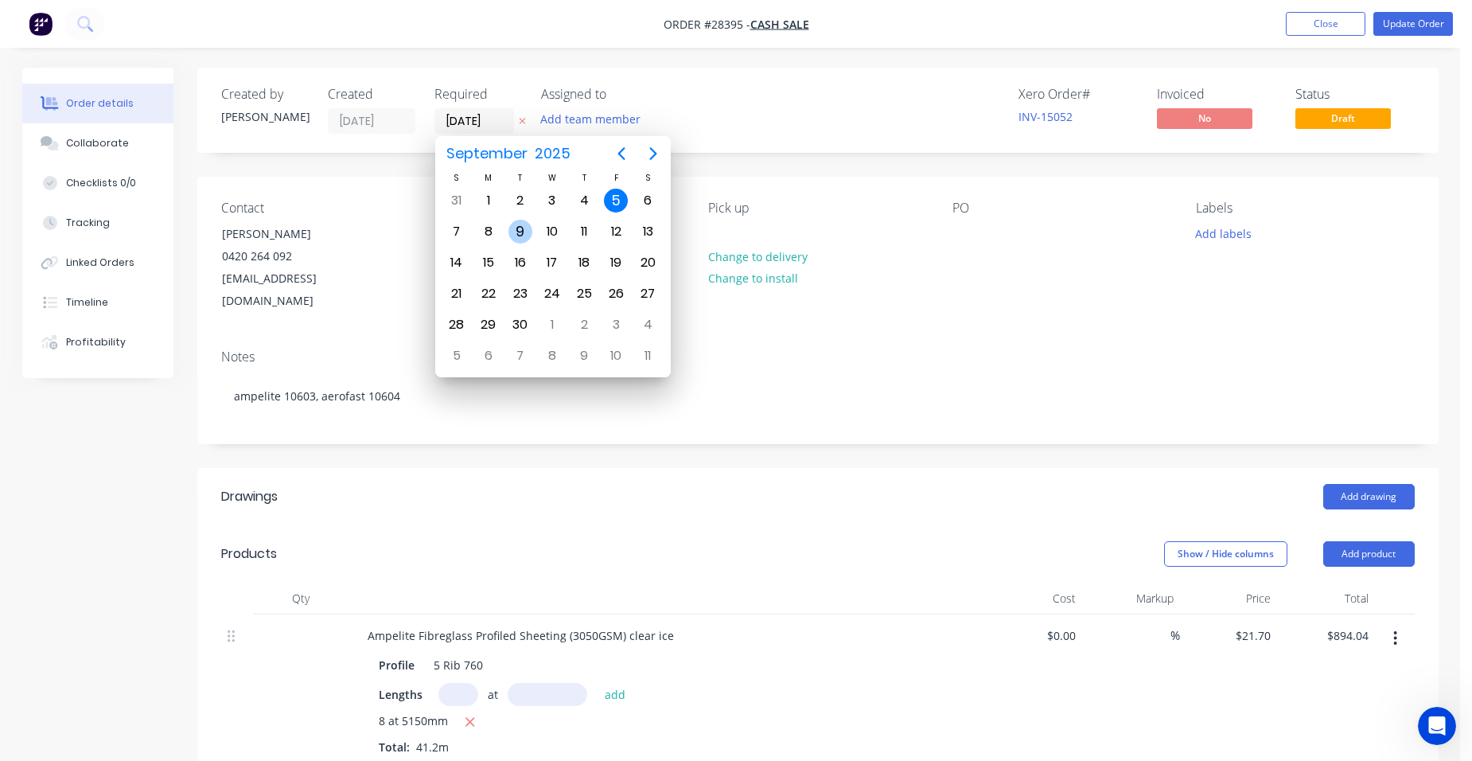
click at [530, 238] on div "9" at bounding box center [521, 232] width 24 height 24
type input "[DATE]"
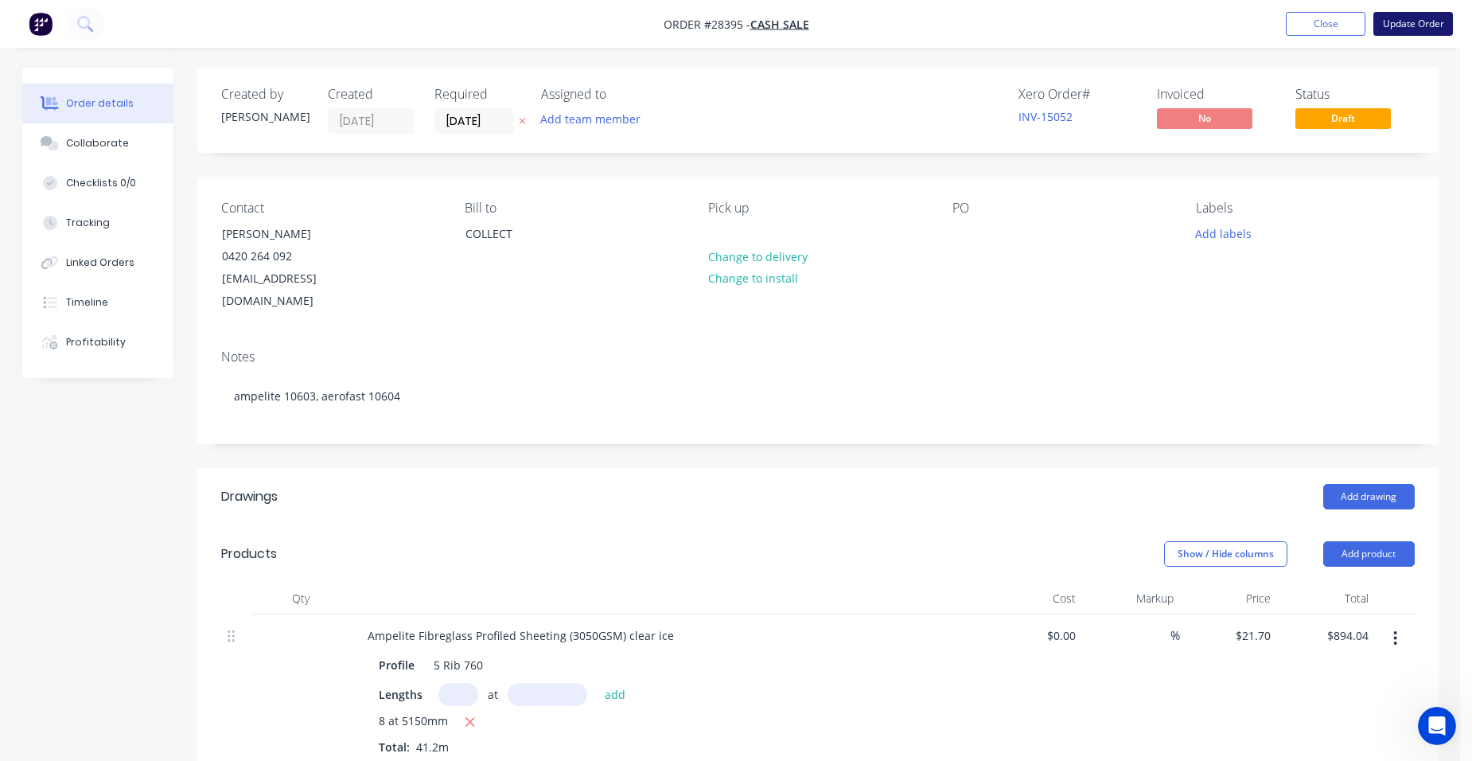
click at [1410, 25] on button "Update Order" at bounding box center [1414, 24] width 80 height 24
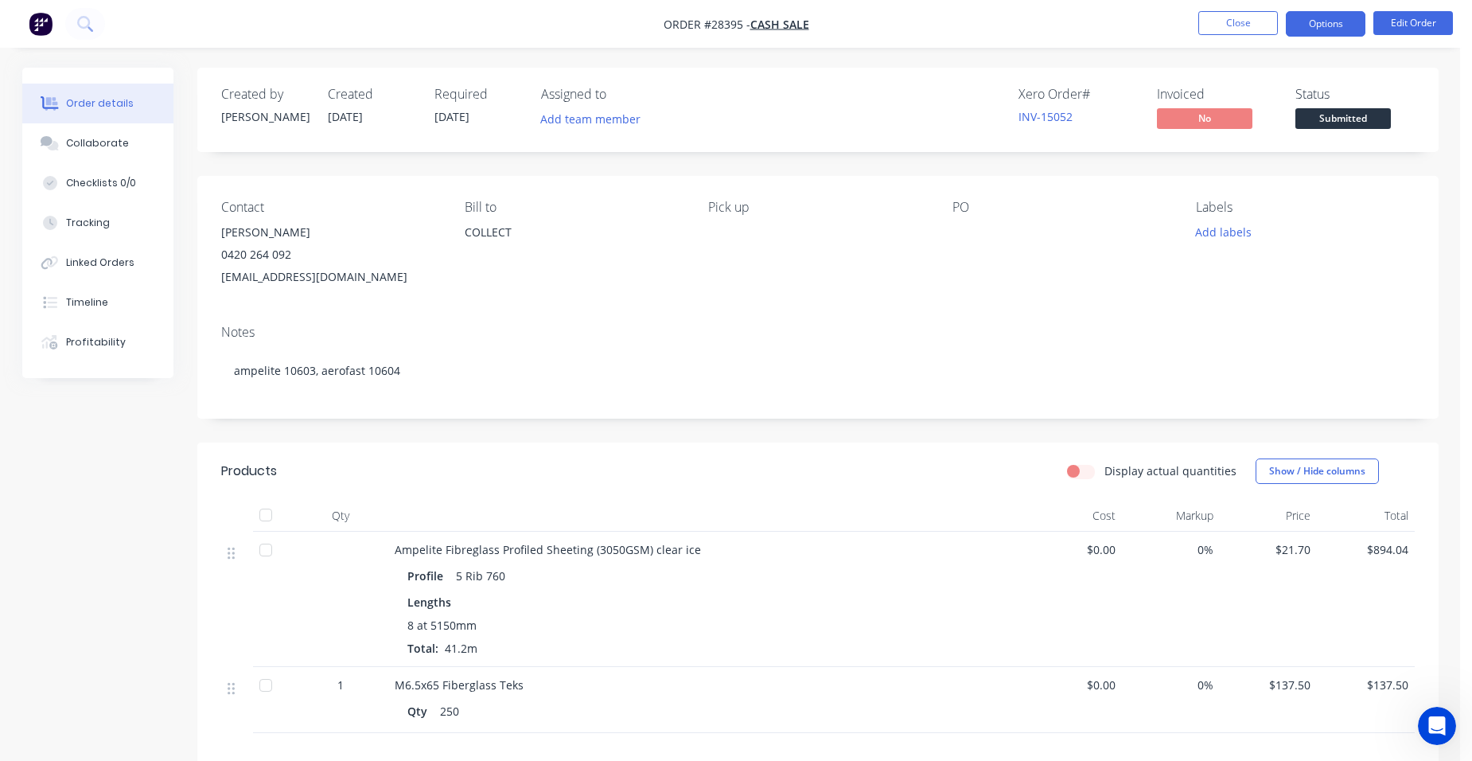
click at [1331, 24] on button "Options" at bounding box center [1326, 23] width 80 height 25
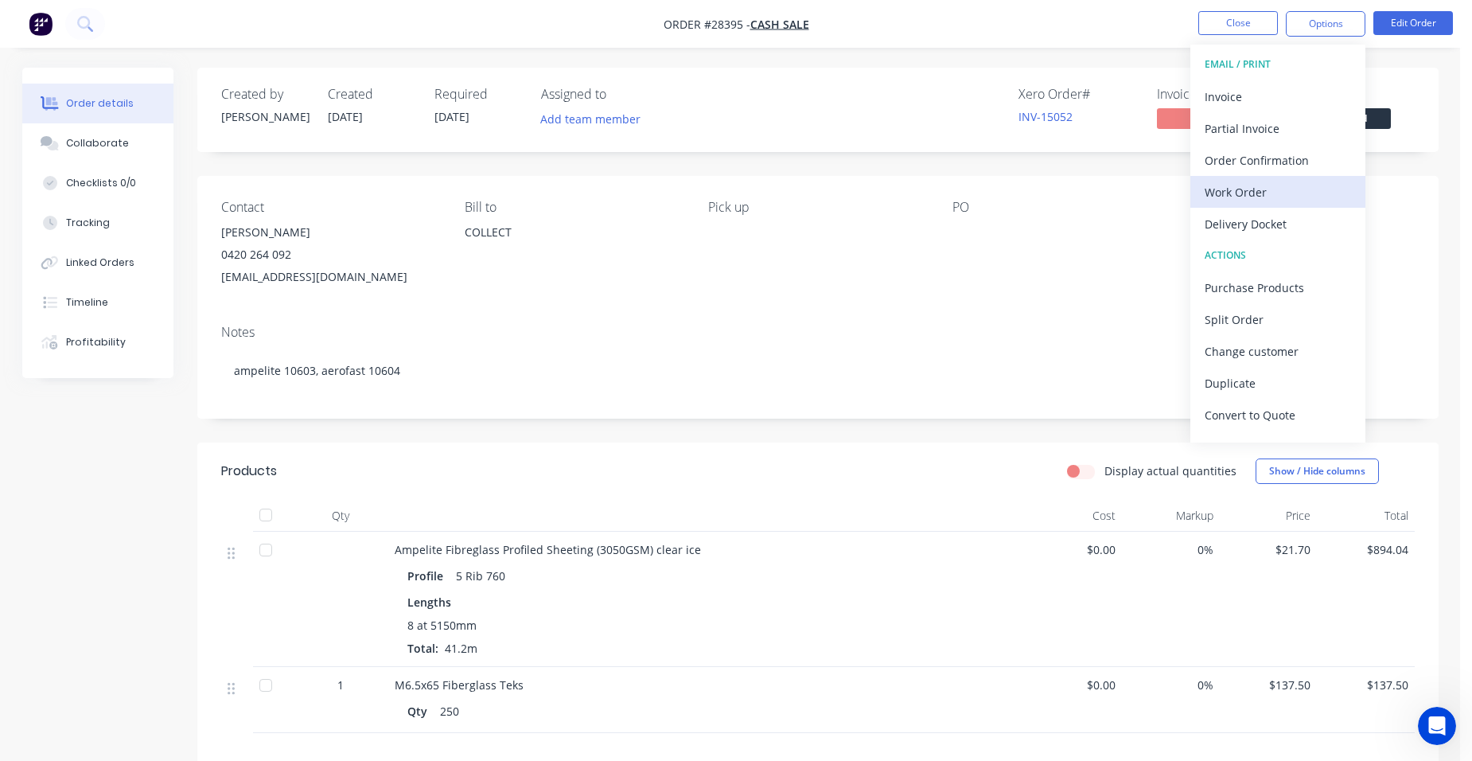
click at [1277, 186] on div "Work Order" at bounding box center [1278, 192] width 146 height 23
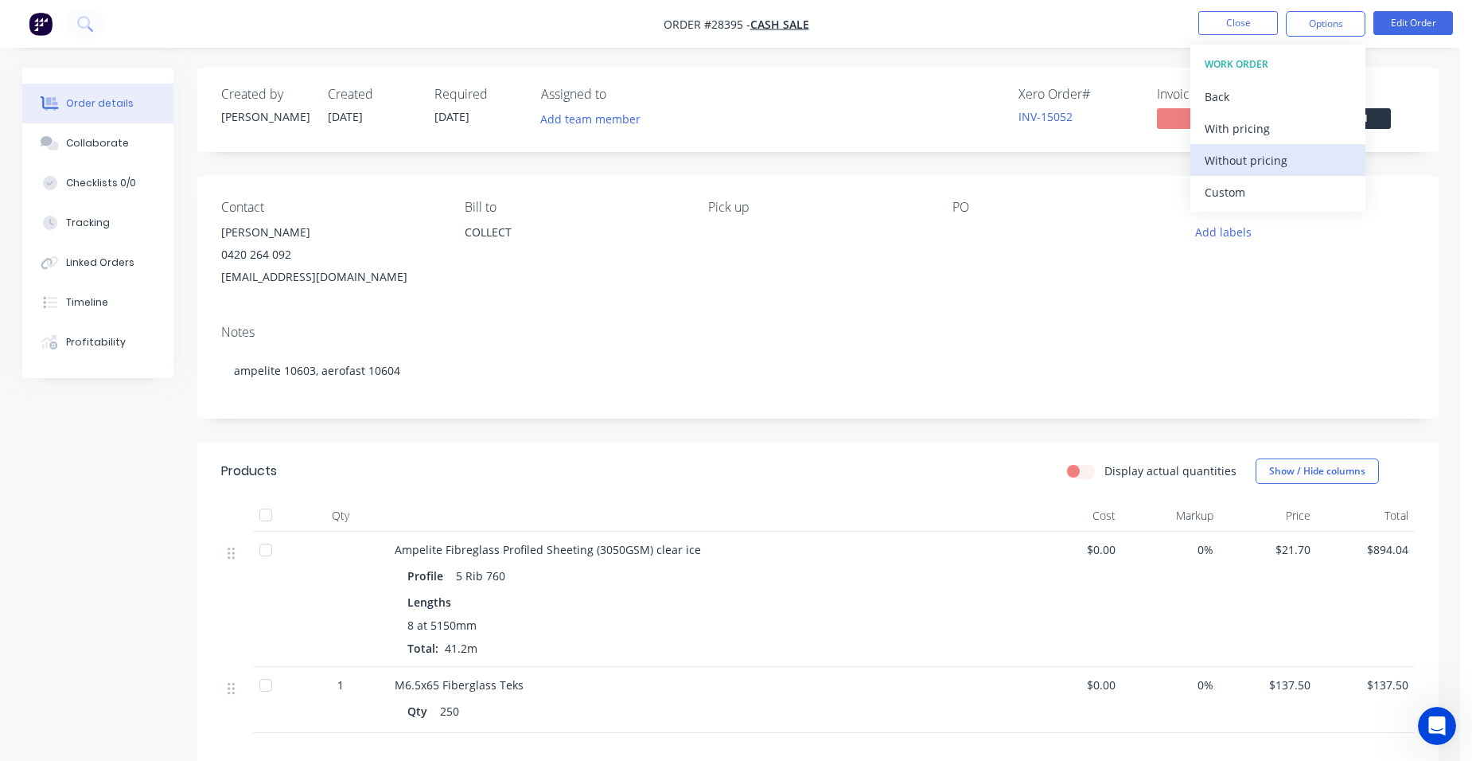
click at [1288, 155] on div "Without pricing" at bounding box center [1278, 160] width 146 height 23
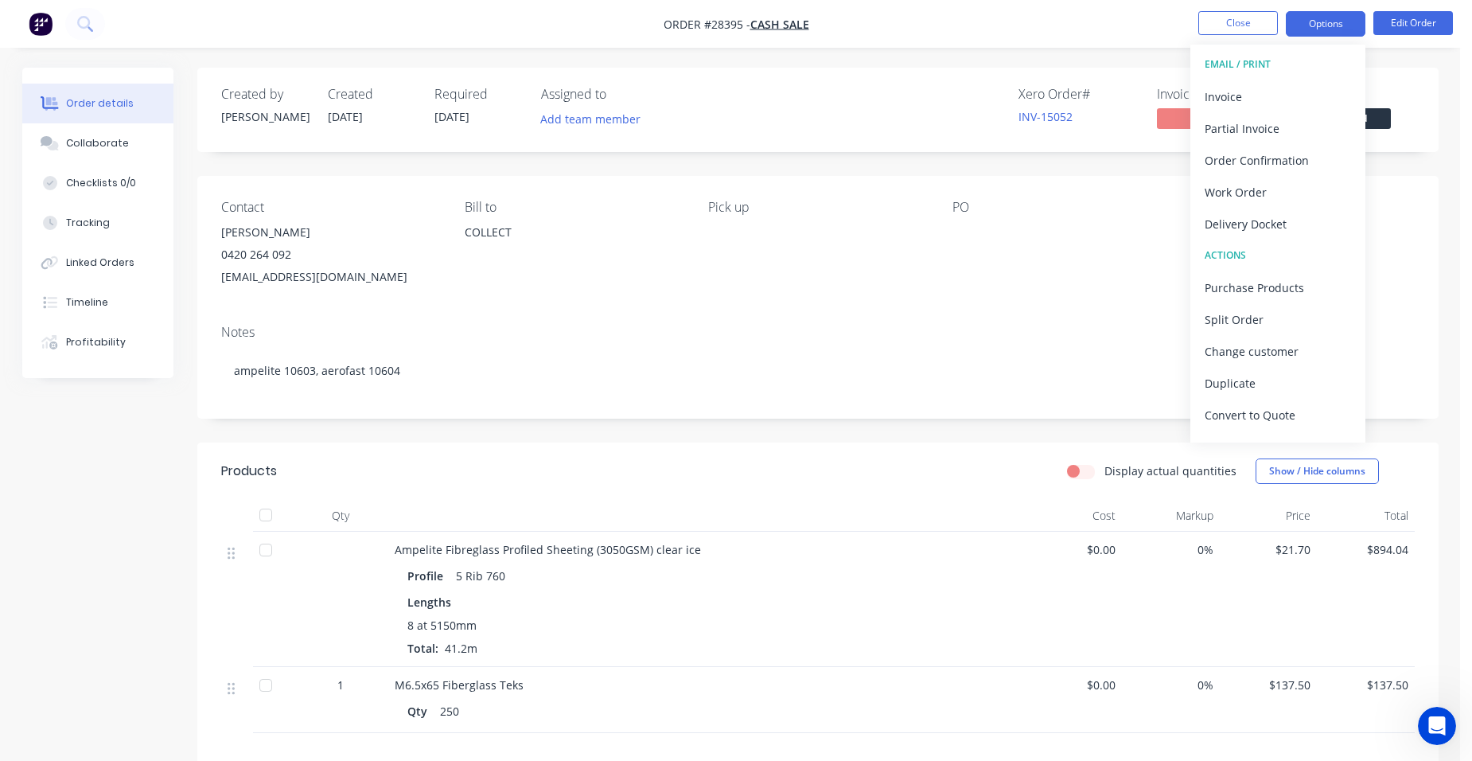
click at [1314, 20] on button "Options" at bounding box center [1326, 23] width 80 height 25
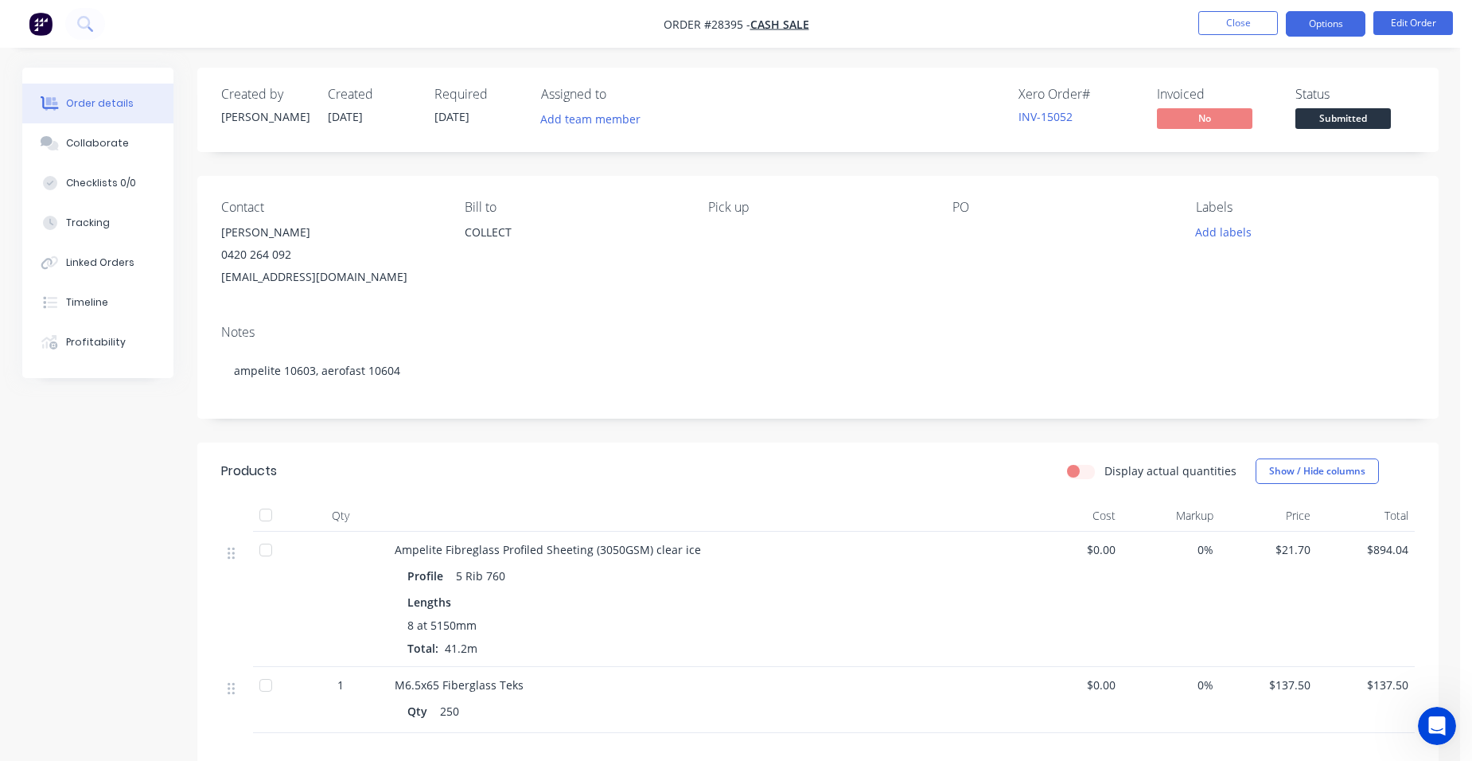
click at [1308, 29] on button "Options" at bounding box center [1326, 23] width 80 height 25
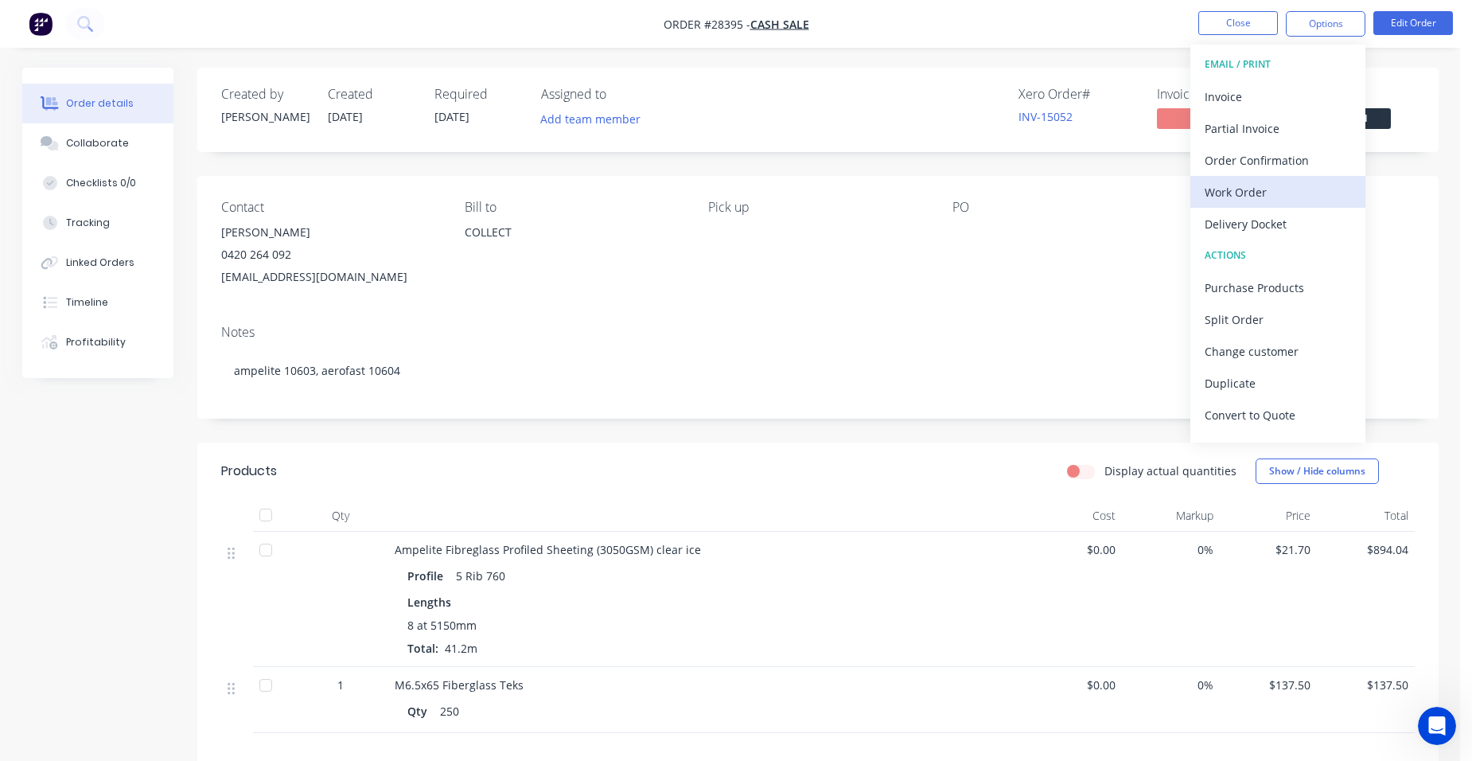
click at [1287, 185] on div "Work Order" at bounding box center [1278, 192] width 146 height 23
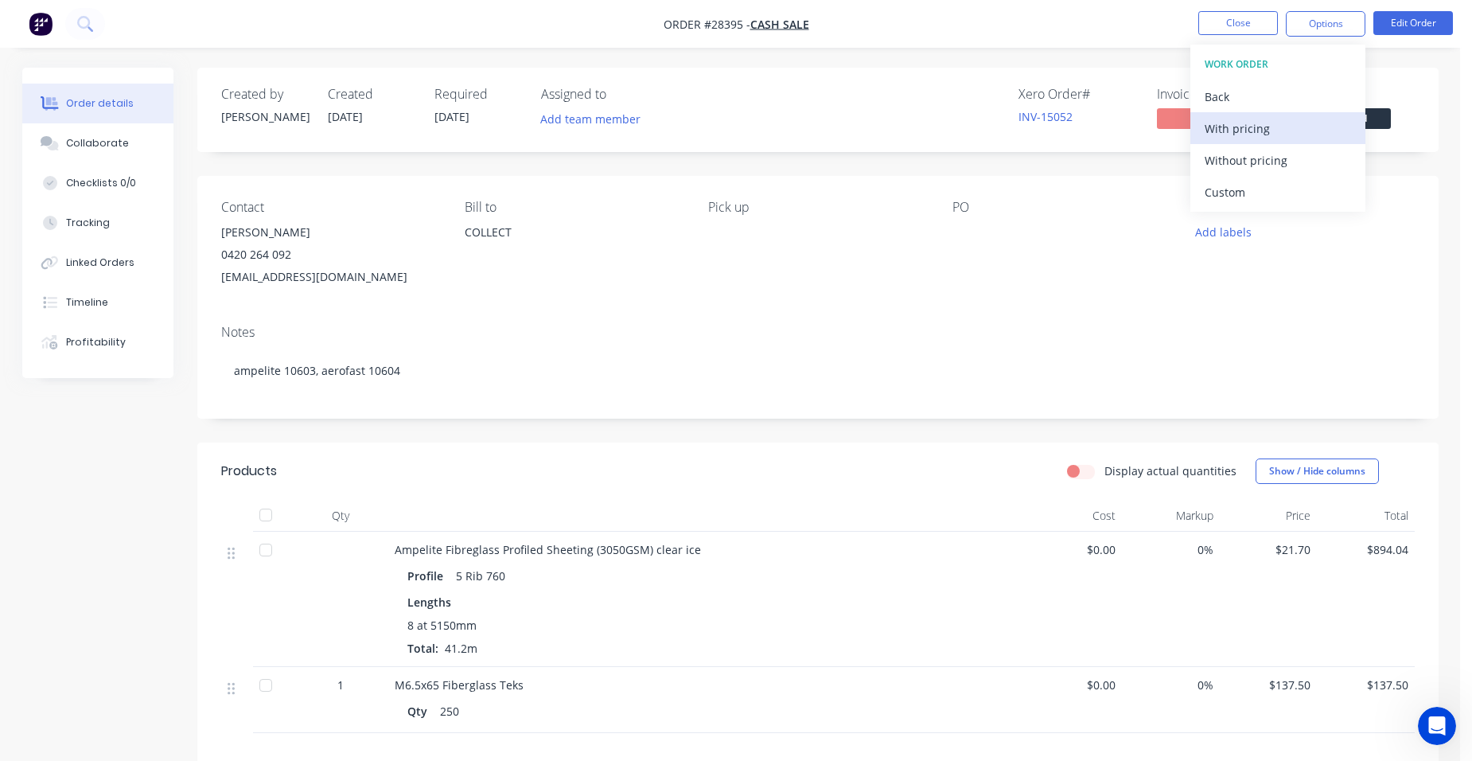
click at [1293, 132] on div "With pricing" at bounding box center [1278, 128] width 146 height 23
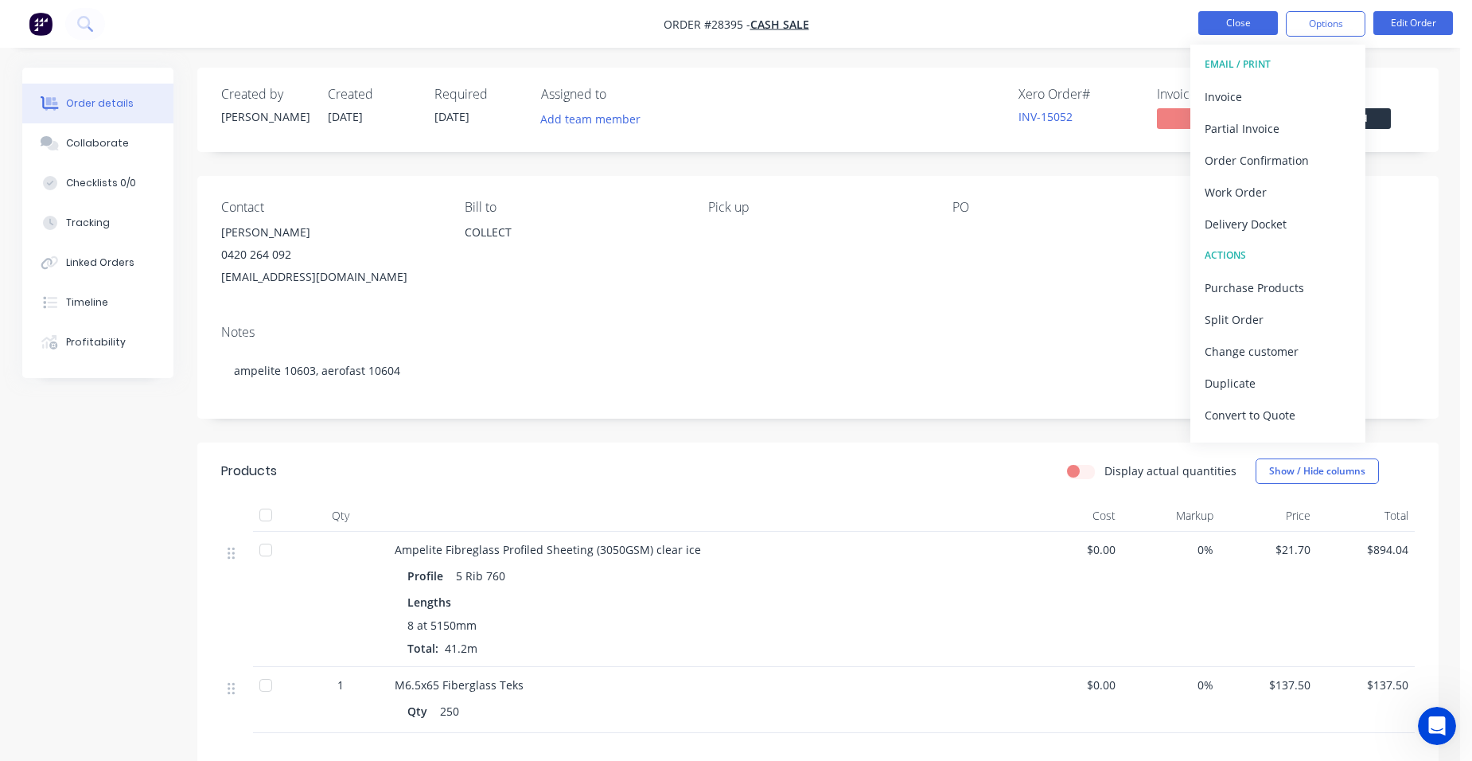
click at [1243, 26] on button "Close" at bounding box center [1239, 23] width 80 height 24
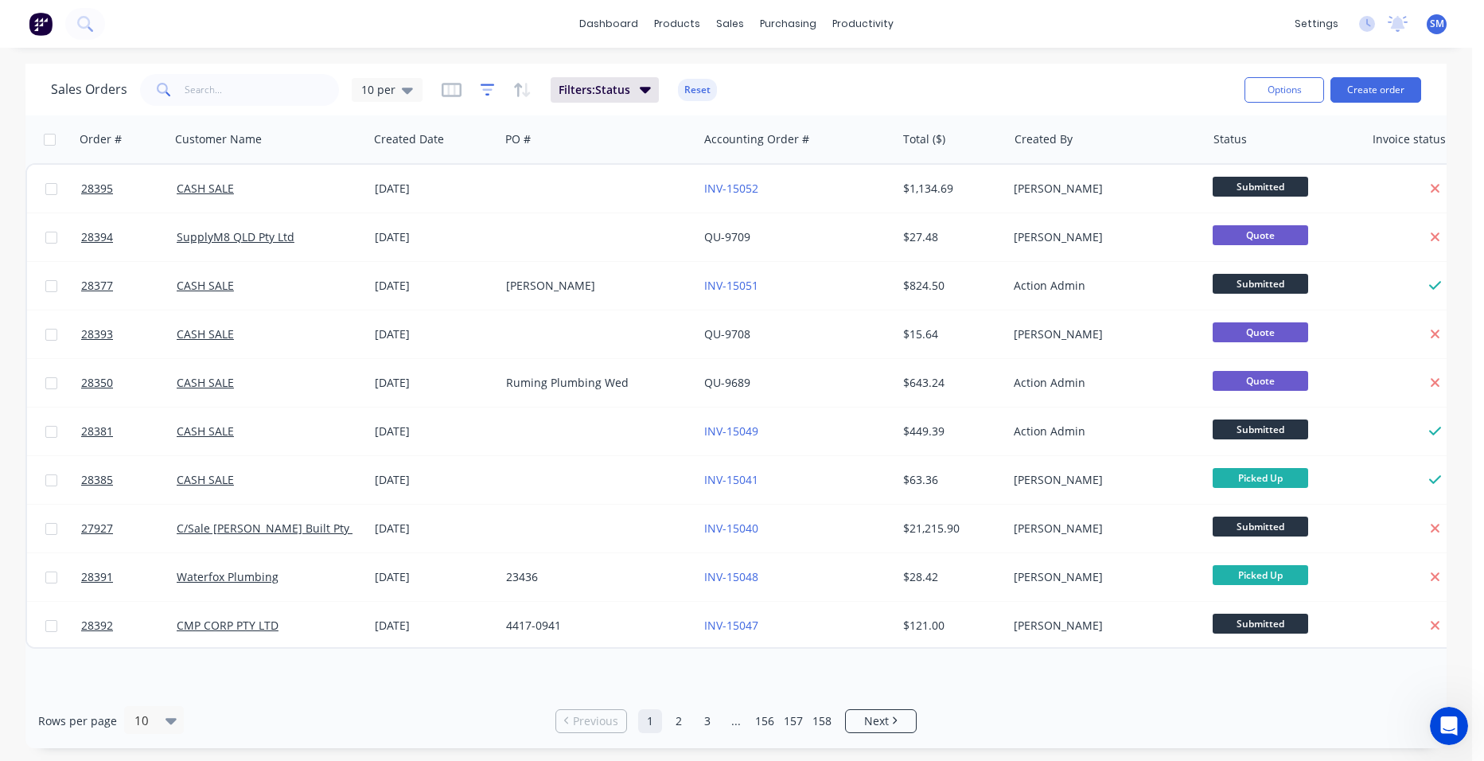
click at [484, 80] on button "button" at bounding box center [488, 89] width 14 height 25
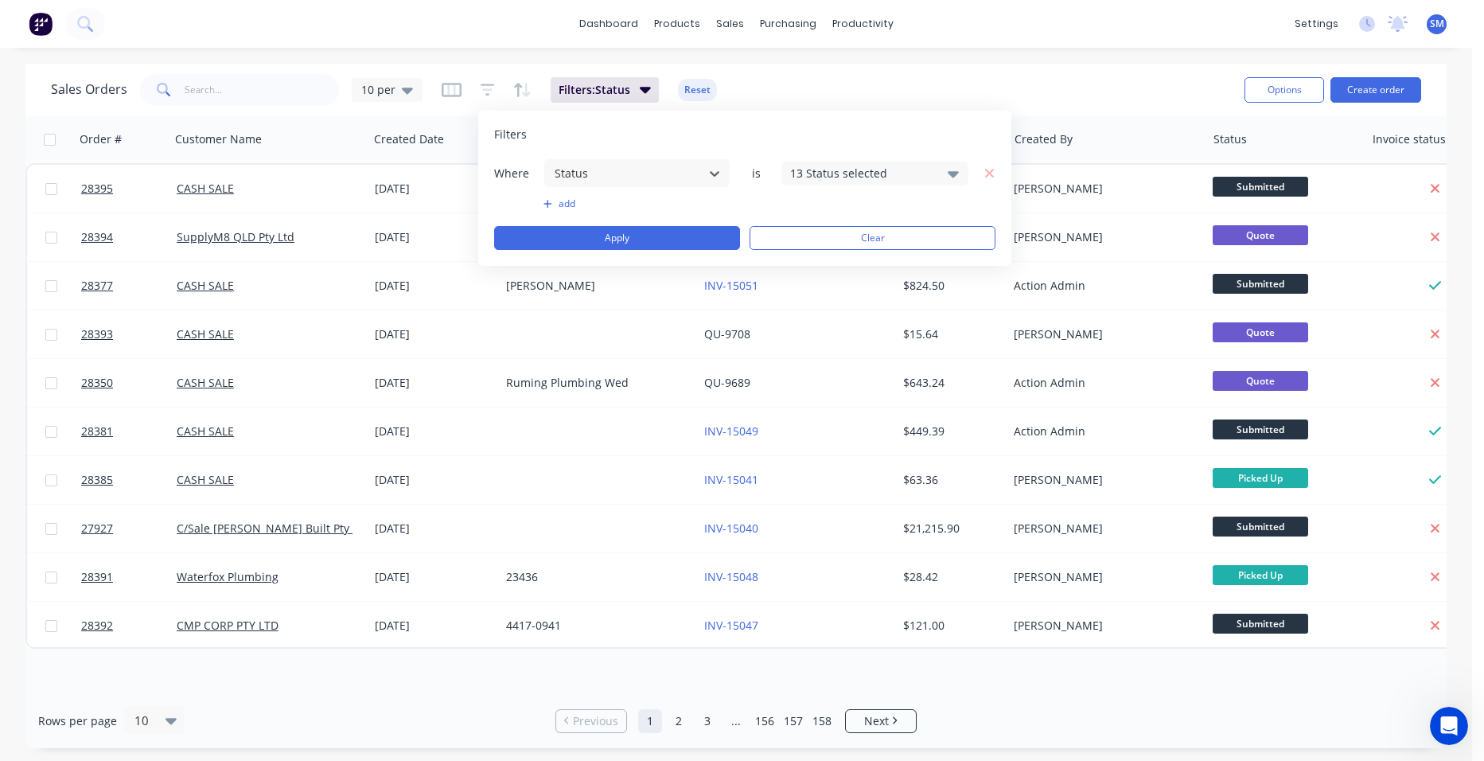
click at [927, 171] on div "13 Status selected" at bounding box center [862, 173] width 144 height 17
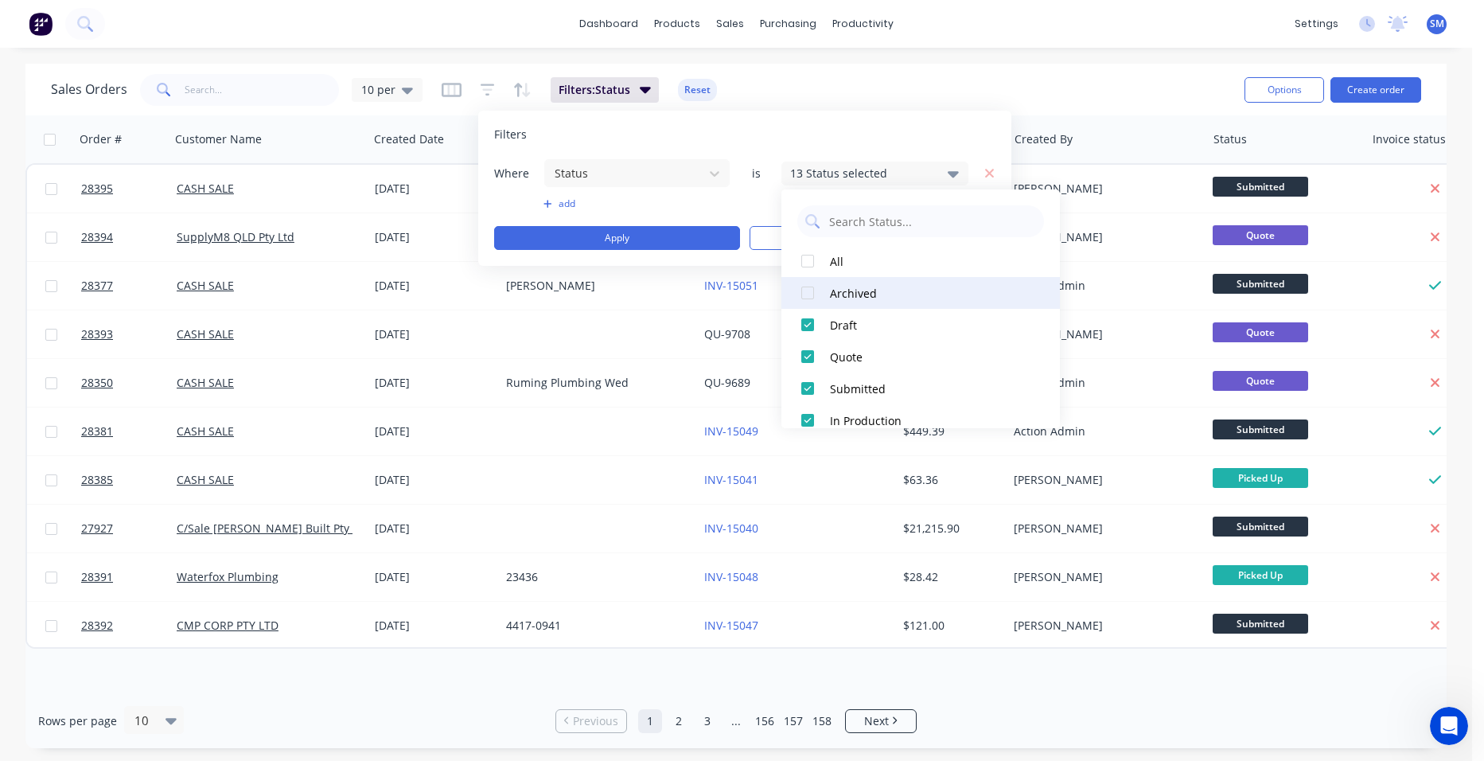
click at [809, 291] on div at bounding box center [808, 293] width 32 height 32
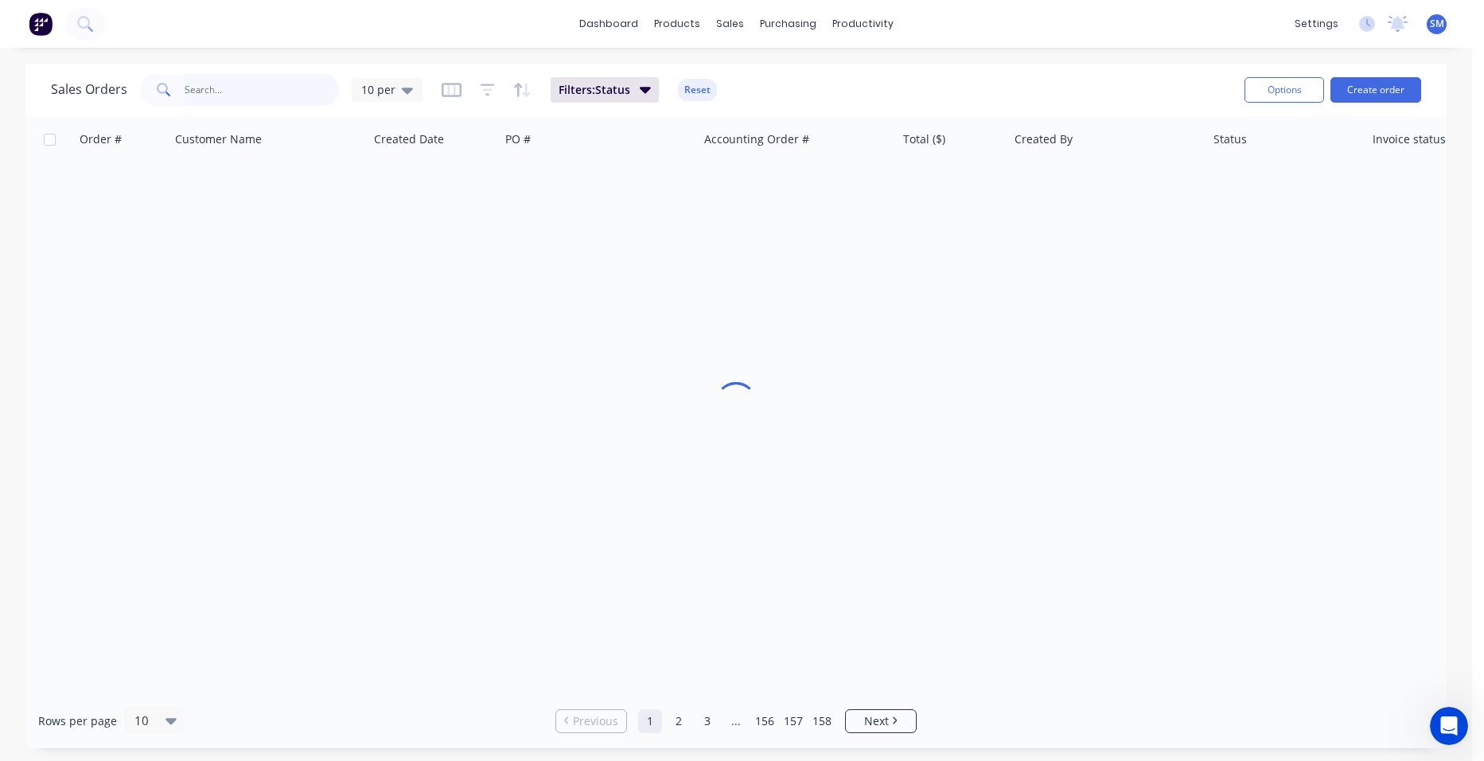
click at [216, 97] on input "text" at bounding box center [262, 90] width 155 height 32
type input "jill"
drag, startPoint x: 246, startPoint y: 93, endPoint x: 168, endPoint y: 96, distance: 78.0
click at [168, 96] on div "jill" at bounding box center [239, 90] width 199 height 32
type input "dragan"
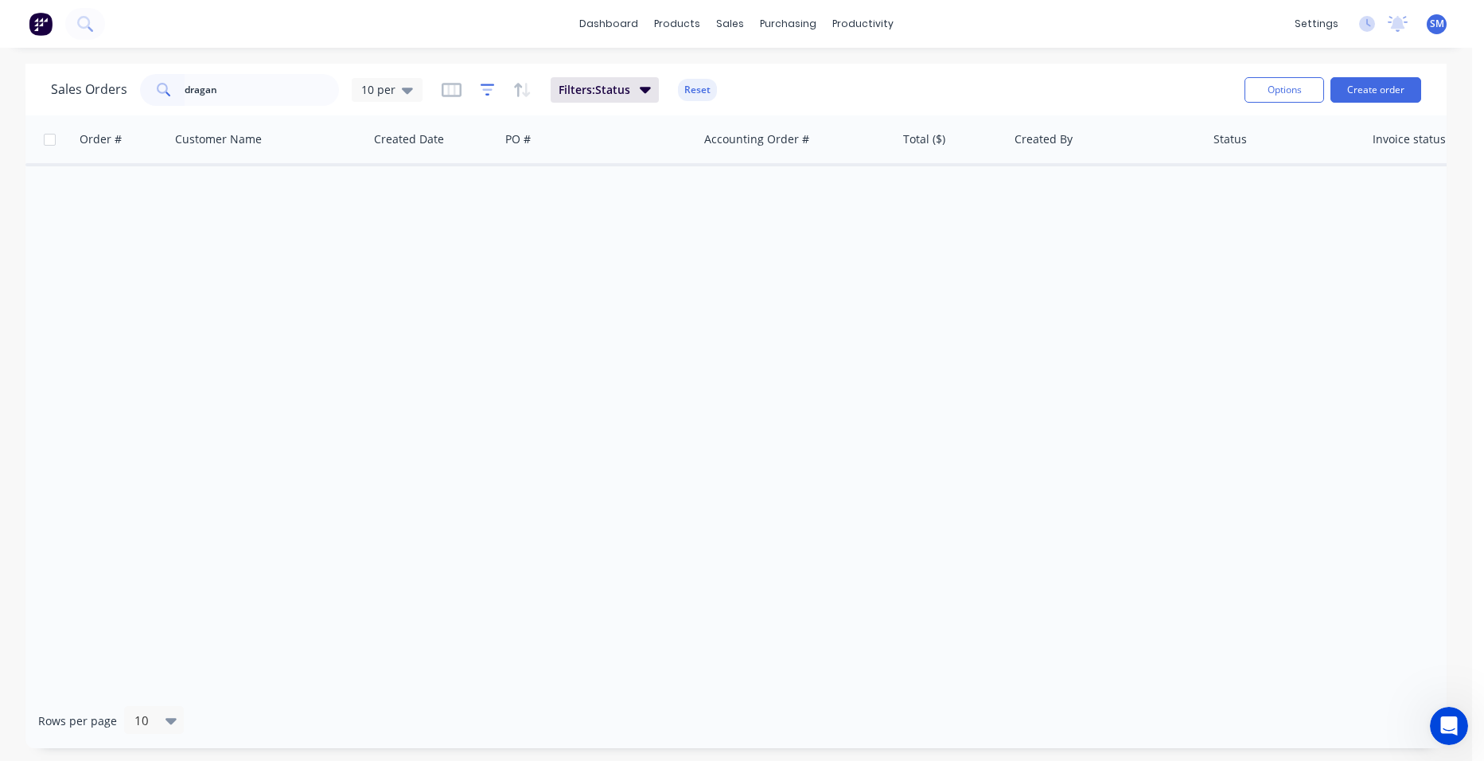
click at [486, 90] on icon "button" at bounding box center [487, 89] width 10 height 2
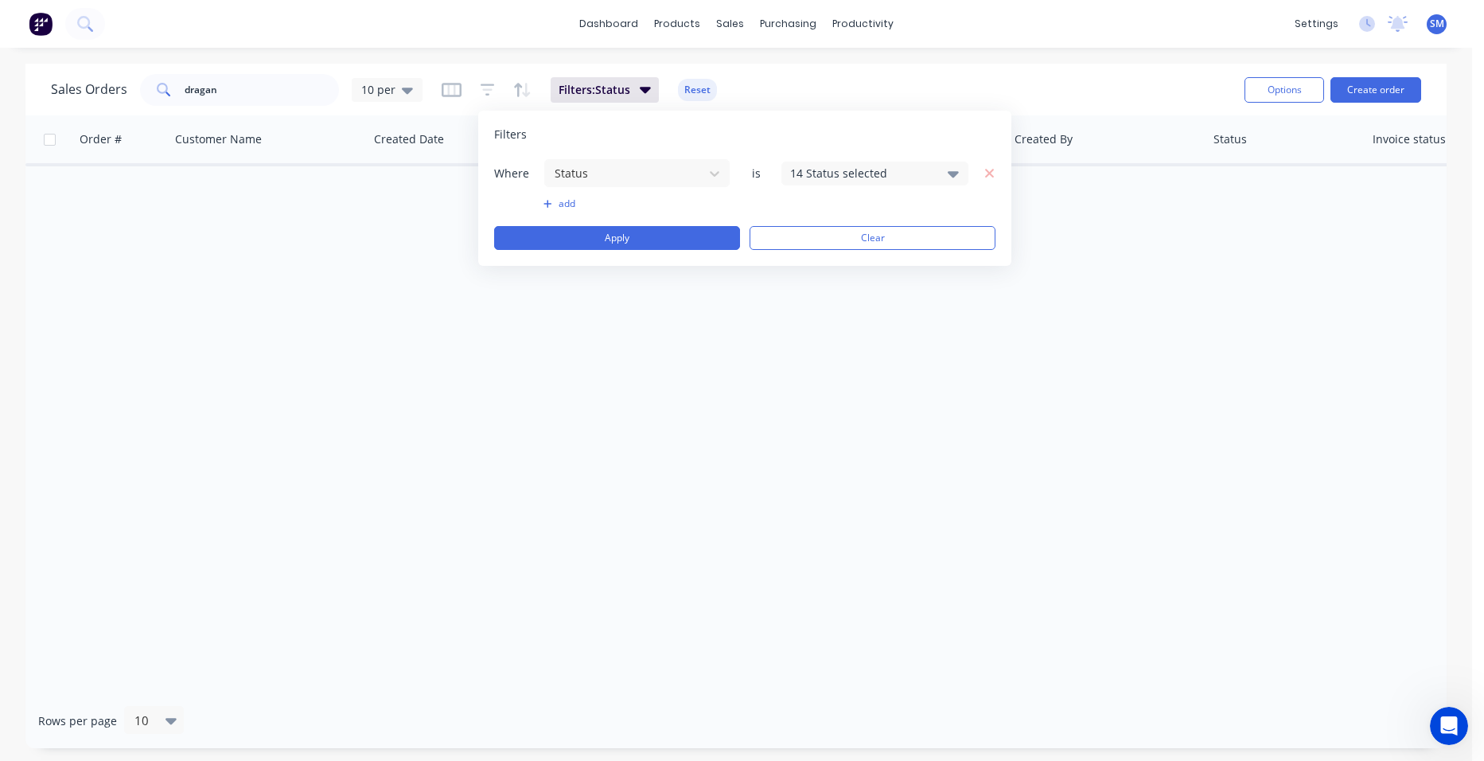
click at [840, 175] on div "14 Status selected" at bounding box center [862, 173] width 144 height 17
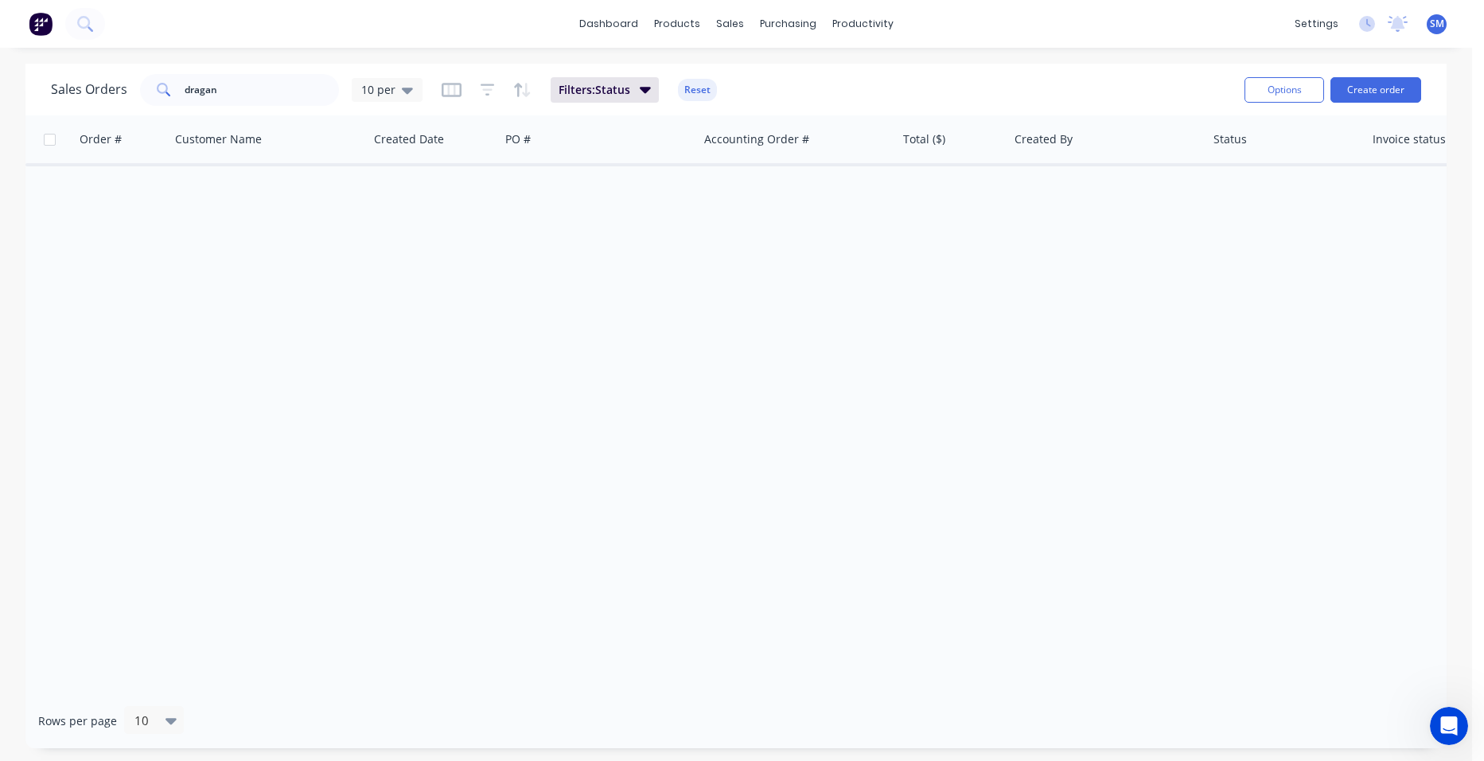
click at [675, 400] on div "Order # Customer Name Created Date PO # Accounting Order # Total ($) Created By…" at bounding box center [735, 404] width 1421 height 578
drag, startPoint x: 220, startPoint y: 87, endPoint x: 99, endPoint y: 85, distance: 121.0
click at [99, 85] on div "Sales Orders dragan 10 per" at bounding box center [237, 90] width 372 height 32
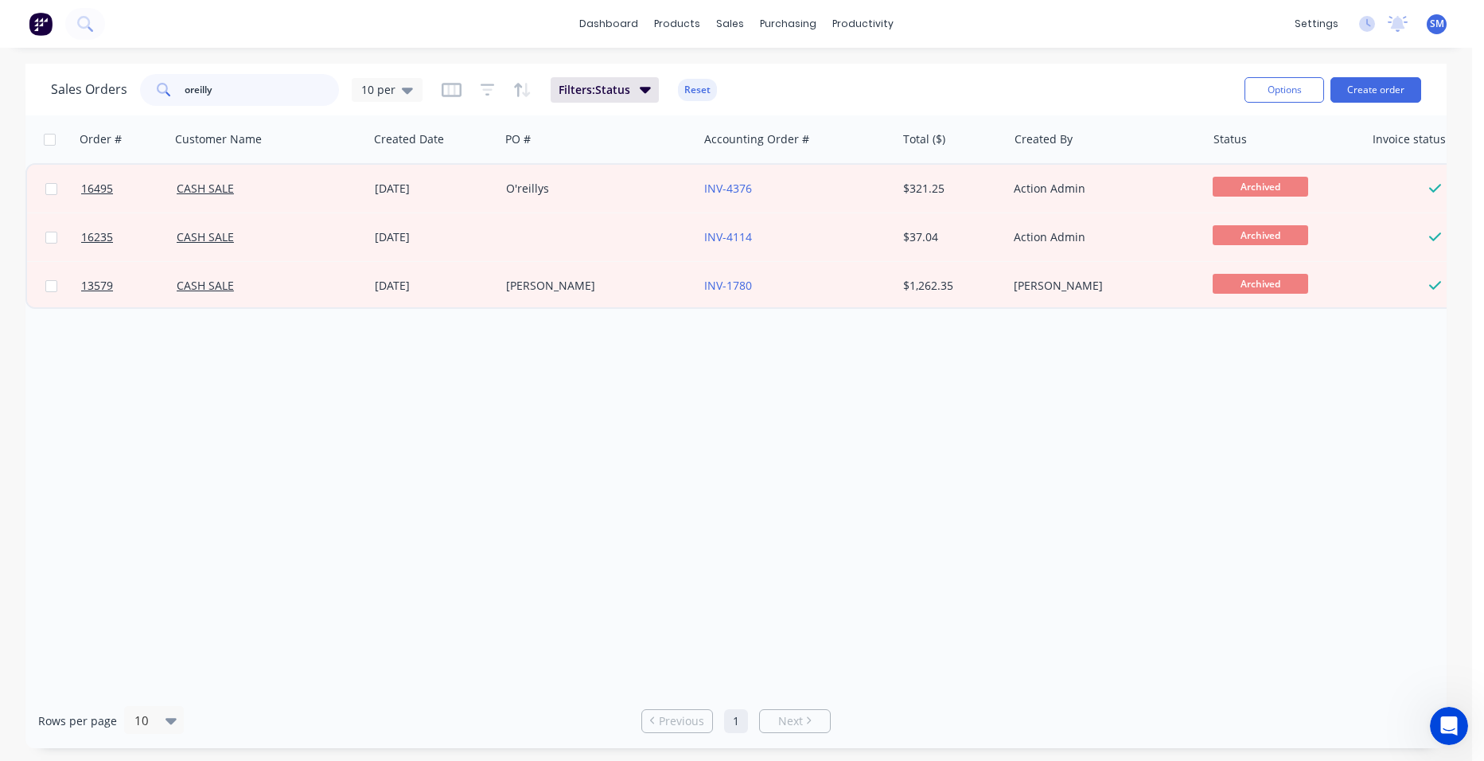
click at [248, 87] on input "oreilly" at bounding box center [262, 90] width 155 height 32
drag, startPoint x: 257, startPoint y: 93, endPoint x: 78, endPoint y: 55, distance: 183.1
click at [100, 85] on div "Sales Orders oreilly 10 per" at bounding box center [237, 90] width 372 height 32
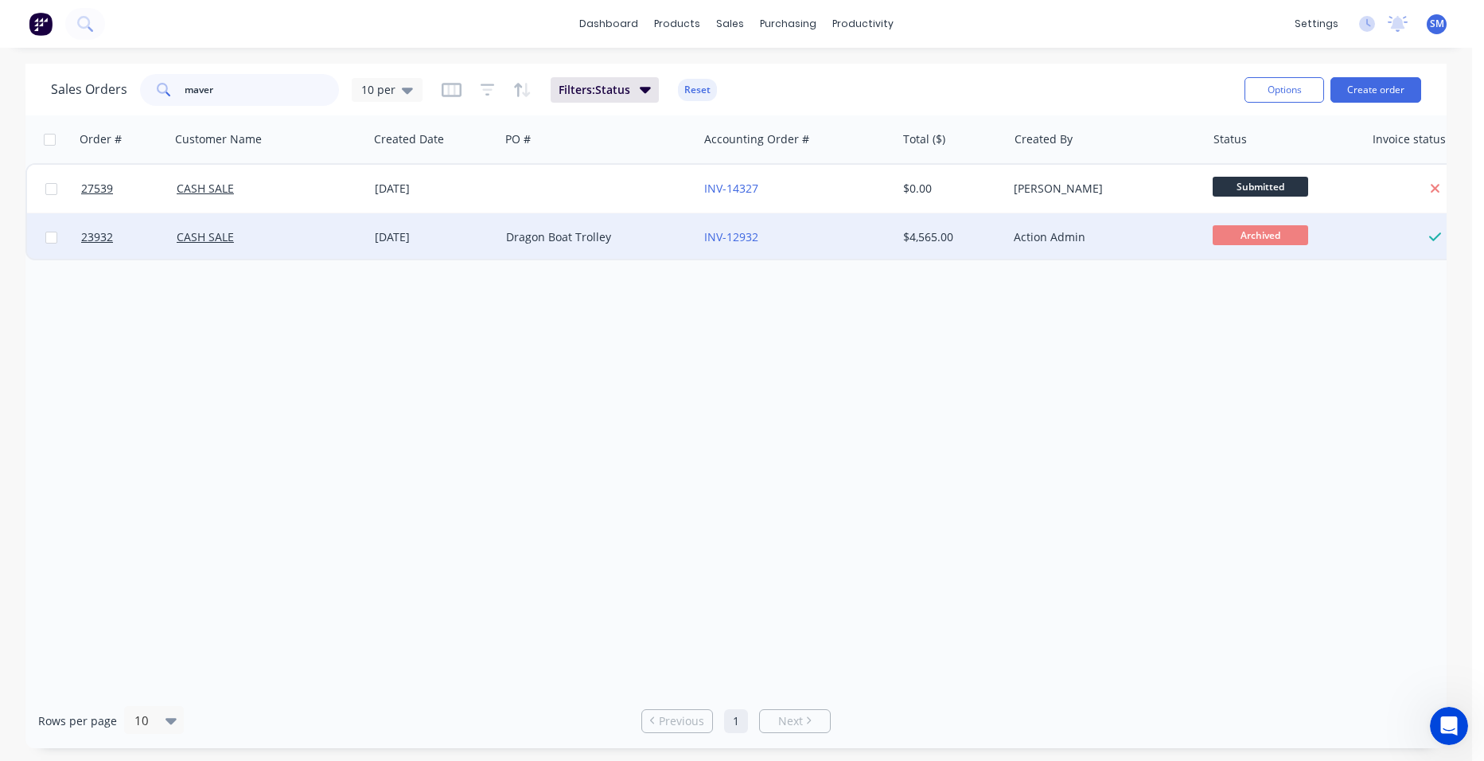
type input "maver"
click at [626, 230] on div "Dragon Boat Trolley" at bounding box center [594, 237] width 177 height 16
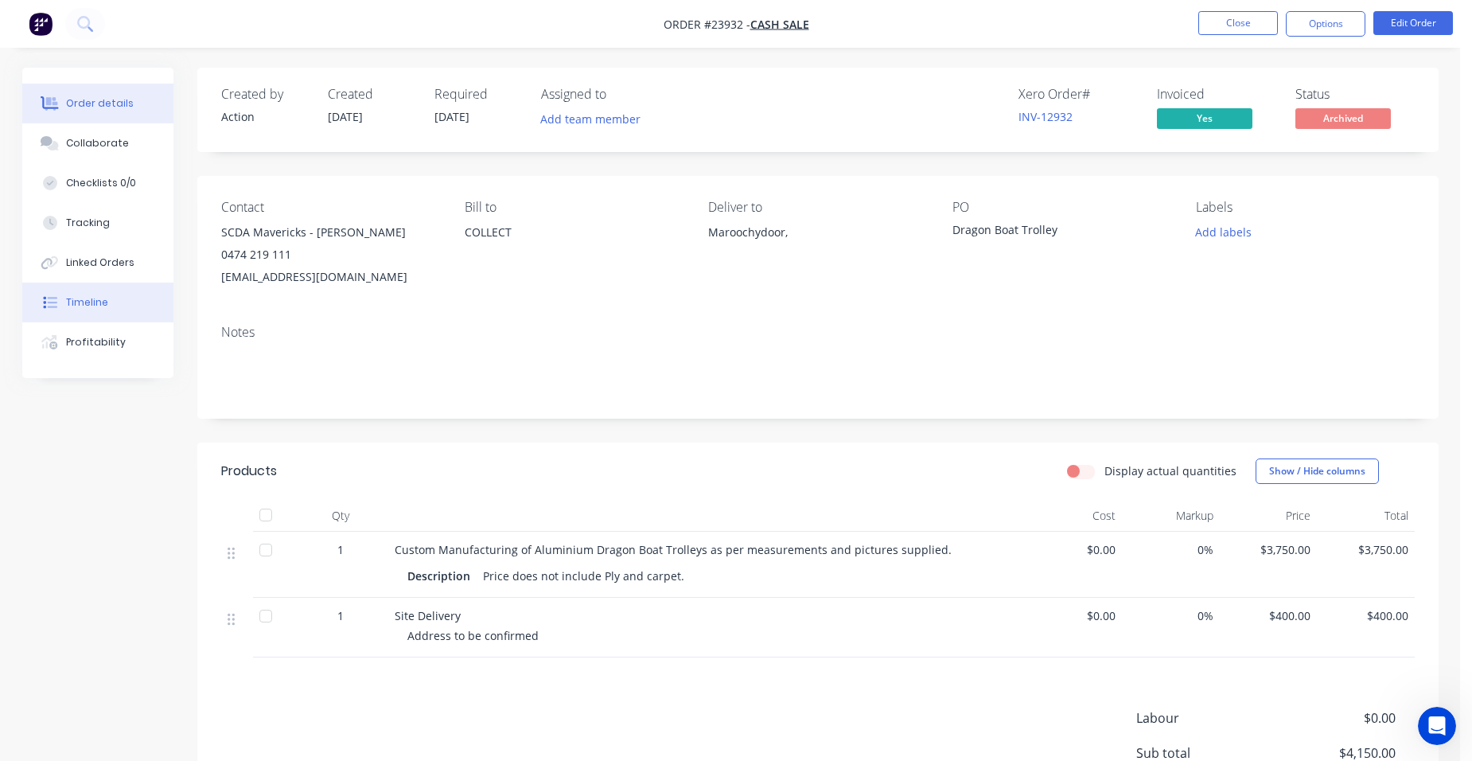
click at [117, 306] on button "Timeline" at bounding box center [97, 303] width 151 height 40
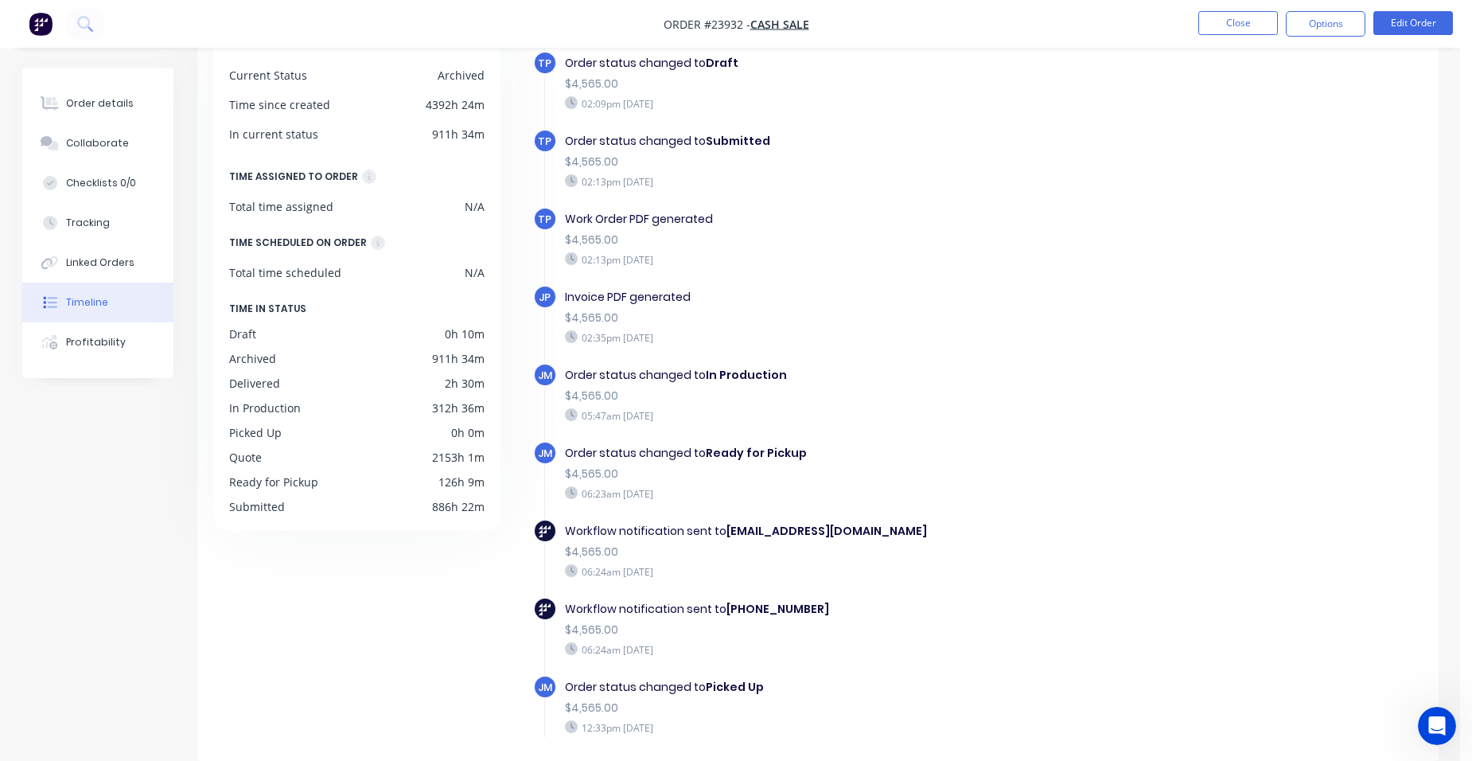
scroll to position [945, 0]
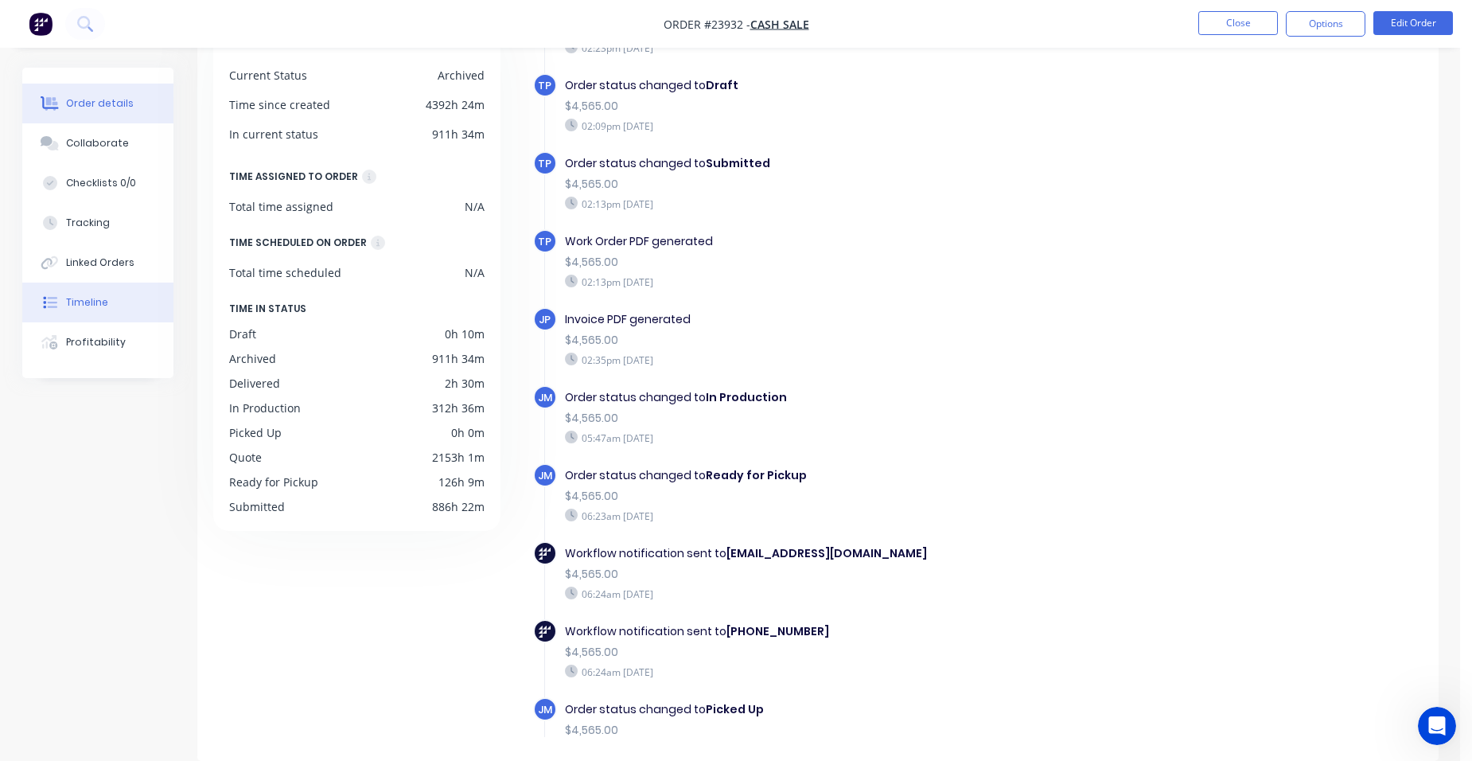
click at [76, 99] on div "Order details" at bounding box center [100, 103] width 68 height 14
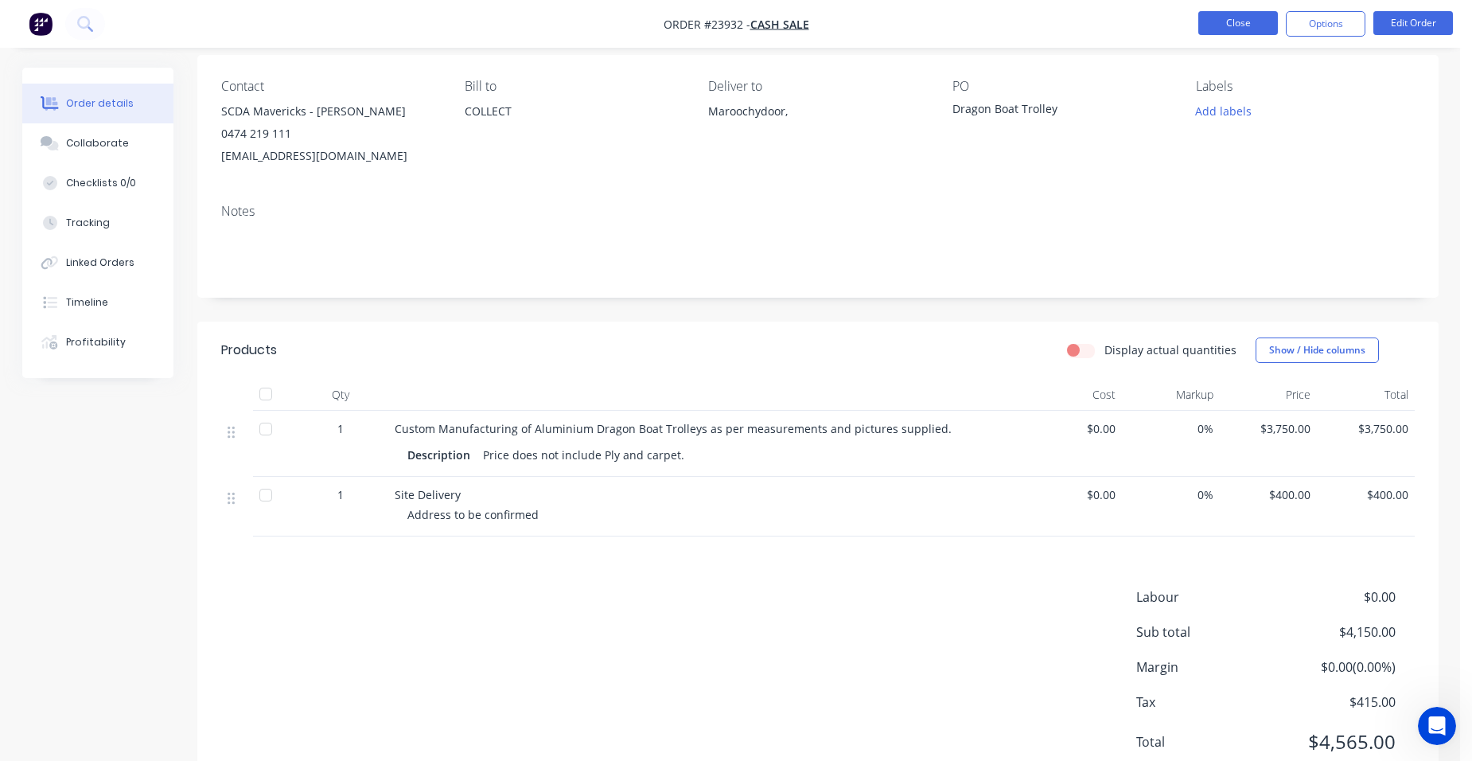
click at [1216, 25] on button "Close" at bounding box center [1239, 23] width 80 height 24
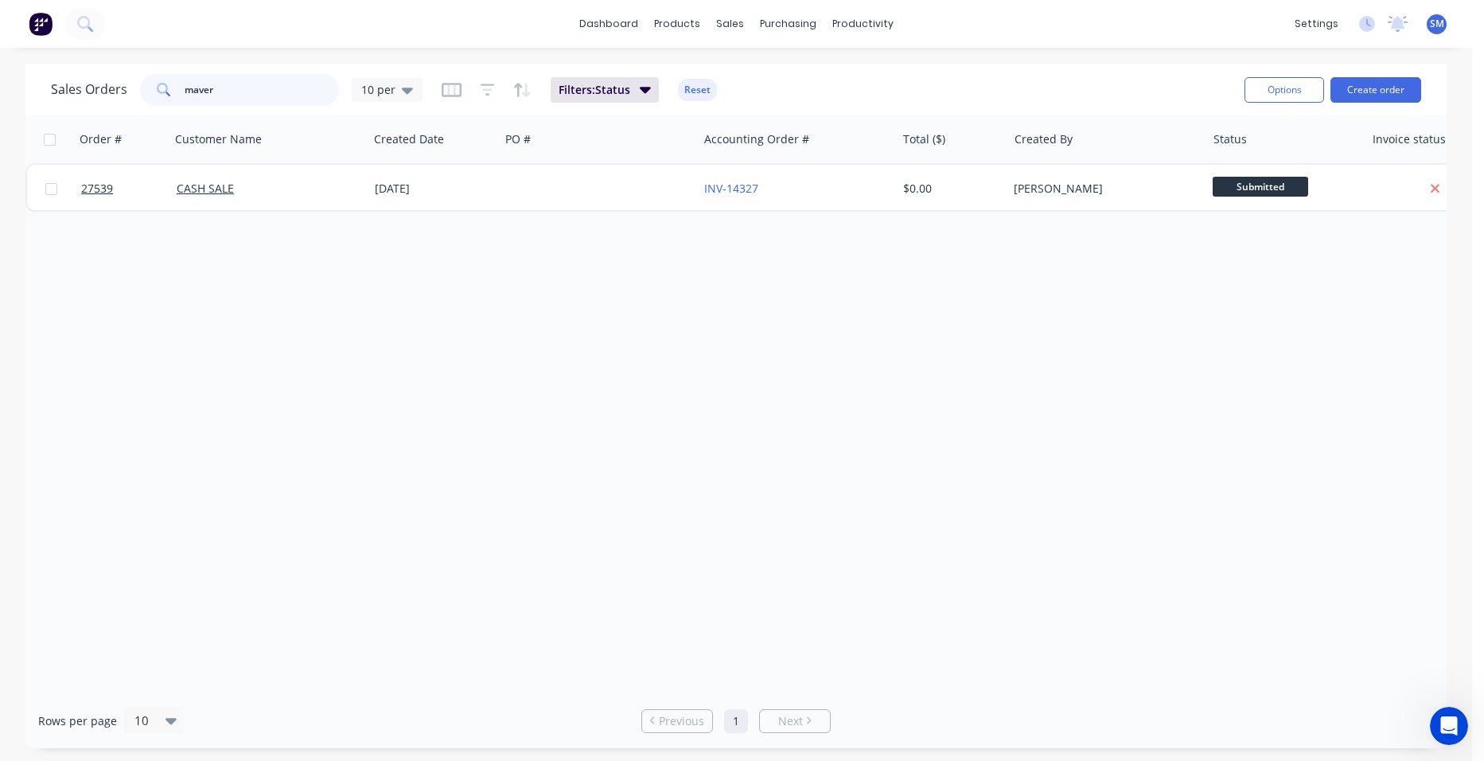
drag, startPoint x: 240, startPoint y: 90, endPoint x: 88, endPoint y: 90, distance: 152.0
click at [88, 90] on div "Sales Orders maver 10 per" at bounding box center [237, 90] width 372 height 32
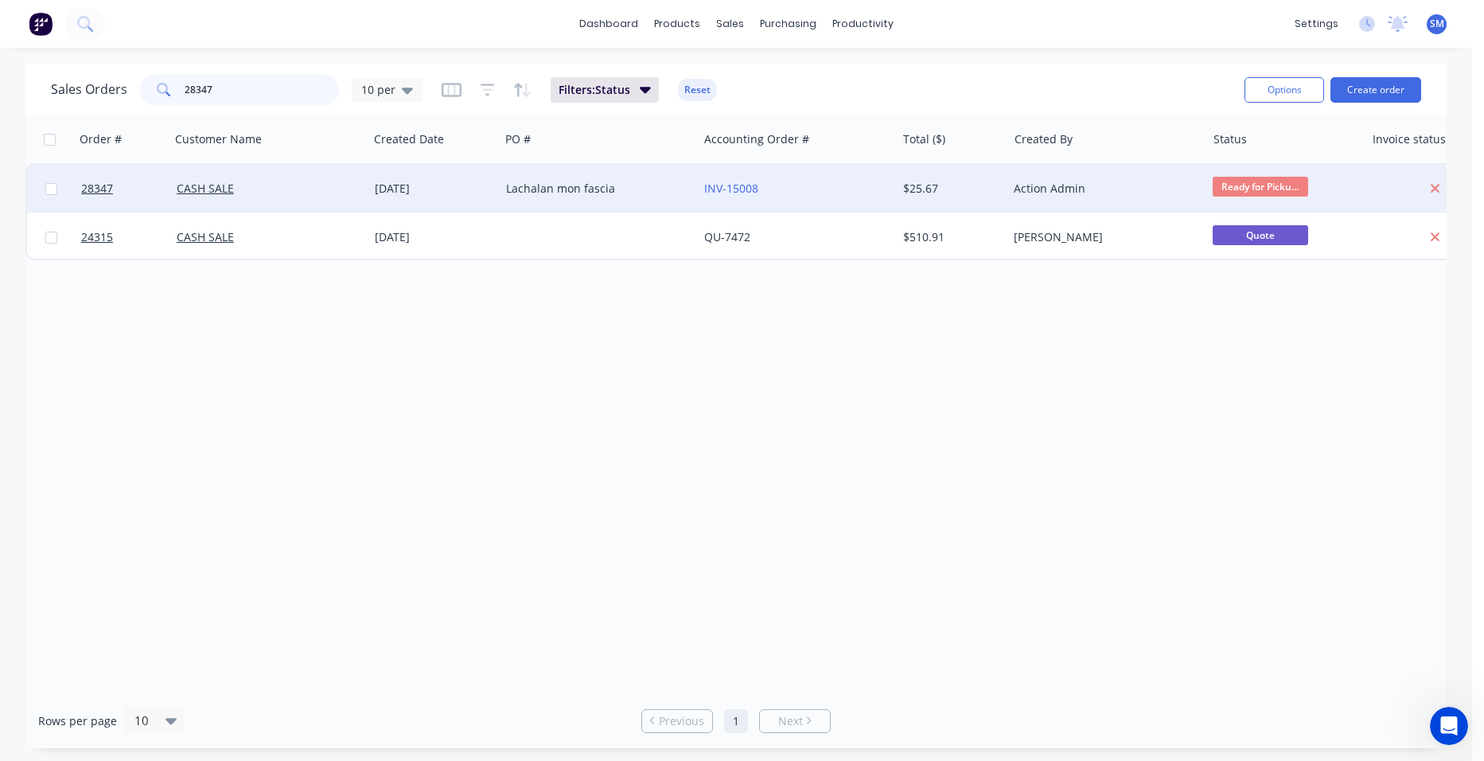
type input "28347"
click at [633, 189] on div "Lachalan mon fascia" at bounding box center [594, 189] width 177 height 16
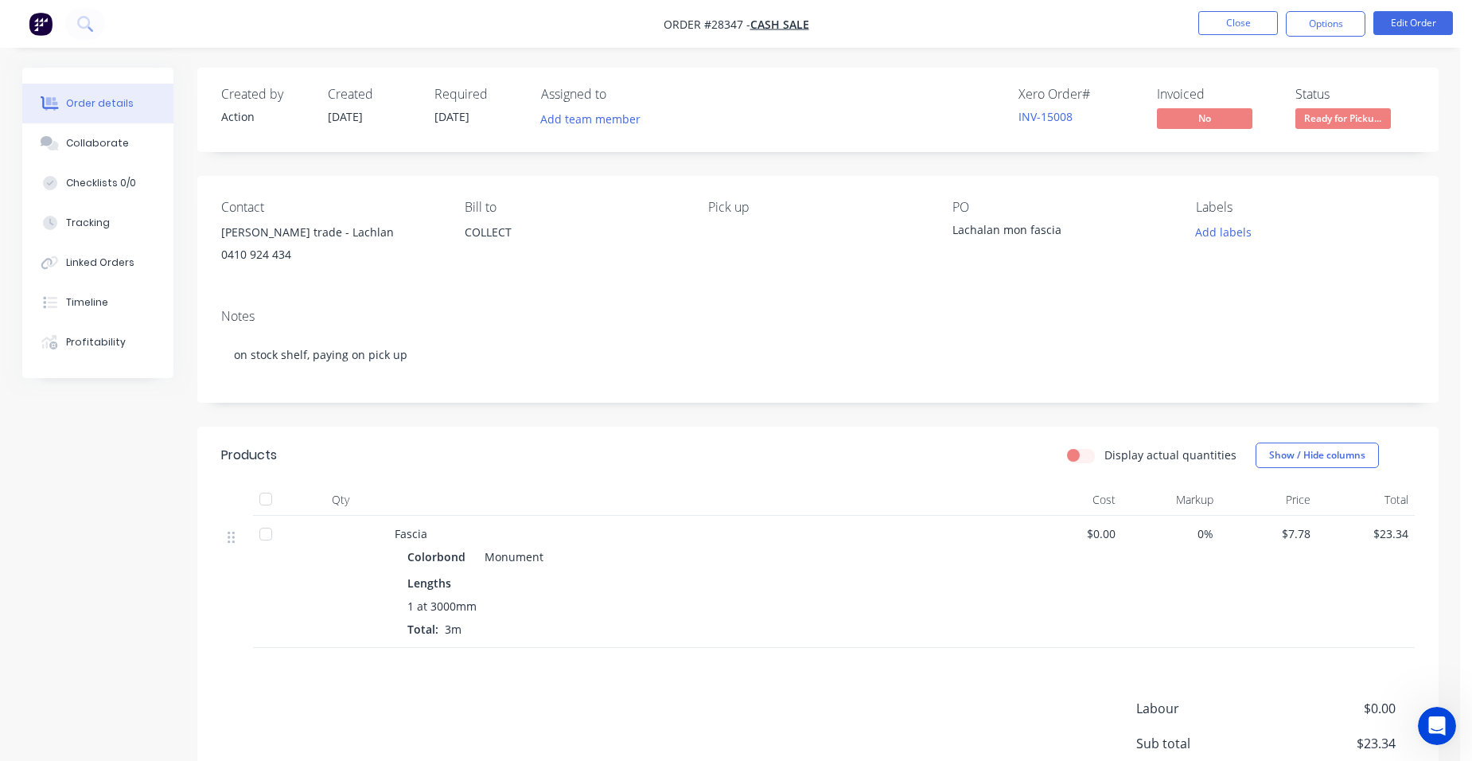
scroll to position [170, 0]
